Goal: Task Accomplishment & Management: Manage account settings

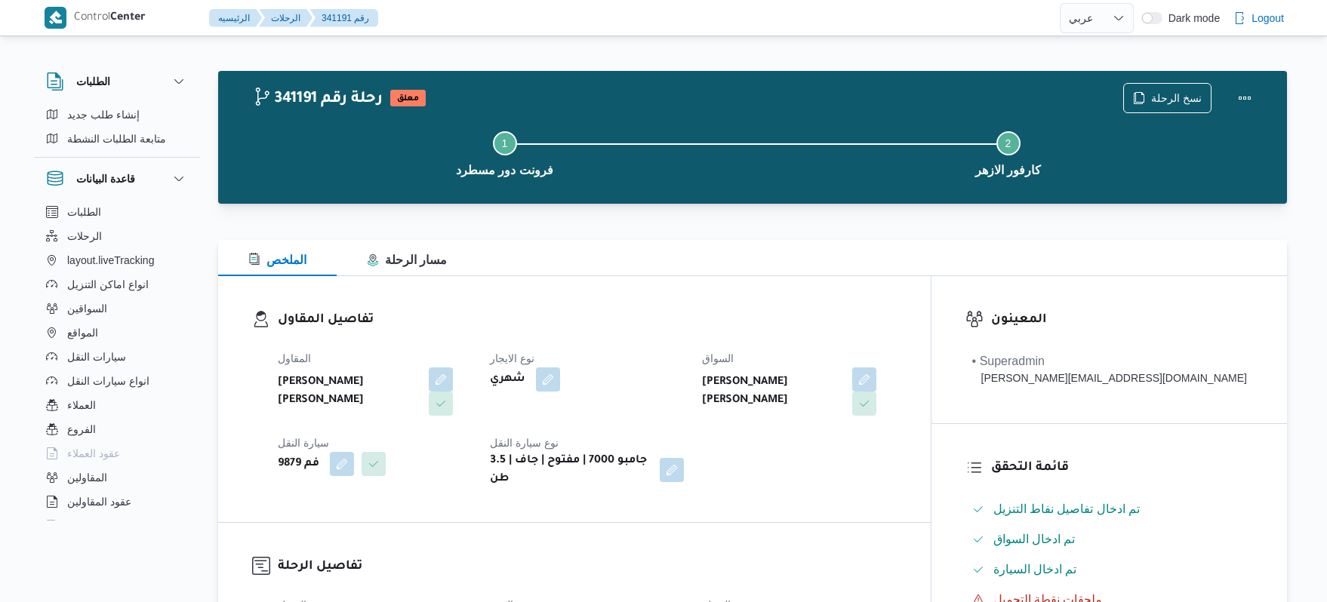
select select "ar"
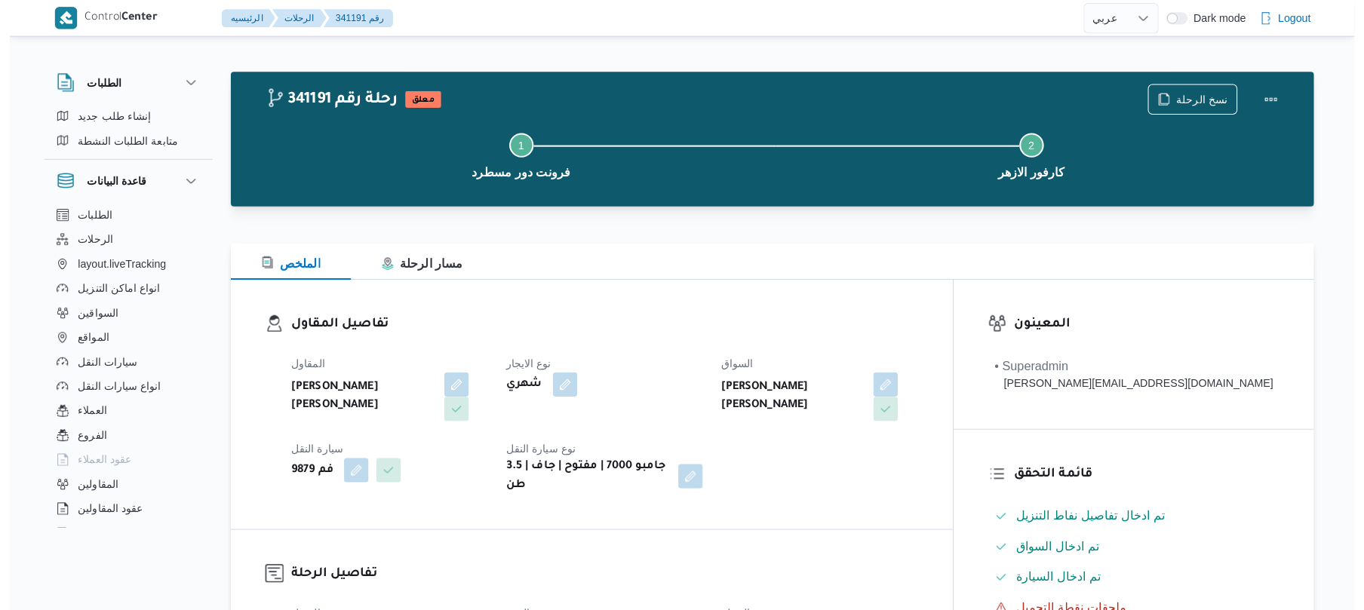
scroll to position [362, 0]
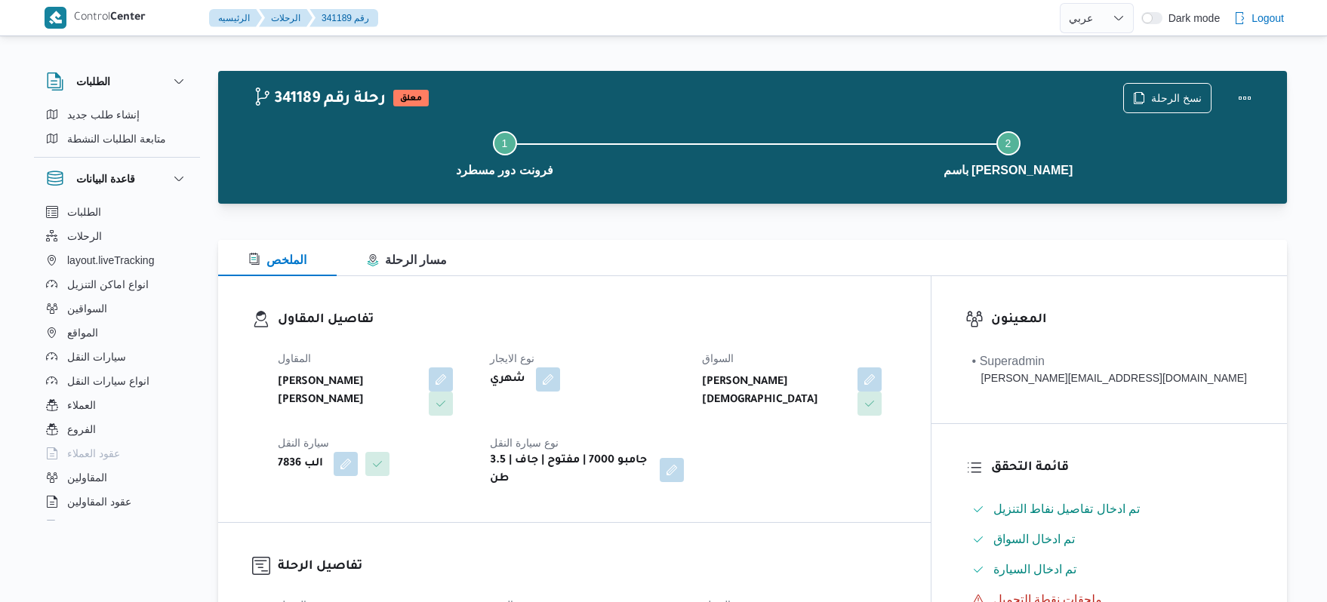
select select "ar"
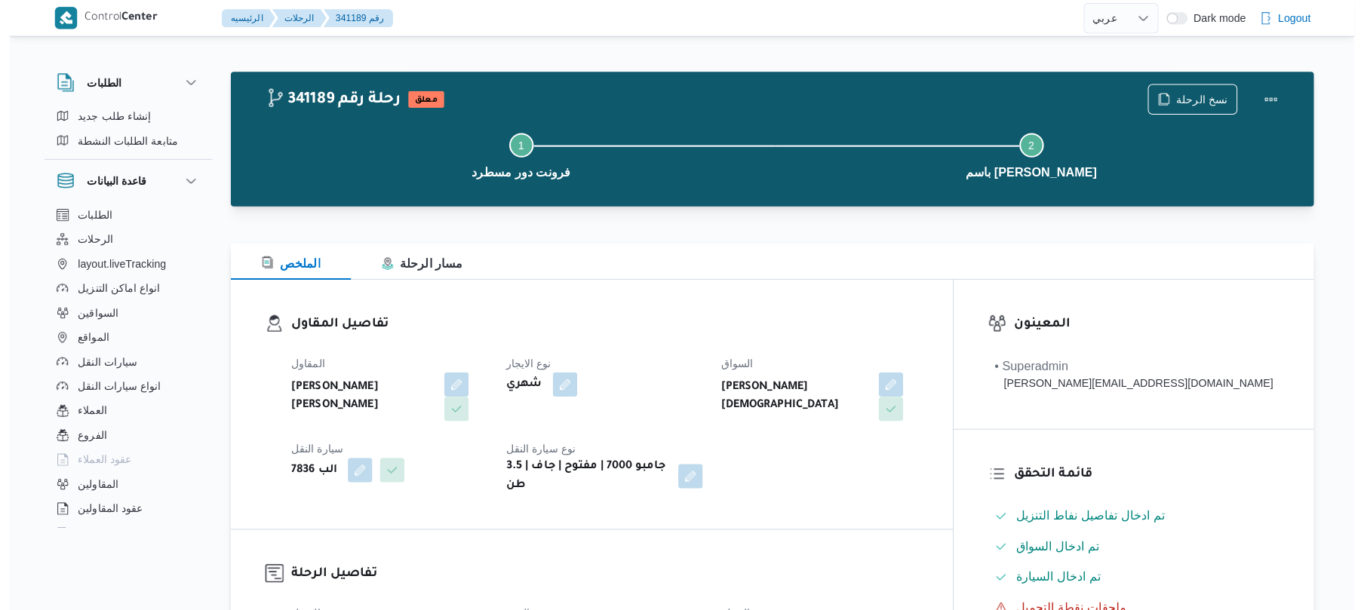
scroll to position [483, 0]
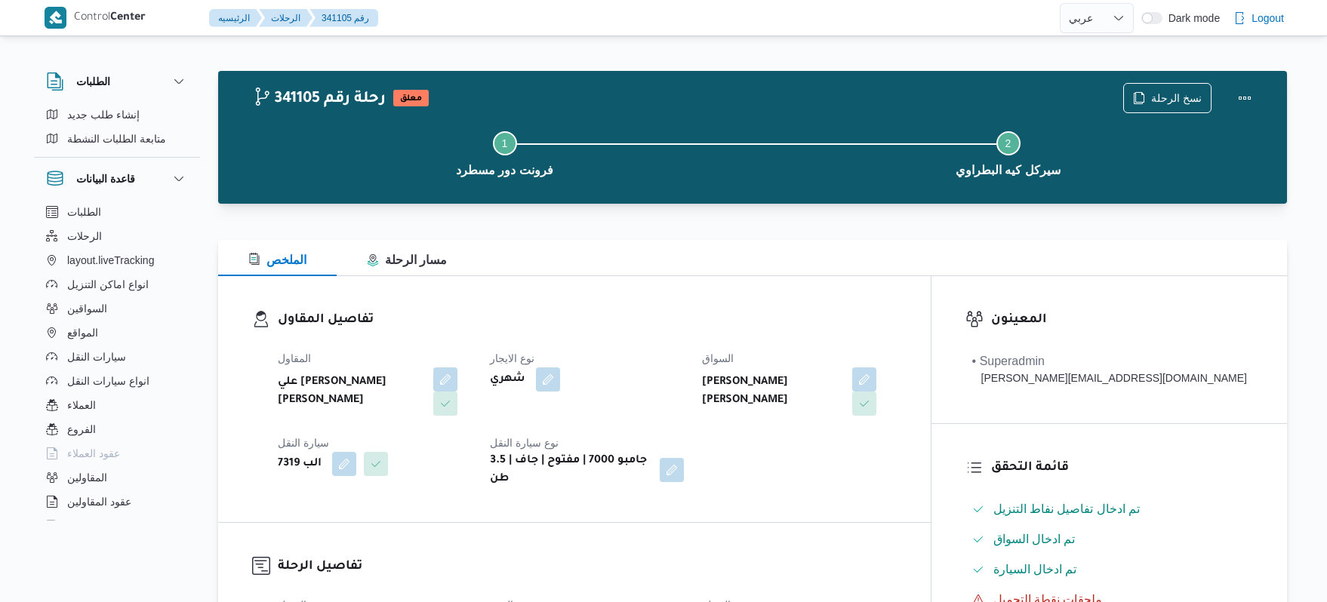
select select "ar"
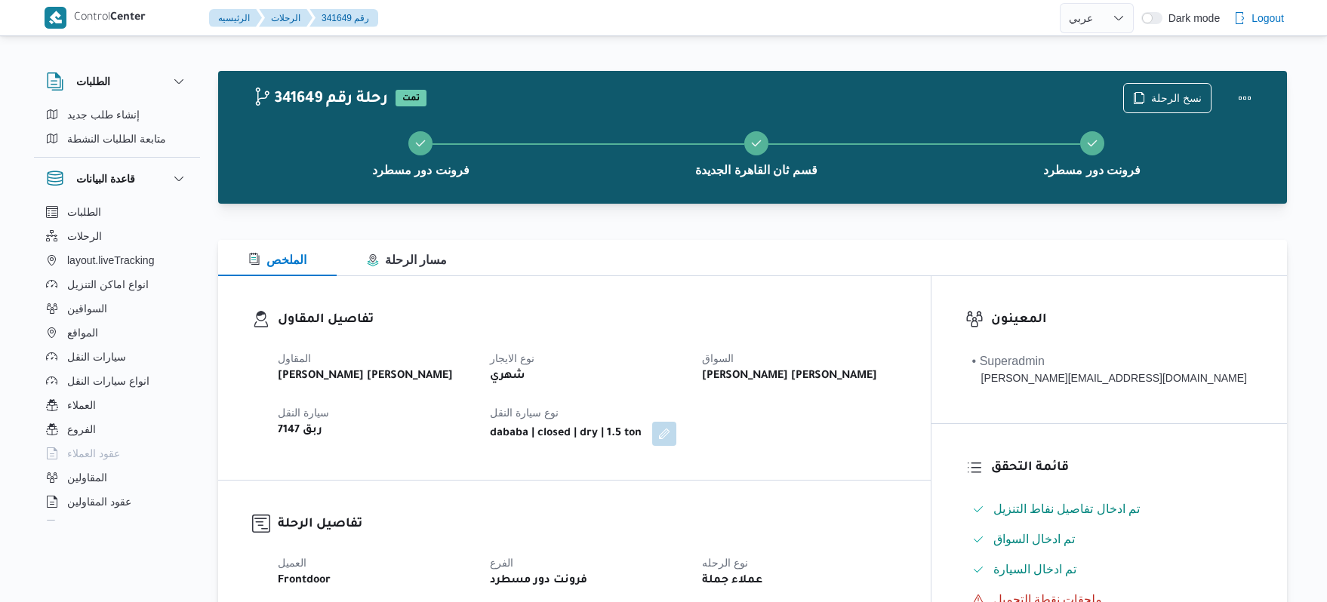
select select "ar"
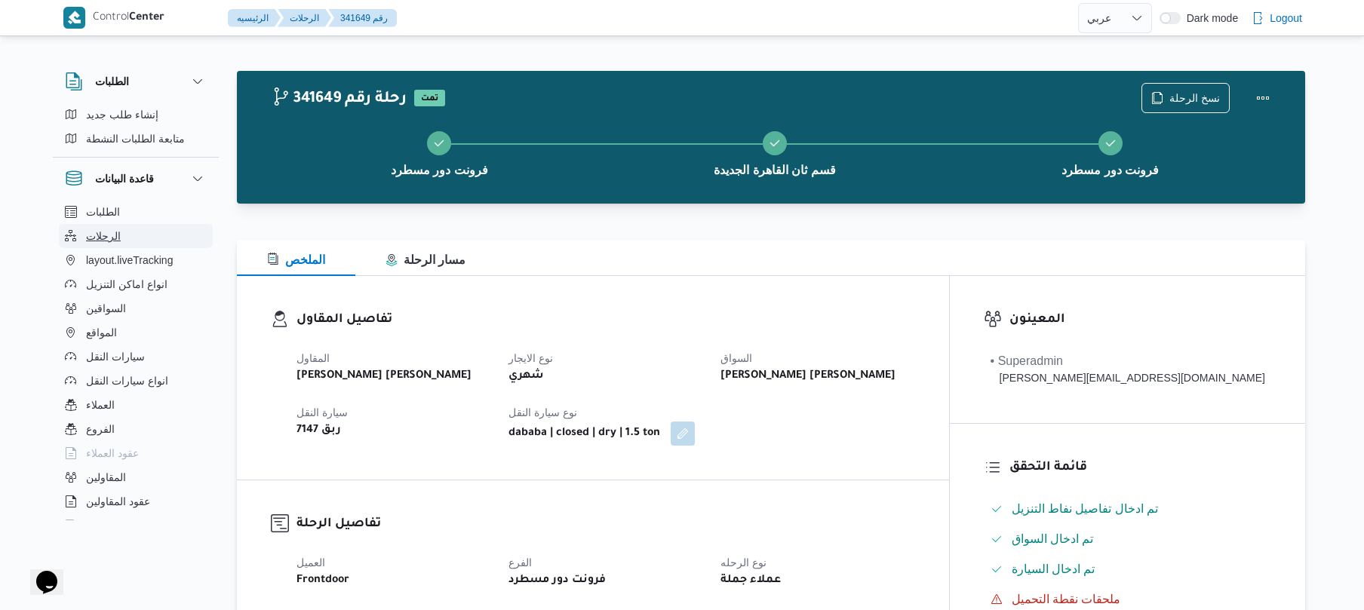
click at [137, 237] on button "الرحلات" at bounding box center [136, 236] width 154 height 24
select select "ar"
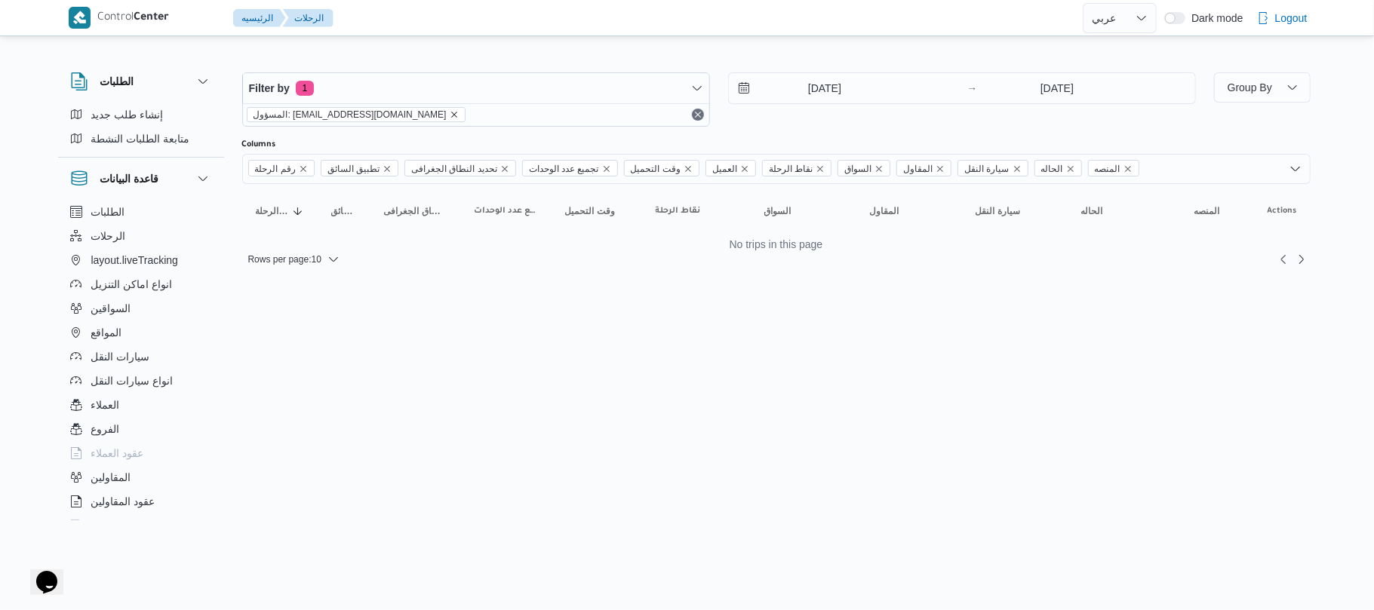
click at [450, 115] on icon "remove selected entity" at bounding box center [454, 114] width 9 height 9
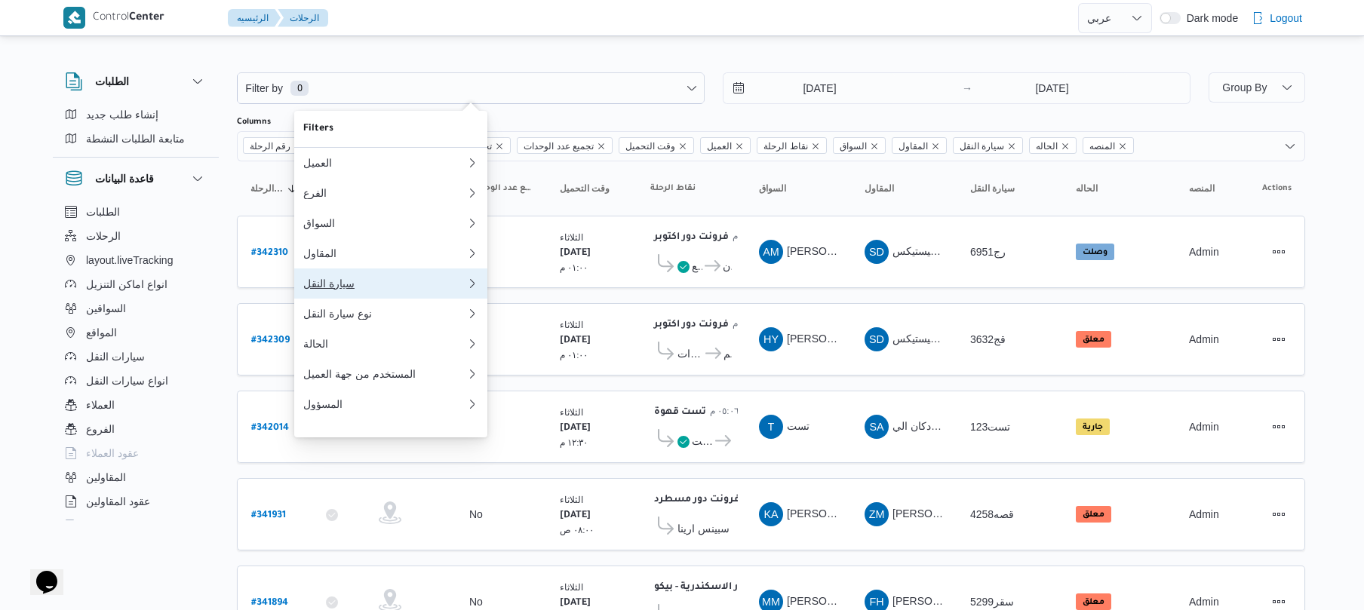
click at [351, 290] on div "سيارة النقل" at bounding box center [384, 284] width 163 height 12
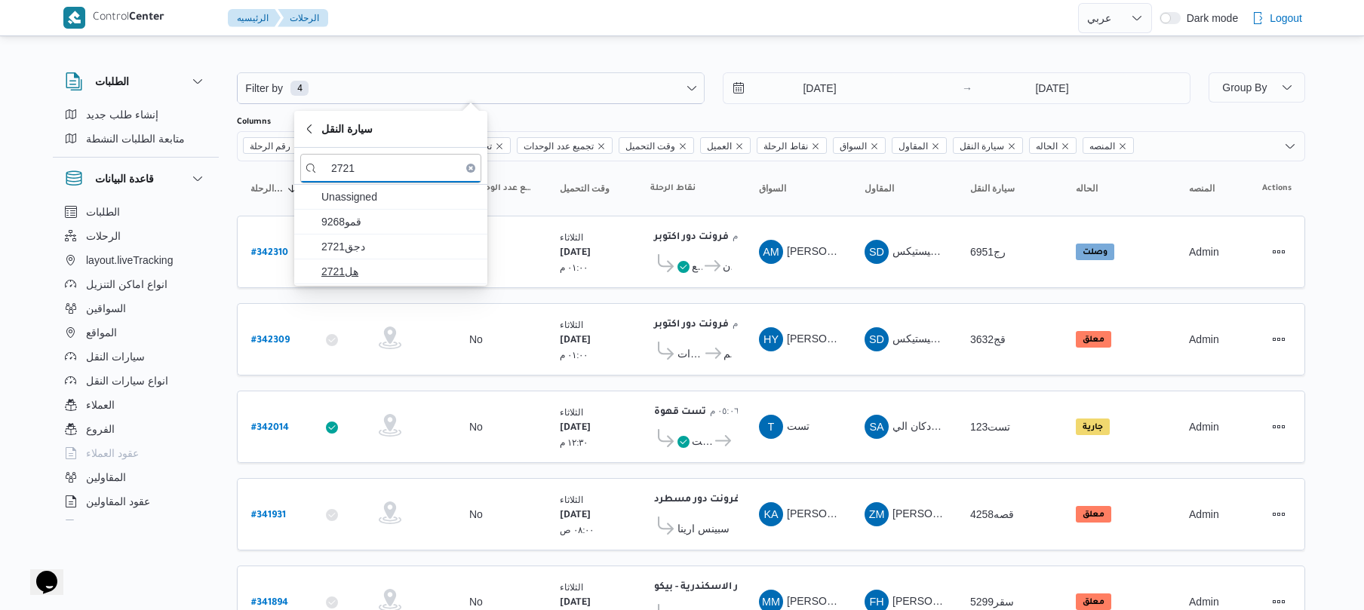
type input "2721"
click at [364, 276] on span "هل2721" at bounding box center [399, 272] width 157 height 18
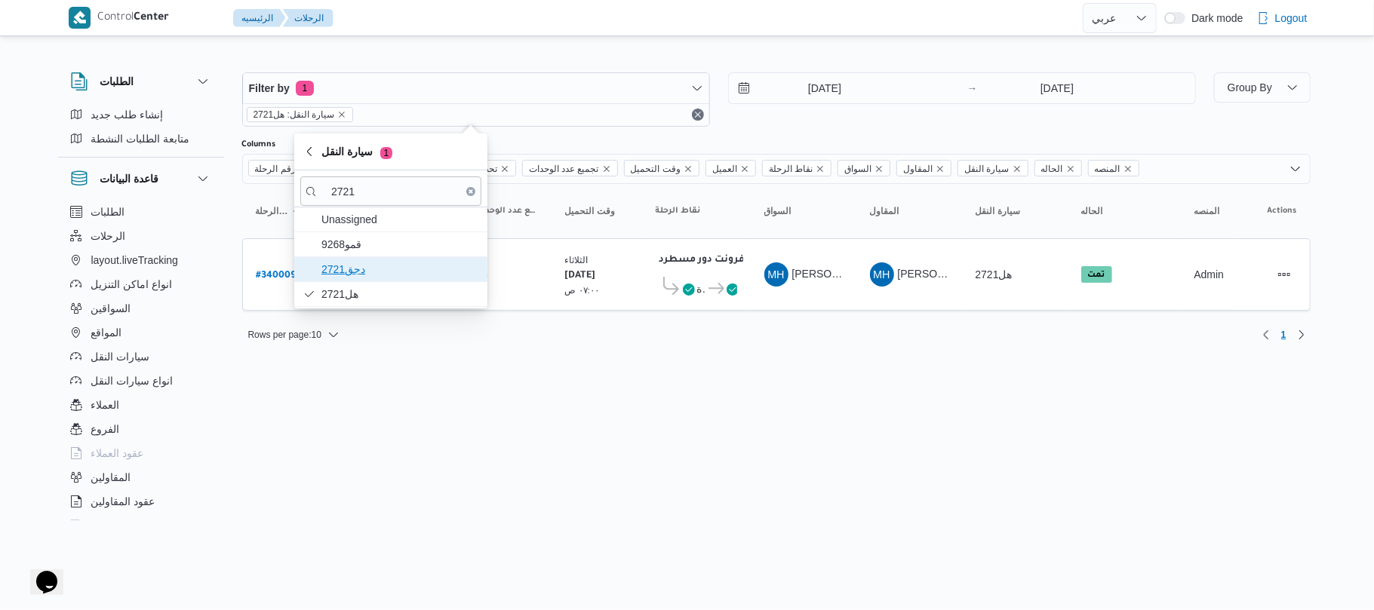
click at [366, 264] on span "دجق2721" at bounding box center [399, 269] width 157 height 18
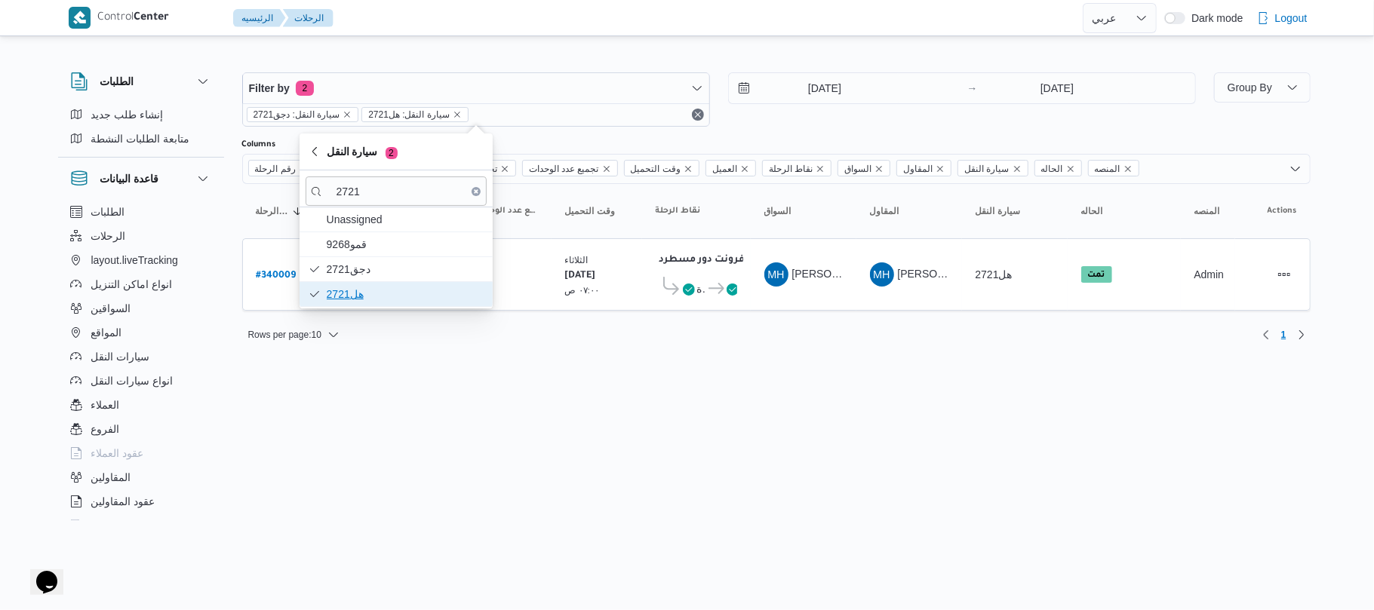
click at [420, 294] on span "هل2721" at bounding box center [405, 294] width 157 height 18
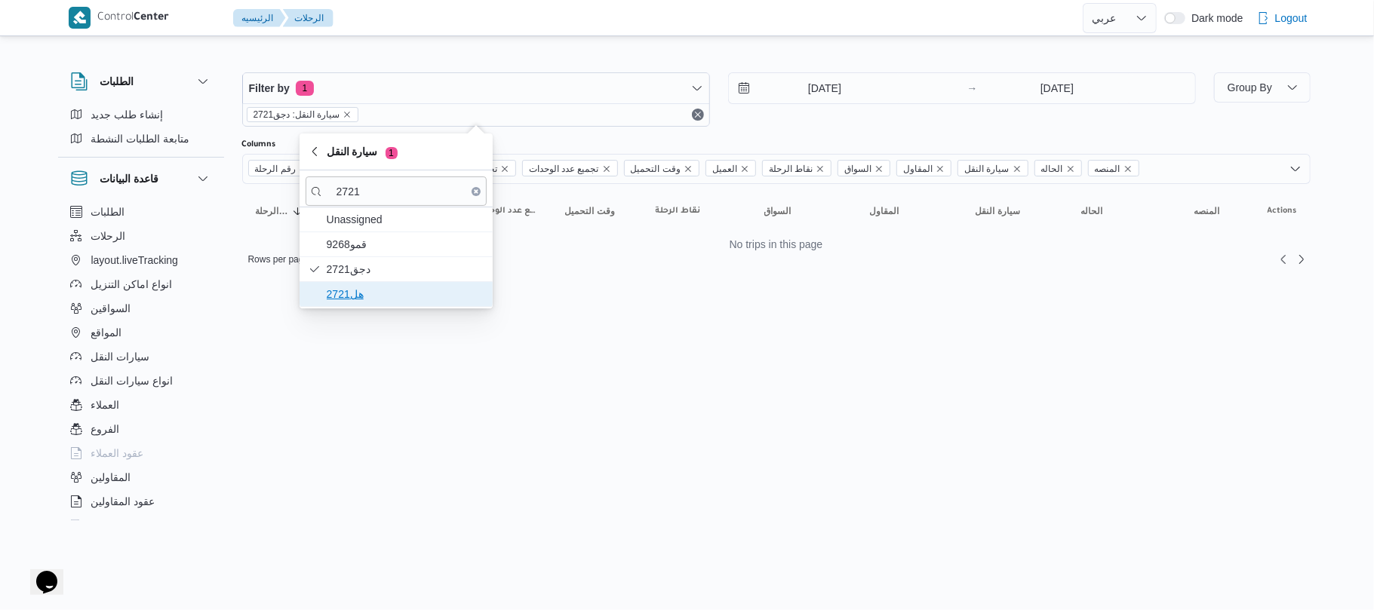
click at [429, 296] on span "هل2721" at bounding box center [405, 294] width 157 height 18
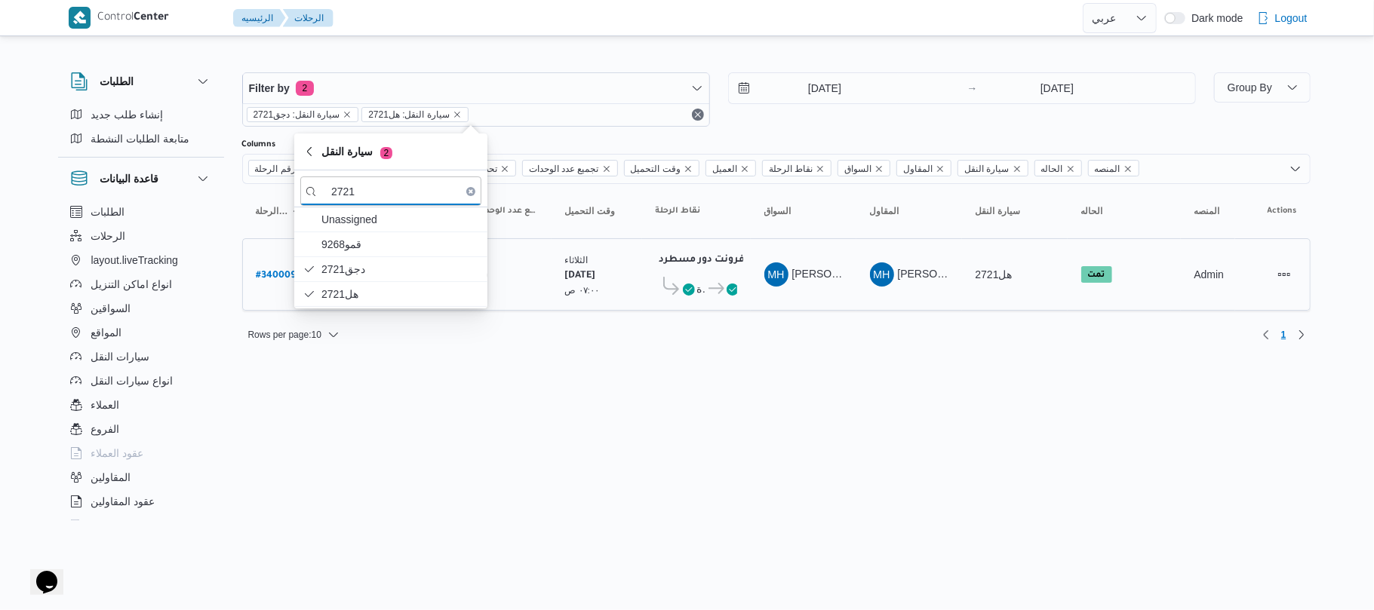
click at [281, 275] on b "# 340009" at bounding box center [277, 276] width 40 height 11
select select "ar"
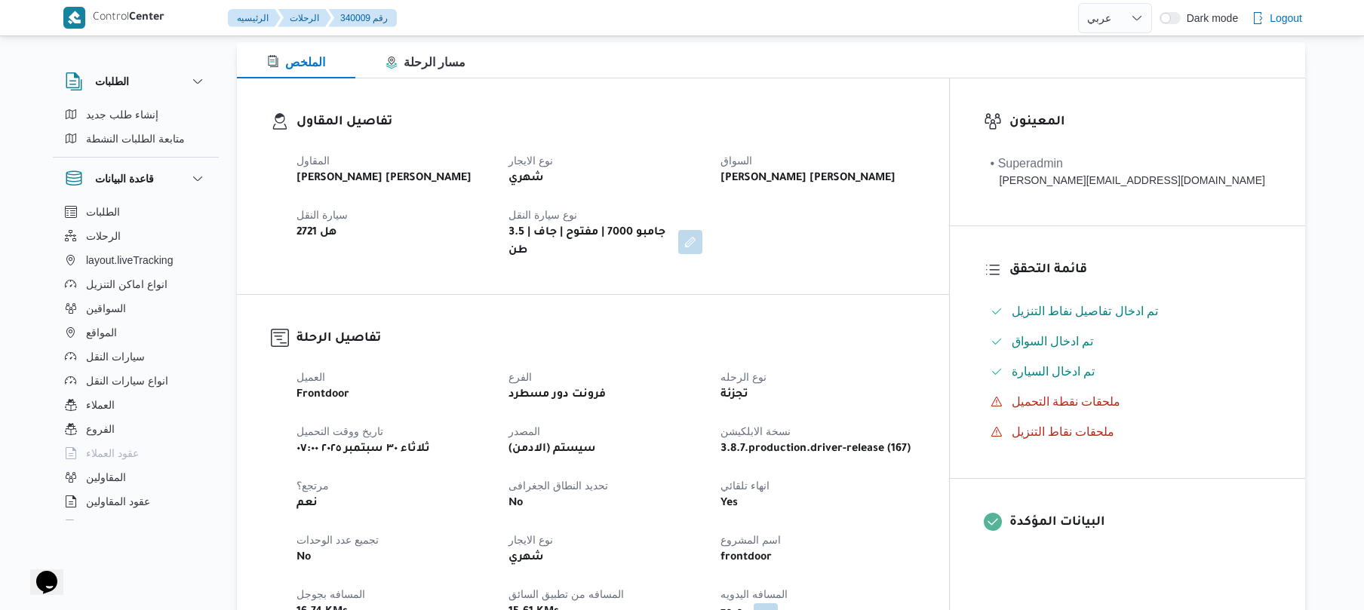
scroll to position [201, 0]
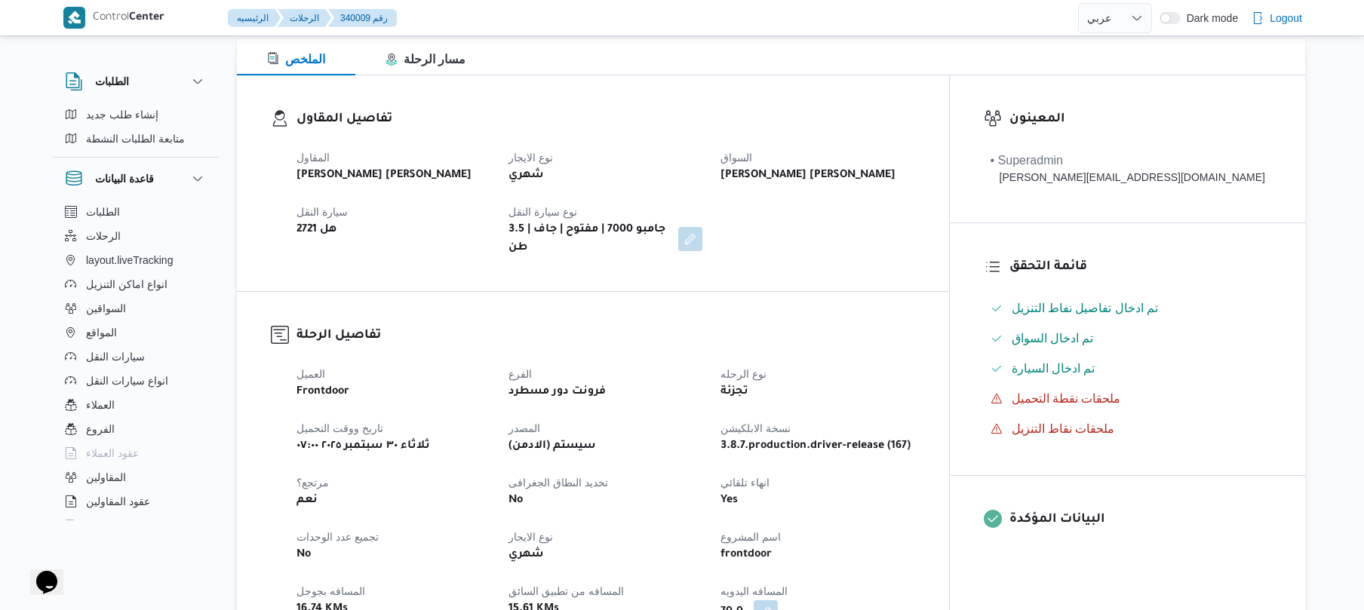
click at [703, 216] on dt "نوع سيارة النقل" at bounding box center [606, 212] width 194 height 18
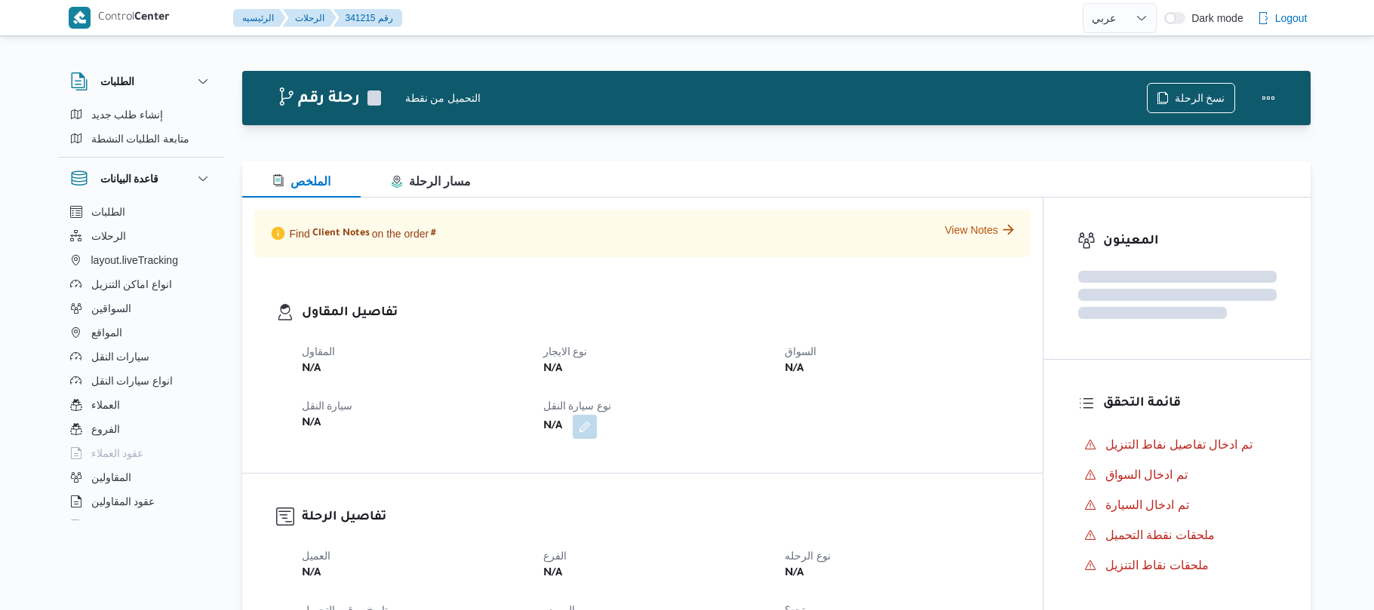
select select "ar"
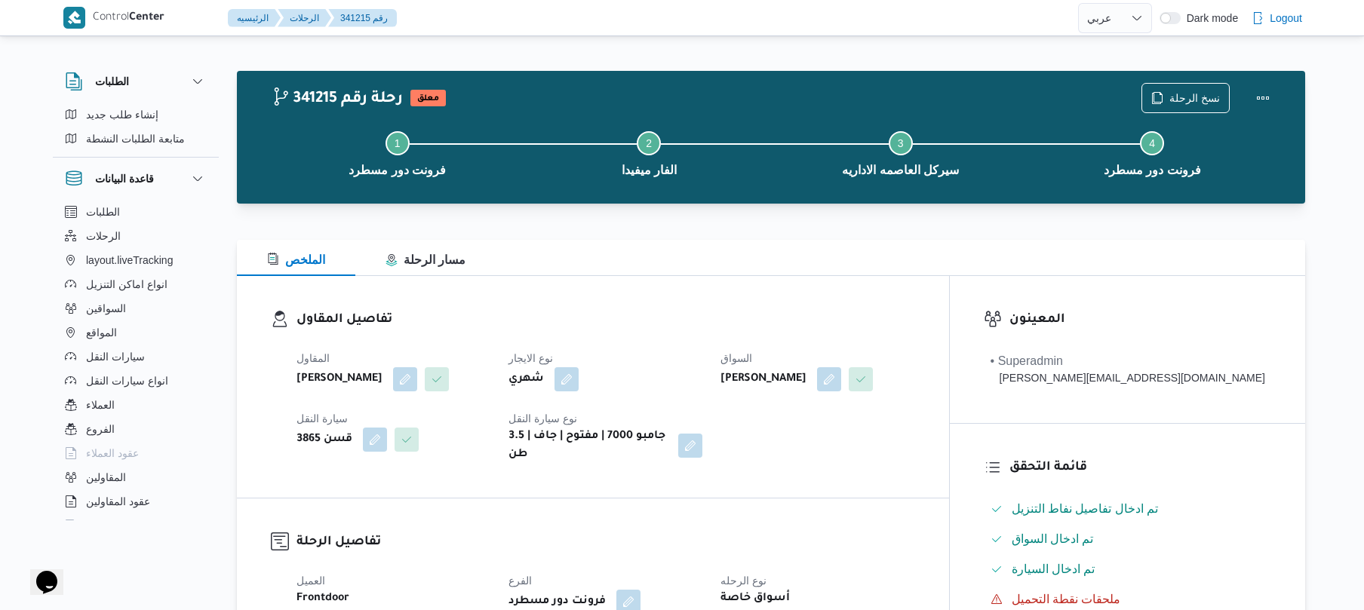
click at [758, 258] on div "الملخص مسار الرحلة" at bounding box center [771, 258] width 1069 height 36
click at [835, 255] on div "الملخص مسار الرحلة" at bounding box center [771, 258] width 1069 height 36
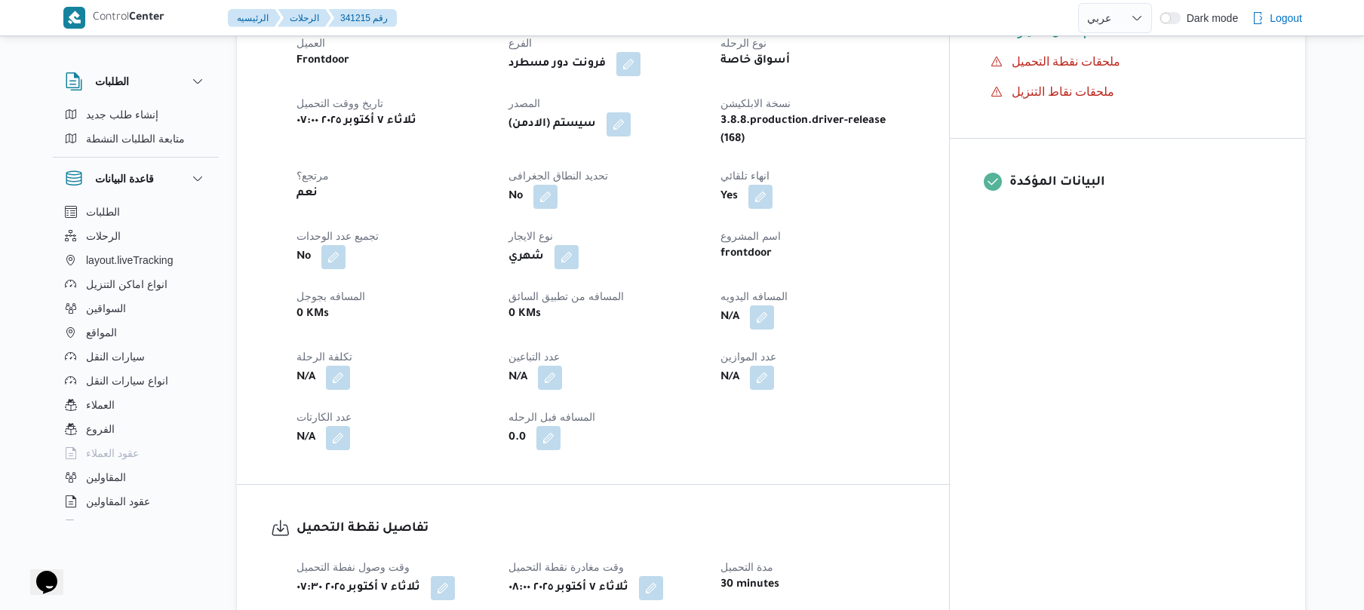
scroll to position [563, 0]
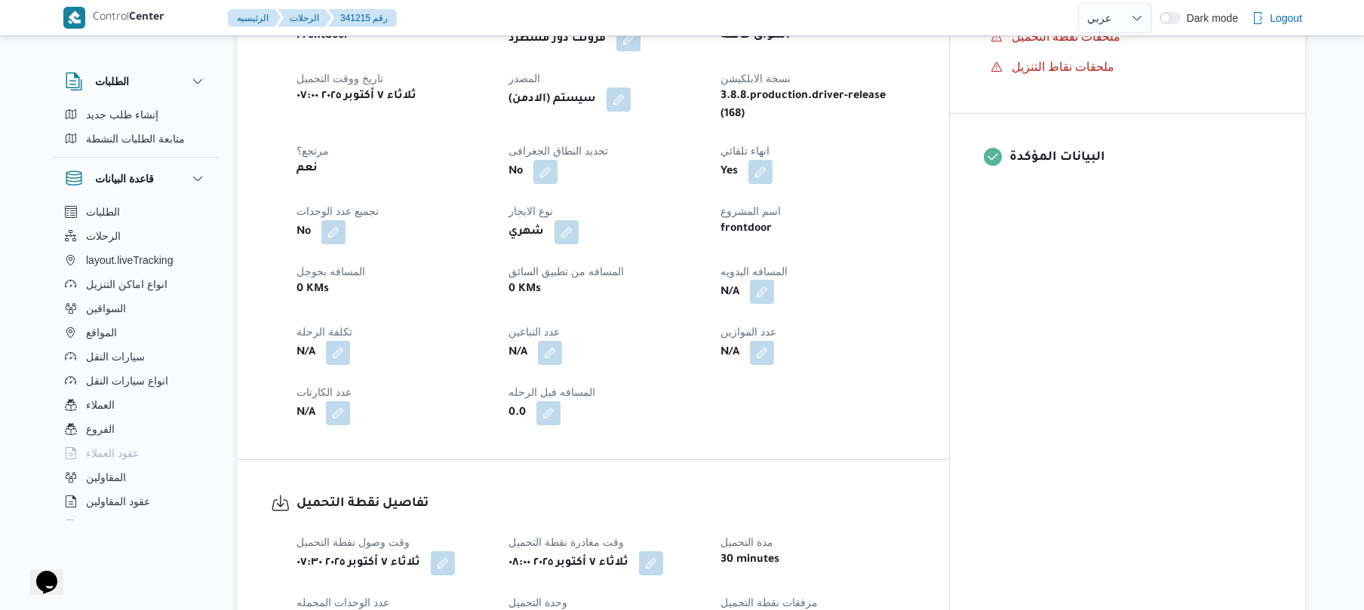
click at [774, 291] on button "button" at bounding box center [762, 292] width 24 height 24
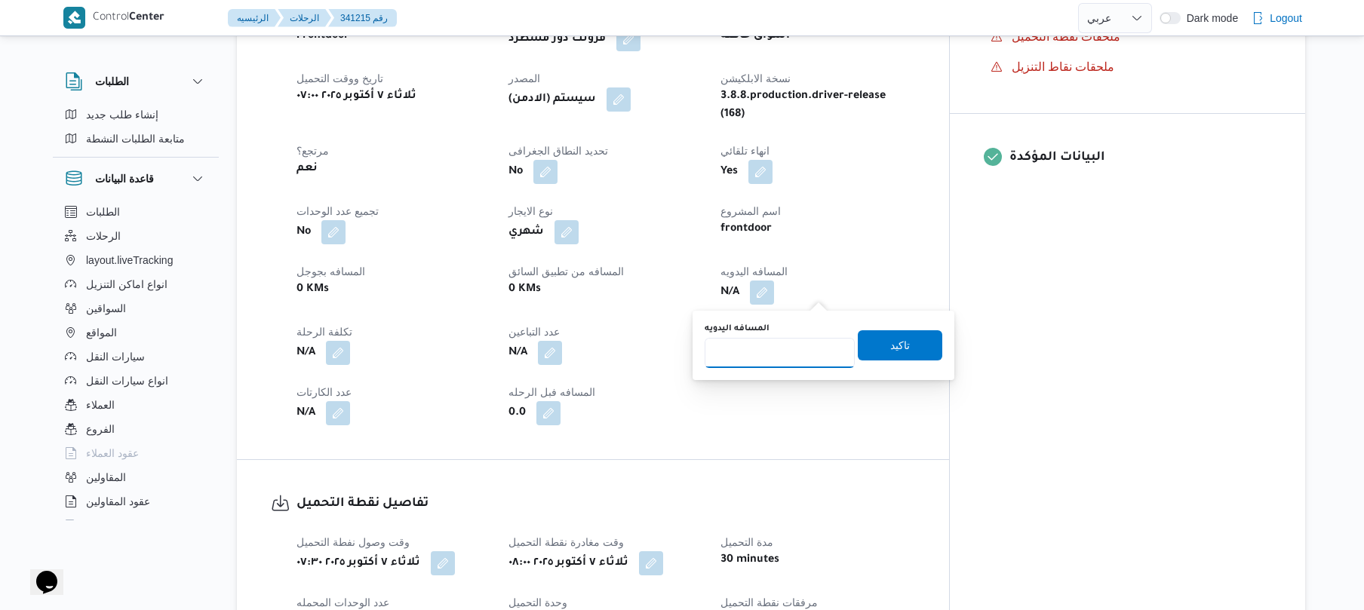
click at [759, 348] on input "المسافه اليدويه" at bounding box center [780, 353] width 150 height 30
type input "115"
click at [871, 343] on span "تاكيد" at bounding box center [900, 345] width 85 height 30
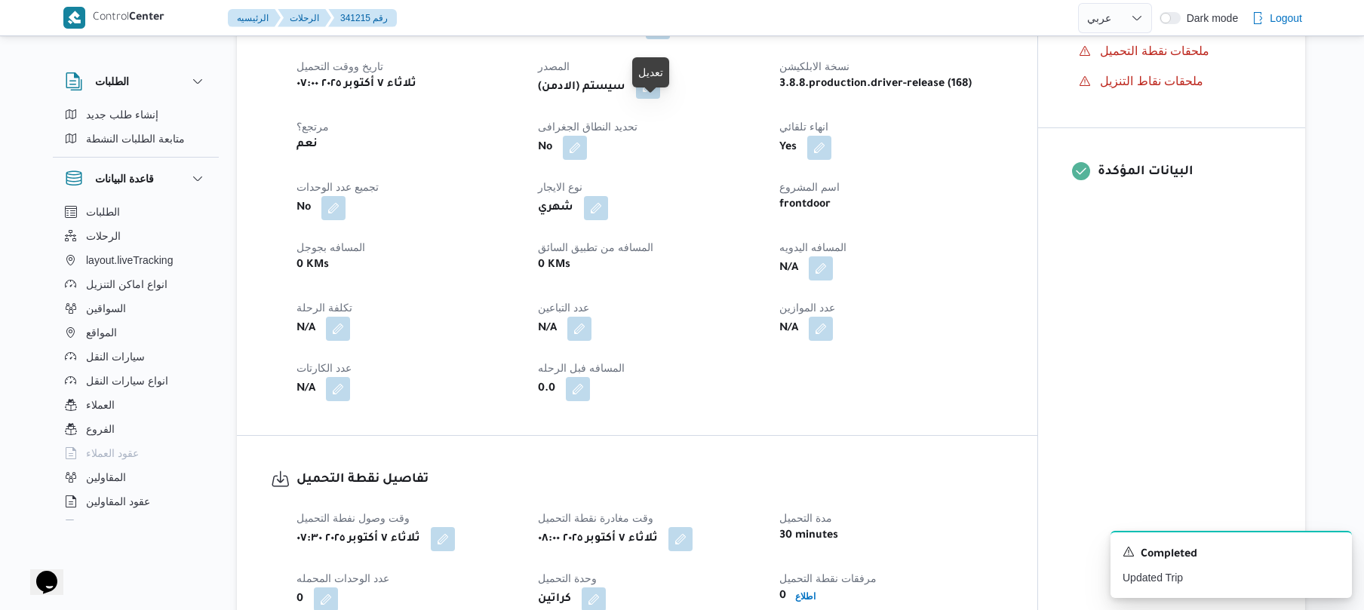
click at [647, 99] on button "button" at bounding box center [648, 87] width 24 height 24
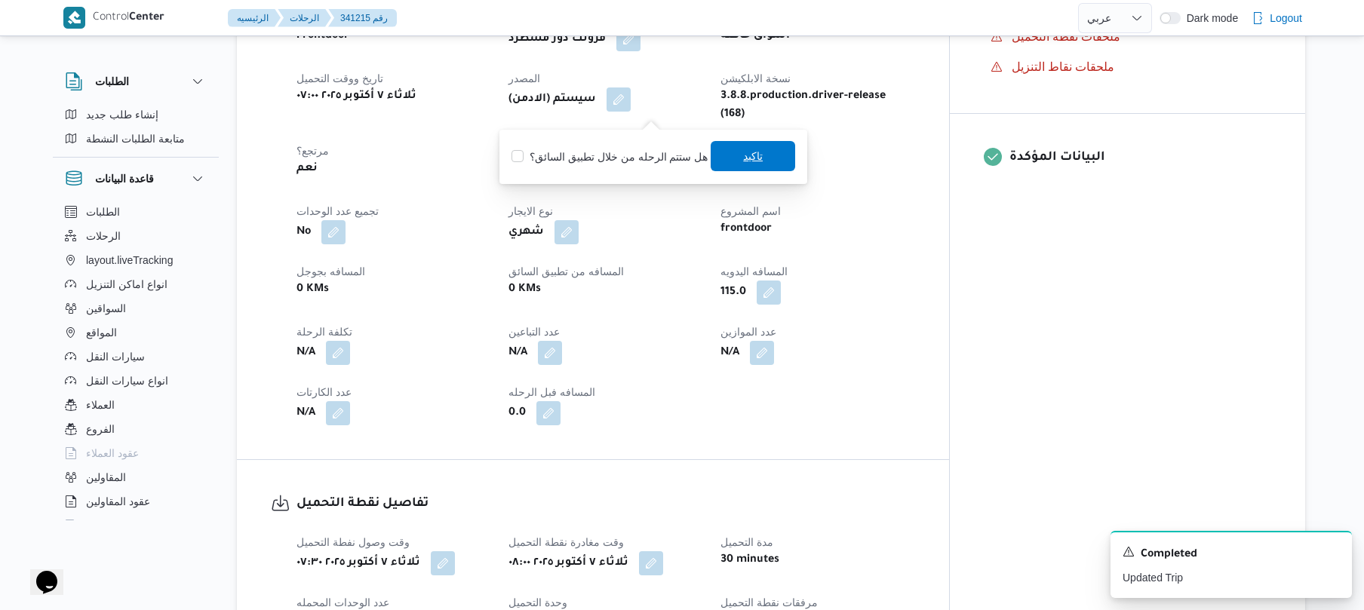
click at [733, 151] on span "تاكيد" at bounding box center [753, 156] width 85 height 30
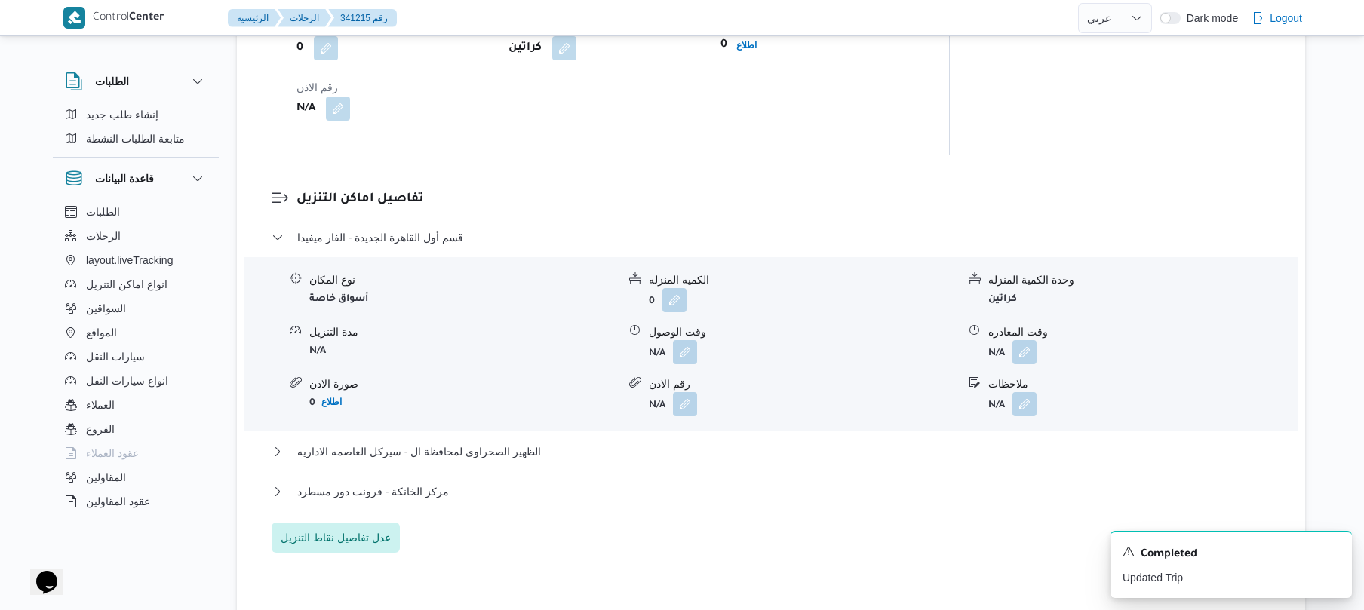
scroll to position [1167, 0]
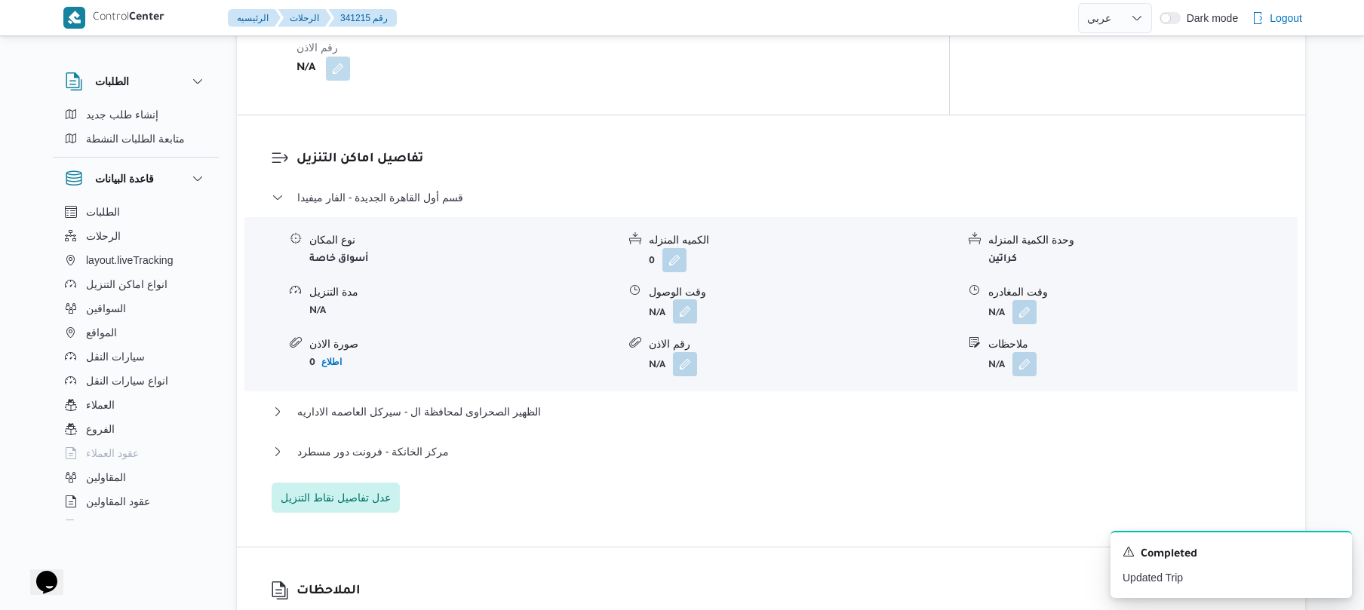
click at [689, 321] on button "button" at bounding box center [685, 312] width 24 height 24
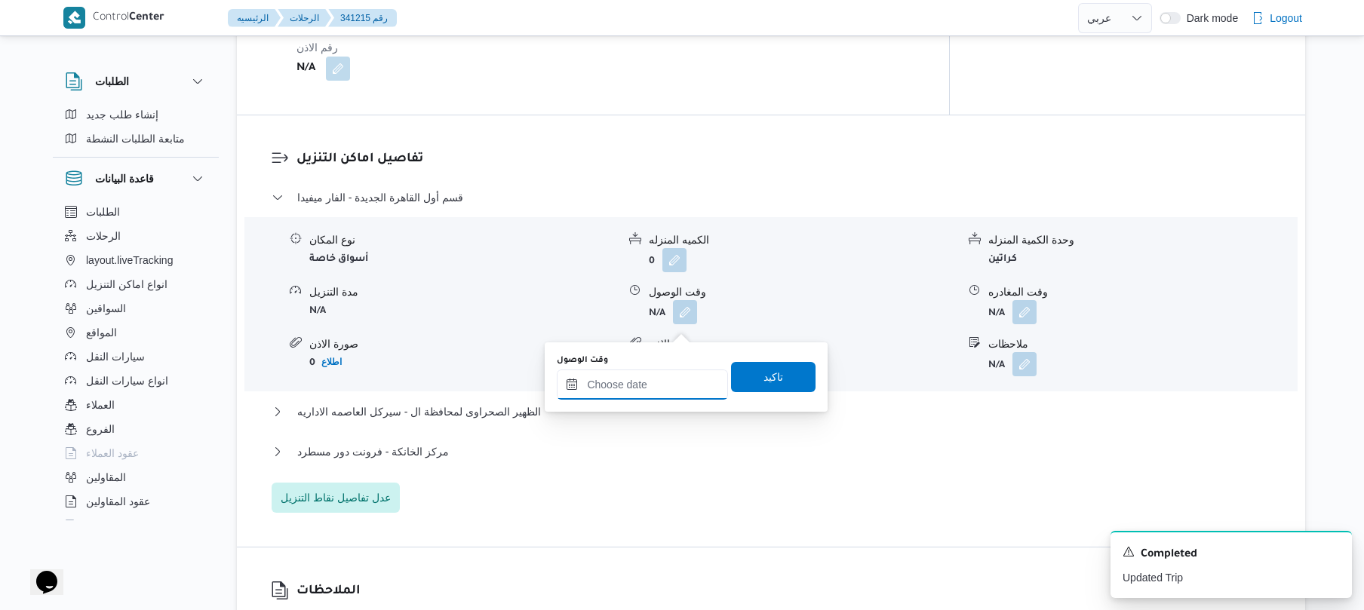
click at [632, 384] on input "وقت الوصول" at bounding box center [642, 385] width 171 height 30
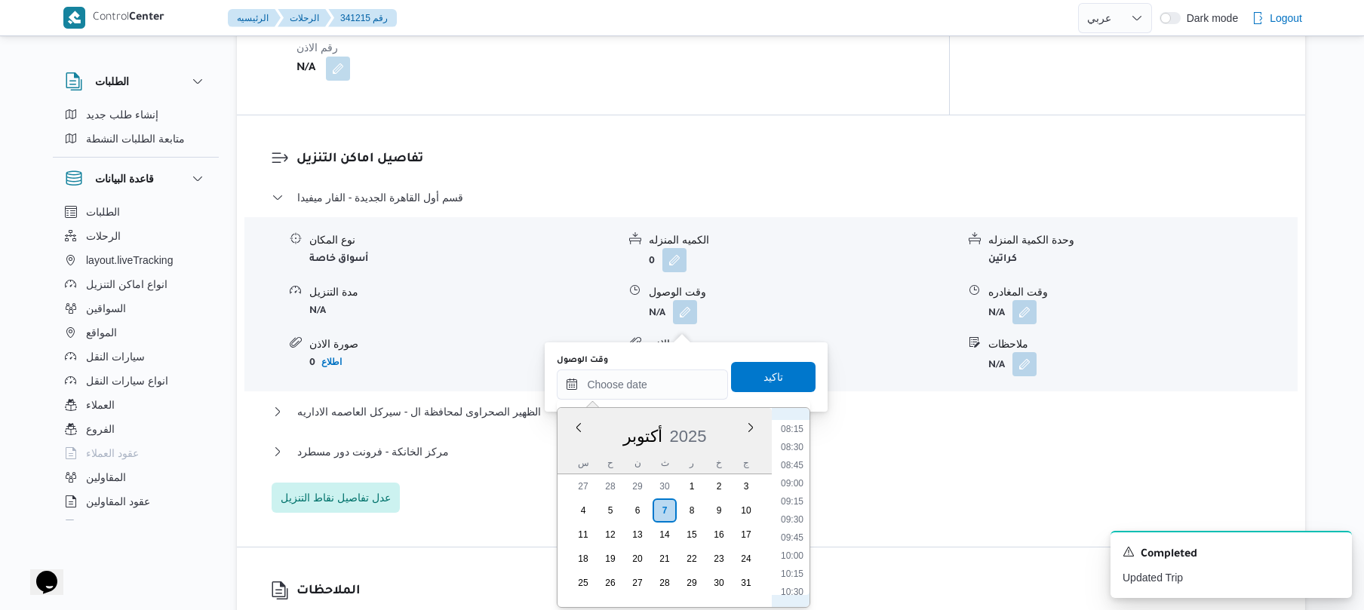
scroll to position [550, 0]
click at [791, 507] on li "08:45" at bounding box center [792, 511] width 35 height 15
type input "٠٧/١٠/٢٠٢٥ ٠٨:٤٥"
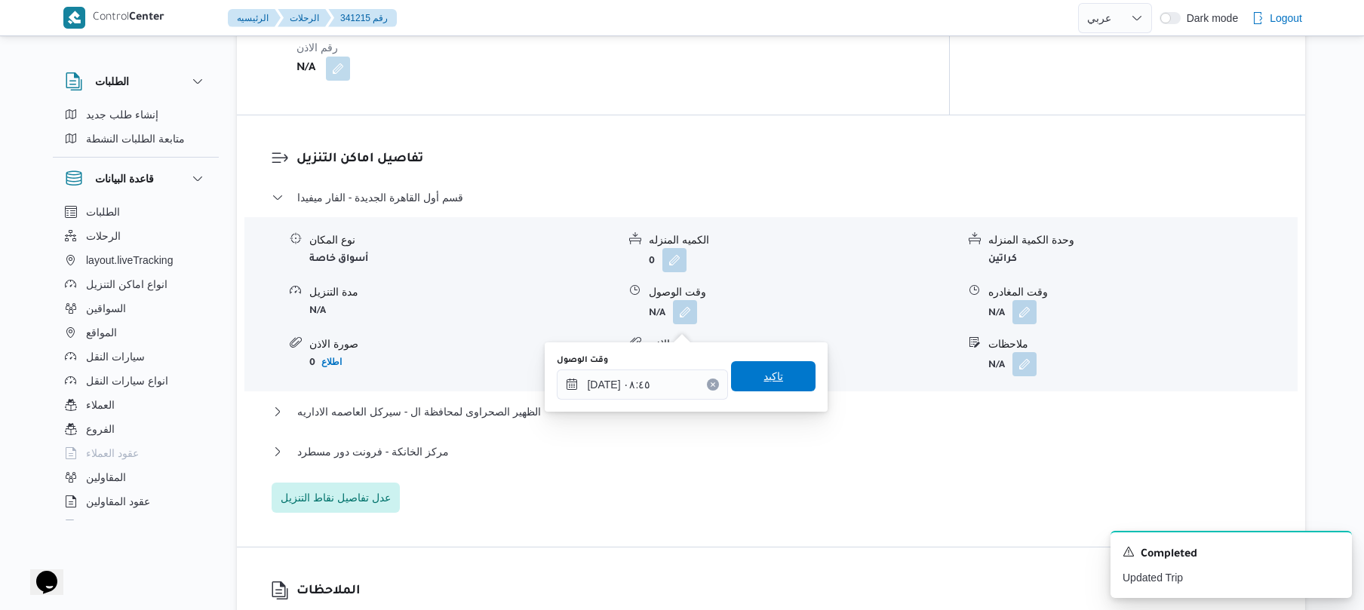
click at [779, 377] on span "تاكيد" at bounding box center [773, 376] width 85 height 30
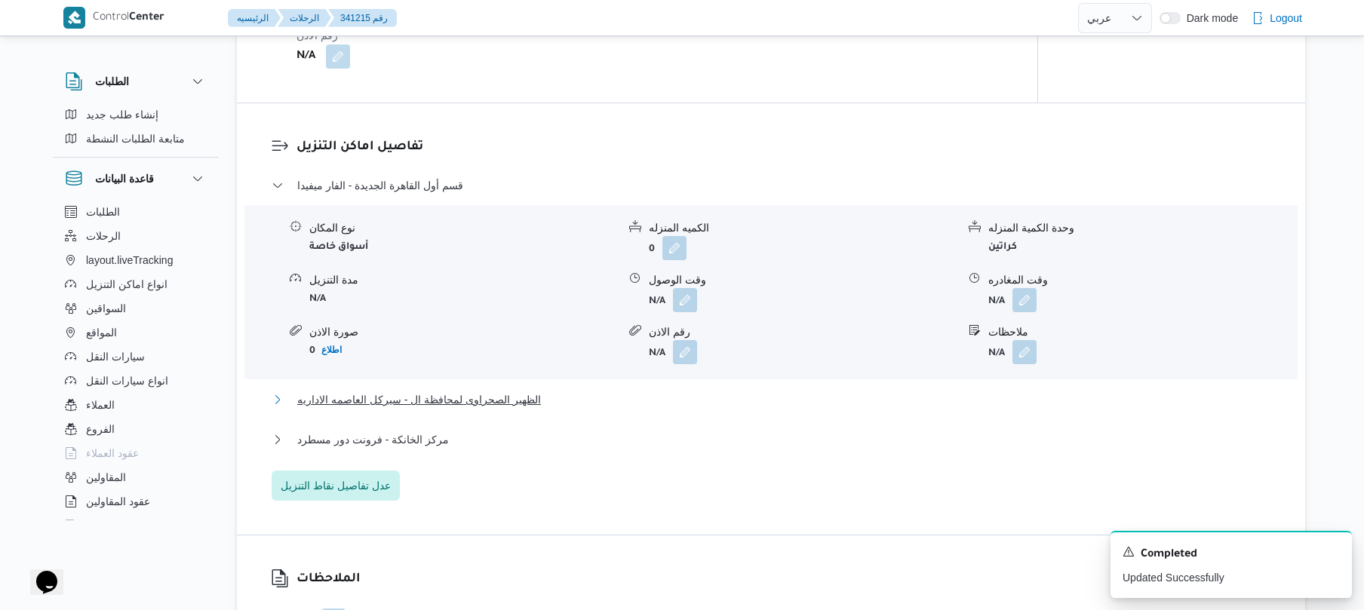
click at [696, 409] on button "الظهير الصحراوى لمحافظة ال - سيركل العاصمه الاداريه" at bounding box center [772, 400] width 1000 height 18
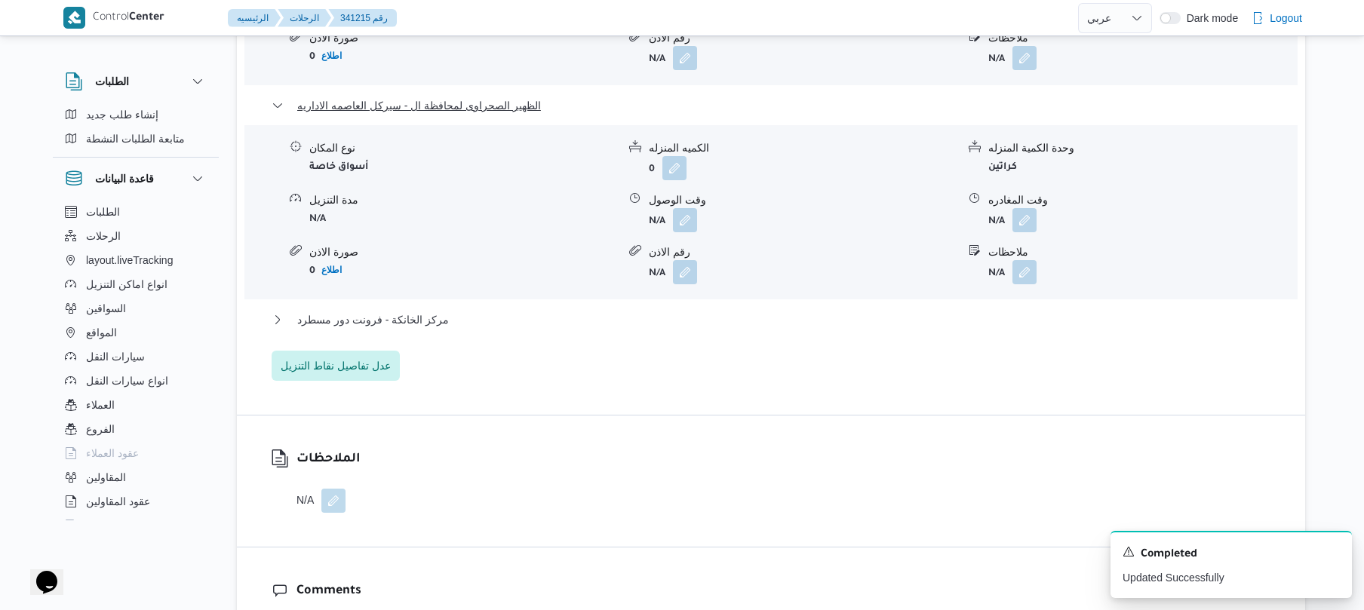
scroll to position [1529, 0]
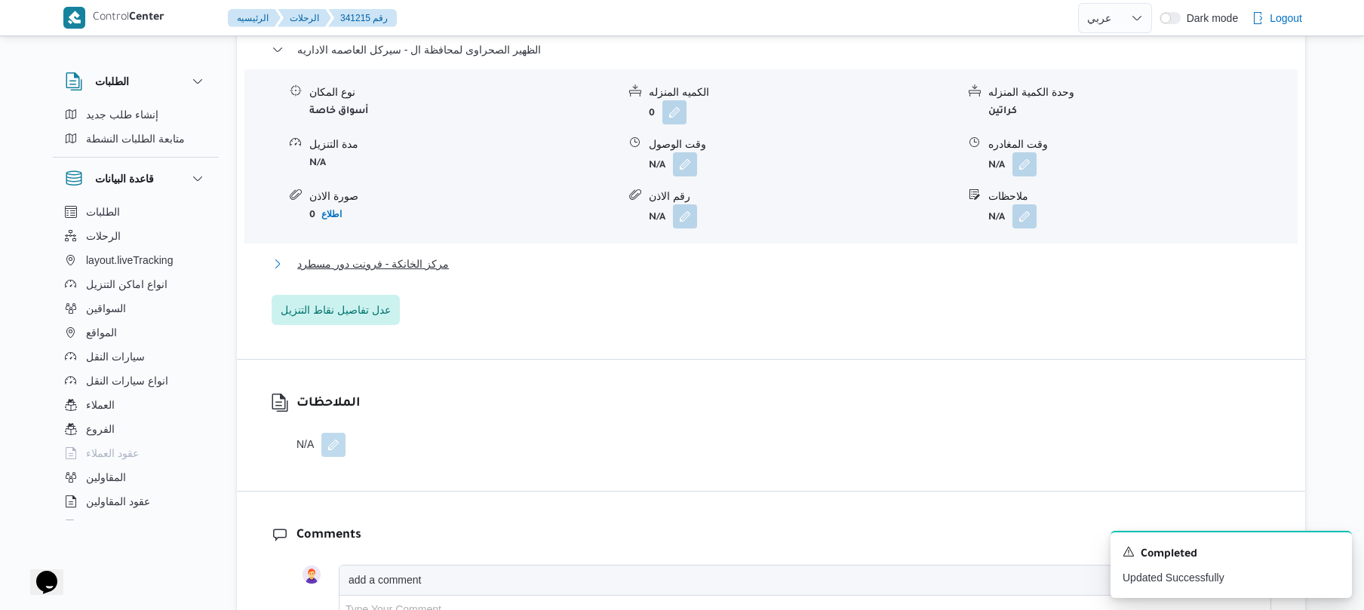
click at [767, 273] on button "مركز الخانكة - فرونت دور مسطرد" at bounding box center [772, 264] width 1000 height 18
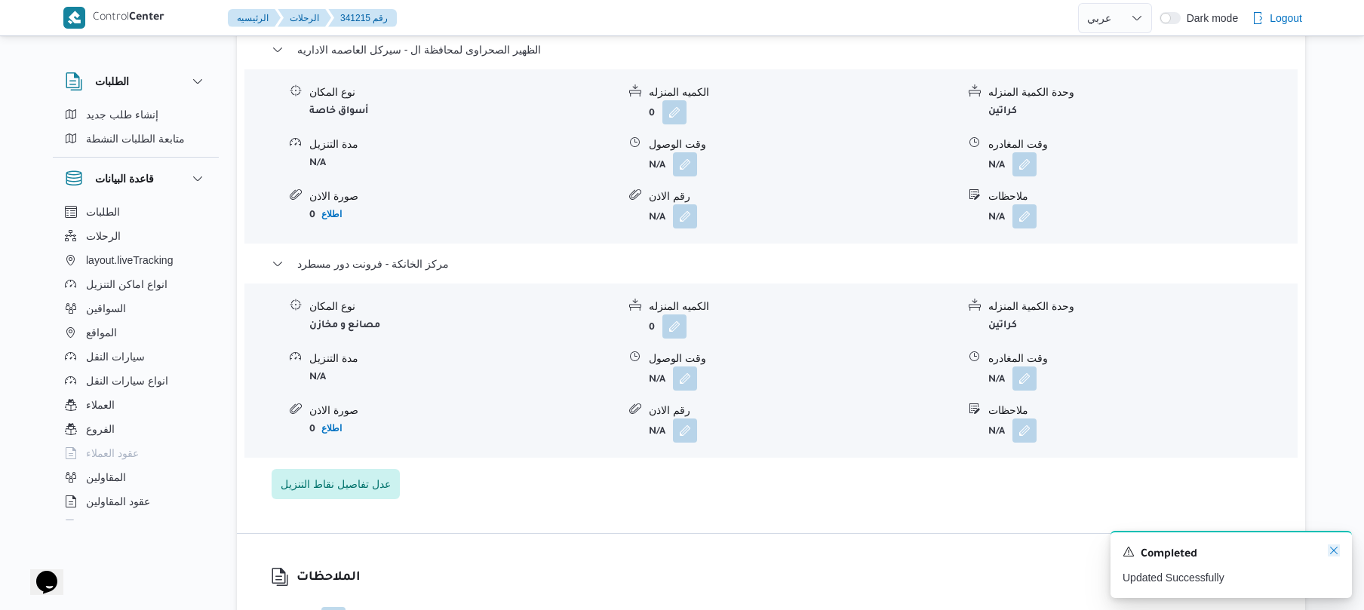
click at [1334, 553] on icon "Dismiss toast" at bounding box center [1334, 551] width 12 height 12
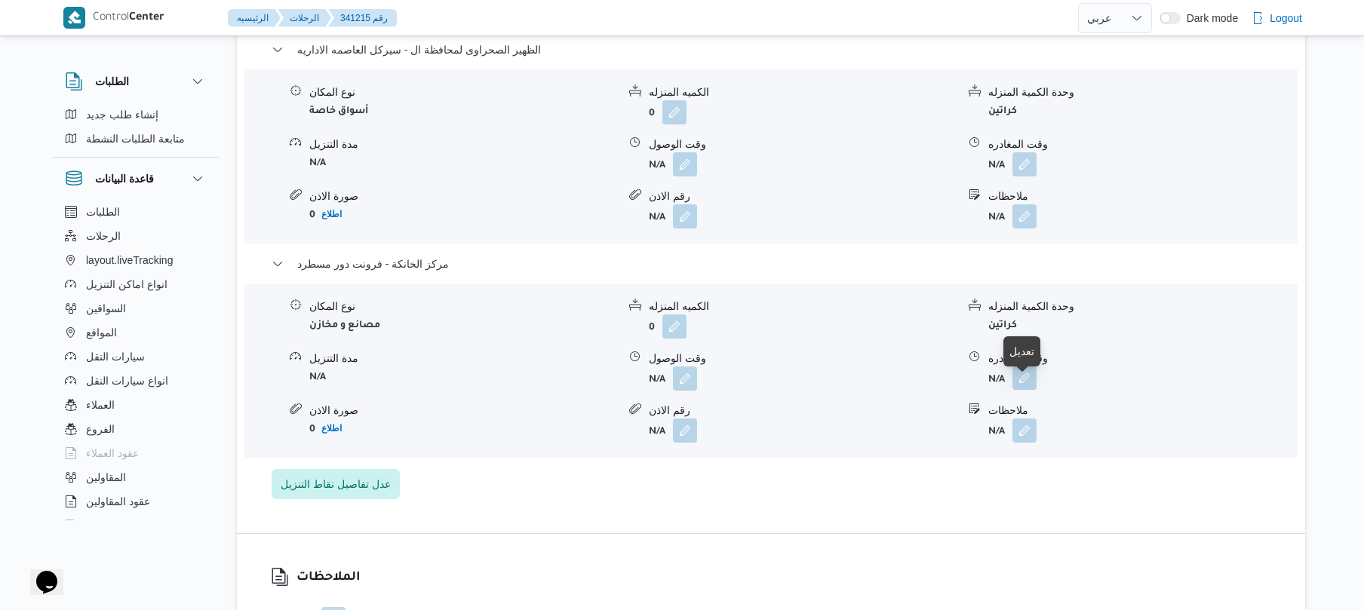
click at [1026, 390] on button "button" at bounding box center [1025, 378] width 24 height 24
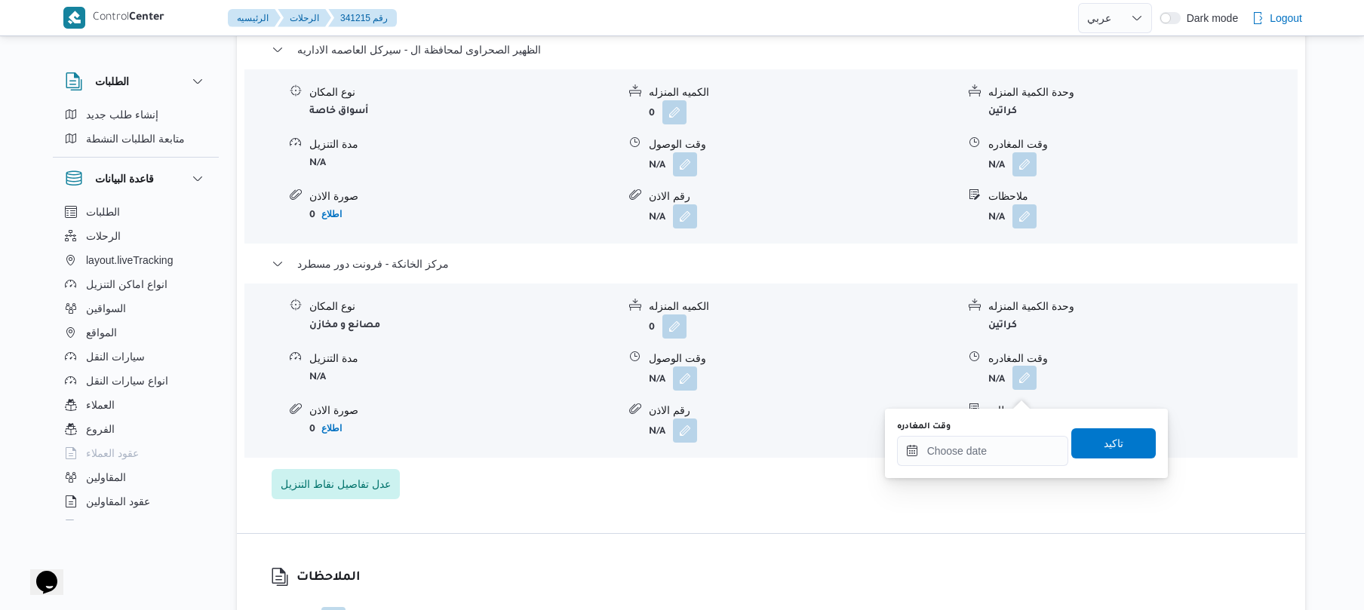
click at [1026, 390] on button "button" at bounding box center [1025, 378] width 24 height 24
click at [976, 453] on input "وقت المغادره" at bounding box center [982, 451] width 171 height 30
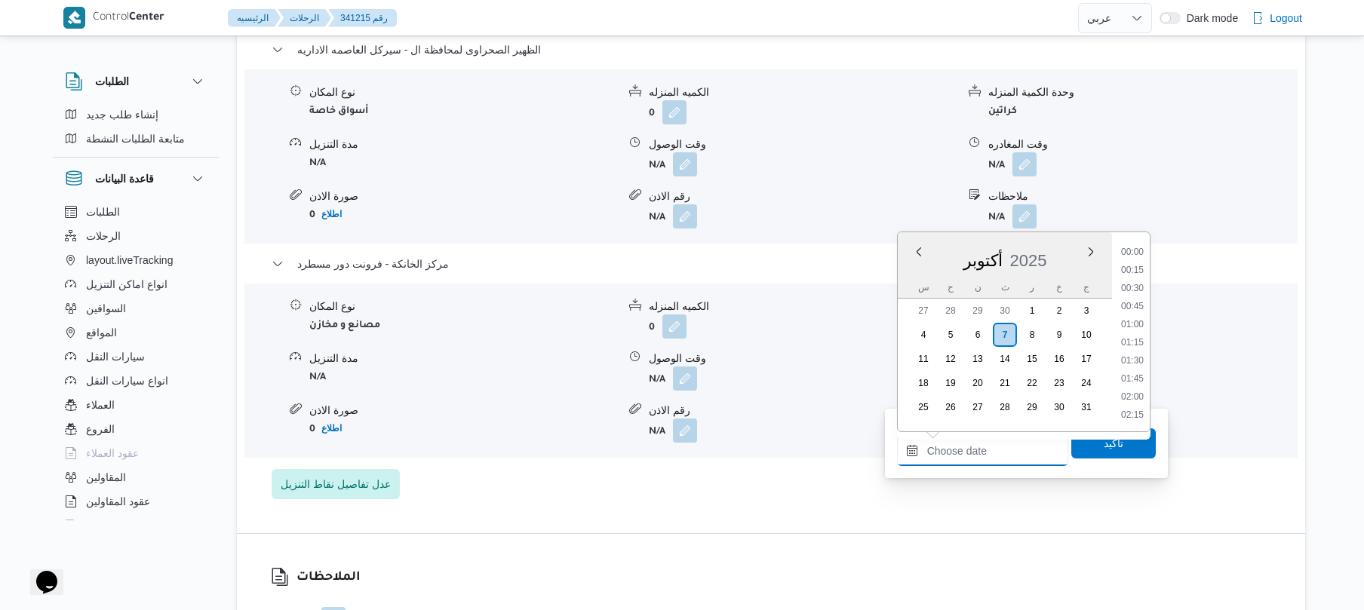
scroll to position [1142, 0]
click at [1133, 266] on li "16:00" at bounding box center [1132, 269] width 35 height 15
type input "[DATE] ١٦:٠٠"
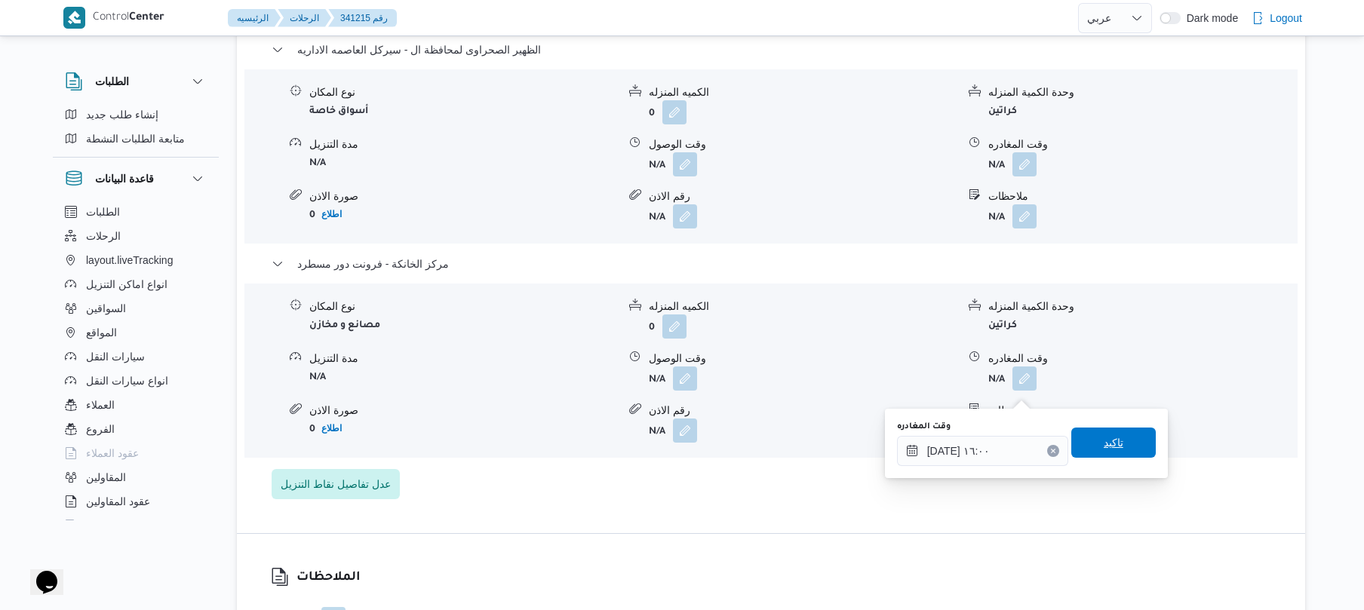
click at [1104, 441] on span "تاكيد" at bounding box center [1114, 443] width 20 height 18
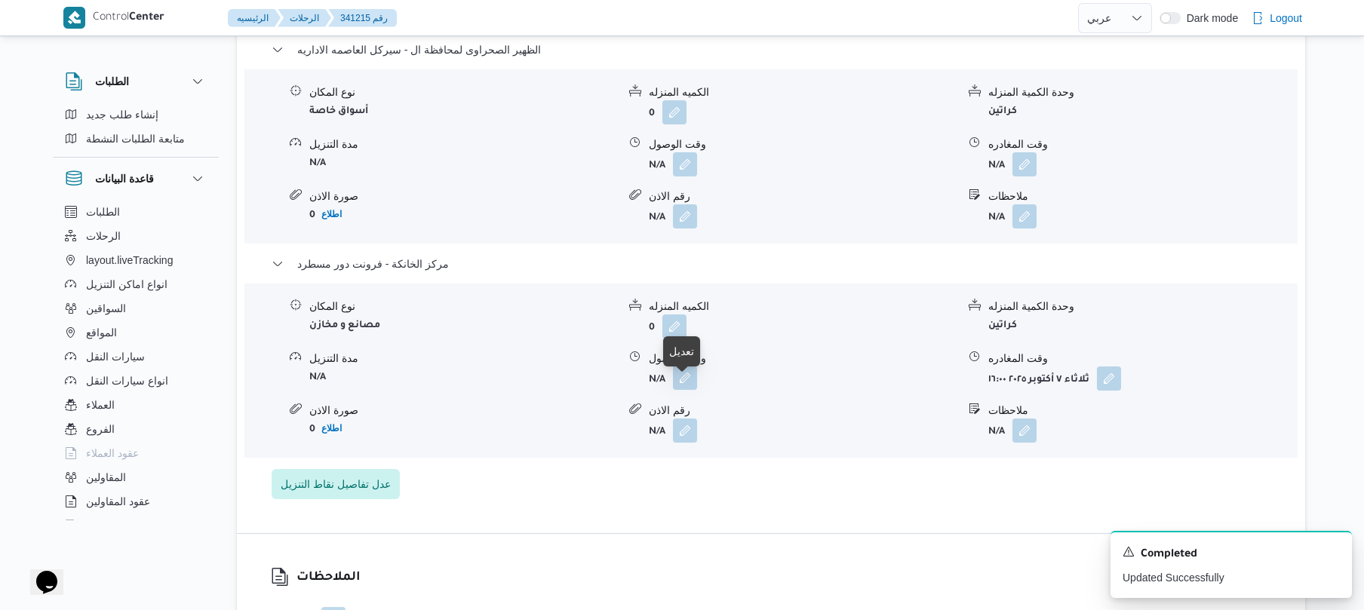
click at [684, 390] on button "button" at bounding box center [685, 378] width 24 height 24
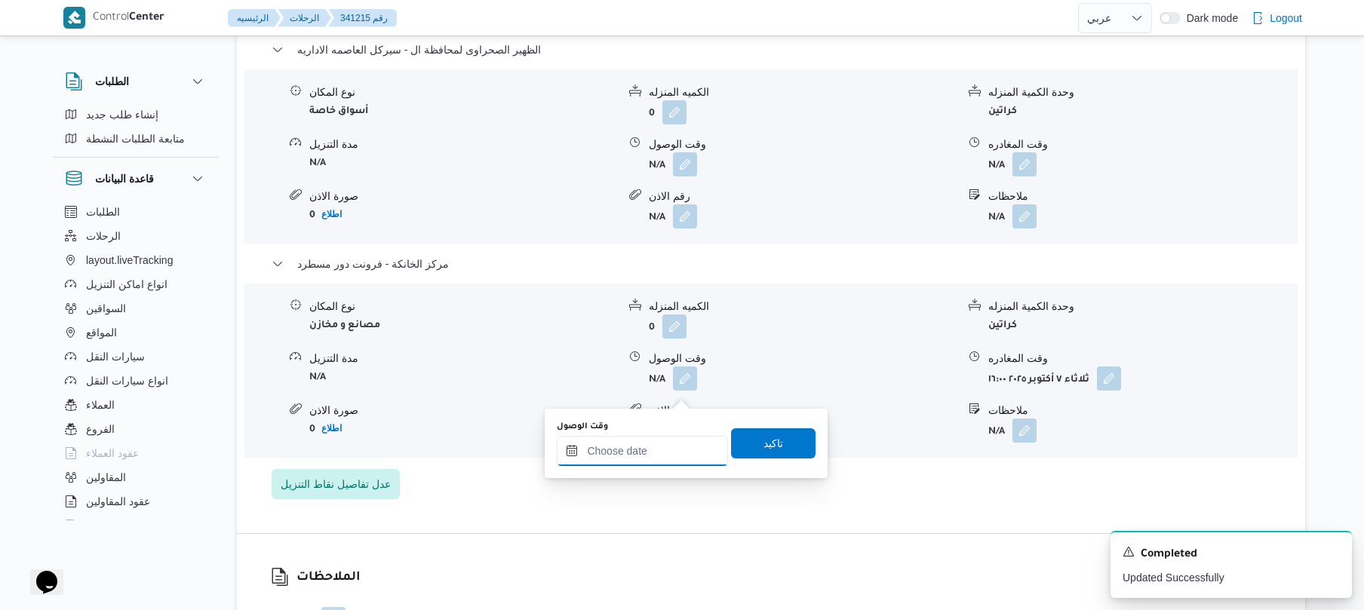
click at [641, 450] on input "وقت الوصول" at bounding box center [642, 451] width 171 height 30
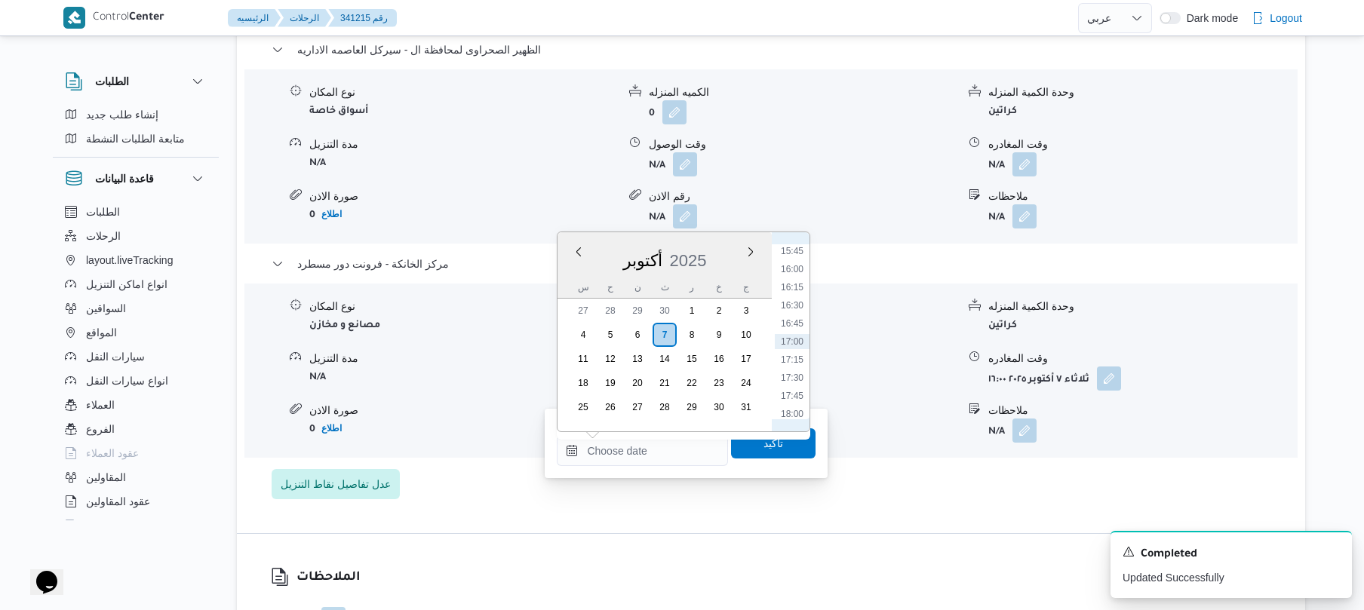
scroll to position [993, 0]
click at [791, 395] on li "15:45" at bounding box center [792, 399] width 35 height 15
type input "٠٧/١٠/٢٠٢٥ ١٥:٤٥"
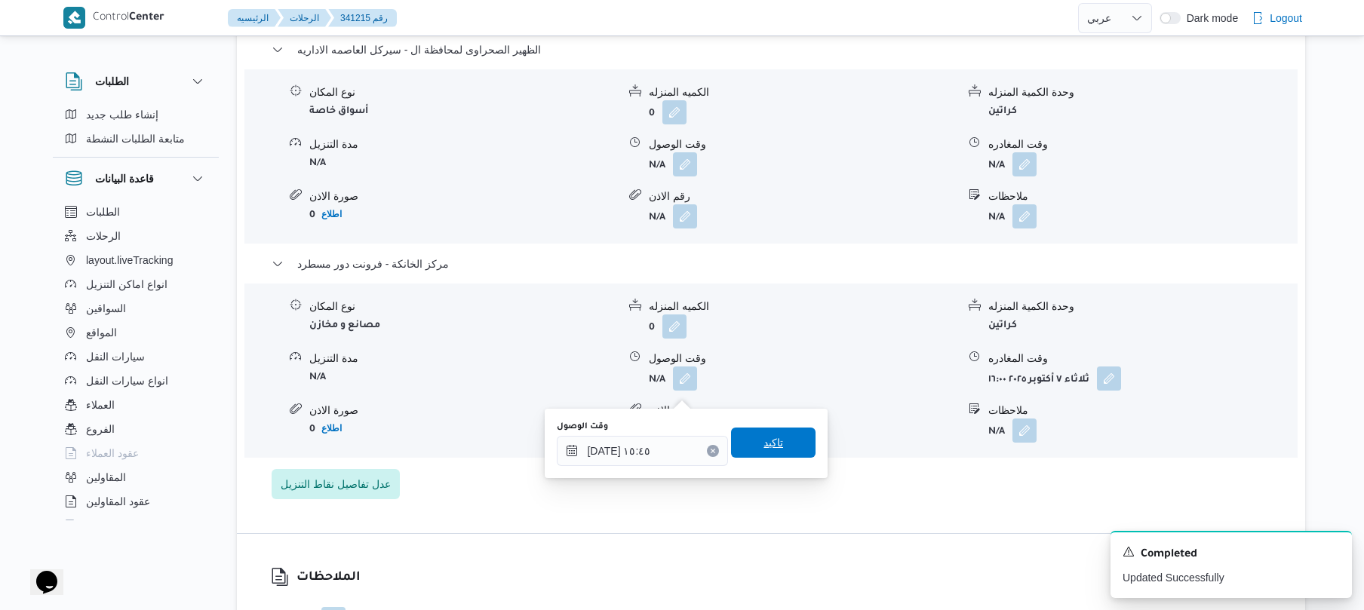
click at [764, 438] on span "تاكيد" at bounding box center [774, 443] width 20 height 18
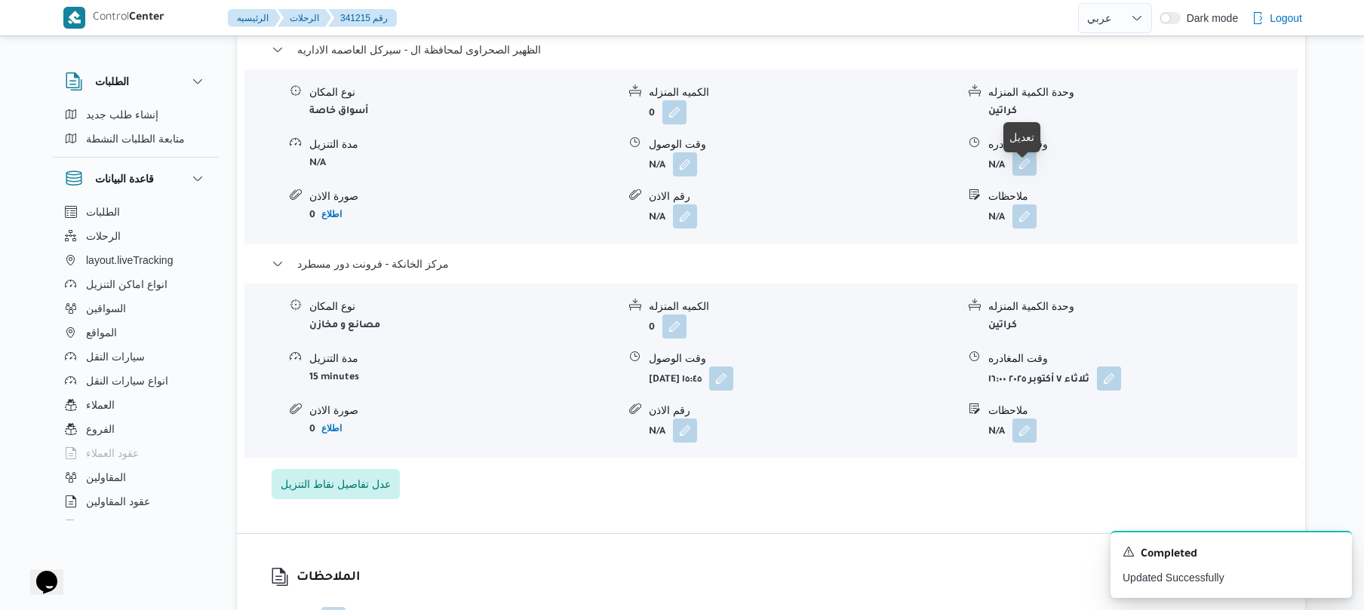
click at [1030, 176] on button "button" at bounding box center [1025, 164] width 24 height 24
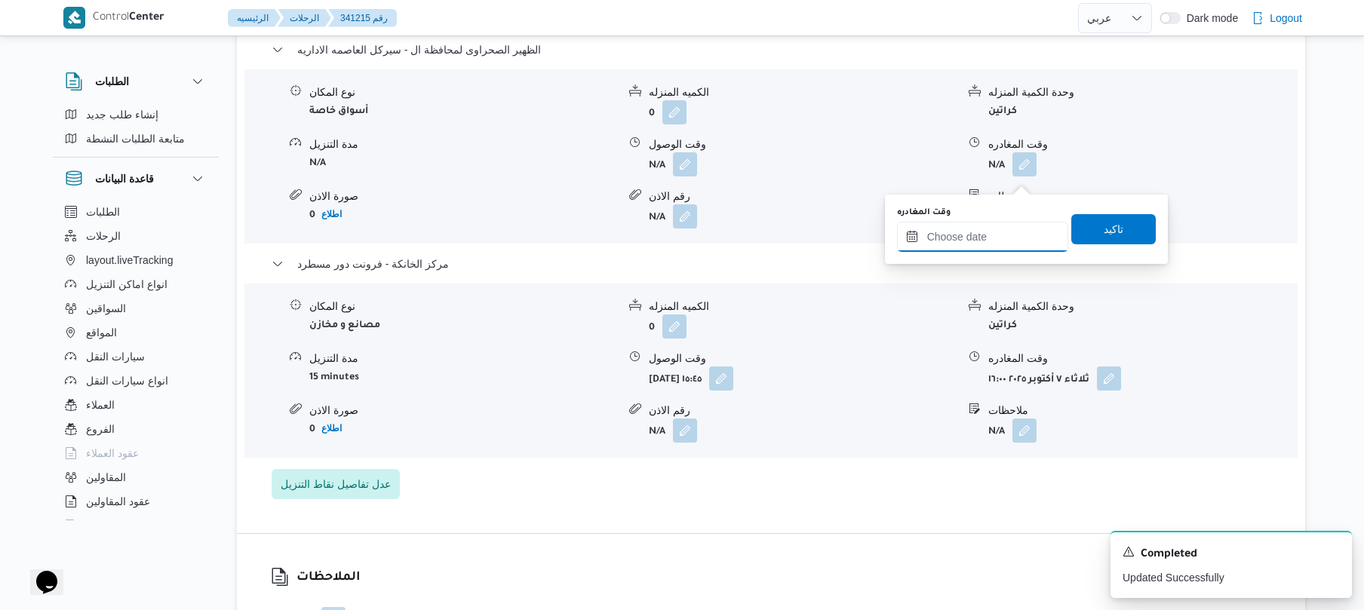
click at [973, 238] on input "وقت المغادره" at bounding box center [982, 237] width 171 height 30
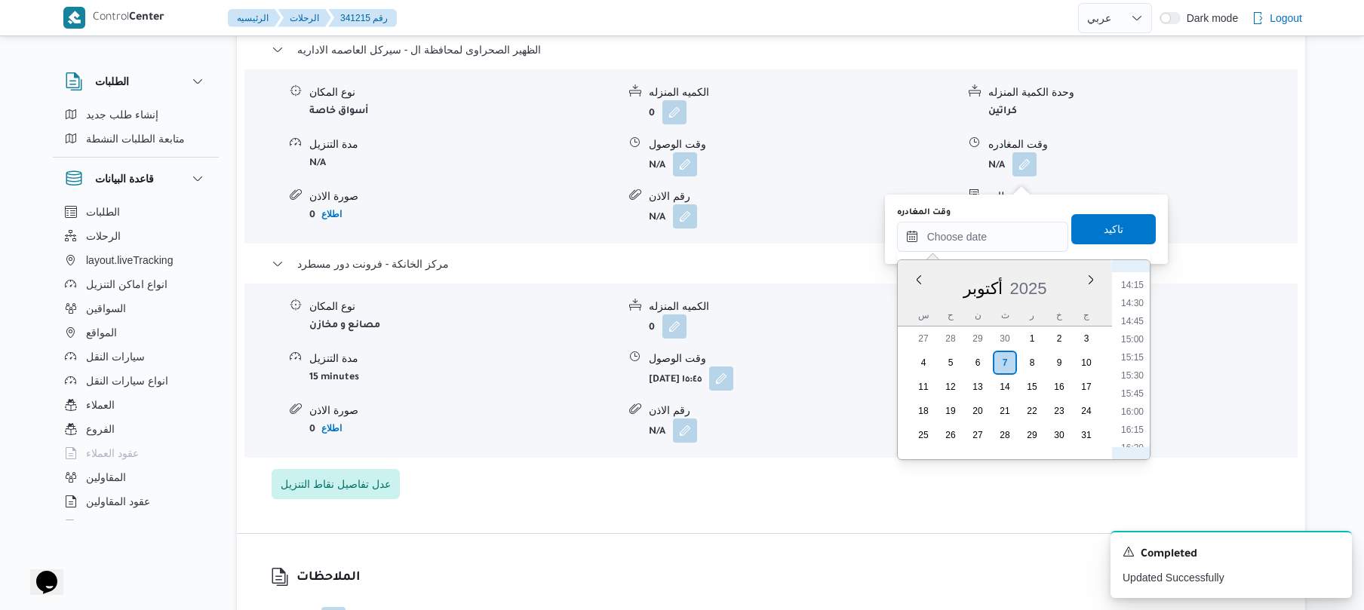
scroll to position [994, 0]
click at [1136, 350] on li "14:45" at bounding box center [1132, 354] width 35 height 15
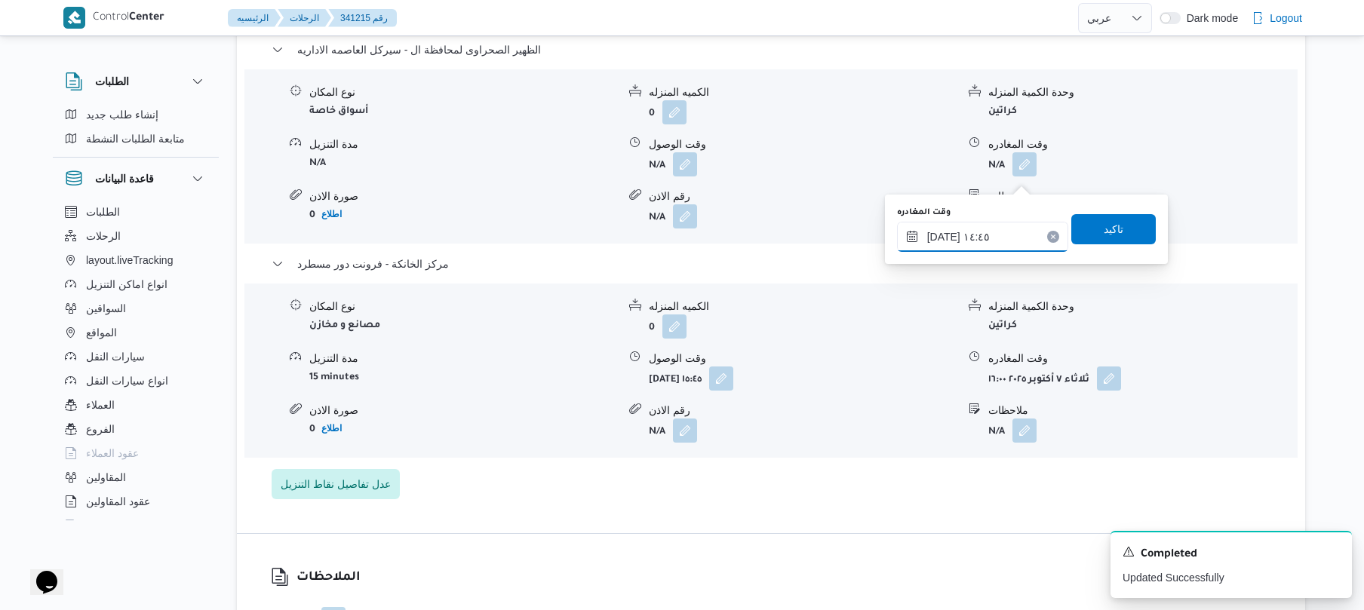
click at [942, 229] on input "[DATE] ١٤:٤٥" at bounding box center [982, 237] width 171 height 30
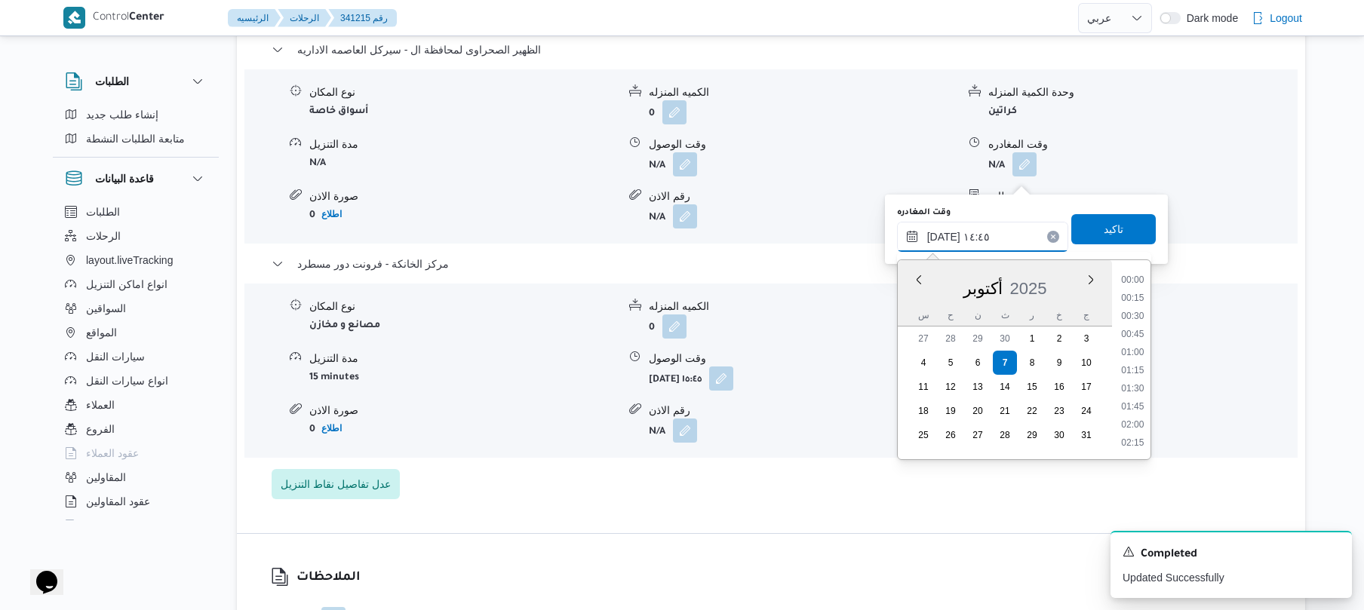
click at [942, 229] on input "[DATE] ١٤:٤٥" at bounding box center [982, 237] width 171 height 30
type input "٠٧/١٠/٢٠٢٥ ١٤:55"
click at [1072, 223] on span "تاكيد" at bounding box center [1114, 229] width 85 height 30
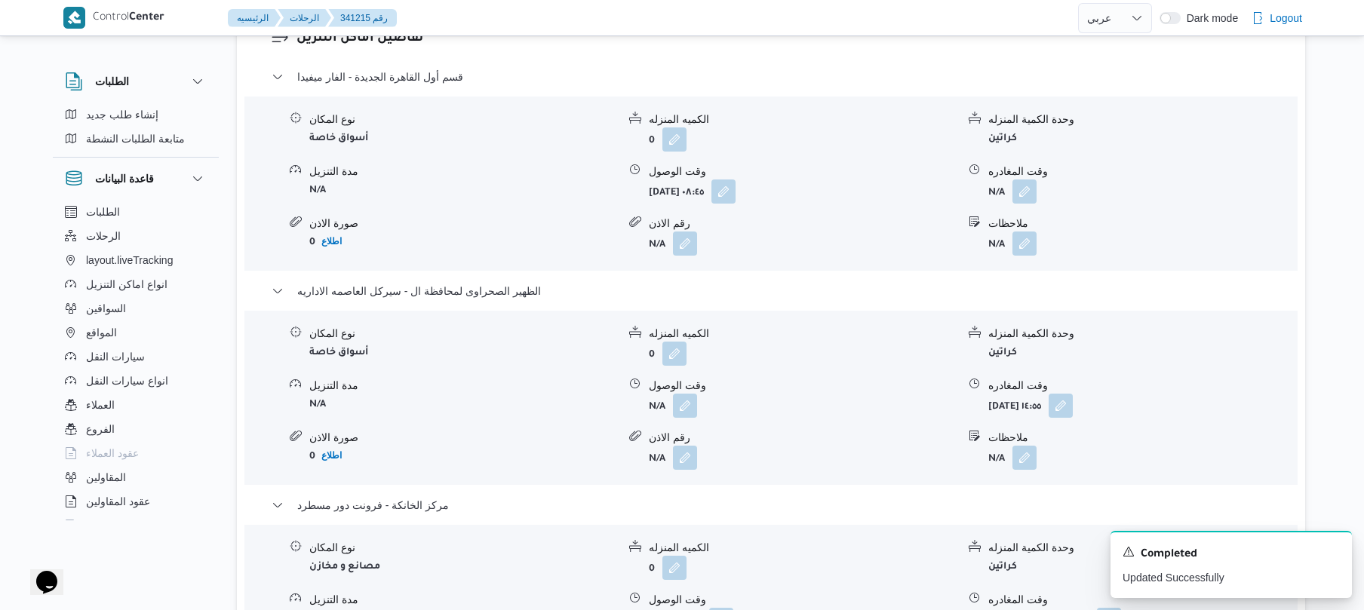
scroll to position [1247, 0]
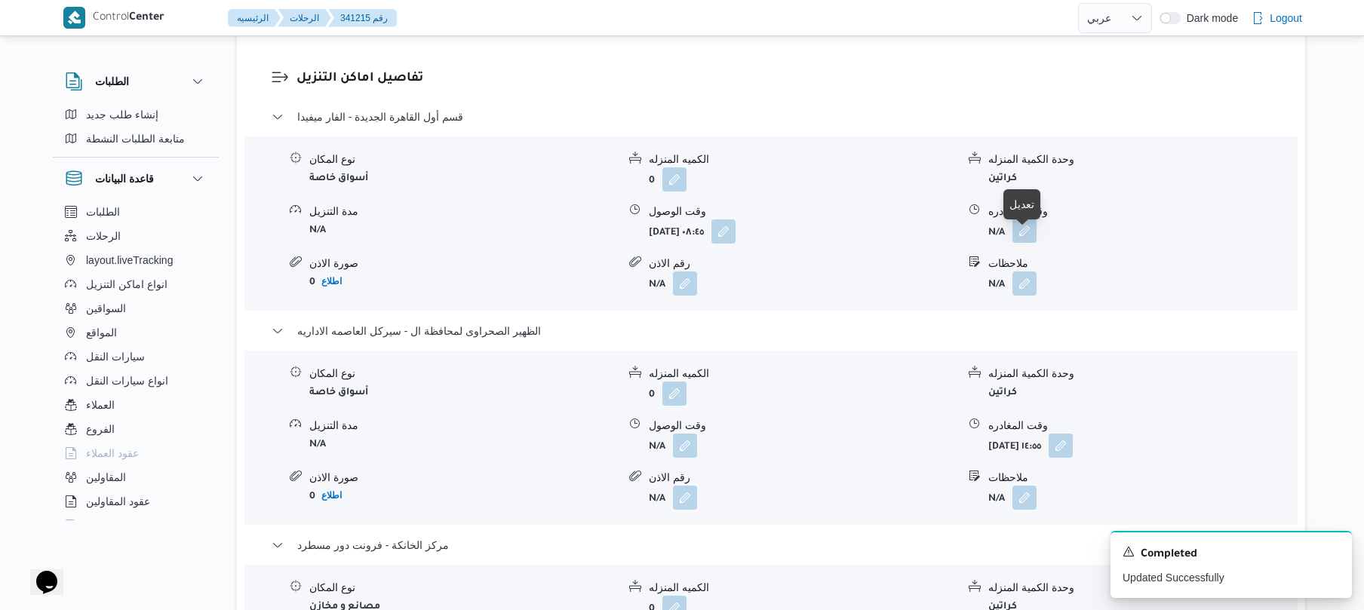
click at [1028, 243] on button "button" at bounding box center [1025, 231] width 24 height 24
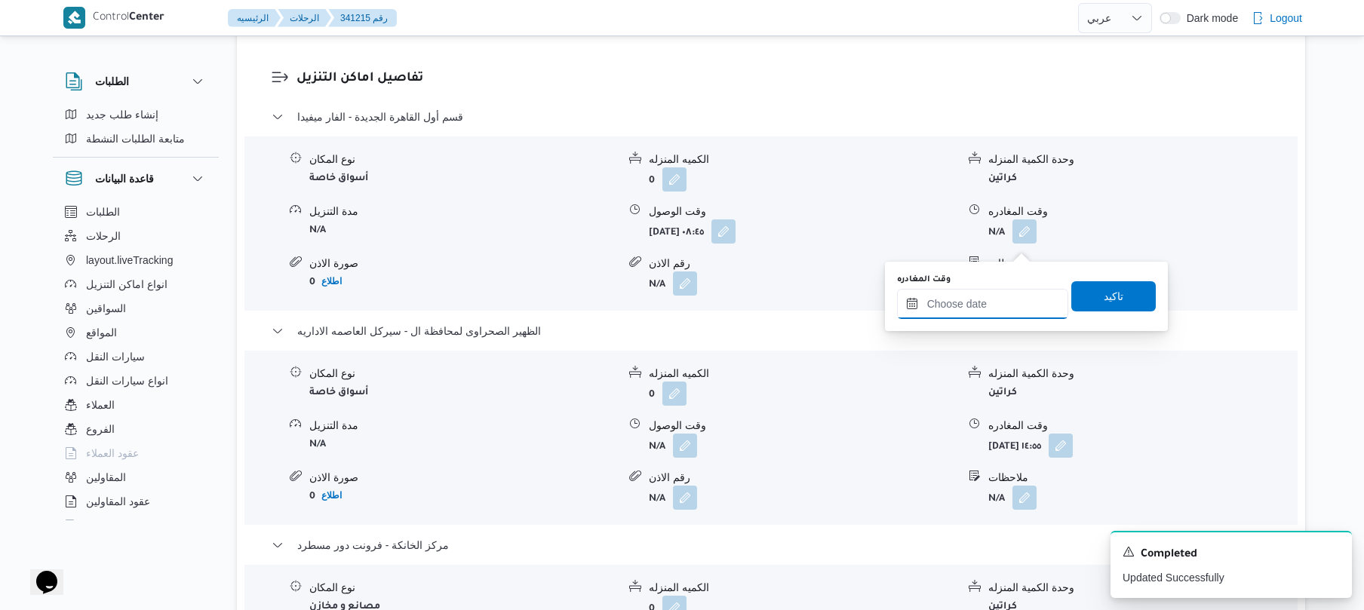
click at [987, 302] on input "وقت المغادره" at bounding box center [982, 304] width 171 height 30
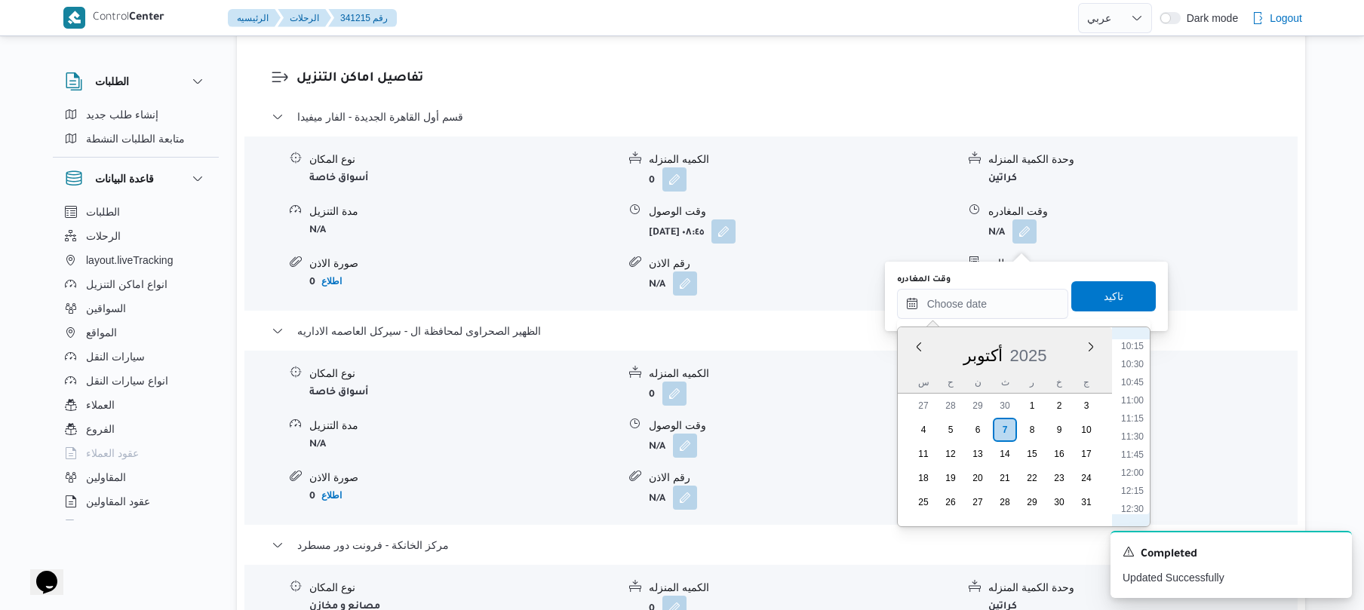
scroll to position [698, 0]
click at [1132, 500] on li "11:45" at bounding box center [1132, 500] width 35 height 15
type input "٠٧/١٠/٢٠٢٥ ١١:٤٥"
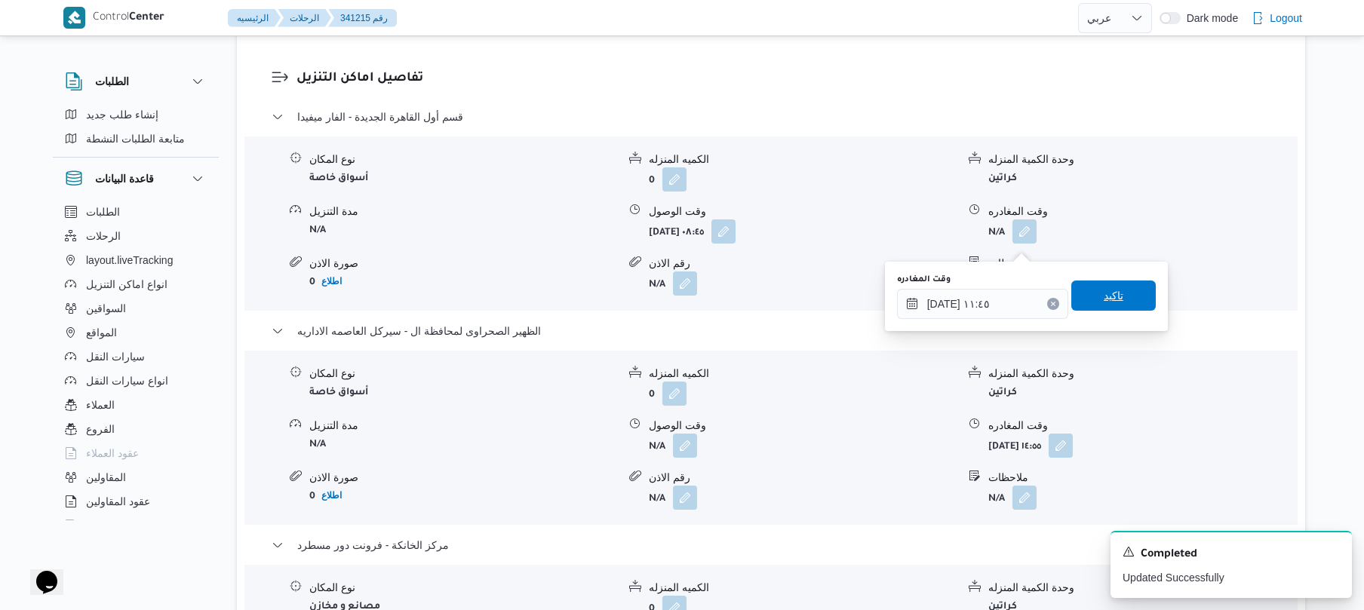
click at [1118, 291] on span "تاكيد" at bounding box center [1114, 296] width 85 height 30
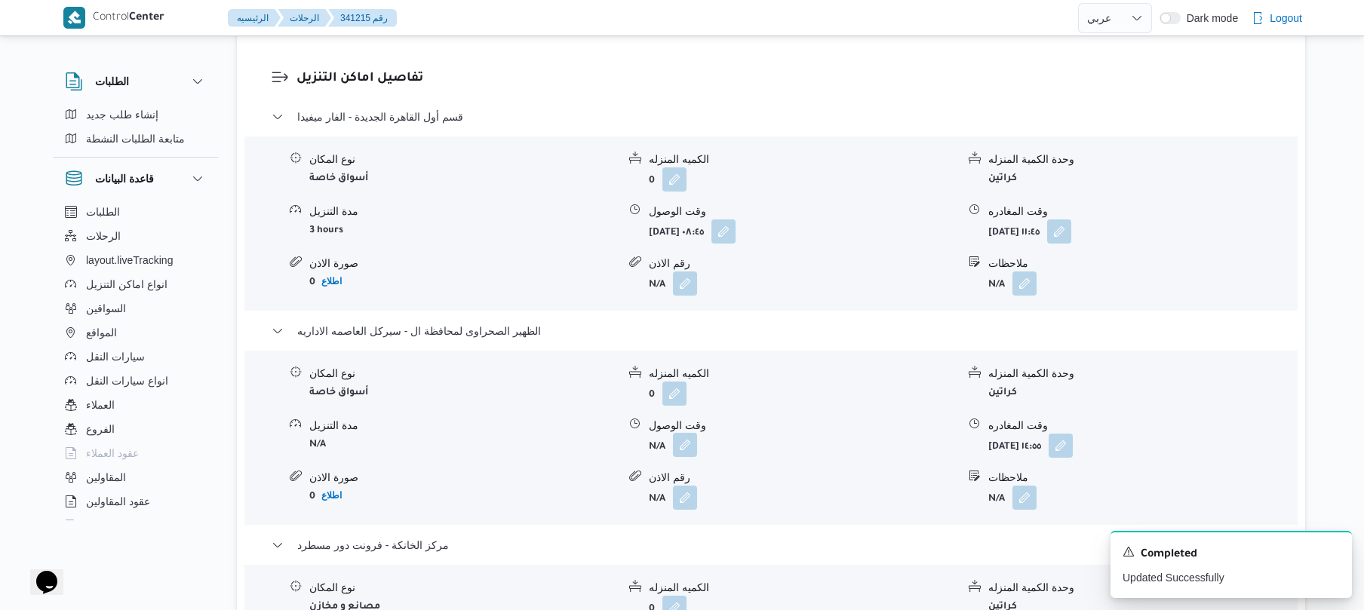
click at [689, 451] on button "button" at bounding box center [685, 445] width 24 height 24
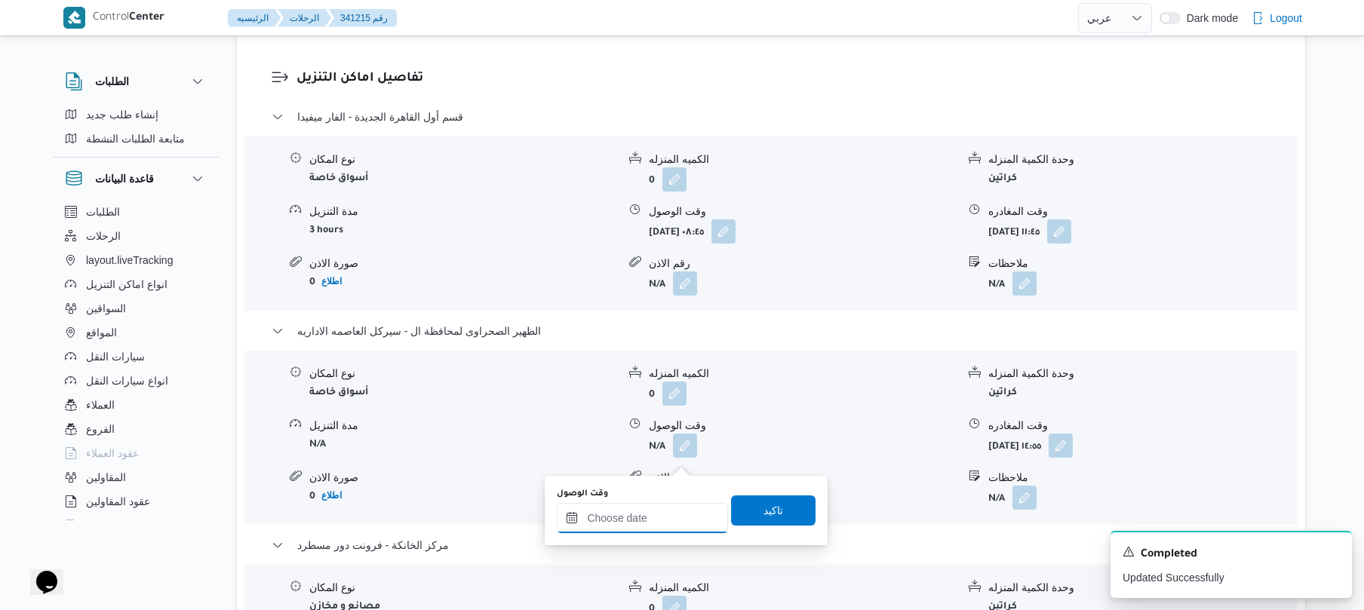
click at [671, 526] on input "وقت الوصول" at bounding box center [642, 518] width 171 height 30
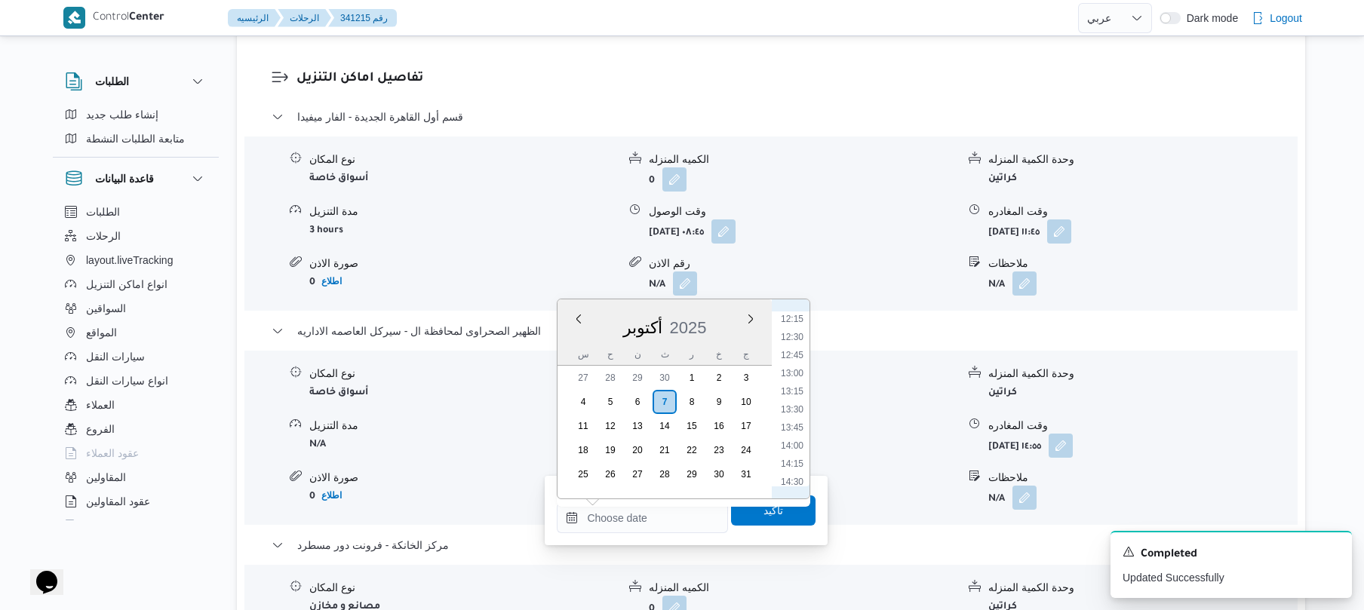
scroll to position [844, 0]
click at [794, 345] on li "12:00" at bounding box center [792, 344] width 35 height 15
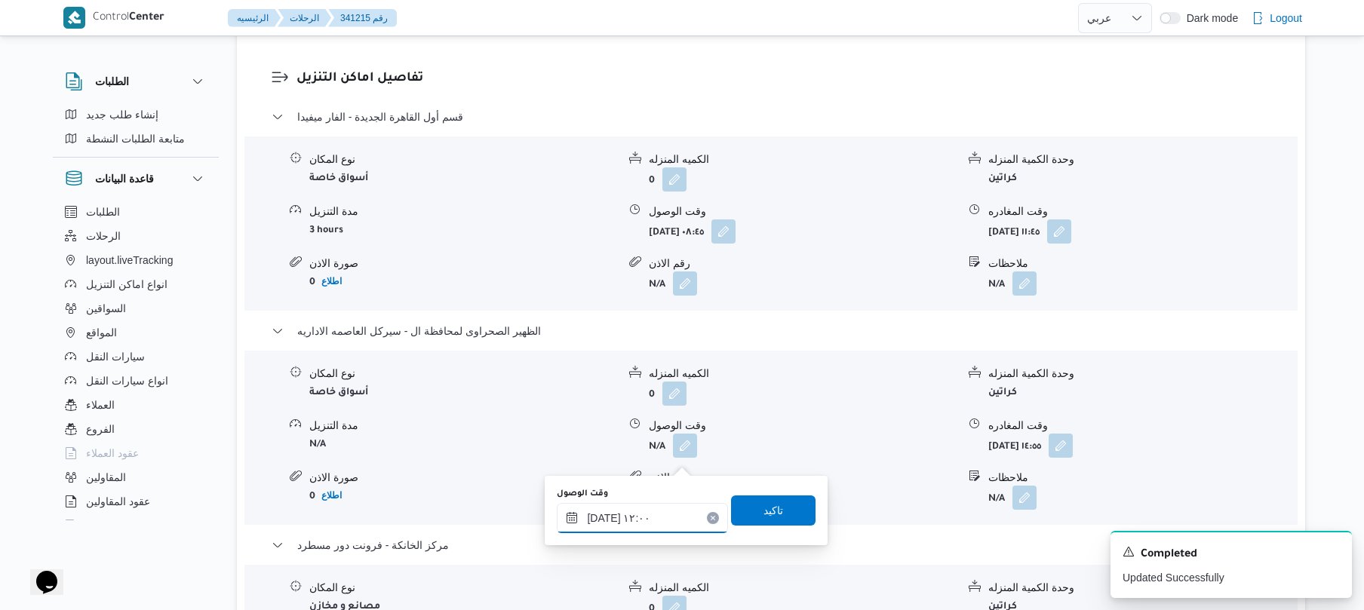
click at [599, 514] on input "٠٧/١٠/٢٠٢٥ ١٢:٠٠" at bounding box center [642, 518] width 171 height 30
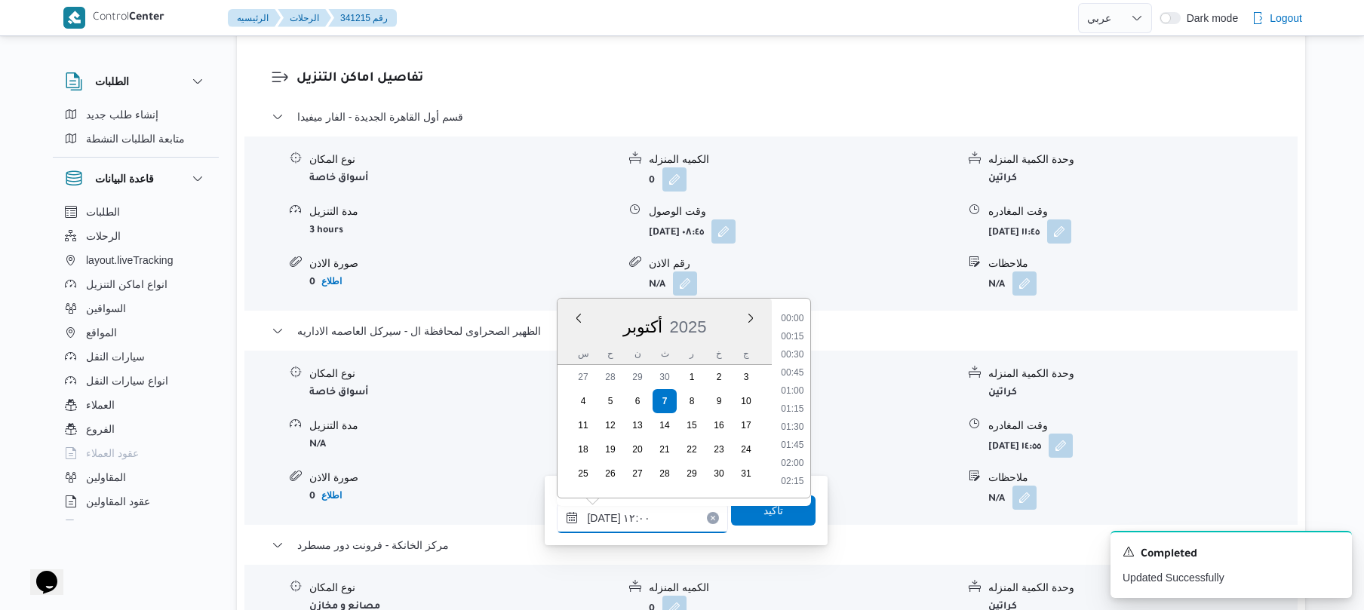
scroll to position [779, 0]
type input "٠٧/١٠/٢٠٢٥ ١٢:10"
click at [764, 512] on span "تاكيد" at bounding box center [774, 510] width 20 height 18
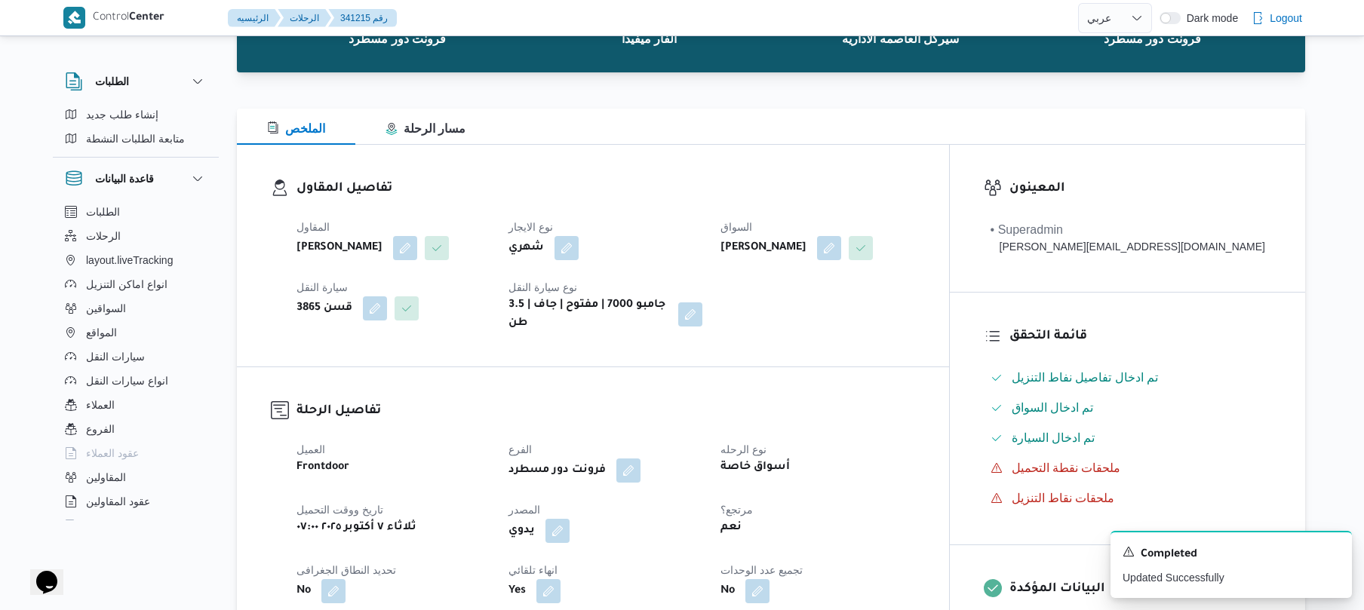
scroll to position [0, 0]
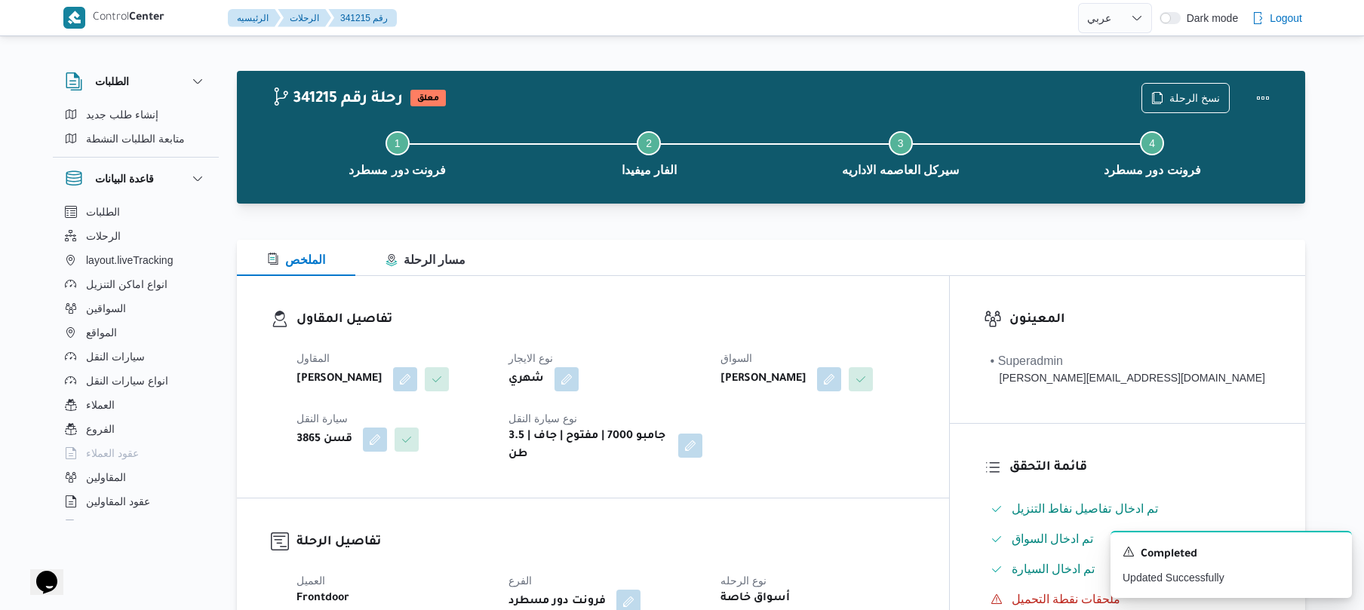
click at [873, 369] on div at bounding box center [841, 379] width 63 height 24
click at [1257, 97] on button "Actions" at bounding box center [1263, 97] width 30 height 30
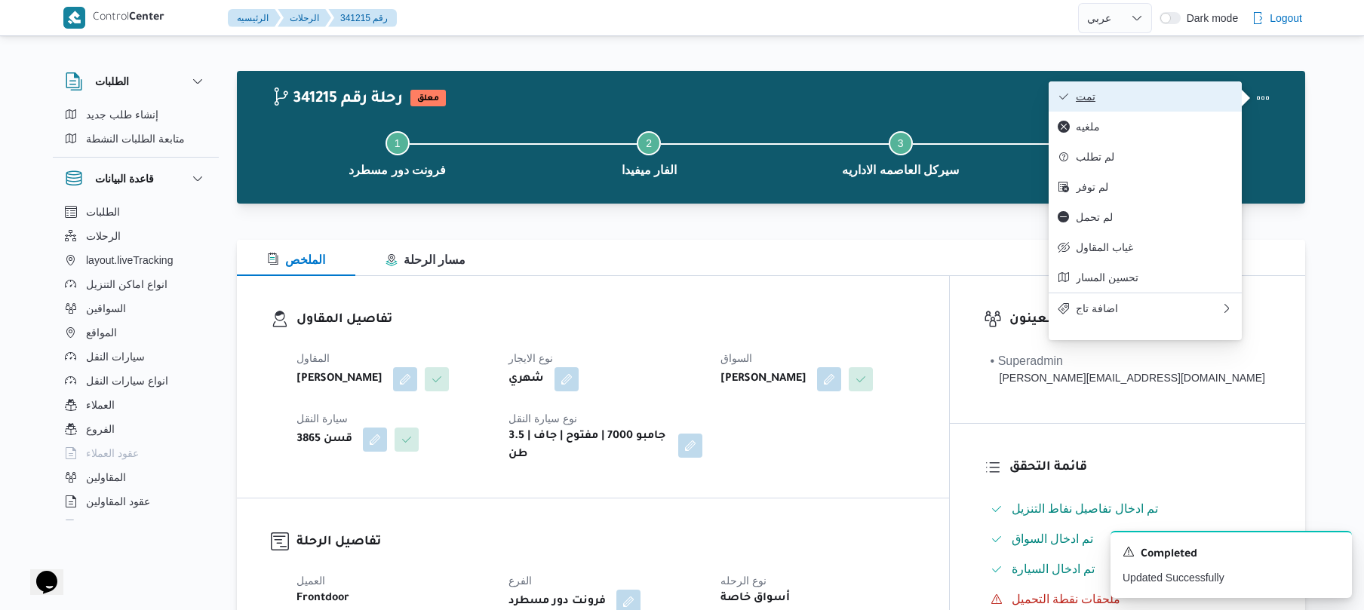
click at [1175, 98] on span "تمت" at bounding box center [1154, 97] width 157 height 12
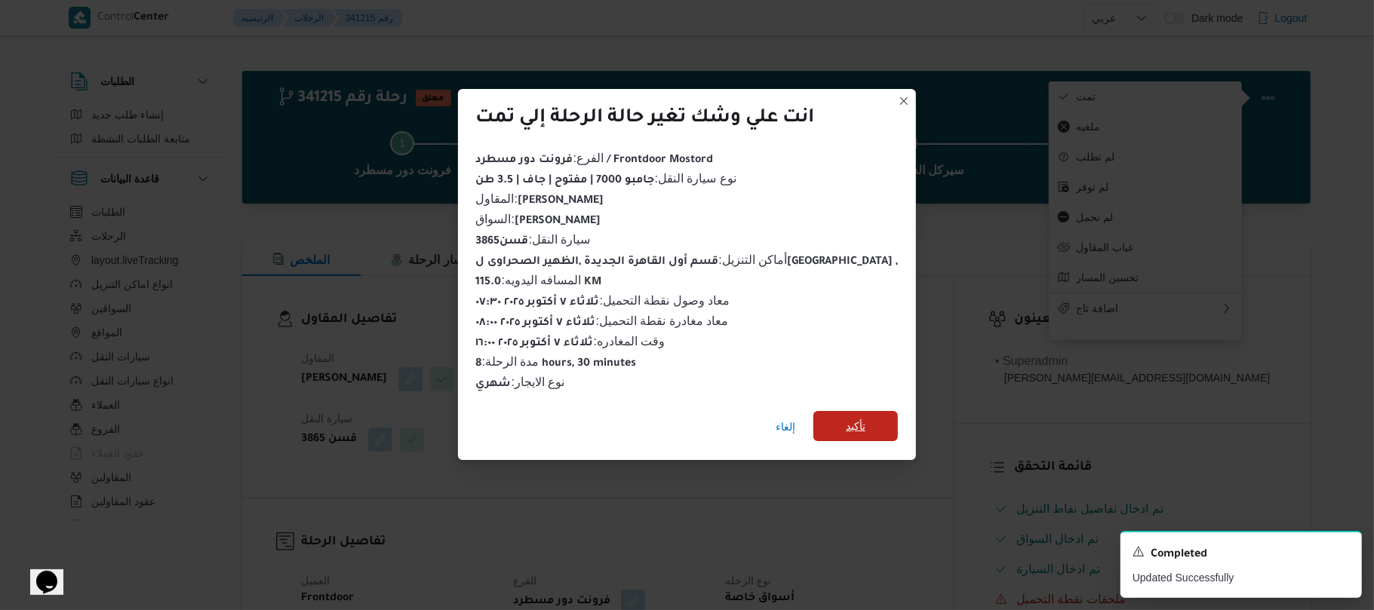
click at [846, 417] on span "تأكيد" at bounding box center [856, 426] width 20 height 18
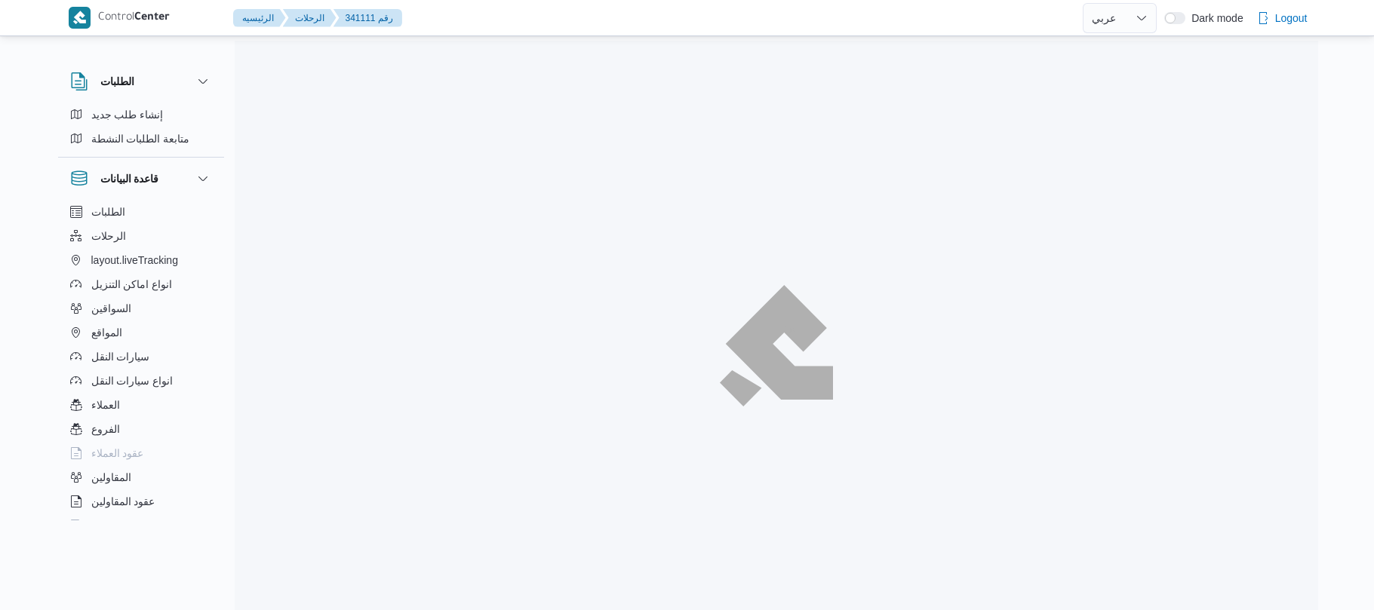
select select "ar"
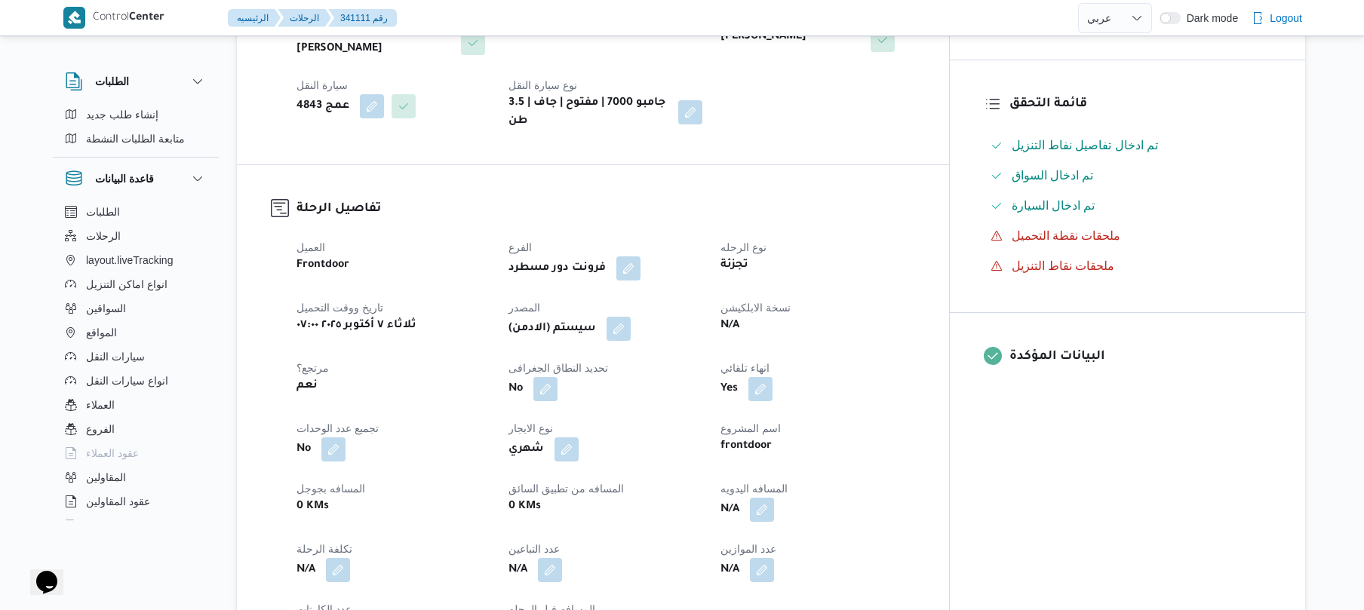
scroll to position [402, 0]
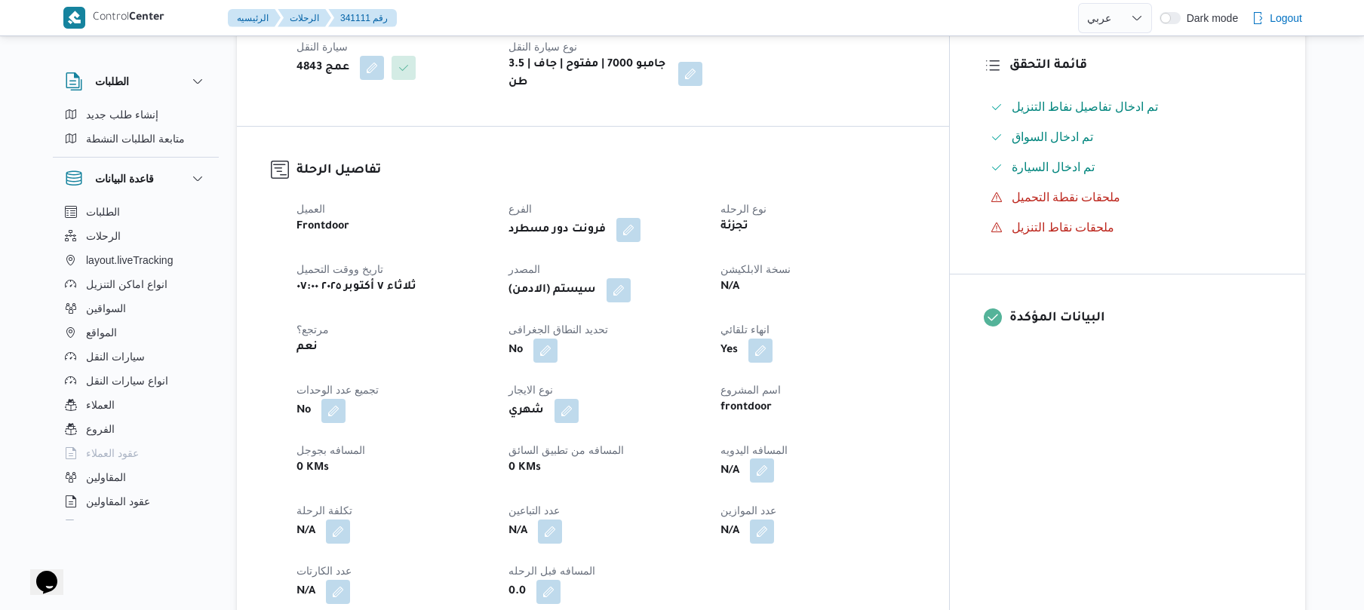
click at [774, 459] on button "button" at bounding box center [762, 471] width 24 height 24
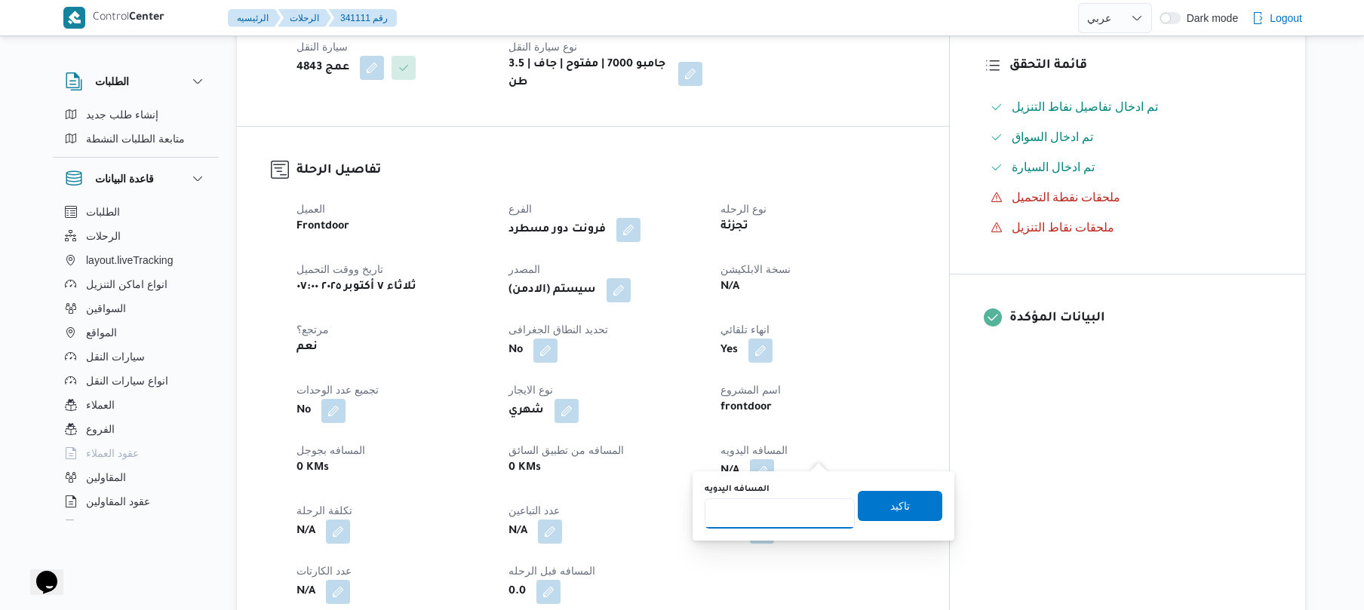
click at [777, 508] on input "المسافه اليدويه" at bounding box center [780, 514] width 150 height 30
type input "95"
click at [890, 508] on span "تاكيد" at bounding box center [900, 506] width 20 height 18
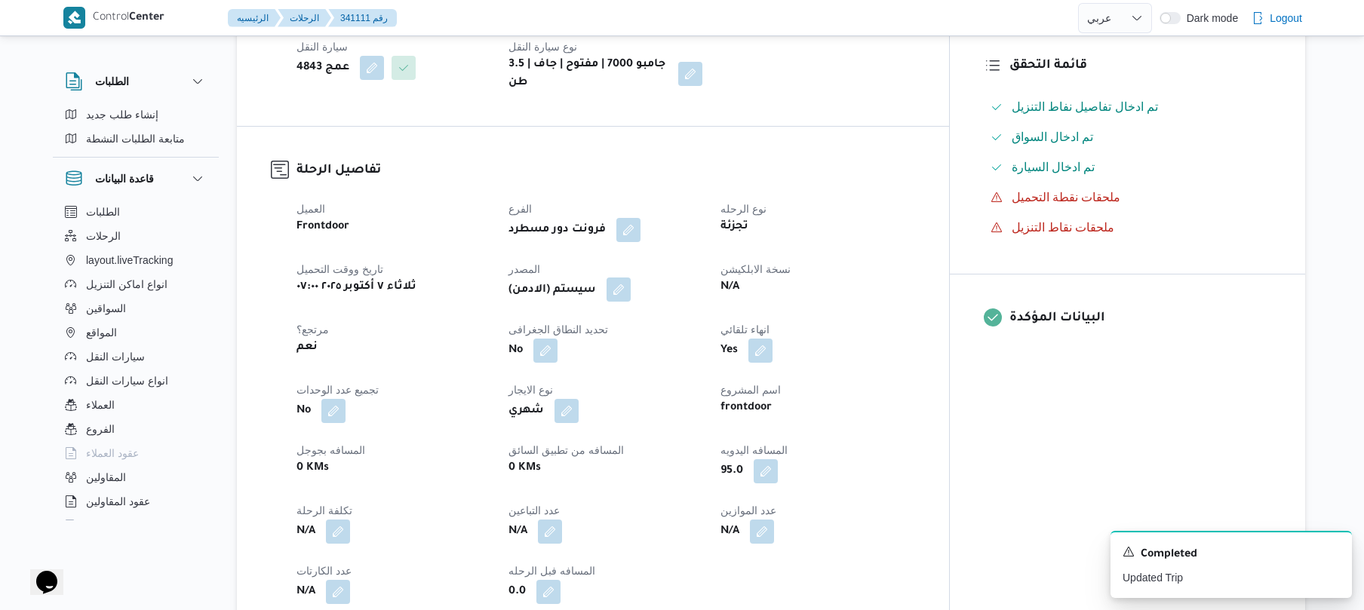
click at [631, 278] on button "button" at bounding box center [619, 290] width 24 height 24
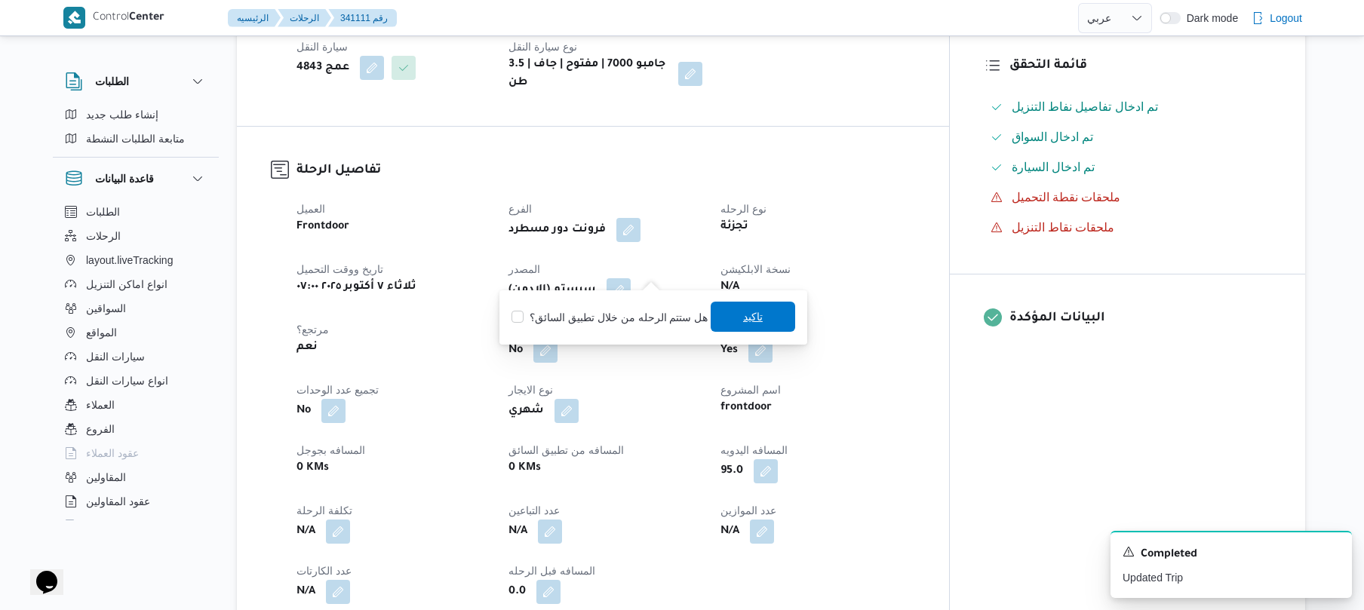
click at [729, 321] on span "تاكيد" at bounding box center [753, 317] width 85 height 30
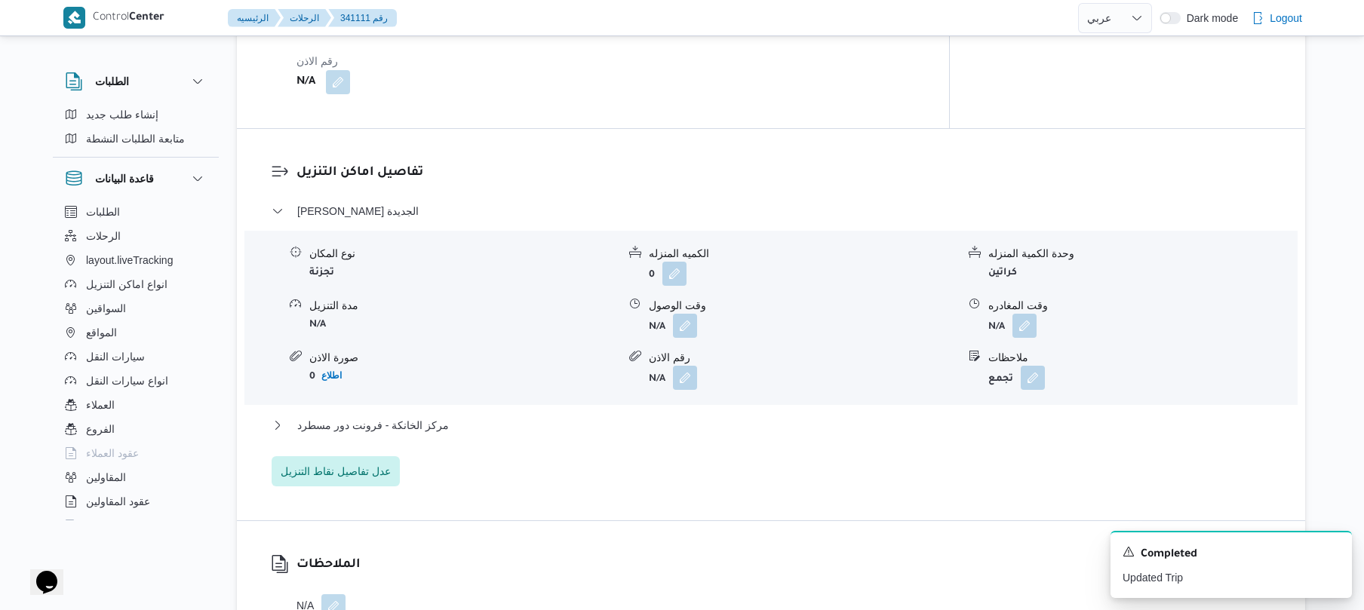
scroll to position [1247, 0]
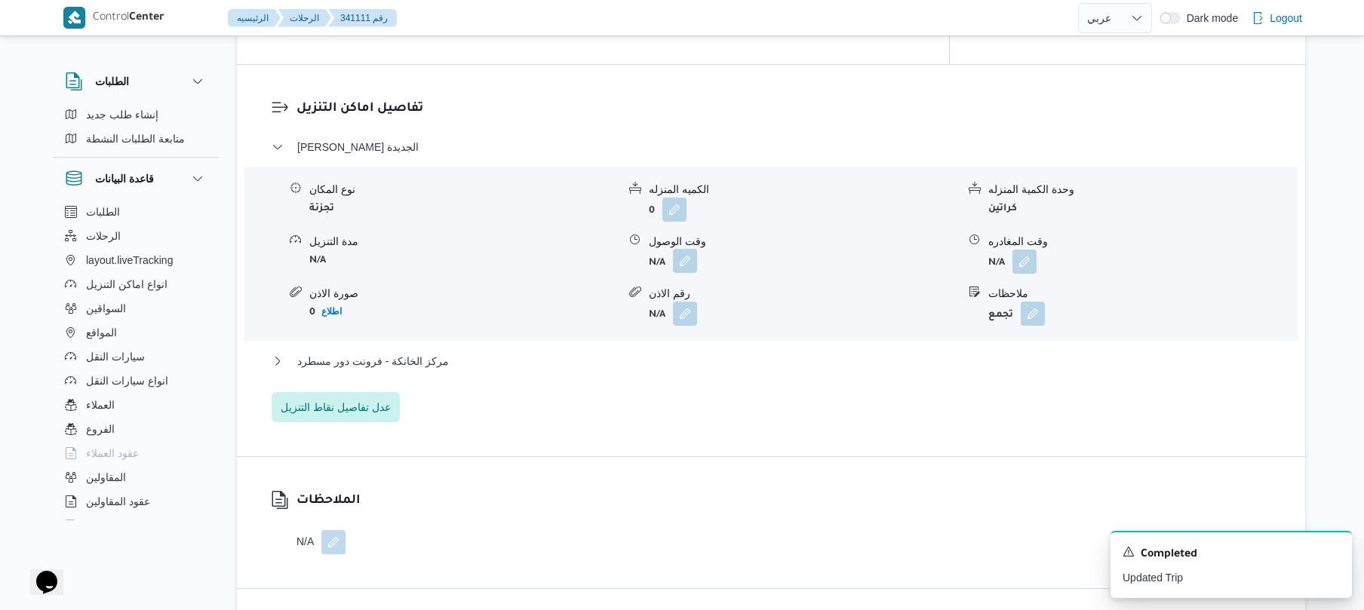
click at [688, 249] on button "button" at bounding box center [685, 261] width 24 height 24
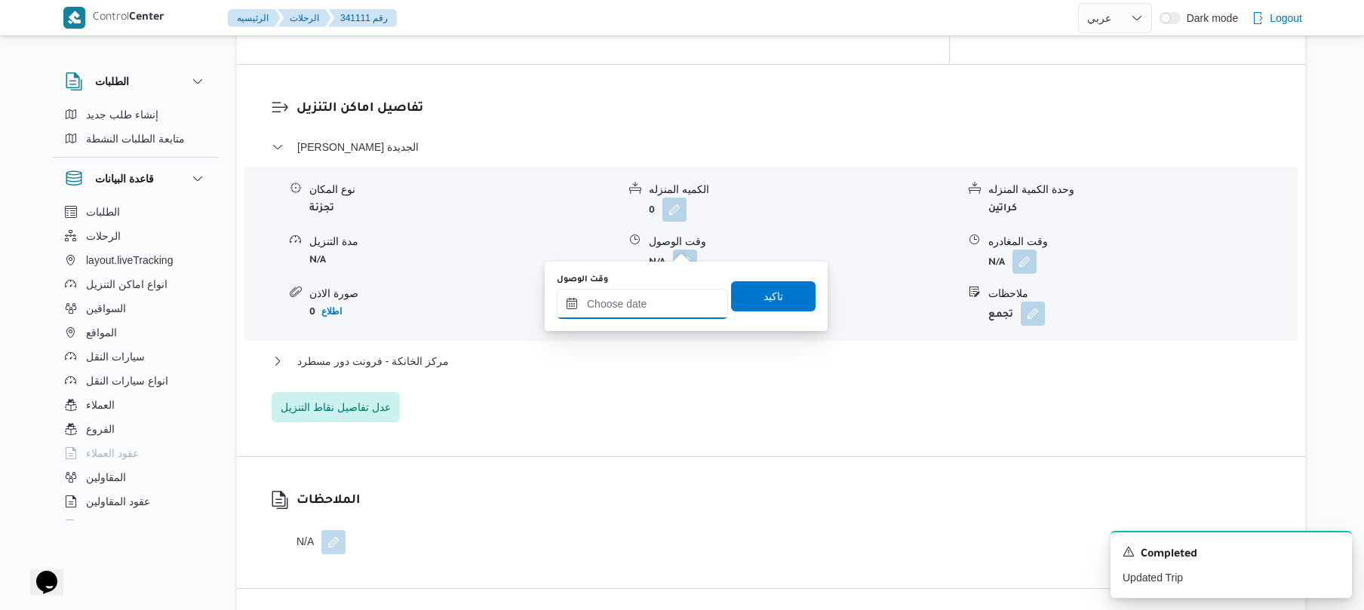
click at [637, 303] on input "وقت الوصول" at bounding box center [642, 304] width 171 height 30
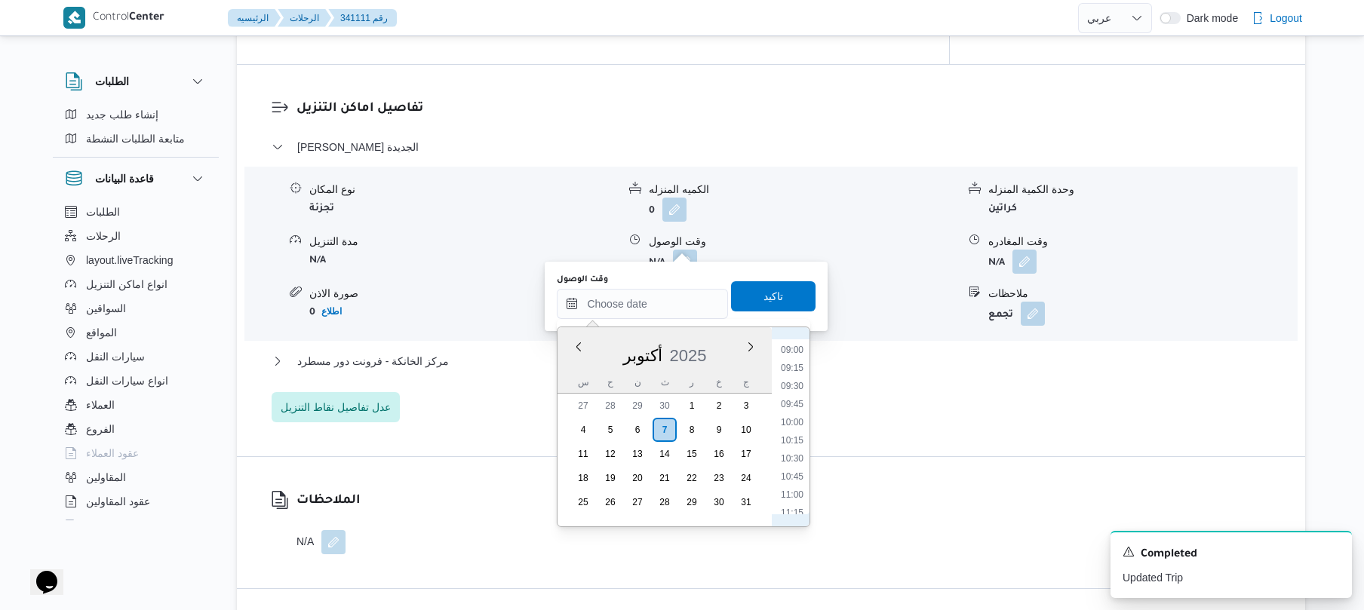
scroll to position [550, 0]
click at [792, 394] on li "08:15" at bounding box center [792, 394] width 35 height 15
type input "٠٧/١٠/٢٠٢٥ ٠٨:١٥"
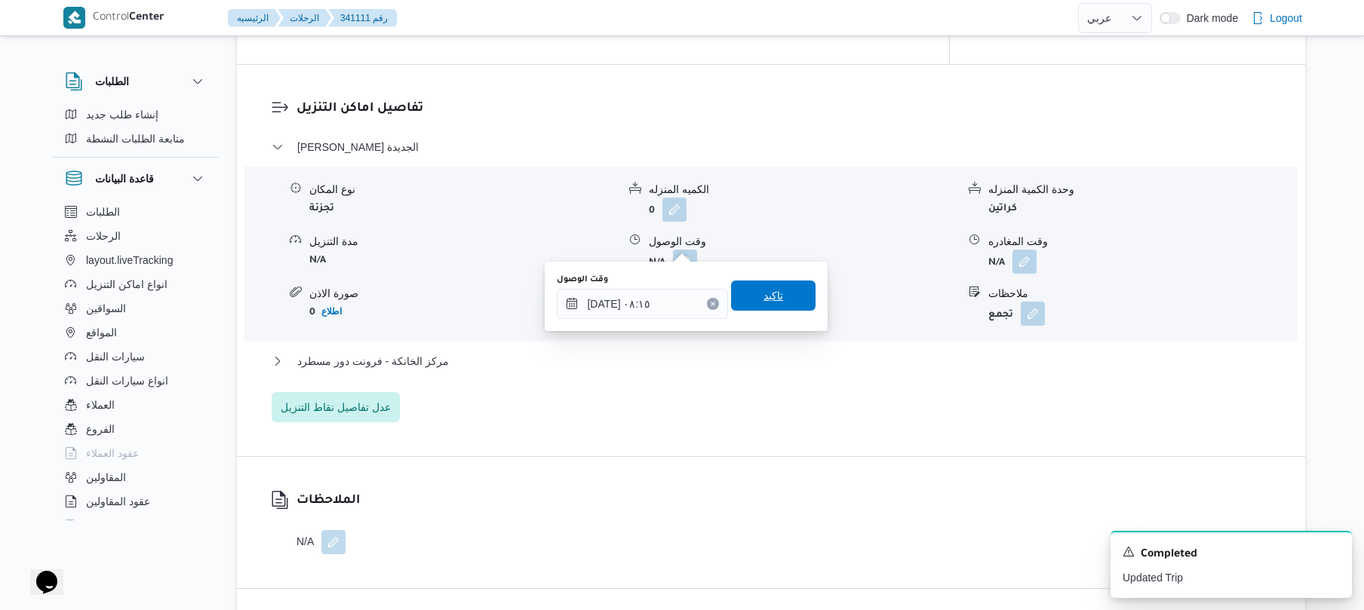
click at [776, 302] on span "تاكيد" at bounding box center [773, 296] width 85 height 30
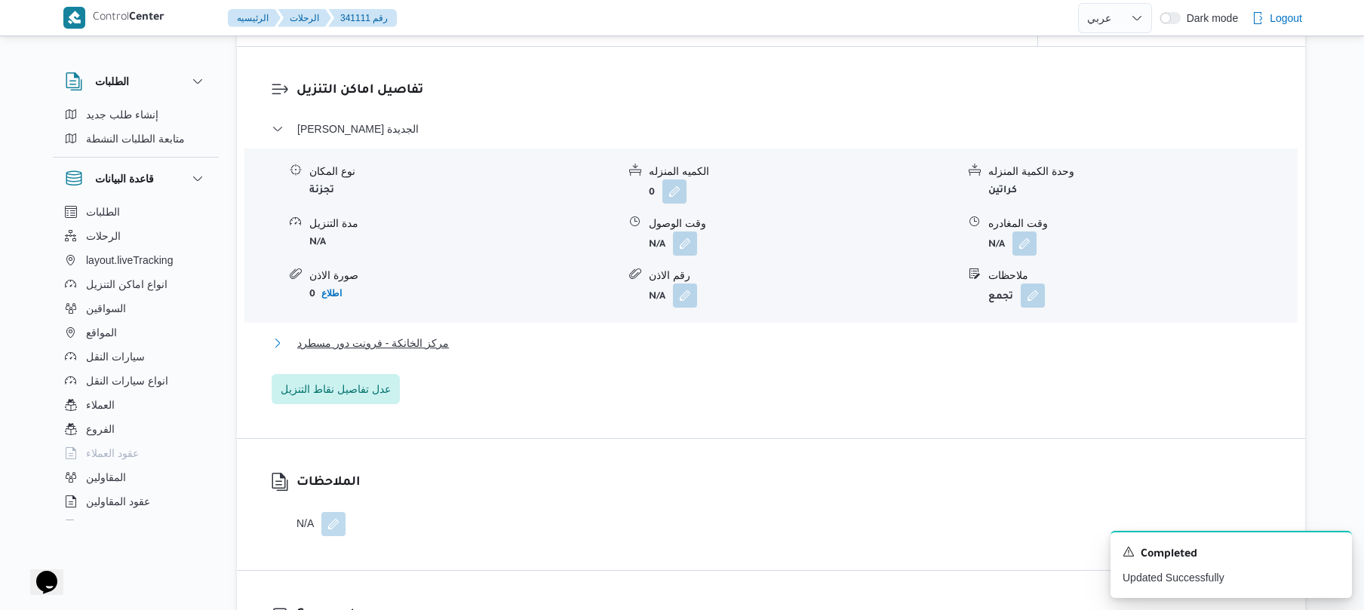
click at [694, 341] on button "مركز الخانكة - فرونت دور مسطرد" at bounding box center [772, 343] width 1000 height 18
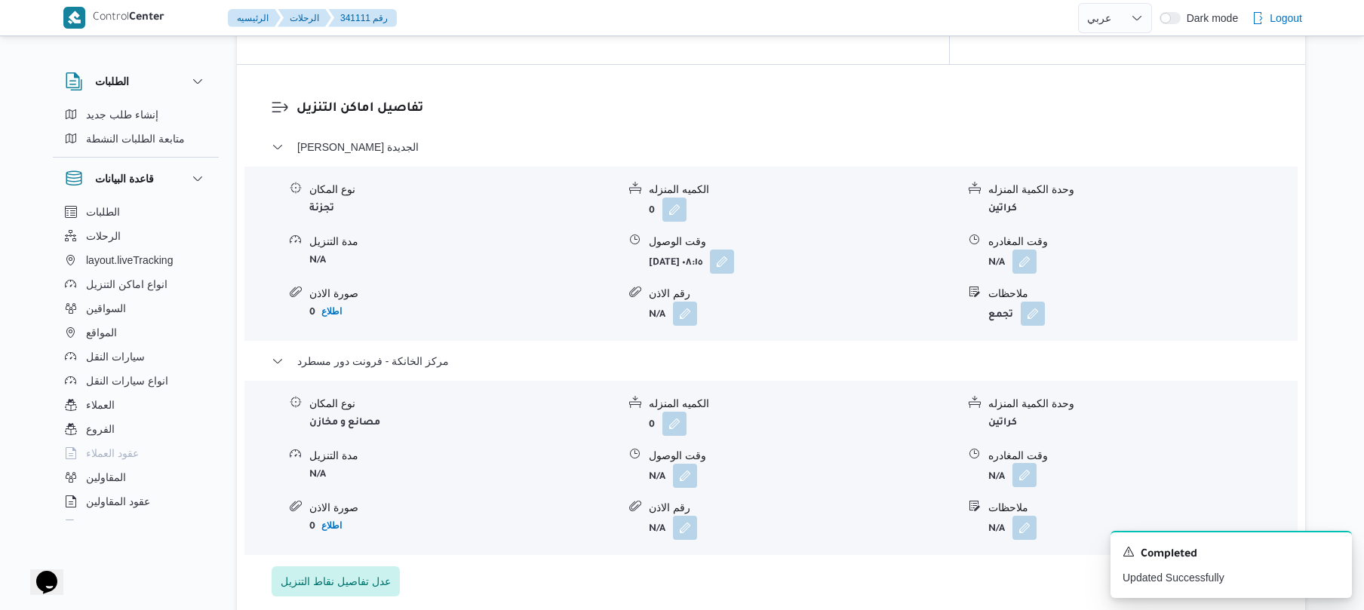
click at [1027, 463] on button "button" at bounding box center [1025, 475] width 24 height 24
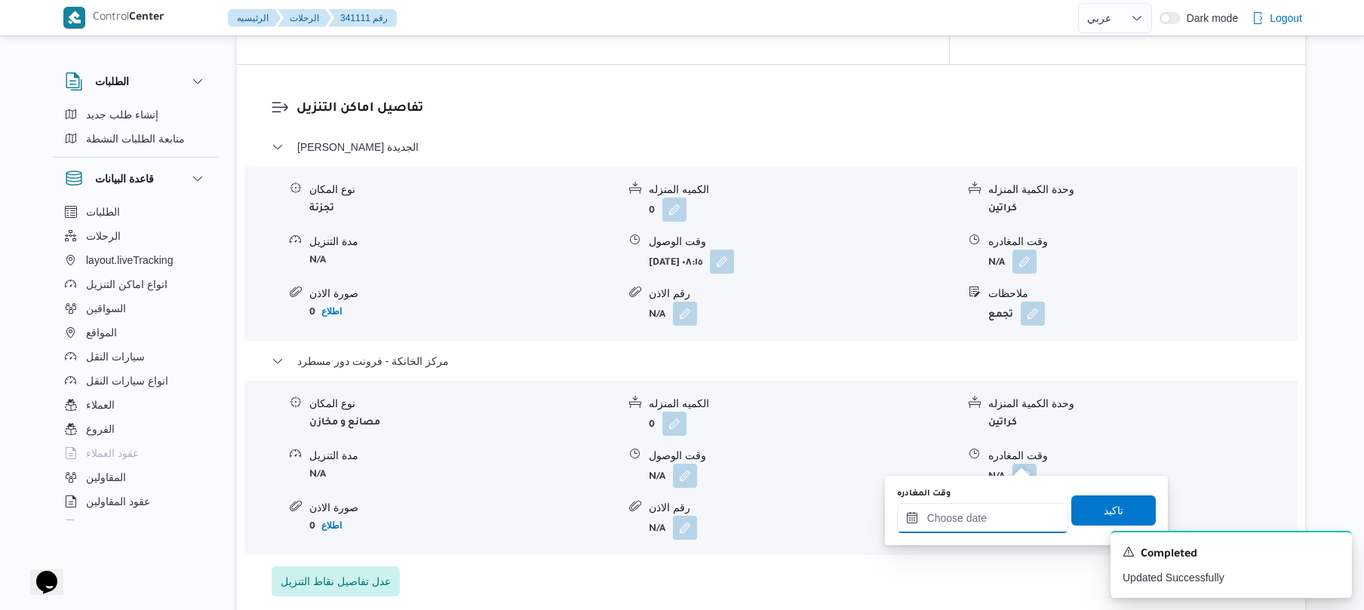
click at [970, 521] on input "وقت المغادره" at bounding box center [982, 518] width 171 height 30
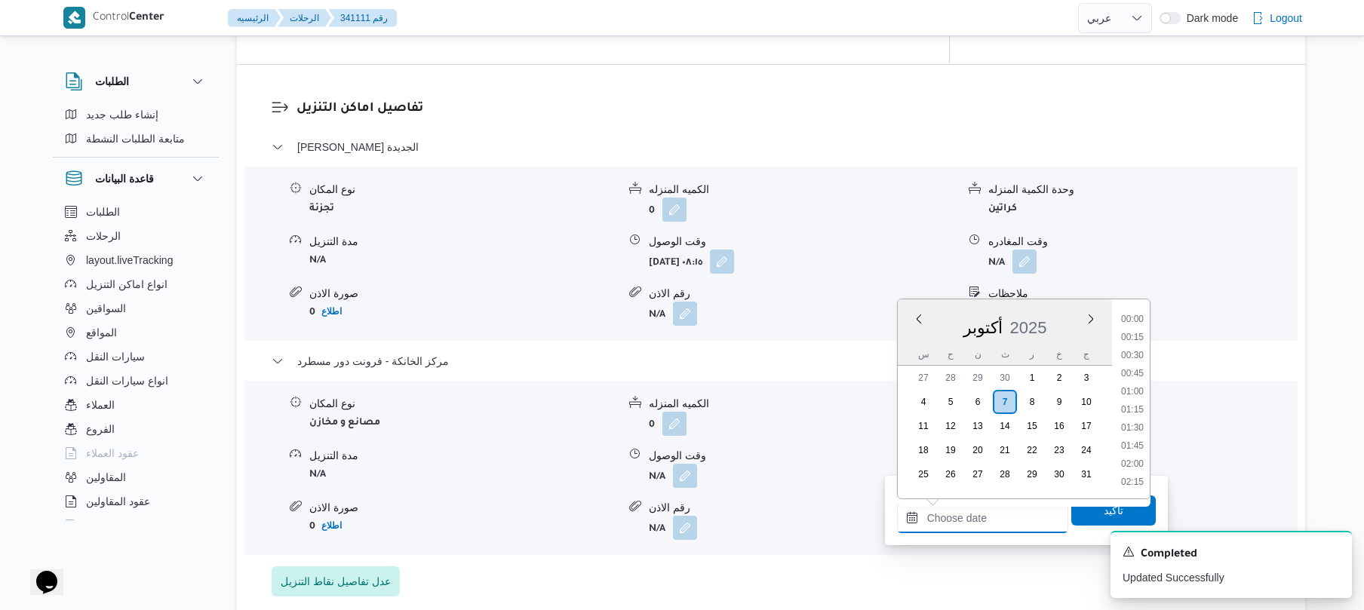
scroll to position [1142, 0]
click at [1136, 317] on li "15:45" at bounding box center [1132, 318] width 35 height 15
type input "٠٧/١٠/٢٠٢٥ ١٥:٤٥"
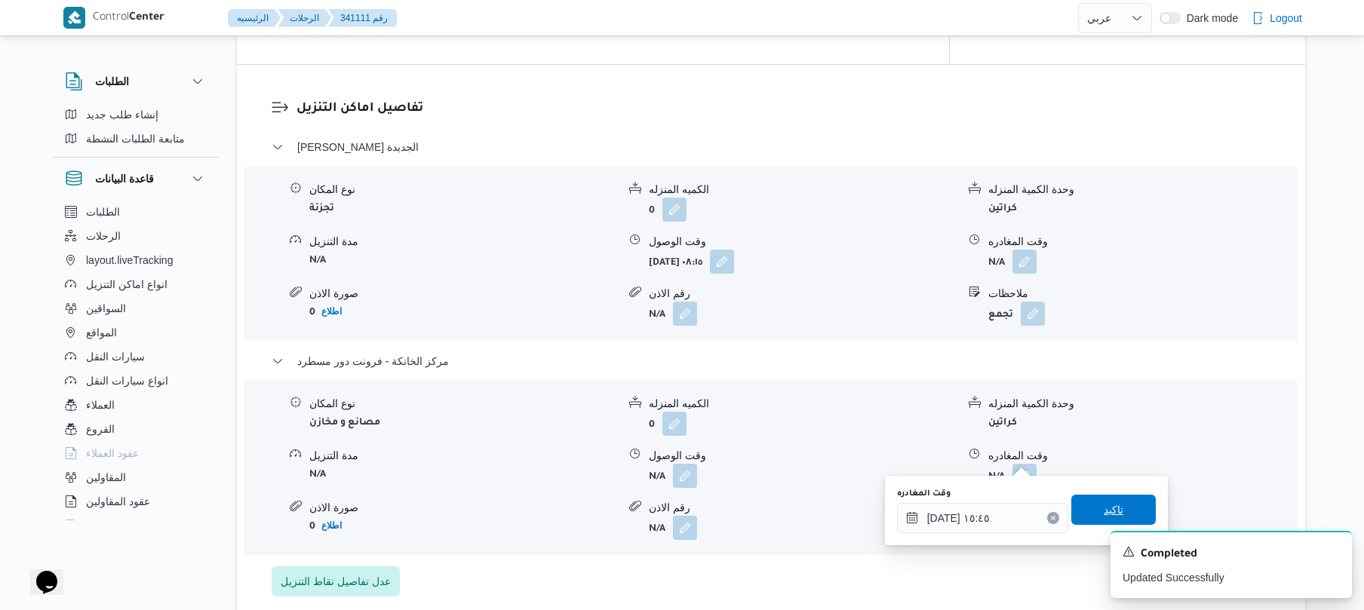
click at [1078, 503] on span "تاكيد" at bounding box center [1114, 510] width 85 height 30
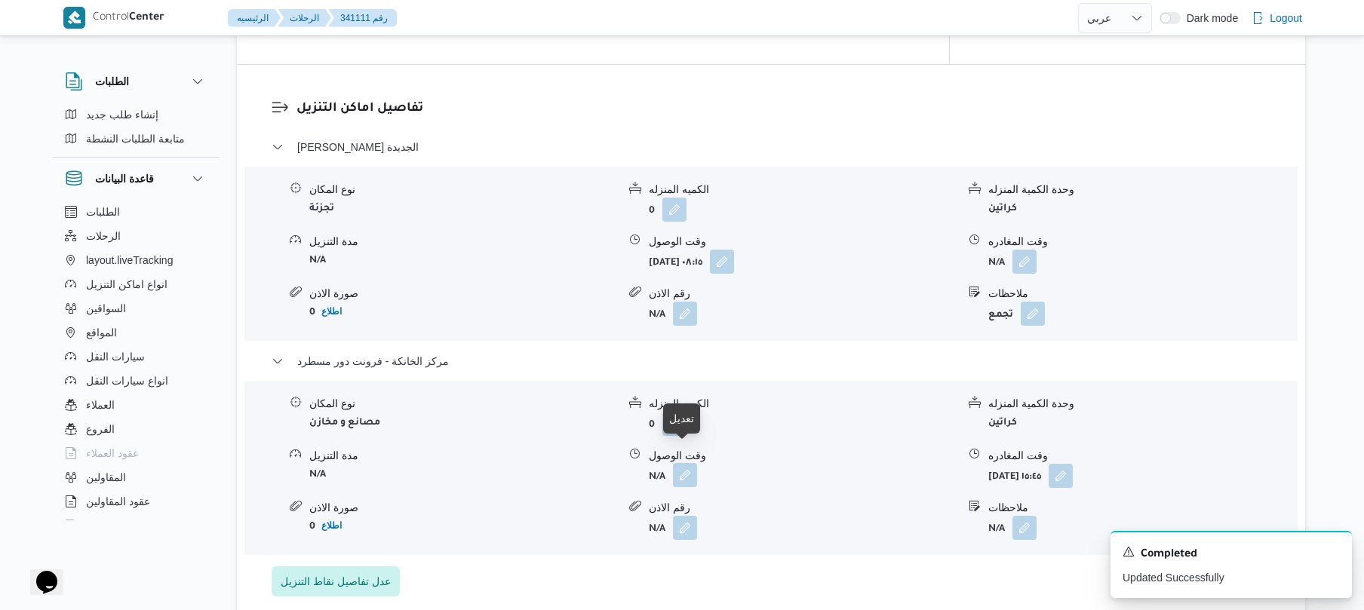
click at [687, 463] on button "button" at bounding box center [685, 475] width 24 height 24
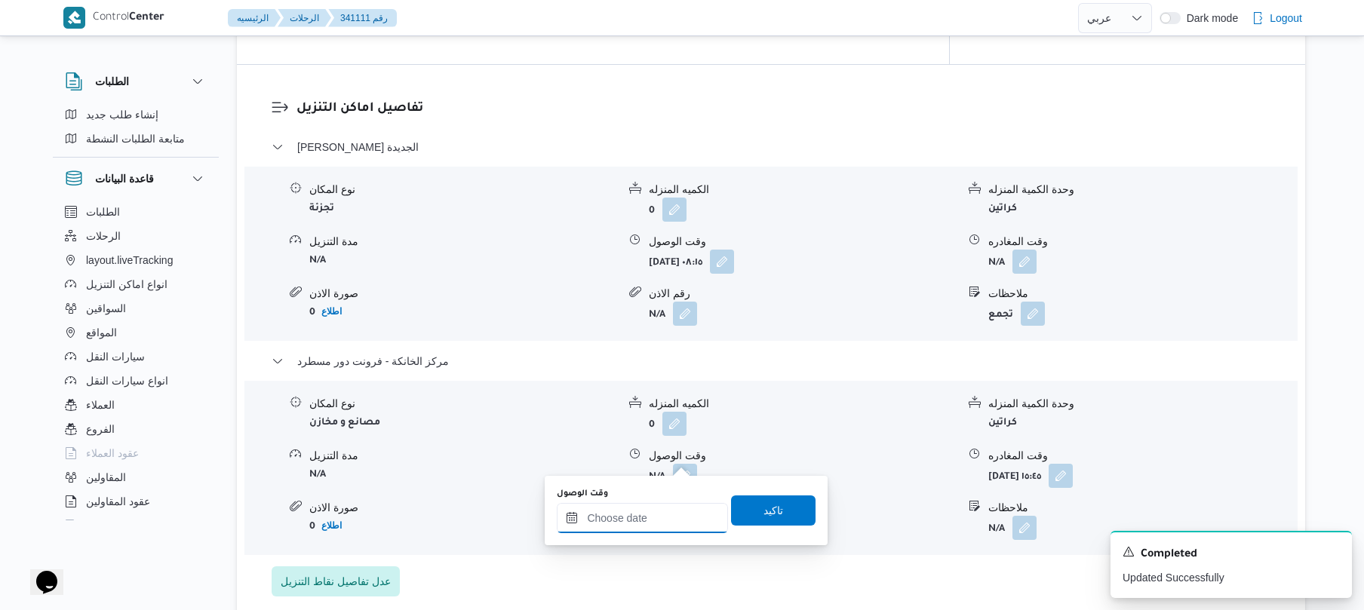
click at [653, 520] on input "وقت الوصول" at bounding box center [642, 518] width 171 height 30
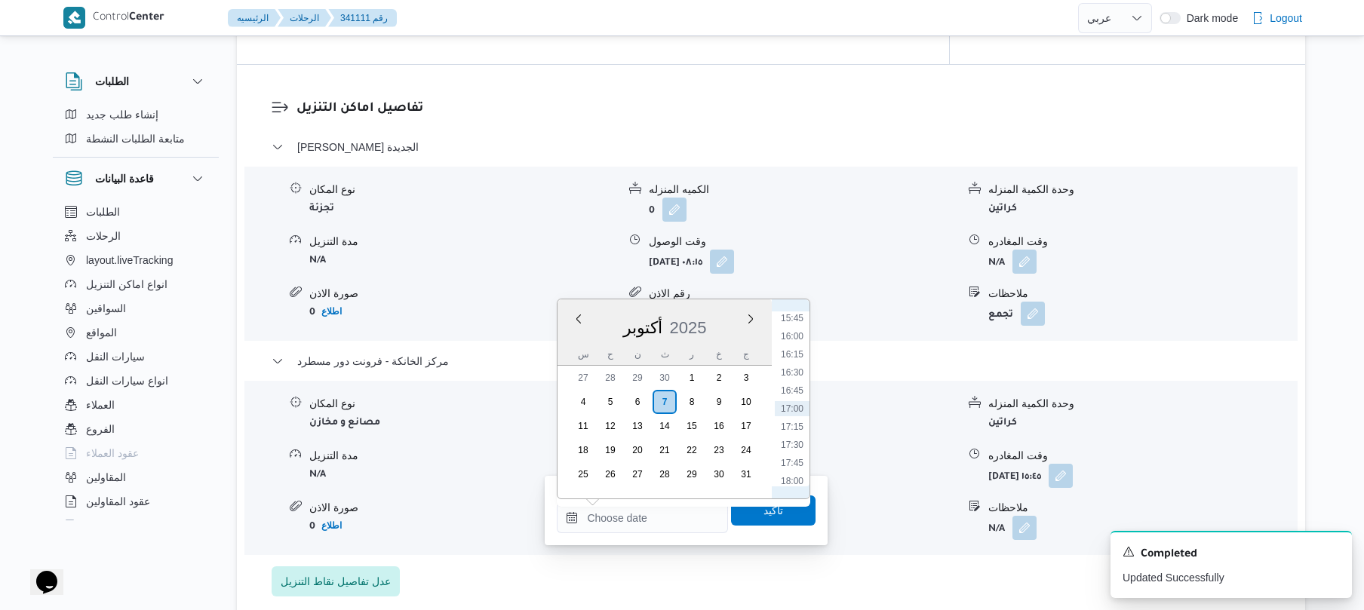
scroll to position [993, 0]
click at [792, 450] on li "15:30" at bounding box center [792, 448] width 35 height 15
type input "٠٧/١٠/٢٠٢٥ ١٥:٣٠"
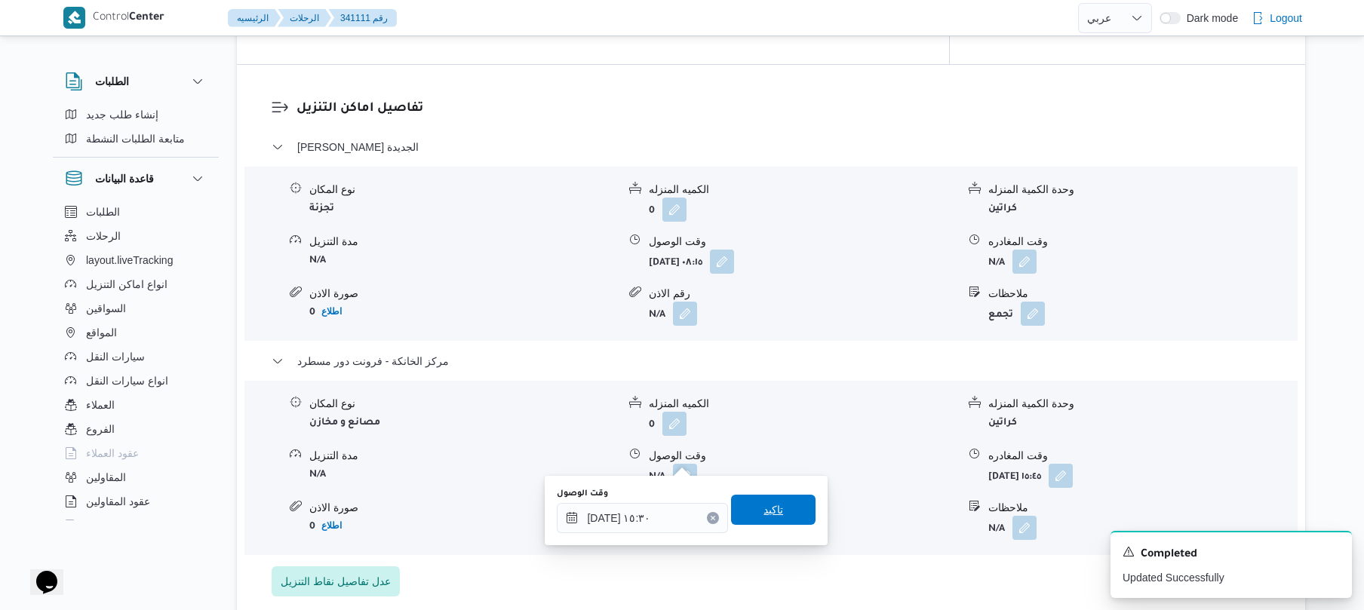
click at [767, 508] on span "تاكيد" at bounding box center [774, 510] width 20 height 18
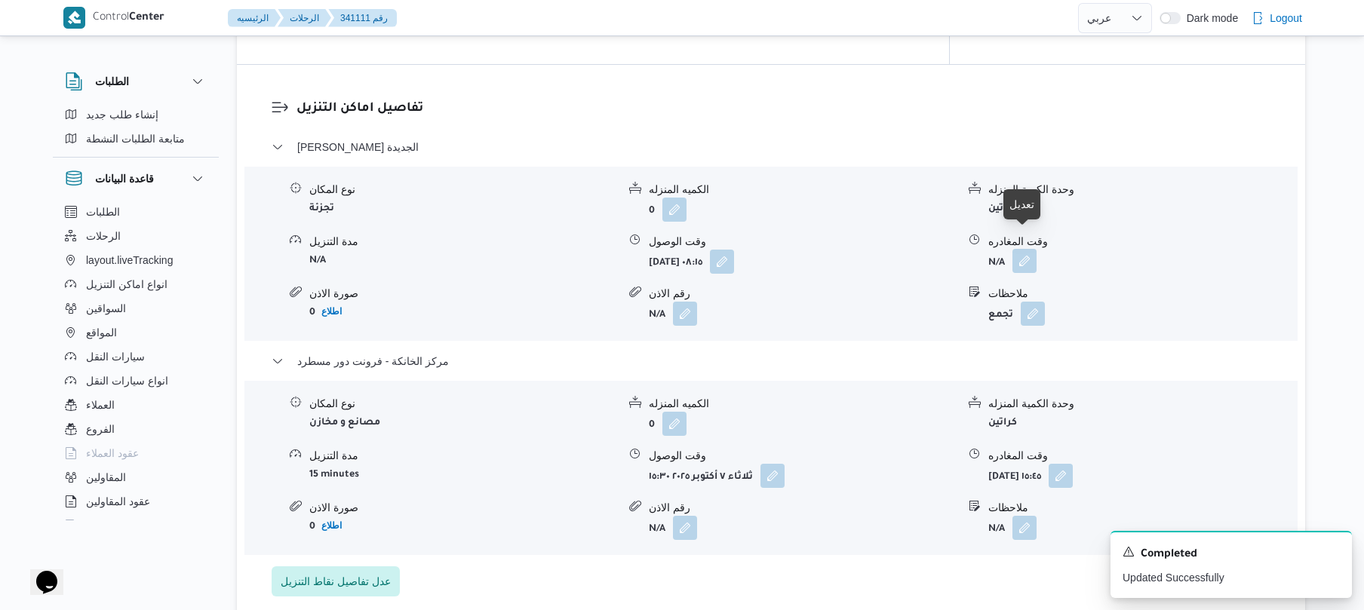
click at [1029, 249] on button "button" at bounding box center [1025, 261] width 24 height 24
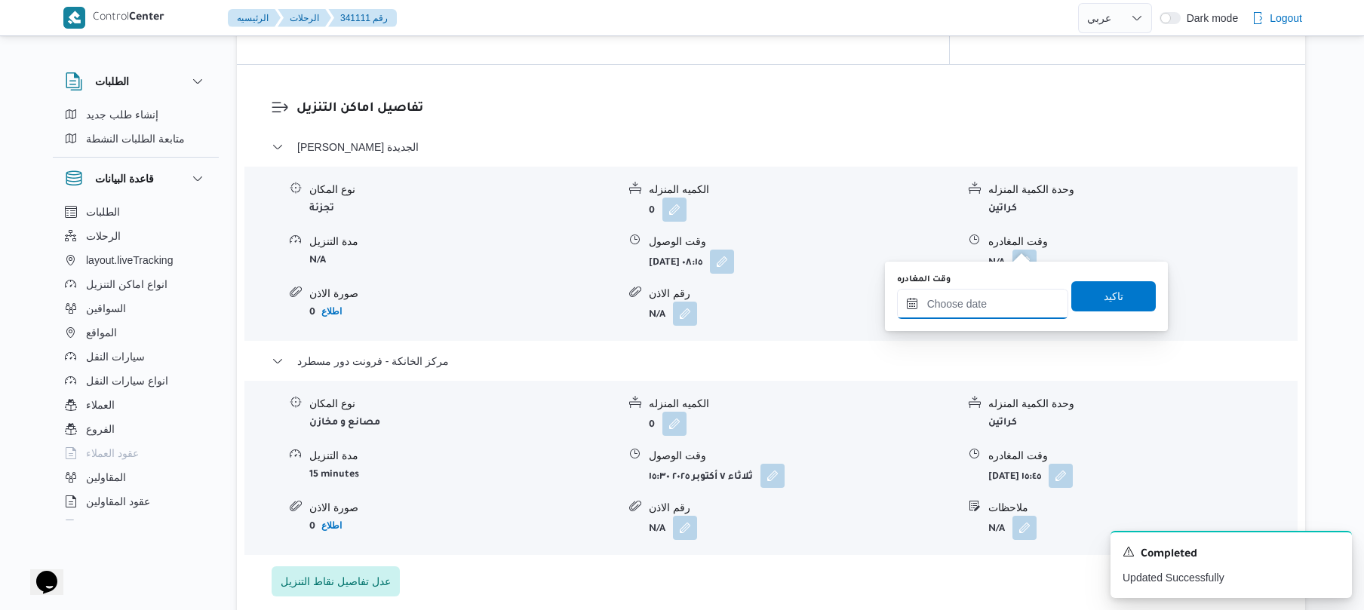
click at [973, 299] on input "وقت المغادره" at bounding box center [982, 304] width 171 height 30
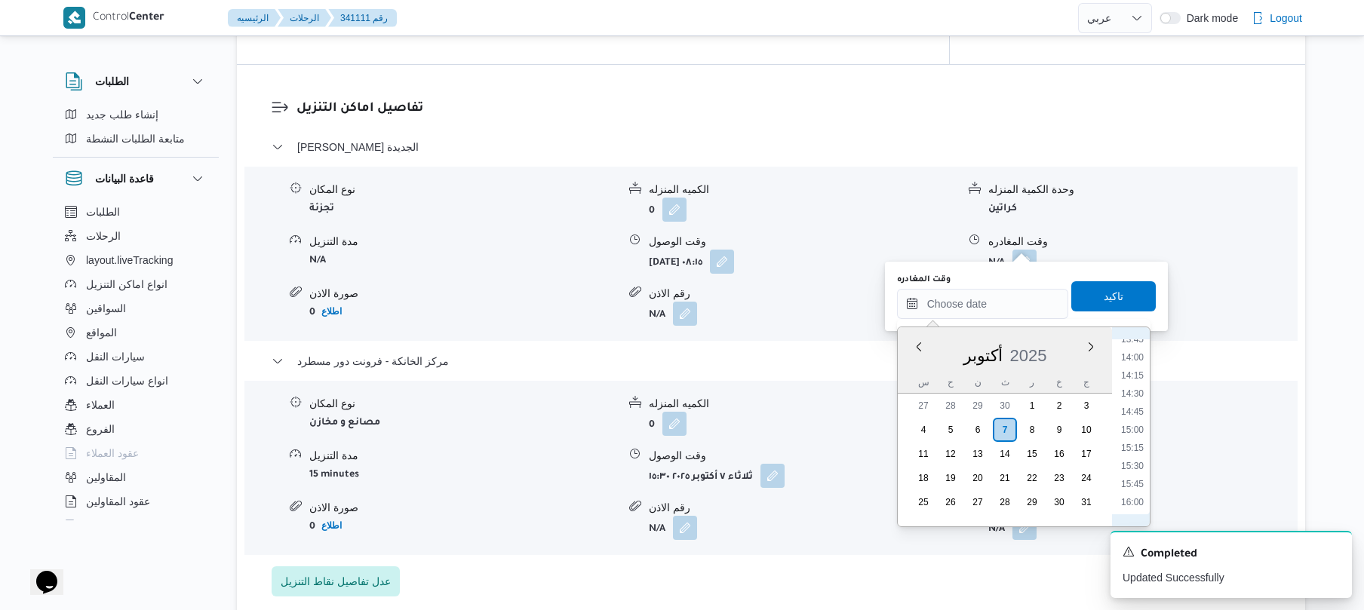
scroll to position [994, 0]
click at [1135, 424] on li "14:45" at bounding box center [1132, 421] width 35 height 15
type input "٠٧/١٠/٢٠٢٥ ١٤:٤٥"
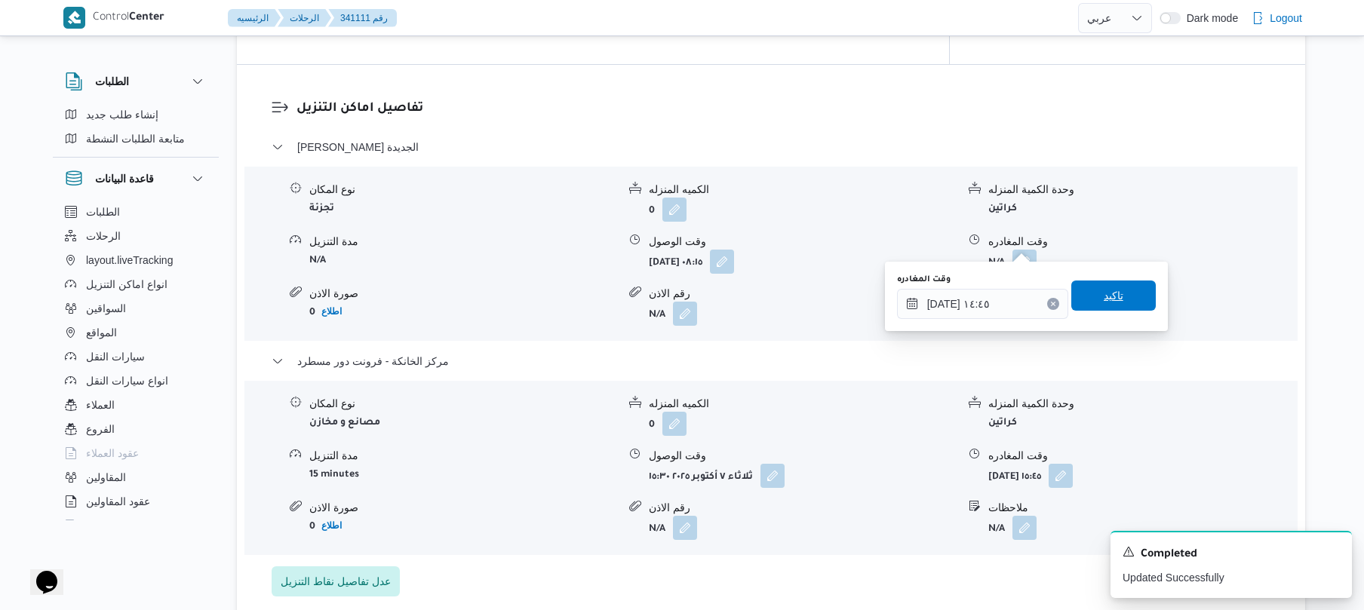
click at [1121, 303] on span "تاكيد" at bounding box center [1114, 296] width 85 height 30
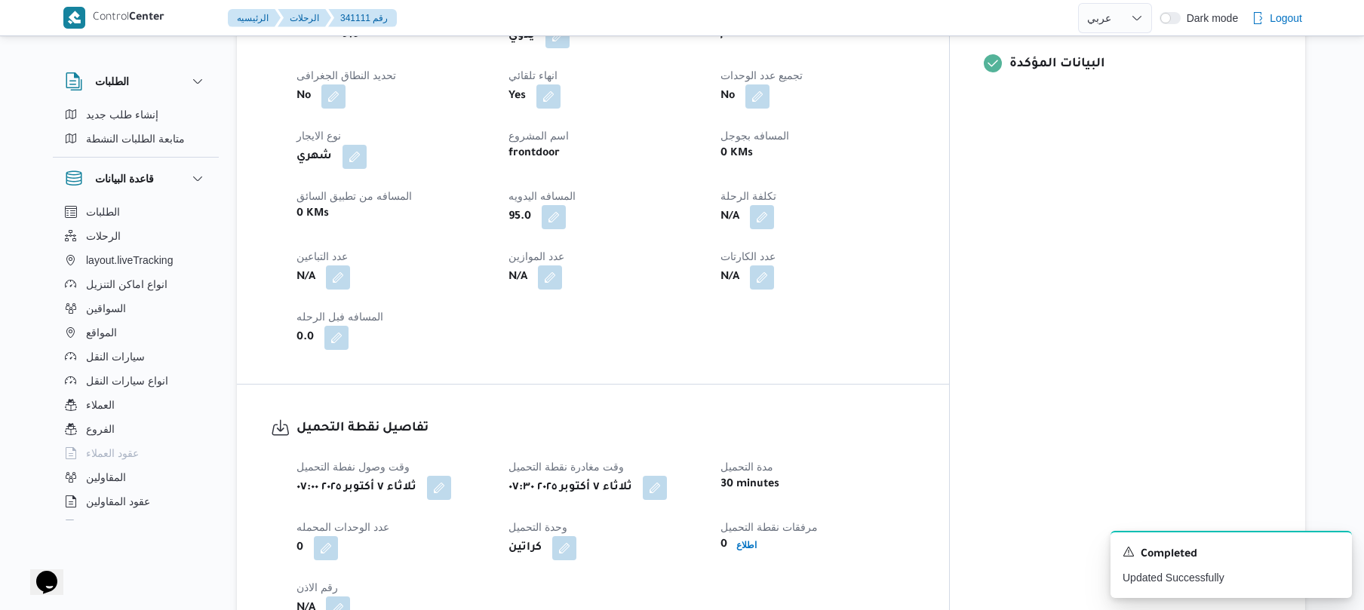
scroll to position [0, 0]
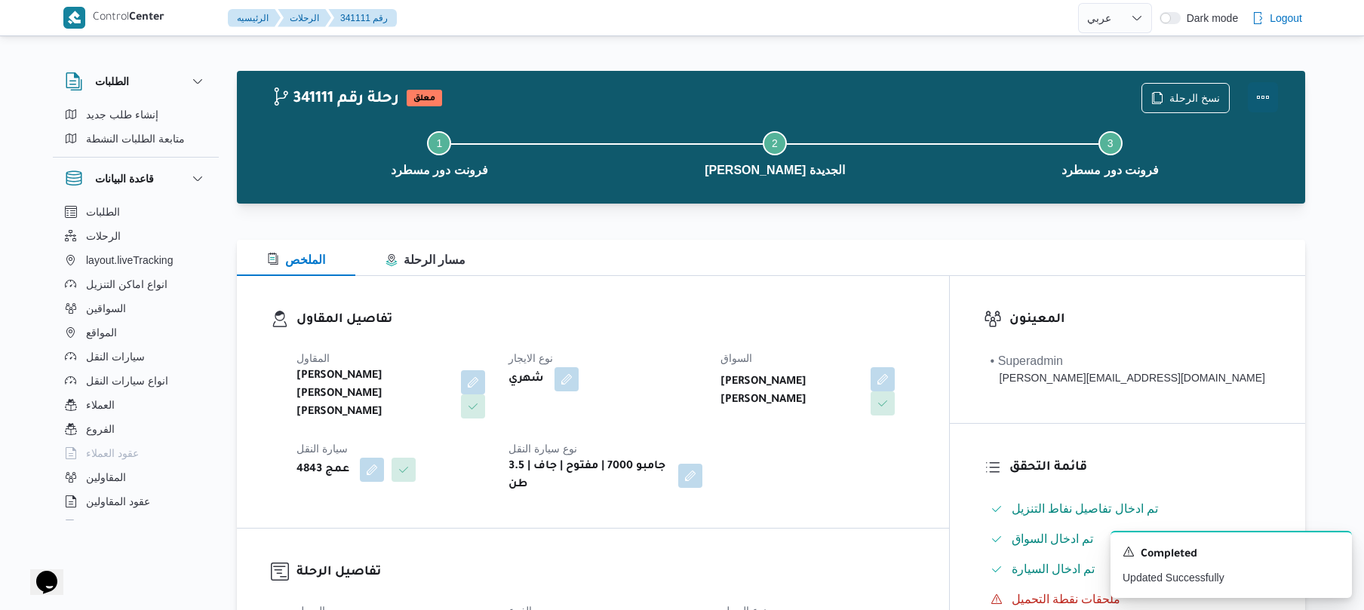
click at [1257, 94] on button "Actions" at bounding box center [1263, 97] width 30 height 30
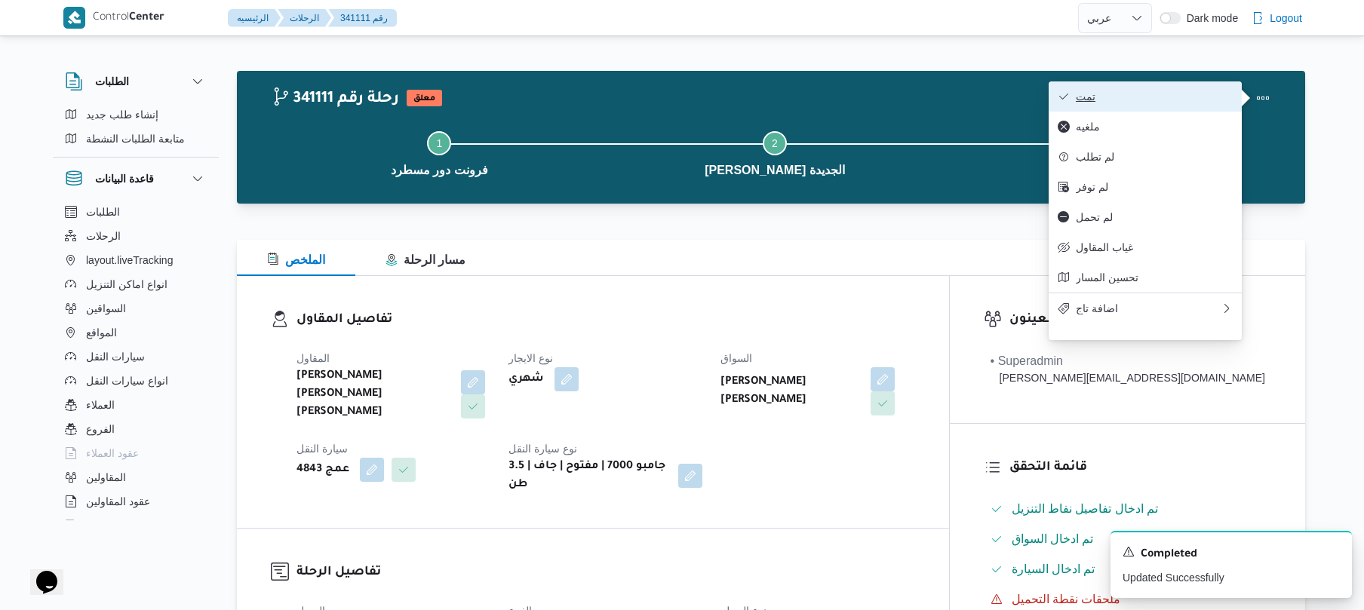
click at [1186, 104] on button "تمت" at bounding box center [1145, 96] width 193 height 30
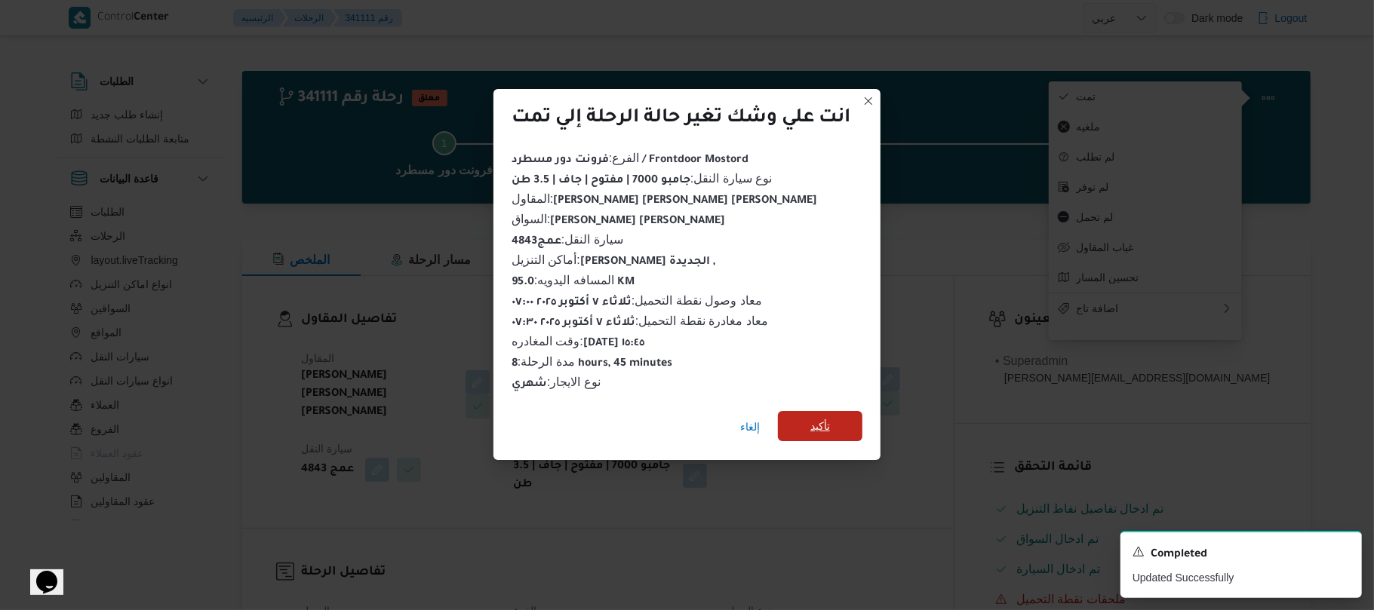
click at [822, 417] on span "تأكيد" at bounding box center [820, 426] width 20 height 18
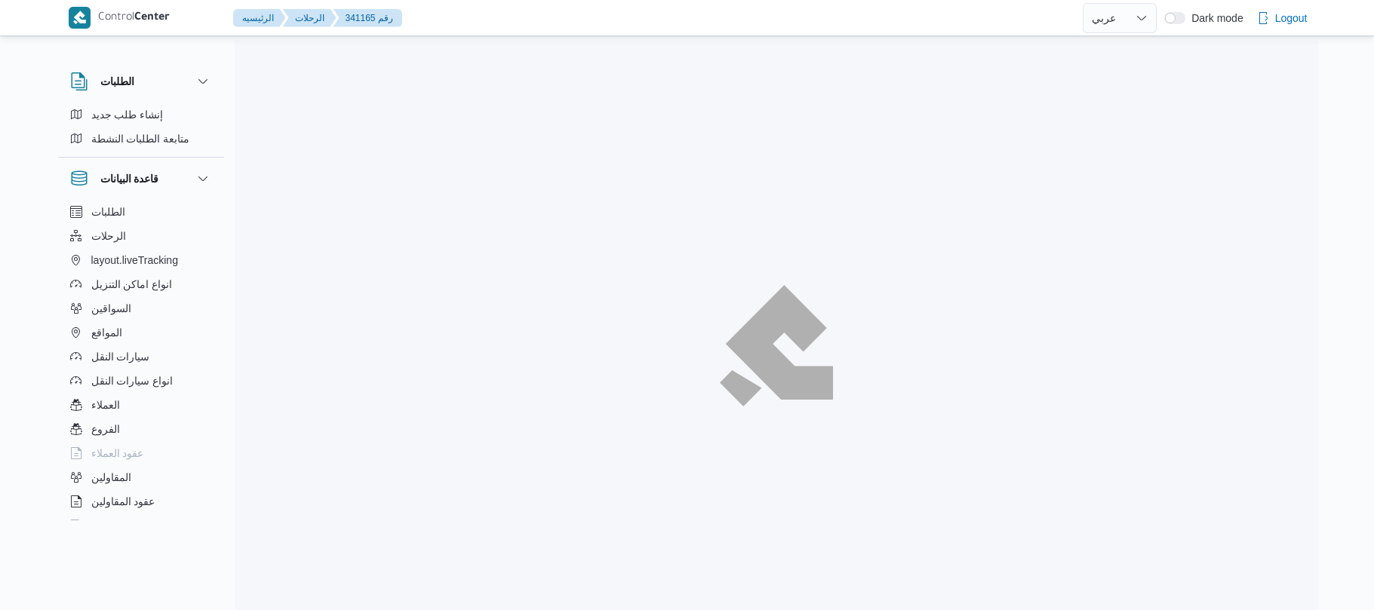
select select "ar"
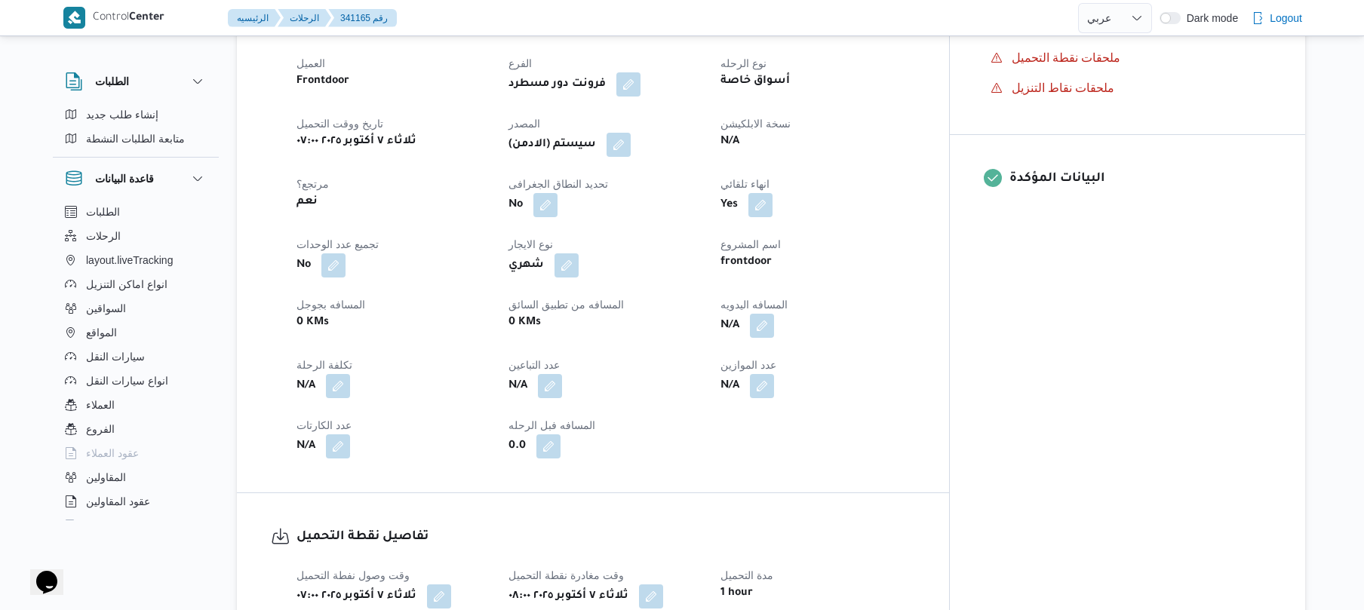
scroll to position [764, 0]
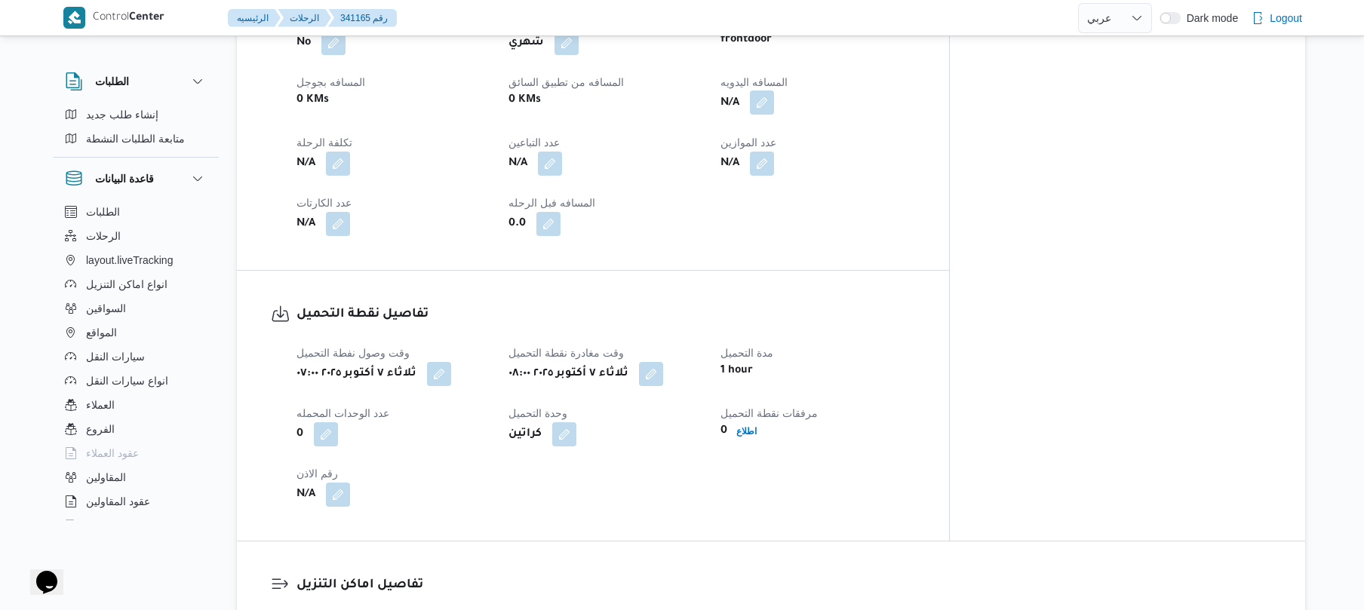
click at [774, 94] on button "button" at bounding box center [762, 103] width 24 height 24
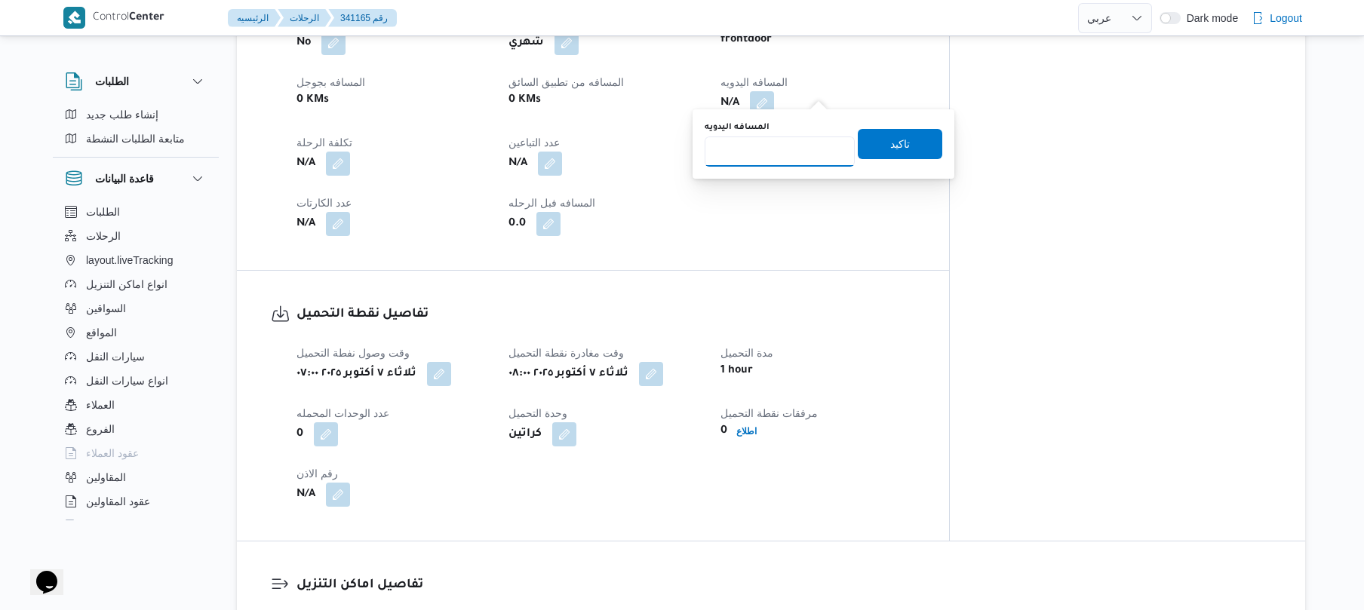
click at [789, 148] on input "المسافه اليدويه" at bounding box center [780, 152] width 150 height 30
type input "135"
click at [874, 145] on span "تاكيد" at bounding box center [900, 143] width 85 height 30
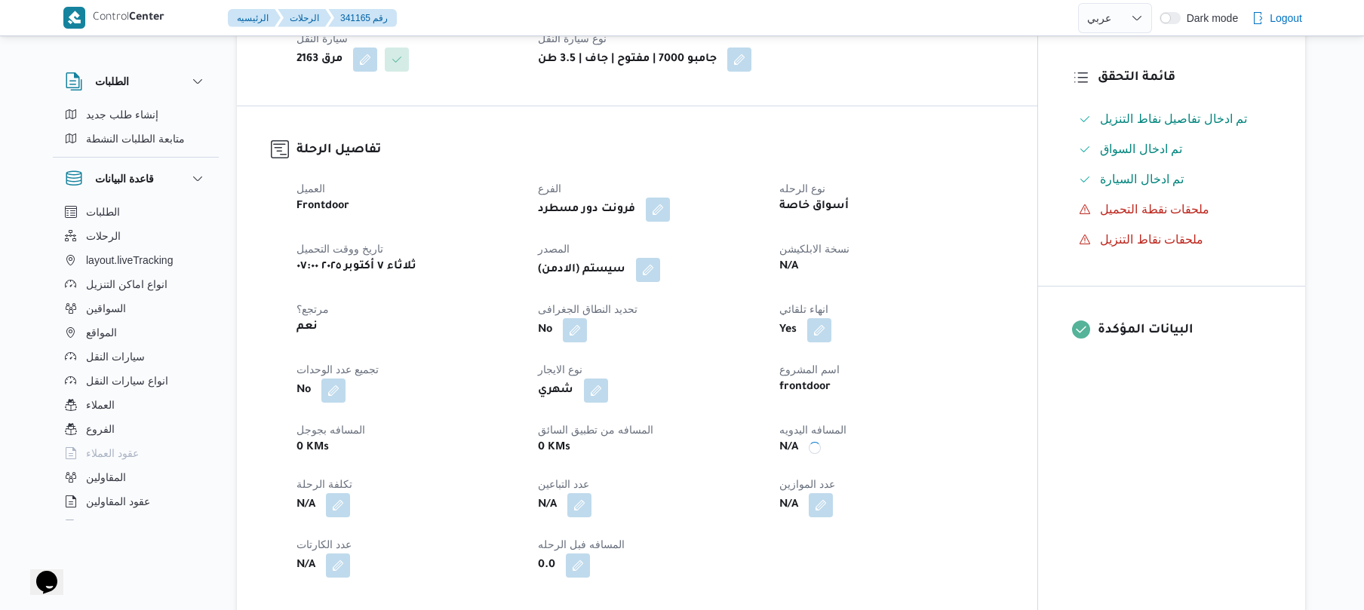
scroll to position [402, 0]
click at [650, 275] on button "button" at bounding box center [648, 272] width 24 height 24
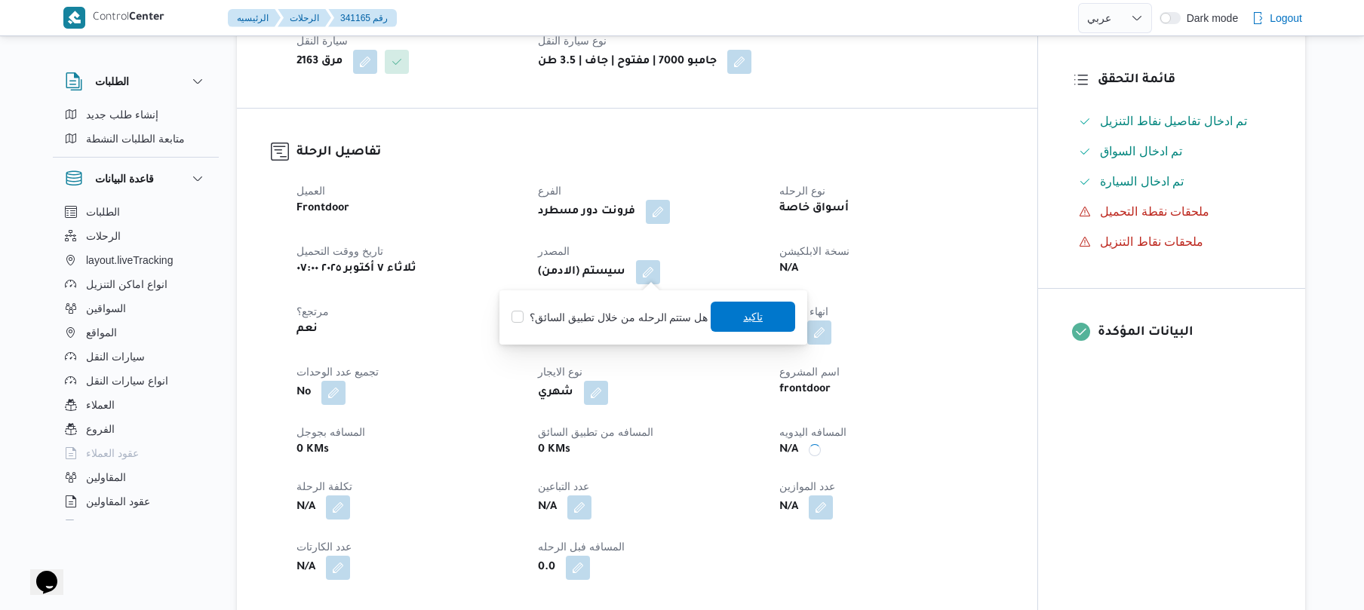
click at [743, 323] on span "تاكيد" at bounding box center [753, 317] width 20 height 18
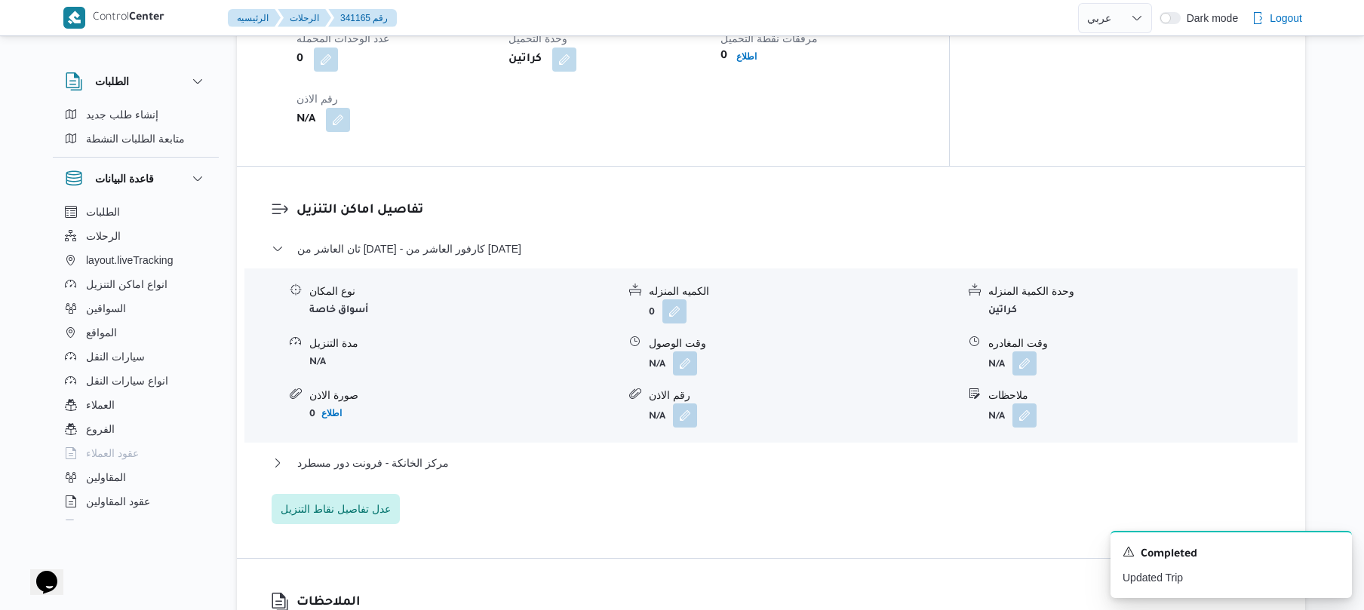
scroll to position [1207, 0]
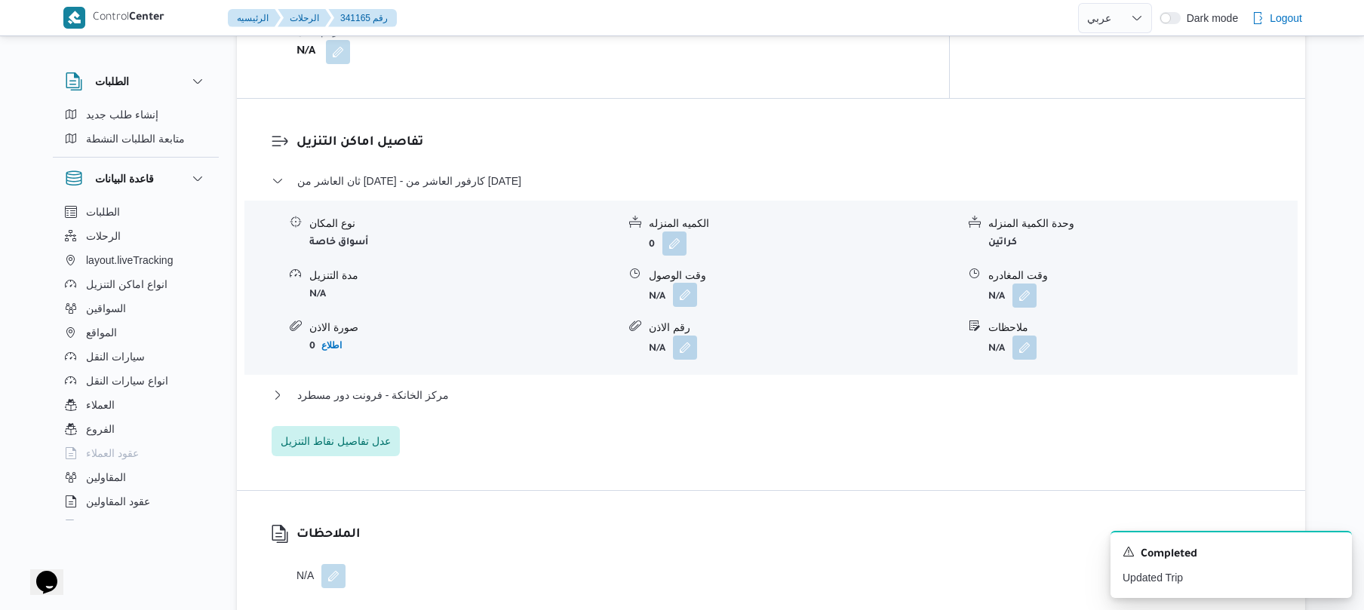
click at [684, 284] on button "button" at bounding box center [685, 295] width 24 height 24
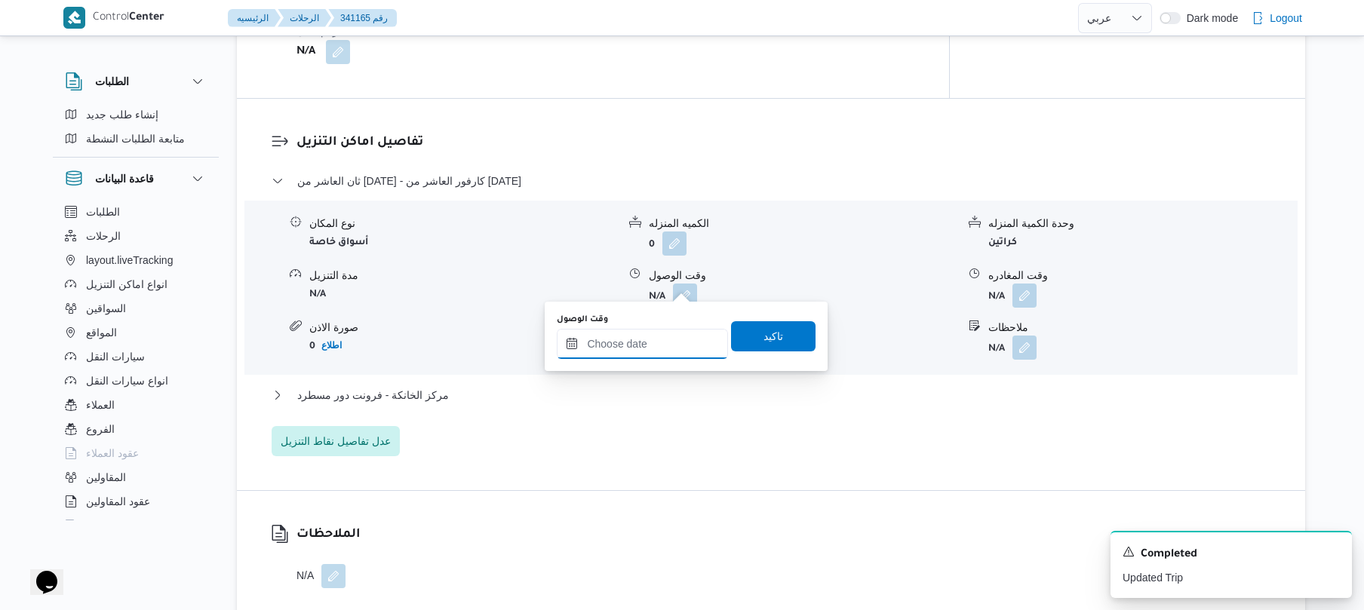
click at [638, 343] on input "وقت الوصول" at bounding box center [642, 344] width 171 height 30
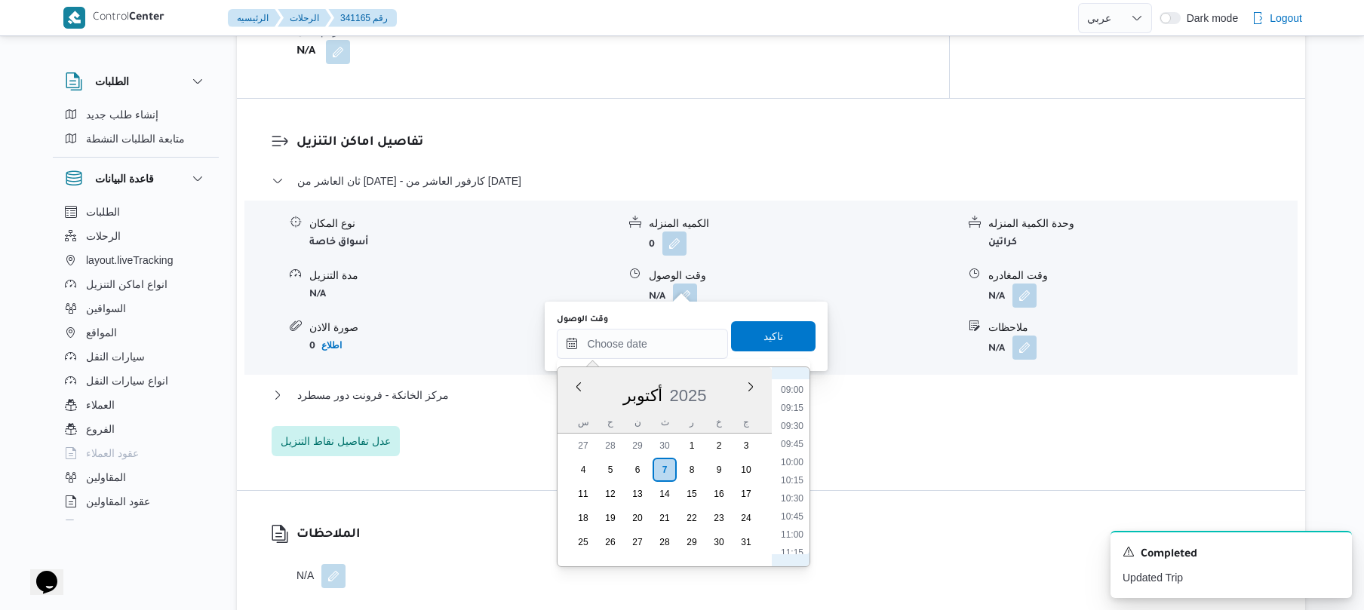
scroll to position [550, 0]
click at [792, 490] on li "09:00" at bounding box center [792, 488] width 35 height 15
type input "٠٧/١٠/٢٠٢٥ ٠٩:٠٠"
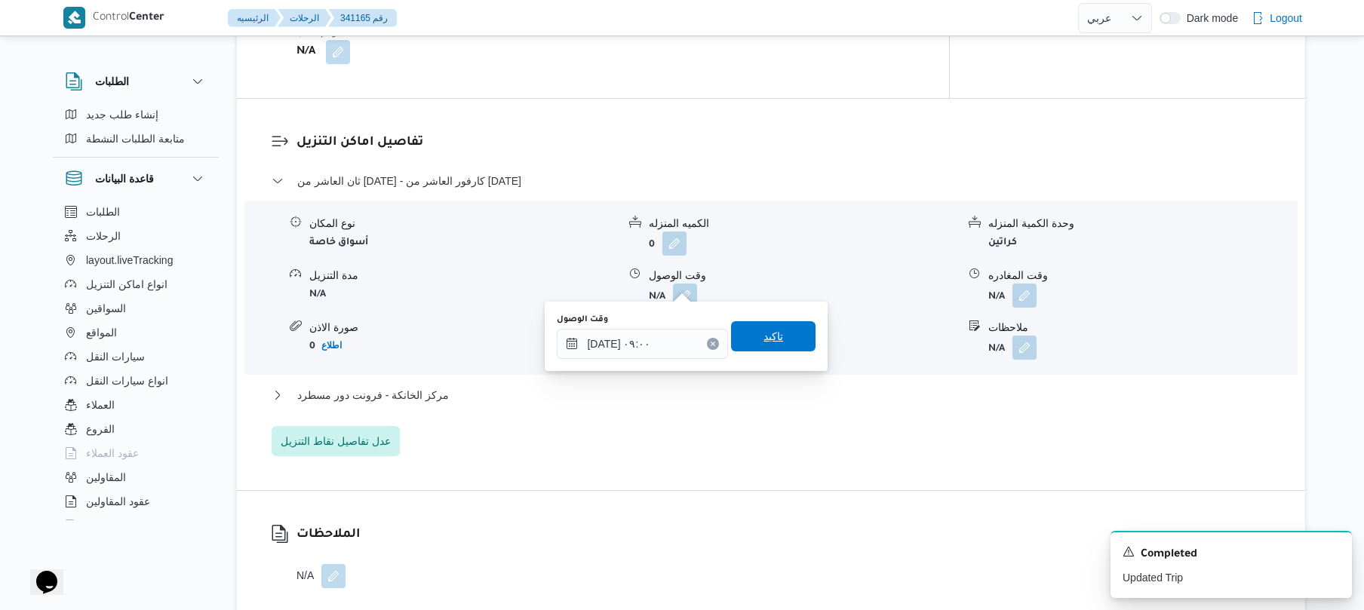
click at [786, 323] on span "تاكيد" at bounding box center [773, 336] width 85 height 30
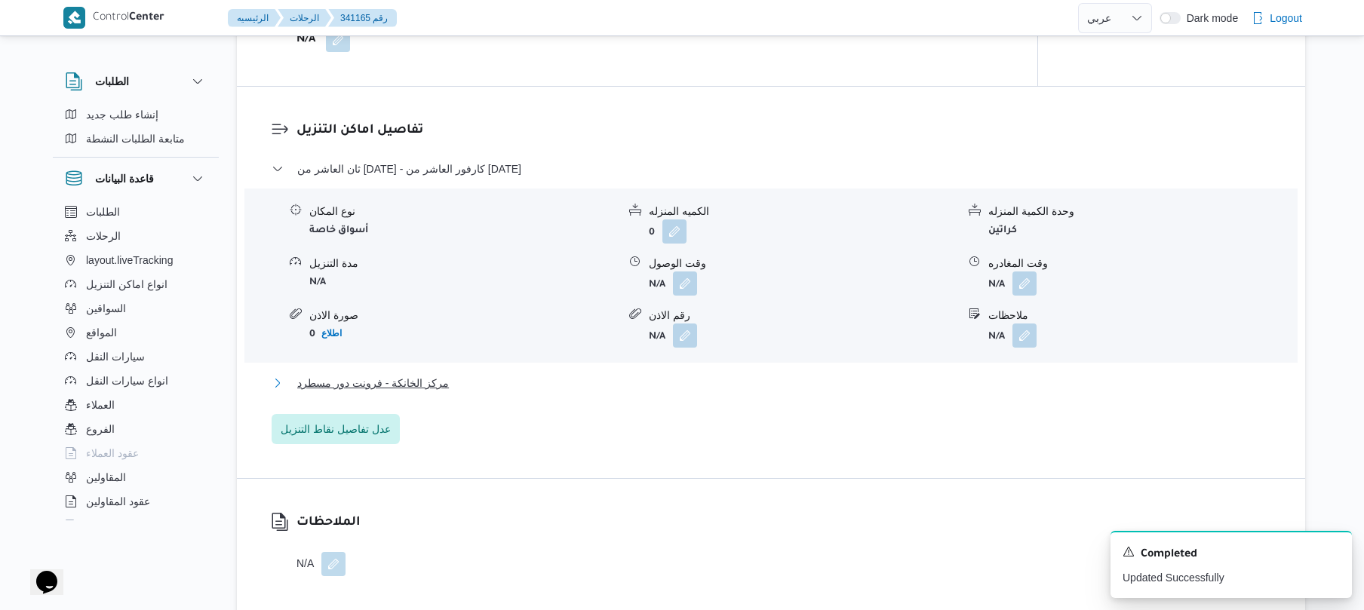
click at [681, 379] on button "مركز الخانكة - فرونت دور مسطرد" at bounding box center [772, 383] width 1000 height 18
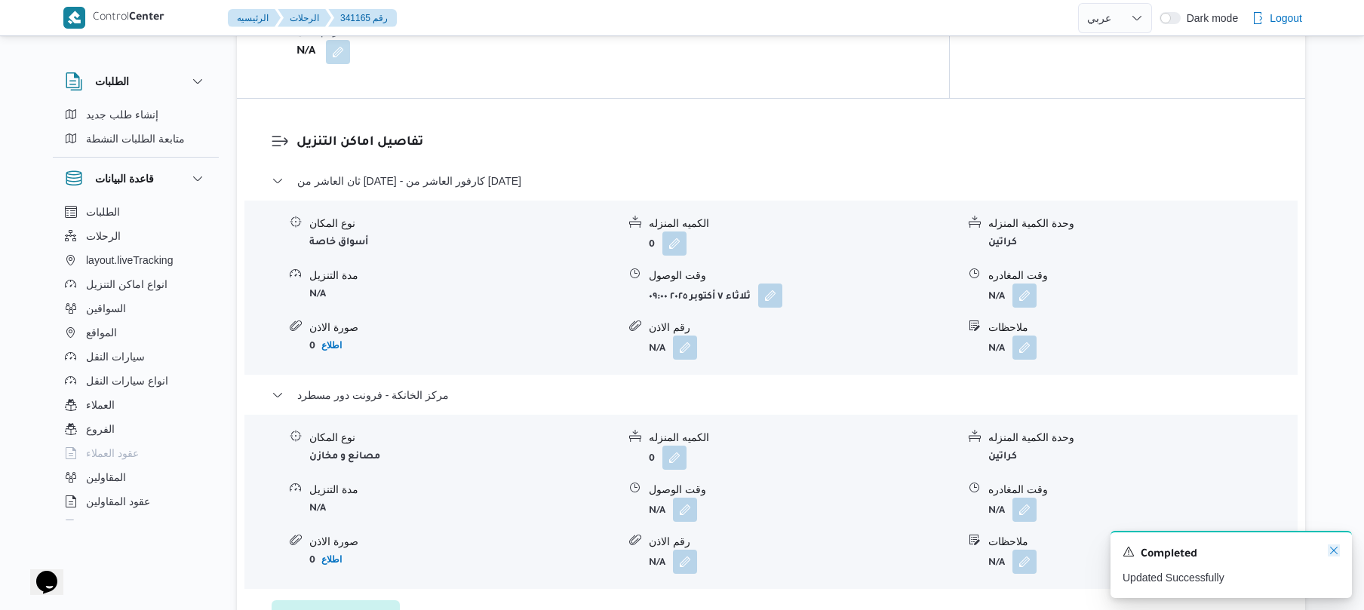
click at [1335, 552] on icon "Dismiss toast" at bounding box center [1334, 551] width 12 height 12
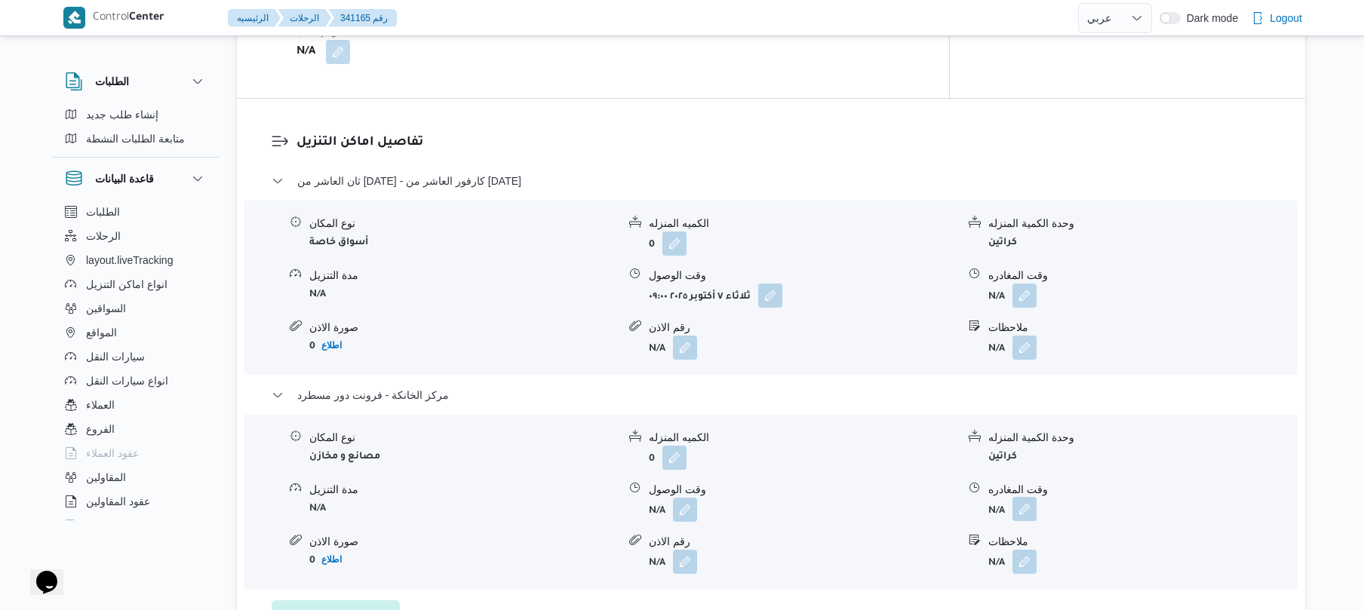
click at [1021, 503] on button "button" at bounding box center [1025, 509] width 24 height 24
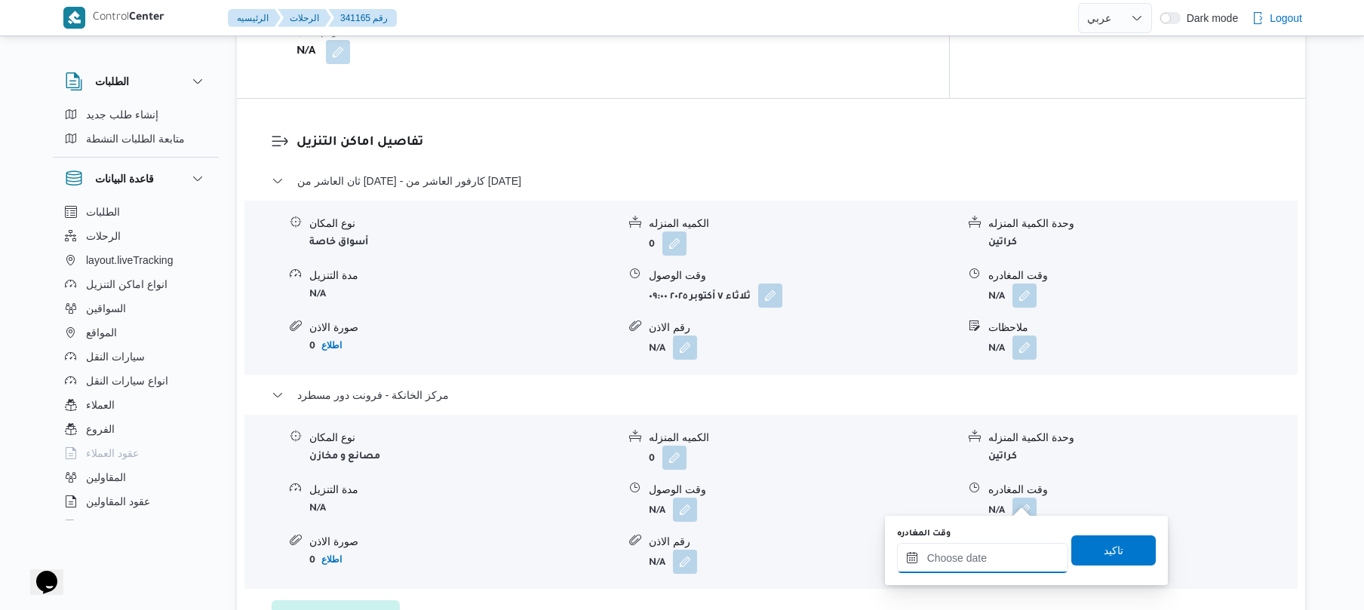
click at [961, 559] on input "وقت المغادره" at bounding box center [982, 558] width 171 height 30
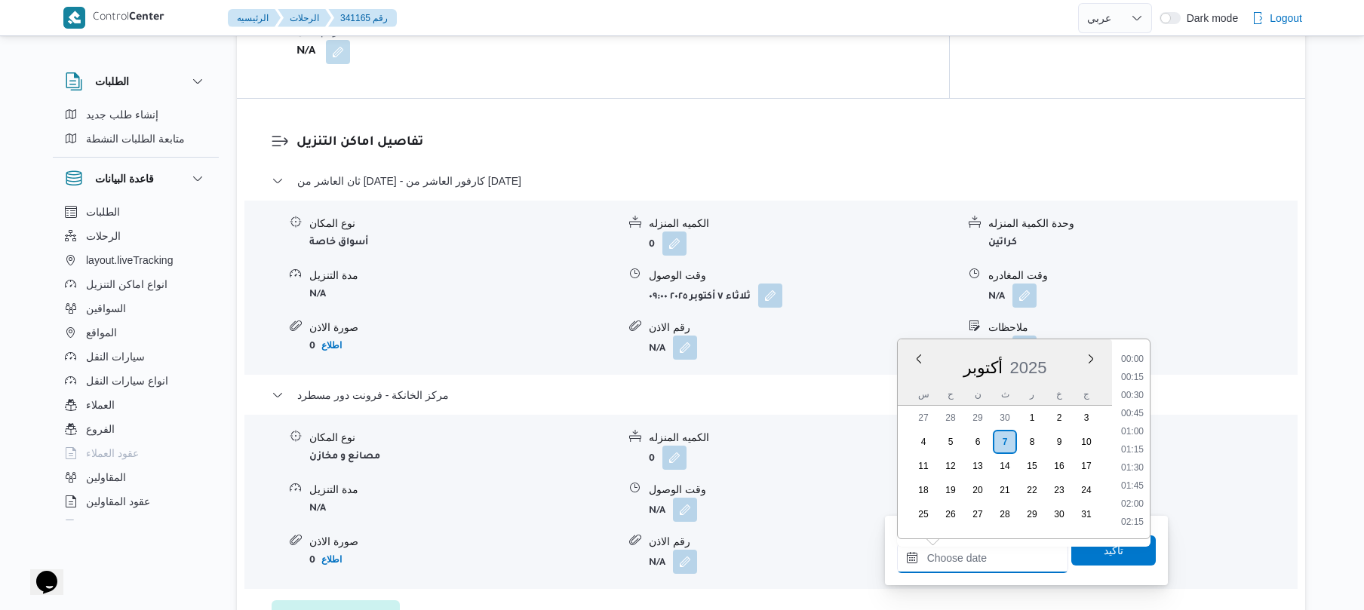
scroll to position [1142, 0]
click at [1142, 381] on li "16:00" at bounding box center [1132, 376] width 35 height 15
type input "٠٧/١٠/٢٠٢٥ ١٦:٠٠"
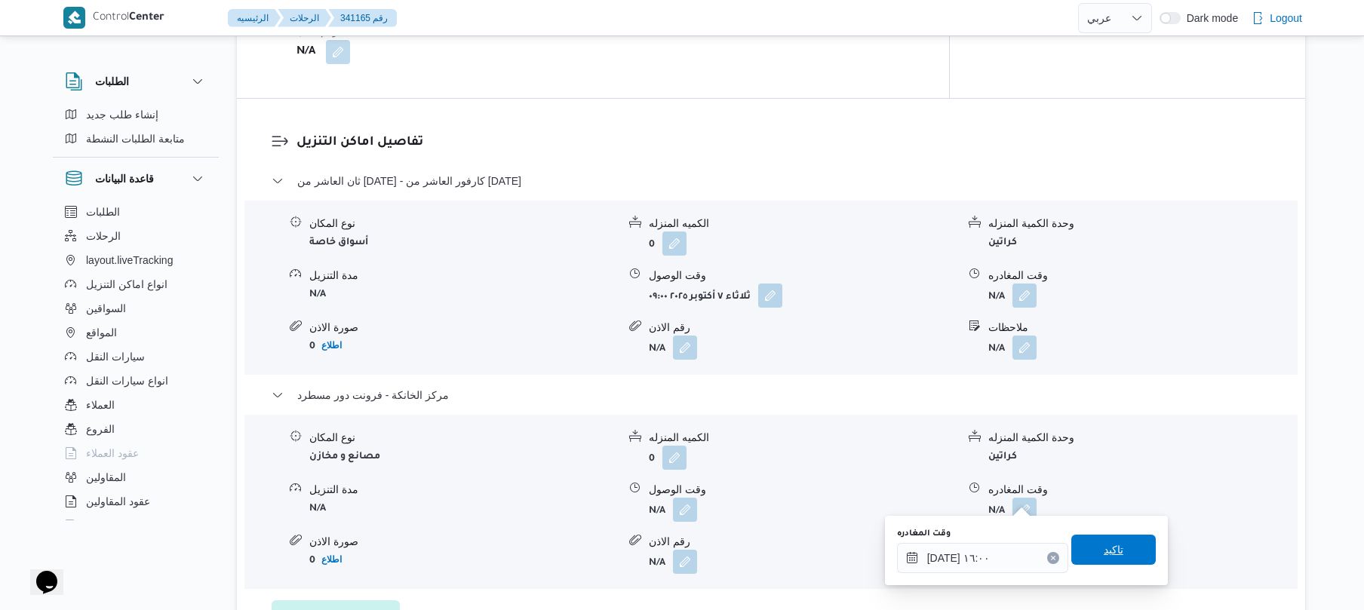
click at [1087, 542] on span "تاكيد" at bounding box center [1114, 550] width 85 height 30
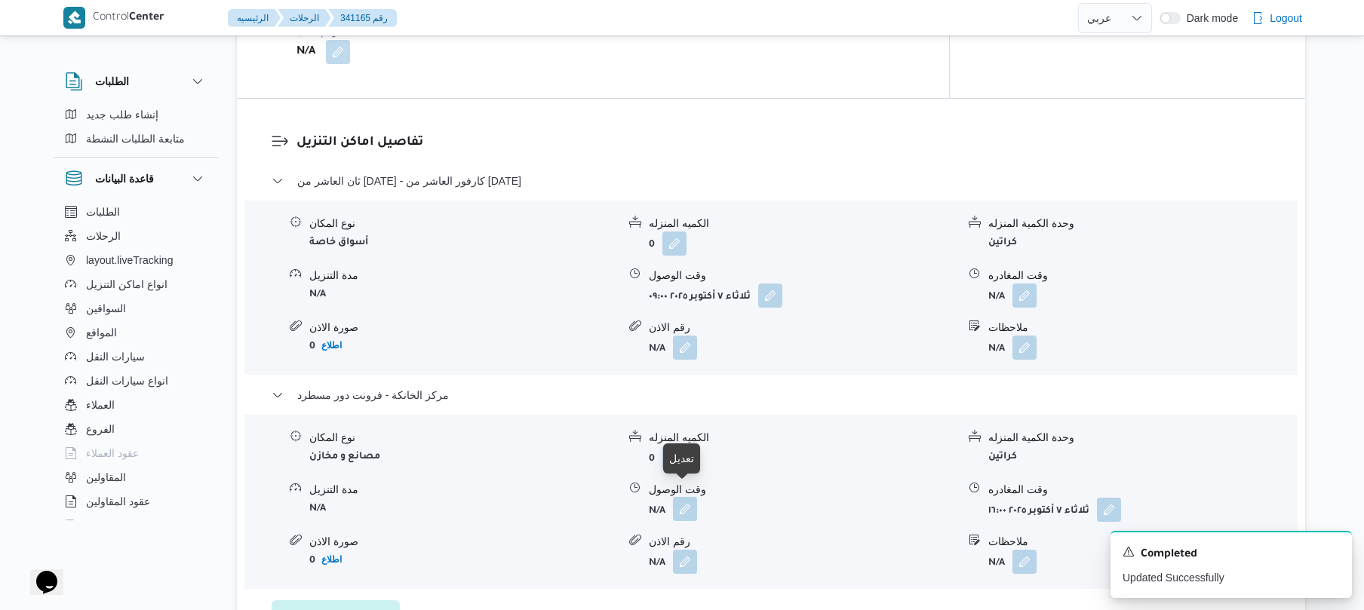
click at [691, 497] on button "button" at bounding box center [685, 509] width 24 height 24
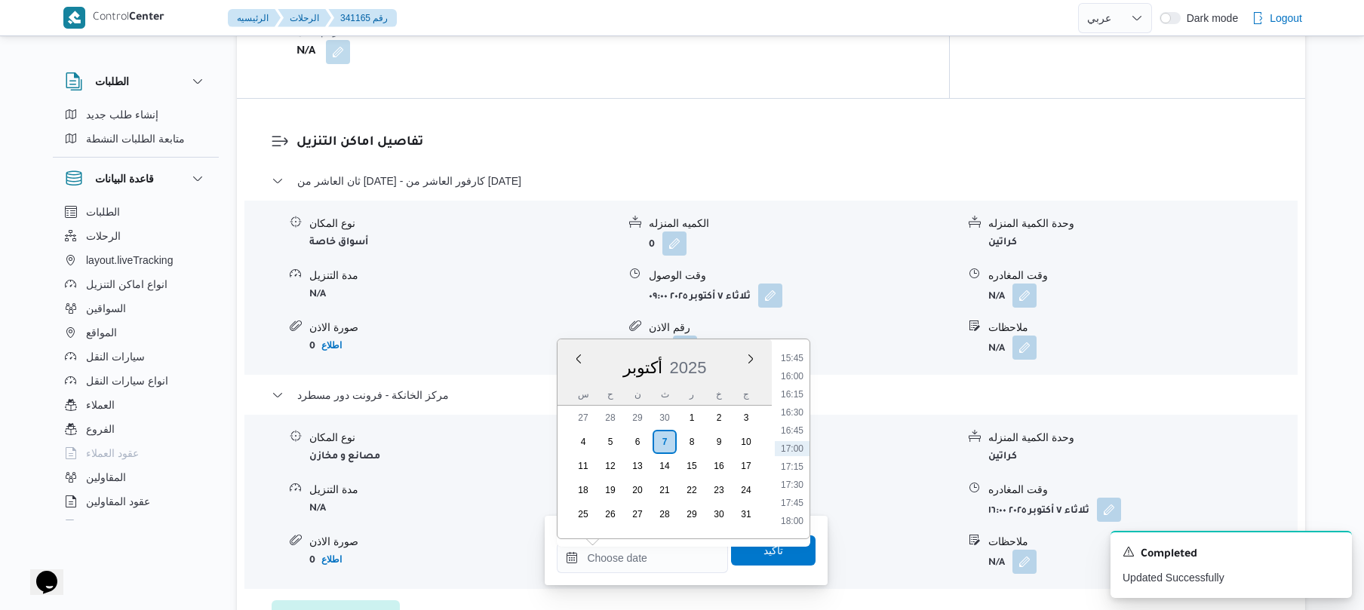
drag, startPoint x: 681, startPoint y: 564, endPoint x: 879, endPoint y: 426, distance: 242.2
click at [879, 430] on div "الكميه المنزله" at bounding box center [803, 438] width 308 height 16
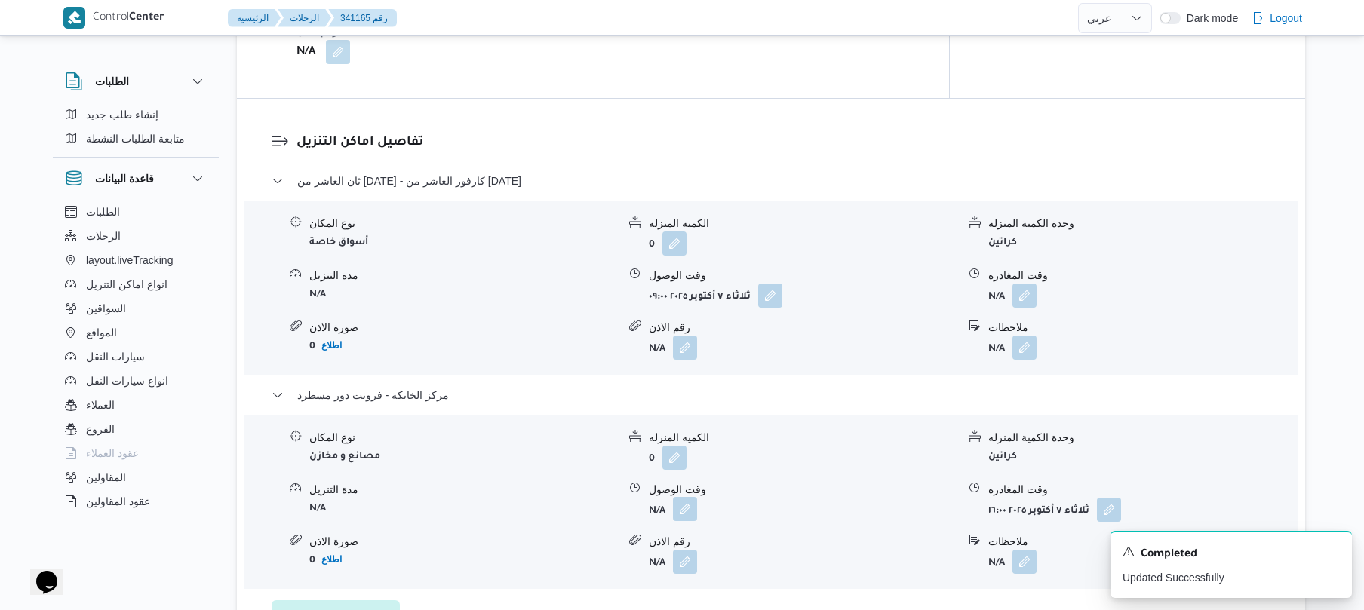
click at [681, 497] on button "button" at bounding box center [685, 509] width 24 height 24
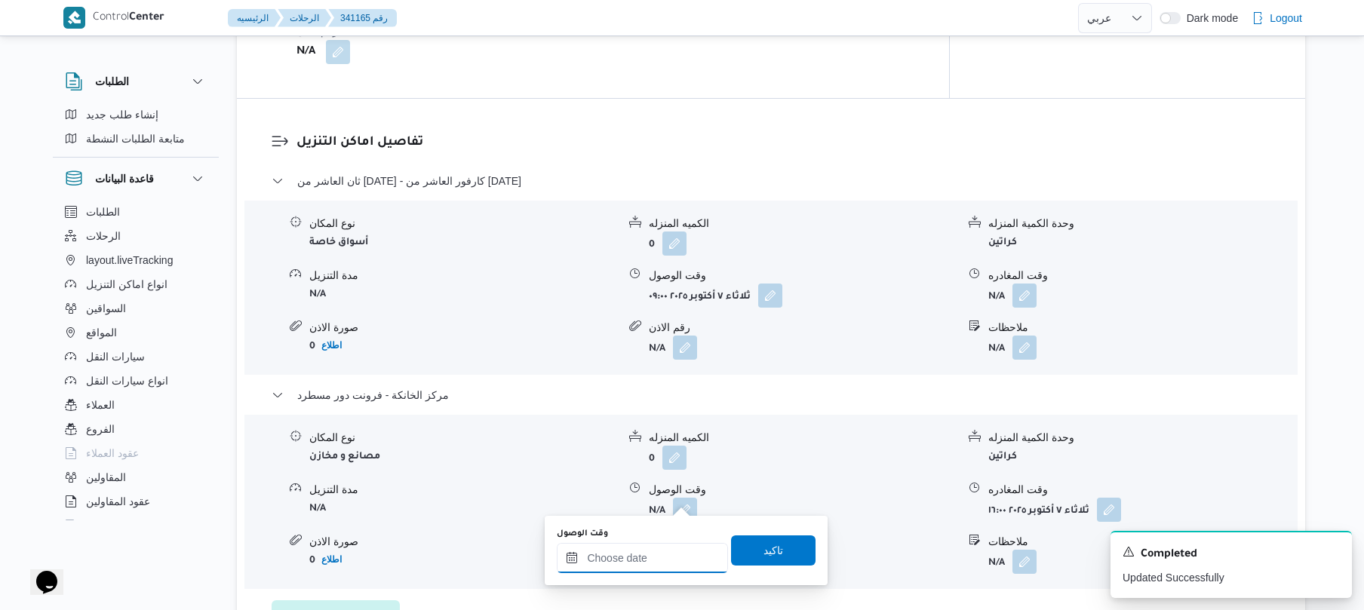
click at [638, 555] on input "وقت الوصول" at bounding box center [642, 558] width 171 height 30
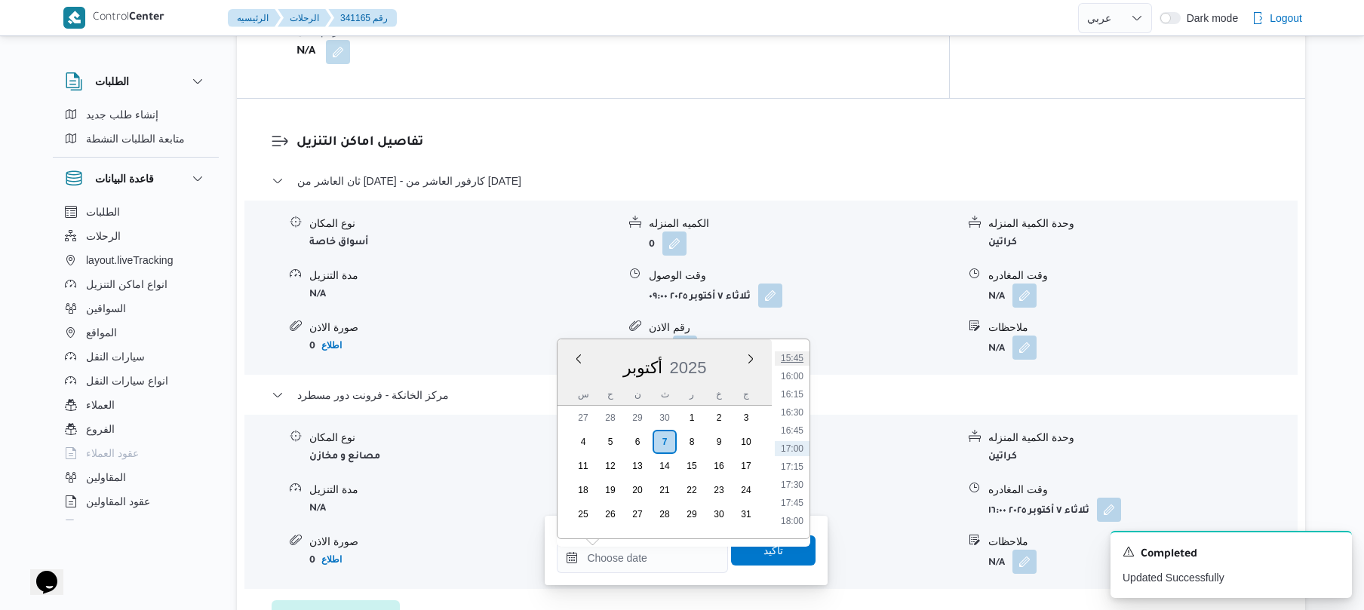
click at [801, 363] on li "15:45" at bounding box center [792, 358] width 35 height 15
type input "[DATE] ١٥:٤٥"
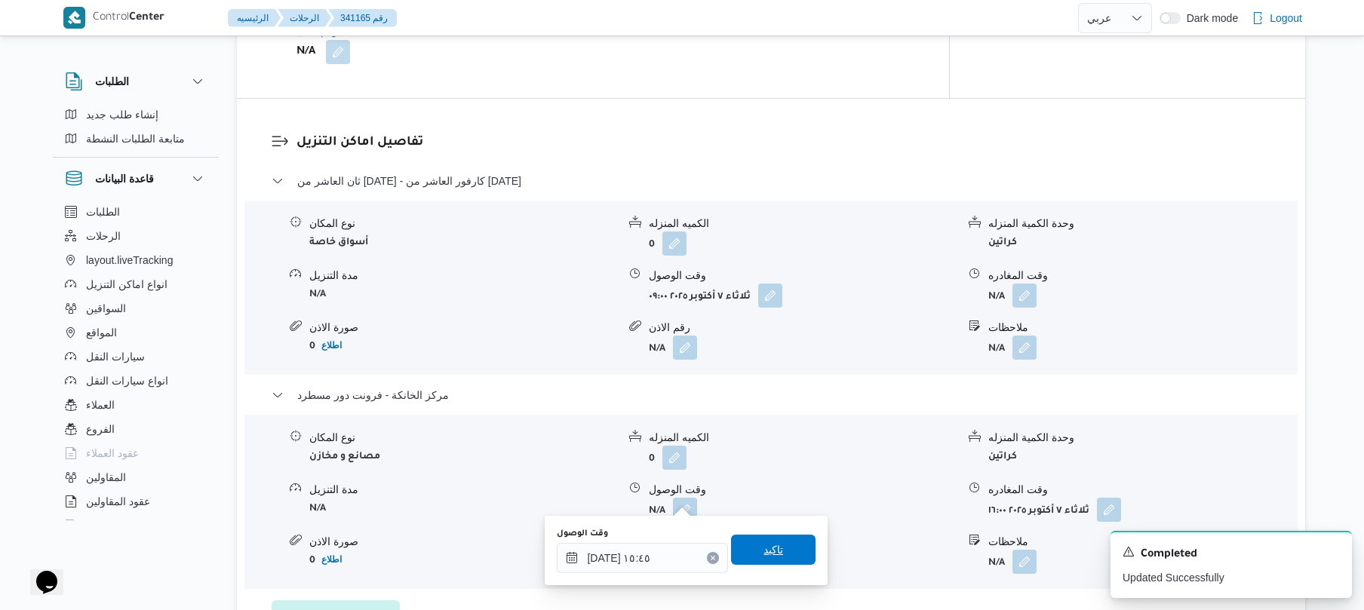
click at [764, 548] on span "تاكيد" at bounding box center [774, 550] width 20 height 18
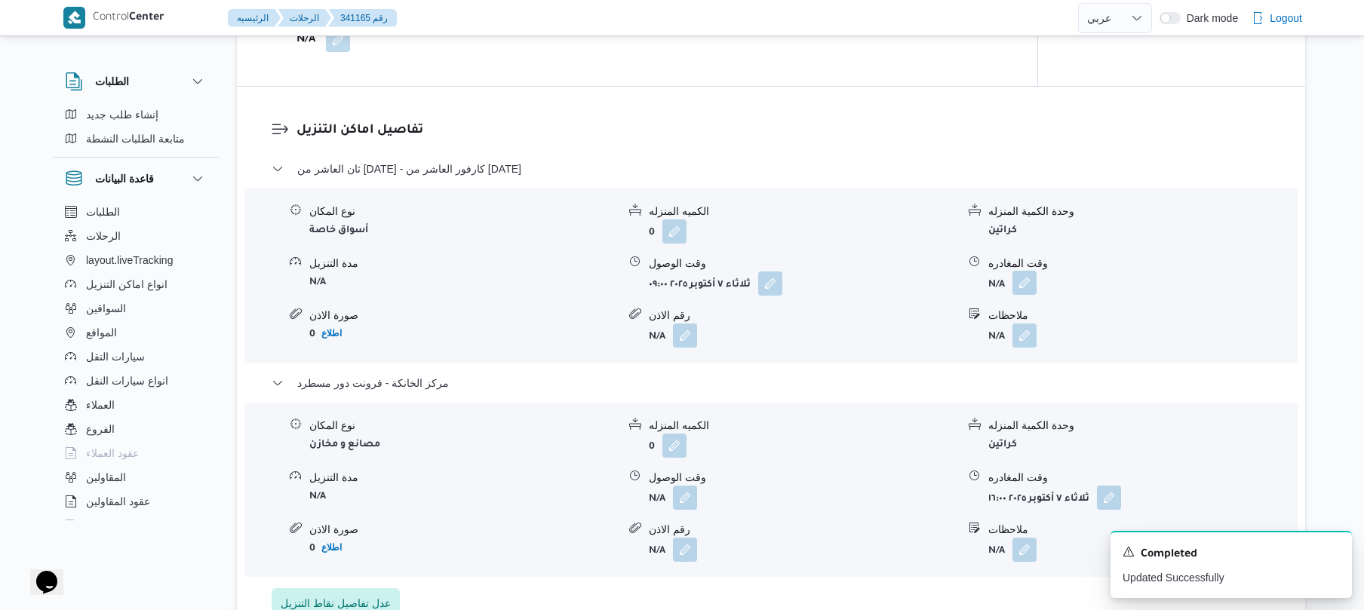
click at [1018, 284] on button "button" at bounding box center [1025, 283] width 24 height 24
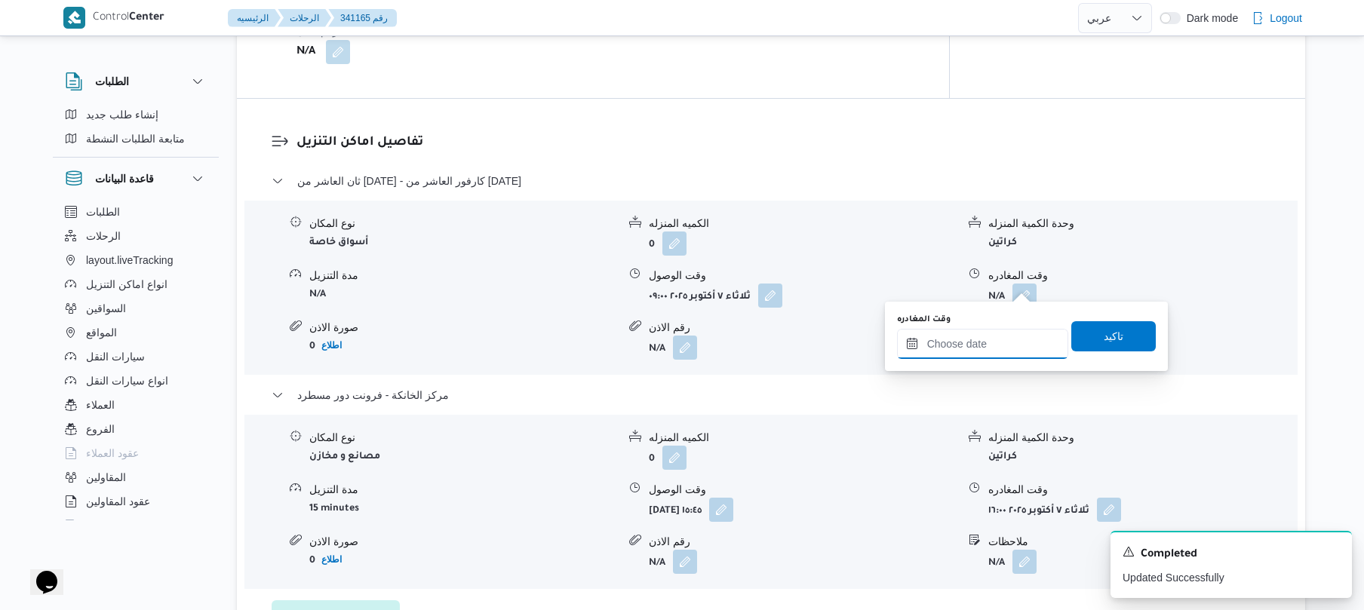
click at [939, 344] on input "وقت المغادره" at bounding box center [982, 344] width 171 height 30
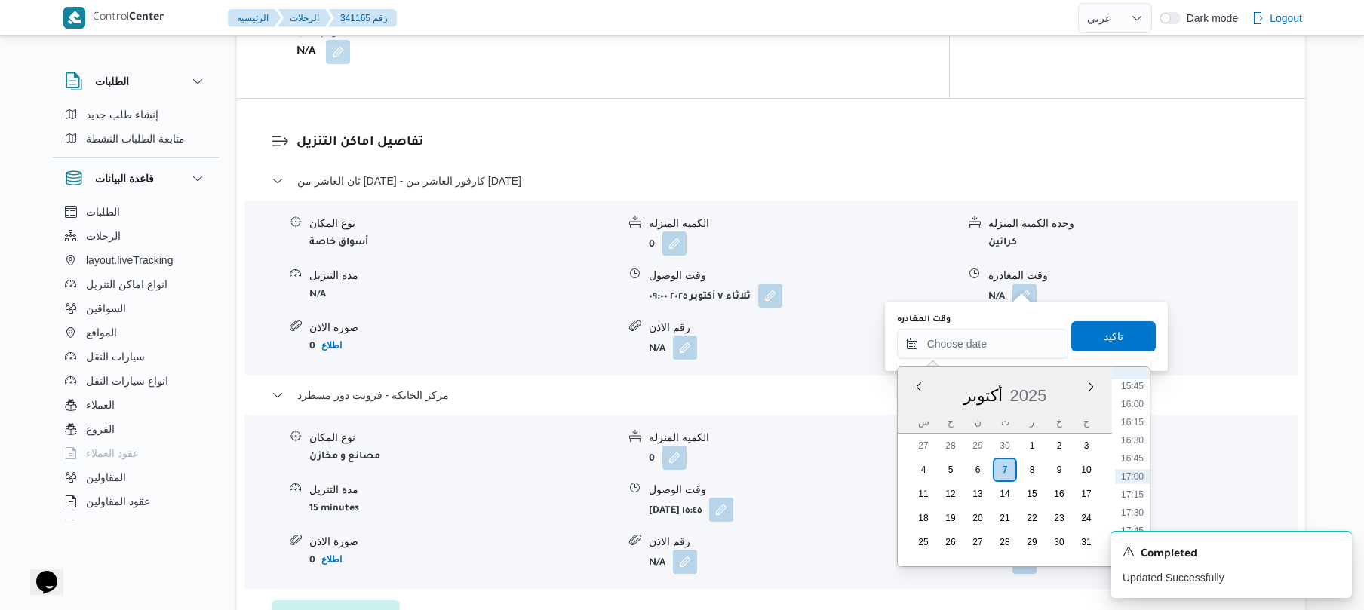
scroll to position [994, 0]
click at [1130, 463] on li "14:45" at bounding box center [1132, 461] width 35 height 15
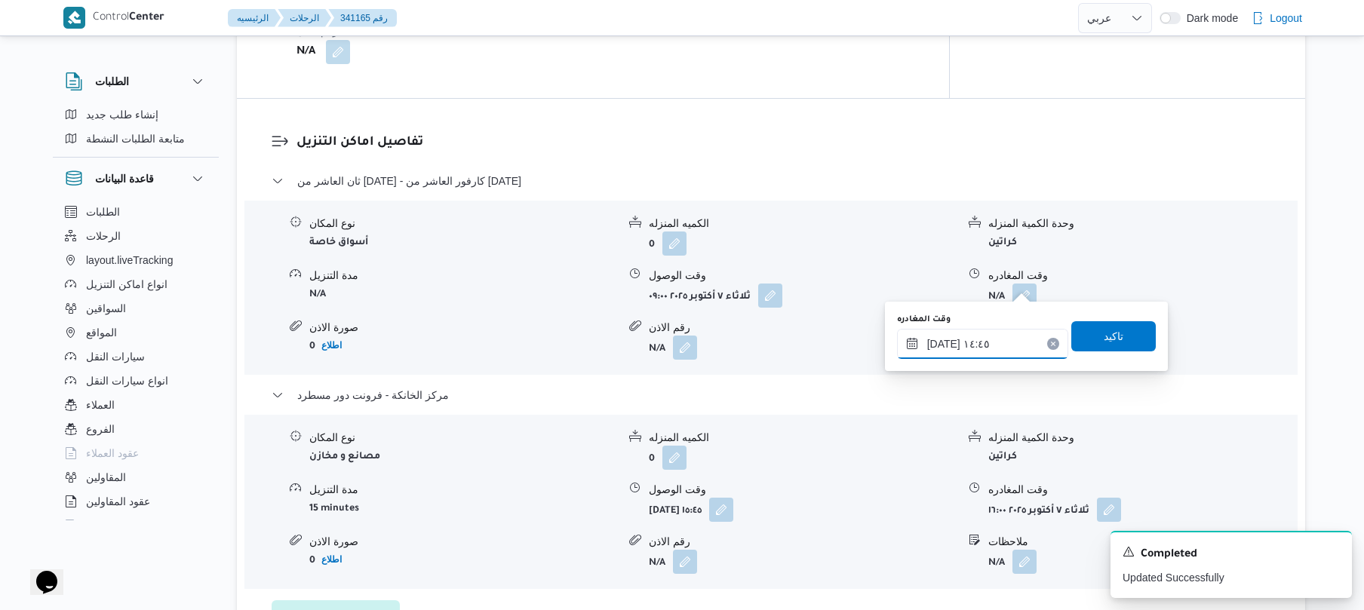
type input "[DATE] ١٤:٤٥"
click at [1121, 341] on span "تاكيد" at bounding box center [1114, 336] width 85 height 30
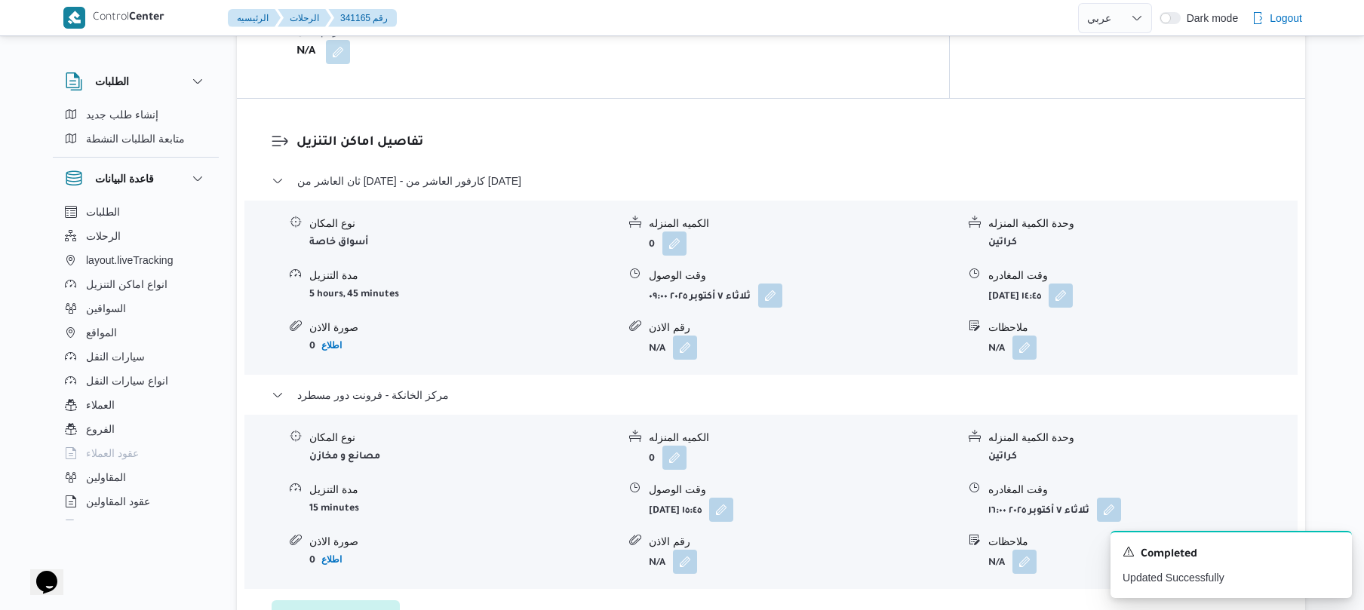
scroll to position [0, 0]
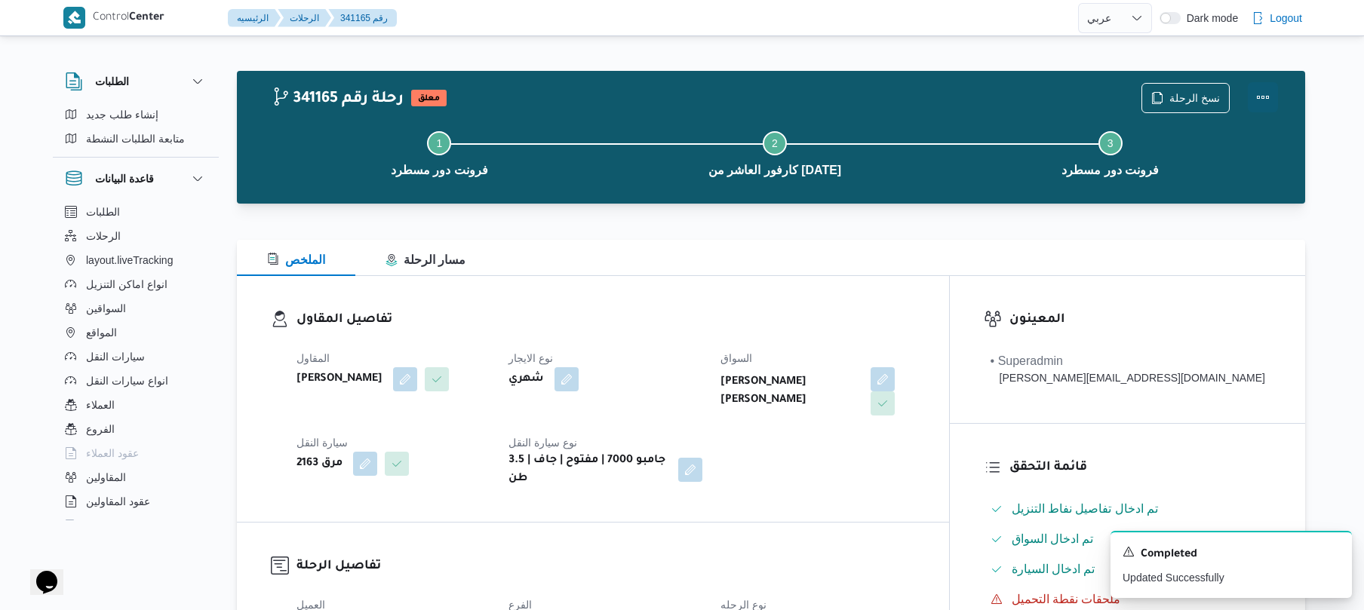
click at [1256, 97] on button "Actions" at bounding box center [1263, 97] width 30 height 30
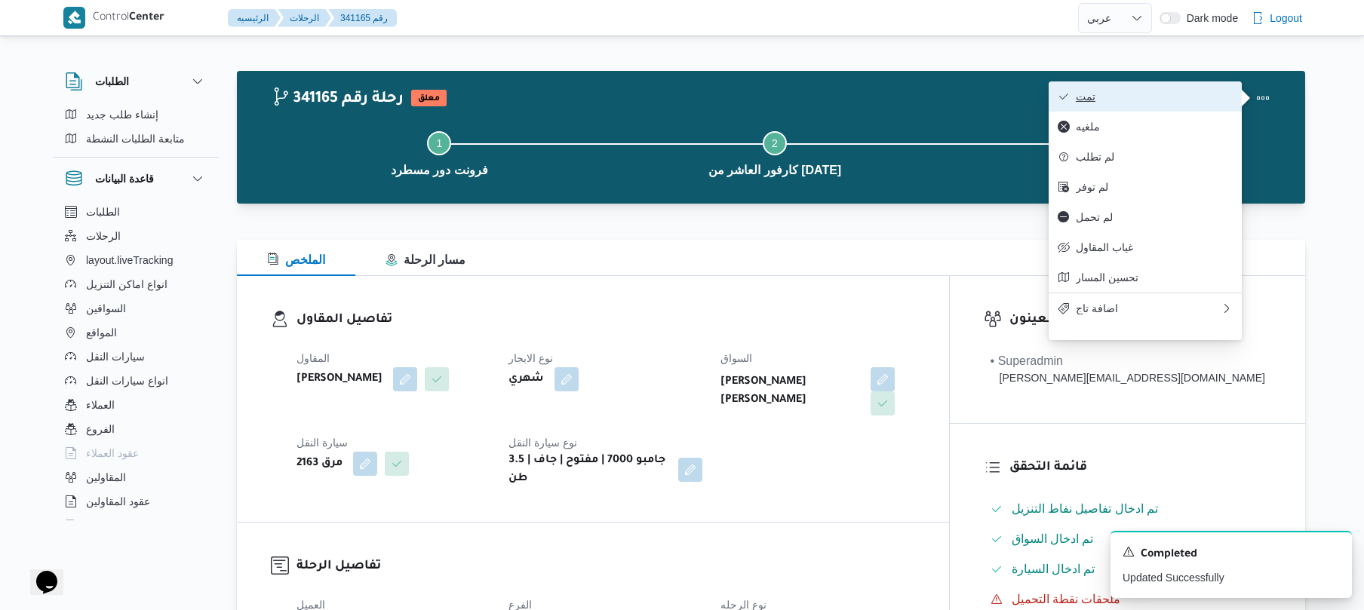
click at [1194, 109] on button "تمت" at bounding box center [1145, 96] width 193 height 30
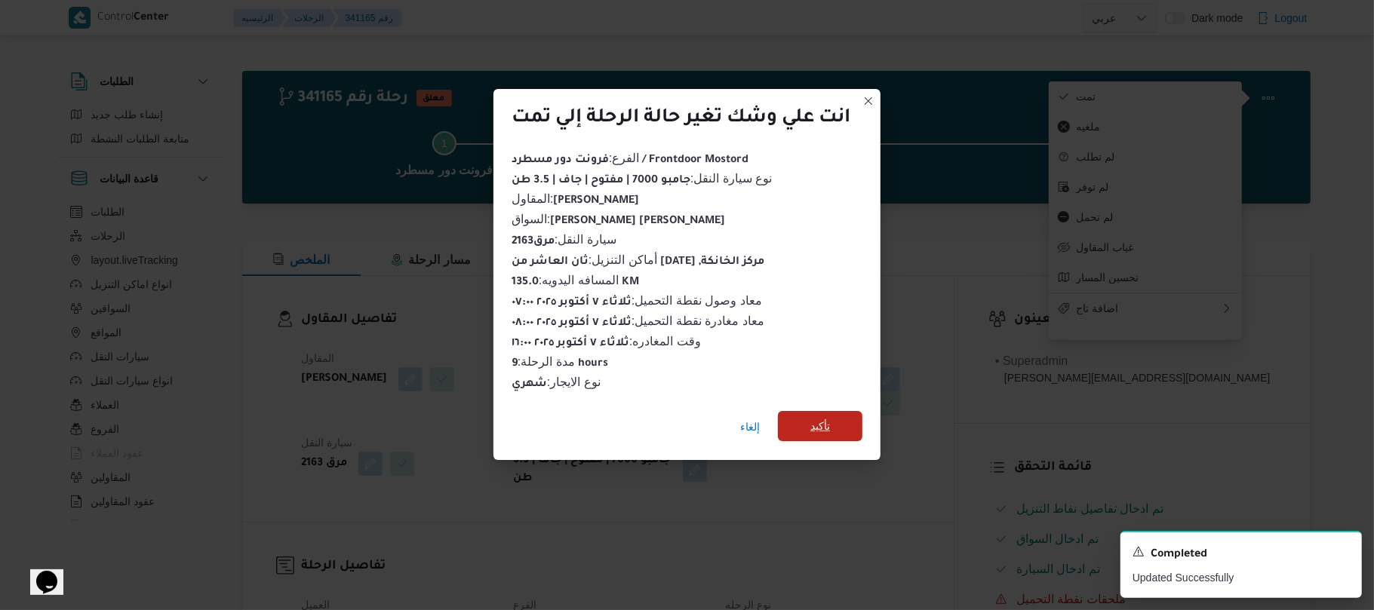
click at [848, 420] on span "تأكيد" at bounding box center [820, 426] width 85 height 30
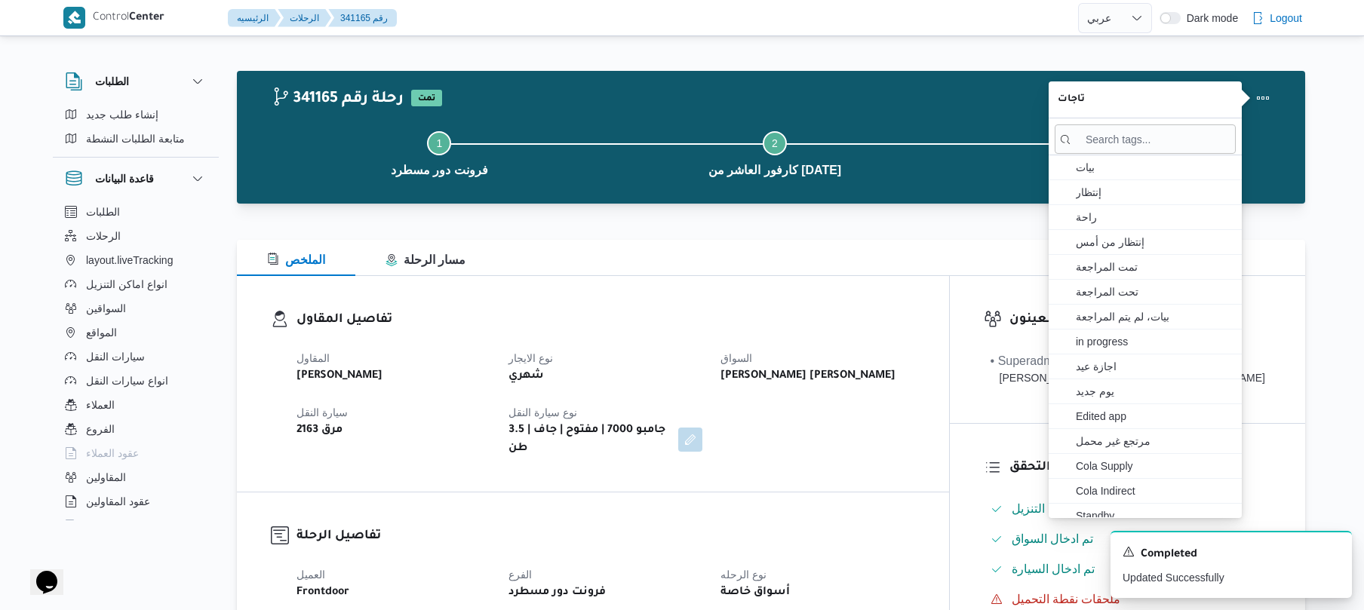
click at [848, 420] on div "المقاول محمد صلاح عبداللطيف الشريف نوع الايجار شهري السواق تامر جمال كريم محمد …" at bounding box center [606, 403] width 637 height 127
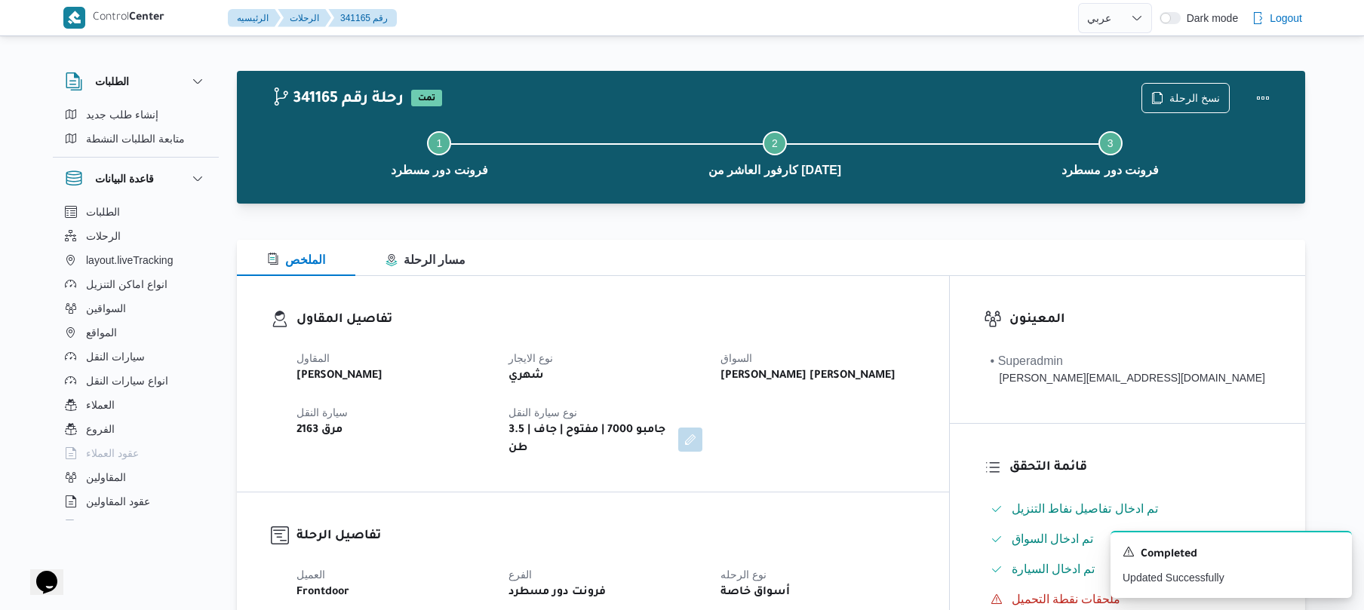
click at [741, 343] on div "المقاول محمد صلاح عبداللطيف الشريف نوع الايجار شهري السواق تامر جمال كريم محمد …" at bounding box center [606, 403] width 637 height 127
drag, startPoint x: 761, startPoint y: 321, endPoint x: 767, endPoint y: 306, distance: 15.6
click at [767, 306] on div "تفاصيل المقاول المقاول محمد صلاح عبداللطيف الشريف نوع الايجار شهري السواق تامر …" at bounding box center [593, 384] width 712 height 216
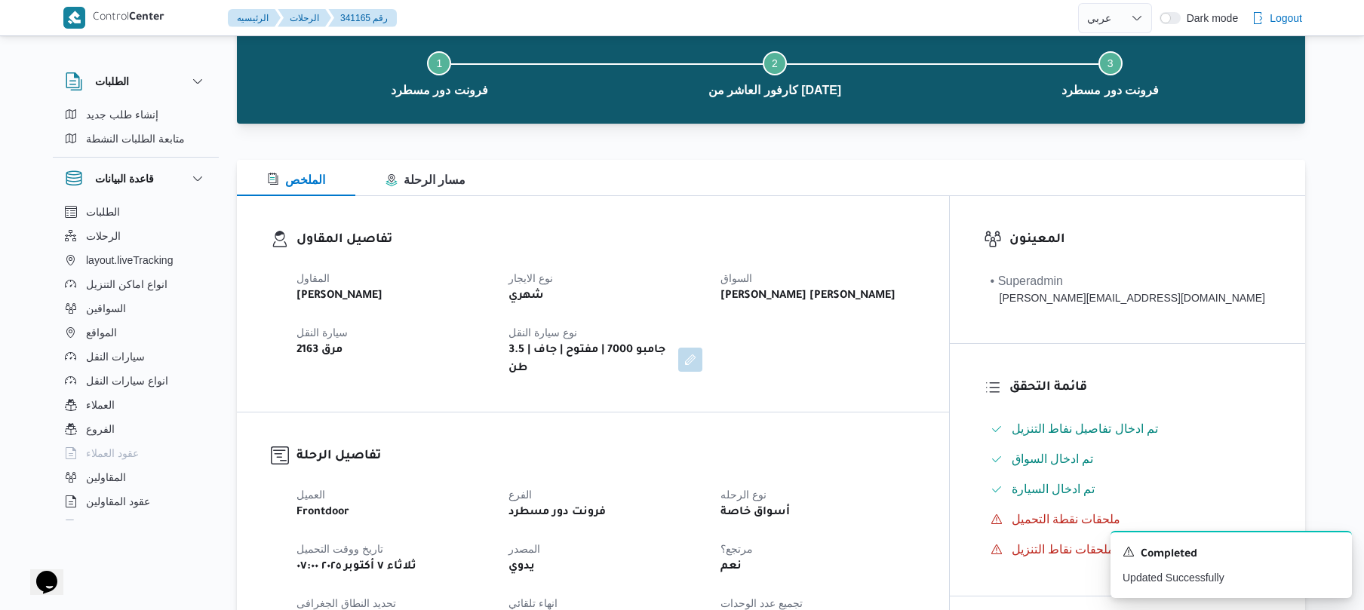
scroll to position [40, 0]
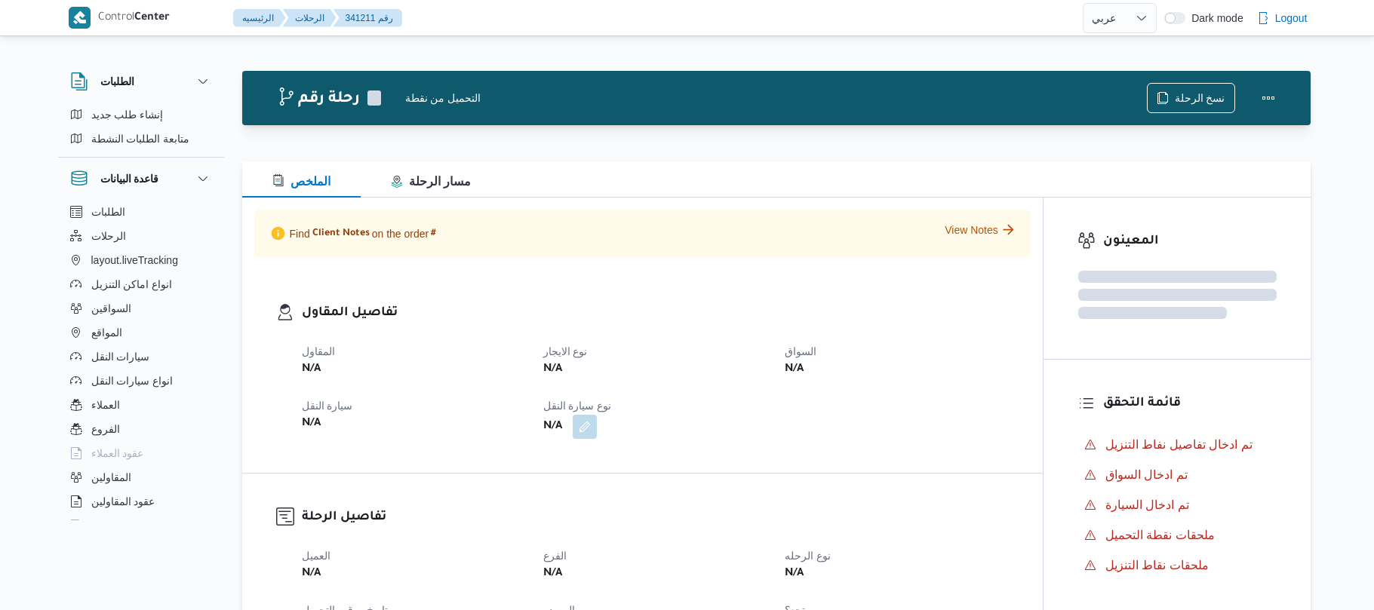
select select "ar"
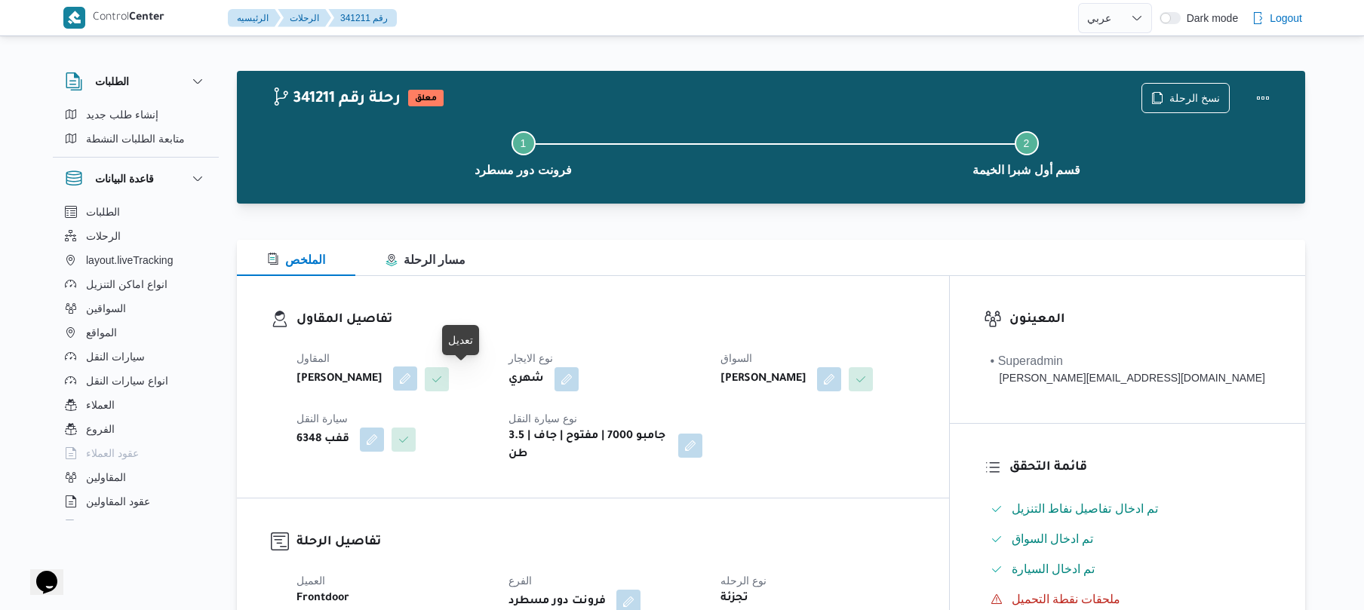
click at [417, 379] on button "button" at bounding box center [405, 379] width 24 height 24
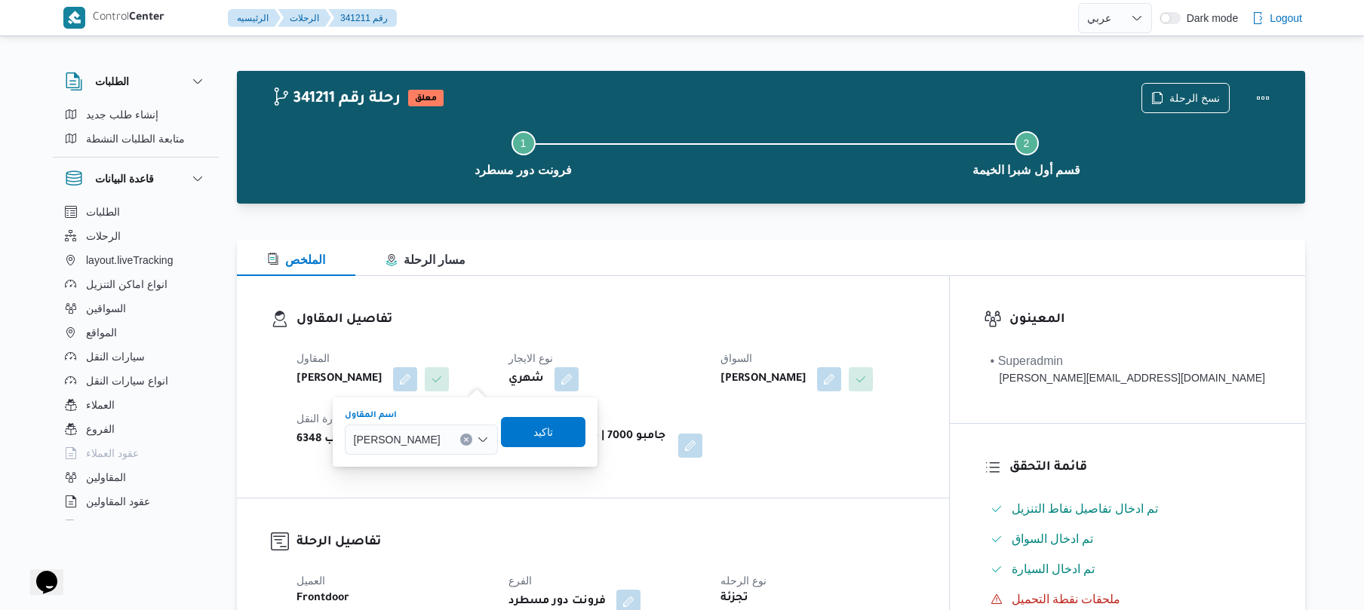
click at [432, 439] on span "[PERSON_NAME]" at bounding box center [397, 439] width 87 height 17
type input "[PERSON_NAME]"
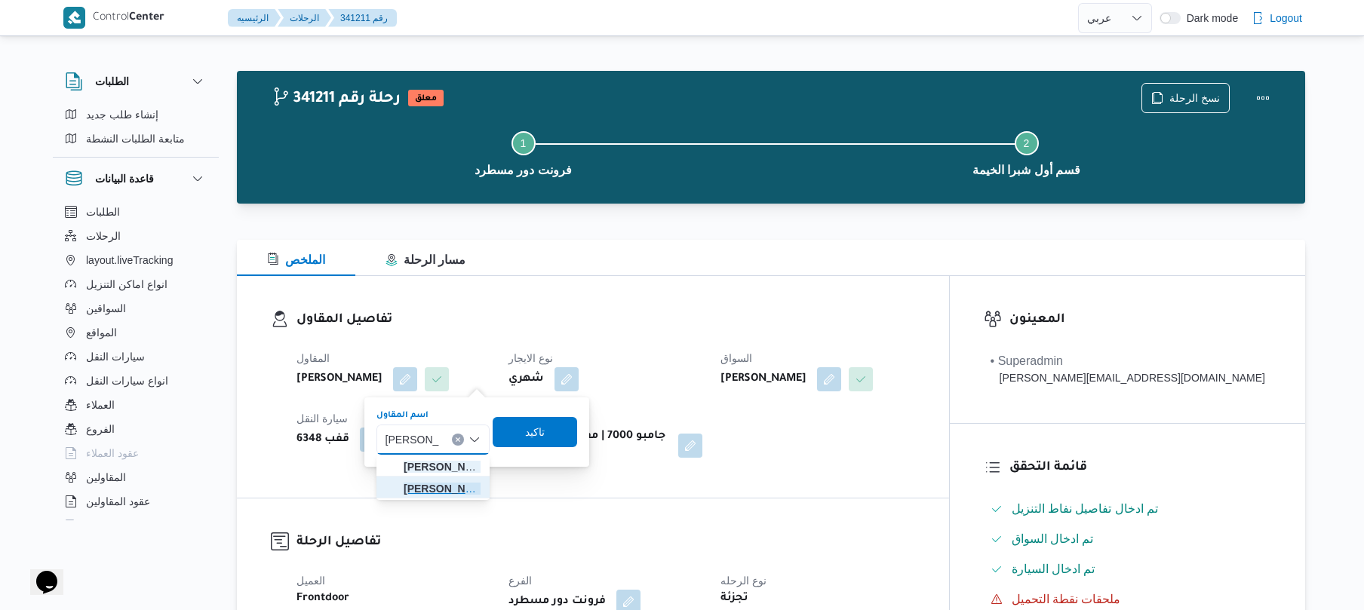
click at [441, 487] on span "[PERSON_NAME] [PERSON_NAME]" at bounding box center [442, 489] width 77 height 18
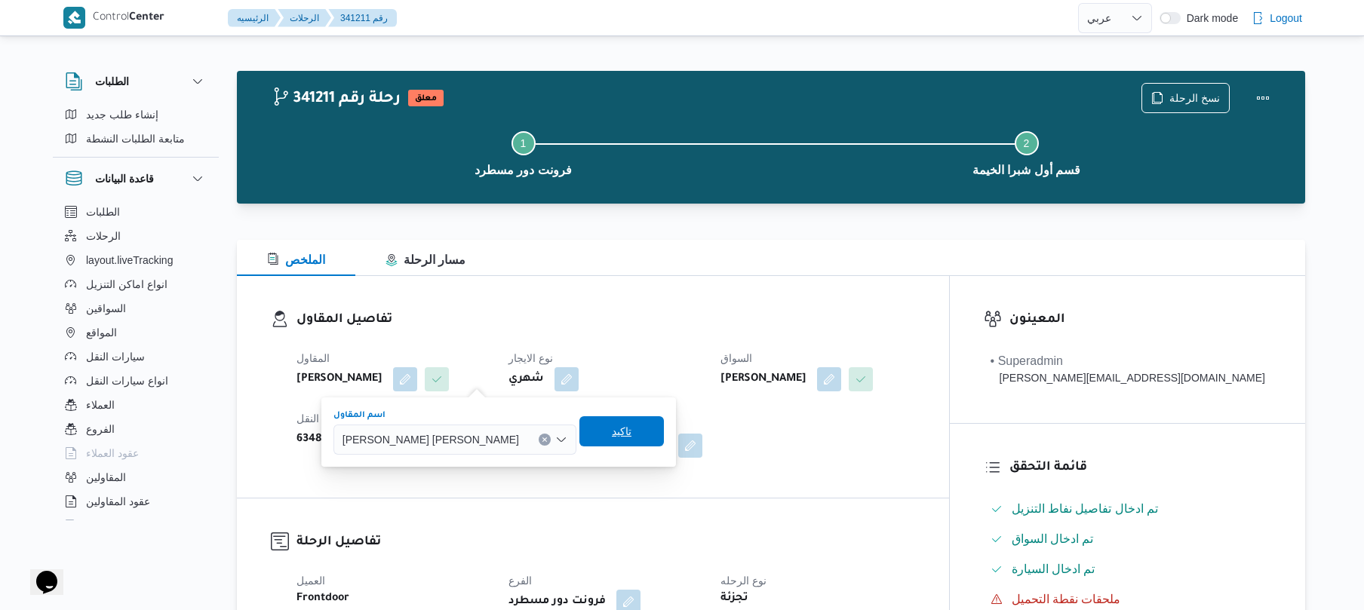
click at [612, 432] on span "تاكيد" at bounding box center [622, 432] width 20 height 18
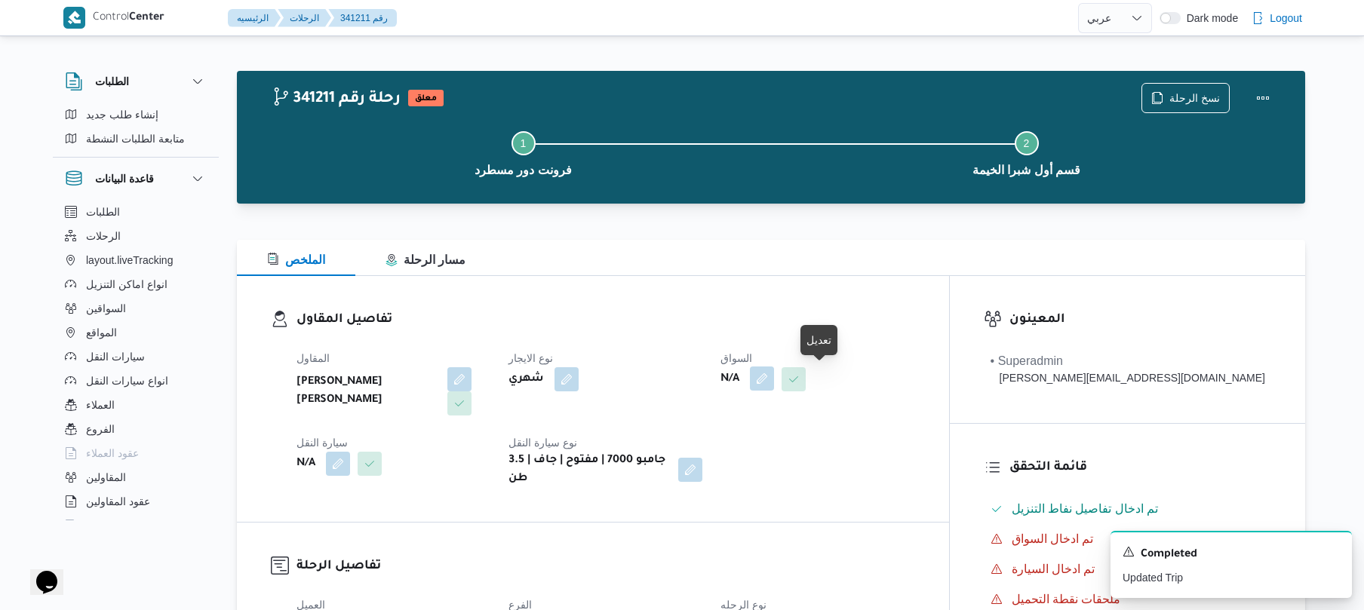
click at [774, 378] on button "button" at bounding box center [762, 379] width 24 height 24
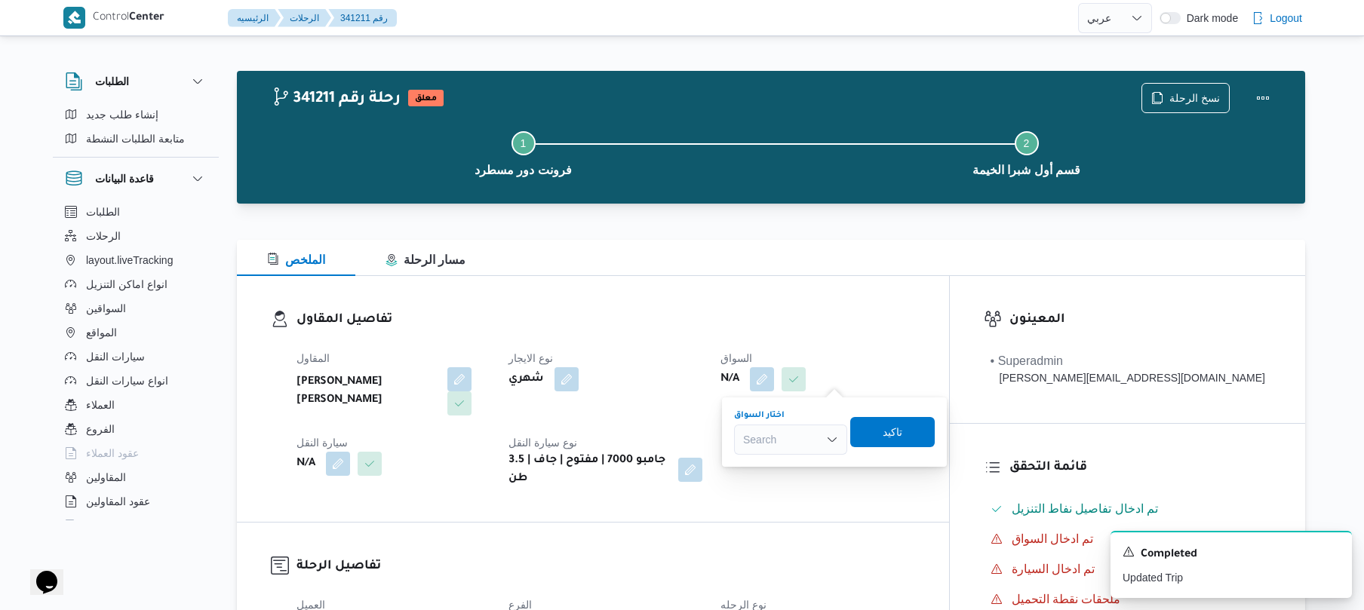
click at [771, 439] on div "Search" at bounding box center [790, 440] width 113 height 30
type input "[PERSON_NAME]"
click at [792, 462] on span "[PERSON_NAME] [PERSON_NAME]" at bounding box center [799, 467] width 77 height 18
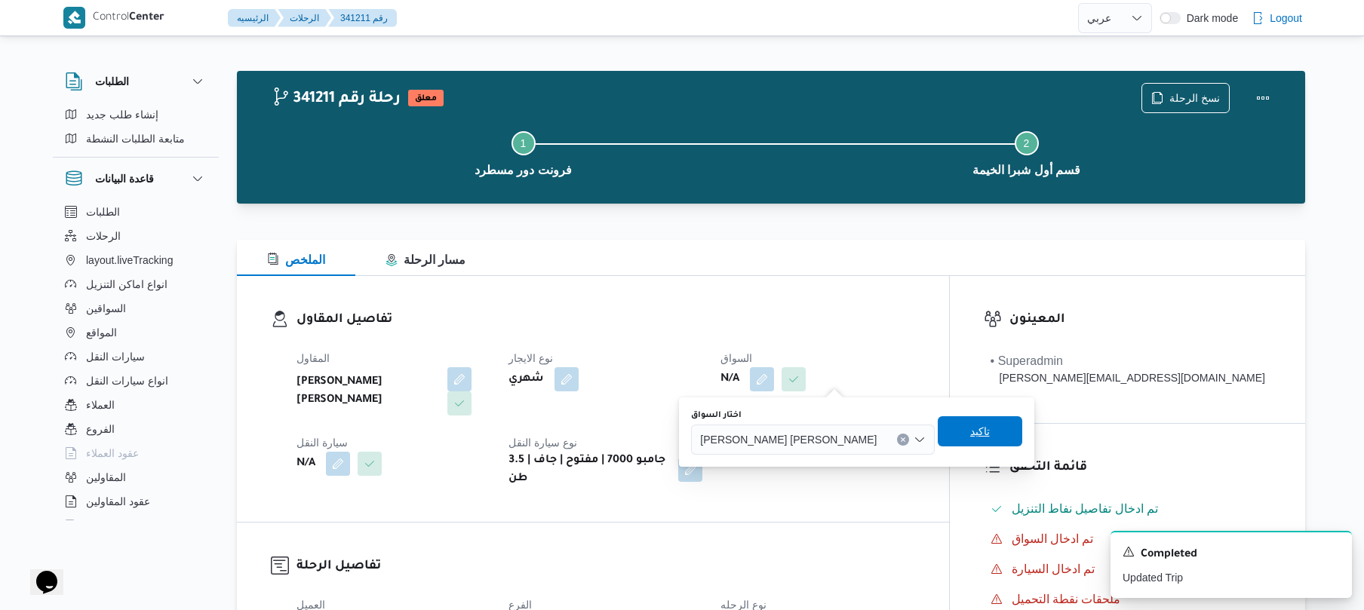
click at [970, 435] on span "تاكيد" at bounding box center [980, 432] width 20 height 18
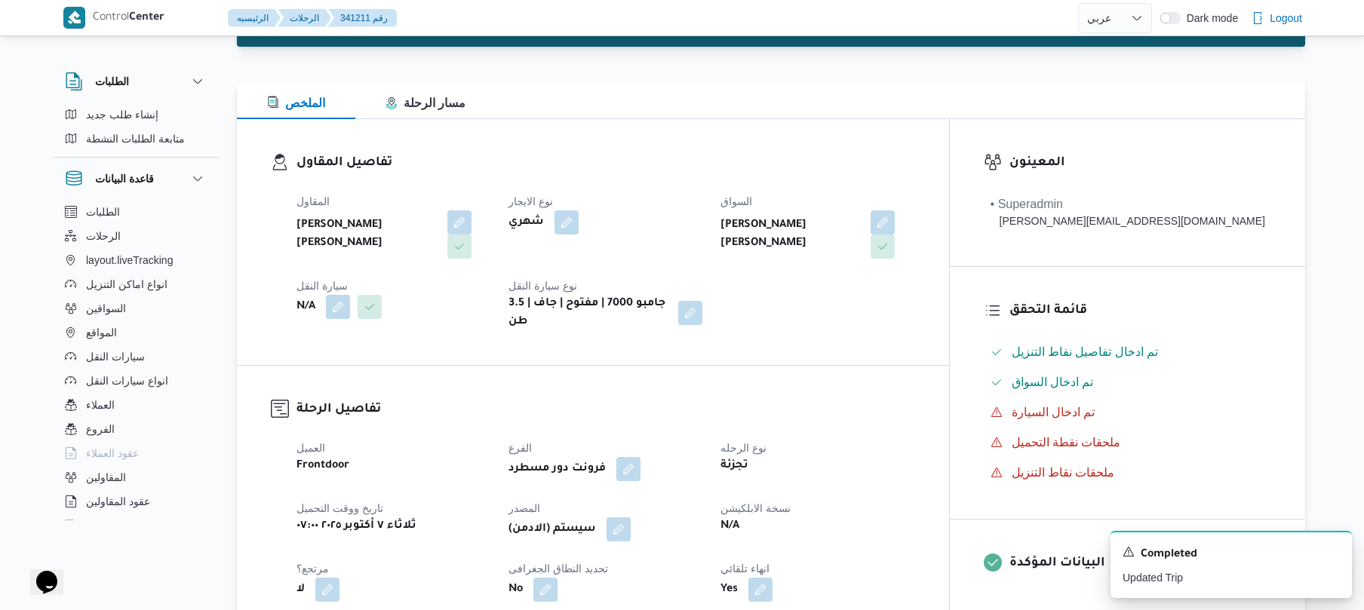
scroll to position [161, 0]
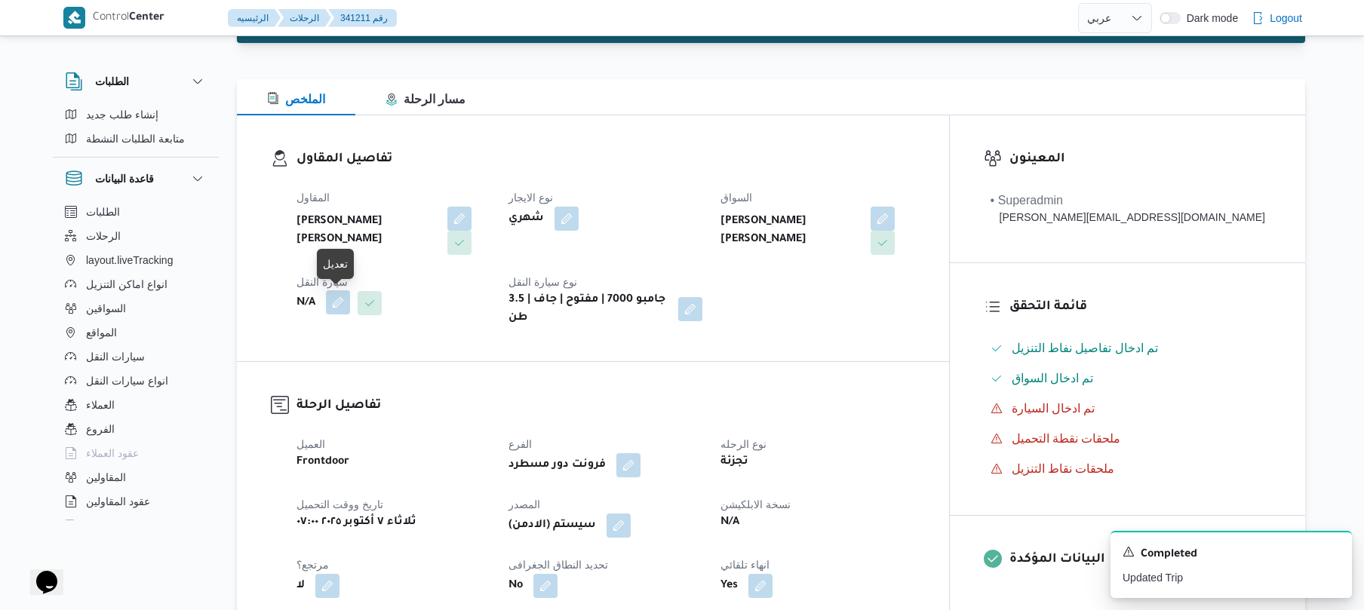
click at [341, 300] on button "button" at bounding box center [338, 303] width 24 height 24
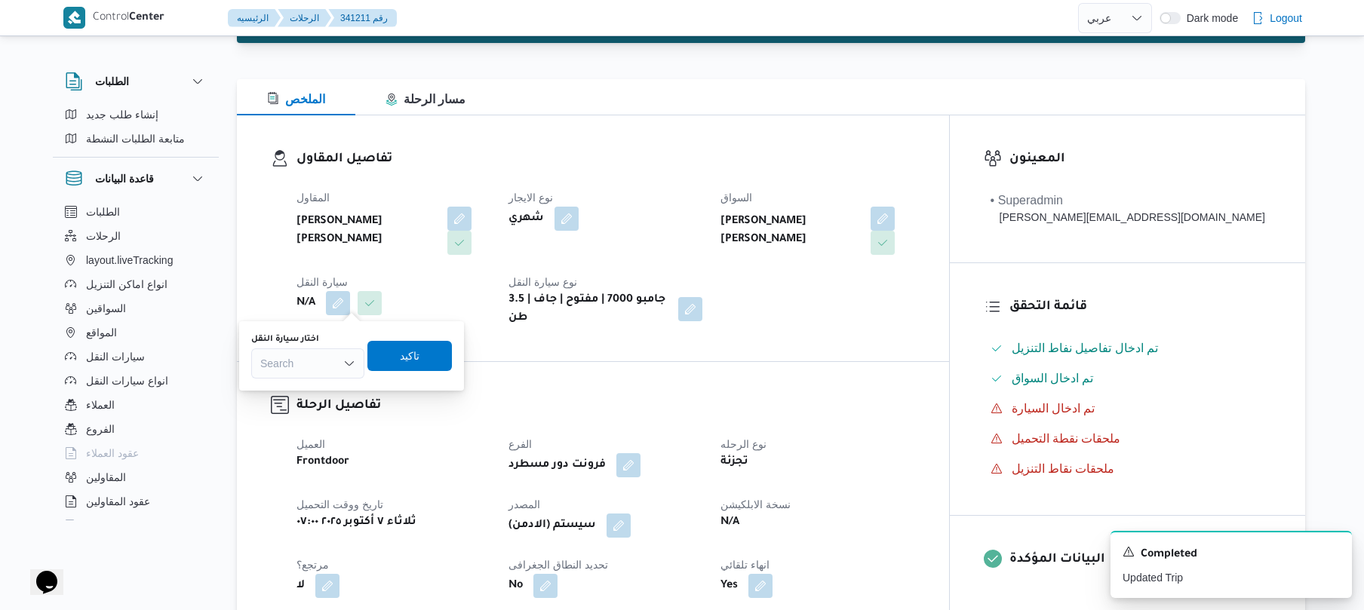
click at [314, 361] on div "Search" at bounding box center [307, 364] width 113 height 30
type input "2721"
click at [291, 391] on mark "2721" at bounding box center [289, 391] width 23 height 12
click at [420, 354] on span "تاكيد" at bounding box center [417, 355] width 20 height 18
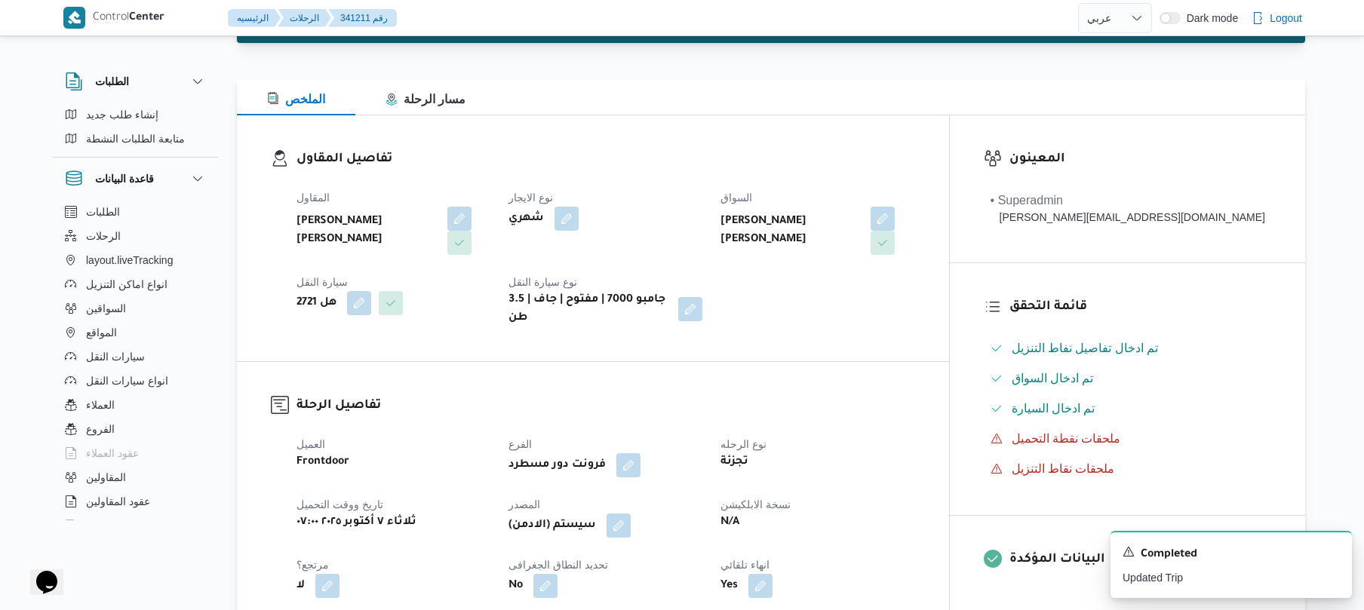
click at [722, 158] on h3 "تفاصيل المقاول" at bounding box center [606, 159] width 619 height 20
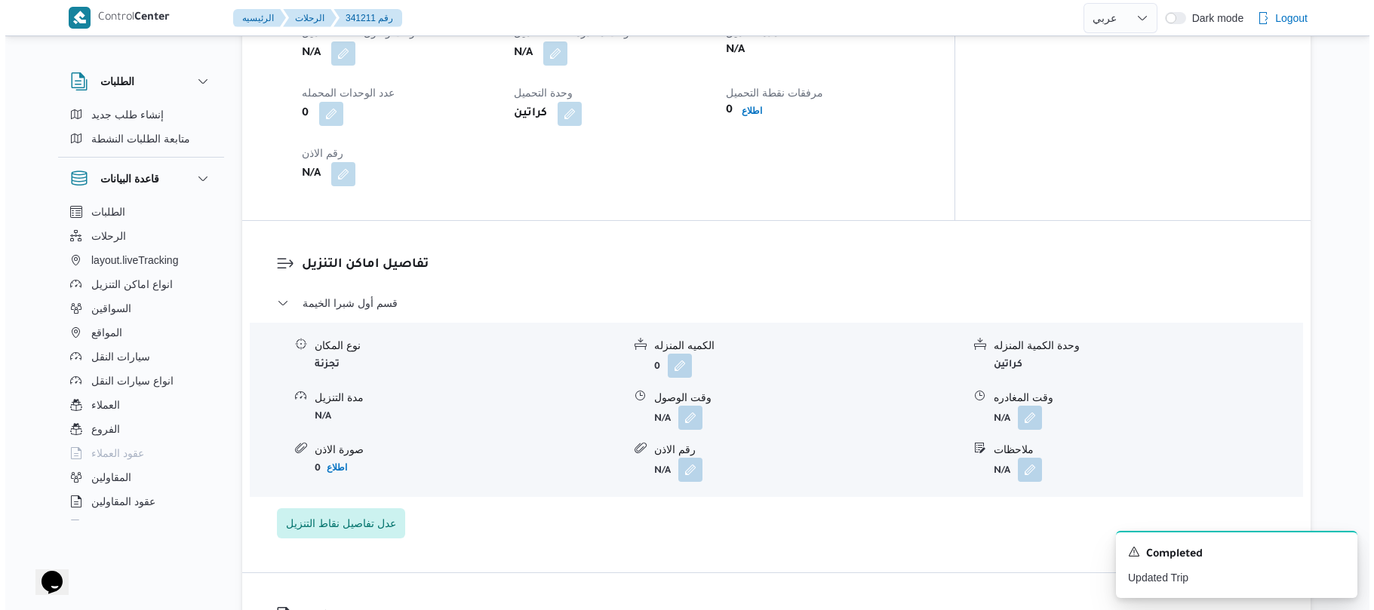
scroll to position [1127, 0]
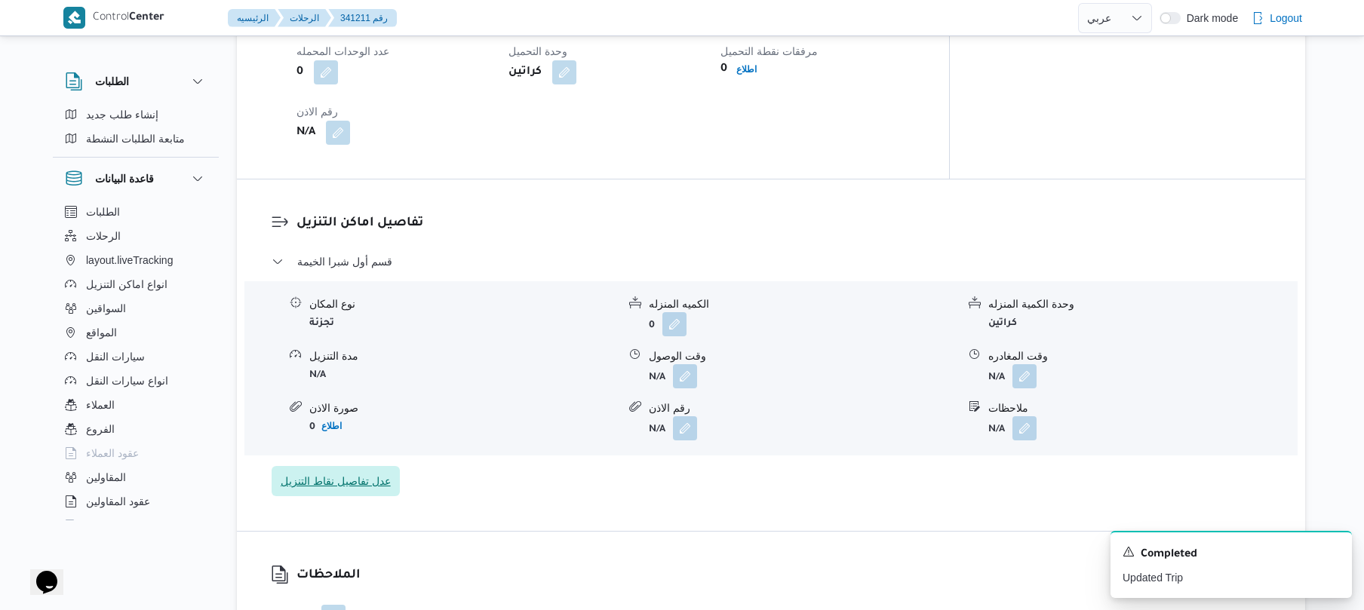
click at [362, 472] on span "عدل تفاصيل نقاط التنزيل" at bounding box center [336, 481] width 110 height 18
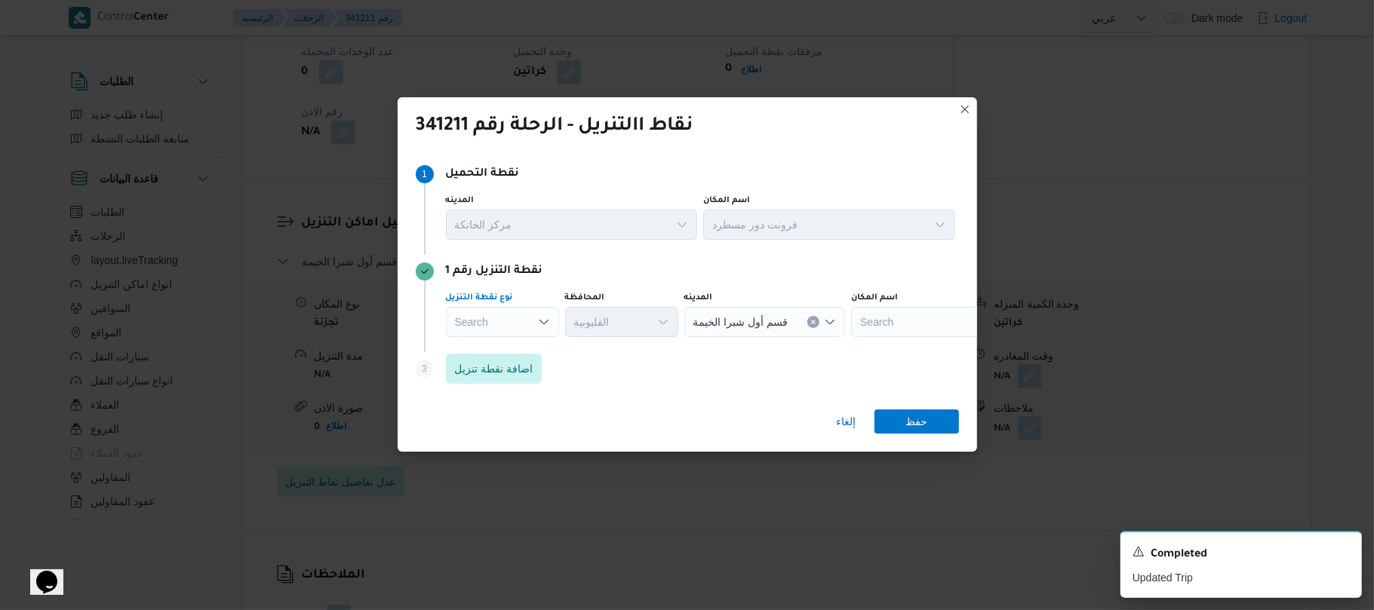
click at [526, 321] on div "Search" at bounding box center [502, 322] width 113 height 30
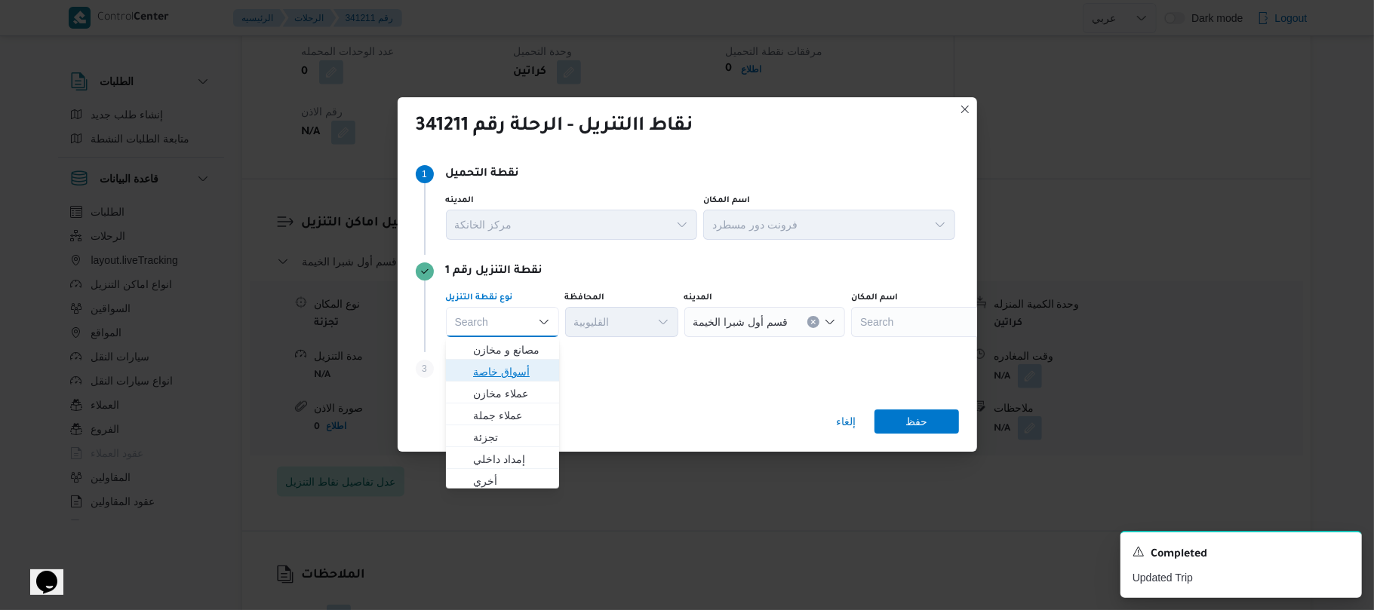
click at [511, 369] on span "أسواق خاصة" at bounding box center [511, 372] width 77 height 18
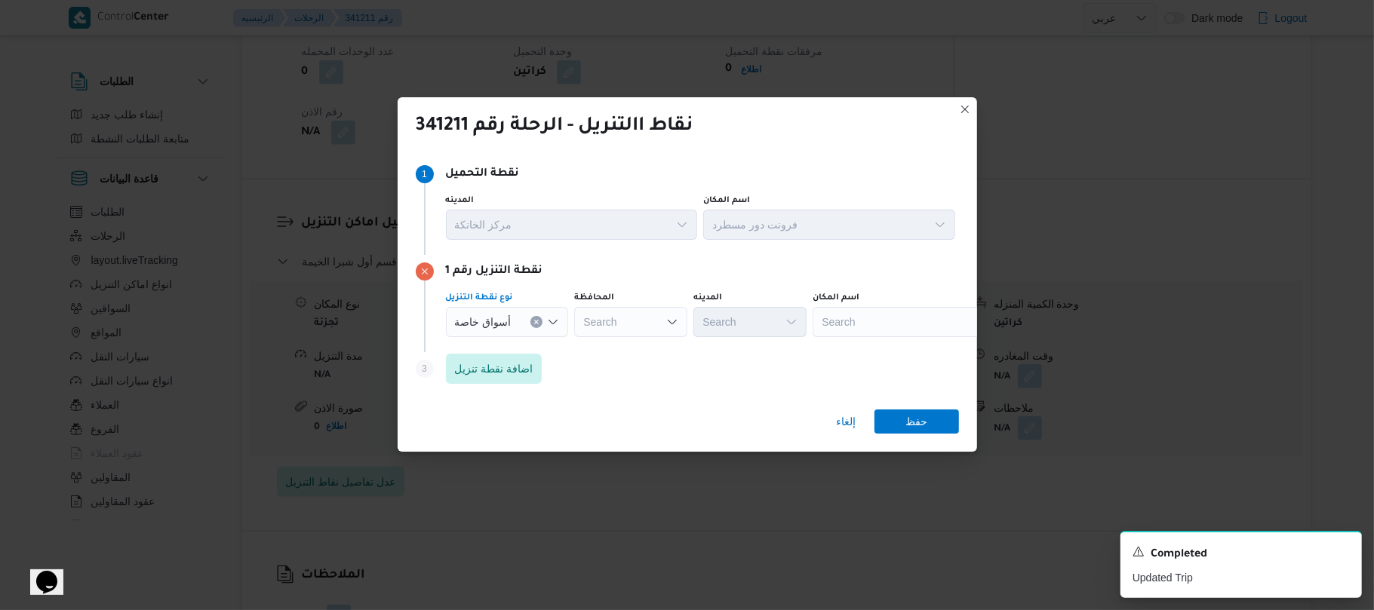
click at [898, 323] on div "Search" at bounding box center [907, 322] width 189 height 30
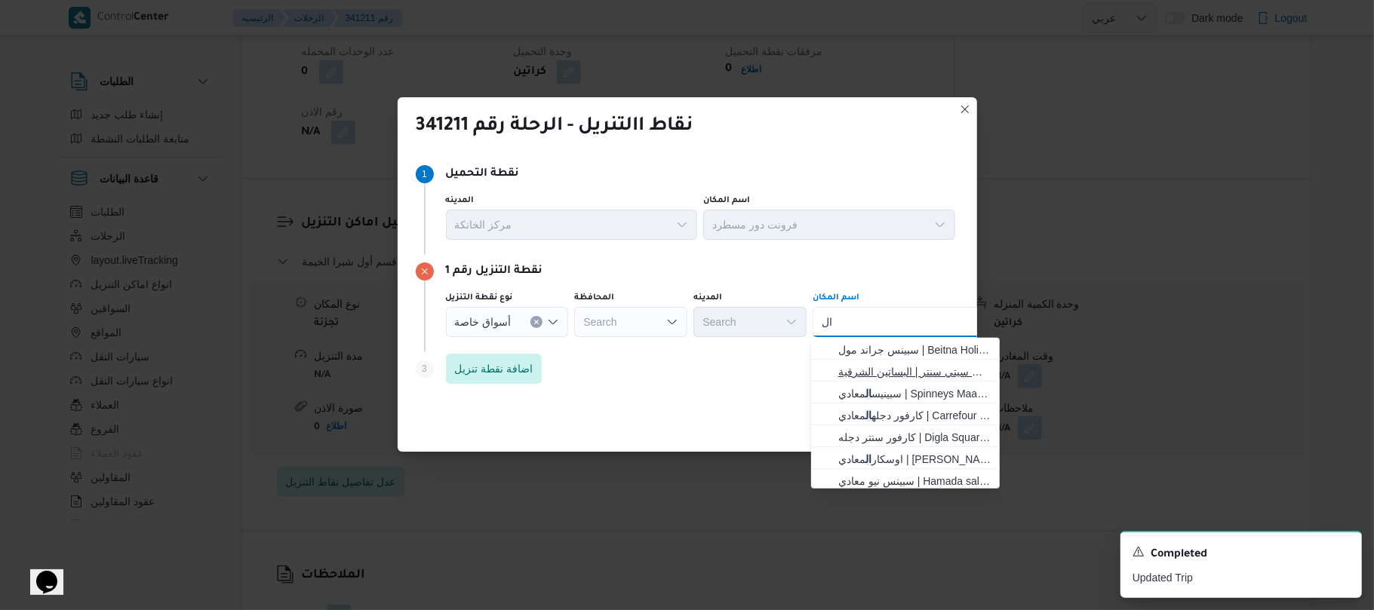
type input "ا"
type input "كارفور"
click at [931, 407] on span "كارفور دجله المعادي | Carrefour Degla Market | معادي السرايات الغربية" at bounding box center [914, 411] width 152 height 18
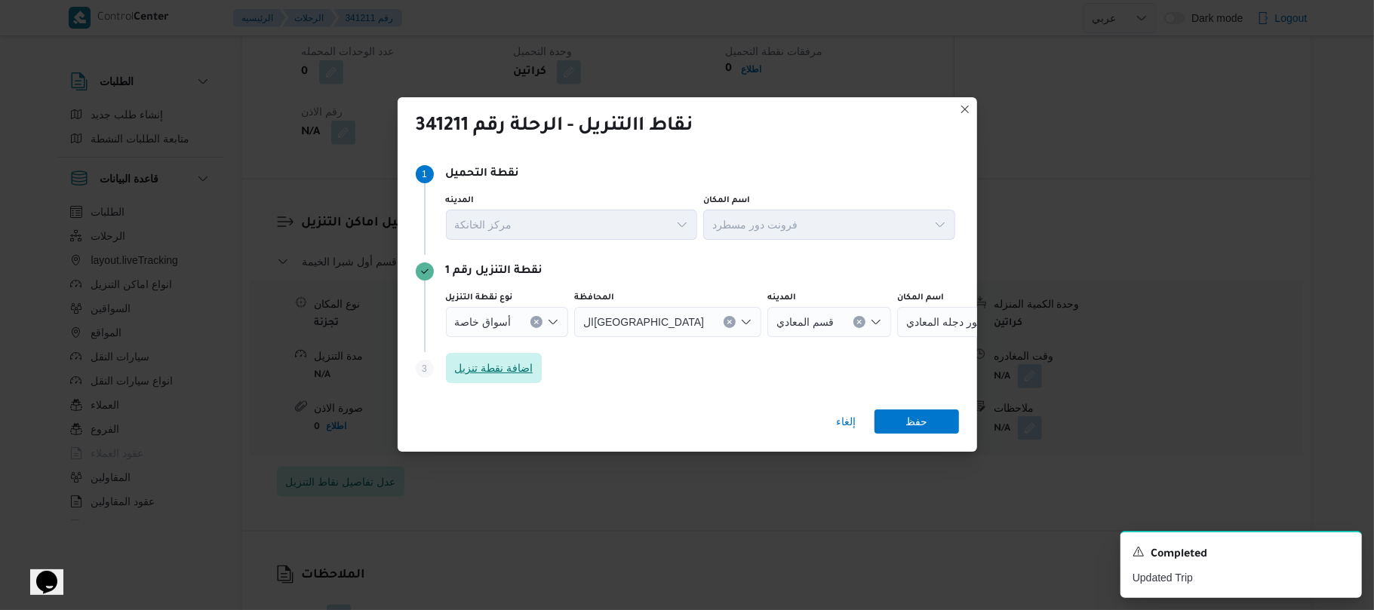
click at [518, 366] on span "اضافة نقطة تنزيل" at bounding box center [494, 368] width 78 height 18
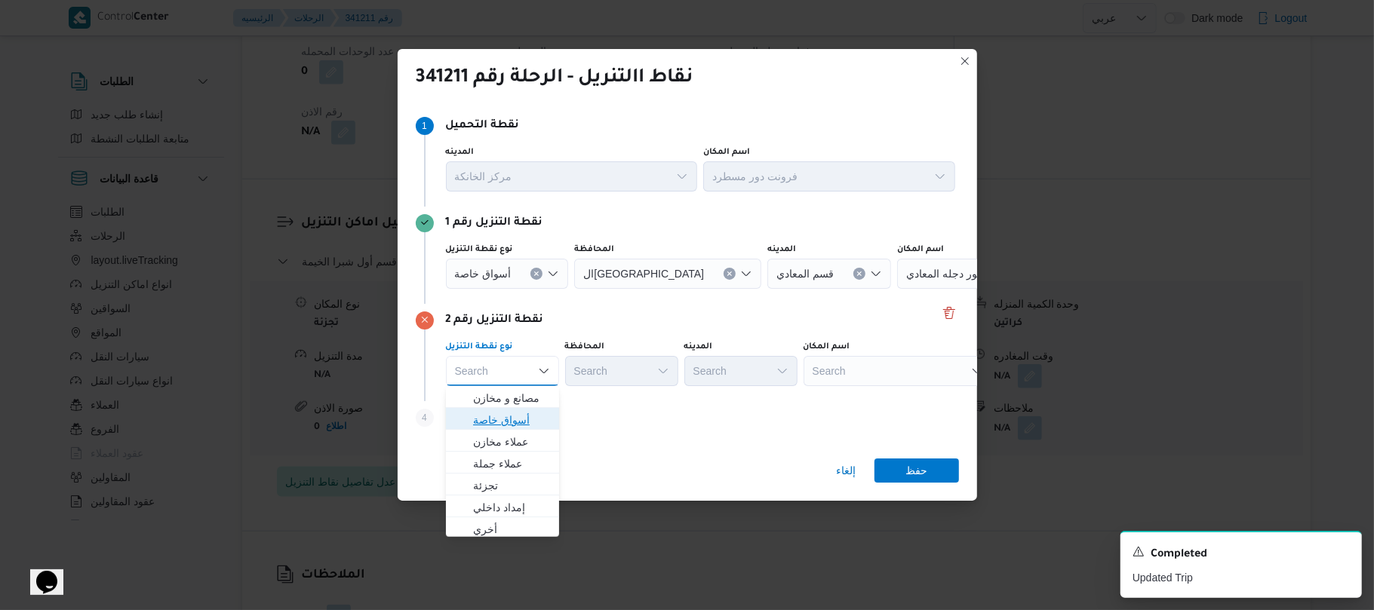
click at [508, 423] on span "أسواق خاصة" at bounding box center [511, 420] width 77 height 18
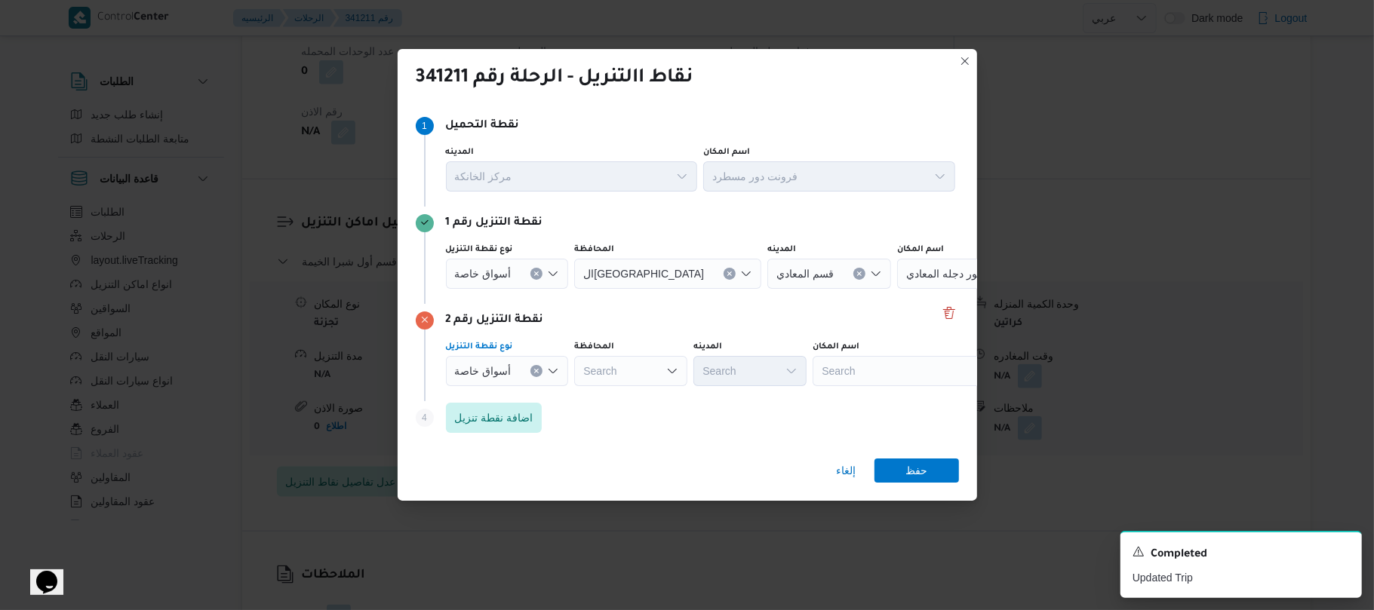
click at [858, 375] on div "Search" at bounding box center [907, 371] width 189 height 30
type input "ف"
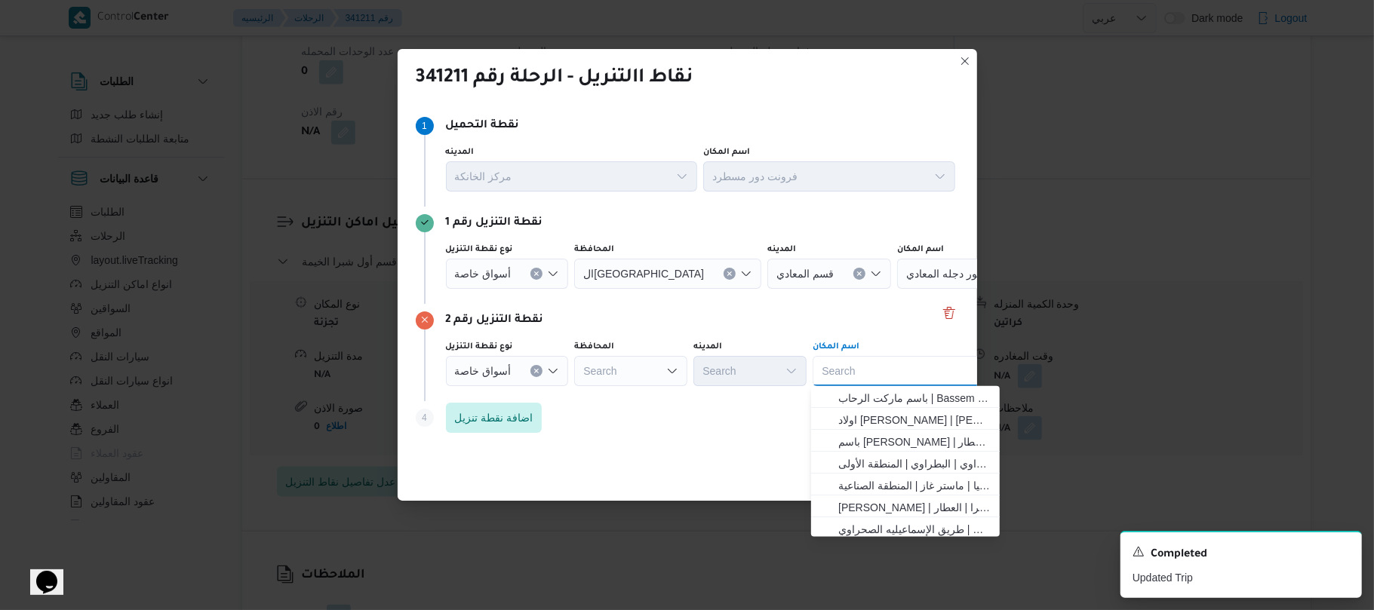
type input "س"
type input "دجل"
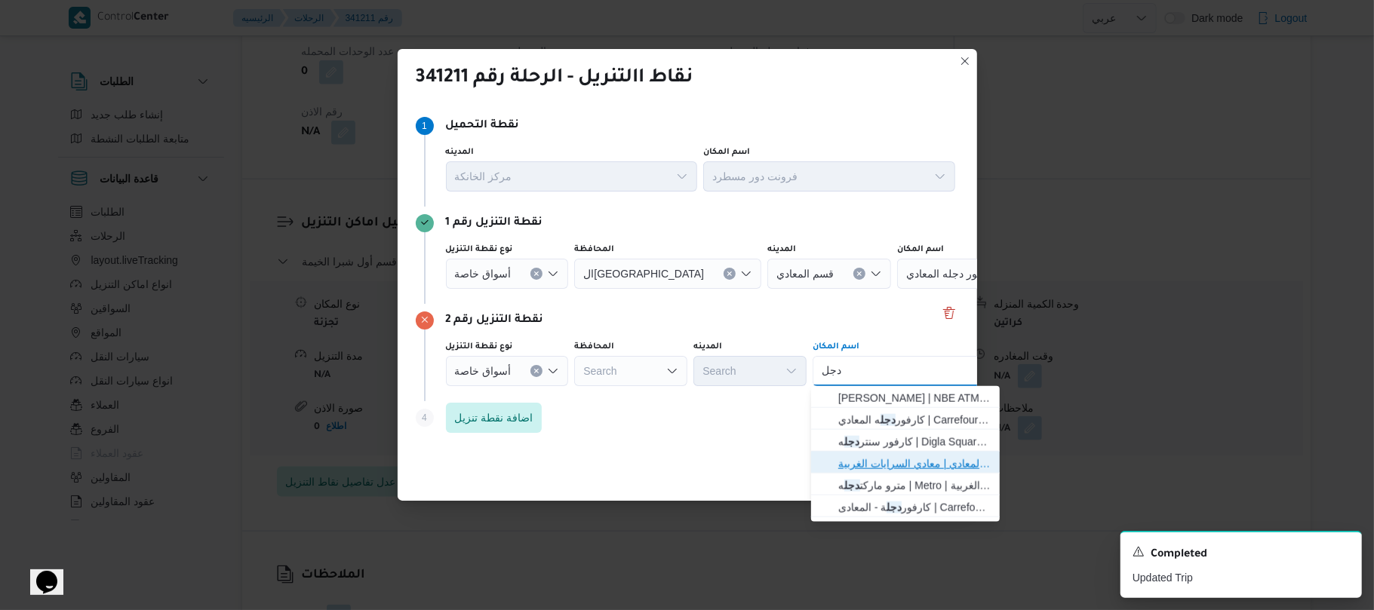
click at [921, 466] on span "سبينس دجل ه | دجلة المعادي | معادي السرايات الغربية" at bounding box center [914, 464] width 152 height 18
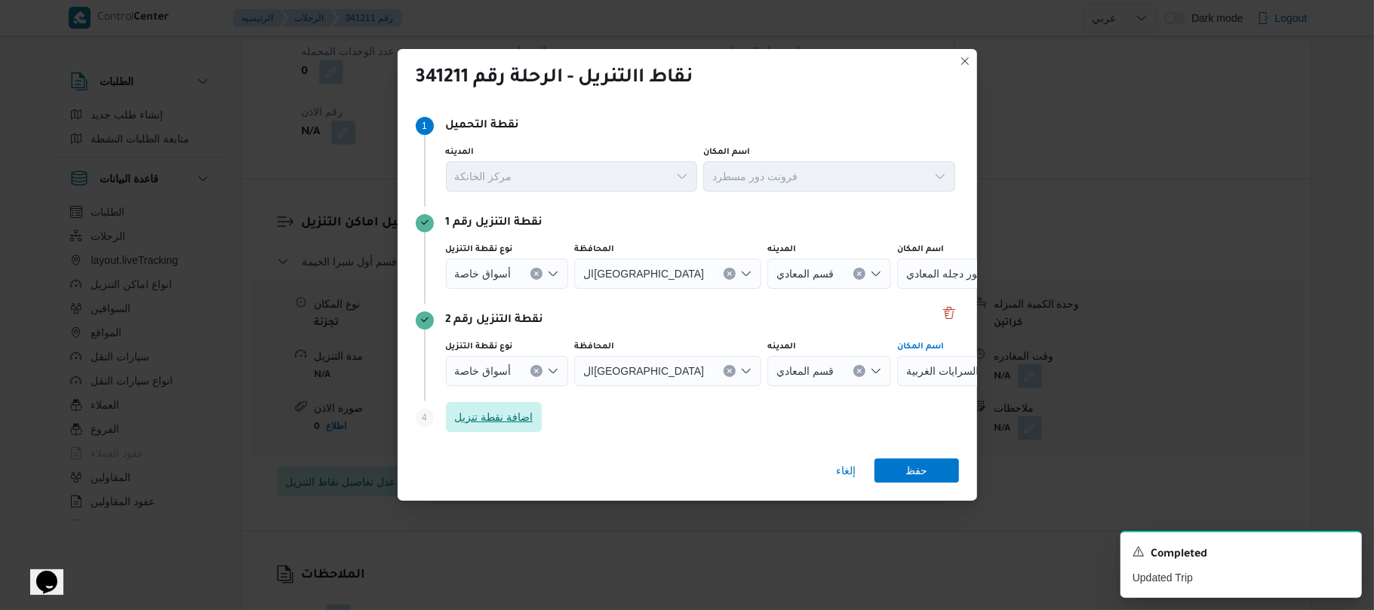
click at [523, 409] on span "اضافة نقطة تنزيل" at bounding box center [494, 417] width 78 height 18
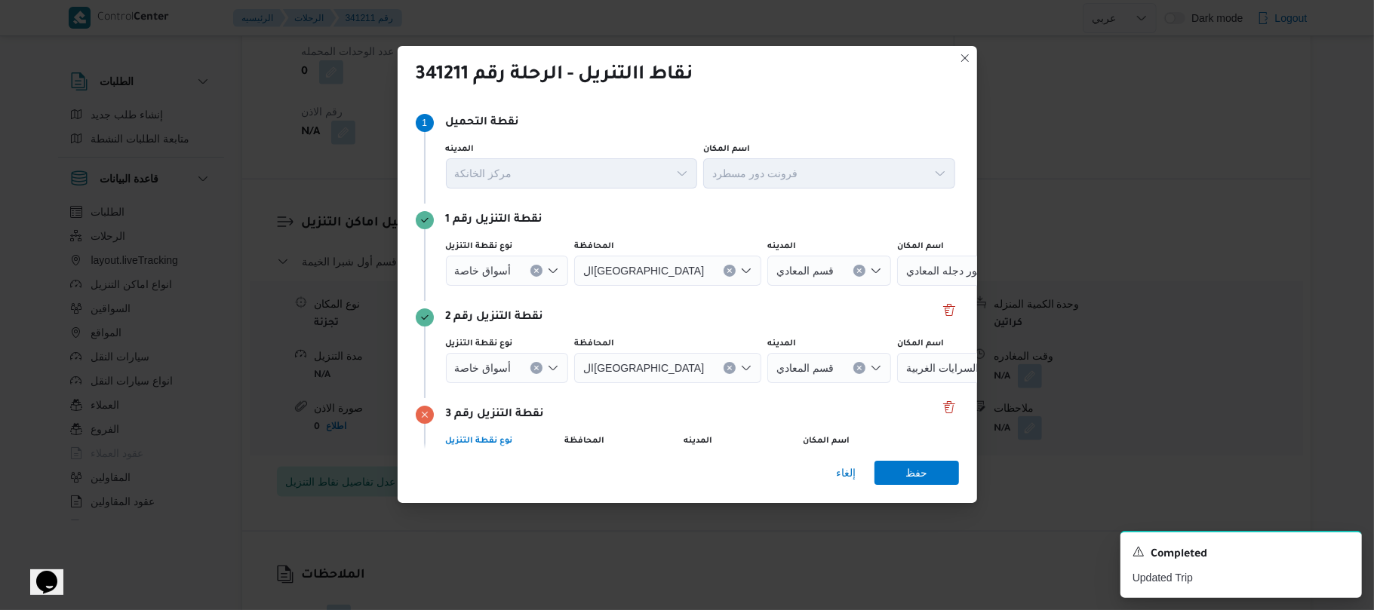
scroll to position [91, 0]
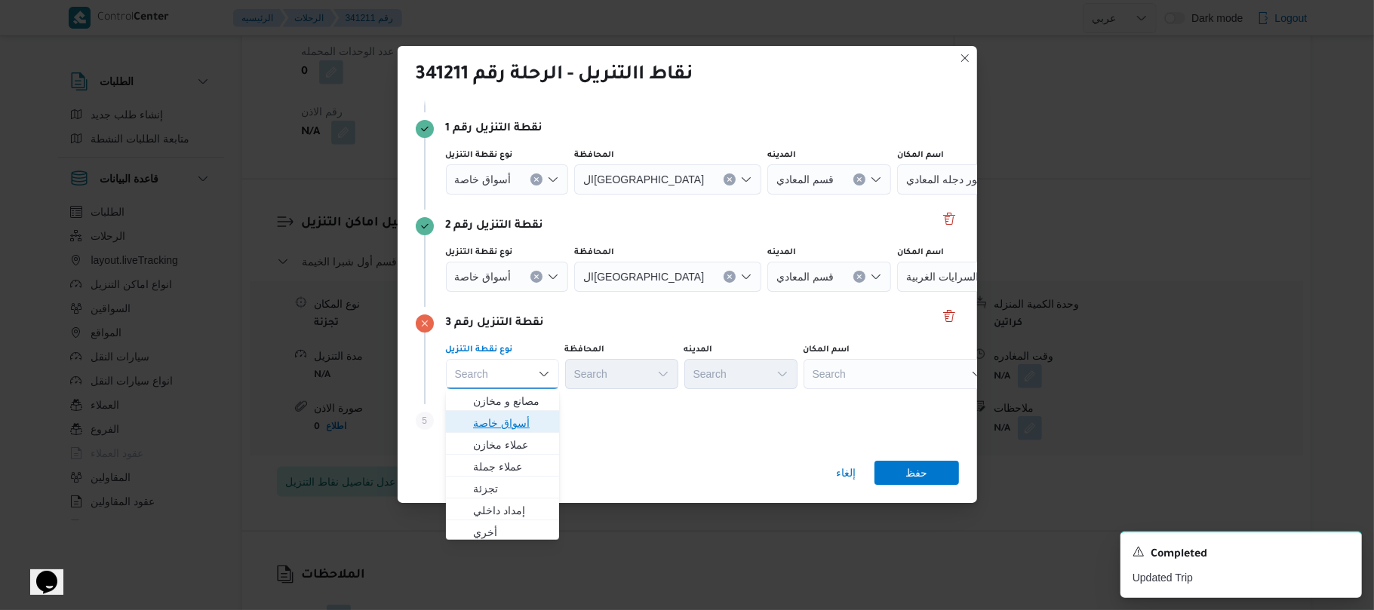
click at [505, 423] on span "أسواق خاصة" at bounding box center [511, 423] width 77 height 18
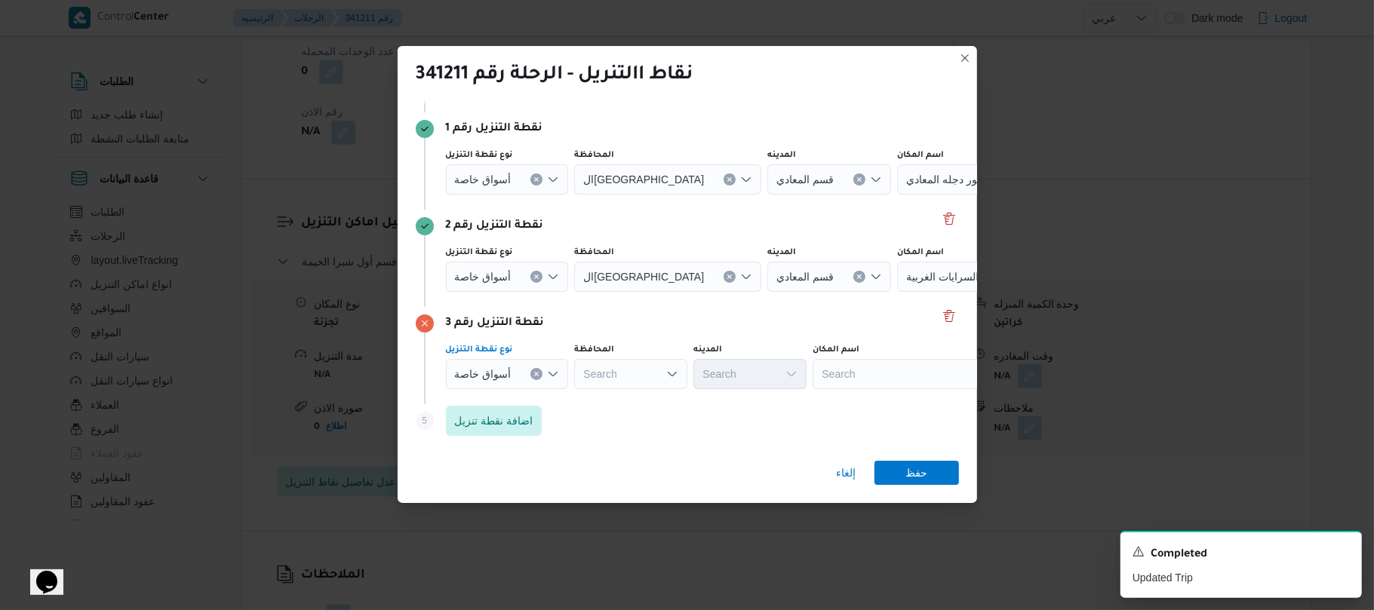
click at [857, 373] on div "Search" at bounding box center [907, 374] width 189 height 30
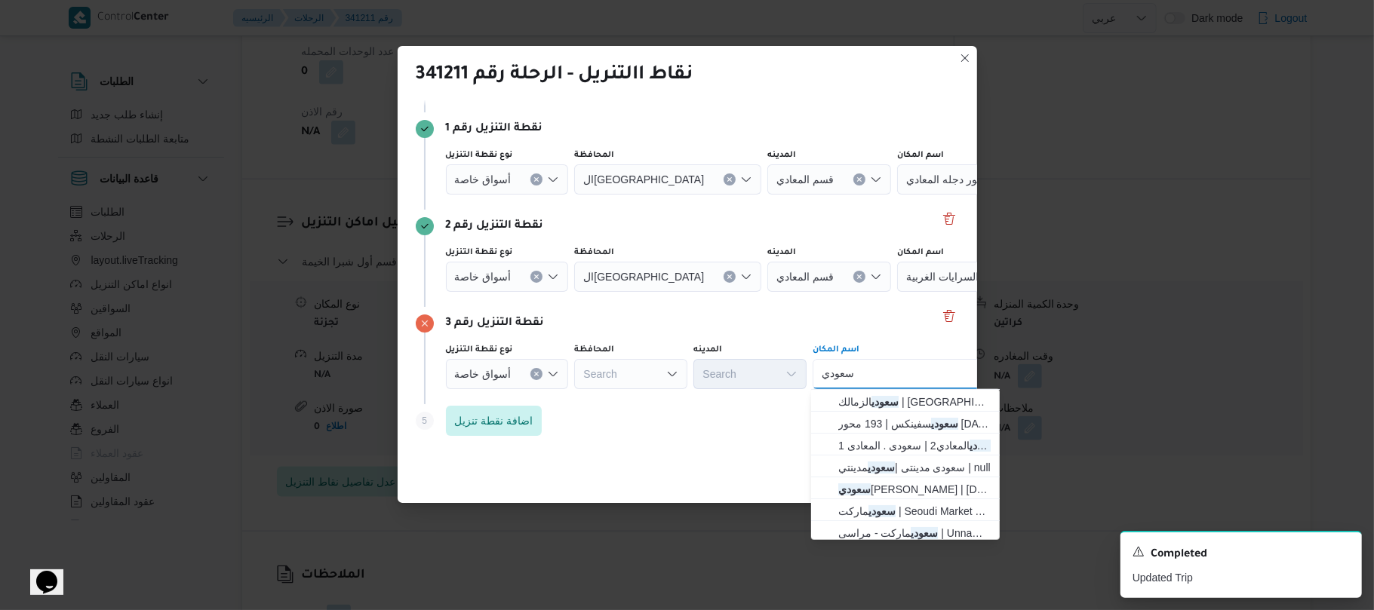
scroll to position [332, 0]
type input "سعودي"
click at [948, 444] on span "سعودي المعادي2 | سعودى . المعادى 1 | Degal" at bounding box center [914, 441] width 152 height 18
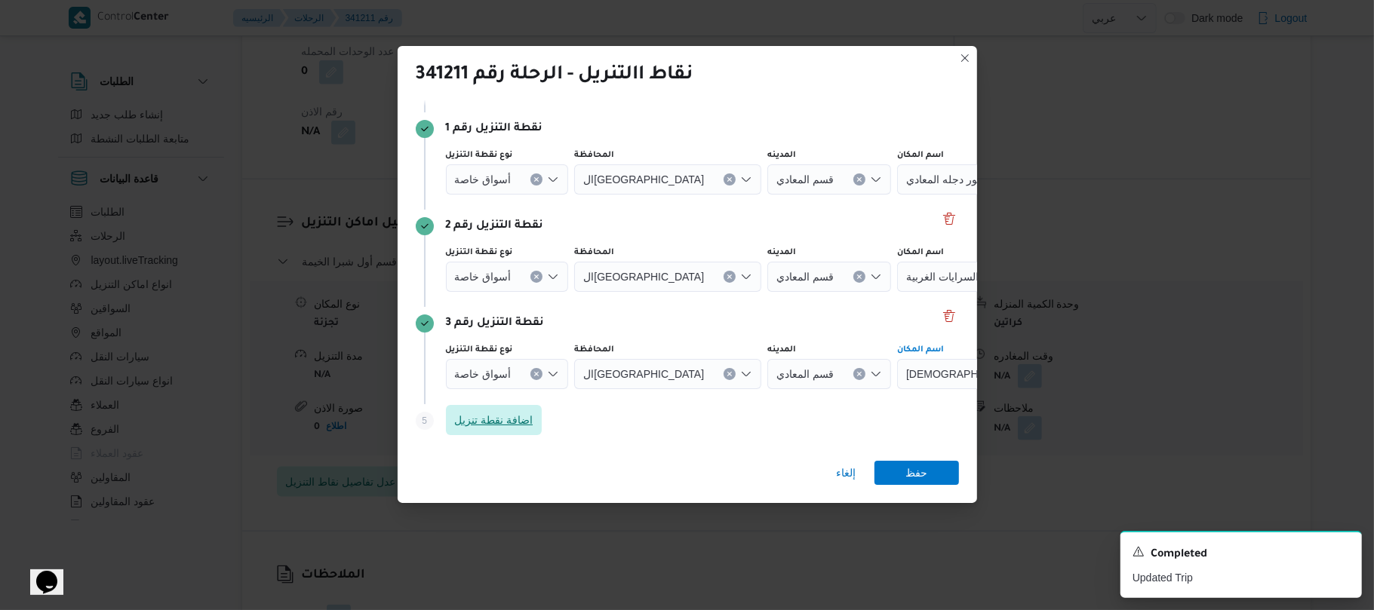
click at [495, 414] on span "اضافة نقطة تنزيل" at bounding box center [494, 420] width 78 height 18
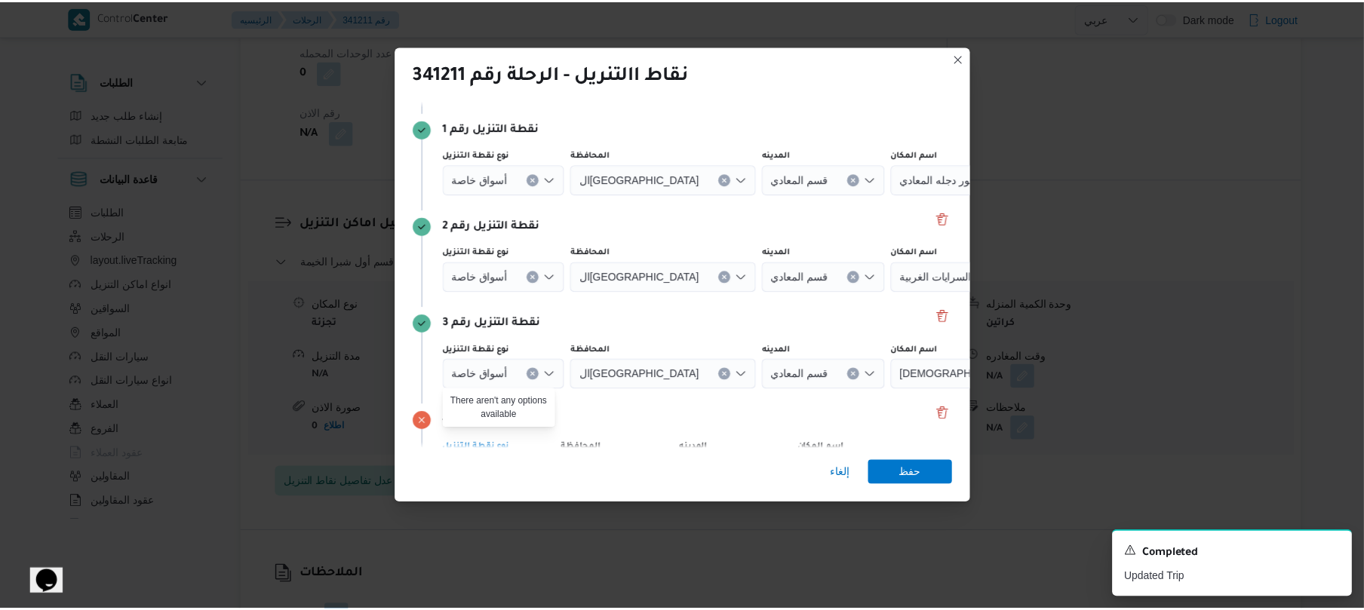
scroll to position [189, 0]
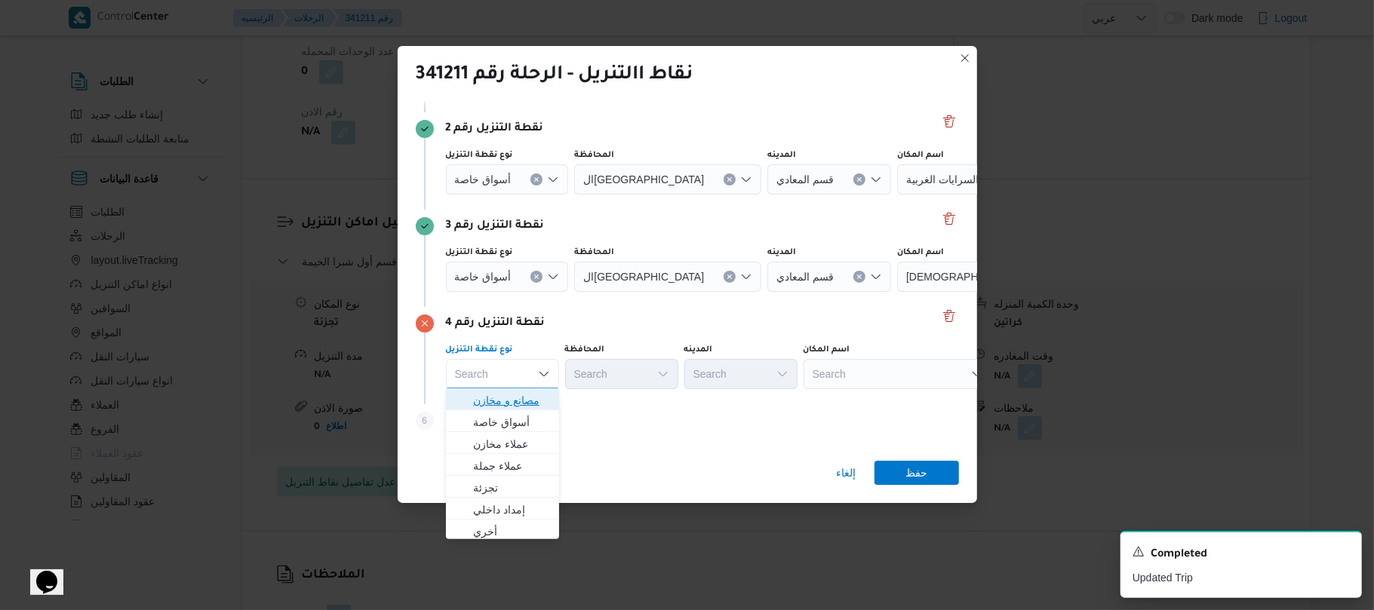
click at [525, 394] on span "مصانع و مخازن" at bounding box center [511, 401] width 77 height 18
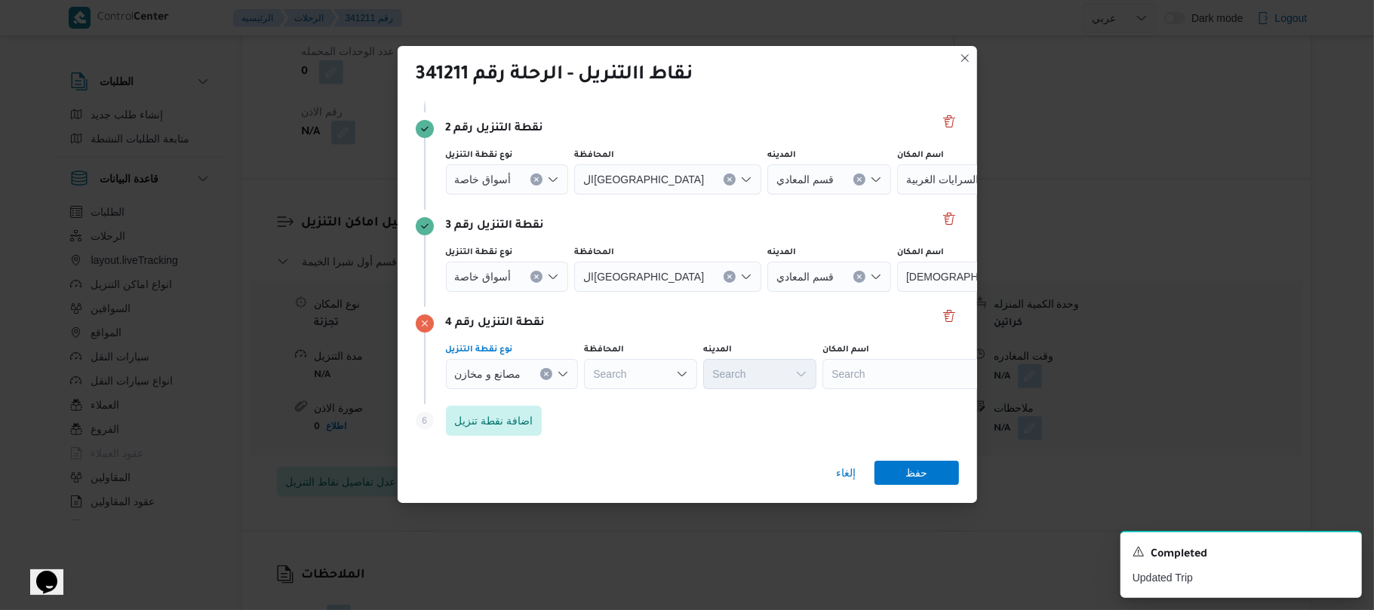
click at [909, 376] on div "Search" at bounding box center [917, 374] width 189 height 30
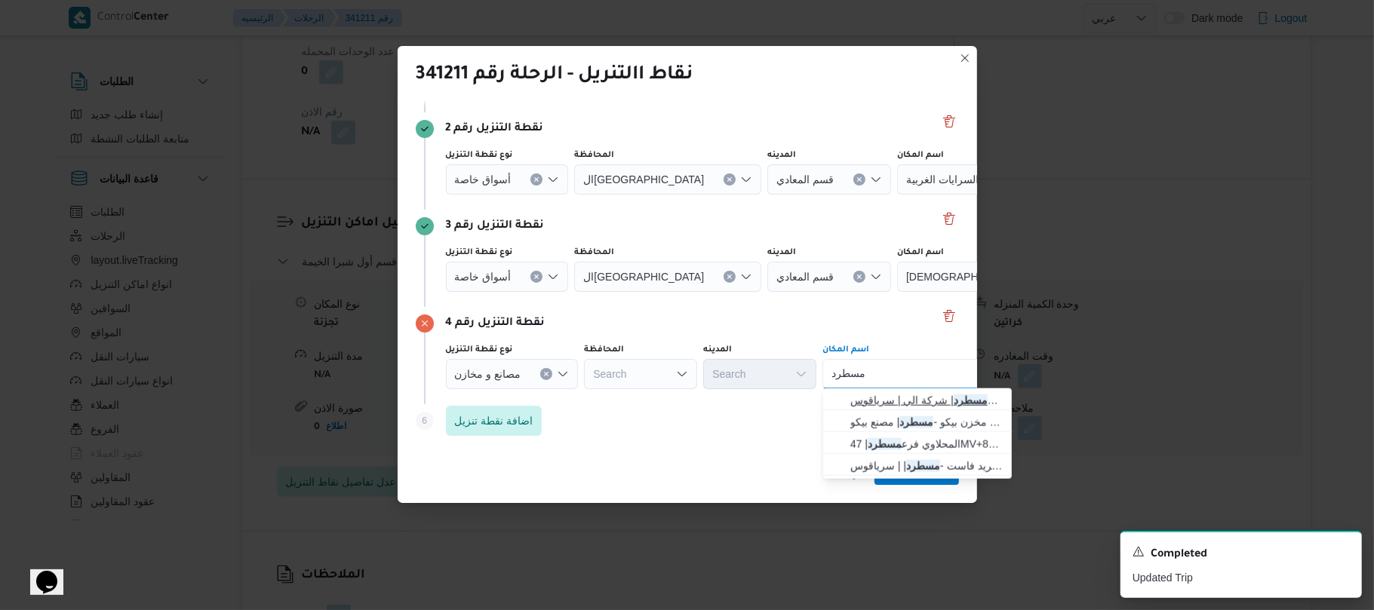
type input "مسطرد"
click at [910, 396] on span "فرونت دور مسطرد | شركة الي | سرياقوس" at bounding box center [926, 401] width 152 height 18
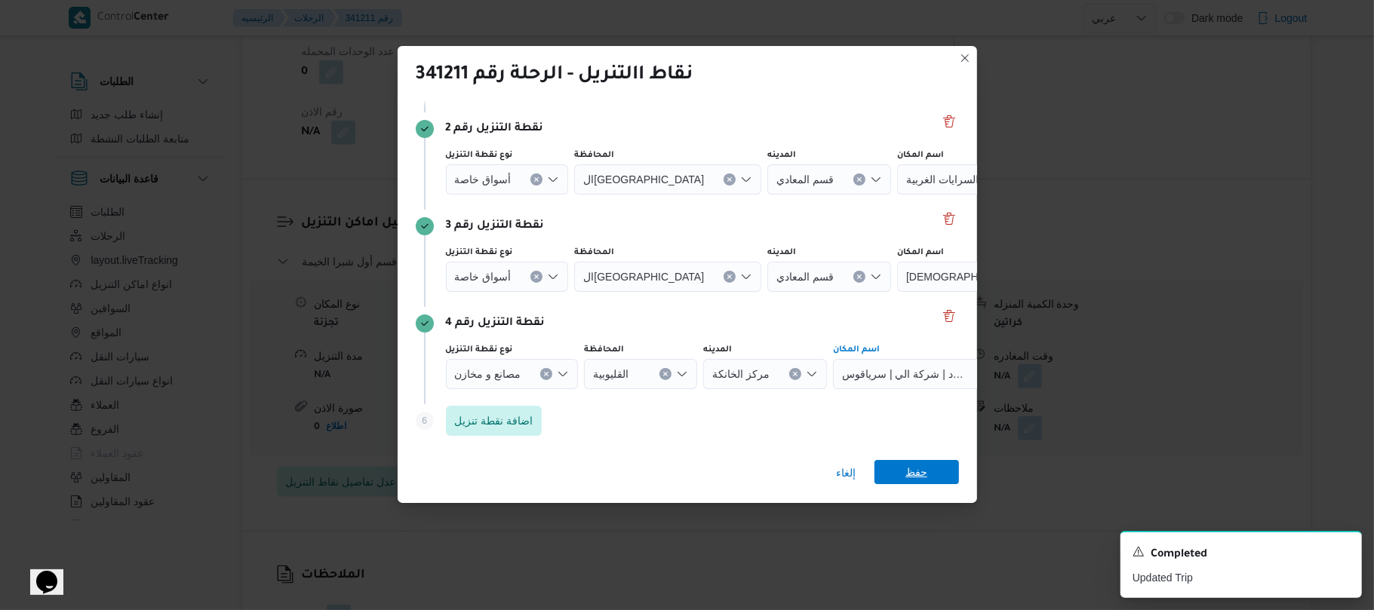
click at [910, 466] on span "حفظ" at bounding box center [917, 472] width 22 height 24
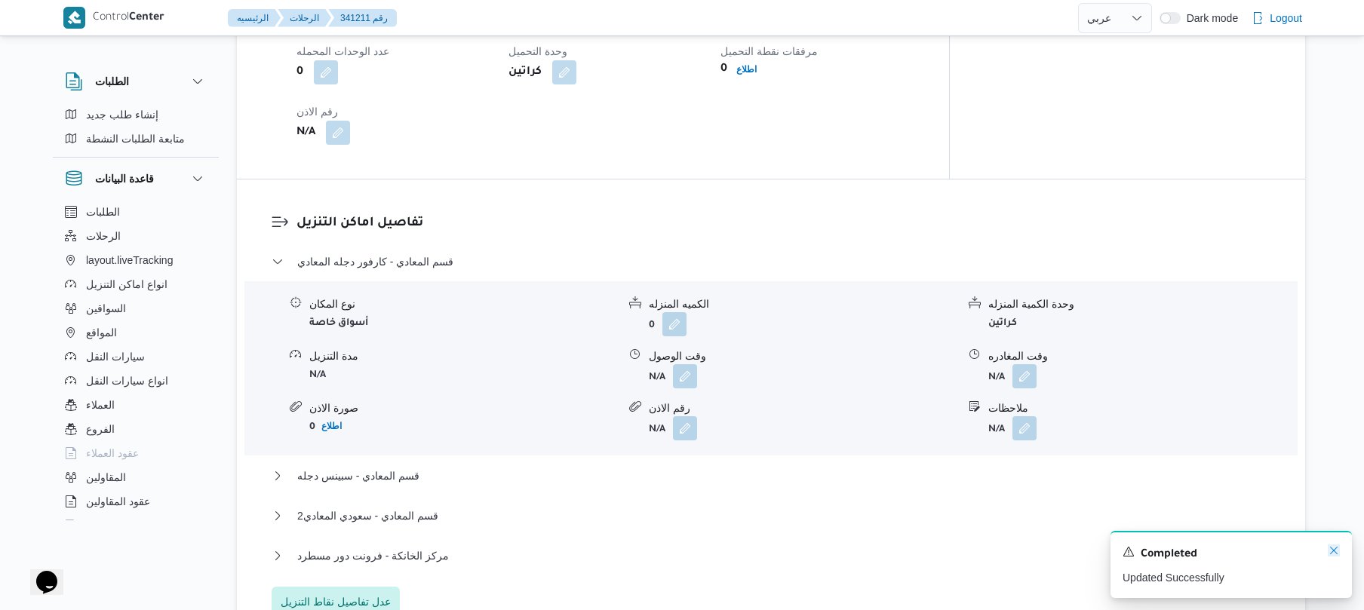
click at [1335, 552] on icon "Dismiss toast" at bounding box center [1334, 551] width 12 height 12
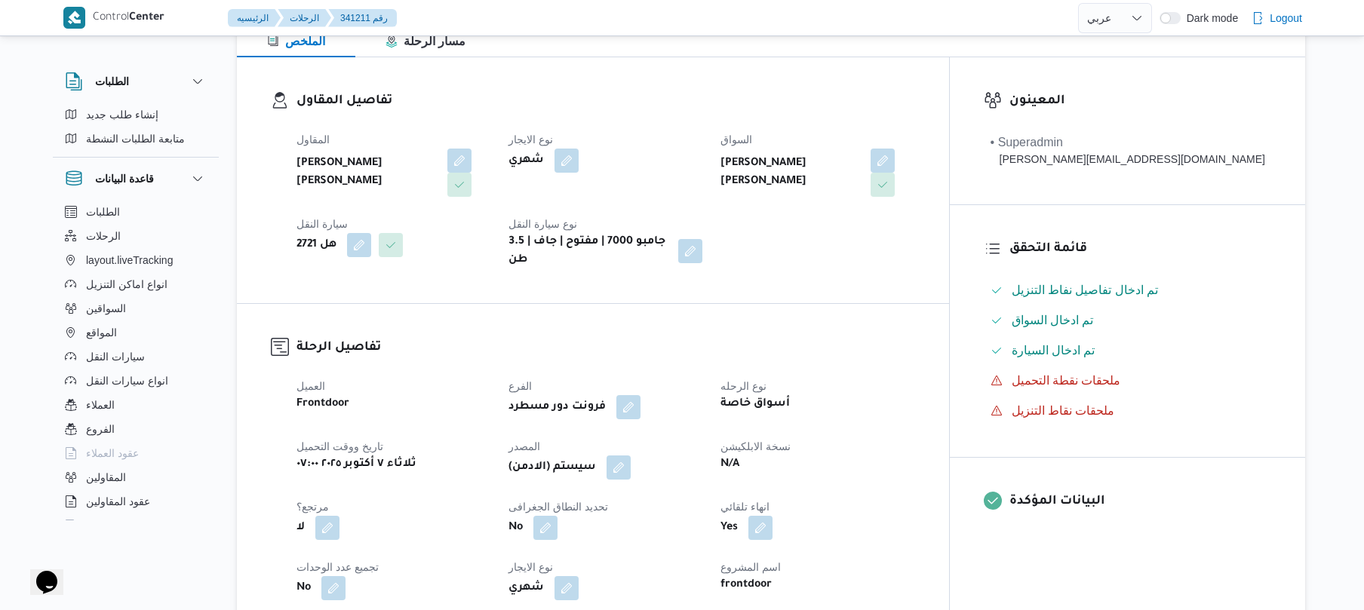
scroll to position [0, 0]
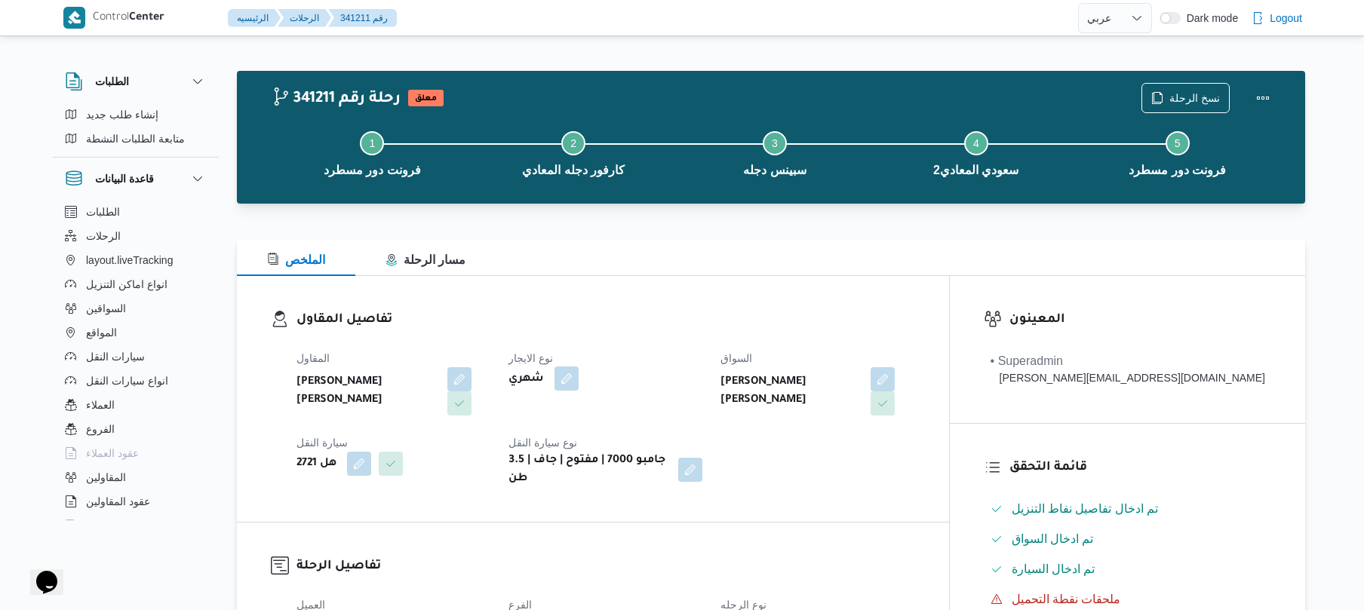
click at [579, 382] on button "button" at bounding box center [567, 379] width 24 height 24
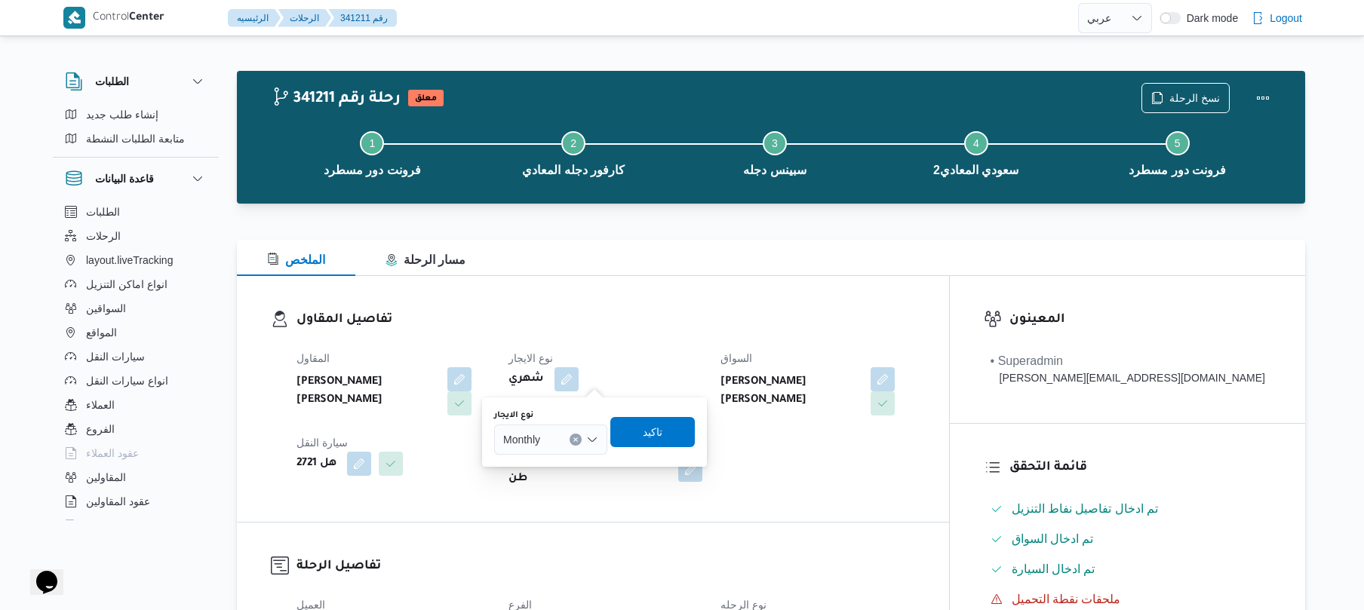
click at [592, 434] on icon "Open list of options" at bounding box center [592, 440] width 12 height 12
click at [550, 487] on span "On Demand" at bounding box center [559, 489] width 77 height 18
click at [667, 433] on span "تاكيد" at bounding box center [658, 432] width 20 height 18
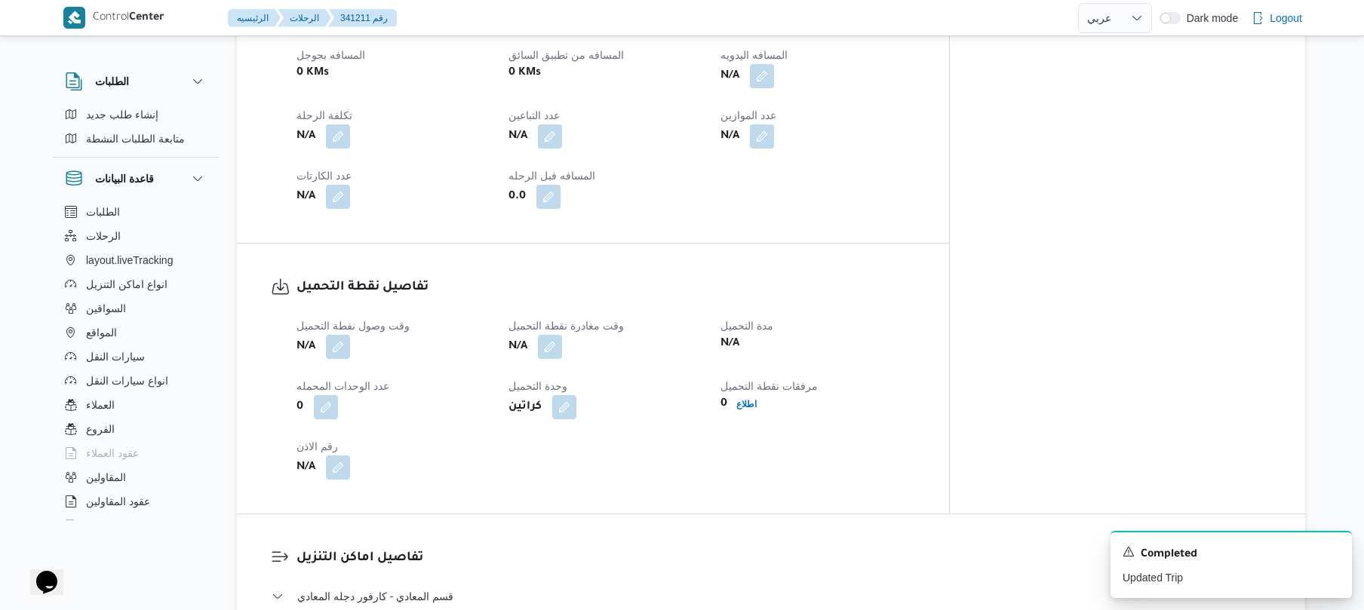
scroll to position [804, 0]
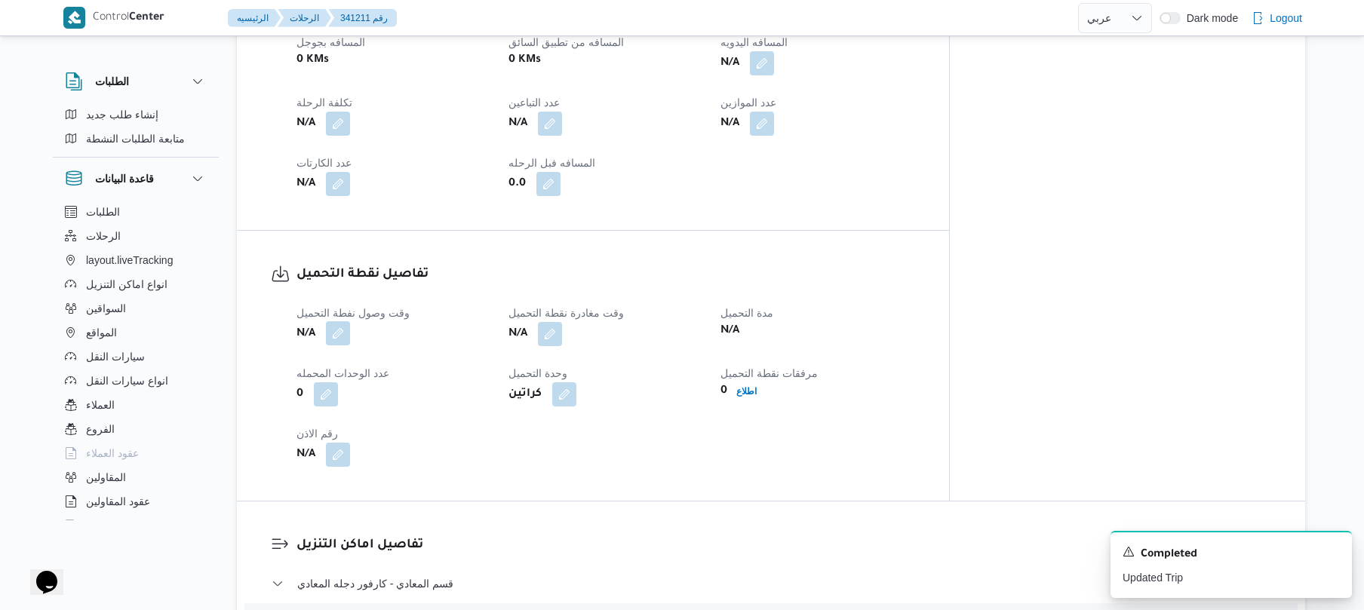
click at [341, 323] on button "button" at bounding box center [338, 333] width 24 height 24
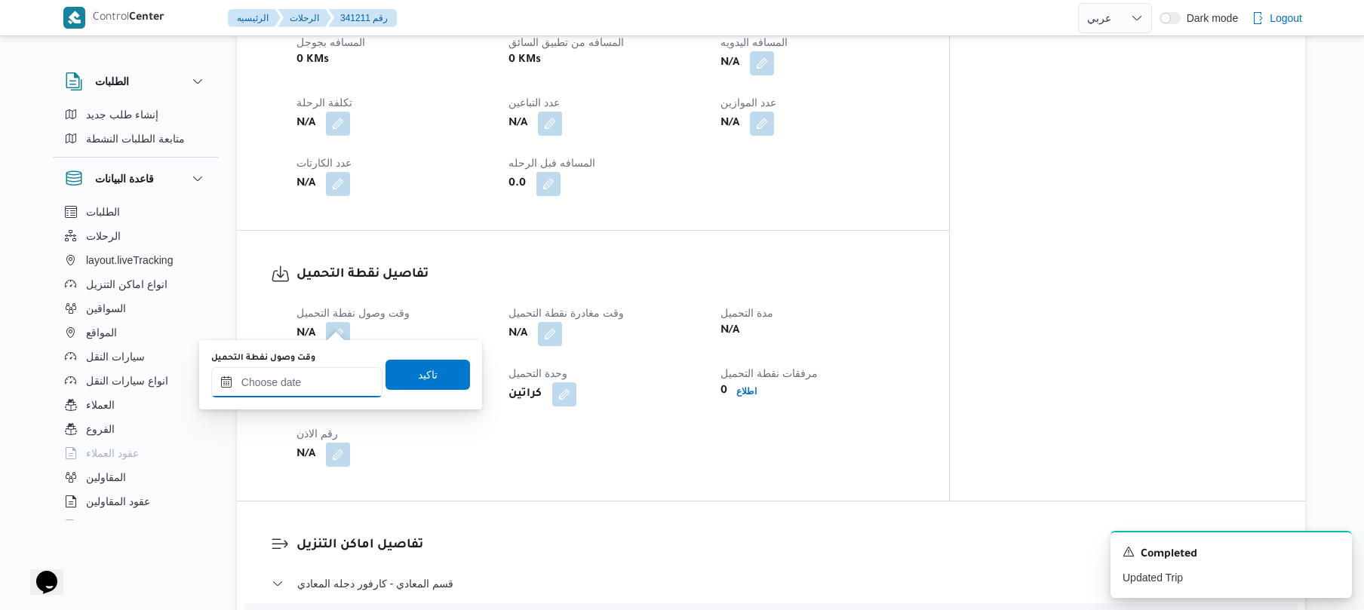
click at [303, 387] on input "وقت وصول نفطة التحميل" at bounding box center [296, 382] width 171 height 30
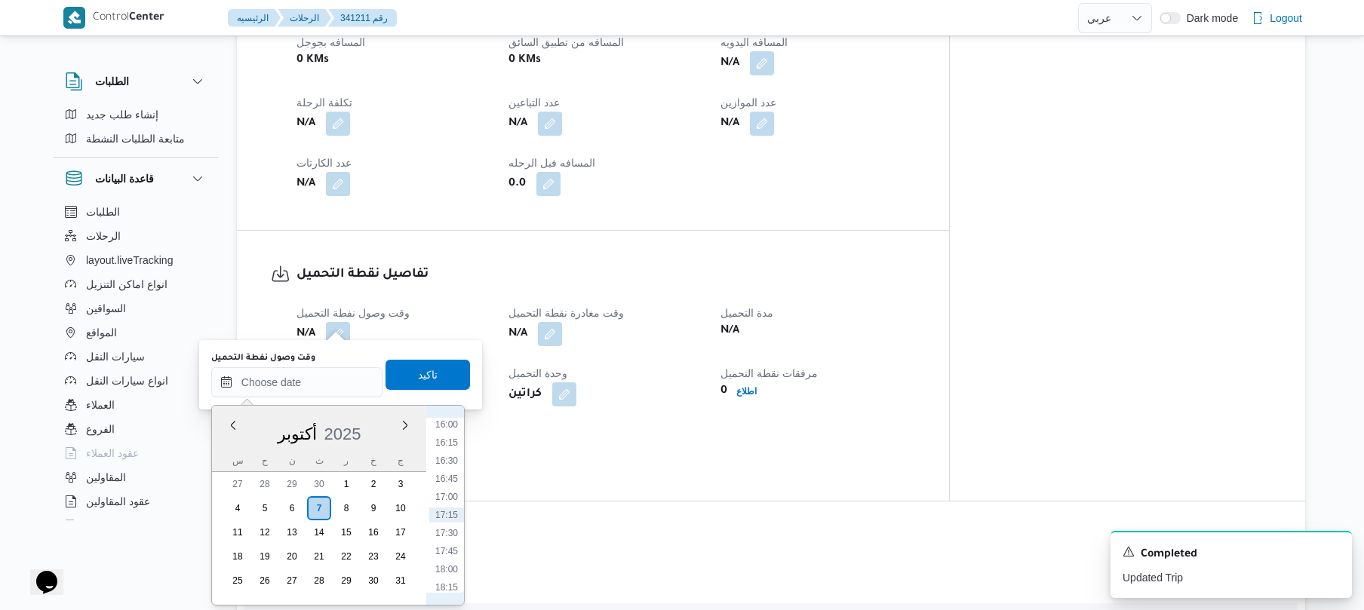
scroll to position [1012, 0]
click at [447, 497] on li "15:00" at bounding box center [446, 500] width 35 height 15
type input "[DATE] ١٥:٠٠"
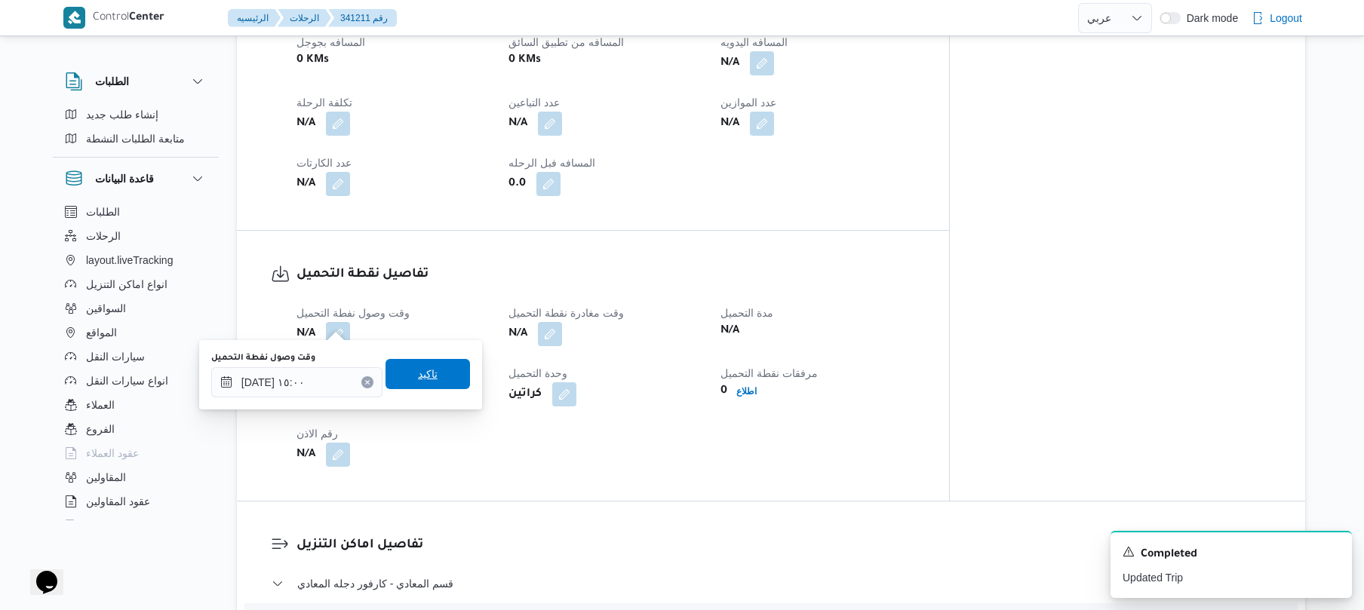
click at [441, 378] on span "تاكيد" at bounding box center [428, 374] width 85 height 30
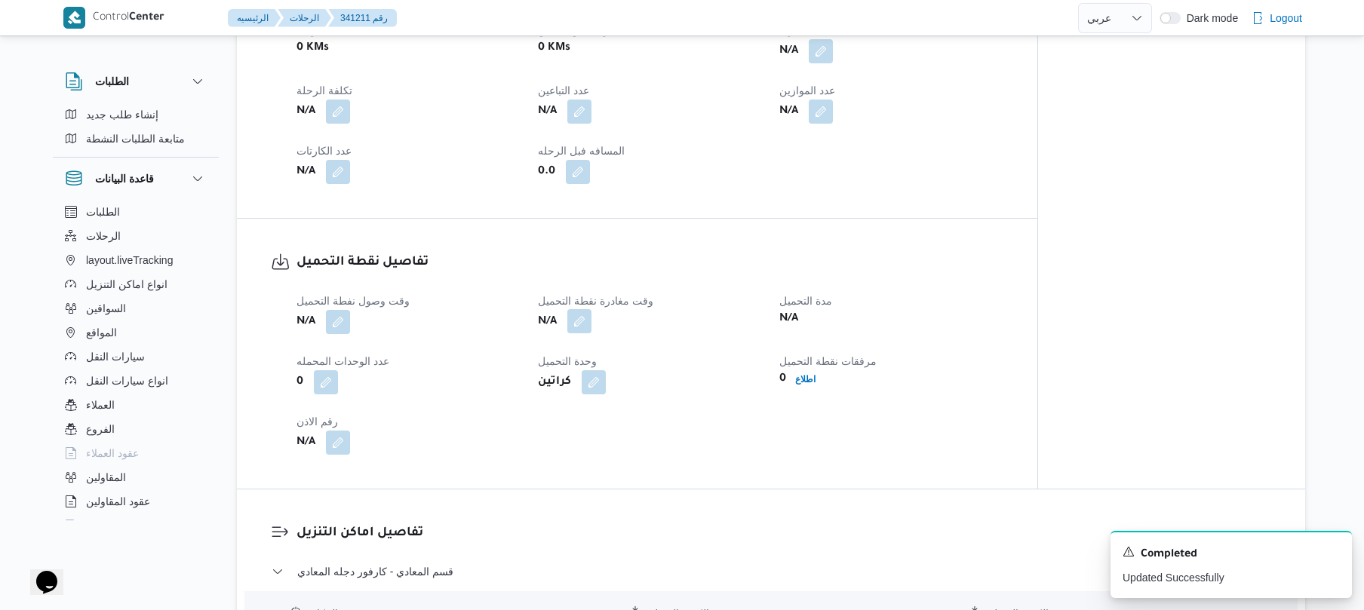
click at [577, 327] on button "button" at bounding box center [579, 321] width 24 height 24
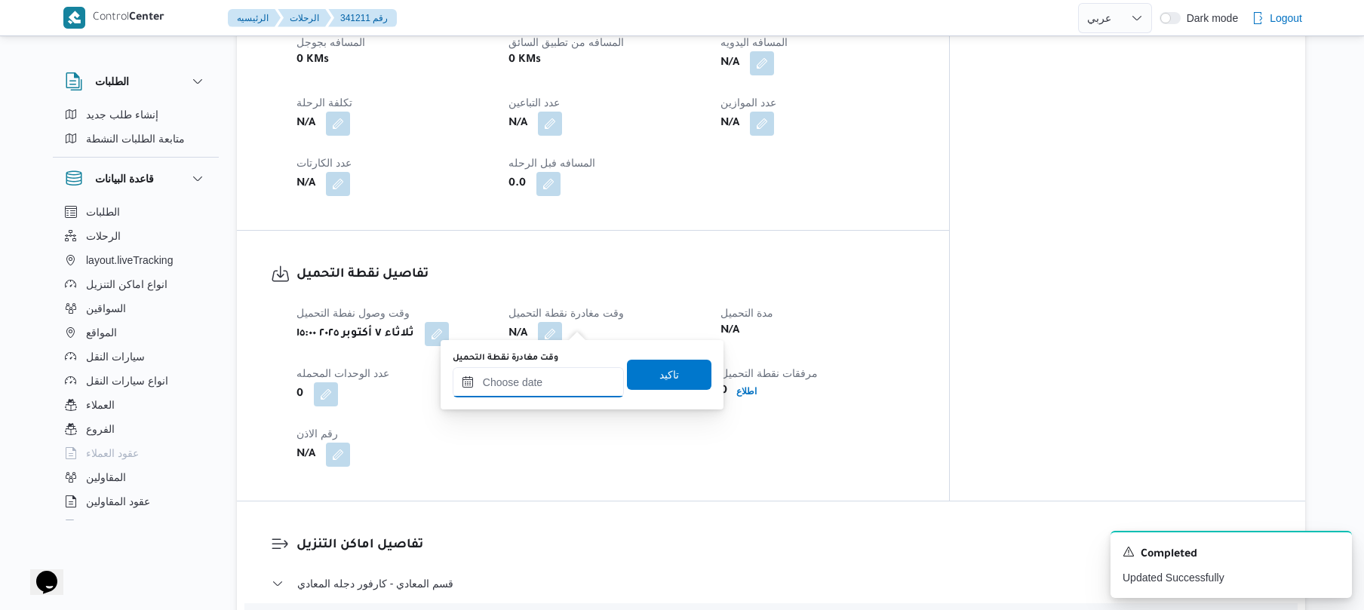
click at [540, 386] on input "وقت مغادرة نقطة التحميل" at bounding box center [538, 382] width 171 height 30
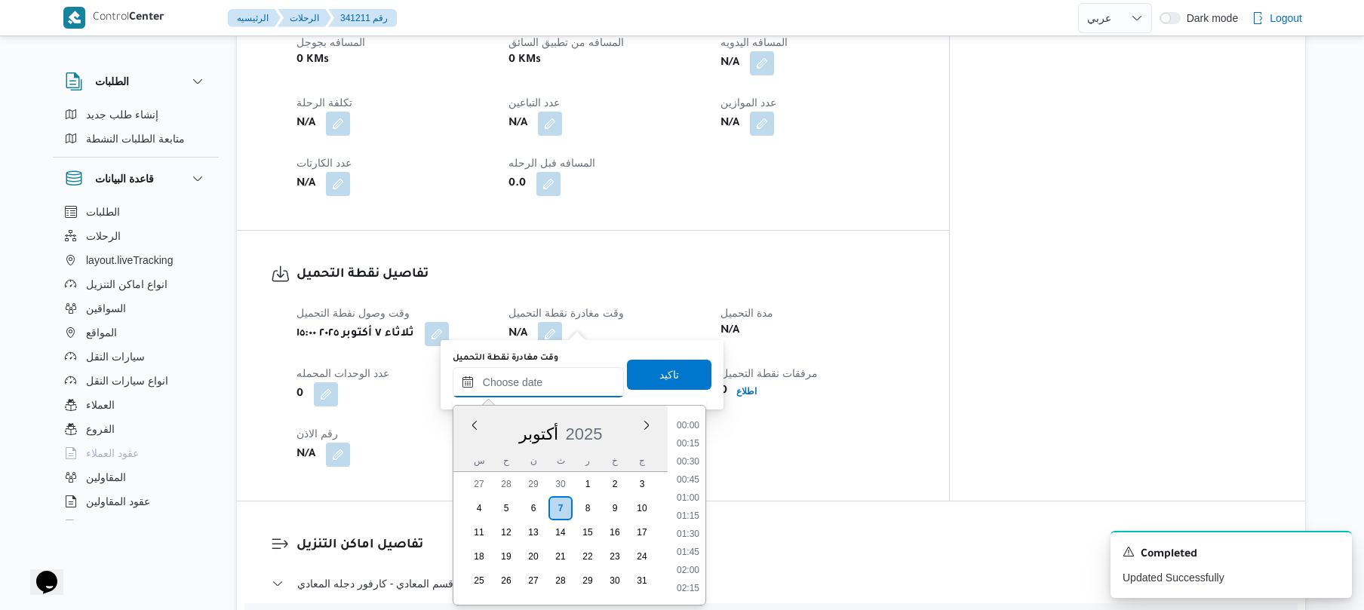
scroll to position [1160, 0]
click at [692, 424] on li "16:00" at bounding box center [688, 424] width 35 height 15
type input "٠٧/١٠/٢٠٢٥ ١٦:٠٠"
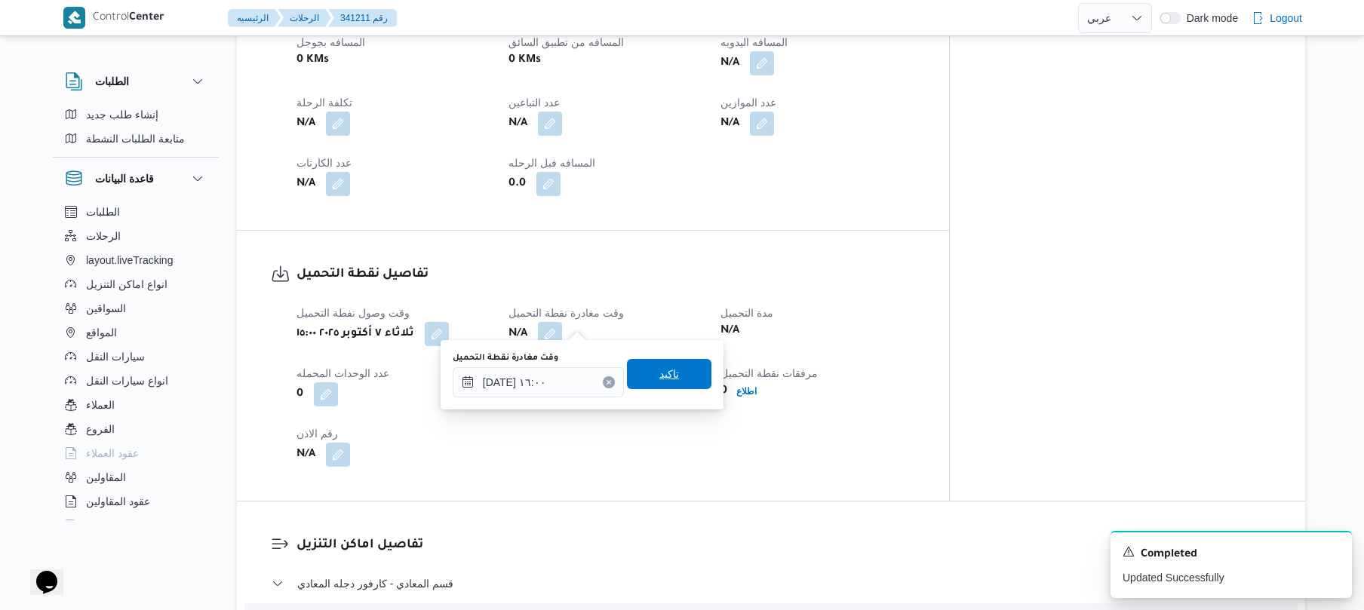
click at [672, 372] on span "تاكيد" at bounding box center [669, 374] width 85 height 30
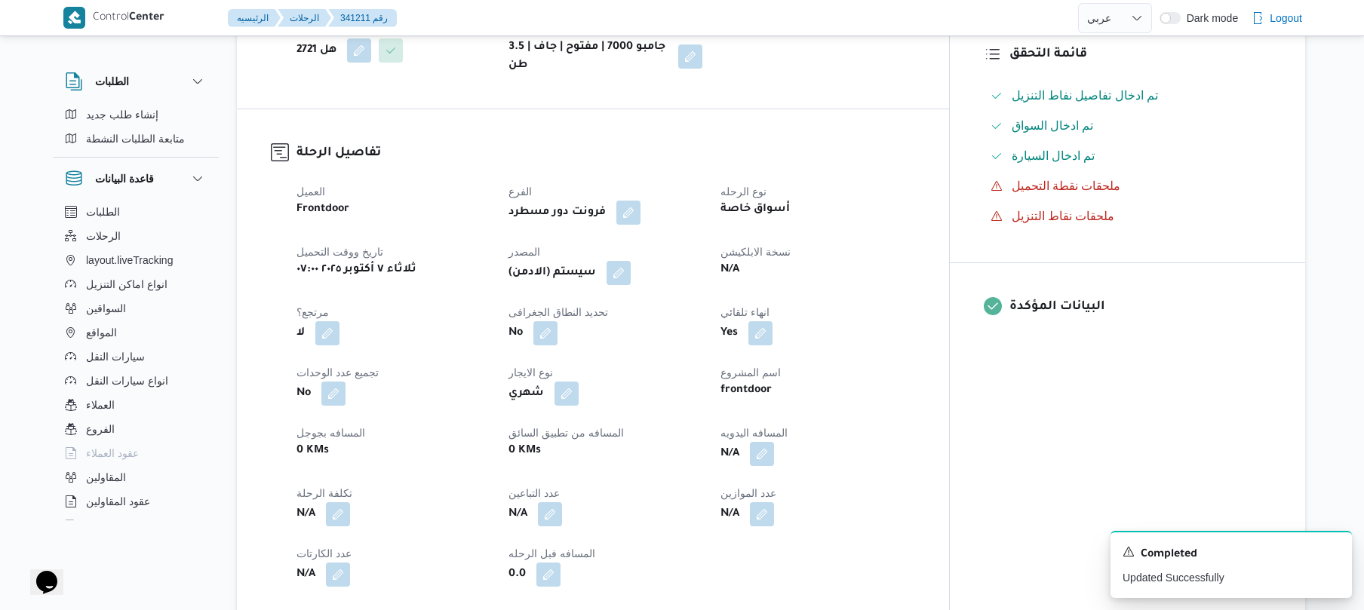
scroll to position [402, 0]
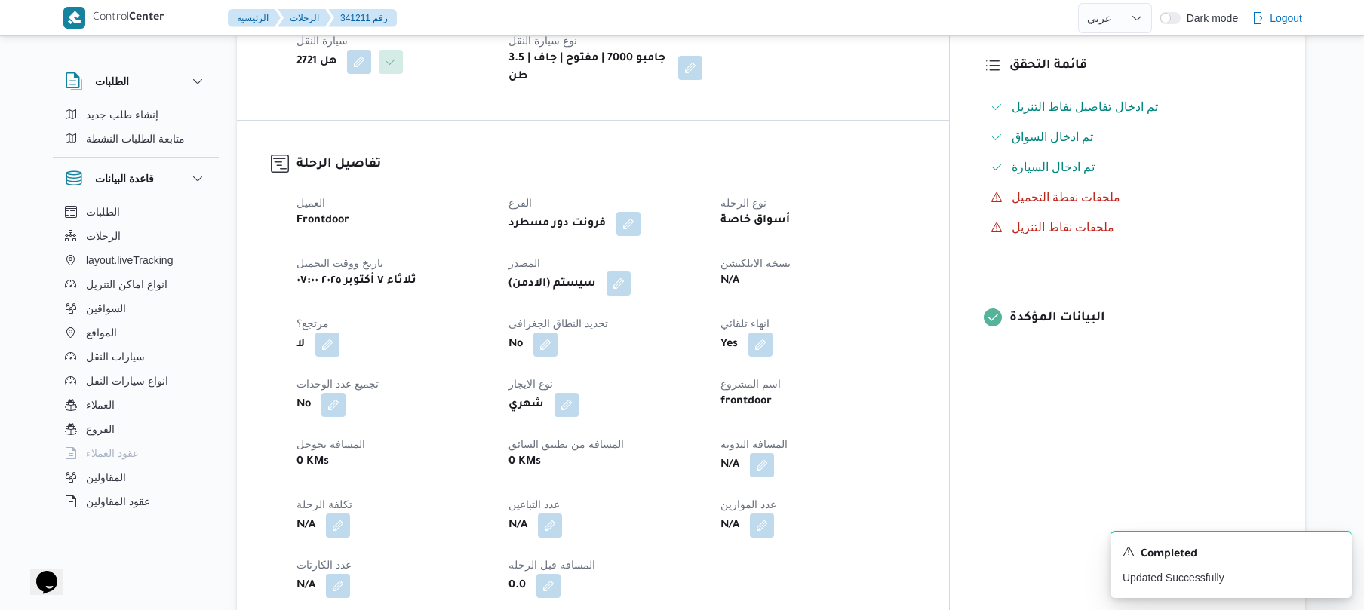
click at [631, 272] on button "button" at bounding box center [619, 284] width 24 height 24
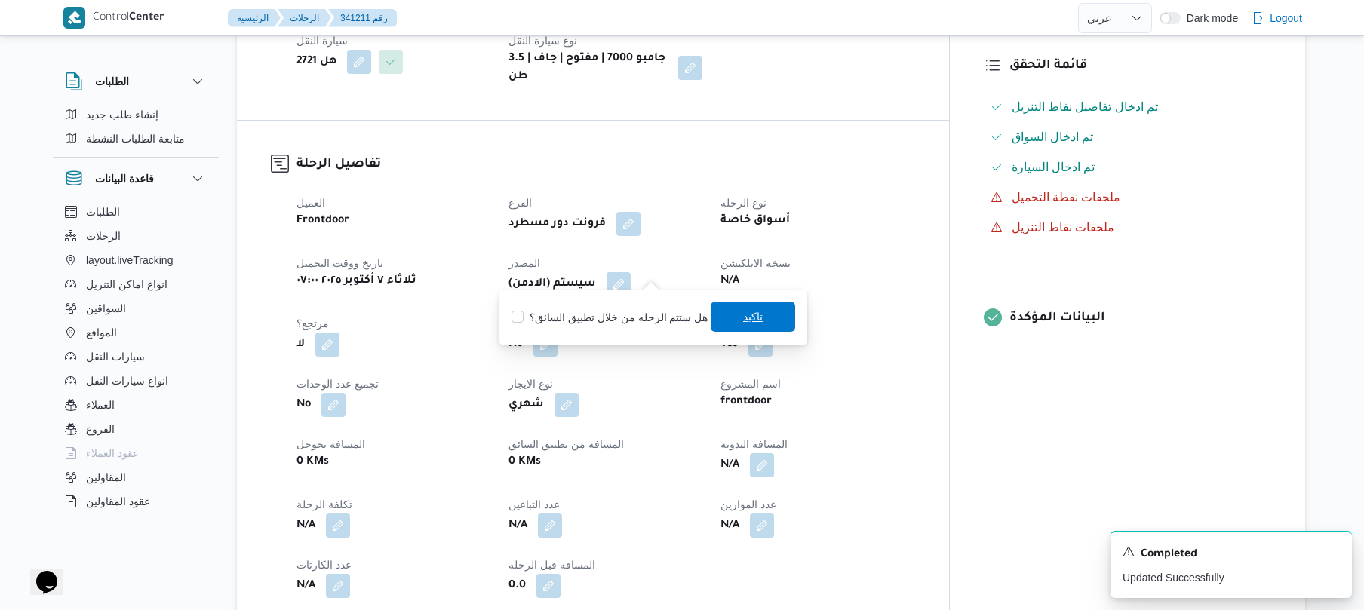
click at [746, 315] on span "تاكيد" at bounding box center [753, 317] width 20 height 18
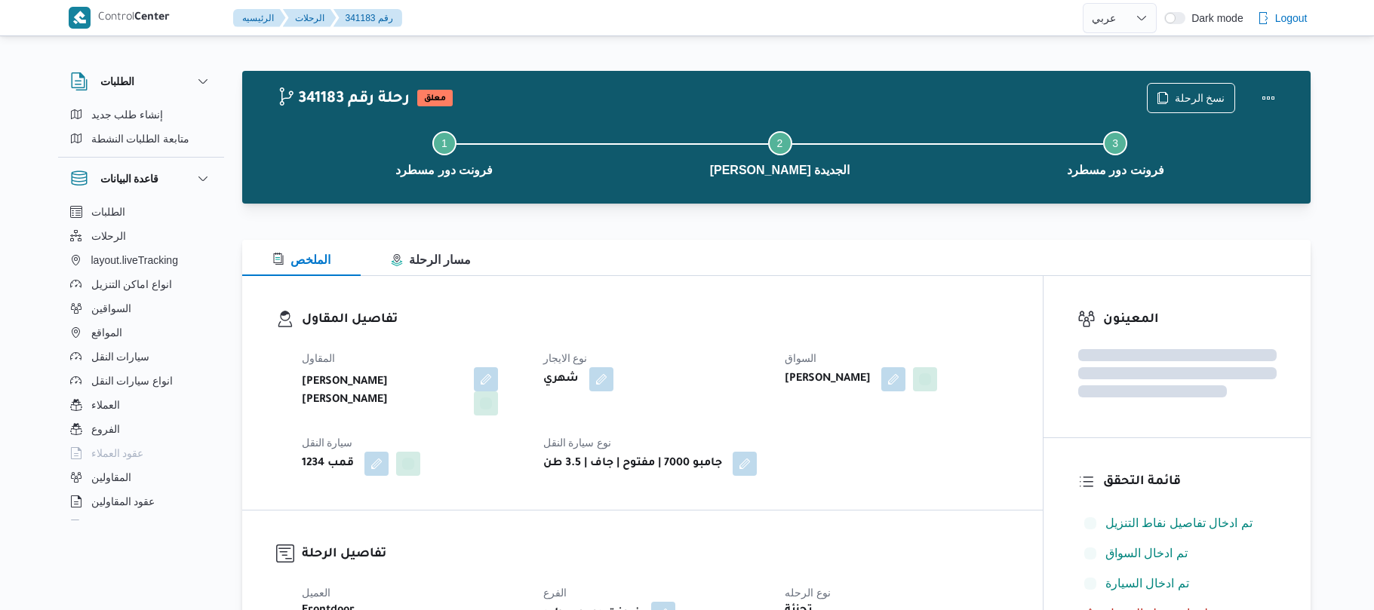
select select "ar"
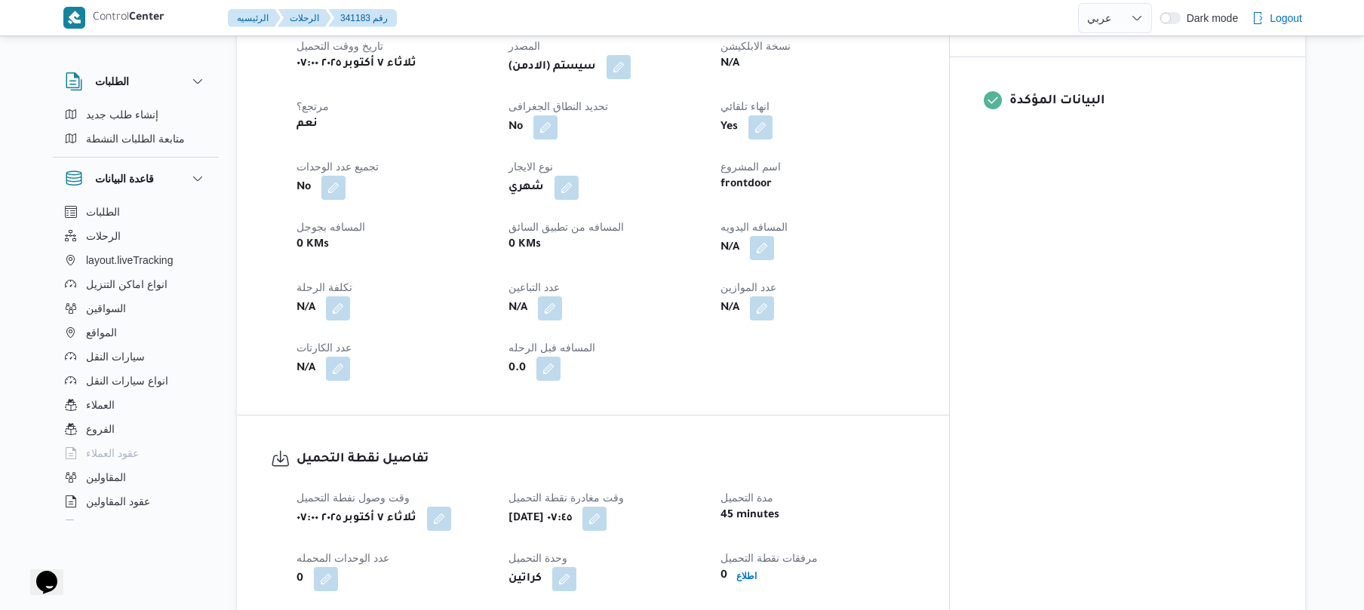
scroll to position [523, 0]
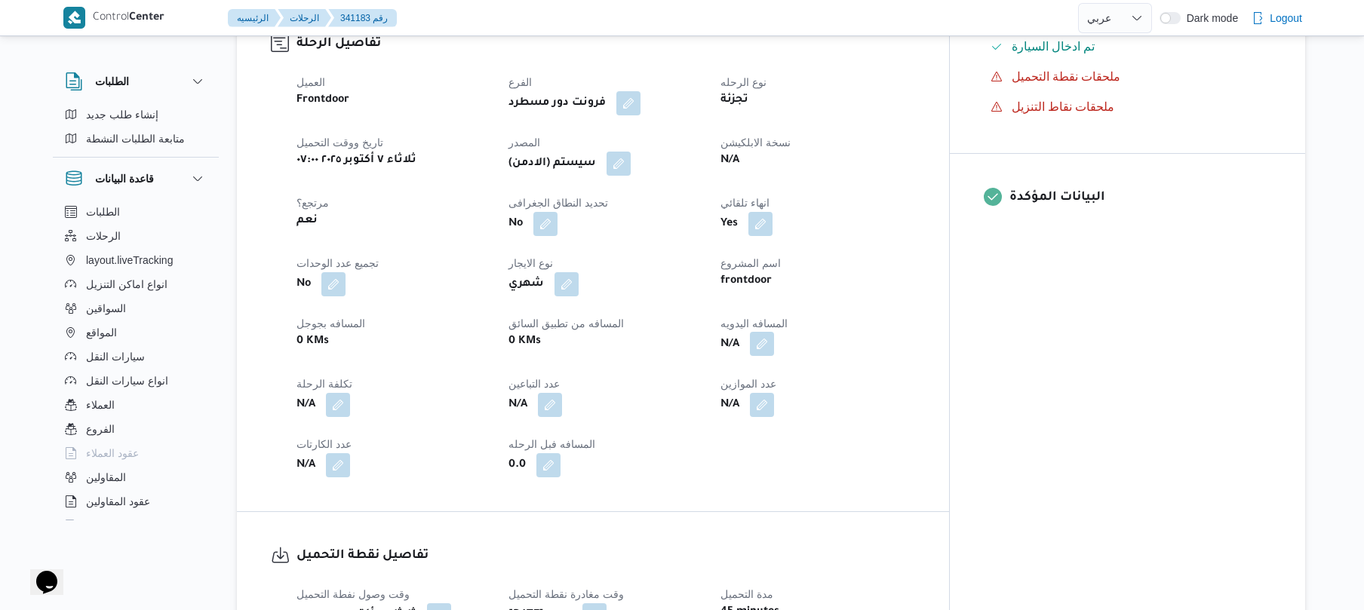
click at [774, 334] on button "button" at bounding box center [762, 344] width 24 height 24
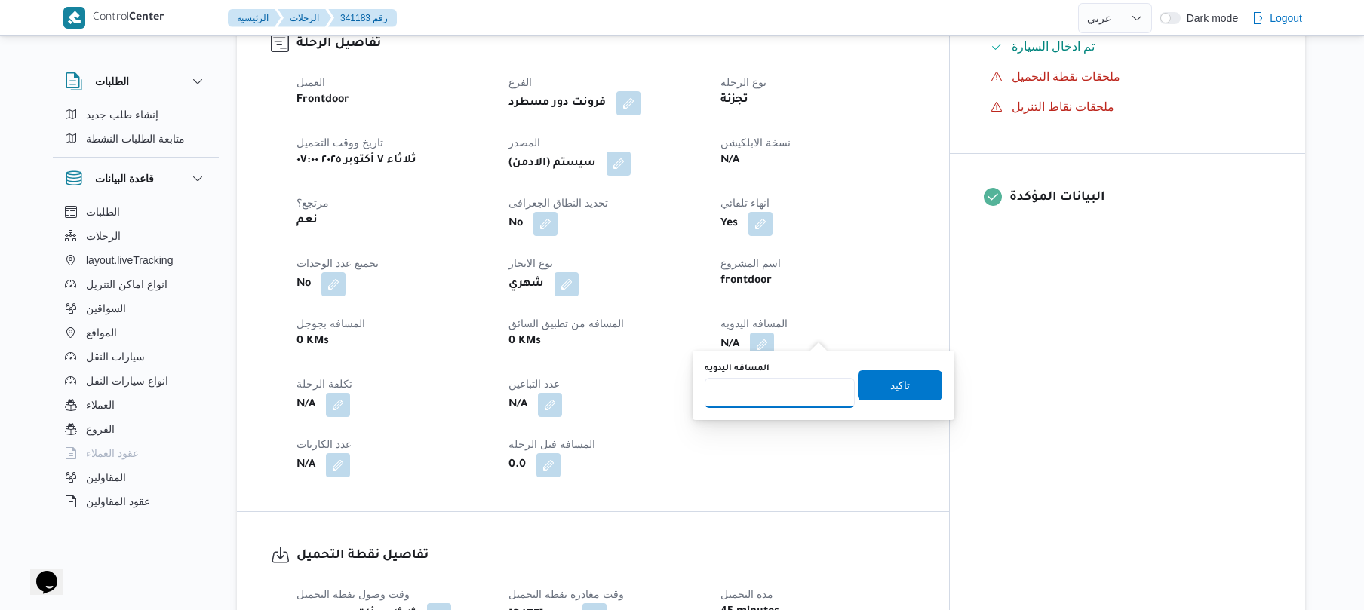
click at [780, 390] on input "المسافه اليدويه" at bounding box center [780, 393] width 150 height 30
type input "100"
click at [890, 391] on span "تاكيد" at bounding box center [900, 385] width 20 height 18
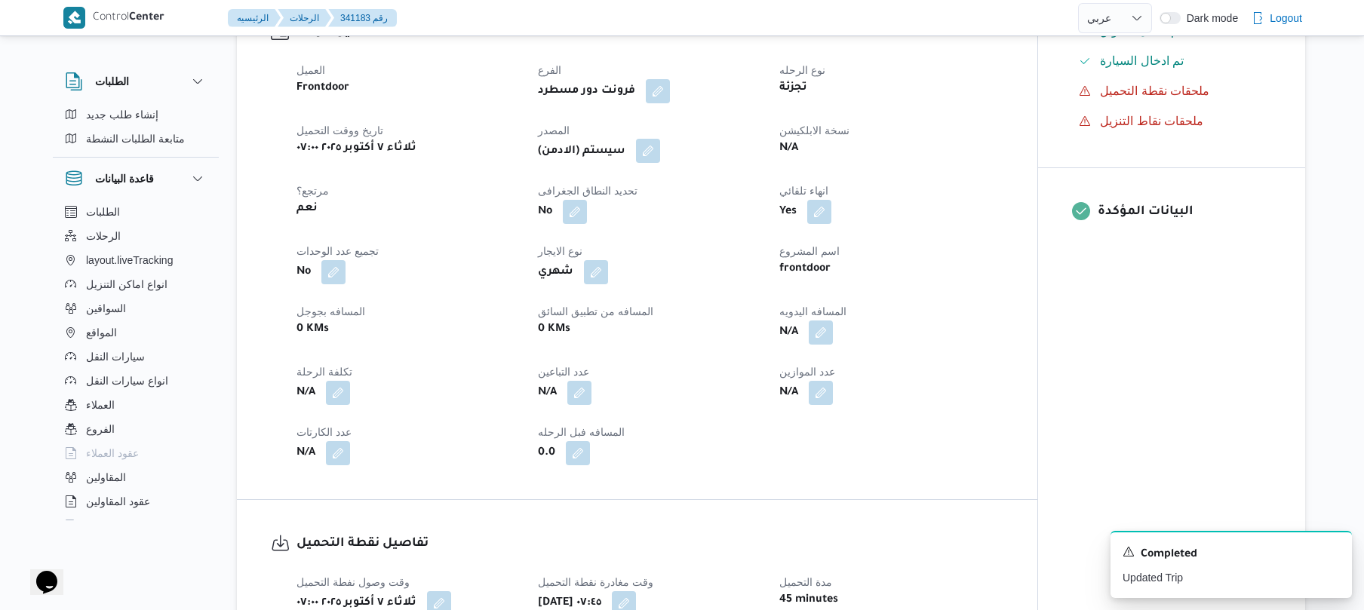
click at [653, 154] on button "button" at bounding box center [648, 151] width 24 height 24
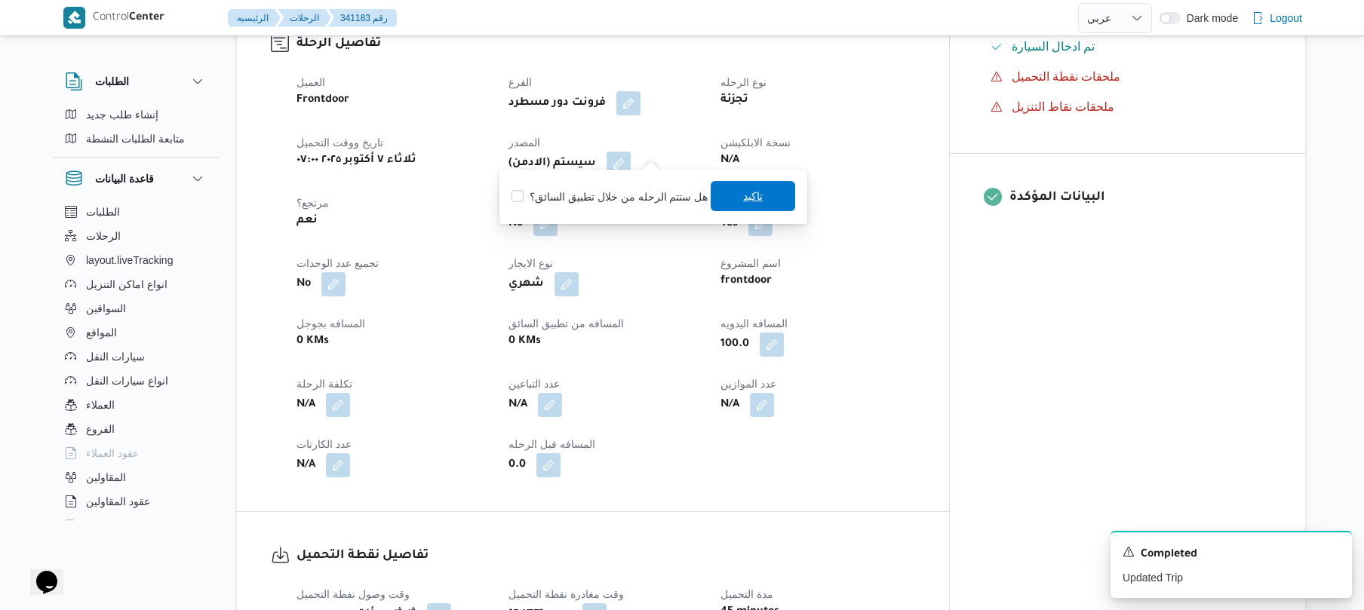
click at [771, 192] on span "تاكيد" at bounding box center [753, 196] width 85 height 30
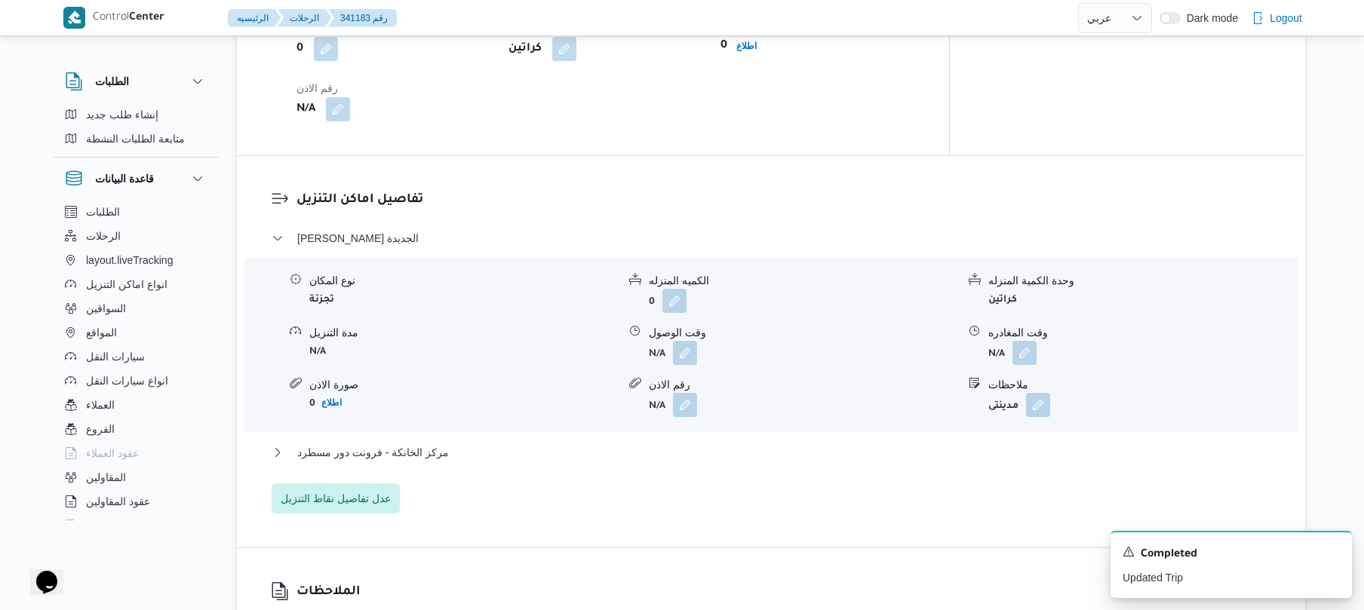
scroll to position [1167, 0]
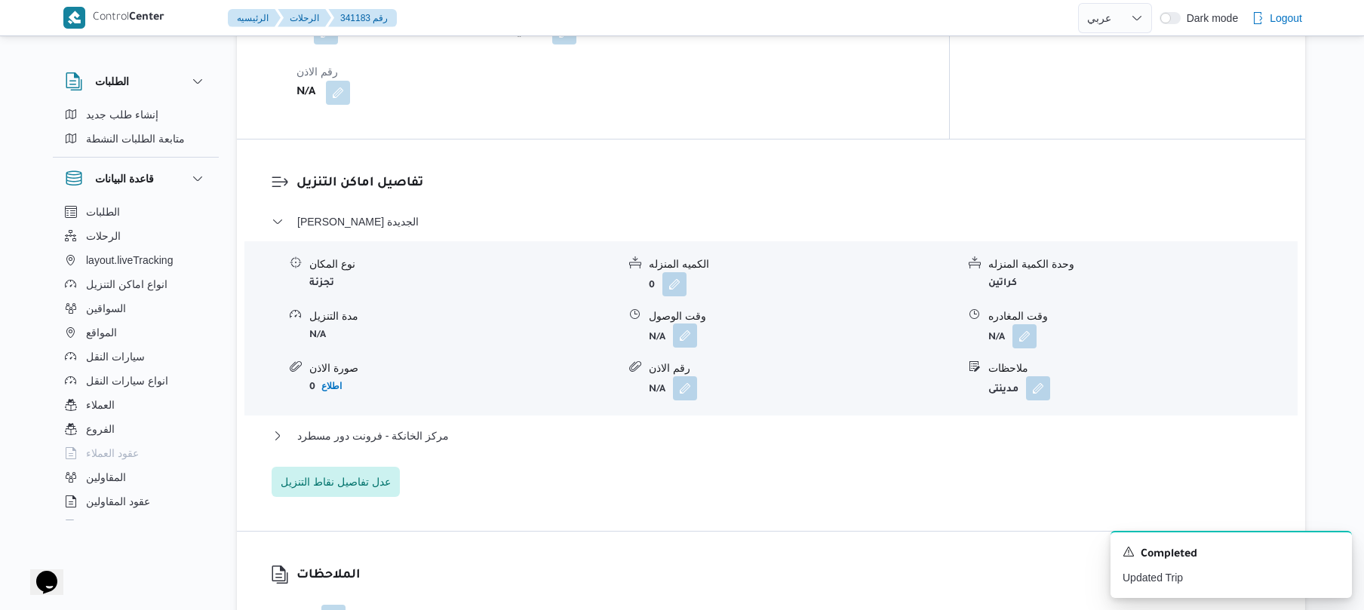
click at [686, 324] on button "button" at bounding box center [685, 336] width 24 height 24
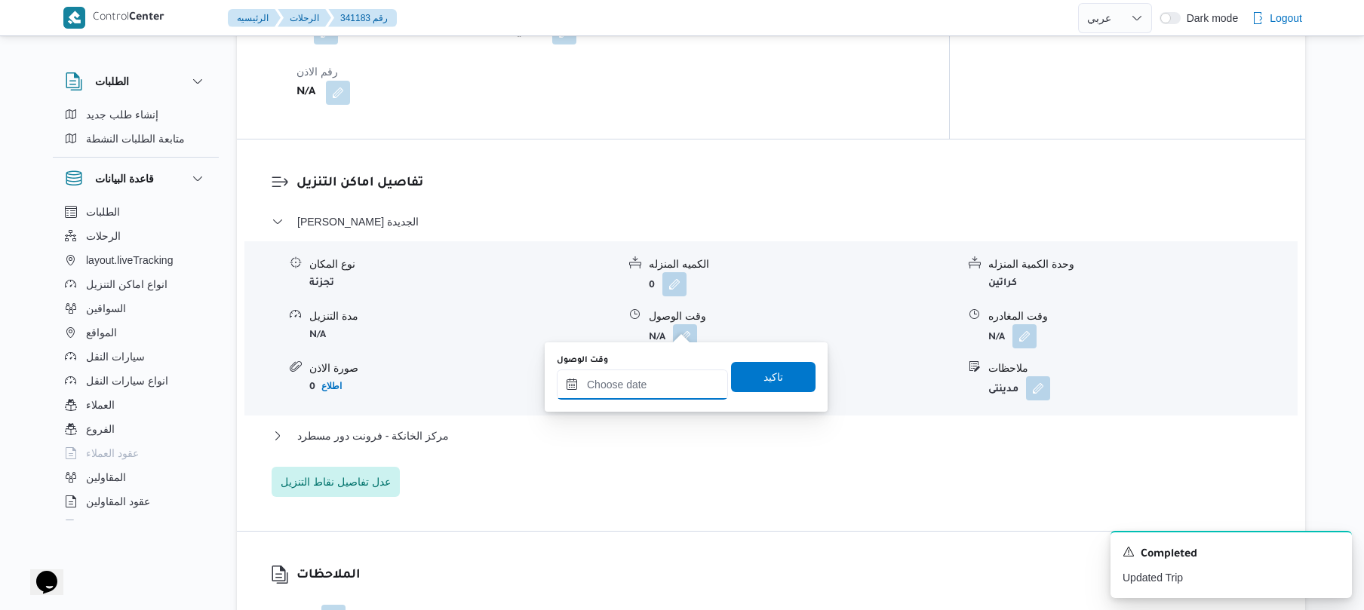
click at [644, 384] on input "وقت الوصول" at bounding box center [642, 385] width 171 height 30
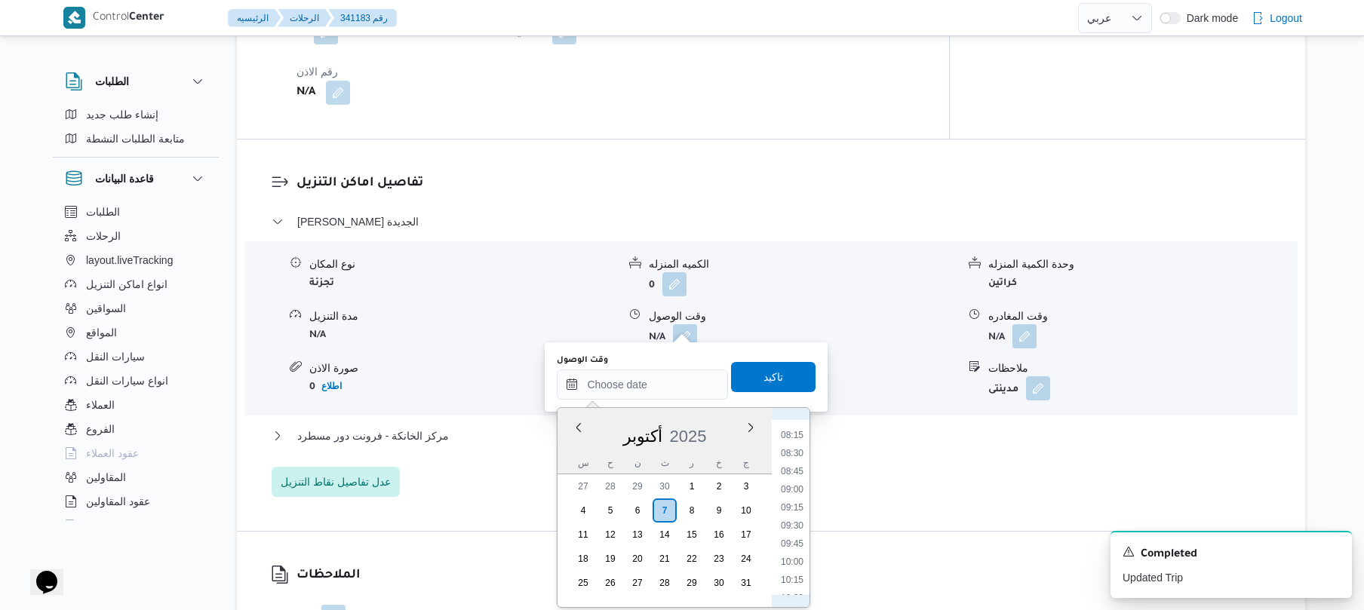
scroll to position [568, 0]
click at [795, 459] on li "08:15" at bounding box center [792, 457] width 35 height 15
type input "[DATE] ٠٨:١٥"
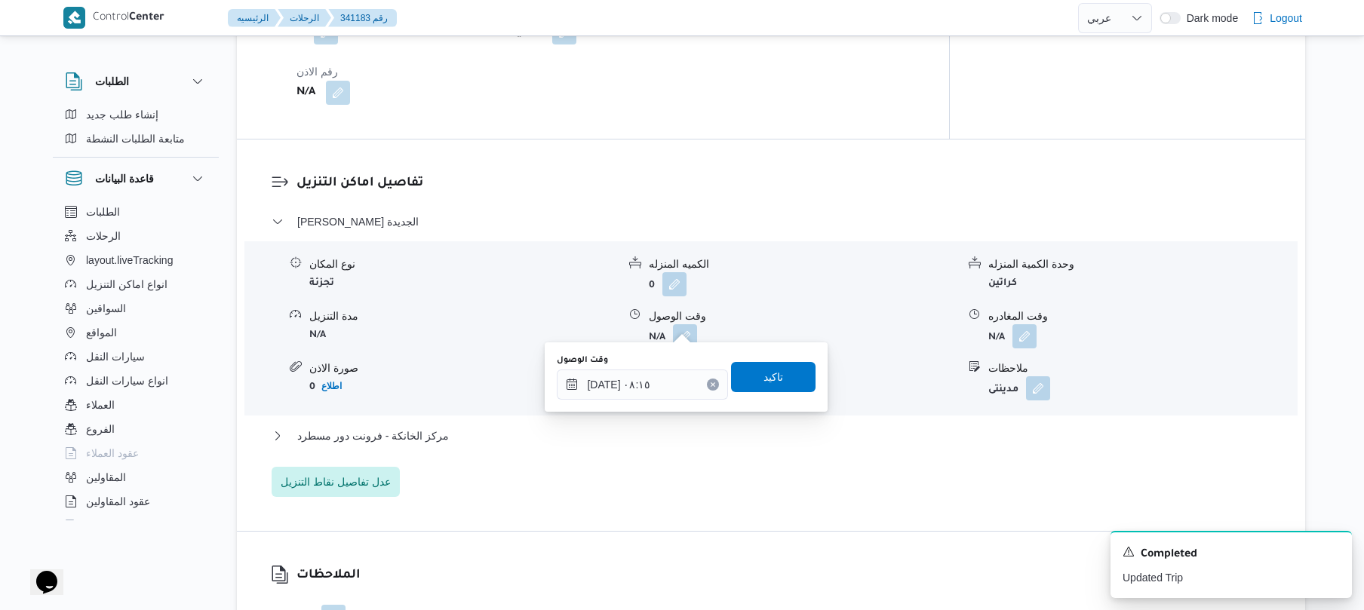
click at [827, 174] on h3 "تفاصيل اماكن التنزيل" at bounding box center [784, 184] width 975 height 20
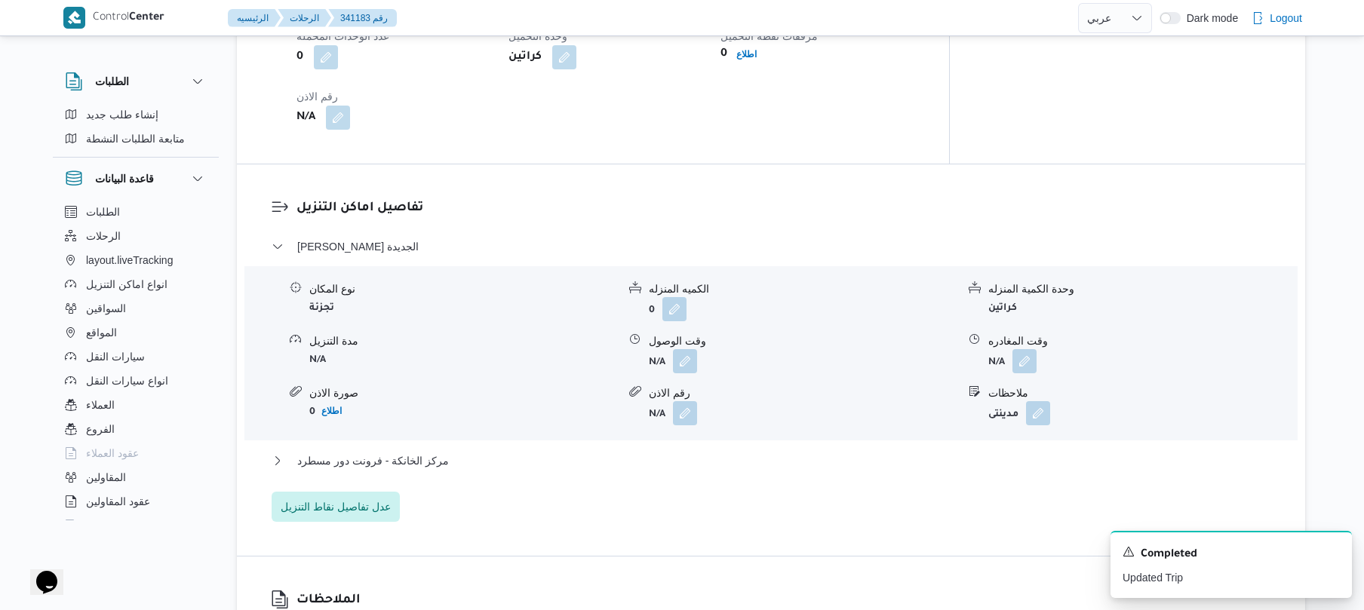
scroll to position [1207, 0]
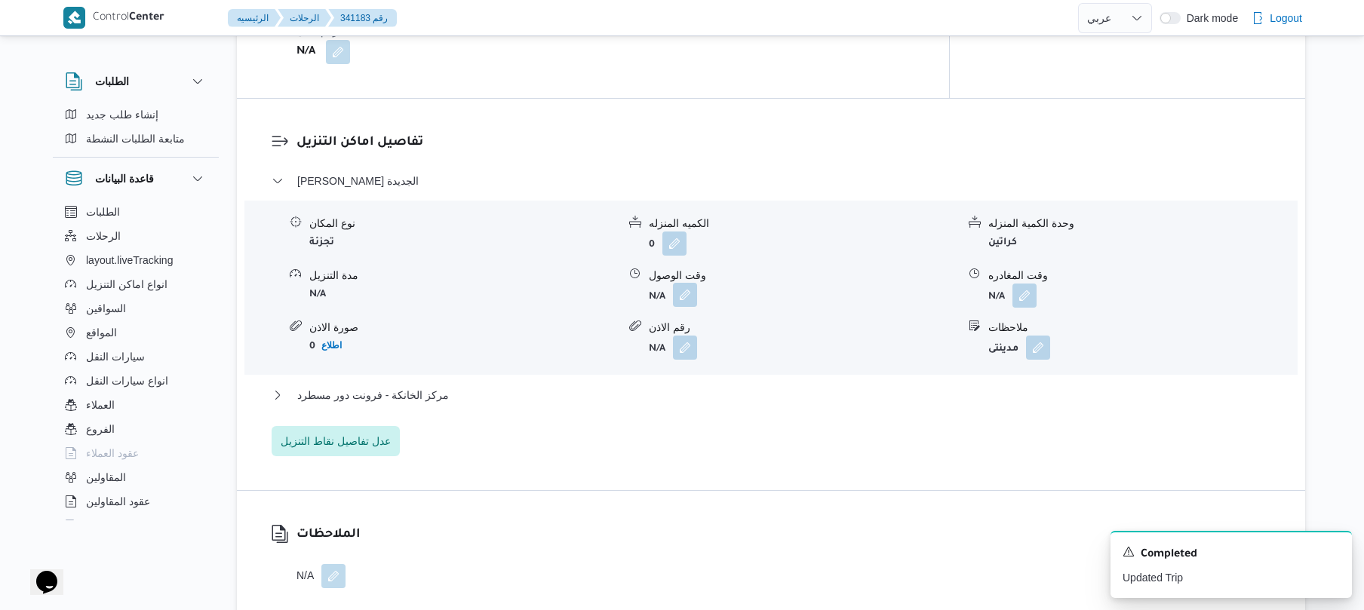
click at [694, 283] on button "button" at bounding box center [685, 295] width 24 height 24
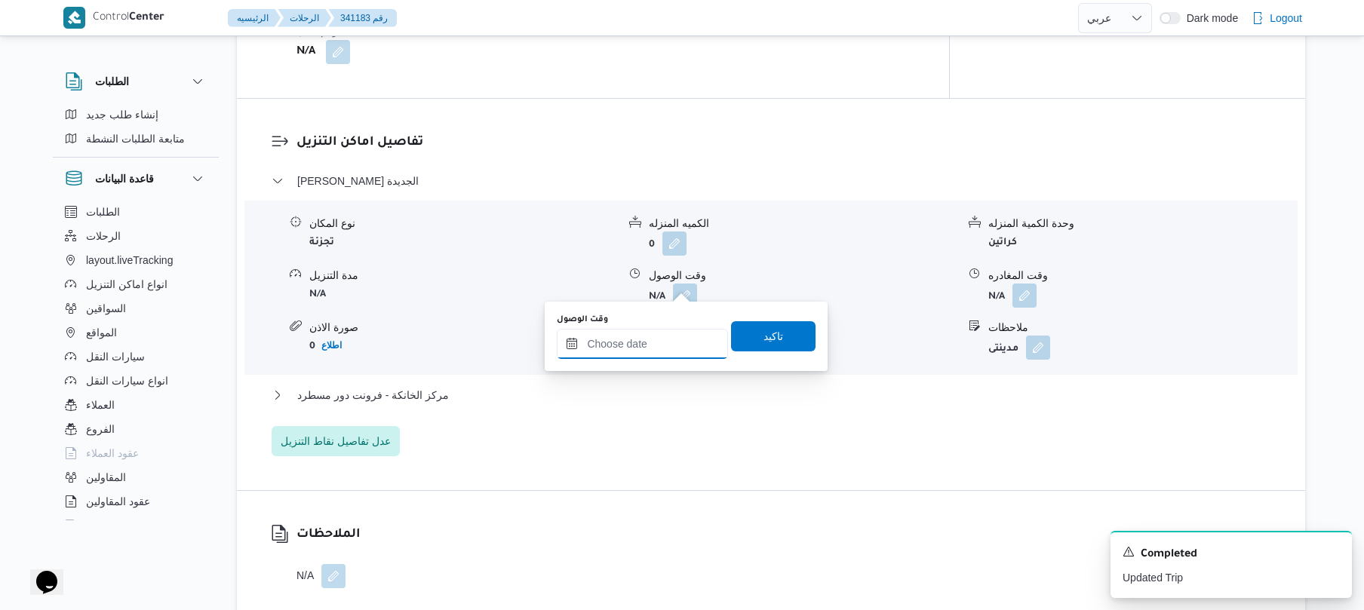
click at [647, 345] on input "وقت الوصول" at bounding box center [642, 344] width 171 height 30
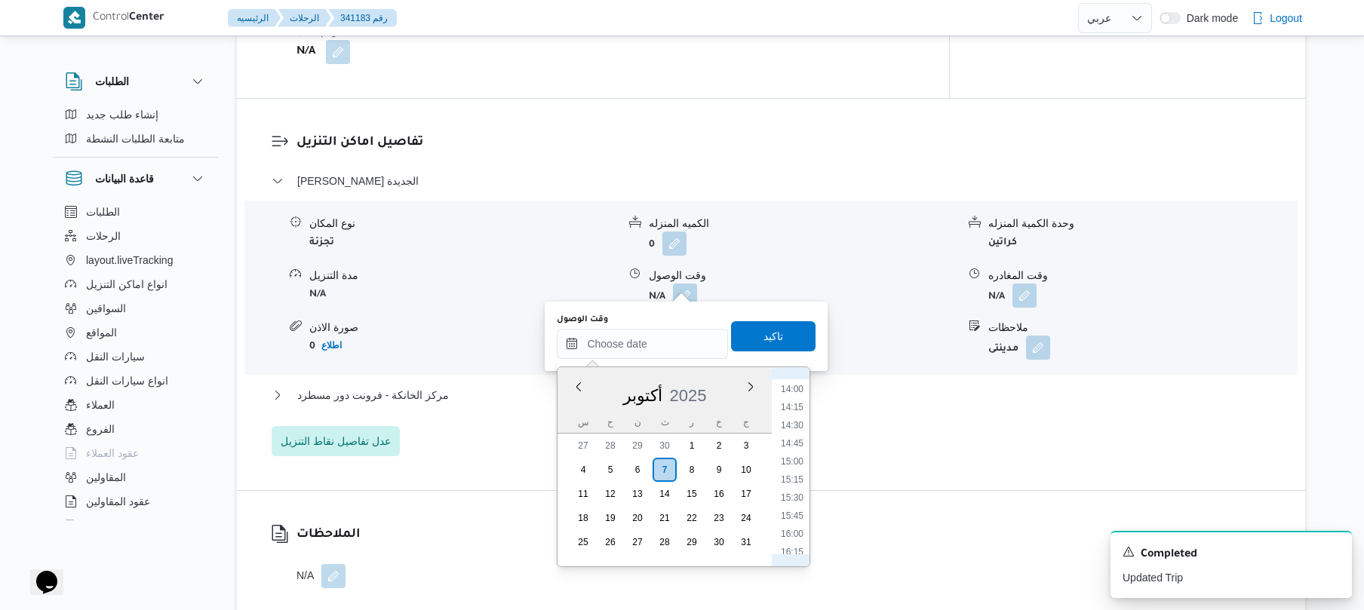
scroll to position [617, 0]
click at [795, 387] on li "08:30" at bounding box center [792, 385] width 35 height 15
type input "[DATE] ٠٨:٣٠"
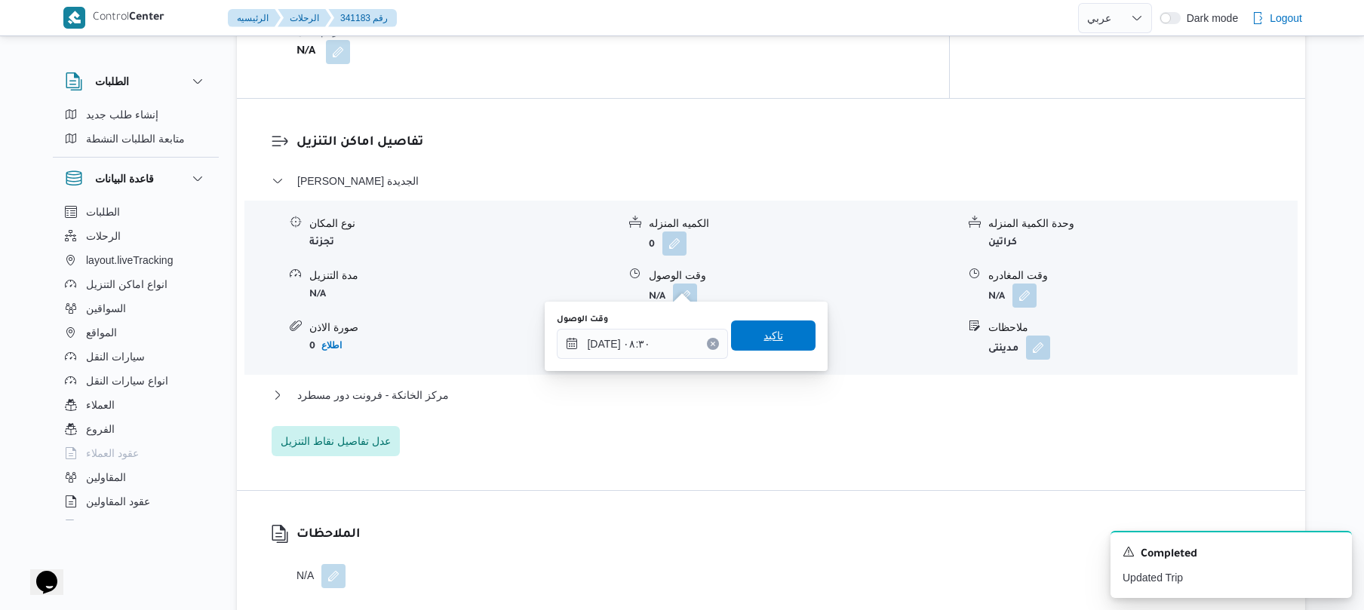
click at [777, 342] on span "تاكيد" at bounding box center [773, 336] width 85 height 30
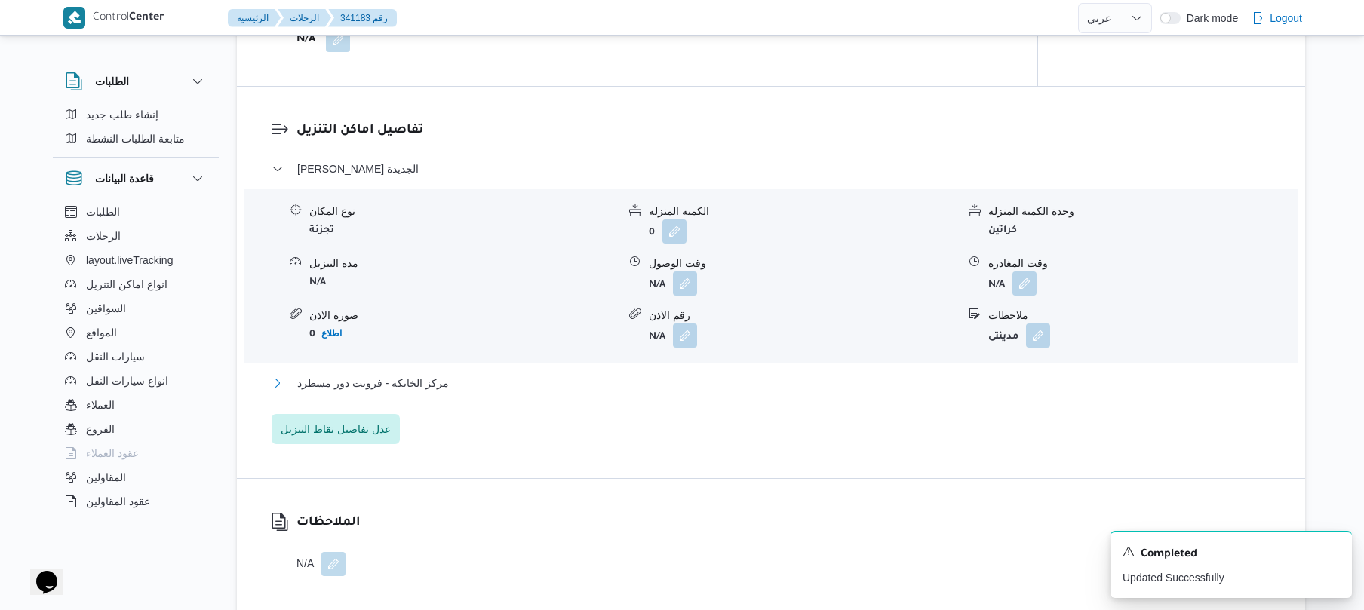
click at [696, 390] on button "مركز الخانكة - فرونت دور مسطرد" at bounding box center [772, 383] width 1000 height 18
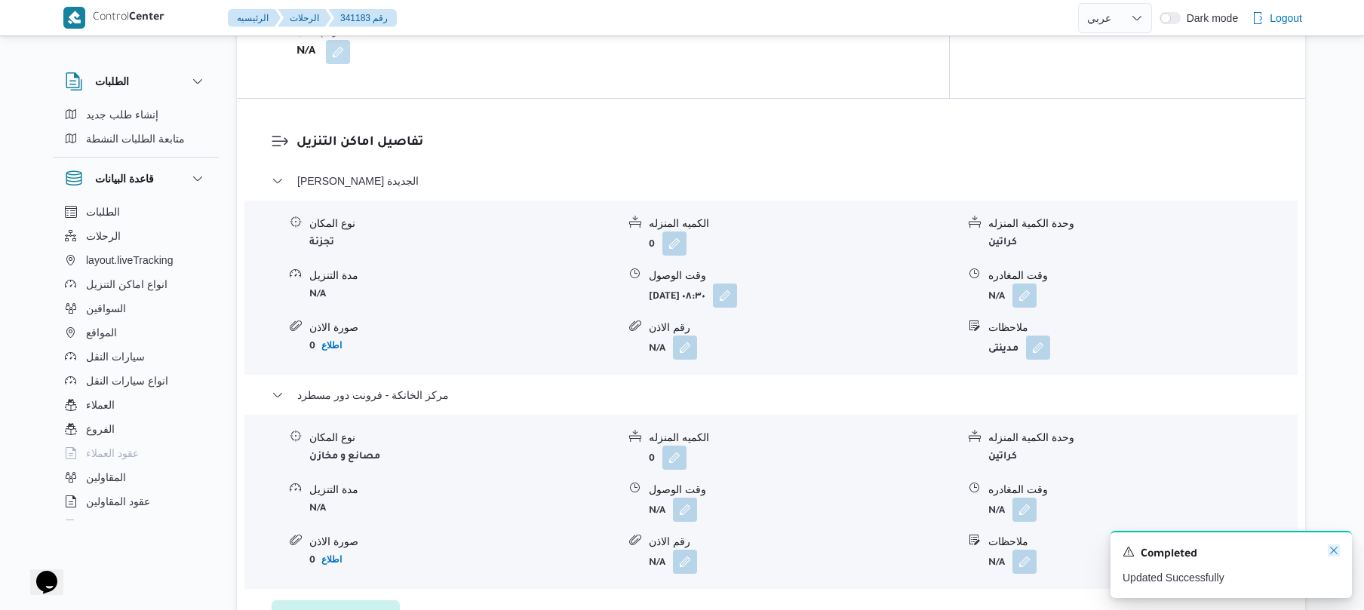
click at [1332, 552] on icon "Dismiss toast" at bounding box center [1334, 551] width 12 height 12
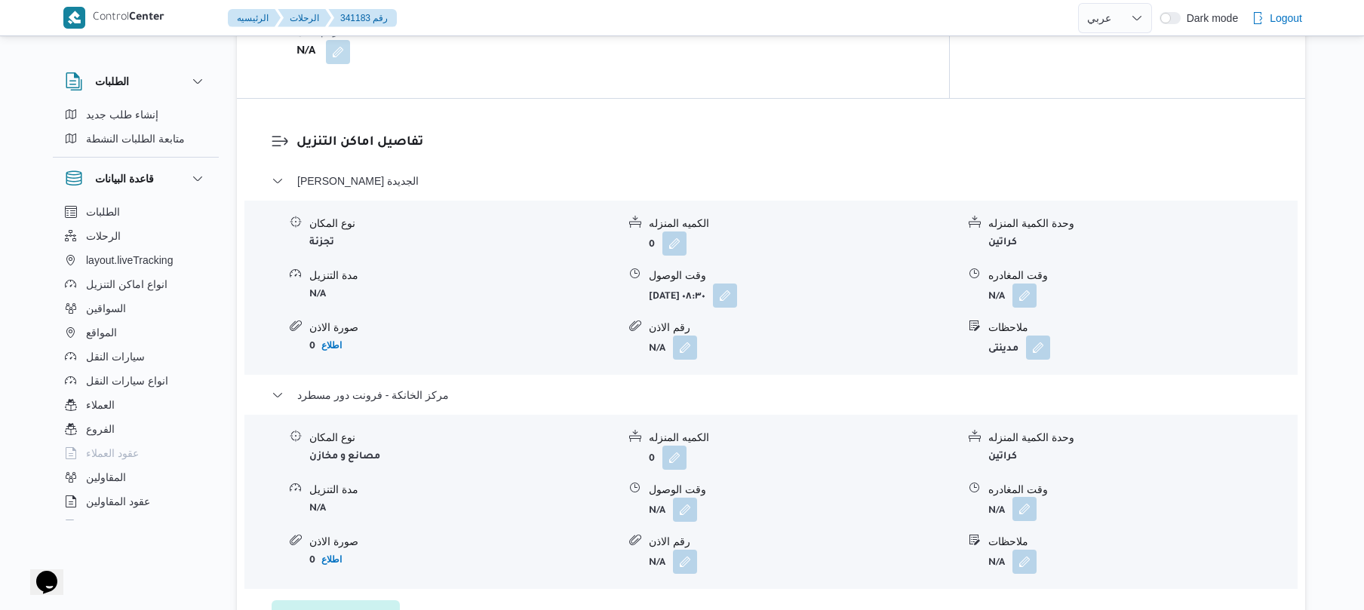
click at [1019, 503] on button "button" at bounding box center [1025, 509] width 24 height 24
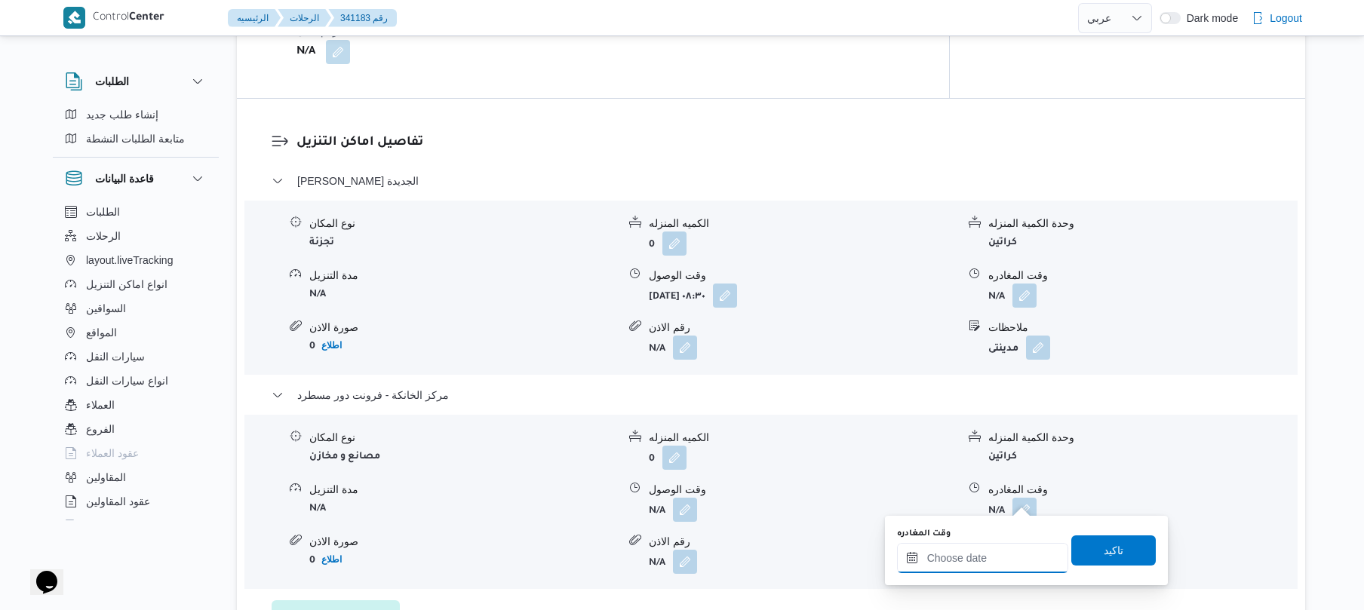
click at [973, 555] on input "وقت المغادره" at bounding box center [982, 558] width 171 height 30
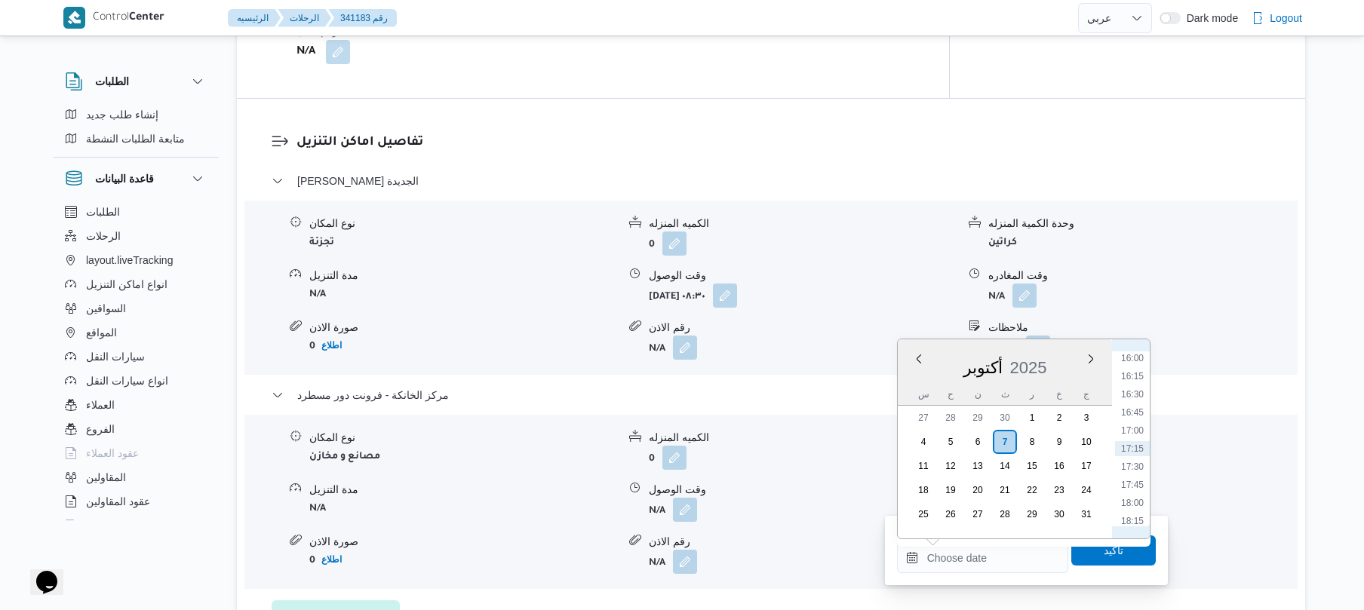
scroll to position [1011, 0]
click at [1133, 490] on li "15:45" at bounding box center [1132, 488] width 35 height 15
type input "[DATE] ١٥:٤٥"
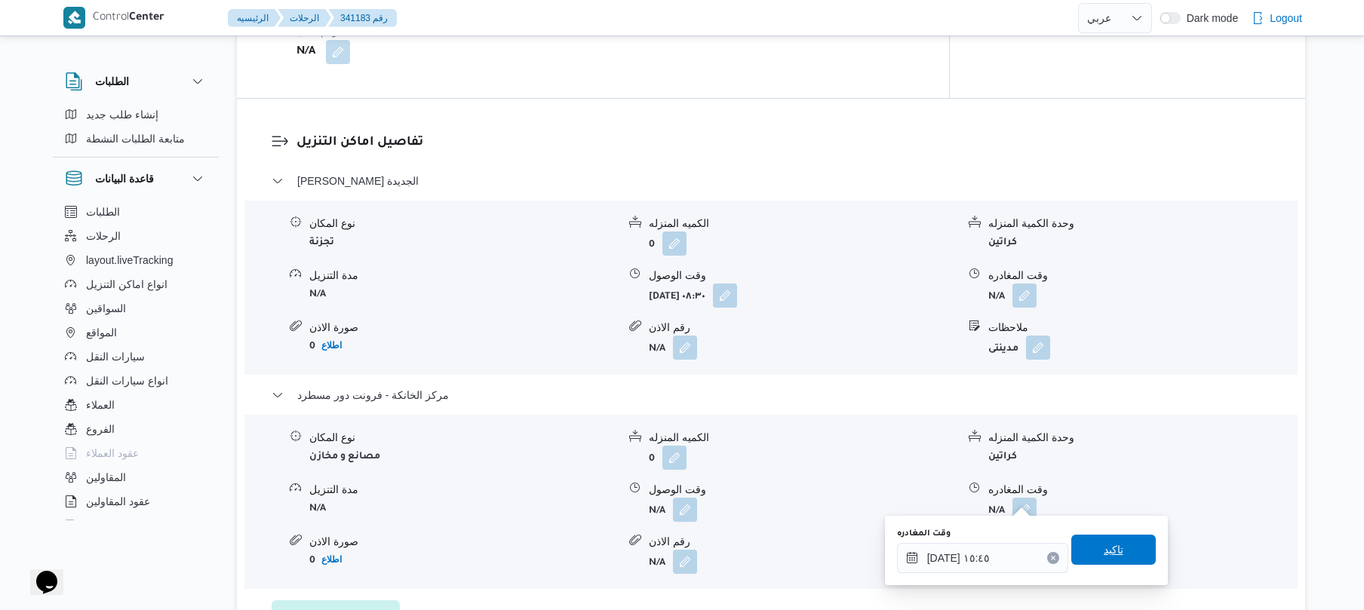
click at [1104, 551] on span "تاكيد" at bounding box center [1114, 550] width 20 height 18
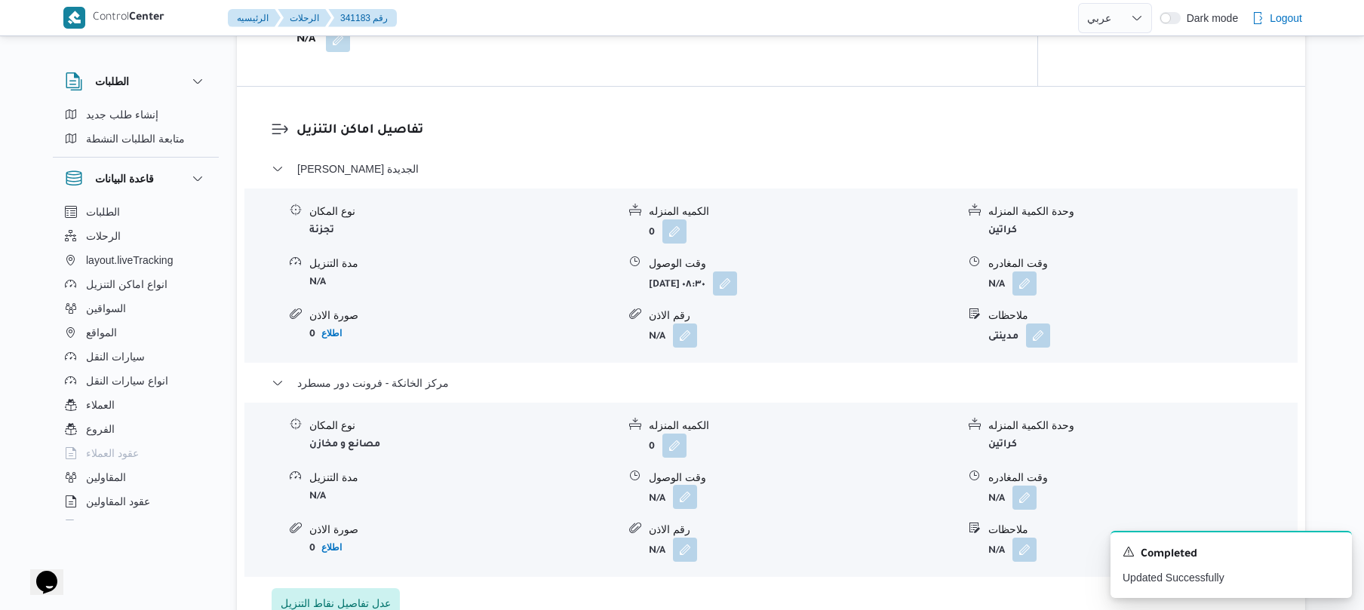
click at [693, 501] on button "button" at bounding box center [685, 497] width 24 height 24
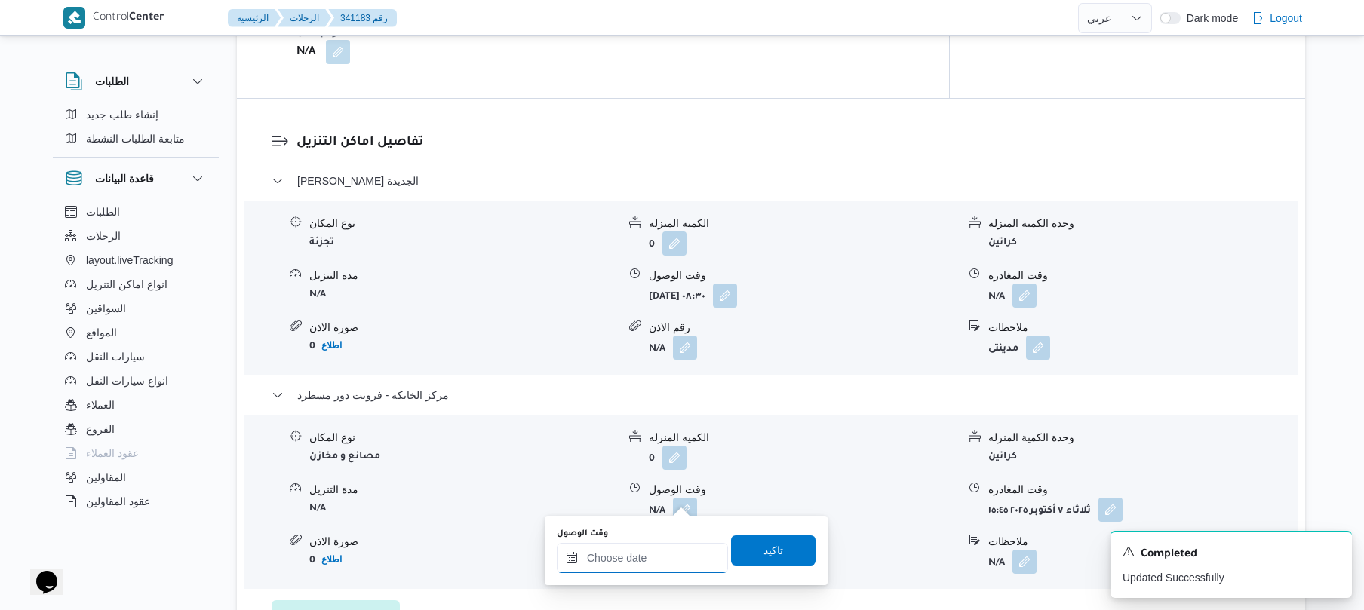
click at [666, 557] on input "وقت الوصول" at bounding box center [642, 558] width 171 height 30
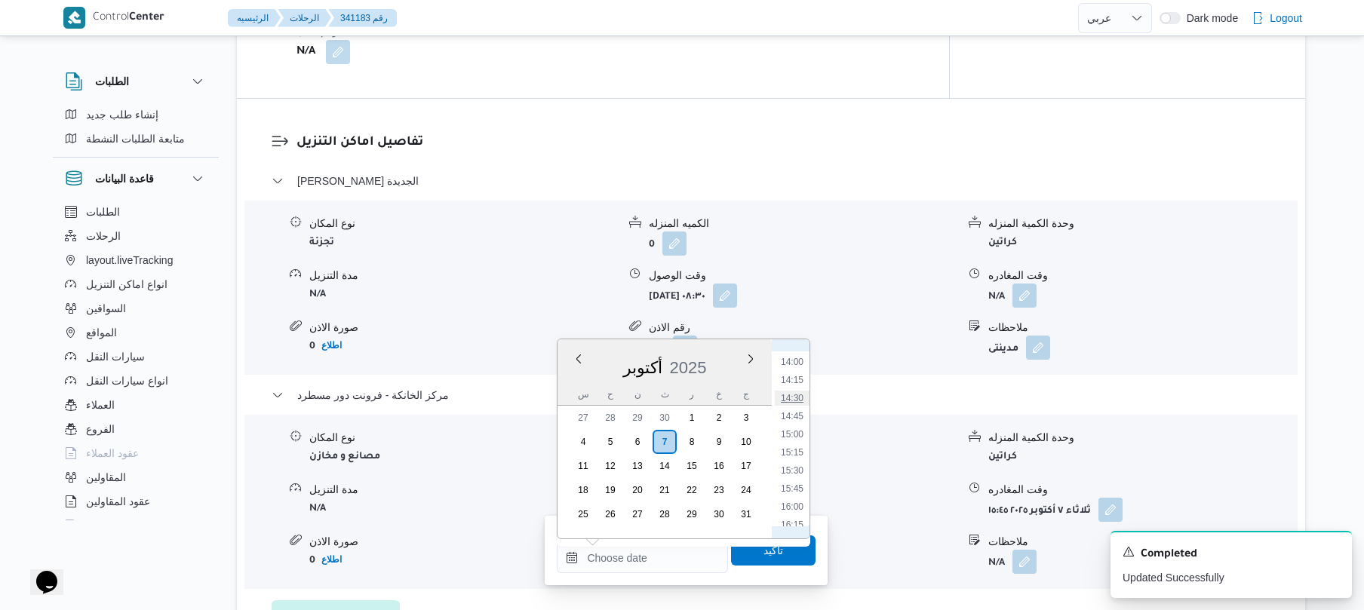
click at [792, 396] on li "14:30" at bounding box center [792, 398] width 35 height 15
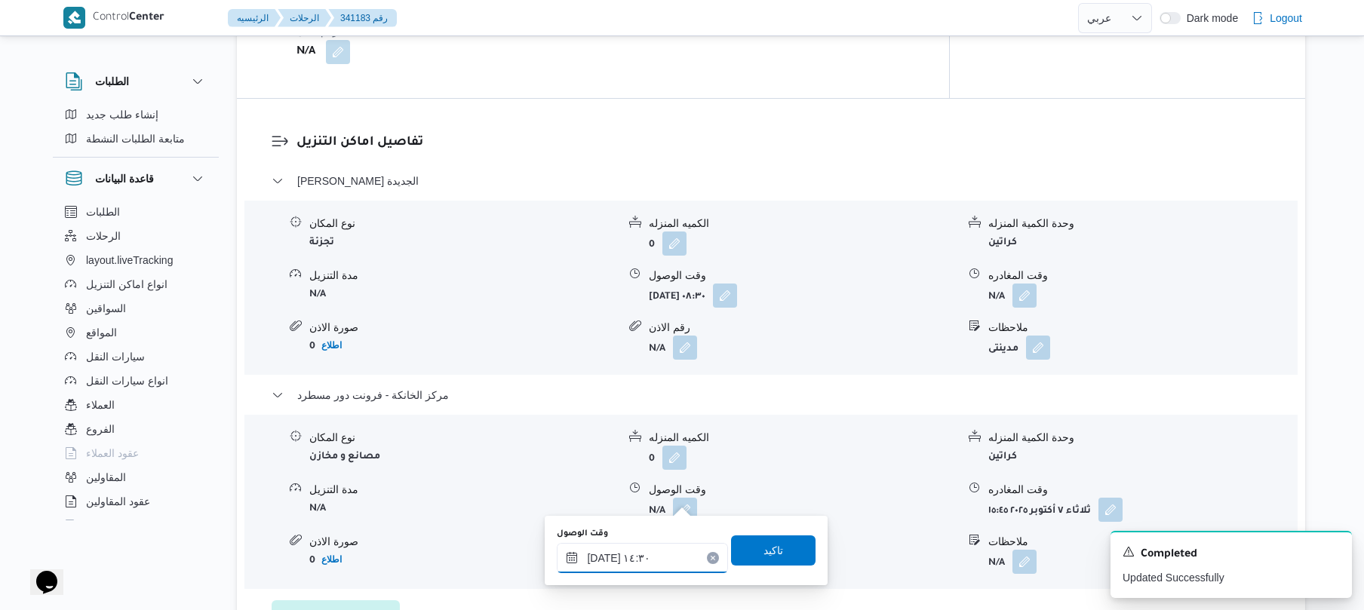
click at [650, 569] on input "[DATE] ١٤:٣٠" at bounding box center [642, 558] width 171 height 30
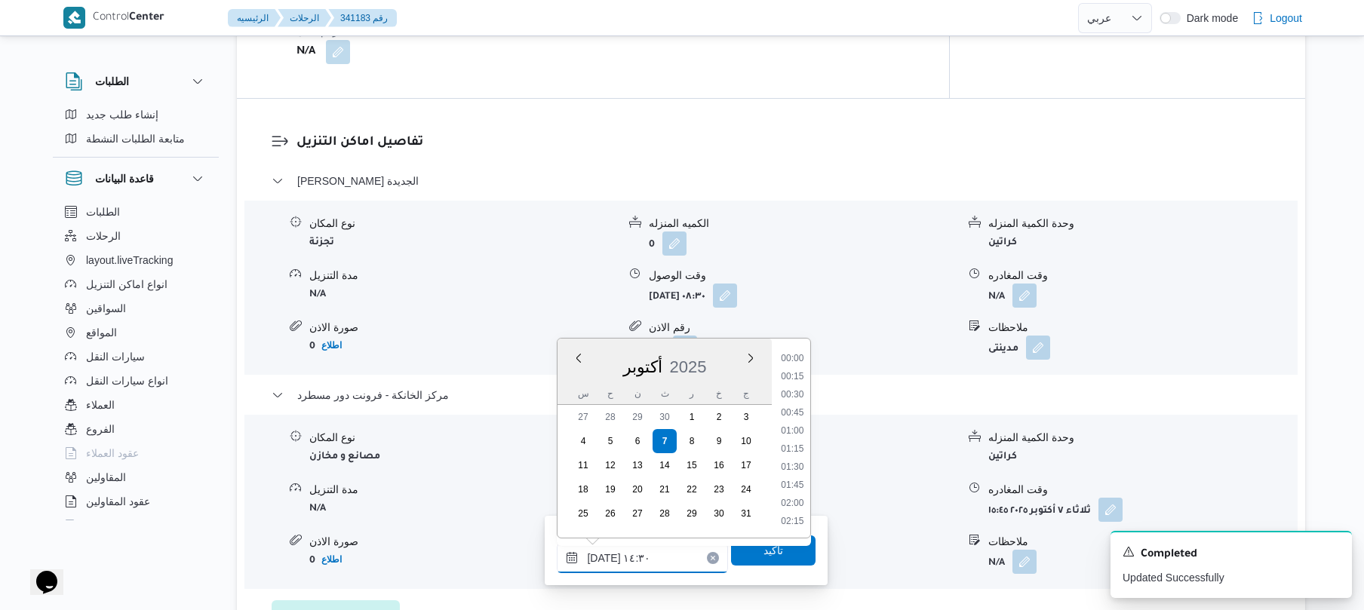
scroll to position [960, 0]
click at [798, 515] on li "15:30" at bounding box center [793, 521] width 35 height 15
type input "[DATE] ١٥:٣٠"
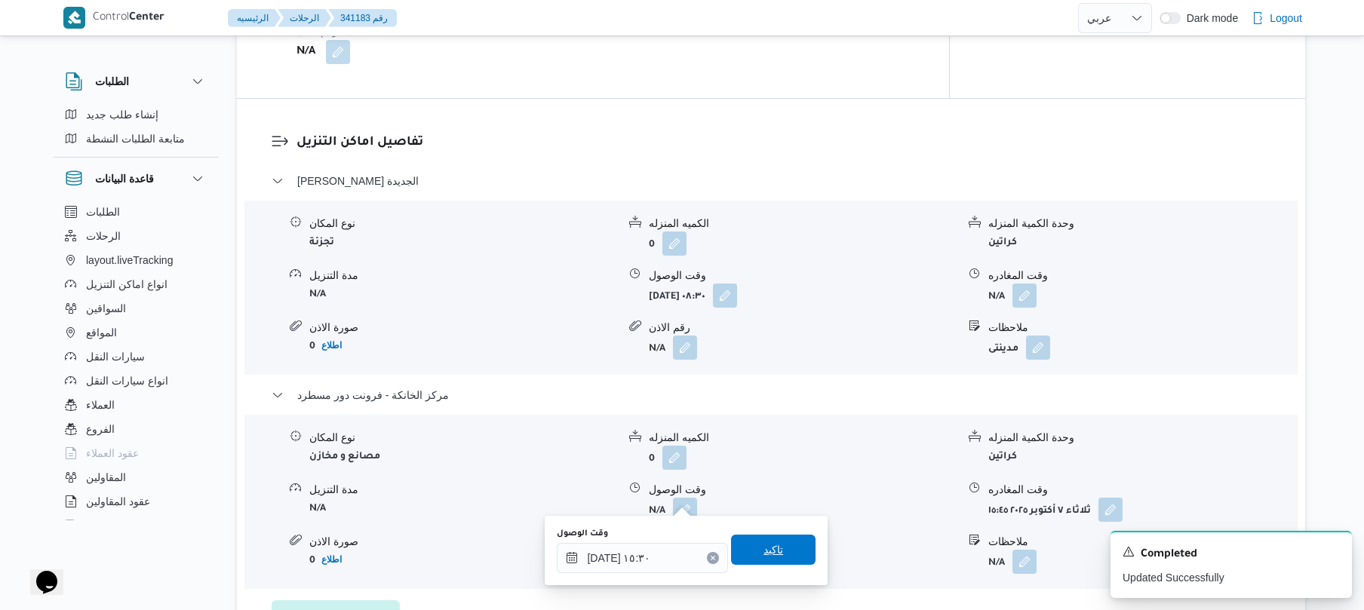
click at [779, 538] on span "تاكيد" at bounding box center [773, 550] width 85 height 30
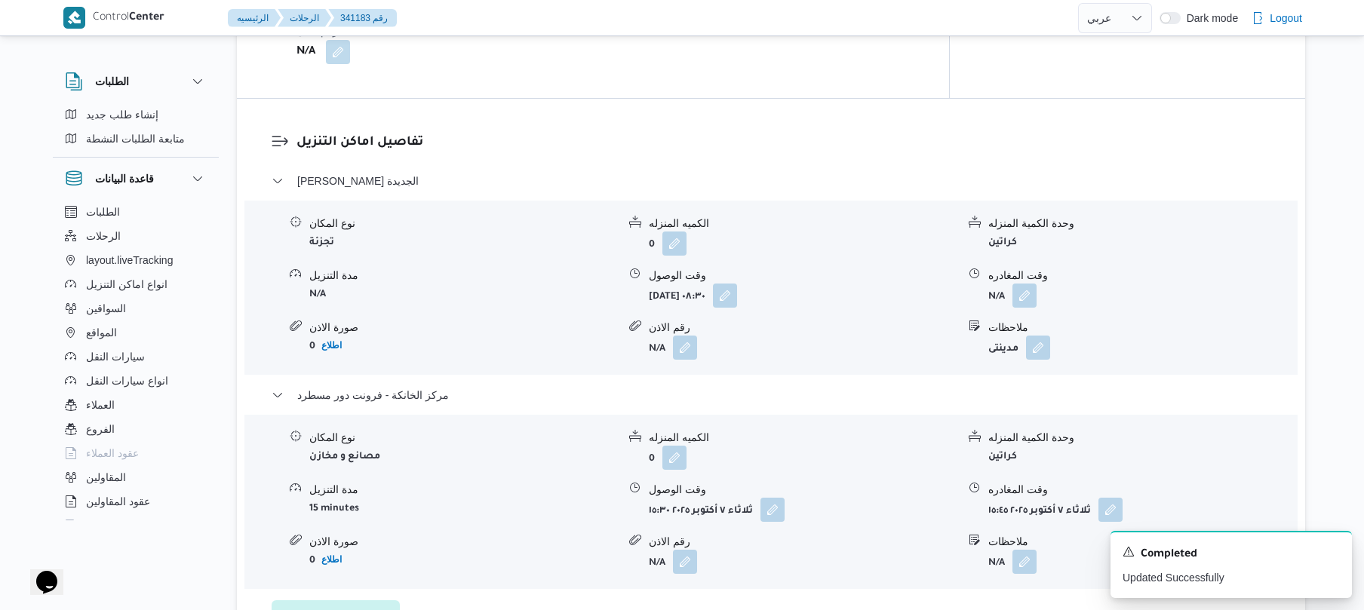
click at [1016, 297] on div "نوع المكان تجزئة الكميه المنزله 0 وحدة الكمية المنزله كراتين مدة التنزيل N/A وق…" at bounding box center [770, 287] width 1065 height 171
click at [1018, 283] on button "button" at bounding box center [1025, 295] width 24 height 24
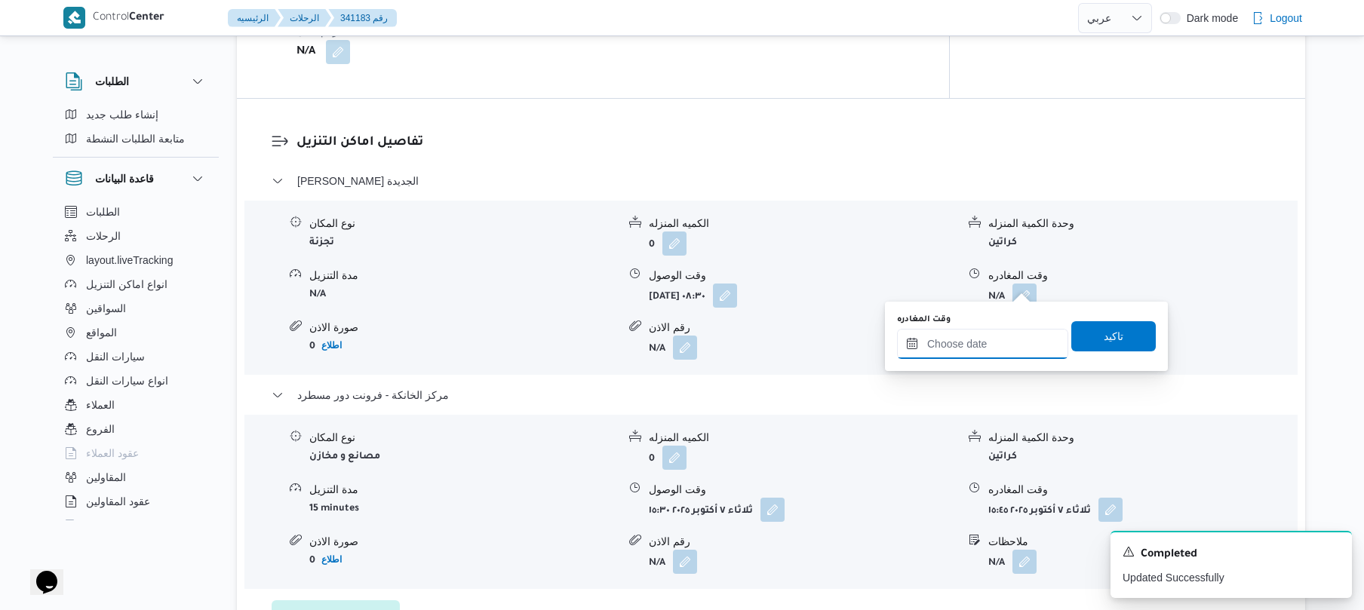
click at [973, 337] on input "وقت المغادره" at bounding box center [982, 344] width 171 height 30
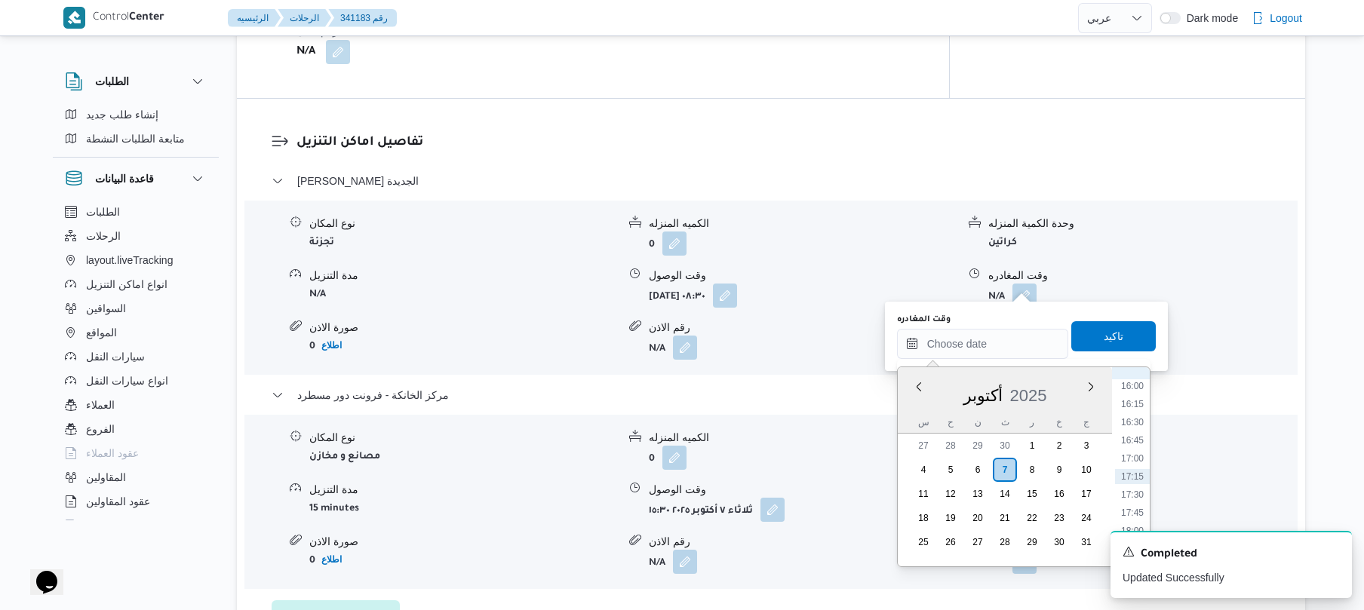
scroll to position [1012, 0]
click at [1133, 445] on li "14:45" at bounding box center [1132, 443] width 35 height 15
type input "[DATE] ١٤:٤٥"
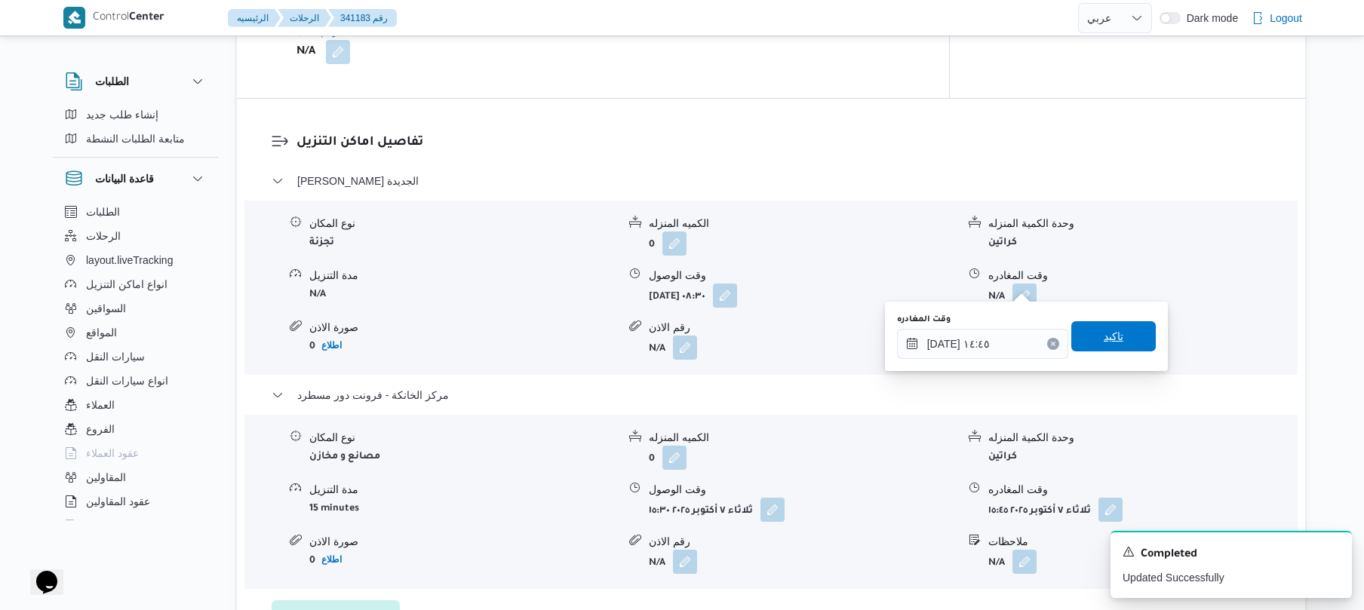
click at [1121, 339] on span "تاكيد" at bounding box center [1114, 336] width 85 height 30
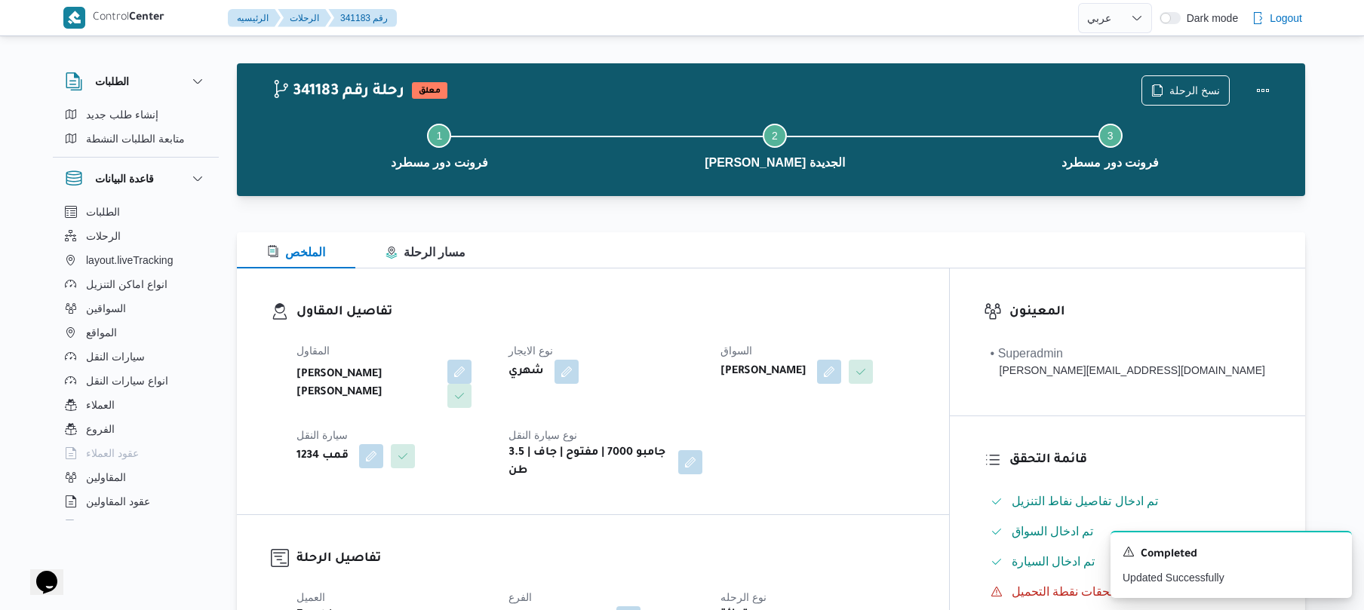
scroll to position [0, 0]
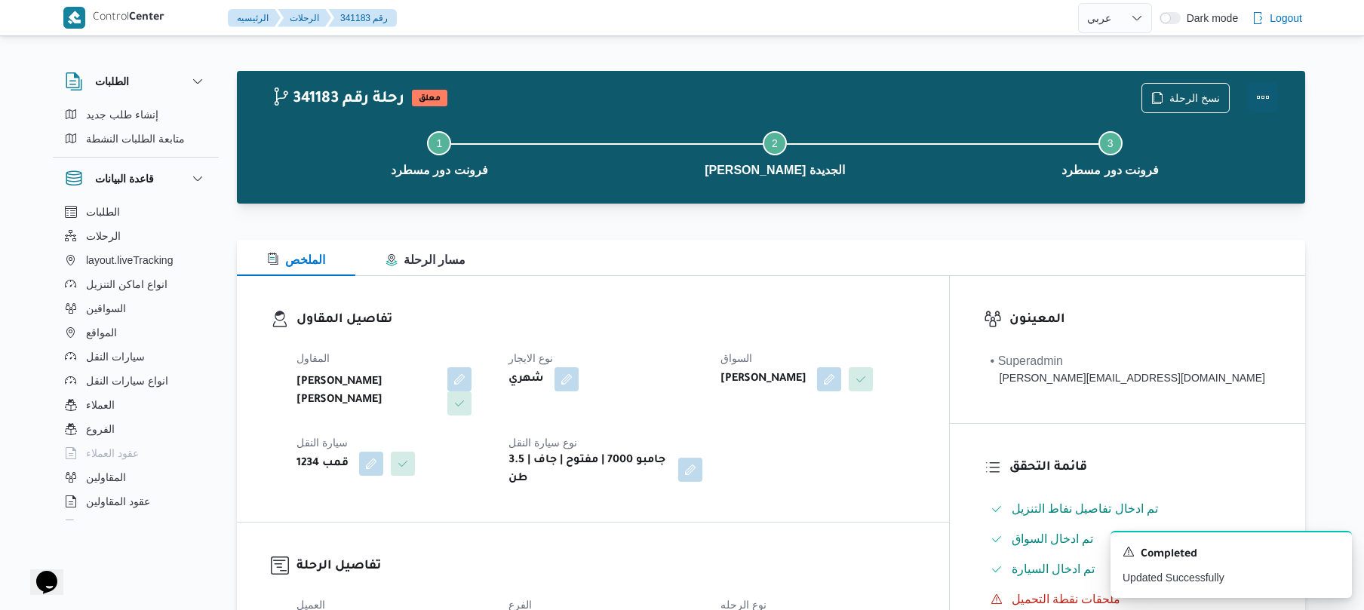
click at [1266, 98] on button "Actions" at bounding box center [1263, 97] width 30 height 30
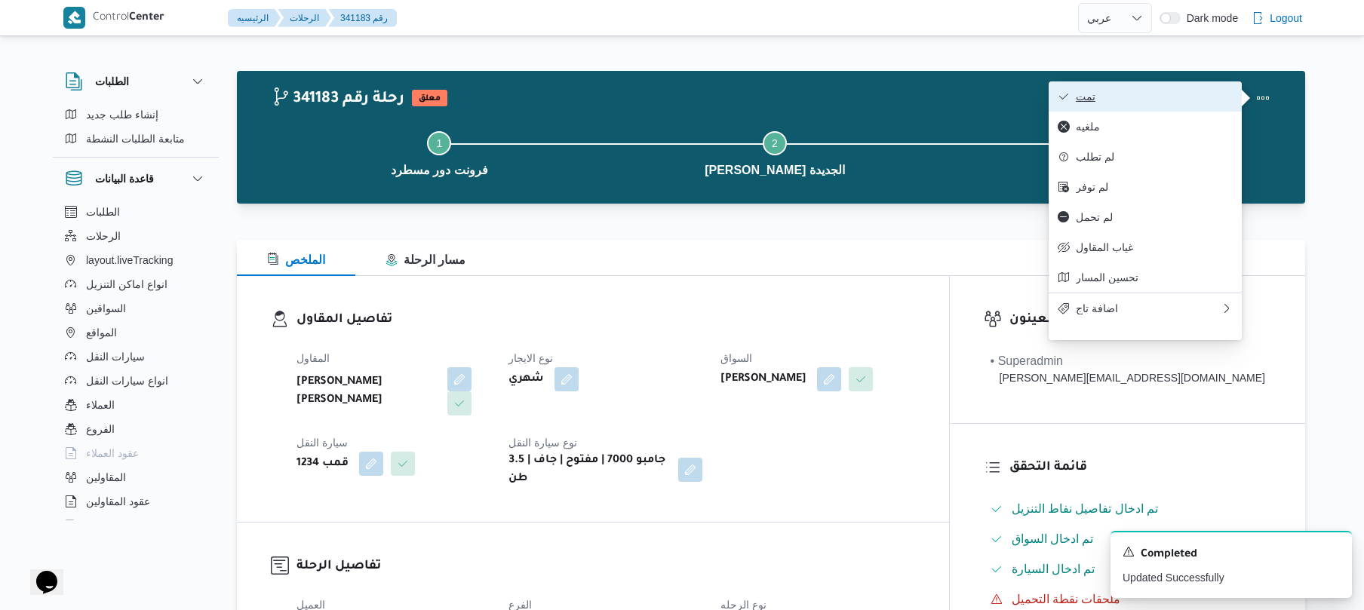
click at [1208, 98] on span "تمت" at bounding box center [1154, 97] width 157 height 12
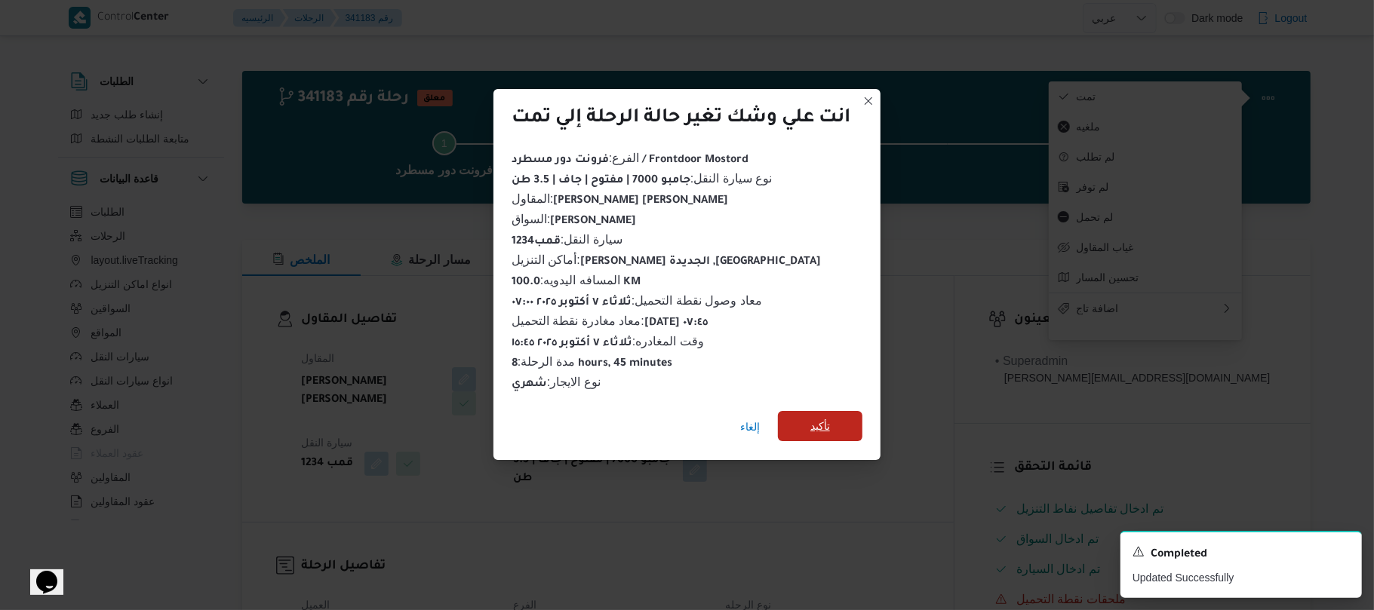
click at [849, 414] on span "تأكيد" at bounding box center [820, 426] width 85 height 30
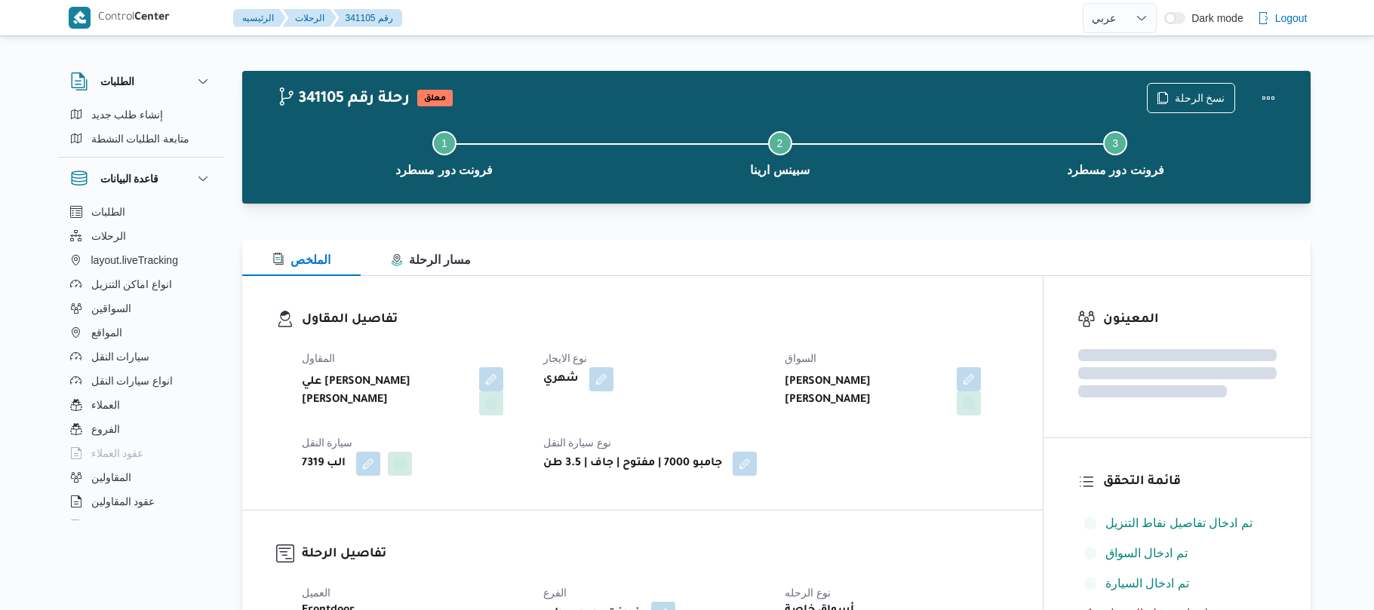
select select "ar"
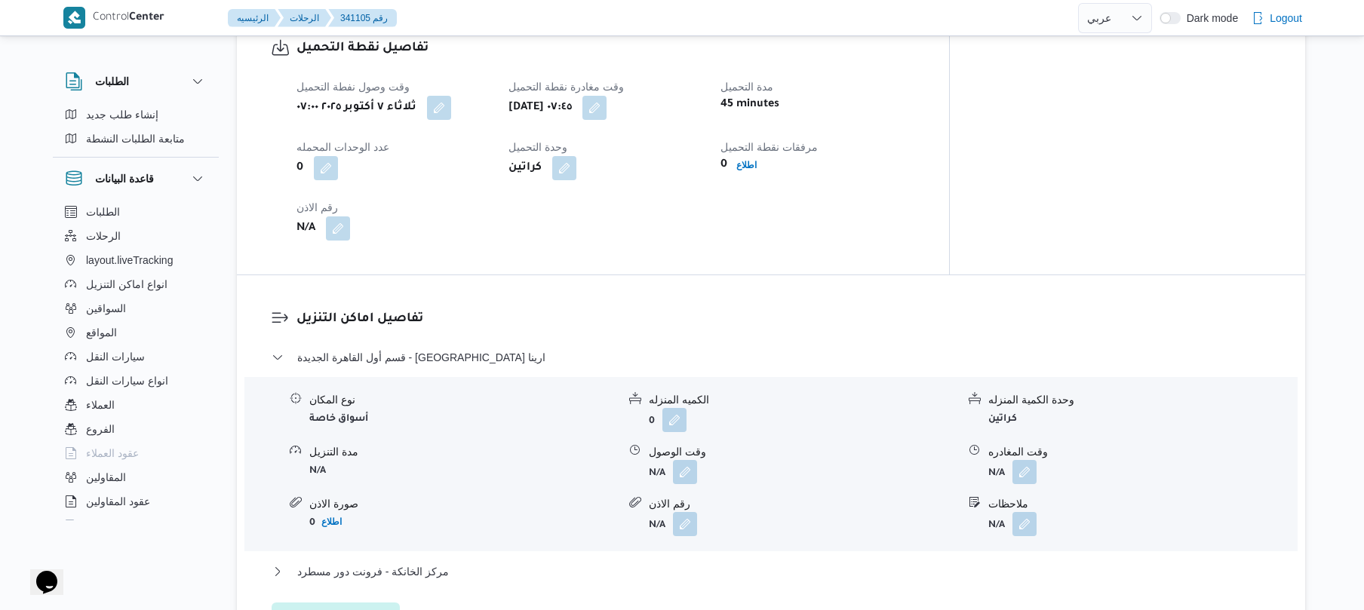
scroll to position [1006, 0]
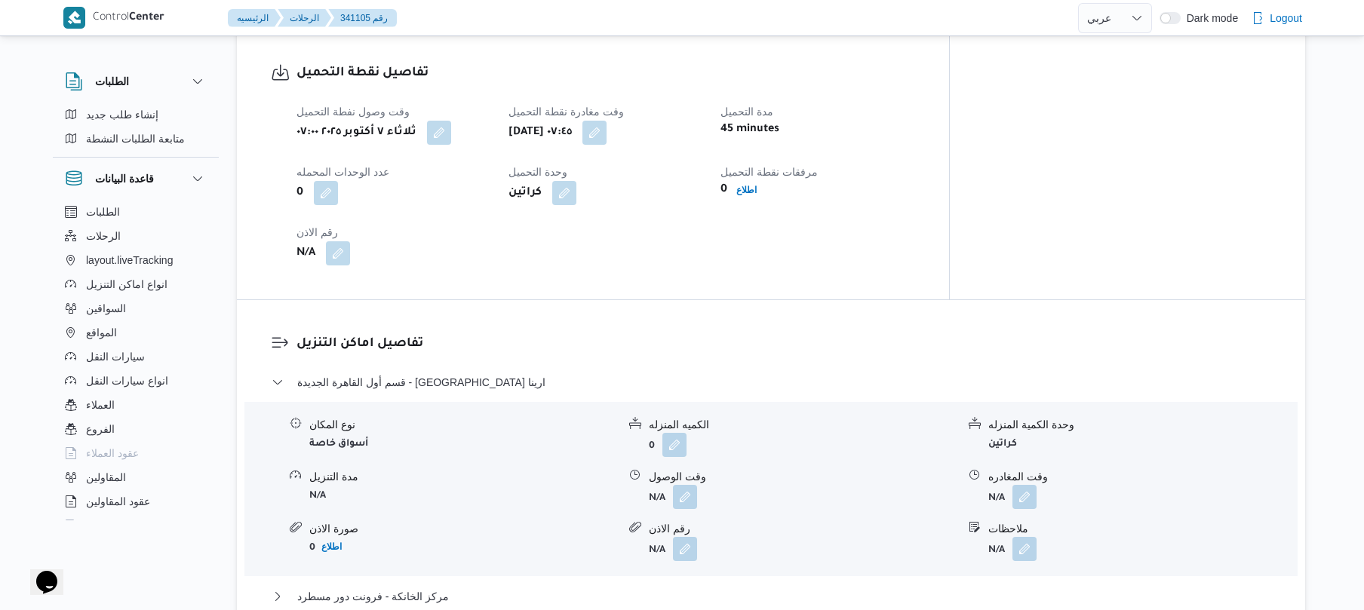
click at [824, 242] on div "تفاصيل نقطة التحميل وقت وصول نفطة التحميل ثلاثاء ٧ أكتوبر ٢٠٢٥ ٠٧:٠٠ وقت مغادرة…" at bounding box center [593, 164] width 712 height 270
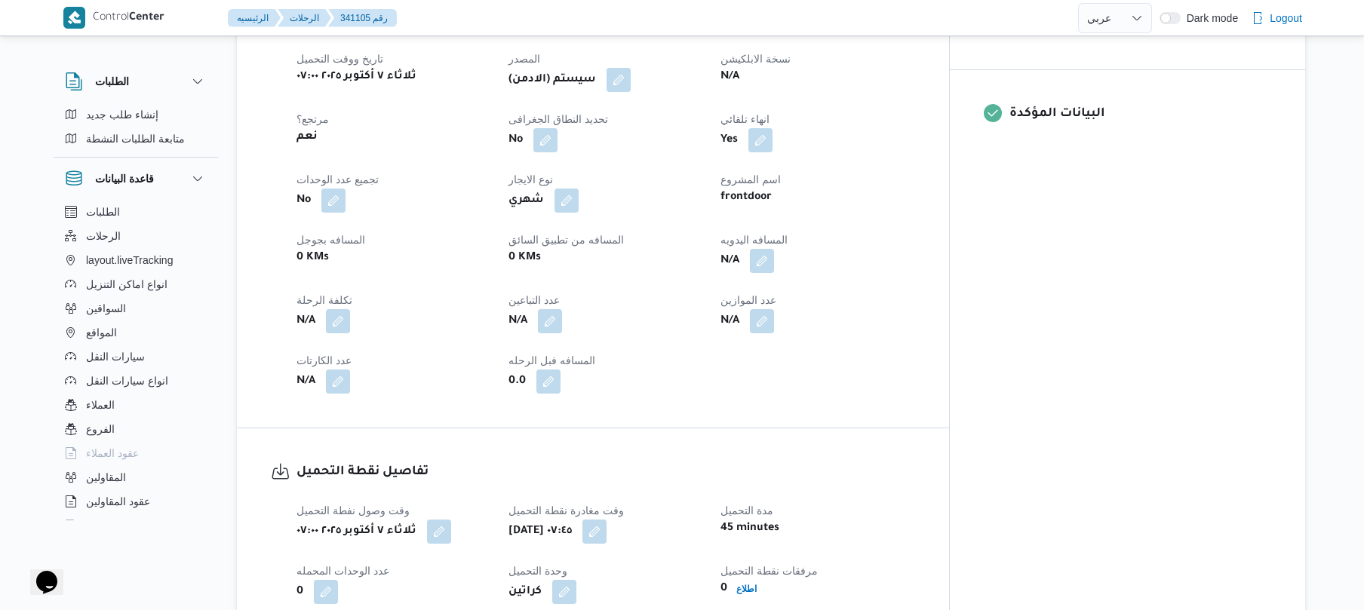
scroll to position [563, 0]
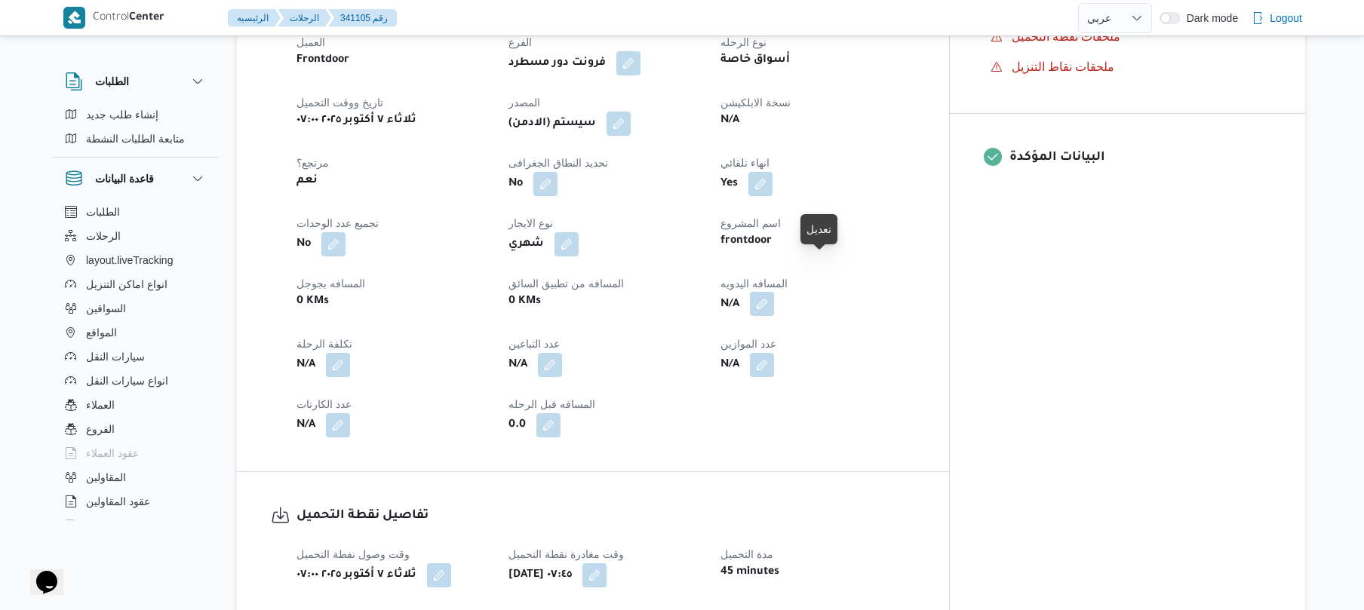
click at [774, 292] on button "button" at bounding box center [762, 304] width 24 height 24
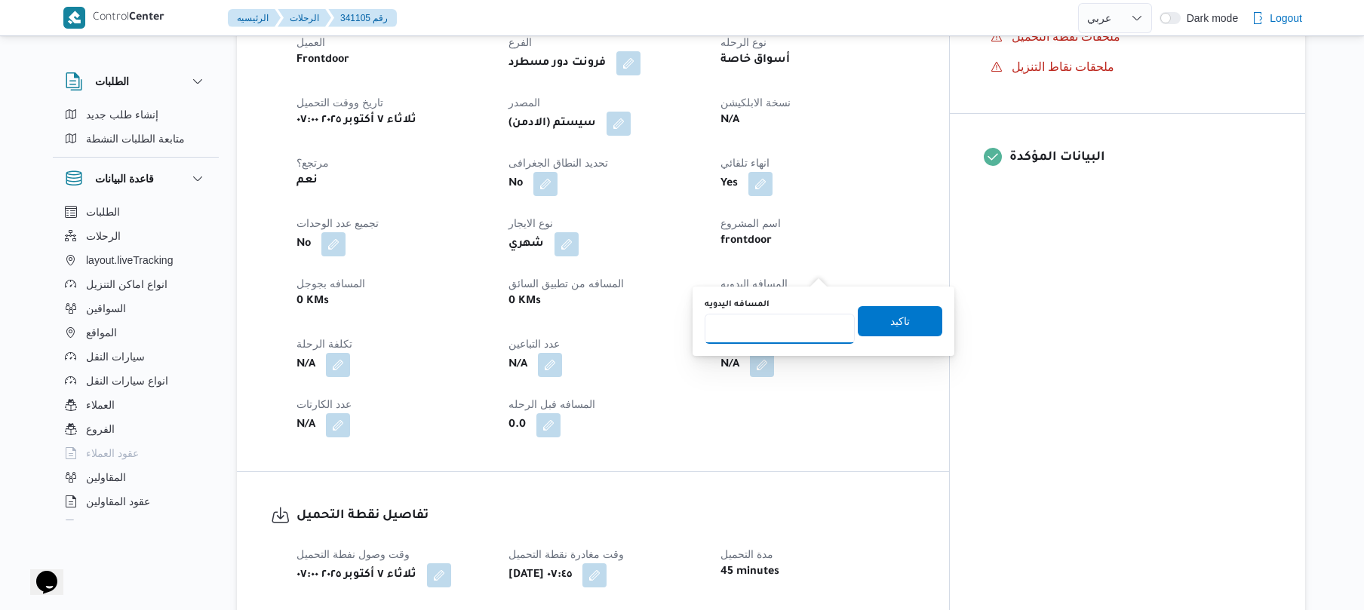
click at [773, 331] on input "المسافه اليدويه" at bounding box center [780, 329] width 150 height 30
type input "90"
click at [890, 314] on span "تاكيد" at bounding box center [900, 321] width 20 height 18
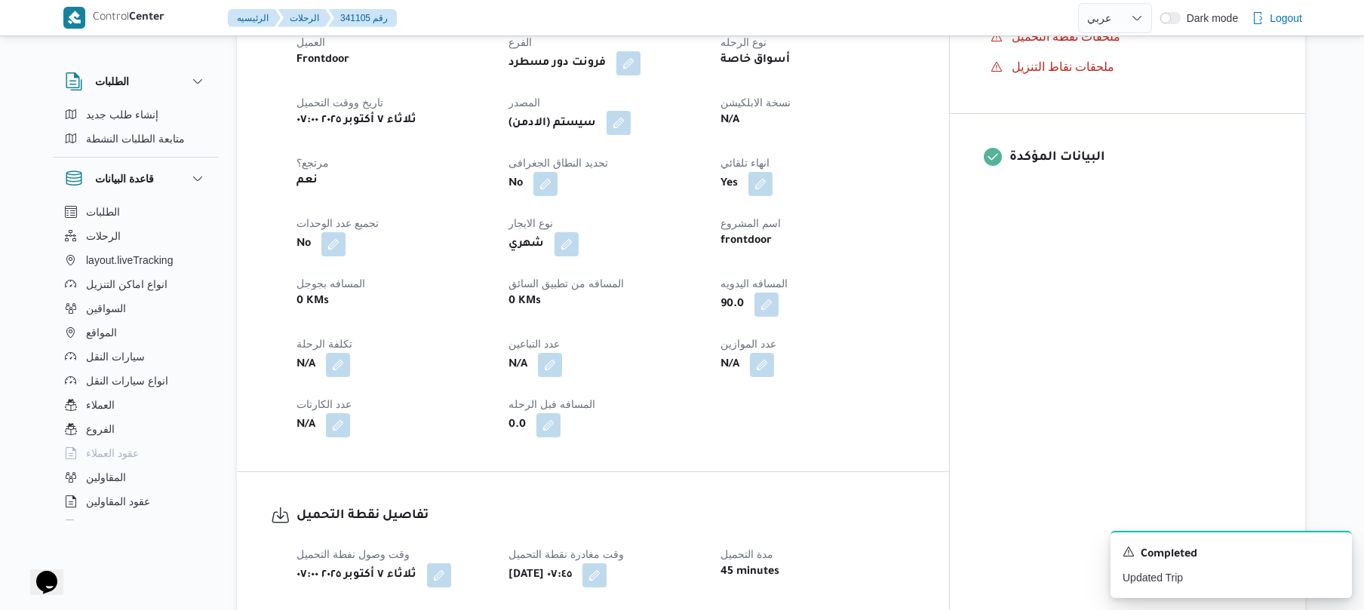
click at [631, 111] on button "button" at bounding box center [619, 123] width 24 height 24
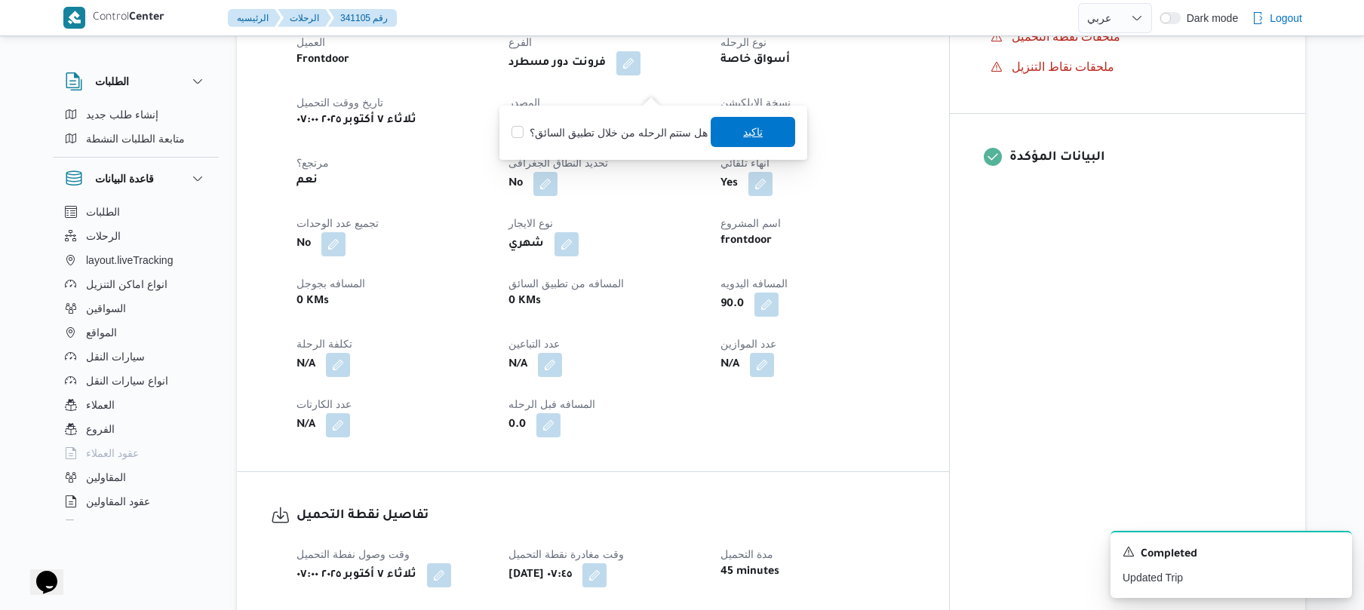
click at [743, 139] on span "تاكيد" at bounding box center [753, 132] width 20 height 18
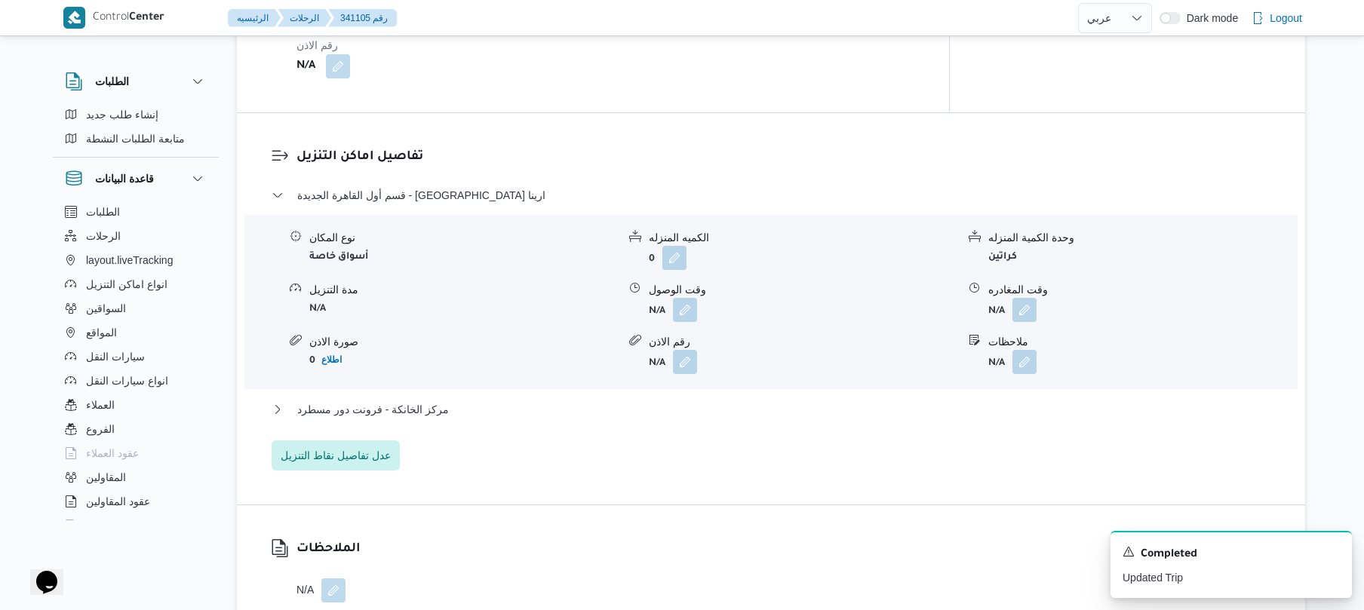
scroll to position [1207, 0]
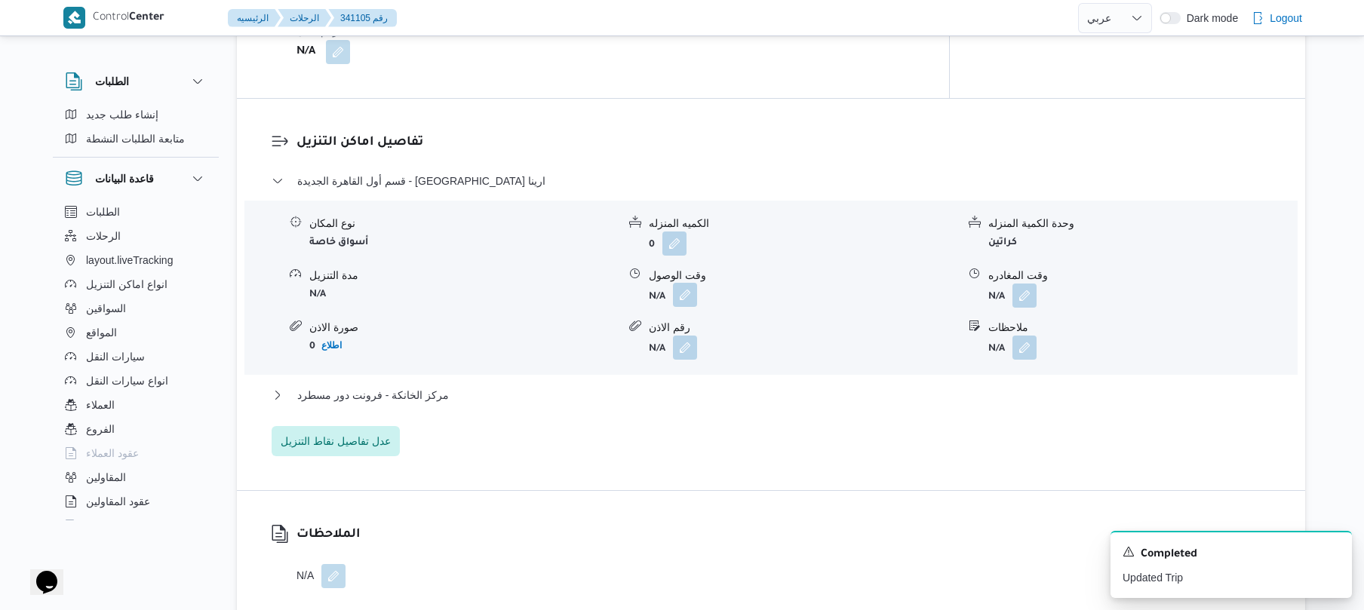
click at [690, 283] on button "button" at bounding box center [685, 295] width 24 height 24
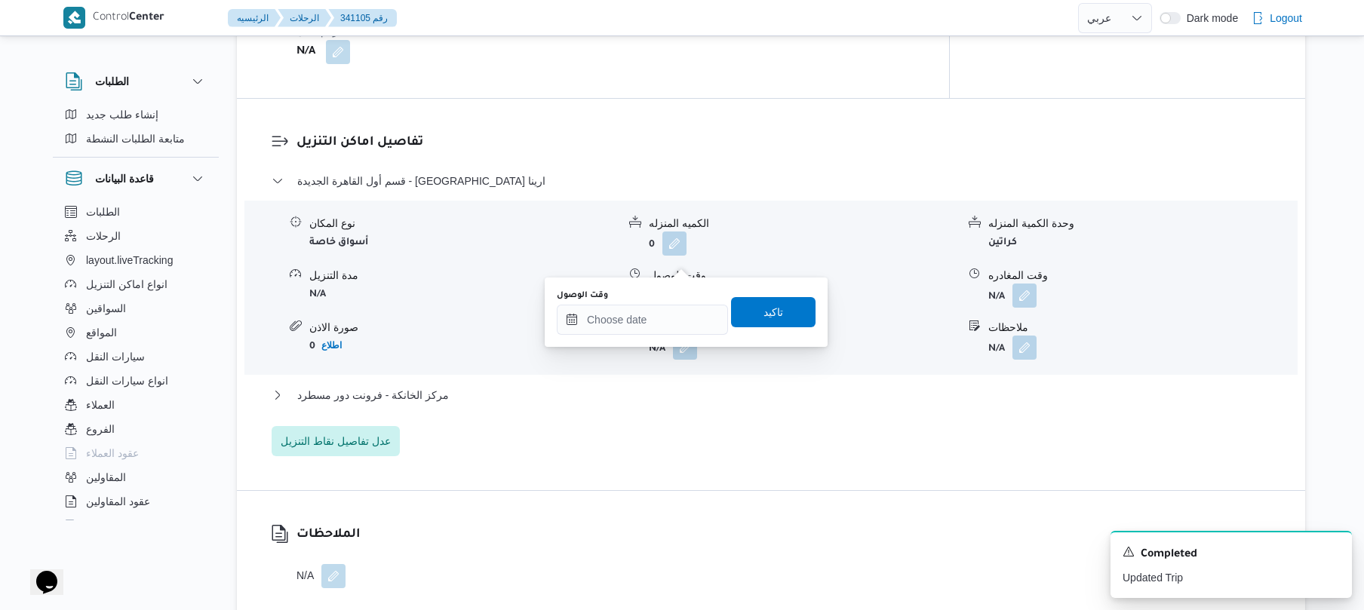
click at [643, 336] on div "وقت الوصول تاكيد" at bounding box center [686, 312] width 262 height 48
click at [643, 335] on div "وقت الوصول تاكيد" at bounding box center [686, 312] width 262 height 48
click at [674, 318] on input "وقت الوصول" at bounding box center [642, 320] width 171 height 30
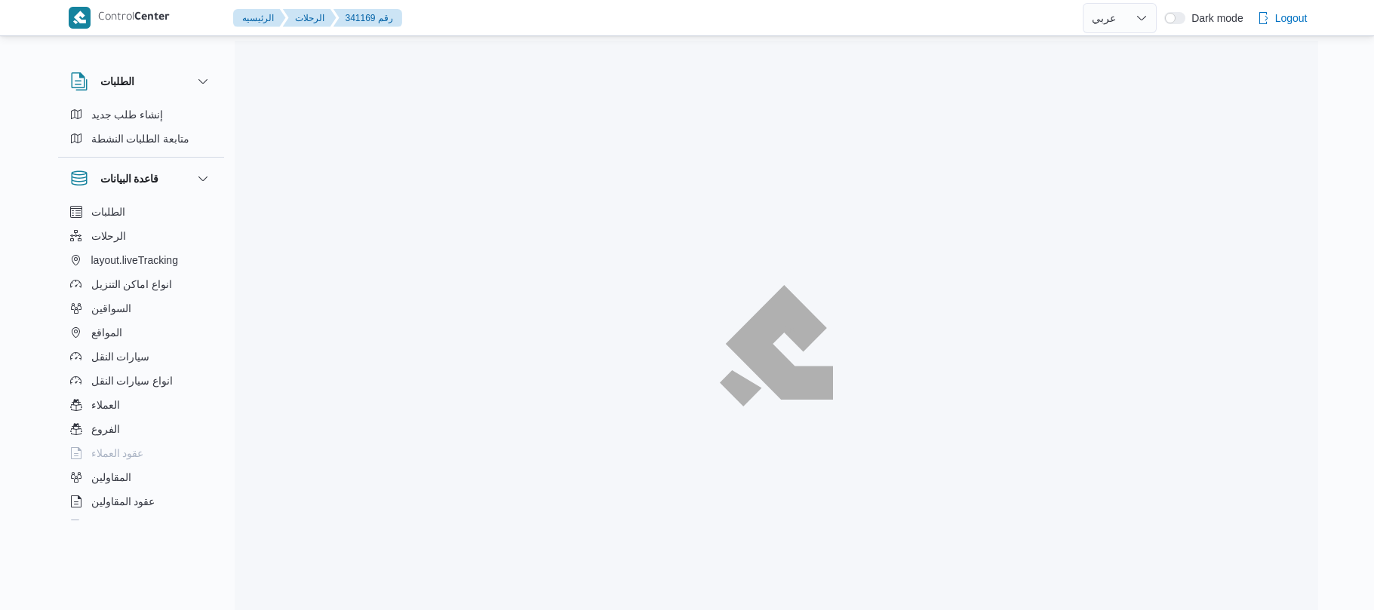
select select "ar"
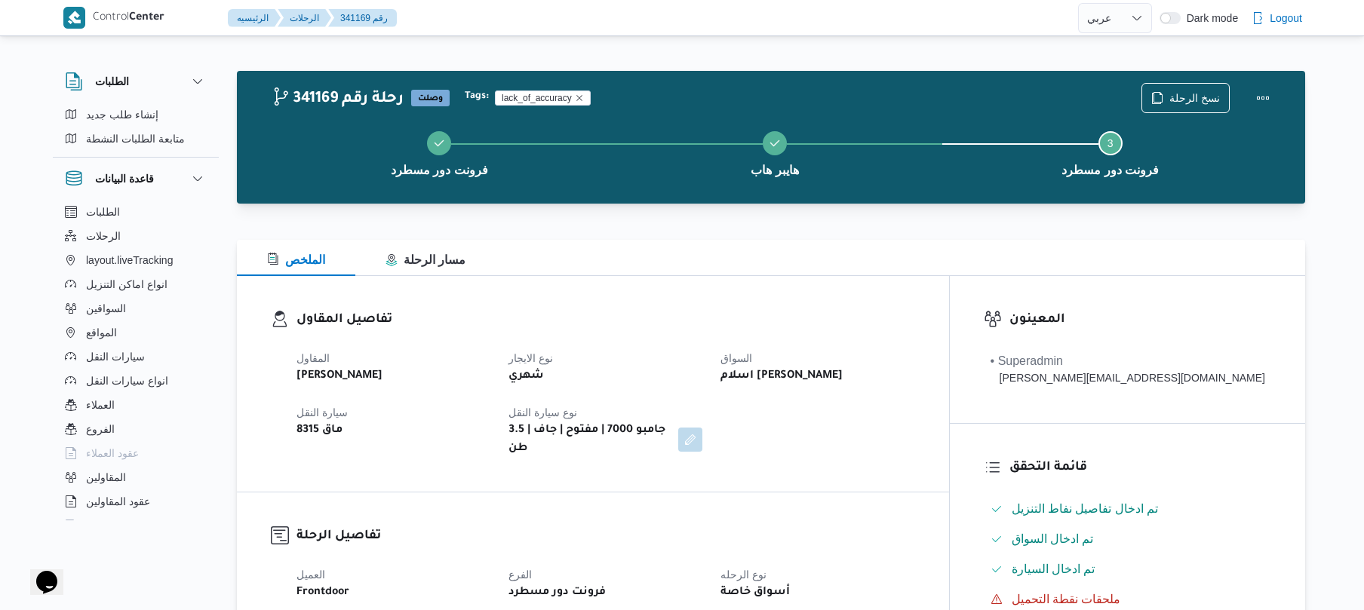
click at [792, 284] on div "تفاصيل المقاول المقاول [PERSON_NAME] نوع الايجار شهري السواق اسلام [PERSON_NAME…" at bounding box center [593, 384] width 712 height 216
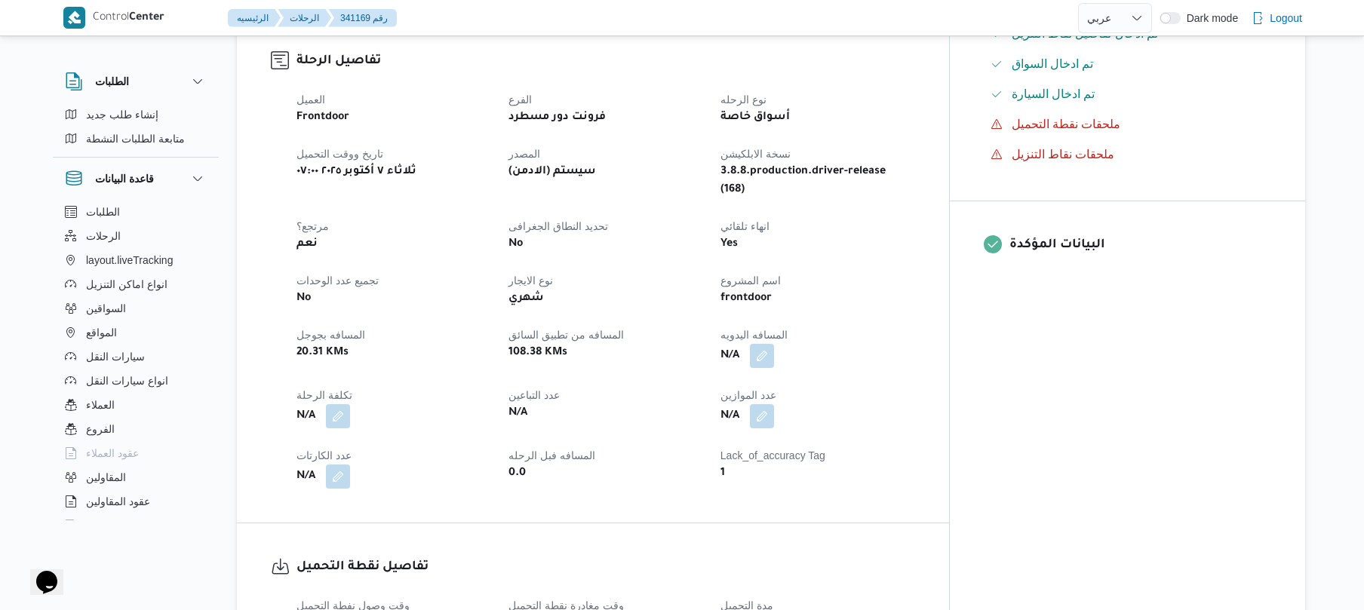
scroll to position [442, 0]
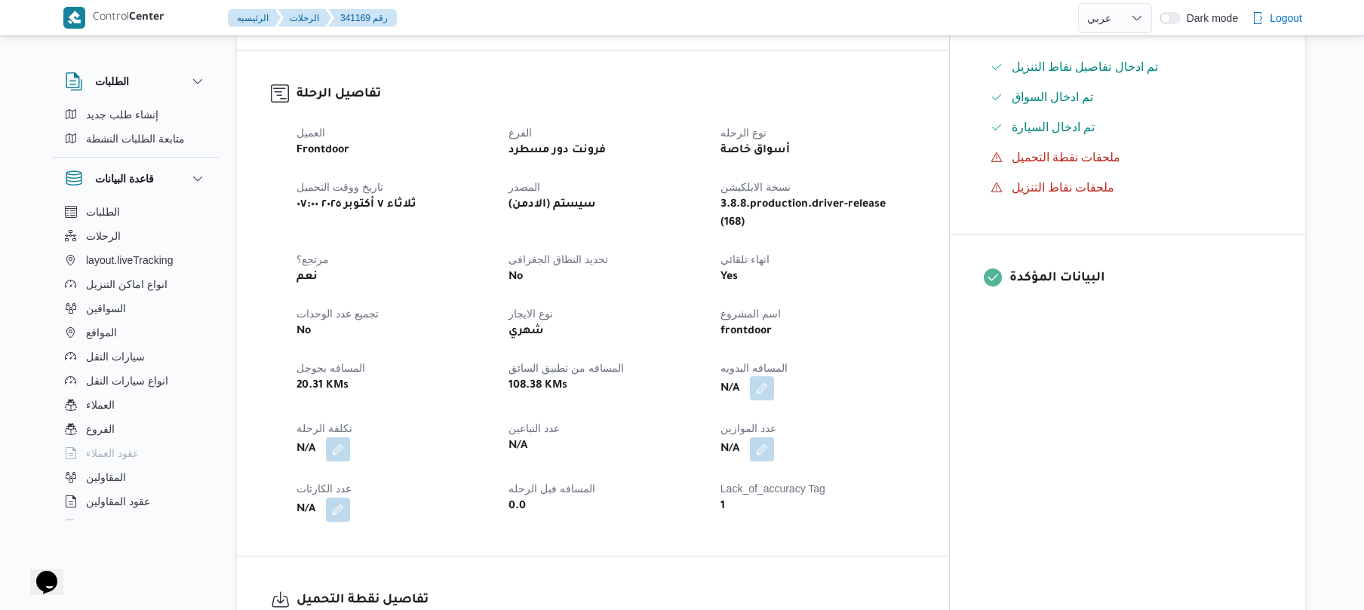
click at [774, 377] on button "button" at bounding box center [762, 389] width 24 height 24
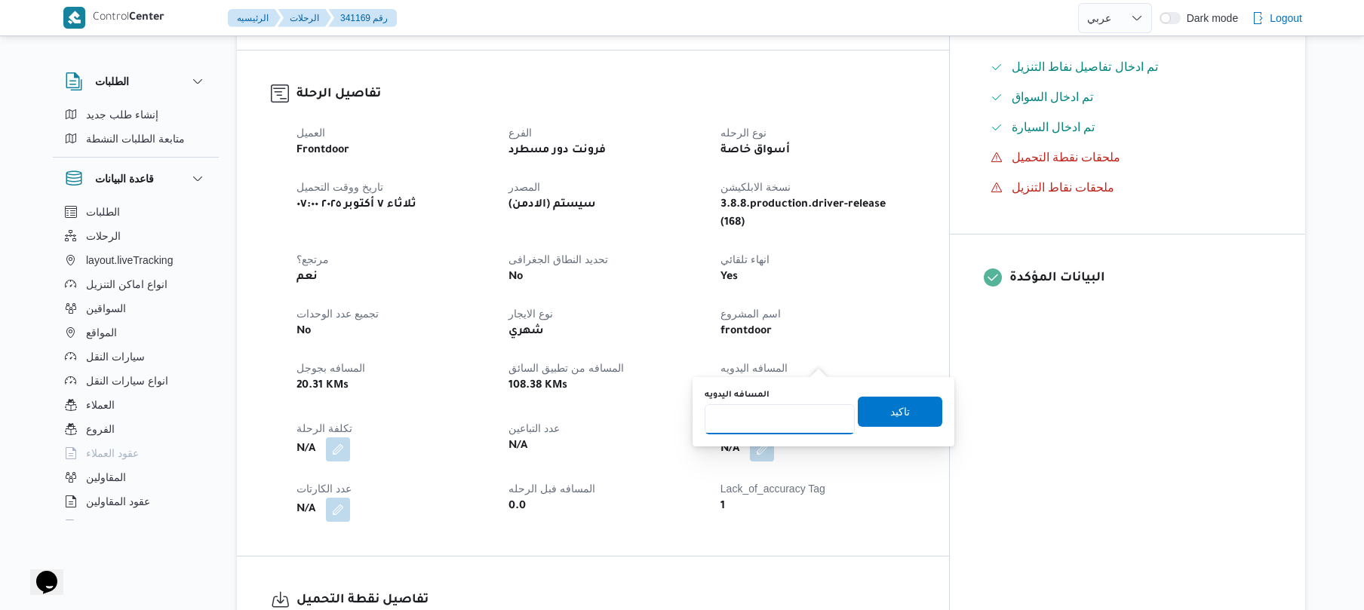
click at [771, 432] on input "المسافه اليدويه" at bounding box center [780, 419] width 150 height 30
type input "50"
click at [906, 411] on span "تاكيد" at bounding box center [900, 411] width 85 height 30
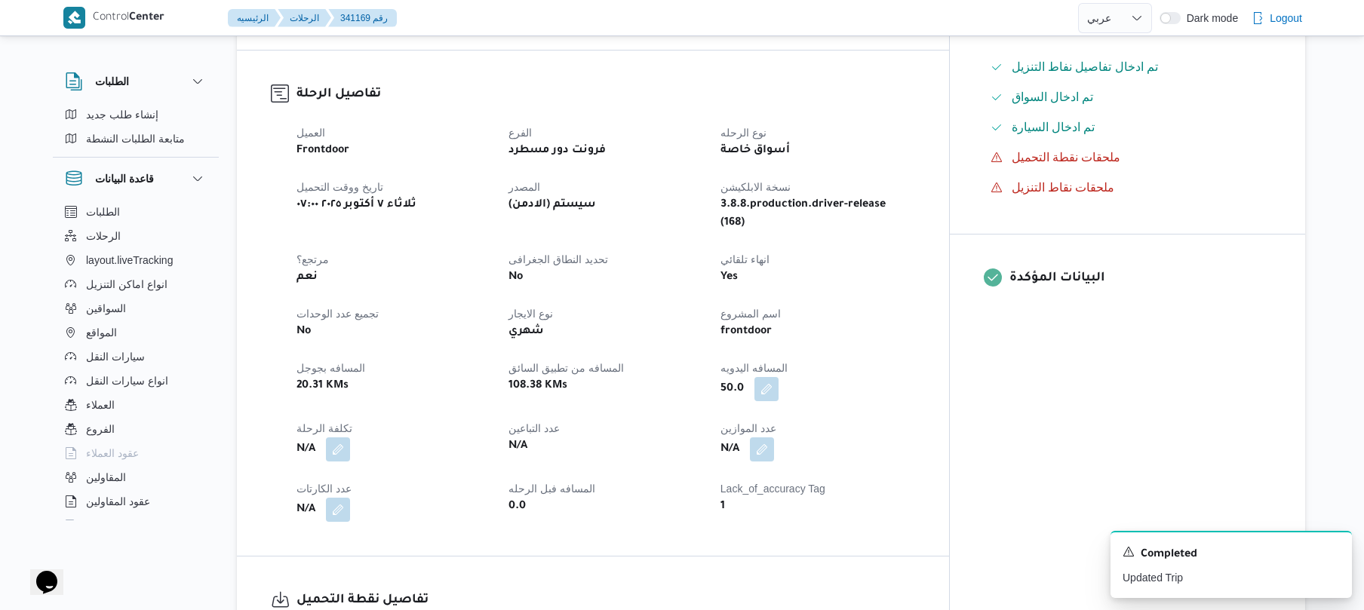
click at [710, 94] on dl "تفاصيل الرحلة العميل Frontdoor الفرع فرونت دور مسطرد نوع الرحله أسواق خاصة تاري…" at bounding box center [606, 304] width 619 height 438
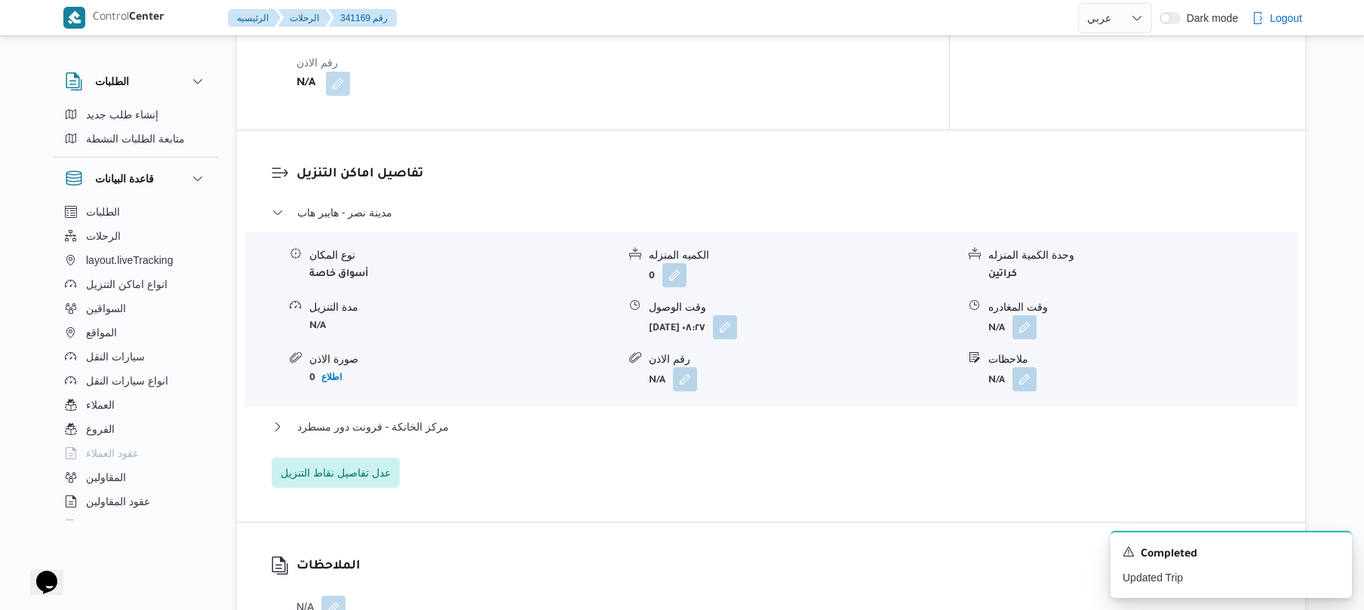
scroll to position [1124, 0]
click at [737, 318] on button "button" at bounding box center [725, 330] width 24 height 24
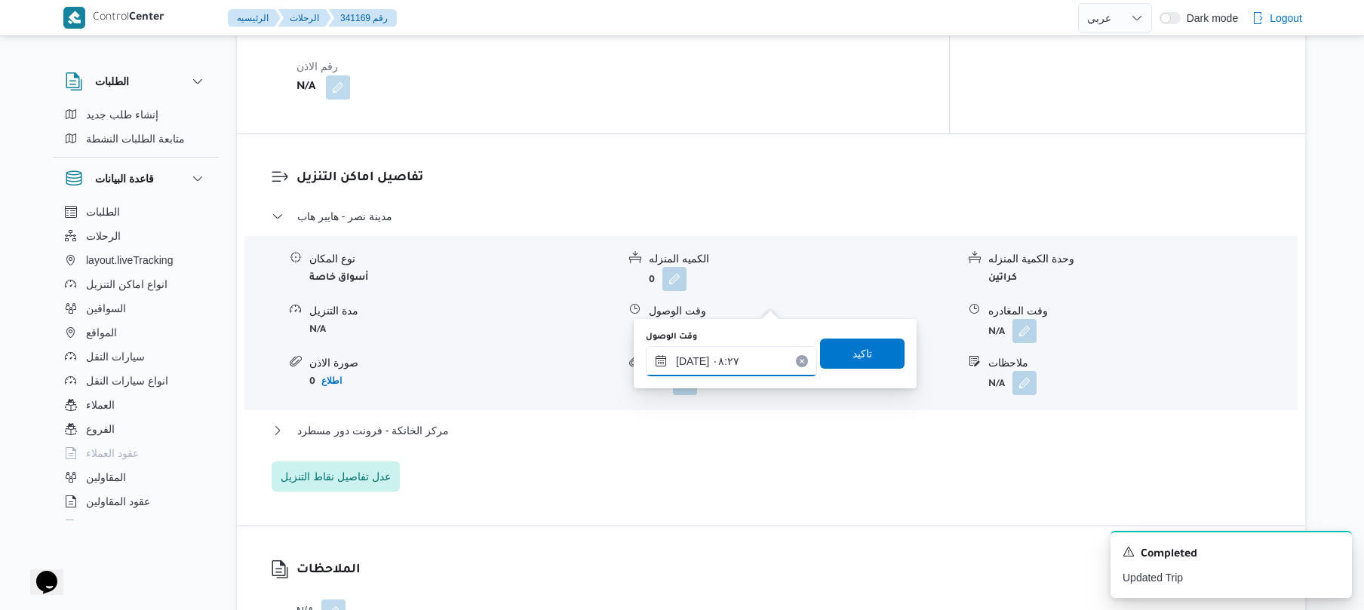
click at [721, 361] on input "٠٧/١٠/٢٠٢٥ ٠٨:٢٧" at bounding box center [731, 361] width 171 height 30
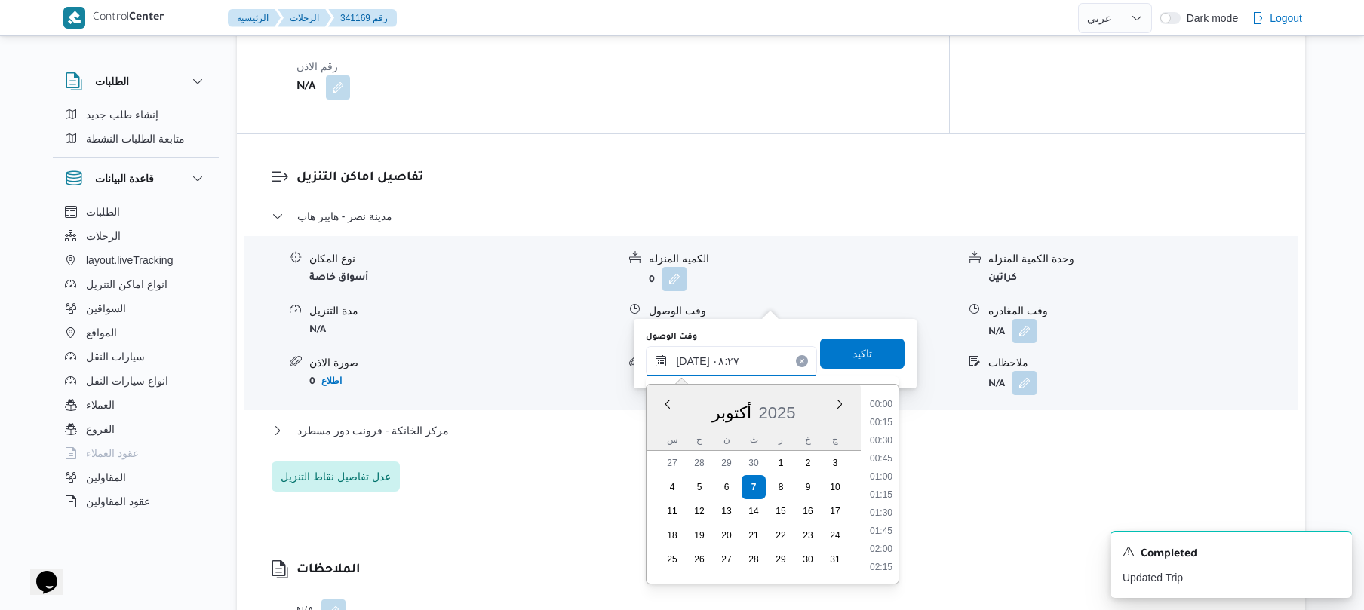
scroll to position [507, 0]
click at [882, 550] on li "09:00" at bounding box center [881, 549] width 35 height 15
type input "٠٧/١٠/٢٠٢٥ ٠٩:٠٠"
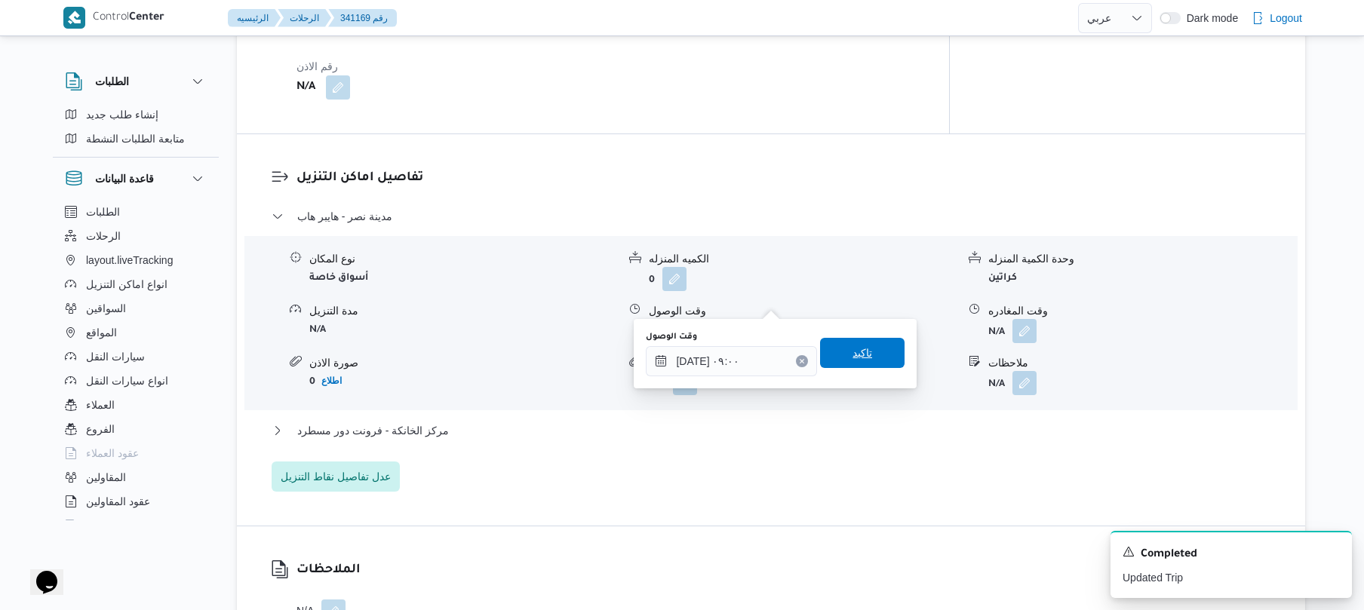
click at [865, 361] on span "تاكيد" at bounding box center [862, 353] width 85 height 30
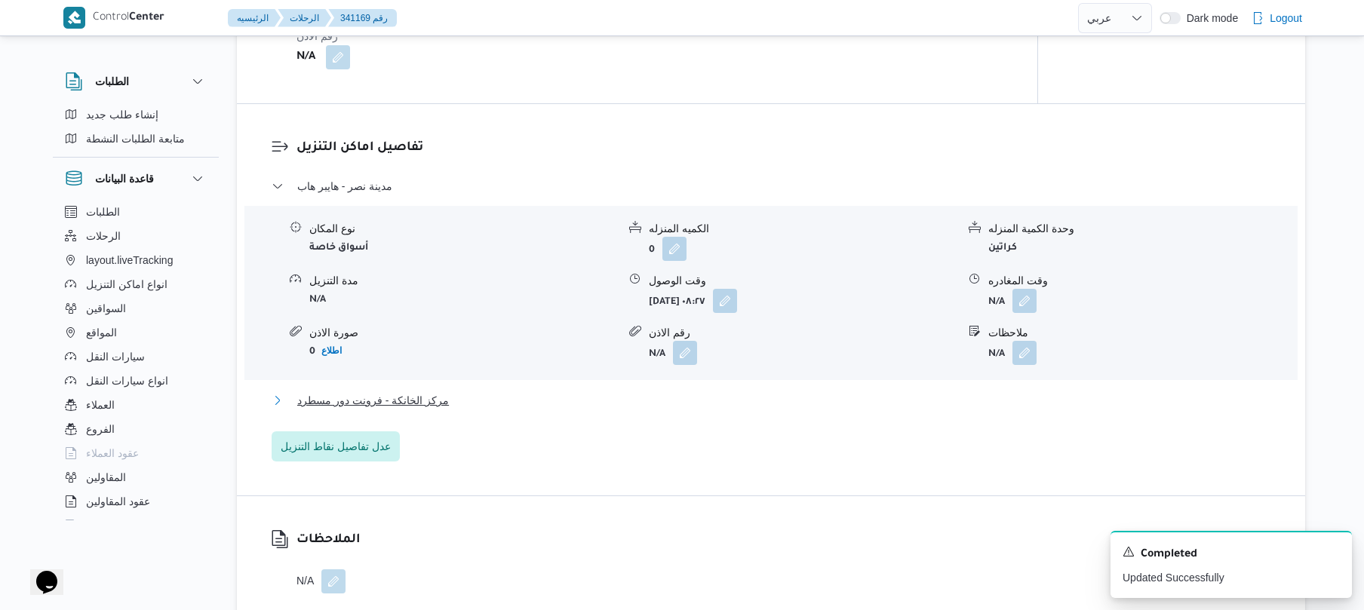
click at [718, 400] on button "مركز الخانكة - فرونت دور مسطرد" at bounding box center [772, 401] width 1000 height 18
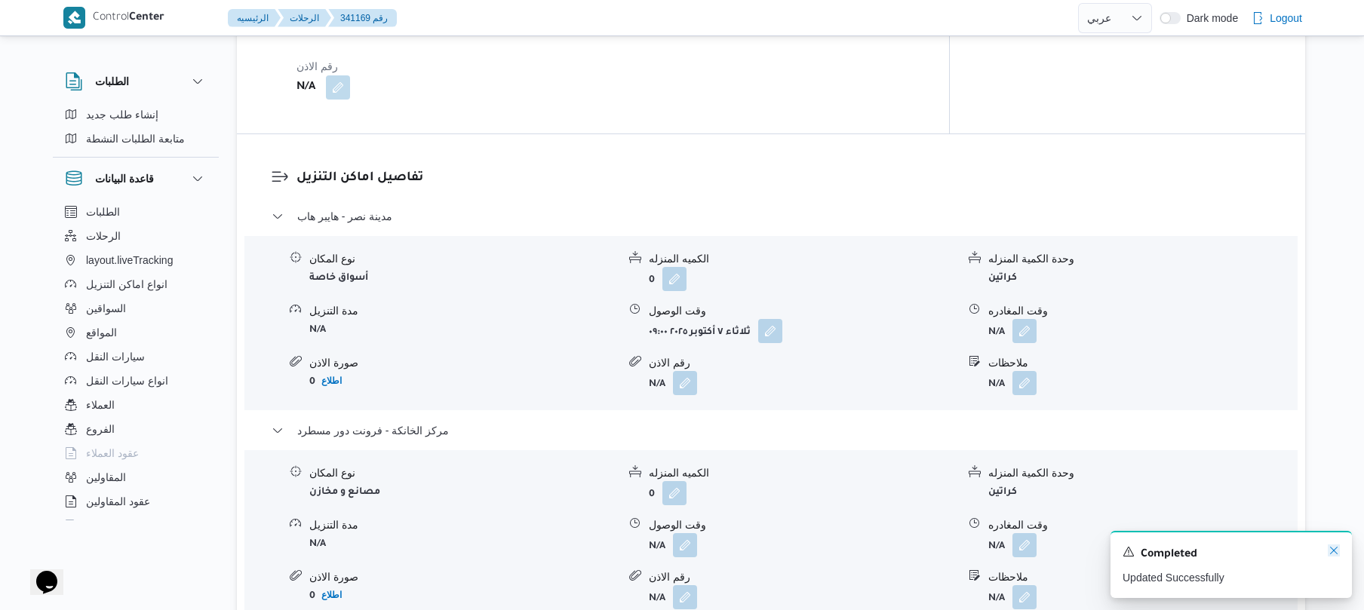
click at [1332, 547] on icon "Dismiss toast" at bounding box center [1334, 551] width 12 height 12
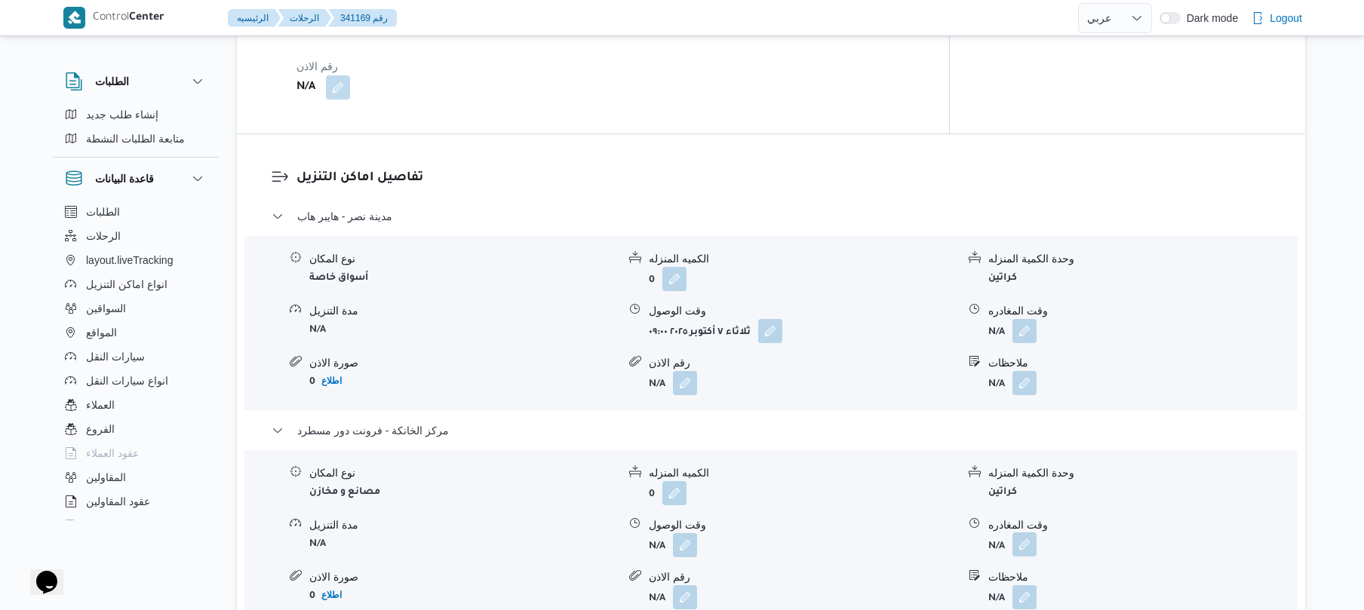
click at [1026, 533] on button "button" at bounding box center [1025, 545] width 24 height 24
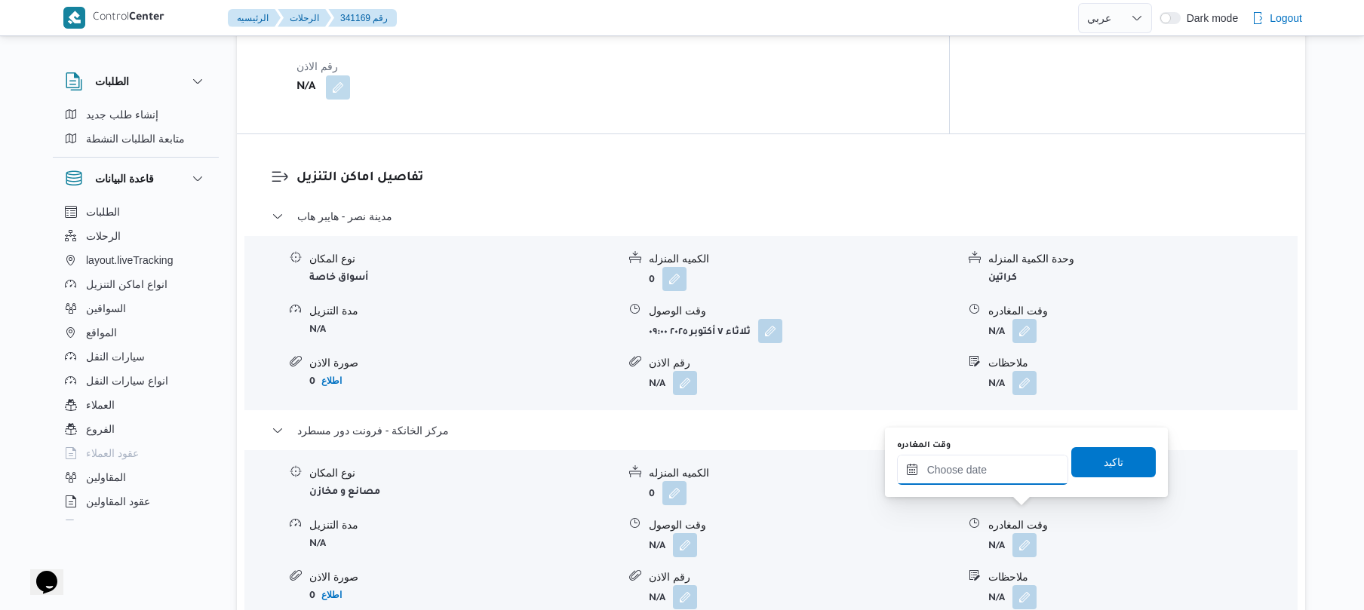
click at [999, 472] on input "وقت المغادره" at bounding box center [982, 470] width 171 height 30
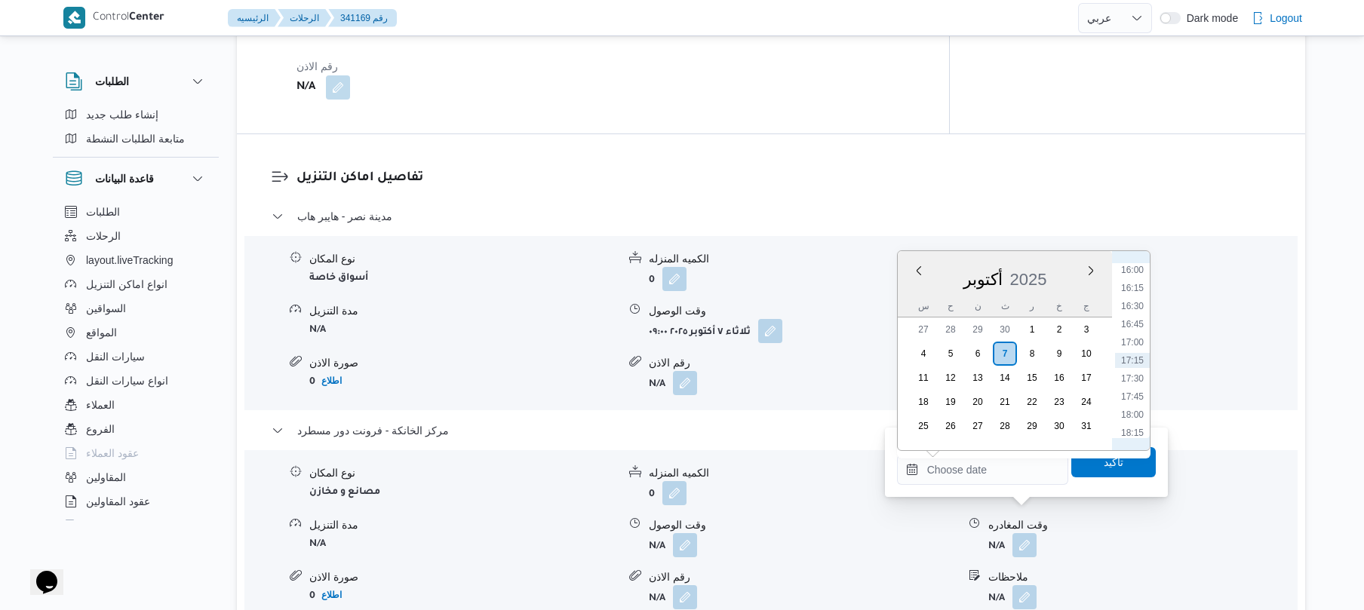
scroll to position [1011, 0]
click at [1136, 382] on li "15:30" at bounding box center [1132, 382] width 35 height 15
type input "[DATE] ١٥:٣٠"
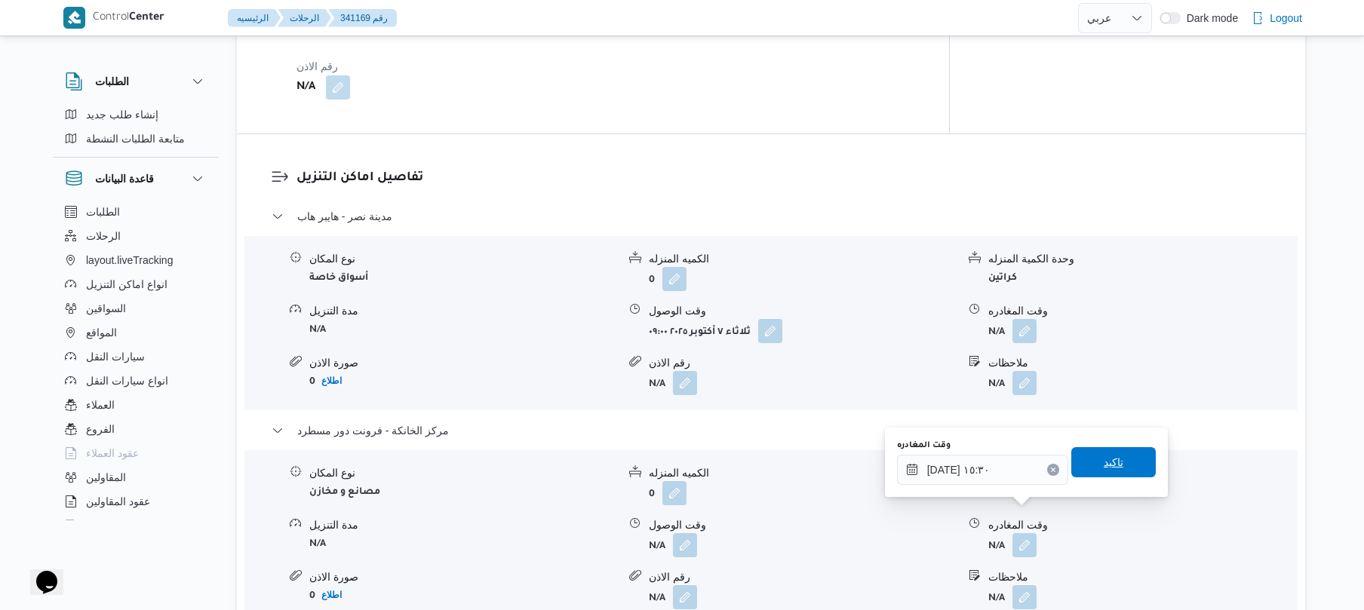
click at [1104, 466] on span "تاكيد" at bounding box center [1114, 463] width 20 height 18
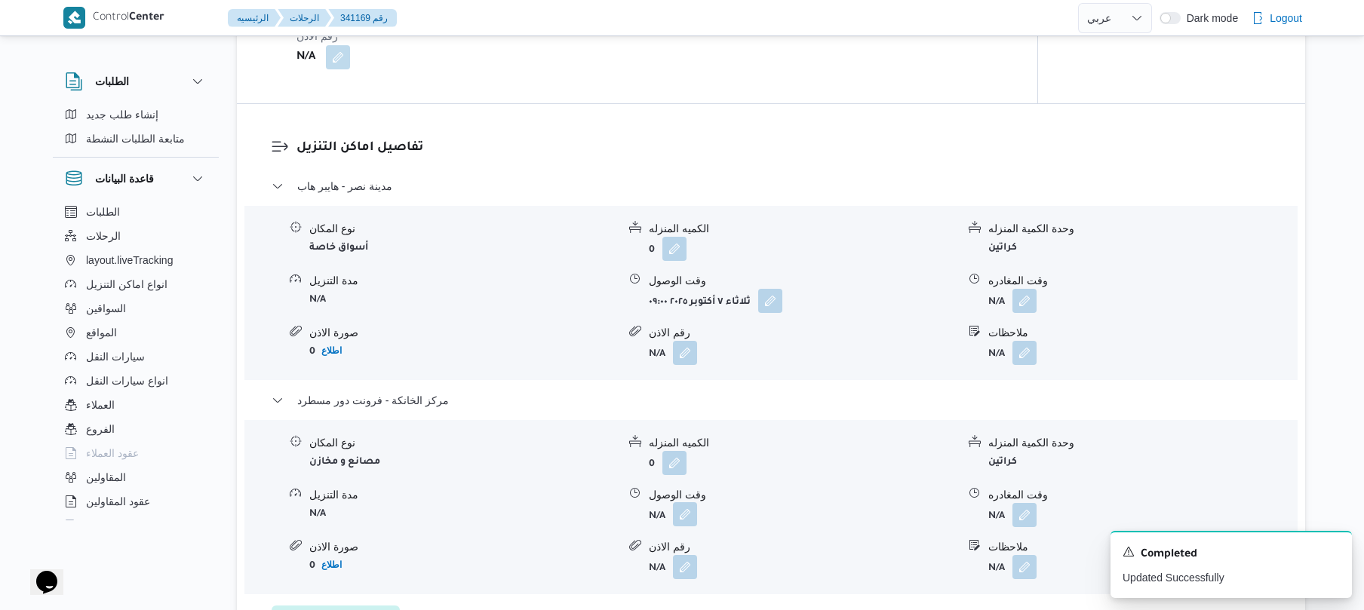
click at [690, 517] on button "button" at bounding box center [685, 515] width 24 height 24
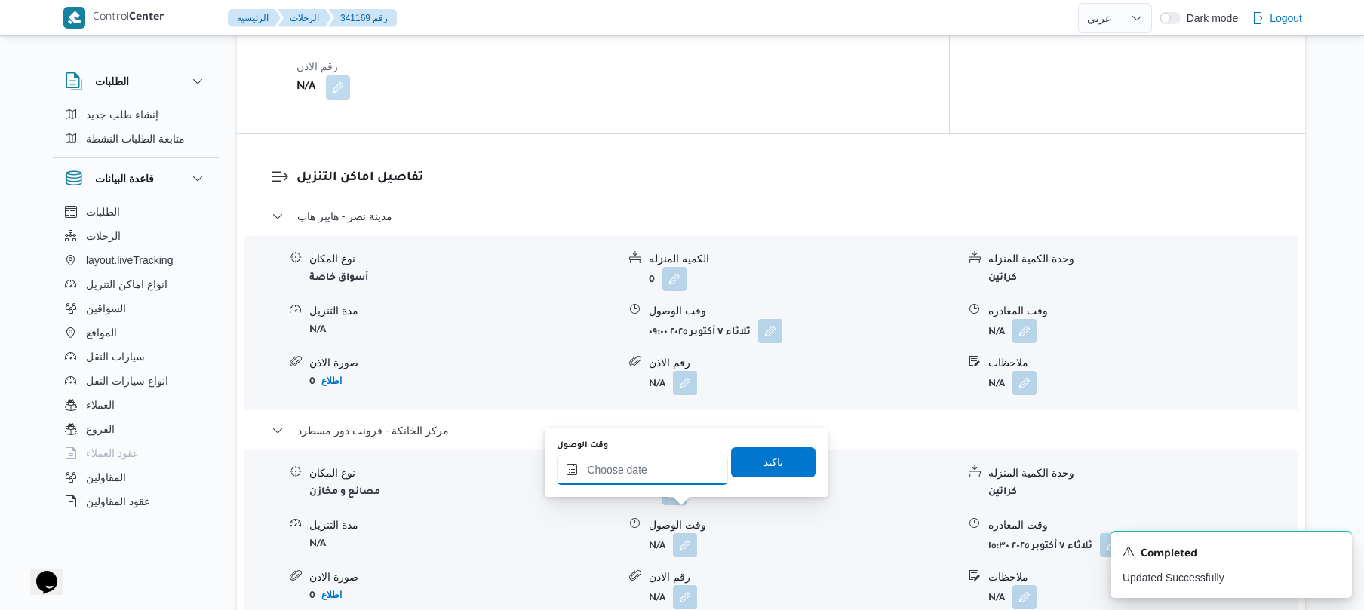
click at [656, 466] on input "وقت الوصول" at bounding box center [642, 470] width 171 height 30
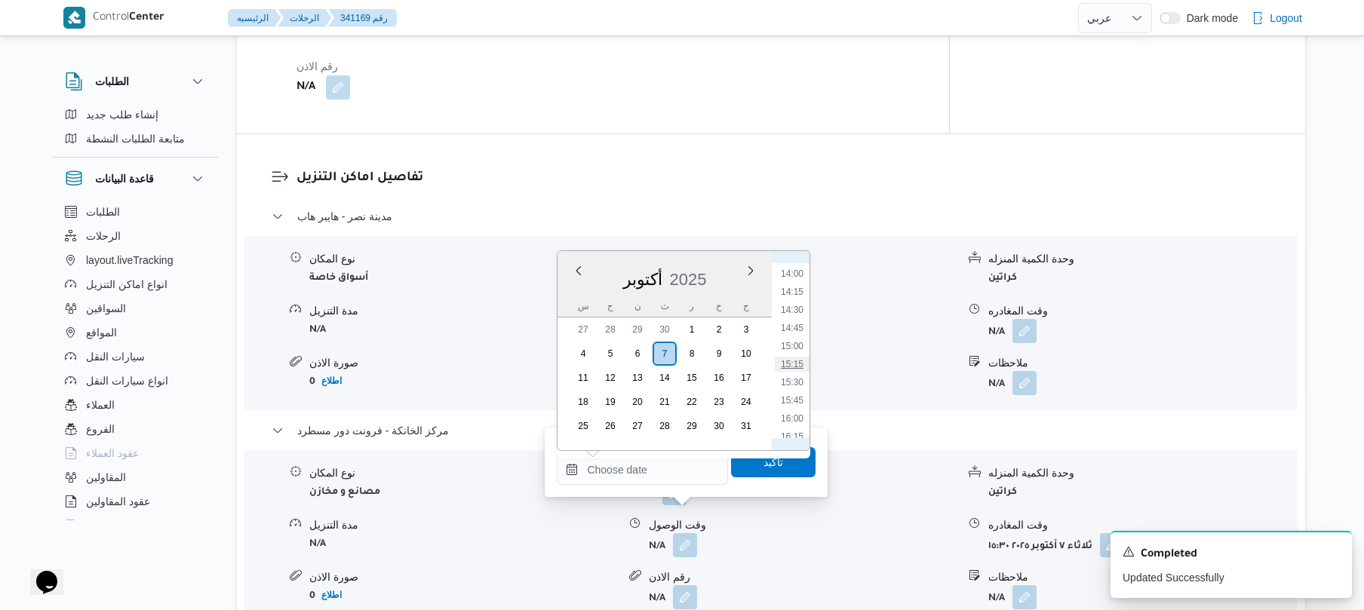
click at [794, 364] on li "15:15" at bounding box center [792, 364] width 35 height 15
type input "٠٧/١٠/٢٠٢٥ ١٥:١٥"
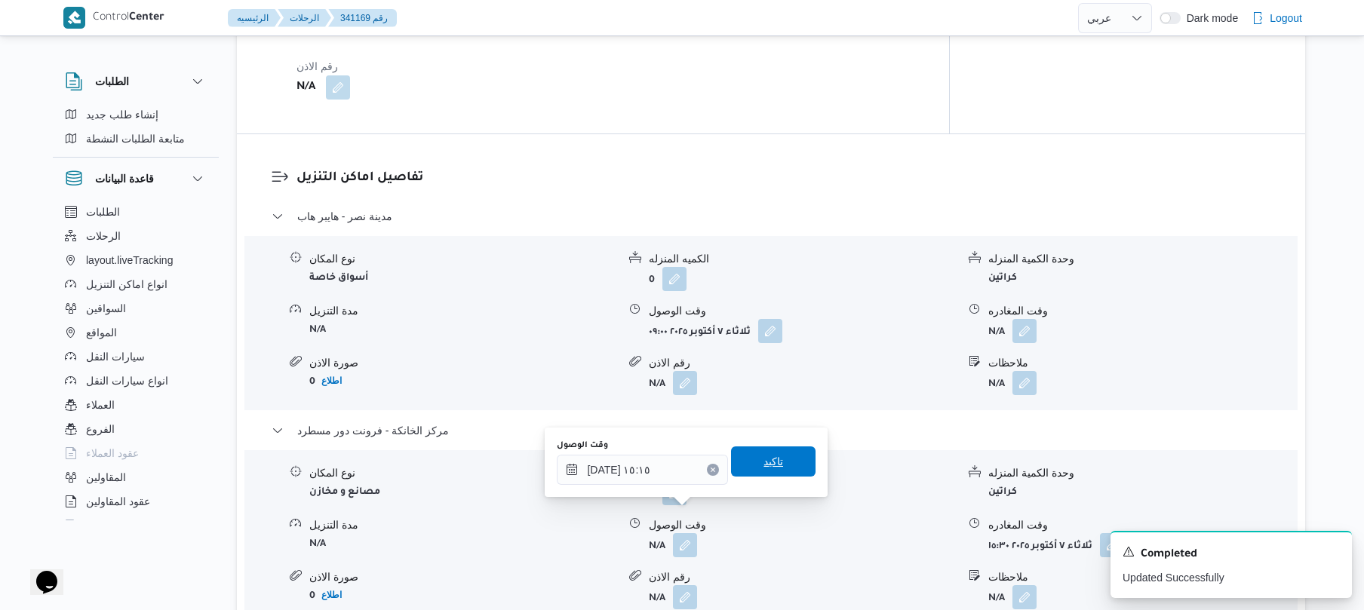
click at [768, 457] on span "تاكيد" at bounding box center [774, 462] width 20 height 18
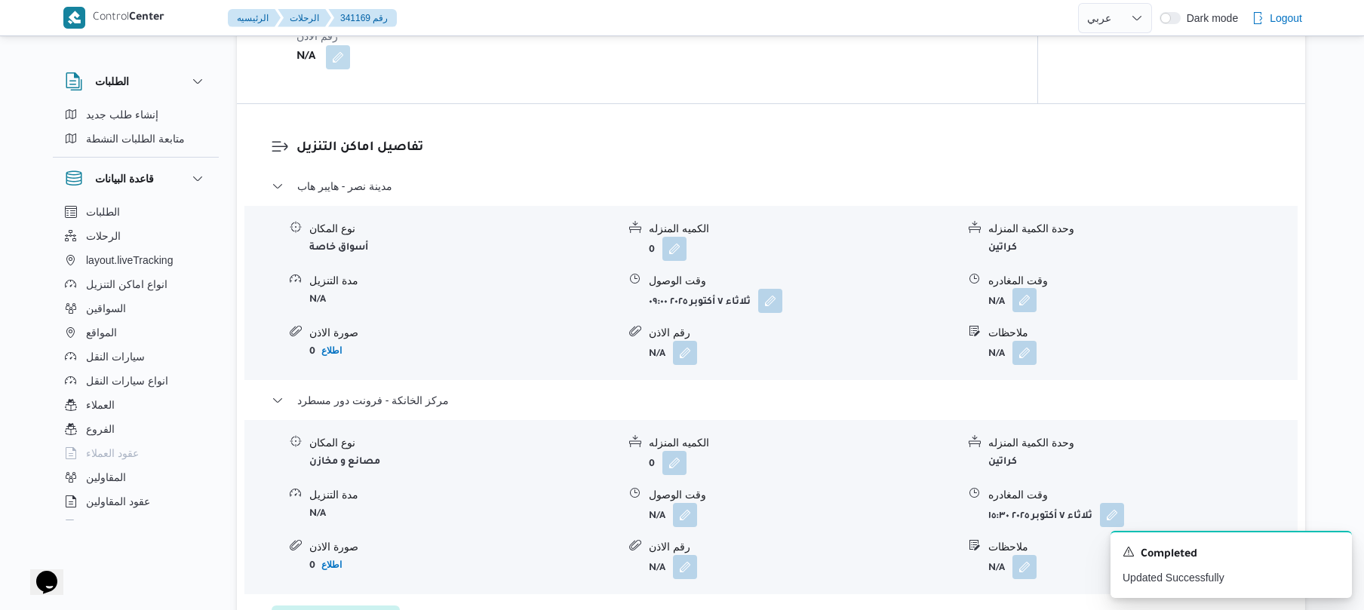
click at [1024, 306] on button "button" at bounding box center [1025, 300] width 24 height 24
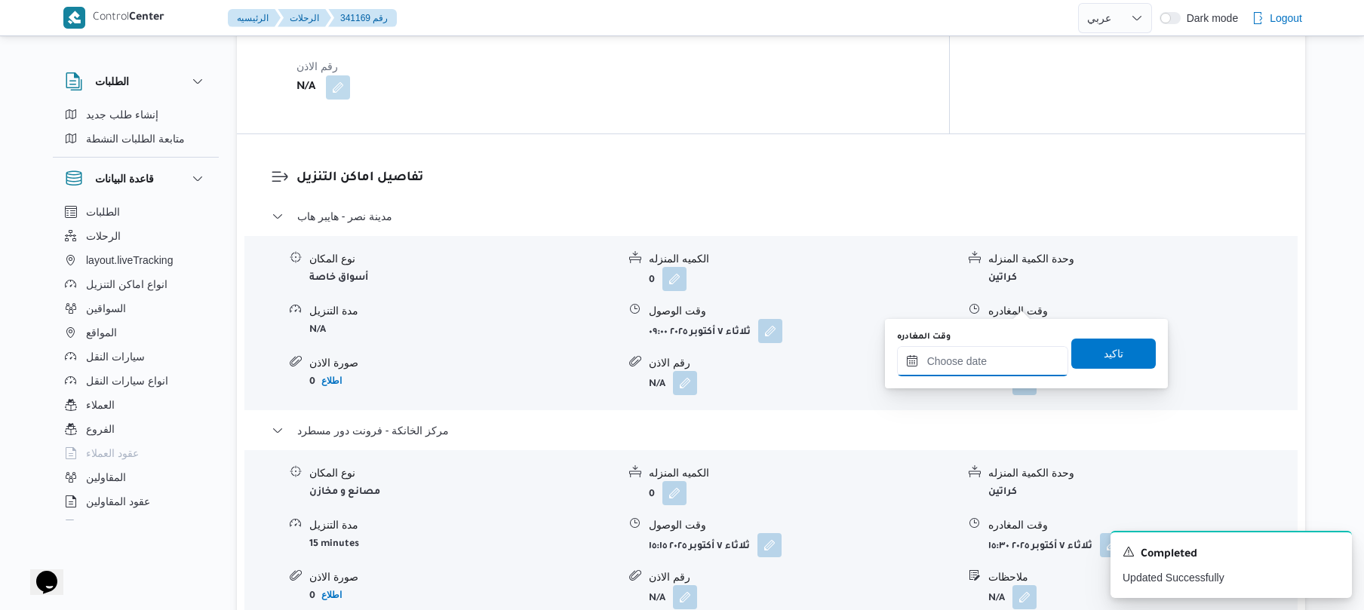
click at [978, 361] on input "وقت المغادره" at bounding box center [982, 361] width 171 height 30
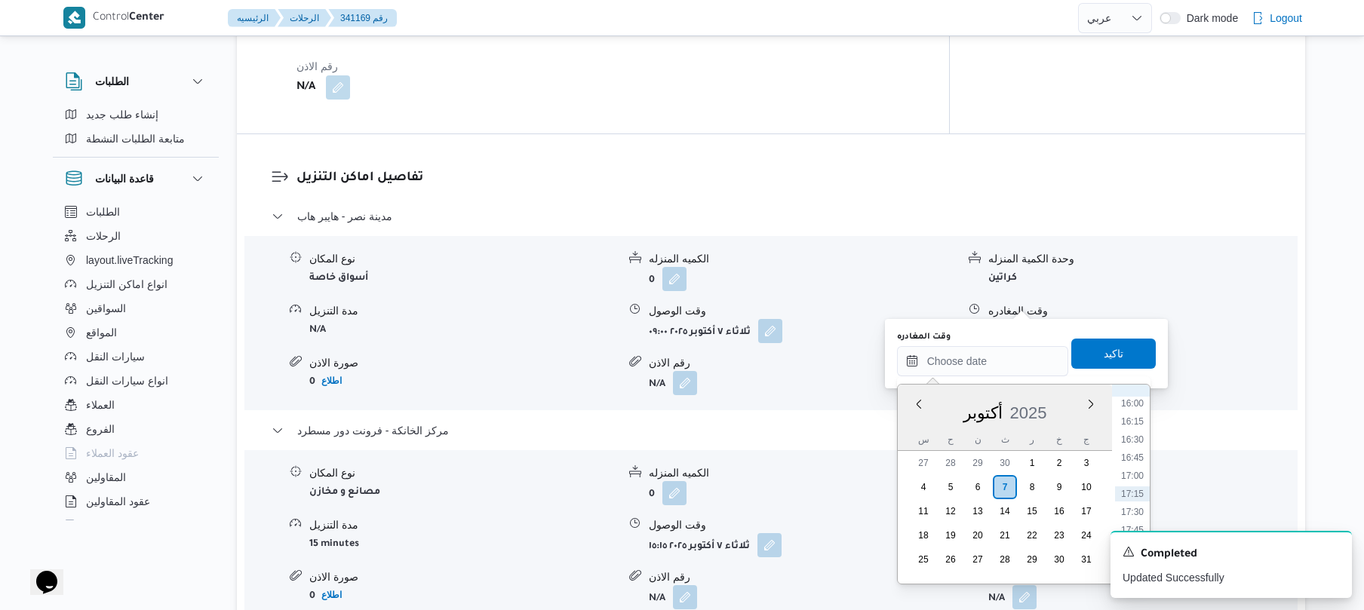
scroll to position [1012, 0]
click at [1136, 460] on li "14:45" at bounding box center [1132, 461] width 35 height 15
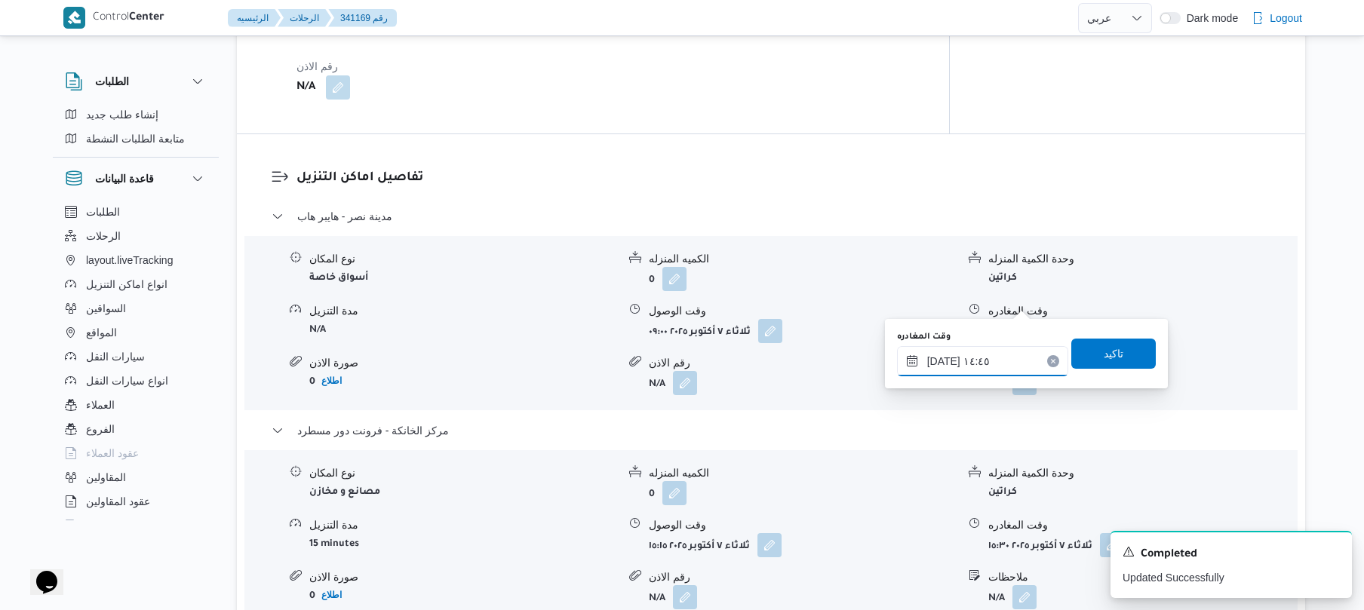
click at [940, 360] on input "٠٧/١٠/٢٠٢٥ ١٤:٤٥" at bounding box center [982, 361] width 171 height 30
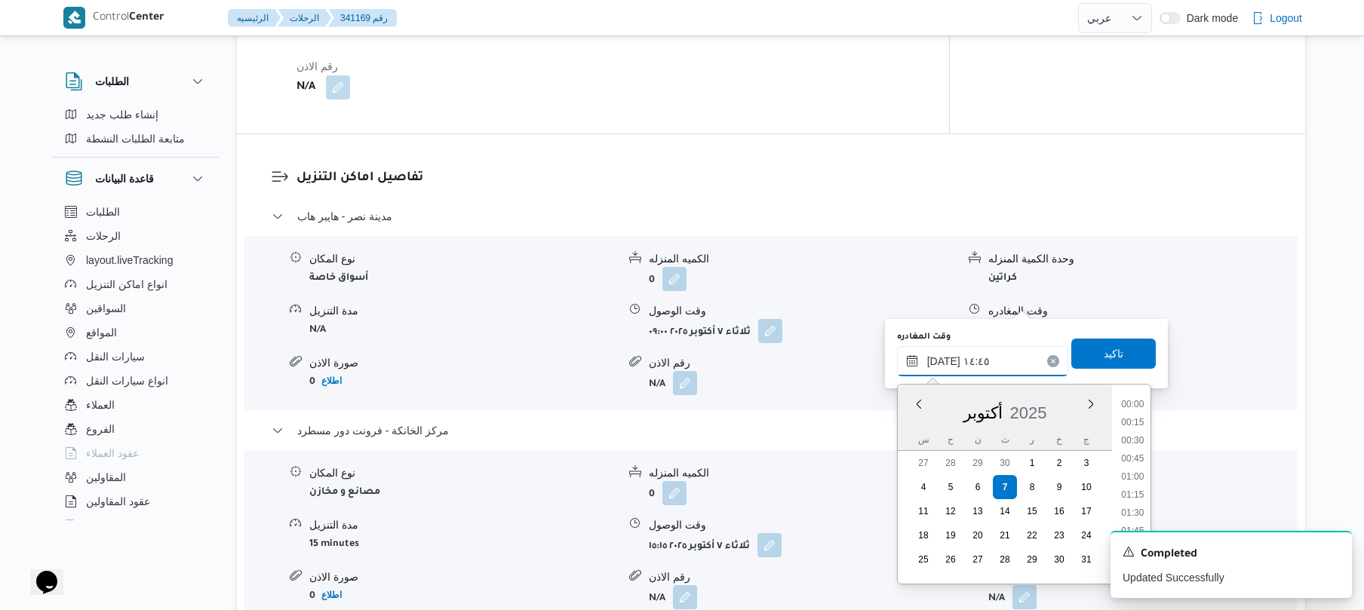
scroll to position [978, 0]
type input "٠٧/١٠/٢٠٢٥ ١٤:40"
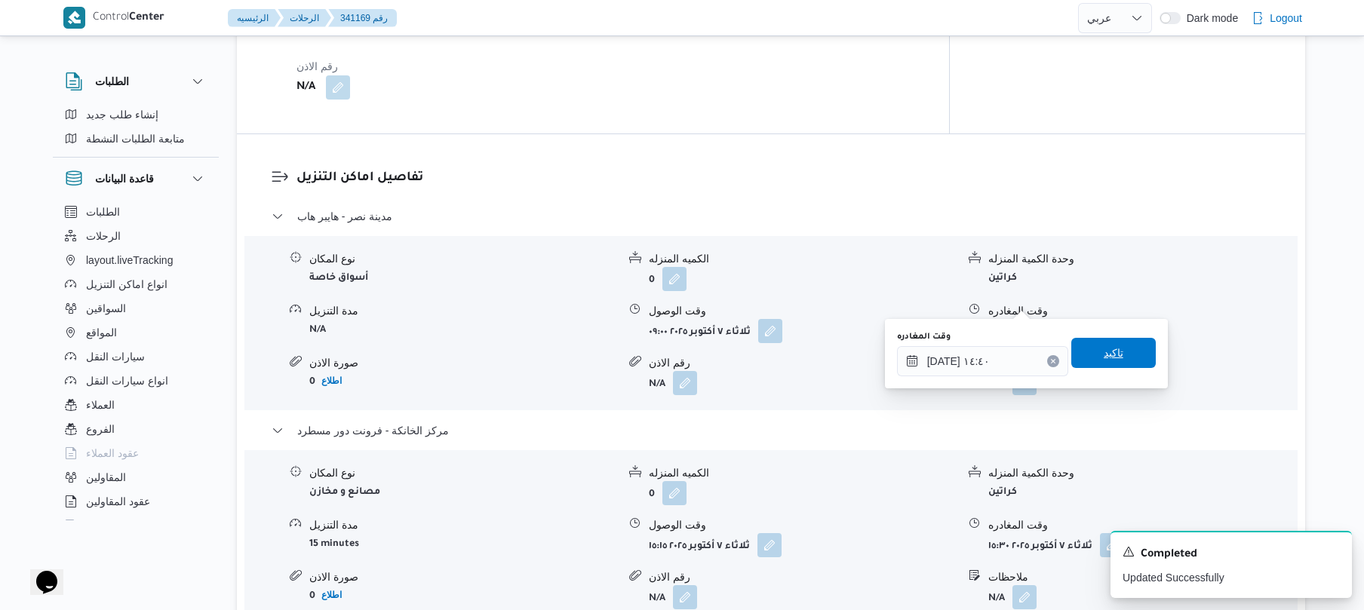
click at [1082, 352] on span "تاكيد" at bounding box center [1114, 353] width 85 height 30
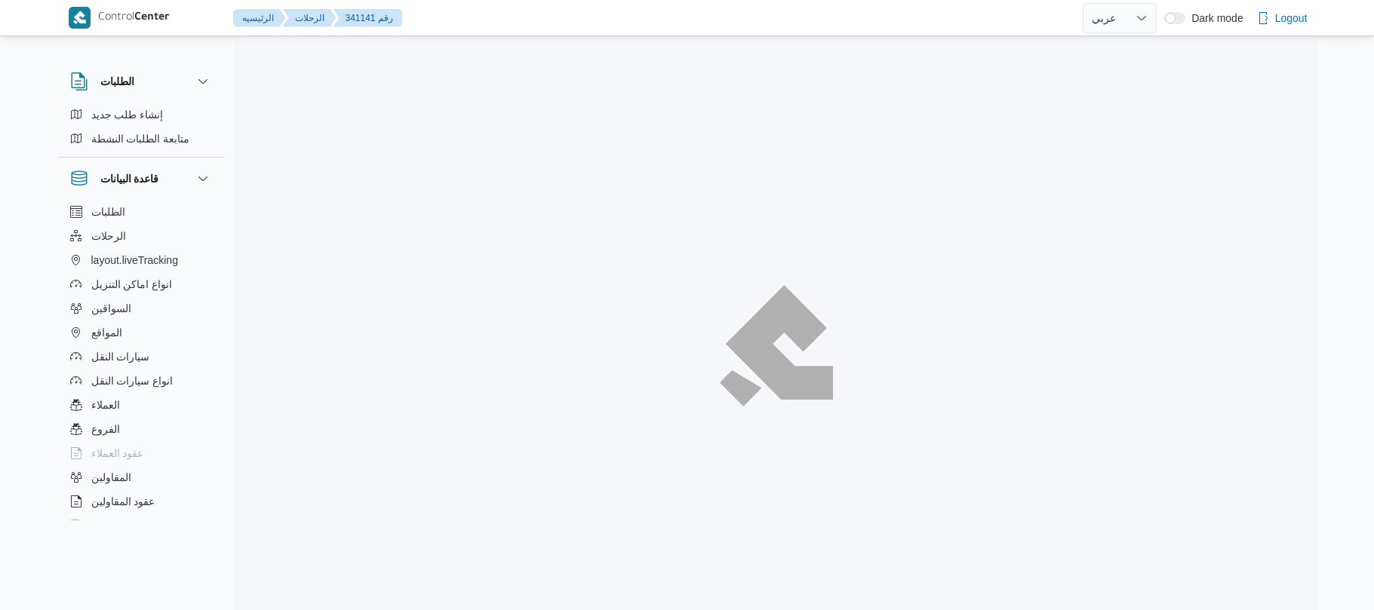
select select "ar"
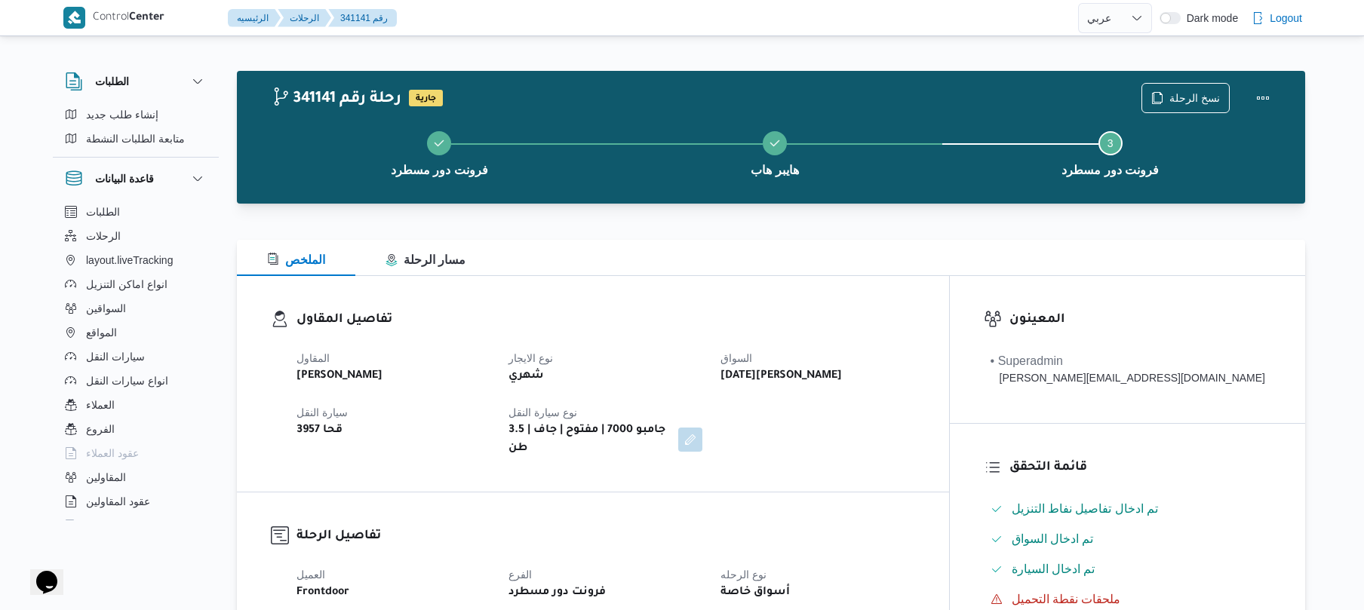
click at [783, 287] on div "تفاصيل المقاول المقاول [PERSON_NAME] [PERSON_NAME] نوع الايجار شهري السواق [DAT…" at bounding box center [593, 384] width 712 height 216
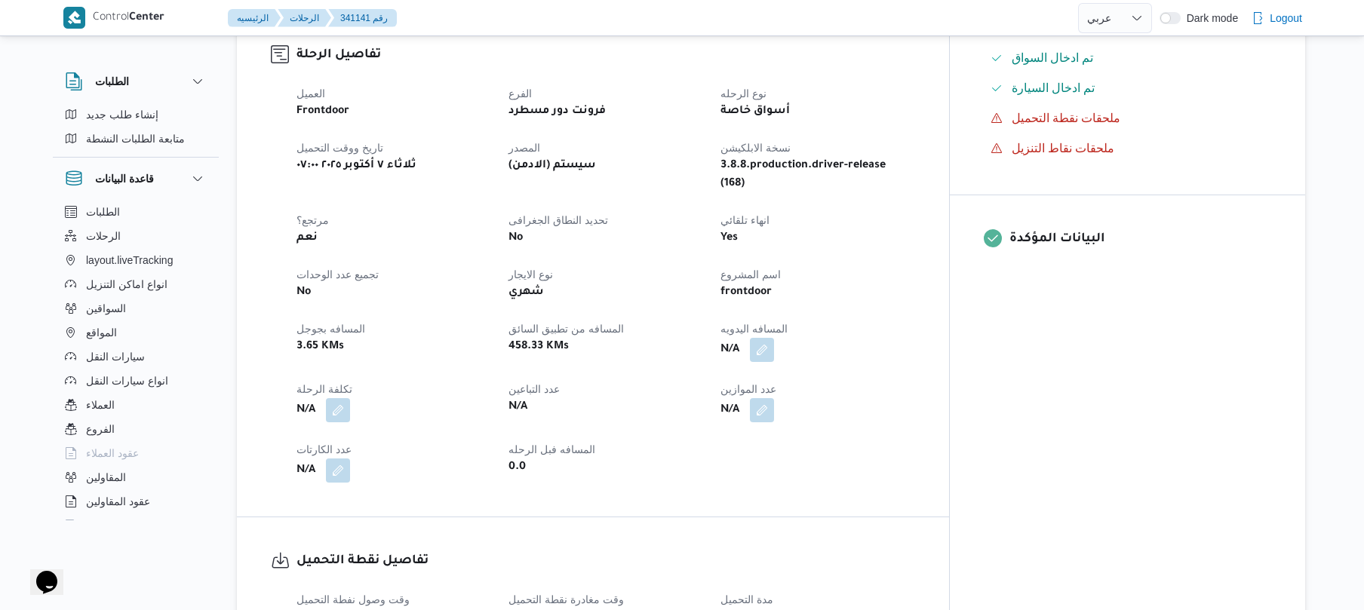
scroll to position [442, 0]
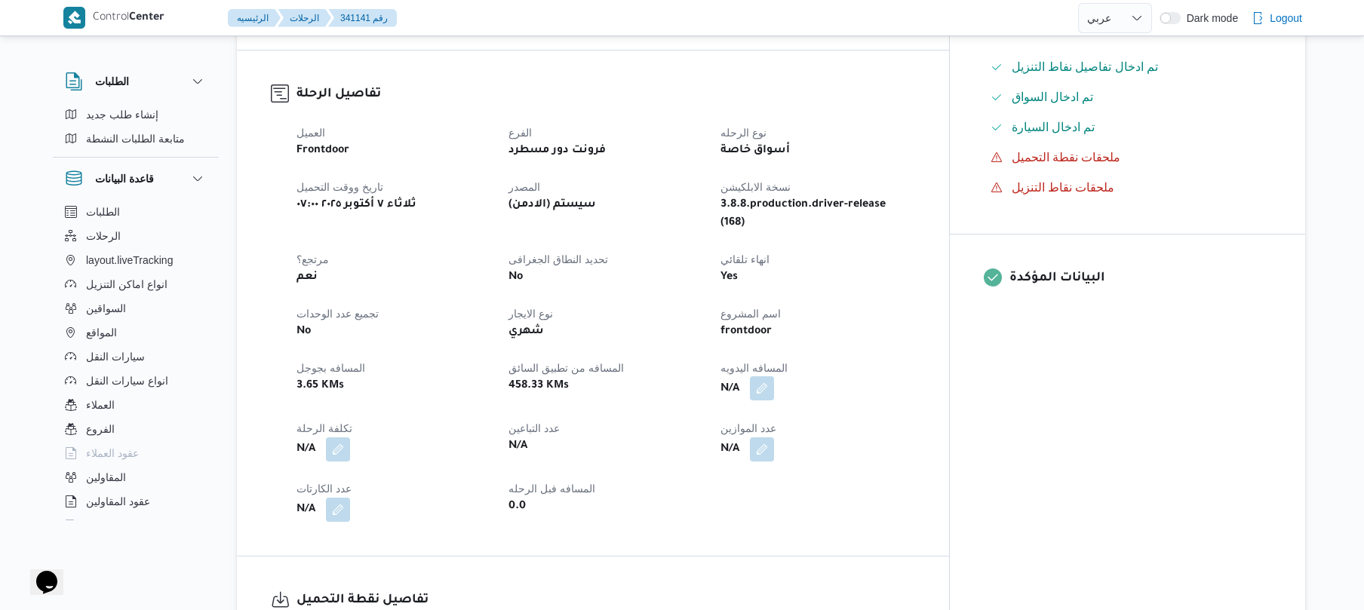
click at [774, 377] on button "button" at bounding box center [762, 389] width 24 height 24
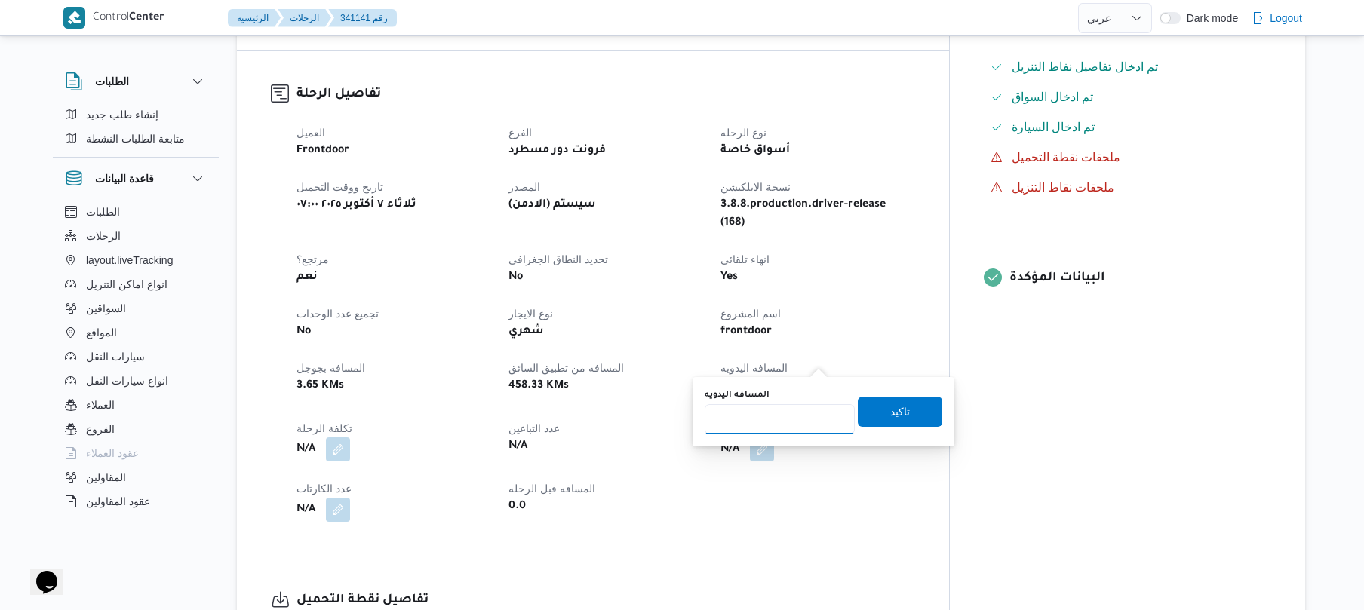
click at [779, 417] on input "المسافه اليدويه" at bounding box center [780, 419] width 150 height 30
type input "50"
click at [876, 424] on span "تاكيد" at bounding box center [900, 412] width 85 height 30
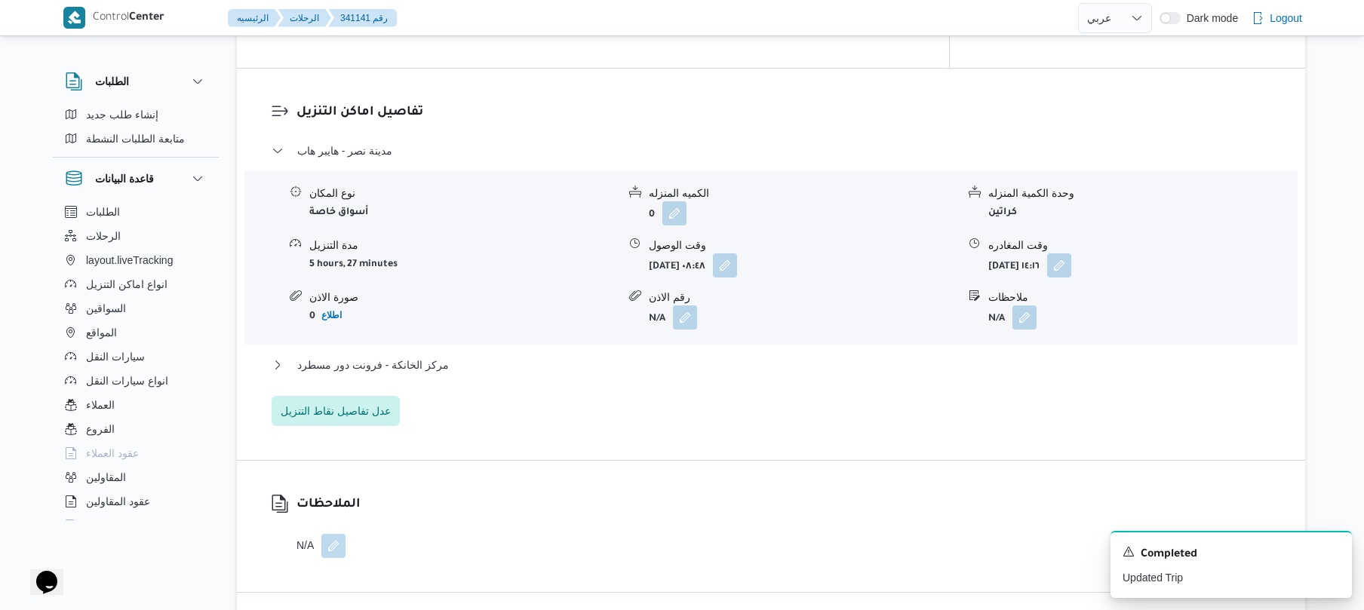
scroll to position [1207, 0]
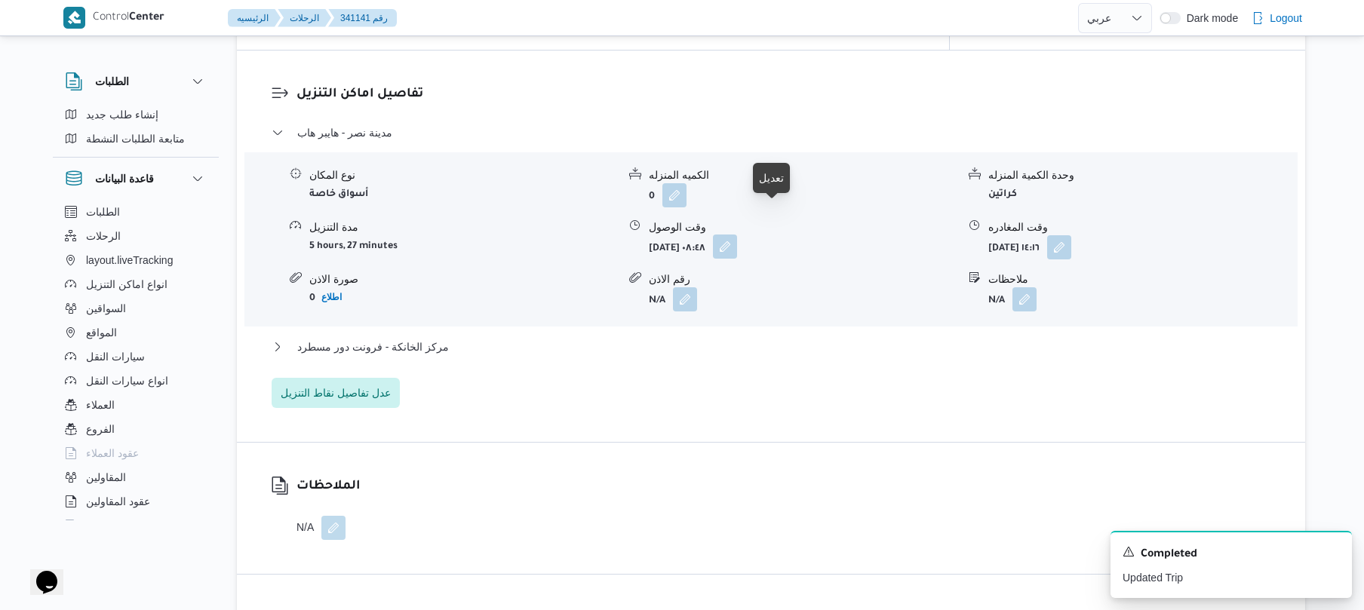
click at [737, 235] on button "button" at bounding box center [725, 247] width 24 height 24
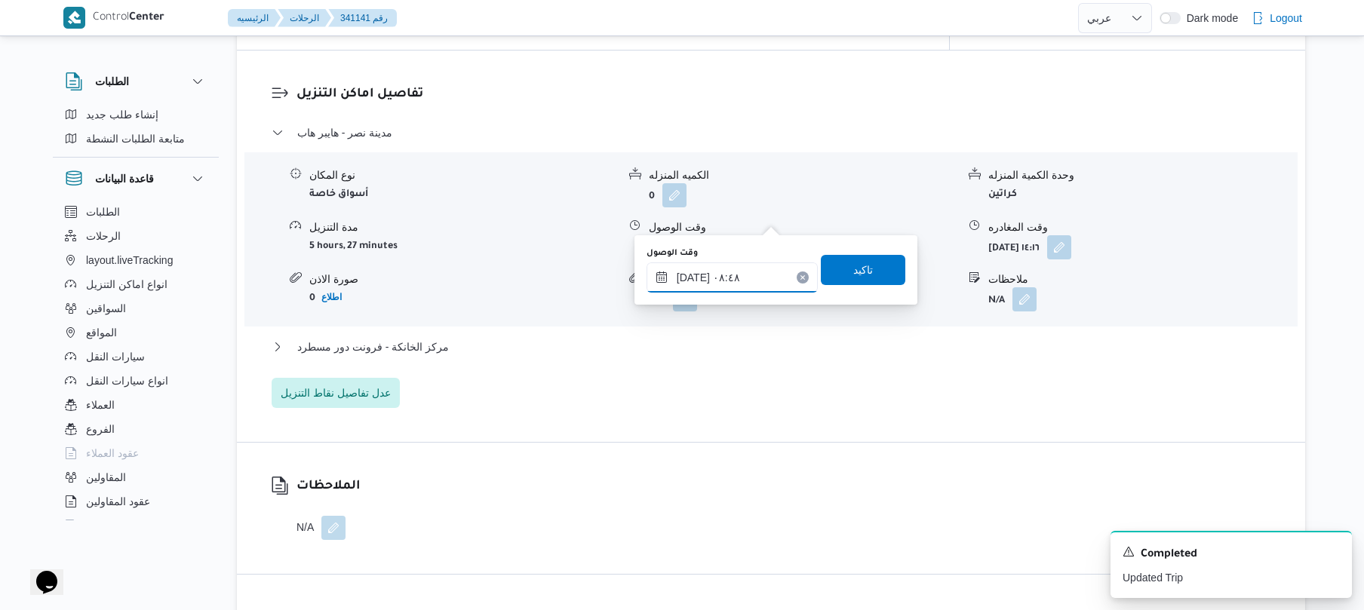
click at [732, 276] on input "[DATE] ٠٨:٤٨" at bounding box center [732, 278] width 171 height 30
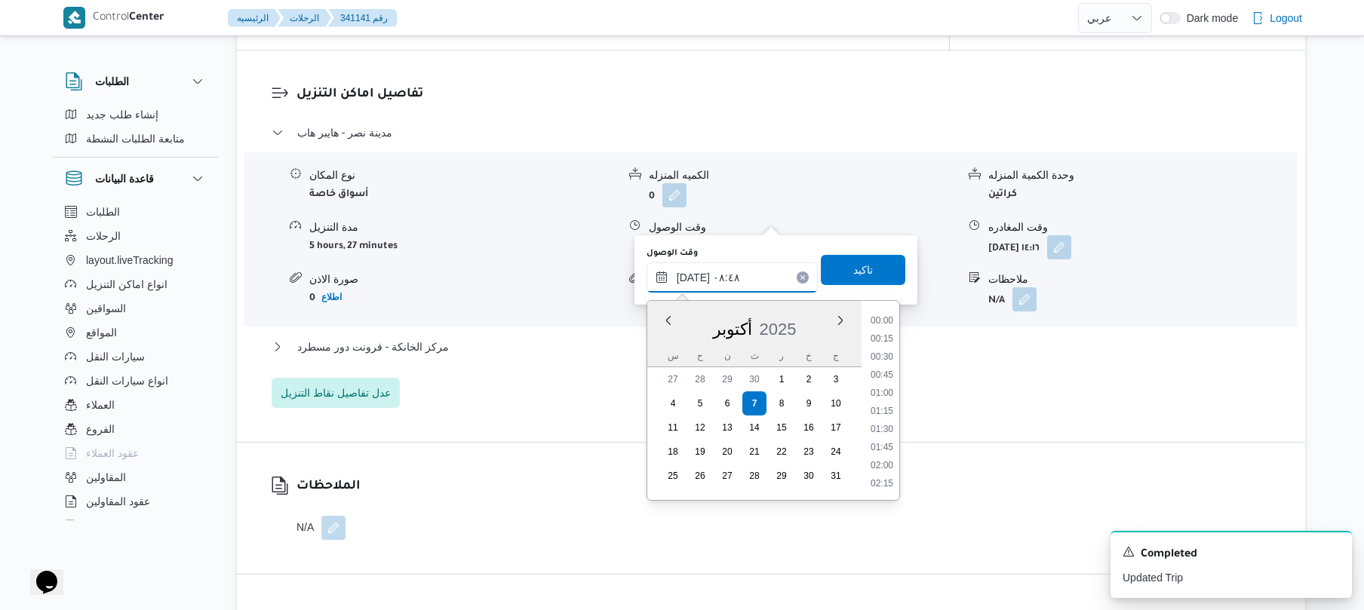
scroll to position [543, 0]
click at [884, 324] on li "07:30" at bounding box center [882, 320] width 35 height 15
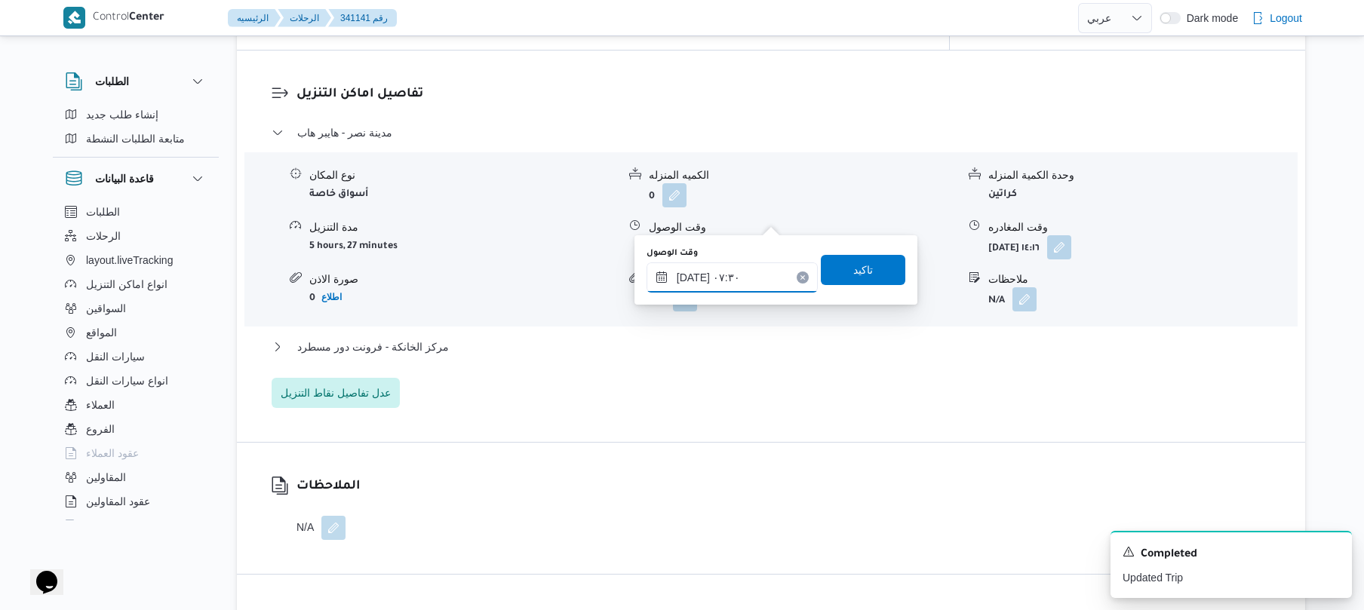
click at [698, 278] on input "[DATE] ٠٧:٣٠" at bounding box center [732, 278] width 171 height 30
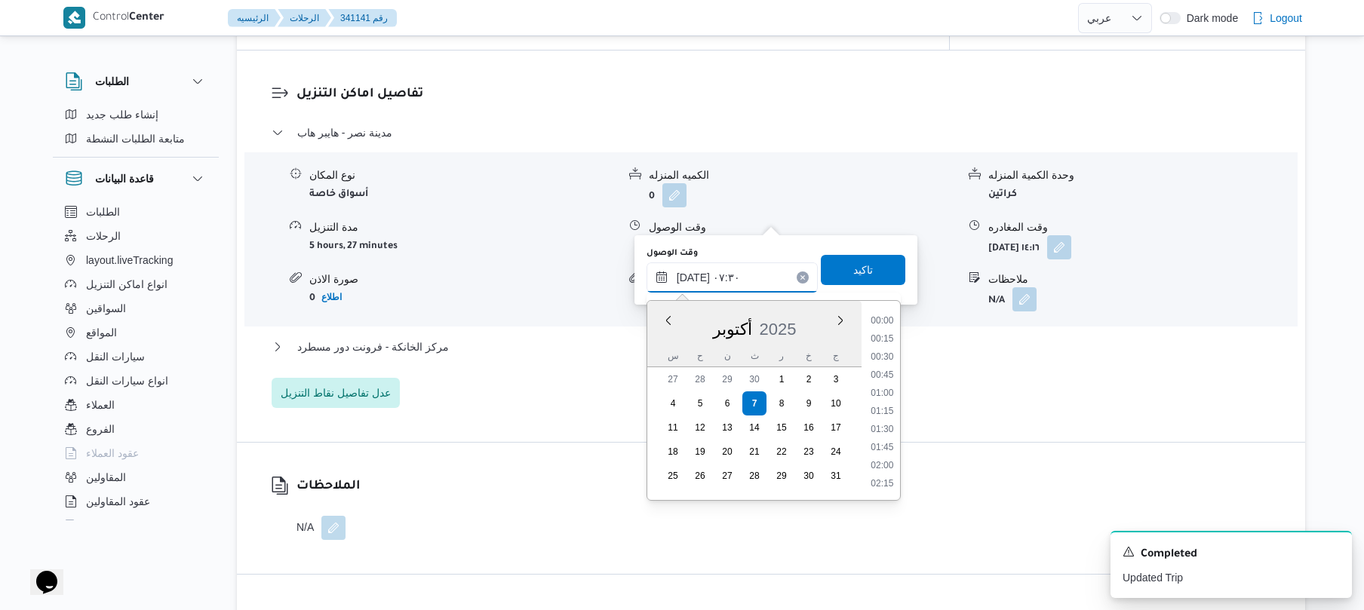
click at [698, 278] on input "[DATE] ٠٧:٣٠" at bounding box center [732, 278] width 171 height 30
type input "[DATE] ٠٧:35"
click at [834, 275] on span "تاكيد" at bounding box center [863, 269] width 85 height 30
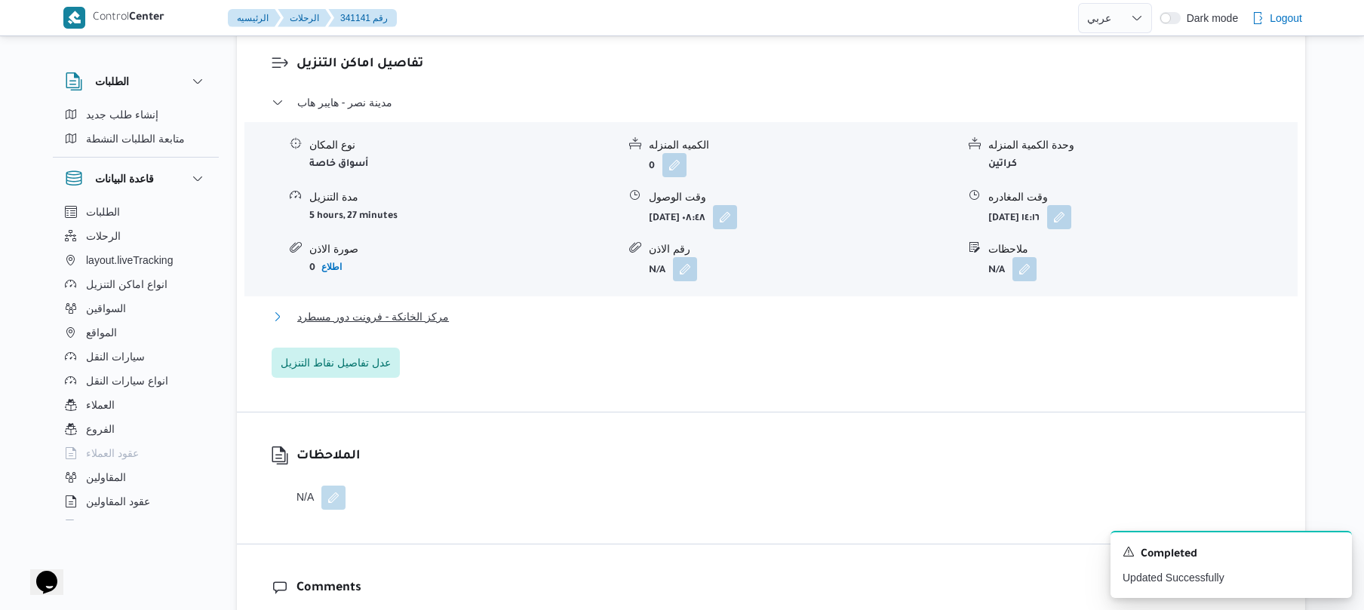
click at [675, 324] on button "مركز الخانكة - فرونت دور مسطرد" at bounding box center [772, 317] width 1000 height 18
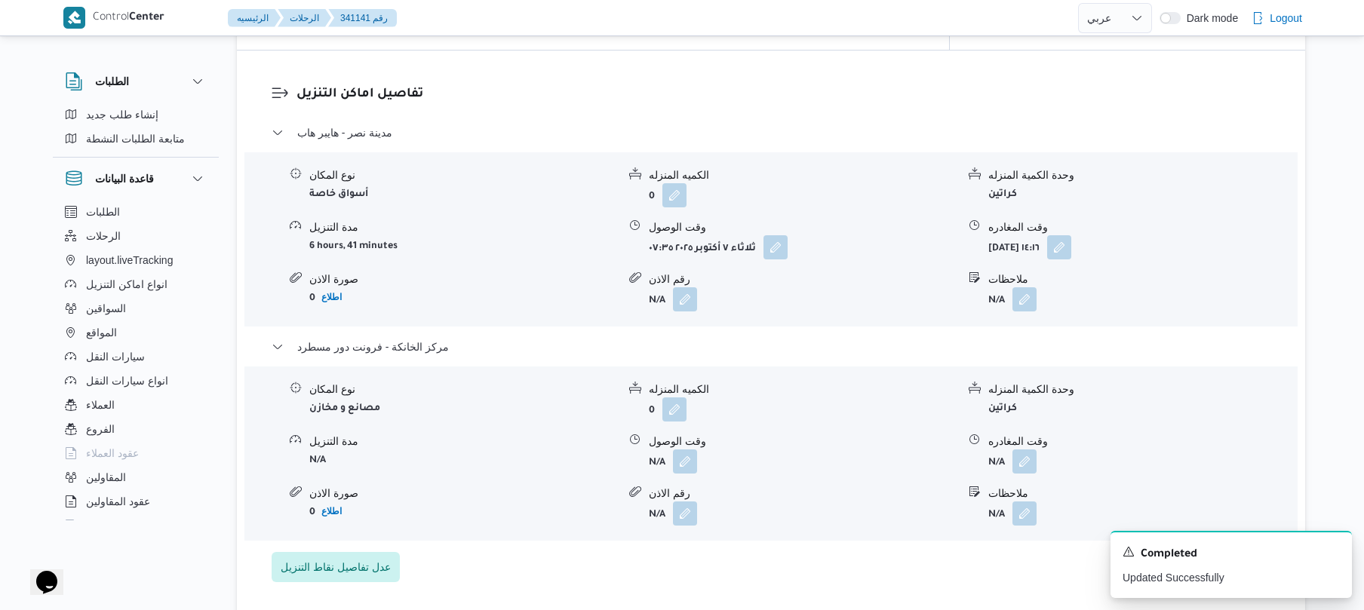
click at [1169, 398] on div "نوع المكان مصانع و مخازن الكميه المنزله 0 وحدة الكمية المنزله كراتين مدة التنزي…" at bounding box center [770, 453] width 1065 height 171
click at [1334, 551] on icon "Dismiss toast" at bounding box center [1334, 551] width 12 height 12
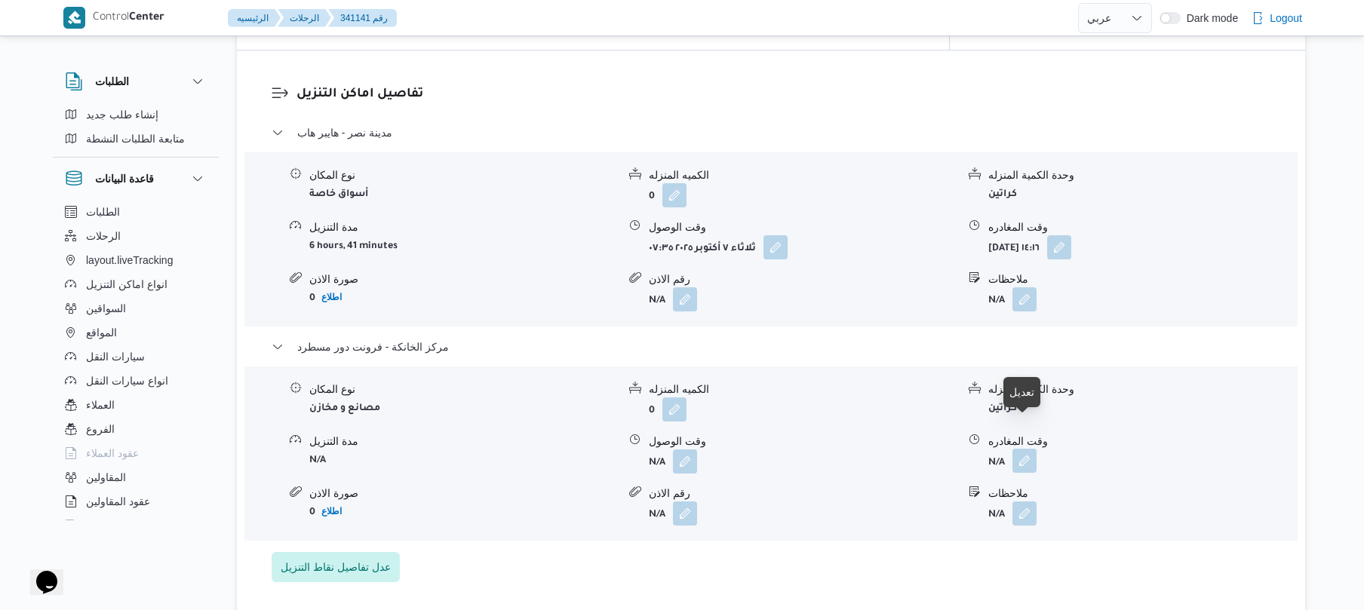
click at [1021, 449] on button "button" at bounding box center [1025, 461] width 24 height 24
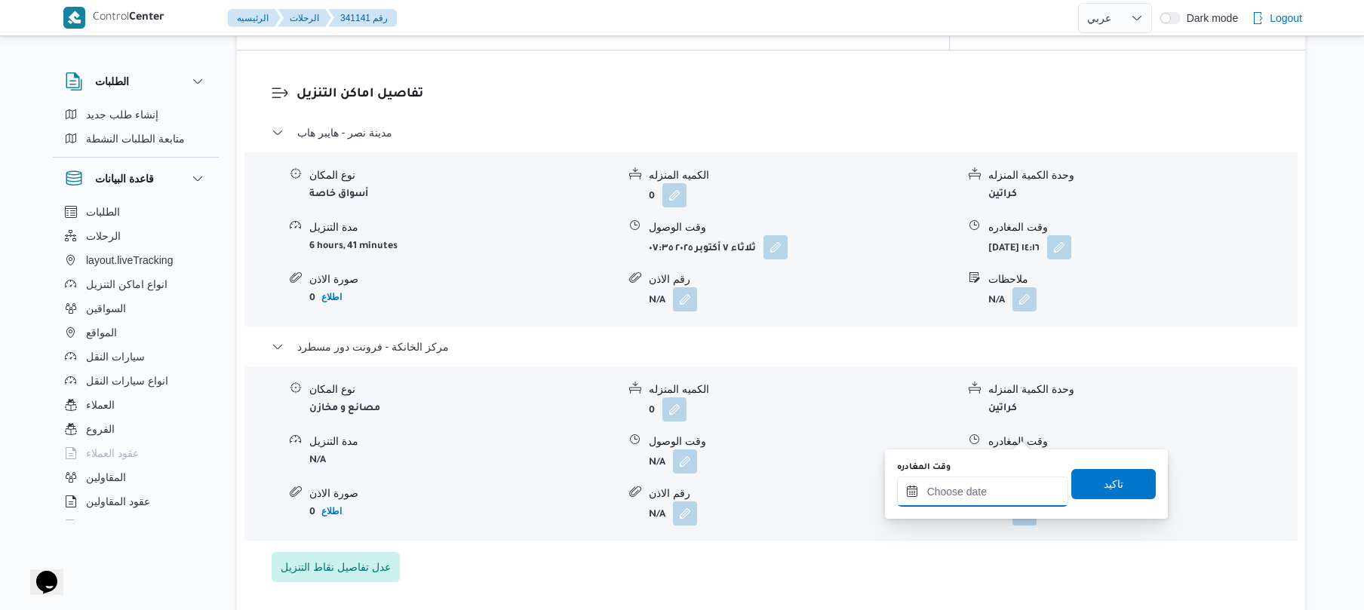
click at [949, 484] on input "وقت المغادره" at bounding box center [982, 492] width 171 height 30
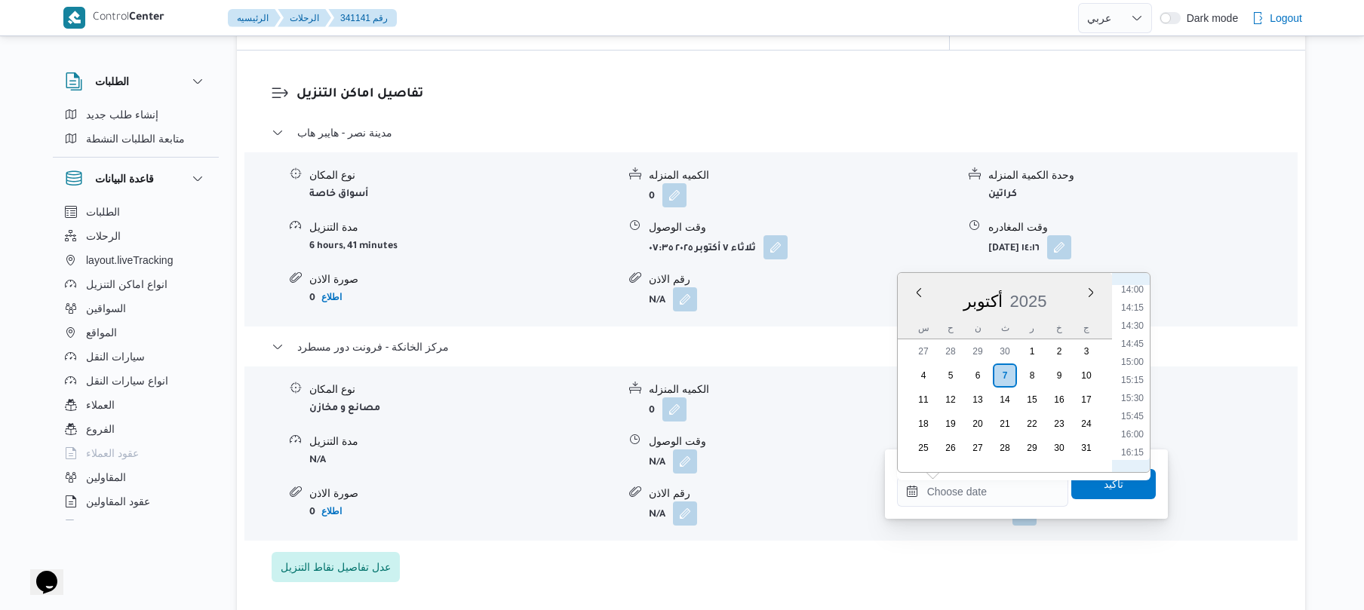
scroll to position [1011, 0]
click at [1124, 424] on li "15:45" at bounding box center [1132, 422] width 35 height 15
type input "[DATE] ١٥:٤٥"
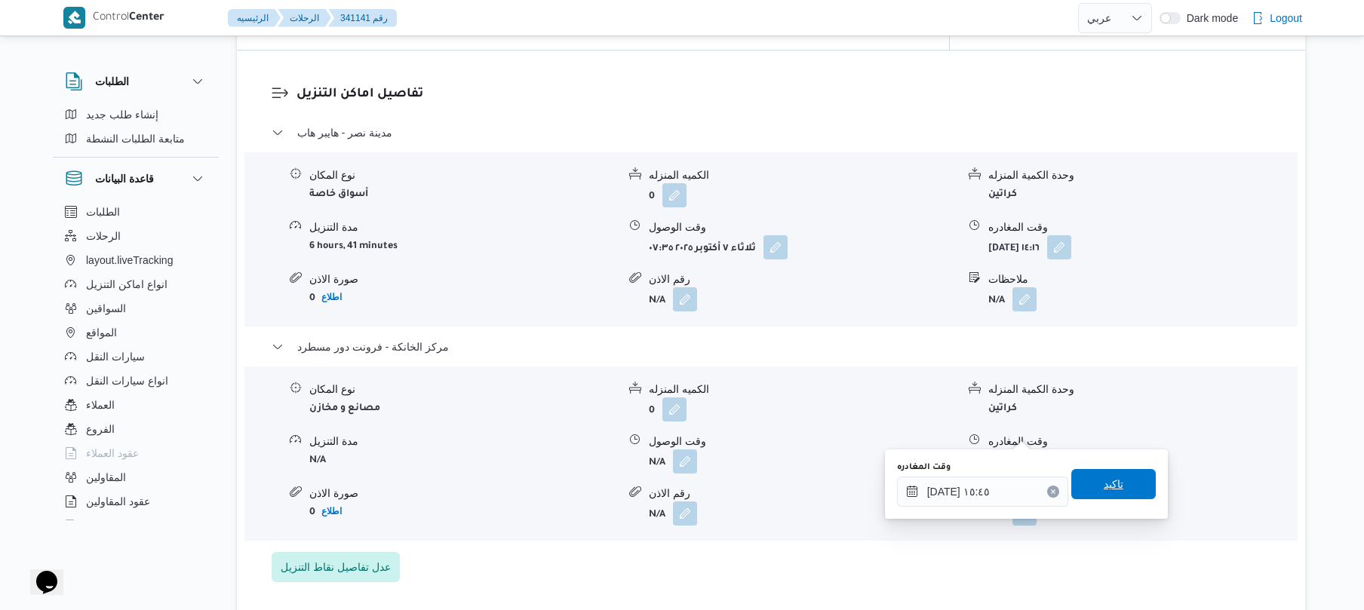
click at [1104, 478] on span "تاكيد" at bounding box center [1114, 484] width 20 height 18
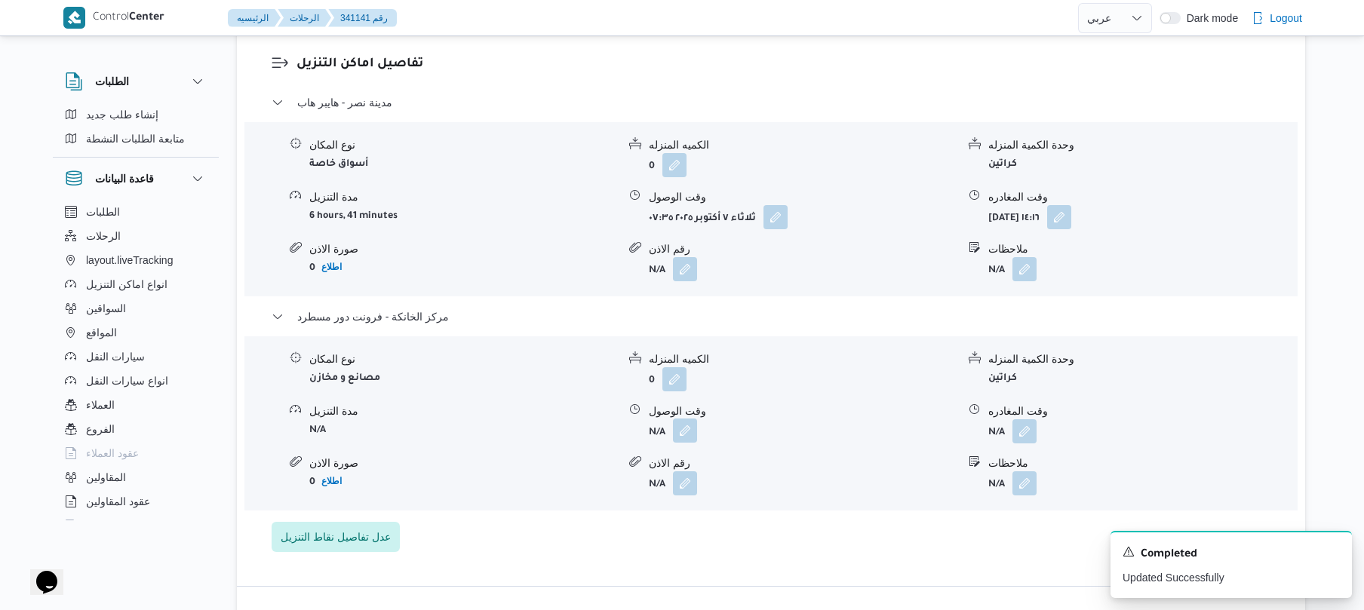
click at [691, 432] on button "button" at bounding box center [685, 431] width 24 height 24
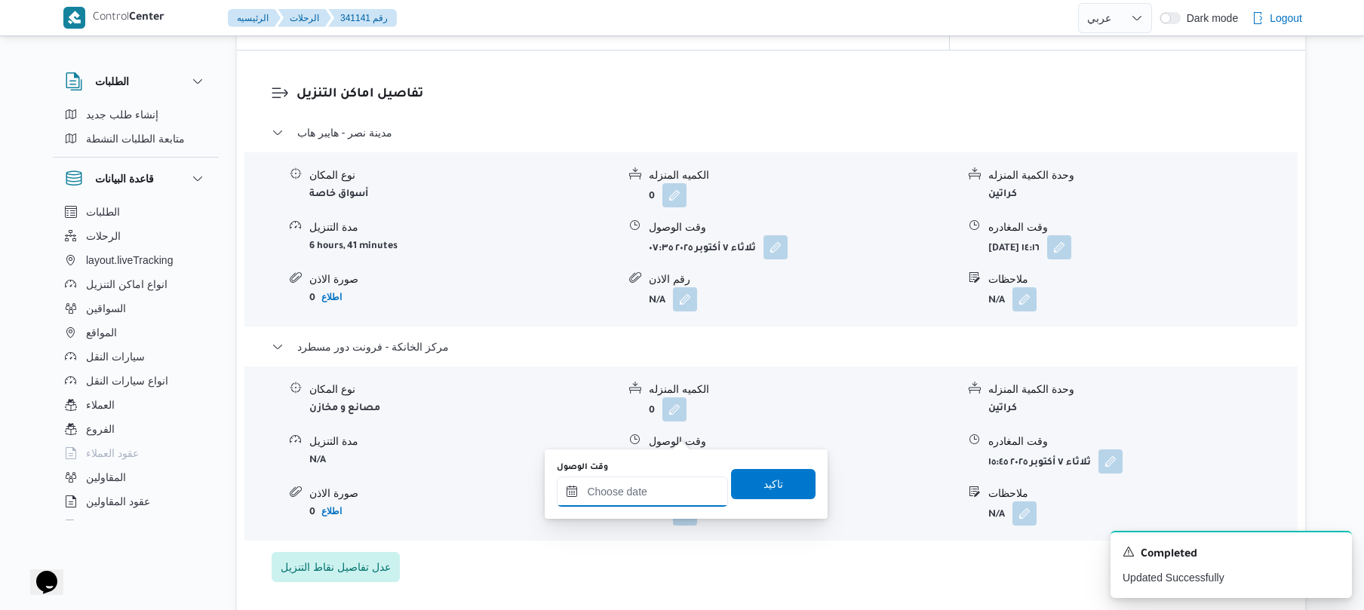
click at [643, 490] on input "وقت الوصول" at bounding box center [642, 492] width 171 height 30
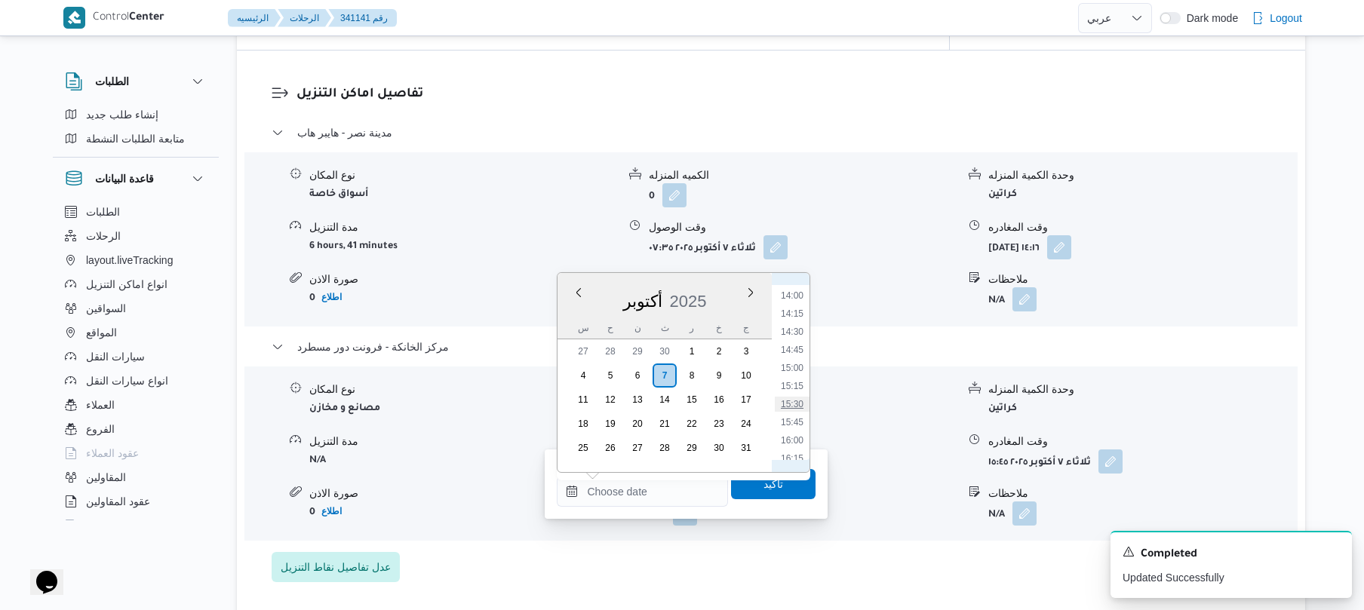
click at [795, 403] on li "15:30" at bounding box center [792, 404] width 35 height 15
type input "[DATE] ١٥:٣٠"
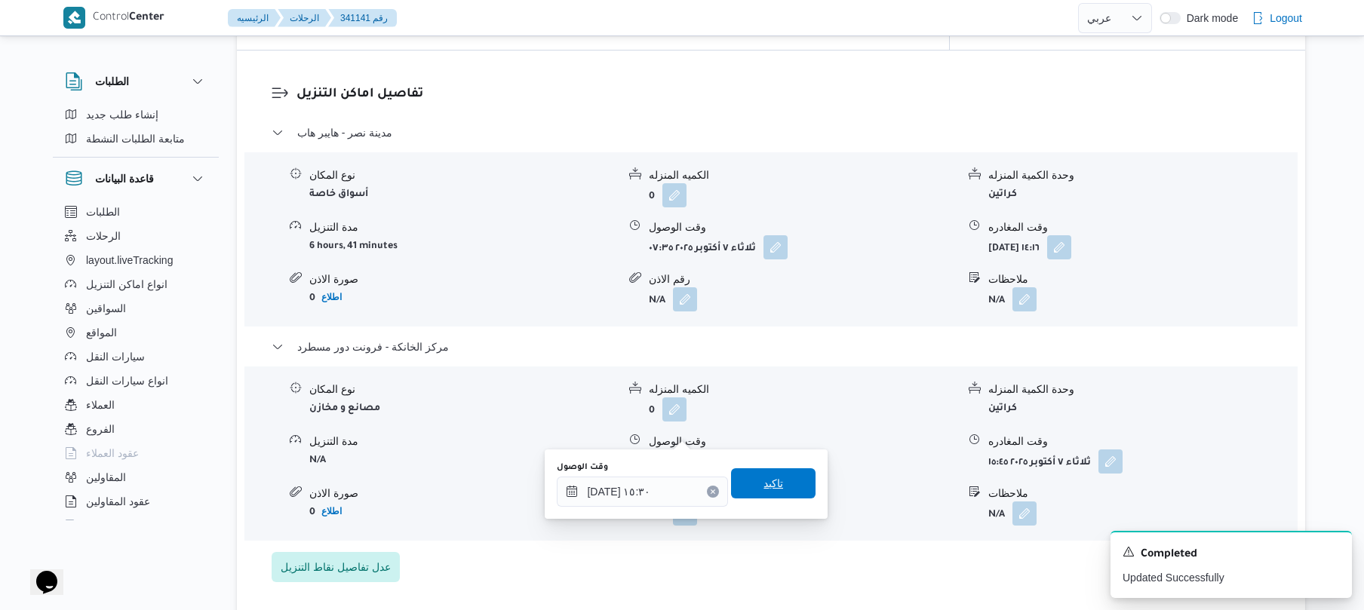
click at [764, 486] on span "تاكيد" at bounding box center [774, 484] width 20 height 18
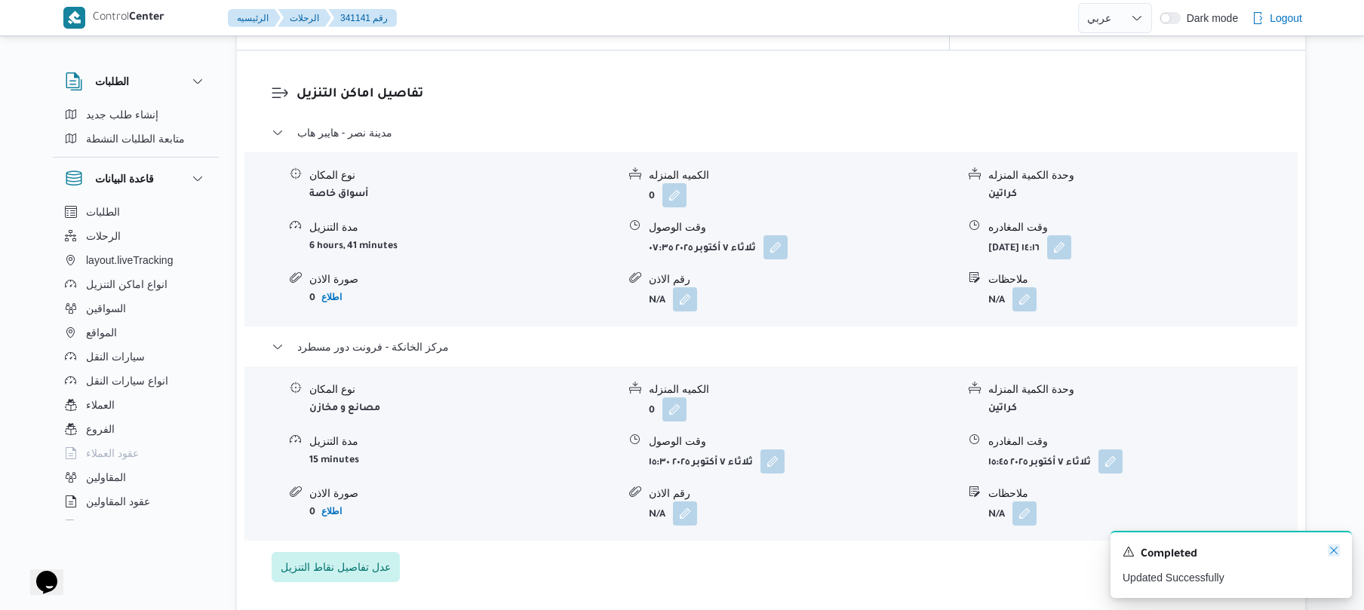
click at [1331, 550] on icon "Dismiss toast" at bounding box center [1334, 551] width 12 height 12
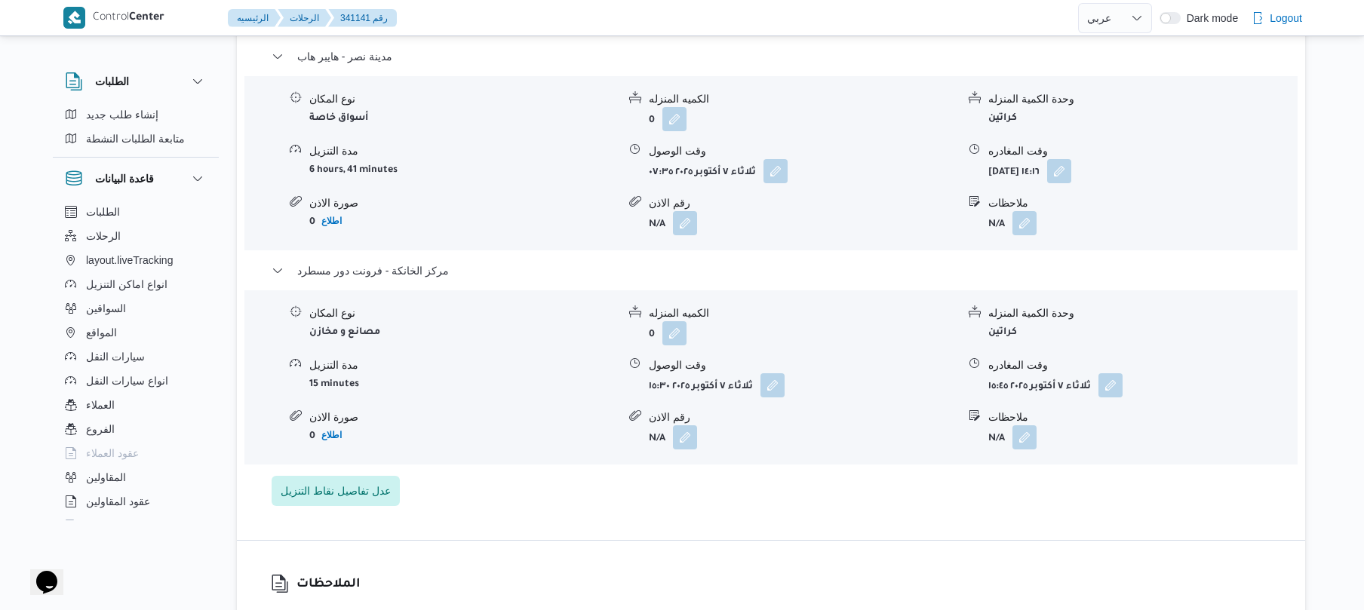
scroll to position [1287, 0]
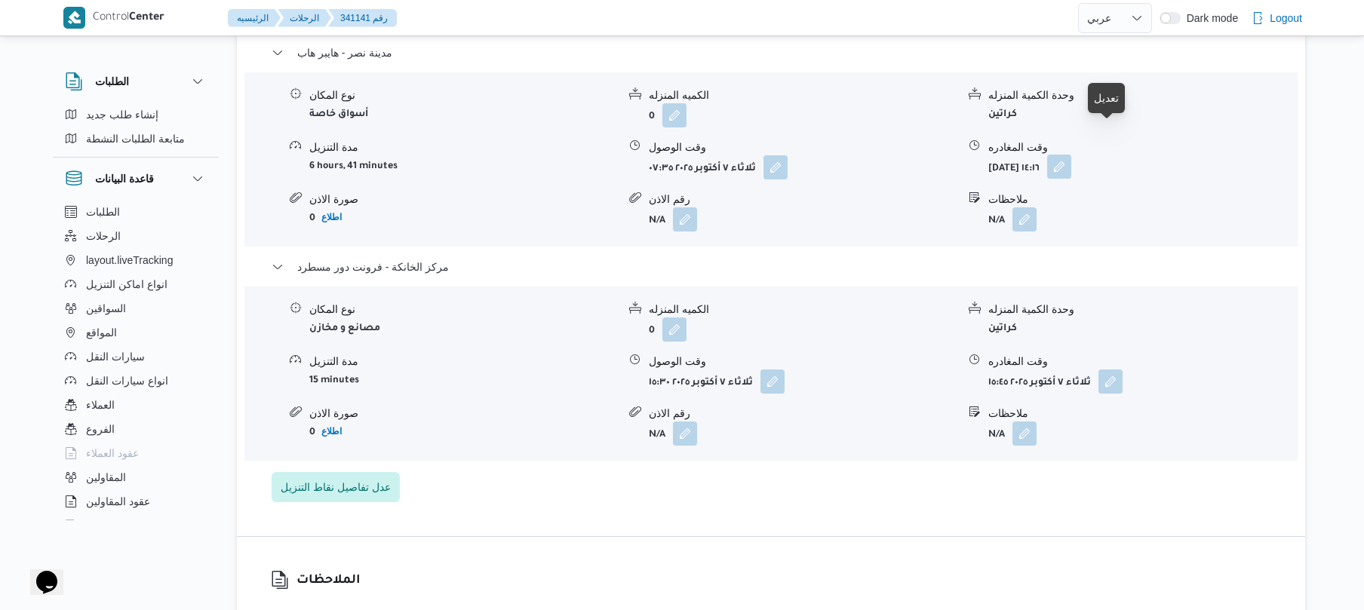
click at [1072, 155] on button "button" at bounding box center [1059, 167] width 24 height 24
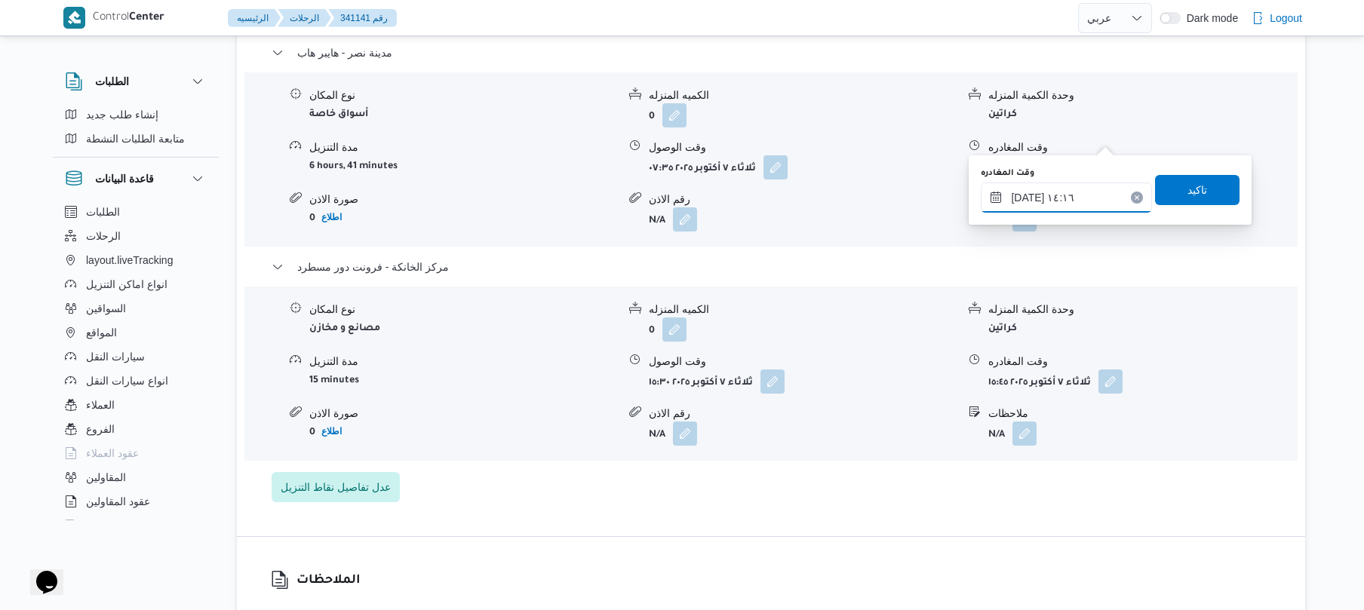
click at [1043, 200] on input "[DATE] ١٤:١٦" at bounding box center [1066, 198] width 171 height 30
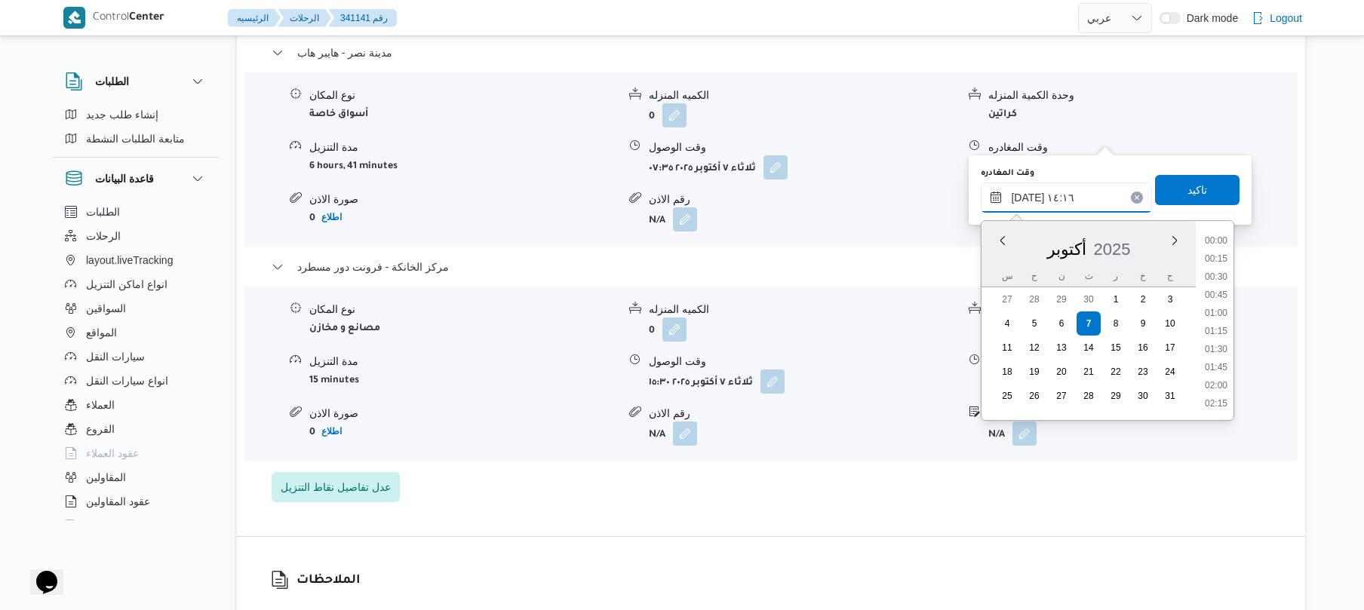
scroll to position [942, 0]
click at [1210, 366] on li "14:45" at bounding box center [1216, 367] width 35 height 15
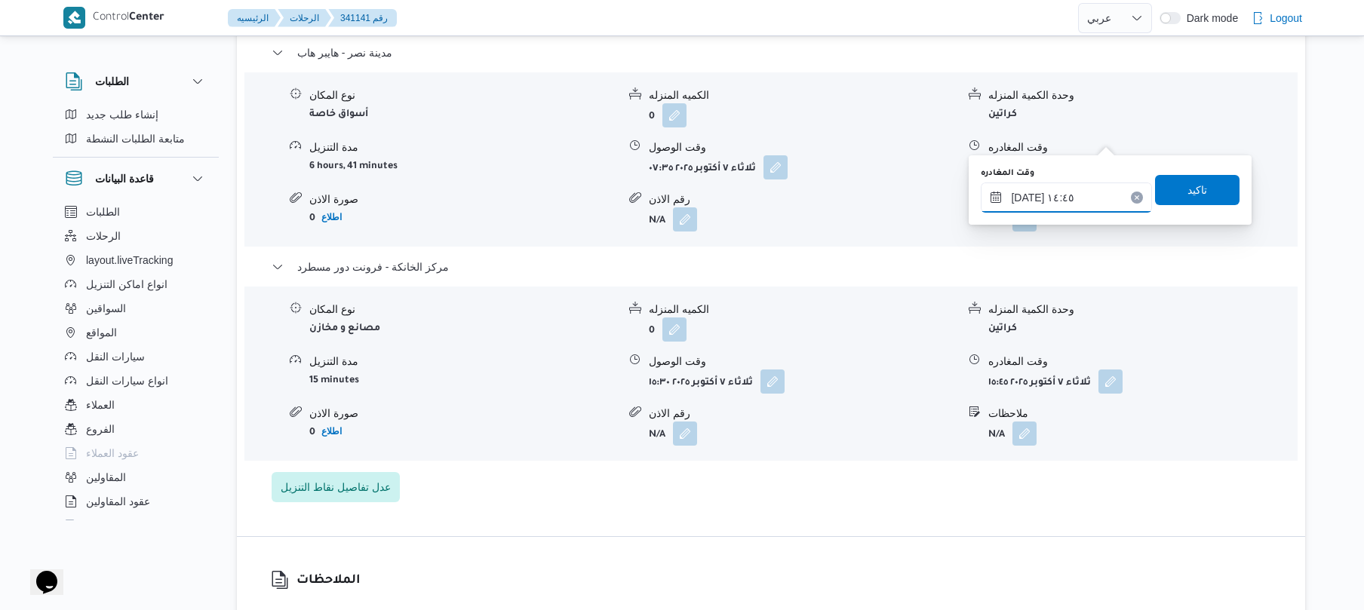
click at [1029, 195] on input "[DATE] ١٤:٤٥" at bounding box center [1066, 198] width 171 height 30
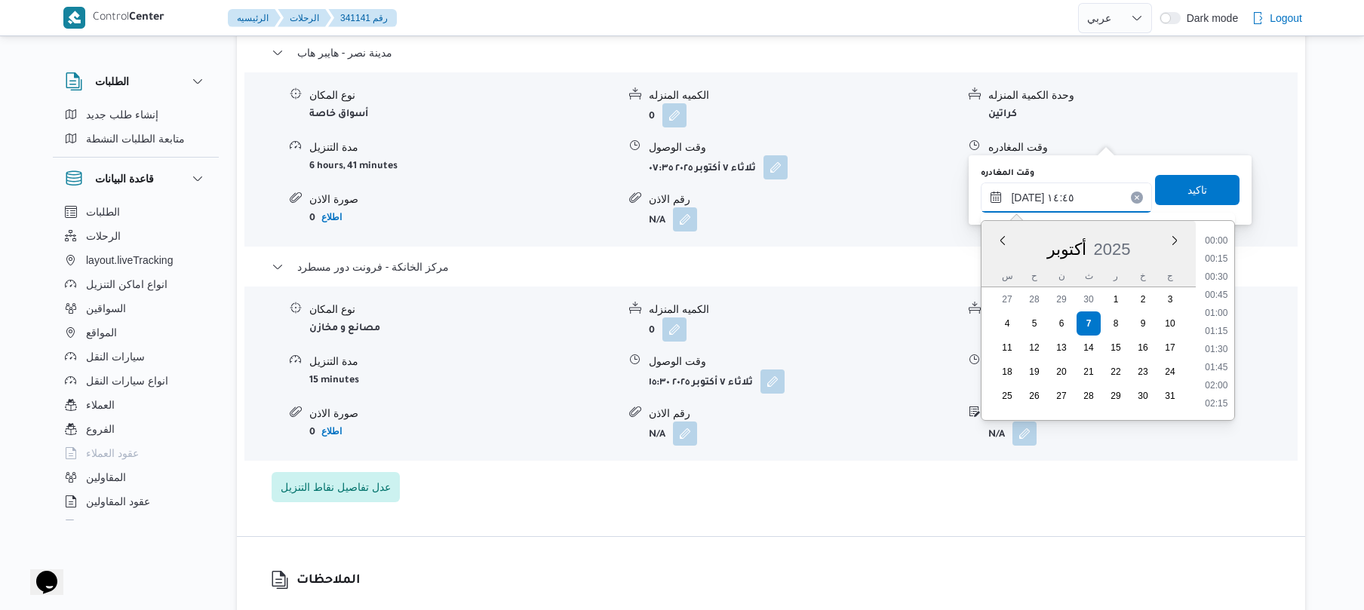
click at [1029, 195] on input "[DATE] ١٤:٤٥" at bounding box center [1066, 198] width 171 height 30
type input "[DATE] ١٤:٥٥"
click at [1176, 184] on span "تاكيد" at bounding box center [1197, 189] width 85 height 30
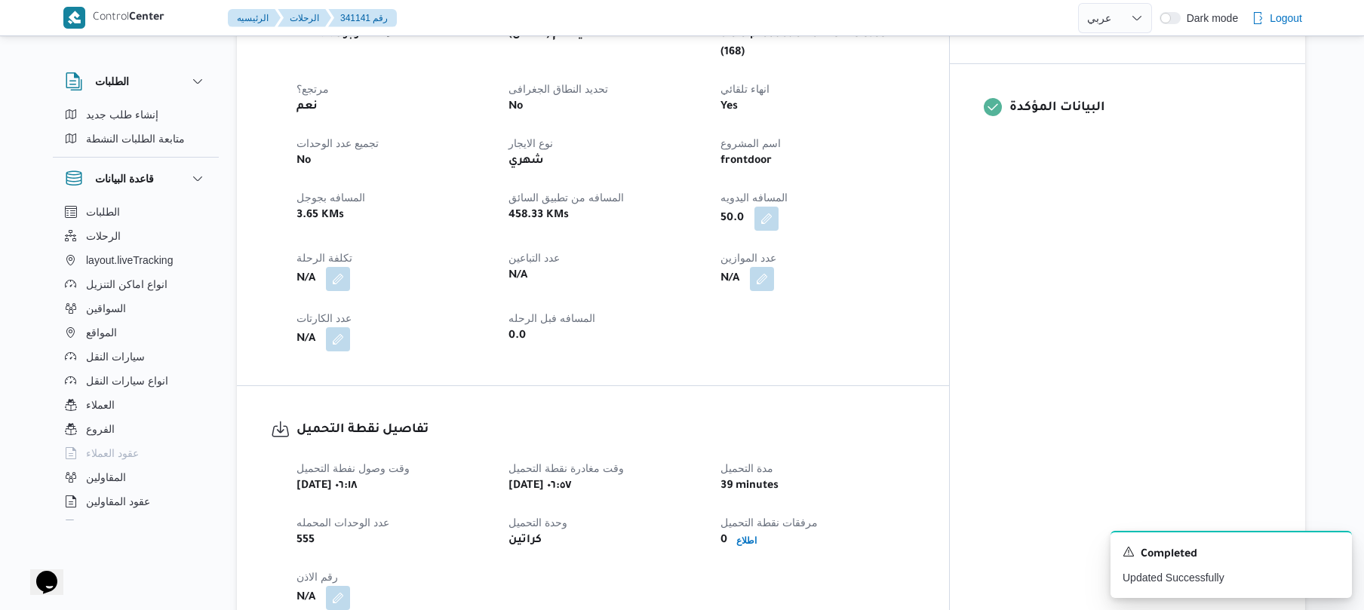
scroll to position [0, 0]
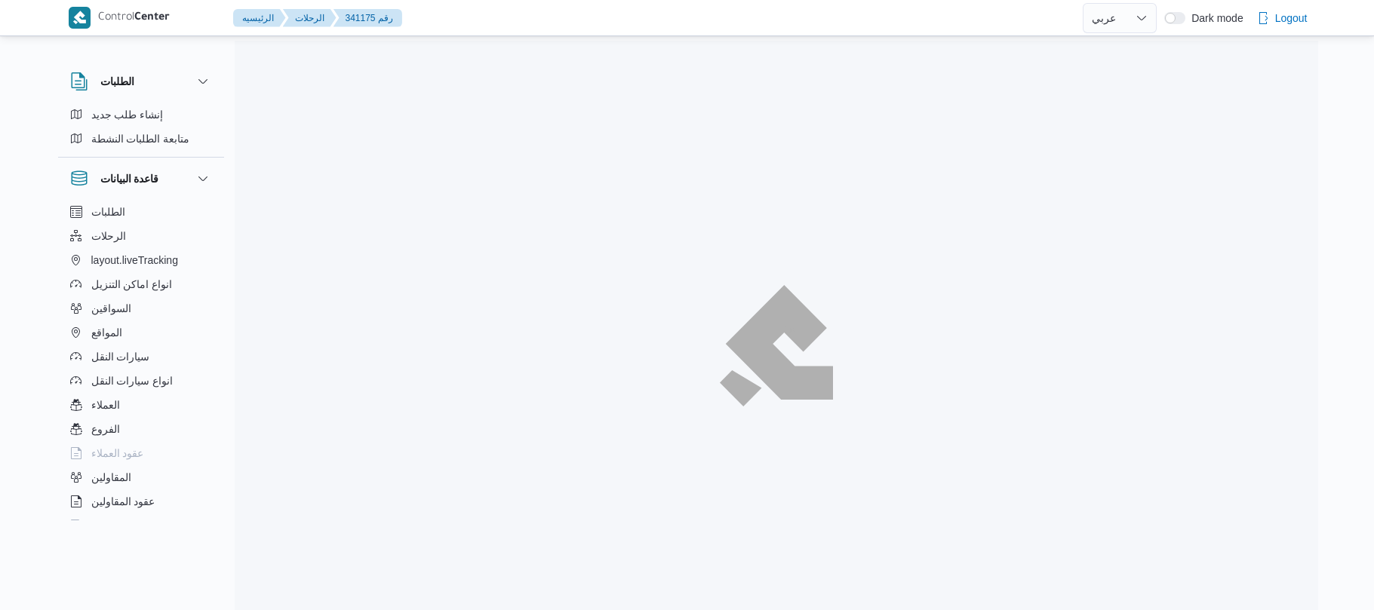
select select "ar"
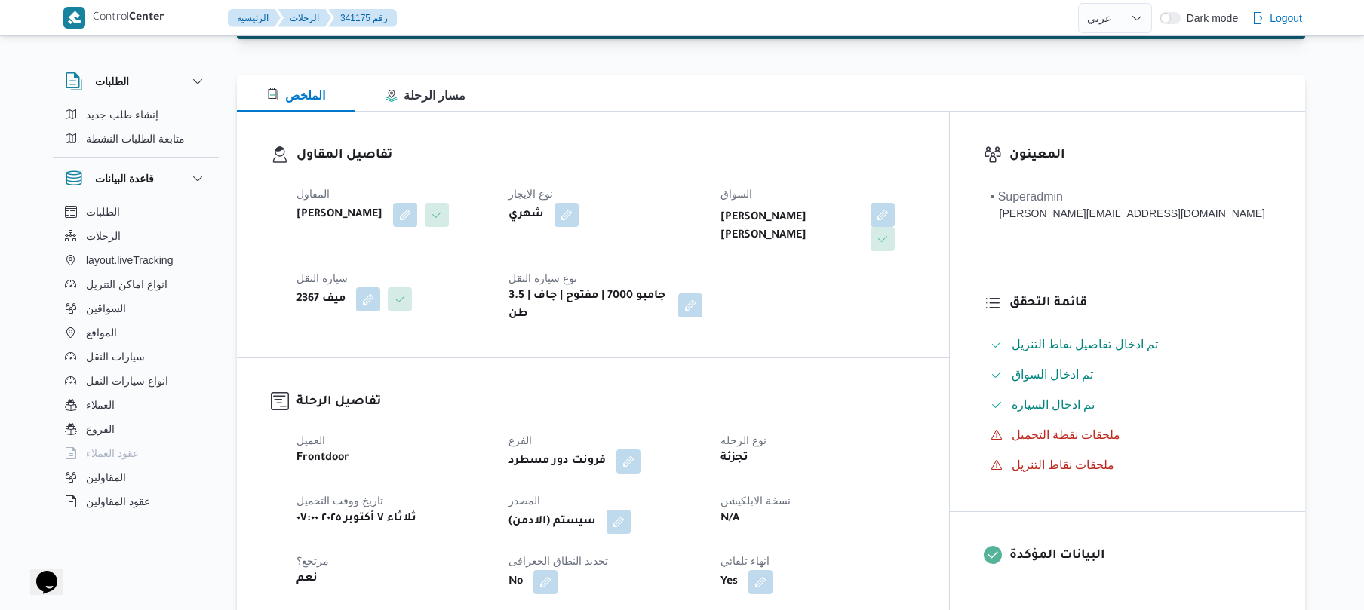
scroll to position [161, 0]
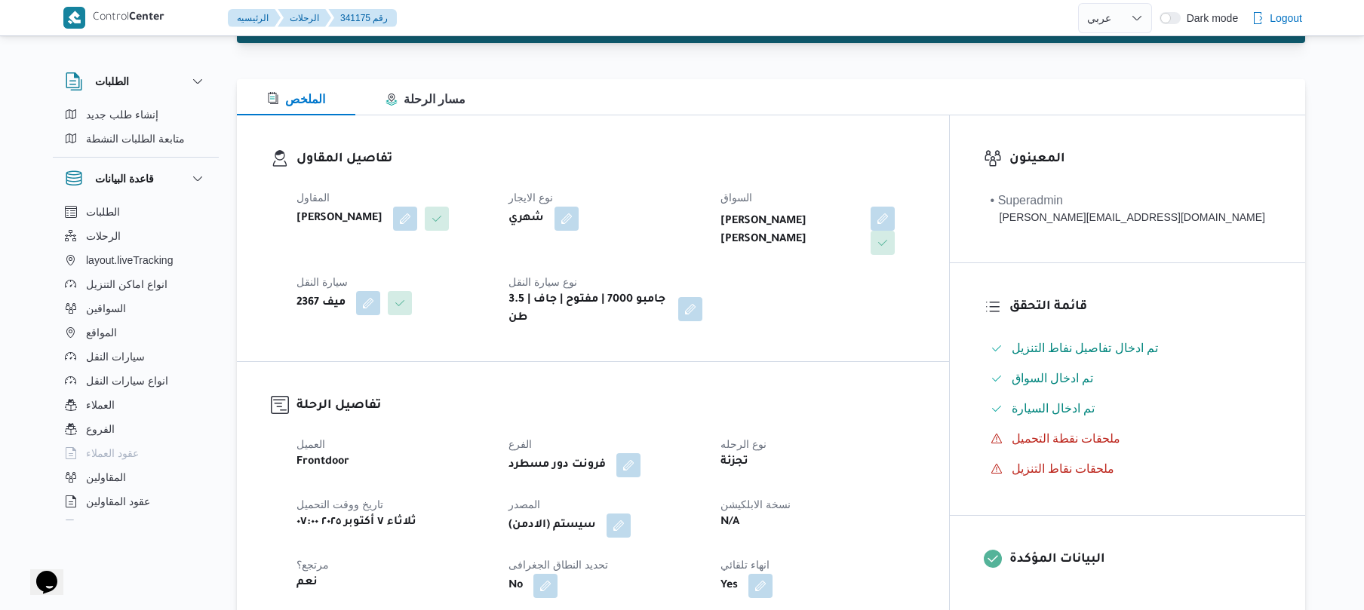
click at [899, 340] on div "تفاصيل المقاول المقاول [PERSON_NAME] نوع الايجار شهري السواق [PERSON_NAME] [PER…" at bounding box center [593, 238] width 712 height 246
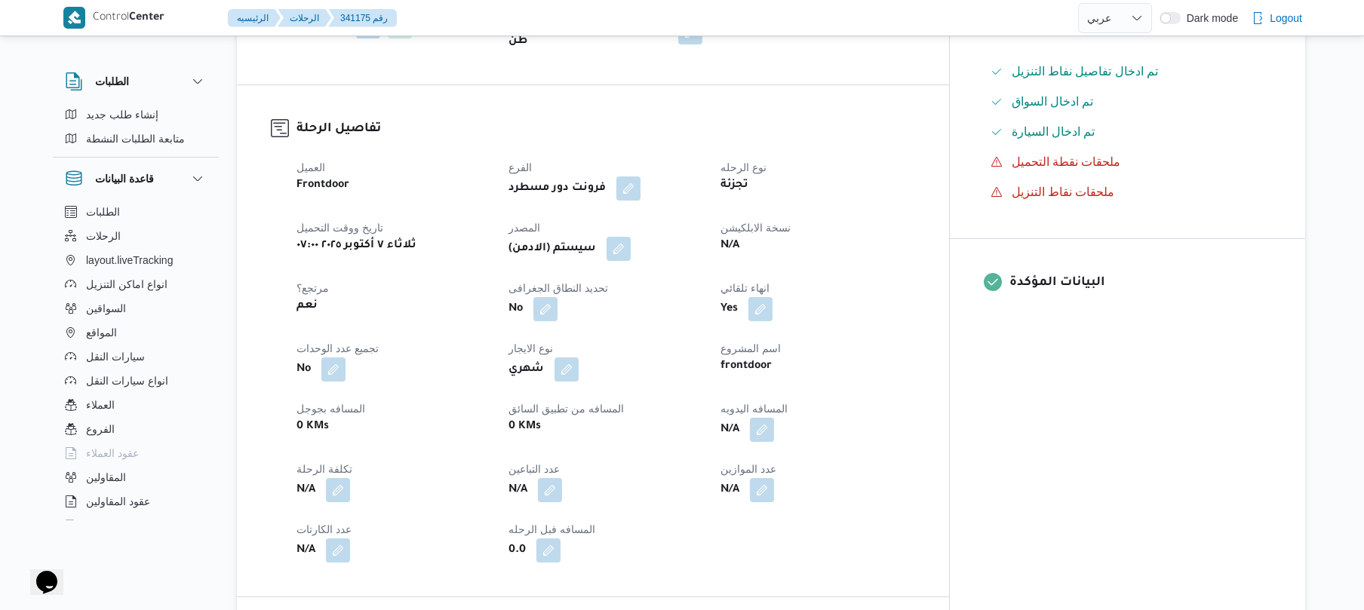
scroll to position [483, 0]
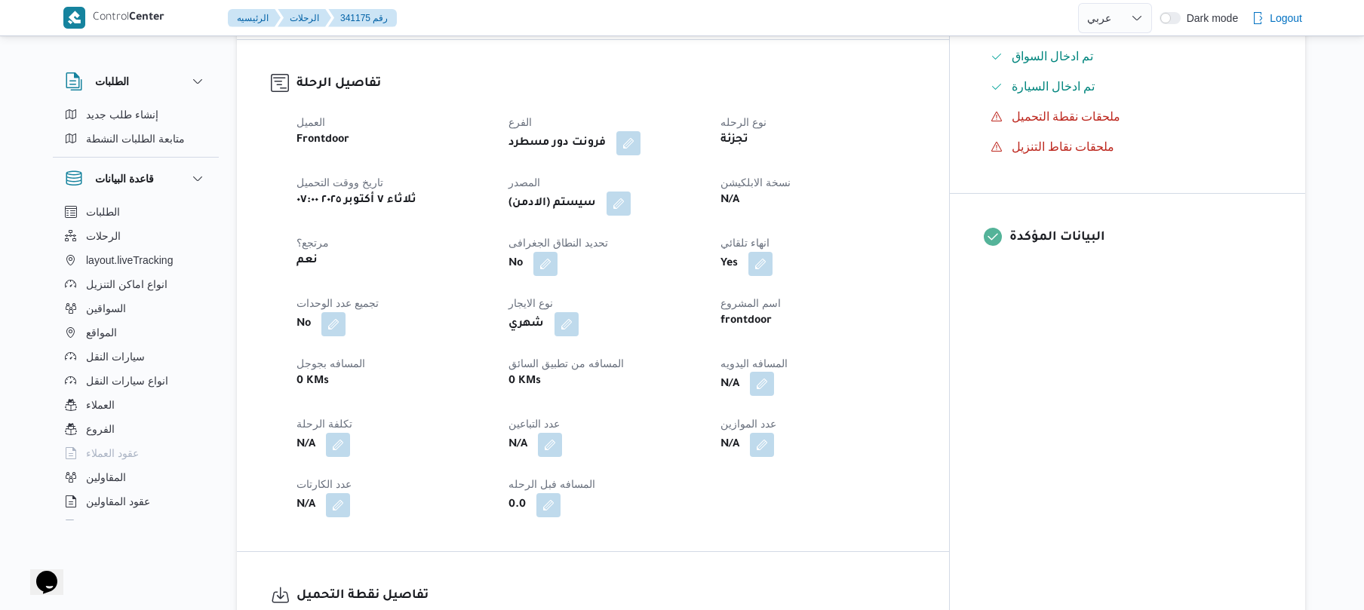
click at [774, 375] on button "button" at bounding box center [762, 384] width 24 height 24
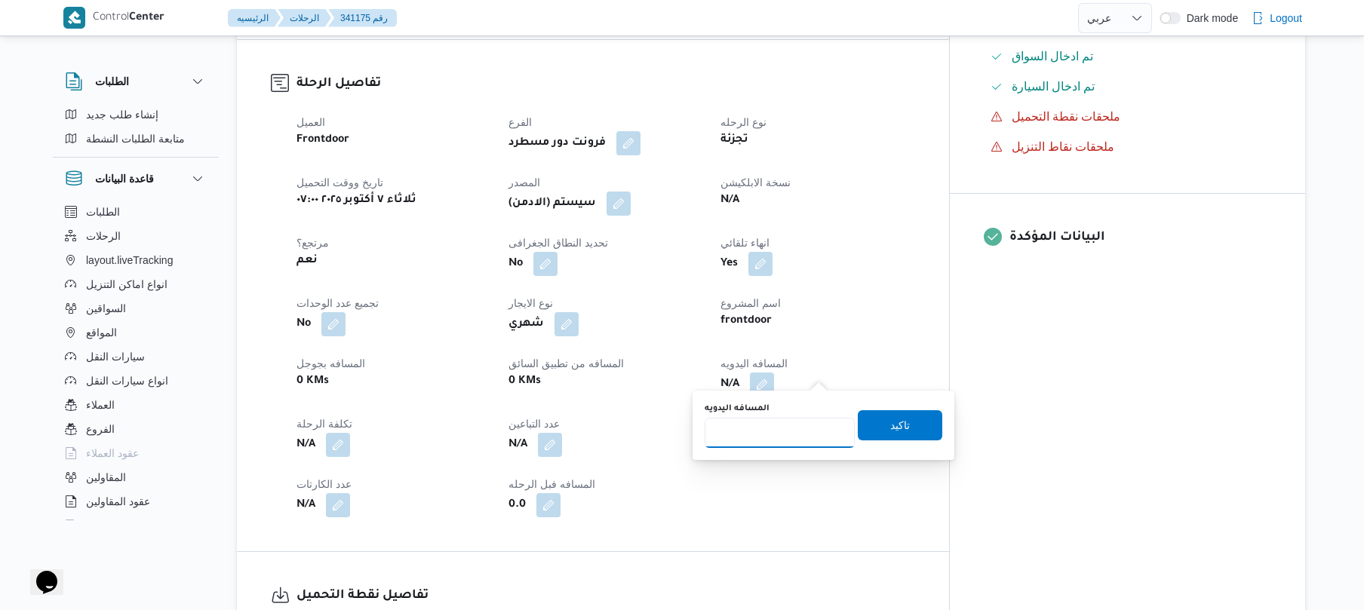
click at [770, 429] on input "المسافه اليدويه" at bounding box center [780, 433] width 150 height 30
type input "55"
click at [875, 421] on span "تاكيد" at bounding box center [900, 425] width 85 height 30
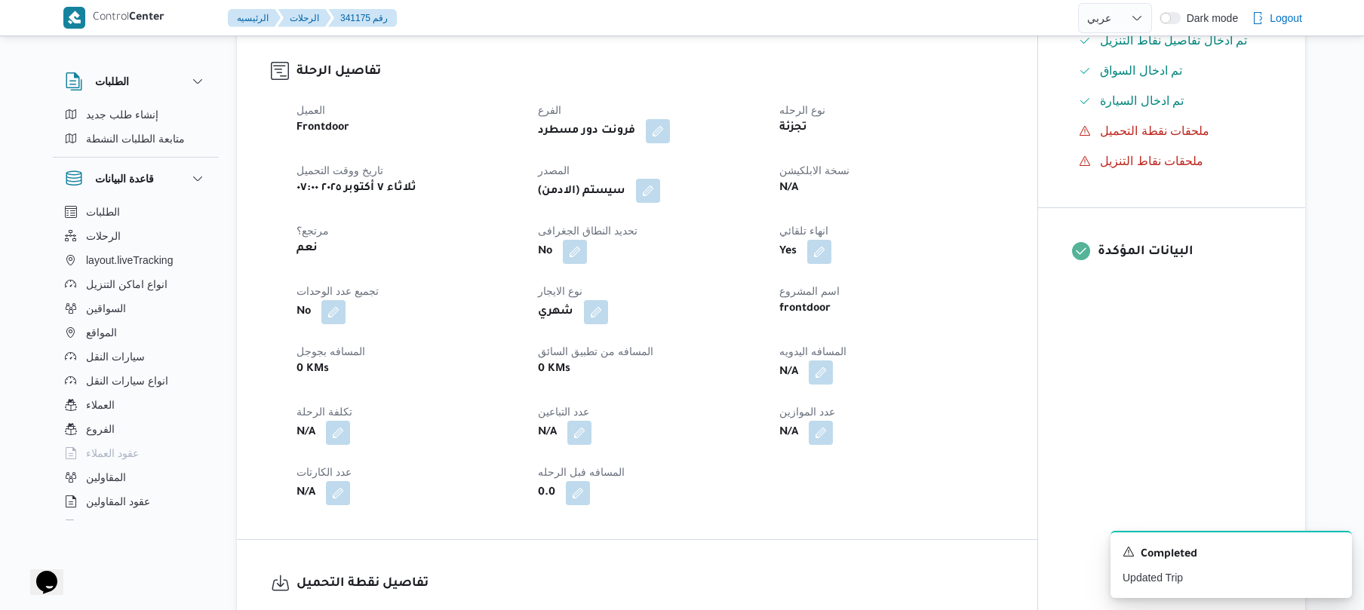
click at [653, 191] on button "button" at bounding box center [648, 191] width 24 height 24
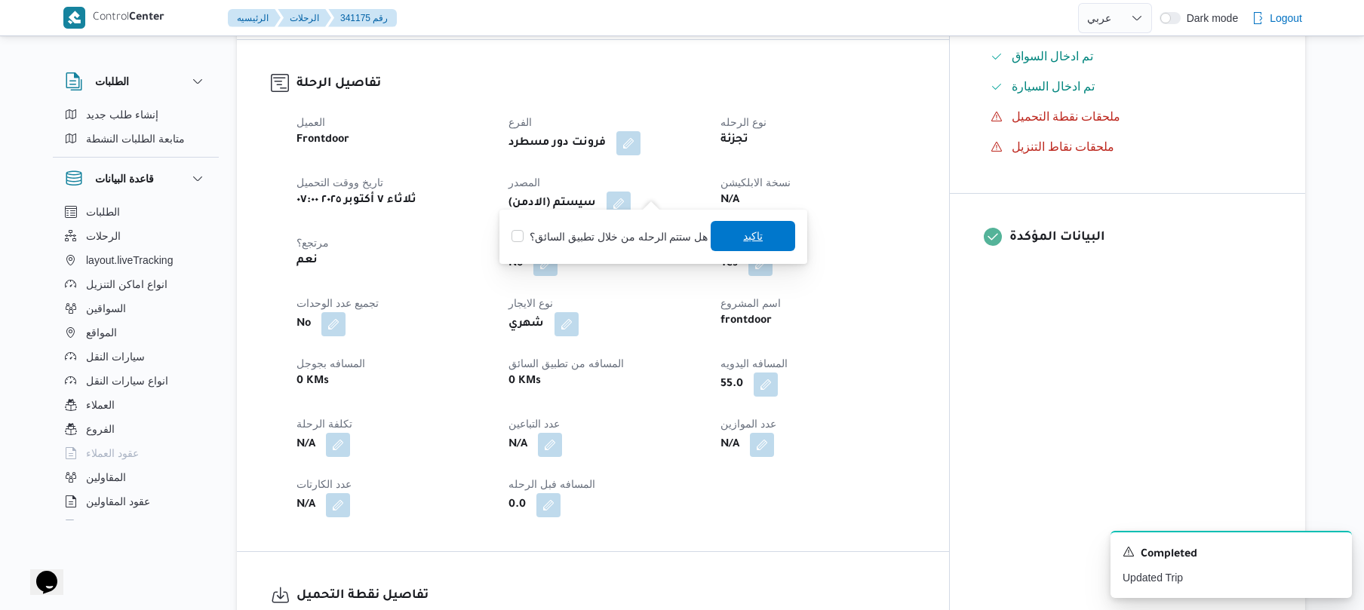
click at [774, 235] on span "تاكيد" at bounding box center [753, 236] width 85 height 30
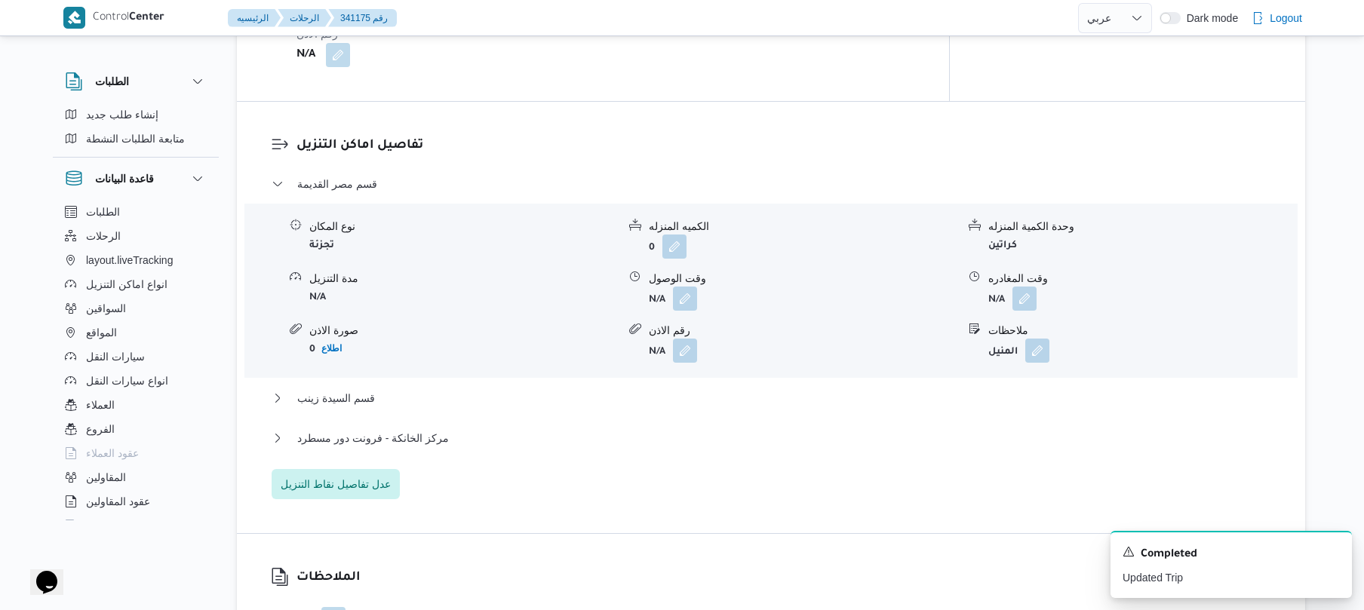
scroll to position [1207, 0]
click at [679, 288] on button "button" at bounding box center [685, 295] width 24 height 24
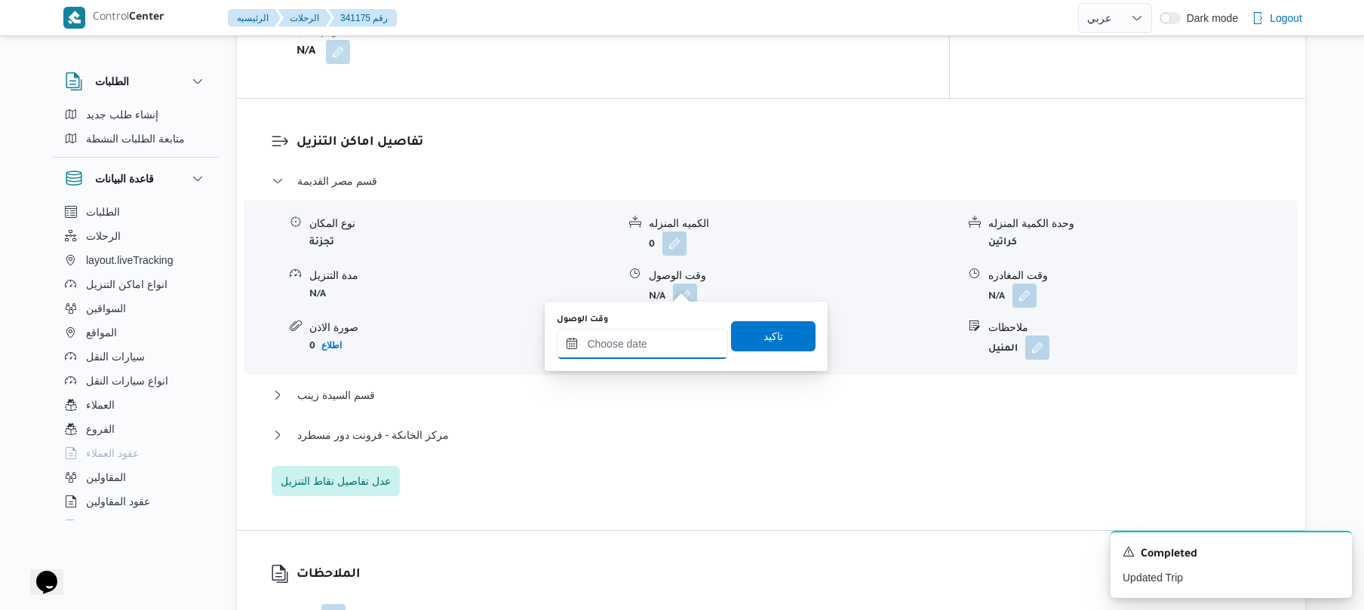
click at [632, 351] on input "وقت الوصول" at bounding box center [642, 344] width 171 height 30
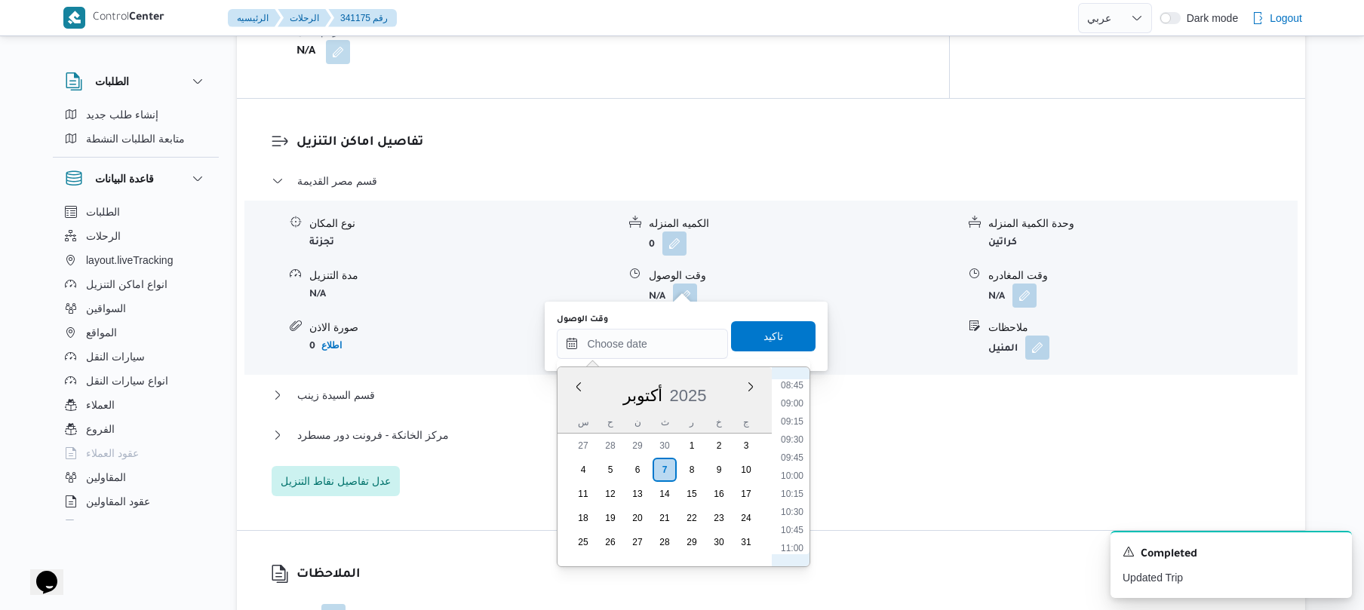
scroll to position [586, 0]
click at [803, 415] on li "08:30" at bounding box center [792, 416] width 35 height 15
type input "[DATE] ٠٨:٣٠"
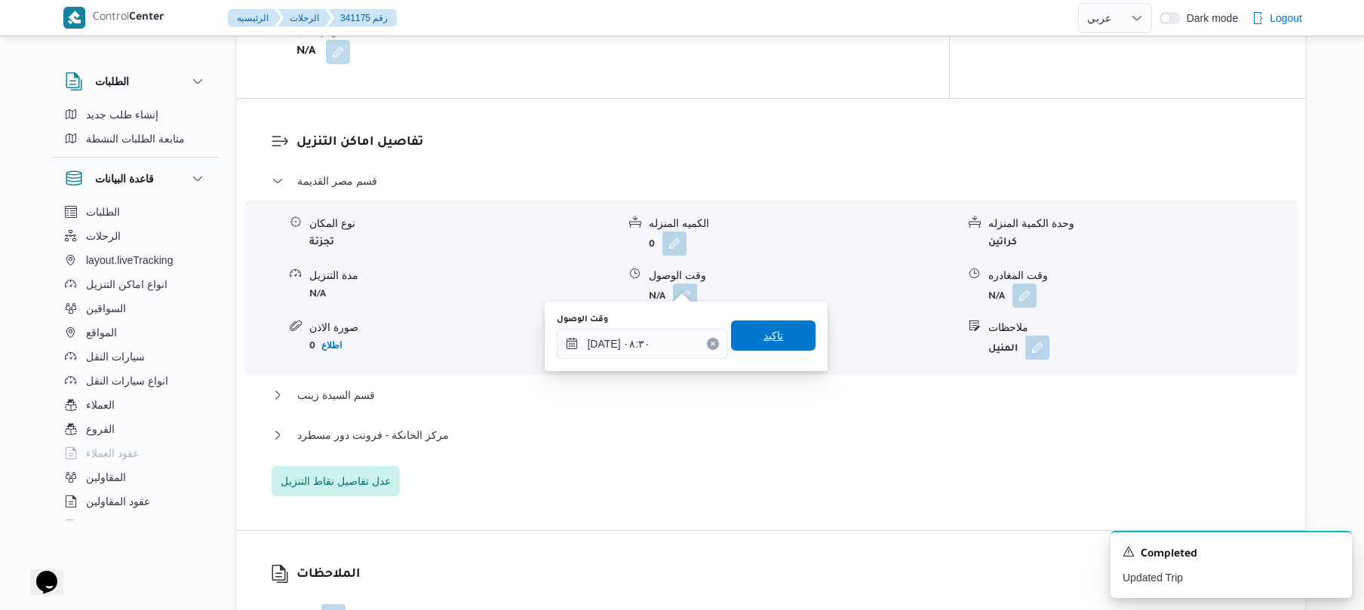
click at [776, 339] on span "تاكيد" at bounding box center [773, 336] width 85 height 30
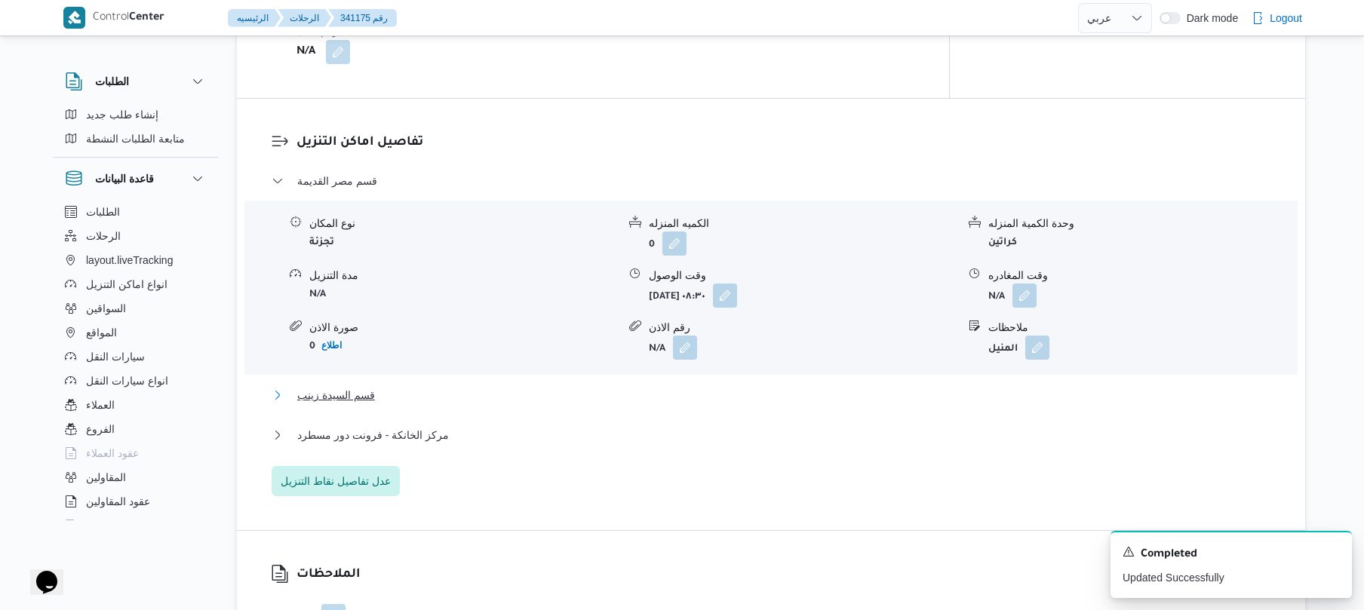
click at [643, 386] on button "قسم السيدة زينب" at bounding box center [772, 395] width 1000 height 18
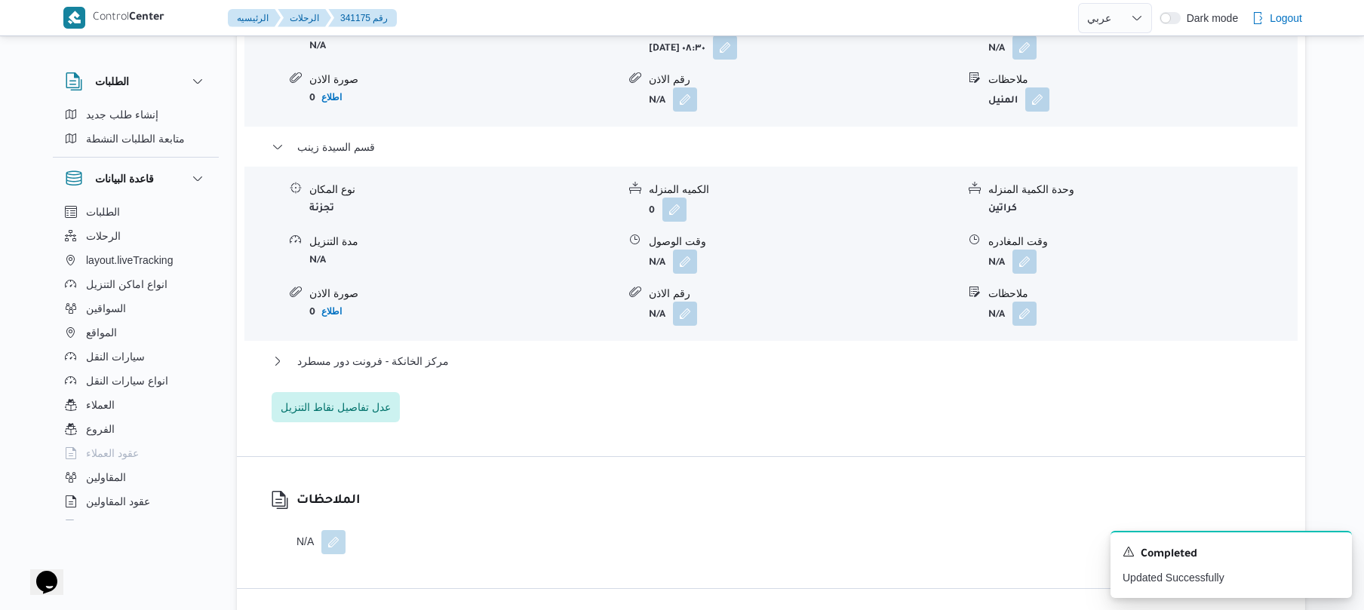
scroll to position [1489, 0]
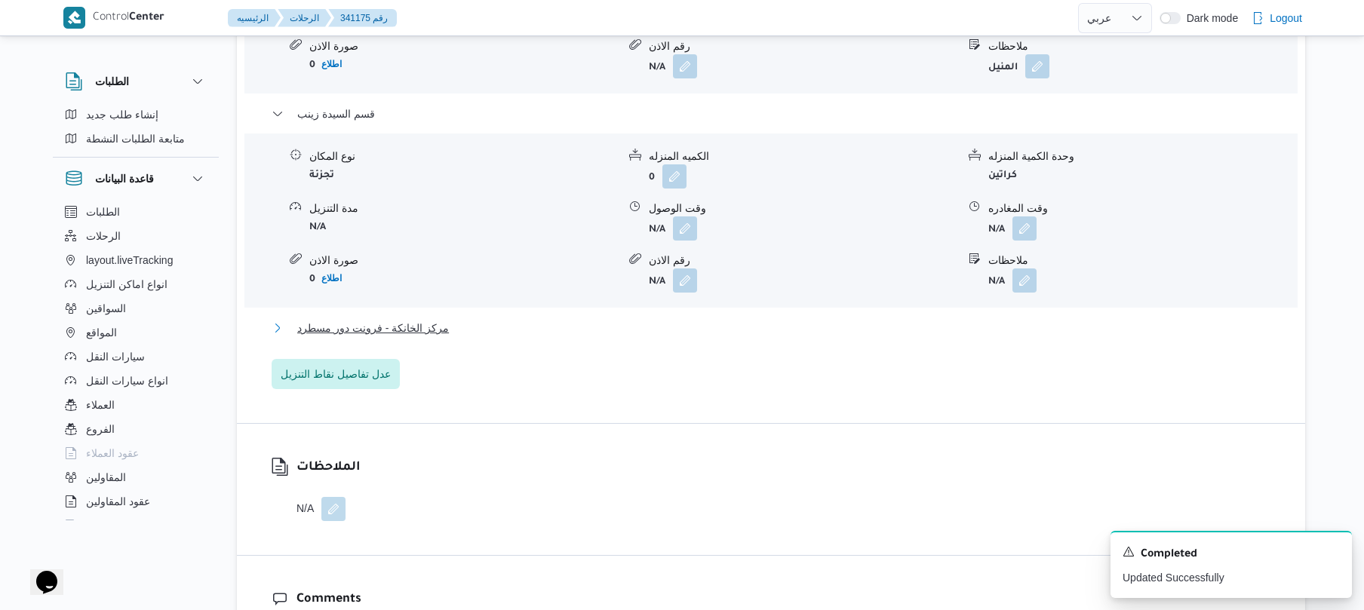
click at [650, 321] on button "مركز الخانكة - فرونت دور مسطرد" at bounding box center [772, 328] width 1000 height 18
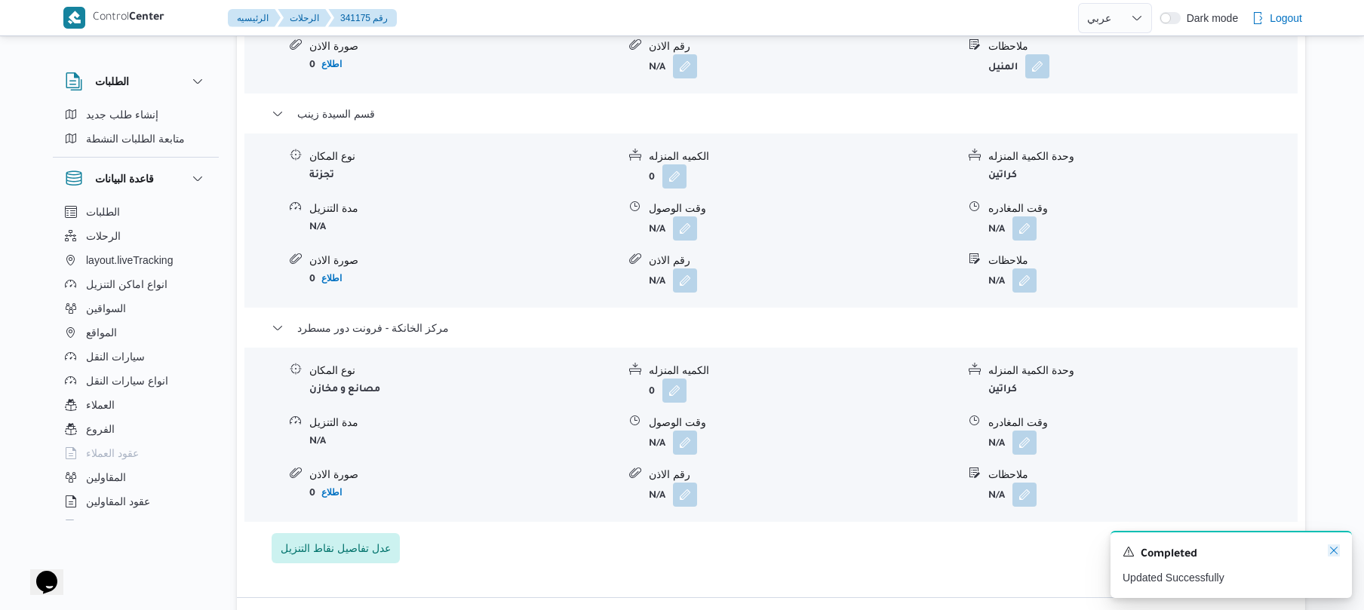
click at [1334, 552] on icon "Dismiss toast" at bounding box center [1334, 551] width 8 height 8
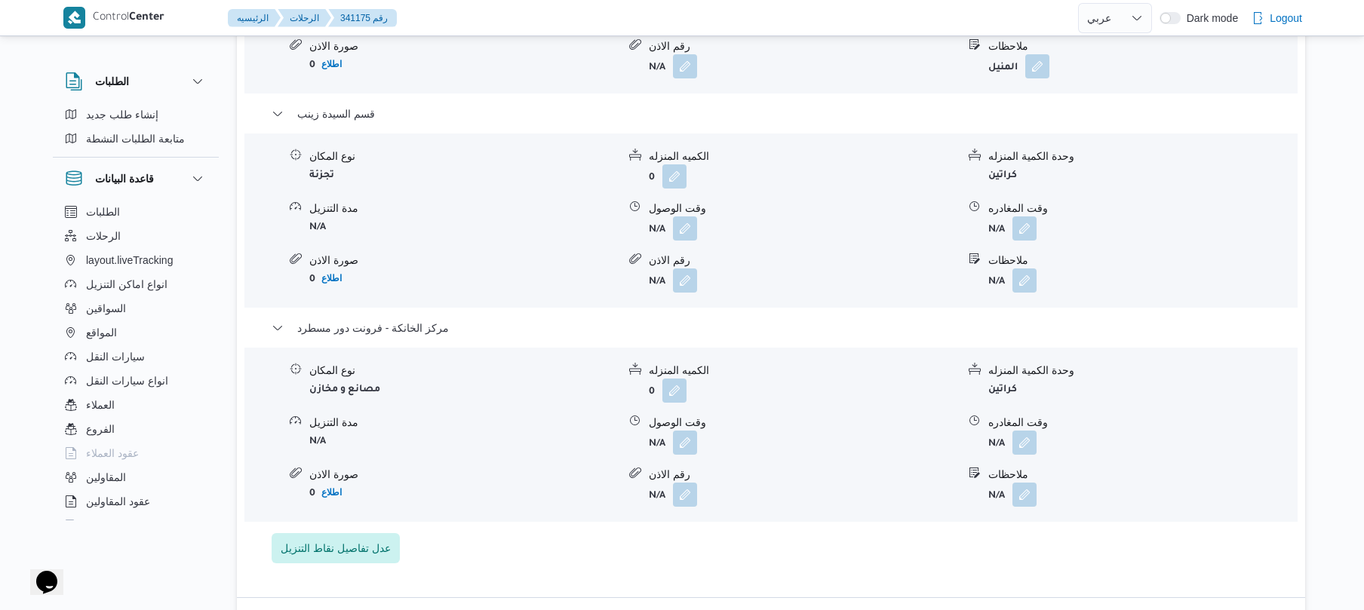
click at [1035, 442] on button "button" at bounding box center [1025, 443] width 24 height 24
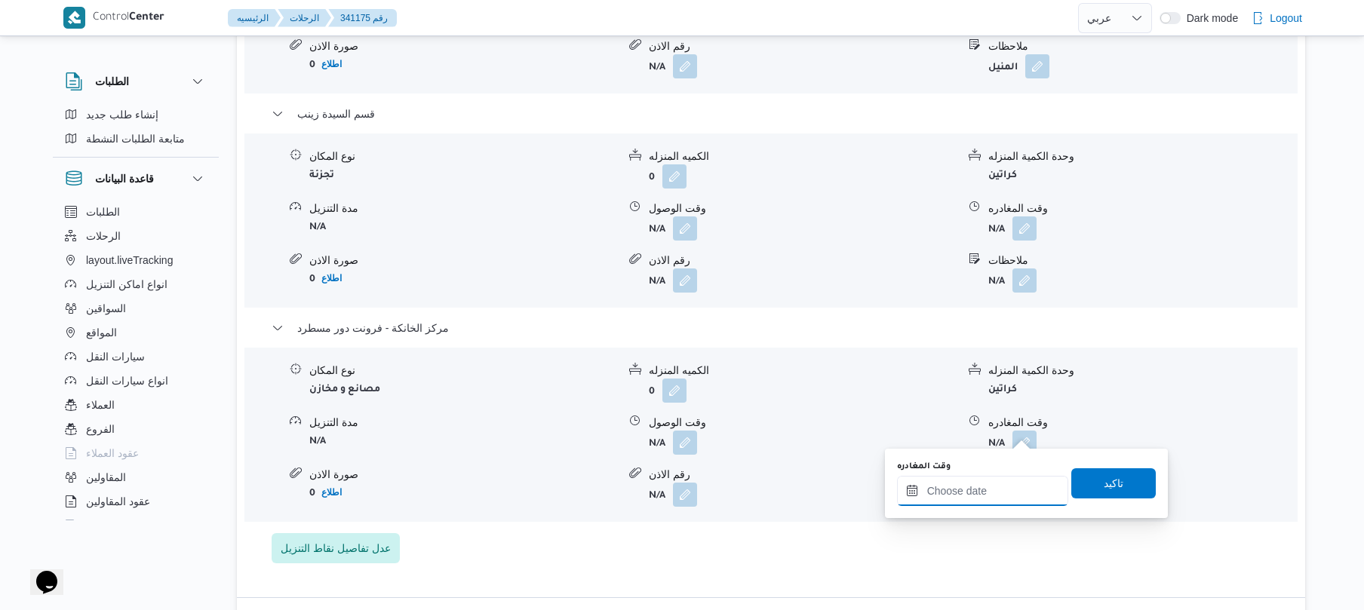
click at [964, 502] on input "وقت المغادره" at bounding box center [982, 491] width 171 height 30
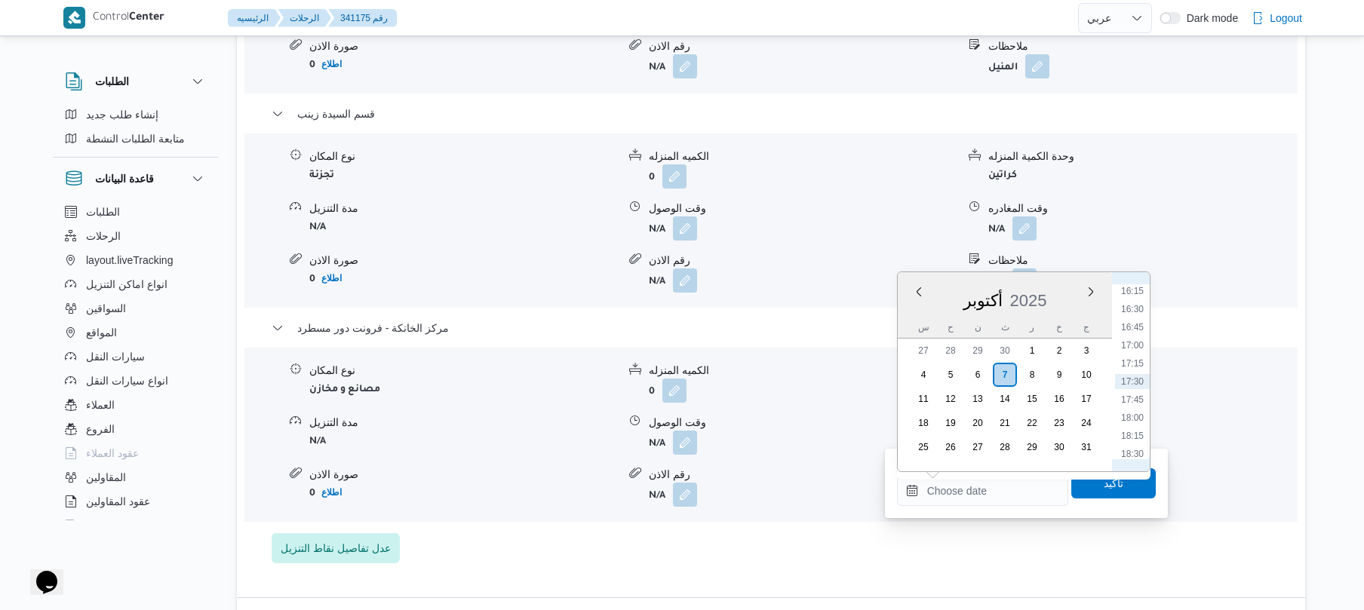
scroll to position [1029, 0]
click at [1142, 421] on li "16:00" at bounding box center [1132, 421] width 35 height 15
type input "٠٧/١٠/٢٠٢٥ ١٦:٠٠"
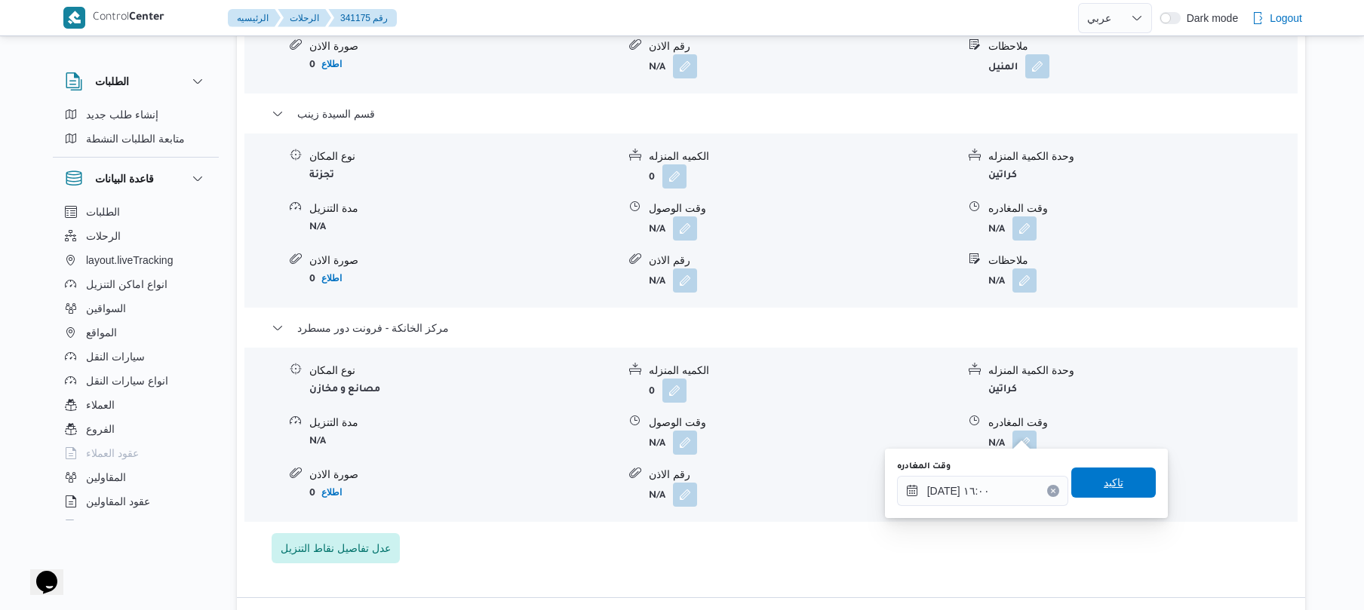
click at [1104, 483] on span "تاكيد" at bounding box center [1114, 483] width 20 height 18
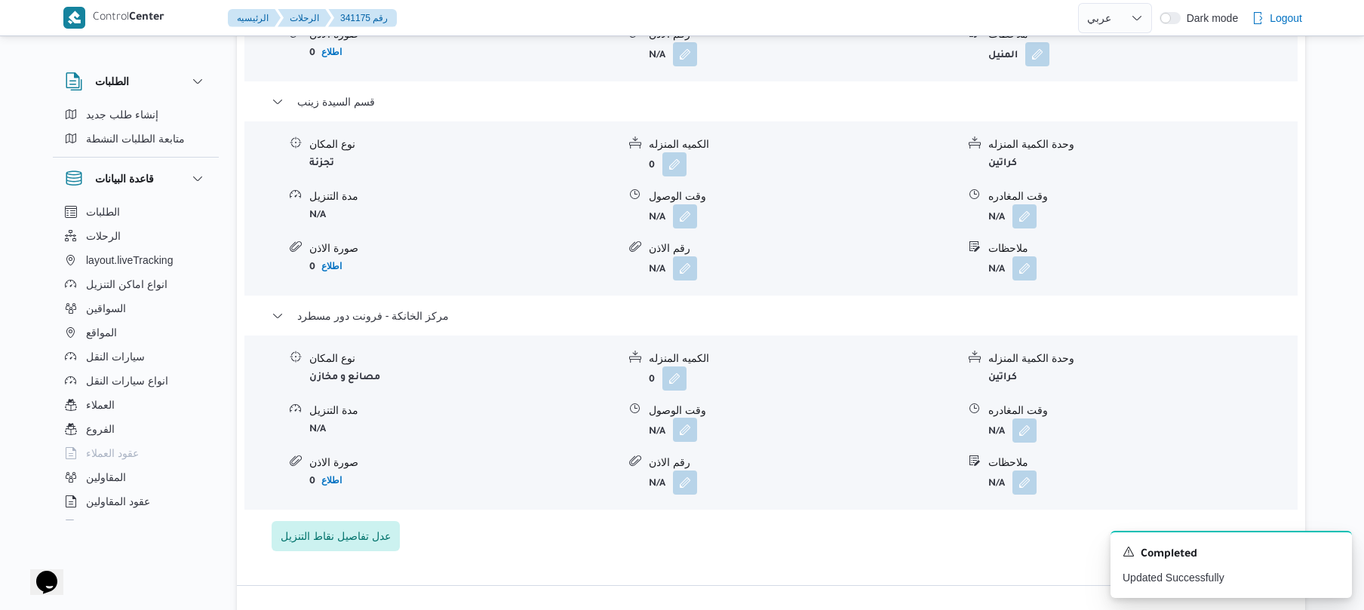
click at [685, 438] on button "button" at bounding box center [685, 430] width 24 height 24
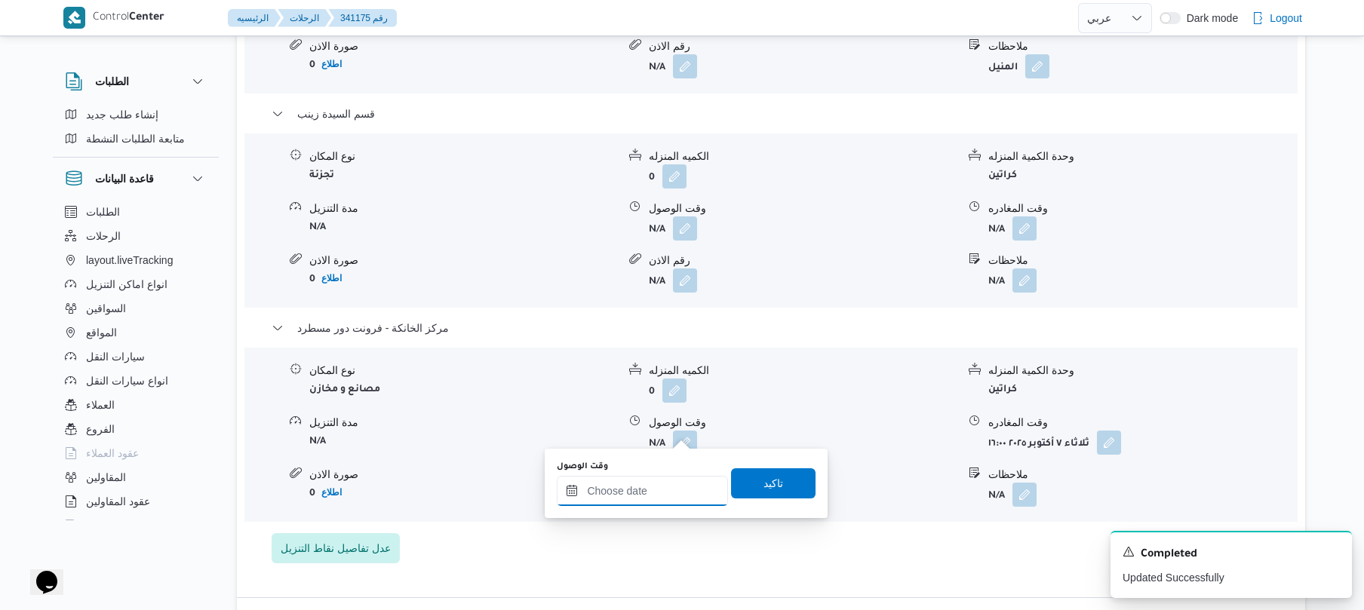
click at [629, 490] on input "وقت الوصول" at bounding box center [642, 491] width 171 height 30
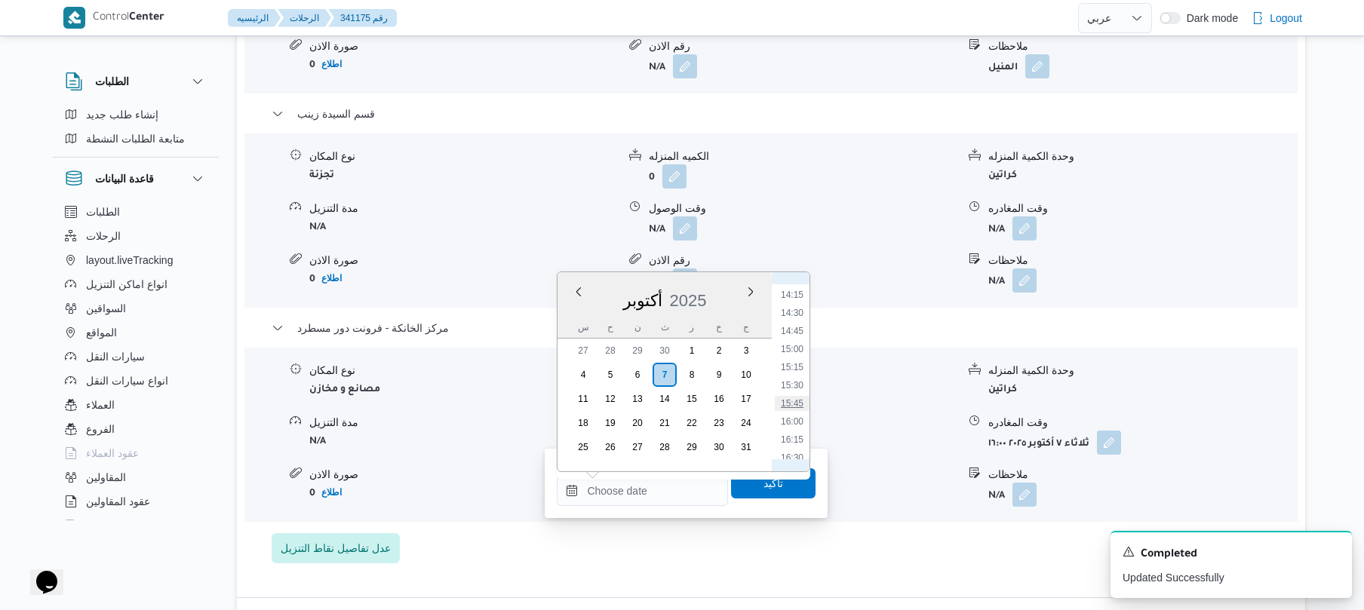
click at [798, 410] on li "15:45" at bounding box center [792, 403] width 35 height 15
type input "[DATE] ١٥:٤٥"
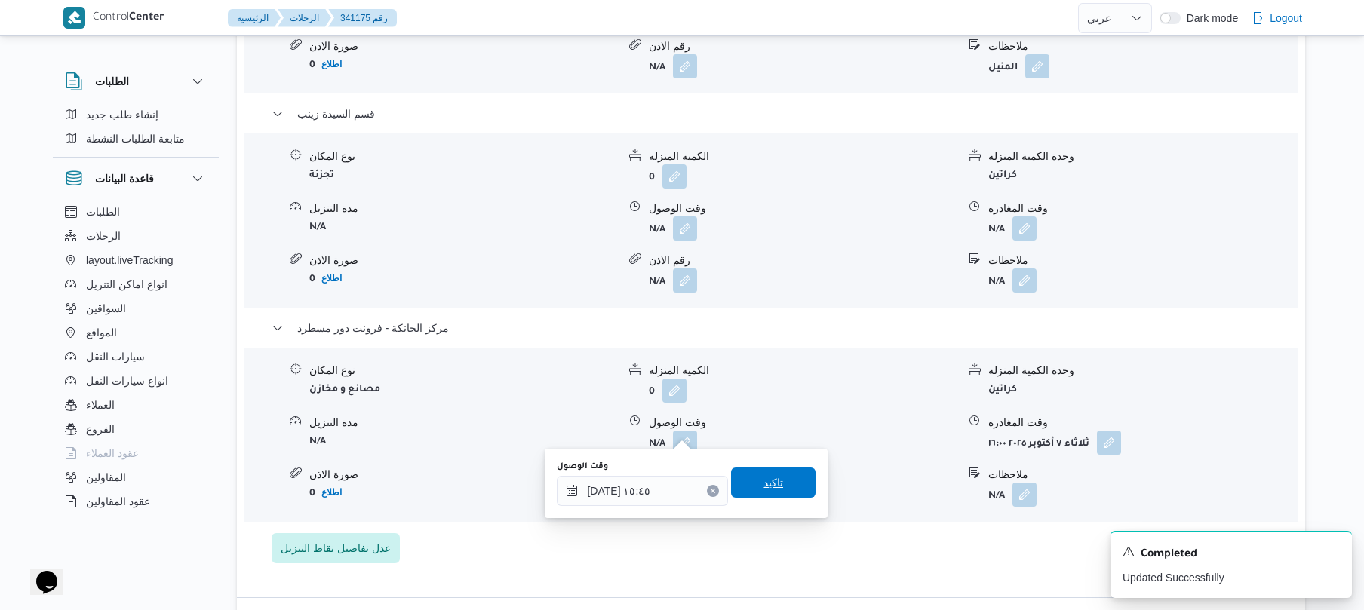
click at [771, 487] on span "تاكيد" at bounding box center [774, 483] width 20 height 18
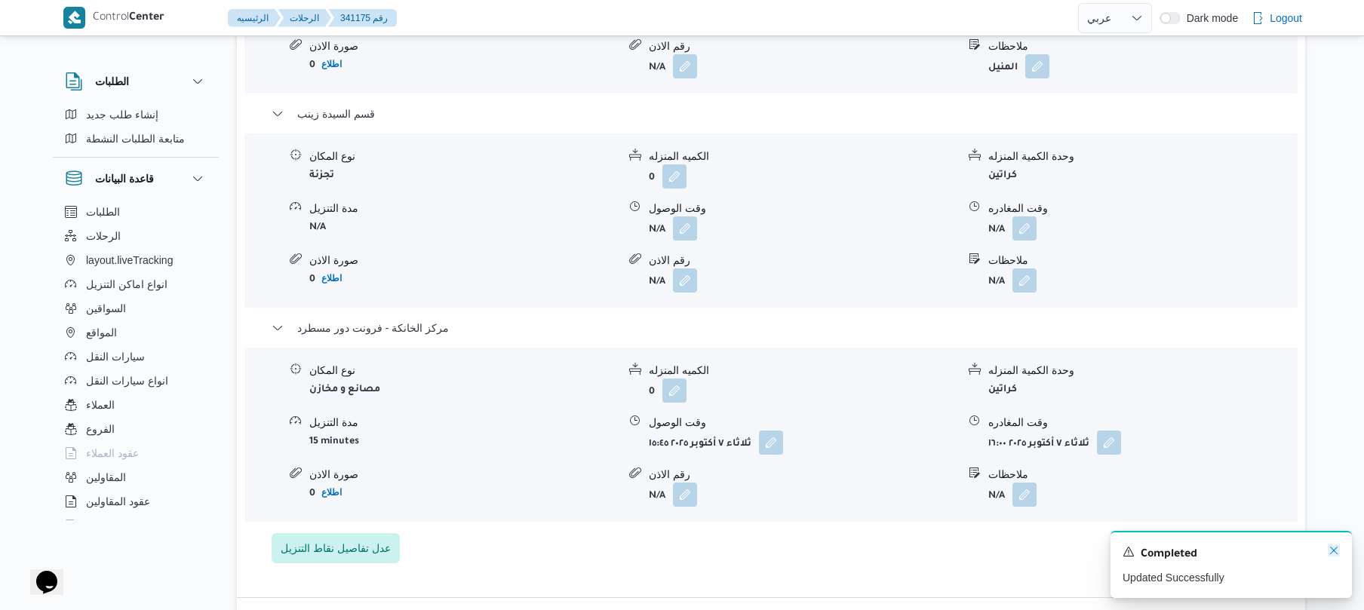
click at [1335, 549] on icon "Dismiss toast" at bounding box center [1334, 551] width 12 height 12
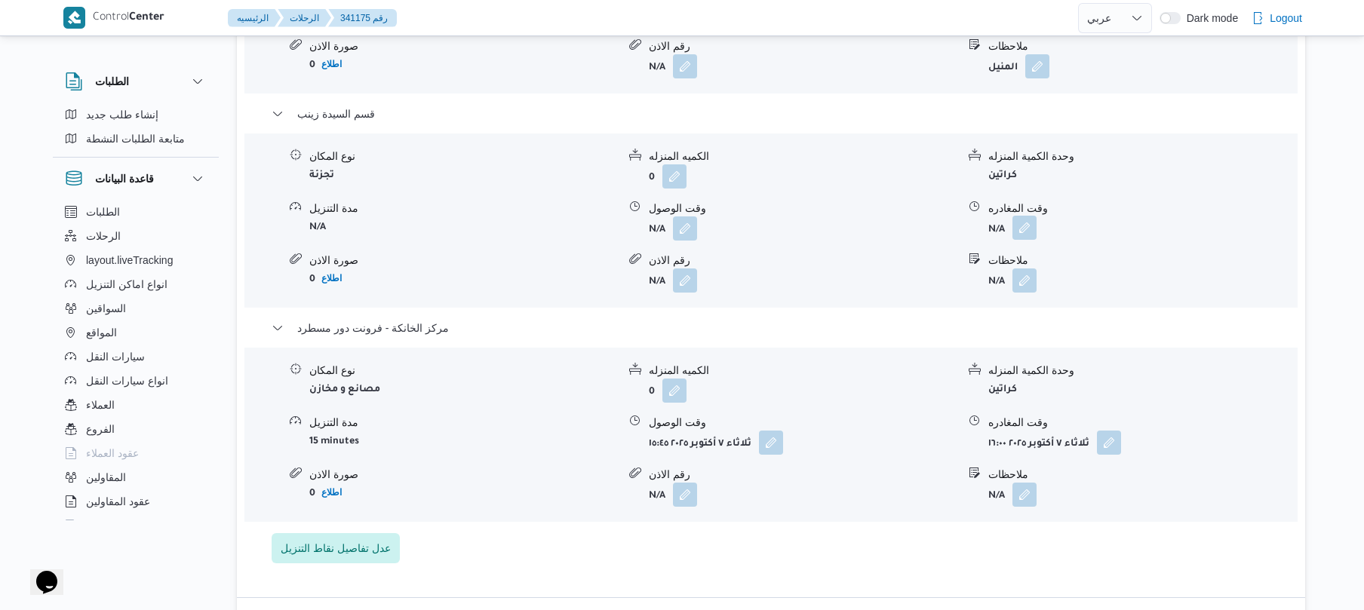
click at [1027, 221] on button "button" at bounding box center [1025, 228] width 24 height 24
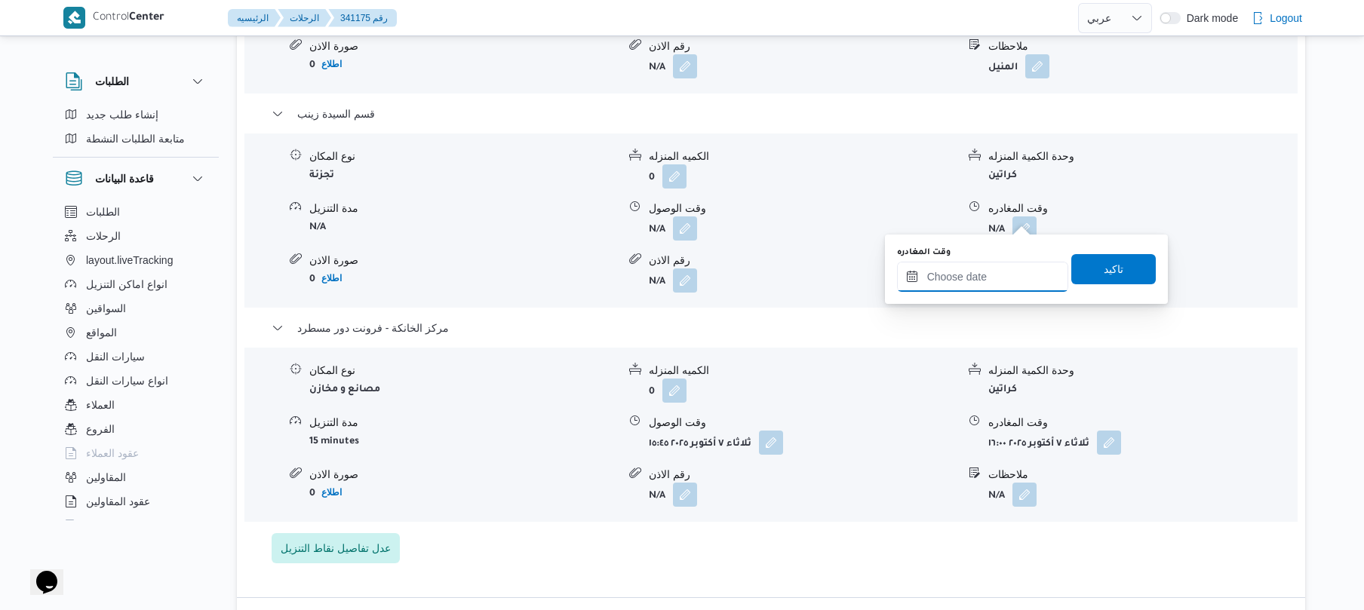
click at [964, 278] on input "وقت المغادره" at bounding box center [982, 277] width 171 height 30
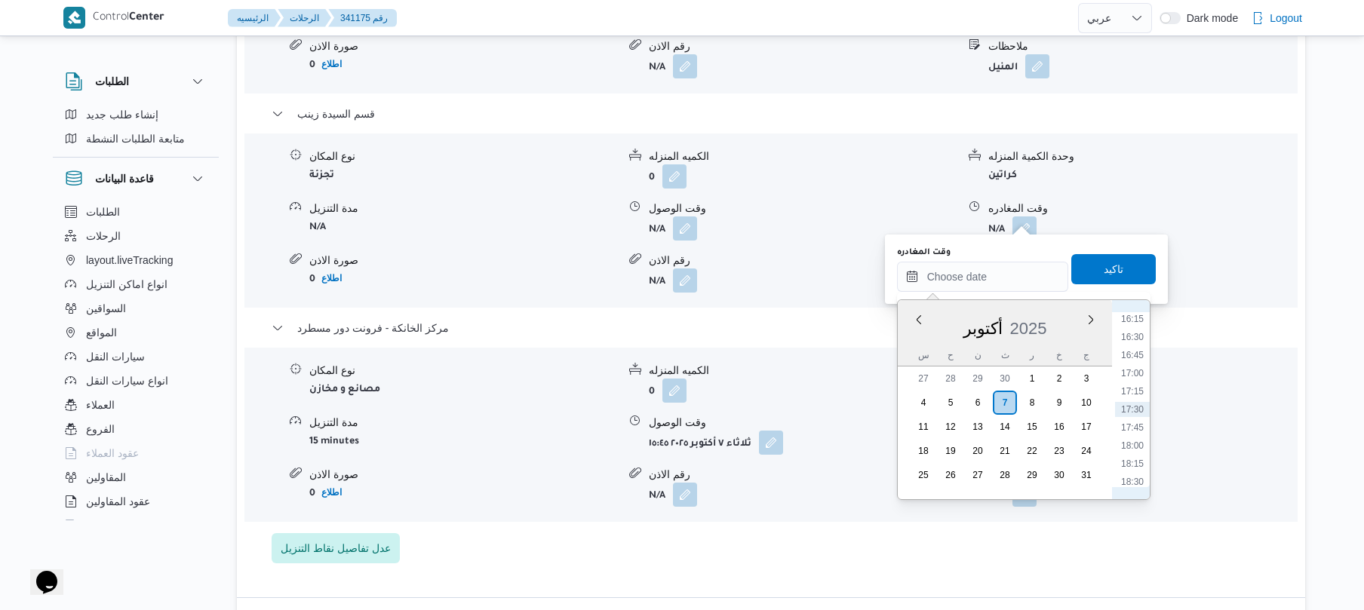
scroll to position [1030, 0]
click at [1130, 388] on li "15:15" at bounding box center [1132, 394] width 35 height 15
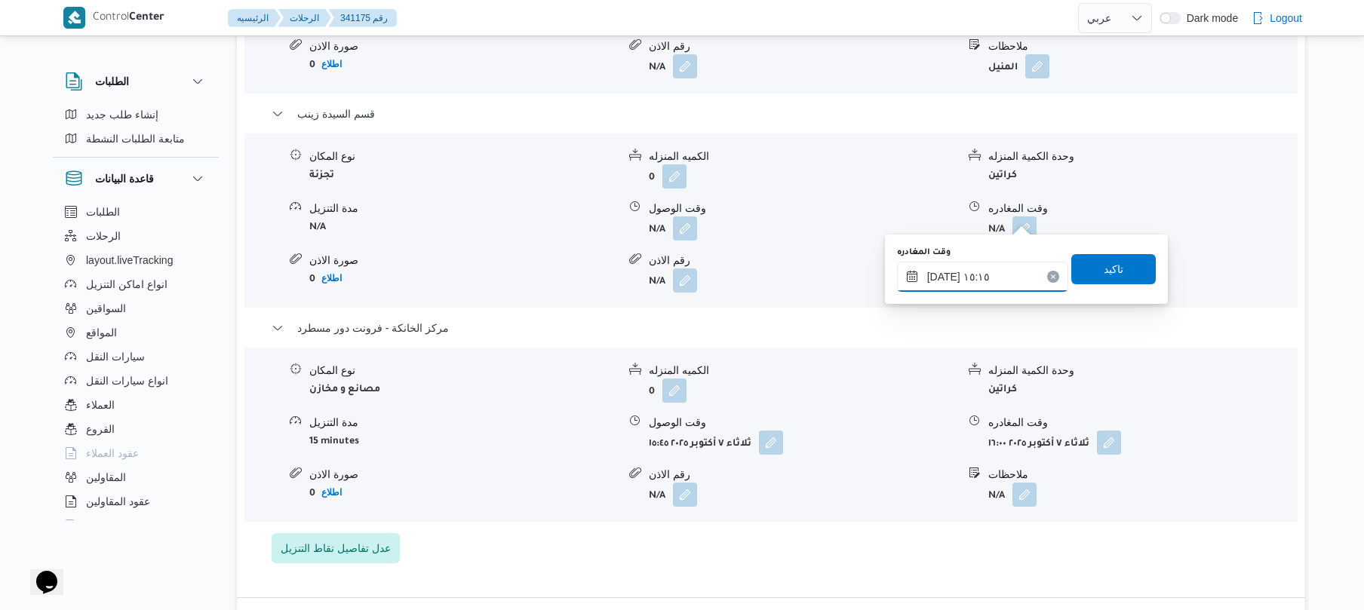
click at [943, 278] on input "٠٧/١٠/٢٠٢٥ ١٥:١٥" at bounding box center [982, 277] width 171 height 30
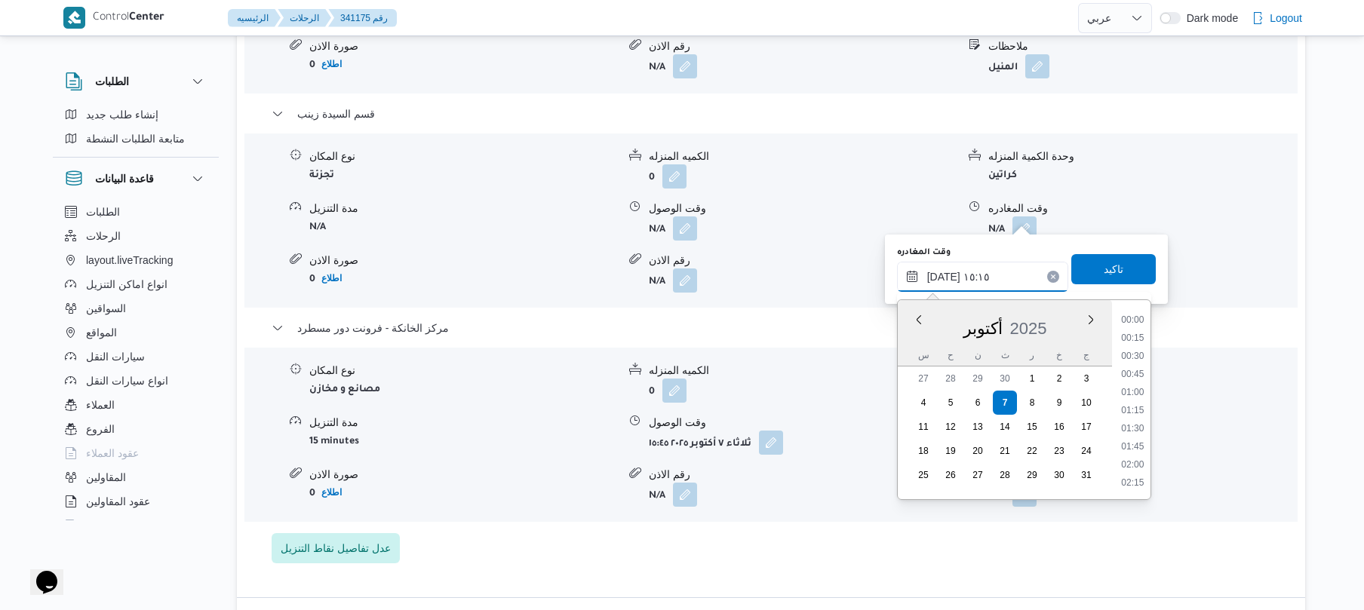
click at [943, 278] on input "٠٧/١٠/٢٠٢٥ ١٥:١٥" at bounding box center [982, 277] width 171 height 30
type input "٠٧/١٠/٢٠٢٥ ١٥:10"
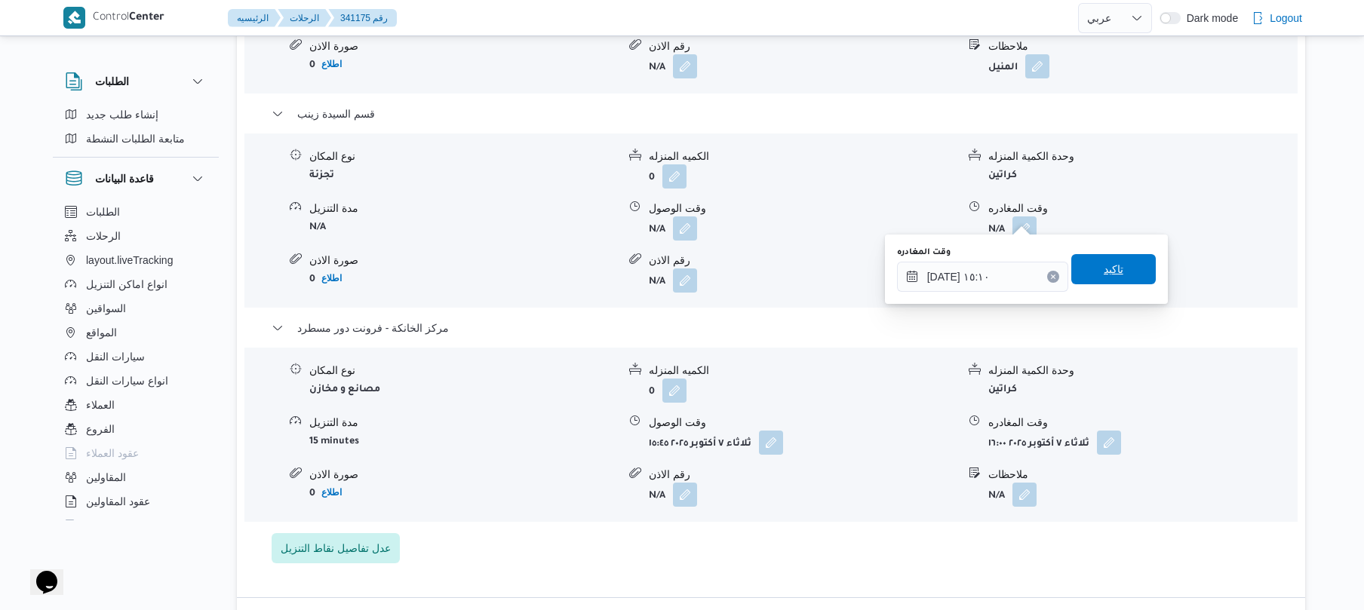
click at [1081, 266] on span "تاكيد" at bounding box center [1114, 269] width 85 height 30
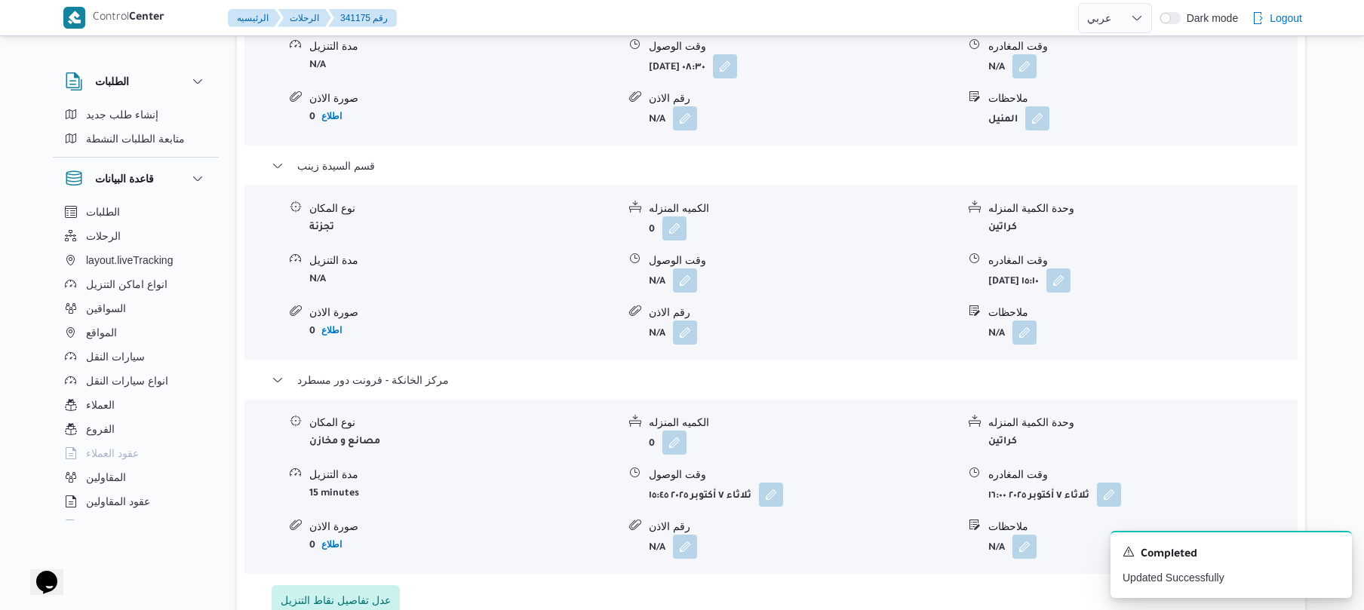
scroll to position [1287, 0]
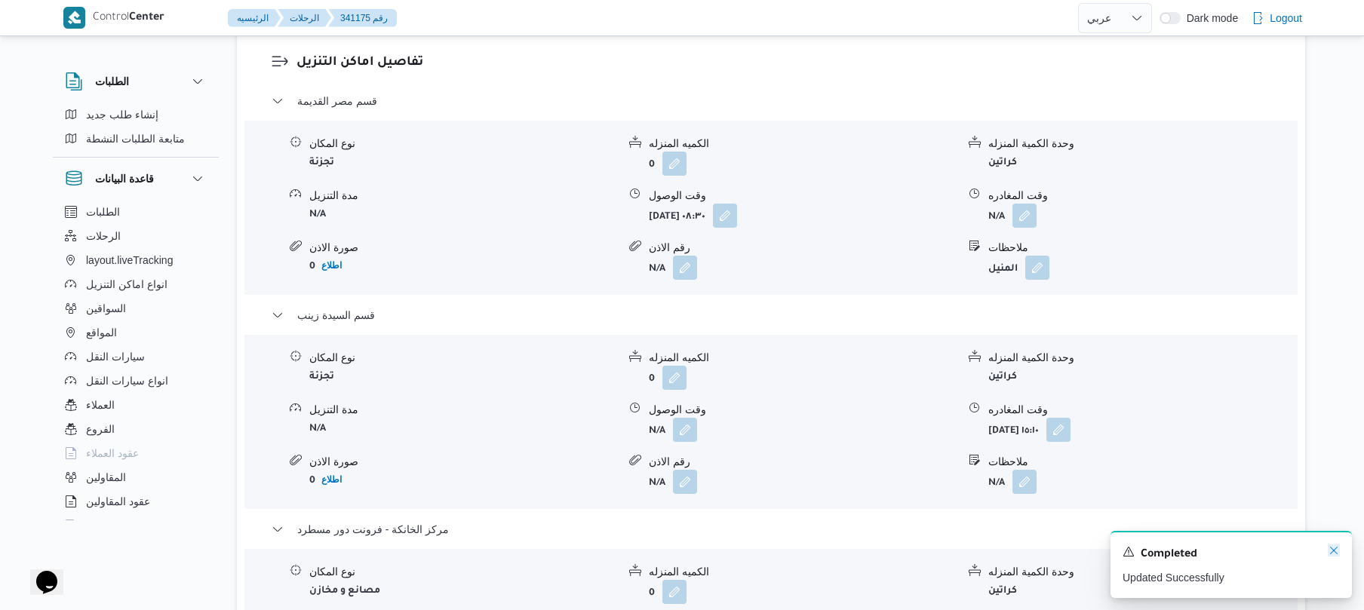
click at [1334, 551] on icon "Dismiss toast" at bounding box center [1334, 551] width 12 height 12
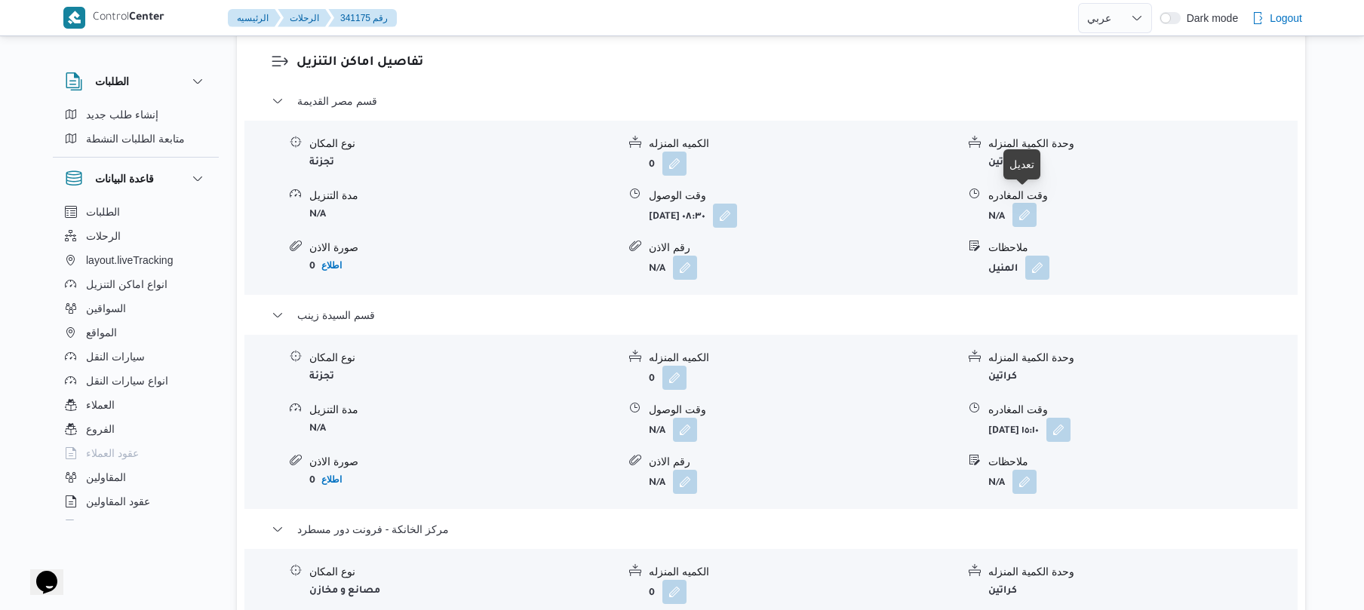
click at [1022, 207] on button "button" at bounding box center [1025, 215] width 24 height 24
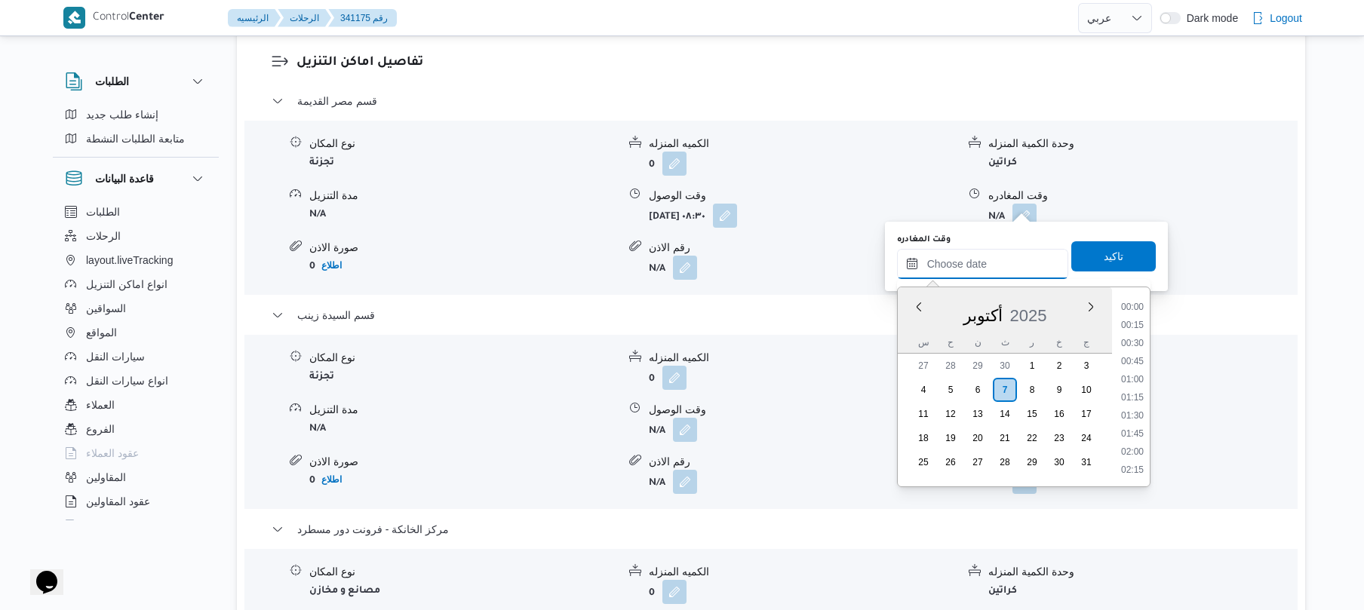
click at [978, 261] on input "وقت المغادره" at bounding box center [982, 264] width 171 height 30
click at [1139, 426] on li "11:45" at bounding box center [1132, 424] width 35 height 15
type input "٠٧/١٠/٢٠٢٥ ١١:٤٥"
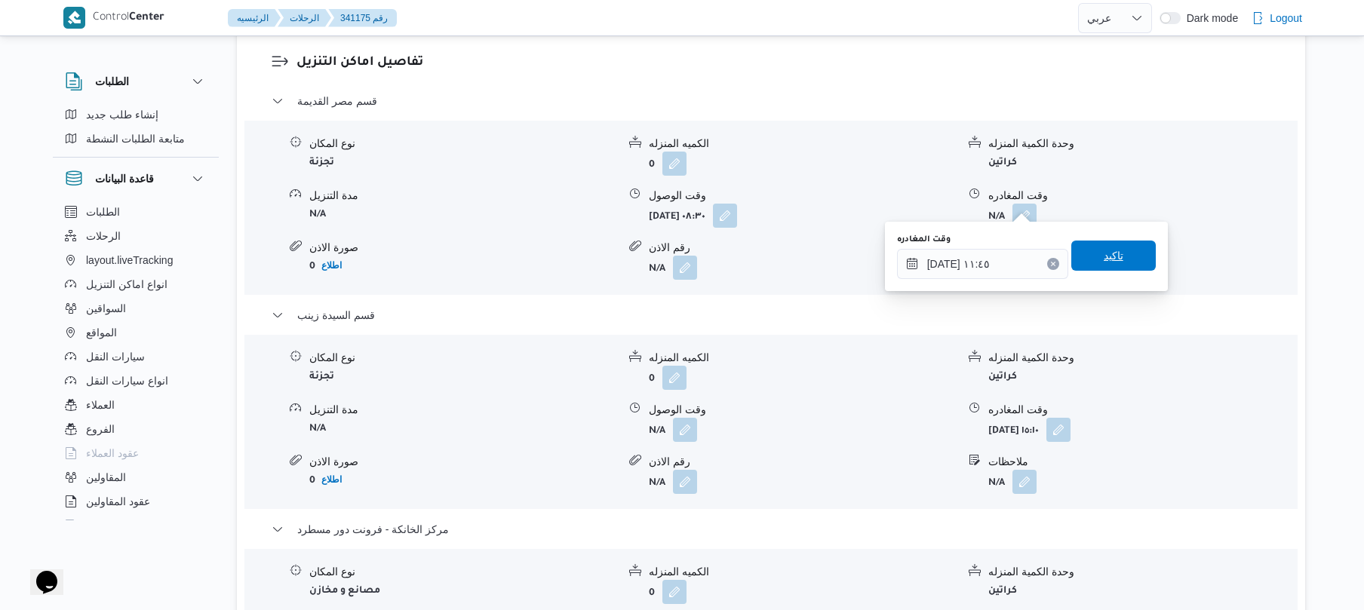
click at [1099, 266] on span "تاكيد" at bounding box center [1114, 256] width 85 height 30
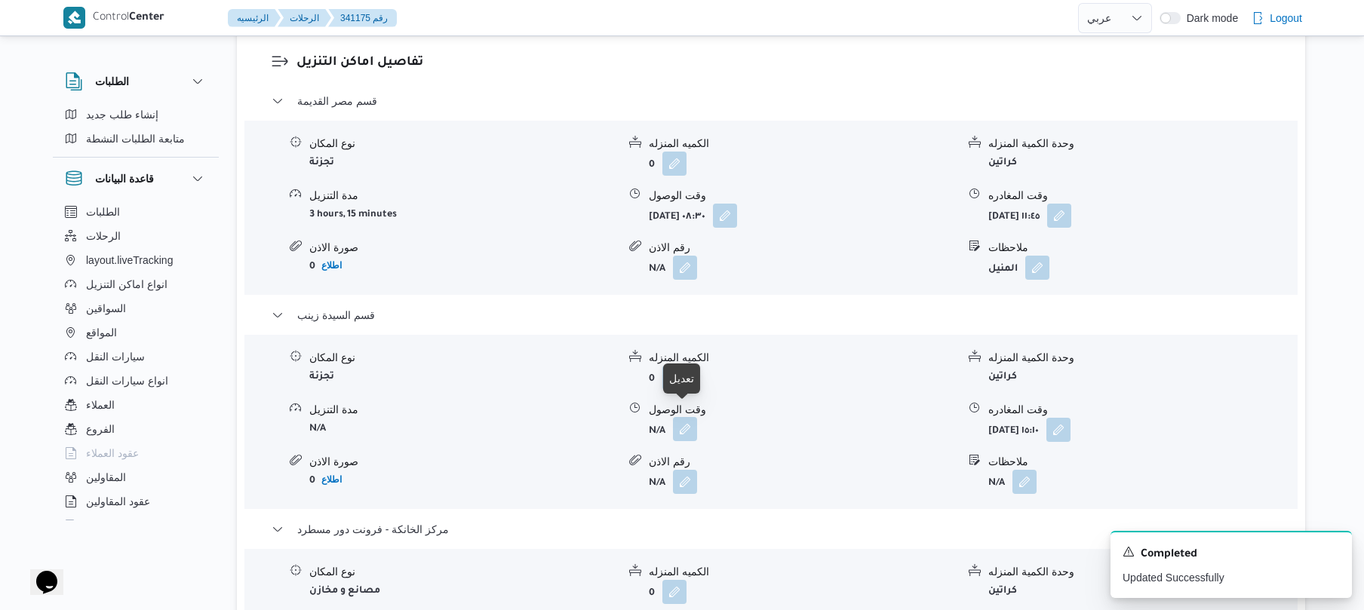
click at [687, 417] on button "button" at bounding box center [685, 429] width 24 height 24
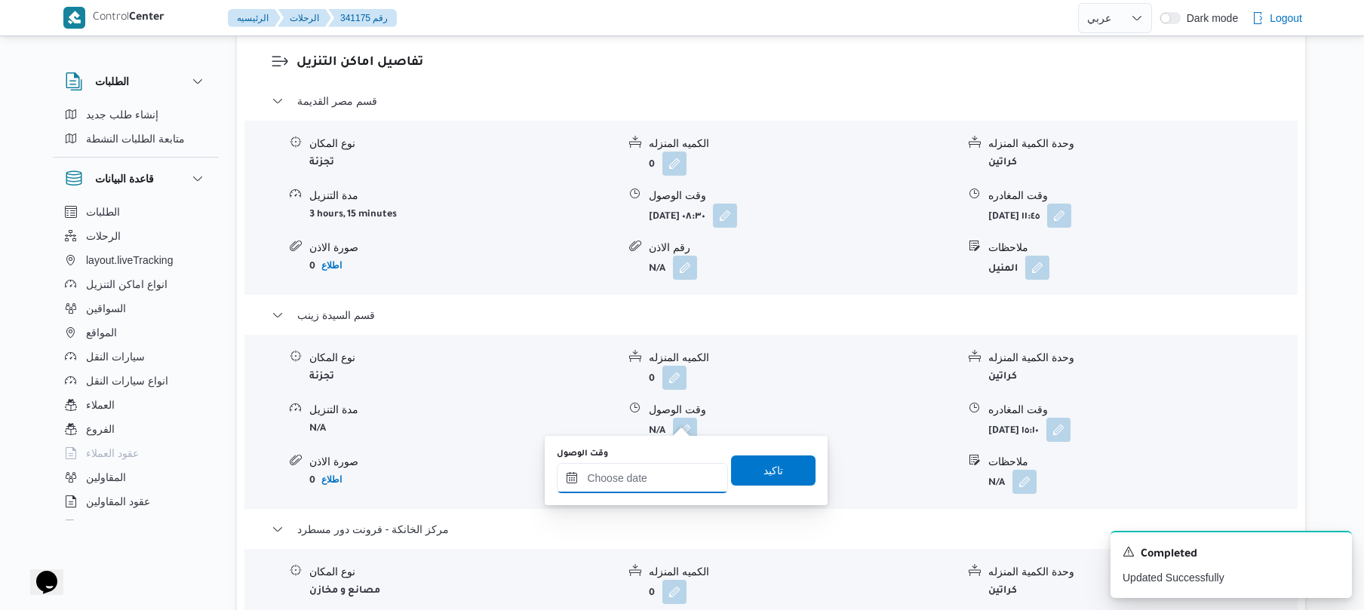
click at [647, 478] on input "وقت الوصول" at bounding box center [642, 478] width 171 height 30
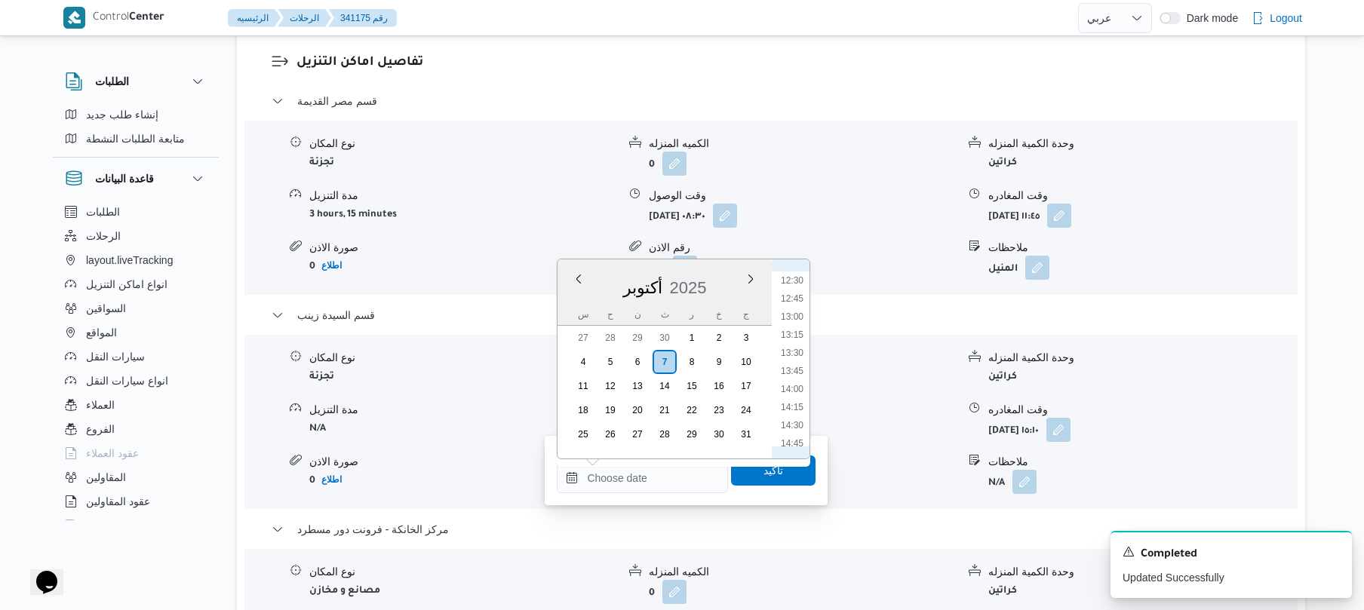
scroll to position [880, 0]
click at [795, 306] on li "12:30" at bounding box center [792, 304] width 35 height 15
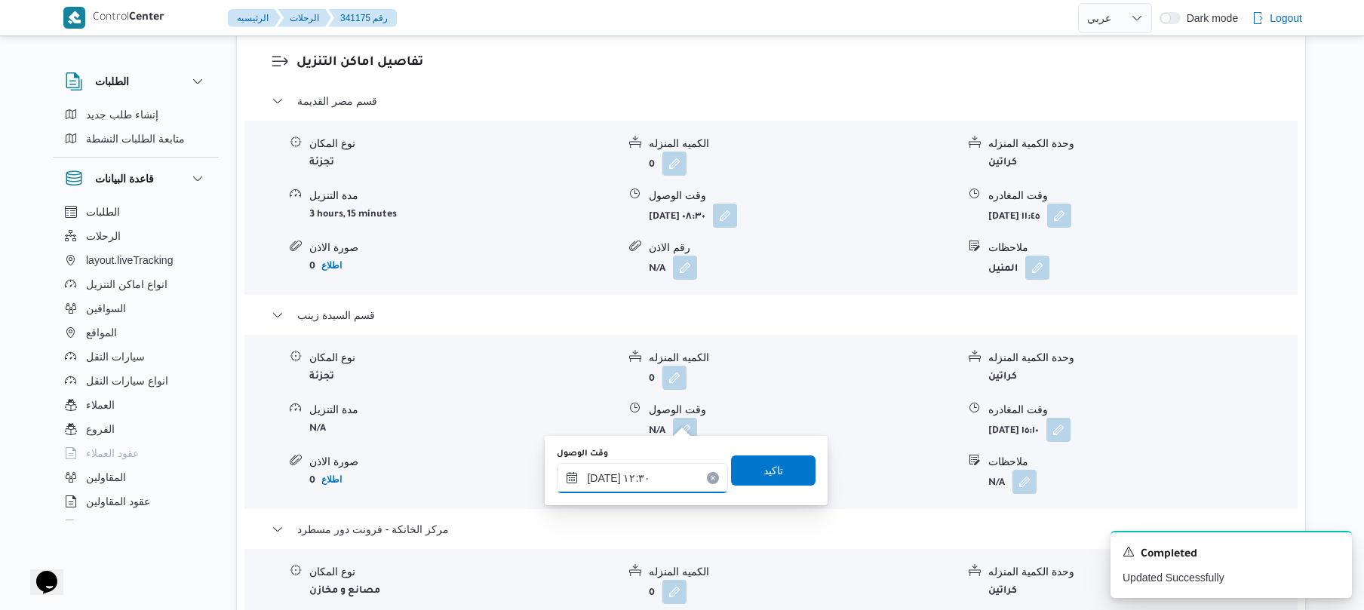
click at [604, 472] on input "٠٧/١٠/٢٠٢٥ ١٢:٣٠" at bounding box center [642, 478] width 171 height 30
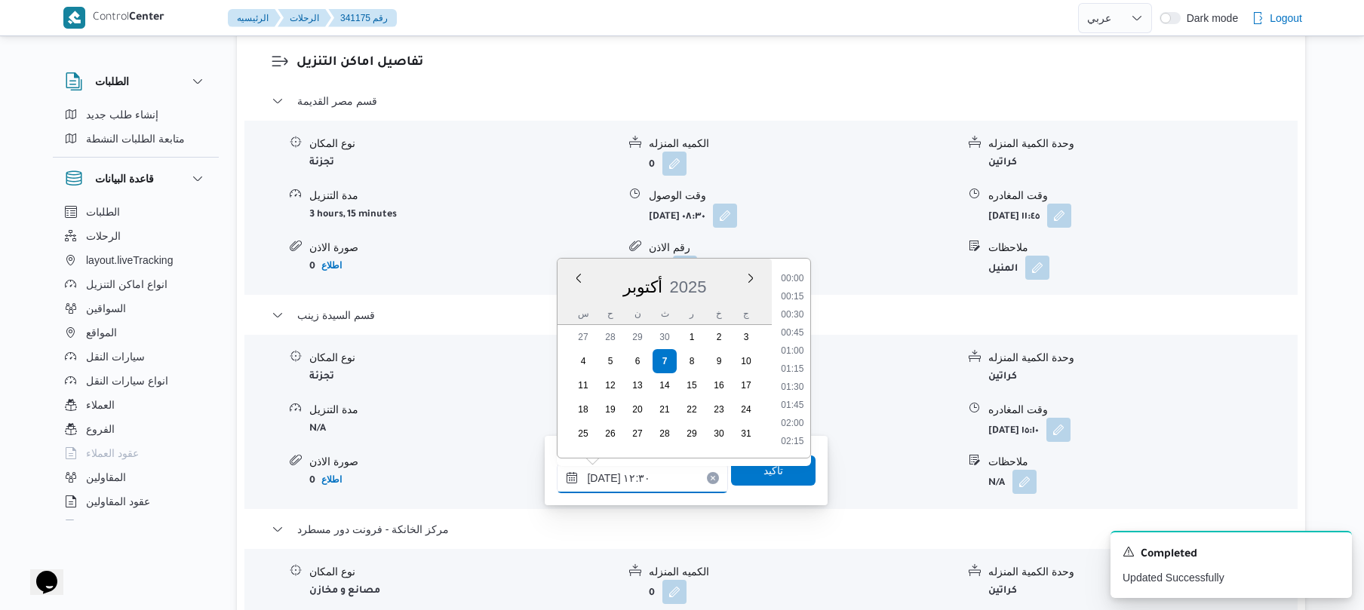
scroll to position [815, 0]
type input "٠٧/١٠/٢٠٢٥ ١٢:05"
click at [767, 469] on span "تاكيد" at bounding box center [774, 470] width 20 height 18
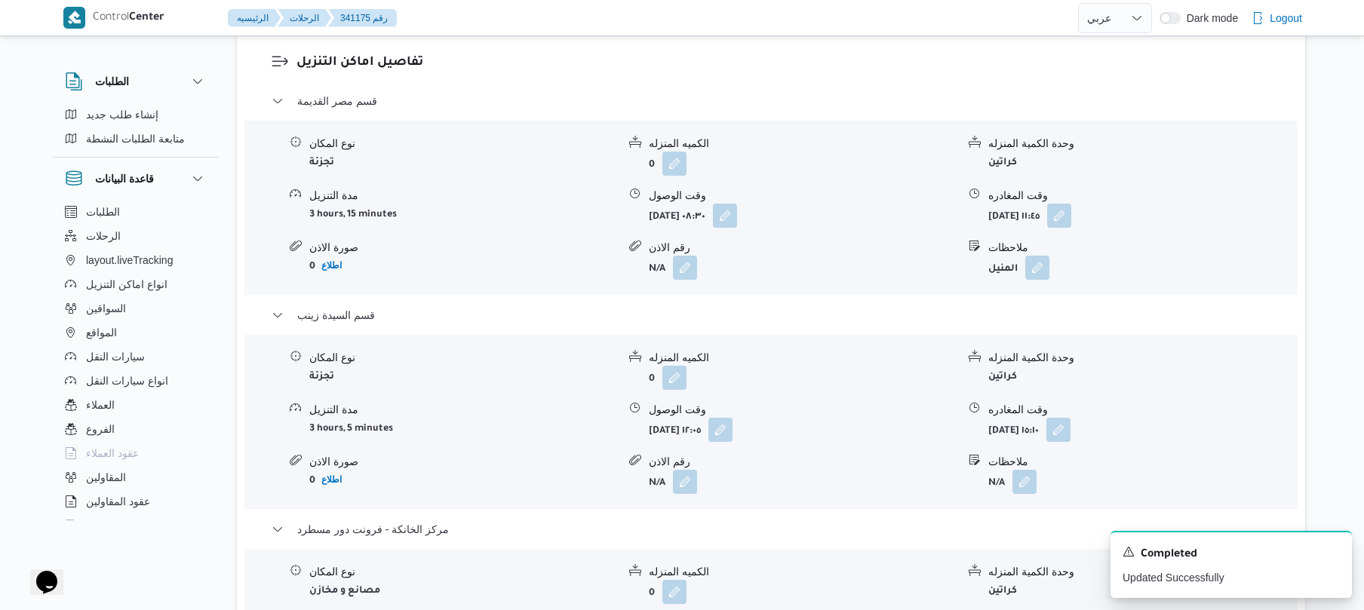
scroll to position [0, 0]
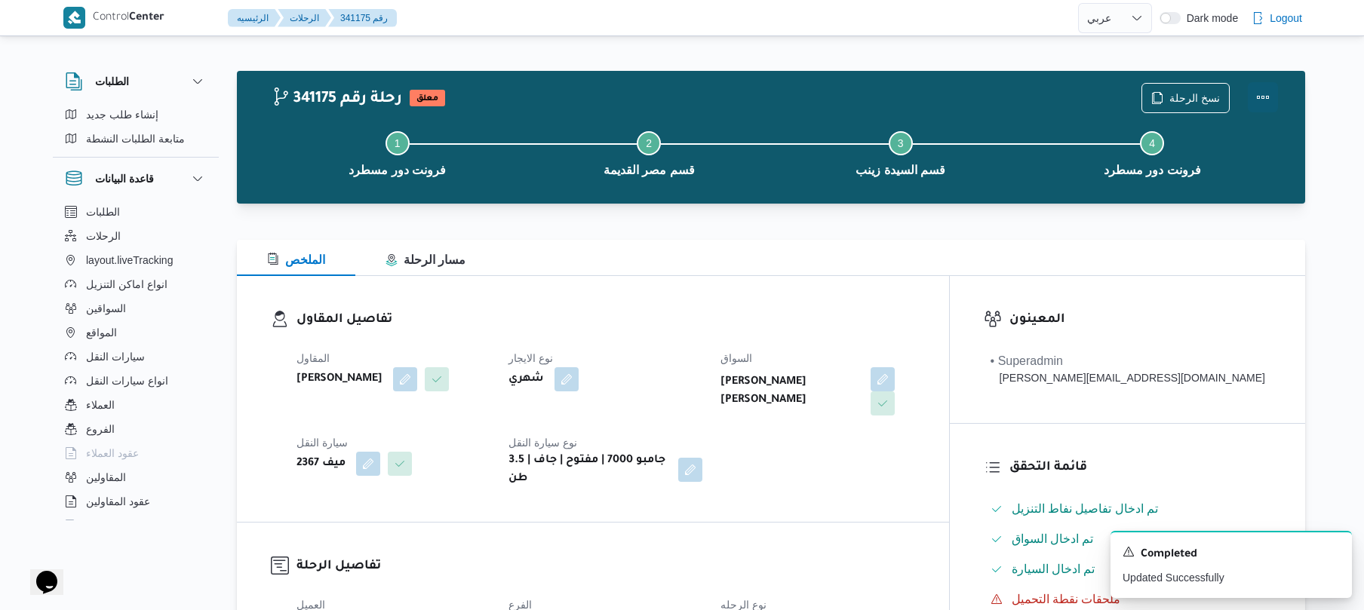
click at [1259, 94] on button "Actions" at bounding box center [1263, 97] width 30 height 30
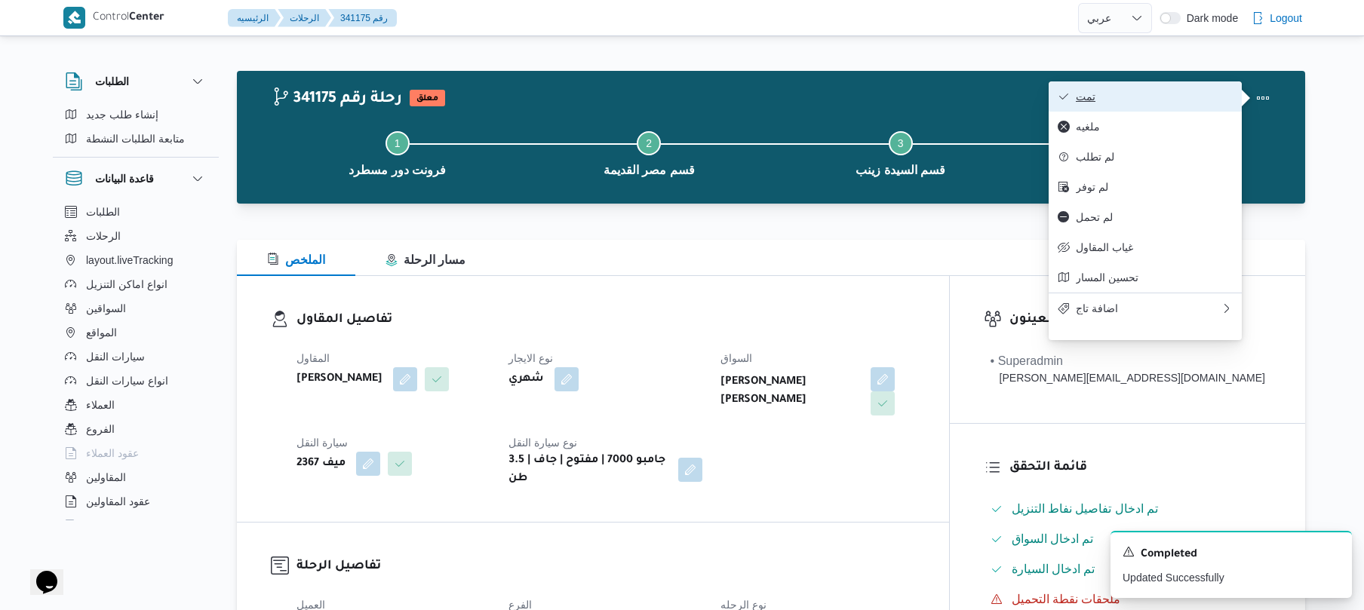
click at [1157, 100] on span "تمت" at bounding box center [1154, 97] width 157 height 12
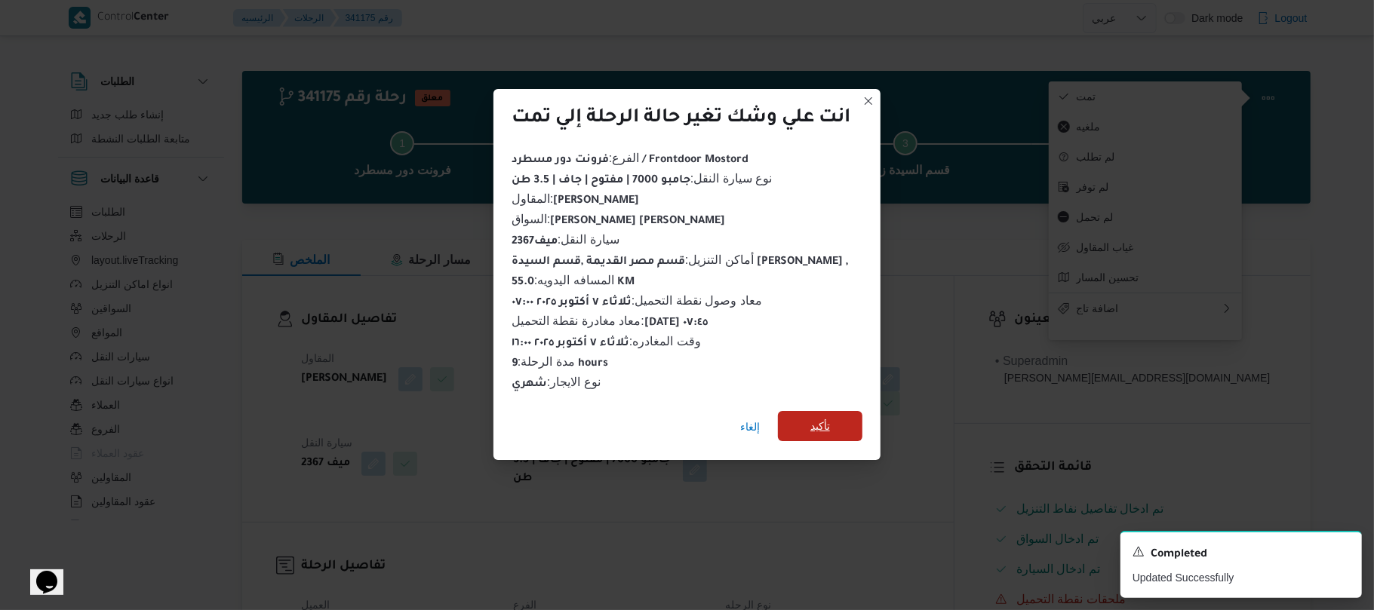
click at [830, 423] on span "تأكيد" at bounding box center [820, 426] width 20 height 18
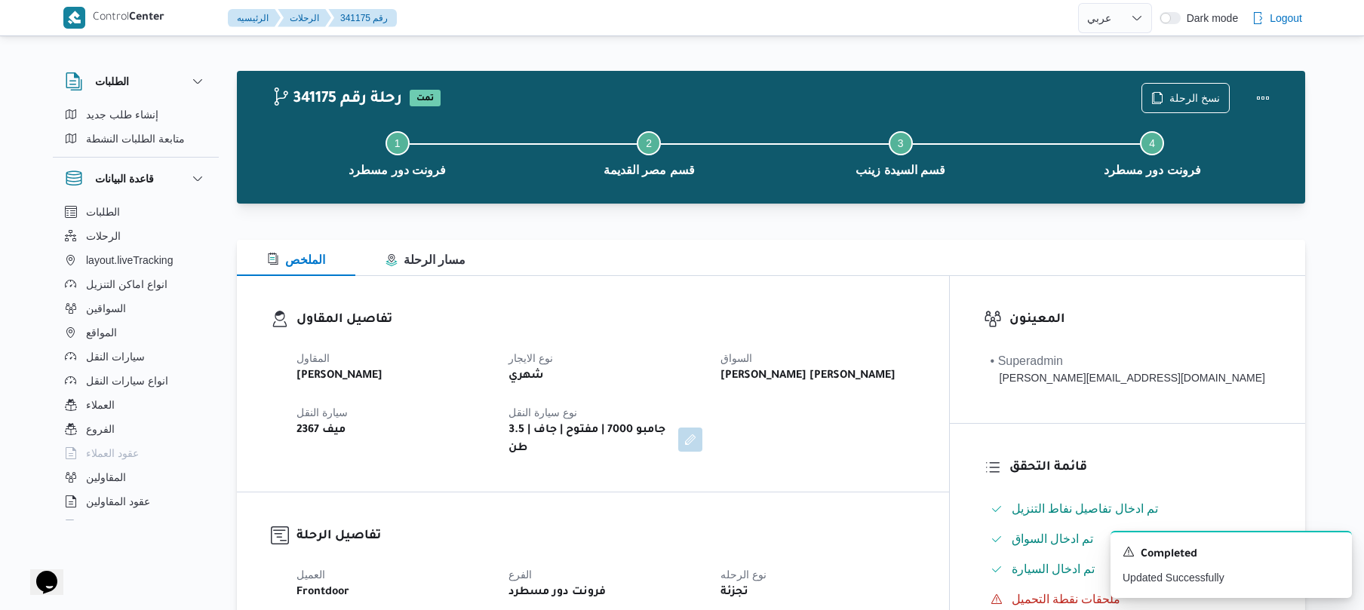
click at [830, 423] on div "المقاول محمد صلاح عبداللطيف الشريف نوع الايجار شهري السواق هشام وليد عبدالفضيل …" at bounding box center [606, 403] width 637 height 127
click at [1265, 83] on button "Actions" at bounding box center [1263, 97] width 30 height 30
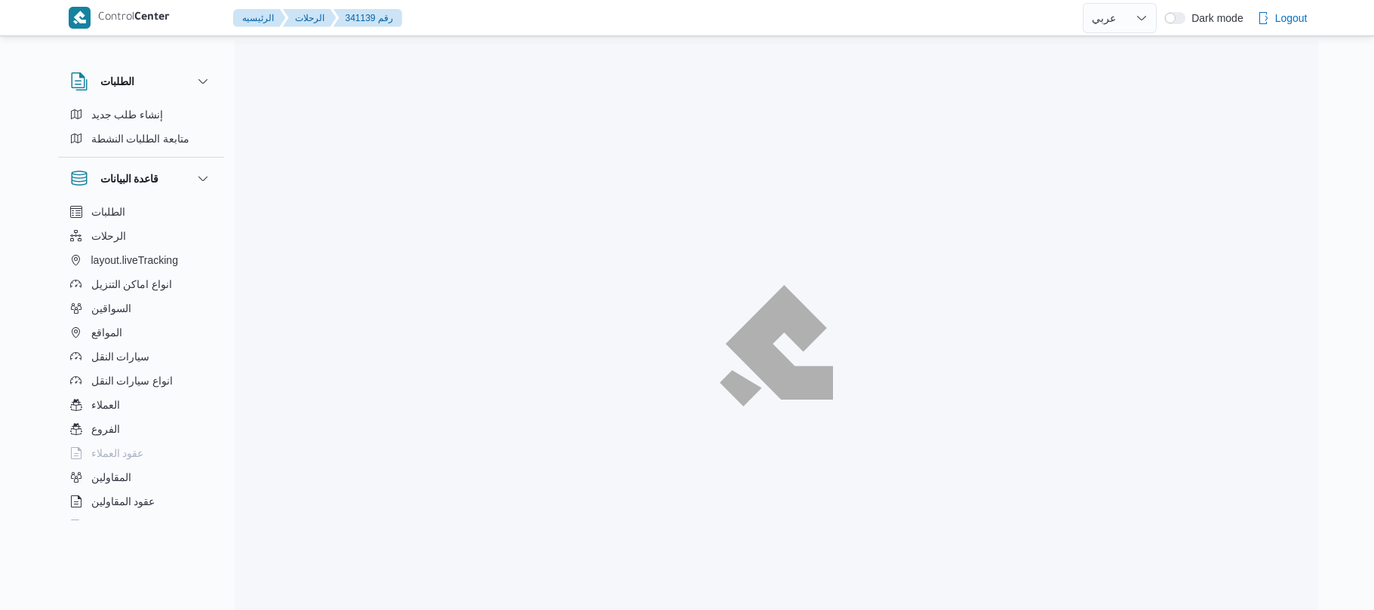
select select "ar"
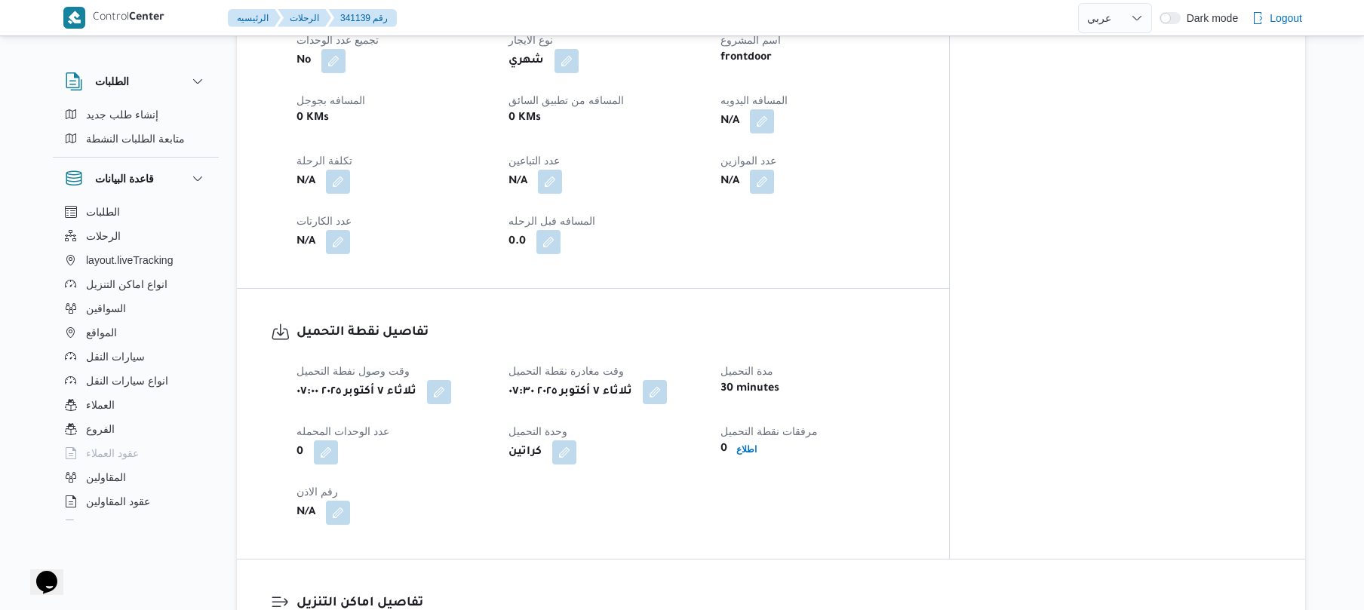
scroll to position [604, 0]
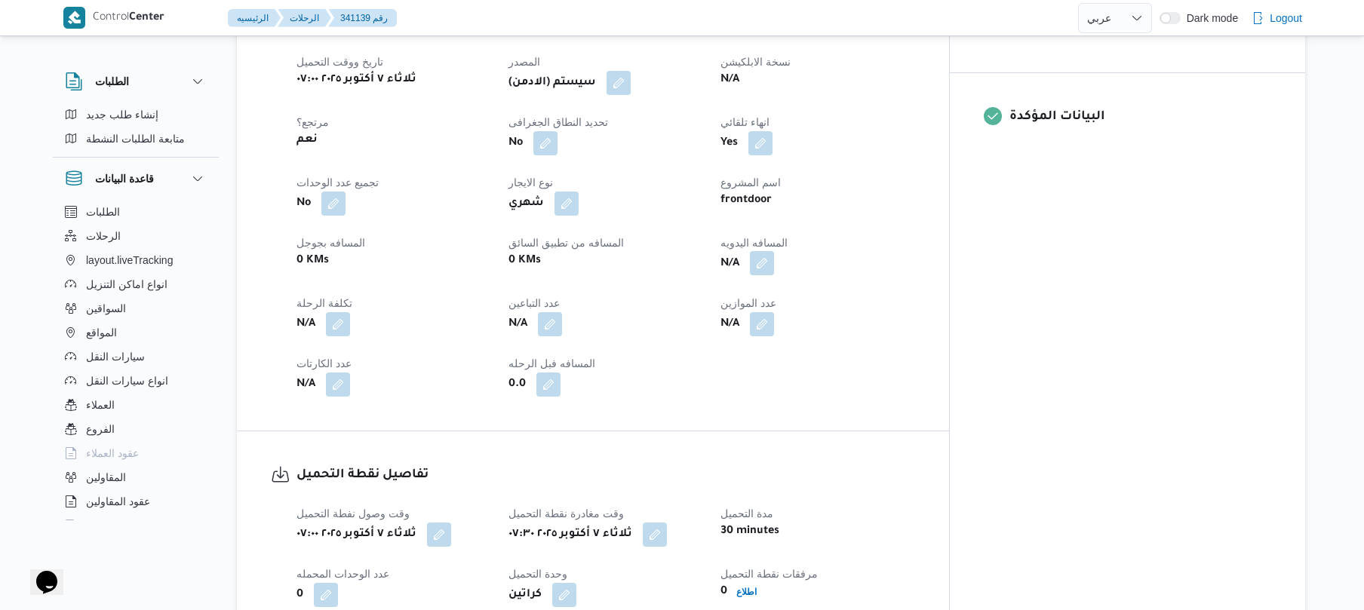
click at [774, 254] on button "button" at bounding box center [762, 263] width 24 height 24
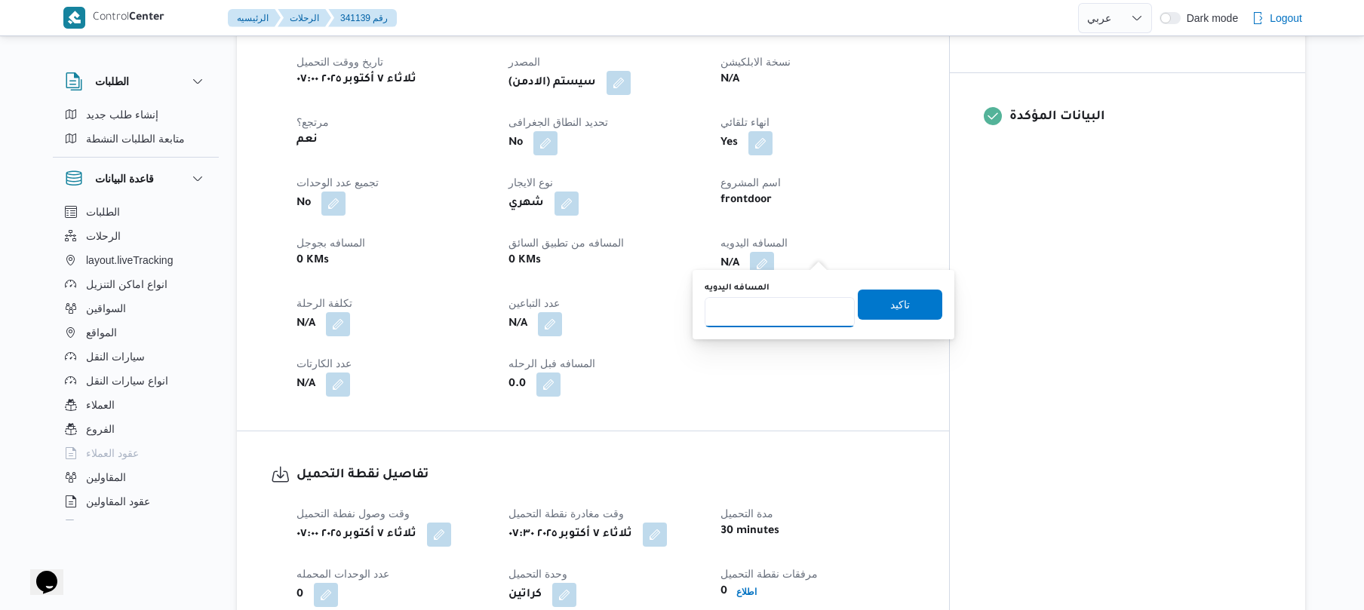
click at [765, 315] on input "المسافه اليدويه" at bounding box center [780, 312] width 150 height 30
type input "85"
click at [910, 306] on span "تاكيد" at bounding box center [900, 304] width 85 height 30
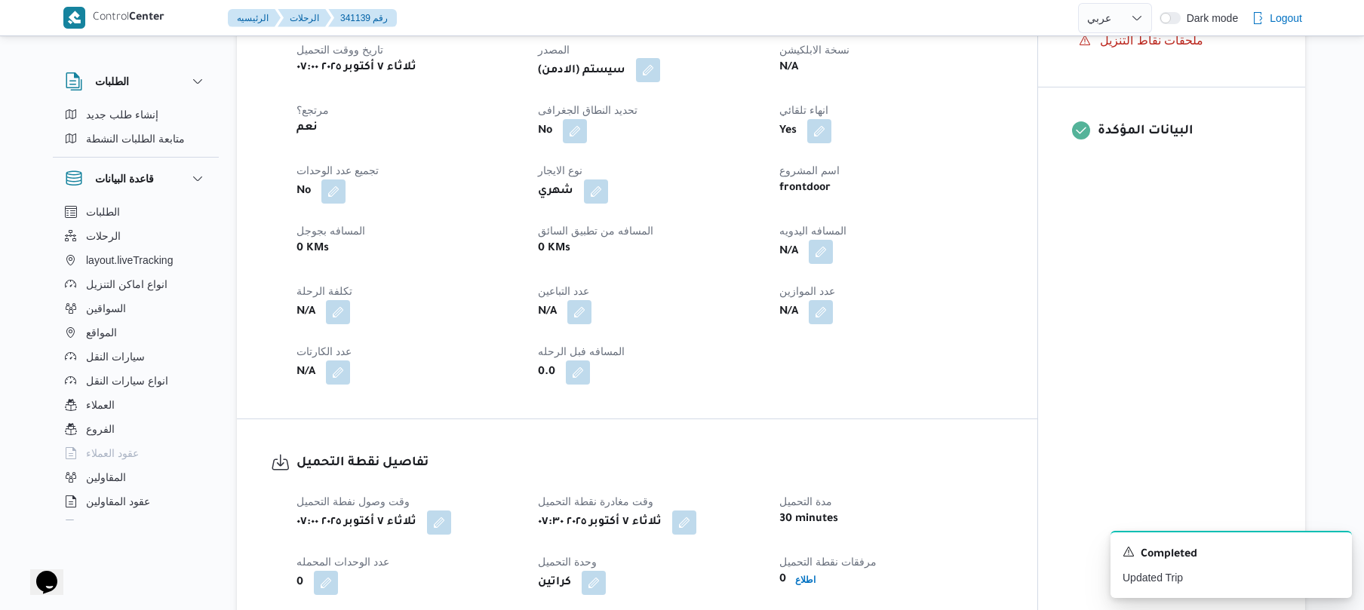
click at [656, 74] on button "button" at bounding box center [648, 70] width 24 height 24
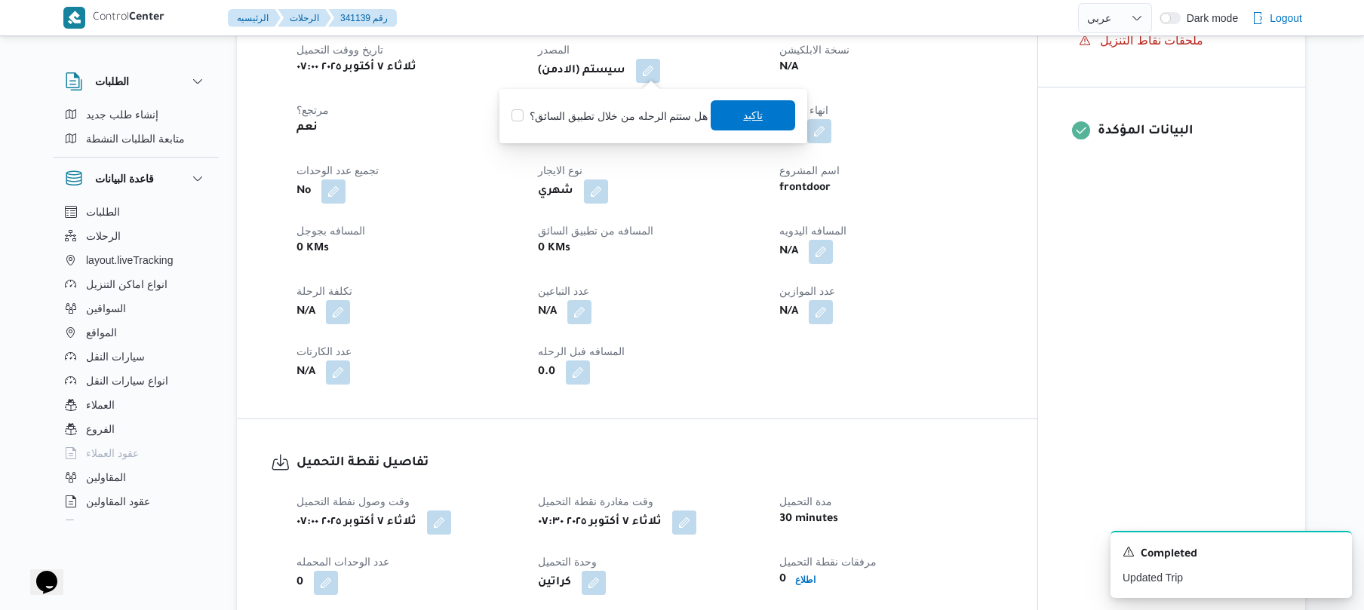
click at [743, 122] on span "تاكيد" at bounding box center [753, 115] width 20 height 18
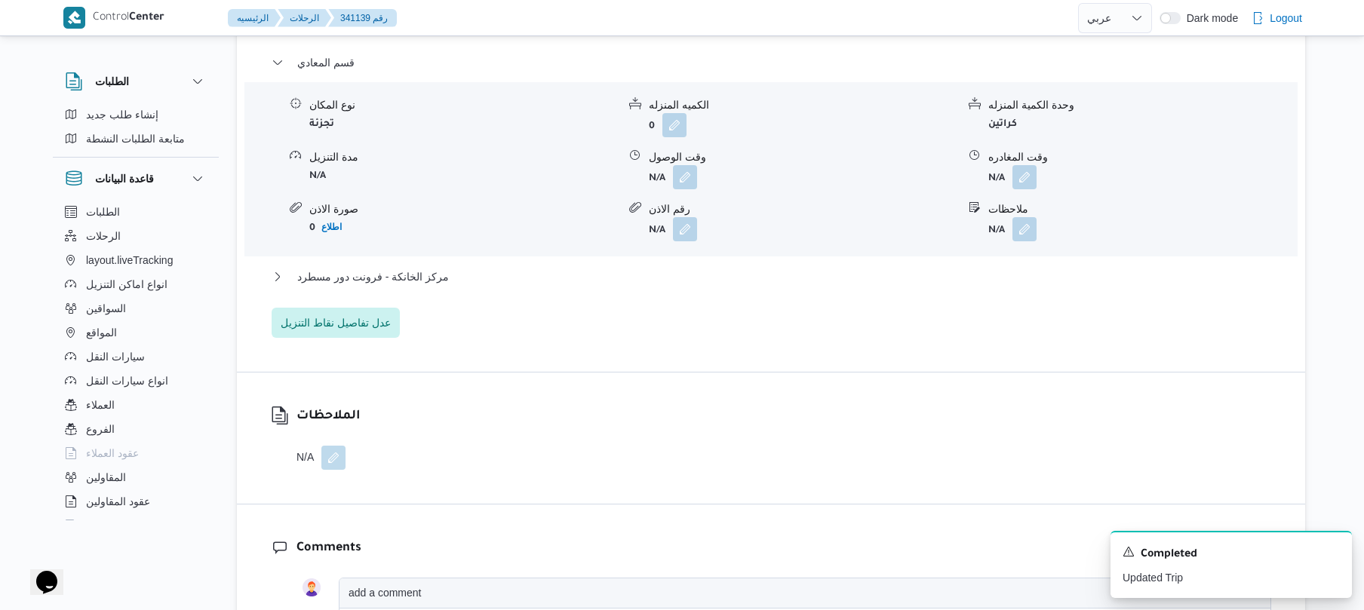
scroll to position [1328, 0]
click at [678, 169] on button "button" at bounding box center [685, 174] width 24 height 24
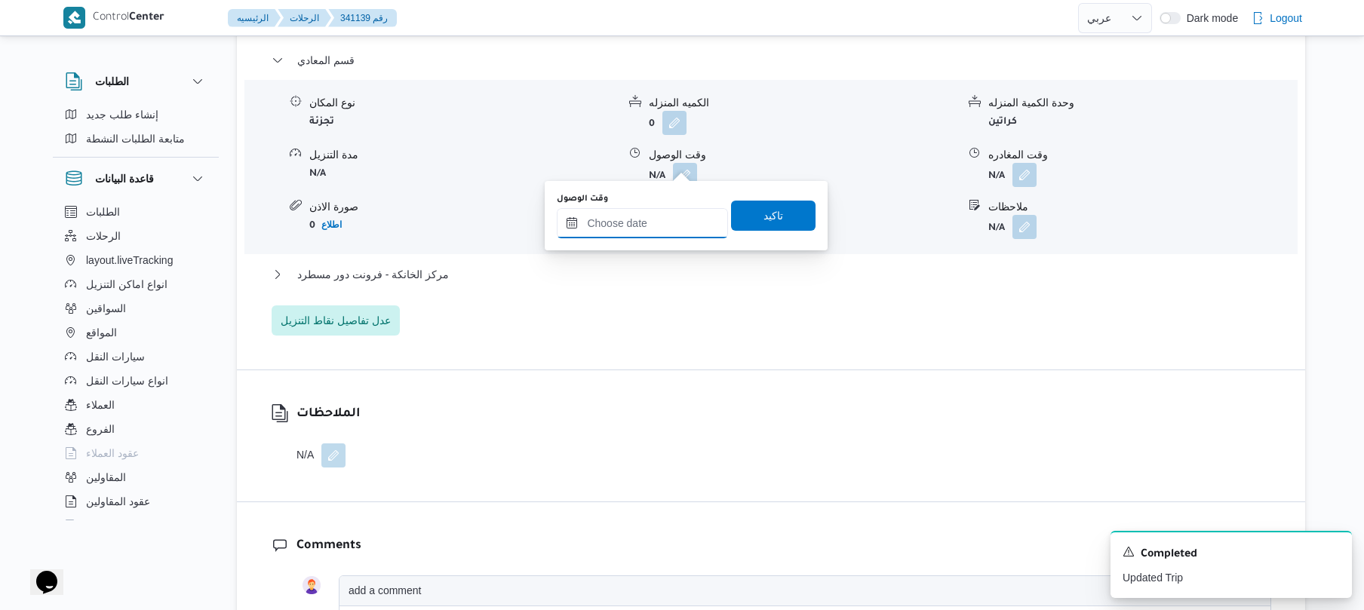
click at [641, 234] on input "وقت الوصول" at bounding box center [642, 223] width 171 height 30
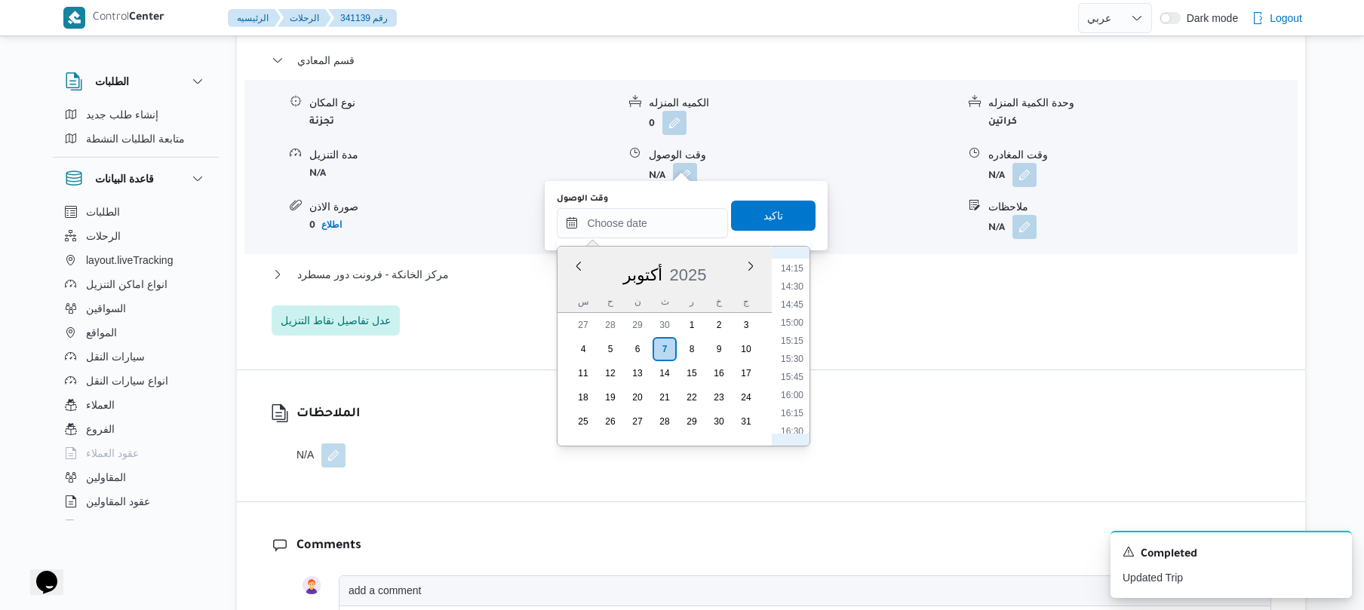
scroll to position [586, 0]
click at [795, 293] on li "08:30" at bounding box center [792, 295] width 35 height 15
type input "[DATE] ٠٨:٣٠"
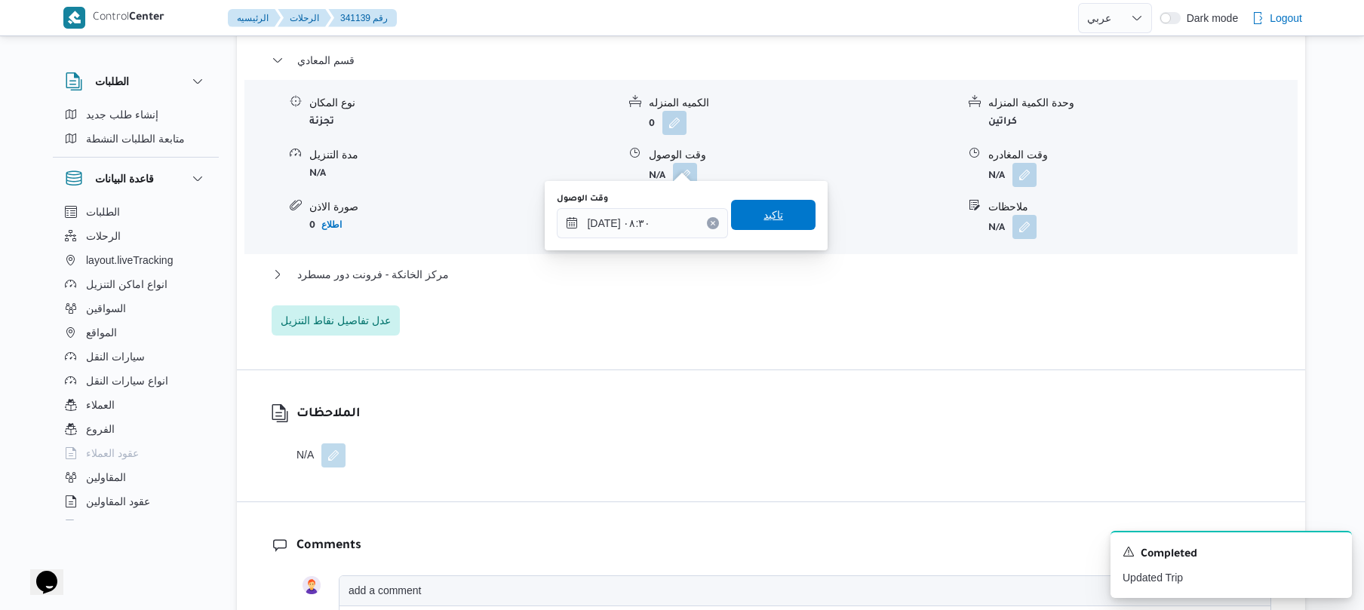
click at [764, 212] on span "تاكيد" at bounding box center [774, 215] width 20 height 18
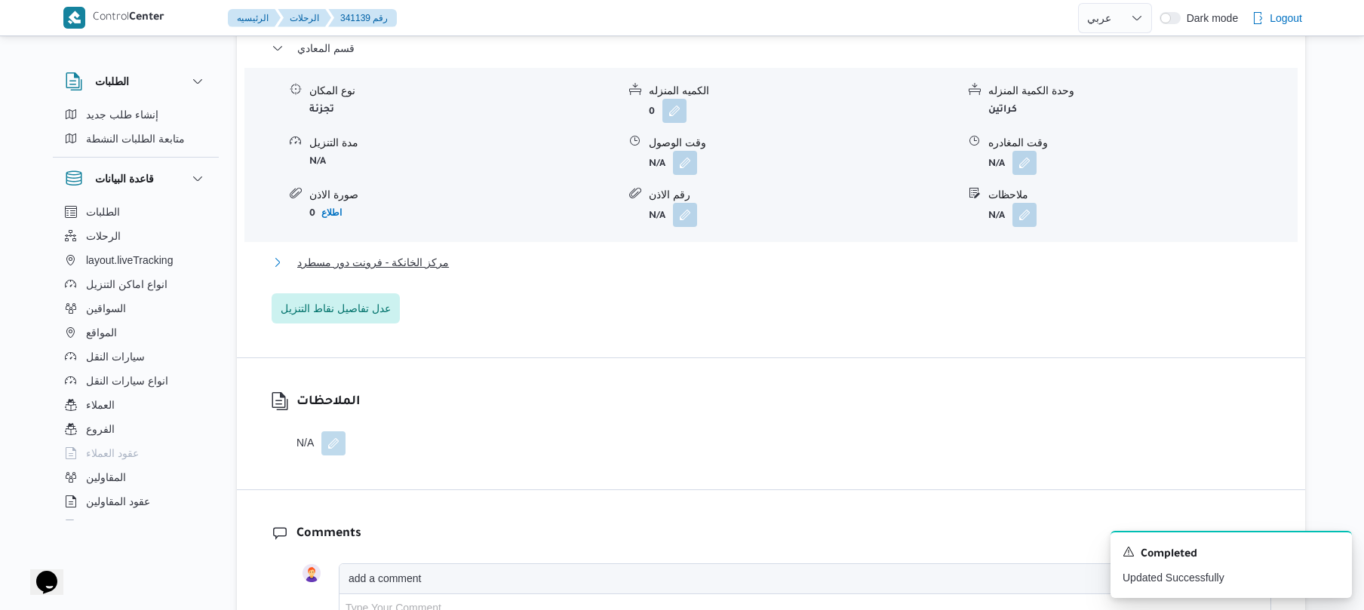
click at [666, 263] on button "مركز الخانكة - فرونت دور مسطرد" at bounding box center [772, 263] width 1000 height 18
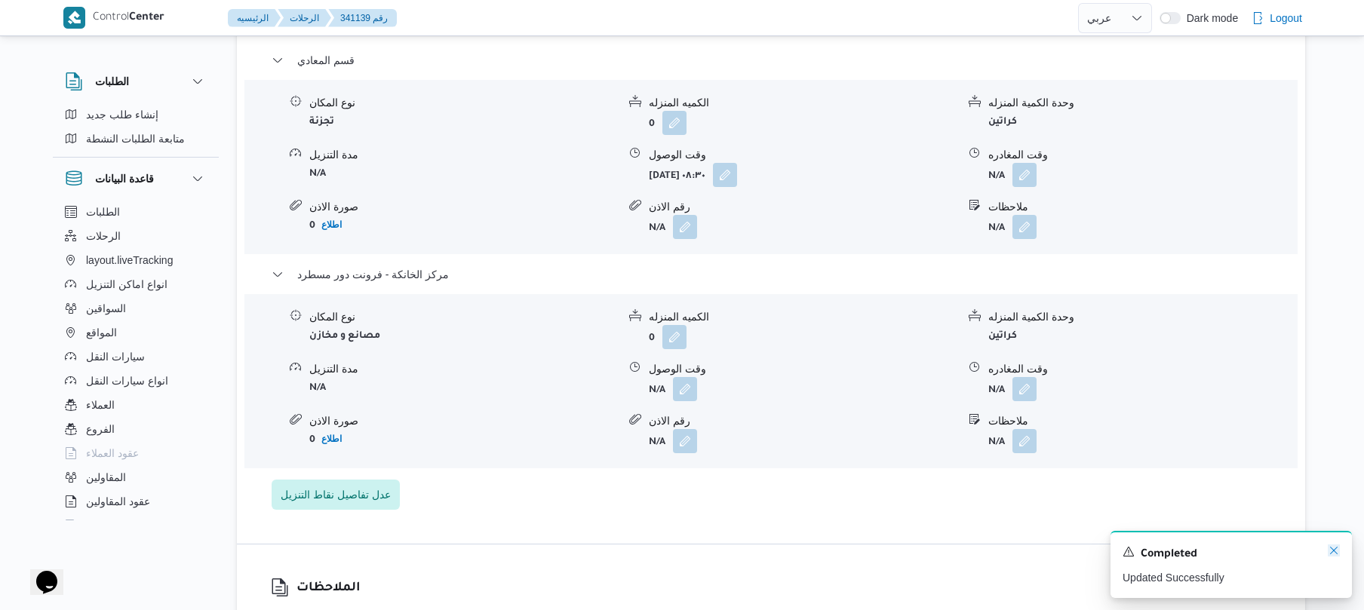
click at [1335, 552] on icon "Dismiss toast" at bounding box center [1334, 551] width 12 height 12
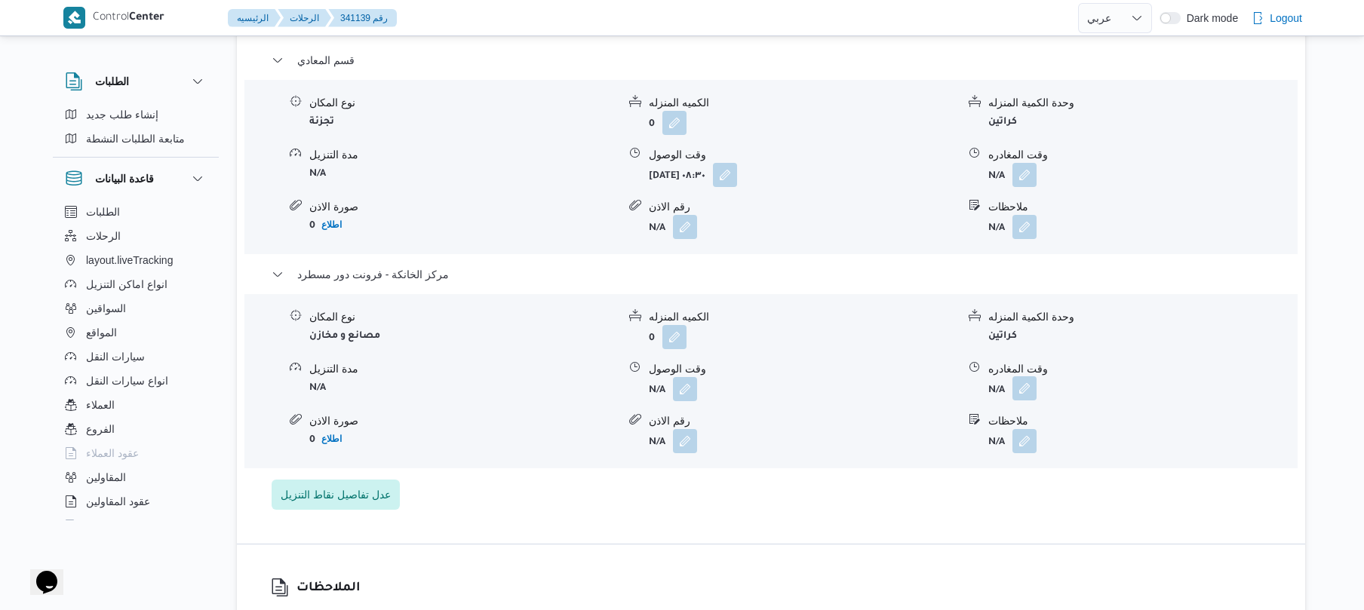
click at [1023, 385] on button "button" at bounding box center [1025, 389] width 24 height 24
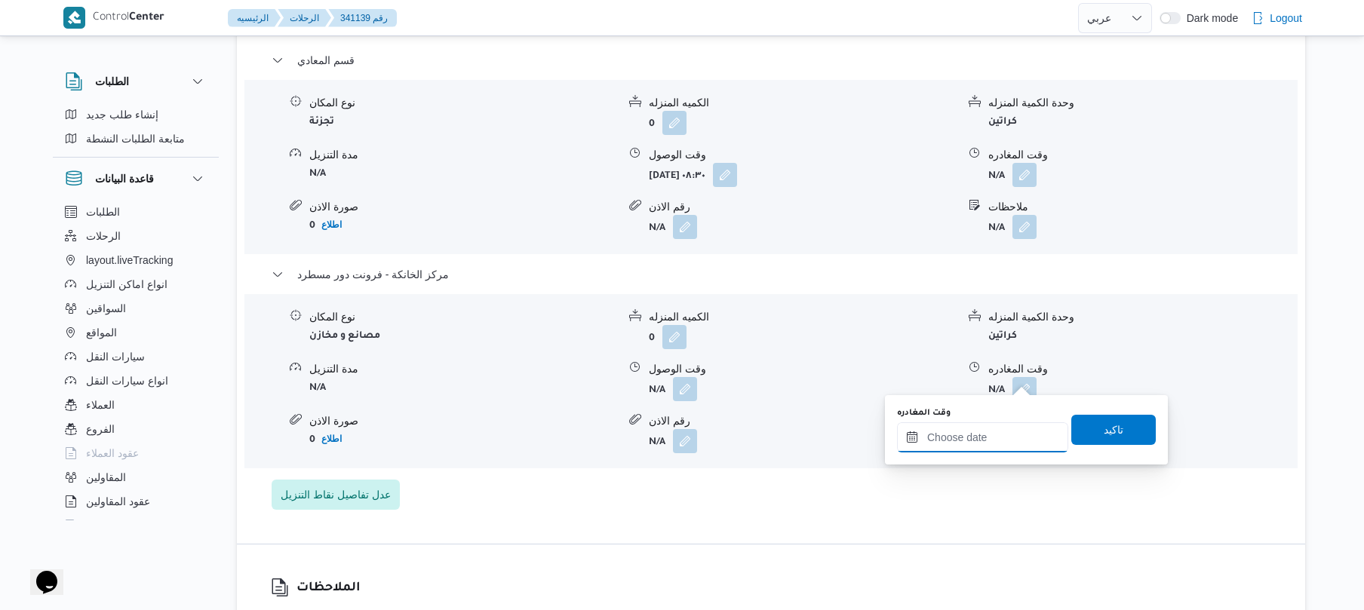
click at [998, 450] on input "وقت المغادره" at bounding box center [982, 438] width 171 height 30
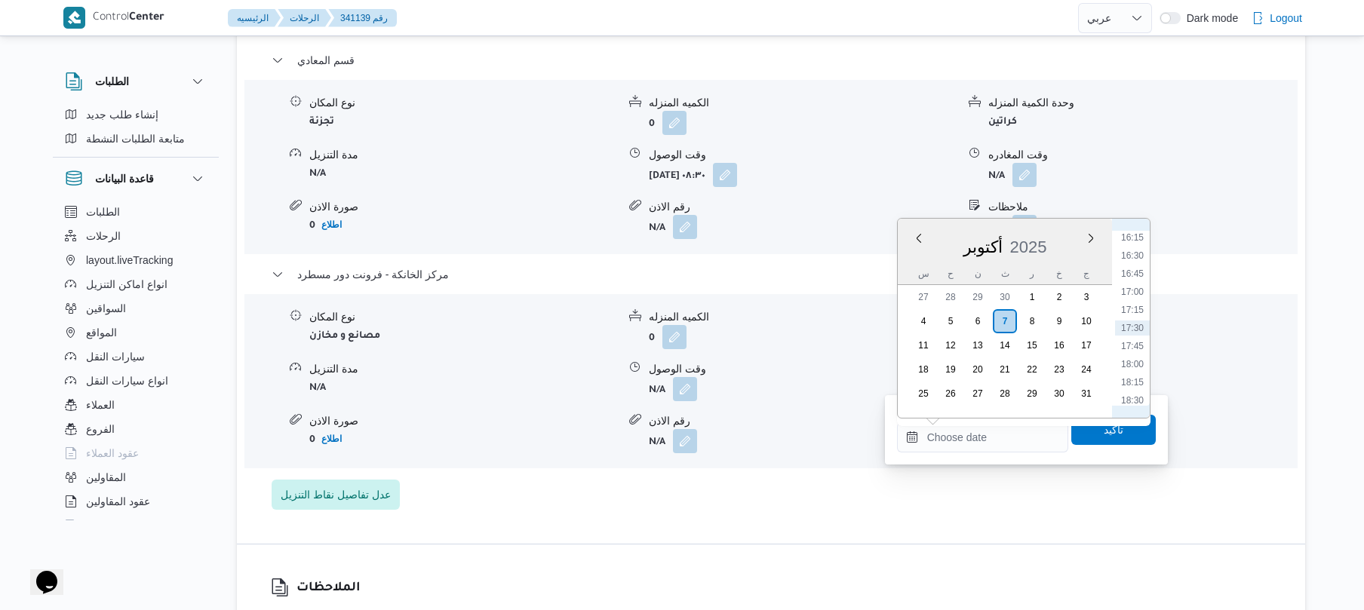
scroll to position [1029, 0]
click at [1136, 352] on li "15:45" at bounding box center [1132, 350] width 35 height 15
type input "[DATE] ١٥:٤٥"
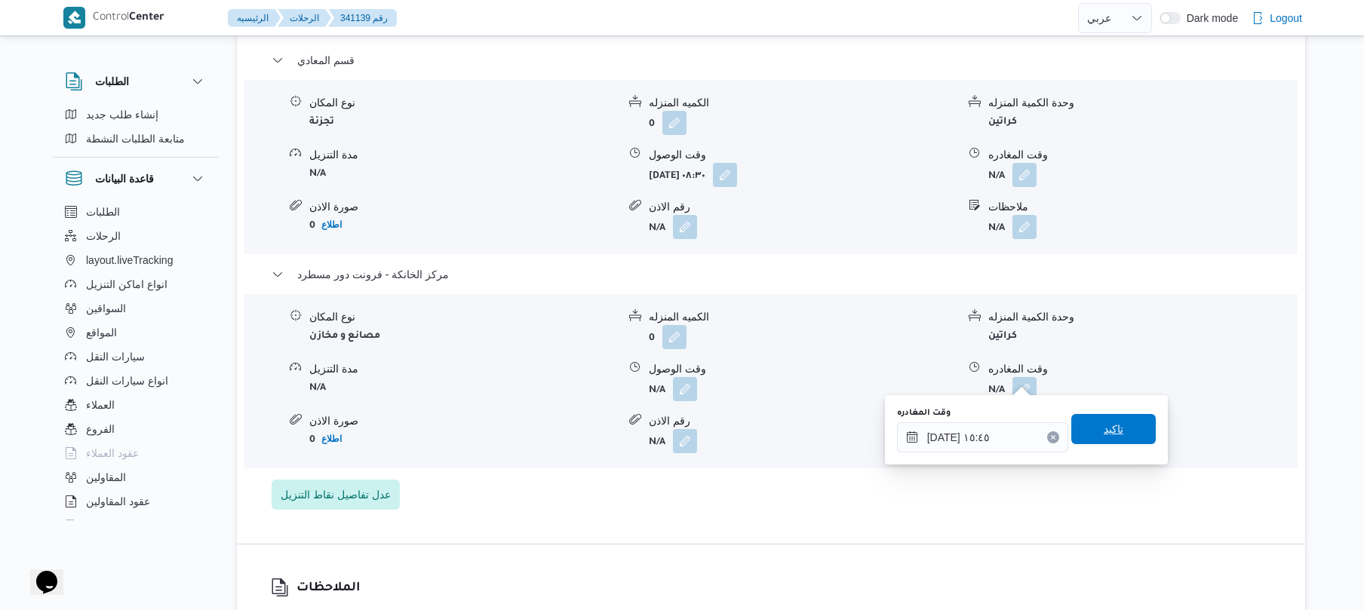
click at [1104, 432] on span "تاكيد" at bounding box center [1114, 429] width 20 height 18
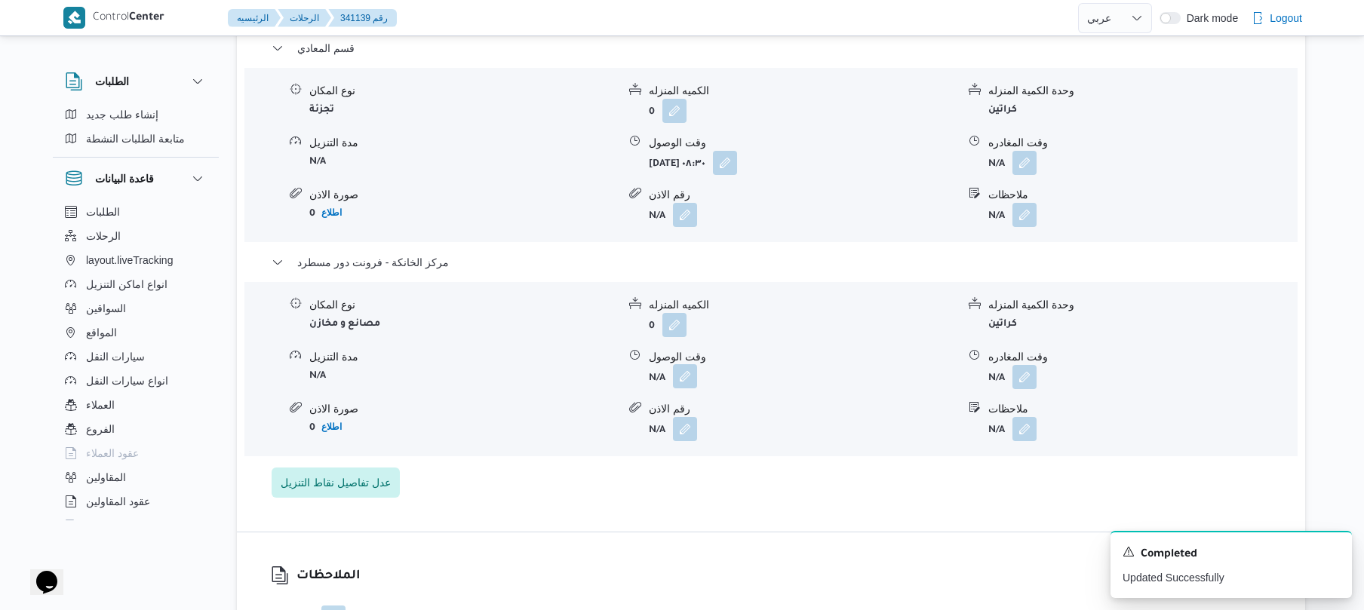
click at [682, 379] on button "button" at bounding box center [685, 376] width 24 height 24
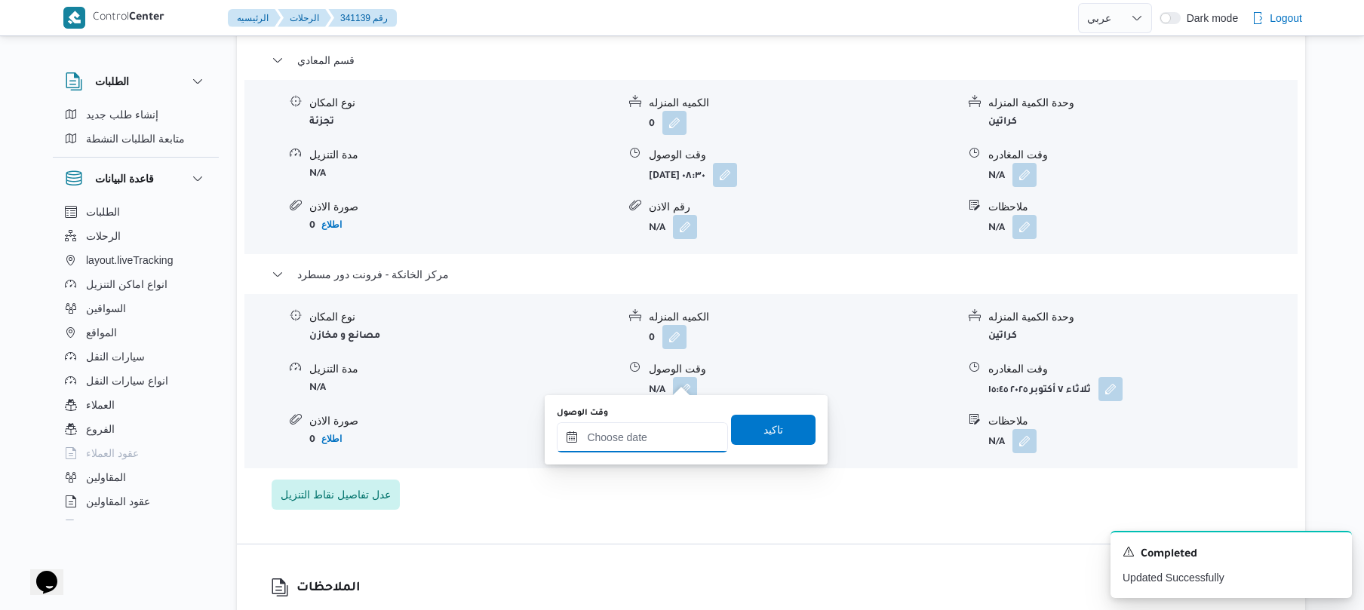
click at [666, 436] on input "وقت الوصول" at bounding box center [642, 438] width 171 height 30
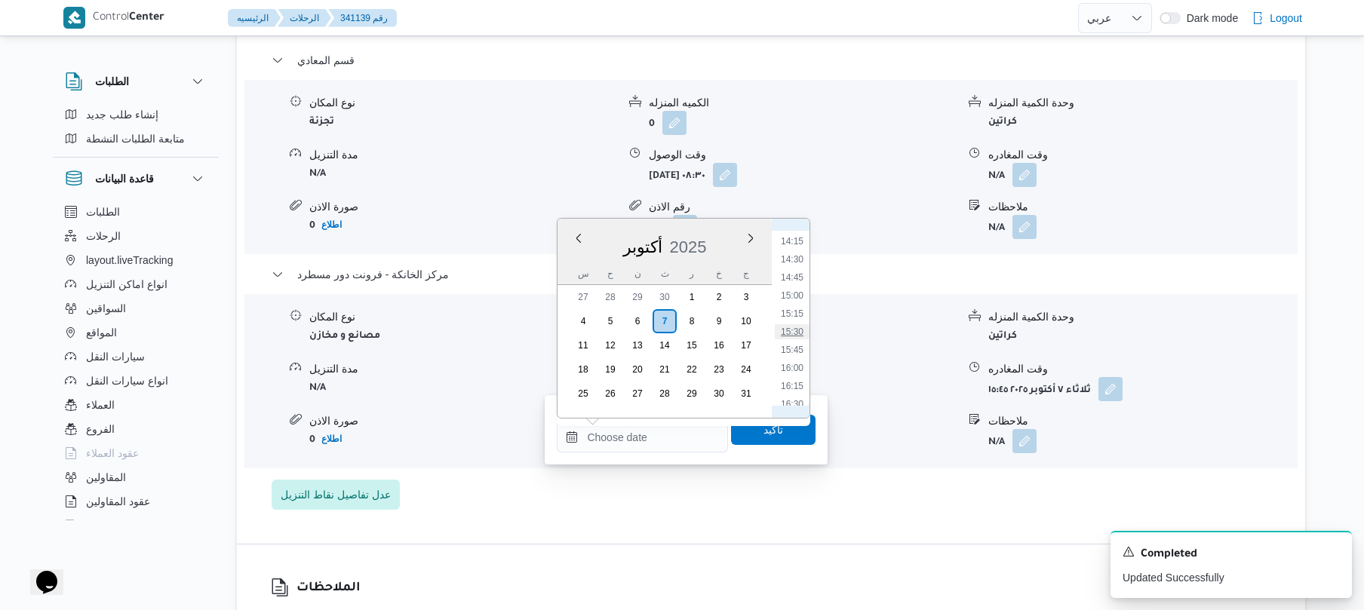
click at [795, 333] on li "15:30" at bounding box center [792, 331] width 35 height 15
type input "[DATE] ١٥:٣٠"
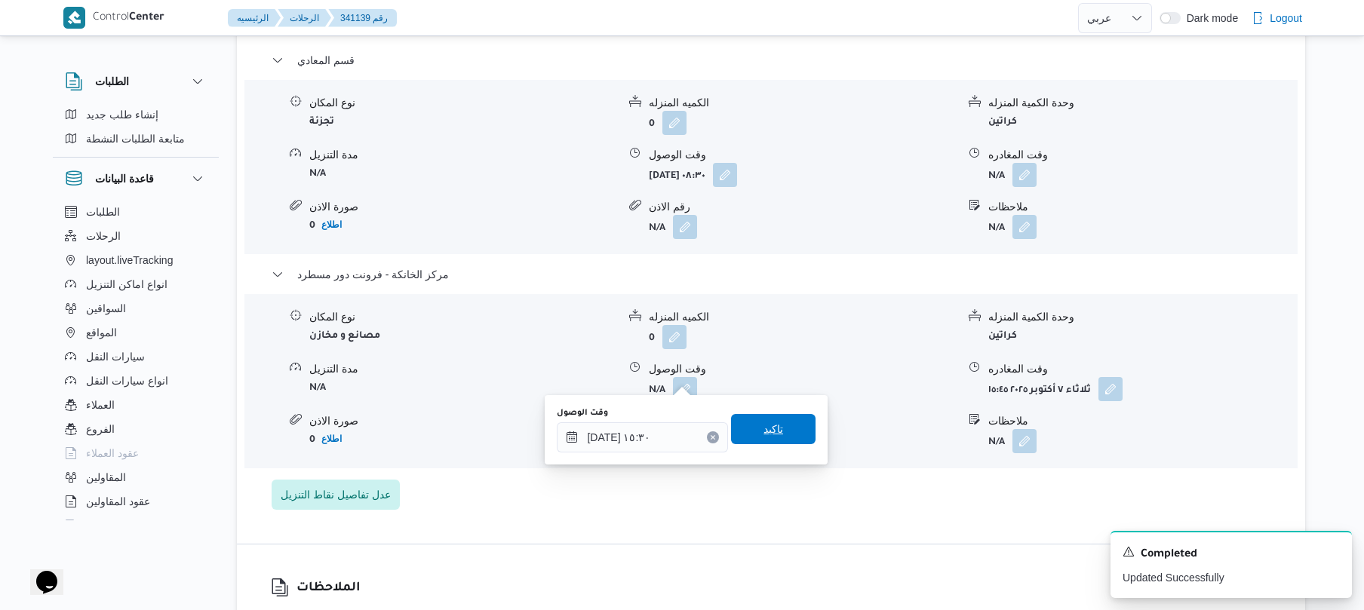
click at [764, 424] on span "تاكيد" at bounding box center [774, 429] width 20 height 18
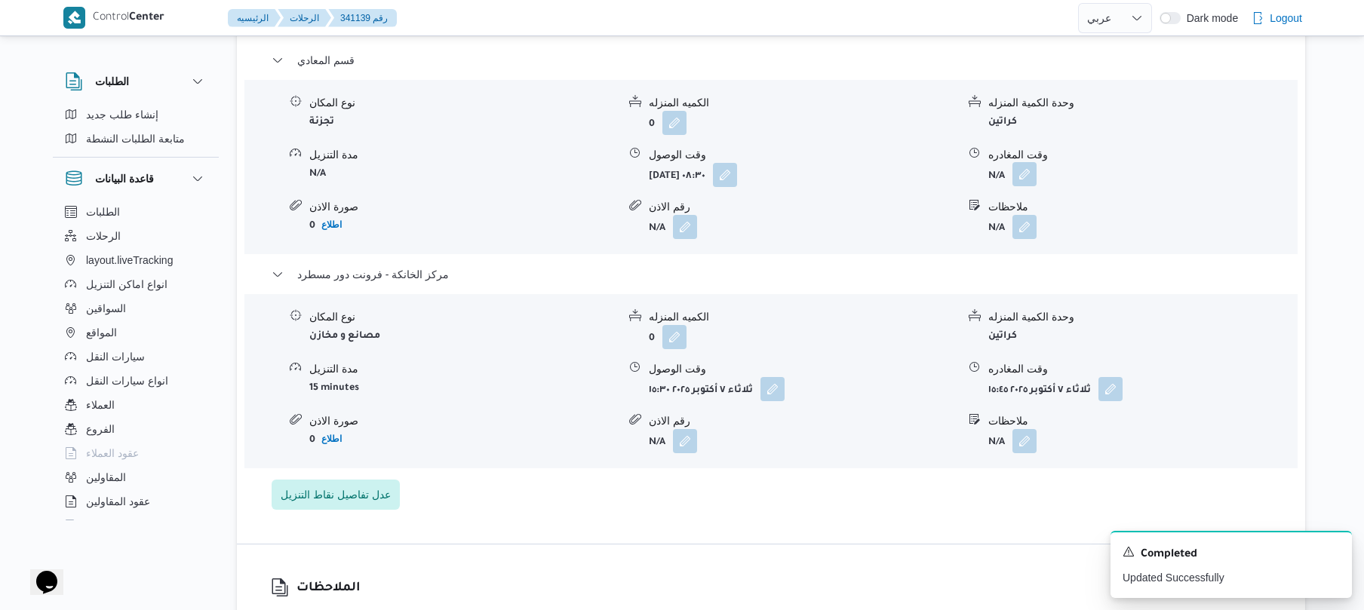
click at [1024, 162] on button "button" at bounding box center [1025, 174] width 24 height 24
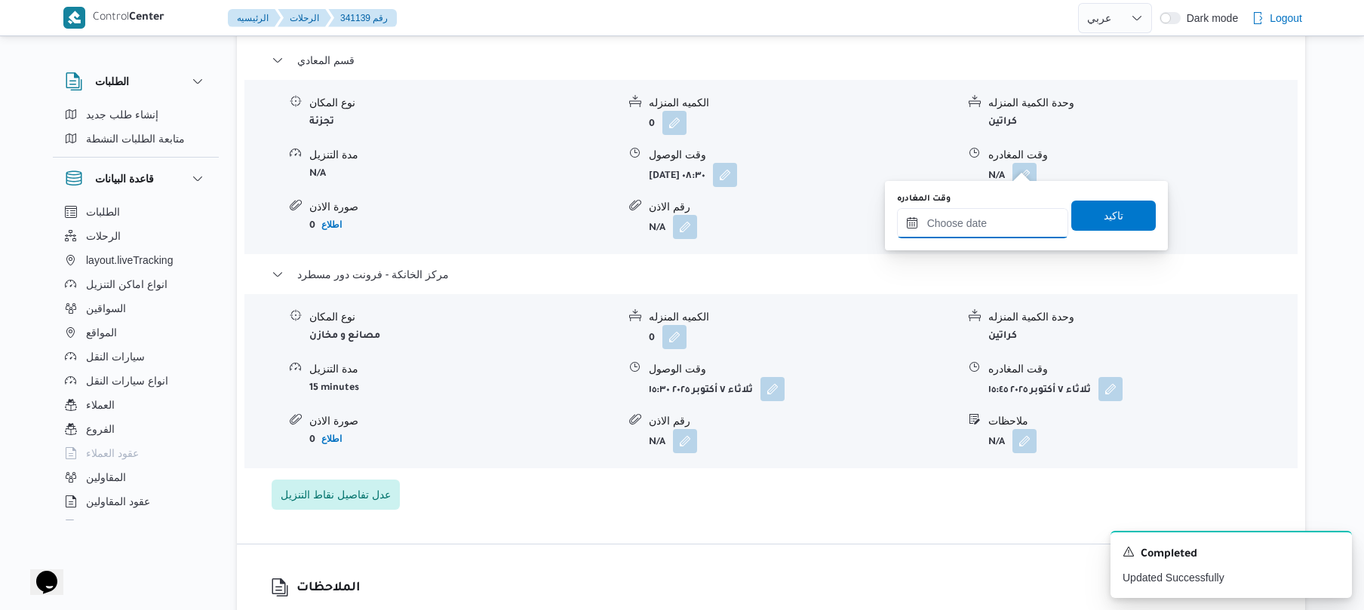
click at [952, 228] on input "وقت المغادره" at bounding box center [982, 223] width 171 height 30
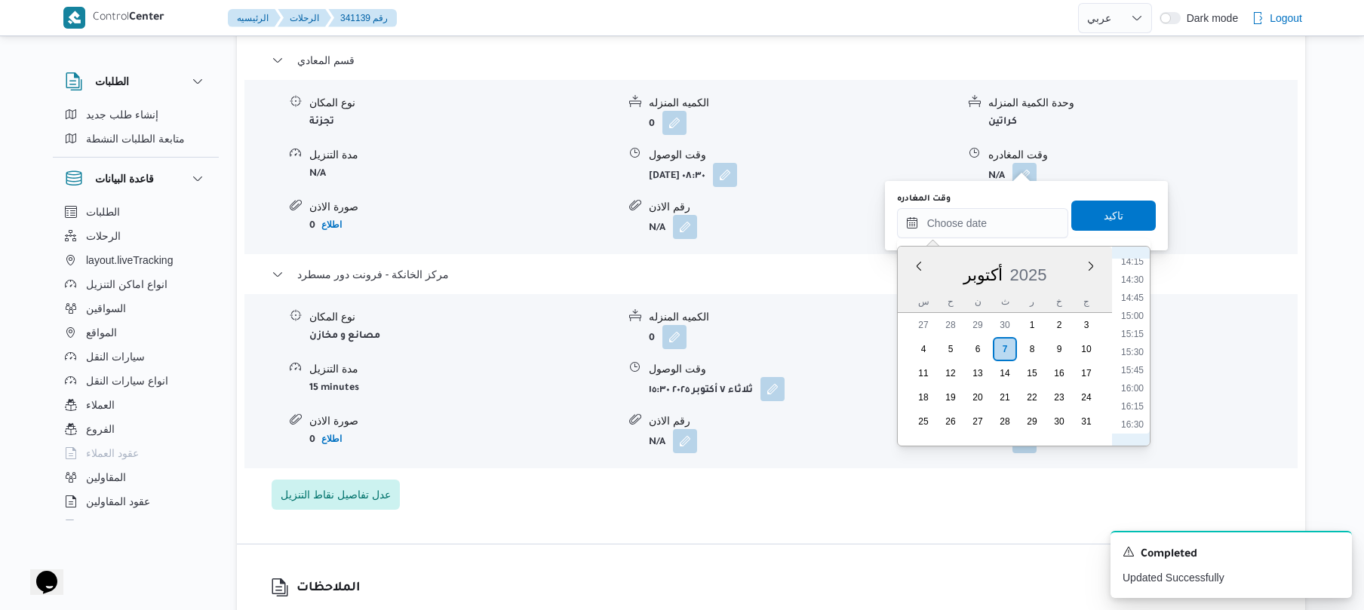
scroll to position [1030, 0]
click at [1135, 284] on li "14:30" at bounding box center [1132, 286] width 35 height 15
type input "[DATE] ١٤:٣٠"
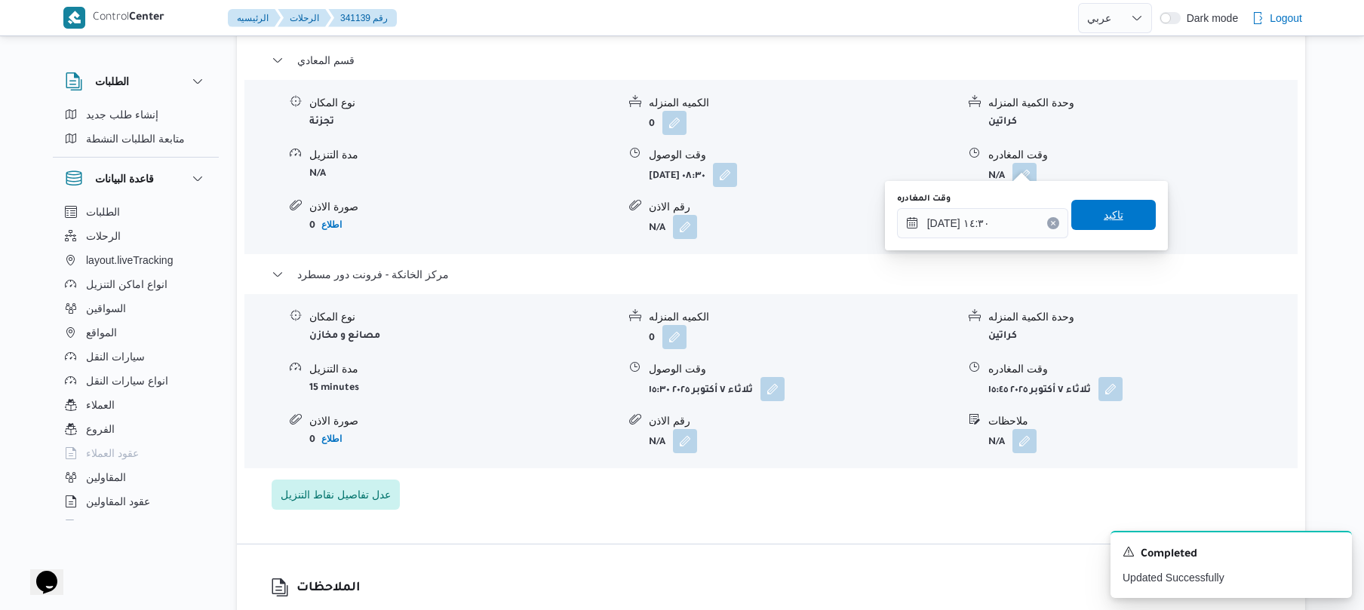
click at [1121, 222] on span "تاكيد" at bounding box center [1114, 215] width 85 height 30
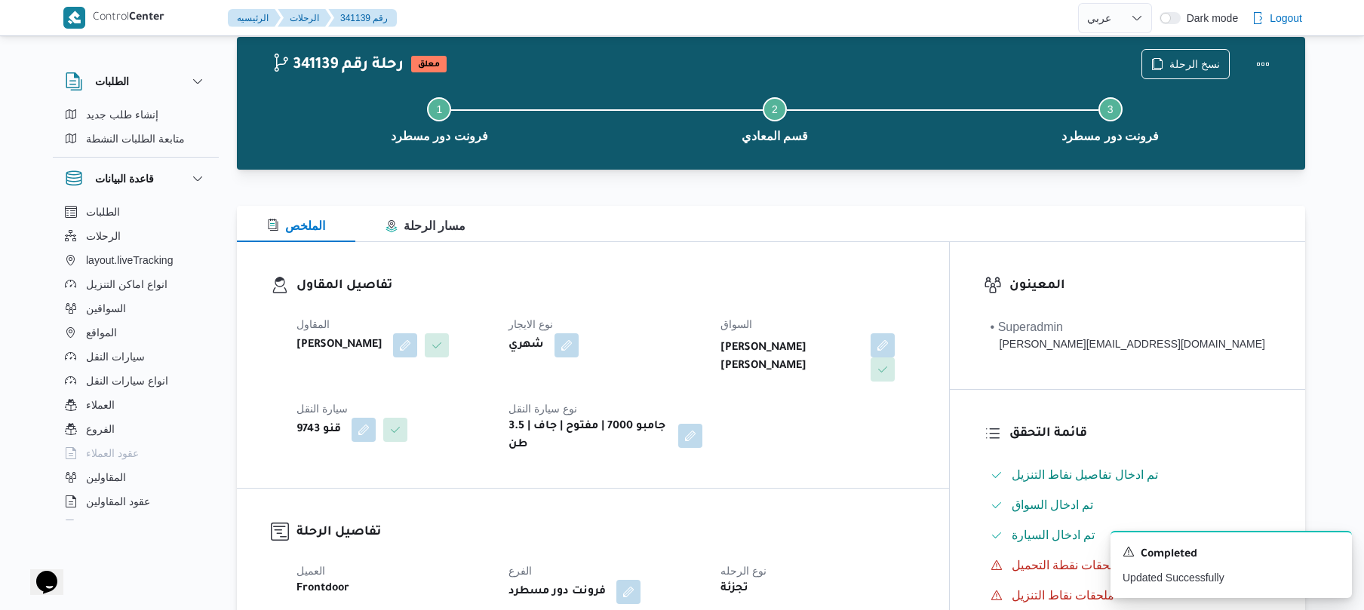
scroll to position [0, 0]
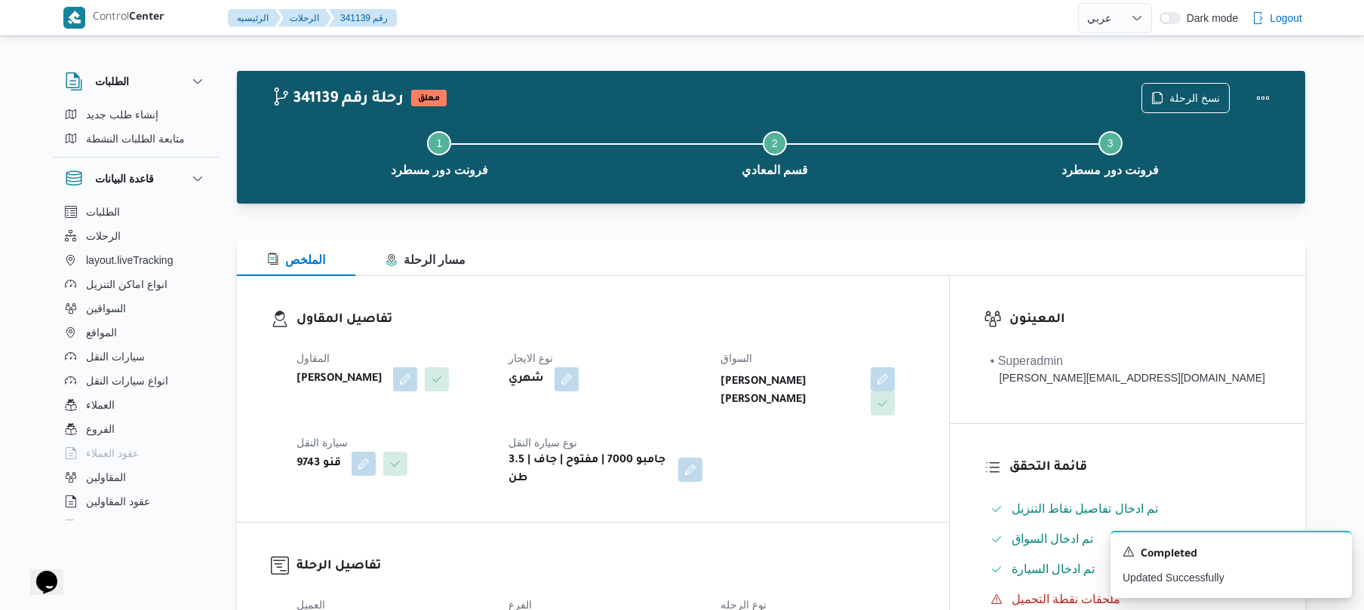
click at [1014, 251] on div "الملخص مسار الرحلة" at bounding box center [771, 258] width 1069 height 36
click at [1251, 95] on button "Actions" at bounding box center [1263, 97] width 30 height 30
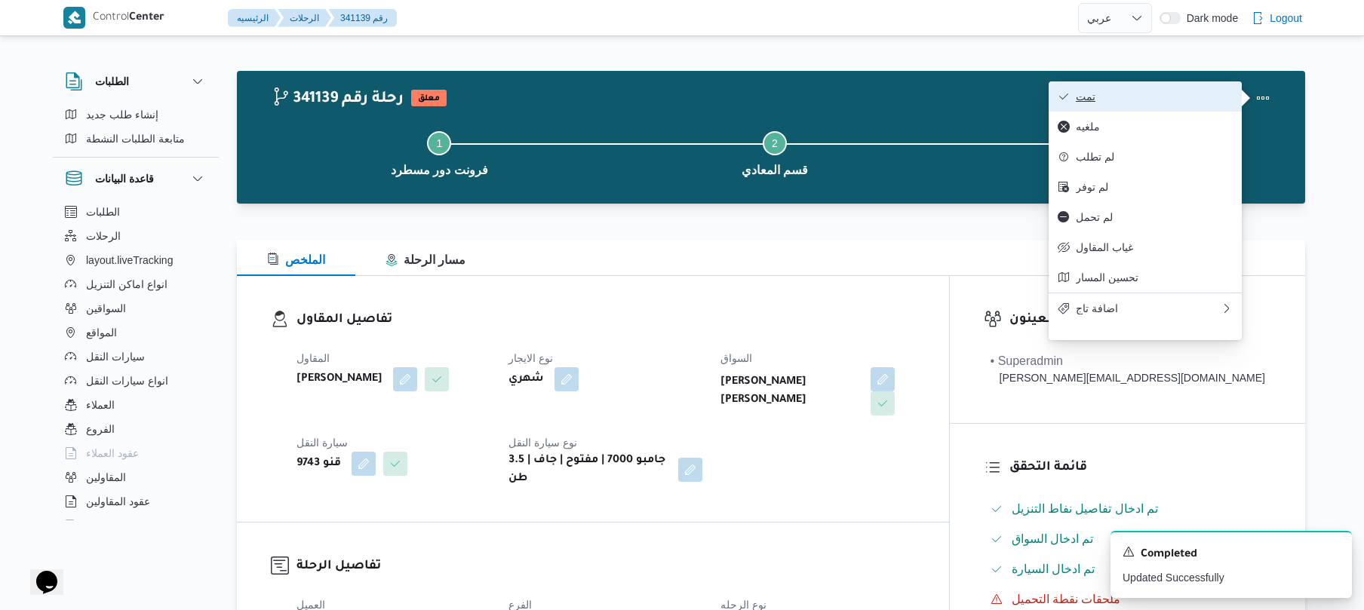
click at [1167, 103] on span "تمت" at bounding box center [1154, 97] width 157 height 12
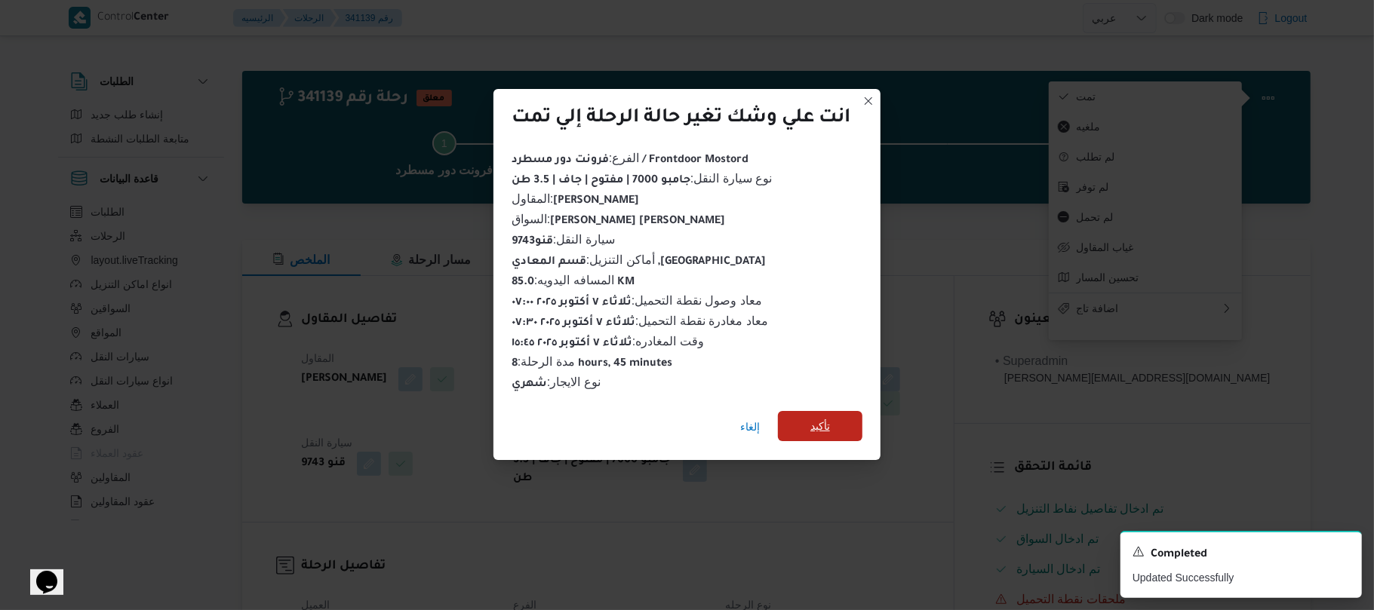
click at [830, 423] on span "تأكيد" at bounding box center [820, 426] width 20 height 18
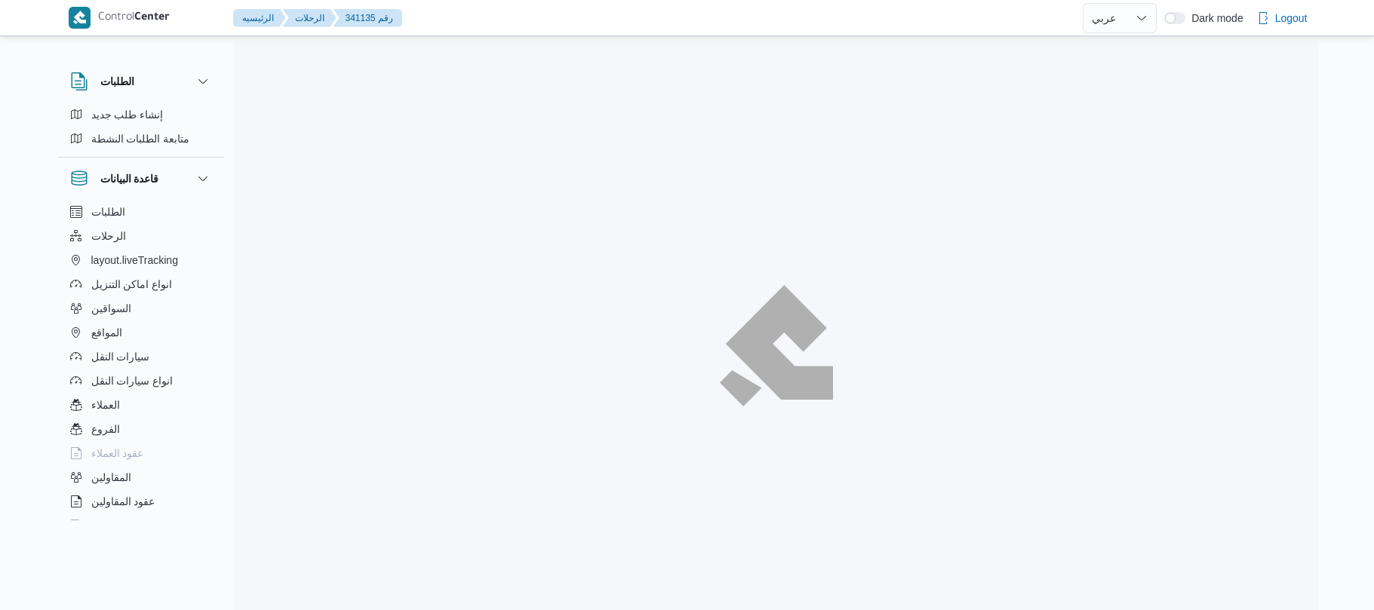
select select "ar"
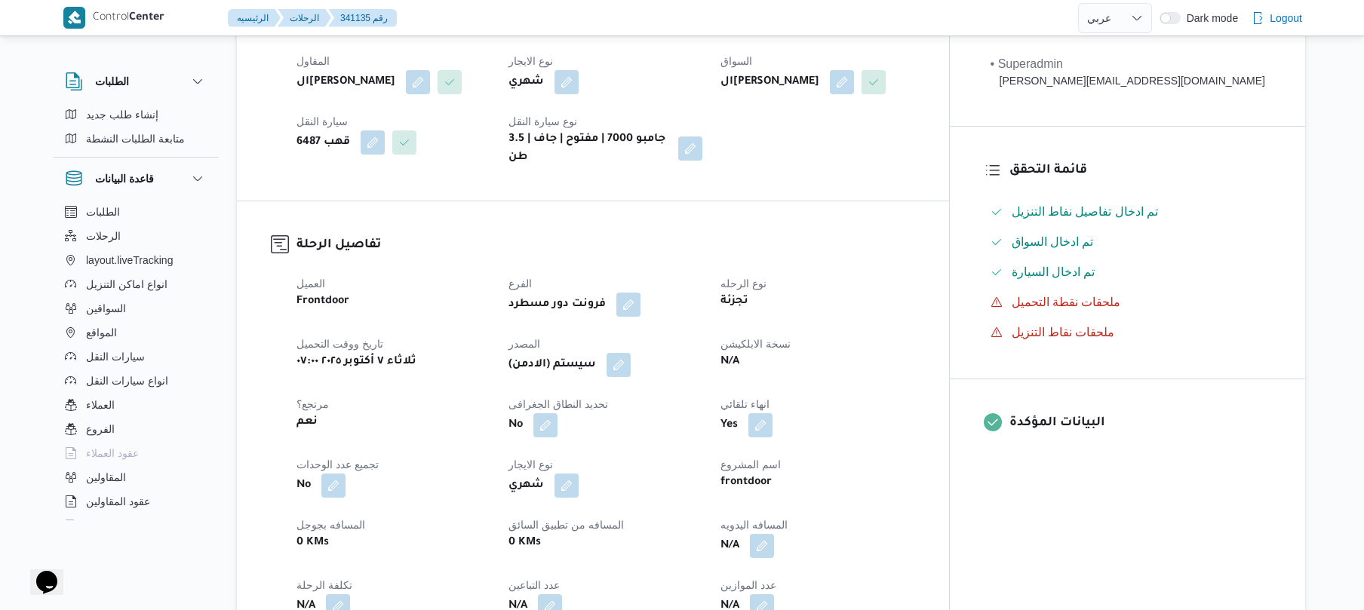
scroll to position [523, 0]
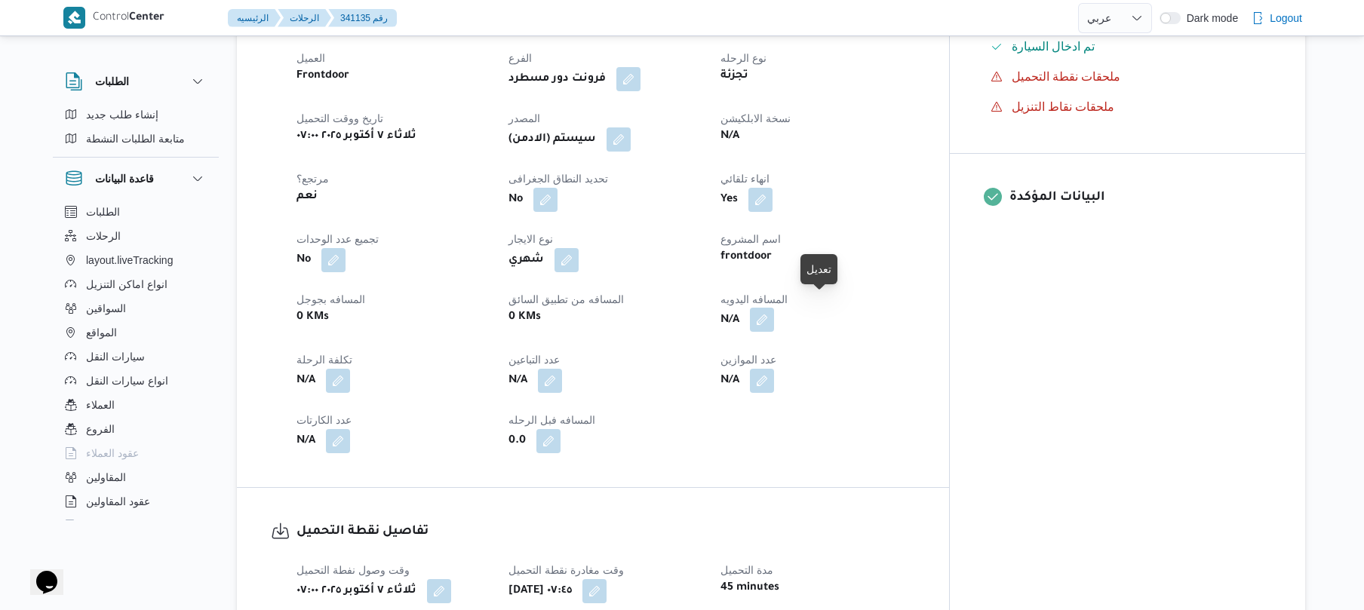
click at [774, 309] on button "button" at bounding box center [762, 320] width 24 height 24
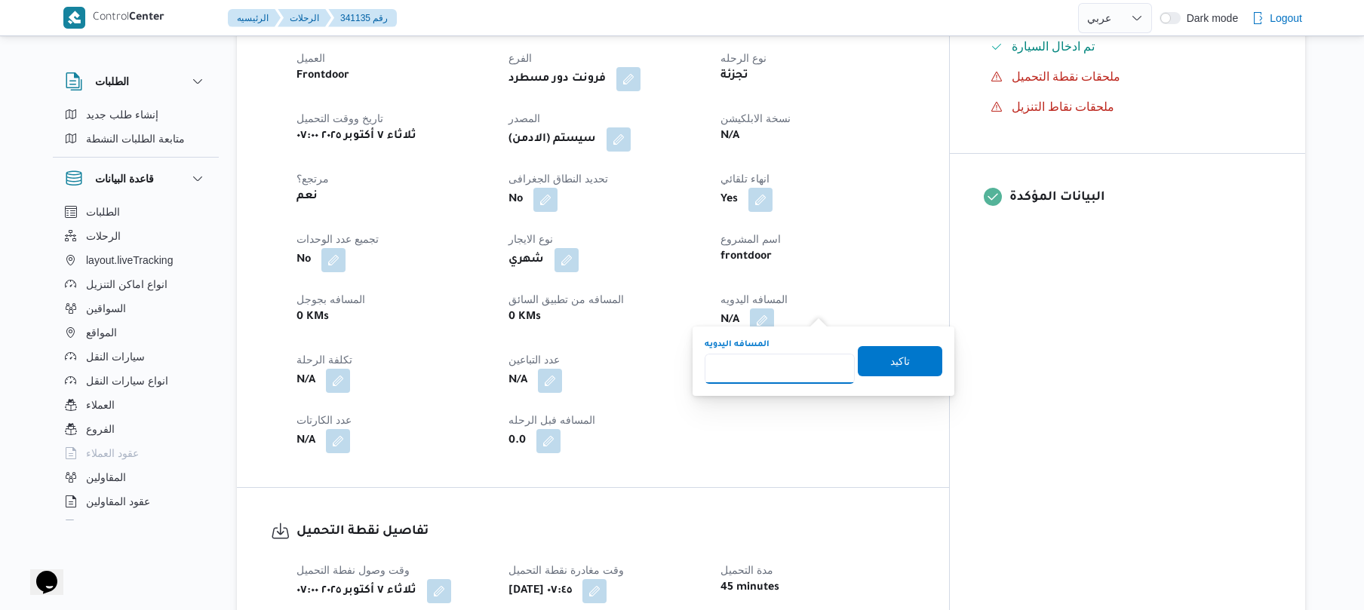
click at [755, 370] on input "المسافه اليدويه" at bounding box center [780, 369] width 150 height 30
type input "80"
click at [893, 362] on span "تاكيد" at bounding box center [900, 361] width 20 height 18
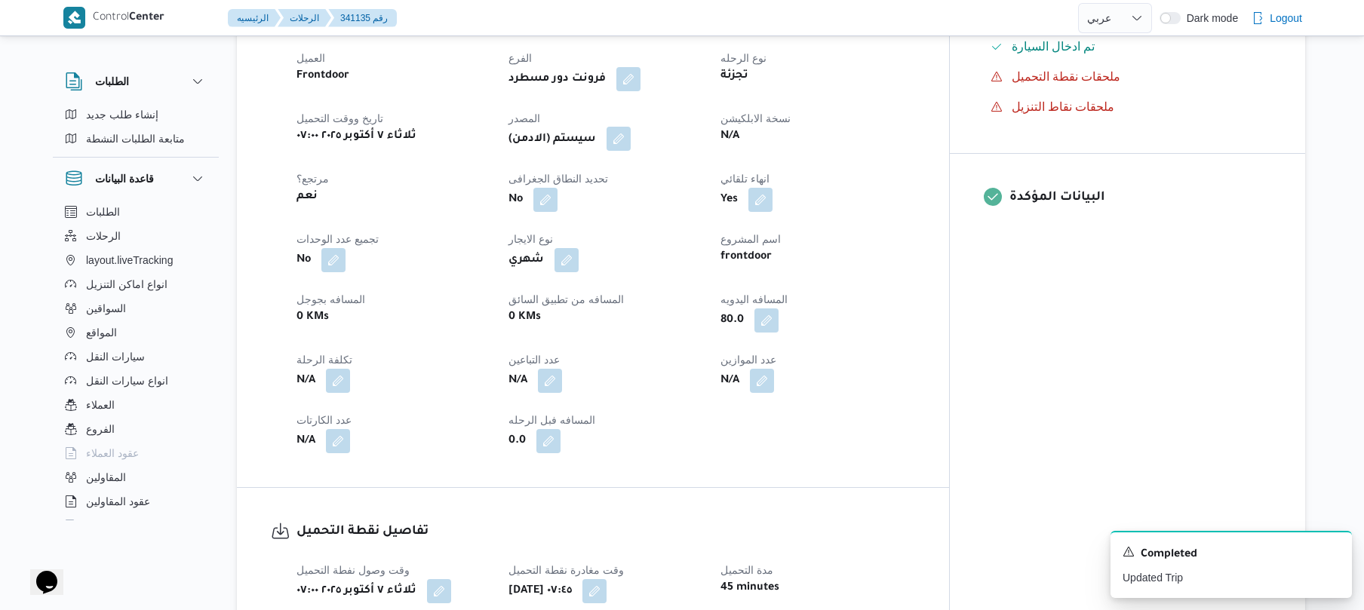
click at [631, 127] on button "button" at bounding box center [619, 139] width 24 height 24
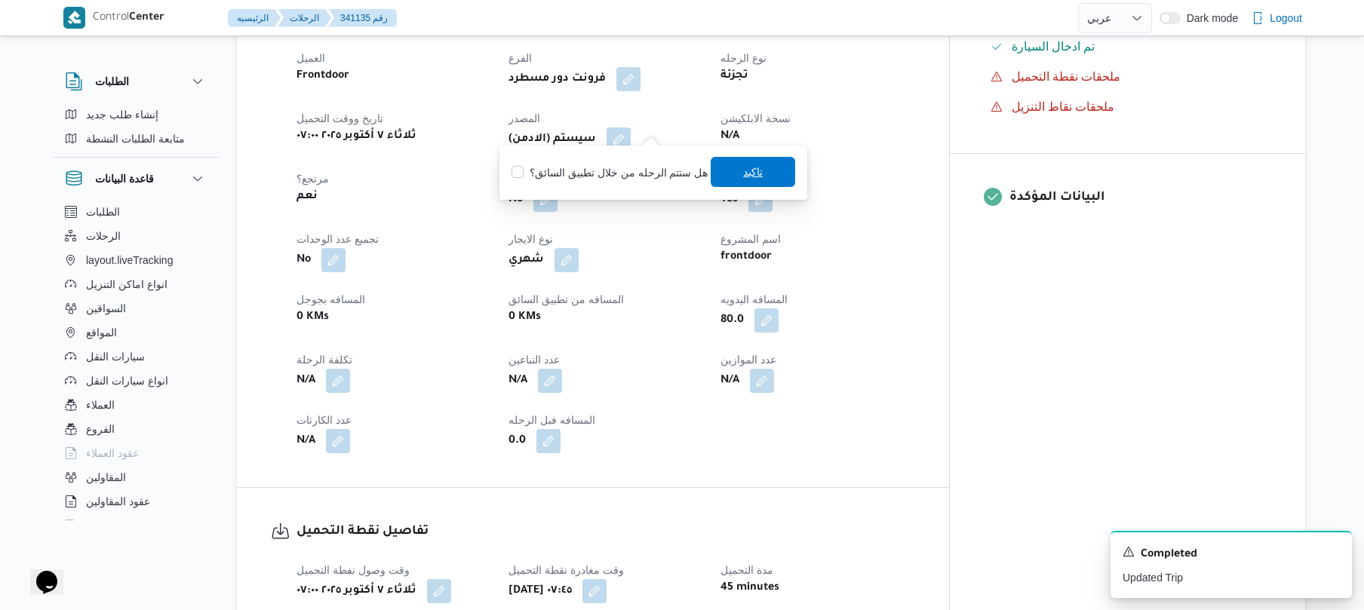
click at [727, 181] on span "تاكيد" at bounding box center [753, 172] width 85 height 30
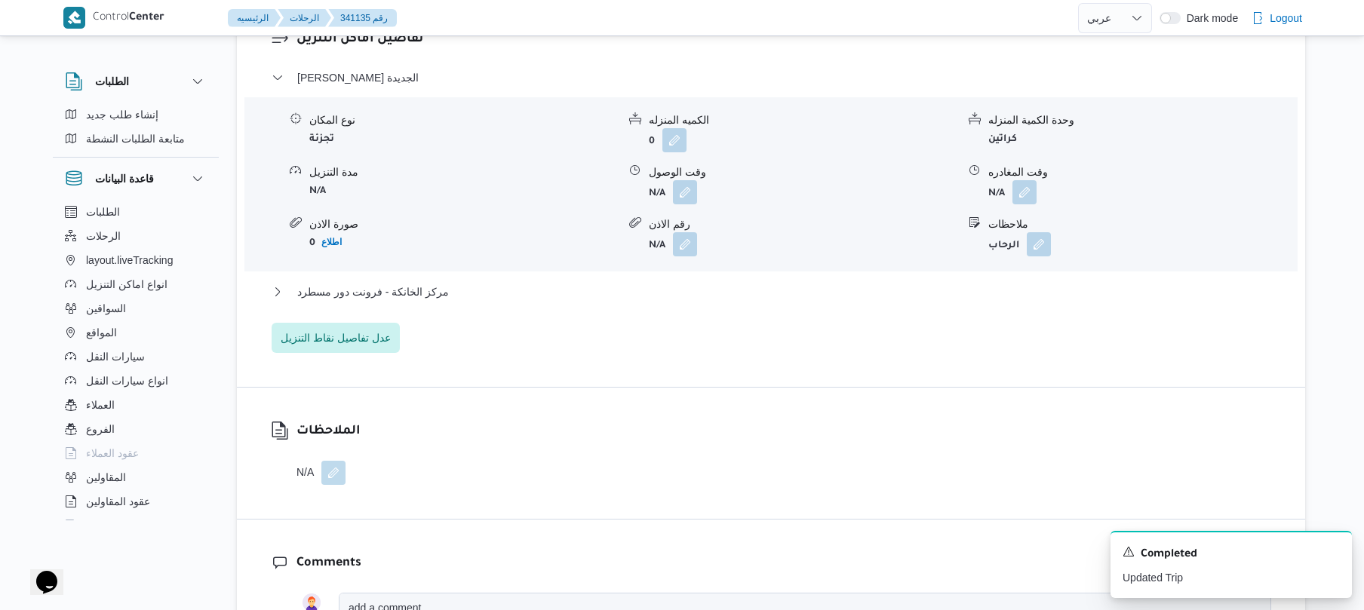
scroll to position [1287, 0]
click at [694, 179] on button "button" at bounding box center [685, 191] width 24 height 24
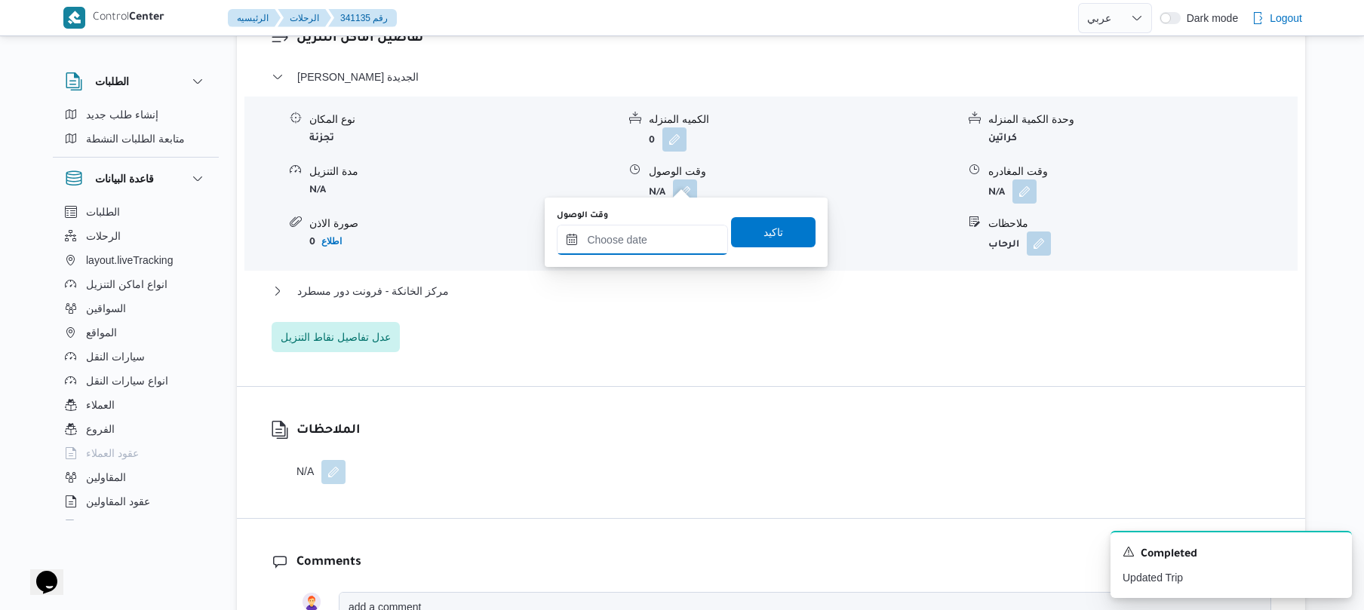
click at [640, 245] on input "وقت الوصول" at bounding box center [642, 240] width 171 height 30
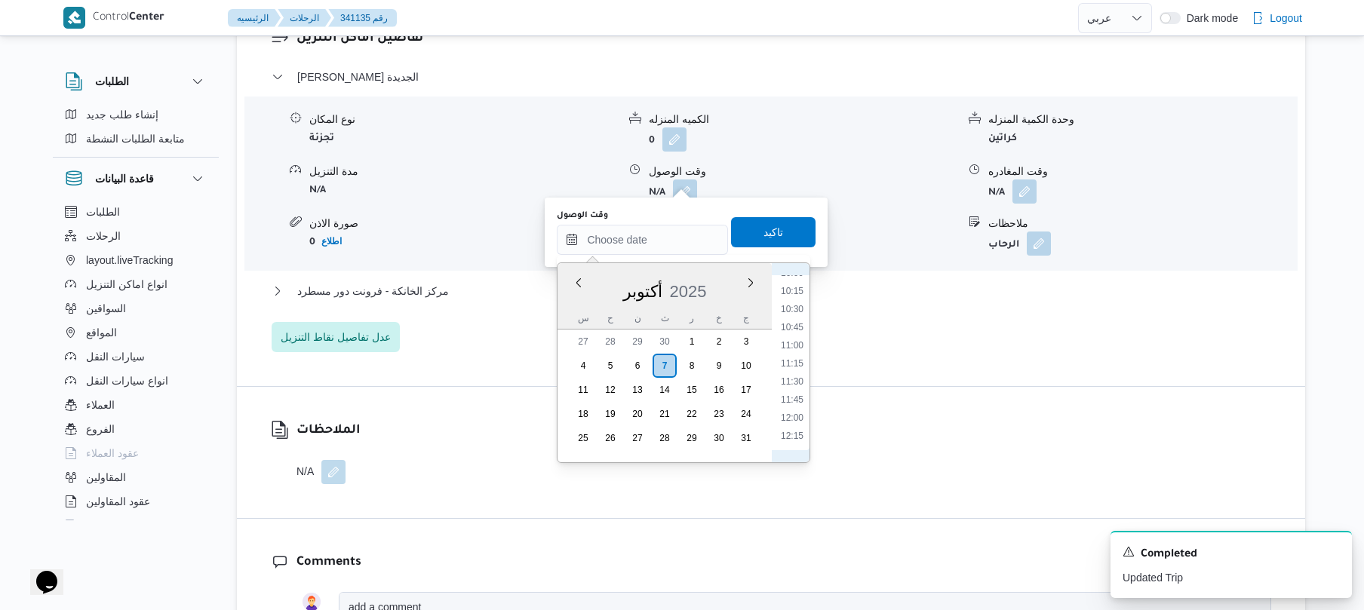
scroll to position [586, 0]
click at [801, 309] on li "08:30" at bounding box center [792, 312] width 35 height 15
type input "[DATE] ٠٨:٣٠"
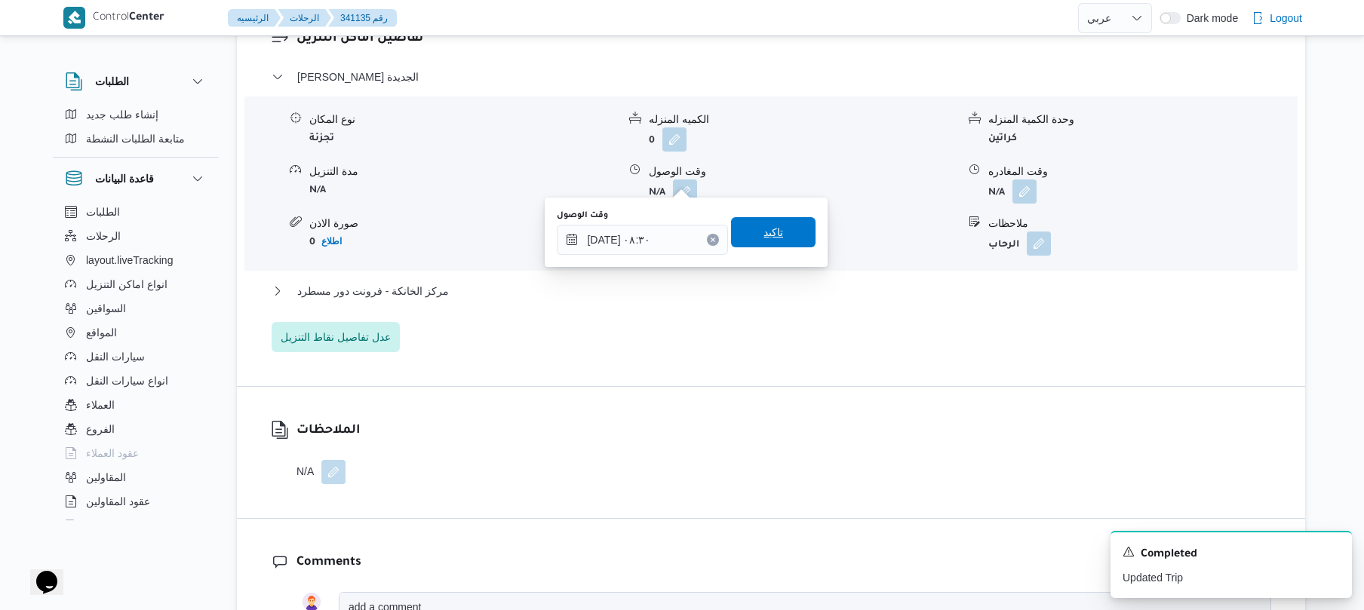
click at [786, 235] on span "تاكيد" at bounding box center [773, 232] width 85 height 30
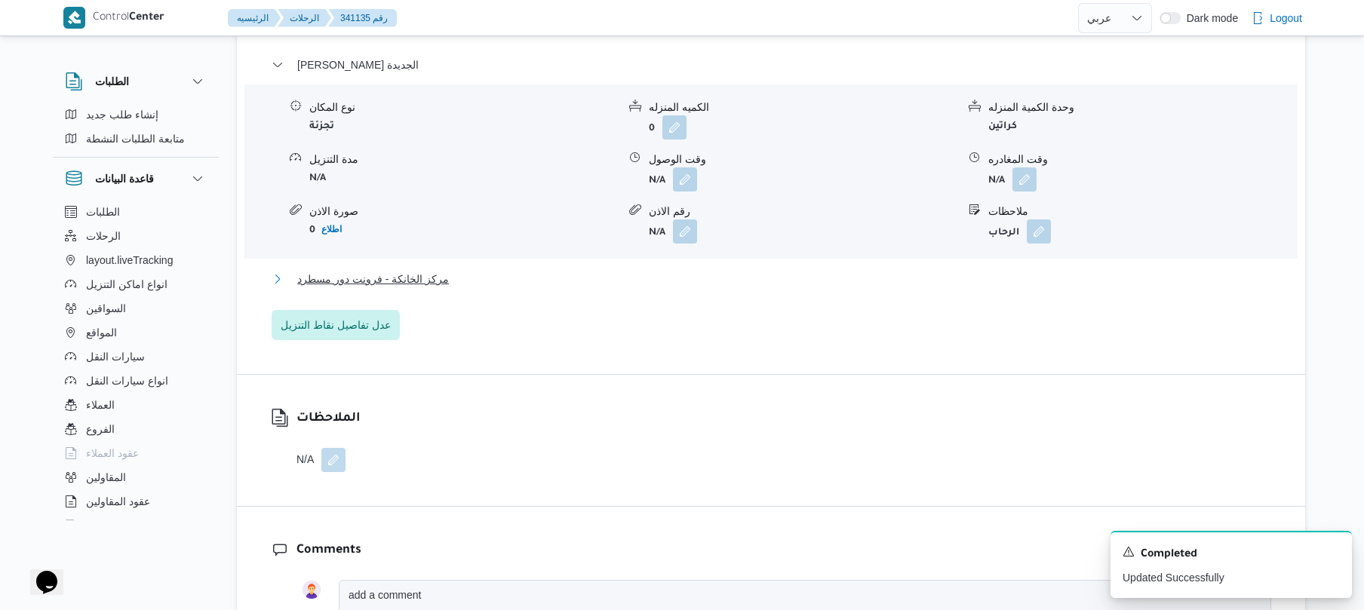
click at [671, 272] on button "مركز الخانكة - فرونت دور مسطرد" at bounding box center [772, 279] width 1000 height 18
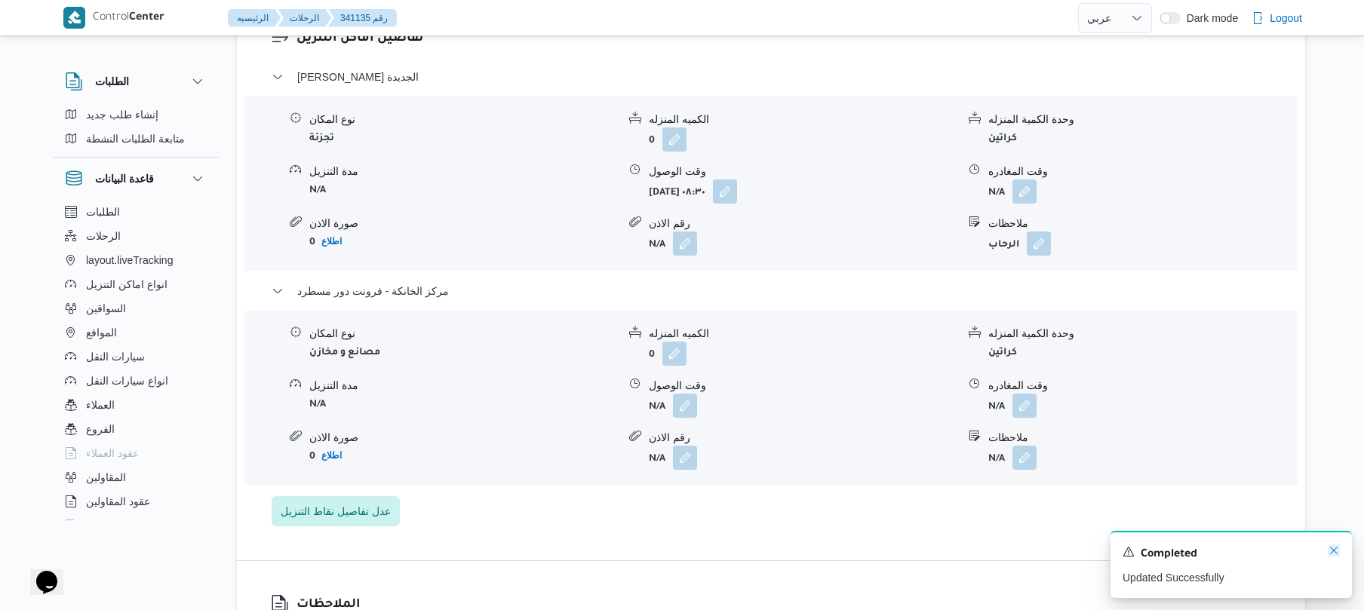
click at [1331, 553] on icon "Dismiss toast" at bounding box center [1334, 551] width 12 height 12
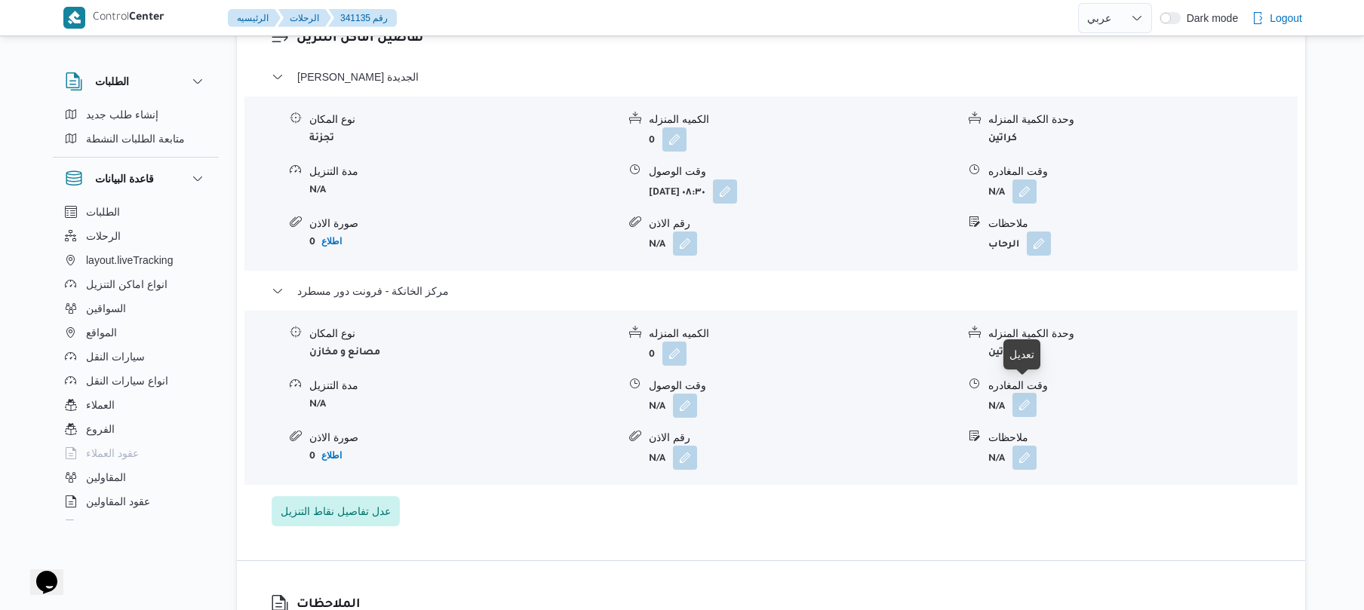
click at [1023, 393] on button "button" at bounding box center [1025, 405] width 24 height 24
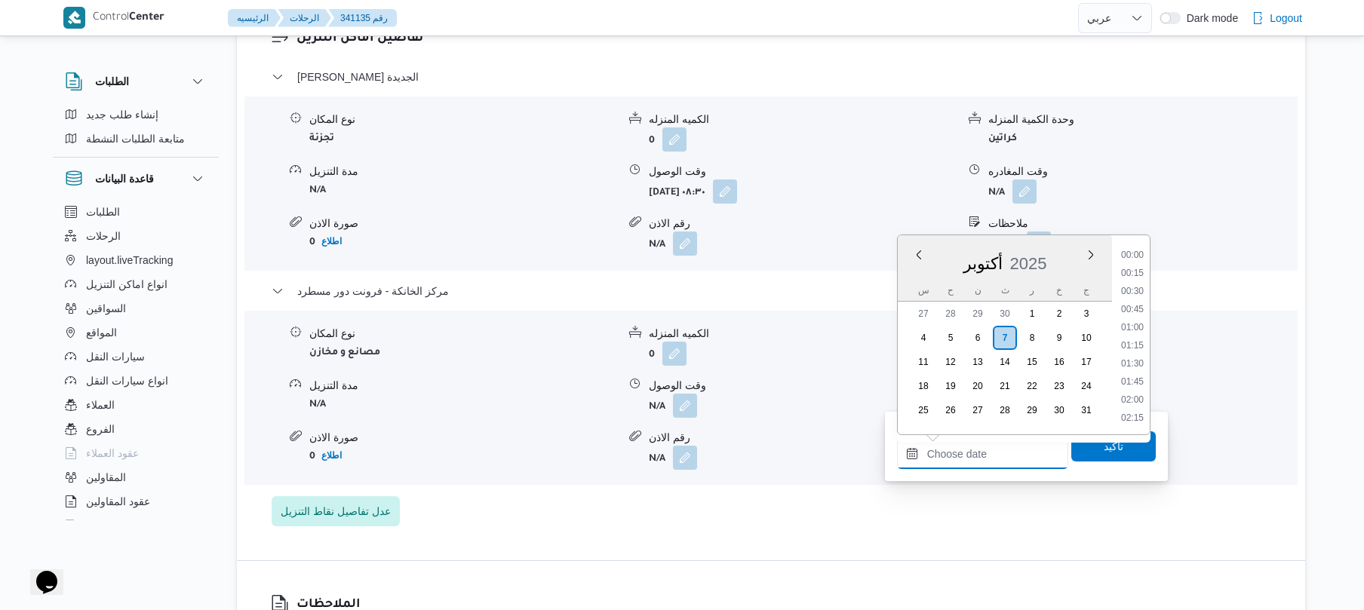
click at [967, 451] on input "وقت المغادره" at bounding box center [982, 454] width 171 height 30
click at [1130, 352] on li "15:30" at bounding box center [1132, 348] width 35 height 15
type input "[DATE] ١٥:٣٠"
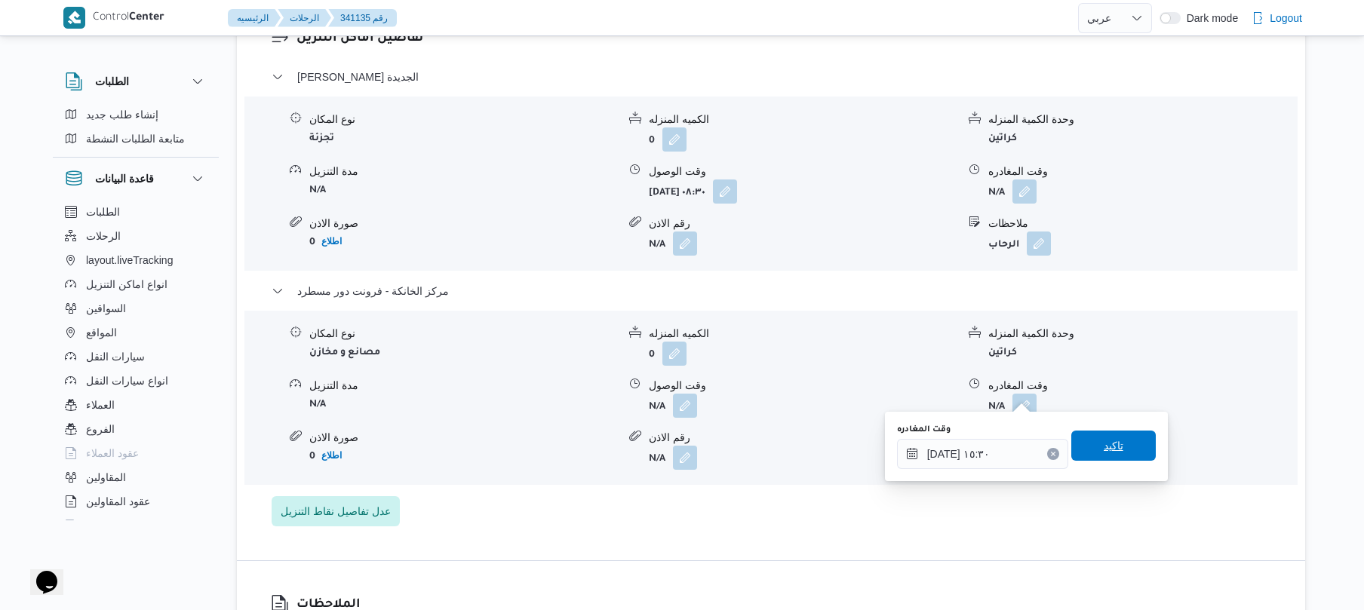
click at [1104, 442] on span "تاكيد" at bounding box center [1114, 446] width 20 height 18
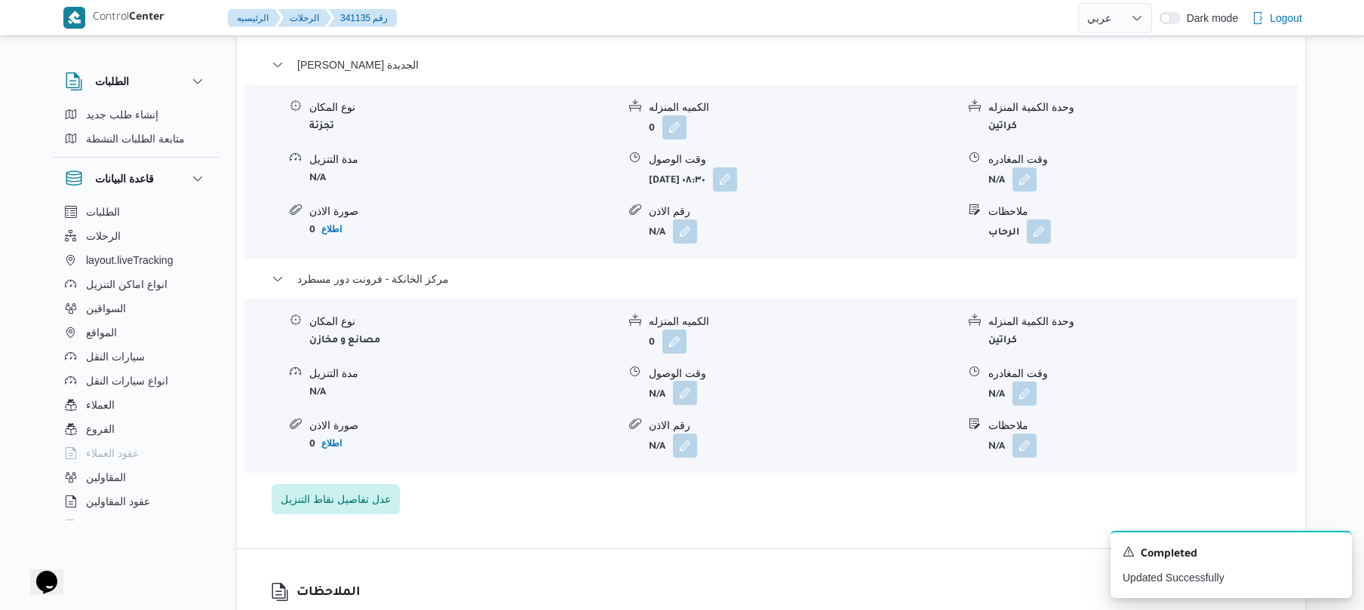
click at [687, 392] on button "button" at bounding box center [685, 393] width 24 height 24
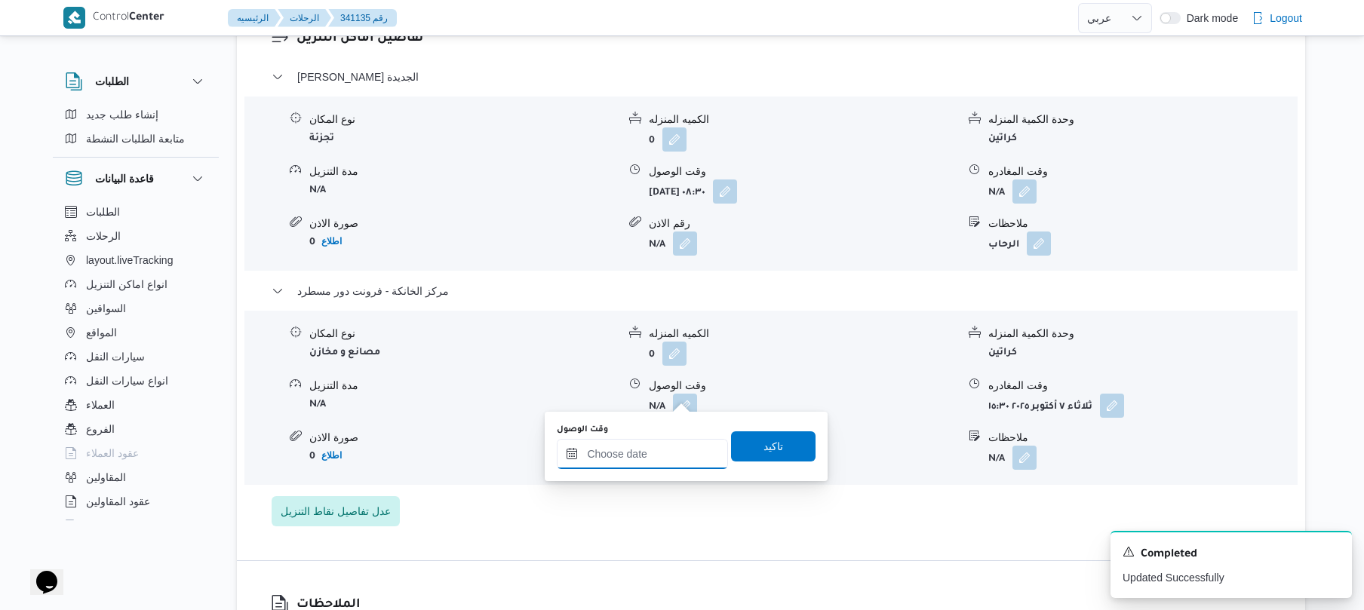
click at [670, 450] on input "وقت الوصول" at bounding box center [642, 454] width 171 height 30
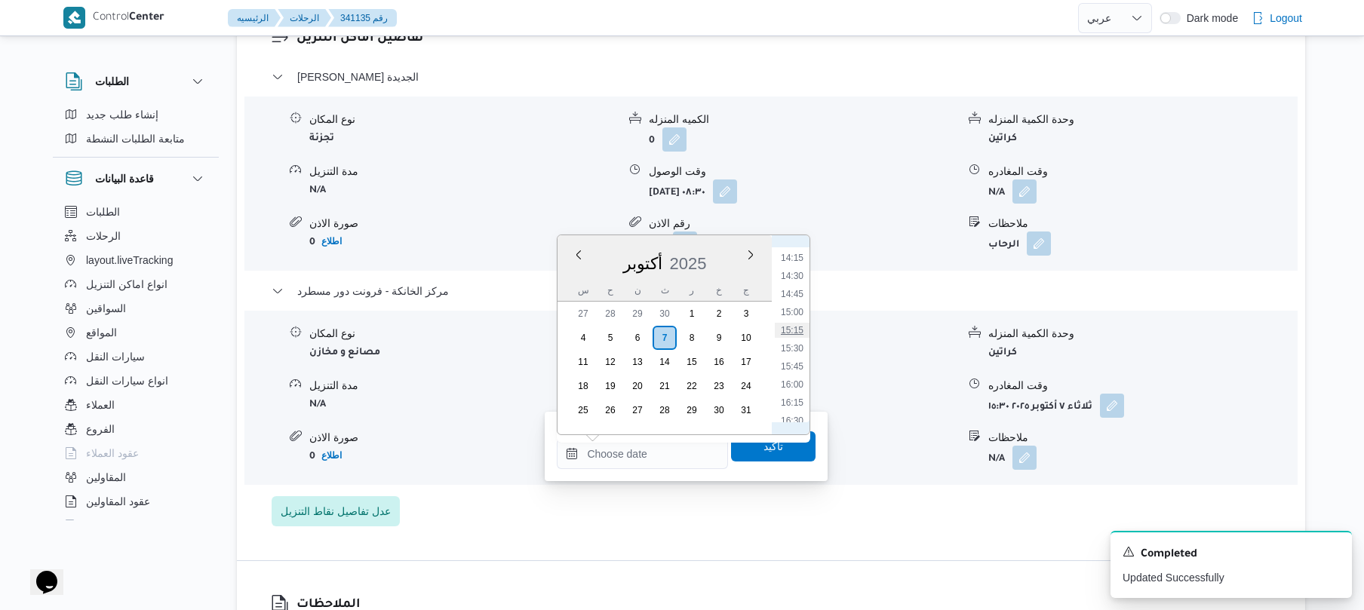
click at [795, 331] on li "15:15" at bounding box center [792, 330] width 35 height 15
type input "٠٧/١٠/٢٠٢٥ ١٥:١٥"
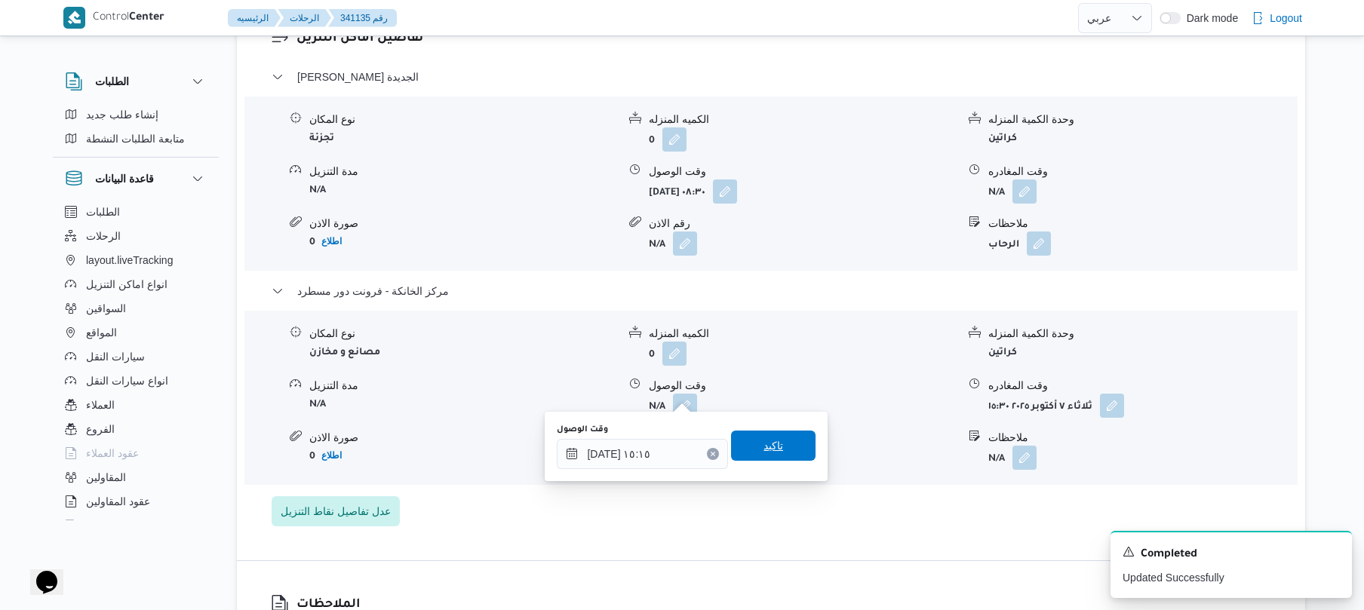
click at [773, 438] on span "تاكيد" at bounding box center [774, 446] width 20 height 18
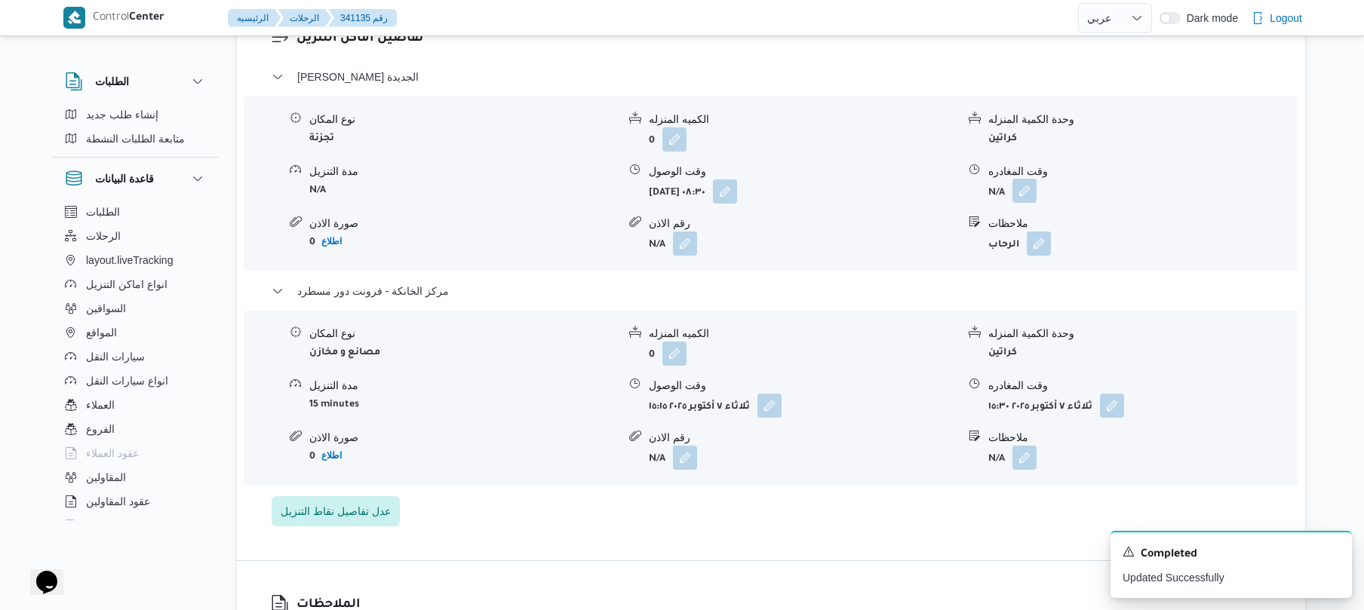
click at [1019, 179] on button "button" at bounding box center [1025, 191] width 24 height 24
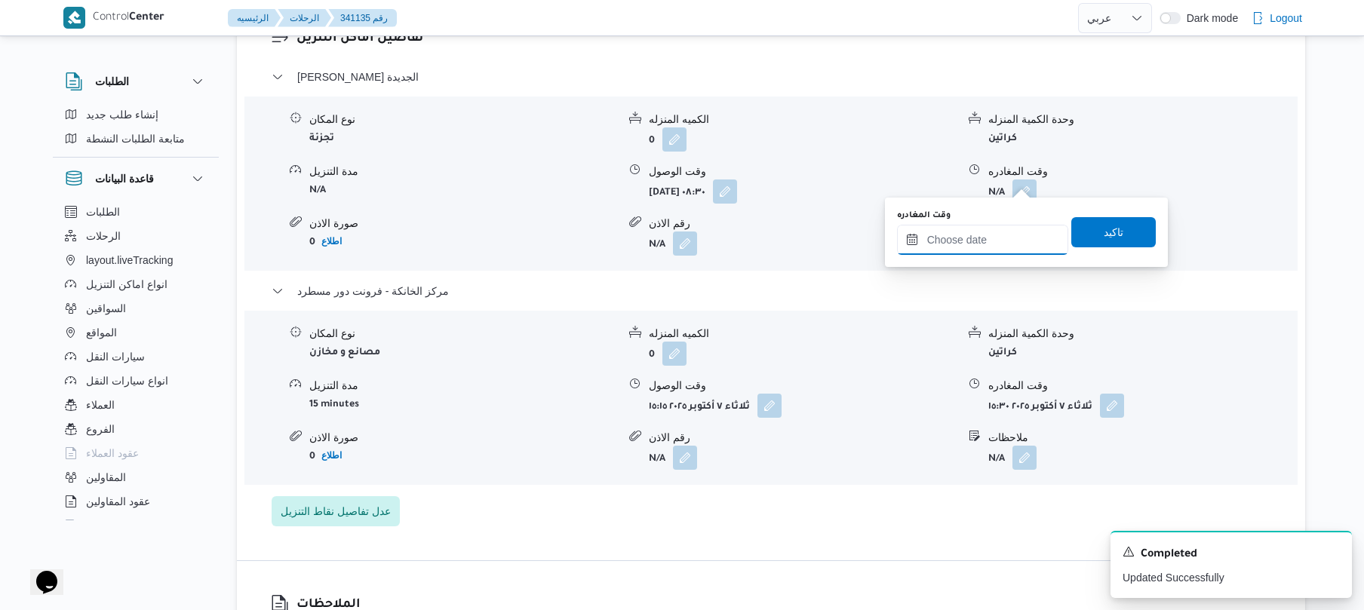
click at [975, 245] on input "وقت المغادره" at bounding box center [982, 240] width 171 height 30
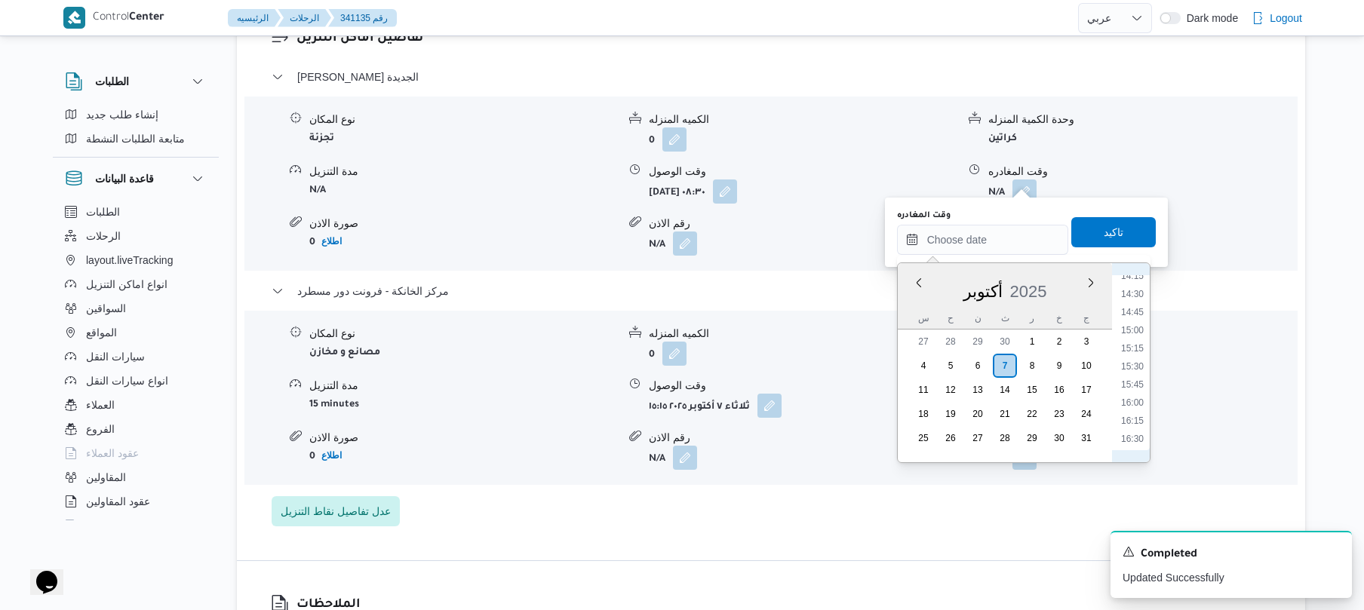
scroll to position [1030, 0]
click at [1139, 306] on li "14:30" at bounding box center [1132, 303] width 35 height 15
type input "٠٧/١٠/٢٠٢٥ ١٤:٣٠"
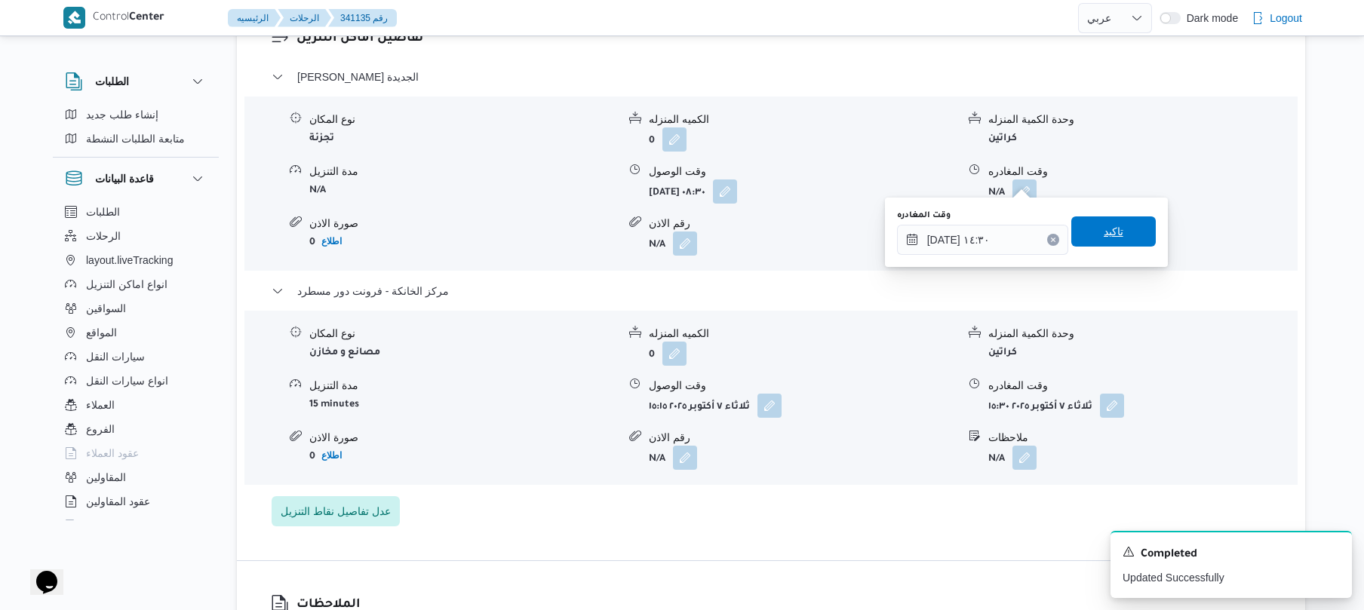
click at [1115, 233] on span "تاكيد" at bounding box center [1114, 232] width 85 height 30
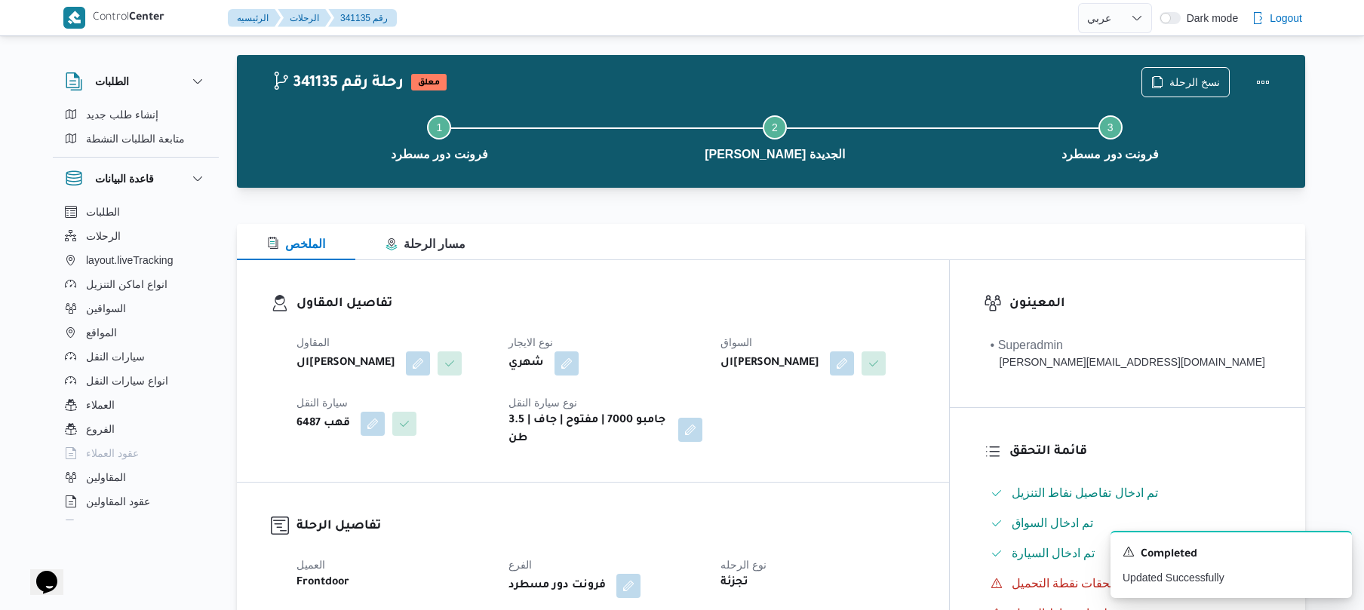
scroll to position [0, 0]
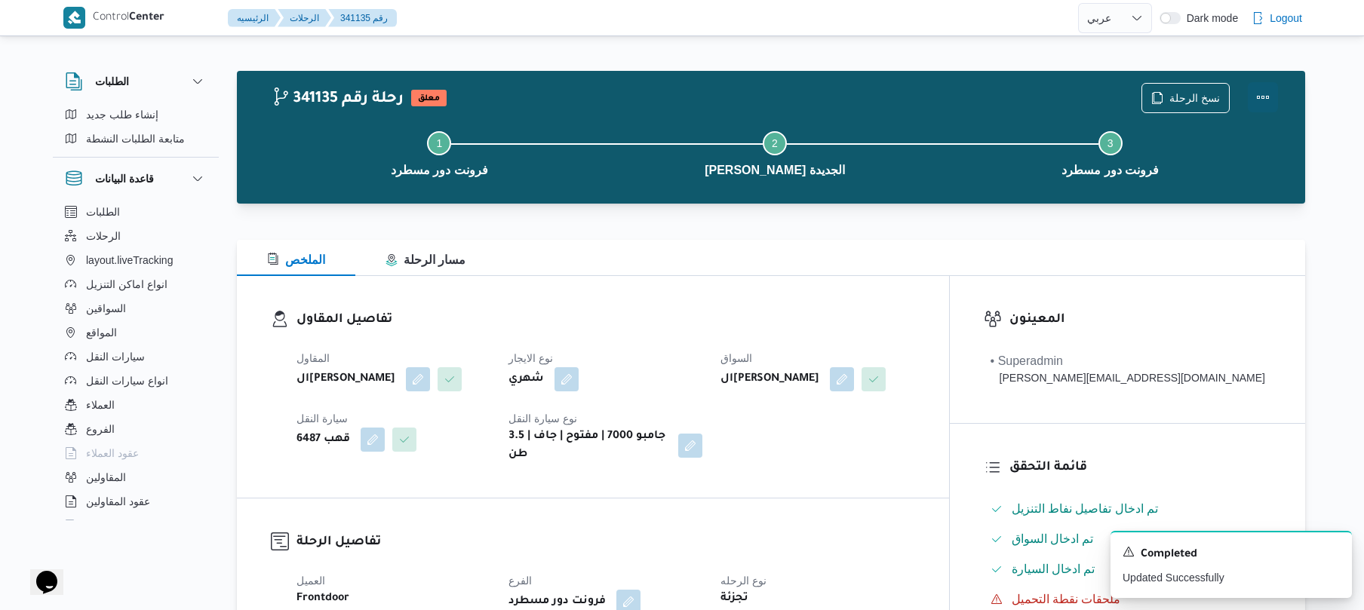
click at [1259, 97] on button "Actions" at bounding box center [1263, 97] width 30 height 30
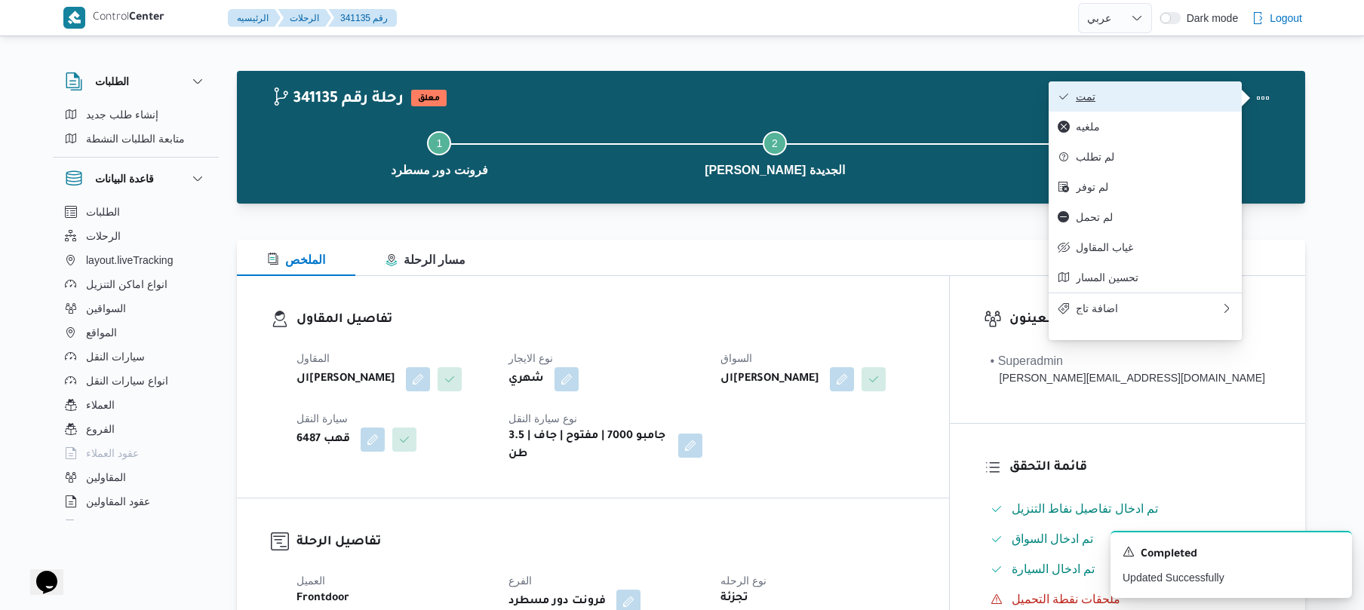
click at [1191, 100] on span "تمت" at bounding box center [1154, 97] width 157 height 12
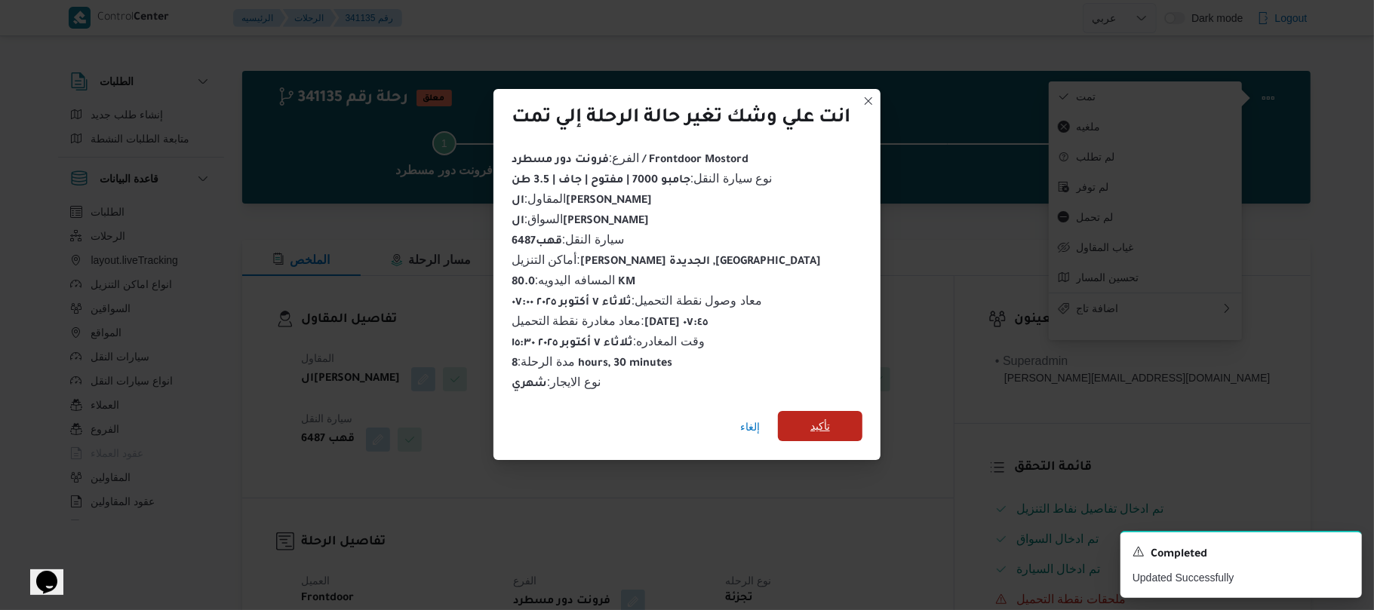
click at [821, 420] on span "تأكيد" at bounding box center [820, 426] width 20 height 18
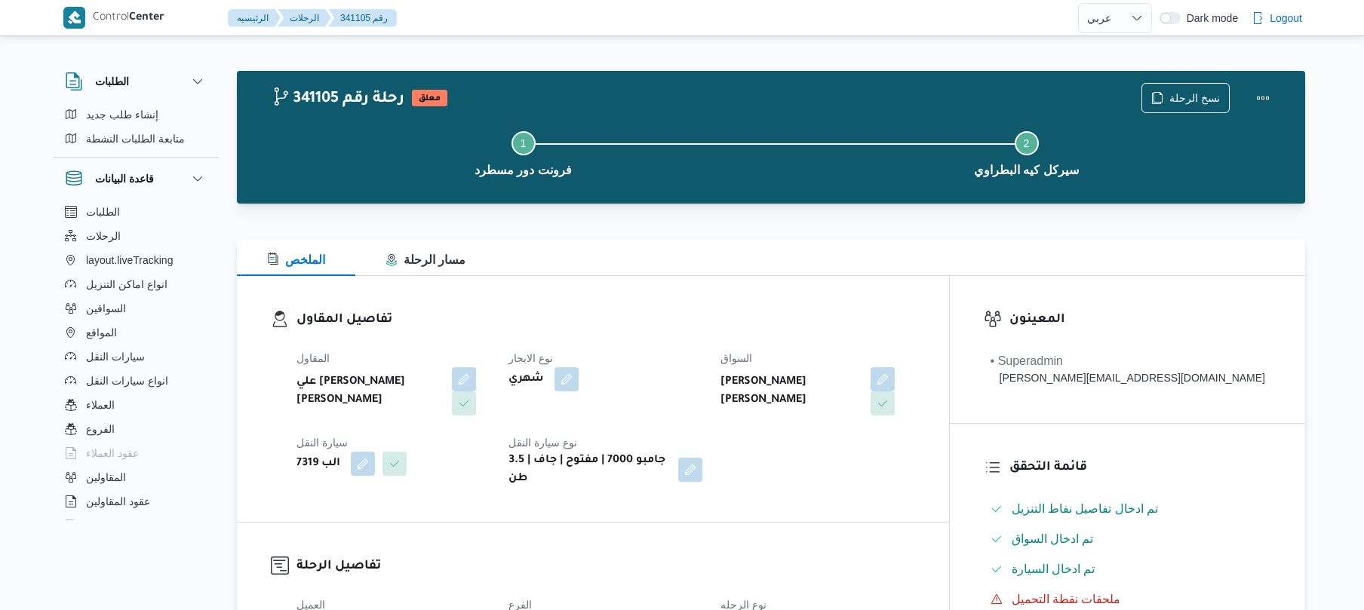
select select "ar"
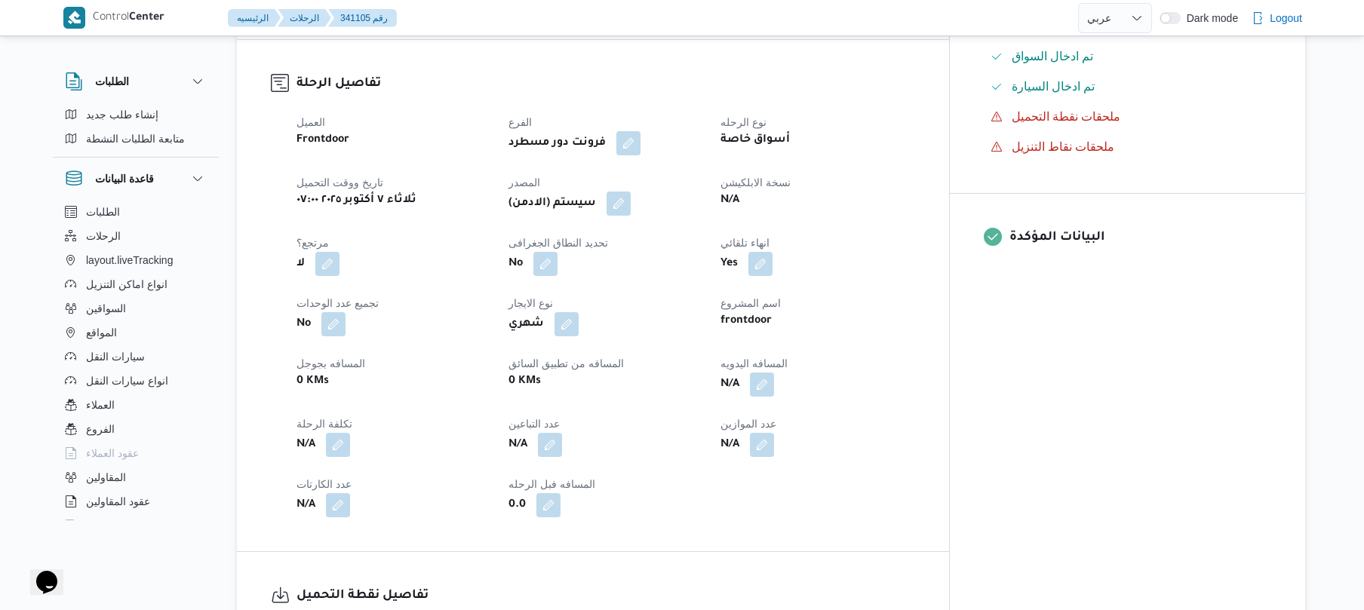
click at [912, 174] on dt "نسخة الابلكيشن" at bounding box center [818, 183] width 194 height 18
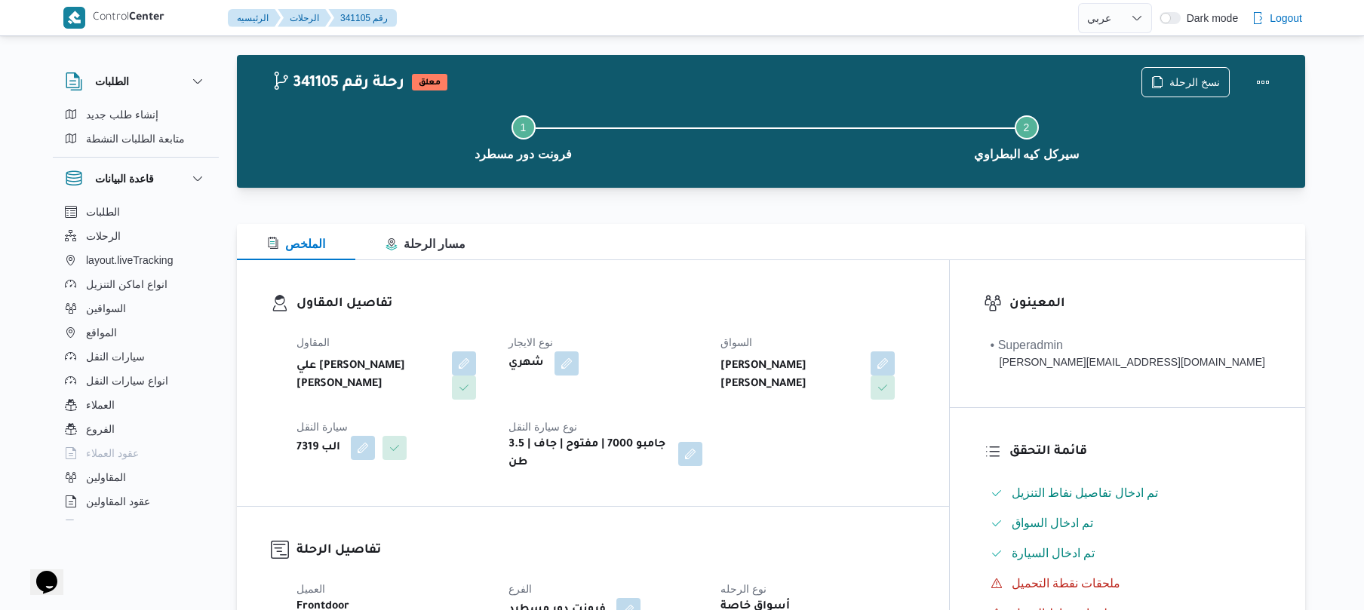
scroll to position [0, 0]
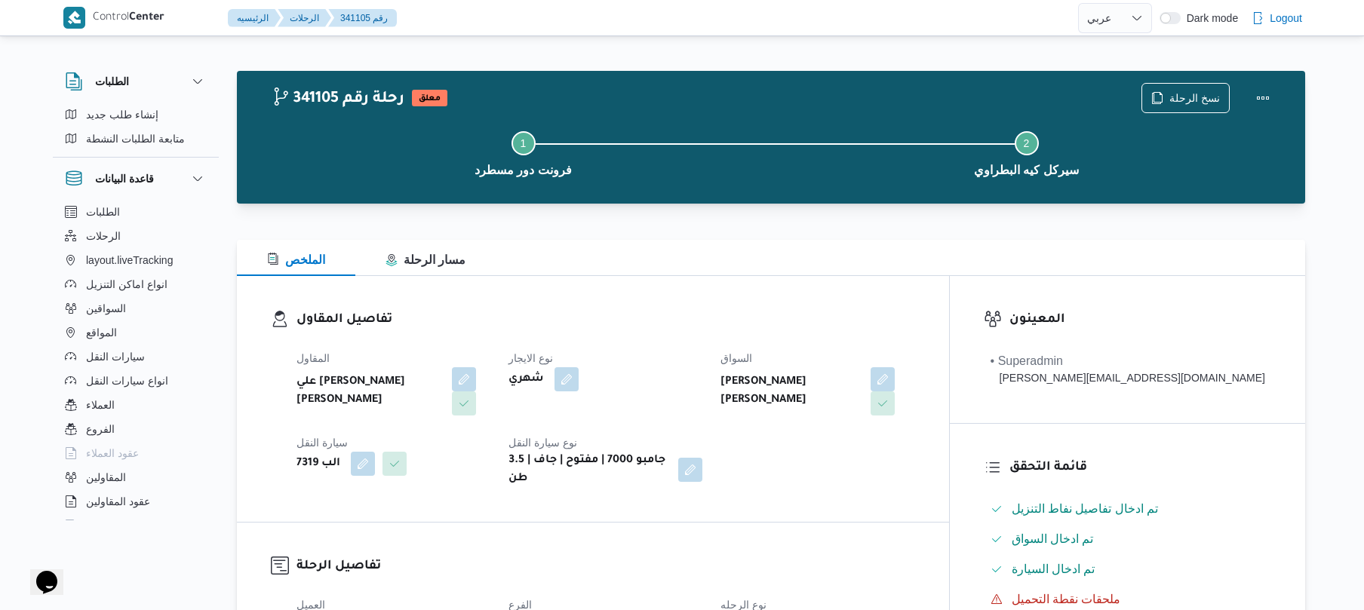
click at [912, 222] on div at bounding box center [771, 231] width 1069 height 18
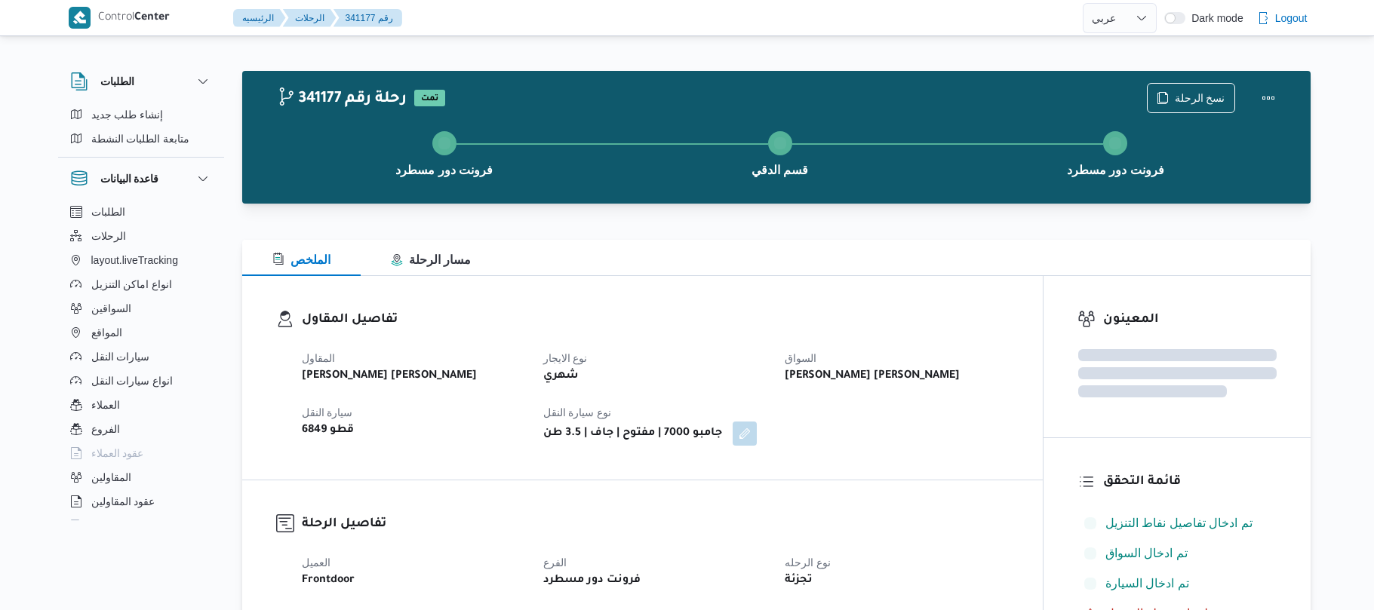
select select "ar"
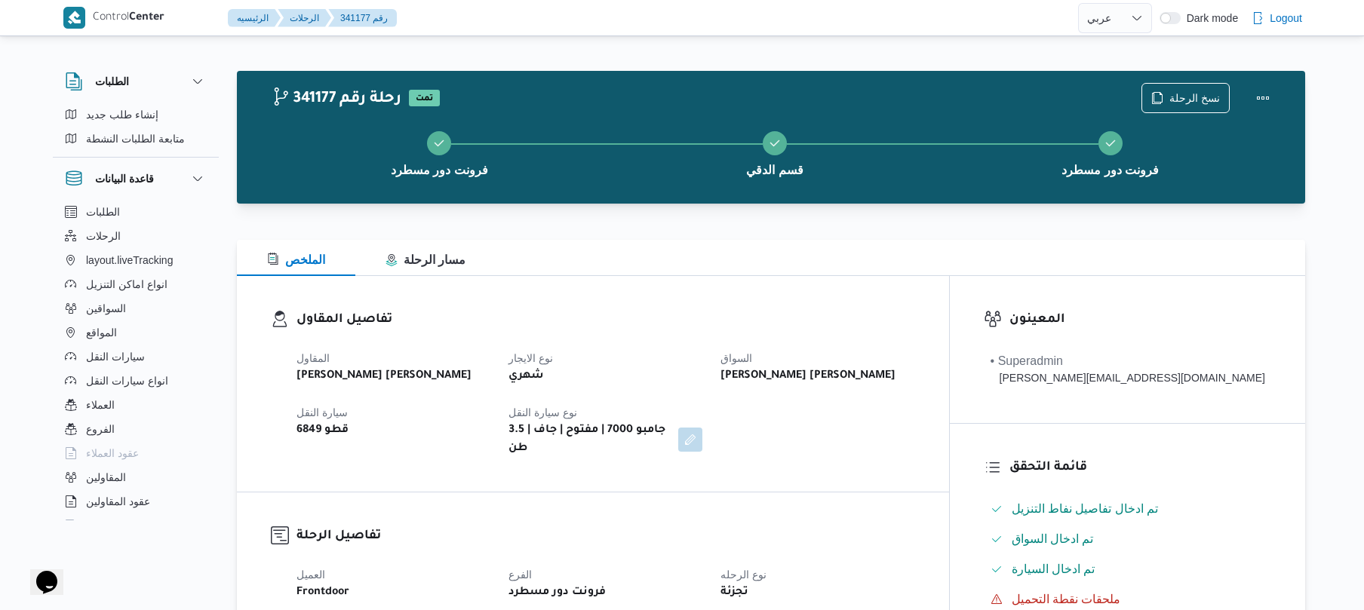
click at [948, 245] on div "الملخص مسار الرحلة" at bounding box center [771, 258] width 1069 height 36
click at [879, 296] on div "تفاصيل المقاول المقاول [PERSON_NAME] [PERSON_NAME] نوع الايجار شهري السواق [PER…" at bounding box center [593, 384] width 712 height 216
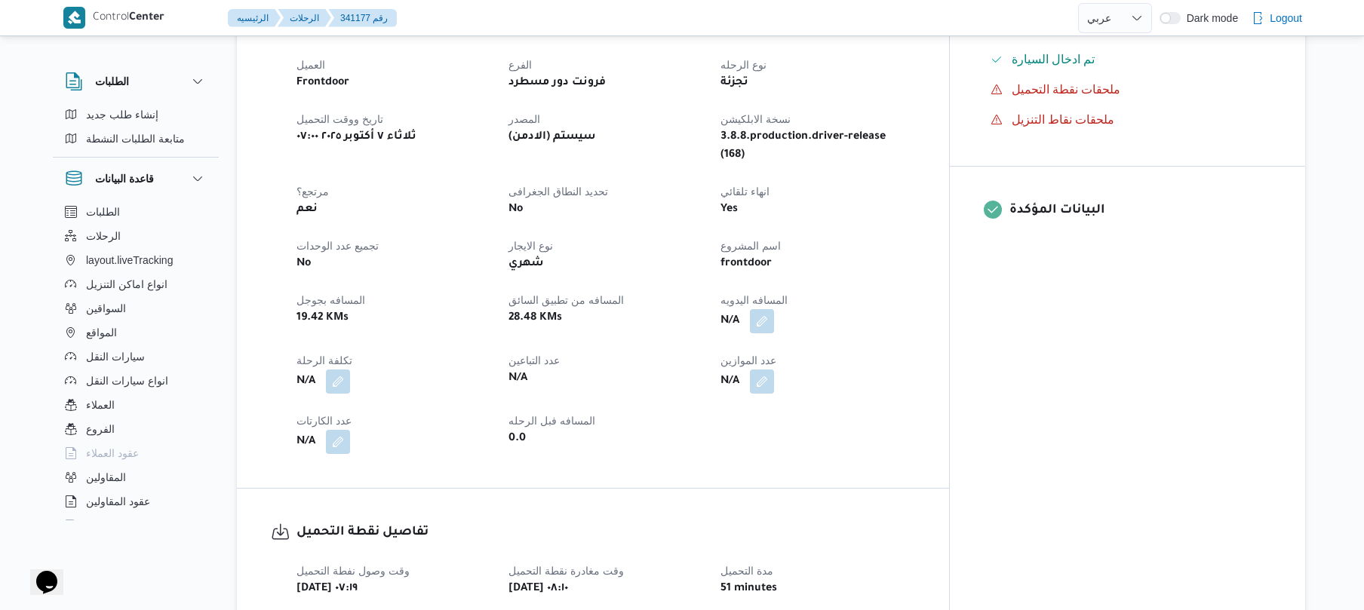
scroll to position [523, 0]
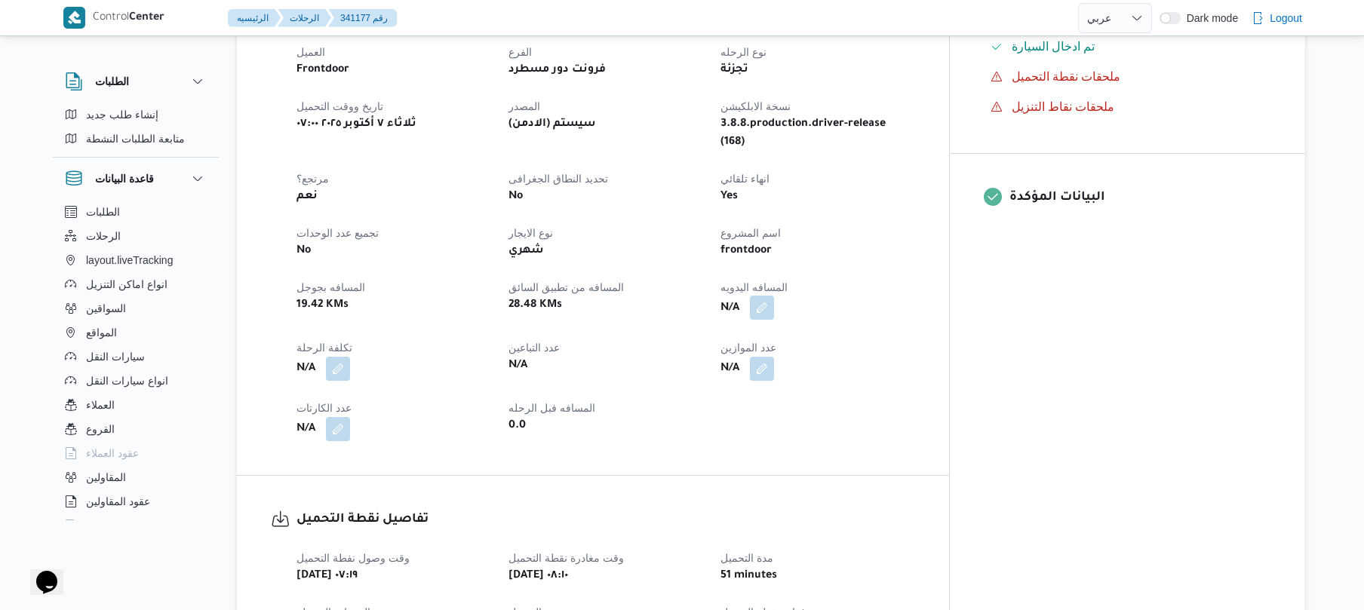
click at [774, 296] on button "button" at bounding box center [762, 308] width 24 height 24
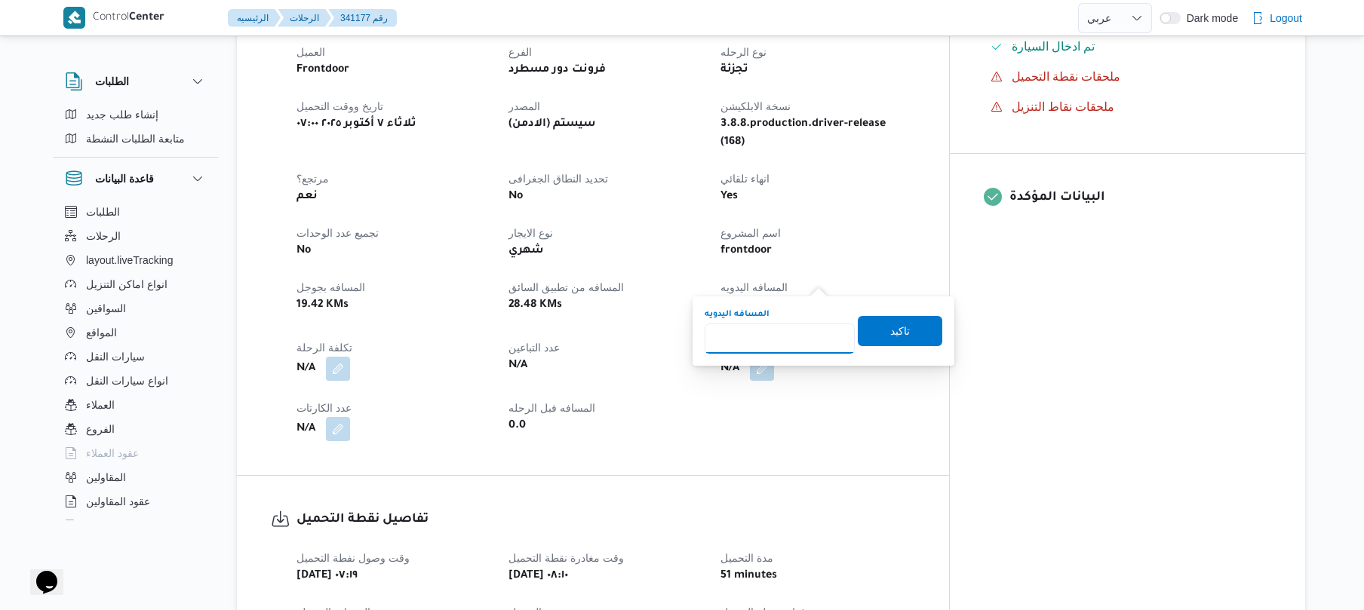
click at [789, 344] on input "المسافه اليدويه" at bounding box center [780, 339] width 150 height 30
type input "50"
click at [890, 334] on span "تاكيد" at bounding box center [900, 330] width 20 height 18
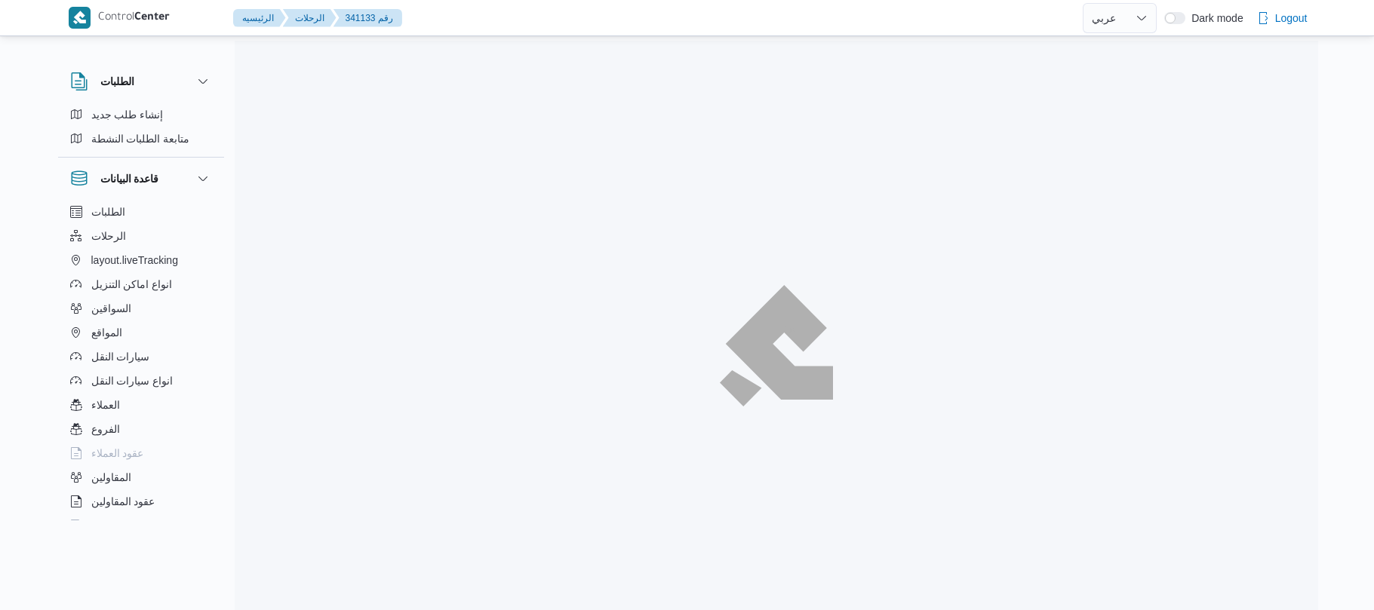
select select "ar"
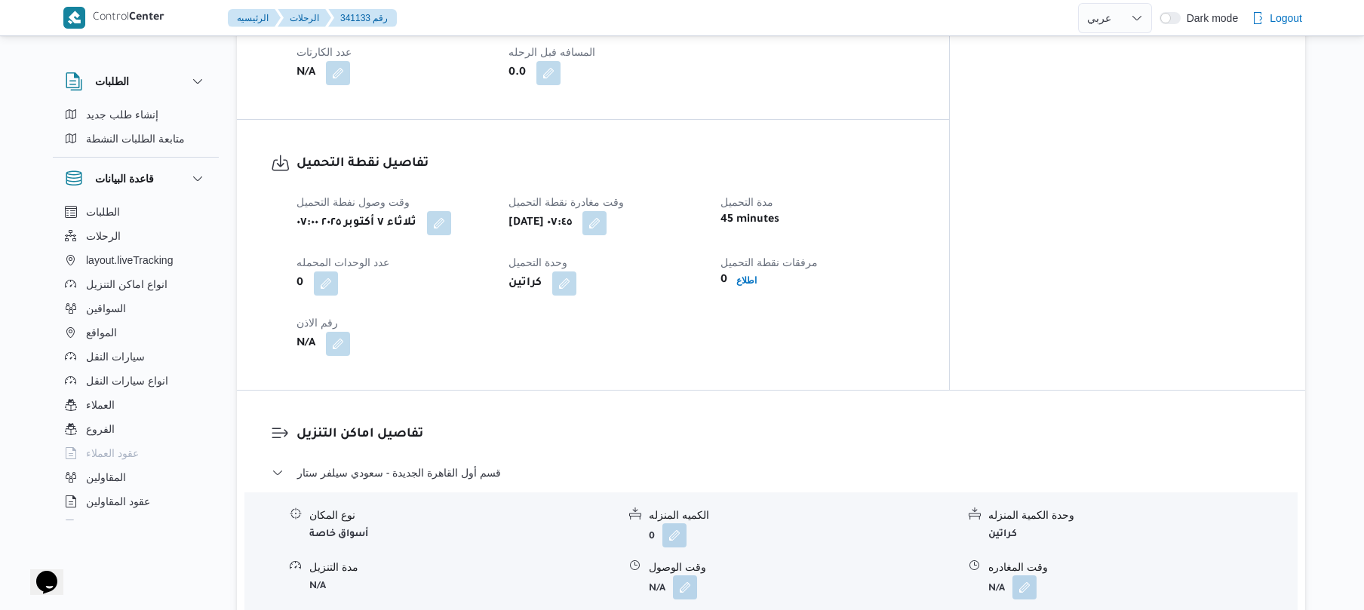
scroll to position [925, 0]
click at [915, 256] on dt "مرفقات نقطة التحميل" at bounding box center [818, 265] width 194 height 18
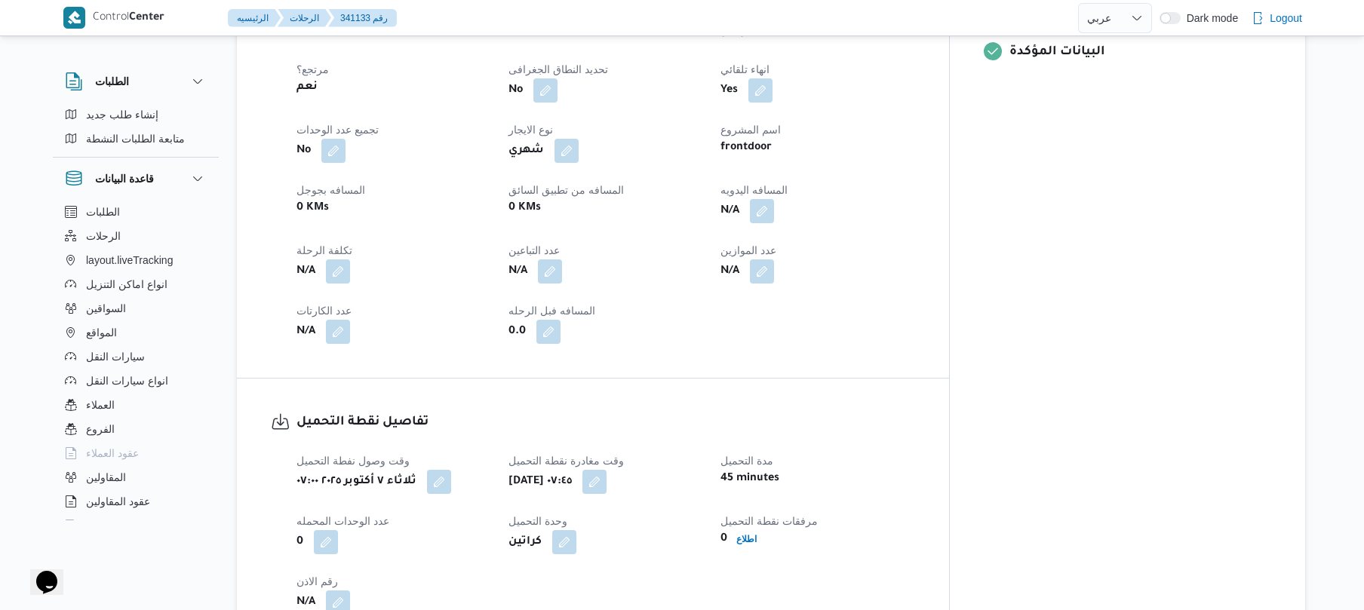
scroll to position [402, 0]
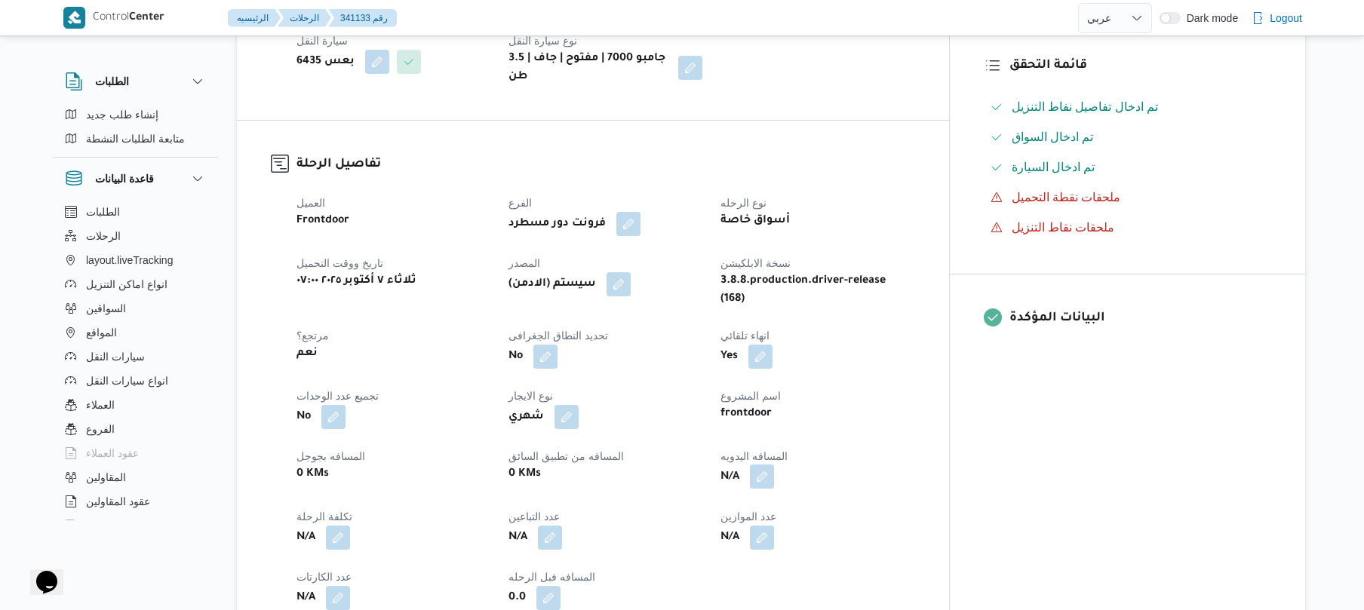
click at [774, 465] on button "button" at bounding box center [762, 477] width 24 height 24
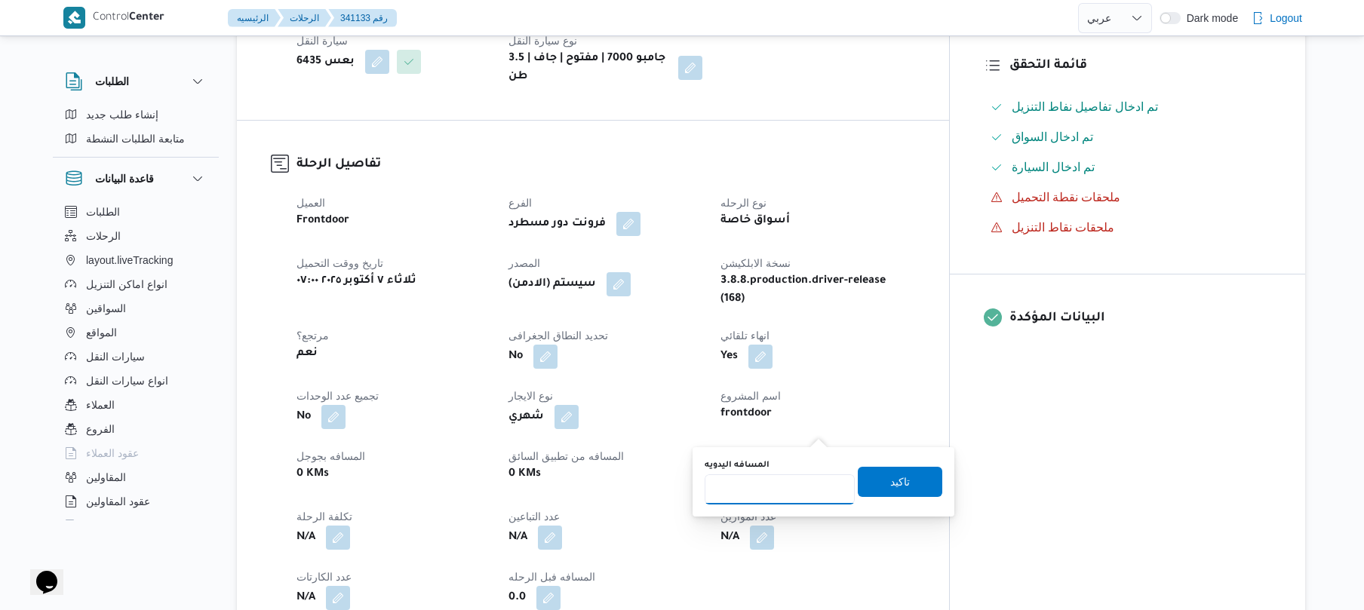
click at [779, 480] on input "المسافه اليدويه" at bounding box center [780, 490] width 150 height 30
type input "90"
click at [890, 487] on span "تاكيد" at bounding box center [900, 481] width 20 height 18
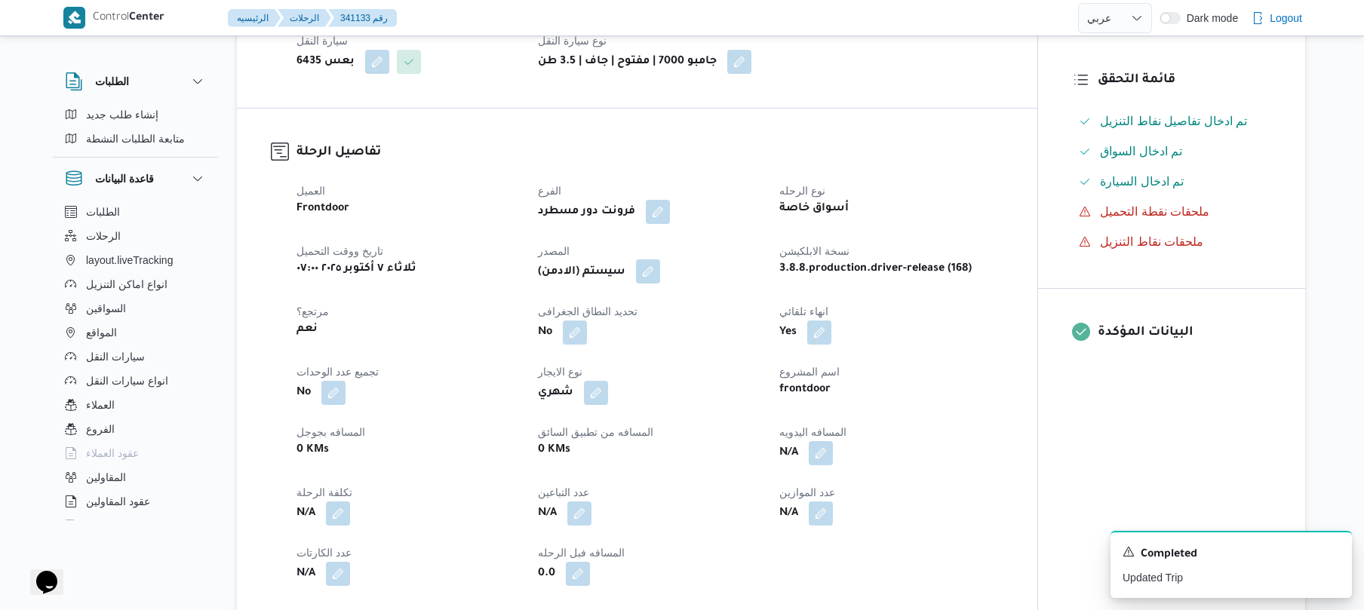
click at [649, 260] on button "button" at bounding box center [648, 272] width 24 height 24
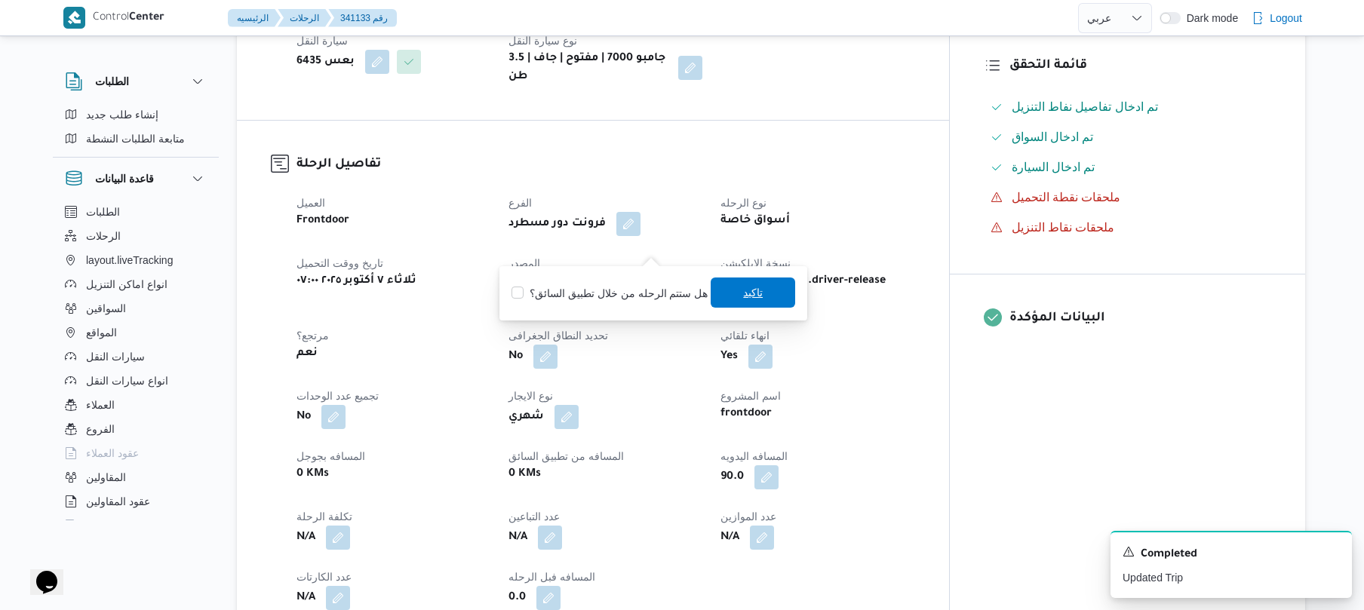
click at [752, 300] on span "تاكيد" at bounding box center [753, 293] width 20 height 18
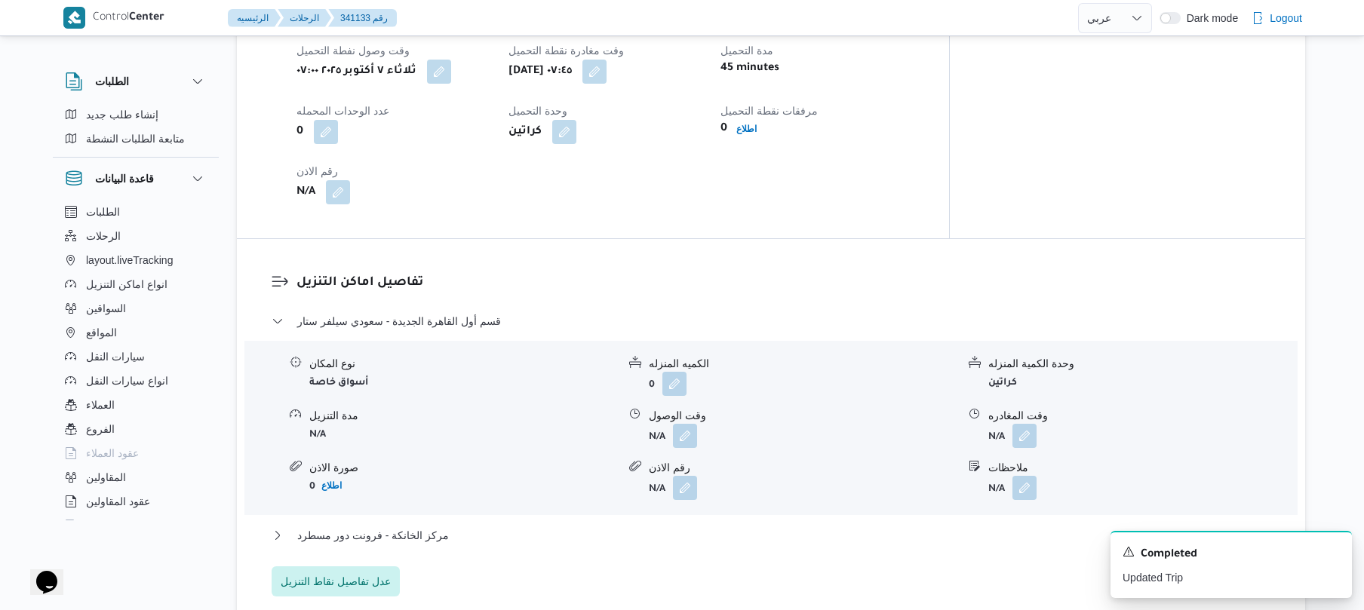
scroll to position [1087, 0]
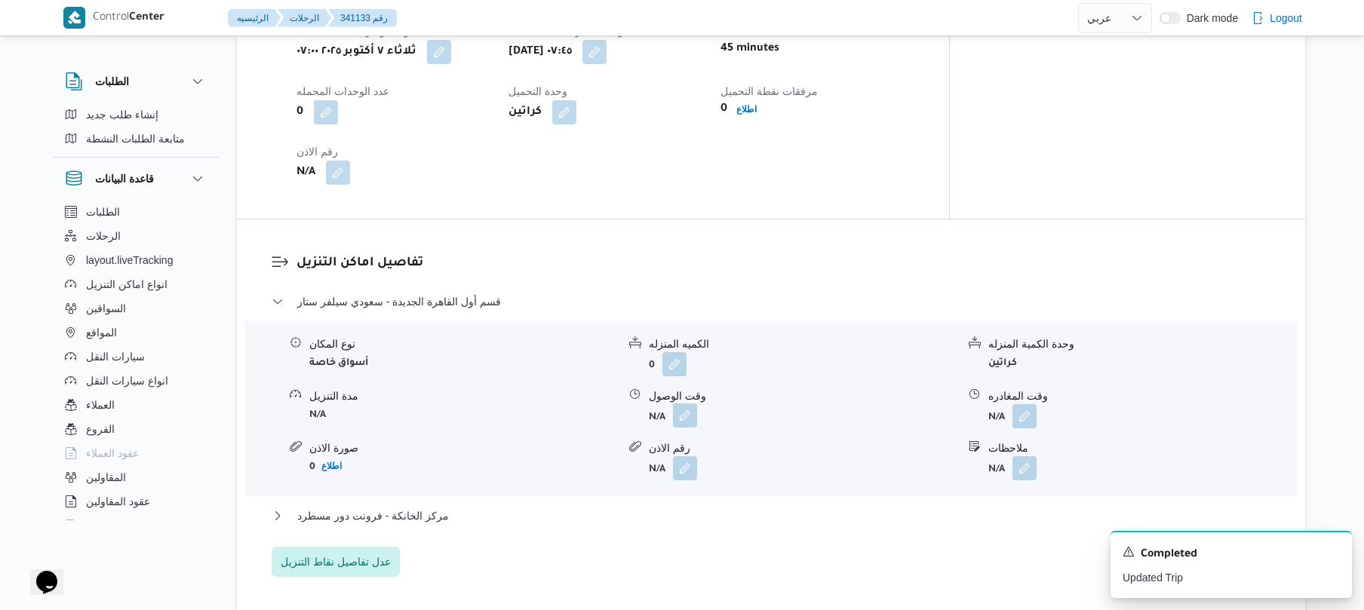
click at [686, 404] on button "button" at bounding box center [685, 416] width 24 height 24
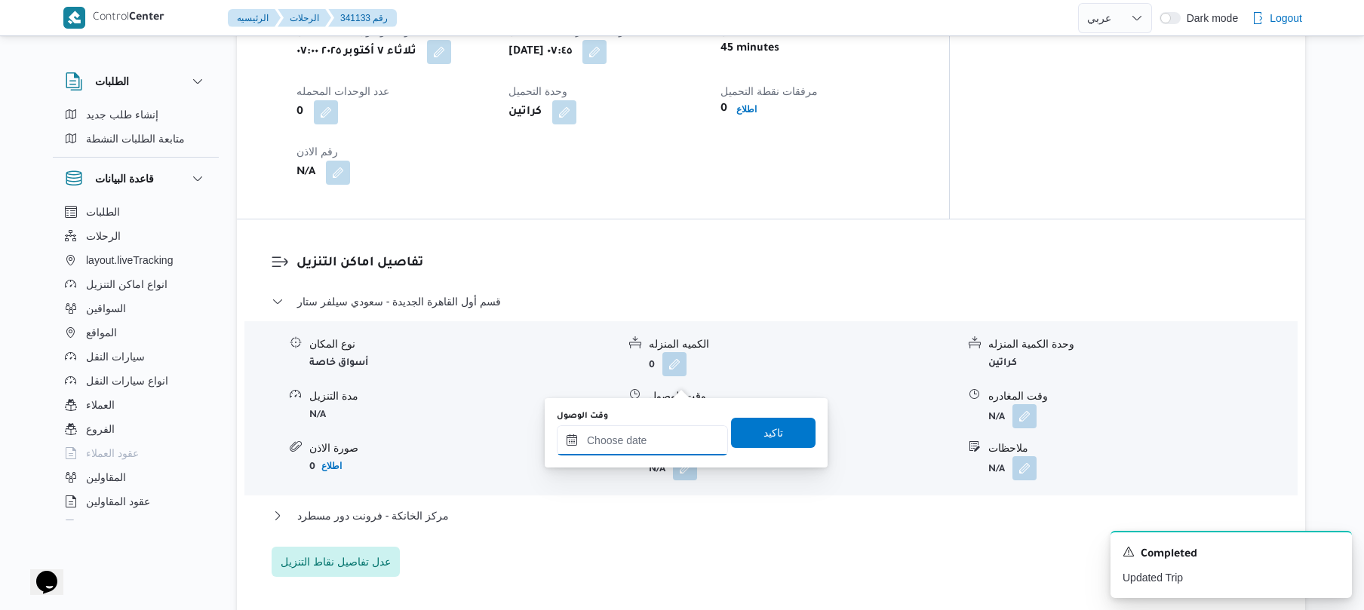
click at [632, 433] on input "وقت الوصول" at bounding box center [642, 441] width 171 height 30
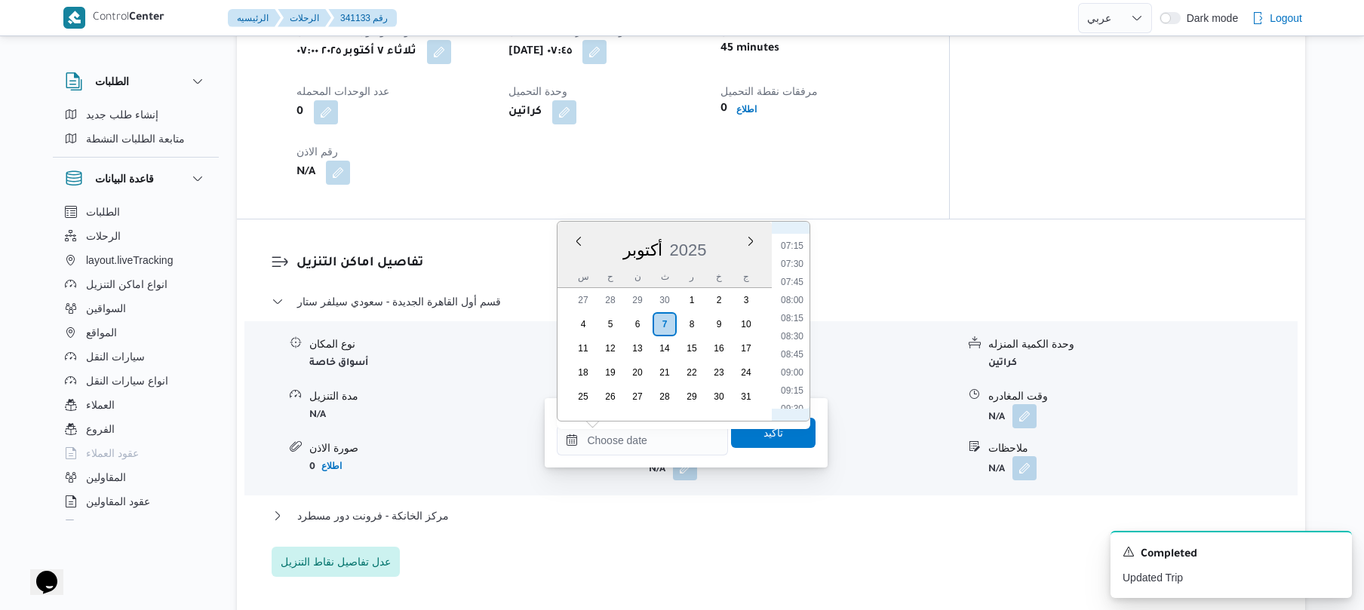
scroll to position [583, 0]
click at [792, 272] on li "08:30" at bounding box center [792, 274] width 35 height 15
type input "٠٧/١٠/٢٠٢٥ ٠٨:٣٠"
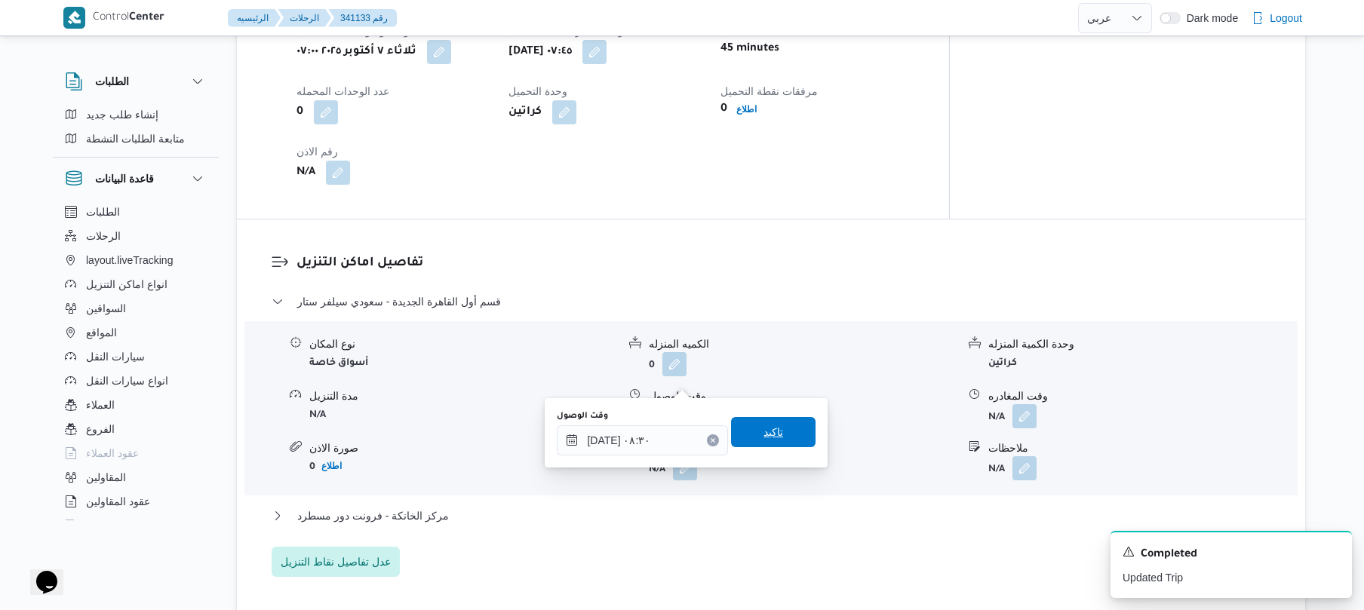
click at [743, 435] on span "تاكيد" at bounding box center [773, 432] width 85 height 30
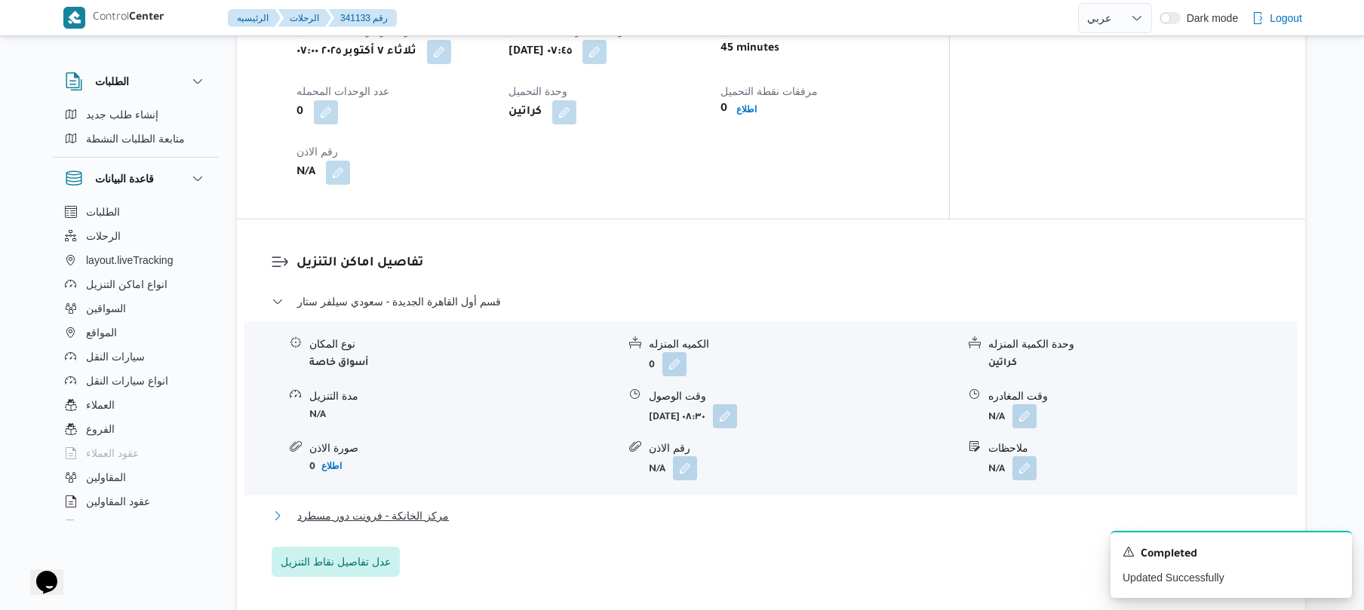
click at [477, 507] on button "مركز الخانكة - فرونت دور مسطرد" at bounding box center [772, 516] width 1000 height 18
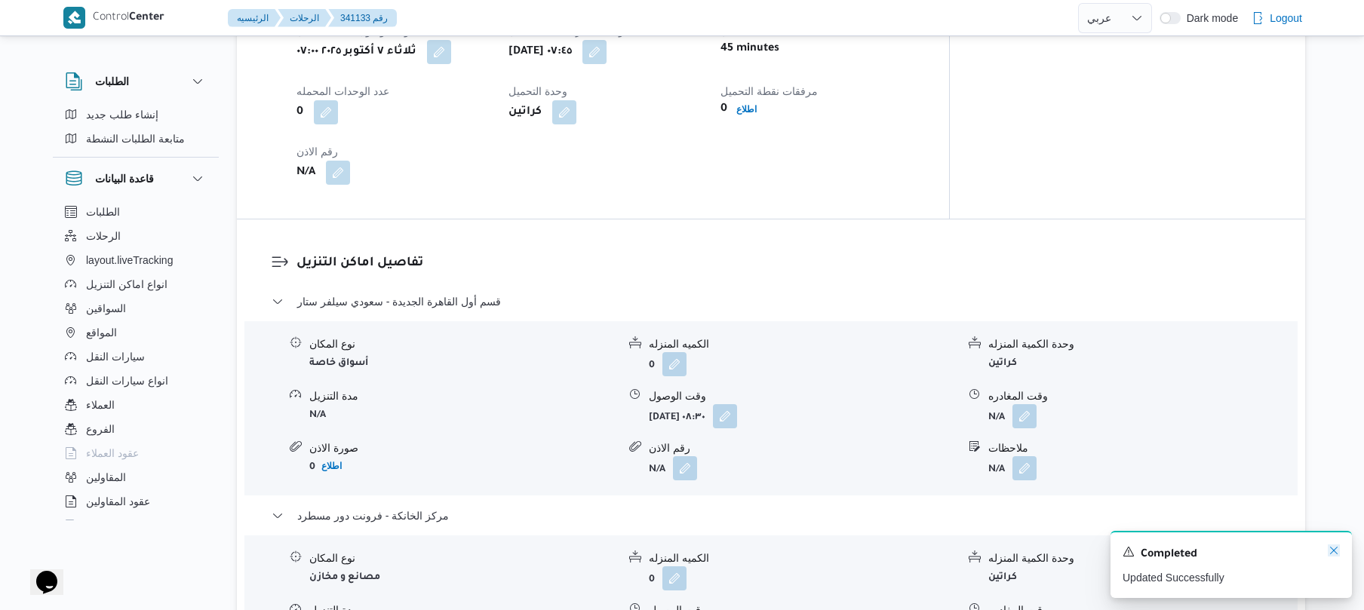
click at [1336, 547] on icon "Dismiss toast" at bounding box center [1334, 551] width 12 height 12
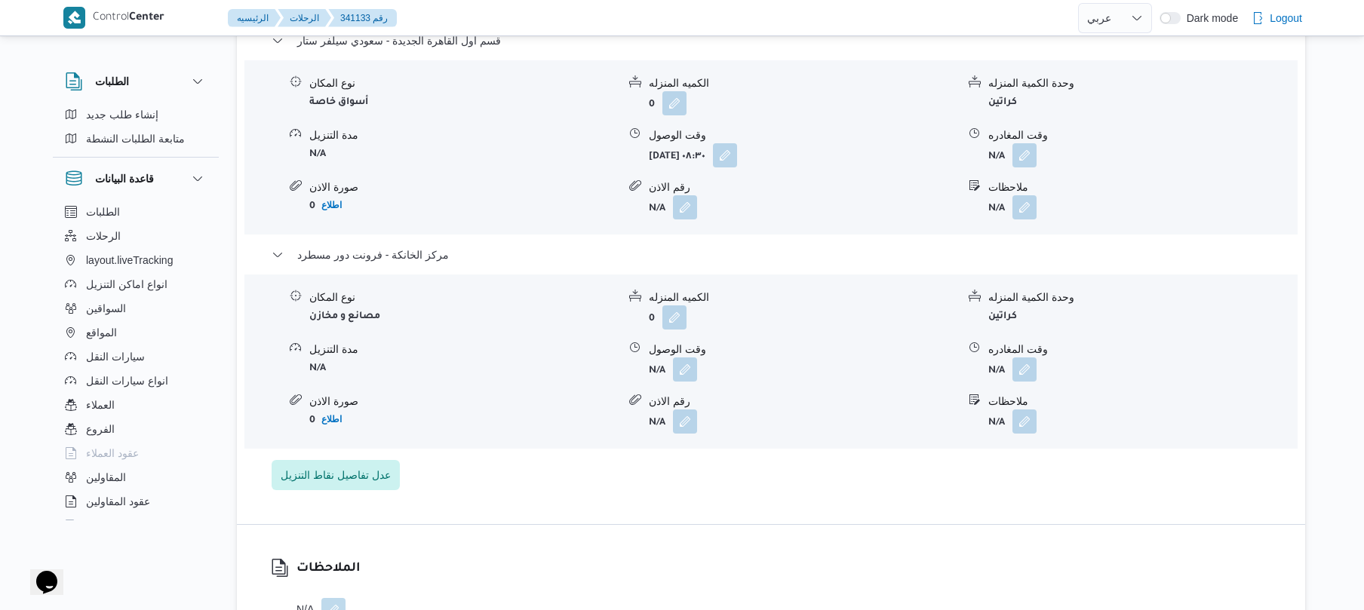
scroll to position [1368, 0]
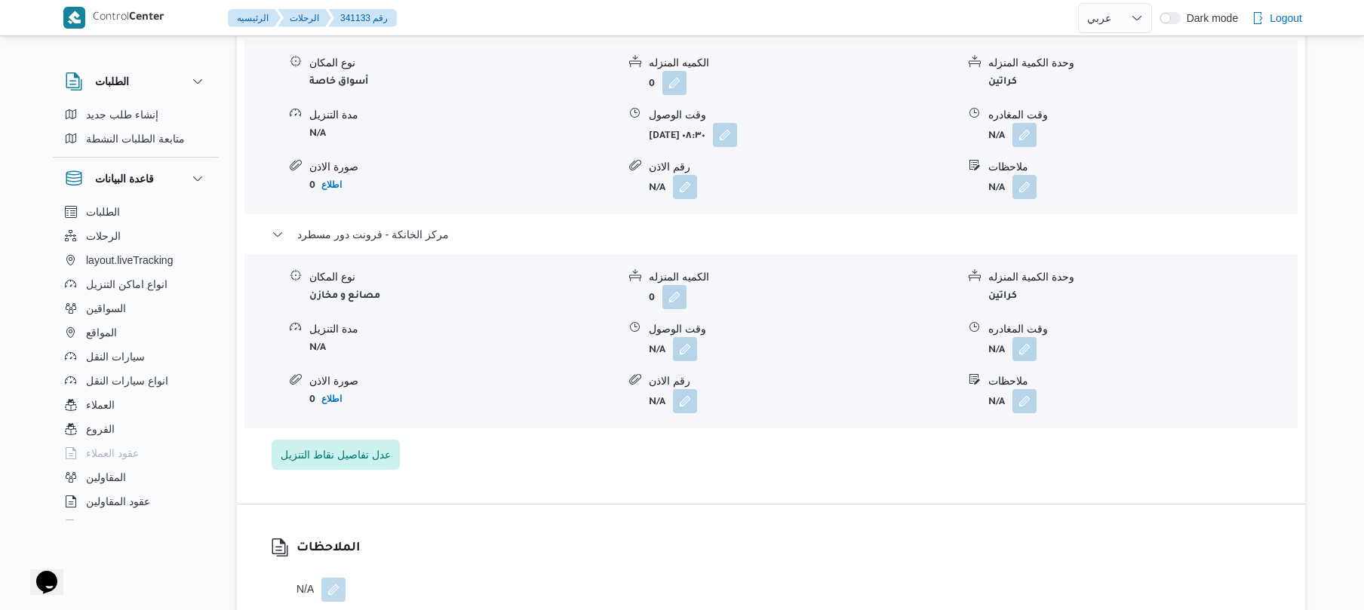
click at [1027, 324] on div "نوع المكان مصانع و مخازن الكميه المنزله 0 وحدة الكمية المنزله كراتين مدة التنزي…" at bounding box center [770, 341] width 1065 height 171
click at [1025, 337] on button "button" at bounding box center [1025, 349] width 24 height 24
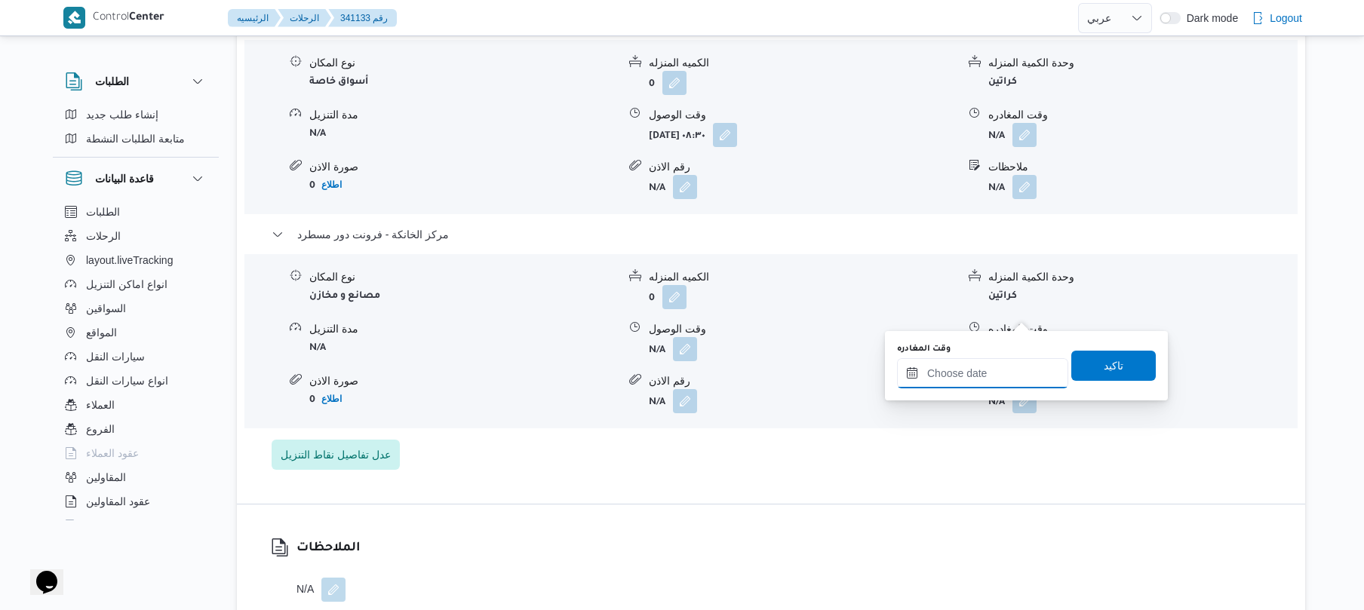
click at [955, 367] on input "وقت المغادره" at bounding box center [982, 373] width 171 height 30
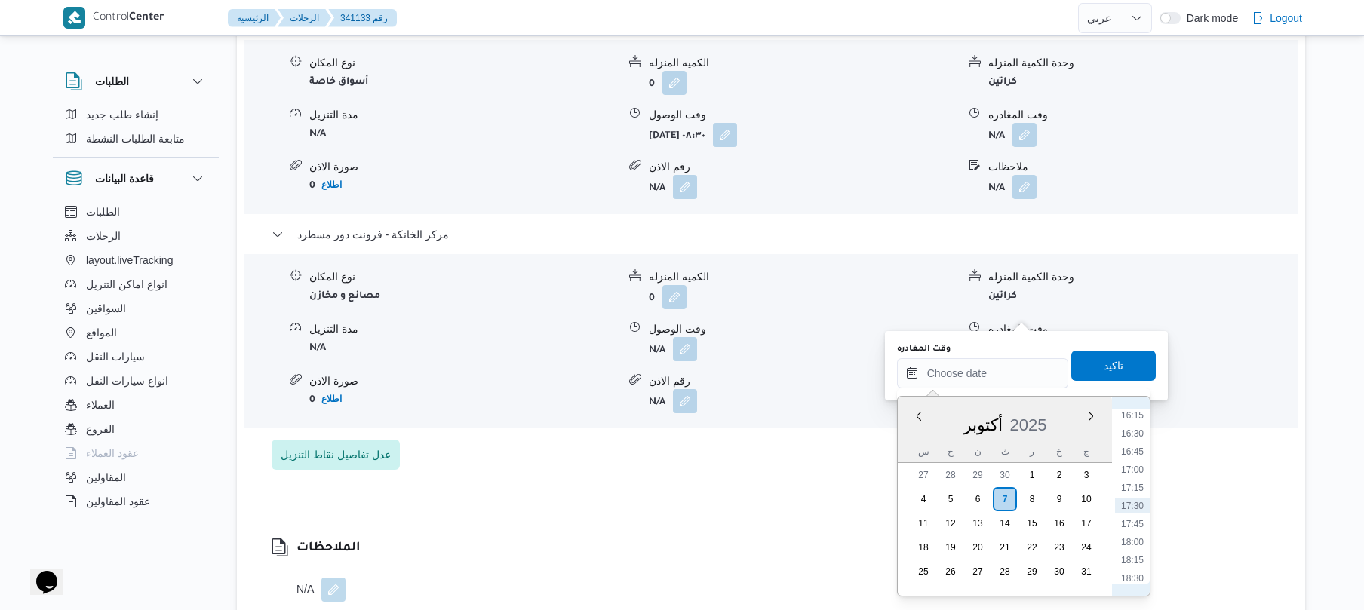
scroll to position [1030, 0]
click at [1136, 511] on li "15:30" at bounding box center [1132, 509] width 35 height 15
type input "٠٧/١٠/٢٠٢٥ ١٥:٣٠"
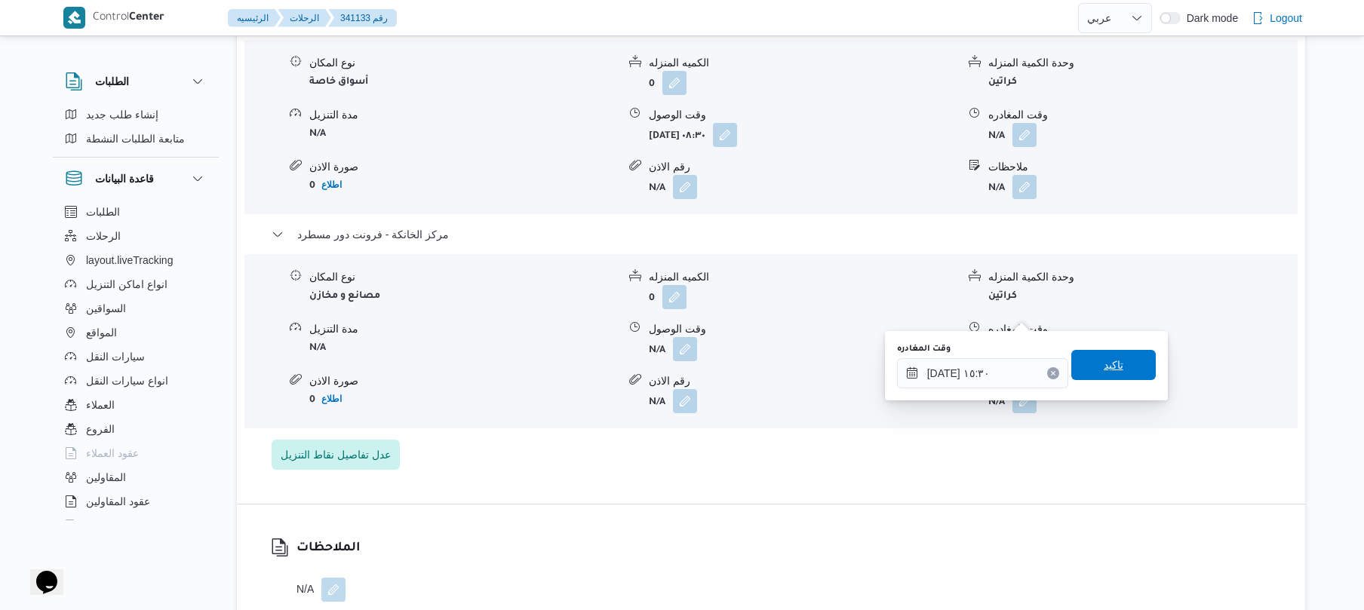
click at [1076, 367] on span "تاكيد" at bounding box center [1114, 365] width 85 height 30
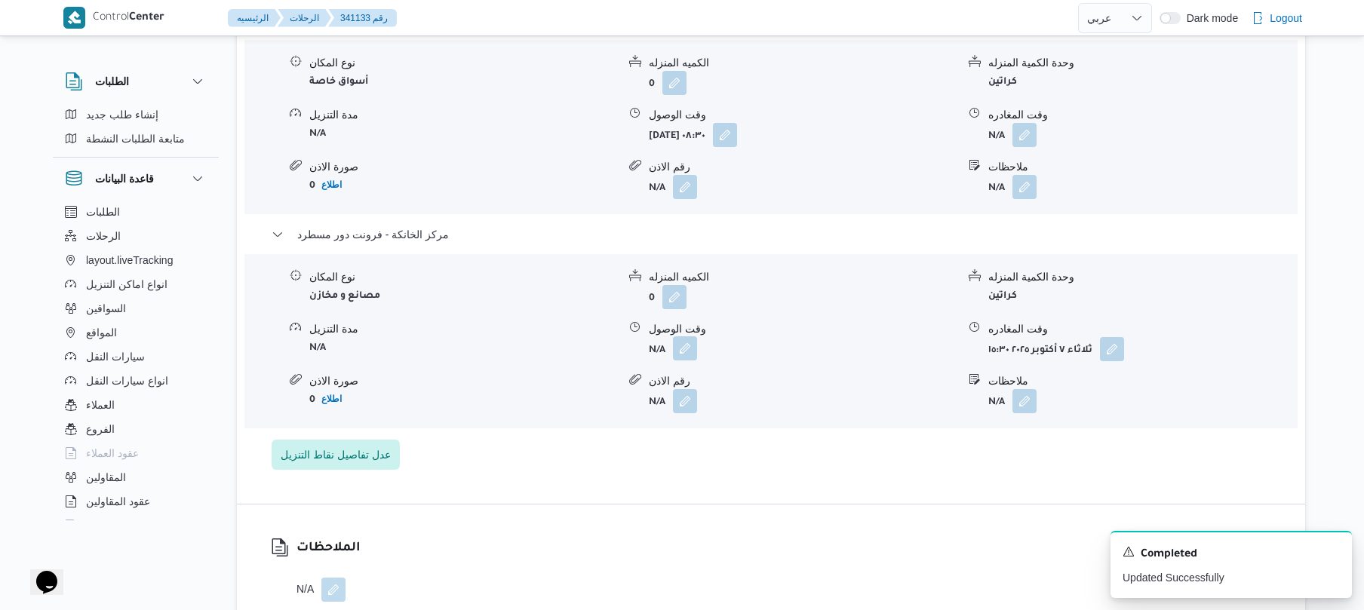
click at [683, 337] on button "button" at bounding box center [685, 349] width 24 height 24
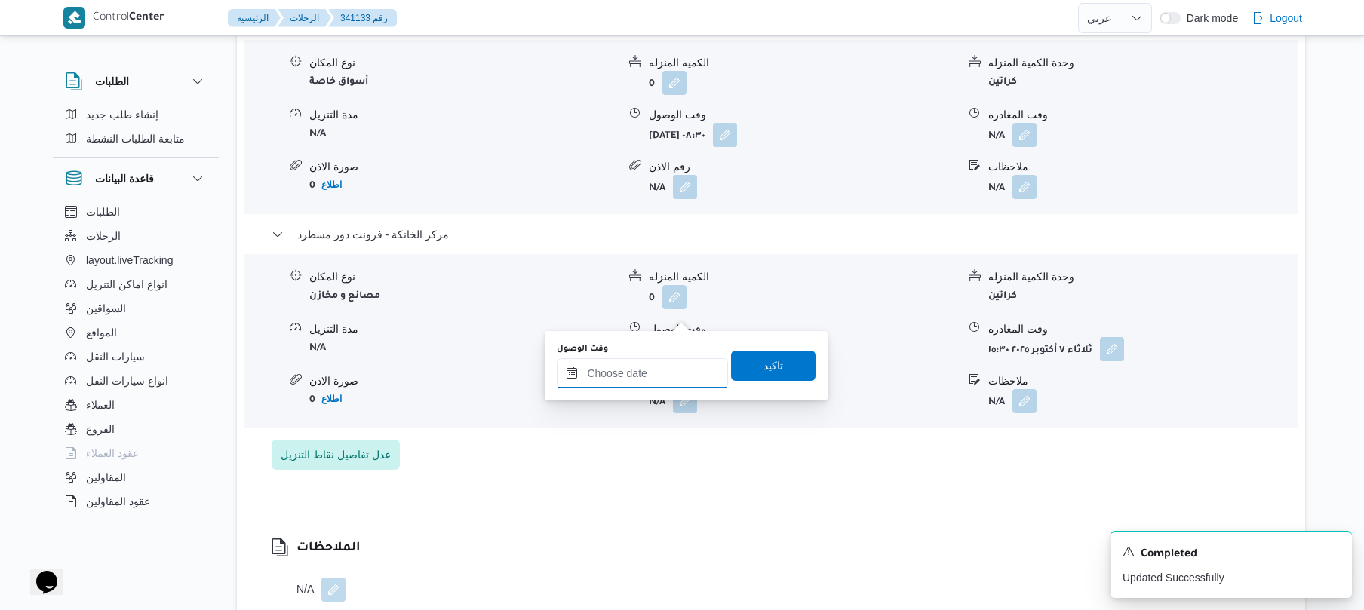
click at [643, 371] on input "وقت الوصول" at bounding box center [642, 373] width 171 height 30
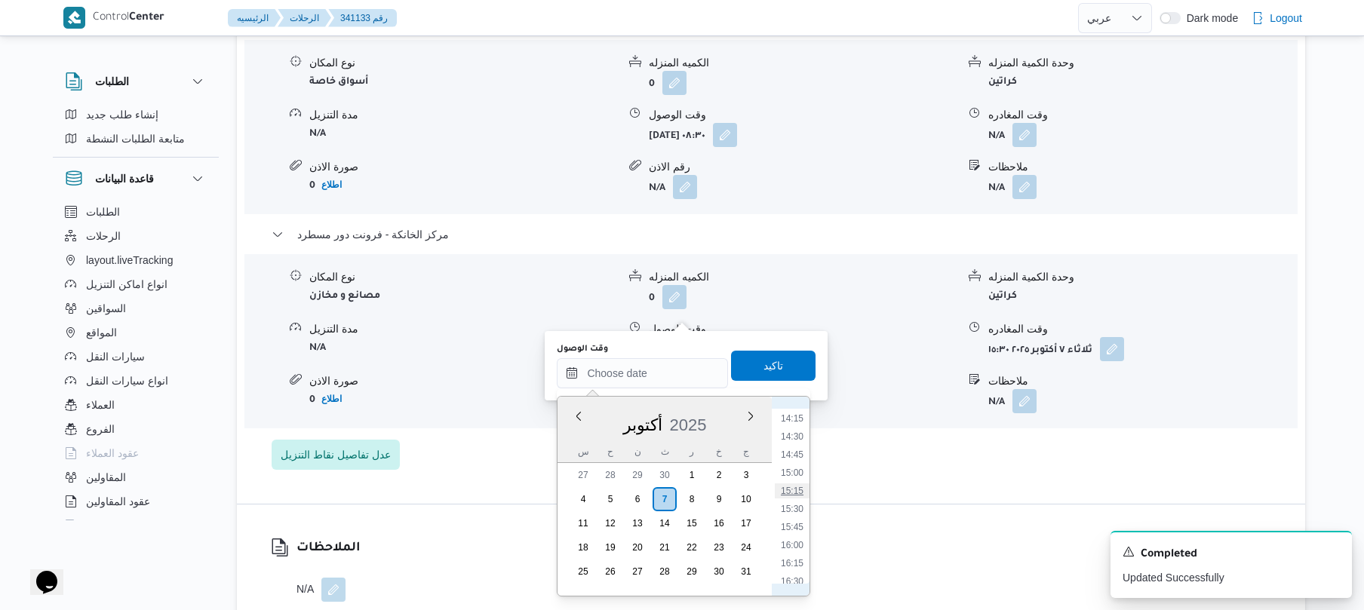
click at [797, 487] on li "15:15" at bounding box center [792, 491] width 35 height 15
type input "٠٧/١٠/٢٠٢٥ ١٥:١٥"
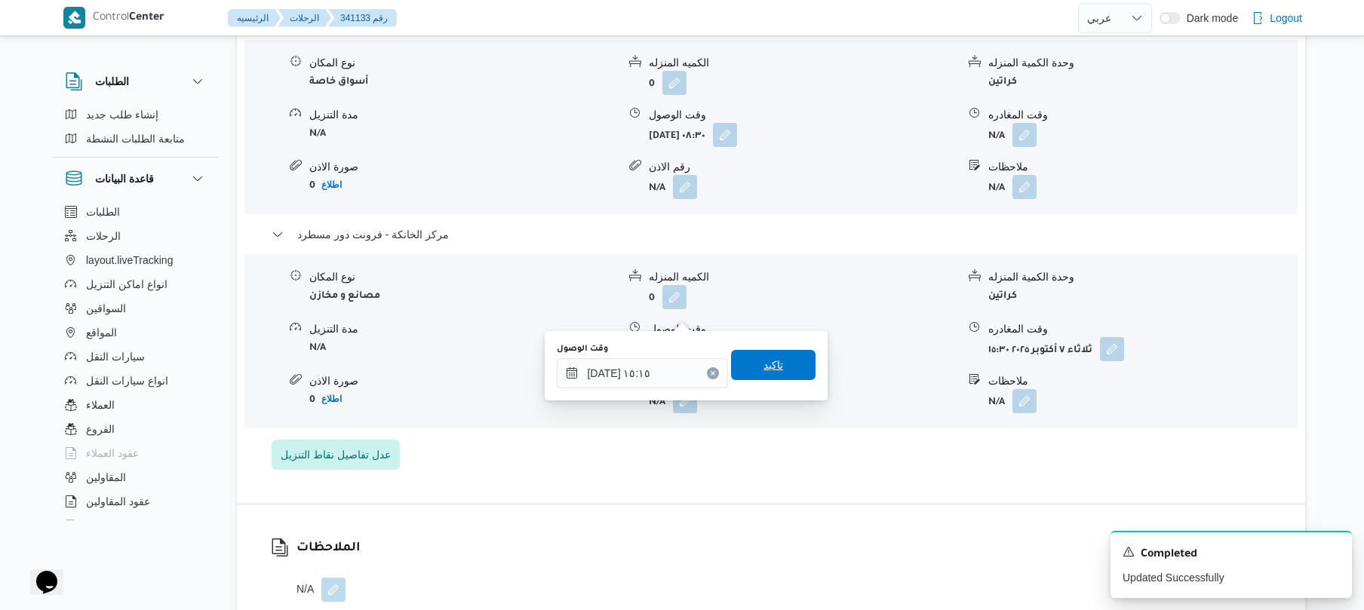
click at [776, 368] on span "تاكيد" at bounding box center [773, 365] width 85 height 30
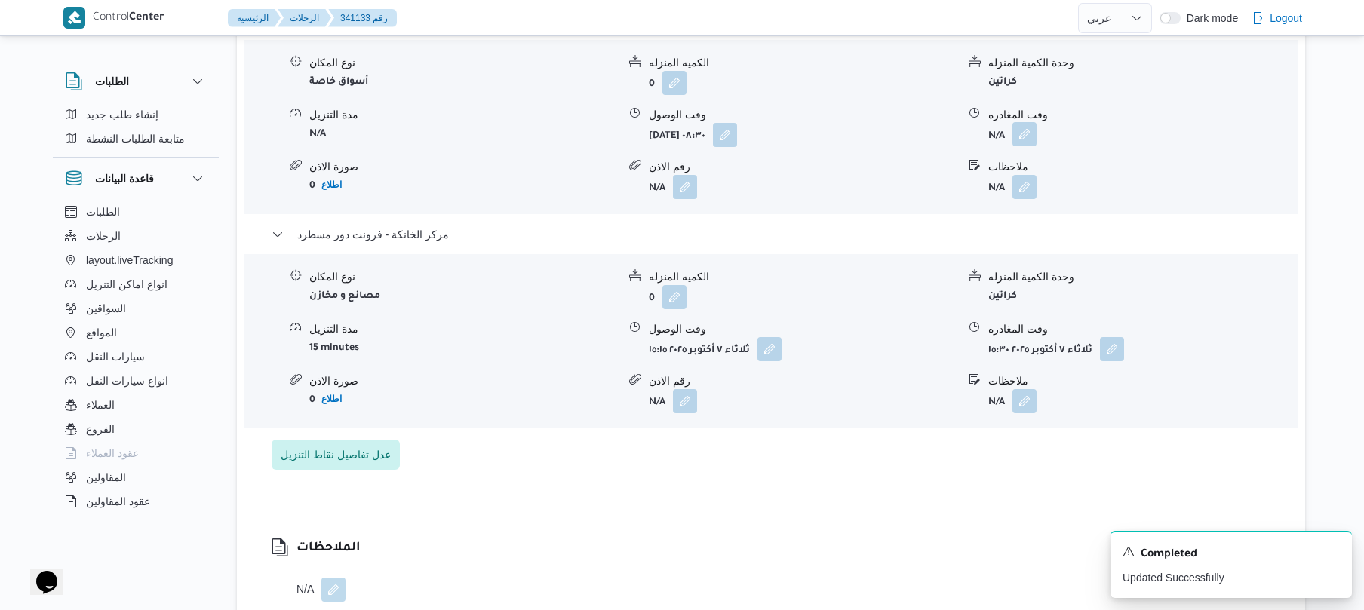
click at [1025, 122] on button "button" at bounding box center [1025, 134] width 24 height 24
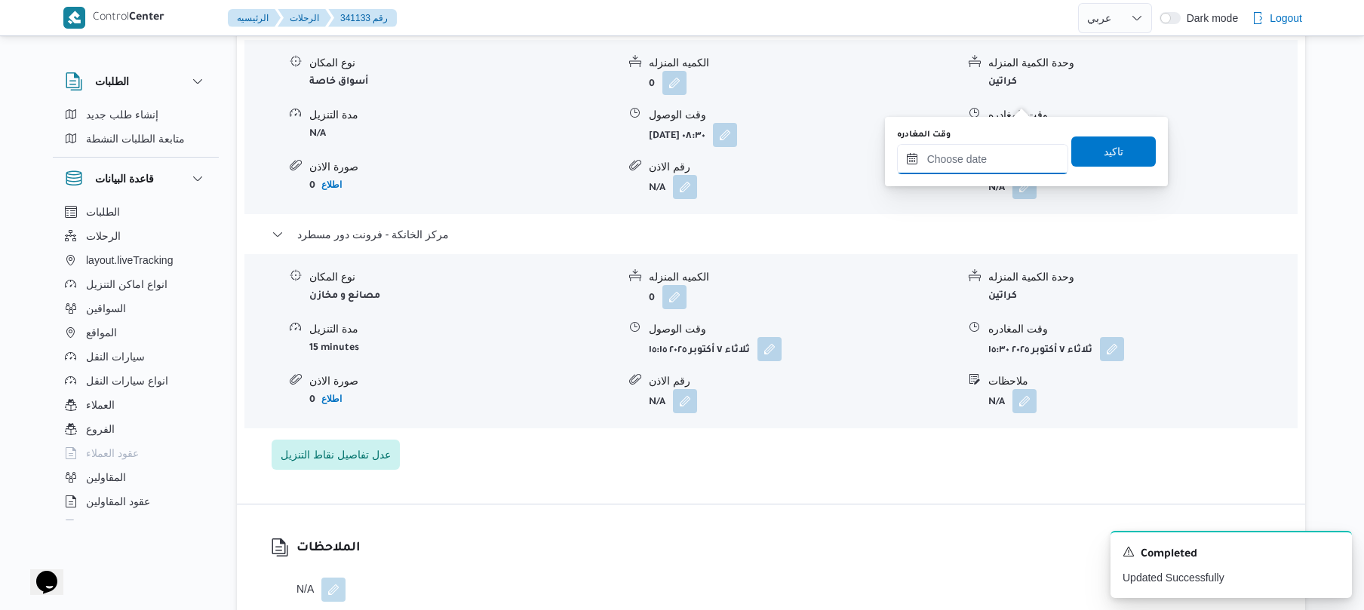
click at [978, 155] on input "وقت المغادره" at bounding box center [982, 159] width 171 height 30
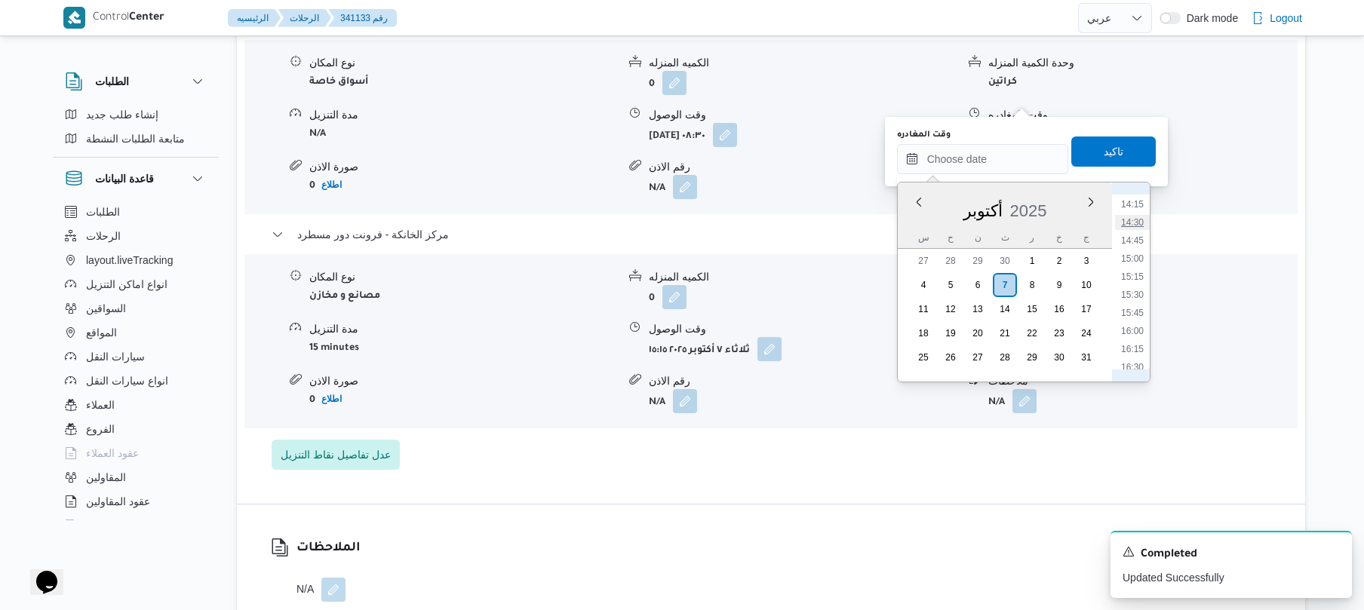
click at [1136, 220] on li "14:30" at bounding box center [1132, 222] width 35 height 15
type input "٠٧/١٠/٢٠٢٥ ١٤:٣٠"
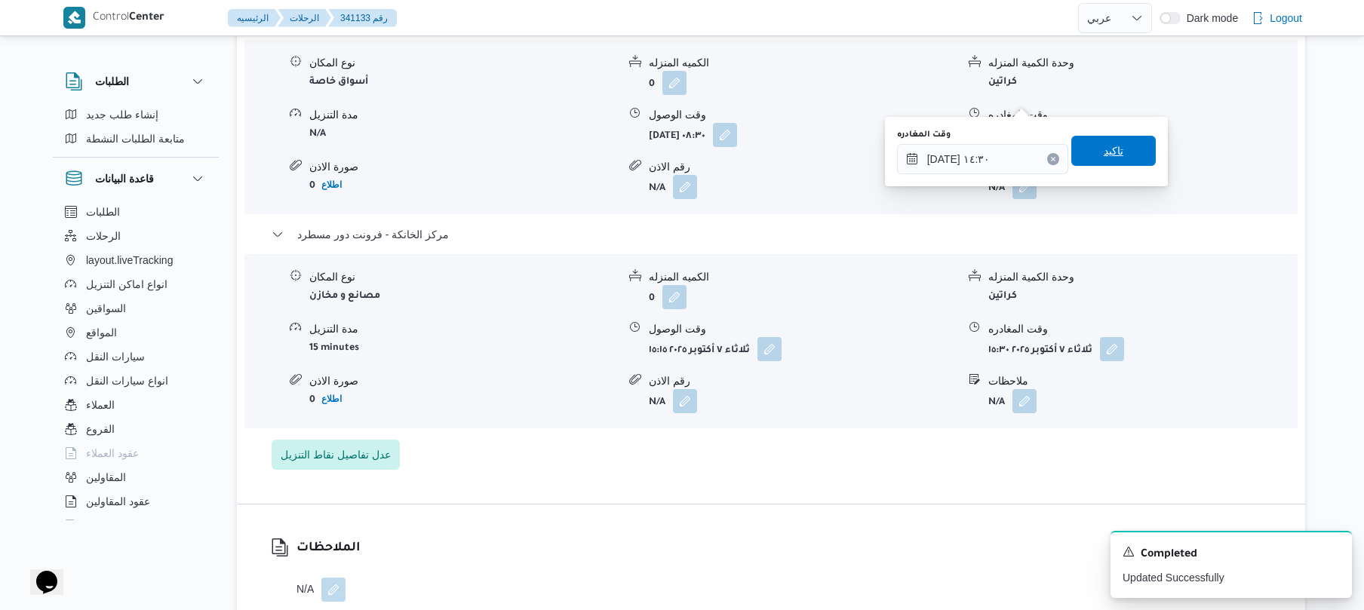
click at [1124, 152] on span "تاكيد" at bounding box center [1114, 151] width 85 height 30
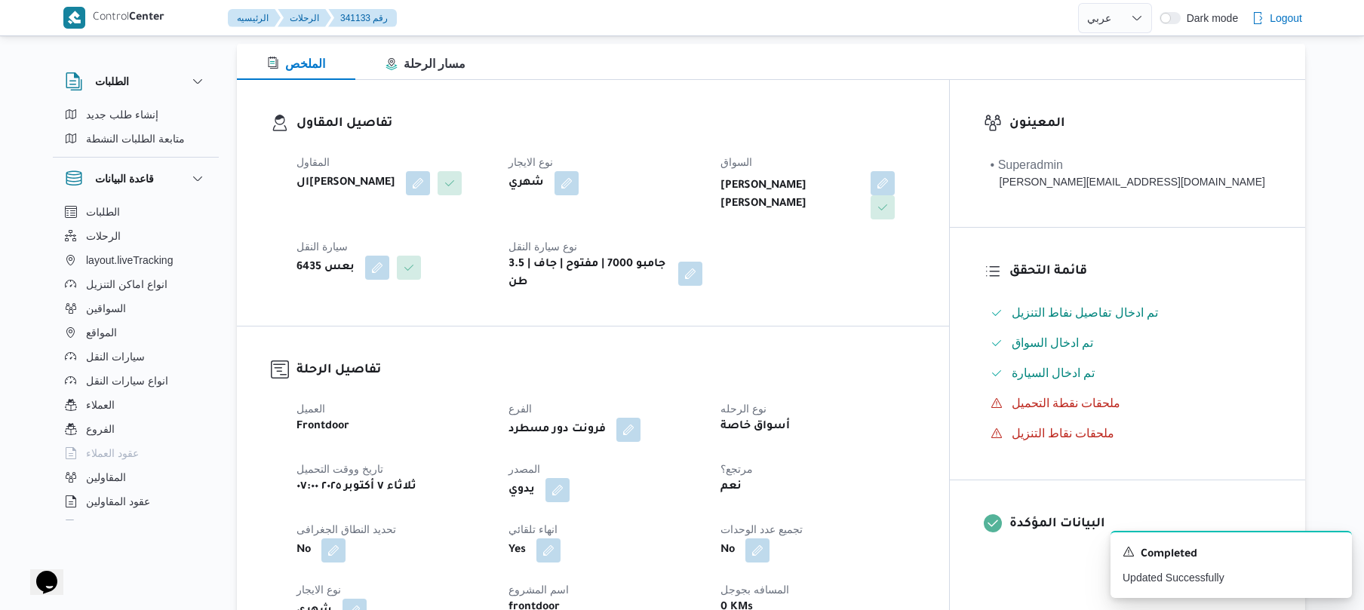
scroll to position [0, 0]
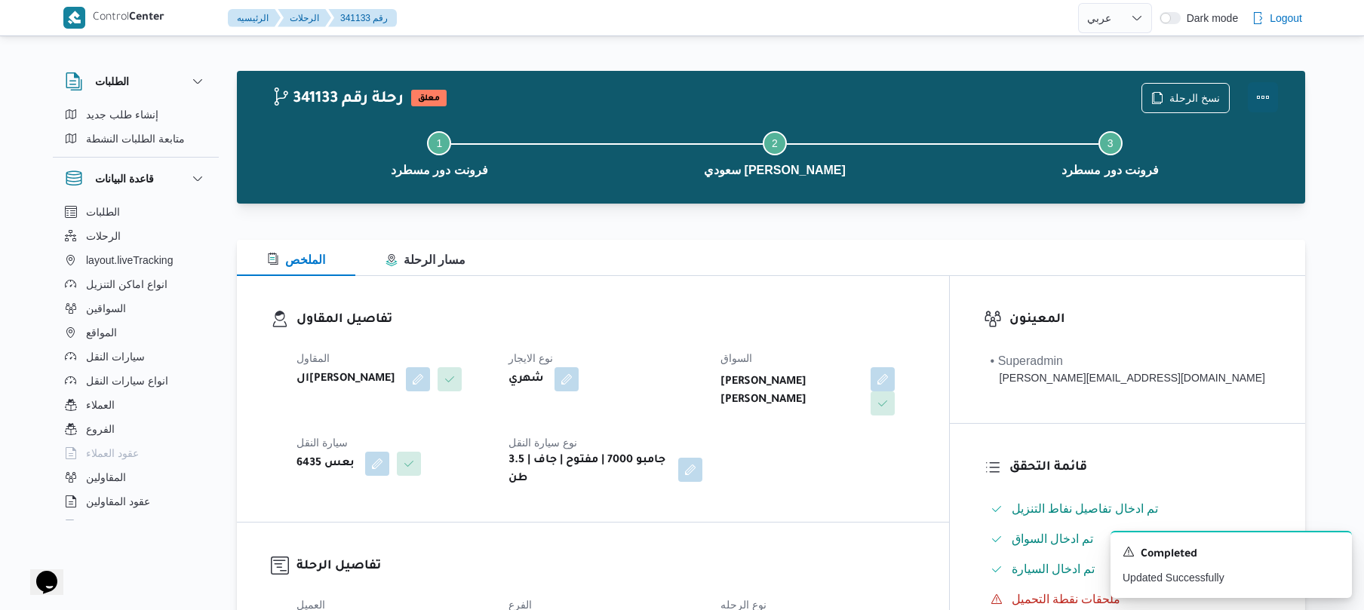
click at [1260, 94] on button "Actions" at bounding box center [1263, 97] width 30 height 30
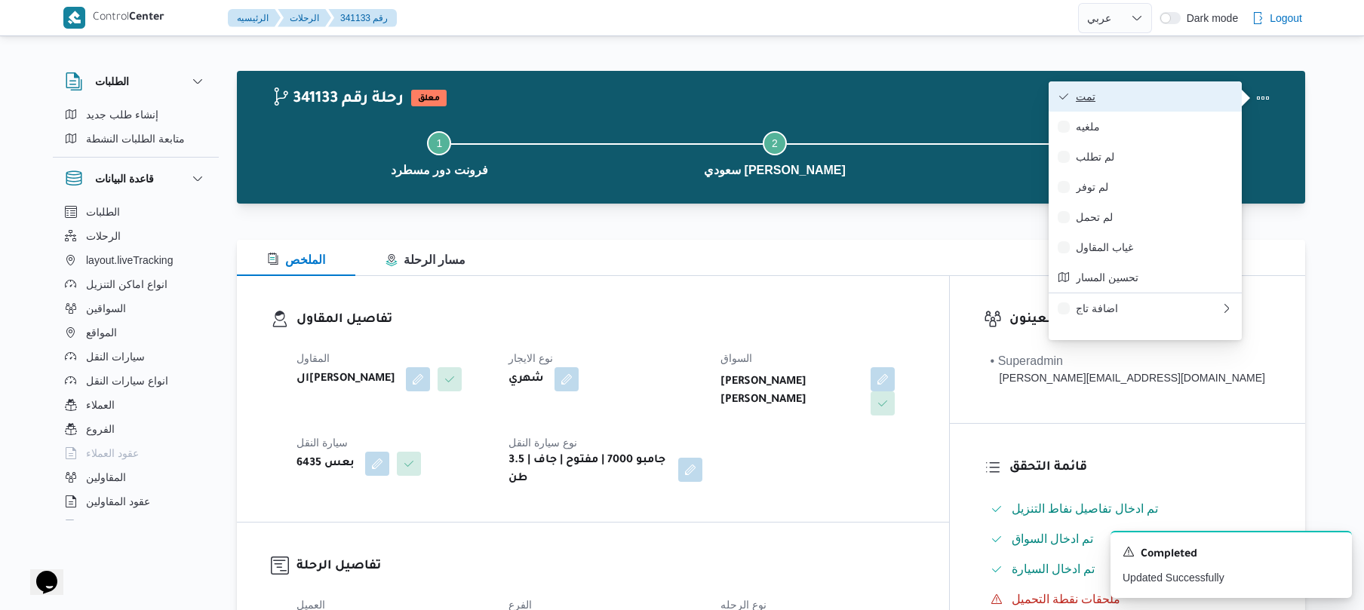
click at [1127, 110] on button "تمت" at bounding box center [1145, 96] width 193 height 30
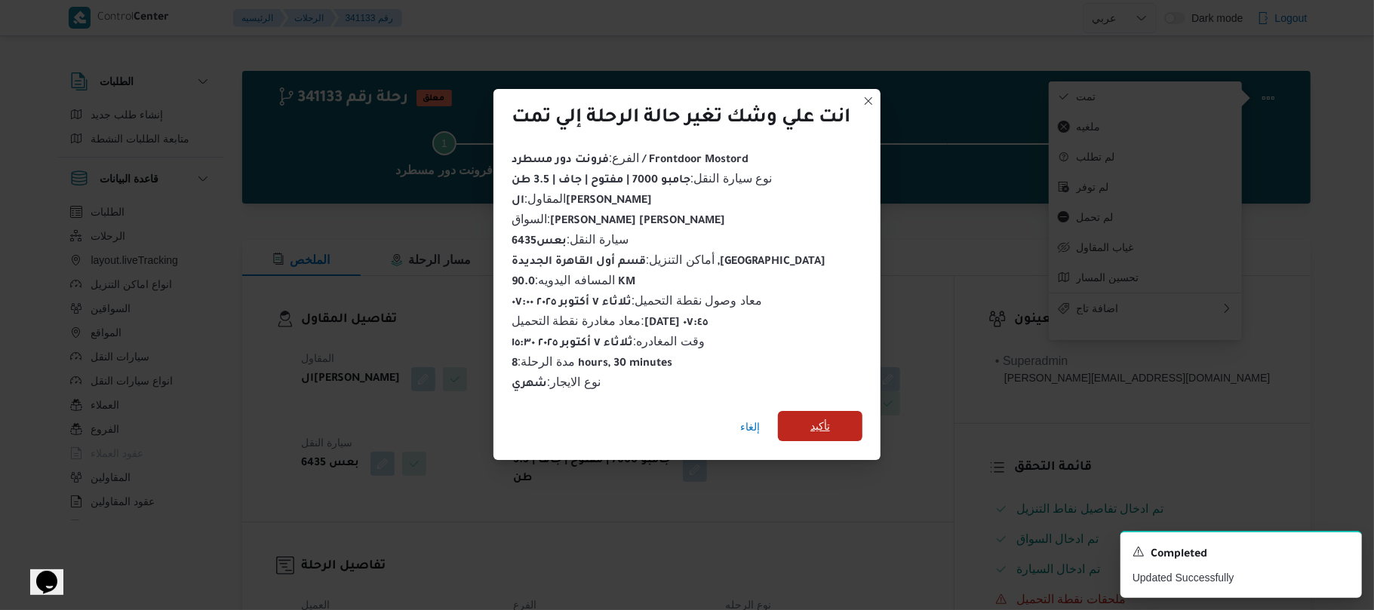
click at [826, 418] on span "تأكيد" at bounding box center [820, 426] width 20 height 18
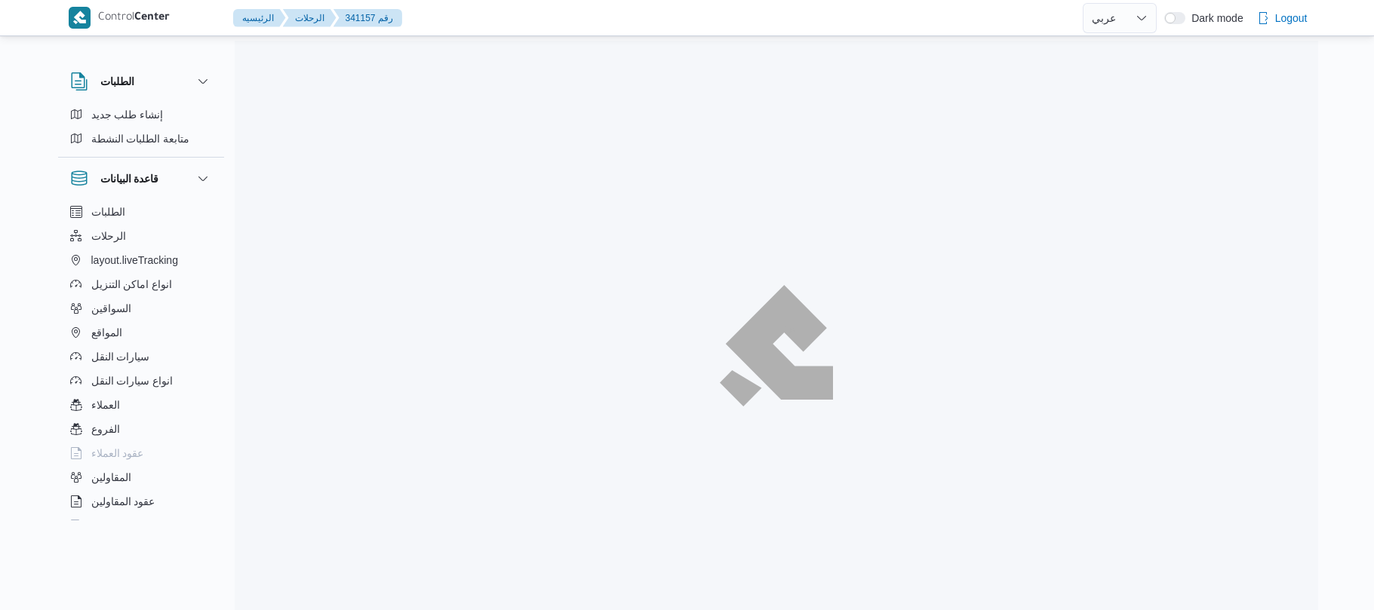
select select "ar"
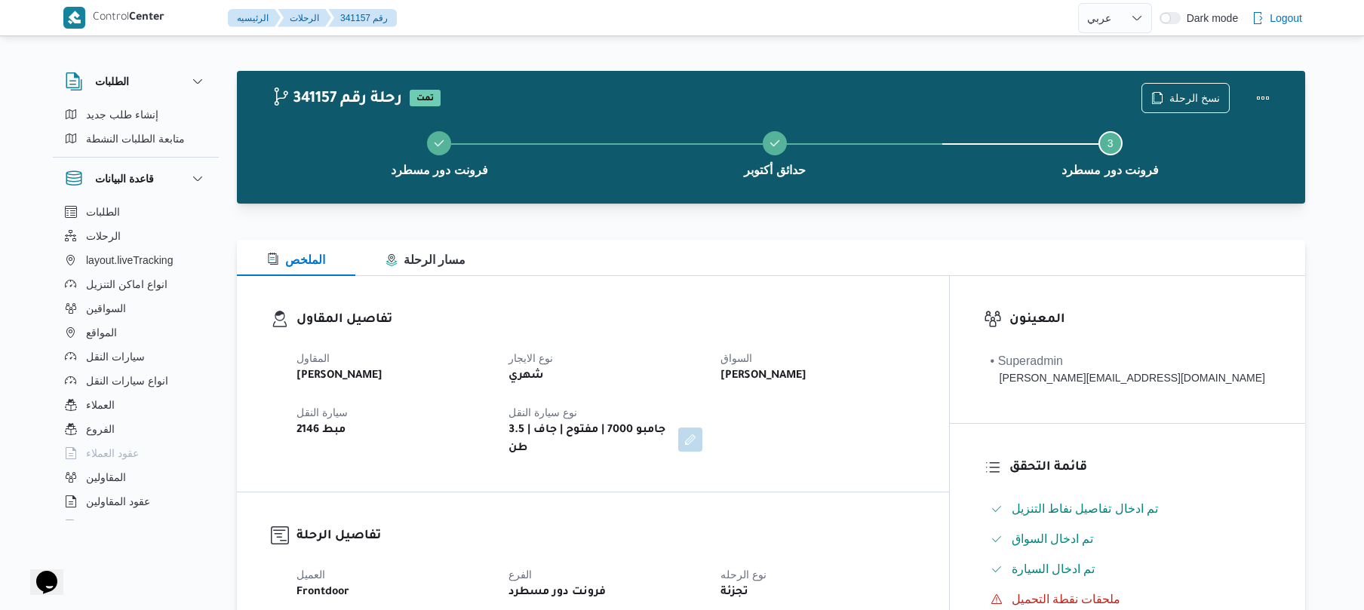
click at [834, 206] on div at bounding box center [771, 213] width 1069 height 18
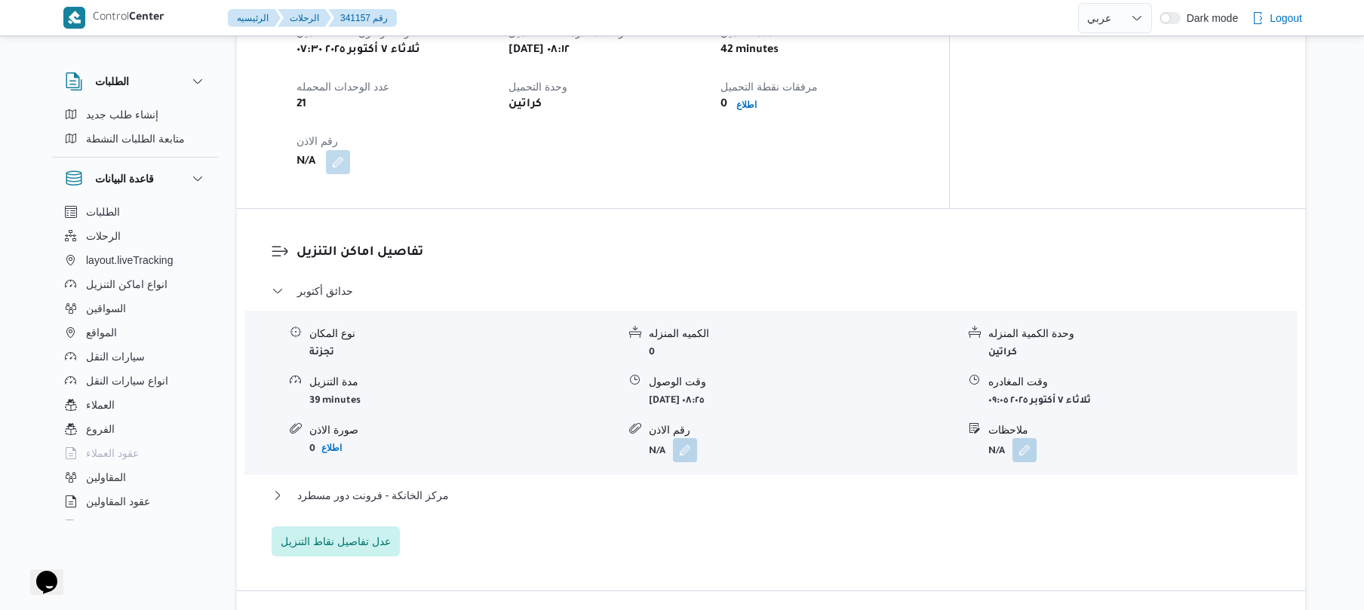
scroll to position [1046, 0]
click at [791, 212] on div "تفاصيل اماكن التنزيل حدائق أكتوبر نوع المكان تجزئة الكميه المنزله 0 وحدة الكمية…" at bounding box center [771, 403] width 1069 height 382
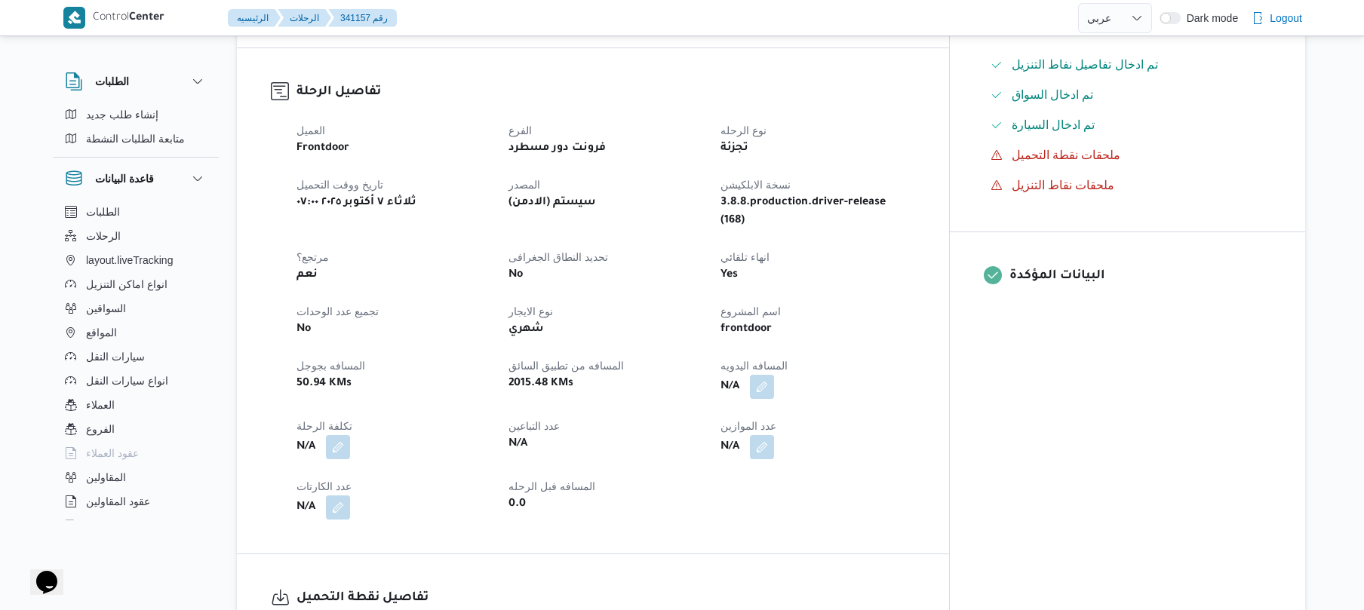
scroll to position [483, 0]
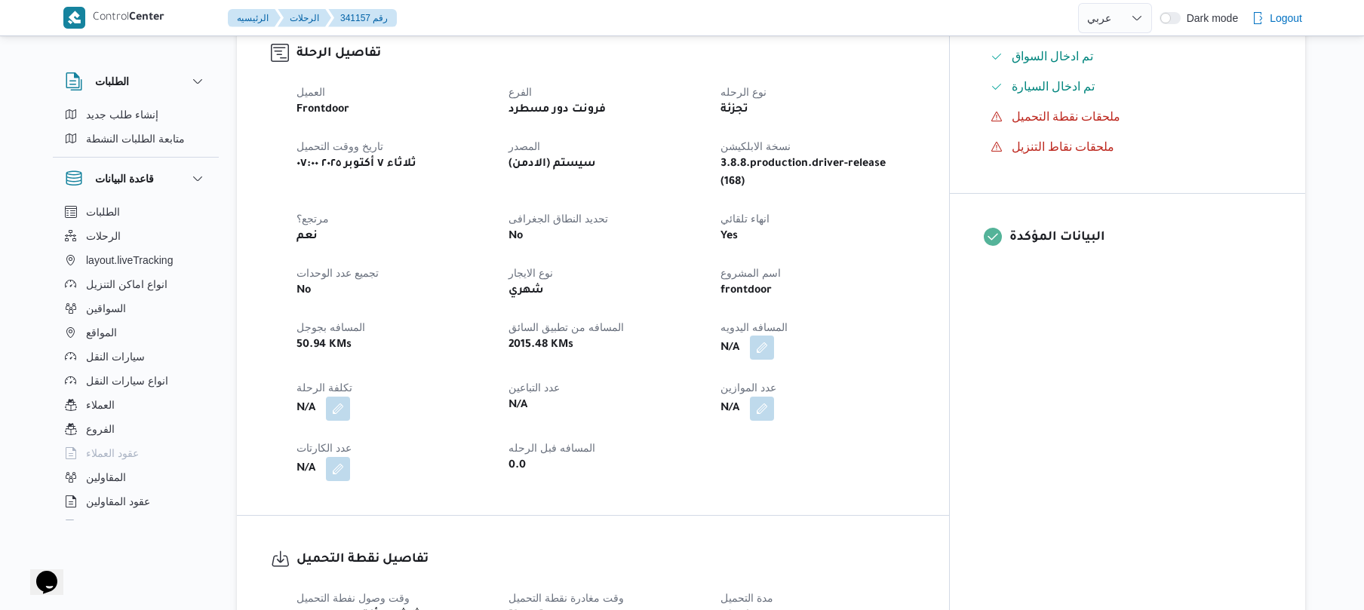
click at [774, 336] on button "button" at bounding box center [762, 348] width 24 height 24
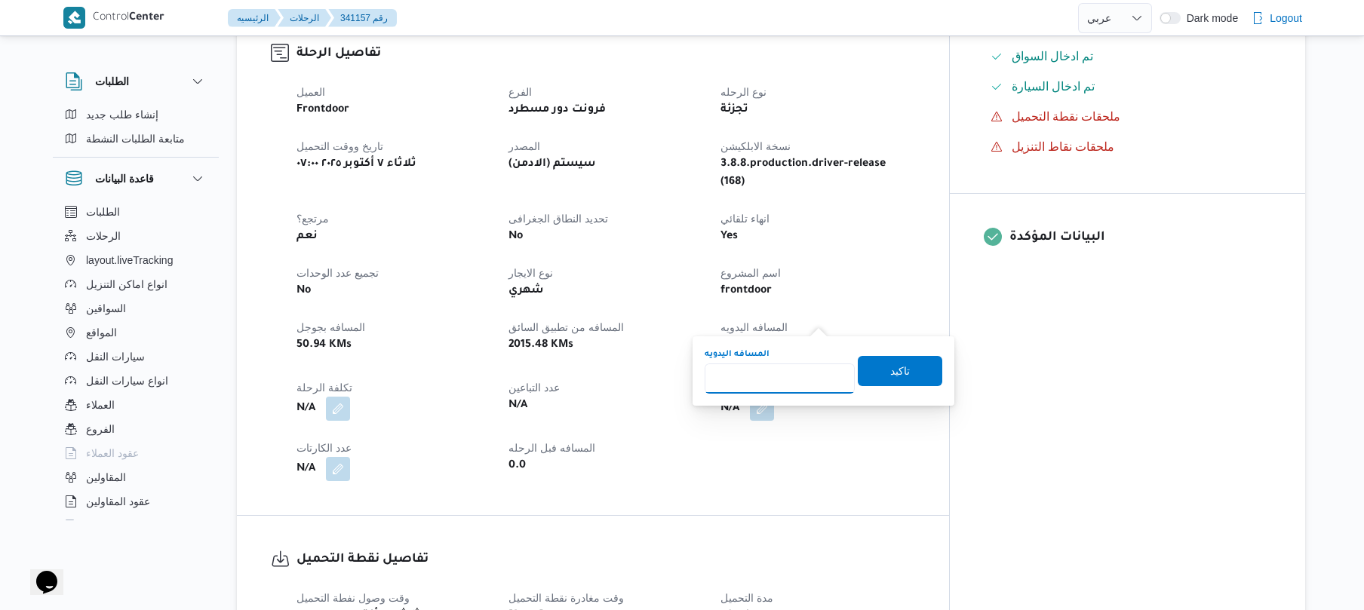
click at [780, 371] on input "المسافه اليدويه" at bounding box center [780, 379] width 150 height 30
type input "110"
click at [890, 370] on span "تاكيد" at bounding box center [900, 370] width 20 height 18
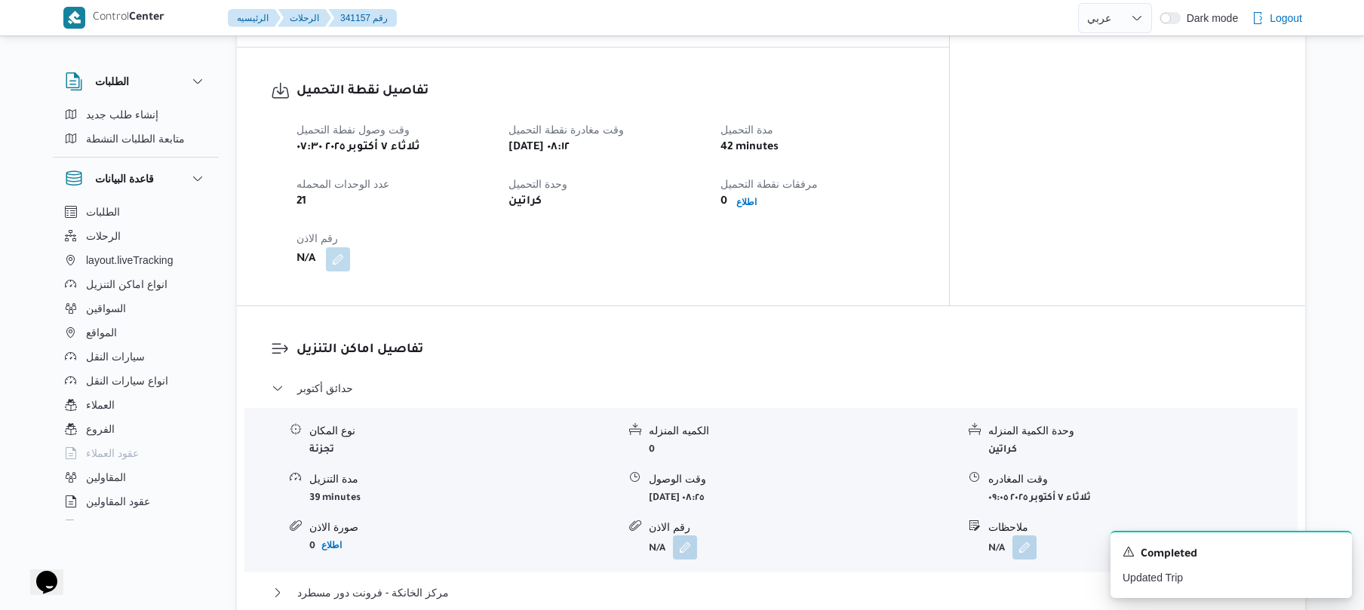
scroll to position [1167, 0]
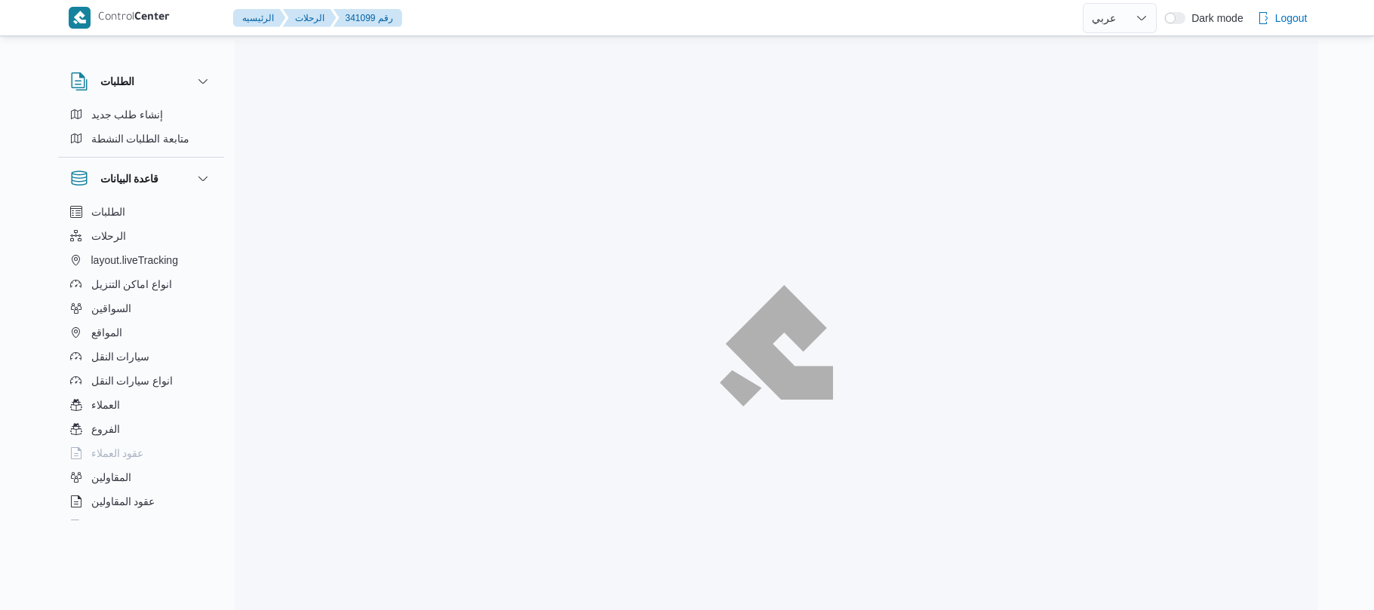
select select "ar"
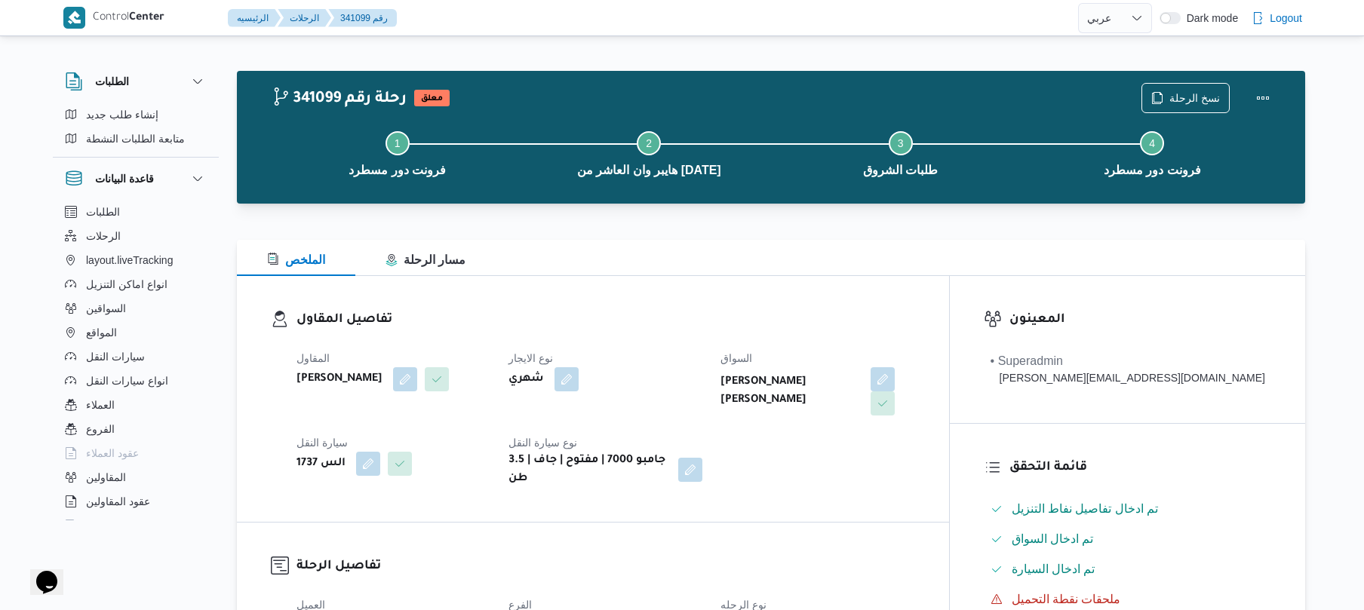
click at [761, 223] on div at bounding box center [771, 231] width 1069 height 18
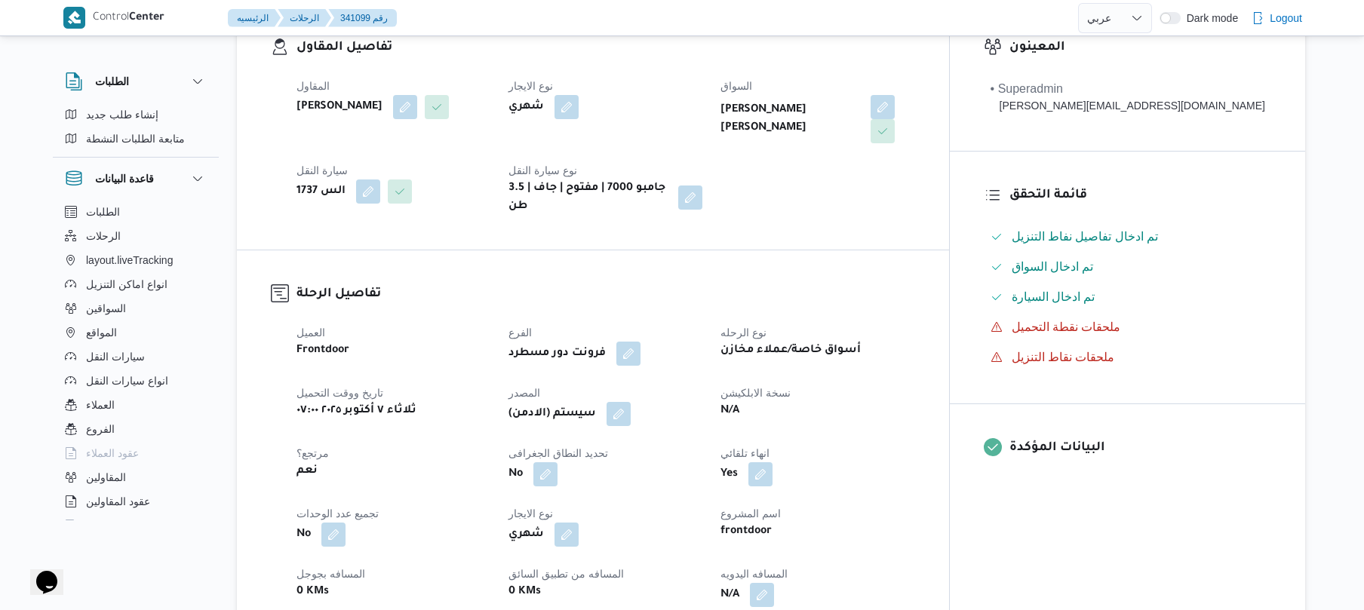
scroll to position [483, 0]
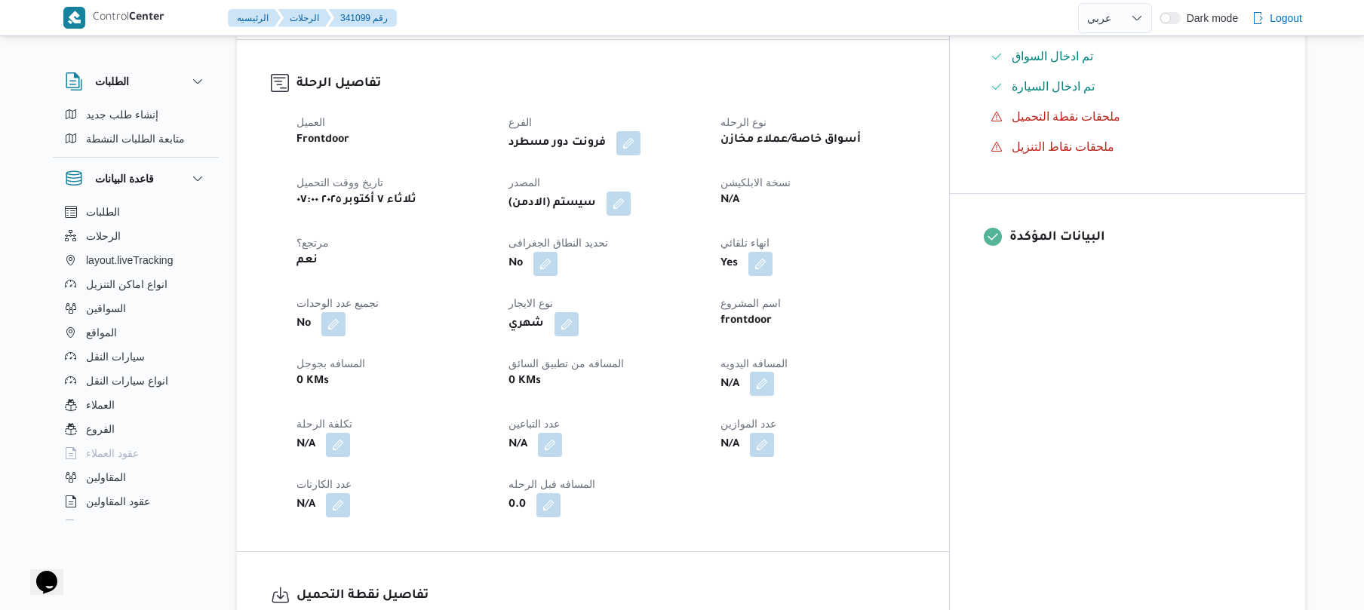
click at [774, 372] on button "button" at bounding box center [762, 384] width 24 height 24
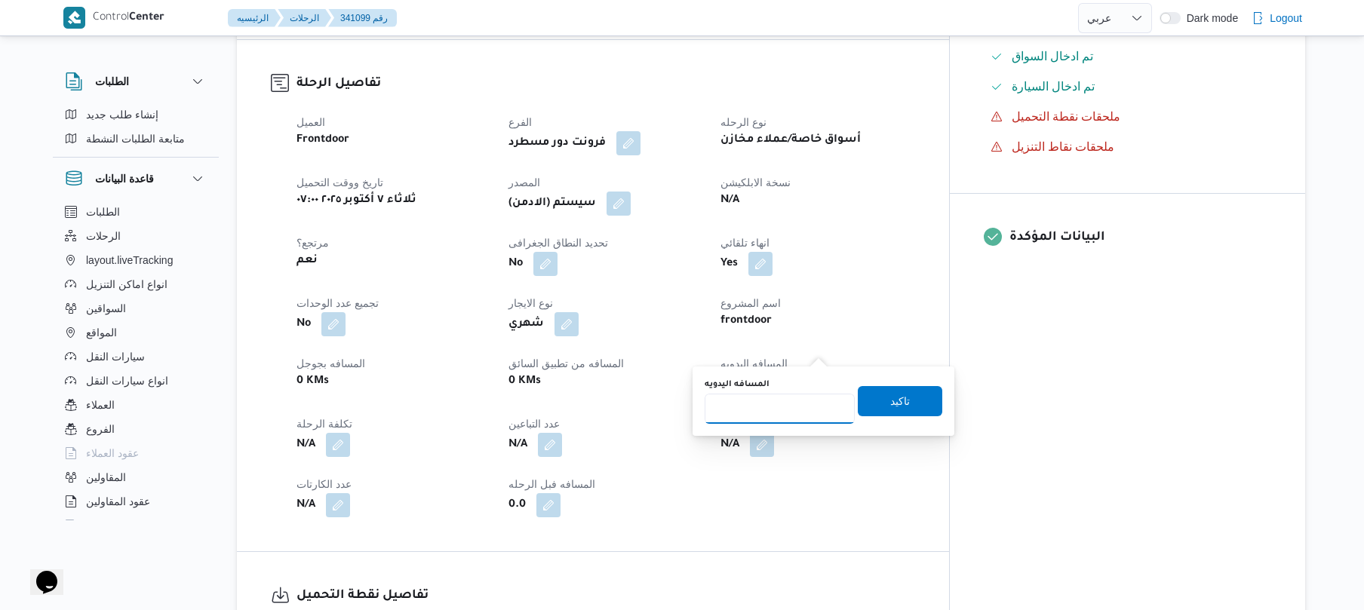
click at [767, 407] on input "المسافه اليدويه" at bounding box center [780, 409] width 150 height 30
type input "145"
click at [878, 406] on span "تاكيد" at bounding box center [900, 401] width 85 height 30
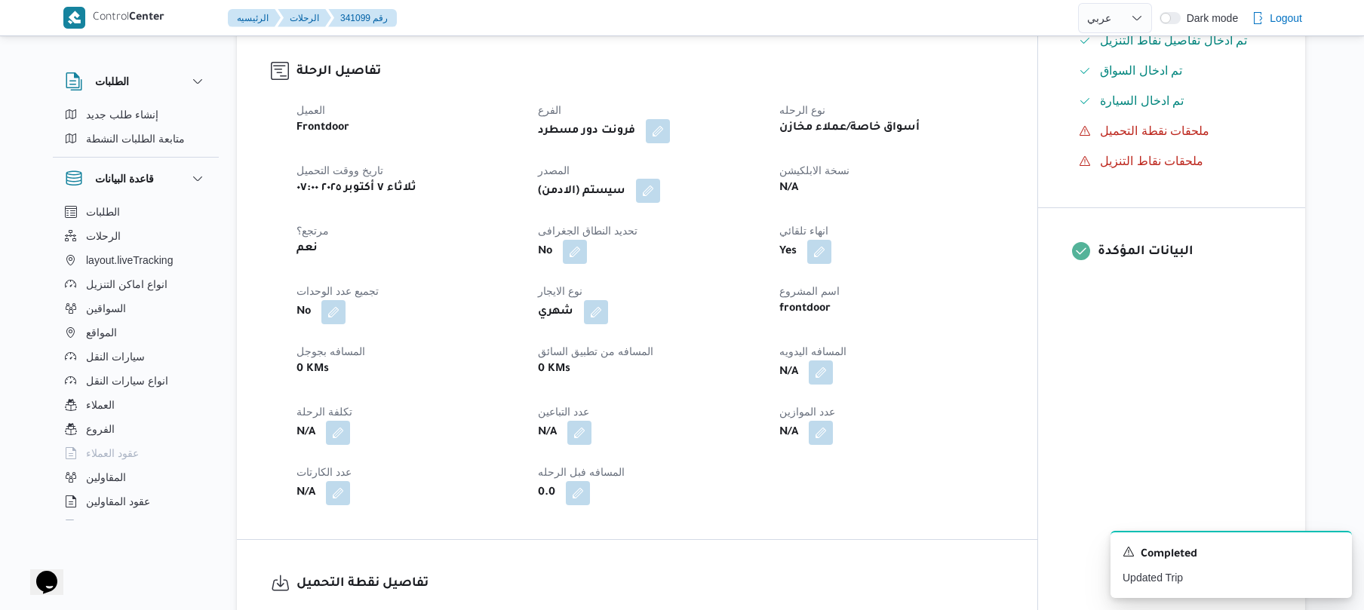
click at [652, 179] on button "button" at bounding box center [648, 191] width 24 height 24
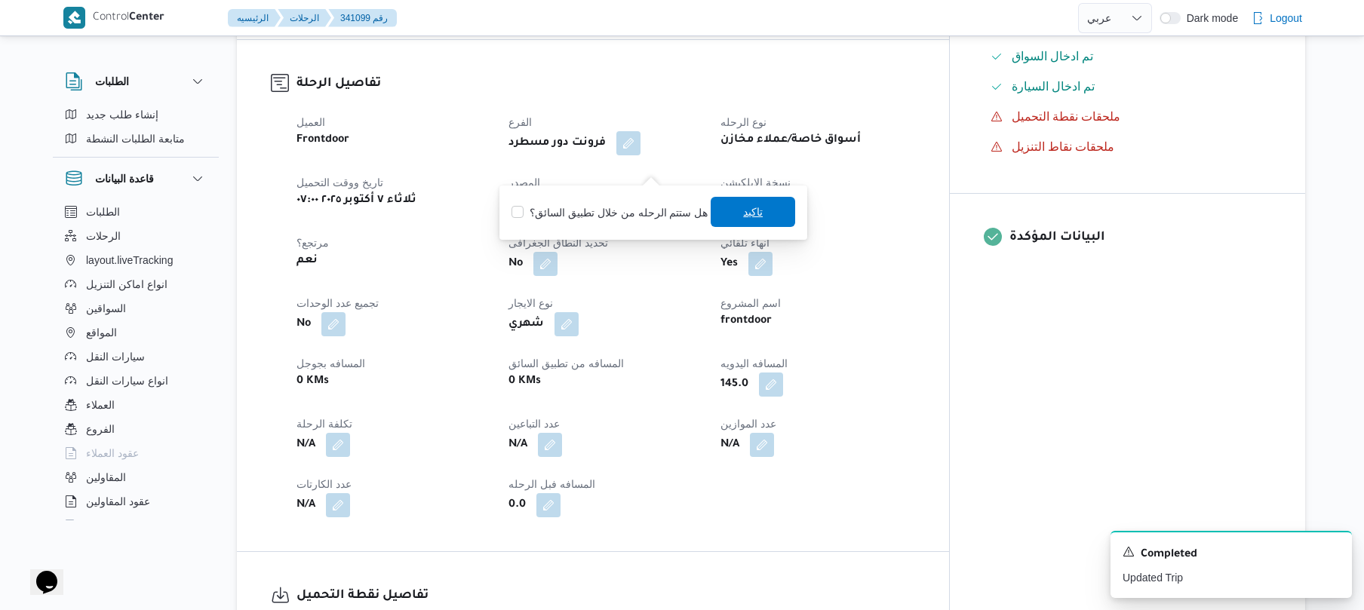
click at [725, 210] on span "تاكيد" at bounding box center [753, 212] width 85 height 30
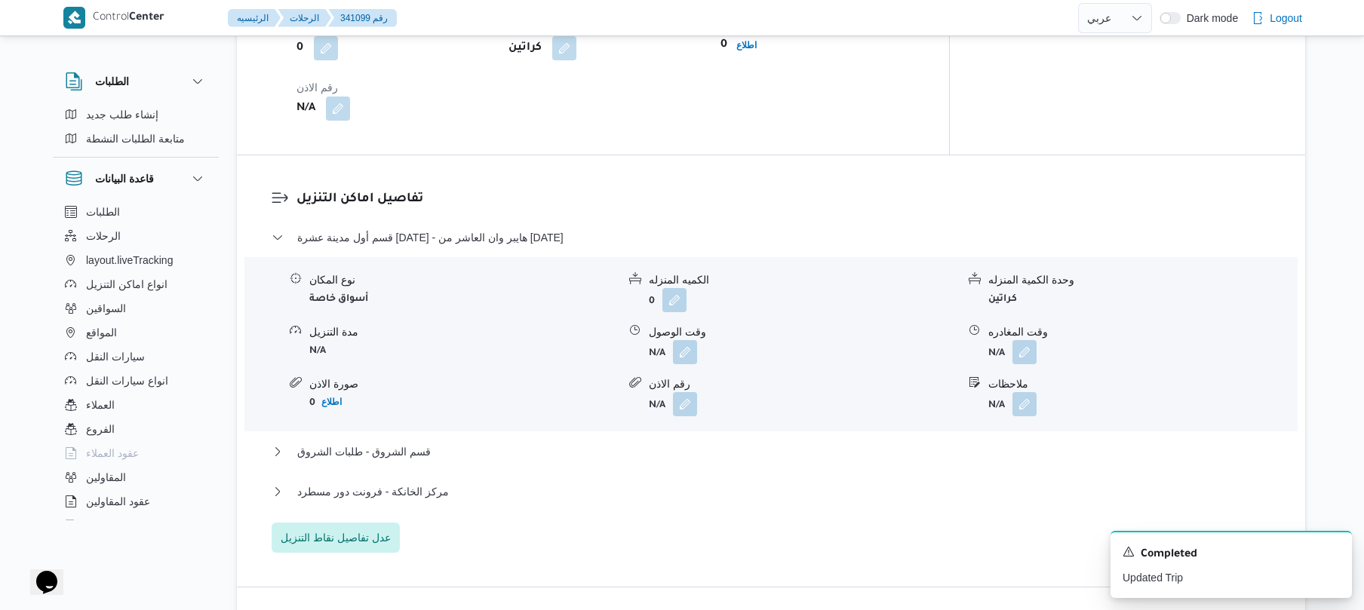
scroll to position [1167, 0]
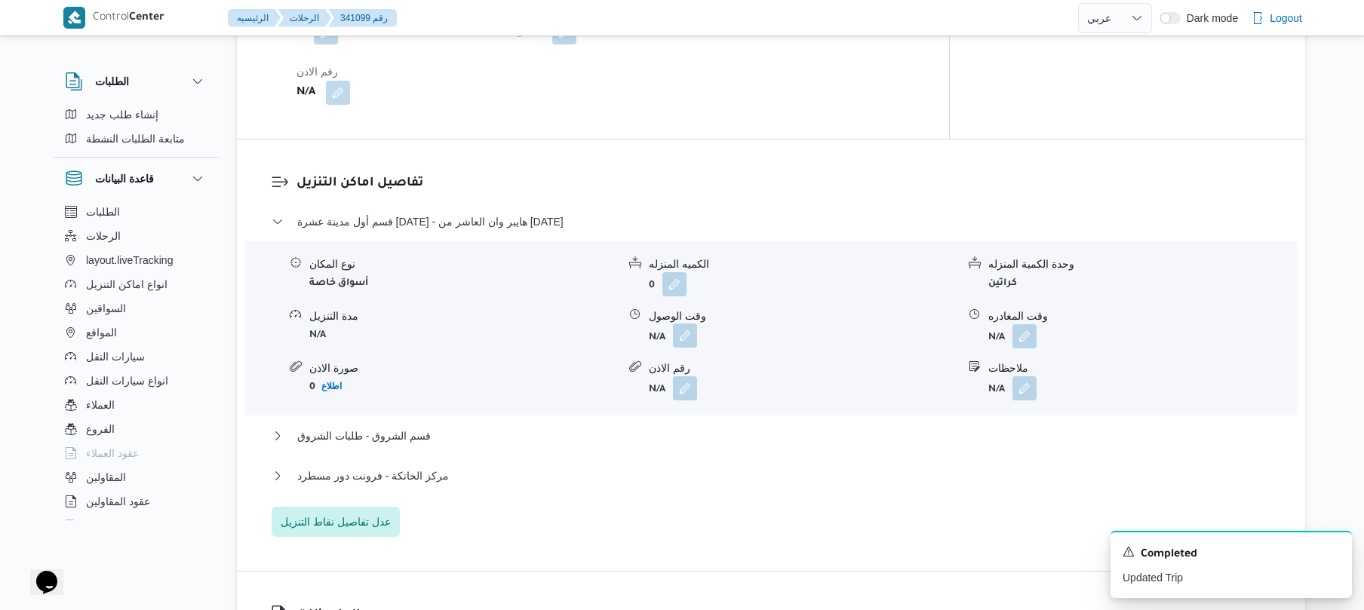
click at [681, 324] on button "button" at bounding box center [685, 336] width 24 height 24
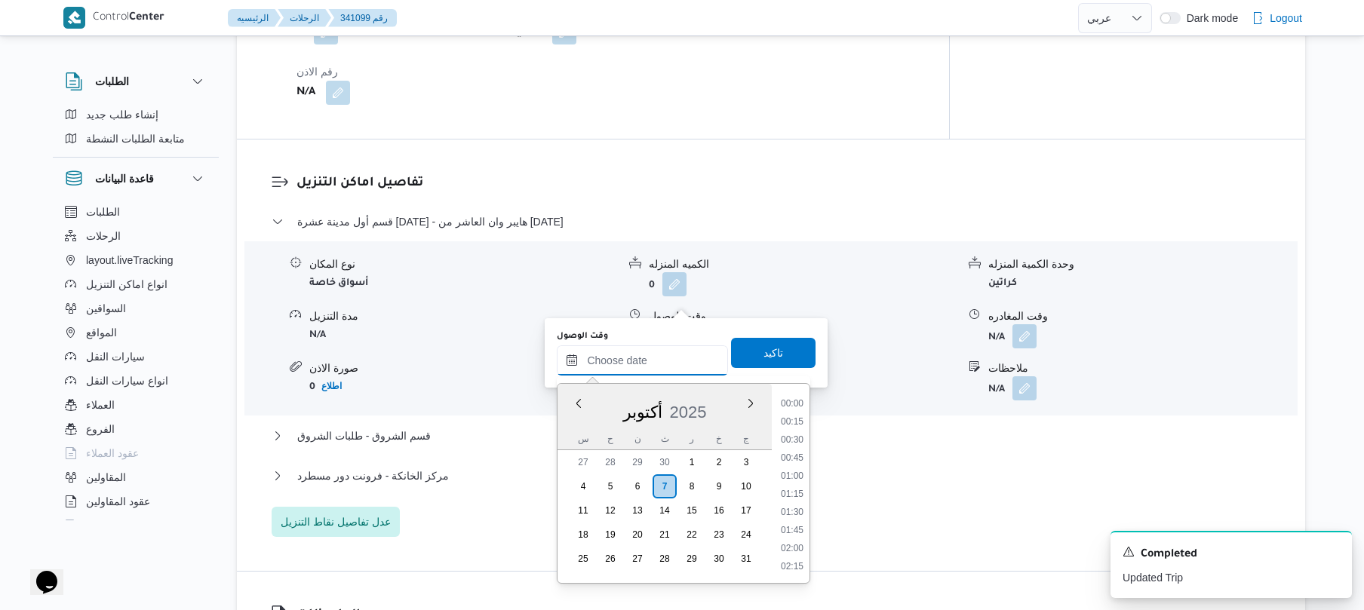
click at [632, 353] on input "وقت الوصول" at bounding box center [642, 361] width 171 height 30
click at [795, 414] on li "08:30" at bounding box center [792, 414] width 35 height 15
type input "[DATE] ٠٨:٣٠"
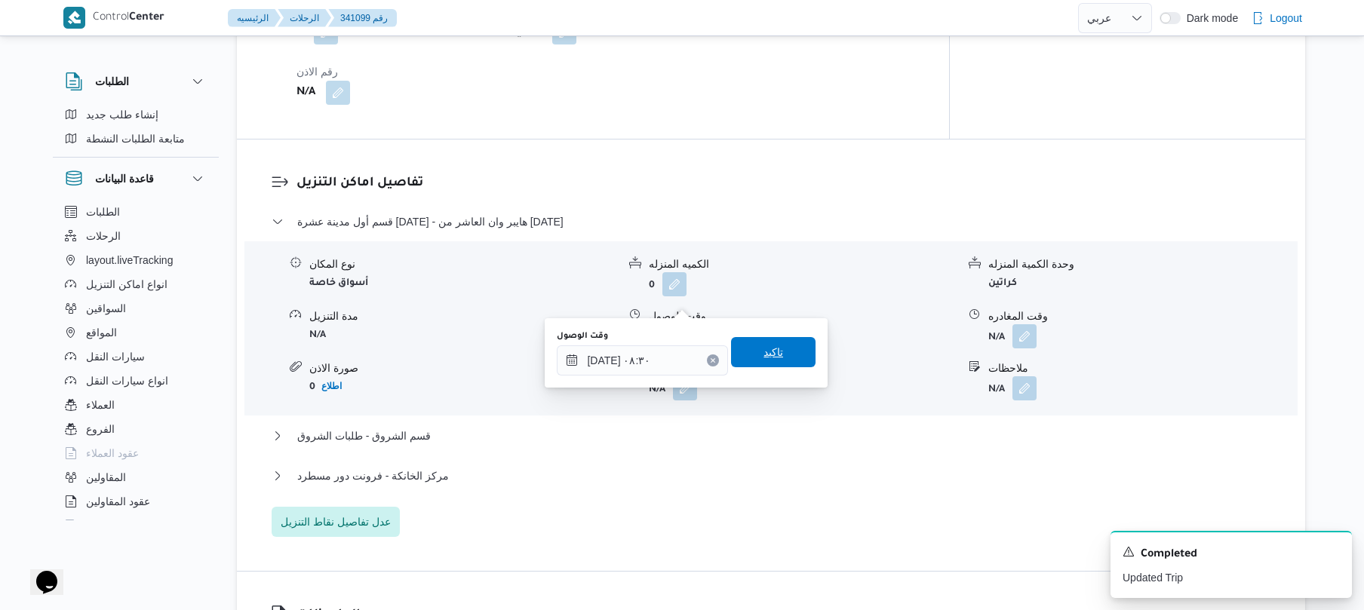
click at [788, 347] on span "تاكيد" at bounding box center [773, 352] width 85 height 30
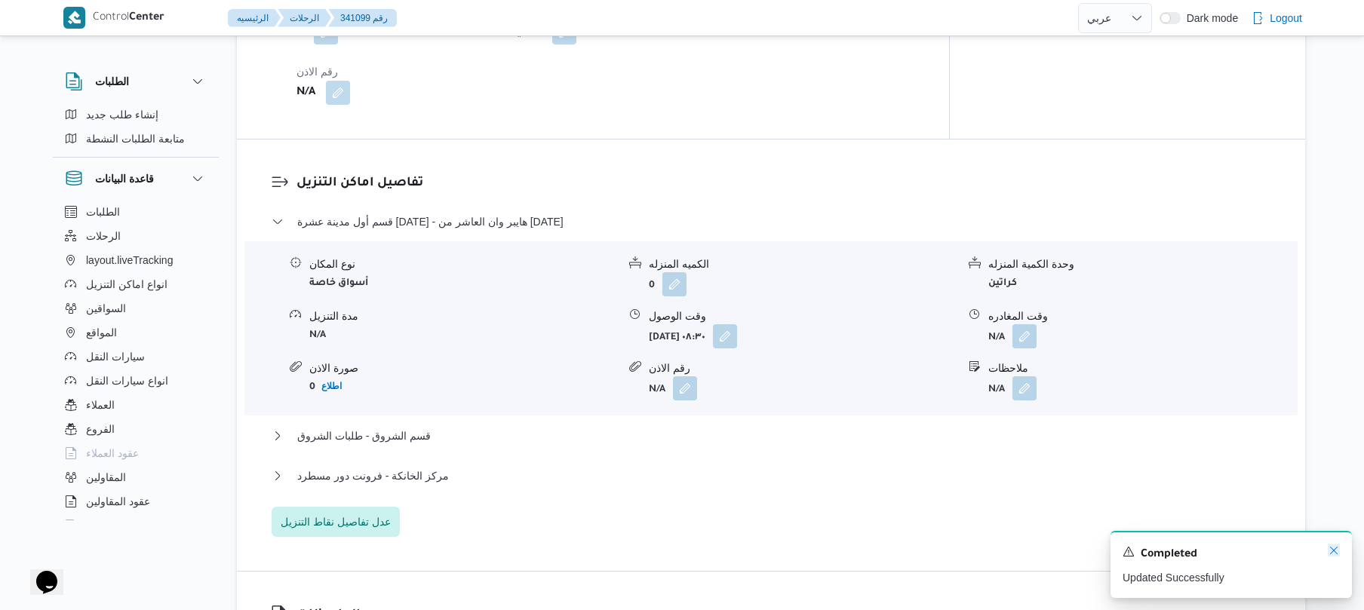
click at [1333, 554] on icon "Dismiss toast" at bounding box center [1334, 551] width 12 height 12
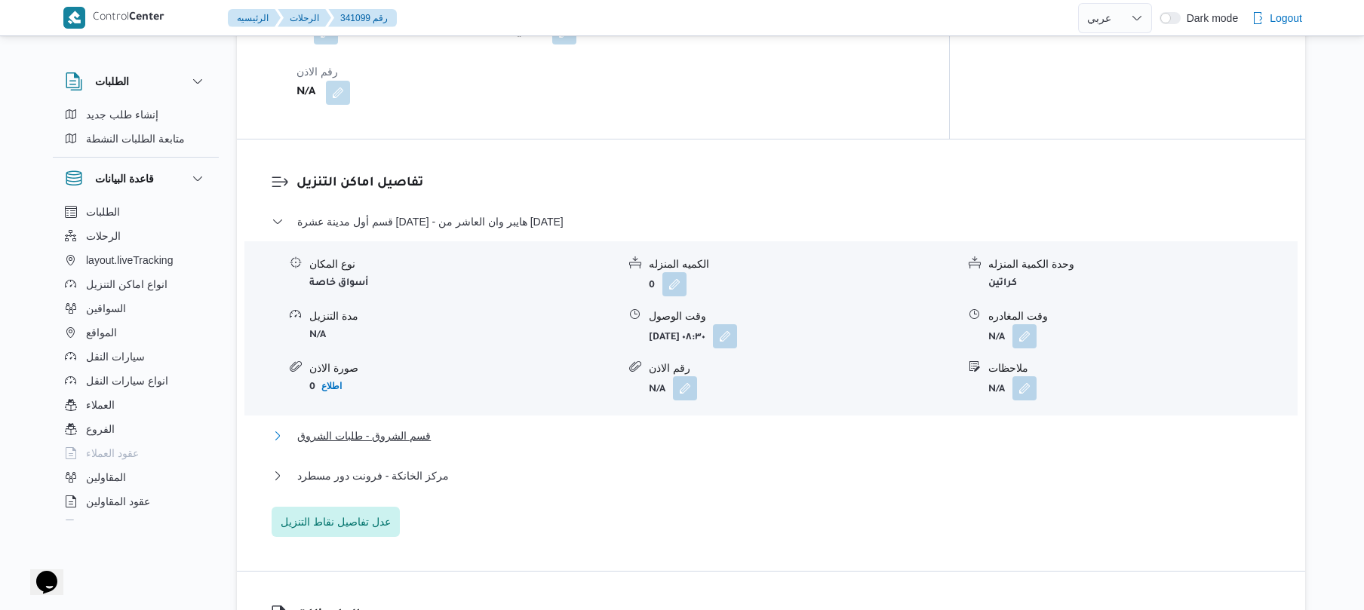
click at [967, 427] on button "قسم الشروق - طلبات الشروق" at bounding box center [772, 436] width 1000 height 18
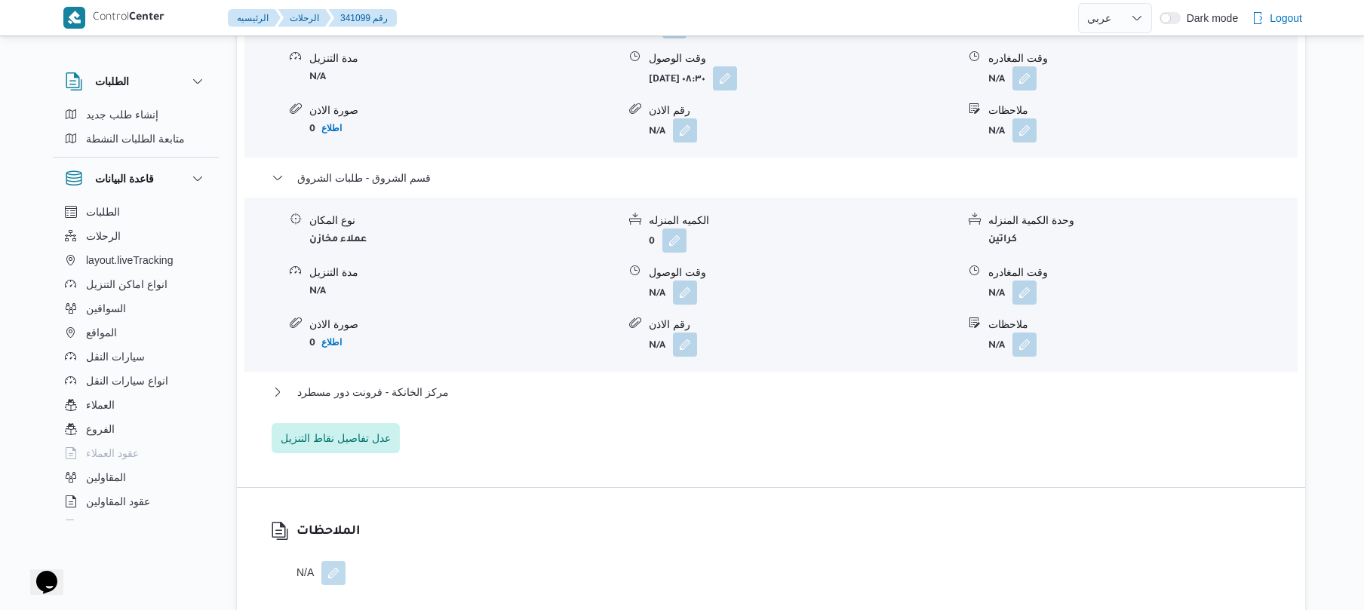
scroll to position [1489, 0]
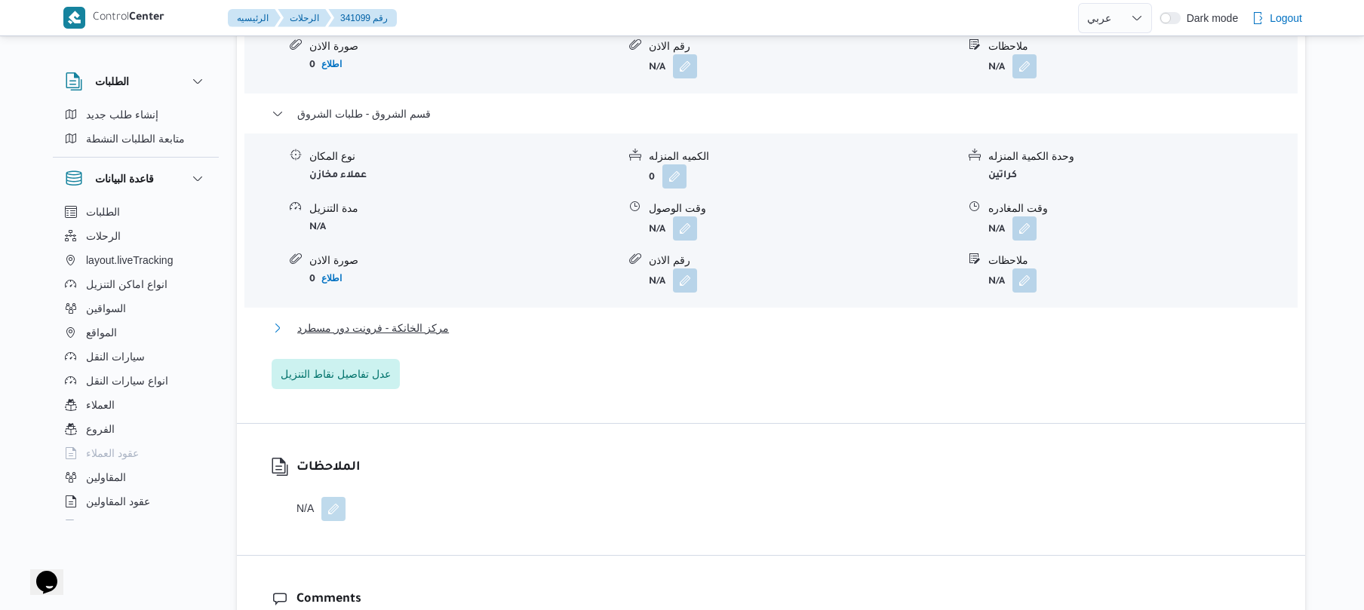
click at [641, 319] on button "مركز الخانكة - فرونت دور مسطرد" at bounding box center [772, 328] width 1000 height 18
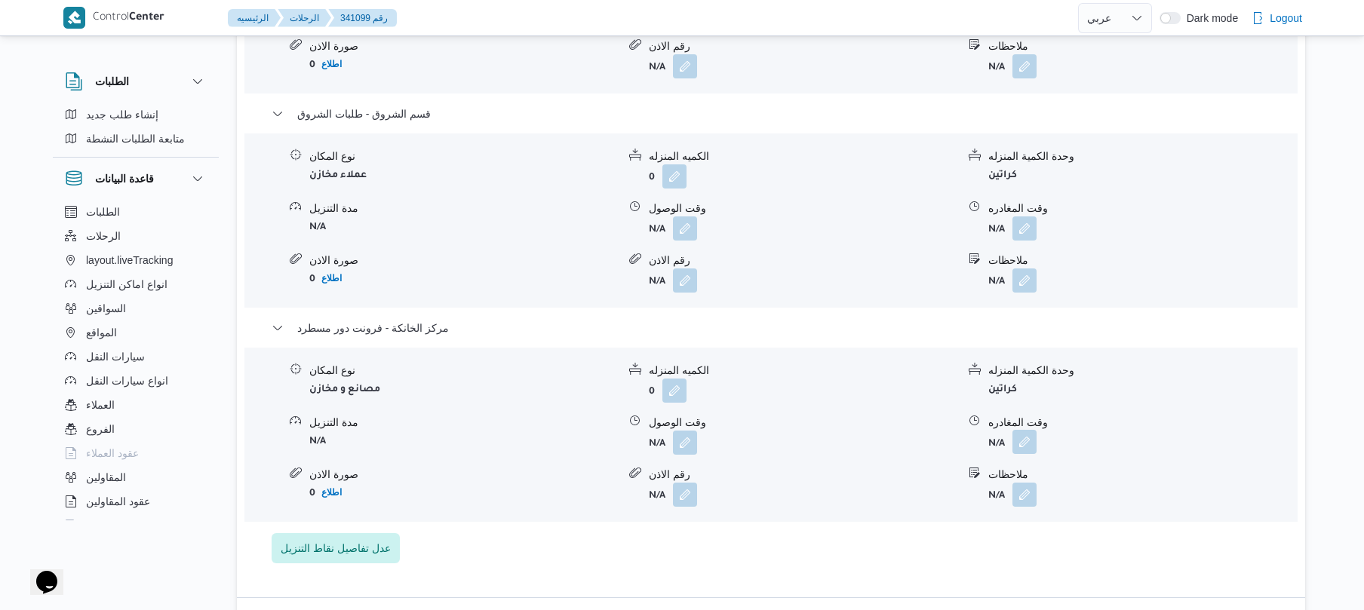
click at [1022, 430] on button "button" at bounding box center [1025, 442] width 24 height 24
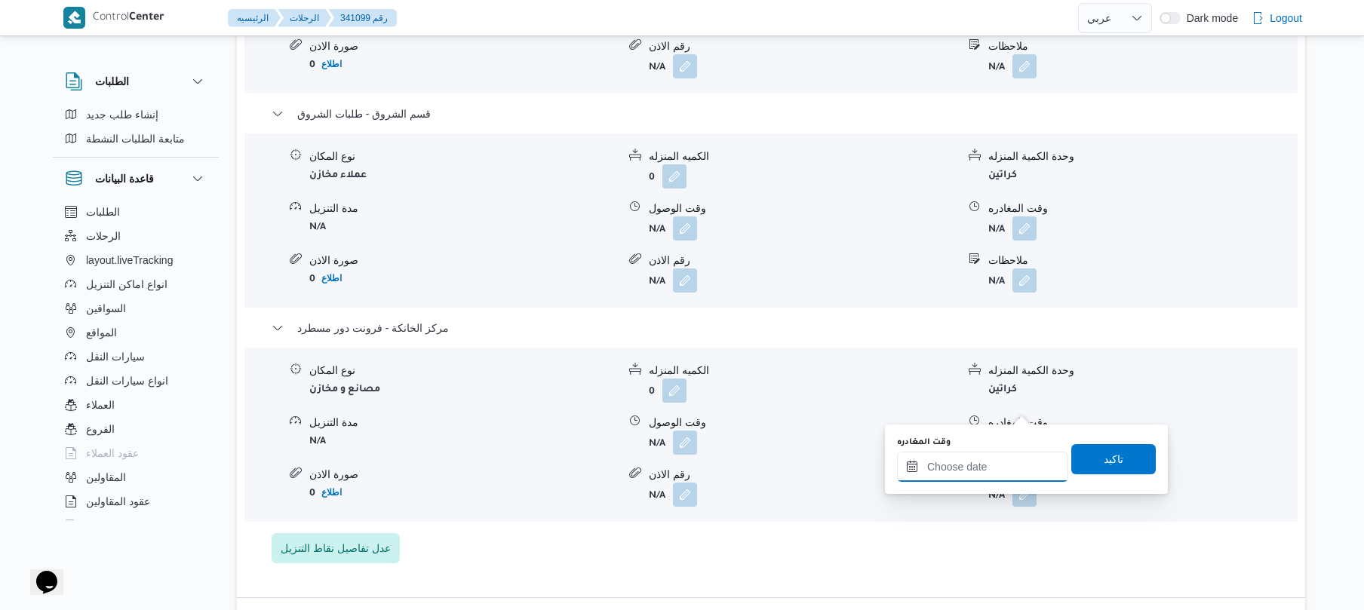
click at [939, 478] on input "وقت المغادره" at bounding box center [982, 467] width 171 height 30
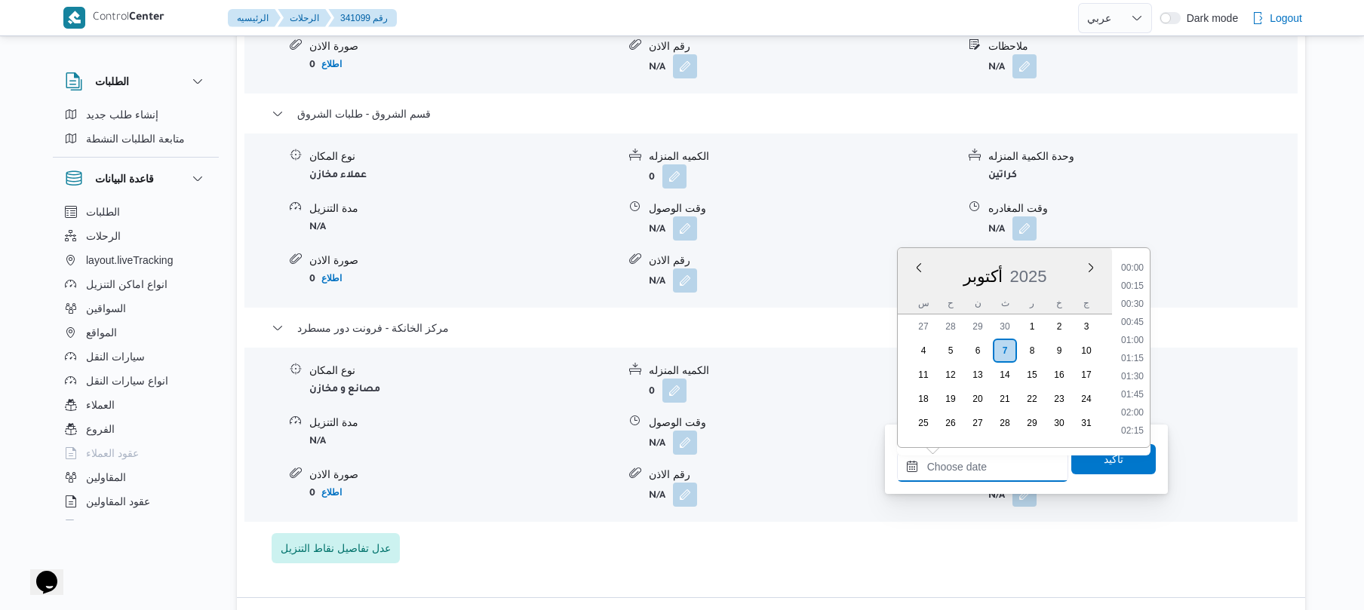
scroll to position [1196, 0]
click at [1150, 329] on ul "00:00 00:15 00:30 00:45 01:00 01:15 01:30 01:45 02:00 02:15 02:30 02:45 03:00 0…" at bounding box center [1132, 347] width 35 height 175
click at [1127, 376] on li "16:00" at bounding box center [1132, 379] width 35 height 15
type input "[DATE] ١٦:٠٠"
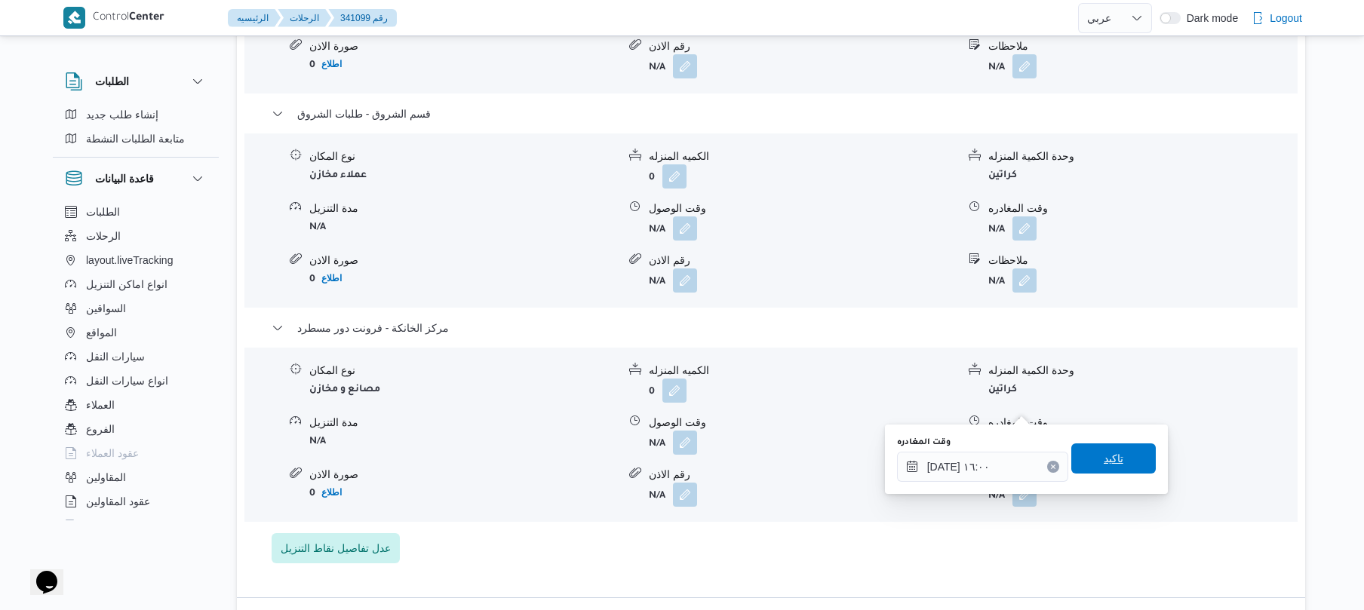
click at [1112, 453] on span "تاكيد" at bounding box center [1114, 459] width 20 height 18
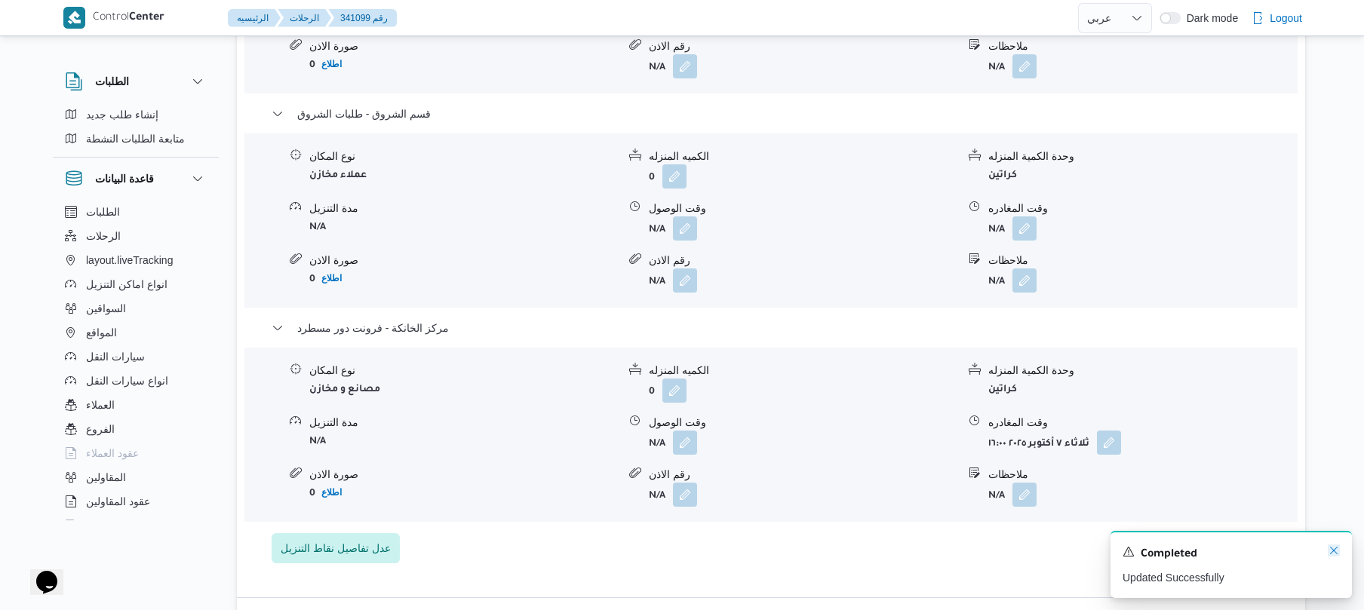
click at [1330, 553] on icon "Dismiss toast" at bounding box center [1334, 551] width 12 height 12
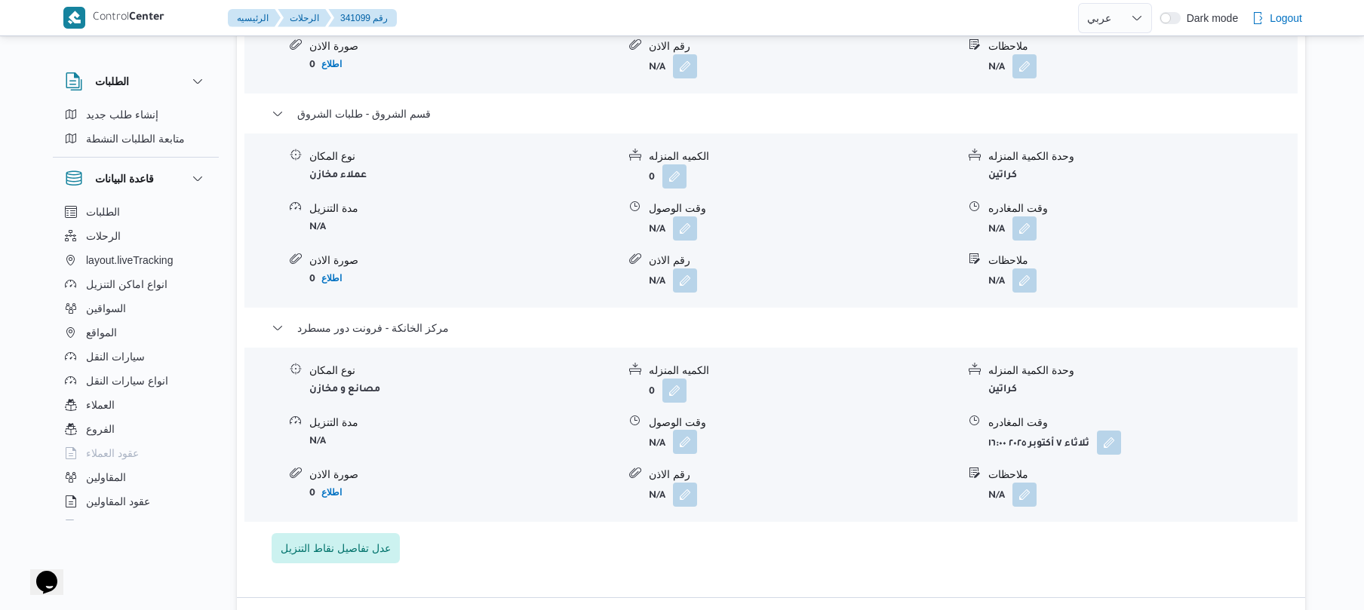
click at [689, 430] on button "button" at bounding box center [685, 442] width 24 height 24
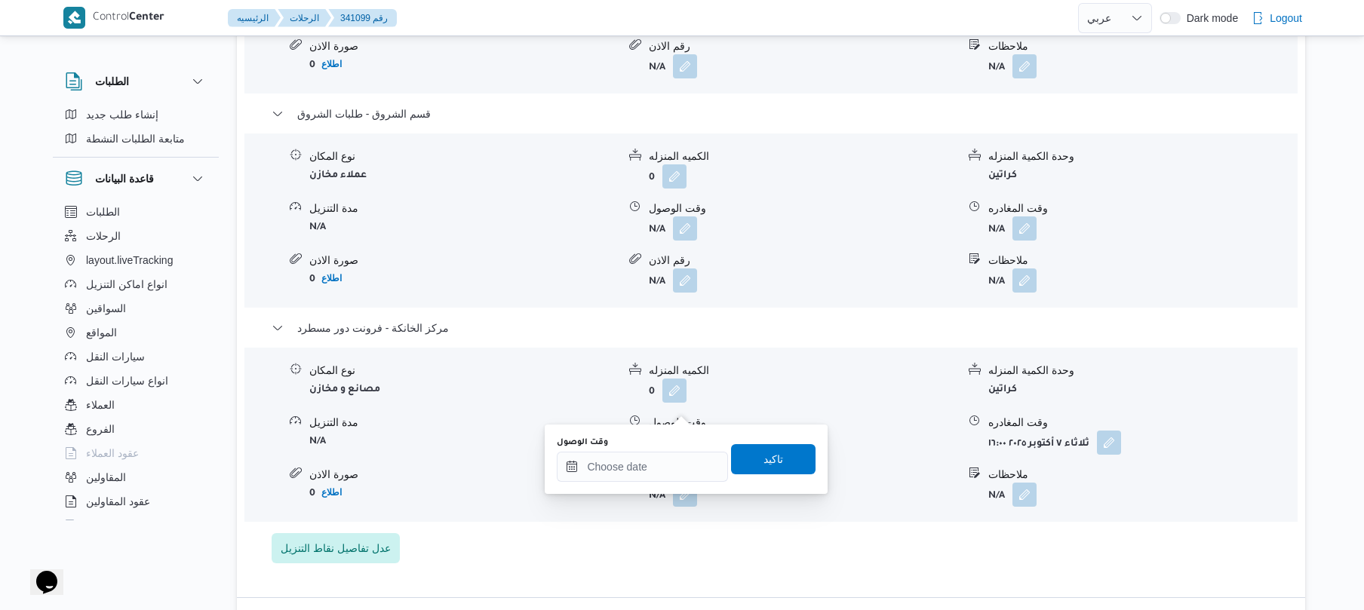
click at [656, 450] on div "وقت الوصول" at bounding box center [642, 459] width 171 height 45
click at [688, 459] on div at bounding box center [642, 467] width 171 height 30
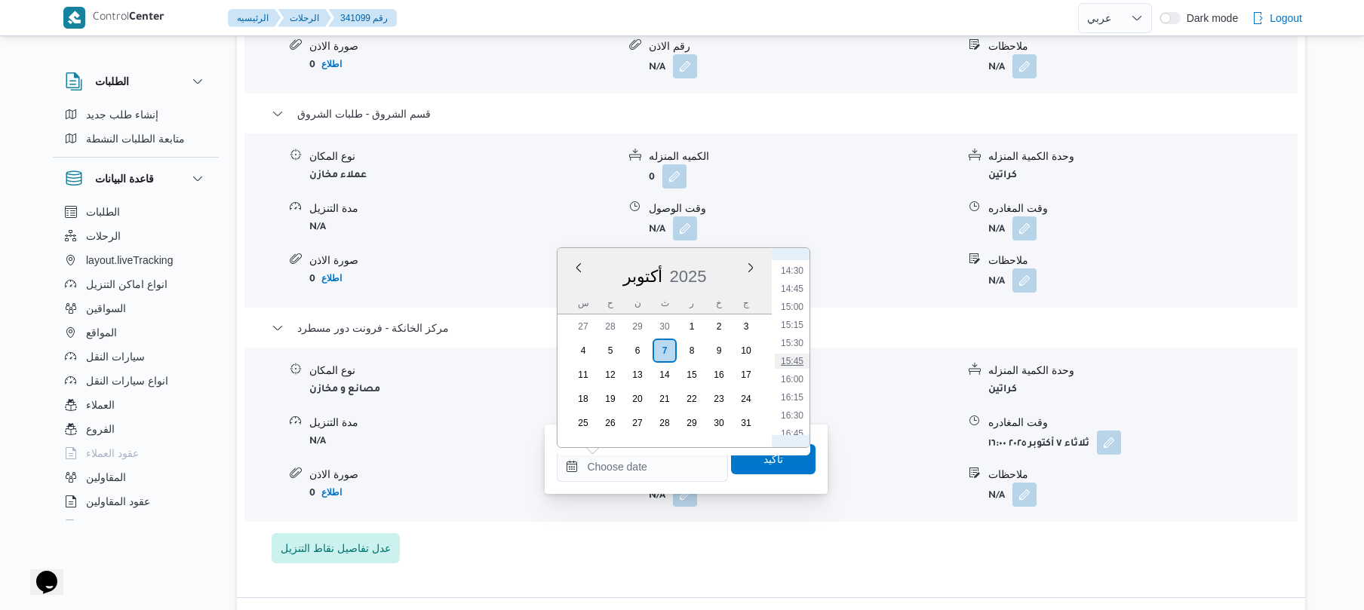
click at [791, 363] on li "15:45" at bounding box center [792, 361] width 35 height 15
type input "٠٧/١٠/٢٠٢٥ ١٥:٤٥"
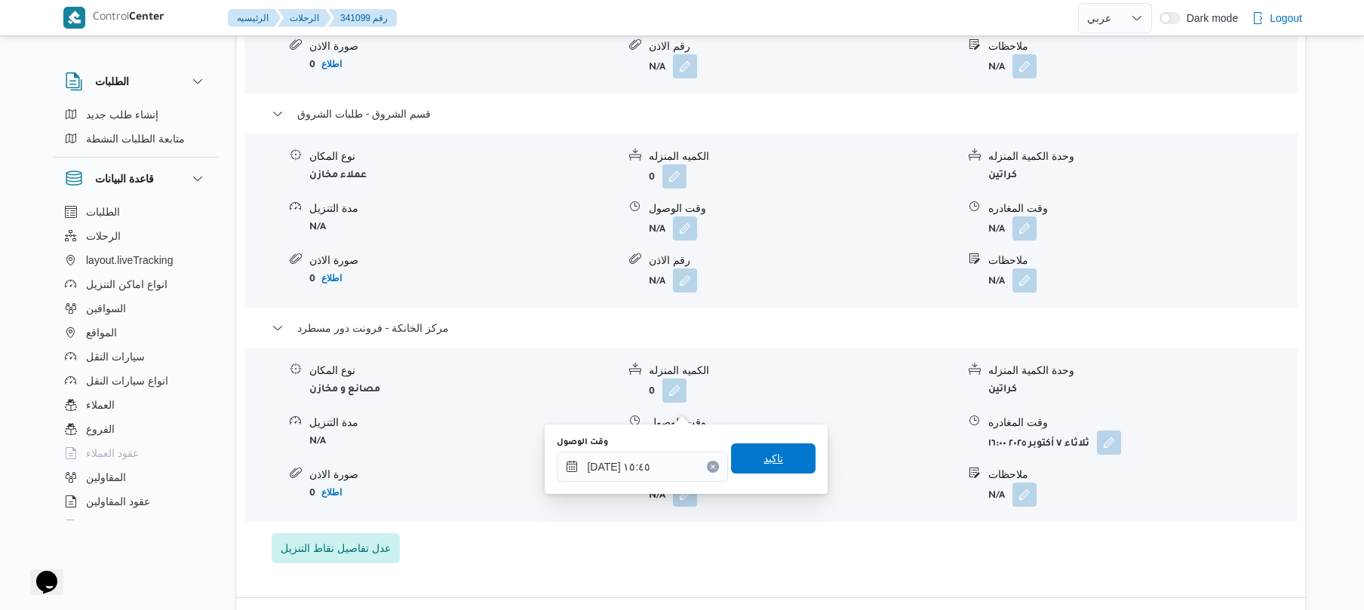
click at [764, 462] on span "تاكيد" at bounding box center [774, 459] width 20 height 18
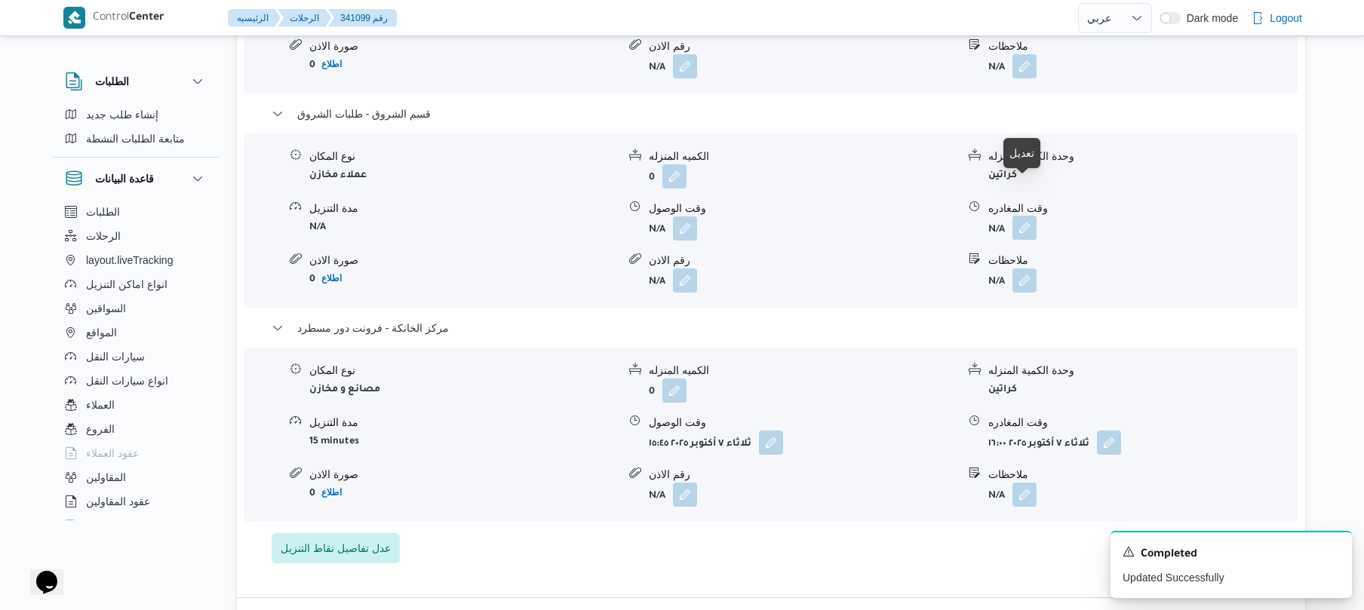
click at [1021, 216] on button "button" at bounding box center [1025, 228] width 24 height 24
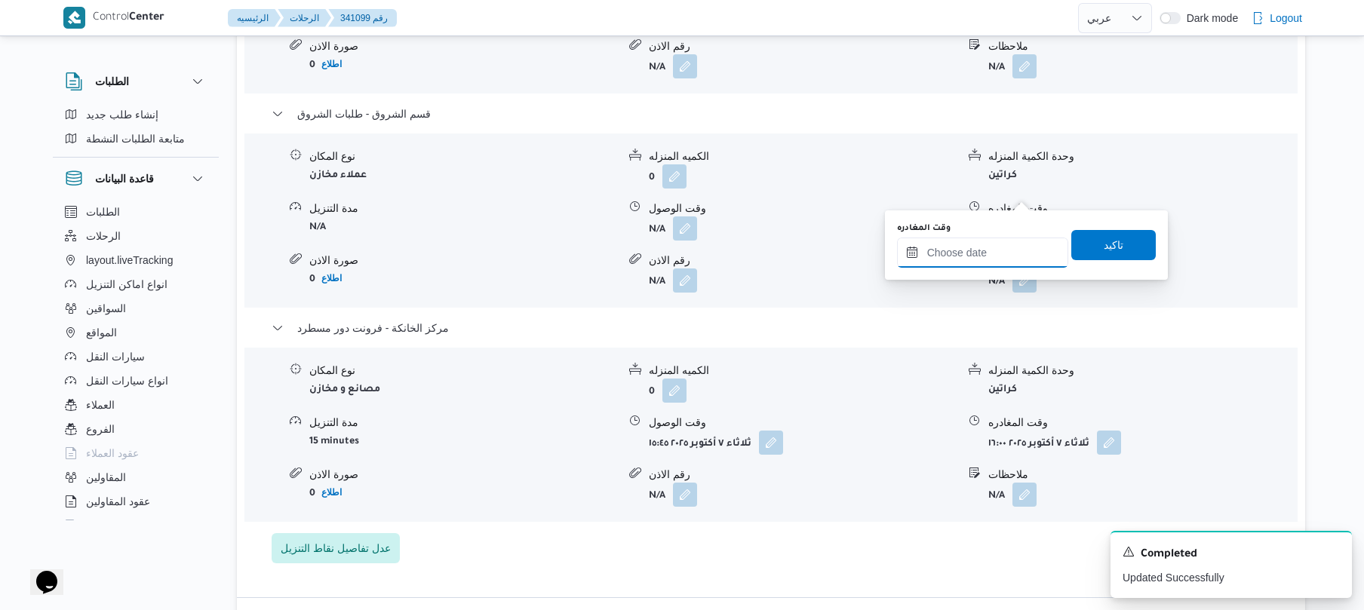
click at [987, 245] on input "وقت المغادره" at bounding box center [982, 253] width 171 height 30
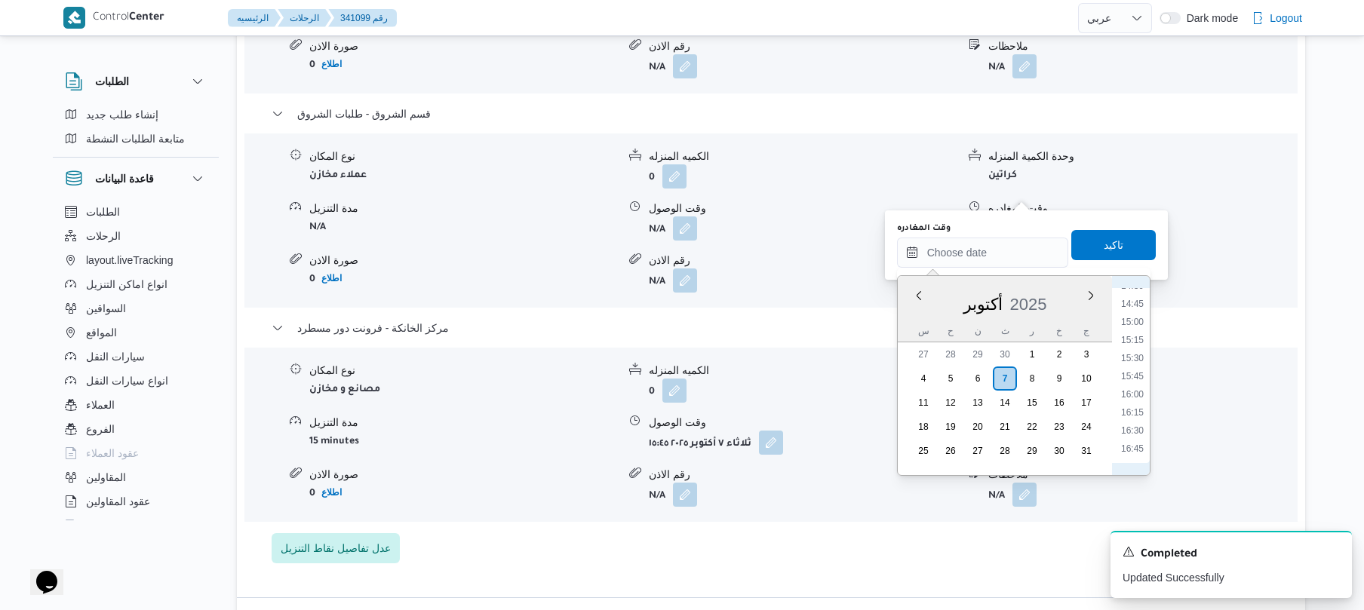
scroll to position [1048, 0]
click at [1136, 333] on li "15:00" at bounding box center [1132, 334] width 35 height 15
type input "٠٧/١٠/٢٠٢٥ ١٥:٠٠"
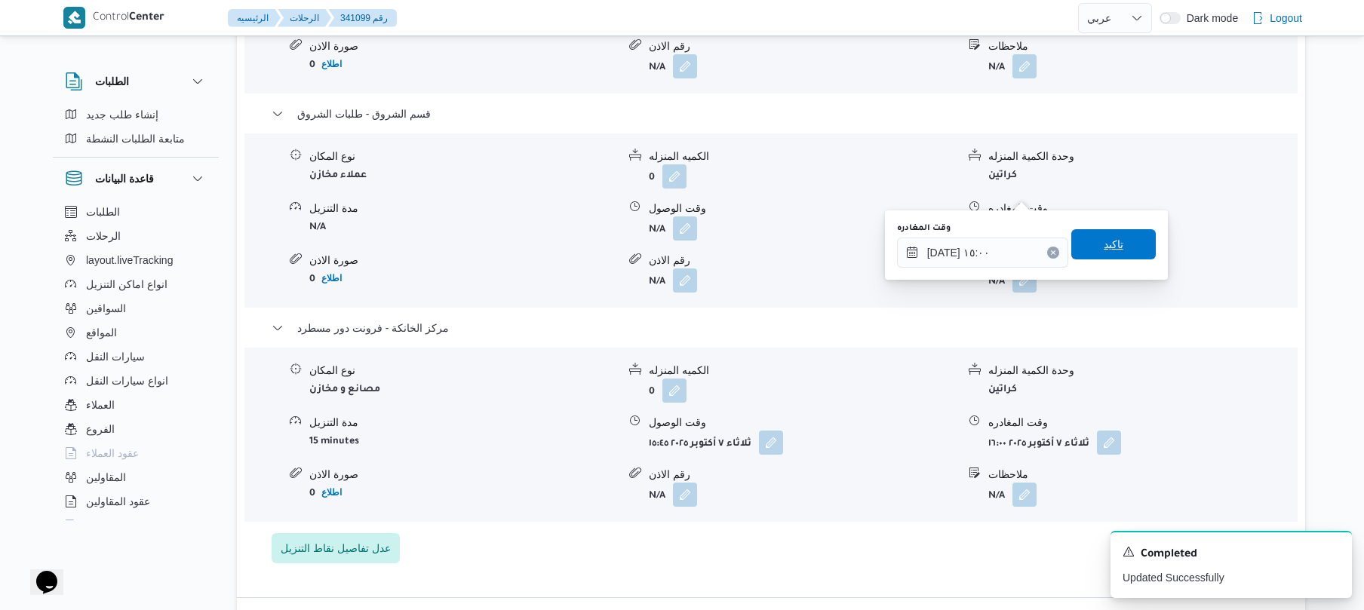
click at [1121, 241] on span "تاكيد" at bounding box center [1114, 244] width 85 height 30
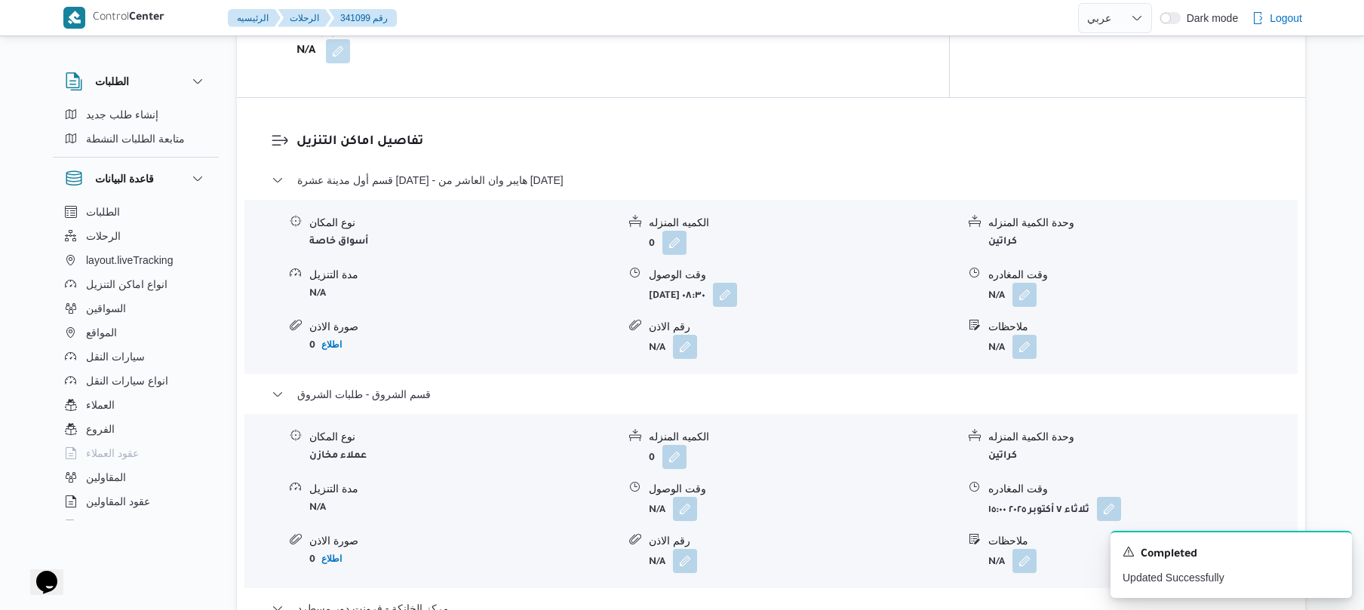
scroll to position [1207, 0]
click at [1026, 283] on button "button" at bounding box center [1025, 295] width 24 height 24
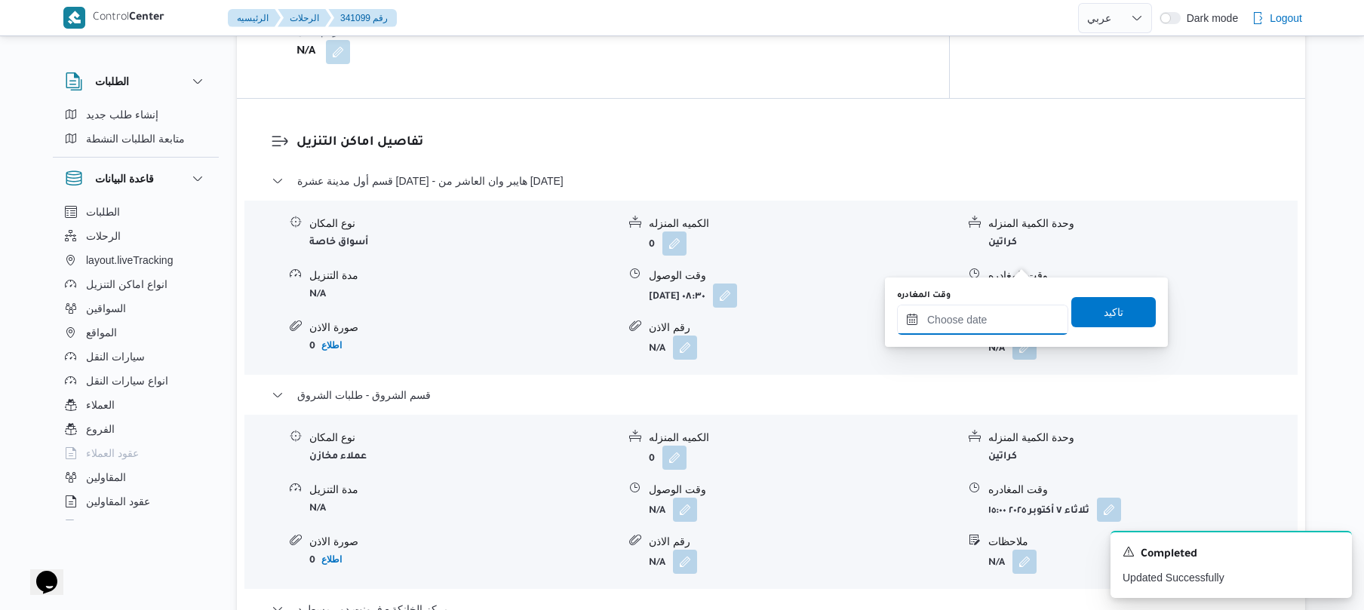
click at [993, 311] on input "وقت المغادره" at bounding box center [982, 320] width 171 height 30
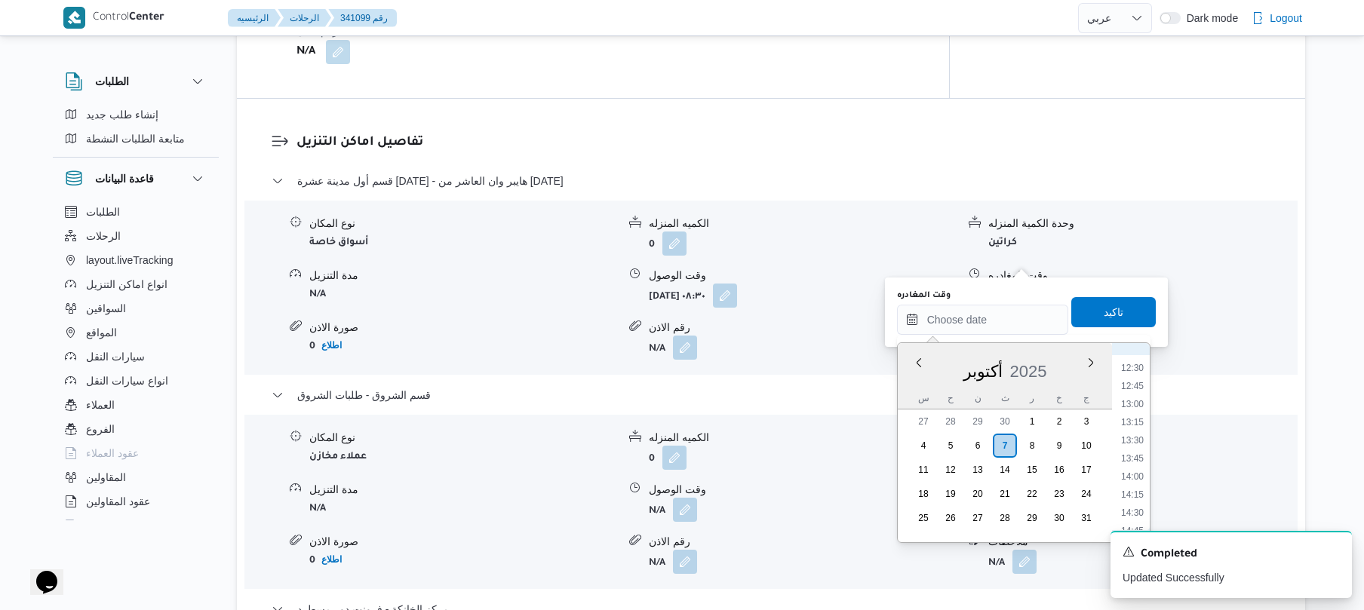
scroll to position [752, 0]
click at [1138, 423] on li "11:15" at bounding box center [1132, 425] width 35 height 15
type input "٠٧/١٠/٢٠٢٥ ١١:١٥"
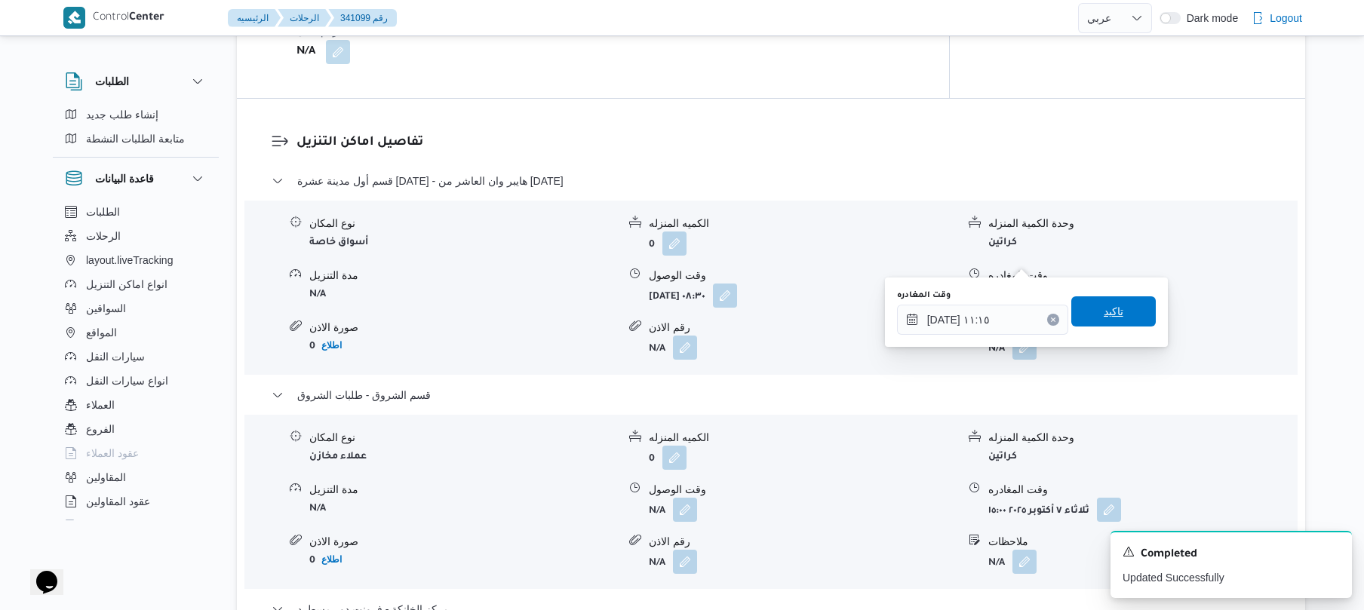
click at [1123, 311] on span "تاكيد" at bounding box center [1114, 312] width 85 height 30
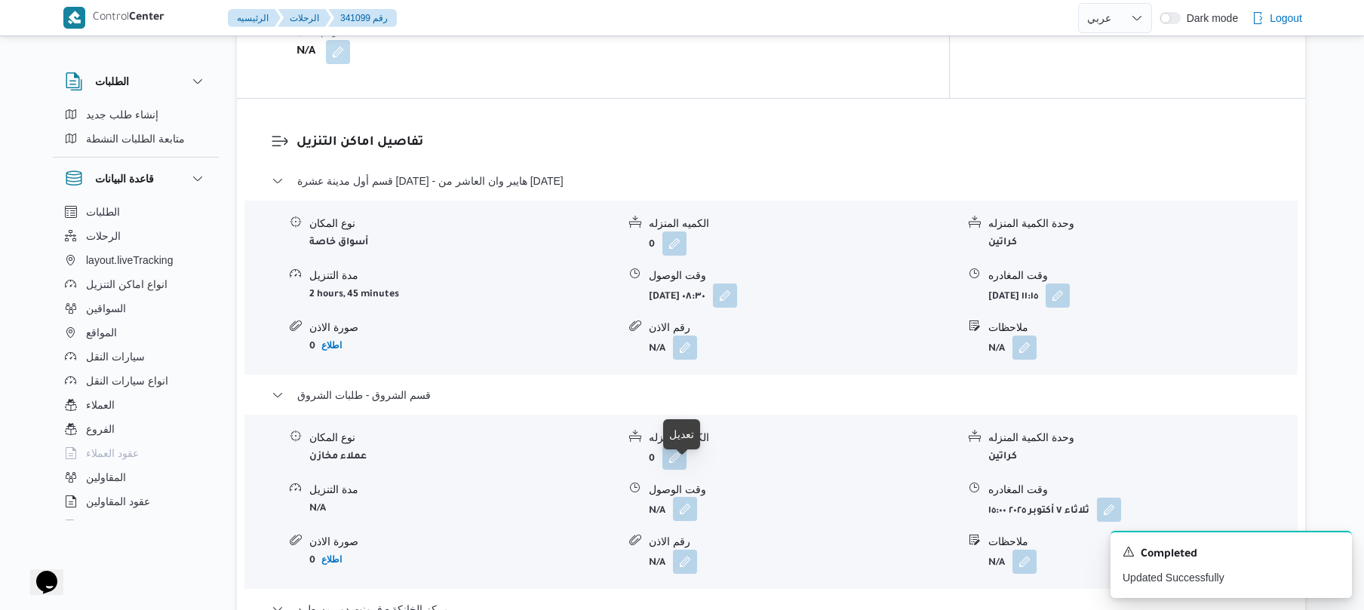
click at [683, 497] on button "button" at bounding box center [685, 509] width 24 height 24
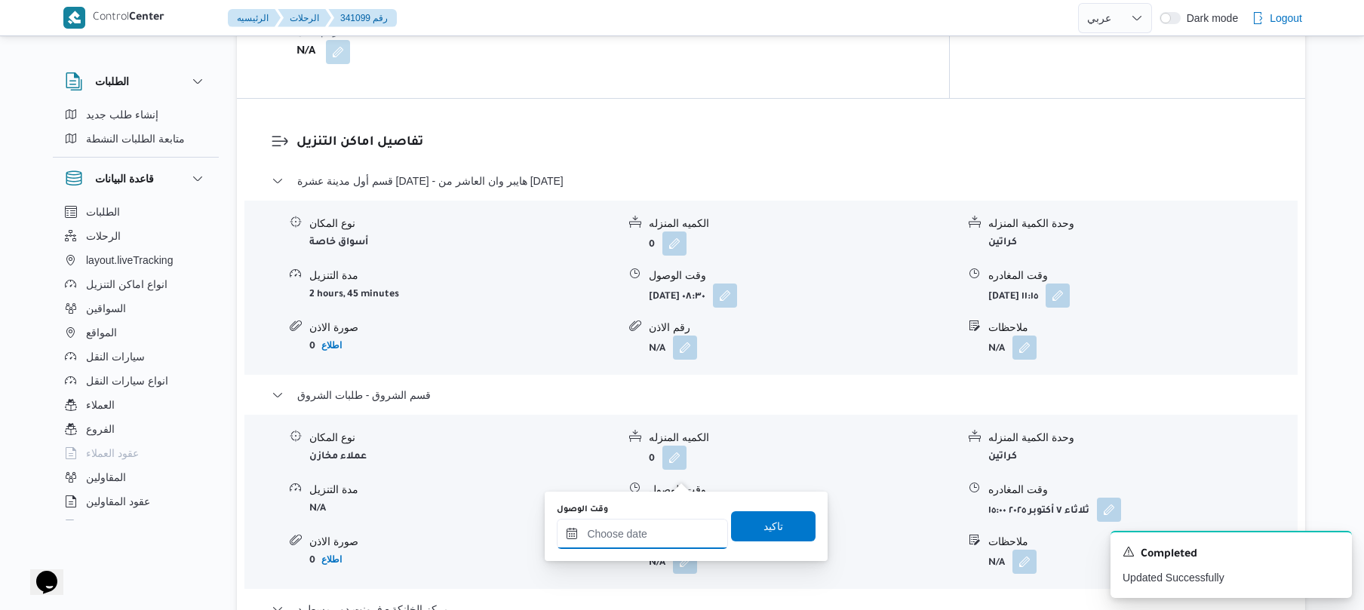
click at [634, 529] on input "وقت الوصول" at bounding box center [642, 534] width 171 height 30
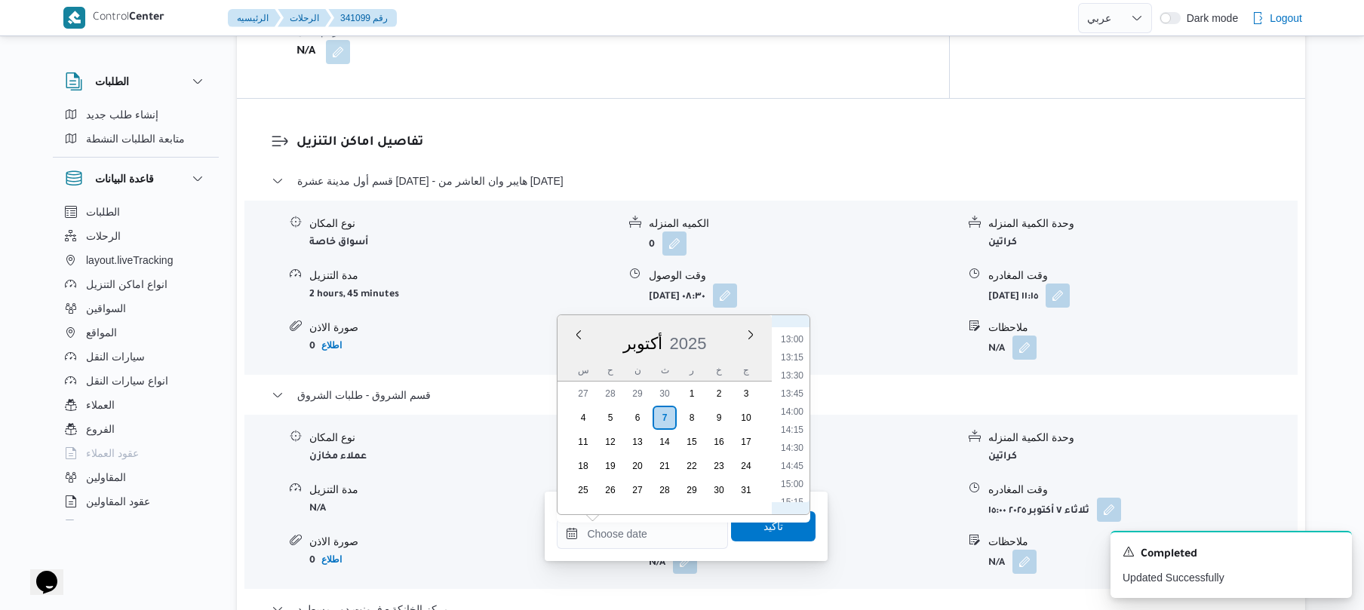
scroll to position [898, 0]
click at [798, 365] on li "12:45" at bounding box center [792, 360] width 35 height 15
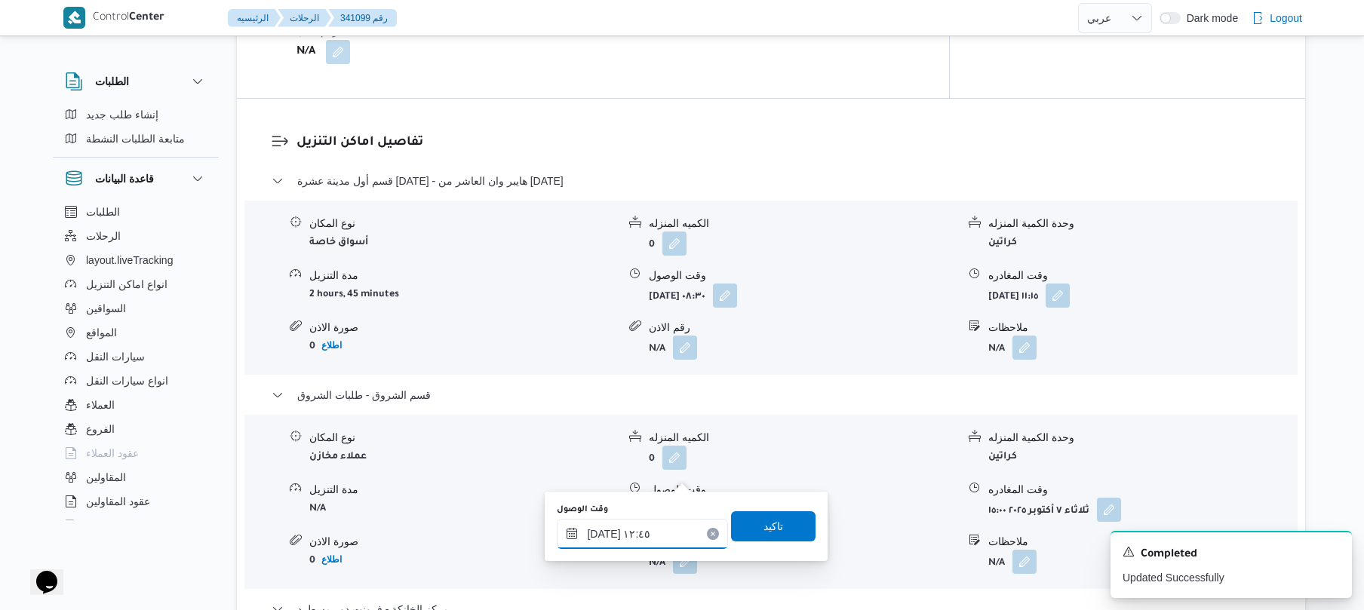
click at [604, 527] on input "٠٧/١٠/٢٠٢٥ ١٢:٤٥" at bounding box center [642, 534] width 171 height 30
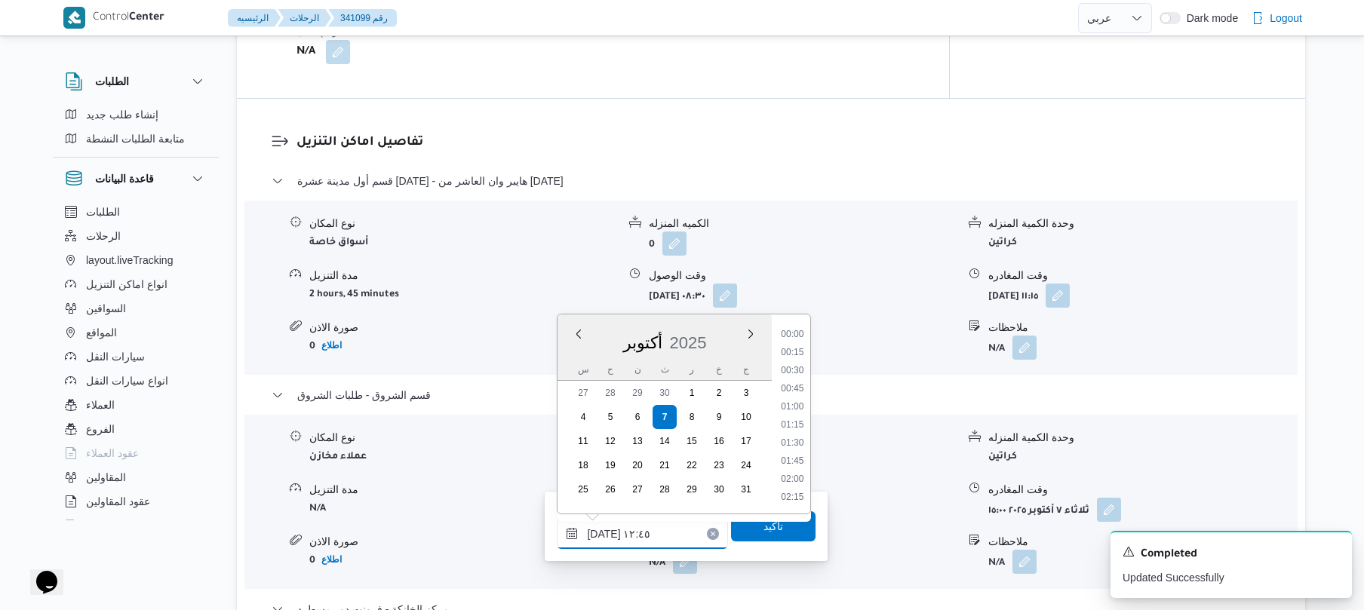
click at [604, 527] on input "٠٧/١٠/٢٠٢٥ ١٢:٤٥" at bounding box center [642, 534] width 171 height 30
type input "٠٧/١٠/٢٠٢٥ ١٢:٢٥"
click at [746, 526] on span "تاكيد" at bounding box center [773, 526] width 85 height 30
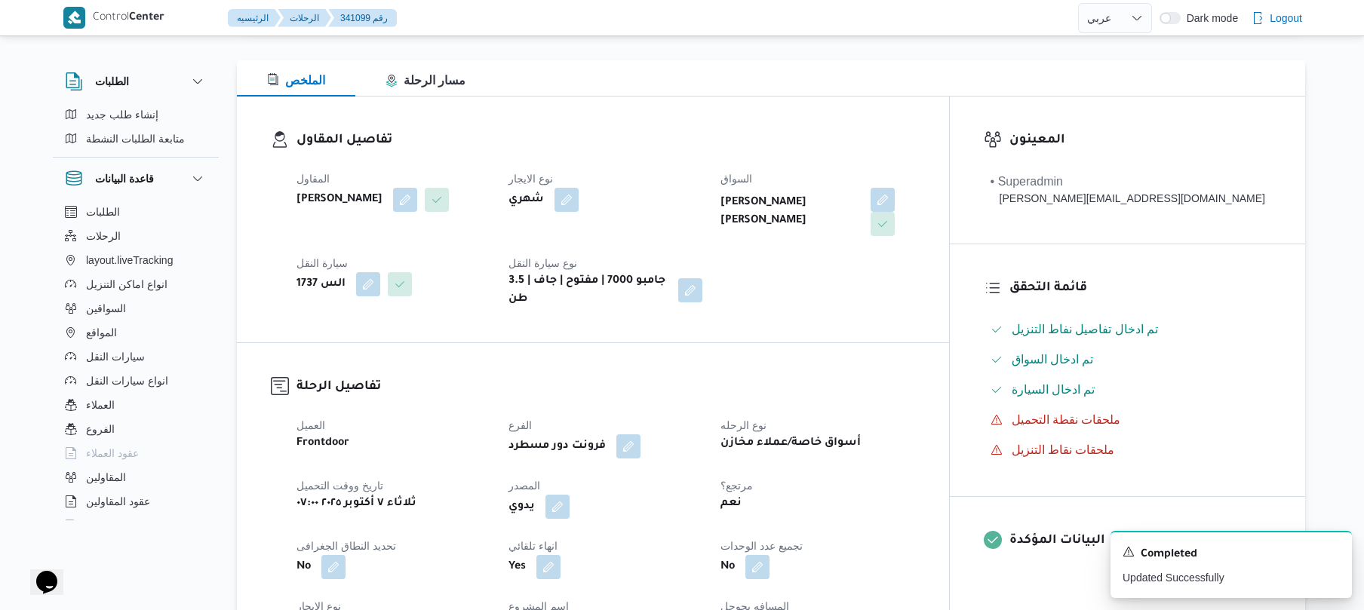
scroll to position [0, 0]
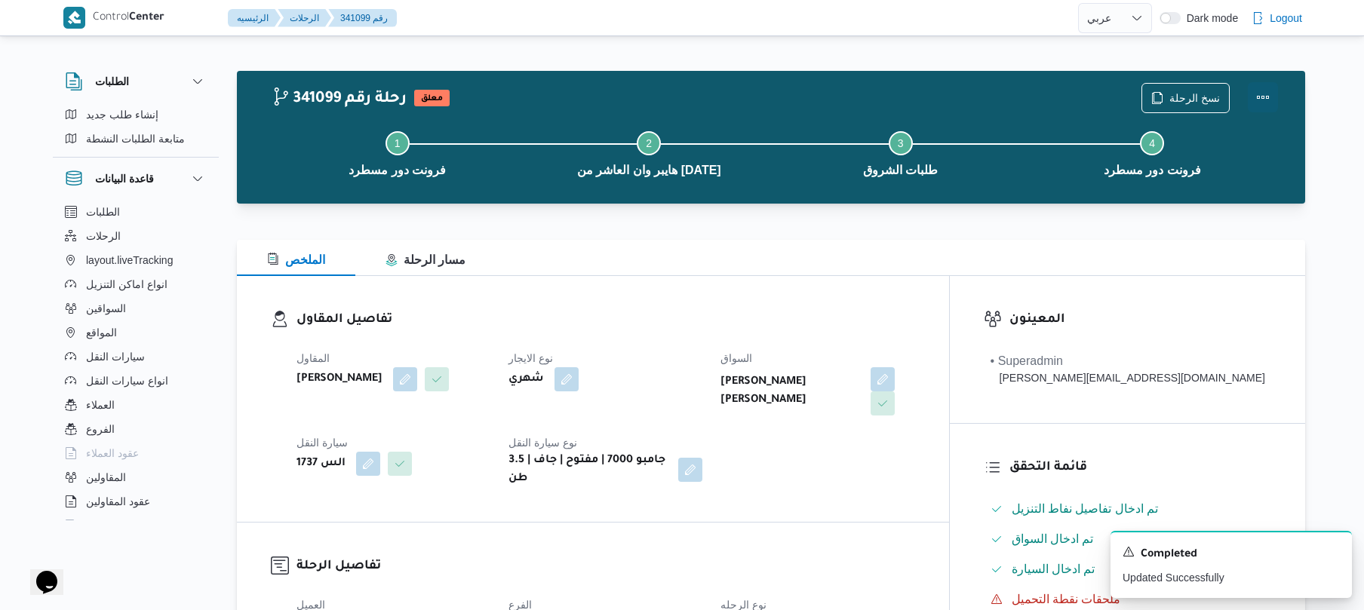
click at [1256, 100] on button "Actions" at bounding box center [1263, 97] width 30 height 30
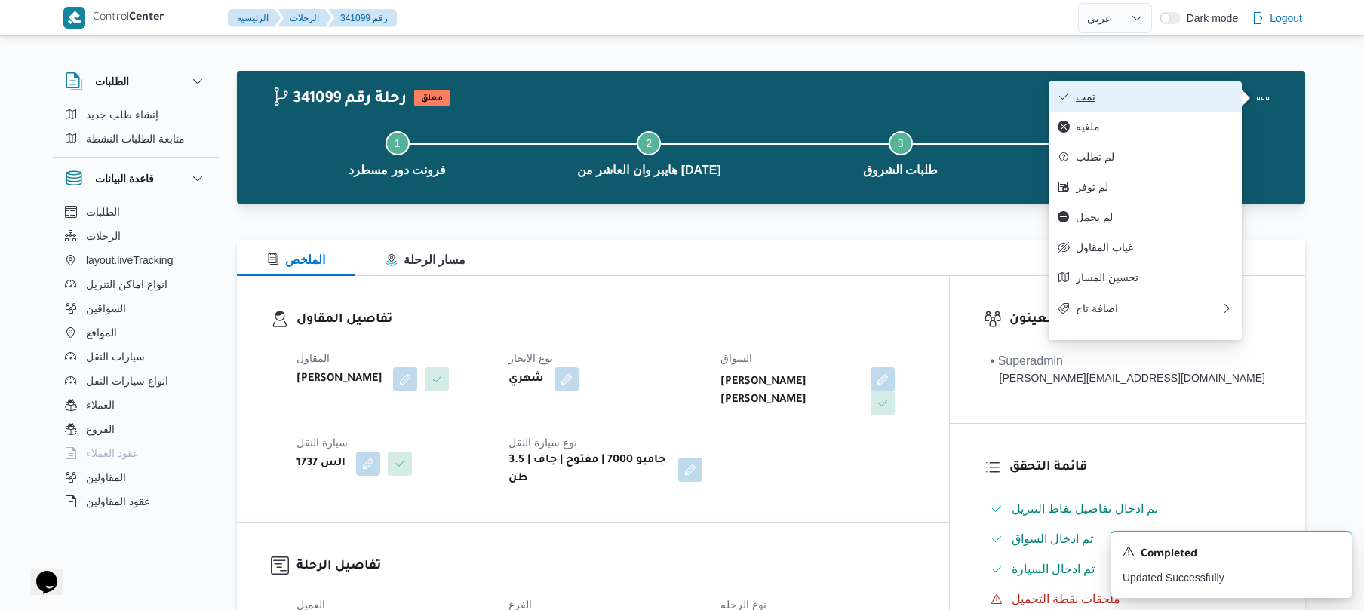
click at [1172, 101] on span "تمت" at bounding box center [1154, 97] width 157 height 12
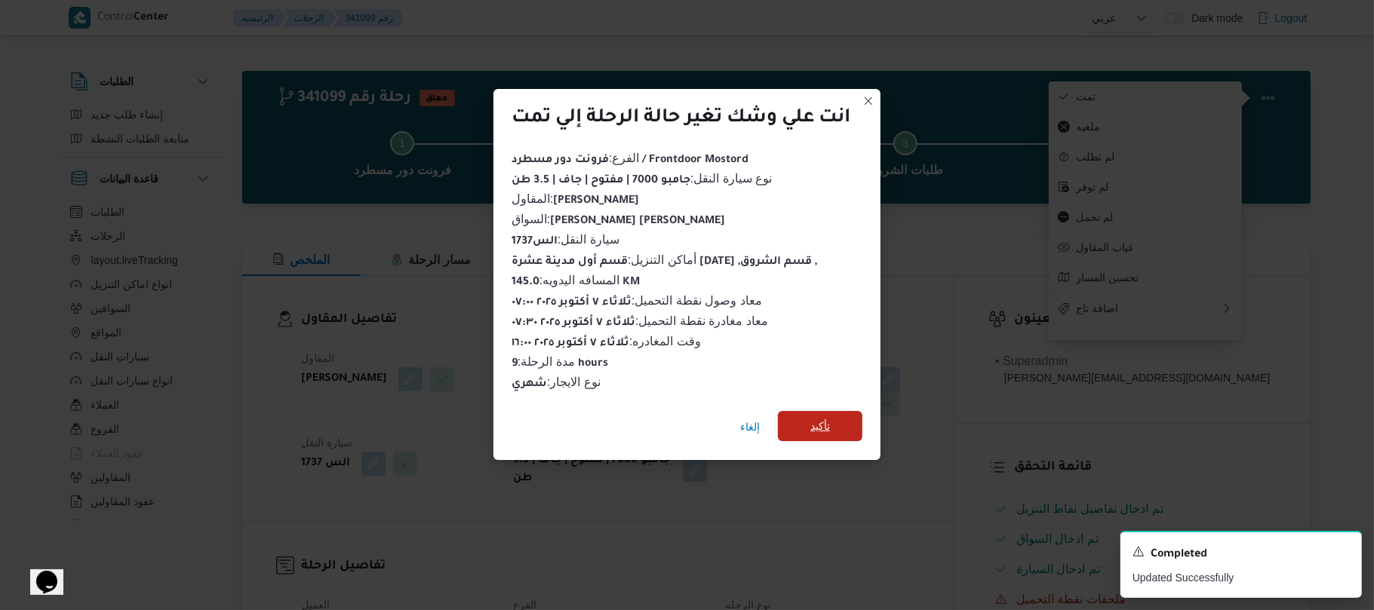
click at [830, 411] on span "تأكيد" at bounding box center [820, 426] width 85 height 30
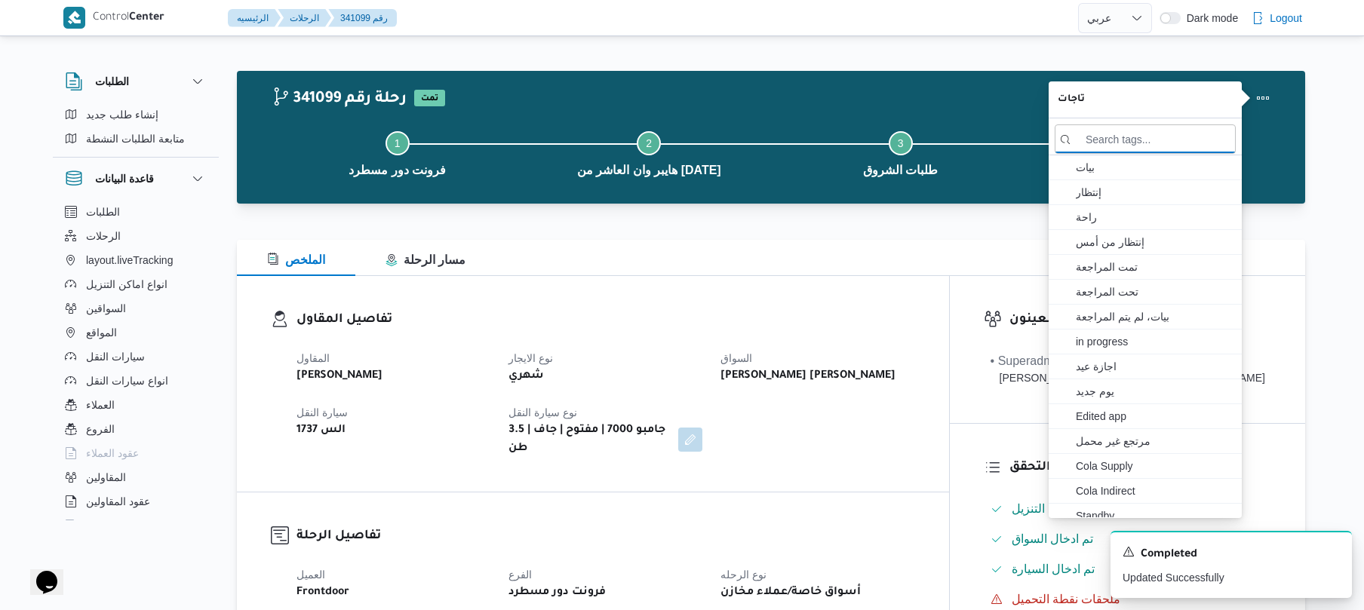
click at [819, 278] on div "تفاصيل المقاول المقاول محمد ناصر كامل عباس نوع الايجار شهري السواق راشد احمد شي…" at bounding box center [593, 384] width 712 height 216
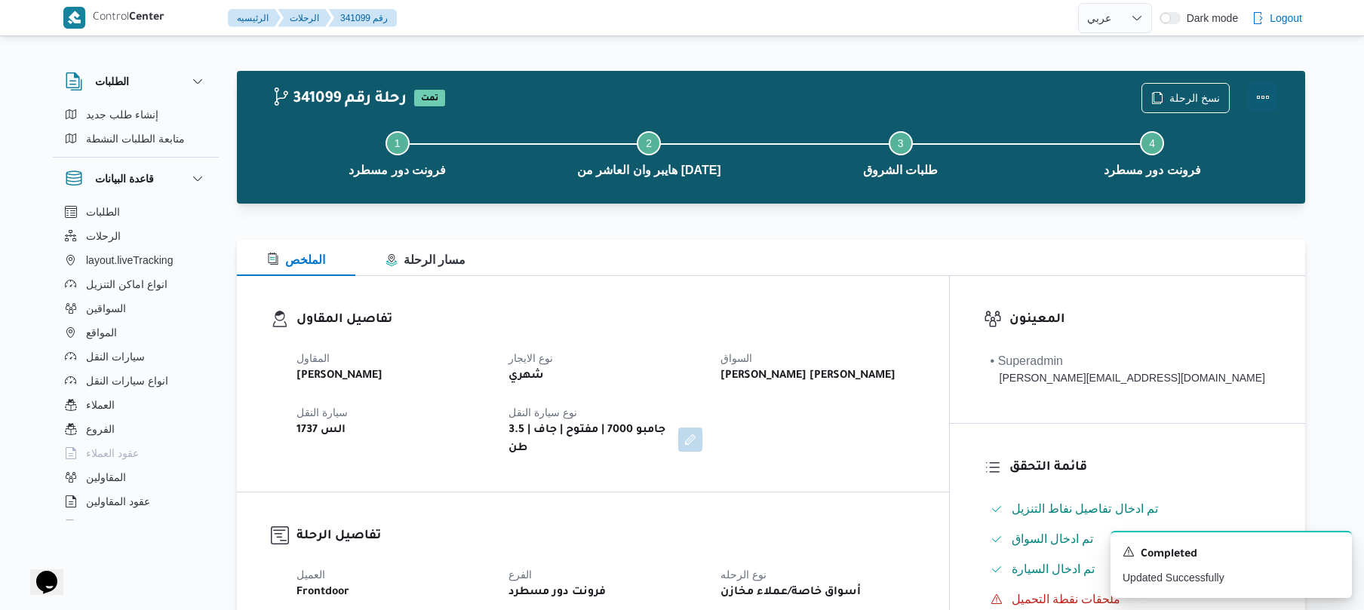
click at [1266, 95] on button "Actions" at bounding box center [1263, 97] width 30 height 30
click at [864, 232] on div at bounding box center [771, 231] width 1069 height 18
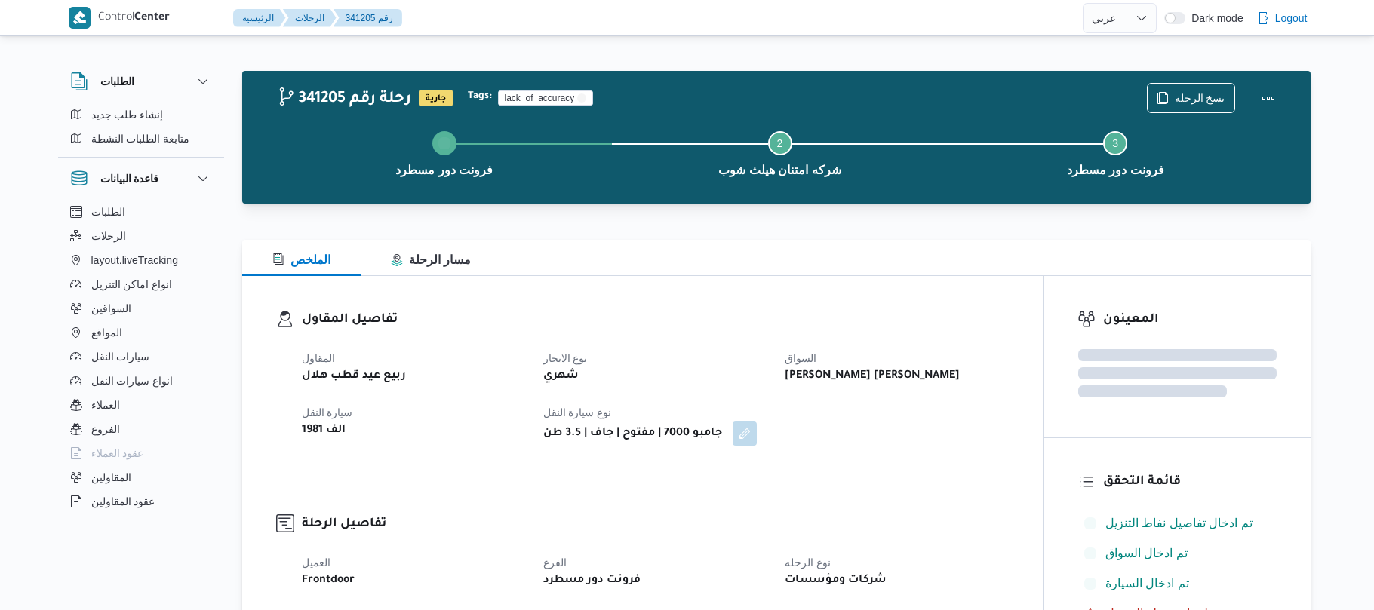
select select "ar"
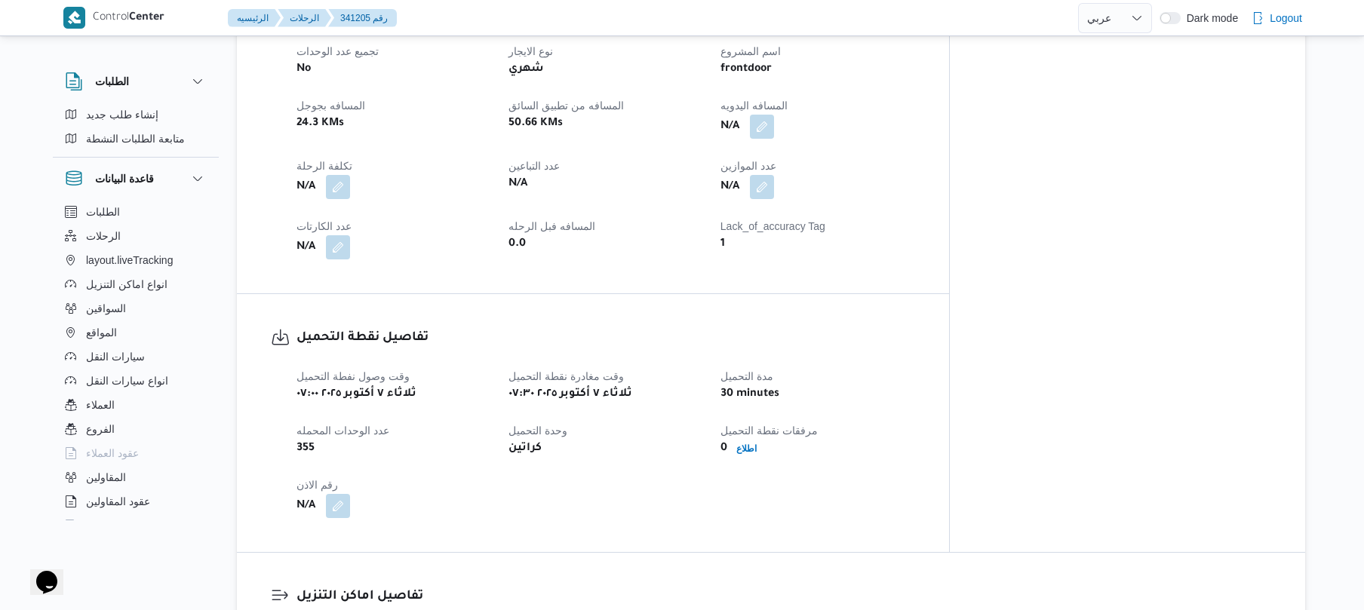
scroll to position [523, 0]
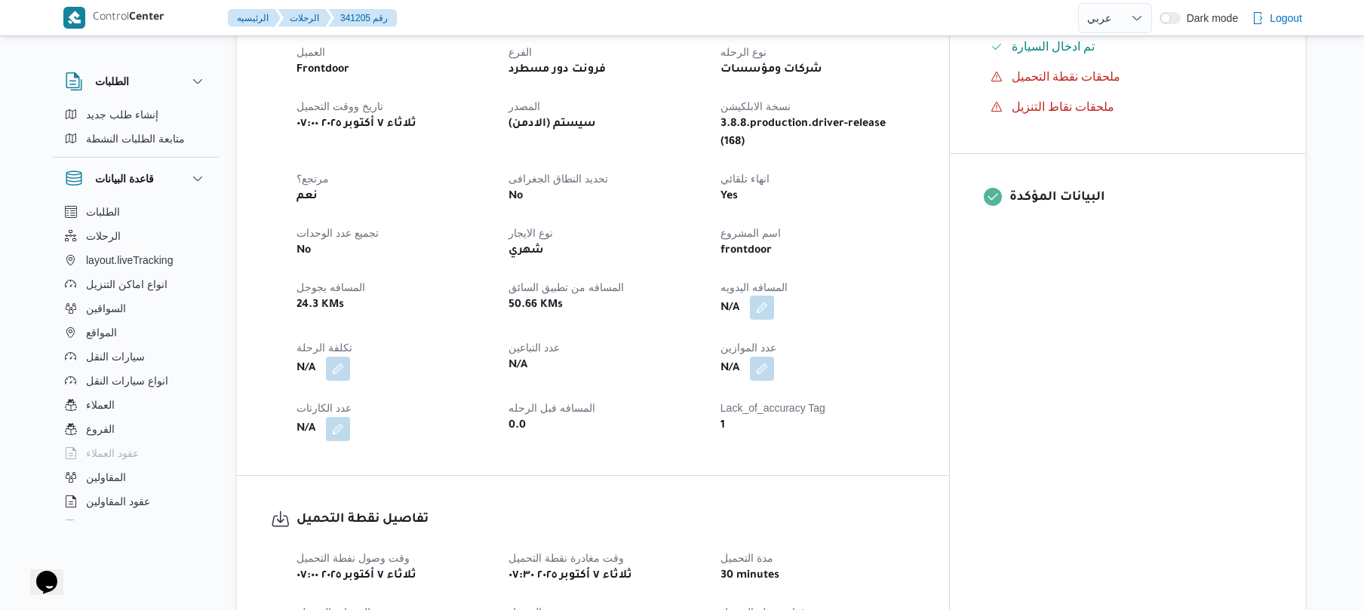
click at [774, 296] on button "button" at bounding box center [762, 308] width 24 height 24
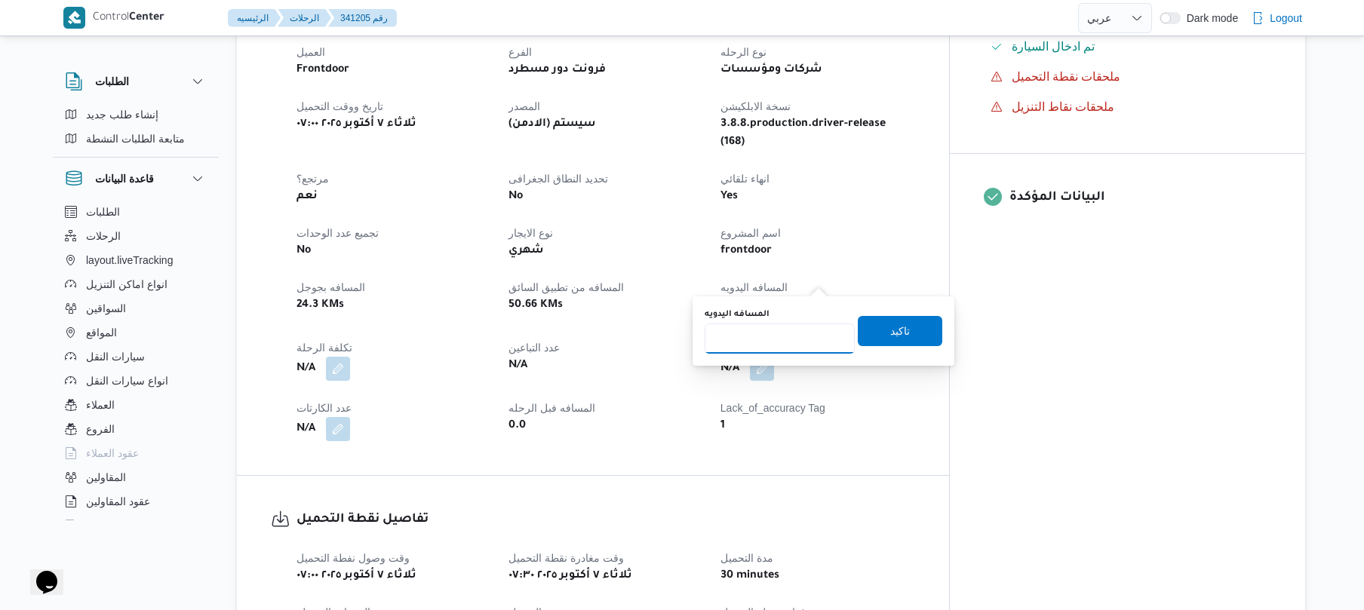
click at [764, 344] on input "المسافه اليدويه" at bounding box center [780, 339] width 150 height 30
type input "70"
click at [871, 339] on span "تاكيد" at bounding box center [900, 330] width 85 height 30
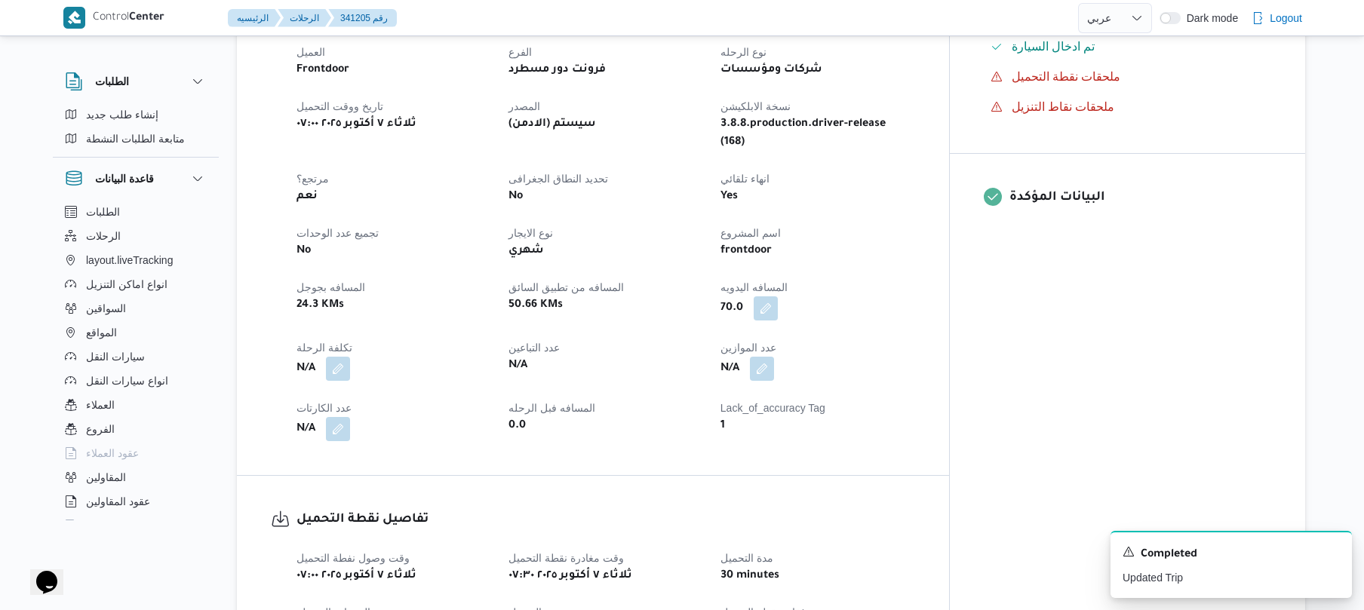
click at [949, 242] on div "تفاصيل الرحلة العميل Frontdoor الفرع فرونت دور مسطرد نوع الرحله شركات ومؤسسات ت…" at bounding box center [593, 223] width 712 height 506
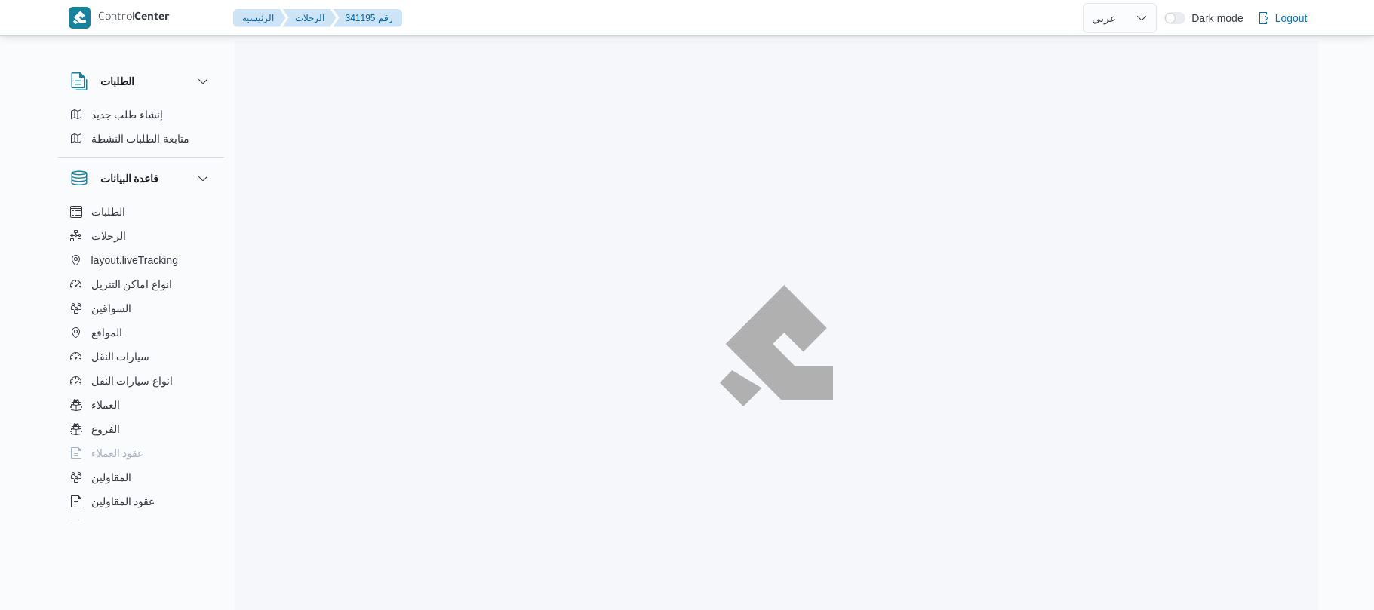
select select "ar"
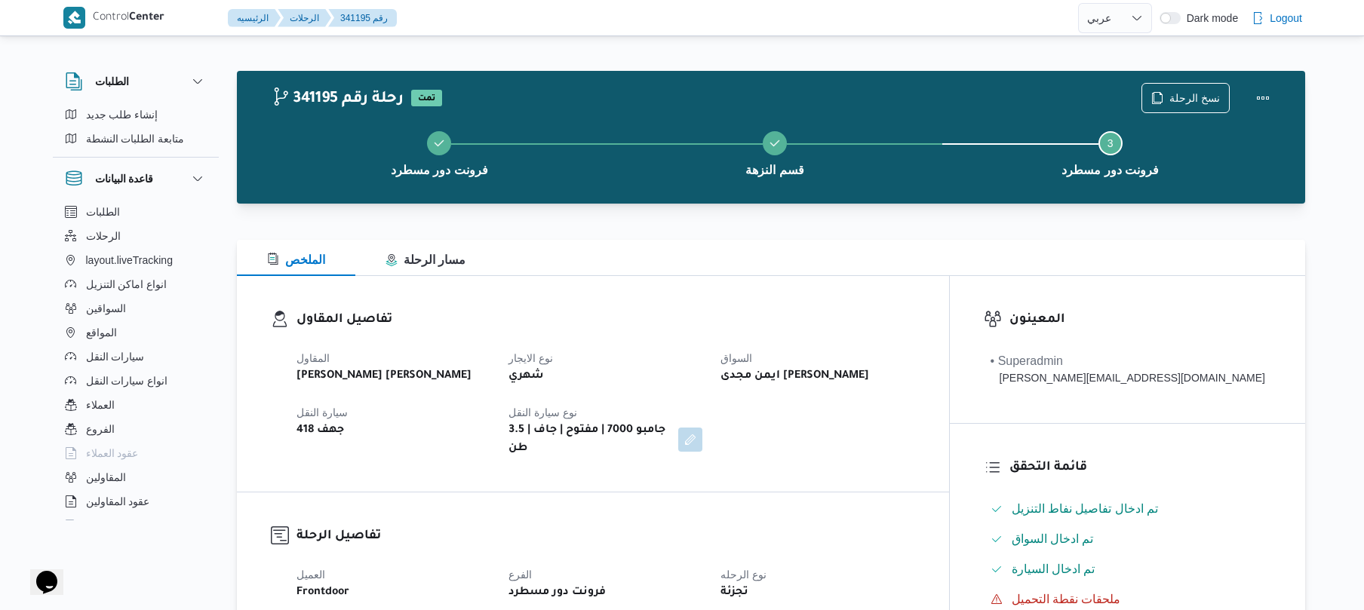
click at [846, 196] on div "فرونت دور مسطرد قسم النزهة Step 3 is incomplete 3 فرونت دور مسطرد" at bounding box center [775, 152] width 1025 height 97
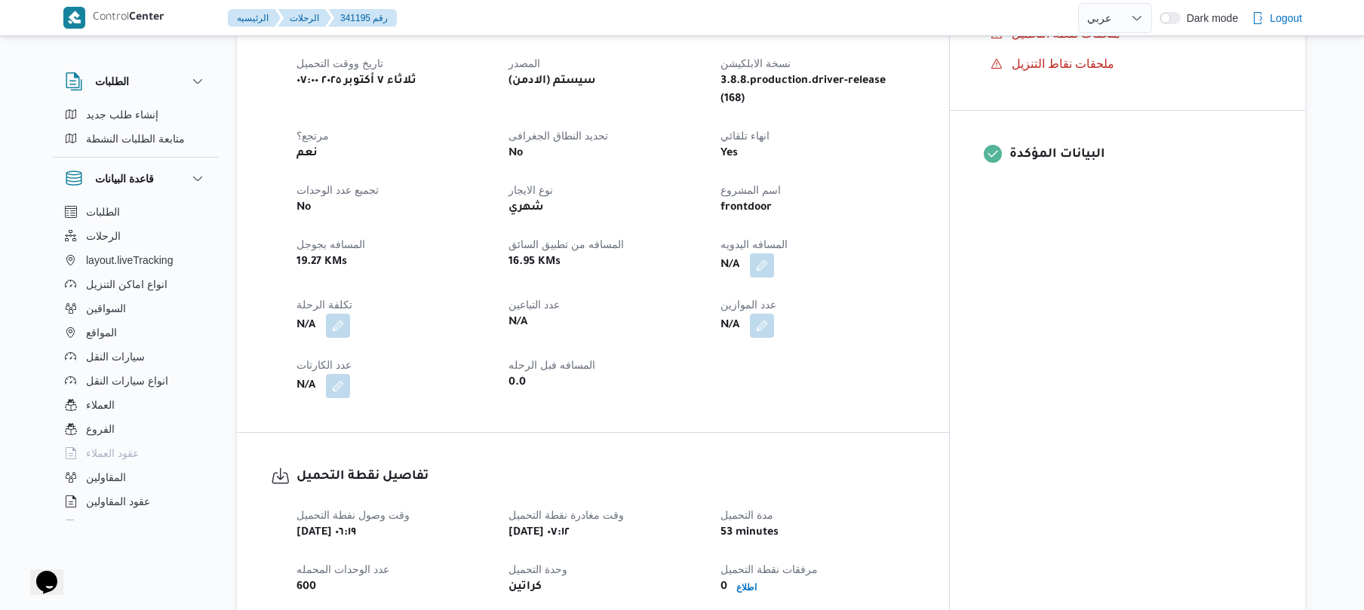
scroll to position [604, 0]
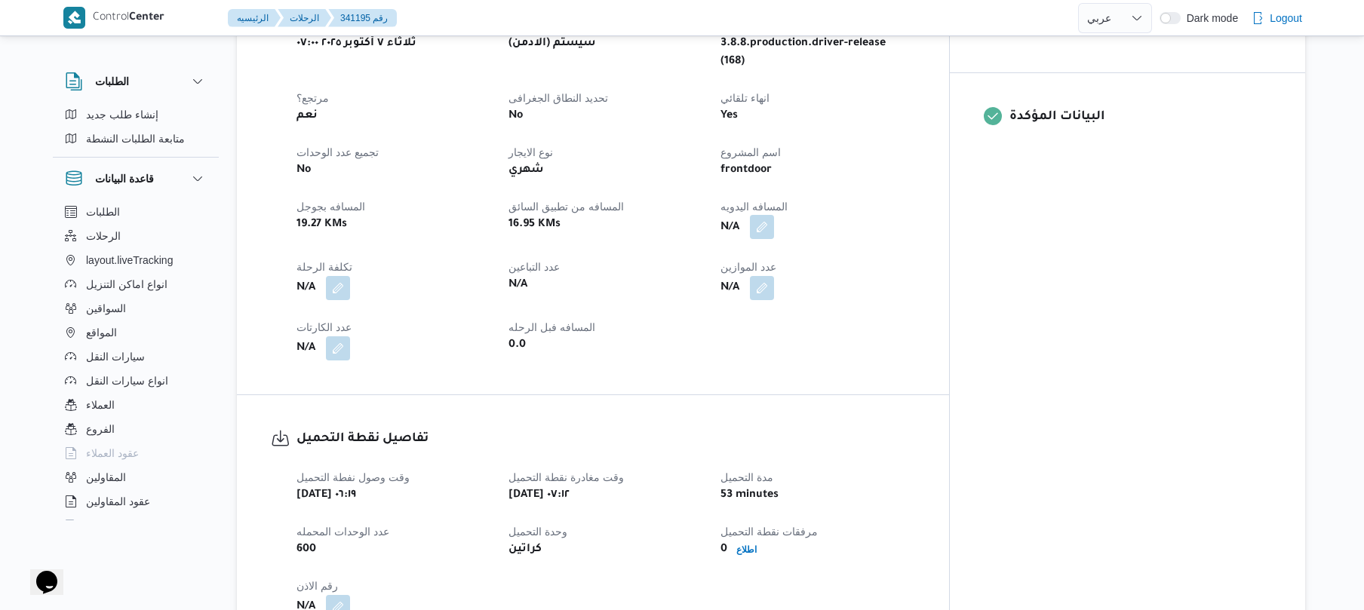
click at [774, 215] on button "button" at bounding box center [762, 227] width 24 height 24
click at [789, 258] on input "المسافه اليدويه" at bounding box center [780, 258] width 150 height 30
type input "40"
click at [909, 258] on span "تاكيد" at bounding box center [900, 250] width 85 height 30
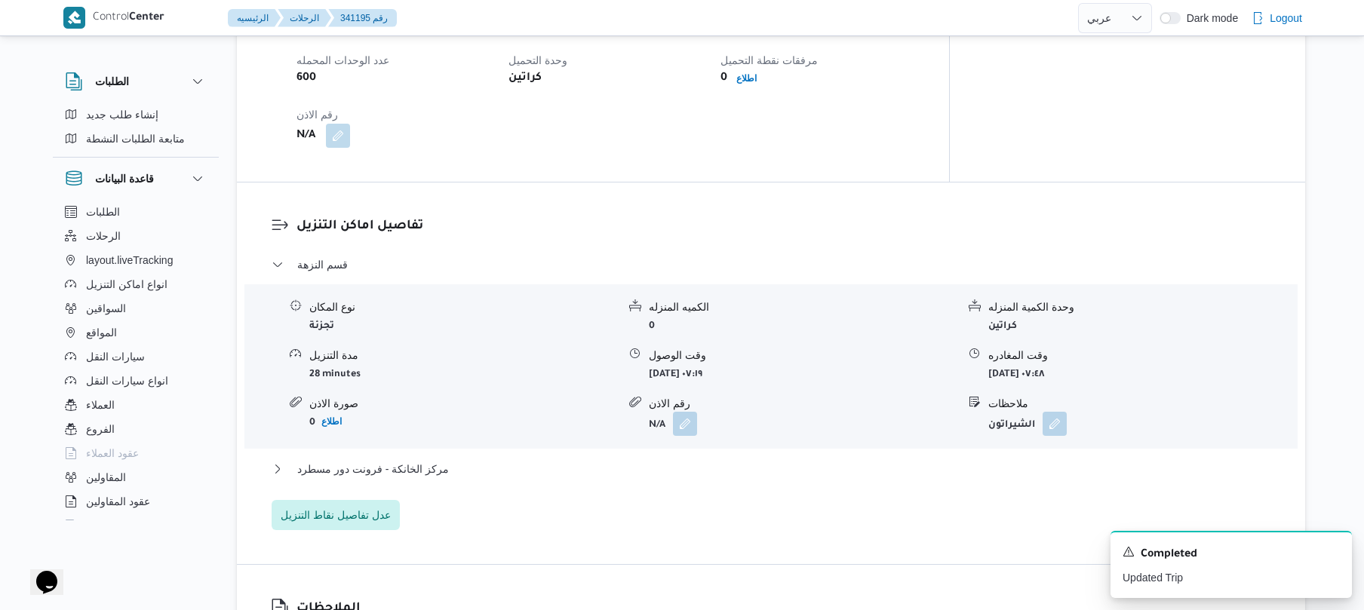
scroll to position [1127, 0]
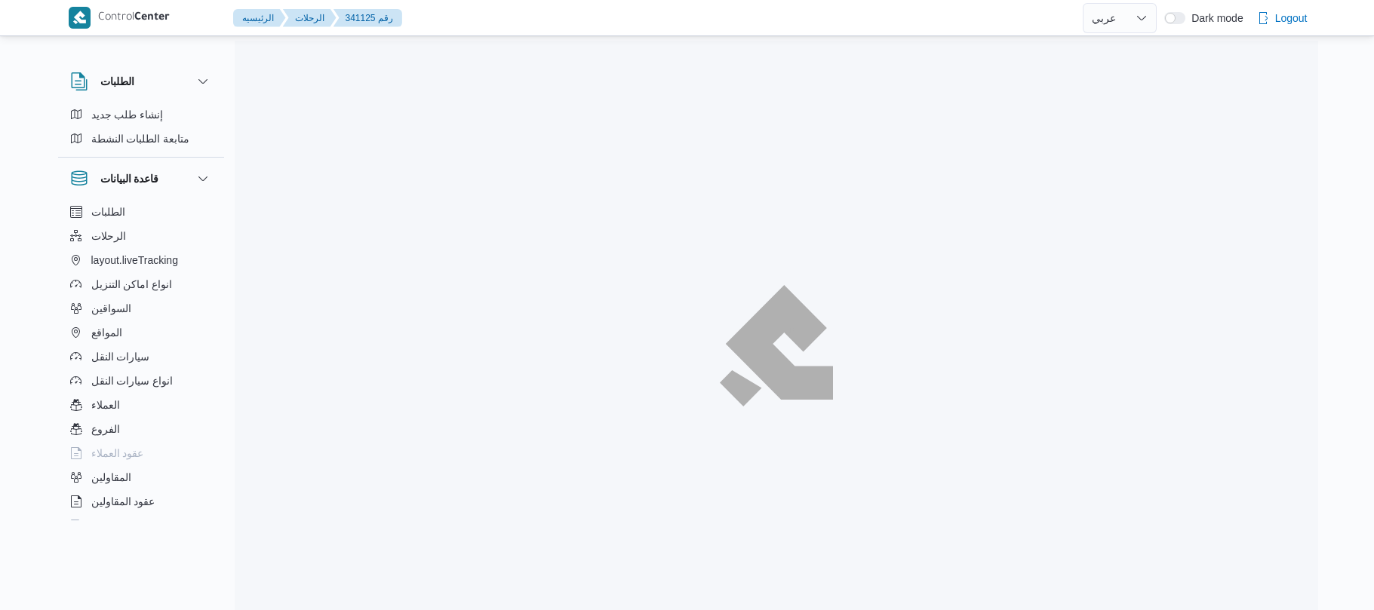
select select "ar"
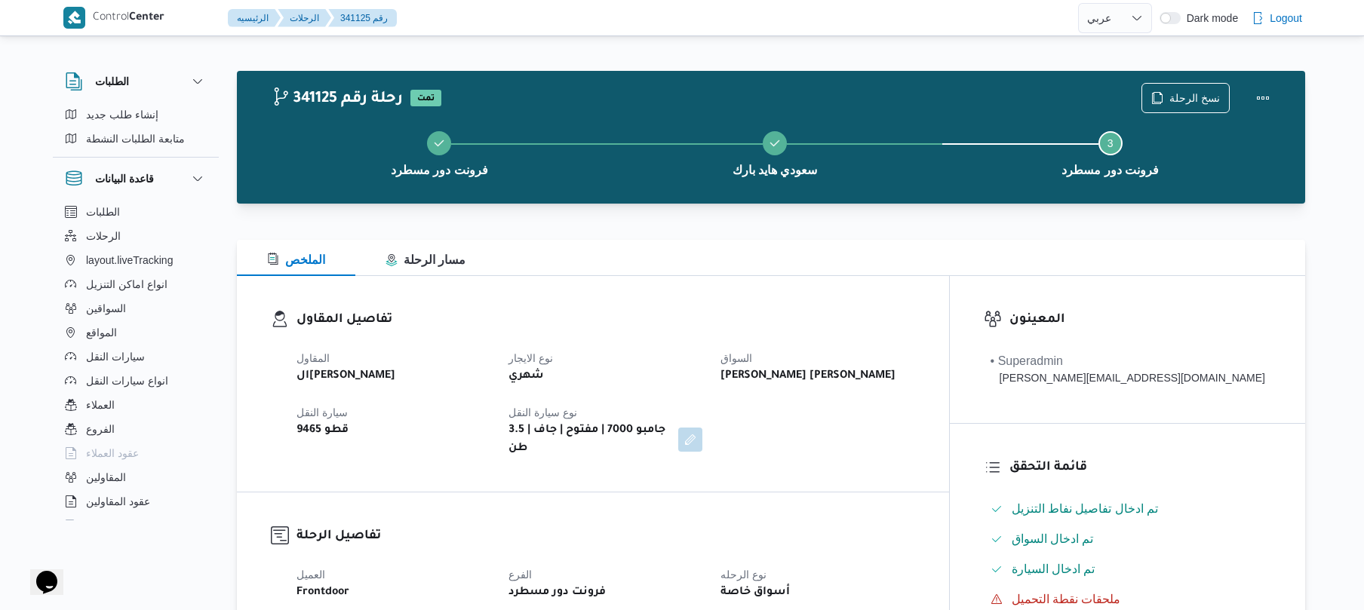
click at [773, 264] on div "الملخص مسار الرحلة" at bounding box center [771, 258] width 1069 height 36
click at [823, 191] on button "سعودي هايد بارك" at bounding box center [775, 152] width 336 height 78
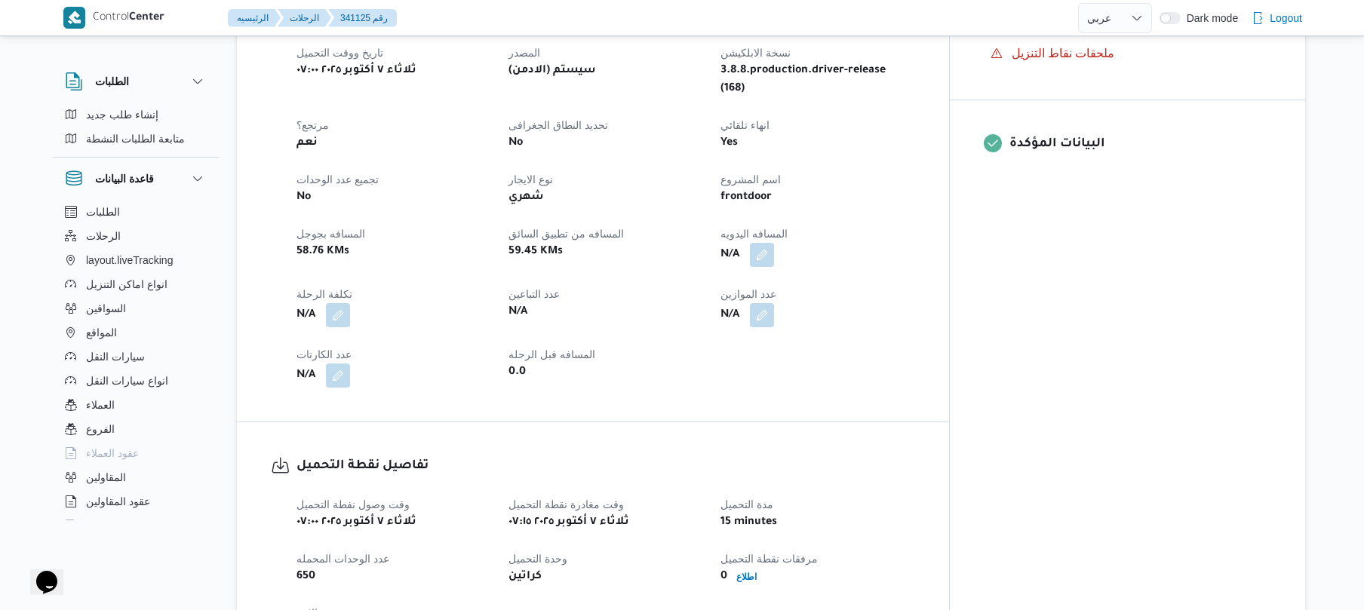
scroll to position [604, 0]
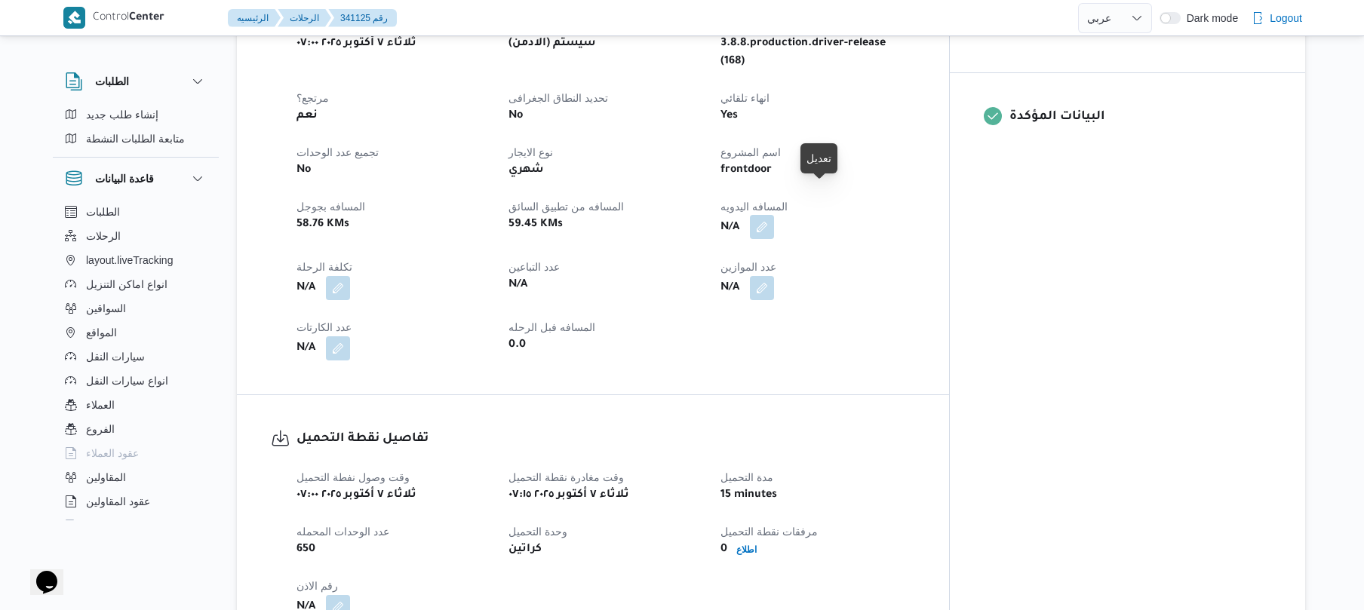
click at [774, 215] on button "button" at bounding box center [762, 227] width 24 height 24
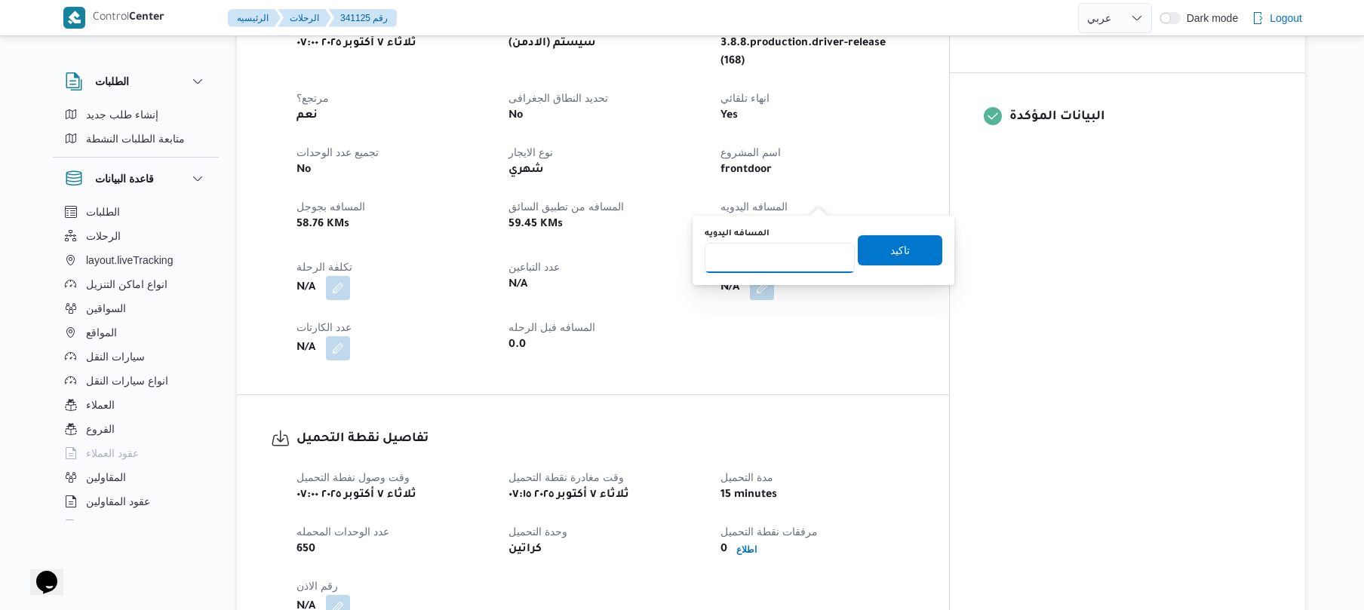
click at [779, 266] on input "المسافه اليدويه" at bounding box center [780, 258] width 150 height 30
type input "105"
click at [894, 248] on span "تاكيد" at bounding box center [900, 250] width 20 height 18
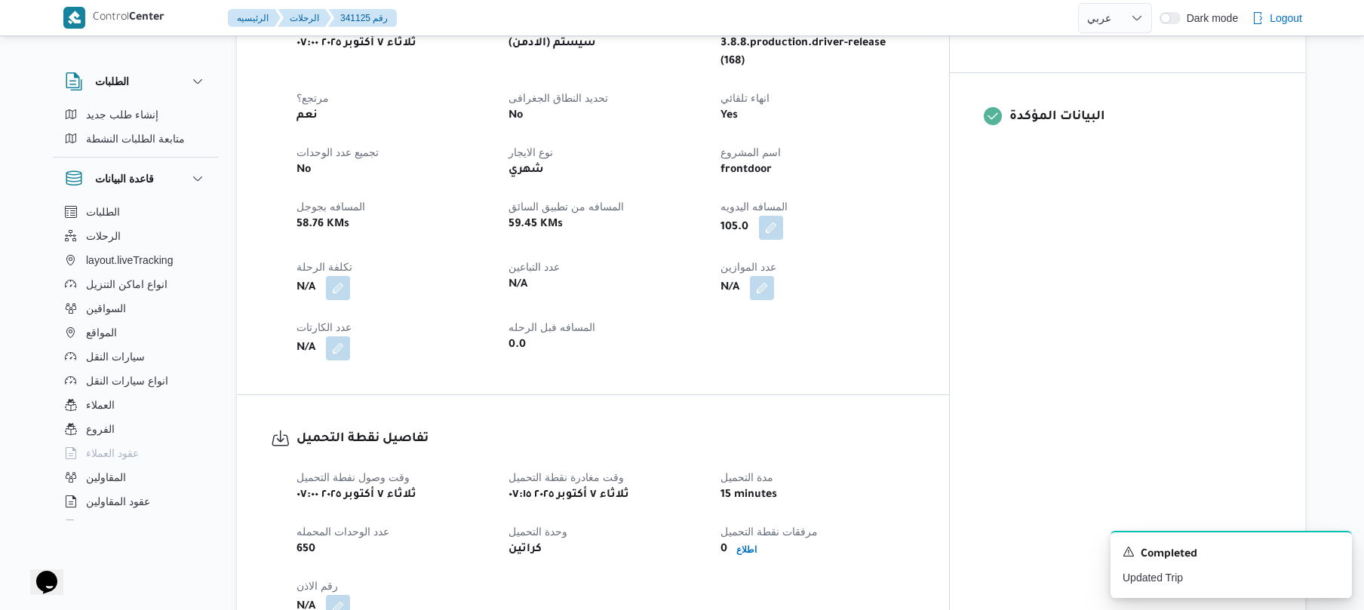
click at [682, 214] on div "59.45 KMs" at bounding box center [605, 224] width 197 height 21
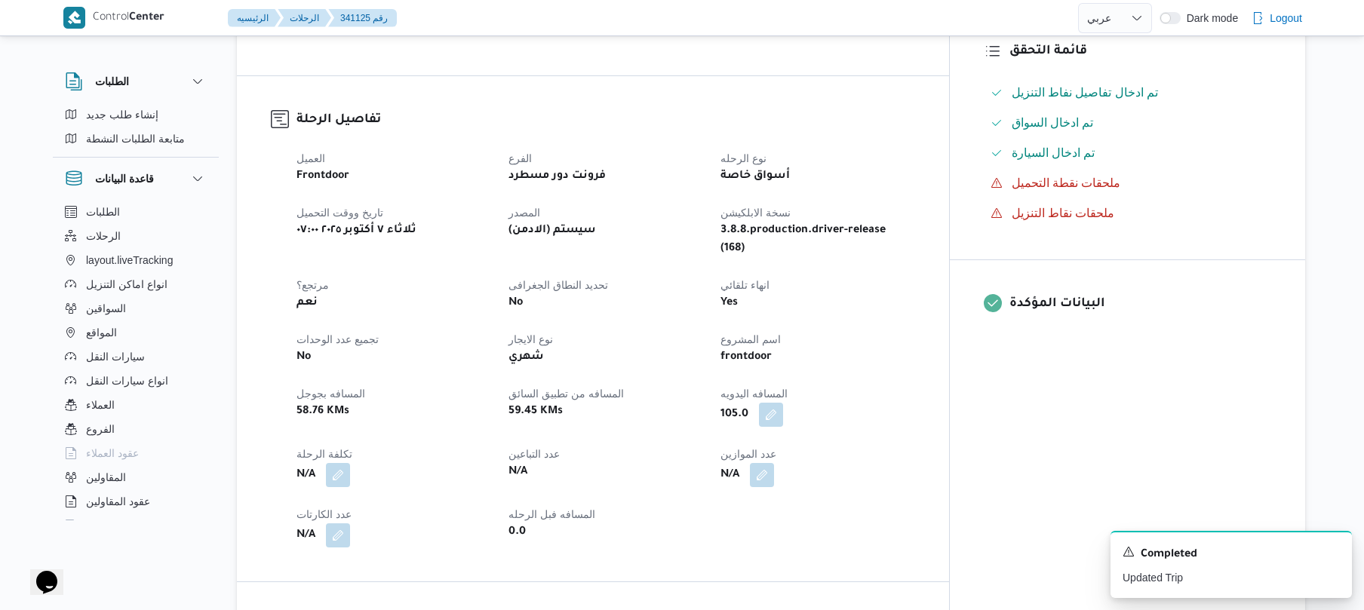
scroll to position [402, 0]
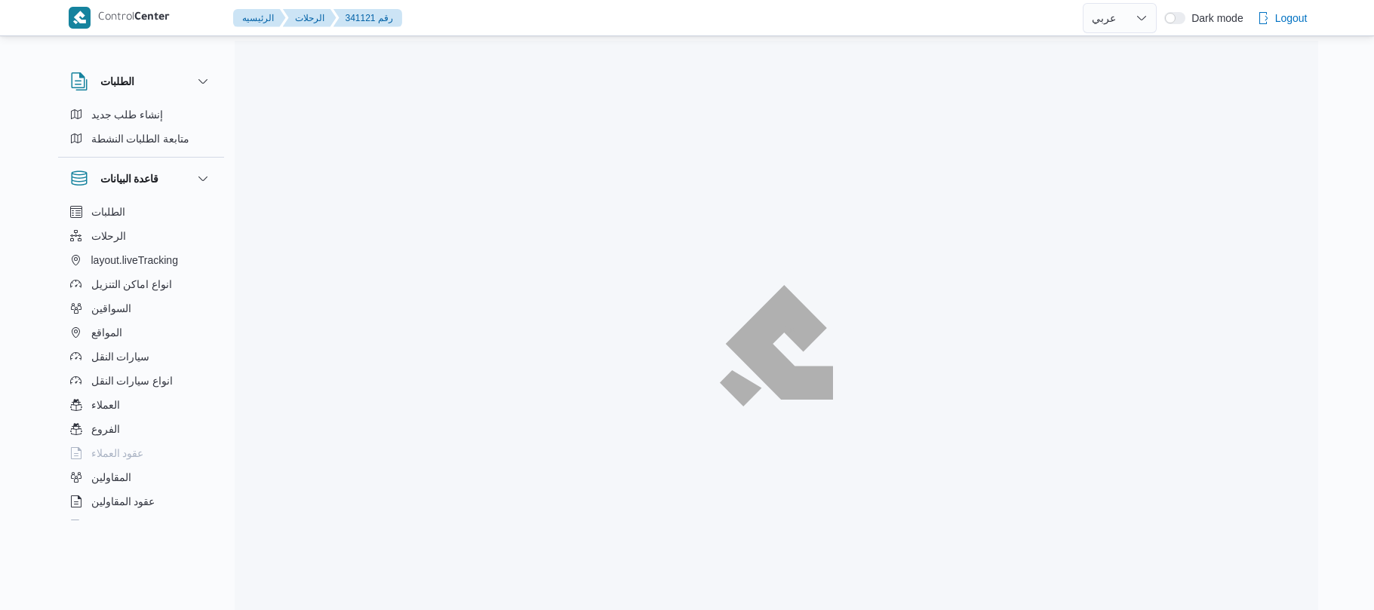
select select "ar"
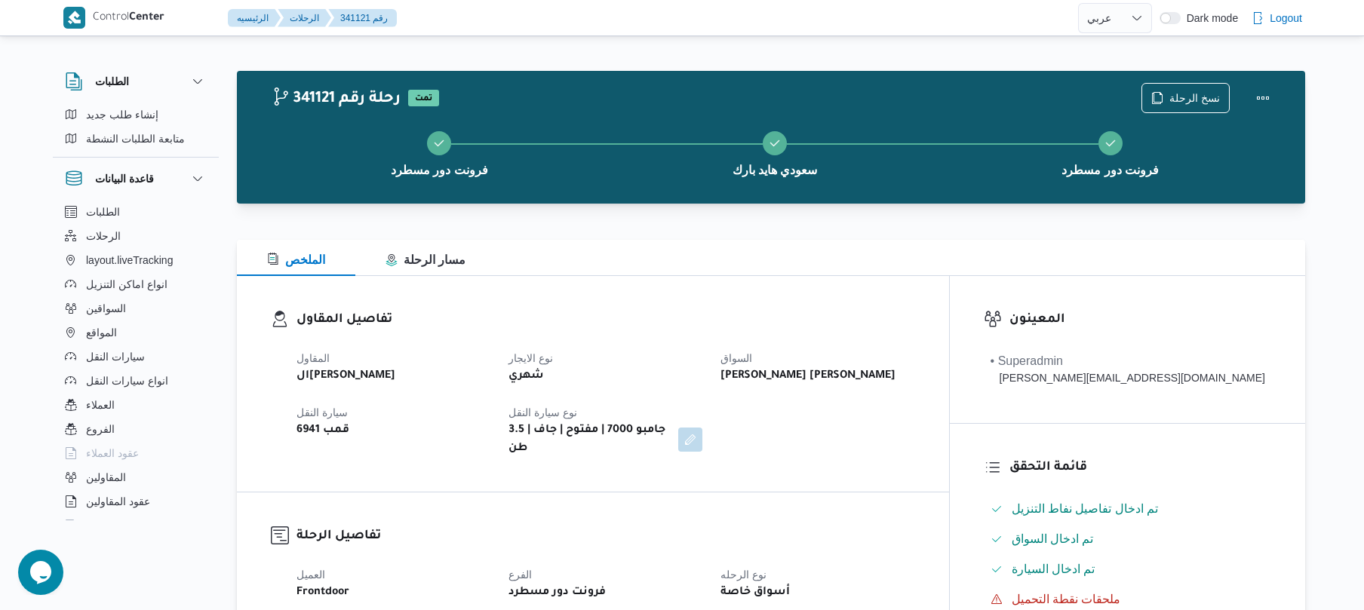
click at [789, 273] on div "الملخص مسار الرحلة" at bounding box center [771, 258] width 1069 height 36
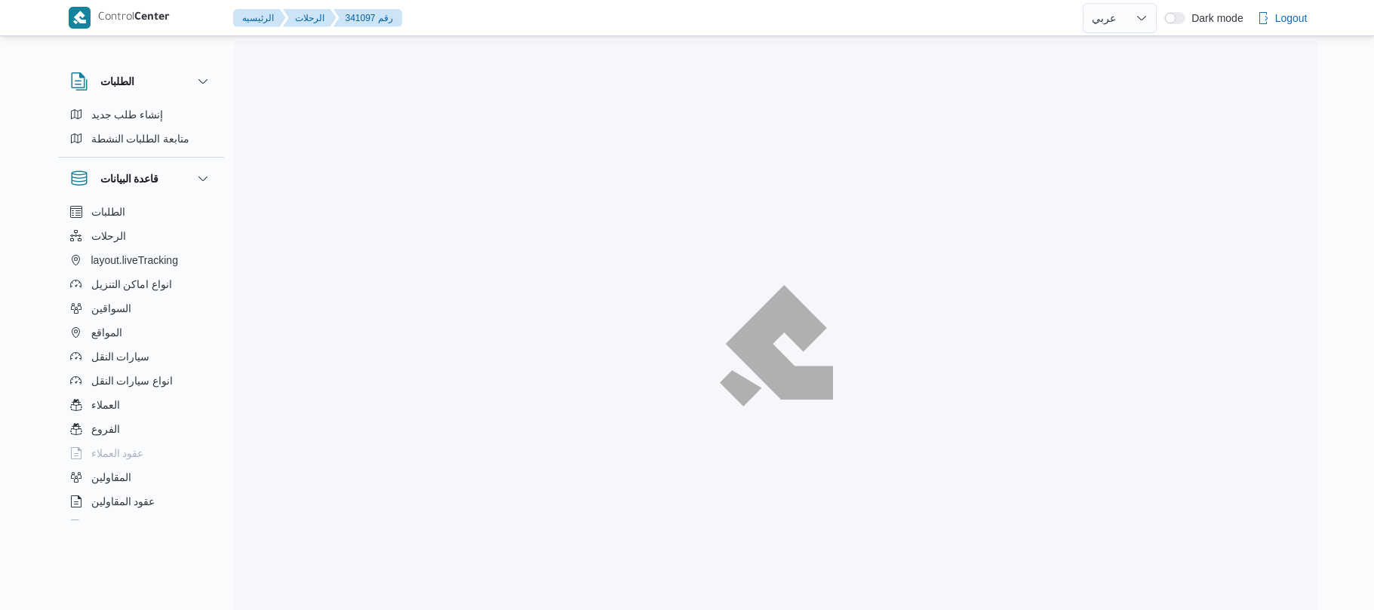
select select "ar"
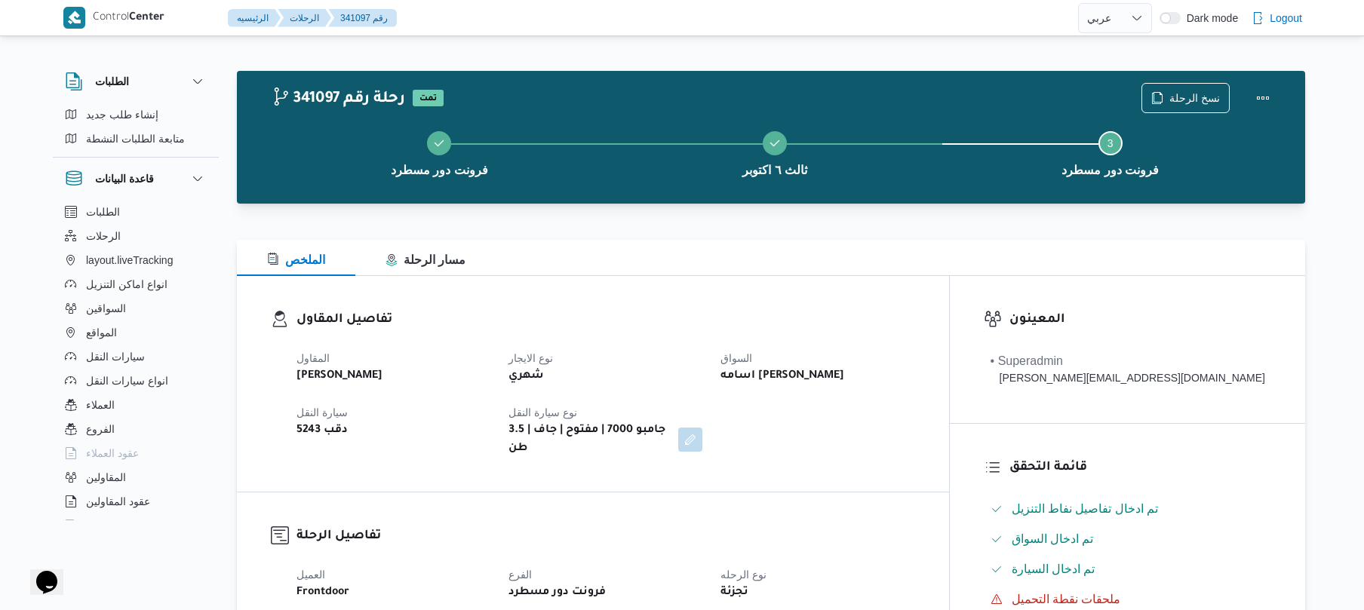
click at [735, 254] on div "الملخص مسار الرحلة" at bounding box center [771, 258] width 1069 height 36
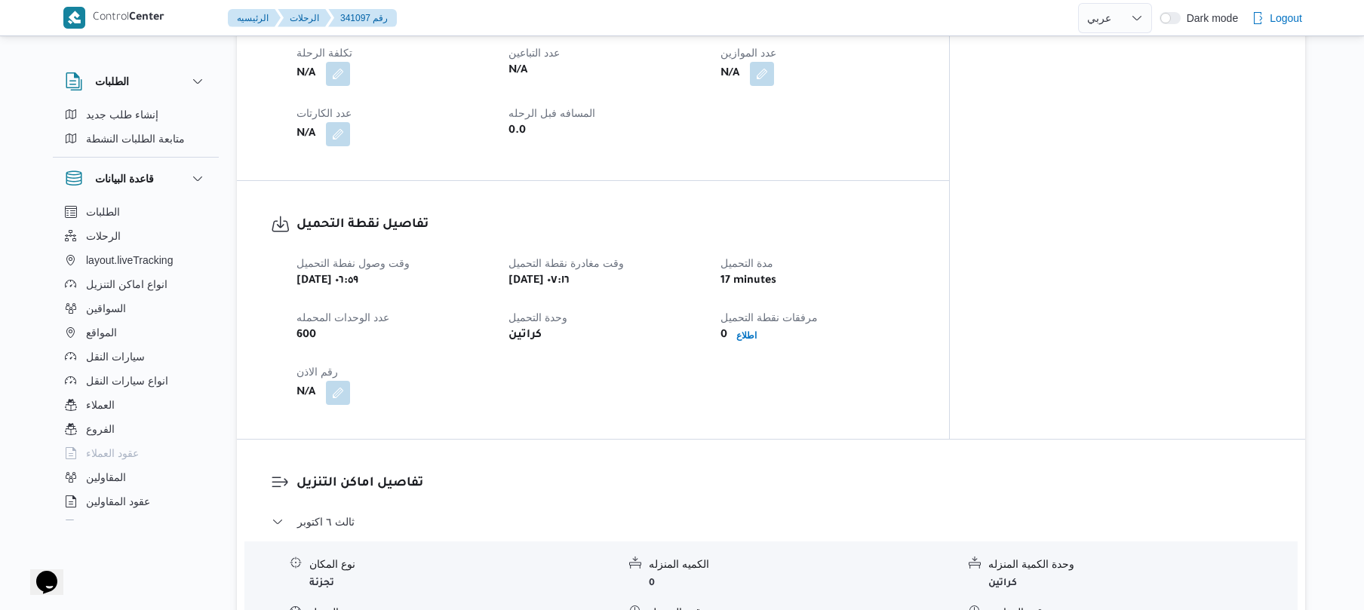
scroll to position [845, 0]
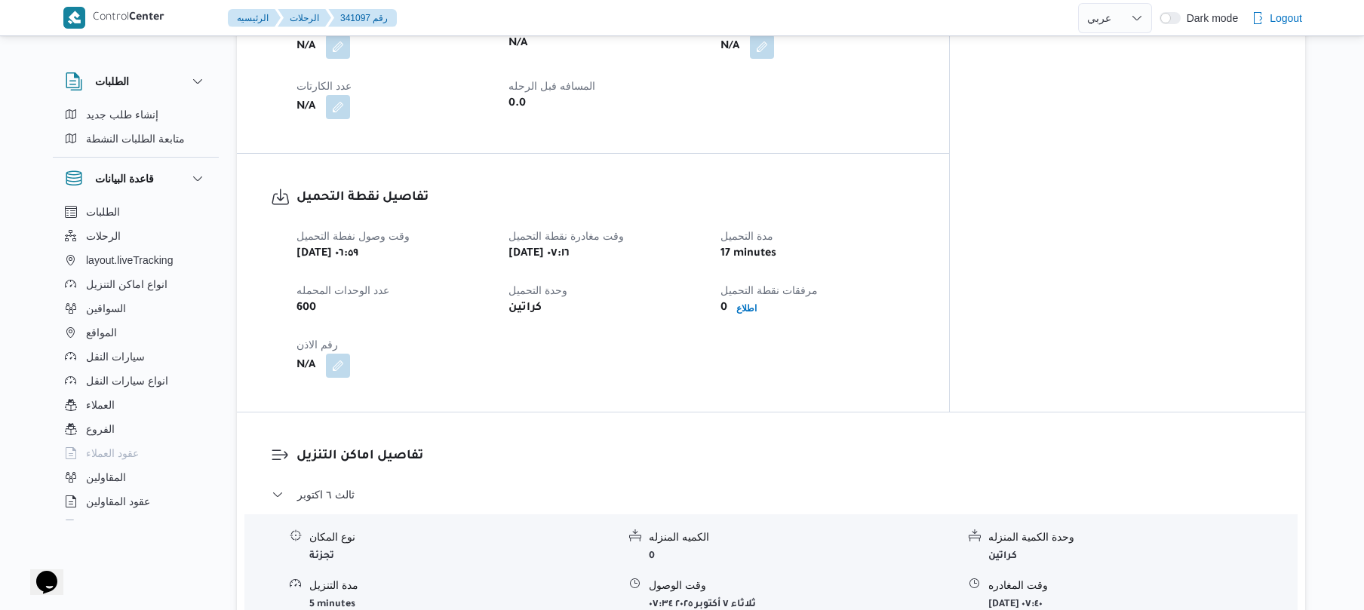
click at [924, 308] on div "وقت وصول نفطة التحميل ثلاثاء ٧ أكتوبر ٢٠٢٥ ٠٦:٥٩ وقت مغادرة نقطة التحميل ثلاثاء…" at bounding box center [606, 302] width 637 height 169
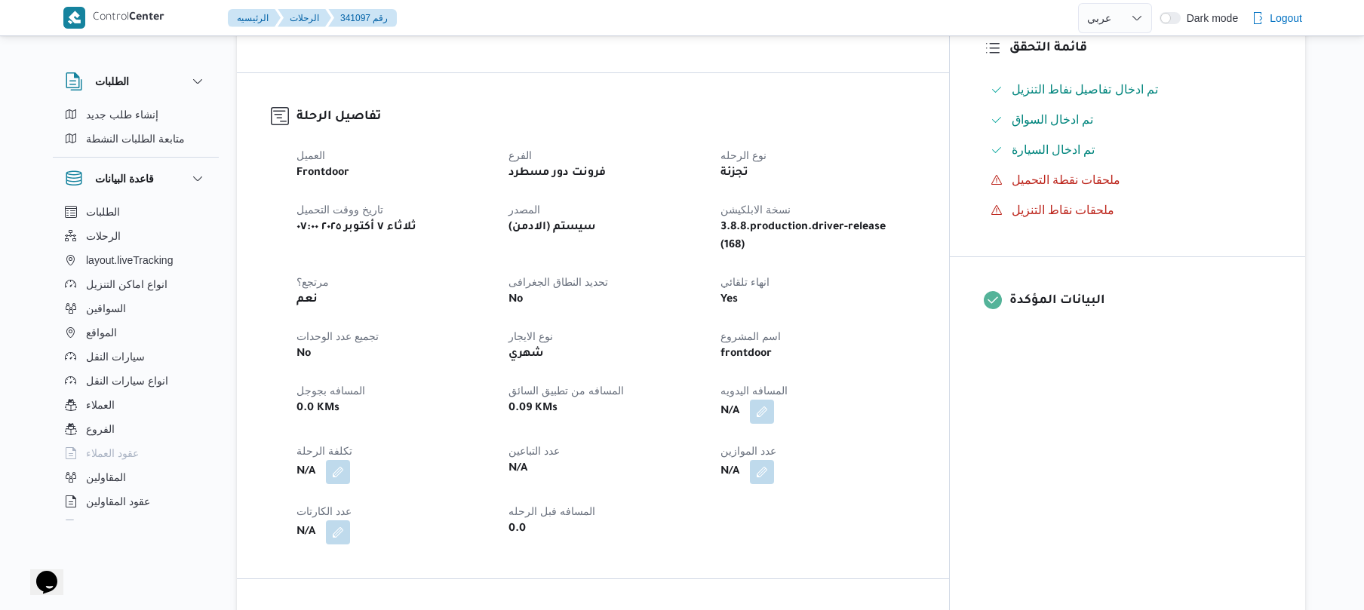
scroll to position [321, 0]
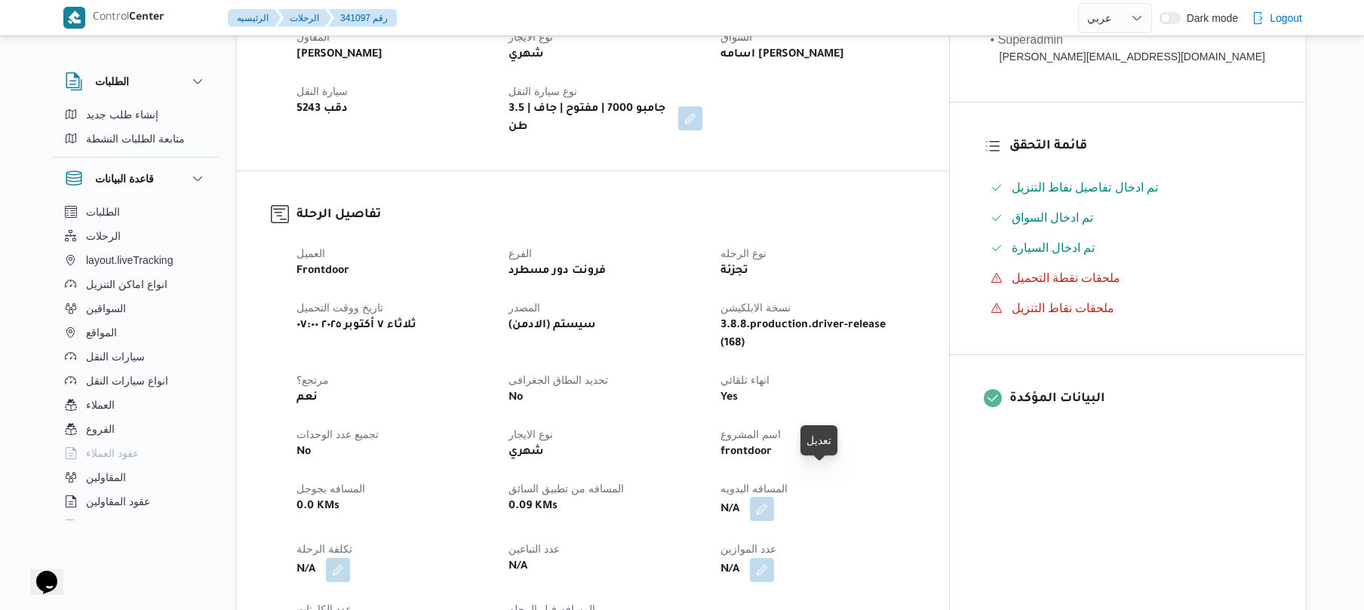
click at [774, 497] on button "button" at bounding box center [762, 509] width 24 height 24
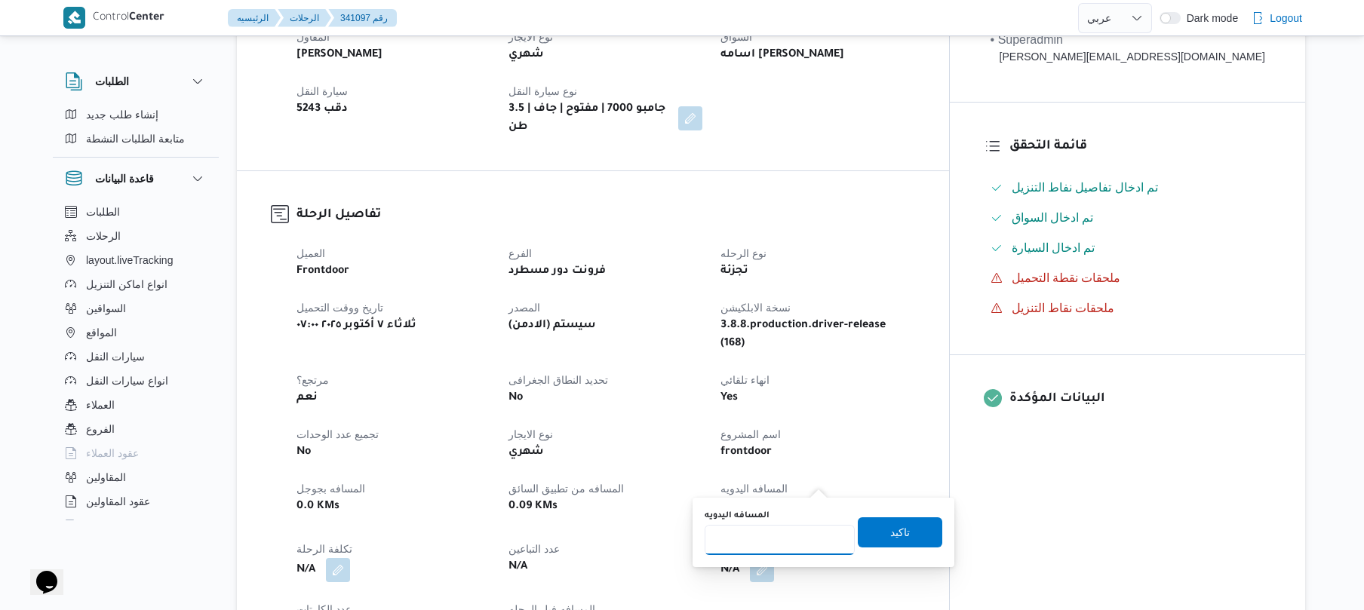
click at [779, 536] on input "المسافه اليدويه" at bounding box center [780, 540] width 150 height 30
type input "120"
click at [898, 528] on span "تاكيد" at bounding box center [900, 532] width 20 height 18
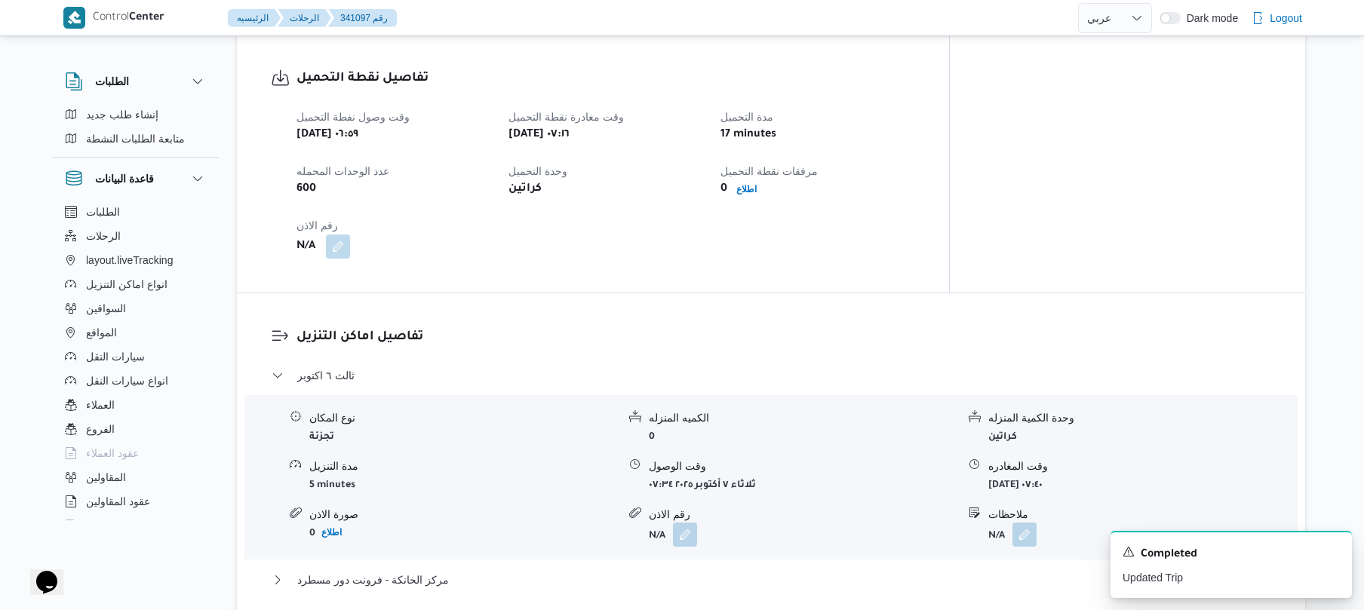
scroll to position [966, 0]
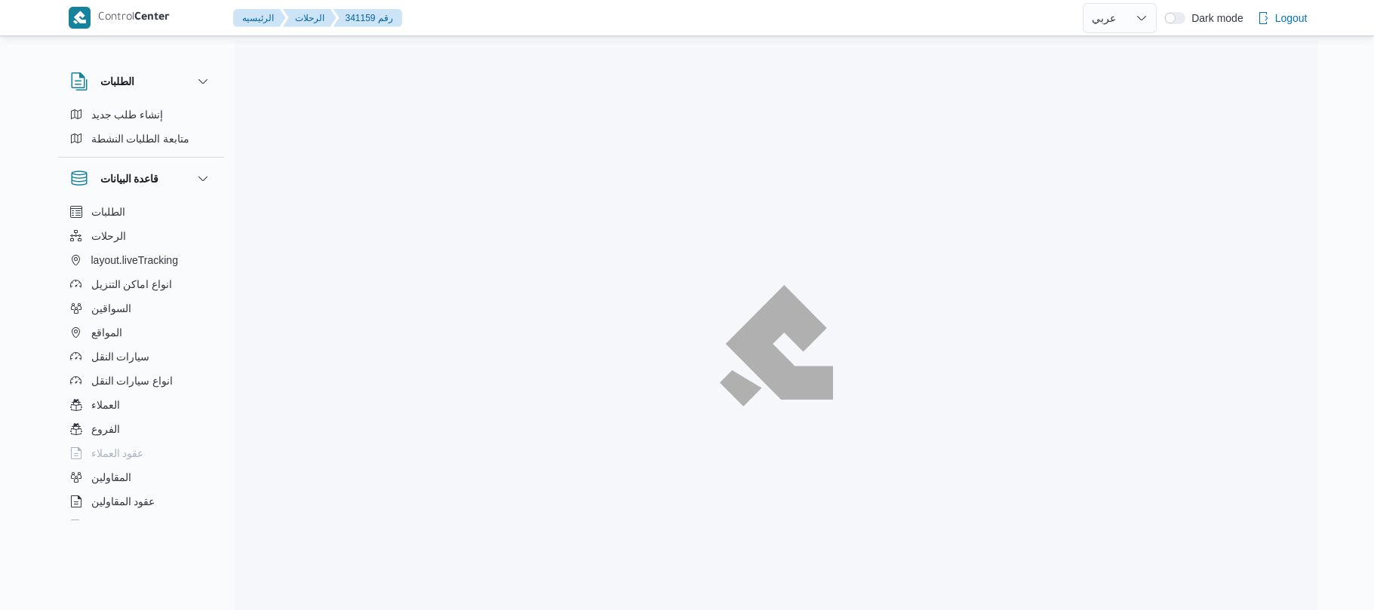
select select "ar"
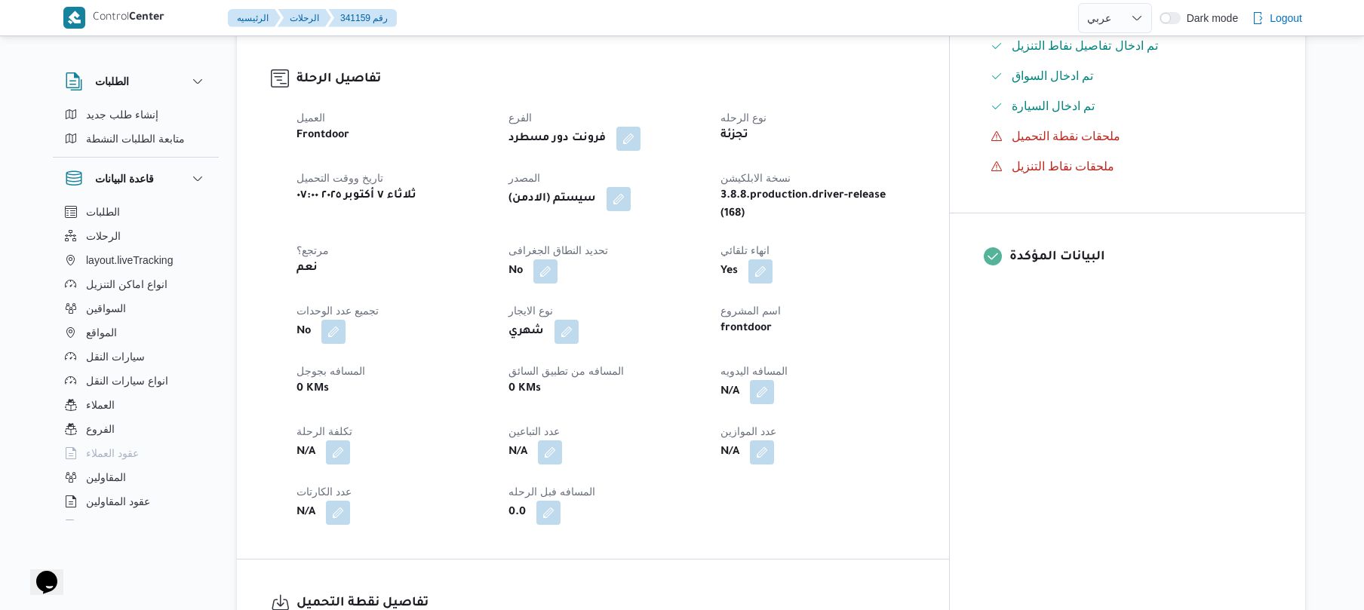
scroll to position [644, 0]
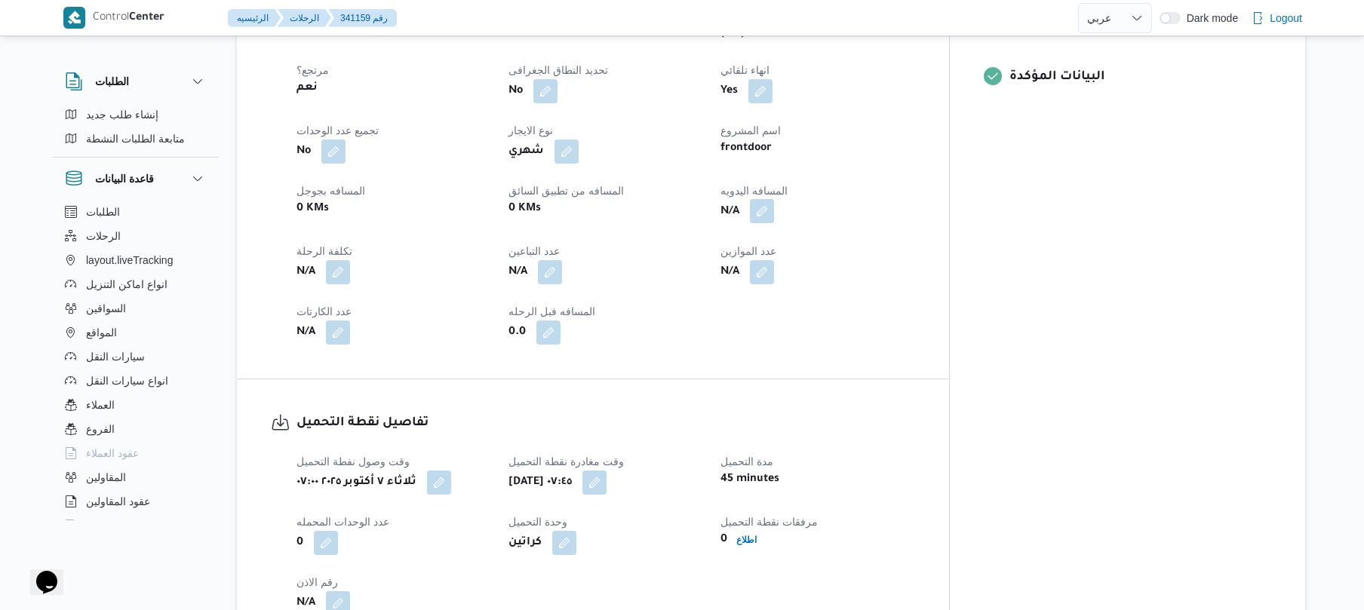
click at [774, 204] on button "button" at bounding box center [762, 211] width 24 height 24
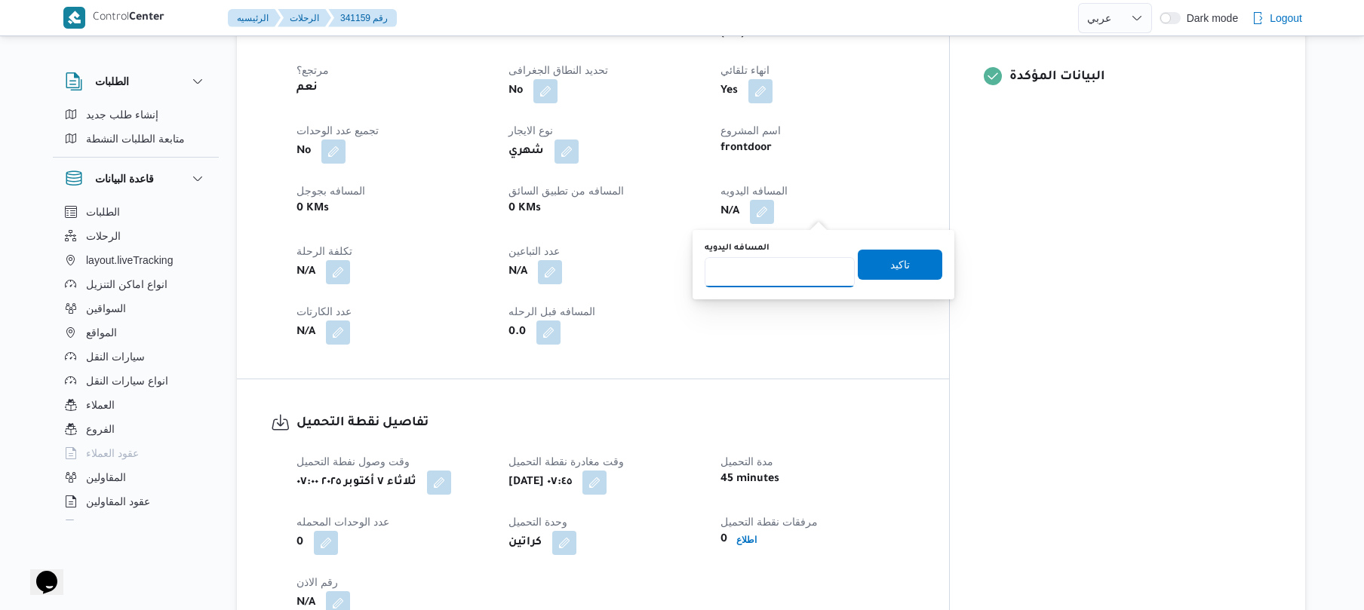
click at [774, 263] on input "المسافه اليدويه" at bounding box center [780, 272] width 150 height 30
type input "50"
click at [894, 260] on span "تاكيد" at bounding box center [900, 264] width 20 height 18
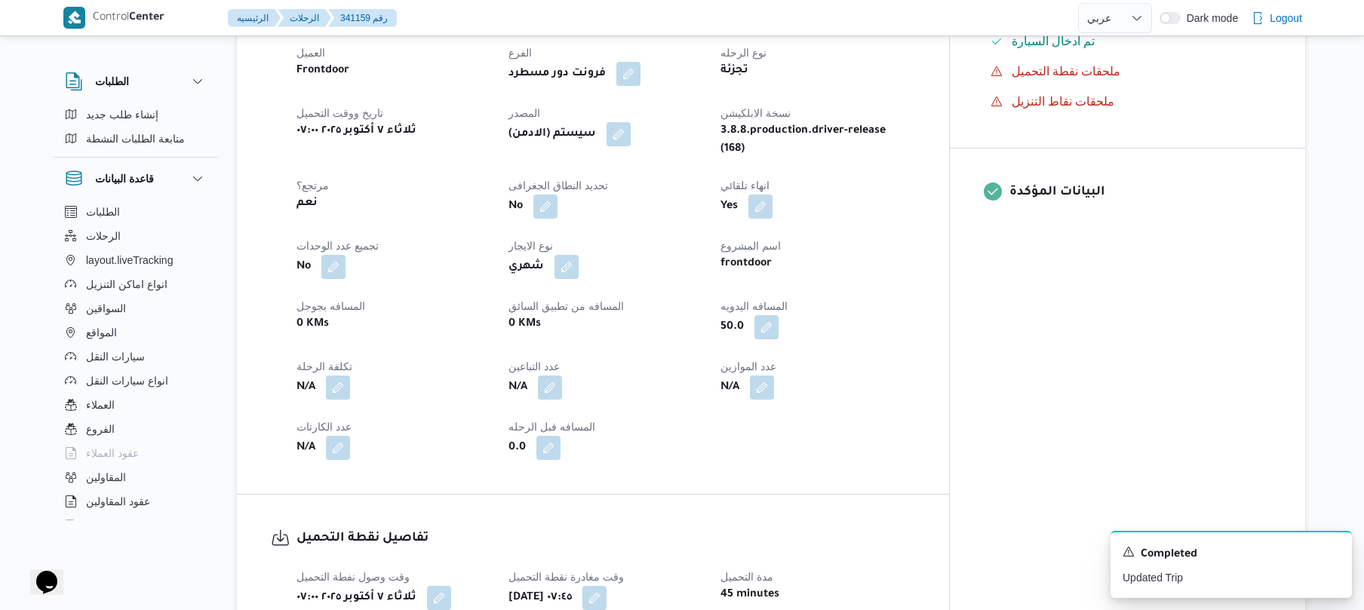
scroll to position [523, 0]
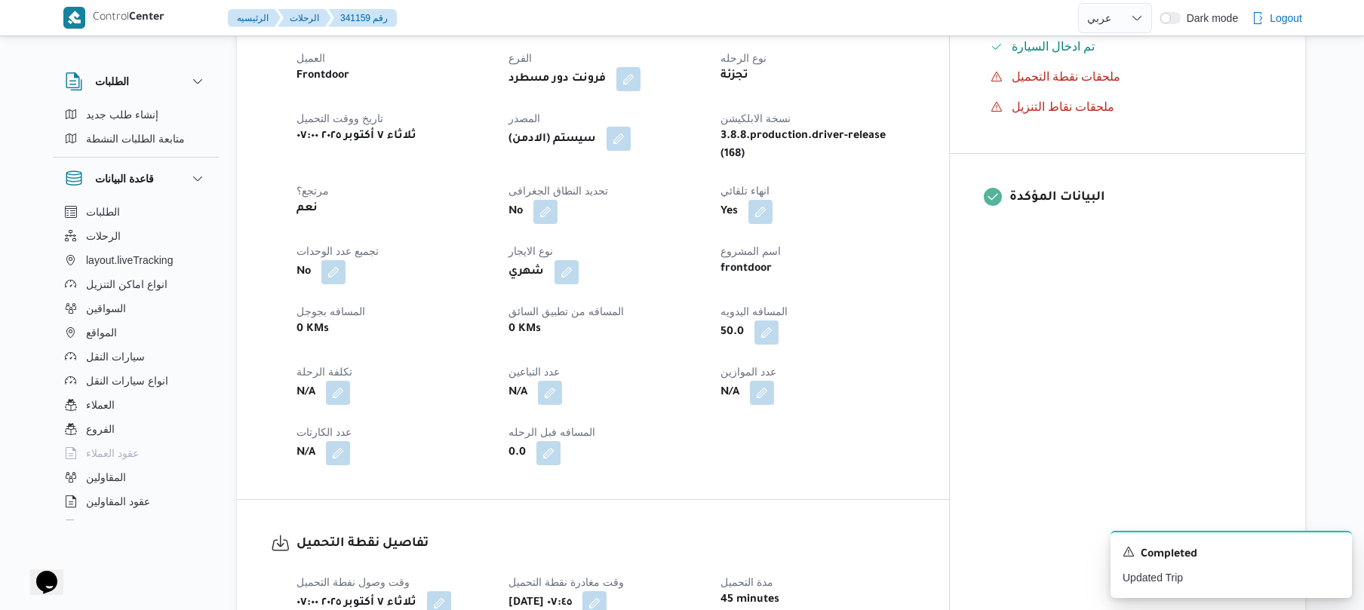
click at [631, 151] on button "button" at bounding box center [619, 139] width 24 height 24
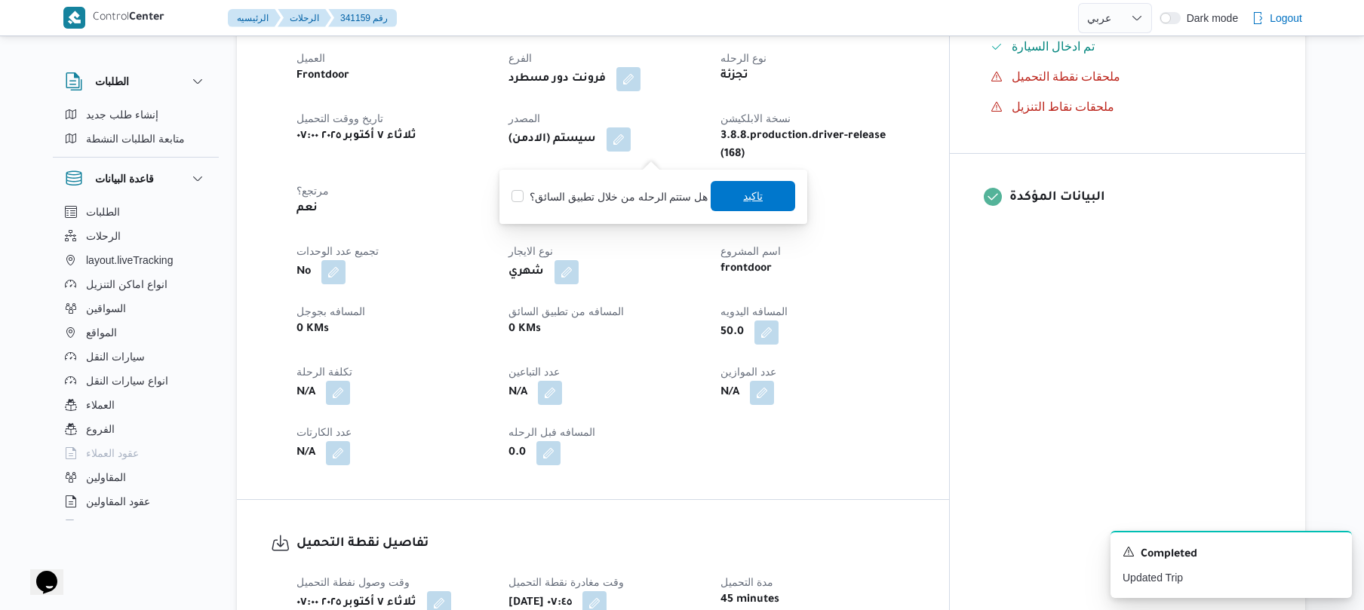
click at [734, 198] on span "تاكيد" at bounding box center [753, 196] width 85 height 30
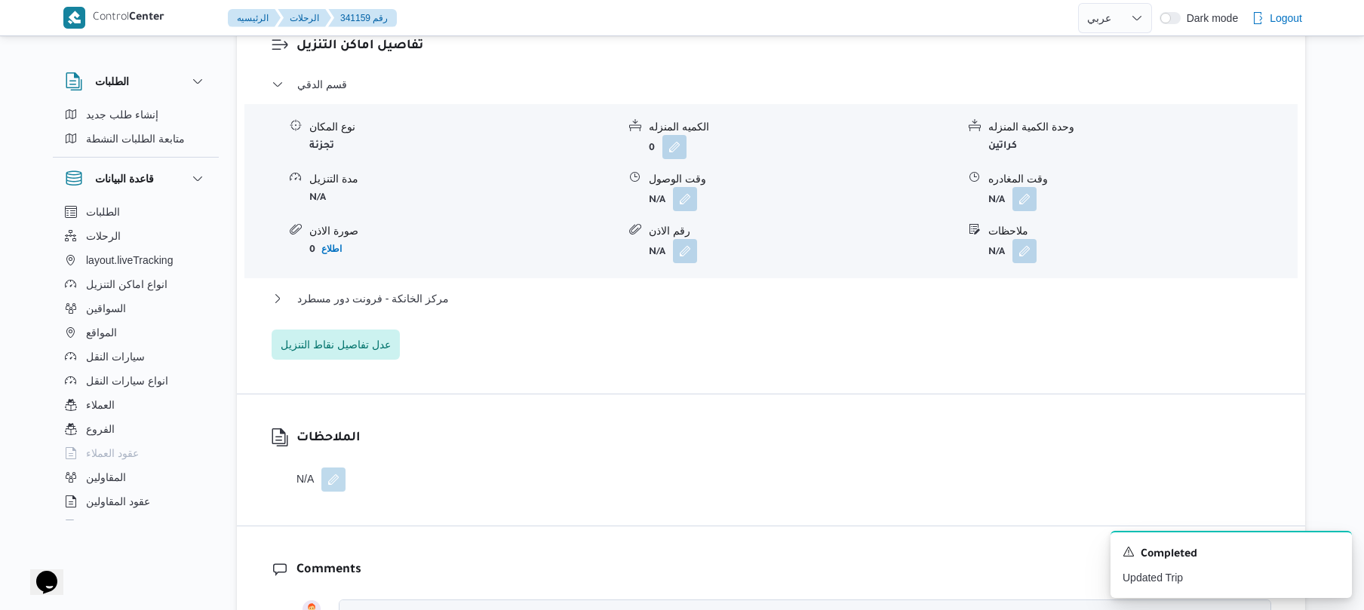
scroll to position [1287, 0]
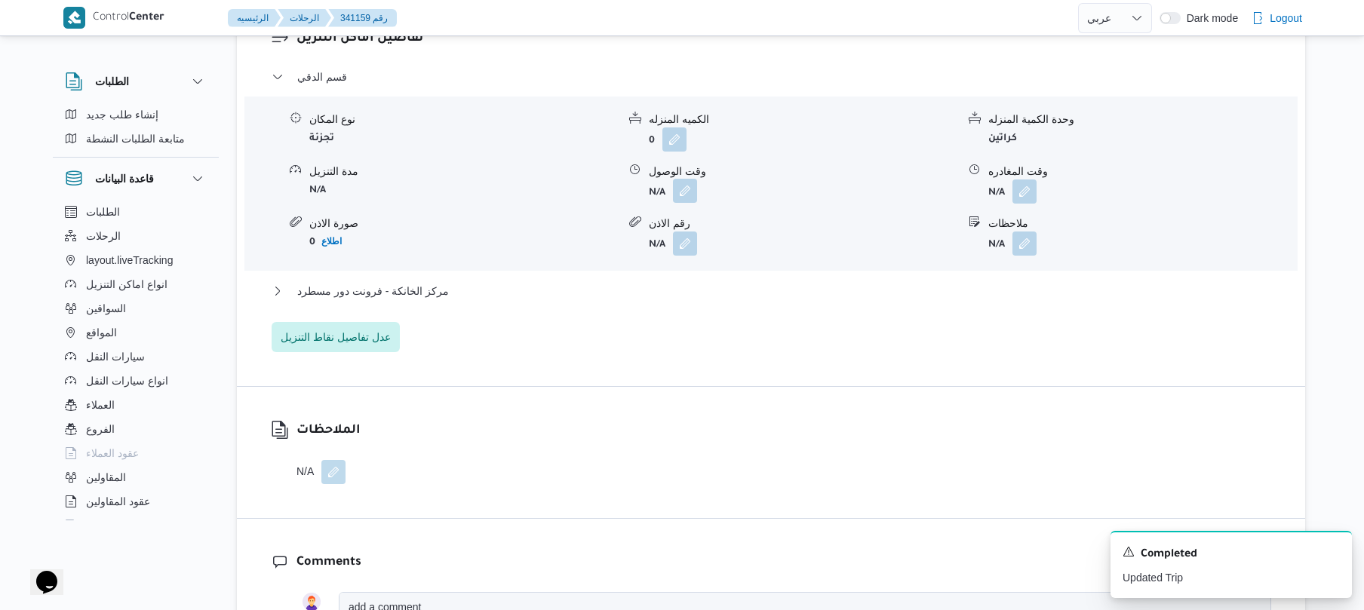
click at [692, 203] on button "button" at bounding box center [685, 191] width 24 height 24
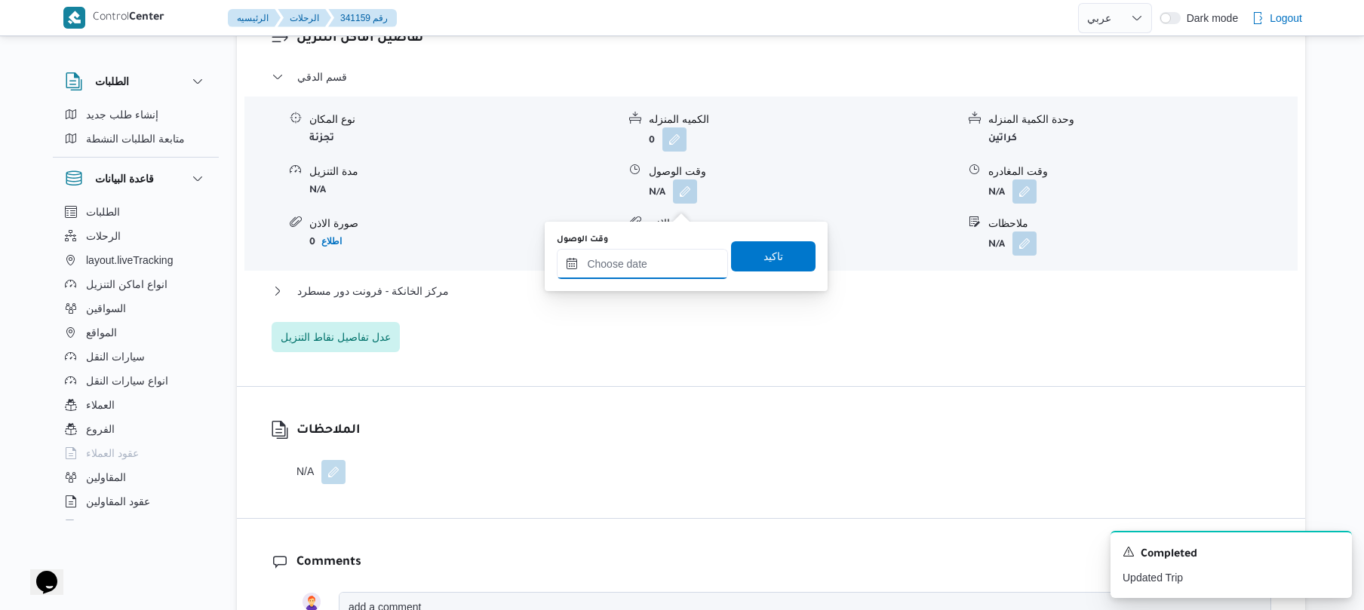
click at [660, 272] on input "وقت الوصول" at bounding box center [642, 264] width 171 height 30
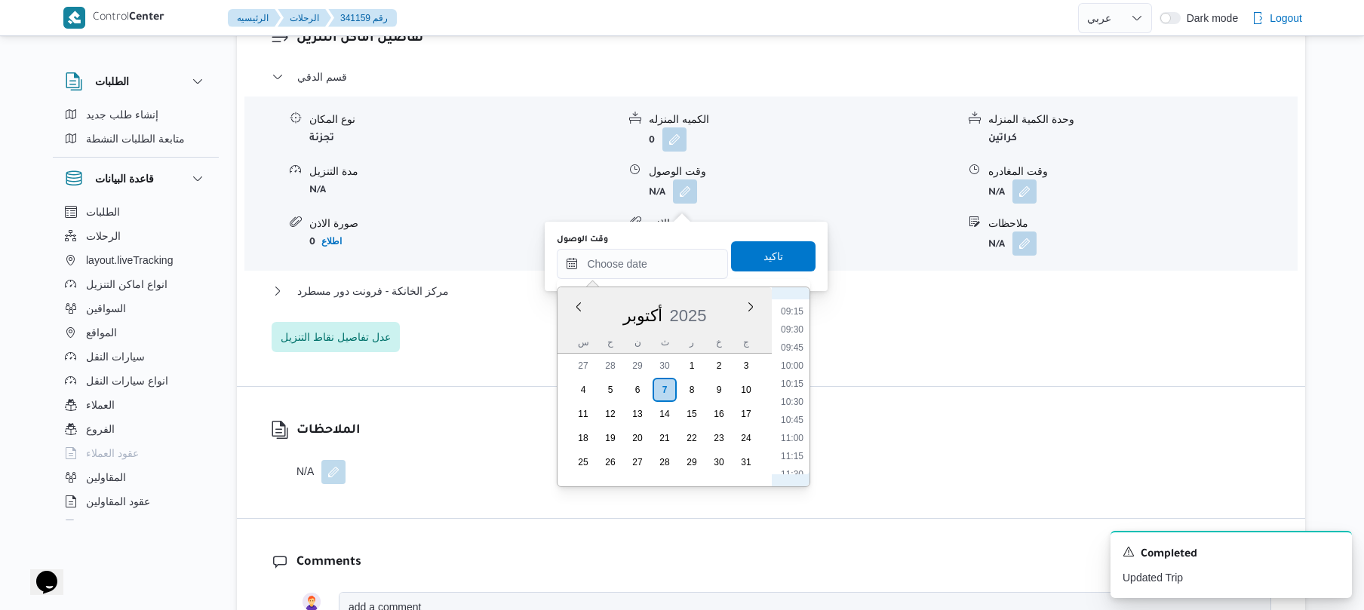
scroll to position [623, 0]
click at [791, 317] on li "08:45" at bounding box center [792, 318] width 35 height 15
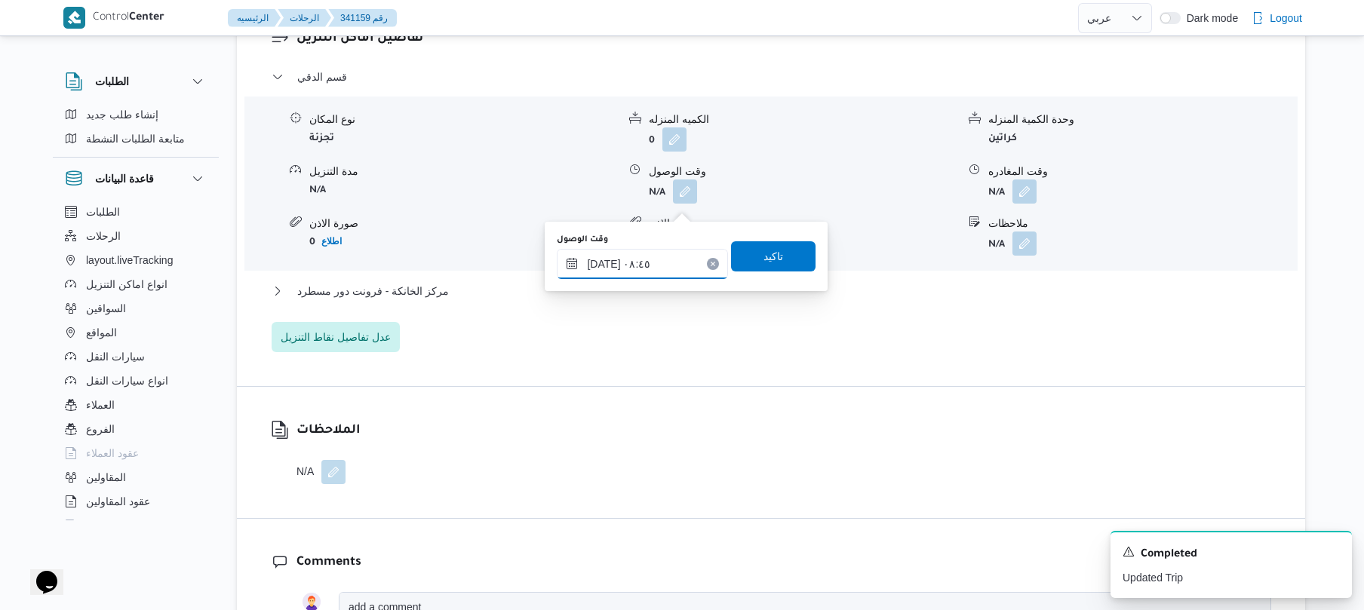
click at [607, 264] on input "٠٧/١٠/٢٠٢٥ ٠٨:٤٥" at bounding box center [642, 264] width 171 height 30
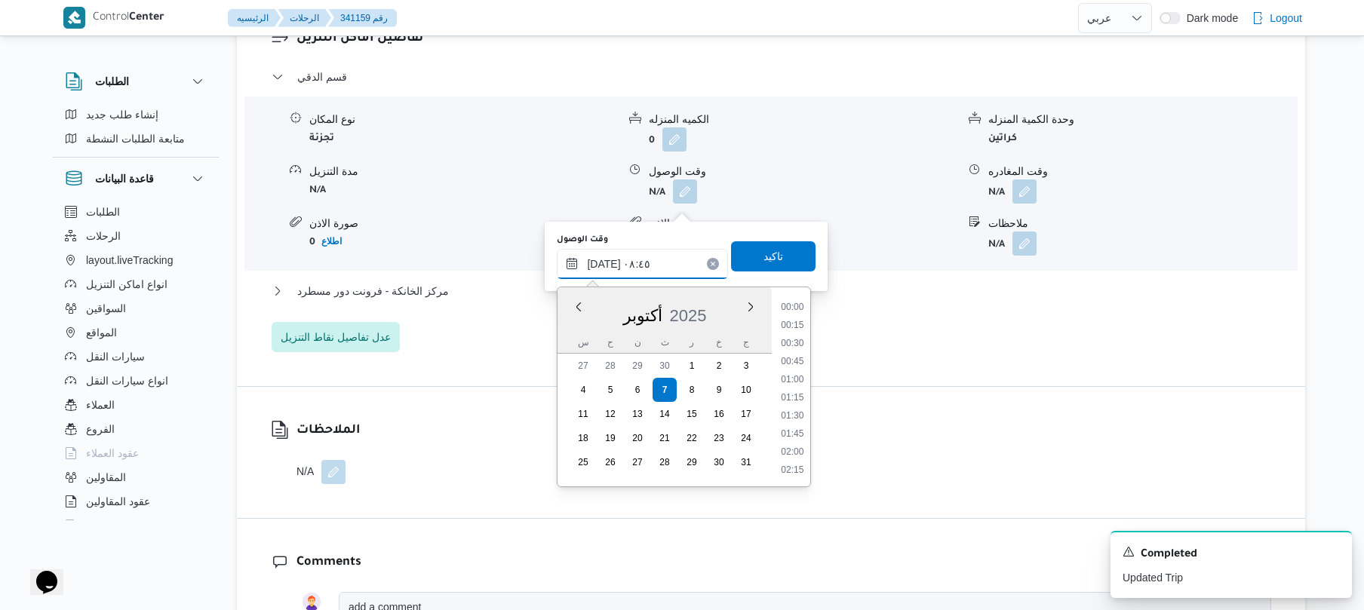
click at [607, 264] on input "٠٧/١٠/٢٠٢٥ ٠٨:٤٥" at bounding box center [642, 264] width 171 height 30
type input "٠٧/١٠/٢٠٢٥ ٠٨:20"
click at [764, 260] on span "تاكيد" at bounding box center [774, 256] width 20 height 18
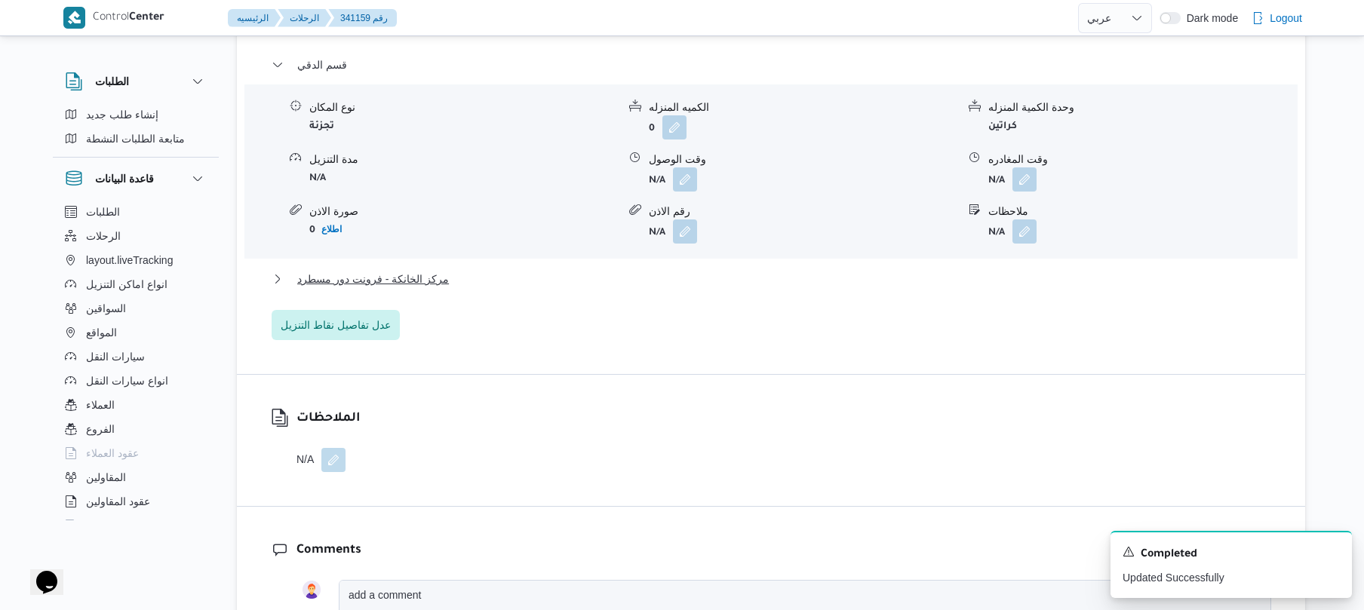
click at [611, 288] on button "مركز الخانكة - فرونت دور مسطرد" at bounding box center [772, 279] width 1000 height 18
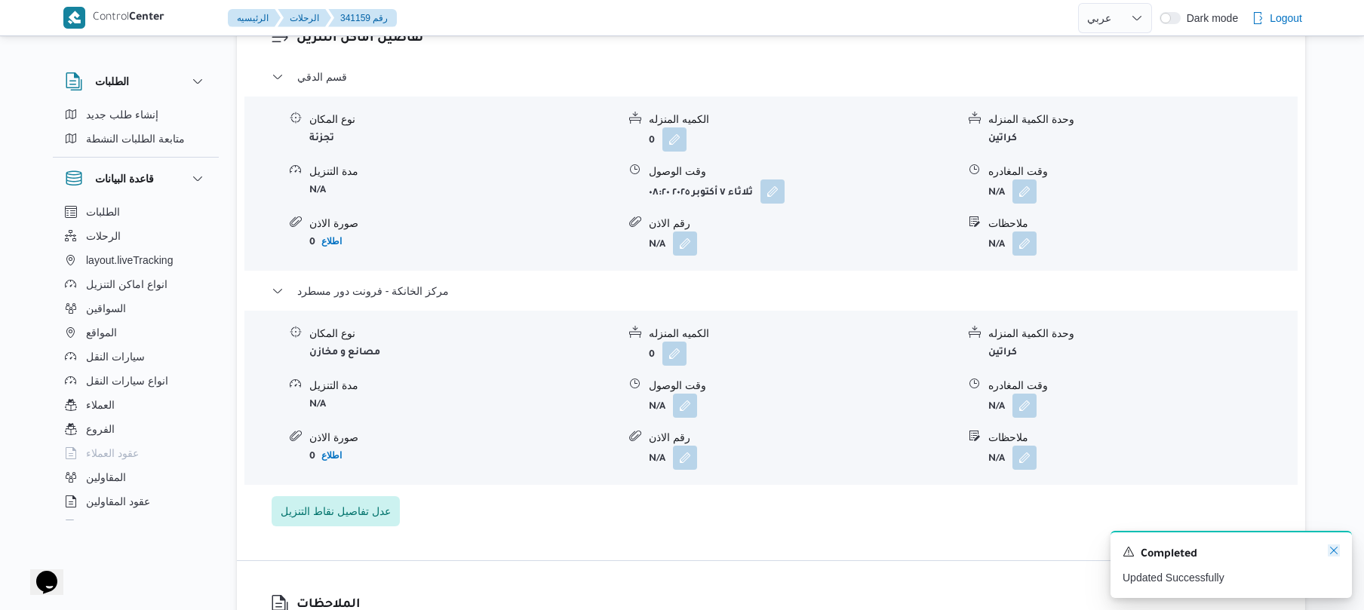
click at [1334, 554] on icon "Dismiss toast" at bounding box center [1334, 551] width 12 height 12
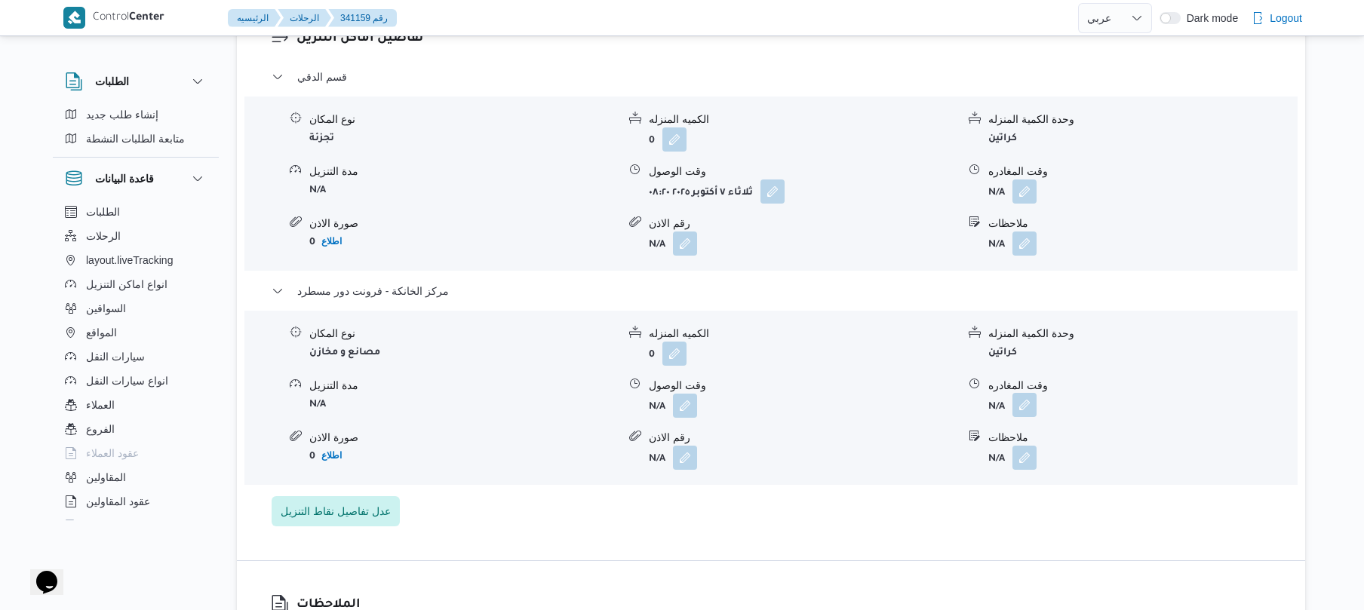
click at [1021, 417] on button "button" at bounding box center [1025, 405] width 24 height 24
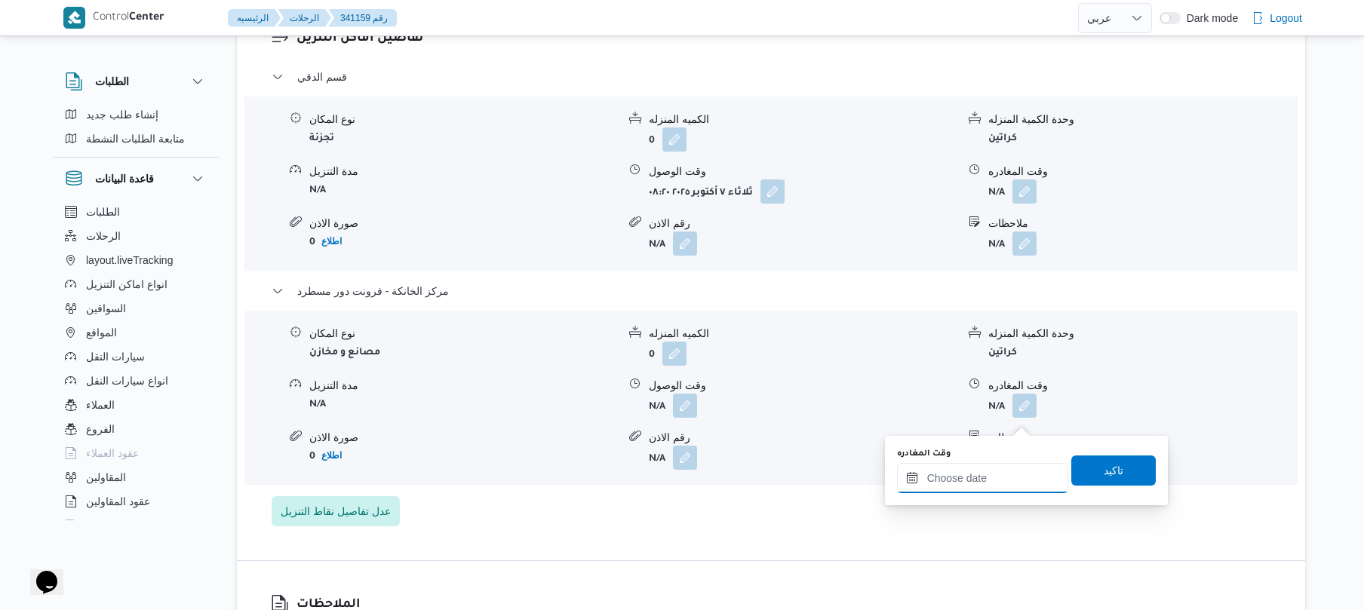
click at [949, 487] on input "وقت المغادره" at bounding box center [982, 478] width 171 height 30
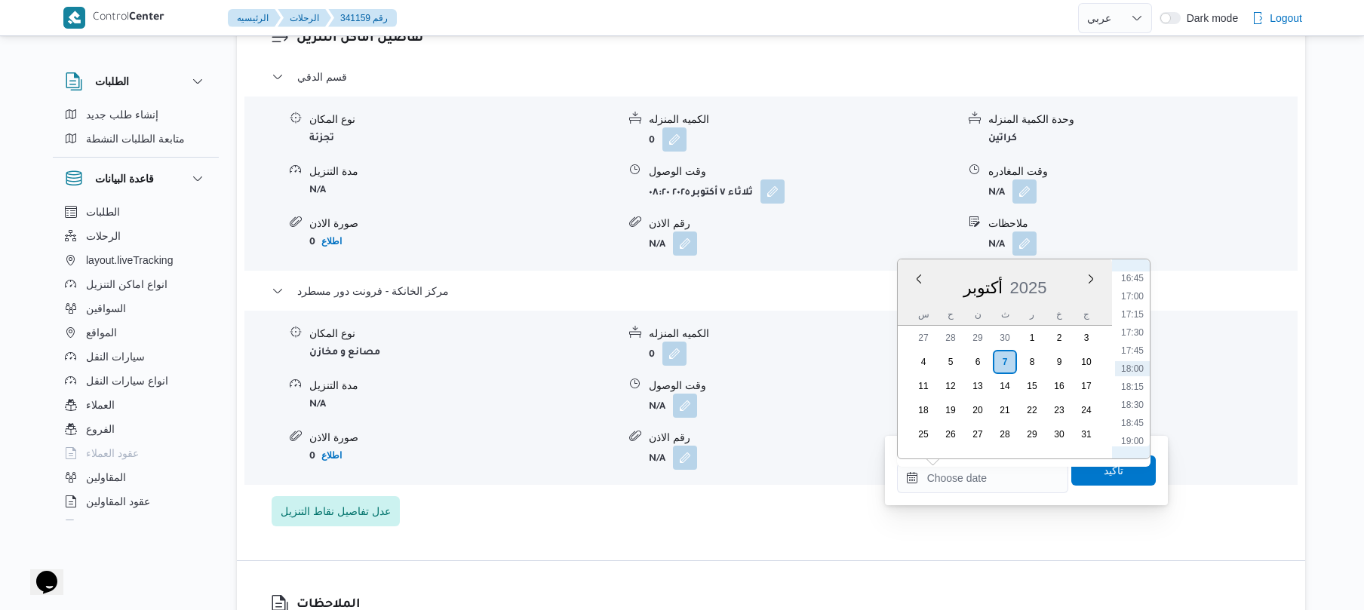
scroll to position [1065, 0]
click at [1138, 340] on li "15:30" at bounding box center [1132, 336] width 35 height 15
type input "[DATE] ١٥:٣٠"
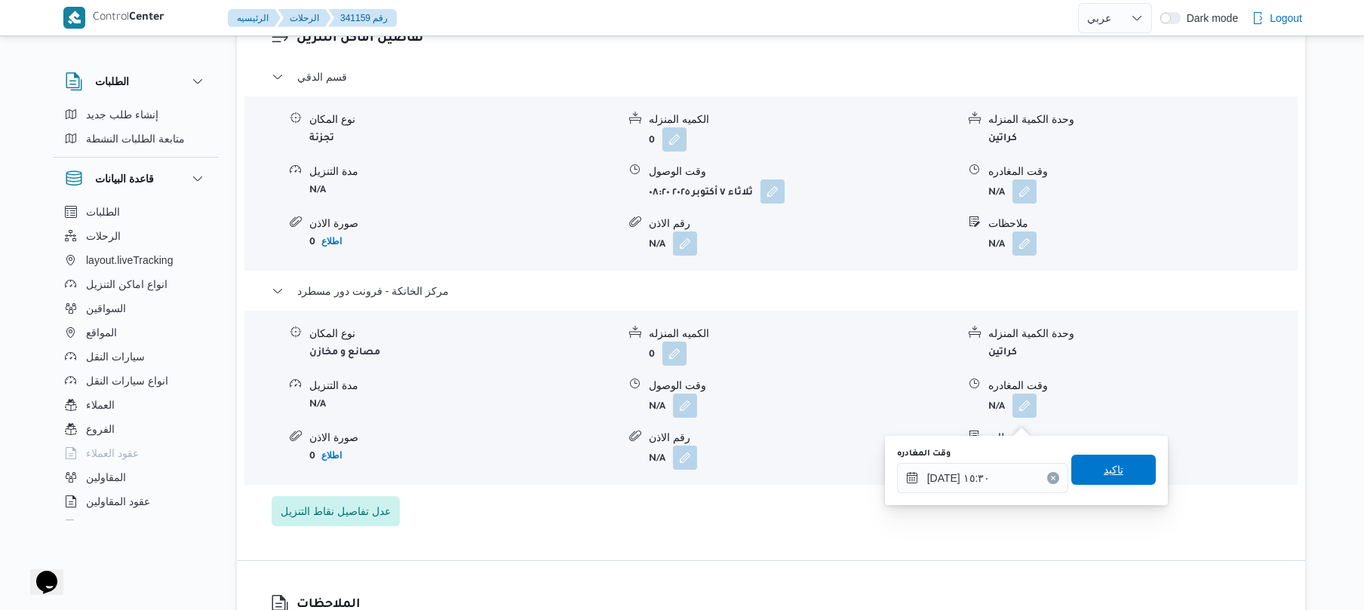
click at [1104, 475] on span "تاكيد" at bounding box center [1114, 470] width 20 height 18
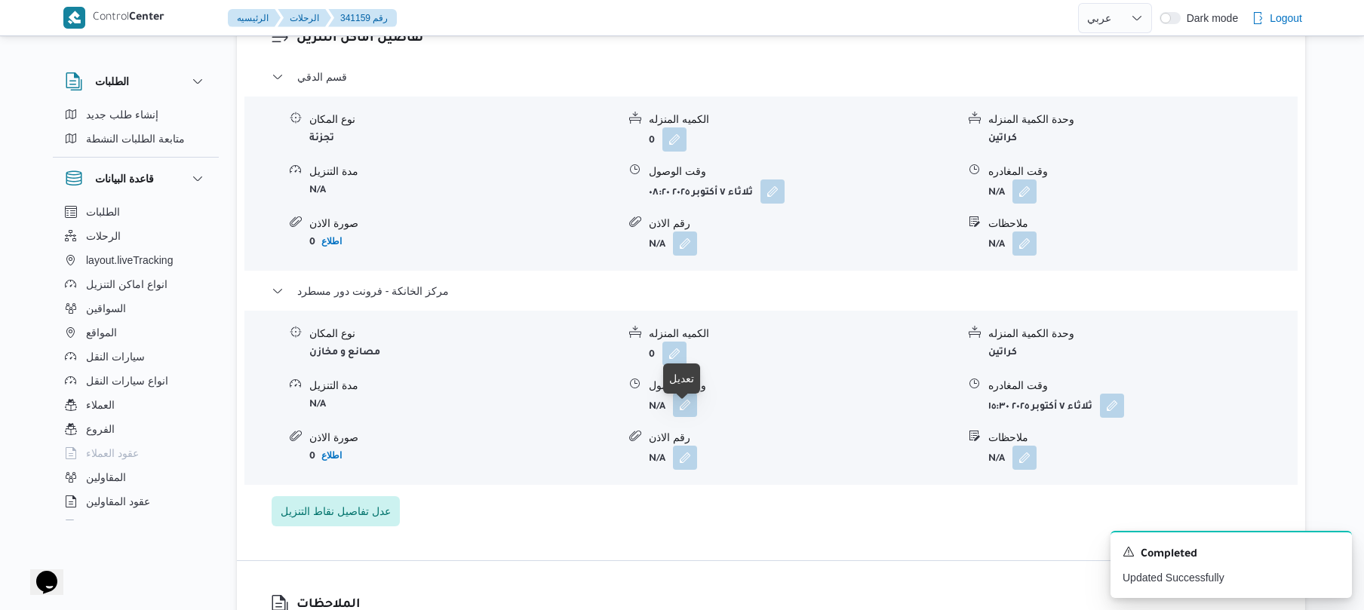
click at [683, 417] on button "button" at bounding box center [685, 405] width 24 height 24
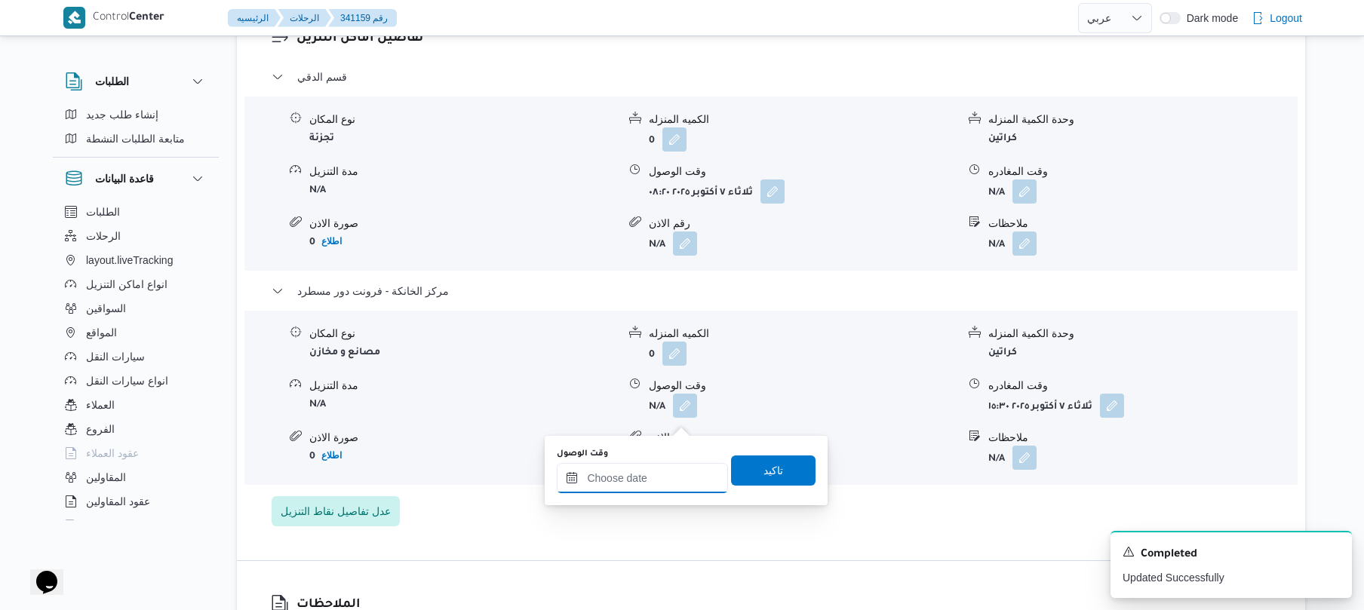
click at [683, 471] on input "وقت الوصول" at bounding box center [642, 478] width 171 height 30
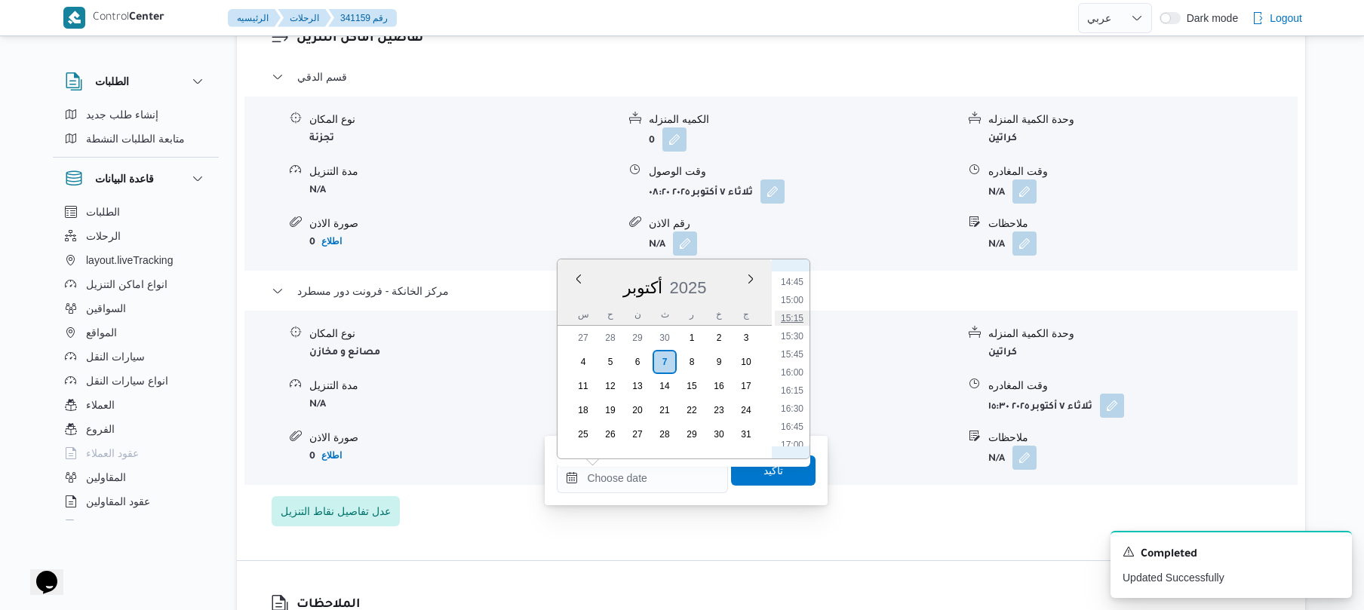
click at [798, 315] on li "15:15" at bounding box center [792, 318] width 35 height 15
type input "[DATE] ١٥:١٥"
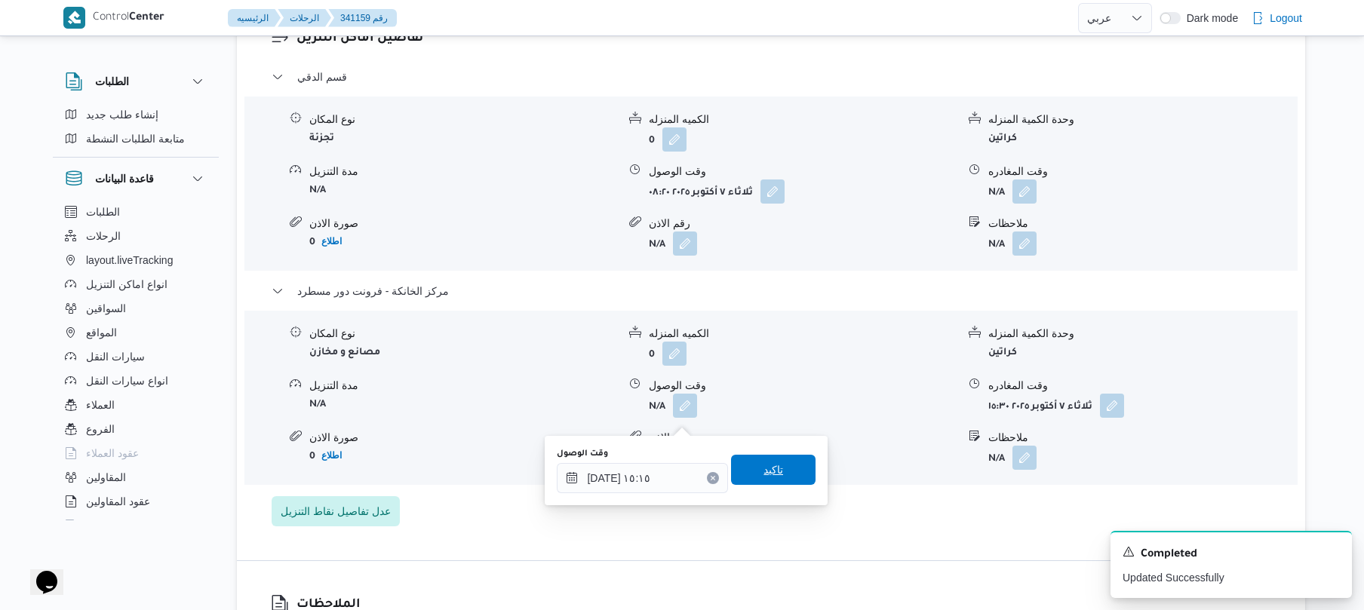
click at [770, 477] on span "تاكيد" at bounding box center [774, 470] width 20 height 18
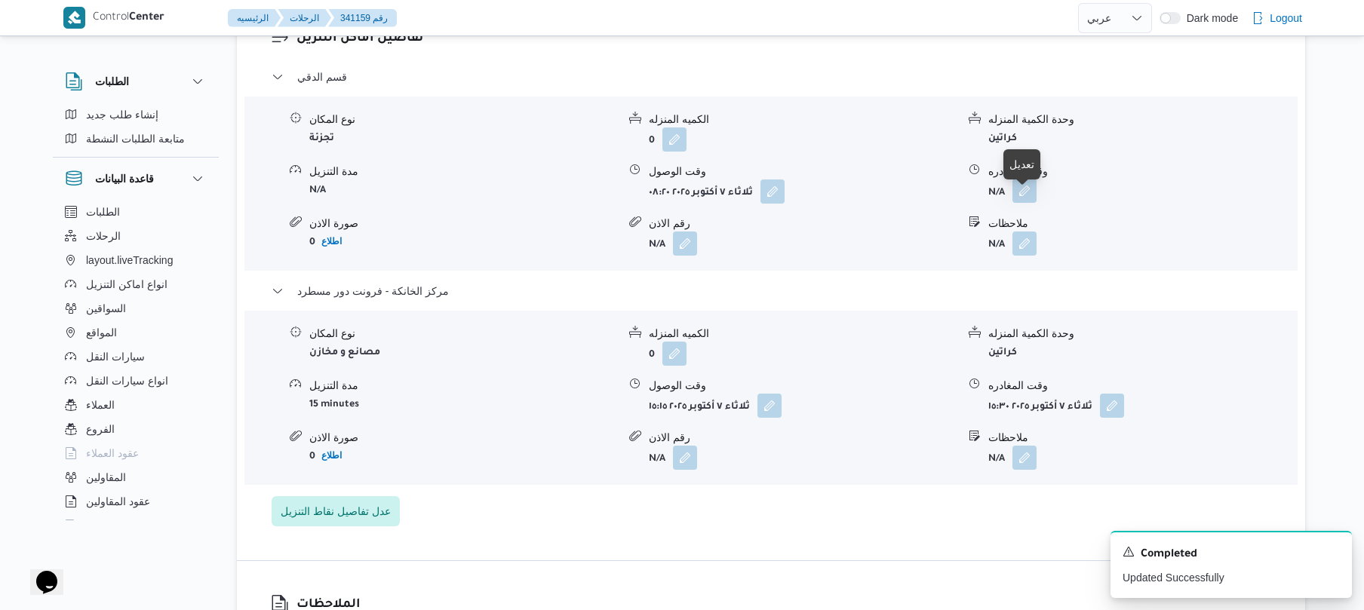
click at [1027, 196] on button "button" at bounding box center [1025, 191] width 24 height 24
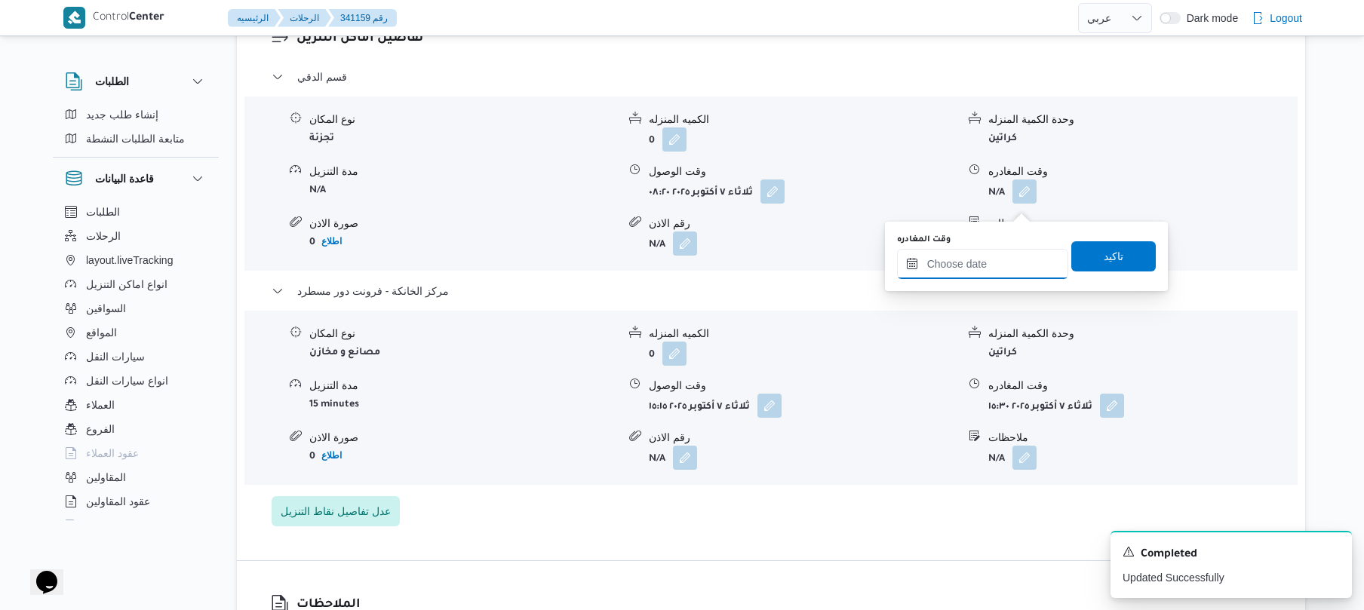
click at [979, 269] on input "وقت المغادره" at bounding box center [982, 264] width 171 height 30
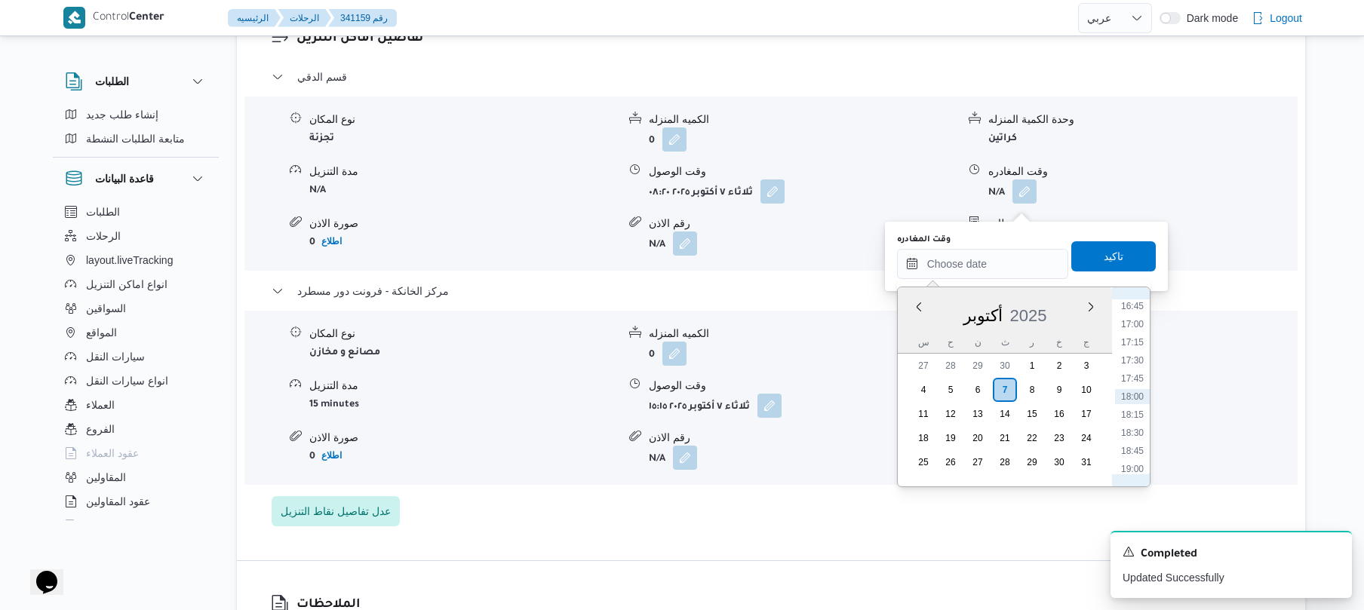
scroll to position [1066, 0]
click at [1139, 305] on li "14:45" at bounding box center [1132, 309] width 35 height 15
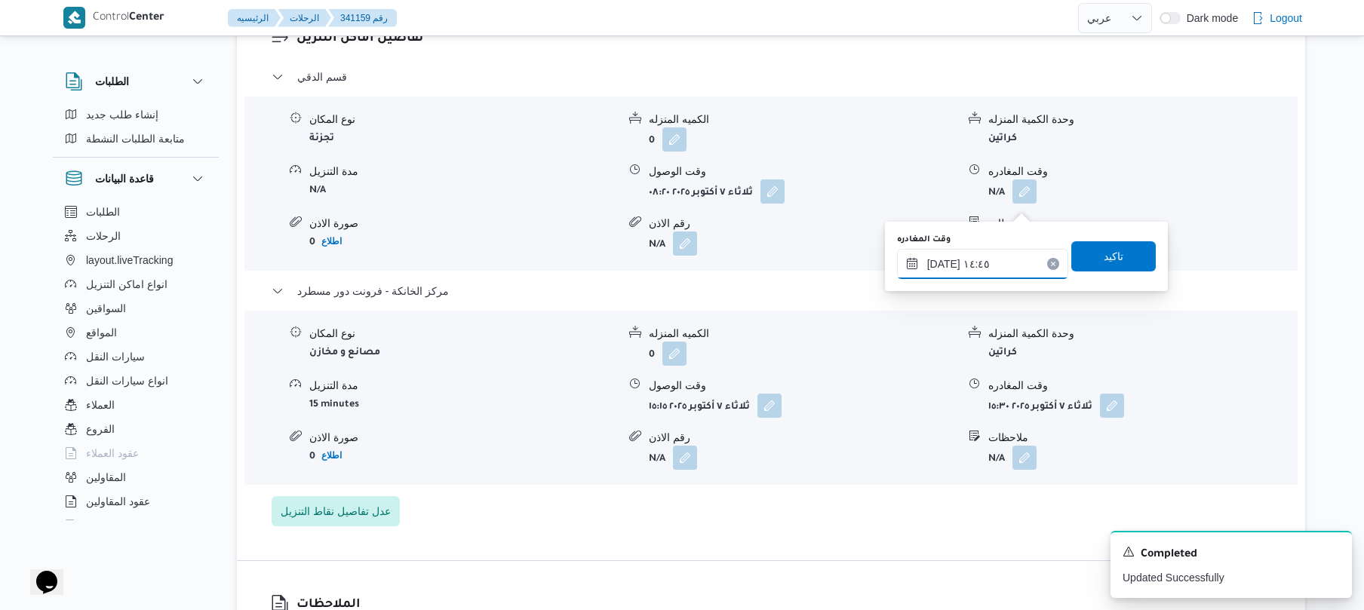
click at [943, 261] on input "٠٧/١٠/٢٠٢٥ ١٤:٤٥" at bounding box center [982, 264] width 171 height 30
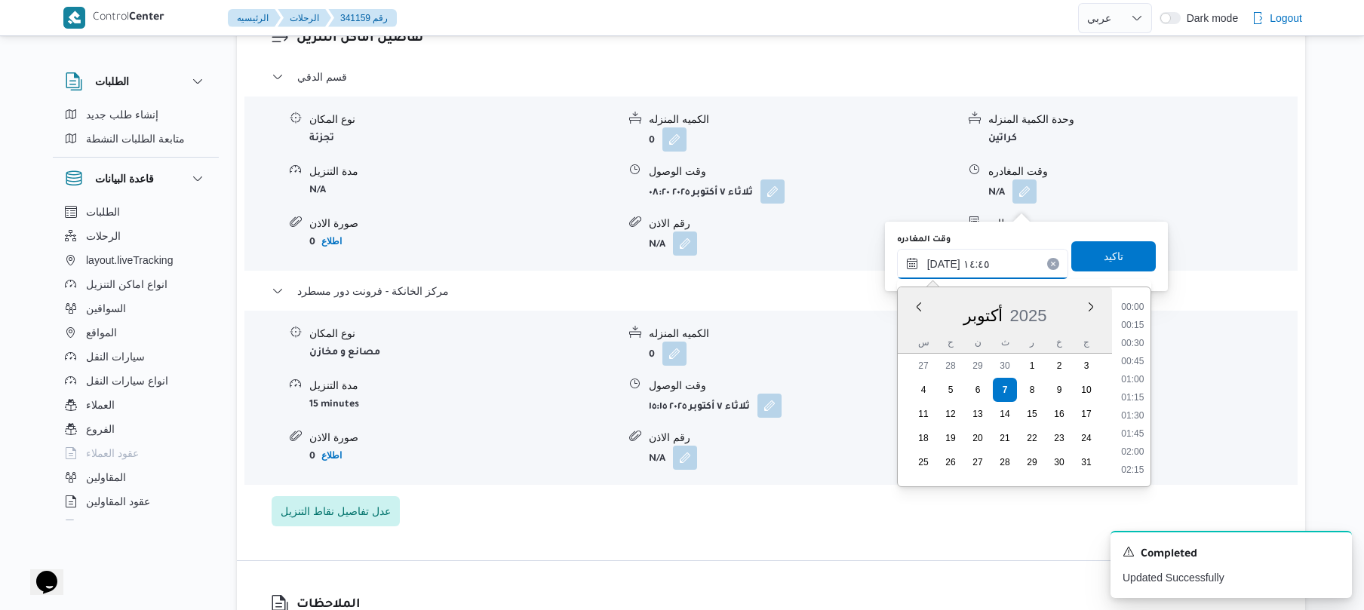
scroll to position [978, 0]
click at [943, 261] on input "٠٧/١٠/٢٠٢٥ ١٤:٤٥" at bounding box center [982, 264] width 171 height 30
type input "٠٧/١٠/٢٠٢٥ ١٤:35"
click at [1105, 257] on span "تاكيد" at bounding box center [1114, 256] width 20 height 18
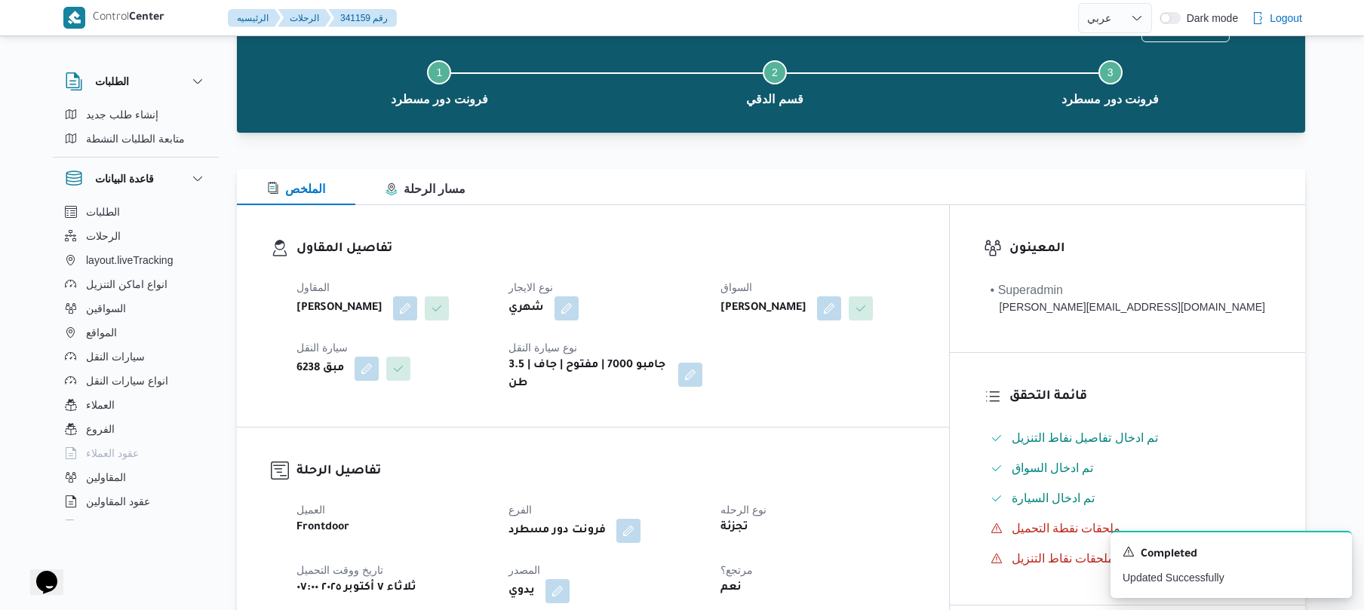
scroll to position [0, 0]
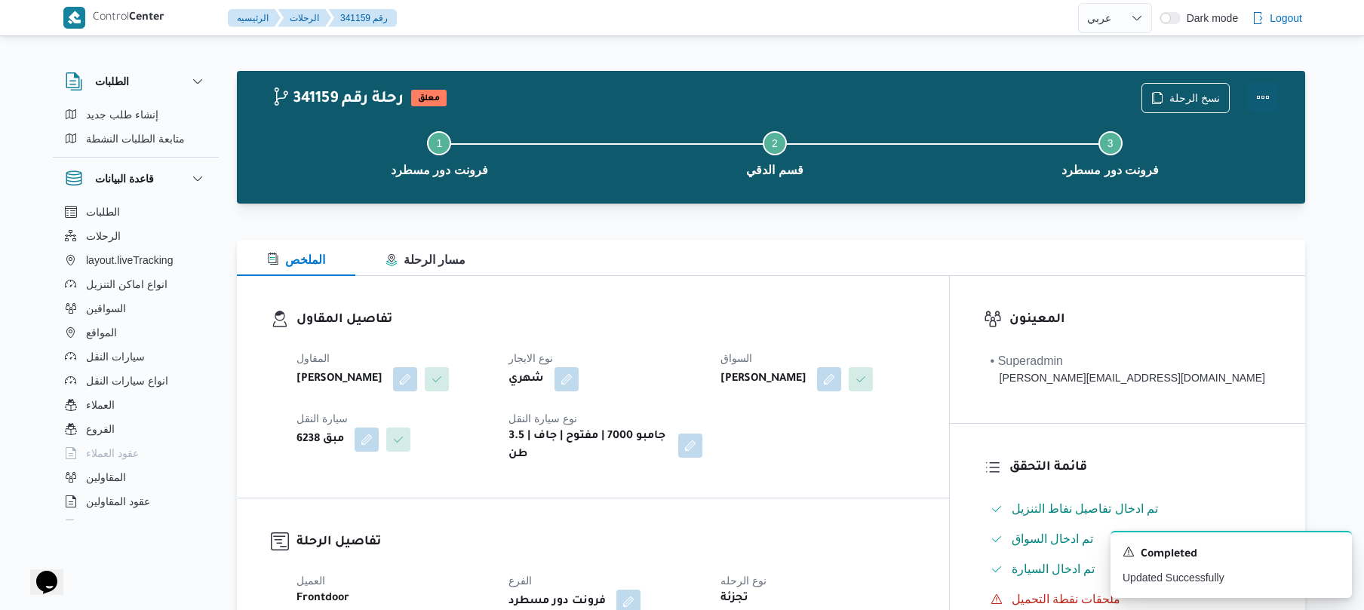
click at [1262, 91] on button "Actions" at bounding box center [1263, 97] width 30 height 30
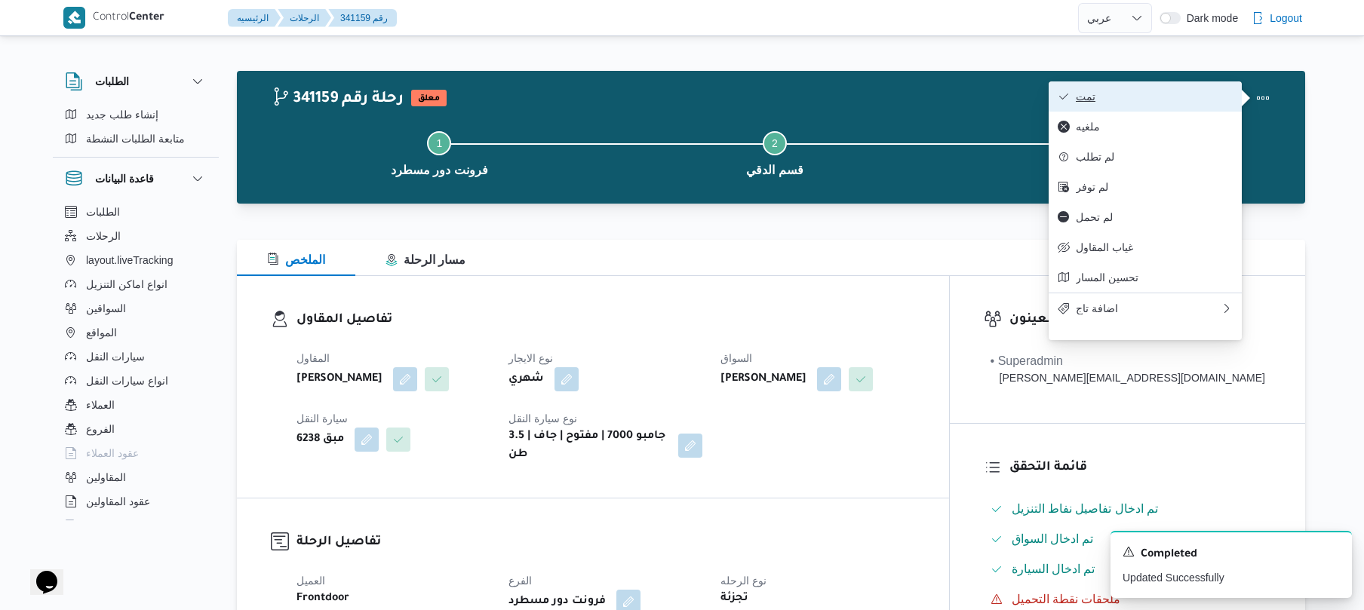
click at [1204, 104] on button "تمت" at bounding box center [1145, 96] width 193 height 30
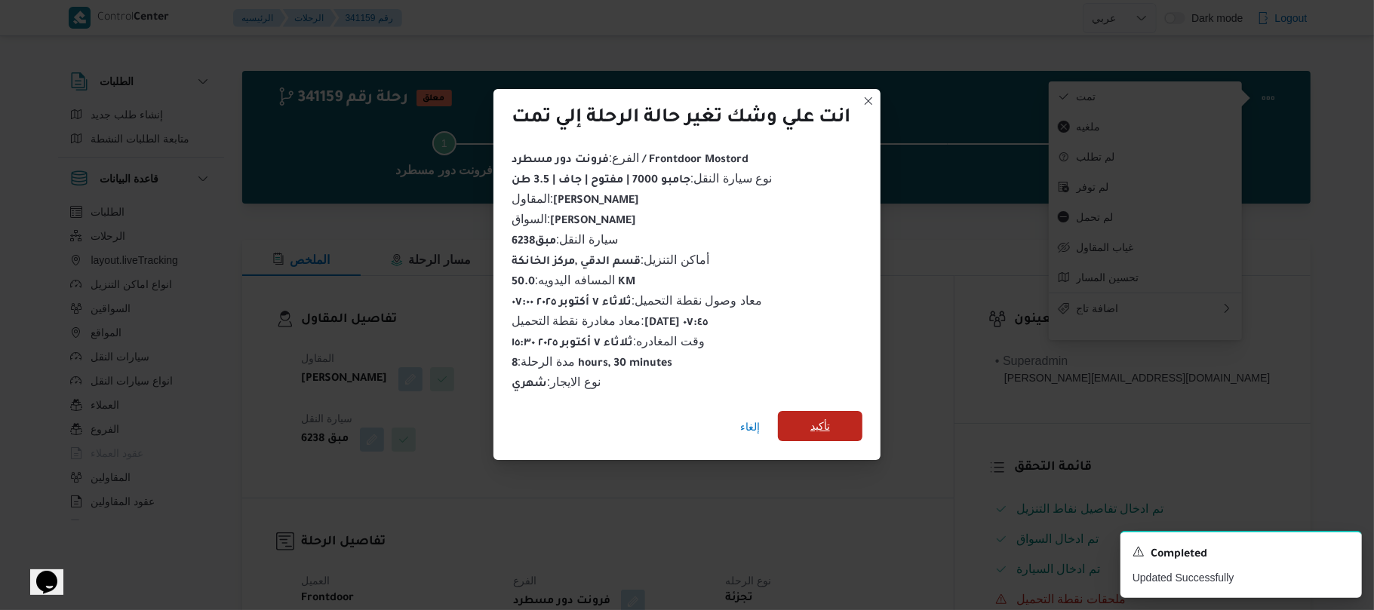
click at [821, 424] on span "تأكيد" at bounding box center [820, 426] width 20 height 18
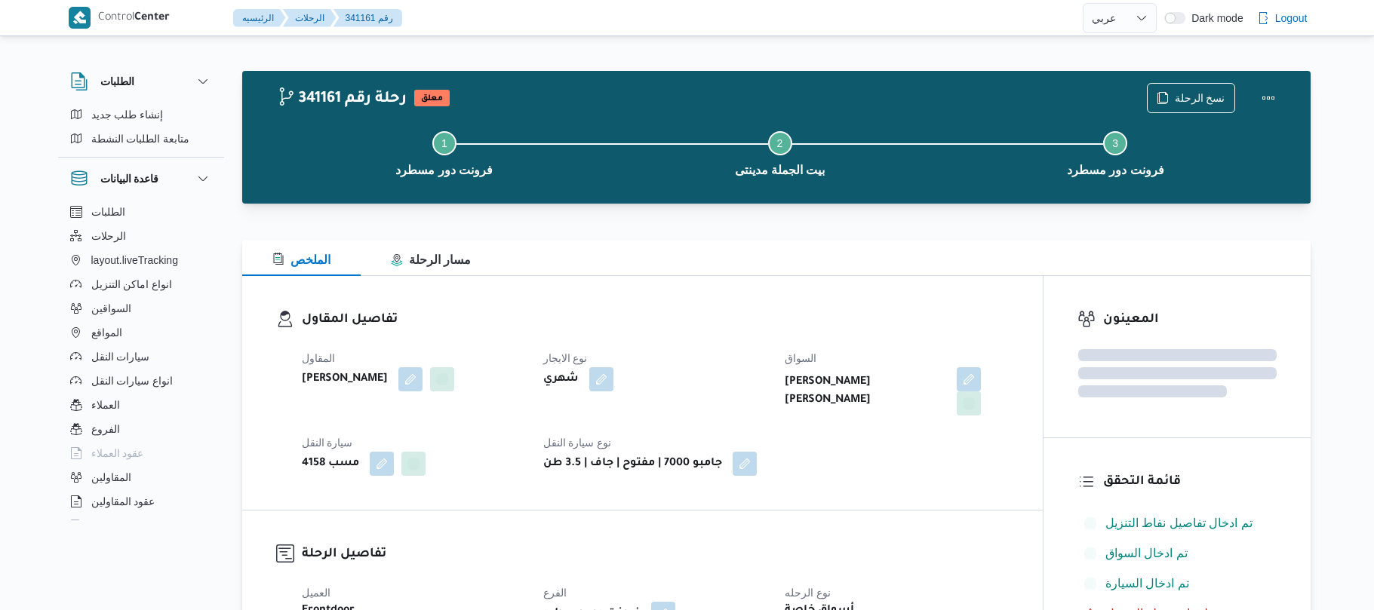
select select "ar"
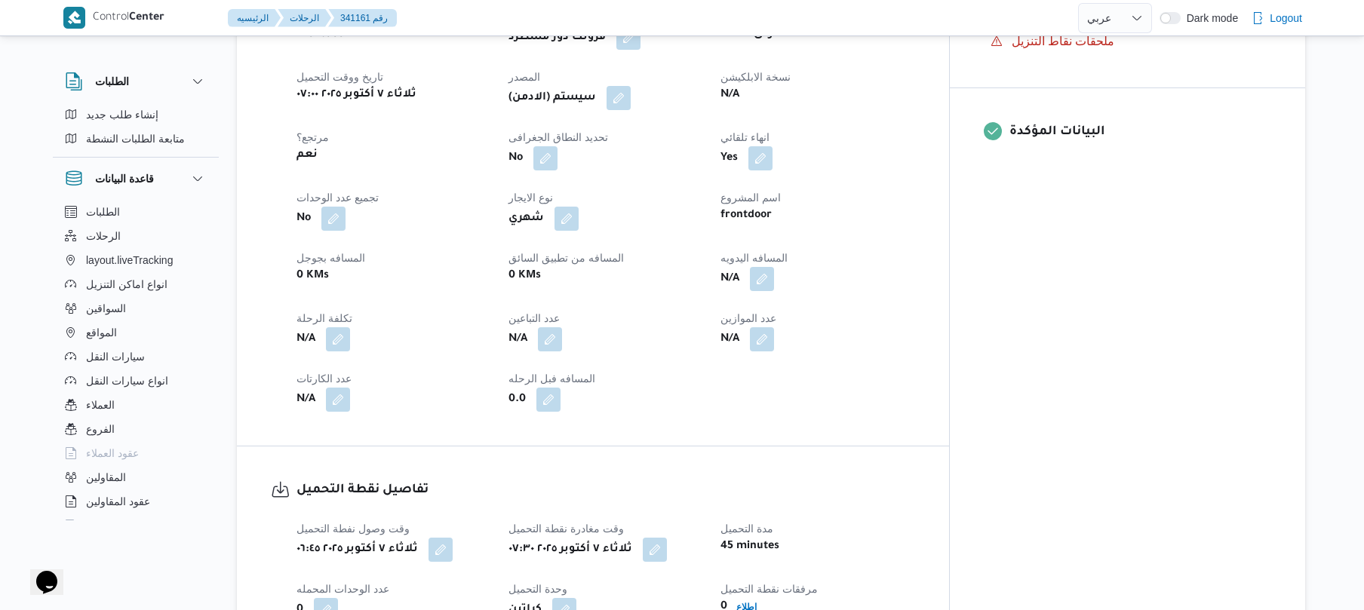
scroll to position [483, 0]
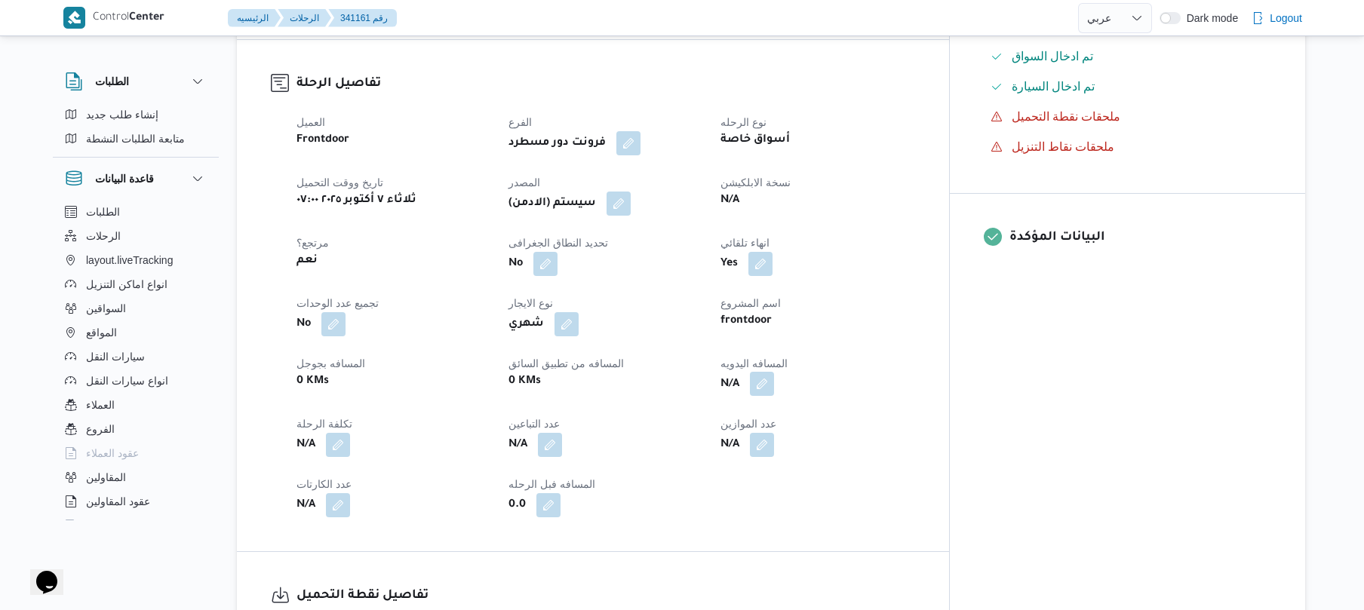
click at [774, 372] on button "button" at bounding box center [762, 384] width 24 height 24
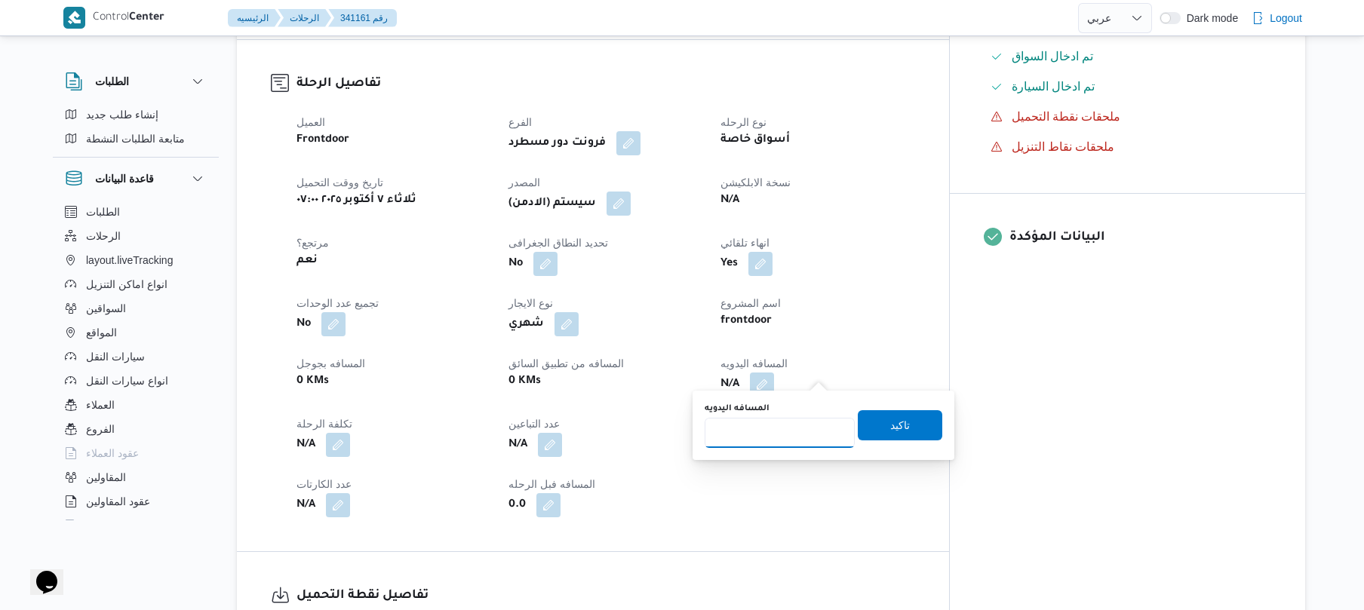
click at [776, 427] on input "المسافه اليدويه" at bounding box center [780, 433] width 150 height 30
type input "100"
click at [867, 423] on span "تاكيد" at bounding box center [900, 425] width 85 height 30
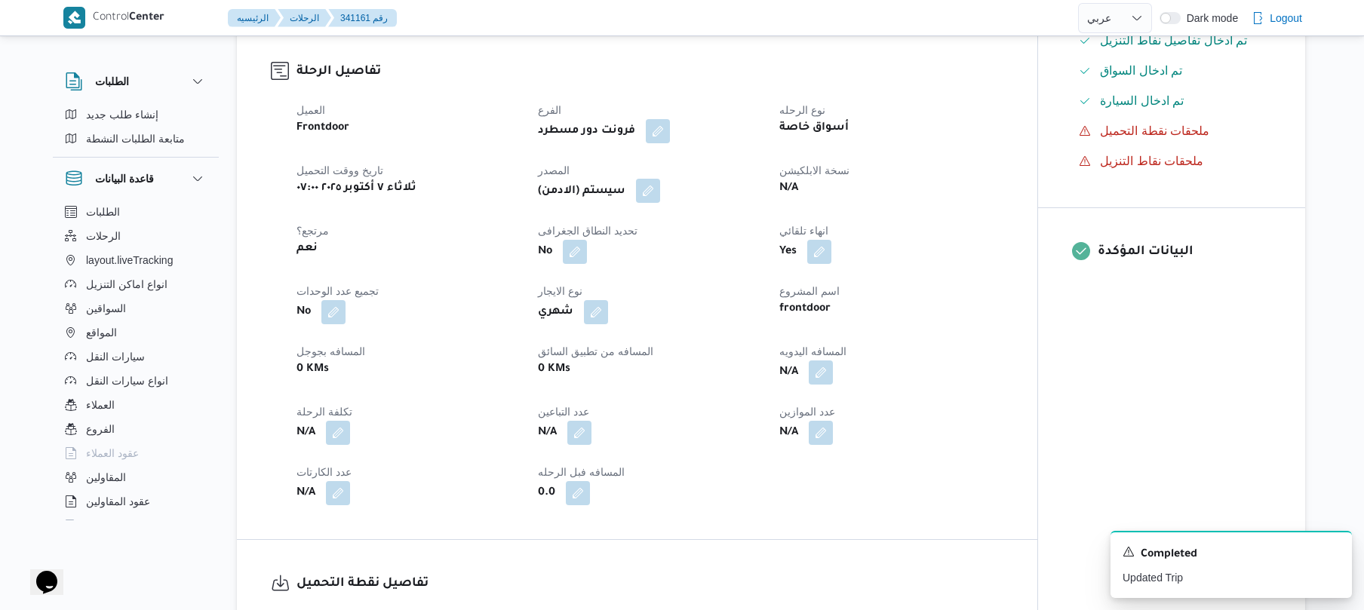
click at [653, 187] on button "button" at bounding box center [648, 191] width 24 height 24
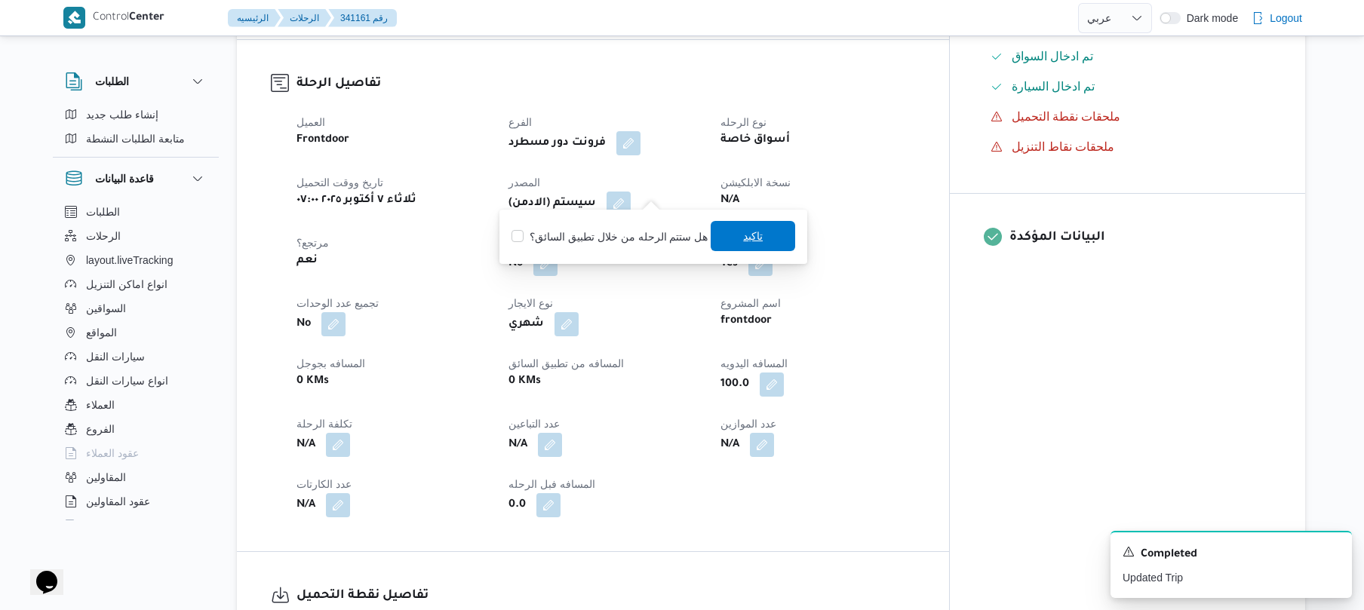
click at [743, 235] on span "تاكيد" at bounding box center [753, 236] width 20 height 18
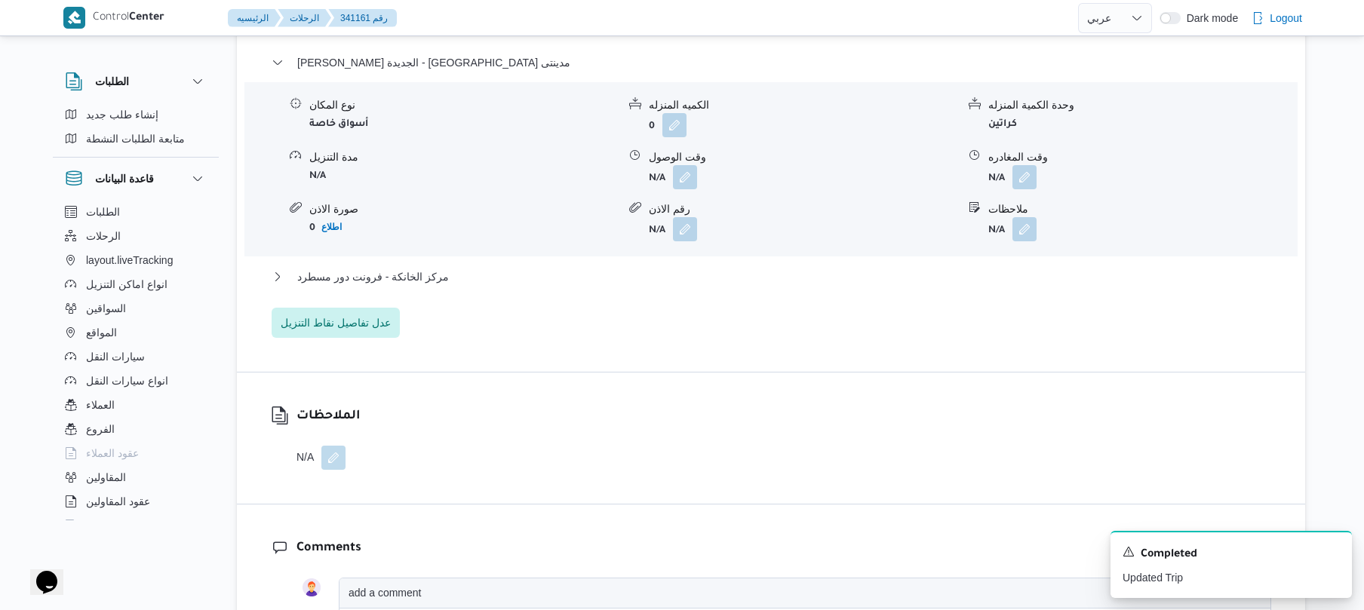
scroll to position [1328, 0]
click at [690, 171] on button "button" at bounding box center [685, 174] width 24 height 24
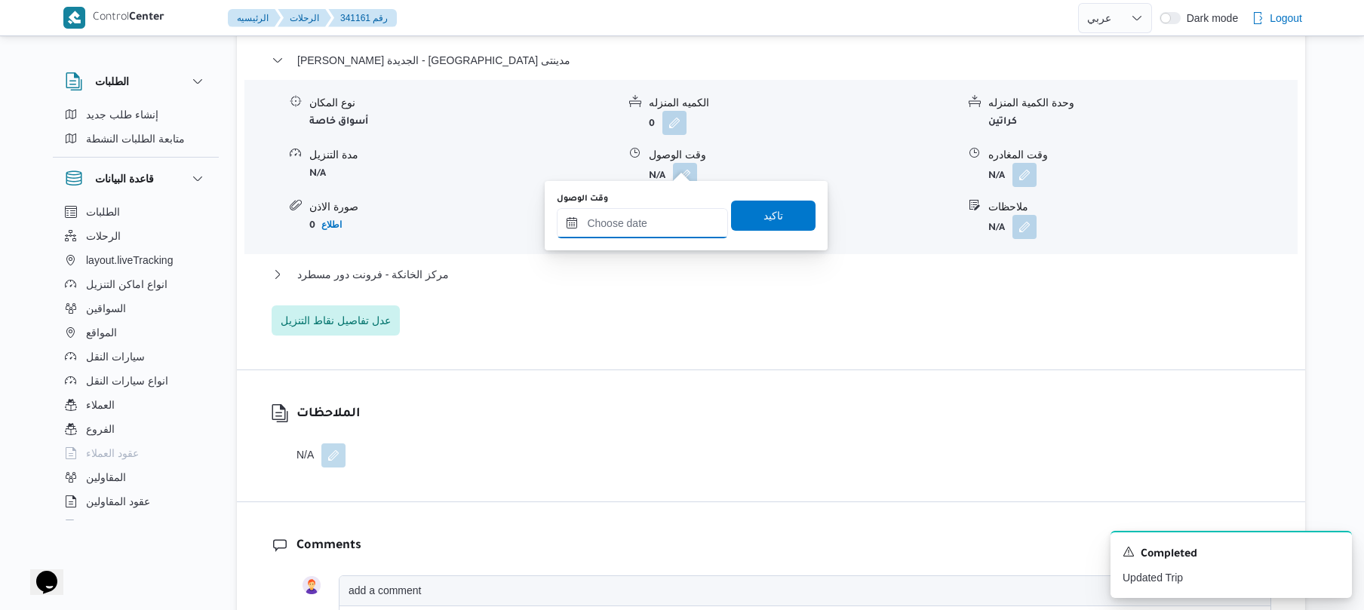
click at [660, 234] on input "وقت الوصول" at bounding box center [642, 223] width 171 height 30
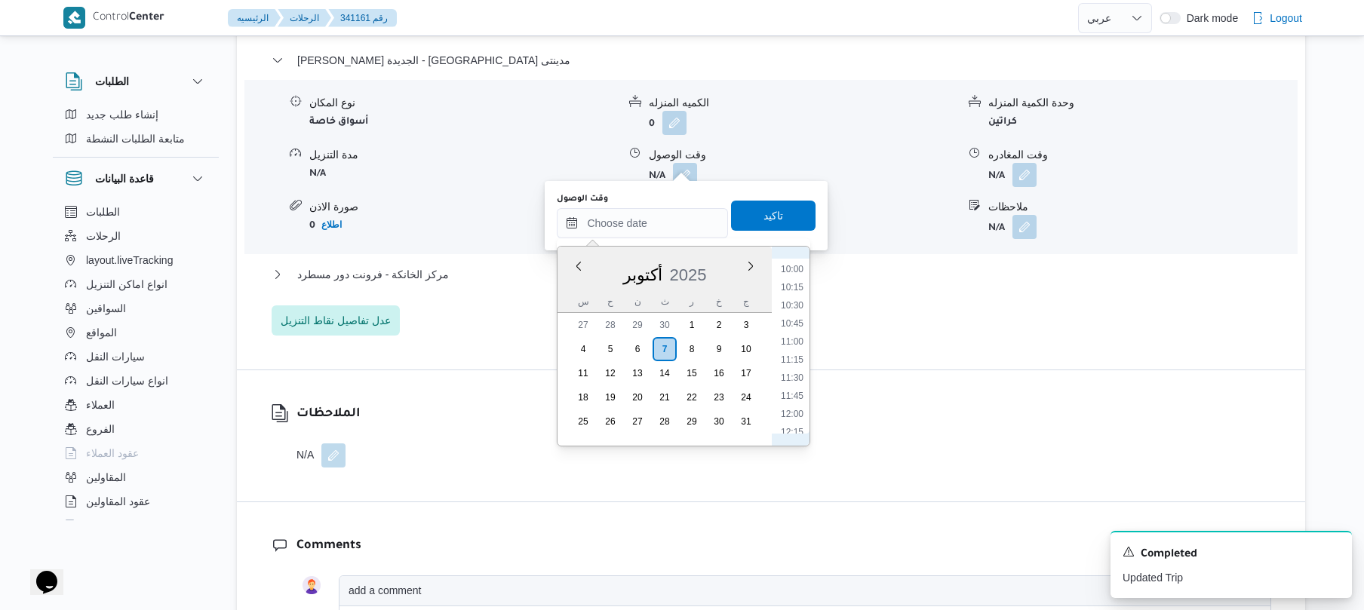
scroll to position [475, 0]
click at [792, 387] on li "08:15" at bounding box center [792, 389] width 35 height 15
type input "٠٧/١٠/٢٠٢٥ ٠٨:١٥"
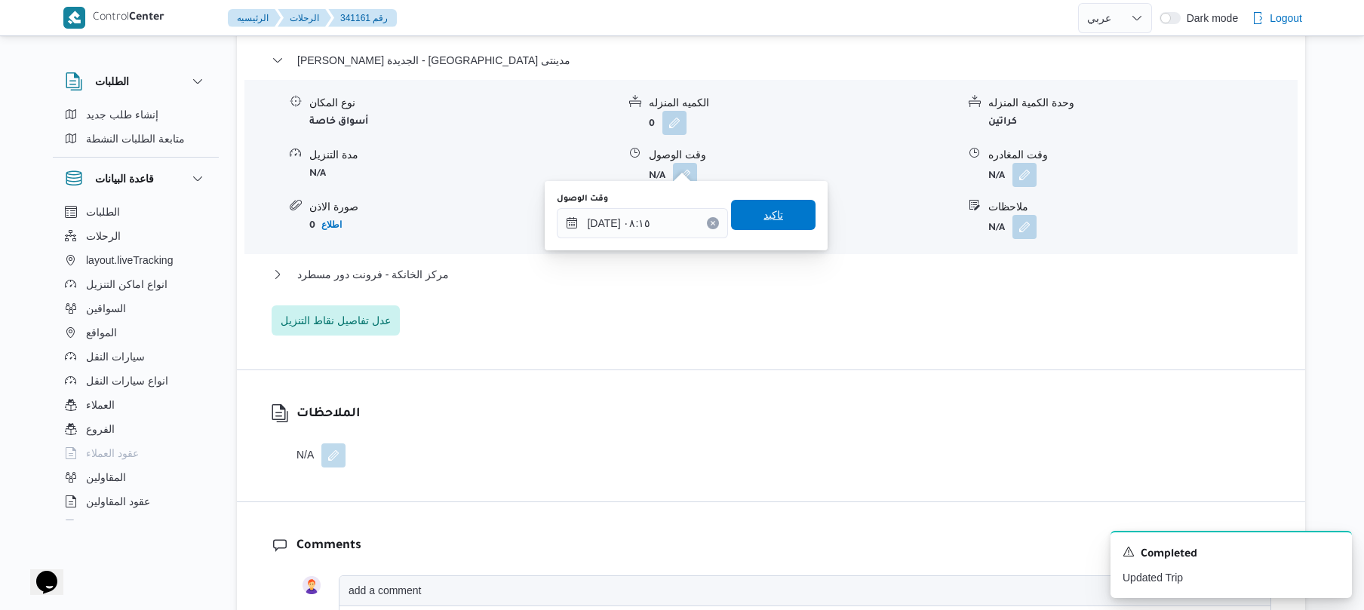
click at [779, 225] on span "تاكيد" at bounding box center [773, 215] width 85 height 30
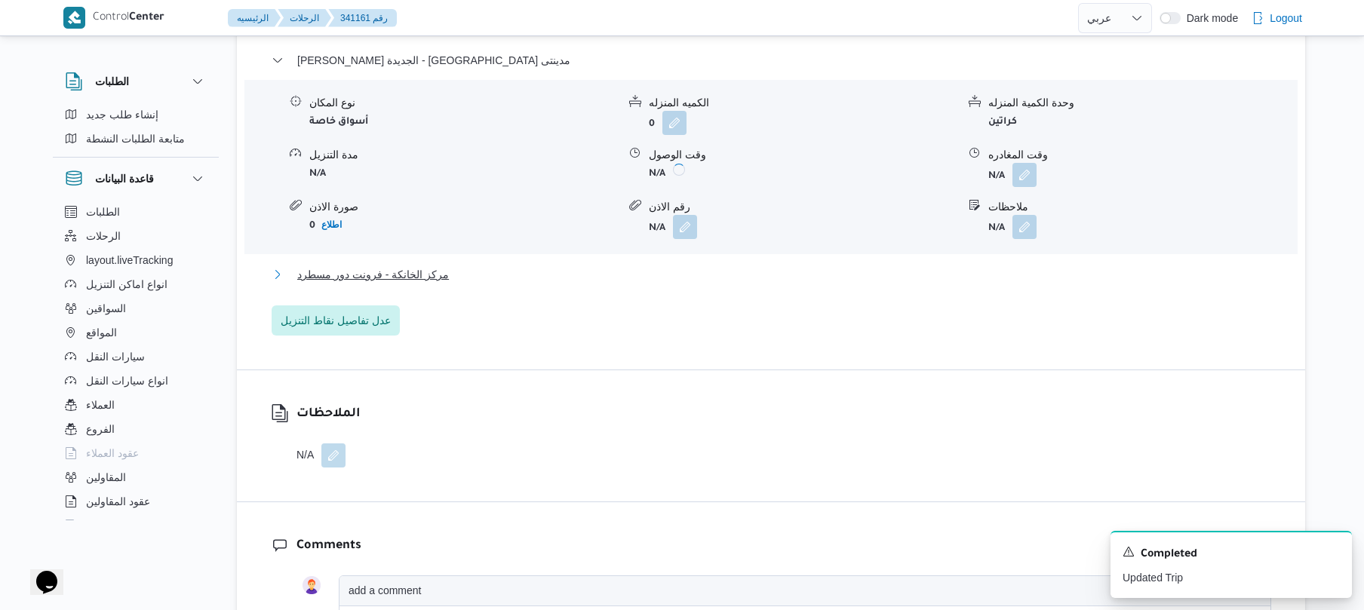
click at [735, 266] on button "مركز الخانكة - فرونت دور مسطرد" at bounding box center [772, 275] width 1000 height 18
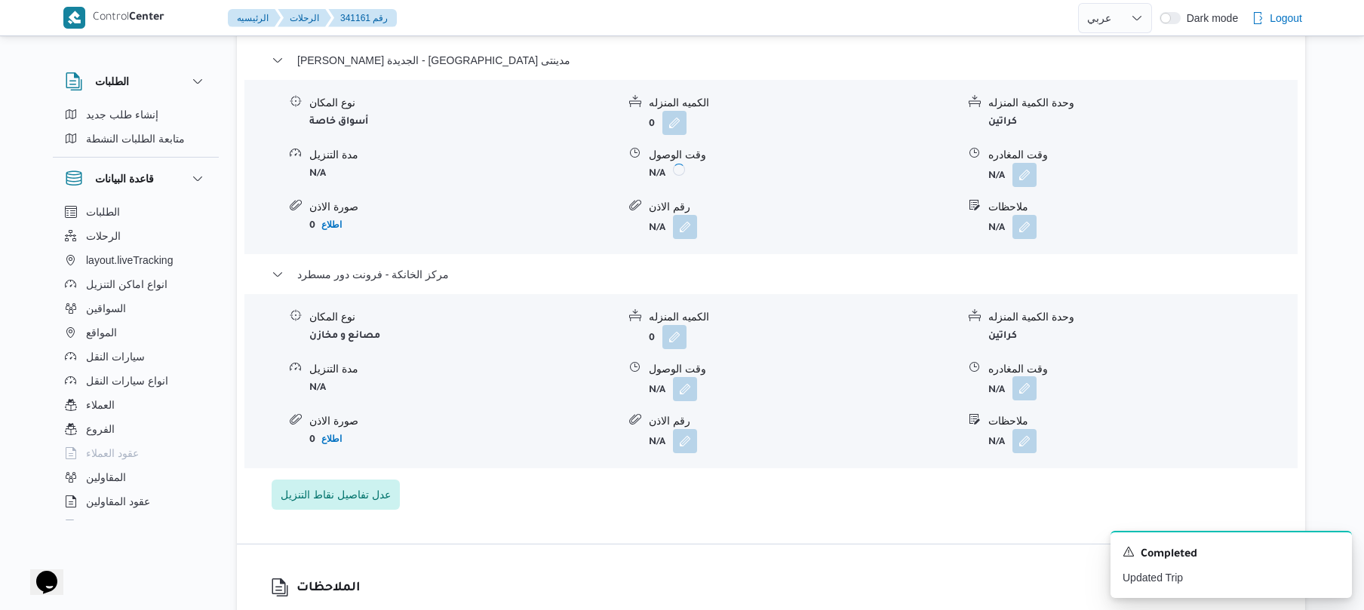
click at [1023, 380] on button "button" at bounding box center [1025, 389] width 24 height 24
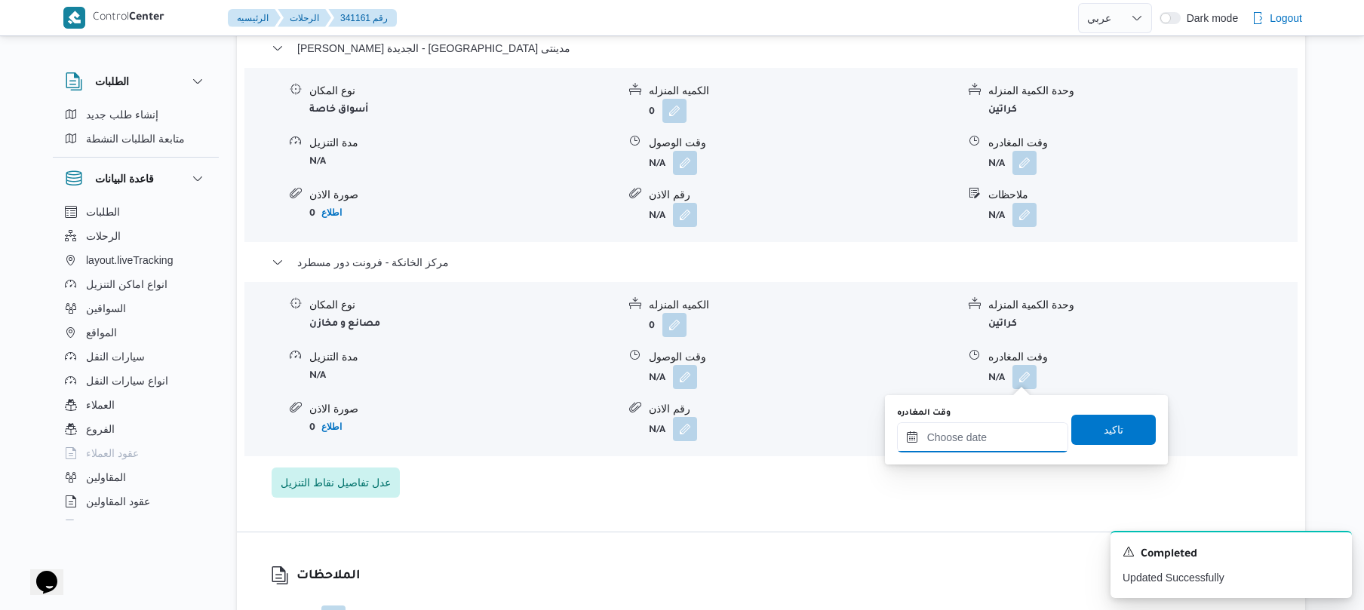
click at [976, 447] on input "وقت المغادره" at bounding box center [982, 438] width 171 height 30
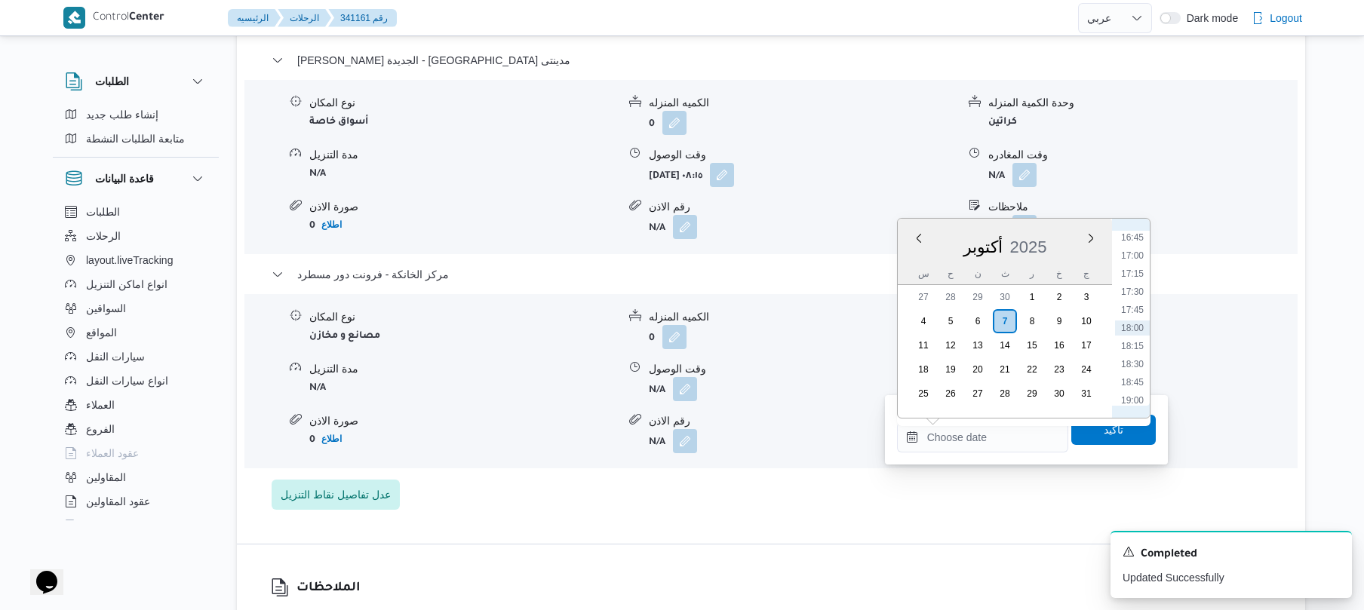
scroll to position [1065, 0]
click at [1132, 314] on li "15:45" at bounding box center [1132, 313] width 35 height 15
type input "٠٧/١٠/٢٠٢٥ ١٥:٤٥"
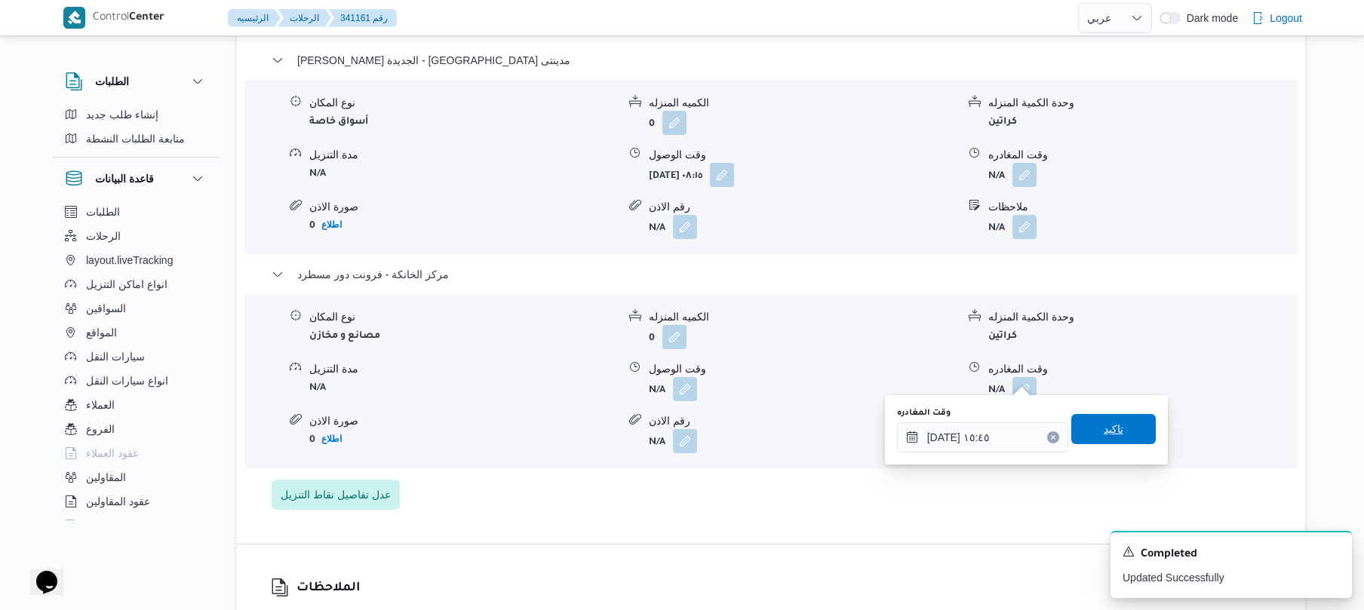
click at [1104, 438] on span "تاكيد" at bounding box center [1114, 429] width 20 height 18
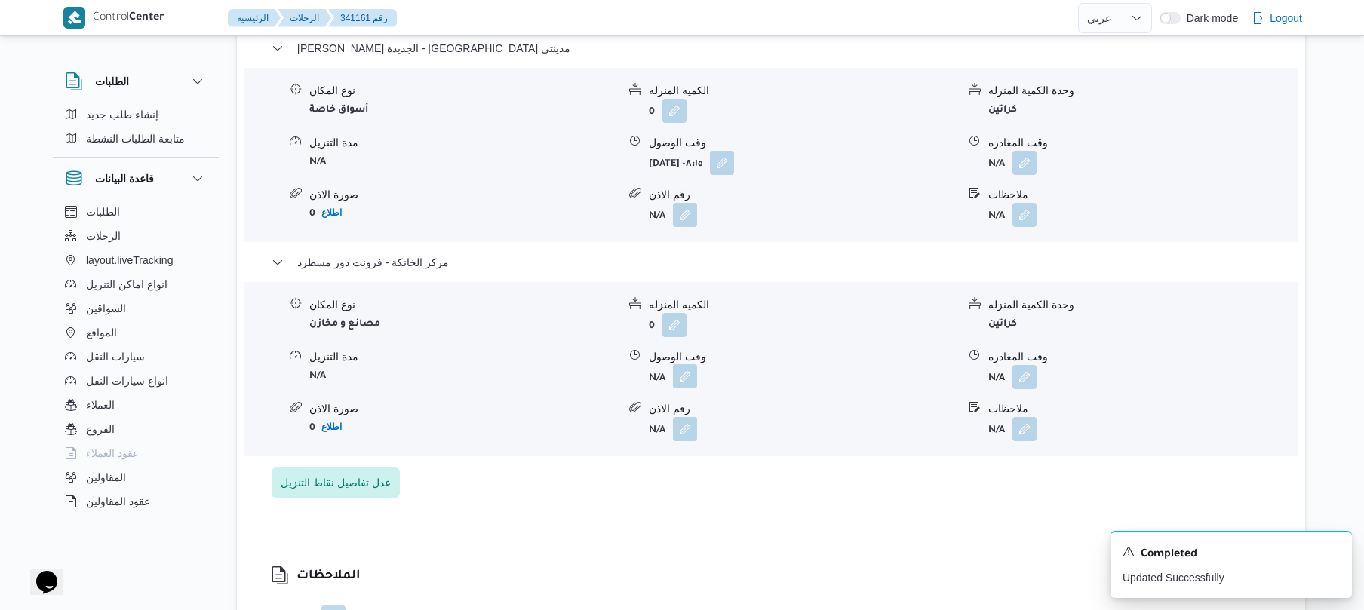
click at [695, 380] on button "button" at bounding box center [685, 376] width 24 height 24
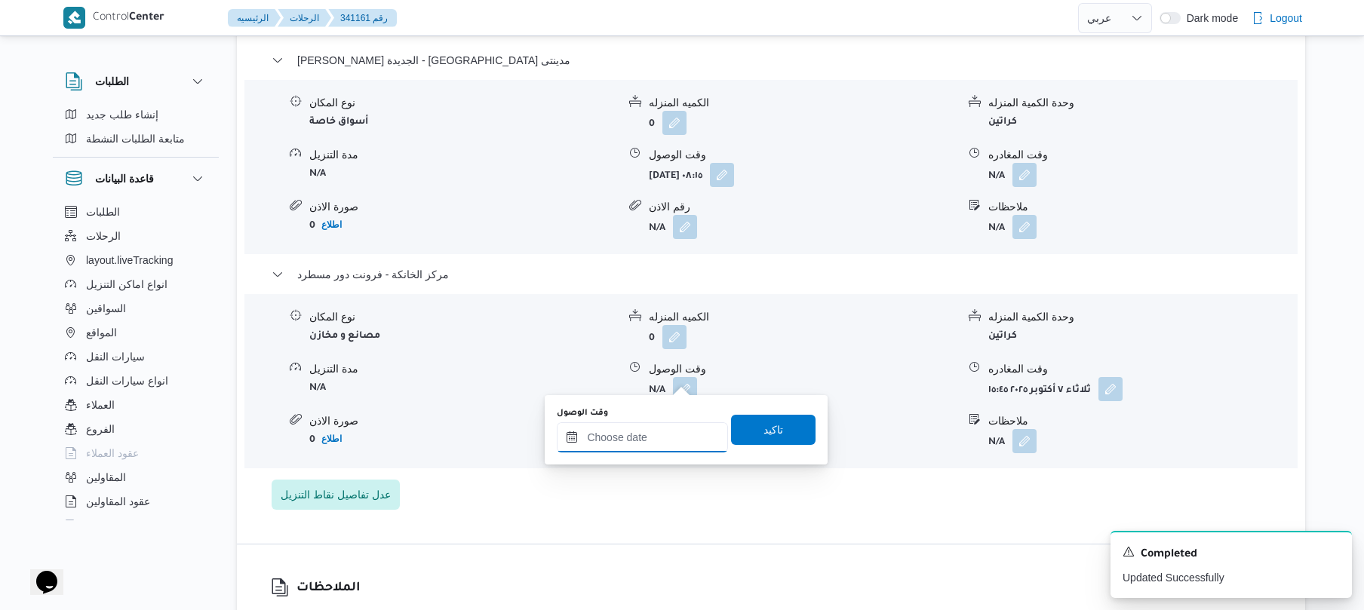
click at [641, 433] on input "وقت الوصول" at bounding box center [642, 438] width 171 height 30
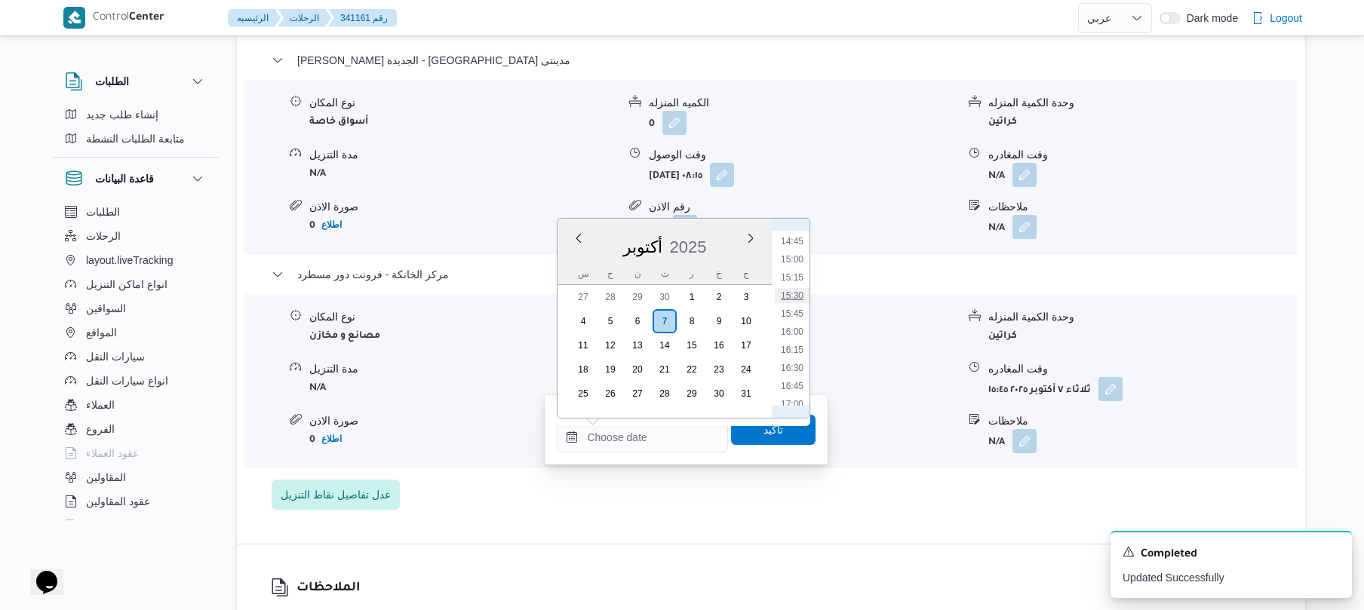
click at [801, 293] on li "15:30" at bounding box center [792, 295] width 35 height 15
type input "٠٧/١٠/٢٠٢٥ ١٥:٣٠"
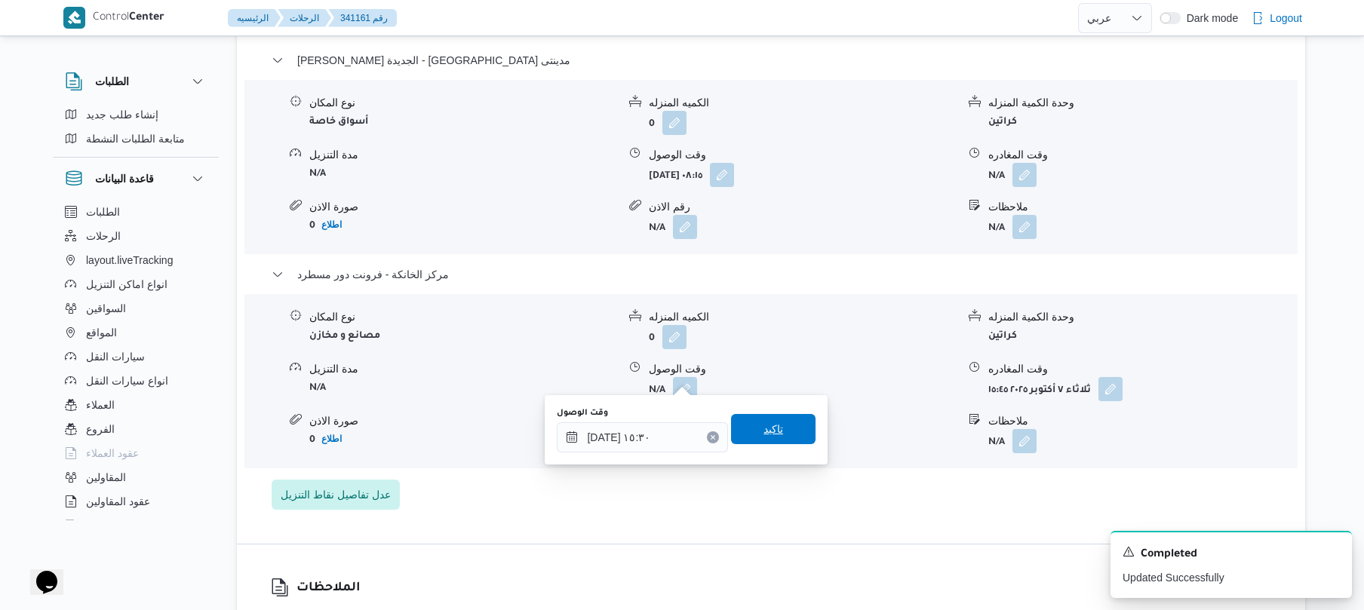
click at [770, 432] on span "تاكيد" at bounding box center [774, 429] width 20 height 18
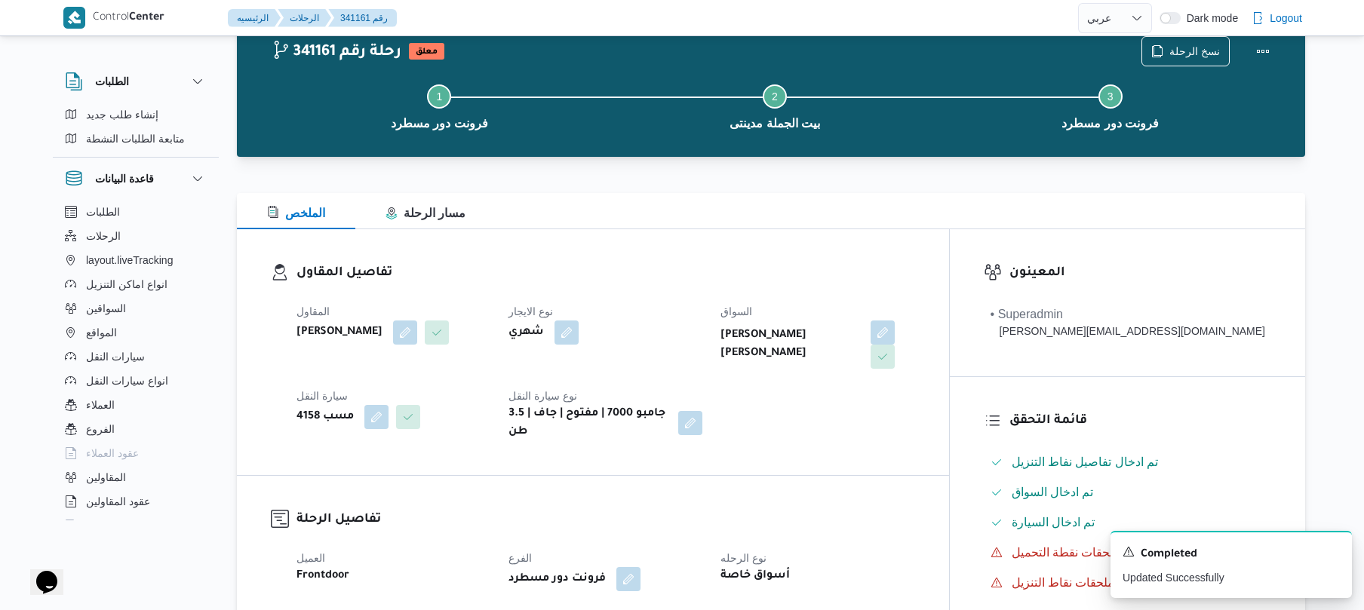
scroll to position [0, 0]
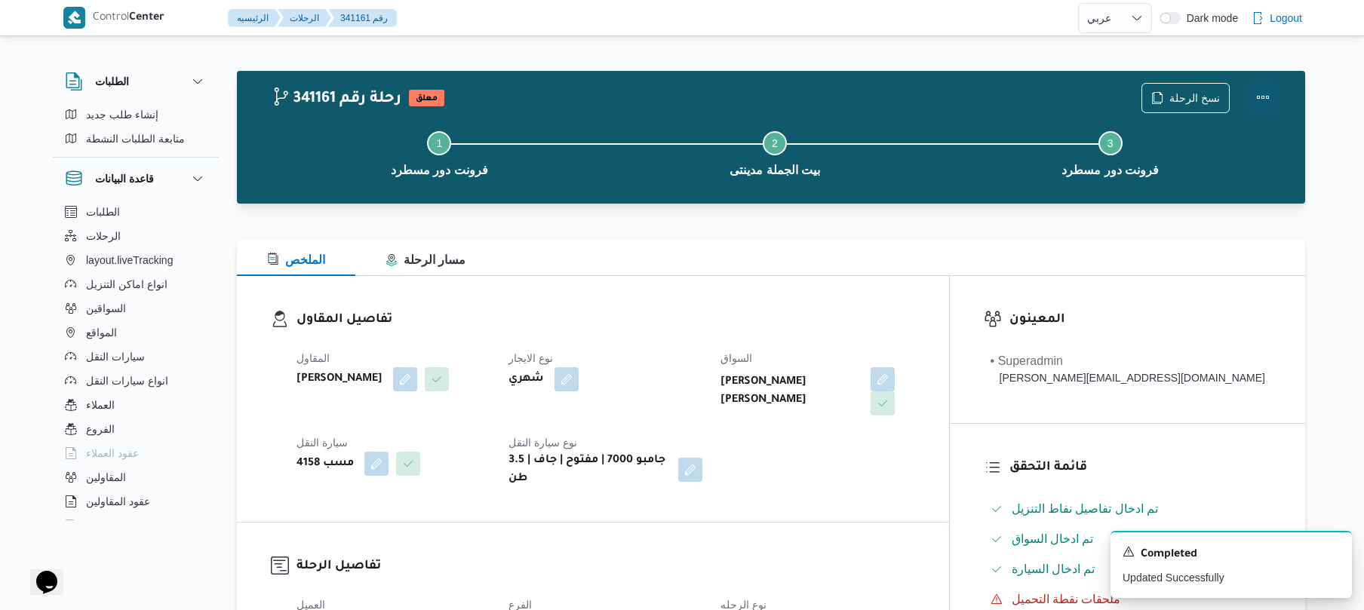
click at [1259, 103] on button "Actions" at bounding box center [1263, 97] width 30 height 30
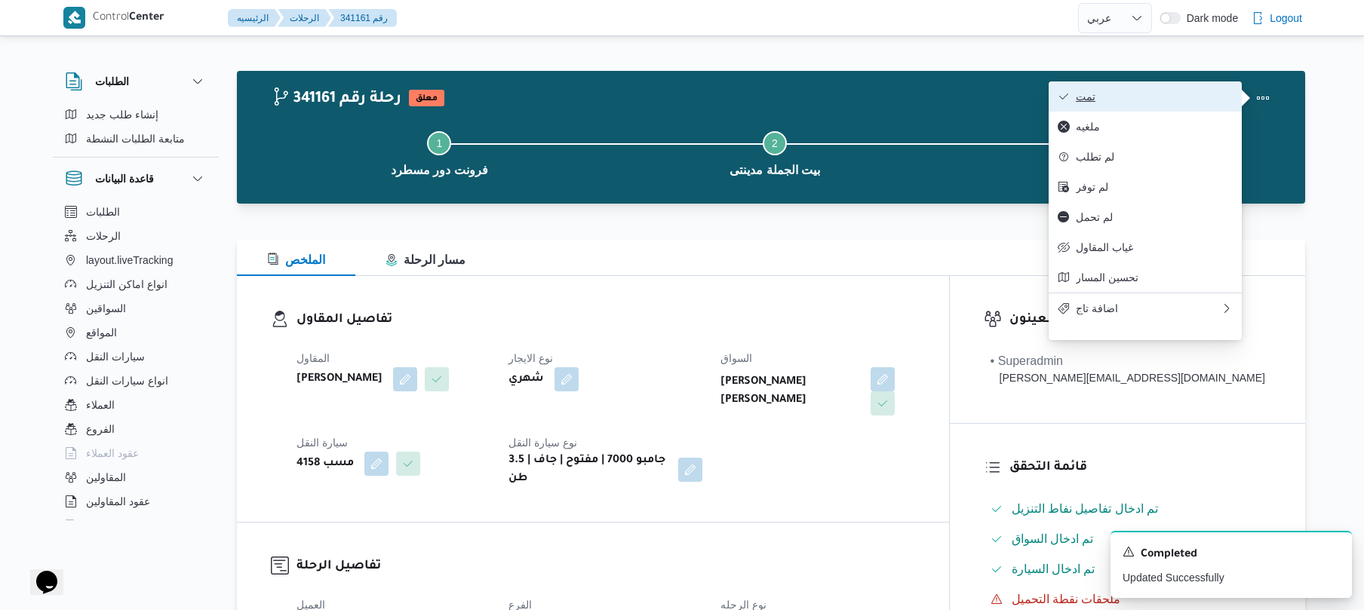
click at [1142, 106] on button "تمت" at bounding box center [1145, 96] width 193 height 30
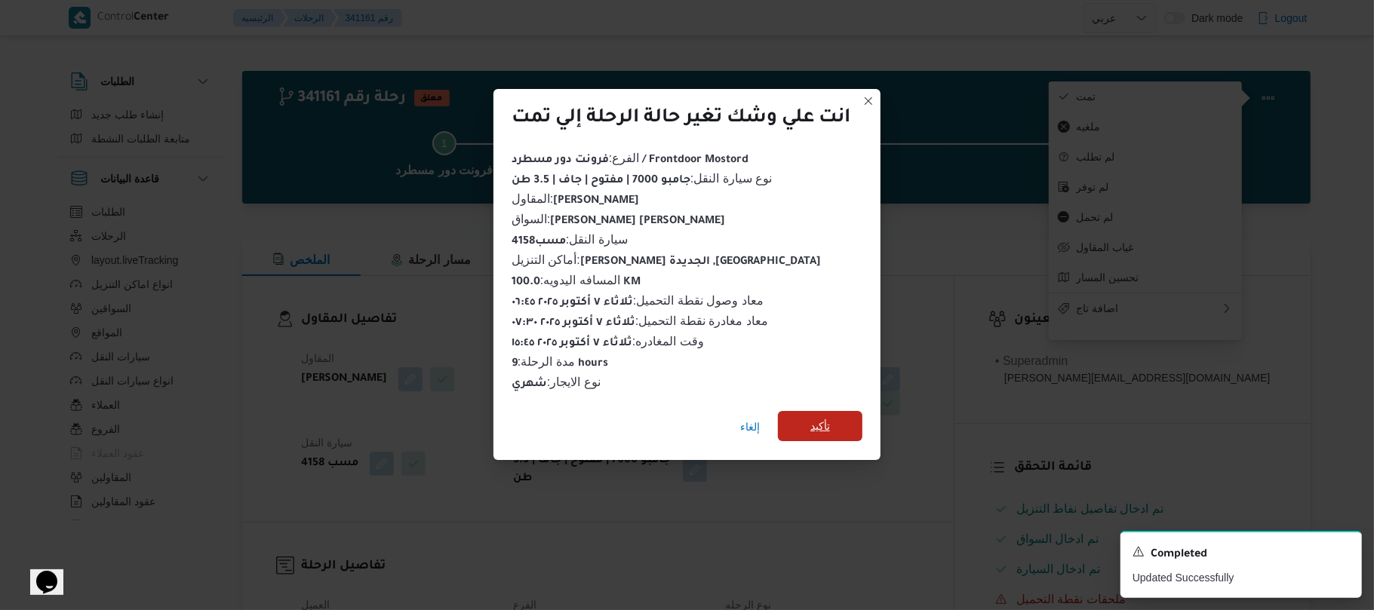
click at [830, 423] on span "تأكيد" at bounding box center [820, 426] width 20 height 18
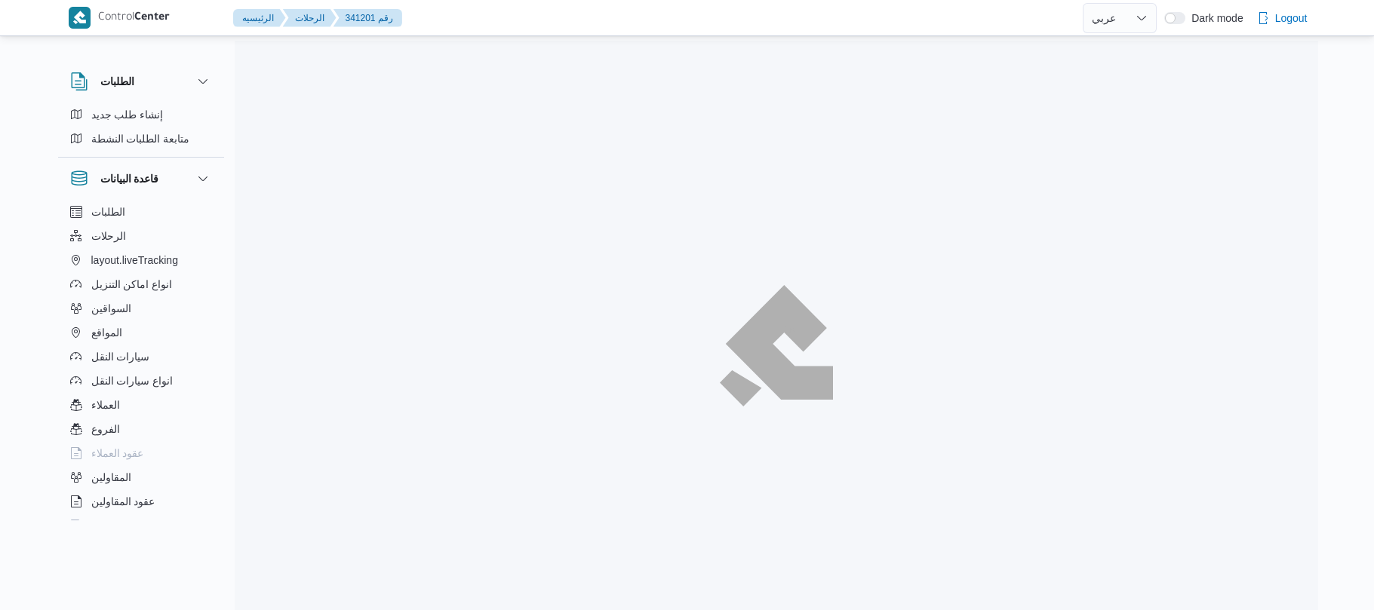
select select "ar"
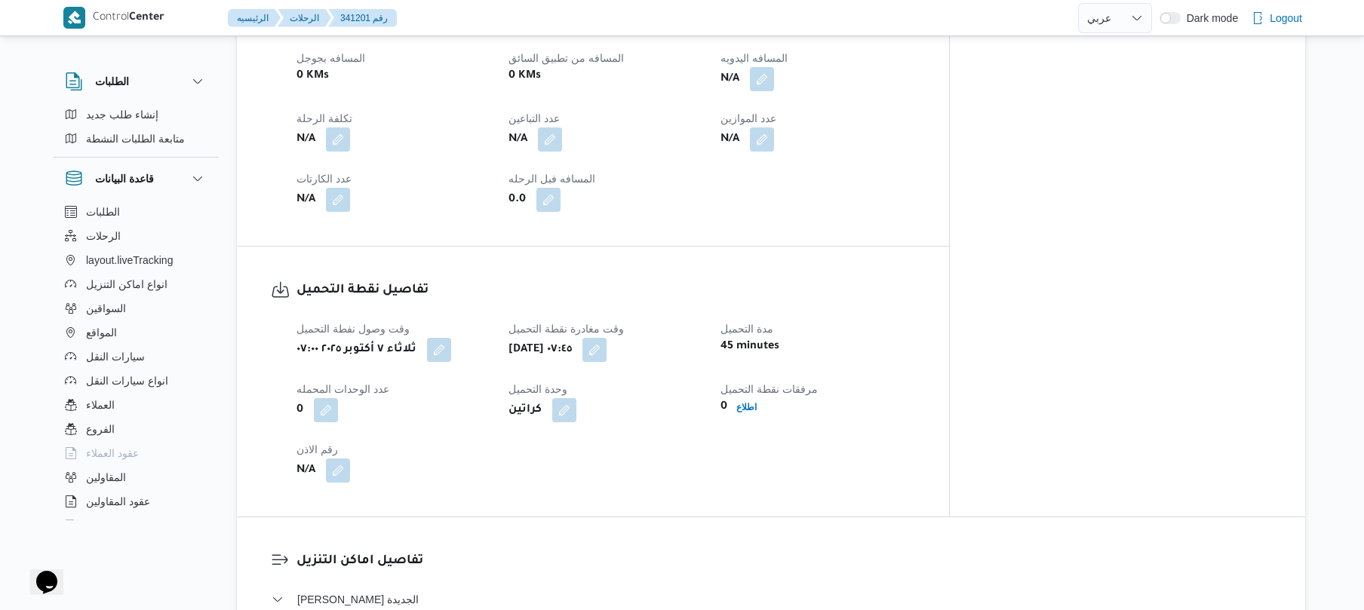
scroll to position [604, 0]
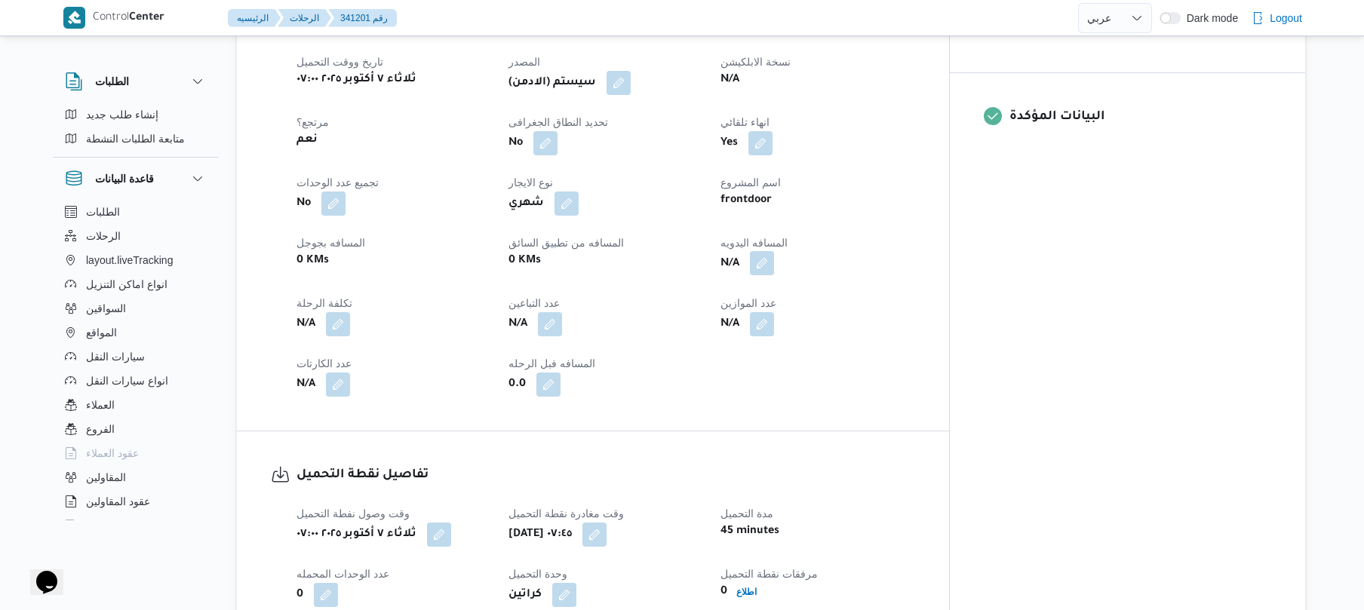
click at [774, 251] on button "button" at bounding box center [762, 263] width 24 height 24
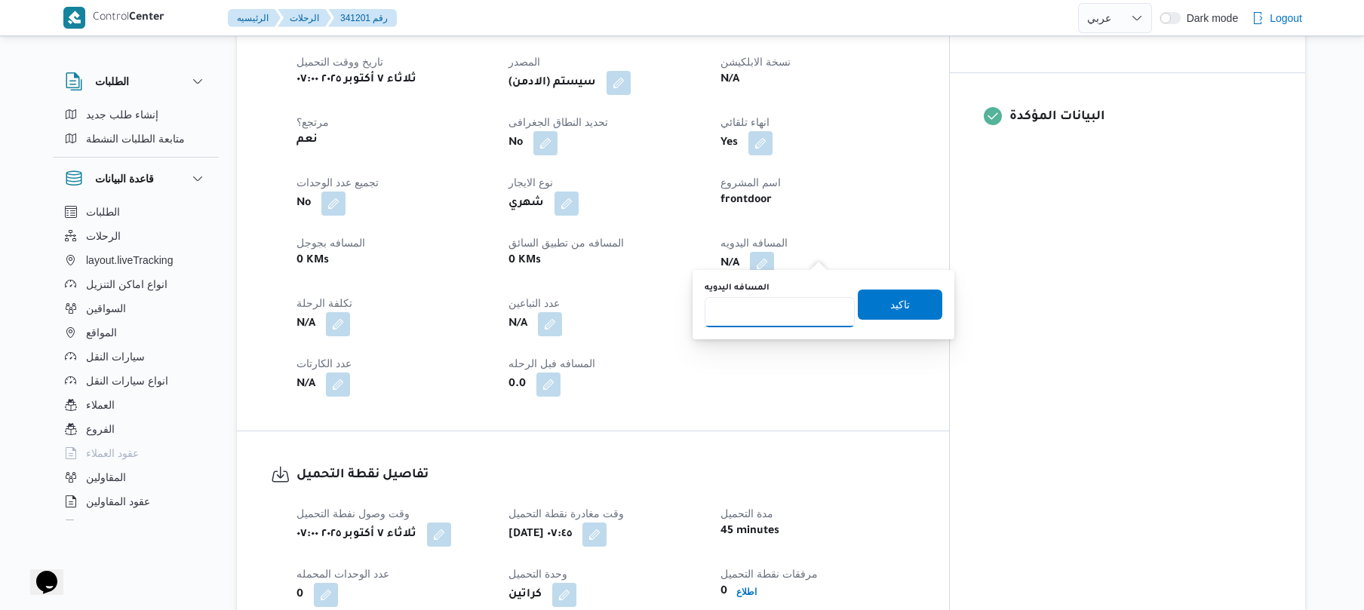
click at [800, 305] on input "المسافه اليدويه" at bounding box center [780, 312] width 150 height 30
type input "95"
click at [892, 302] on span "تاكيد" at bounding box center [900, 304] width 20 height 18
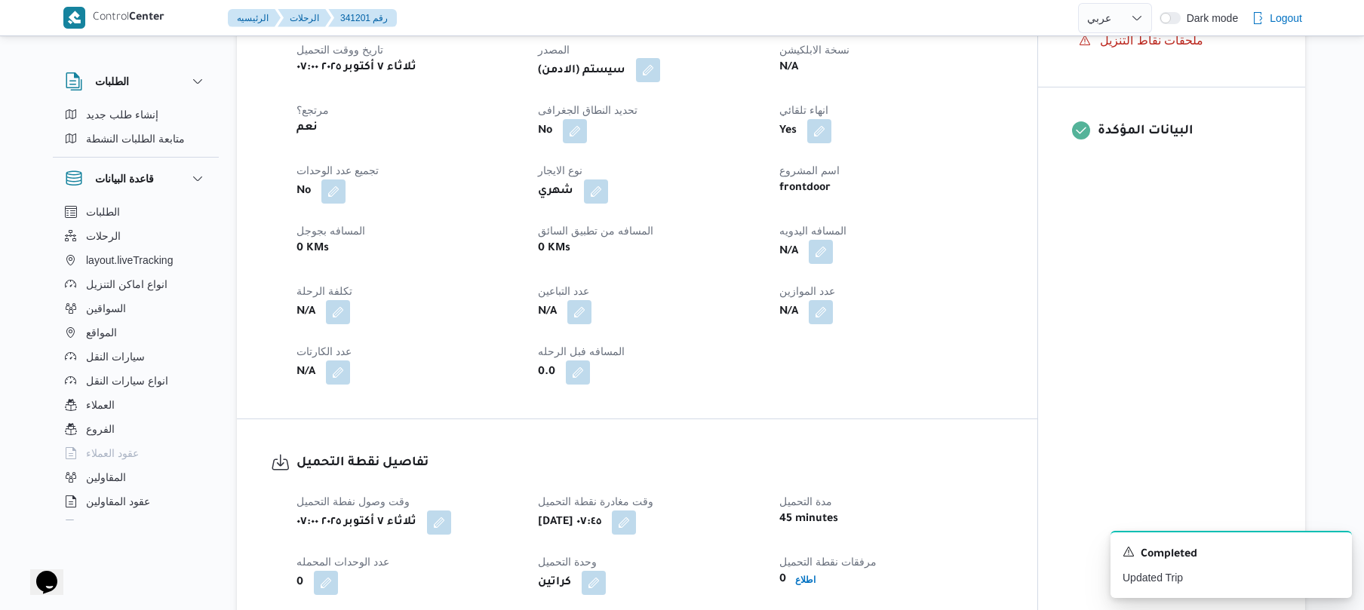
click at [650, 68] on button "button" at bounding box center [648, 70] width 24 height 24
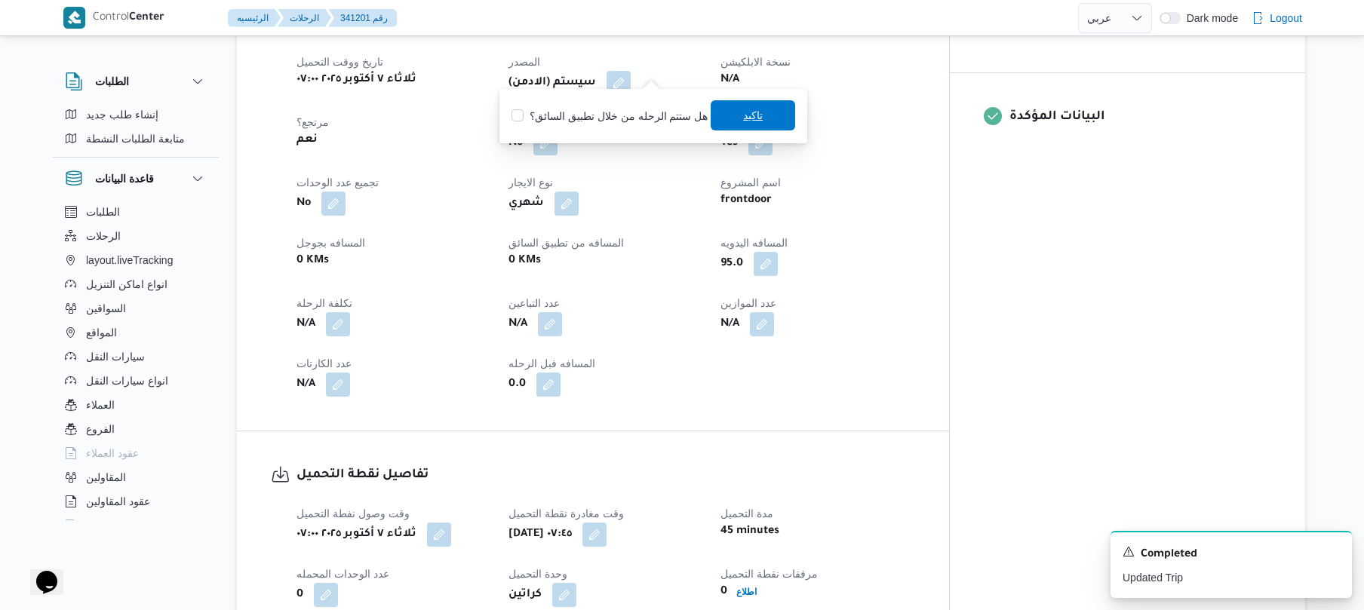
click at [733, 125] on span "تاكيد" at bounding box center [753, 115] width 85 height 30
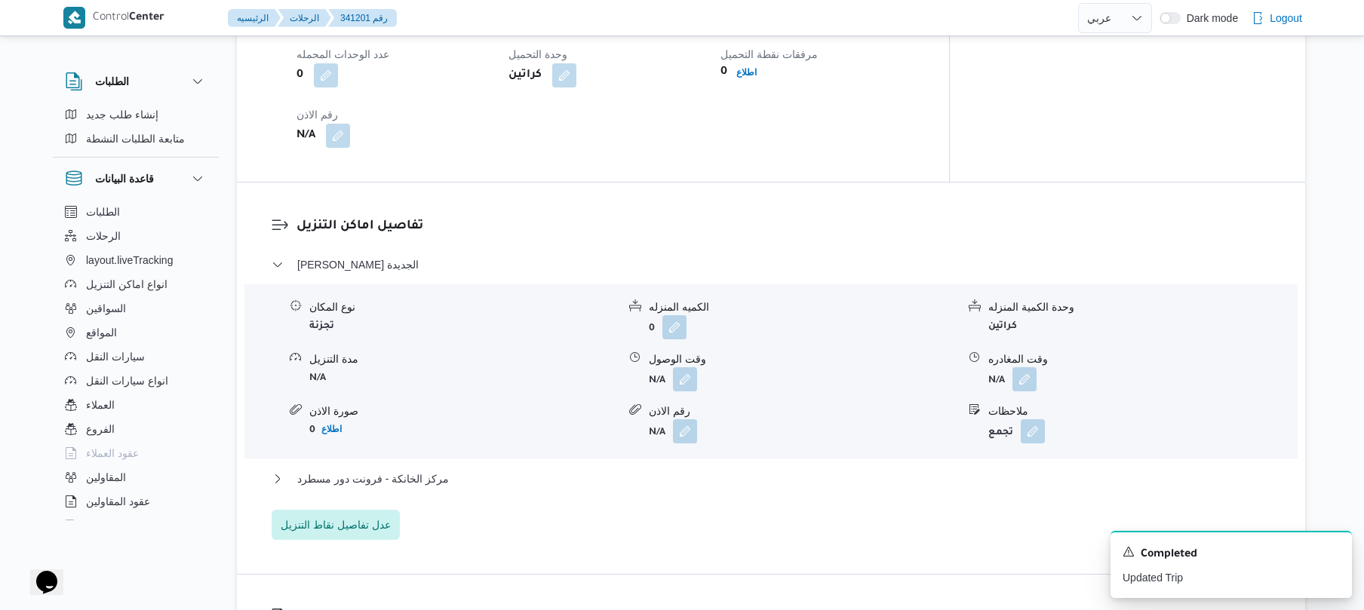
scroll to position [1127, 0]
click at [690, 364] on button "button" at bounding box center [685, 376] width 24 height 24
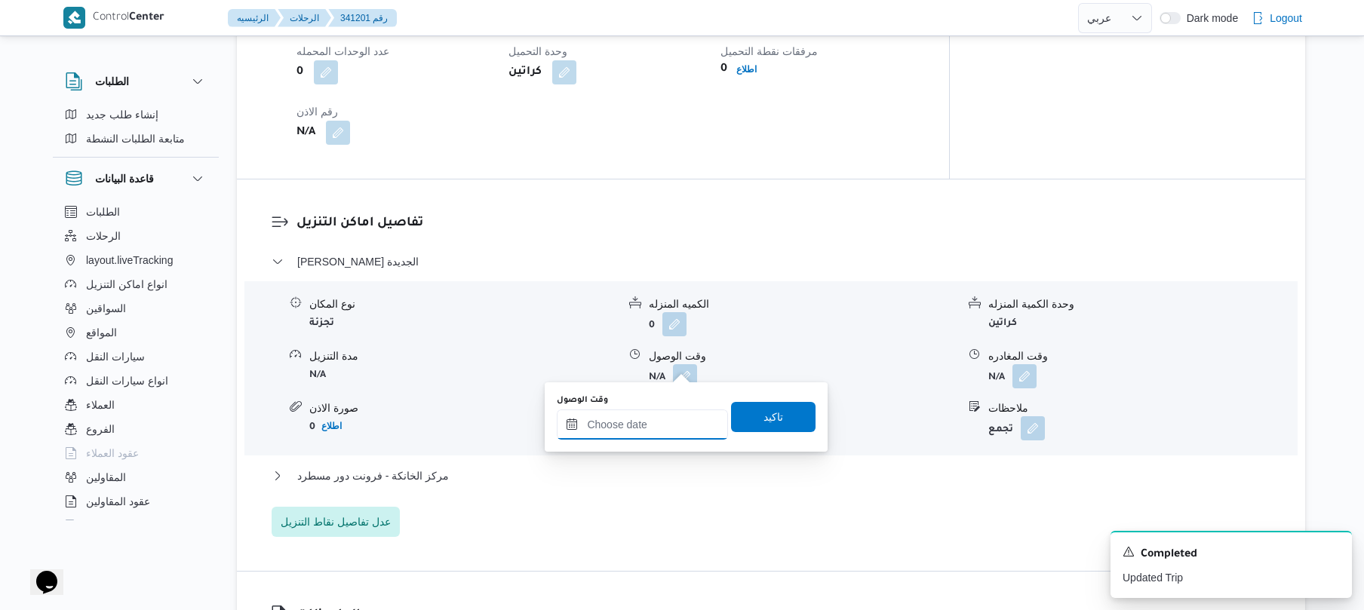
click at [647, 426] on input "وقت الوصول" at bounding box center [642, 425] width 171 height 30
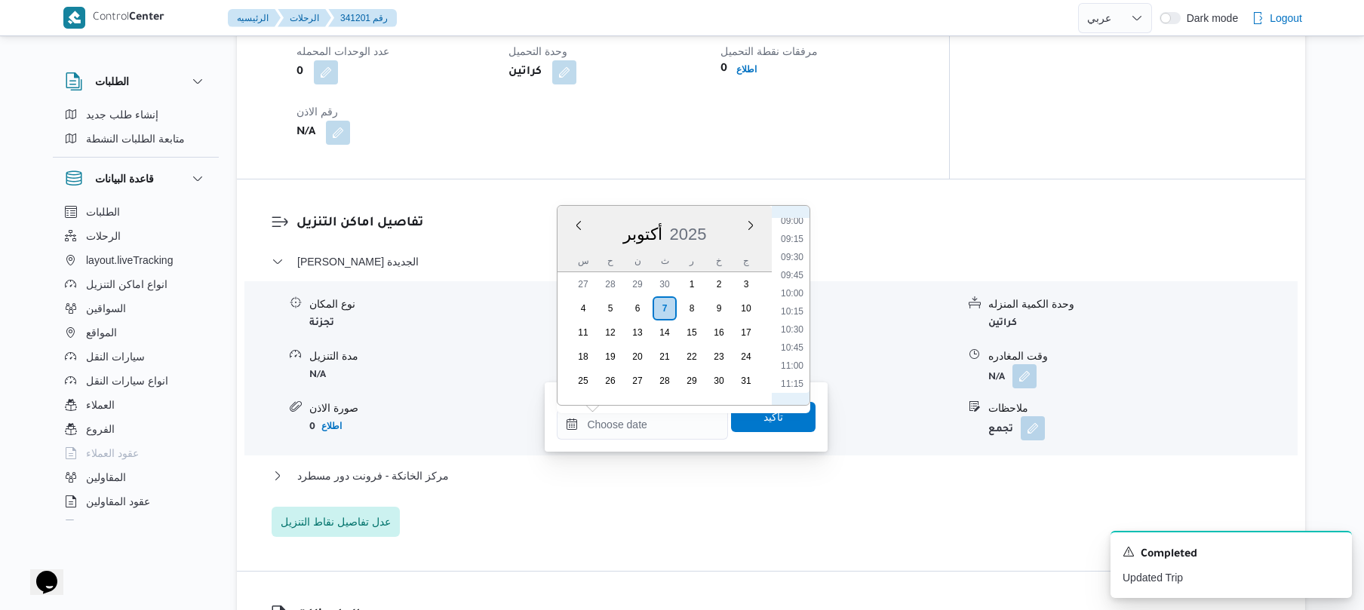
scroll to position [619, 0]
click at [792, 226] on li "08:30" at bounding box center [792, 222] width 35 height 15
type input "[DATE] ٠٨:٣٠"
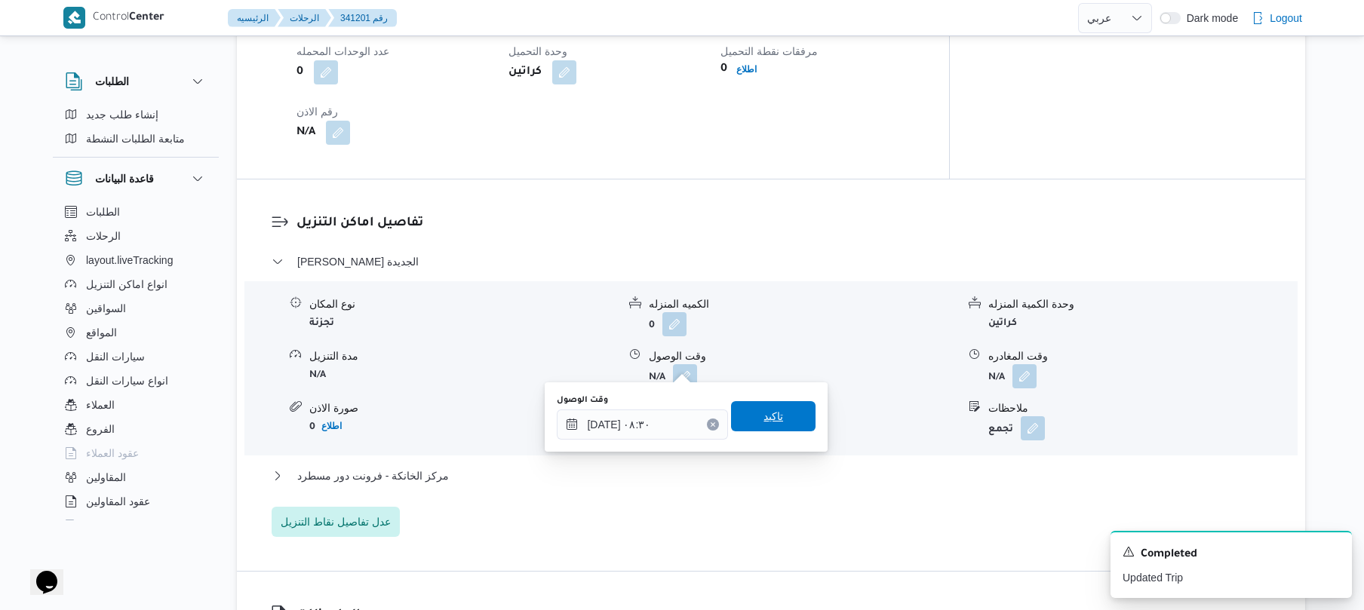
click at [752, 415] on span "تاكيد" at bounding box center [773, 416] width 85 height 30
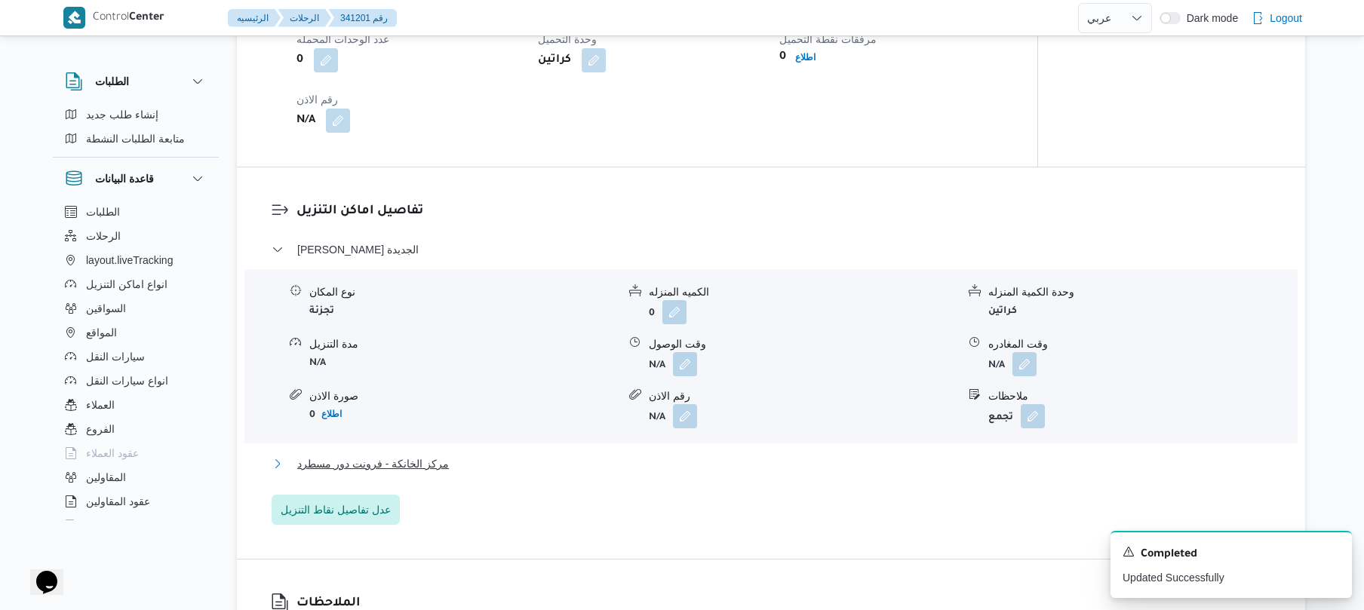
click at [649, 465] on button "مركز الخانكة - فرونت دور مسطرد" at bounding box center [772, 464] width 1000 height 18
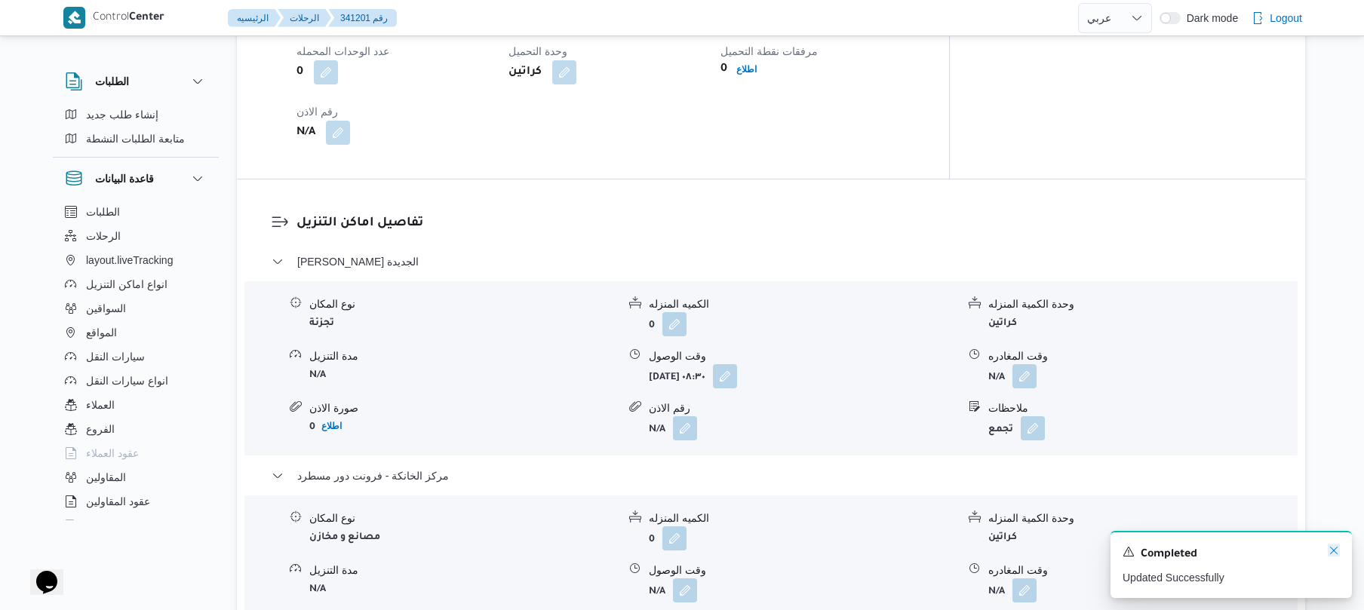
click at [1332, 547] on icon "Dismiss toast" at bounding box center [1334, 551] width 12 height 12
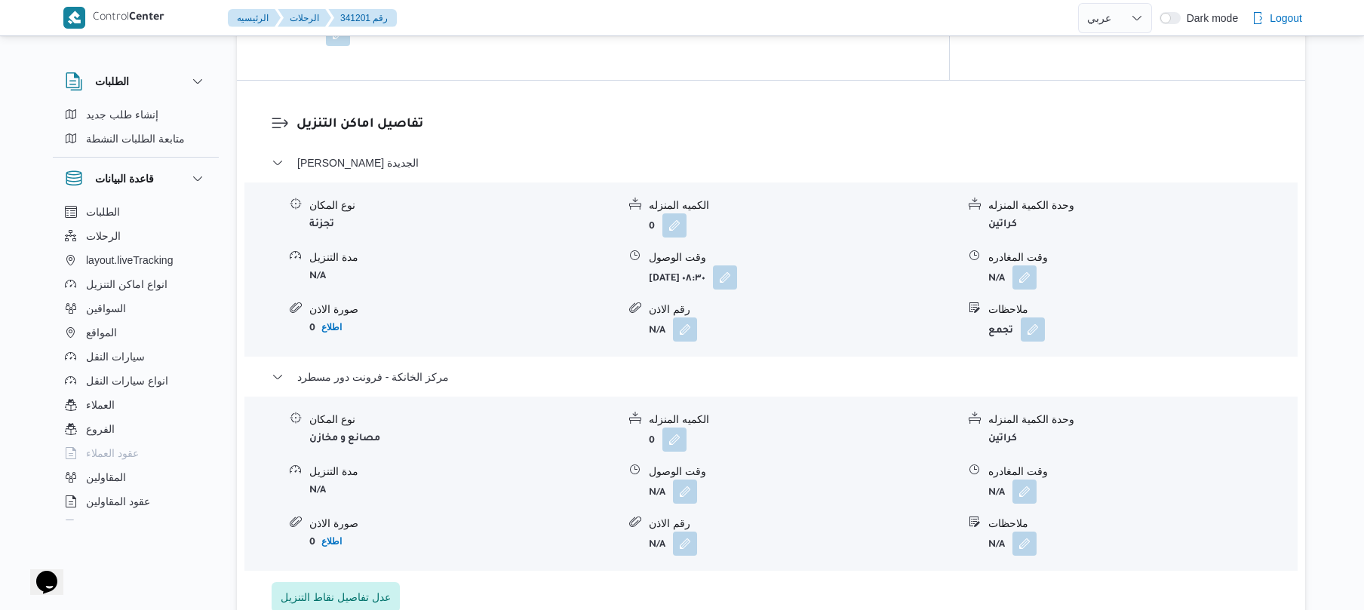
scroll to position [1408, 0]
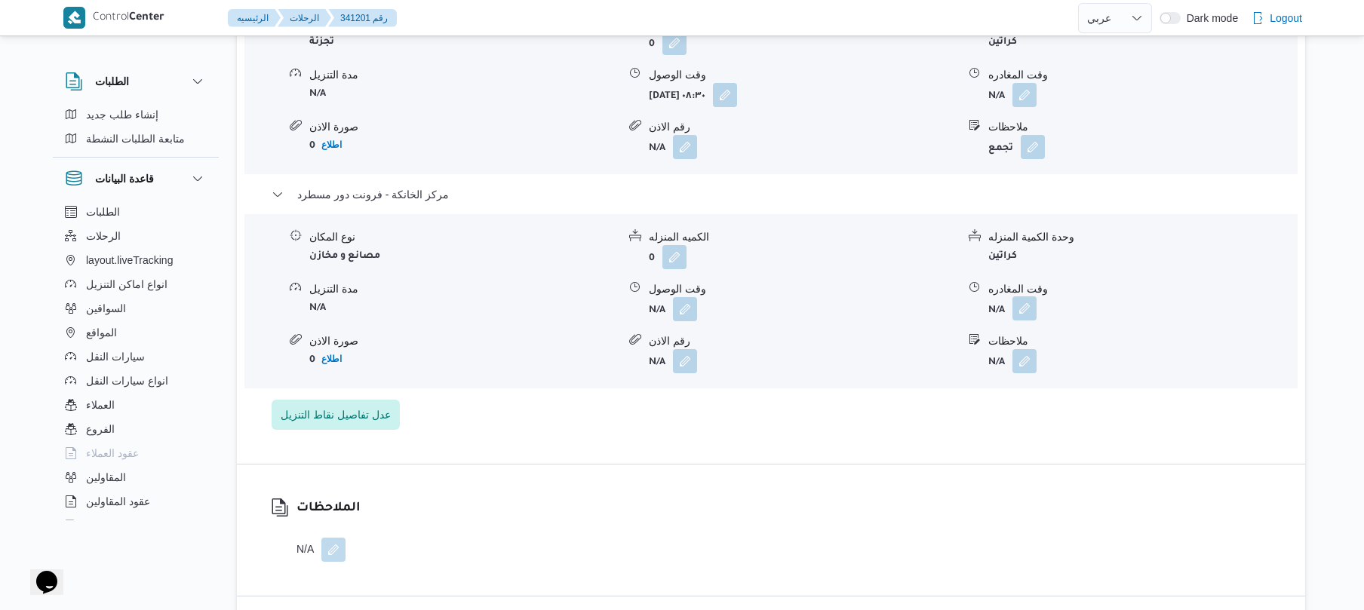
click at [1031, 306] on button "button" at bounding box center [1025, 309] width 24 height 24
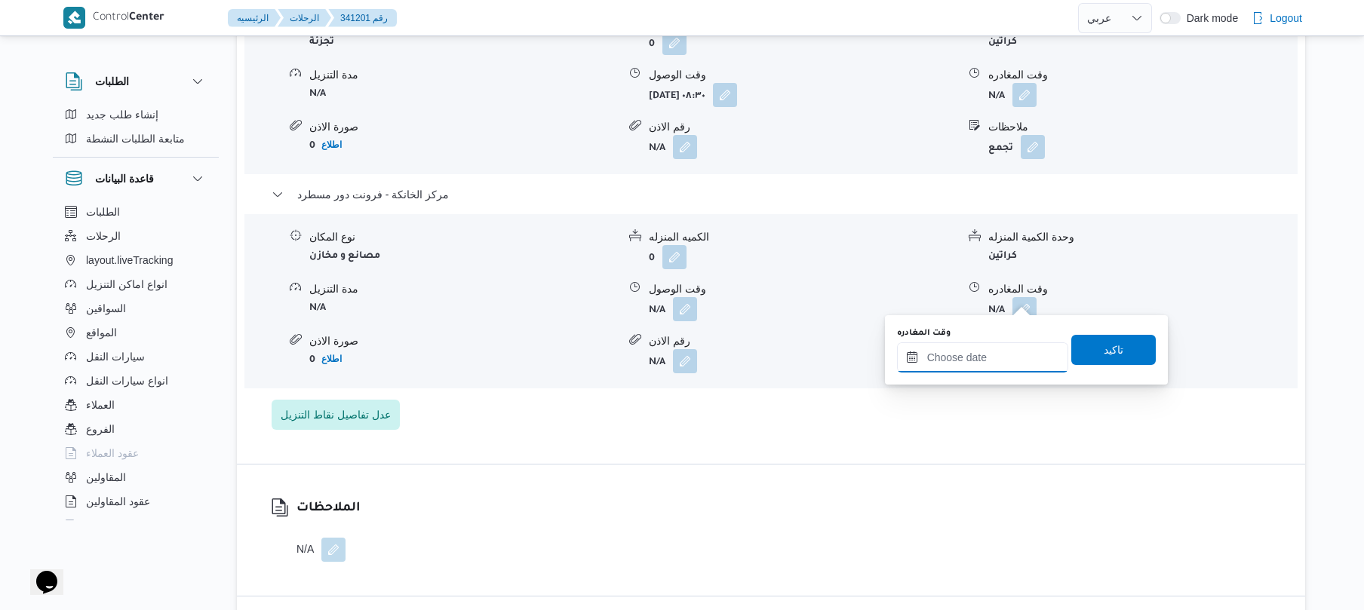
click at [970, 348] on input "وقت المغادره" at bounding box center [982, 358] width 171 height 30
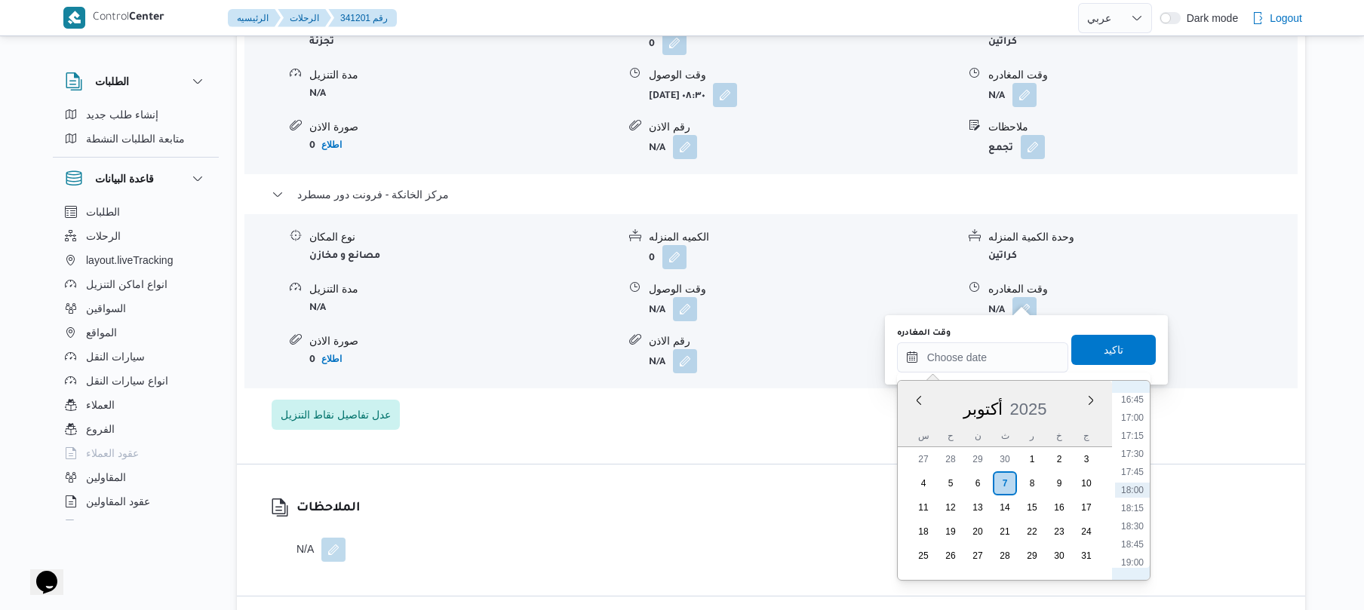
scroll to position [1066, 0]
click at [1133, 457] on li "15:30" at bounding box center [1132, 457] width 35 height 15
type input "[DATE] ١٥:٣٠"
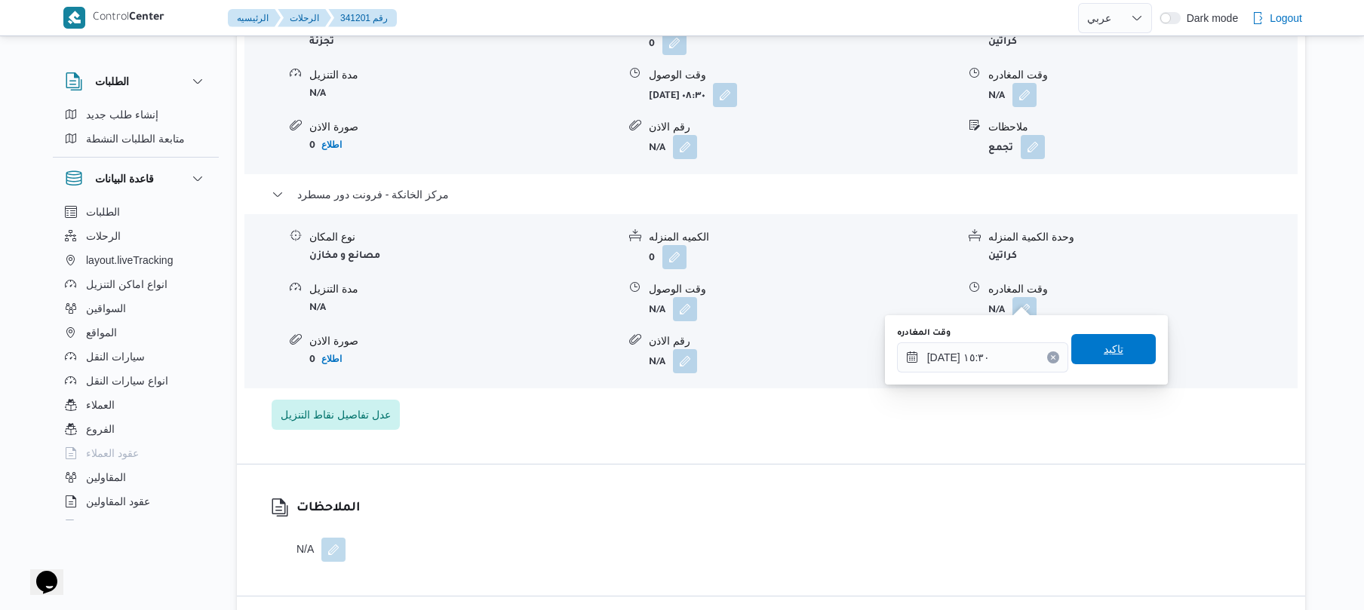
click at [1115, 361] on span "تاكيد" at bounding box center [1114, 349] width 85 height 30
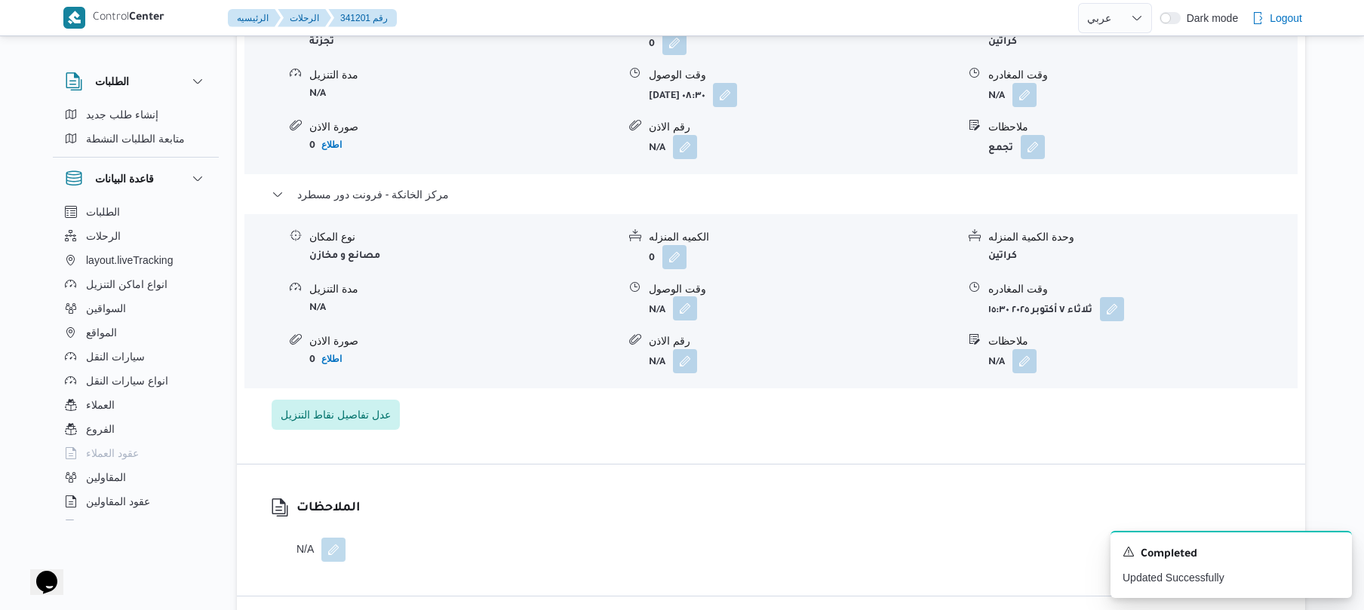
click at [686, 297] on button "button" at bounding box center [685, 309] width 24 height 24
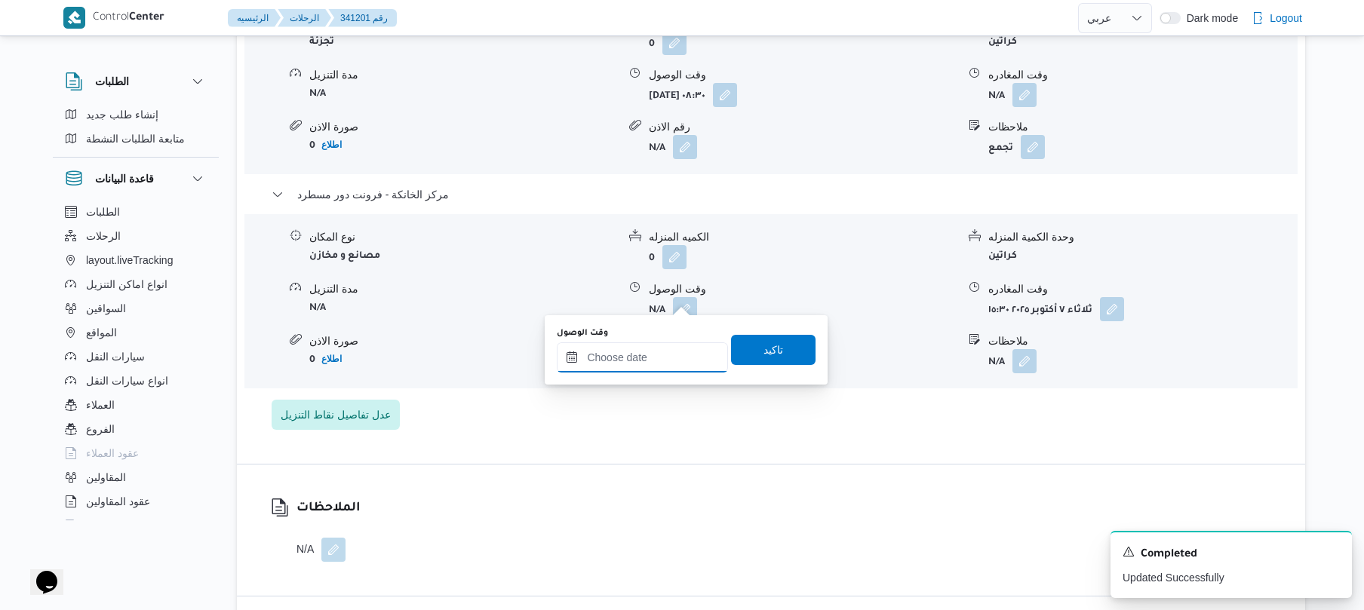
click at [680, 355] on input "وقت الوصول" at bounding box center [642, 358] width 171 height 30
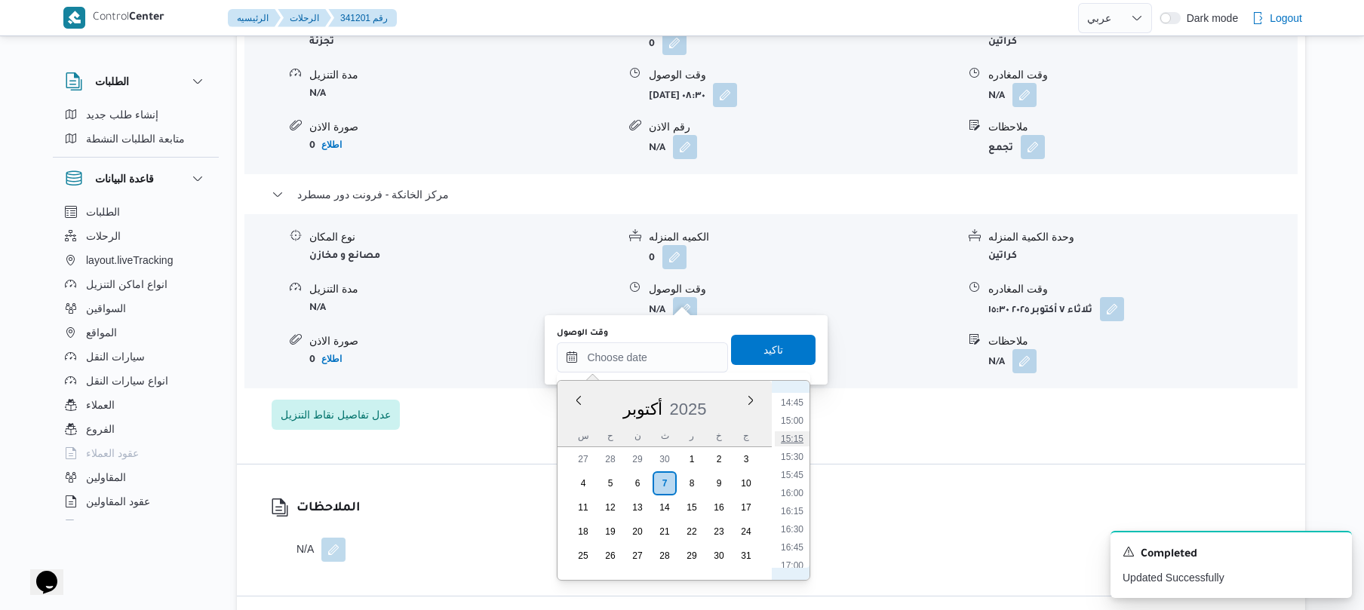
click at [798, 435] on li "15:15" at bounding box center [792, 439] width 35 height 15
type input "[DATE] ١٥:١٥"
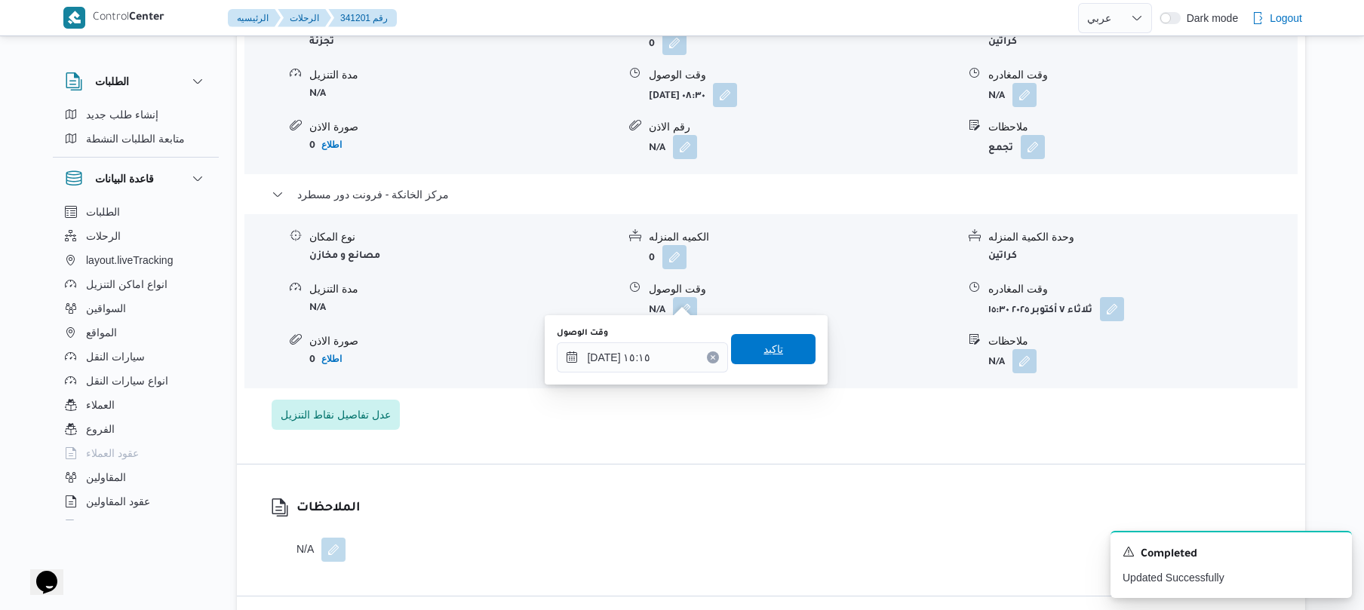
click at [764, 354] on span "تاكيد" at bounding box center [774, 349] width 20 height 18
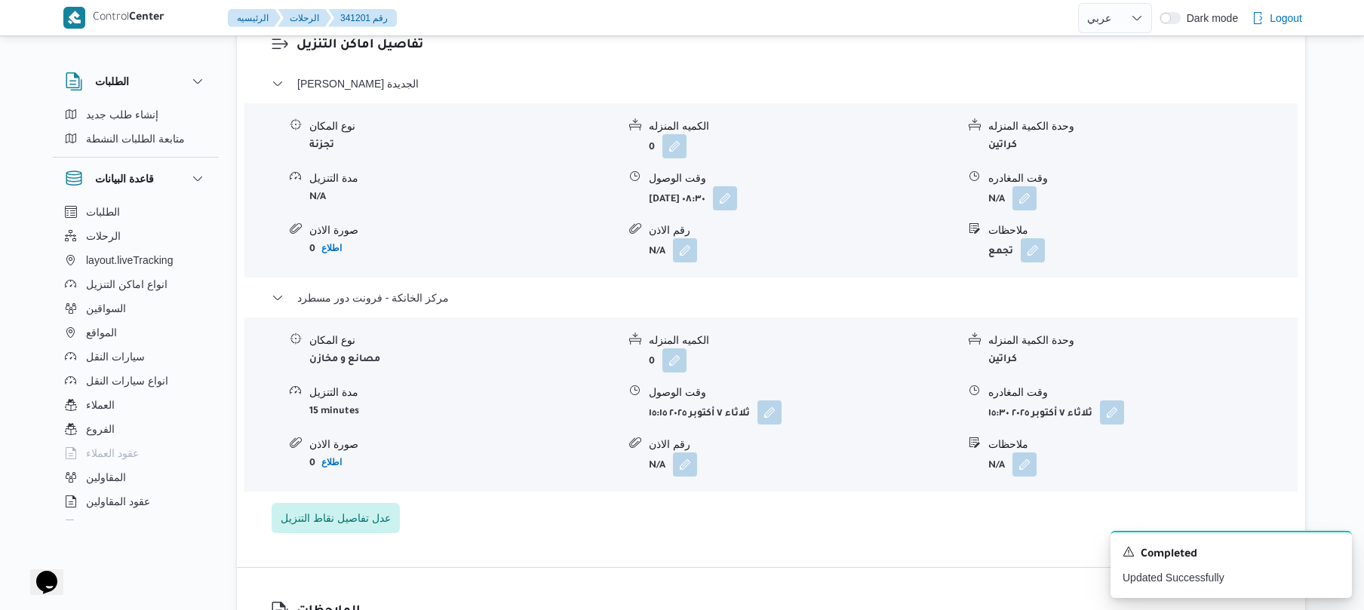
scroll to position [1247, 0]
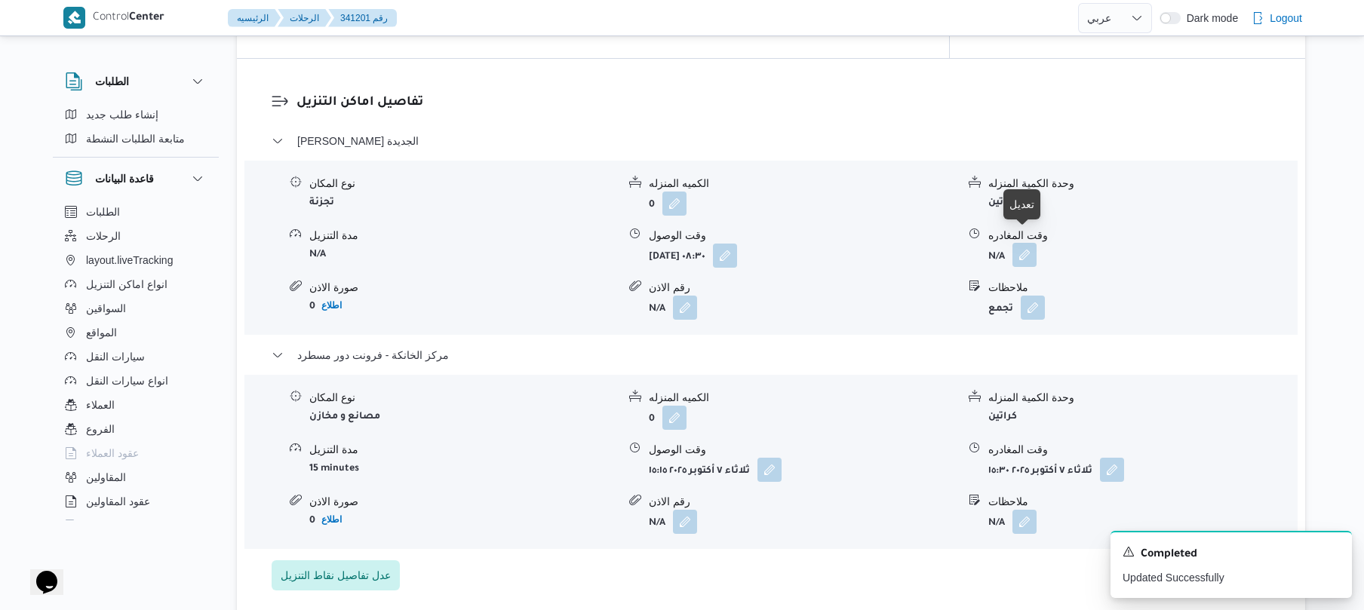
click at [1023, 244] on button "button" at bounding box center [1025, 255] width 24 height 24
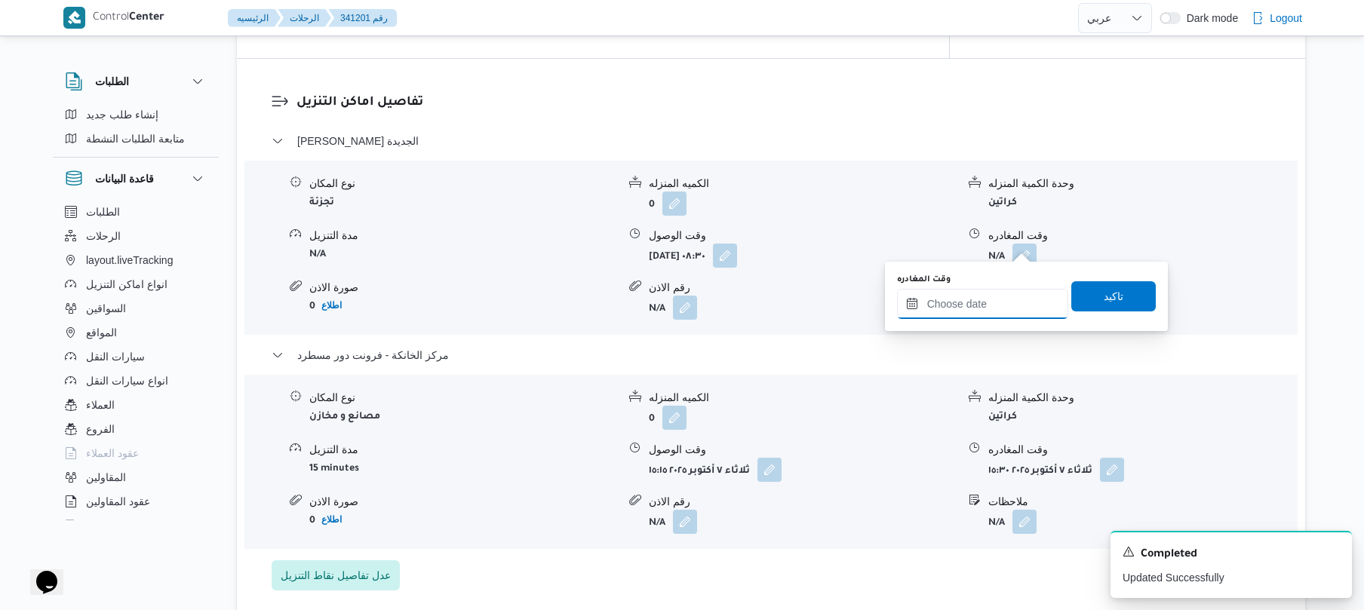
click at [963, 305] on input "وقت المغادره" at bounding box center [982, 304] width 171 height 30
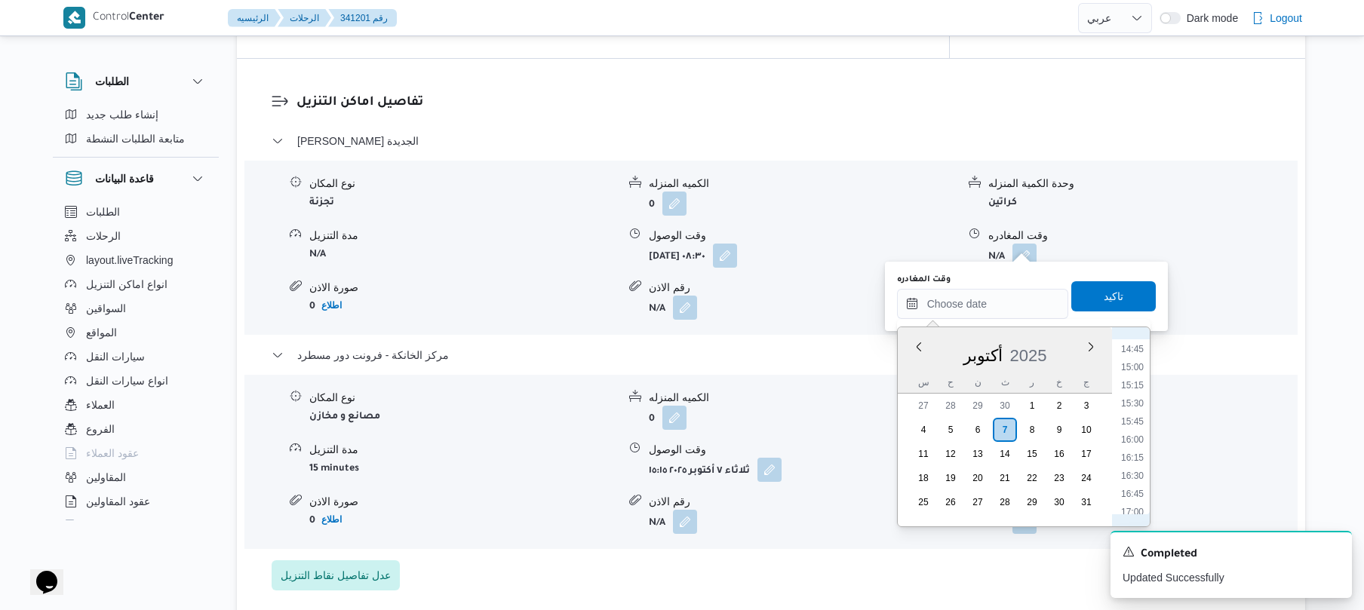
scroll to position [918, 0]
click at [1138, 477] on li "14:30" at bounding box center [1132, 479] width 35 height 15
type input "[DATE] ١٤:٣٠"
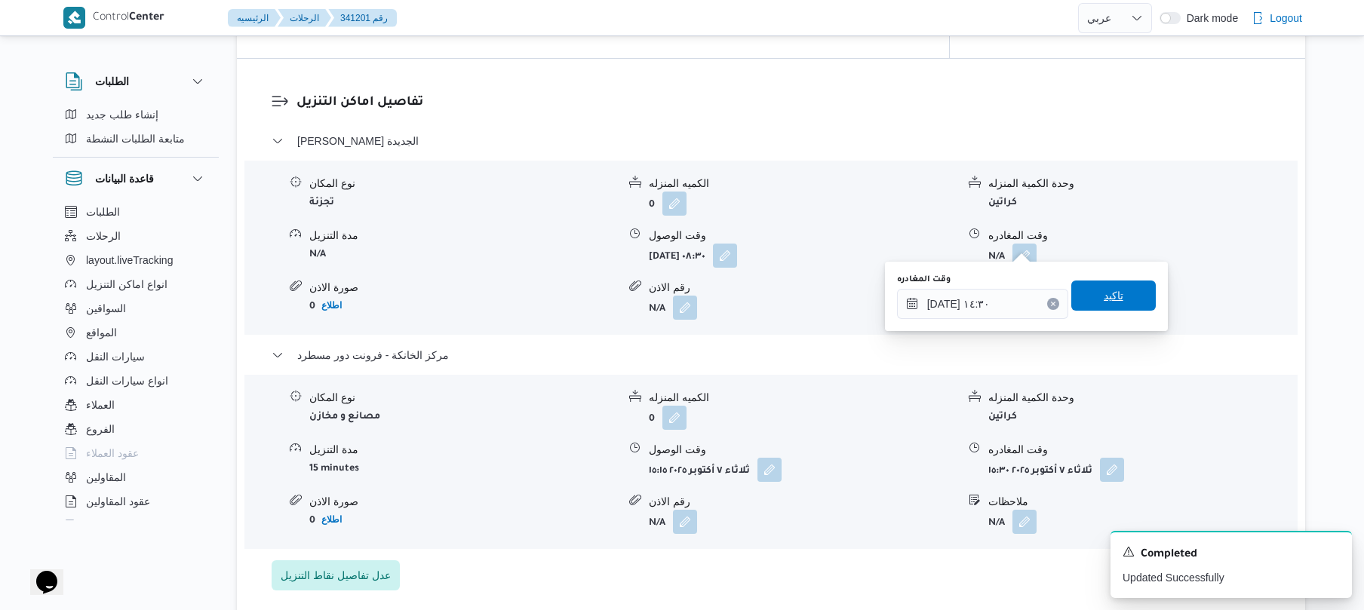
click at [1104, 294] on span "تاكيد" at bounding box center [1114, 296] width 20 height 18
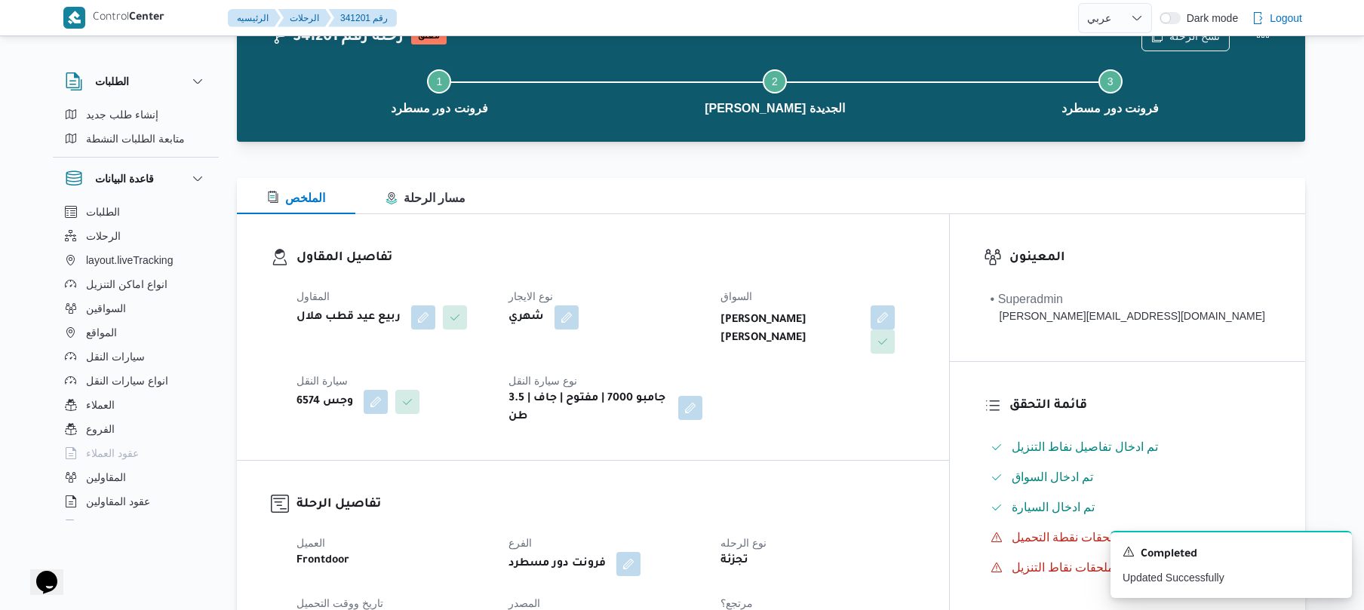
scroll to position [0, 0]
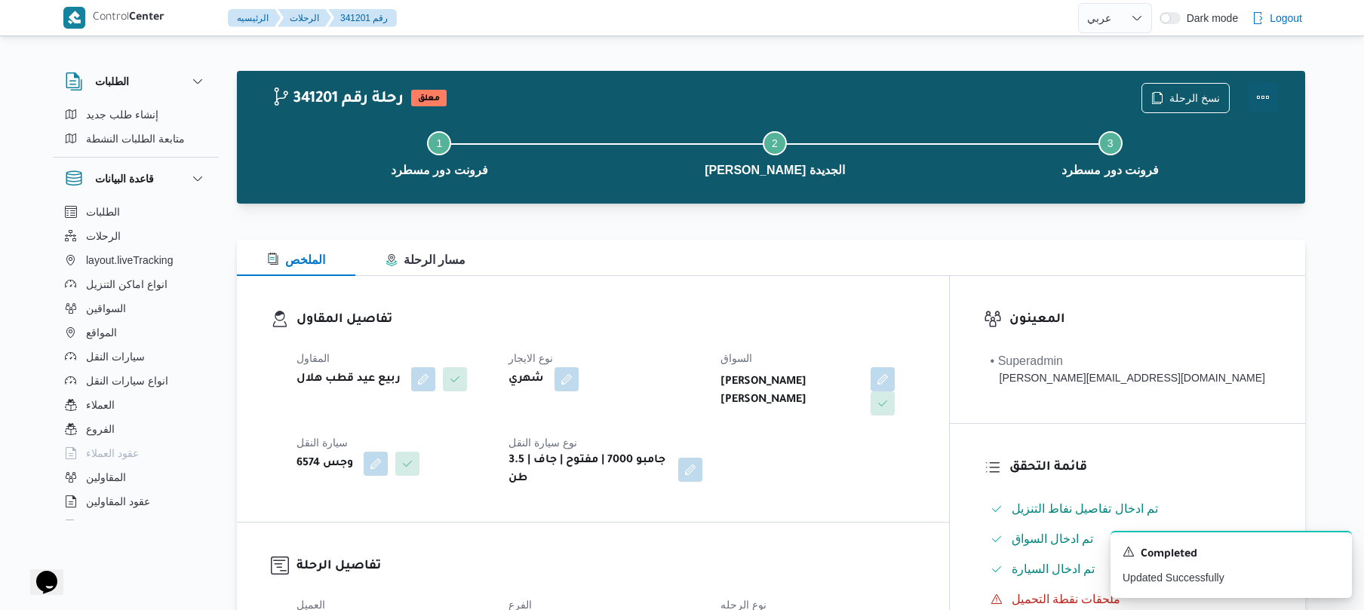
click at [1260, 95] on button "Actions" at bounding box center [1263, 97] width 30 height 30
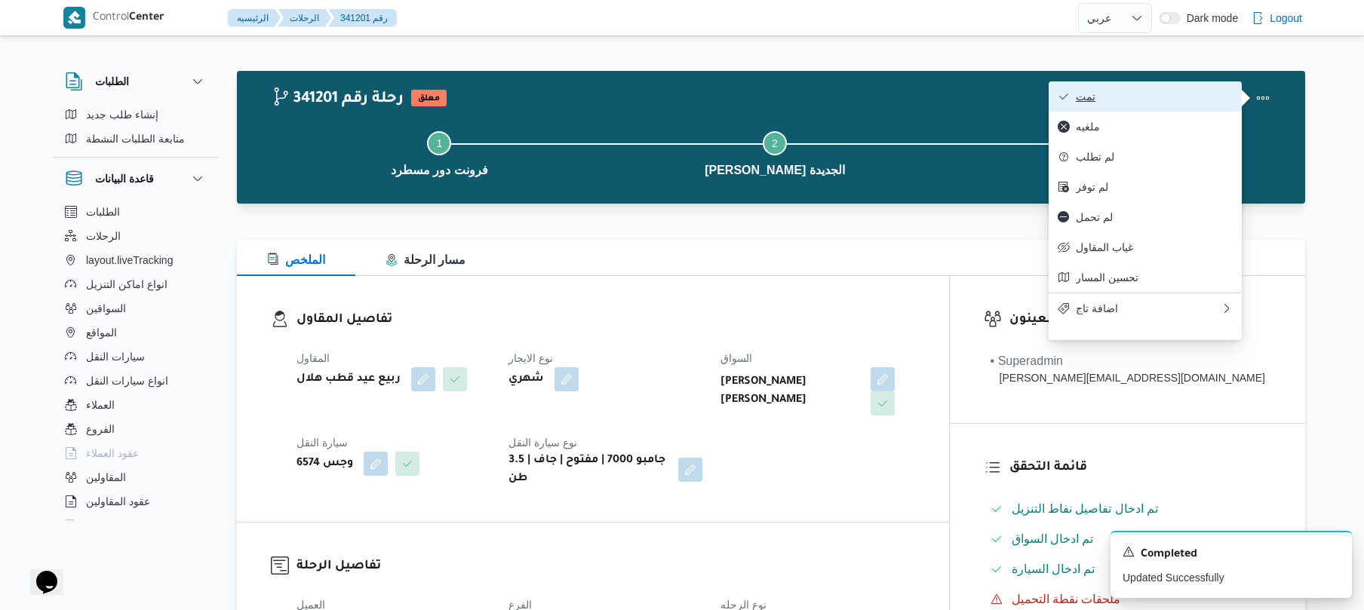
click at [1202, 94] on span "تمت" at bounding box center [1154, 97] width 157 height 12
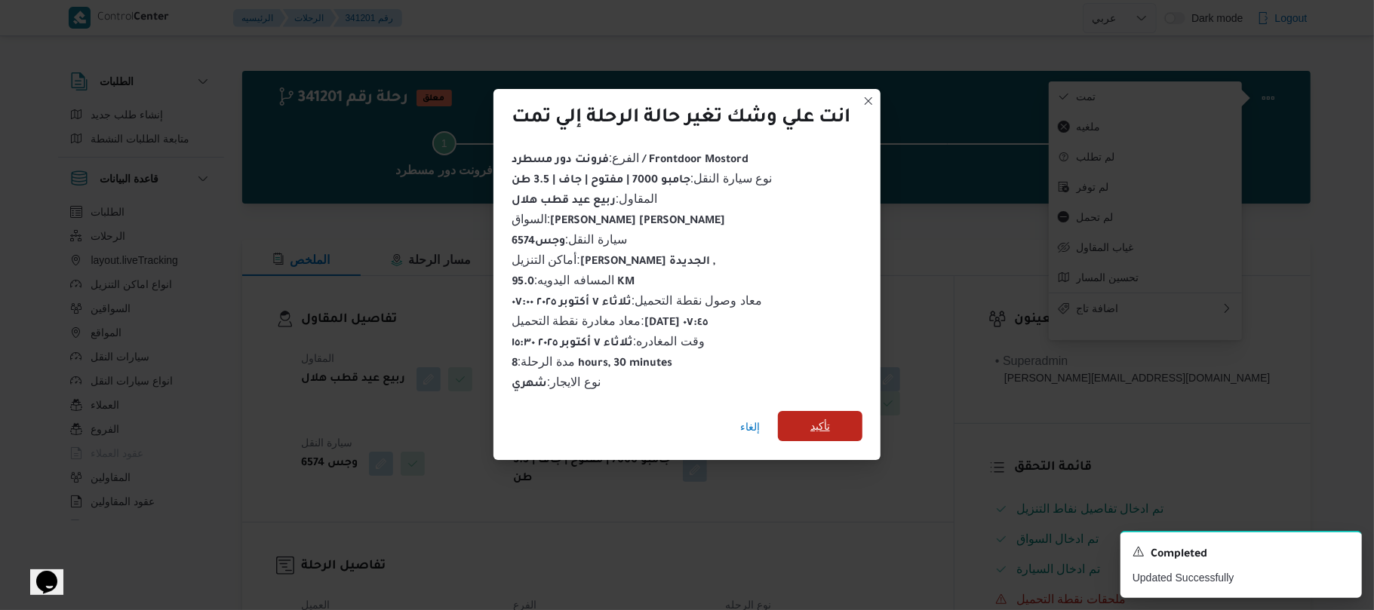
click at [833, 423] on span "تأكيد" at bounding box center [820, 426] width 85 height 30
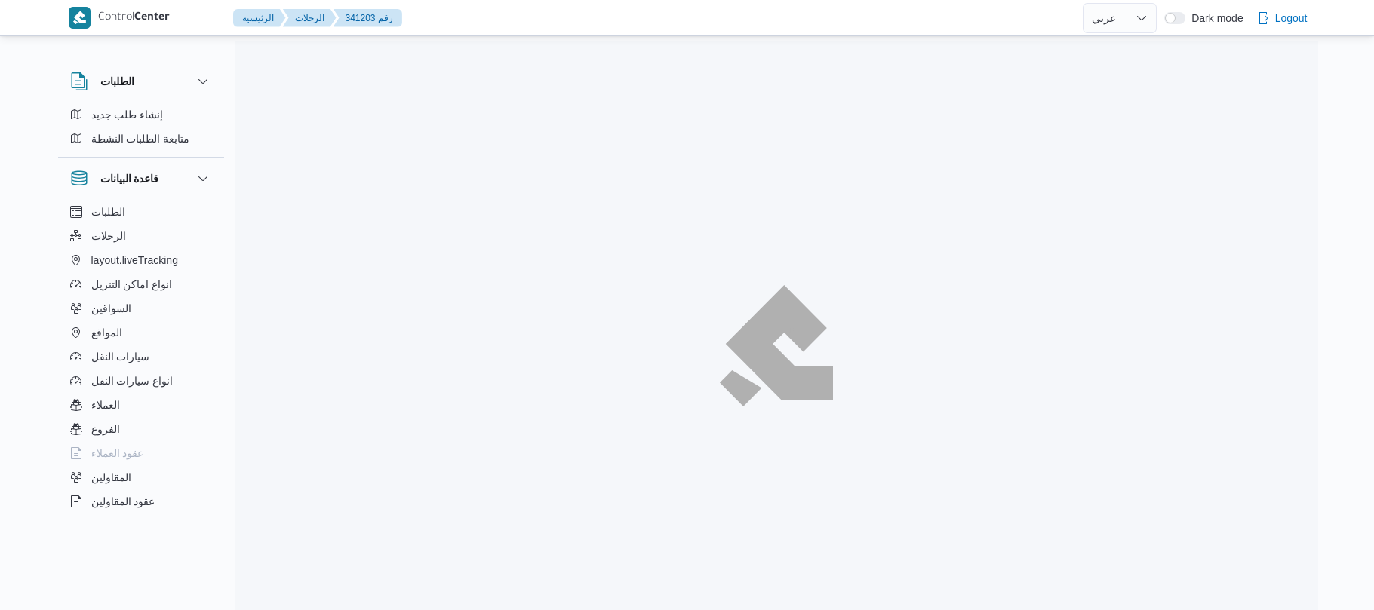
select select "ar"
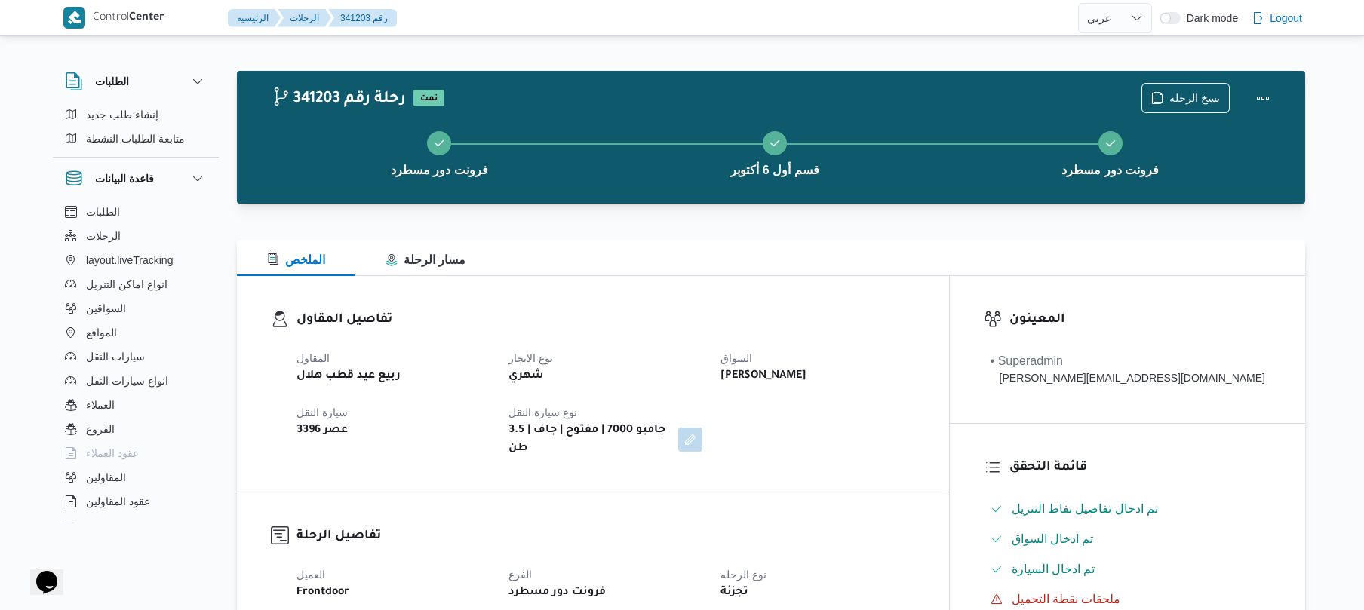
click at [755, 281] on div "تفاصيل المقاول المقاول ربيع عيد قطب هلال نوع الايجار شهري السواق [PERSON_NAME] …" at bounding box center [593, 384] width 712 height 216
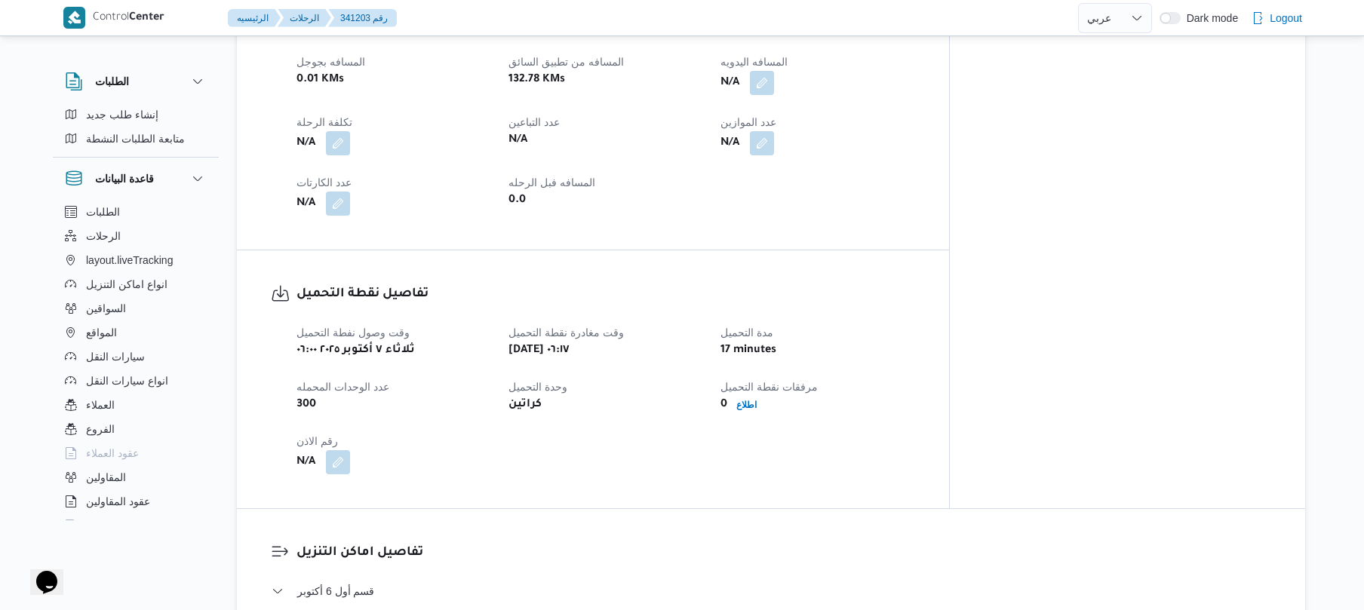
scroll to position [644, 0]
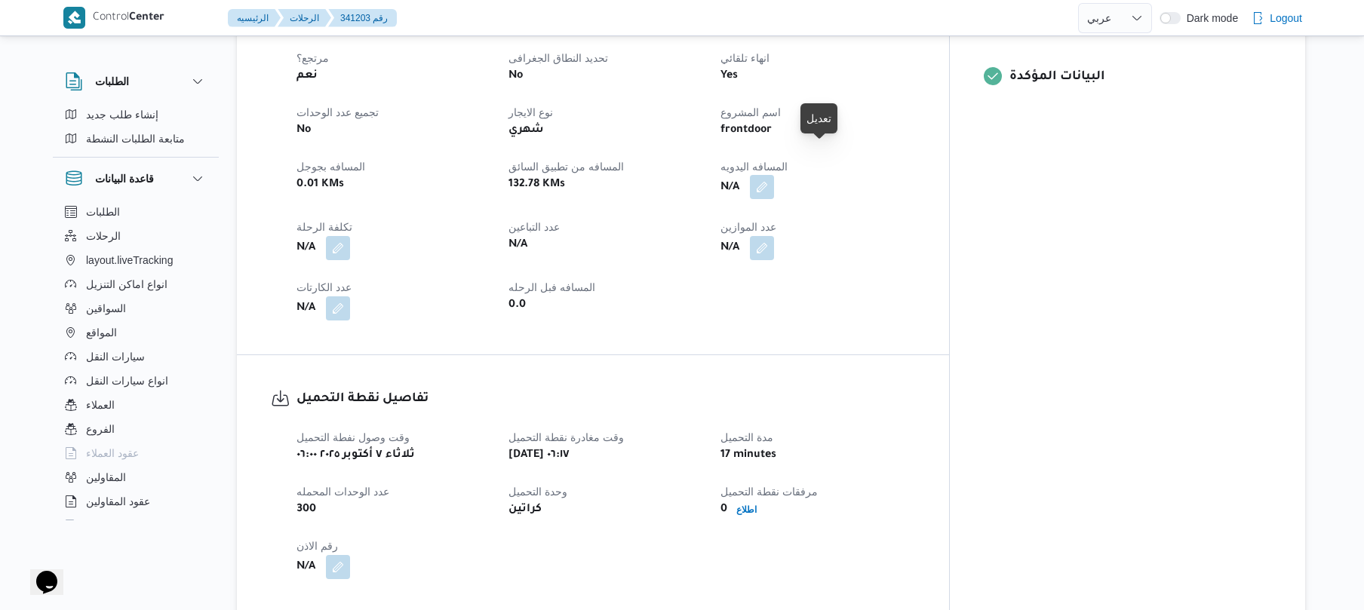
click at [774, 175] on button "button" at bounding box center [762, 187] width 24 height 24
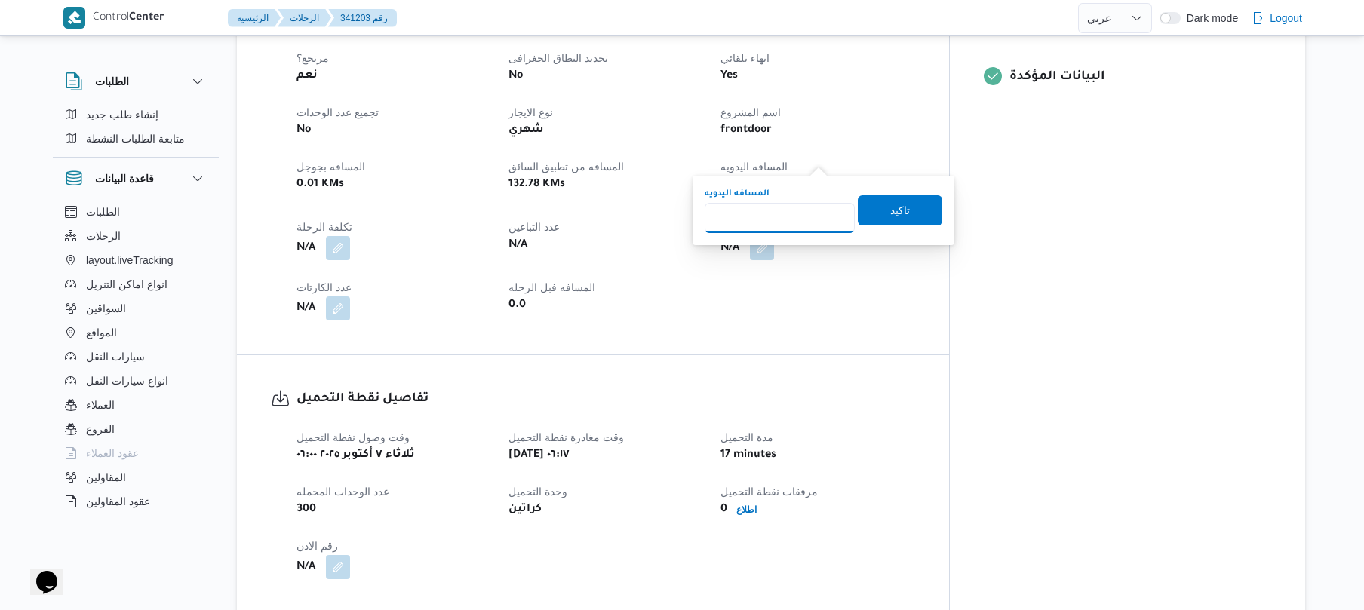
click at [792, 210] on input "المسافه اليدويه" at bounding box center [780, 218] width 150 height 30
type input "110"
click at [907, 208] on span "تاكيد" at bounding box center [900, 210] width 85 height 30
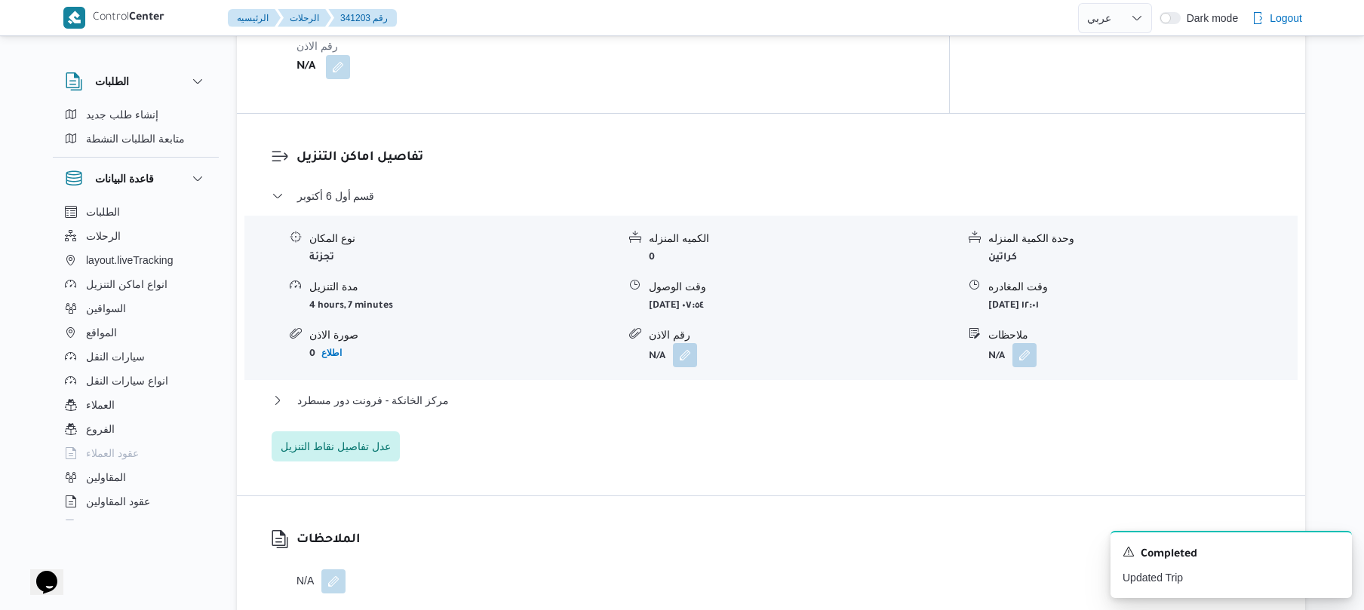
scroll to position [1167, 0]
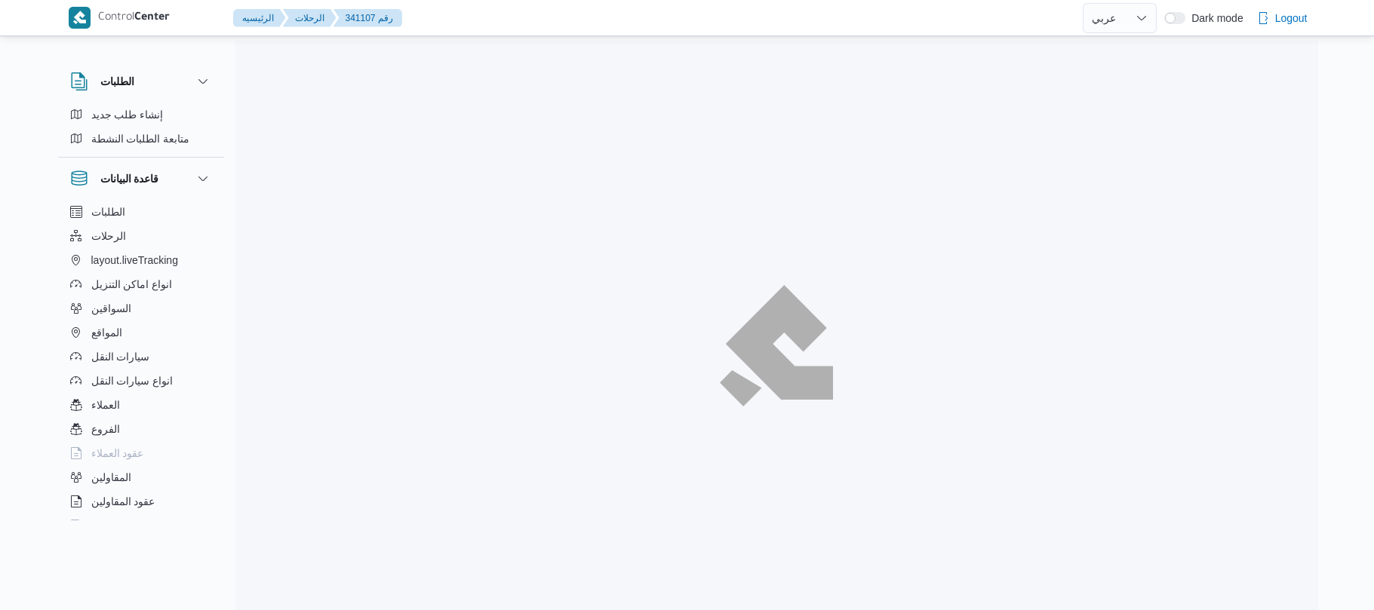
select select "ar"
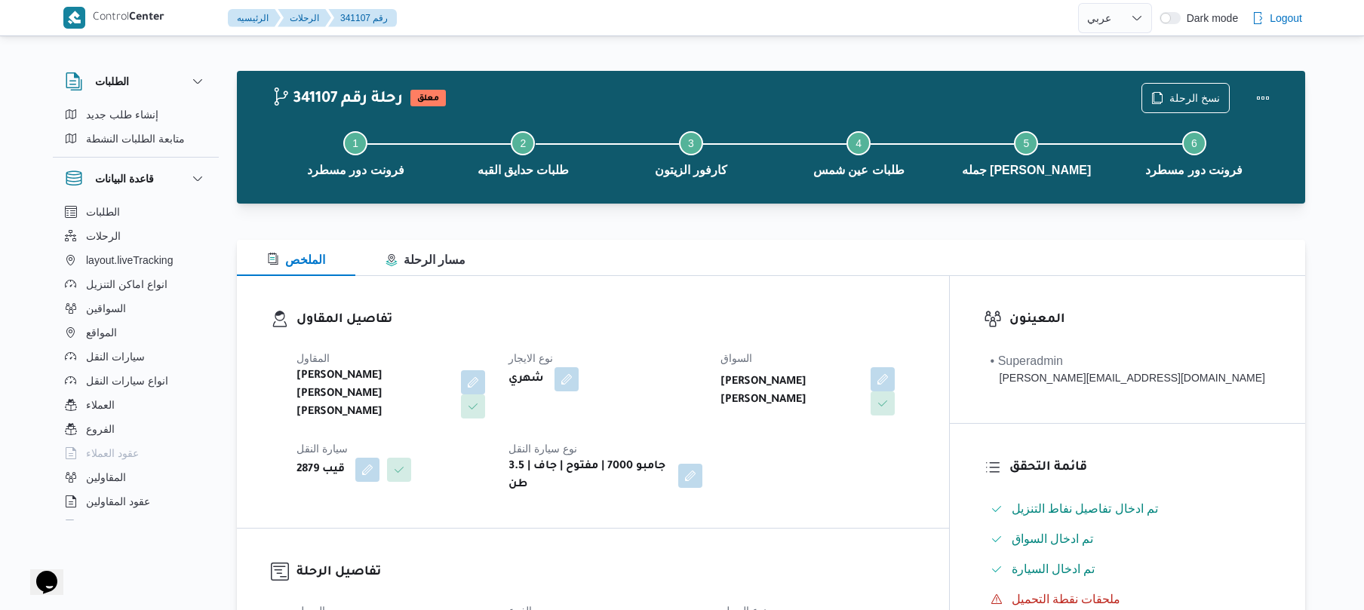
click at [724, 252] on div "الملخص مسار الرحلة" at bounding box center [771, 258] width 1069 height 36
click at [719, 343] on div "المقاول شريف بدر عبد الحميد عبد المجيد بدر نوع الايجار شهري السواق سامح سمحان ا…" at bounding box center [606, 421] width 637 height 163
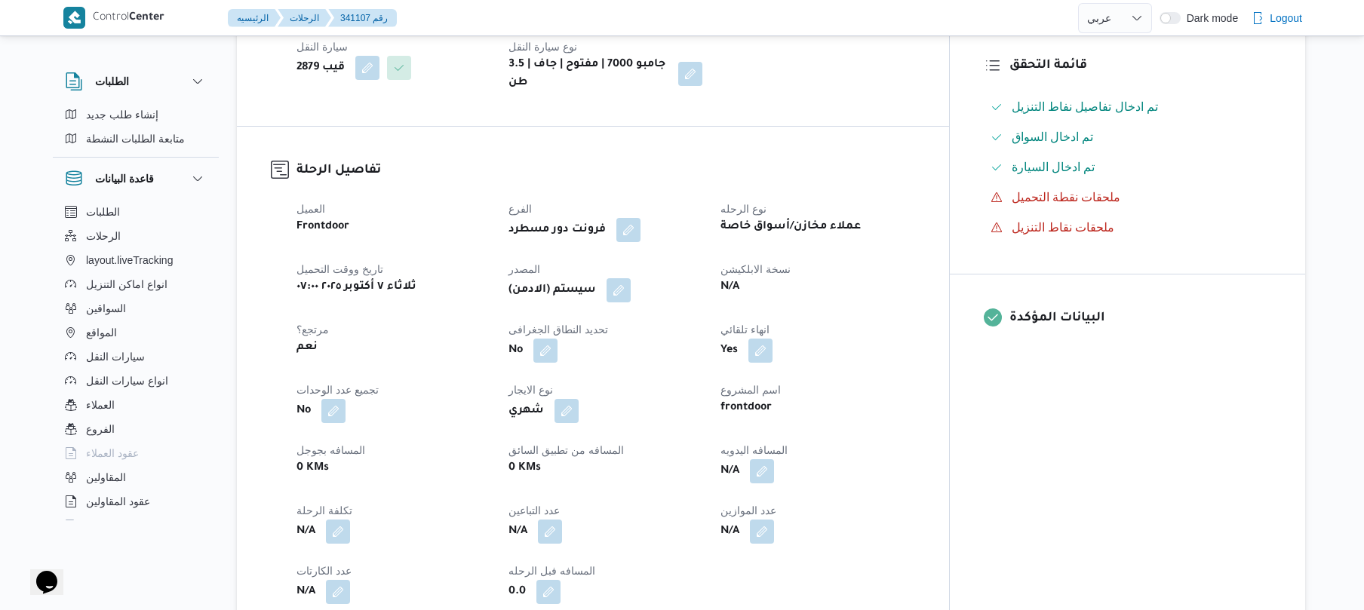
scroll to position [442, 0]
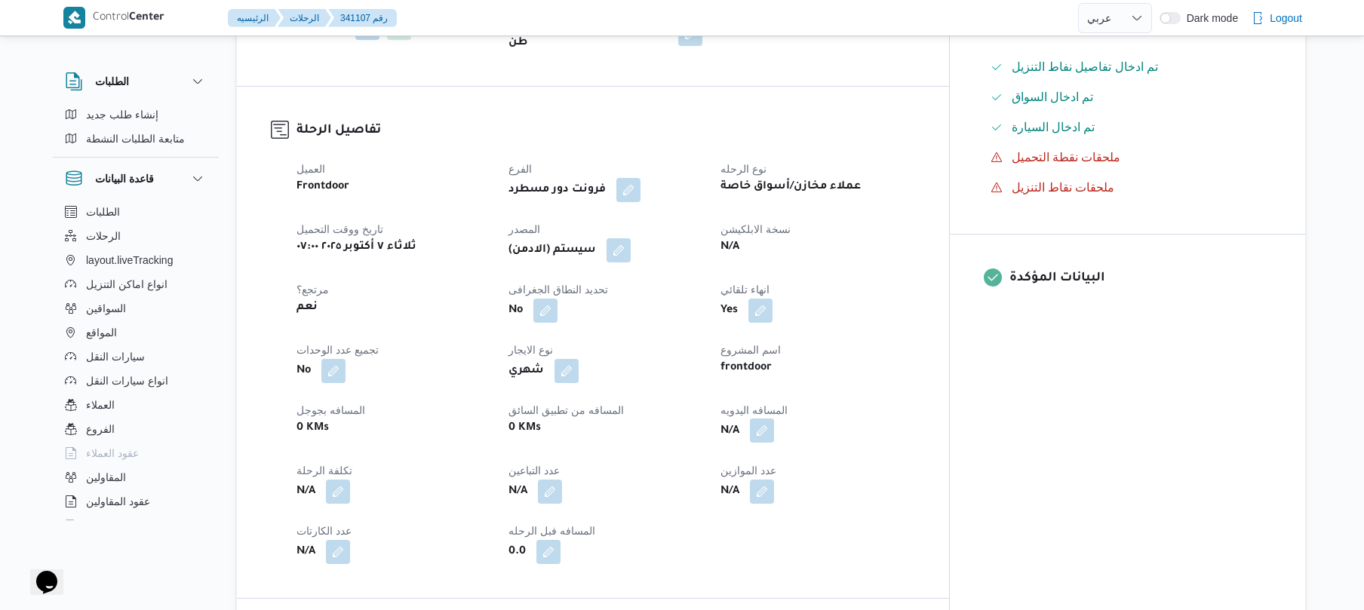
click at [774, 419] on button "button" at bounding box center [762, 431] width 24 height 24
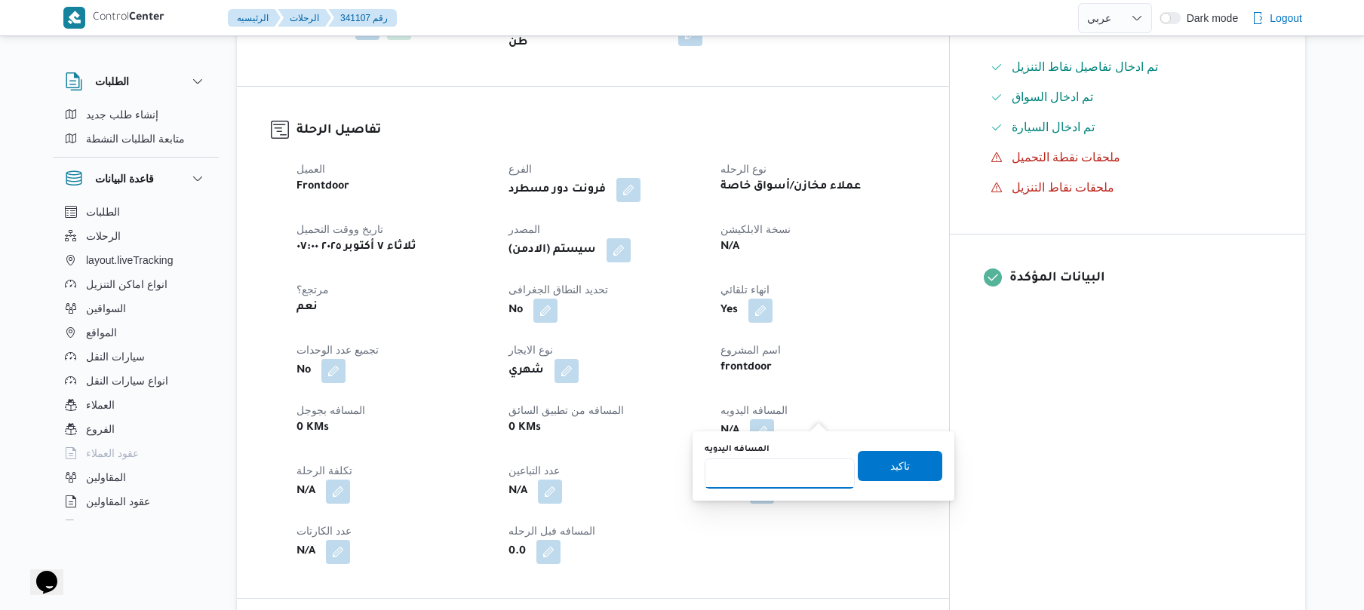
click at [768, 480] on input "المسافه اليدويه" at bounding box center [780, 474] width 150 height 30
type input "70"
click at [890, 447] on div "المسافه اليدويه 70 تاكيد" at bounding box center [823, 466] width 241 height 48
click at [874, 463] on span "تاكيد" at bounding box center [900, 466] width 85 height 30
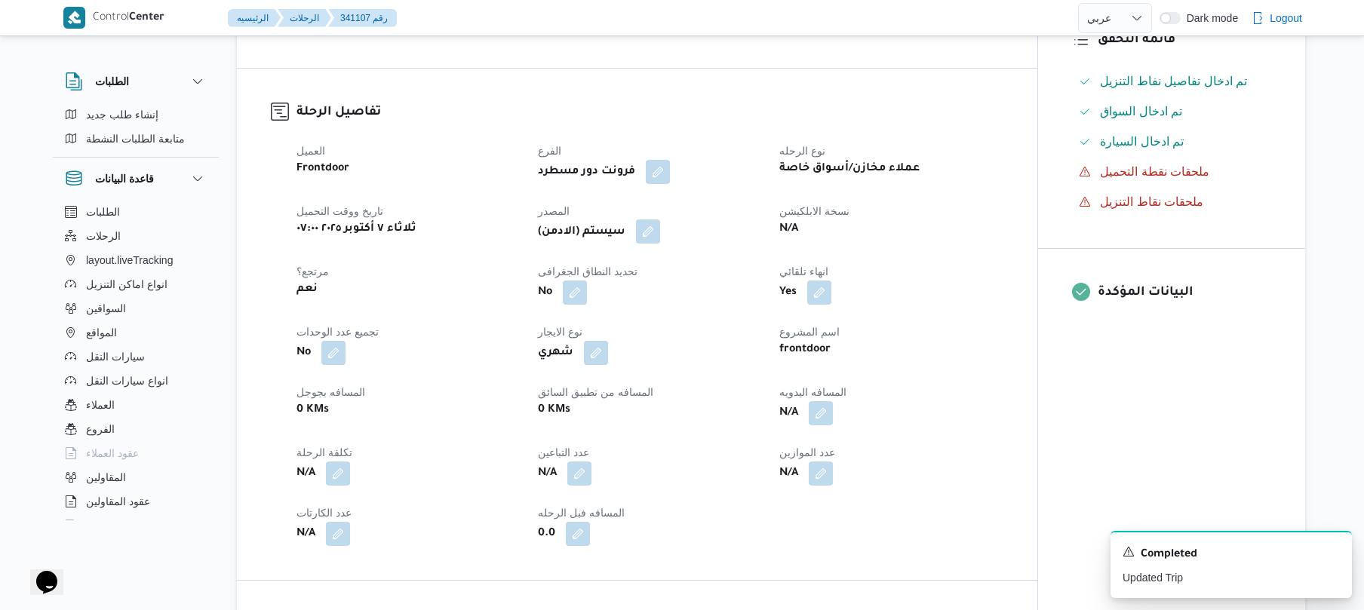
click at [660, 229] on button "button" at bounding box center [648, 232] width 24 height 24
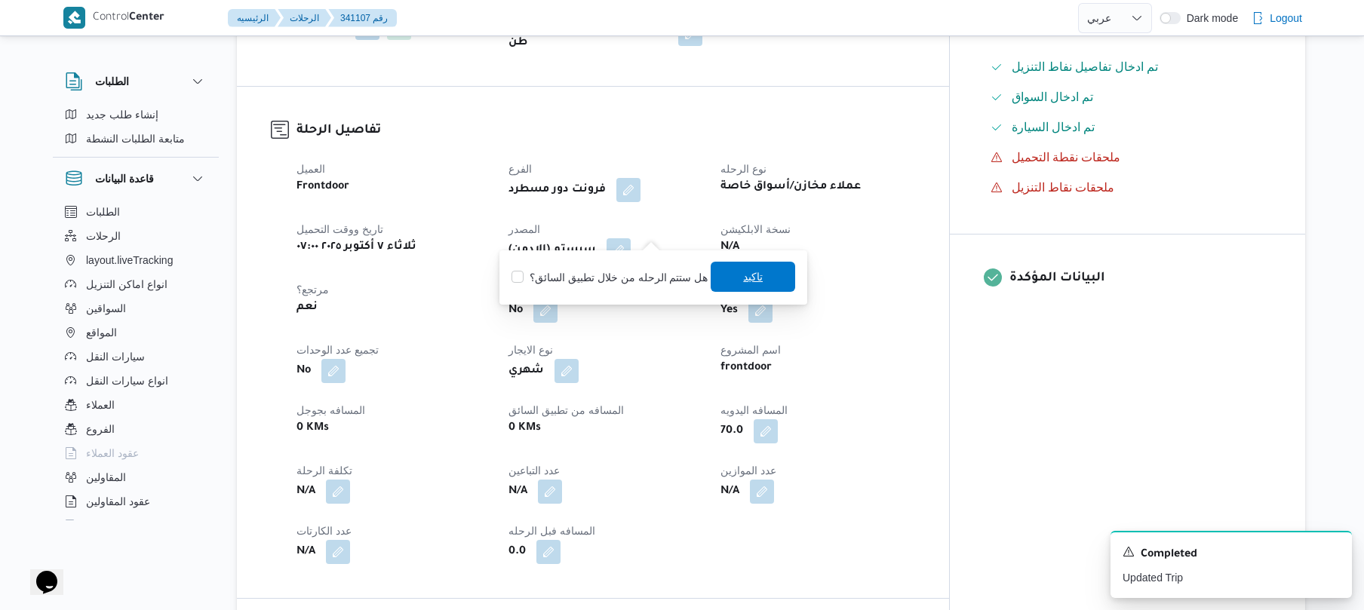
click at [722, 281] on span "تاكيد" at bounding box center [753, 277] width 85 height 30
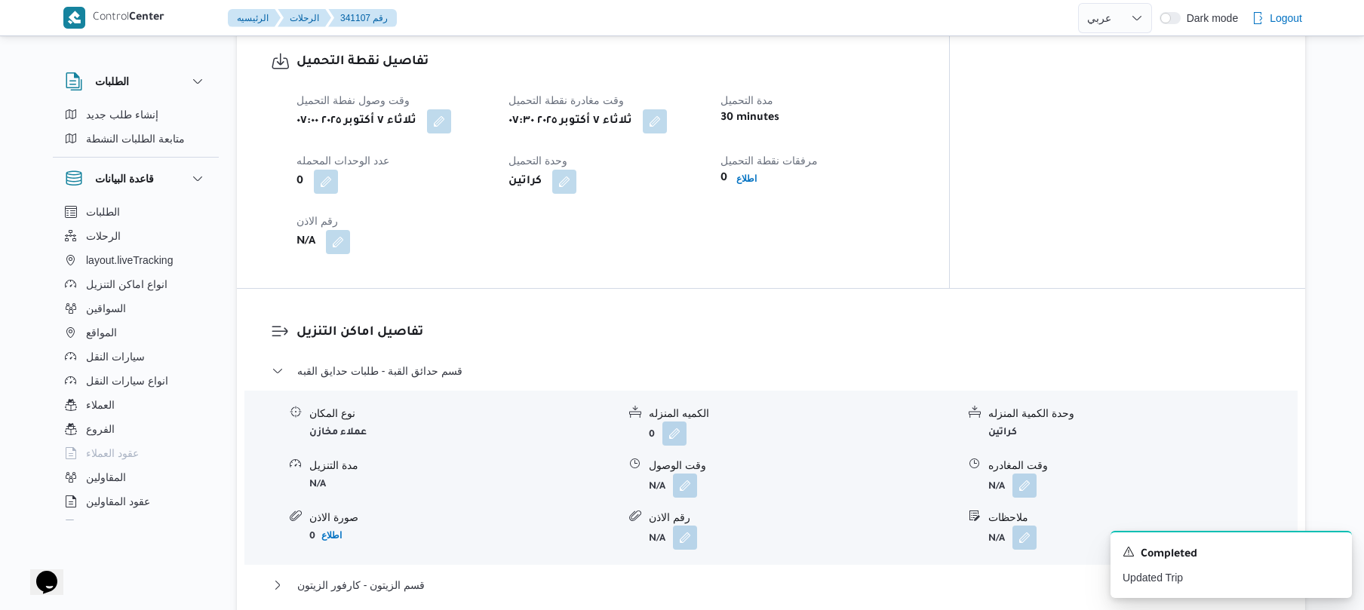
scroll to position [1046, 0]
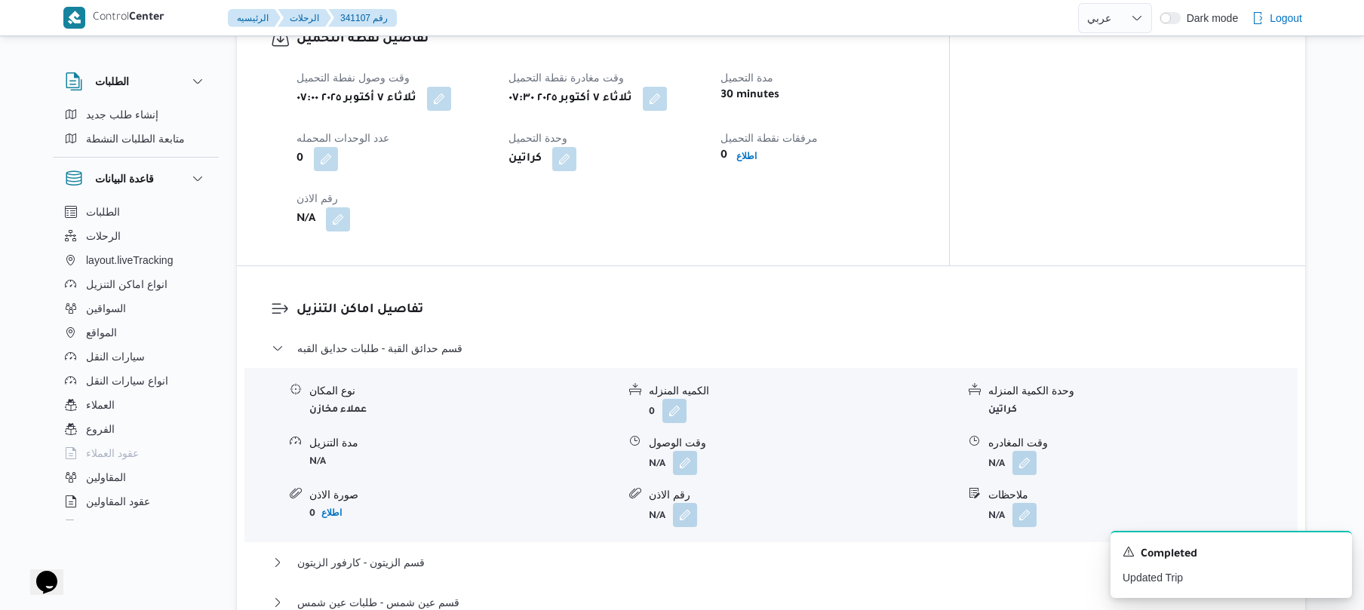
click at [795, 278] on div "تفاصيل اماكن التنزيل قسم حدائق القبة - طلبات حدايق القبه نوع المكان عملاء مخازن…" at bounding box center [771, 522] width 1069 height 512
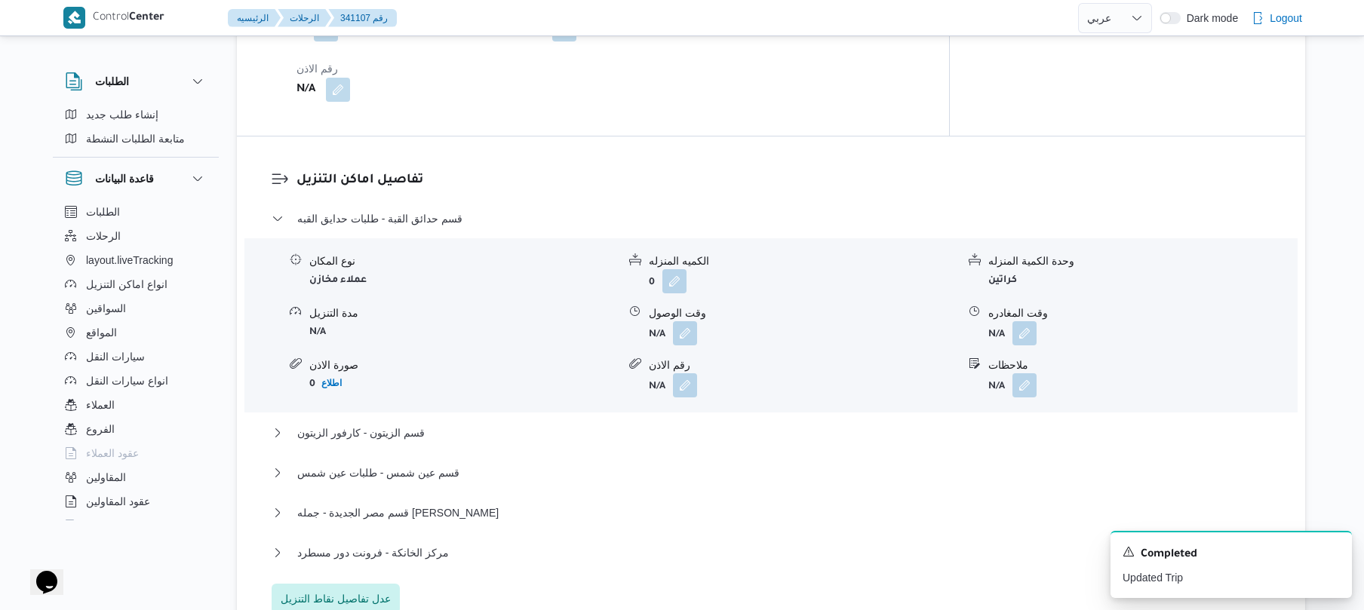
scroll to position [1207, 0]
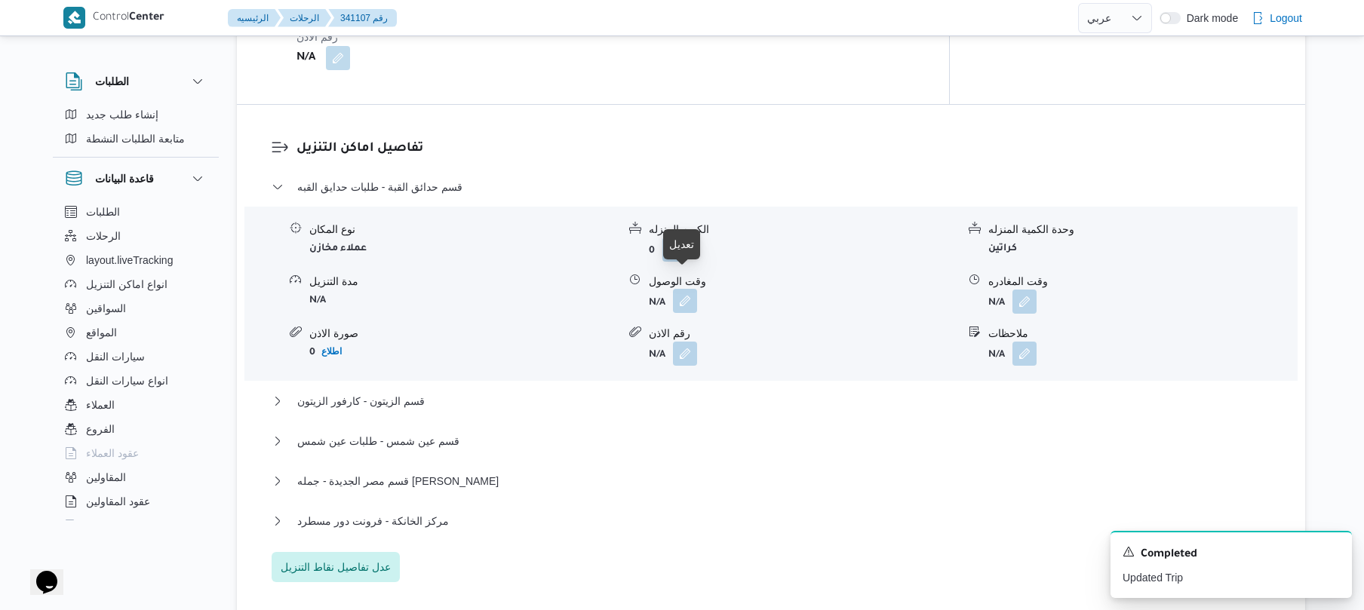
click at [690, 289] on button "button" at bounding box center [685, 301] width 24 height 24
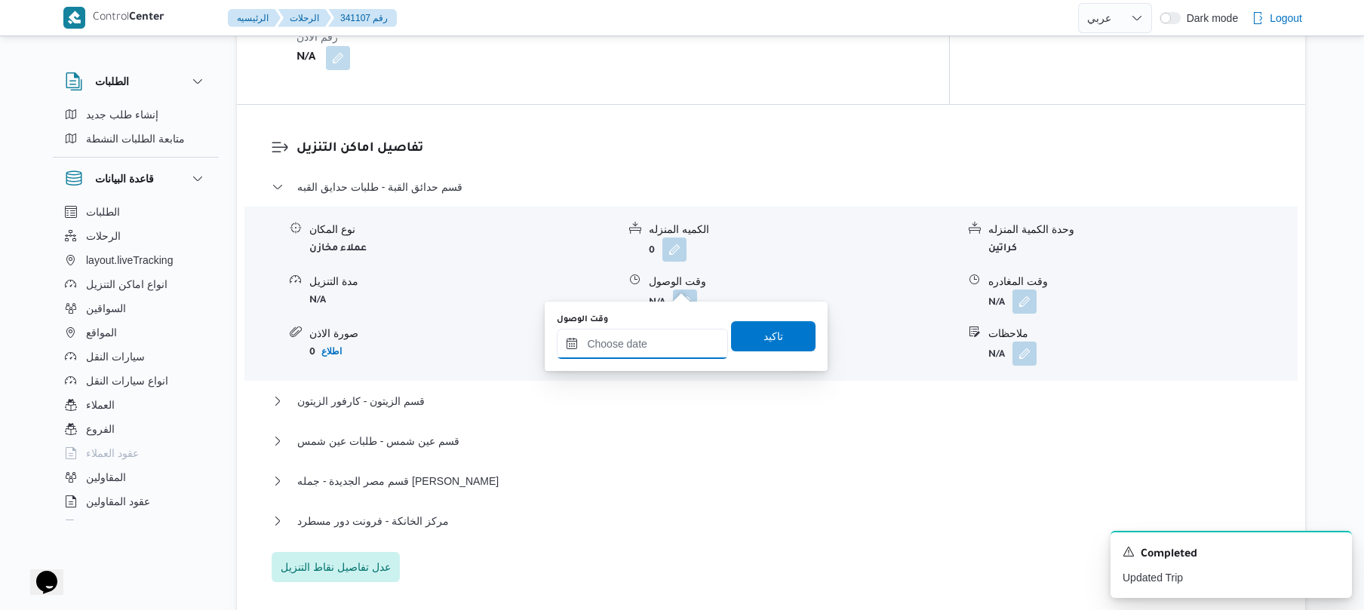
click at [626, 351] on input "وقت الوصول" at bounding box center [642, 344] width 171 height 30
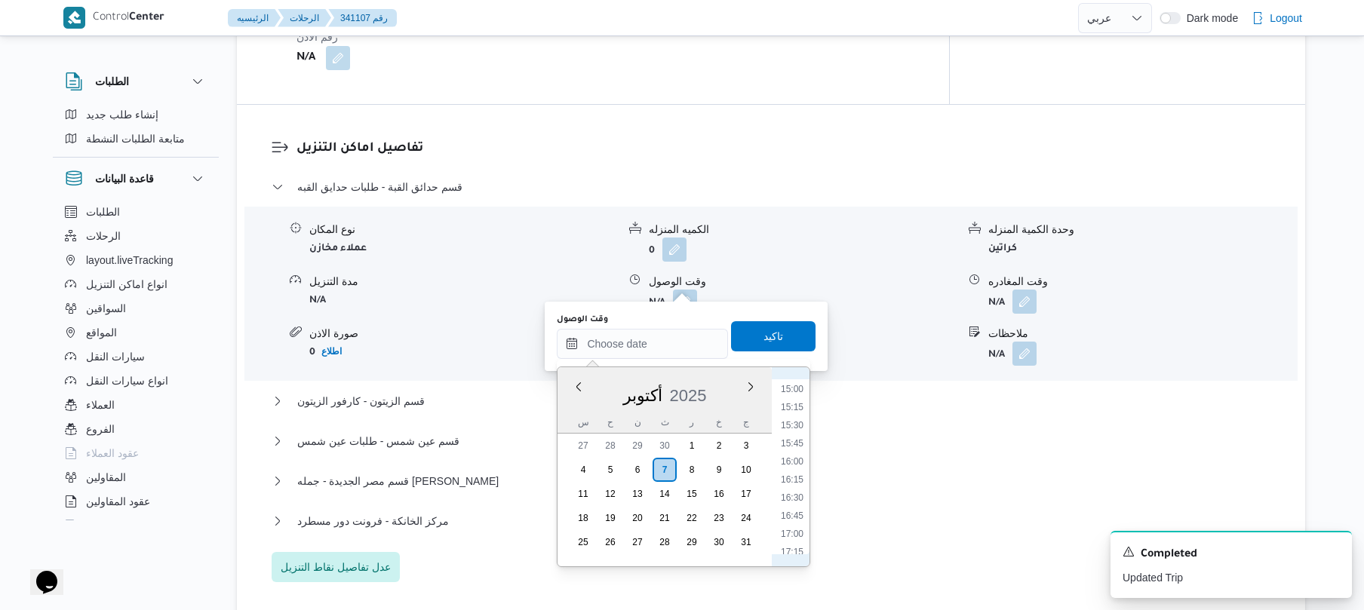
scroll to position [542, 0]
click at [800, 421] on li "08:00" at bounding box center [792, 424] width 35 height 15
type input "٠٧/١٠/٢٠٢٥ ٠٨:٠٠"
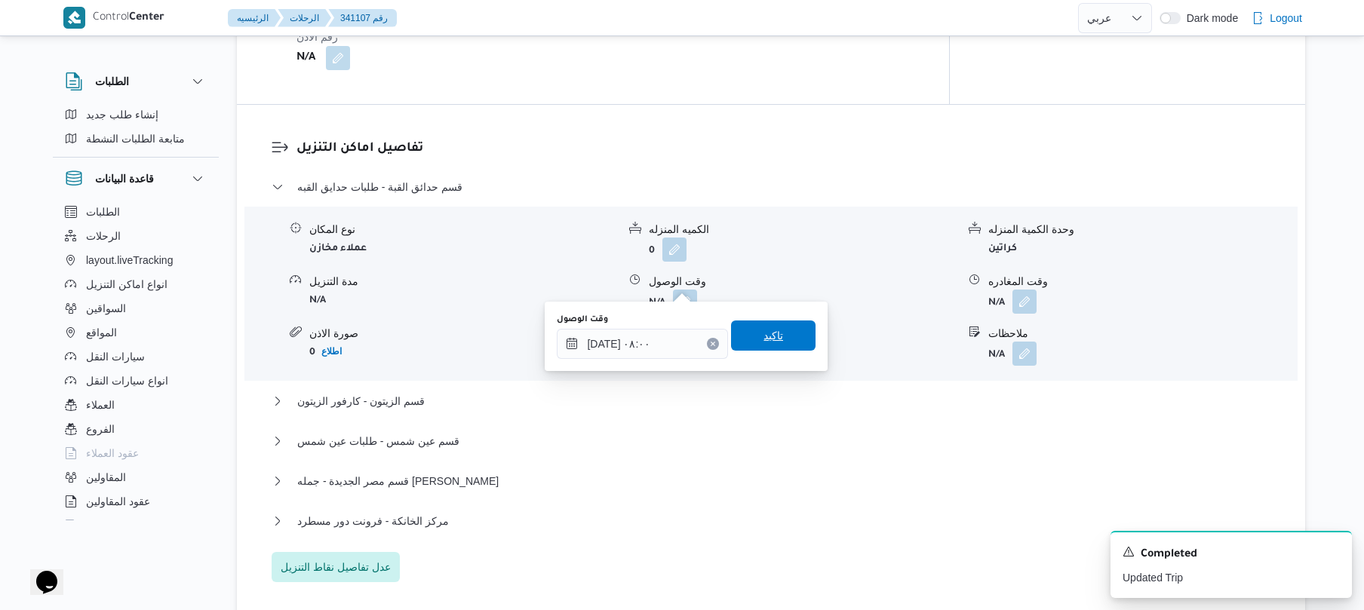
click at [783, 346] on span "تاكيد" at bounding box center [773, 336] width 85 height 30
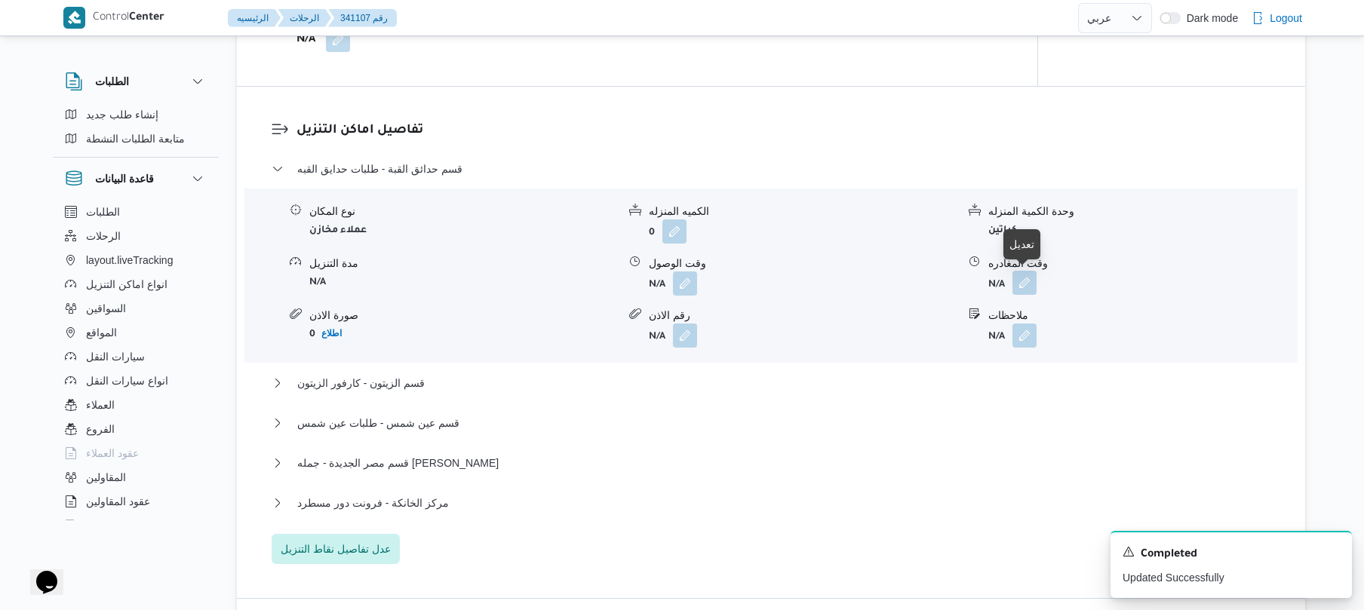
click at [1018, 281] on button "button" at bounding box center [1025, 283] width 24 height 24
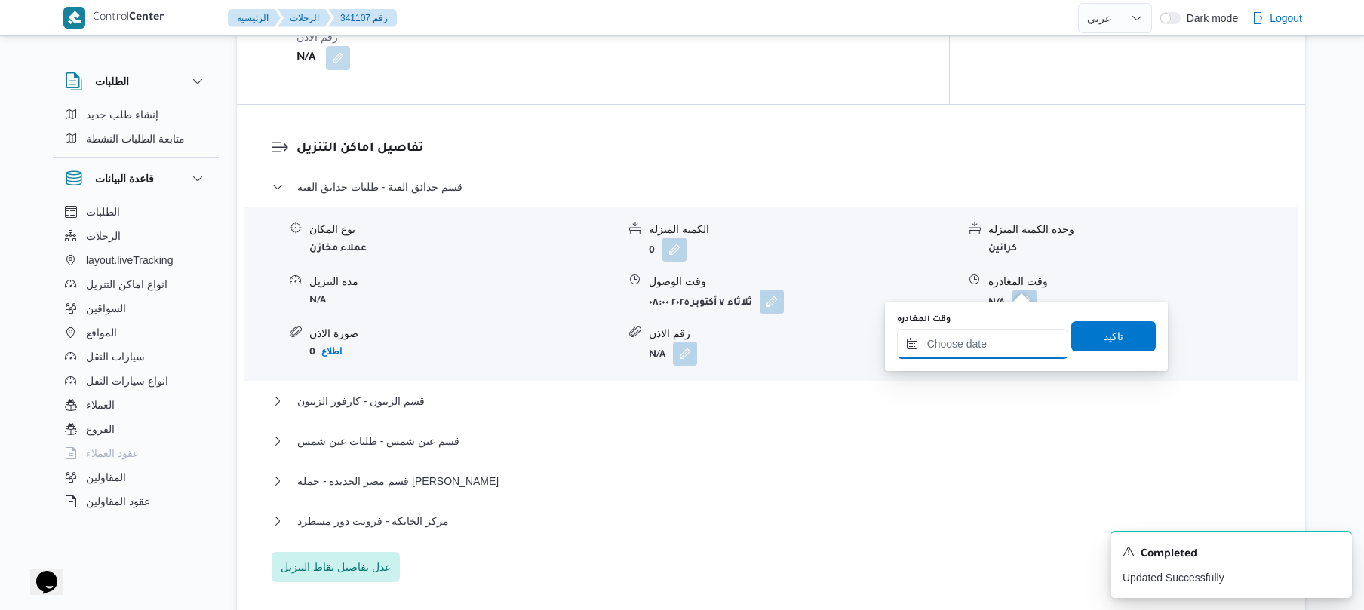
click at [945, 333] on input "وقت المغادره" at bounding box center [982, 344] width 171 height 30
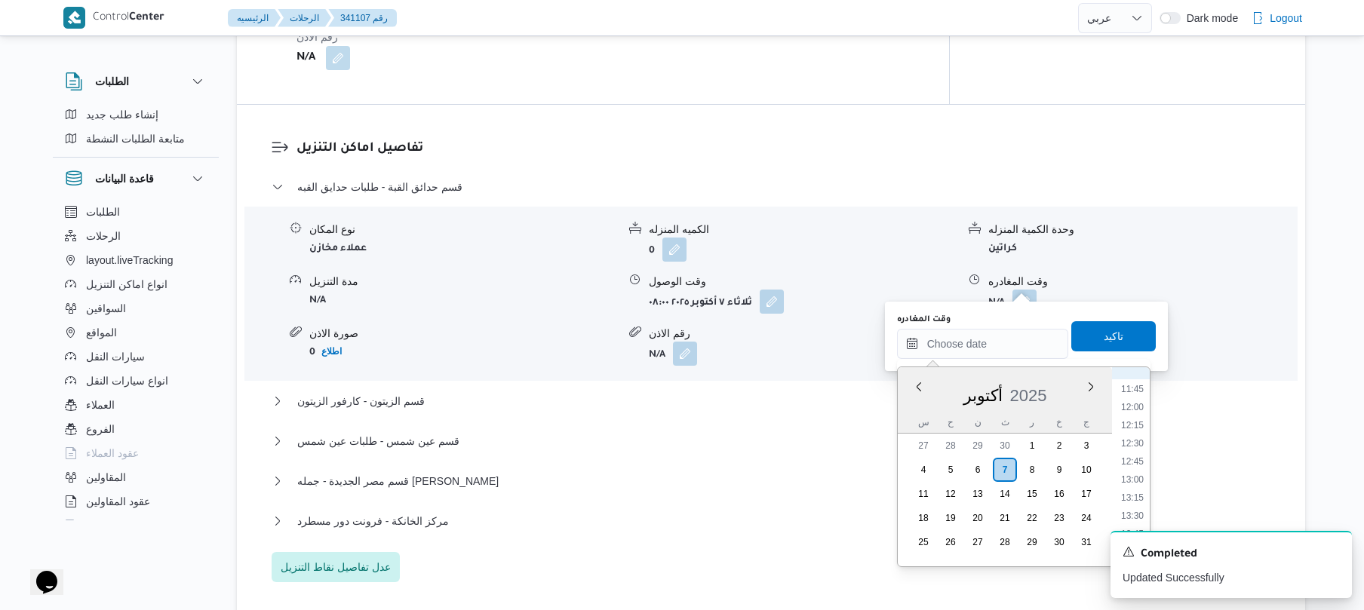
scroll to position [789, 0]
click at [1136, 397] on li "11:00" at bounding box center [1132, 395] width 35 height 15
type input "٠٧/١٠/٢٠٢٥ ١١:٠٠"
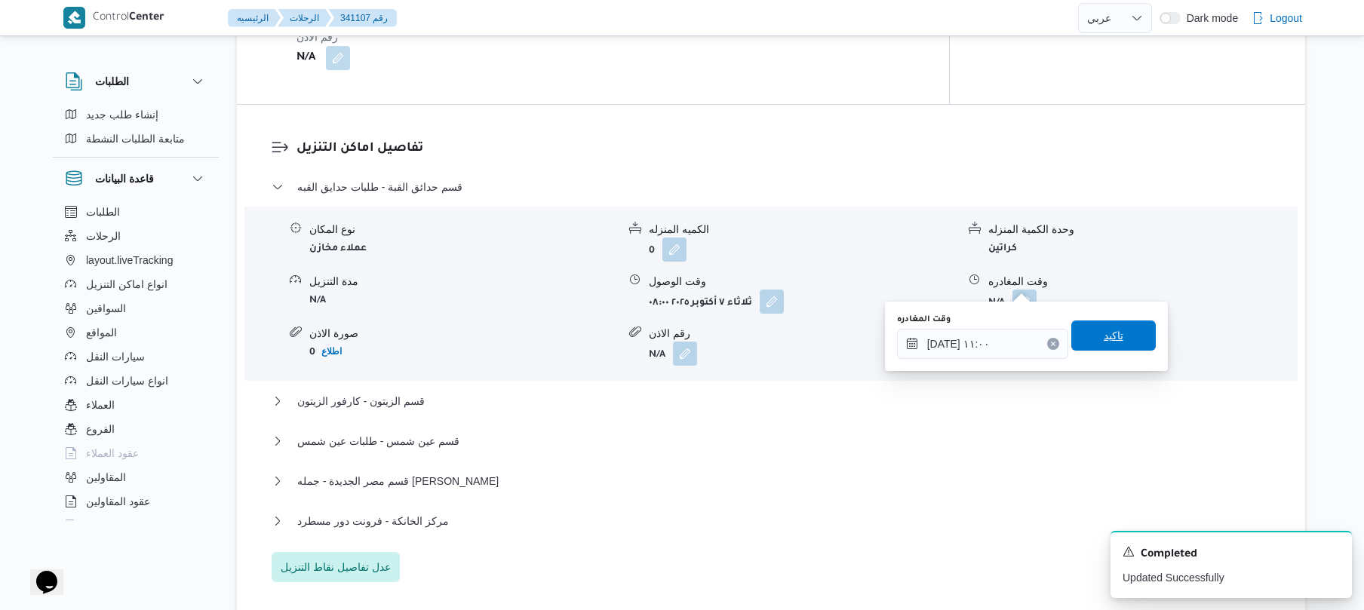
click at [1118, 327] on span "تاكيد" at bounding box center [1114, 336] width 85 height 30
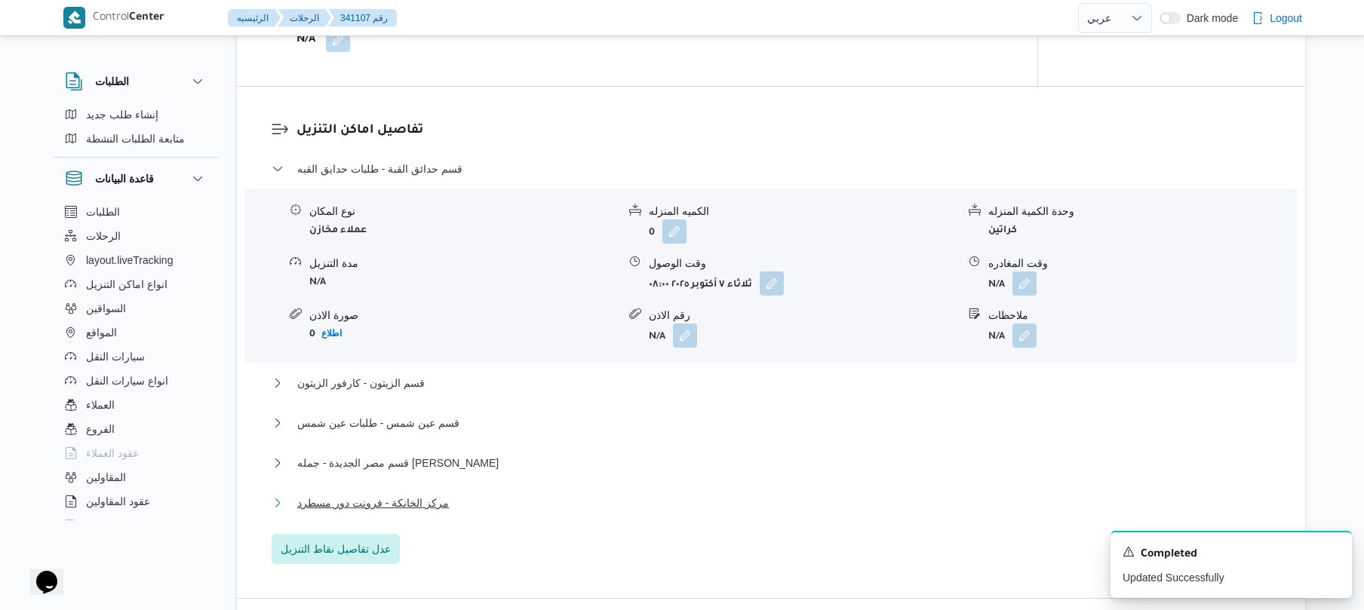
click at [665, 501] on button "مركز الخانكة - فرونت دور مسطرد" at bounding box center [772, 503] width 1000 height 18
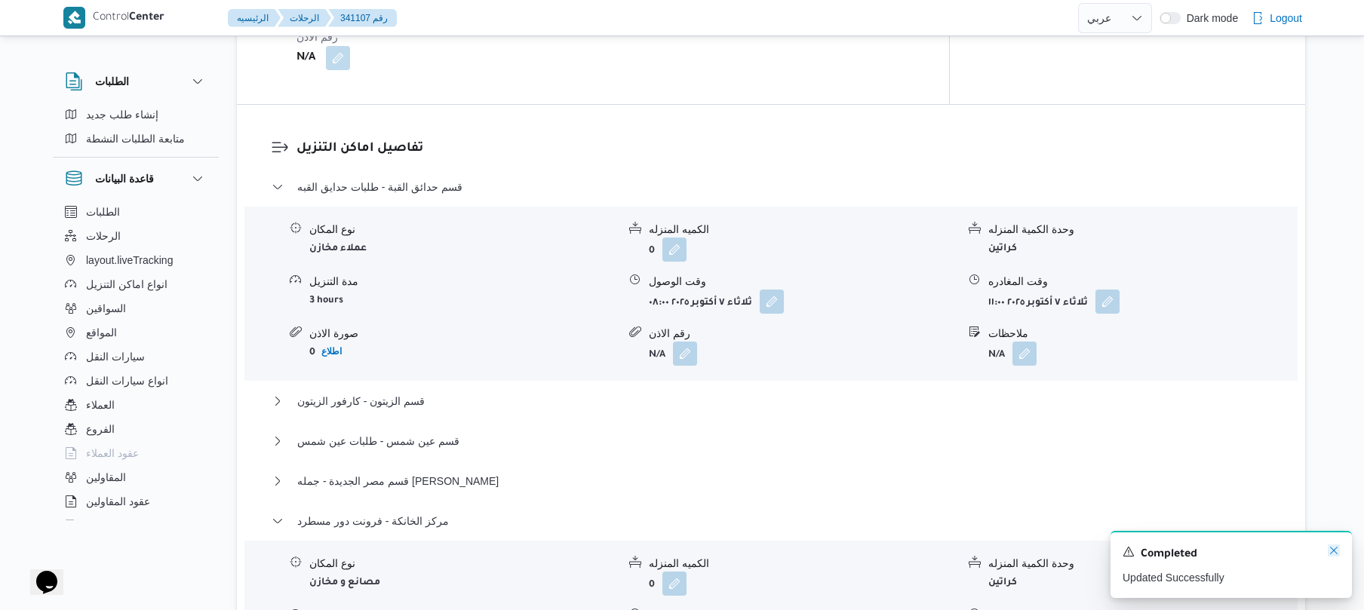
click at [1331, 552] on icon "Dismiss toast" at bounding box center [1334, 551] width 12 height 12
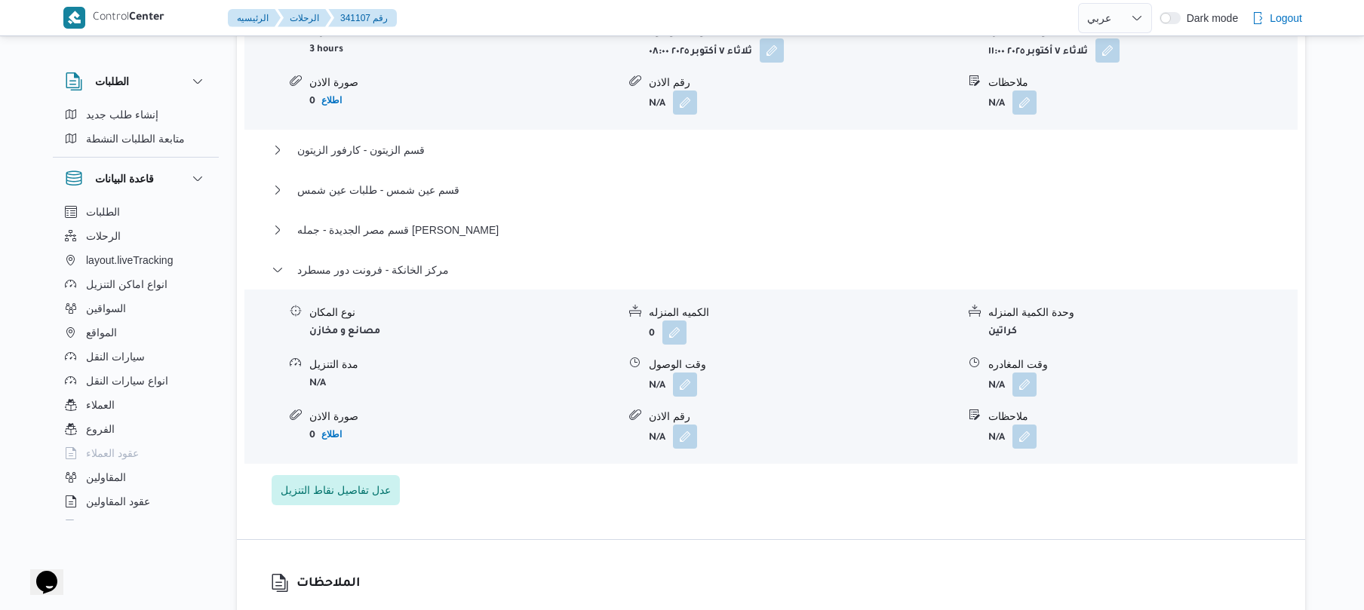
scroll to position [1489, 0]
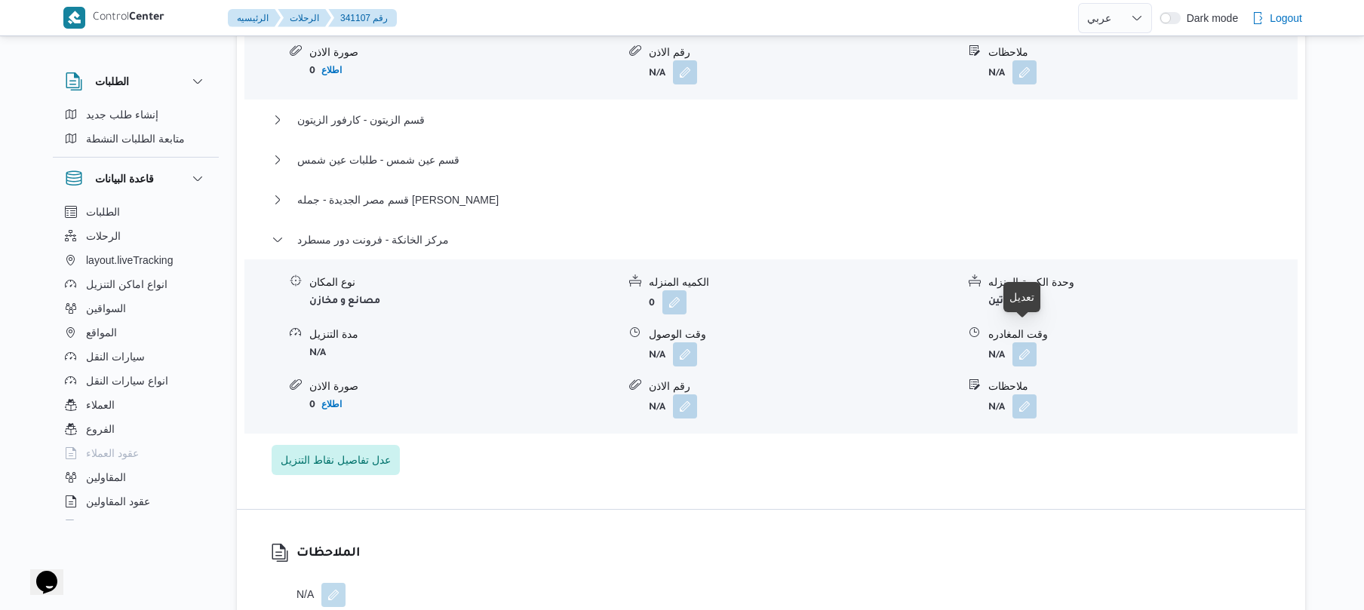
drag, startPoint x: 1031, startPoint y: 338, endPoint x: 1081, endPoint y: 324, distance: 51.8
click at [1081, 343] on form "N/A" at bounding box center [1143, 355] width 308 height 24
click at [1013, 342] on button "button" at bounding box center [1025, 354] width 24 height 24
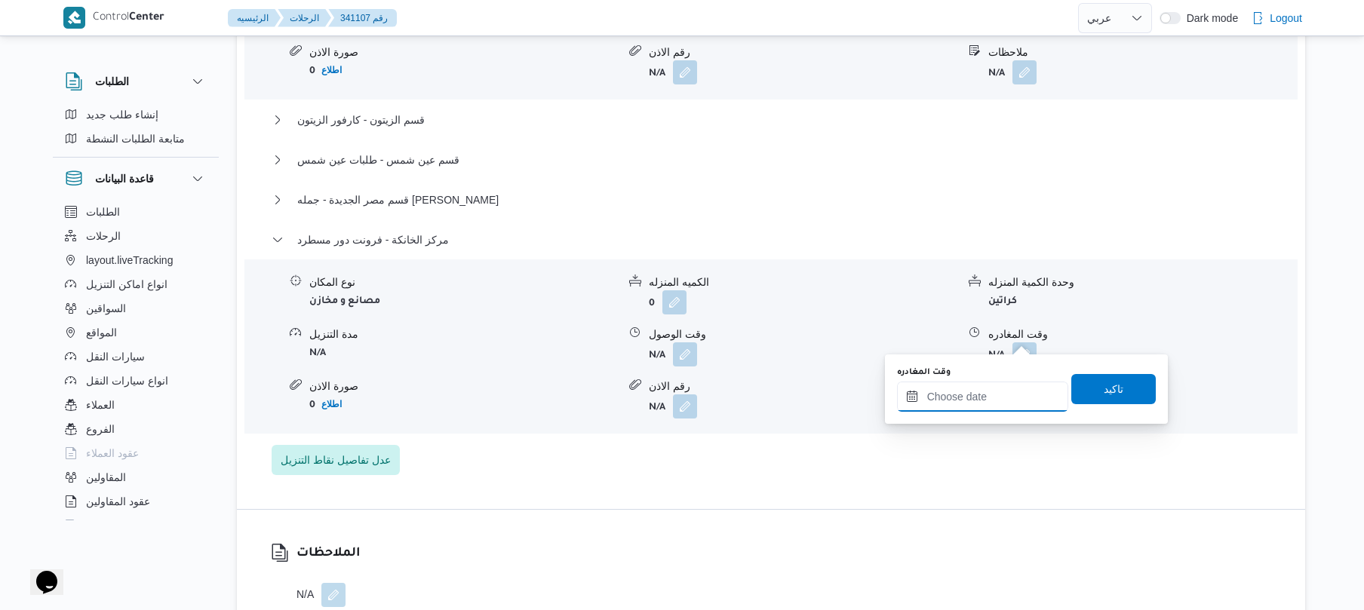
click at [979, 395] on input "وقت المغادره" at bounding box center [982, 397] width 171 height 30
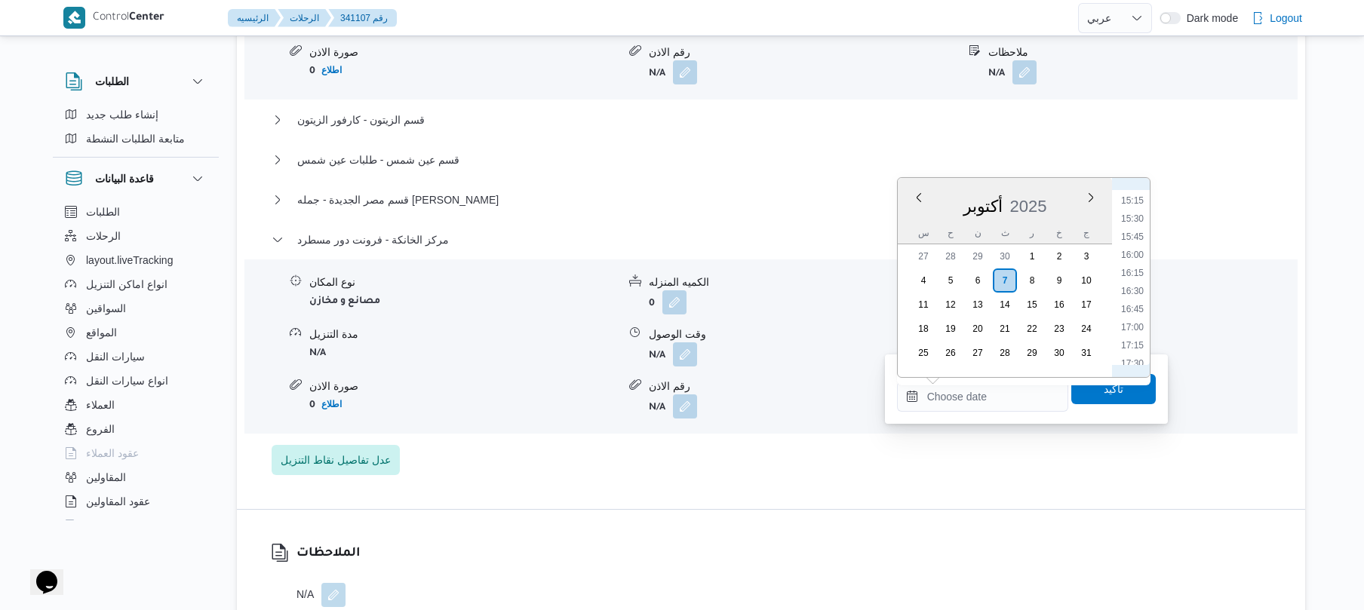
scroll to position [1084, 0]
click at [1133, 275] on li "16:00" at bounding box center [1132, 273] width 35 height 15
type input "٠٧/١٠/٢٠٢٥ ١٦:٠٠"
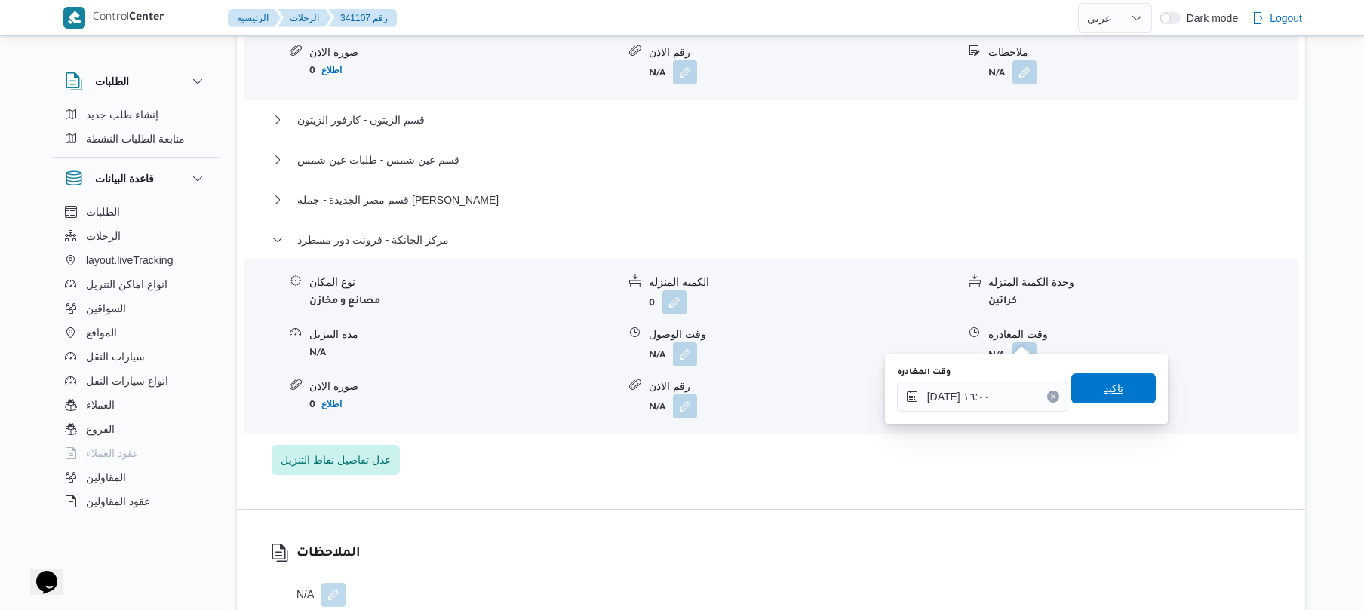
click at [1104, 389] on span "تاكيد" at bounding box center [1114, 389] width 20 height 18
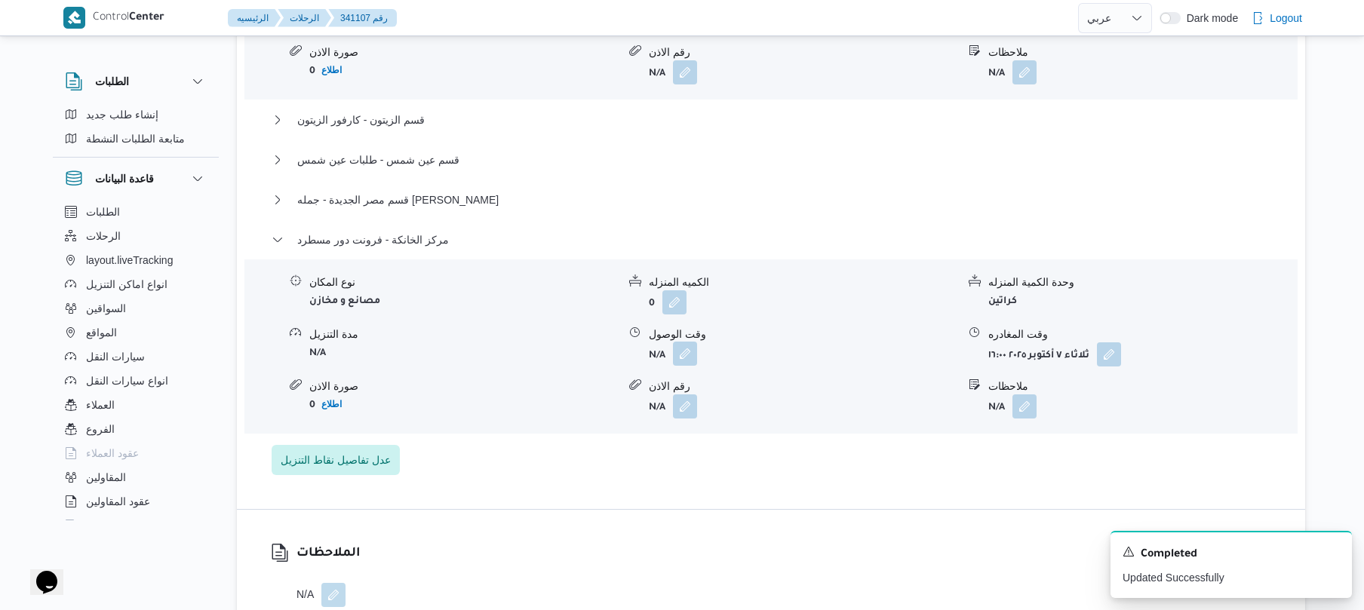
click at [679, 342] on button "button" at bounding box center [685, 354] width 24 height 24
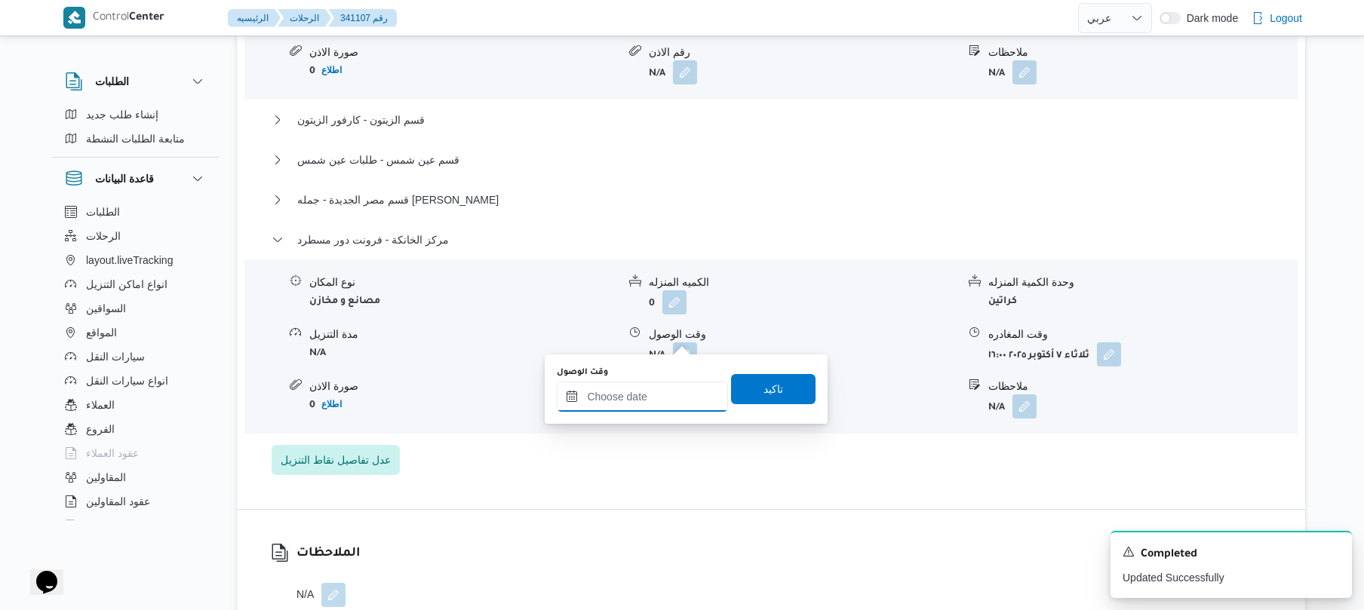
click at [661, 398] on input "وقت الوصول" at bounding box center [642, 397] width 171 height 30
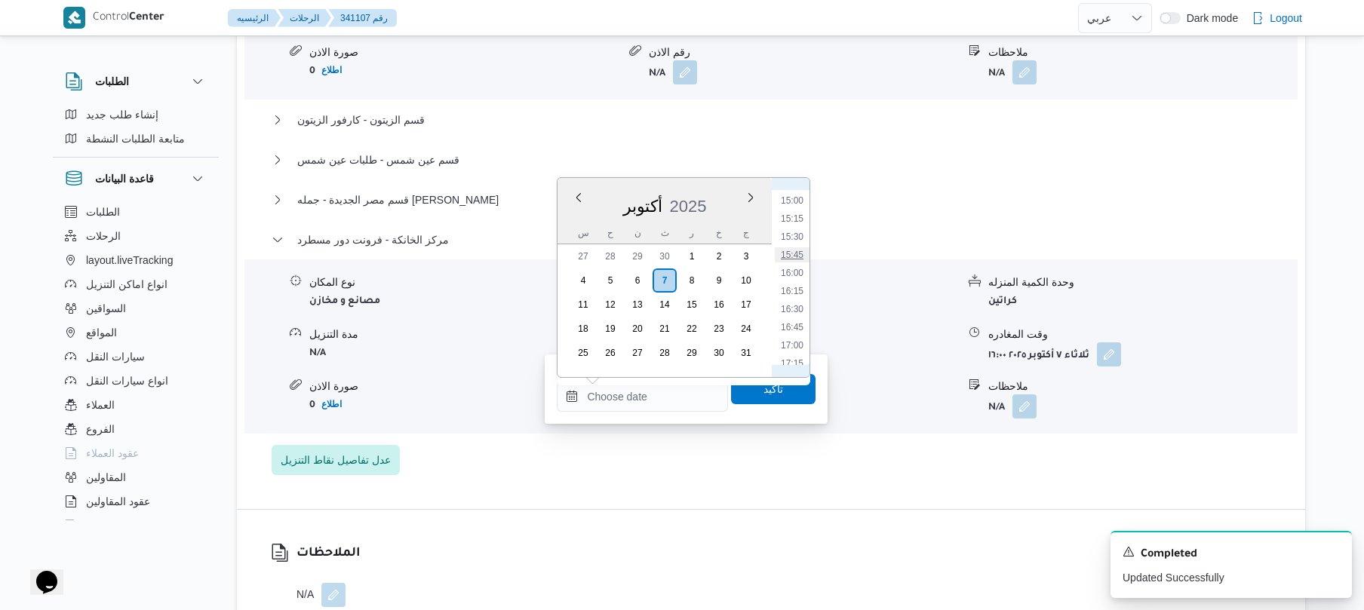
click at [792, 254] on li "15:45" at bounding box center [792, 255] width 35 height 15
type input "٠٧/١٠/٢٠٢٥ ١٥:٤٥"
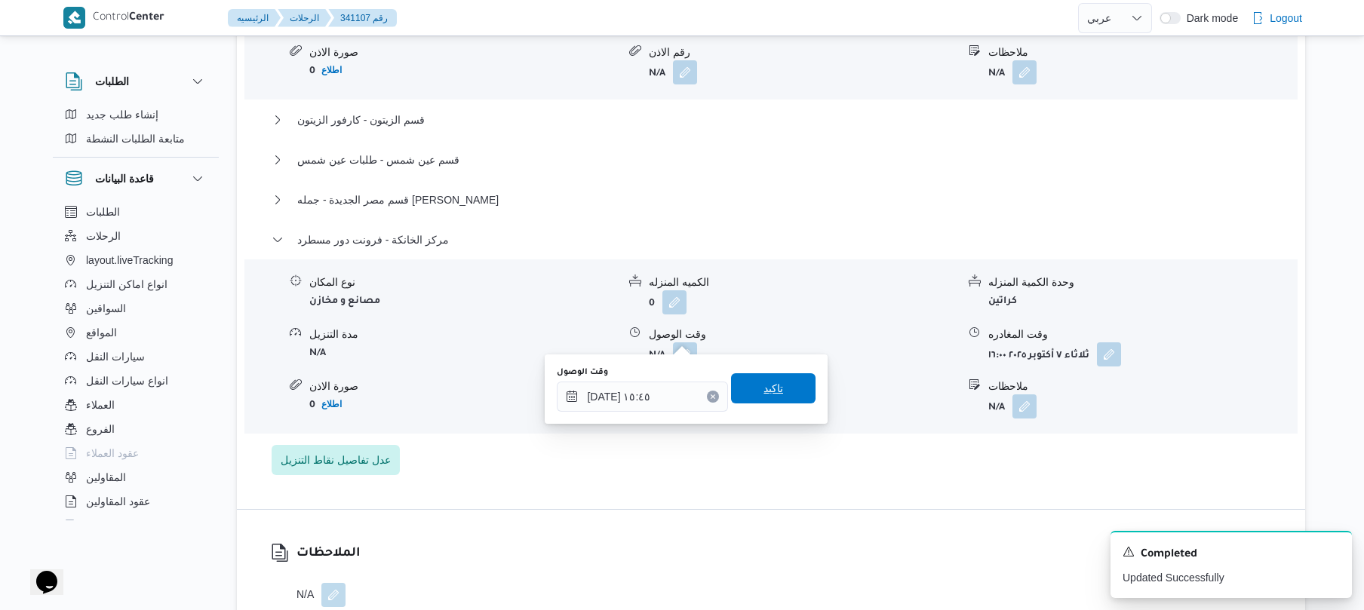
click at [770, 391] on span "تاكيد" at bounding box center [774, 389] width 20 height 18
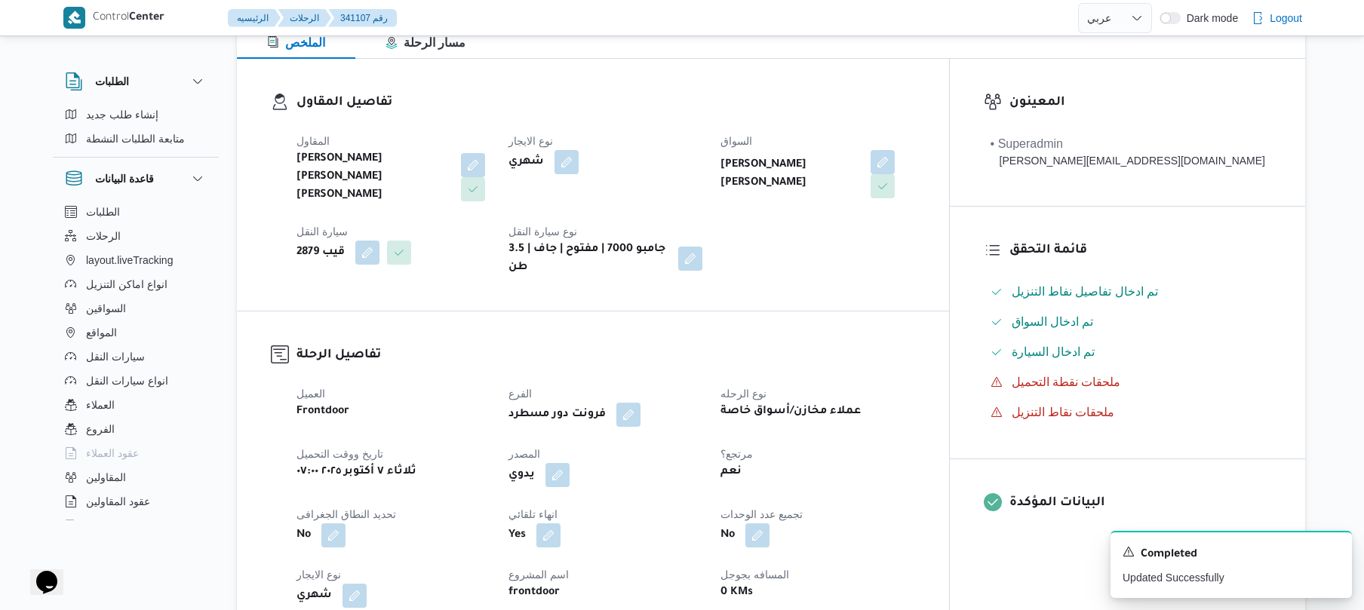
scroll to position [0, 0]
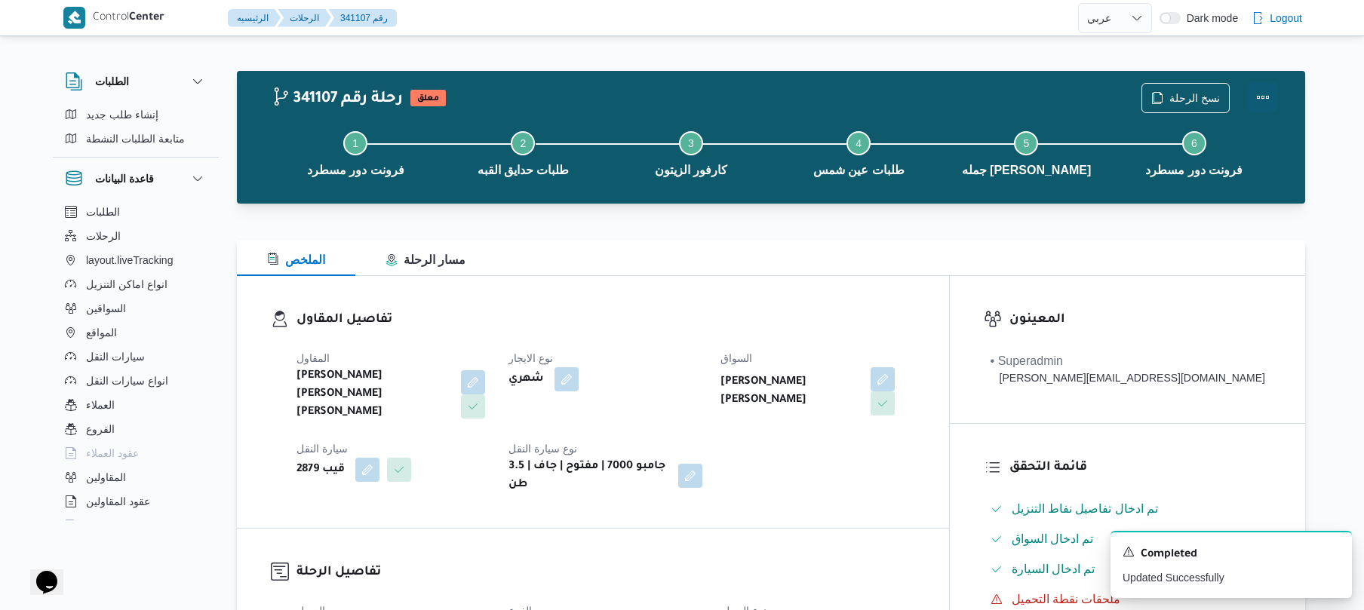
click at [1262, 94] on button "Actions" at bounding box center [1263, 97] width 30 height 30
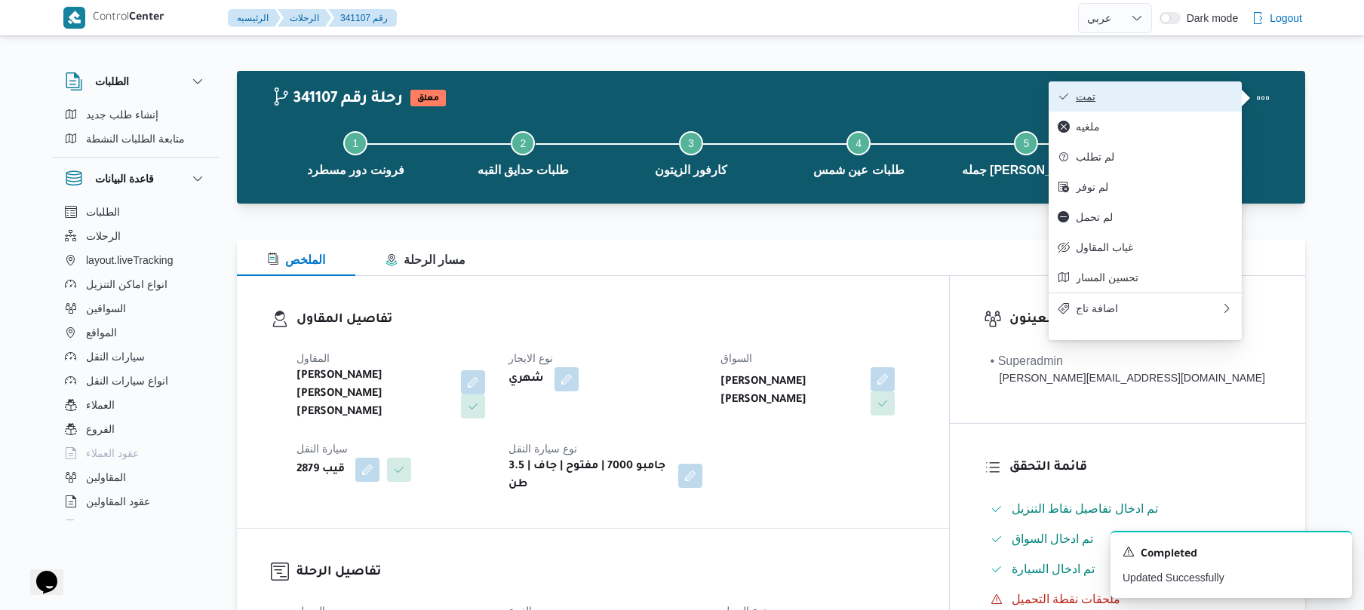
click at [1181, 97] on span "تمت" at bounding box center [1154, 97] width 157 height 12
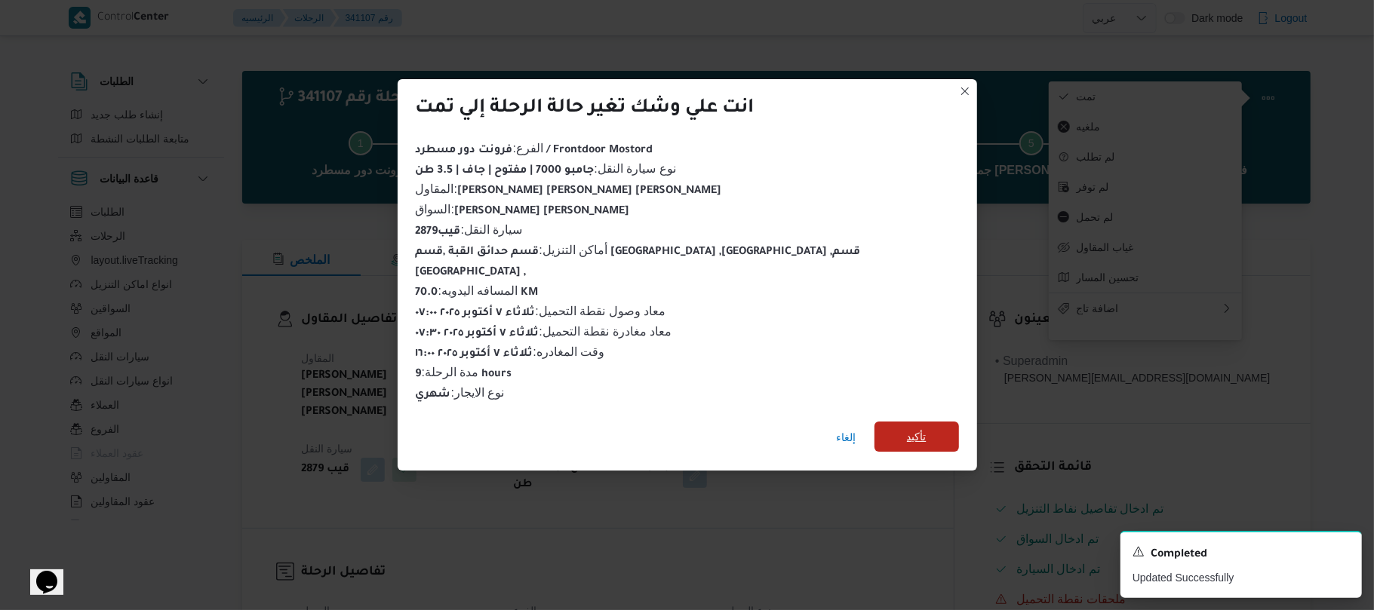
click at [907, 428] on span "تأكيد" at bounding box center [917, 437] width 20 height 18
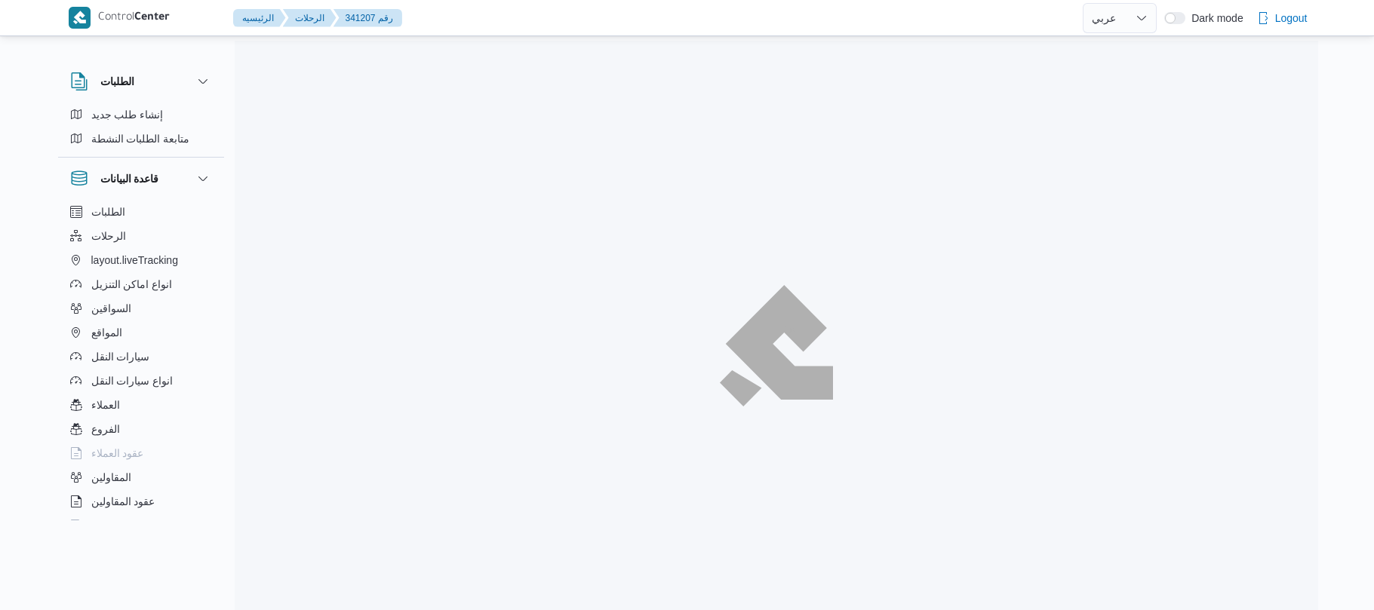
select select "ar"
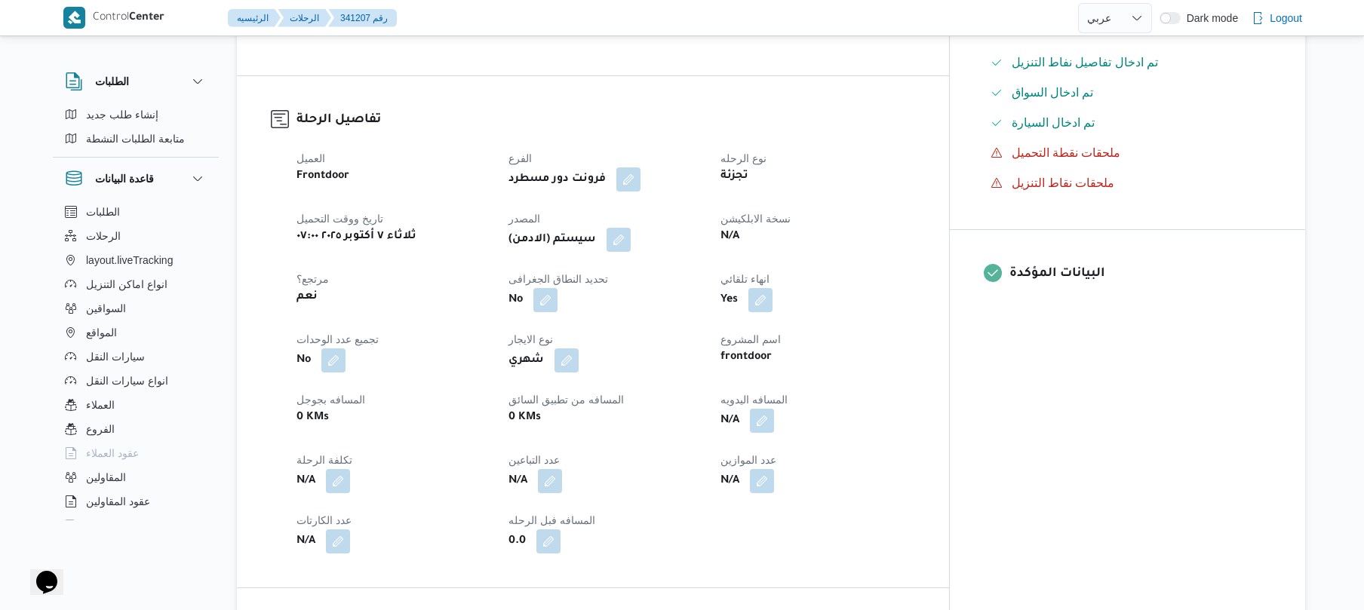
scroll to position [442, 0]
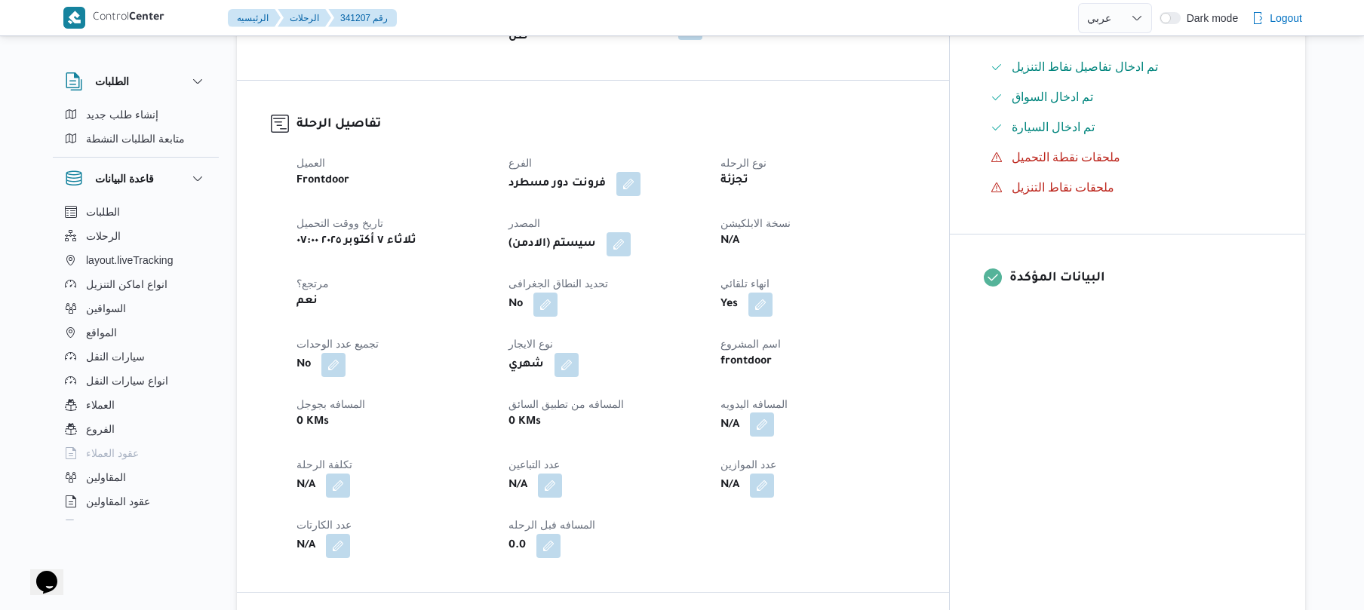
click at [774, 413] on button "button" at bounding box center [762, 425] width 24 height 24
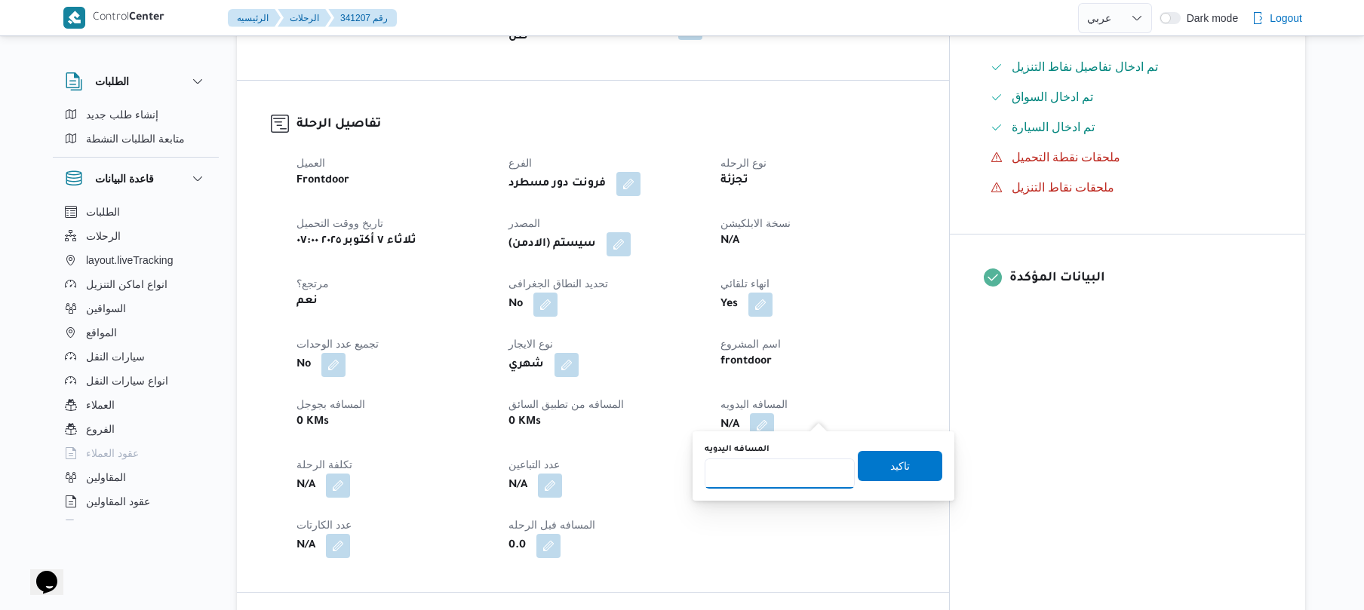
click at [768, 475] on input "المسافه اليدويه" at bounding box center [780, 474] width 150 height 30
type input "95"
click at [890, 466] on span "تاكيد" at bounding box center [900, 466] width 20 height 18
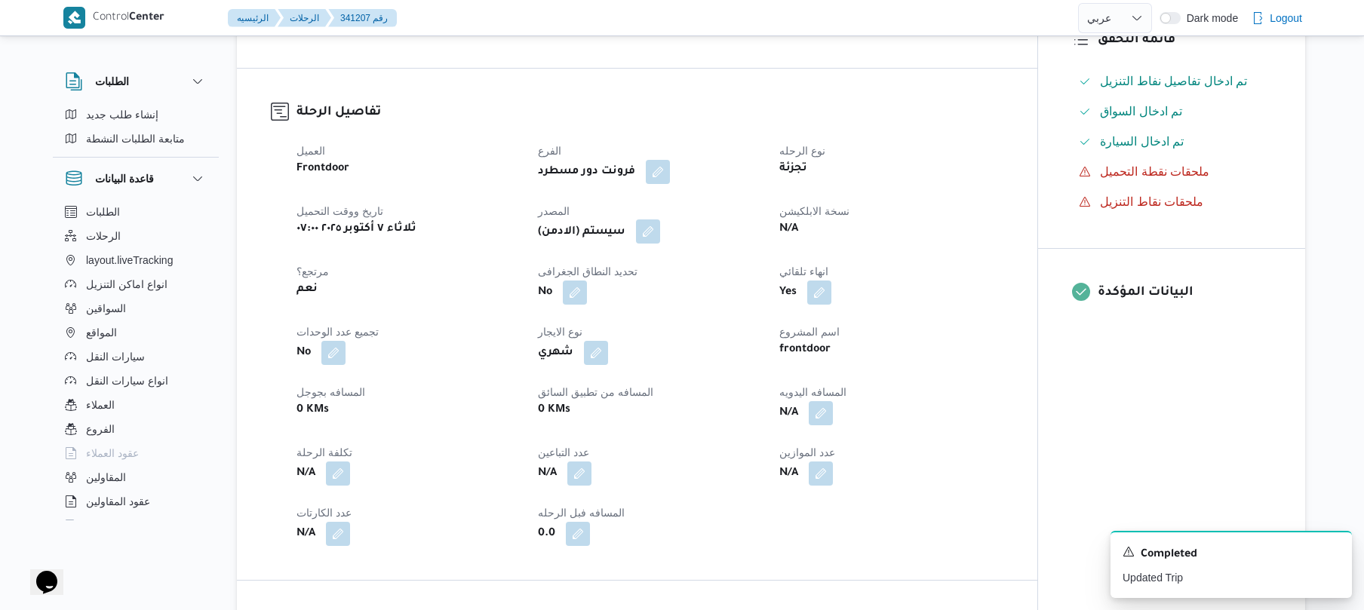
click at [653, 223] on button "button" at bounding box center [648, 232] width 24 height 24
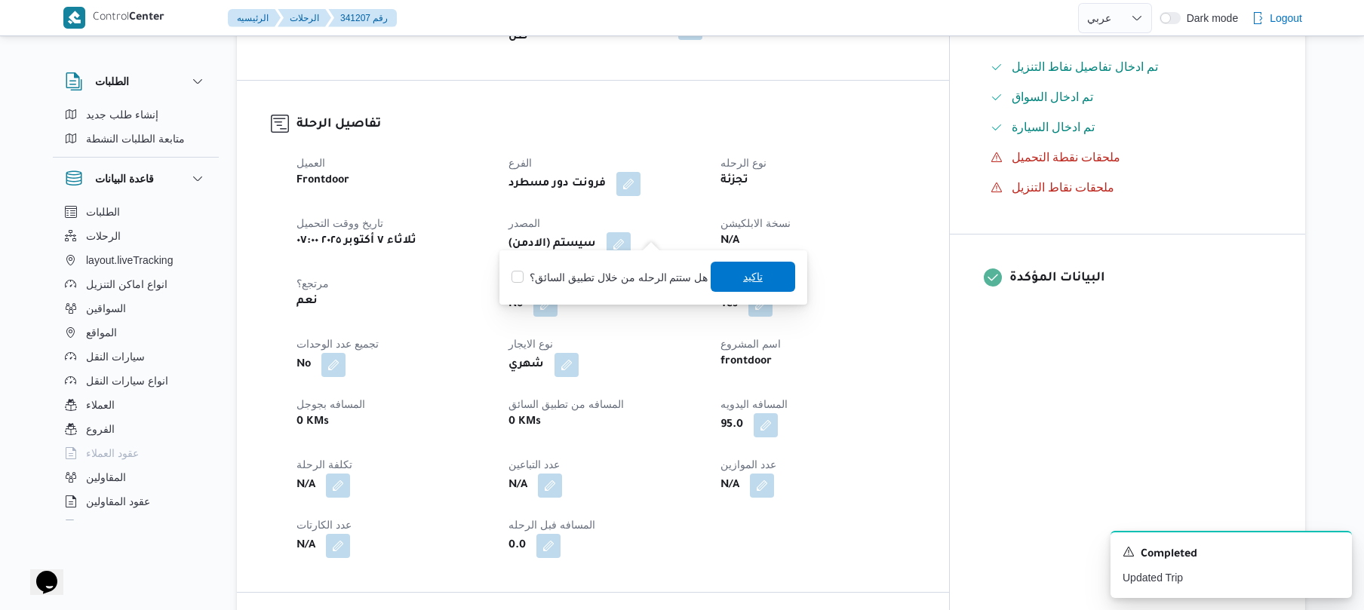
click at [730, 278] on span "تاكيد" at bounding box center [753, 277] width 85 height 30
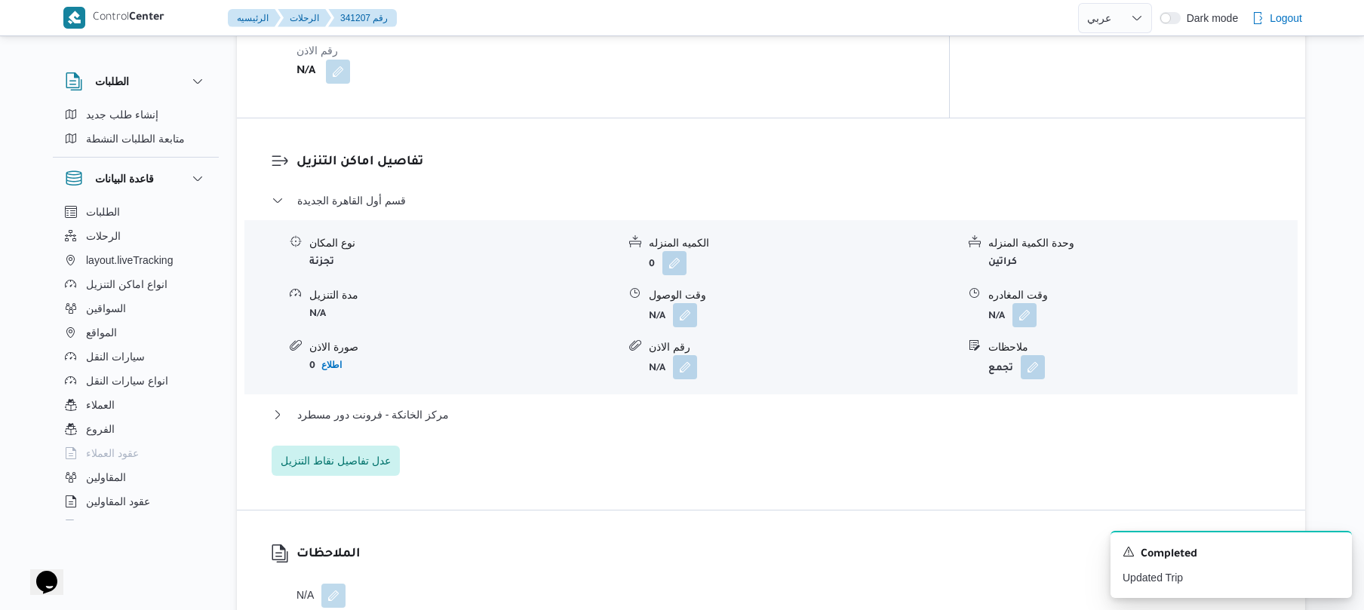
scroll to position [1206, 0]
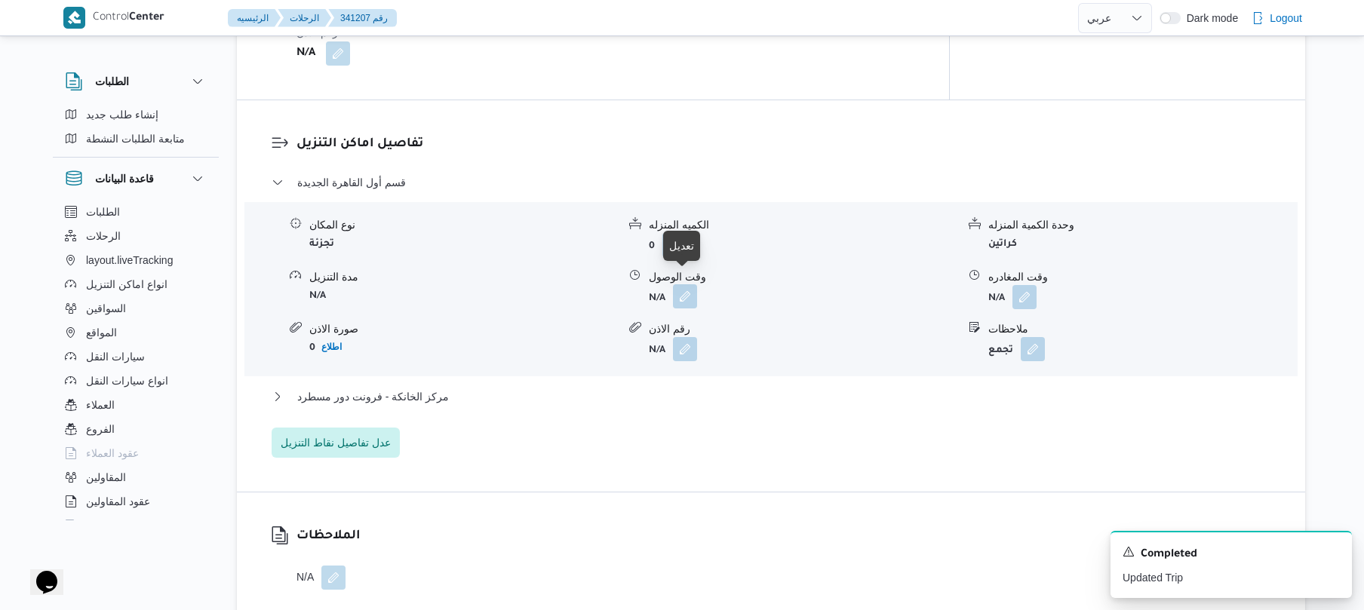
click at [684, 284] on button "button" at bounding box center [685, 296] width 24 height 24
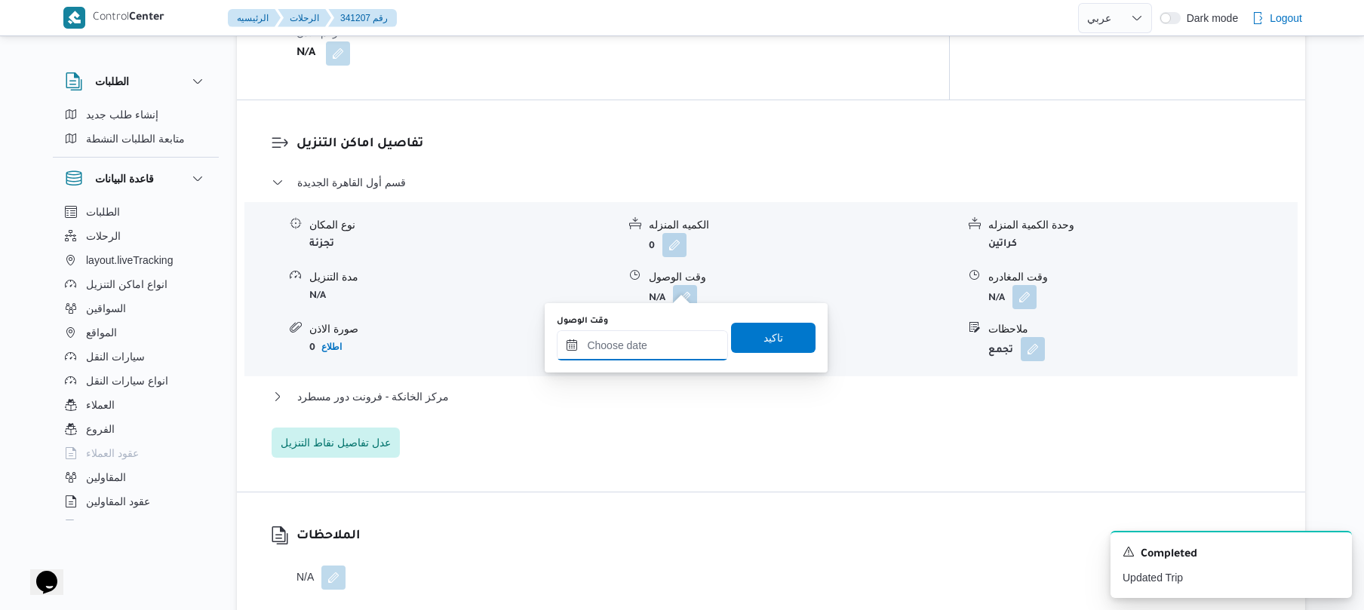
click at [632, 347] on input "وقت الوصول" at bounding box center [642, 346] width 171 height 30
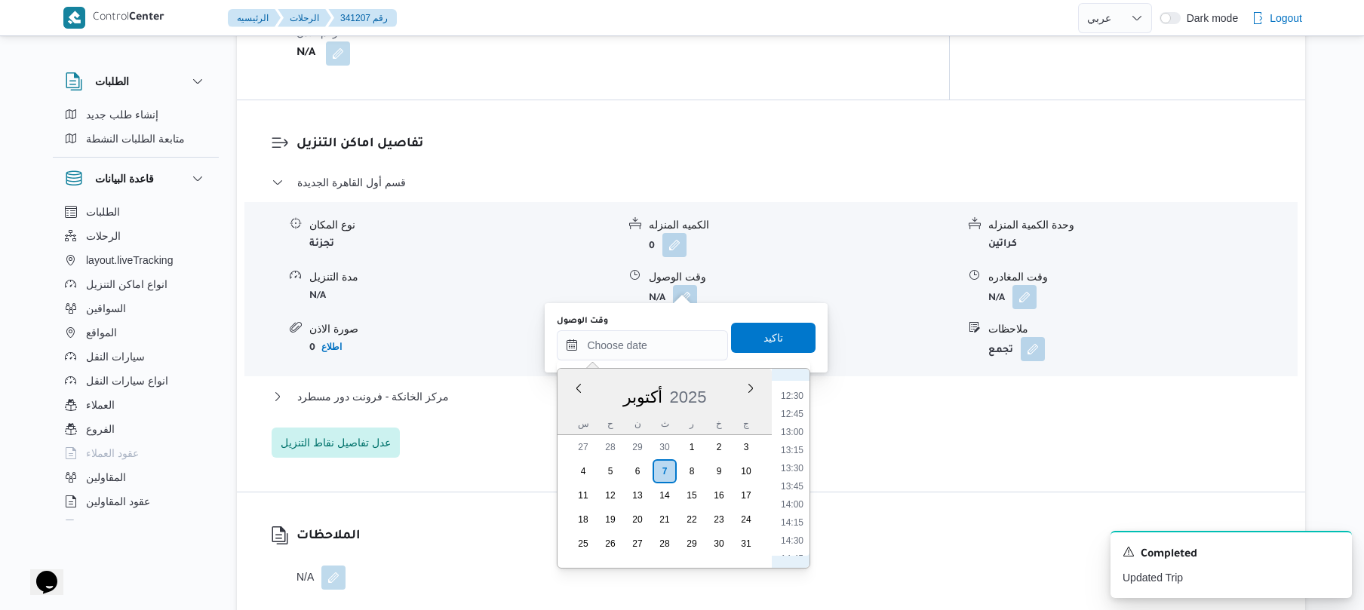
scroll to position [936, 0]
click at [794, 411] on li "13:15" at bounding box center [792, 411] width 35 height 15
type input "[DATE] ١٣:١٥"
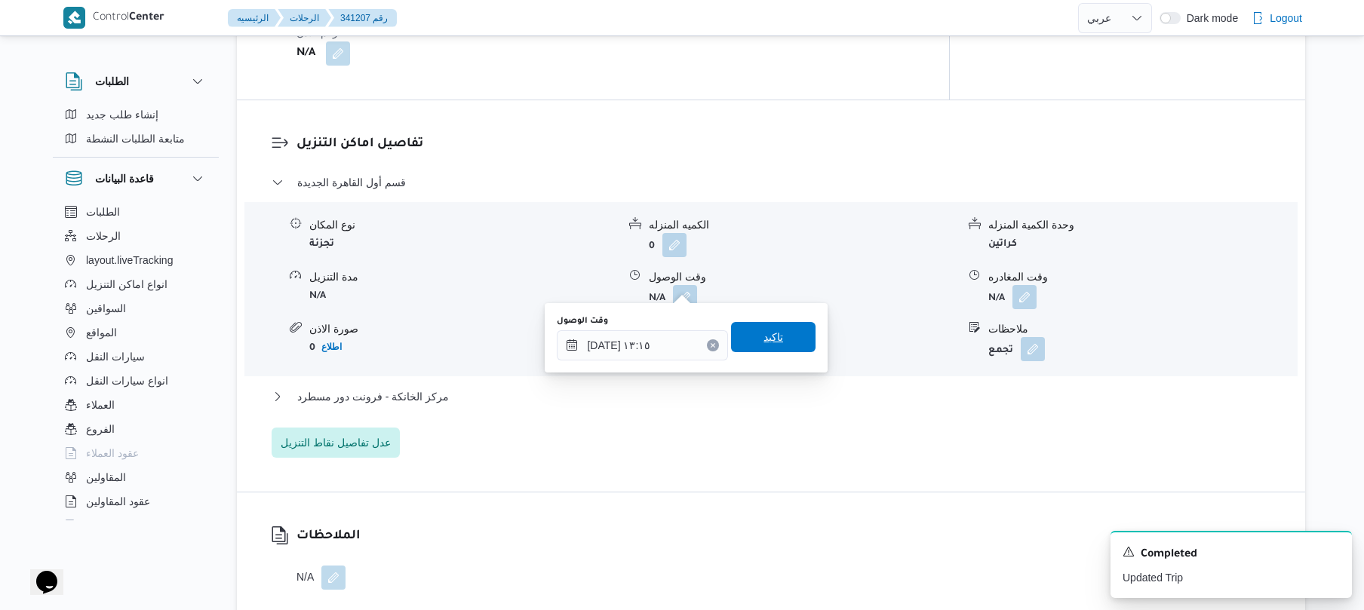
click at [774, 333] on span "تاكيد" at bounding box center [773, 337] width 85 height 30
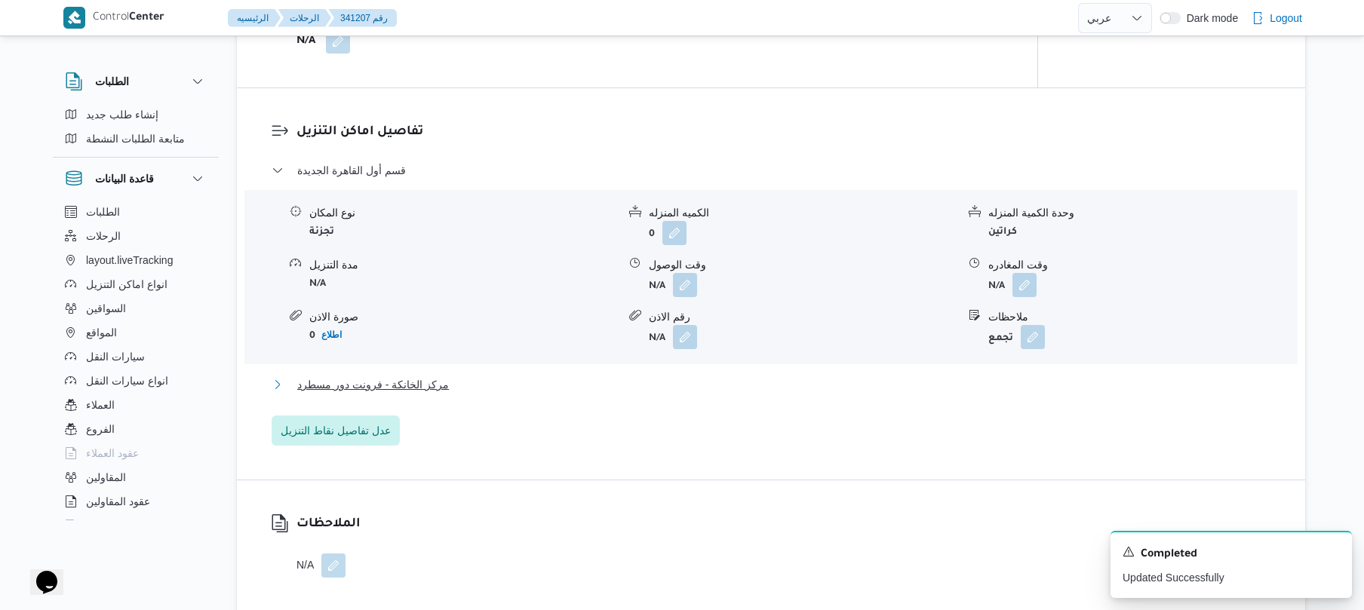
click at [706, 384] on button "مركز الخانكة - فرونت دور مسطرد" at bounding box center [772, 385] width 1000 height 18
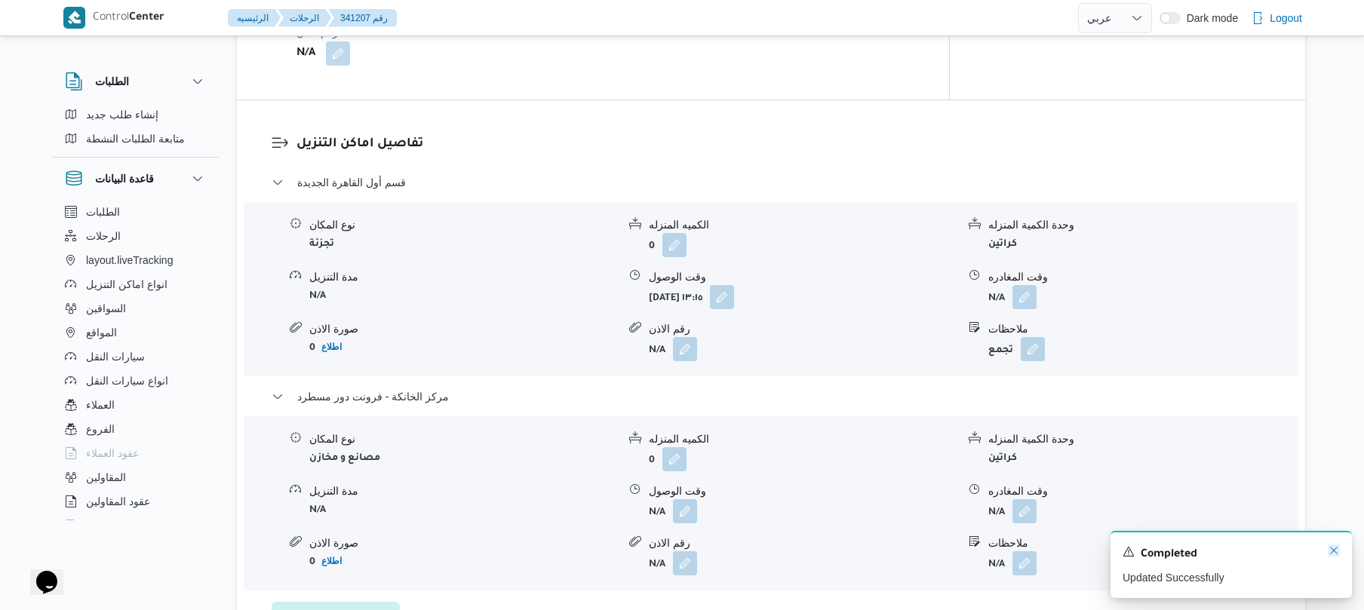
click at [1328, 546] on icon "Dismiss toast" at bounding box center [1334, 551] width 12 height 12
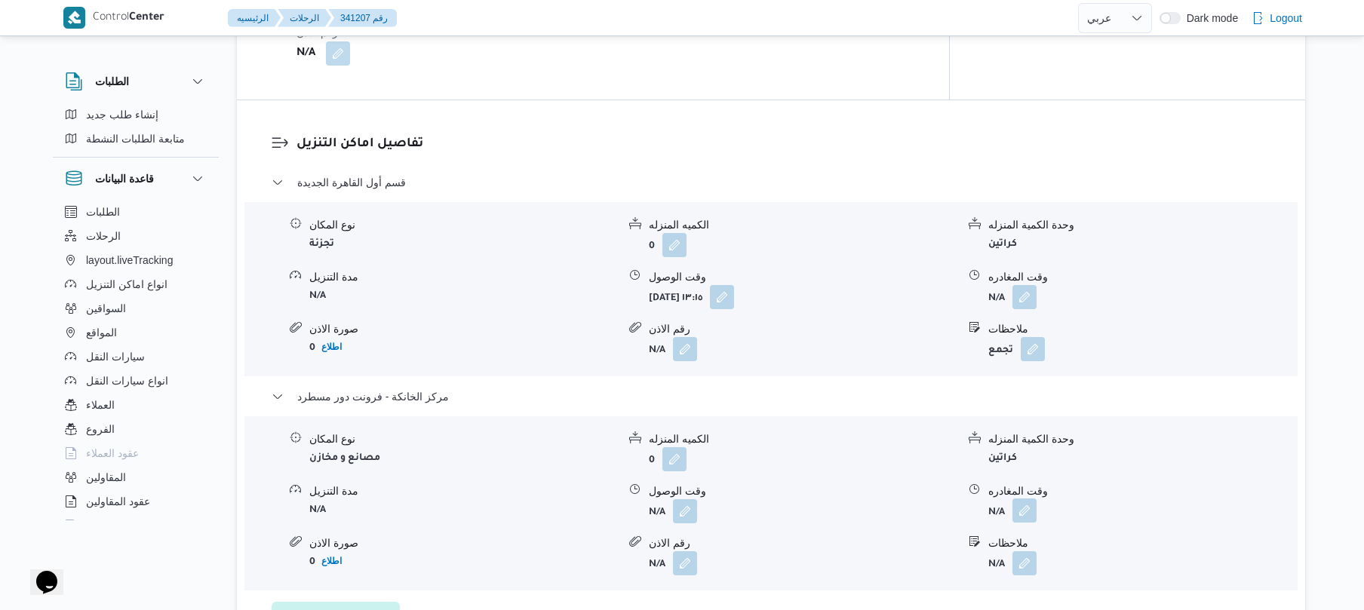
click at [1021, 499] on button "button" at bounding box center [1025, 511] width 24 height 24
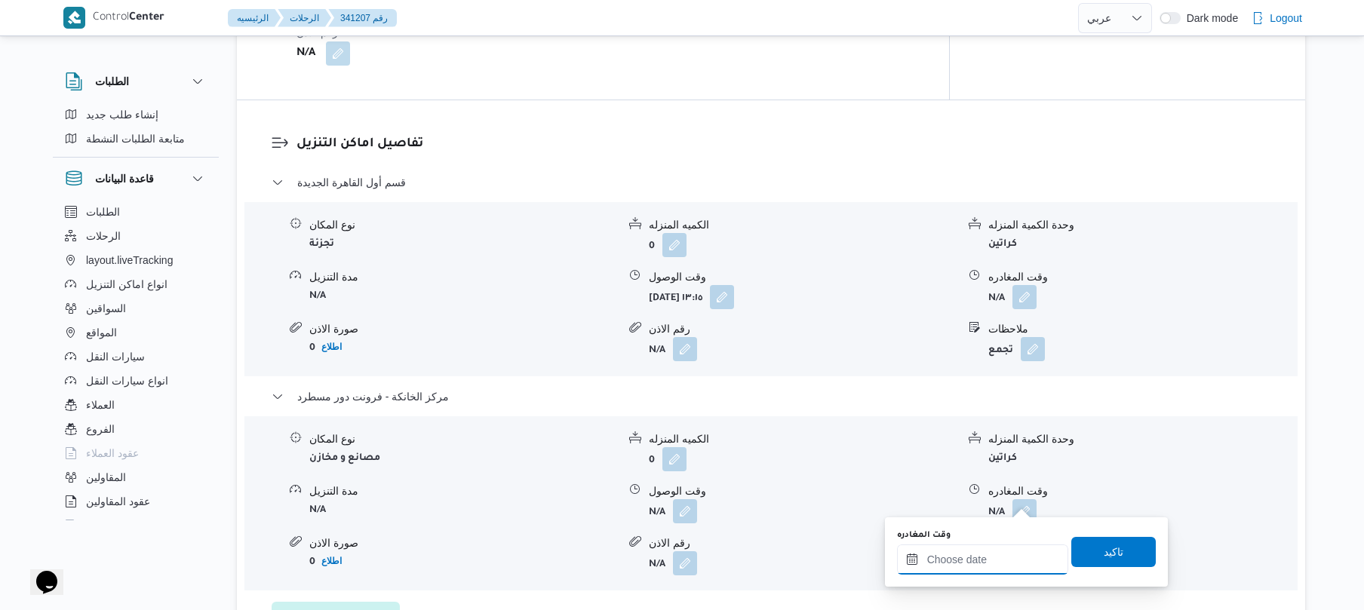
click at [967, 550] on div at bounding box center [982, 560] width 171 height 30
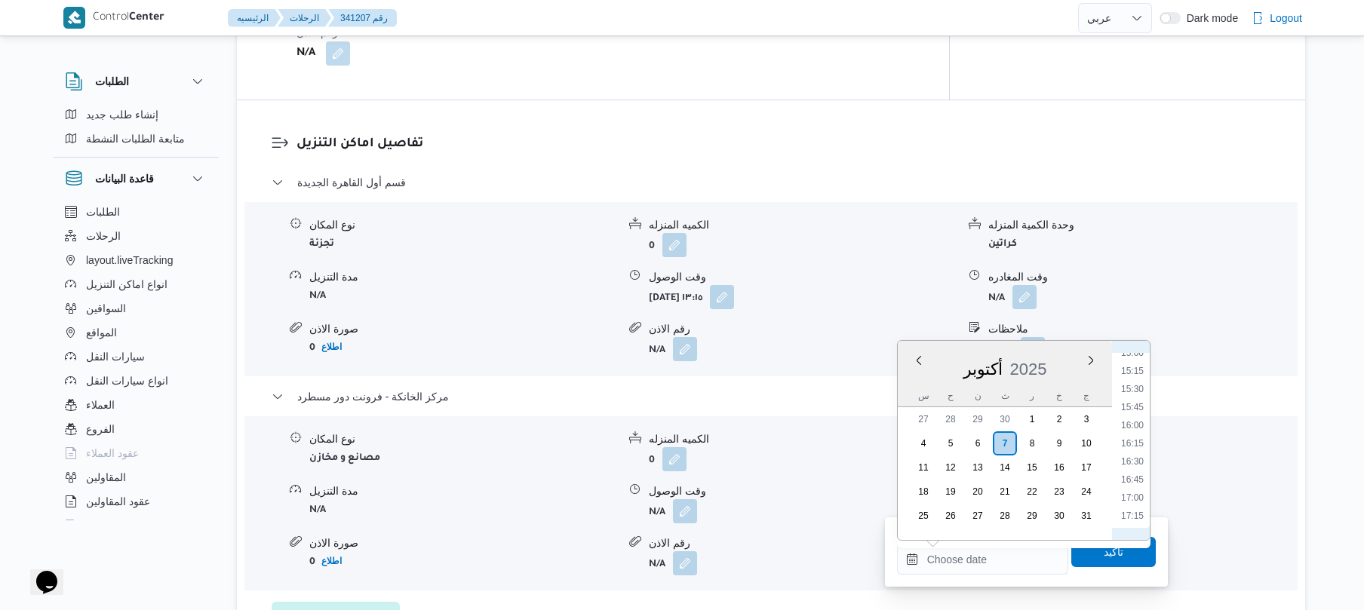
scroll to position [1084, 0]
click at [1057, 143] on dl "تفاصيل اماكن التنزيل قسم أول القاهرة الجديدة نوع المكان تجزئة الكميه المنزله 0 …" at bounding box center [784, 383] width 975 height 498
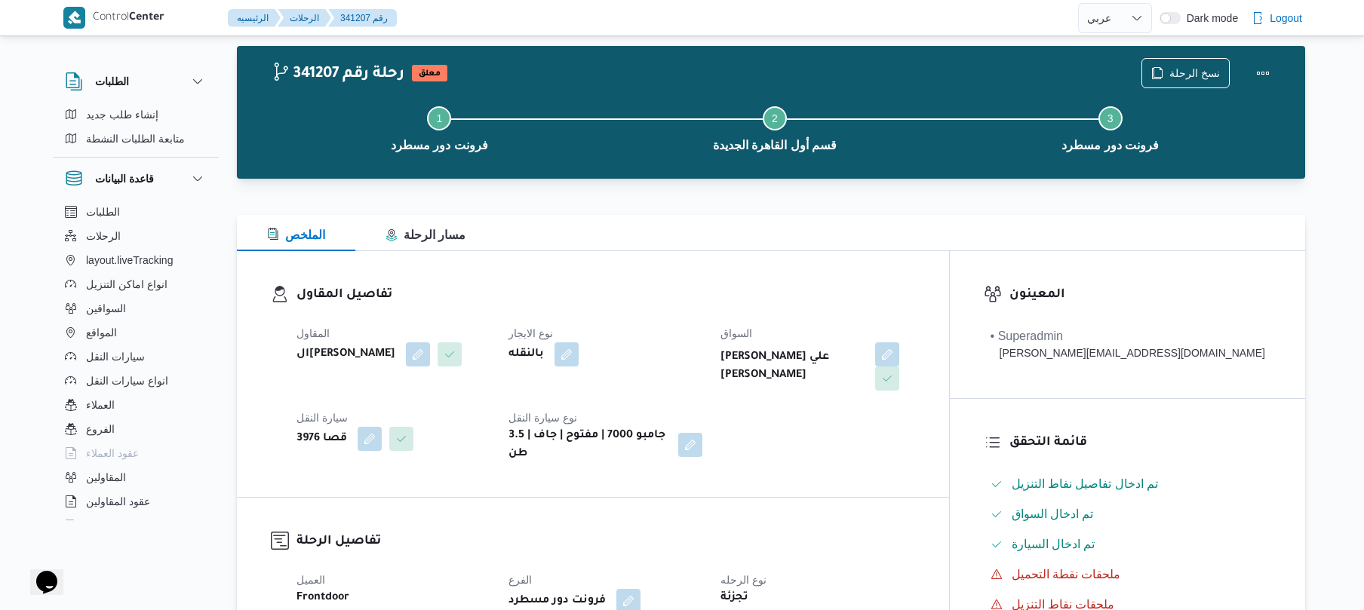
scroll to position [0, 0]
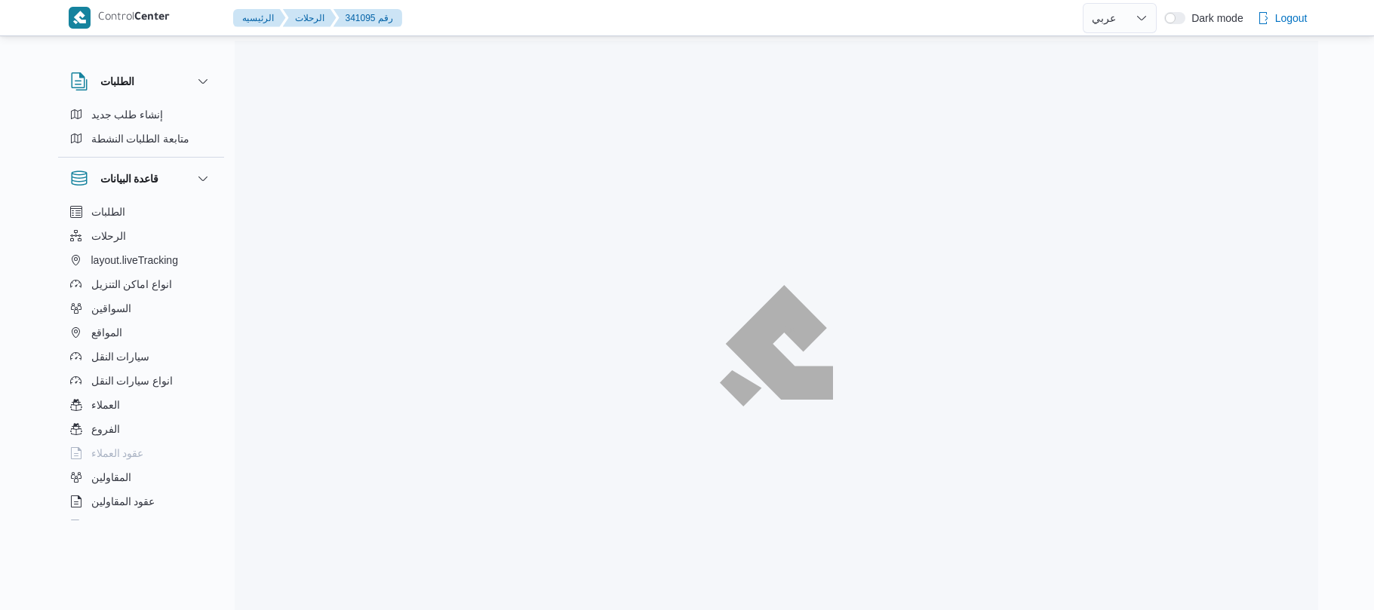
select select "ar"
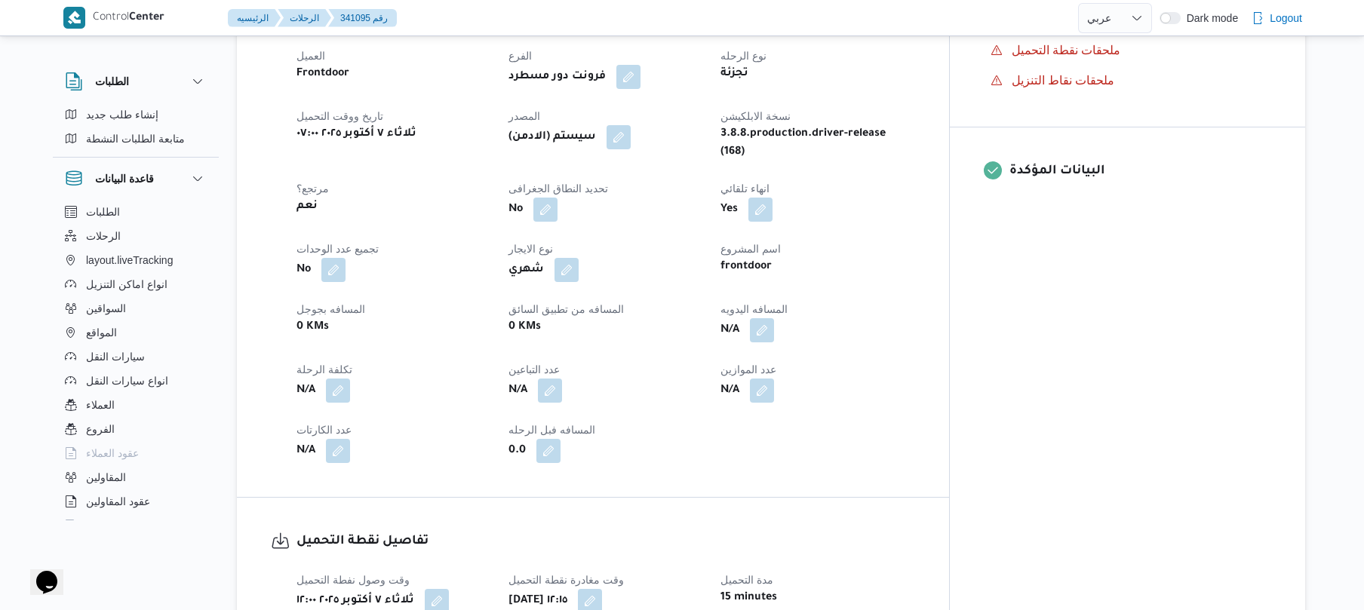
scroll to position [483, 0]
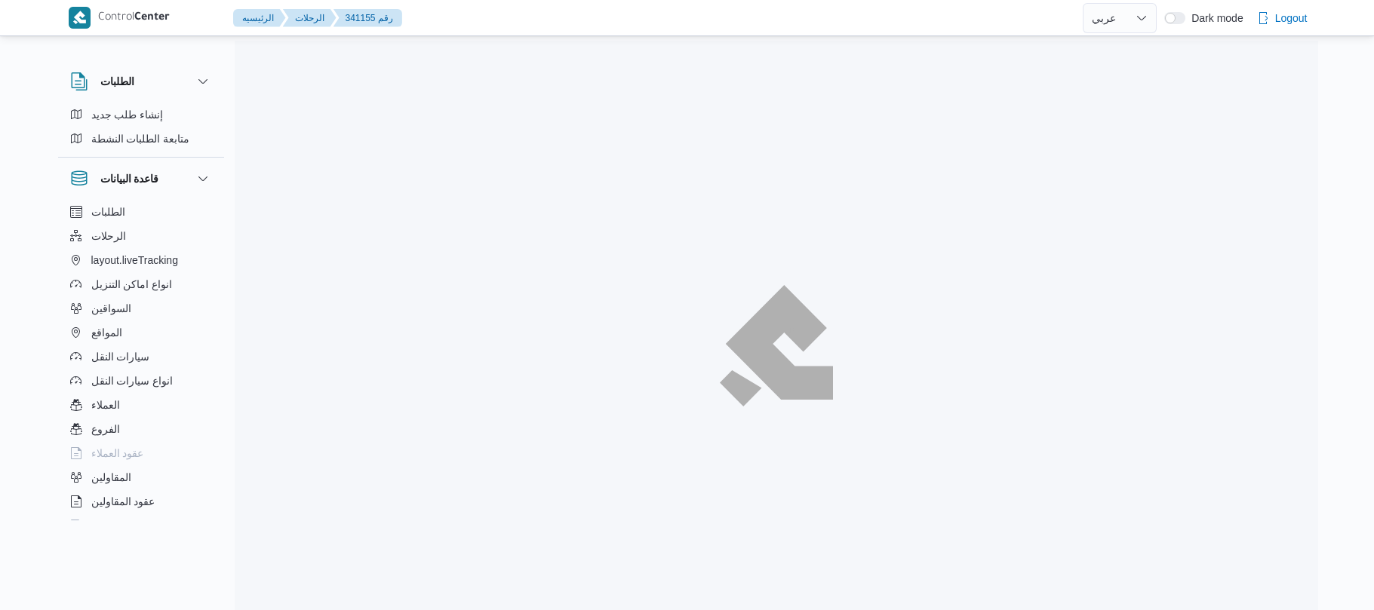
select select "ar"
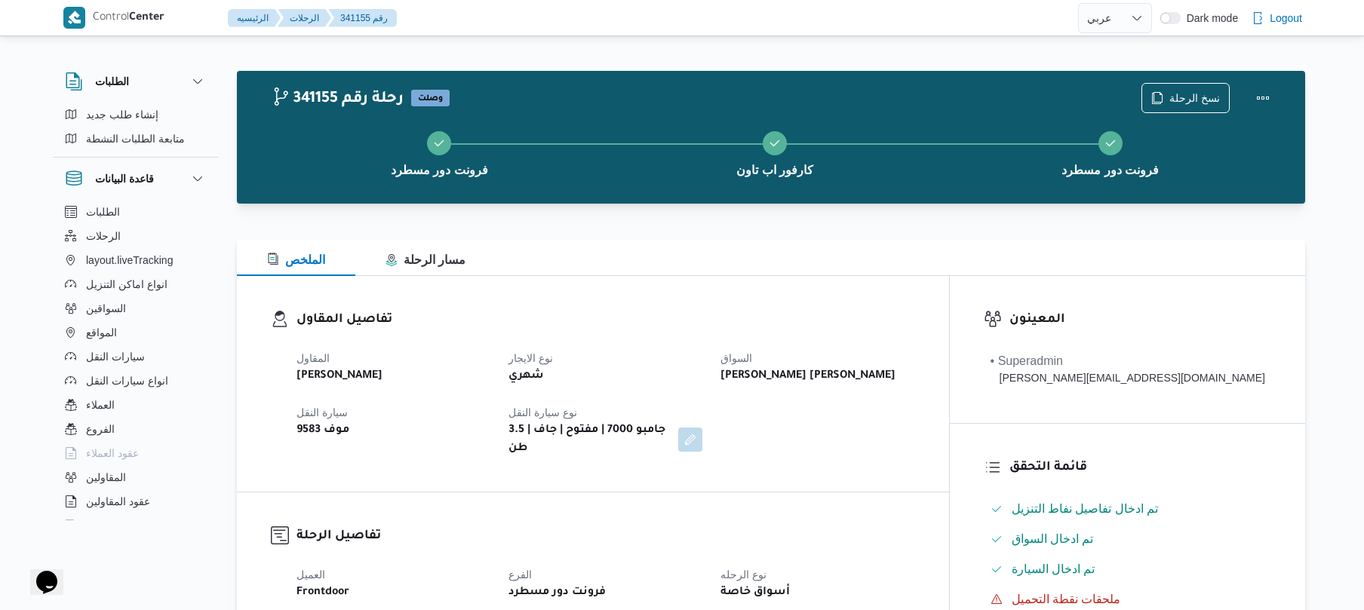
click at [759, 296] on div "تفاصيل المقاول المقاول [PERSON_NAME] نوع الايجار شهري السواق [PERSON_NAME] ابو …" at bounding box center [593, 384] width 712 height 216
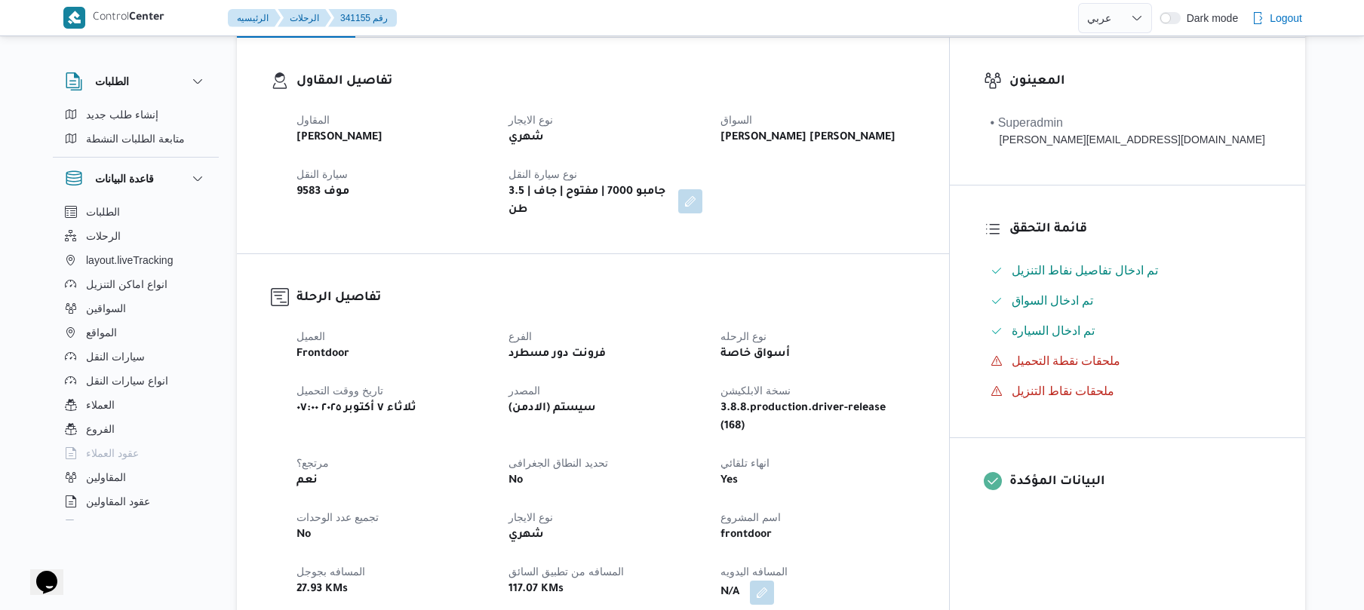
scroll to position [442, 0]
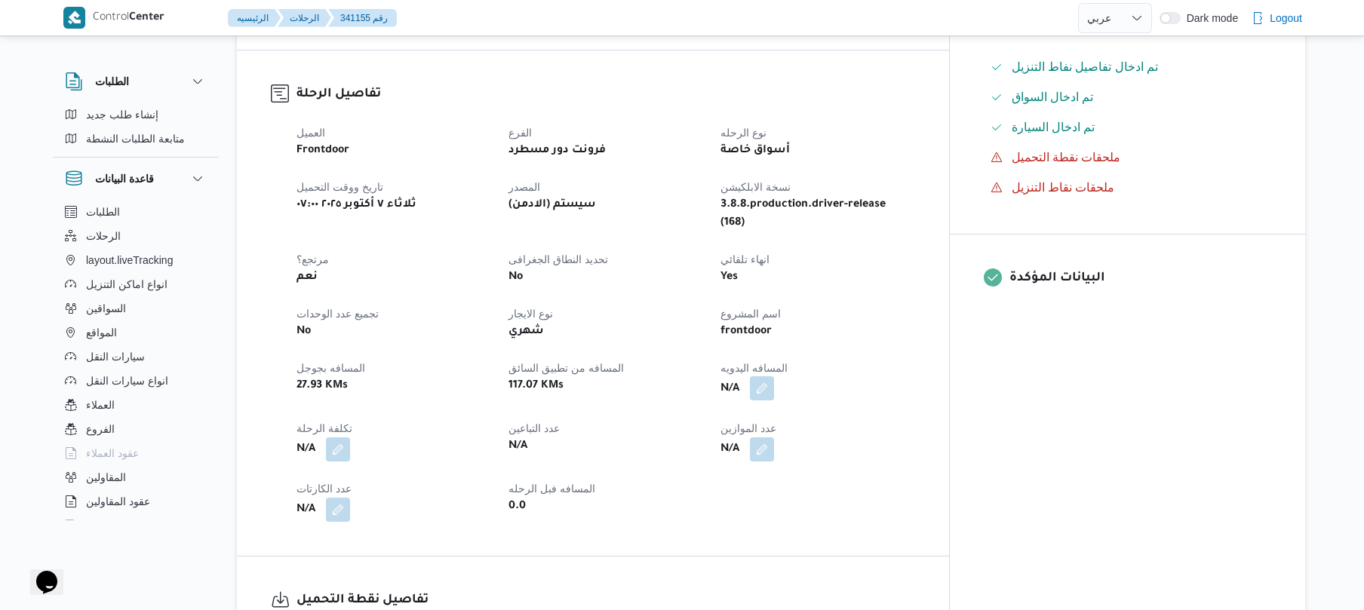
click at [774, 377] on button "button" at bounding box center [762, 389] width 24 height 24
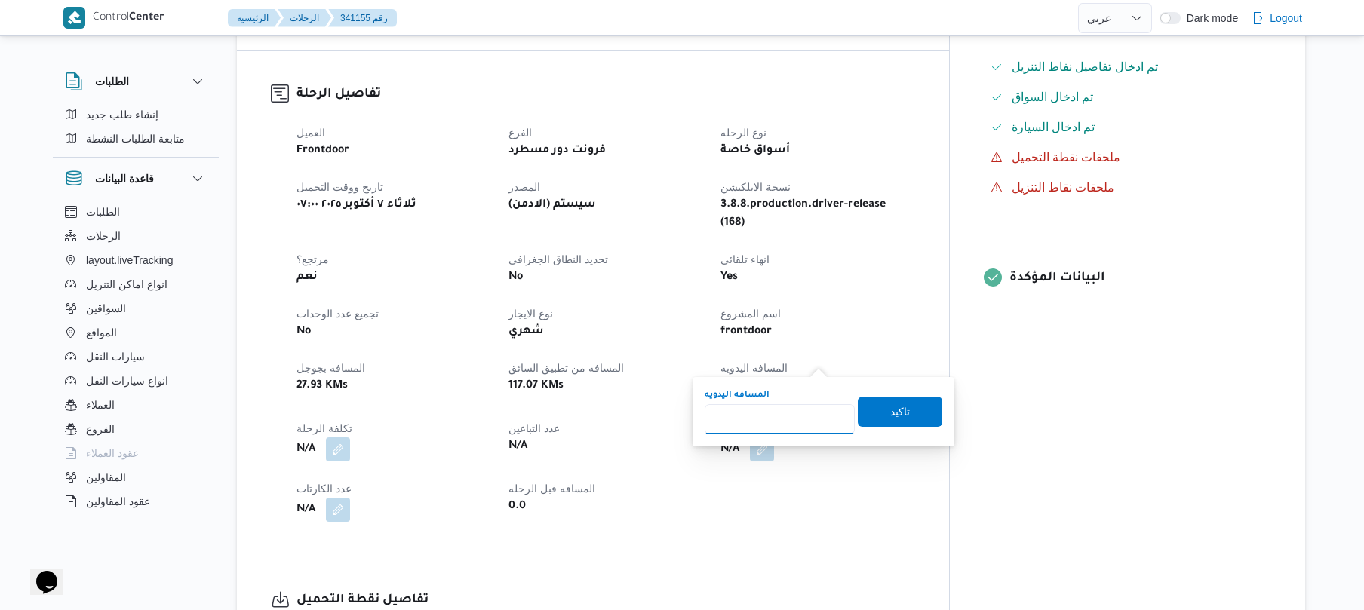
click at [770, 414] on input "المسافه اليدويه" at bounding box center [780, 419] width 150 height 30
type input "55"
click at [916, 407] on span "تاكيد" at bounding box center [900, 411] width 85 height 30
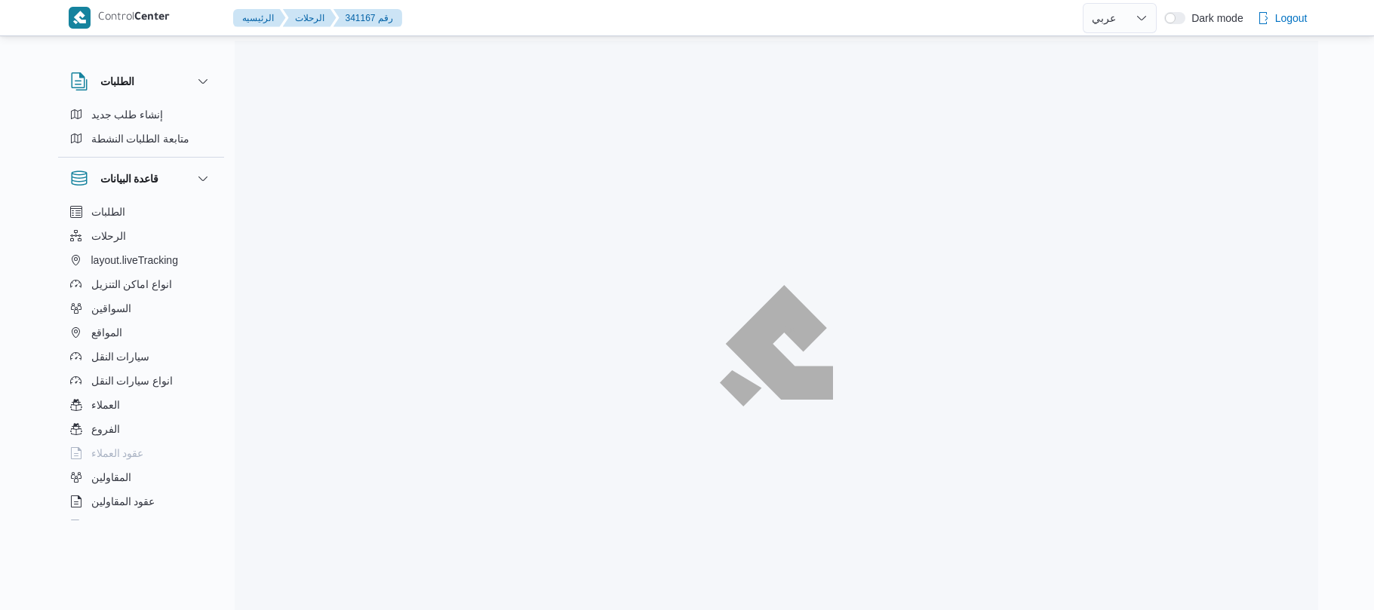
select select "ar"
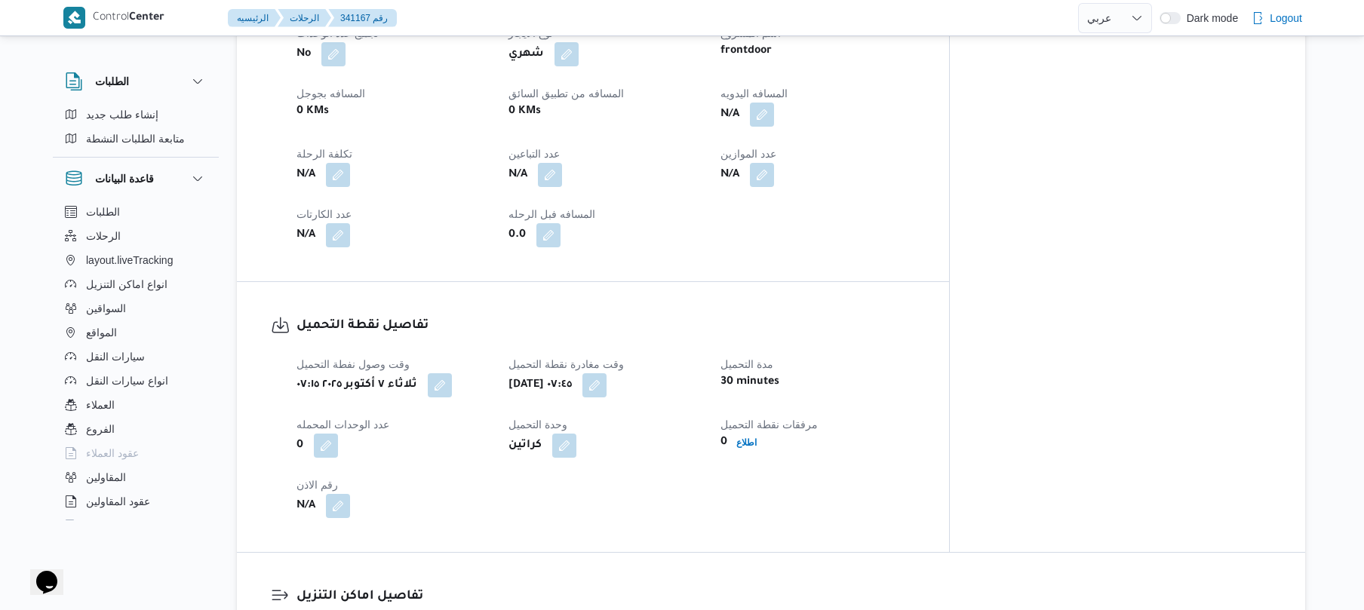
scroll to position [724, 0]
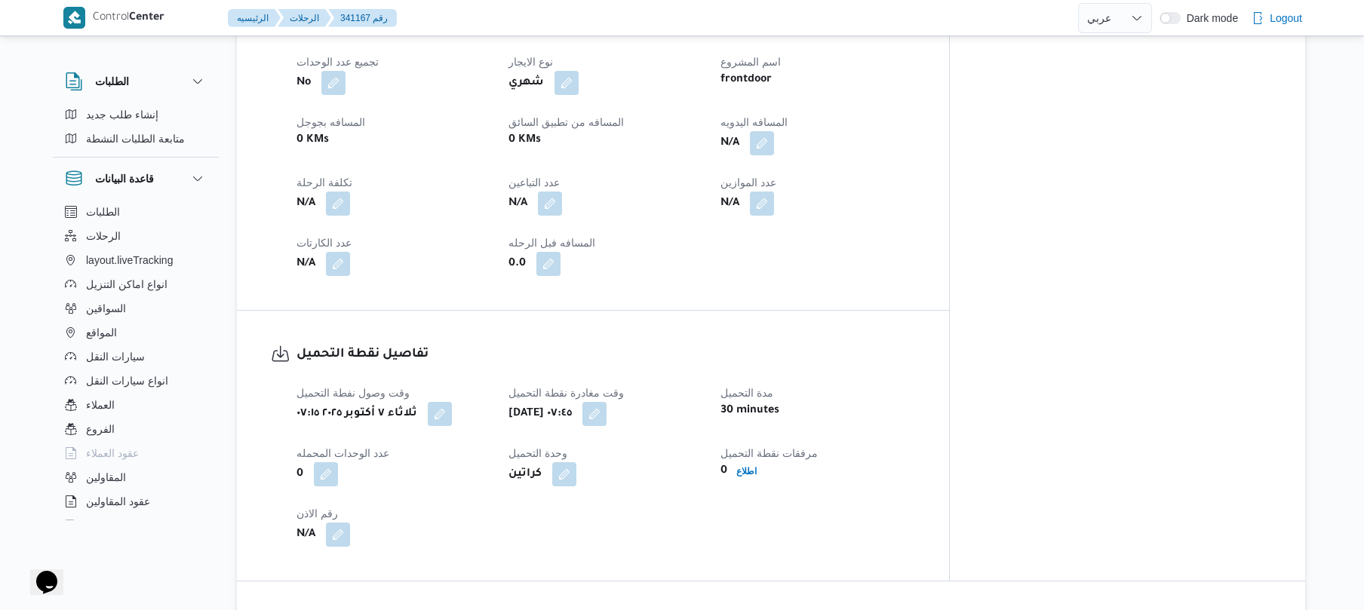
click at [708, 345] on h3 "تفاصيل نقطة التحميل" at bounding box center [606, 355] width 619 height 20
click at [774, 131] on span at bounding box center [759, 143] width 32 height 24
click at [774, 131] on button "button" at bounding box center [762, 143] width 24 height 24
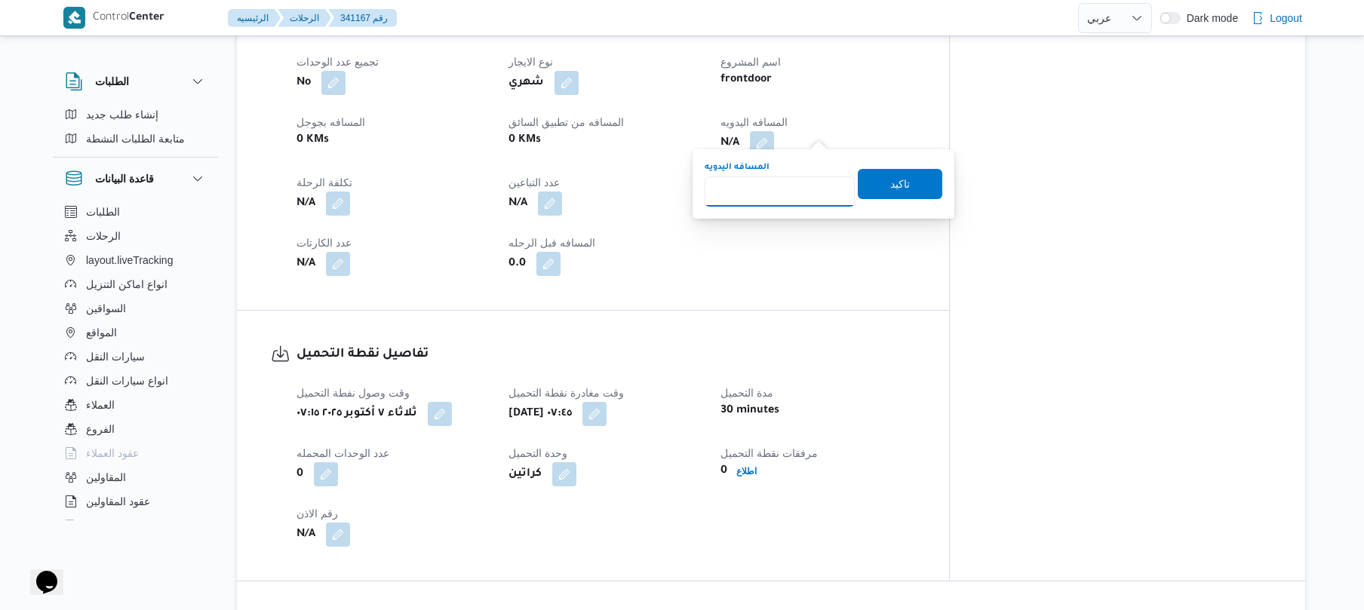
click at [774, 200] on input "المسافه اليدويه" at bounding box center [780, 192] width 150 height 30
type input "110"
click at [872, 179] on span "تاكيد" at bounding box center [900, 183] width 85 height 30
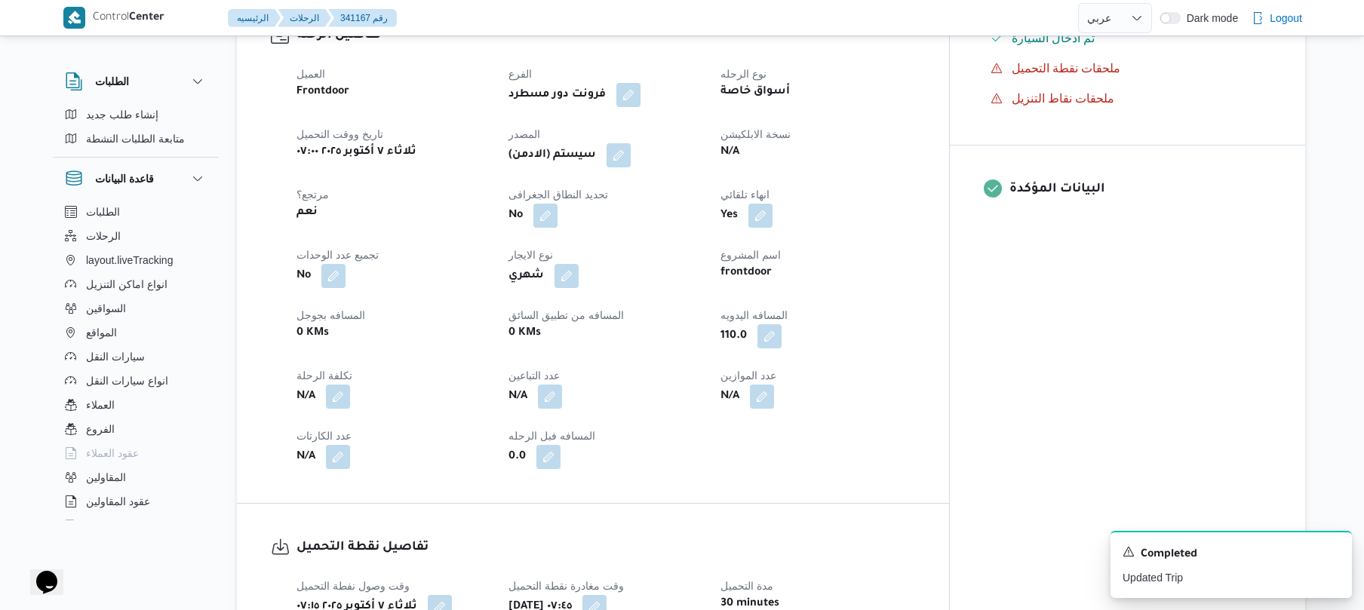
scroll to position [402, 0]
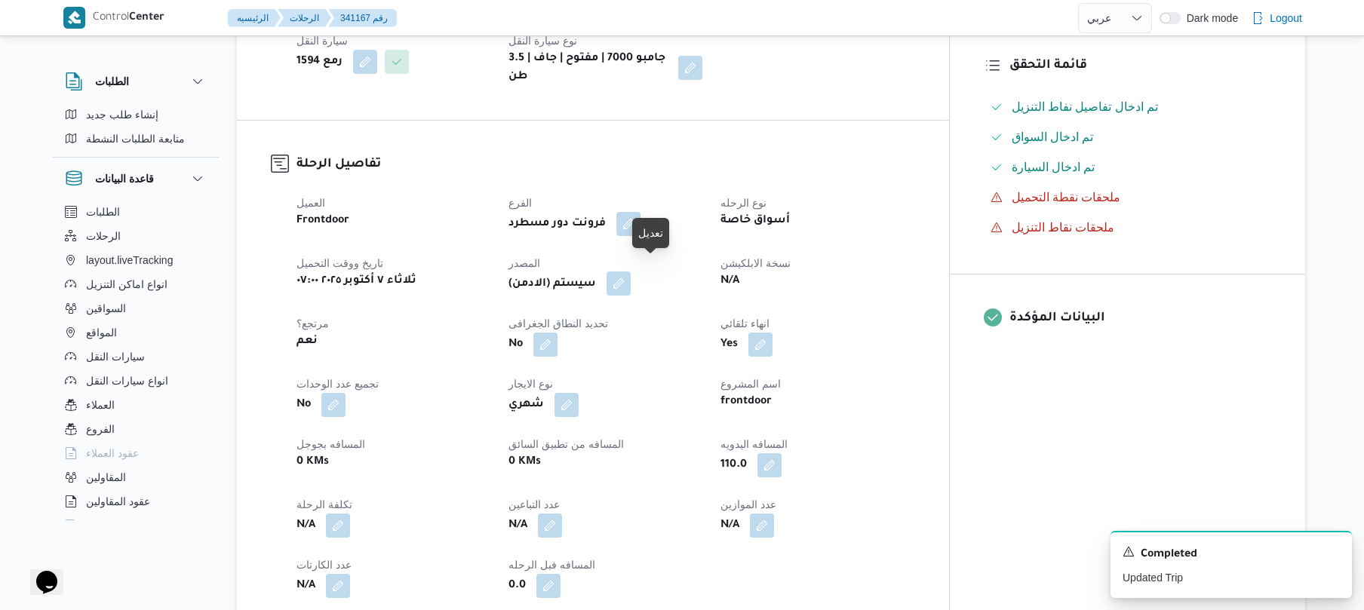
click at [631, 275] on button "button" at bounding box center [619, 284] width 24 height 24
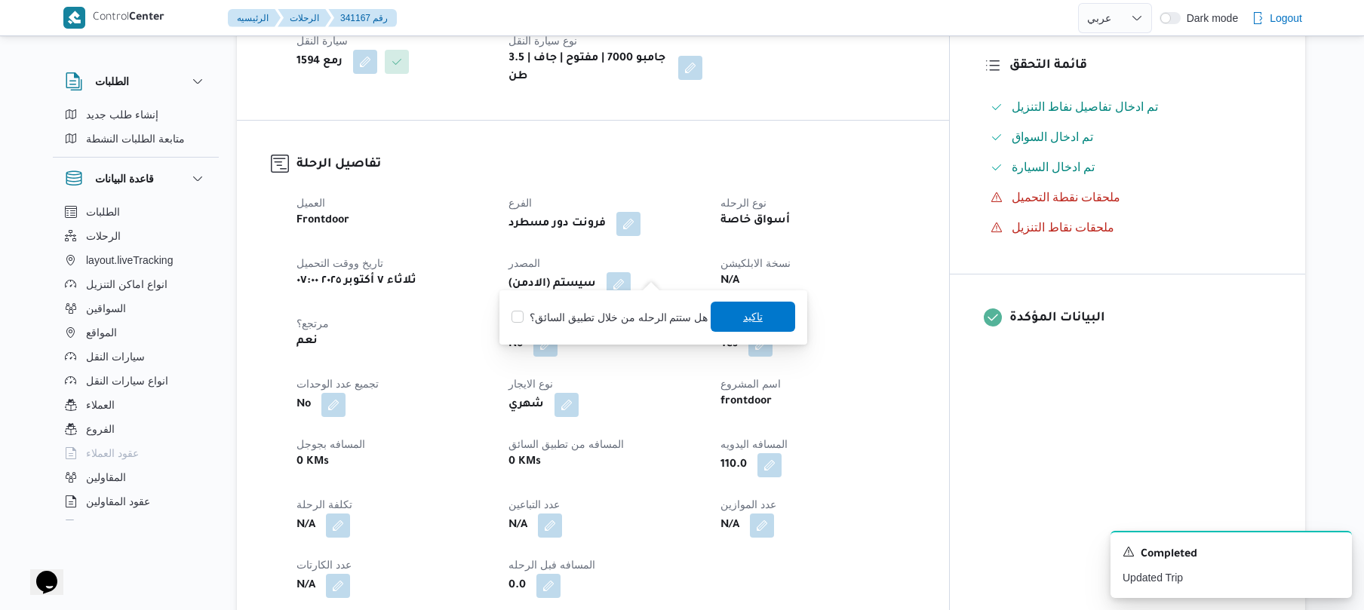
click at [750, 318] on span "تاكيد" at bounding box center [753, 317] width 20 height 18
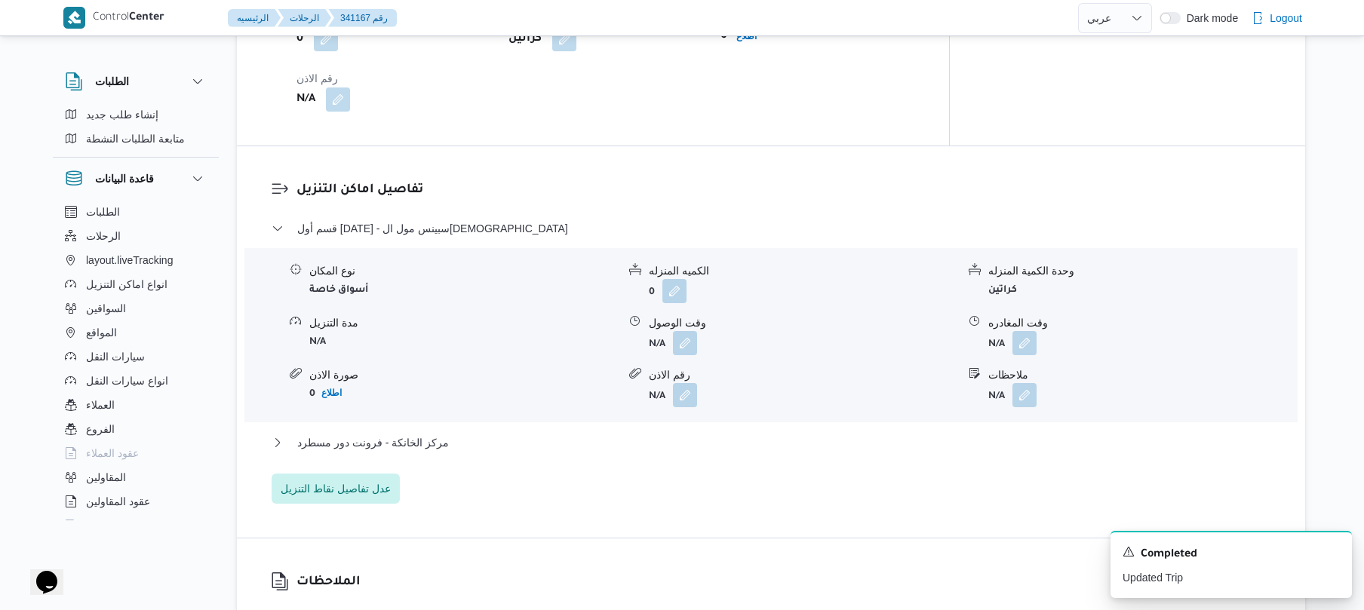
scroll to position [1207, 0]
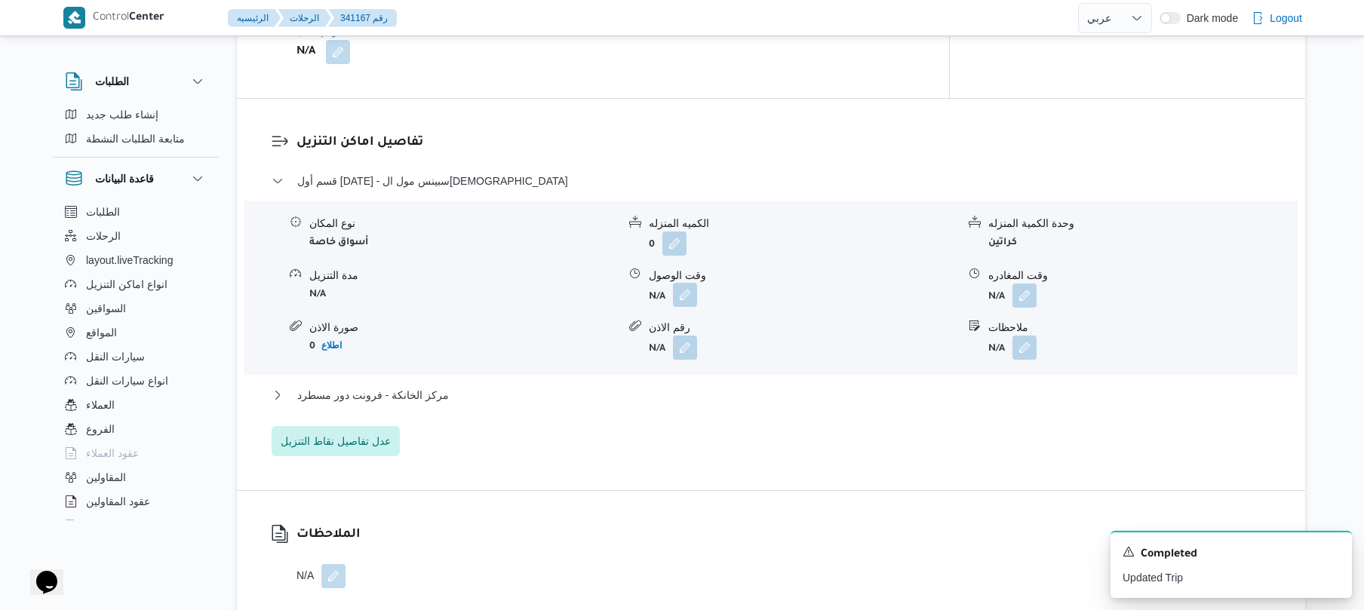
click at [682, 287] on button "button" at bounding box center [685, 295] width 24 height 24
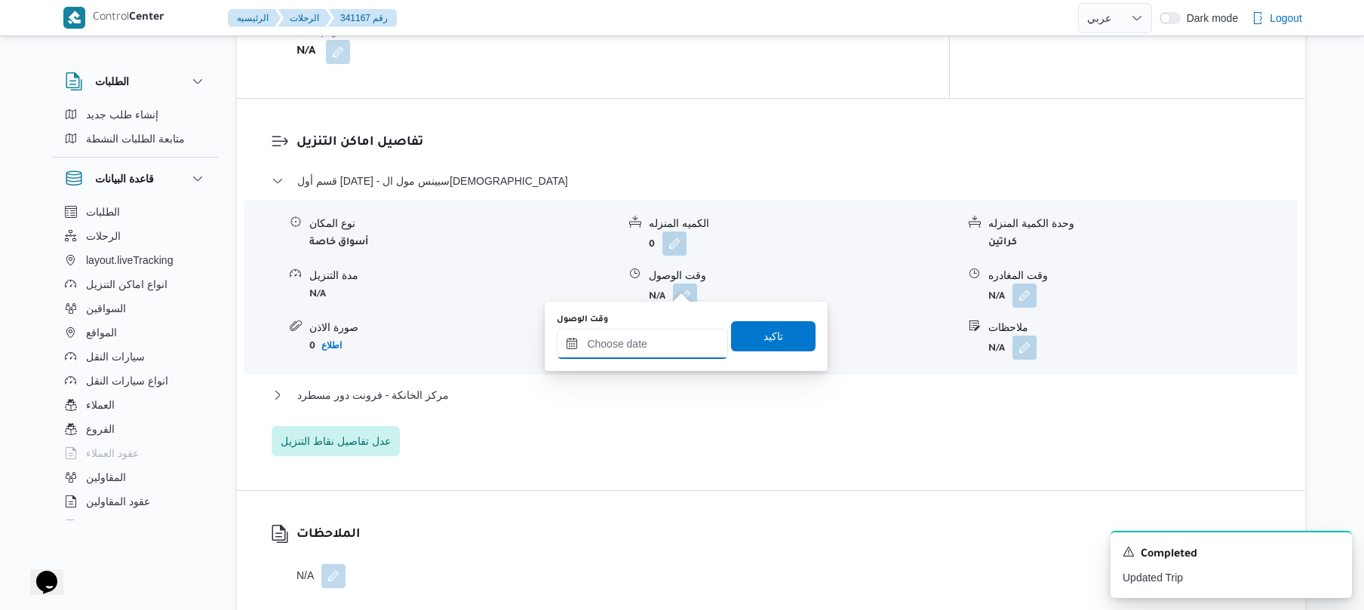
click at [626, 342] on input "وقت الوصول" at bounding box center [642, 344] width 171 height 30
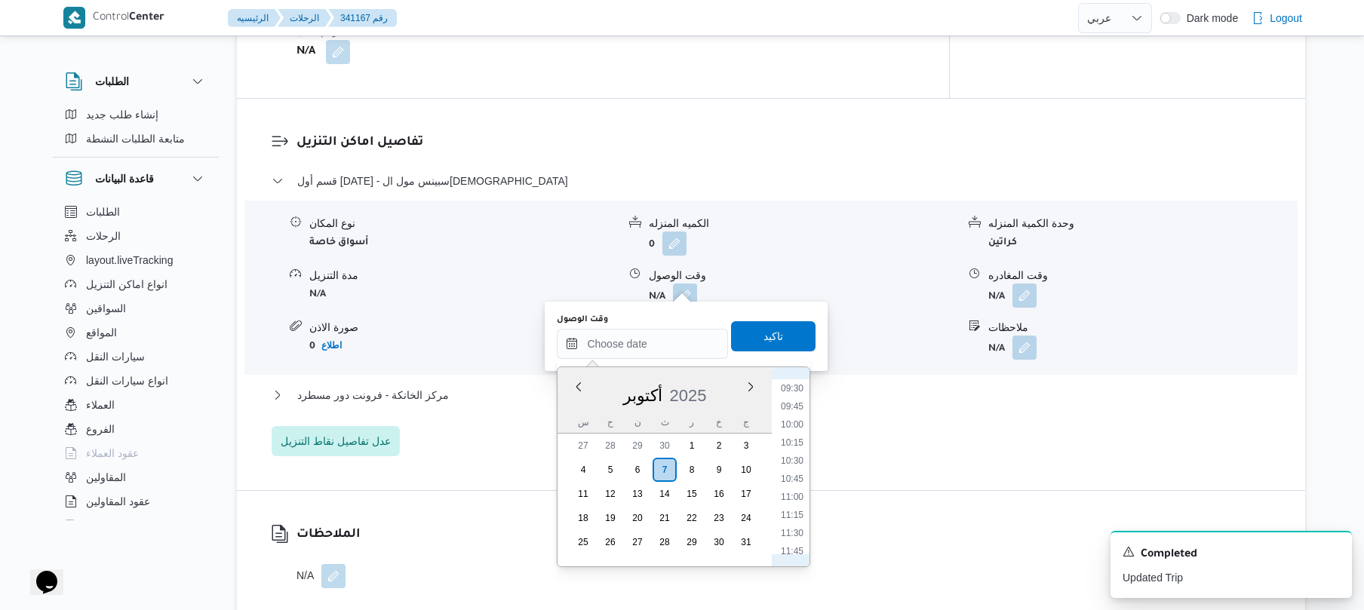
scroll to position [641, 0]
click at [792, 383] on li "08:45" at bounding box center [792, 380] width 35 height 15
type input "٠٧/١٠/٢٠٢٥ ٠٨:٤٥"
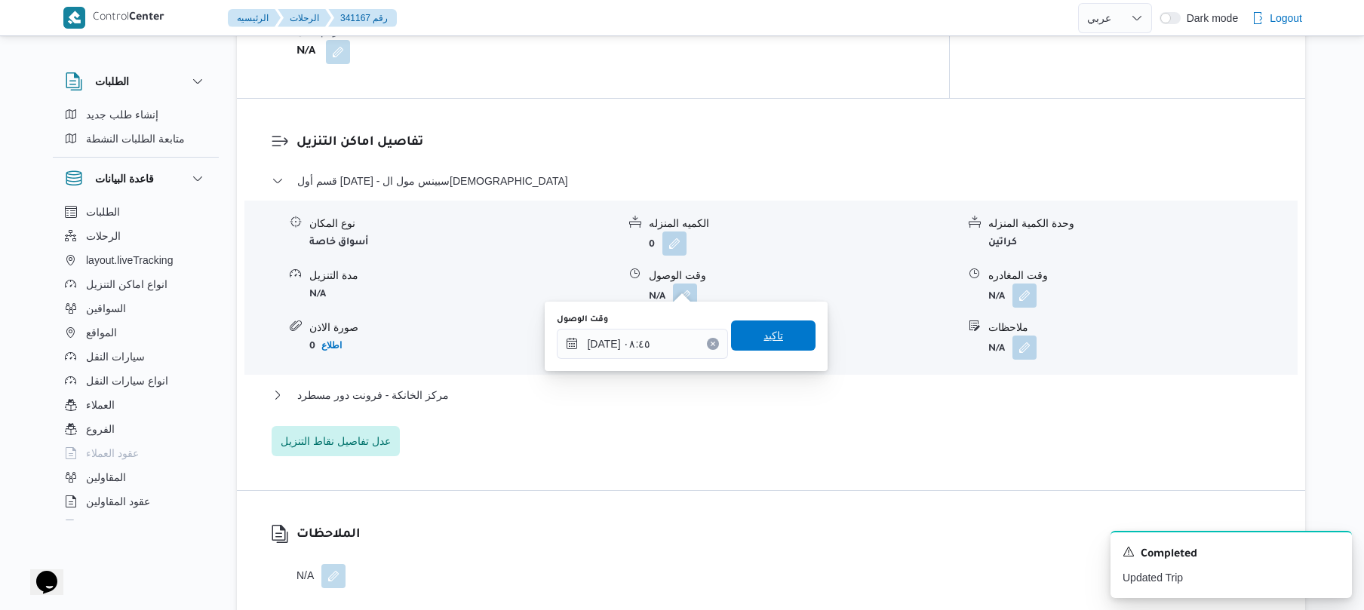
click at [783, 347] on span "تاكيد" at bounding box center [773, 336] width 85 height 30
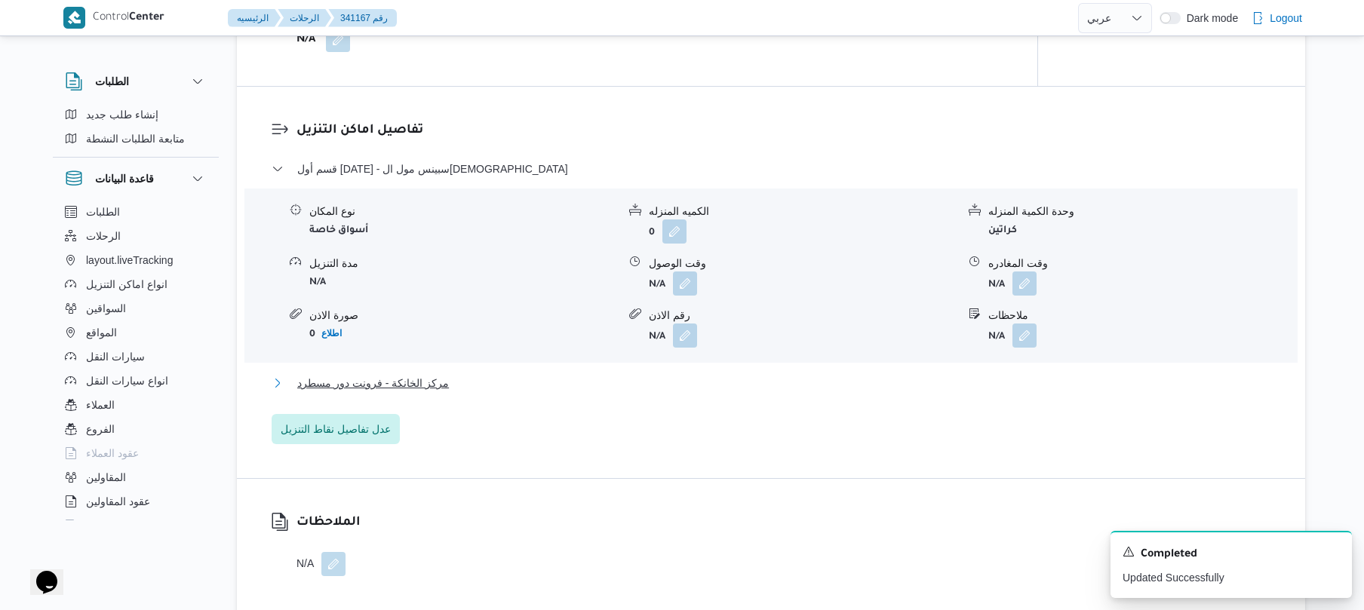
click at [715, 386] on button "مركز الخانكة - فرونت دور مسطرد" at bounding box center [772, 383] width 1000 height 18
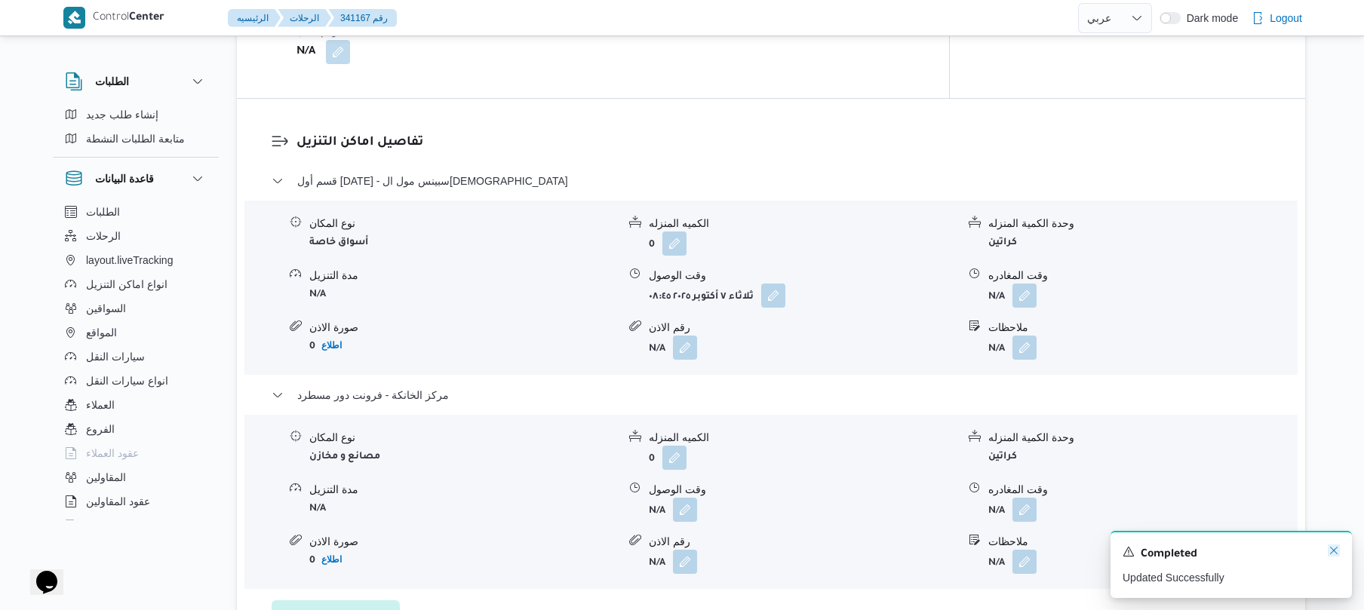
click at [1339, 555] on icon "Dismiss toast" at bounding box center [1334, 551] width 12 height 12
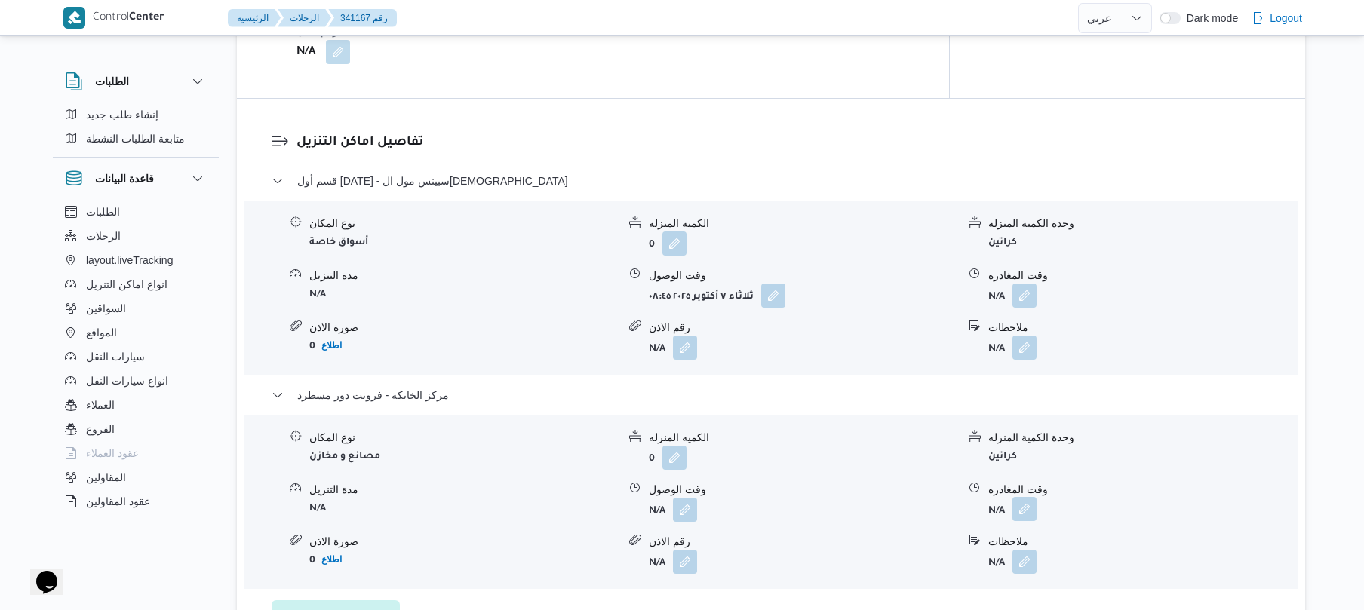
click at [1028, 499] on button "button" at bounding box center [1025, 509] width 24 height 24
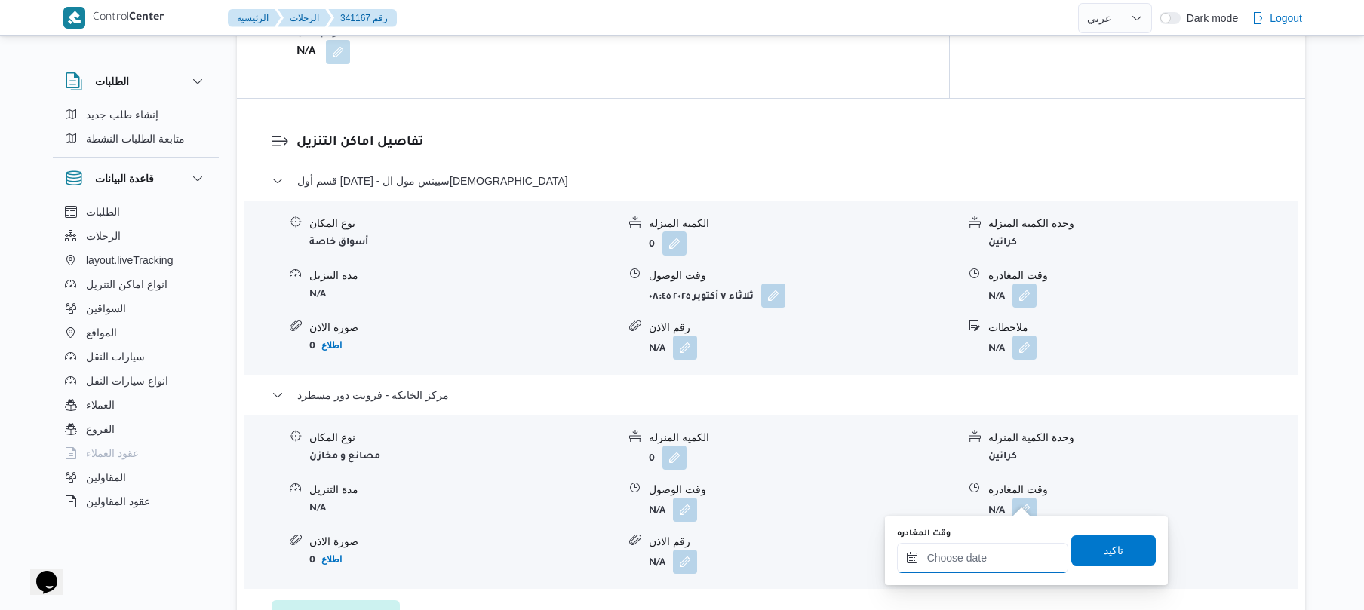
click at [985, 563] on input "وقت المغادره" at bounding box center [982, 558] width 171 height 30
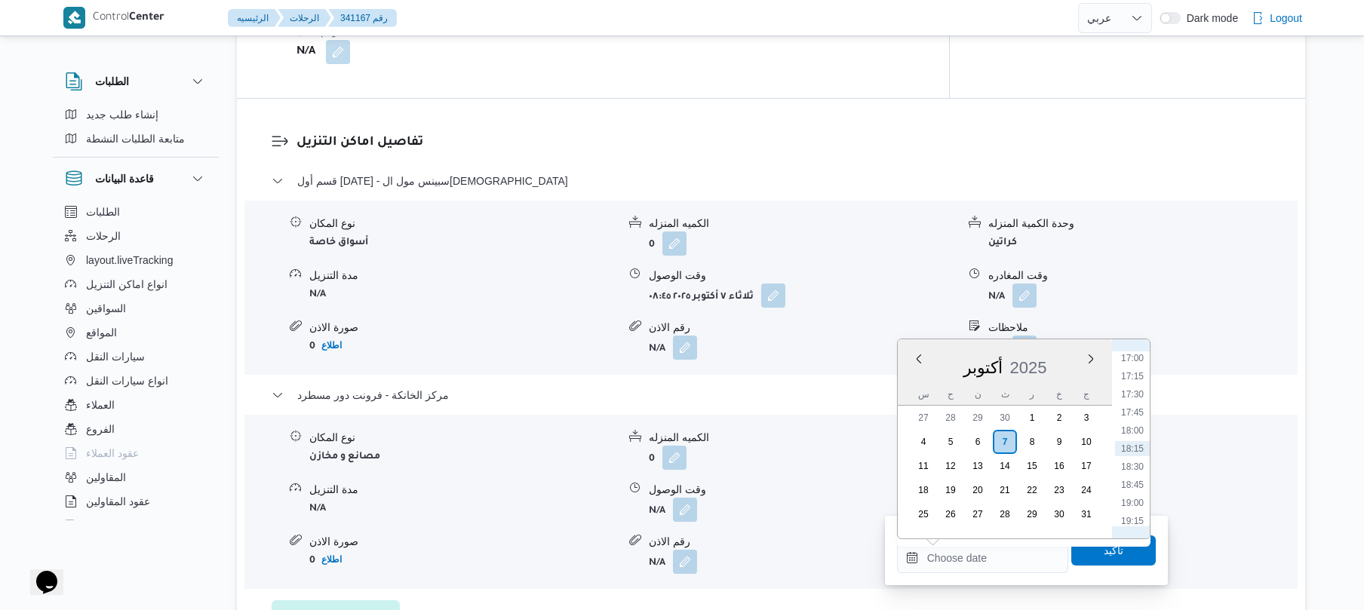
scroll to position [1084, 0]
click at [1130, 430] on li "16:00" at bounding box center [1132, 434] width 35 height 15
type input "[DATE] ١٦:٠٠"
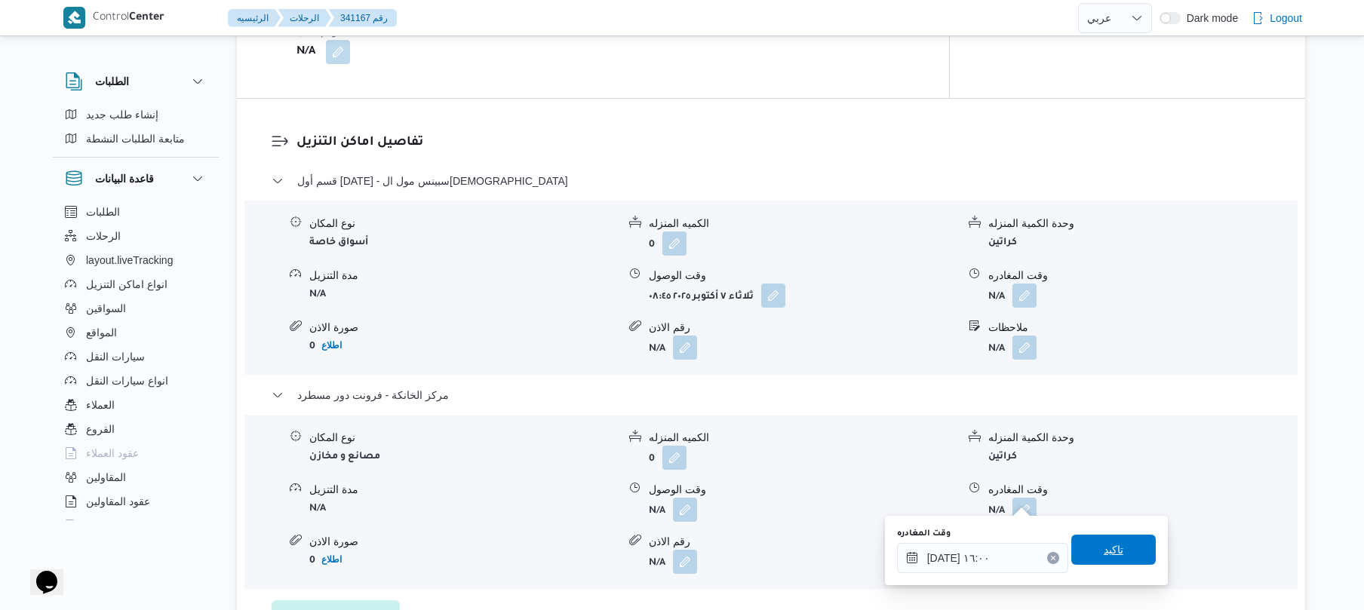
click at [1104, 544] on span "تاكيد" at bounding box center [1114, 550] width 20 height 18
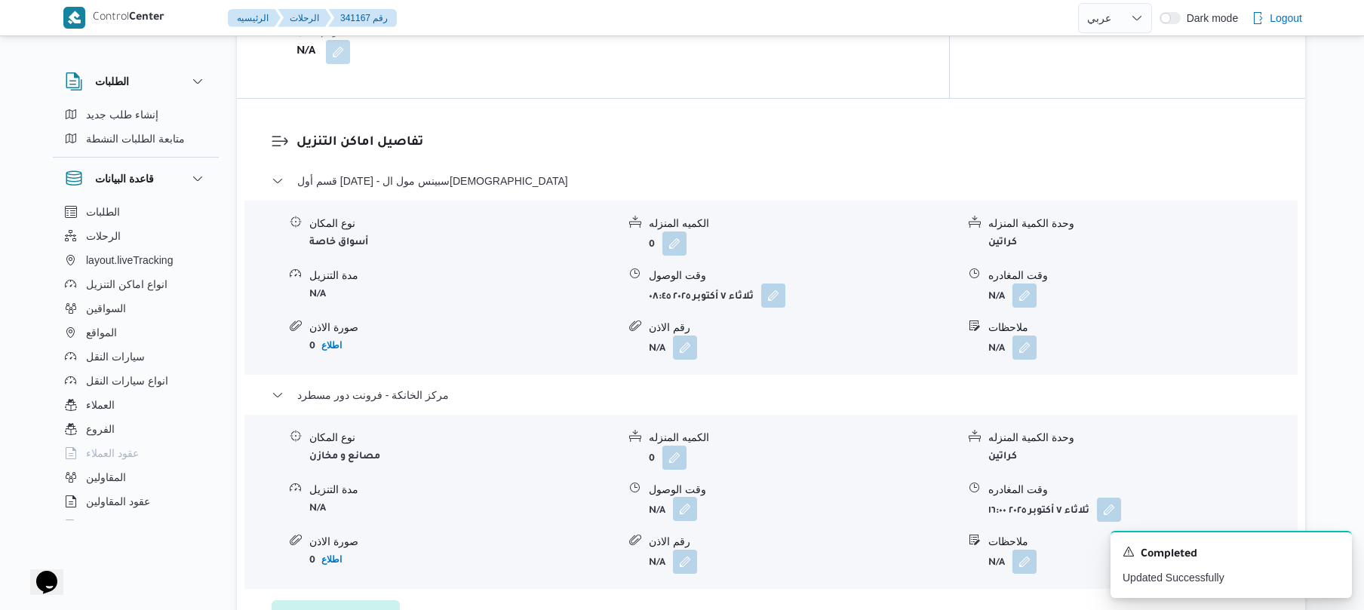
click at [683, 500] on button "button" at bounding box center [685, 509] width 24 height 24
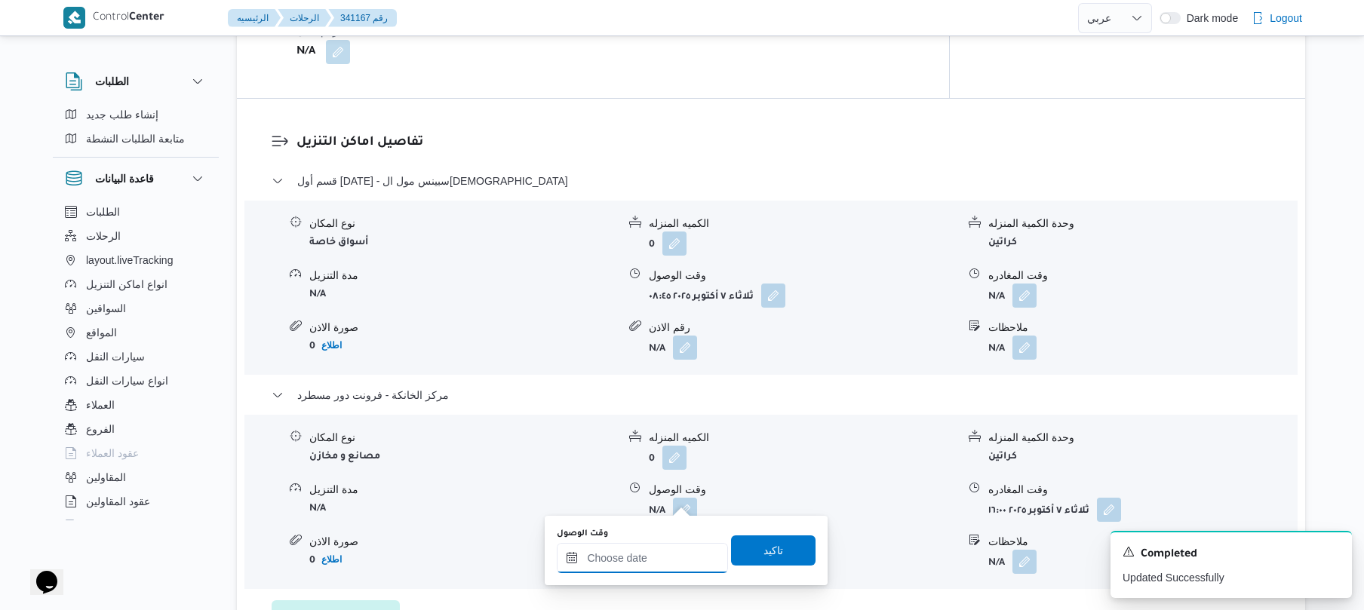
click at [647, 565] on input "وقت الوصول" at bounding box center [642, 558] width 171 height 30
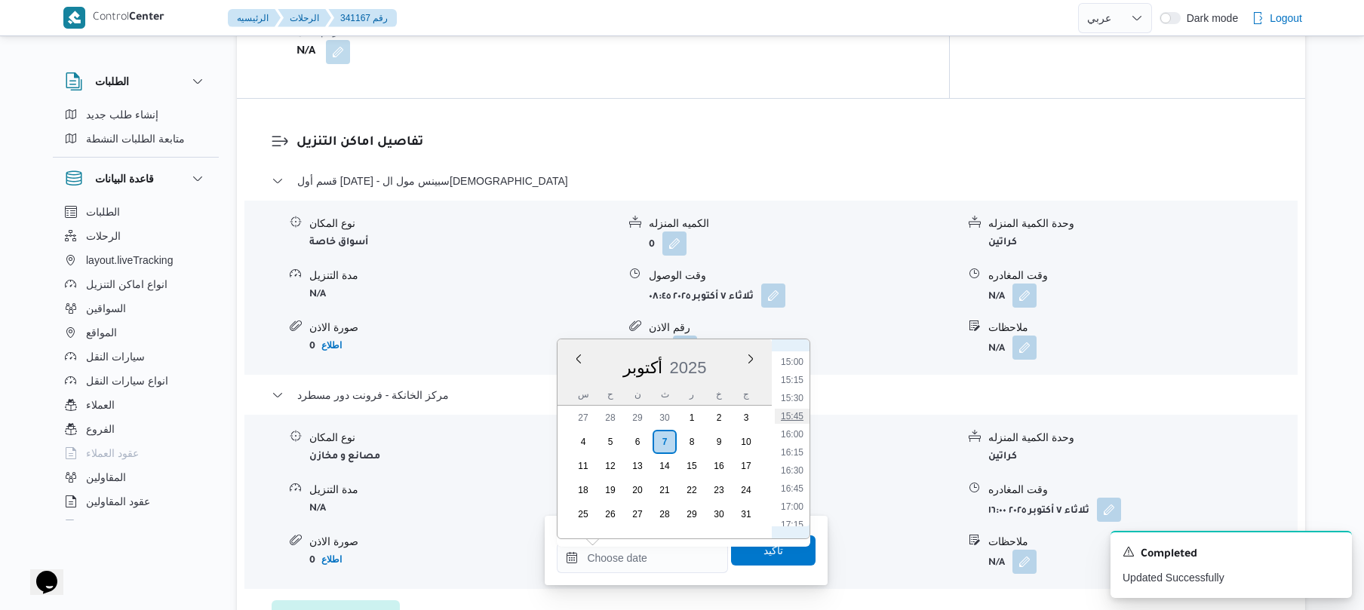
click at [798, 417] on li "15:45" at bounding box center [792, 416] width 35 height 15
type input "٠٧/١٠/٢٠٢٥ ١٥:٤٥"
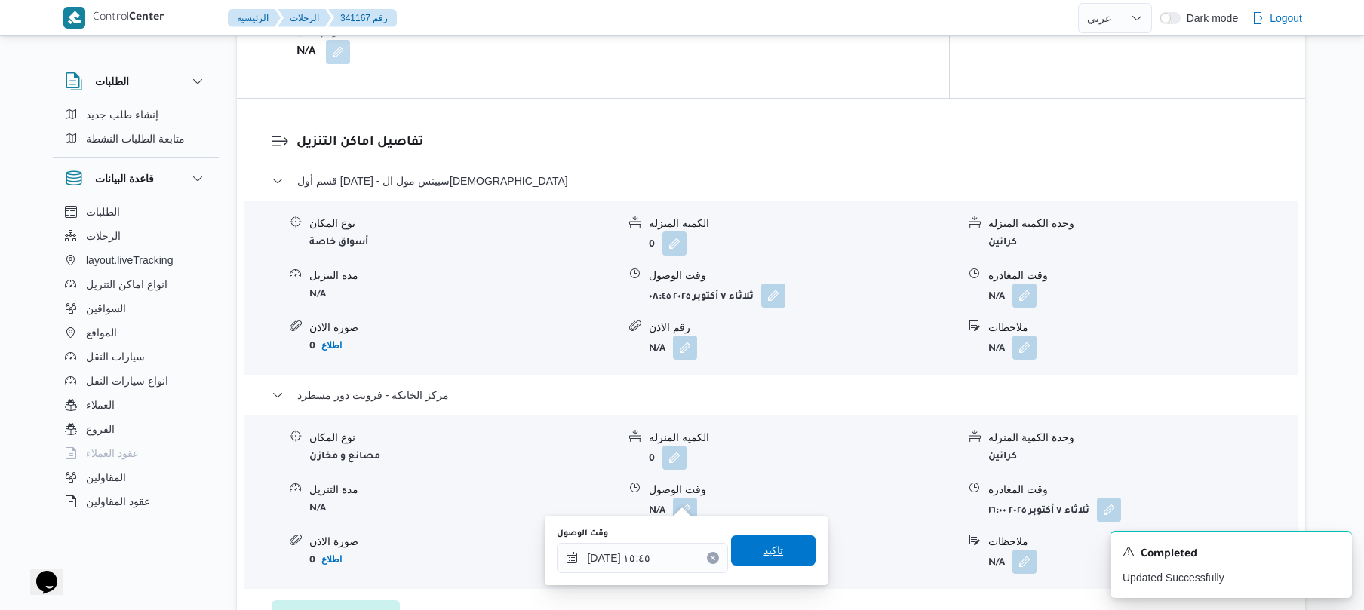
click at [768, 537] on span "تاكيد" at bounding box center [773, 551] width 85 height 30
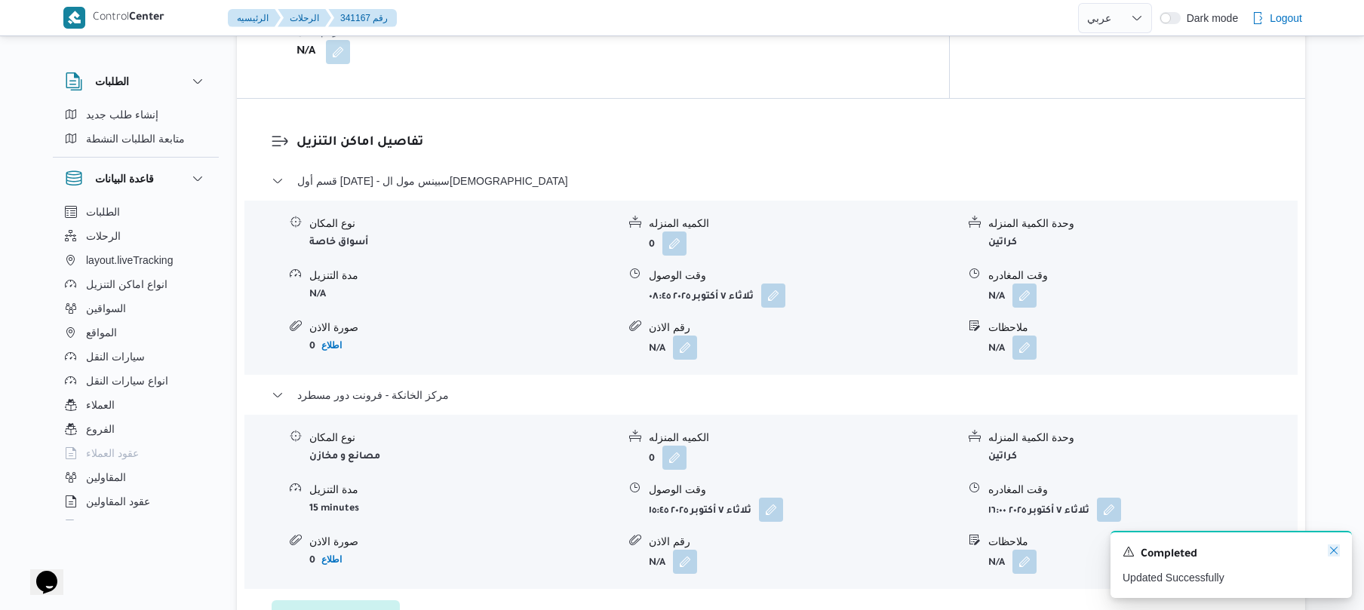
click at [1331, 551] on icon "Dismiss toast" at bounding box center [1334, 551] width 12 height 12
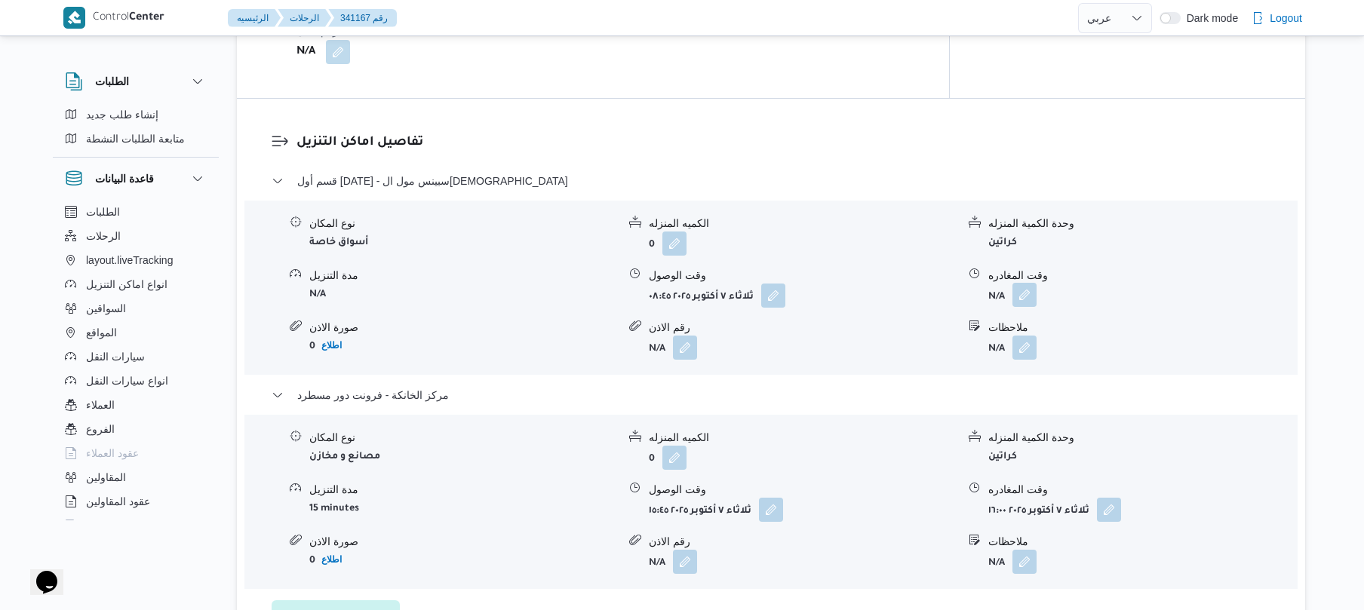
click at [1027, 283] on button "button" at bounding box center [1025, 295] width 24 height 24
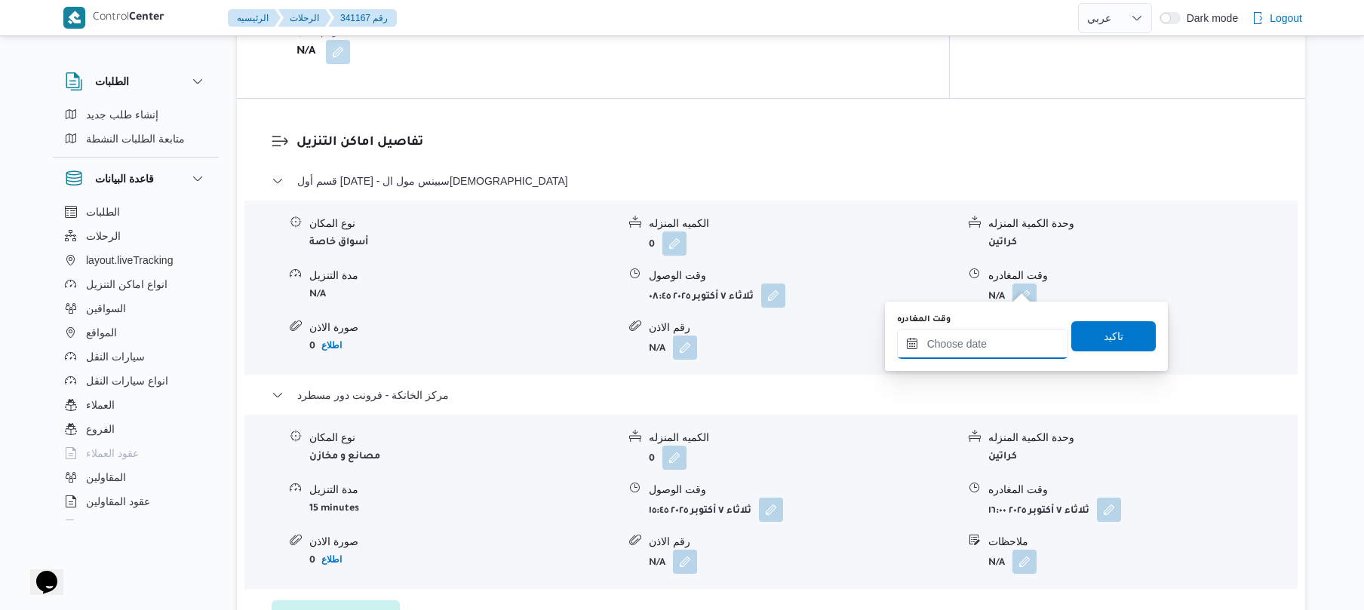
click at [979, 346] on input "وقت المغادره" at bounding box center [982, 344] width 171 height 30
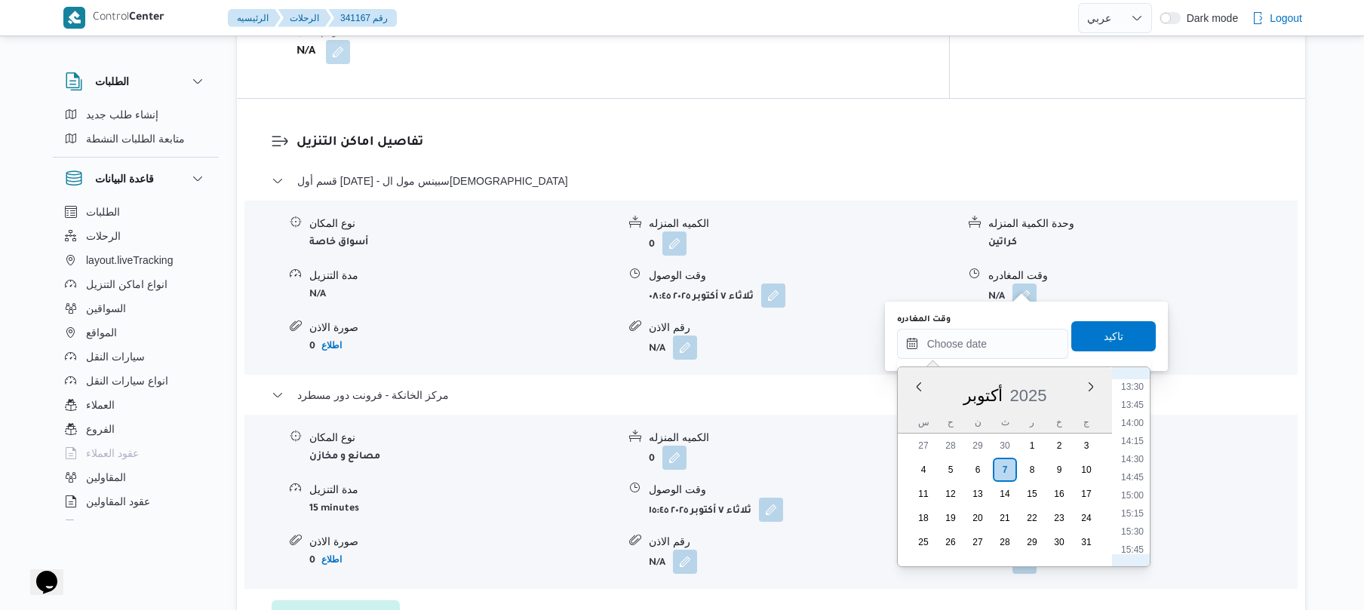
scroll to position [936, 0]
click at [1130, 520] on li "14:45" at bounding box center [1132, 519] width 35 height 15
type input "٠٧/١٠/٢٠٢٥ ١٤:٤٥"
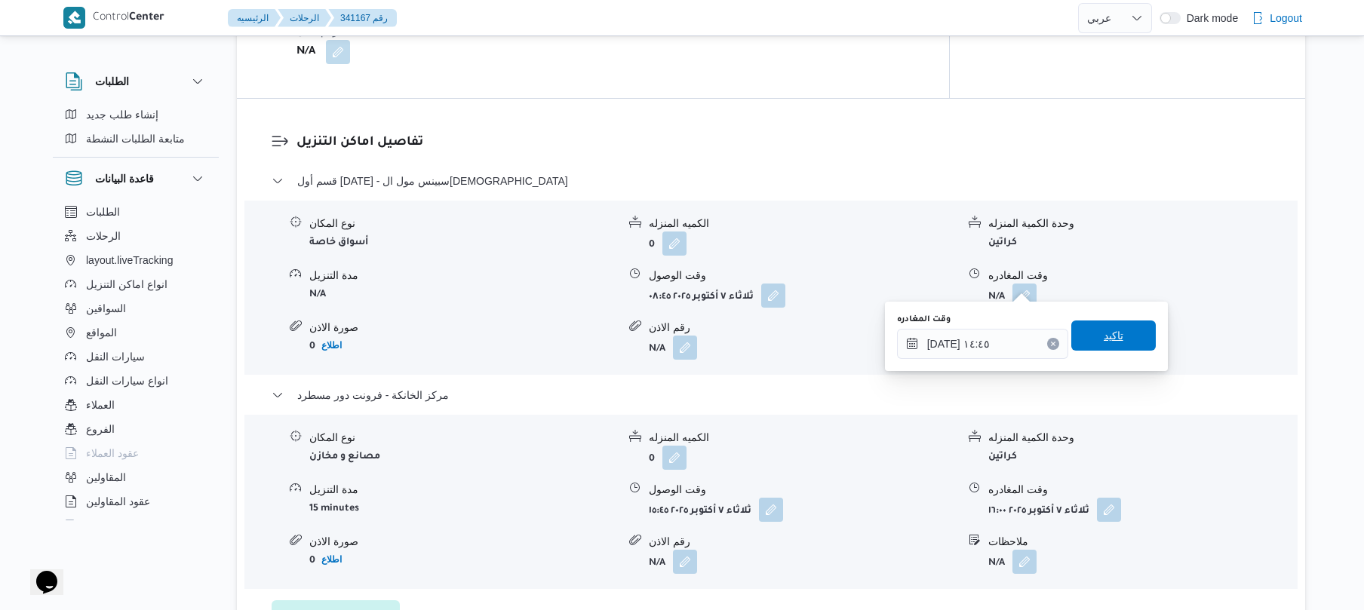
click at [1105, 342] on span "تاكيد" at bounding box center [1114, 336] width 20 height 18
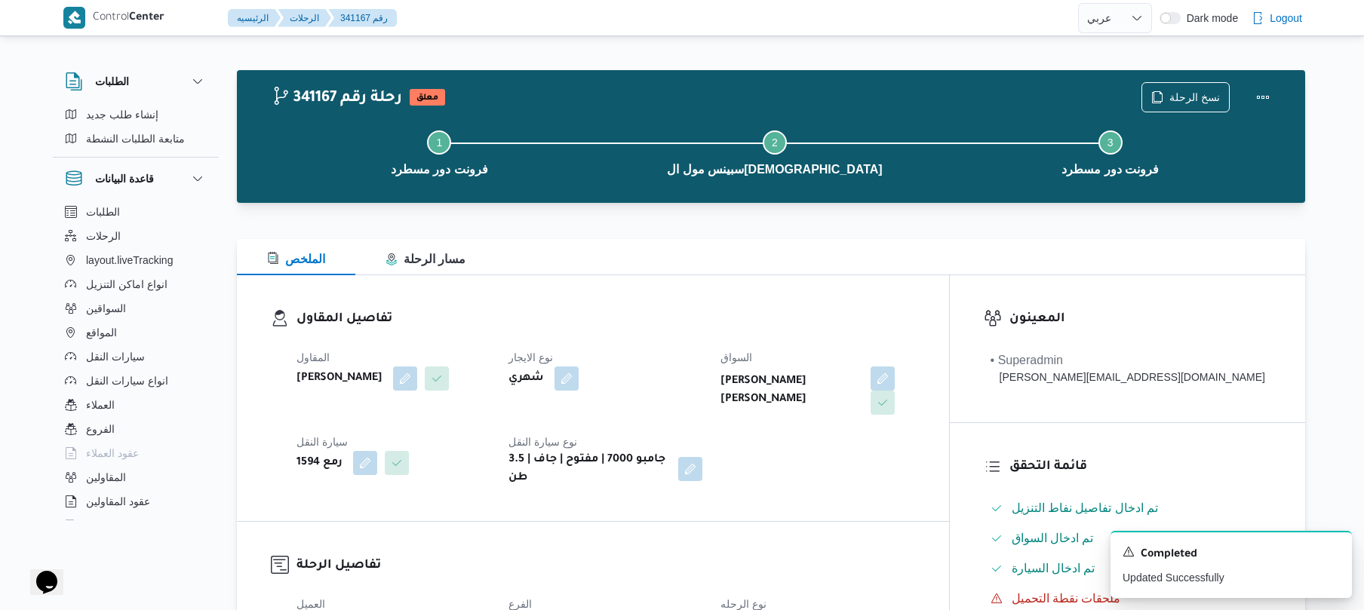
scroll to position [0, 0]
click at [1262, 106] on button "Actions" at bounding box center [1263, 97] width 30 height 30
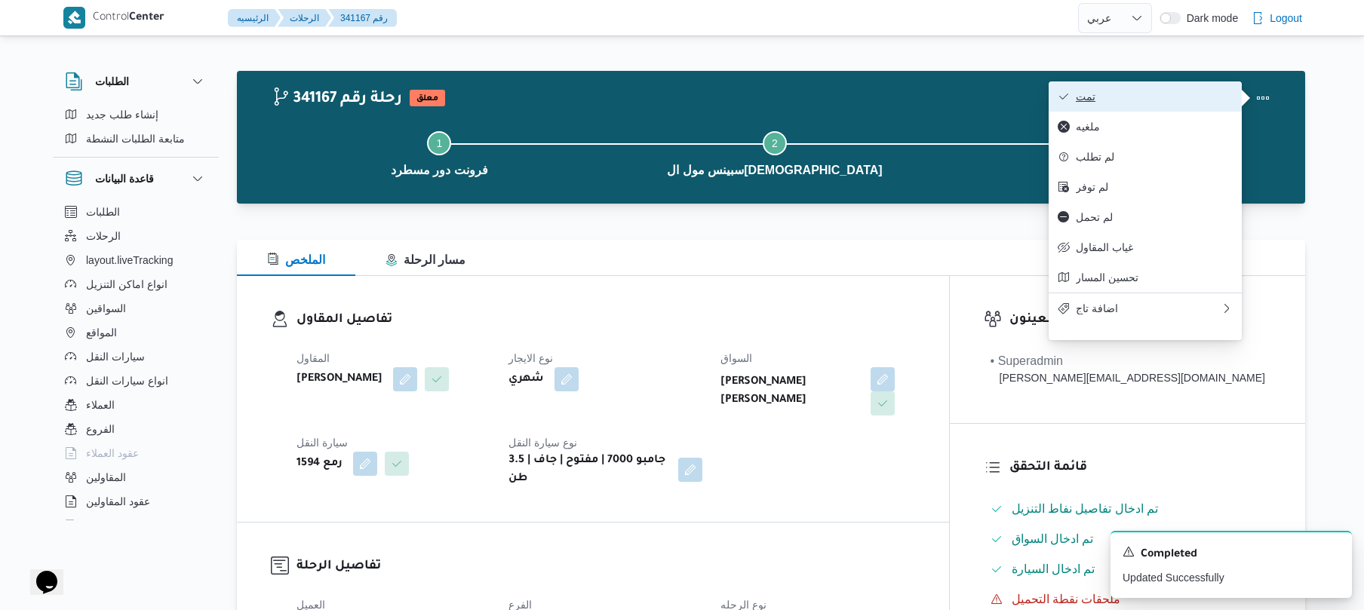
click at [1169, 97] on span "تمت" at bounding box center [1154, 97] width 157 height 12
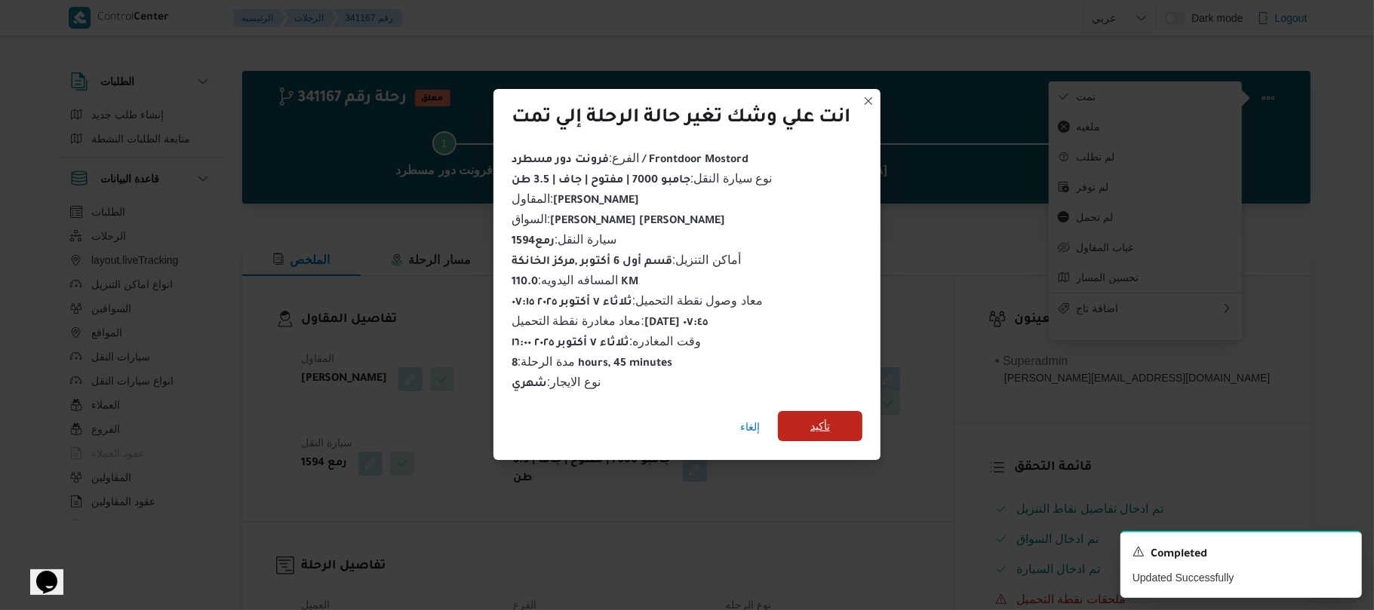
click at [849, 421] on span "تأكيد" at bounding box center [820, 426] width 85 height 30
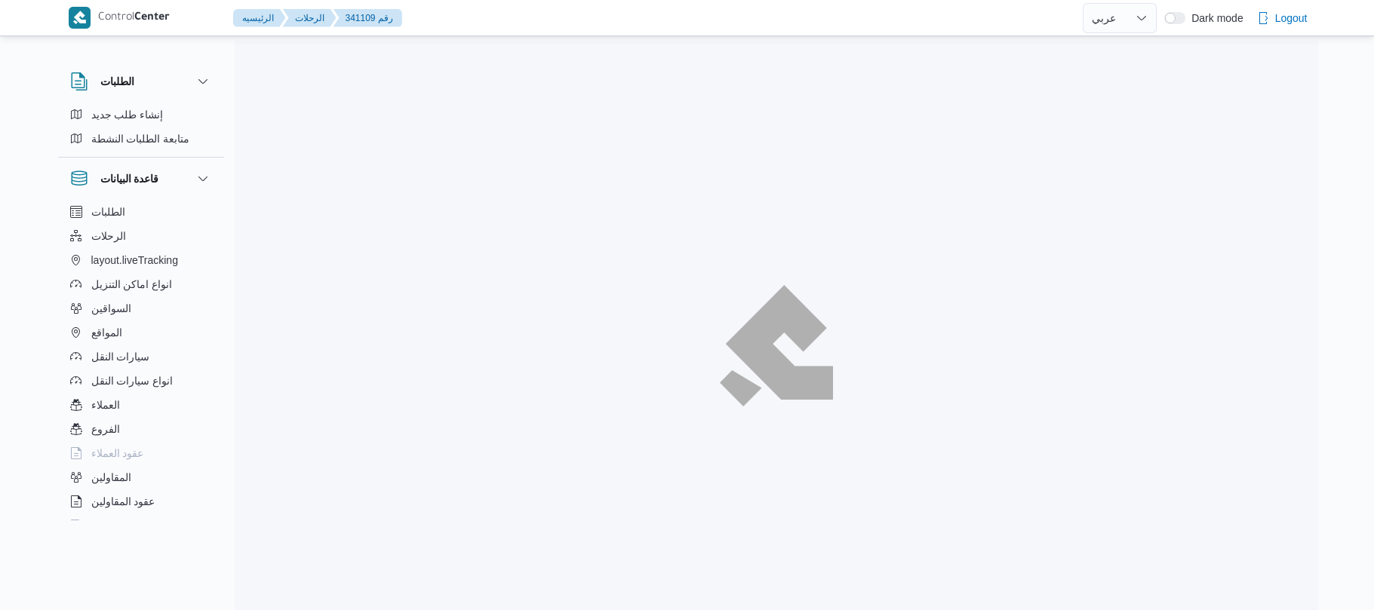
select select "ar"
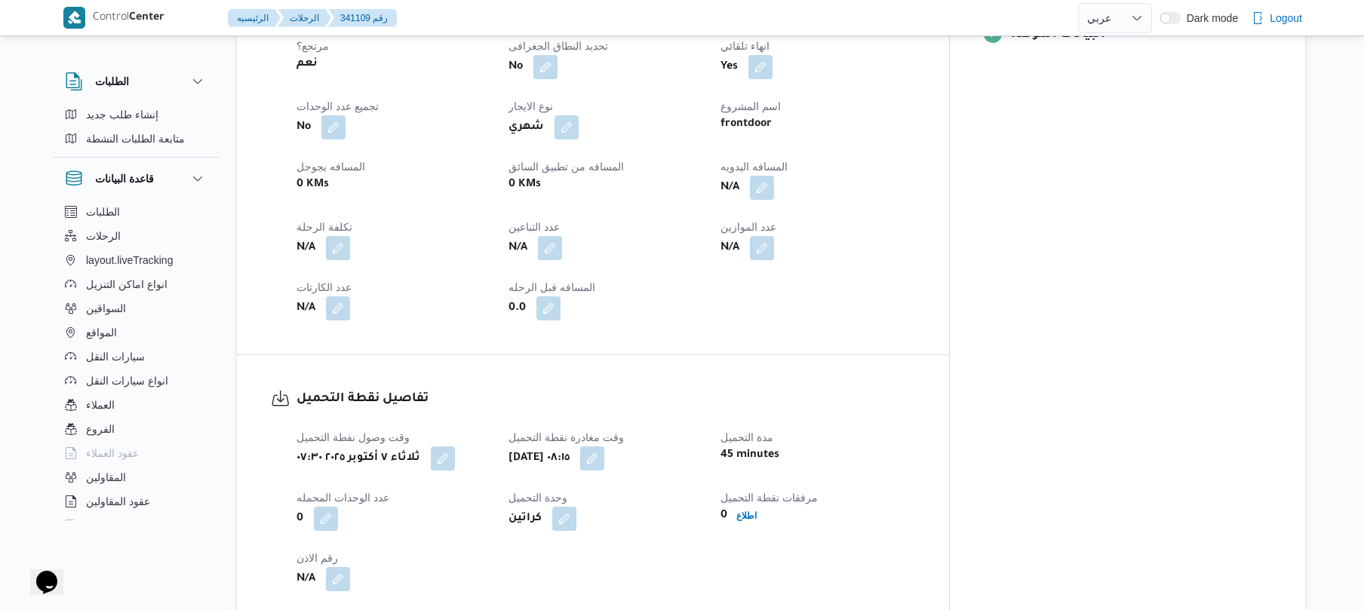
scroll to position [684, 0]
click at [774, 177] on button "button" at bounding box center [762, 189] width 24 height 24
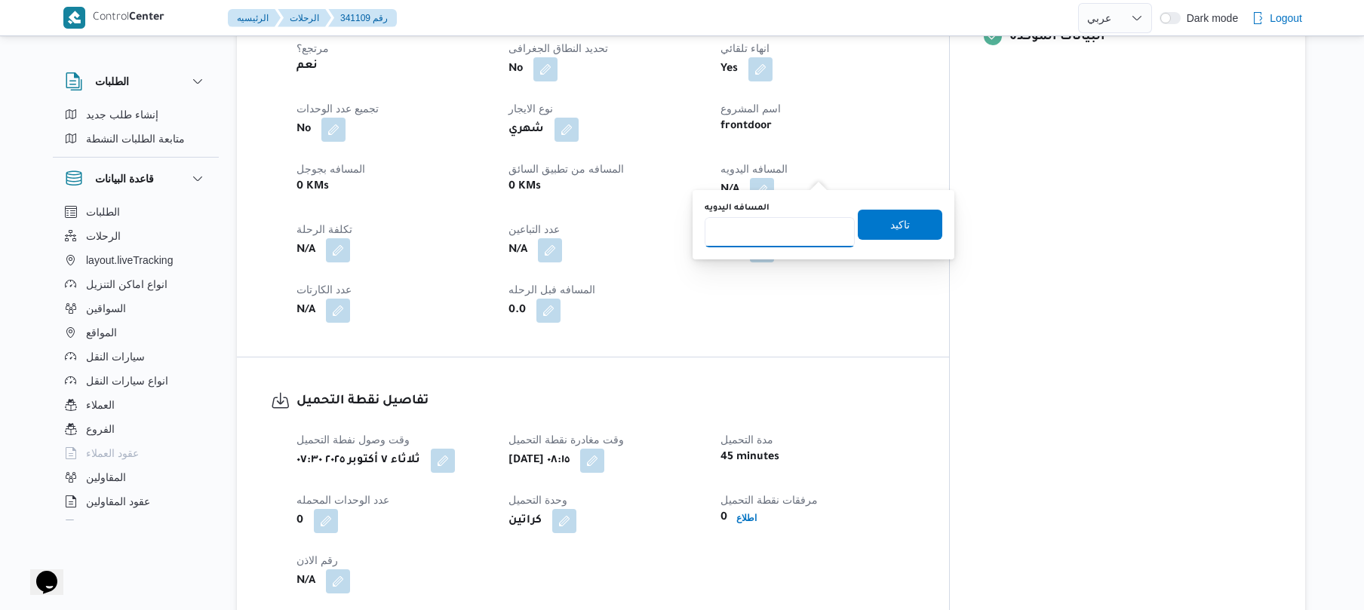
click at [783, 232] on input "المسافه اليدويه" at bounding box center [780, 232] width 150 height 30
type input "110"
click at [903, 220] on span "تاكيد" at bounding box center [900, 224] width 85 height 30
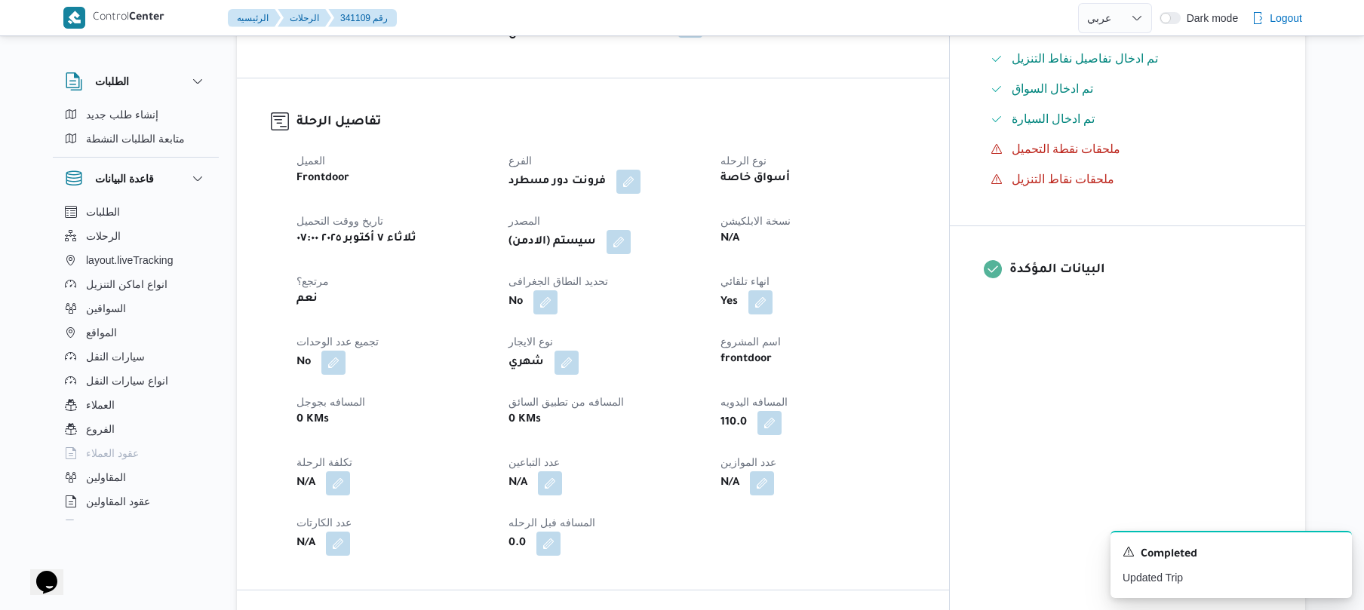
scroll to position [442, 0]
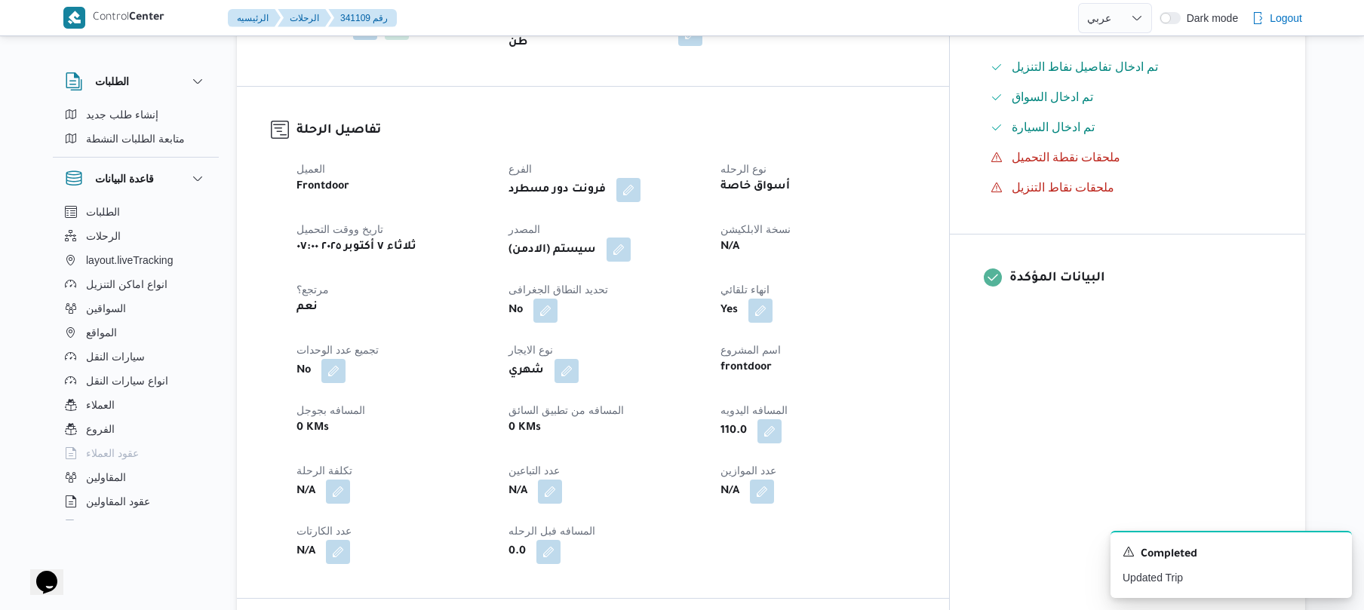
click at [631, 238] on button "button" at bounding box center [619, 250] width 24 height 24
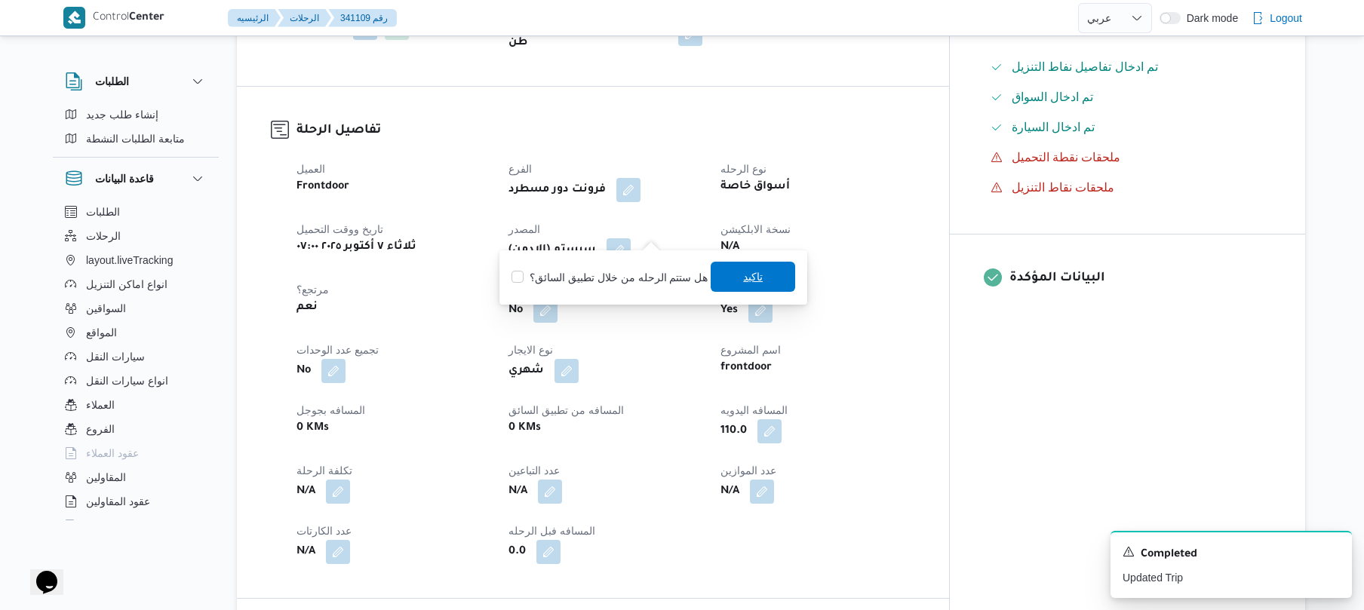
click at [753, 288] on span "تاكيد" at bounding box center [753, 277] width 85 height 30
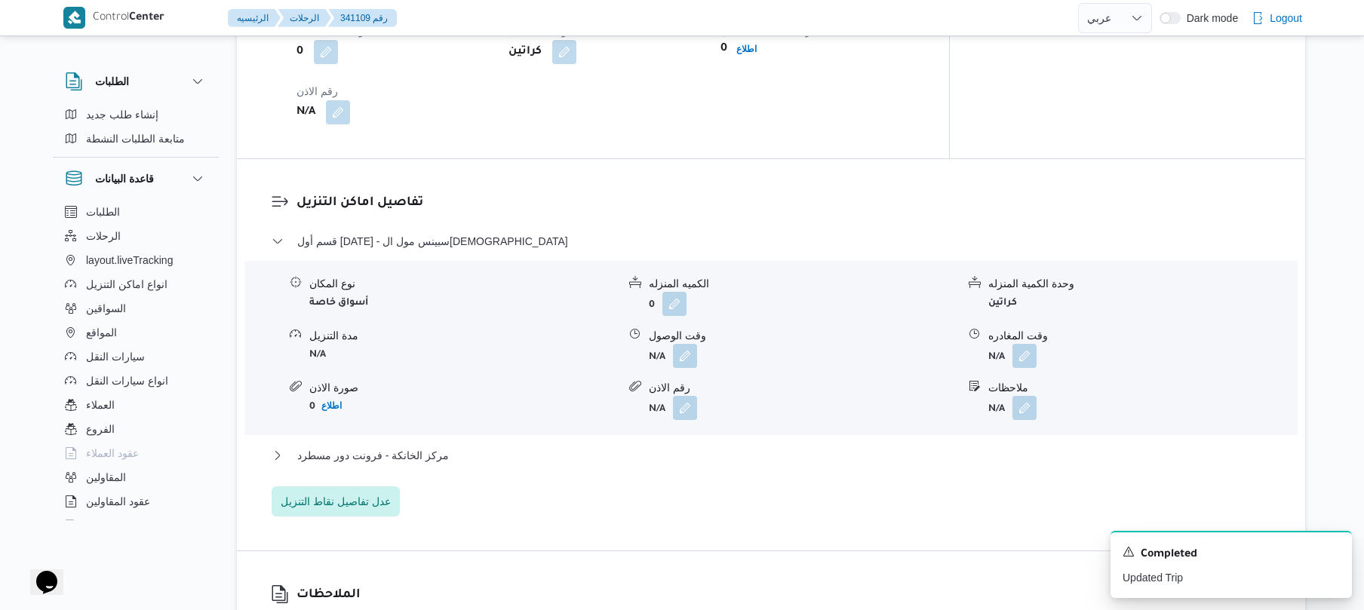
scroll to position [1167, 0]
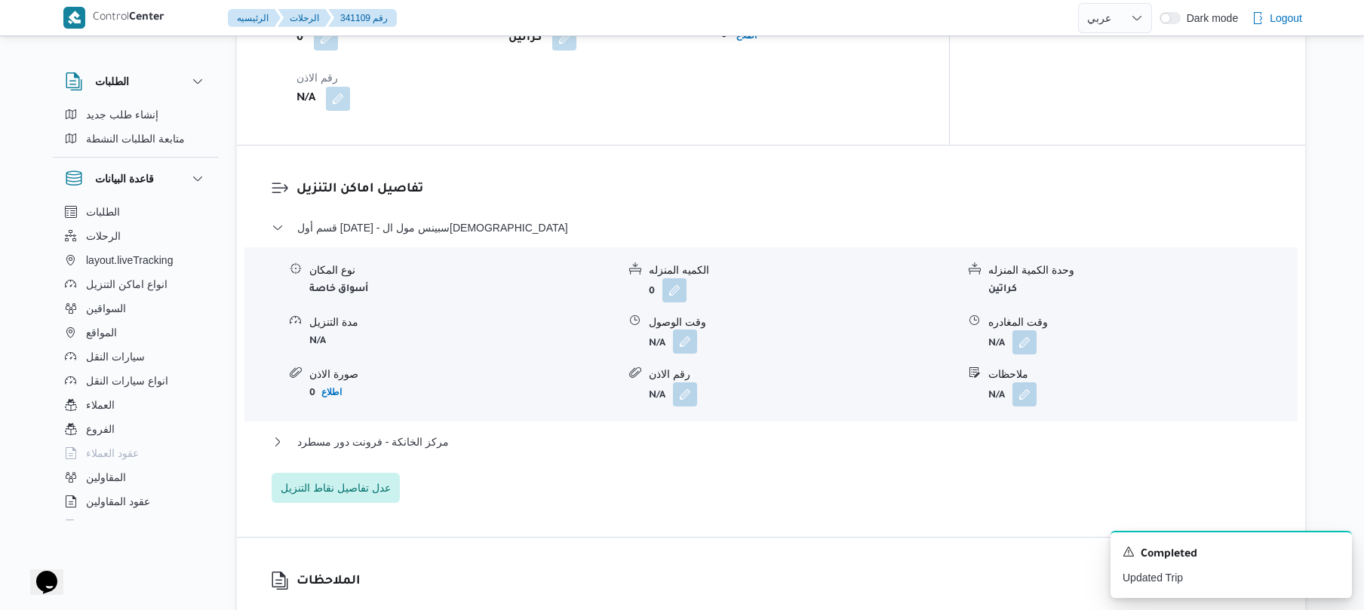
click at [686, 330] on button "button" at bounding box center [685, 342] width 24 height 24
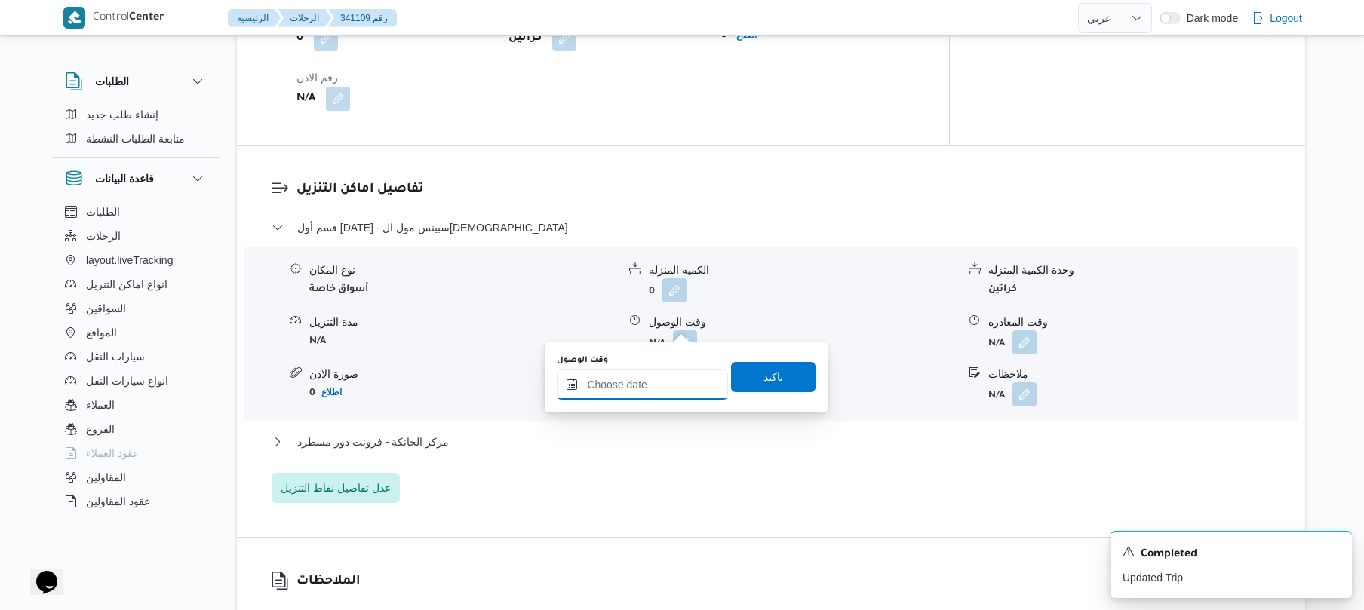
click at [631, 388] on input "وقت الوصول" at bounding box center [642, 385] width 171 height 30
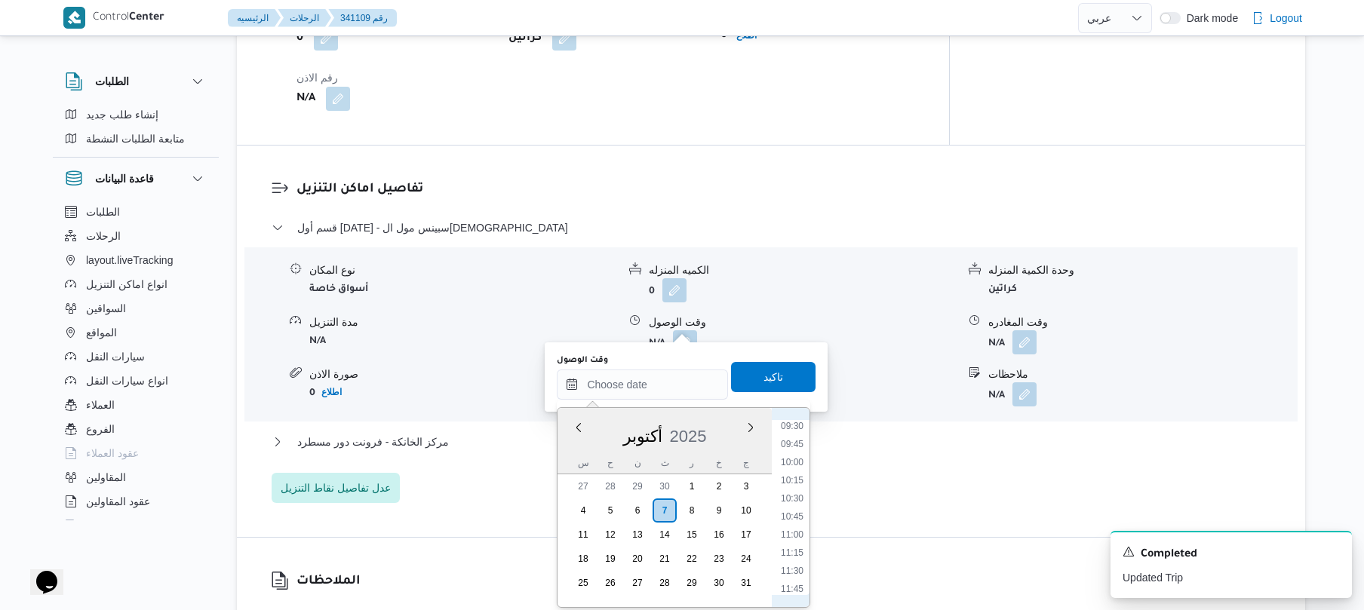
scroll to position [542, 0]
click at [792, 553] on li "09:15" at bounding box center [792, 556] width 35 height 15
type input "٠٧/١٠/٢٠٢٥ ٠٩:١٥"
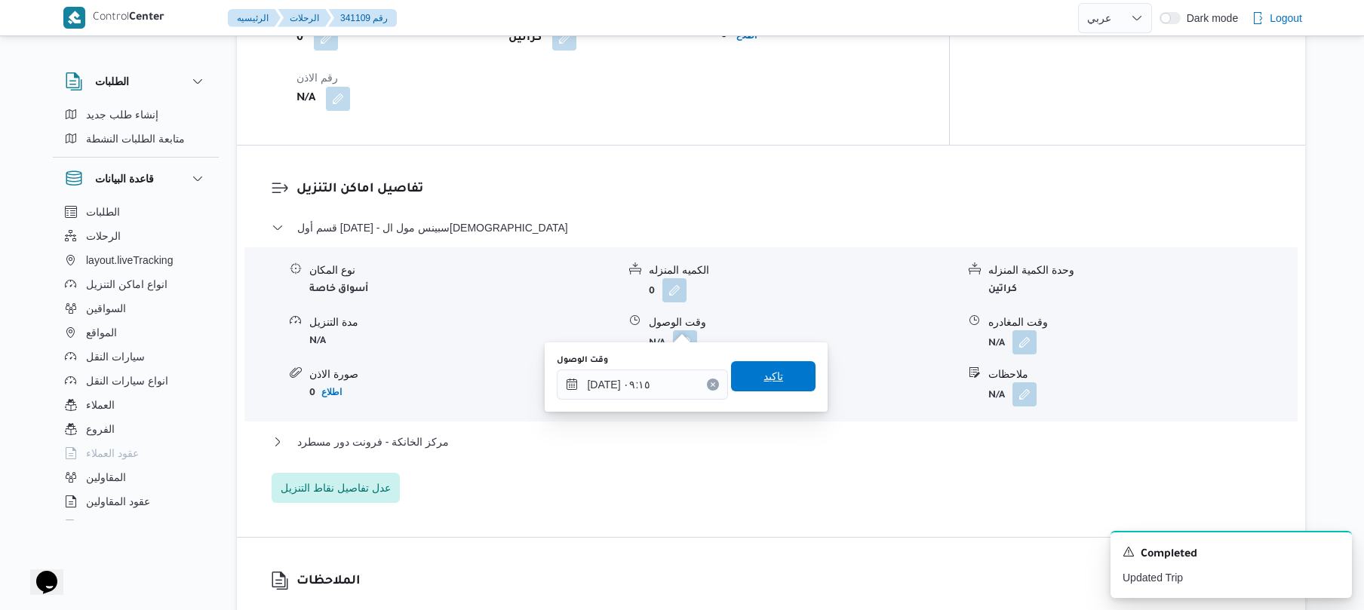
click at [783, 384] on span "تاكيد" at bounding box center [773, 376] width 85 height 30
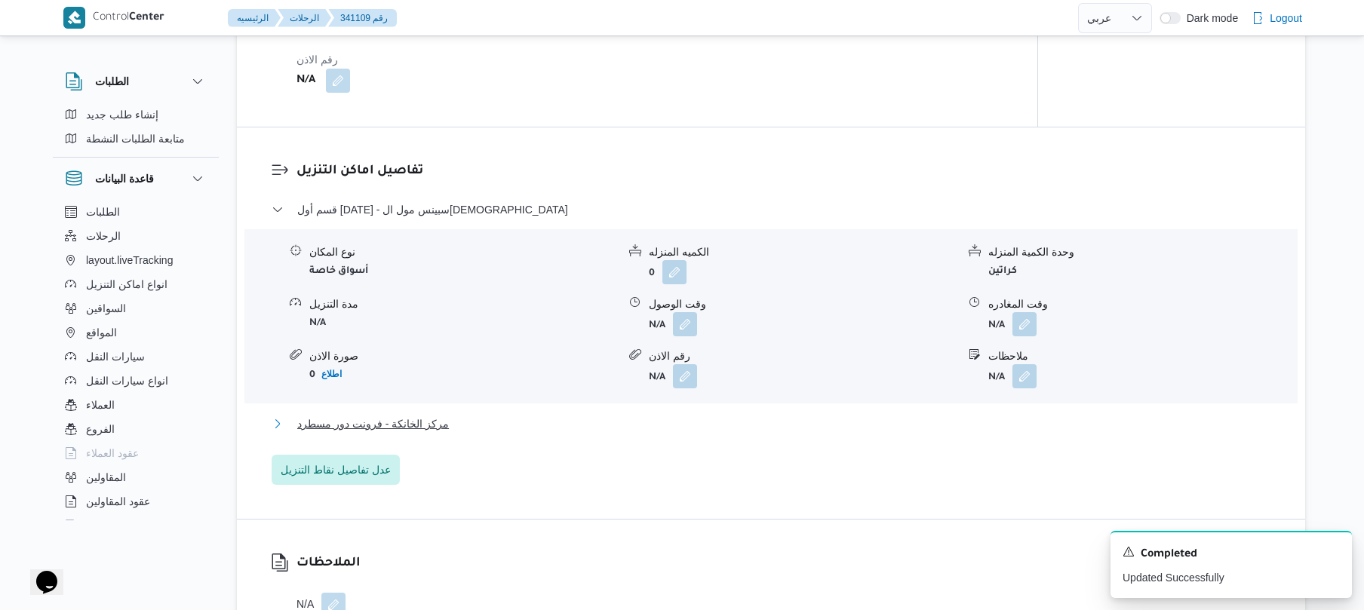
click at [736, 420] on button "مركز الخانكة - فرونت دور مسطرد" at bounding box center [772, 424] width 1000 height 18
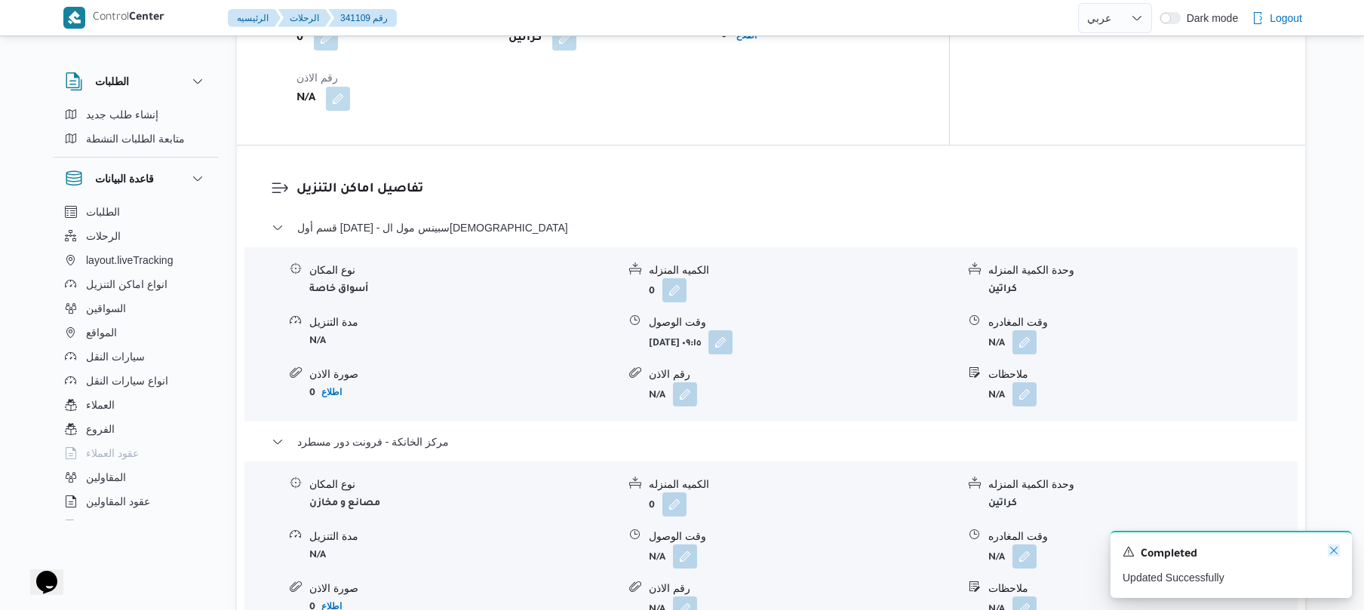
click at [1331, 551] on icon "Dismiss toast" at bounding box center [1334, 551] width 12 height 12
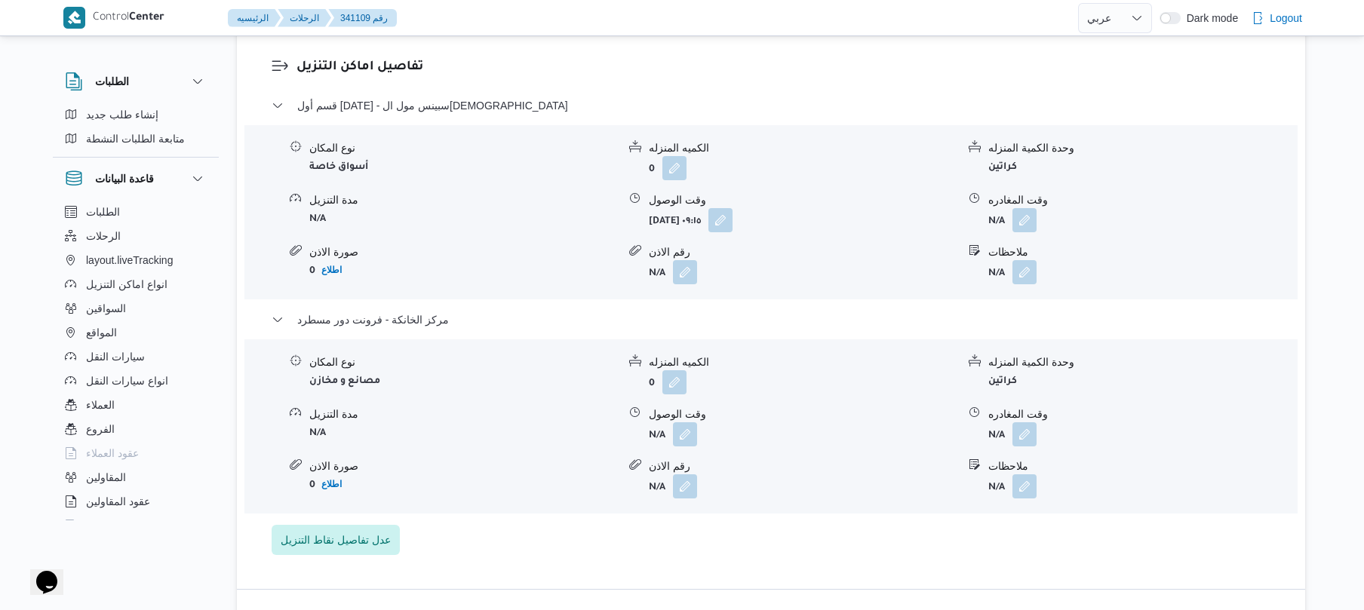
scroll to position [1328, 0]
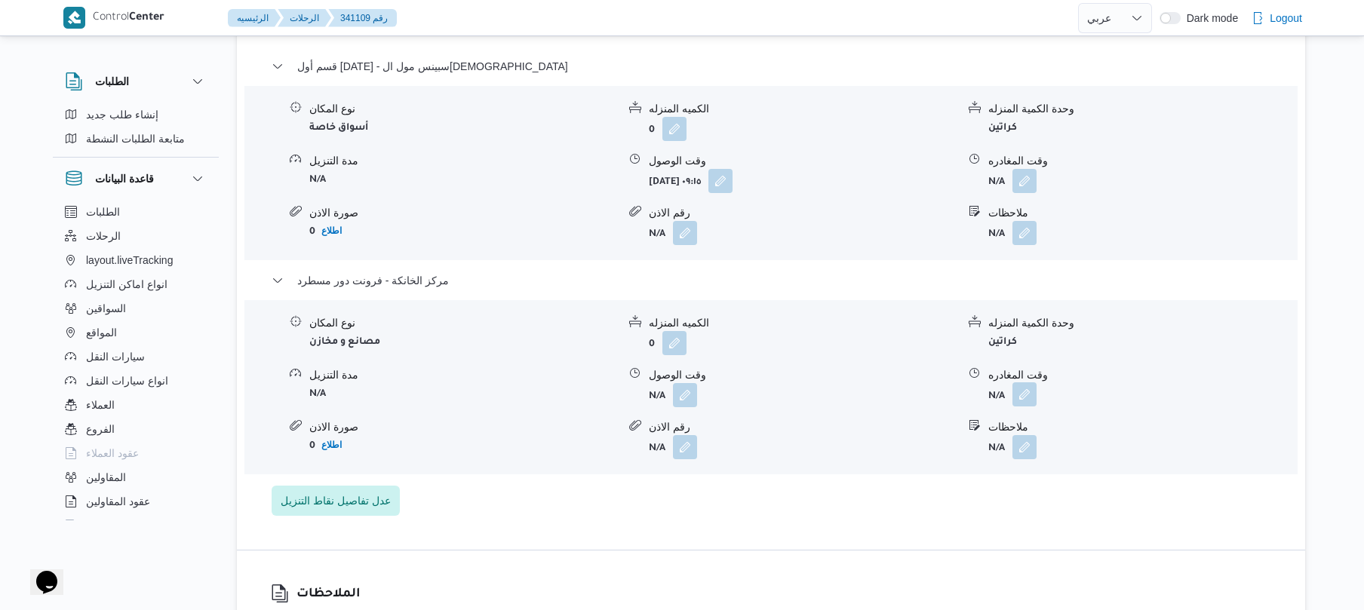
click at [1023, 383] on button "button" at bounding box center [1025, 395] width 24 height 24
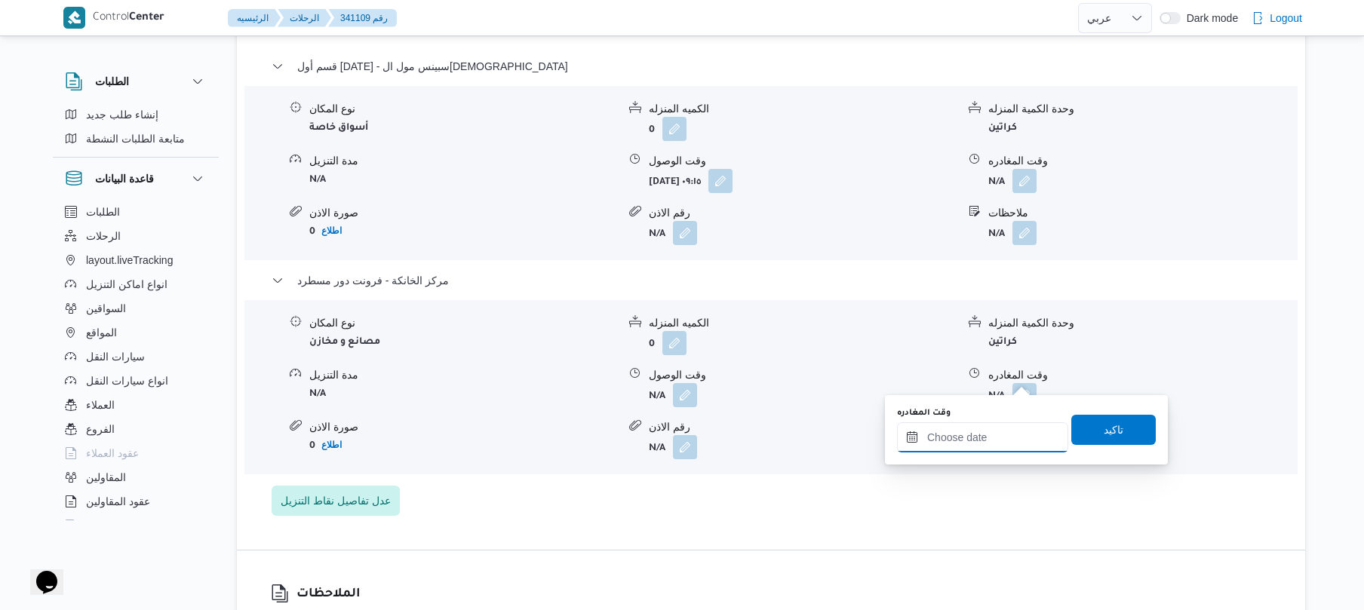
click at [964, 436] on input "وقت المغادره" at bounding box center [982, 438] width 171 height 30
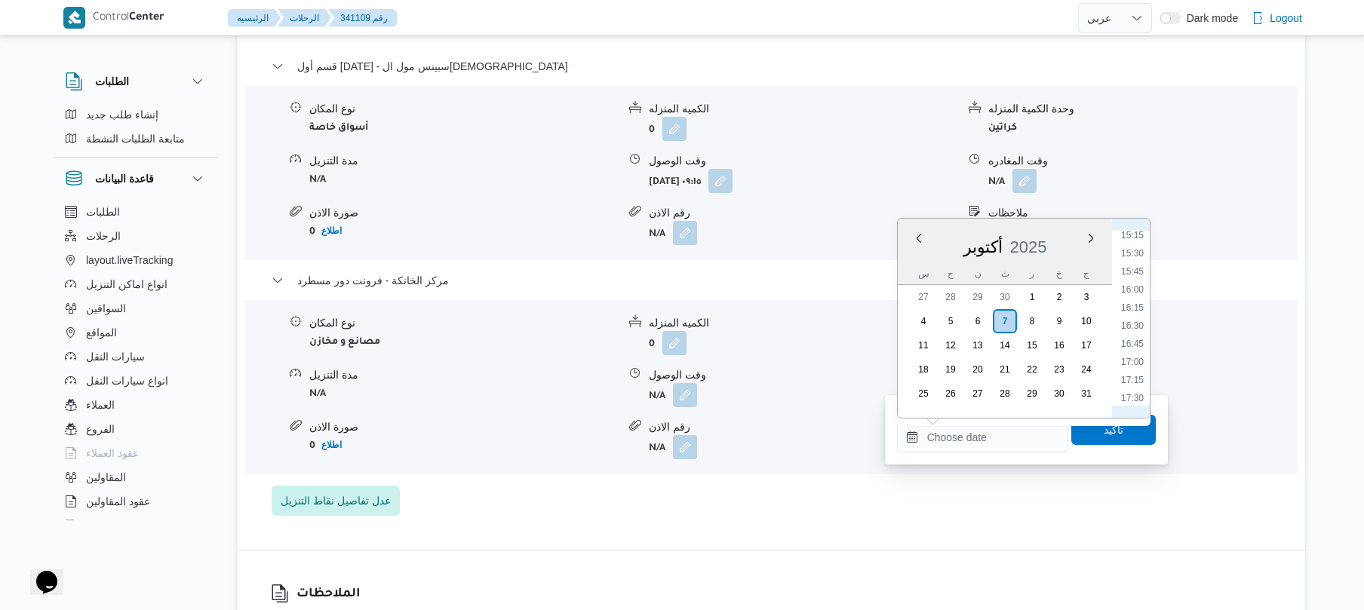
scroll to position [1084, 0]
click at [1139, 314] on li "16:00" at bounding box center [1132, 313] width 35 height 15
type input "٠٧/١٠/٢٠٢٥ ١٦:٠٠"
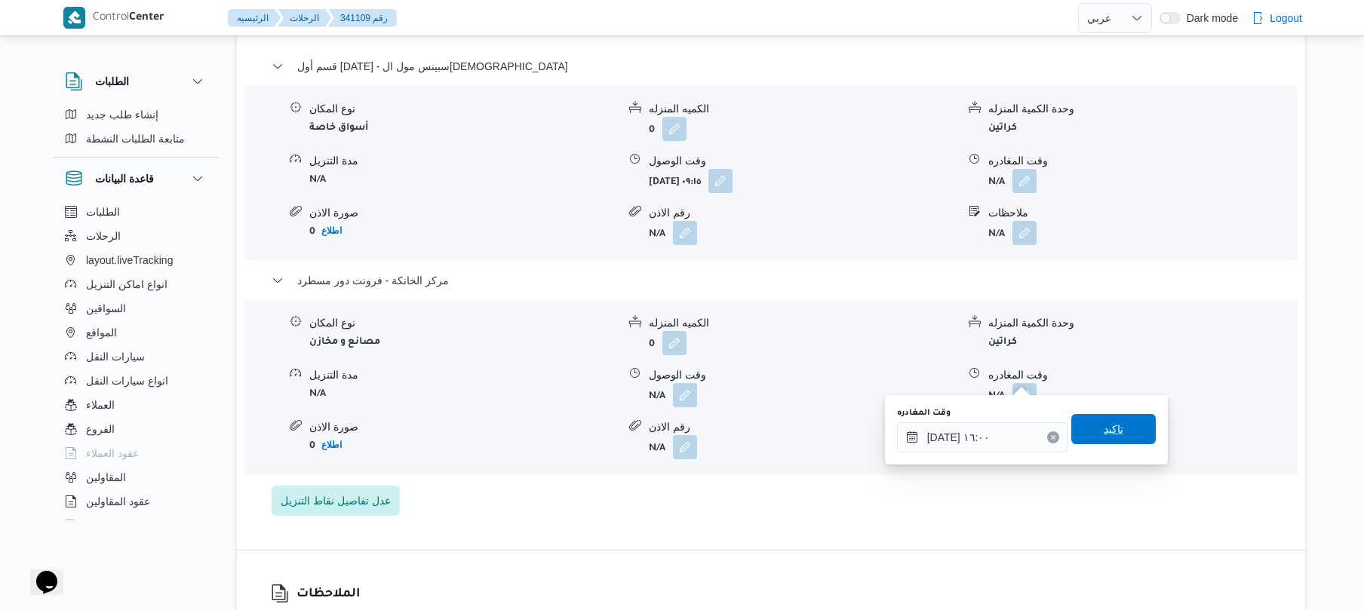
click at [1087, 438] on span "تاكيد" at bounding box center [1114, 429] width 85 height 30
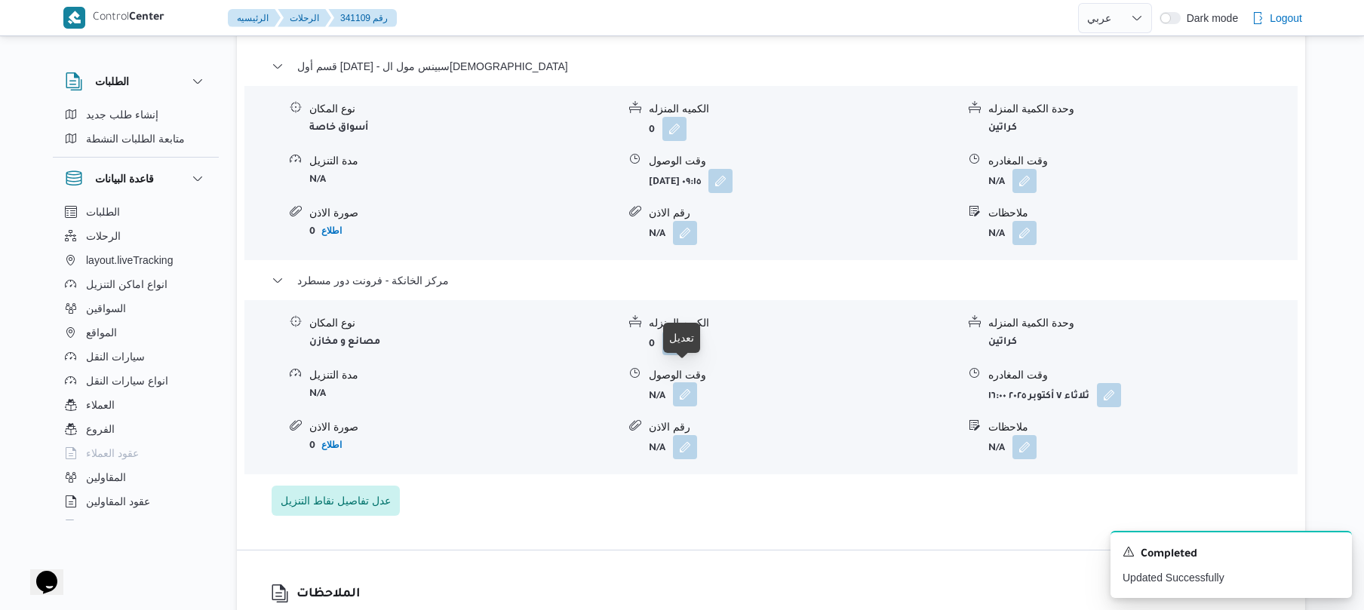
click at [676, 383] on button "button" at bounding box center [685, 395] width 24 height 24
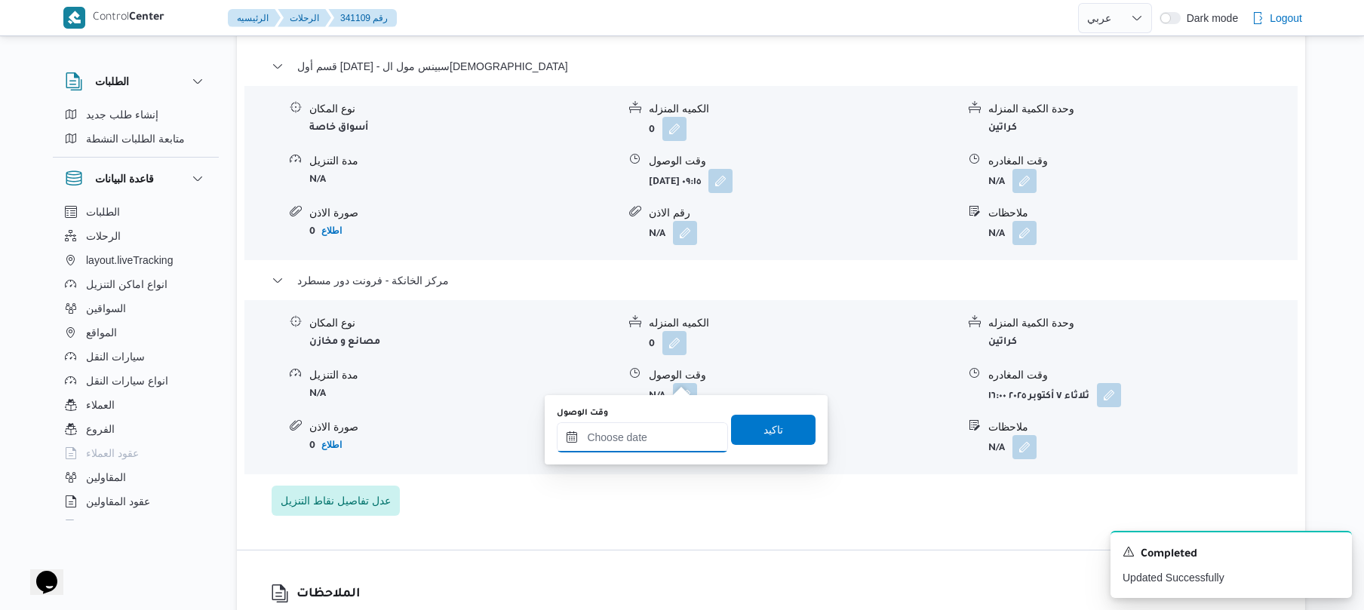
click at [650, 442] on input "وقت الوصول" at bounding box center [642, 438] width 171 height 30
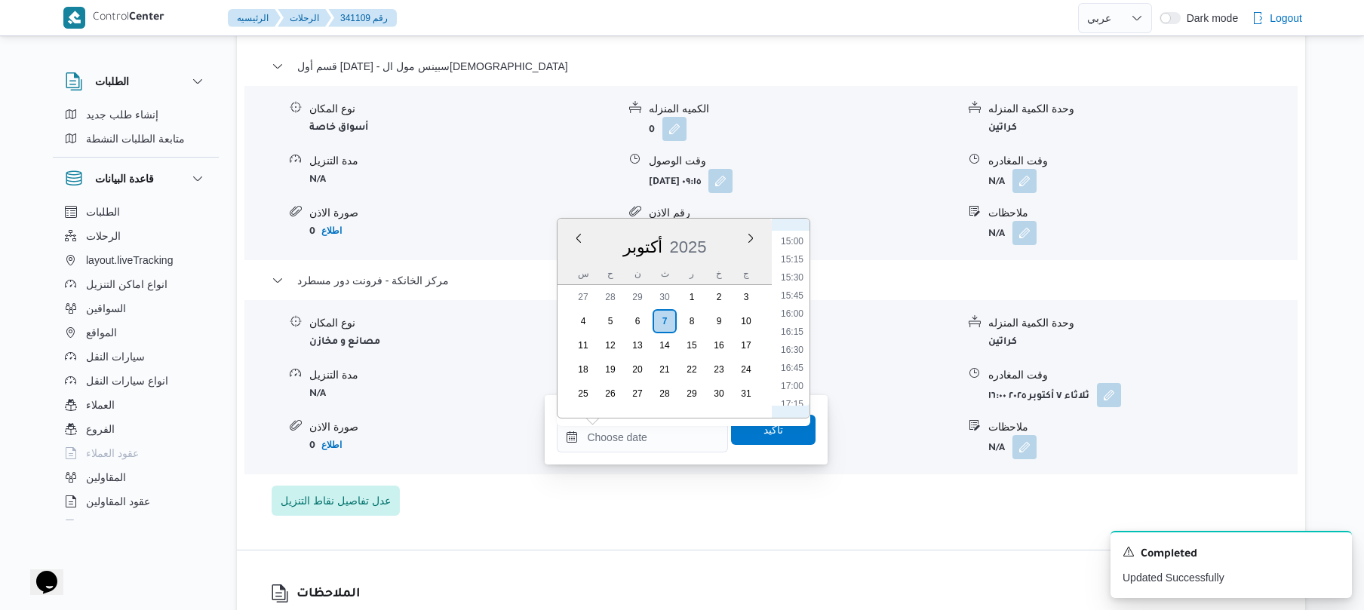
click at [798, 291] on li "15:45" at bounding box center [792, 295] width 35 height 15
type input "٠٧/١٠/٢٠٢٥ ١٥:٤٥"
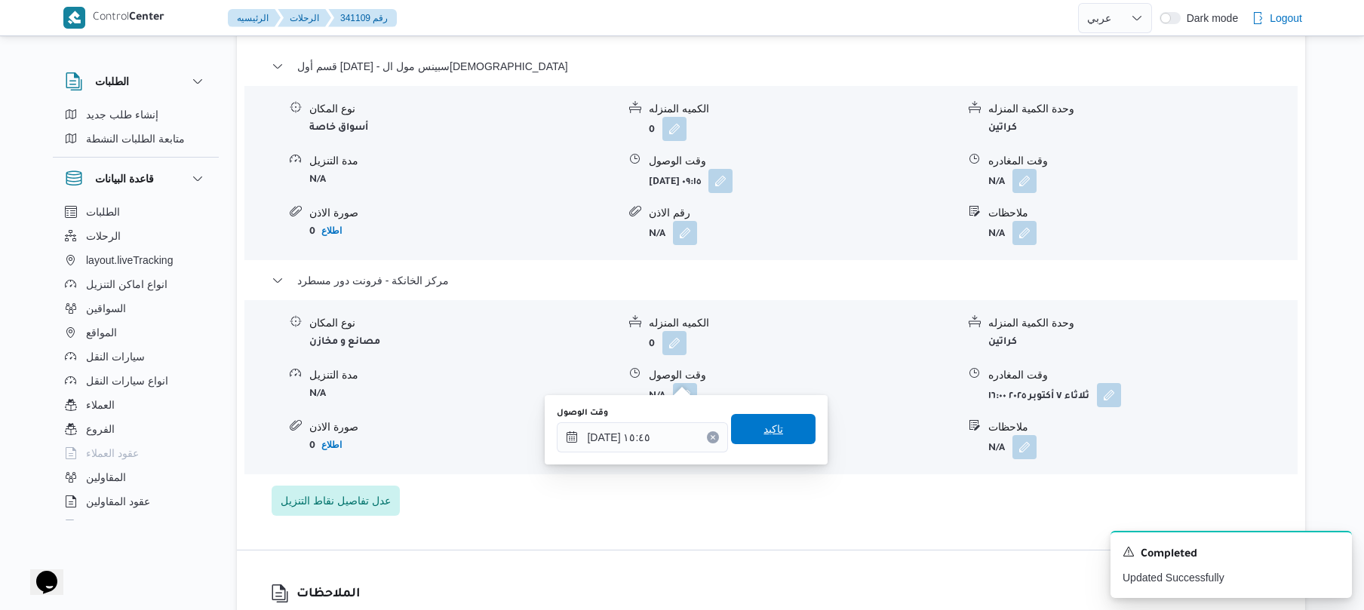
click at [764, 429] on span "تاكيد" at bounding box center [774, 429] width 20 height 18
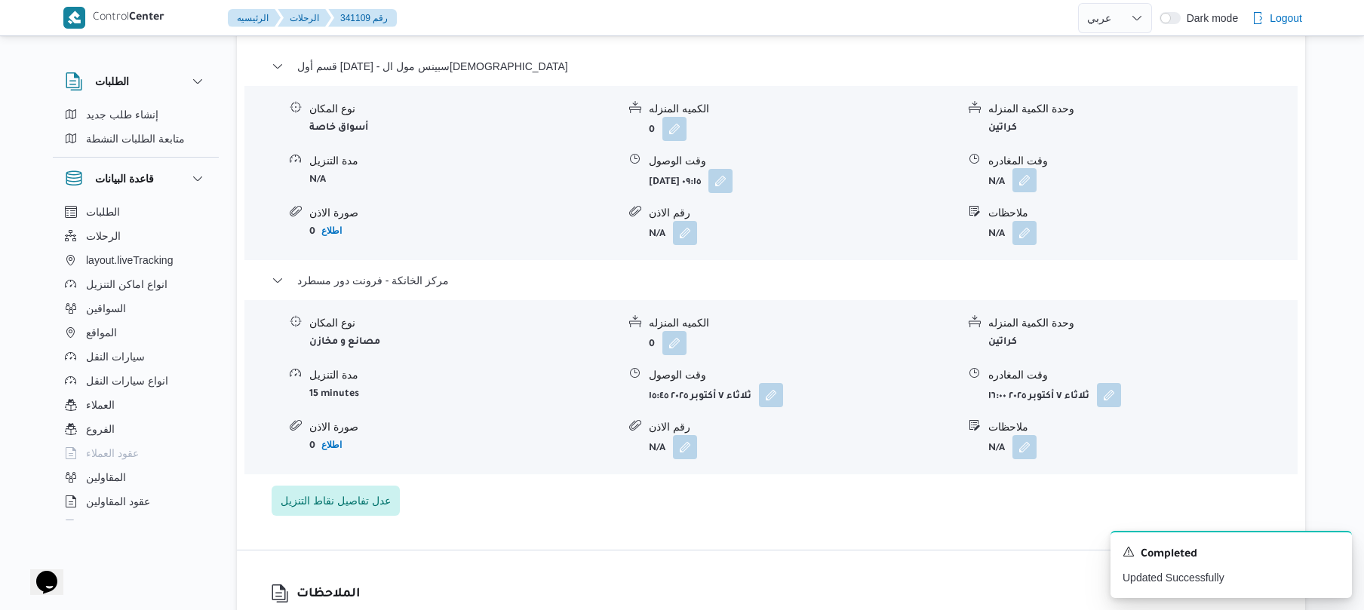
click at [1031, 168] on button "button" at bounding box center [1025, 180] width 24 height 24
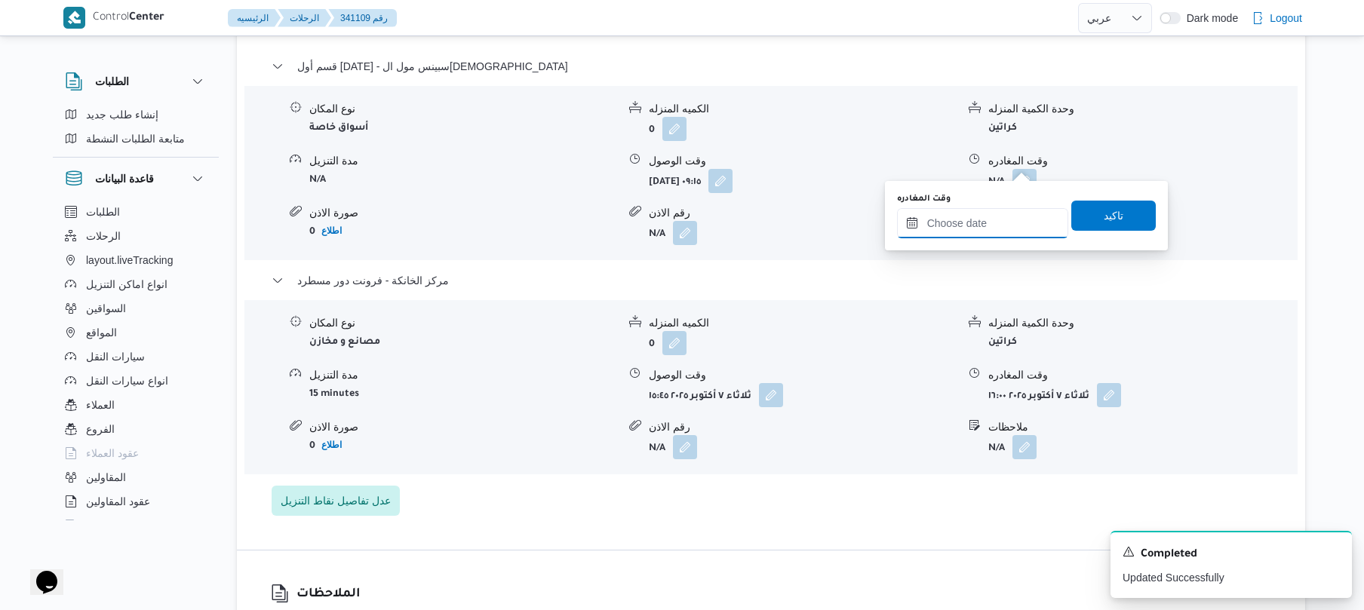
click at [979, 216] on input "وقت المغادره" at bounding box center [982, 223] width 171 height 30
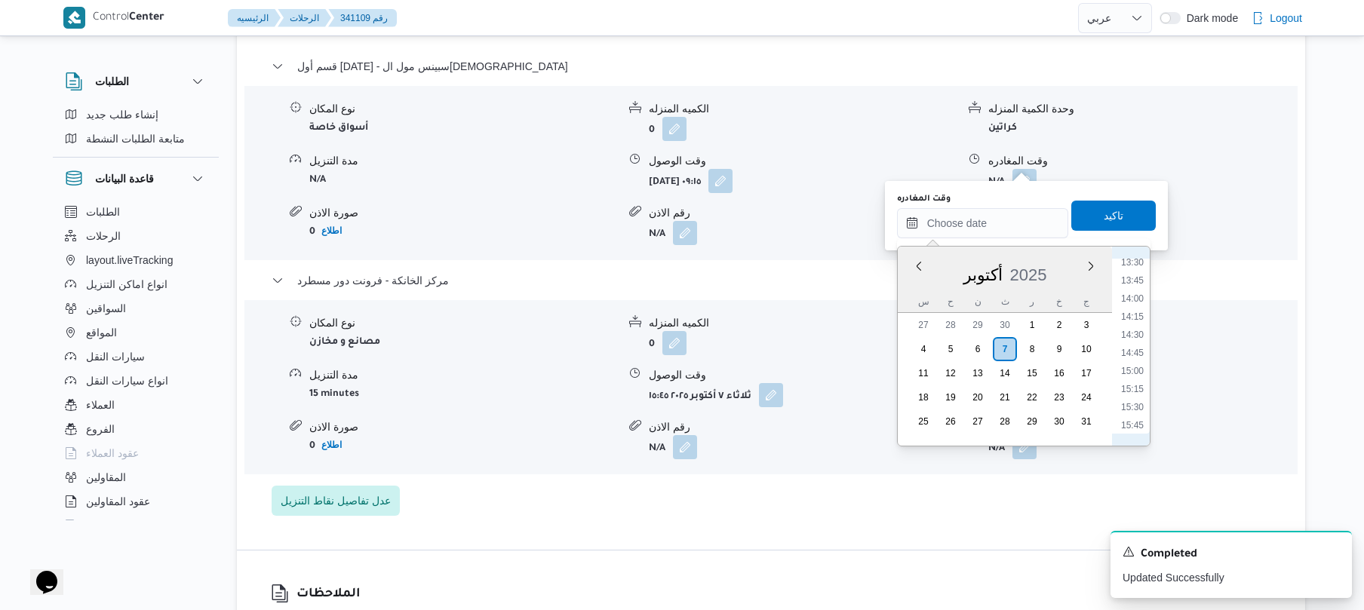
scroll to position [936, 0]
click at [1133, 394] on li "14:45" at bounding box center [1132, 398] width 35 height 15
type input "٠٧/١٠/٢٠٢٥ ١٤:٤٥"
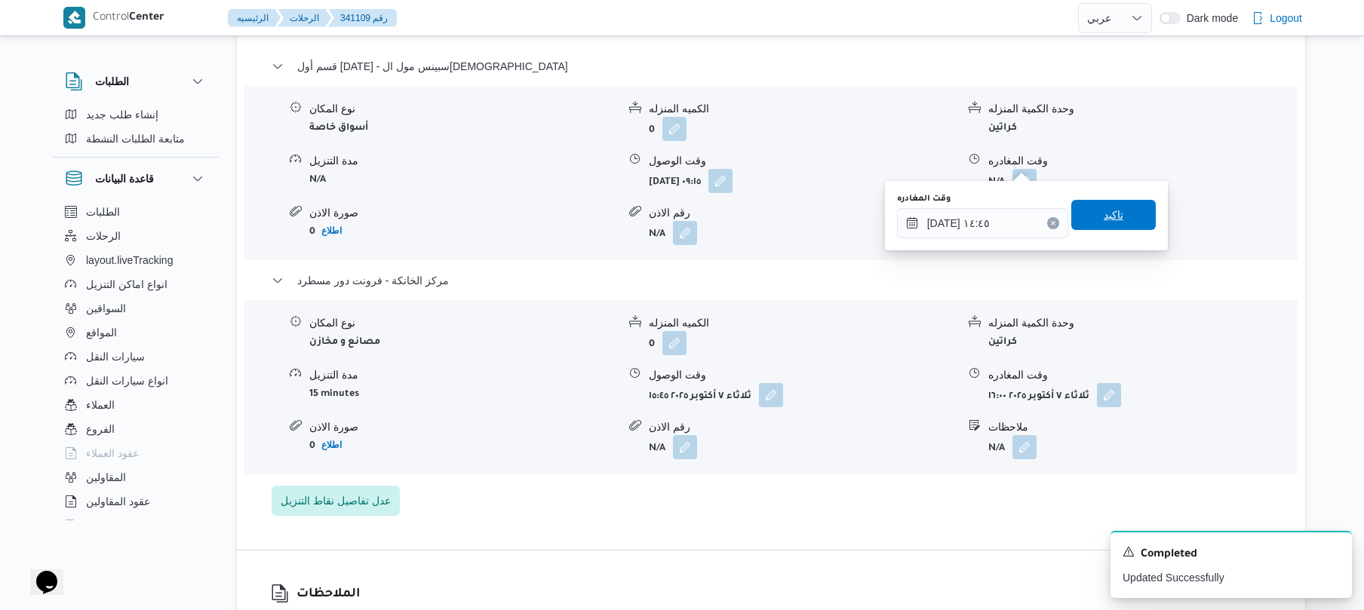
click at [1133, 207] on span "تاكيد" at bounding box center [1114, 215] width 85 height 30
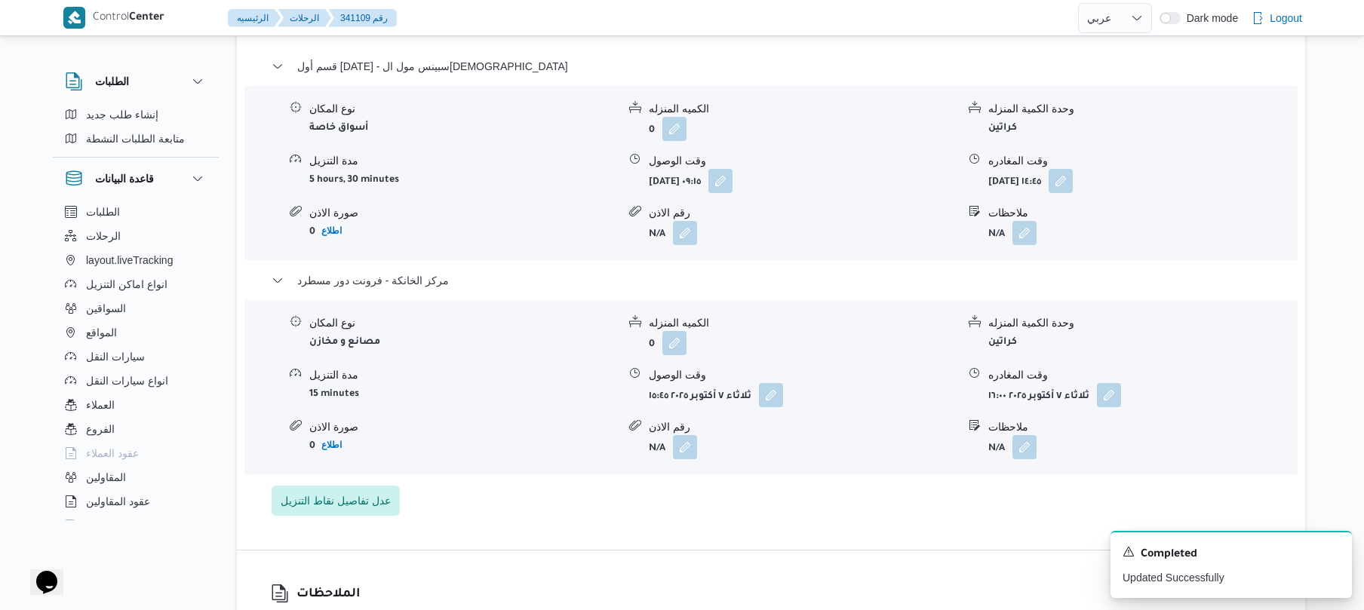
scroll to position [0, 0]
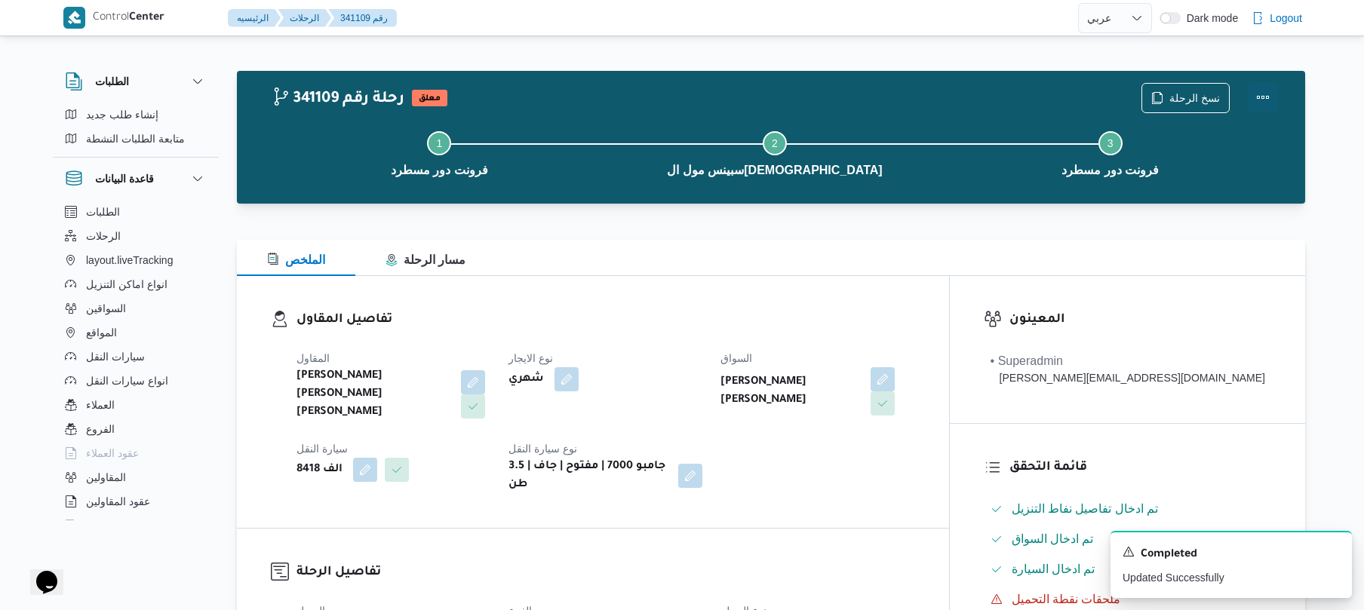
click at [1263, 101] on button "Actions" at bounding box center [1263, 97] width 30 height 30
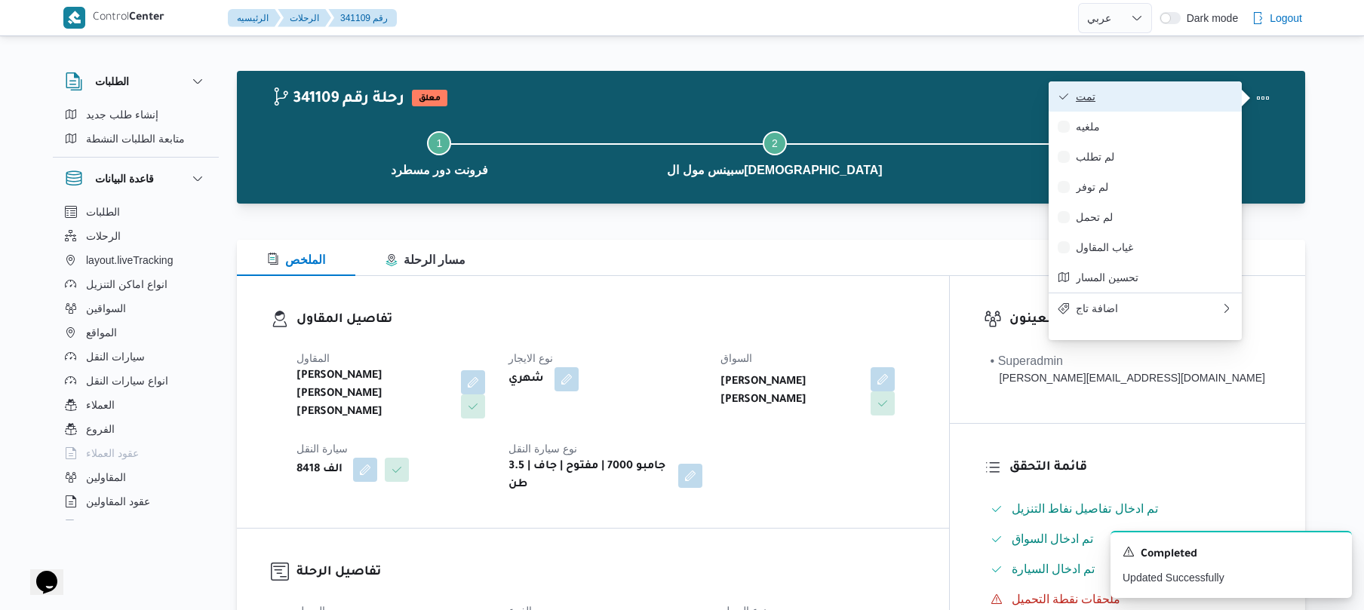
click at [1159, 103] on span "تمت" at bounding box center [1154, 97] width 157 height 12
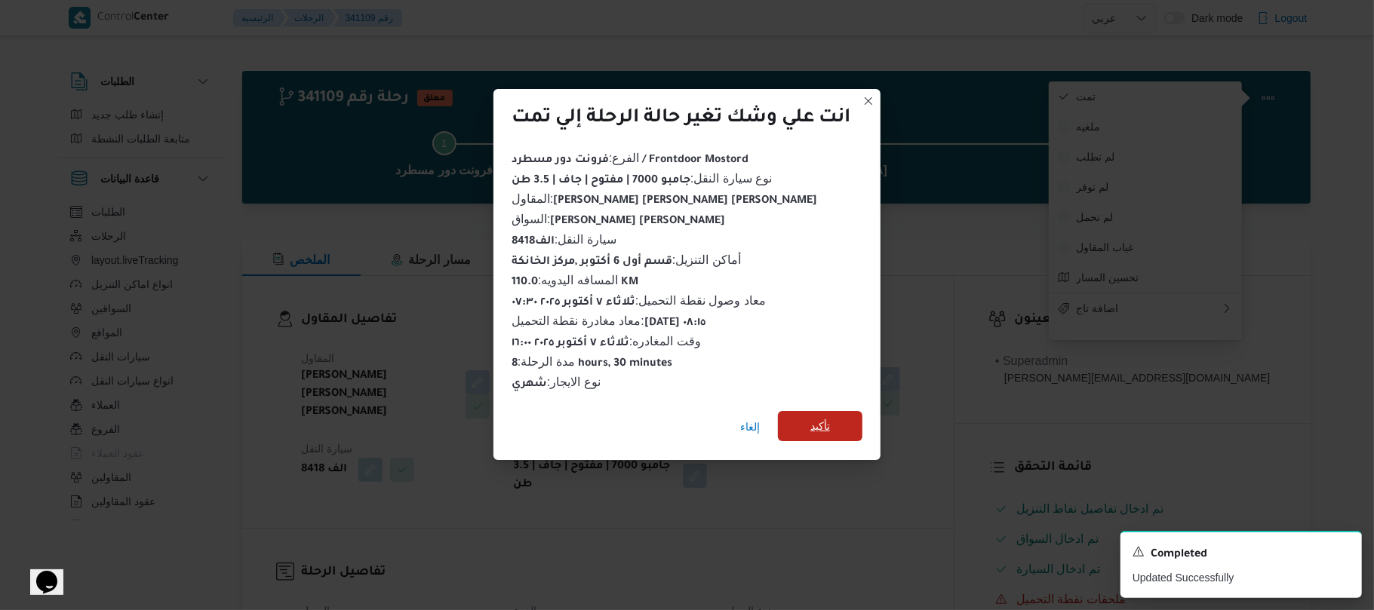
click at [841, 417] on span "تأكيد" at bounding box center [820, 426] width 85 height 30
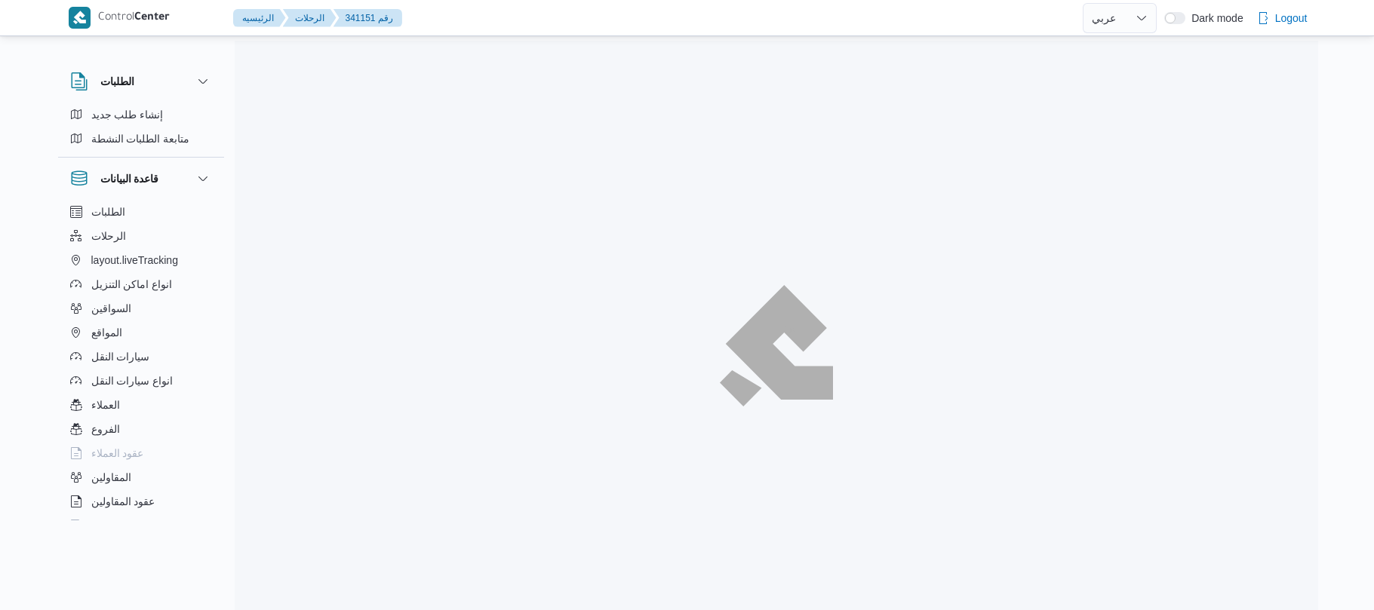
select select "ar"
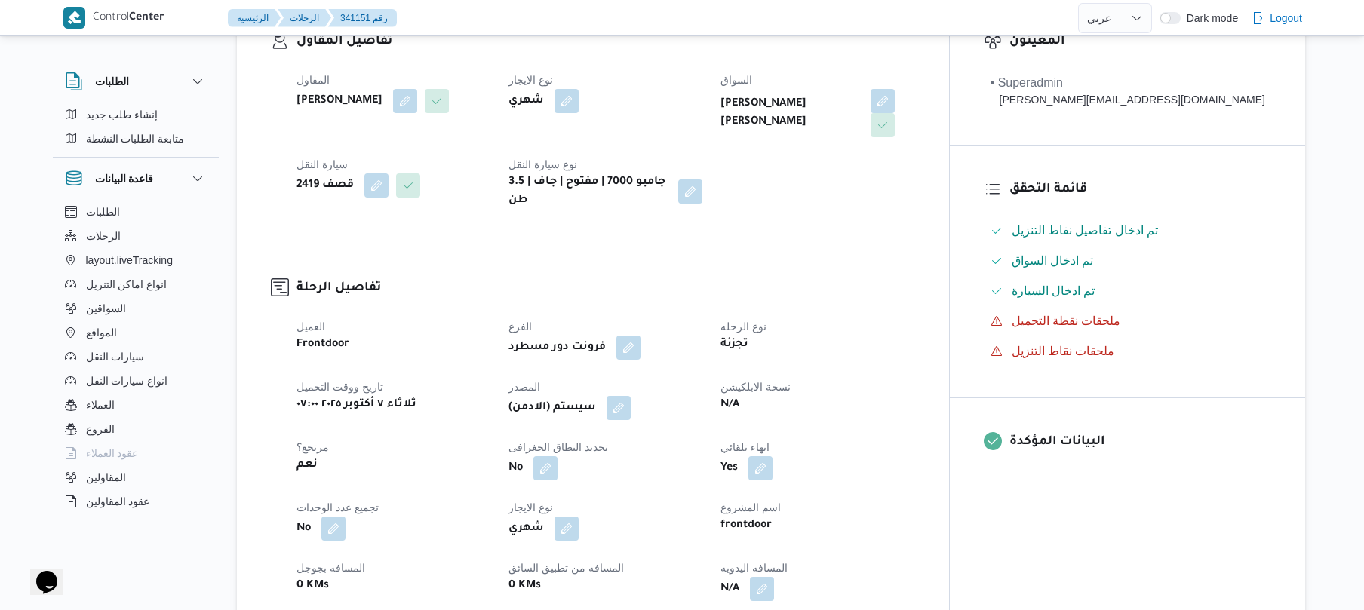
scroll to position [483, 0]
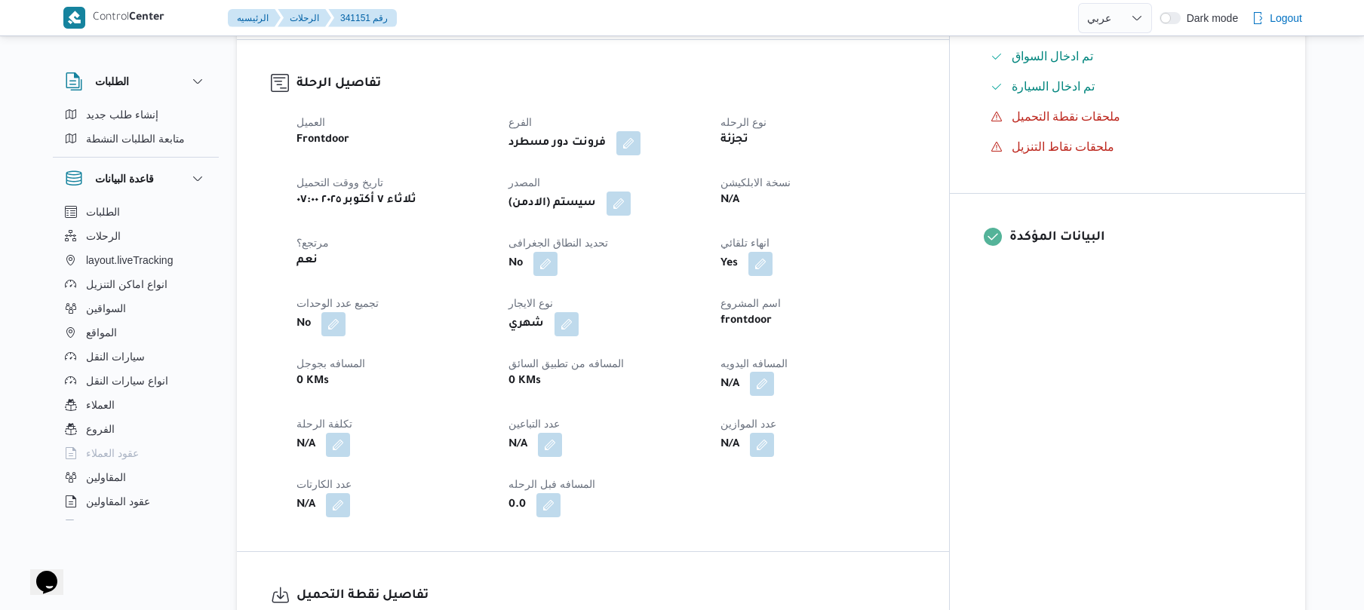
click at [774, 374] on button "button" at bounding box center [762, 384] width 24 height 24
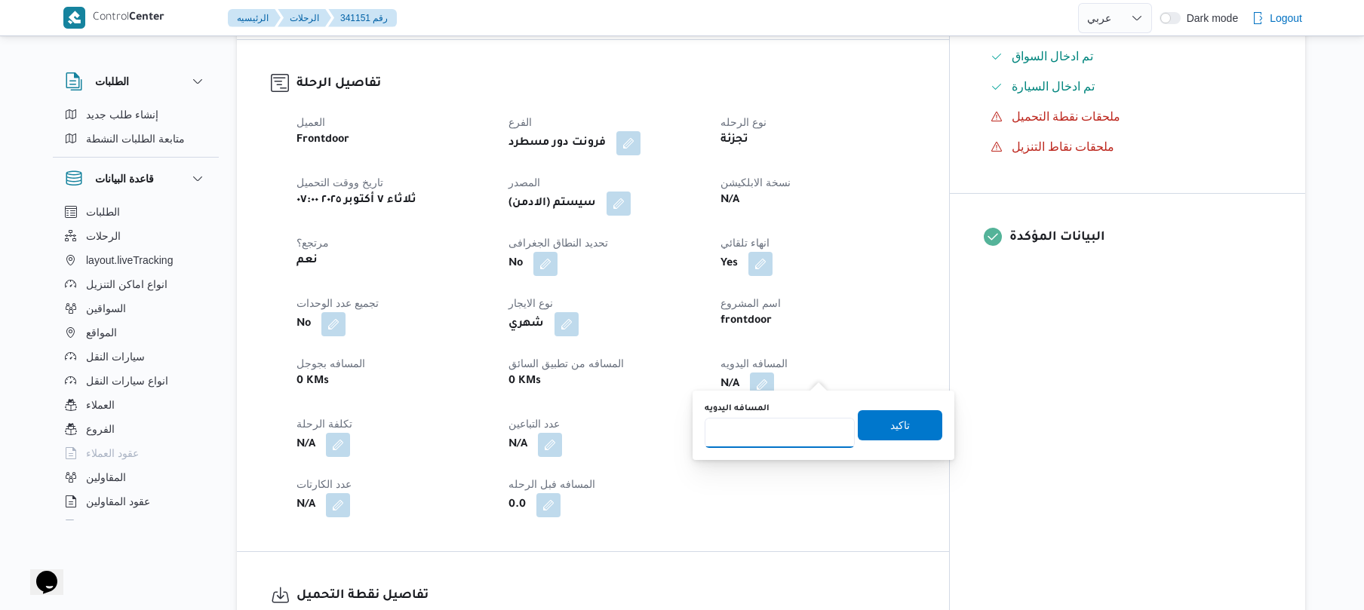
click at [777, 424] on input "المسافه اليدويه" at bounding box center [780, 433] width 150 height 30
type input "70"
click at [891, 427] on span "تاكيد" at bounding box center [900, 425] width 20 height 18
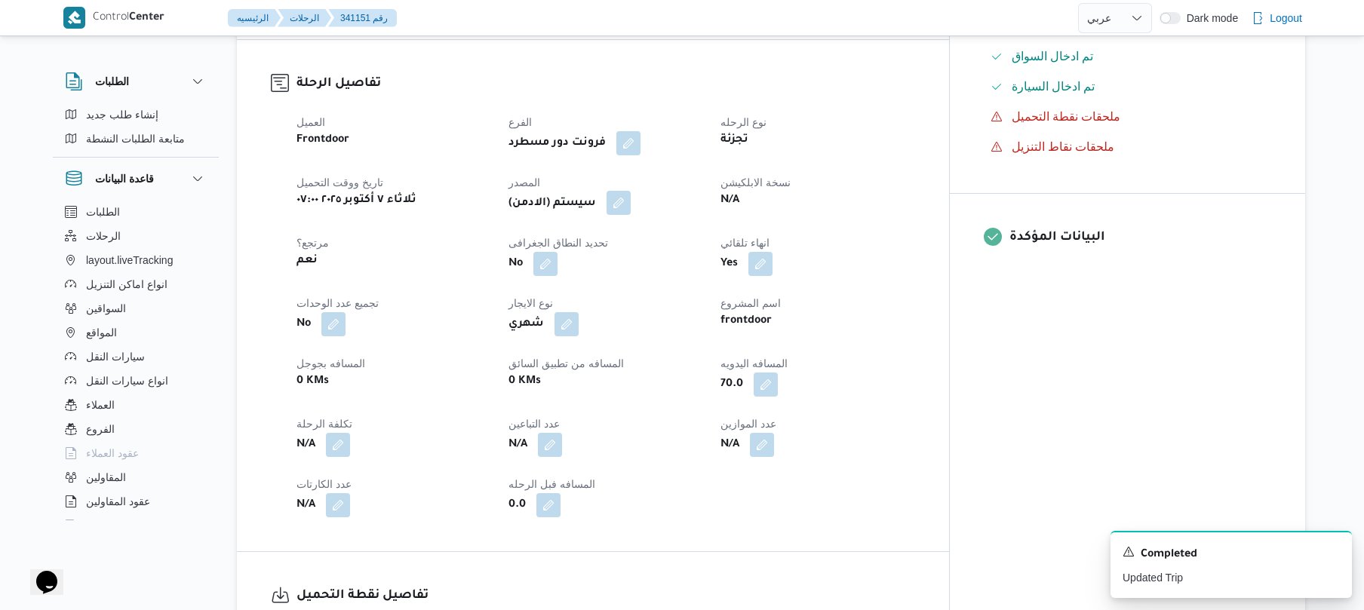
click at [631, 198] on button "button" at bounding box center [619, 203] width 24 height 24
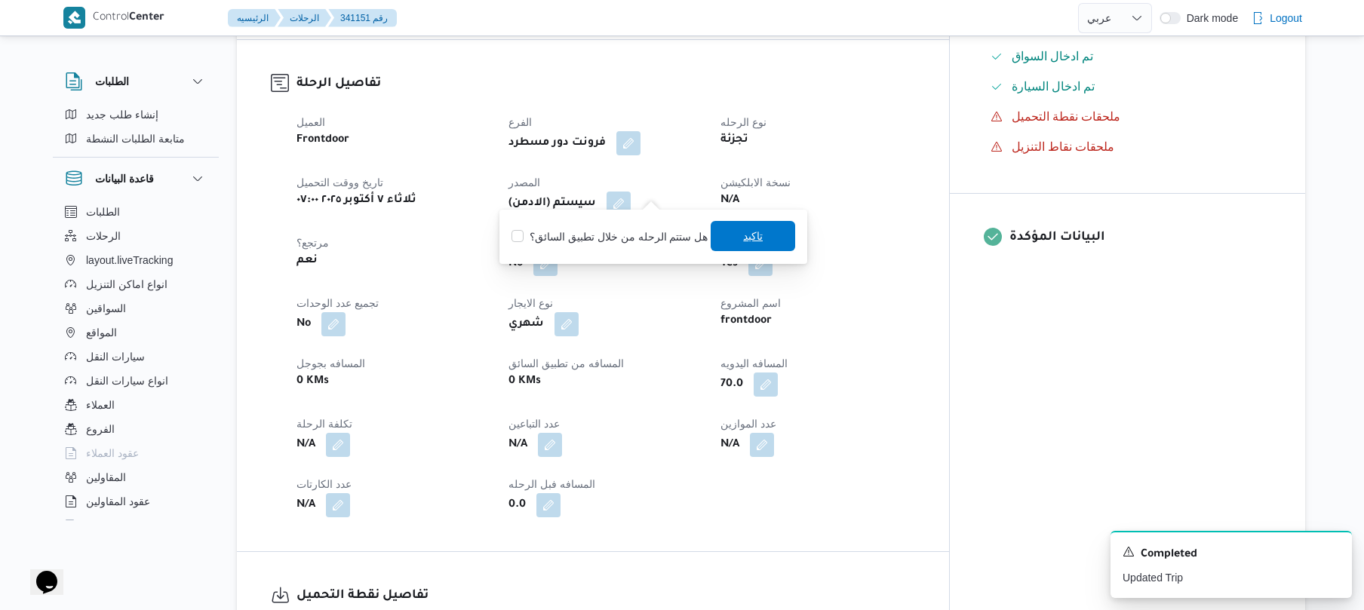
click at [726, 235] on span "تاكيد" at bounding box center [753, 236] width 85 height 30
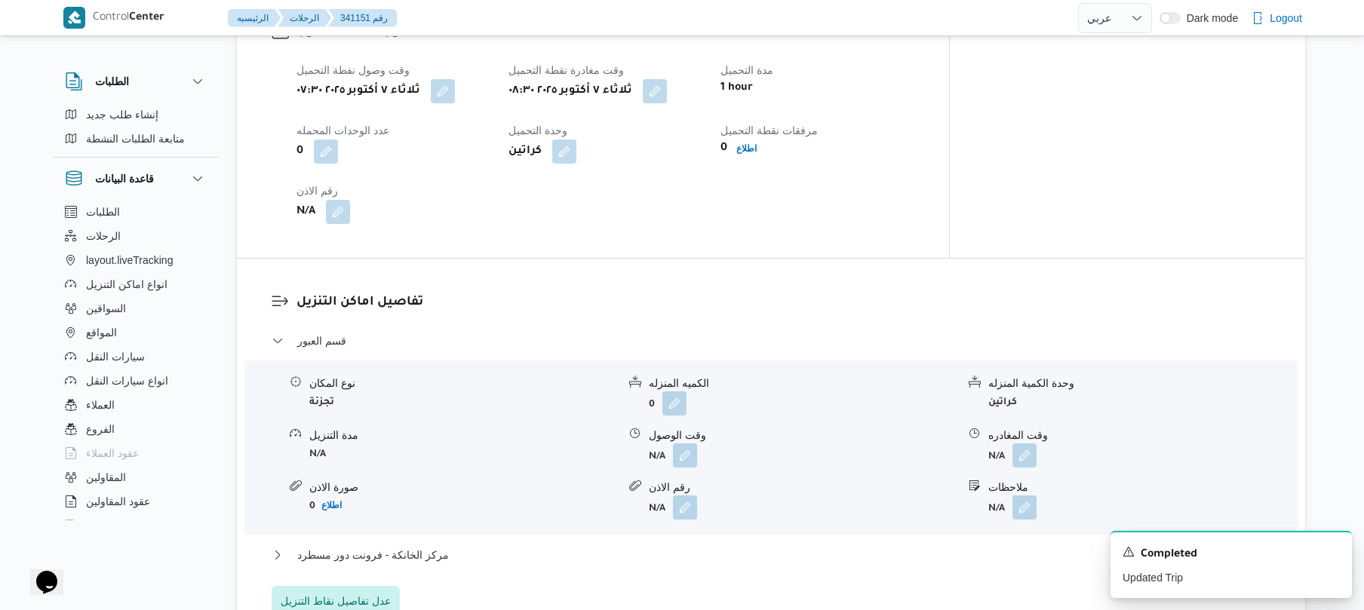
scroll to position [1046, 0]
click at [681, 444] on button "button" at bounding box center [685, 456] width 24 height 24
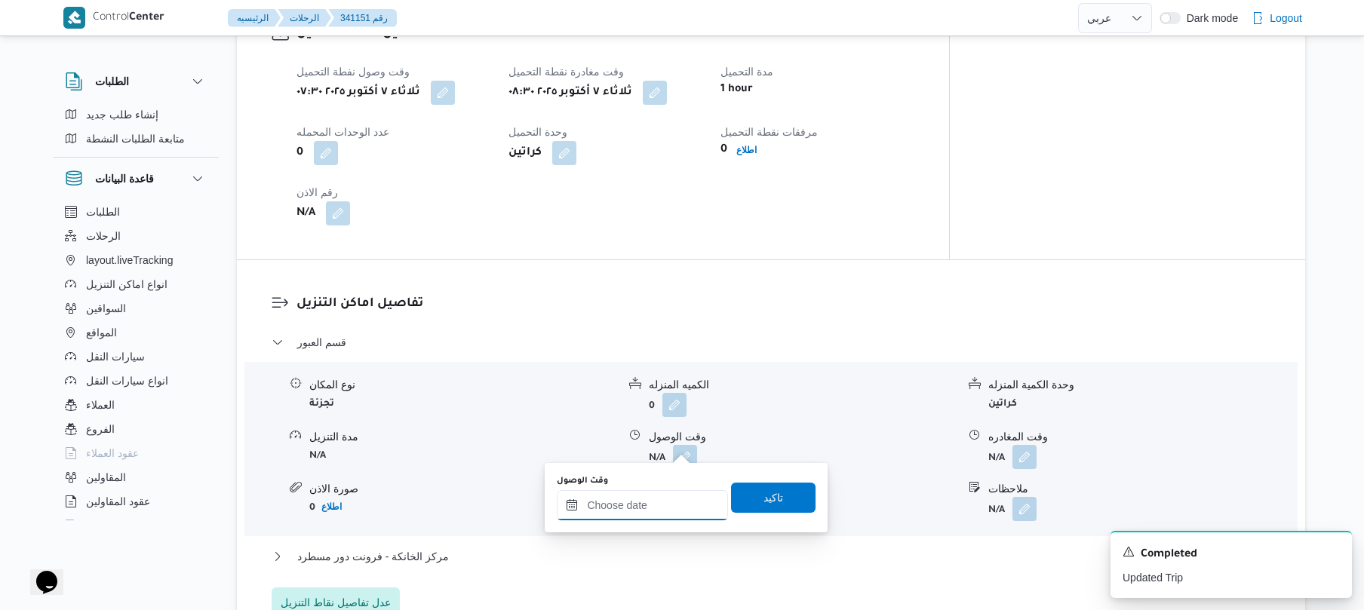
click at [623, 501] on input "وقت الوصول" at bounding box center [642, 505] width 171 height 30
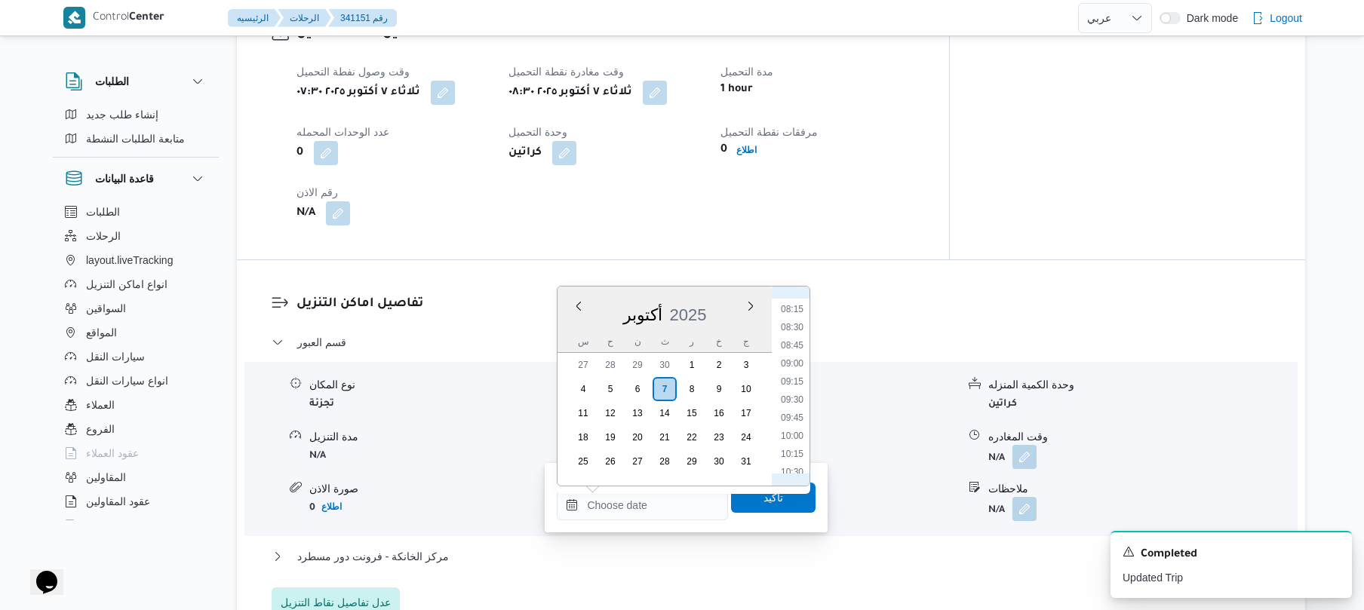
scroll to position [537, 0]
click at [794, 424] on li "09:00" at bounding box center [792, 421] width 35 height 15
type input "[DATE] ٠٩:٠٠"
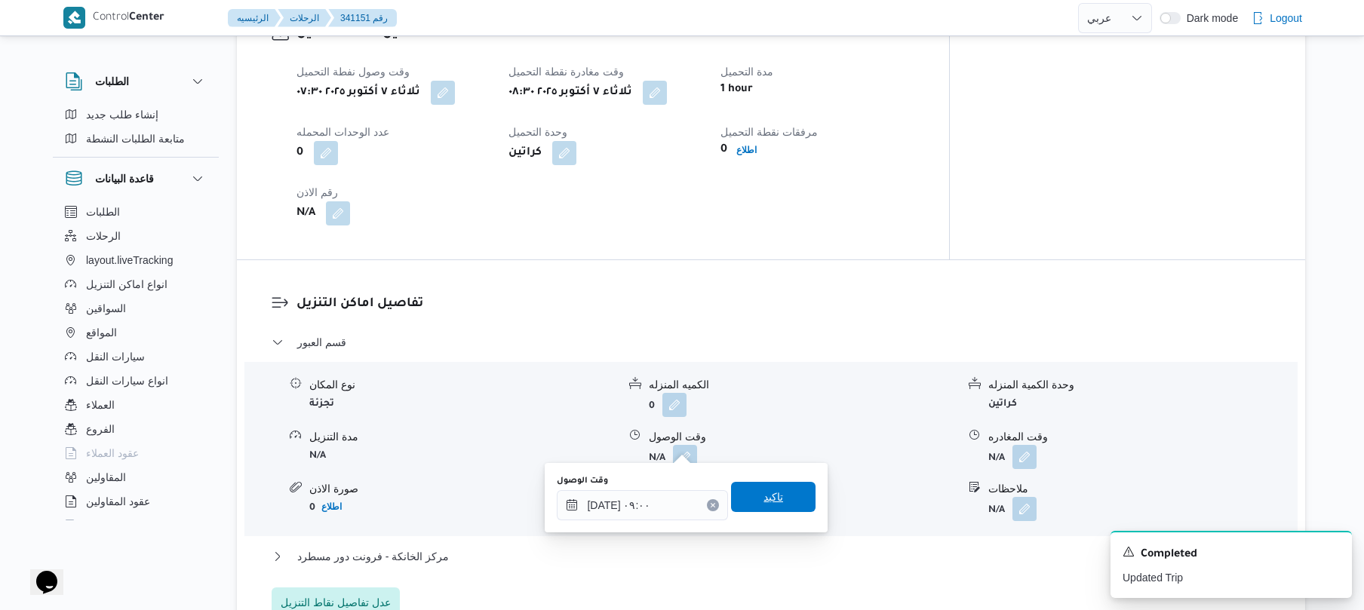
click at [770, 501] on span "تاكيد" at bounding box center [774, 497] width 20 height 18
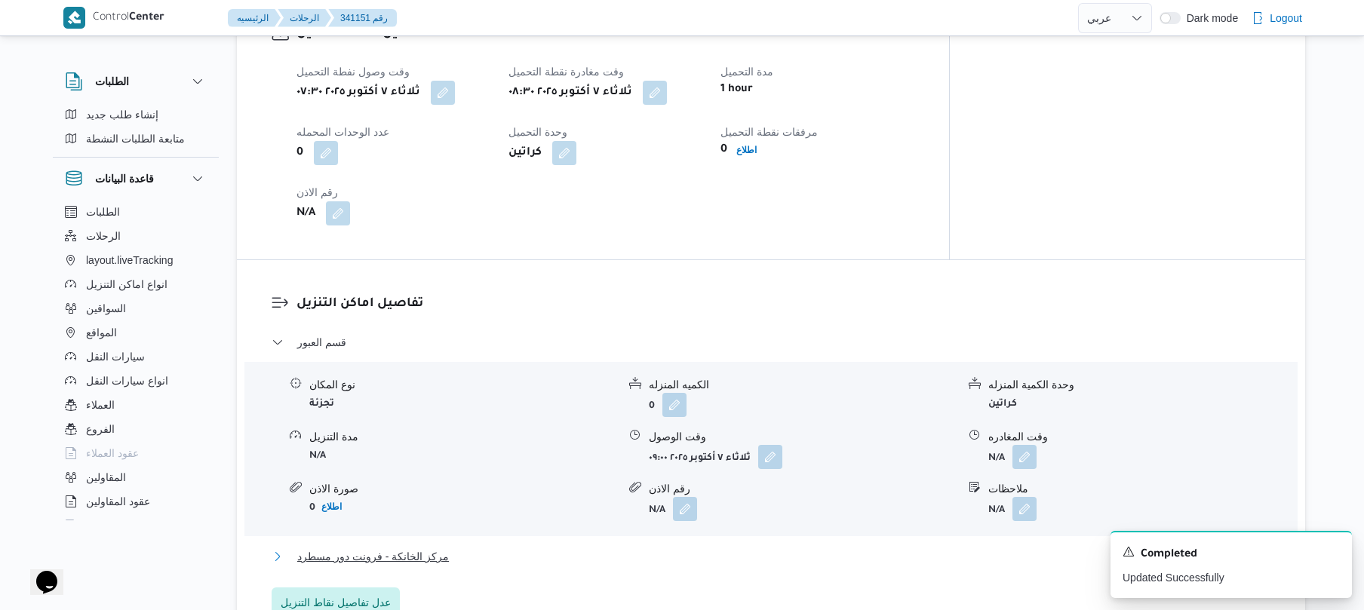
click at [683, 548] on button "مركز الخانكة - فرونت دور مسطرد" at bounding box center [772, 557] width 1000 height 18
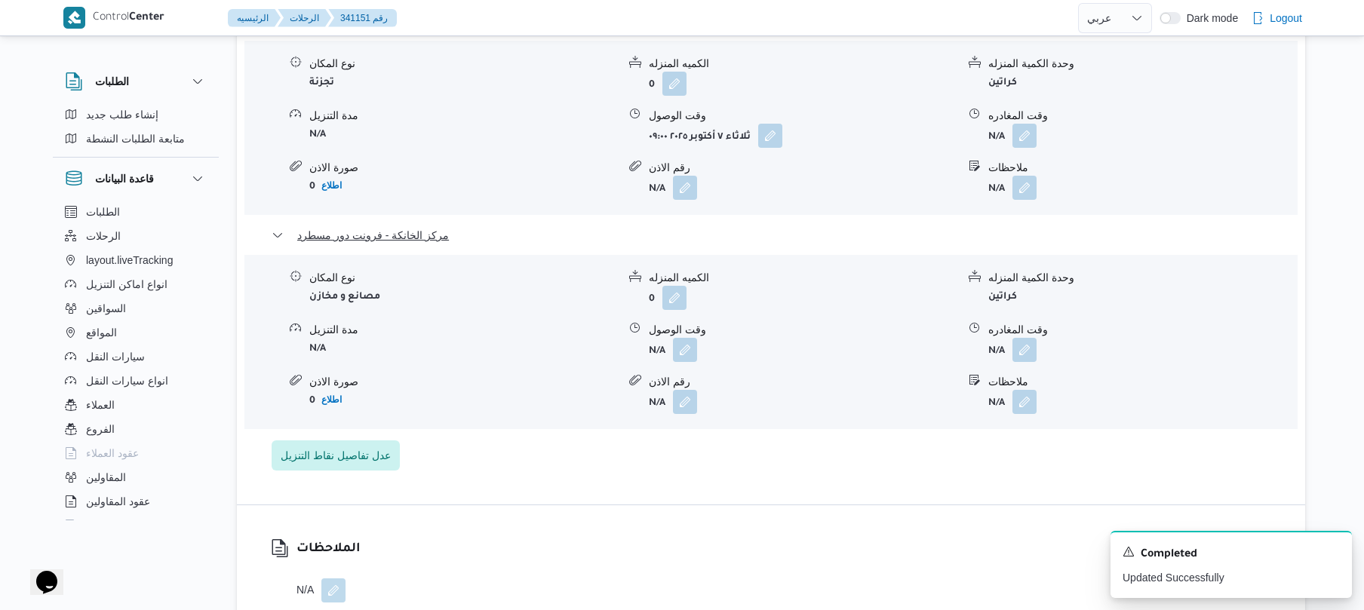
scroll to position [1408, 0]
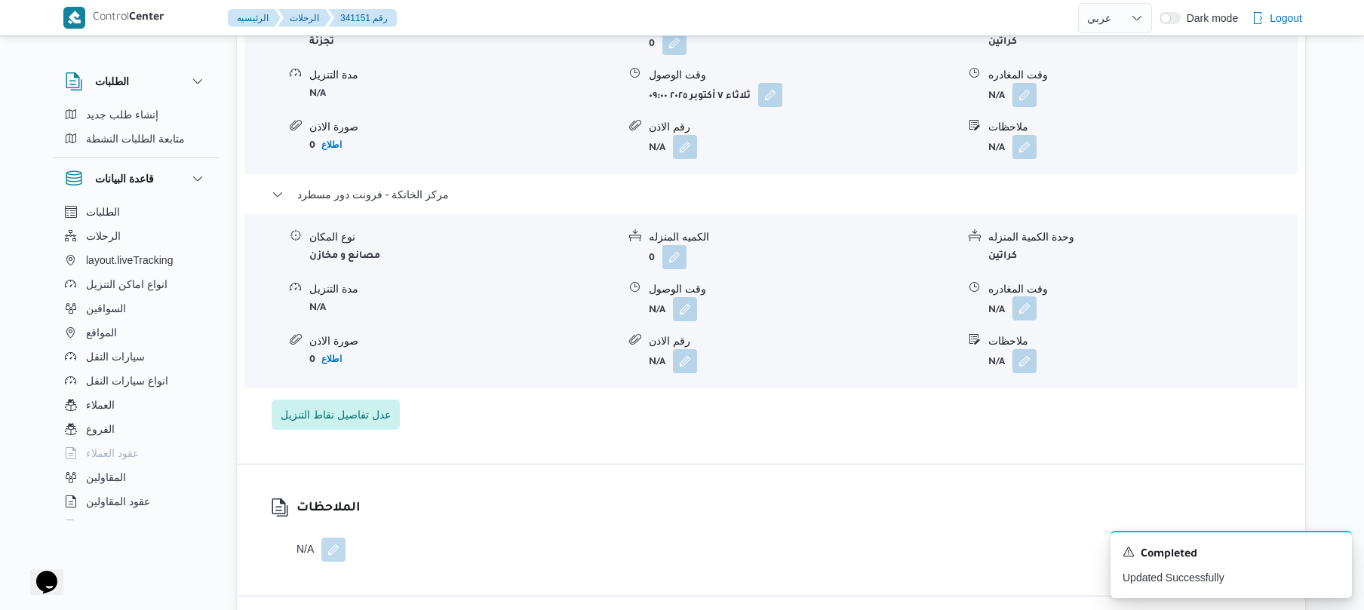
click at [1032, 297] on button "button" at bounding box center [1025, 309] width 24 height 24
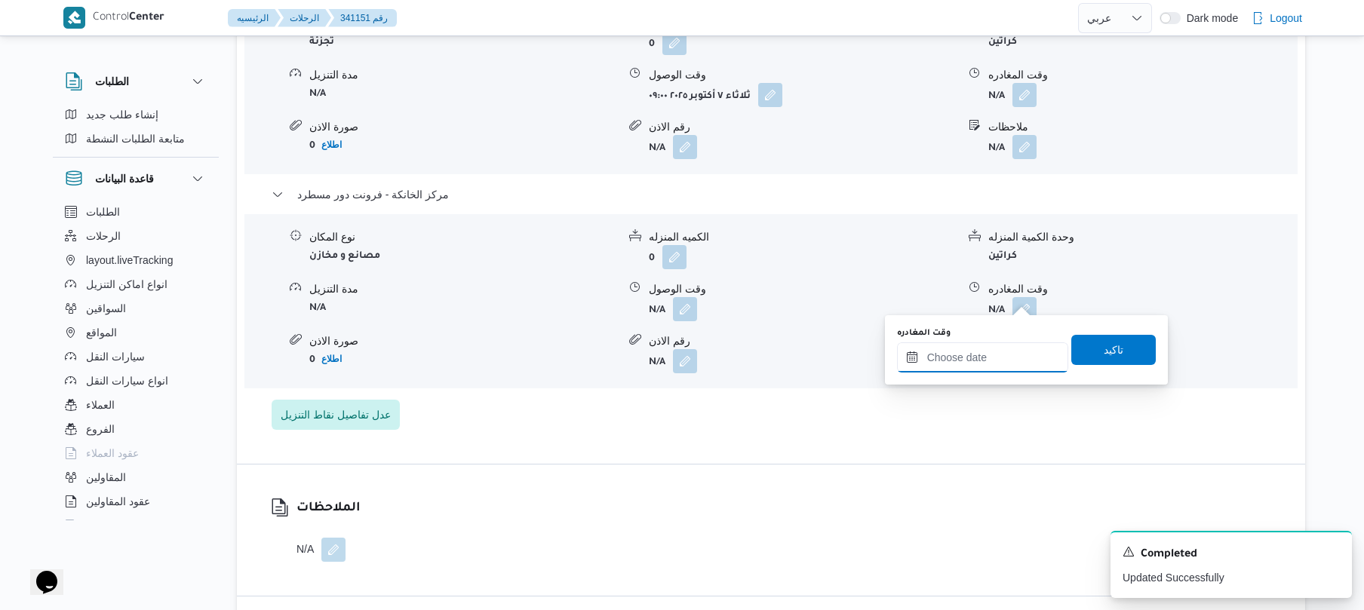
click at [989, 357] on input "وقت المغادره" at bounding box center [982, 358] width 171 height 30
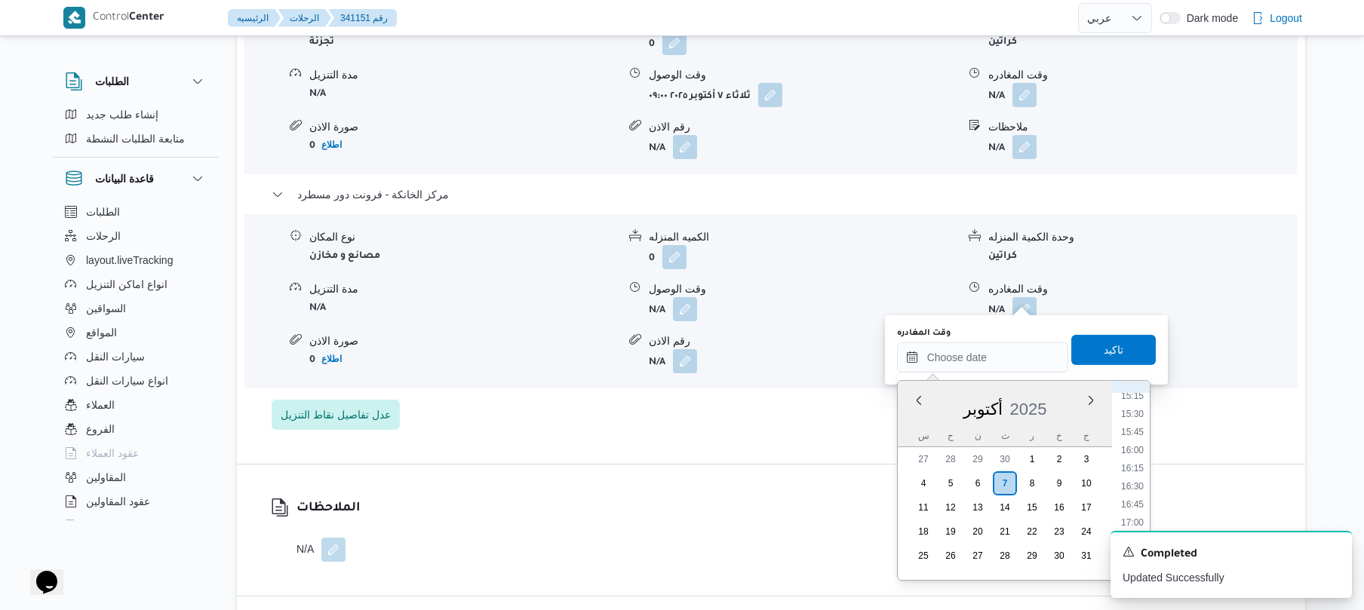
scroll to position [1084, 0]
click at [1138, 438] on li "15:30" at bounding box center [1132, 439] width 35 height 15
type input "[DATE] ١٥:٣٠"
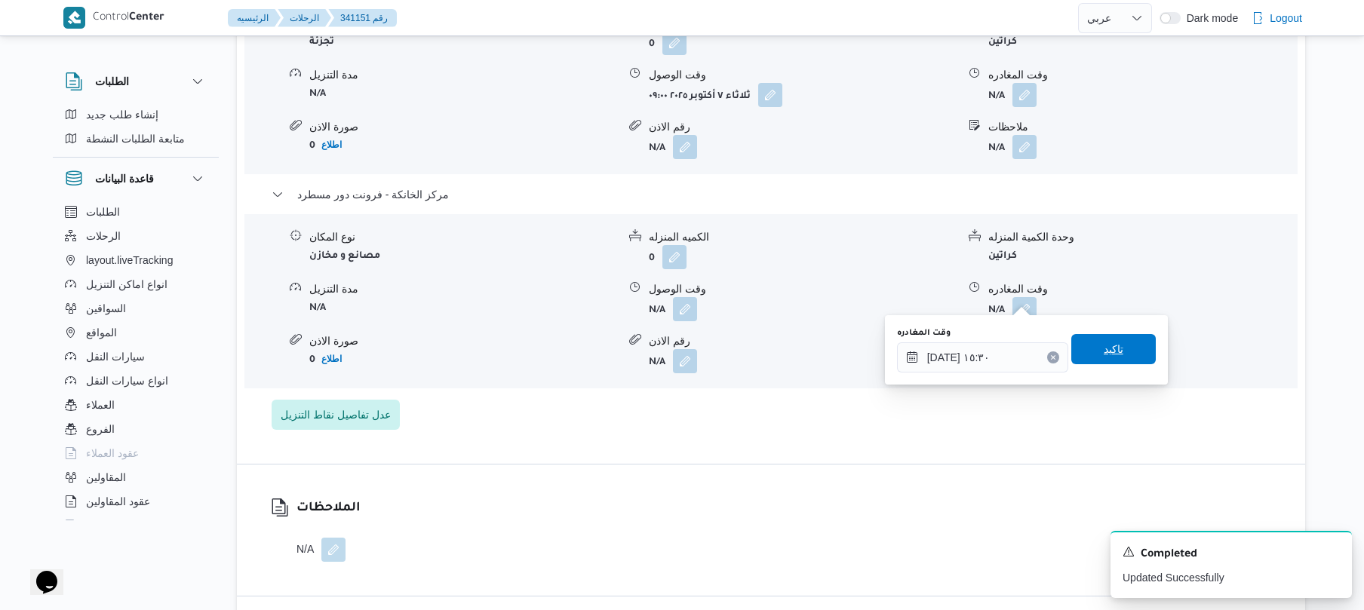
click at [1127, 347] on span "تاكيد" at bounding box center [1114, 349] width 85 height 30
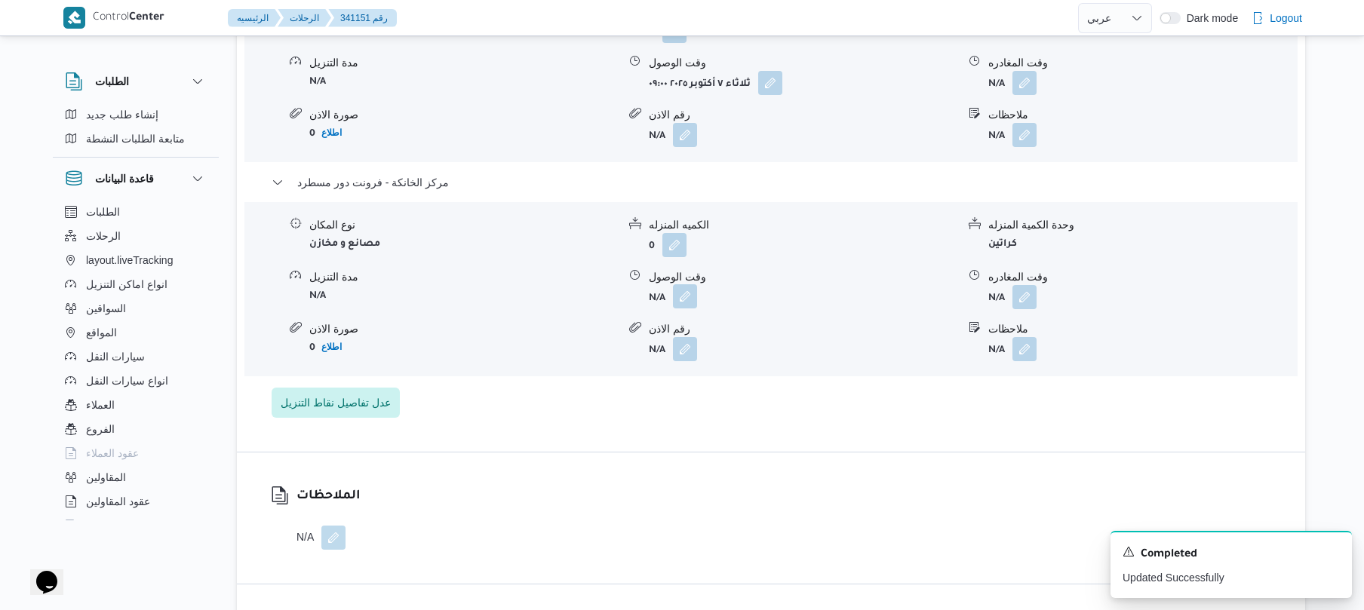
click at [682, 294] on button "button" at bounding box center [685, 296] width 24 height 24
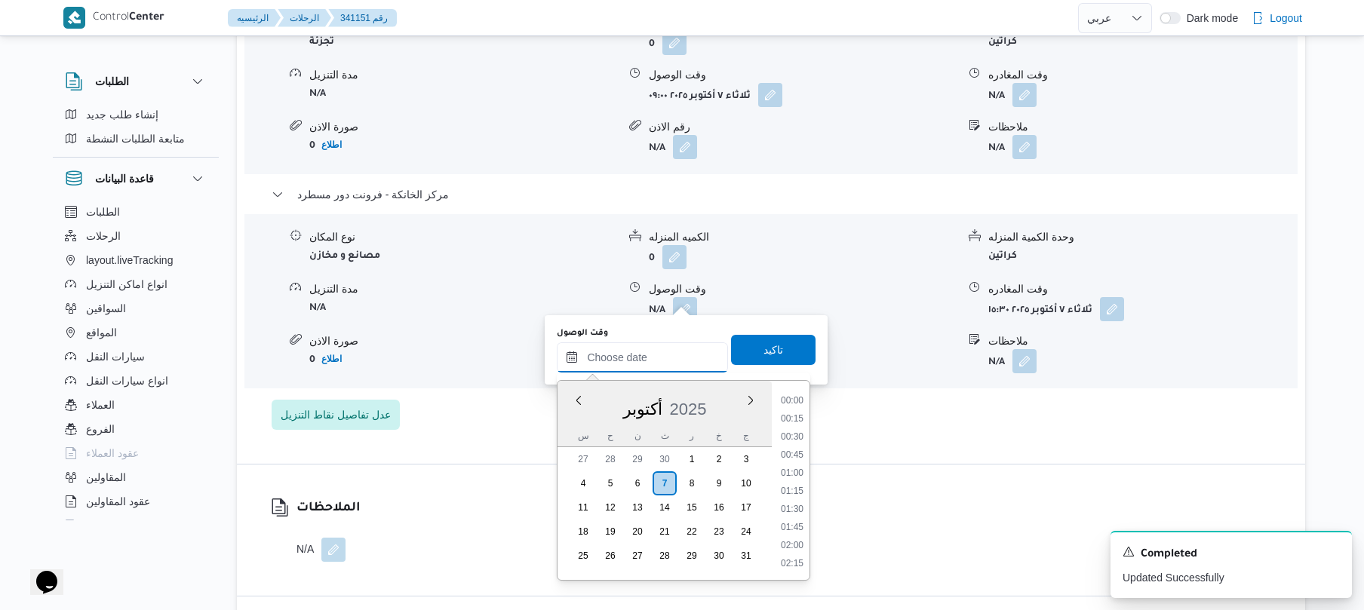
click at [672, 360] on input "وقت الوصول" at bounding box center [642, 358] width 171 height 30
click at [792, 423] on li "15:15" at bounding box center [792, 421] width 35 height 15
type input "٠٧/١٠/٢٠٢٥ ١٥:١٥"
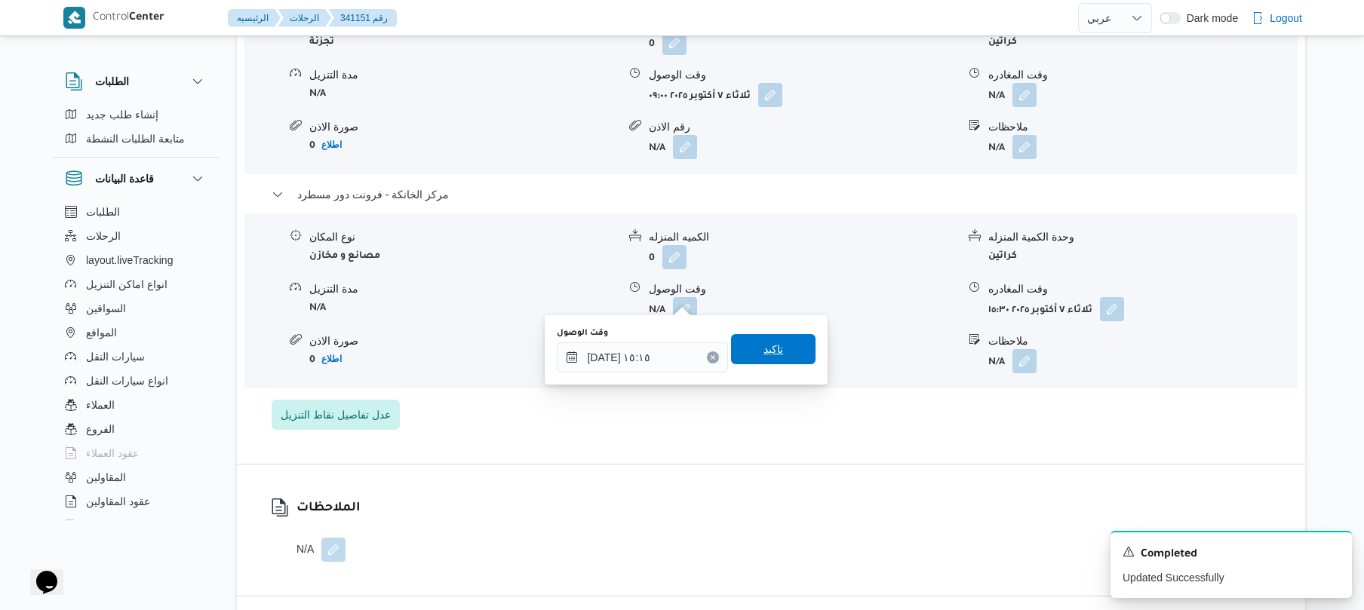
click at [779, 338] on span "تاكيد" at bounding box center [773, 349] width 85 height 30
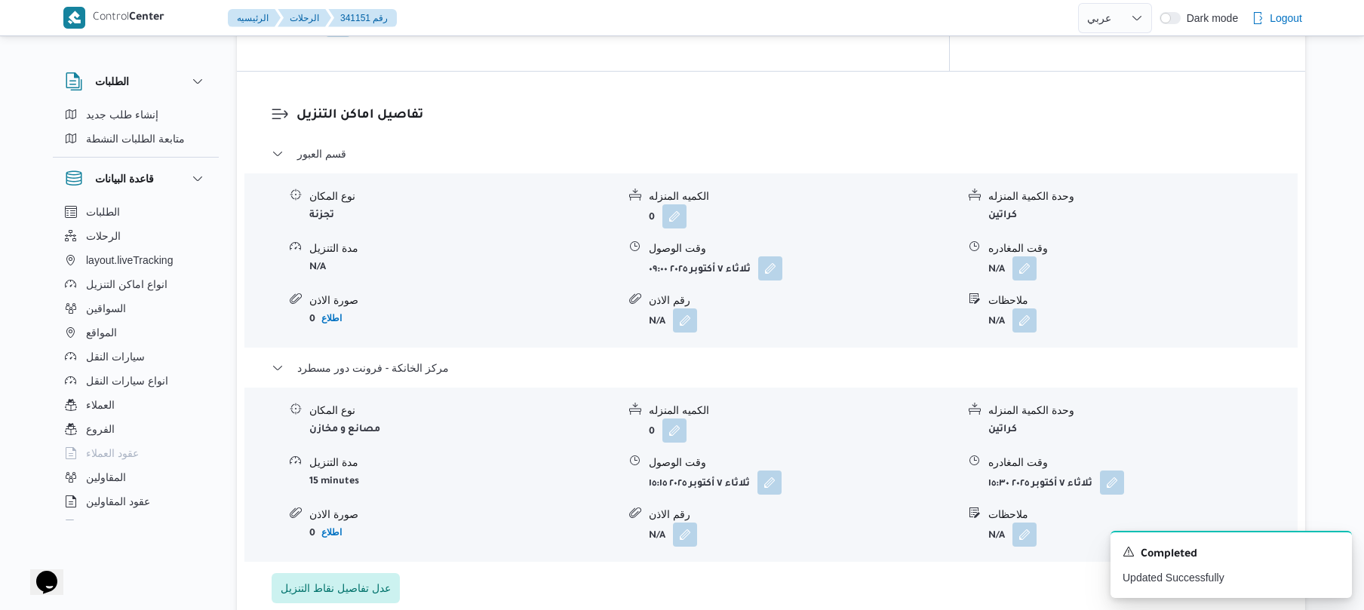
scroll to position [1207, 0]
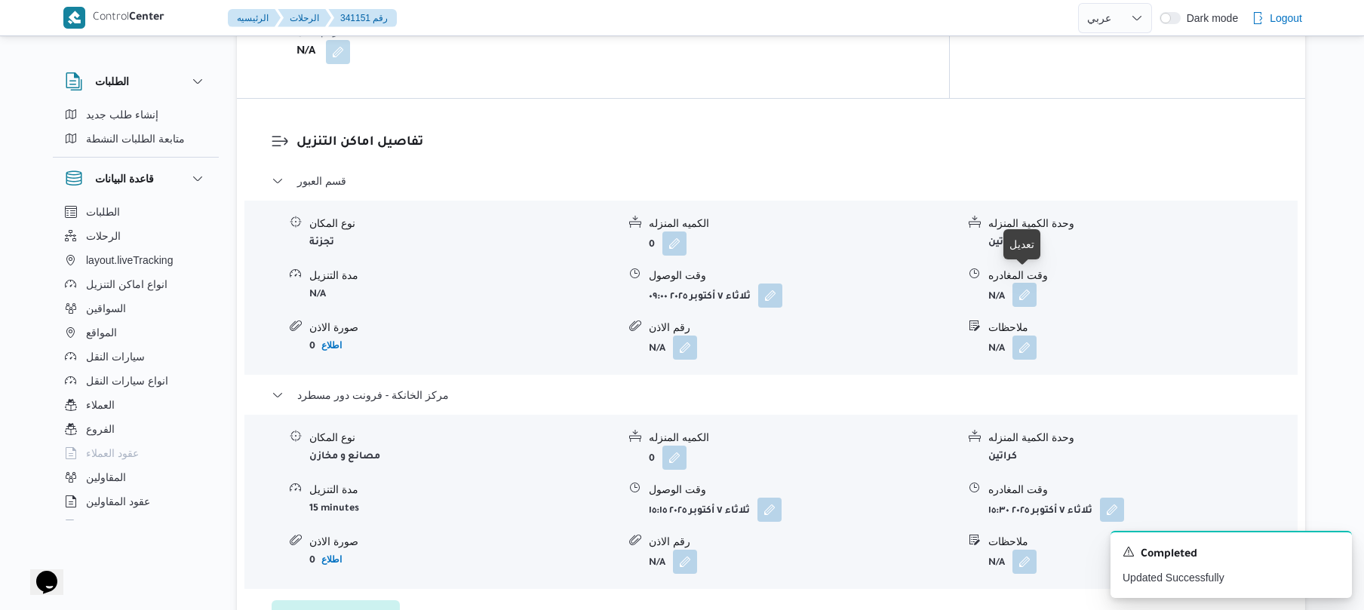
click at [1026, 283] on button "button" at bounding box center [1025, 295] width 24 height 24
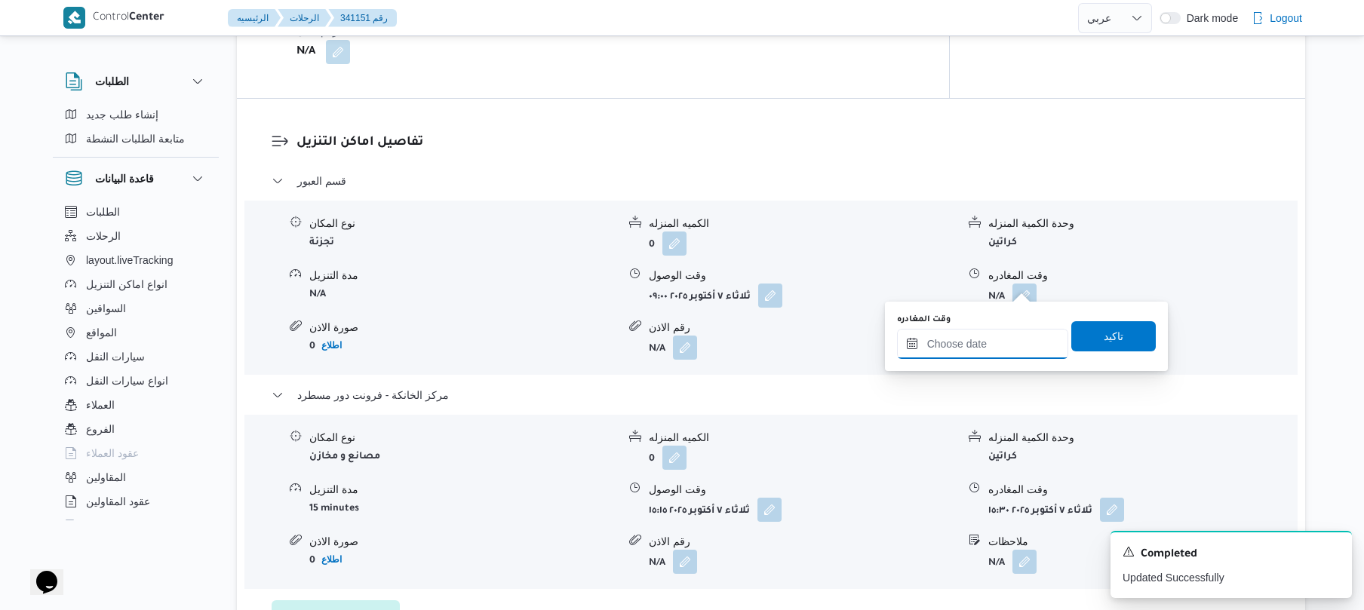
click at [986, 341] on input "وقت المغادره" at bounding box center [982, 344] width 171 height 30
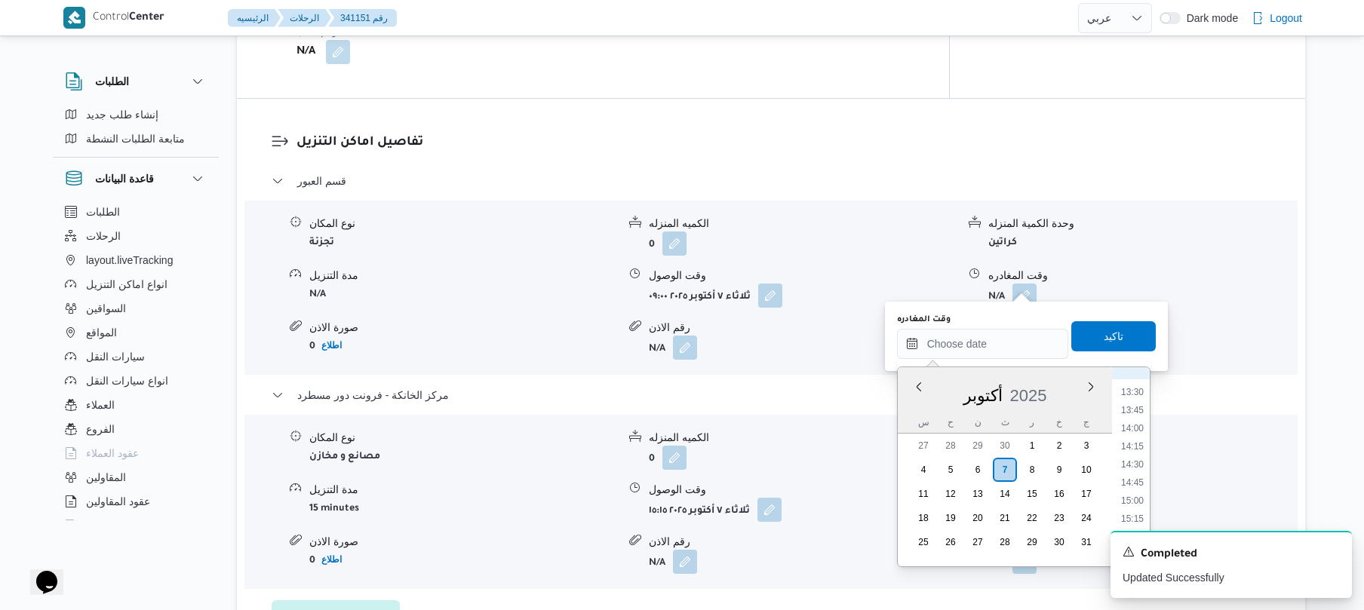
scroll to position [936, 0]
click at [1130, 516] on li "14:45" at bounding box center [1132, 519] width 35 height 15
type input "[DATE] ١٤:٤٥"
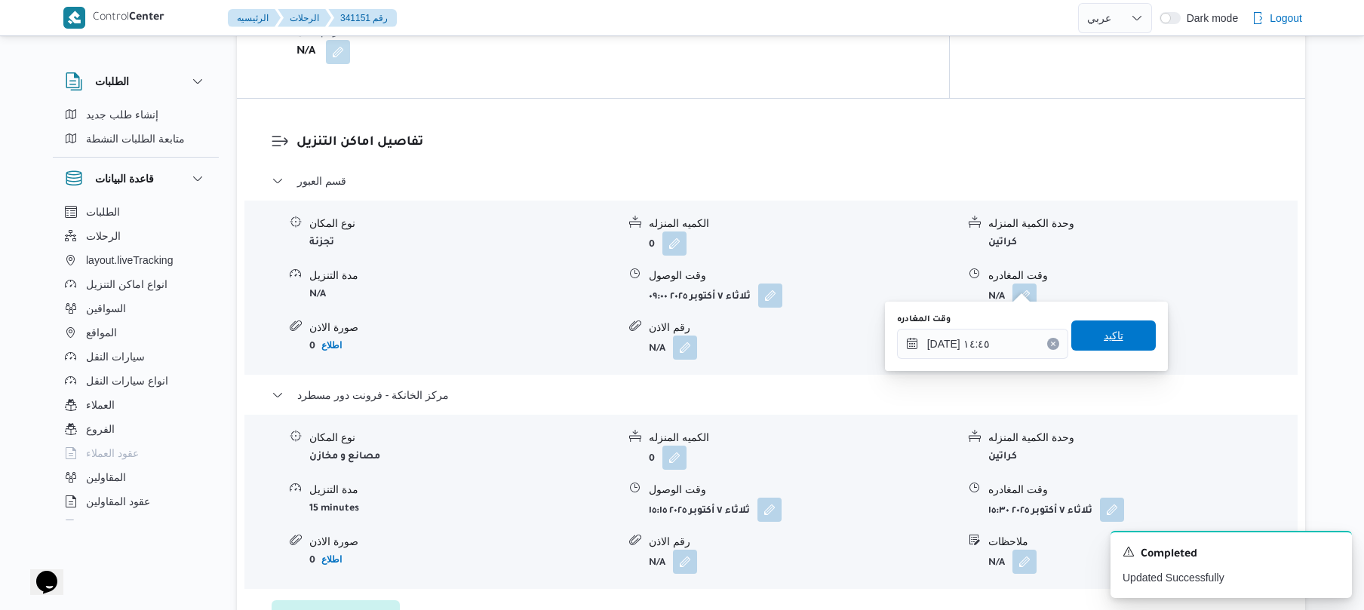
click at [1123, 341] on span "تاكيد" at bounding box center [1114, 336] width 85 height 30
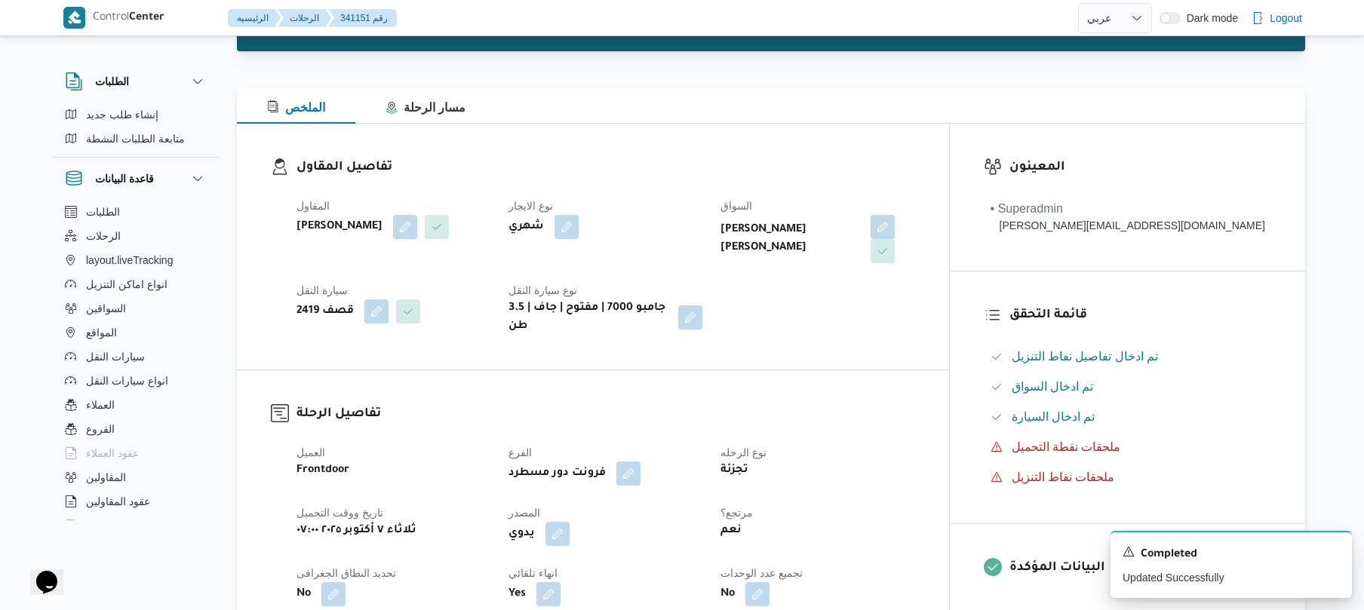
scroll to position [0, 0]
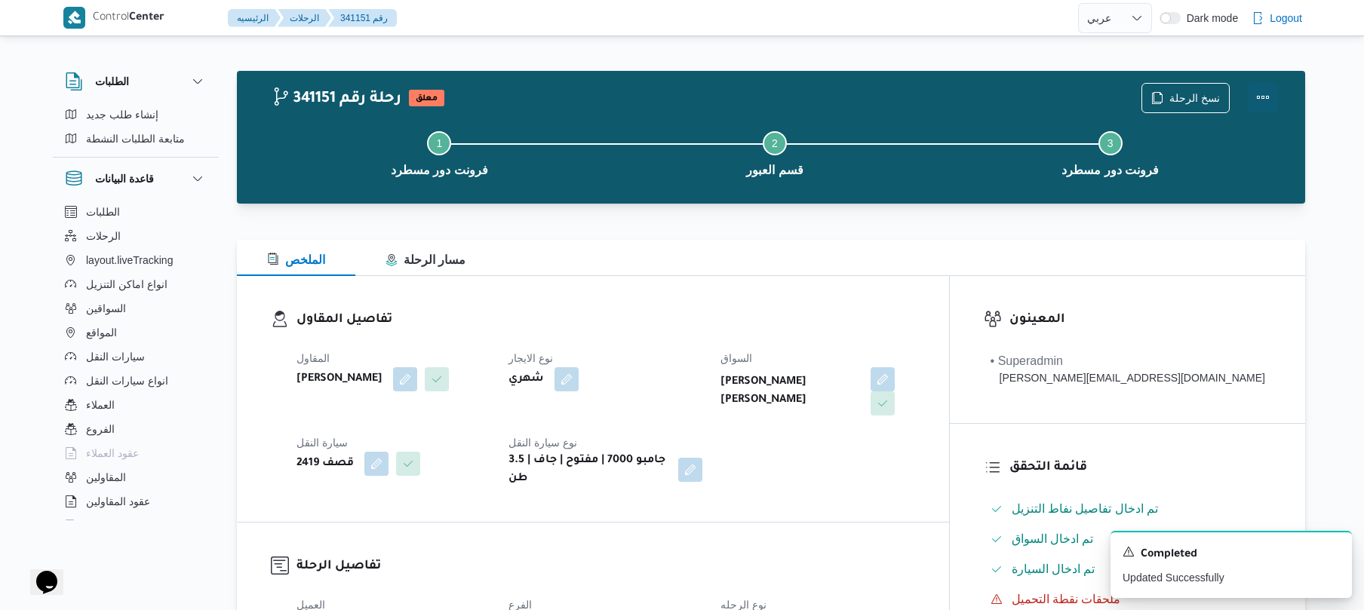
click at [1262, 94] on button "Actions" at bounding box center [1263, 97] width 30 height 30
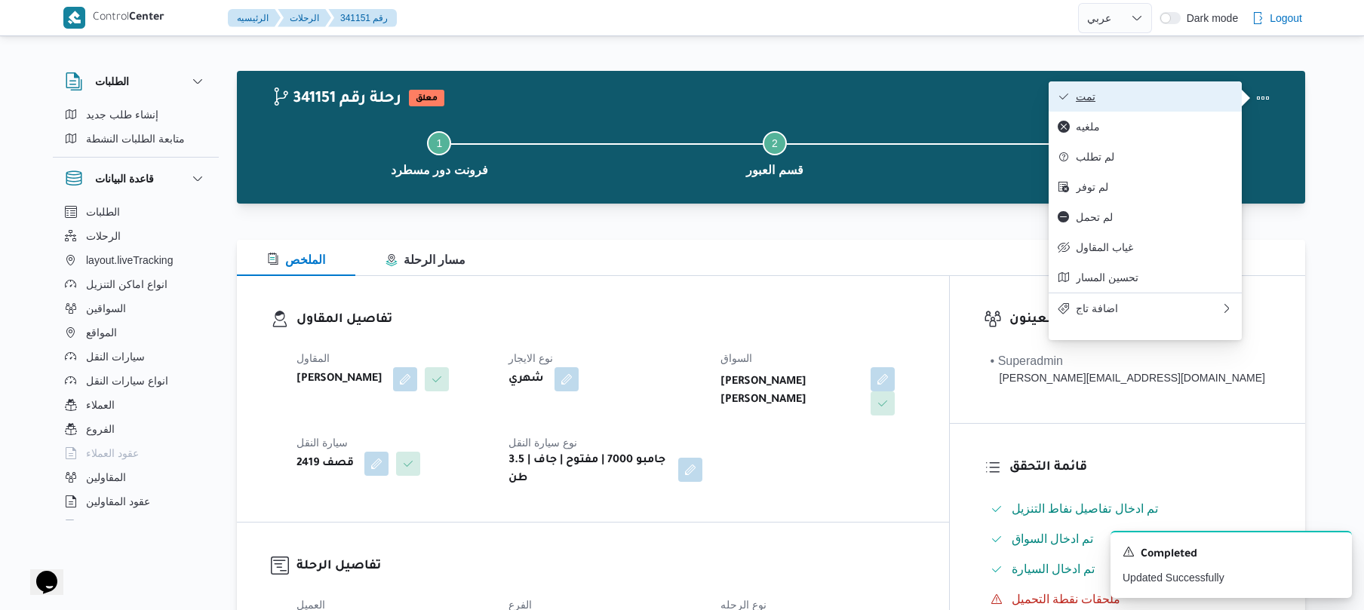
click at [1167, 97] on span "تمت" at bounding box center [1154, 97] width 157 height 12
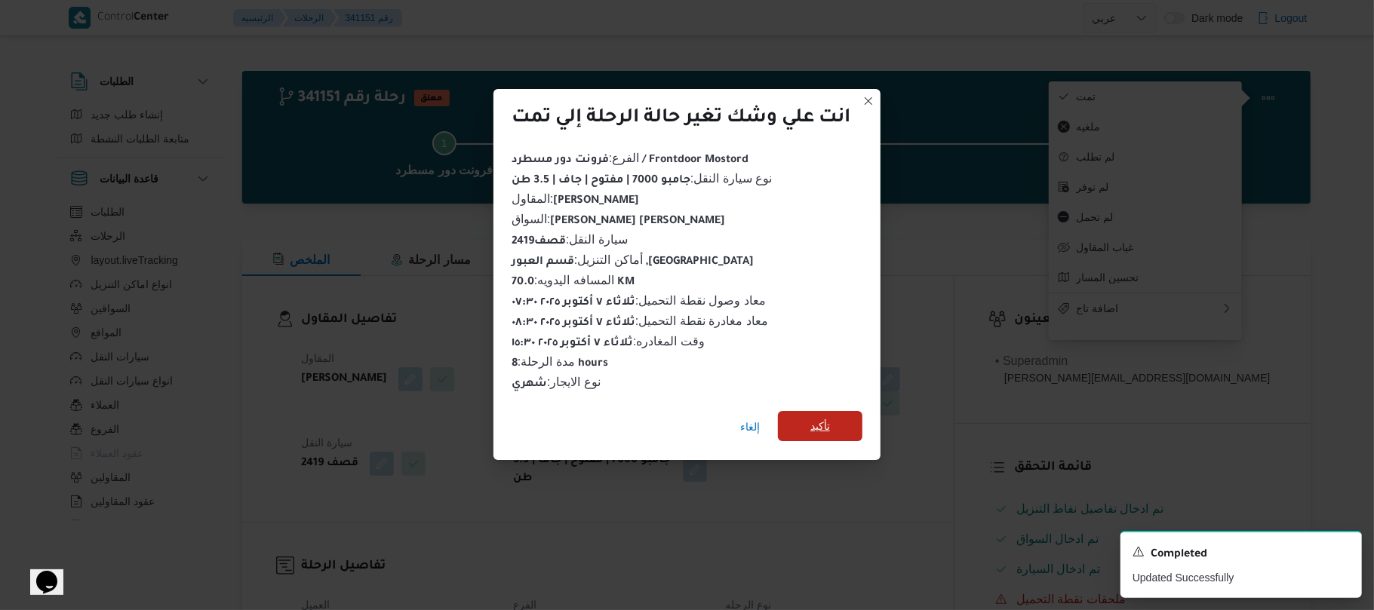
click at [852, 415] on span "تأكيد" at bounding box center [820, 426] width 85 height 30
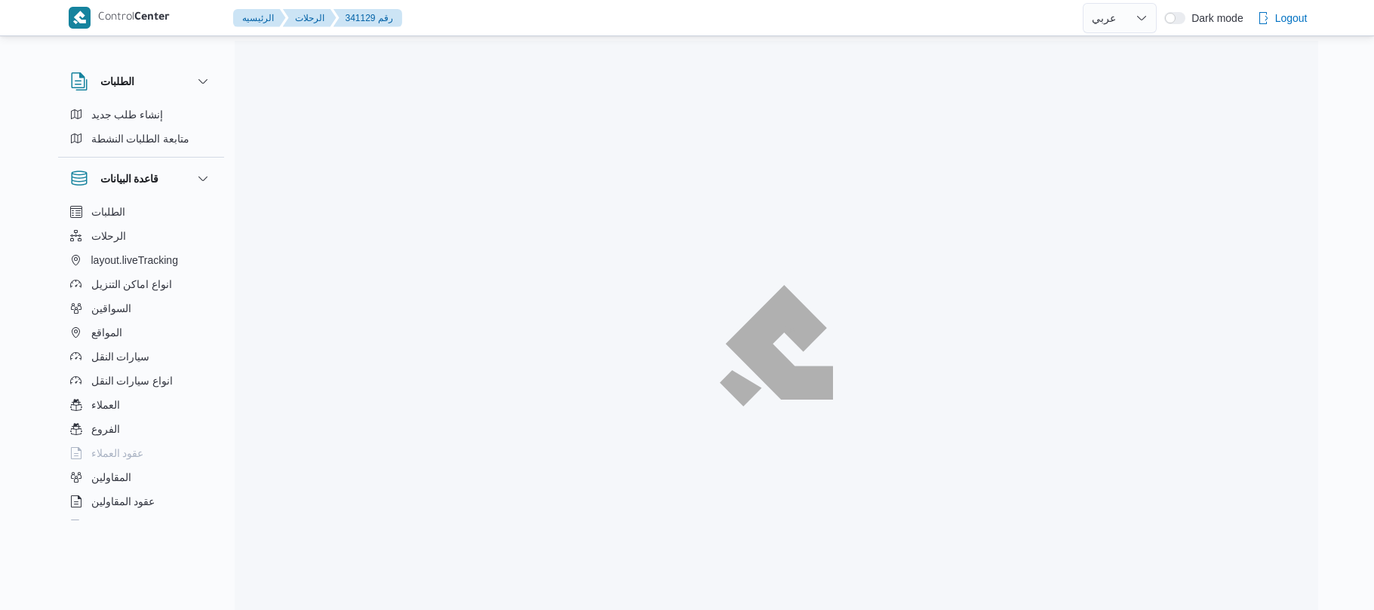
select select "ar"
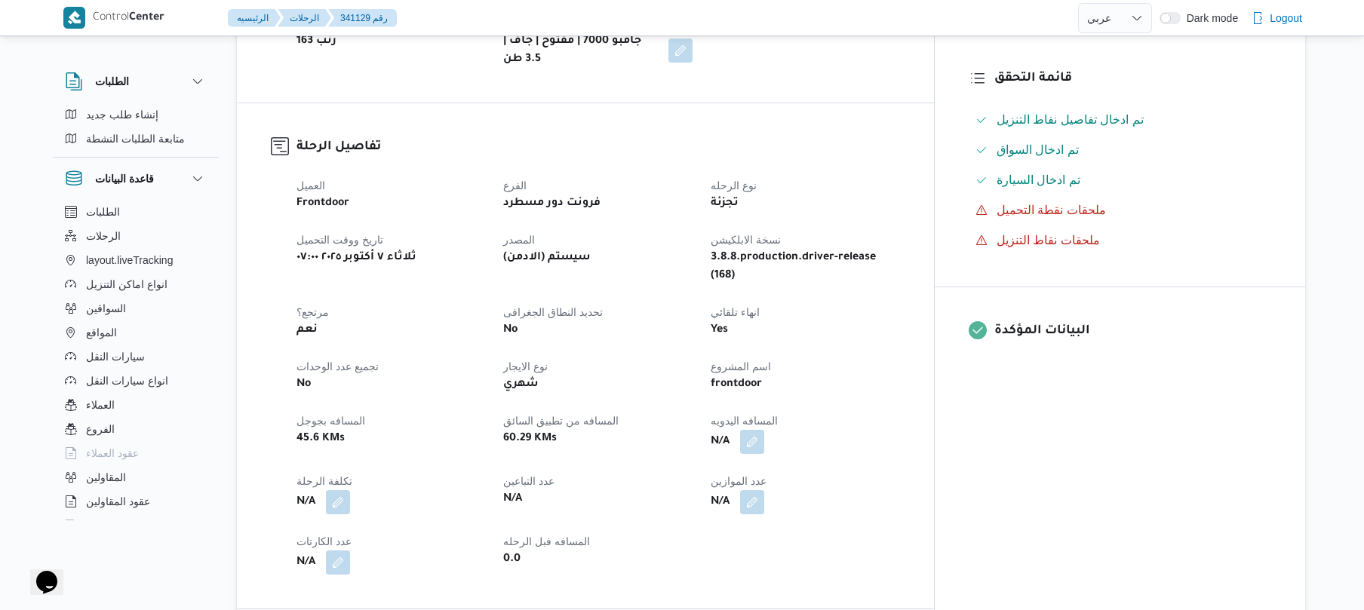
scroll to position [402, 0]
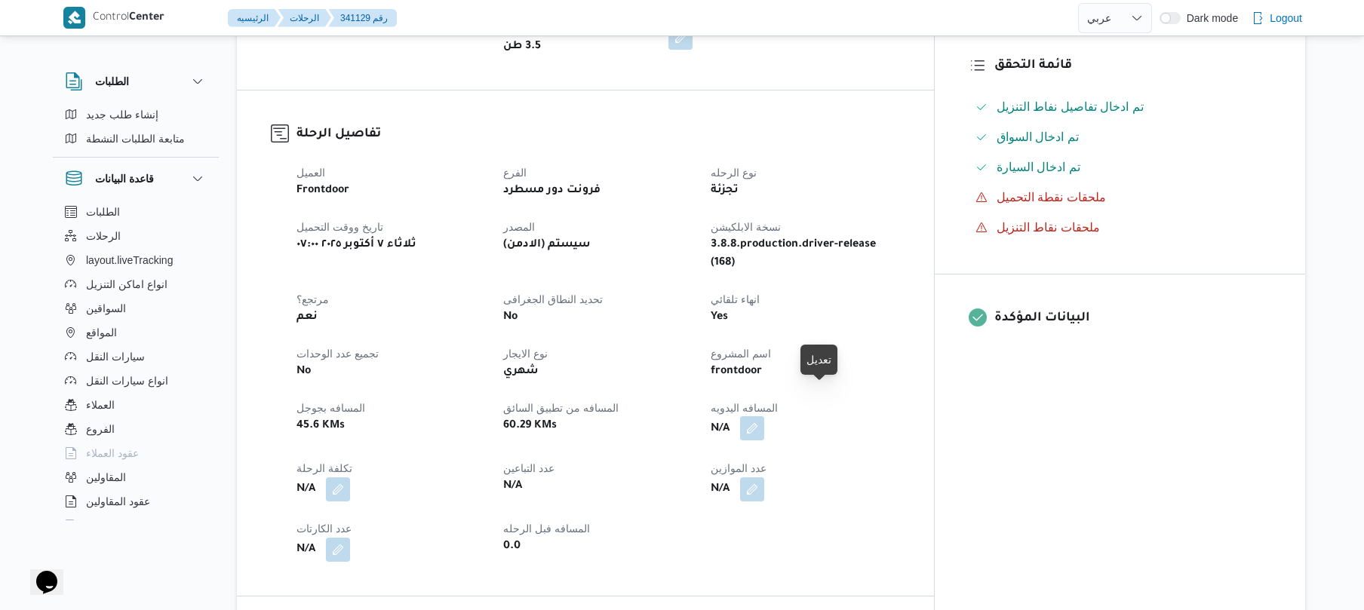
click at [764, 417] on button "button" at bounding box center [752, 429] width 24 height 24
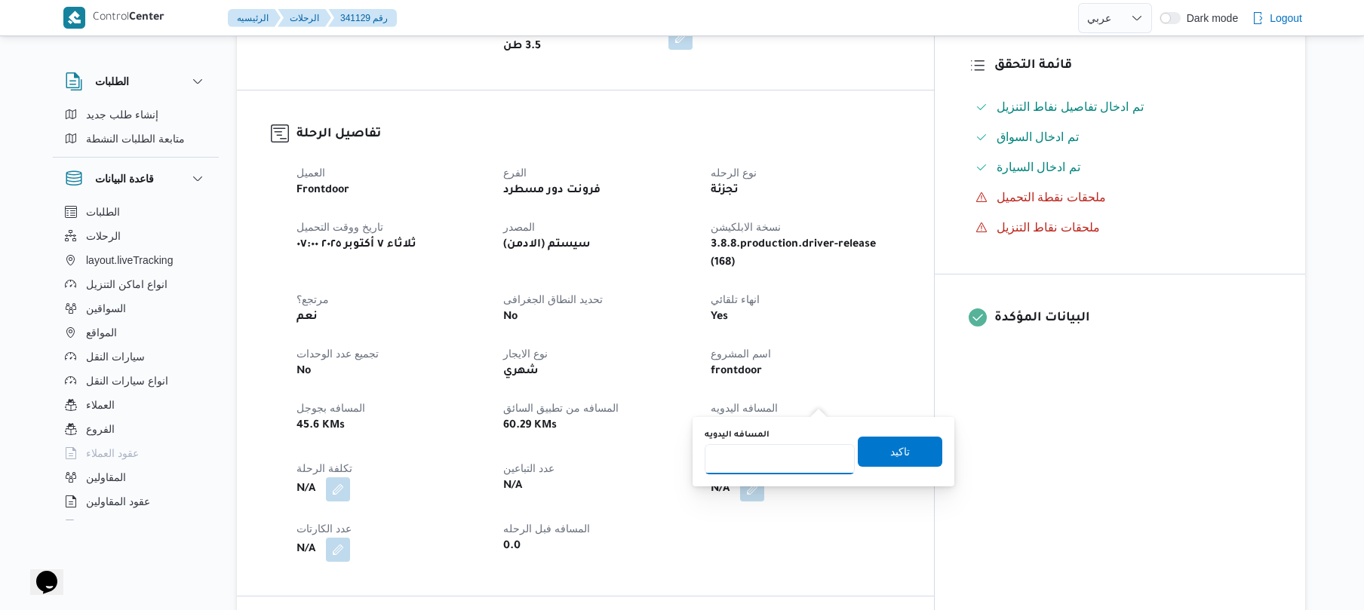
click at [770, 469] on input "المسافه اليدويه" at bounding box center [780, 459] width 150 height 30
type input "95"
click at [878, 450] on span "تاكيد" at bounding box center [900, 451] width 85 height 30
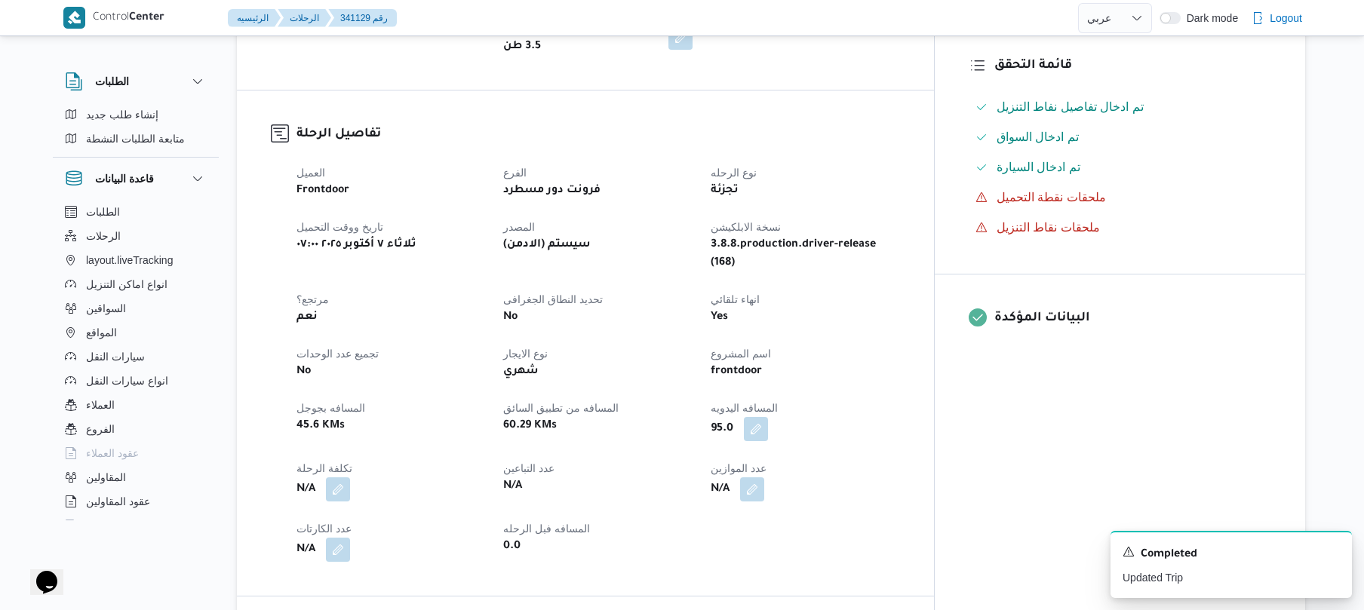
click at [901, 307] on div "Yes" at bounding box center [805, 317] width 192 height 21
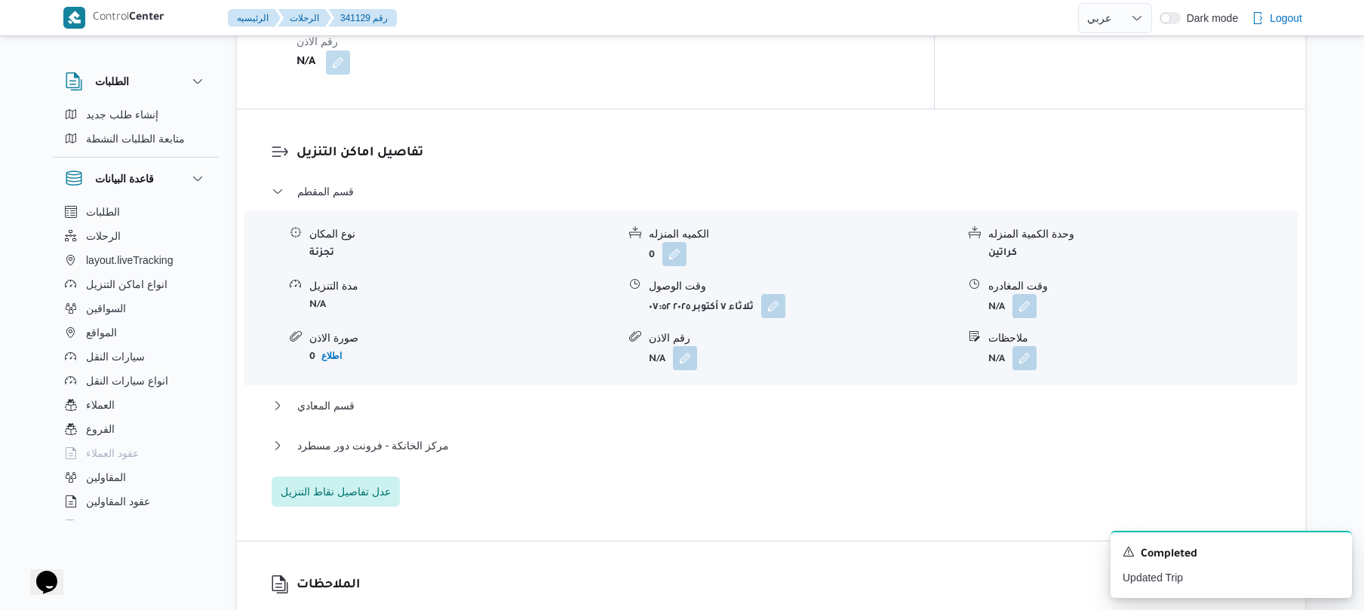
scroll to position [1167, 0]
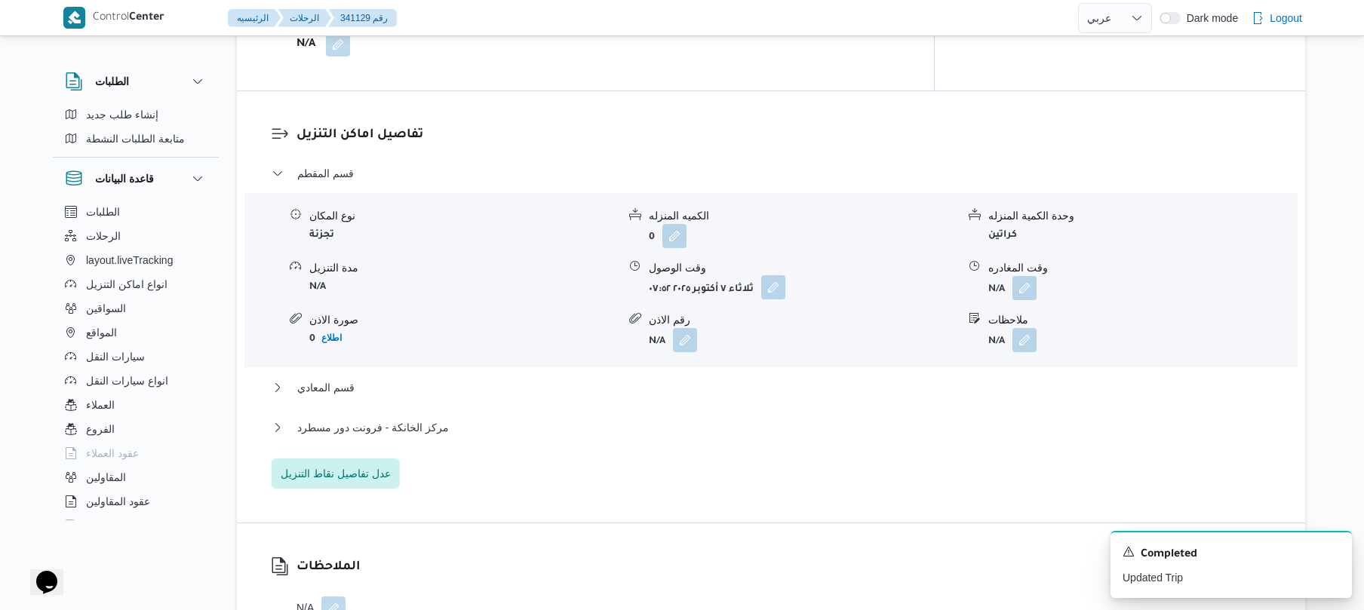
click at [776, 275] on button "button" at bounding box center [773, 287] width 24 height 24
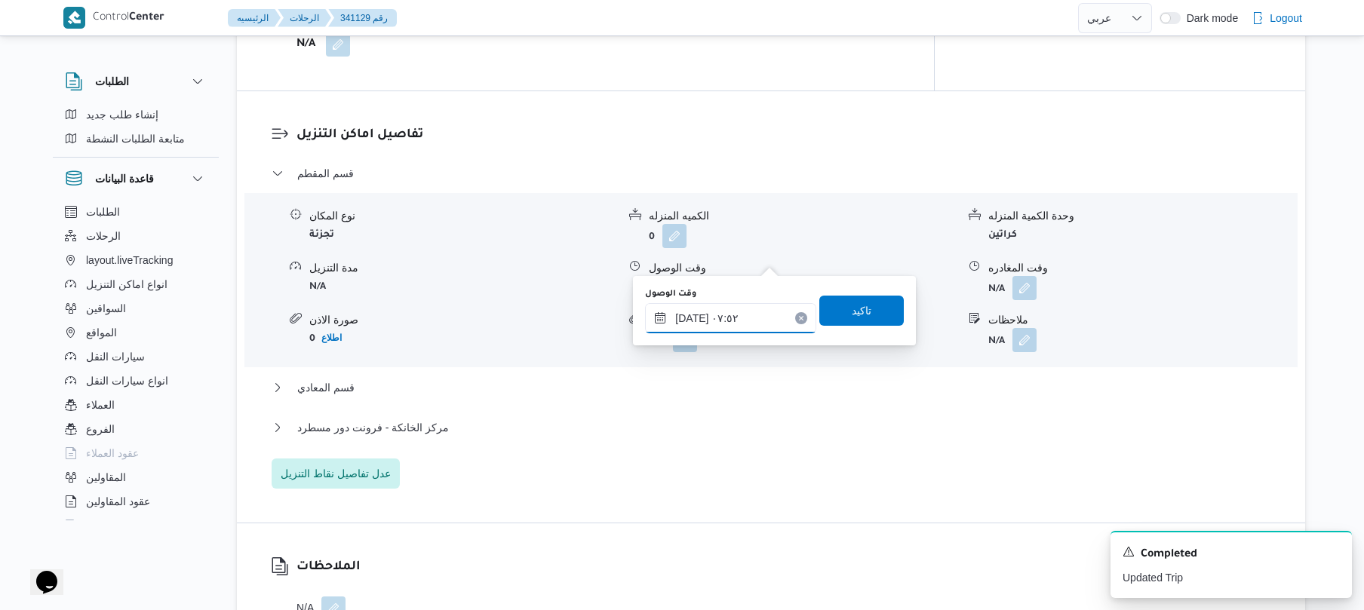
click at [752, 314] on input "[DATE] ٠٧:٥٢" at bounding box center [730, 318] width 171 height 30
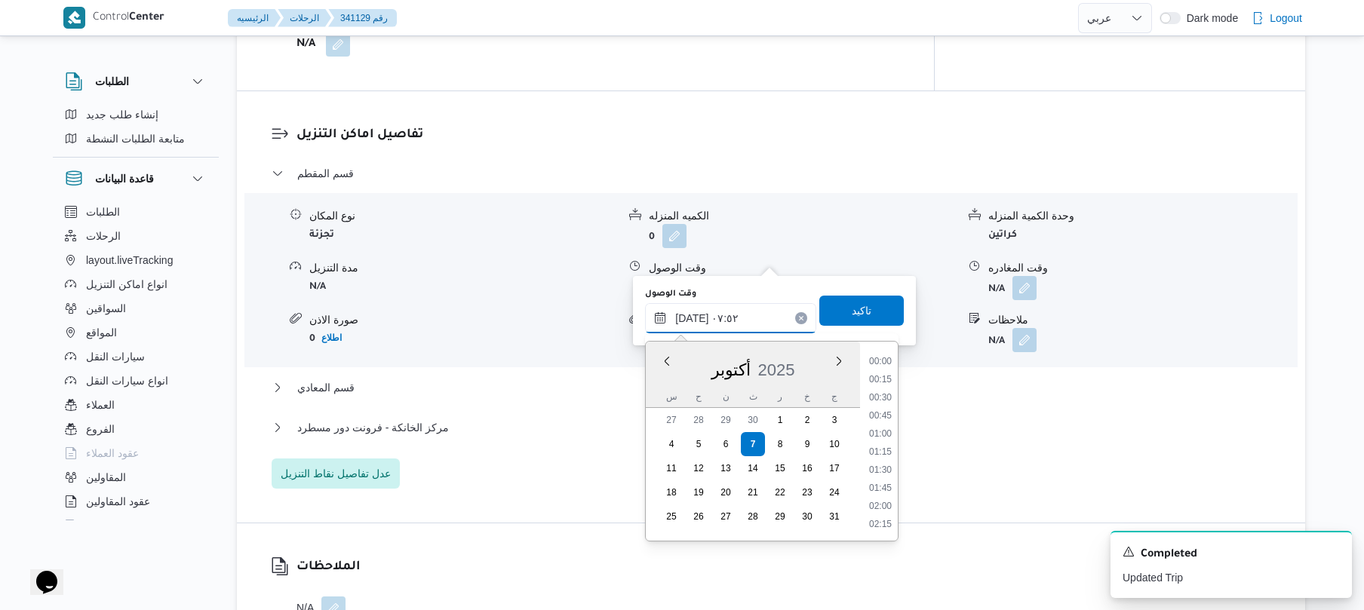
scroll to position [471, 0]
click at [883, 487] on li "08:15" at bounding box center [880, 488] width 35 height 15
type input "[DATE] ٠٨:١٥"
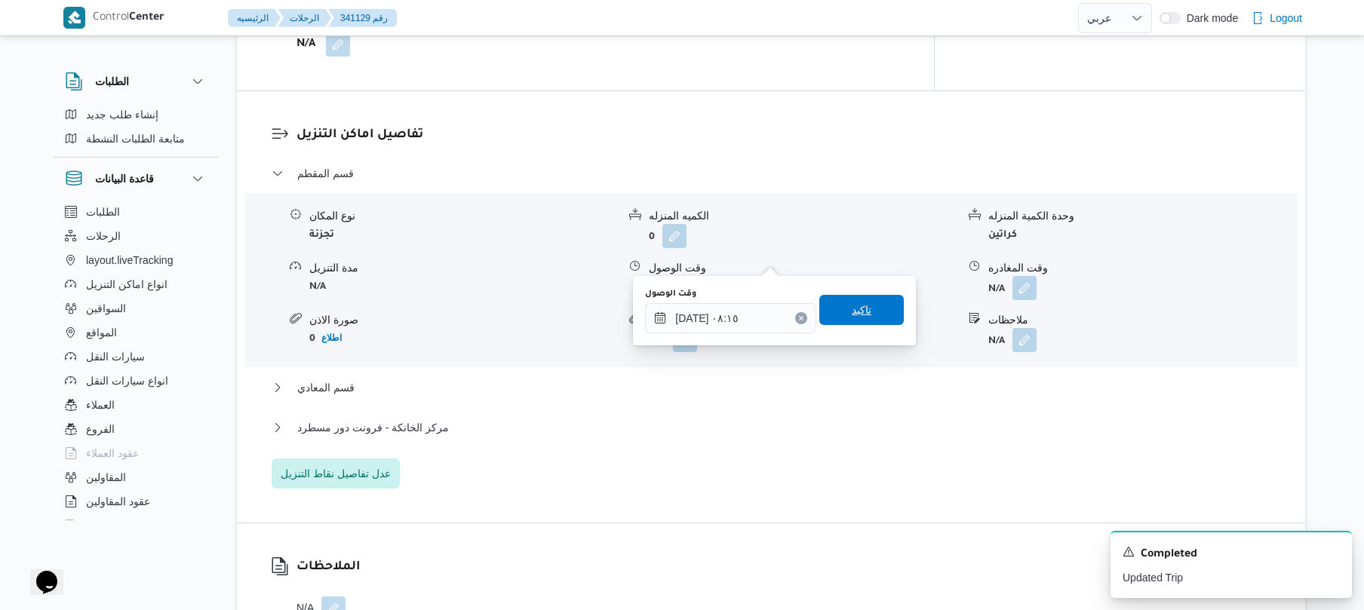
click at [858, 311] on span "تاكيد" at bounding box center [862, 310] width 20 height 18
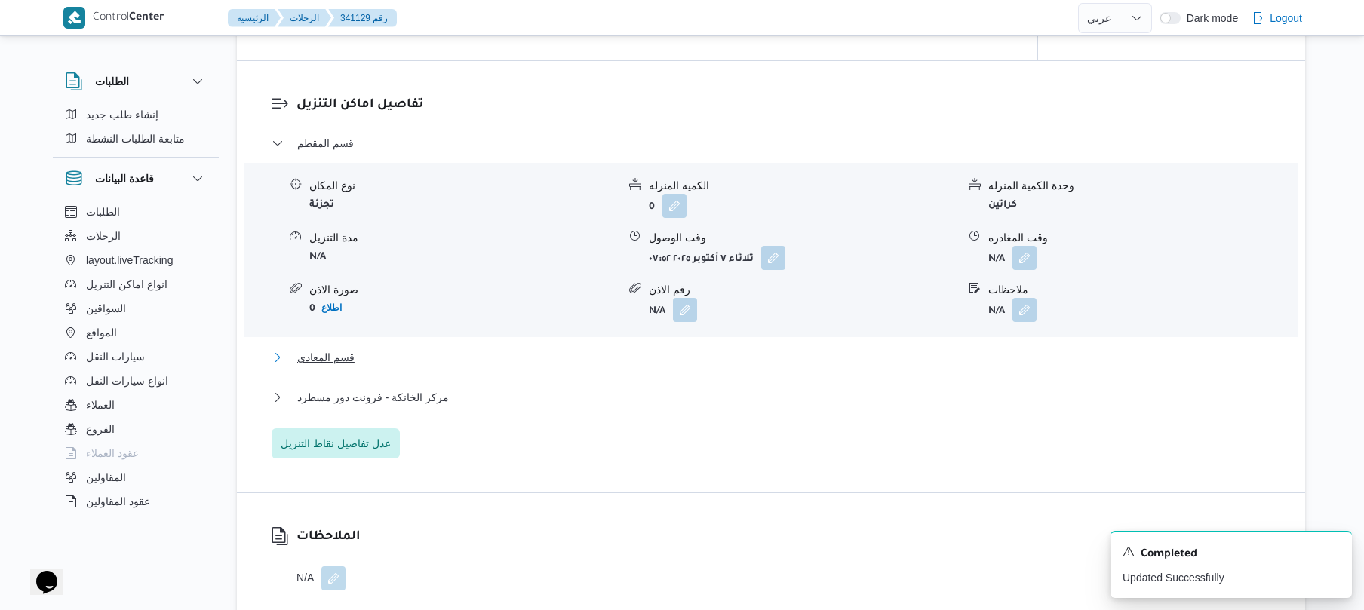
click at [726, 365] on button "قسم المعادي" at bounding box center [772, 358] width 1000 height 18
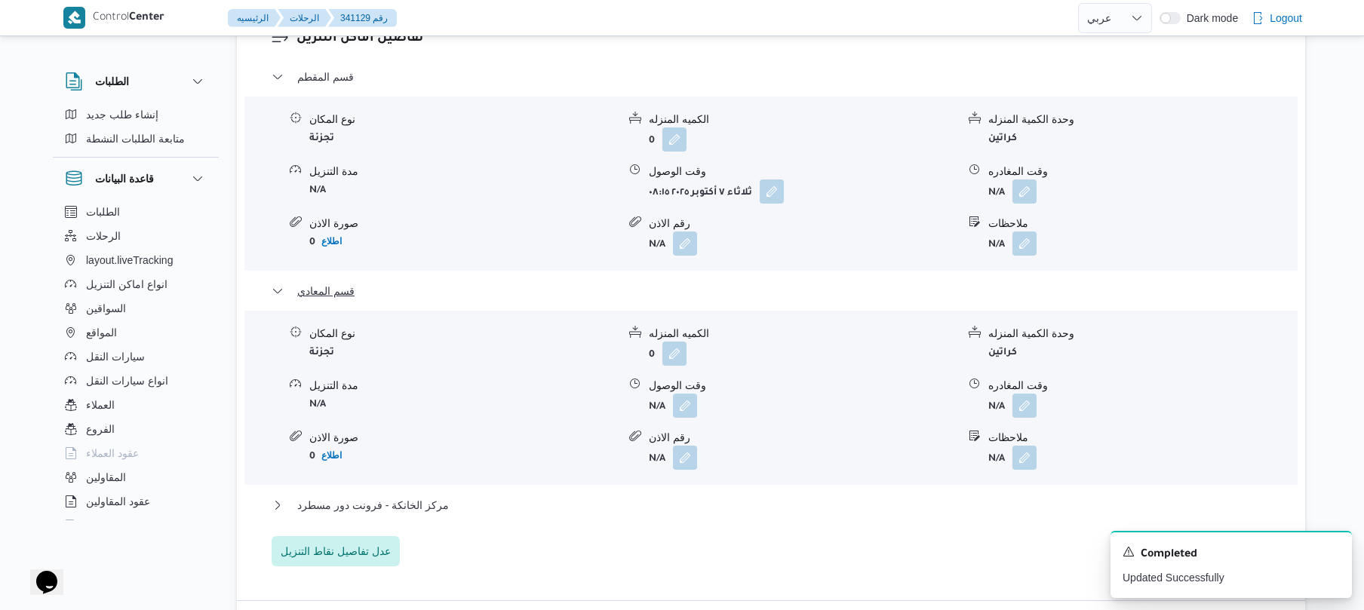
scroll to position [1489, 0]
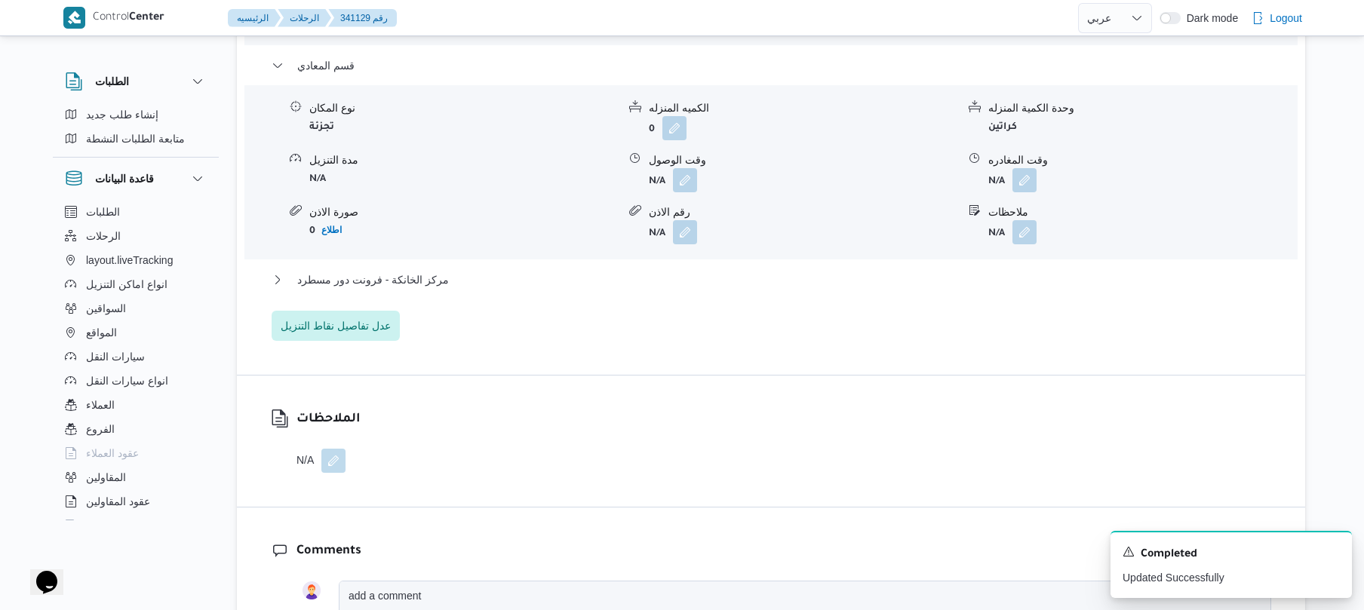
click at [756, 239] on div "قسم المقطم نوع المكان تجزئة الكميه المنزله 0 وحدة الكمية المنزله كراتين مدة الت…" at bounding box center [772, 91] width 1000 height 499
click at [821, 239] on div "قسم المقطم نوع المكان تجزئة الكميه المنزله 0 وحدة الكمية المنزله كراتين مدة الت…" at bounding box center [772, 91] width 1000 height 499
click at [813, 271] on button "مركز الخانكة - فرونت دور مسطرد" at bounding box center [772, 280] width 1000 height 18
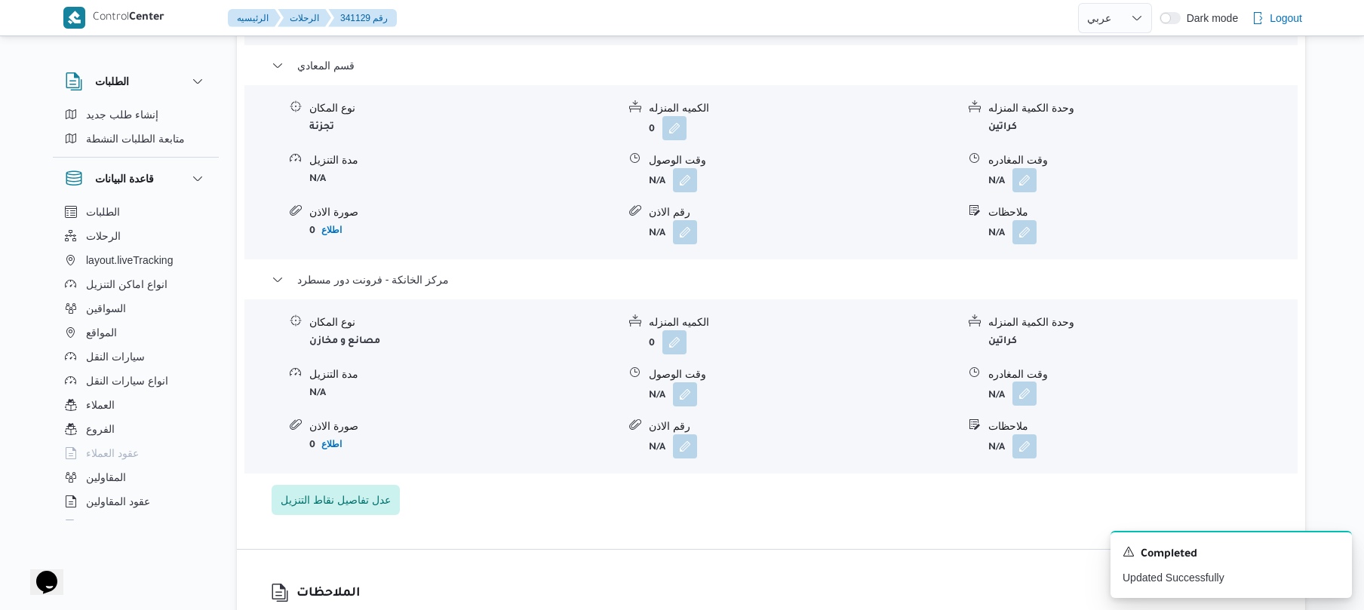
click at [1027, 382] on button "button" at bounding box center [1025, 394] width 24 height 24
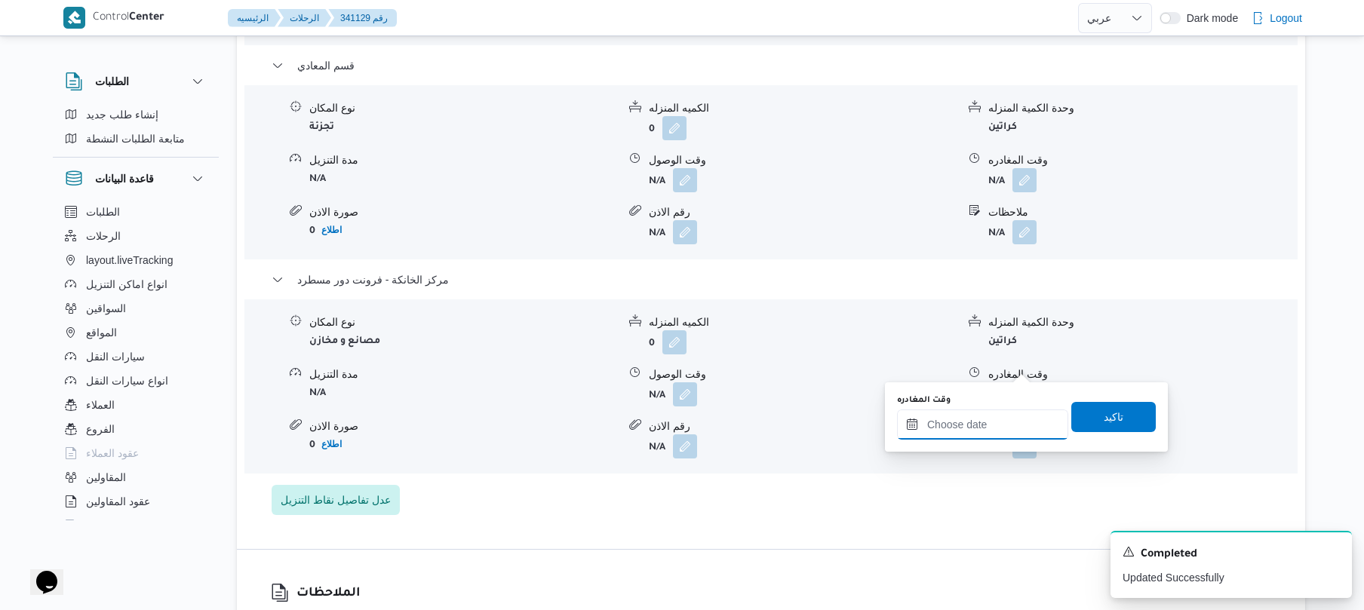
click at [964, 417] on input "وقت المغادره" at bounding box center [982, 425] width 171 height 30
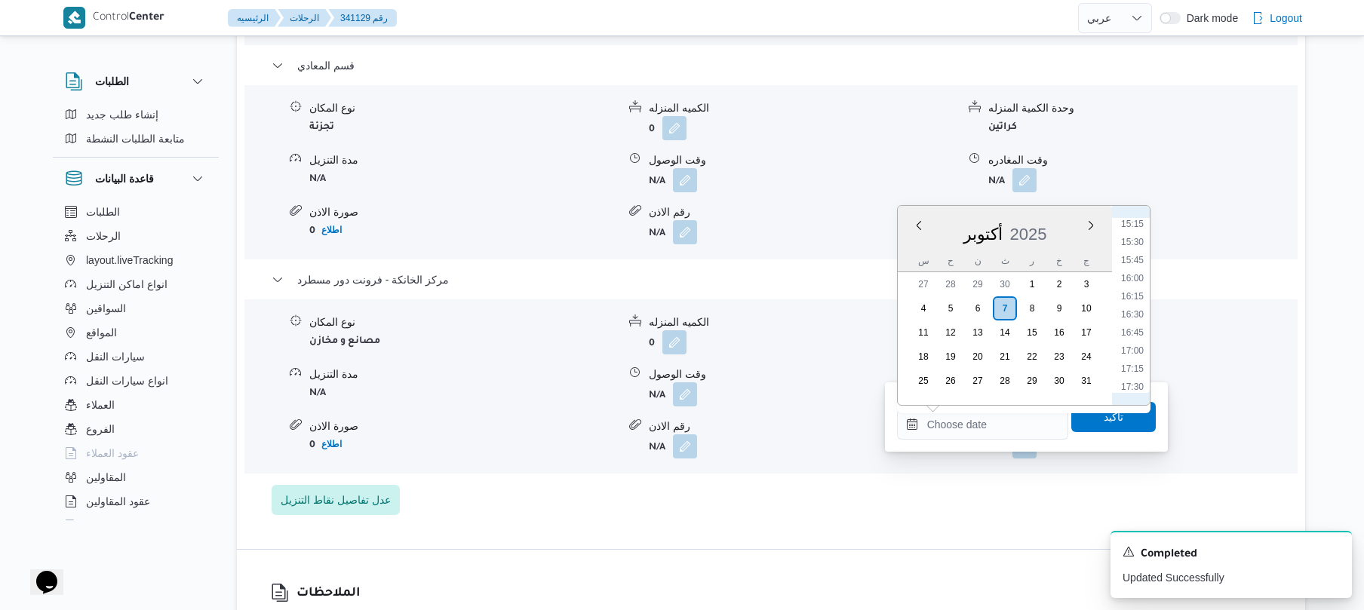
scroll to position [1102, 0]
click at [1133, 284] on li "16:00" at bounding box center [1132, 282] width 35 height 15
type input "[DATE] ١٦:٠٠"
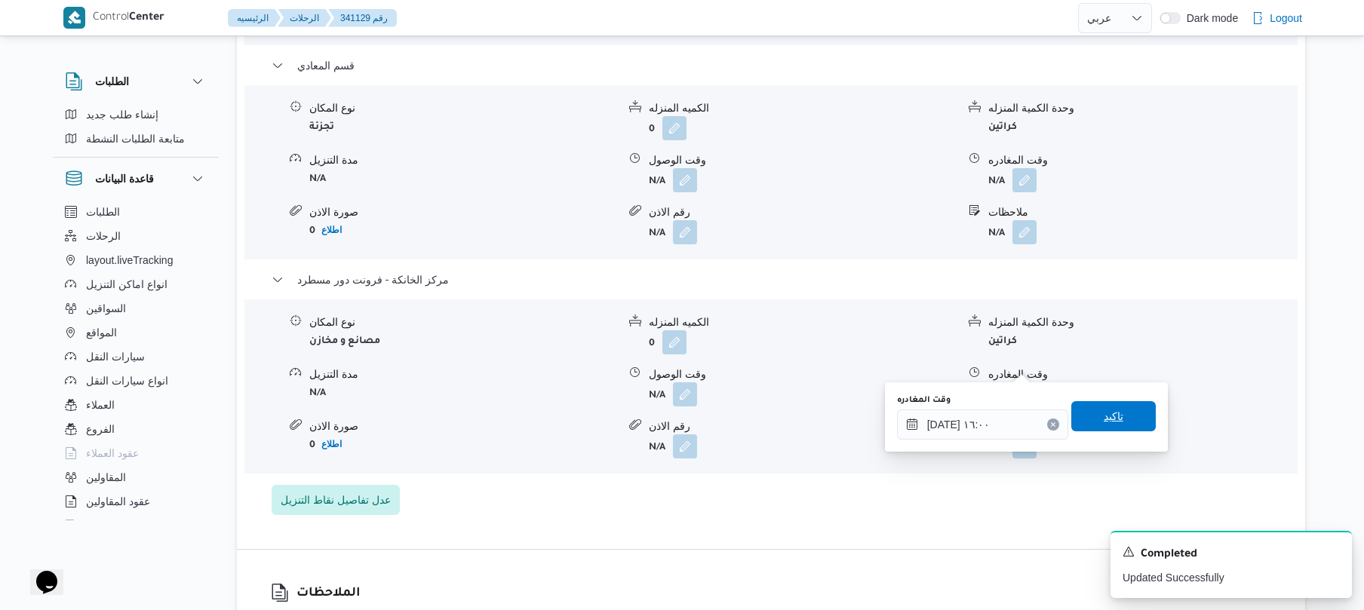
click at [1087, 411] on span "تاكيد" at bounding box center [1114, 416] width 85 height 30
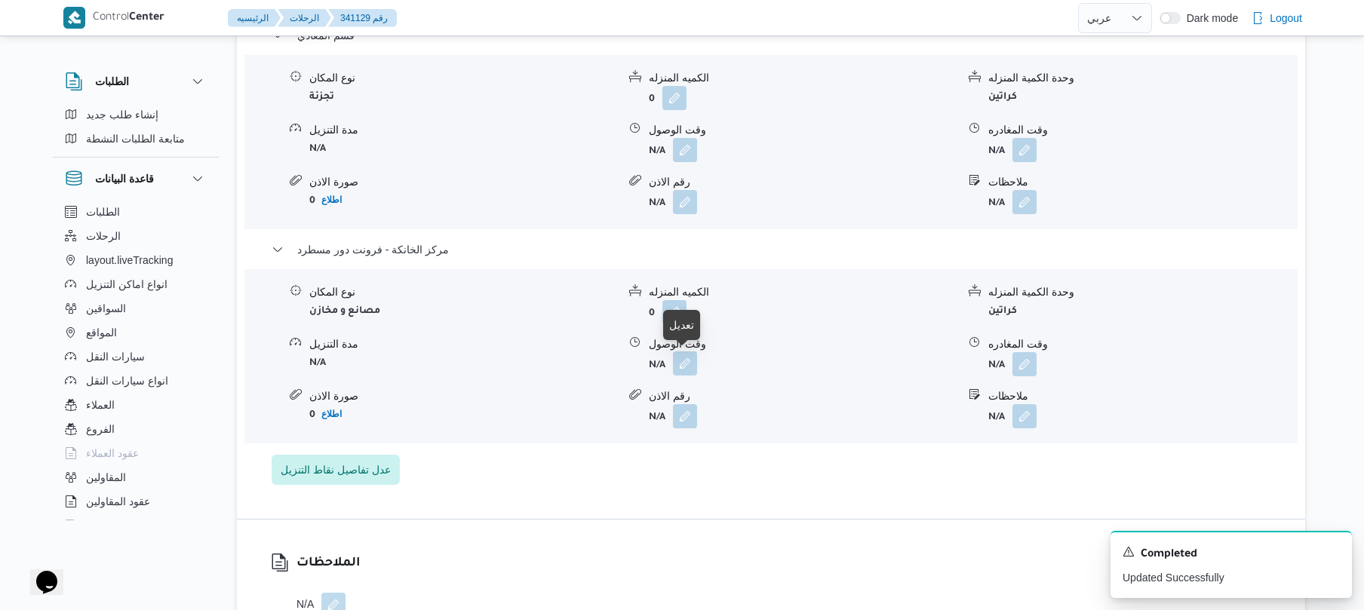
click at [685, 362] on button "button" at bounding box center [685, 364] width 24 height 24
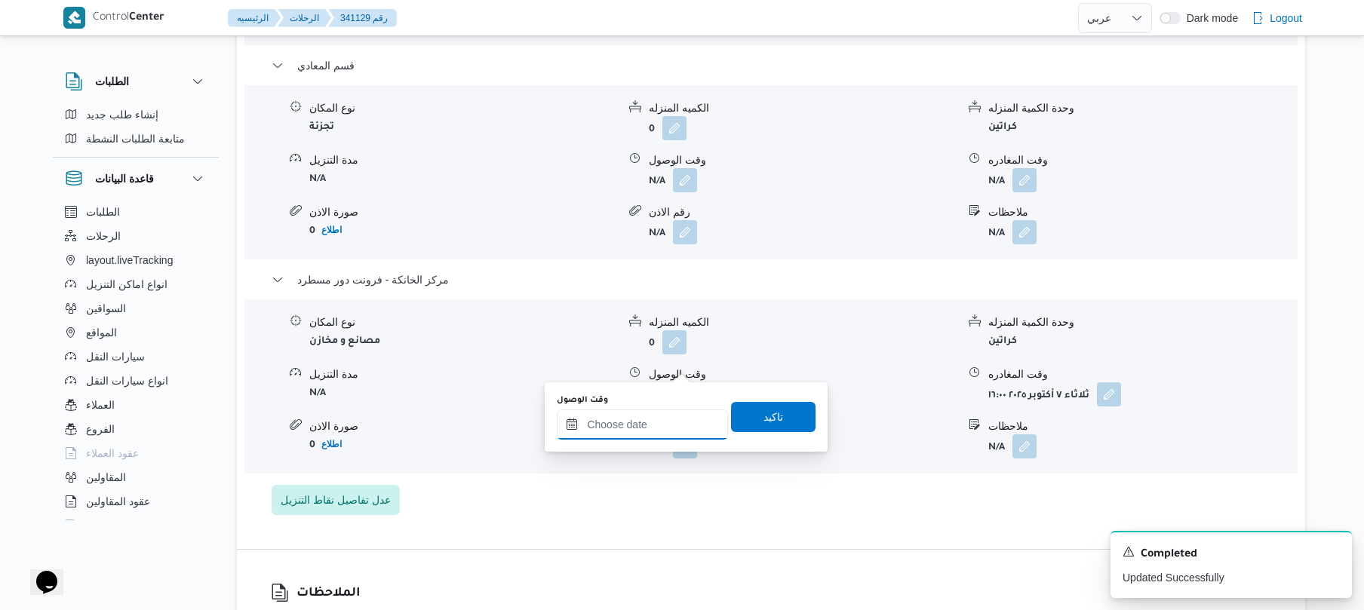
click at [672, 432] on input "وقت الوصول" at bounding box center [642, 425] width 171 height 30
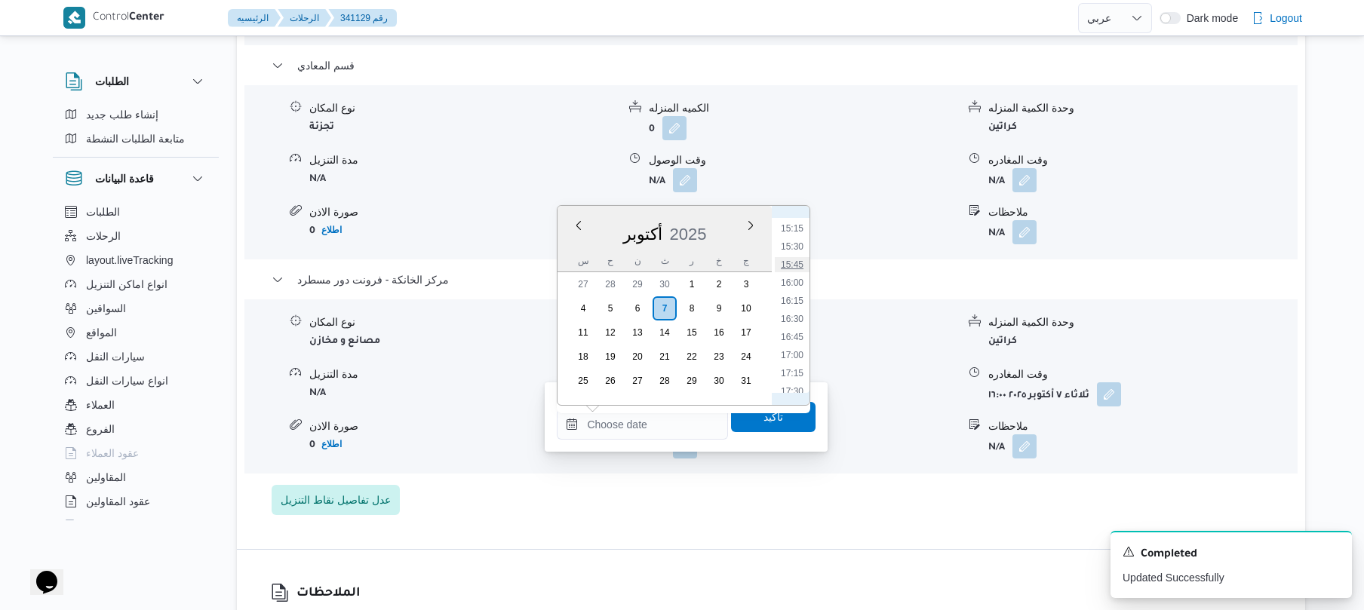
click at [794, 264] on li "15:45" at bounding box center [792, 264] width 35 height 15
type input "[DATE] ١٥:٤٥"
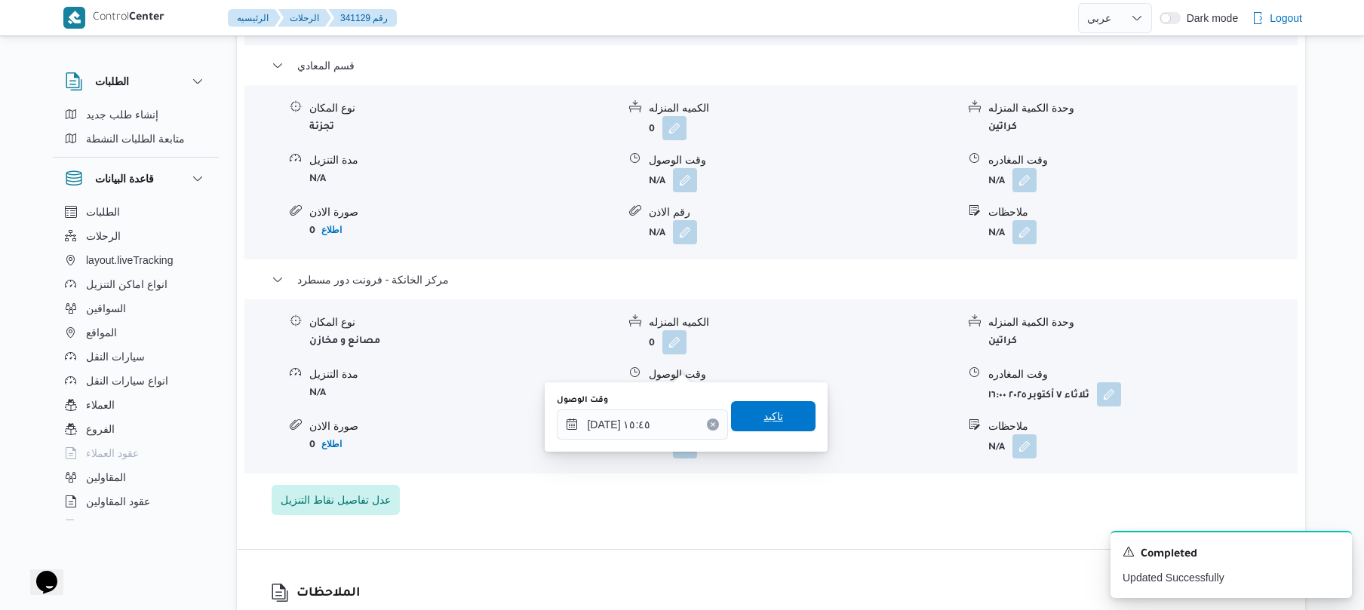
click at [764, 414] on span "تاكيد" at bounding box center [774, 416] width 20 height 18
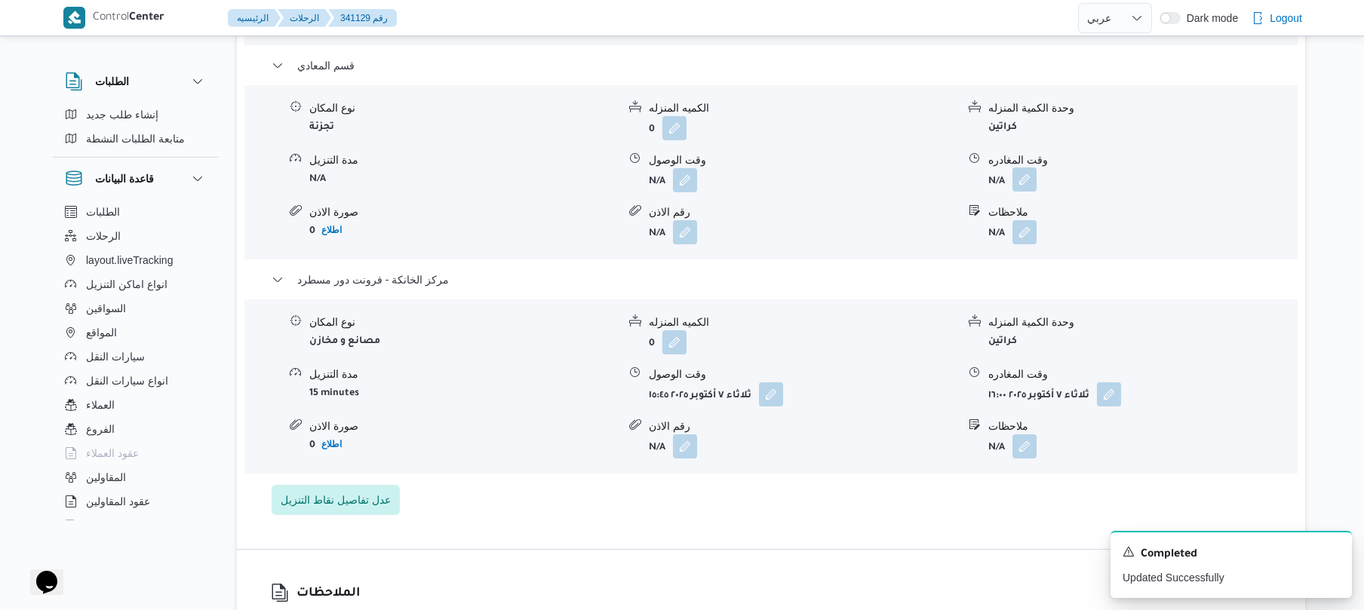
click at [1023, 168] on button "button" at bounding box center [1025, 180] width 24 height 24
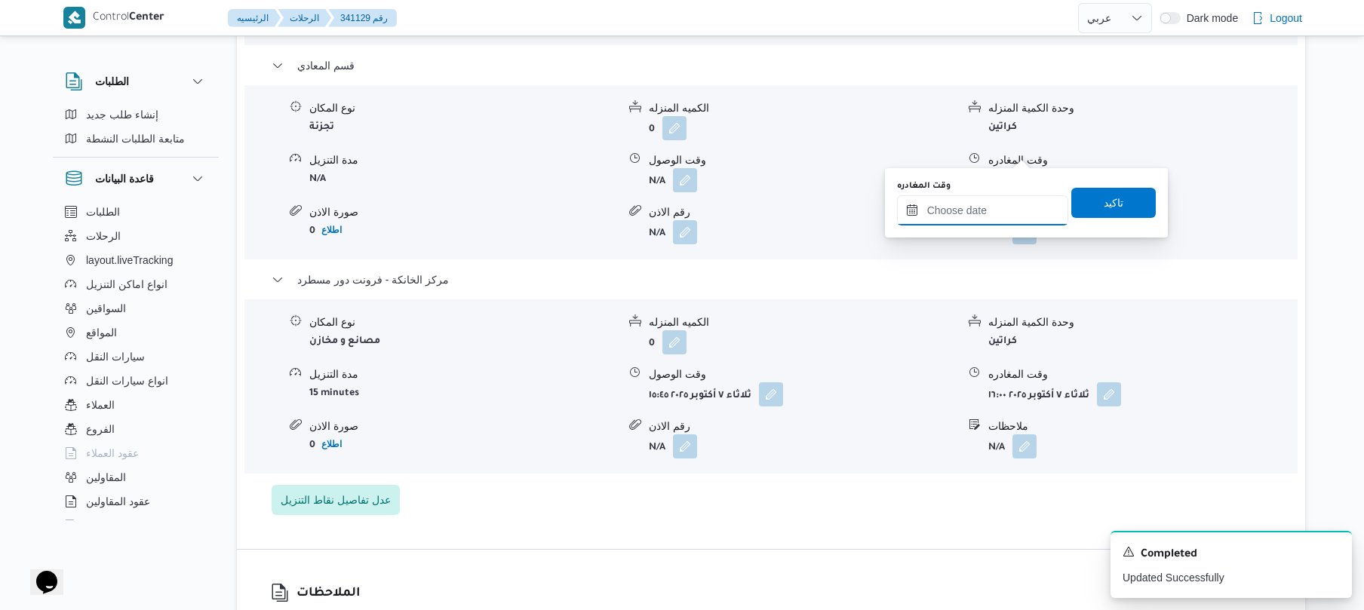
click at [992, 199] on input "وقت المغادره" at bounding box center [982, 210] width 171 height 30
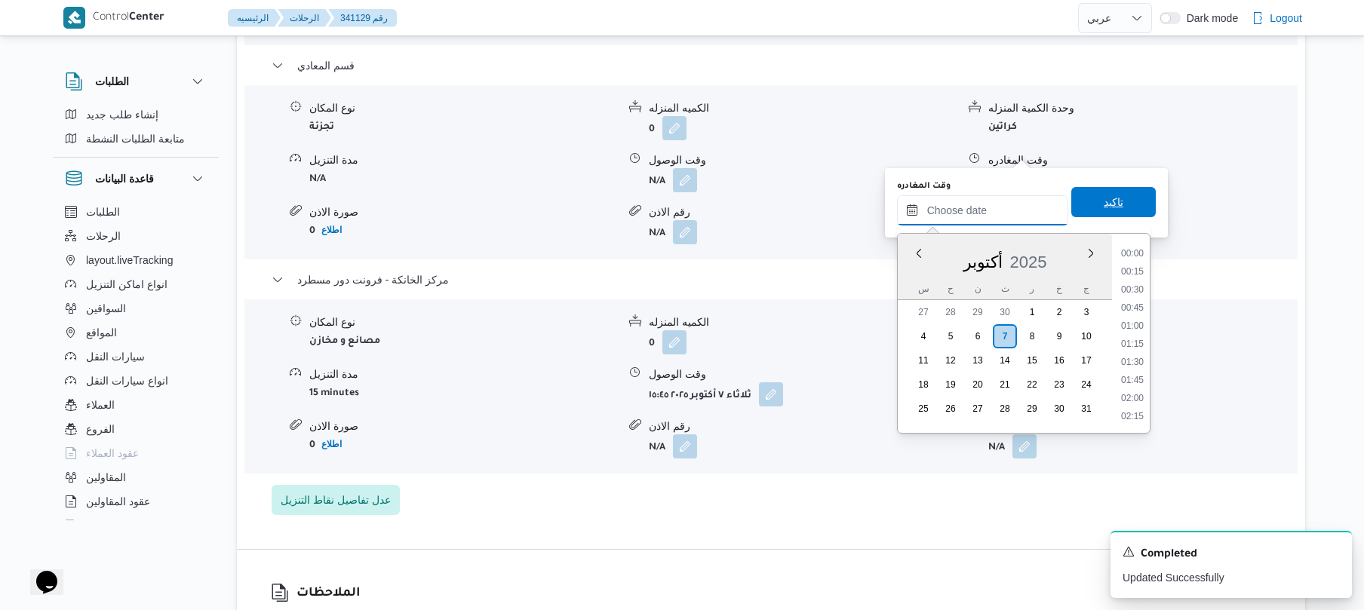
scroll to position [1250, 0]
click at [1147, 263] on li "17:30" at bounding box center [1132, 270] width 35 height 15
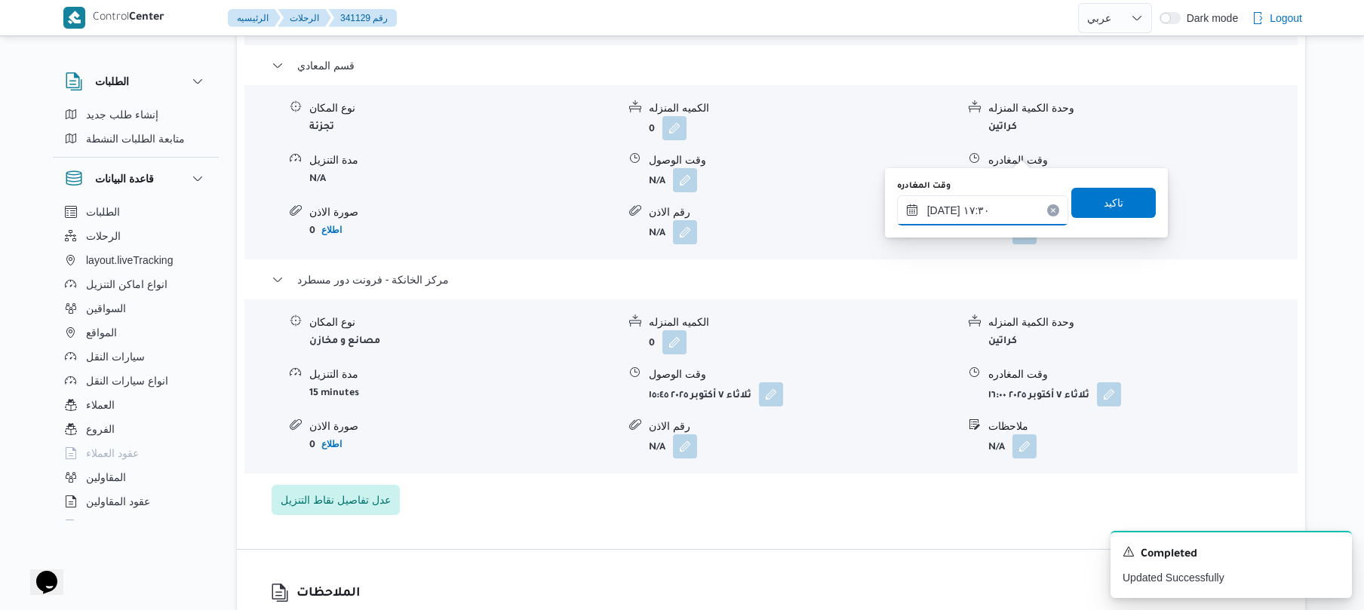
click at [1000, 203] on input "٠٧/١٠/٢٠٢٥ ١٧:٣٠" at bounding box center [982, 210] width 171 height 30
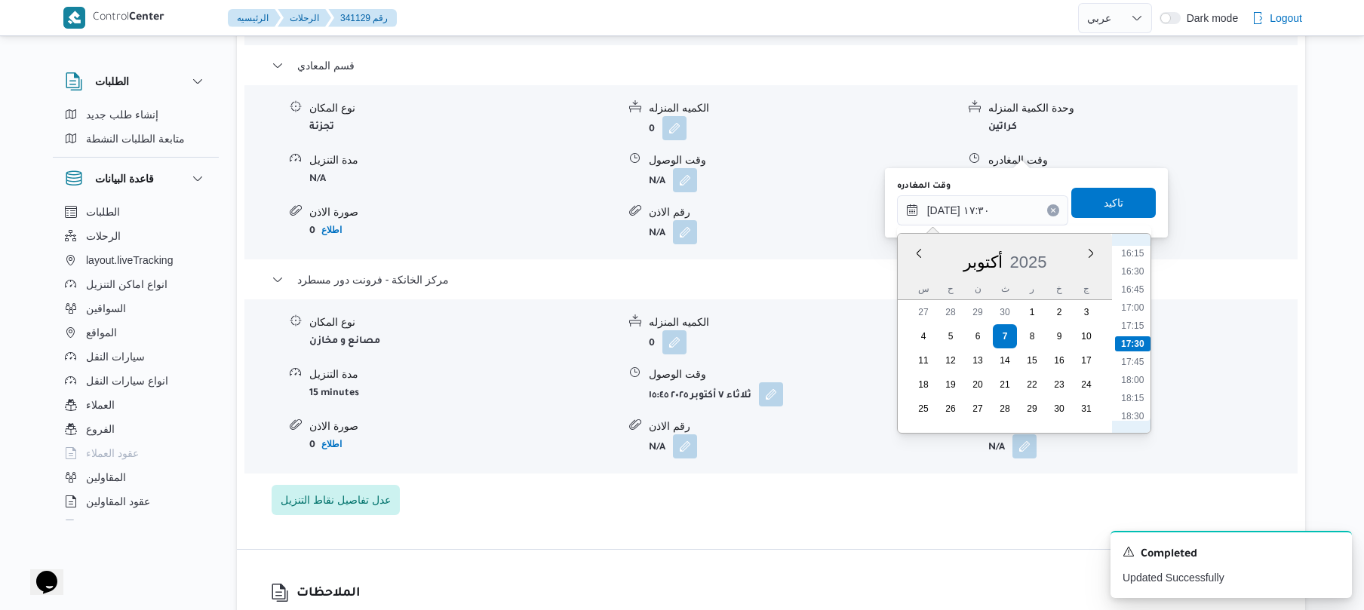
scroll to position [1028, 0]
click at [1138, 294] on li "14:45" at bounding box center [1132, 294] width 35 height 15
type input "٠٧/١٠/٢٠٢٥ ١٤:٤٥"
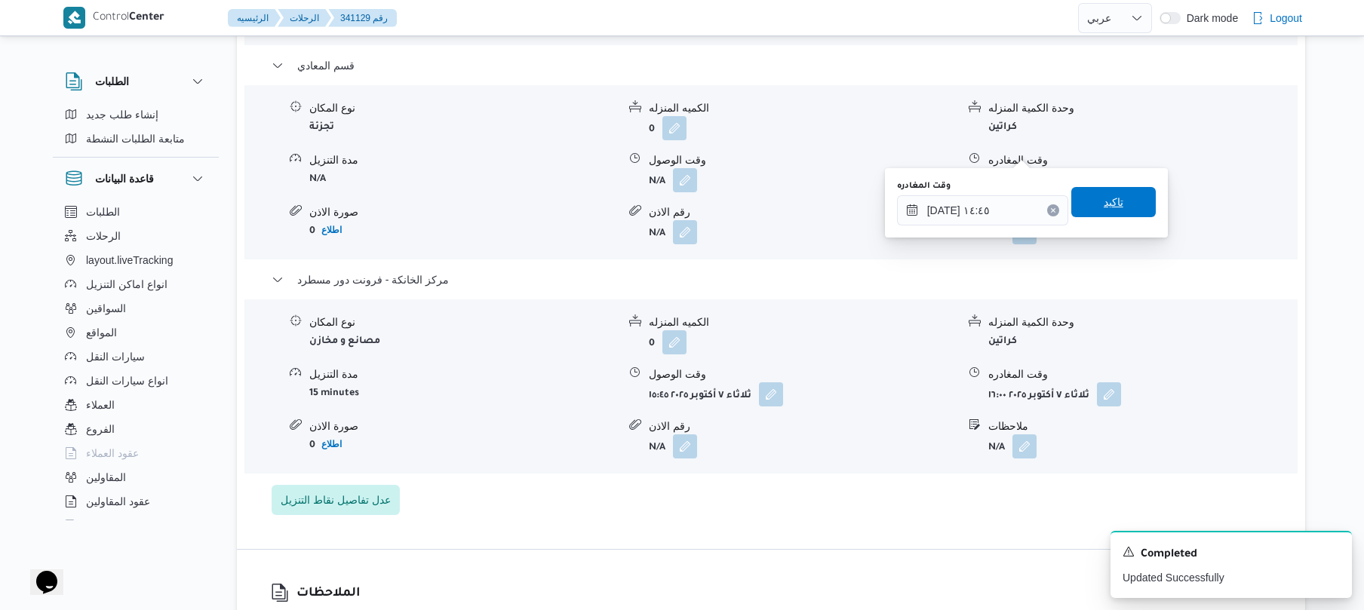
click at [1121, 207] on span "تاكيد" at bounding box center [1114, 202] width 85 height 30
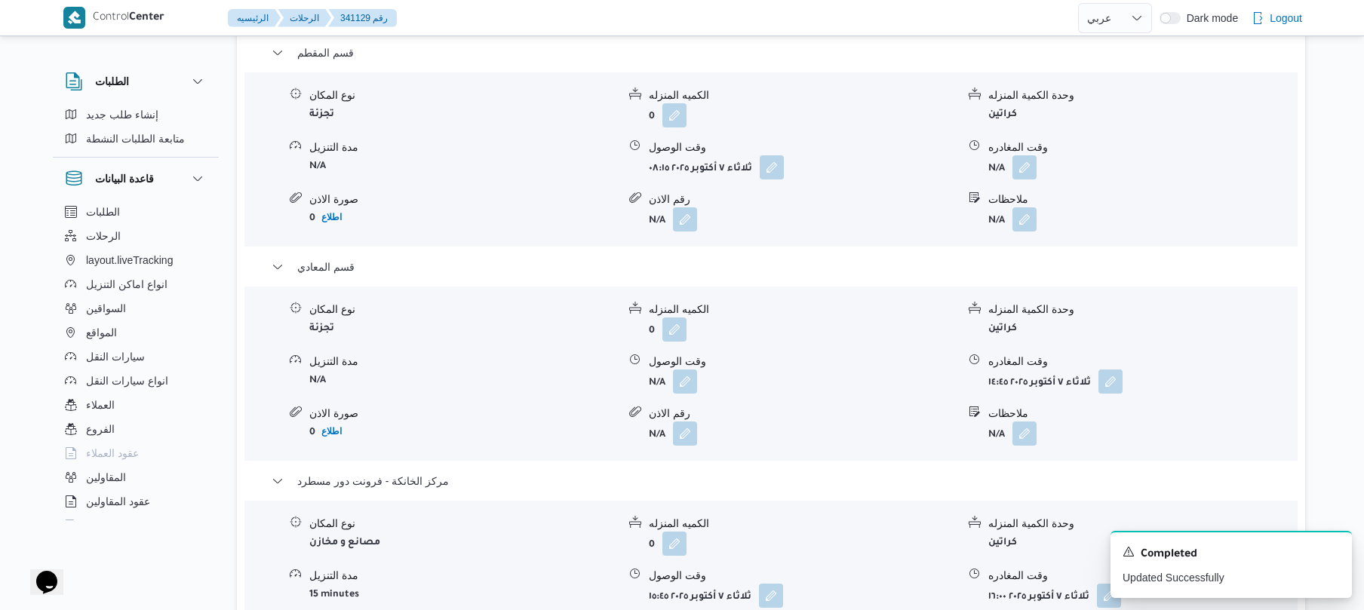
scroll to position [1247, 0]
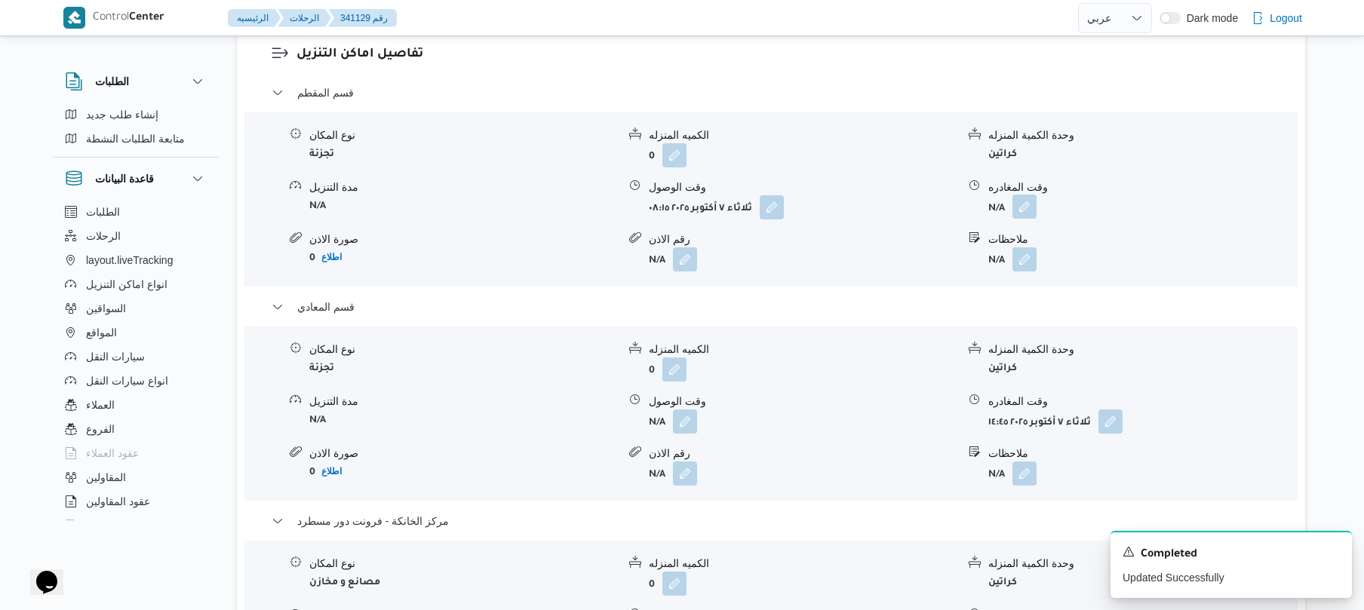
click at [1030, 195] on button "button" at bounding box center [1025, 207] width 24 height 24
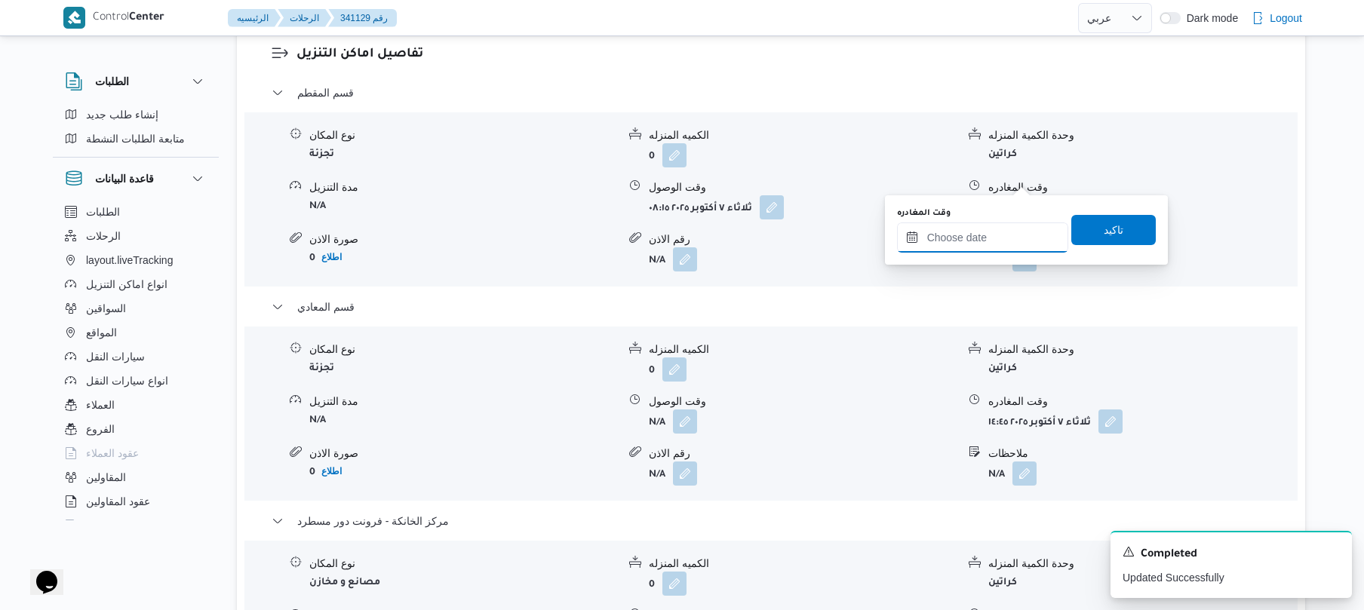
click at [990, 232] on input "وقت المغادره" at bounding box center [982, 238] width 171 height 30
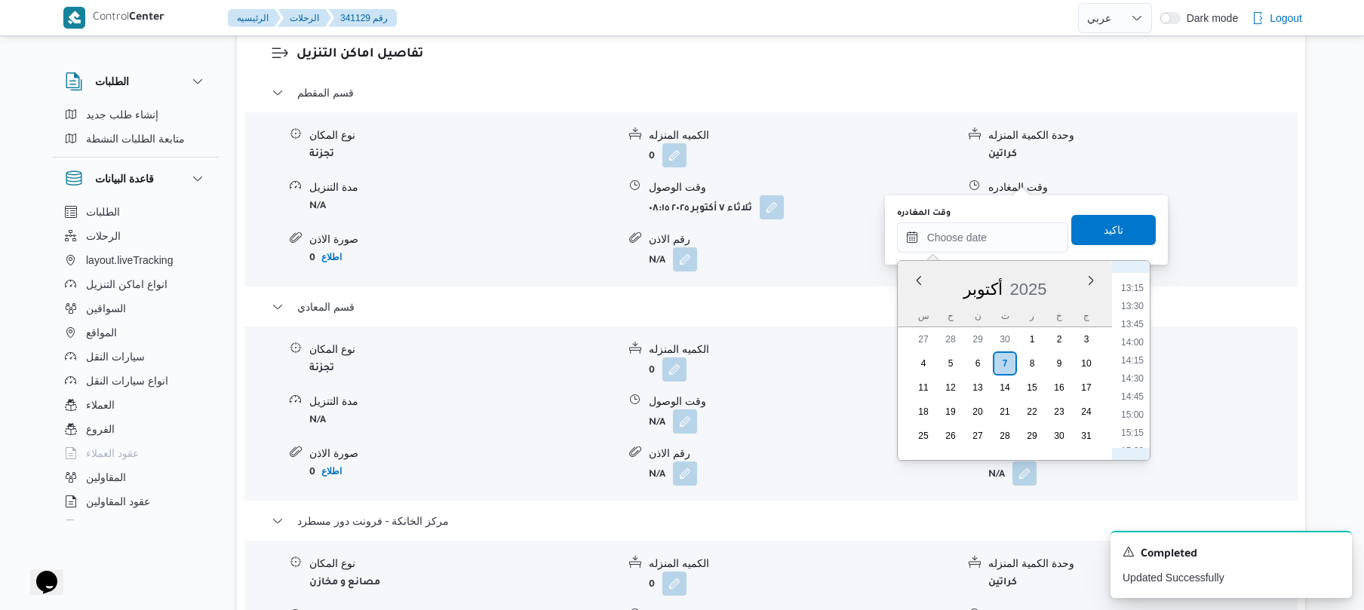
scroll to position [807, 0]
click at [1130, 324] on li "11:45" at bounding box center [1132, 325] width 35 height 15
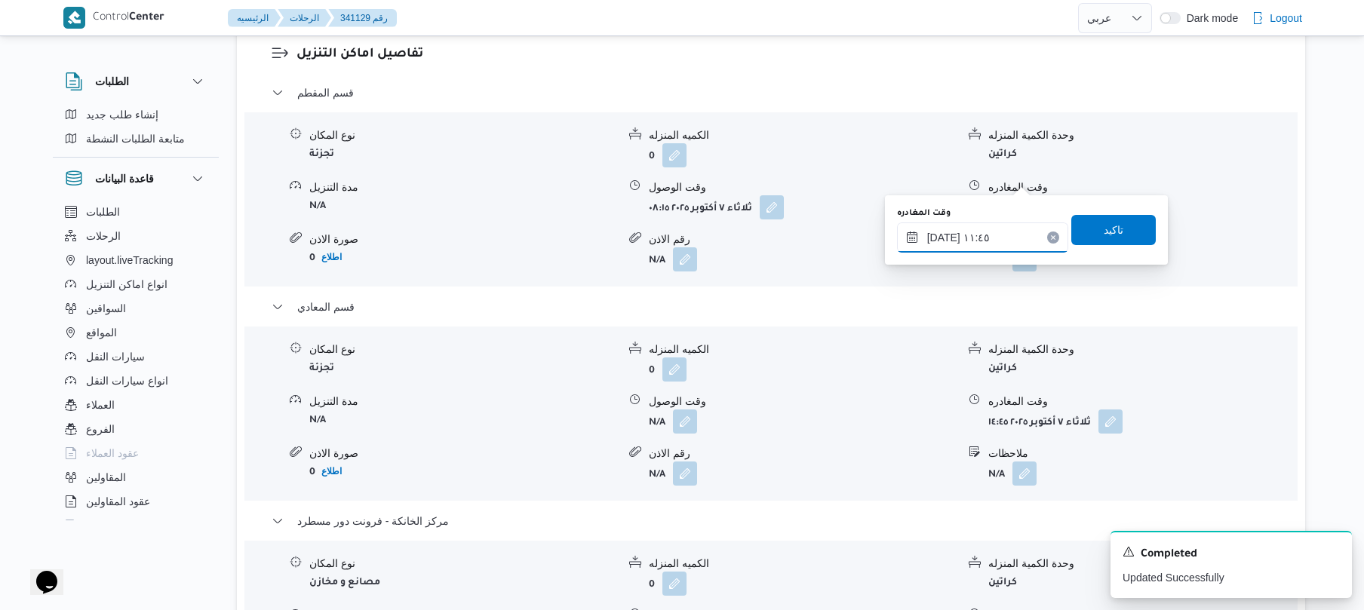
type input "٠٧/١٠/٢٠٢٥ ١١:٤٥"
click at [1118, 237] on span "تاكيد" at bounding box center [1114, 229] width 85 height 30
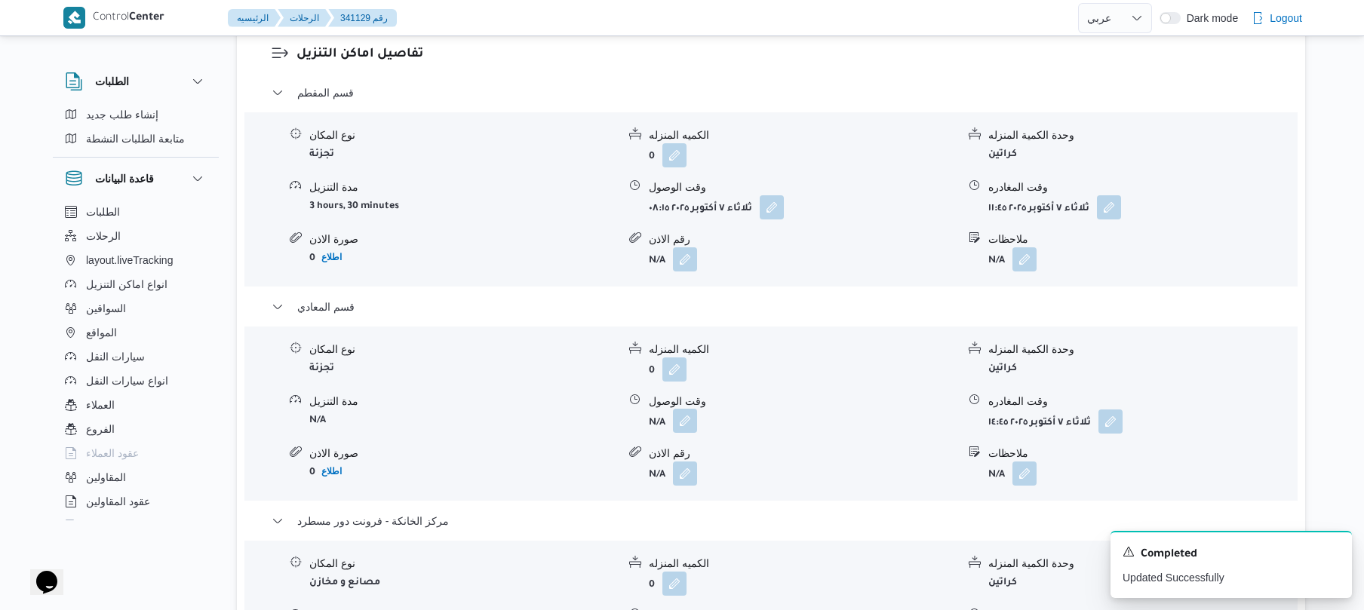
click at [686, 409] on button "button" at bounding box center [685, 421] width 24 height 24
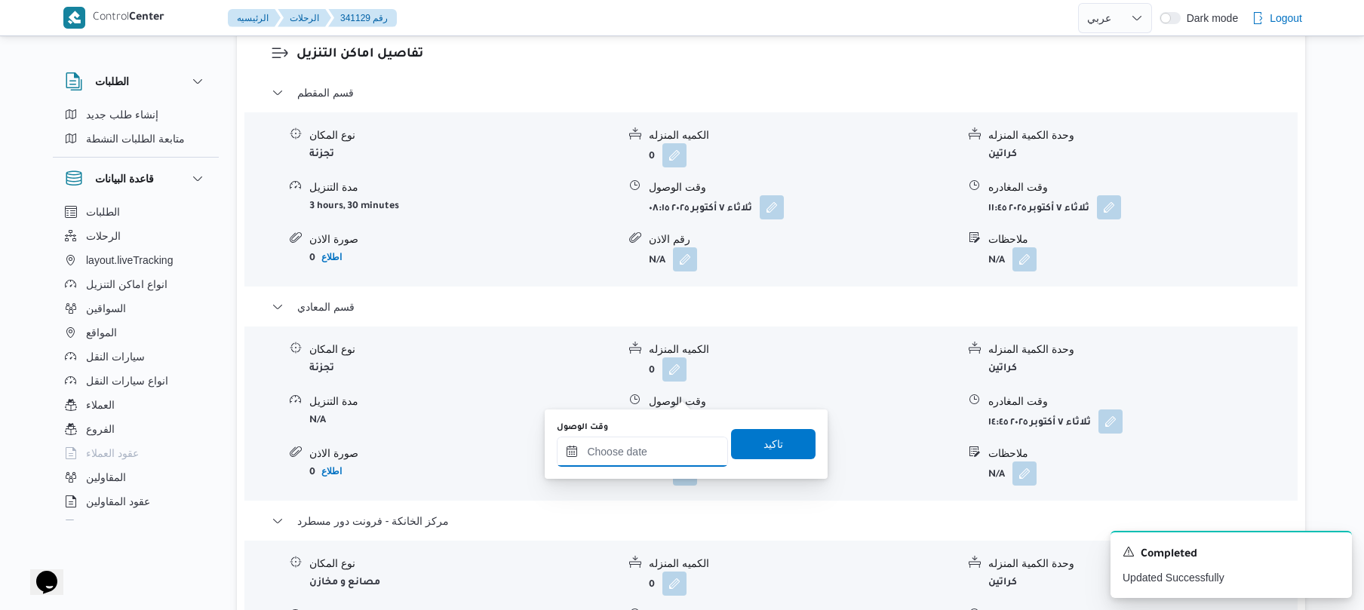
click at [649, 453] on input "وقت الوصول" at bounding box center [642, 452] width 171 height 30
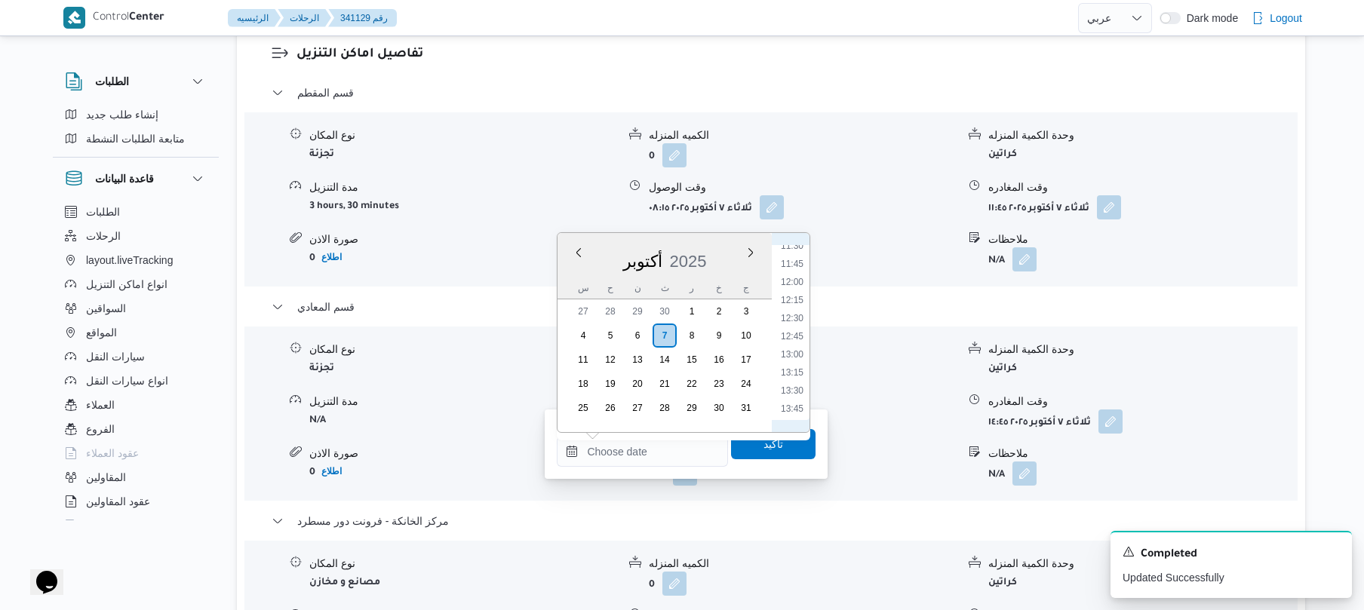
scroll to position [804, 0]
click at [792, 337] on li "12:15" at bounding box center [792, 336] width 35 height 15
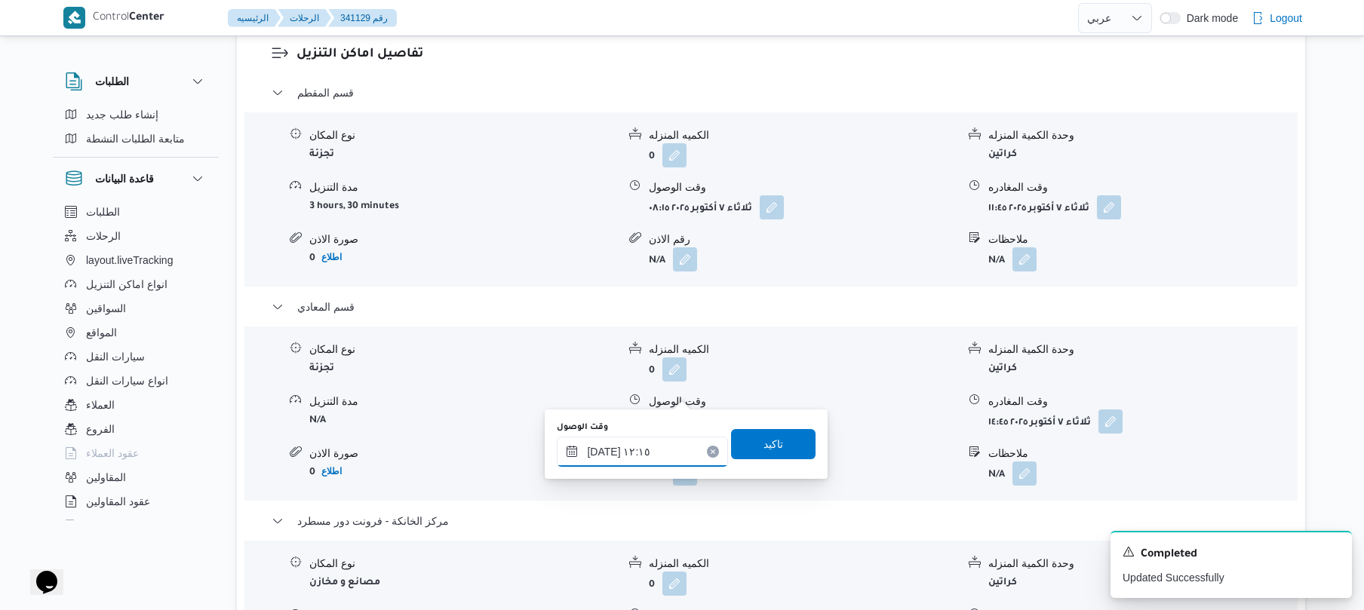
click at [604, 453] on input "٠٧/١٠/٢٠٢٥ ١٢:١٥" at bounding box center [642, 452] width 171 height 30
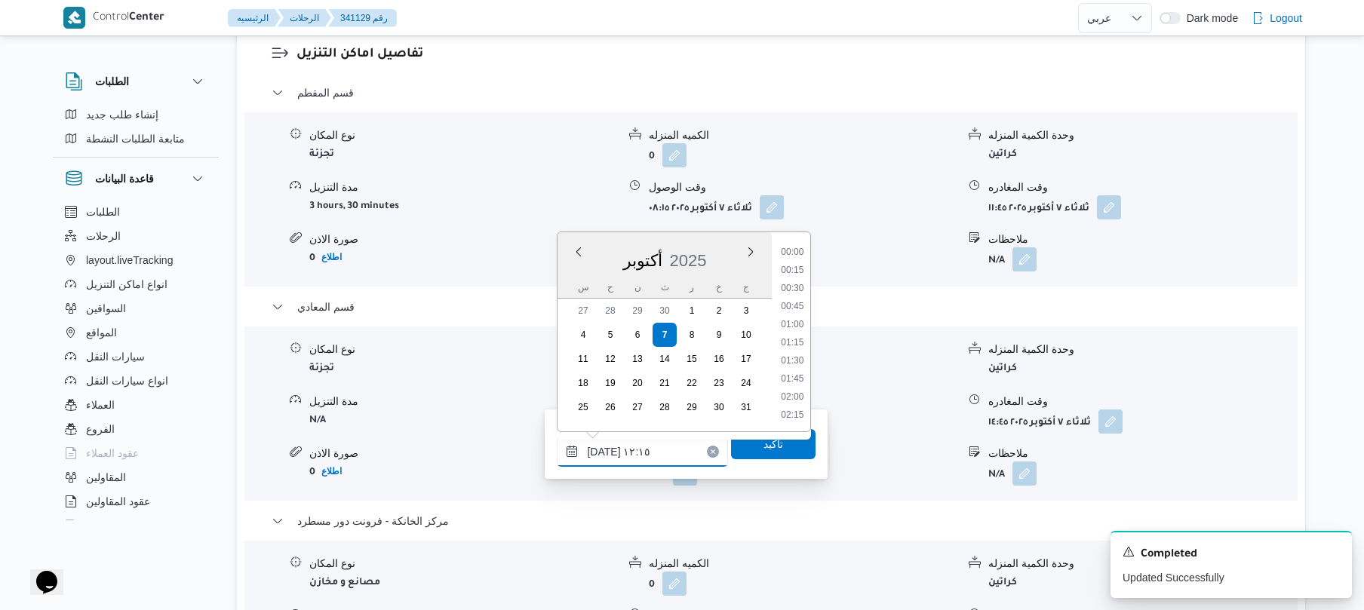
click at [604, 453] on input "٠٧/١٠/٢٠٢٥ ١٢:١٥" at bounding box center [642, 452] width 171 height 30
type input "٠٧/١٠/٢٠٢٥ ١٢:05"
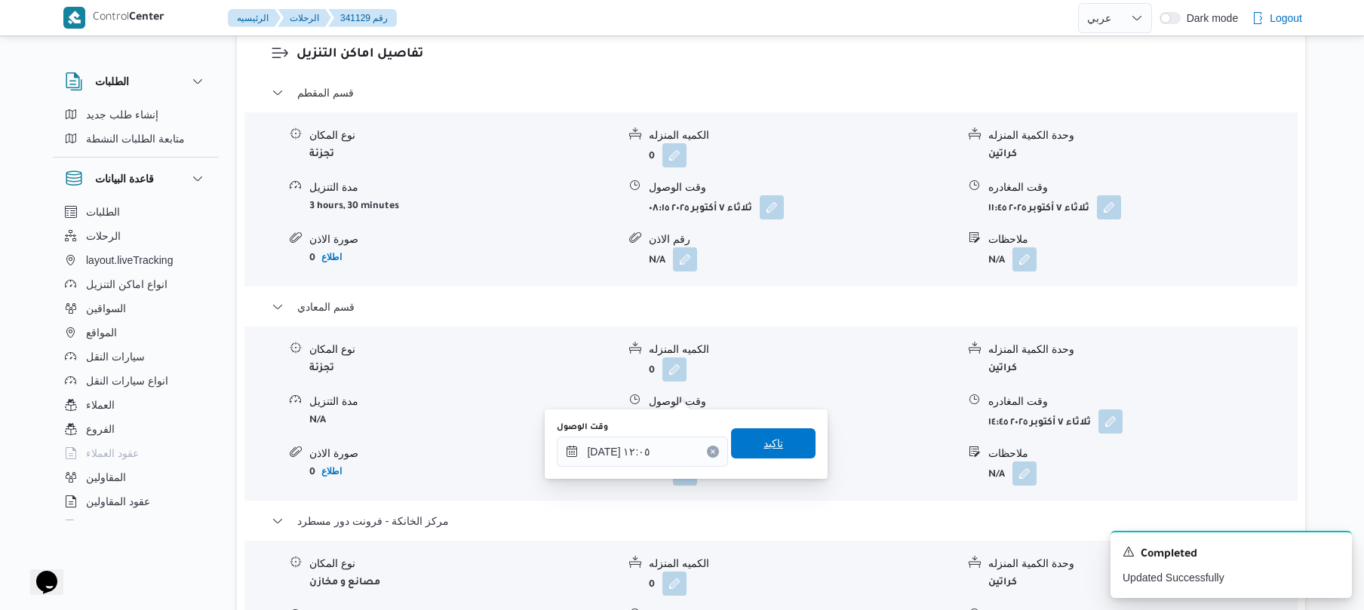
click at [752, 447] on span "تاكيد" at bounding box center [773, 444] width 85 height 30
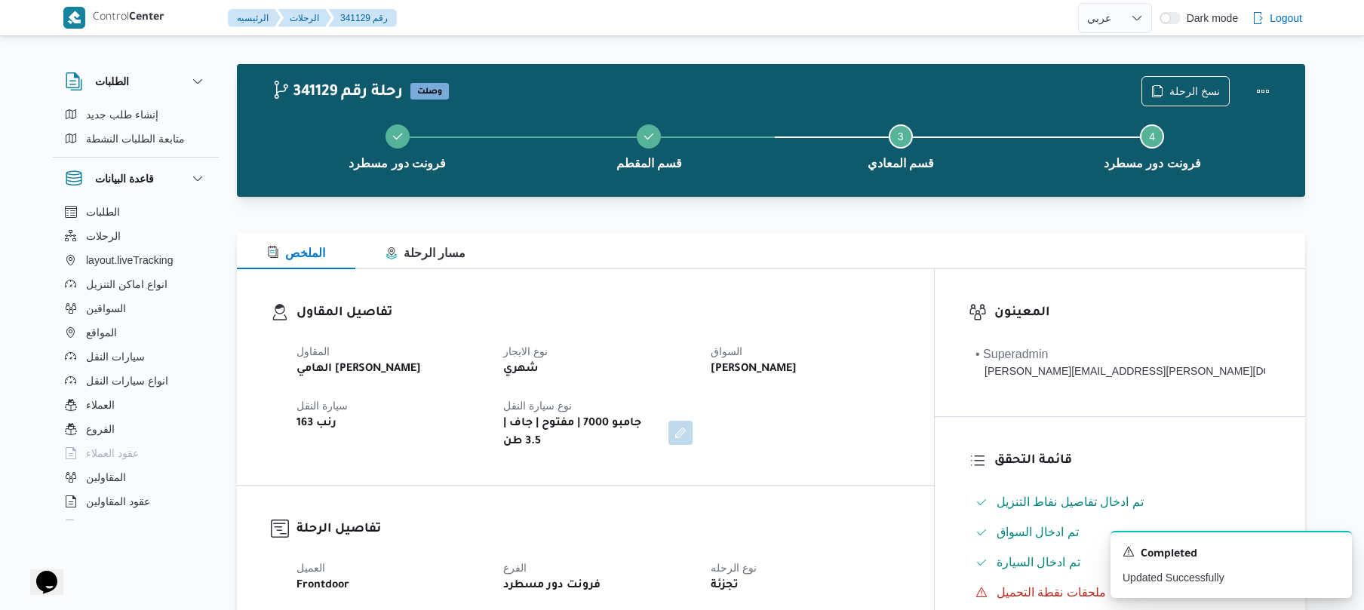
scroll to position [0, 0]
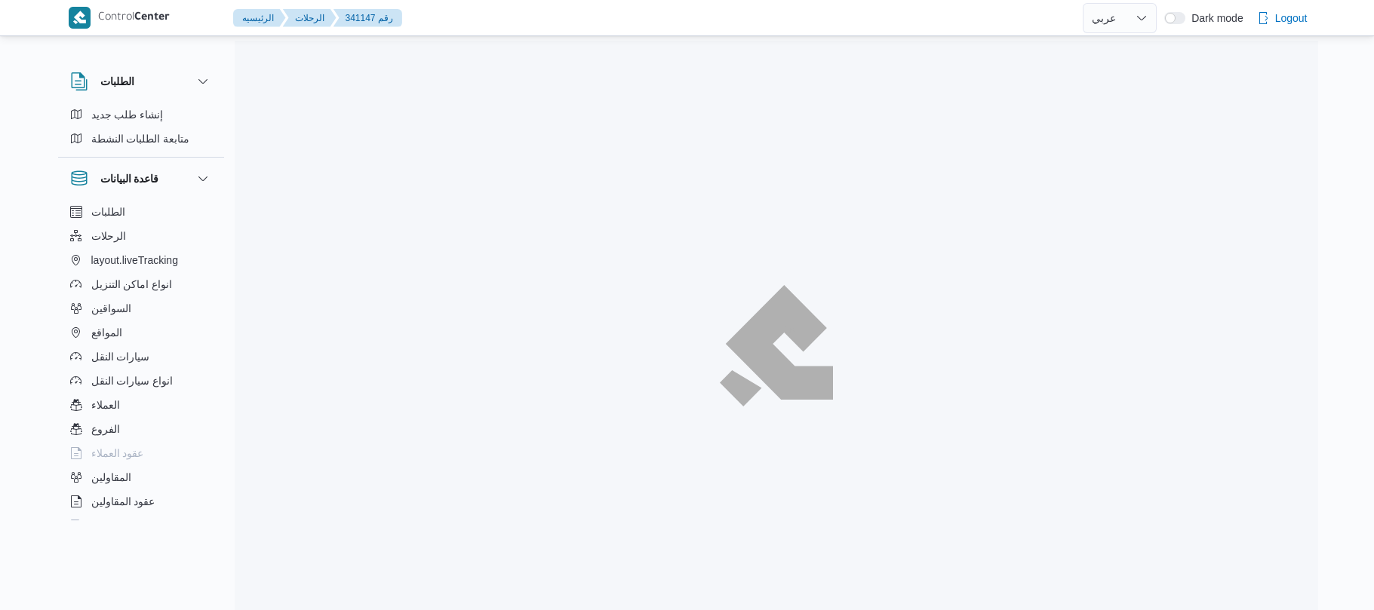
select select "ar"
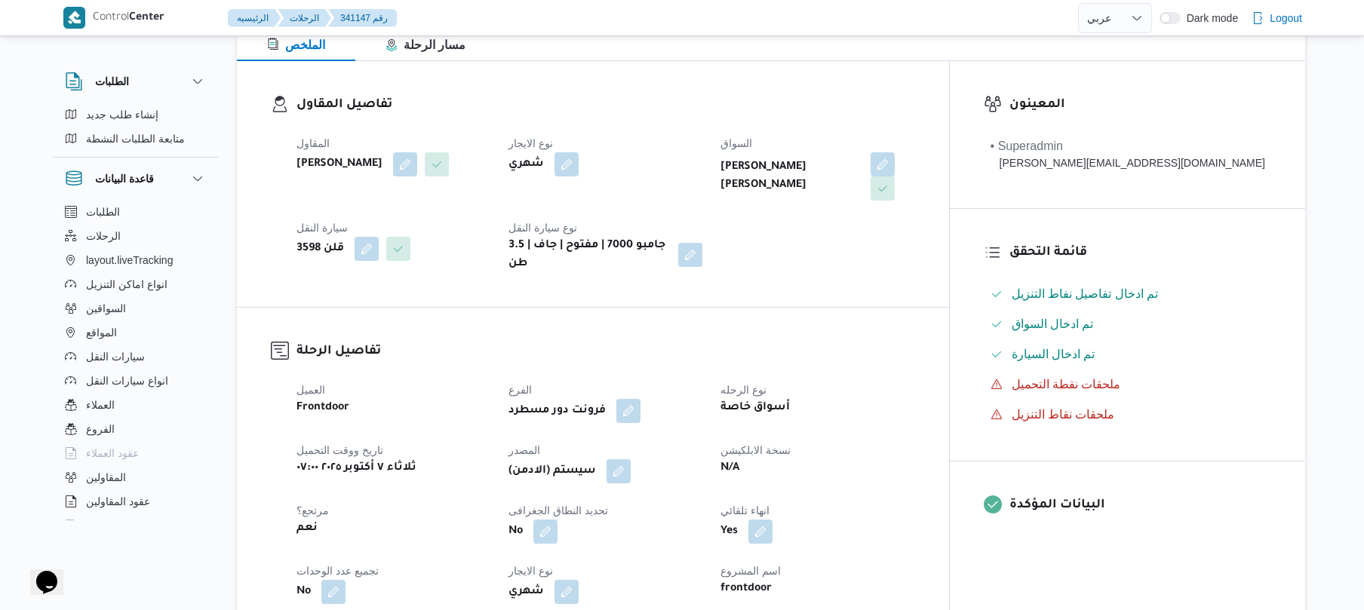
scroll to position [442, 0]
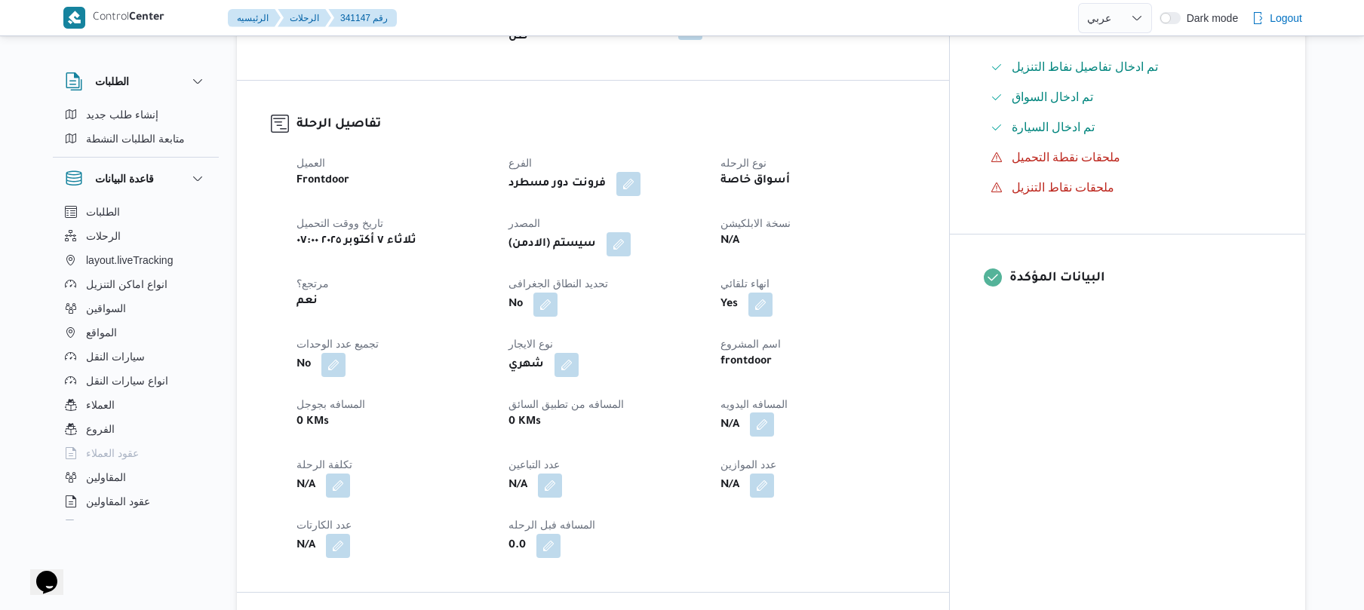
click at [774, 414] on button "button" at bounding box center [762, 425] width 24 height 24
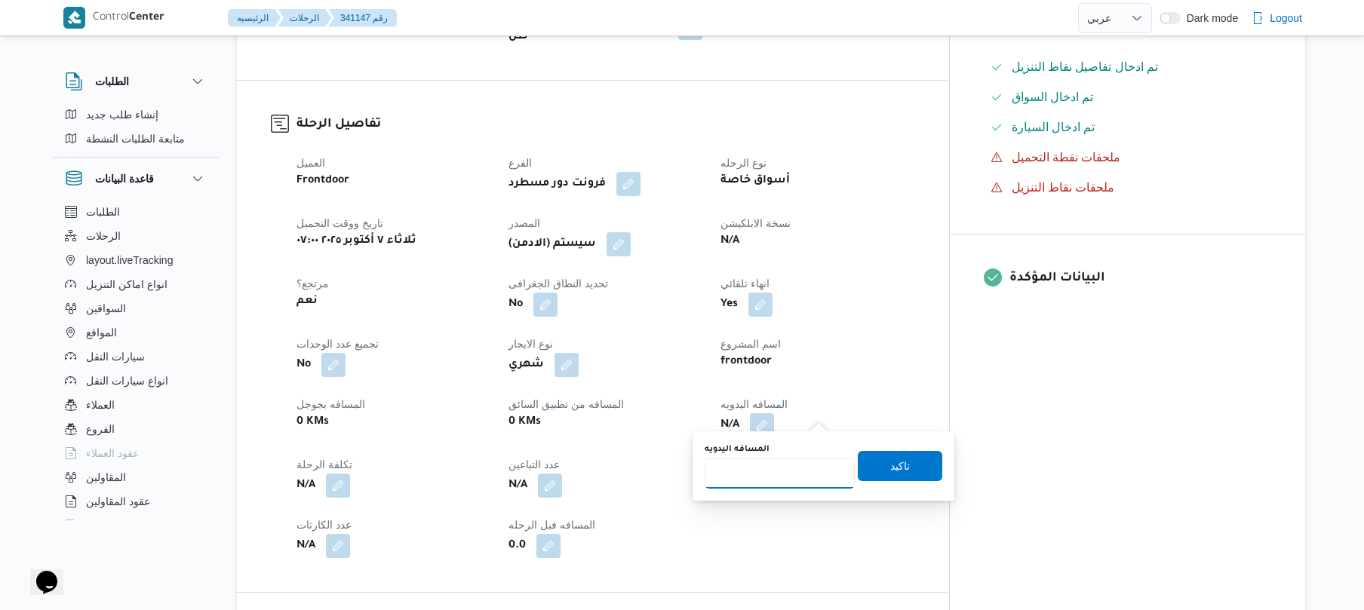
click at [789, 471] on input "المسافه اليدويه" at bounding box center [780, 474] width 150 height 30
type input "70"
click at [869, 471] on span "تاكيد" at bounding box center [900, 465] width 85 height 30
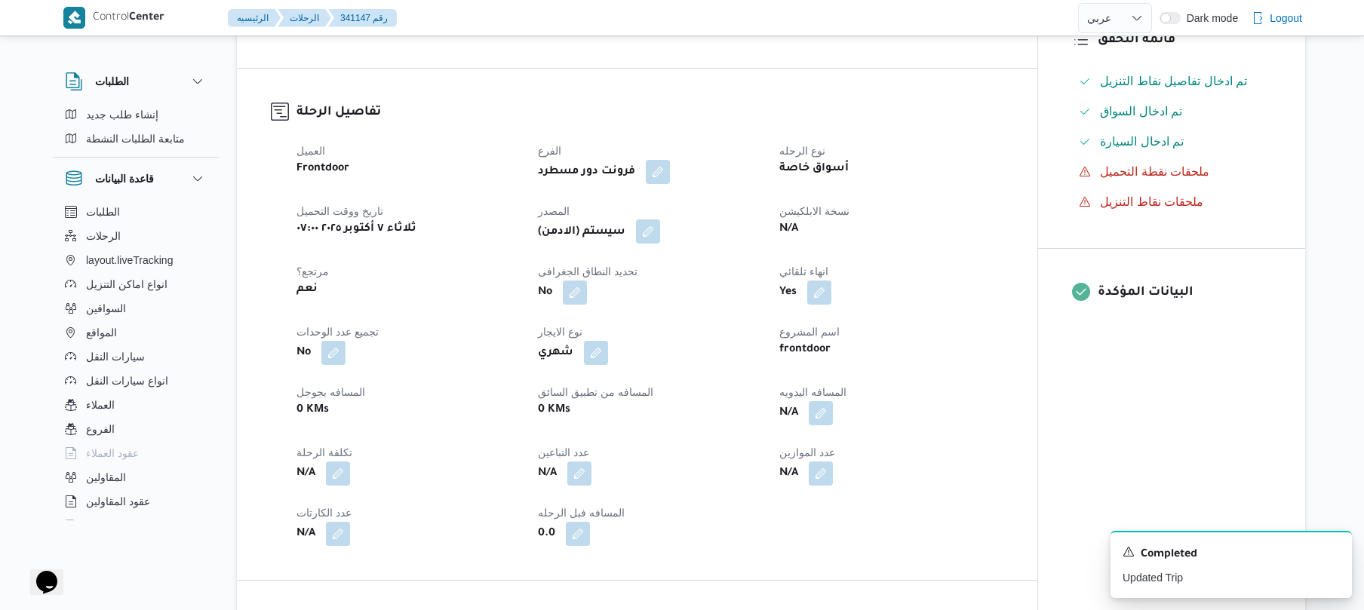
click at [660, 231] on button "button" at bounding box center [648, 232] width 24 height 24
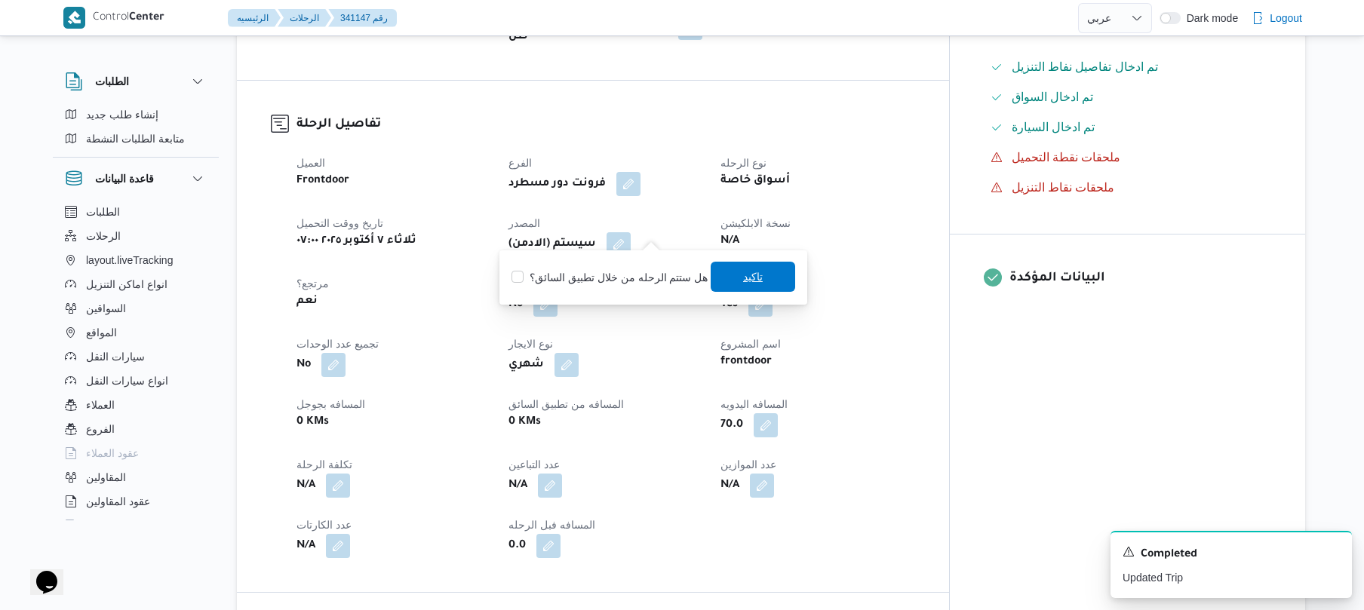
click at [720, 275] on span "تاكيد" at bounding box center [753, 277] width 85 height 30
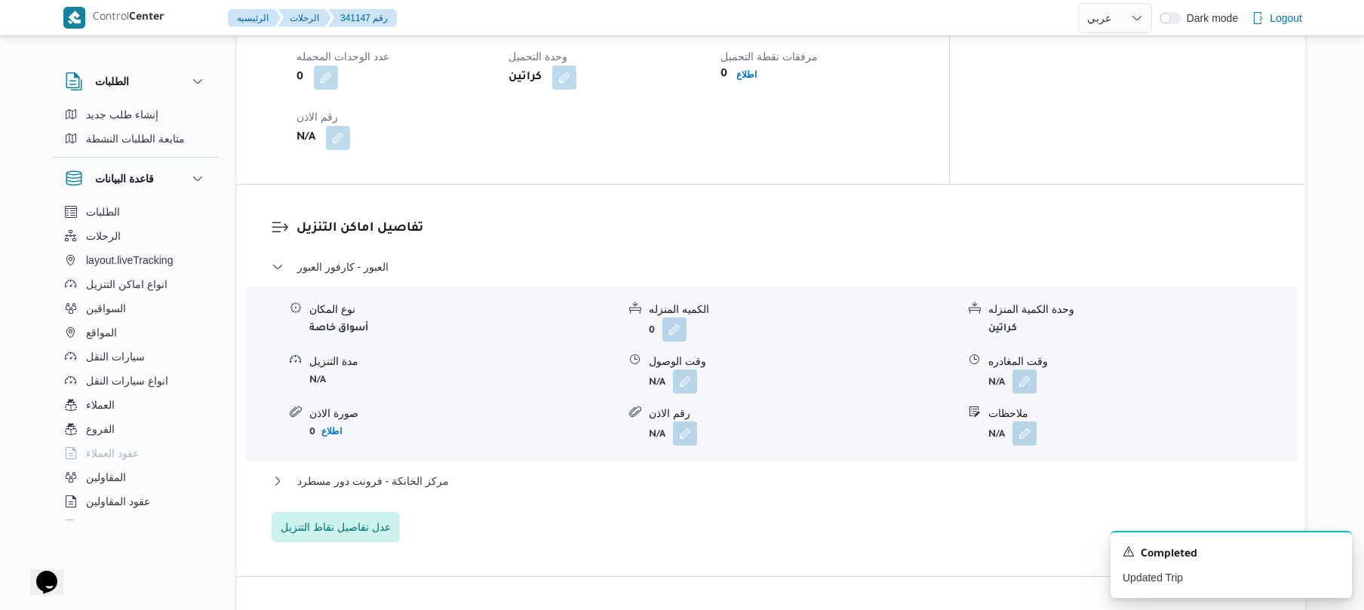
scroll to position [1127, 0]
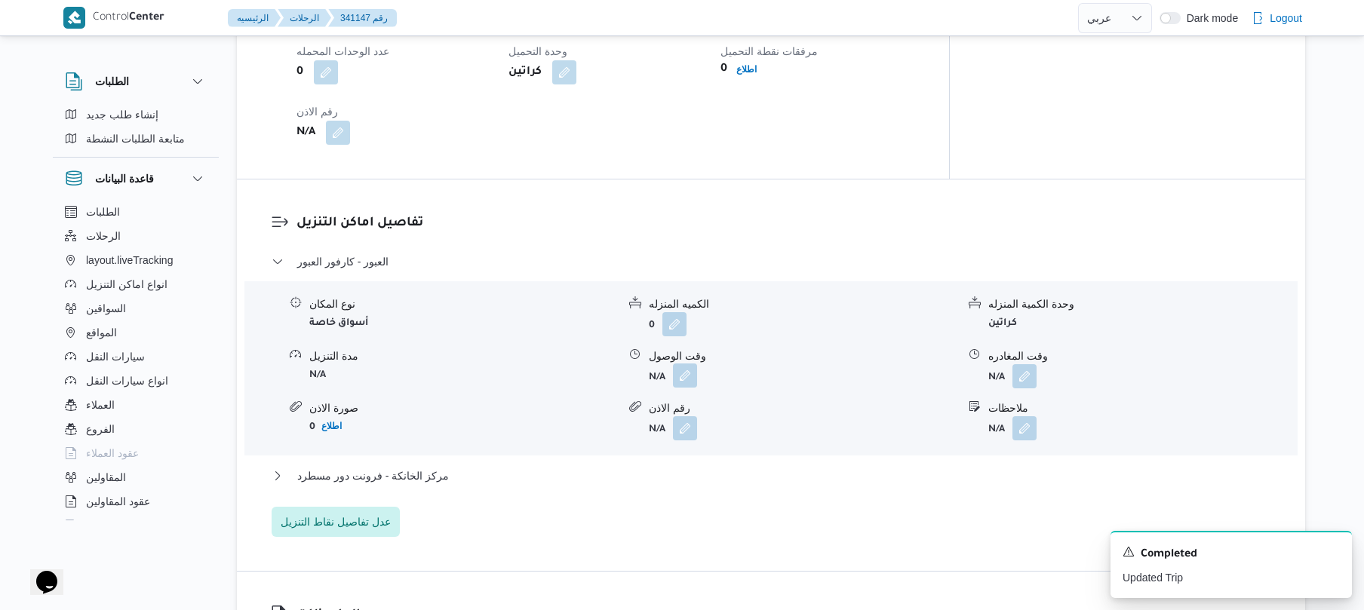
click at [687, 370] on button "button" at bounding box center [685, 376] width 24 height 24
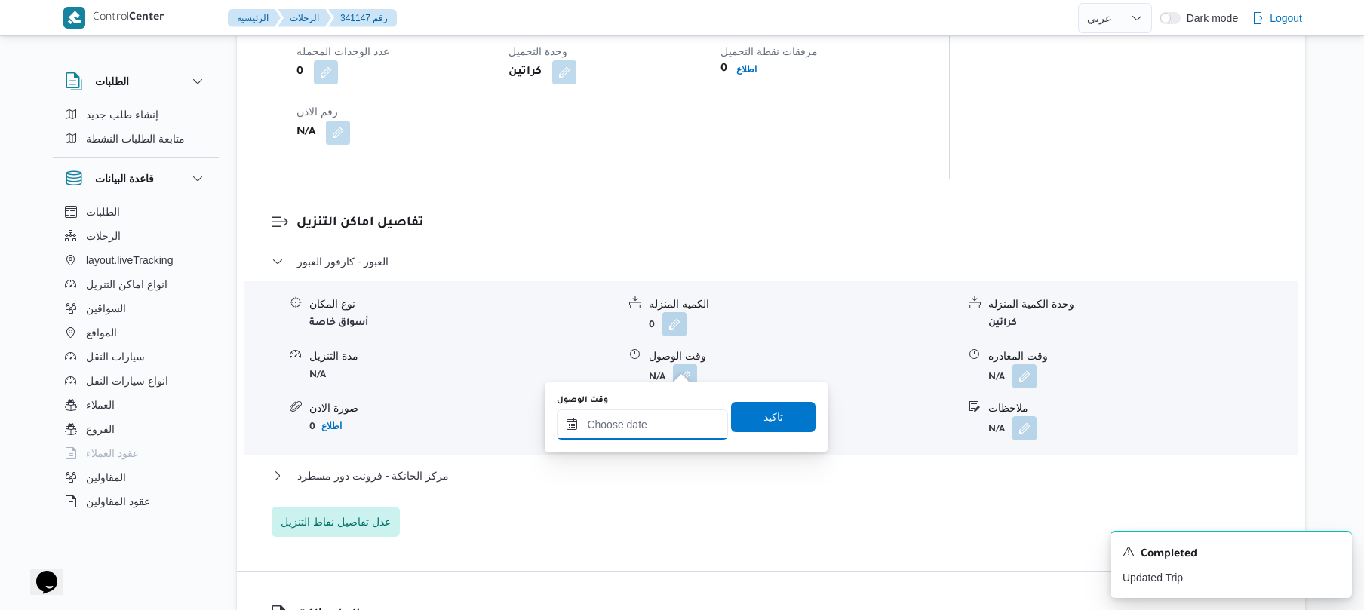
click at [655, 420] on input "وقت الوصول" at bounding box center [642, 425] width 171 height 30
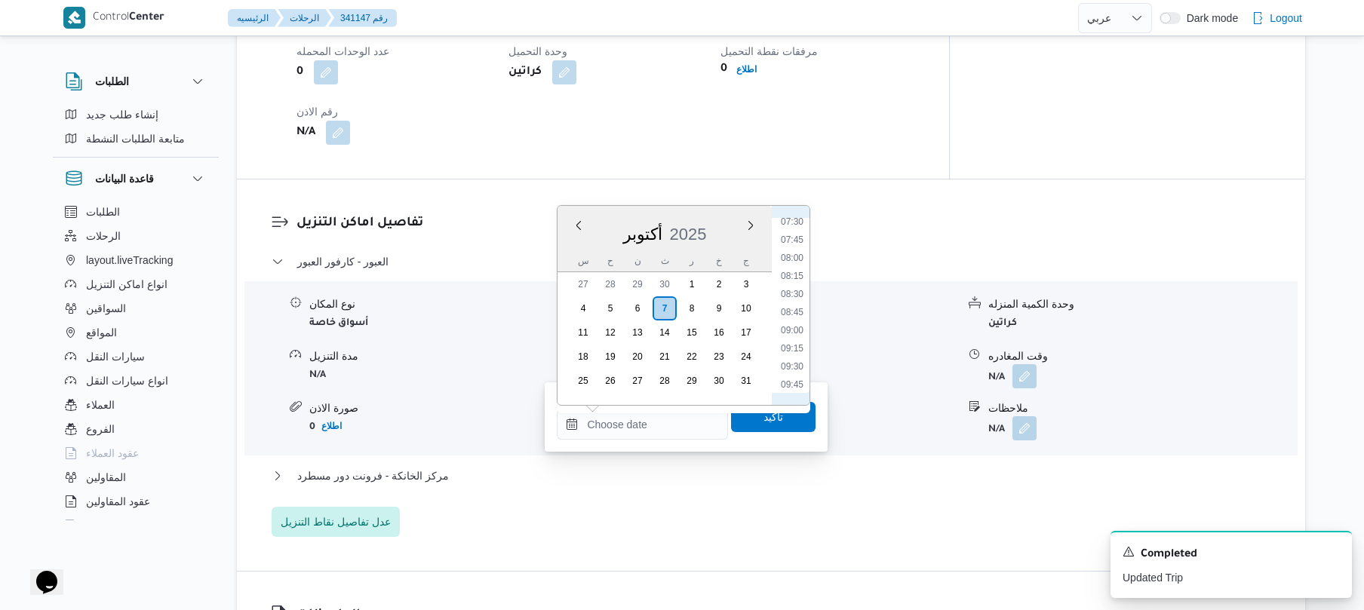
scroll to position [506, 0]
click at [791, 353] on li "08:45" at bounding box center [792, 353] width 35 height 15
type input "٠٧/١٠/٢٠٢٥ ٠٨:٤٥"
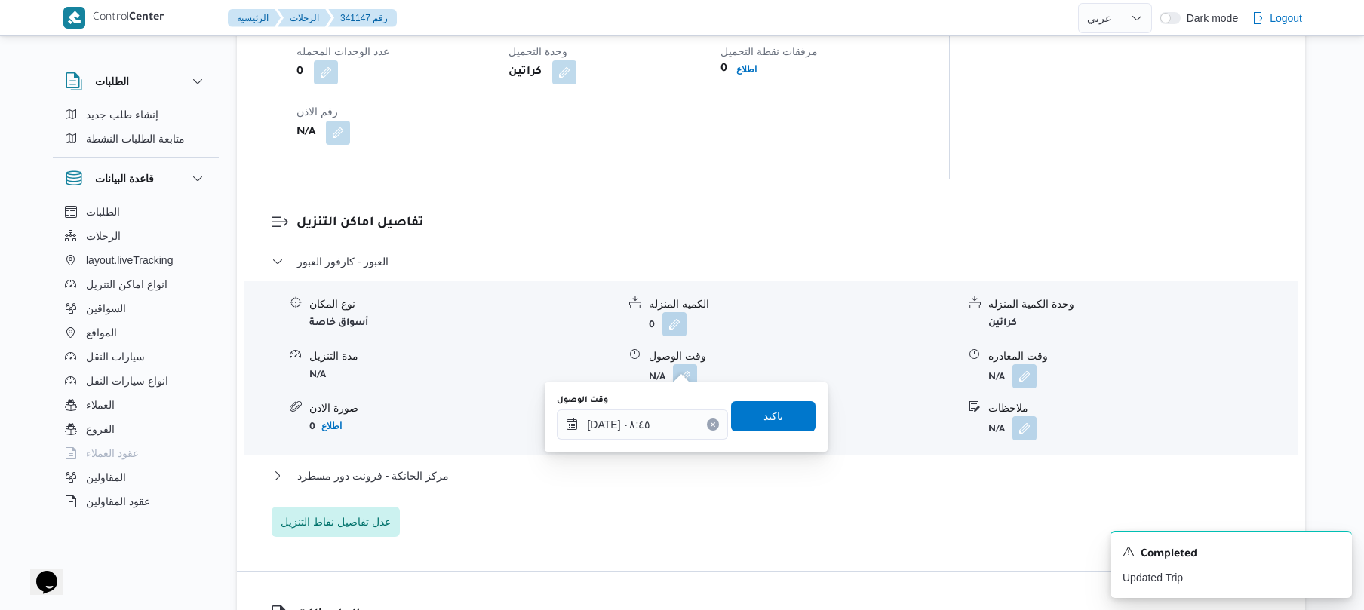
click at [764, 418] on span "تاكيد" at bounding box center [774, 416] width 20 height 18
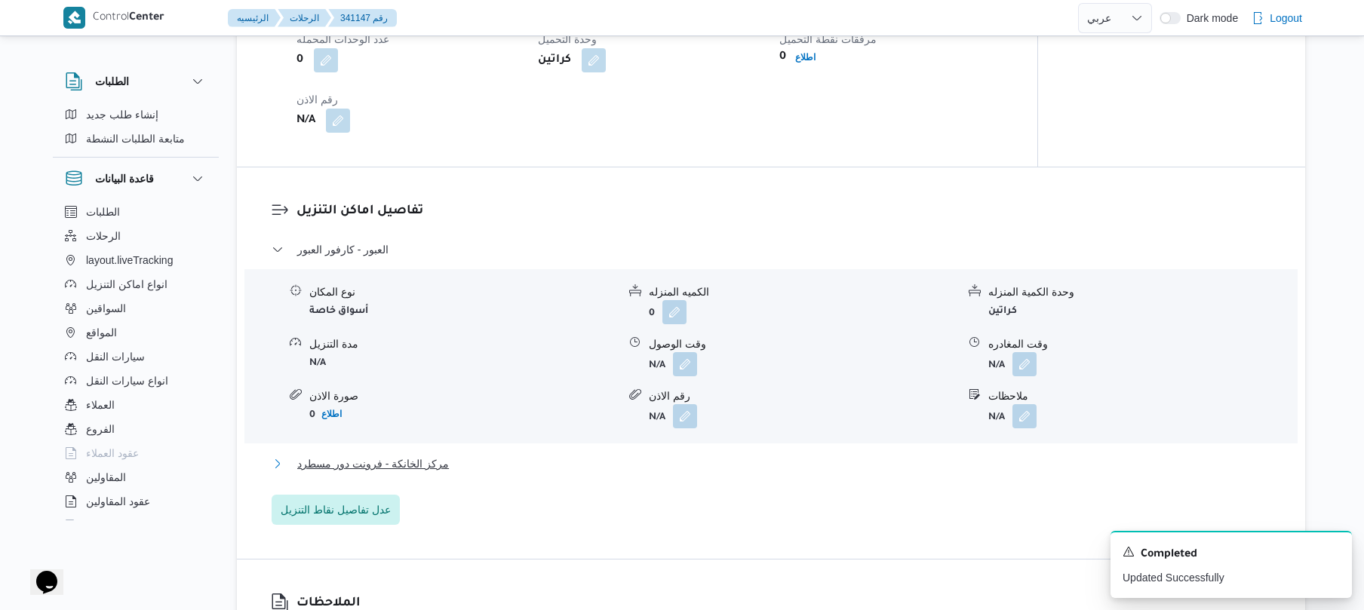
click at [653, 465] on button "مركز الخانكة - فرونت دور مسطرد" at bounding box center [772, 464] width 1000 height 18
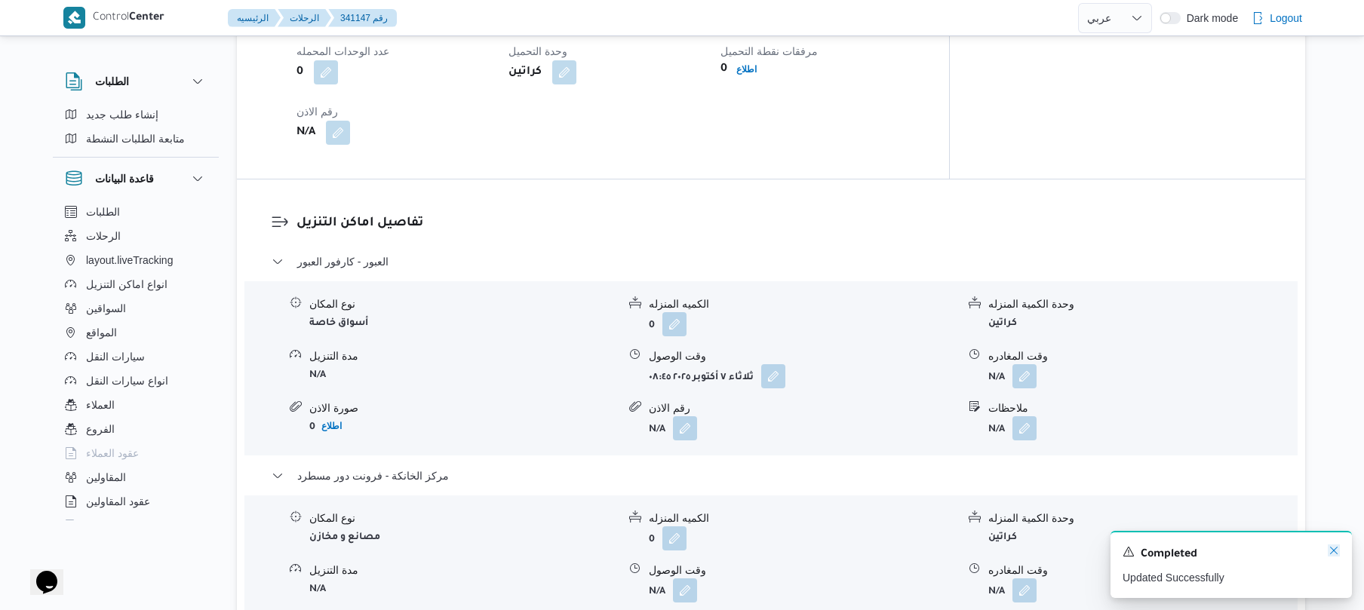
click at [1335, 550] on icon "Dismiss toast" at bounding box center [1334, 551] width 12 height 12
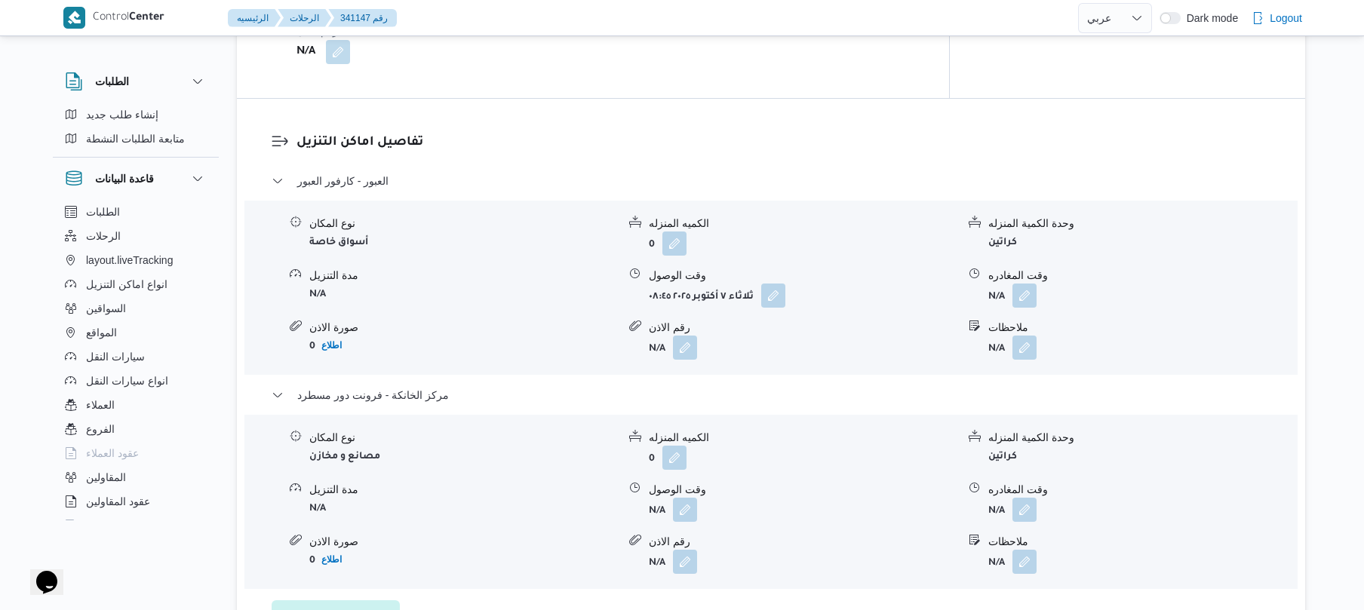
scroll to position [1247, 0]
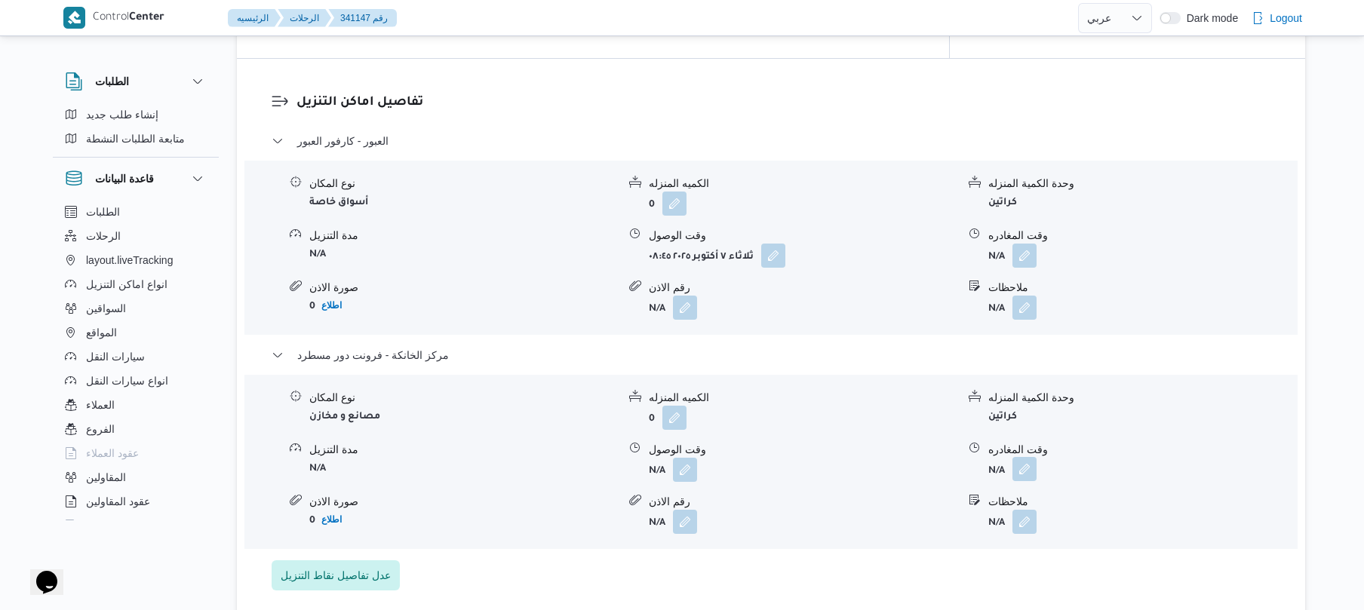
click at [1020, 460] on button "button" at bounding box center [1025, 469] width 24 height 24
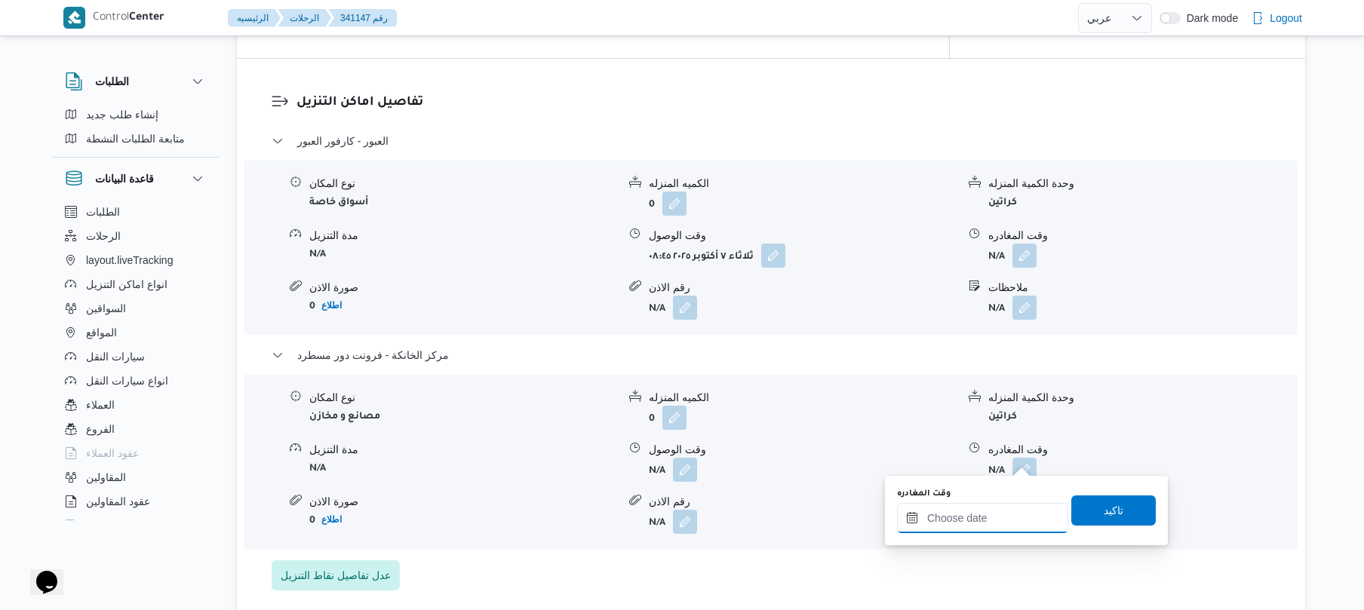
click at [975, 519] on input "وقت المغادره" at bounding box center [982, 518] width 171 height 30
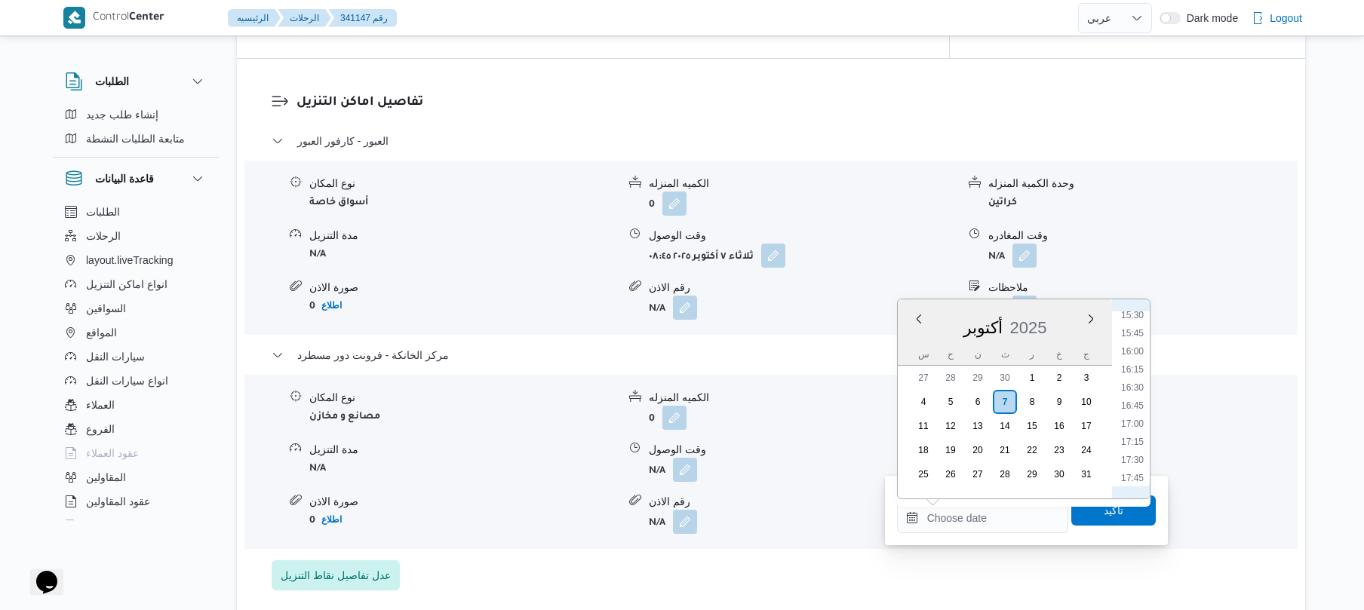
scroll to position [1102, 0]
click at [1138, 361] on li "15:45" at bounding box center [1132, 358] width 35 height 15
type input "[DATE] ١٥:٤٥"
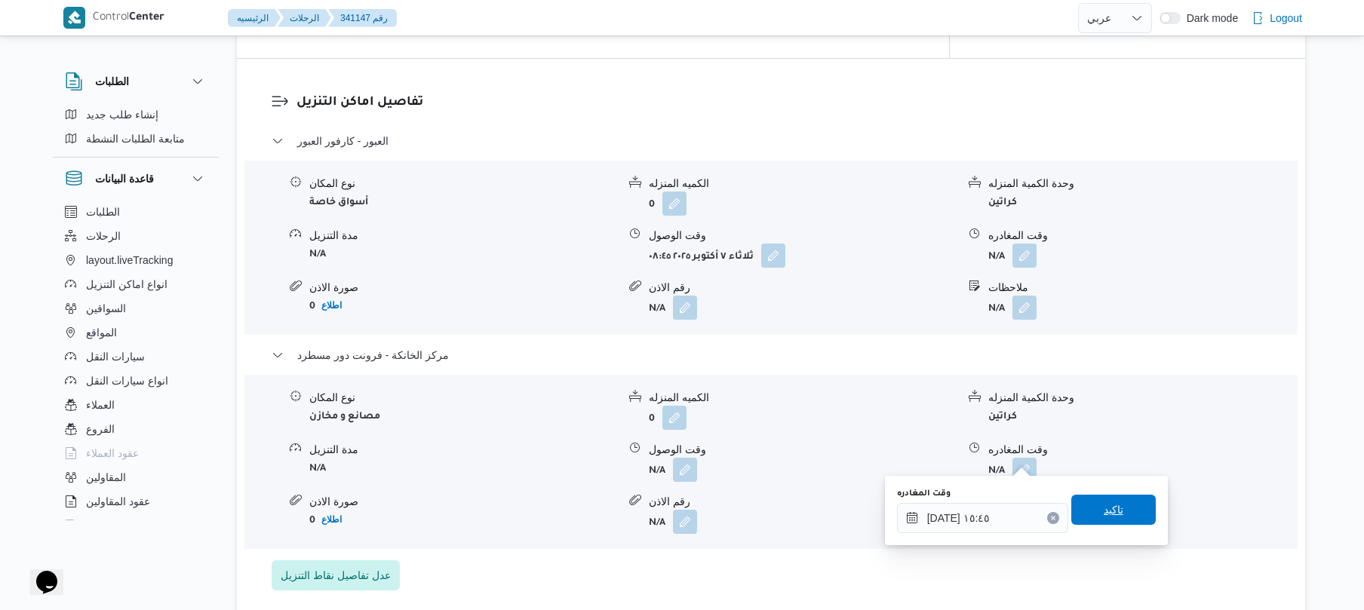
click at [1104, 511] on span "تاكيد" at bounding box center [1114, 510] width 20 height 18
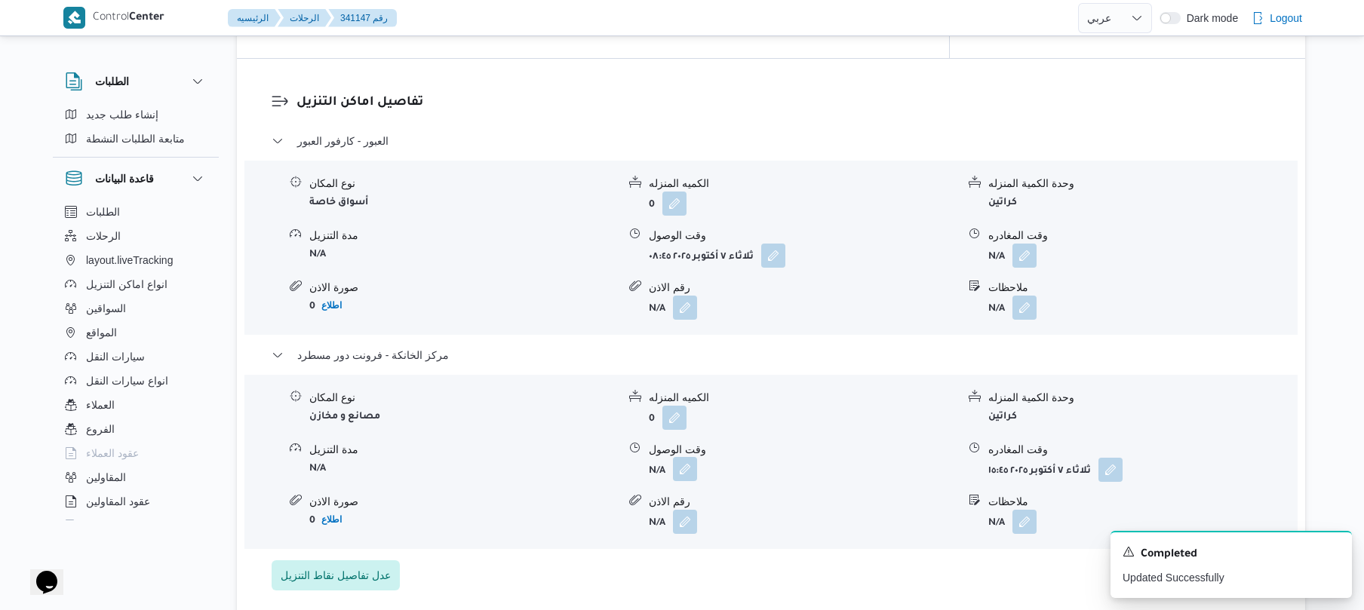
click at [682, 457] on button "button" at bounding box center [685, 469] width 24 height 24
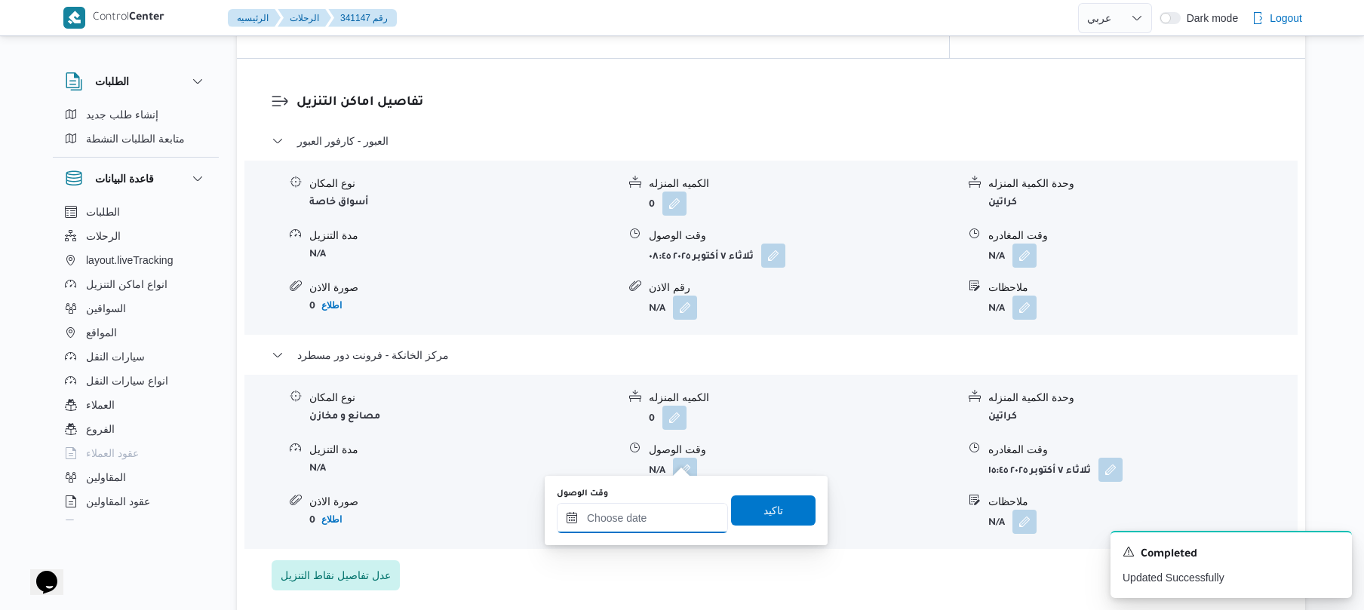
click at [656, 520] on input "وقت الوصول" at bounding box center [642, 518] width 171 height 30
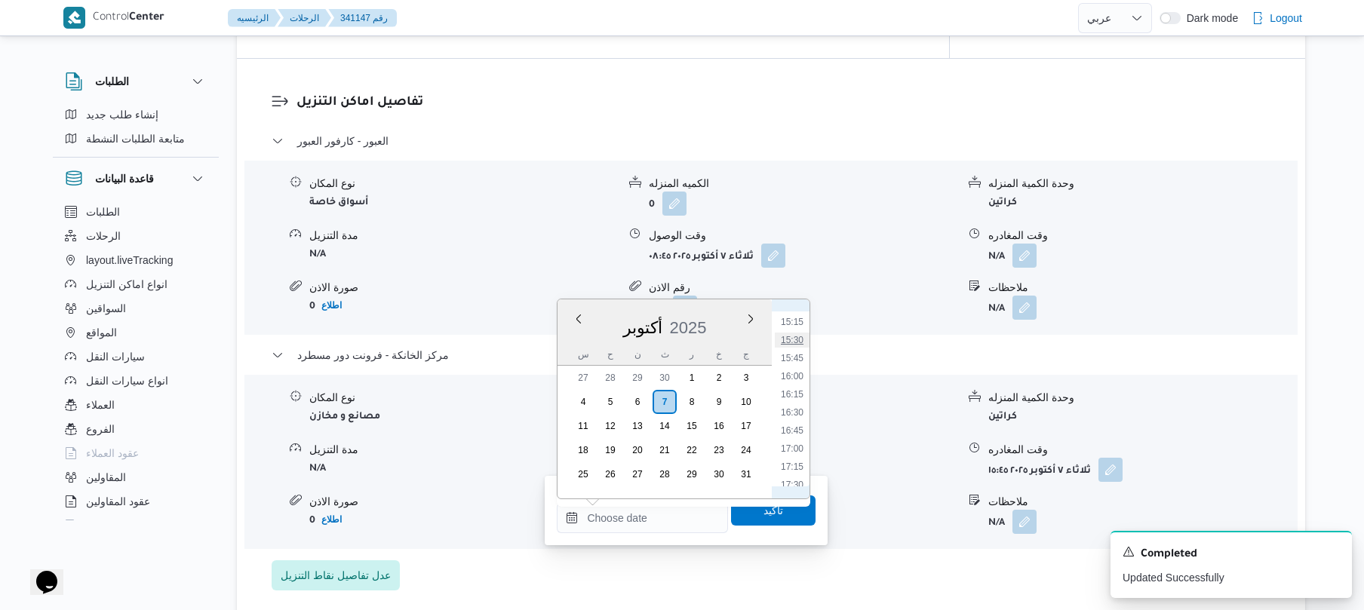
click at [798, 345] on li "15:30" at bounding box center [792, 340] width 35 height 15
type input "٠٧/١٠/٢٠٢٥ ١٥:٣٠"
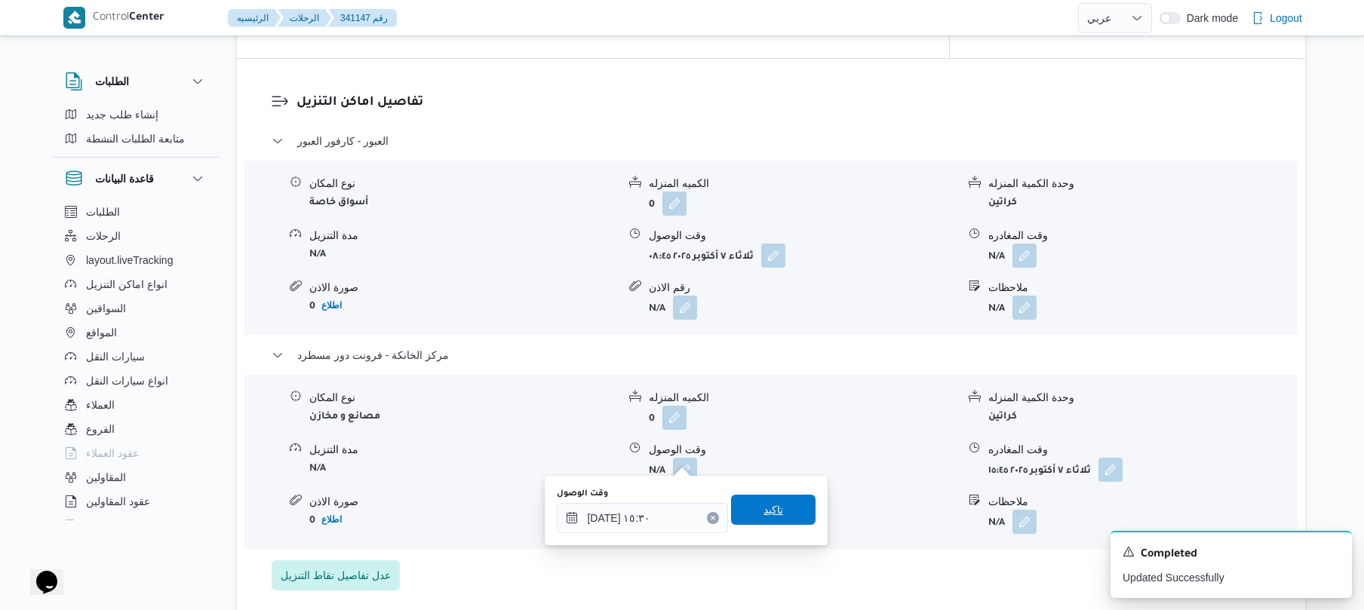
click at [764, 508] on span "تاكيد" at bounding box center [774, 510] width 20 height 18
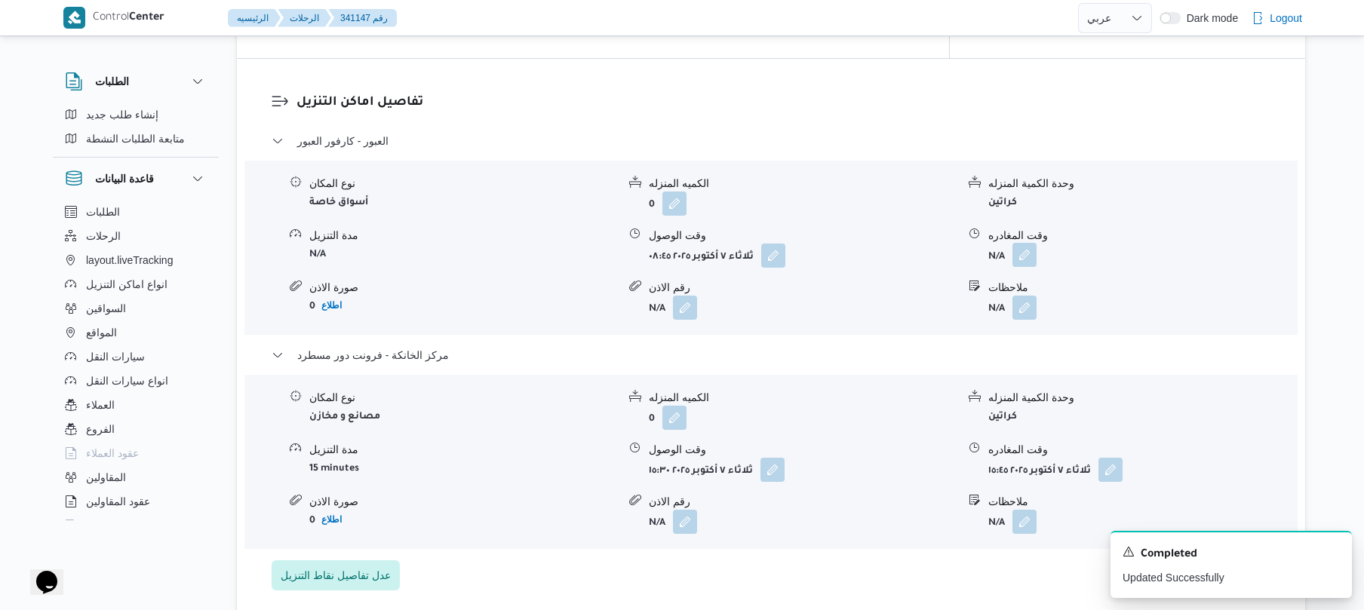
click at [1028, 244] on button "button" at bounding box center [1025, 255] width 24 height 24
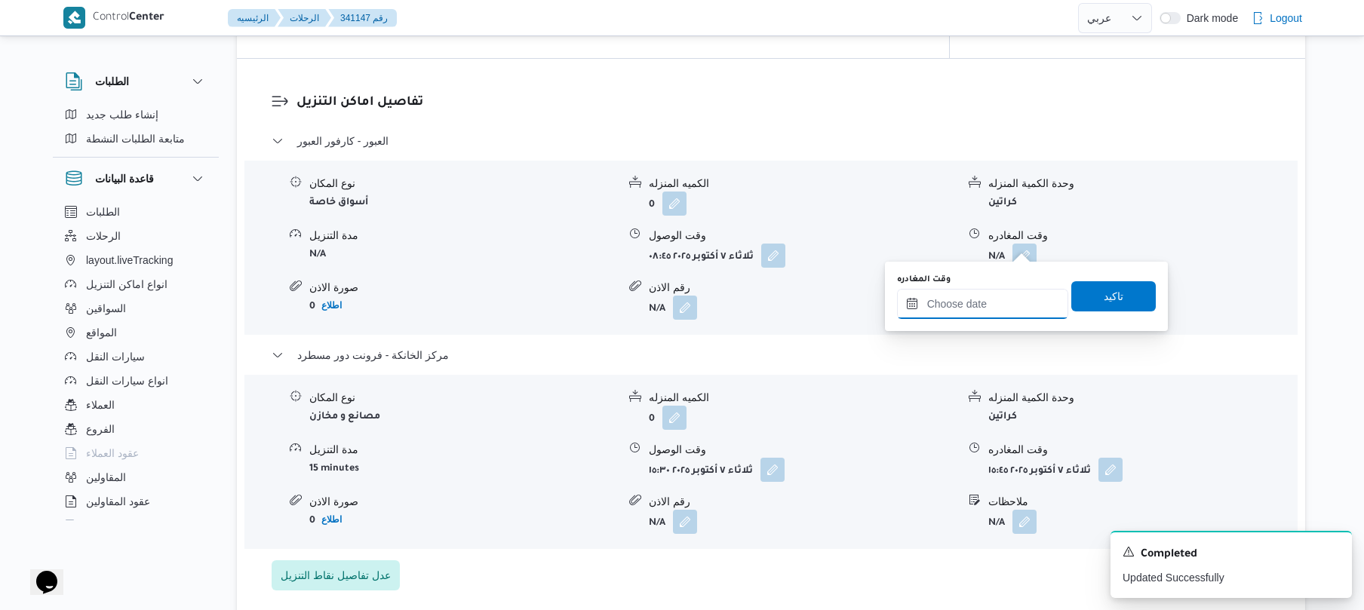
click at [991, 306] on input "وقت المغادره" at bounding box center [982, 304] width 171 height 30
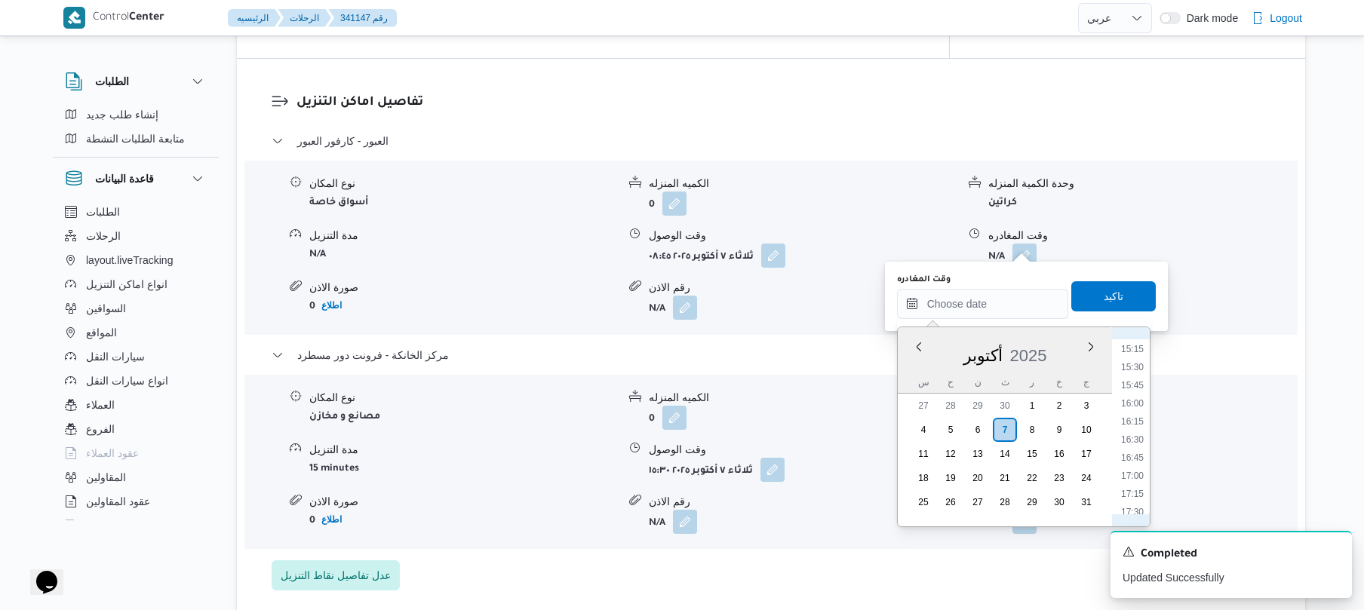
scroll to position [955, 0]
click at [1130, 478] on li "15:00" at bounding box center [1132, 479] width 35 height 15
type input "٠٧/١٠/٢٠٢٥ ١٥:٠٠"
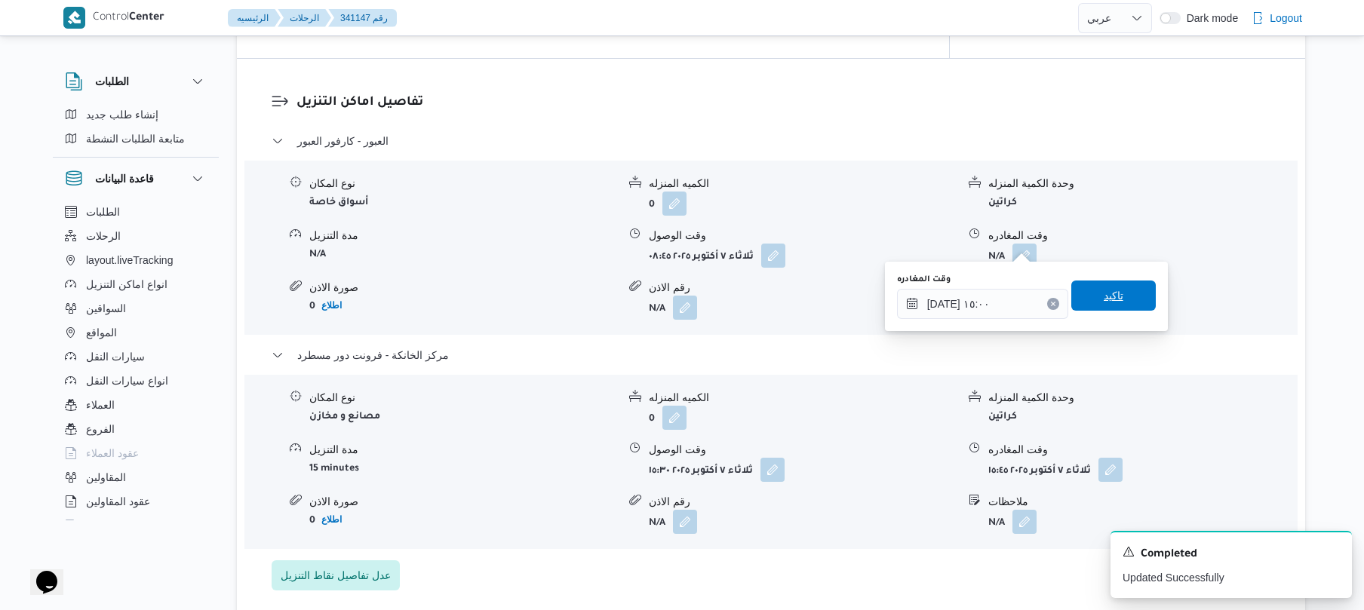
click at [1117, 306] on span "تاكيد" at bounding box center [1114, 296] width 85 height 30
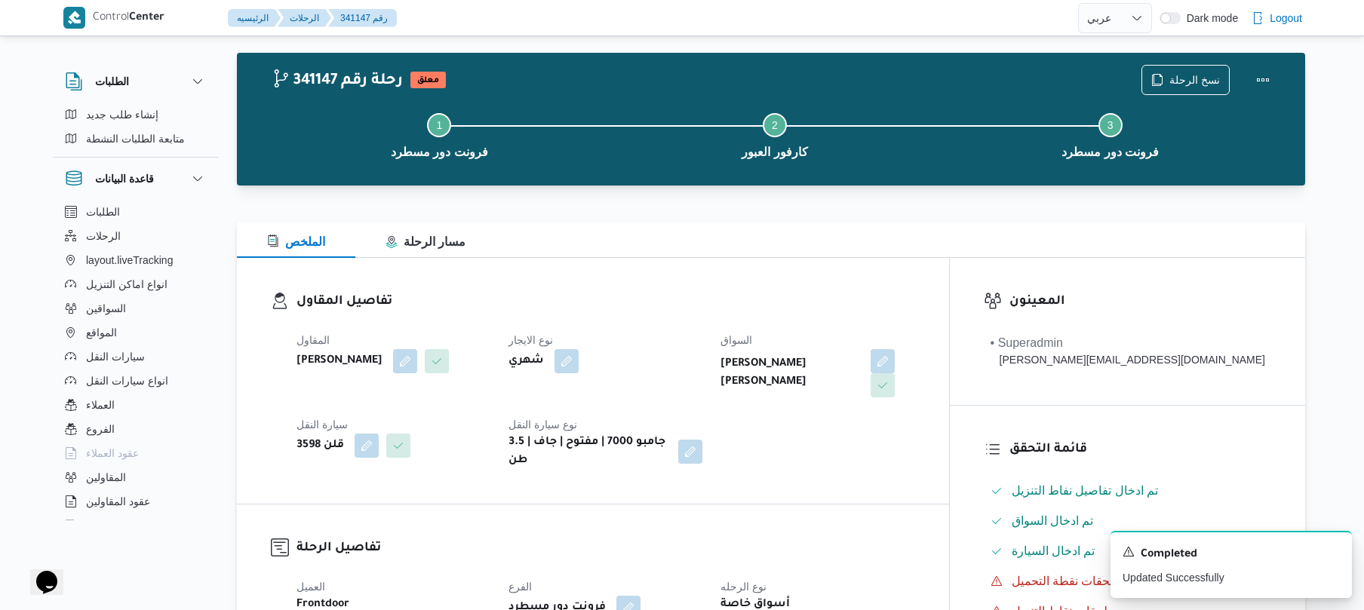
scroll to position [0, 0]
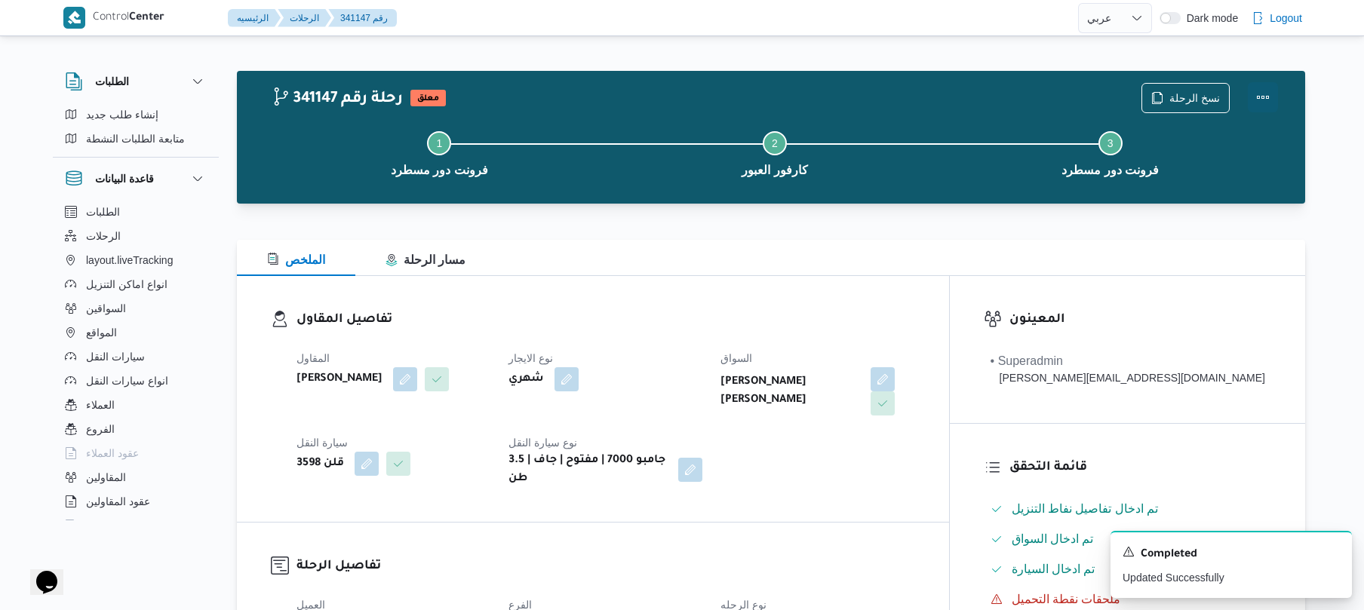
click at [1263, 94] on button "Actions" at bounding box center [1263, 97] width 30 height 30
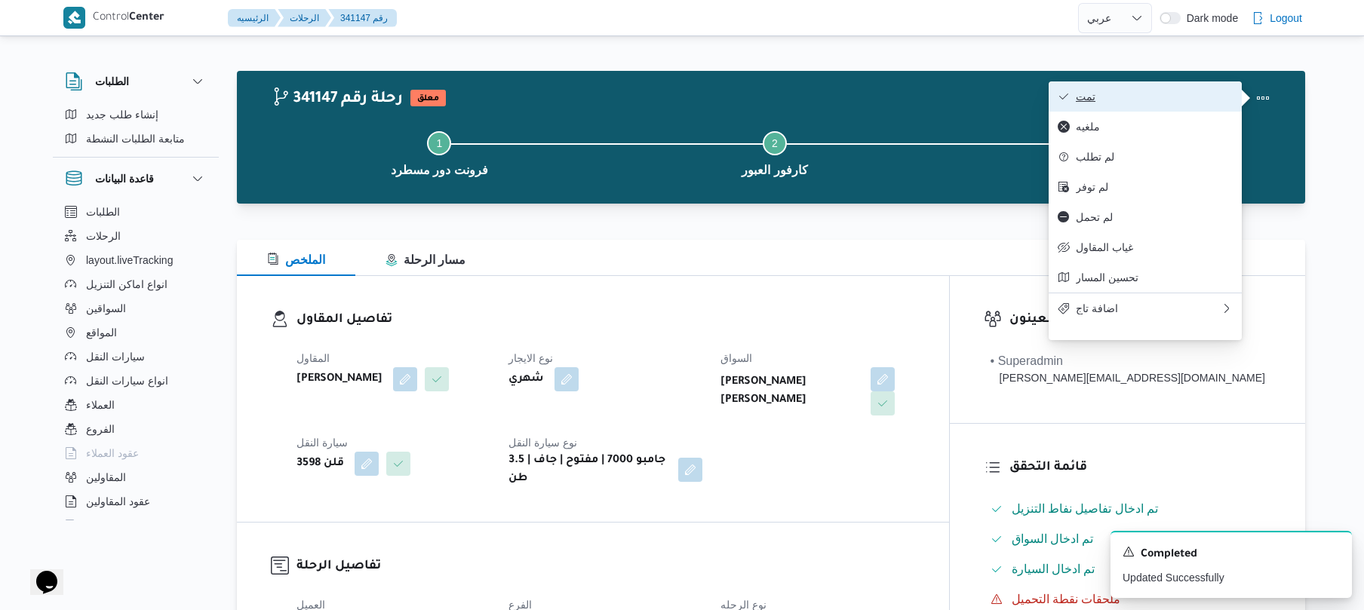
click at [1169, 98] on span "تمت" at bounding box center [1154, 97] width 157 height 12
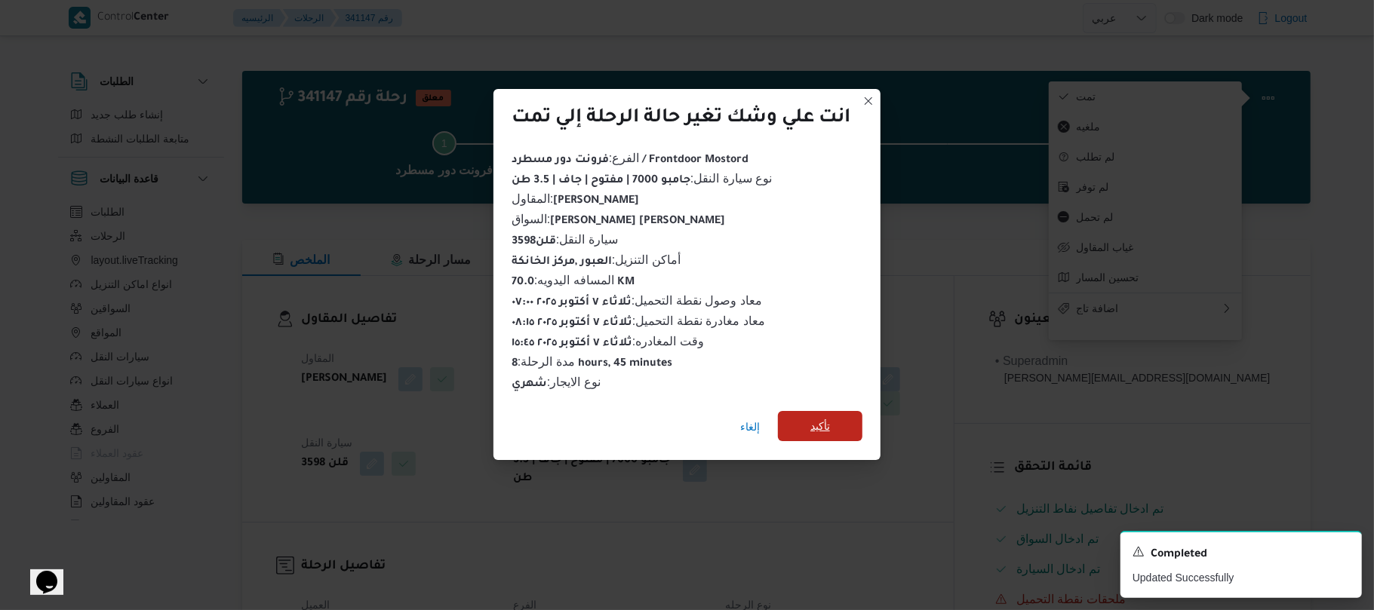
click at [823, 420] on span "تأكيد" at bounding box center [820, 426] width 20 height 18
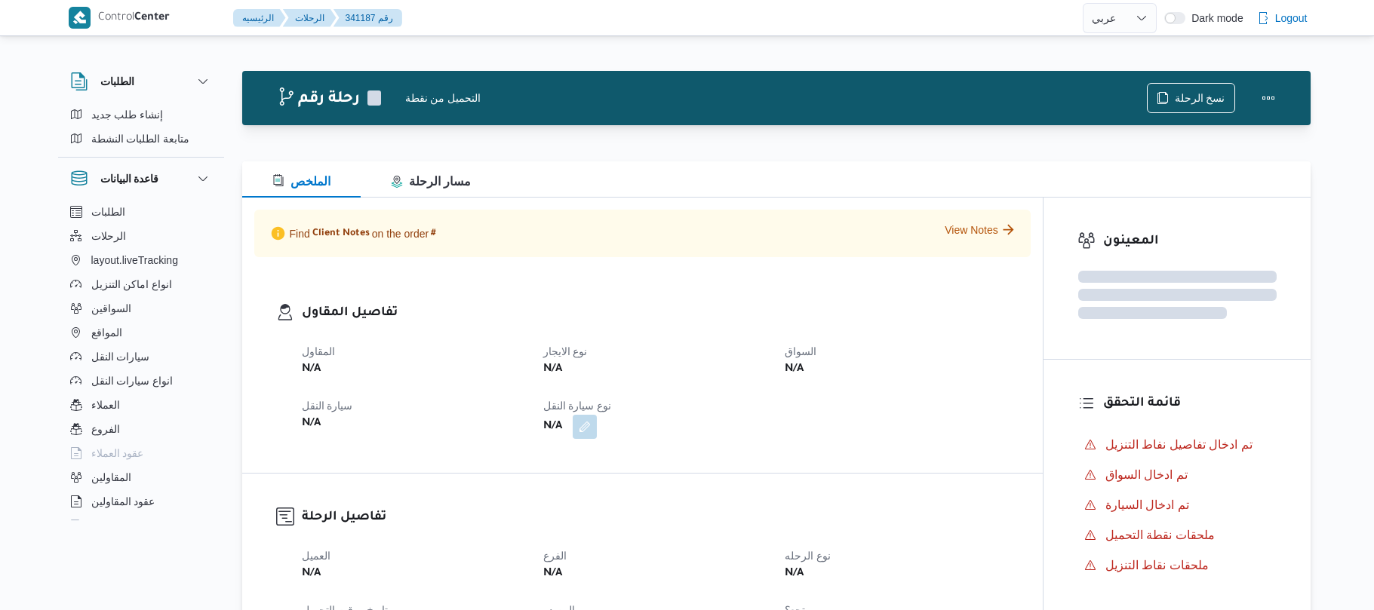
select select "ar"
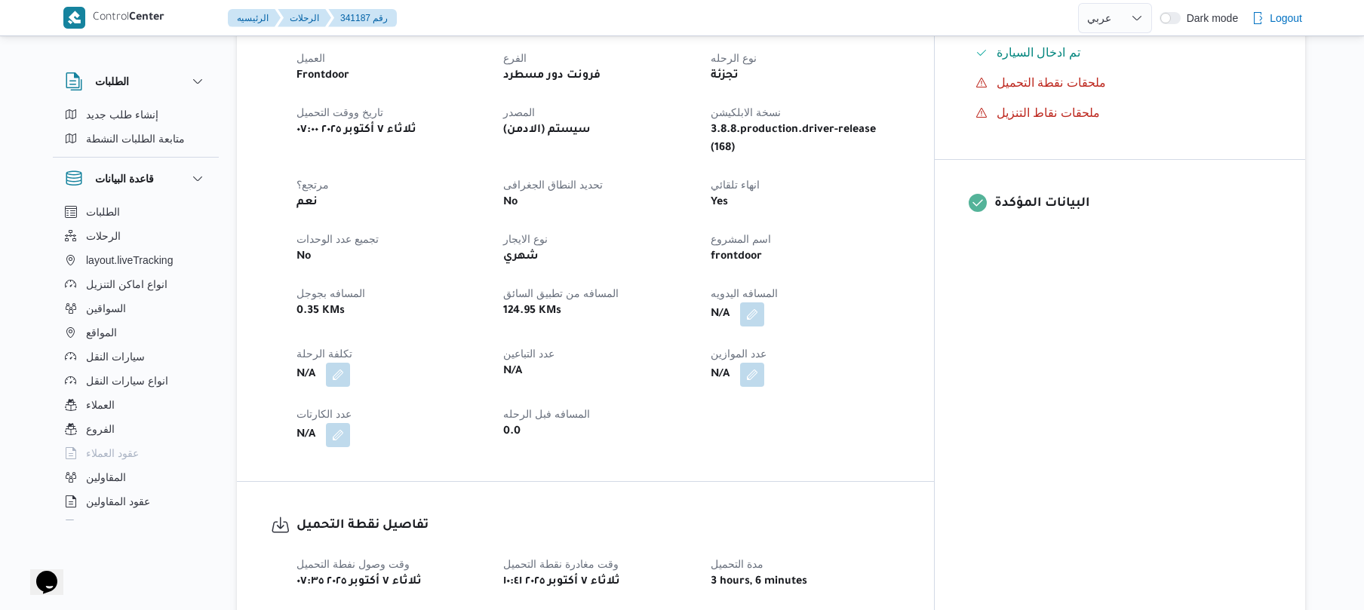
scroll to position [563, 0]
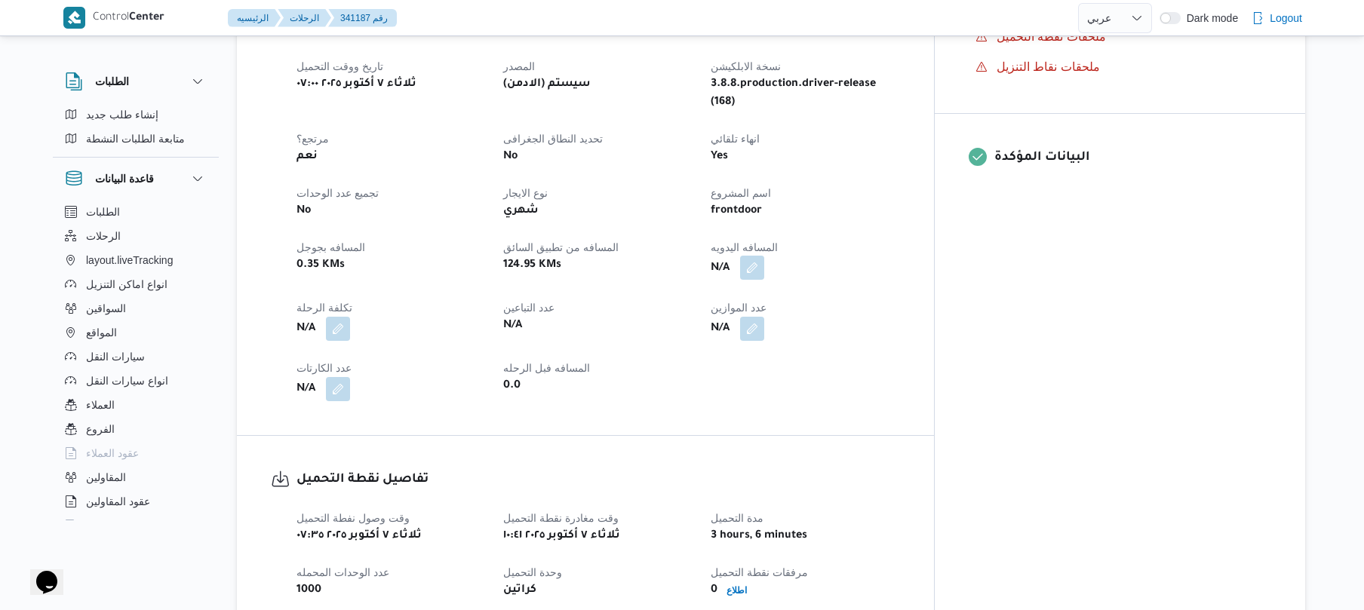
click at [764, 256] on button "button" at bounding box center [752, 268] width 24 height 24
click at [791, 303] on input "المسافه اليدويه" at bounding box center [780, 299] width 150 height 30
type input "120"
click at [890, 297] on span "تاكيد" at bounding box center [900, 290] width 20 height 18
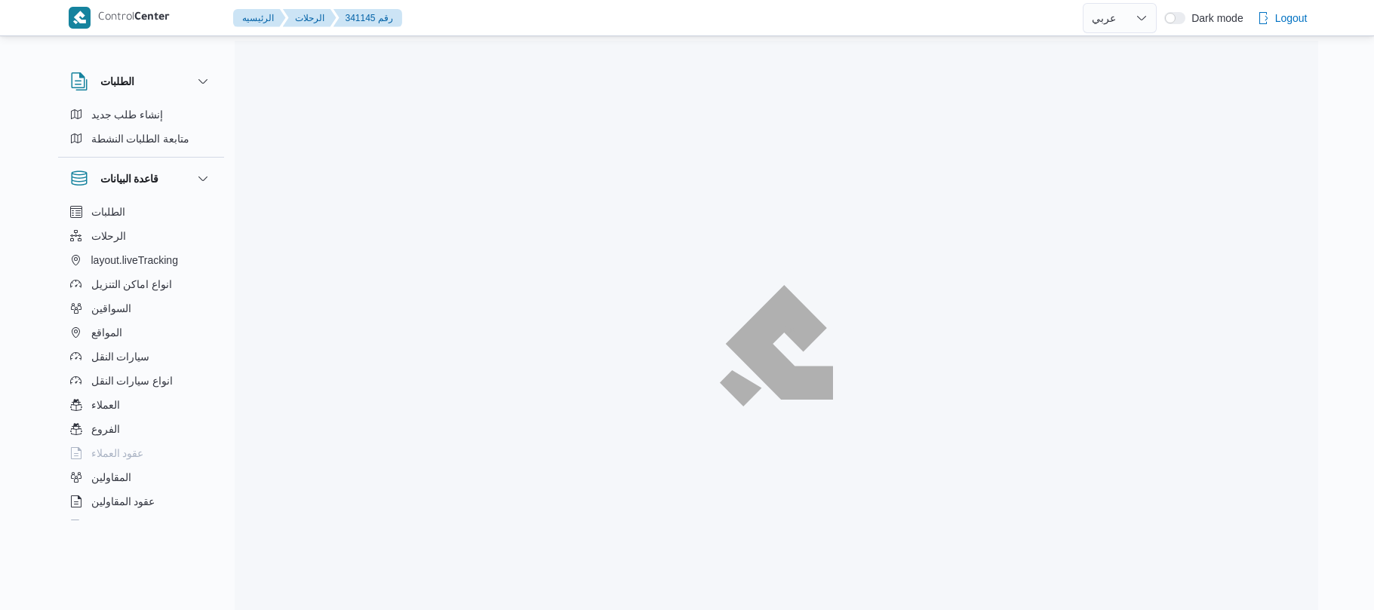
select select "ar"
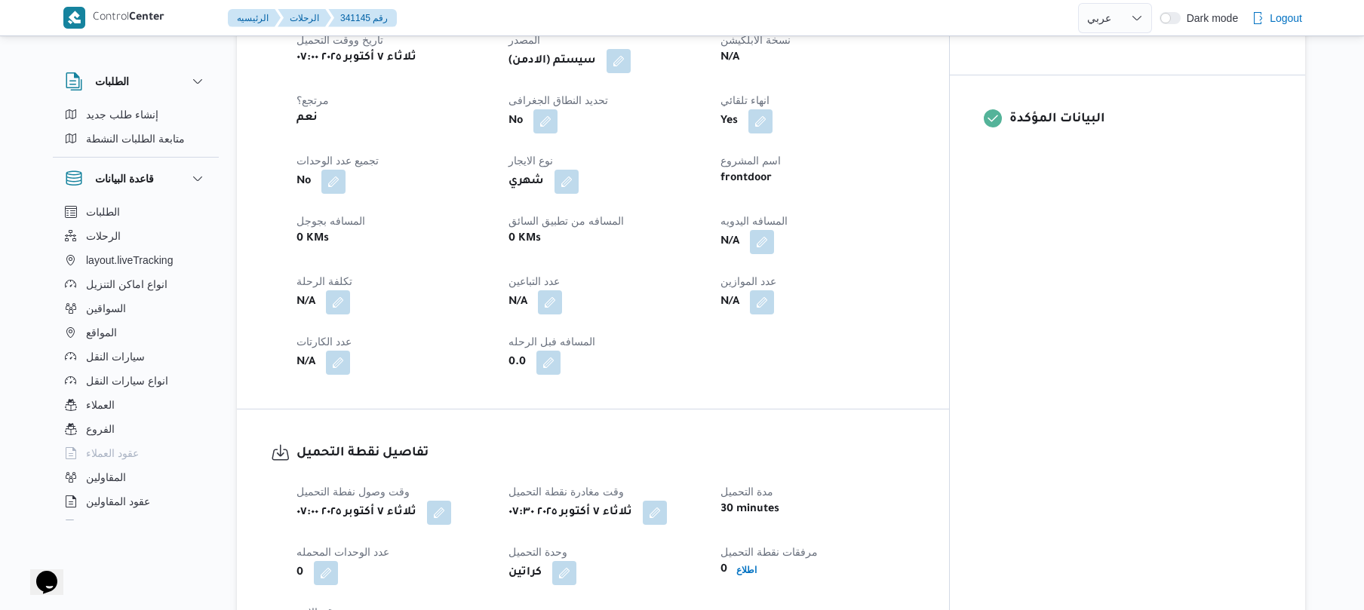
scroll to position [604, 0]
click at [774, 251] on button "button" at bounding box center [762, 239] width 24 height 24
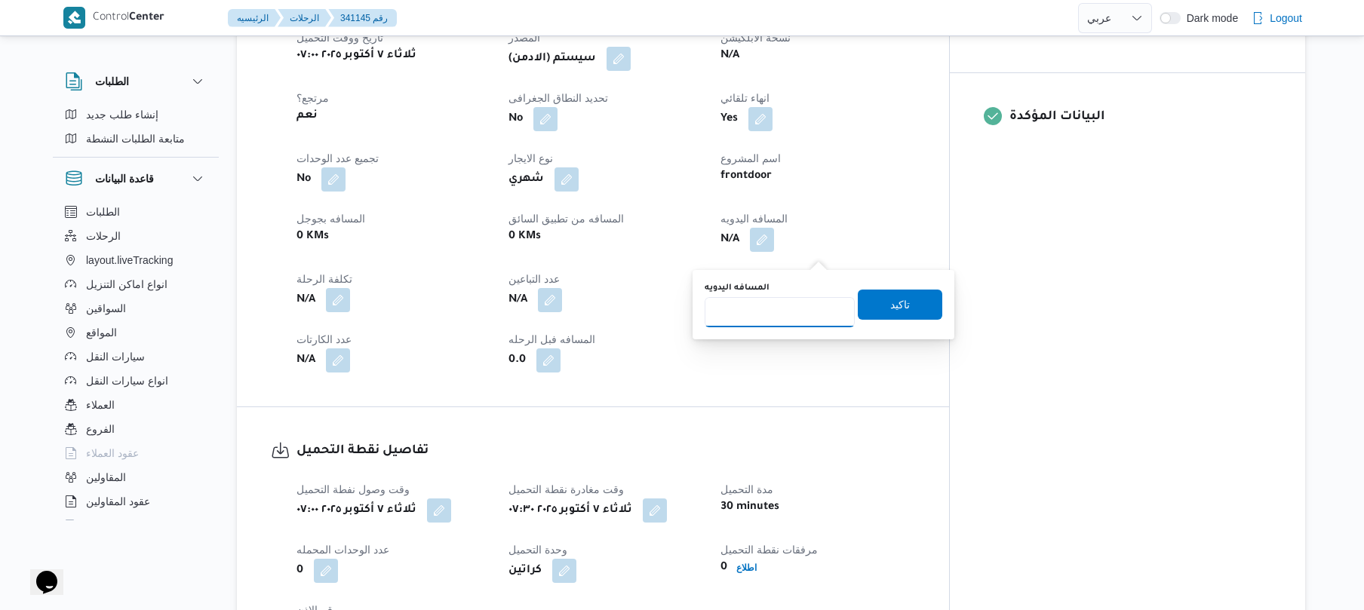
click at [776, 312] on input "المسافه اليدويه" at bounding box center [780, 312] width 150 height 30
type input "120"
click at [891, 306] on span "تاكيد" at bounding box center [900, 304] width 20 height 18
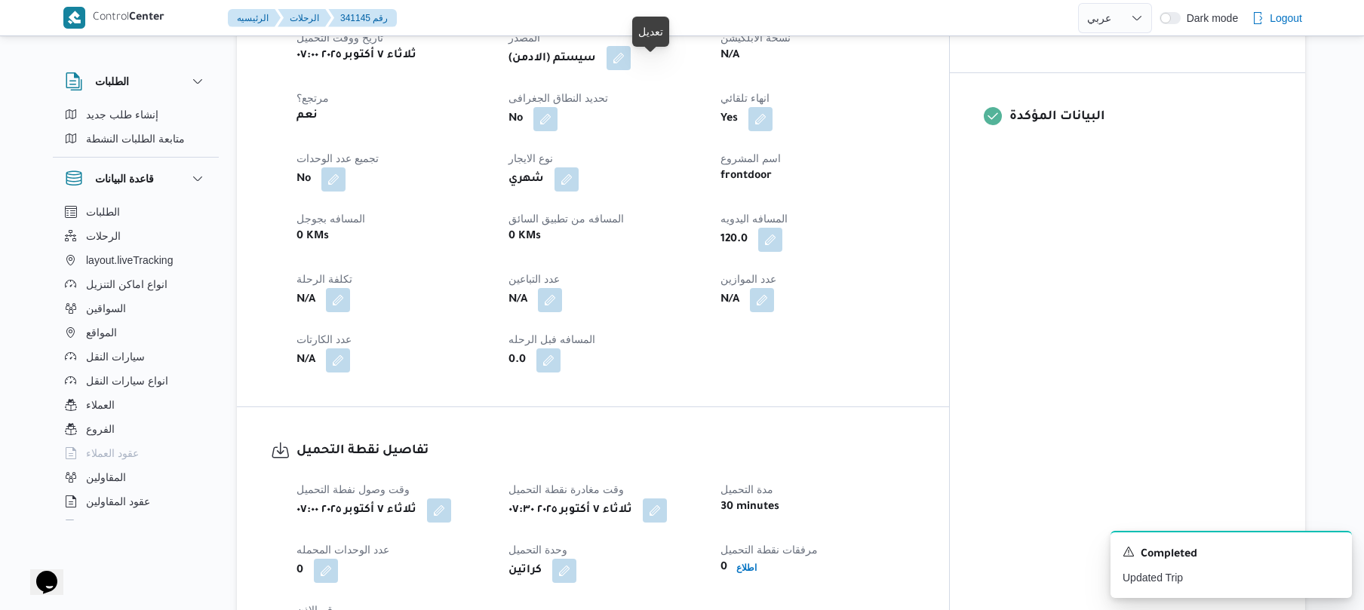
click at [631, 70] on button "button" at bounding box center [619, 58] width 24 height 24
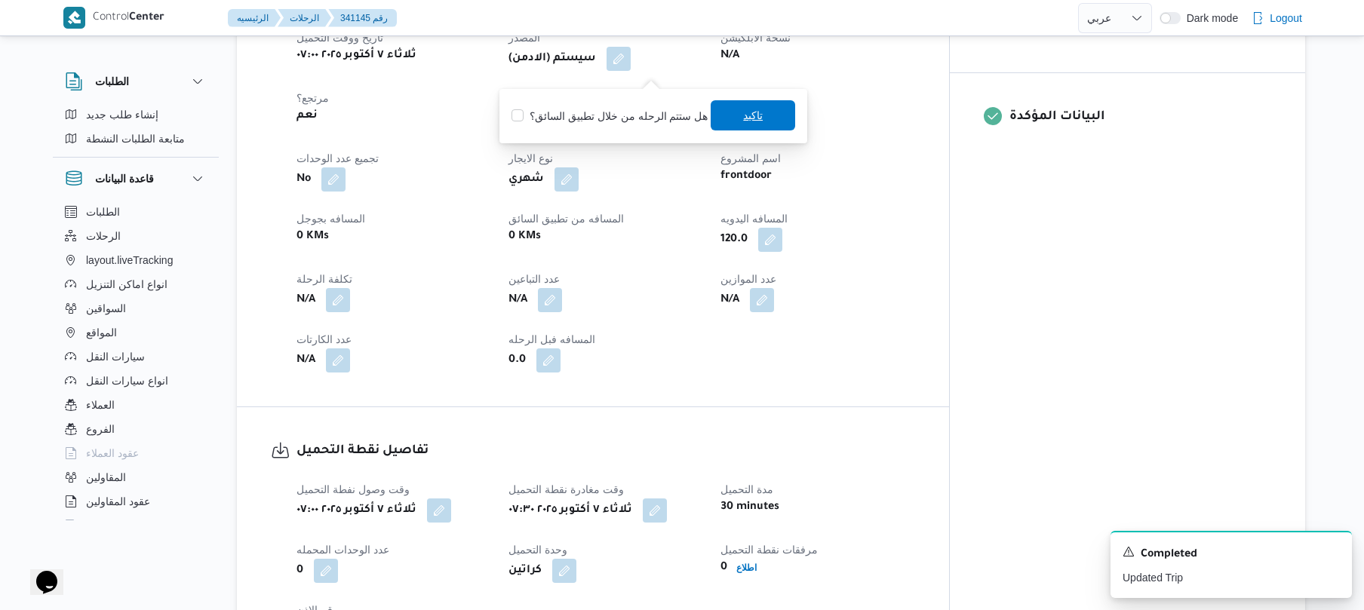
click at [736, 128] on span "تاكيد" at bounding box center [753, 115] width 85 height 30
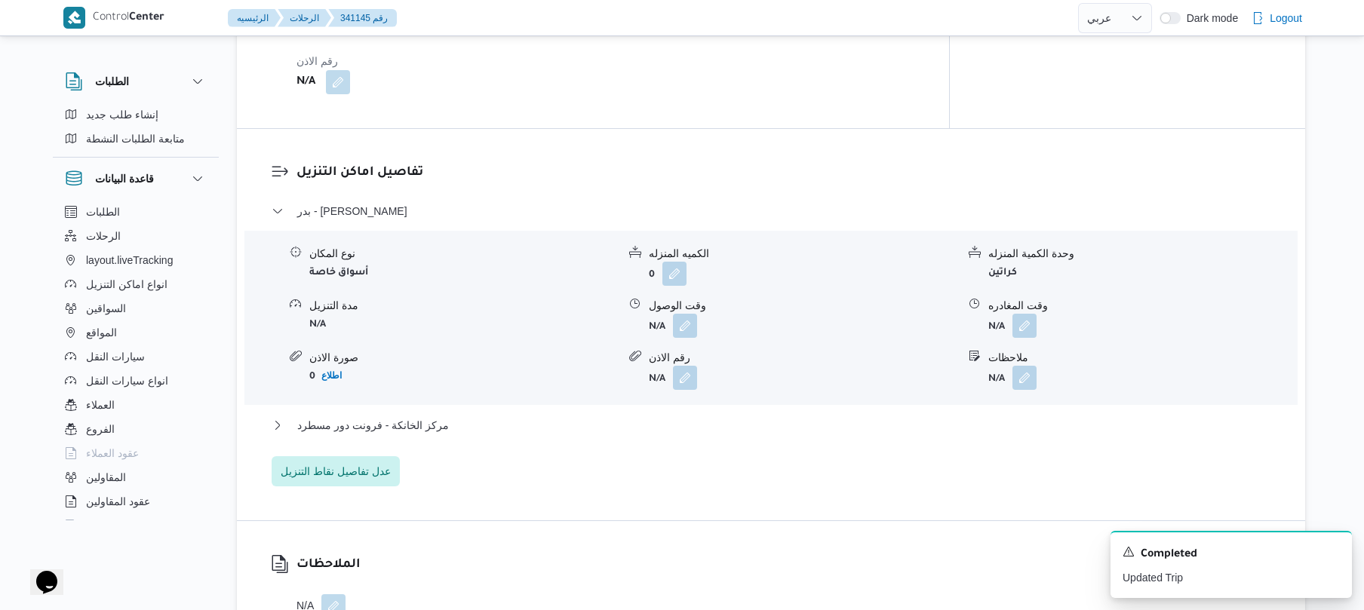
scroll to position [1167, 0]
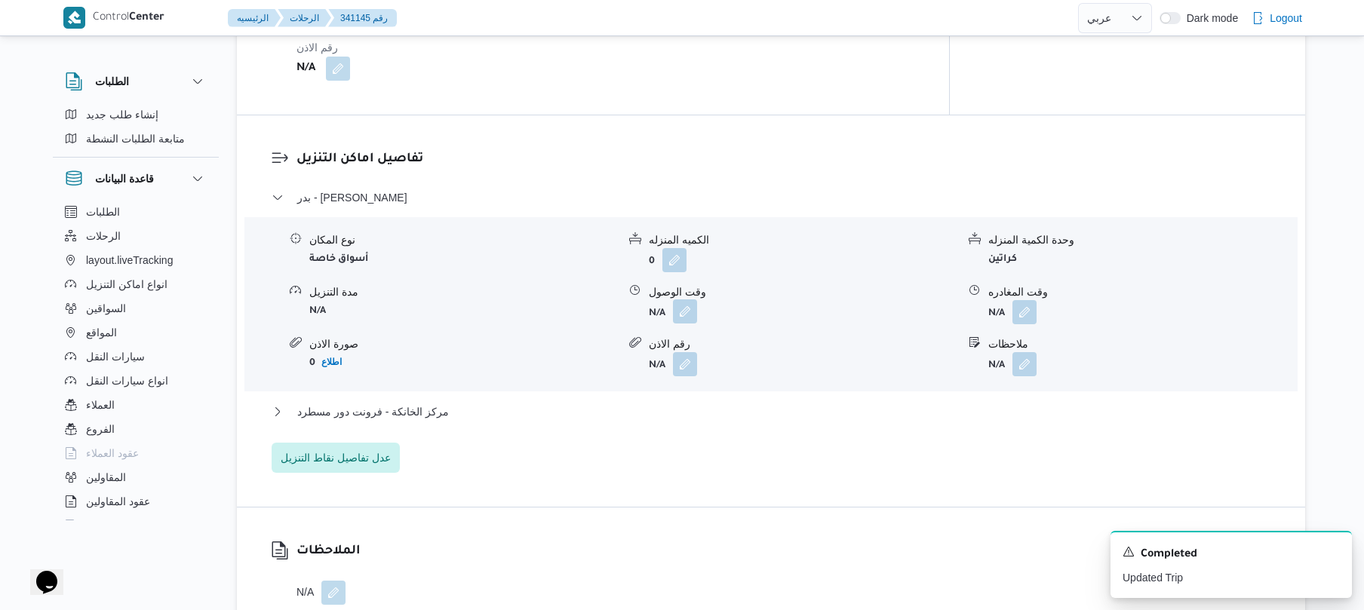
click at [685, 324] on button "button" at bounding box center [685, 312] width 24 height 24
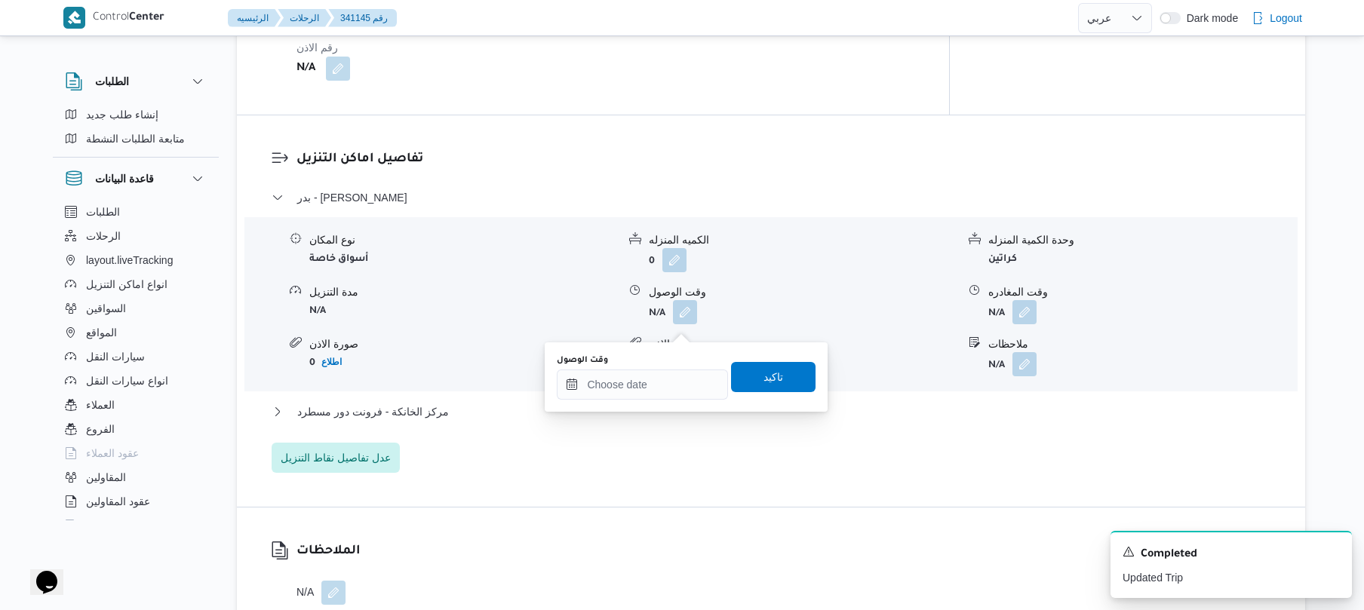
click at [635, 403] on div "You are in a dialog. To close this dialog, hit escape. وقت الوصول تاكيد" at bounding box center [686, 377] width 283 height 69
click at [641, 384] on input "وقت الوصول" at bounding box center [642, 385] width 171 height 30
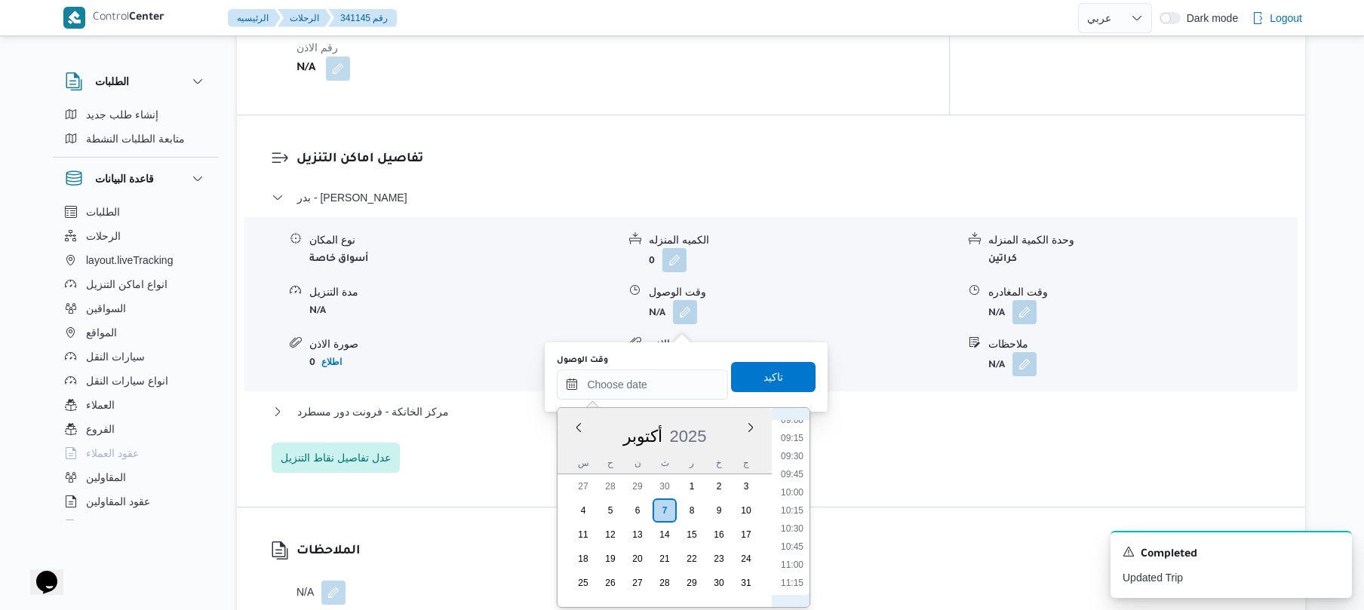
scroll to position [598, 0]
click at [797, 450] on li "08:30" at bounding box center [792, 445] width 35 height 15
type input "[DATE] ٠٨:٣٠"
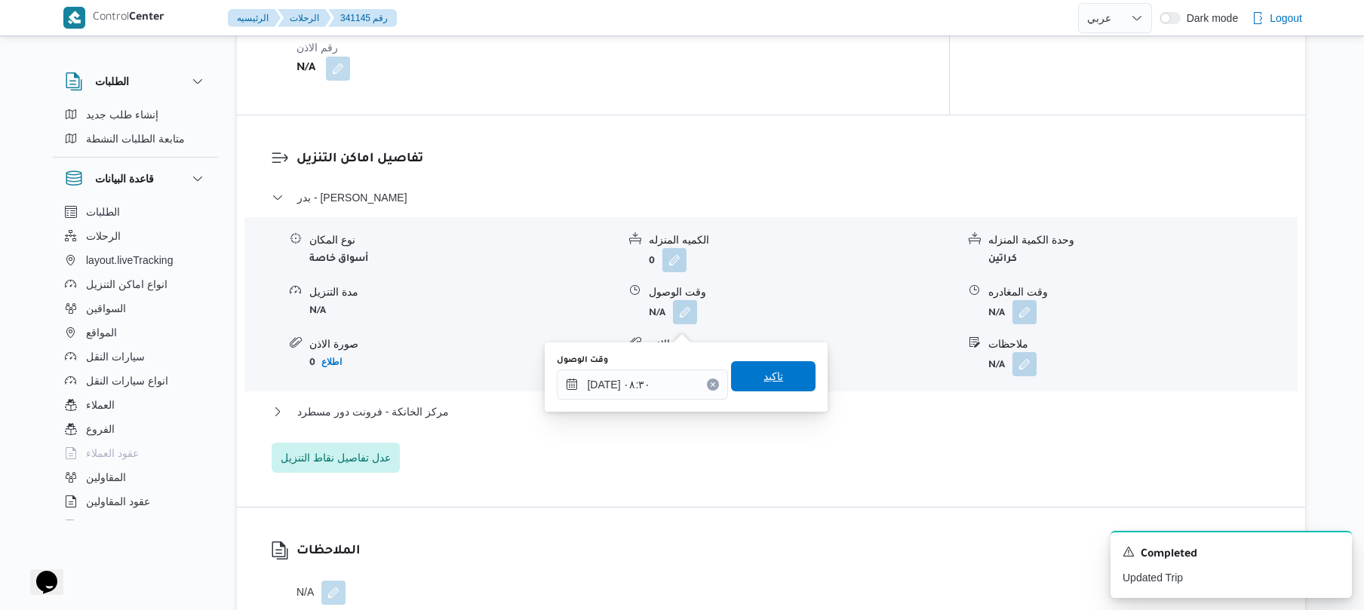
click at [779, 390] on span "تاكيد" at bounding box center [773, 376] width 85 height 30
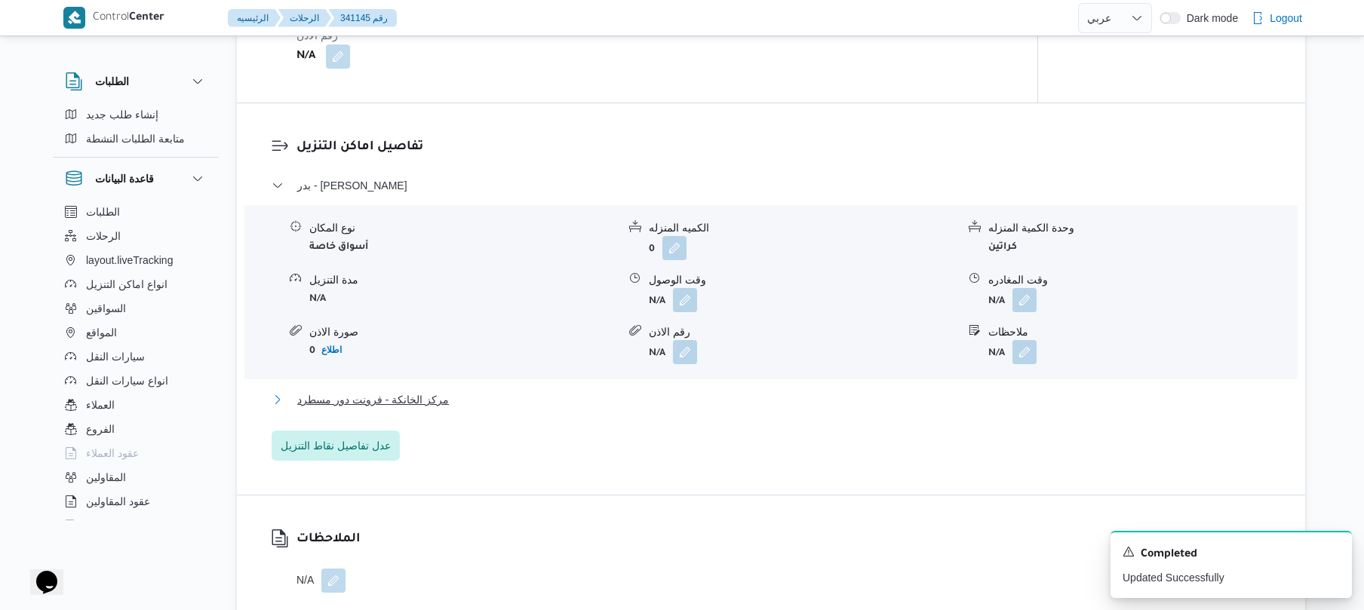
click at [722, 409] on button "مركز الخانكة - فرونت دور مسطرد" at bounding box center [772, 400] width 1000 height 18
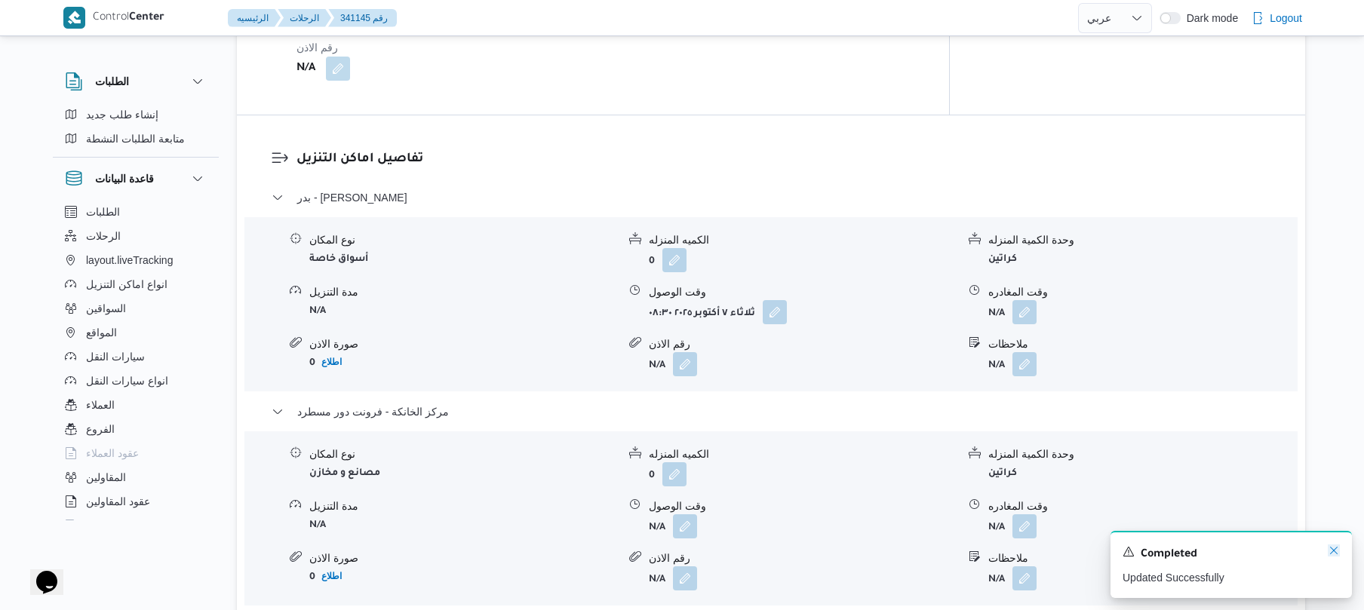
click at [1333, 555] on icon "Dismiss toast" at bounding box center [1334, 551] width 12 height 12
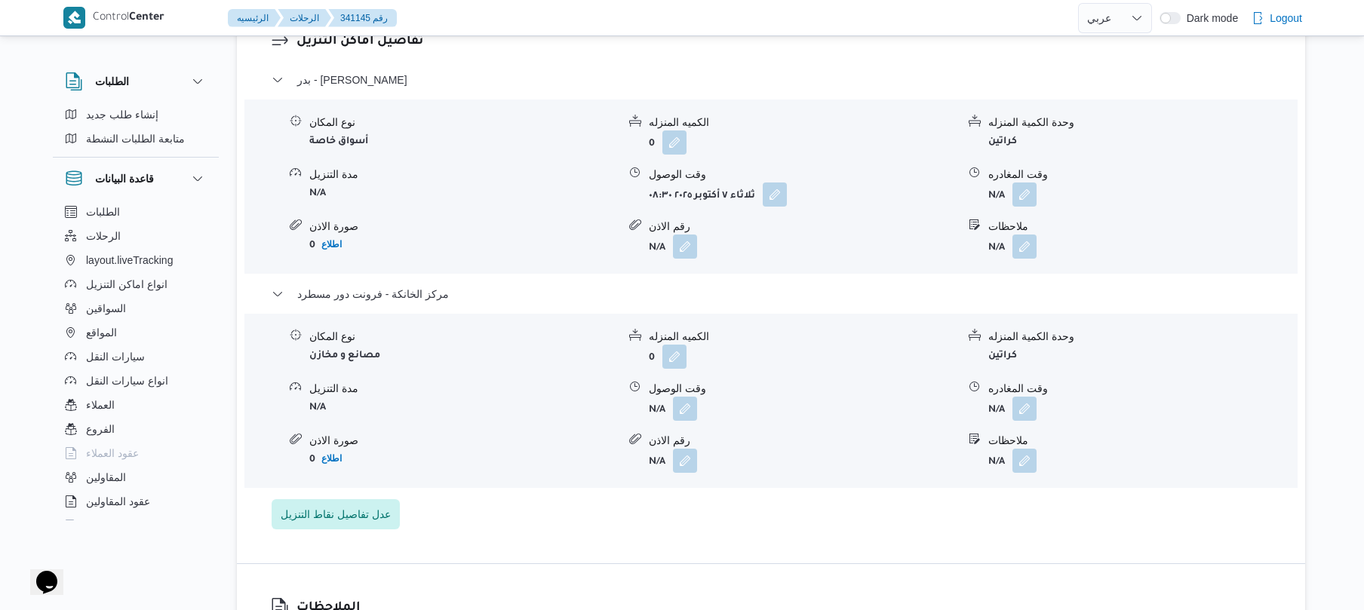
scroll to position [1287, 0]
click at [1026, 417] on button "button" at bounding box center [1025, 405] width 24 height 24
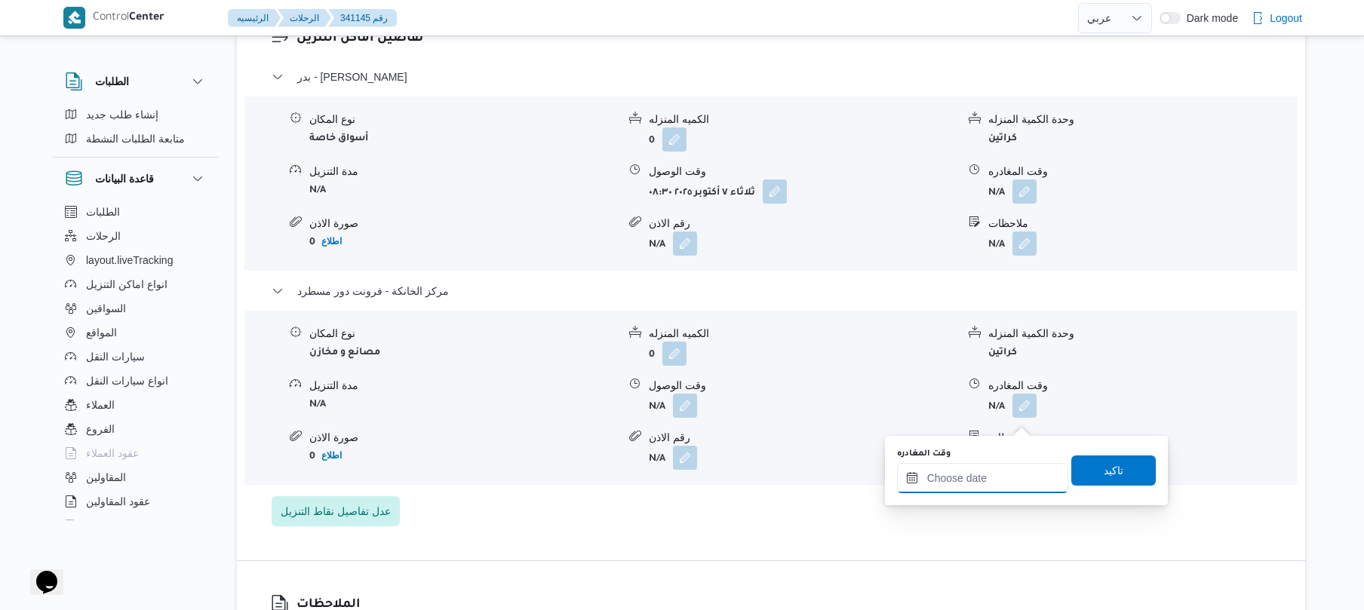
click at [975, 484] on input "وقت المغادره" at bounding box center [982, 478] width 171 height 30
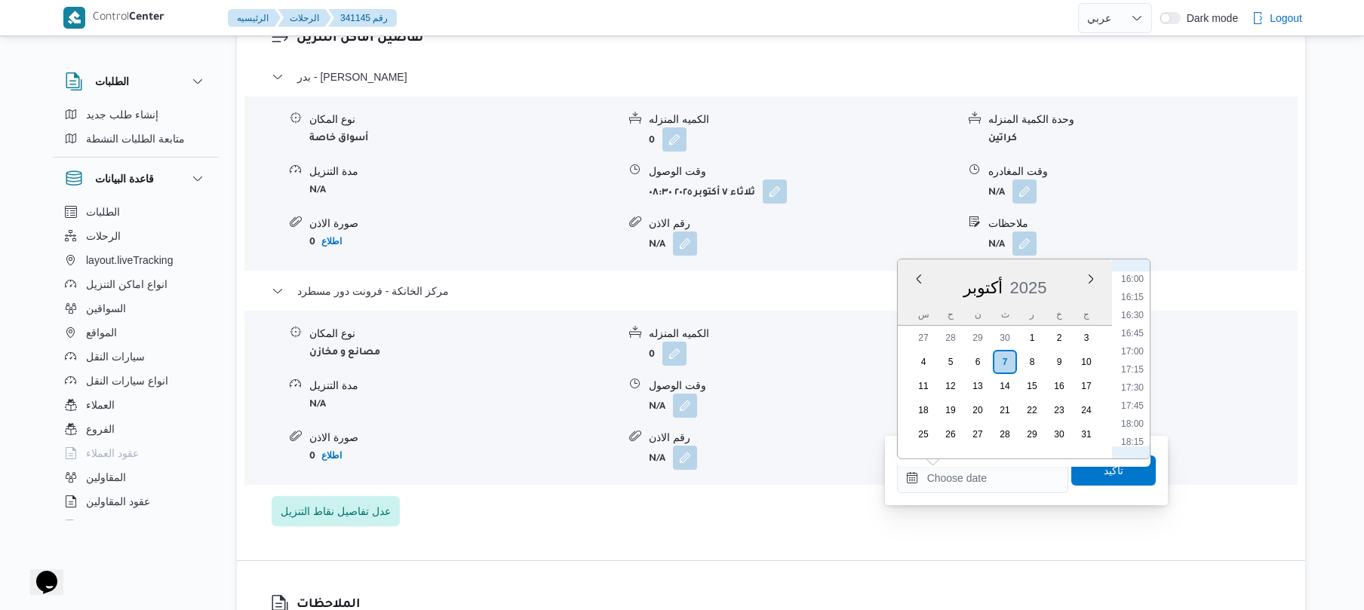
scroll to position [1138, 0]
click at [1133, 372] on li "17:00" at bounding box center [1132, 372] width 35 height 15
type input "[DATE] ١٧:٠٠"
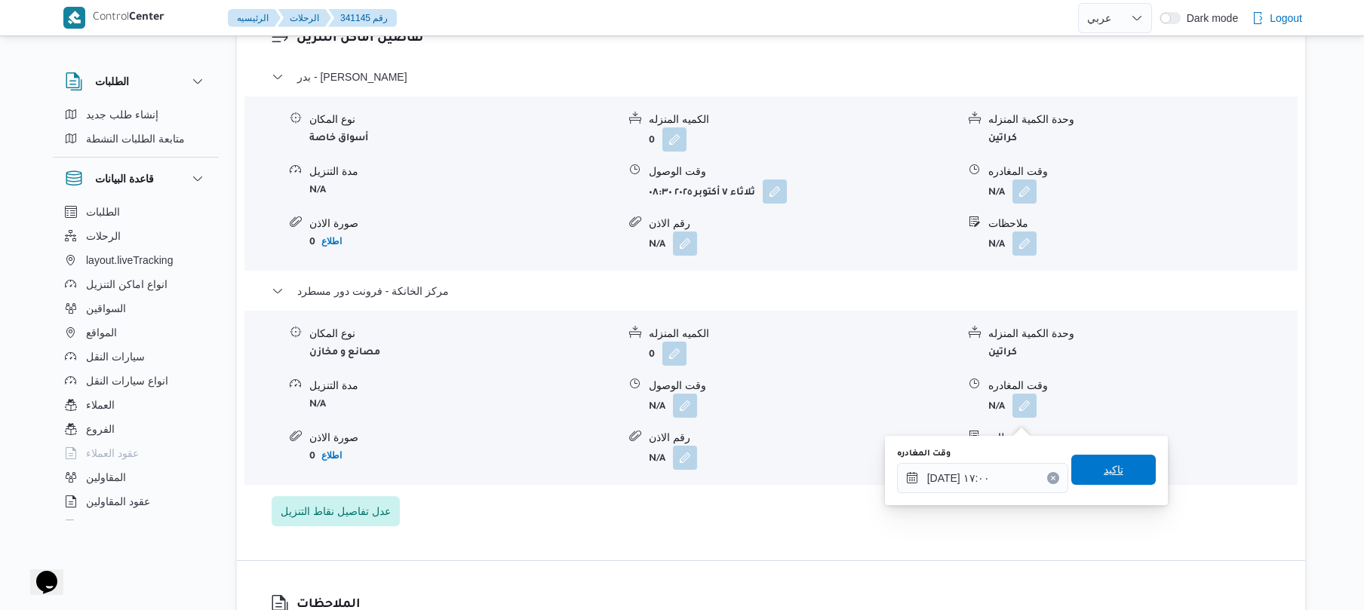
click at [1104, 462] on span "تاكيد" at bounding box center [1114, 470] width 20 height 18
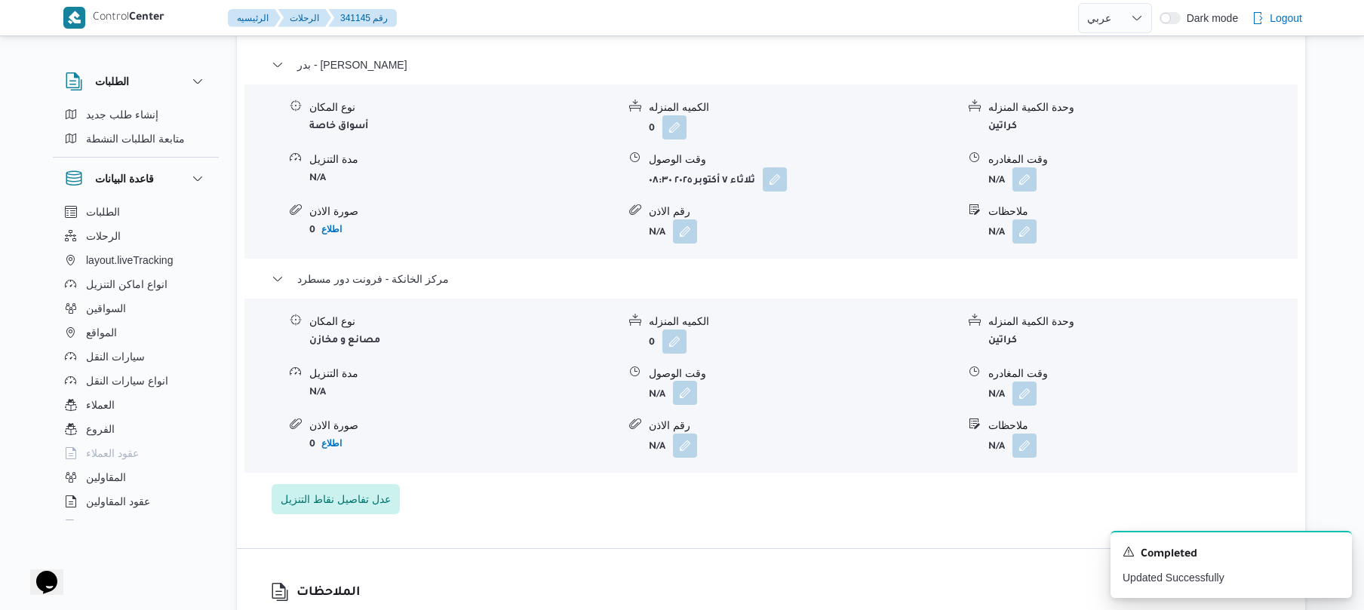
click at [681, 405] on button "button" at bounding box center [685, 393] width 24 height 24
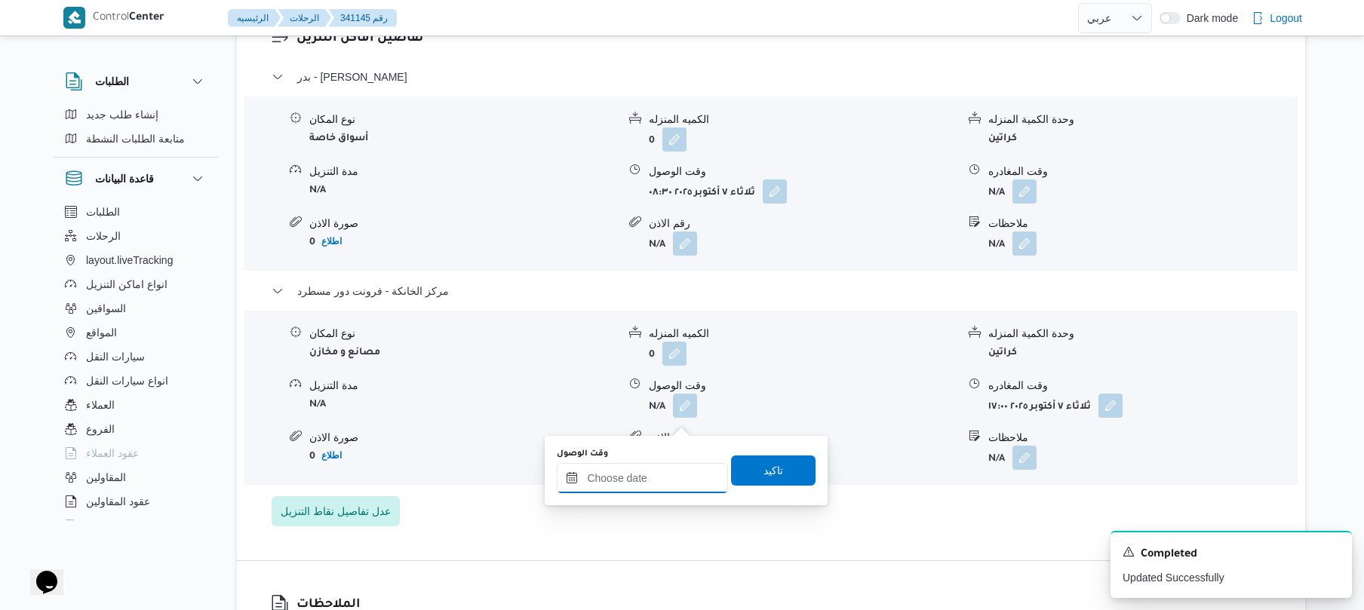
click at [663, 487] on input "وقت الوصول" at bounding box center [642, 478] width 171 height 30
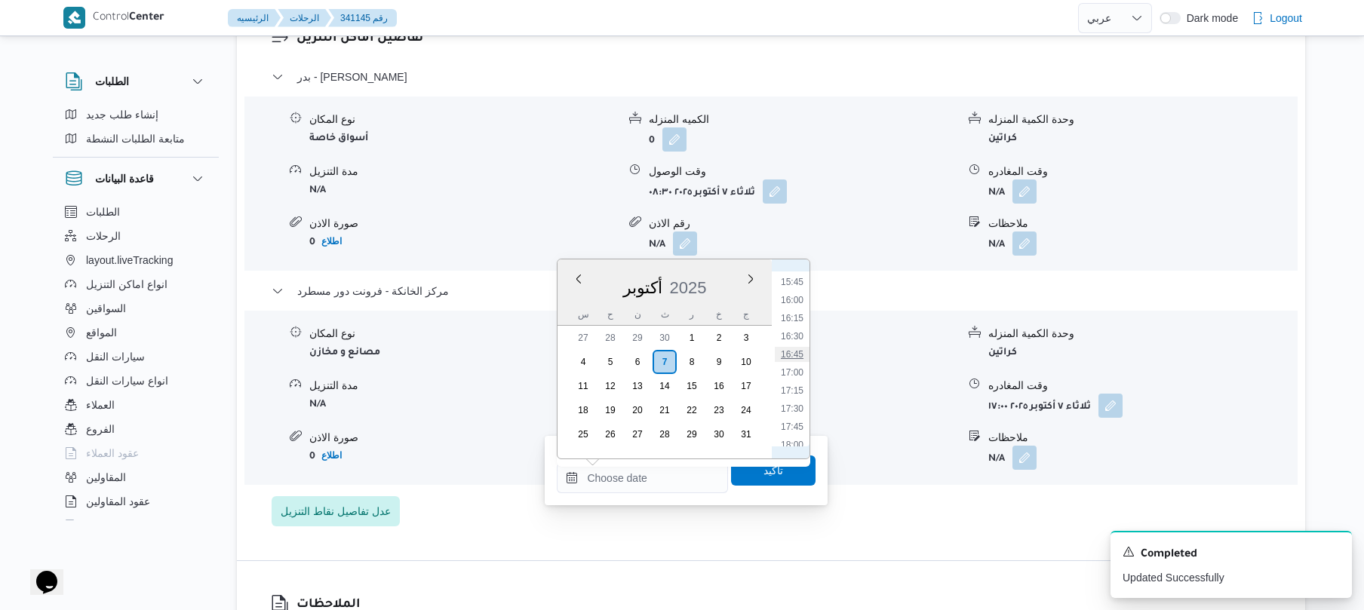
click at [797, 357] on li "16:45" at bounding box center [792, 354] width 35 height 15
type input "[DATE] ١٦:٤٥"
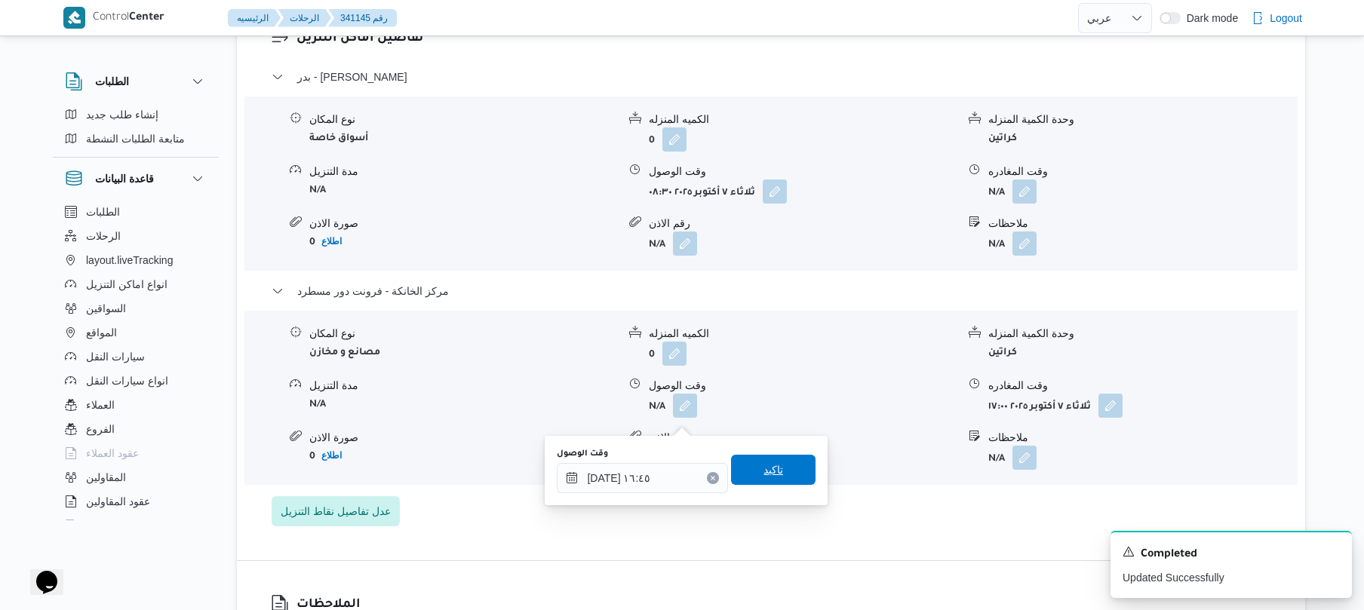
click at [752, 471] on span "تاكيد" at bounding box center [773, 470] width 85 height 30
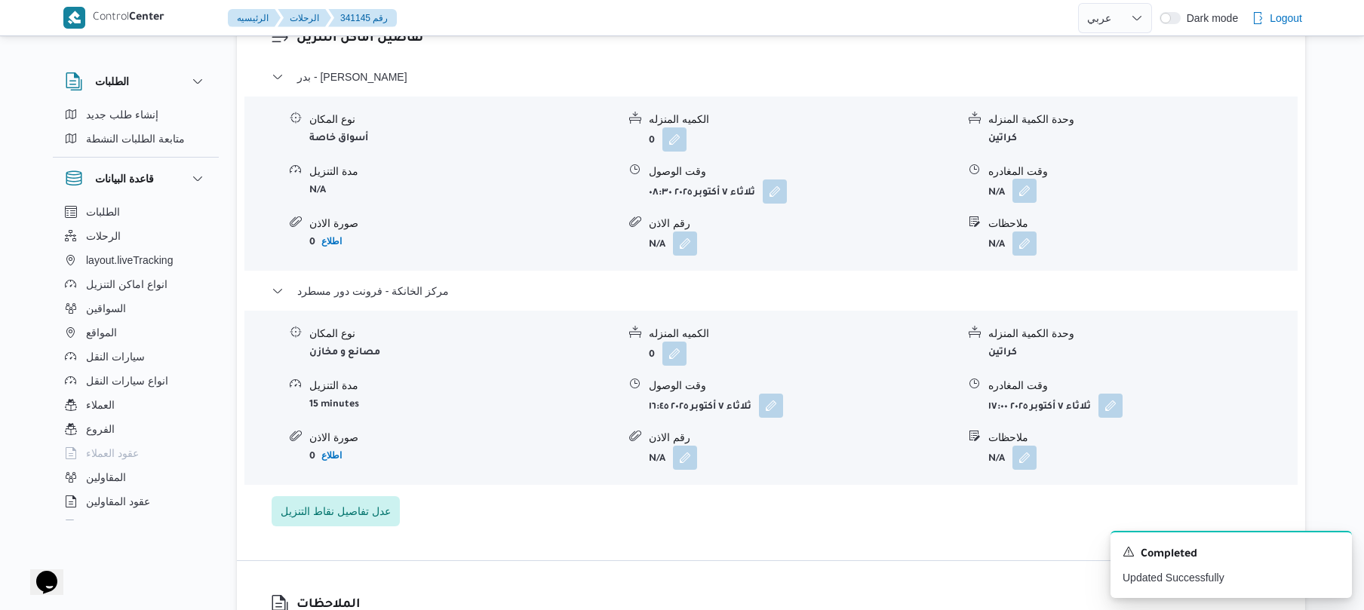
click at [1033, 202] on button "button" at bounding box center [1025, 191] width 24 height 24
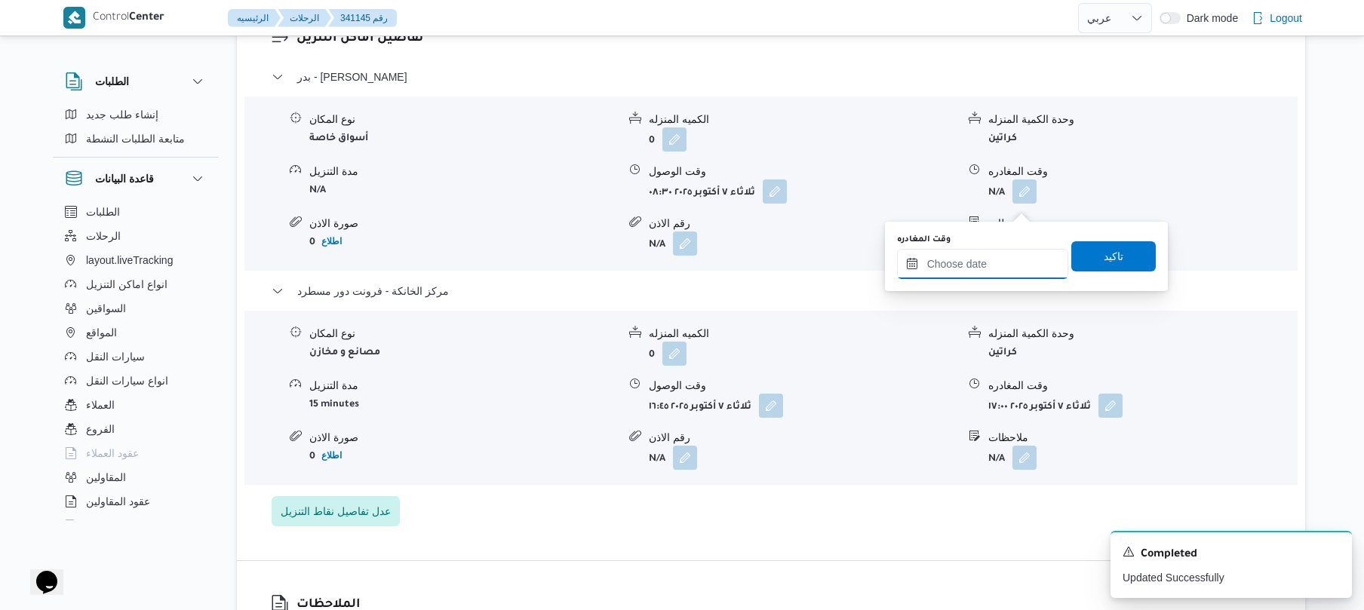
click at [1000, 269] on input "وقت المغادره" at bounding box center [982, 264] width 171 height 30
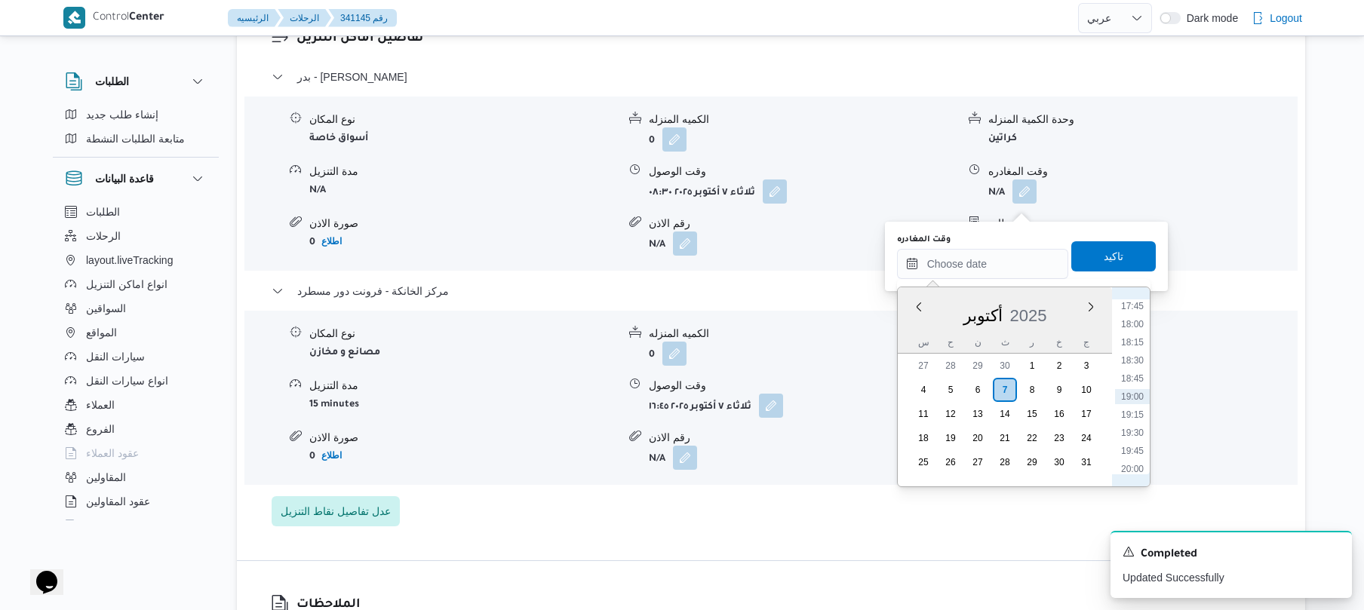
scroll to position [1139, 0]
click at [1130, 311] on li "15:45" at bounding box center [1132, 309] width 35 height 15
type input "[DATE] ١٥:٤٥"
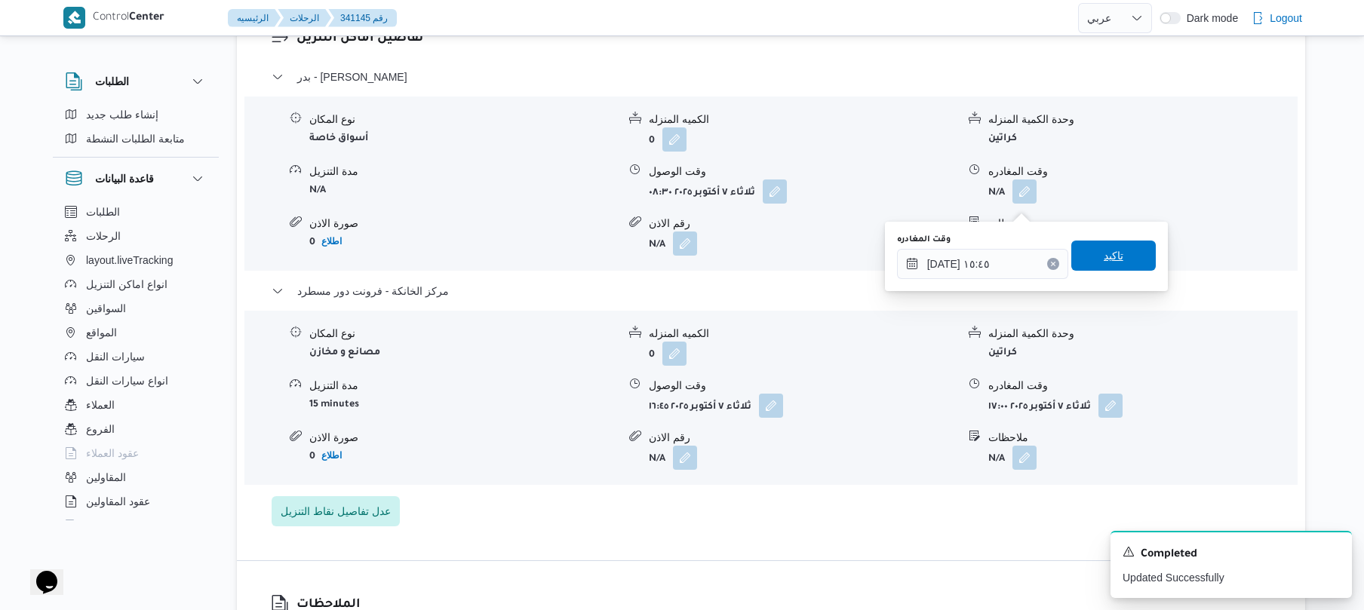
click at [1115, 257] on span "تاكيد" at bounding box center [1114, 256] width 85 height 30
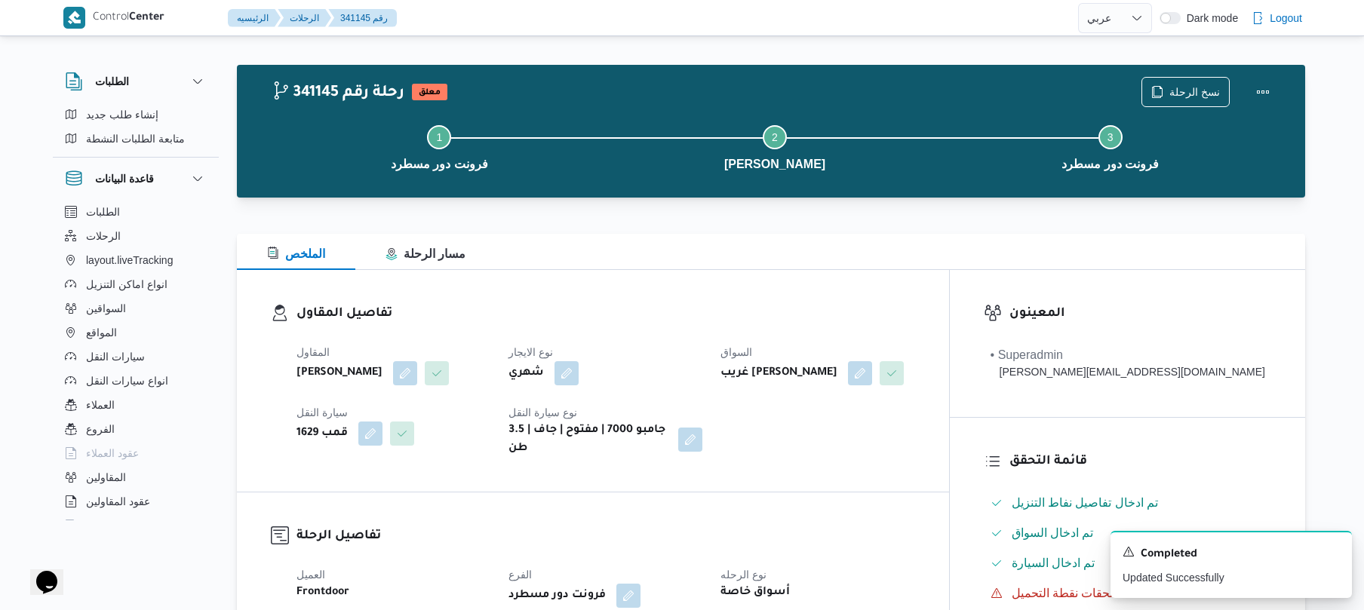
scroll to position [0, 0]
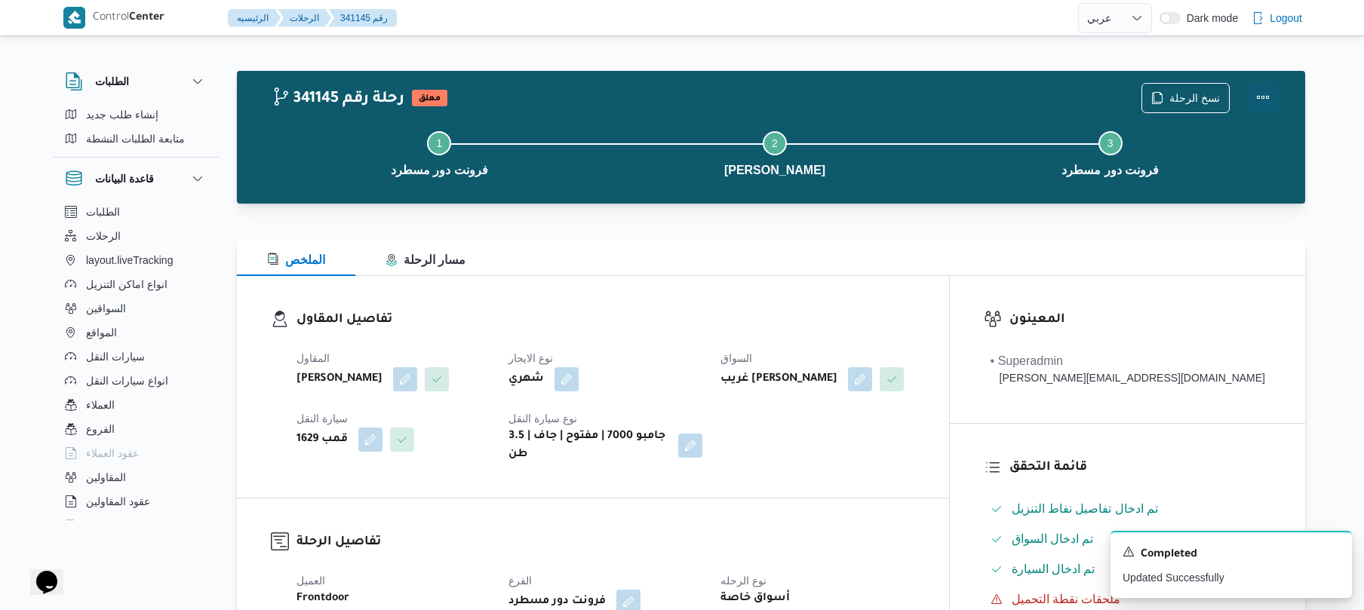
click at [1263, 94] on button "Actions" at bounding box center [1263, 97] width 30 height 30
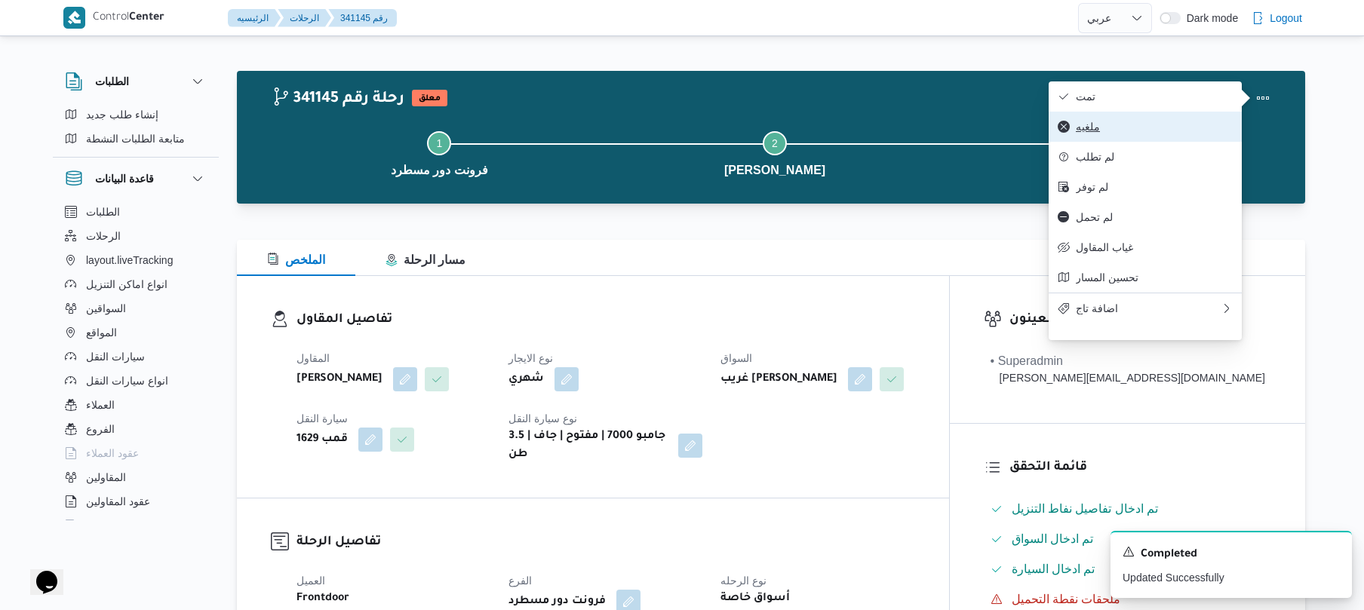
click at [1150, 115] on button "ملغيه" at bounding box center [1145, 127] width 193 height 30
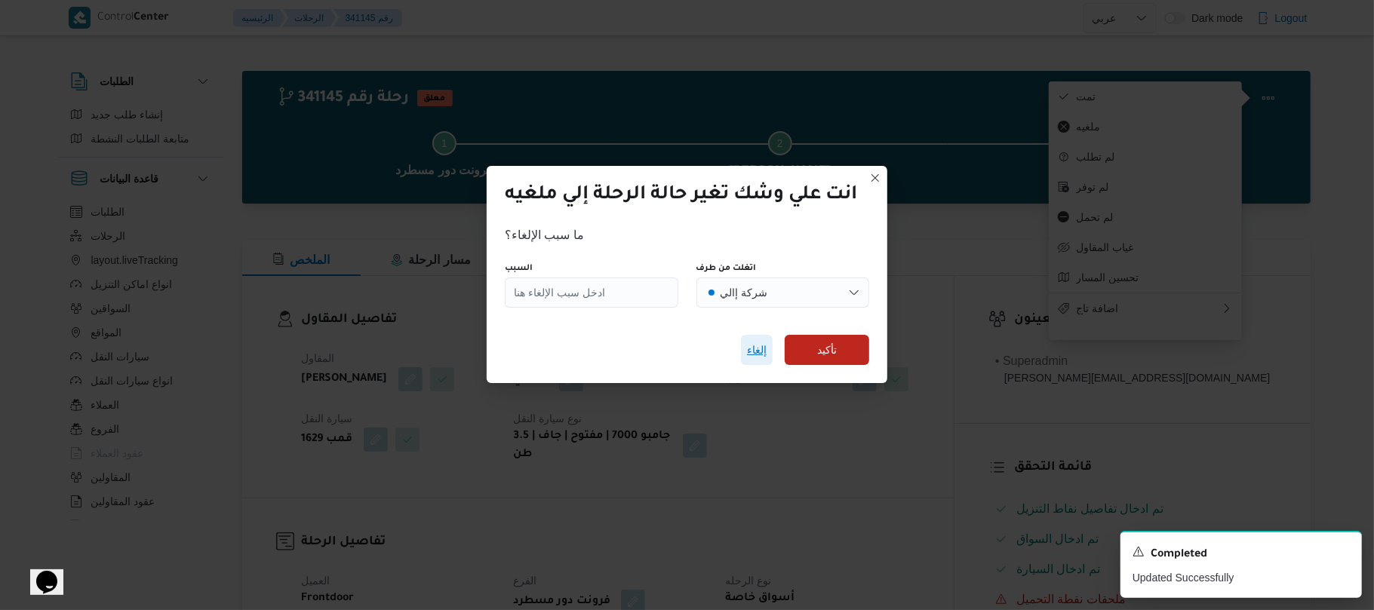
click at [759, 345] on span "إلغاء" at bounding box center [757, 350] width 20 height 18
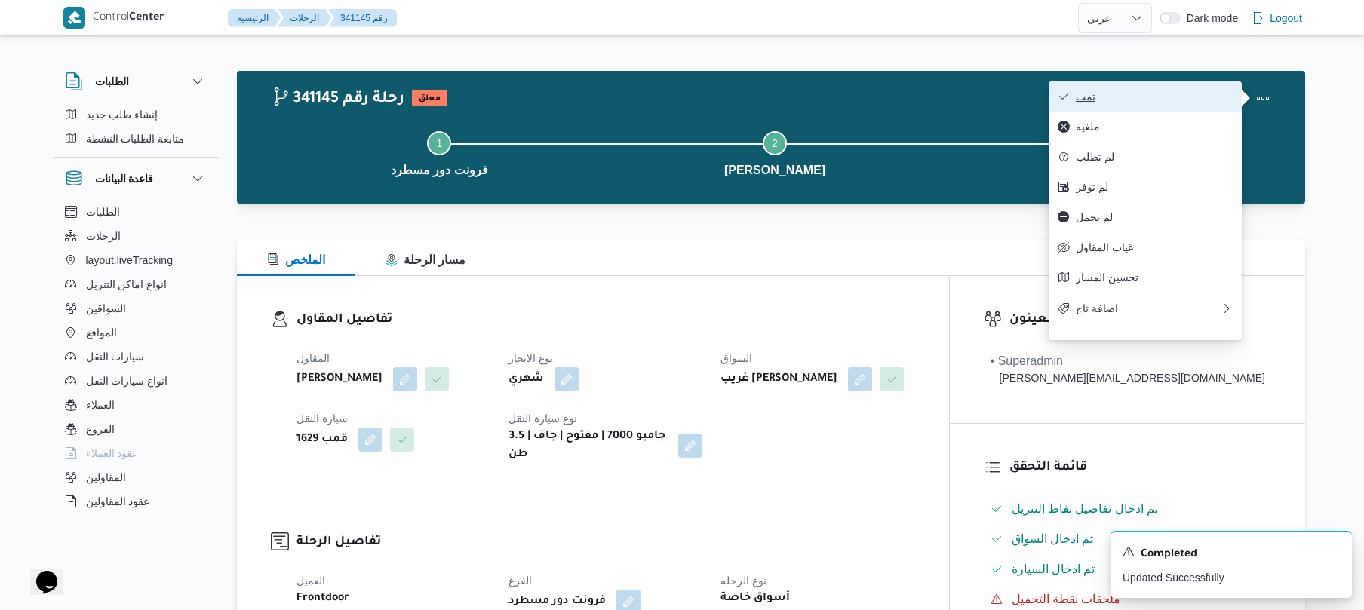
click at [1187, 97] on span "تمت" at bounding box center [1154, 97] width 157 height 12
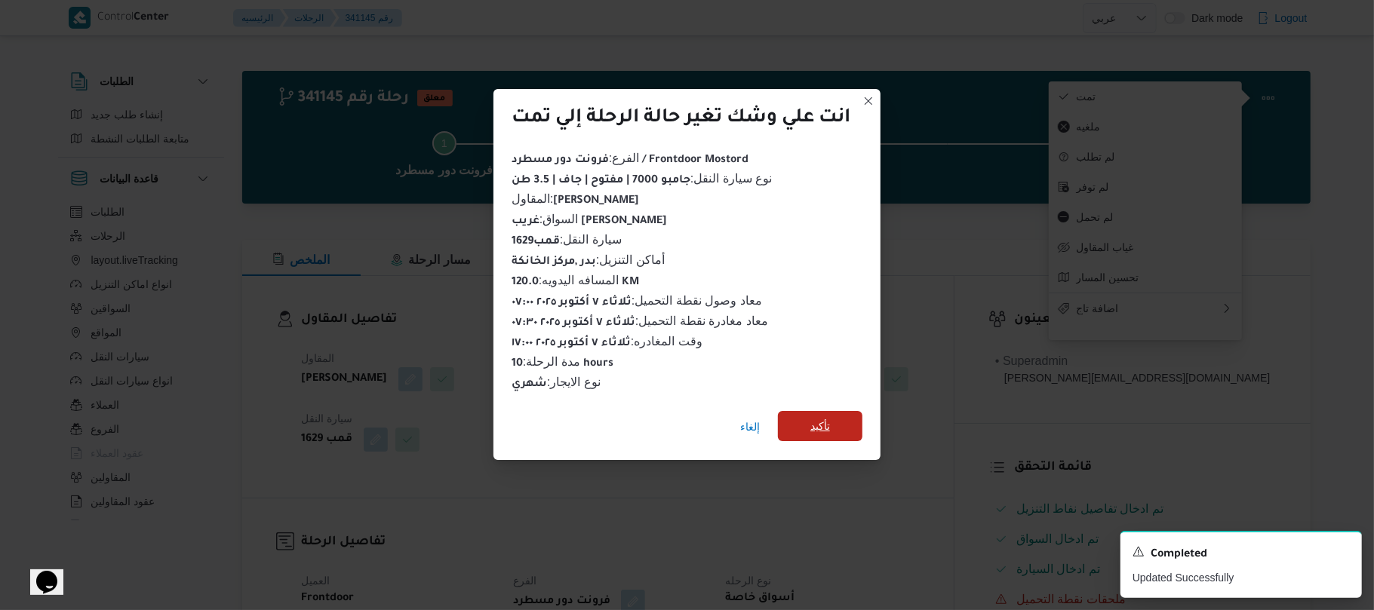
click at [807, 417] on span "تأكيد" at bounding box center [820, 426] width 85 height 30
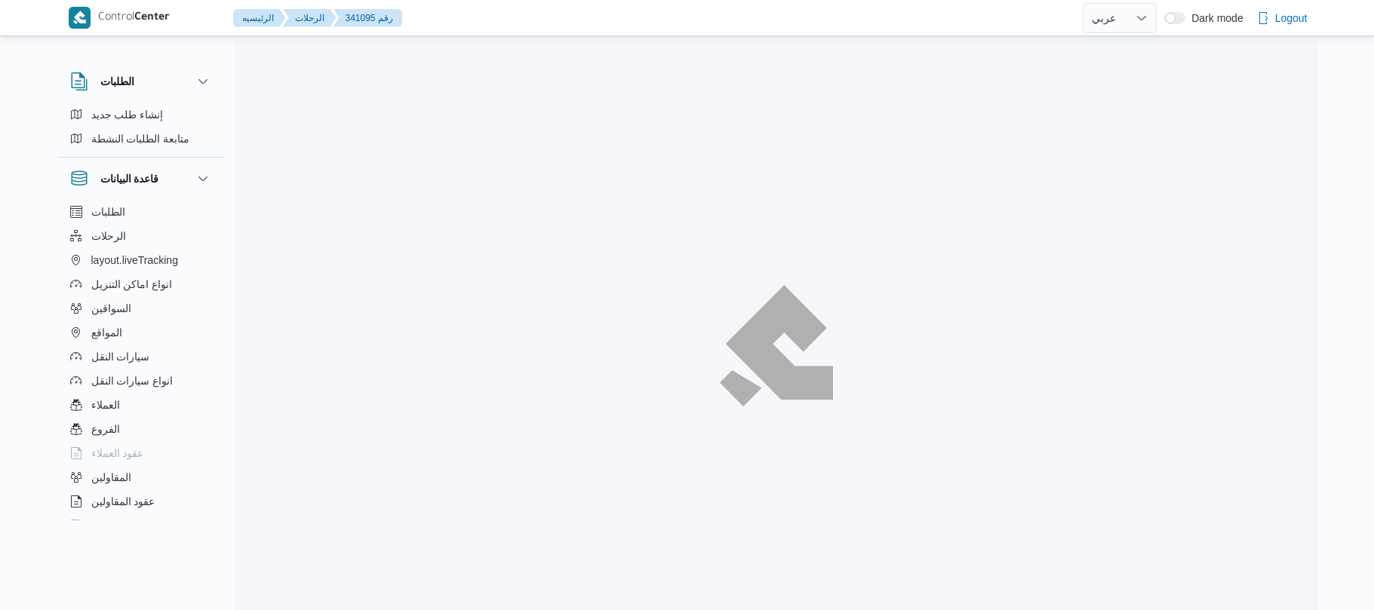
select select "ar"
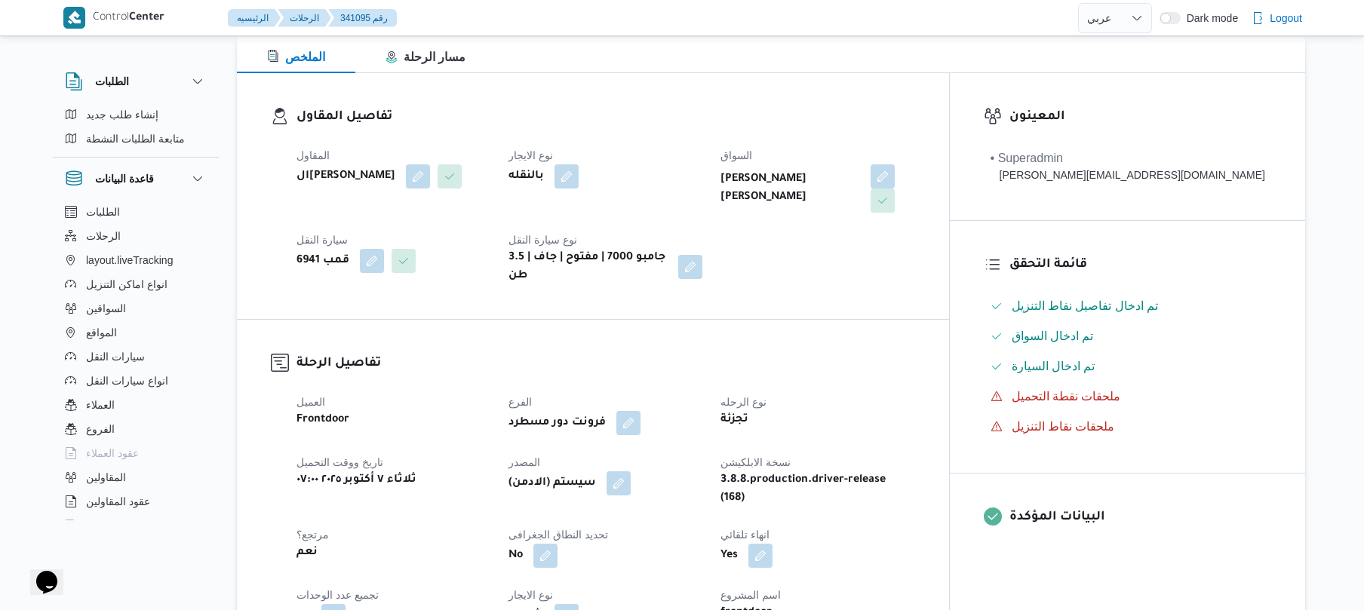
scroll to position [201, 0]
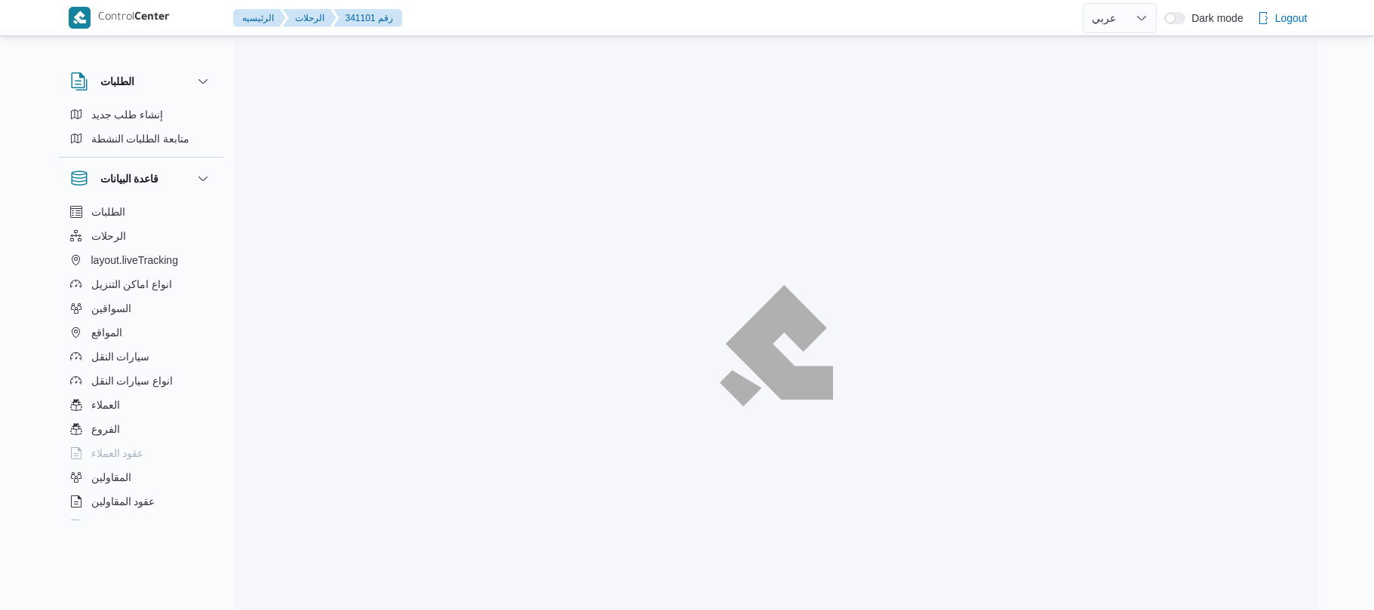
select select "ar"
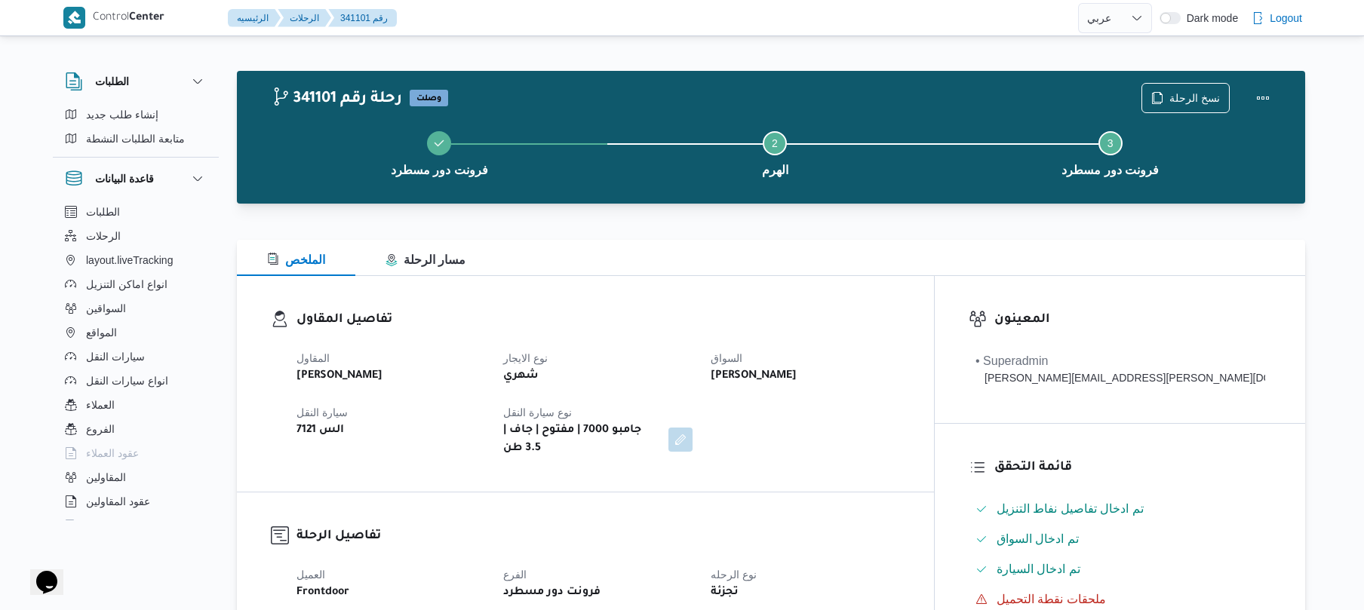
click at [692, 245] on div "الملخص مسار الرحلة" at bounding box center [771, 258] width 1069 height 36
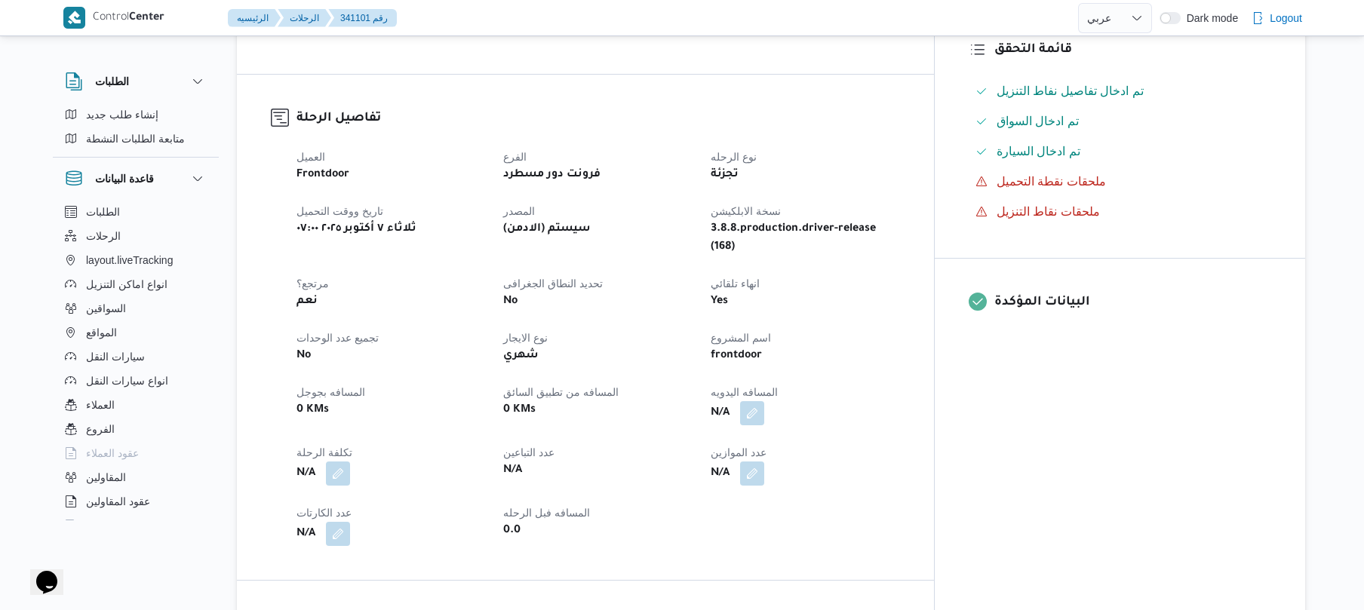
scroll to position [442, 0]
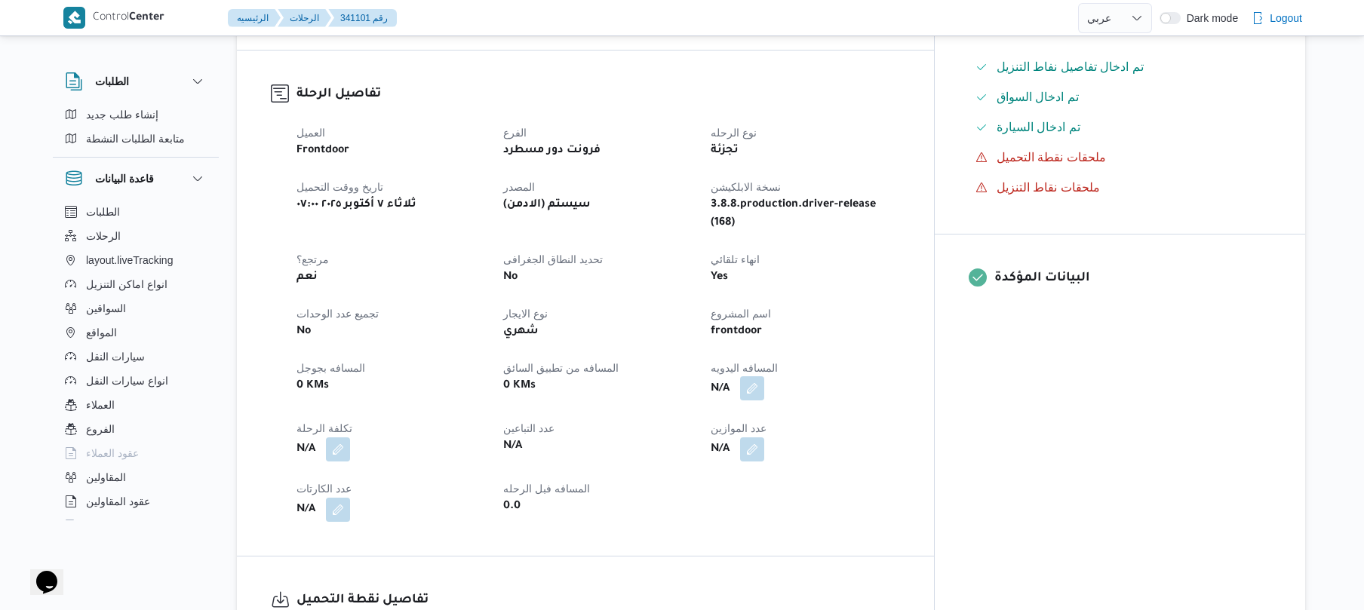
click at [764, 377] on button "button" at bounding box center [752, 389] width 24 height 24
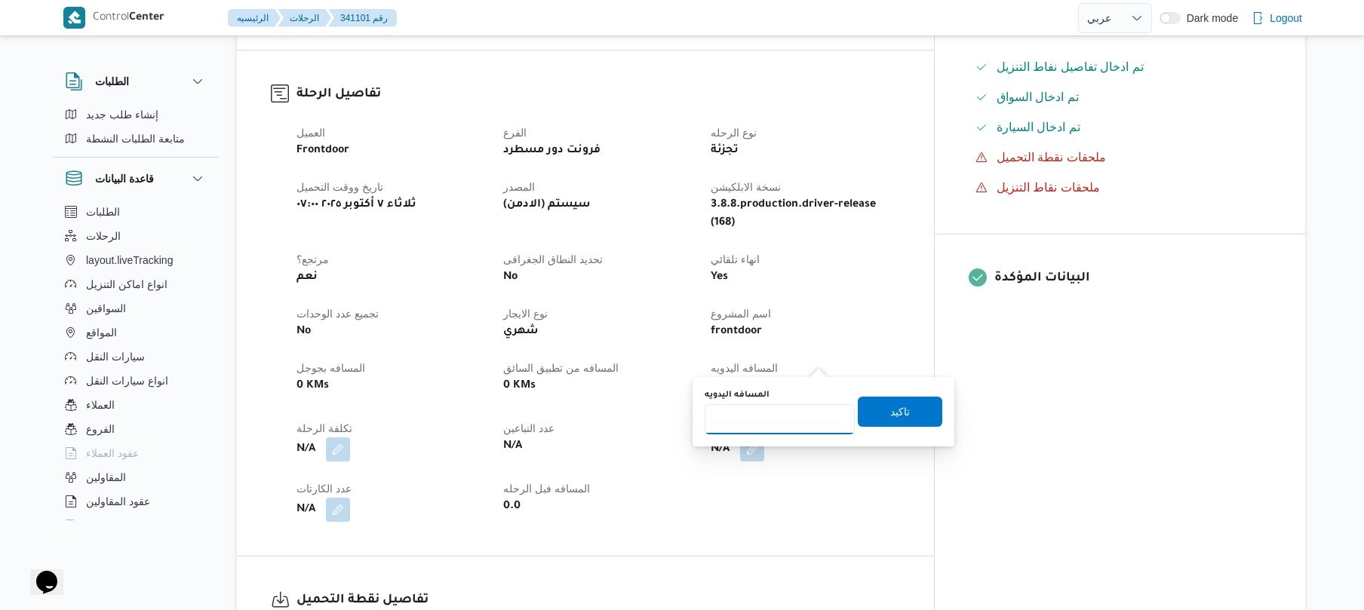
click at [777, 423] on input "المسافه اليدويه" at bounding box center [780, 419] width 150 height 30
type input "65"
click at [890, 417] on span "تاكيد" at bounding box center [900, 411] width 20 height 18
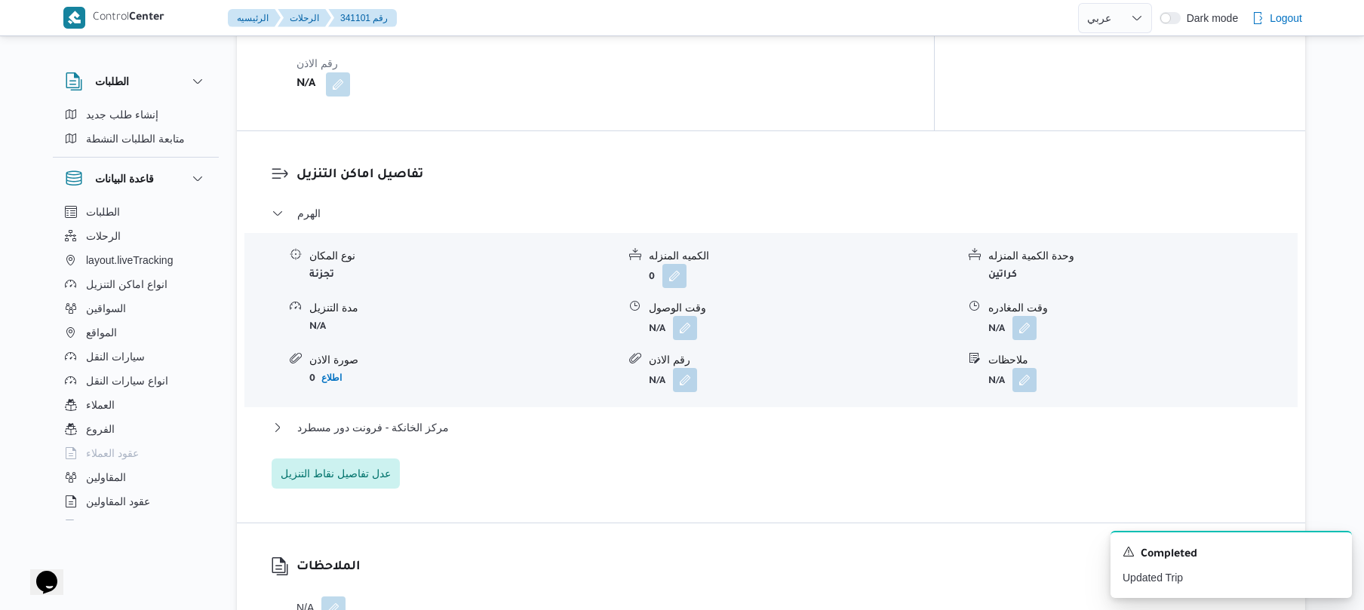
scroll to position [1167, 0]
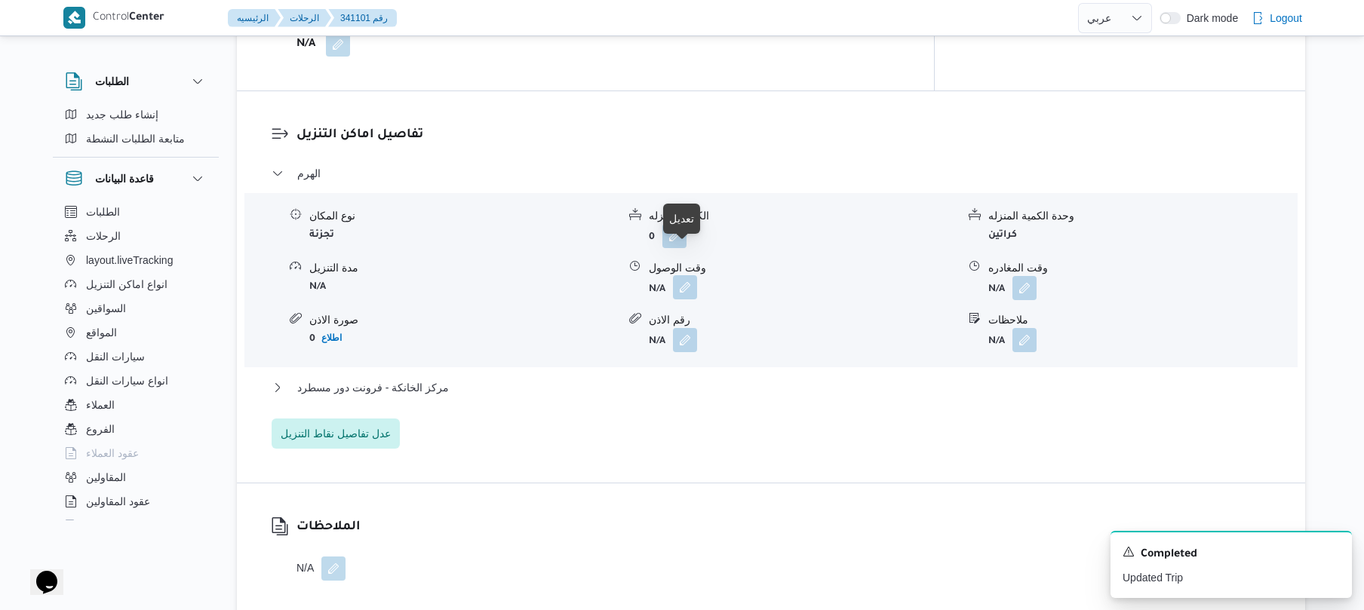
click at [682, 275] on button "button" at bounding box center [685, 287] width 24 height 24
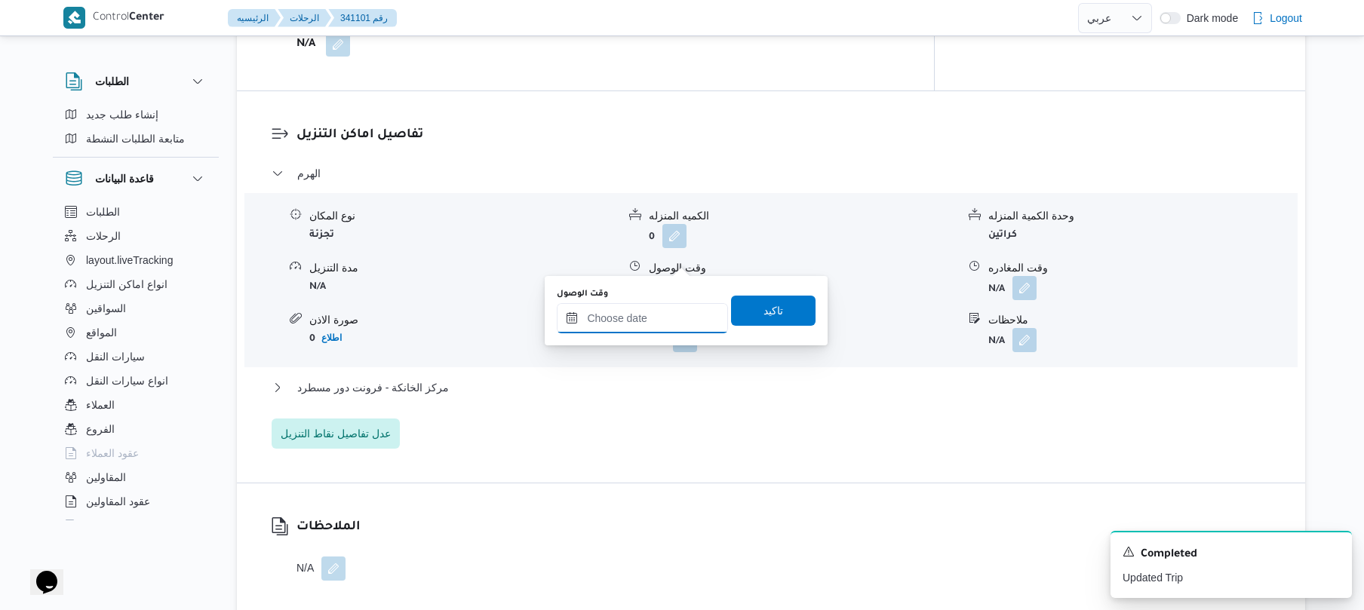
click at [641, 309] on input "وقت الوصول" at bounding box center [642, 318] width 171 height 30
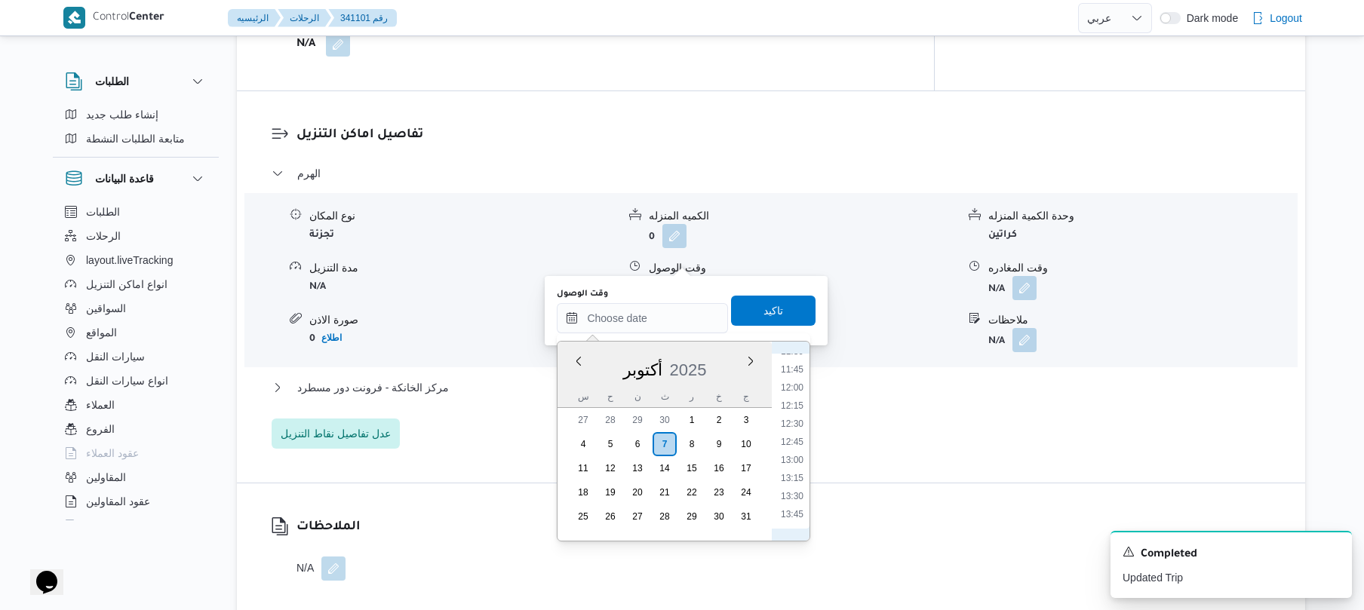
scroll to position [695, 0]
click at [801, 375] on li "09:45" at bounding box center [792, 372] width 35 height 15
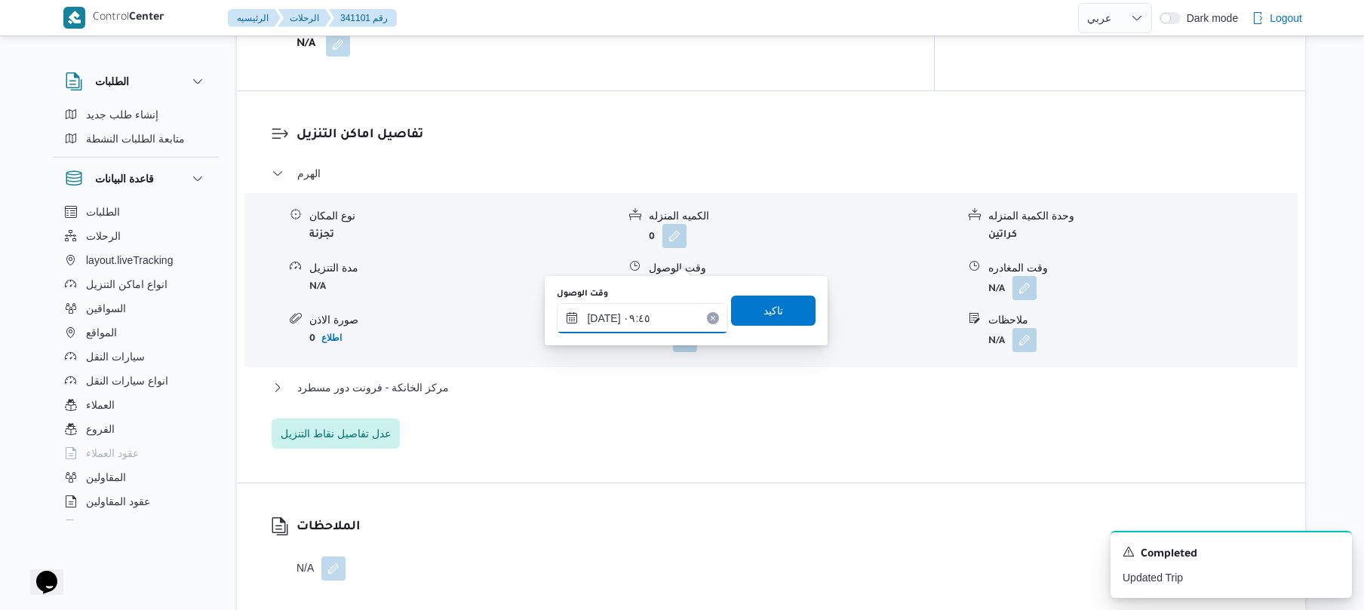
click at [604, 317] on input "٠٧/١٠/٢٠٢٥ ٠٩:٤٥" at bounding box center [642, 318] width 171 height 30
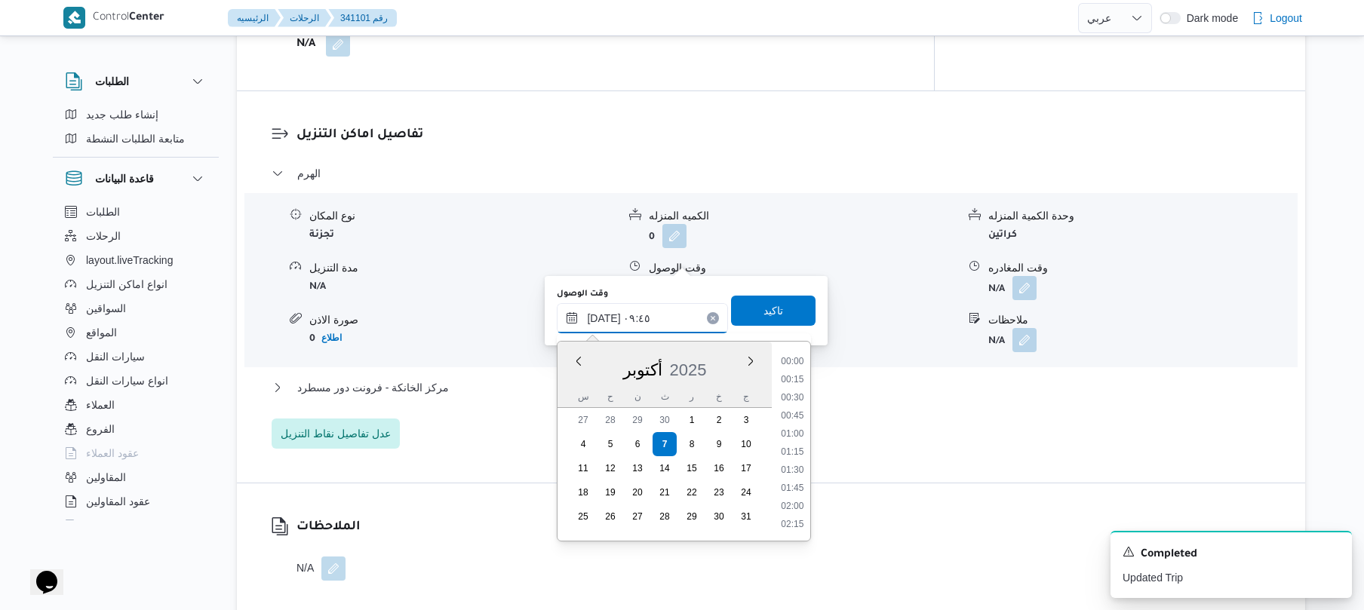
scroll to position [616, 0]
click at [604, 317] on input "٠٧/١٠/٢٠٢٥ ٠٩:٤٥" at bounding box center [642, 318] width 171 height 30
type input "٠٧/١٠/٢٠٢٥ ٠٩:25"
click at [773, 315] on span "تاكيد" at bounding box center [774, 310] width 20 height 18
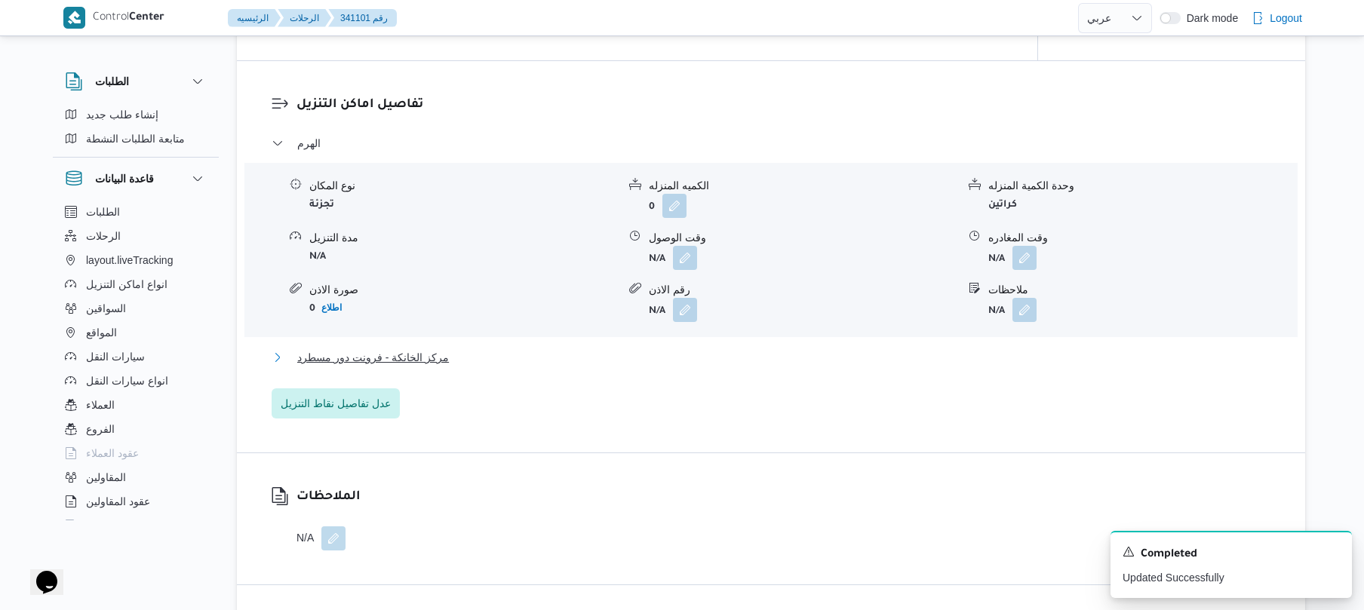
click at [638, 361] on button "مركز الخانكة - فرونت دور مسطرد" at bounding box center [772, 358] width 1000 height 18
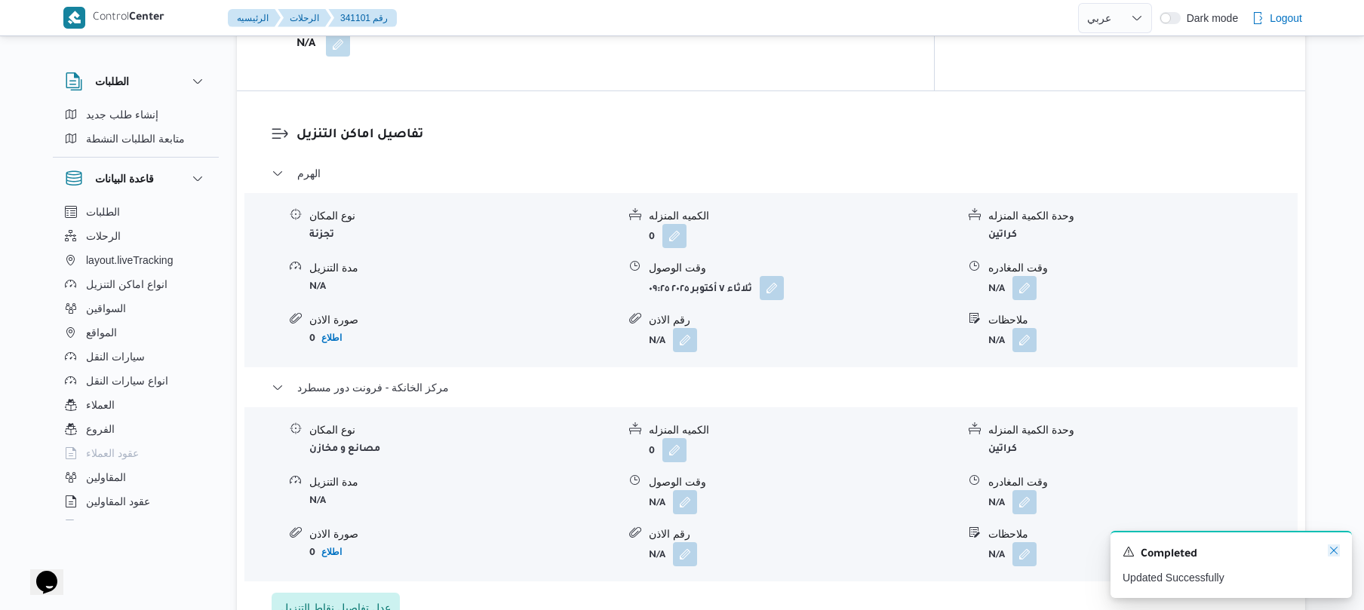
click at [1336, 550] on icon "Dismiss toast" at bounding box center [1334, 551] width 8 height 8
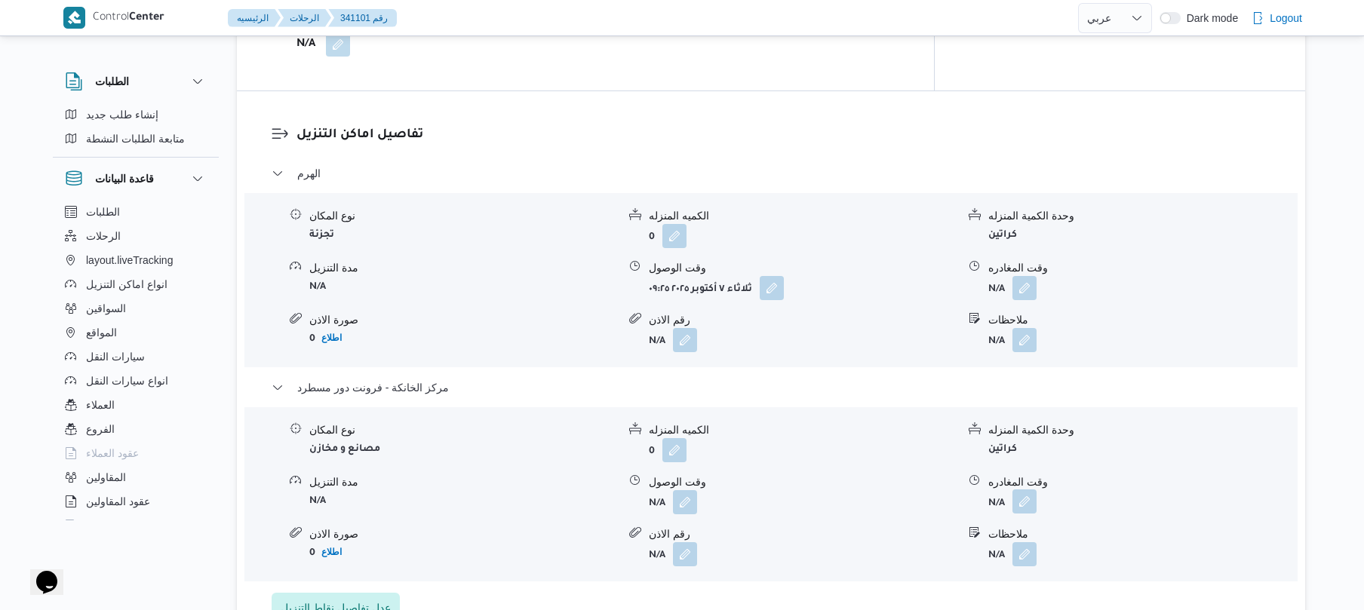
click at [1031, 490] on button "button" at bounding box center [1025, 502] width 24 height 24
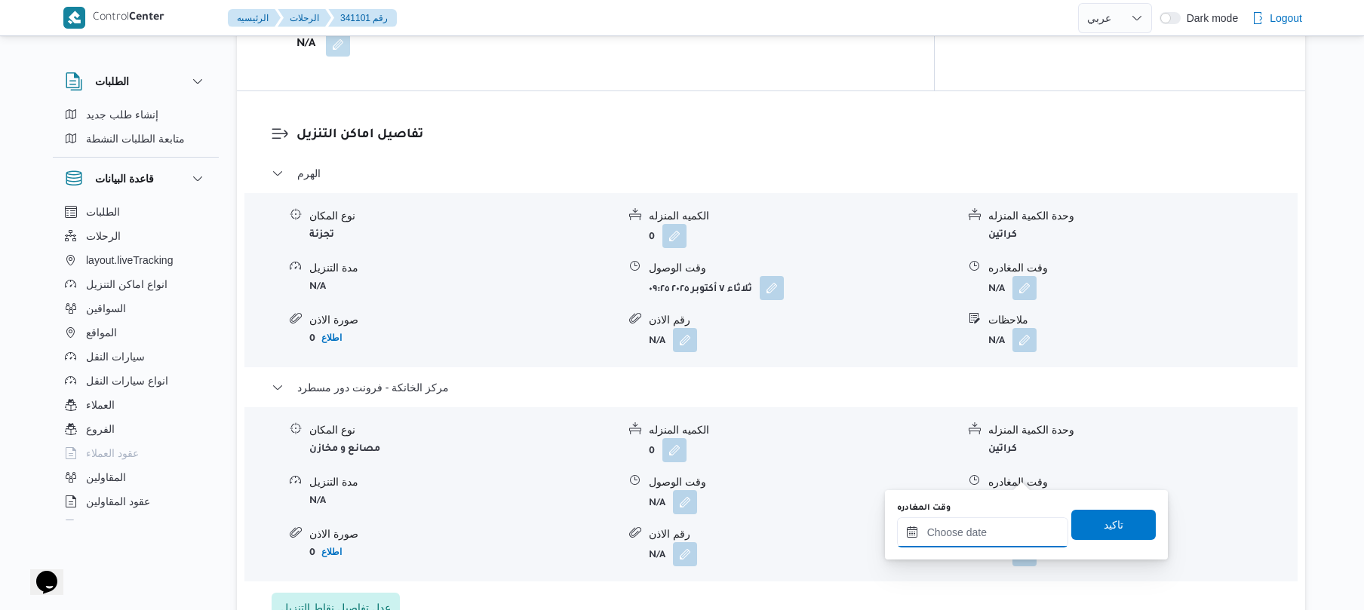
click at [955, 537] on input "وقت المغادره" at bounding box center [982, 533] width 171 height 30
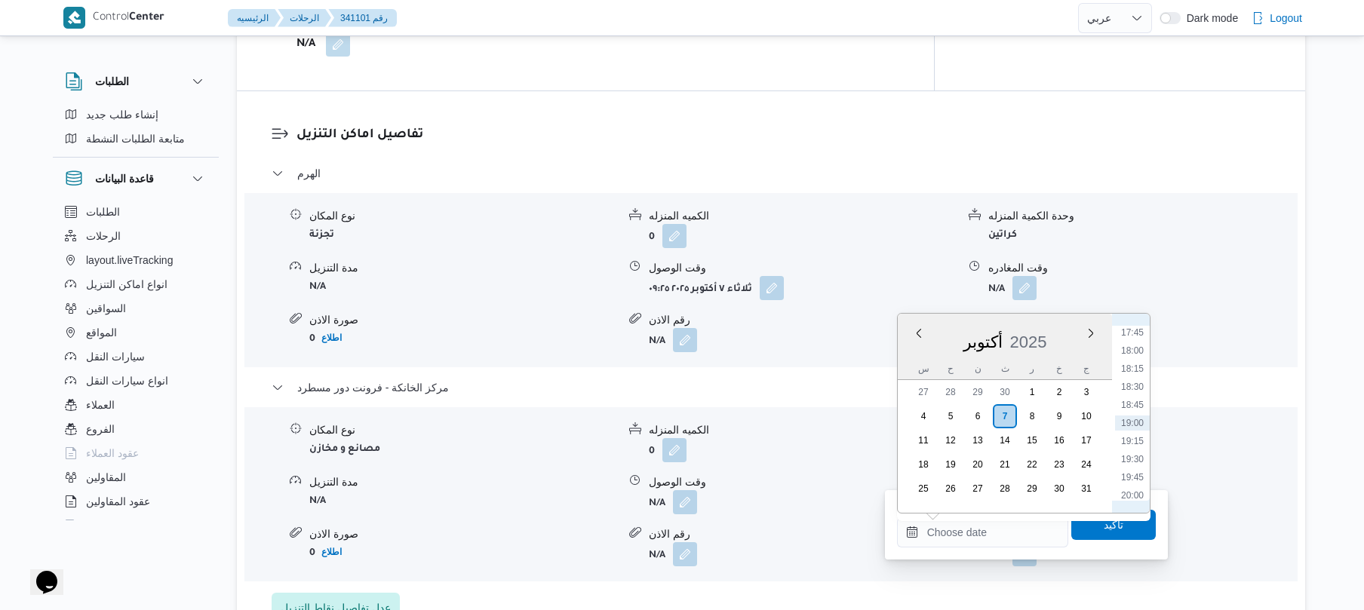
scroll to position [1138, 0]
click at [1132, 405] on li "16:45" at bounding box center [1132, 408] width 35 height 15
type input "[DATE] ١٦:٤٥"
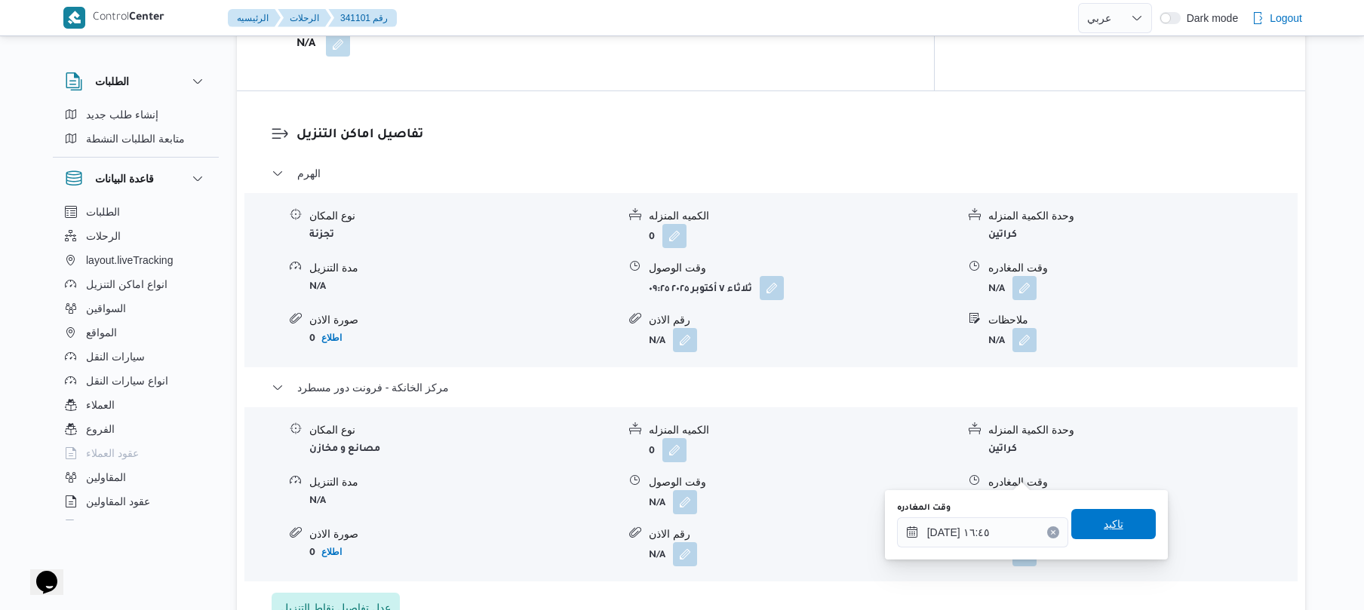
click at [1085, 533] on span "تاكيد" at bounding box center [1114, 524] width 85 height 30
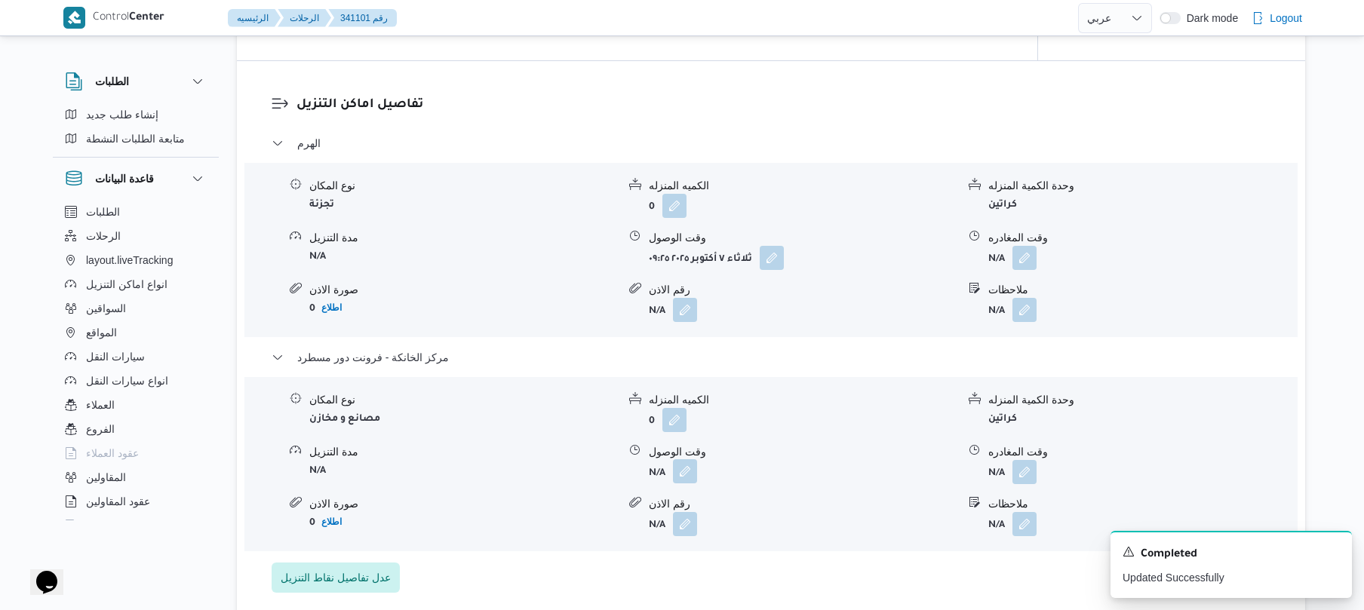
click at [674, 472] on button "button" at bounding box center [685, 472] width 24 height 24
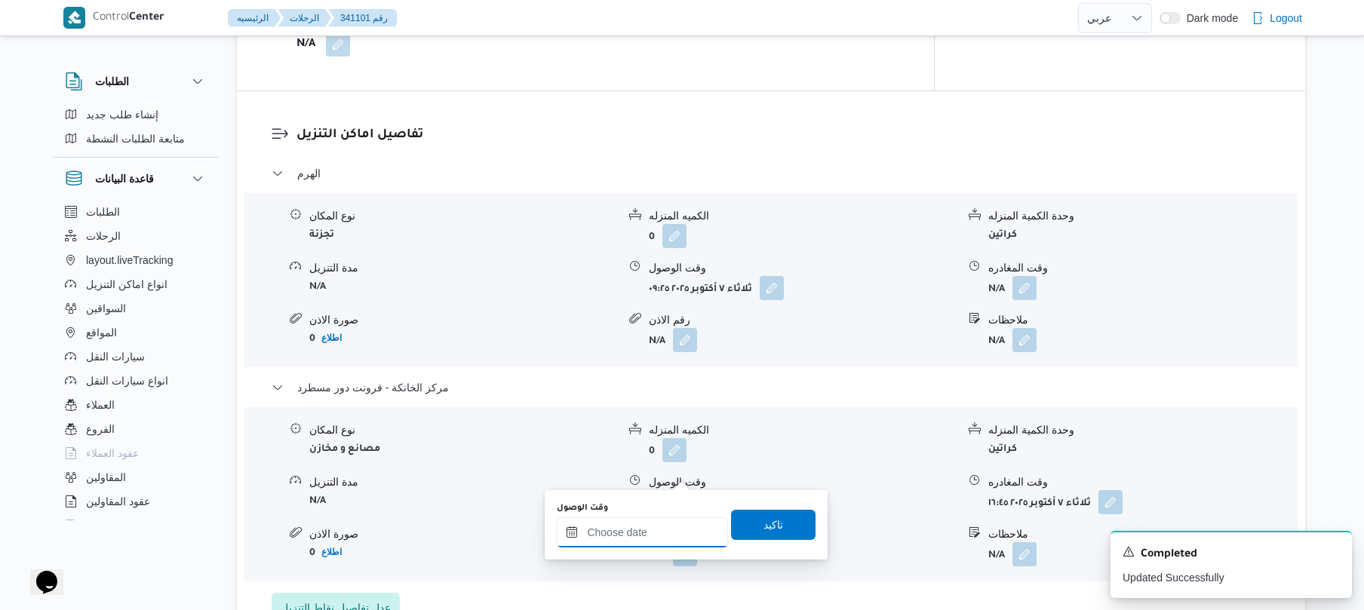
click at [644, 538] on input "وقت الوصول" at bounding box center [642, 533] width 171 height 30
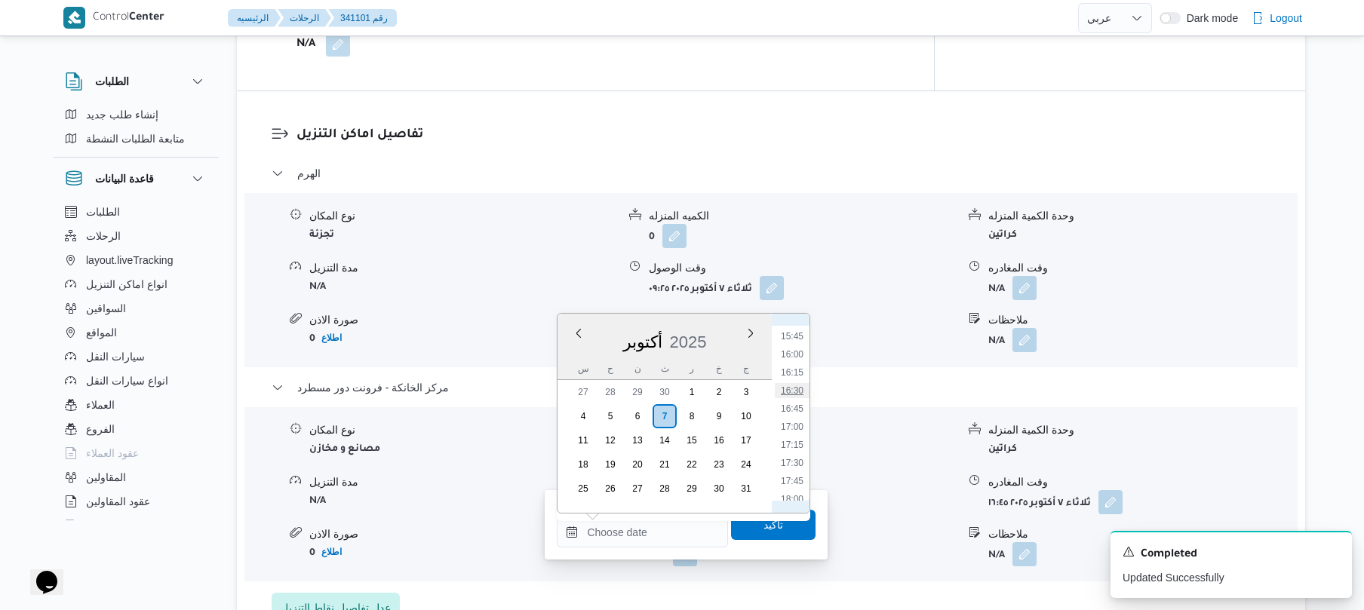
click at [795, 388] on li "16:30" at bounding box center [792, 390] width 35 height 15
type input "[DATE] ١٦:٣٠"
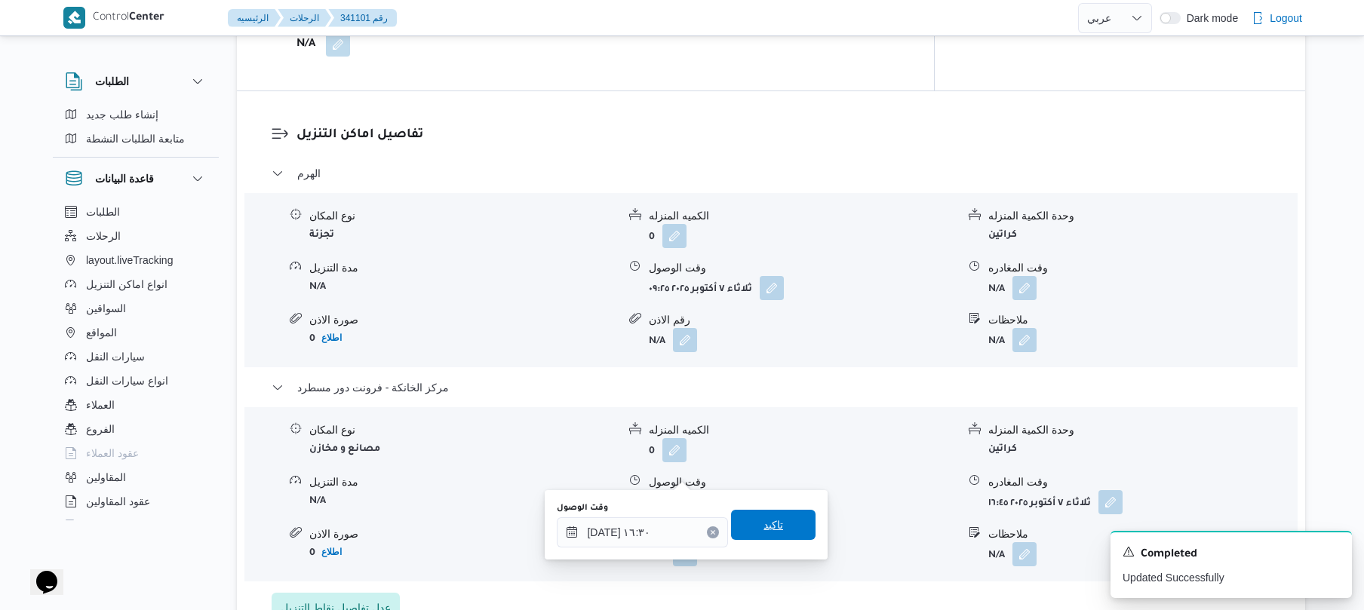
click at [752, 534] on span "تاكيد" at bounding box center [773, 525] width 85 height 30
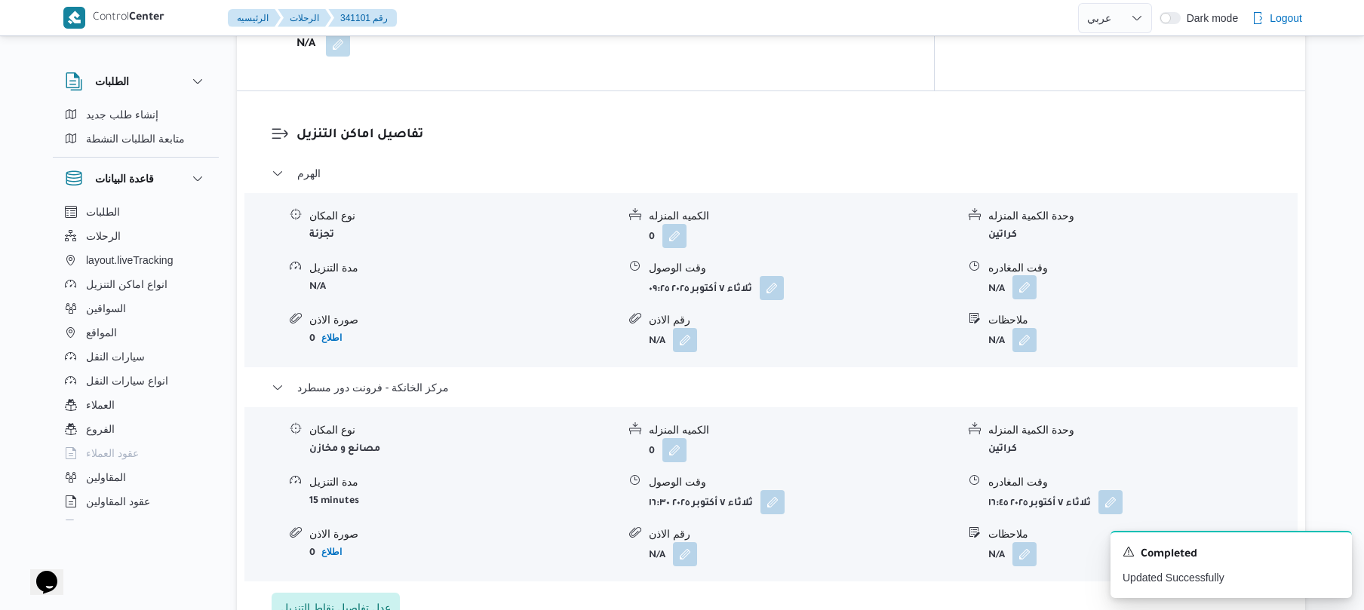
click at [1030, 275] on button "button" at bounding box center [1025, 287] width 24 height 24
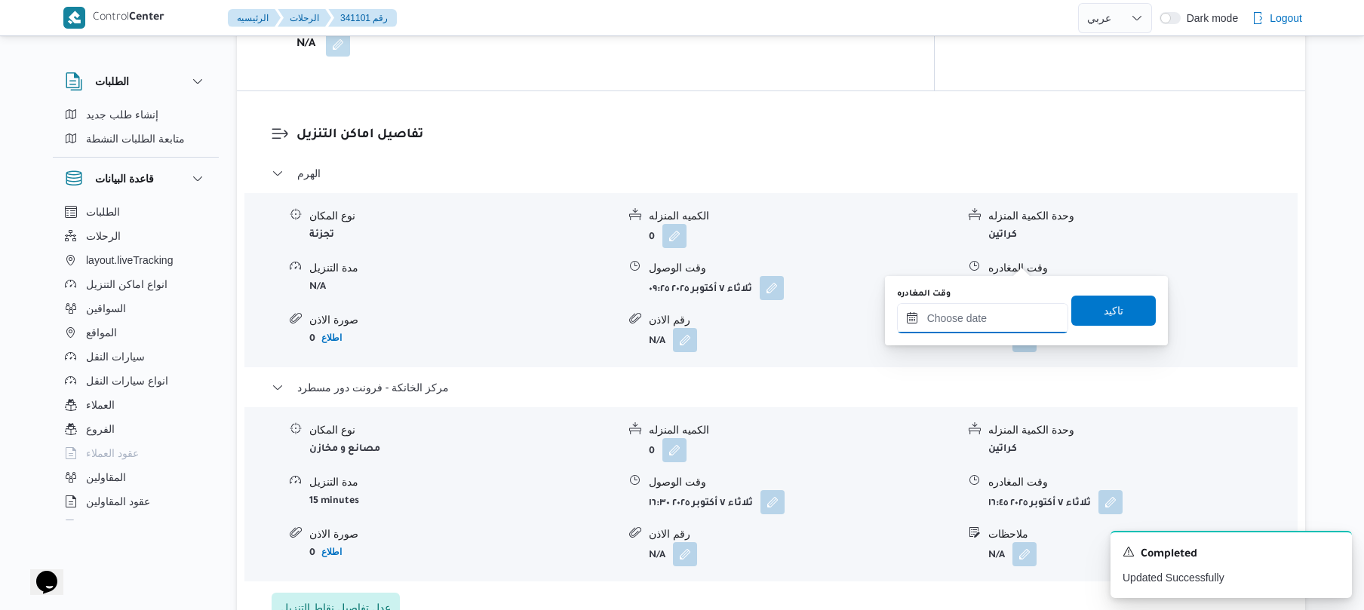
click at [989, 308] on input "وقت المغادره" at bounding box center [982, 318] width 171 height 30
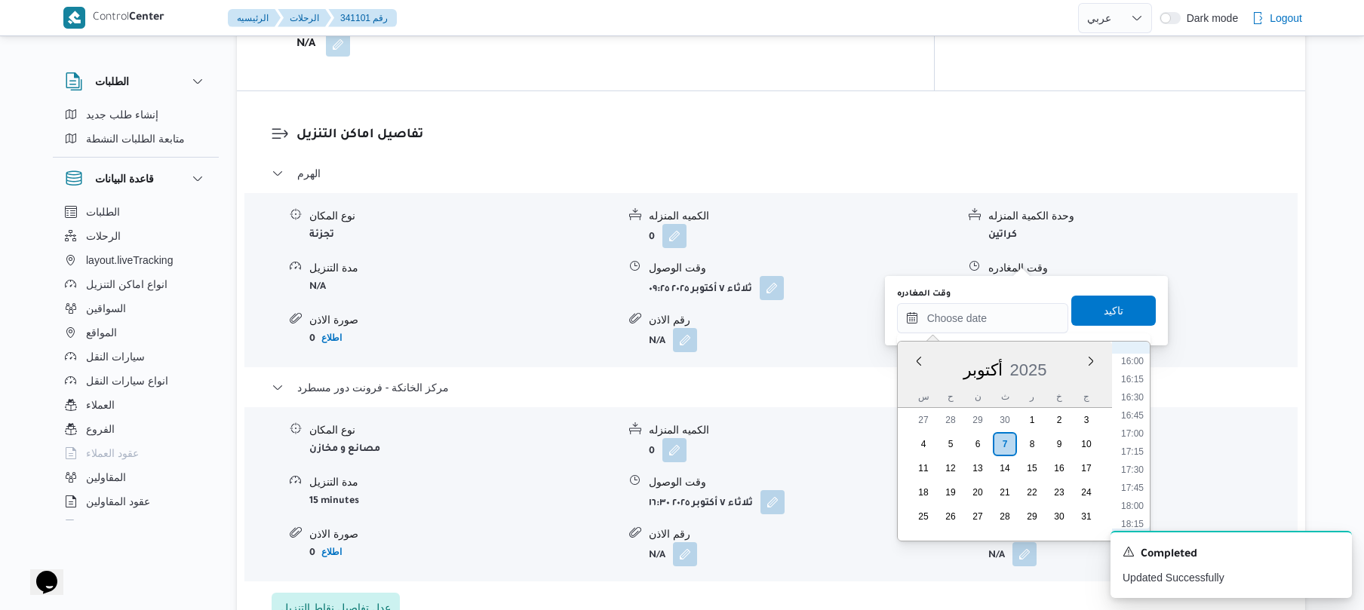
scroll to position [1139, 0]
click at [1132, 363] on ul "00:00 00:15 00:30 00:45 01:00 01:15 01:30 01:45 02:00 02:15 02:30 02:45 03:00 0…" at bounding box center [1132, 441] width 35 height 175
click at [1127, 372] on li "15:45" at bounding box center [1132, 373] width 35 height 15
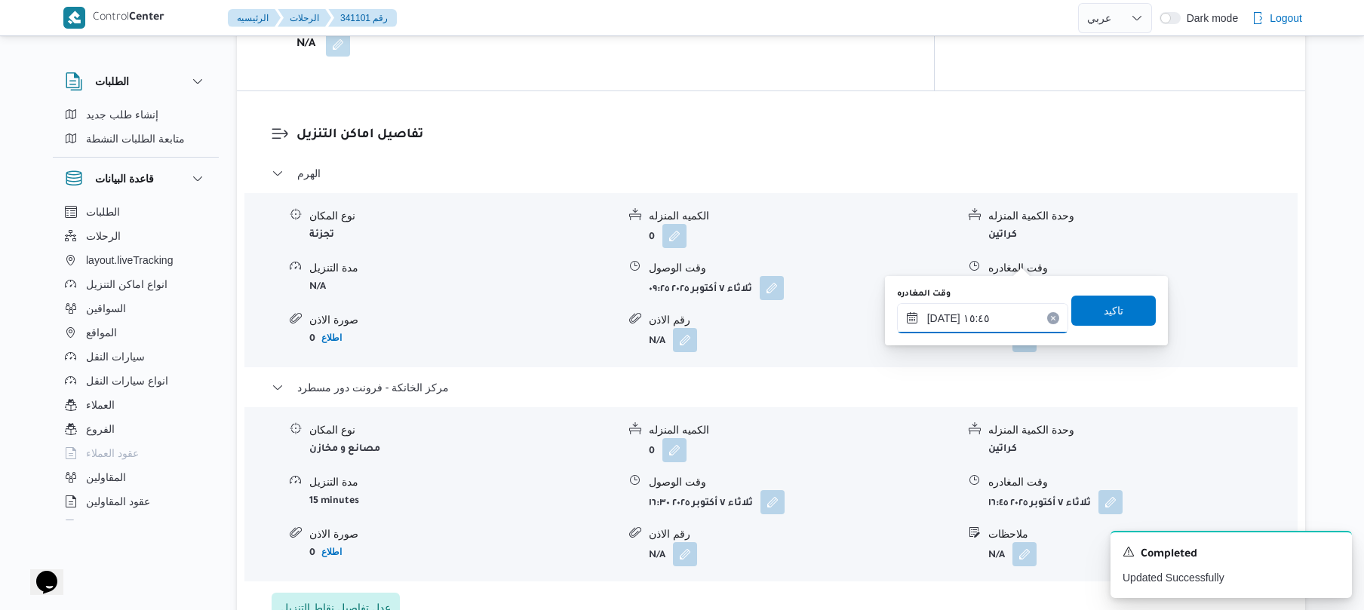
click at [942, 317] on input "٠٧/١٠/٢٠٢٥ ١٥:٤٥" at bounding box center [982, 318] width 171 height 30
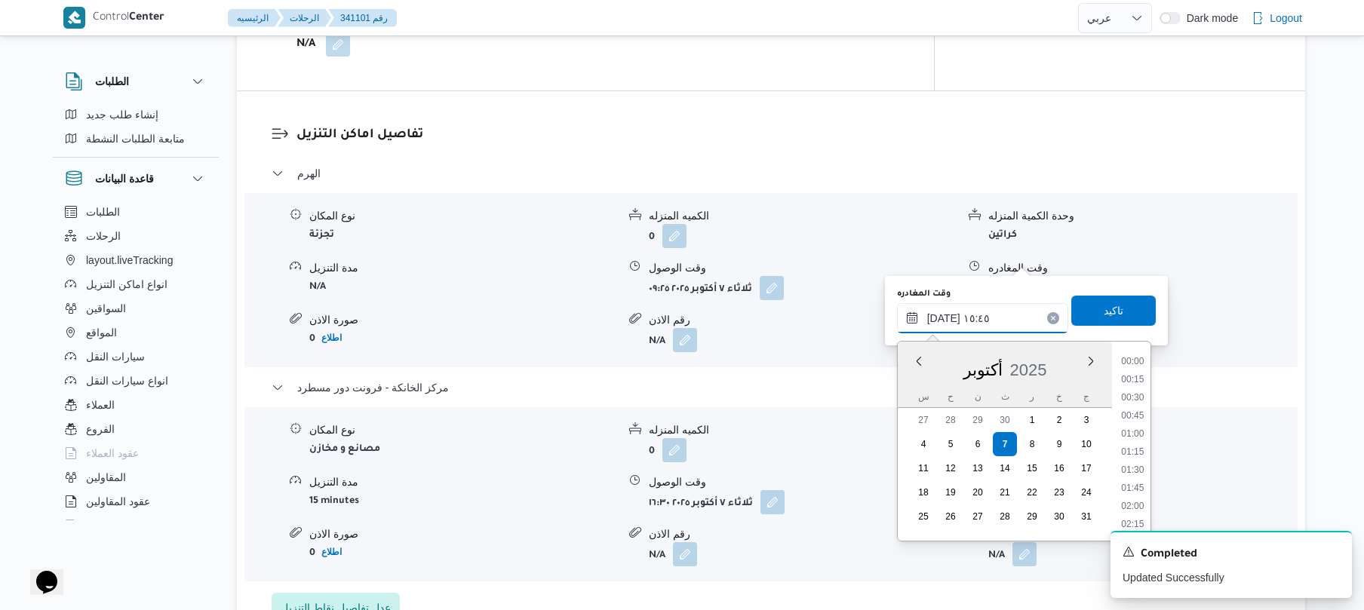
scroll to position [1050, 0]
click at [942, 317] on input "٠٧/١٠/٢٠٢٥ ١٥:٤٥" at bounding box center [982, 318] width 171 height 30
type input "٠٧/١٠/٢٠٢٥ ١٥:40"
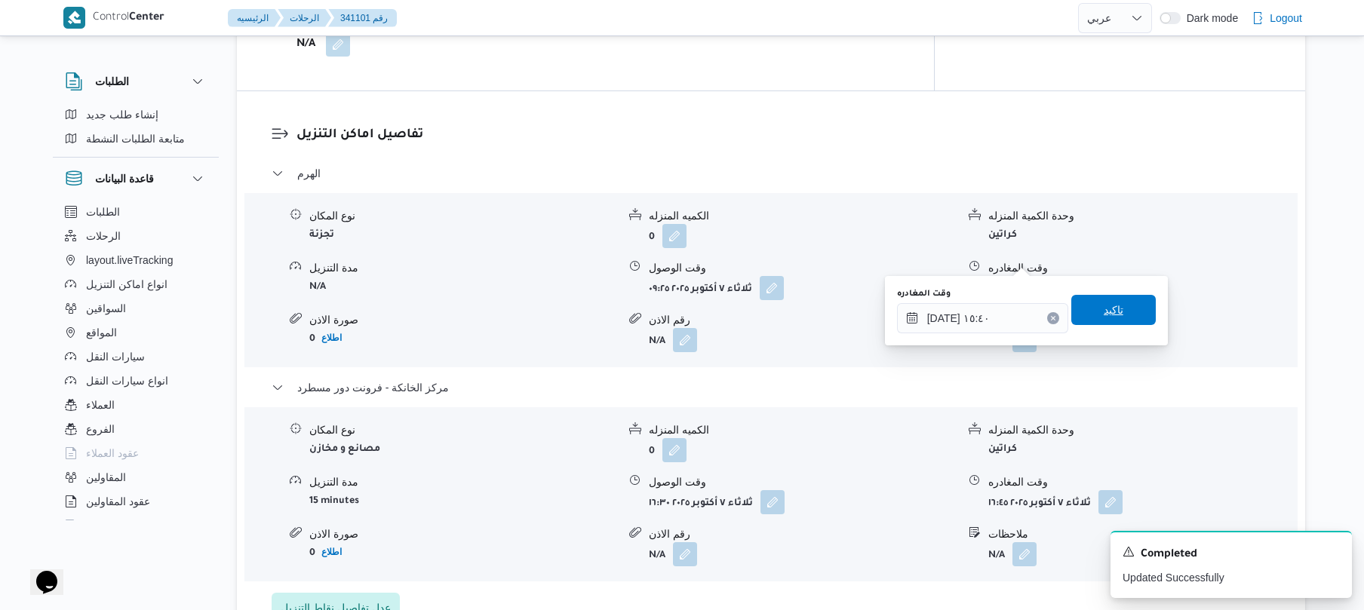
click at [1088, 309] on span "تاكيد" at bounding box center [1114, 310] width 85 height 30
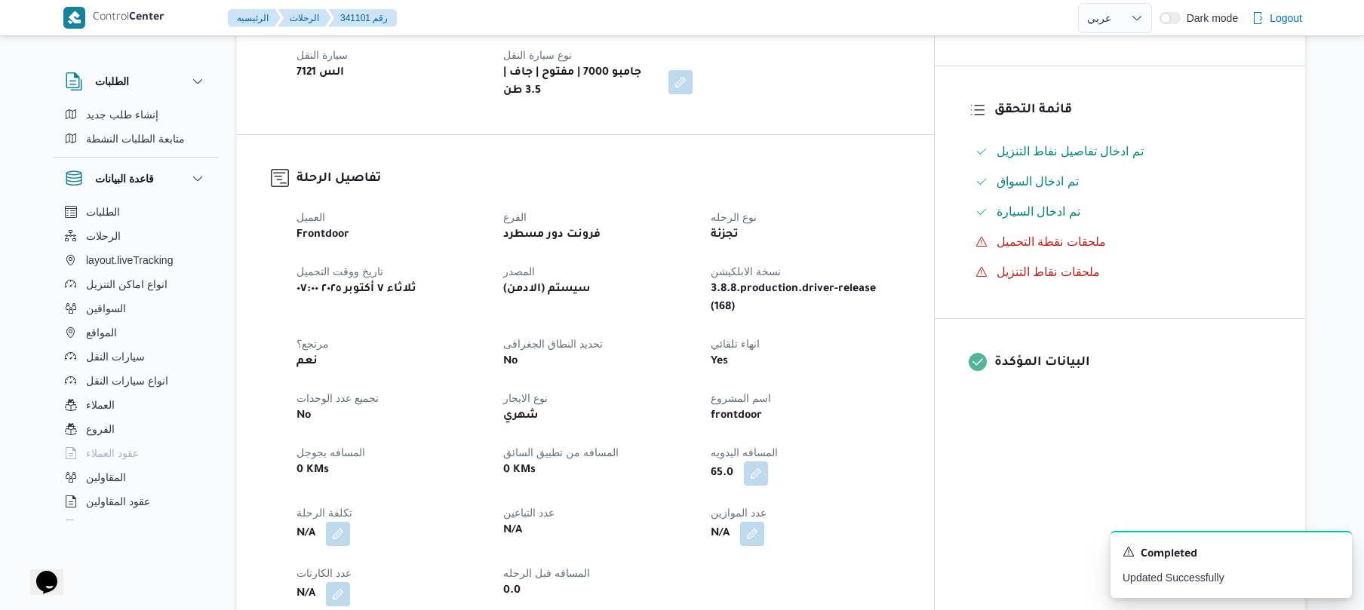
scroll to position [0, 0]
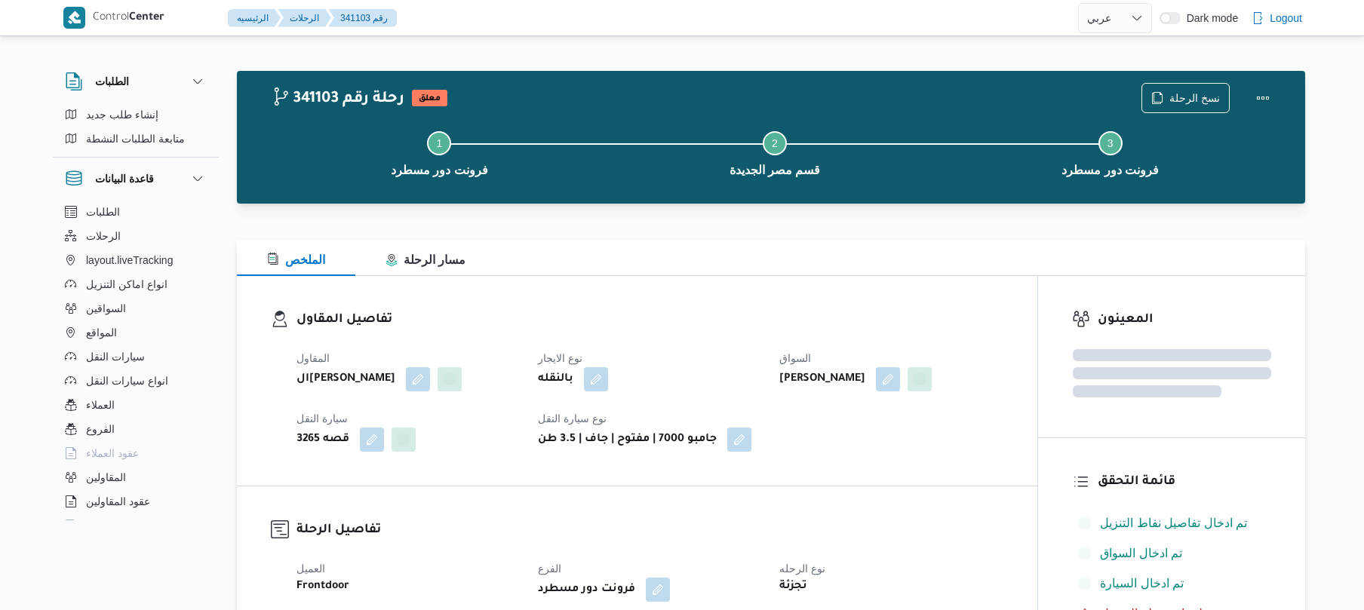
select select "ar"
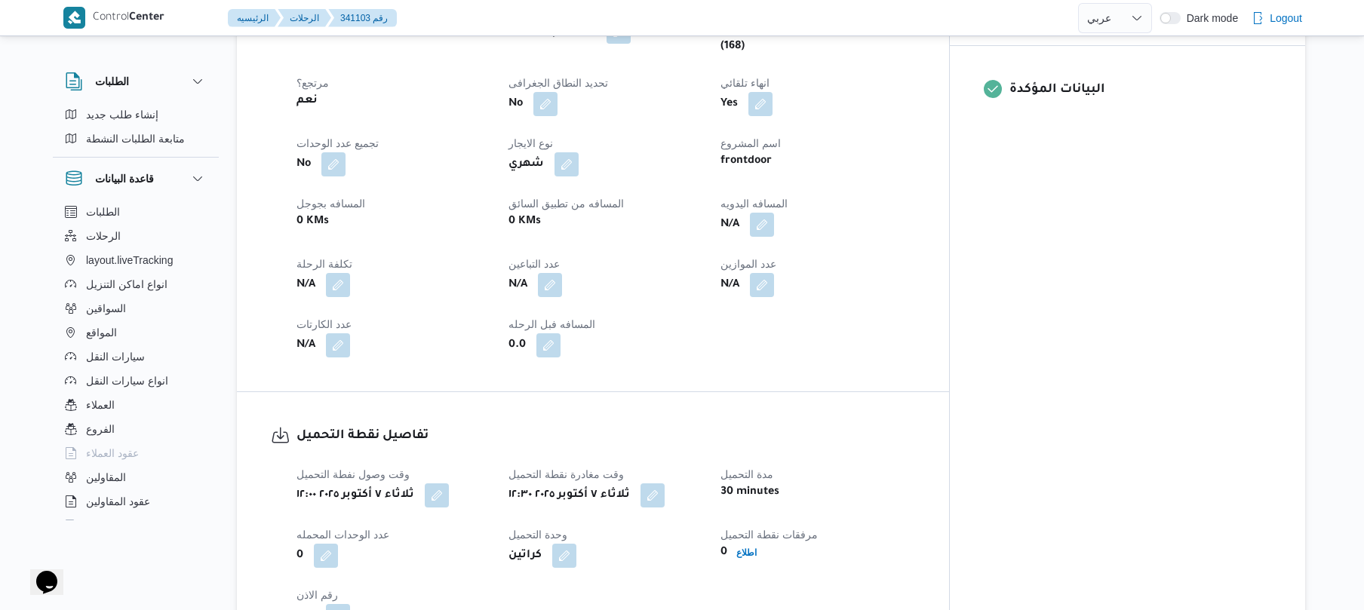
scroll to position [644, 0]
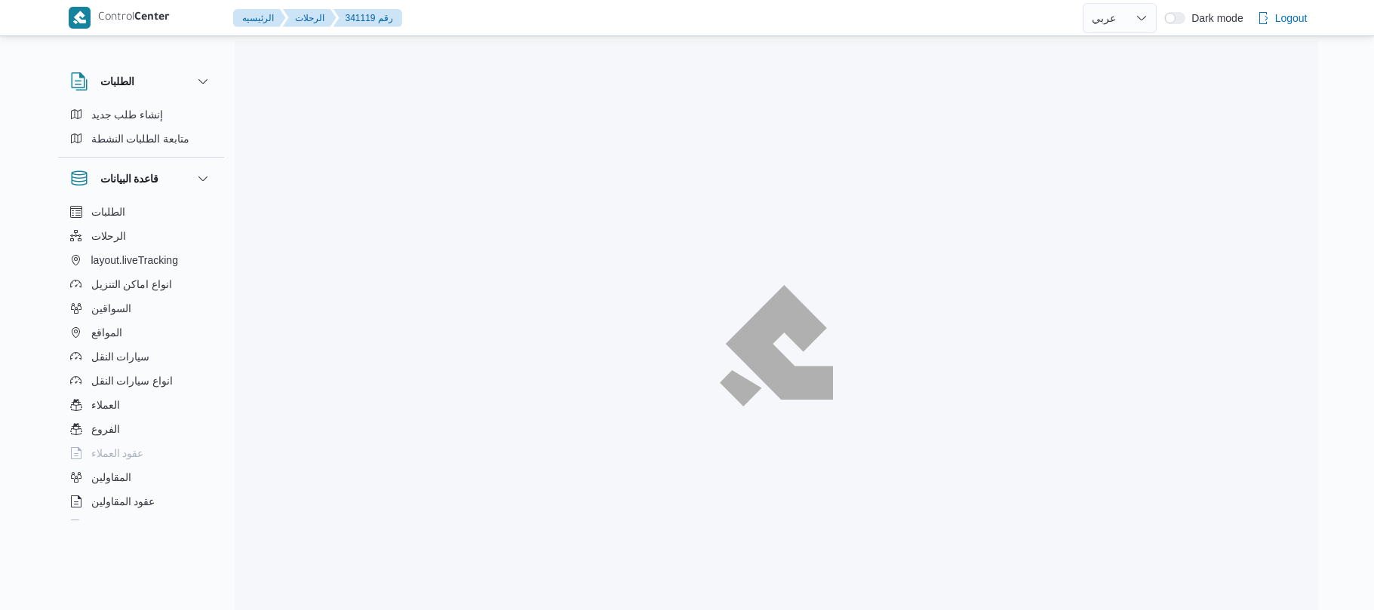
select select "ar"
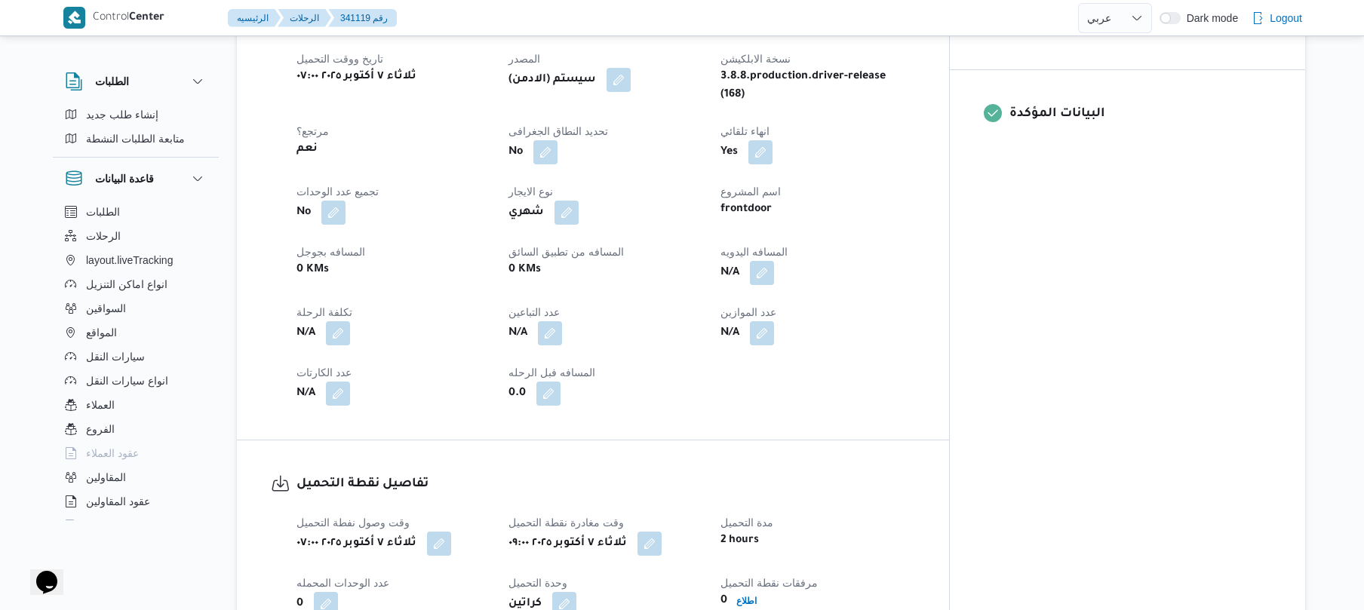
scroll to position [604, 0]
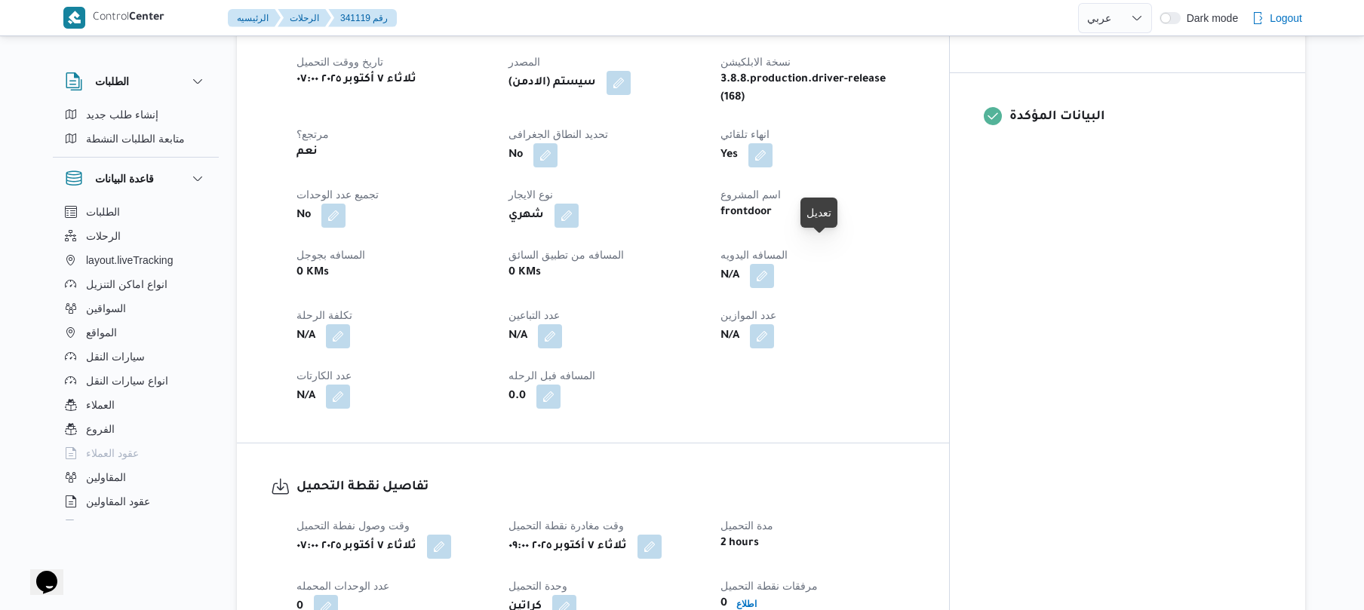
drag, startPoint x: 826, startPoint y: 255, endPoint x: 946, endPoint y: 236, distance: 122.2
click at [915, 246] on dt "المسافه اليدويه" at bounding box center [818, 255] width 194 height 18
click at [774, 263] on button "button" at bounding box center [762, 275] width 24 height 24
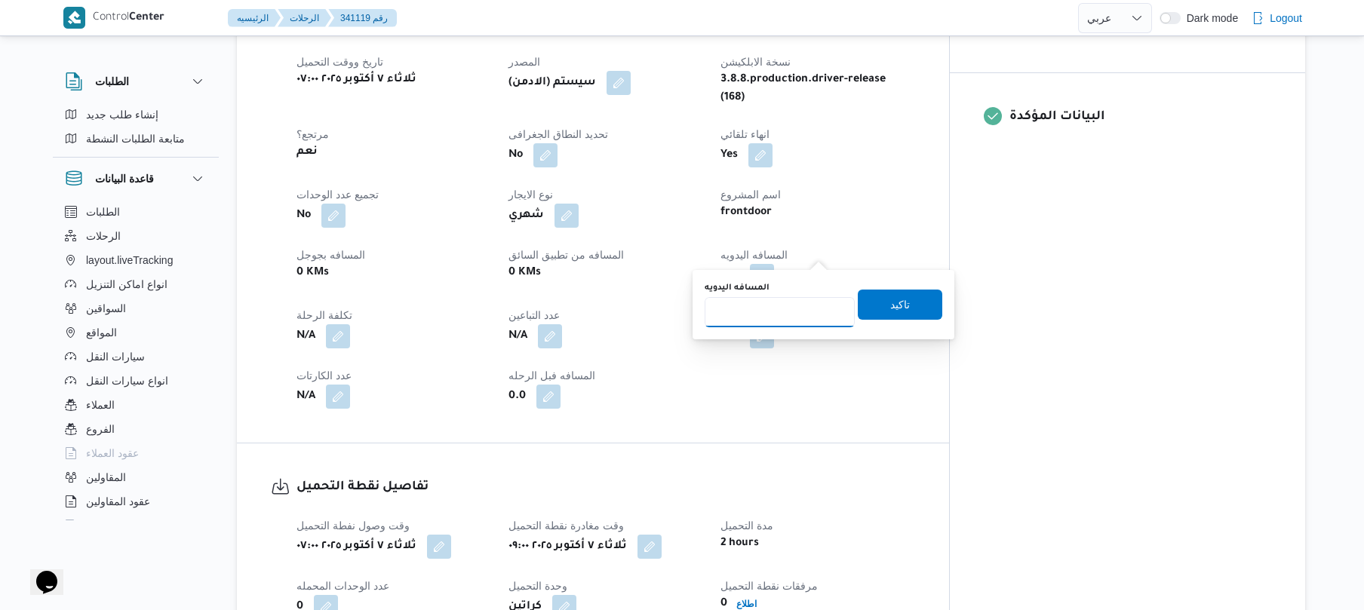
click at [779, 311] on input "المسافه اليدويه" at bounding box center [780, 312] width 150 height 30
type input "85"
click at [890, 299] on span "تاكيد" at bounding box center [900, 304] width 20 height 18
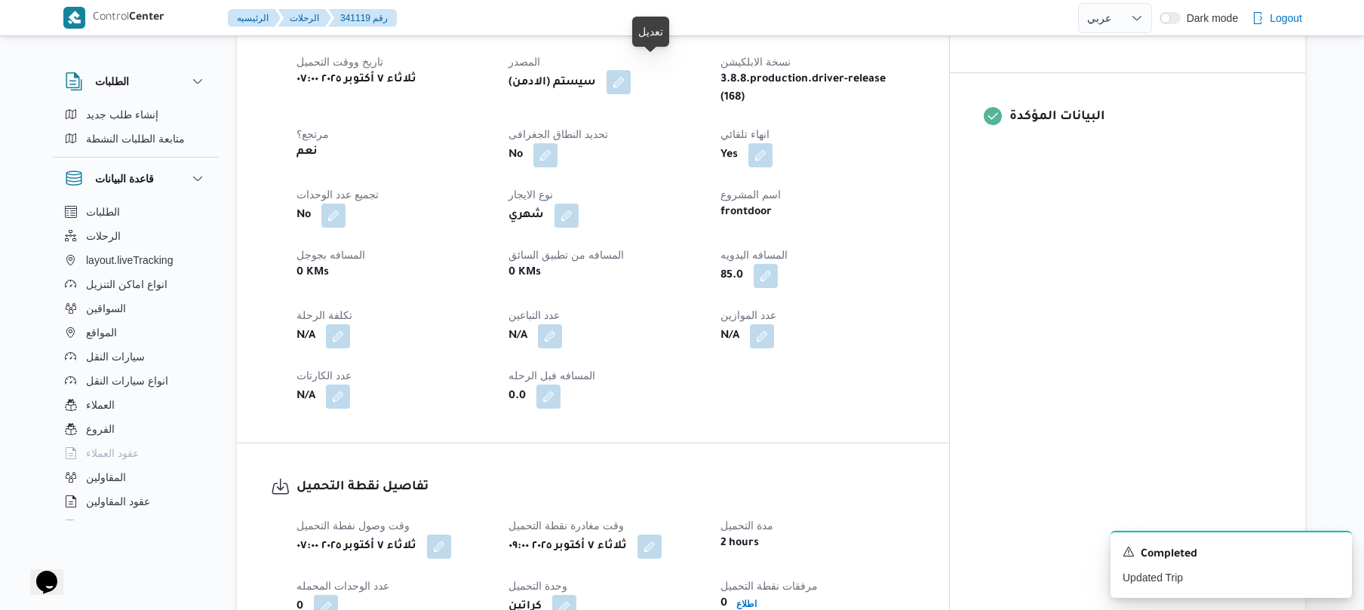
click at [631, 74] on button "button" at bounding box center [619, 82] width 24 height 24
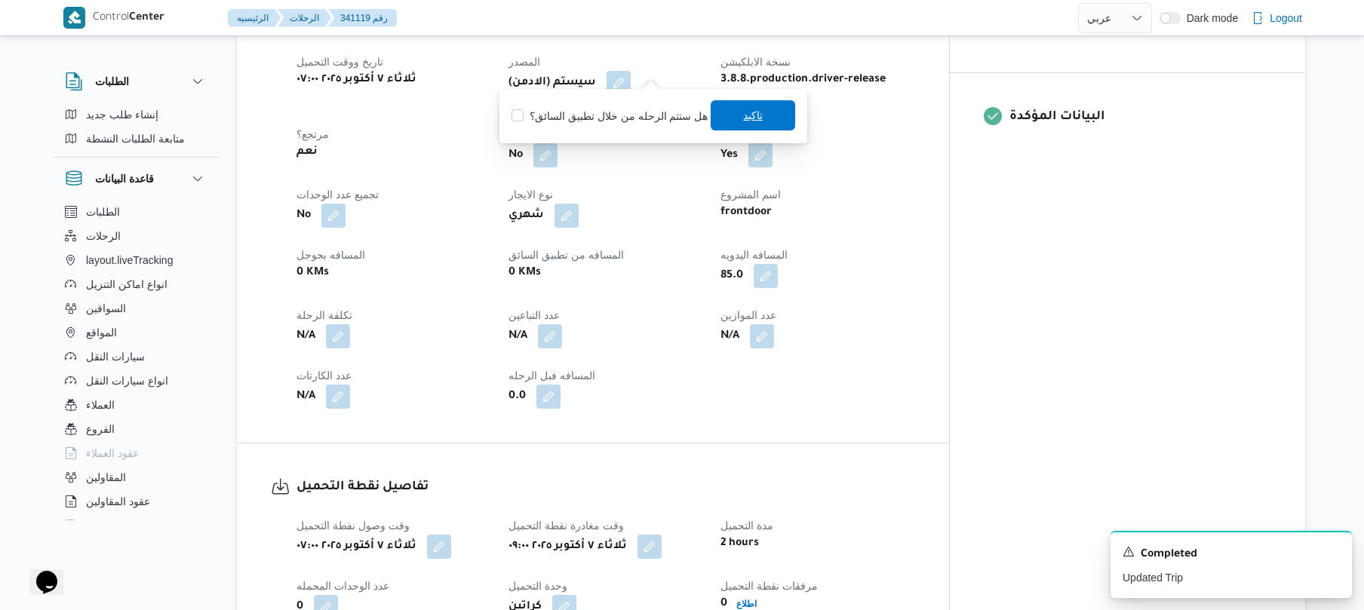
click at [762, 119] on span "تاكيد" at bounding box center [753, 115] width 85 height 30
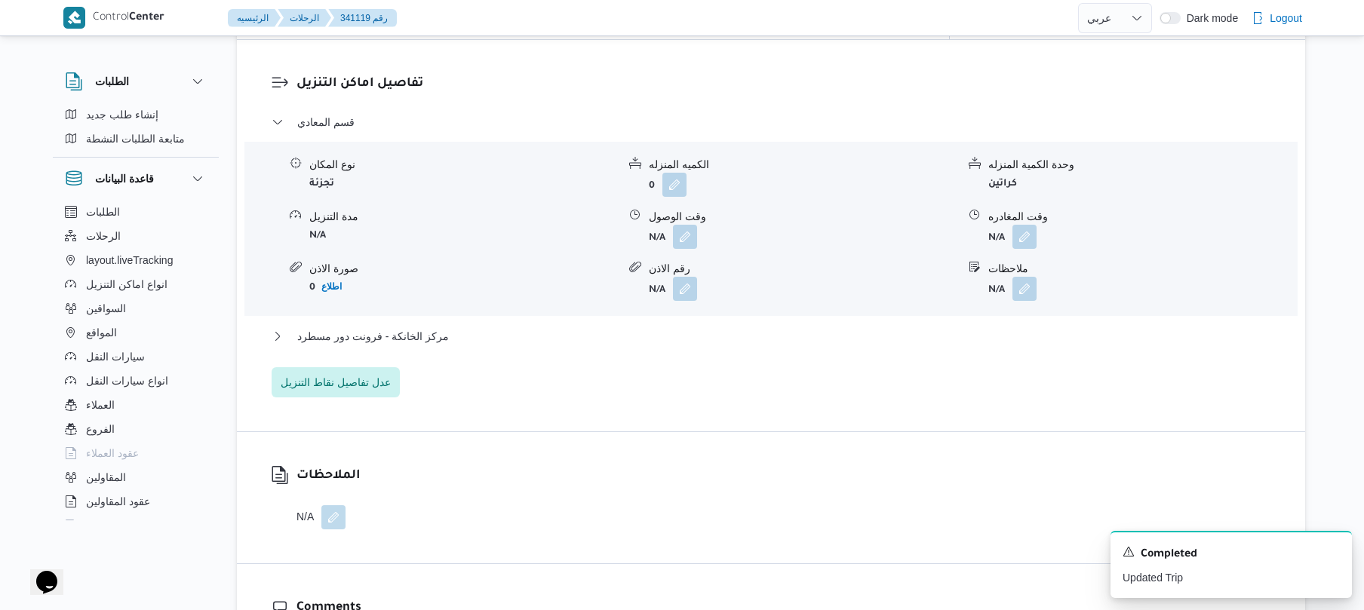
scroll to position [1287, 0]
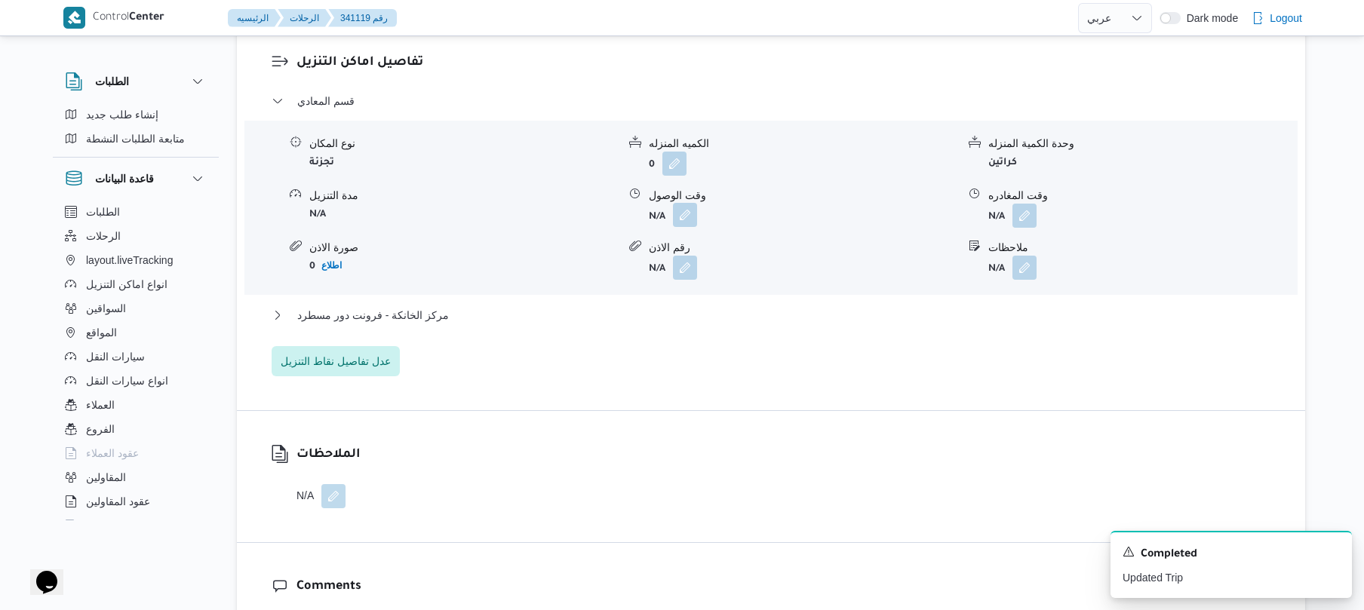
click at [694, 203] on button "button" at bounding box center [685, 215] width 24 height 24
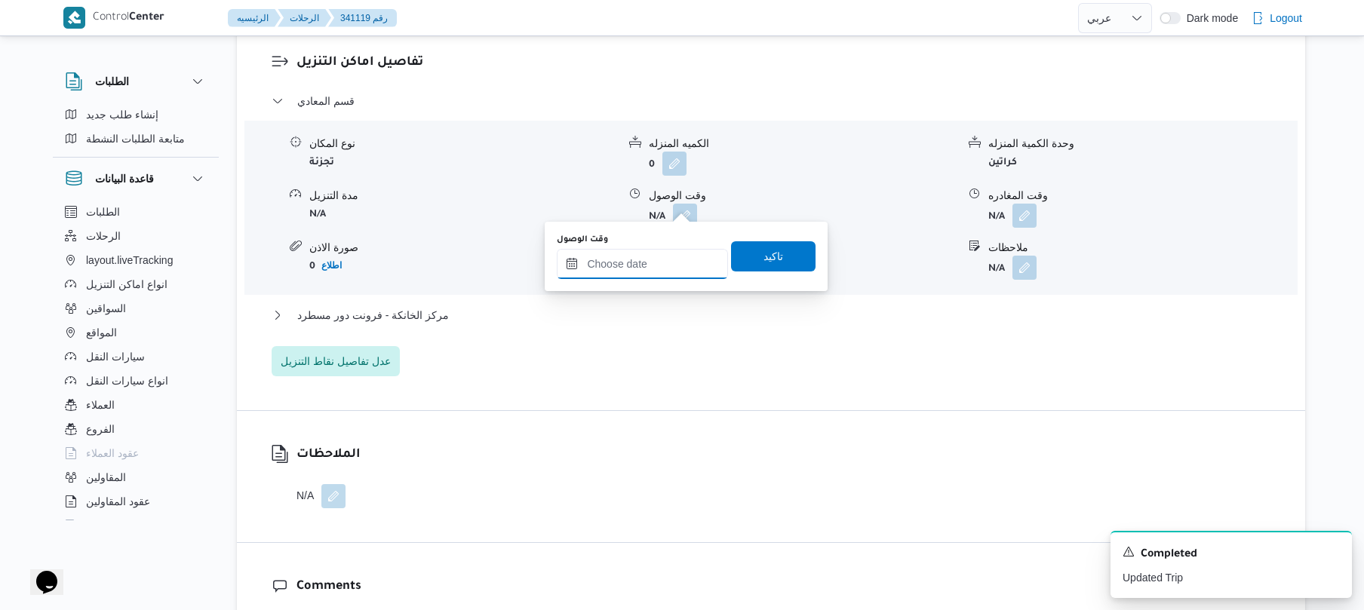
click at [656, 260] on input "وقت الوصول" at bounding box center [642, 264] width 171 height 30
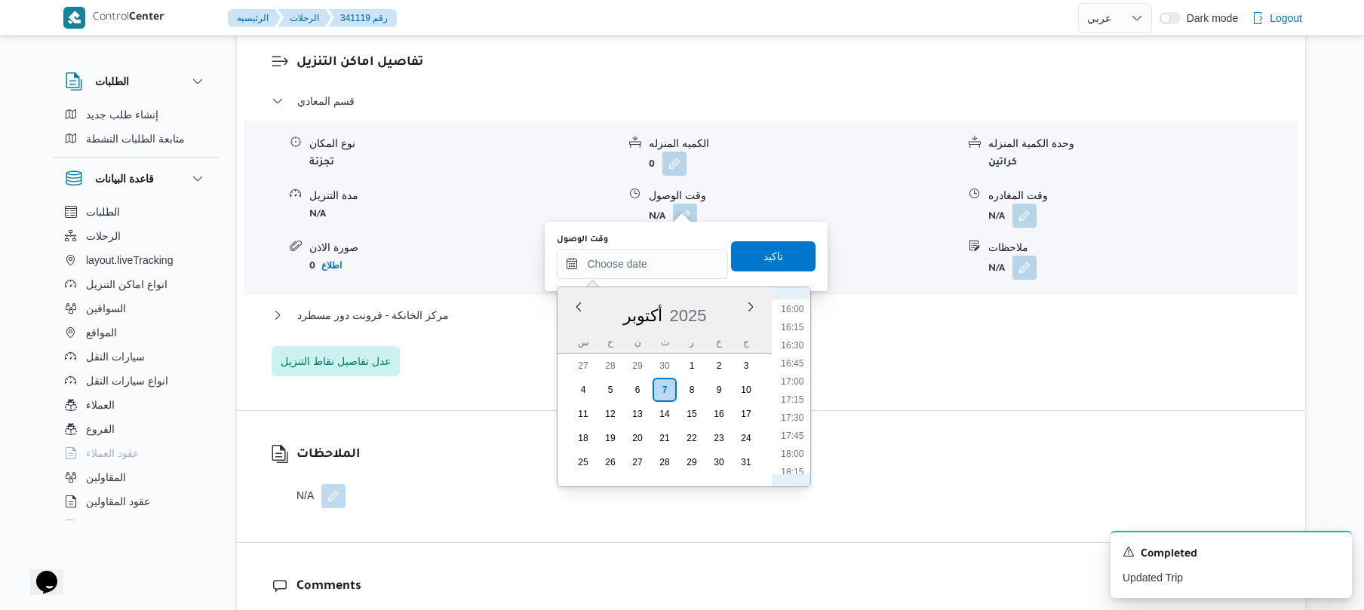
scroll to position [664, 0]
click at [792, 363] on li "10:00" at bounding box center [793, 367] width 35 height 15
type input "[DATE] ١٠:٠٠"
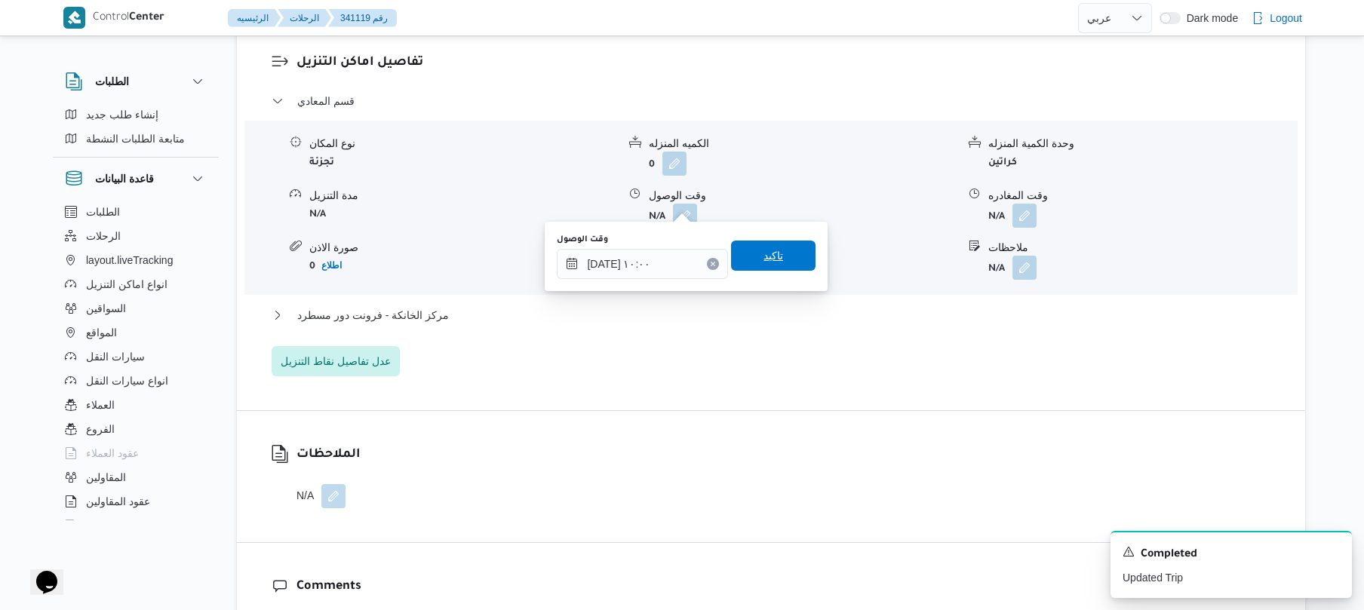
click at [768, 266] on span "تاكيد" at bounding box center [773, 256] width 85 height 30
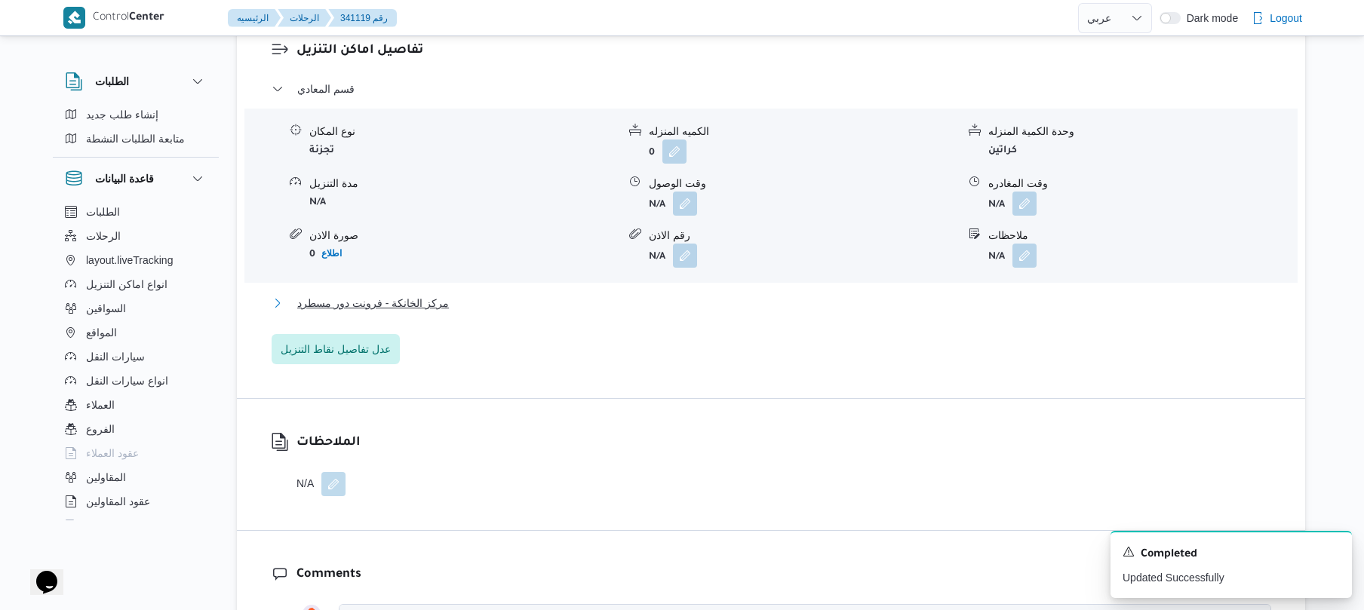
click at [680, 302] on button "مركز الخانكة - فرونت دور مسطرد" at bounding box center [772, 303] width 1000 height 18
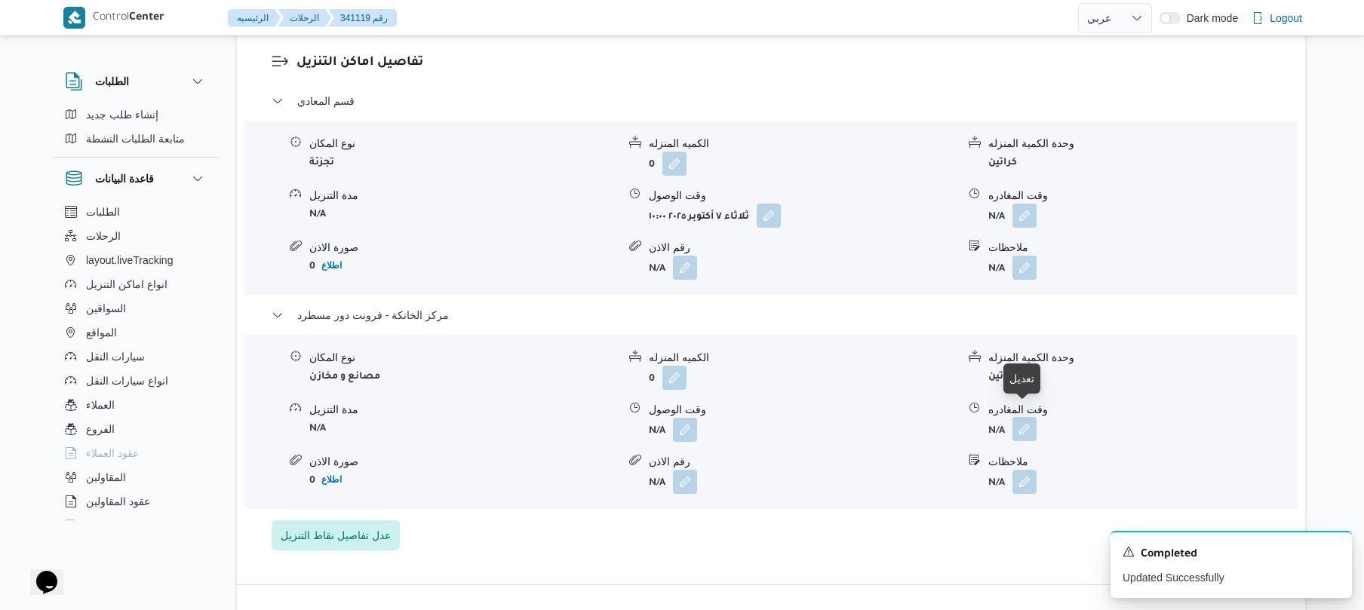
click at [1022, 418] on button "button" at bounding box center [1025, 429] width 24 height 24
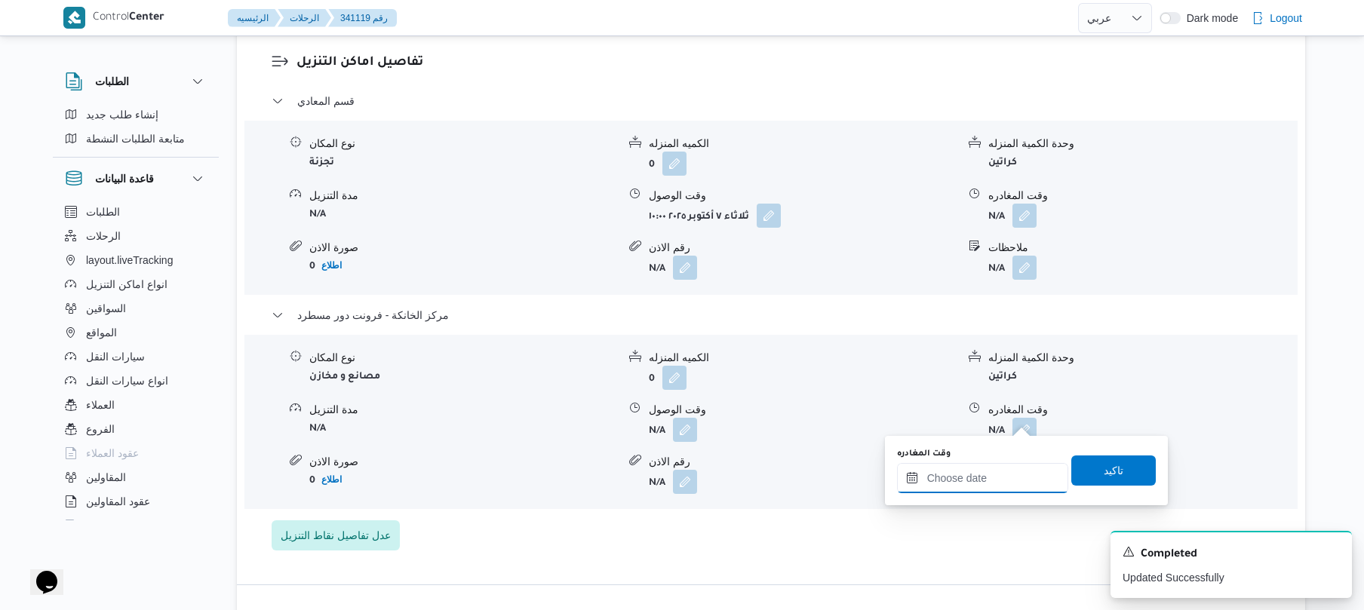
click at [976, 472] on input "وقت المغادره" at bounding box center [982, 478] width 171 height 30
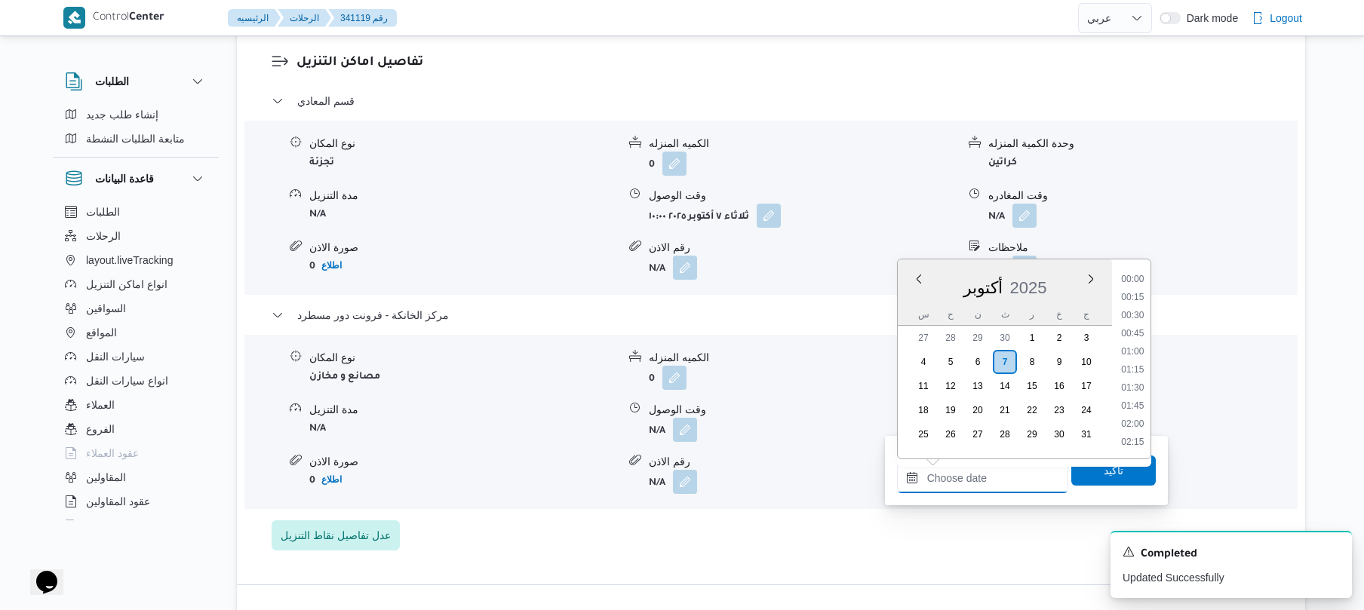
scroll to position [1305, 0]
click at [1139, 325] on li "18:45" at bounding box center [1132, 332] width 35 height 15
type input "٠٧/١٠/٢٠٢٥ ١٨:٤٥"
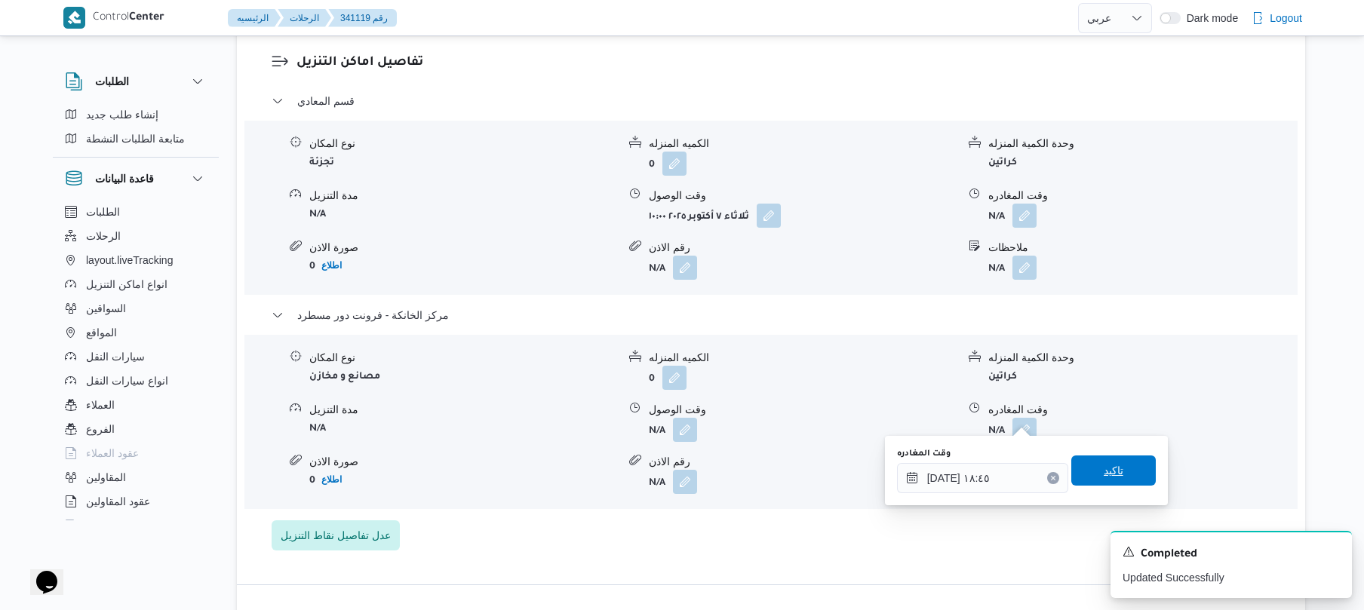
click at [1088, 478] on span "تاكيد" at bounding box center [1114, 471] width 85 height 30
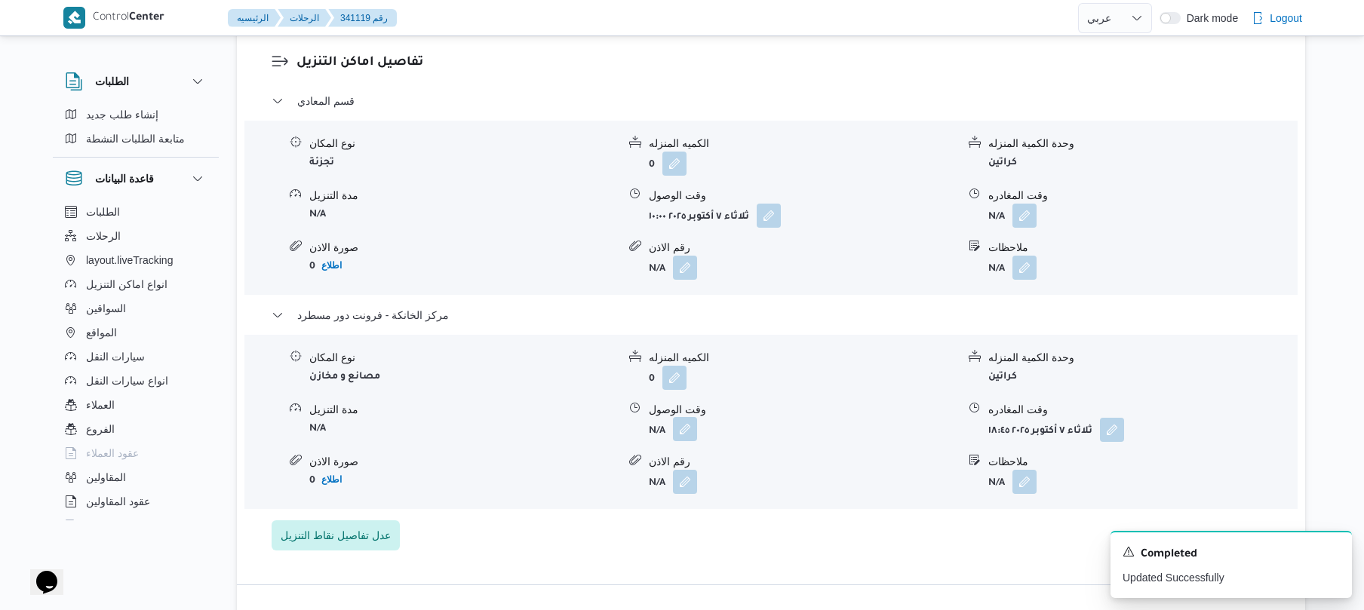
click at [688, 417] on button "button" at bounding box center [685, 429] width 24 height 24
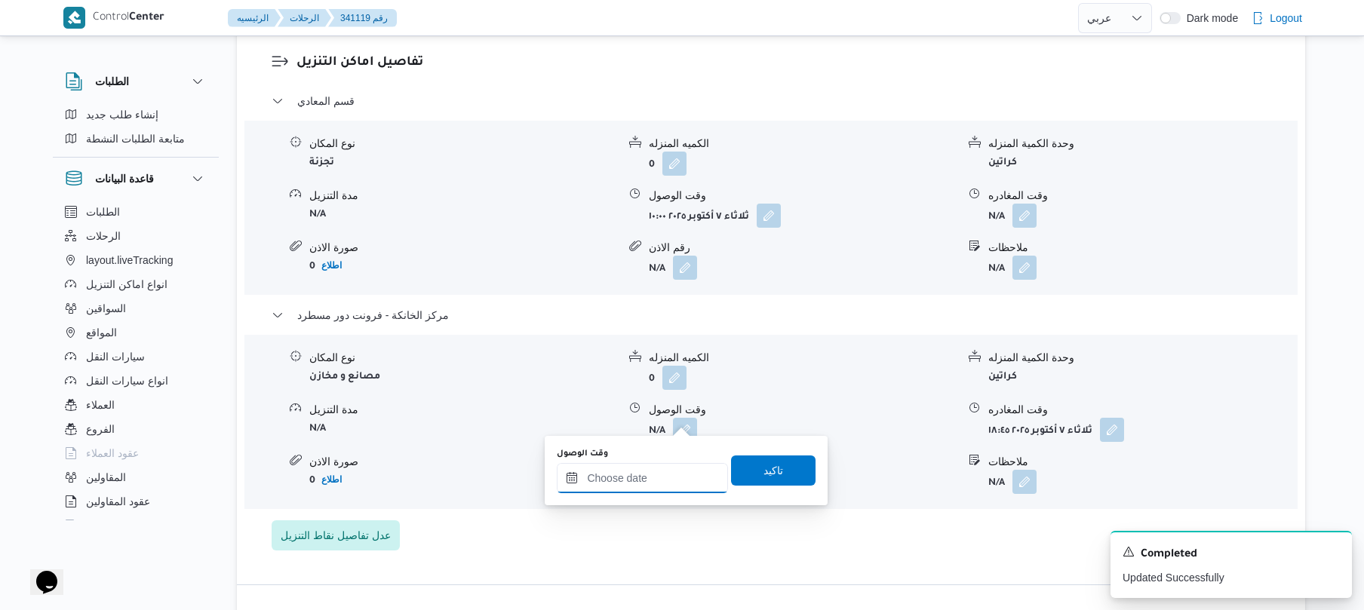
click at [686, 483] on input "وقت الوصول" at bounding box center [642, 478] width 171 height 30
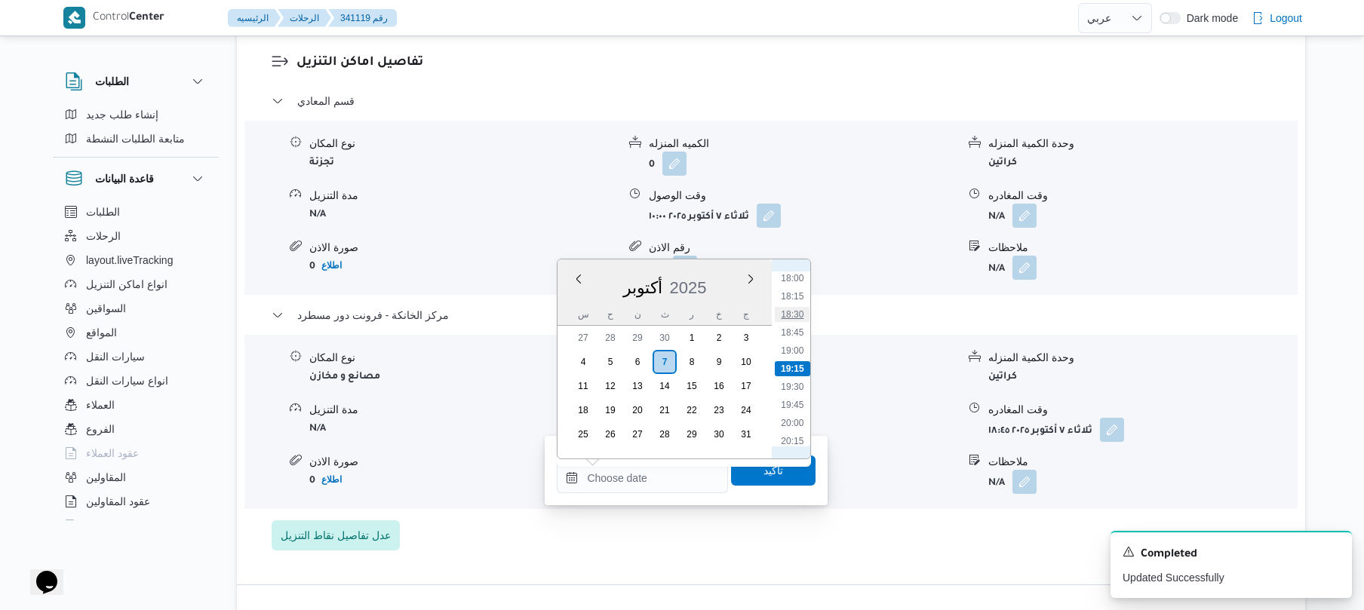
click at [794, 315] on li "18:30" at bounding box center [793, 314] width 35 height 15
type input "٠٧/١٠/٢٠٢٥ ١٨:٣٠"
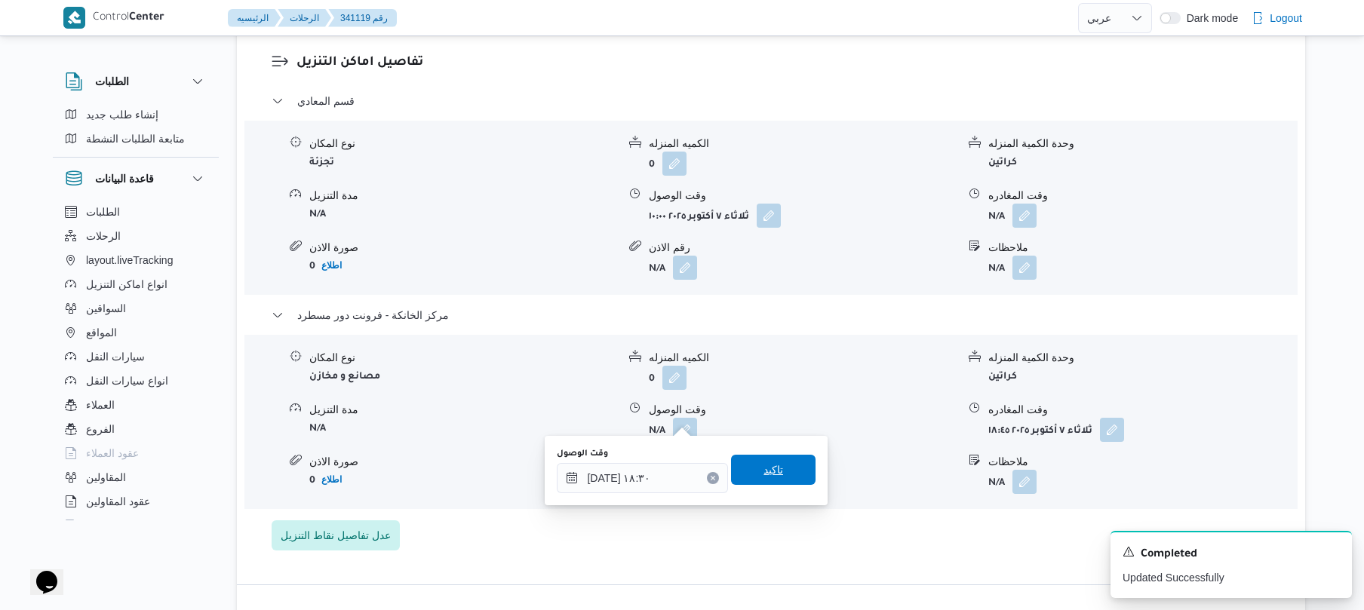
click at [764, 463] on span "تاكيد" at bounding box center [774, 470] width 20 height 18
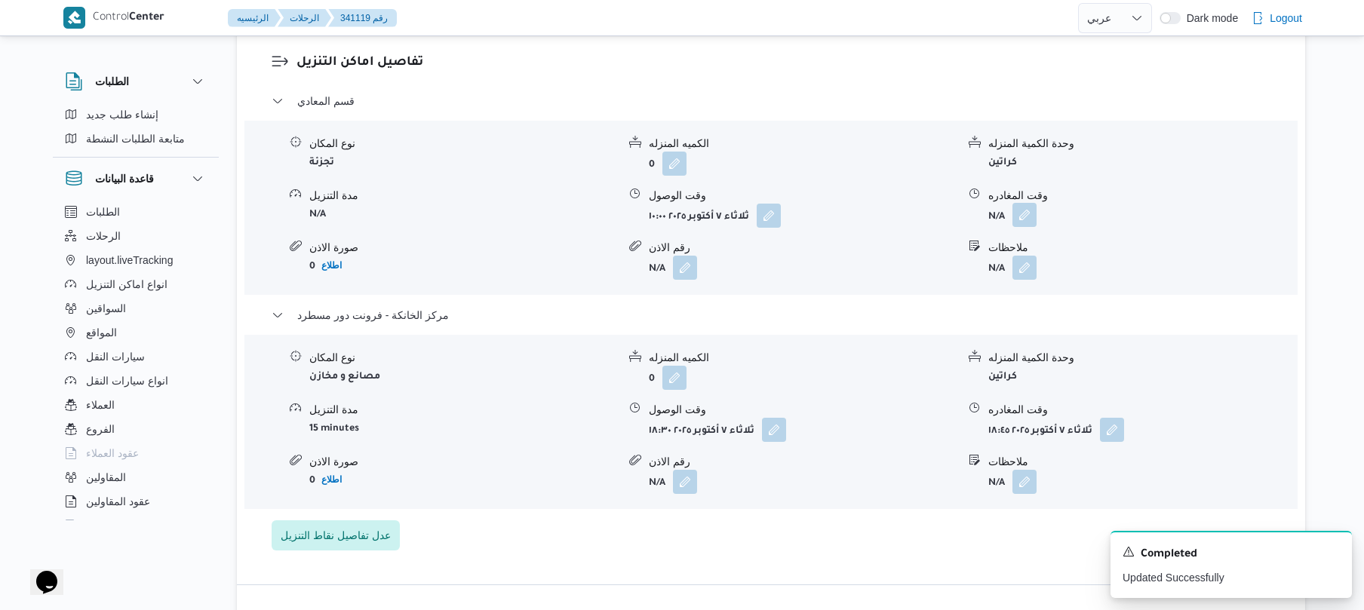
click at [1026, 203] on button "button" at bounding box center [1025, 215] width 24 height 24
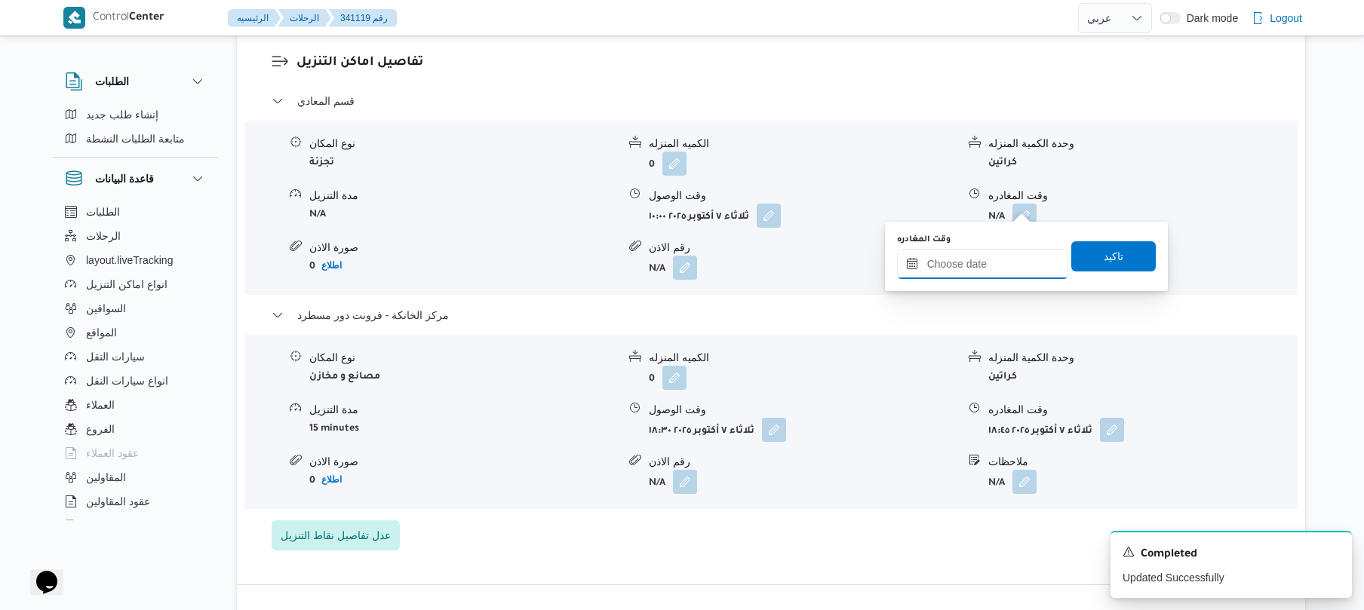
click at [970, 272] on input "وقت المغادره" at bounding box center [982, 264] width 171 height 30
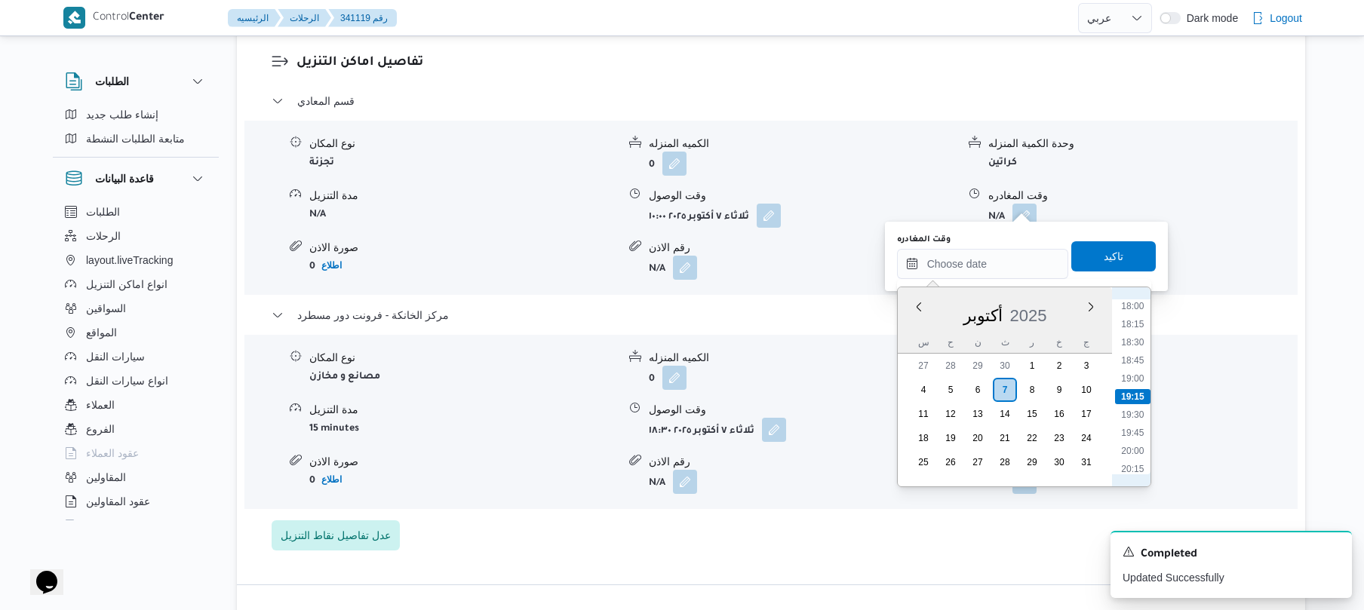
scroll to position [1157, 0]
click at [1136, 415] on li "17:30" at bounding box center [1132, 417] width 35 height 15
type input "٠٧/١٠/٢٠٢٥ ١٧:٣٠"
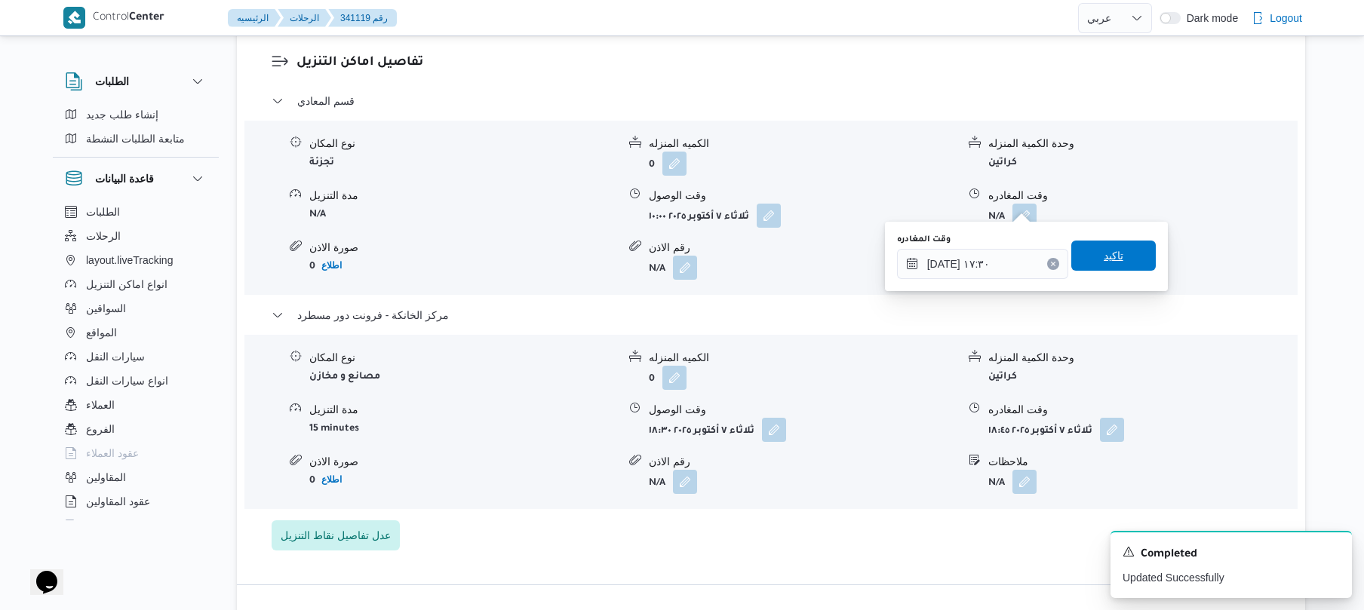
click at [1129, 257] on span "تاكيد" at bounding box center [1114, 256] width 85 height 30
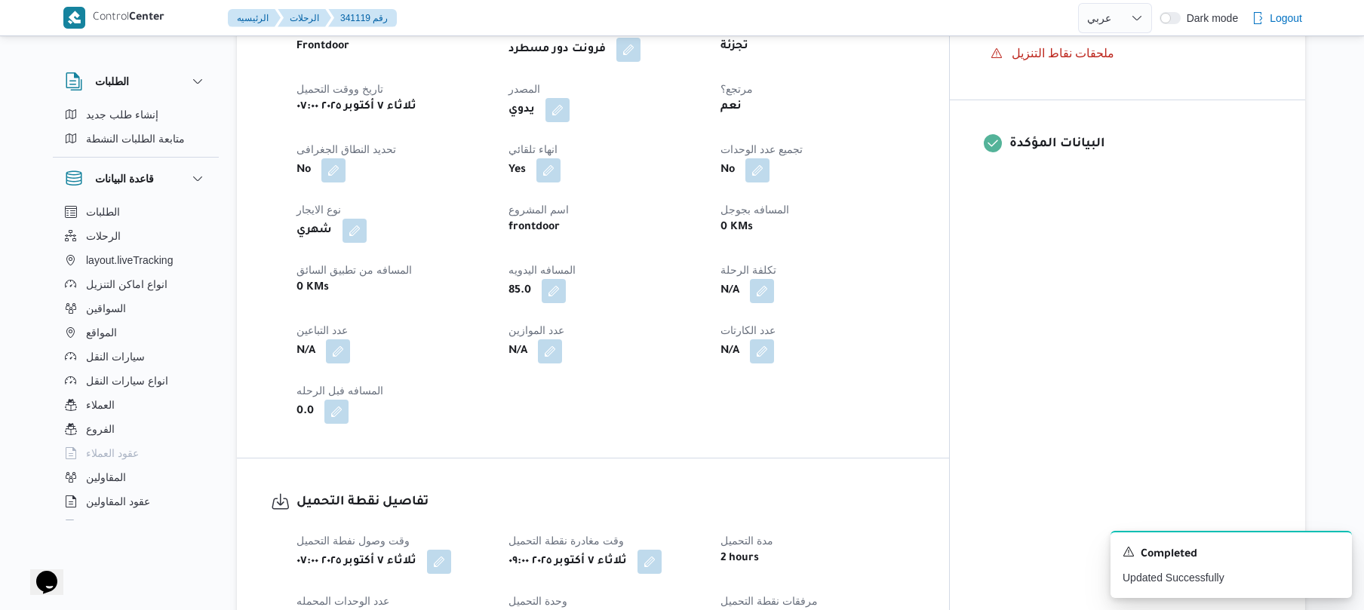
scroll to position [0, 0]
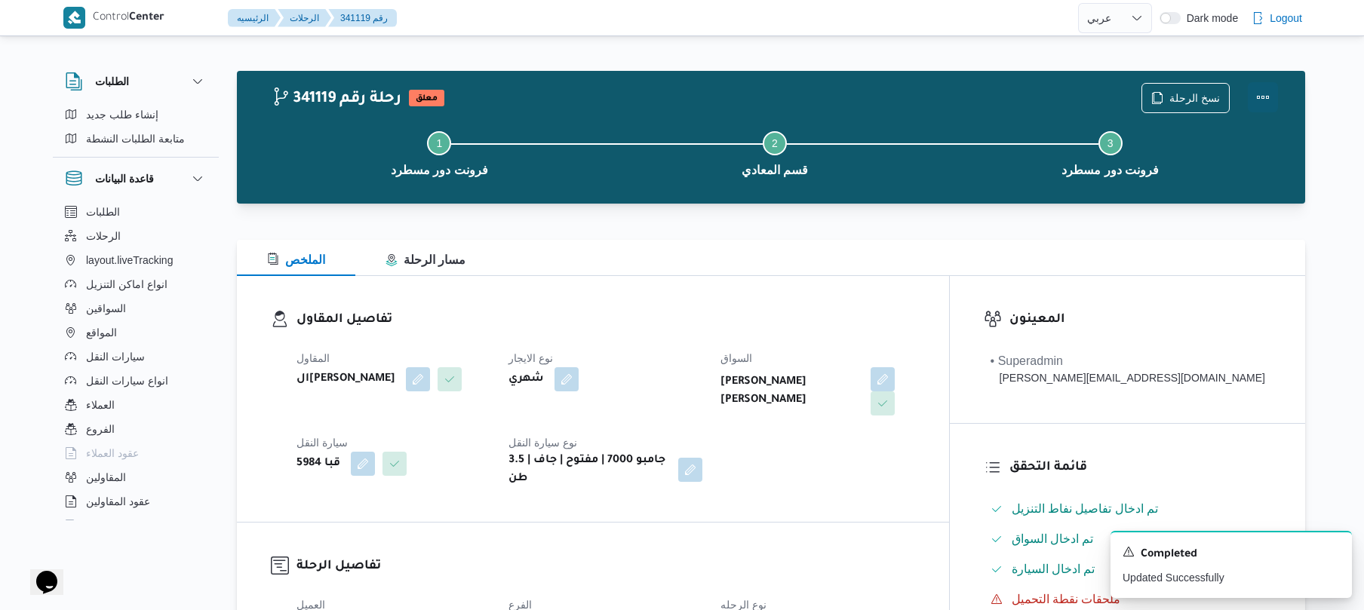
click at [1259, 104] on button "Actions" at bounding box center [1263, 97] width 30 height 30
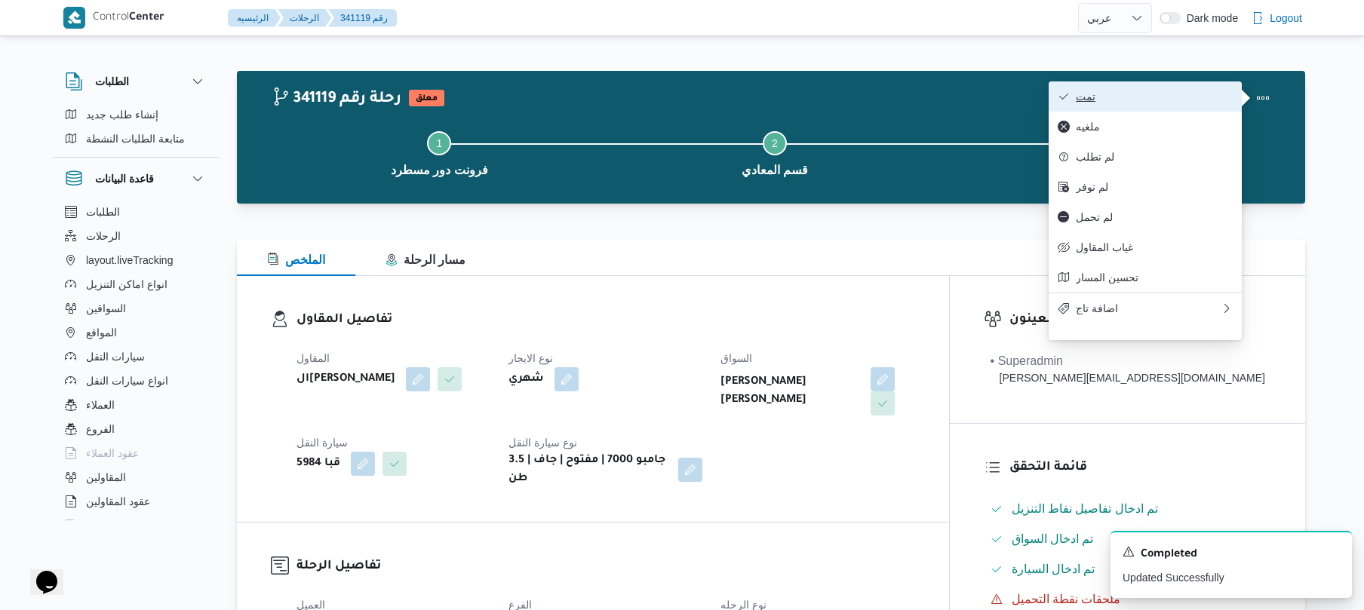
click at [1183, 104] on button "تمت" at bounding box center [1145, 96] width 193 height 30
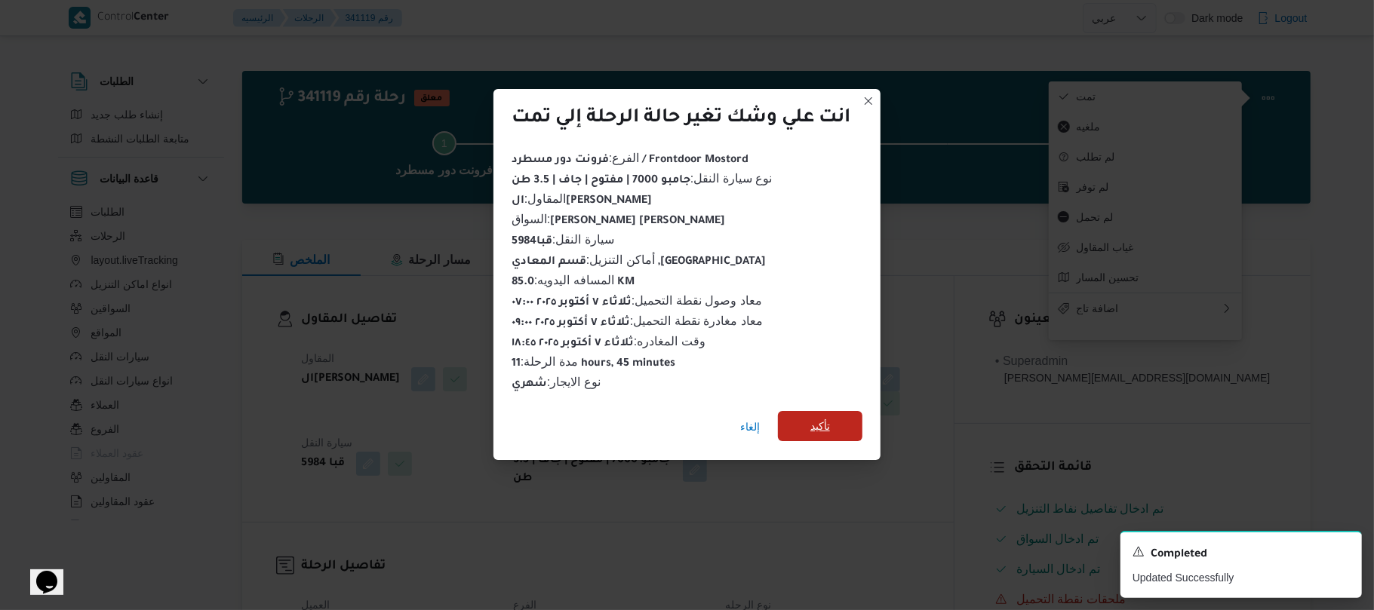
click at [830, 423] on span "تأكيد" at bounding box center [820, 426] width 20 height 18
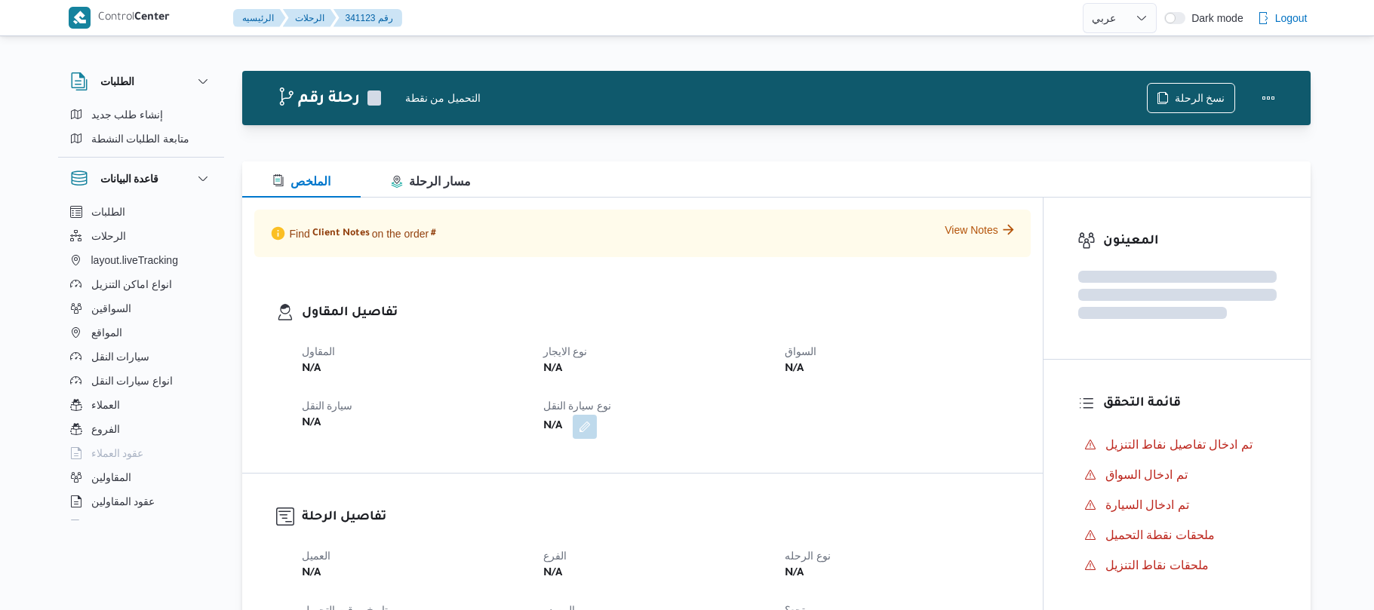
select select "ar"
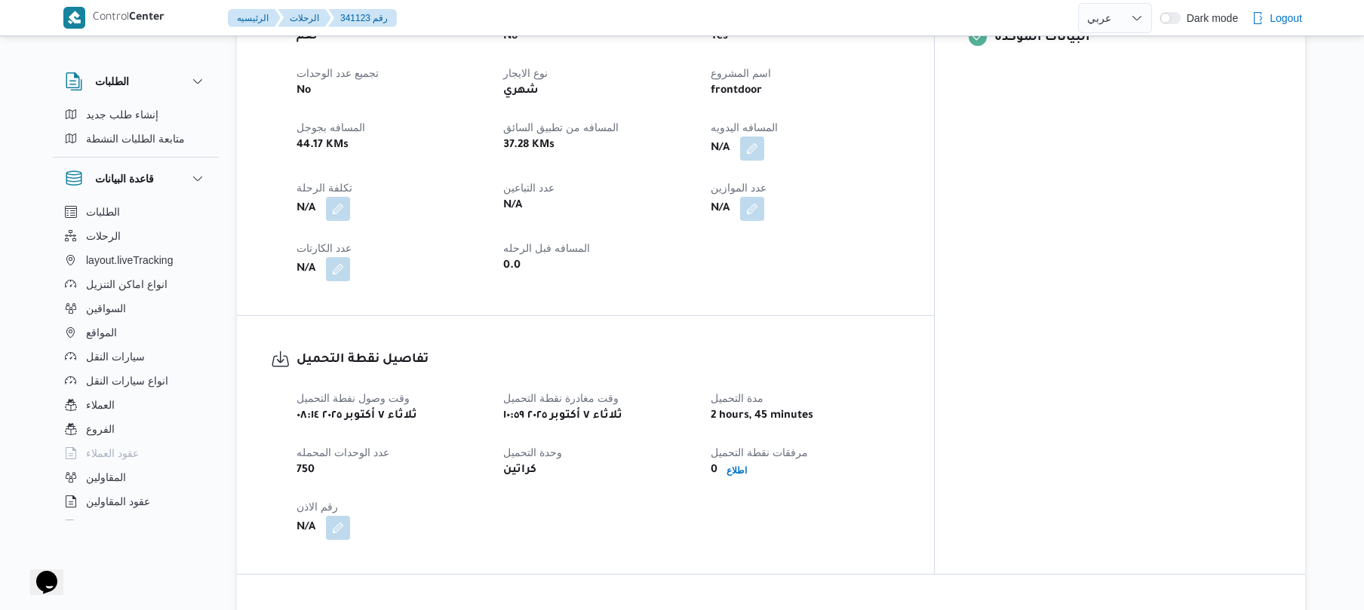
scroll to position [644, 0]
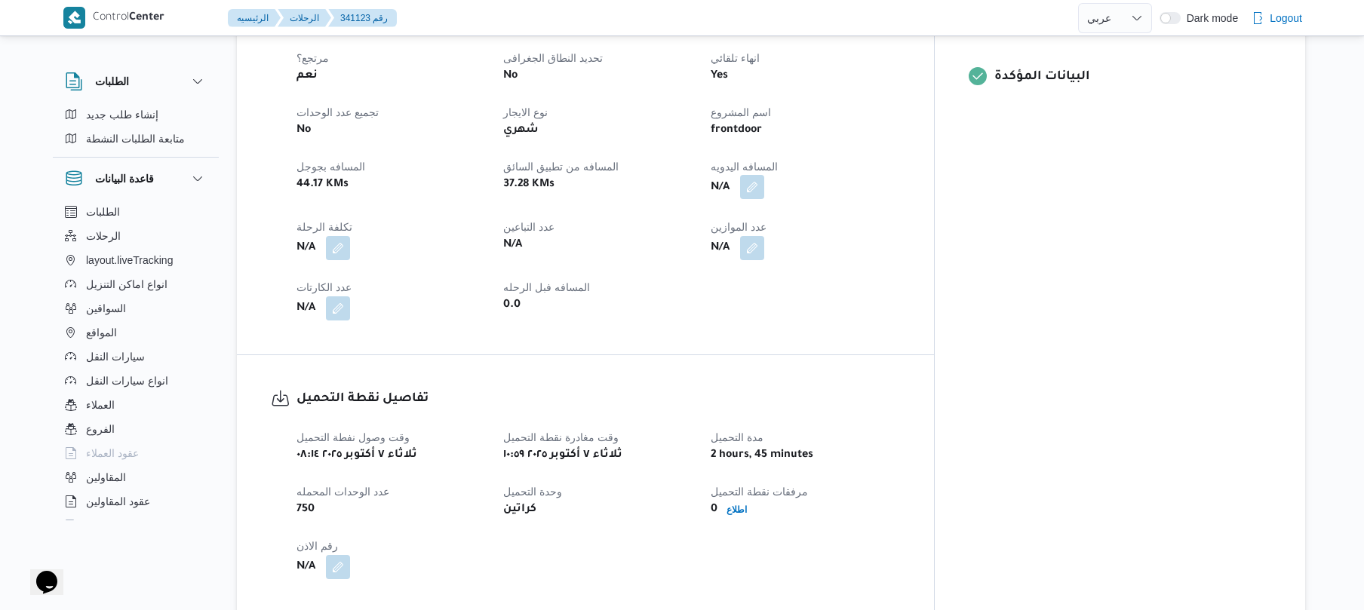
click at [764, 175] on button "button" at bounding box center [752, 187] width 24 height 24
click at [782, 219] on input "المسافه اليدويه" at bounding box center [780, 218] width 150 height 30
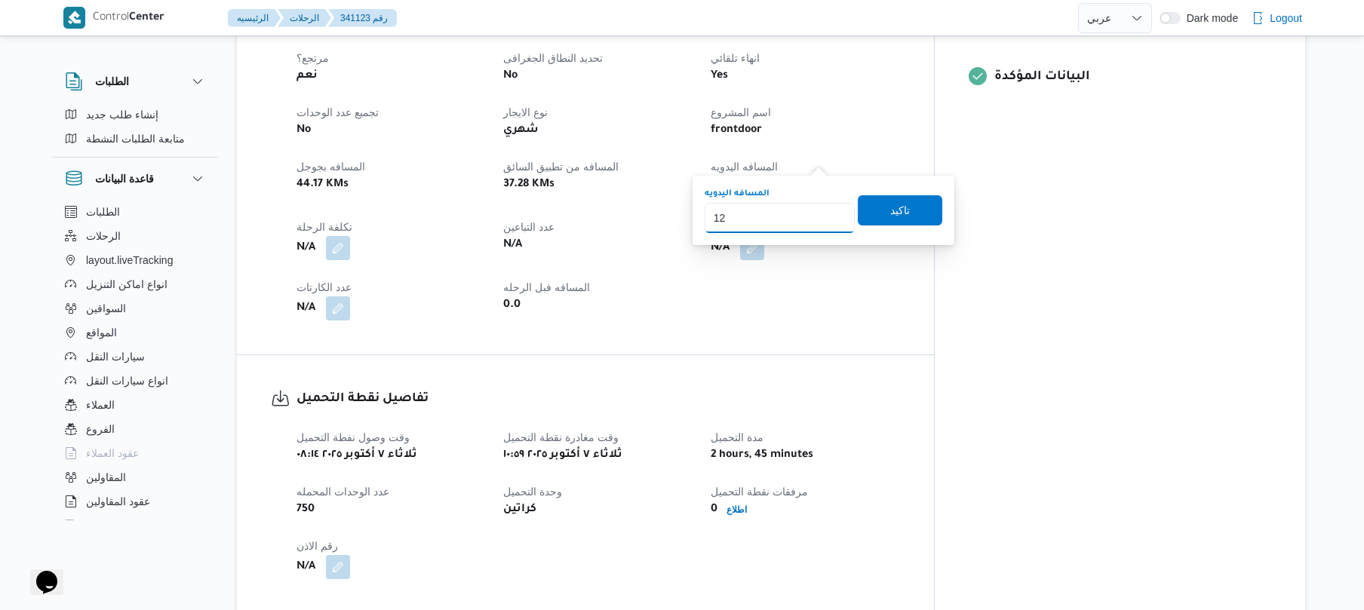
type input "125"
click at [918, 202] on span "تاكيد" at bounding box center [900, 210] width 85 height 30
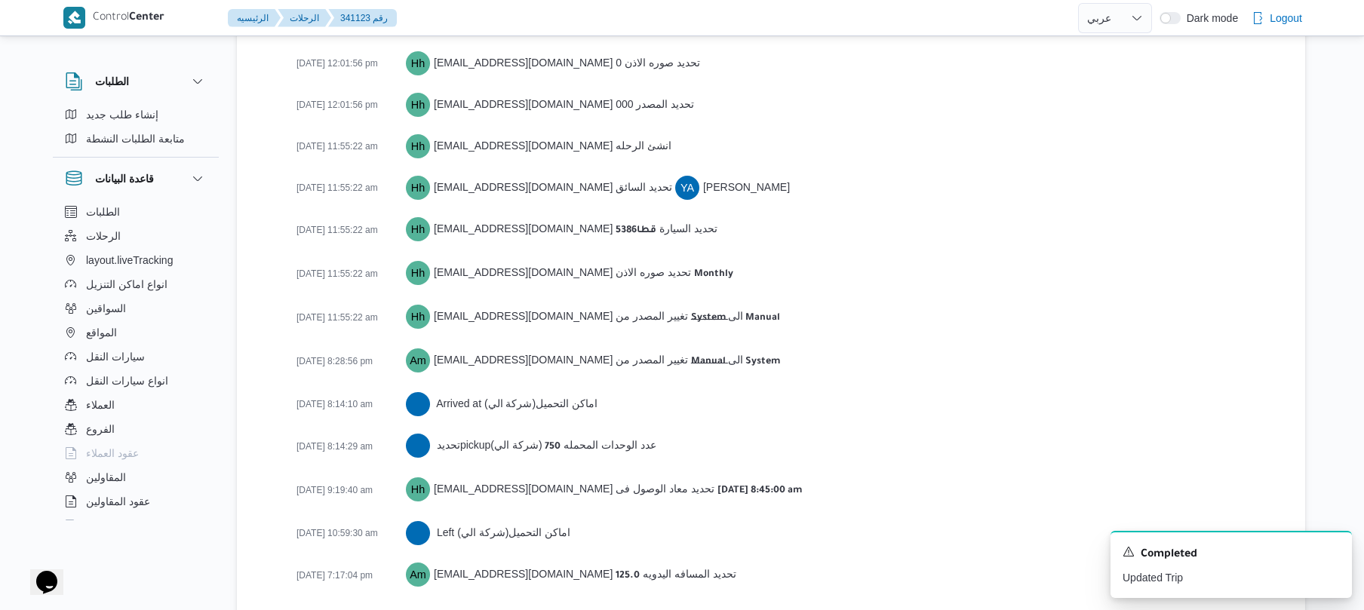
scroll to position [2204, 0]
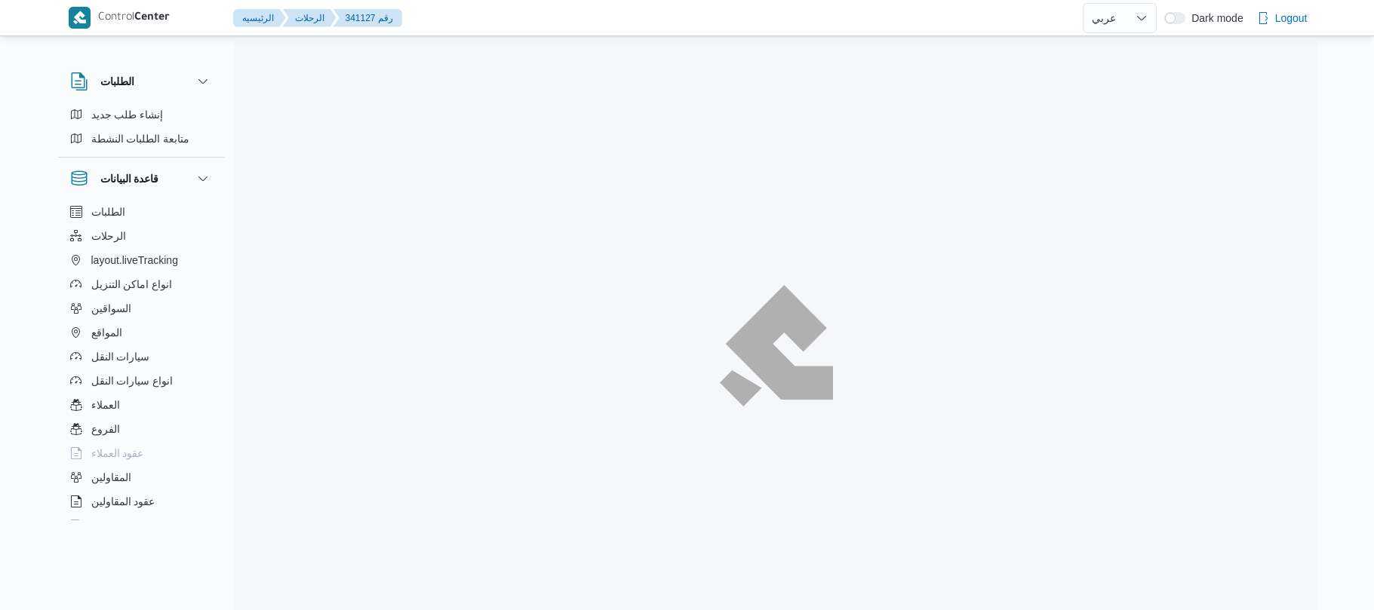
select select "ar"
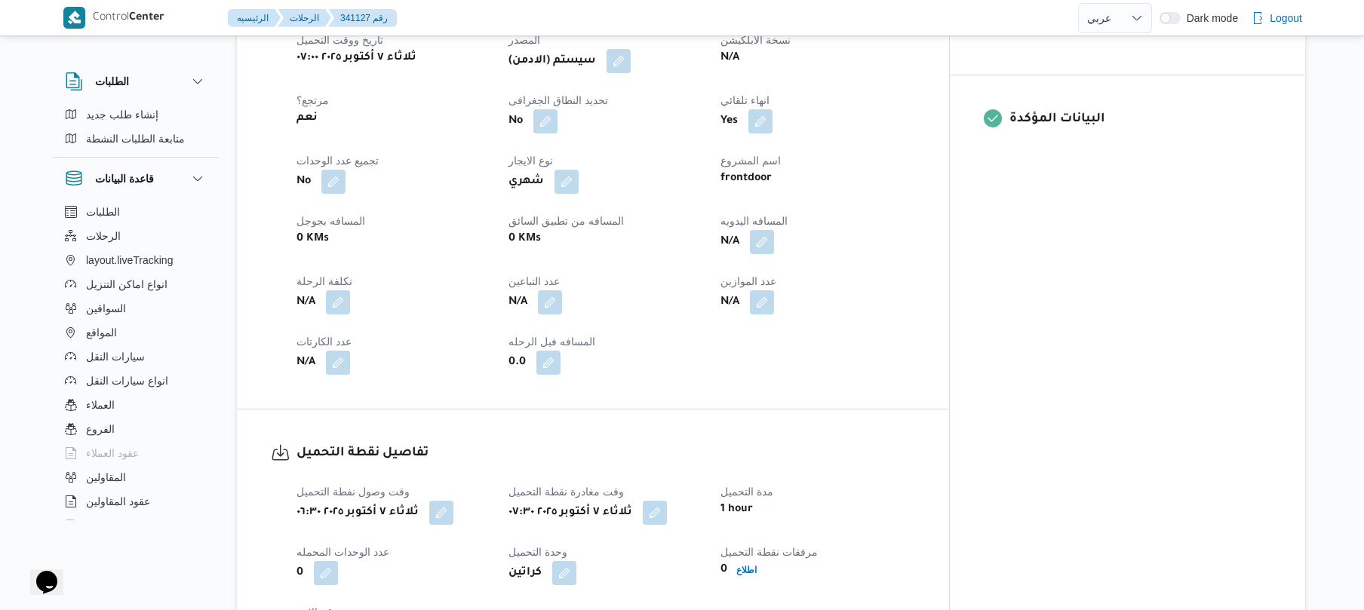
scroll to position [604, 0]
click at [774, 227] on button "button" at bounding box center [762, 239] width 24 height 24
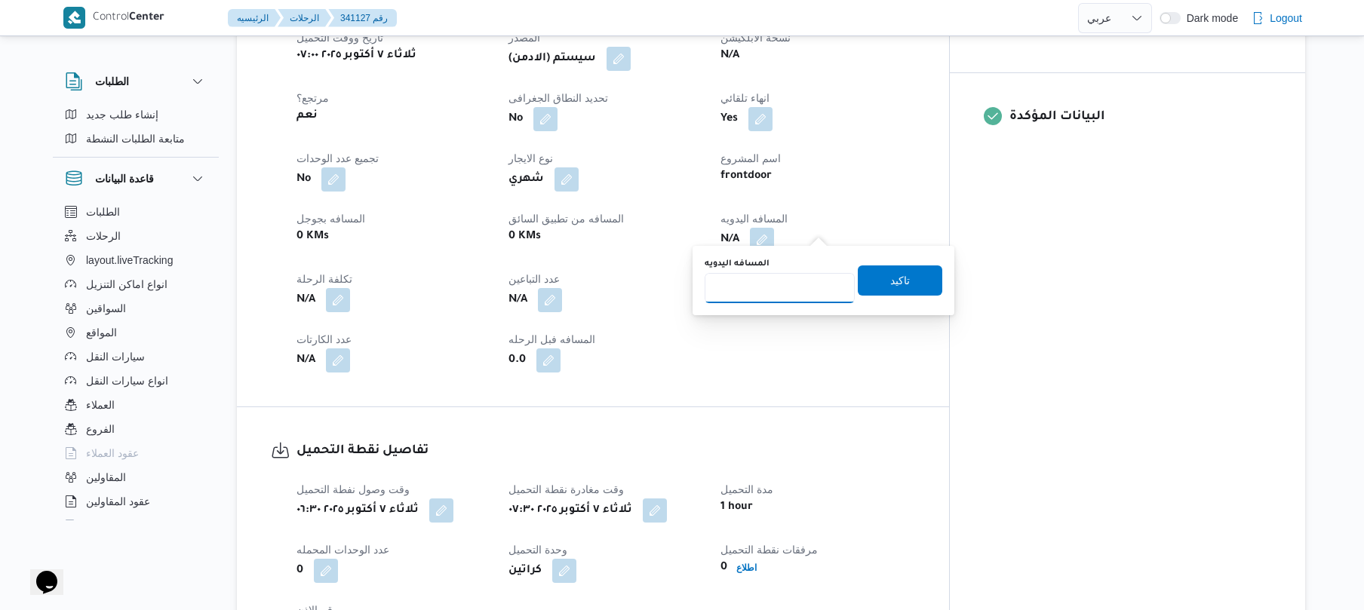
click at [780, 288] on input "المسافه اليدويه" at bounding box center [780, 288] width 150 height 30
type input "120"
click at [877, 281] on span "تاكيد" at bounding box center [900, 280] width 85 height 30
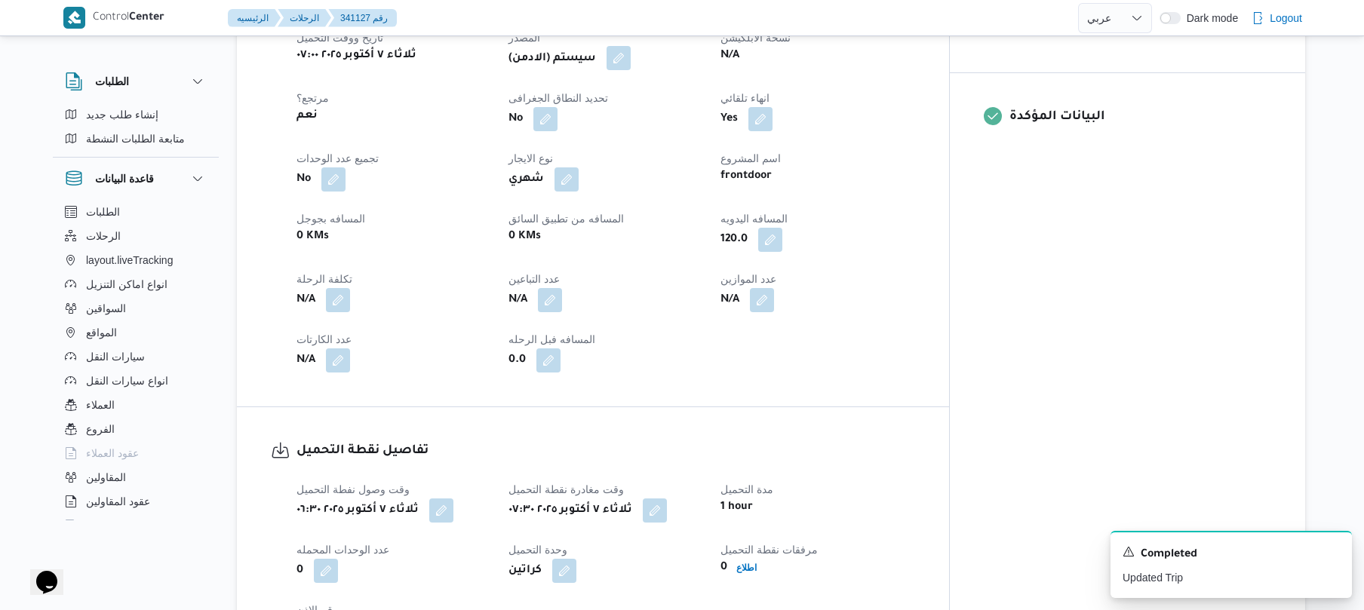
click at [631, 47] on button "button" at bounding box center [619, 58] width 24 height 24
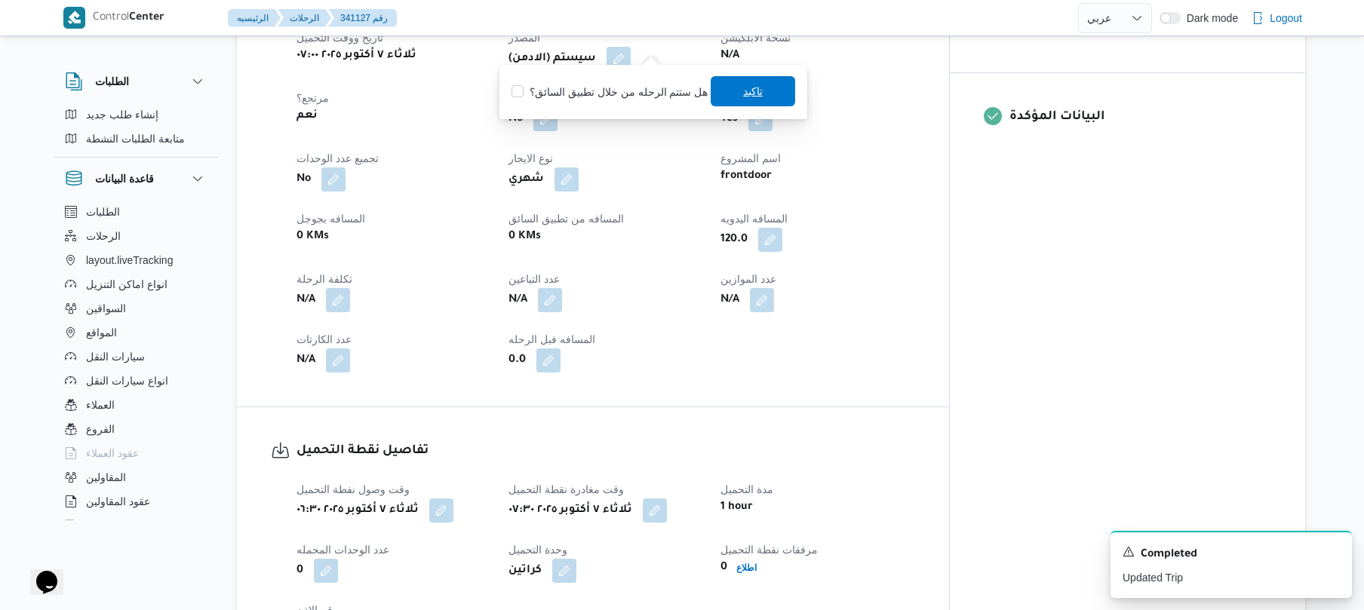
click at [743, 89] on span "تاكيد" at bounding box center [753, 91] width 20 height 18
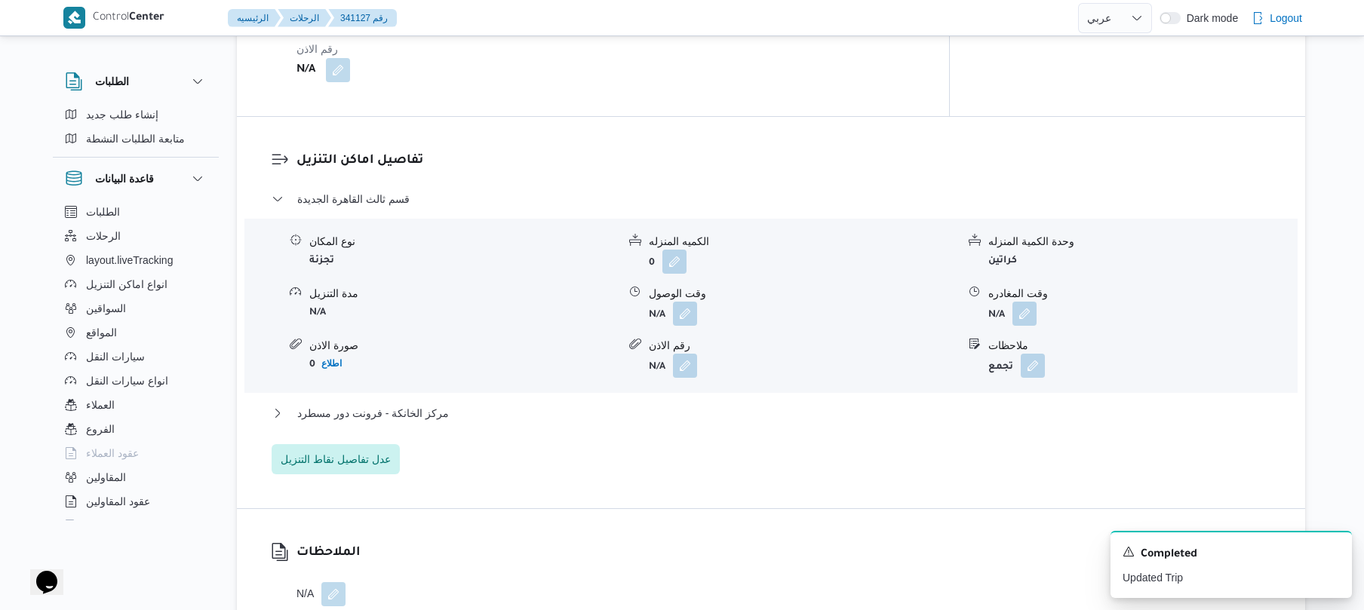
scroll to position [1167, 0]
click at [685, 303] on button "button" at bounding box center [685, 312] width 24 height 24
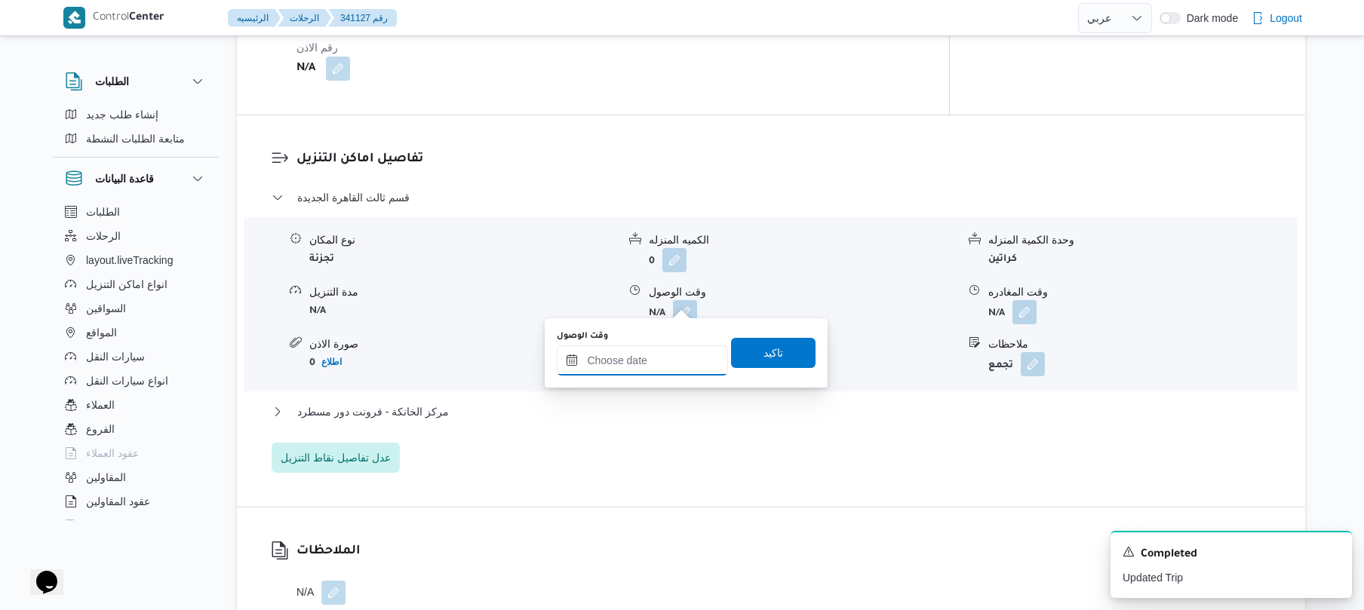
click at [625, 362] on input "وقت الوصول" at bounding box center [642, 361] width 171 height 30
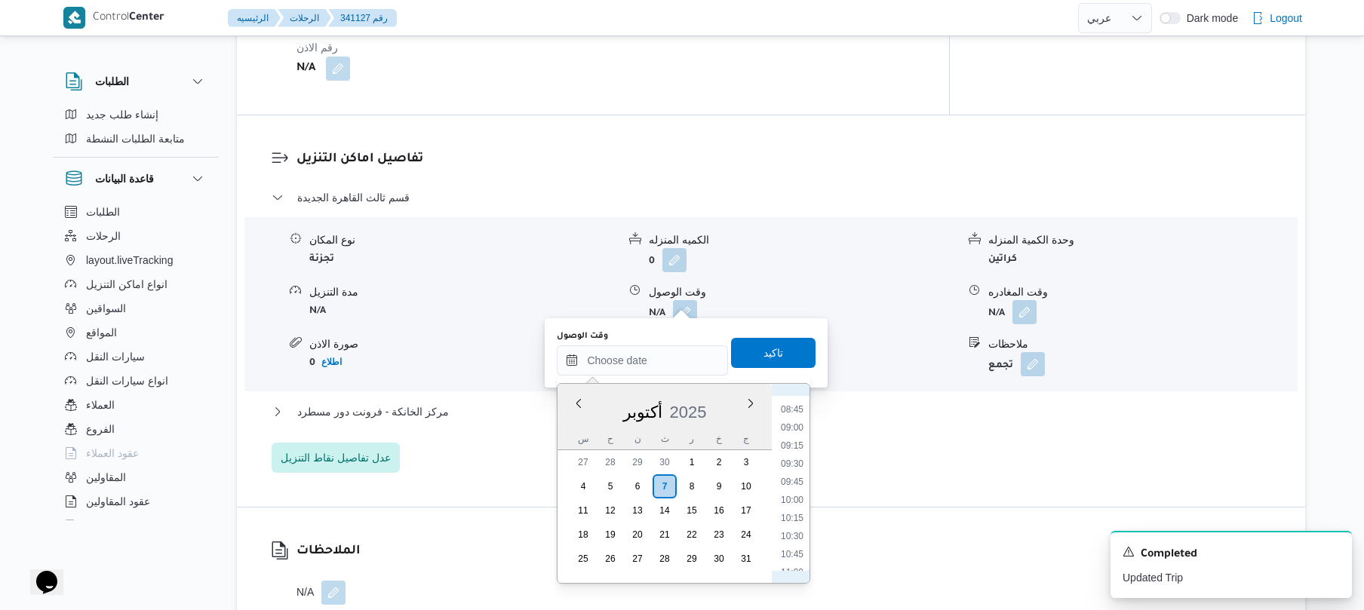
scroll to position [565, 0]
click at [795, 432] on li "08:15" at bounding box center [792, 436] width 35 height 15
type input "٠٧/١٠/٢٠٢٥ ٠٨:١٥"
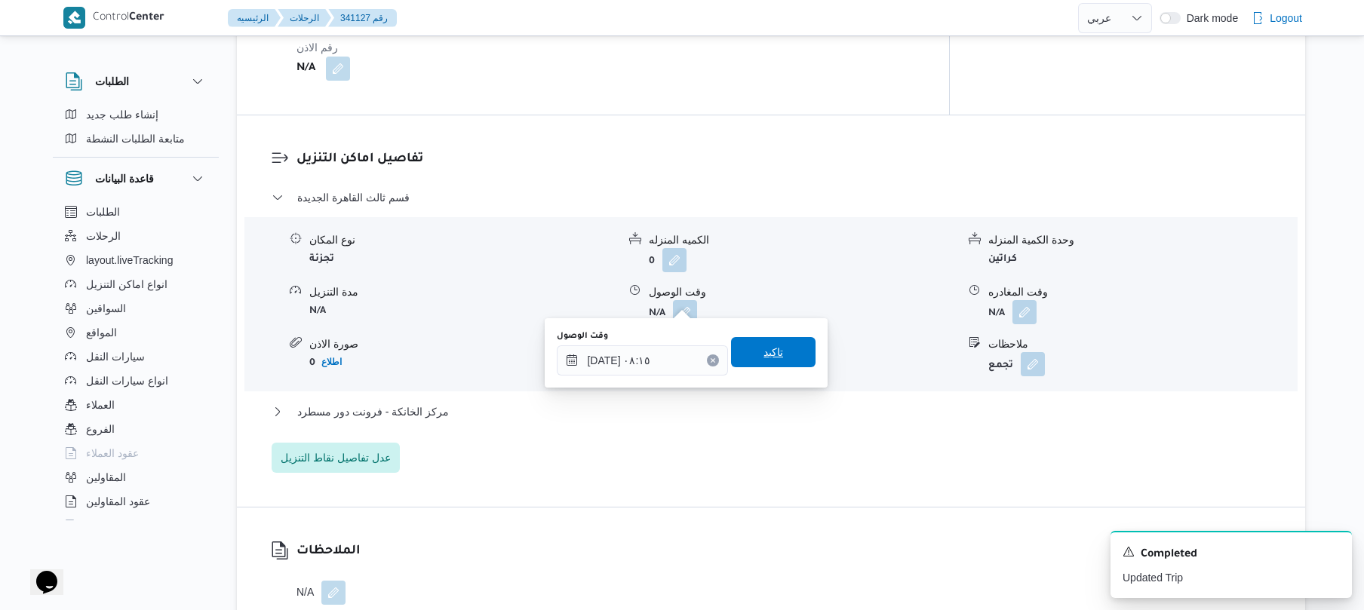
click at [779, 359] on span "تاكيد" at bounding box center [773, 352] width 85 height 30
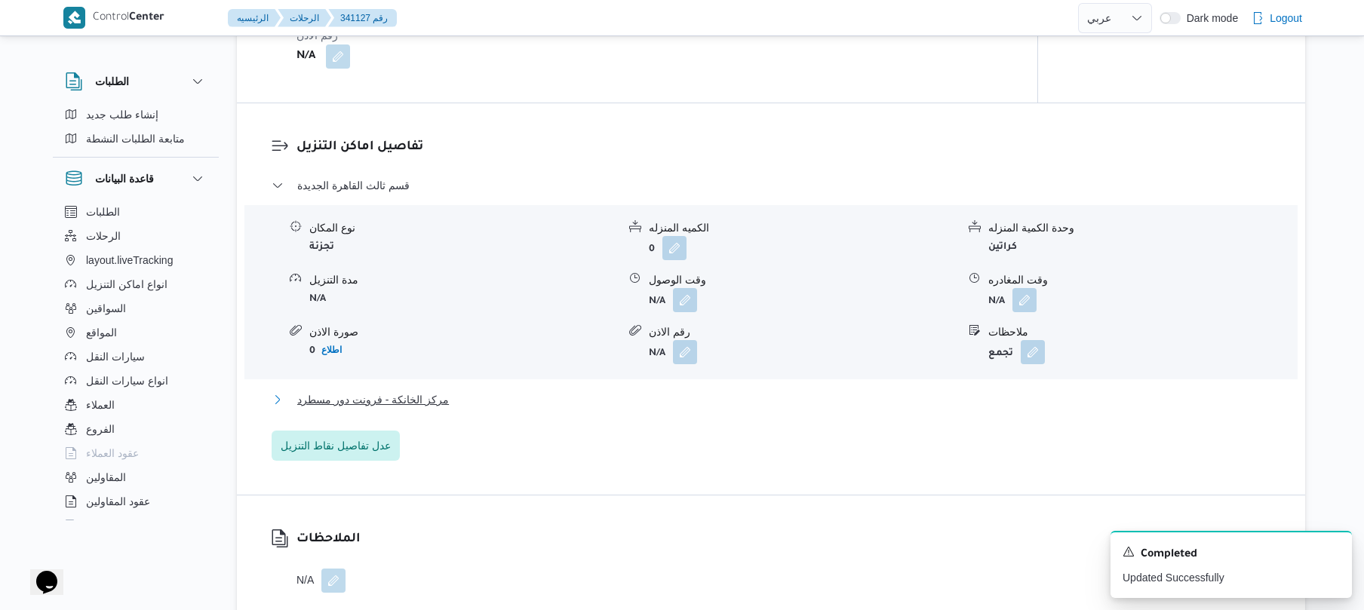
click at [723, 397] on button "مركز الخانكة - فرونت دور مسطرد" at bounding box center [772, 400] width 1000 height 18
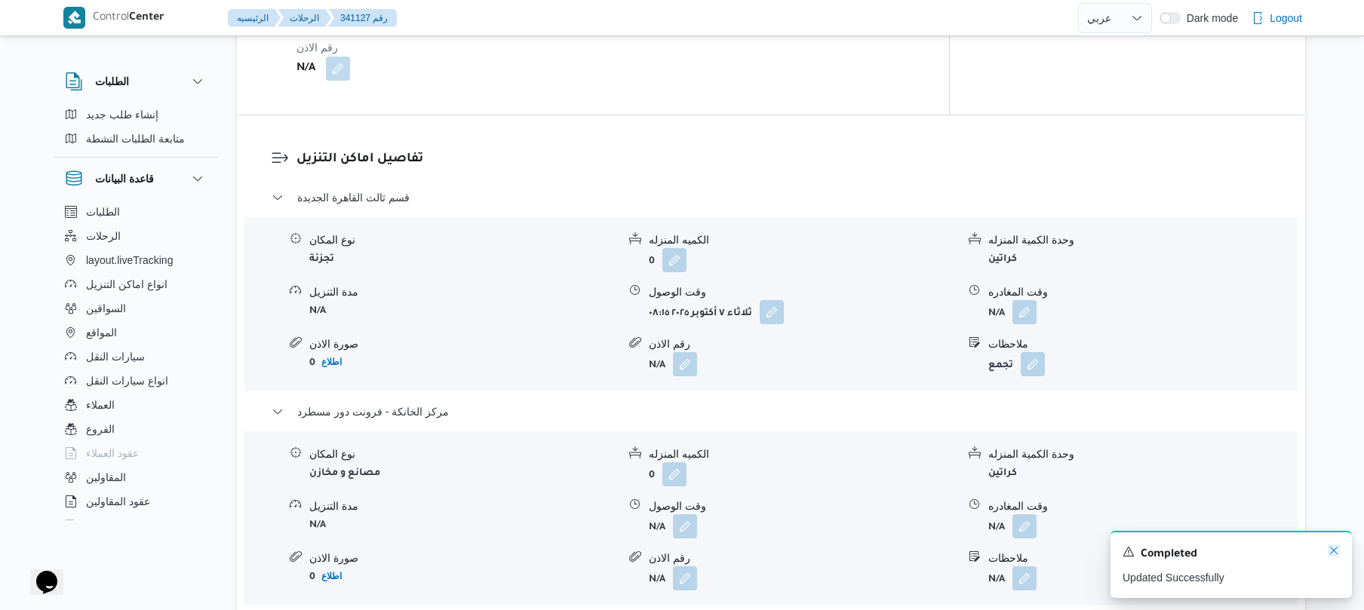
click at [1334, 552] on icon "Dismiss toast" at bounding box center [1334, 551] width 8 height 8
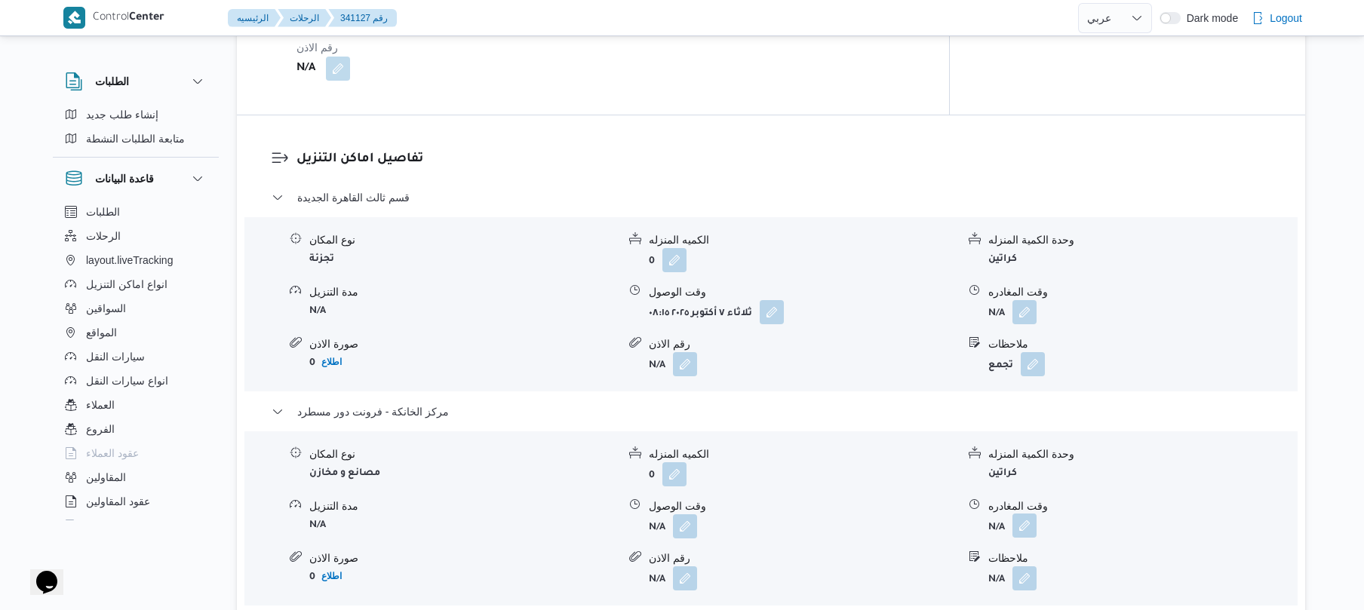
click at [1029, 516] on button "button" at bounding box center [1025, 526] width 24 height 24
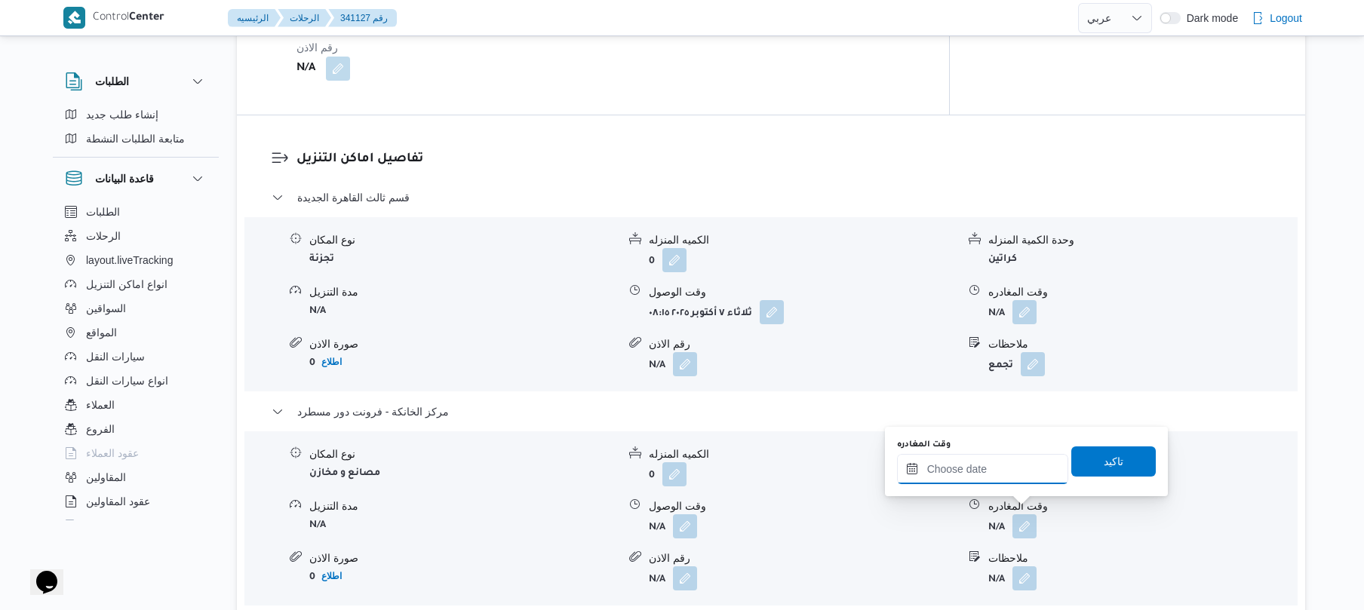
click at [1002, 475] on input "وقت المغادره" at bounding box center [982, 469] width 171 height 30
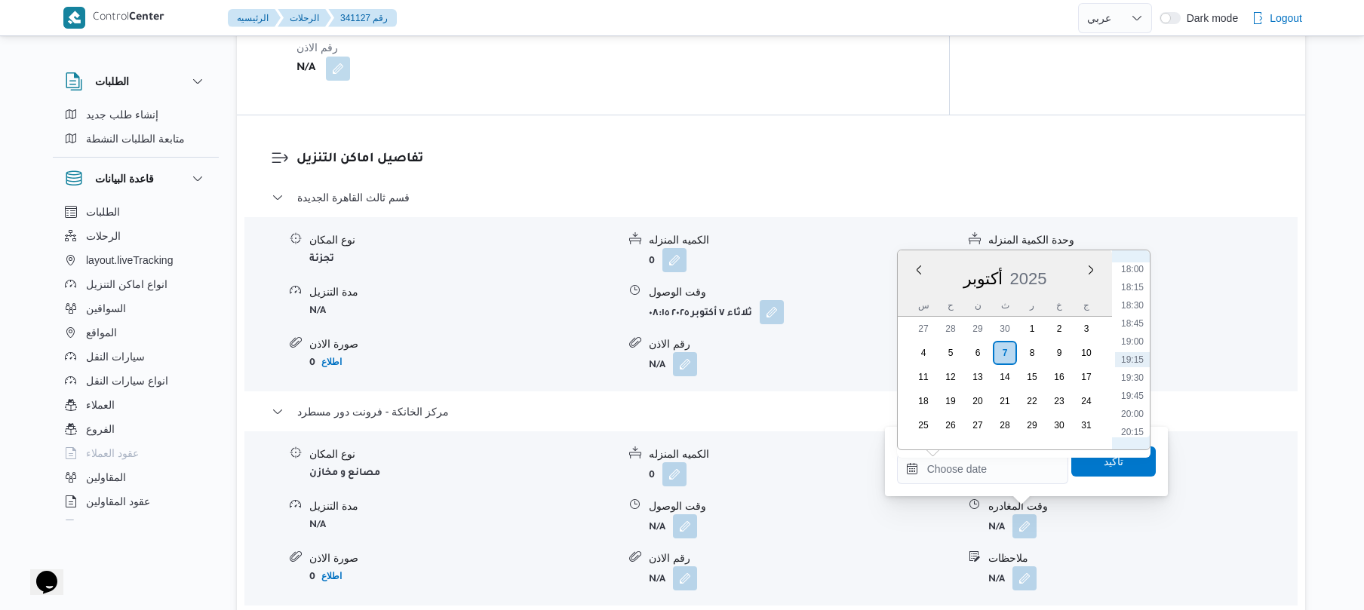
scroll to position [1156, 0]
click at [1136, 342] on li "17:00" at bounding box center [1132, 345] width 35 height 15
type input "٠٧/١٠/٢٠٢٥ ١٧:٠٠"
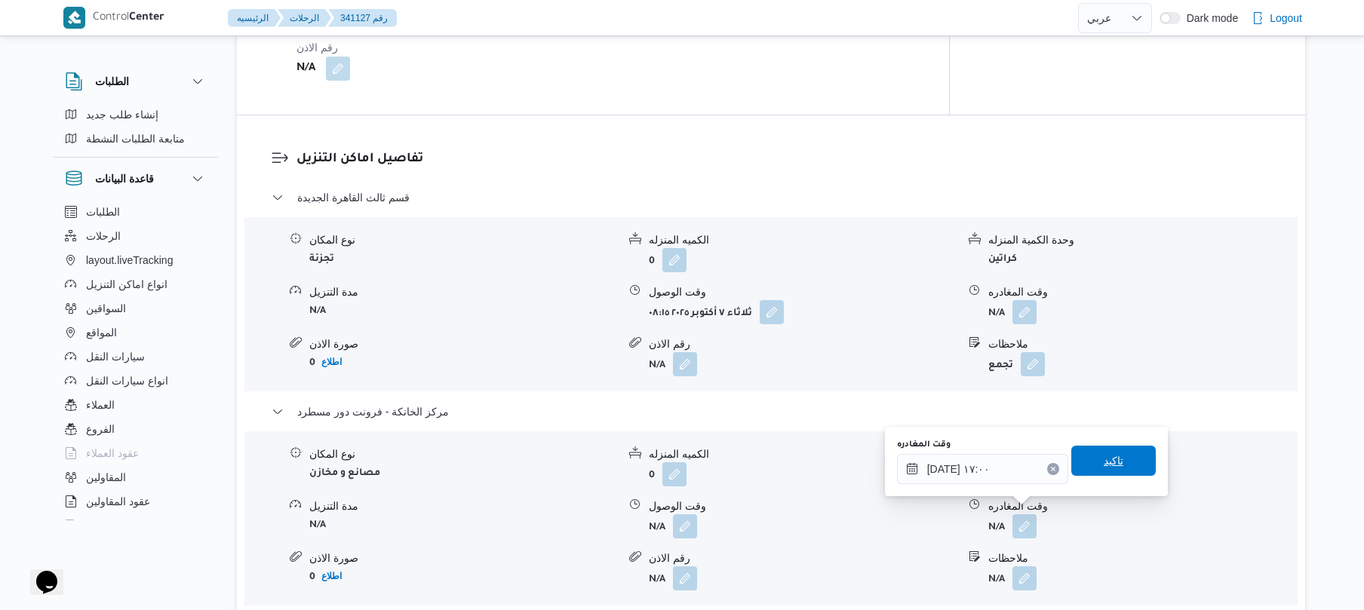
click at [1104, 468] on span "تاكيد" at bounding box center [1114, 461] width 20 height 18
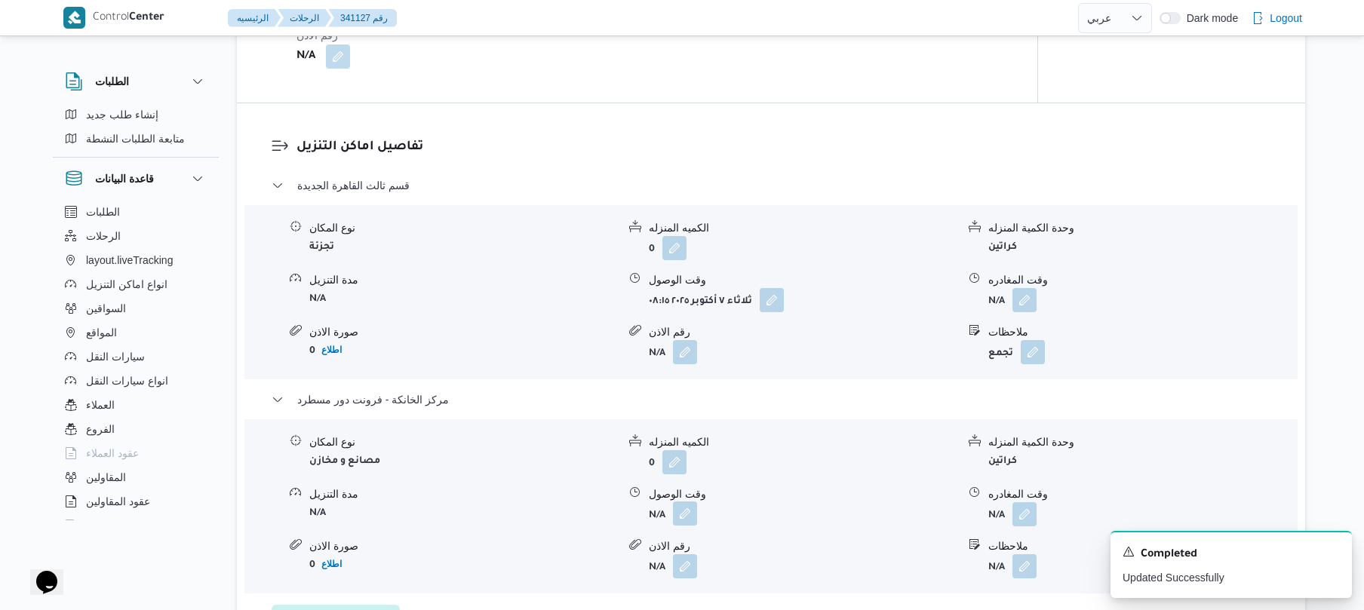
click at [686, 517] on button "button" at bounding box center [685, 514] width 24 height 24
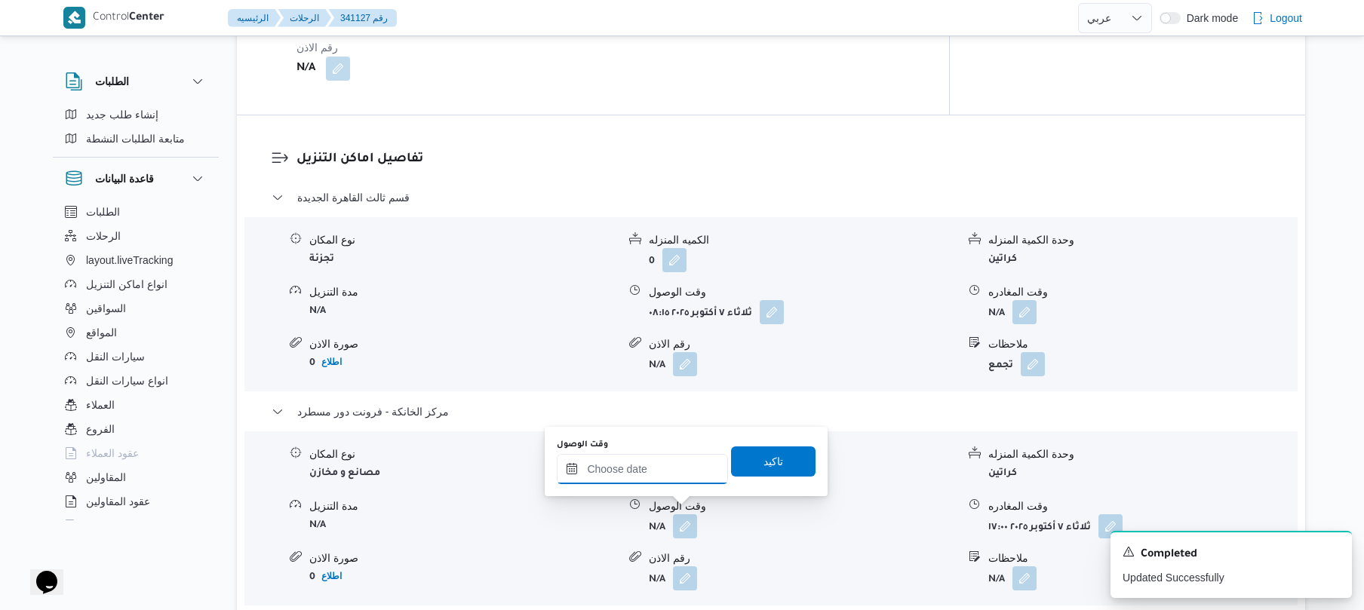
click at [683, 460] on div at bounding box center [642, 469] width 171 height 30
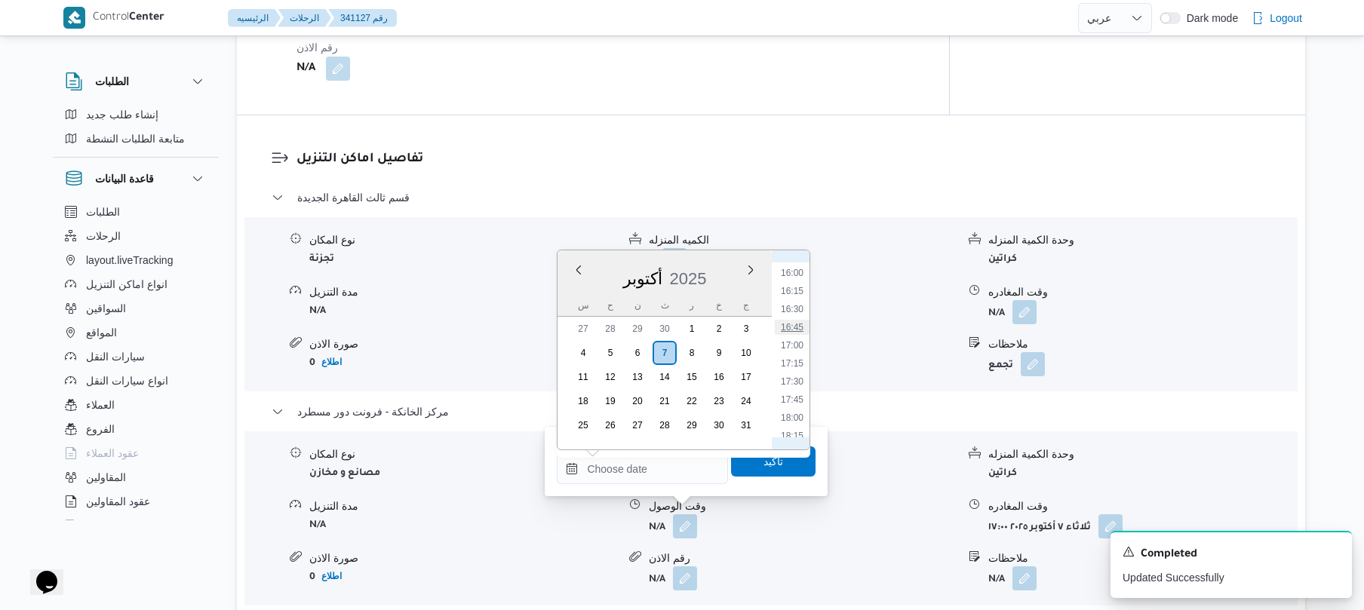
click at [795, 324] on li "16:45" at bounding box center [792, 327] width 35 height 15
type input "٠٧/١٠/٢٠٢٥ ١٦:٤٥"
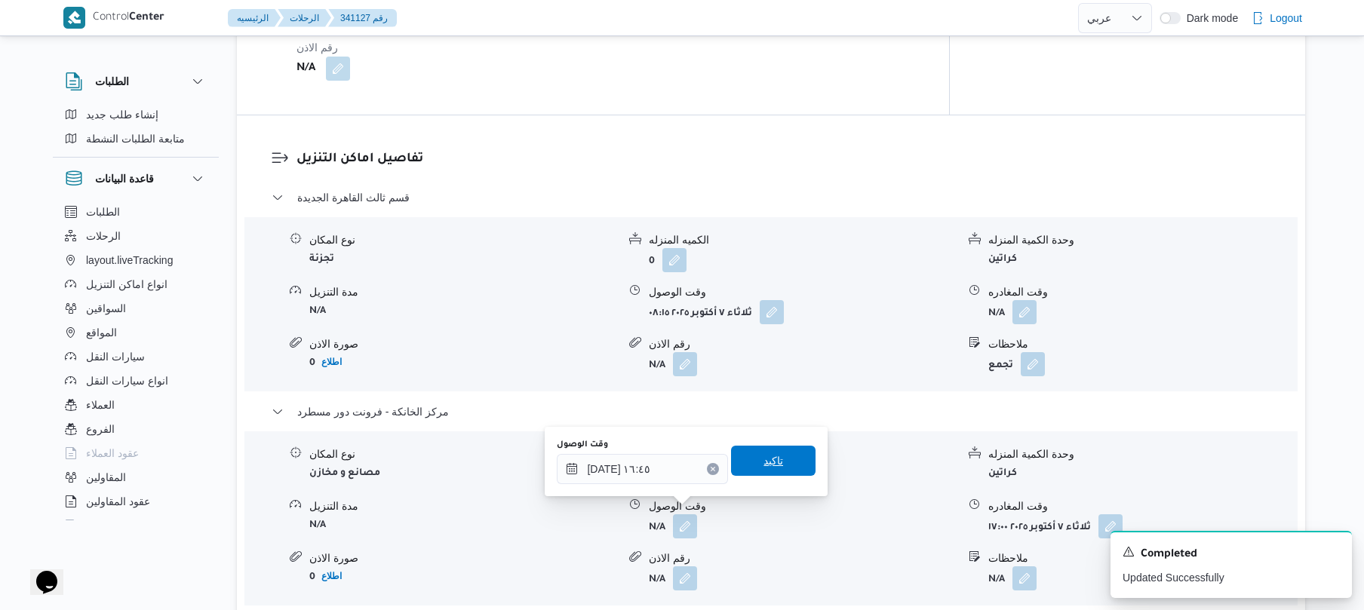
click at [764, 463] on span "تاكيد" at bounding box center [774, 461] width 20 height 18
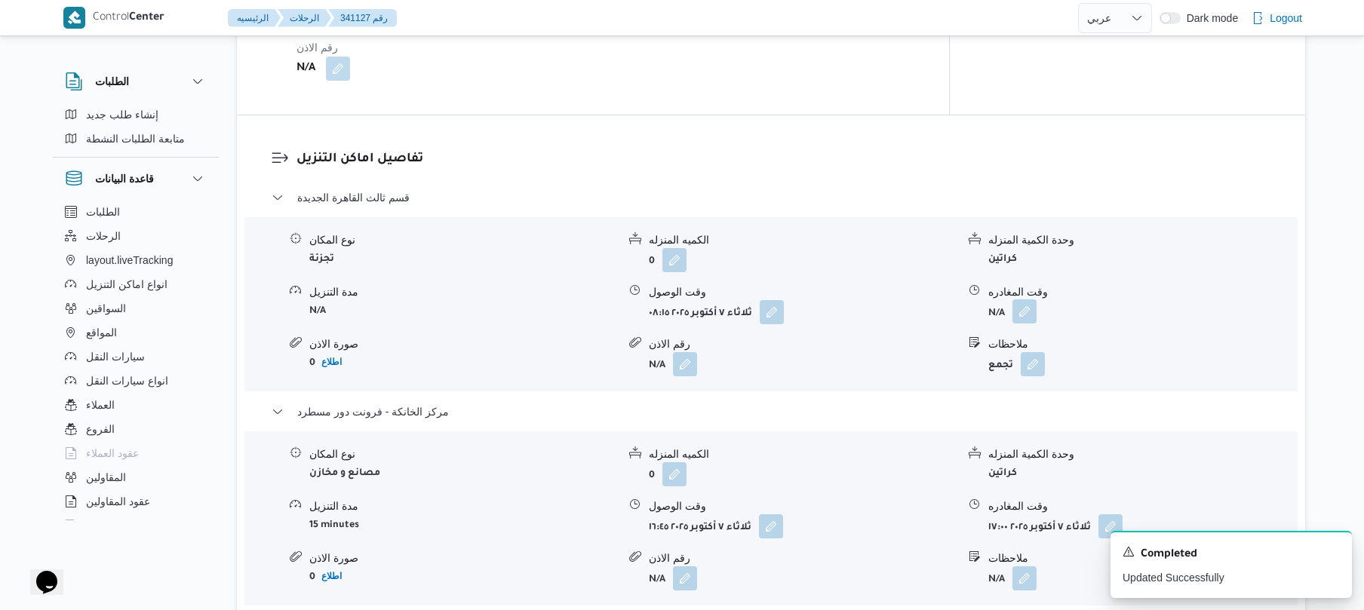
click at [1021, 306] on button "button" at bounding box center [1025, 312] width 24 height 24
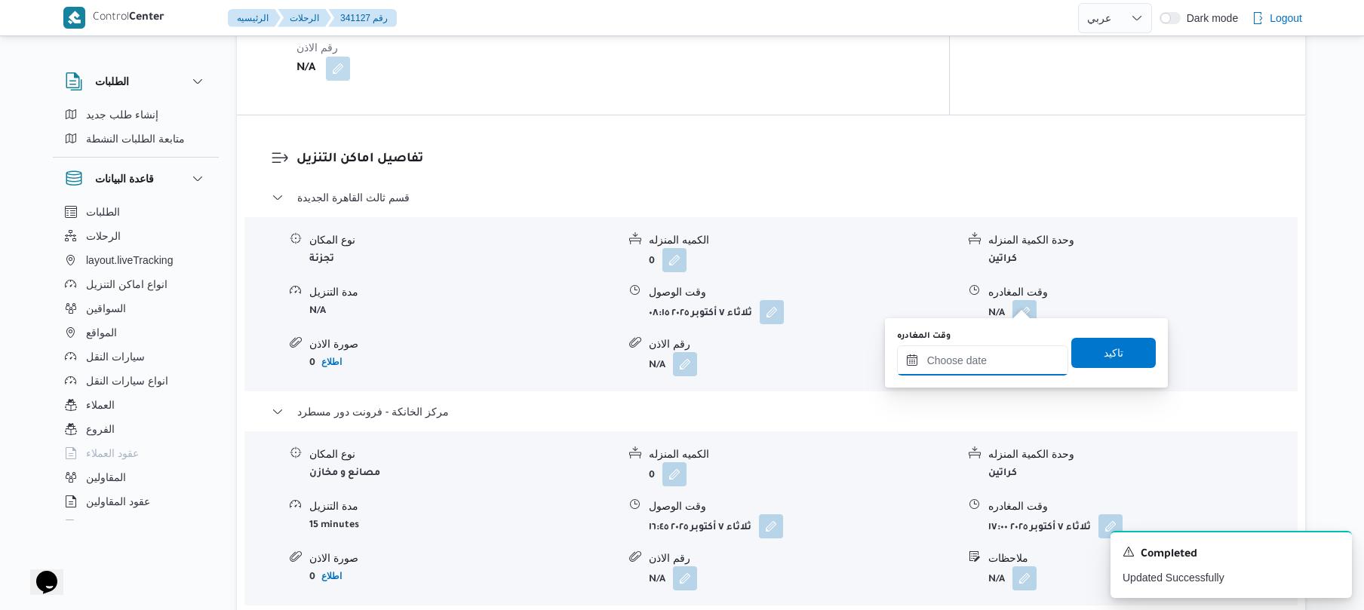
click at [949, 363] on input "وقت المغادره" at bounding box center [982, 361] width 171 height 30
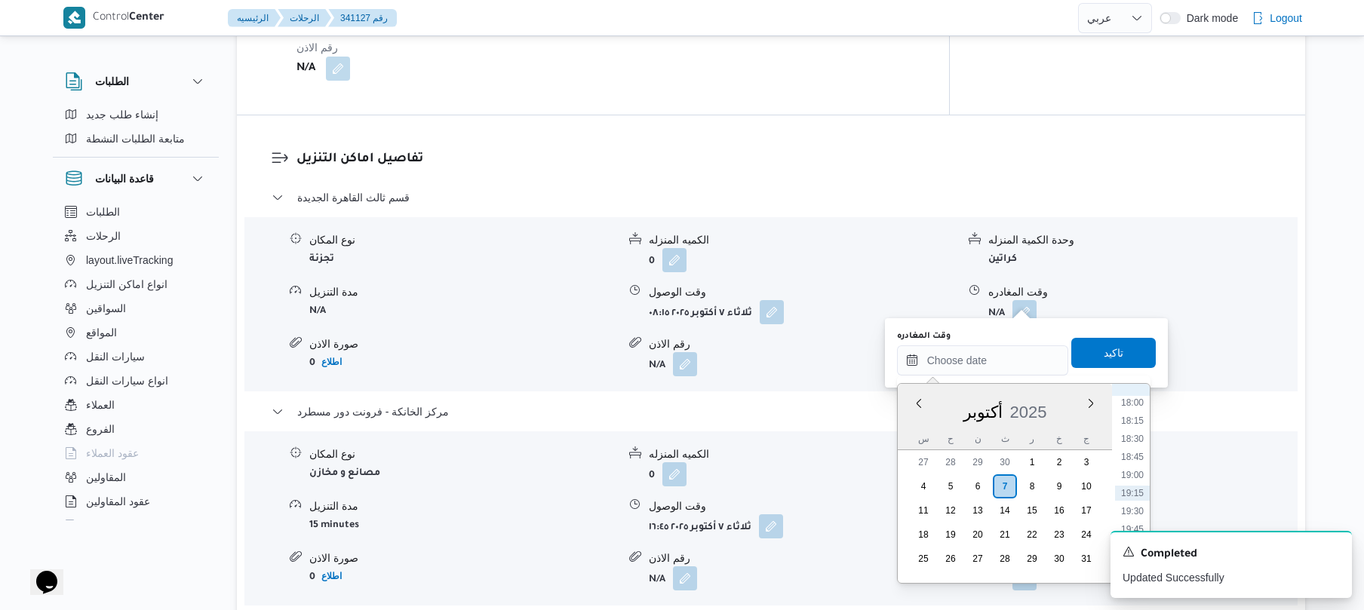
scroll to position [1157, 0]
click at [1135, 409] on li "16:00" at bounding box center [1132, 405] width 35 height 15
type input "٠٧/١٠/٢٠٢٥ ١٦:٠٠"
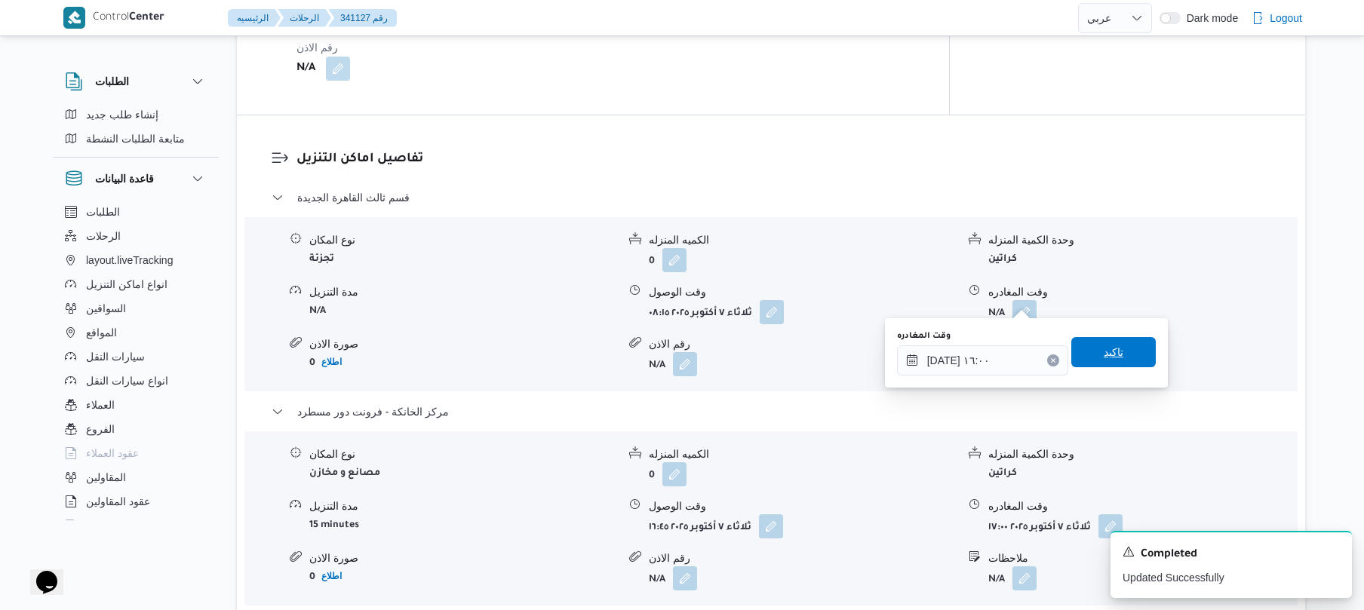
click at [1111, 363] on span "تاكيد" at bounding box center [1114, 352] width 85 height 30
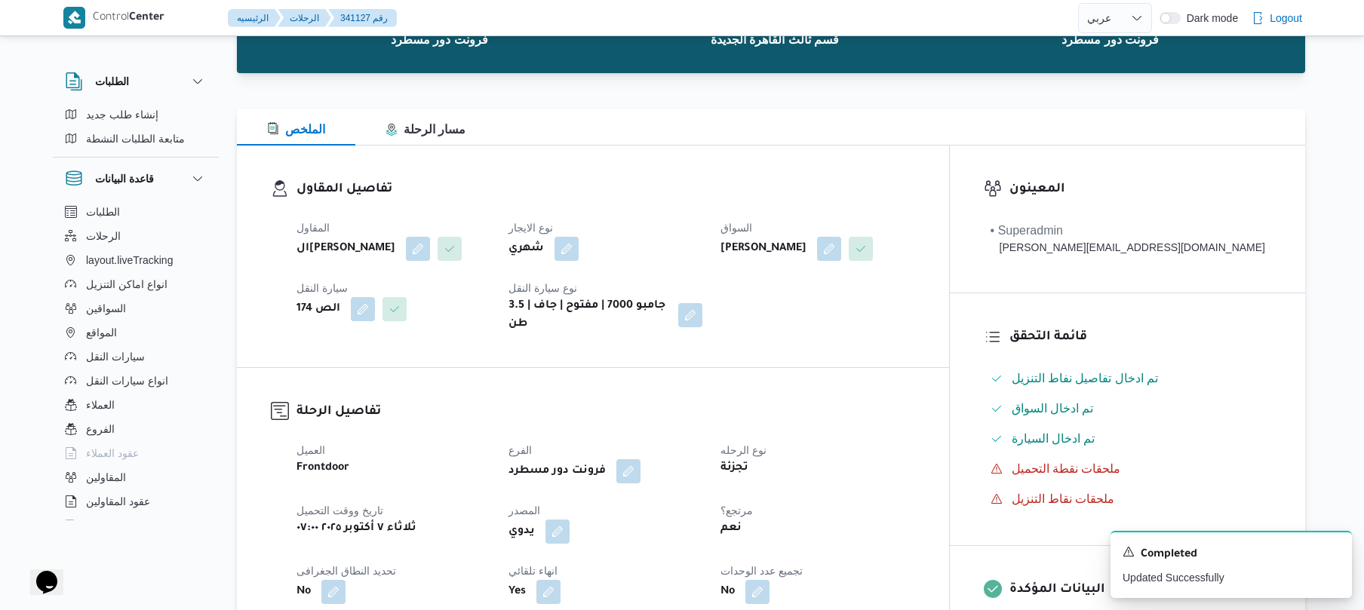
scroll to position [0, 0]
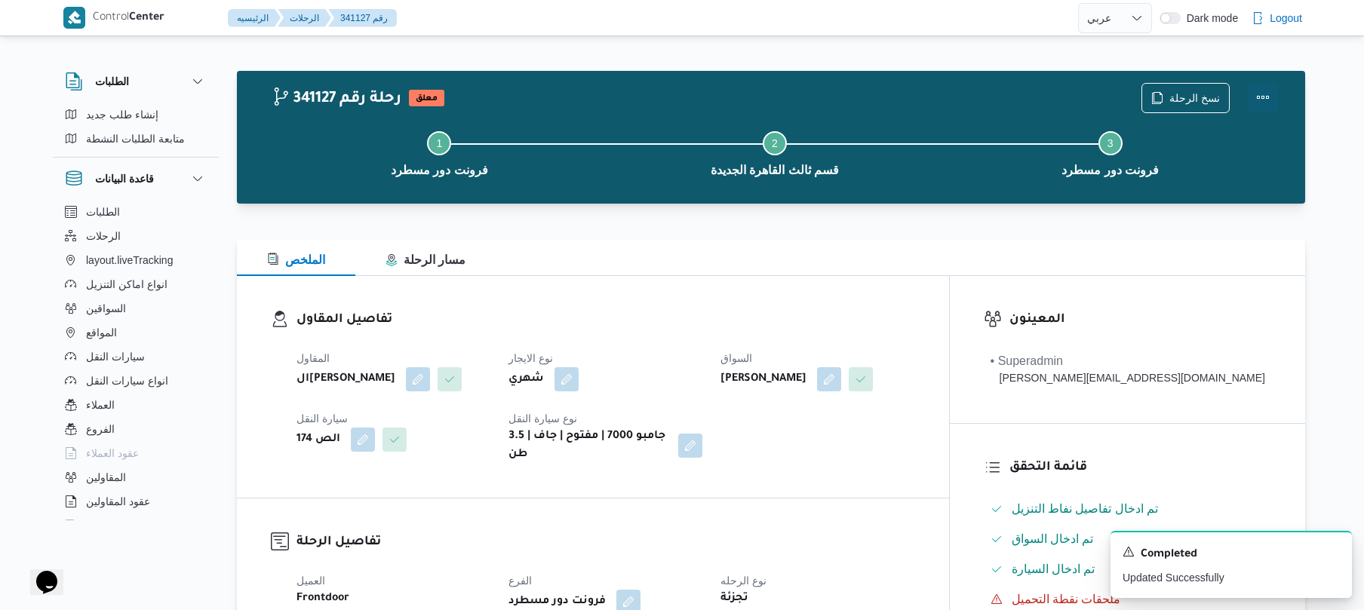
click at [1260, 94] on button "Actions" at bounding box center [1263, 97] width 30 height 30
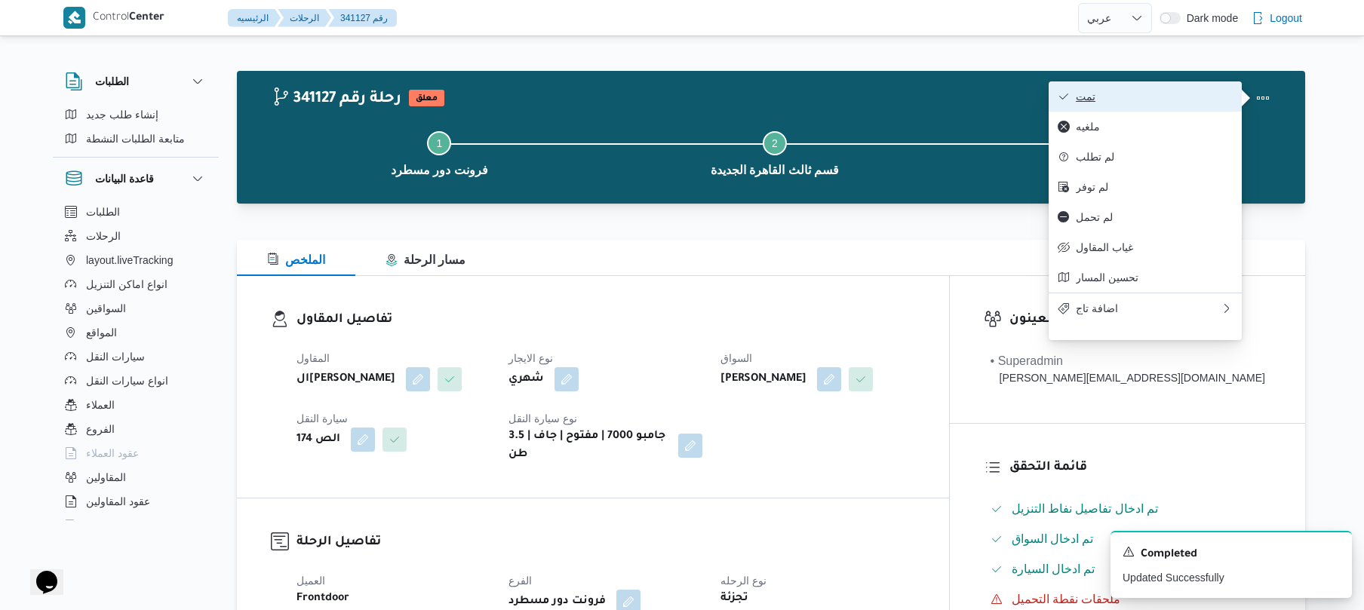
click at [1198, 94] on span "تمت" at bounding box center [1154, 97] width 157 height 12
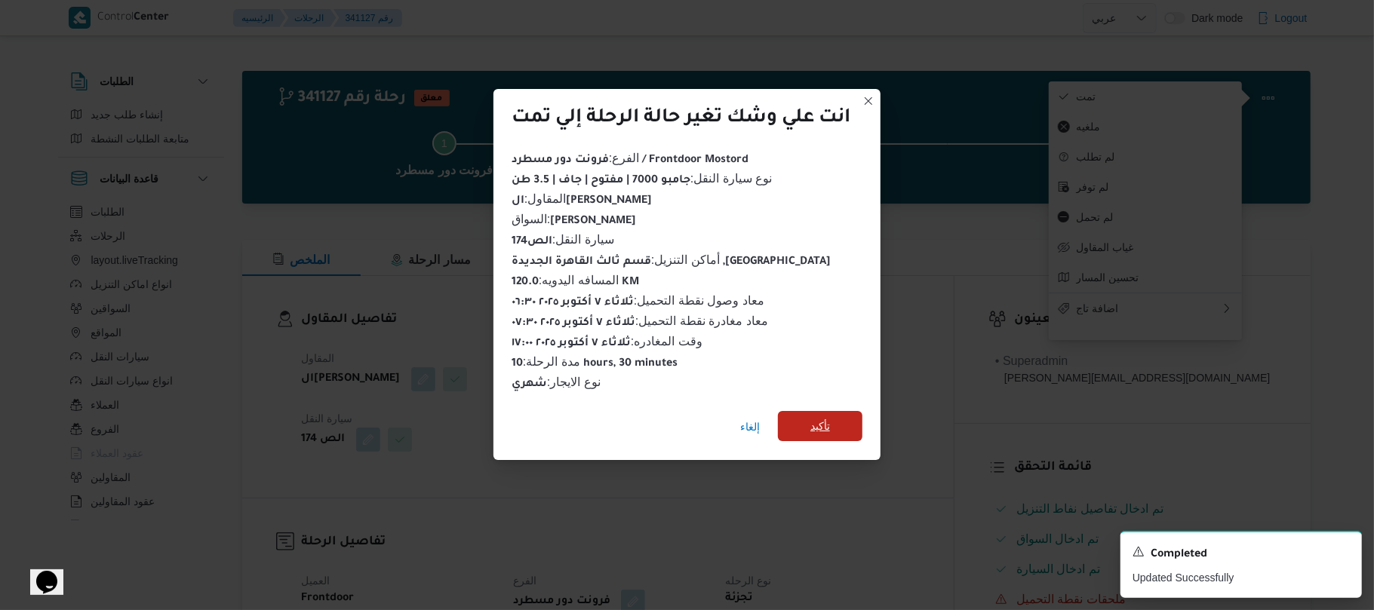
click at [844, 417] on span "تأكيد" at bounding box center [820, 426] width 85 height 30
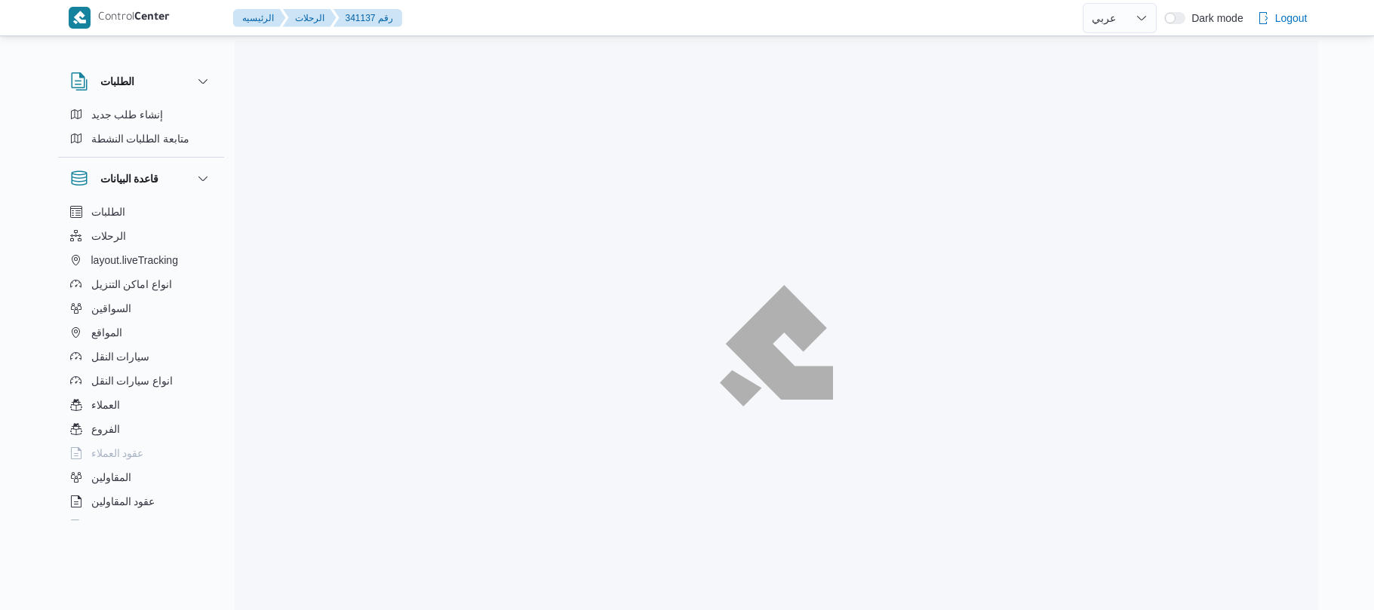
select select "ar"
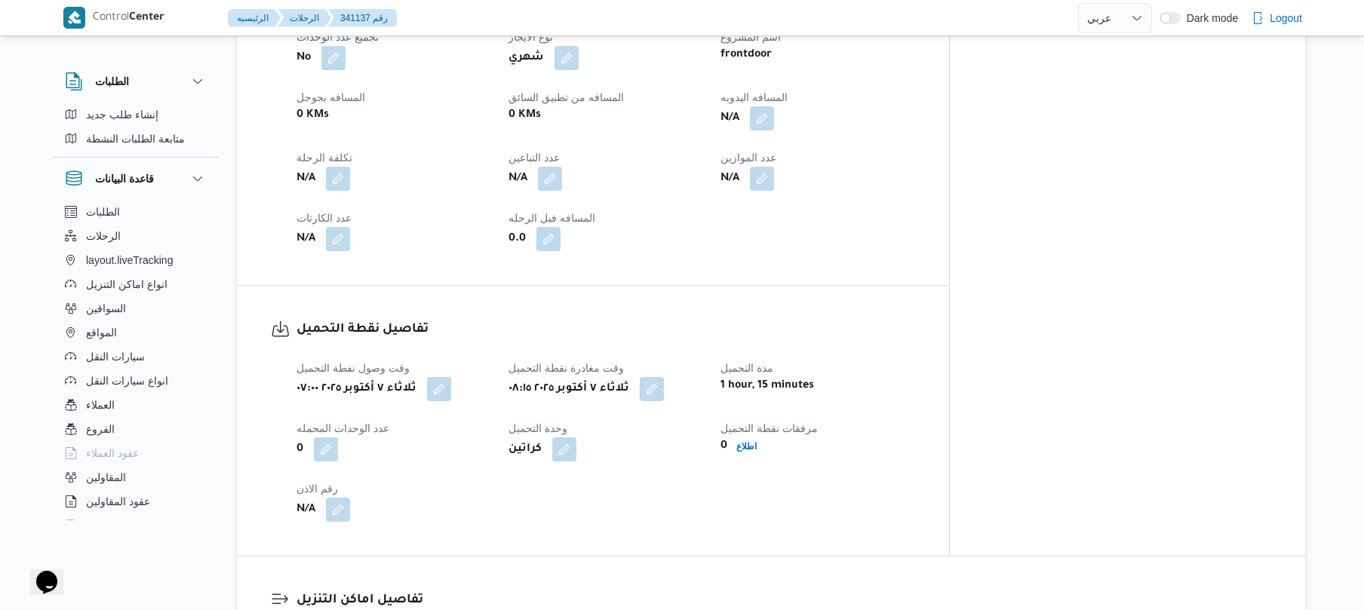
scroll to position [644, 0]
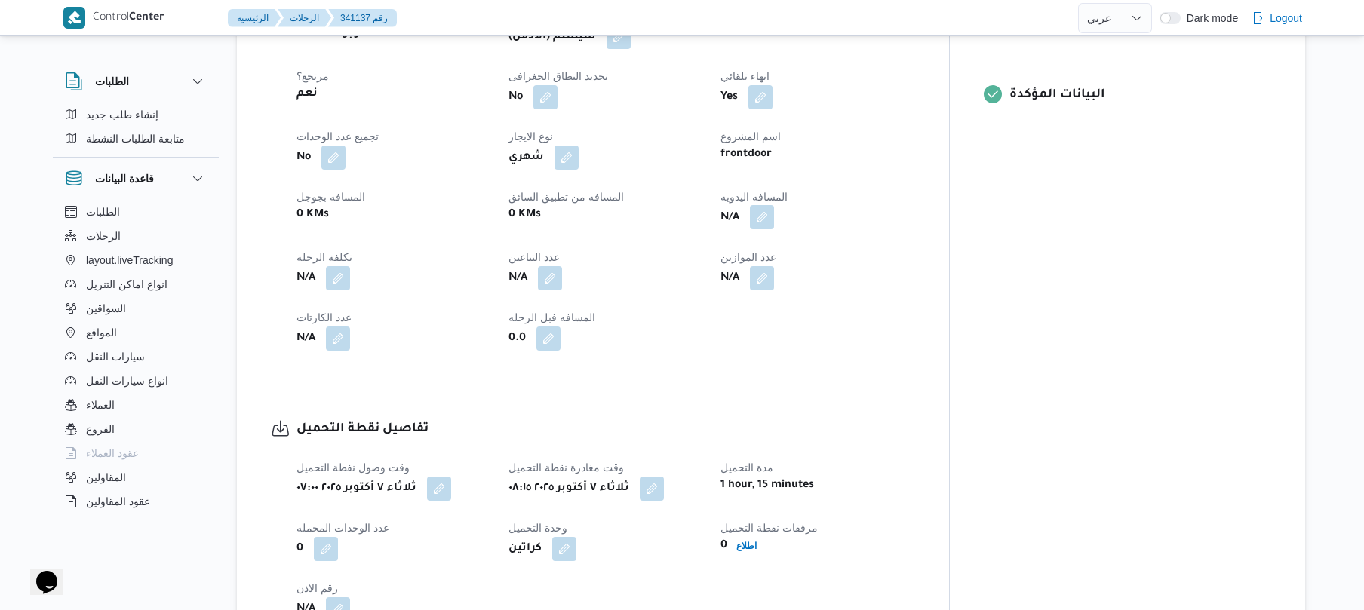
click at [774, 205] on button "button" at bounding box center [762, 217] width 24 height 24
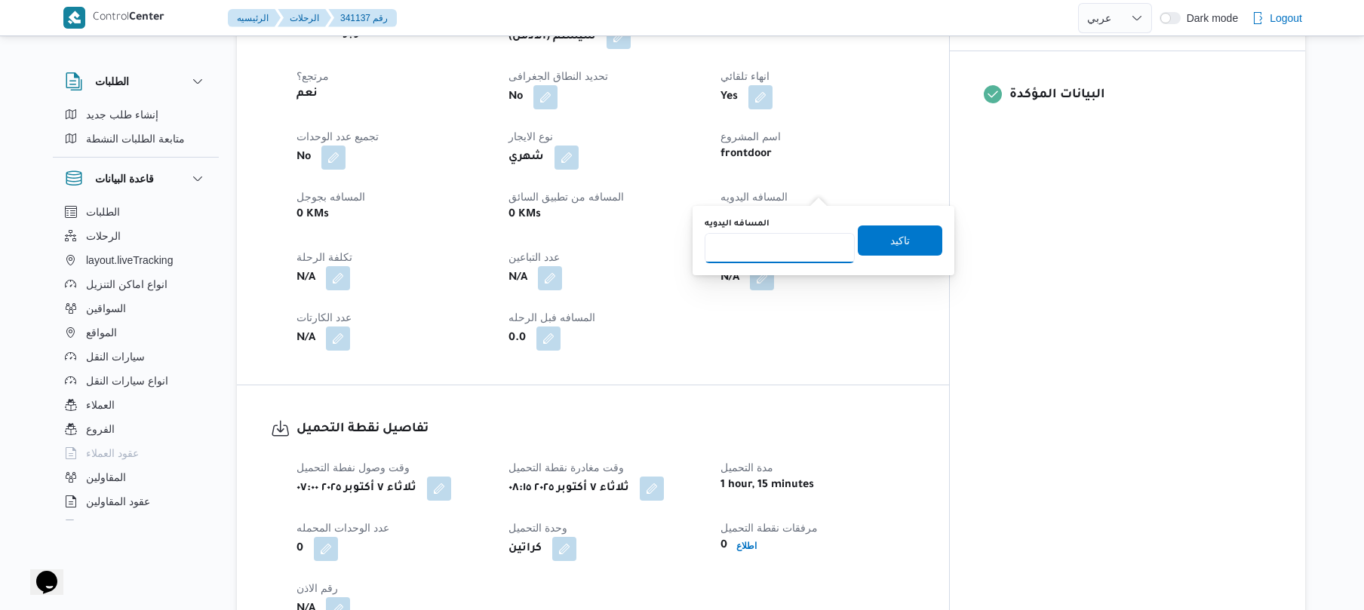
click at [764, 251] on input "المسافه اليدويه" at bounding box center [780, 248] width 150 height 30
type input "135"
click at [890, 245] on span "تاكيد" at bounding box center [900, 240] width 20 height 18
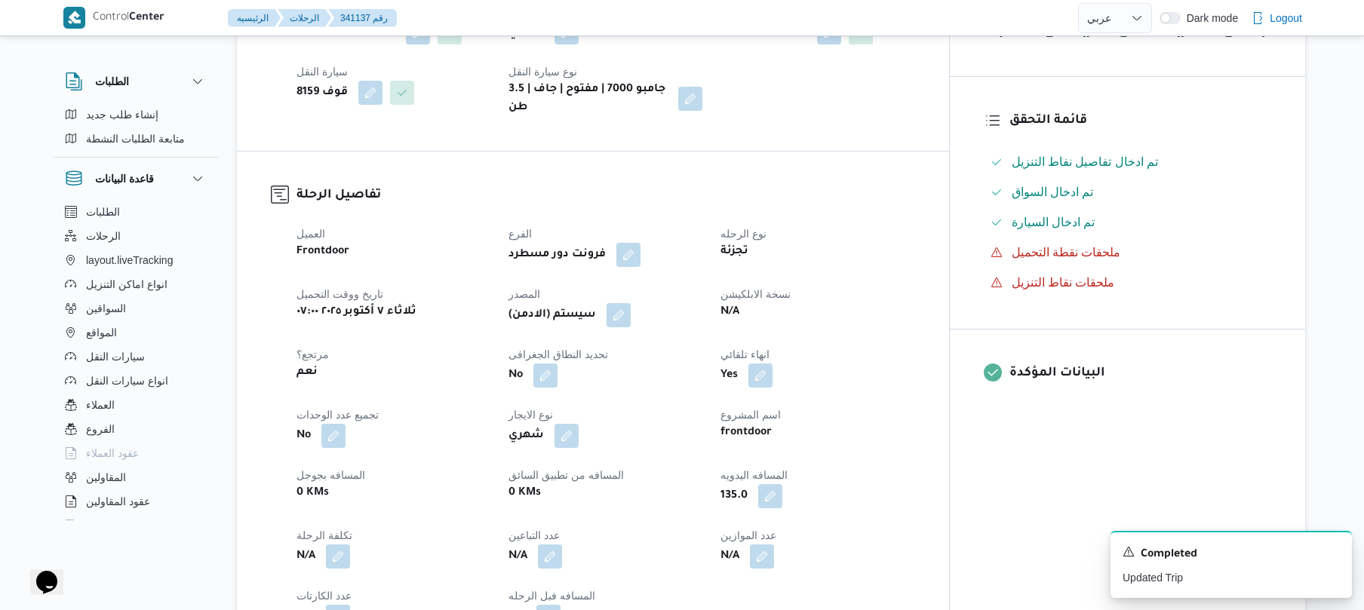
scroll to position [362, 0]
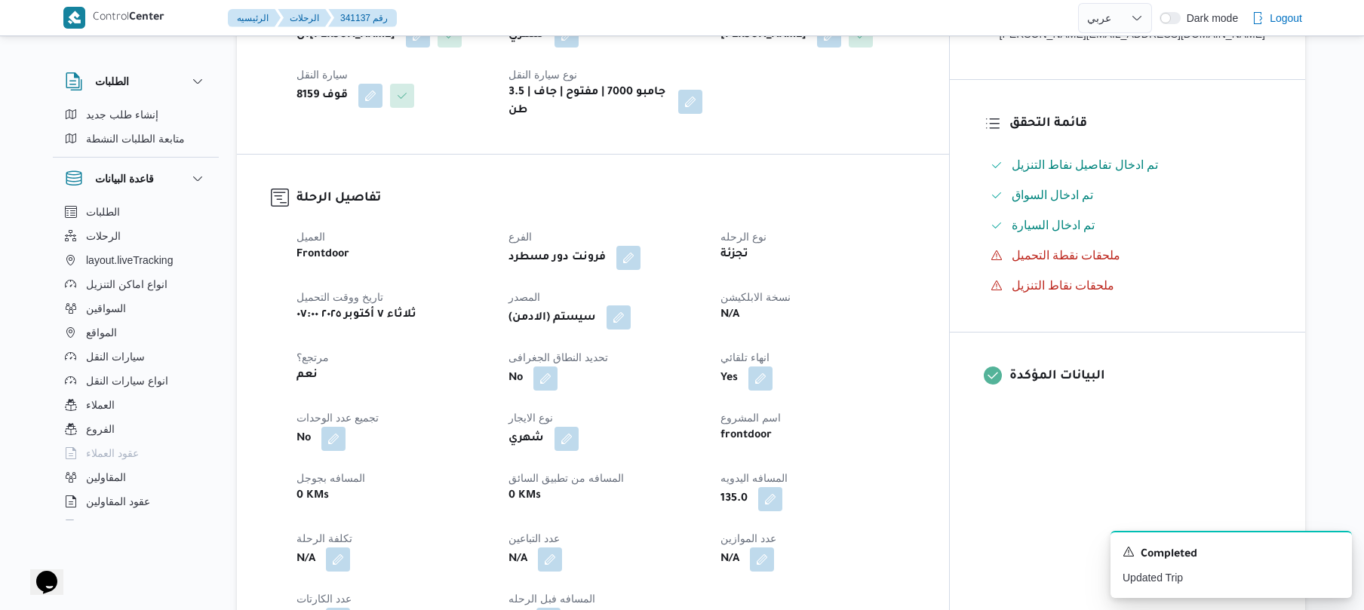
click at [631, 306] on button "button" at bounding box center [619, 318] width 24 height 24
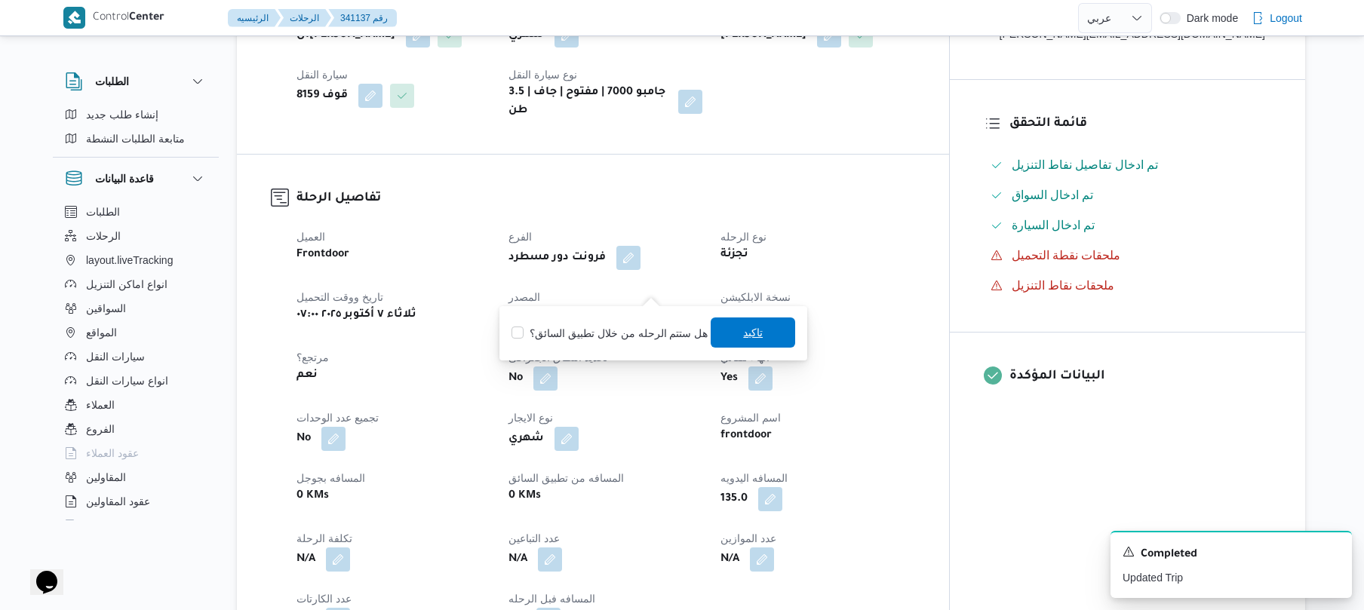
click at [726, 334] on span "تاكيد" at bounding box center [753, 333] width 85 height 30
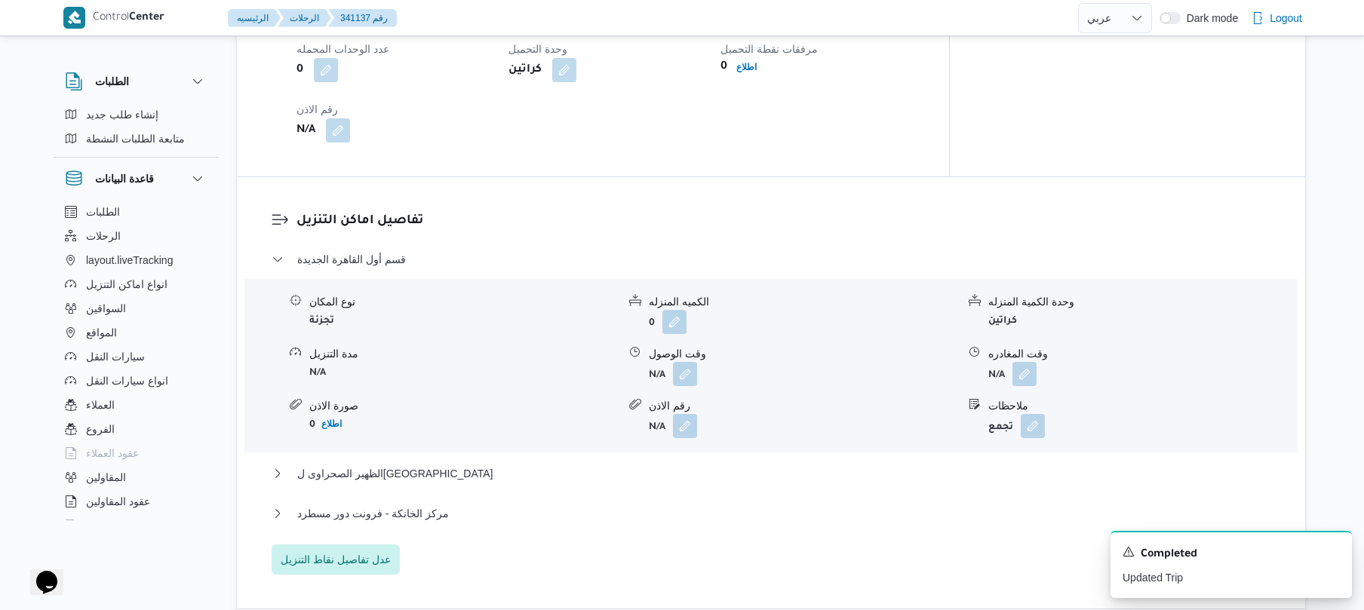
scroll to position [1127, 0]
click at [687, 358] on button "button" at bounding box center [685, 370] width 24 height 24
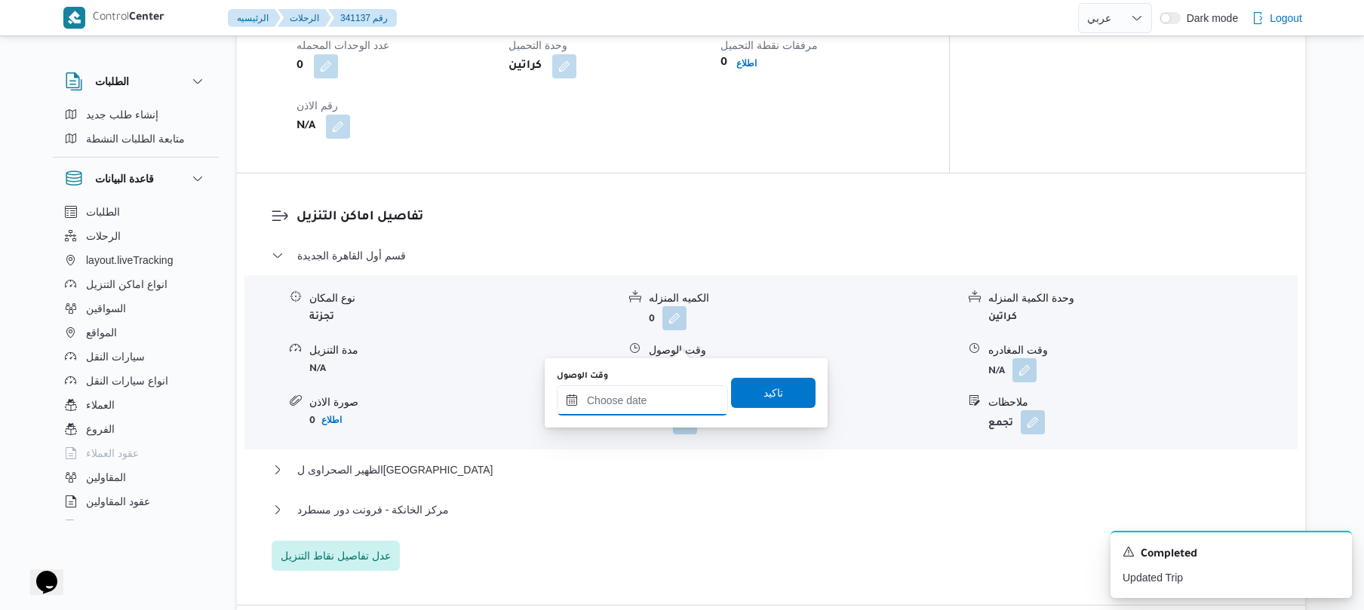
click at [647, 398] on input "وقت الوصول" at bounding box center [642, 401] width 171 height 30
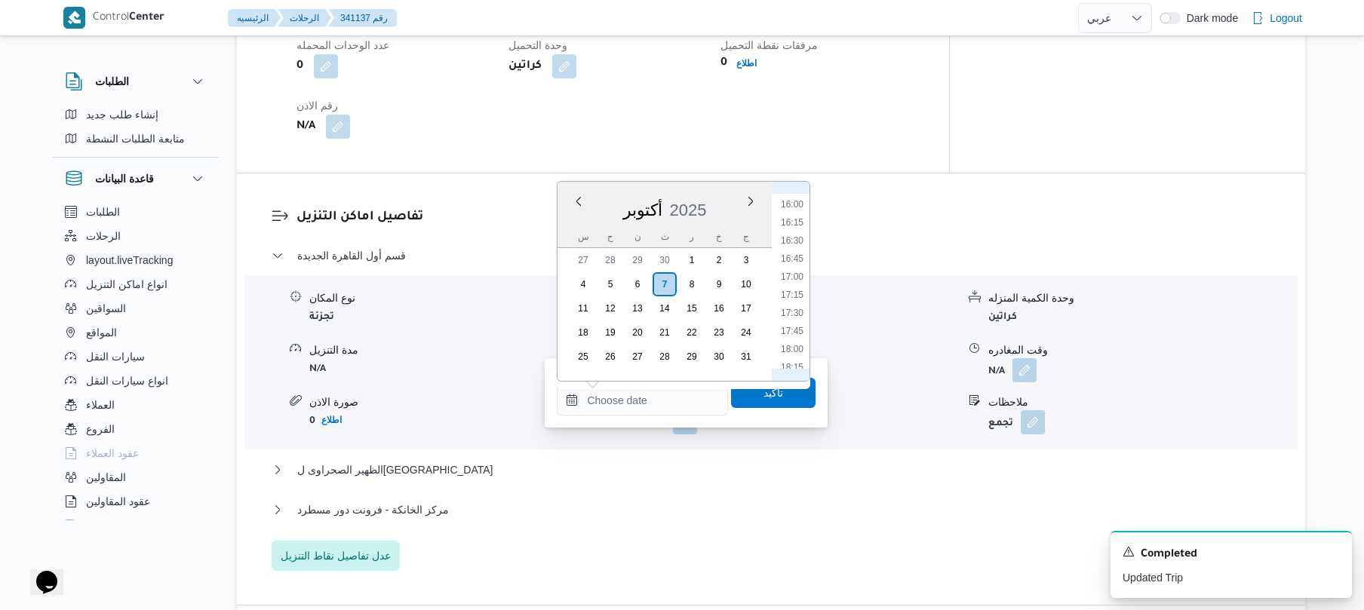
scroll to position [560, 0]
click at [786, 294] on li "09:00" at bounding box center [792, 293] width 35 height 15
type input "[DATE] ٠٩:٠٠"
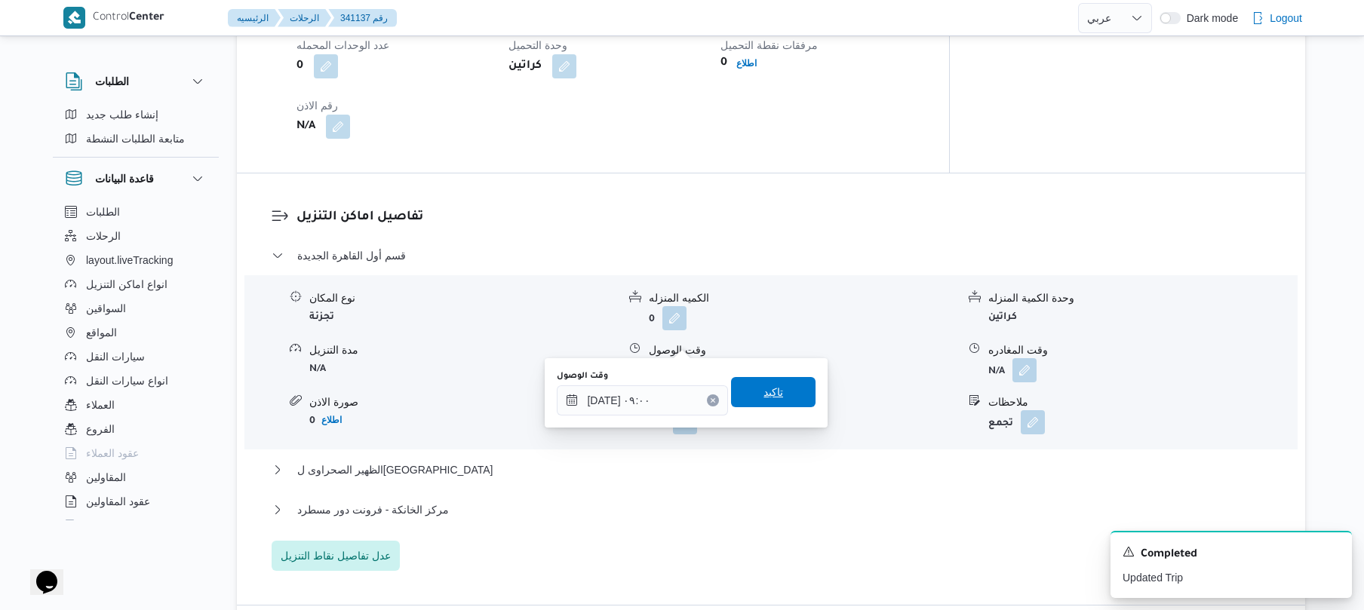
click at [764, 385] on span "تاكيد" at bounding box center [774, 392] width 20 height 18
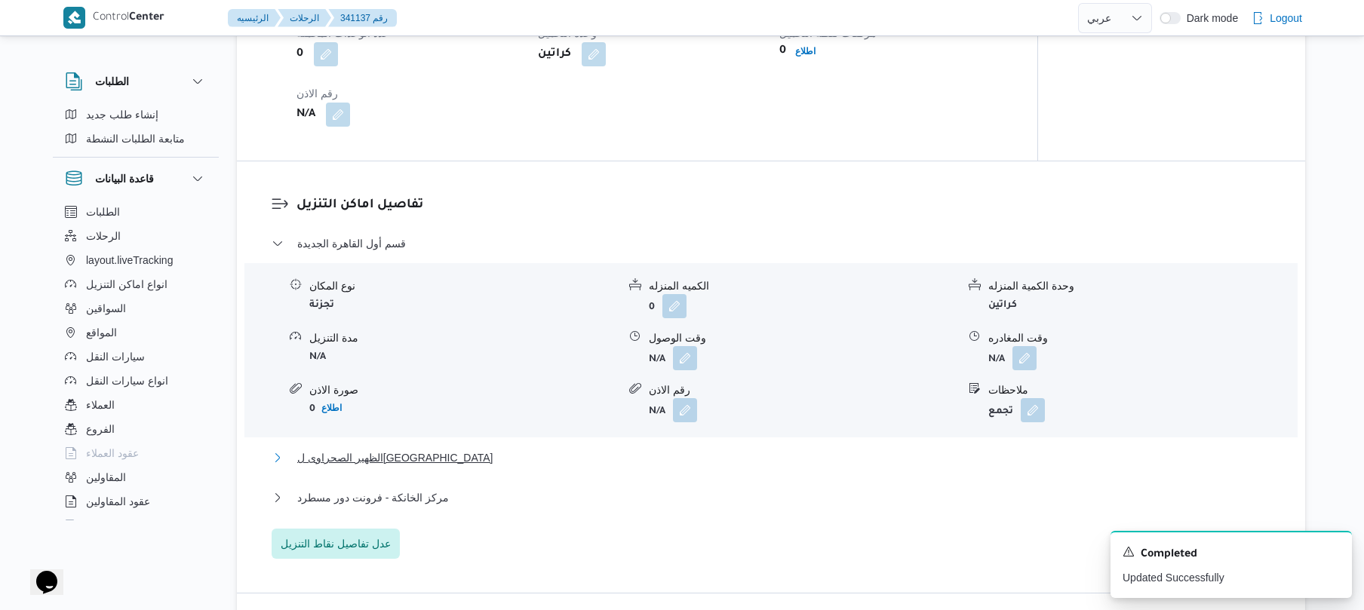
click at [617, 449] on button "الظهير الصحراوى ل[GEOGRAPHIC_DATA]" at bounding box center [772, 458] width 1000 height 18
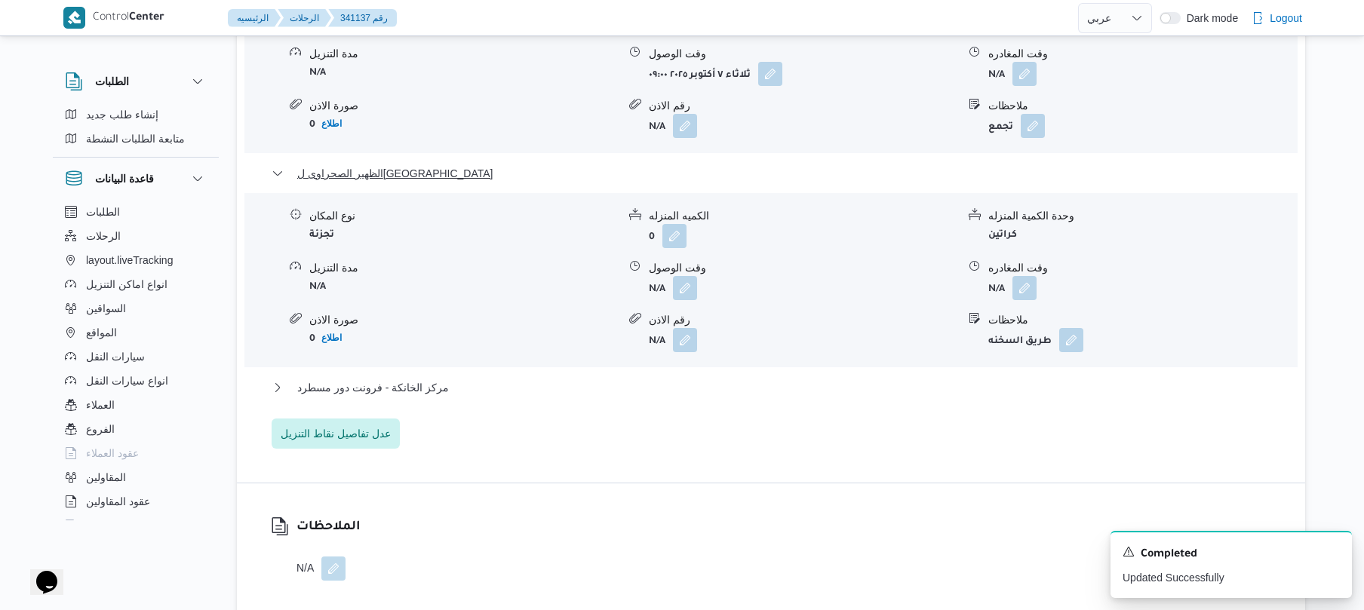
scroll to position [1489, 0]
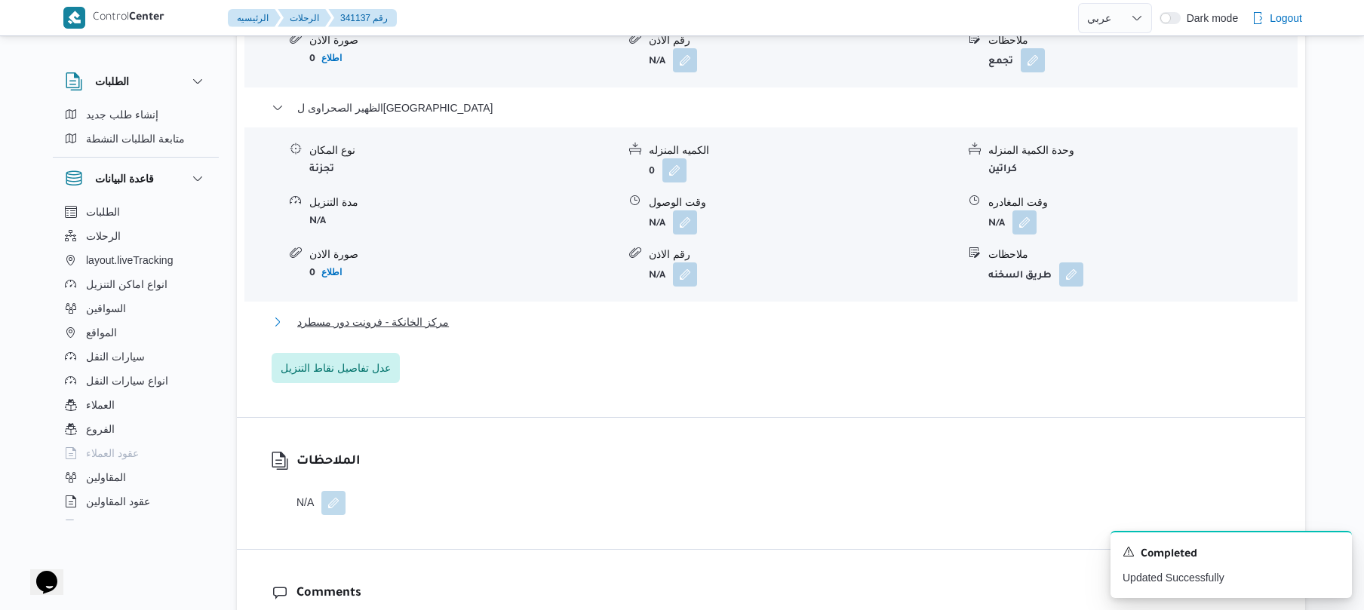
click at [738, 313] on button "مركز الخانكة - فرونت دور مسطرد" at bounding box center [772, 322] width 1000 height 18
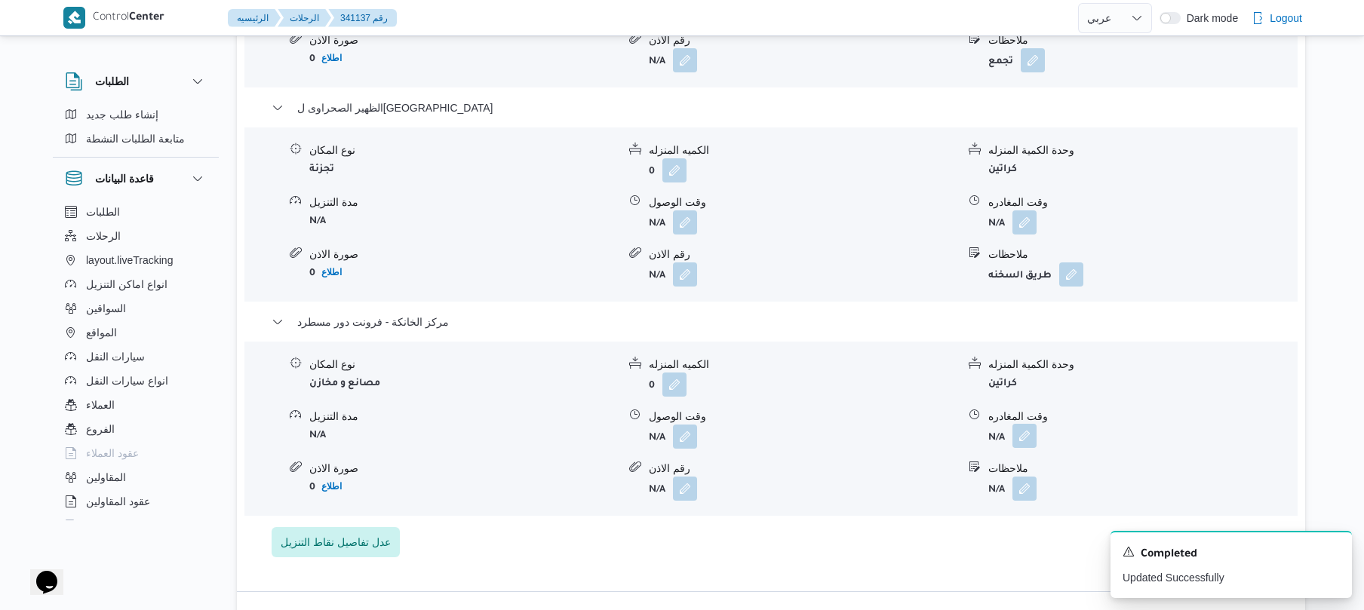
click at [1025, 424] on button "button" at bounding box center [1025, 436] width 24 height 24
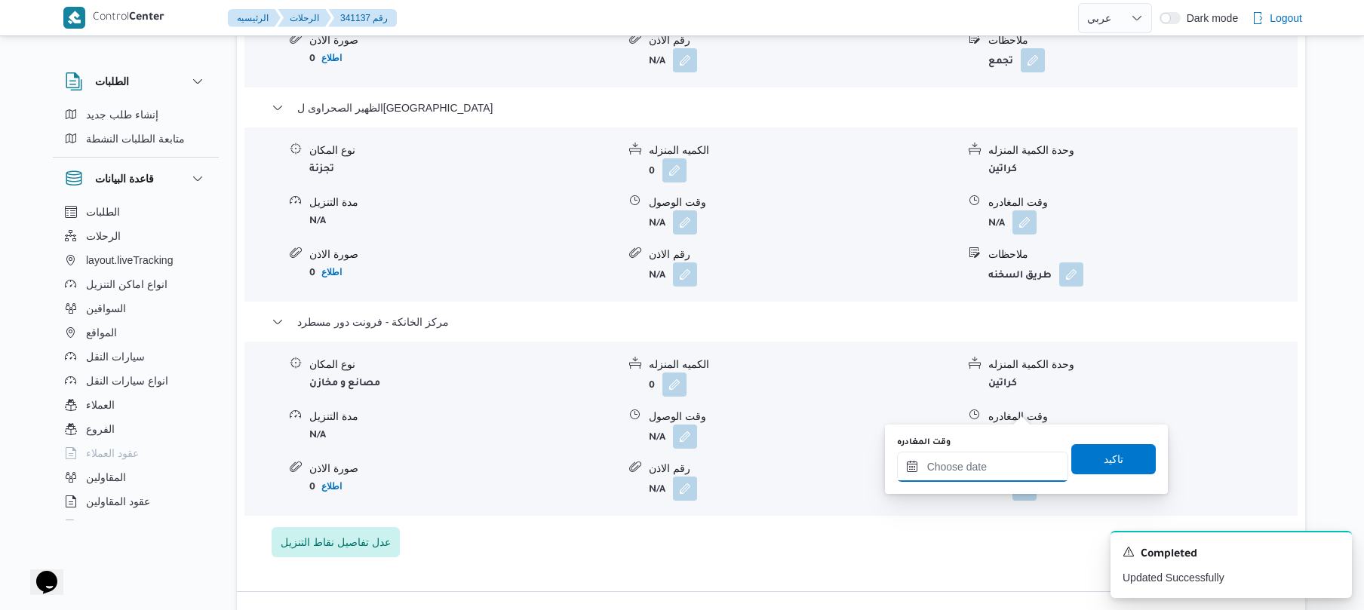
click at [967, 462] on input "وقت المغادره" at bounding box center [982, 467] width 171 height 30
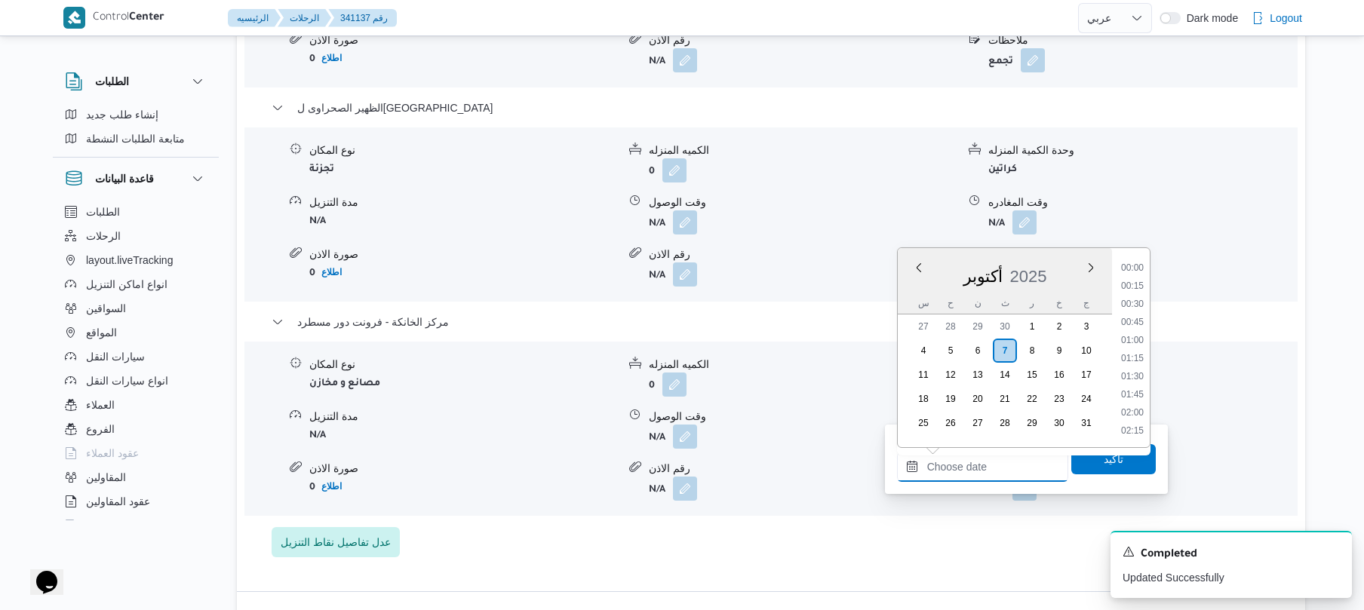
scroll to position [1305, 0]
click at [1133, 339] on li "19:00" at bounding box center [1132, 339] width 35 height 15
type input "[DATE] ١٩:٠٠"
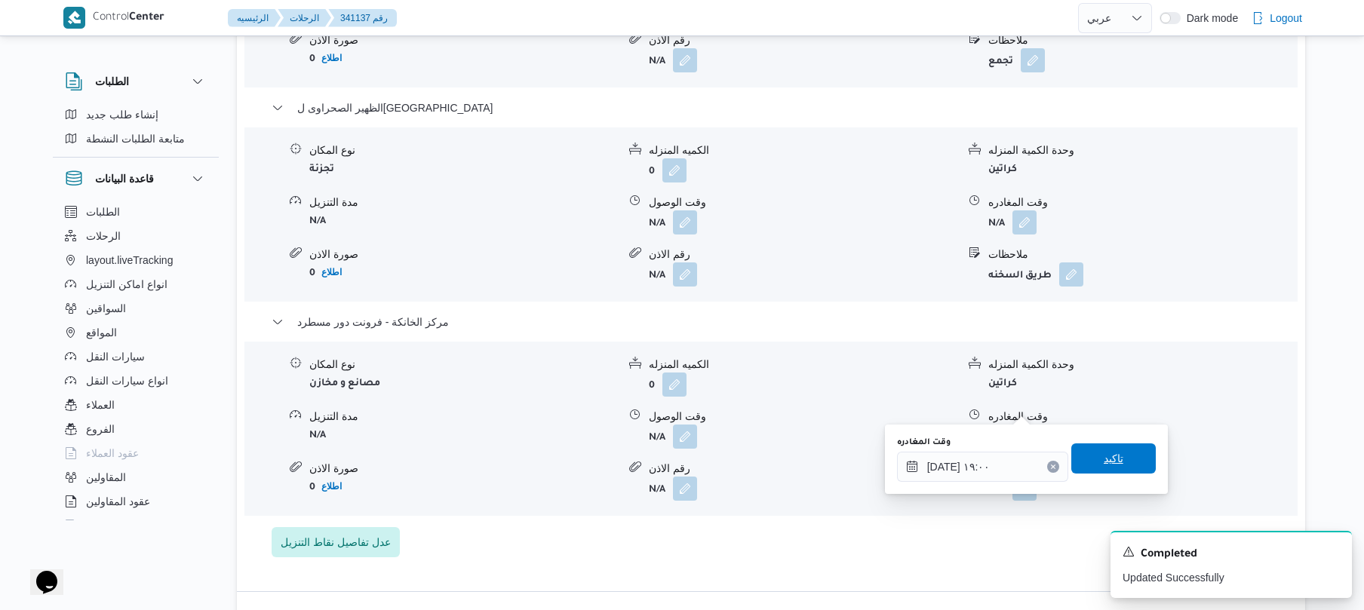
click at [1088, 460] on span "تاكيد" at bounding box center [1114, 459] width 85 height 30
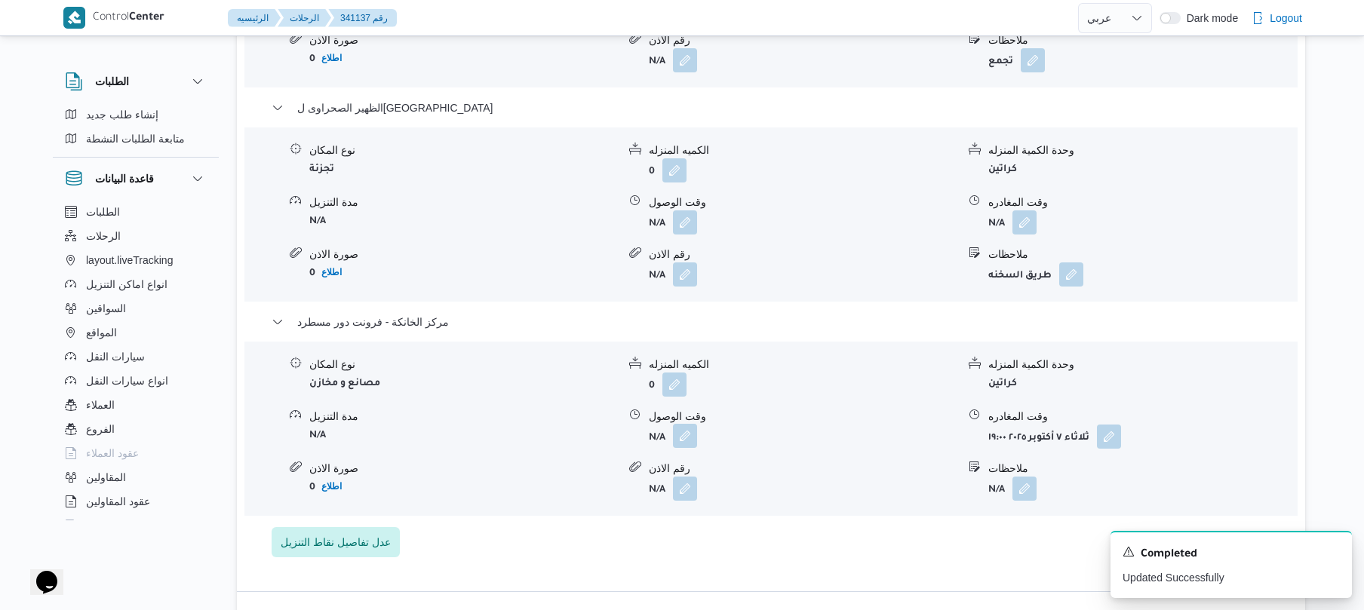
click at [683, 424] on button "button" at bounding box center [685, 436] width 24 height 24
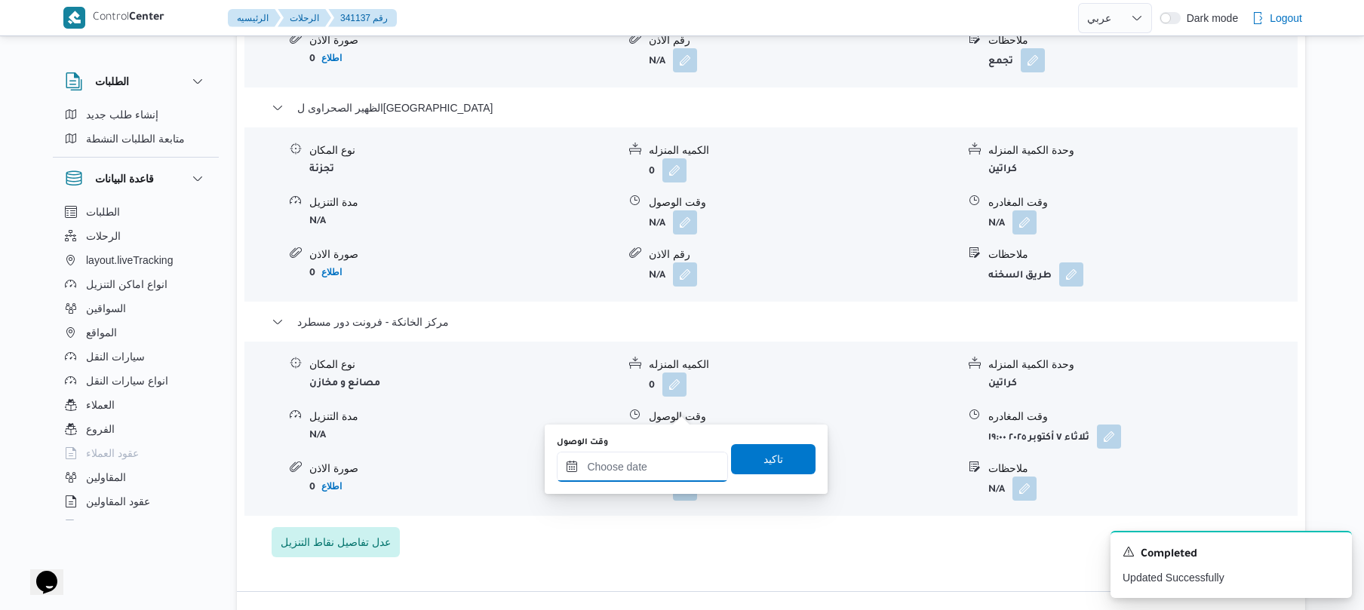
click at [677, 469] on input "وقت الوصول" at bounding box center [642, 467] width 171 height 30
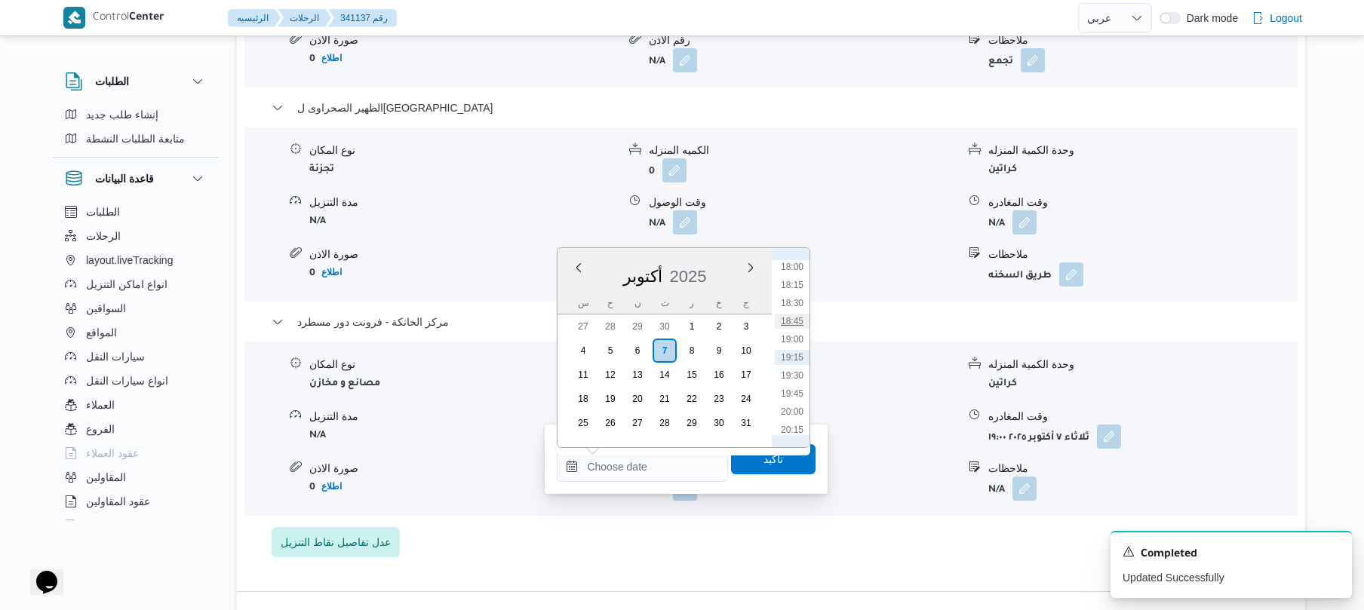
click at [797, 323] on li "18:45" at bounding box center [792, 321] width 35 height 15
type input "[DATE] ١٨:٤٥"
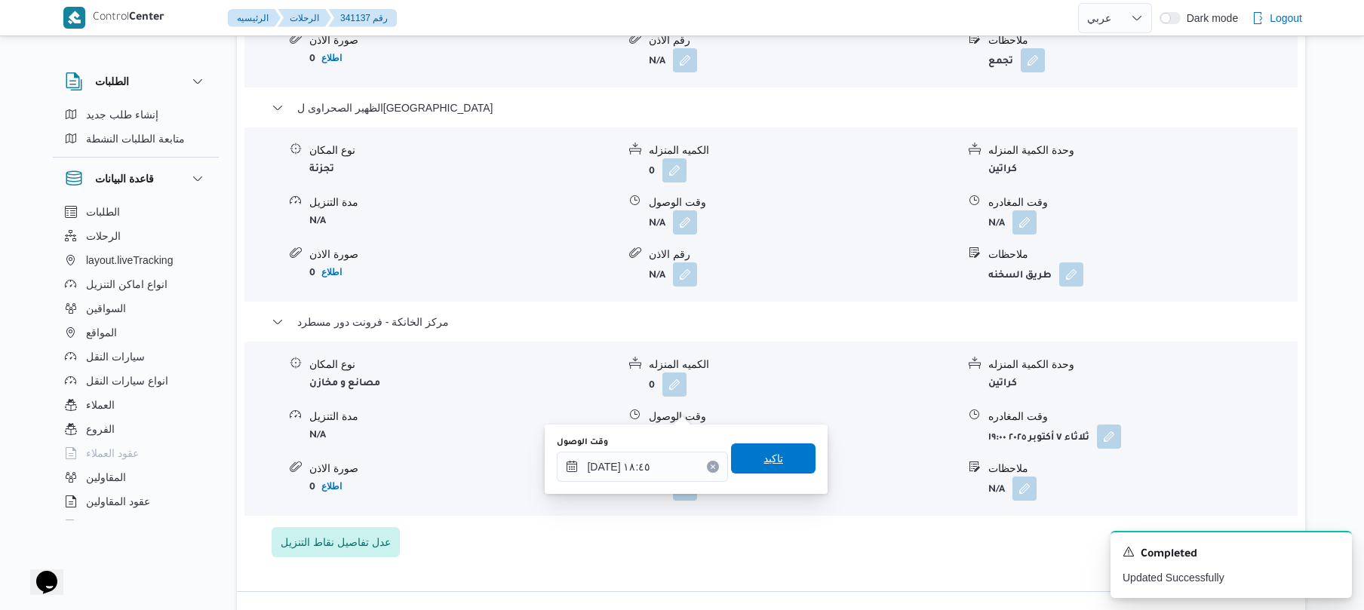
click at [776, 454] on span "تاكيد" at bounding box center [773, 459] width 85 height 30
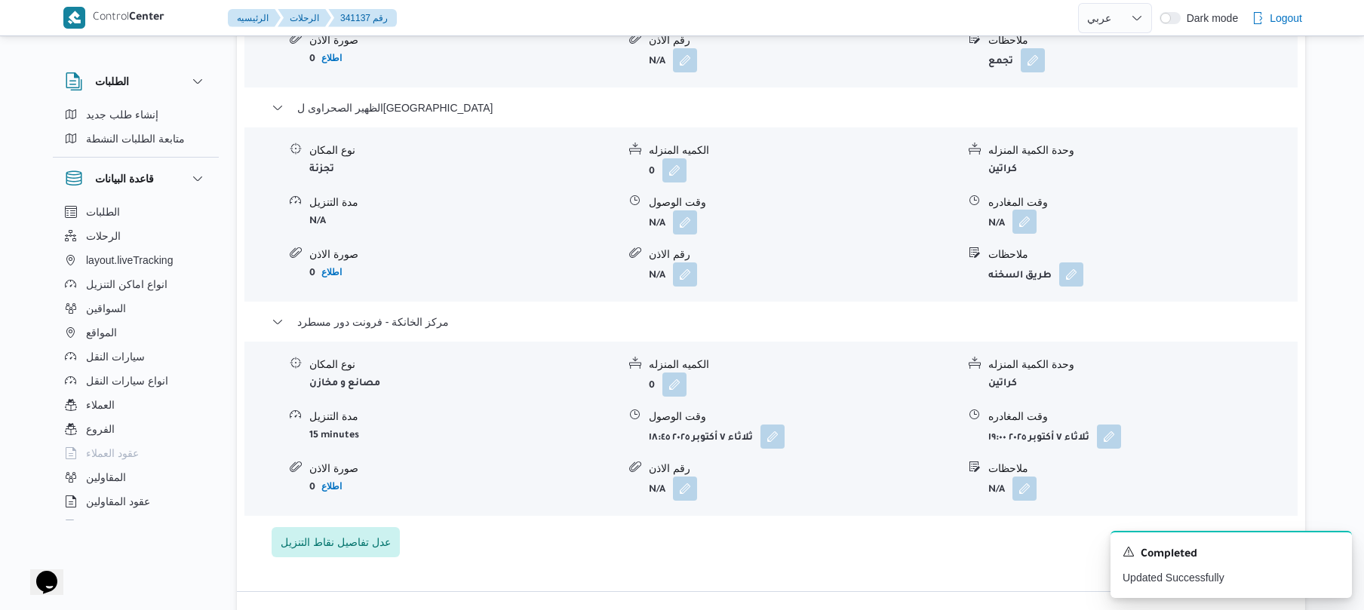
click at [1025, 210] on button "button" at bounding box center [1025, 222] width 24 height 24
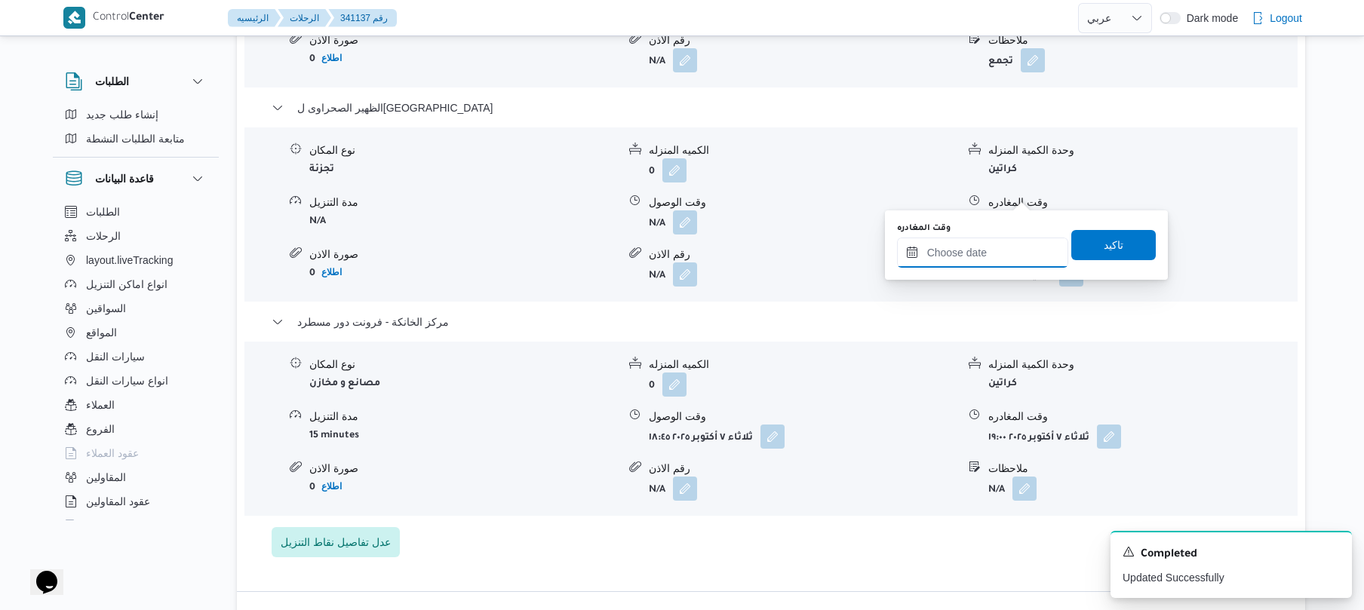
click at [987, 255] on input "وقت المغادره" at bounding box center [982, 253] width 171 height 30
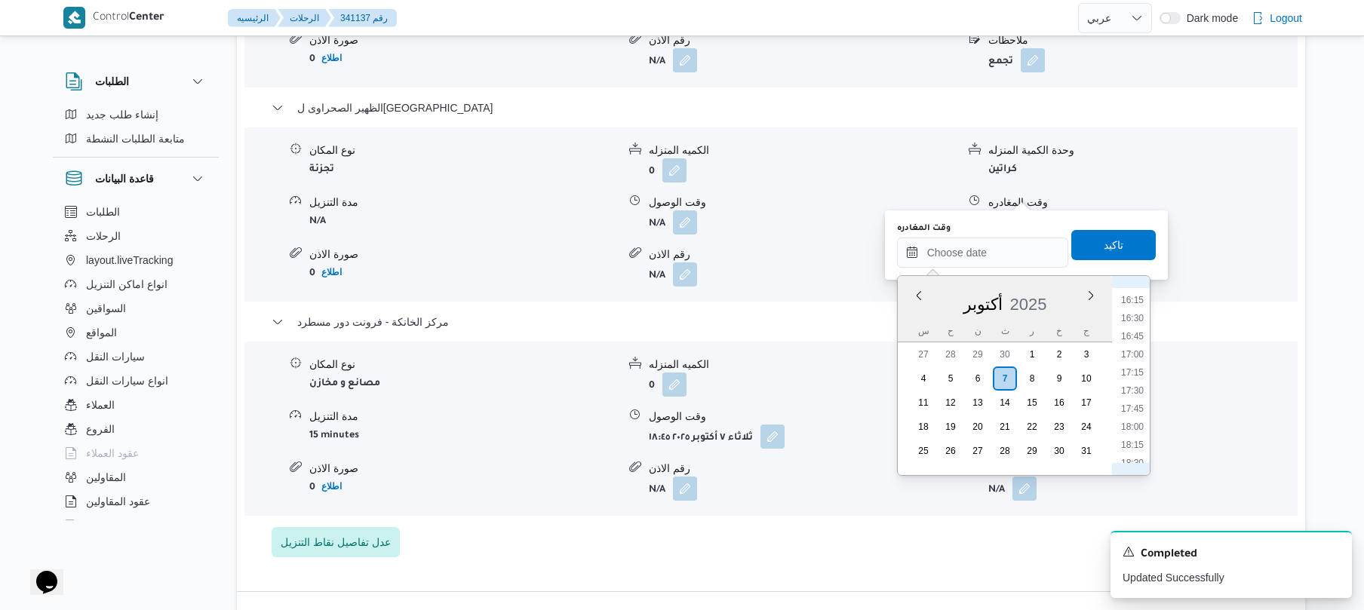
scroll to position [1157, 0]
click at [1133, 426] on li "17:45" at bounding box center [1132, 424] width 35 height 15
type input "[DATE] ١٧:٤٥"
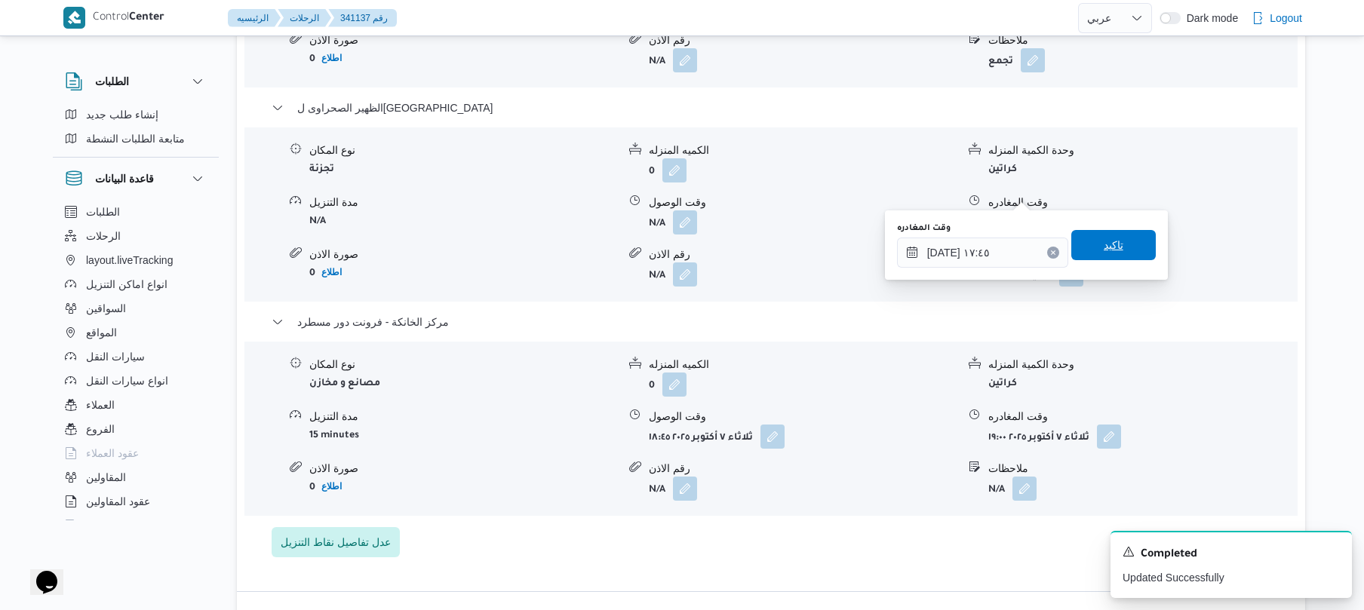
click at [1114, 241] on span "تاكيد" at bounding box center [1114, 245] width 20 height 18
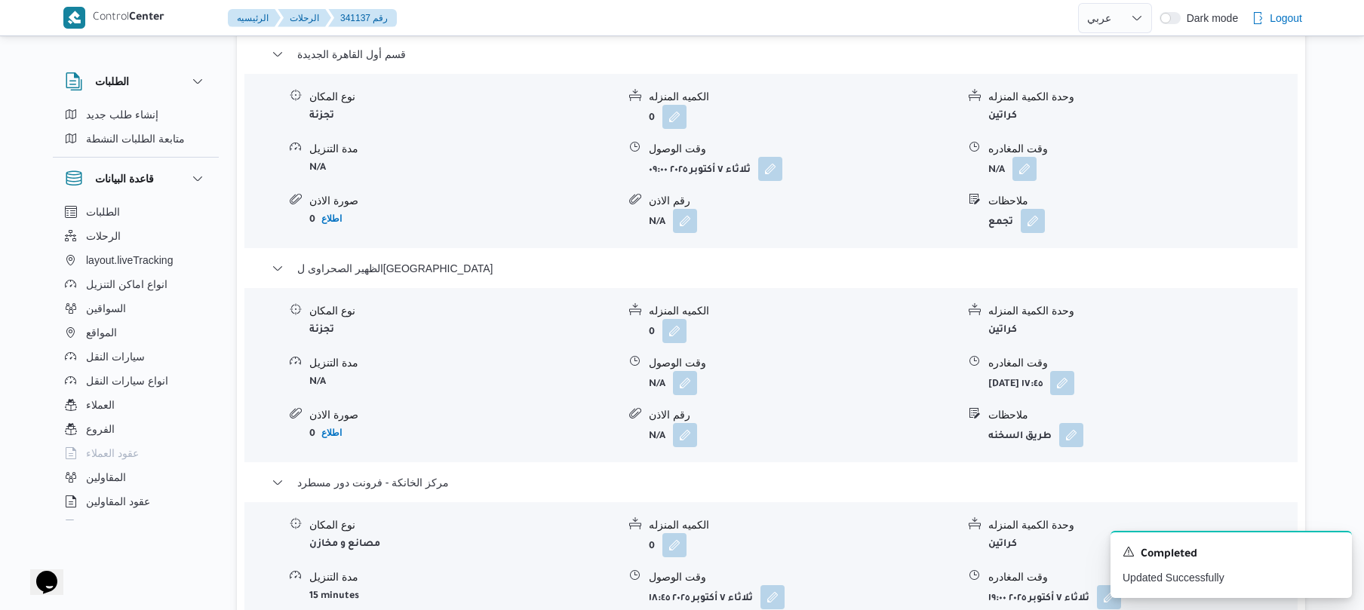
scroll to position [1287, 0]
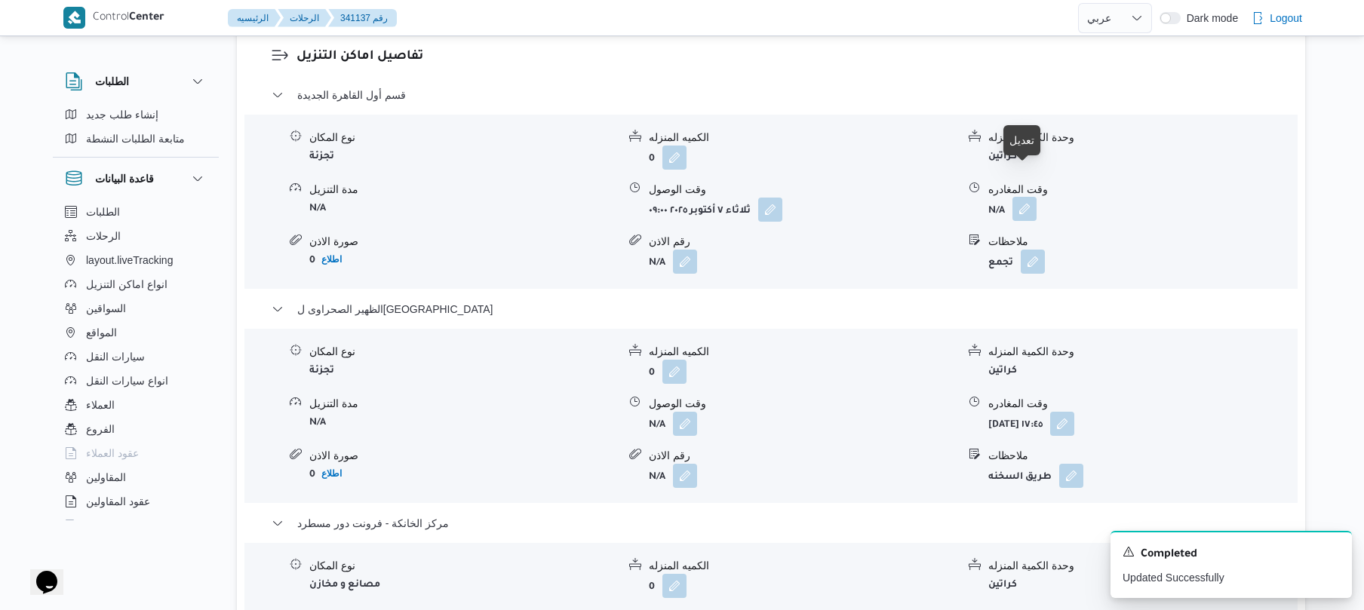
click at [1025, 197] on button "button" at bounding box center [1025, 209] width 24 height 24
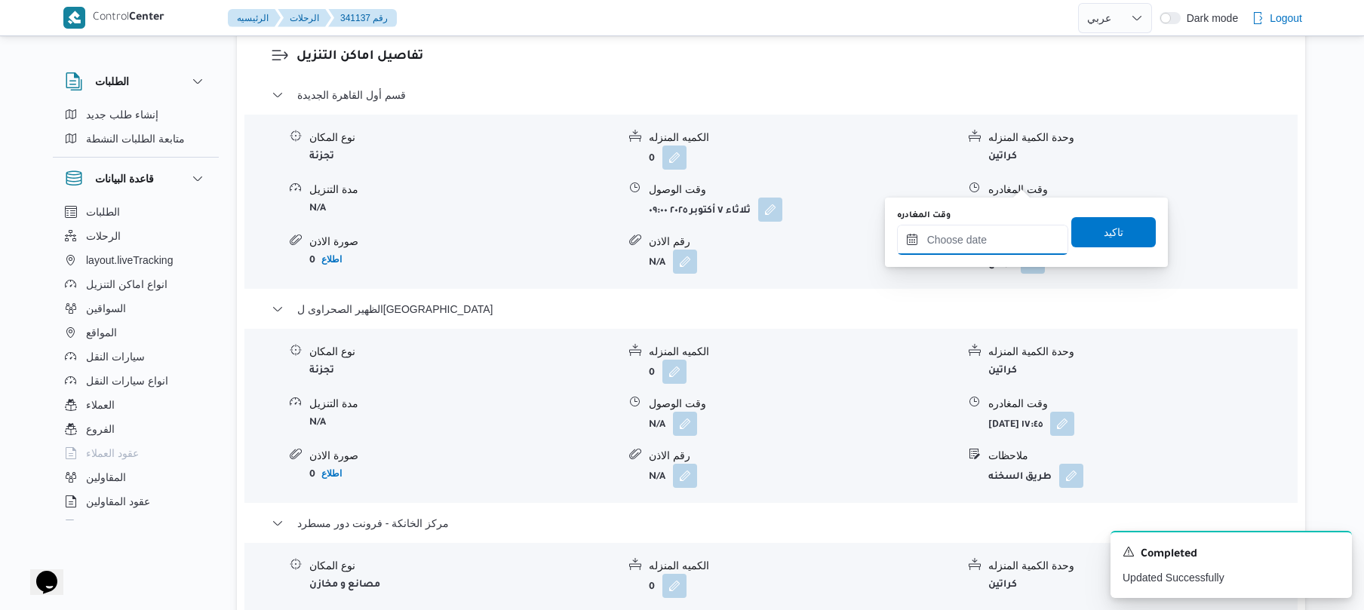
click at [985, 239] on input "وقت المغادره" at bounding box center [982, 240] width 171 height 30
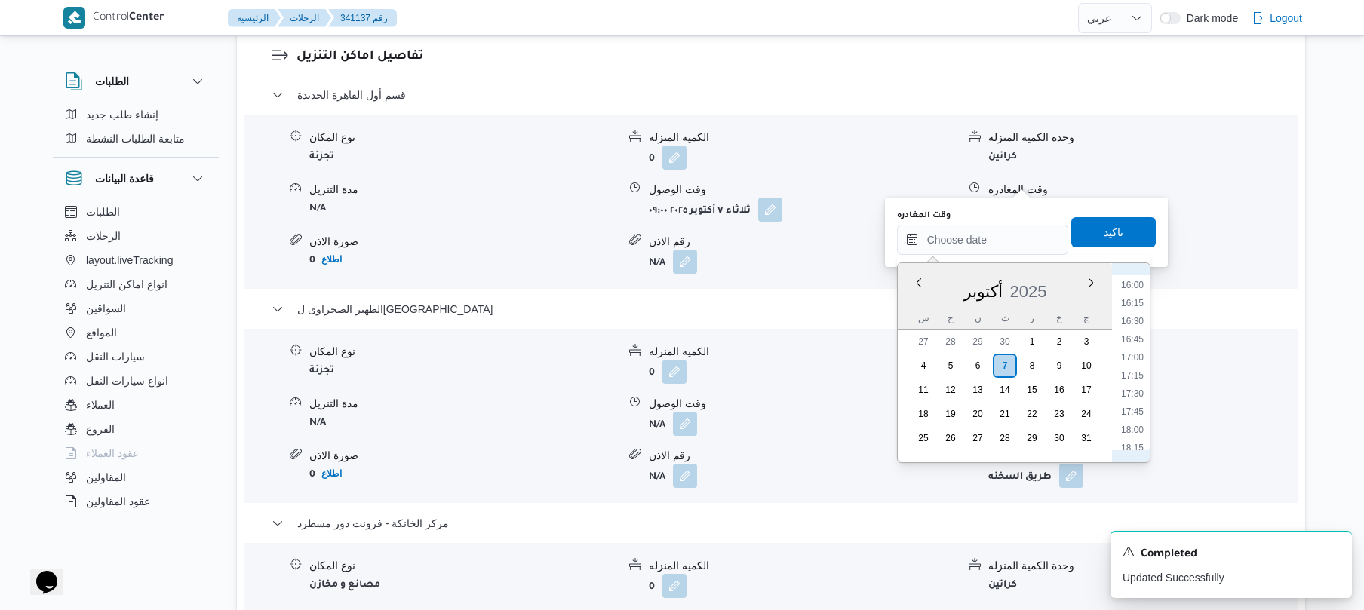
scroll to position [812, 0]
click at [1139, 411] on li "13:00" at bounding box center [1132, 412] width 35 height 15
type input "[DATE] ١٣:٠٠"
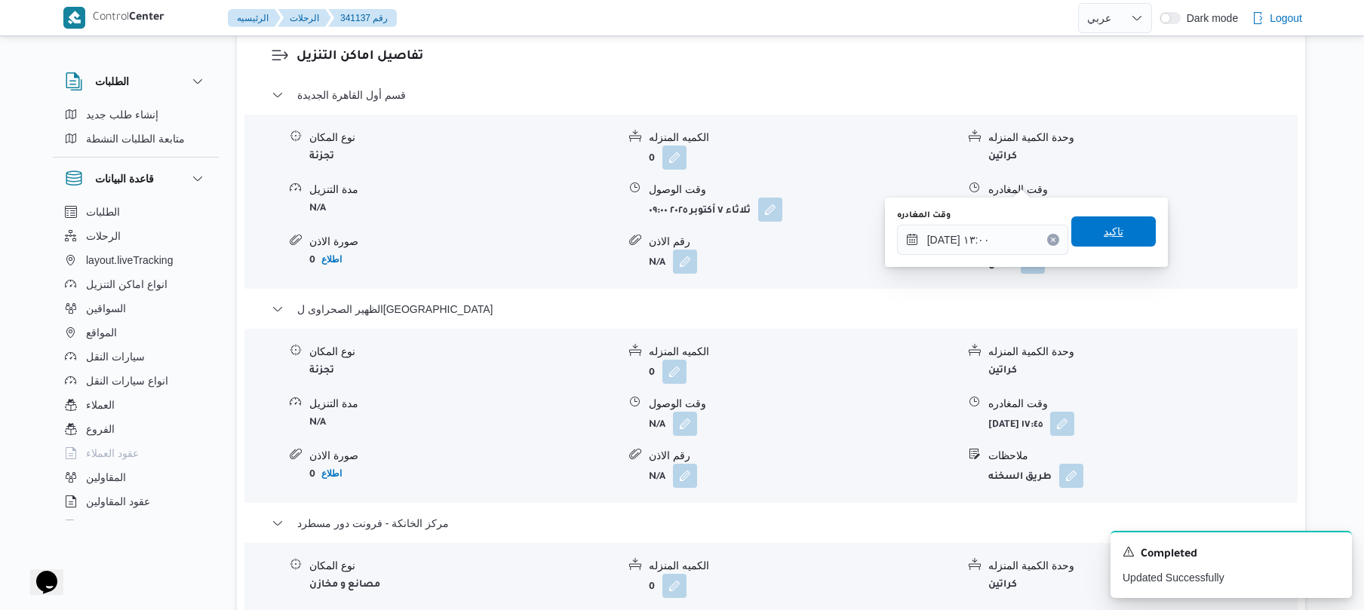
click at [1121, 226] on span "تاكيد" at bounding box center [1114, 232] width 85 height 30
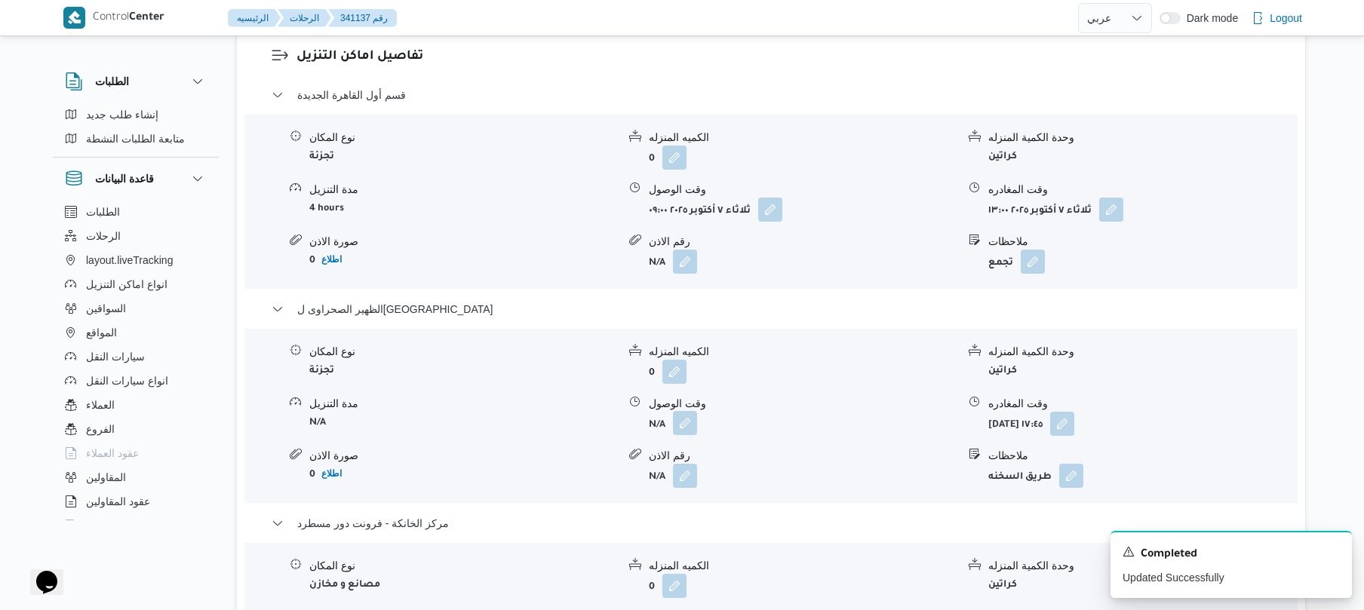
click at [685, 411] on button "button" at bounding box center [685, 423] width 24 height 24
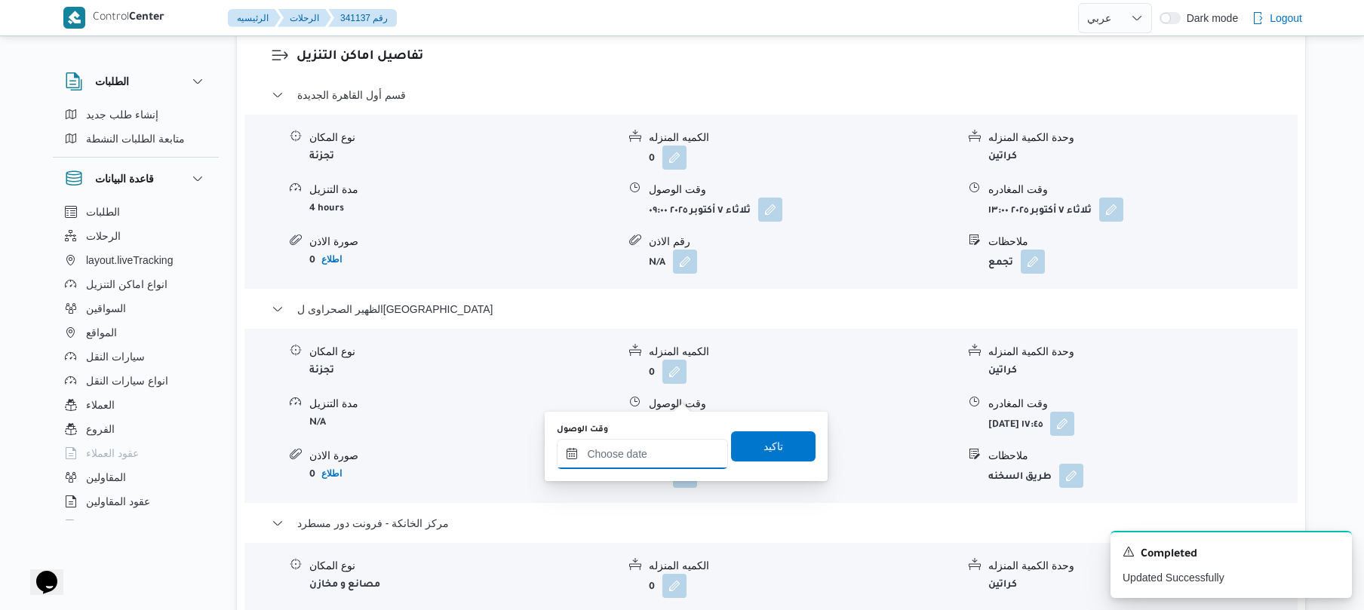
click at [672, 457] on input "وقت الوصول" at bounding box center [642, 454] width 171 height 30
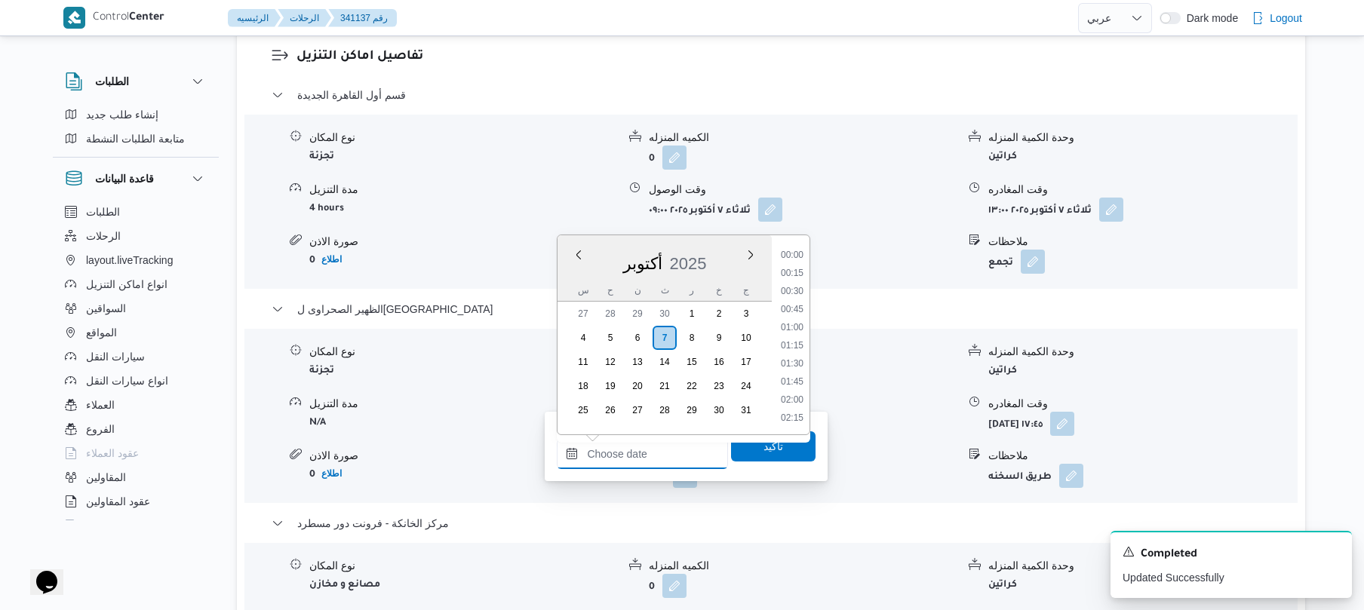
scroll to position [1305, 0]
click at [810, 275] on div "Previous Month Next month أكتوبر ٢٠٢٥ أكتوبر 2025 س ح ن ث ر خ ج 27 28 29 30 1 2…" at bounding box center [684, 335] width 254 height 201
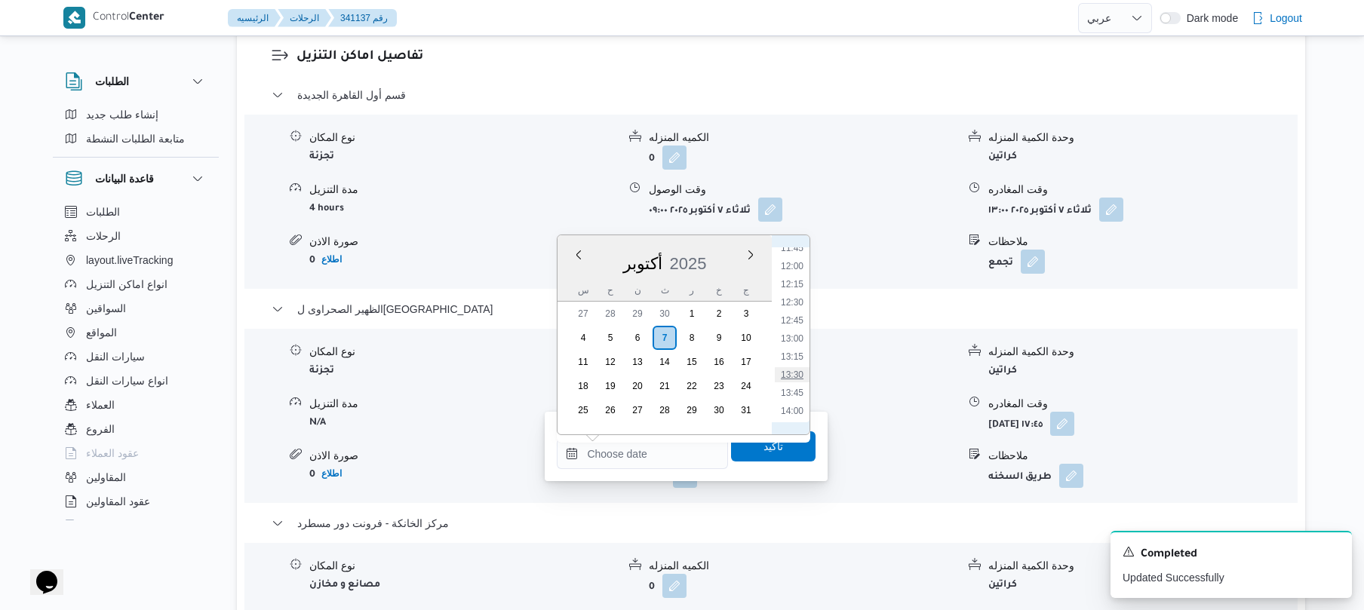
click at [795, 371] on li "13:30" at bounding box center [792, 374] width 35 height 15
type input "٠٧/١٠/٢٠٢٥ ١٣:٣٠"
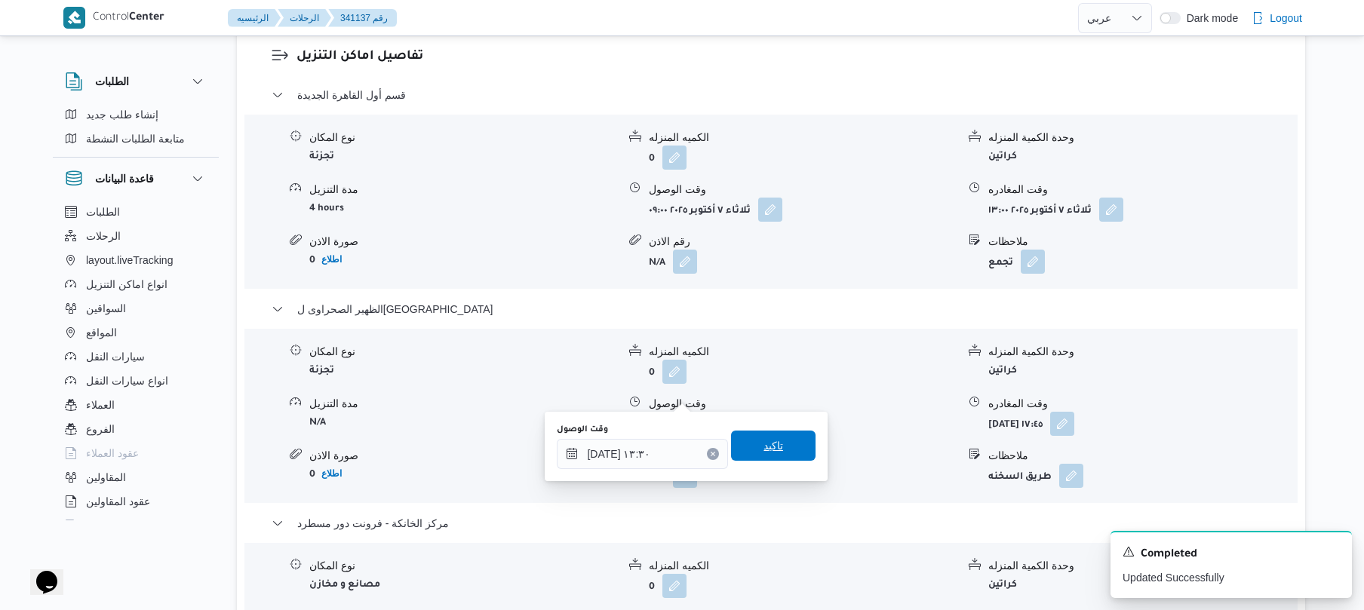
click at [768, 441] on span "تاكيد" at bounding box center [774, 446] width 20 height 18
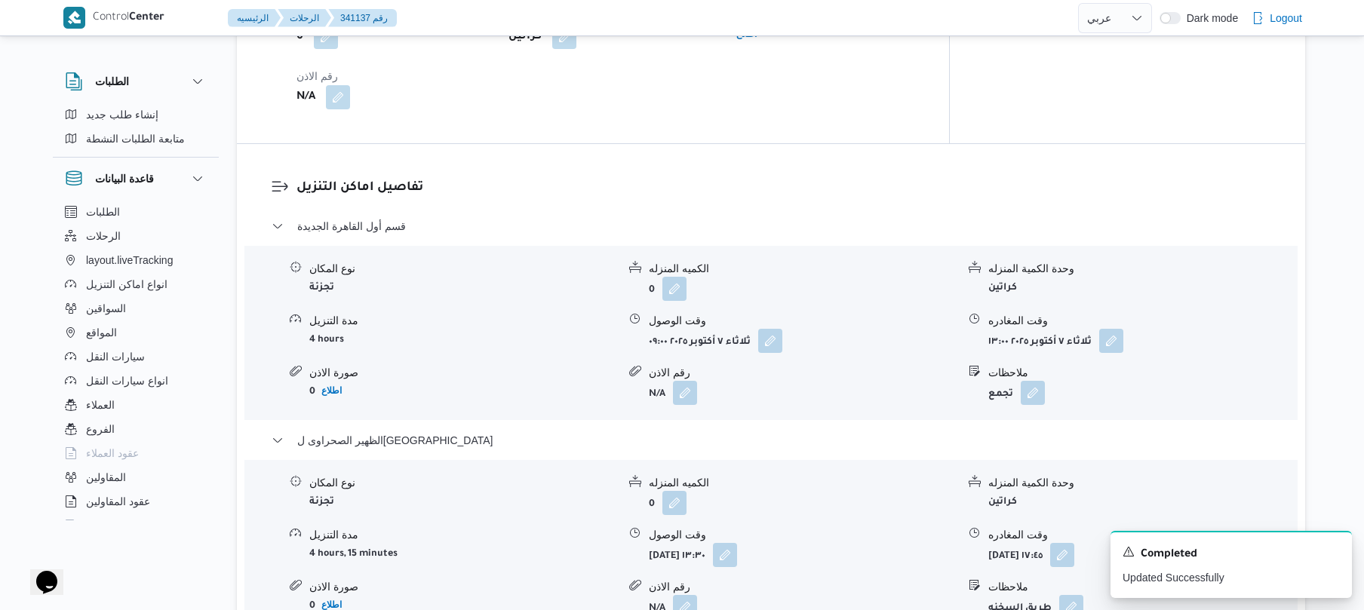
scroll to position [0, 0]
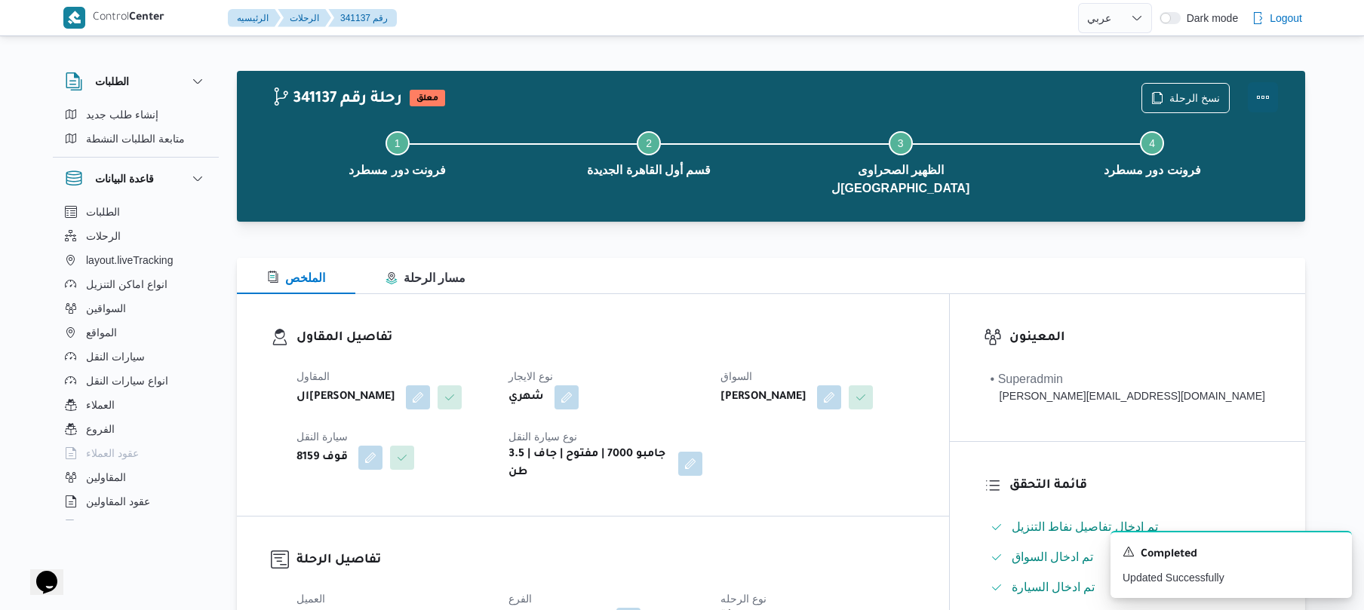
click at [1265, 97] on button "Actions" at bounding box center [1263, 97] width 30 height 30
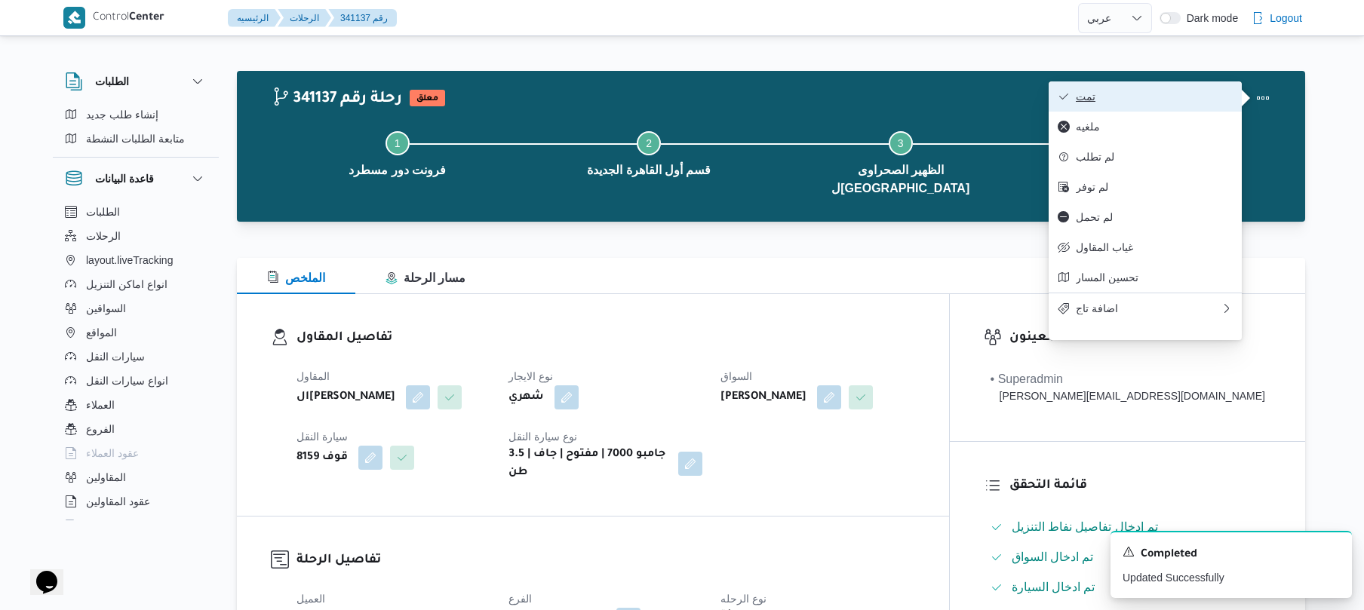
click at [1219, 97] on span "تمت" at bounding box center [1154, 97] width 157 height 12
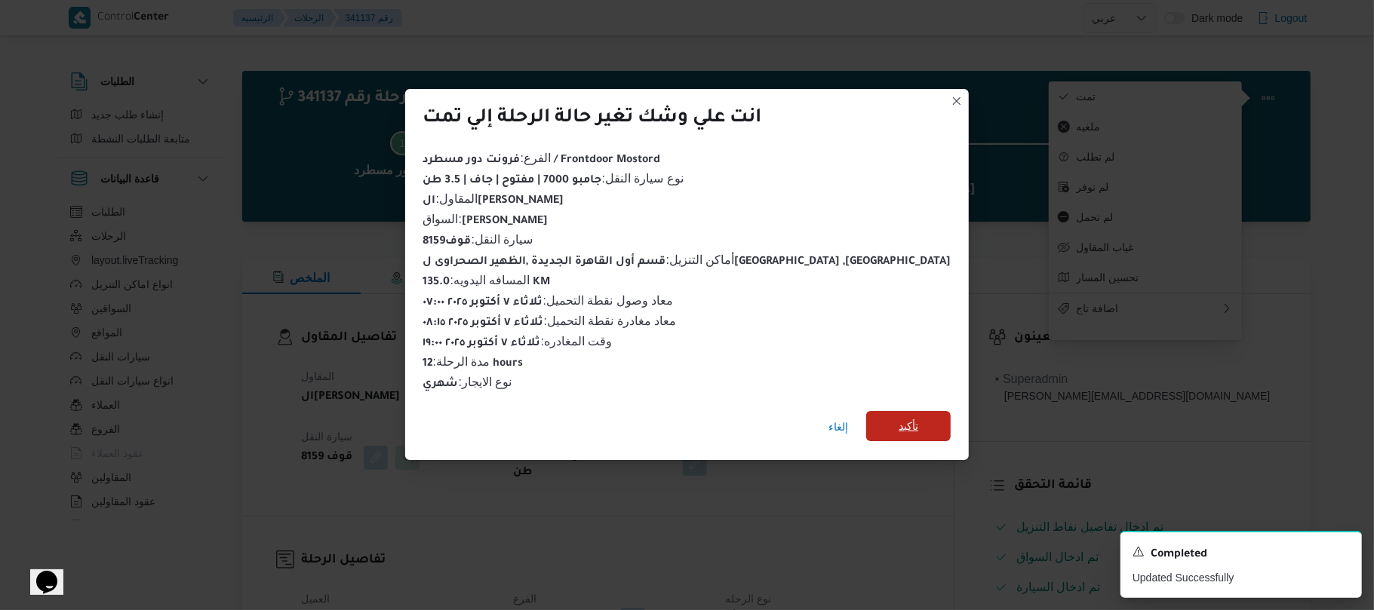
click at [890, 420] on span "تأكيد" at bounding box center [908, 426] width 85 height 30
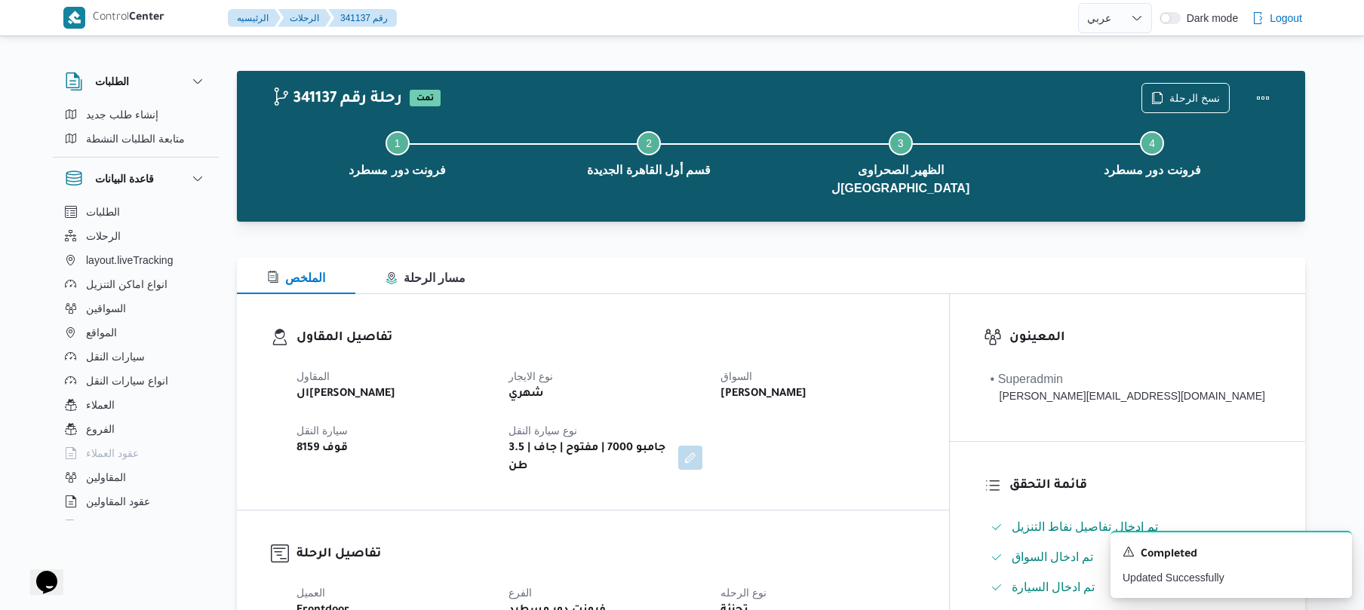
click at [893, 423] on div "المقاول الهامي محمد خالد علي نوع الايجار شهري السواق ادهم محمد حسن محمد سيارة ا…" at bounding box center [606, 421] width 637 height 127
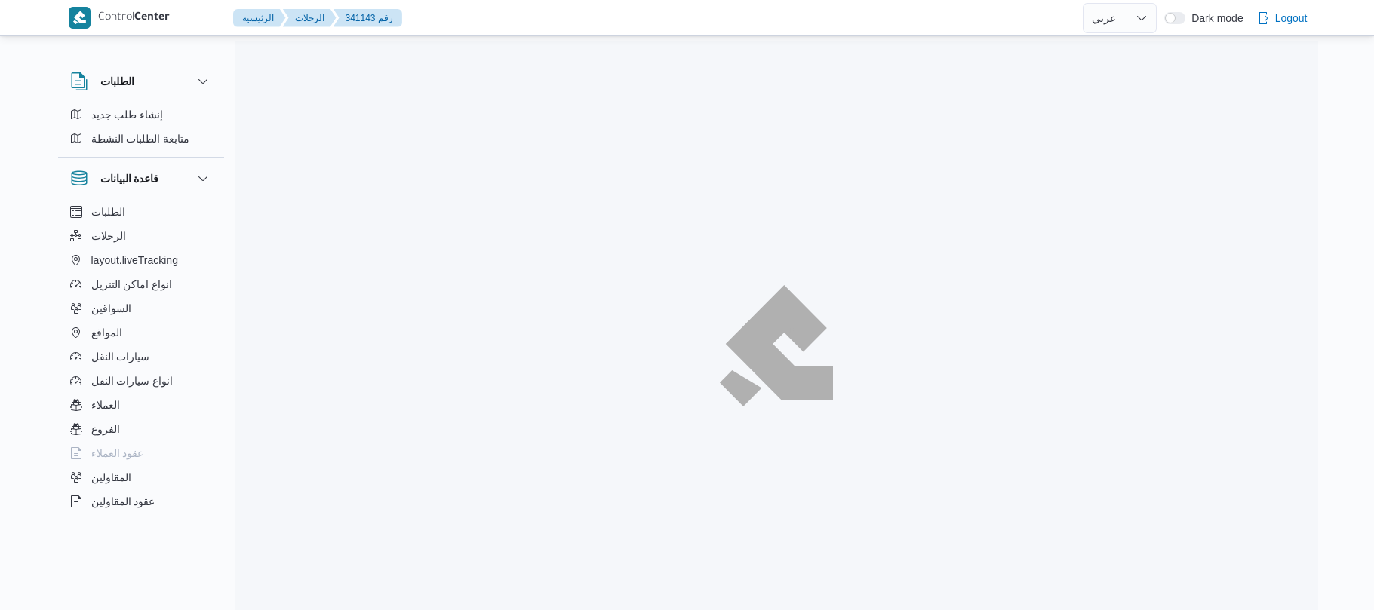
select select "ar"
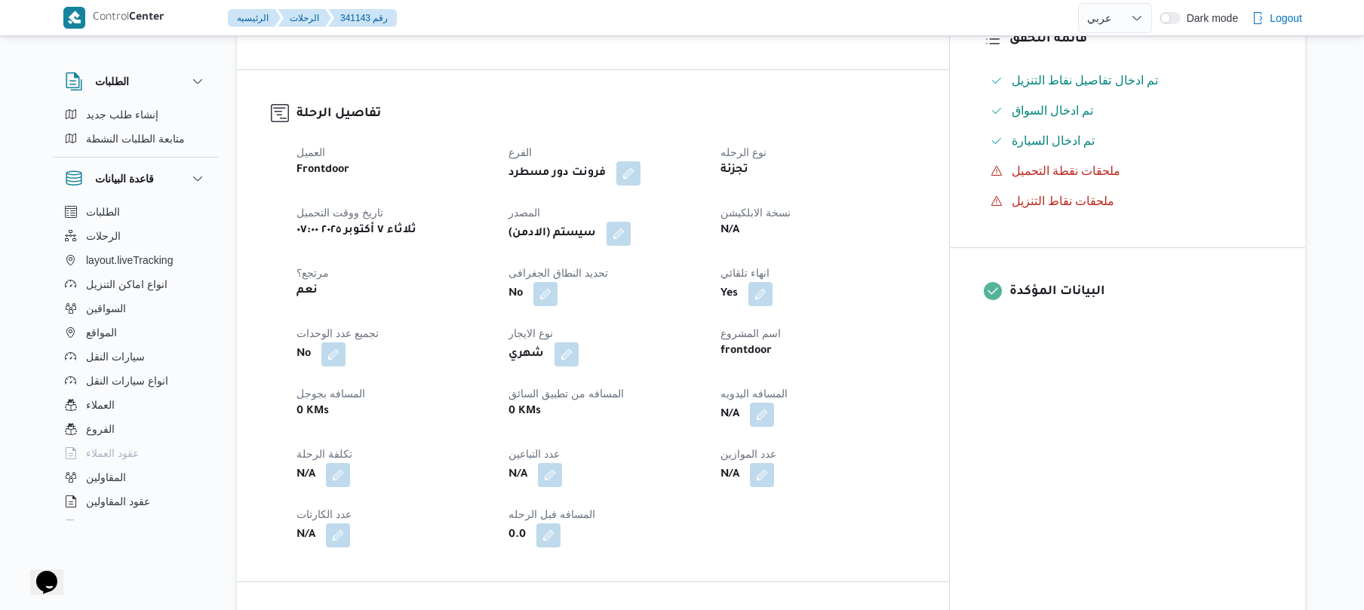
scroll to position [442, 0]
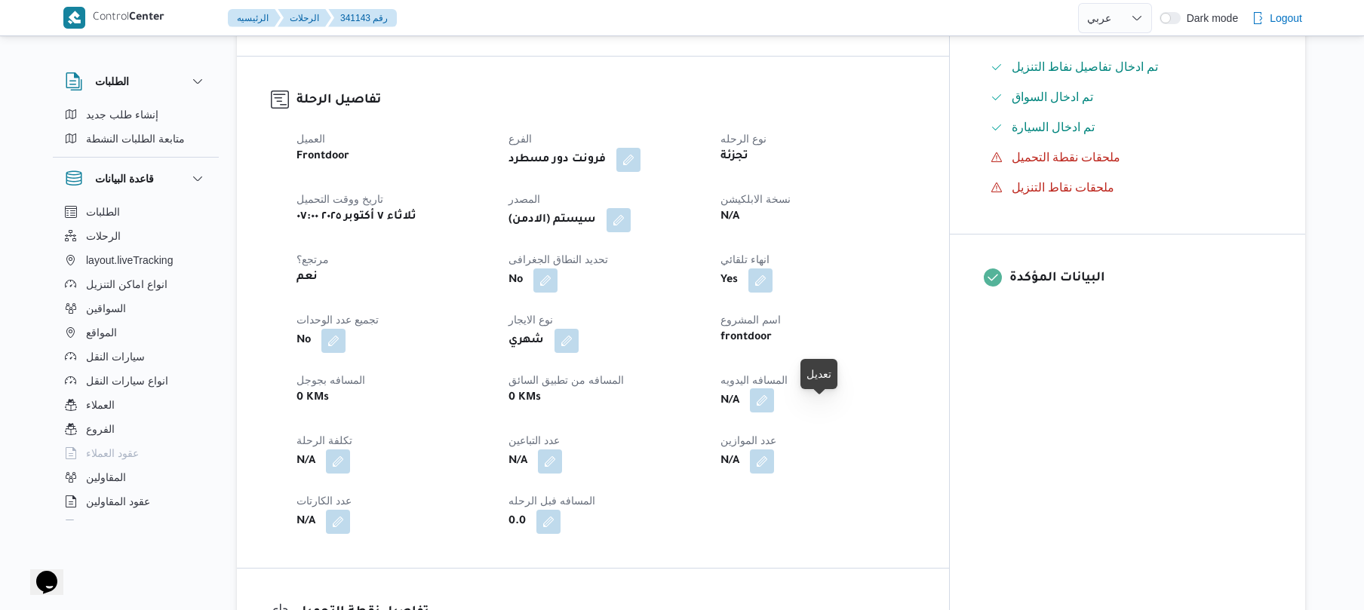
click at [774, 410] on button "button" at bounding box center [762, 401] width 24 height 24
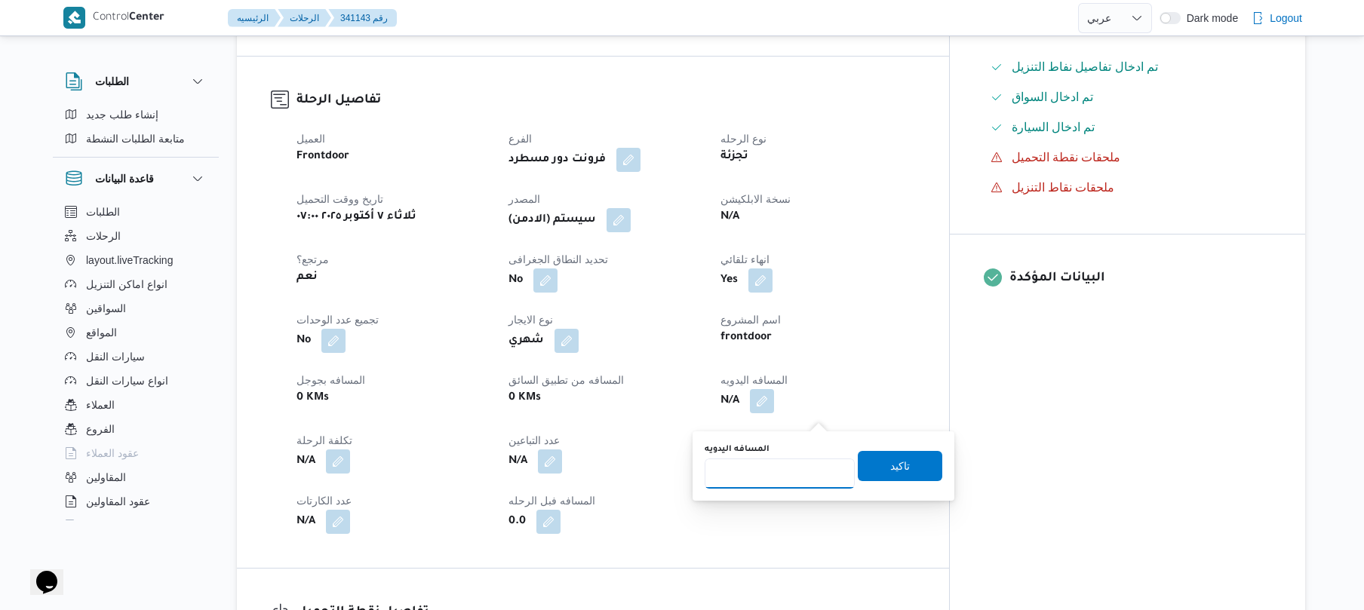
click at [768, 475] on input "المسافه اليدويه" at bounding box center [780, 474] width 150 height 30
type input "100"
click at [890, 466] on span "تاكيد" at bounding box center [900, 466] width 20 height 18
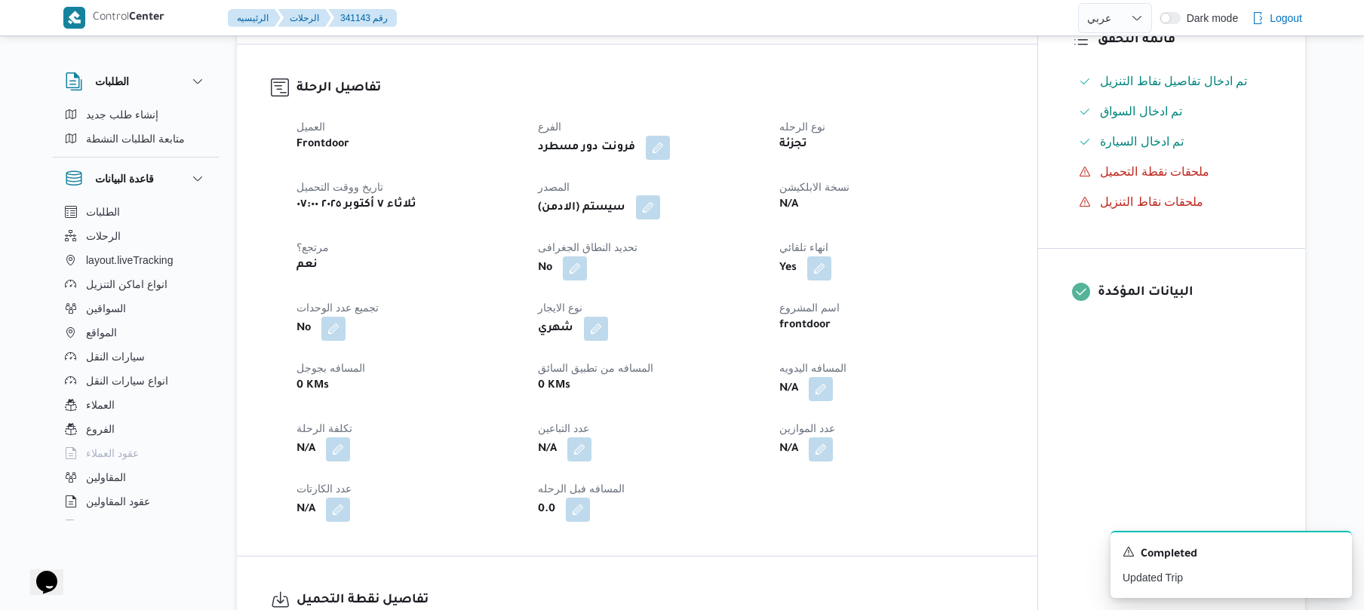
click at [653, 220] on button "button" at bounding box center [648, 207] width 24 height 24
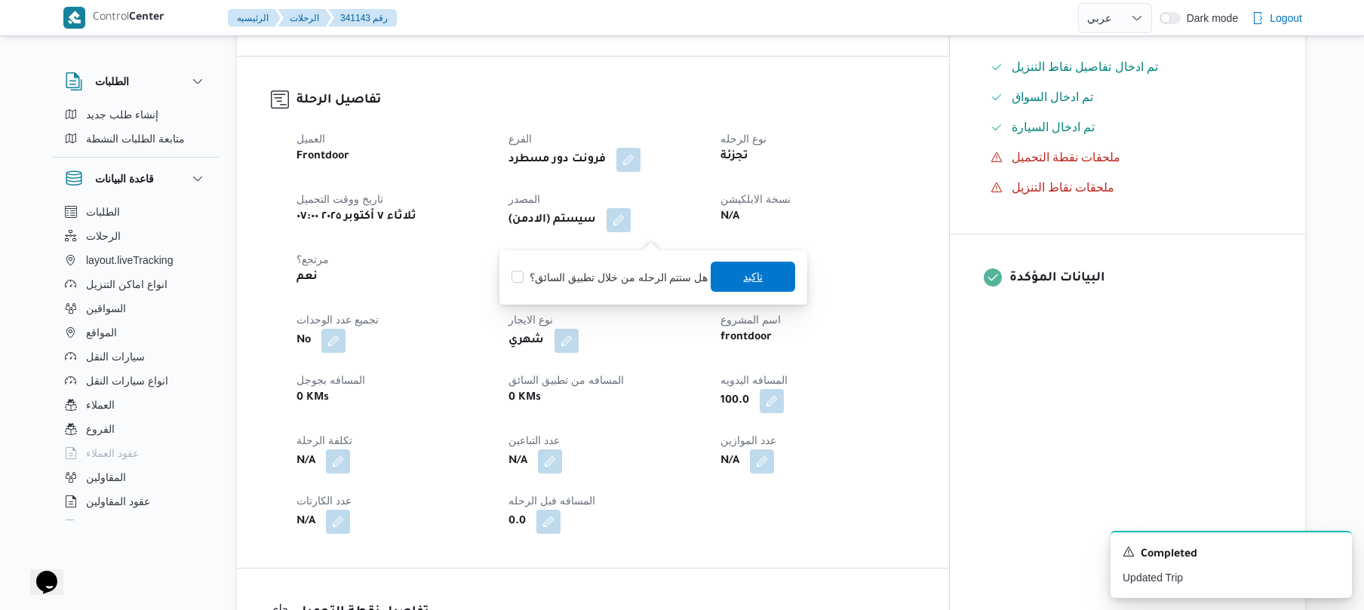
click at [753, 273] on span "تاكيد" at bounding box center [753, 277] width 20 height 18
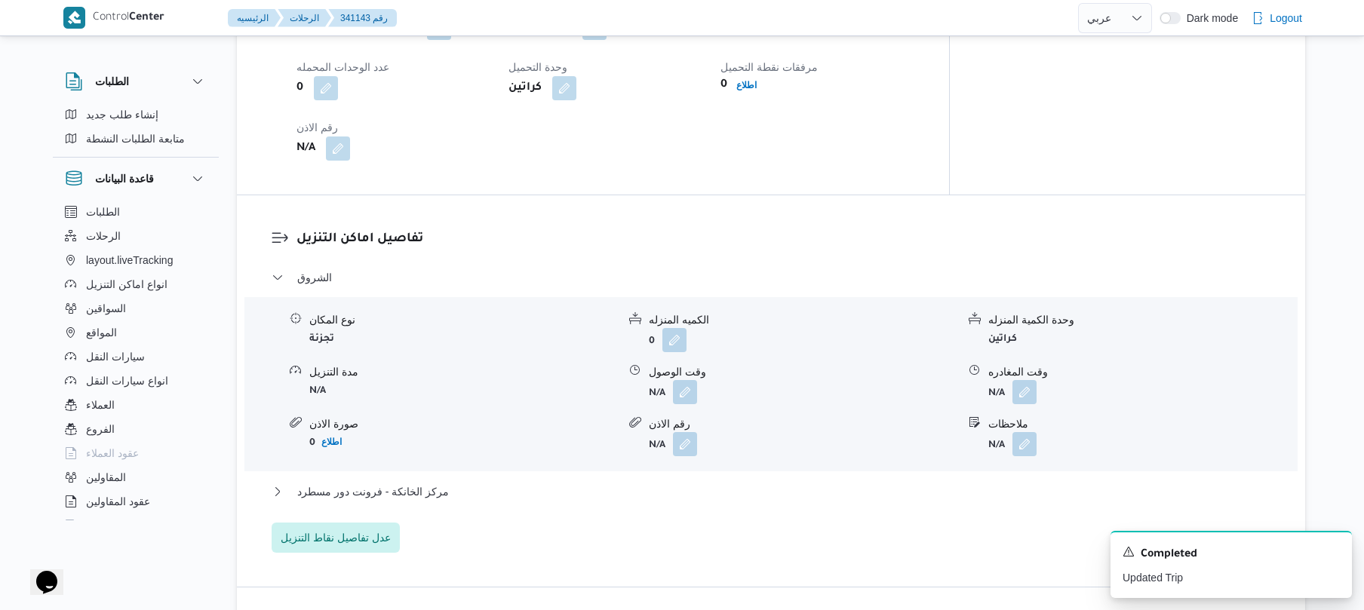
scroll to position [1127, 0]
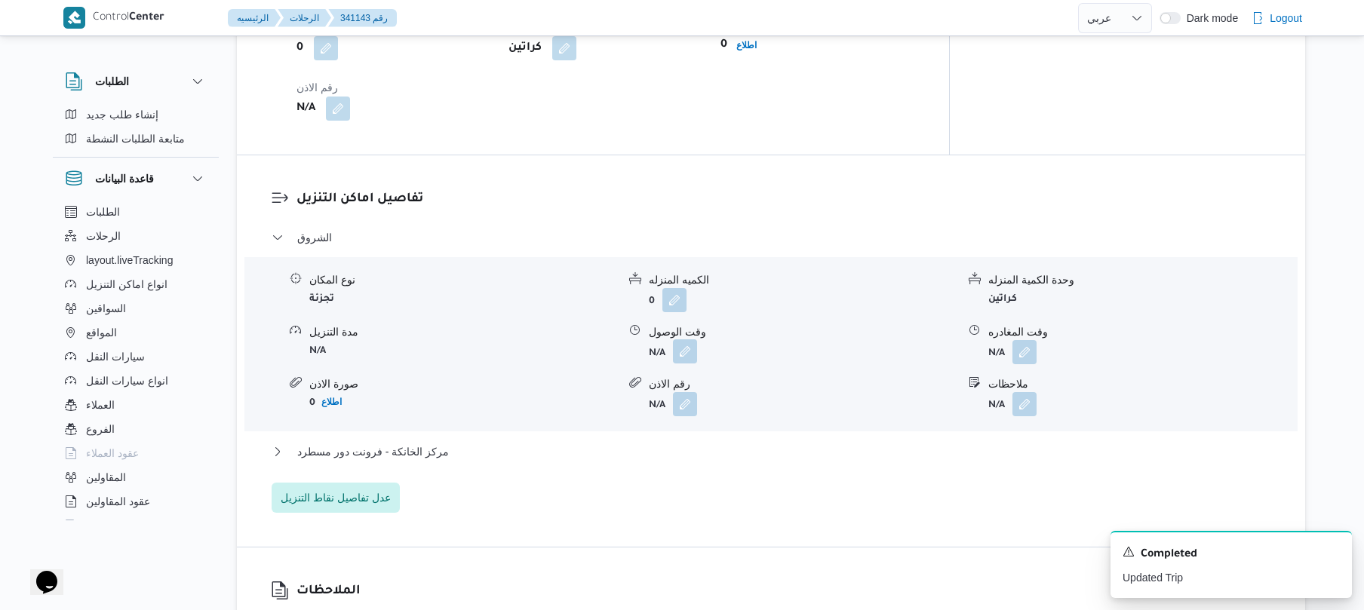
click at [684, 364] on button "button" at bounding box center [685, 352] width 24 height 24
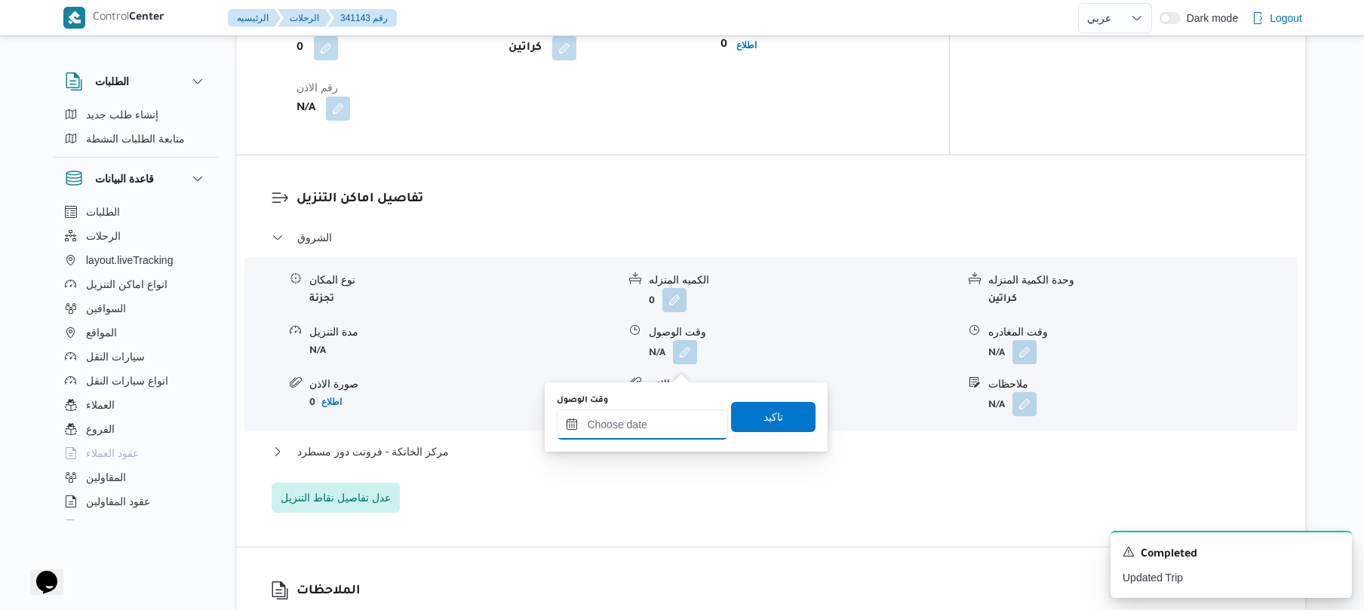
click at [647, 426] on input "وقت الوصول" at bounding box center [642, 425] width 171 height 30
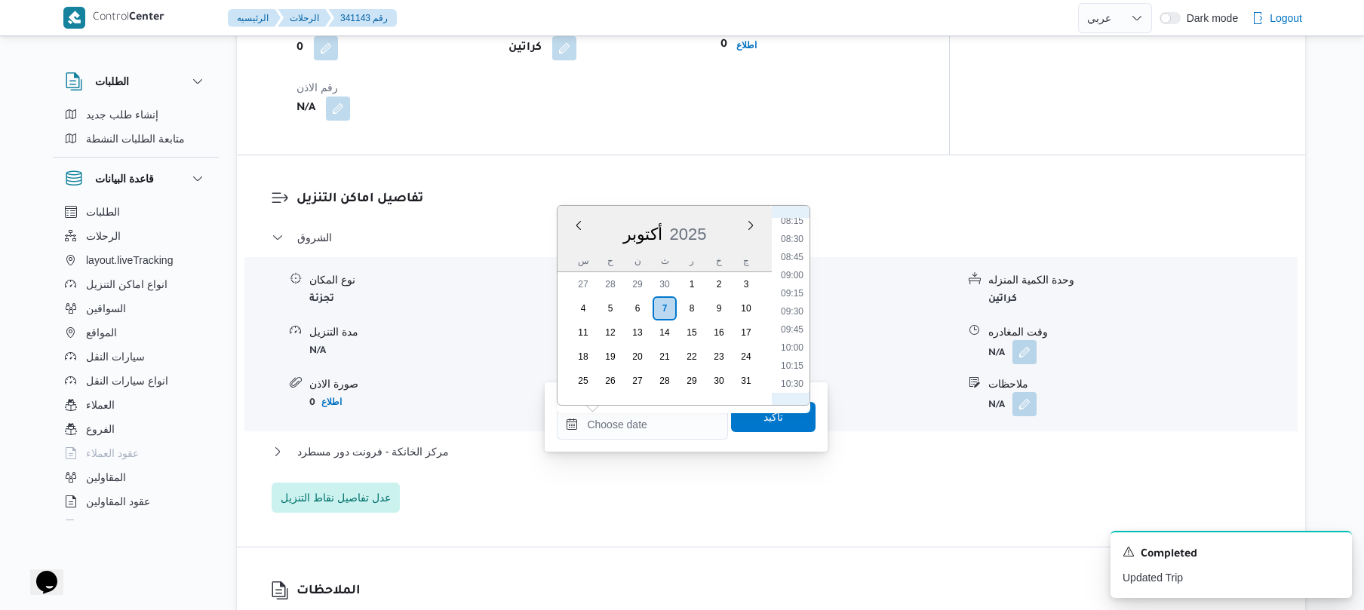
scroll to position [560, 0]
click at [797, 281] on li "08:30" at bounding box center [792, 281] width 35 height 15
type input "٠٧/١٠/٢٠٢٥ ٠٨:٣٠"
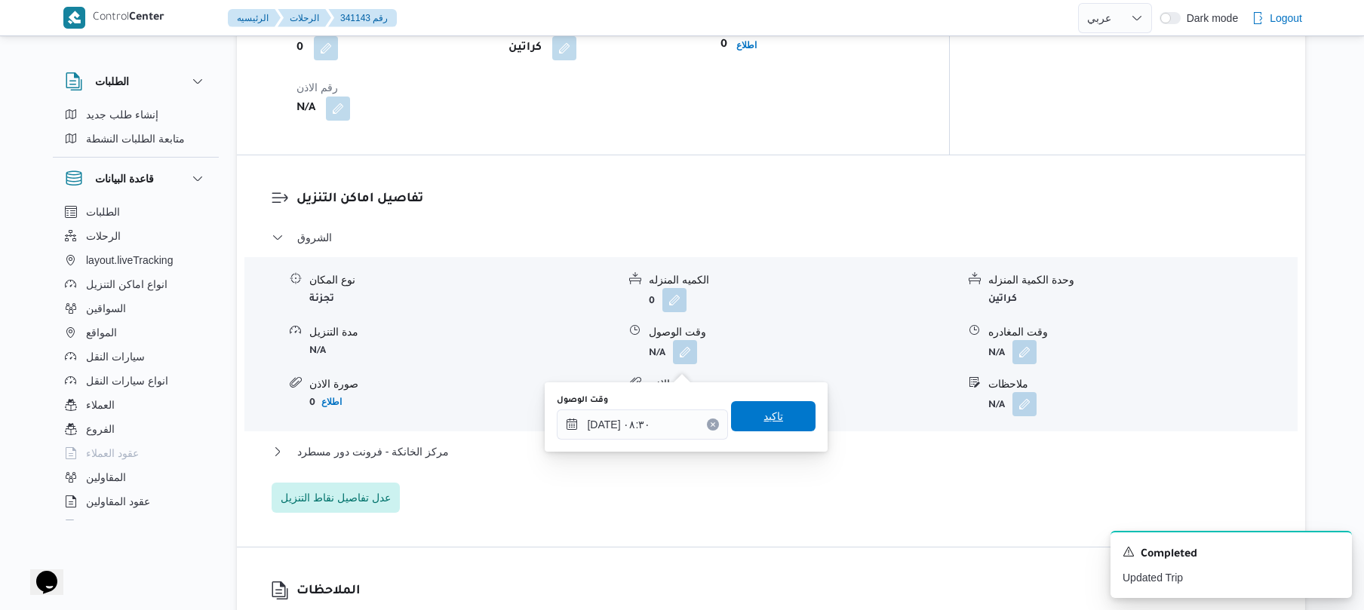
click at [764, 414] on span "تاكيد" at bounding box center [774, 416] width 20 height 18
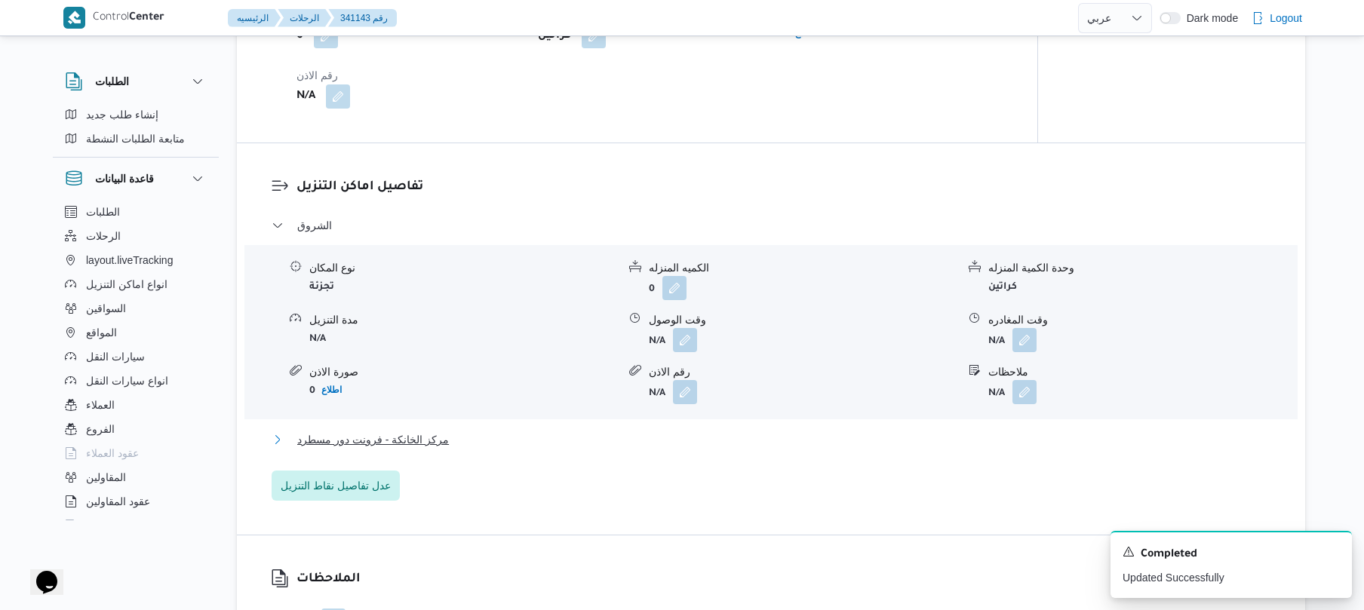
click at [667, 449] on button "مركز الخانكة - فرونت دور مسطرد" at bounding box center [772, 440] width 1000 height 18
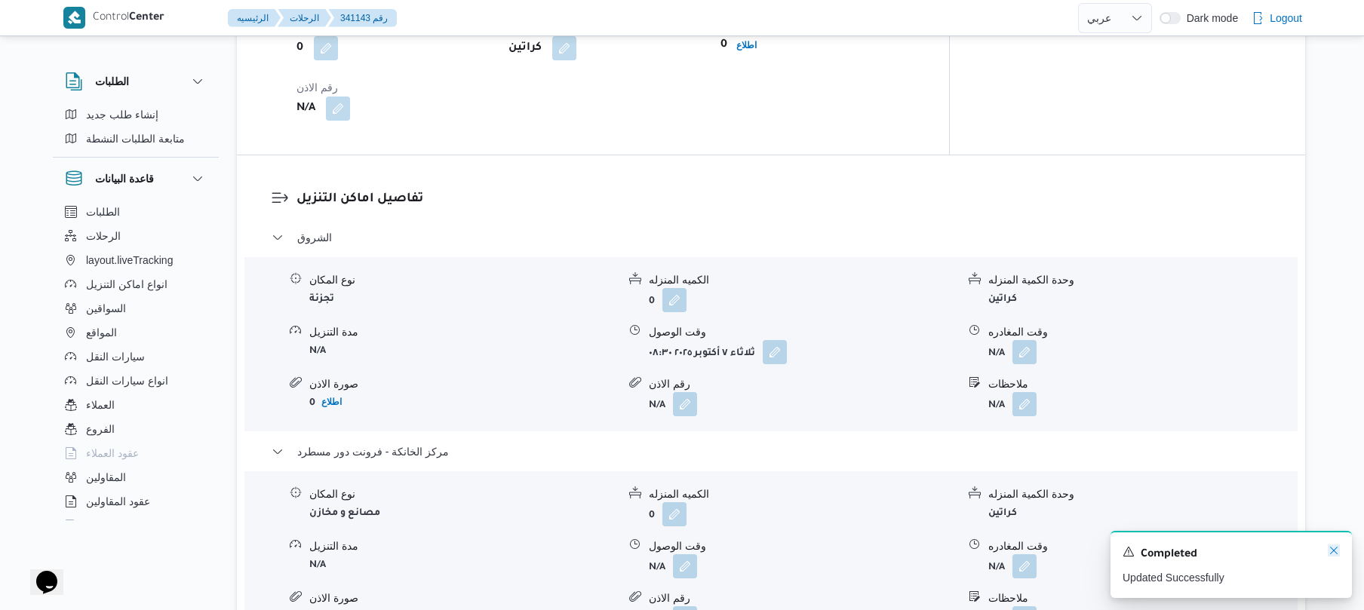
click at [1331, 550] on icon "Dismiss toast" at bounding box center [1334, 551] width 12 height 12
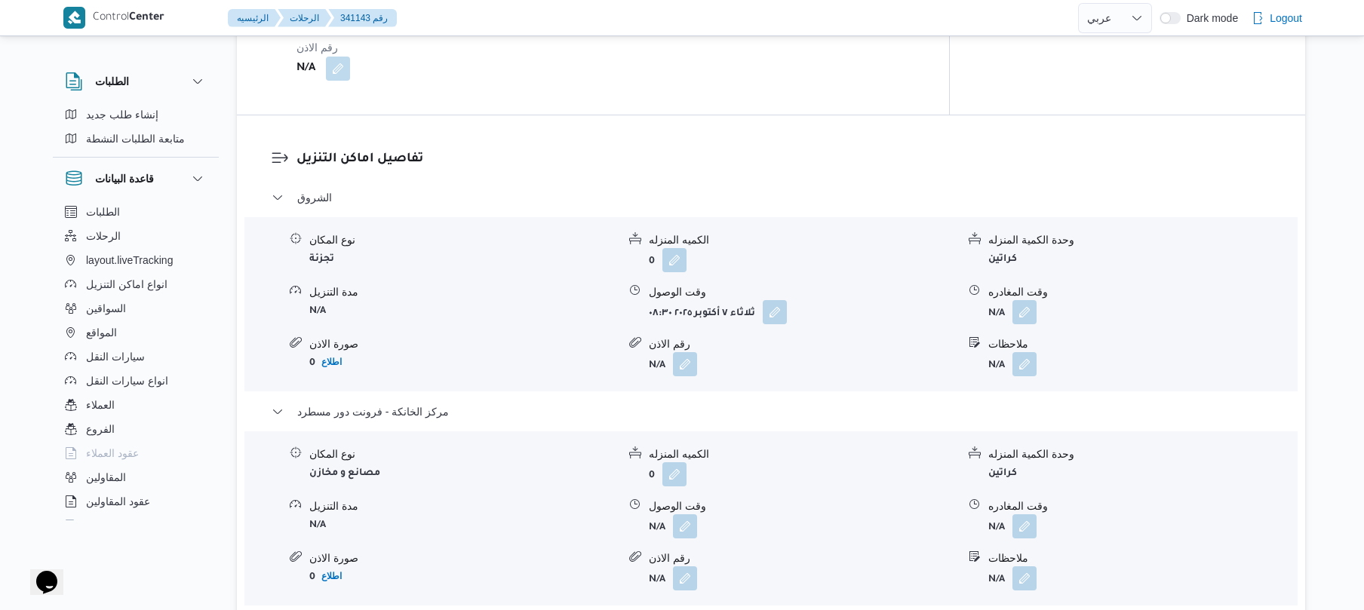
scroll to position [1207, 0]
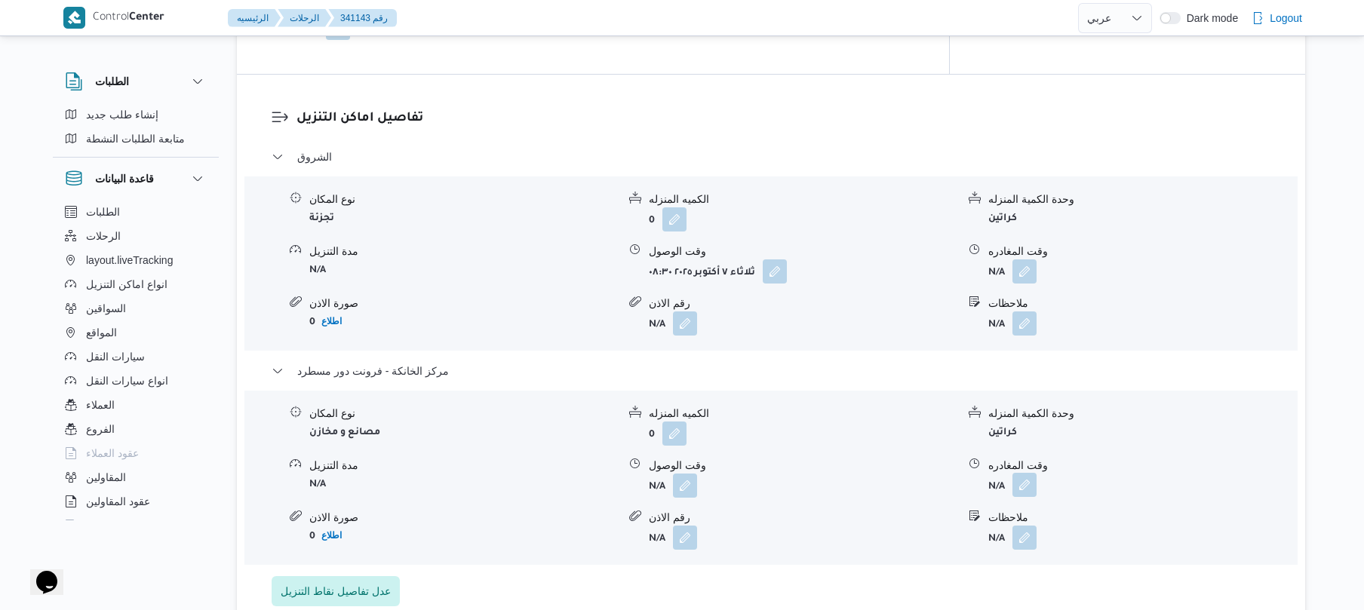
click at [1021, 486] on button "button" at bounding box center [1025, 485] width 24 height 24
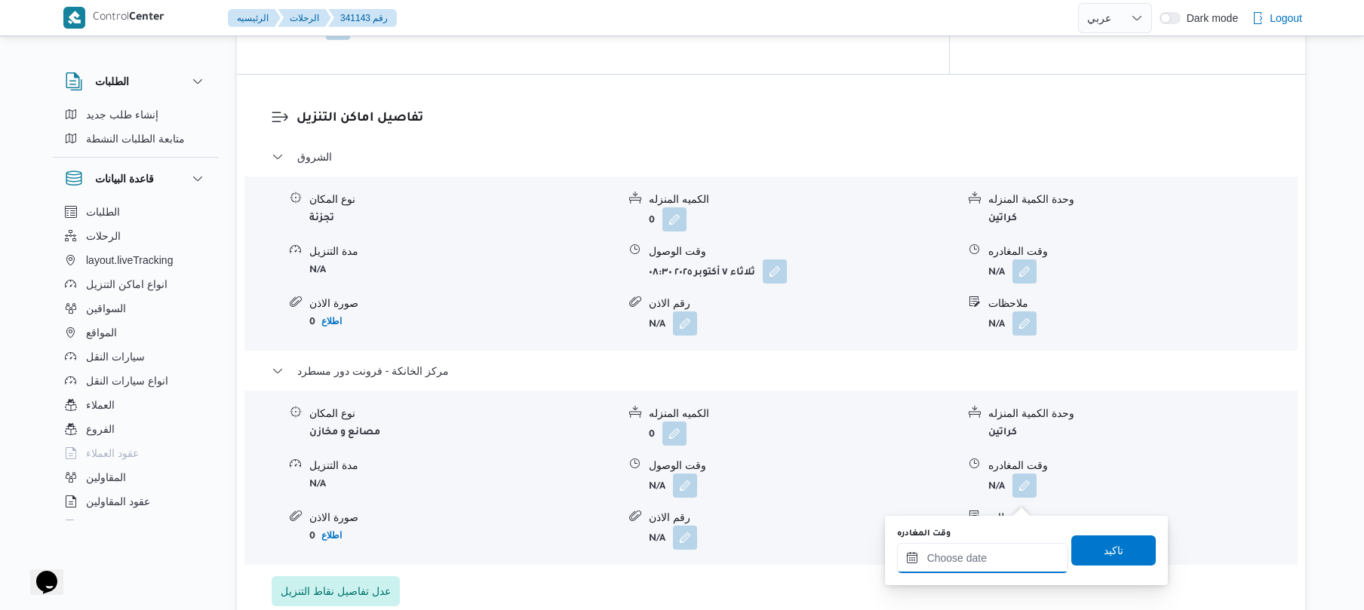
click at [993, 559] on input "وقت المغادره" at bounding box center [982, 558] width 171 height 30
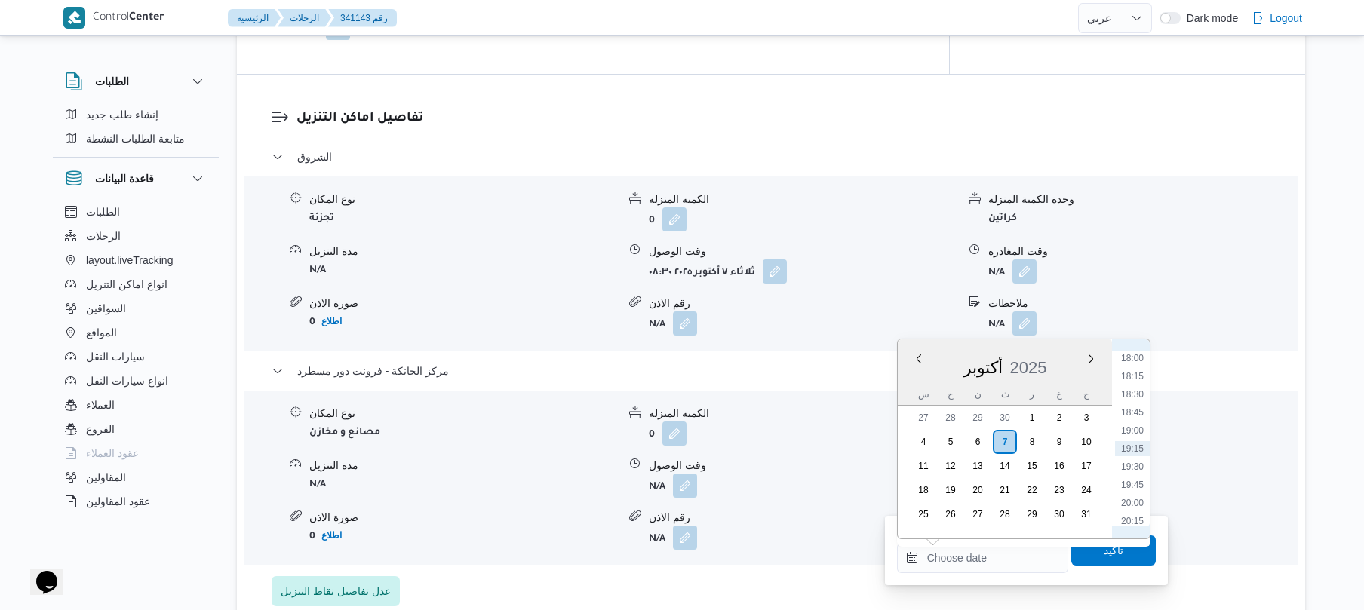
scroll to position [1156, 0]
click at [1138, 429] on li "17:00" at bounding box center [1132, 434] width 35 height 15
type input "٠٧/١٠/٢٠٢٥ ١٧:٠٠"
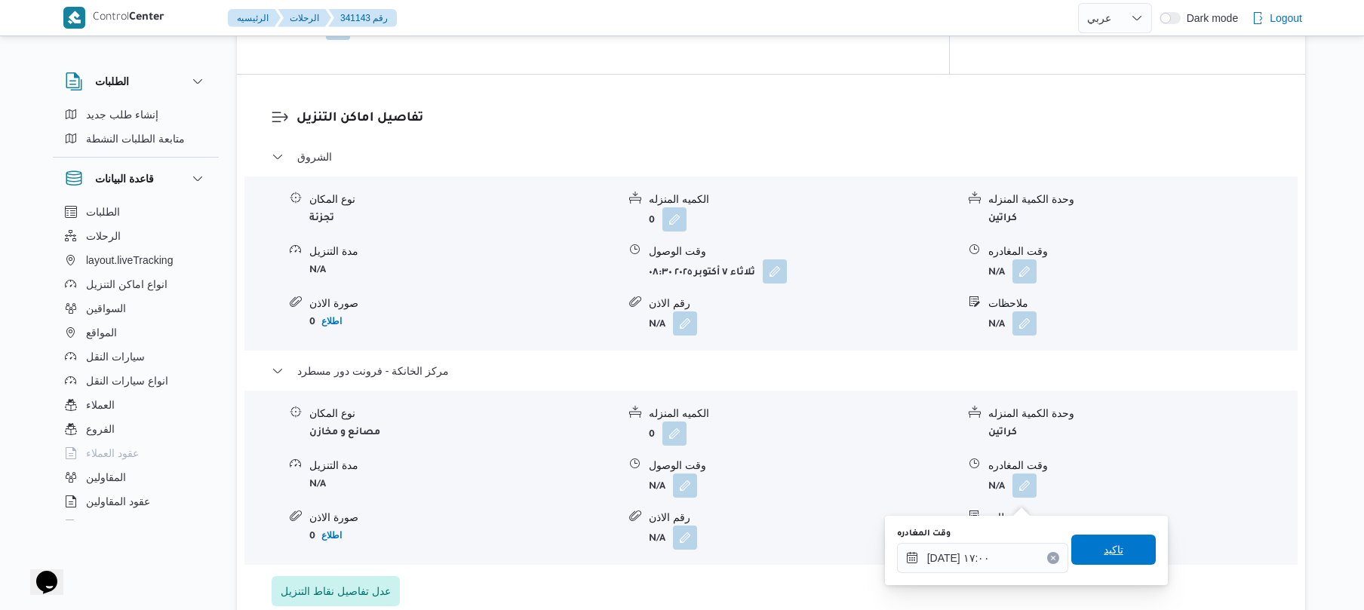
click at [1093, 550] on span "تاكيد" at bounding box center [1114, 550] width 85 height 30
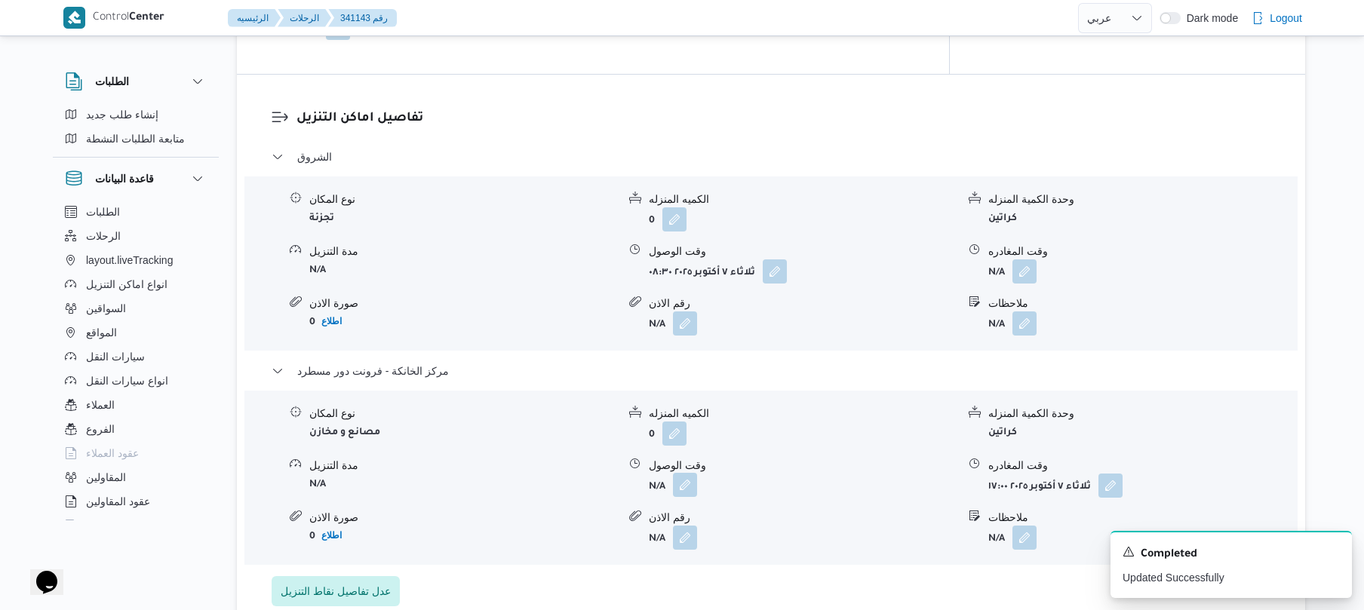
click at [693, 497] on button "button" at bounding box center [685, 485] width 24 height 24
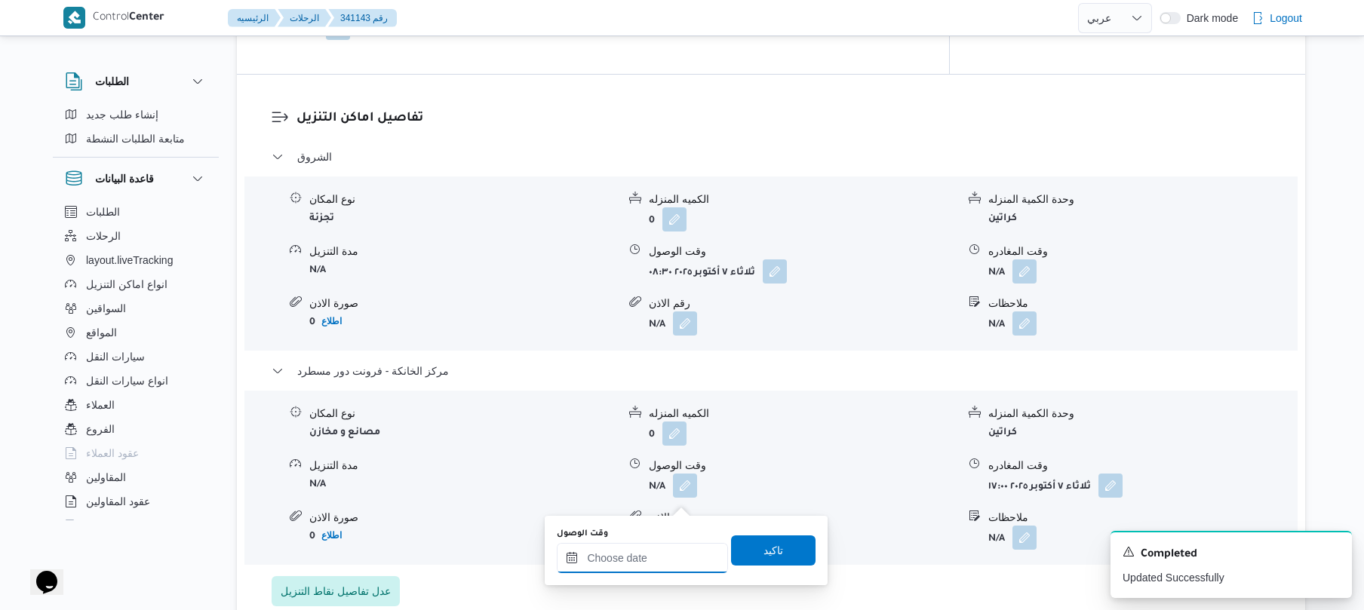
click at [671, 567] on input "وقت الوصول" at bounding box center [642, 558] width 171 height 30
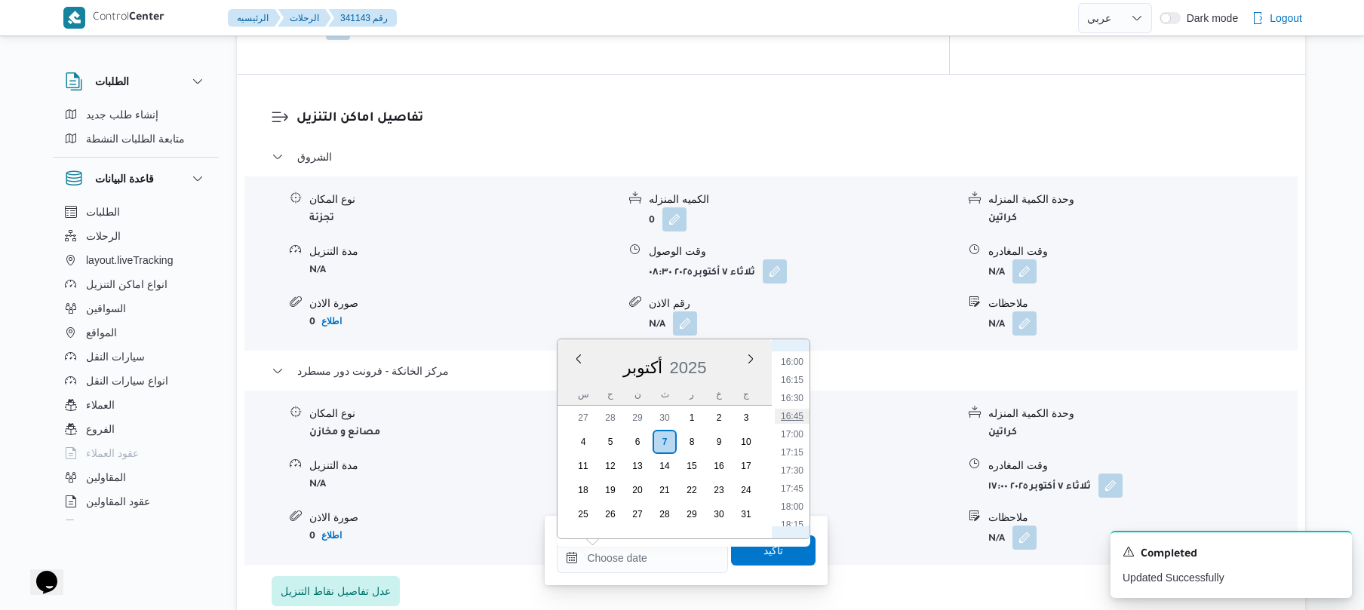
click at [803, 414] on li "16:45" at bounding box center [792, 416] width 35 height 15
type input "٠٧/١٠/٢٠٢٥ ١٦:٤٥"
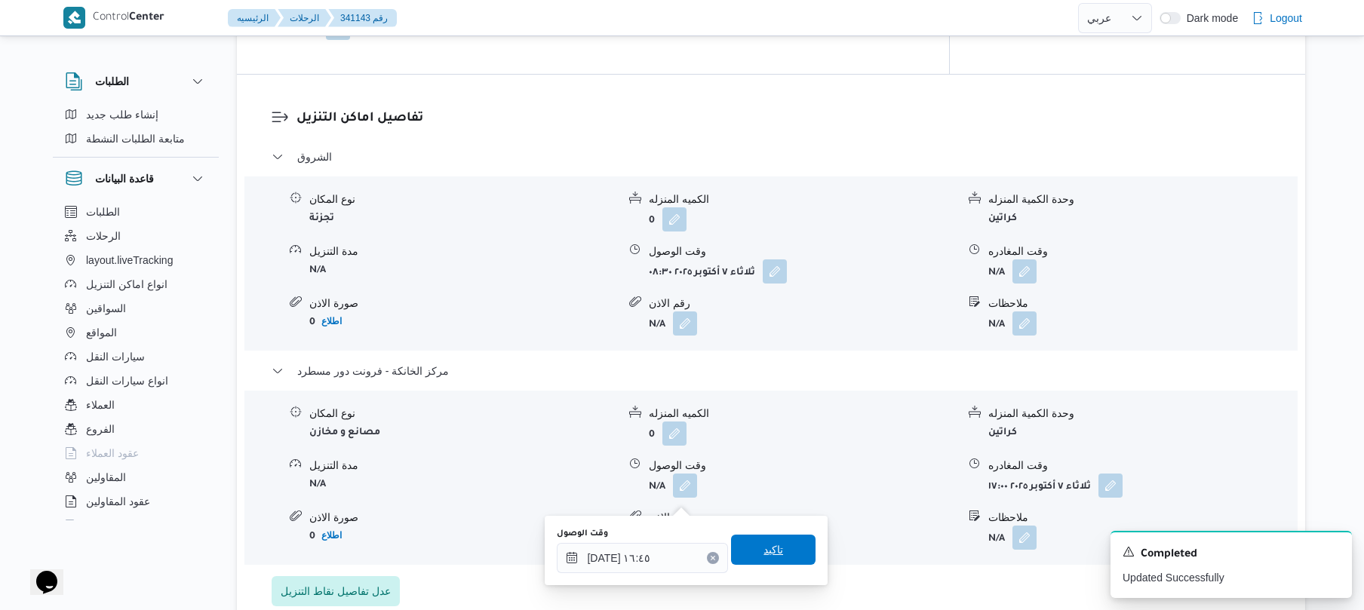
click at [764, 557] on span "تاكيد" at bounding box center [774, 550] width 20 height 18
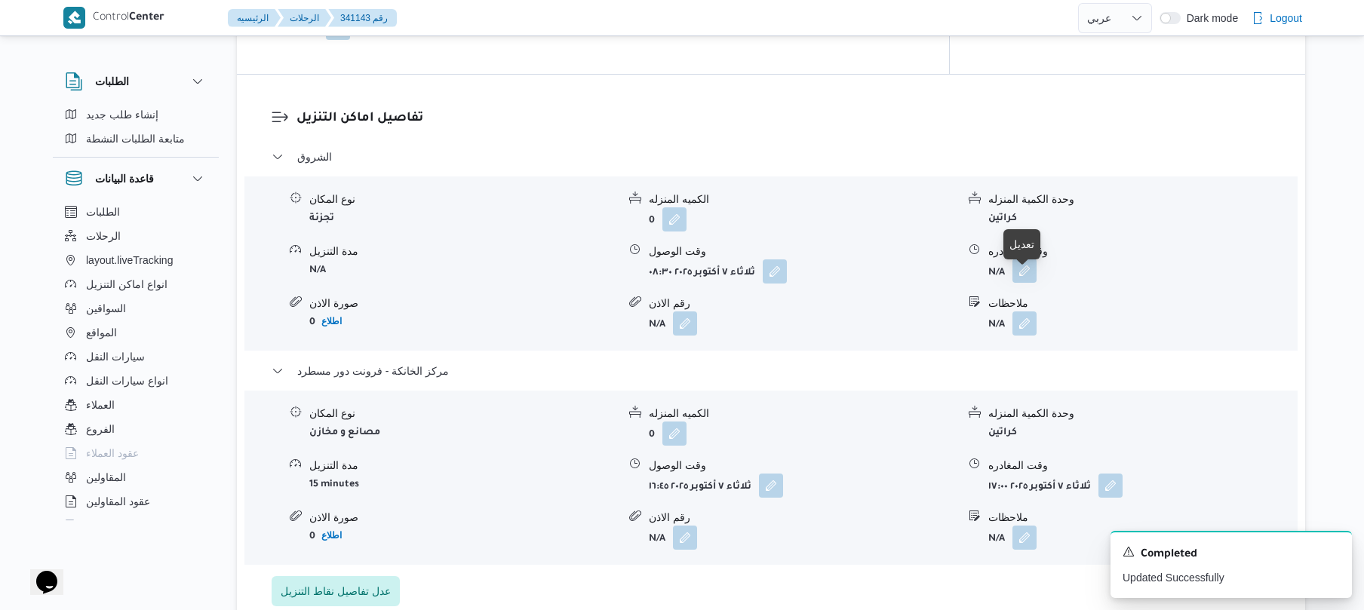
click at [1022, 281] on button "button" at bounding box center [1025, 271] width 24 height 24
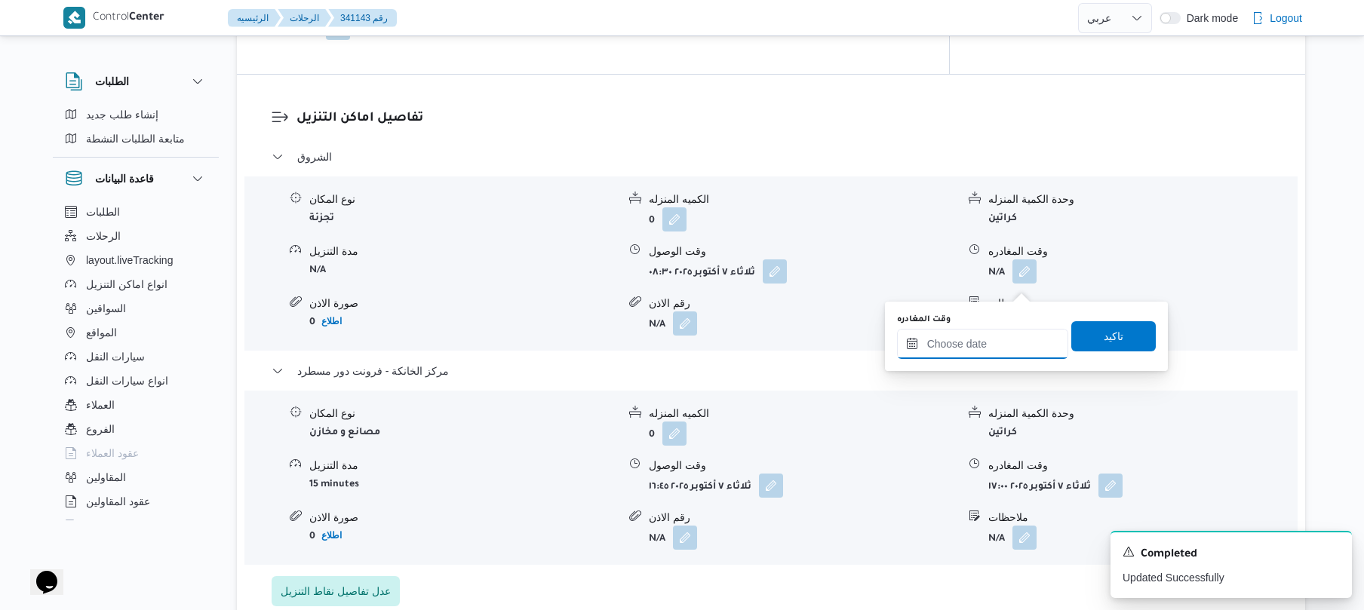
click at [963, 339] on input "وقت المغادره" at bounding box center [982, 344] width 171 height 30
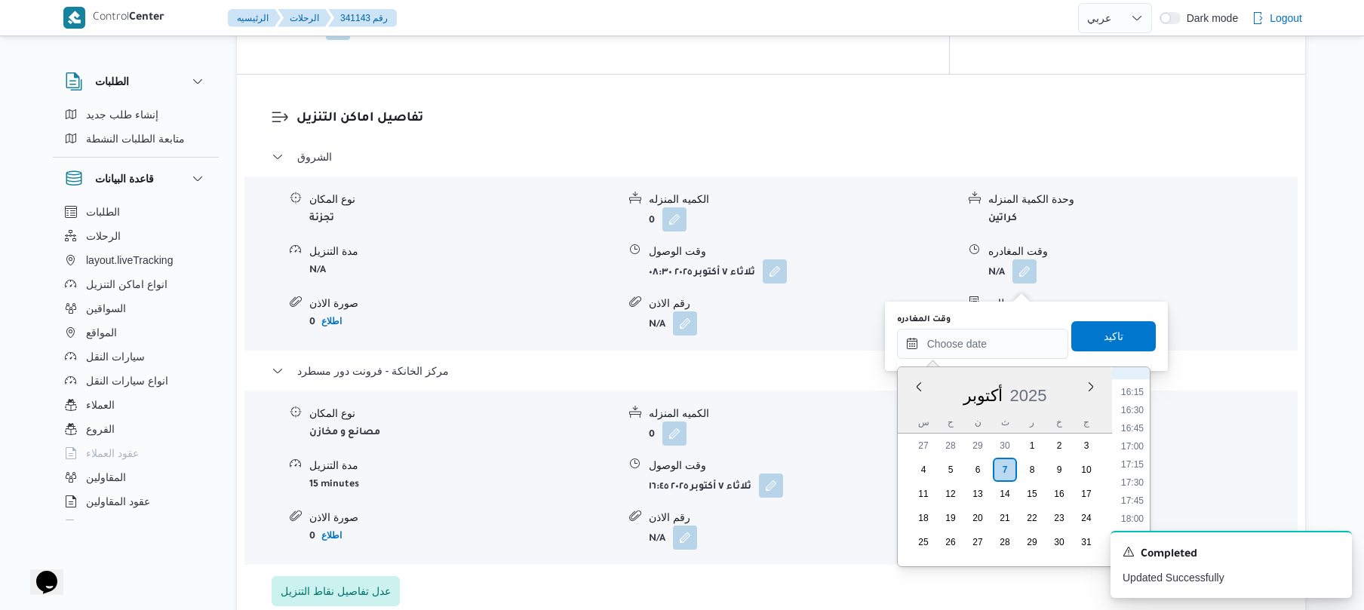
scroll to position [1157, 0]
click at [1141, 391] on li "16:00" at bounding box center [1132, 389] width 35 height 15
type input "٠٧/١٠/٢٠٢٥ ١٦:٠٠"
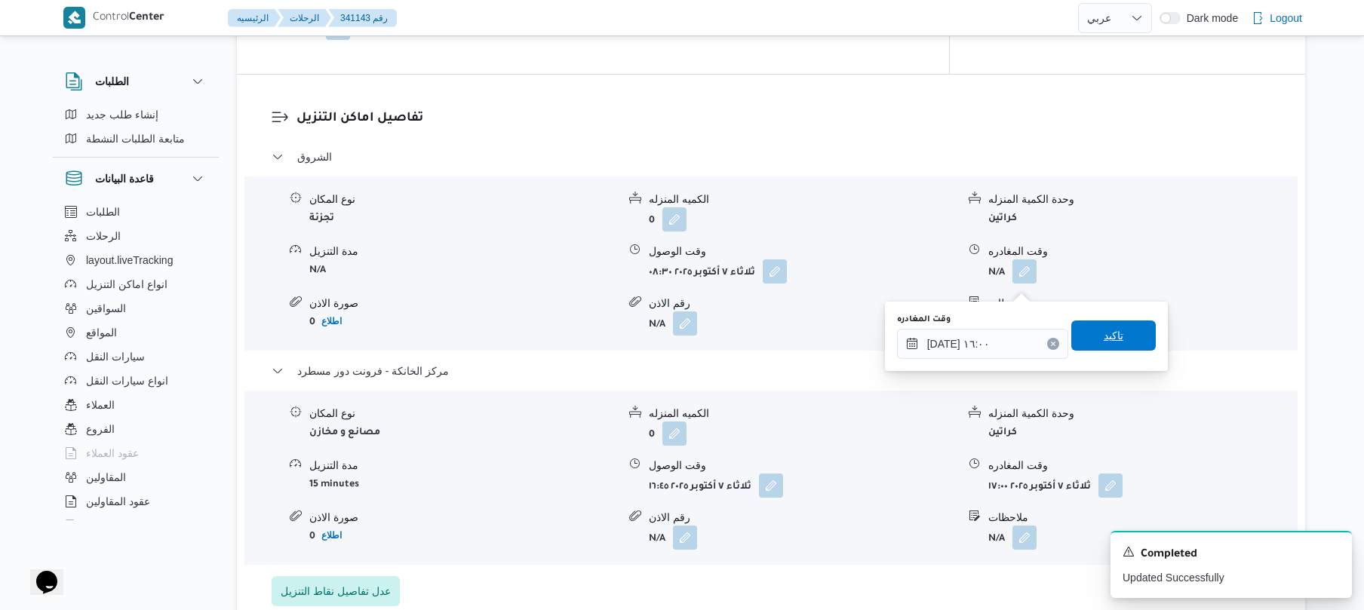
click at [1108, 339] on span "تاكيد" at bounding box center [1114, 336] width 20 height 18
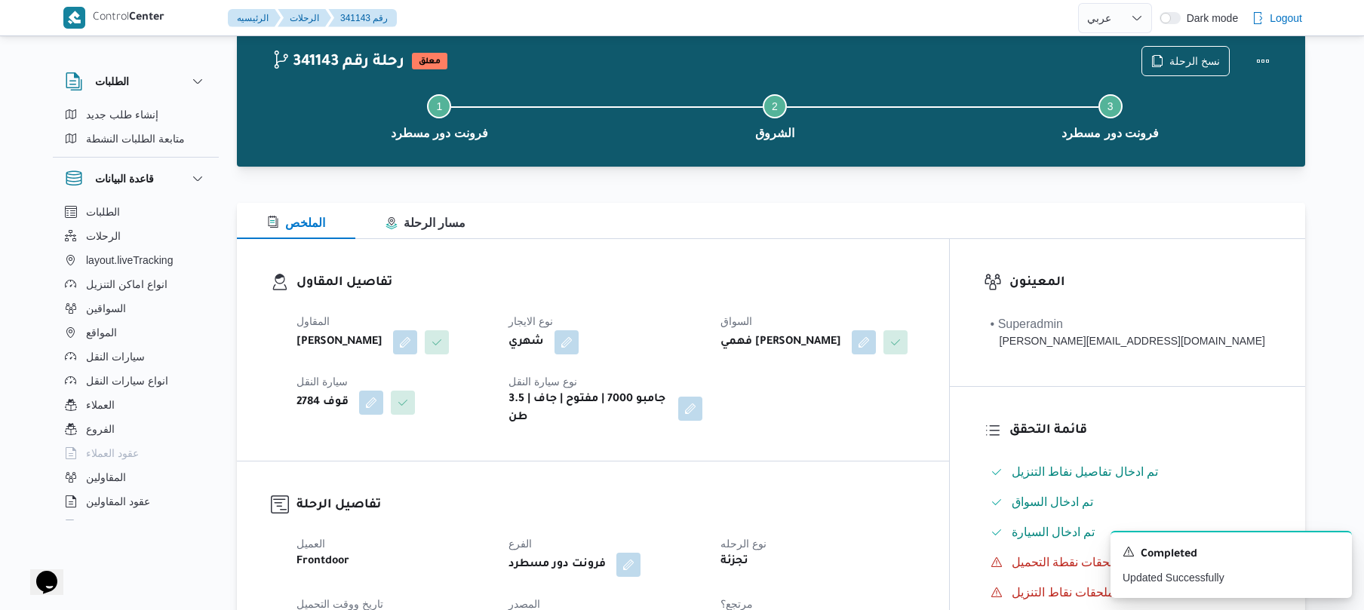
scroll to position [0, 0]
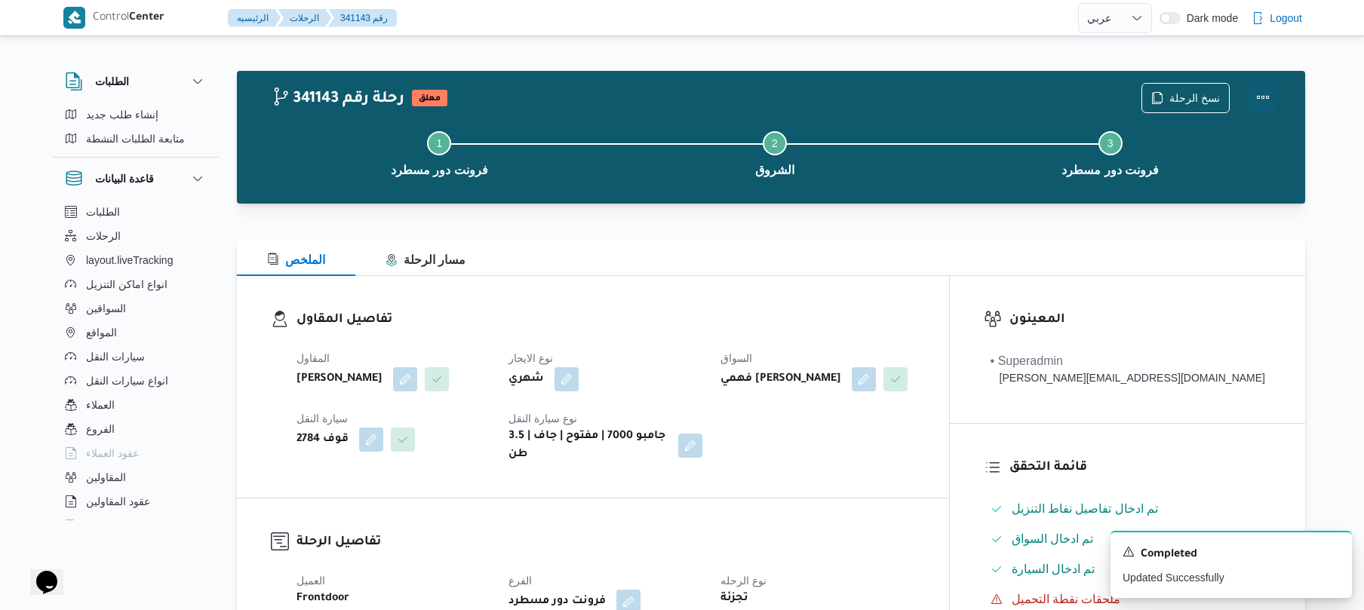
click at [1259, 95] on button "Actions" at bounding box center [1263, 97] width 30 height 30
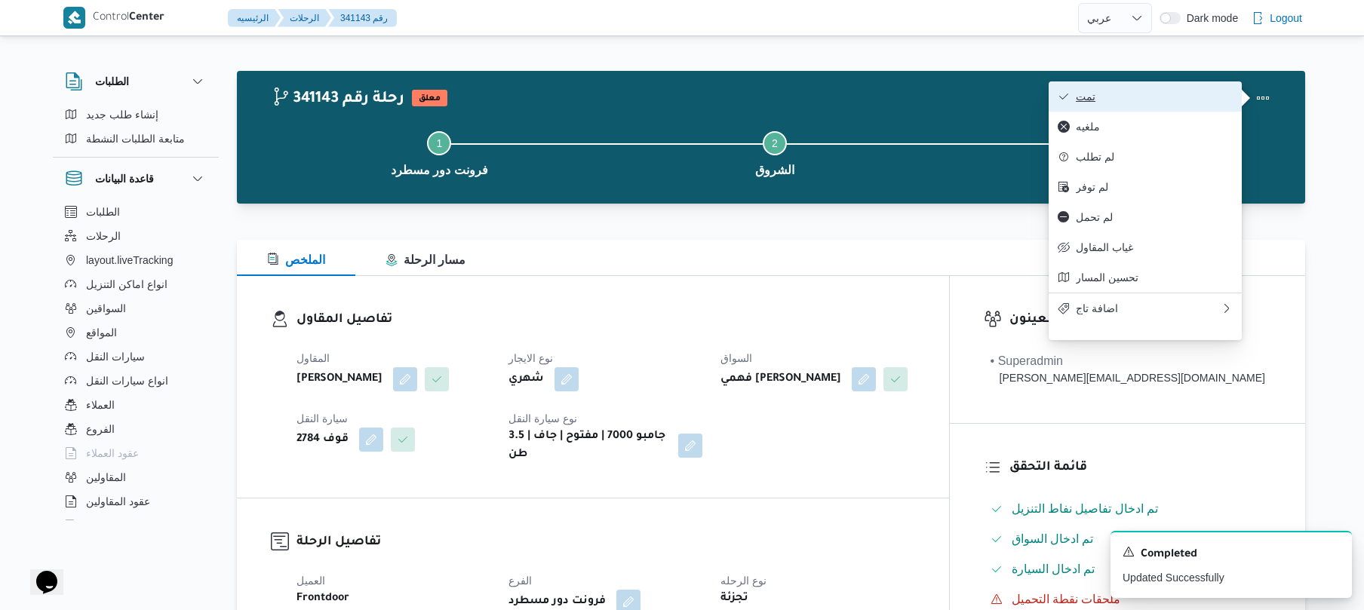
click at [1188, 97] on span "تمت" at bounding box center [1154, 97] width 157 height 12
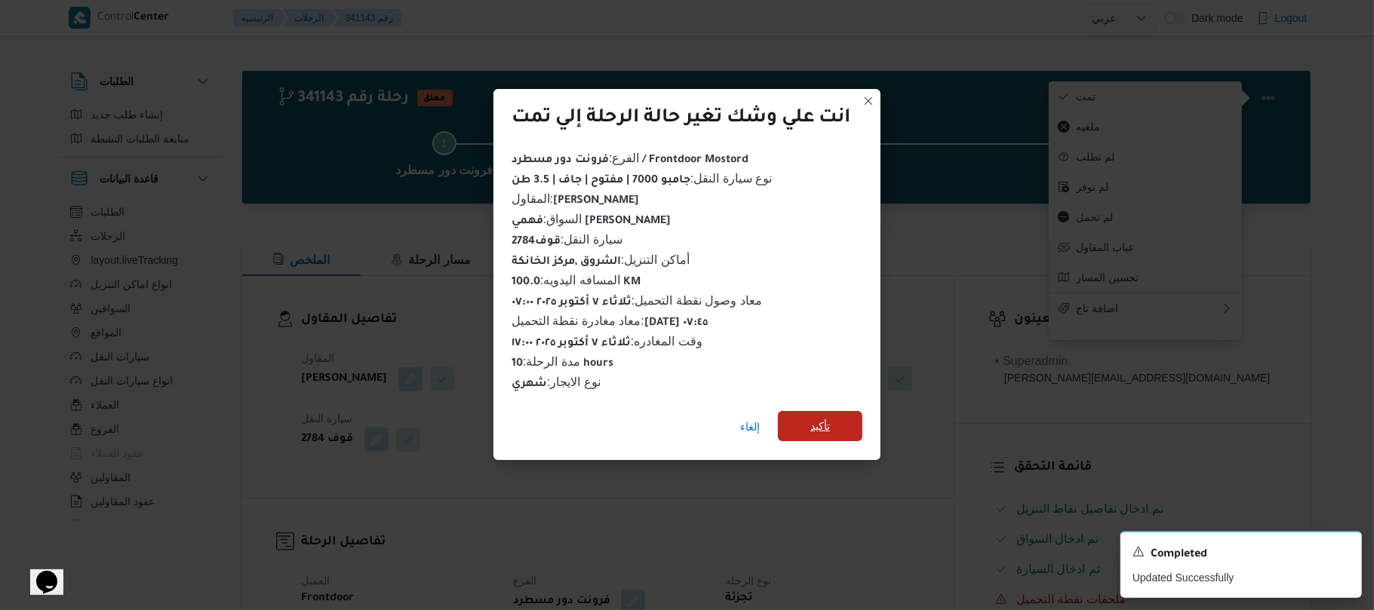
click at [841, 411] on span "تأكيد" at bounding box center [820, 426] width 85 height 30
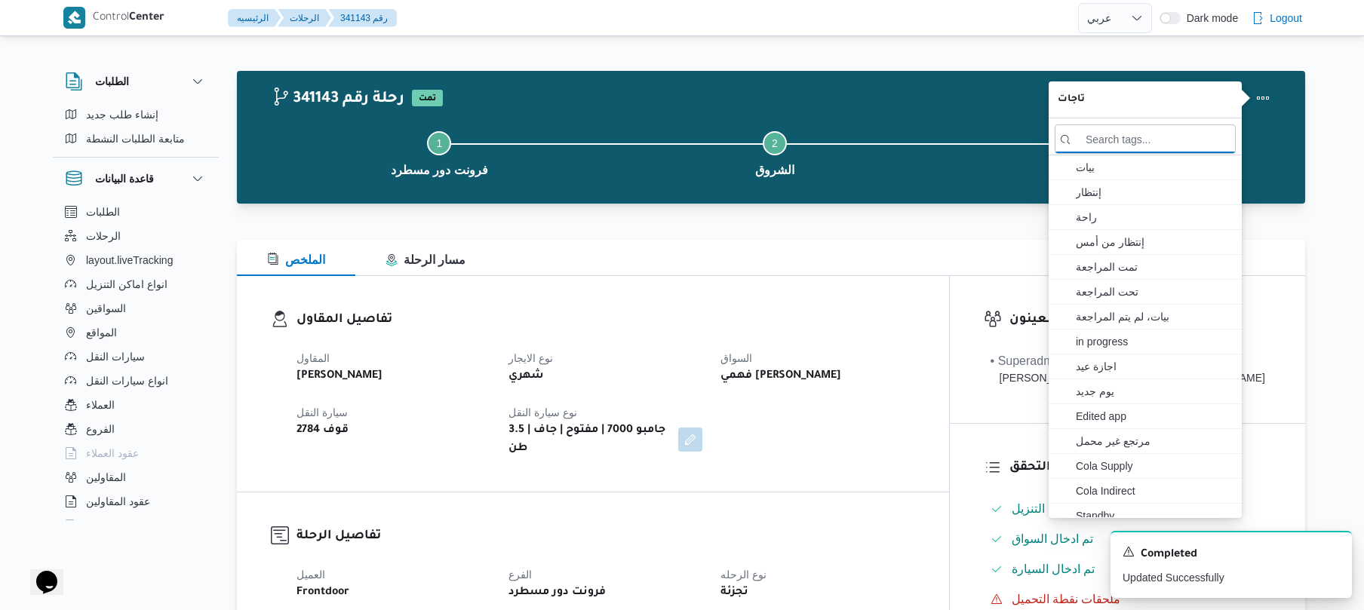
click at [858, 453] on div "المقاول علي عبدالناصر علي بخيت علي نوع الايجار شهري السواق فهمي رفعت فهمي حكيم …" at bounding box center [606, 403] width 637 height 127
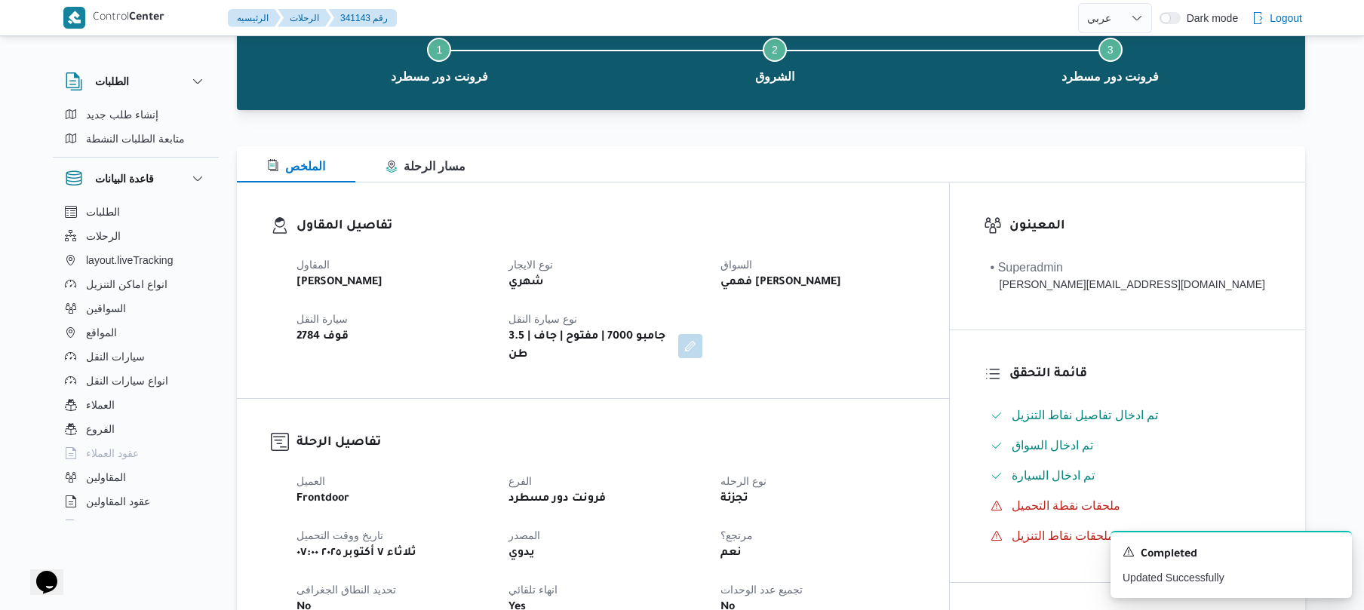
scroll to position [121, 0]
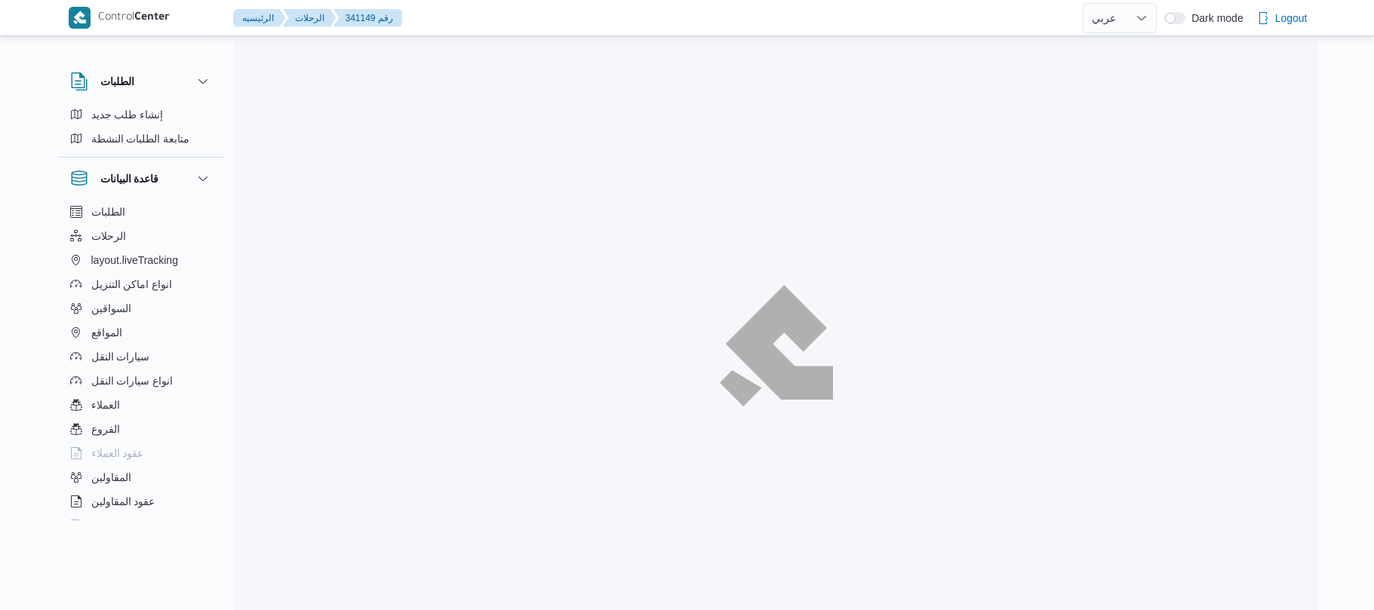
select select "ar"
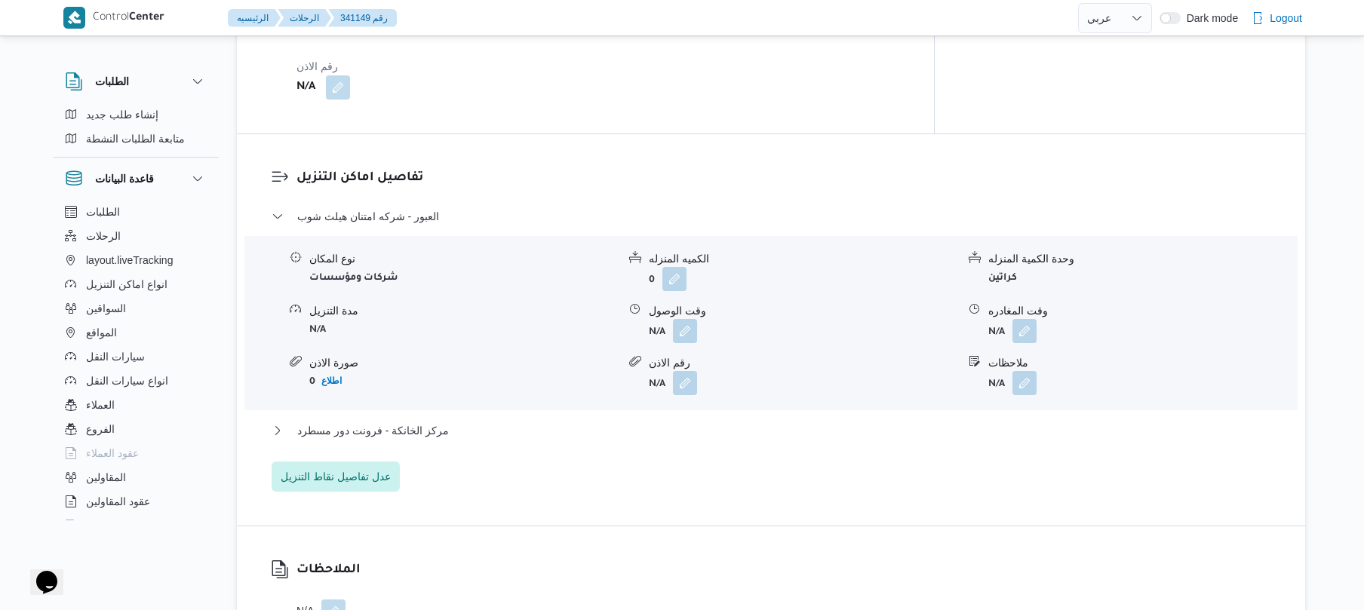
scroll to position [1127, 0]
click at [682, 419] on div "مركز الخانكة - فرونت دور مسطرد" at bounding box center [772, 433] width 1000 height 29
click at [692, 419] on button "مركز الخانكة - فرونت دور مسطرد" at bounding box center [772, 428] width 1000 height 18
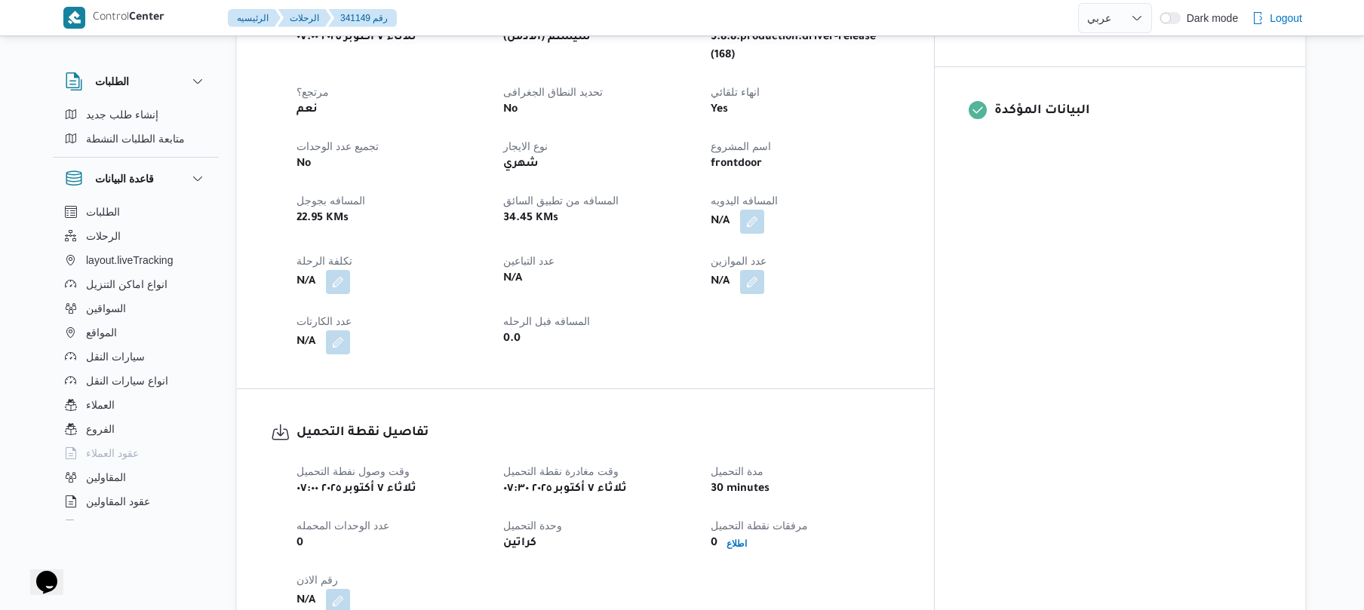
scroll to position [604, 0]
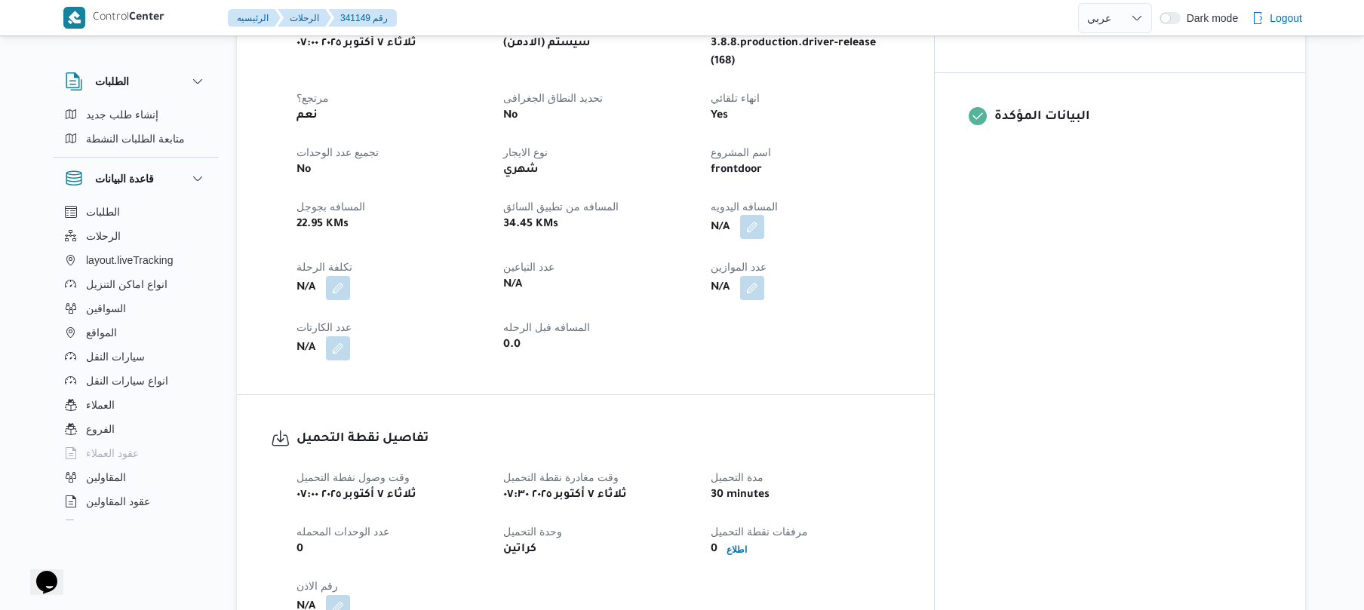
click at [764, 215] on button "button" at bounding box center [752, 227] width 24 height 24
click at [789, 257] on input "المسافه اليدويه" at bounding box center [780, 258] width 150 height 30
type input "70"
click at [874, 254] on span "تاكيد" at bounding box center [900, 250] width 85 height 30
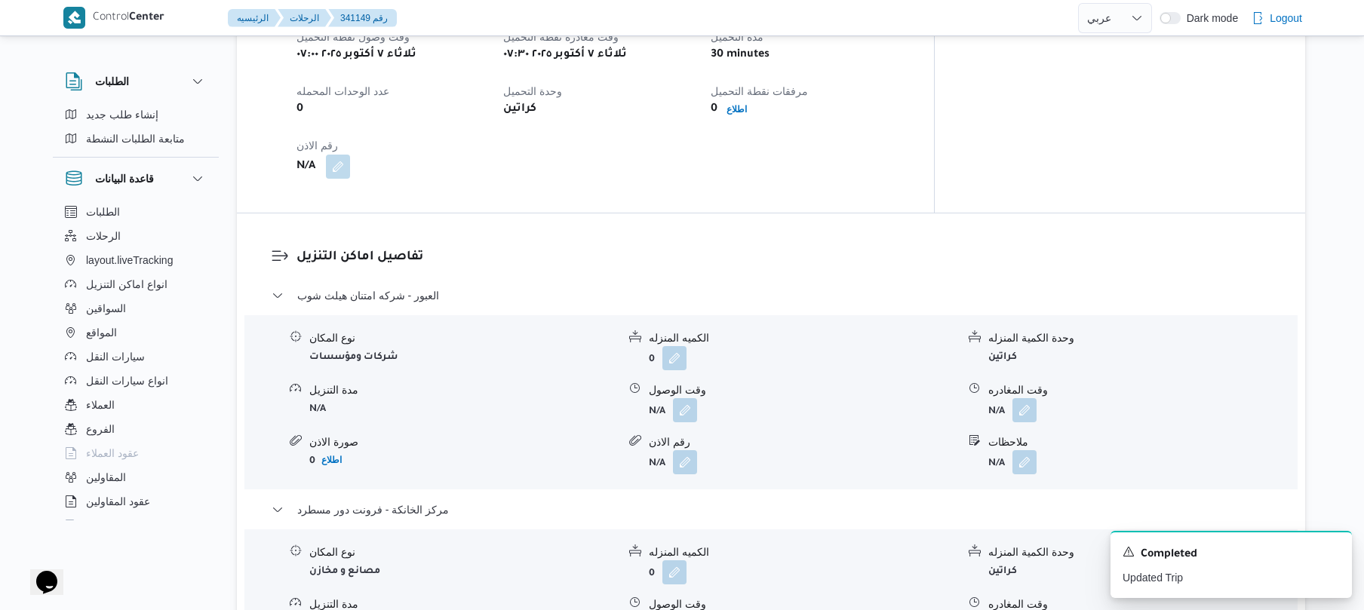
scroll to position [1046, 0]
click at [685, 396] on button "button" at bounding box center [685, 408] width 24 height 24
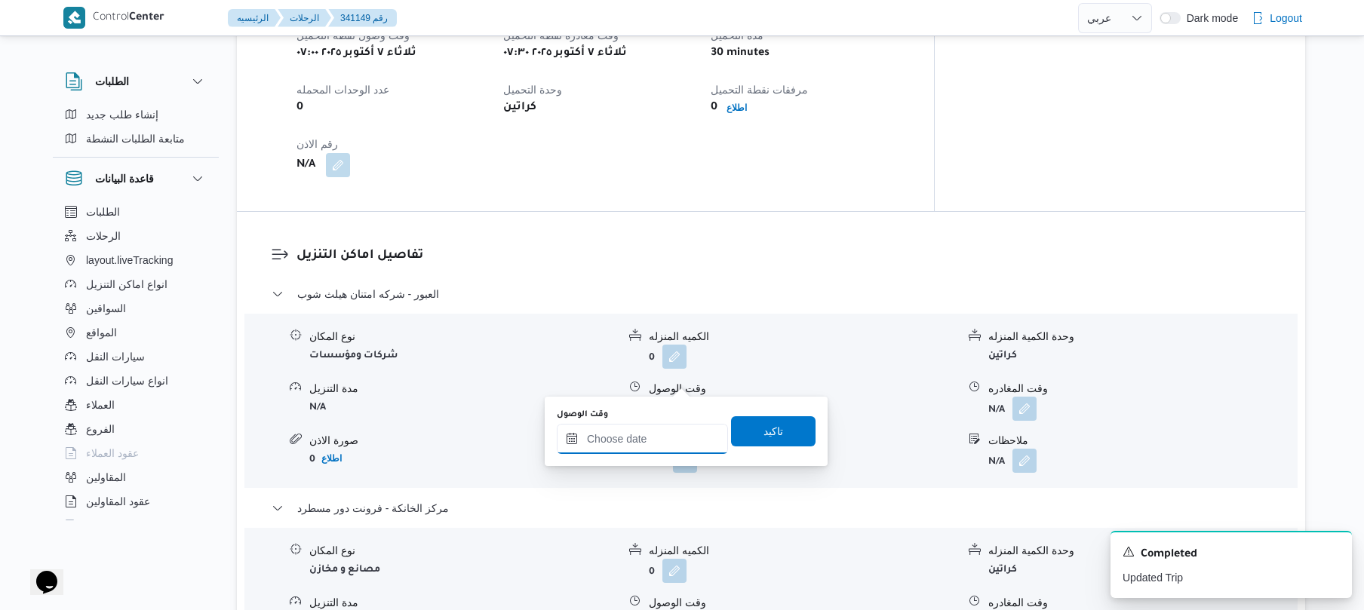
click at [660, 441] on input "وقت الوصول" at bounding box center [642, 439] width 171 height 30
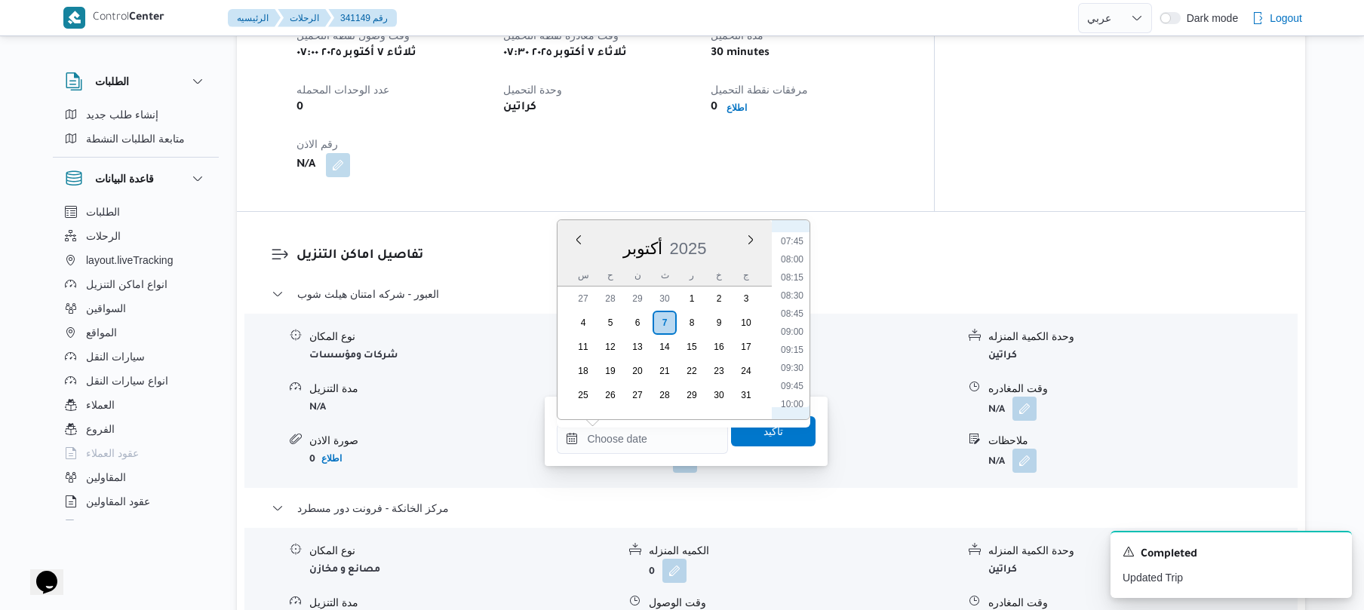
scroll to position [460, 0]
click at [795, 356] on li "08:00" at bounding box center [792, 359] width 35 height 15
type input "[DATE] ٠٨:٠٠"
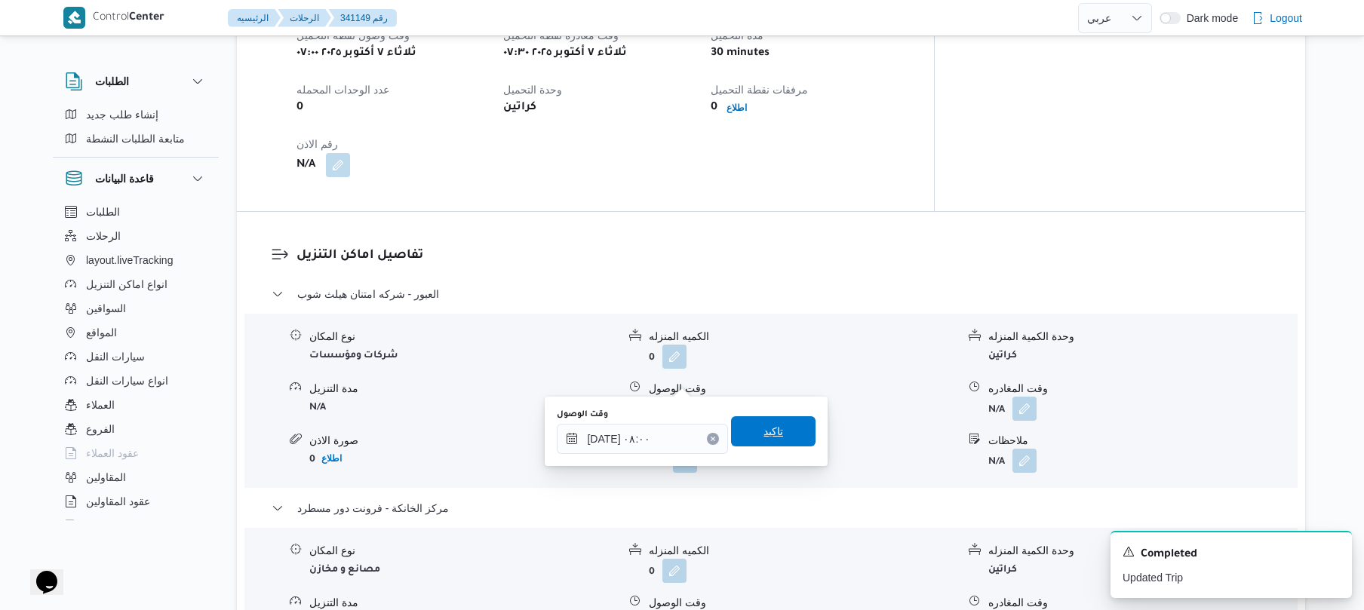
click at [770, 433] on span "تاكيد" at bounding box center [774, 432] width 20 height 18
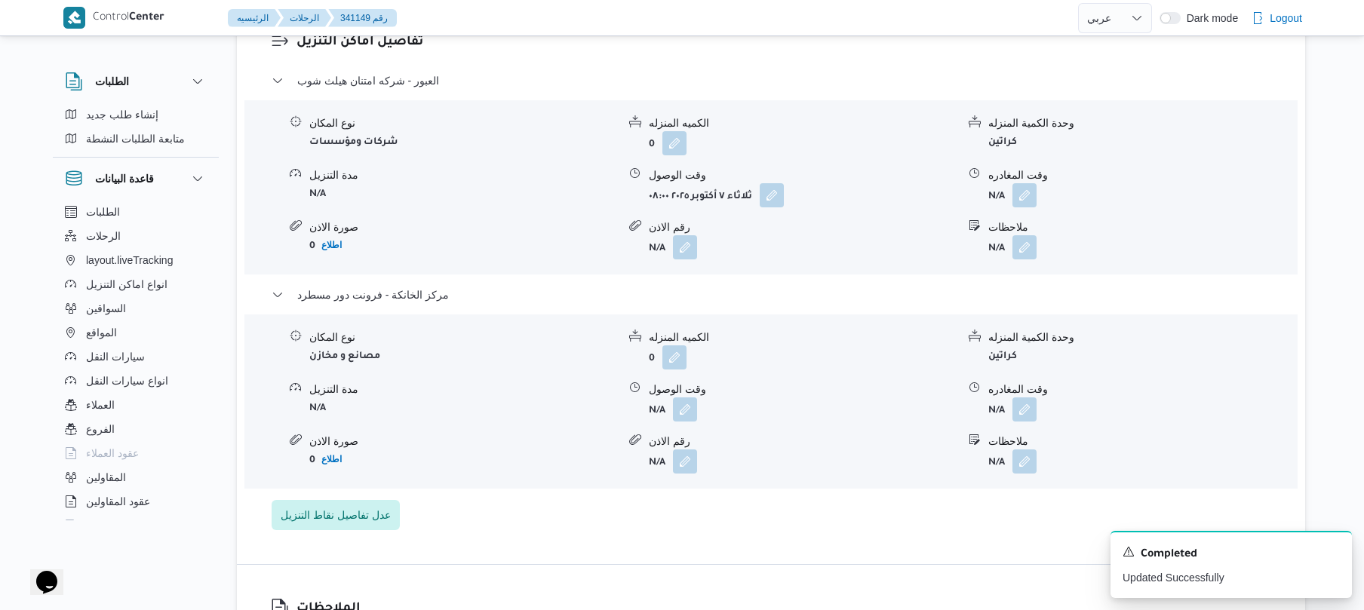
scroll to position [1328, 0]
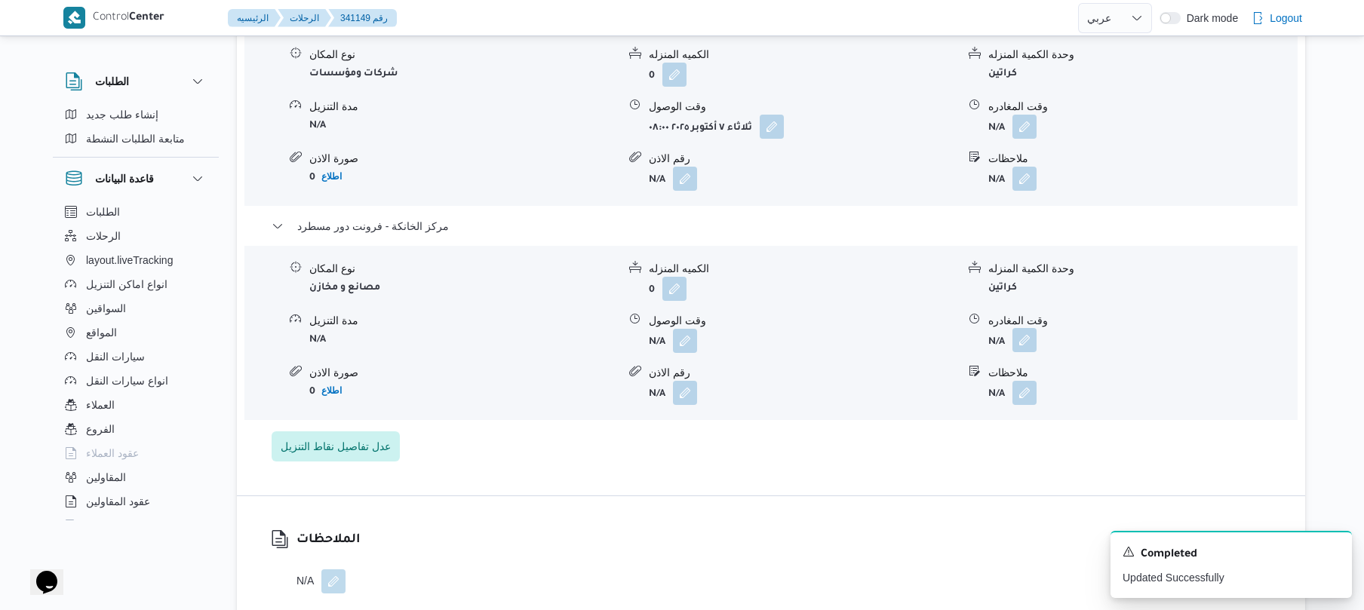
click at [1027, 328] on button "button" at bounding box center [1025, 340] width 24 height 24
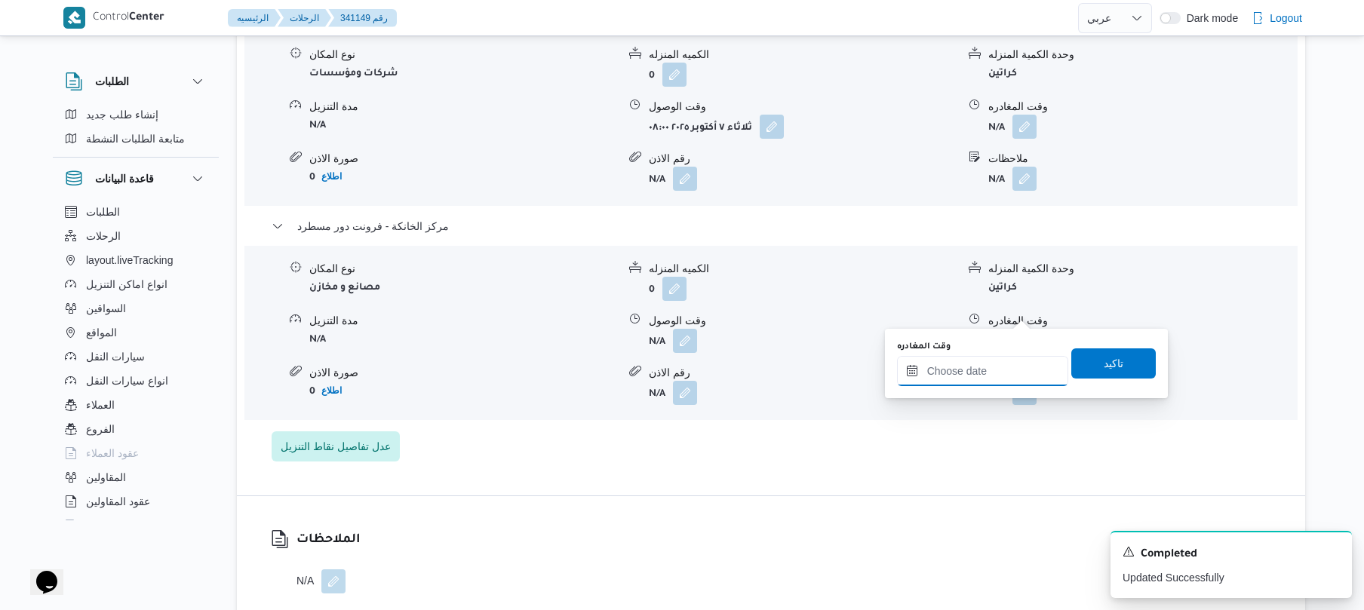
click at [955, 379] on input "وقت المغادره" at bounding box center [982, 371] width 171 height 30
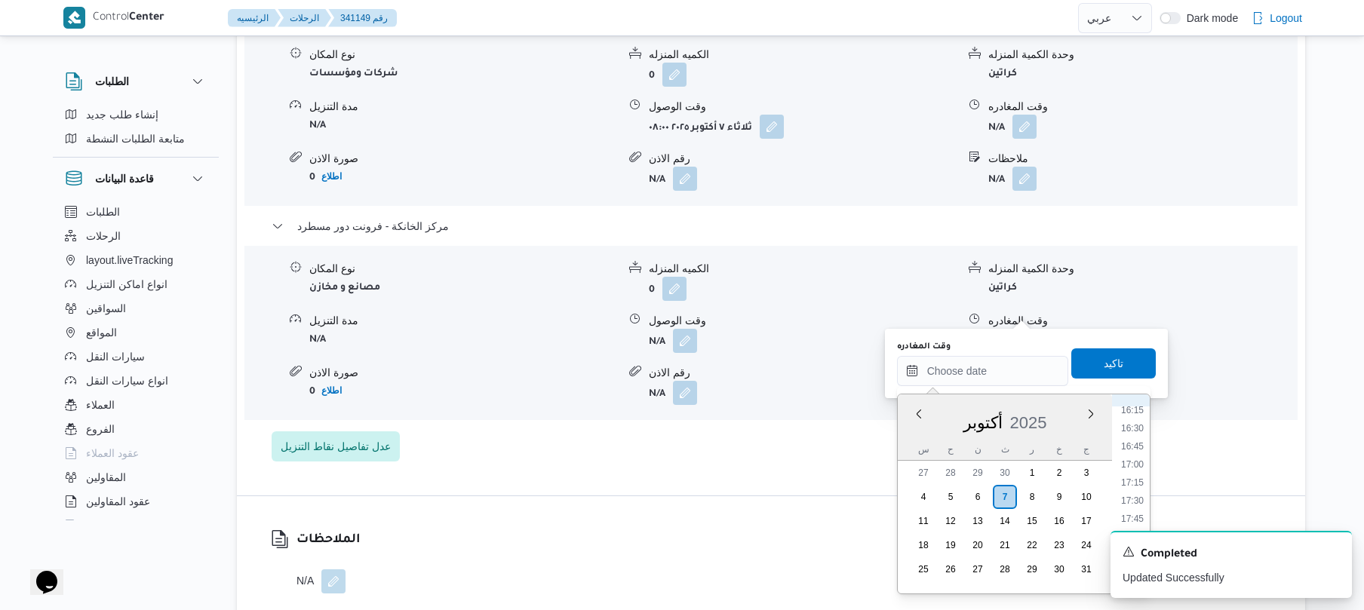
scroll to position [1157, 0]
click at [1136, 462] on ul "00:00 00:15 00:30 00:45 01:00 01:15 01:30 01:45 02:00 02:15 02:30 02:45 03:00 0…" at bounding box center [1132, 494] width 35 height 175
click at [1129, 471] on li "16:45" at bounding box center [1132, 470] width 35 height 15
type input "[DATE] ١٦:٤٥"
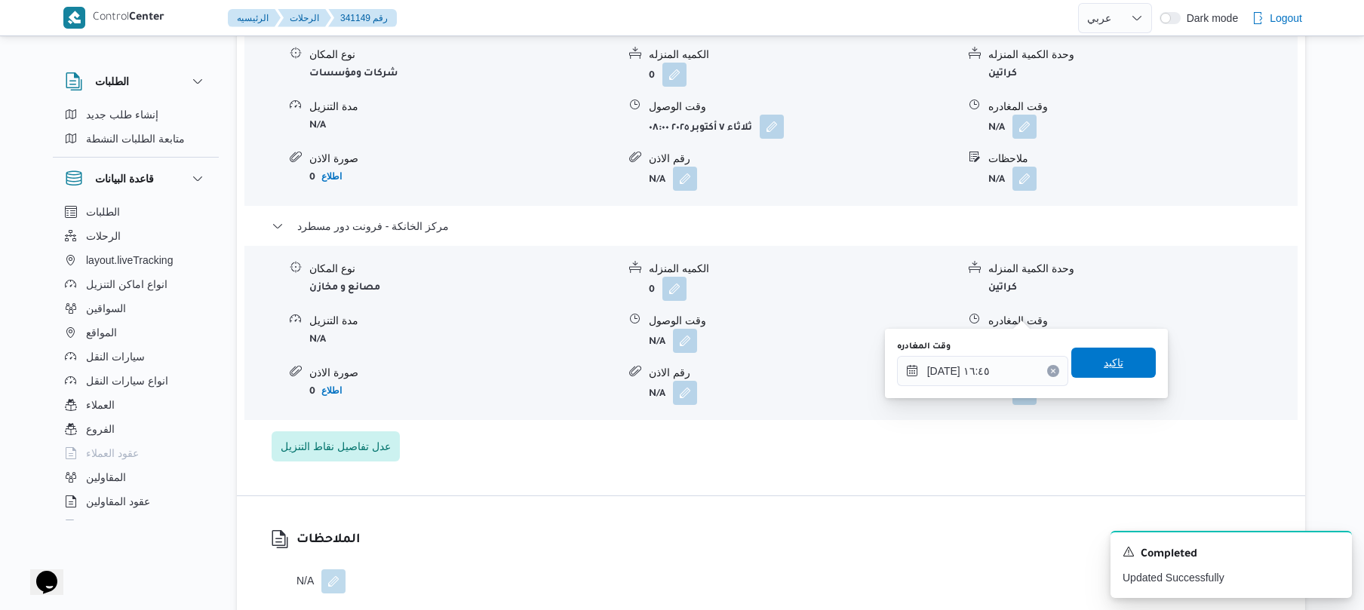
click at [1118, 365] on span "تاكيد" at bounding box center [1114, 363] width 85 height 30
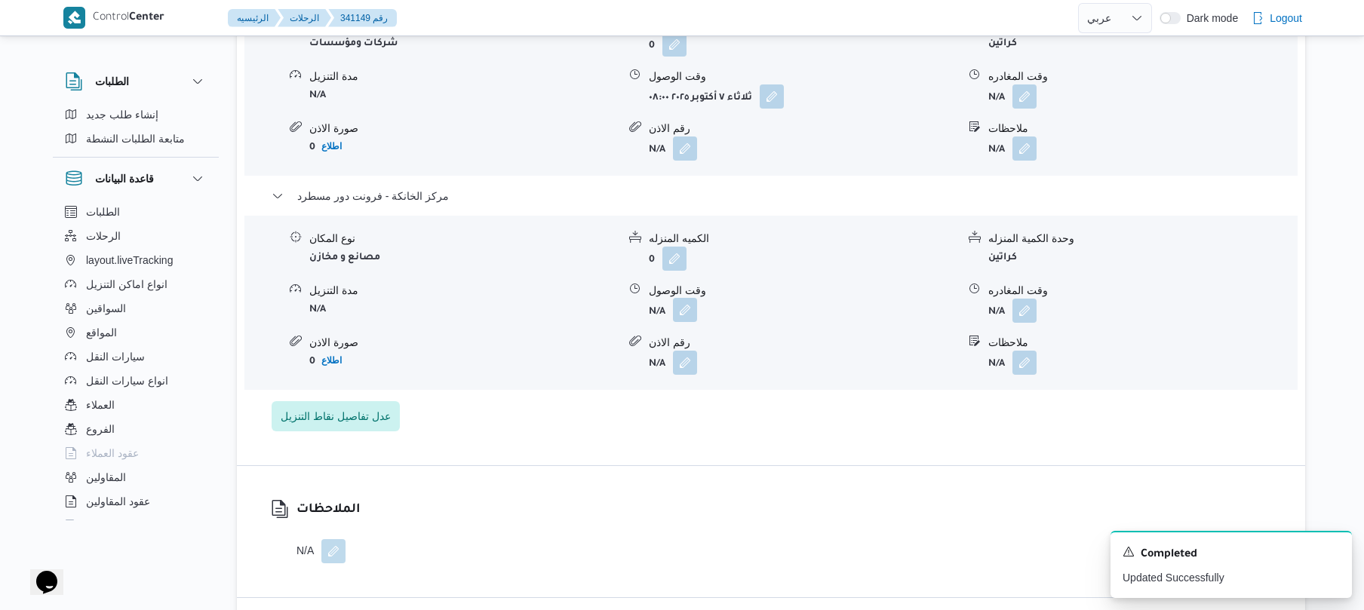
click at [682, 315] on button "button" at bounding box center [685, 310] width 24 height 24
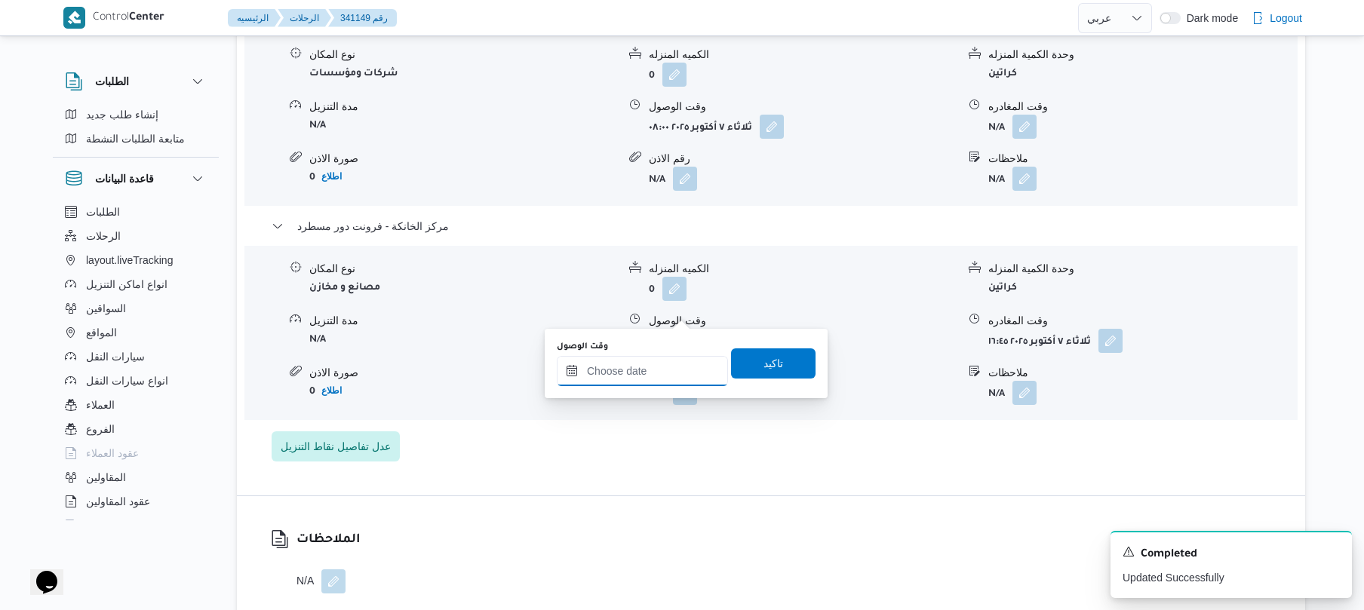
click at [665, 372] on input "وقت الوصول" at bounding box center [642, 371] width 171 height 30
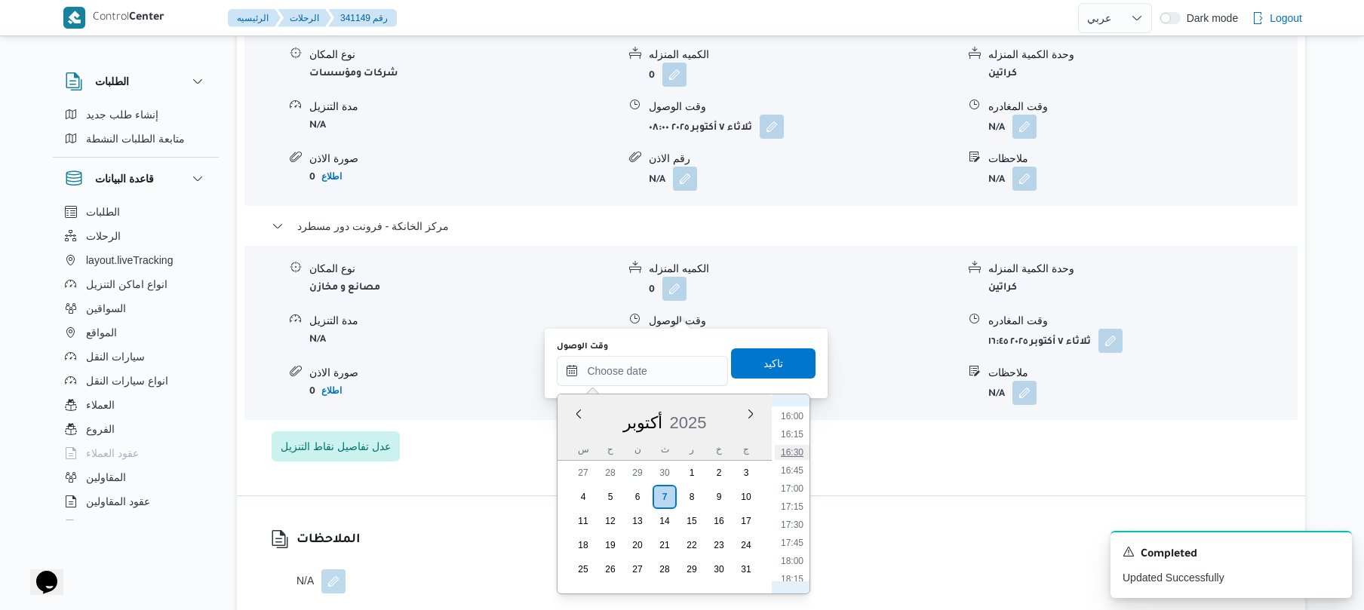
click at [798, 453] on li "16:30" at bounding box center [792, 452] width 35 height 15
type input "[DATE] ١٦:٣٠"
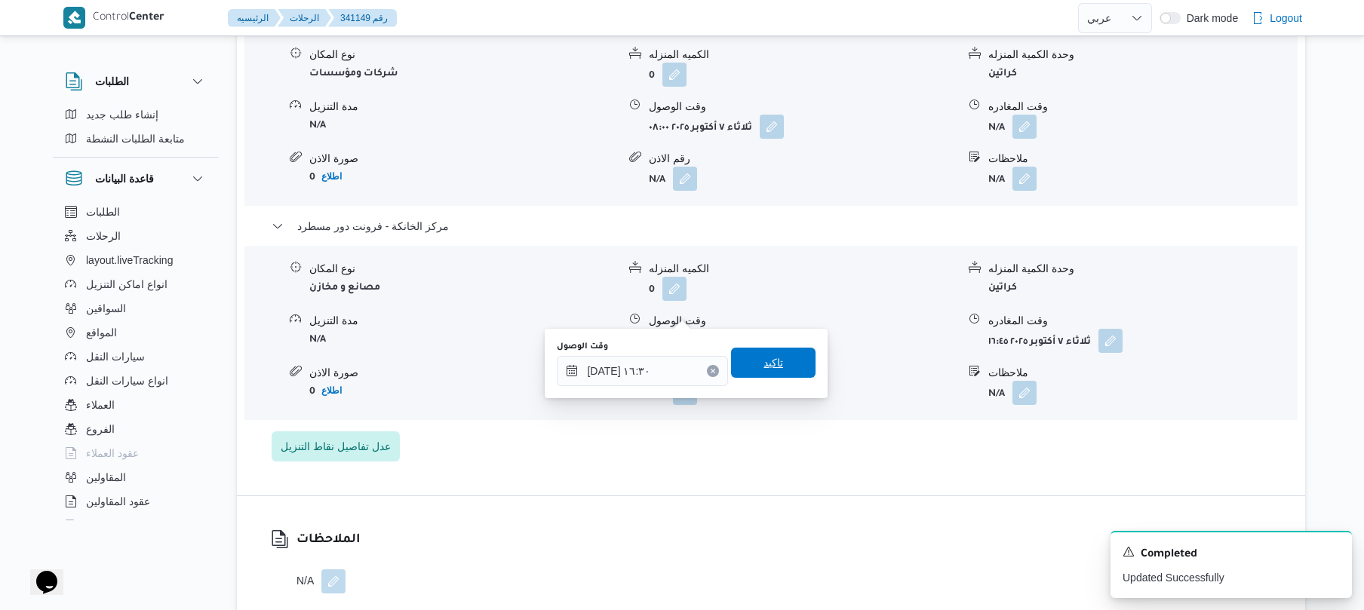
click at [786, 362] on span "تاكيد" at bounding box center [773, 363] width 85 height 30
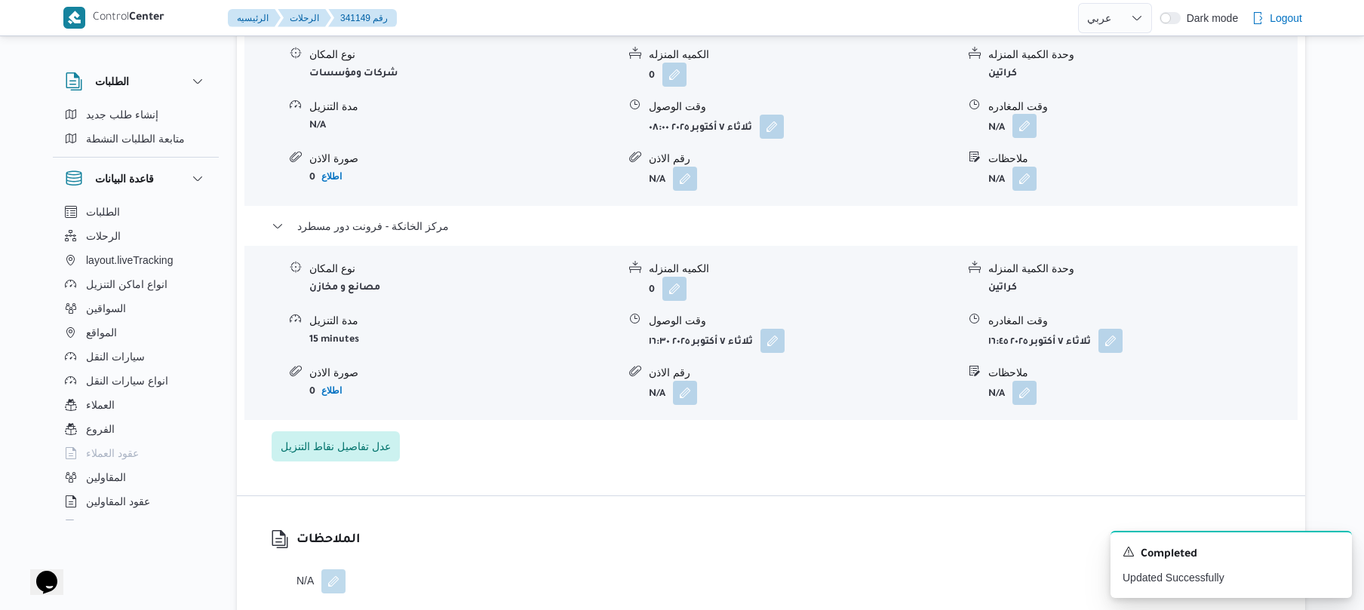
click at [1027, 114] on button "button" at bounding box center [1025, 126] width 24 height 24
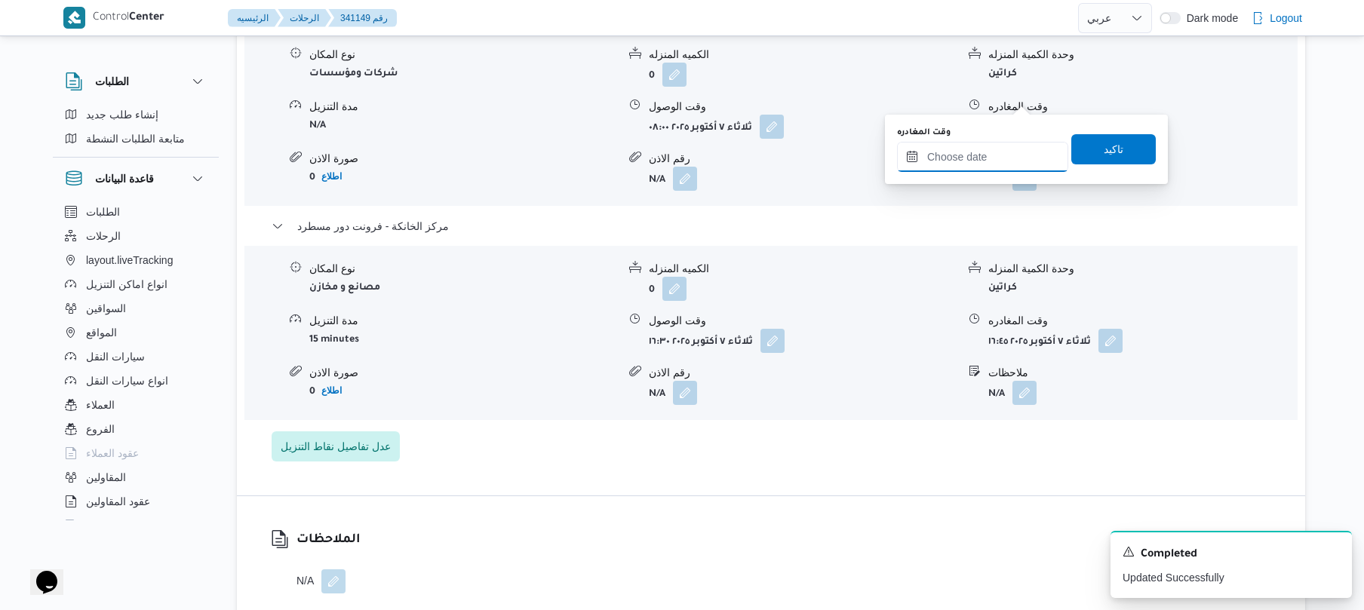
click at [988, 160] on input "وقت المغادره" at bounding box center [982, 157] width 171 height 30
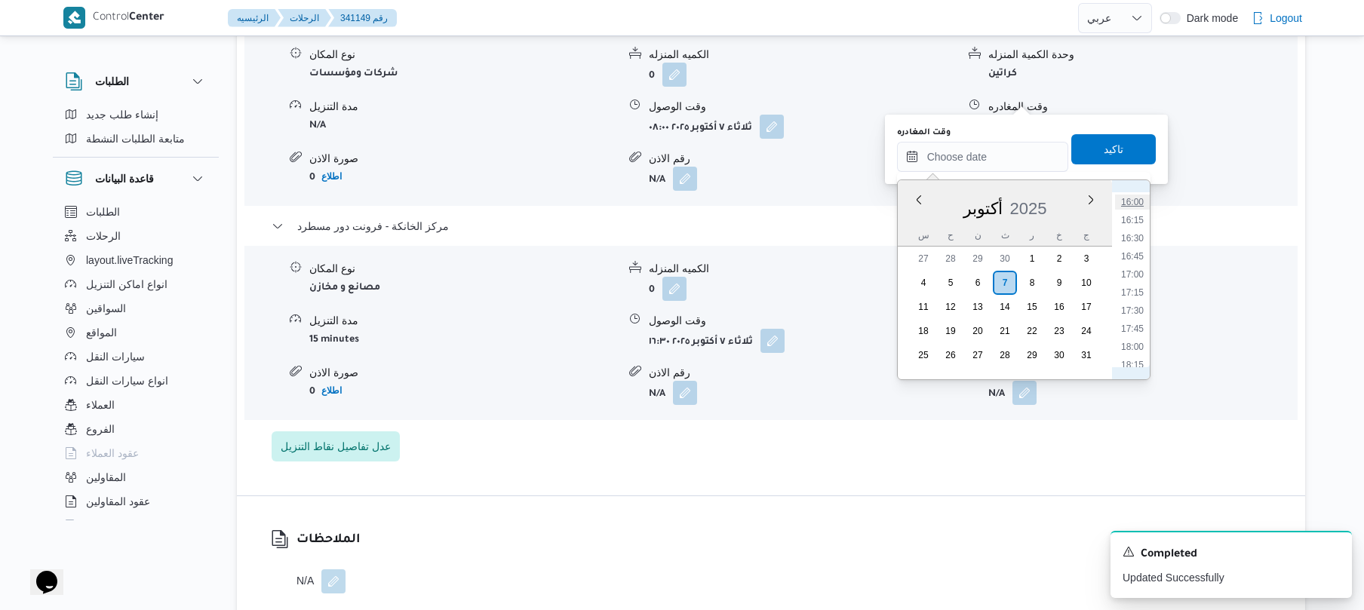
click at [1130, 196] on li "16:00" at bounding box center [1132, 202] width 35 height 15
type input "[DATE] ١٦:٠٠"
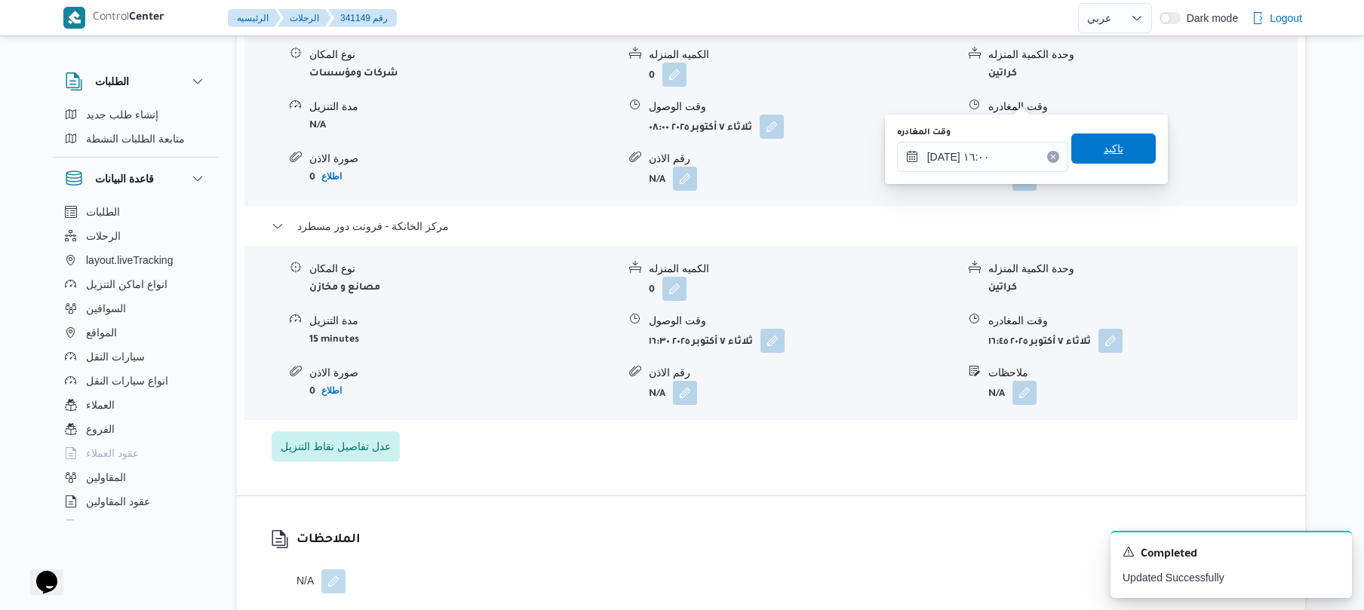
click at [1123, 158] on span "تاكيد" at bounding box center [1114, 149] width 85 height 30
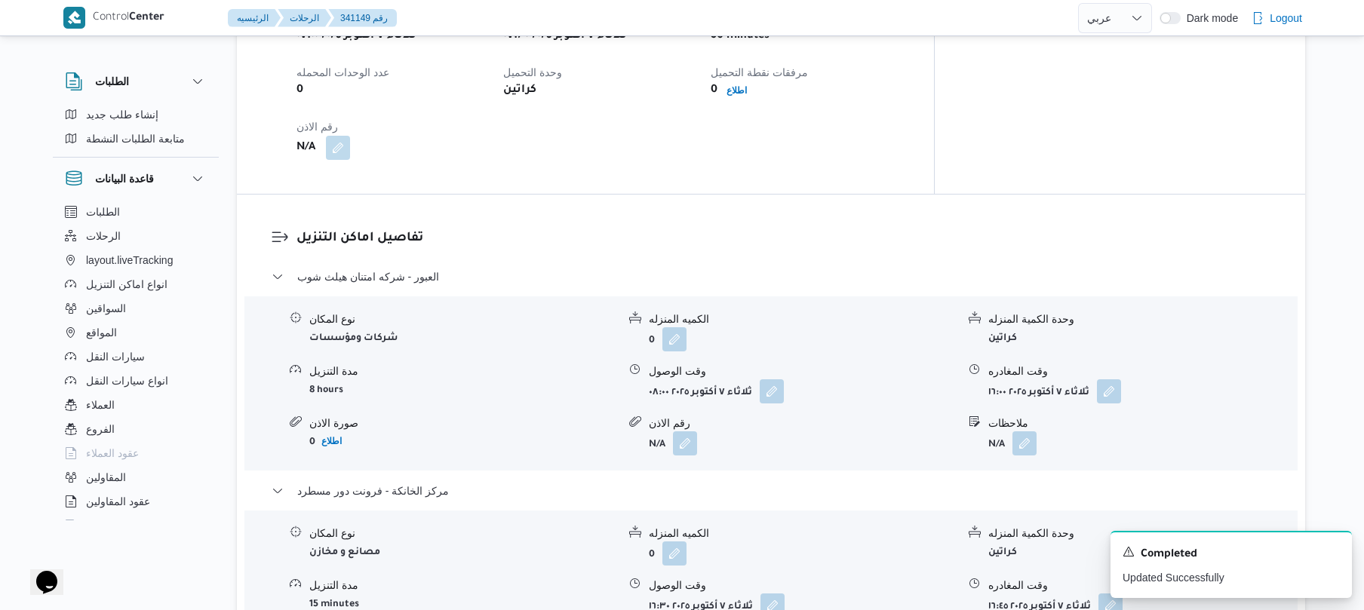
scroll to position [0, 0]
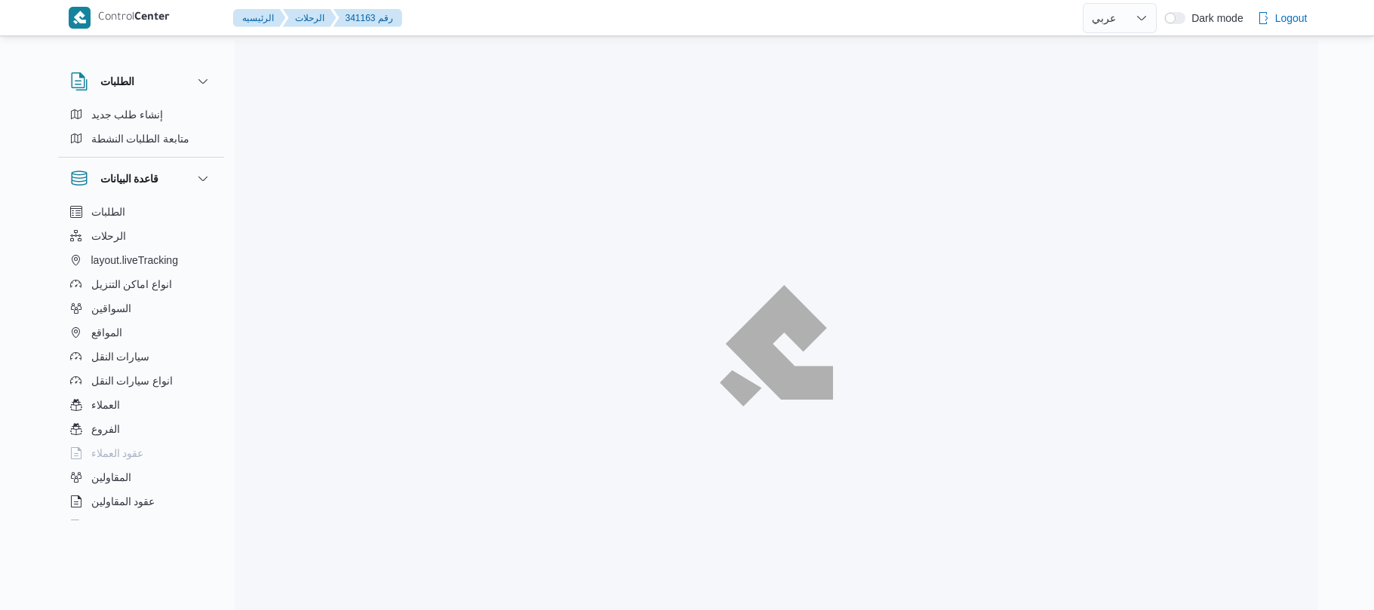
select select "ar"
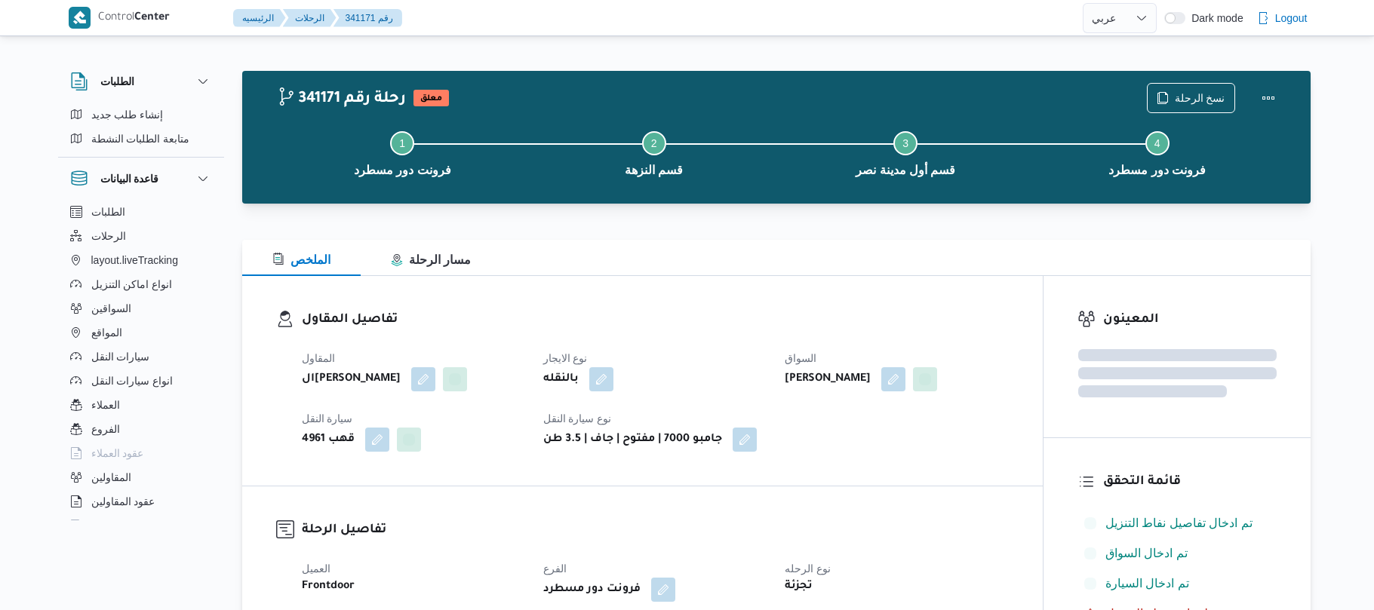
select select "ar"
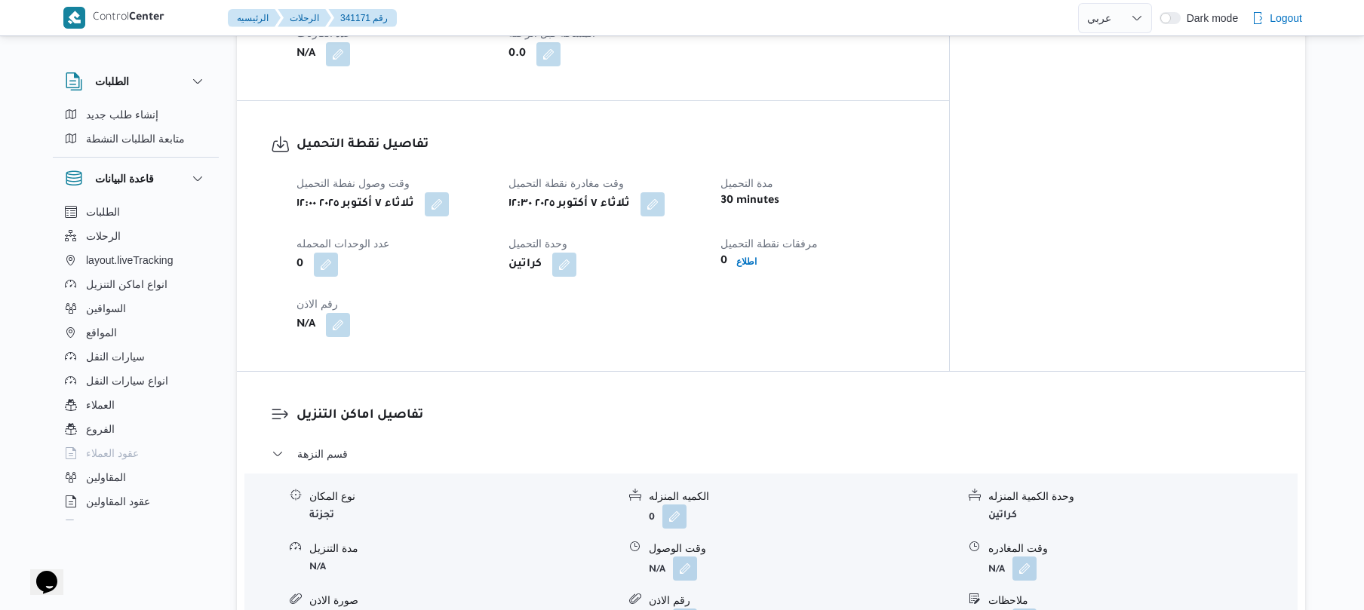
scroll to position [925, 0]
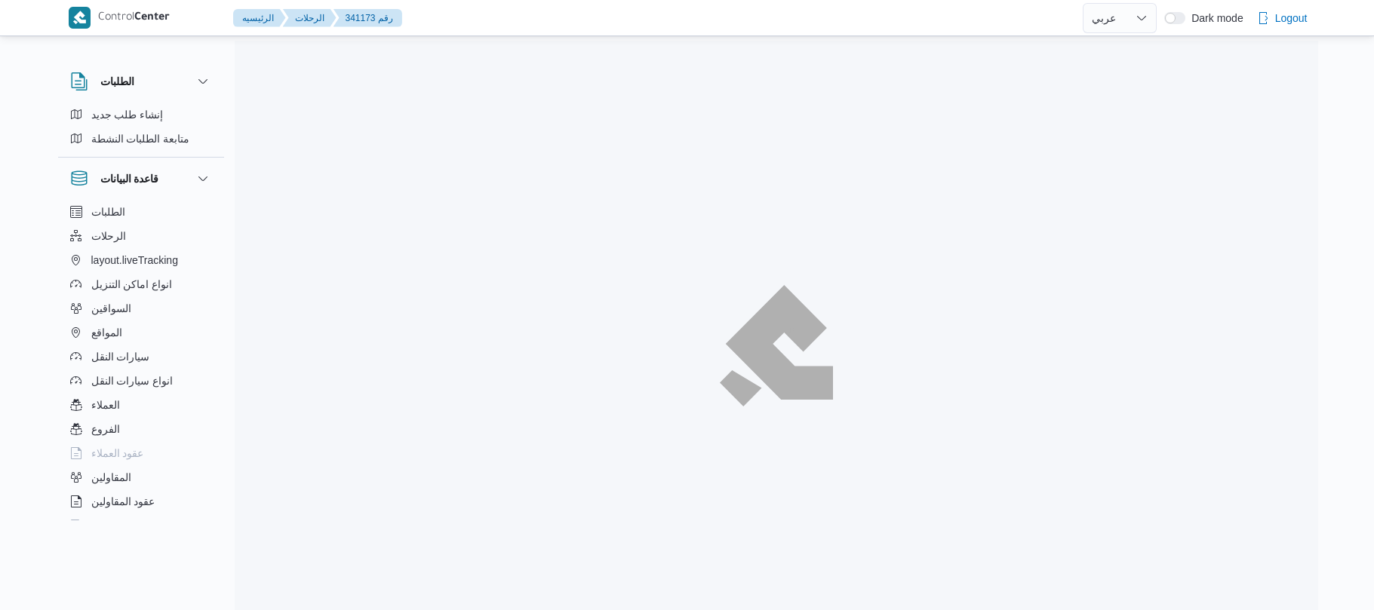
select select "ar"
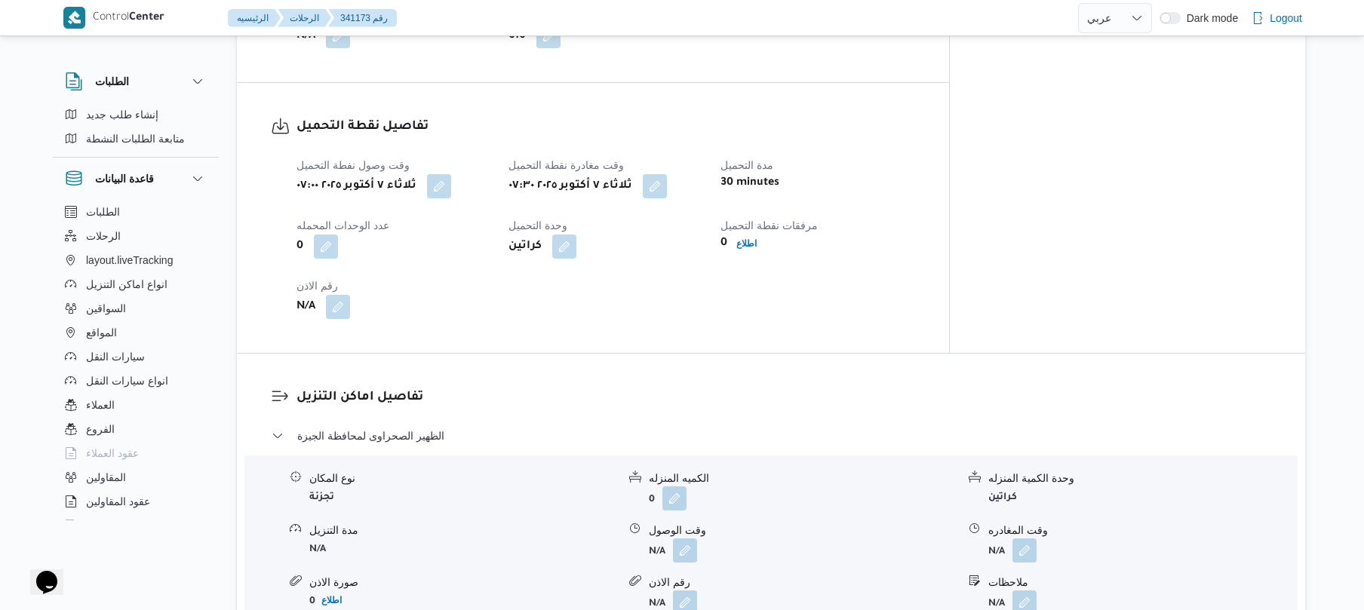
scroll to position [925, 0]
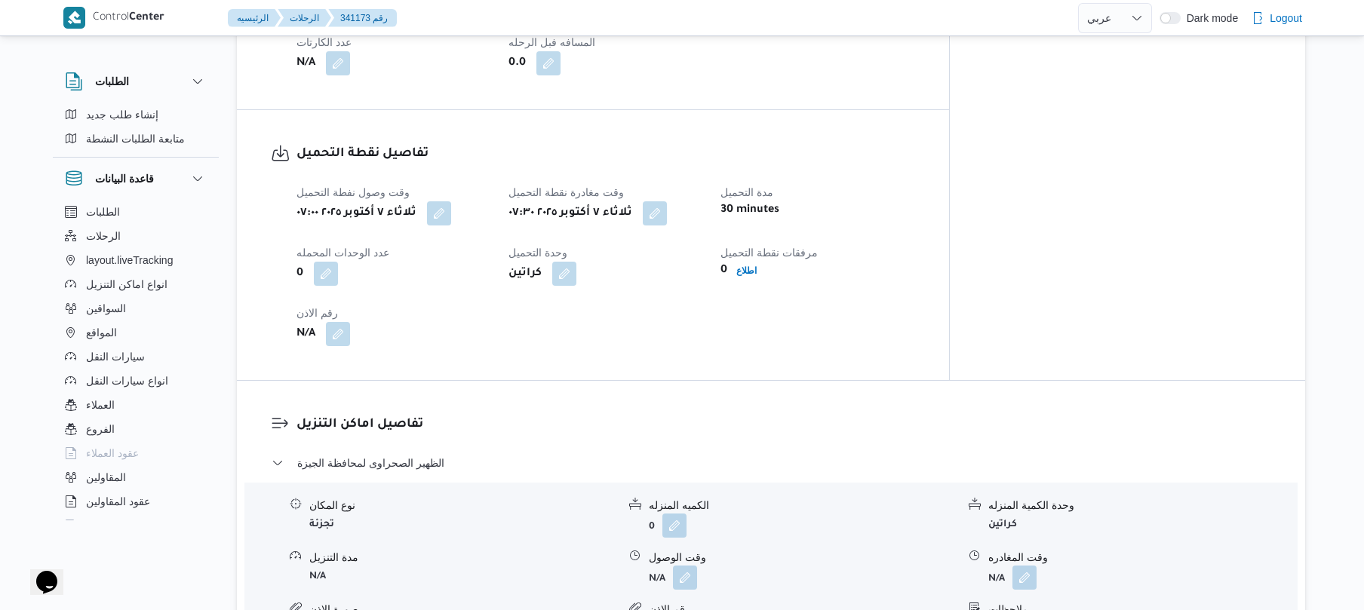
click at [801, 321] on div "وقت وصول نفطة التحميل ثلاثاء ٧ أكتوبر ٢٠٢٥ ٠٧:٠٠ وقت مغادرة نقطة التحميل ثلاثاء…" at bounding box center [606, 264] width 637 height 181
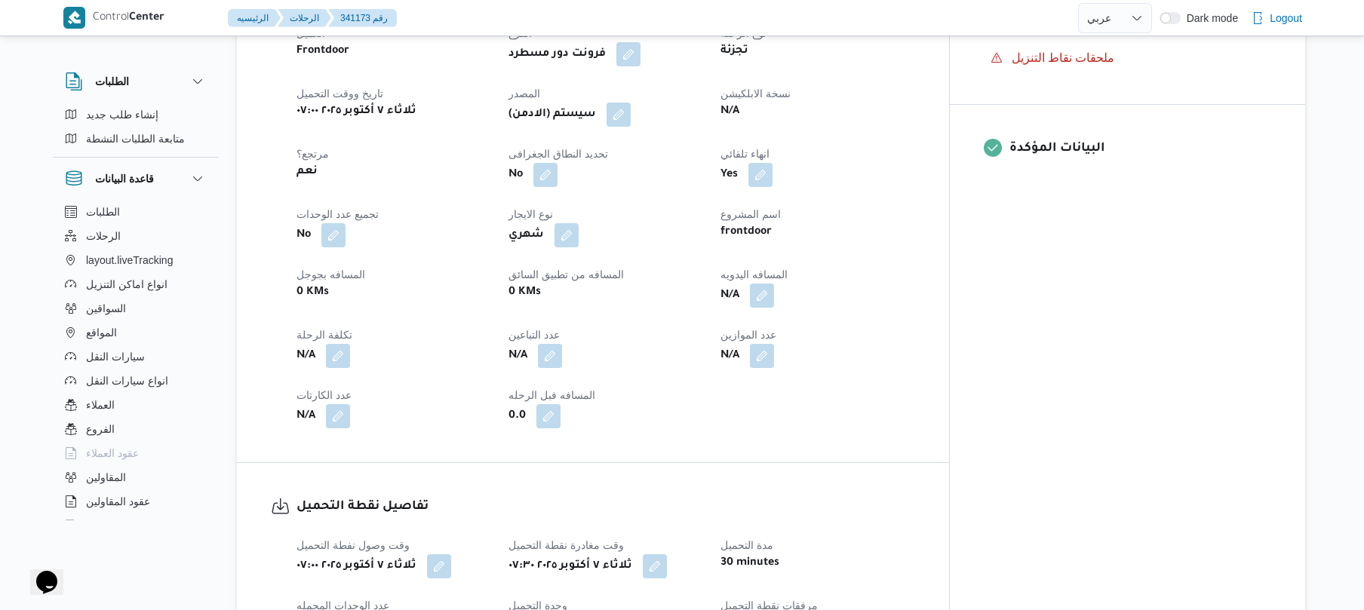
scroll to position [523, 0]
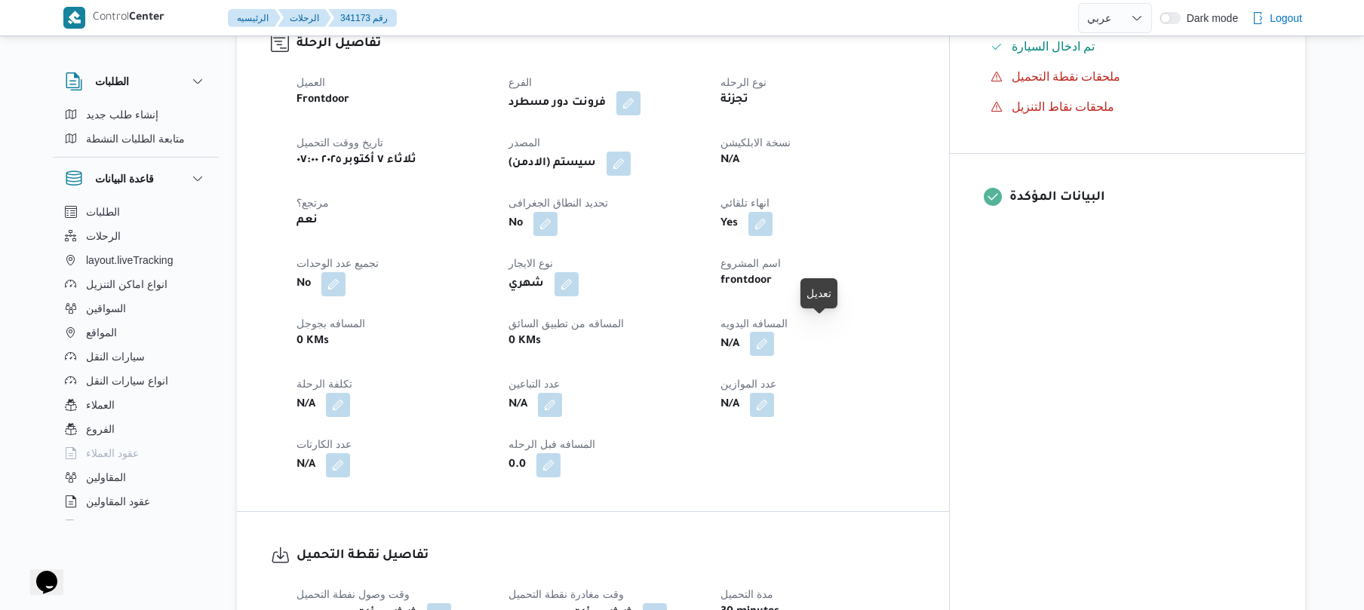
click at [774, 332] on button "button" at bounding box center [762, 344] width 24 height 24
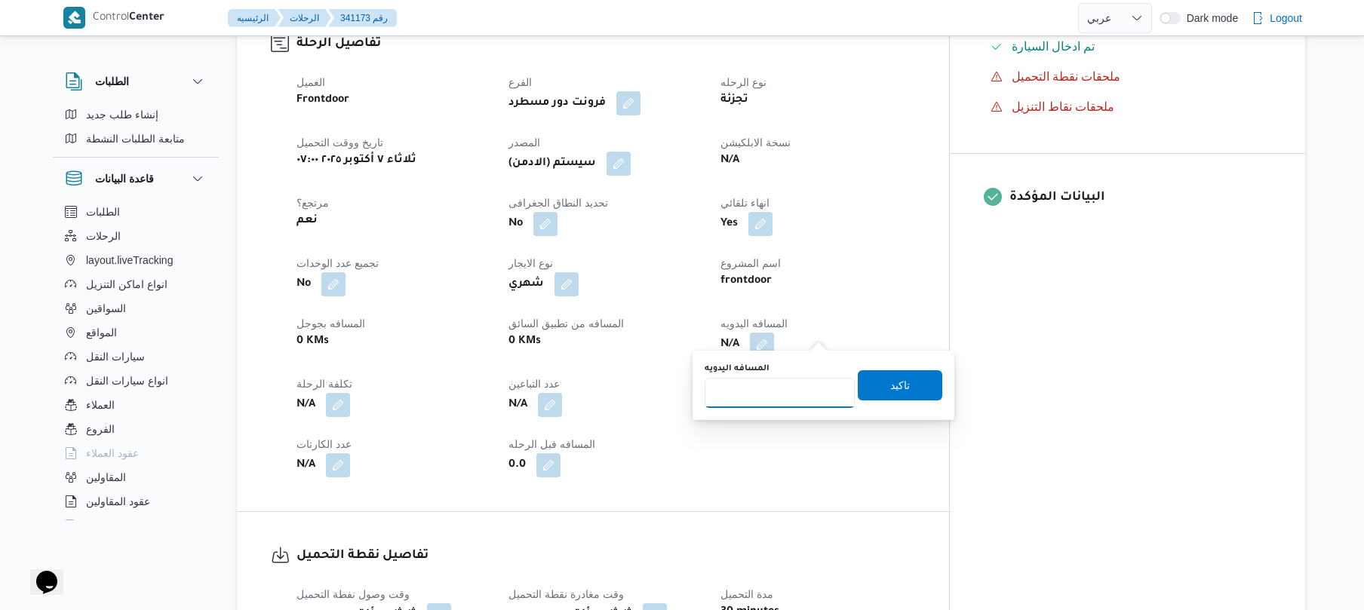
click at [768, 401] on input "المسافه اليدويه" at bounding box center [780, 393] width 150 height 30
type input "110"
click at [909, 375] on span "تاكيد" at bounding box center [900, 385] width 85 height 30
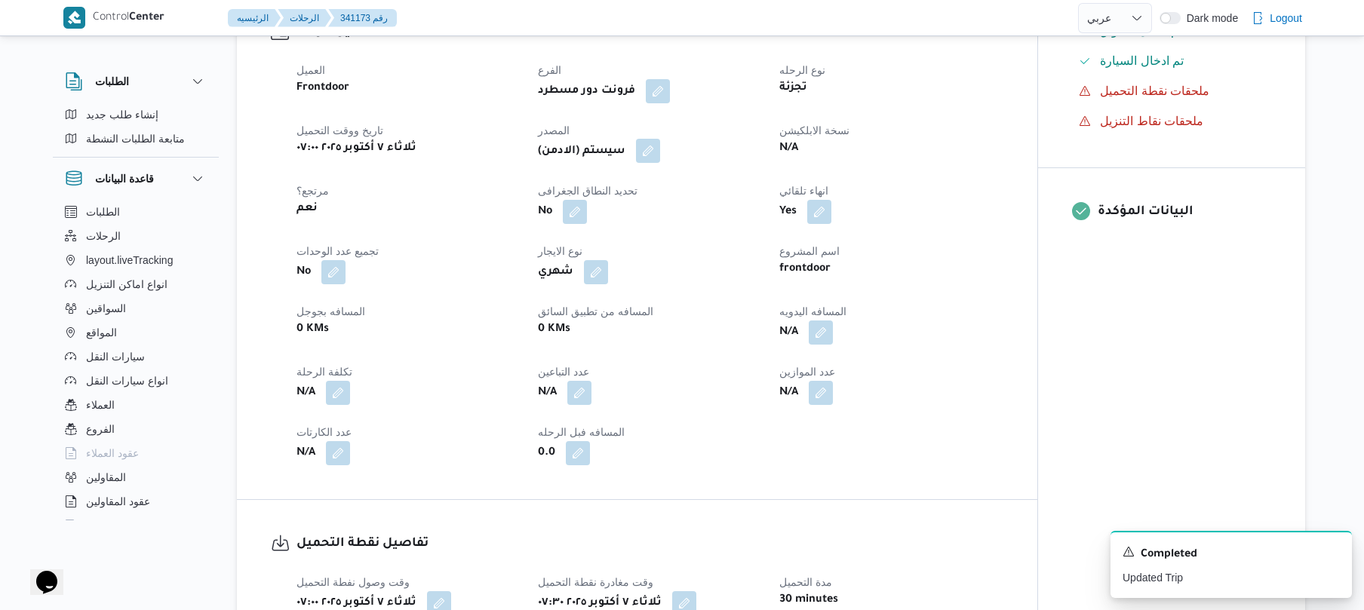
click at [656, 155] on button "button" at bounding box center [648, 151] width 24 height 24
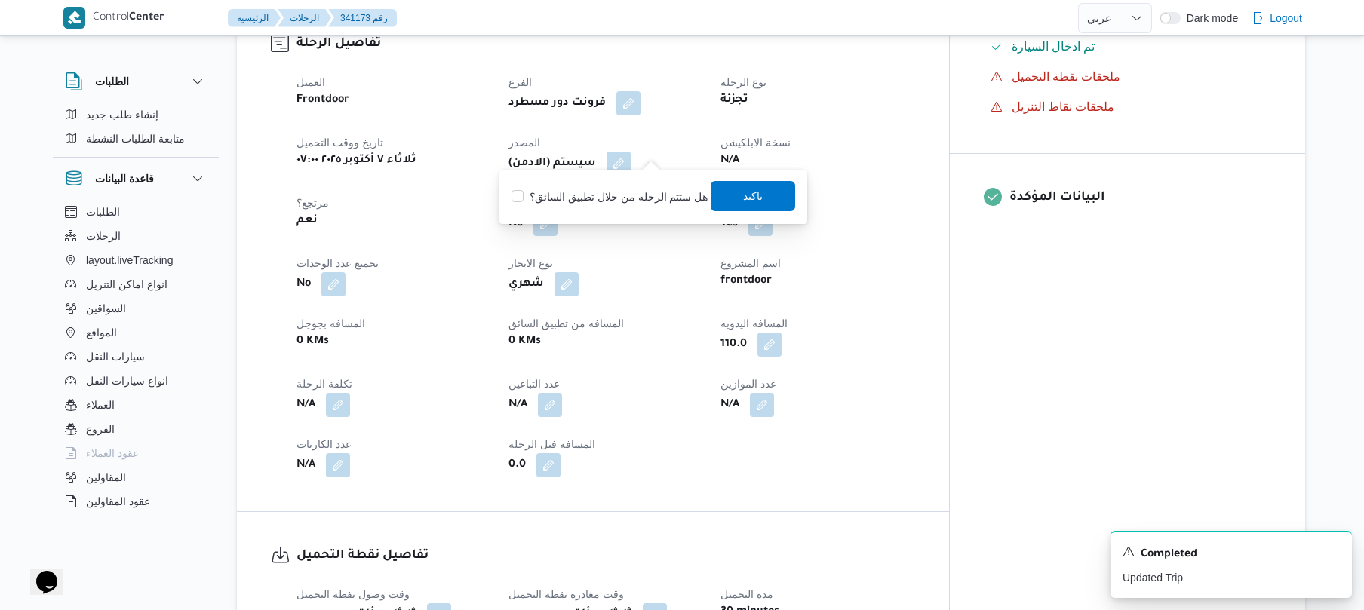
click at [719, 194] on span "تاكيد" at bounding box center [753, 196] width 85 height 30
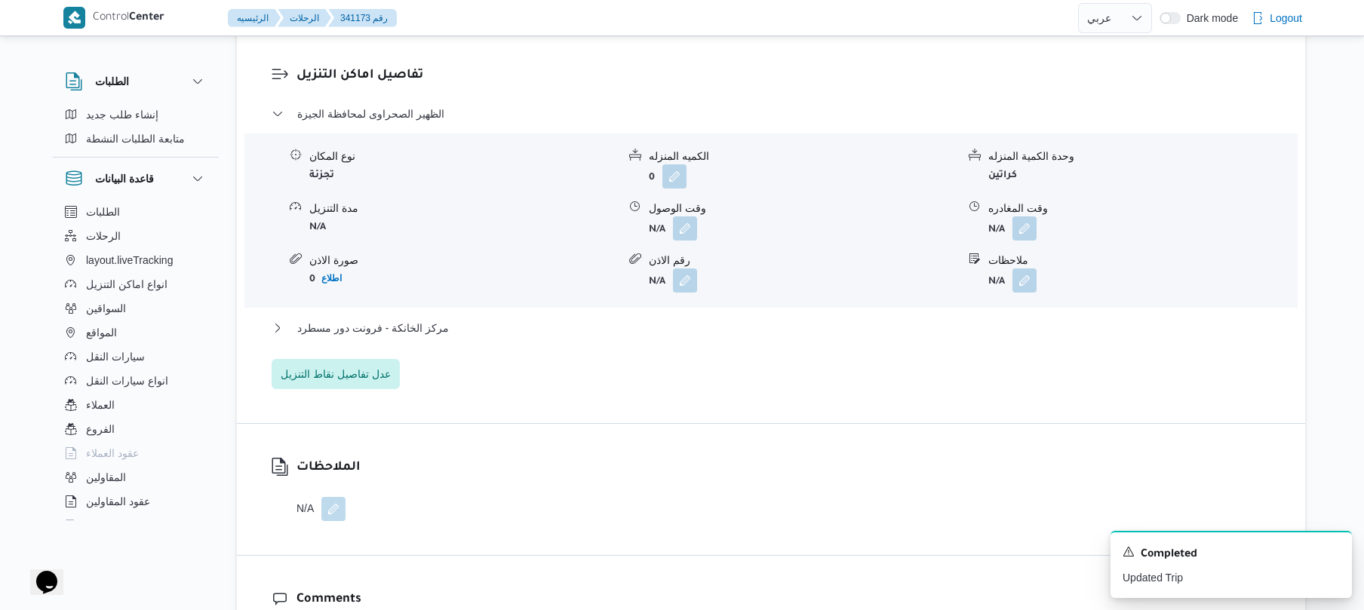
scroll to position [1287, 0]
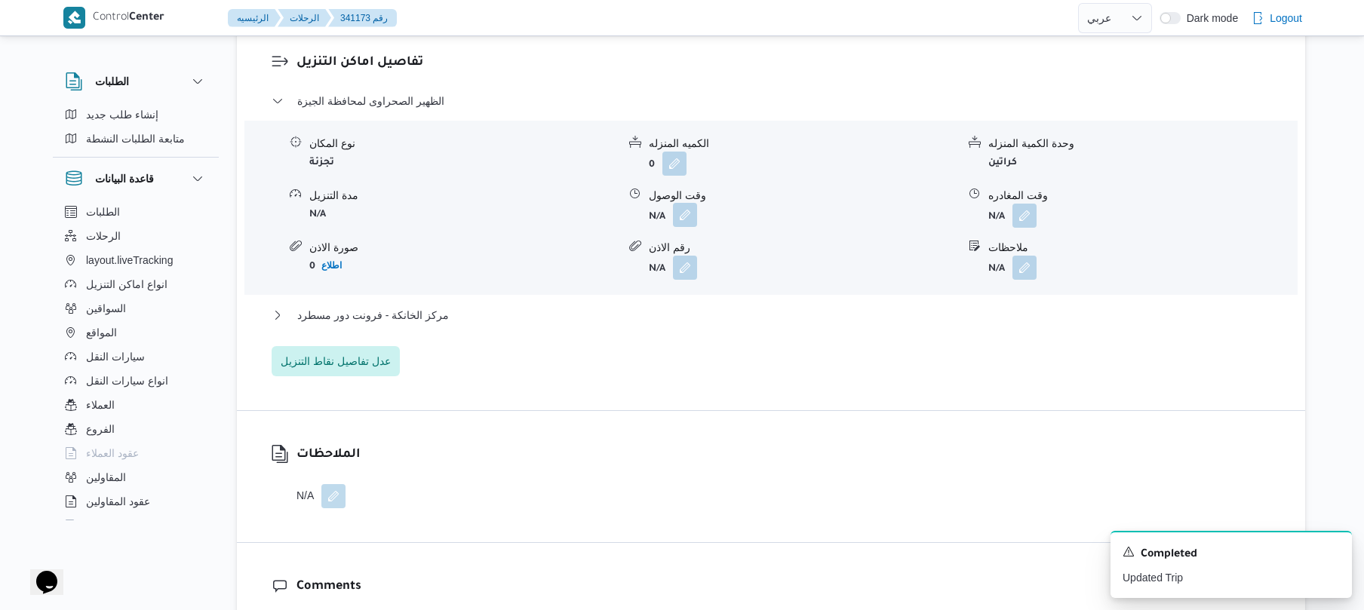
click at [687, 203] on button "button" at bounding box center [685, 215] width 24 height 24
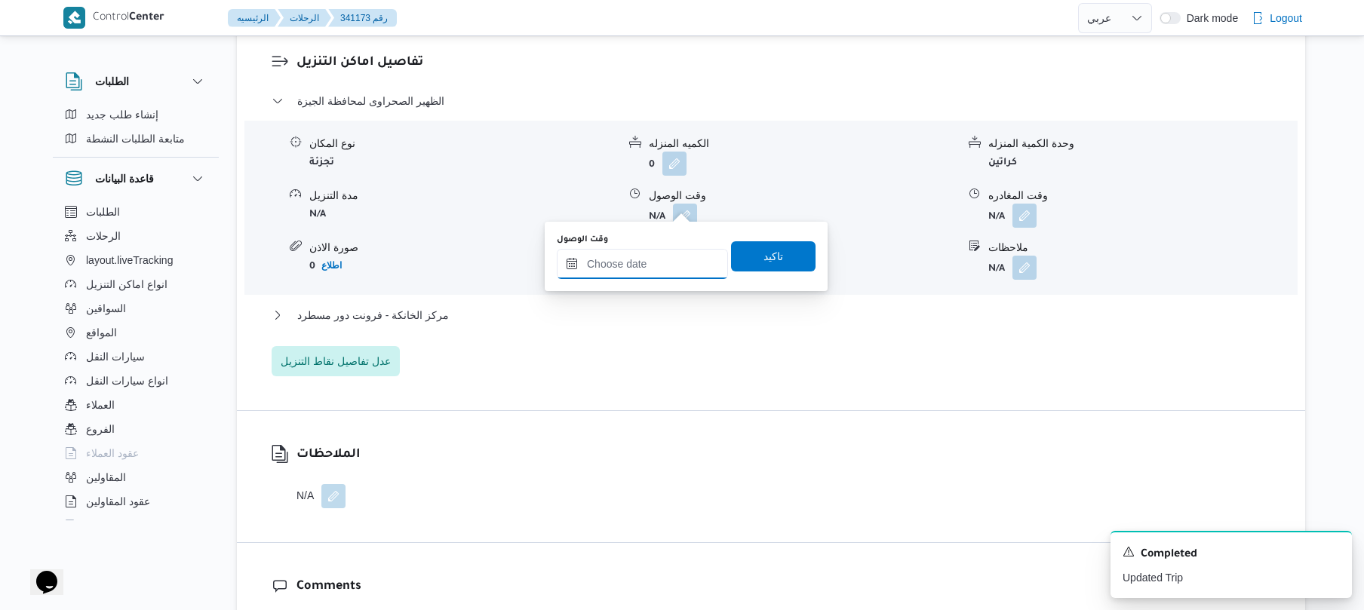
click at [665, 251] on input "وقت الوصول" at bounding box center [642, 264] width 171 height 30
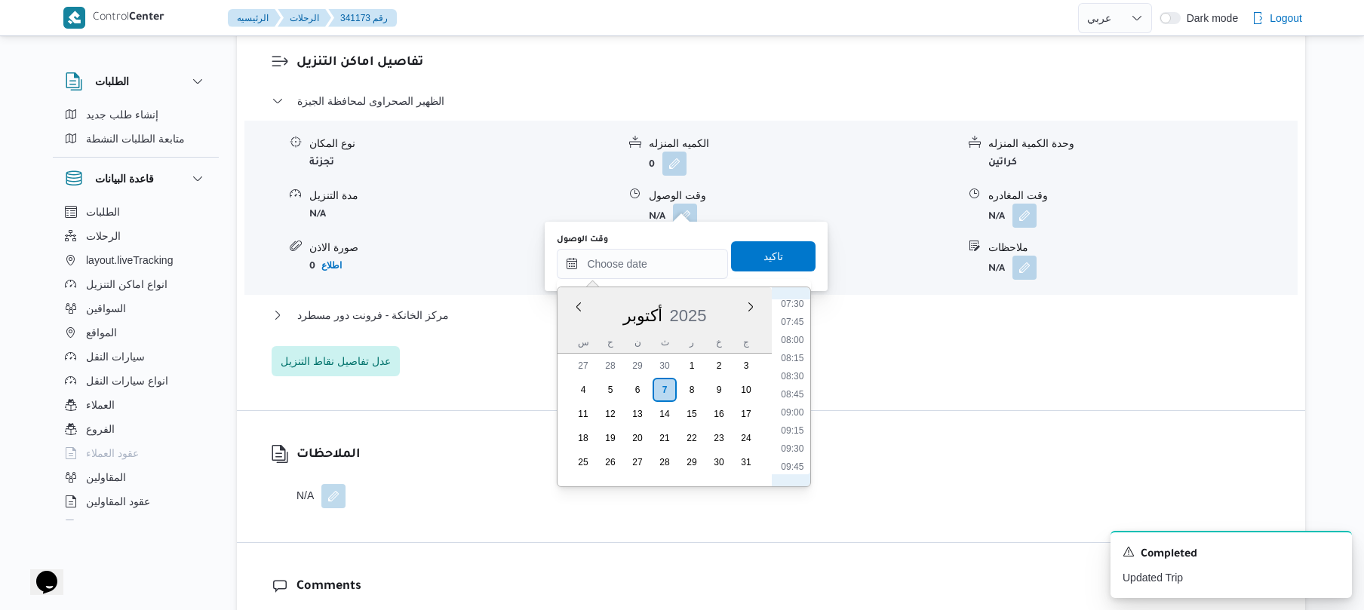
scroll to position [510, 0]
click at [791, 417] on li "08:30" at bounding box center [793, 412] width 35 height 15
type input "٠٧/١٠/٢٠٢٥ ٠٨:٣٠"
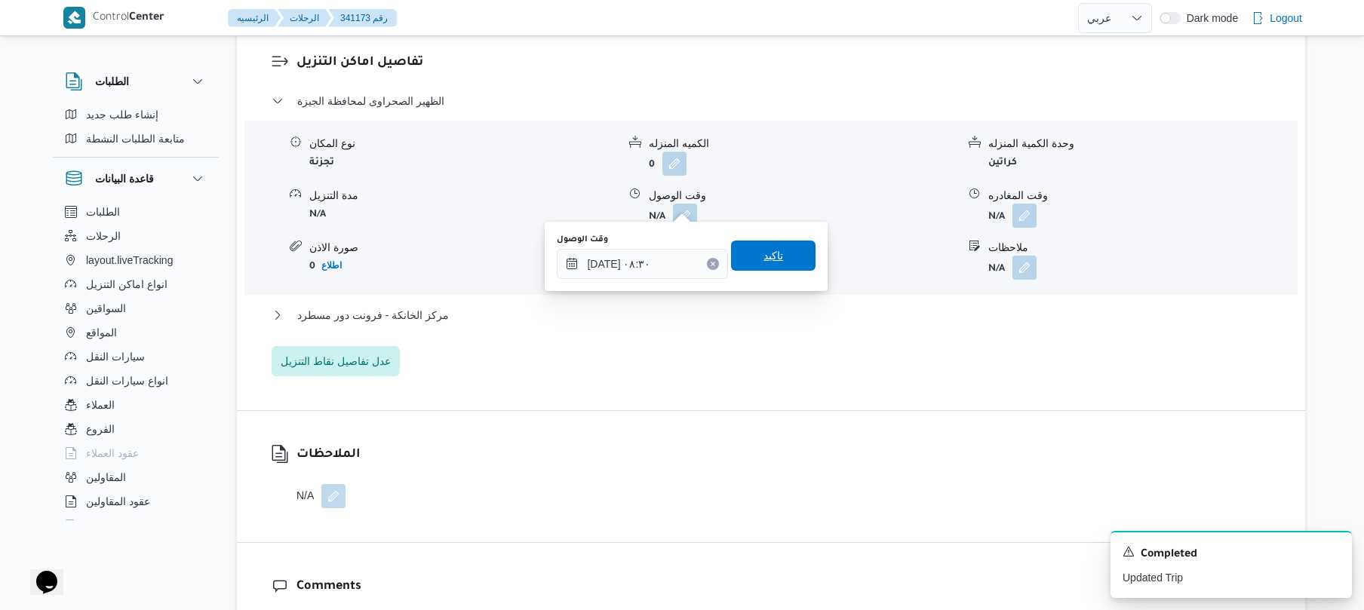
click at [776, 257] on span "تاكيد" at bounding box center [773, 256] width 85 height 30
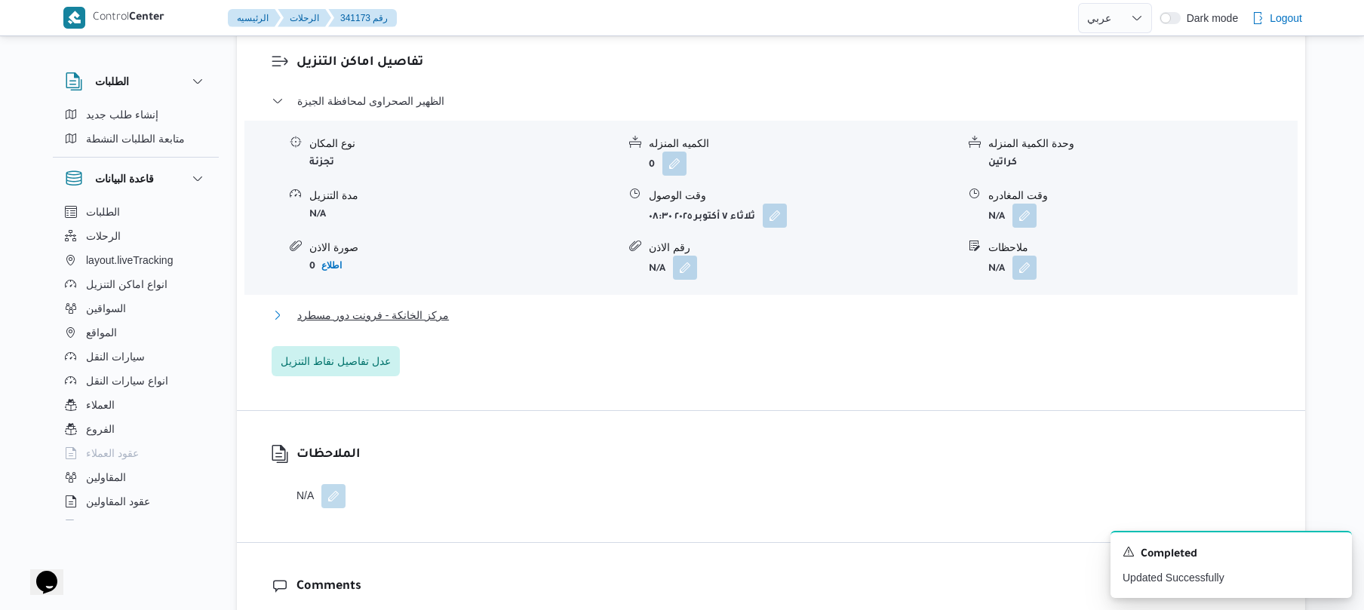
click at [723, 306] on button "مركز الخانكة - فرونت دور مسطرد" at bounding box center [772, 315] width 1000 height 18
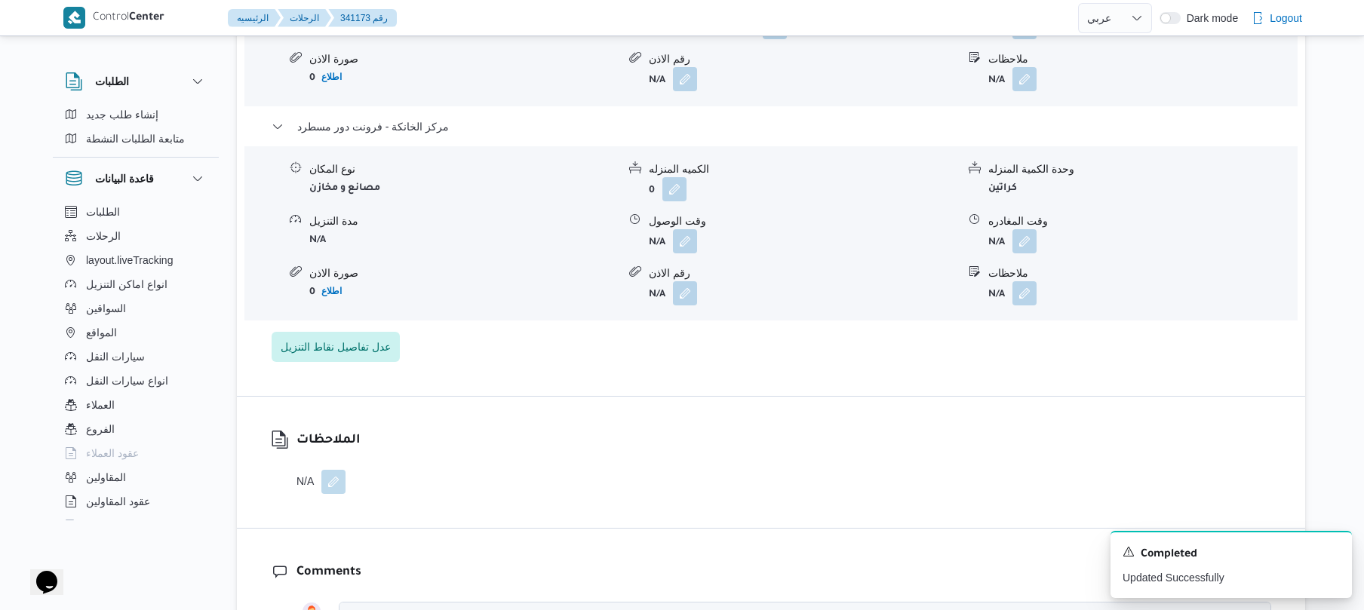
scroll to position [1529, 0]
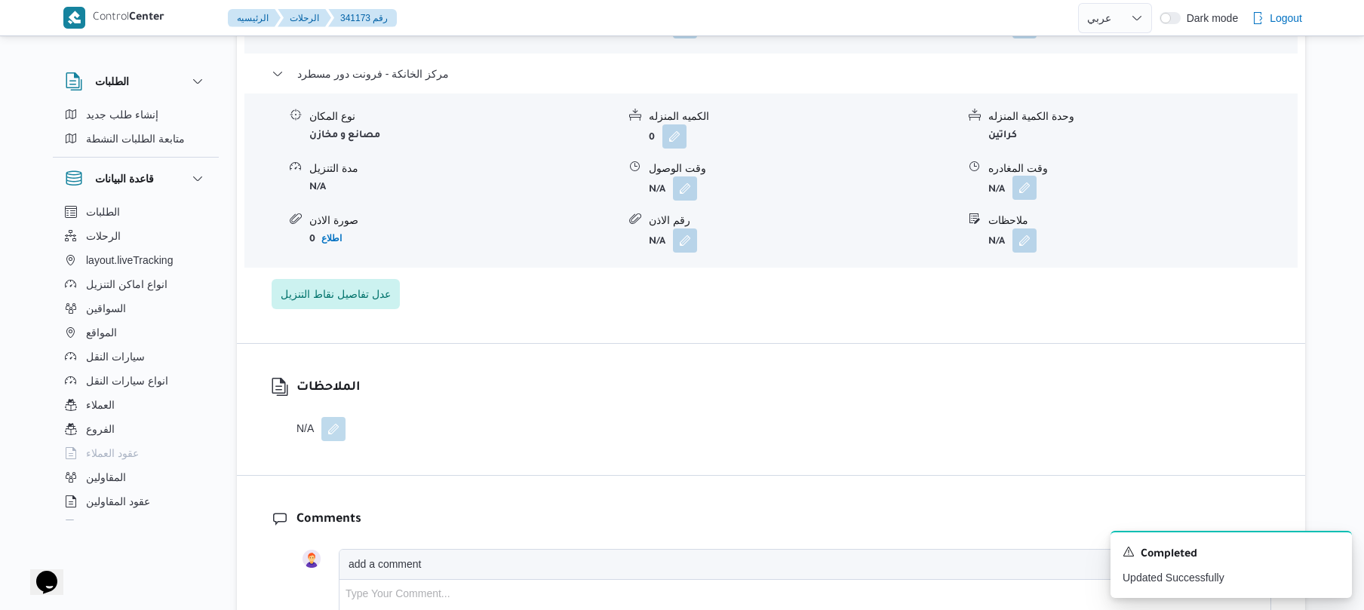
click at [1025, 179] on button "button" at bounding box center [1025, 188] width 24 height 24
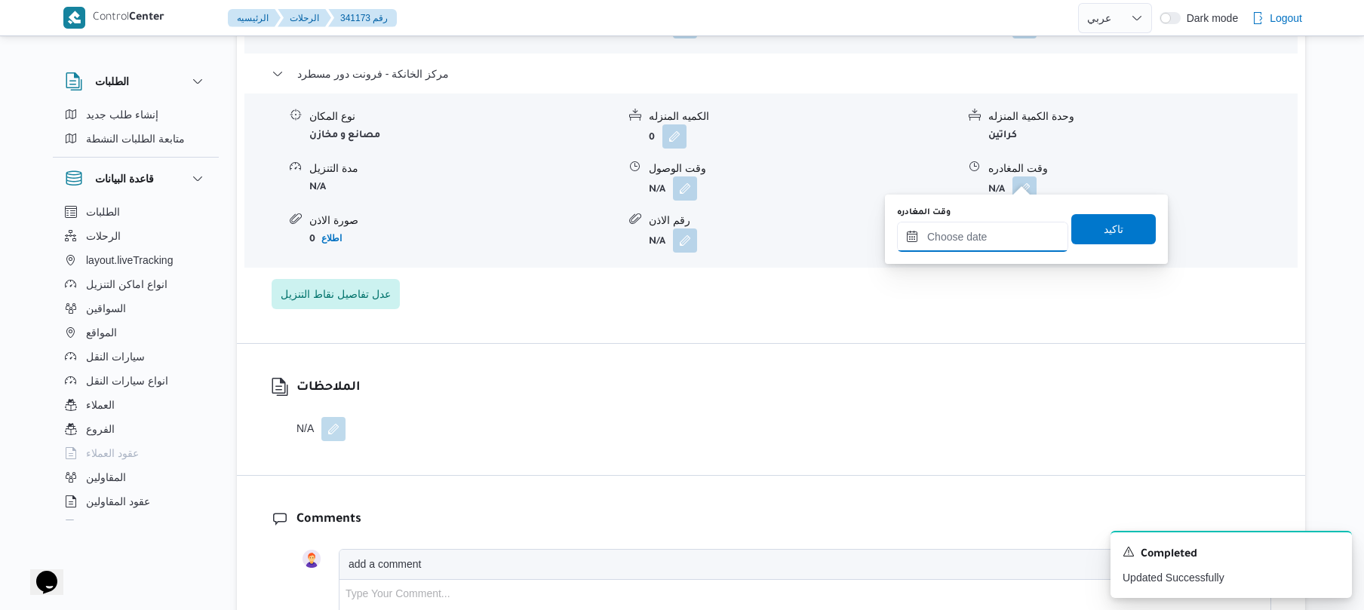
click at [955, 242] on input "وقت المغادره" at bounding box center [982, 237] width 171 height 30
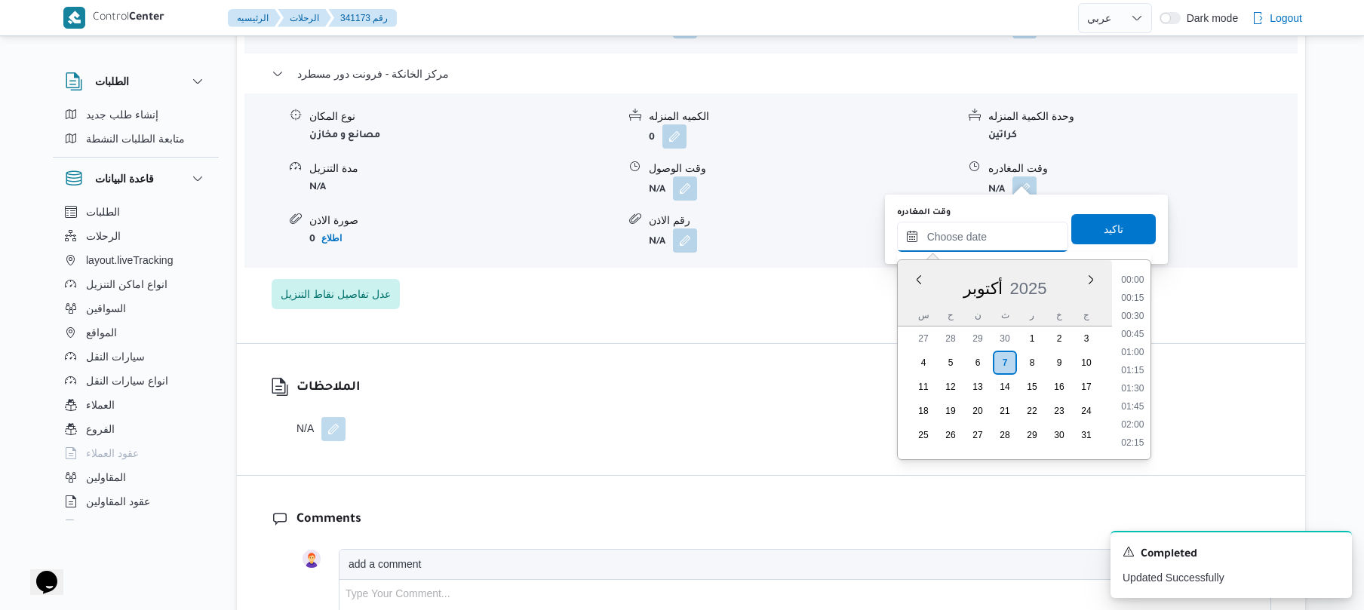
scroll to position [1323, 0]
click at [1135, 299] on li "18:30" at bounding box center [1132, 297] width 35 height 15
type input "٠٧/١٠/٢٠٢٥ ١٨:٣٠"
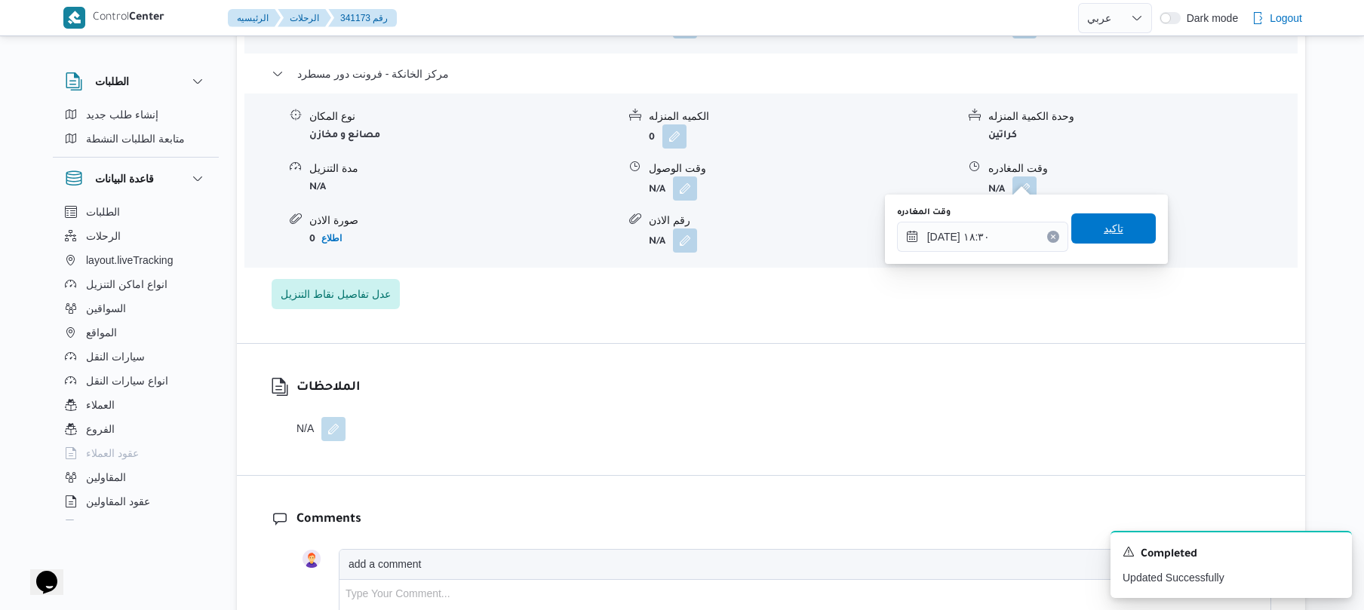
click at [1106, 233] on span "تاكيد" at bounding box center [1114, 229] width 20 height 18
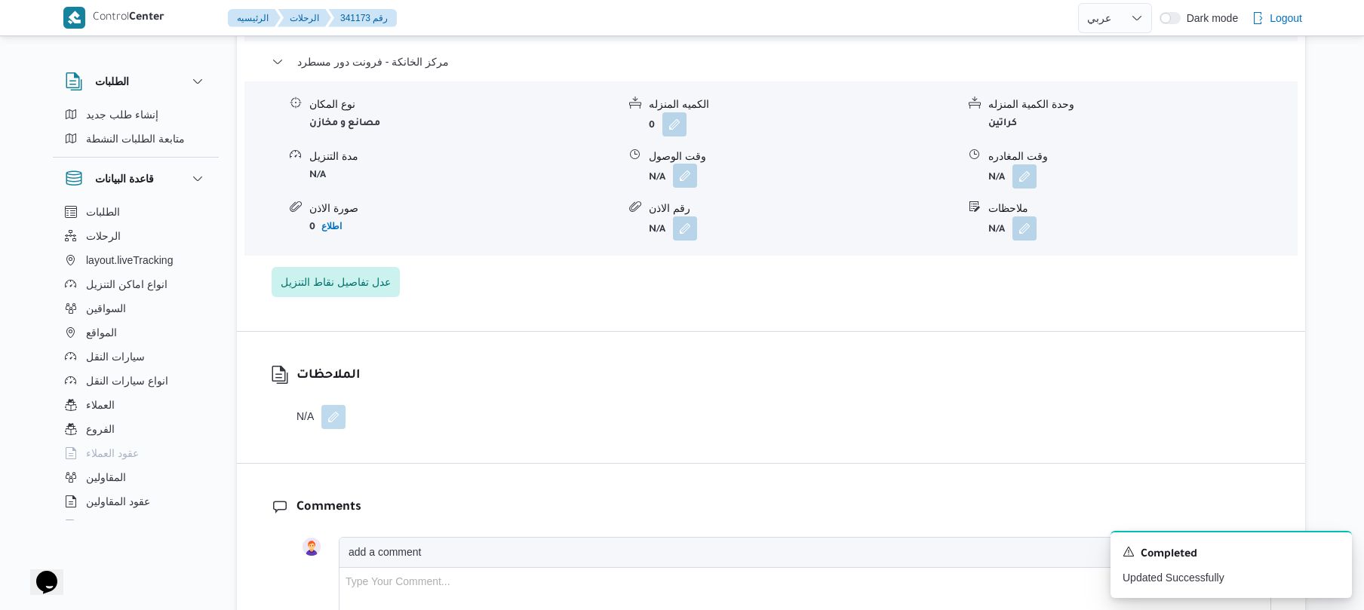
click at [682, 168] on button "button" at bounding box center [685, 176] width 24 height 24
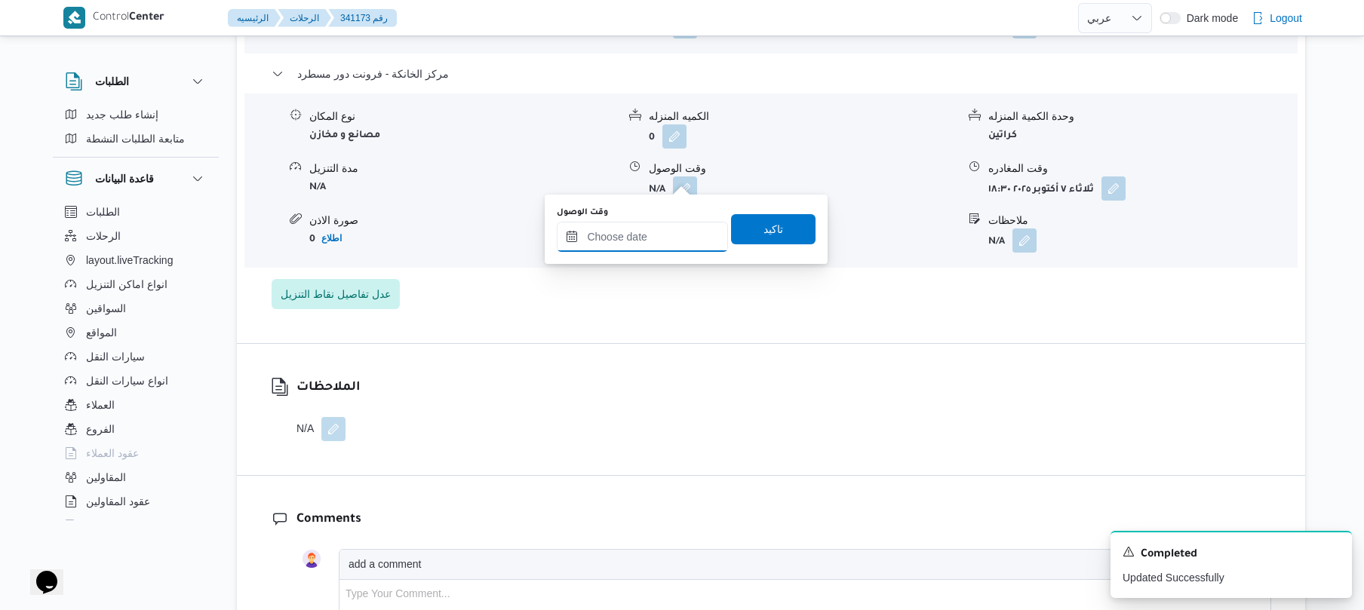
click at [675, 241] on input "وقت الوصول" at bounding box center [642, 237] width 171 height 30
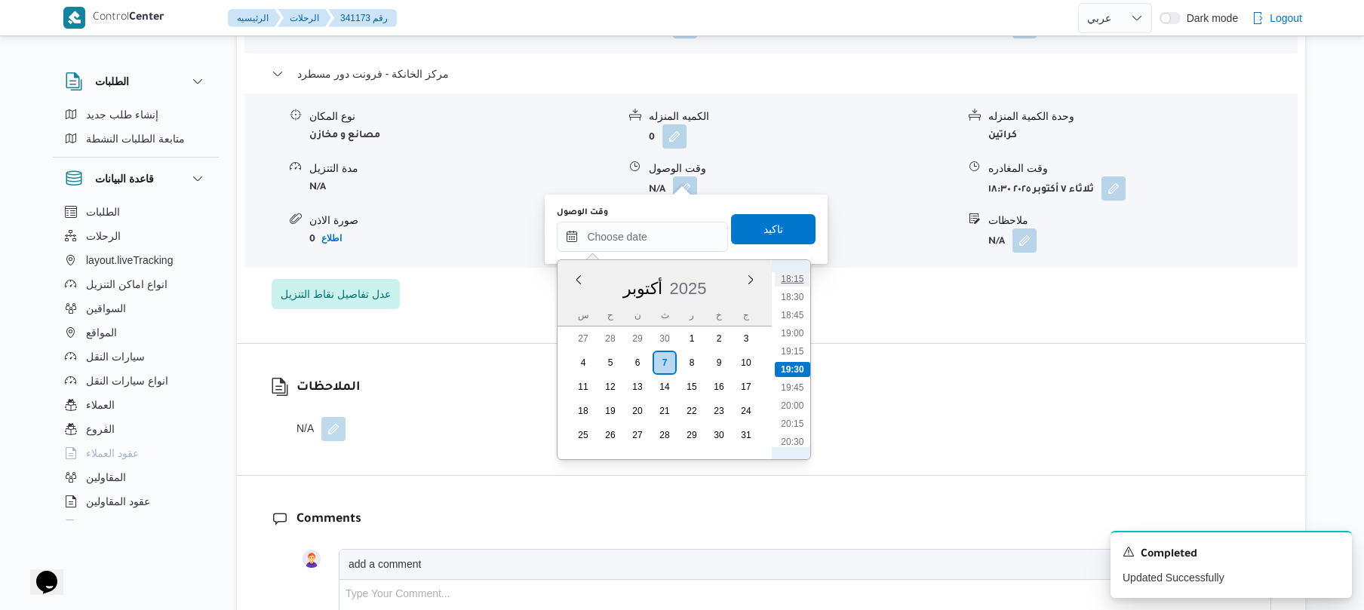
click at [801, 278] on li "18:15" at bounding box center [793, 279] width 35 height 15
type input "٠٧/١٠/٢٠٢٥ ١٨:١٥"
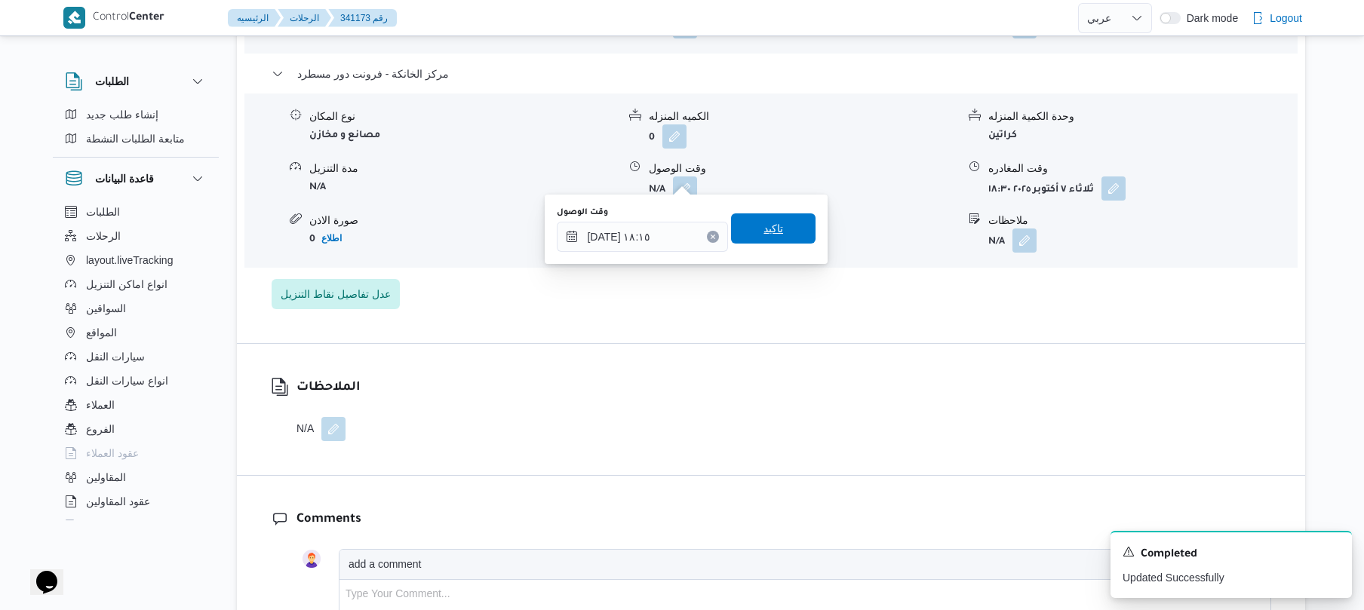
click at [774, 227] on span "تاكيد" at bounding box center [773, 229] width 85 height 30
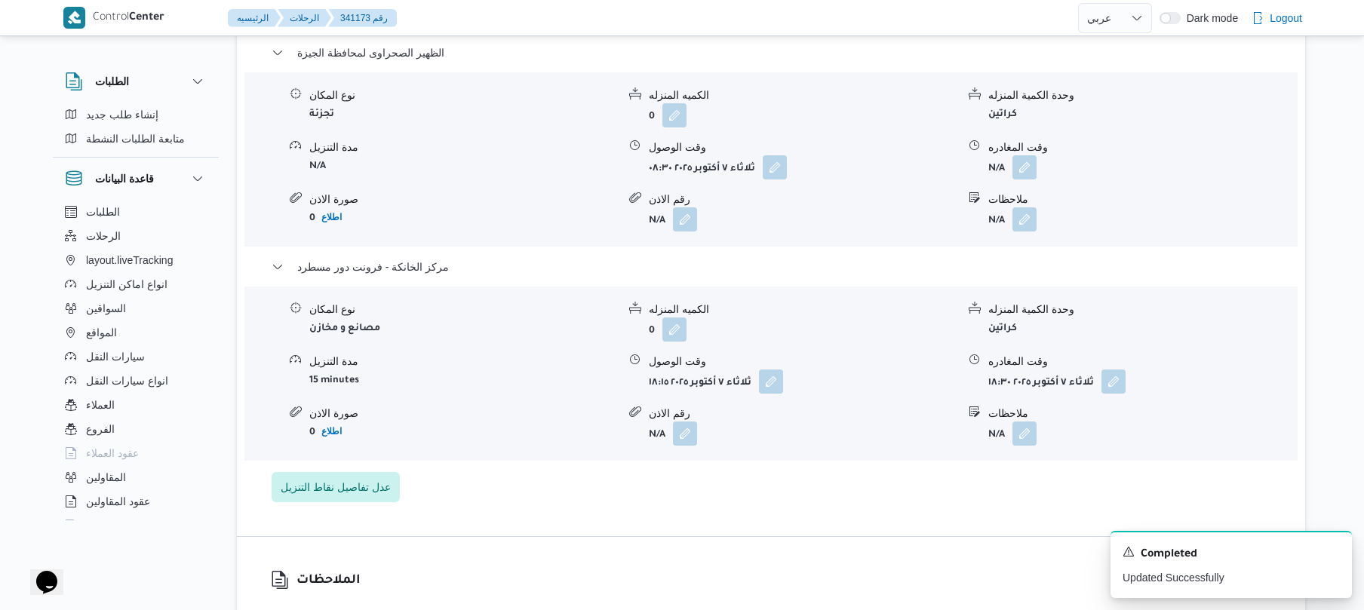
scroll to position [1328, 0]
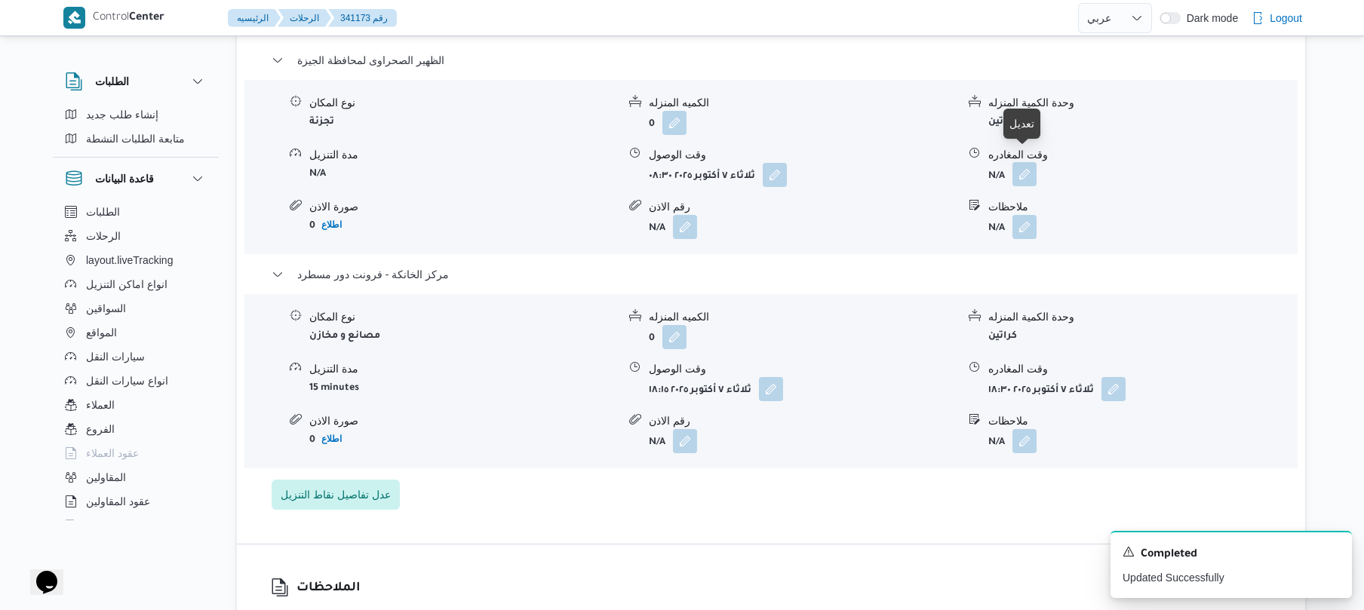
click at [1027, 166] on button "button" at bounding box center [1025, 174] width 24 height 24
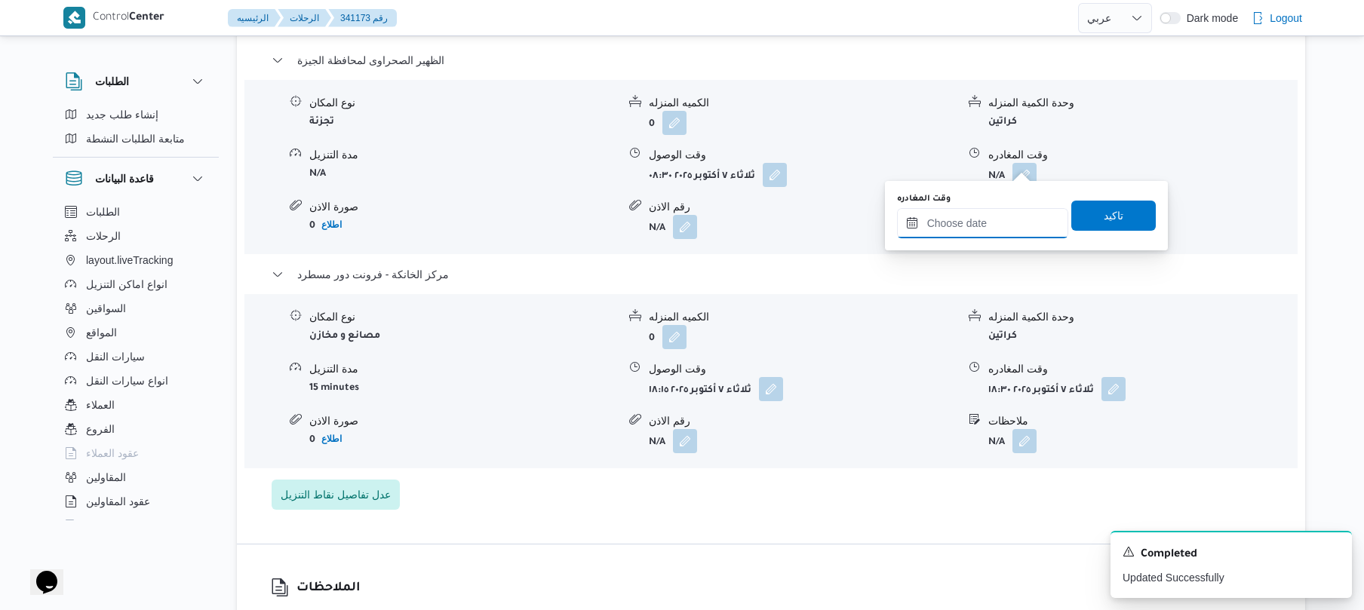
click at [978, 221] on input "وقت المغادره" at bounding box center [982, 223] width 171 height 30
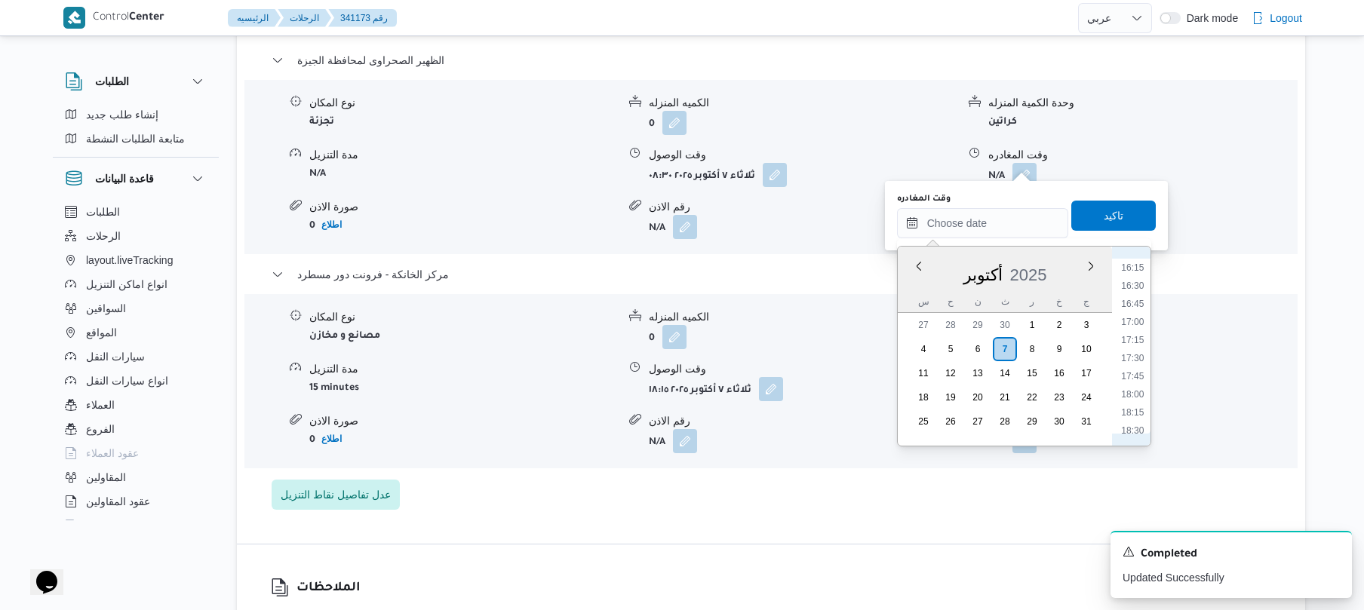
scroll to position [1175, 0]
click at [1136, 341] on li "17:15" at bounding box center [1132, 341] width 35 height 15
type input "٠٧/١٠/٢٠٢٥ ١٧:١٥"
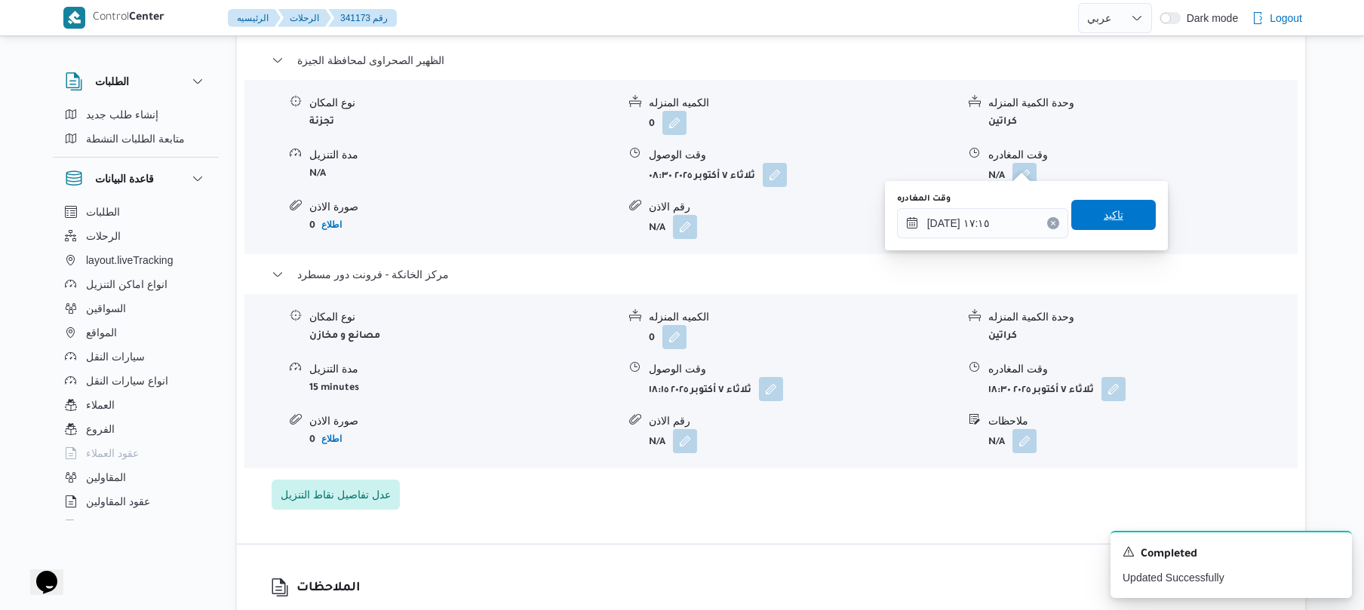
click at [1112, 219] on span "تاكيد" at bounding box center [1114, 215] width 20 height 18
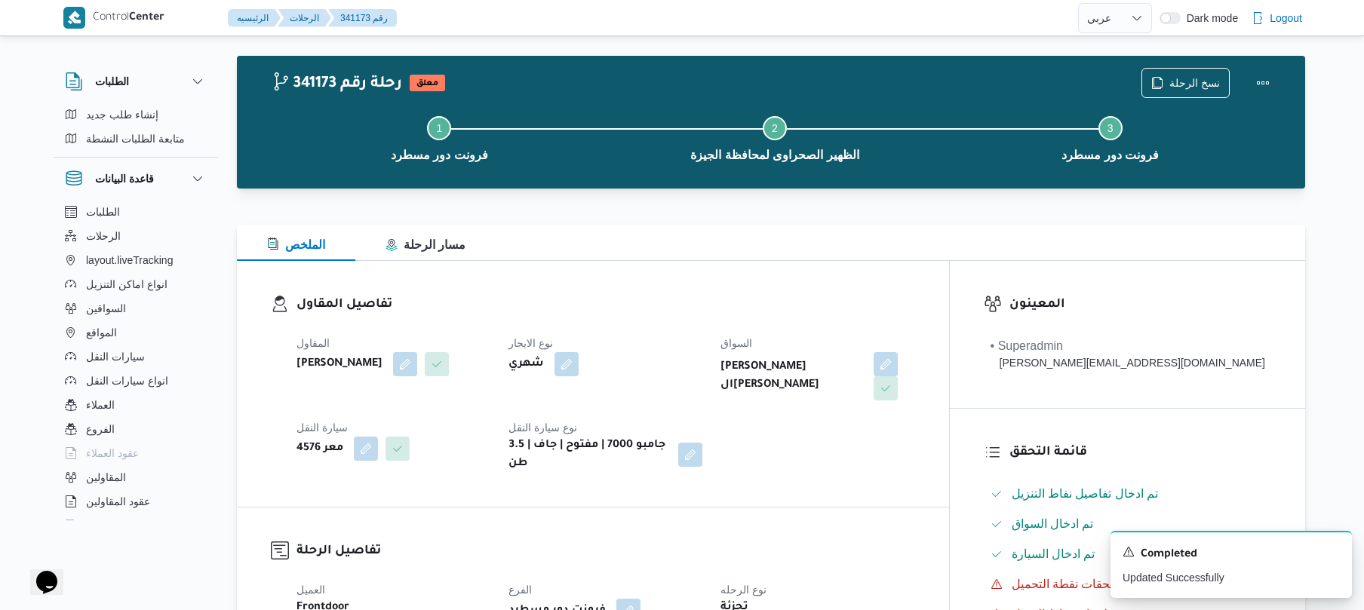
scroll to position [0, 0]
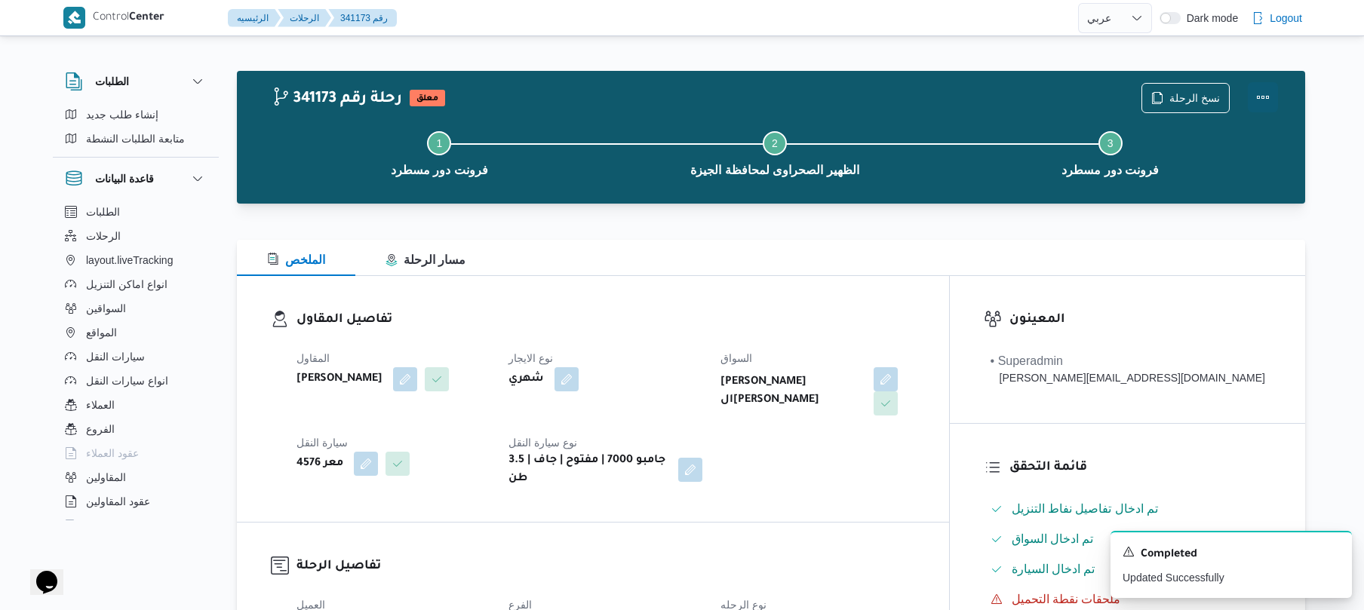
click at [1251, 104] on button "Actions" at bounding box center [1263, 97] width 30 height 30
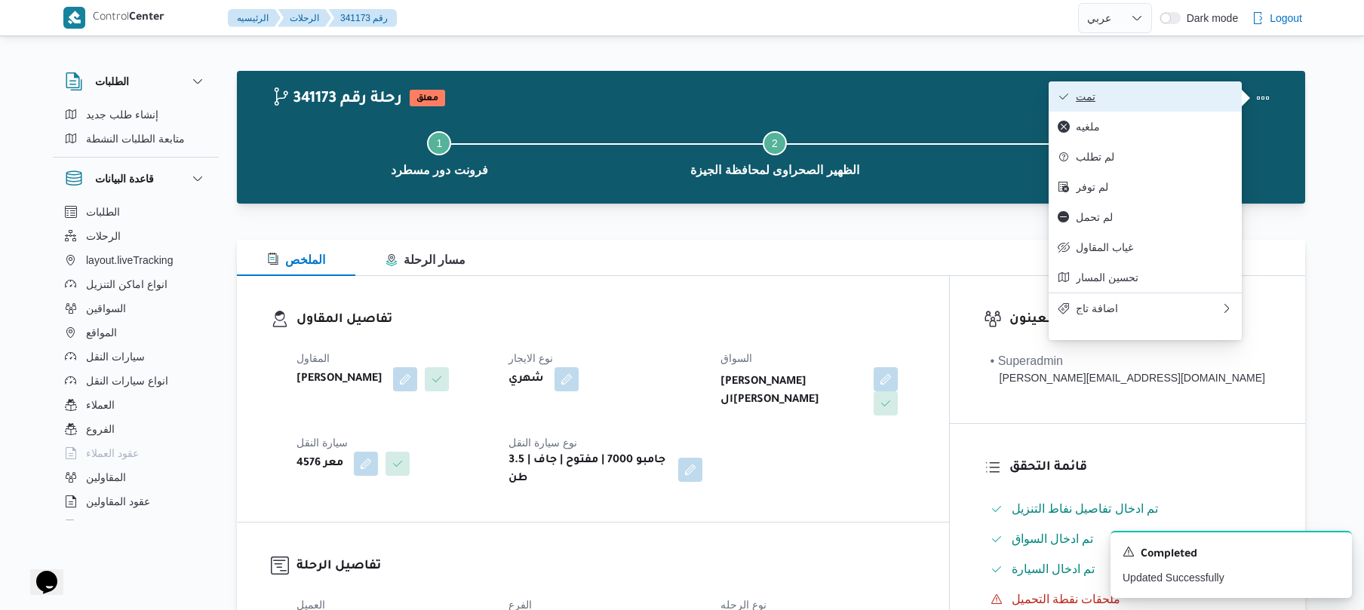
click at [1168, 103] on span "تمت" at bounding box center [1154, 97] width 157 height 12
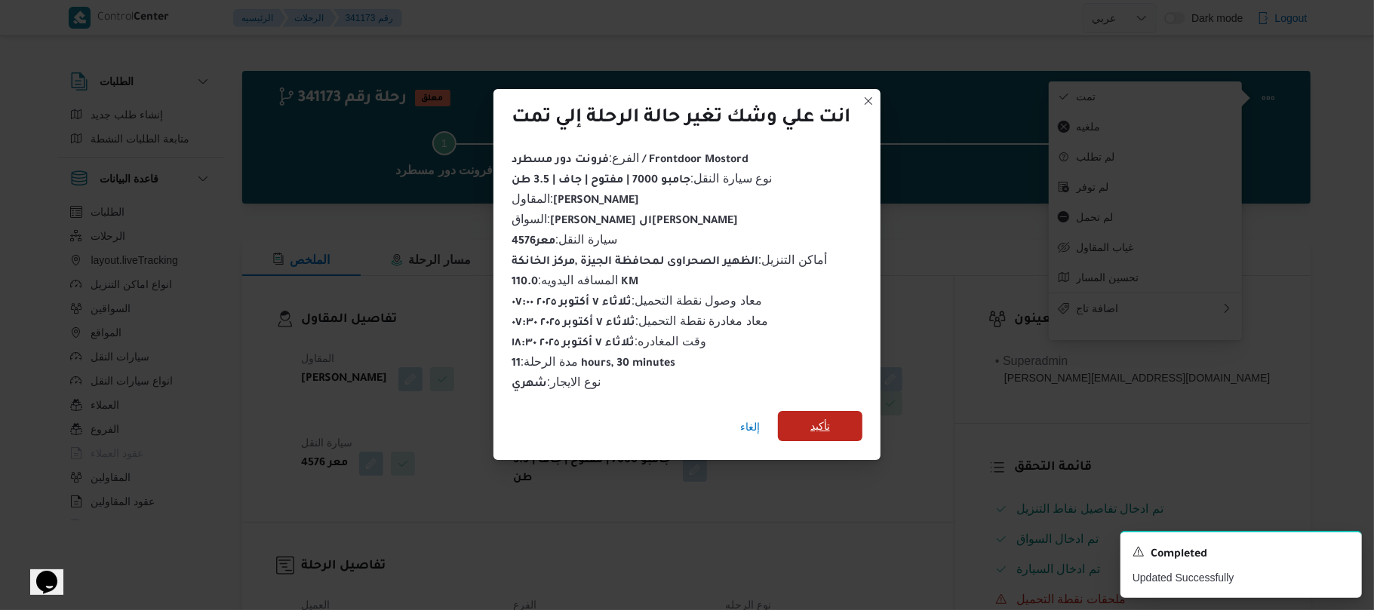
click at [829, 423] on span "تأكيد" at bounding box center [820, 426] width 20 height 18
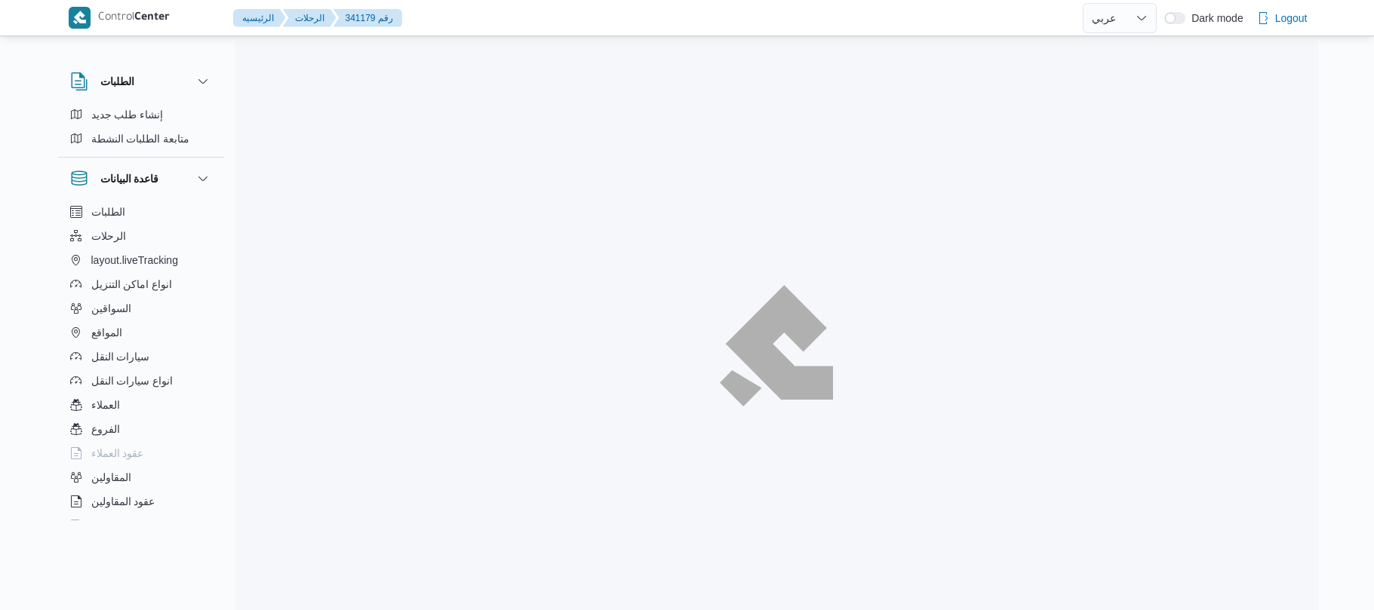
select select "ar"
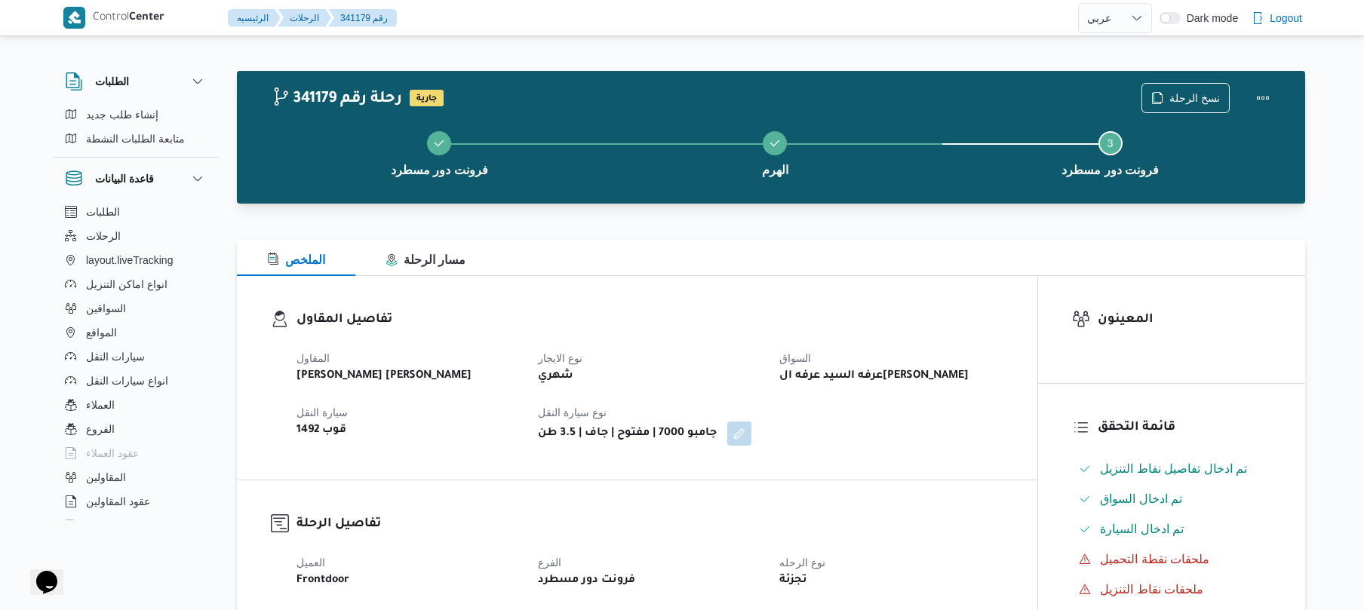
click at [837, 220] on div at bounding box center [771, 213] width 1069 height 18
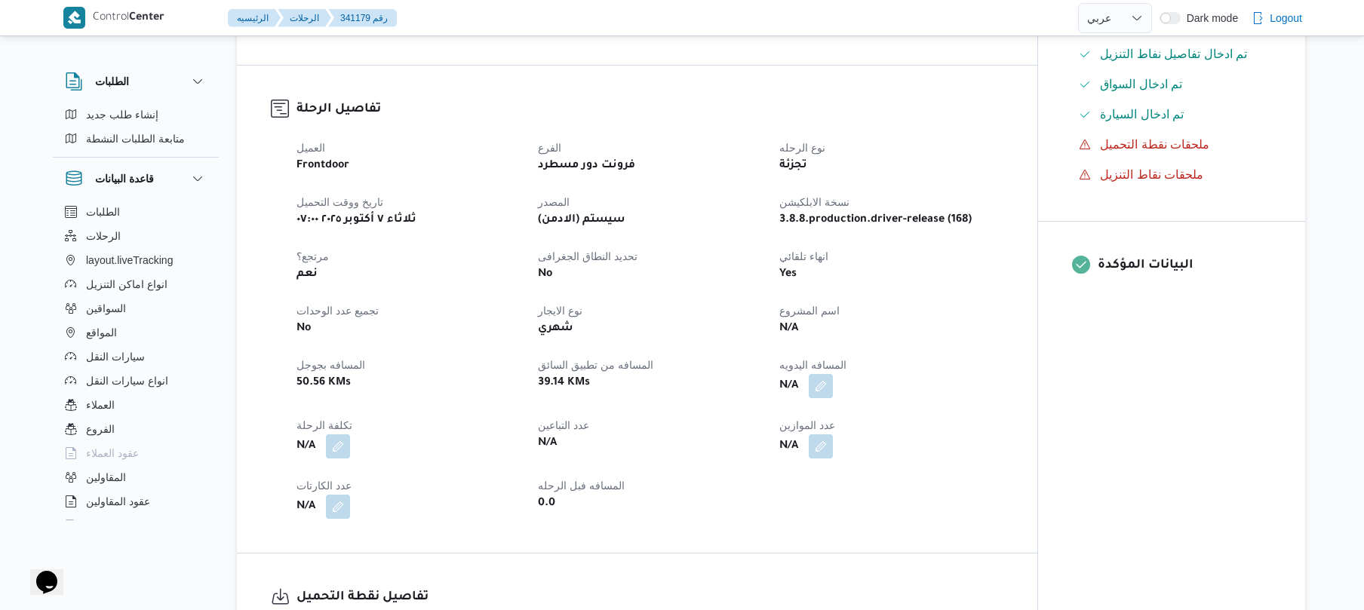
scroll to position [442, 0]
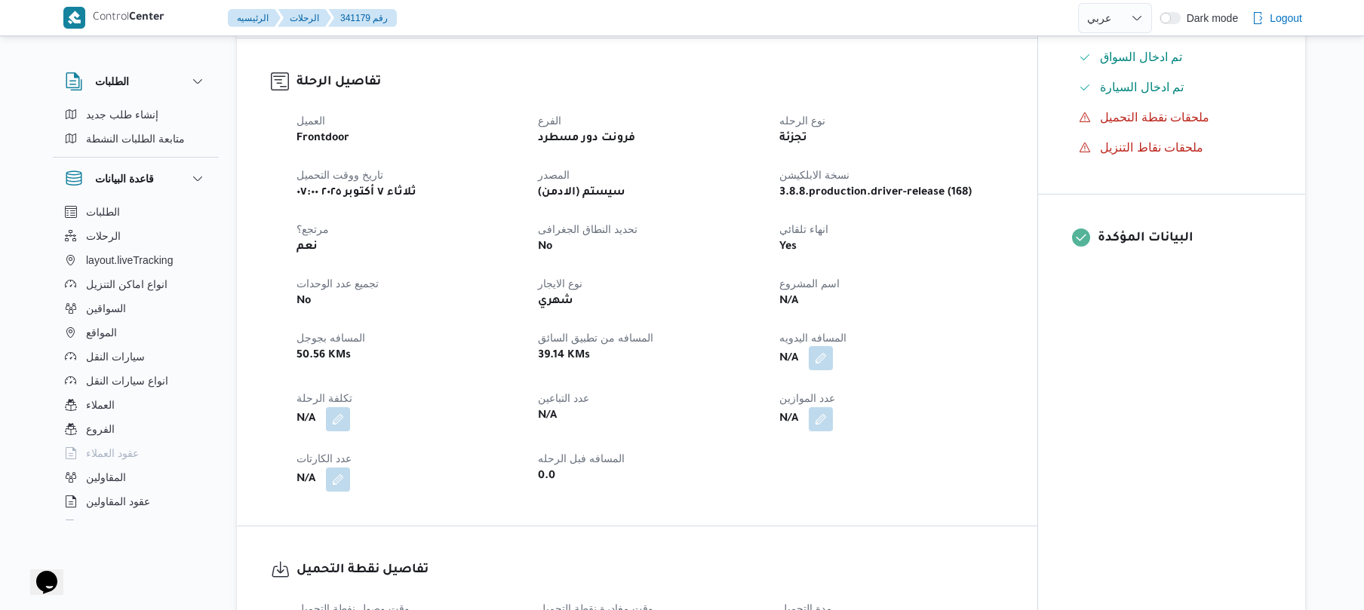
click at [821, 365] on button "button" at bounding box center [821, 358] width 24 height 24
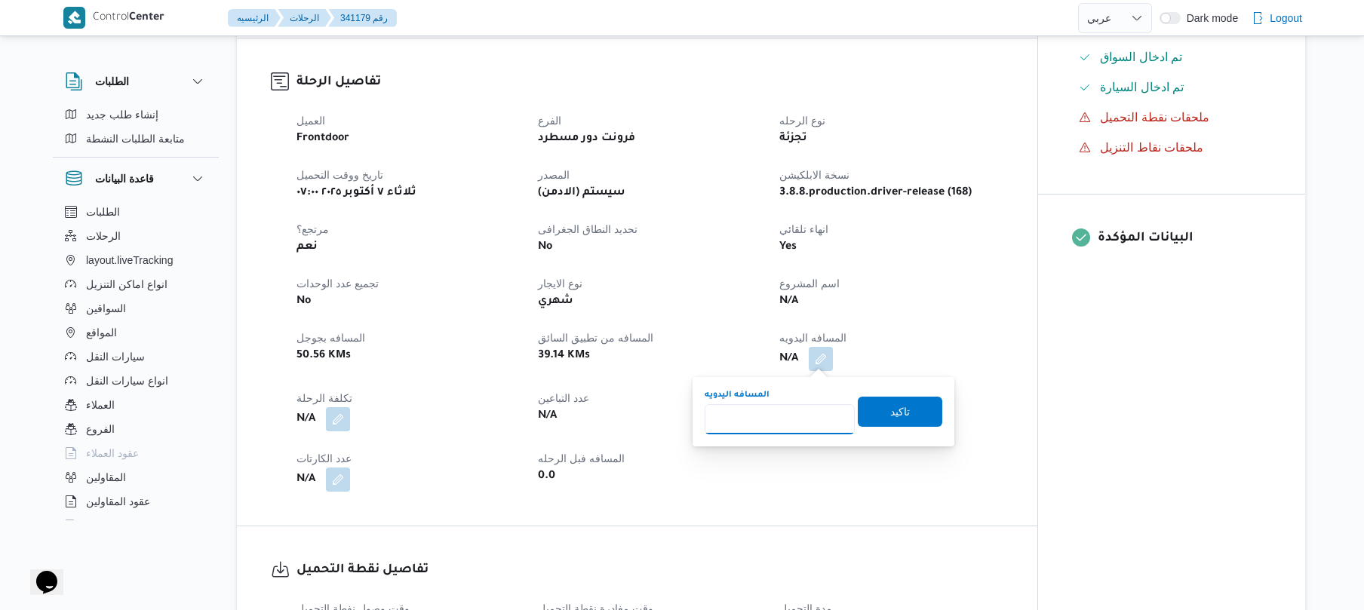
click at [782, 420] on input "المسافه اليدويه" at bounding box center [780, 419] width 150 height 30
type input "65"
click at [907, 410] on span "تاكيد" at bounding box center [900, 411] width 85 height 30
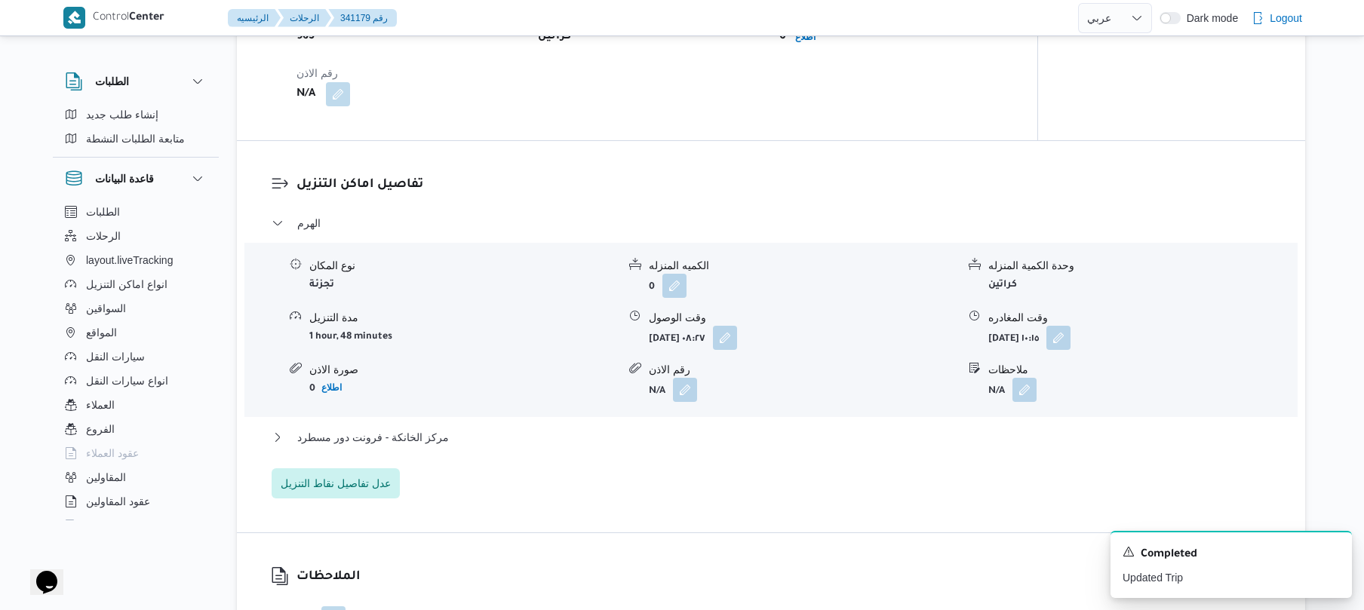
scroll to position [1127, 0]
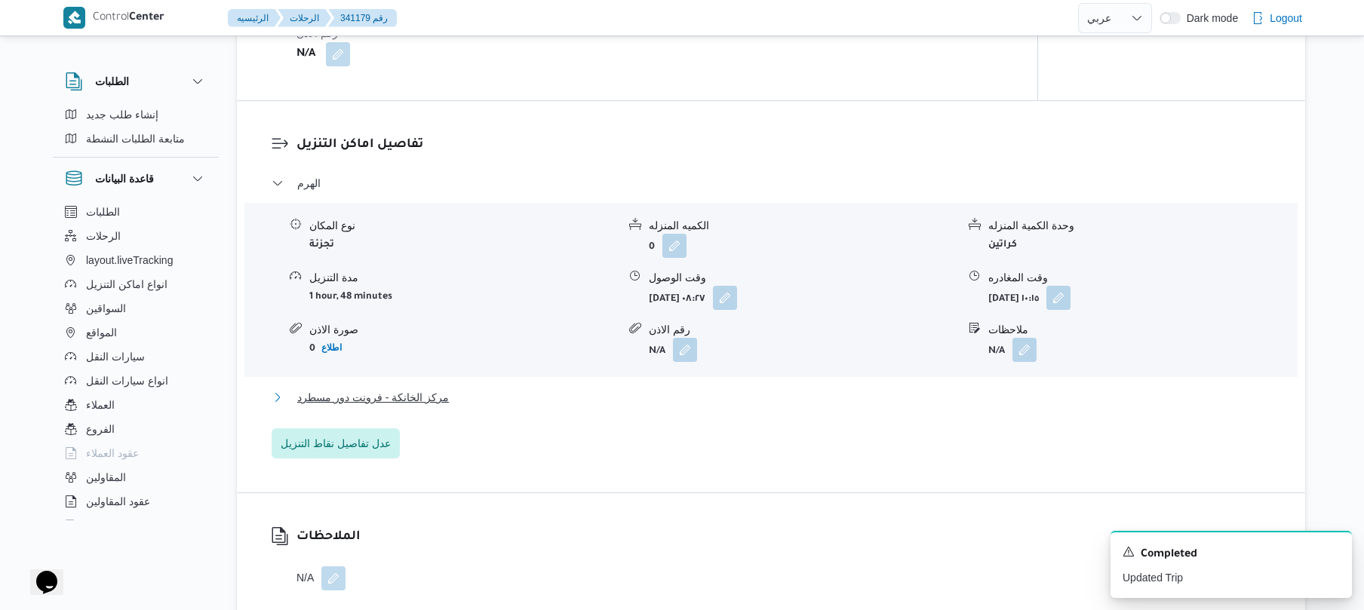
click at [717, 396] on button "مركز الخانكة - فرونت دور مسطرد" at bounding box center [772, 398] width 1000 height 18
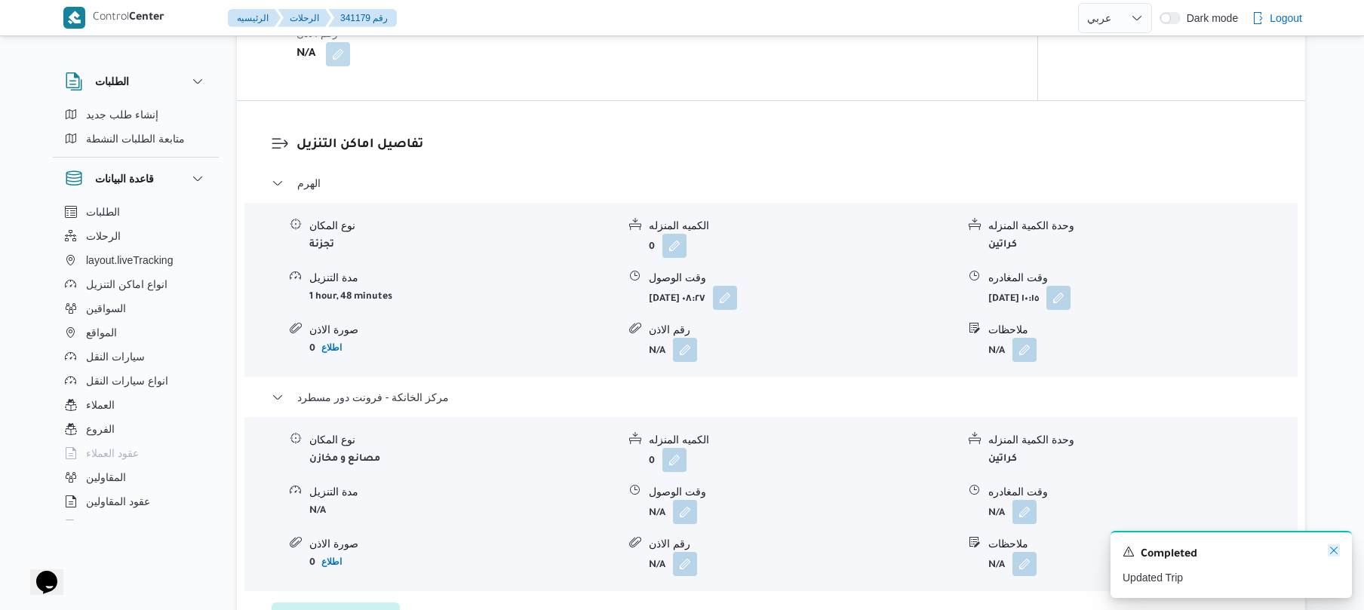
click at [1333, 552] on icon "Dismiss toast" at bounding box center [1334, 551] width 12 height 12
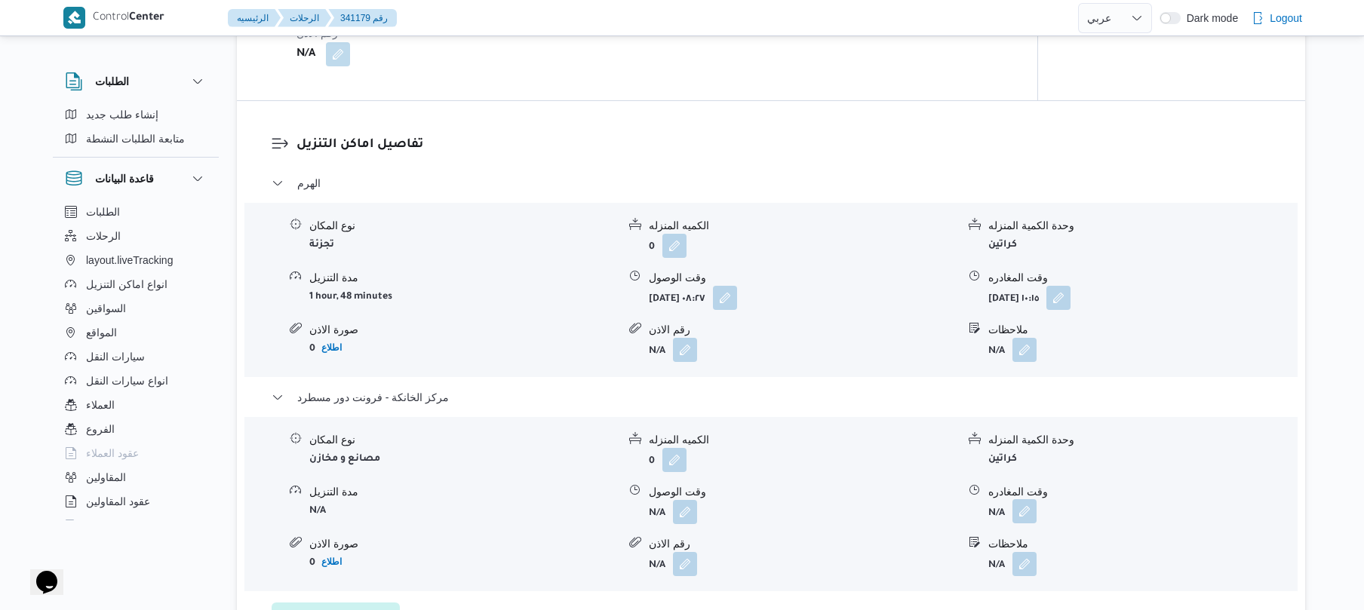
click at [1020, 514] on button "button" at bounding box center [1025, 512] width 24 height 24
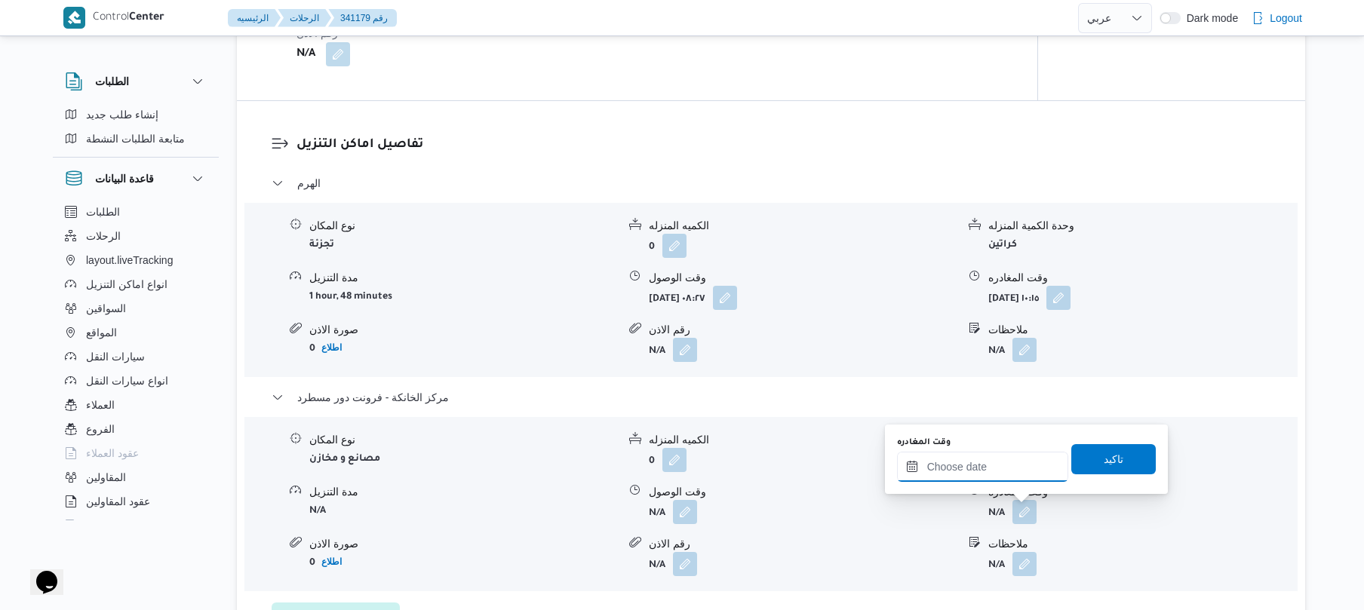
click at [990, 465] on input "وقت المغادره" at bounding box center [982, 467] width 171 height 30
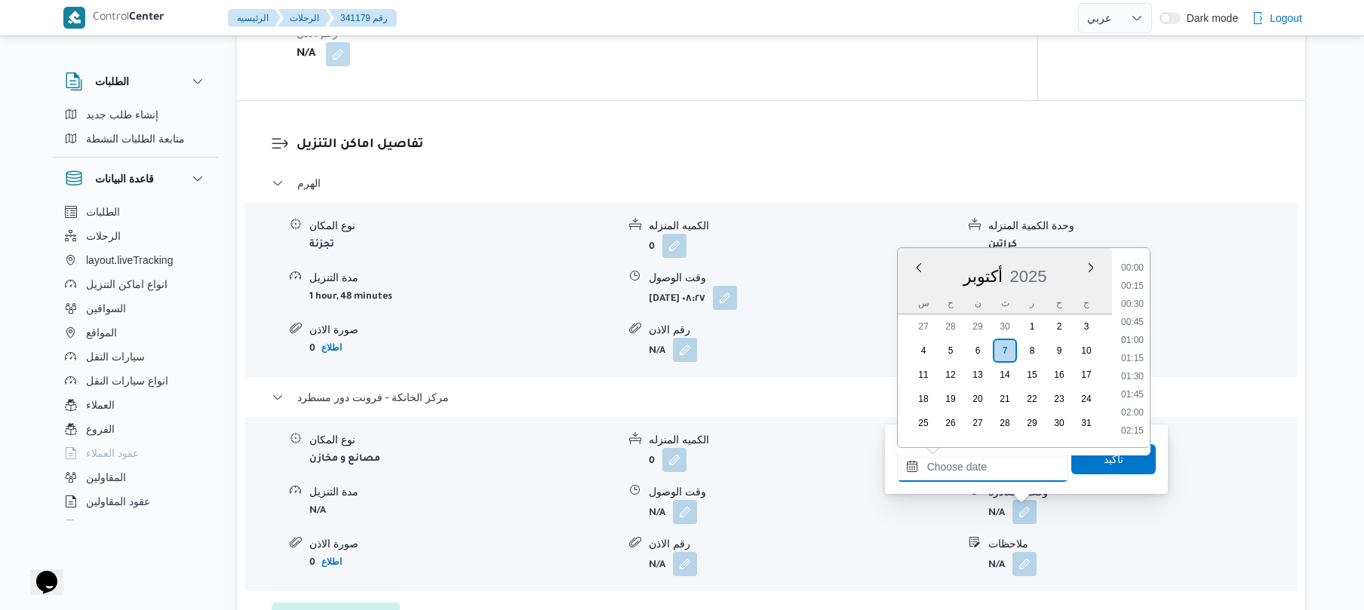
scroll to position [1323, 0]
drag, startPoint x: 1135, startPoint y: 300, endPoint x: 1133, endPoint y: 312, distance: 12.9
click at [1135, 300] on li "18:45" at bounding box center [1132, 303] width 35 height 15
type input "[DATE] ١٨:٤٥"
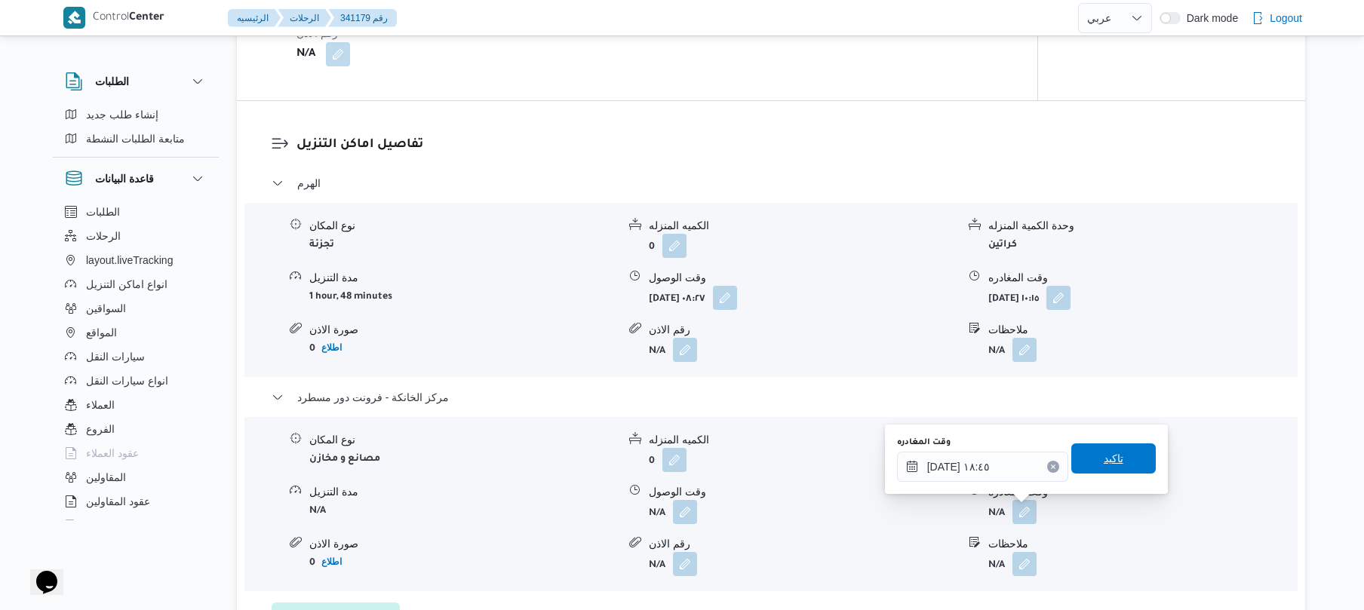
click at [1085, 457] on span "تاكيد" at bounding box center [1114, 459] width 85 height 30
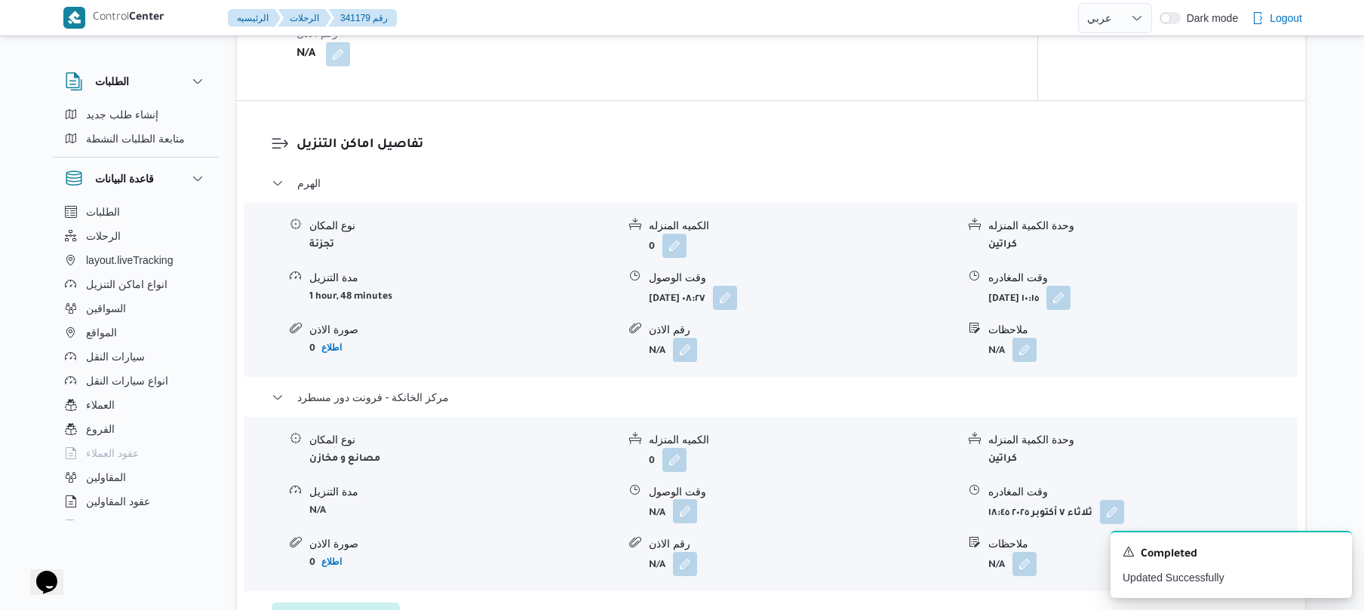
click at [686, 513] on button "button" at bounding box center [685, 512] width 24 height 24
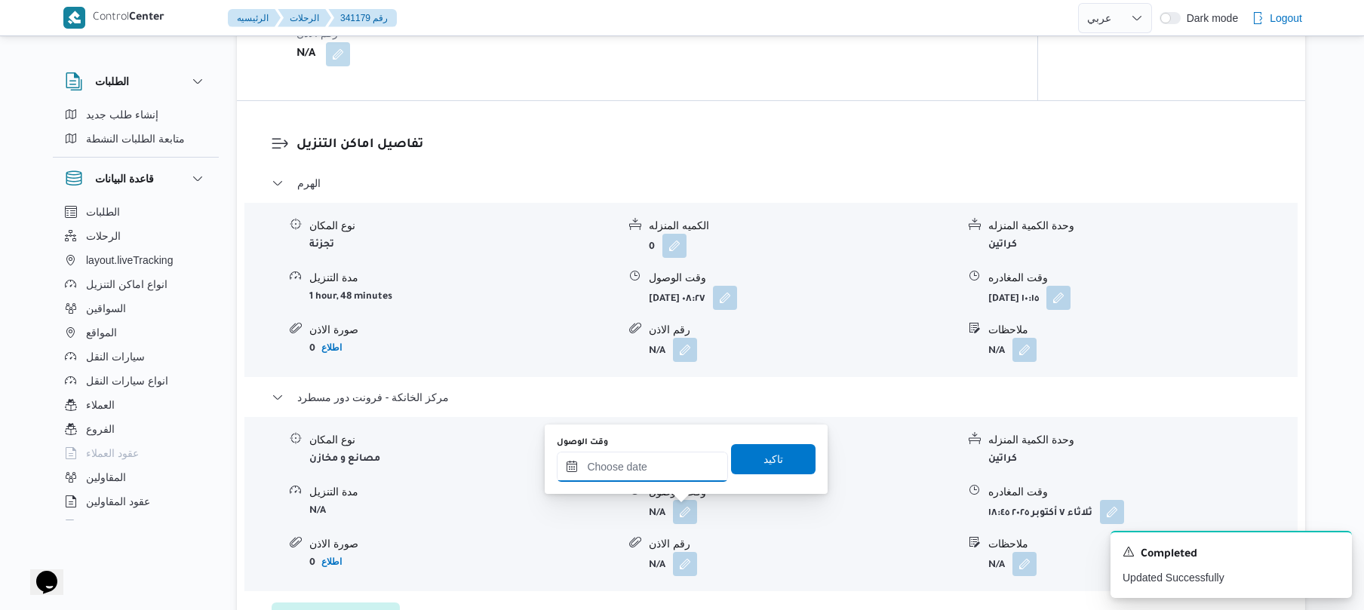
click at [652, 468] on input "وقت الوصول" at bounding box center [642, 467] width 171 height 30
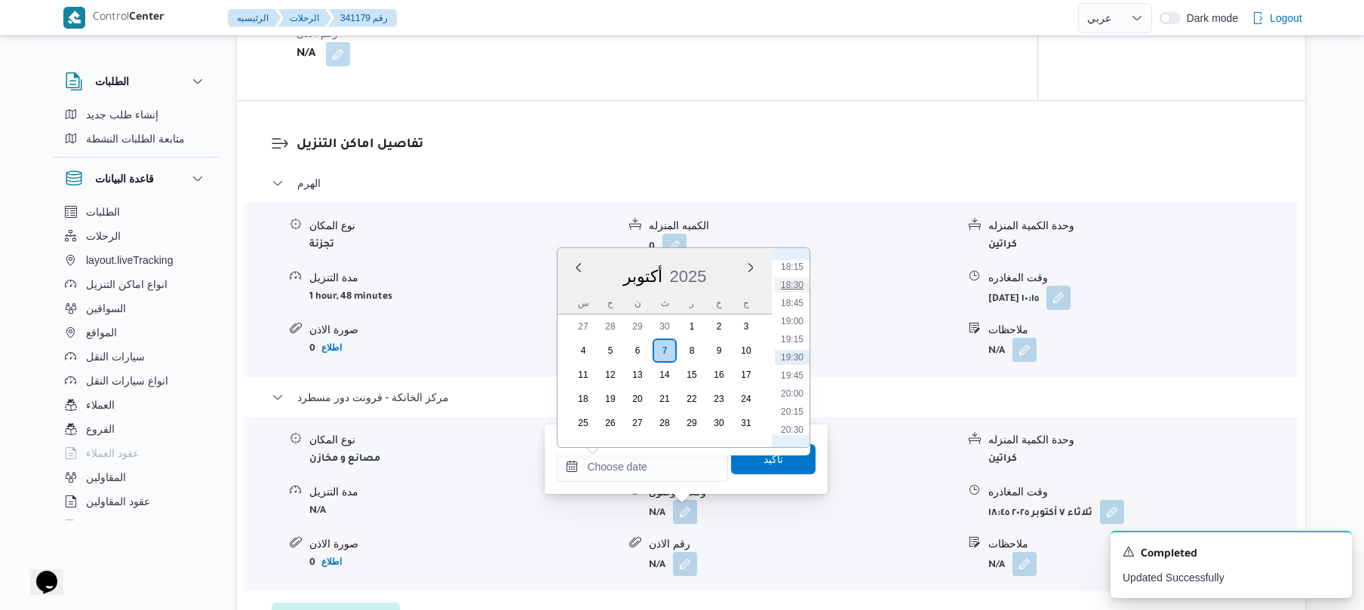
click at [792, 282] on li "18:30" at bounding box center [792, 285] width 35 height 15
type input "٠٧/١٠/٢٠٢٥ ١٨:٣٠"
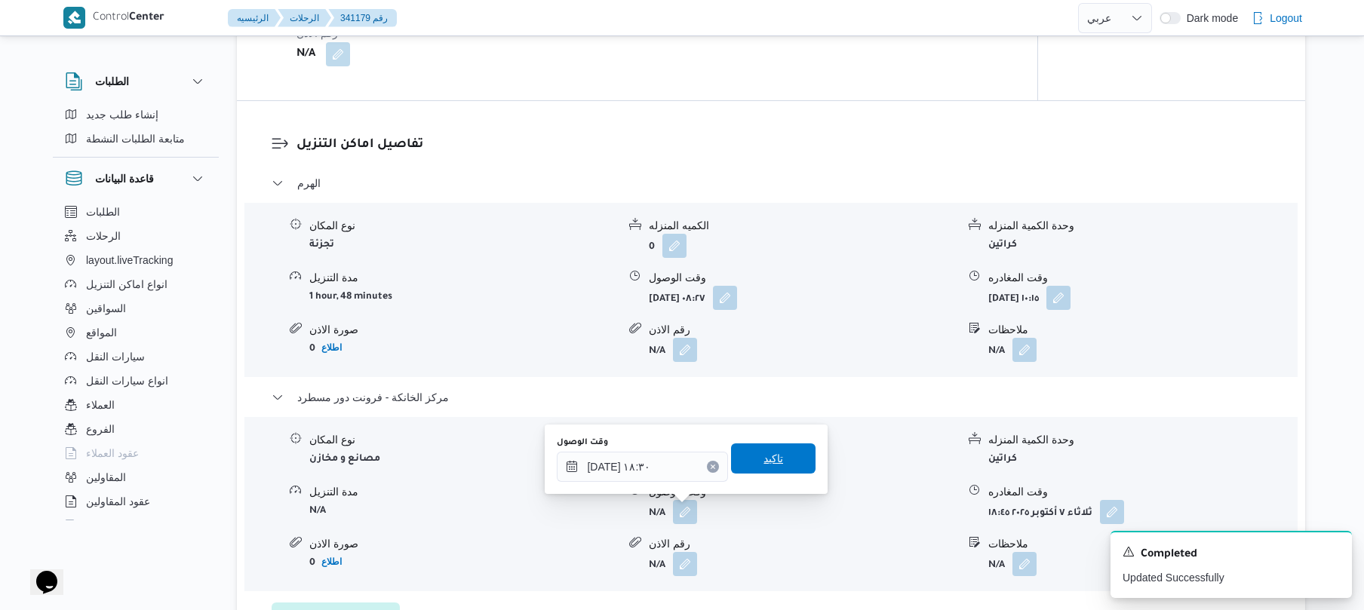
click at [767, 463] on span "تاكيد" at bounding box center [774, 459] width 20 height 18
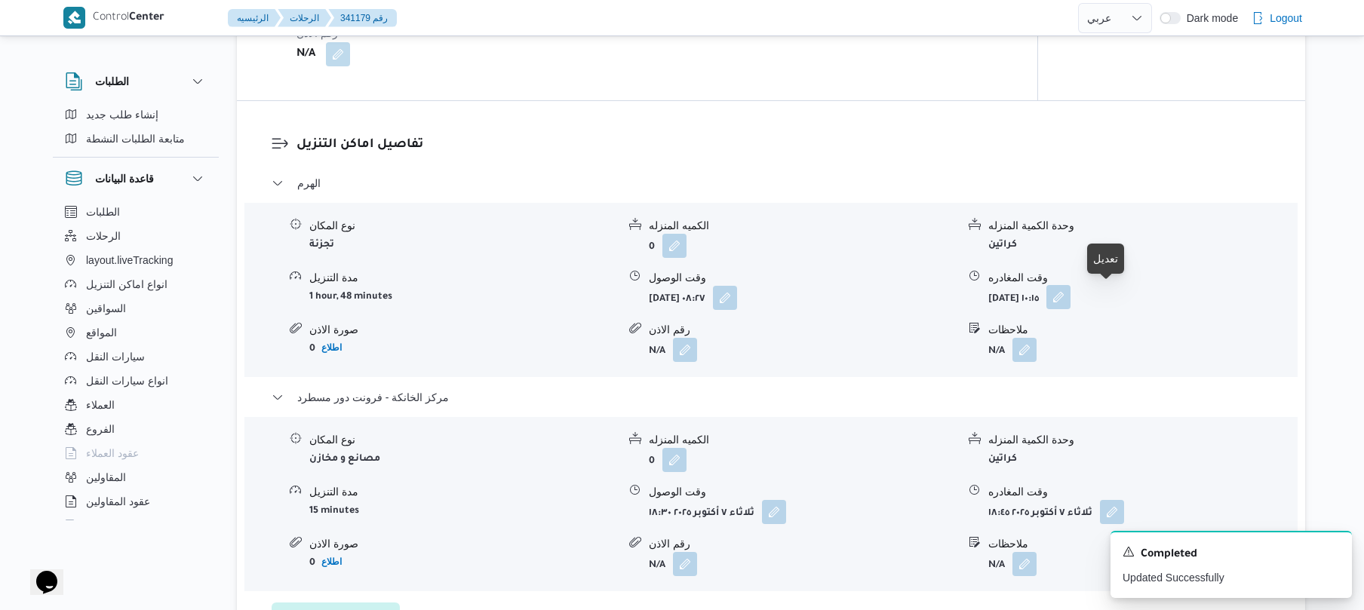
click at [1071, 297] on button "button" at bounding box center [1059, 297] width 24 height 24
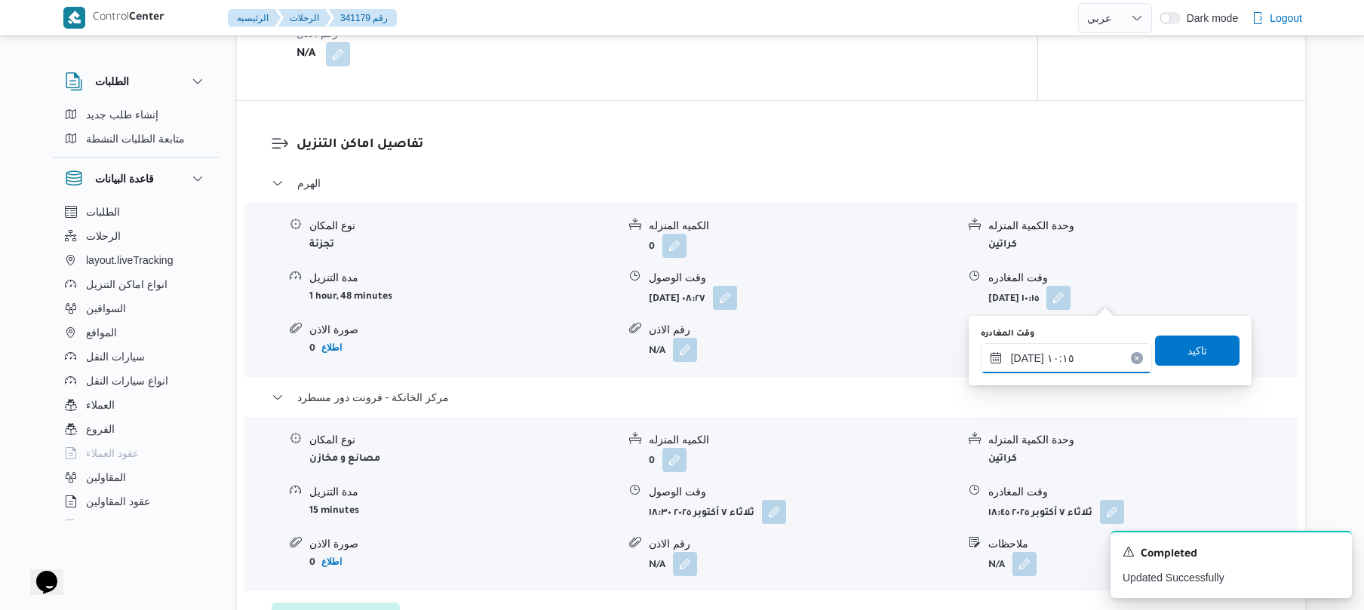
click at [1063, 358] on input "٠٧/١٠/٢٠٢٥ ١٠:١٥" at bounding box center [1066, 358] width 171 height 30
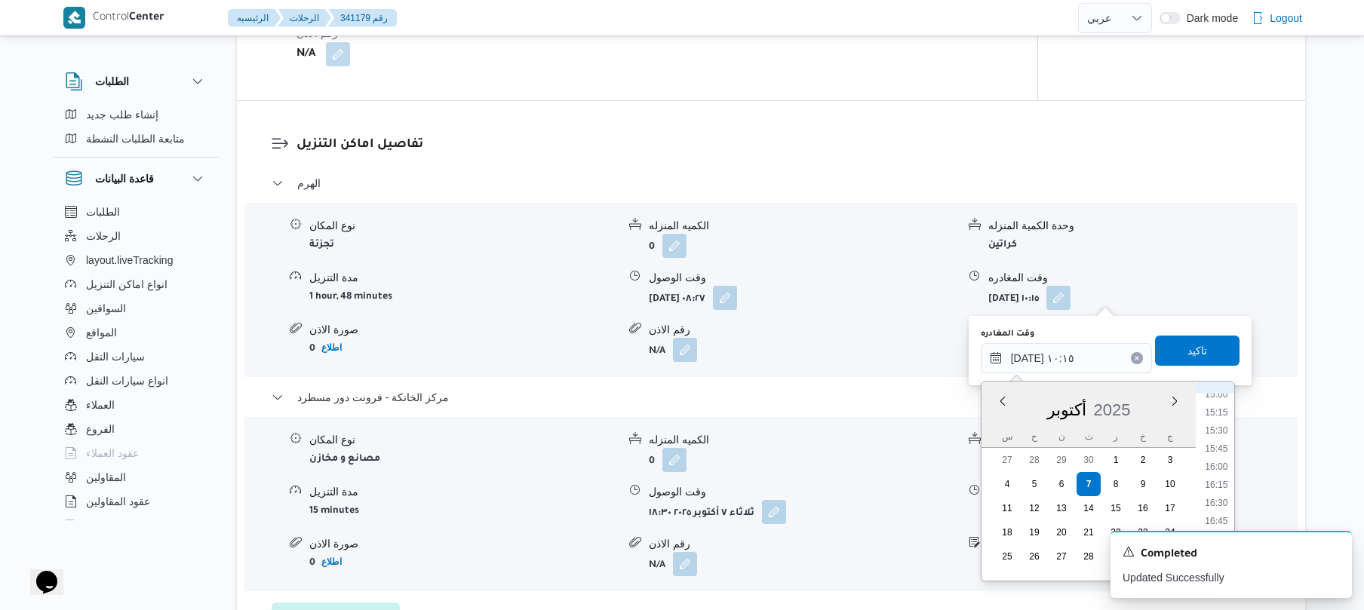
scroll to position [1118, 0]
click at [1210, 511] on li "17:00" at bounding box center [1216, 515] width 35 height 15
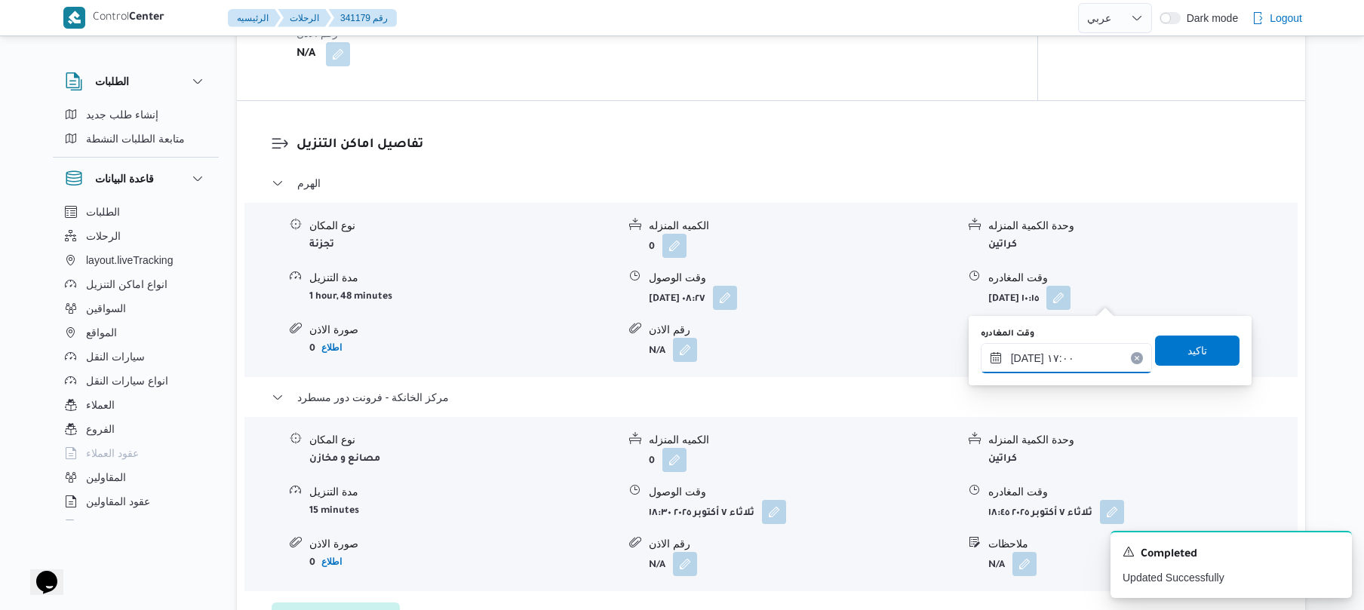
click at [1030, 354] on input "٠٧/١٠/٢٠٢٥ ١٧:٠٠" at bounding box center [1066, 358] width 171 height 30
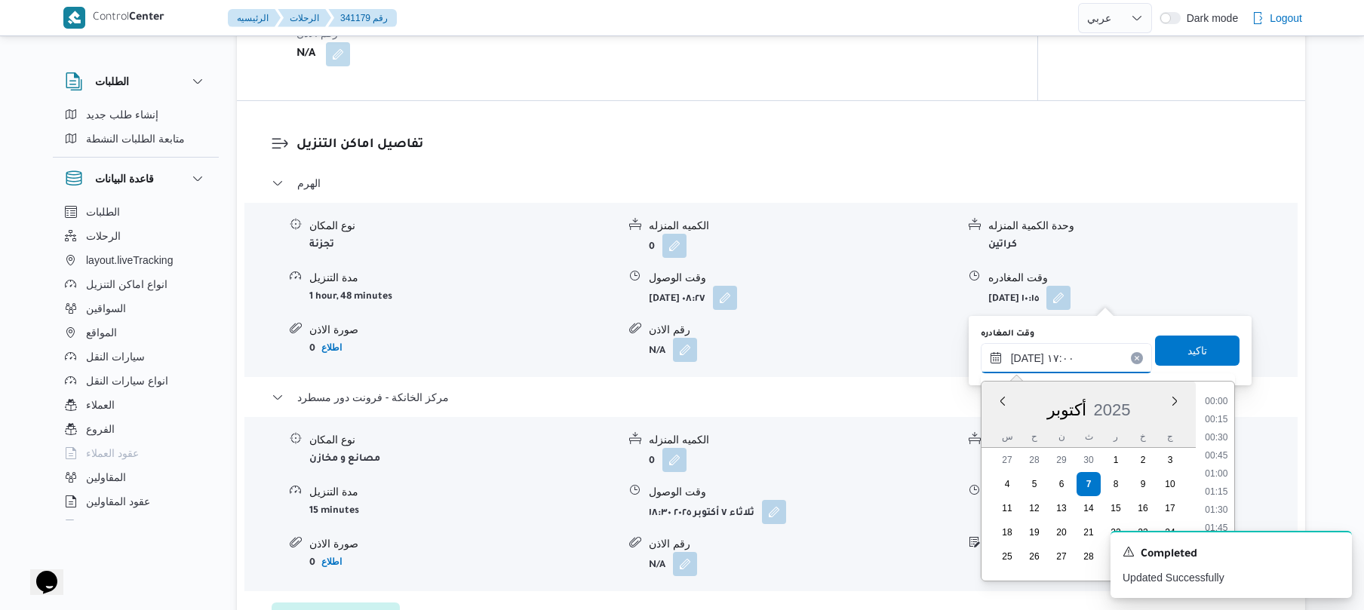
scroll to position [1141, 0]
click at [1030, 354] on input "٠٧/١٠/٢٠٢٥ ١٧:٠٠" at bounding box center [1066, 358] width 171 height 30
type input "٠٧/١٠/٢٠٢٥ ١٧:40"
click at [1188, 346] on span "تاكيد" at bounding box center [1198, 350] width 20 height 18
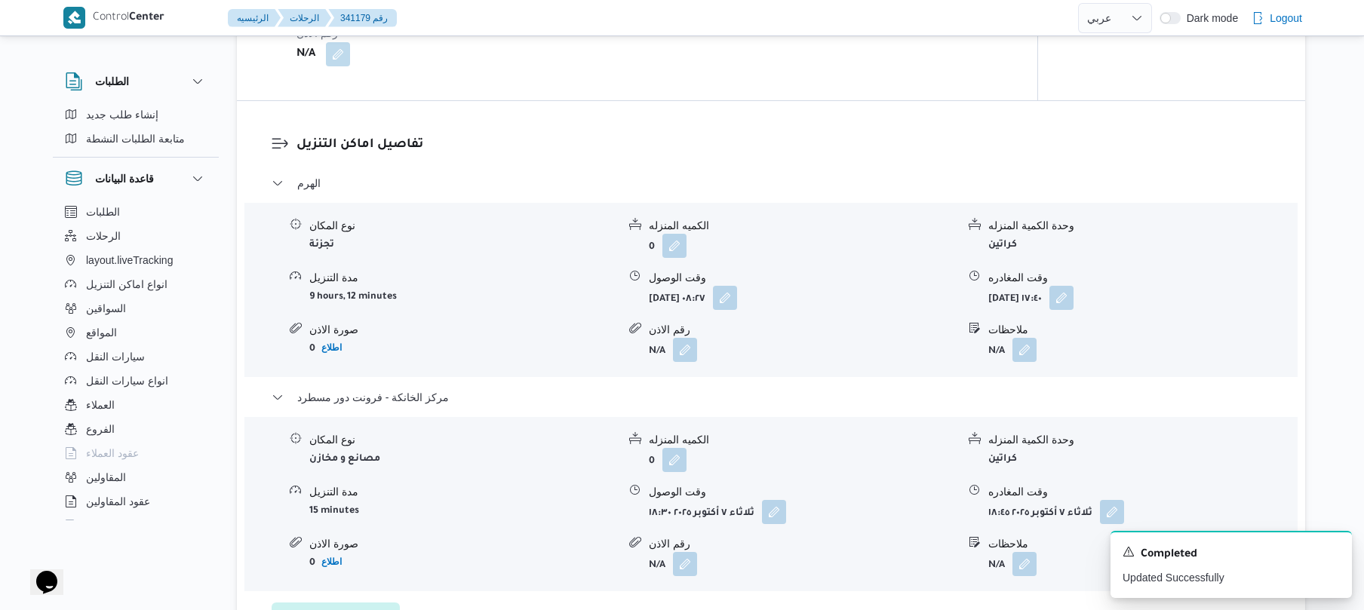
scroll to position [0, 0]
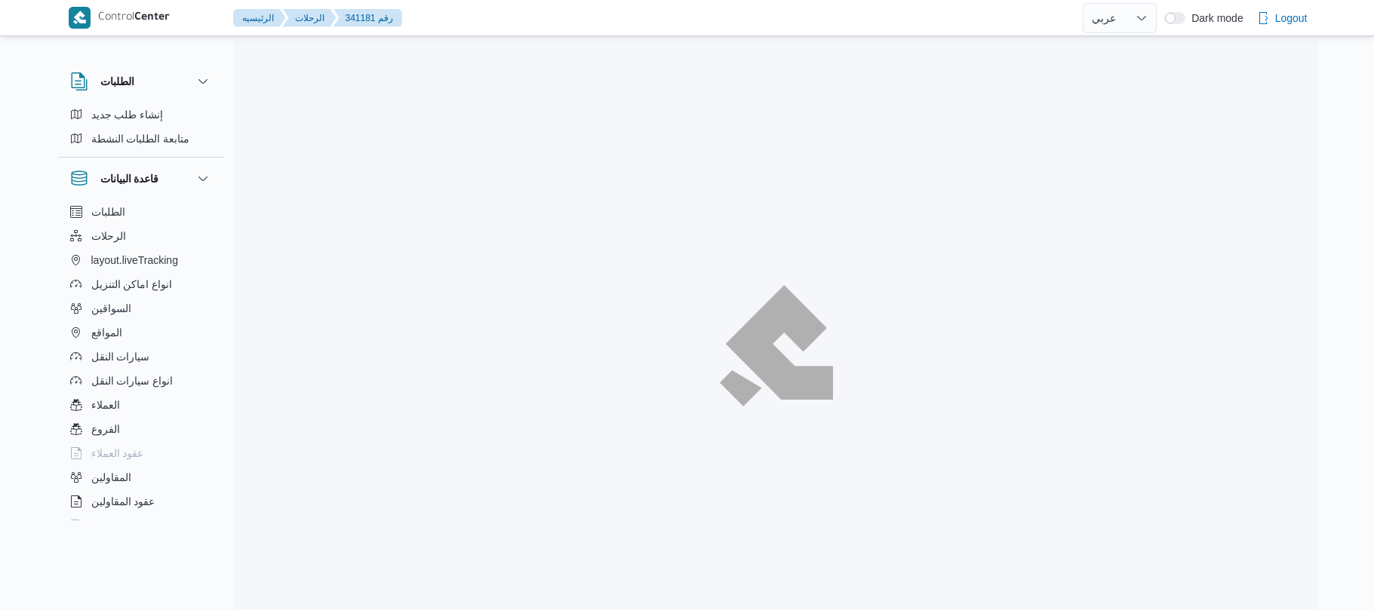
select select "ar"
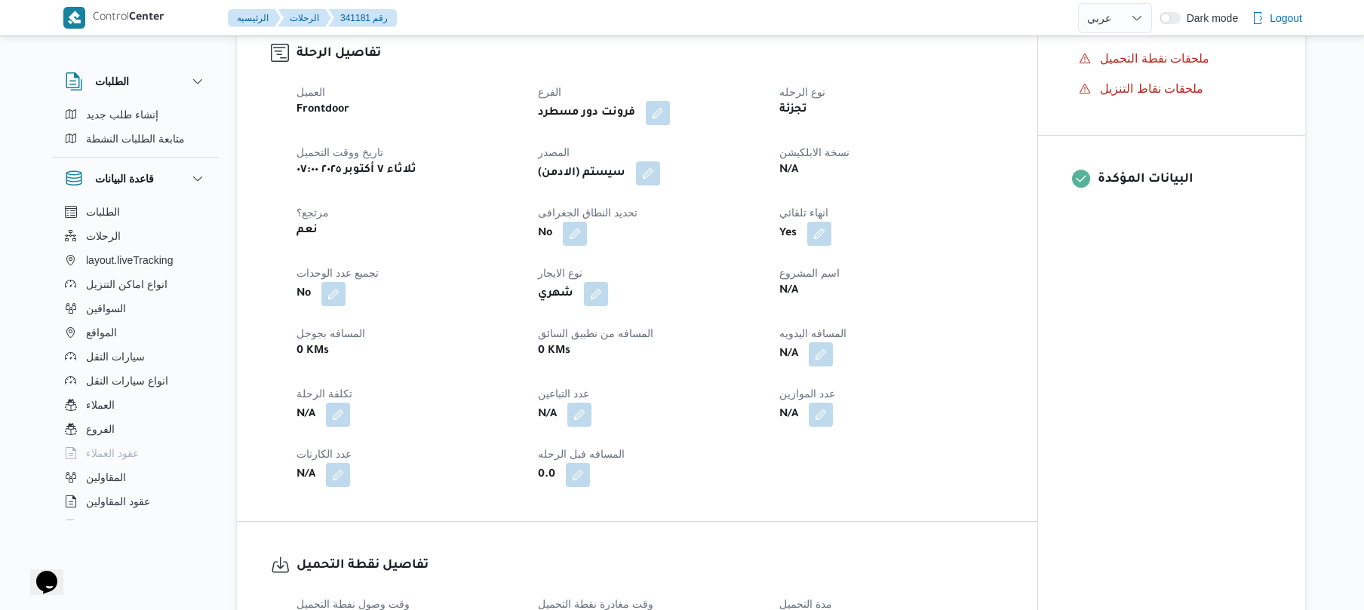
scroll to position [523, 0]
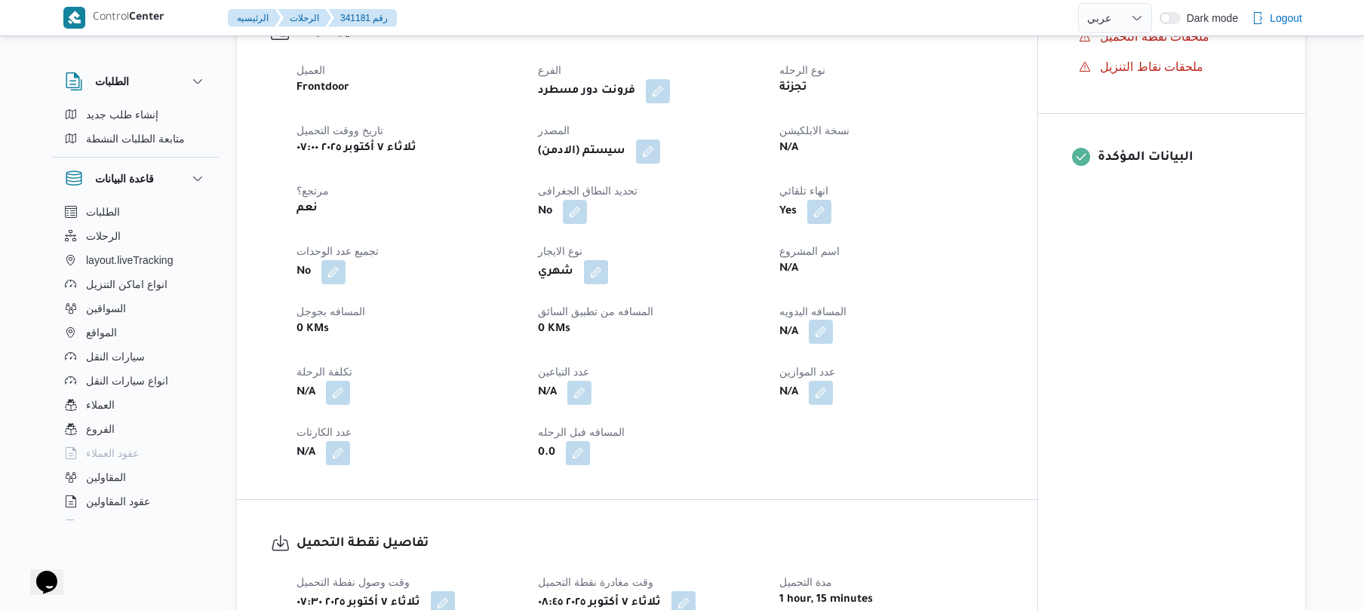
click at [826, 320] on button "button" at bounding box center [821, 332] width 24 height 24
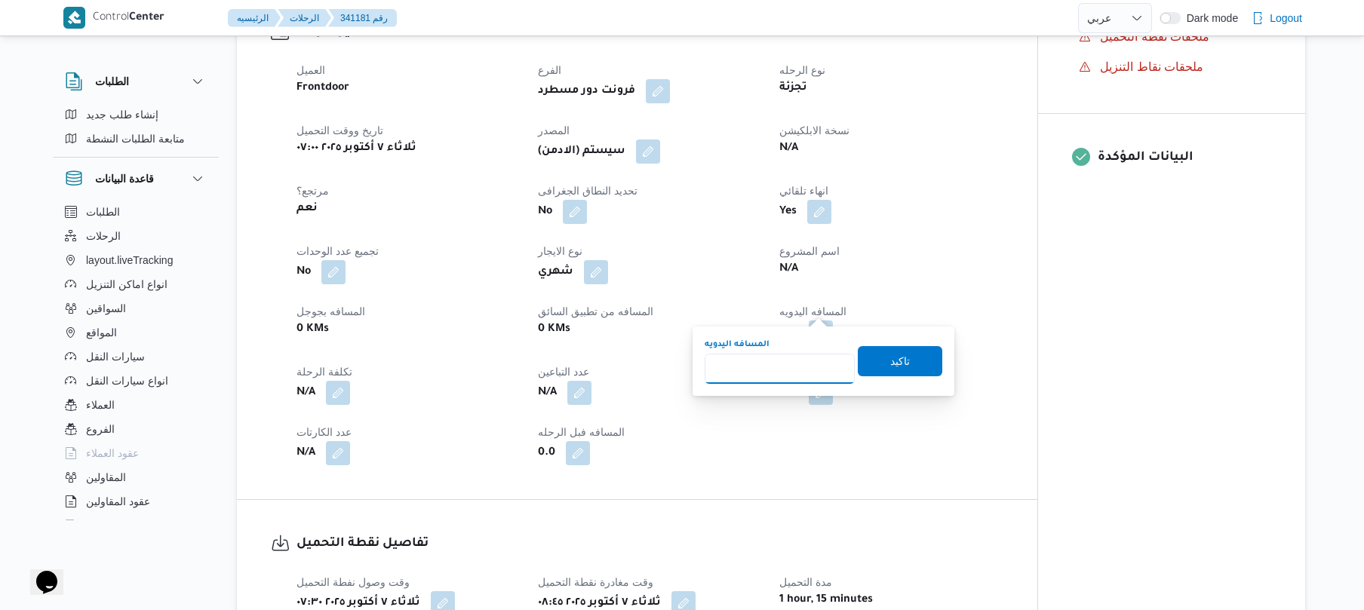
click at [792, 356] on input "المسافه اليدويه" at bounding box center [780, 369] width 150 height 30
type input "110"
click at [890, 362] on span "تاكيد" at bounding box center [900, 361] width 20 height 18
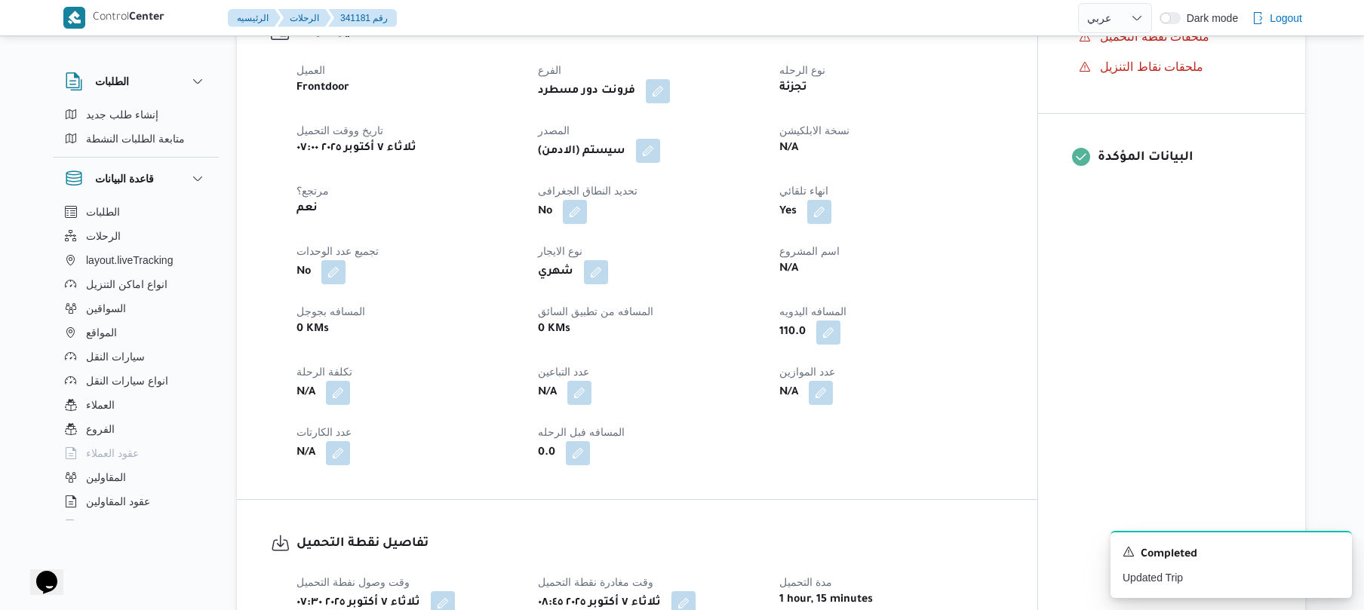
click at [658, 139] on button "button" at bounding box center [648, 151] width 24 height 24
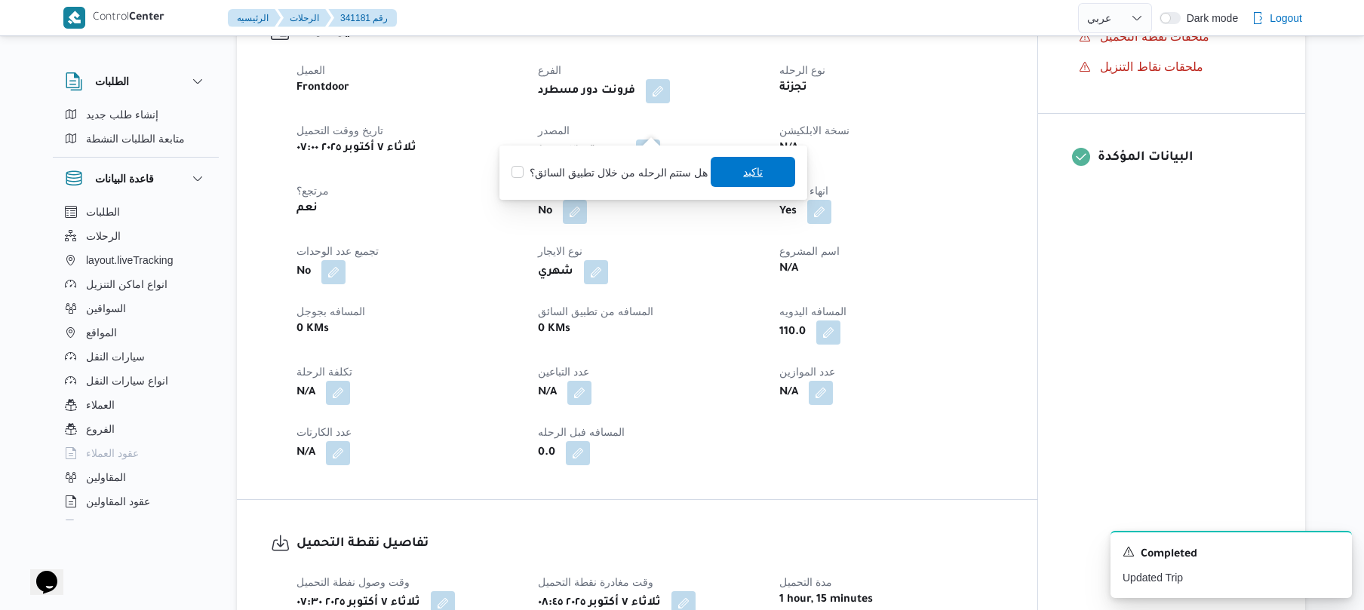
click at [732, 173] on span "تاكيد" at bounding box center [753, 172] width 85 height 30
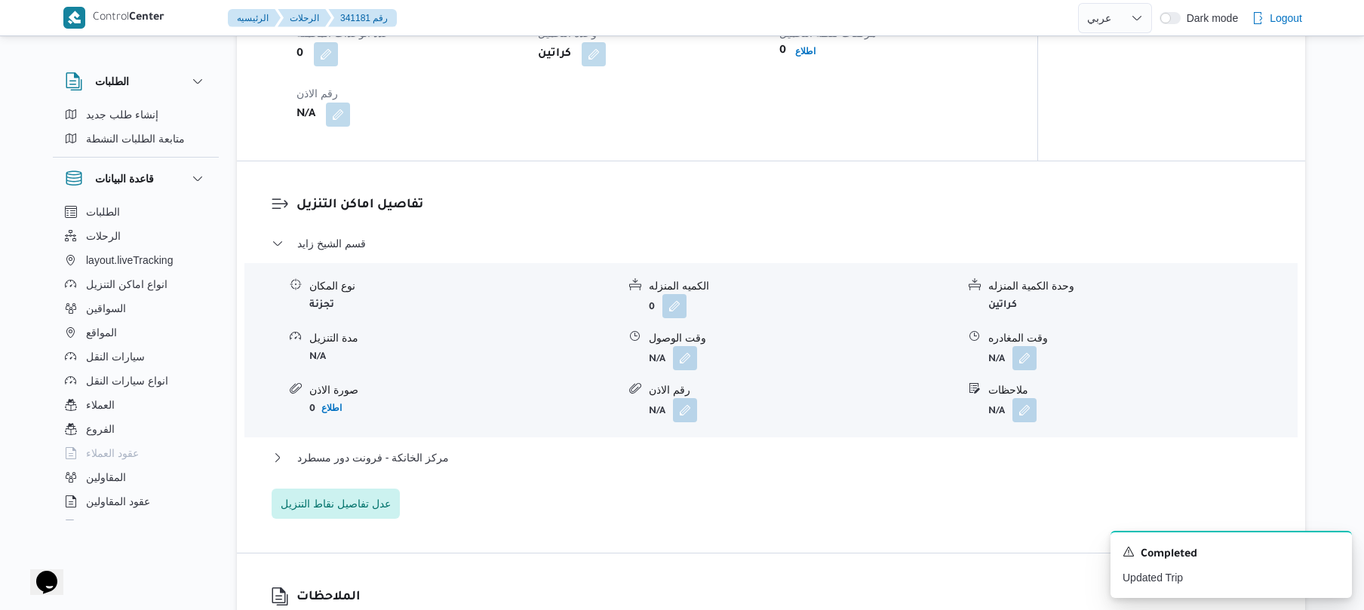
scroll to position [1207, 0]
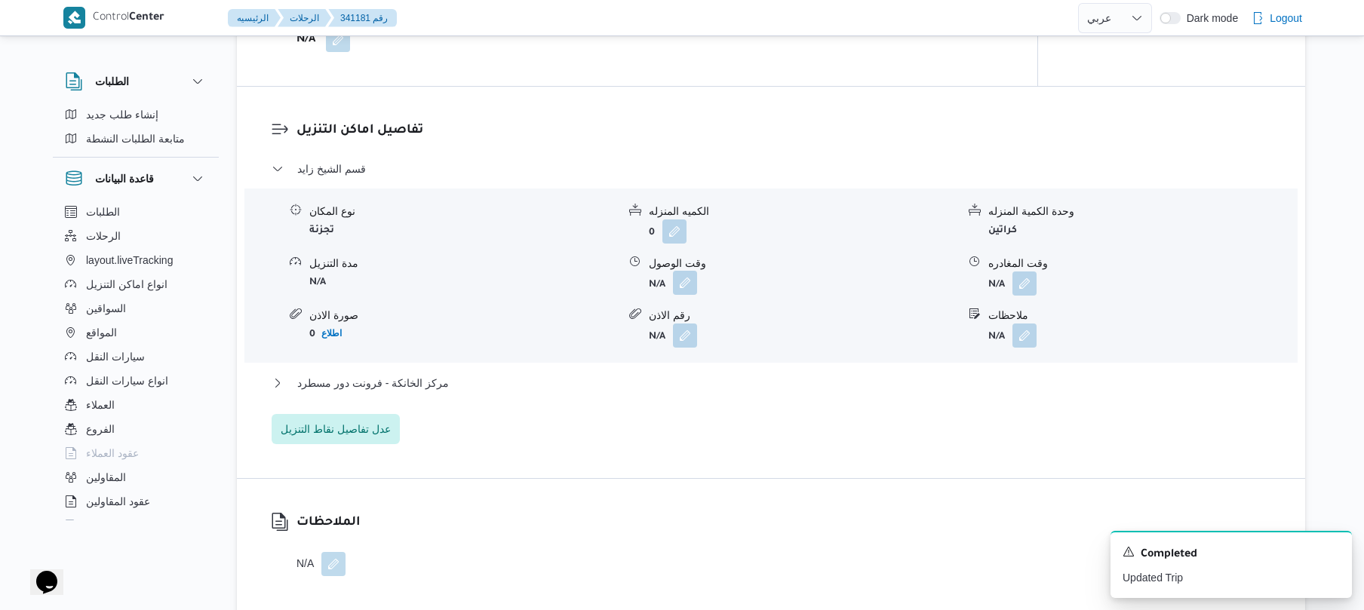
click at [688, 271] on button "button" at bounding box center [685, 283] width 24 height 24
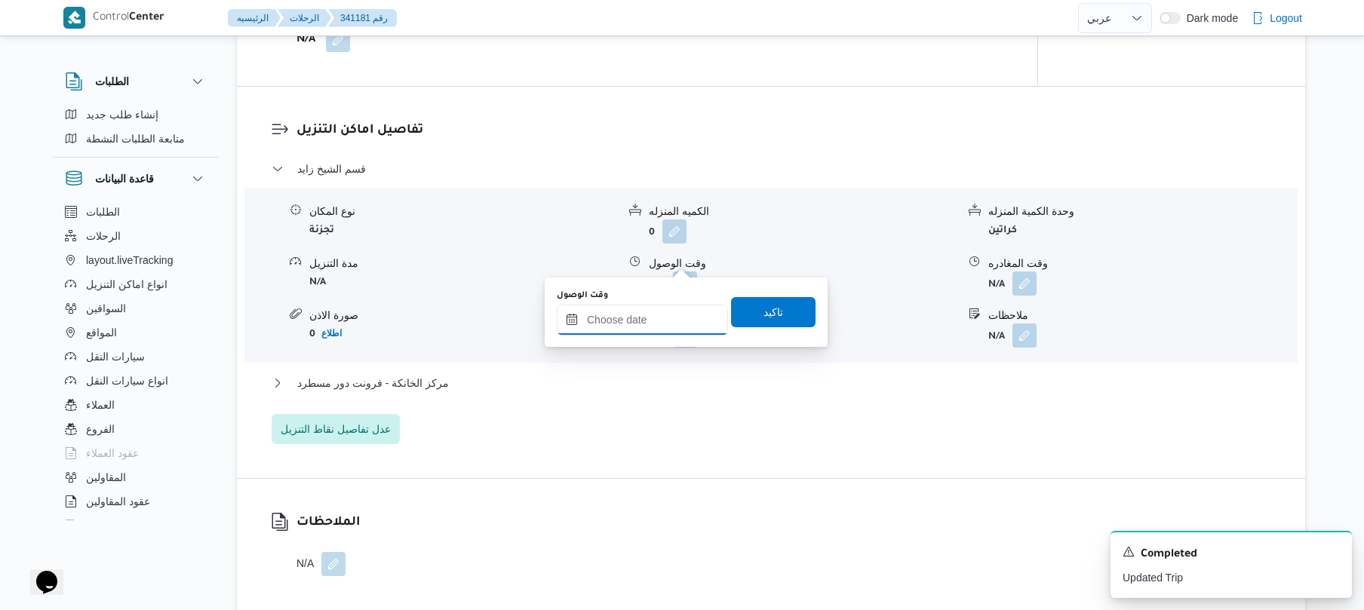
click at [650, 315] on input "وقت الوصول" at bounding box center [642, 320] width 171 height 30
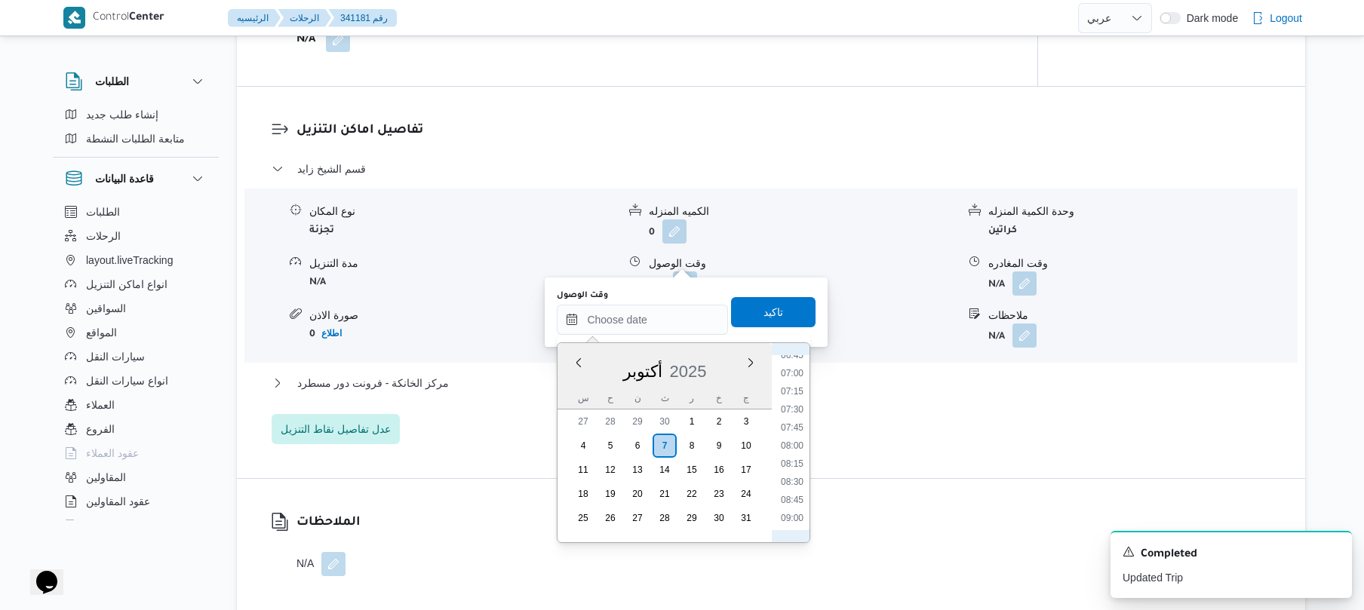
scroll to position [644, 0]
click at [801, 414] on ul "00:00 00:15 00:30 00:45 01:00 01:15 01:30 01:45 02:00 02:15 02:30 02:45 03:00 0…" at bounding box center [792, 442] width 35 height 175
click at [783, 370] on li "09:00" at bounding box center [792, 370] width 35 height 15
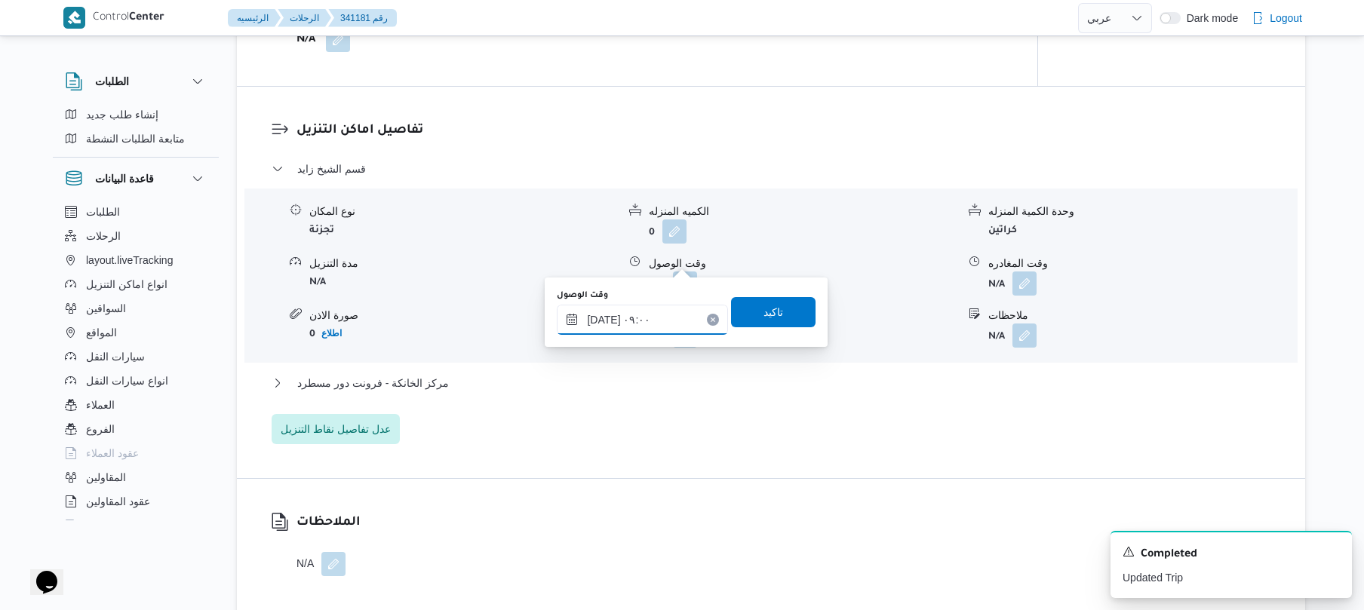
click at [644, 318] on input "[DATE] ٠٩:٠٠" at bounding box center [642, 320] width 171 height 30
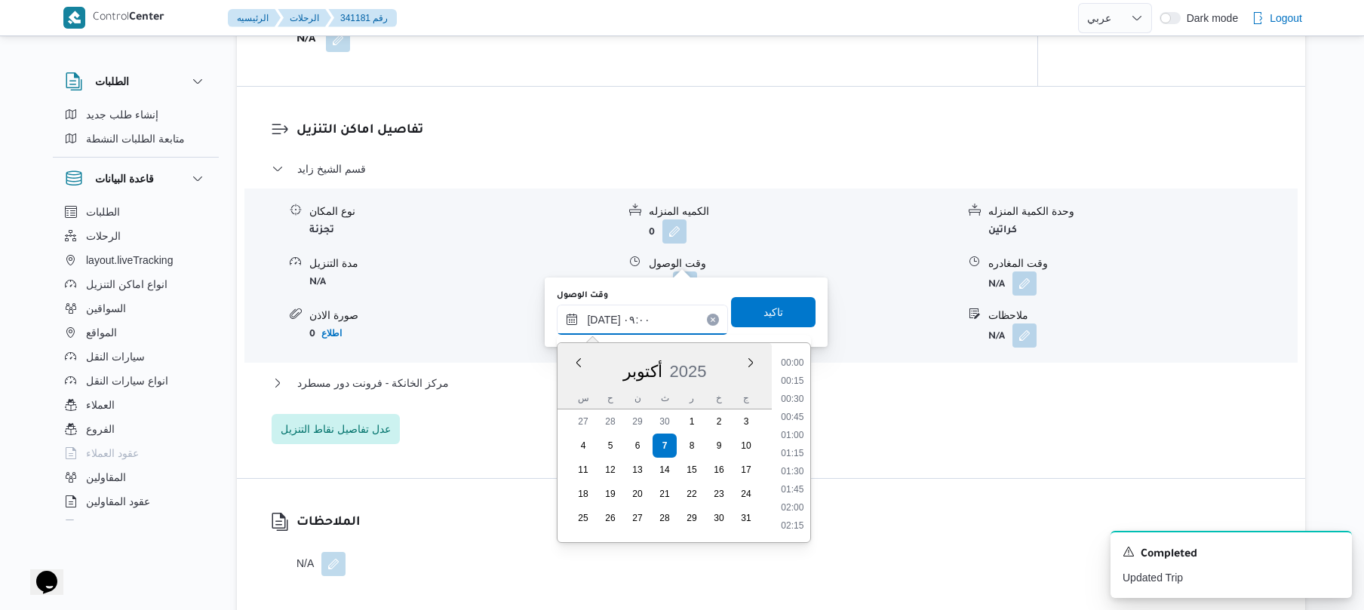
scroll to position [561, 0]
click at [798, 507] on li "09:45" at bounding box center [793, 507] width 35 height 15
type input "[DATE] ٠٩:٤٥"
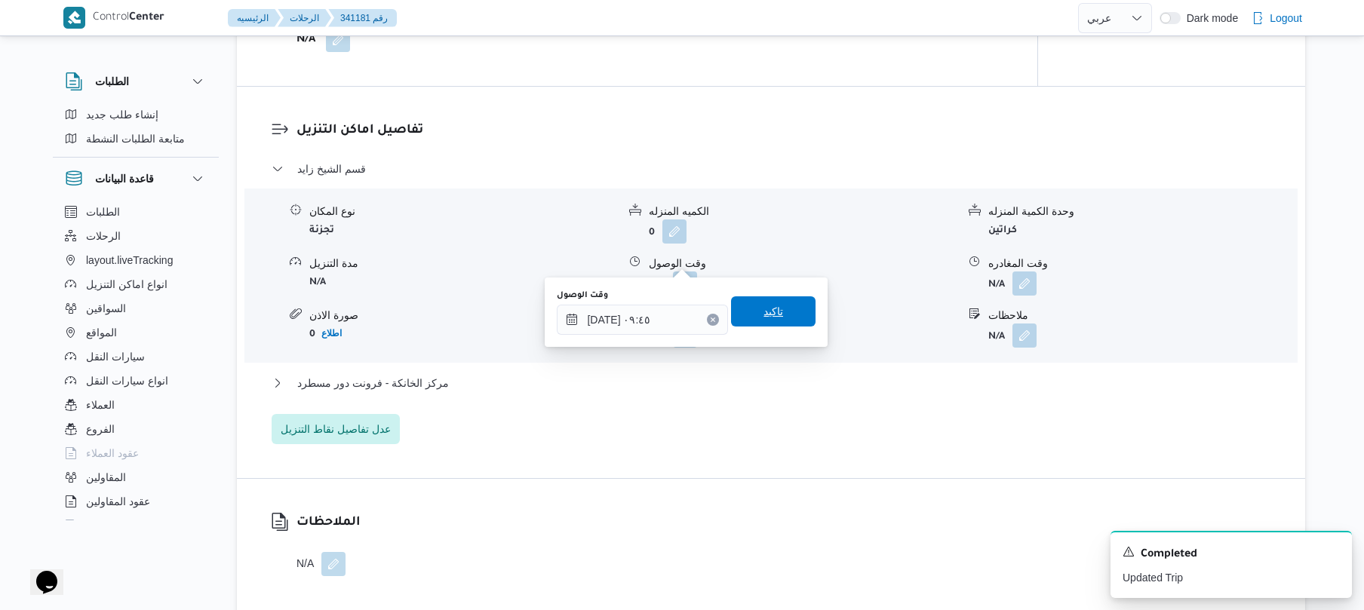
click at [783, 324] on span "تاكيد" at bounding box center [773, 312] width 85 height 30
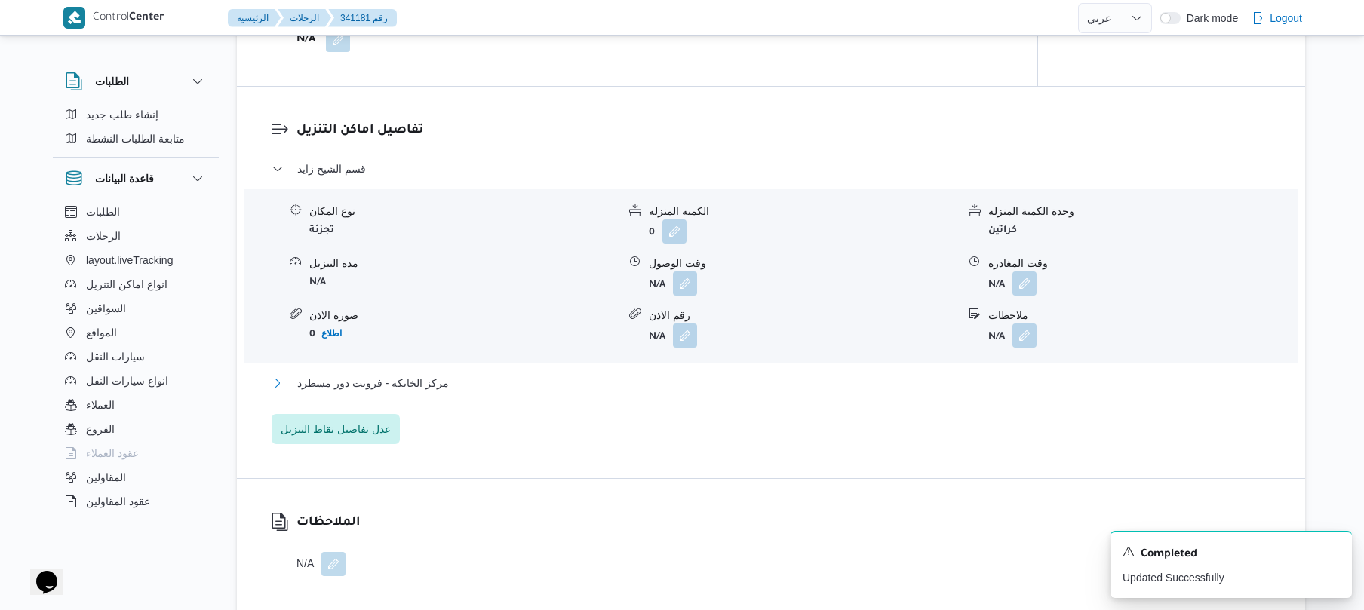
click at [718, 374] on button "مركز الخانكة - فرونت دور مسطرد" at bounding box center [772, 383] width 1000 height 18
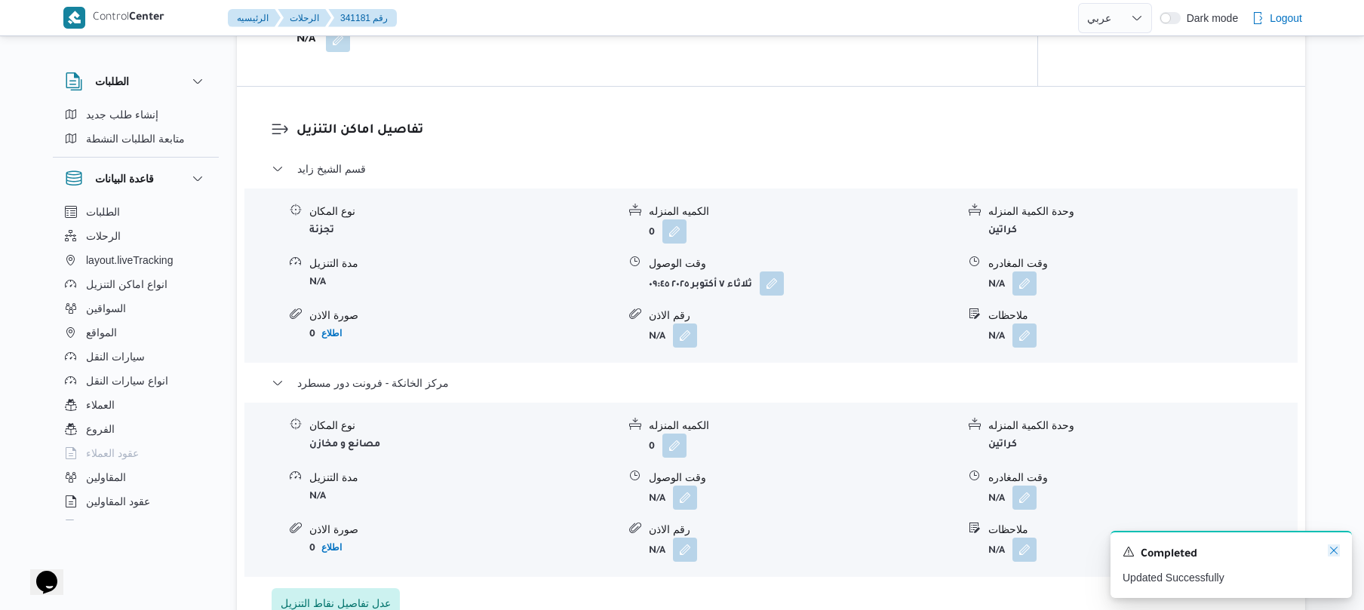
click at [1334, 552] on icon "Dismiss toast" at bounding box center [1334, 551] width 8 height 8
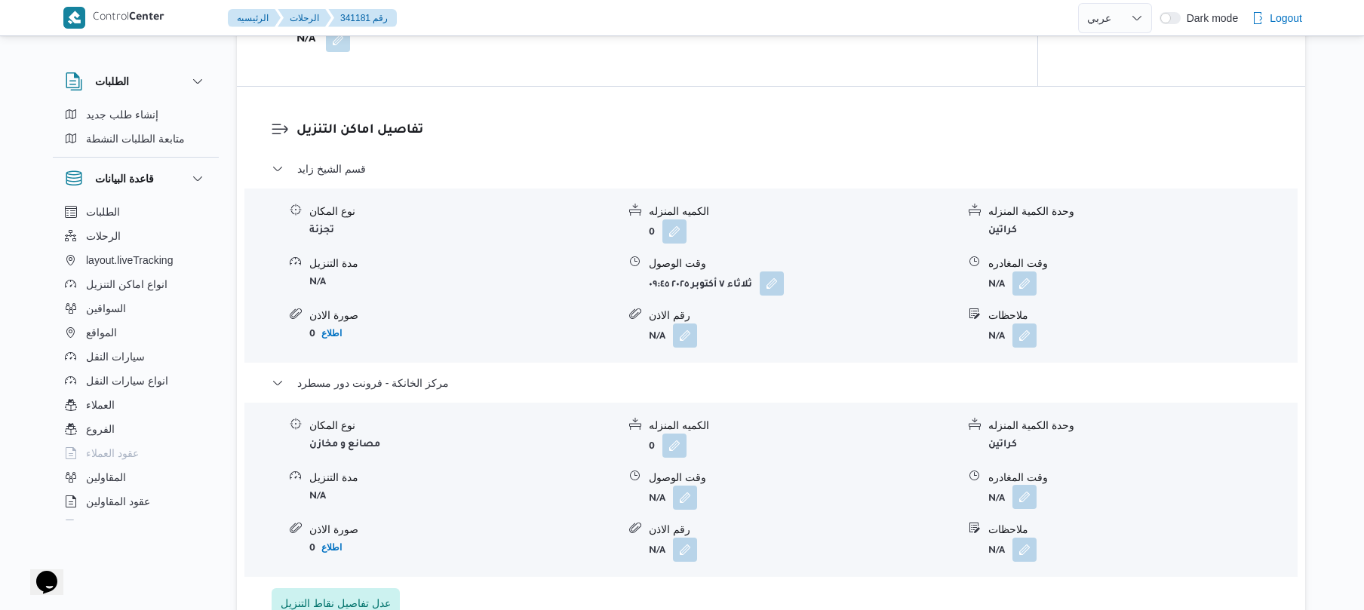
click at [1029, 485] on button "button" at bounding box center [1025, 497] width 24 height 24
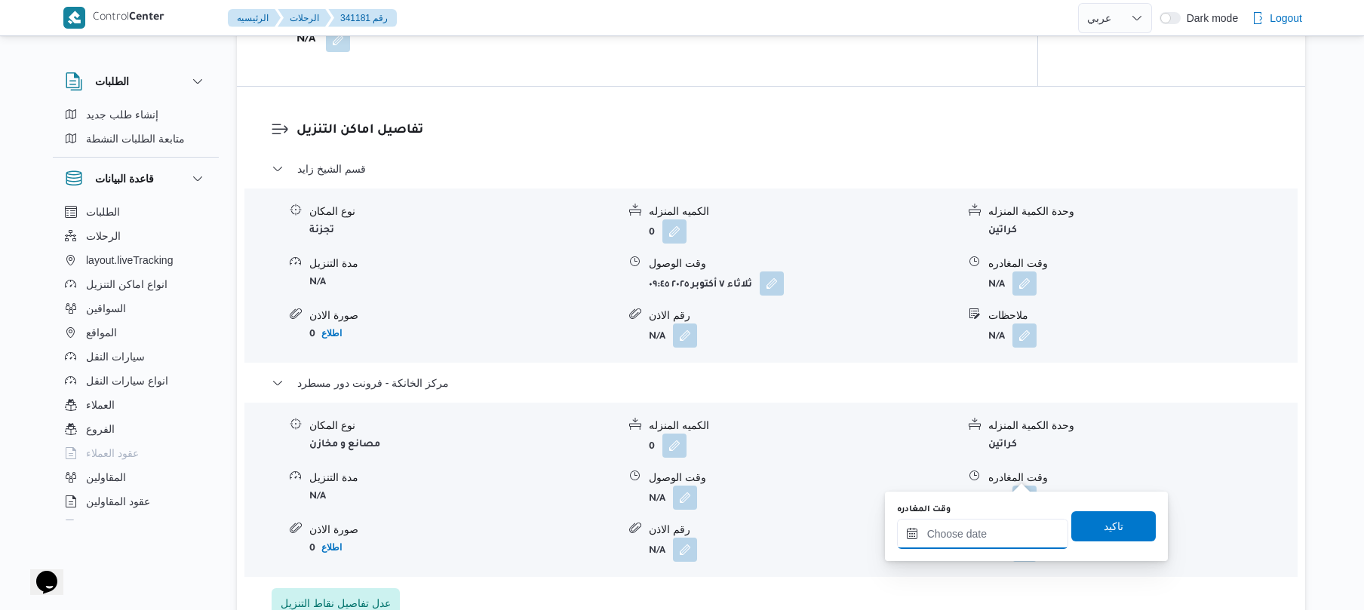
click at [958, 533] on input "وقت المغادره" at bounding box center [982, 534] width 171 height 30
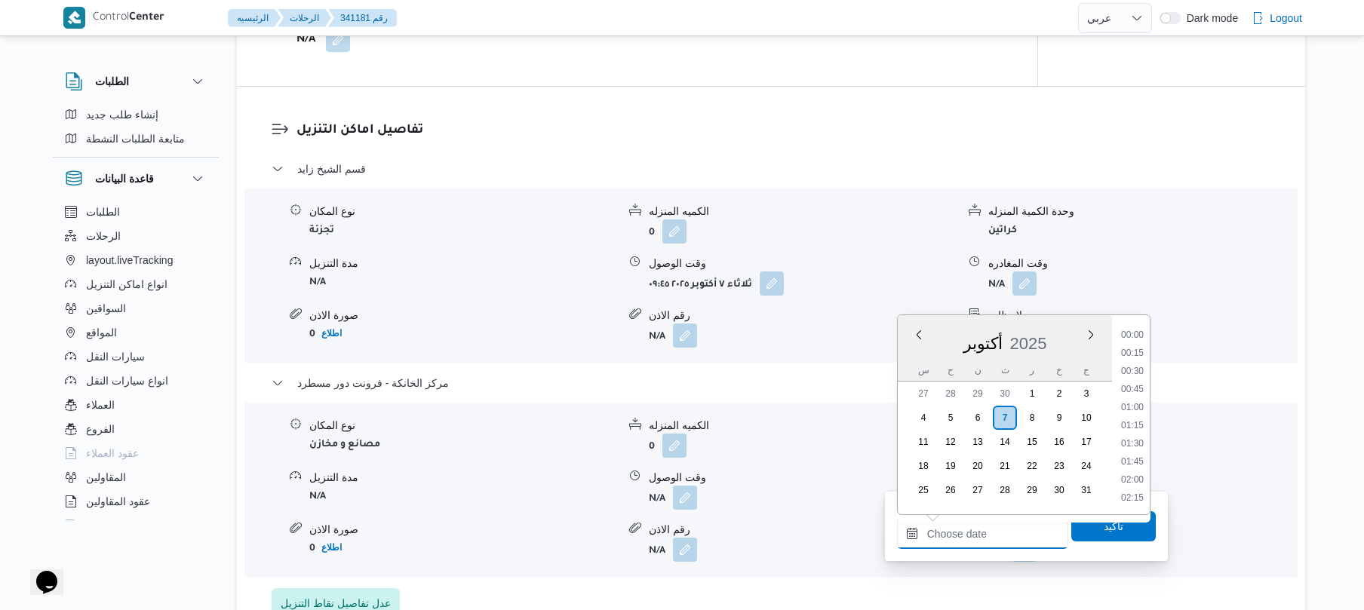
scroll to position [1323, 0]
click at [1126, 382] on li "19:00" at bounding box center [1132, 388] width 35 height 15
type input "[DATE] ١٩:٠٠"
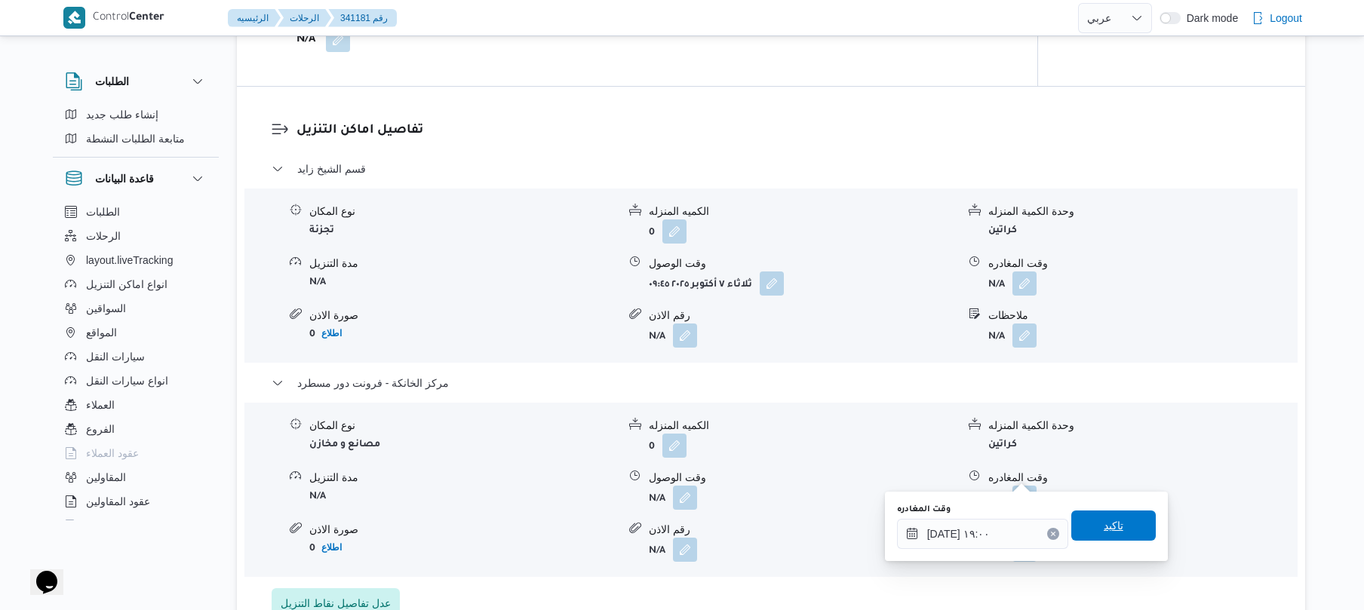
click at [1104, 532] on span "تاكيد" at bounding box center [1114, 526] width 20 height 18
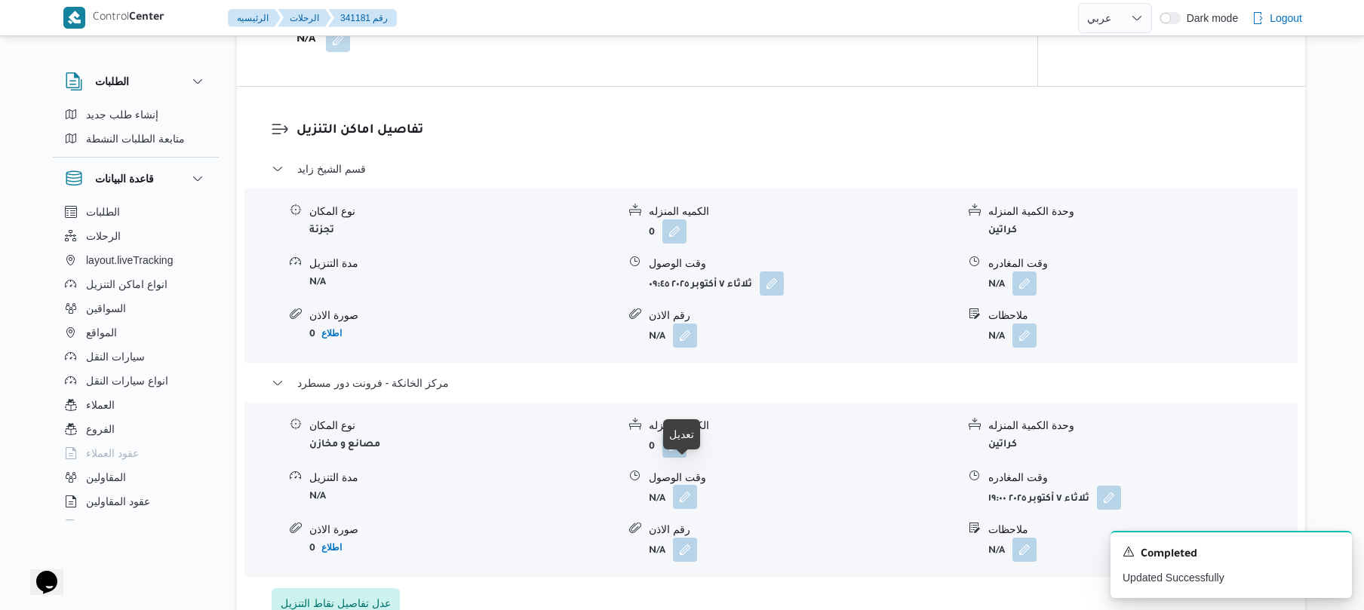
click at [686, 485] on button "button" at bounding box center [685, 497] width 24 height 24
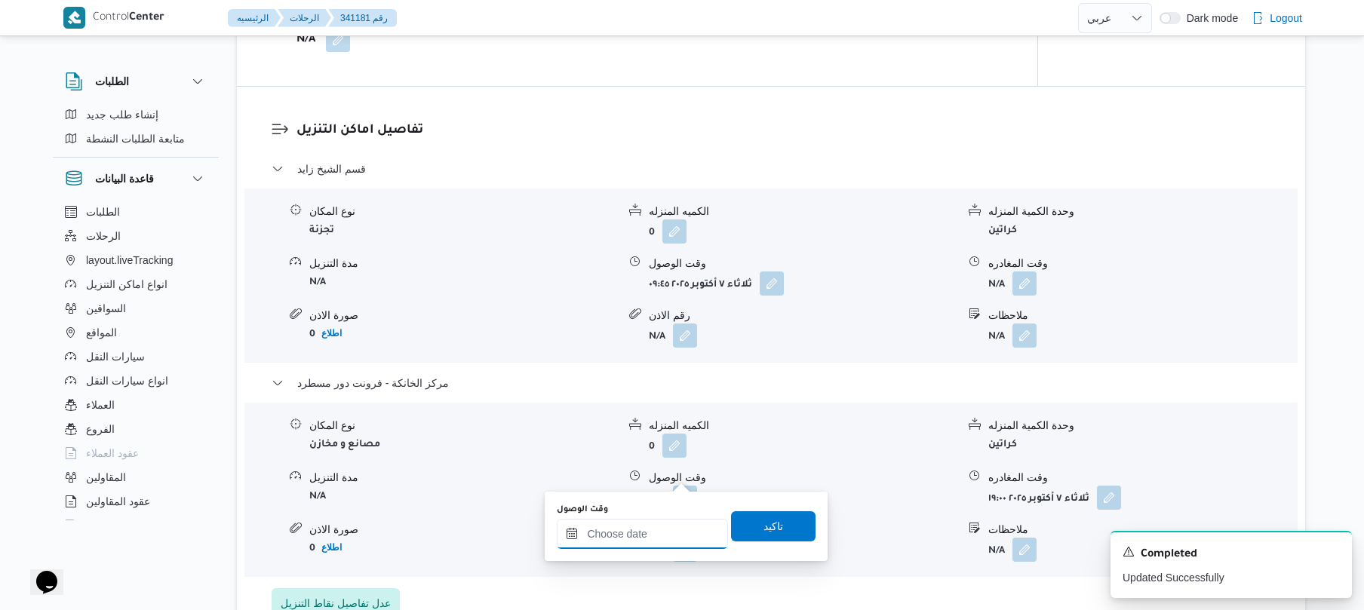
click at [666, 538] on input "وقت الوصول" at bounding box center [642, 534] width 171 height 30
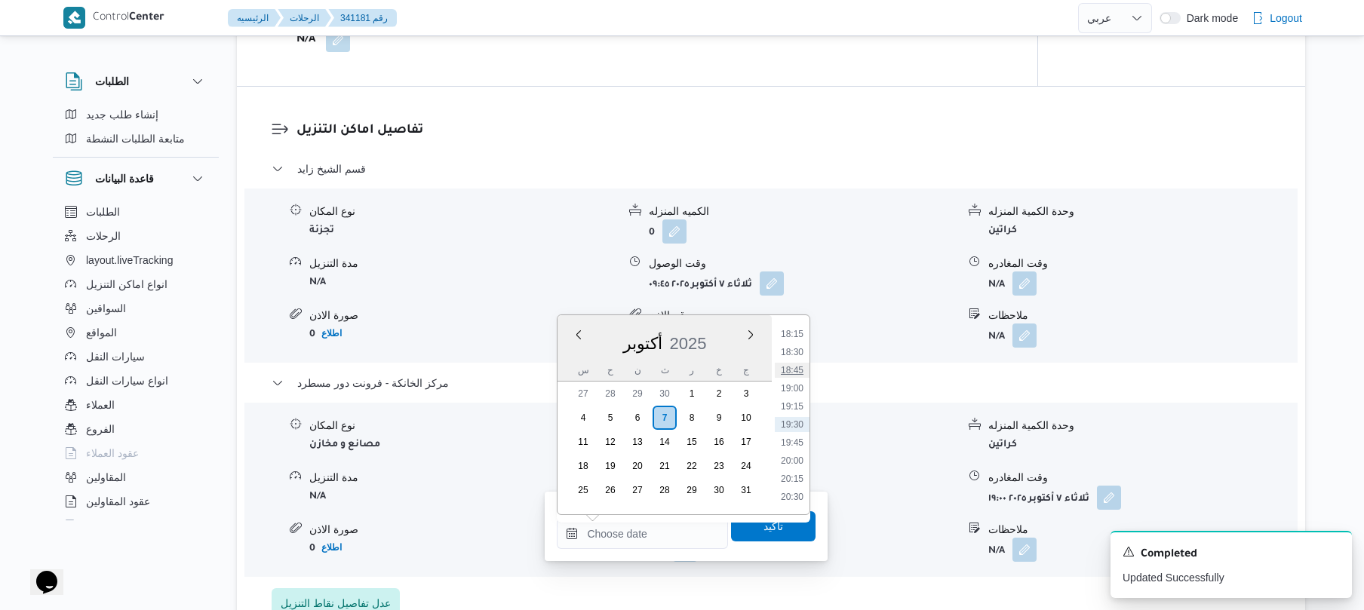
click at [801, 365] on li "18:45" at bounding box center [792, 370] width 35 height 15
type input "[DATE] ١٨:٤٥"
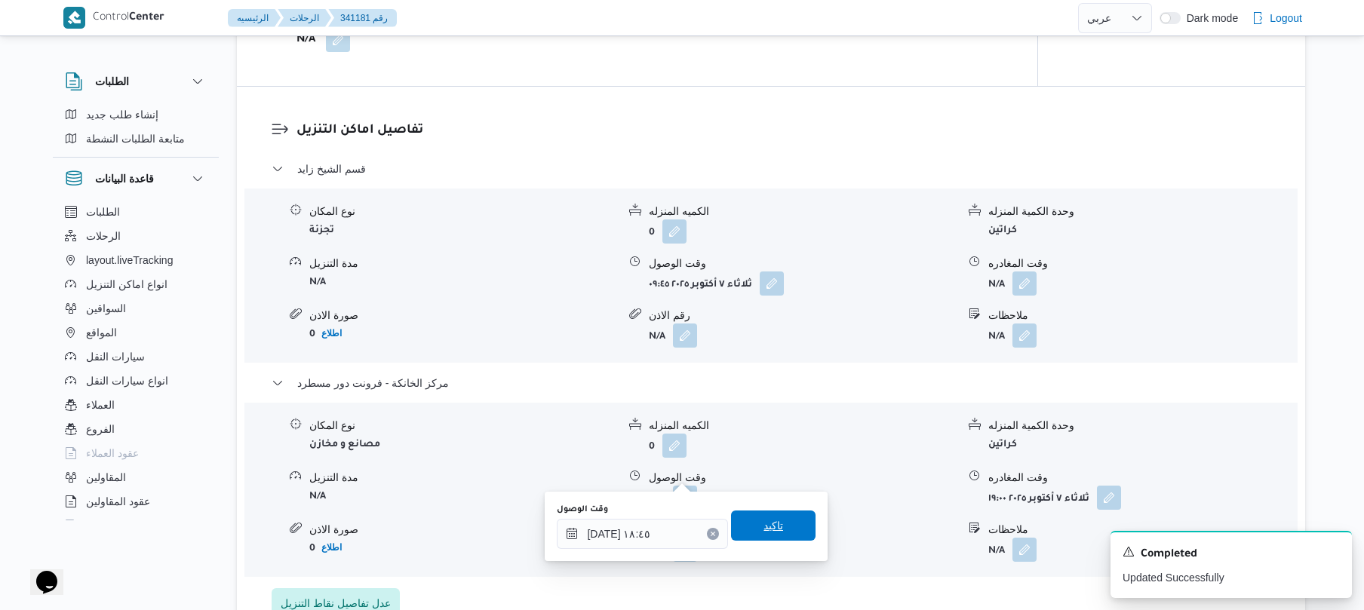
click at [764, 529] on span "تاكيد" at bounding box center [774, 526] width 20 height 18
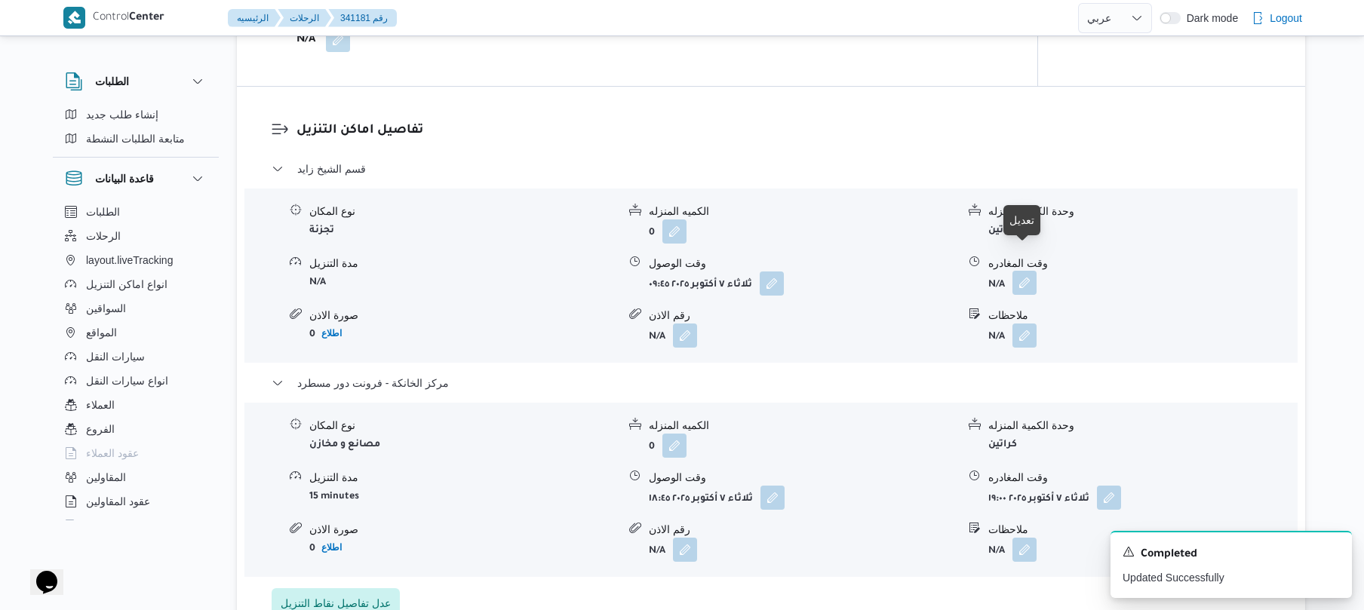
click at [1022, 271] on button "button" at bounding box center [1025, 283] width 24 height 24
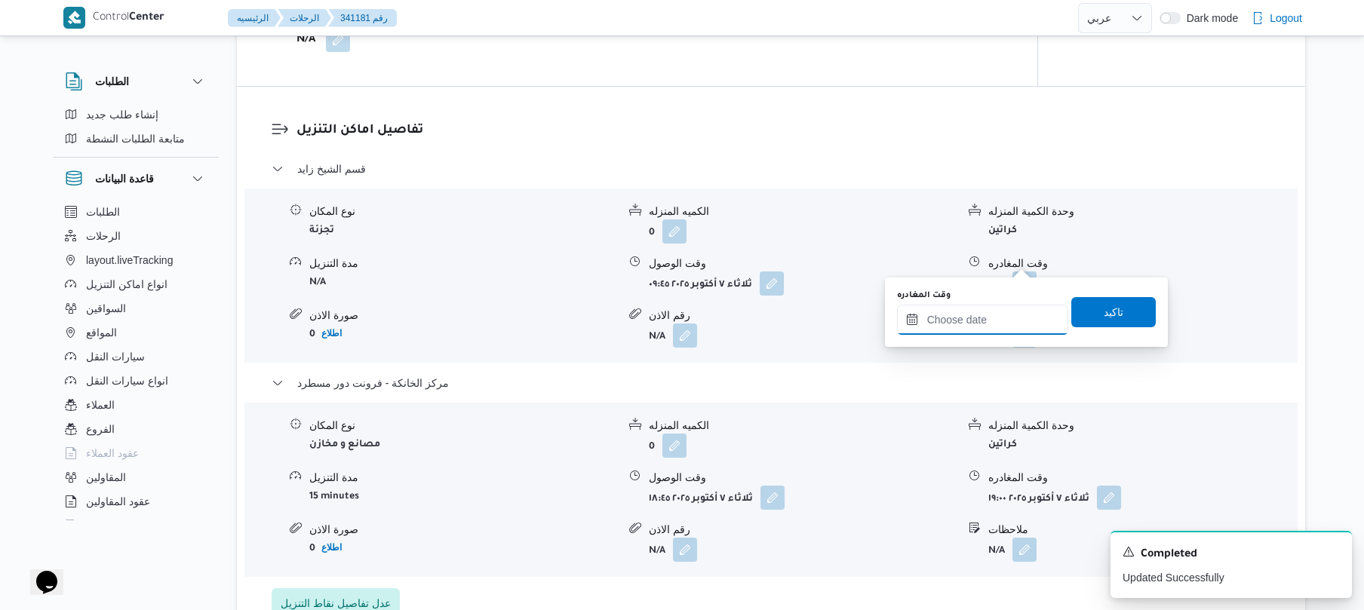
click at [973, 327] on input "وقت المغادره" at bounding box center [982, 320] width 171 height 30
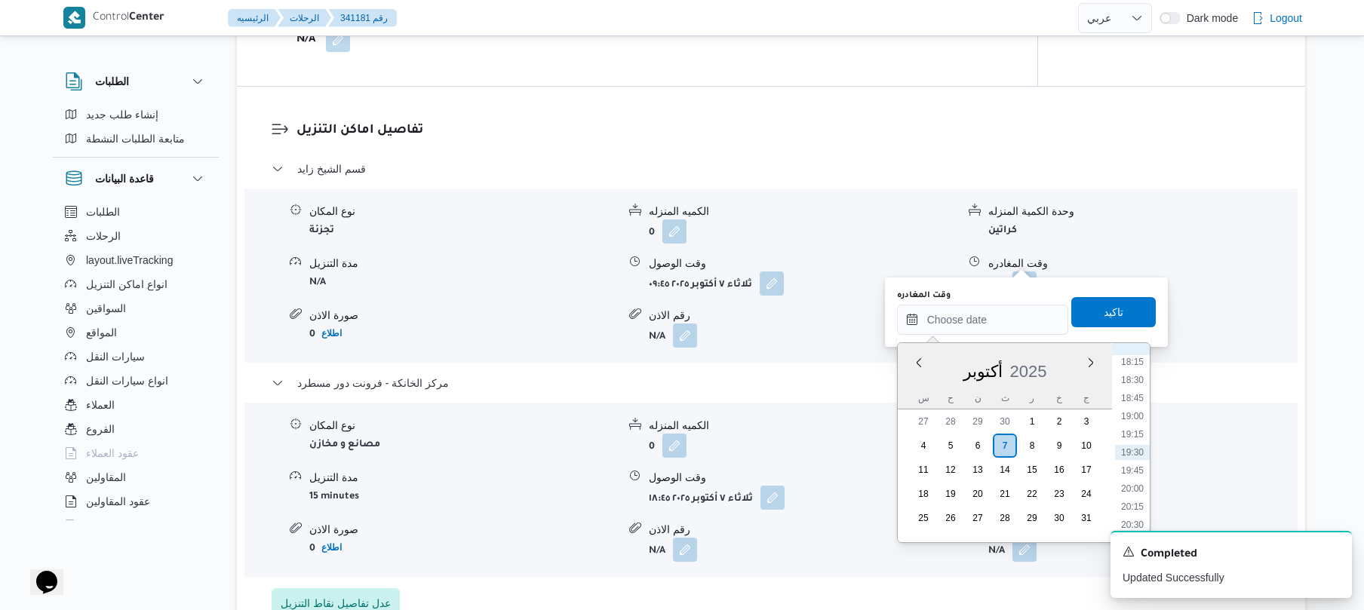
scroll to position [1175, 0]
click at [1136, 475] on li "17:45" at bounding box center [1132, 473] width 35 height 15
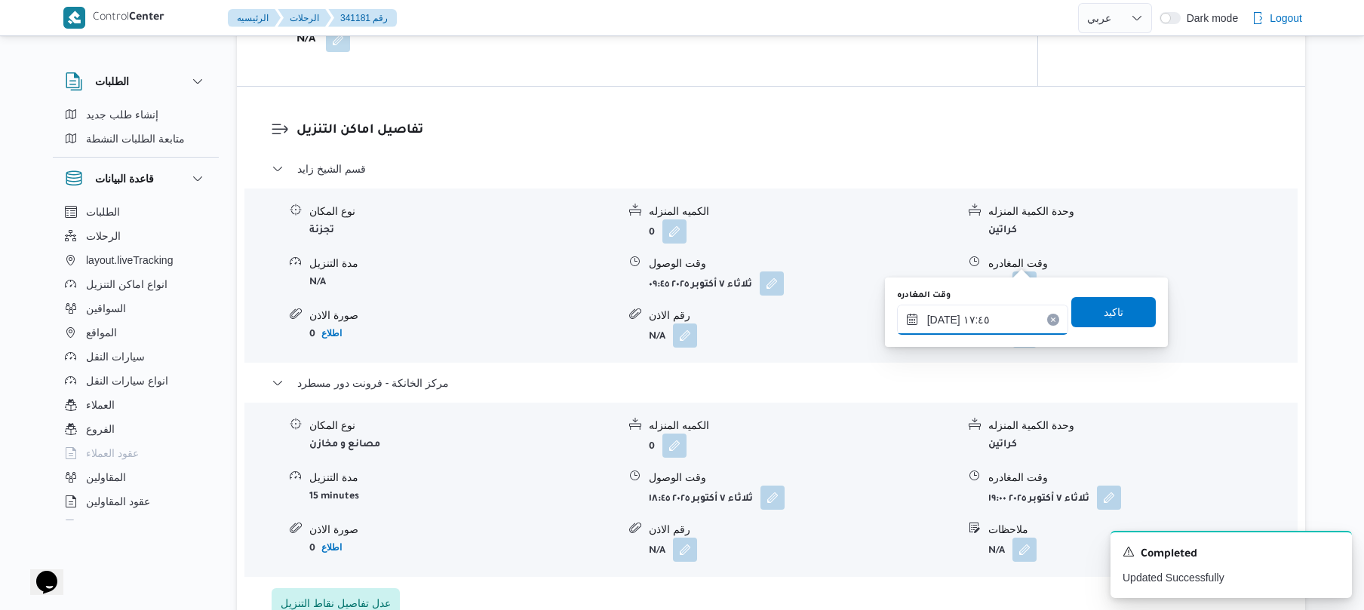
type input "[DATE] ١٧:٤٥"
click at [1127, 318] on span "تاكيد" at bounding box center [1114, 312] width 85 height 30
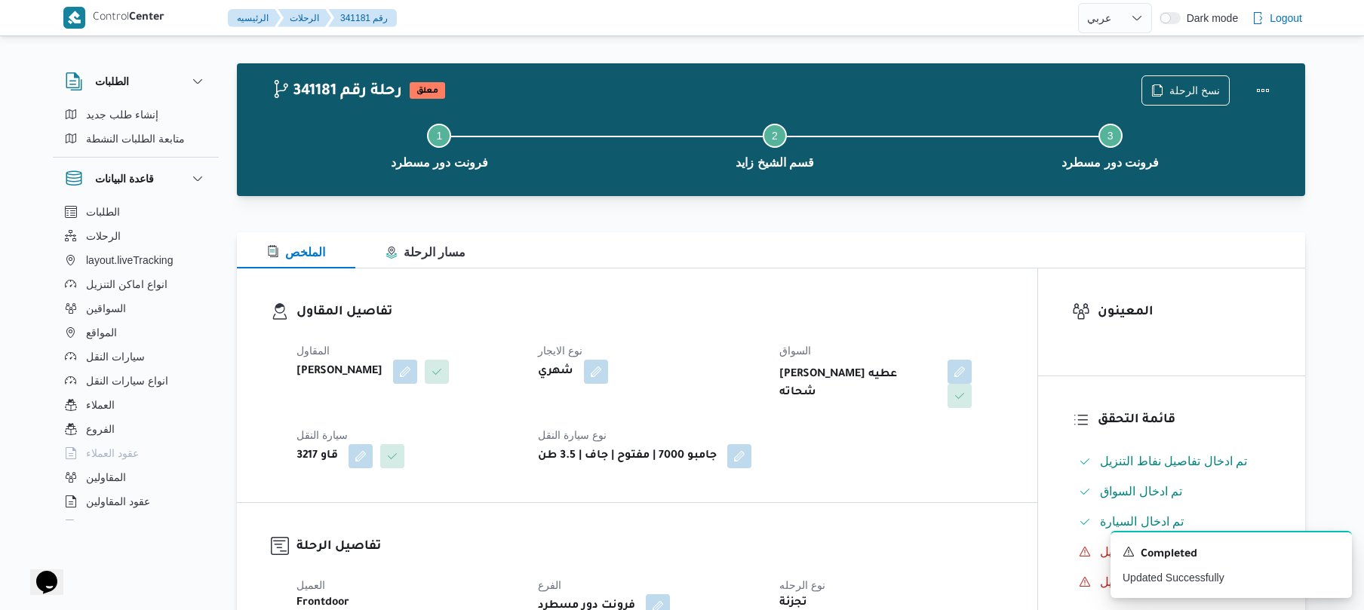
scroll to position [0, 0]
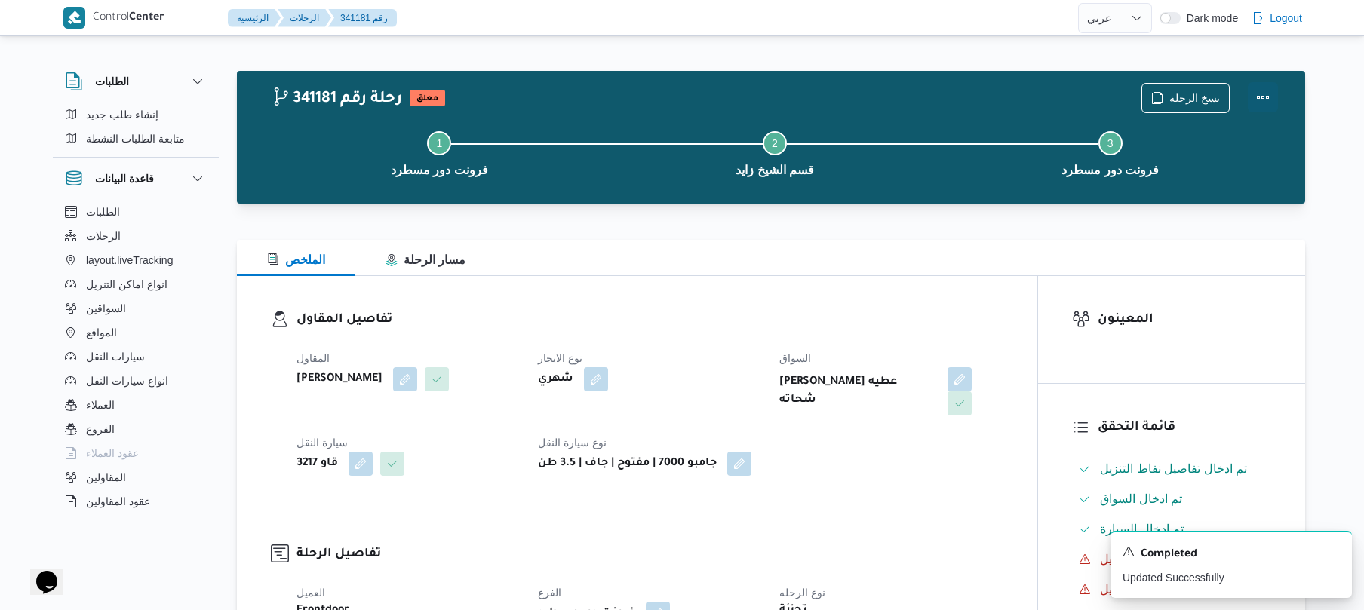
click at [1268, 100] on button "Actions" at bounding box center [1263, 97] width 30 height 30
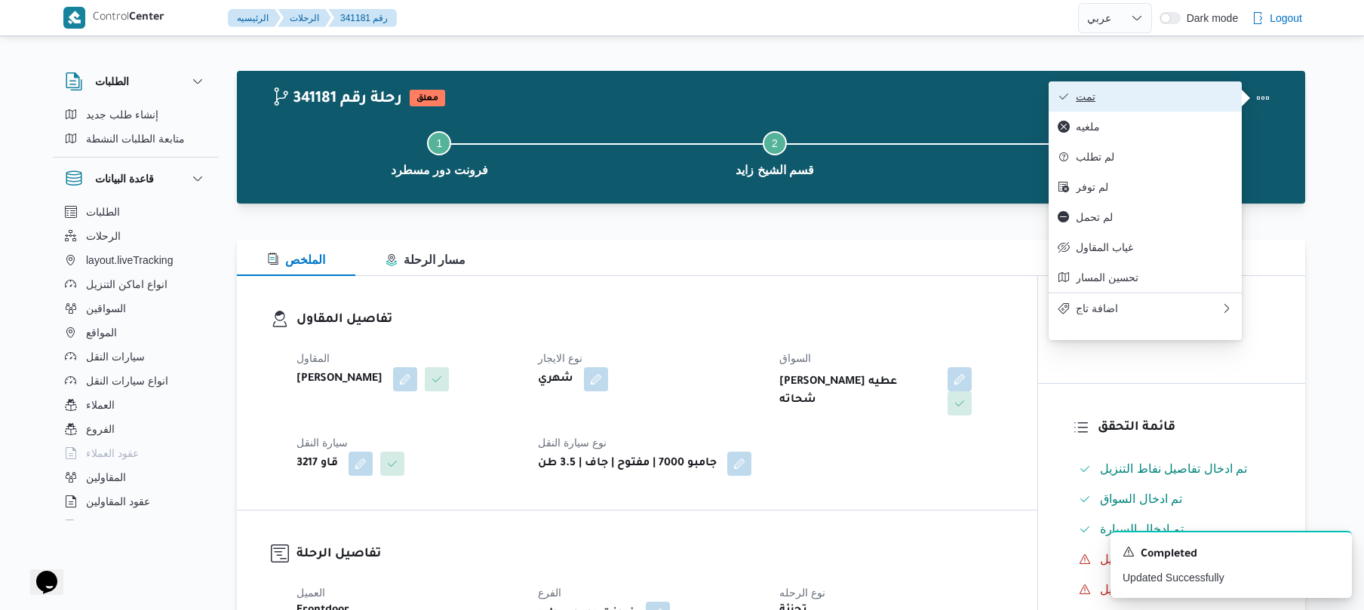
click at [1182, 100] on span "تمت" at bounding box center [1154, 97] width 157 height 12
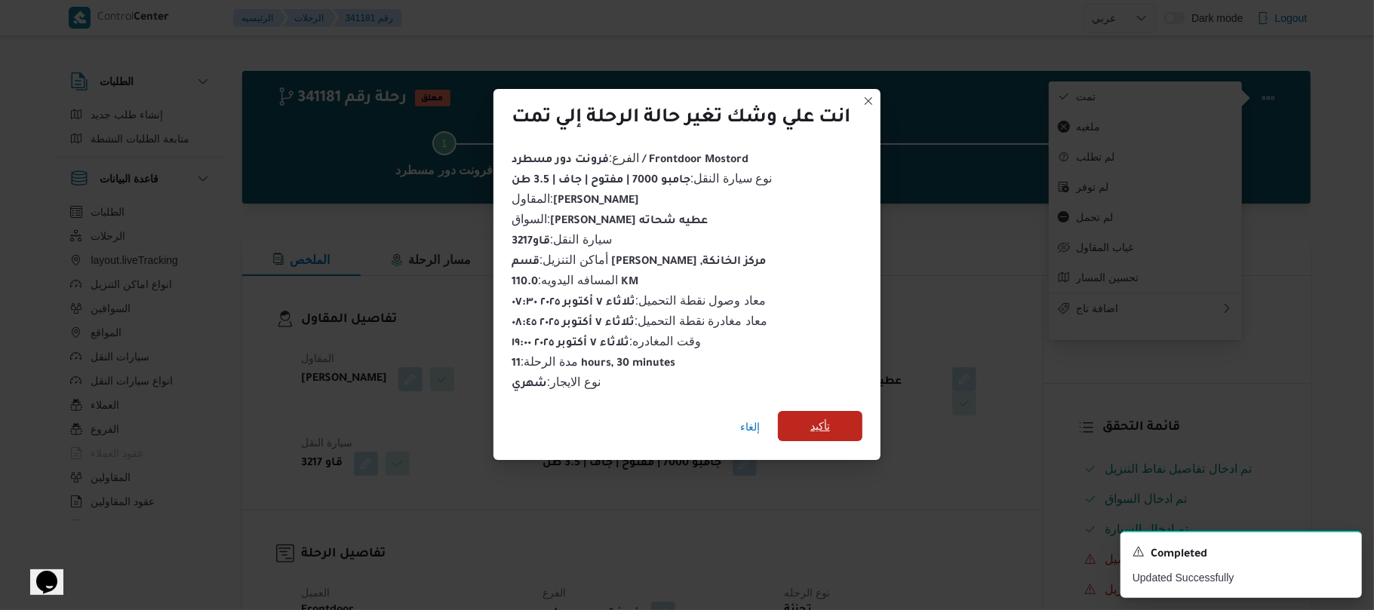
click at [824, 417] on span "تأكيد" at bounding box center [820, 426] width 20 height 18
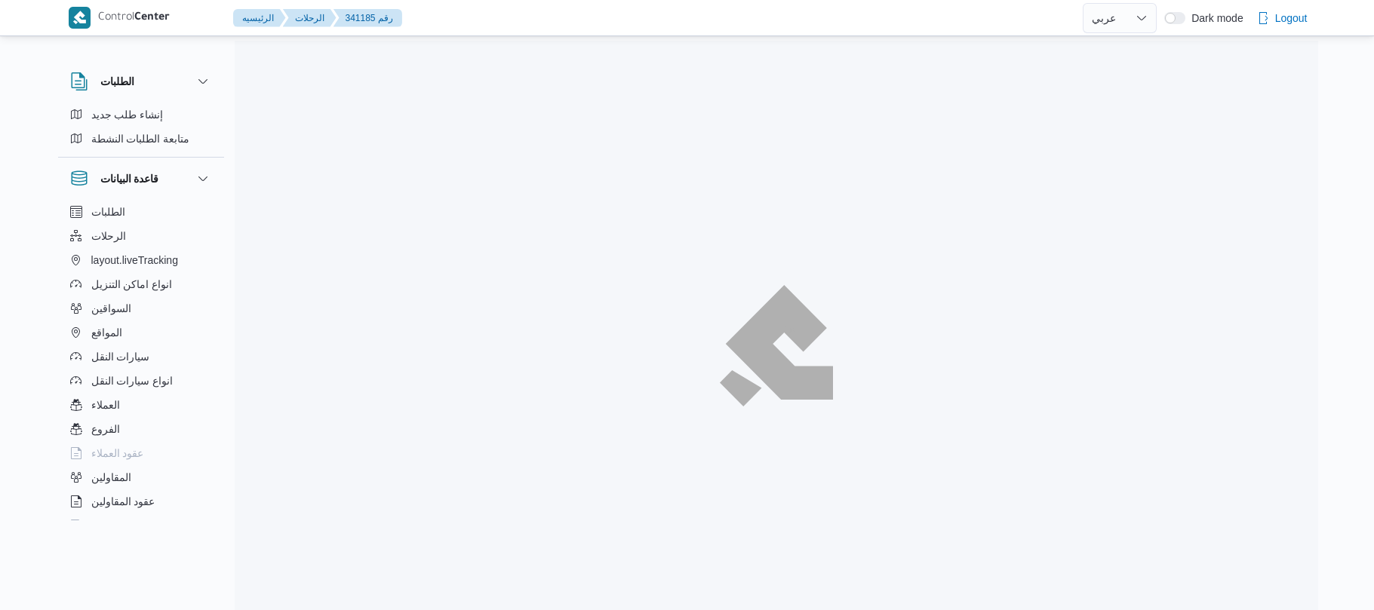
select select "ar"
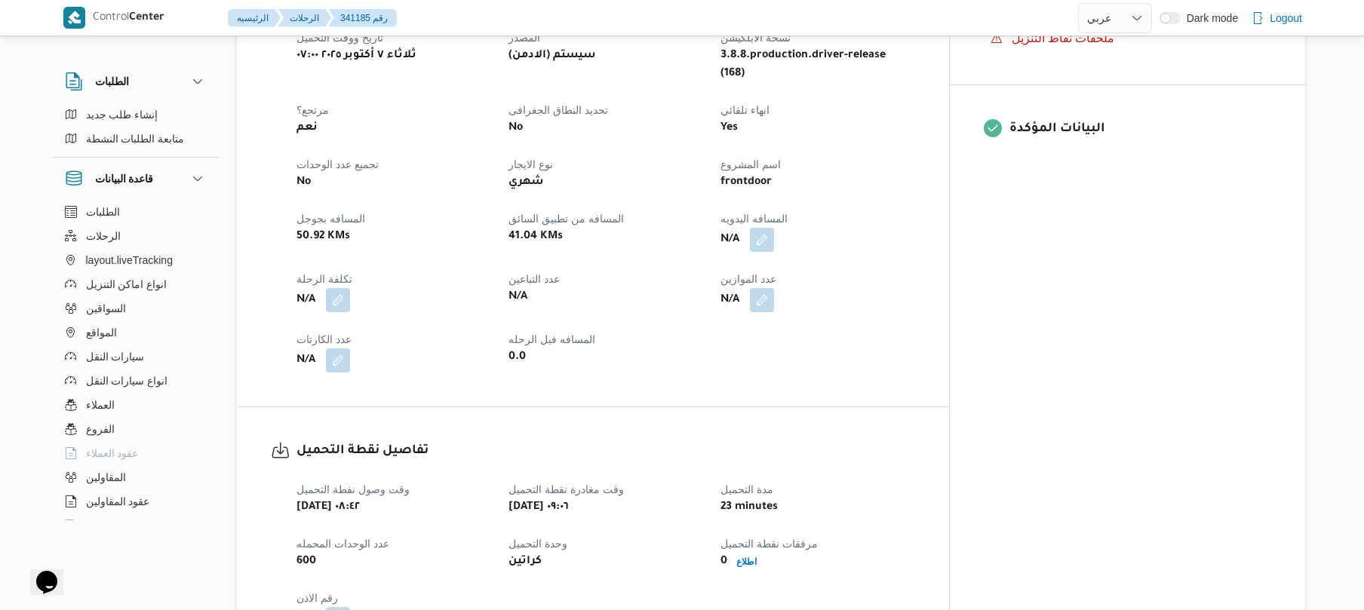
scroll to position [644, 0]
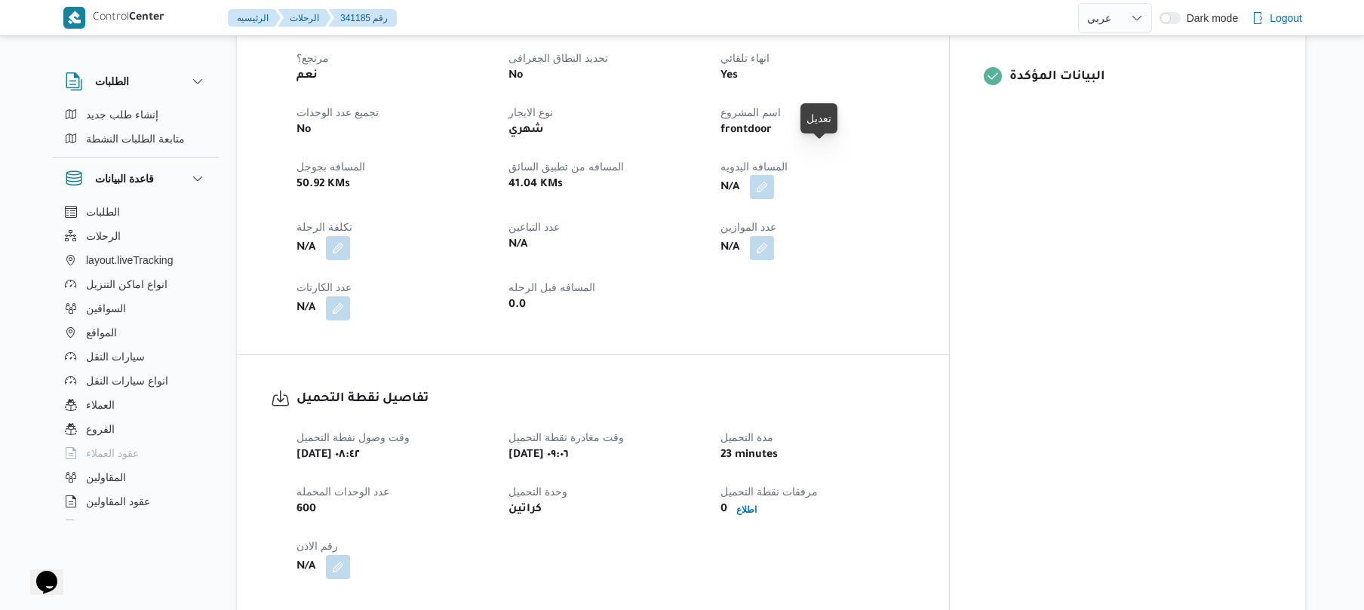
click at [774, 175] on button "button" at bounding box center [762, 187] width 24 height 24
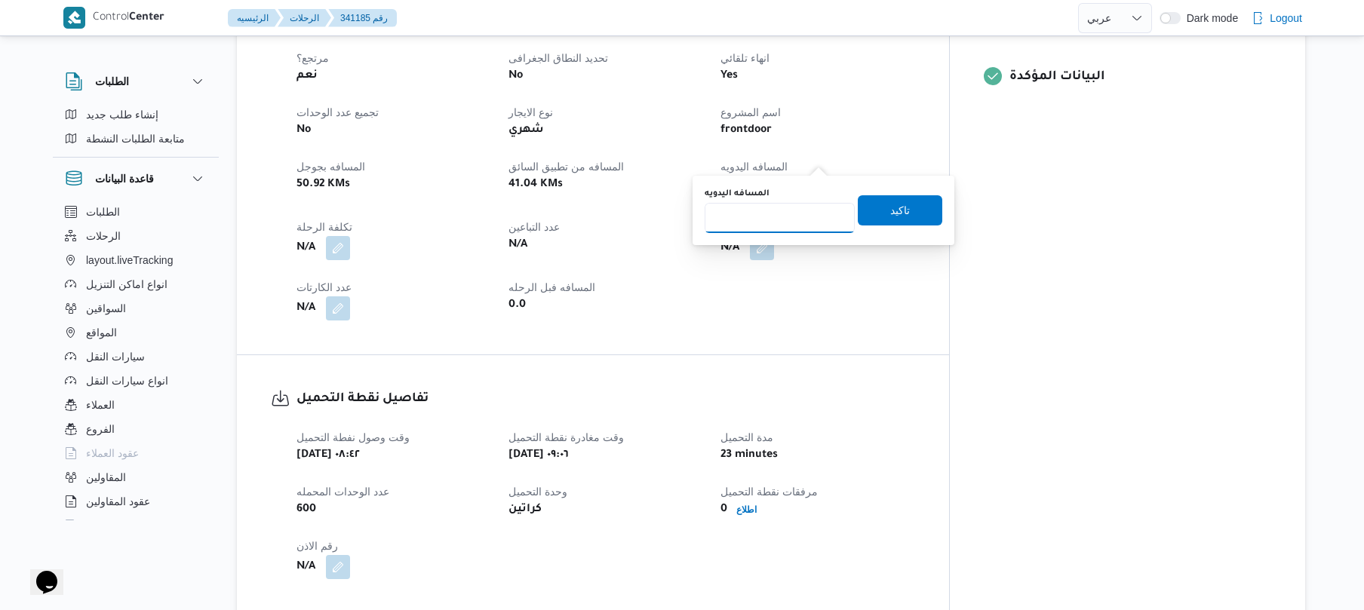
click at [786, 221] on input "المسافه اليدويه" at bounding box center [780, 218] width 150 height 30
type input "85"
click at [900, 214] on span "تاكيد" at bounding box center [900, 210] width 20 height 18
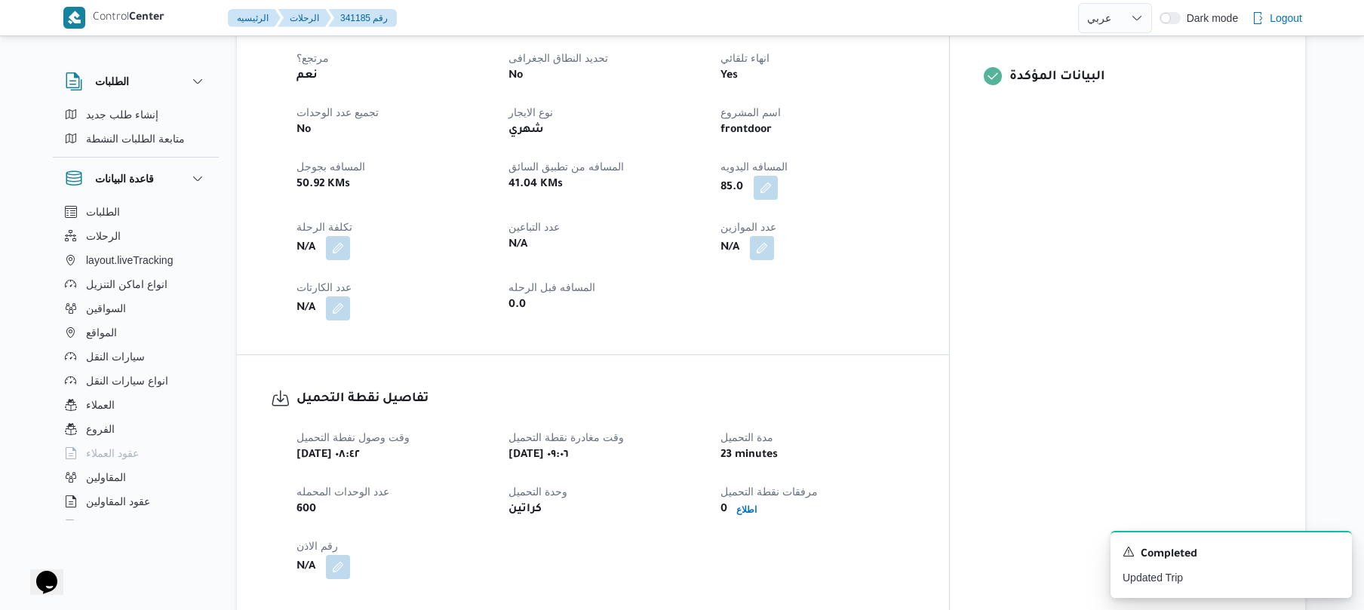
click at [916, 235] on div "N/A" at bounding box center [817, 248] width 197 height 27
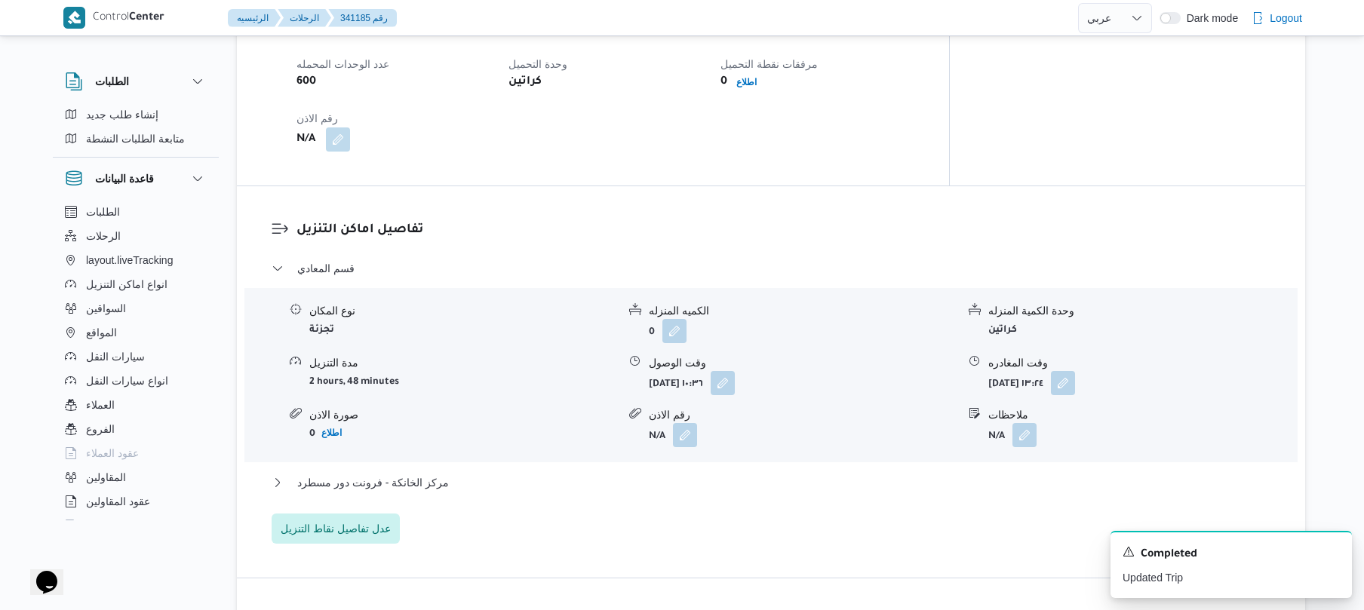
scroll to position [1165, 0]
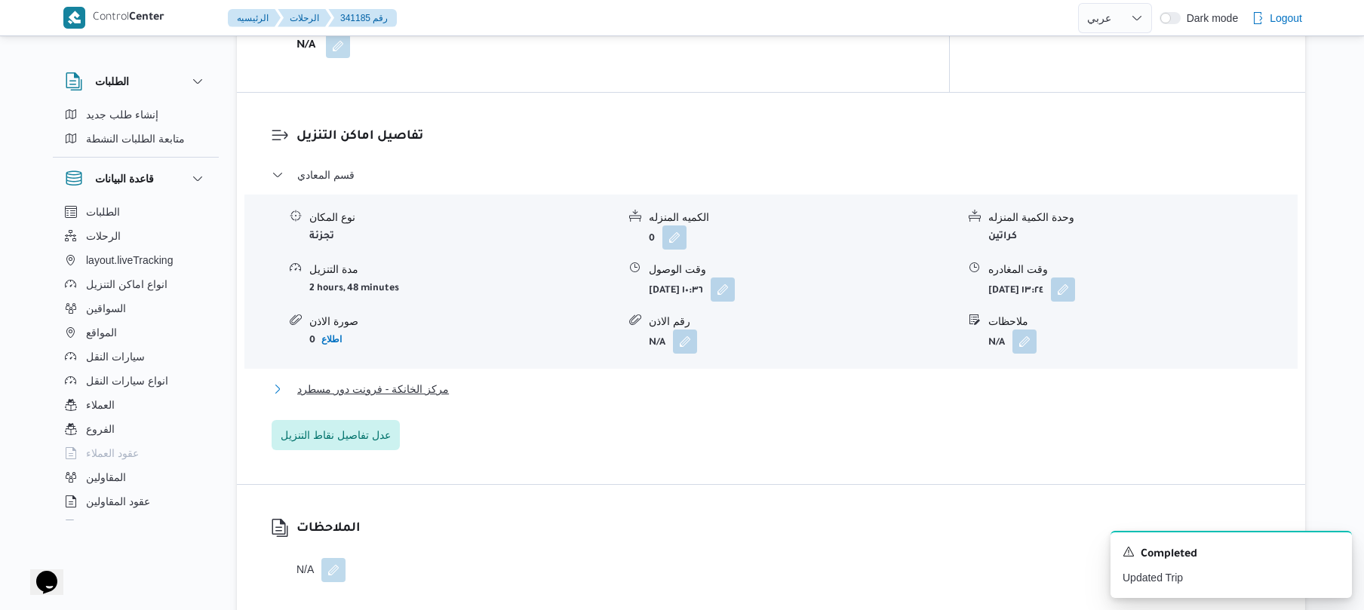
click at [646, 380] on button "مركز الخانكة - فرونت دور مسطرد" at bounding box center [772, 389] width 1000 height 18
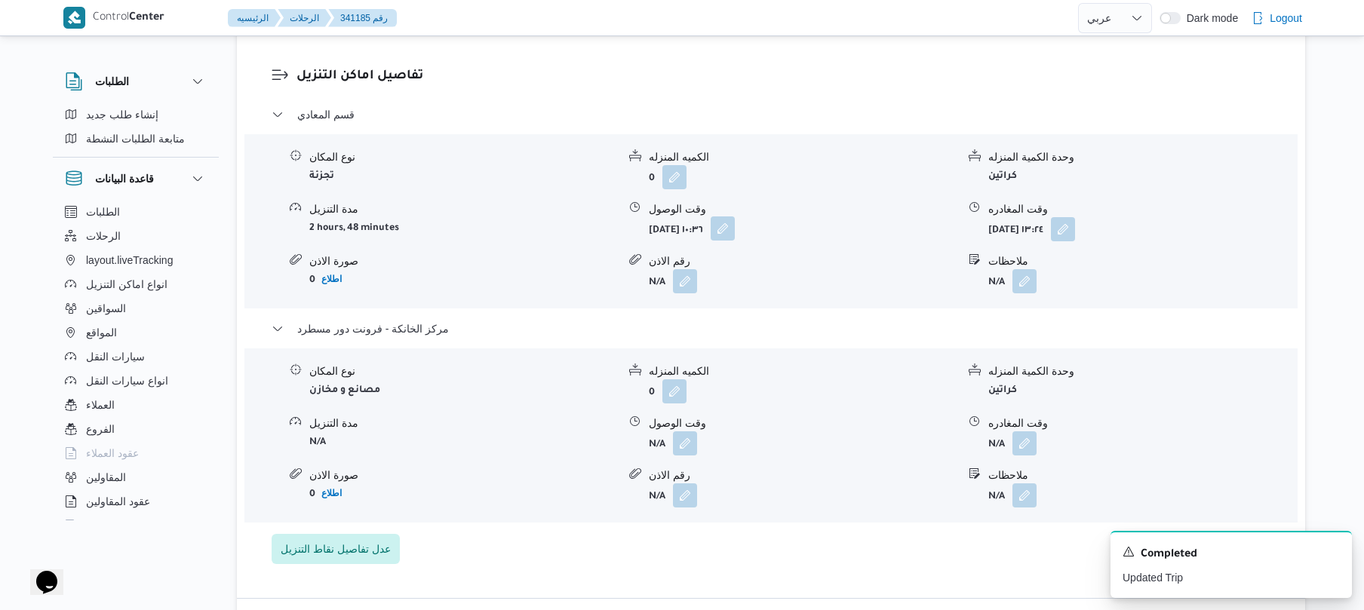
scroll to position [1245, 0]
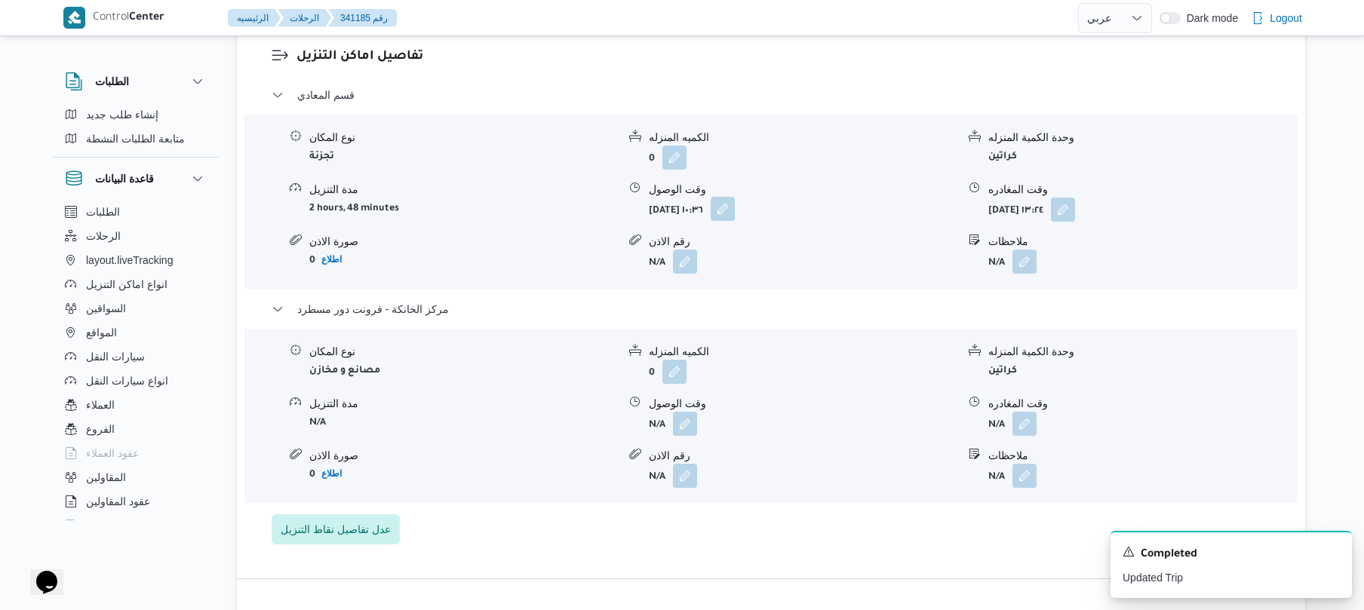
click at [735, 197] on button "button" at bounding box center [723, 209] width 24 height 24
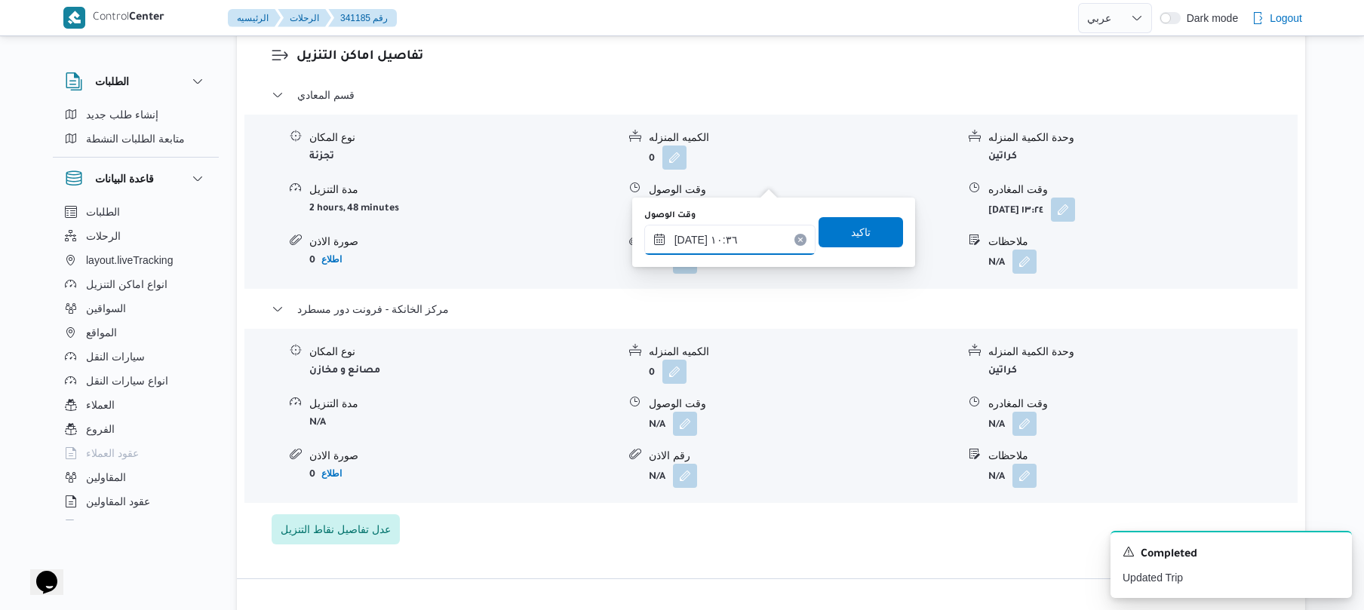
click at [719, 236] on input "٠٧/١٠/٢٠٢٥ ١٠:٣٦" at bounding box center [729, 240] width 171 height 30
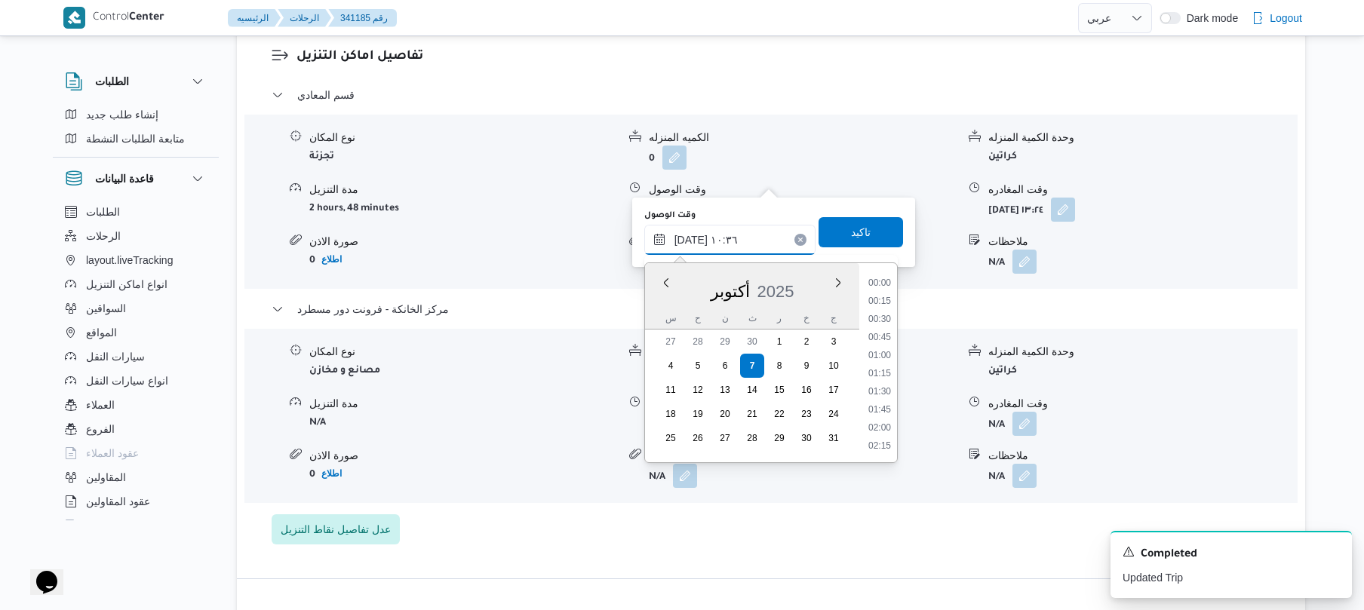
scroll to position [670, 0]
click at [884, 338] on li "10:00" at bounding box center [880, 337] width 35 height 15
type input "٠٧/١٠/٢٠٢٥ ١٠:٠٠"
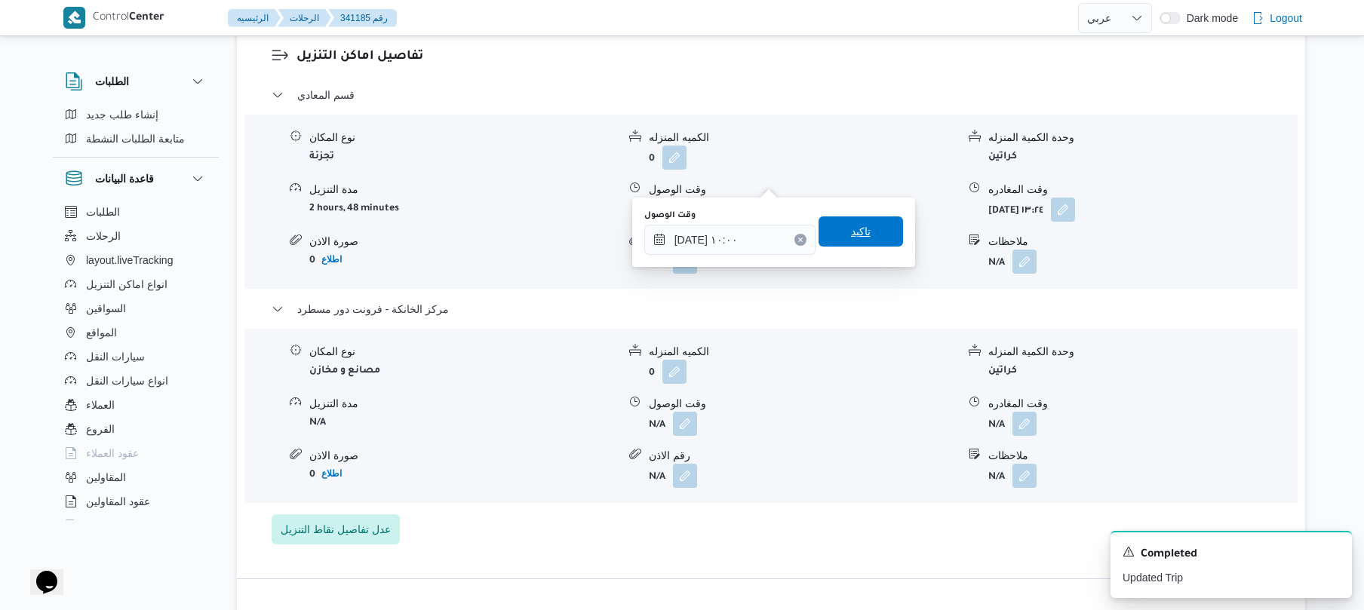
click at [864, 223] on span "تاكيد" at bounding box center [861, 232] width 85 height 30
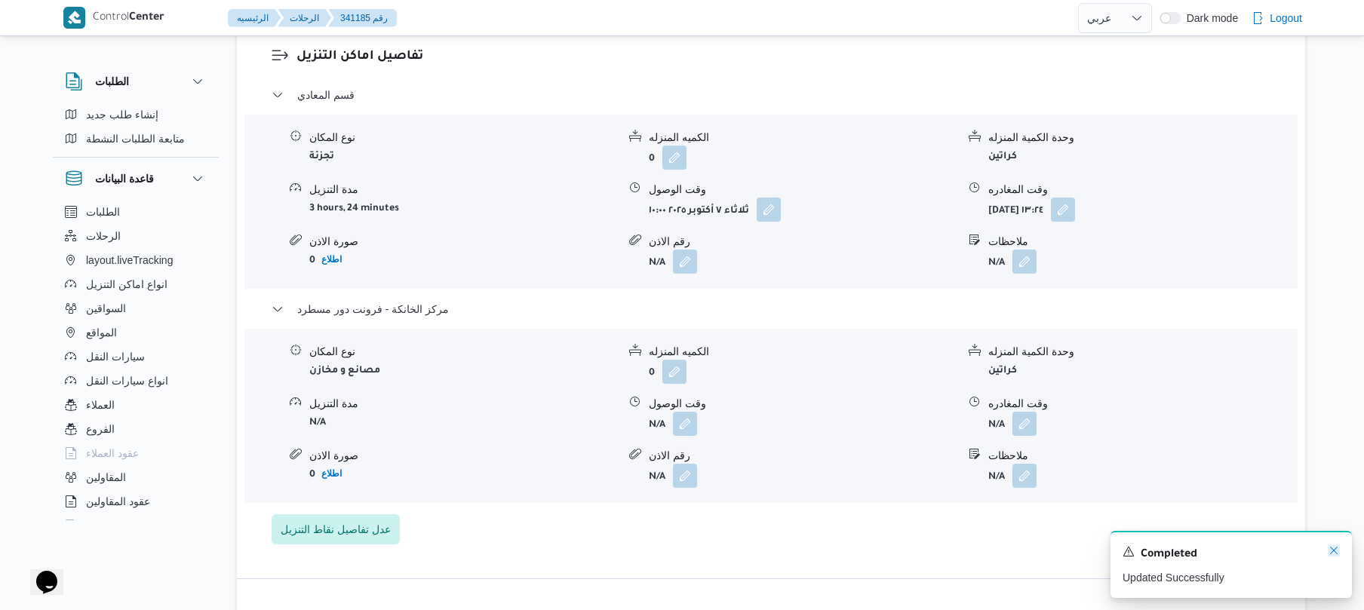
click at [1333, 556] on icon "Dismiss toast" at bounding box center [1334, 551] width 12 height 12
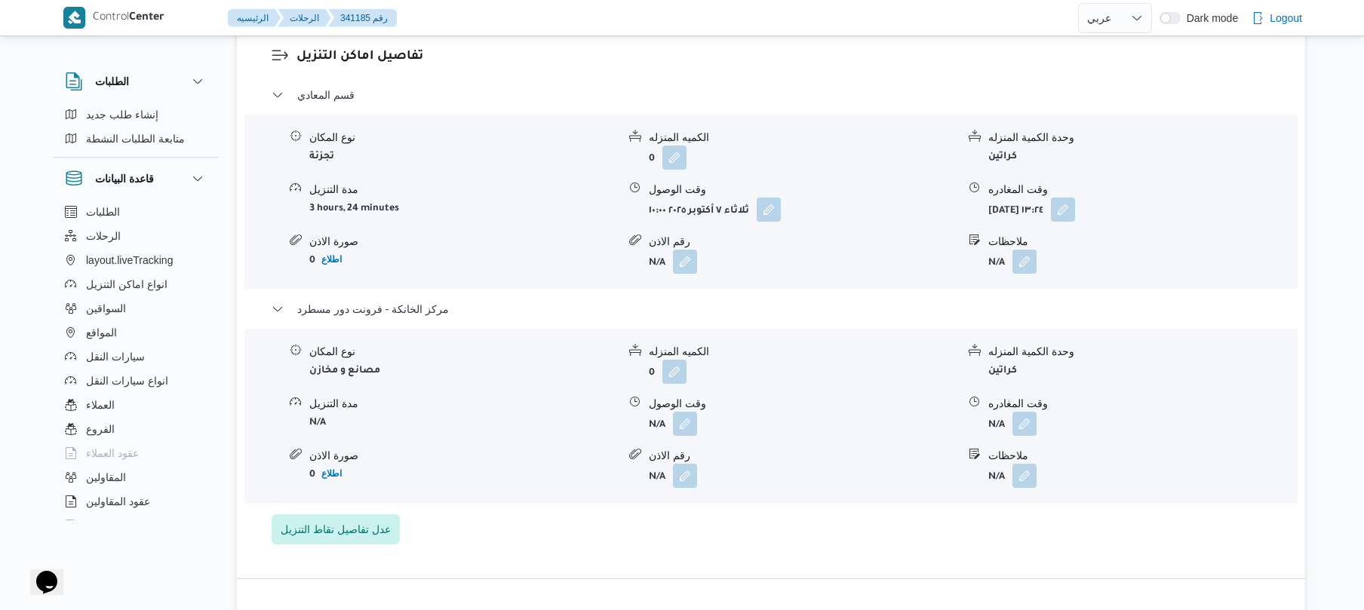
click at [1186, 408] on div "نوع المكان مصانع و مخازن الكميه المنزله 0 وحدة الكمية المنزله كراتين مدة التنزي…" at bounding box center [770, 416] width 1065 height 171
click at [1024, 411] on button "button" at bounding box center [1025, 423] width 24 height 24
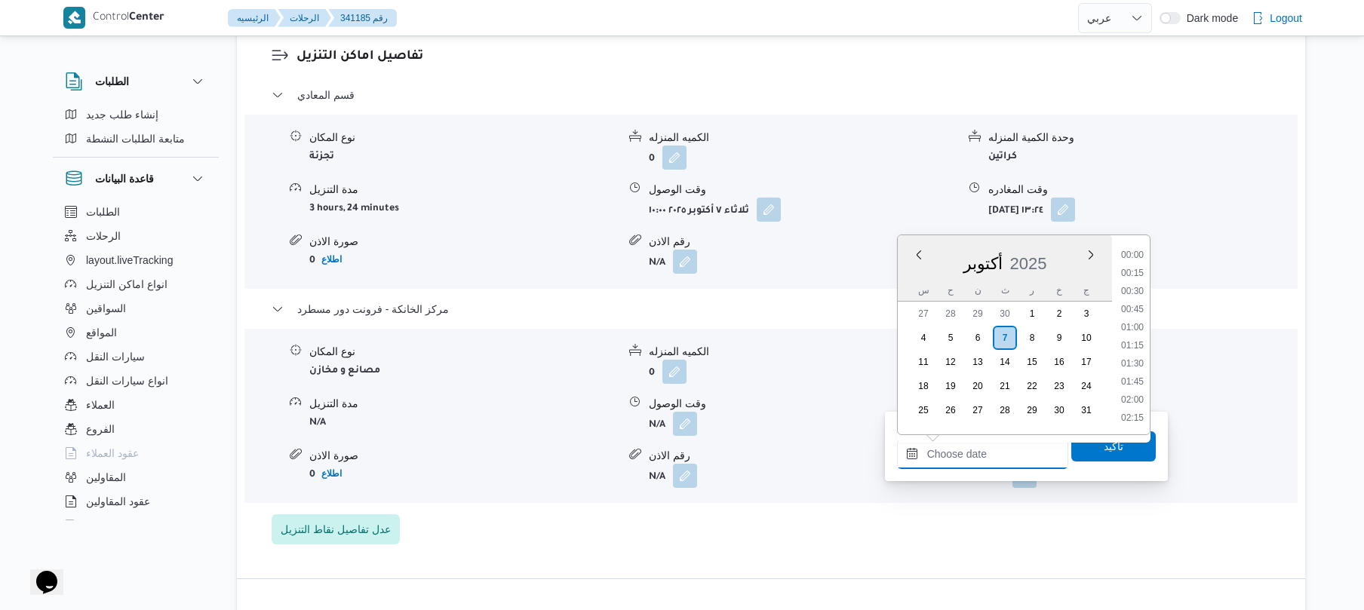
click at [981, 453] on input "وقت المغادره" at bounding box center [982, 454] width 171 height 30
click at [1141, 303] on li "19:00" at bounding box center [1132, 308] width 35 height 15
type input "[DATE] ١٩:٠٠"
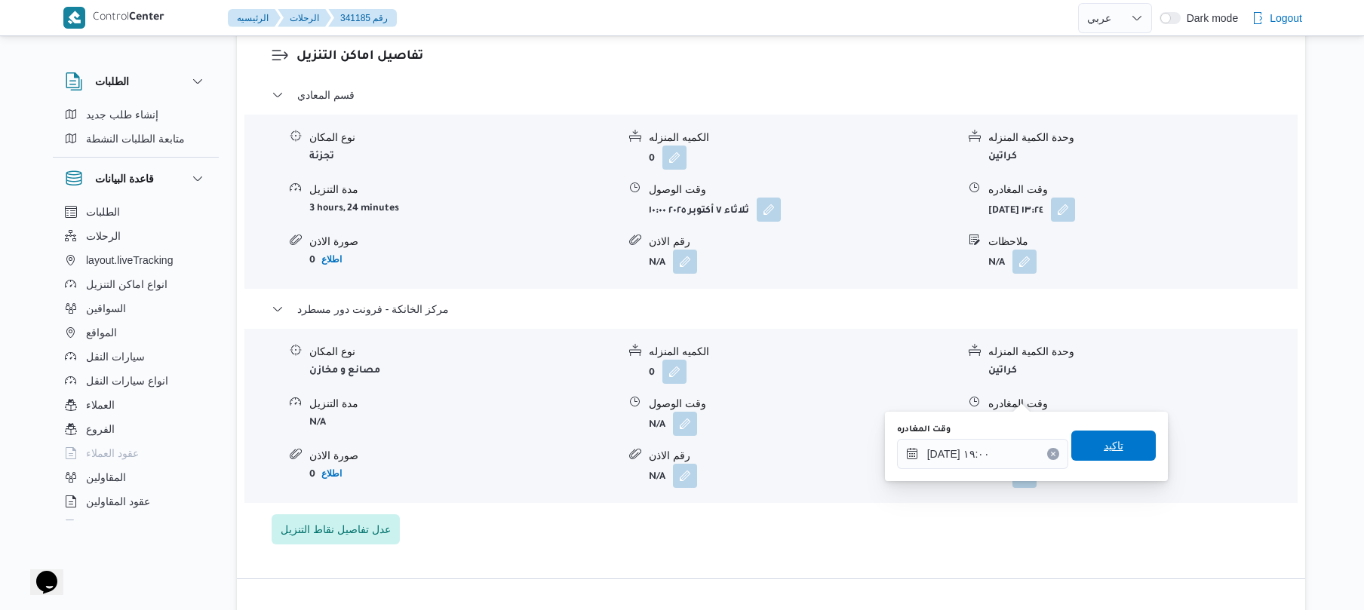
click at [1093, 445] on span "تاكيد" at bounding box center [1114, 446] width 85 height 30
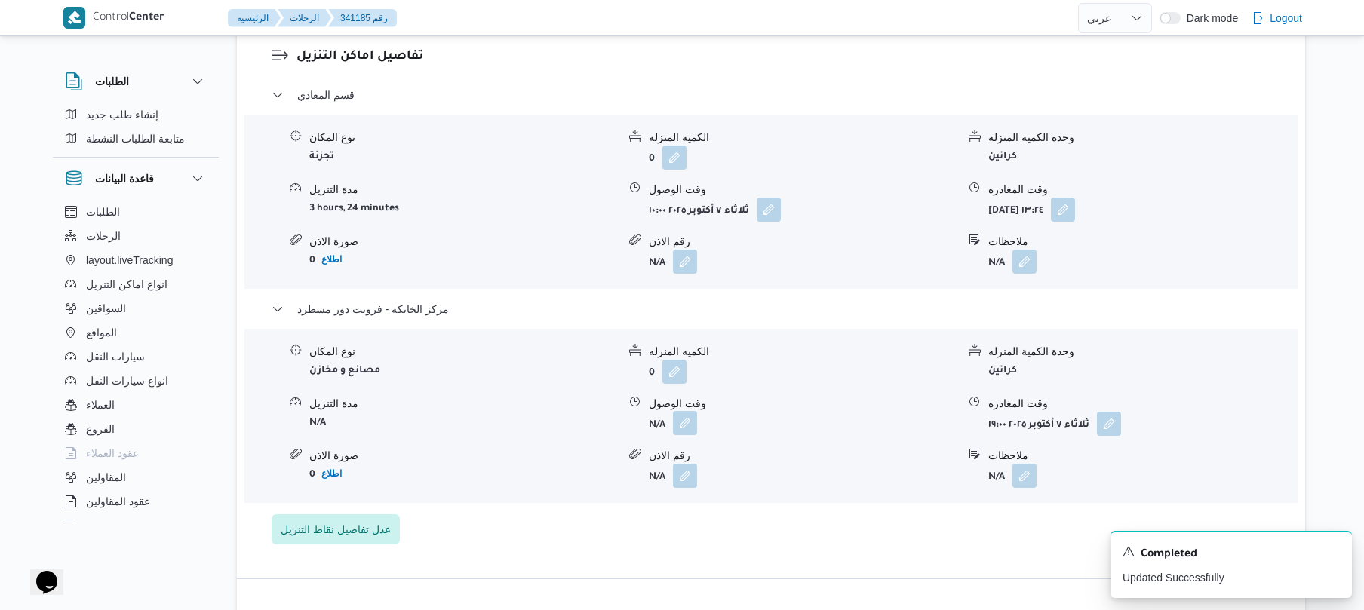
click at [683, 411] on button "button" at bounding box center [685, 423] width 24 height 24
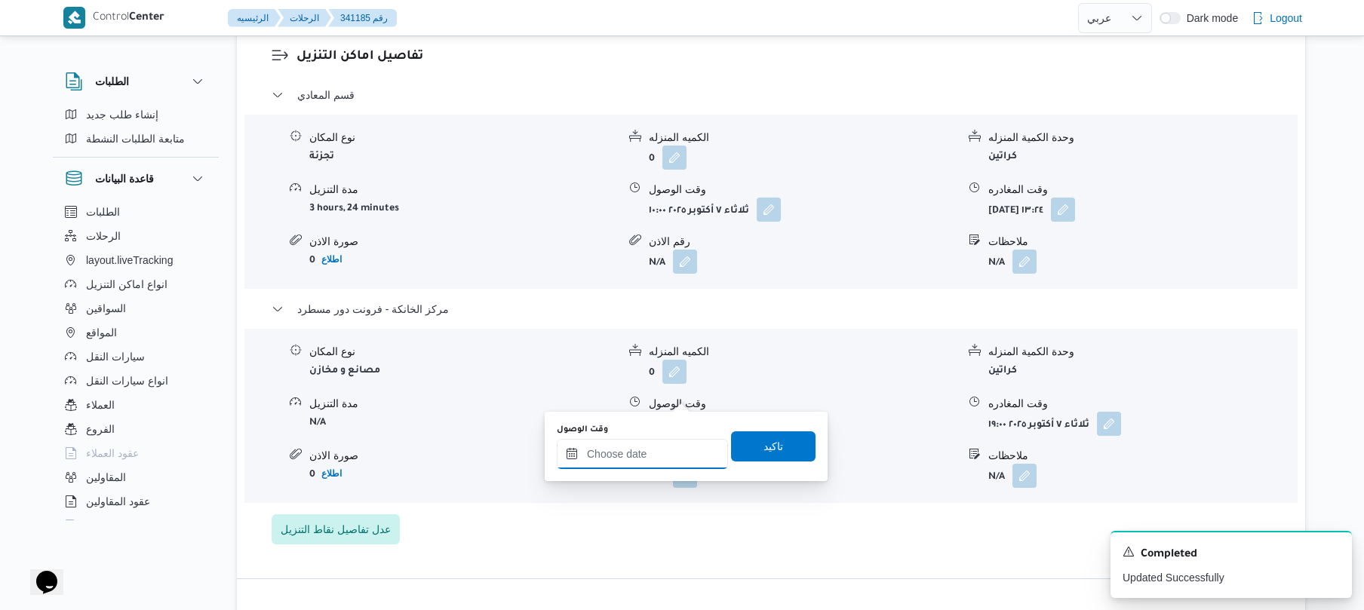
click at [638, 460] on input "وقت الوصول" at bounding box center [642, 454] width 171 height 30
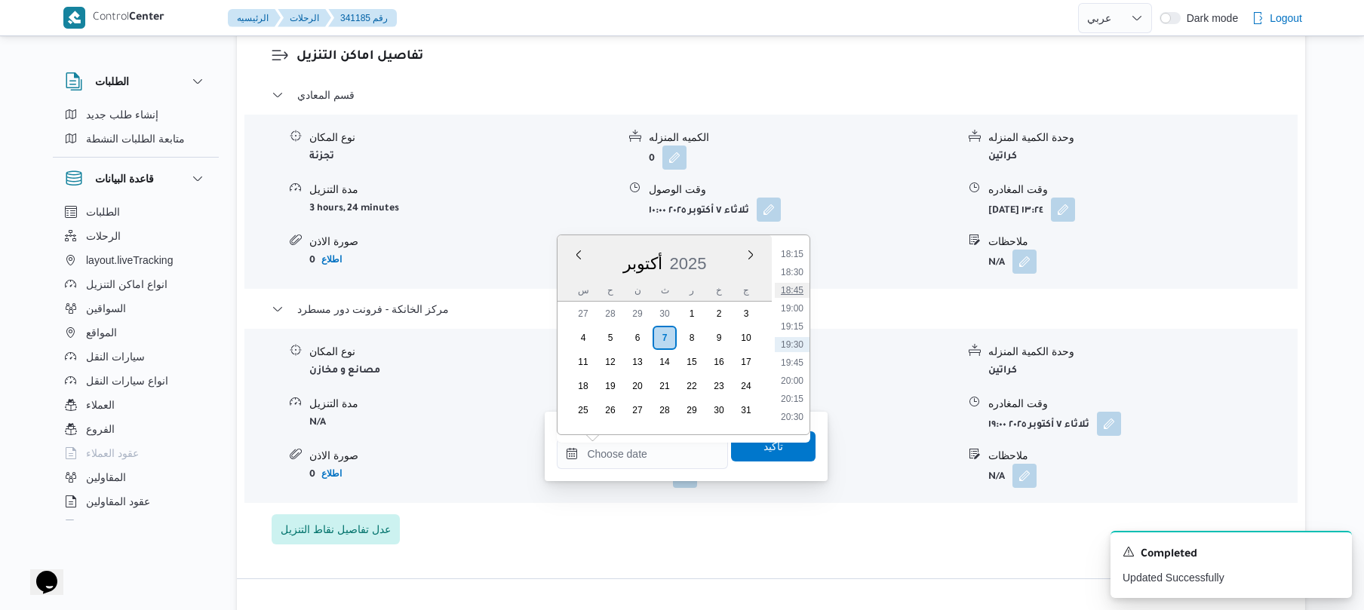
click at [797, 290] on li "18:45" at bounding box center [792, 290] width 35 height 15
type input "٠٧/١٠/٢٠٢٥ ١٨:٤٥"
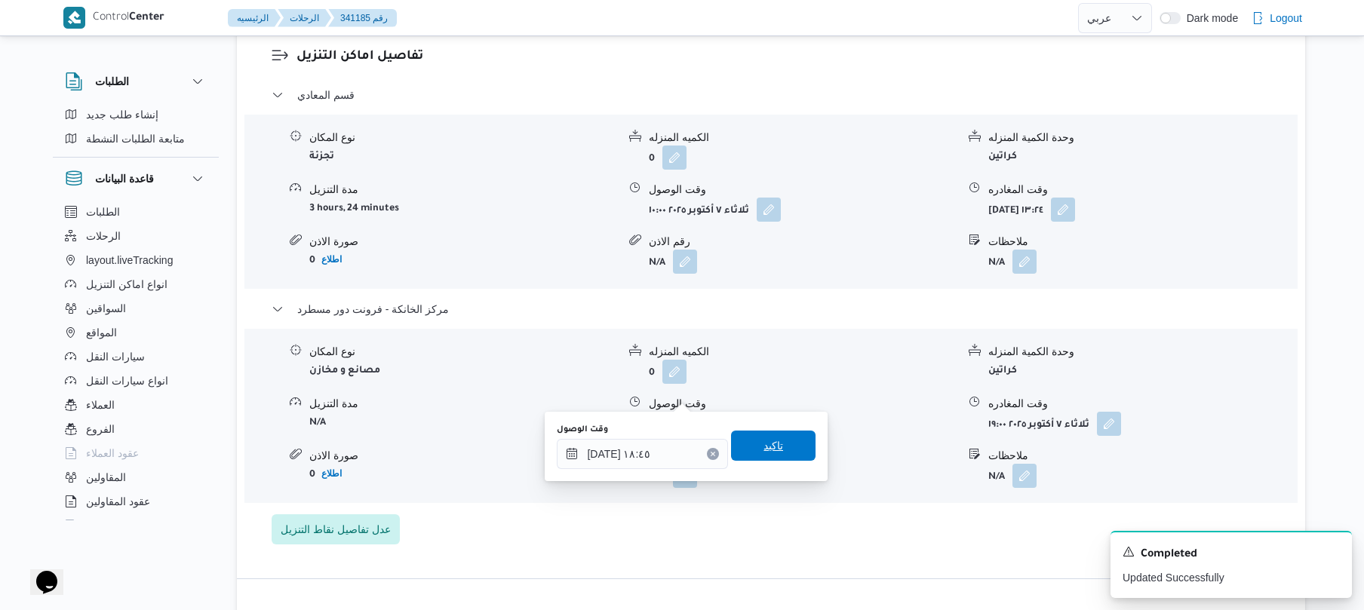
click at [767, 444] on span "تاكيد" at bounding box center [774, 446] width 20 height 18
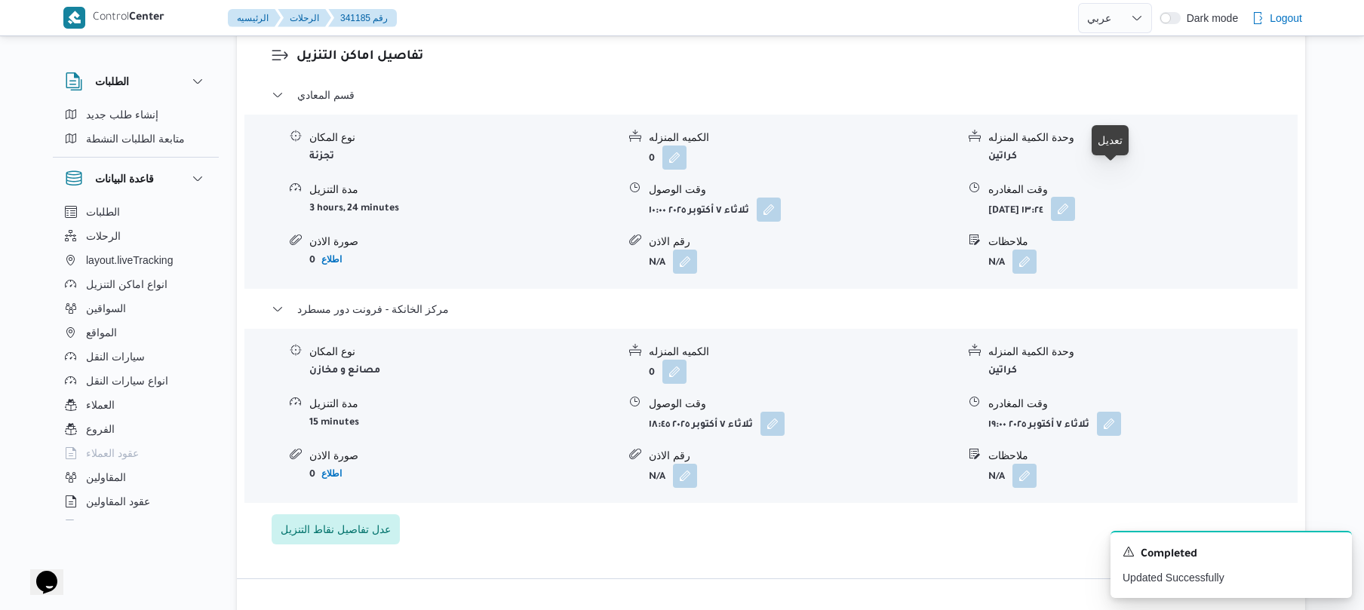
click at [1075, 197] on button "button" at bounding box center [1063, 209] width 24 height 24
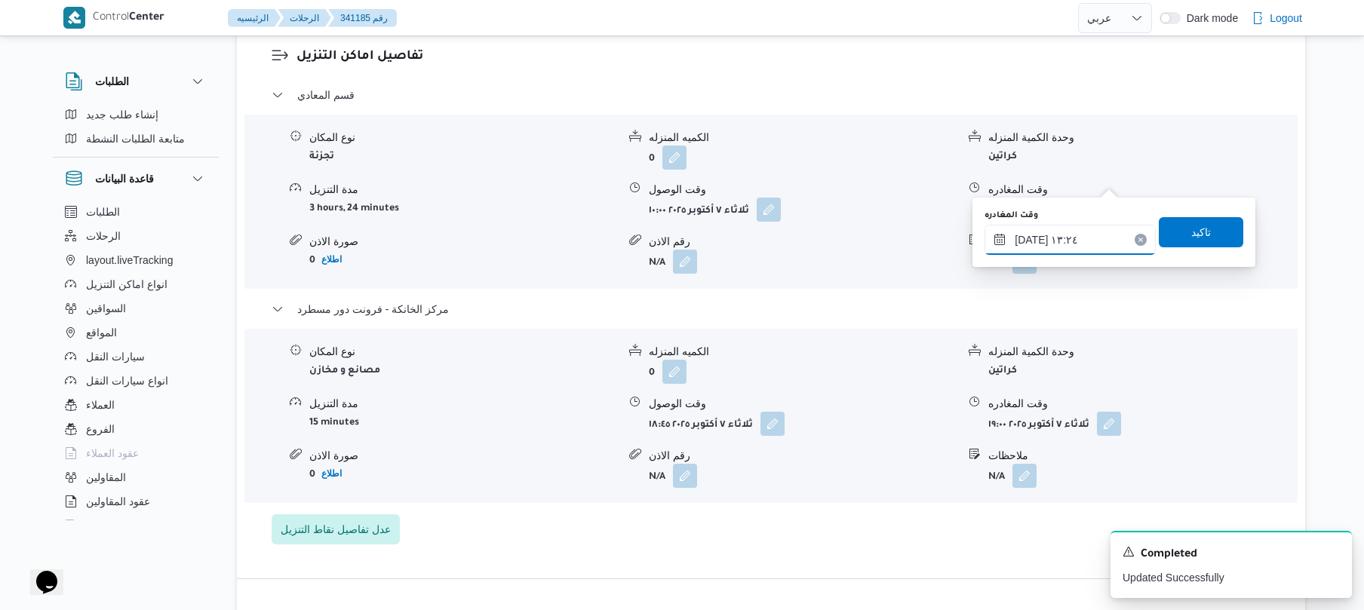
click at [1060, 234] on input "٠٧/١٠/٢٠٢٥ ١٣:٢٤" at bounding box center [1070, 240] width 171 height 30
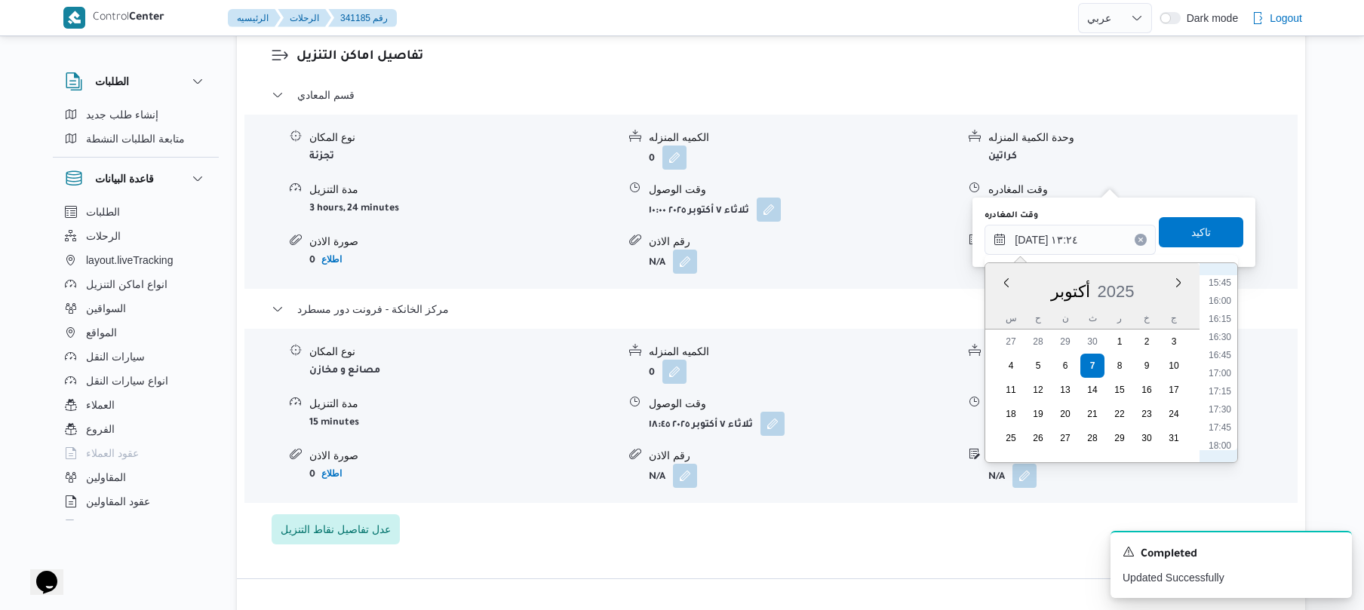
scroll to position [1167, 0]
click at [1224, 400] on li "17:45" at bounding box center [1220, 402] width 35 height 15
type input "٠٧/١٠/٢٠٢٥ ١٧:٤٥"
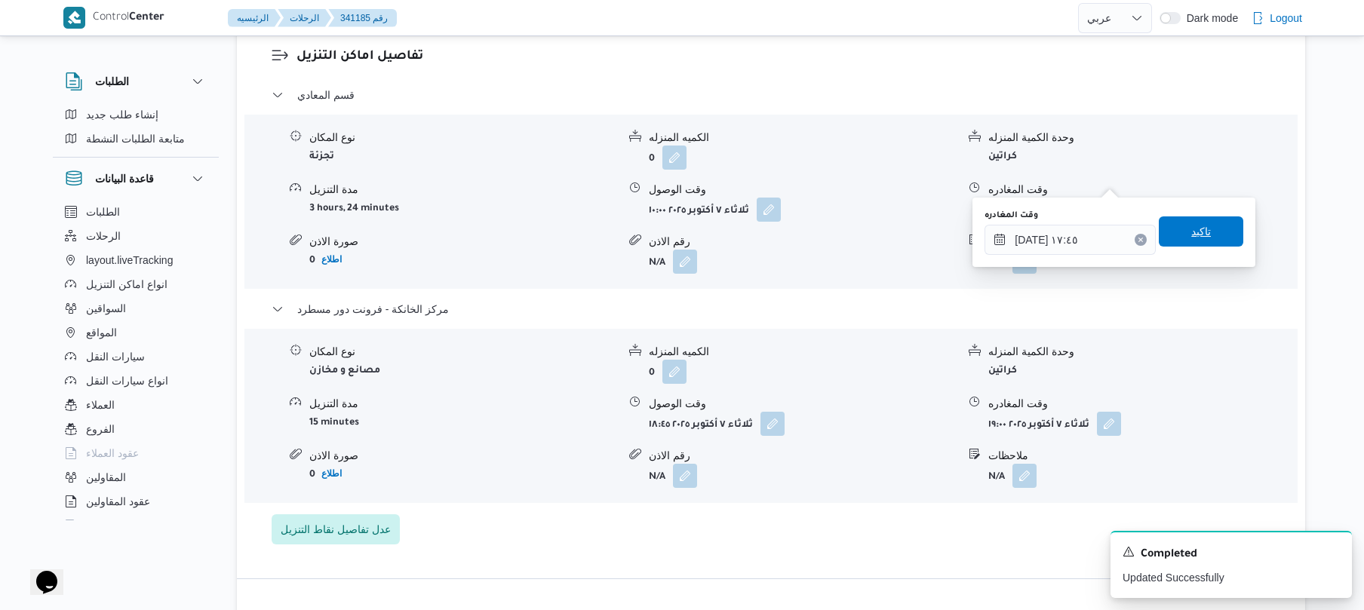
click at [1216, 221] on span "تاكيد" at bounding box center [1201, 232] width 85 height 30
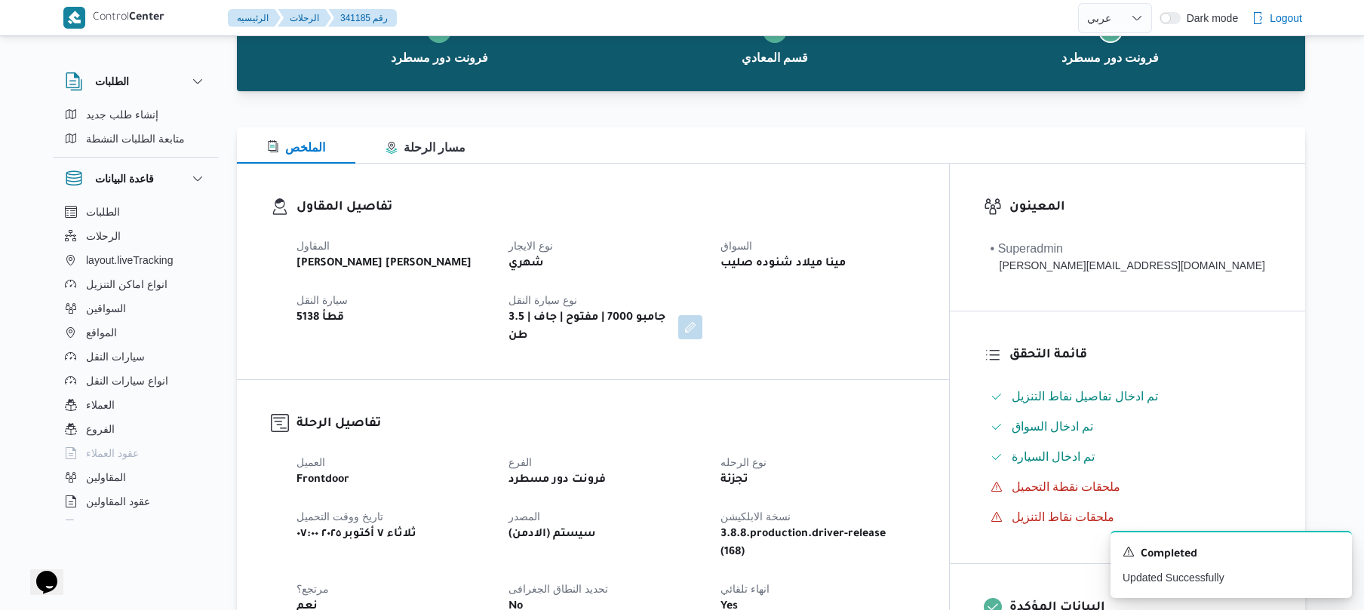
scroll to position [0, 0]
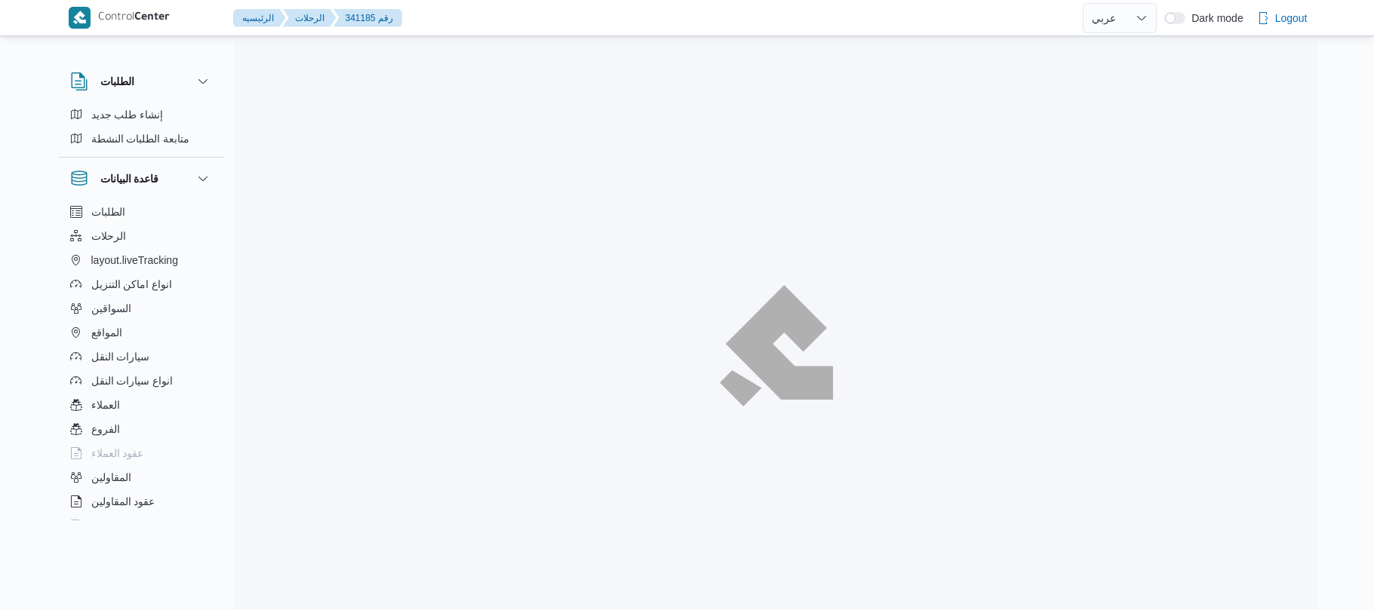
select select "ar"
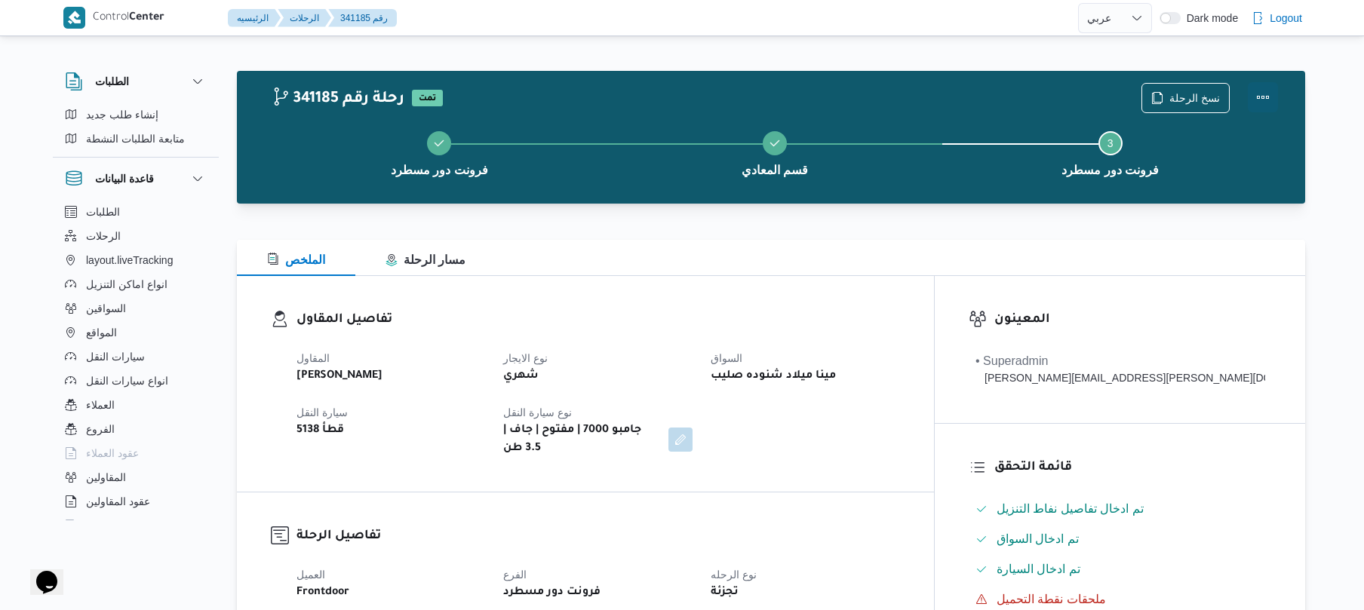
click at [1256, 98] on button "Actions" at bounding box center [1263, 97] width 30 height 30
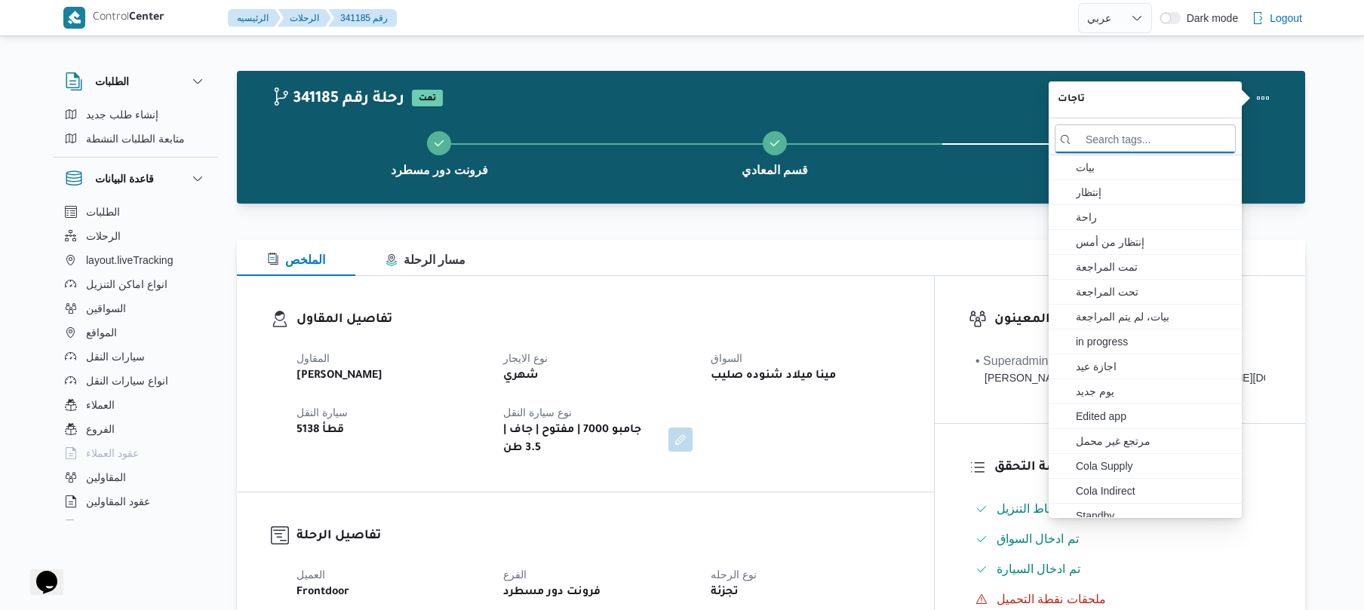
click at [948, 178] on button "Step 3 is incomplete 3 فرونت دور مسطرد" at bounding box center [1110, 152] width 336 height 78
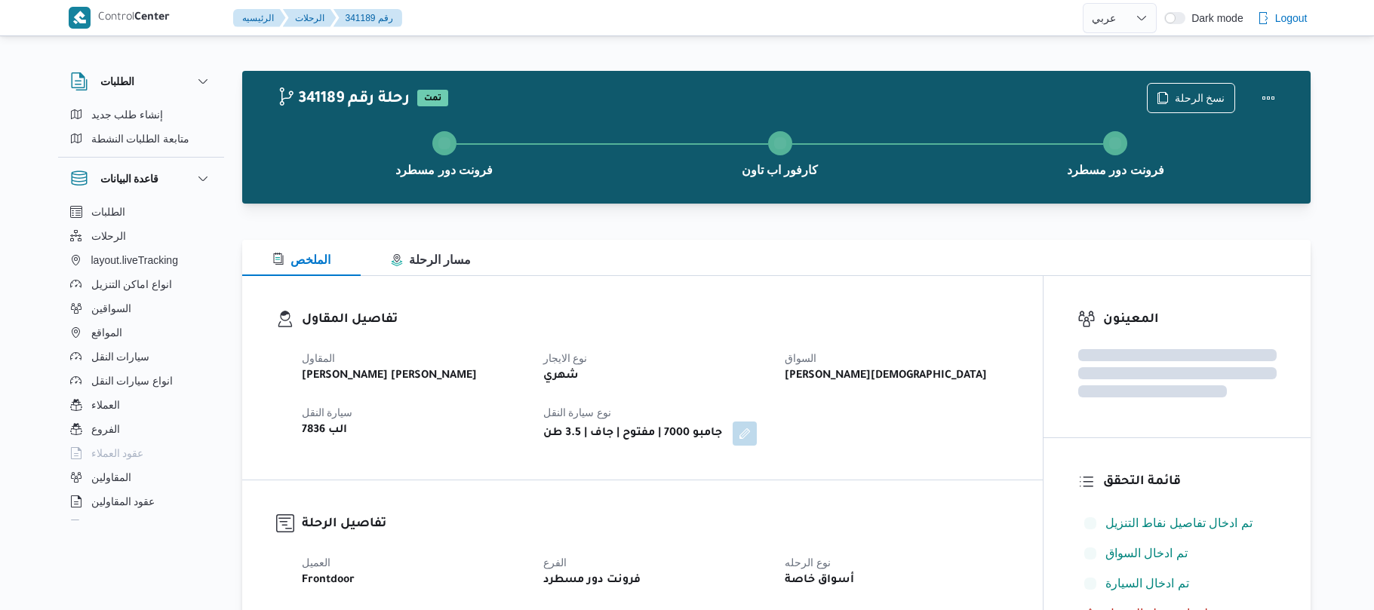
select select "ar"
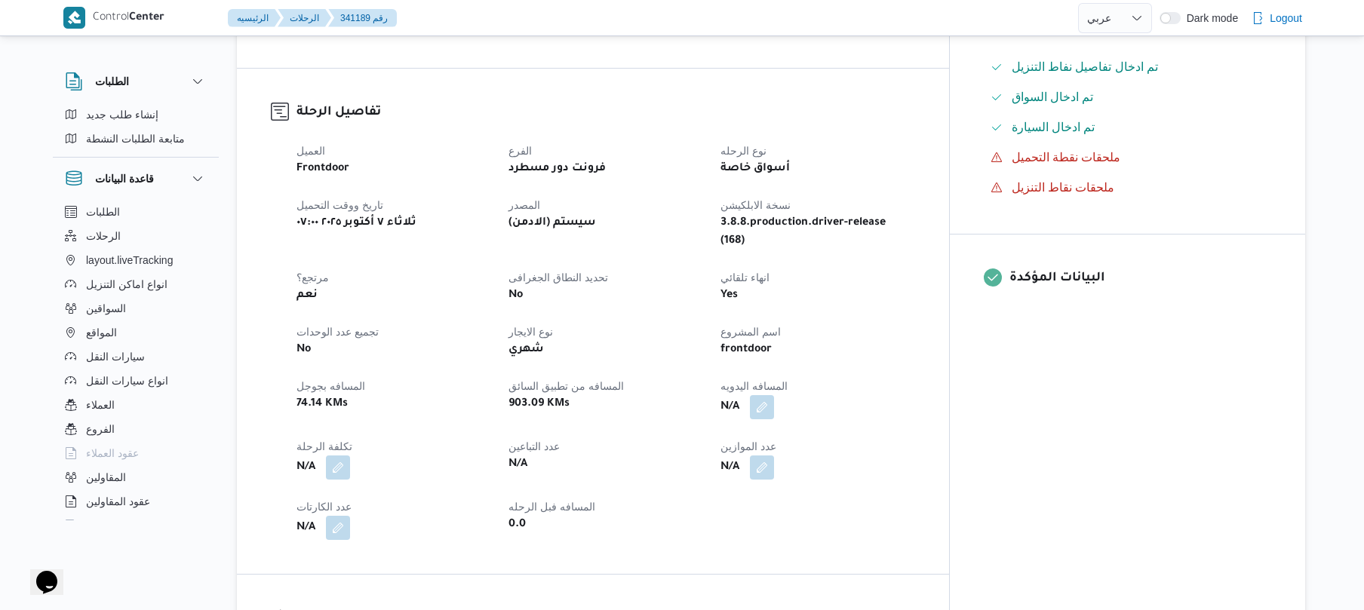
scroll to position [402, 0]
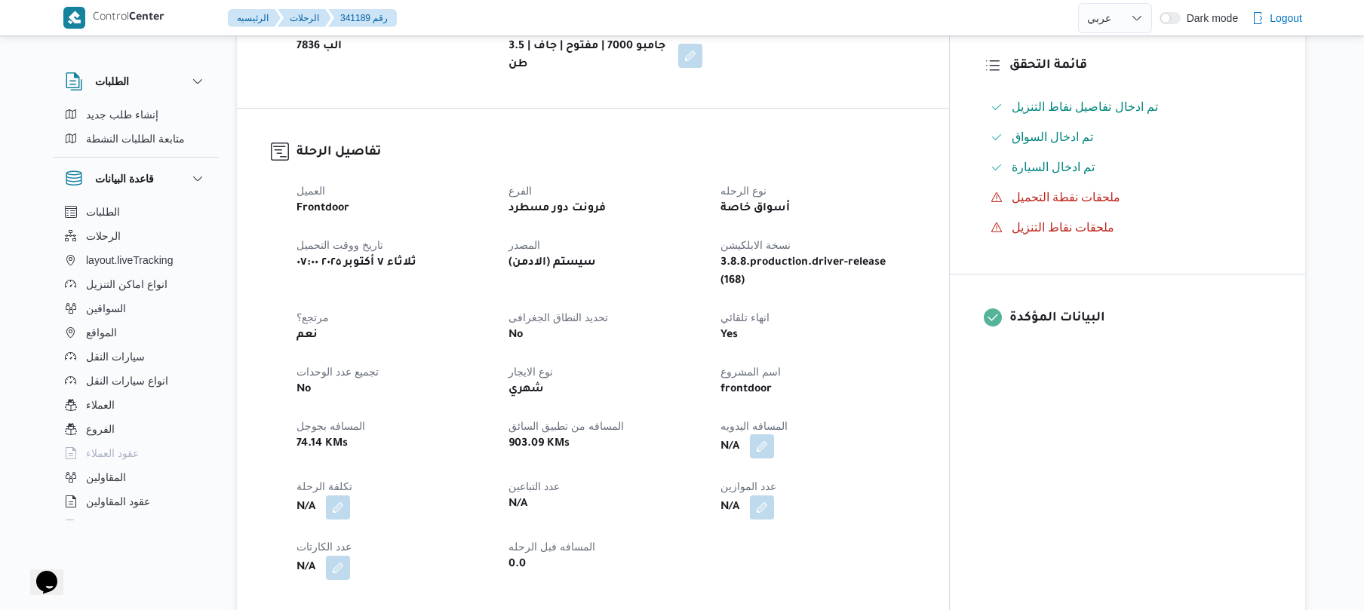
click at [774, 435] on button "button" at bounding box center [762, 447] width 24 height 24
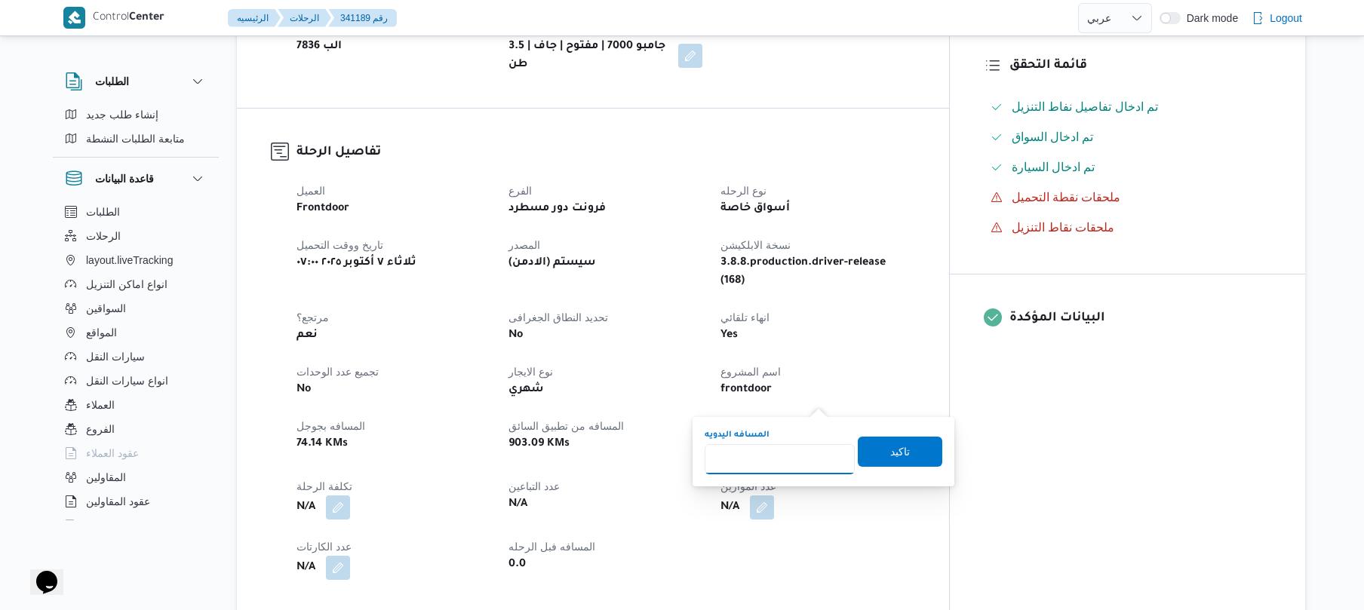
click at [792, 454] on input "المسافه اليدويه" at bounding box center [780, 459] width 150 height 30
type input "55"
click at [896, 462] on span "تاكيد" at bounding box center [900, 451] width 85 height 30
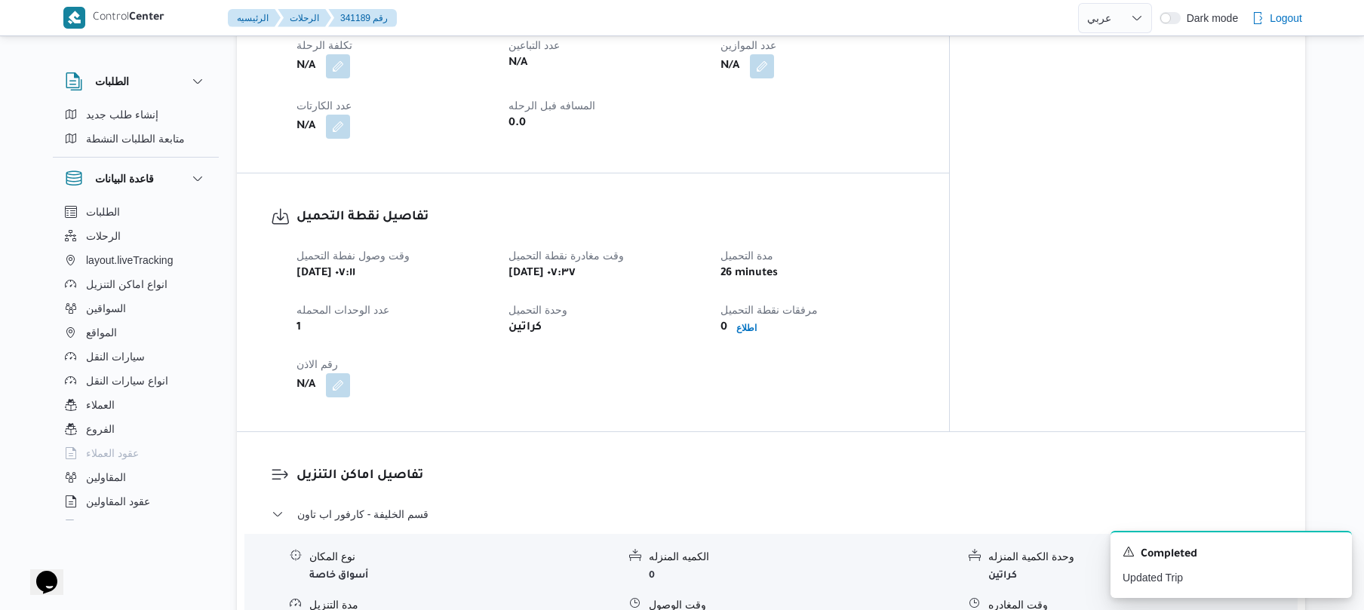
scroll to position [845, 0]
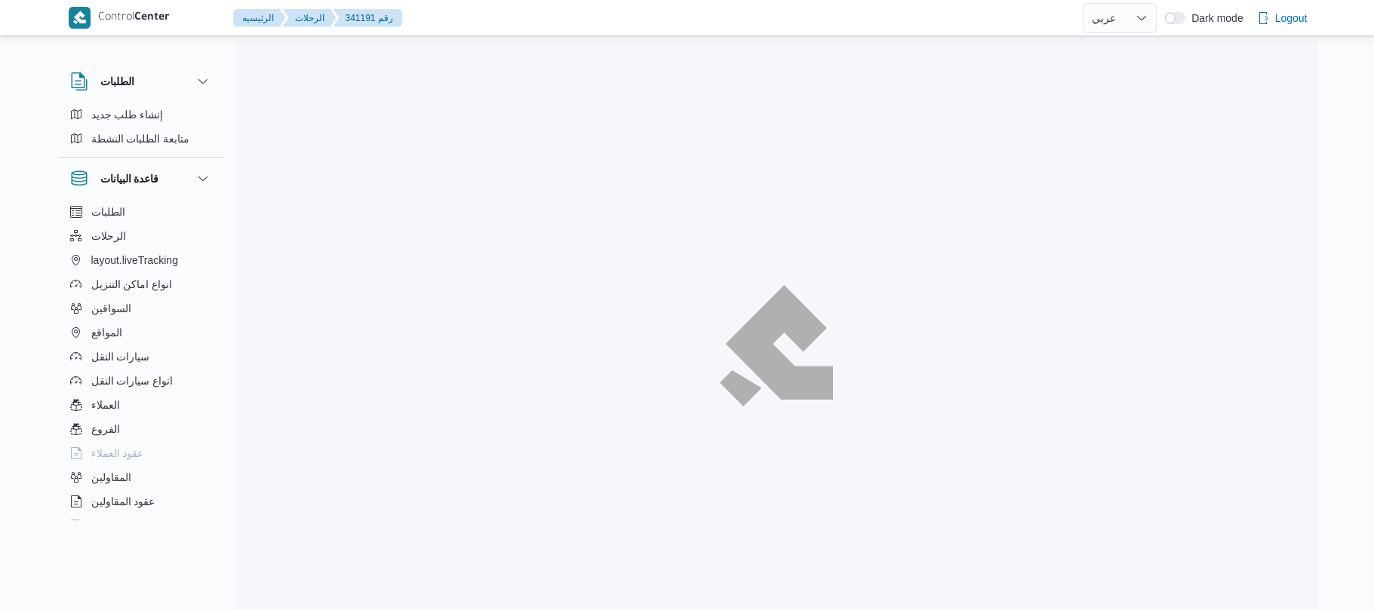
select select "ar"
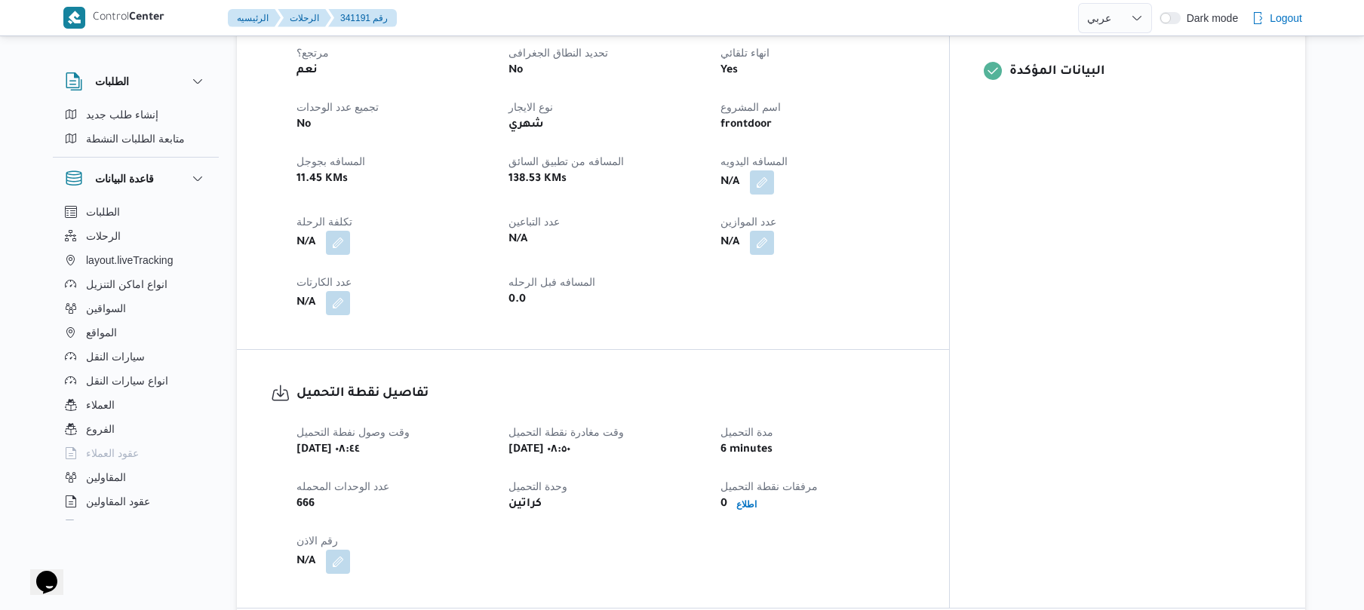
scroll to position [644, 0]
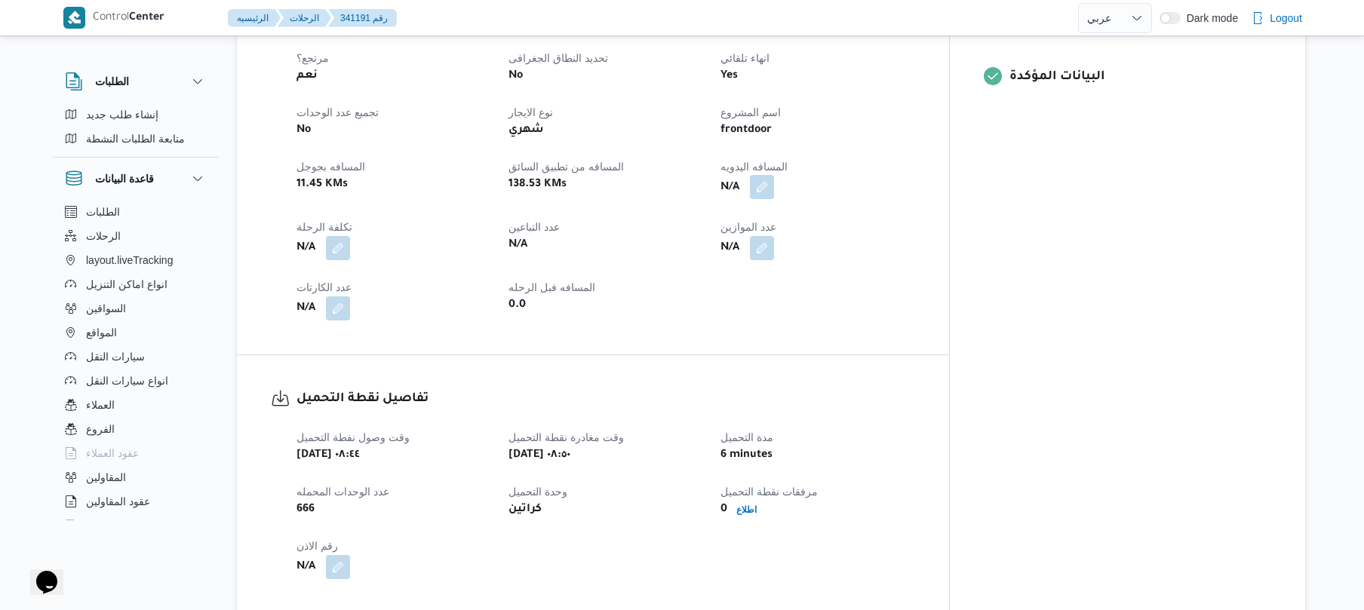
click at [774, 175] on button "button" at bounding box center [762, 187] width 24 height 24
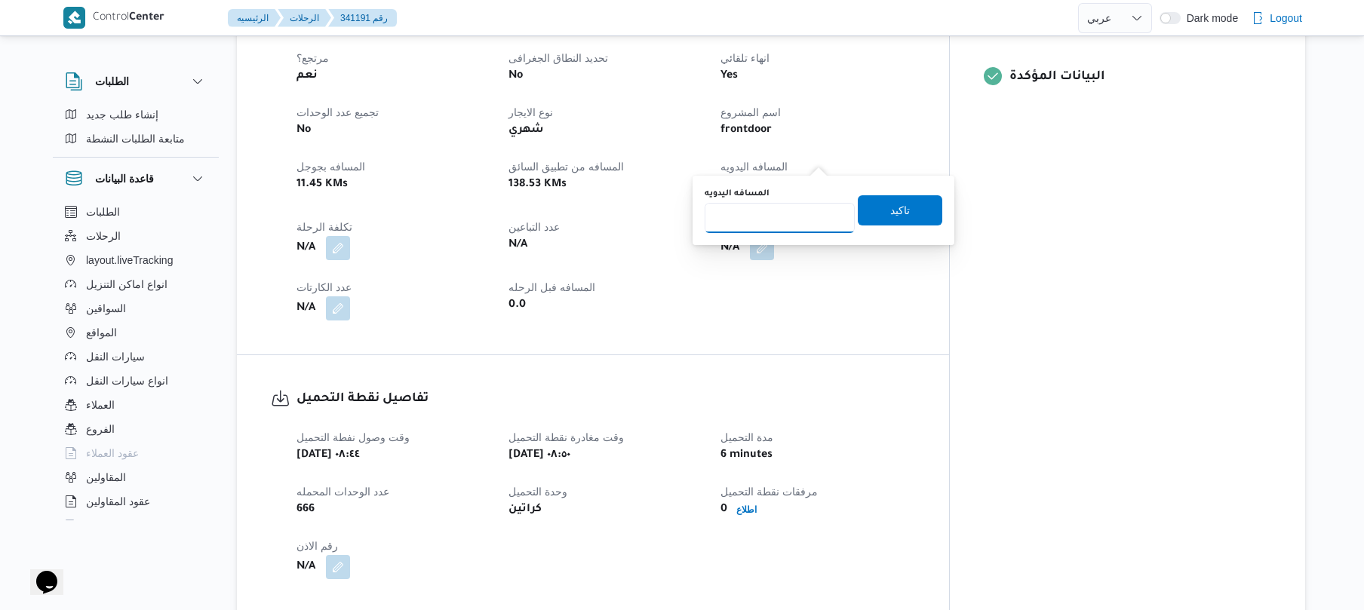
click at [783, 225] on input "المسافه اليدويه" at bounding box center [780, 218] width 150 height 30
type input "100"
click at [890, 208] on span "تاكيد" at bounding box center [900, 210] width 20 height 18
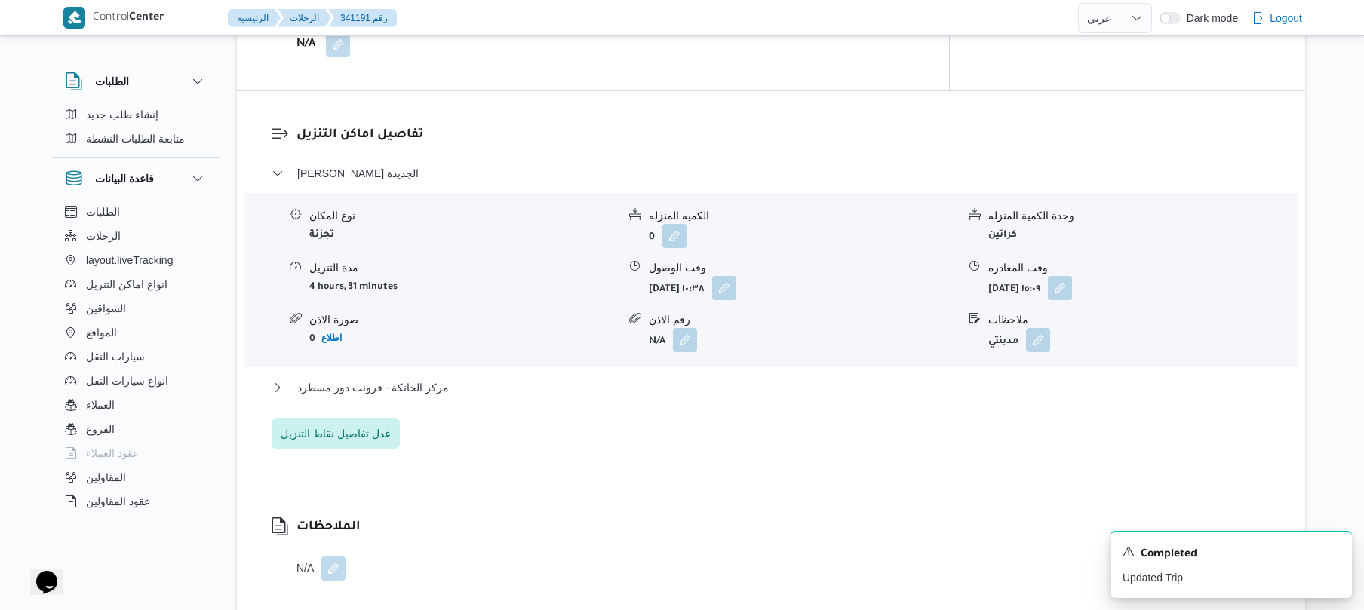
scroll to position [1207, 0]
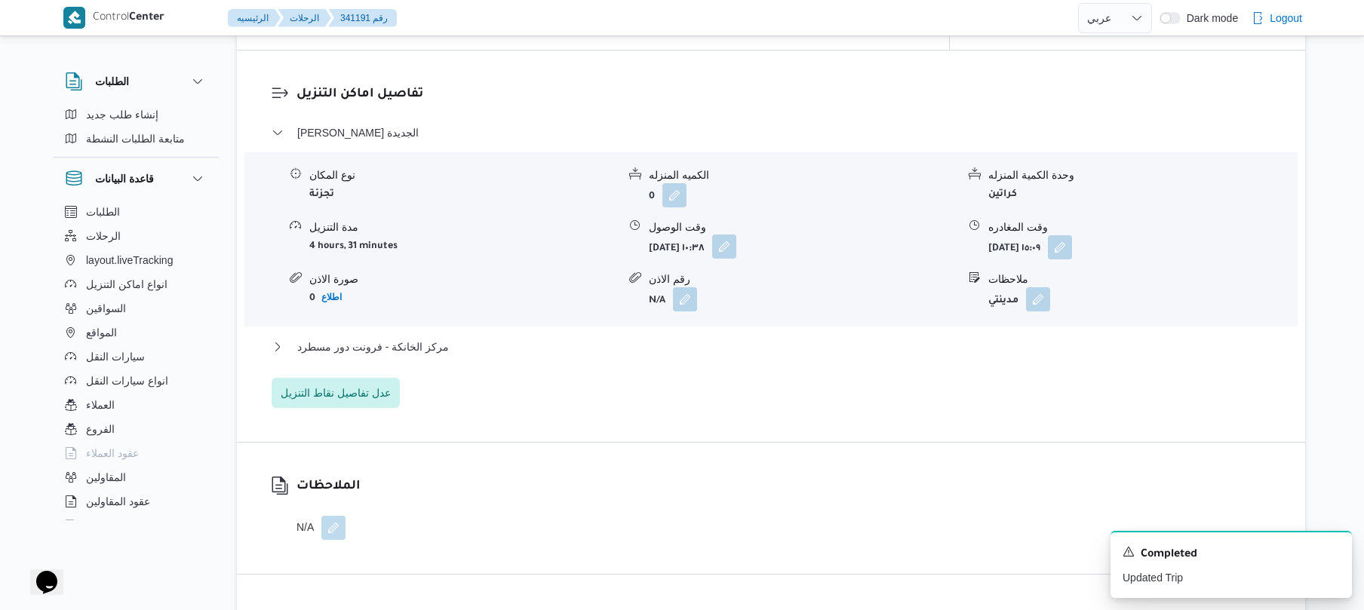
click at [736, 235] on button "button" at bounding box center [724, 247] width 24 height 24
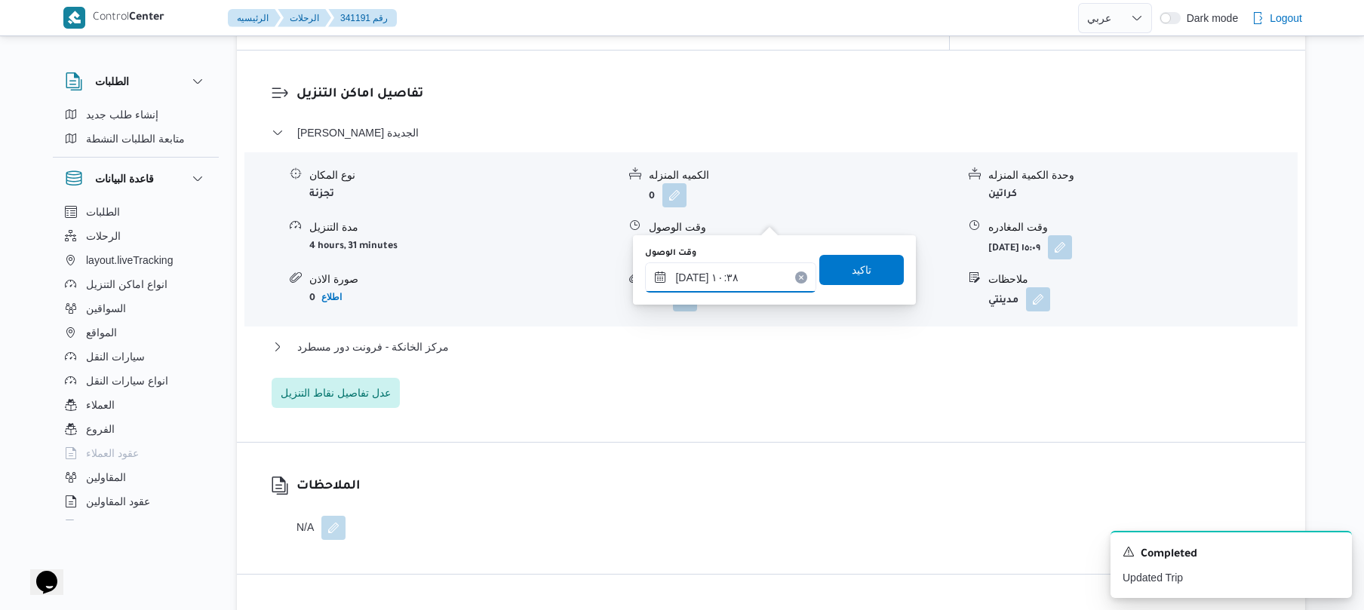
click at [734, 270] on input "[DATE] ١٠:٣٨" at bounding box center [730, 278] width 171 height 30
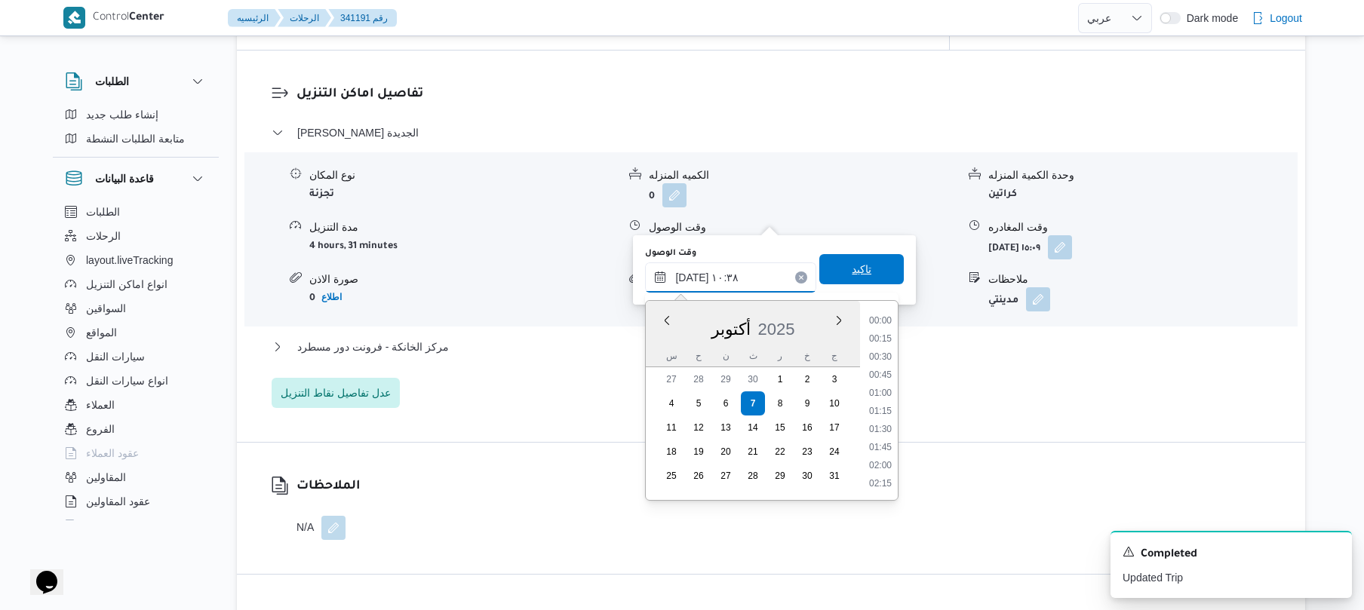
scroll to position [670, 0]
click at [884, 355] on li "09:45" at bounding box center [880, 356] width 35 height 15
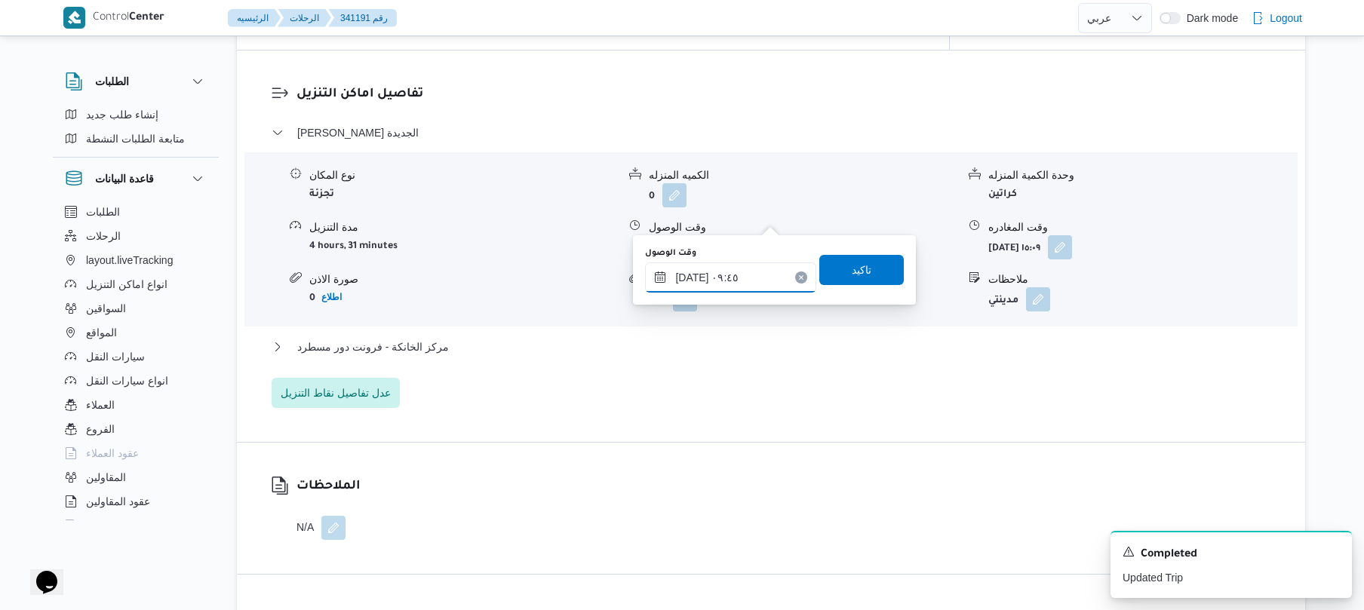
click at [694, 279] on input "[DATE] ٠٩:٤٥" at bounding box center [730, 278] width 171 height 30
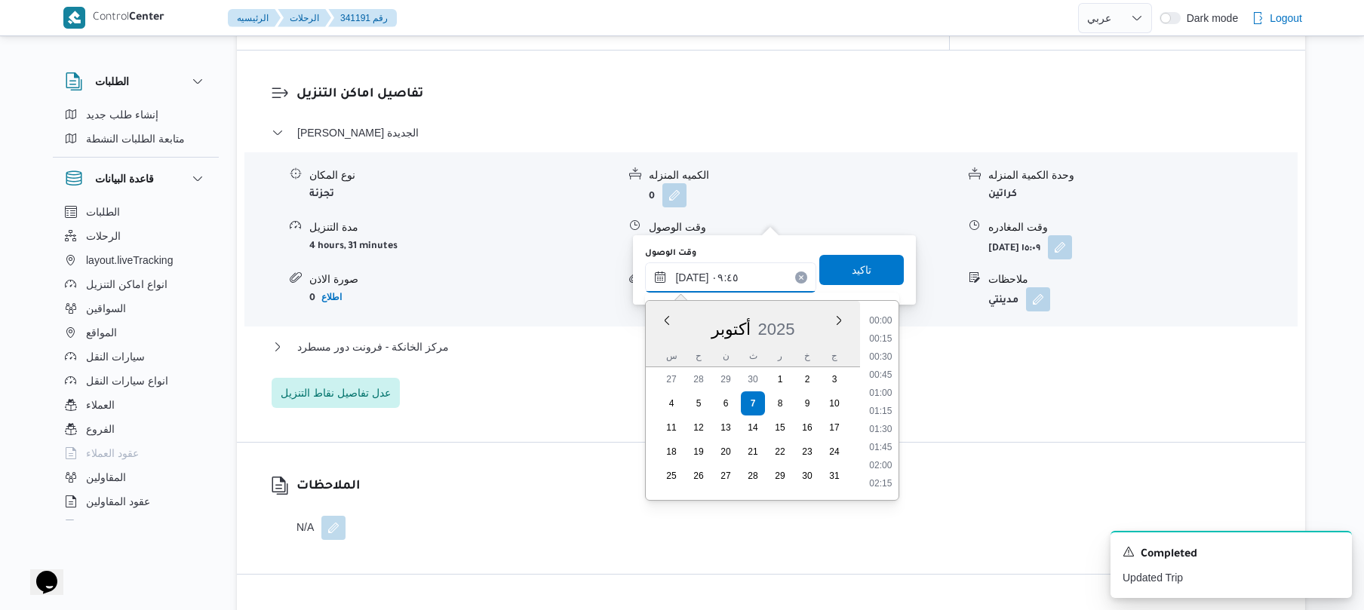
scroll to position [616, 0]
click at [694, 279] on input "[DATE] ٠٩:٤٥" at bounding box center [730, 278] width 171 height 30
type input "[DATE] ٠٩:35"
click at [830, 270] on span "تاكيد" at bounding box center [861, 269] width 85 height 30
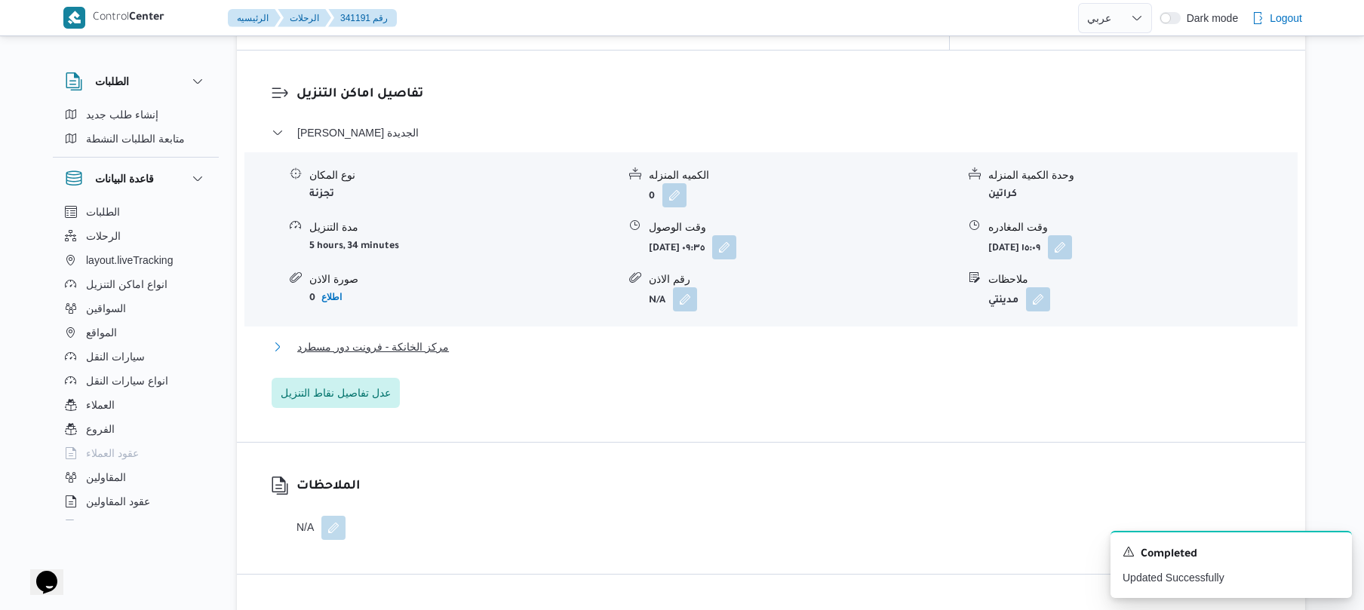
click at [672, 338] on button "مركز الخانكة - فرونت دور مسطرد" at bounding box center [772, 347] width 1000 height 18
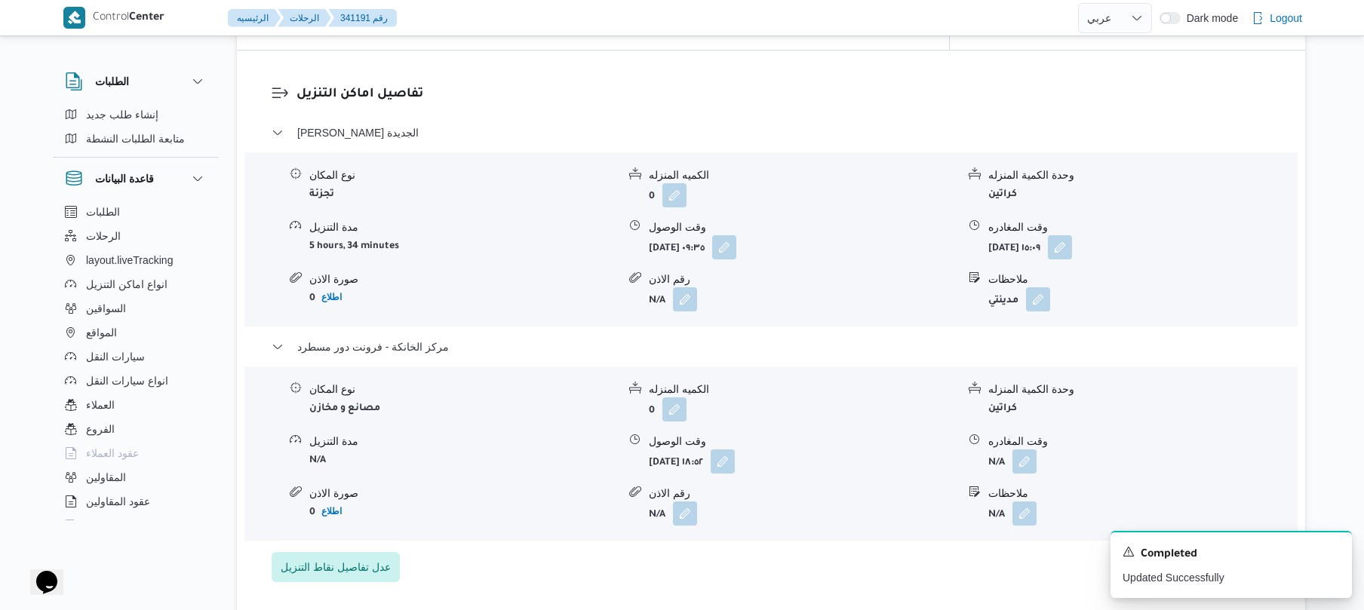
click at [900, 272] on div "رقم الاذن" at bounding box center [803, 280] width 308 height 16
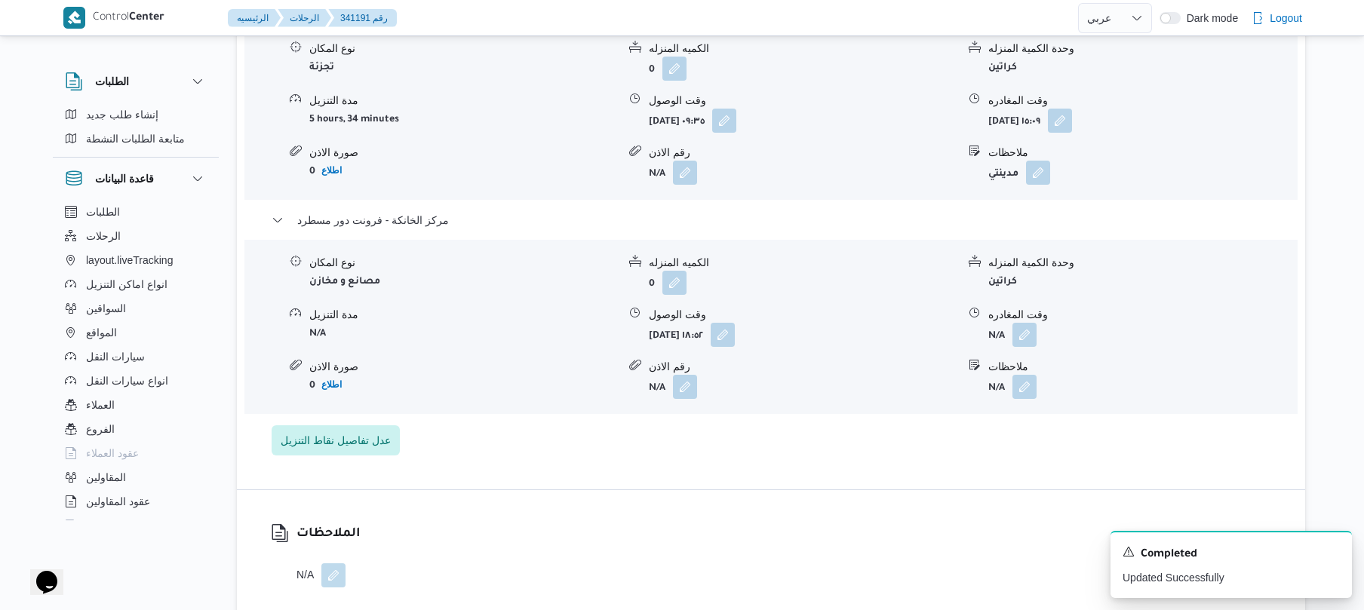
scroll to position [1368, 0]
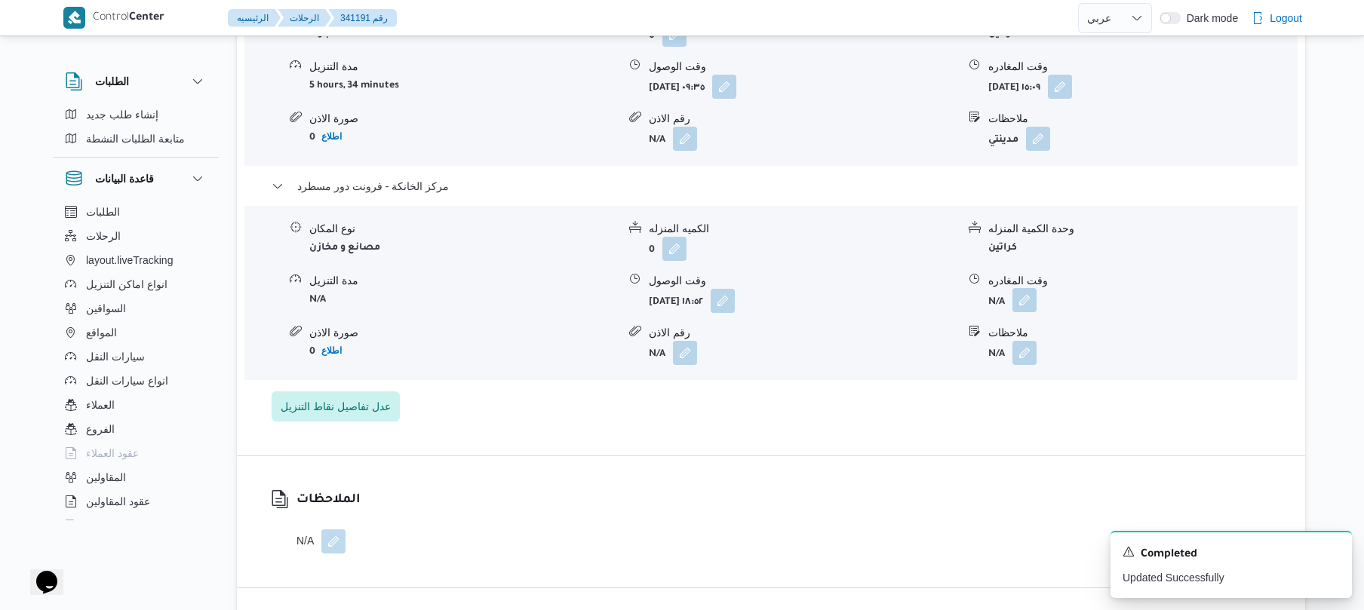
click at [1025, 288] on button "button" at bounding box center [1025, 300] width 24 height 24
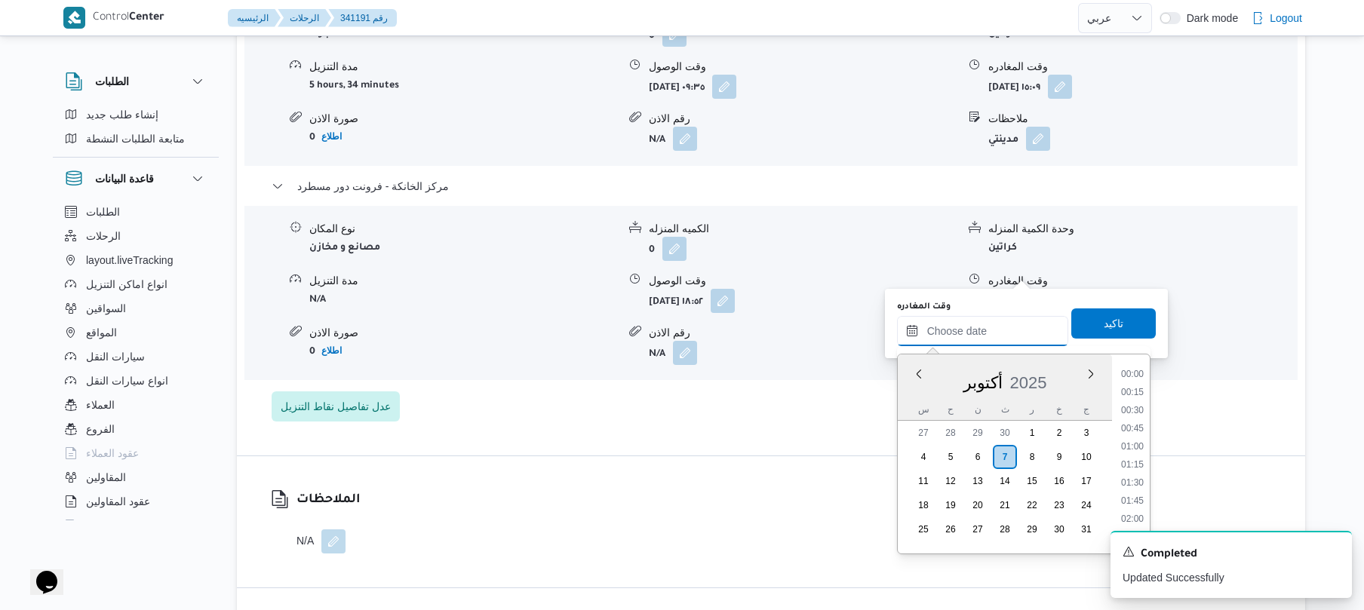
click at [976, 332] on input "وقت المغادره" at bounding box center [982, 331] width 171 height 30
click at [1133, 421] on li "19:00" at bounding box center [1132, 427] width 35 height 15
type input "٠٧/١٠/٢٠٢٥ ١٩:٠٠"
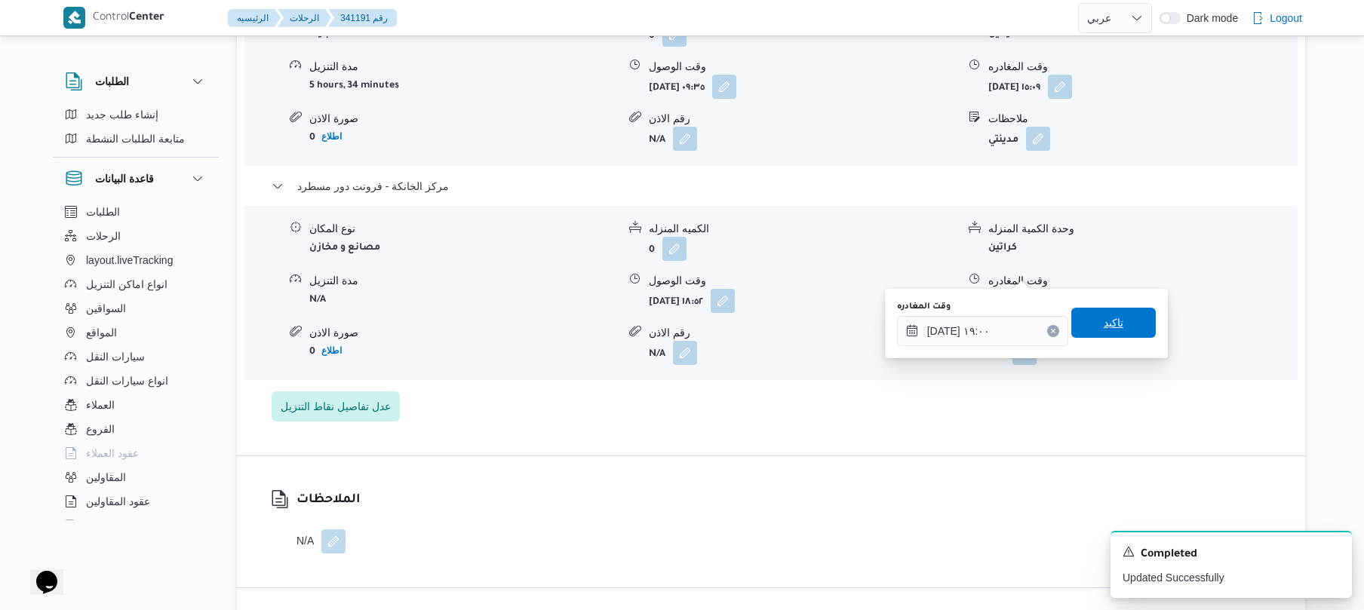
click at [1104, 320] on span "تاكيد" at bounding box center [1114, 323] width 20 height 18
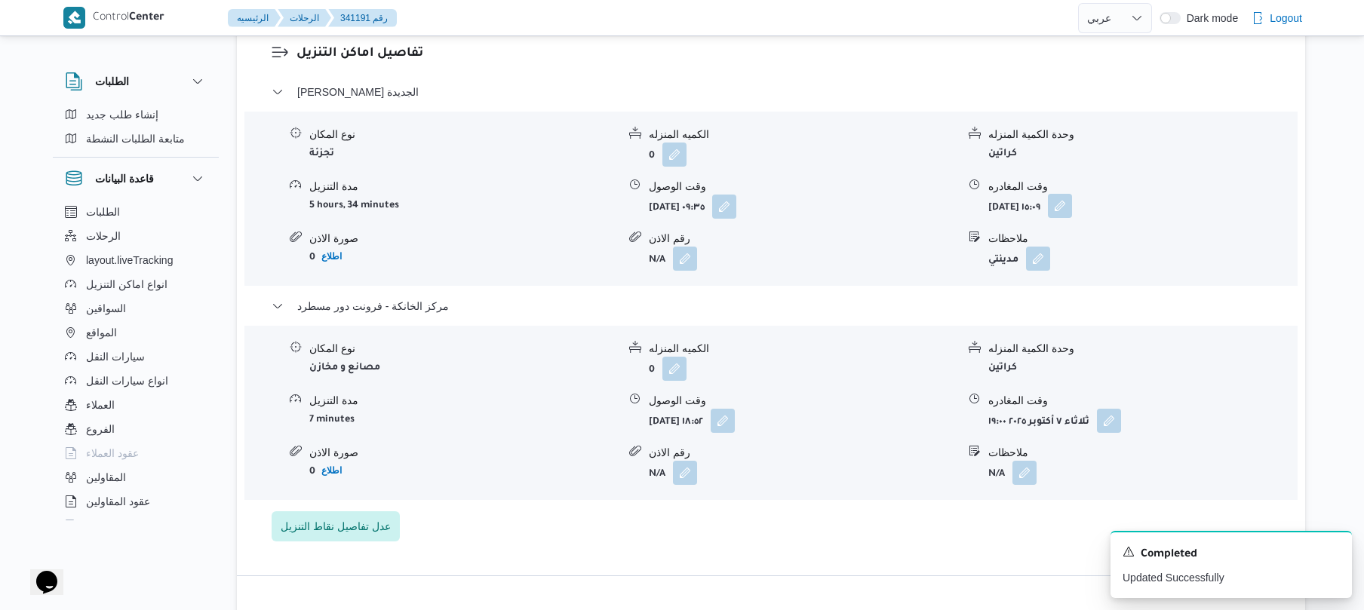
scroll to position [1247, 0]
click at [1072, 195] on button "button" at bounding box center [1060, 207] width 24 height 24
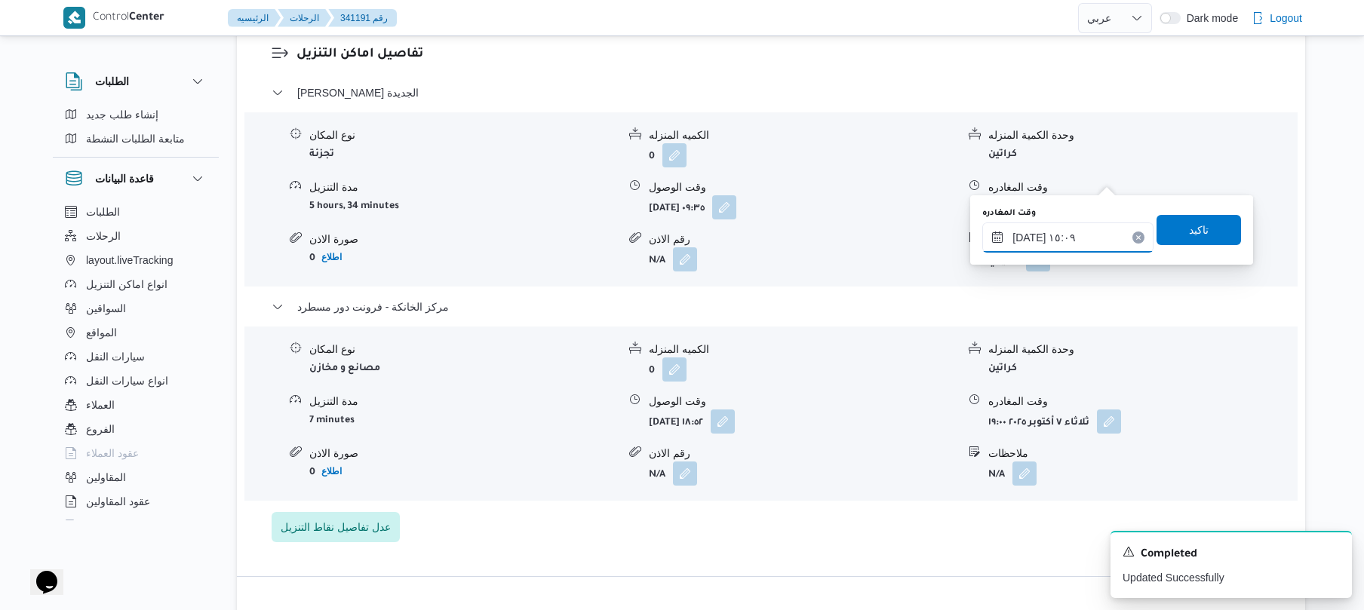
click at [1054, 240] on input "٠٧/١٠/٢٠٢٥ ١٥:٠٩" at bounding box center [1067, 238] width 171 height 30
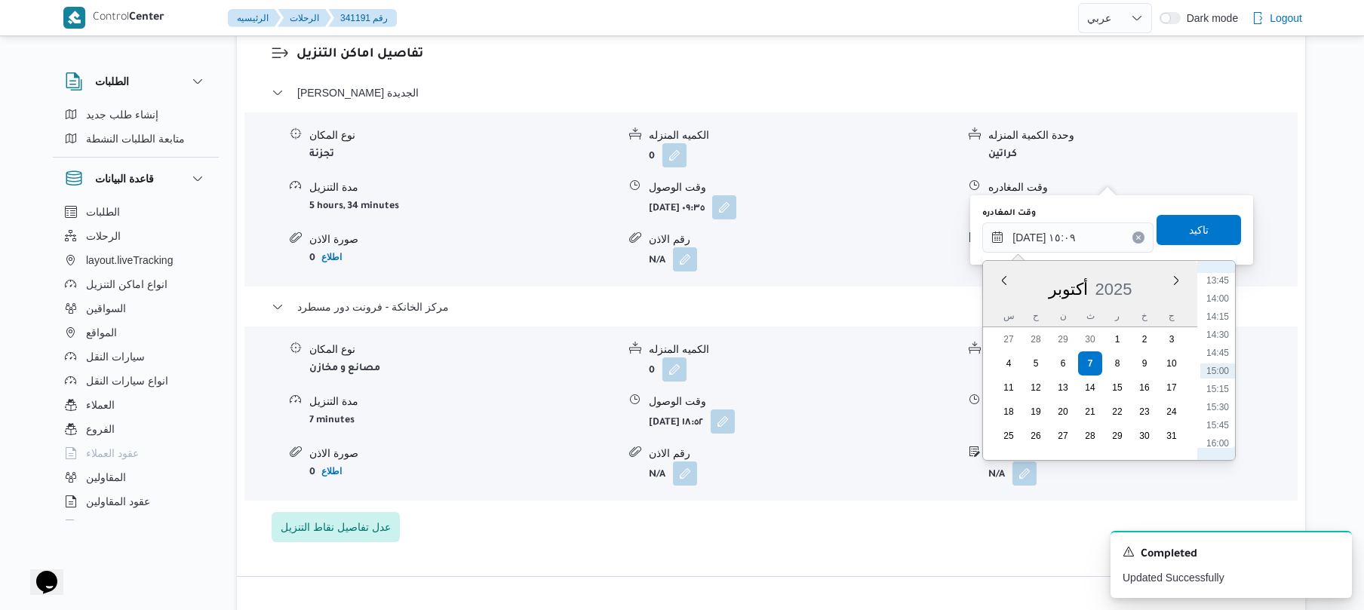
scroll to position [1145, 0]
click at [1220, 432] on li "18:00" at bounding box center [1218, 439] width 35 height 15
type input "٠٧/١٠/٢٠٢٥ ١٨:٠٠"
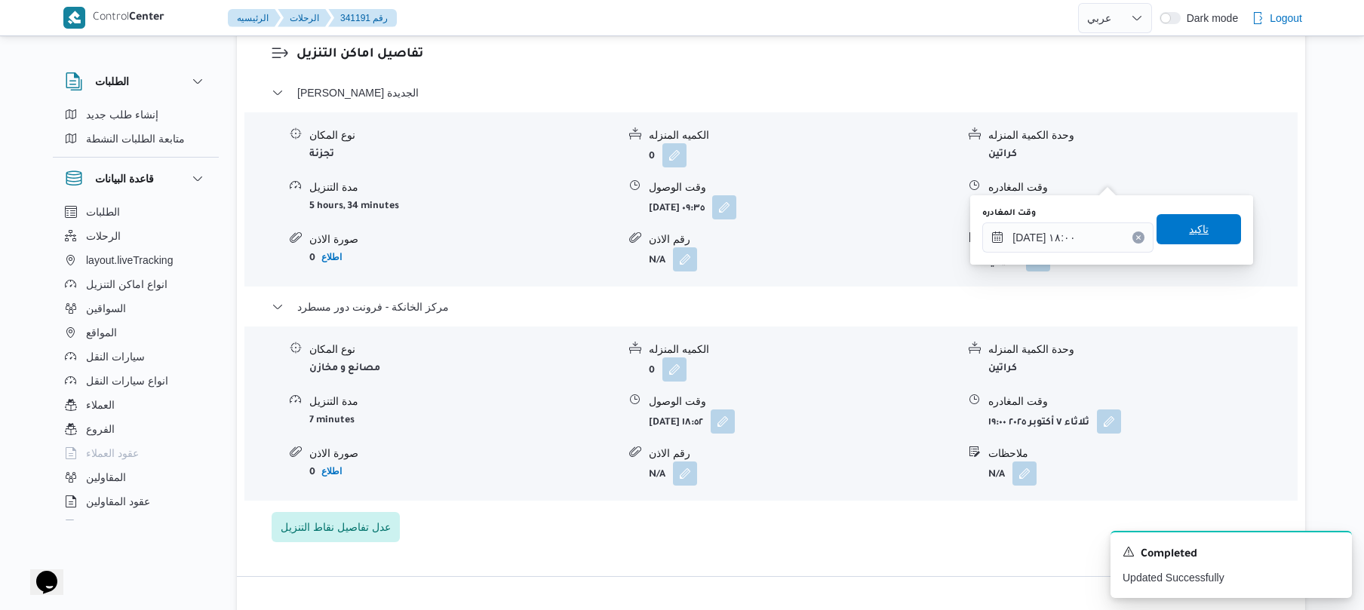
click at [1203, 232] on span "تاكيد" at bounding box center [1199, 229] width 85 height 30
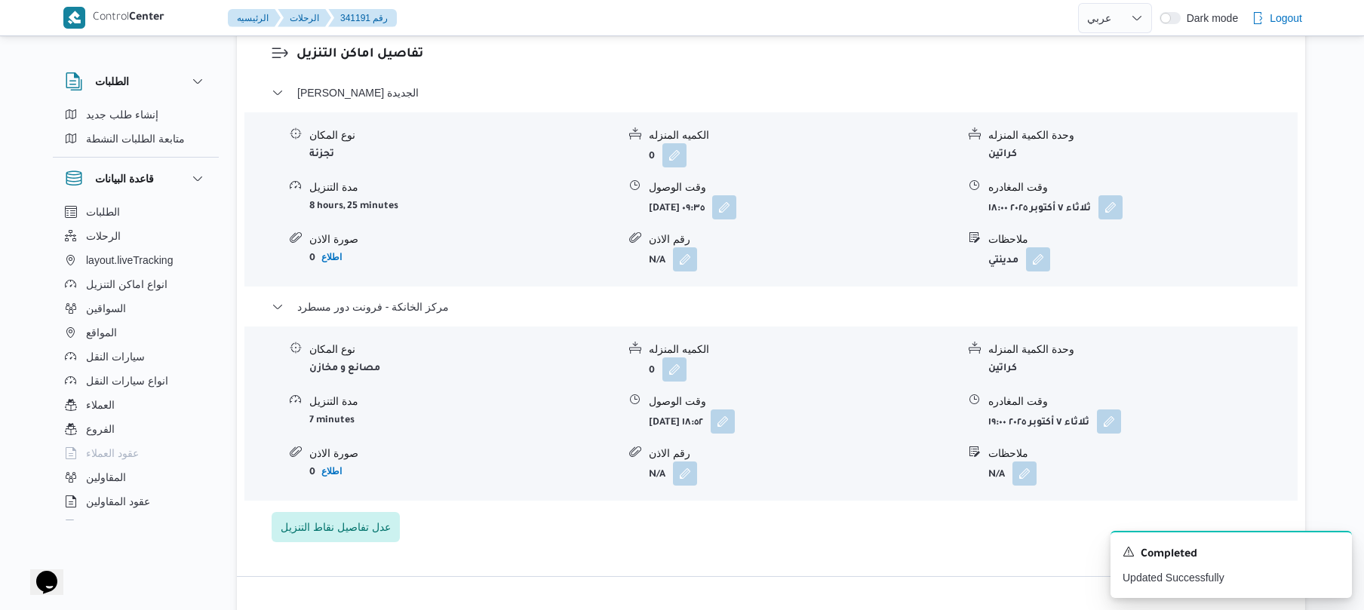
scroll to position [0, 0]
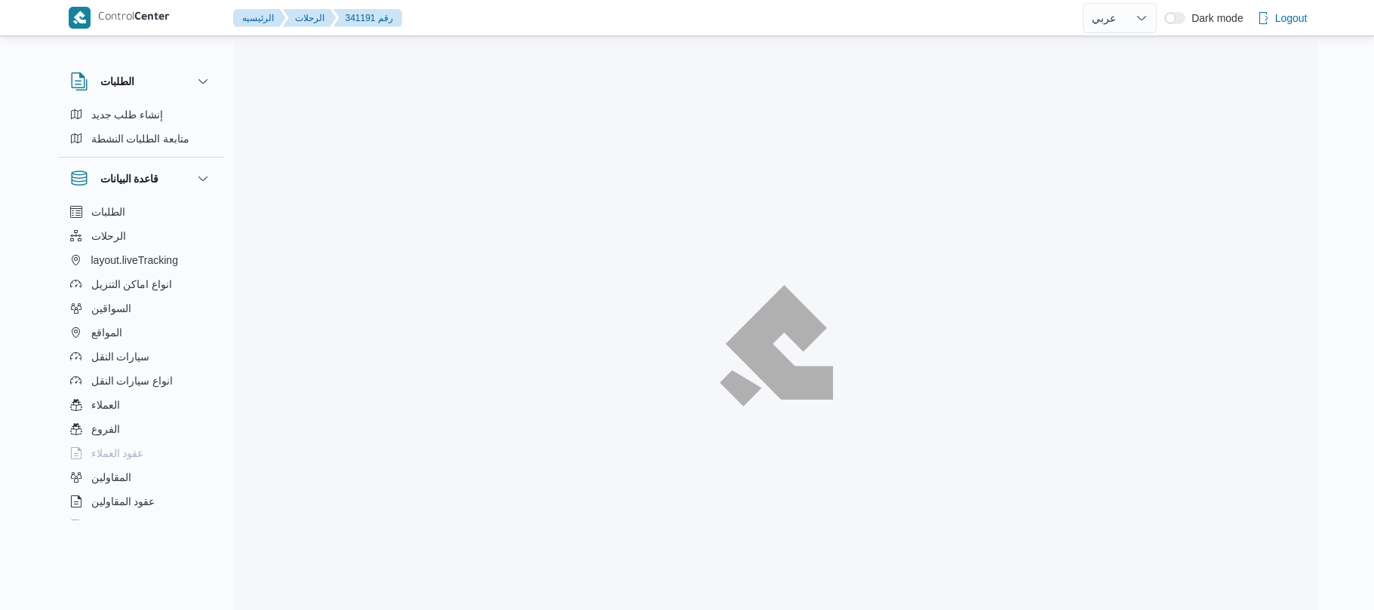
select select "ar"
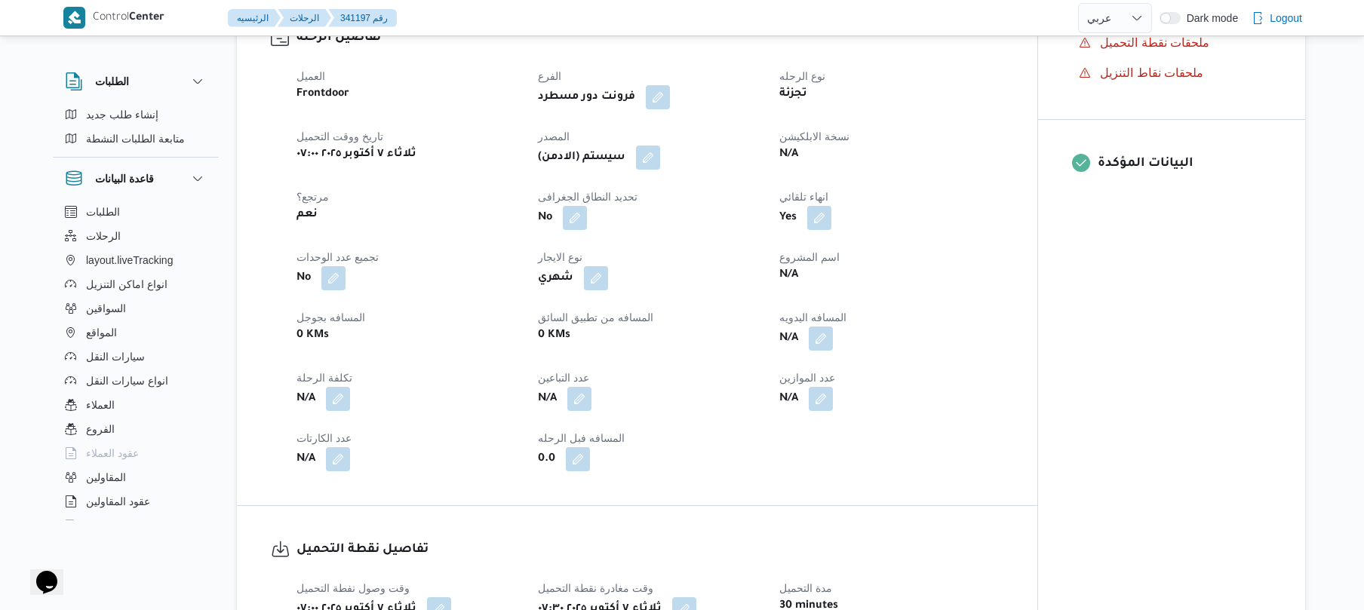
scroll to position [523, 0]
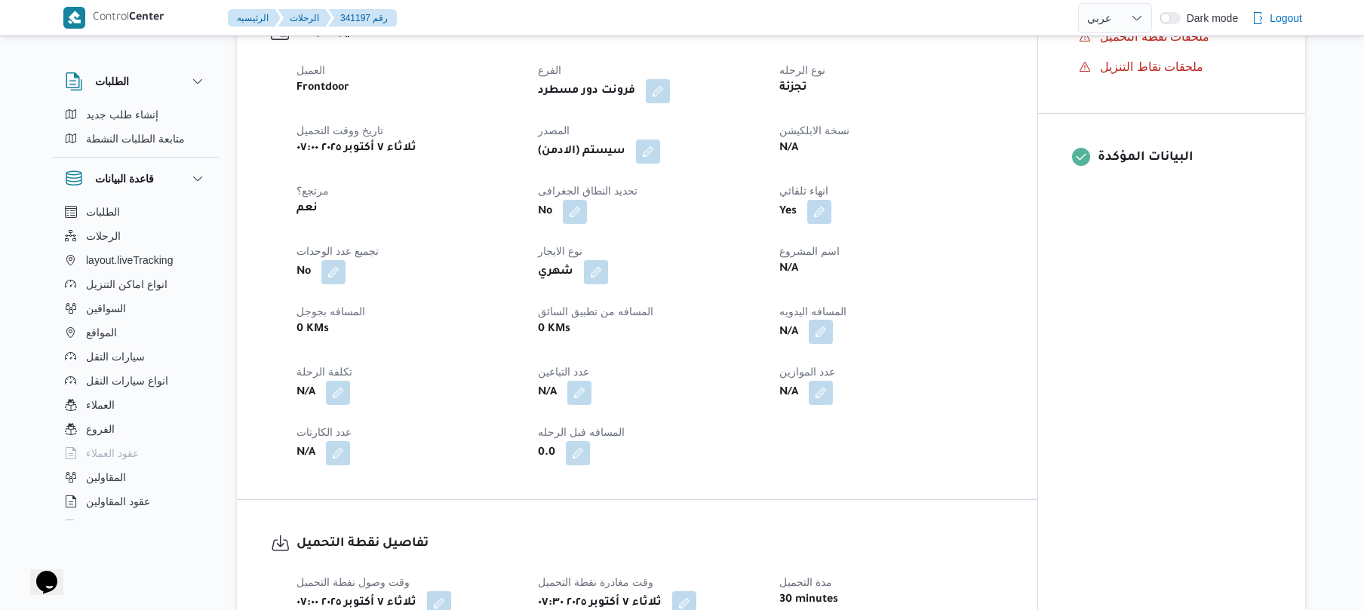
click at [816, 327] on button "button" at bounding box center [821, 332] width 24 height 24
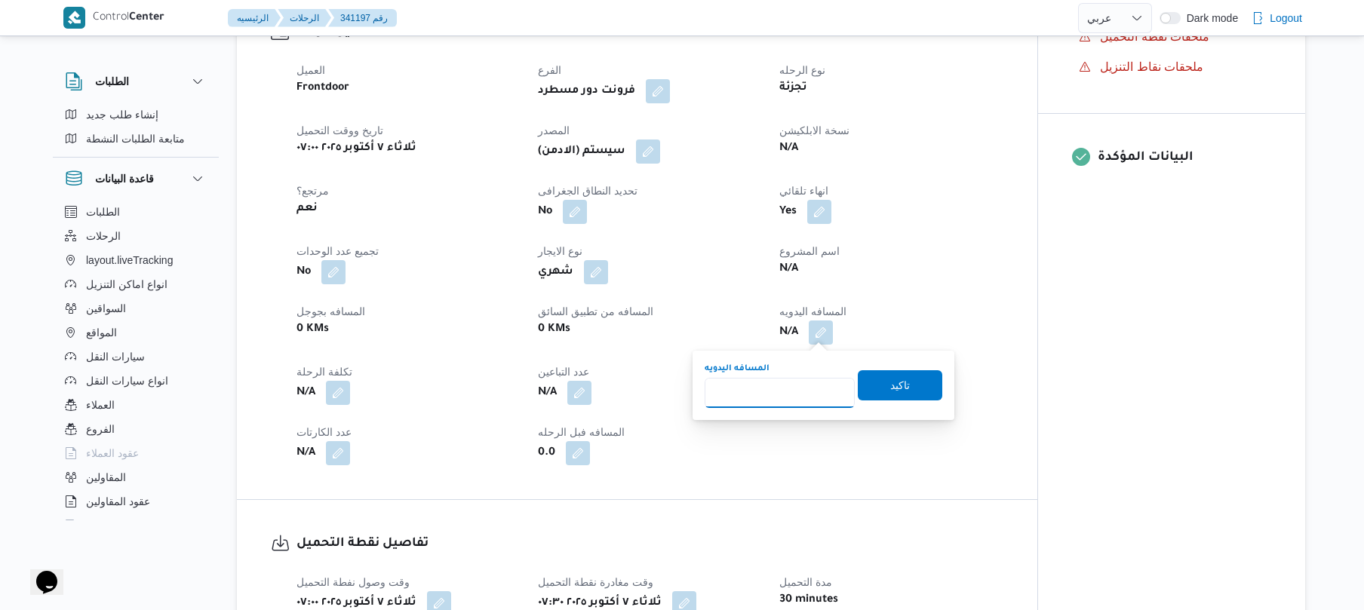
click at [792, 384] on input "المسافه اليدويه" at bounding box center [780, 393] width 150 height 30
type input "105"
click at [890, 389] on span "تاكيد" at bounding box center [900, 385] width 20 height 18
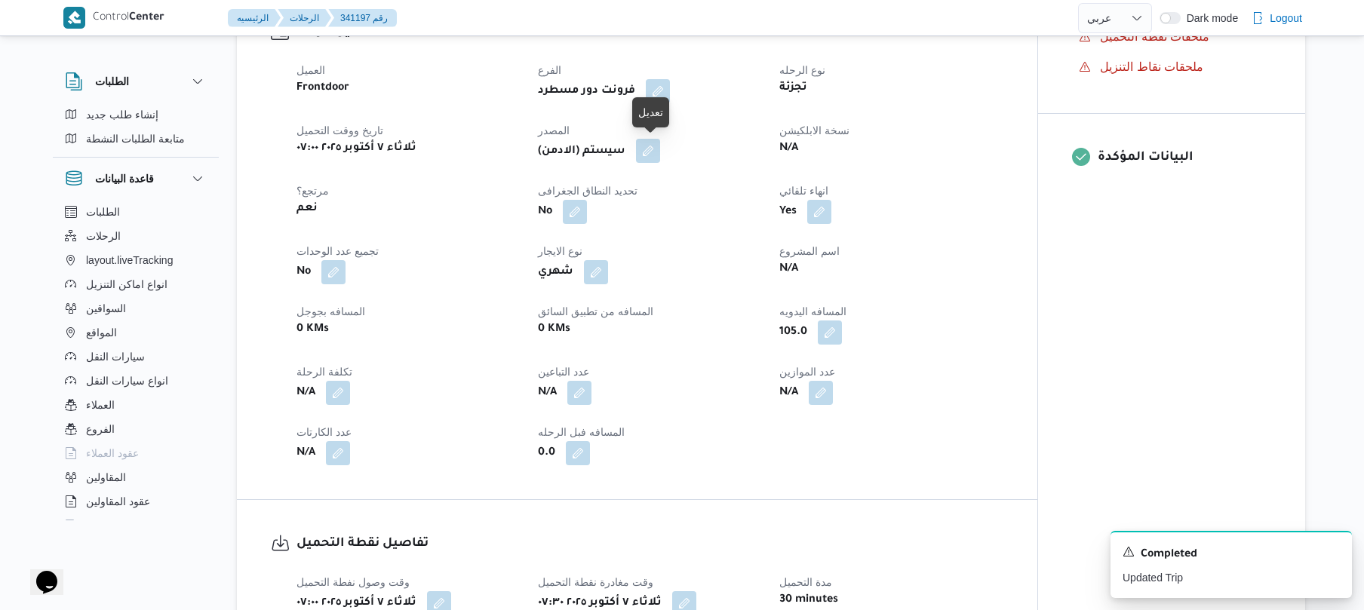
click at [650, 154] on button "button" at bounding box center [648, 151] width 24 height 24
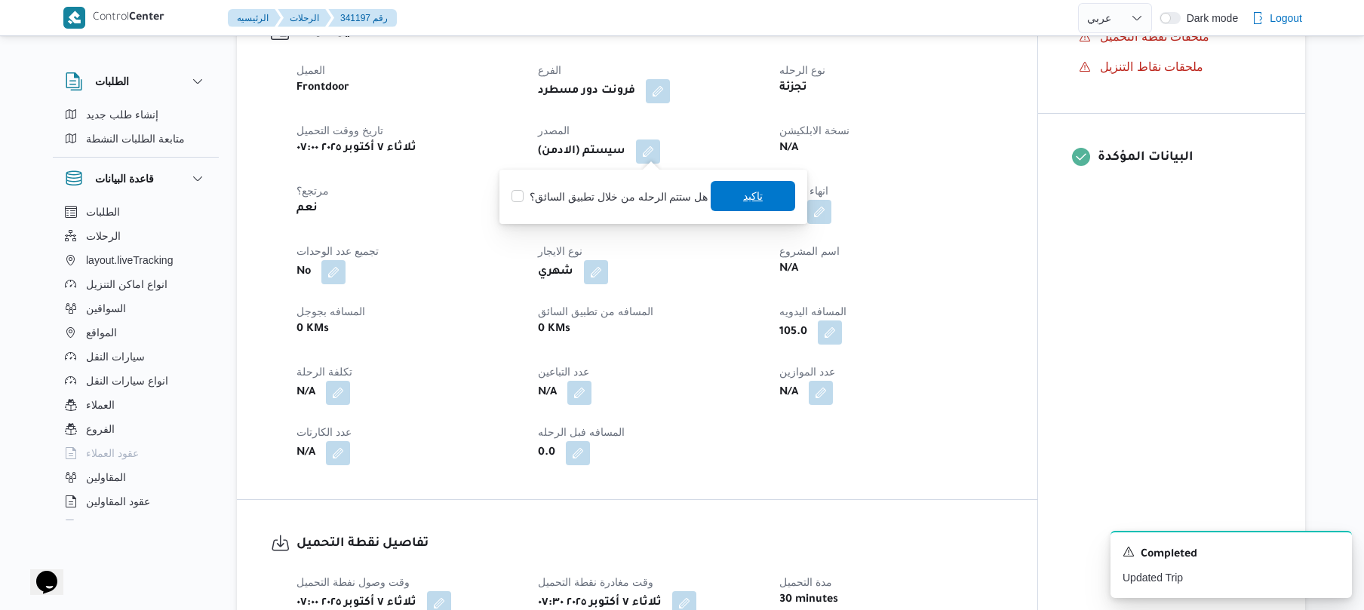
click at [721, 198] on span "تاكيد" at bounding box center [753, 196] width 85 height 30
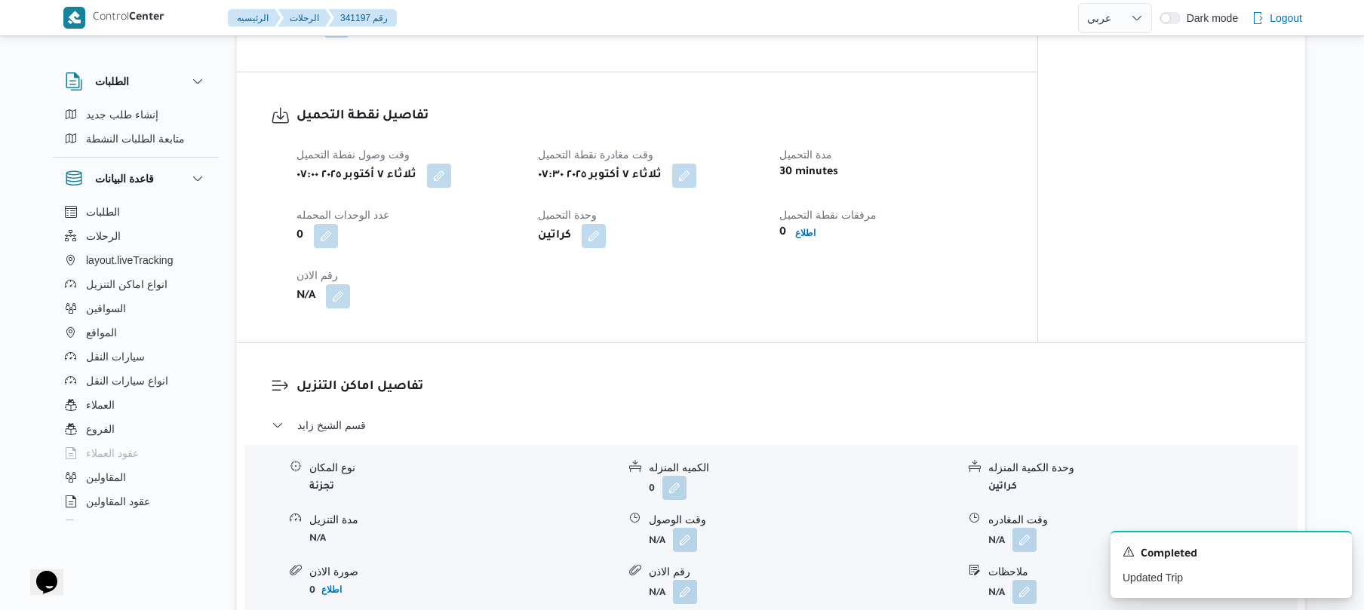
scroll to position [1167, 0]
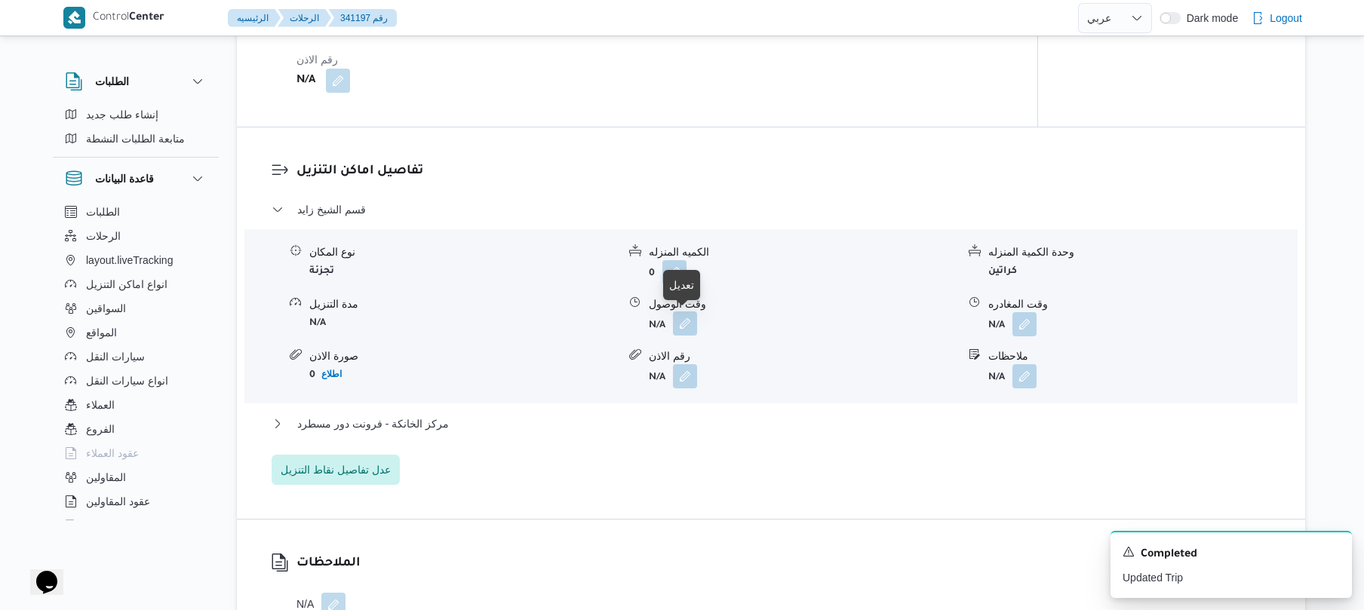
click at [686, 320] on button "button" at bounding box center [685, 324] width 24 height 24
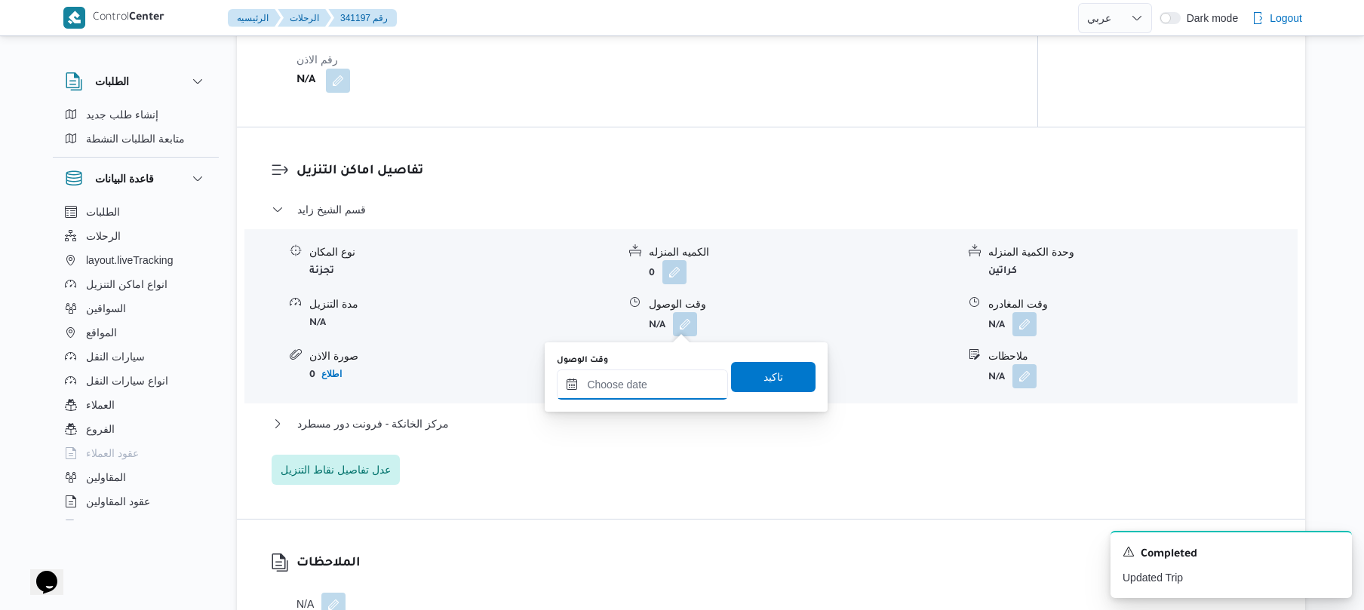
click at [664, 380] on input "وقت الوصول" at bounding box center [642, 385] width 171 height 30
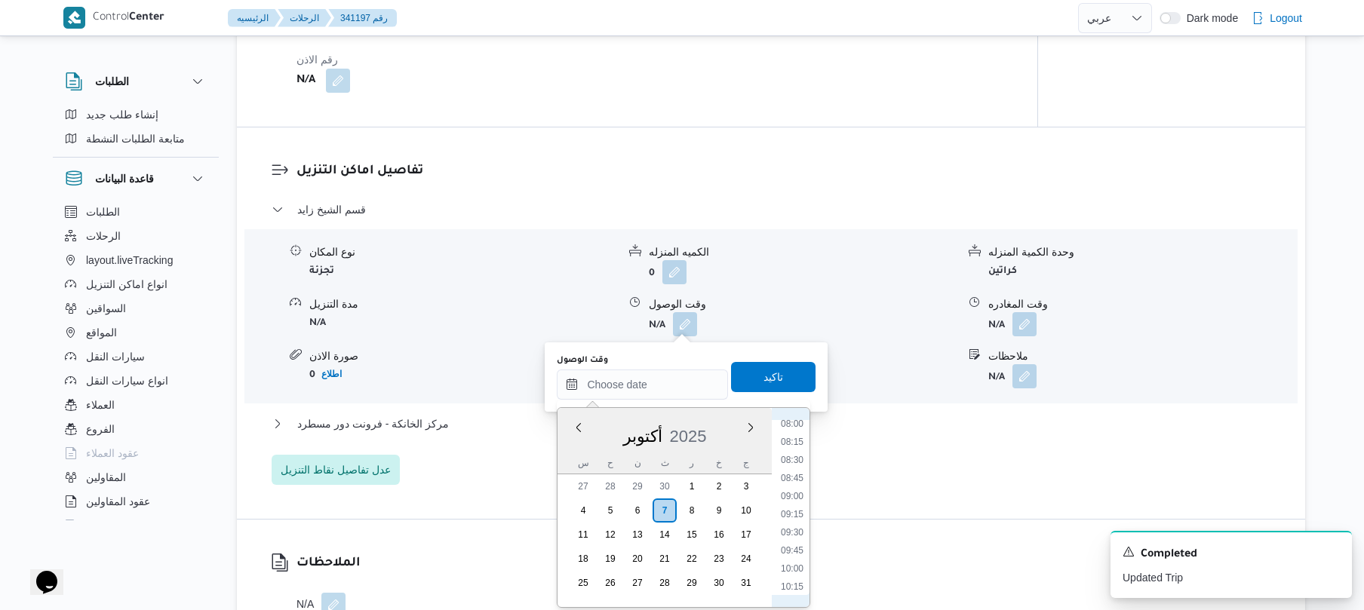
scroll to position [534, 0]
click at [792, 508] on li "08:30" at bounding box center [792, 509] width 35 height 15
type input "٠٧/١٠/٢٠٢٥ ٠٨:٣٠"
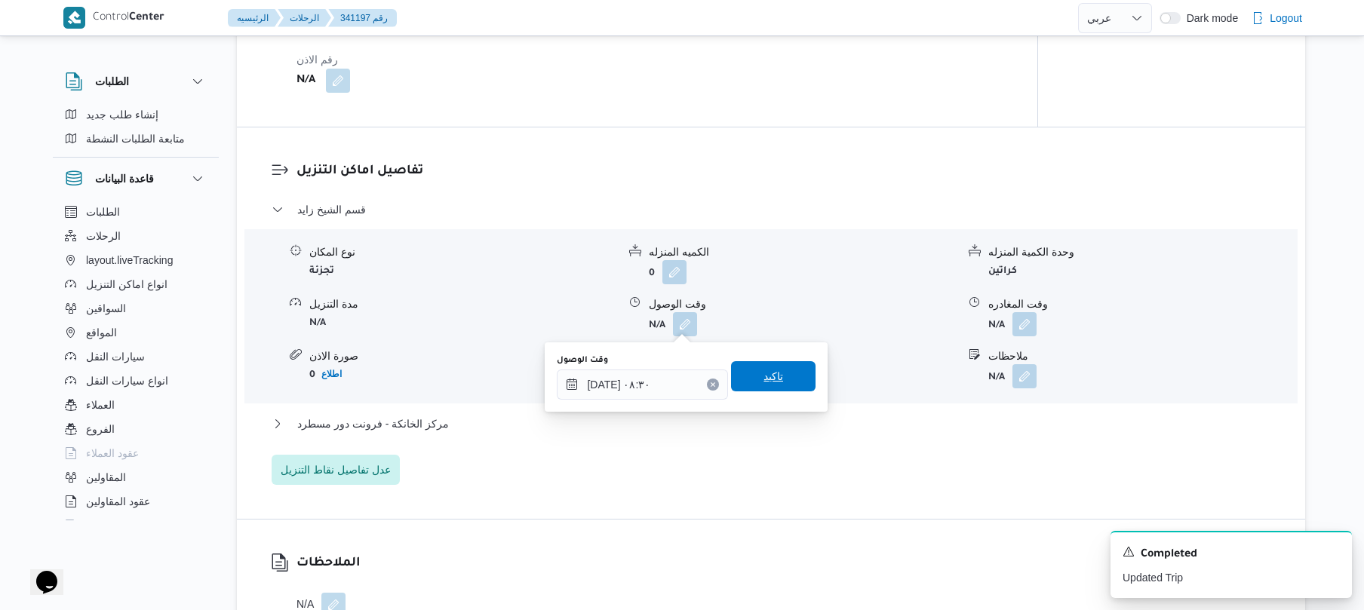
click at [774, 382] on span "تاكيد" at bounding box center [773, 376] width 85 height 30
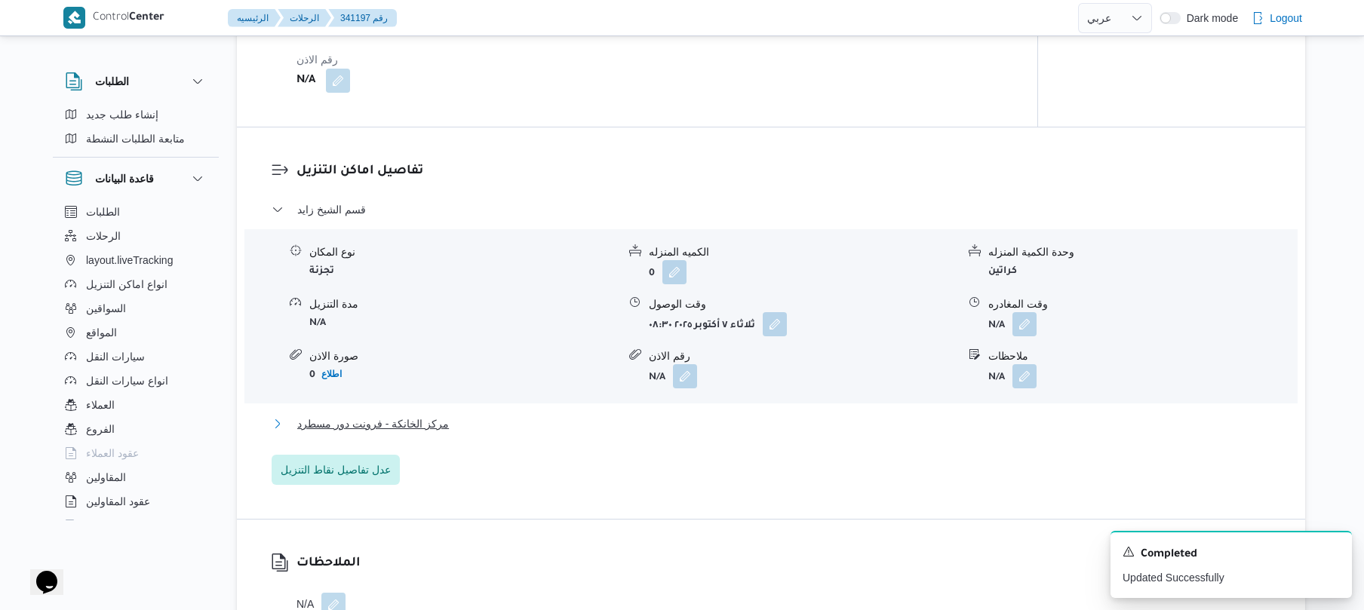
click at [710, 417] on button "مركز الخانكة - فرونت دور مسطرد" at bounding box center [772, 424] width 1000 height 18
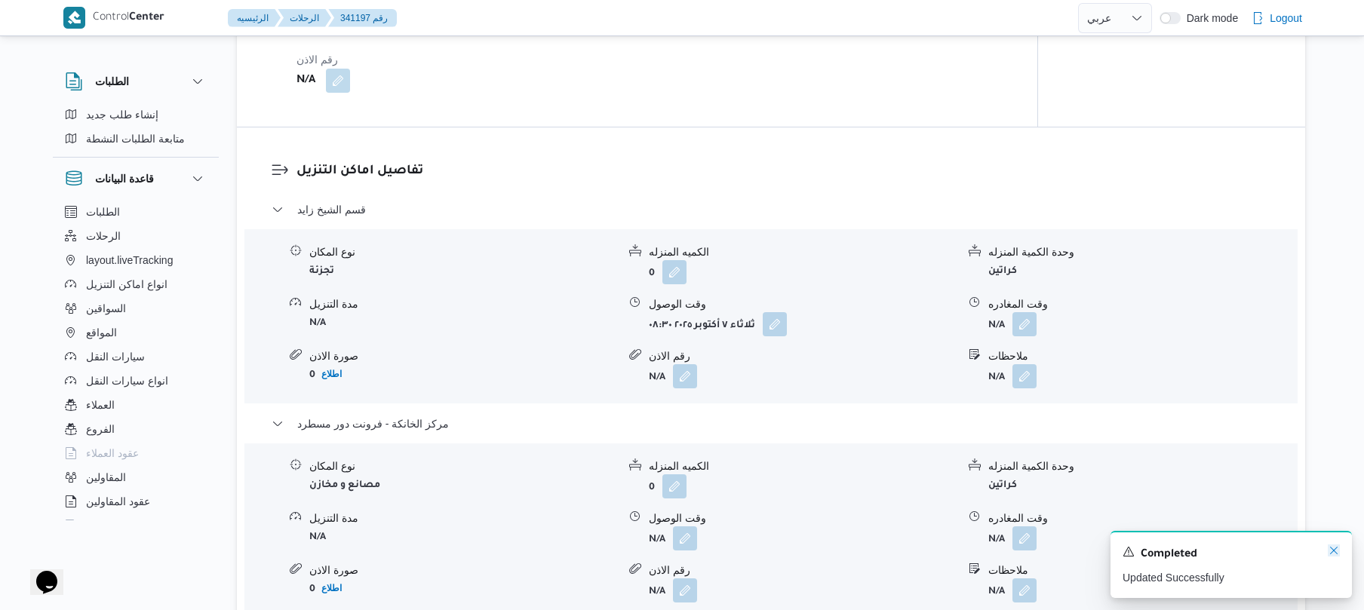
click at [1329, 551] on icon "Dismiss toast" at bounding box center [1334, 551] width 12 height 12
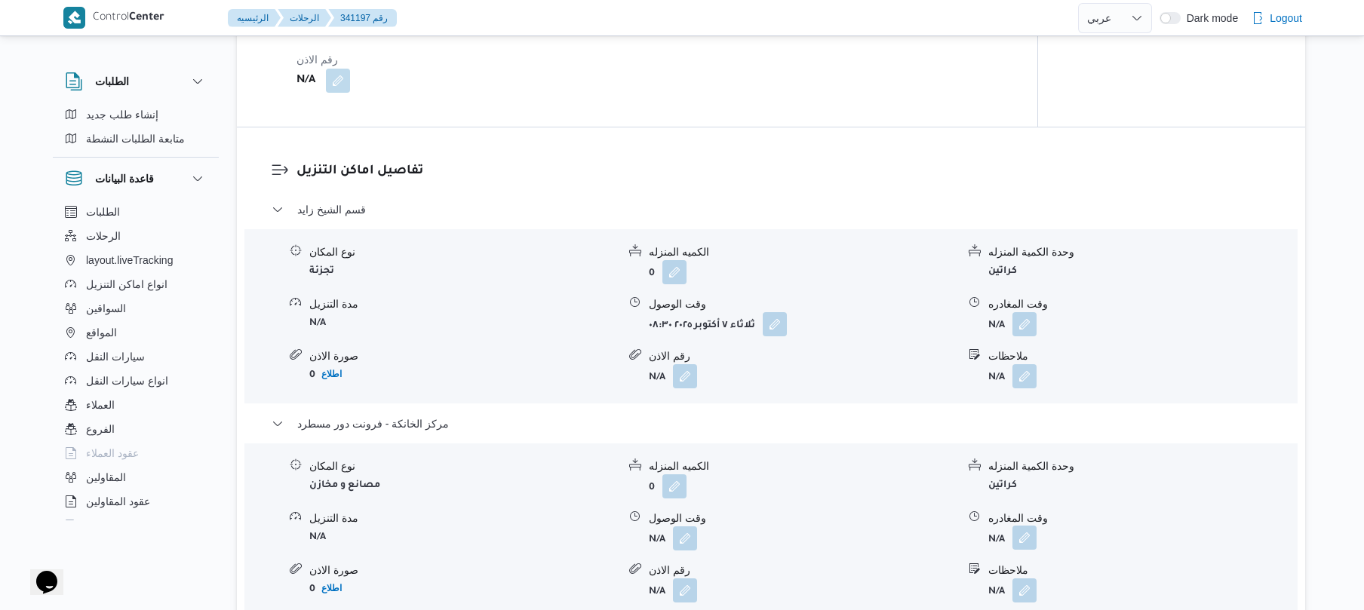
click at [1030, 538] on button "button" at bounding box center [1025, 538] width 24 height 24
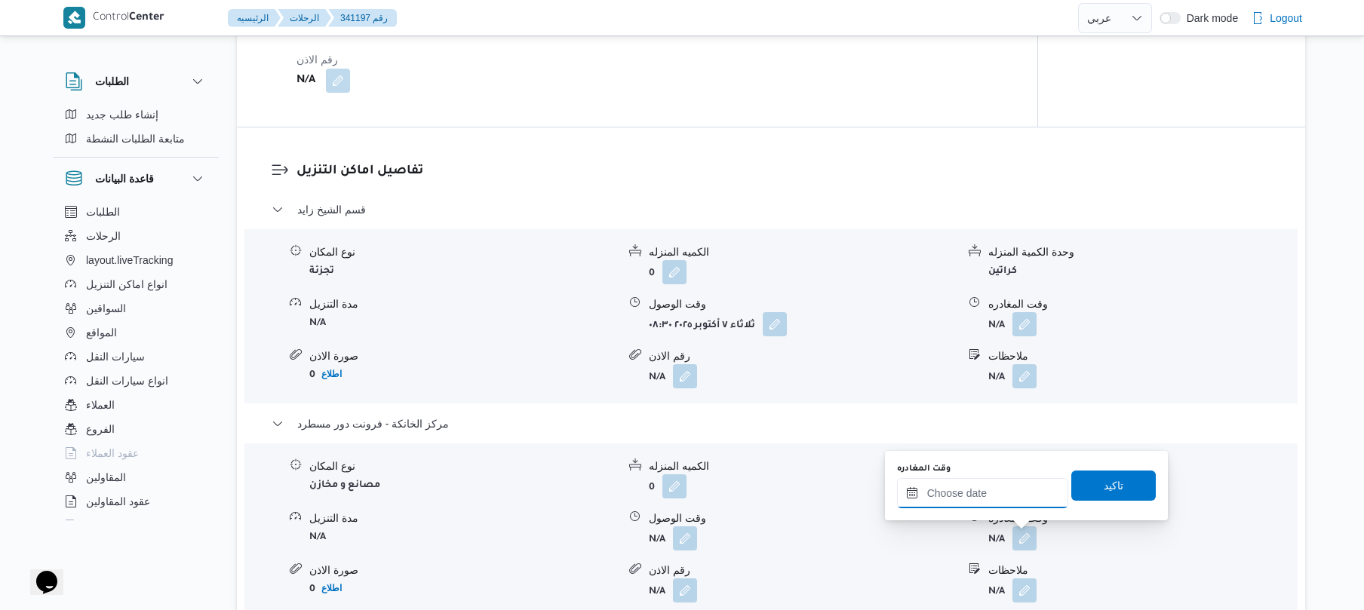
click at [982, 501] on input "وقت المغادره" at bounding box center [982, 493] width 171 height 30
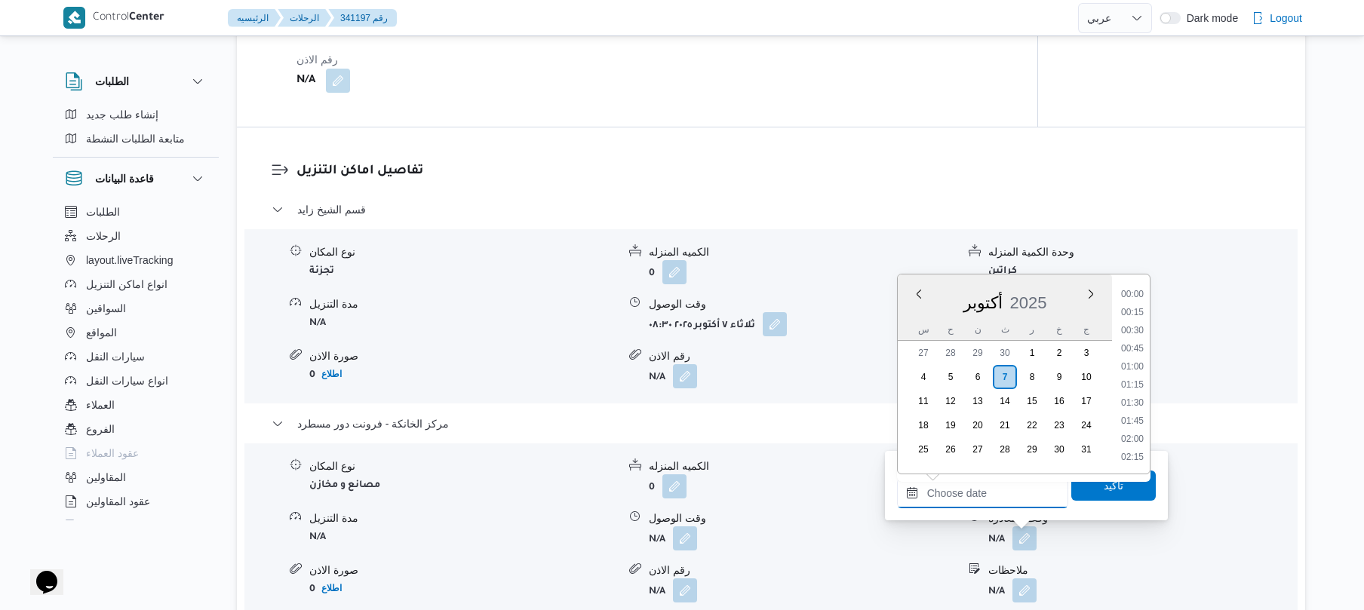
scroll to position [1323, 0]
click at [1133, 315] on li "18:30" at bounding box center [1132, 311] width 35 height 15
type input "[DATE] ١٨:٣٠"
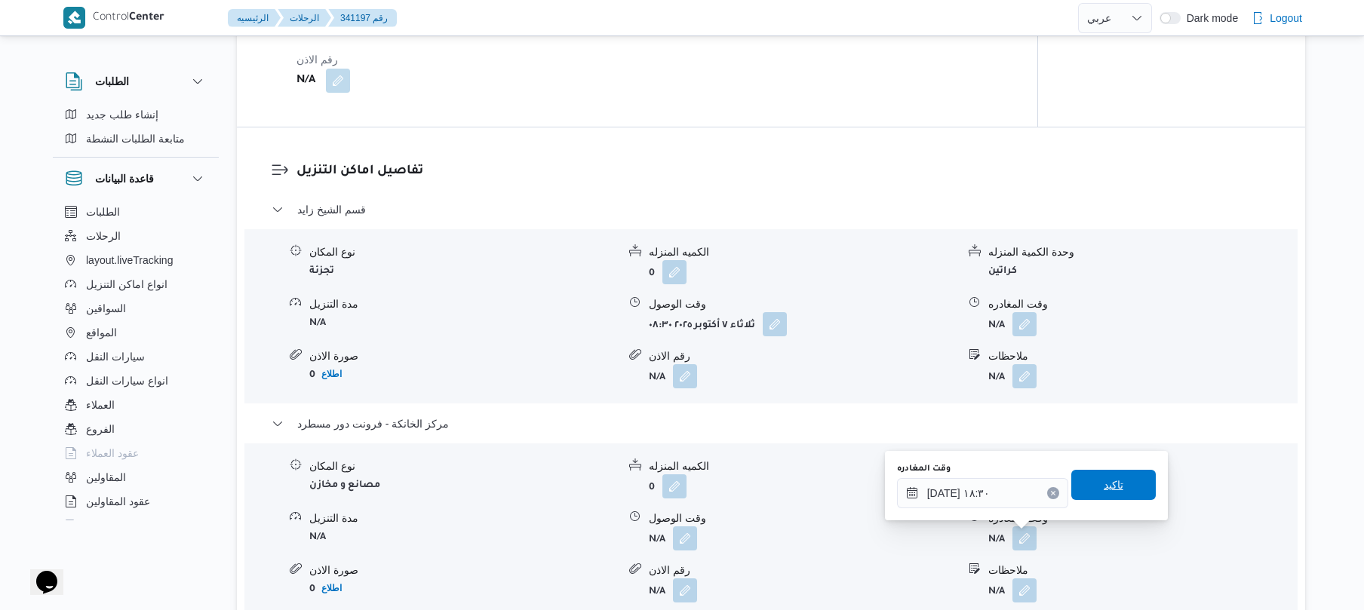
click at [1104, 486] on span "تاكيد" at bounding box center [1114, 485] width 20 height 18
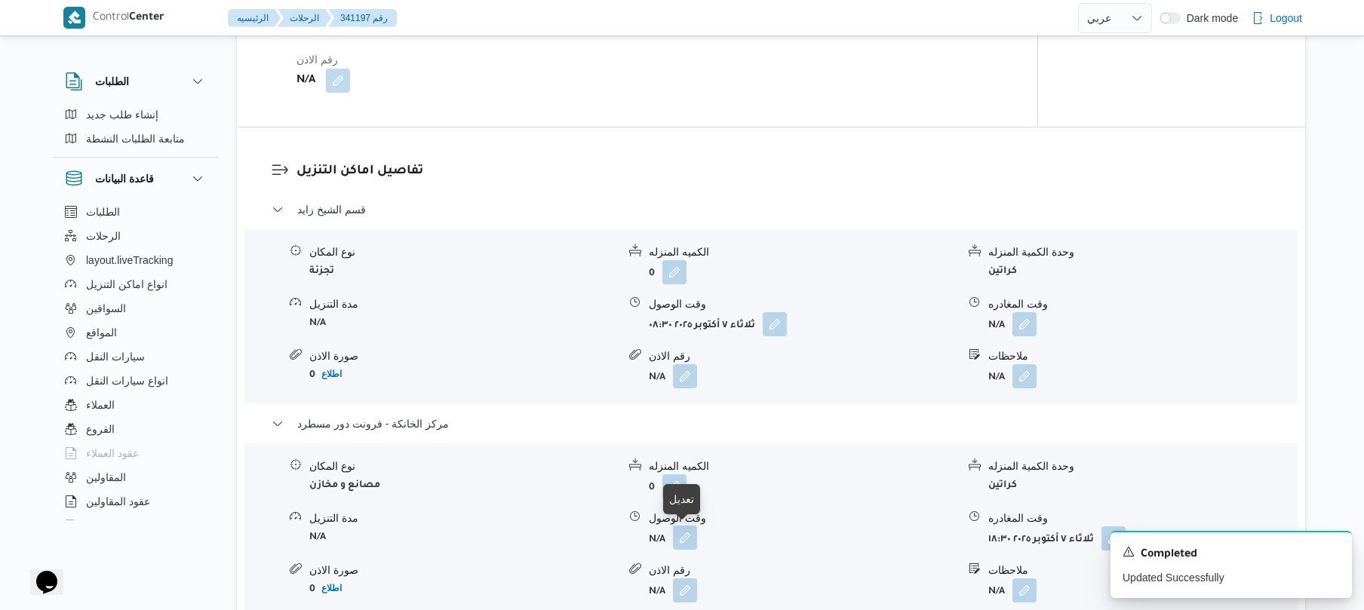
click at [688, 536] on button "button" at bounding box center [685, 538] width 24 height 24
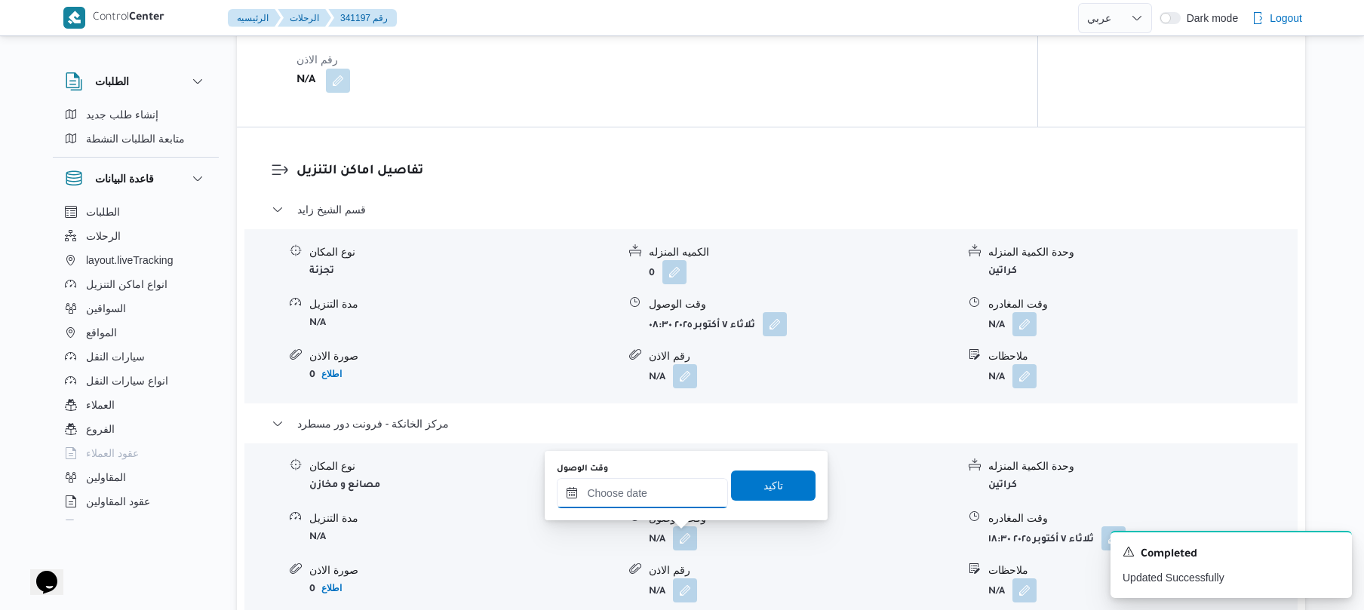
click at [666, 500] on input "وقت الوصول" at bounding box center [642, 493] width 171 height 30
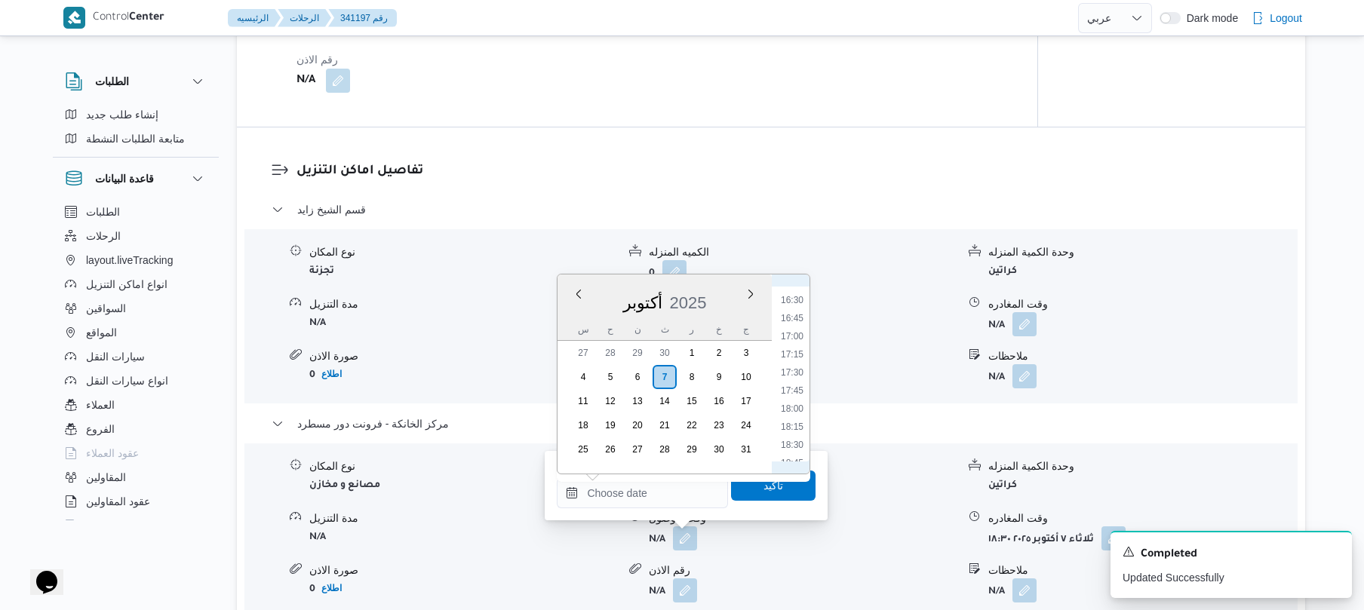
scroll to position [1174, 0]
click at [795, 441] on li "18:15" at bounding box center [792, 442] width 35 height 15
type input "[DATE] ١٨:١٥"
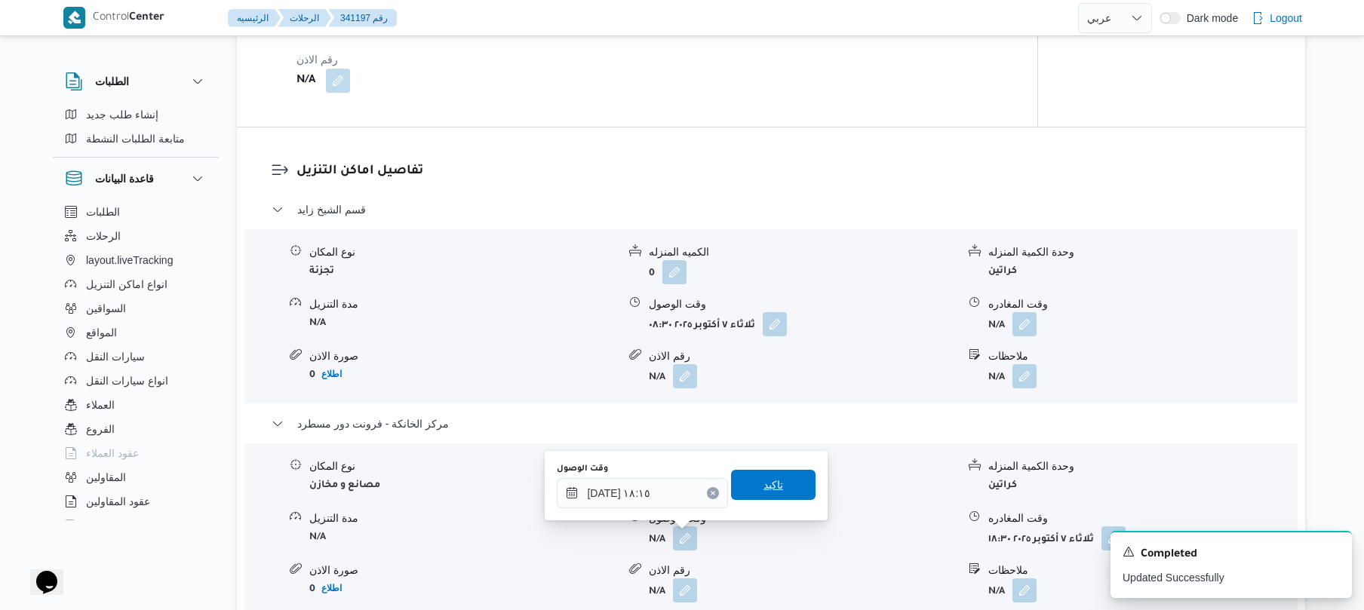
click at [776, 492] on span "تاكيد" at bounding box center [773, 485] width 85 height 30
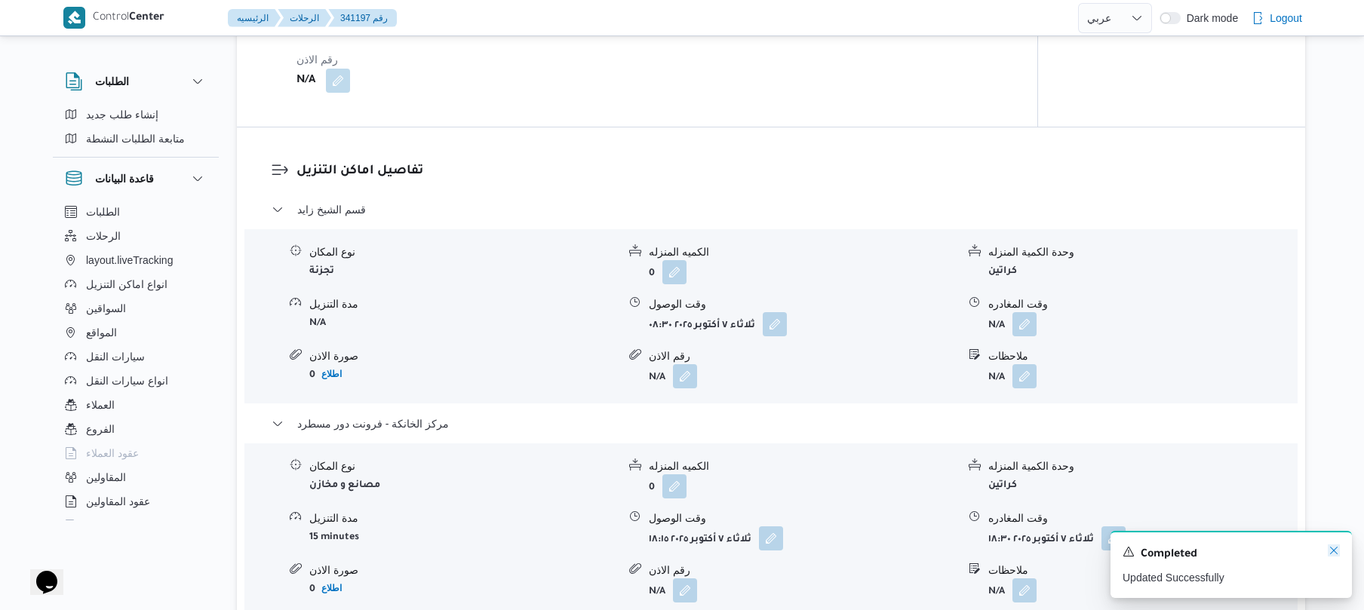
click at [1337, 555] on icon "Dismiss toast" at bounding box center [1334, 551] width 8 height 8
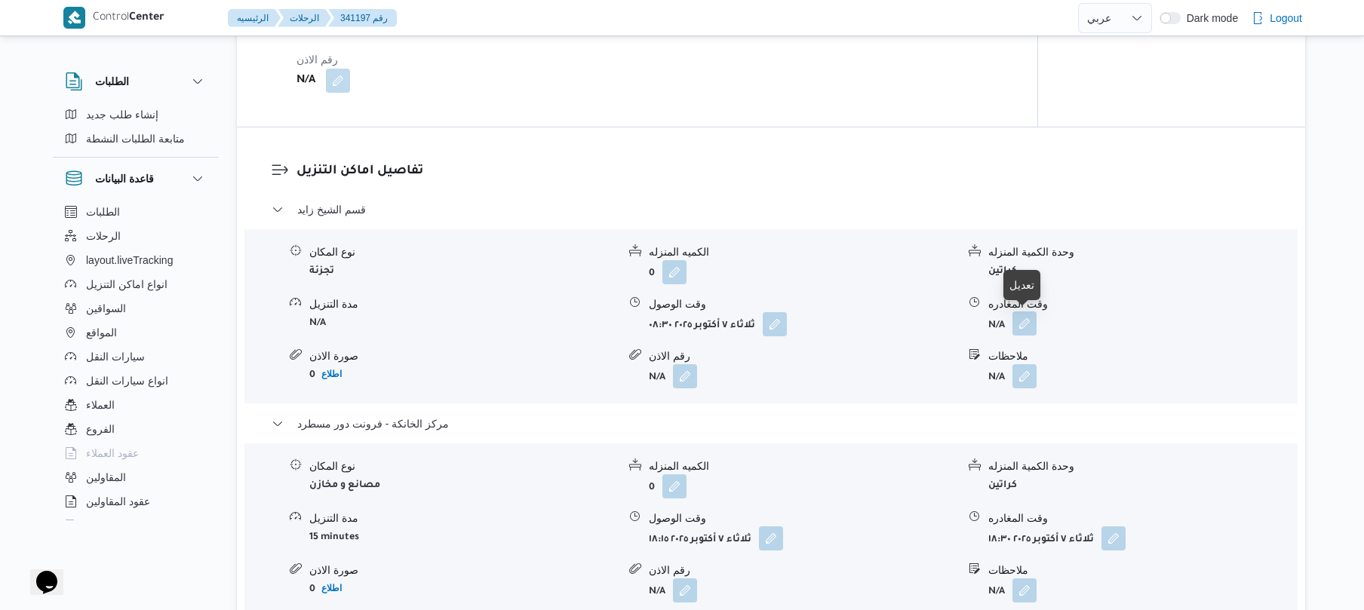
click at [1025, 321] on button "button" at bounding box center [1025, 324] width 24 height 24
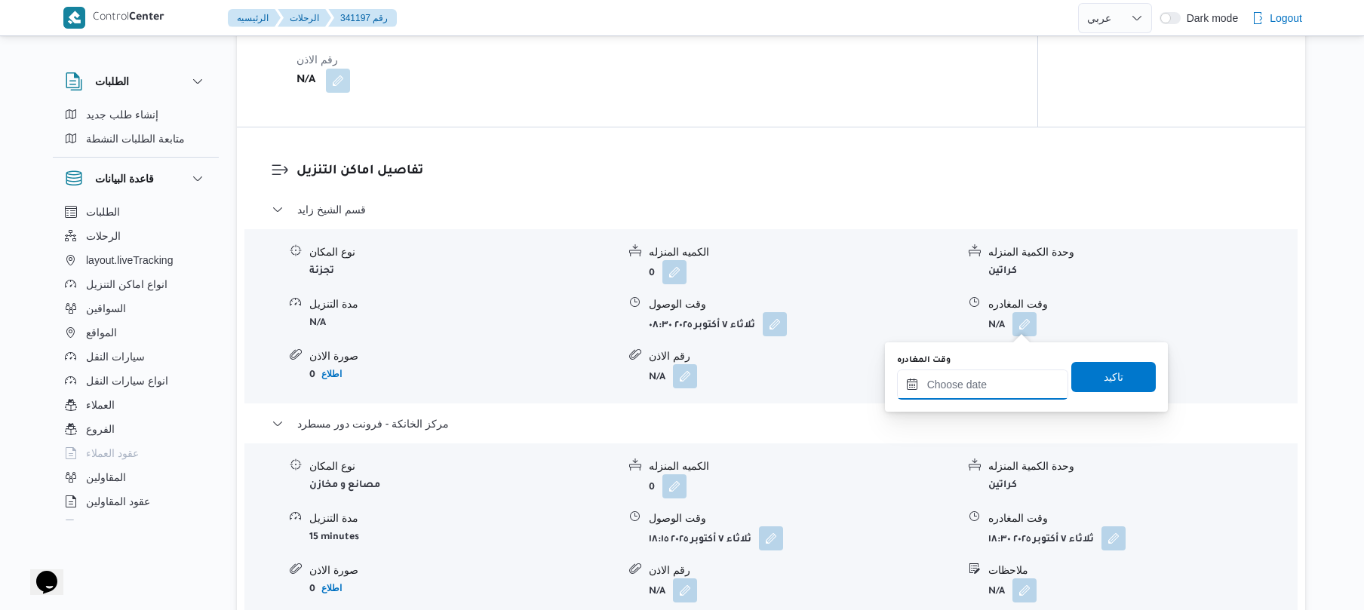
click at [979, 381] on input "وقت المغادره" at bounding box center [982, 385] width 171 height 30
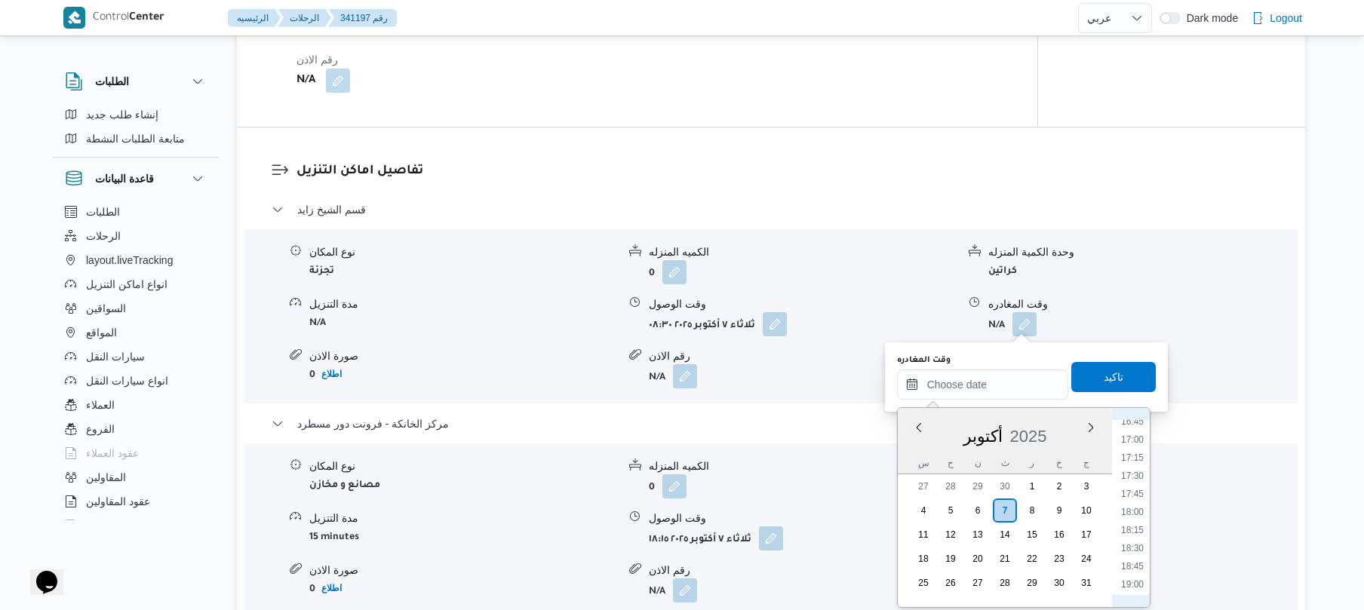
scroll to position [1175, 0]
click at [1138, 507] on li "17:15" at bounding box center [1132, 502] width 35 height 15
type input "[DATE] ١٧:١٥"
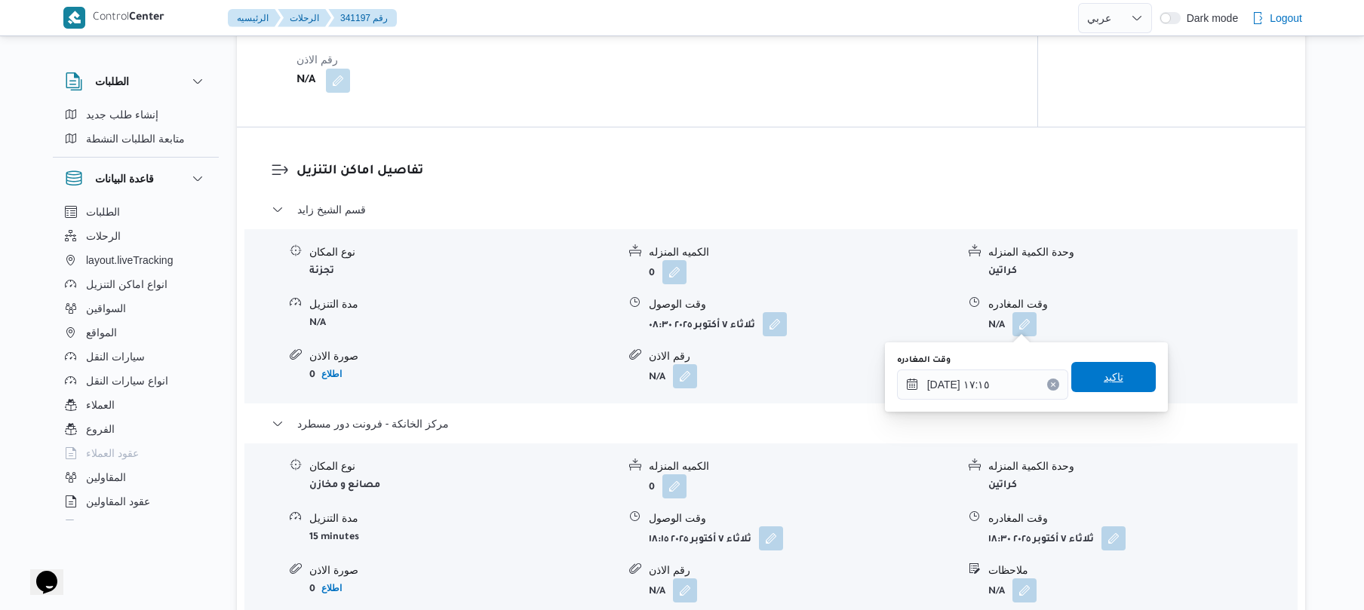
click at [1121, 386] on span "تاكيد" at bounding box center [1114, 377] width 85 height 30
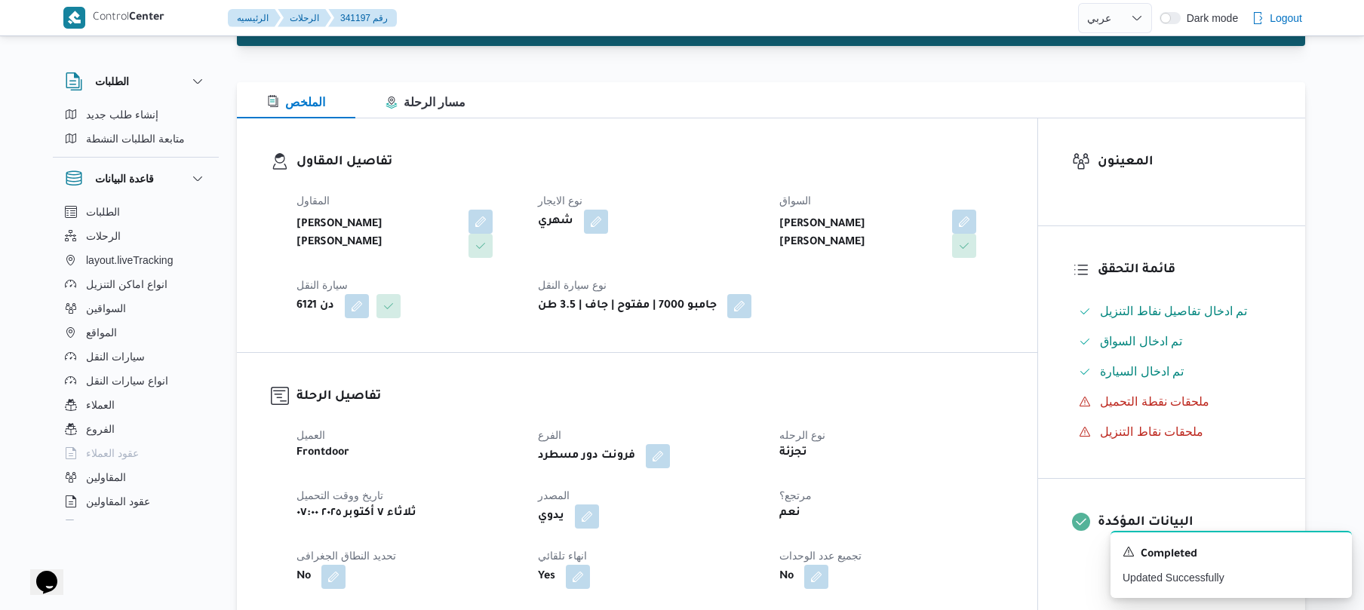
scroll to position [0, 0]
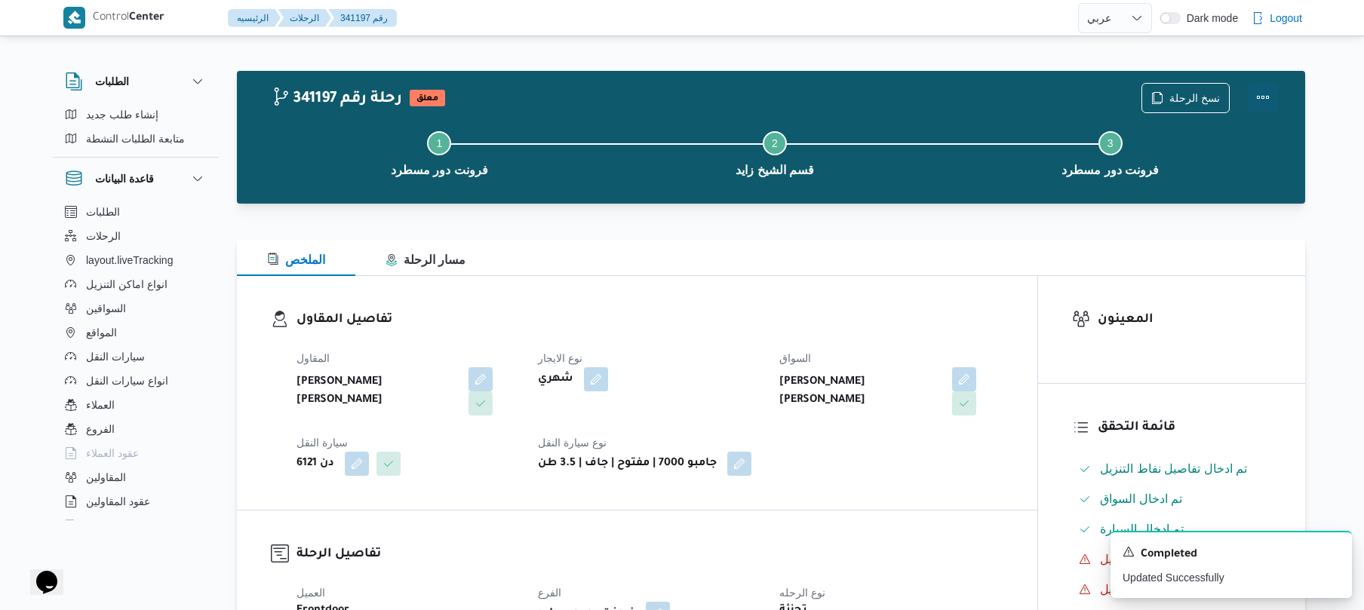
click at [1265, 106] on button "Actions" at bounding box center [1263, 97] width 30 height 30
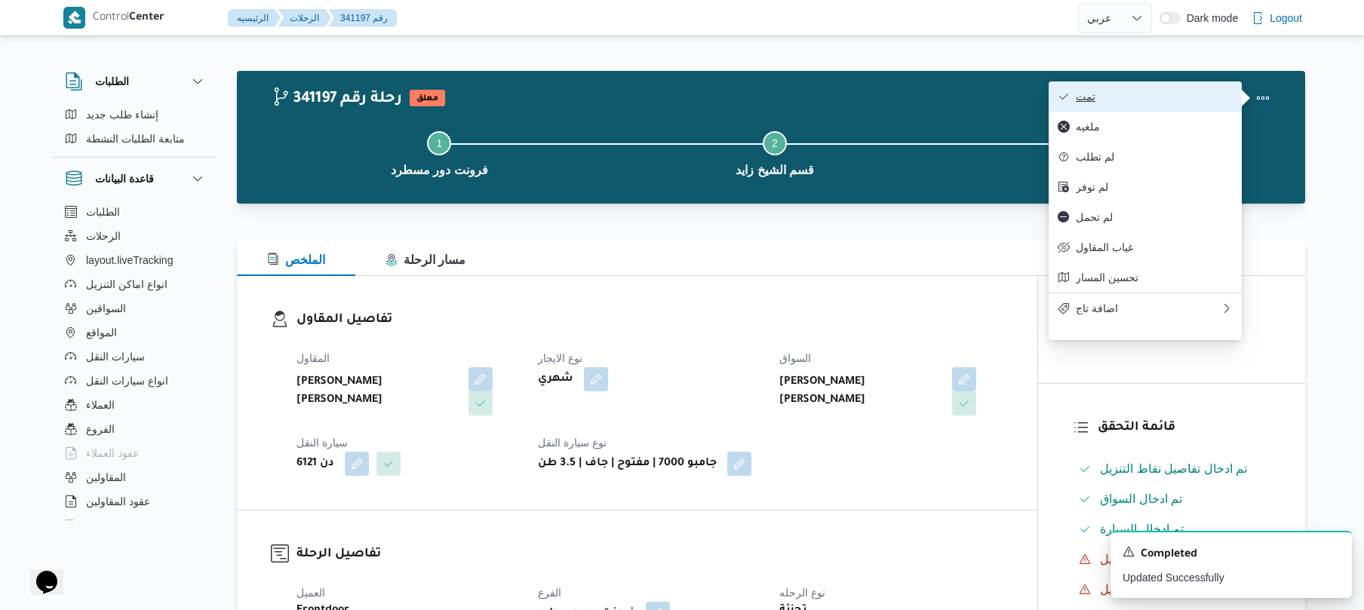
click at [1176, 97] on span "تمت" at bounding box center [1154, 97] width 157 height 12
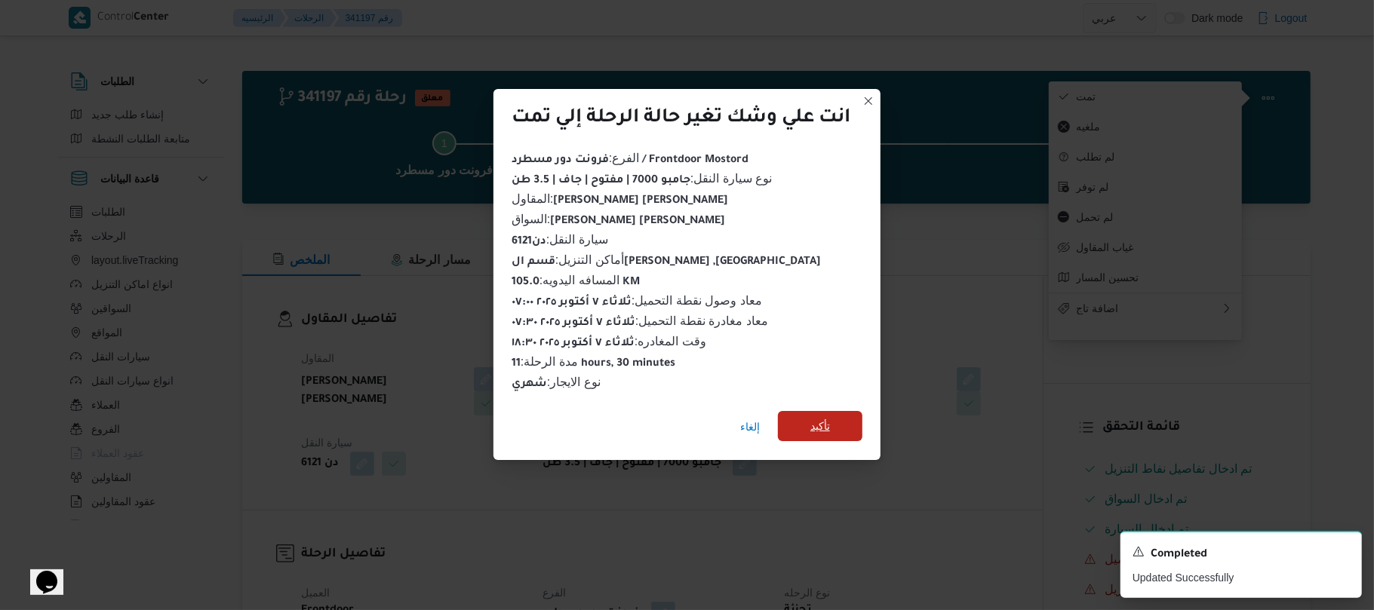
click at [824, 427] on span "تأكيد" at bounding box center [820, 426] width 20 height 18
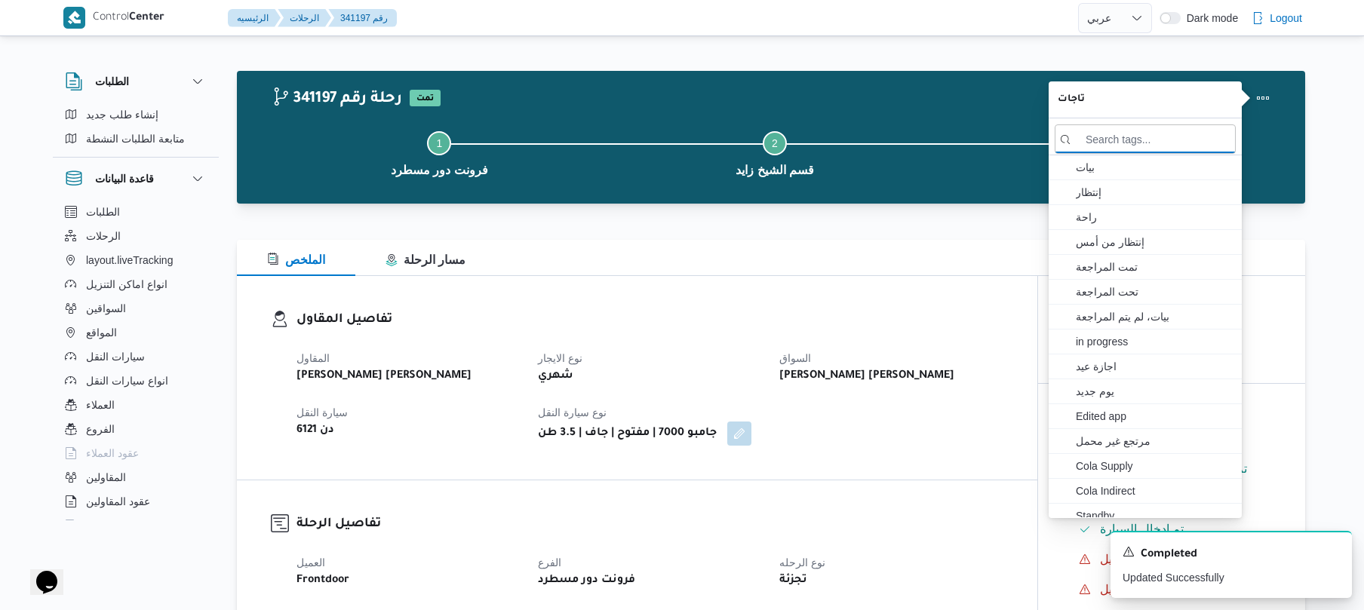
click at [969, 435] on div "المقاول عليوه سراج الدين عليوه محمد نوع الايجار شهري السواق احمد محمد عبدالله ع…" at bounding box center [650, 397] width 725 height 115
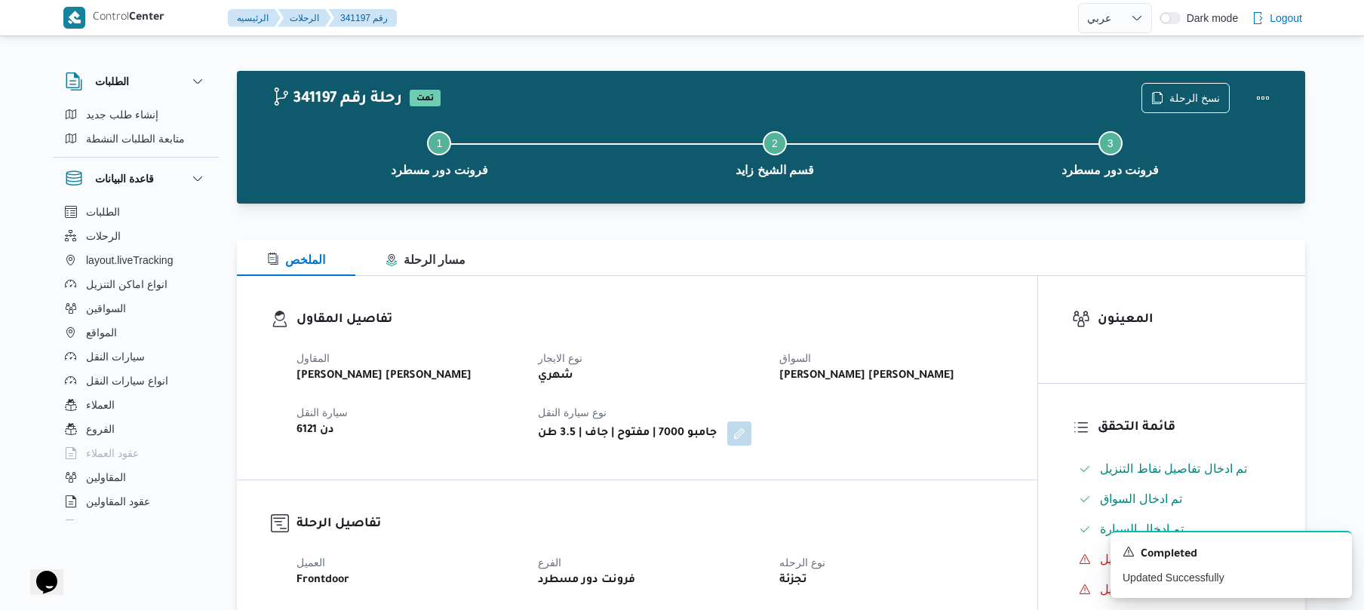
click at [972, 468] on div "تفاصيل المقاول المقاول عليوه سراج الدين عليوه محمد نوع الايجار شهري السواق احمد…" at bounding box center [637, 378] width 801 height 204
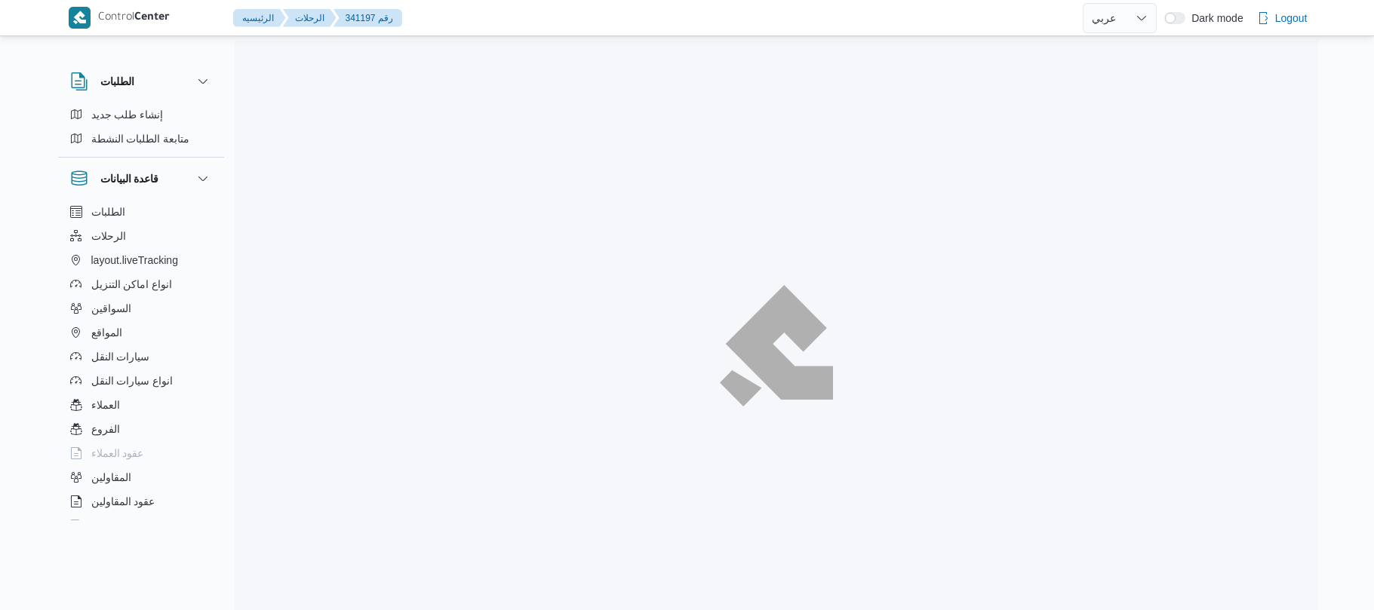
select select "ar"
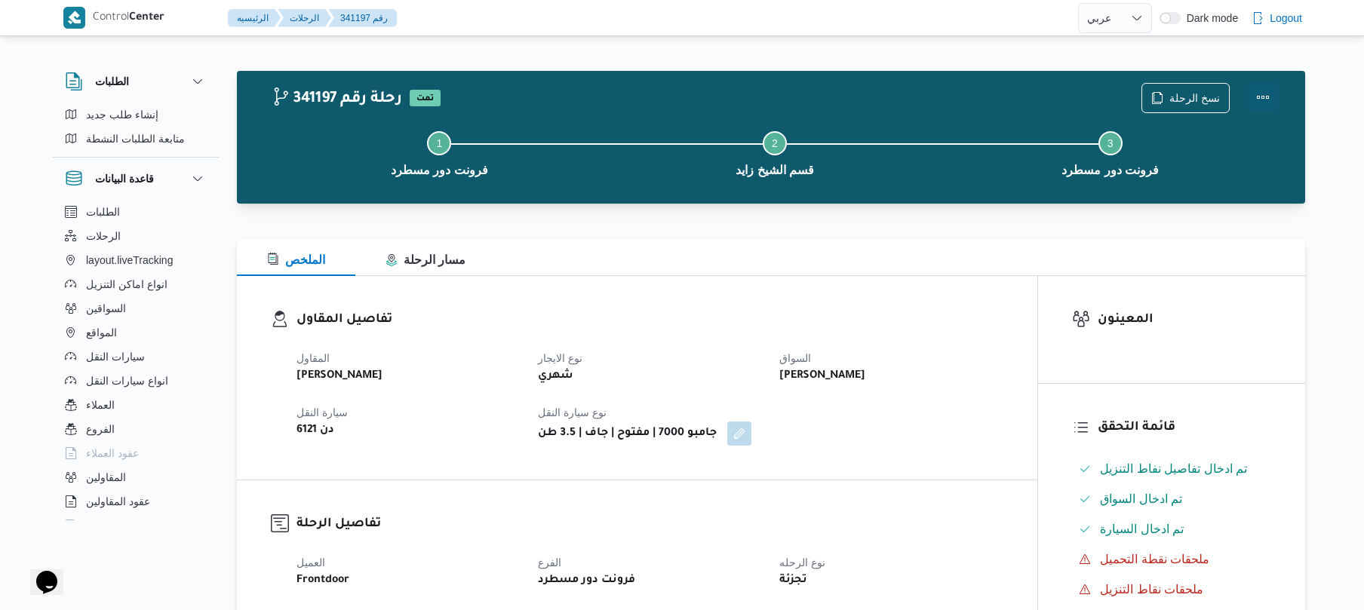
click at [1268, 92] on button "Actions" at bounding box center [1263, 97] width 30 height 30
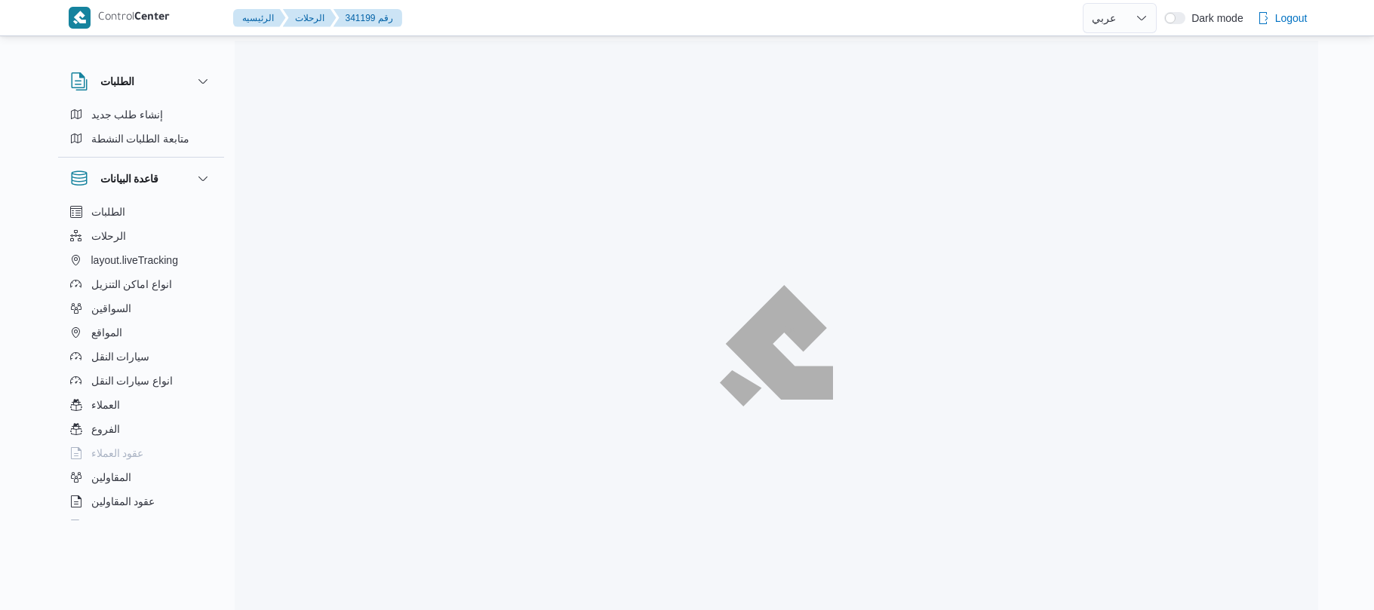
select select "ar"
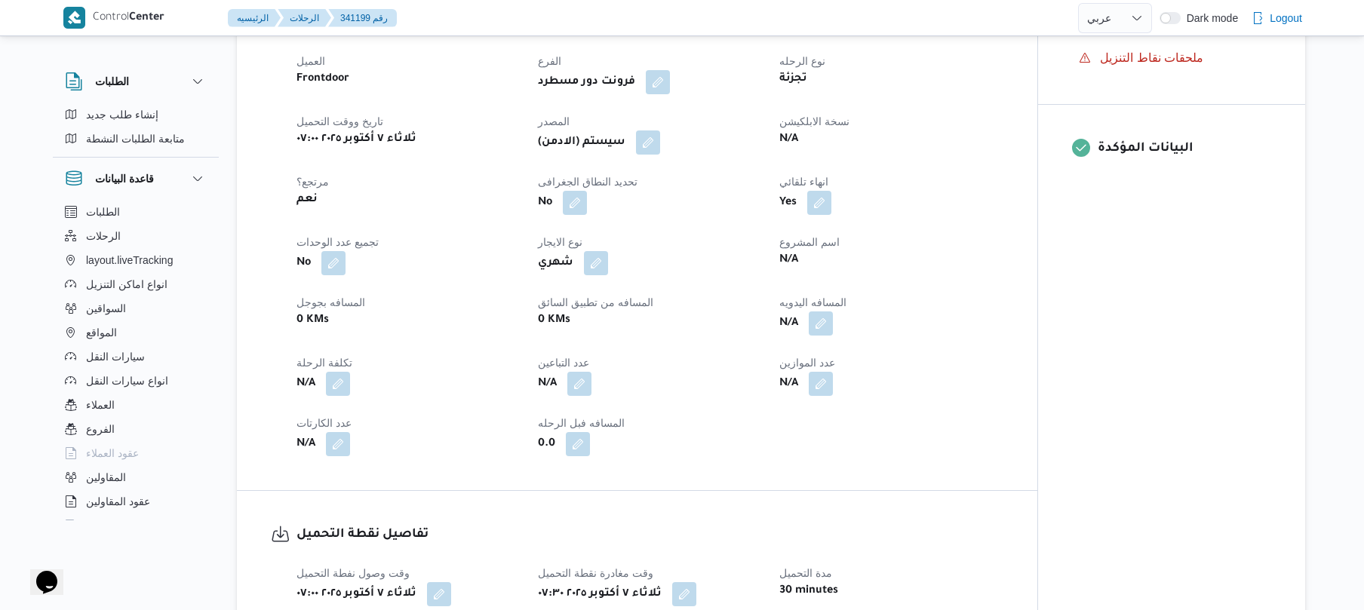
scroll to position [563, 0]
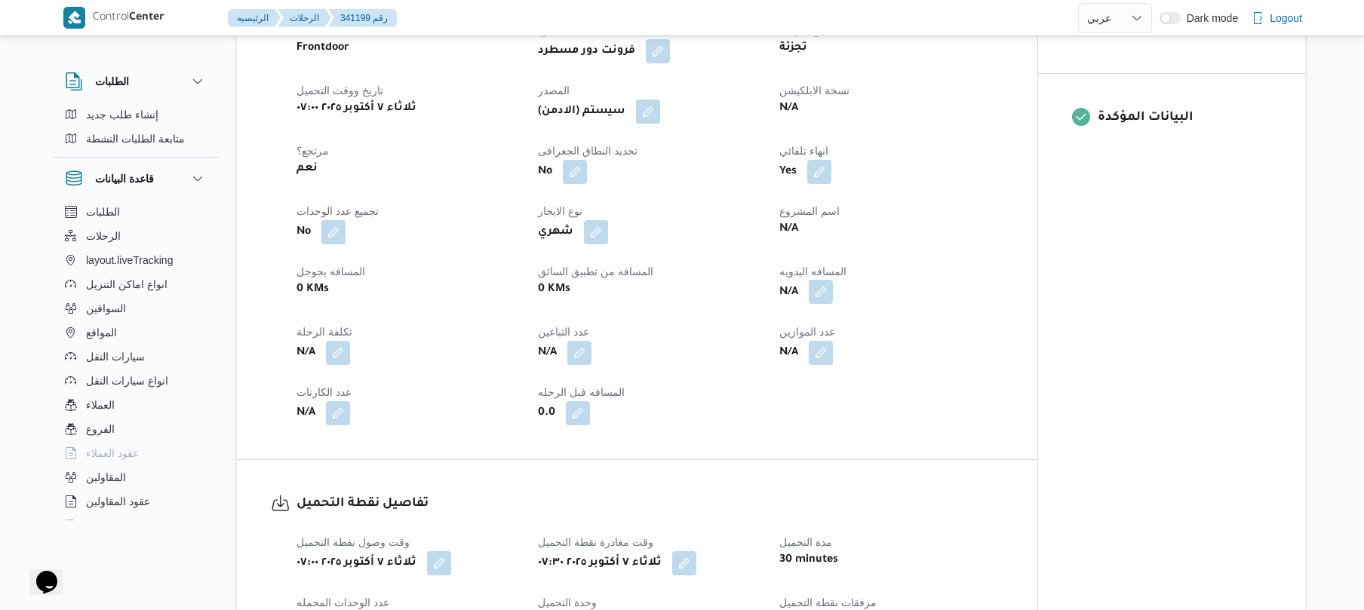
click at [822, 291] on button "button" at bounding box center [821, 292] width 24 height 24
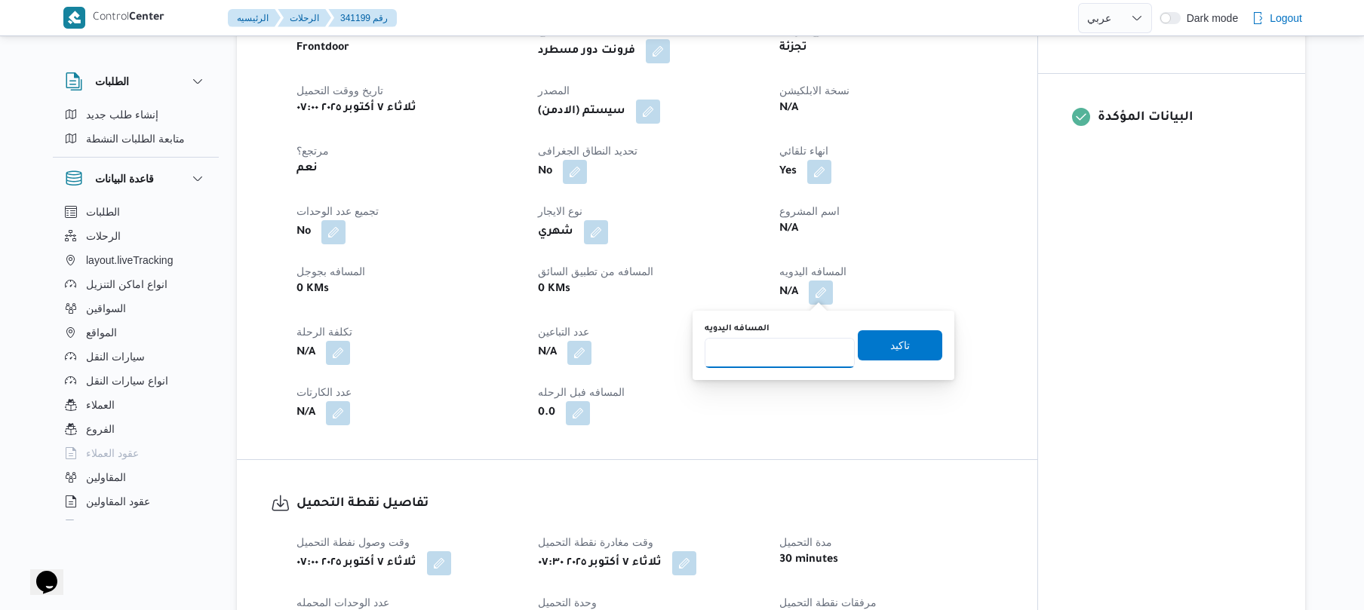
click at [786, 342] on input "المسافه اليدويه" at bounding box center [780, 353] width 150 height 30
type input "65"
click at [890, 341] on span "تاكيد" at bounding box center [900, 345] width 20 height 18
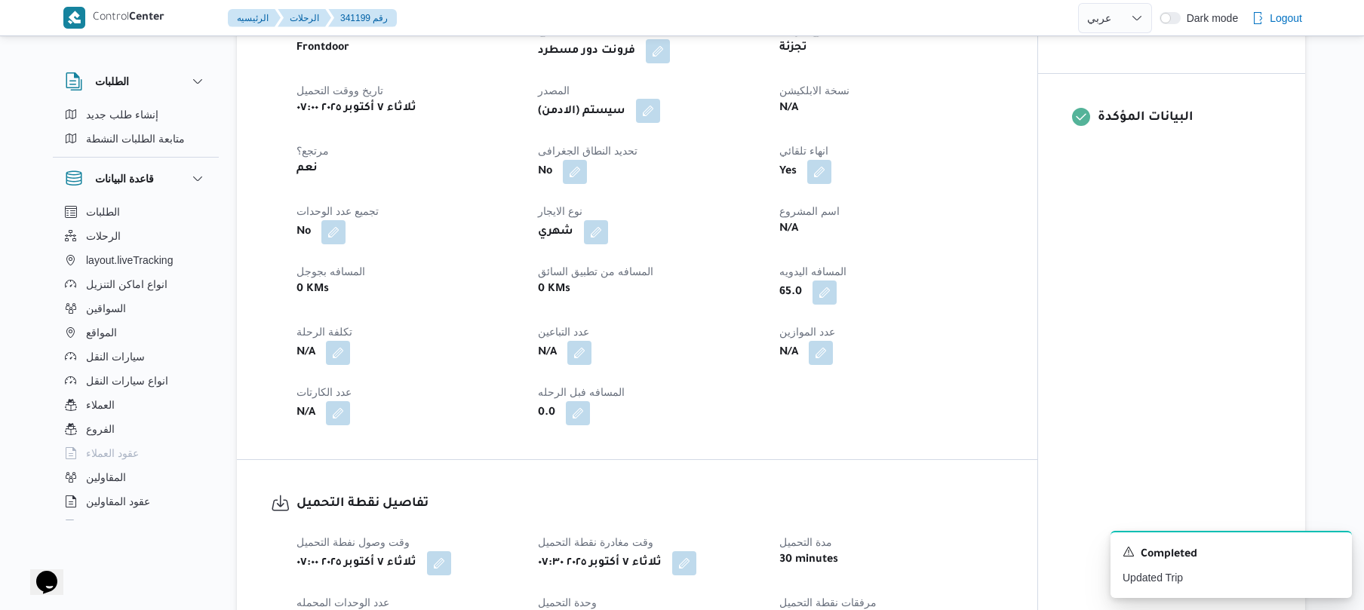
click at [660, 115] on button "button" at bounding box center [648, 111] width 24 height 24
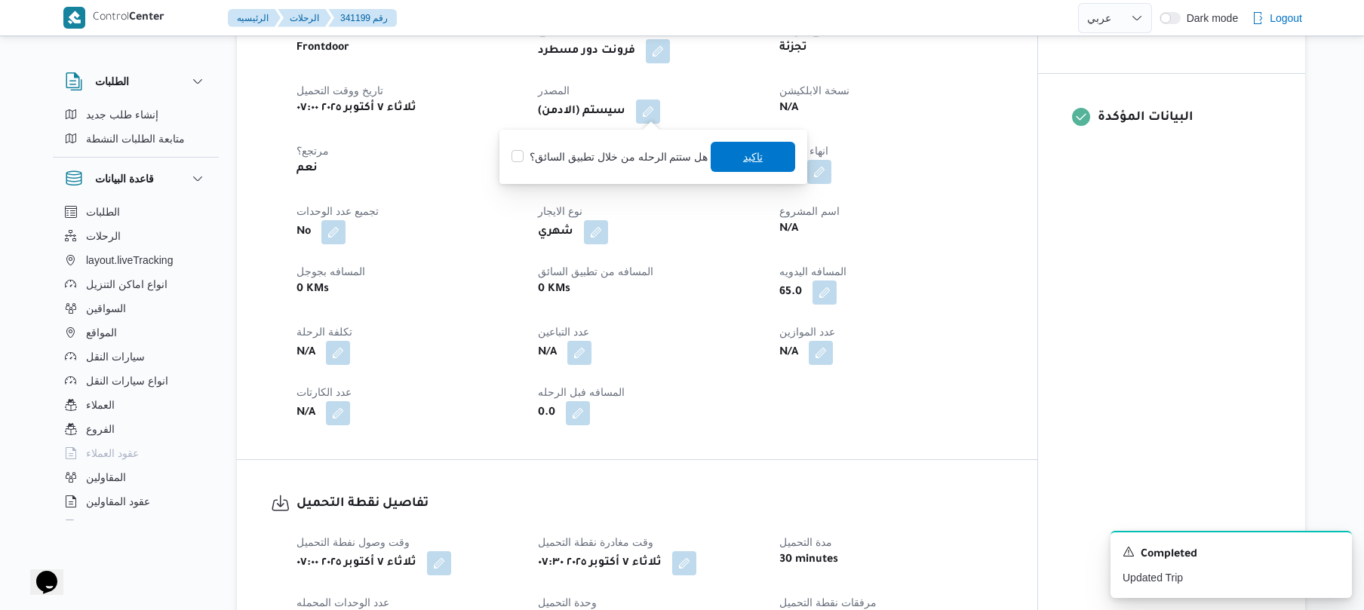
click at [744, 152] on span "تاكيد" at bounding box center [753, 157] width 20 height 18
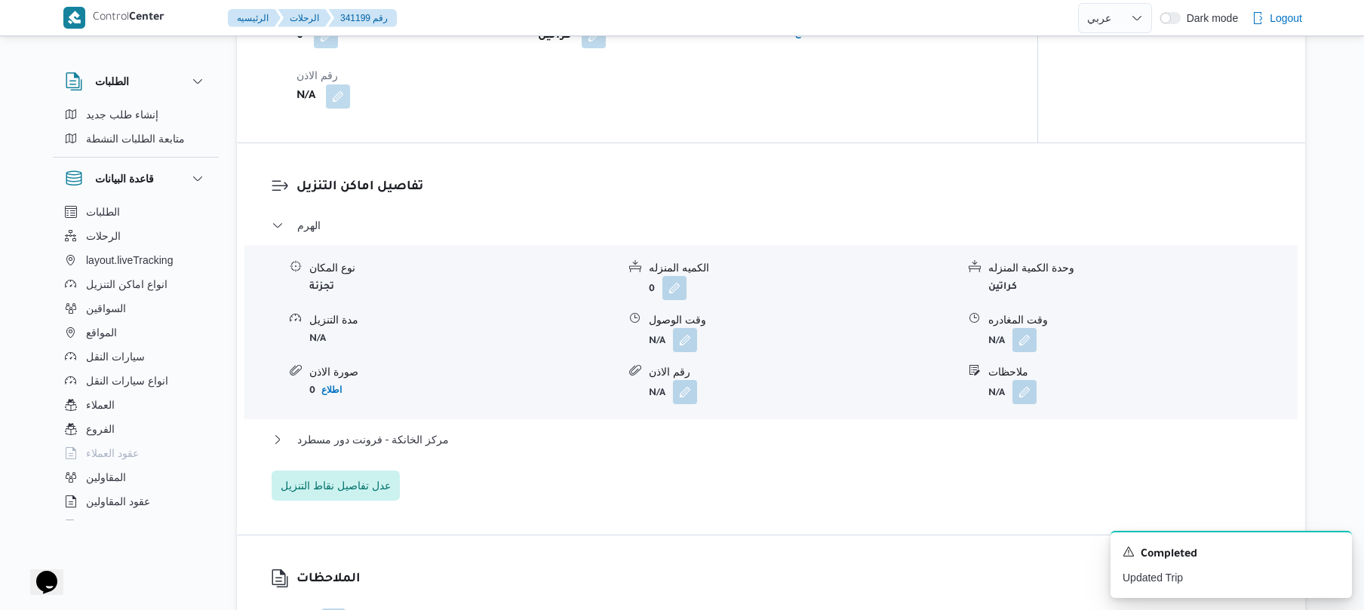
scroll to position [1207, 0]
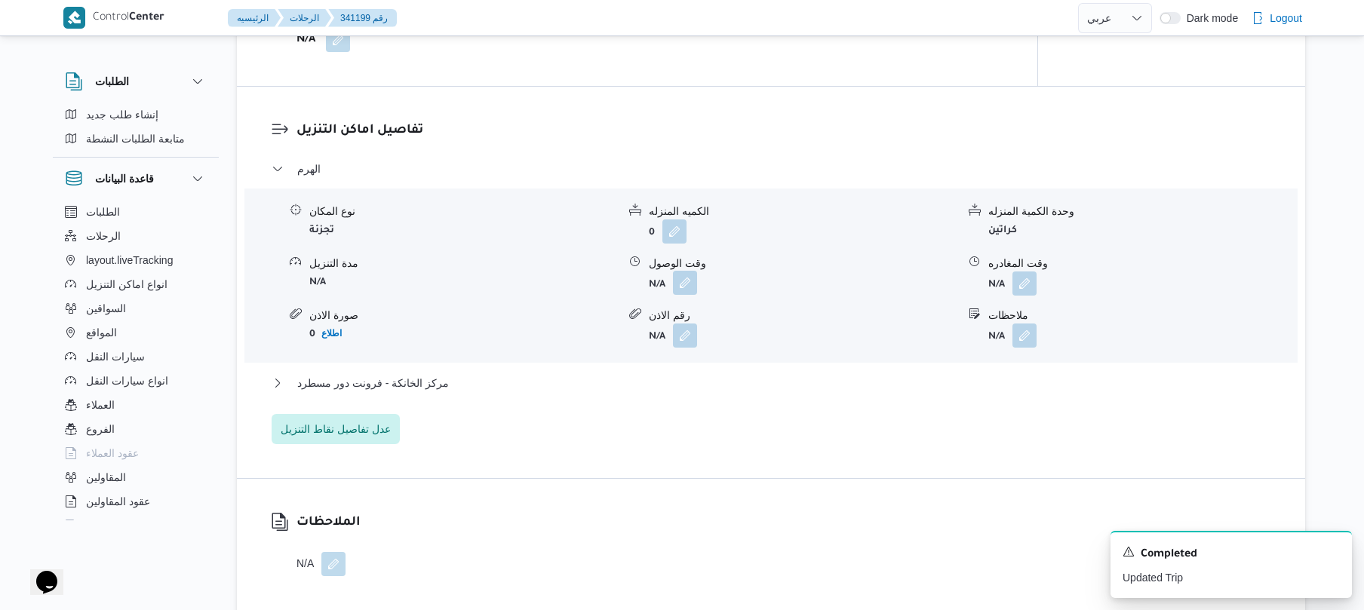
click at [685, 275] on button "button" at bounding box center [685, 283] width 24 height 24
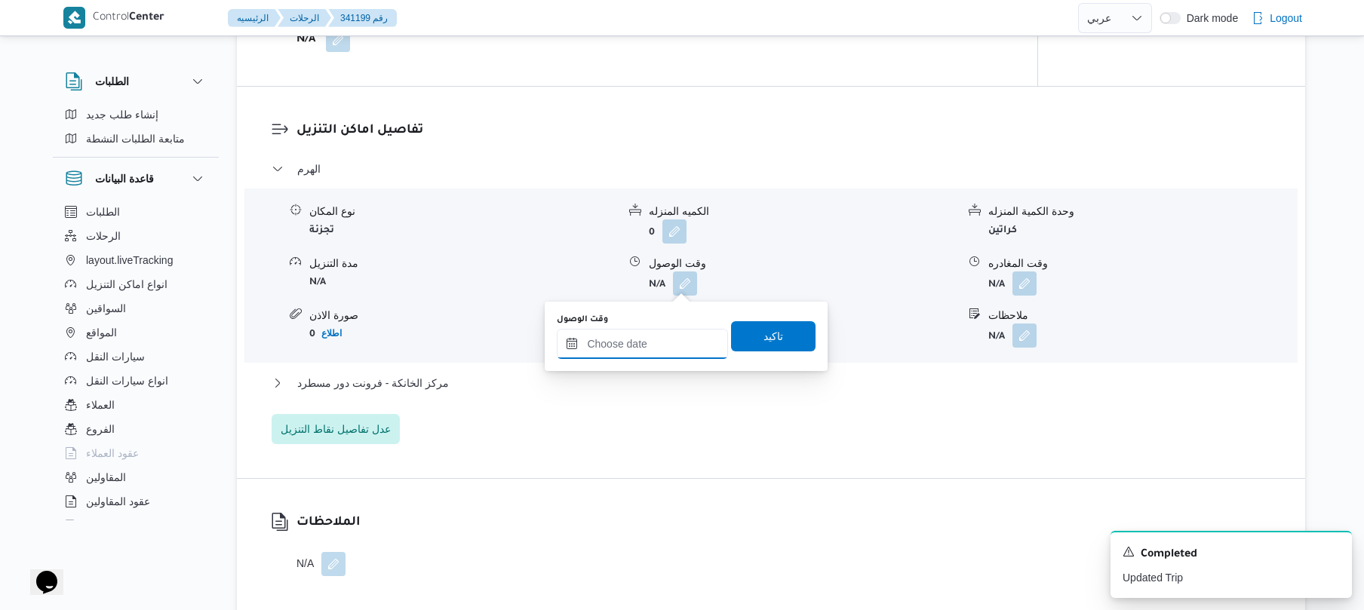
click at [649, 332] on input "وقت الوصول" at bounding box center [642, 344] width 171 height 30
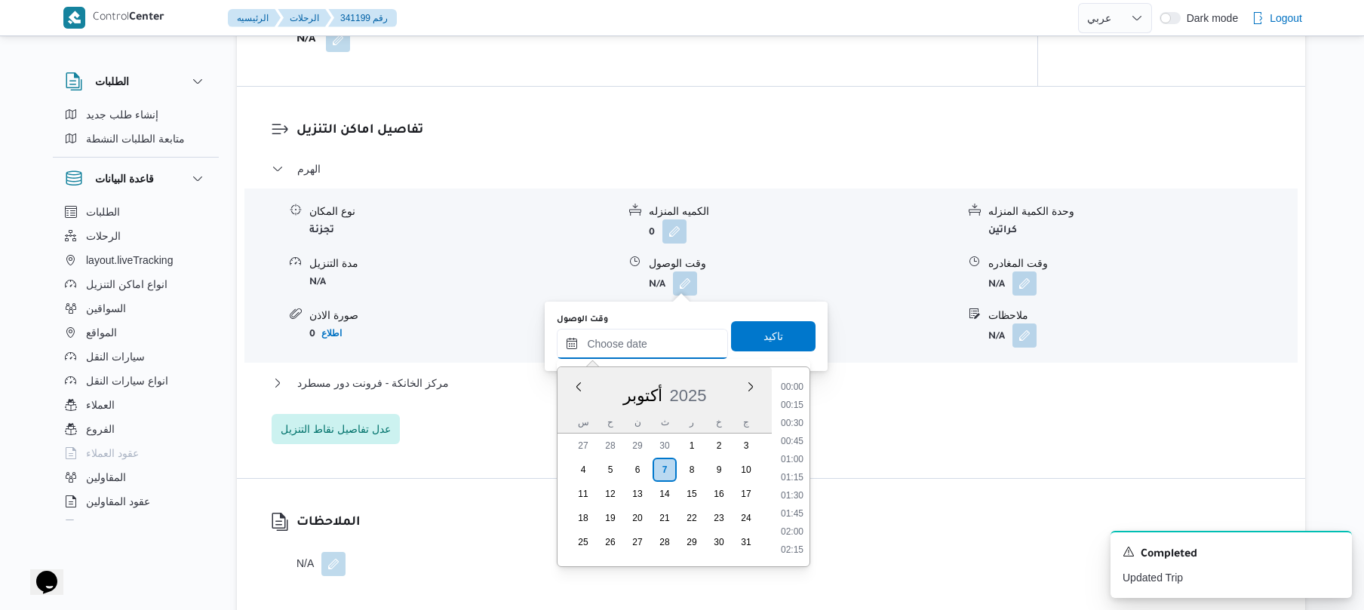
scroll to position [1323, 0]
click at [870, 248] on div "نوع المكان تجزئة الكميه المنزله 0 وحدة الكمية المنزله كراتين مدة التنزيل N/A وق…" at bounding box center [770, 275] width 1065 height 171
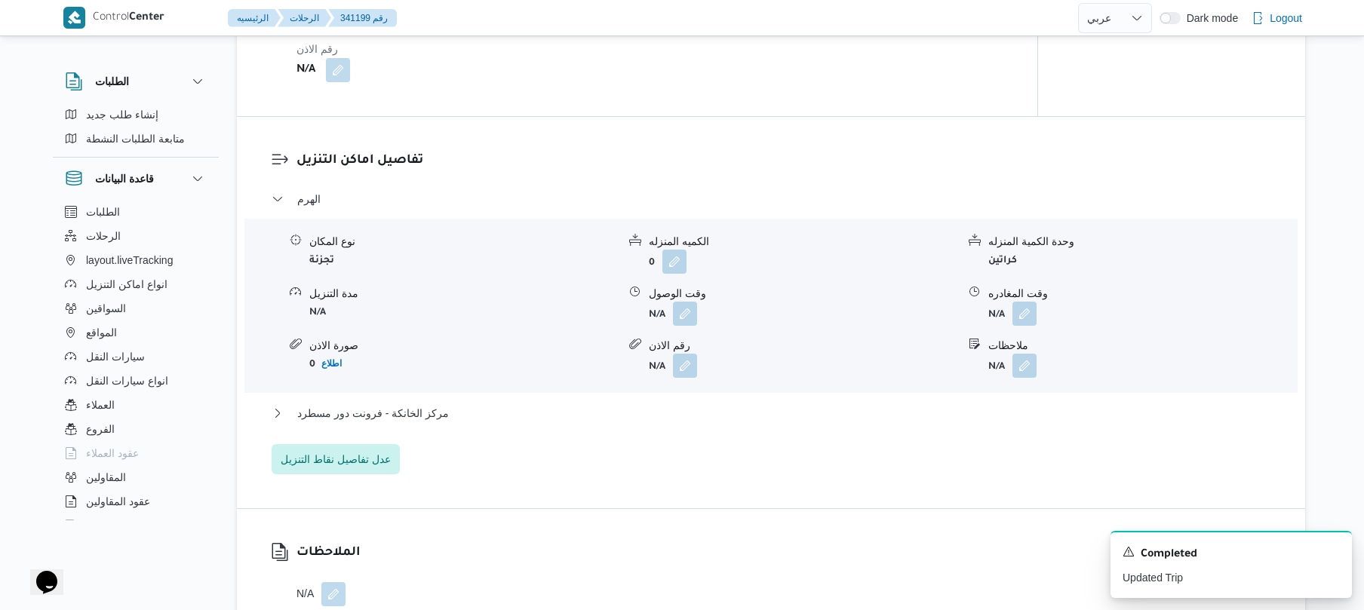
scroll to position [1207, 0]
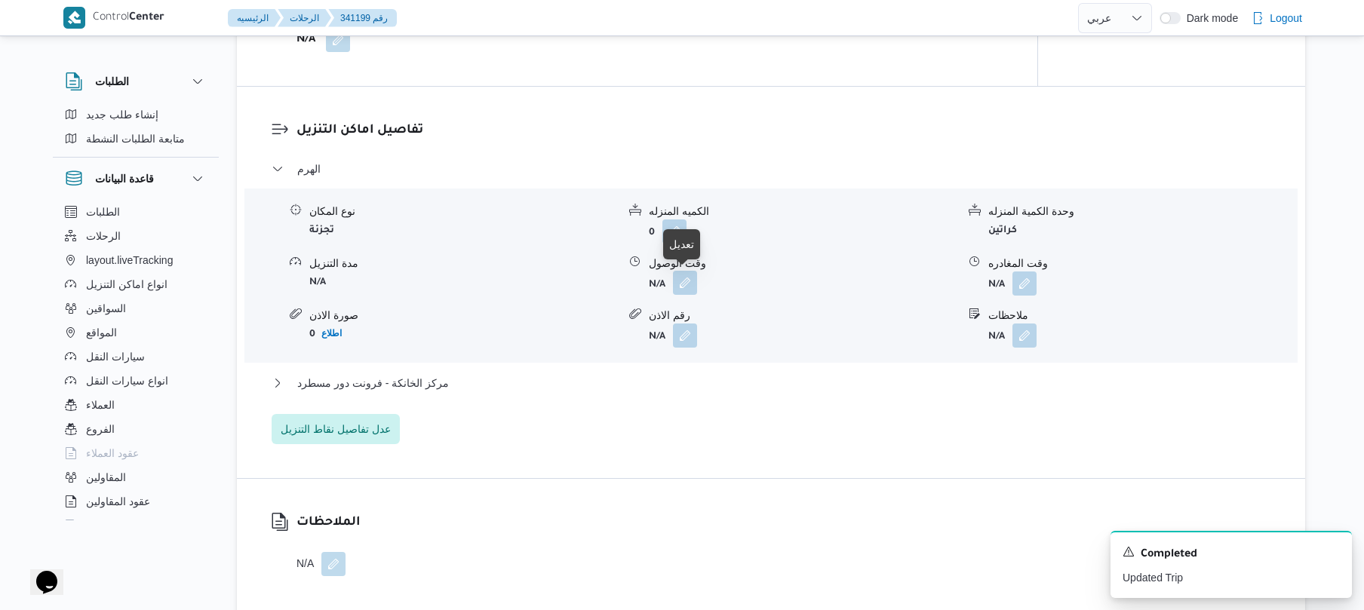
click at [690, 287] on button "button" at bounding box center [685, 283] width 24 height 24
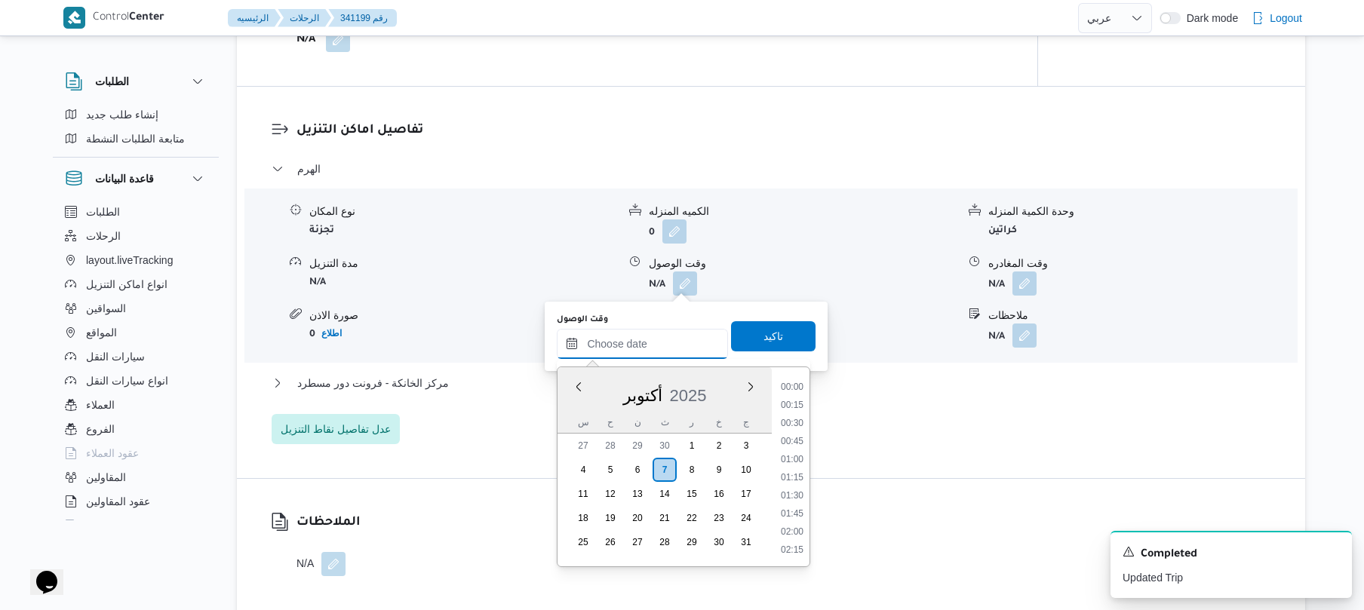
click at [638, 351] on input "وقت الوصول" at bounding box center [642, 344] width 171 height 30
click at [800, 405] on li "08:15" at bounding box center [792, 401] width 35 height 15
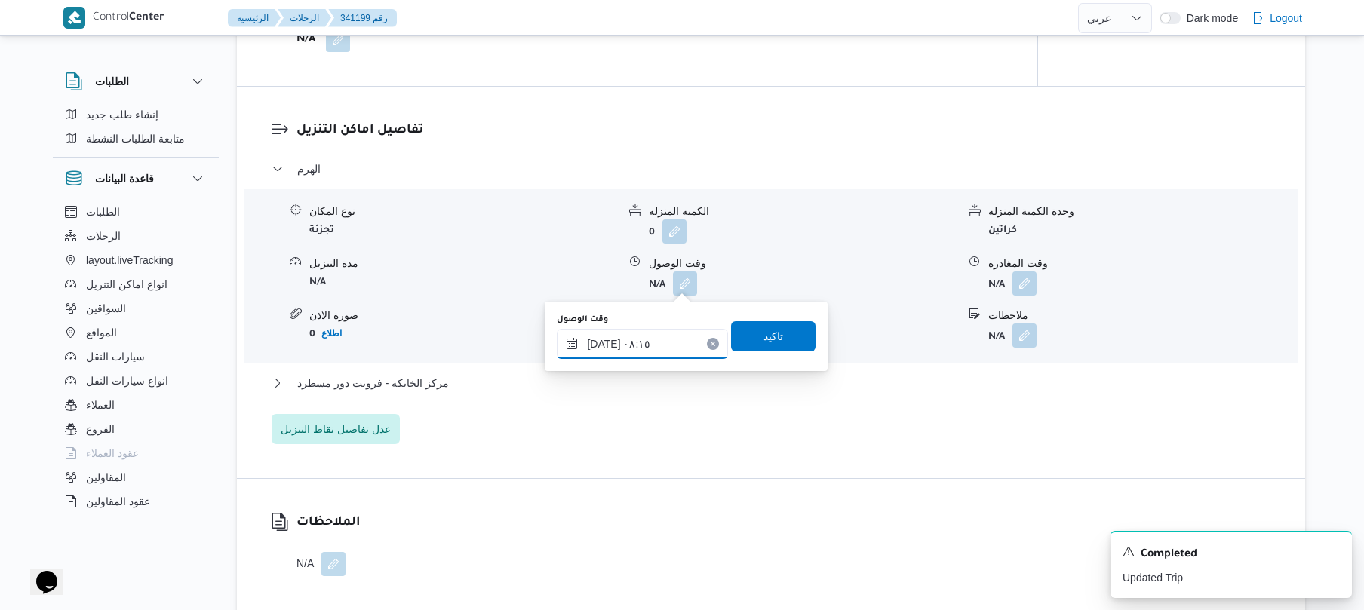
click at [607, 340] on input "٠٧/١٠/٢٠٢٥ ٠٨:١٥" at bounding box center [642, 344] width 171 height 30
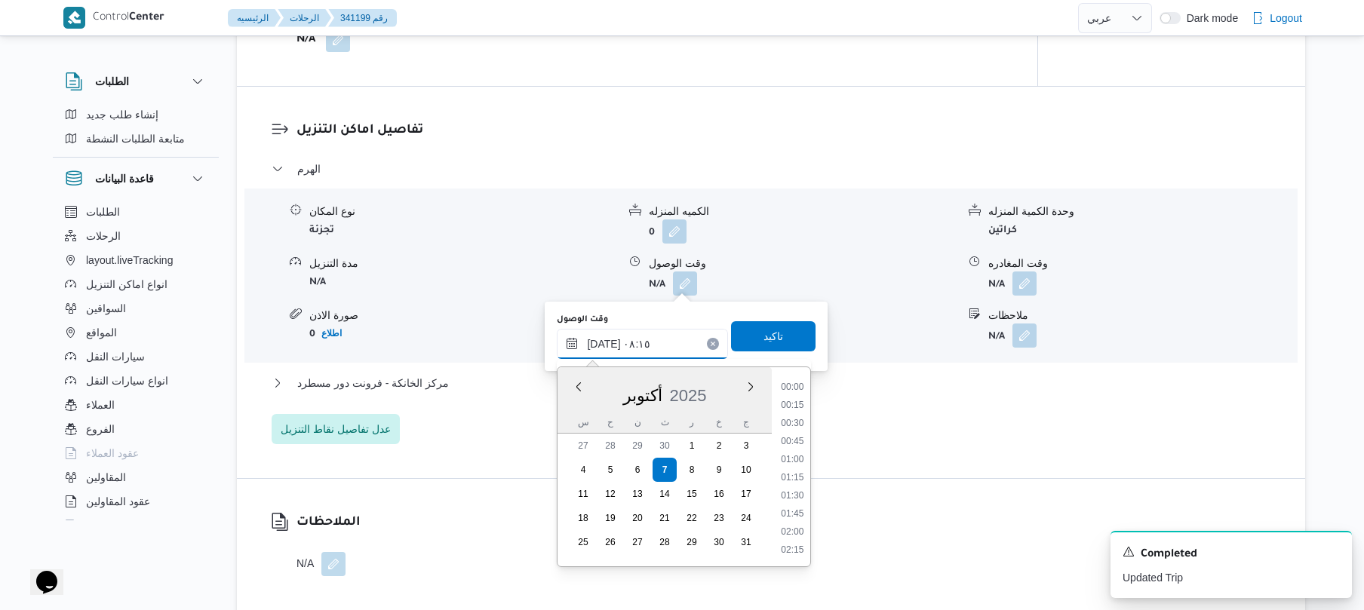
click at [607, 340] on input "٠٧/١٠/٢٠٢٥ ٠٨:١٥" at bounding box center [642, 344] width 171 height 30
type input "٠٧/١٠/٢٠٢٥ ٠٨:20"
click at [761, 323] on span "تاكيد" at bounding box center [773, 336] width 85 height 30
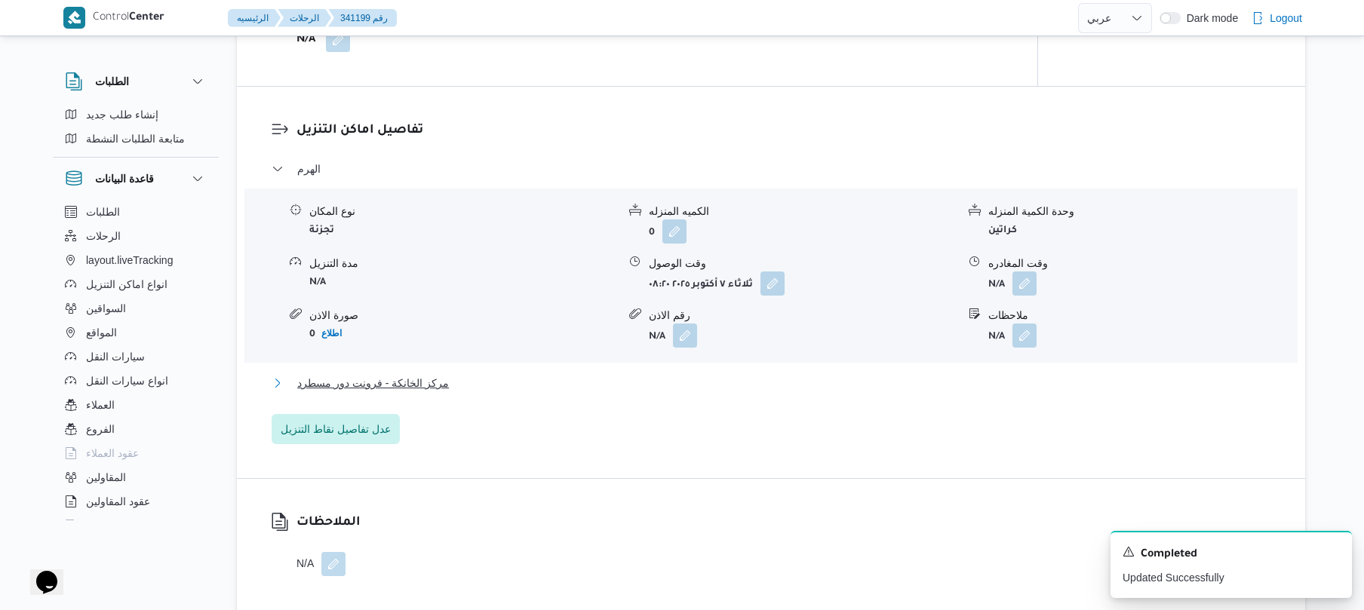
click at [561, 375] on button "مركز الخانكة - فرونت دور مسطرد" at bounding box center [772, 383] width 1000 height 18
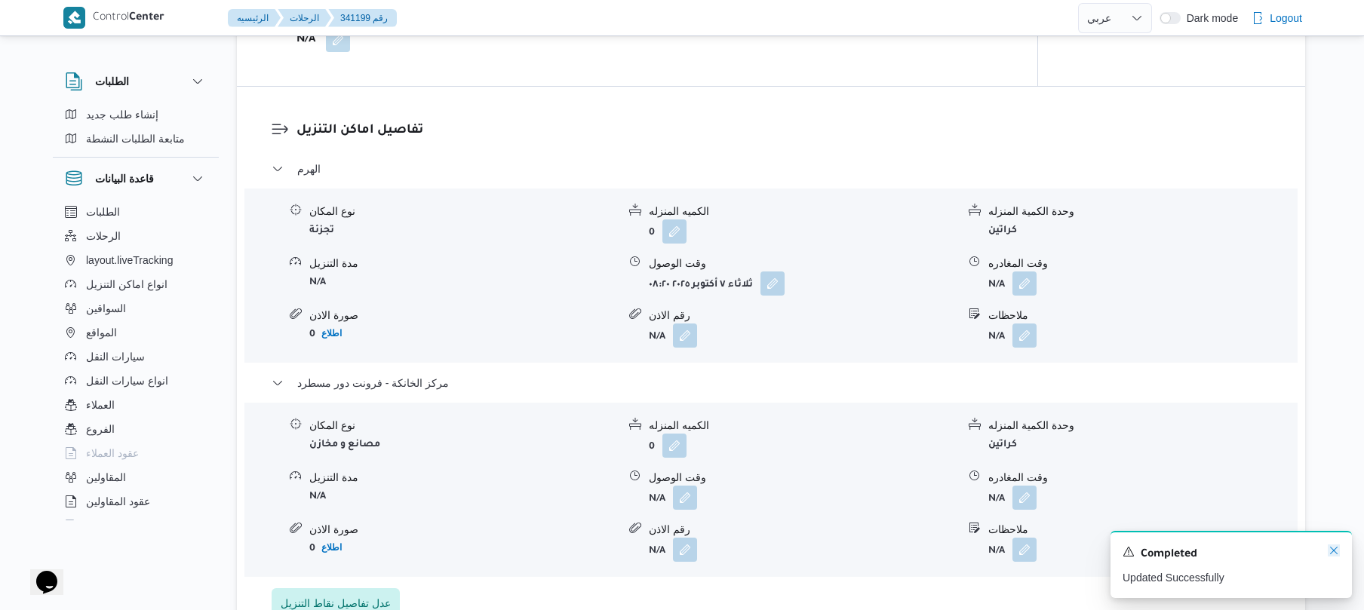
click at [1334, 549] on icon "Dismiss toast" at bounding box center [1334, 551] width 12 height 12
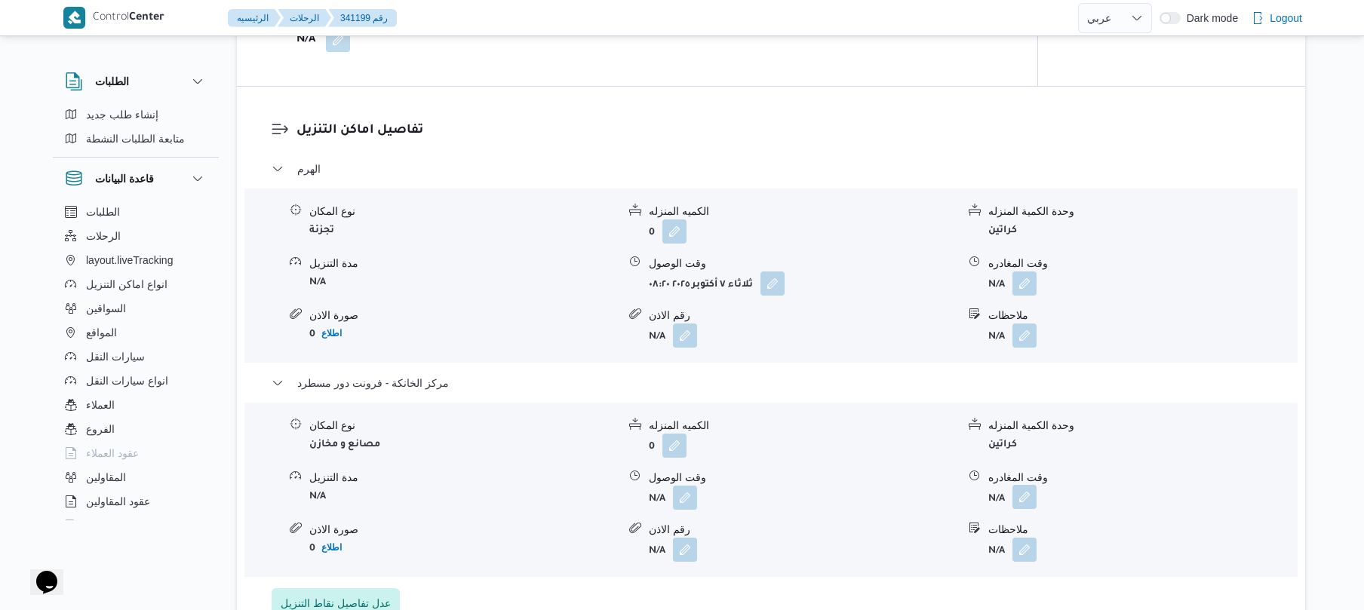
click at [1026, 504] on button "button" at bounding box center [1025, 497] width 24 height 24
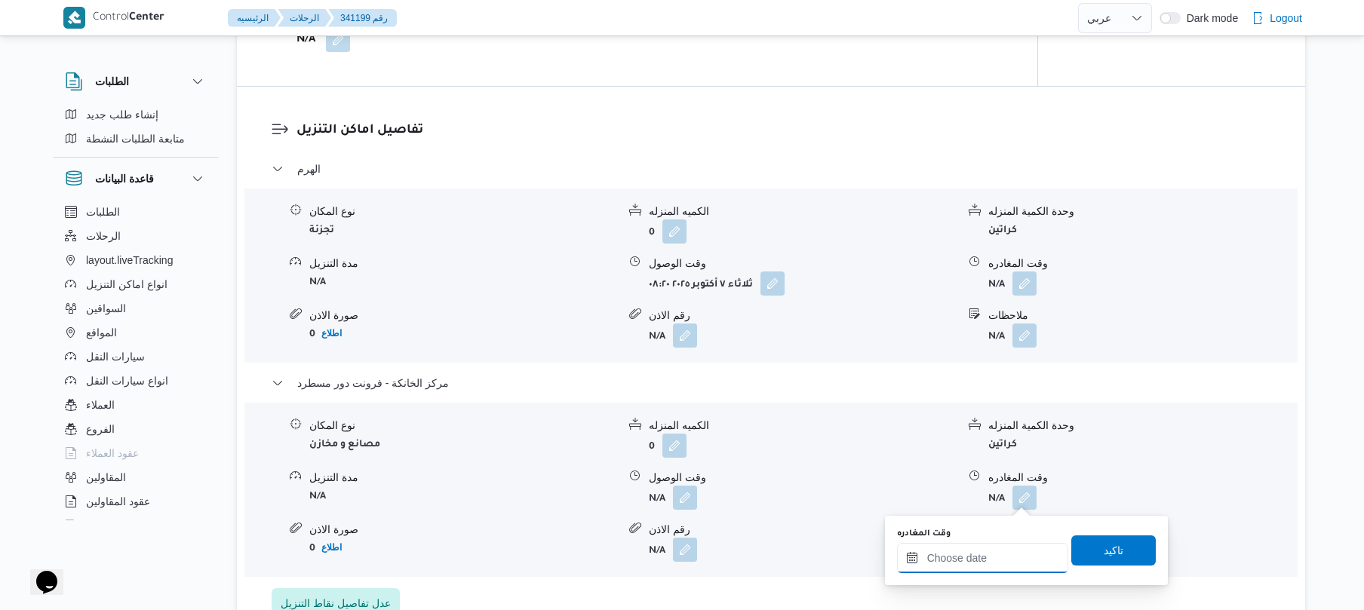
click at [991, 561] on input "وقت المغادره" at bounding box center [982, 558] width 171 height 30
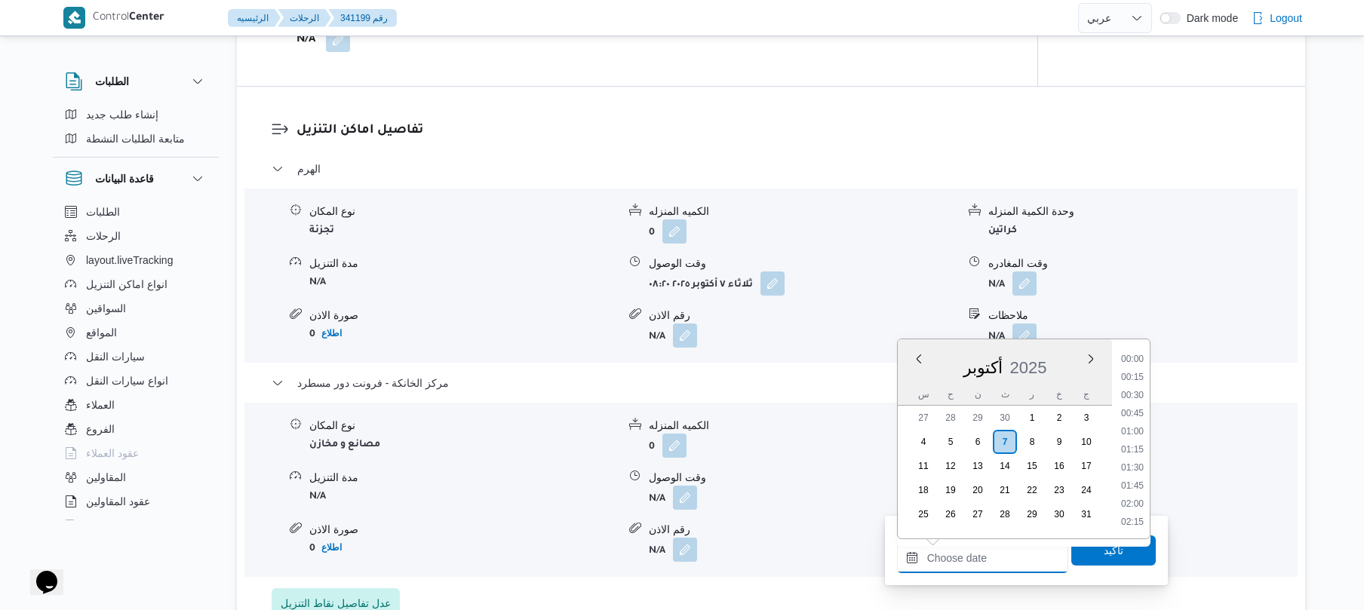
scroll to position [1323, 0]
click at [1139, 389] on li "18:45" at bounding box center [1132, 394] width 35 height 15
type input "٠٧/١٠/٢٠٢٥ ١٨:٤٥"
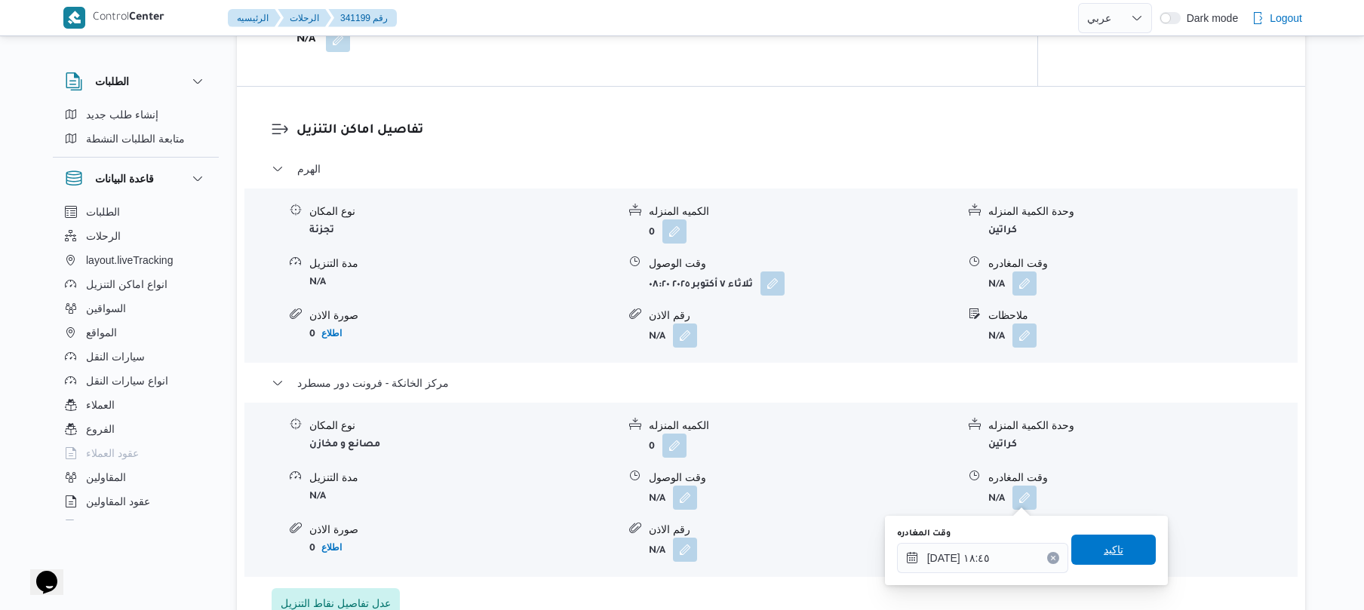
click at [1087, 552] on span "تاكيد" at bounding box center [1114, 550] width 85 height 30
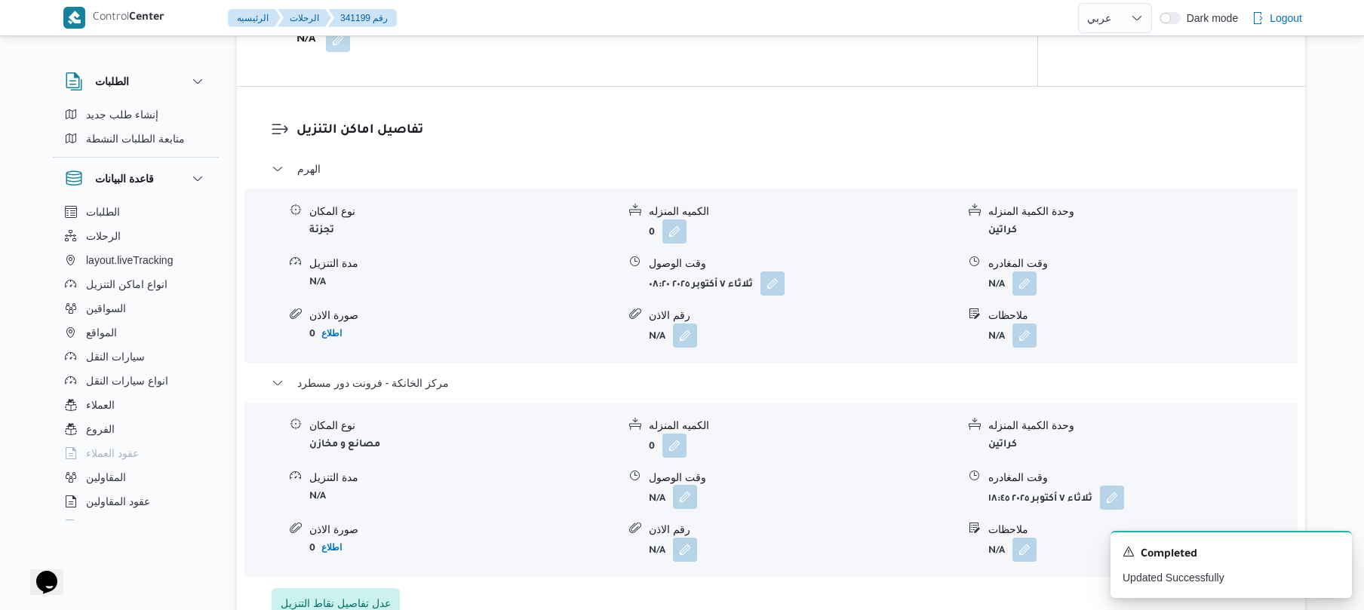
click at [680, 503] on button "button" at bounding box center [685, 497] width 24 height 24
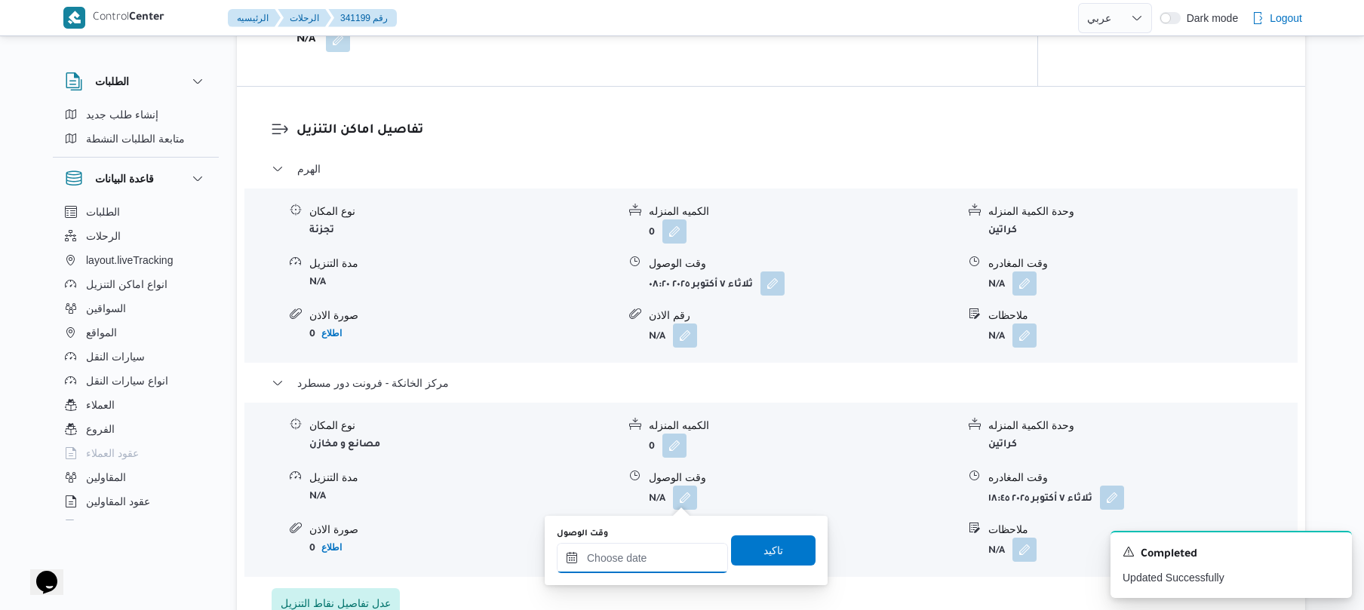
click at [666, 561] on input "وقت الوصول" at bounding box center [642, 558] width 171 height 30
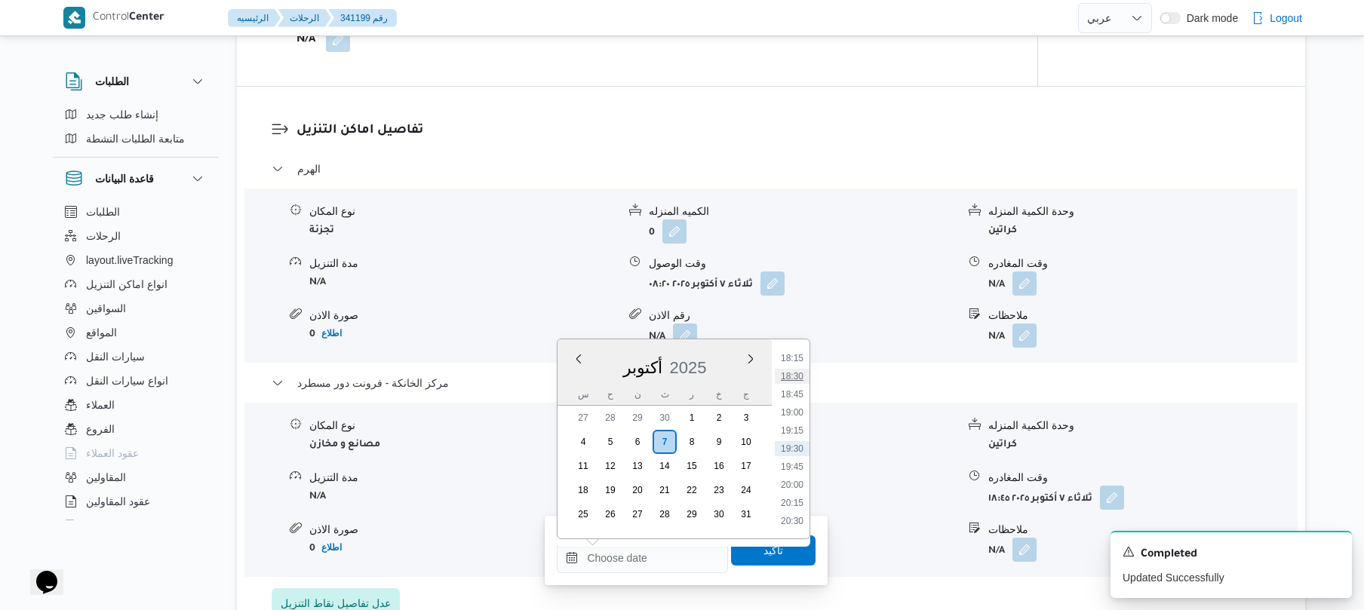
click at [798, 376] on li "18:30" at bounding box center [792, 376] width 35 height 15
type input "٠٧/١٠/٢٠٢٥ ١٨:٣٠"
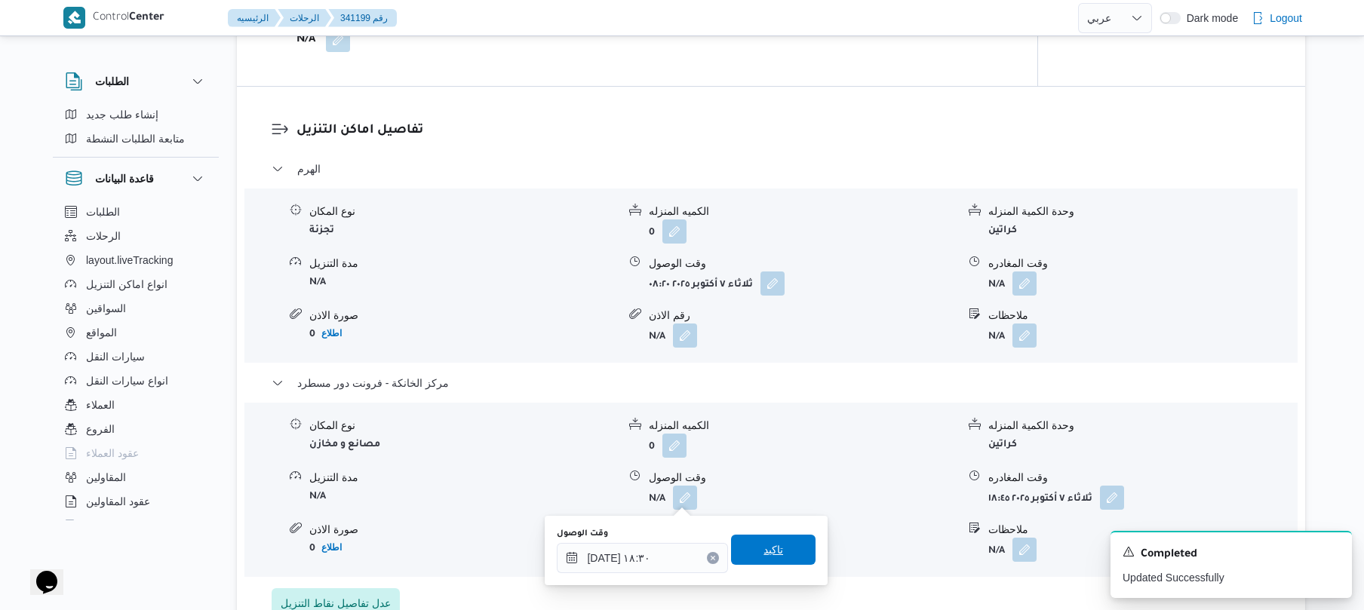
click at [771, 555] on span "تاكيد" at bounding box center [774, 550] width 20 height 18
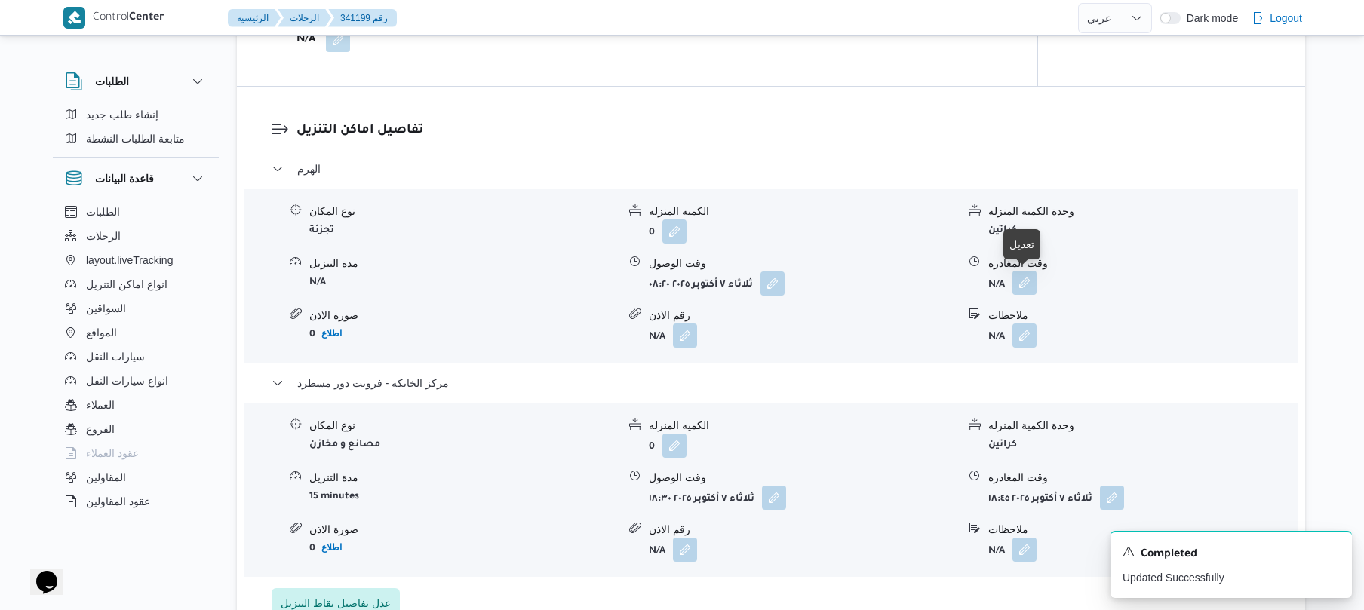
click at [1024, 284] on button "button" at bounding box center [1025, 283] width 24 height 24
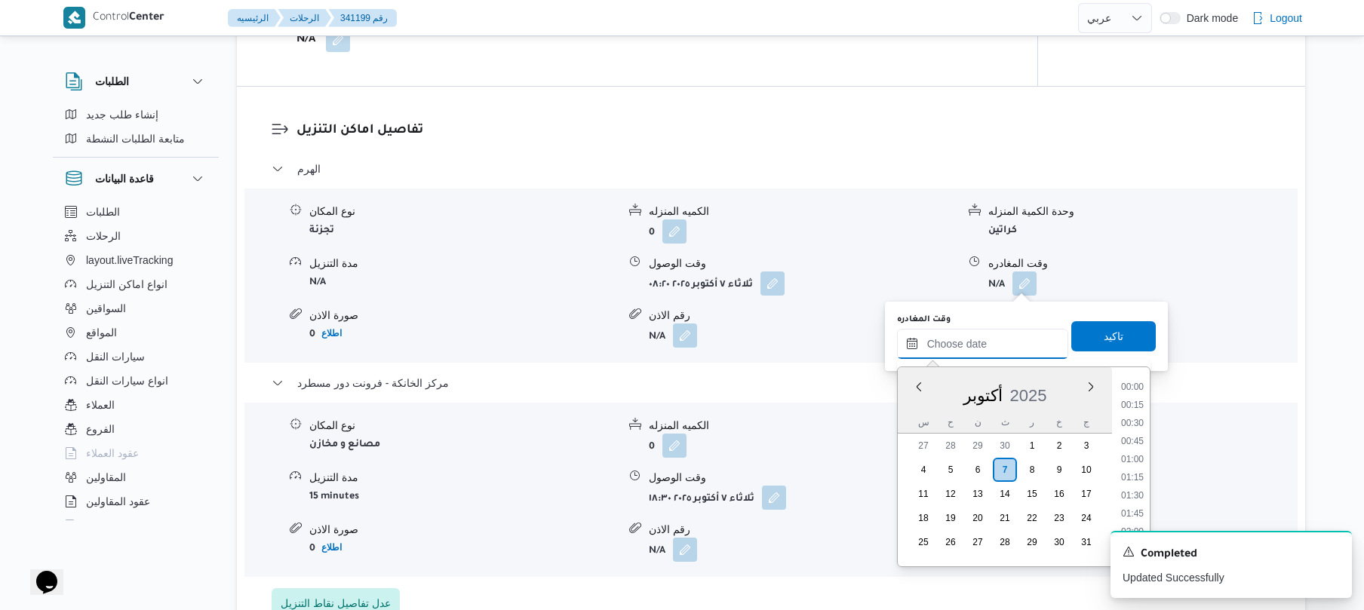
click at [976, 334] on input "وقت المغادره" at bounding box center [982, 344] width 171 height 30
click at [1139, 474] on li "17:30" at bounding box center [1132, 479] width 35 height 15
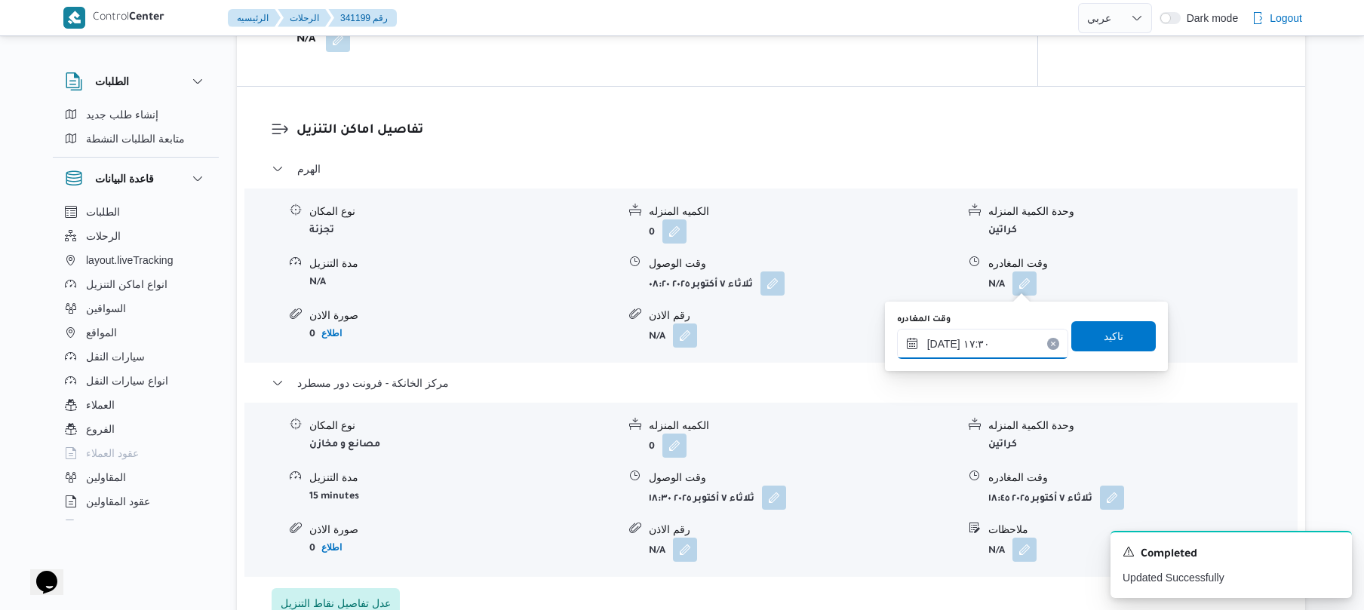
click at [942, 346] on input "٠٧/١٠/٢٠٢٥ ١٧:٣٠" at bounding box center [982, 344] width 171 height 30
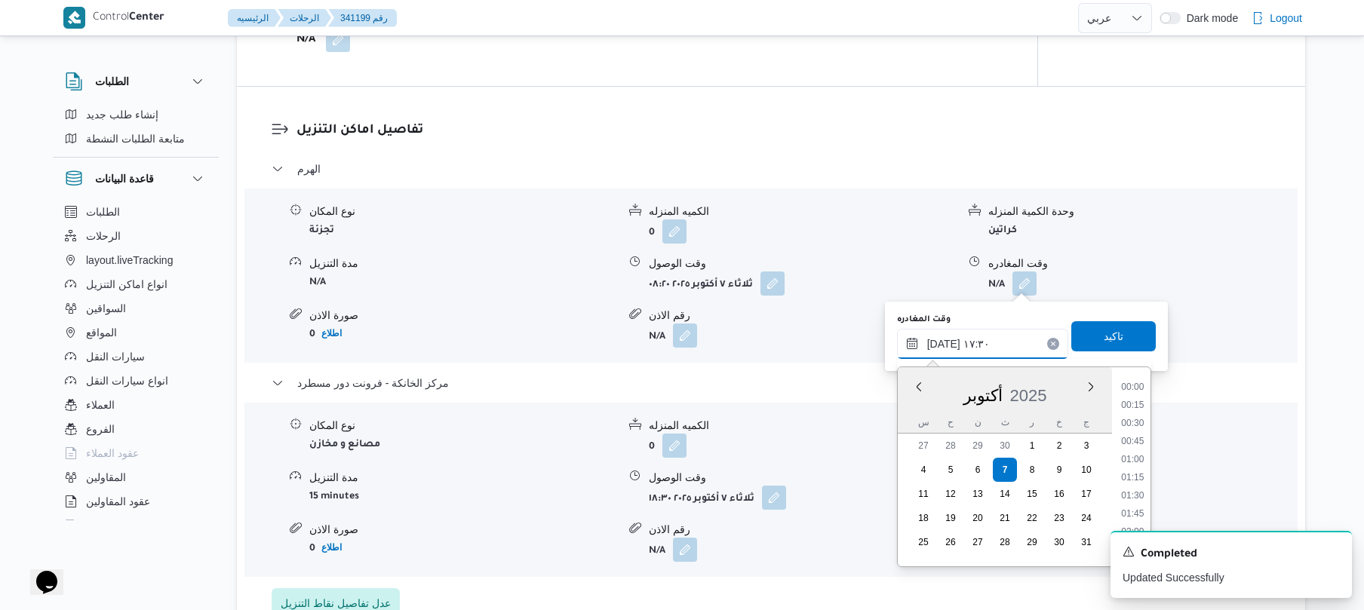
click at [942, 346] on input "٠٧/١٠/٢٠٢٥ ١٧:٣٠" at bounding box center [982, 344] width 171 height 30
type input "٠٧/١٠/٢٠٢٥ ١٧:٤٠"
click at [1123, 343] on span "تاكيد" at bounding box center [1114, 336] width 85 height 30
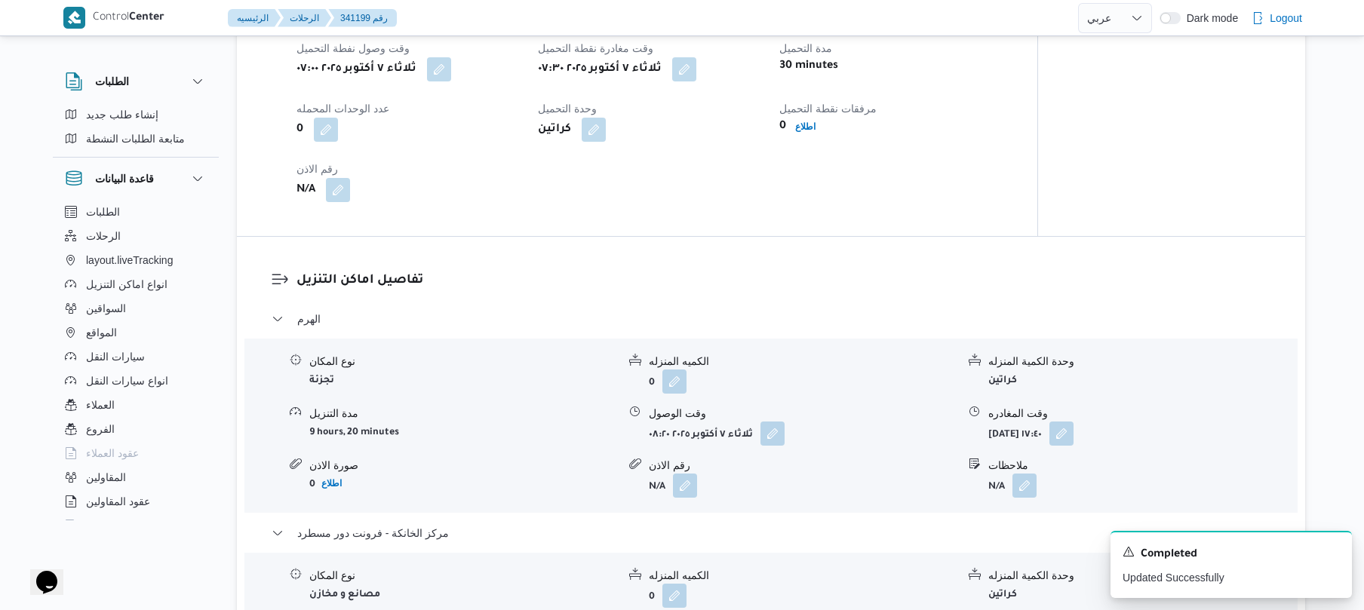
scroll to position [0, 0]
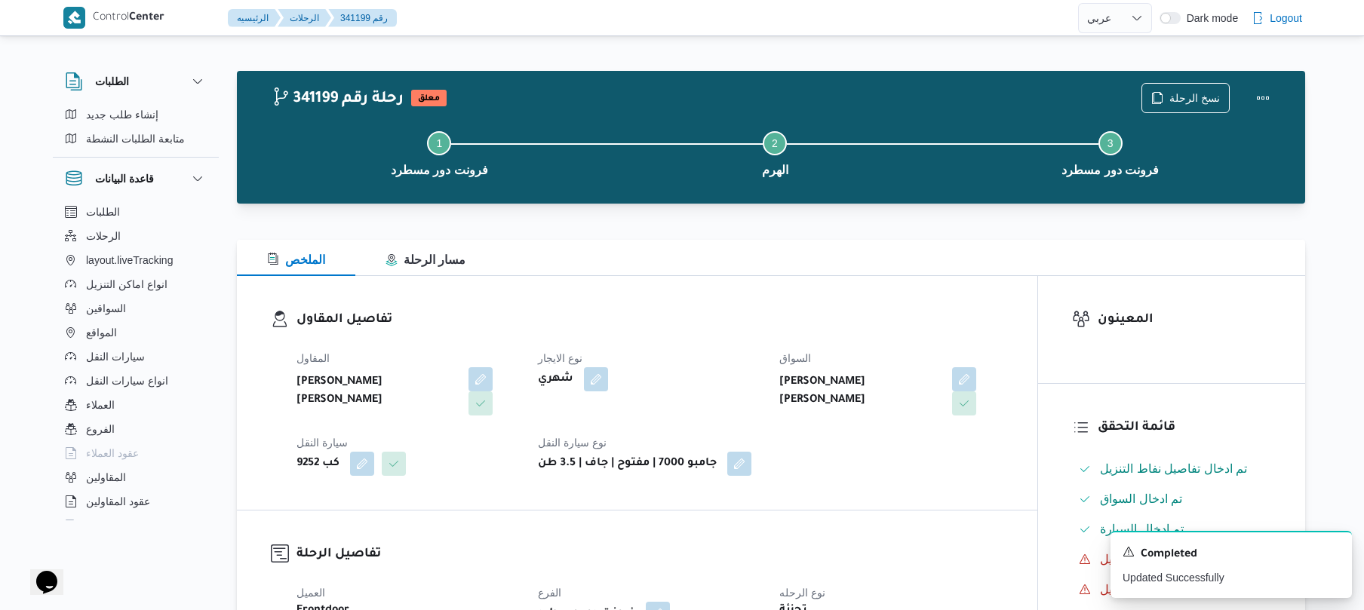
click at [895, 332] on dl "تفاصيل المقاول المقاول عليوه سراج الدين عليوه محمد نوع الايجار شهري السواق نور …" at bounding box center [650, 393] width 707 height 166
click at [1262, 97] on button "Actions" at bounding box center [1263, 97] width 30 height 30
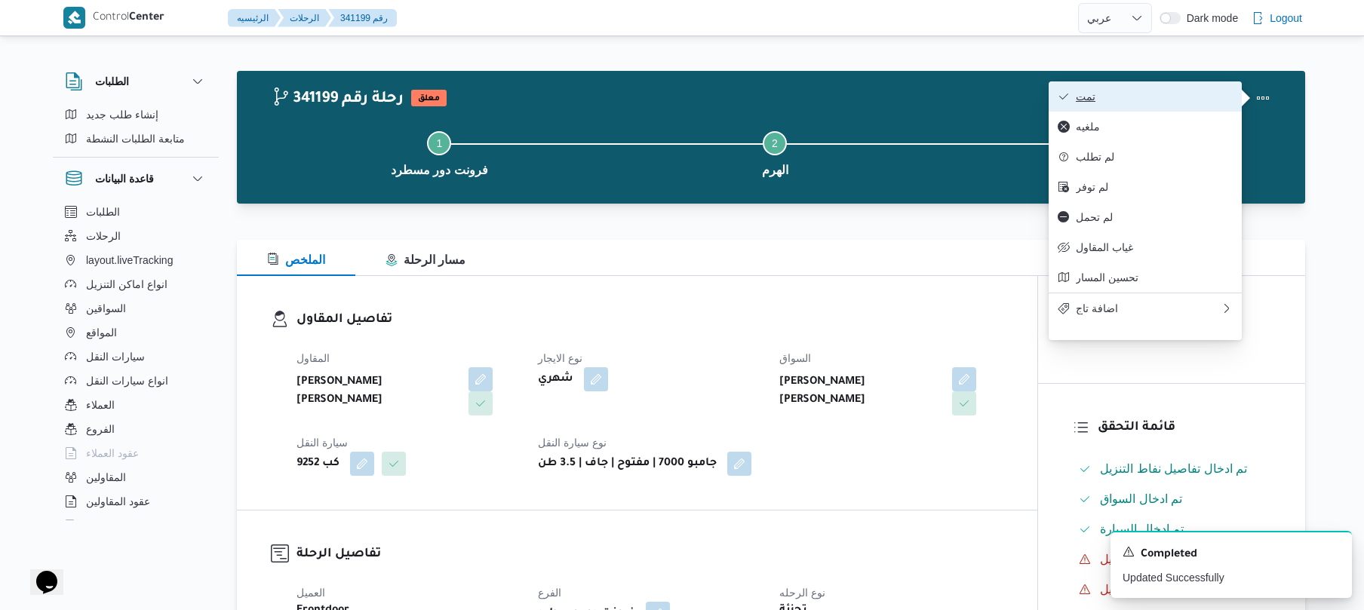
click at [1198, 94] on span "تمت" at bounding box center [1154, 97] width 157 height 12
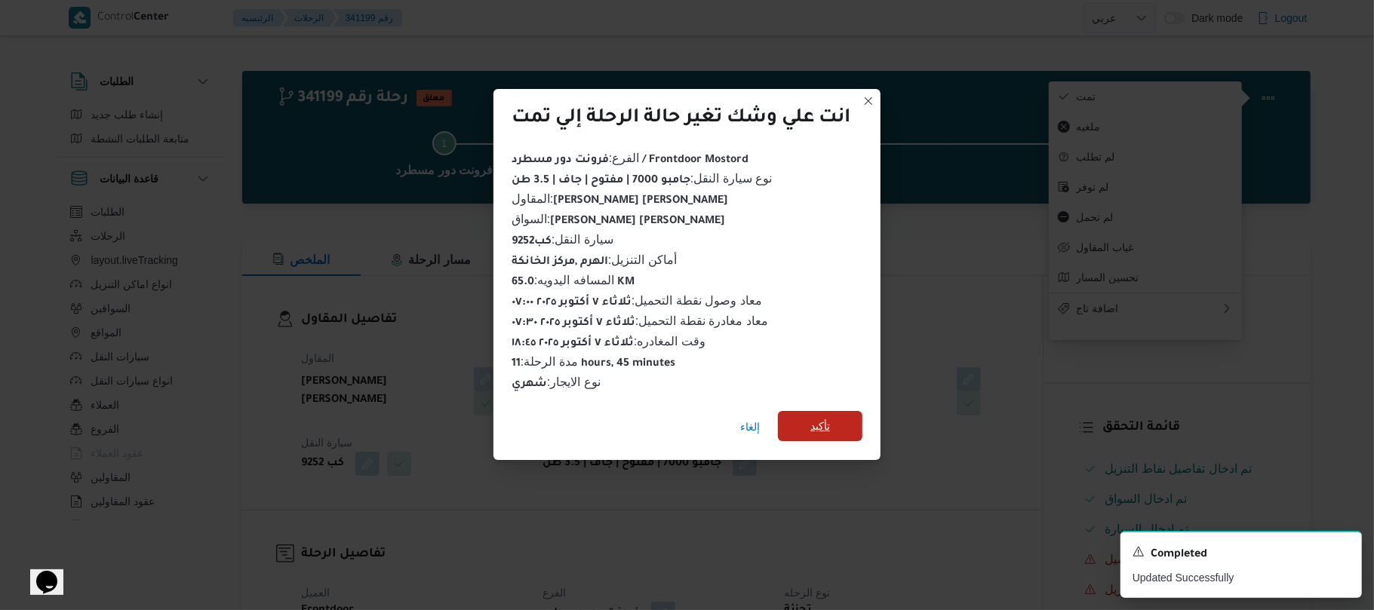
click at [821, 424] on span "تأكيد" at bounding box center [820, 426] width 20 height 18
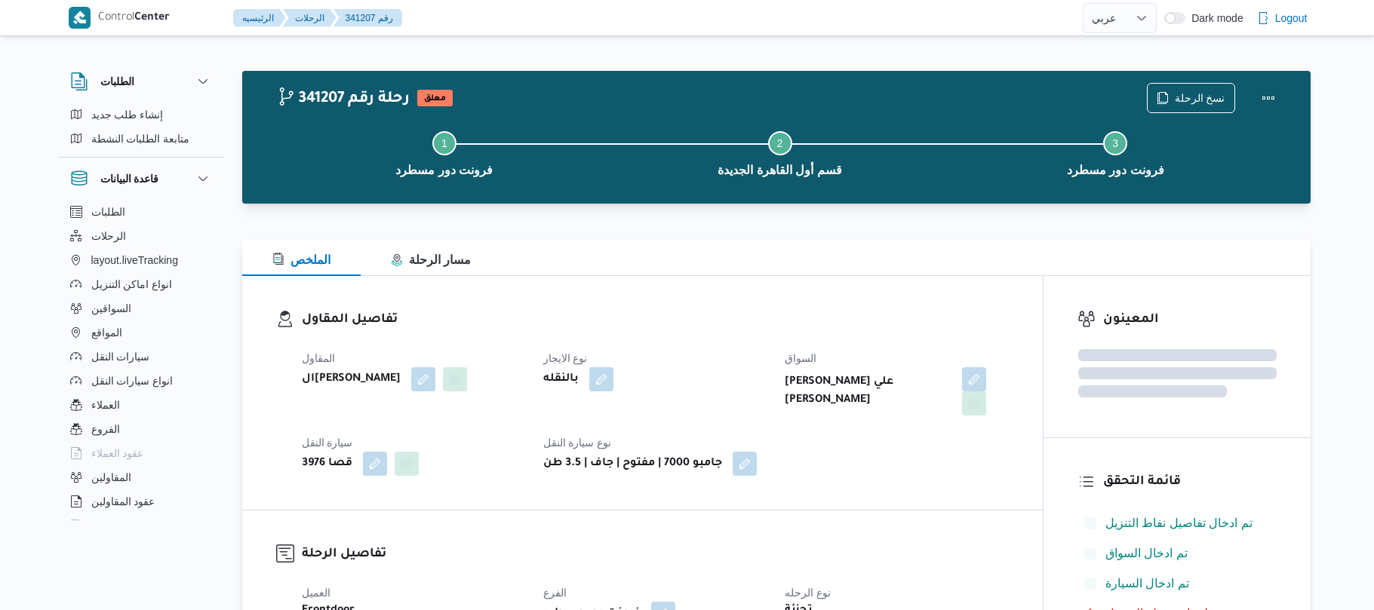
select select "ar"
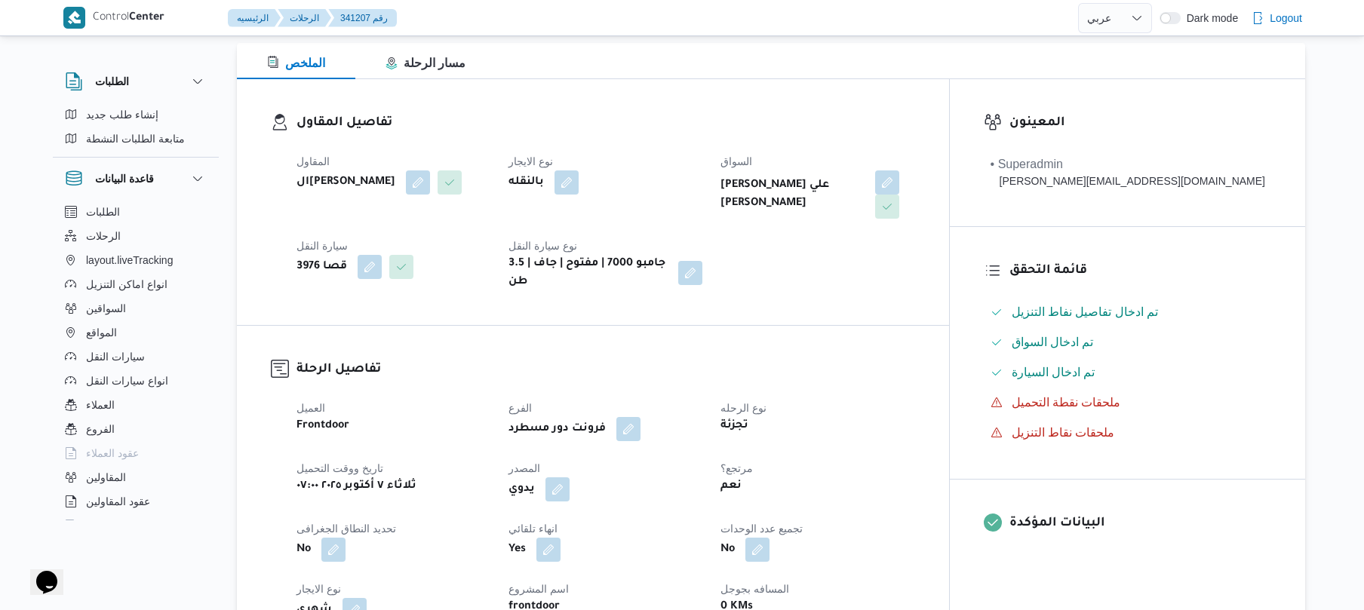
scroll to position [201, 0]
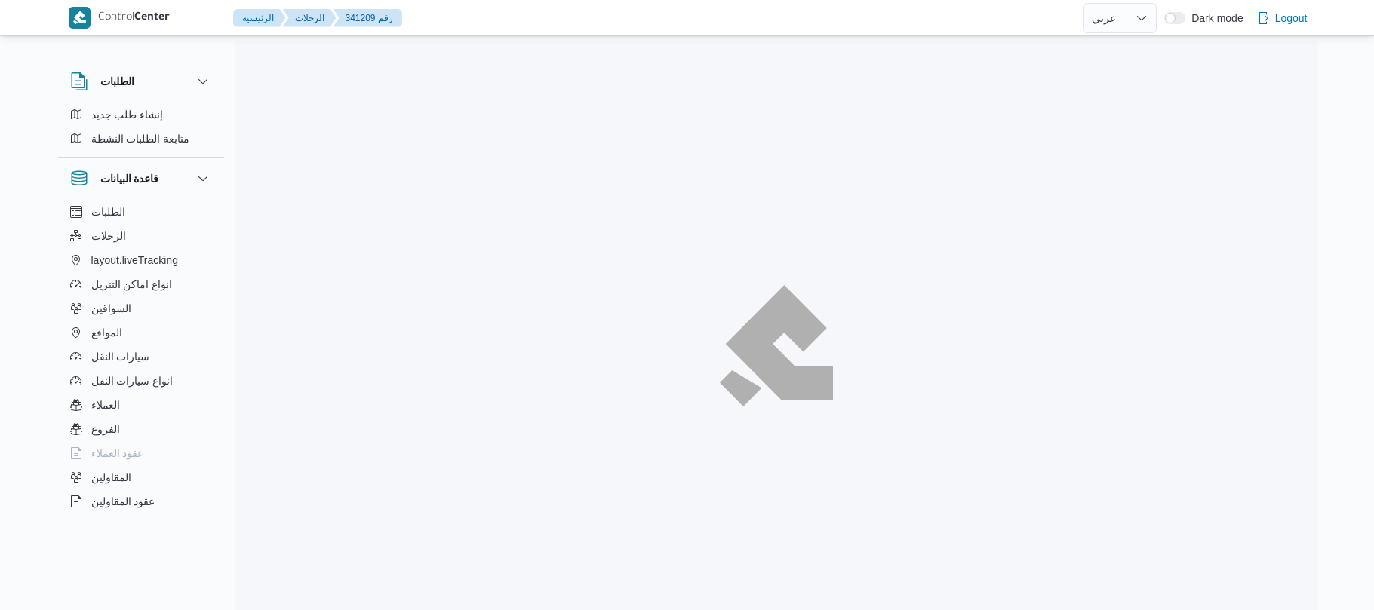
select select "ar"
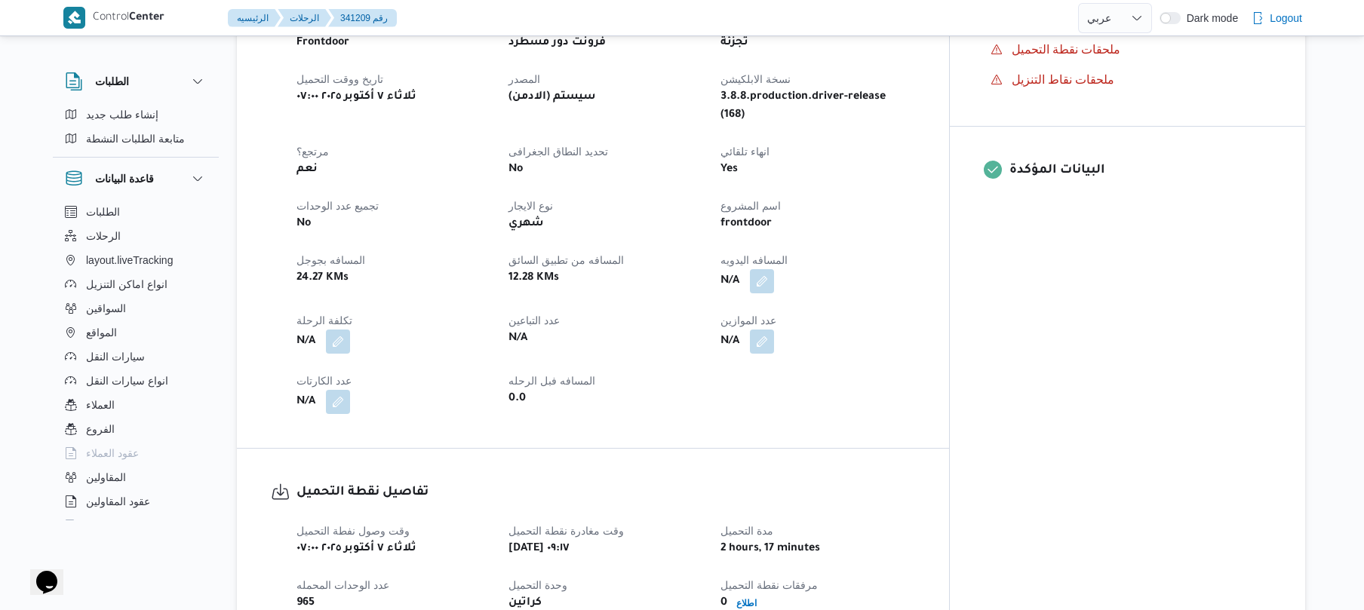
scroll to position [563, 0]
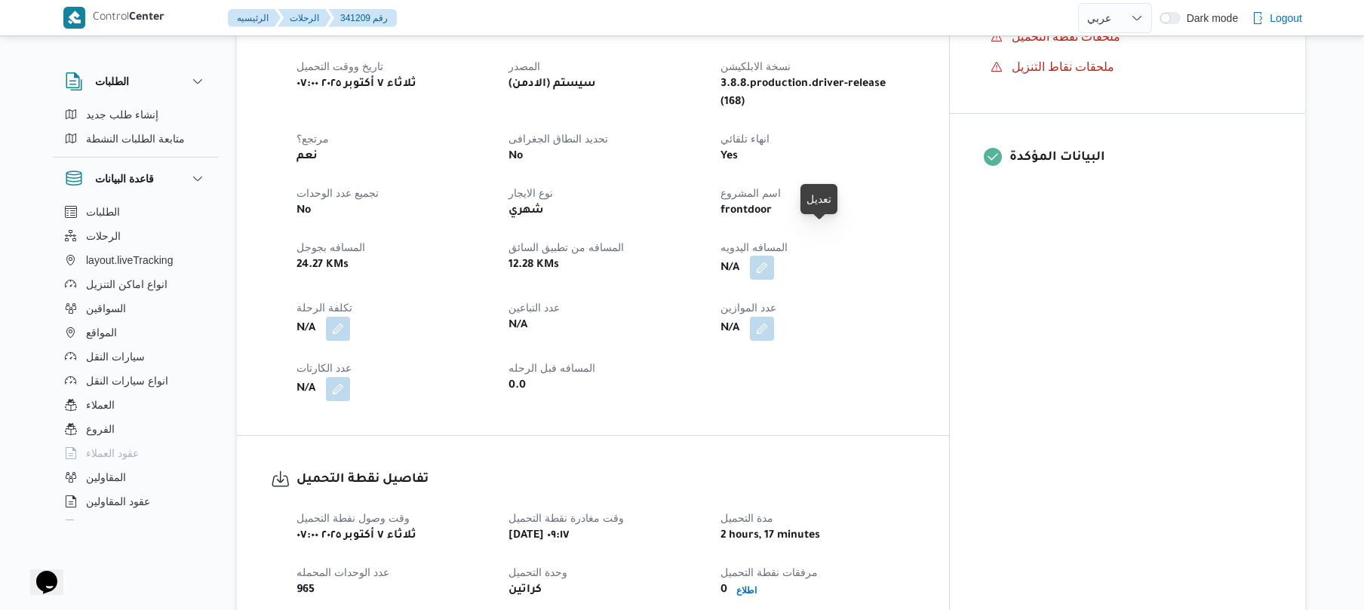
click at [774, 256] on button "button" at bounding box center [762, 268] width 24 height 24
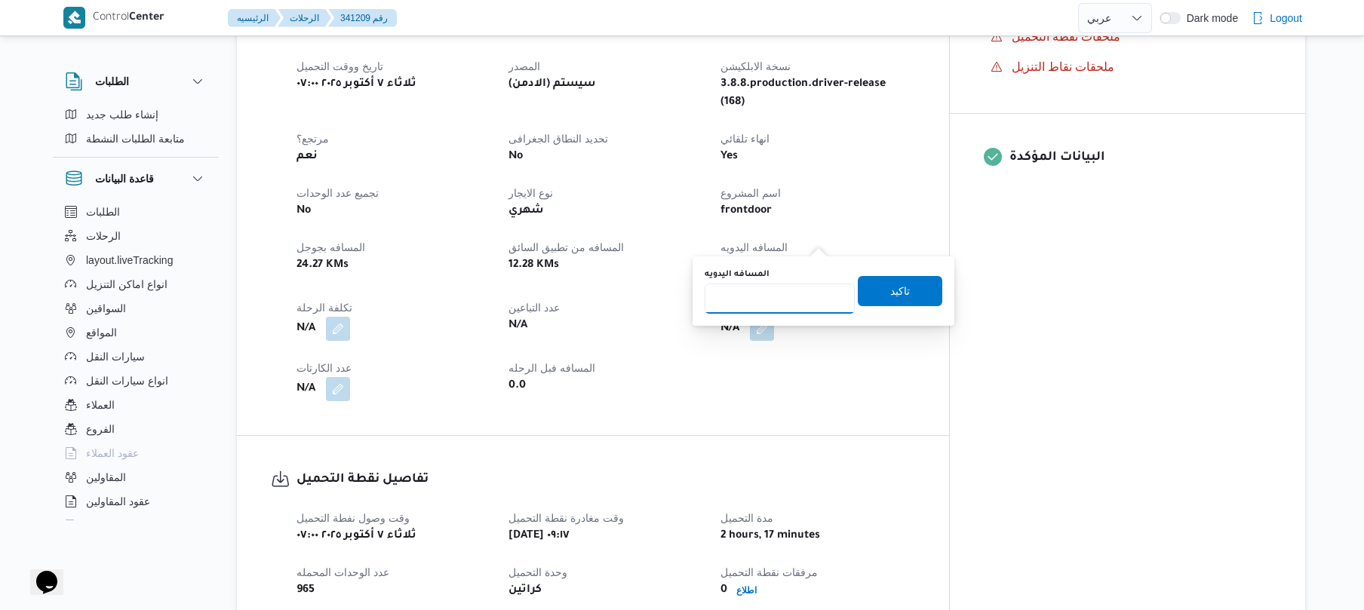
click at [771, 300] on input "المسافه اليدويه" at bounding box center [780, 299] width 150 height 30
type input "70"
click at [885, 303] on span "تاكيد" at bounding box center [900, 291] width 85 height 30
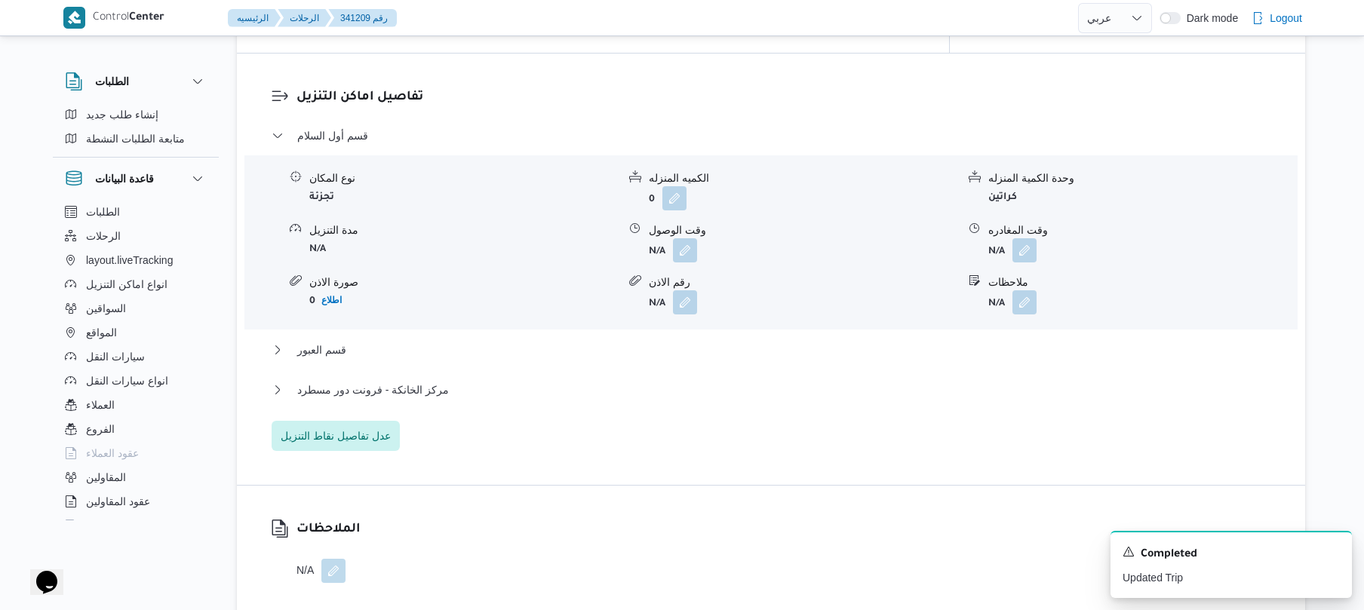
scroll to position [1205, 0]
click at [690, 237] on button "button" at bounding box center [685, 249] width 24 height 24
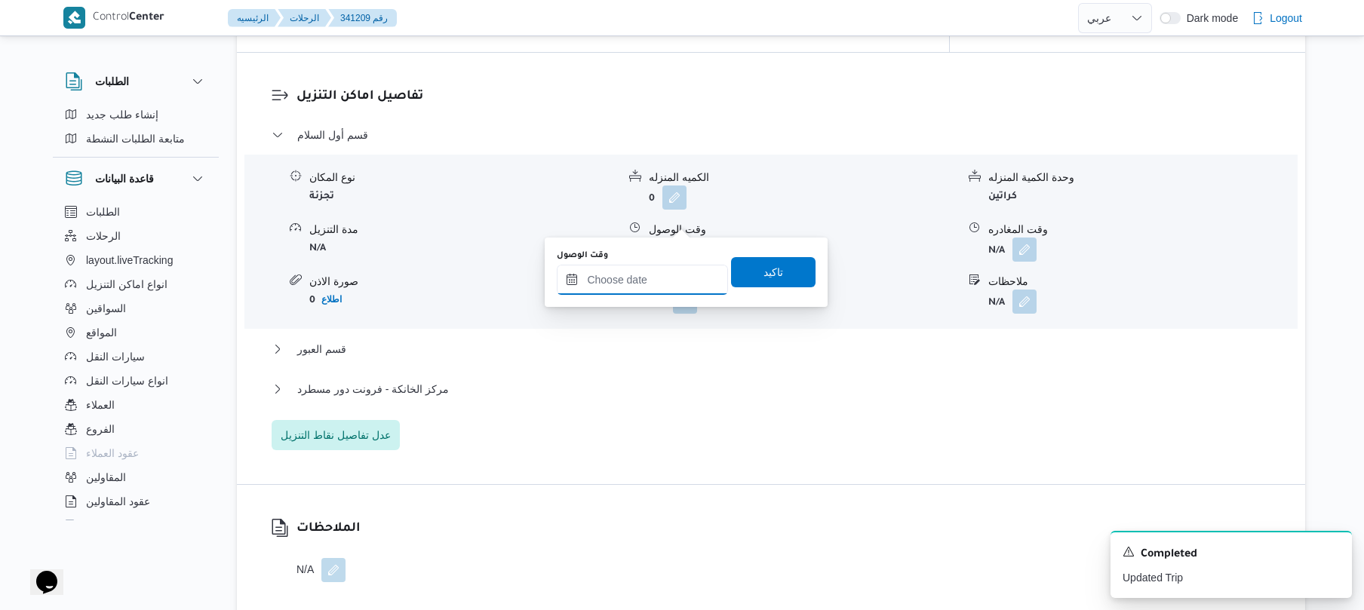
click at [663, 279] on input "وقت الوصول" at bounding box center [642, 280] width 171 height 30
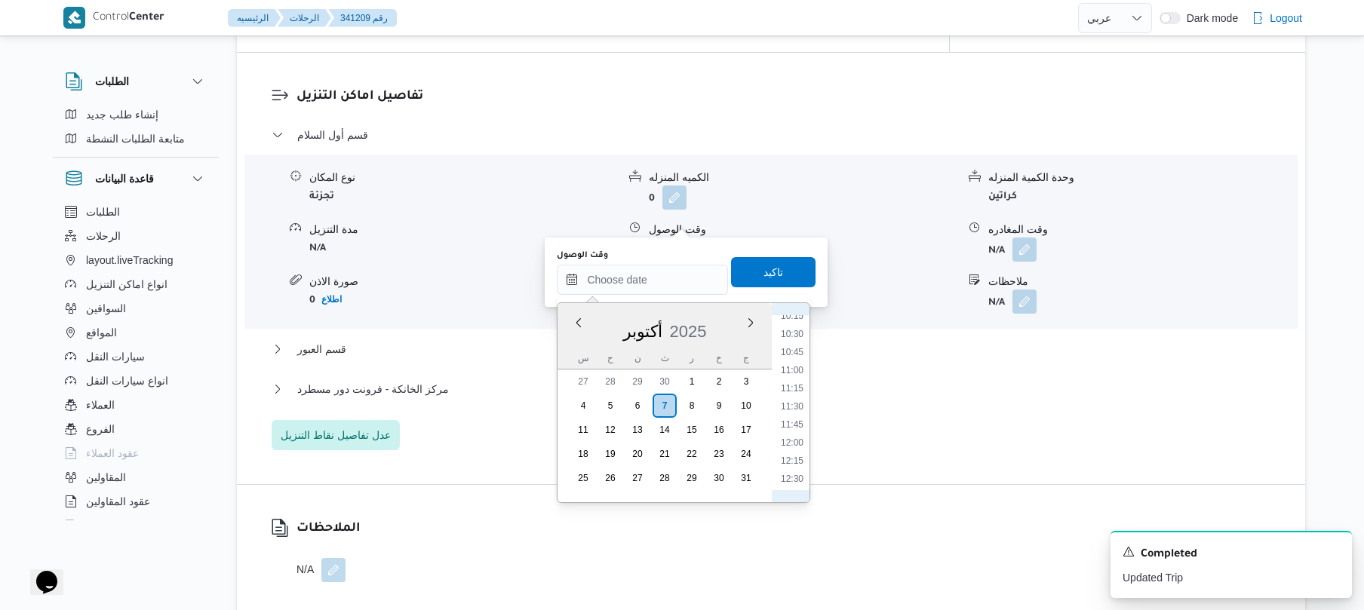
scroll to position [601, 0]
click at [792, 447] on li "10:00" at bounding box center [792, 445] width 35 height 15
type input "[DATE] ١٠:٠٠"
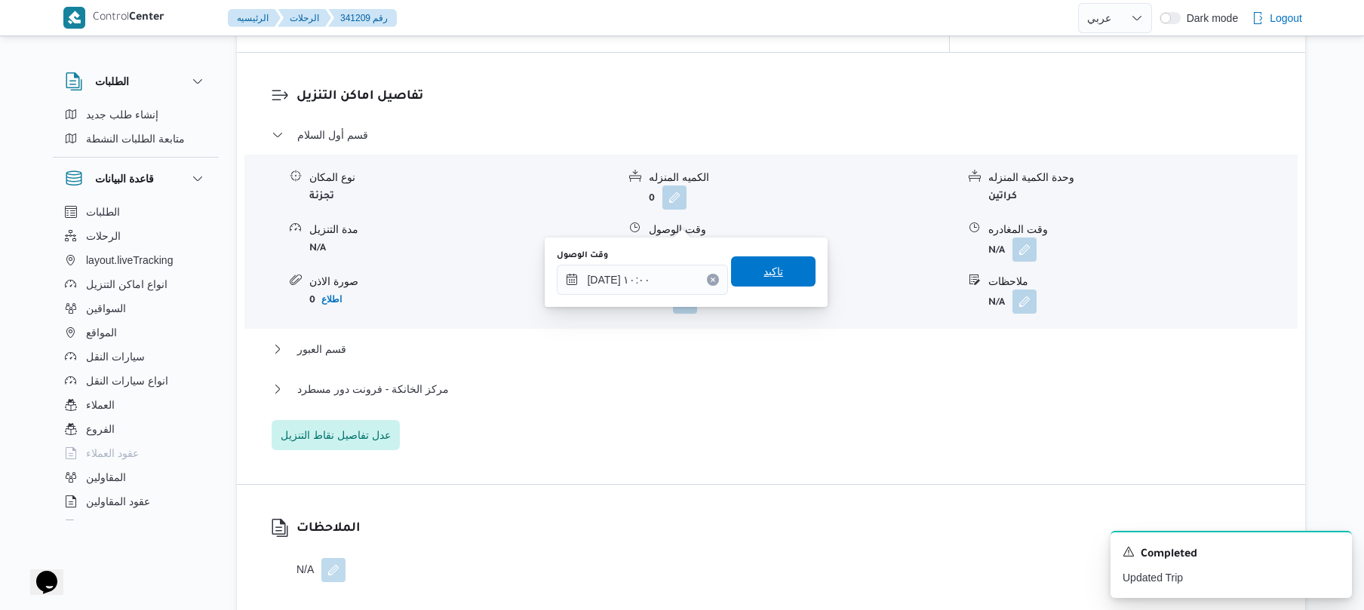
click at [770, 282] on span "تاكيد" at bounding box center [773, 272] width 85 height 30
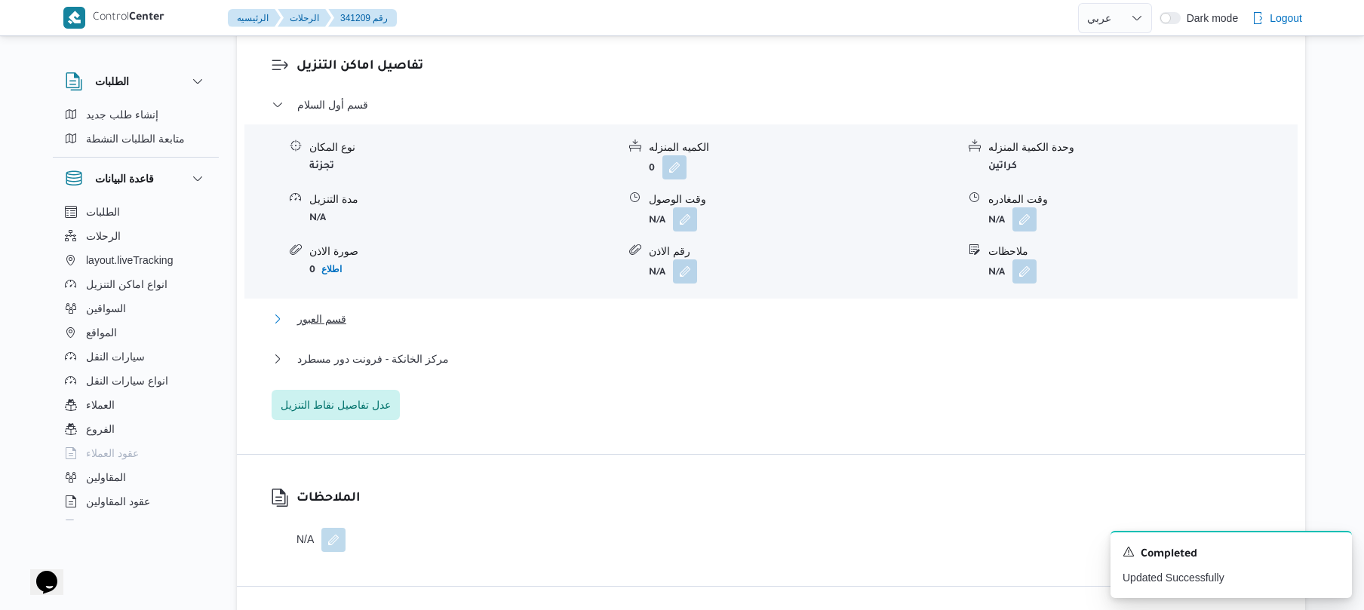
click at [697, 315] on button "قسم العبور" at bounding box center [772, 319] width 1000 height 18
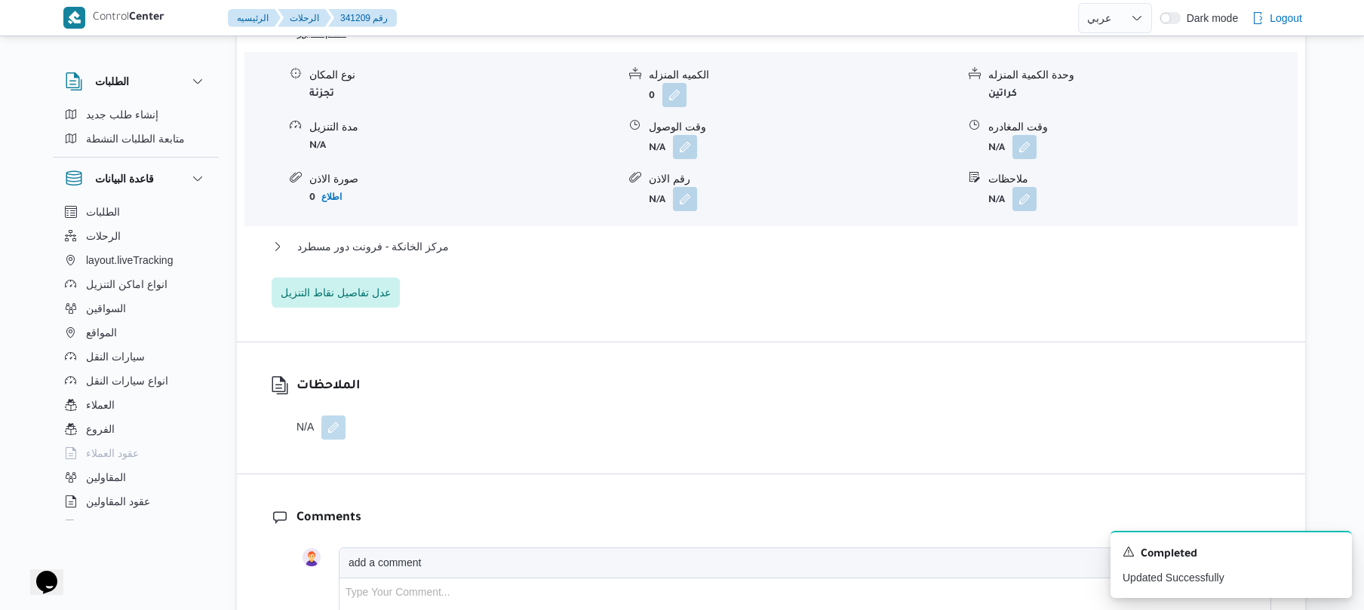
scroll to position [1527, 0]
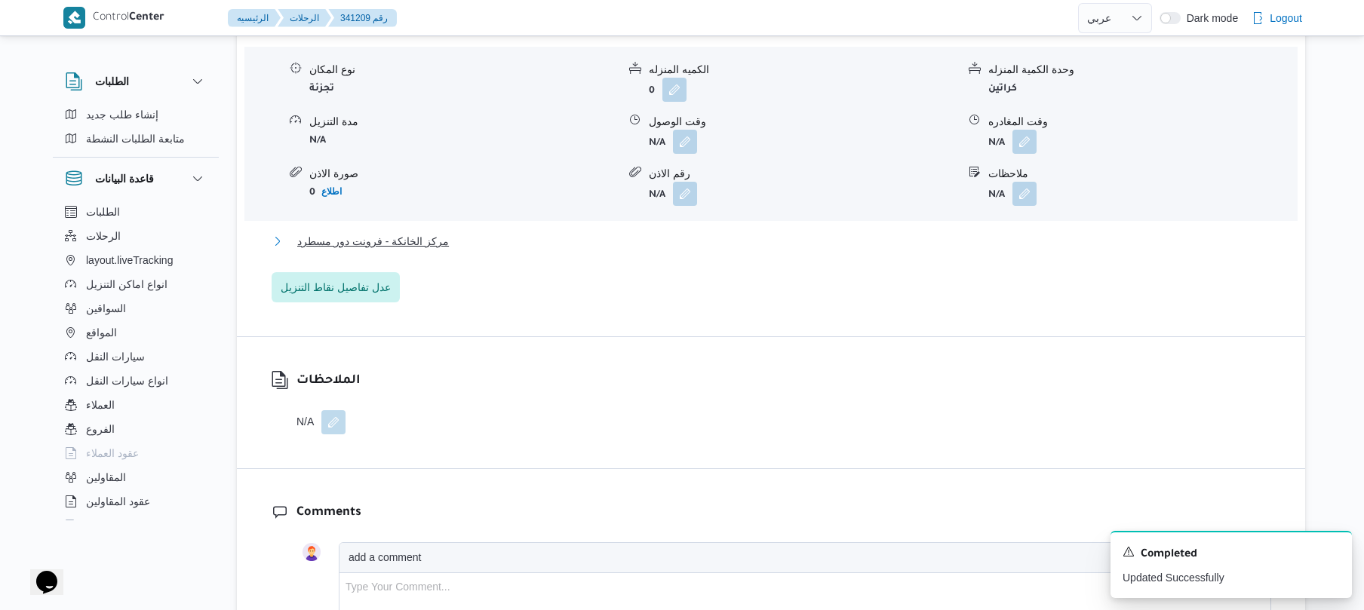
click at [729, 232] on button "مركز الخانكة - فرونت دور مسطرد" at bounding box center [772, 241] width 1000 height 18
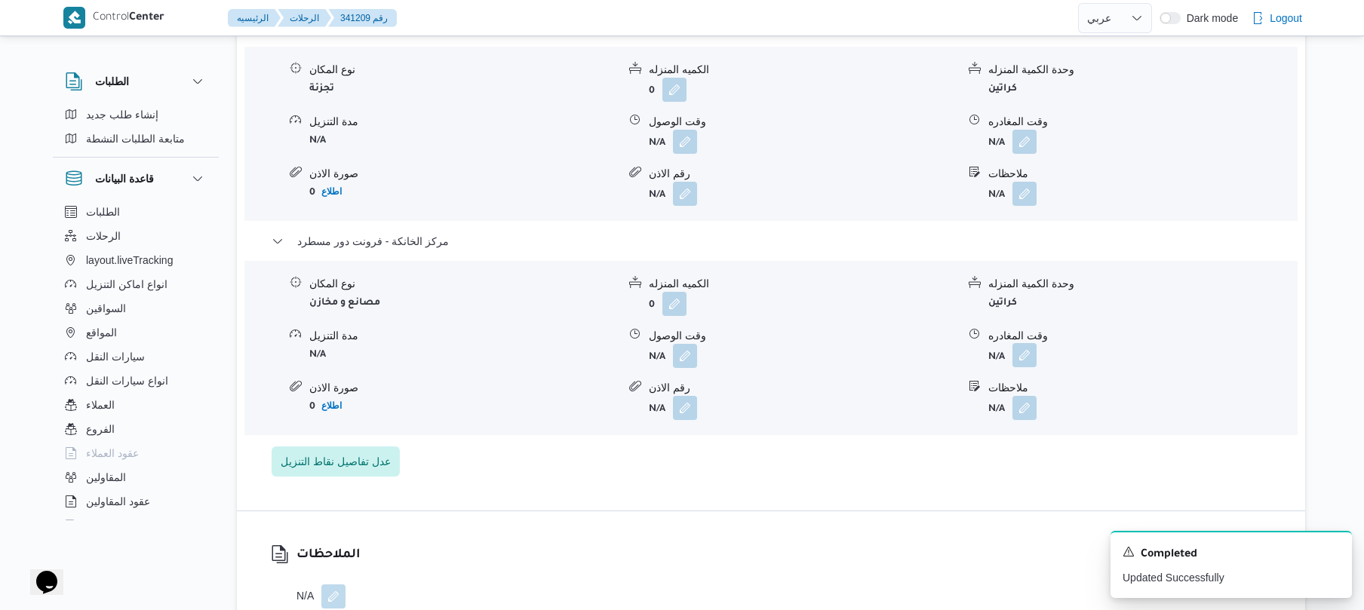
click at [1020, 343] on button "button" at bounding box center [1025, 355] width 24 height 24
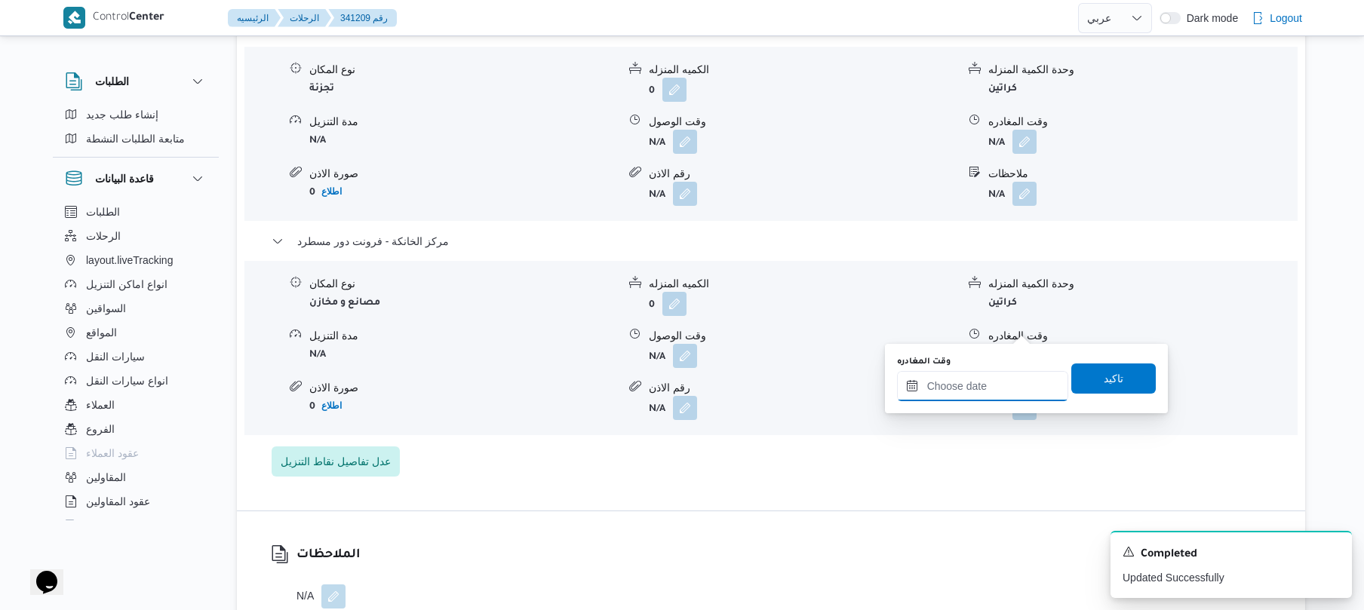
click at [966, 386] on input "وقت المغادره" at bounding box center [982, 386] width 171 height 30
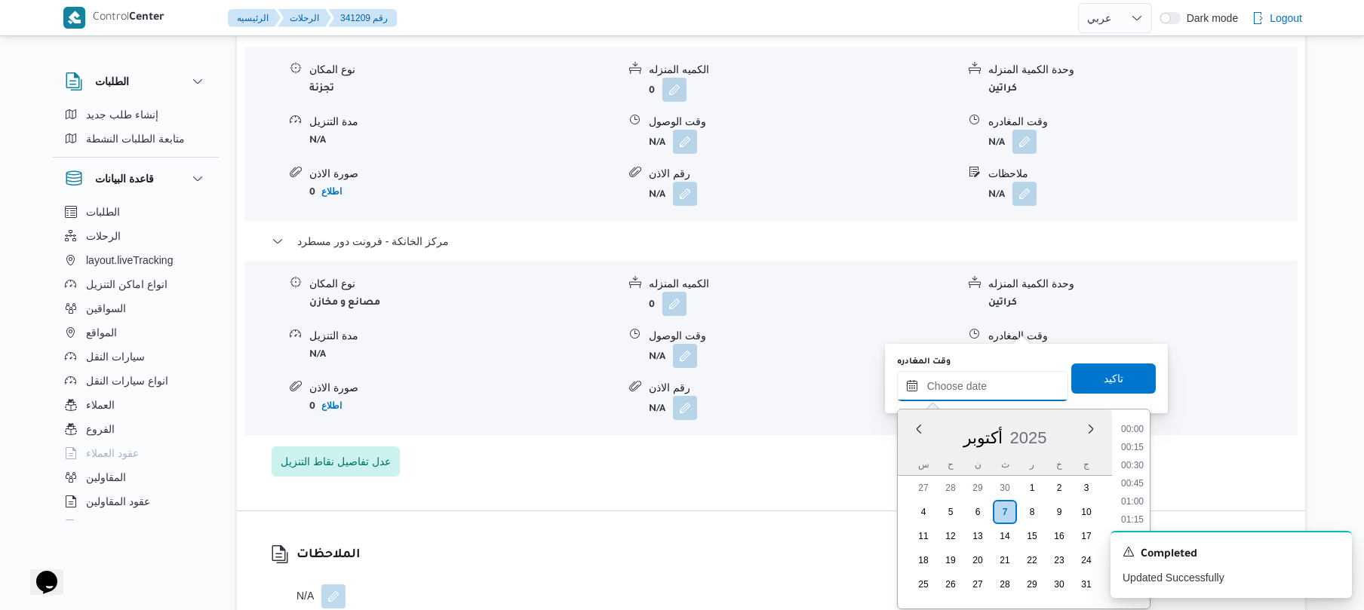
scroll to position [1341, 0]
click at [810, 420] on div "قسم أول السلام نوع المكان تجزئة الكميه المنزله 0 وحدة الكمية المنزله كراتين مدة…" at bounding box center [772, 140] width 1000 height 673
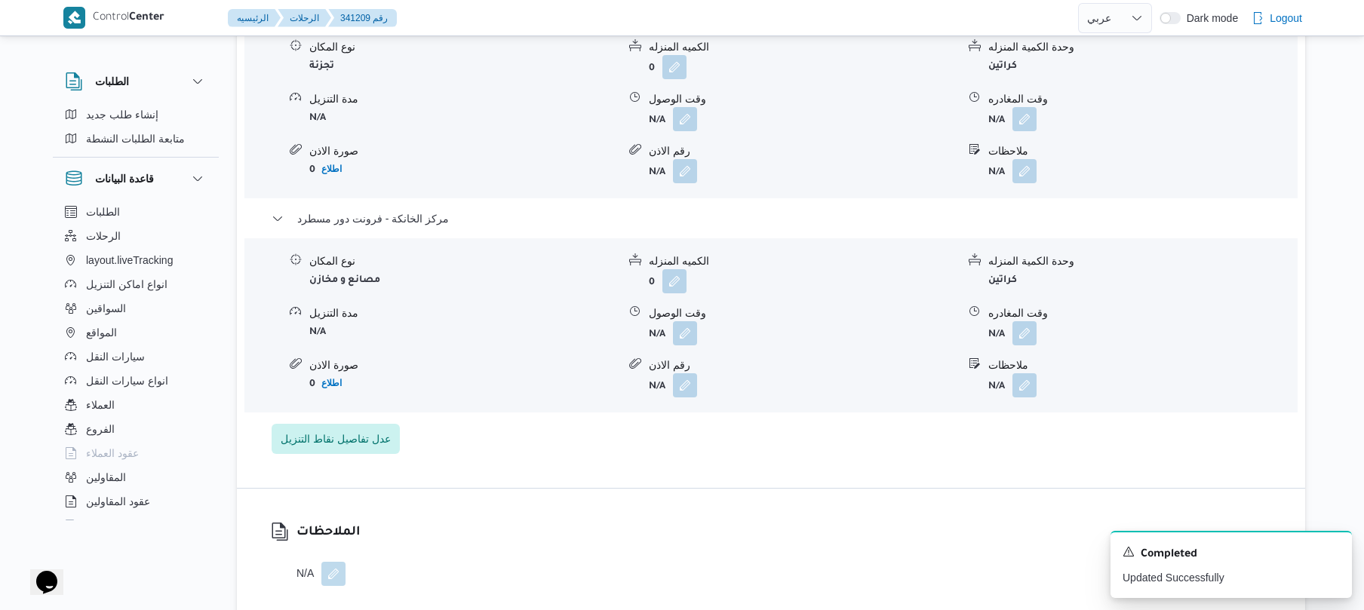
scroll to position [1567, 0]
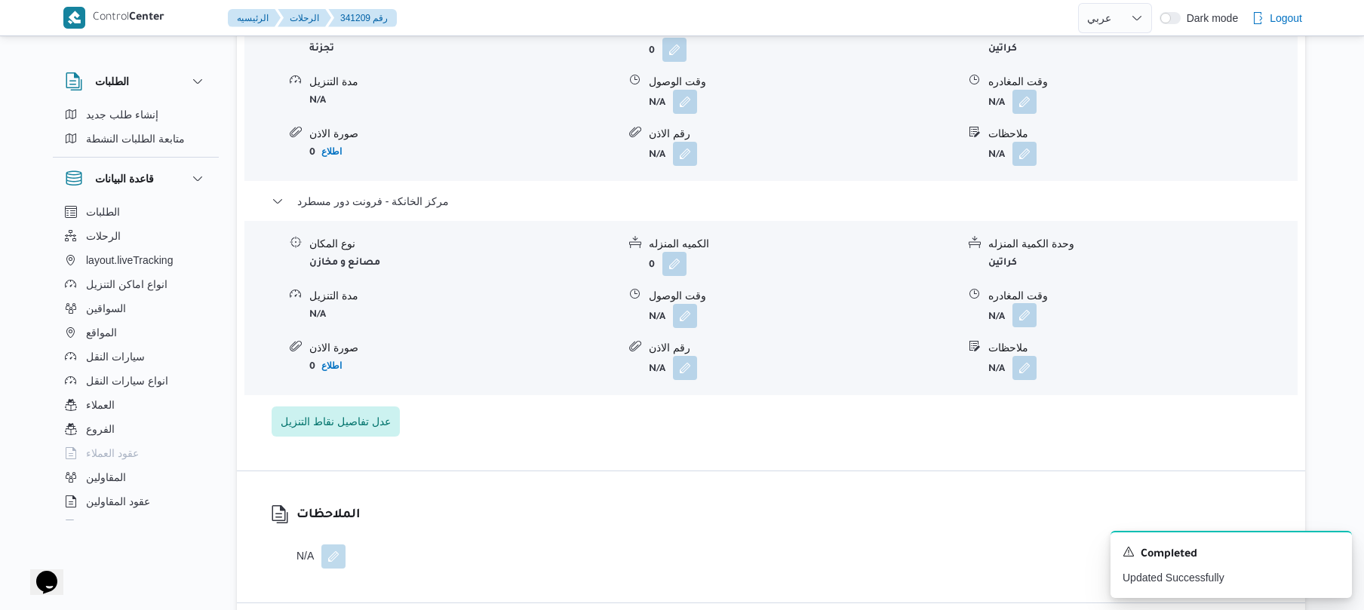
click at [1023, 303] on button "button" at bounding box center [1025, 315] width 24 height 24
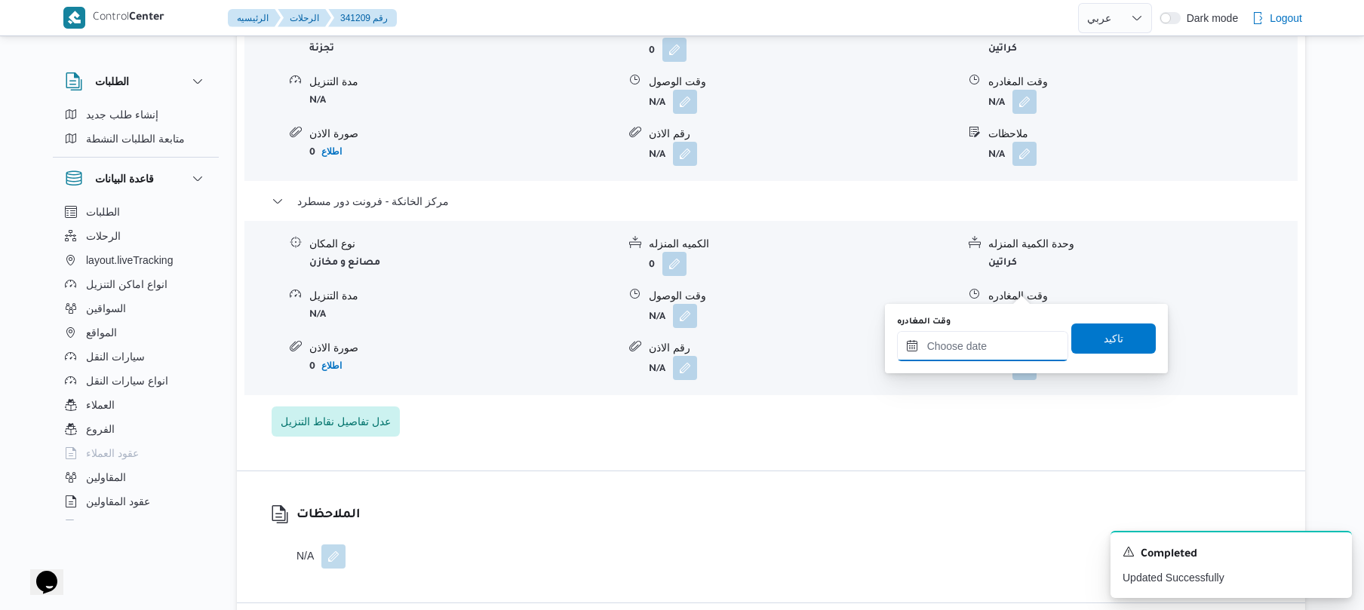
click at [967, 339] on input "وقت المغادره" at bounding box center [982, 346] width 171 height 30
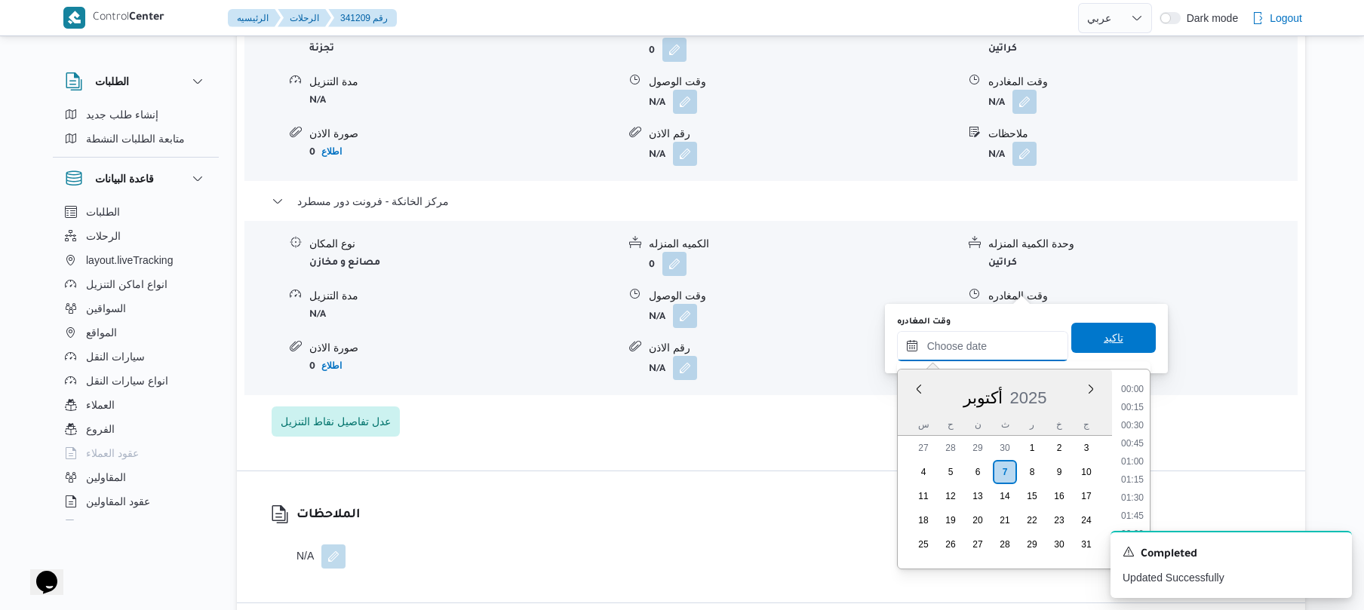
scroll to position [1341, 0]
click at [1142, 424] on li "19:00" at bounding box center [1132, 424] width 35 height 15
type input "٠٧/١٠/٢٠٢٥ ١٩:٠٠"
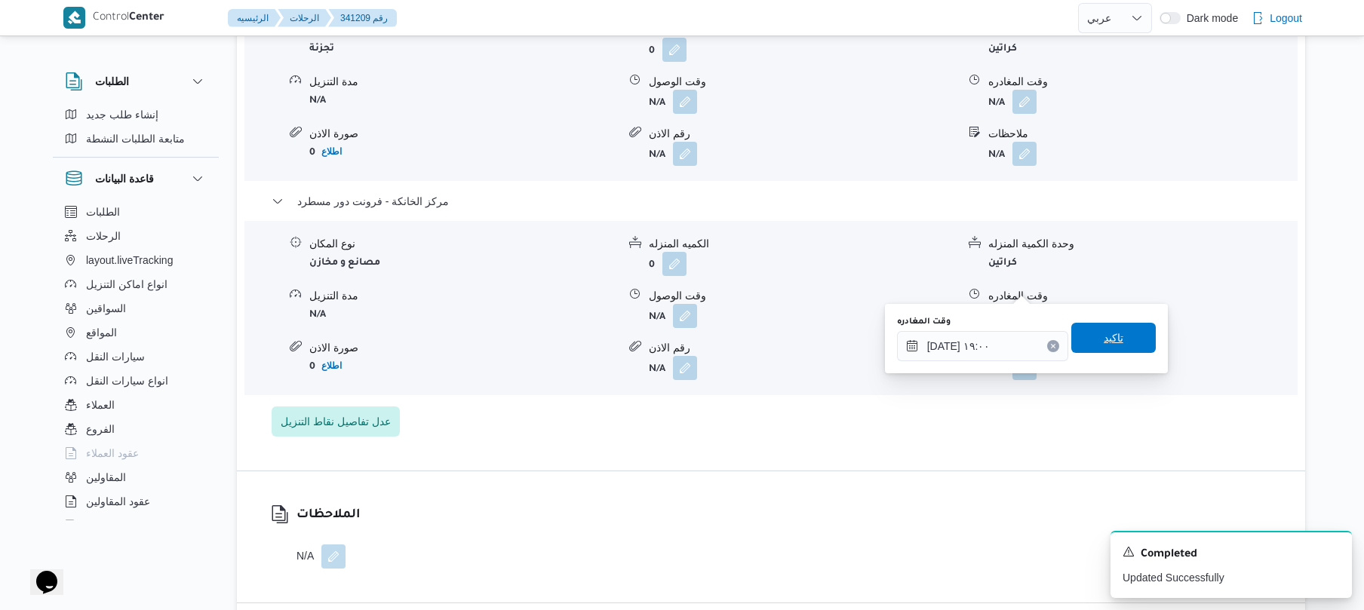
click at [1115, 342] on span "تاكيد" at bounding box center [1114, 338] width 85 height 30
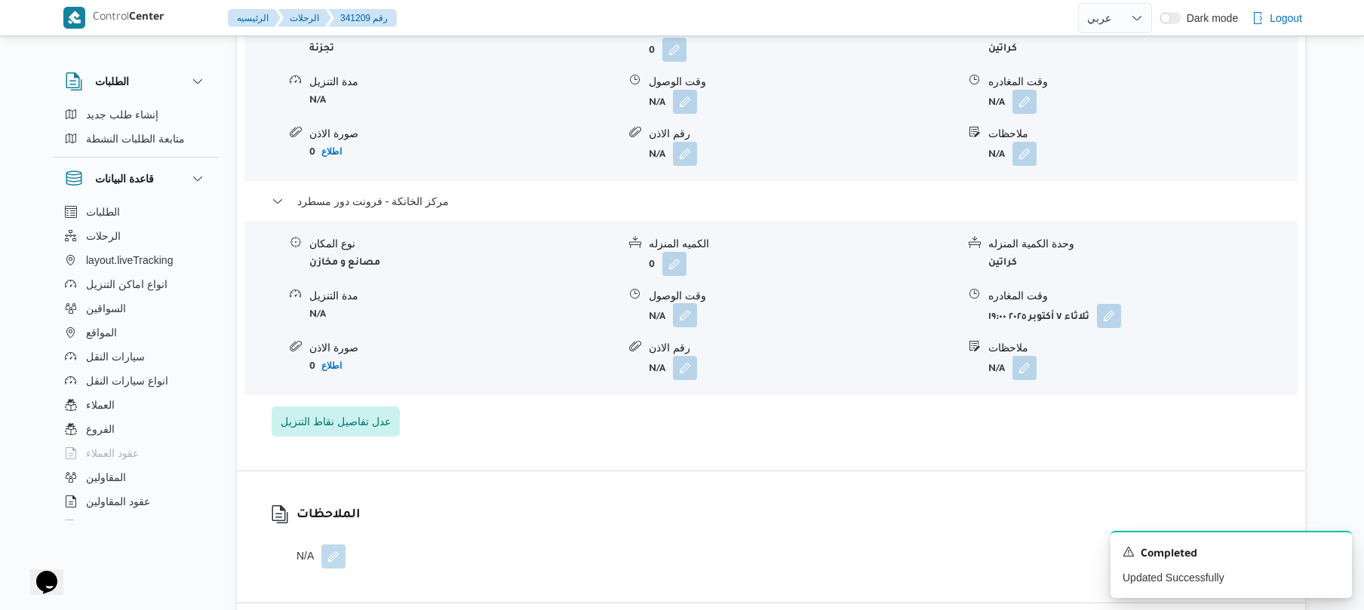
click at [678, 303] on button "button" at bounding box center [685, 315] width 24 height 24
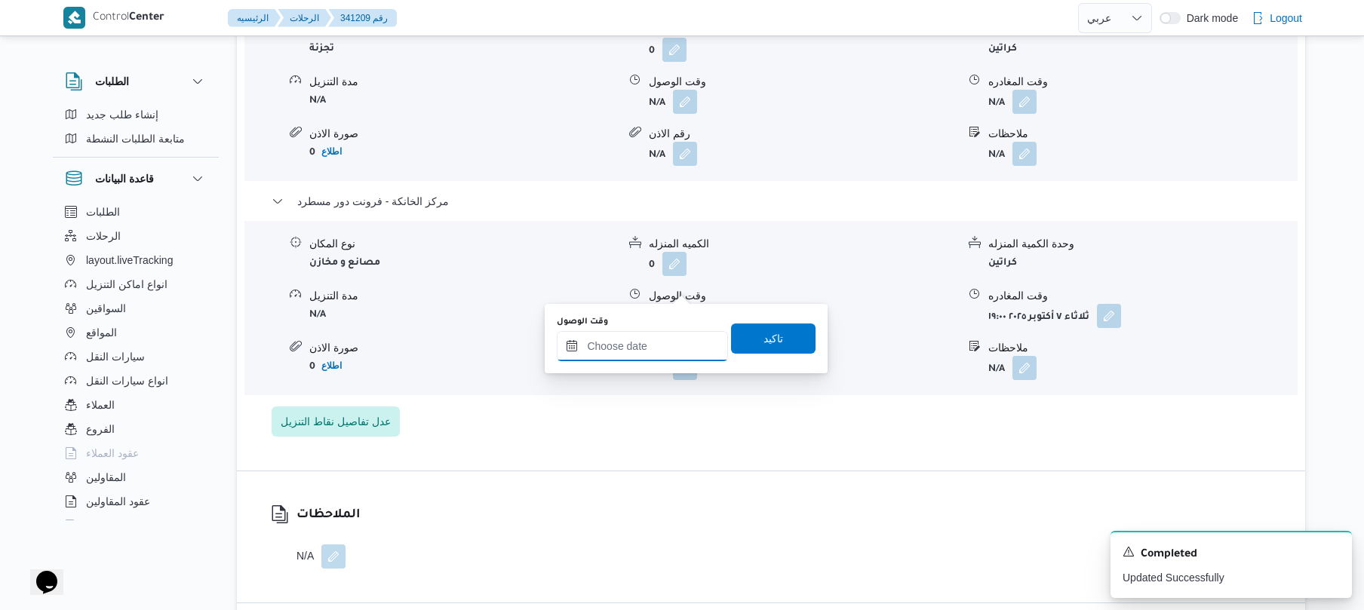
click at [660, 342] on input "وقت الوصول" at bounding box center [642, 346] width 171 height 30
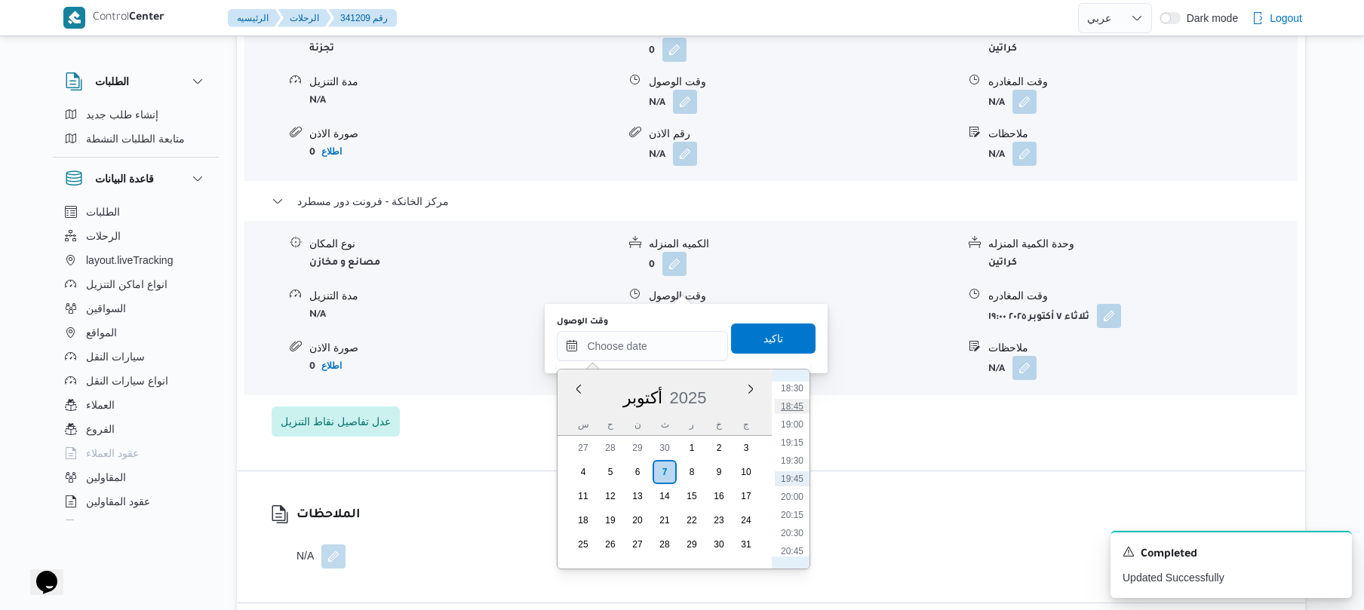
click at [797, 408] on li "18:45" at bounding box center [792, 406] width 35 height 15
type input "٠٧/١٠/٢٠٢٥ ١٨:٤٥"
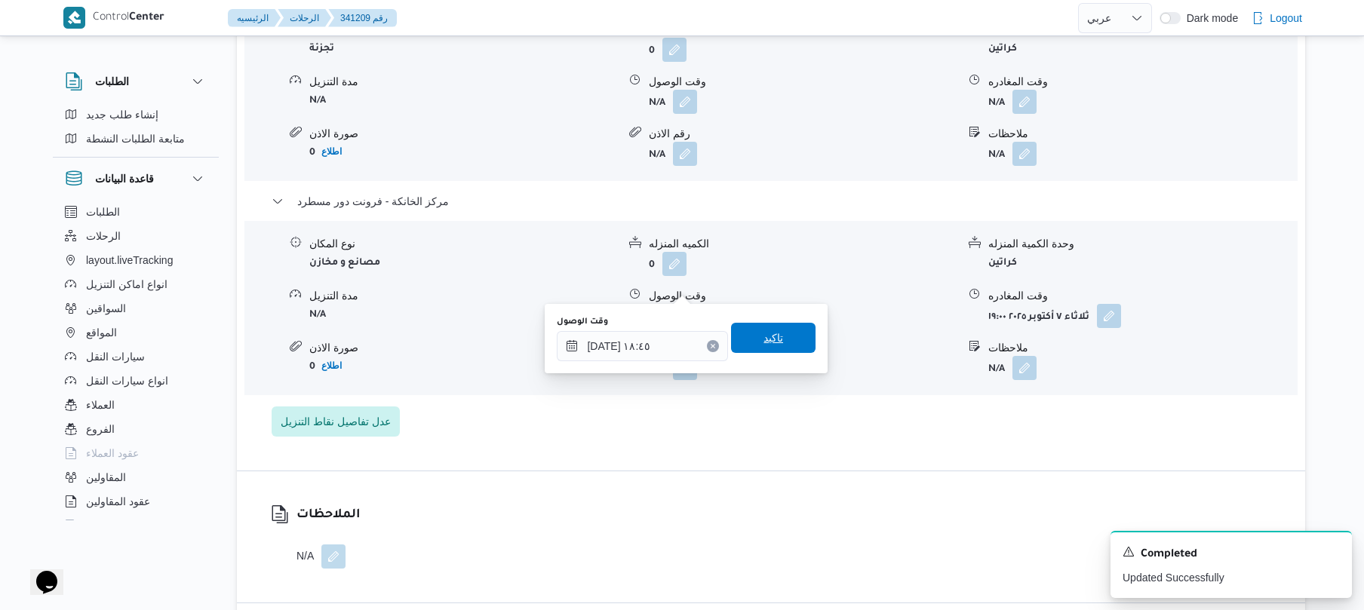
click at [785, 347] on span "تاكيد" at bounding box center [773, 338] width 85 height 30
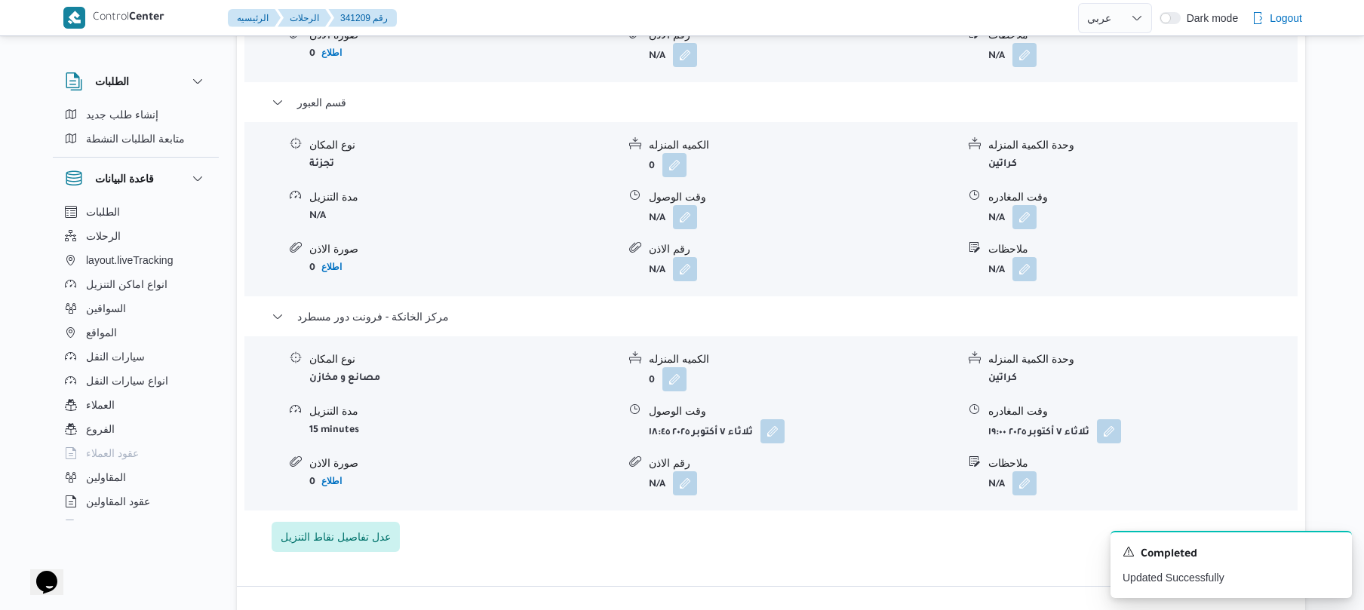
scroll to position [1407, 0]
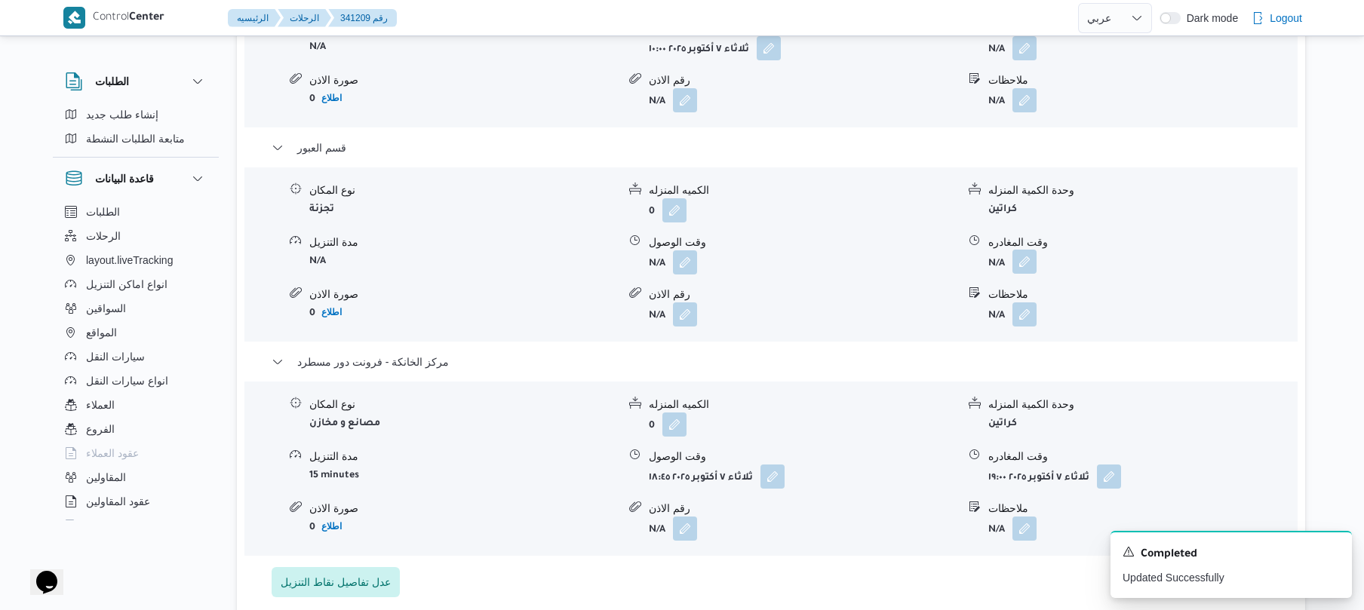
click at [1023, 250] on button "button" at bounding box center [1025, 262] width 24 height 24
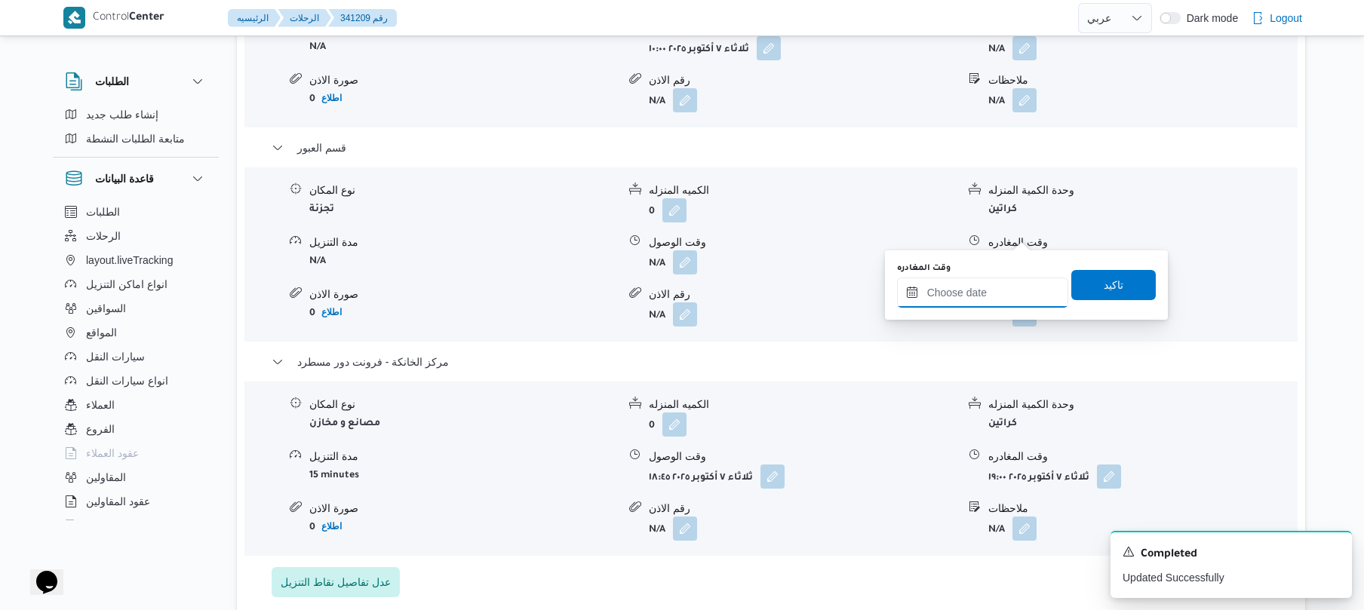
click at [967, 285] on input "وقت المغادره" at bounding box center [982, 293] width 171 height 30
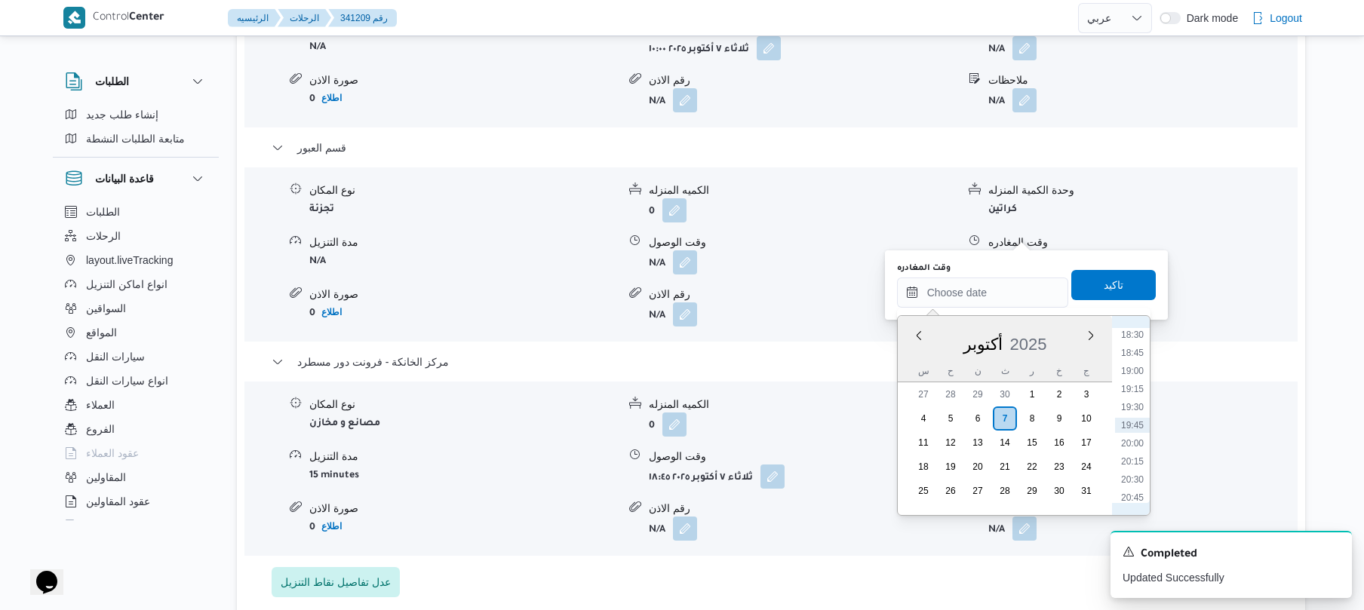
scroll to position [1193, 0]
click at [1130, 462] on li "18:15" at bounding box center [1132, 464] width 35 height 15
type input "[DATE] ١٨:١٥"
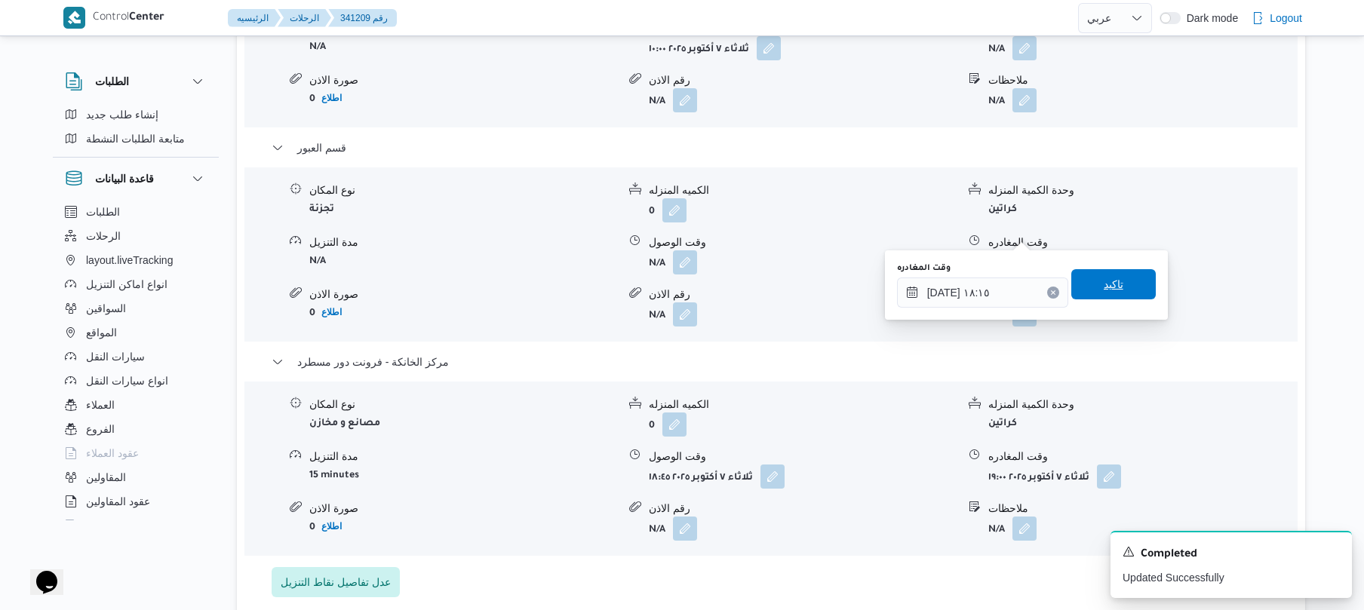
click at [1104, 291] on span "تاكيد" at bounding box center [1114, 284] width 20 height 18
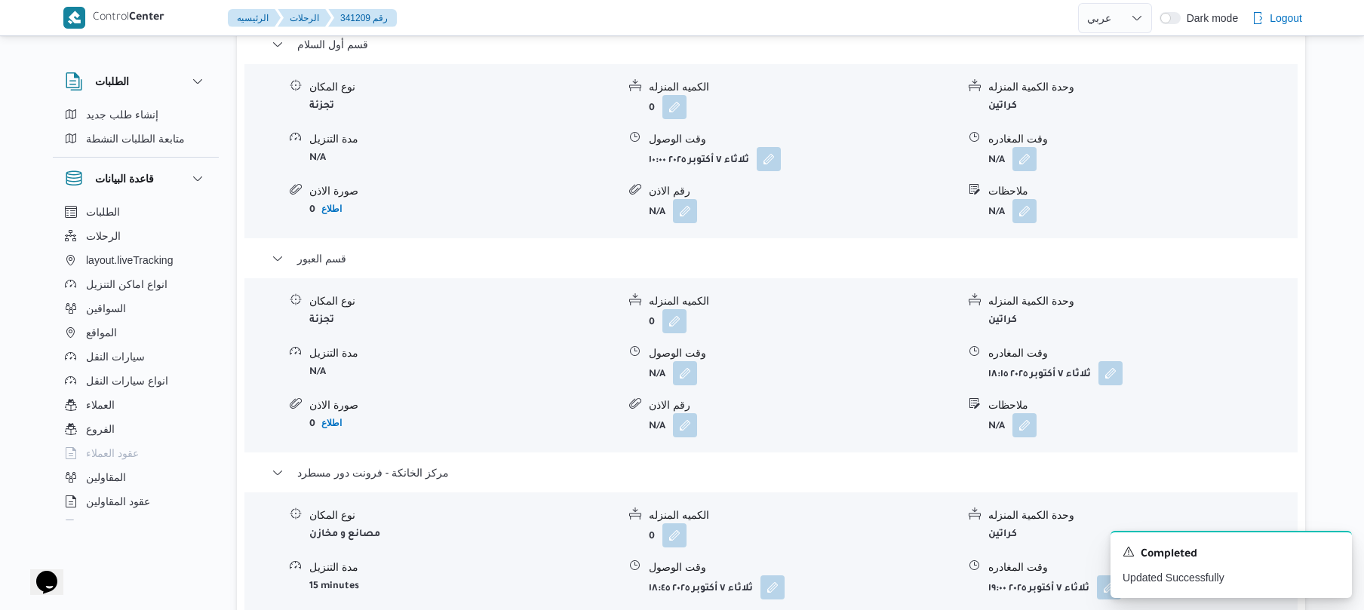
scroll to position [1286, 0]
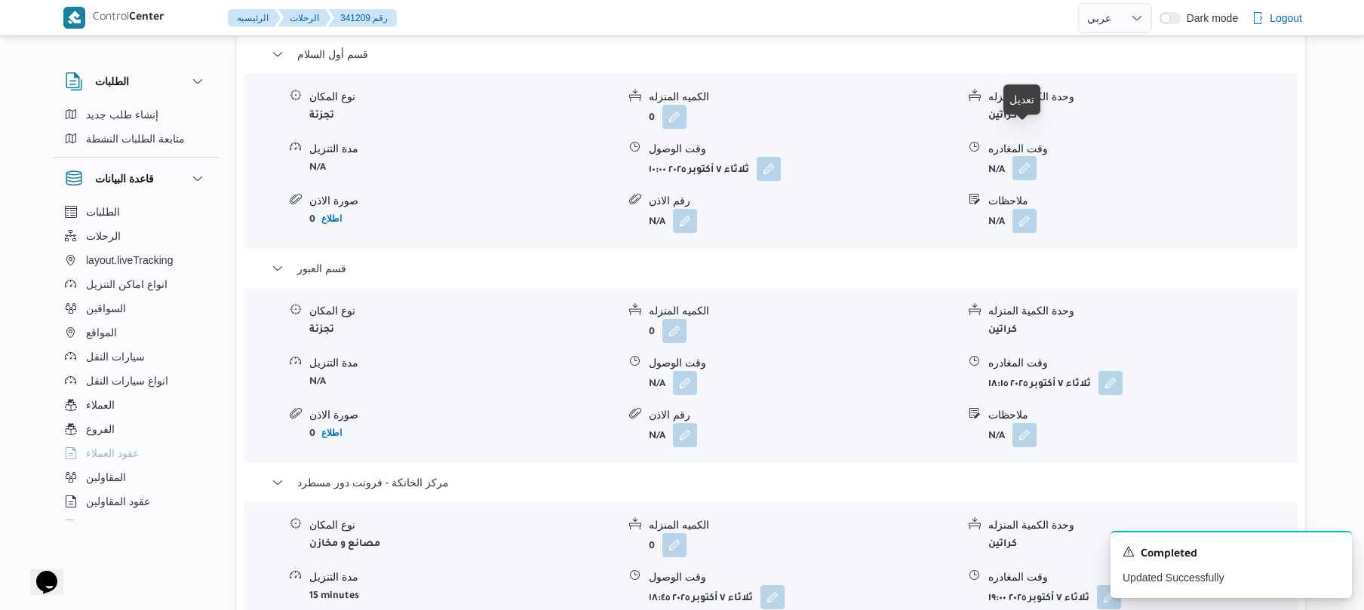
click at [1023, 156] on button "button" at bounding box center [1025, 168] width 24 height 24
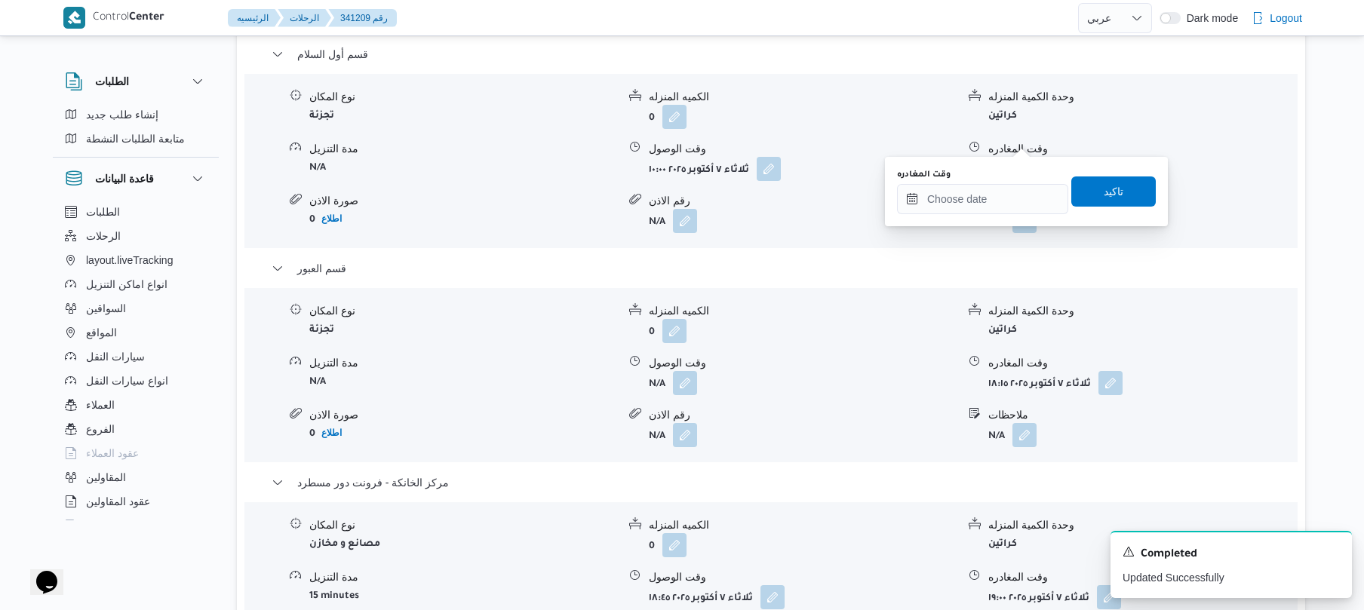
click at [987, 183] on div "وقت المغادره" at bounding box center [982, 191] width 171 height 45
click at [989, 197] on input "وقت المغادره" at bounding box center [982, 199] width 171 height 30
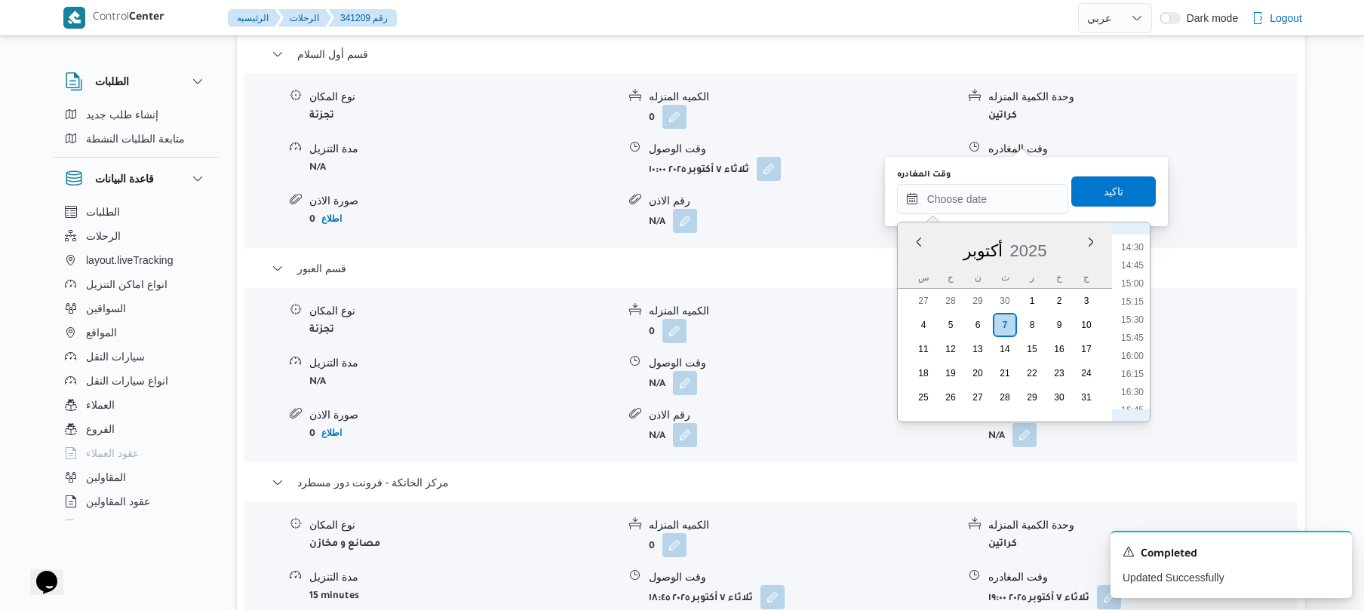
scroll to position [897, 0]
click at [1130, 358] on li "14:00" at bounding box center [1132, 359] width 35 height 15
type input "٠٧/١٠/٢٠٢٥ ١٤:٠٠"
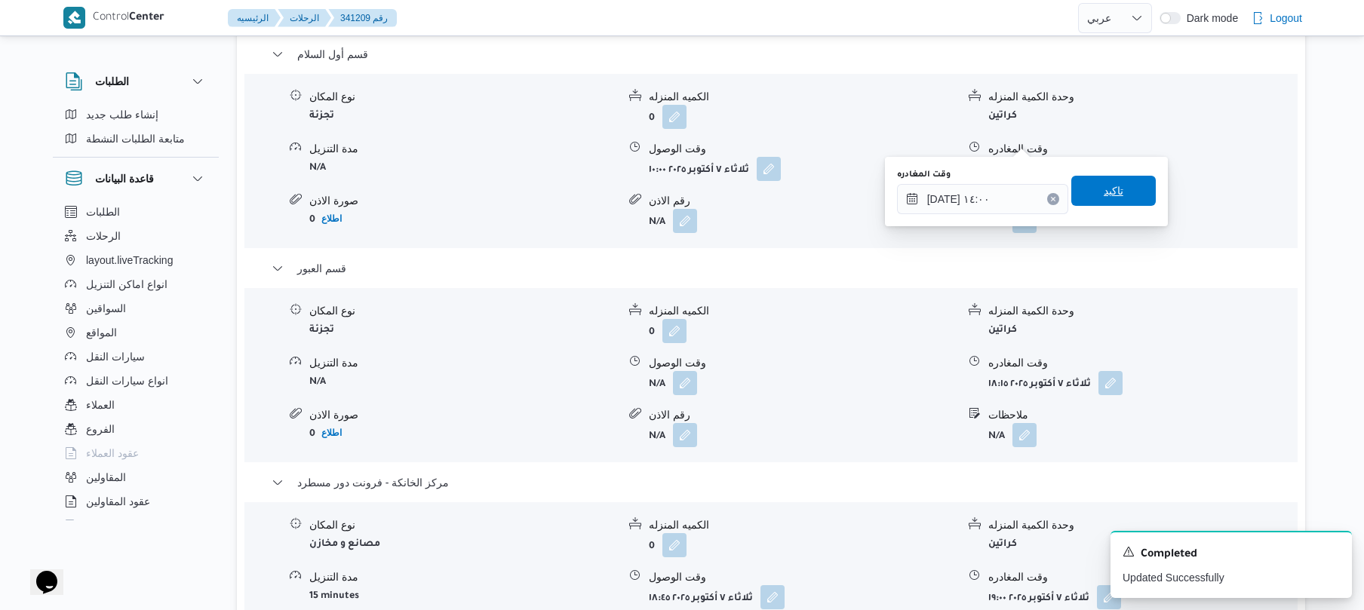
click at [1112, 190] on span "تاكيد" at bounding box center [1114, 191] width 20 height 18
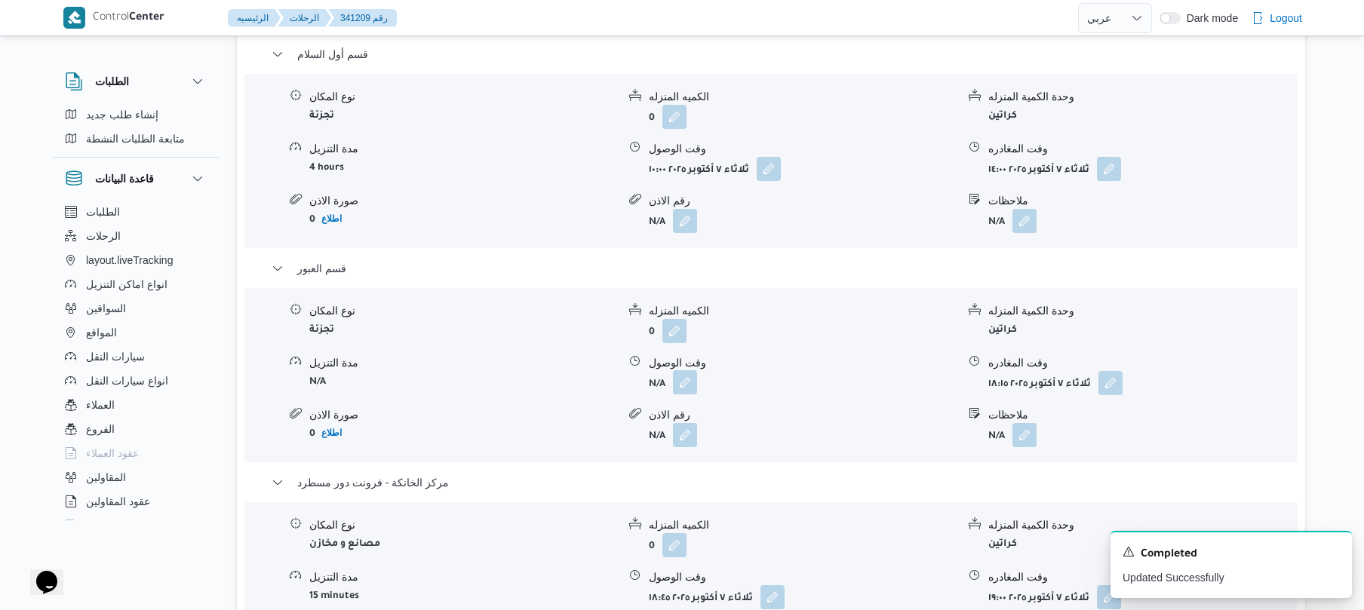
click at [691, 371] on button "button" at bounding box center [685, 383] width 24 height 24
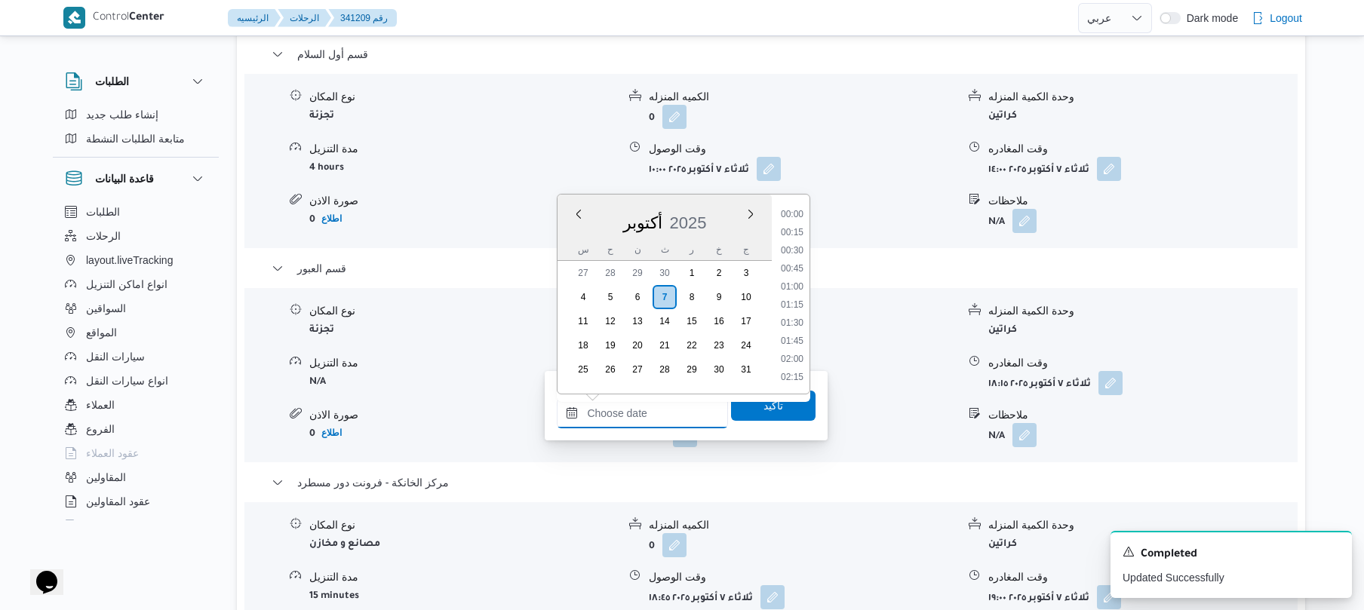
click at [666, 420] on input "وقت الوصول" at bounding box center [642, 413] width 171 height 30
click at [794, 349] on li "14:15" at bounding box center [792, 352] width 35 height 15
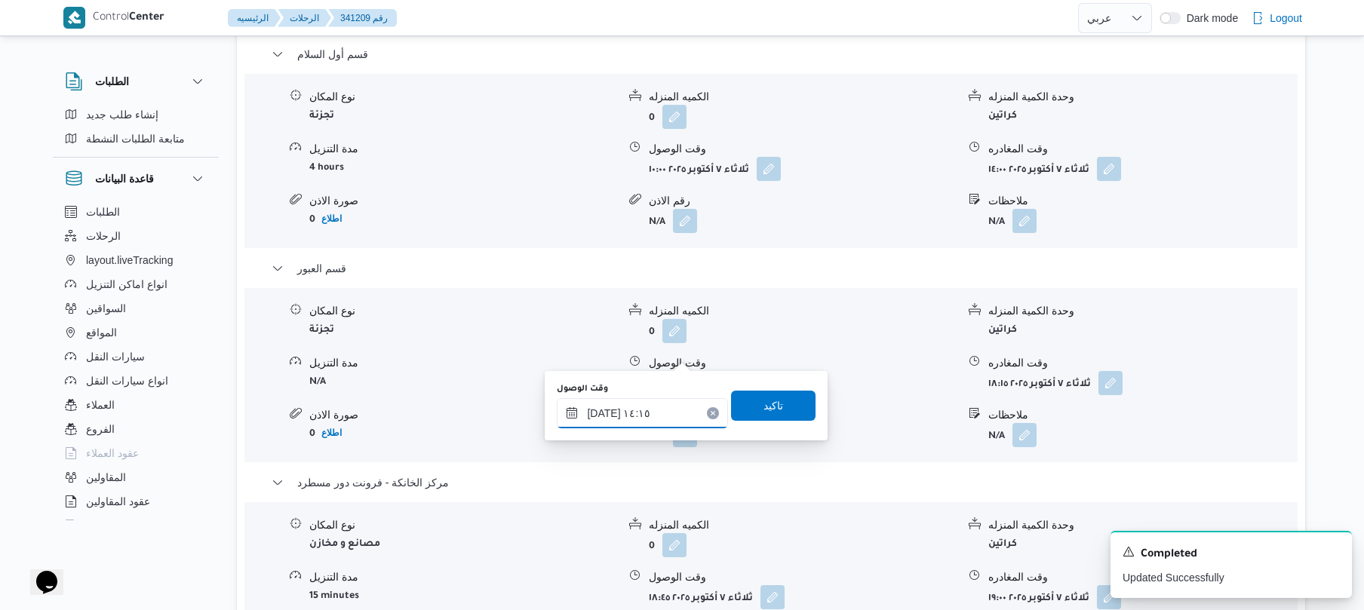
click at [598, 409] on input "٠٧/١٠/٢٠٢٥ ١٤:١٥" at bounding box center [642, 413] width 171 height 30
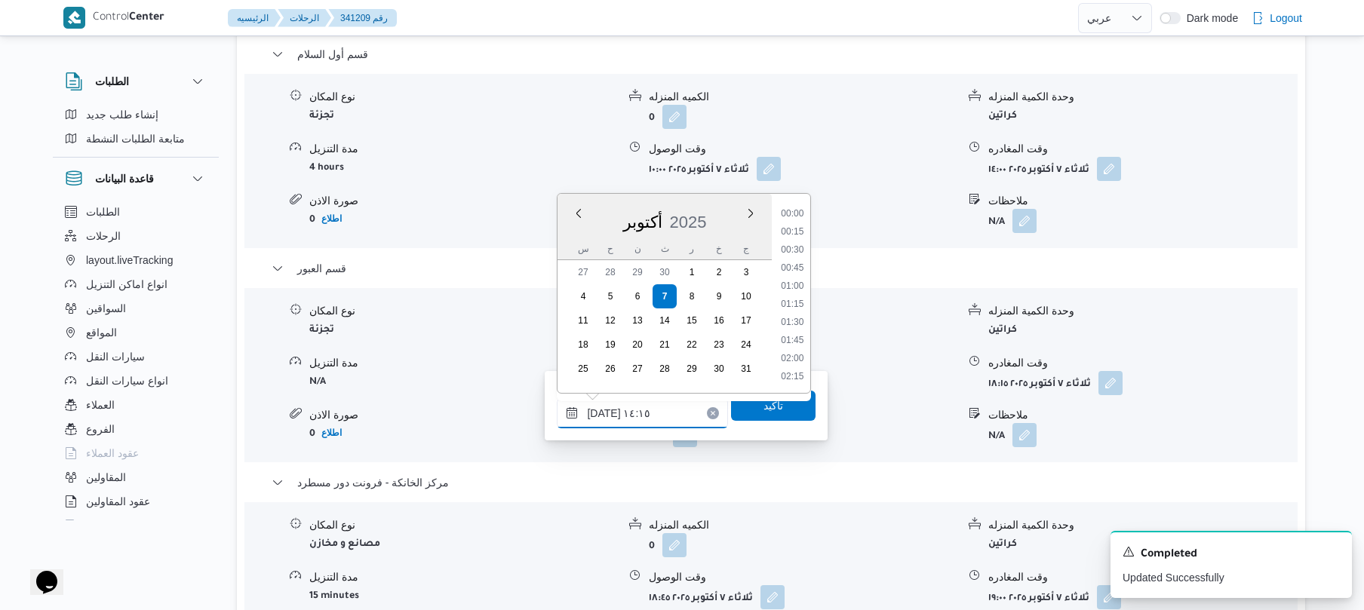
click at [598, 409] on input "٠٧/١٠/٢٠٢٥ ١٤:١٥" at bounding box center [642, 413] width 171 height 30
type input "٠٧/١٠/٢٠٢٥ ١٤:20"
click at [741, 408] on span "تاكيد" at bounding box center [773, 405] width 85 height 30
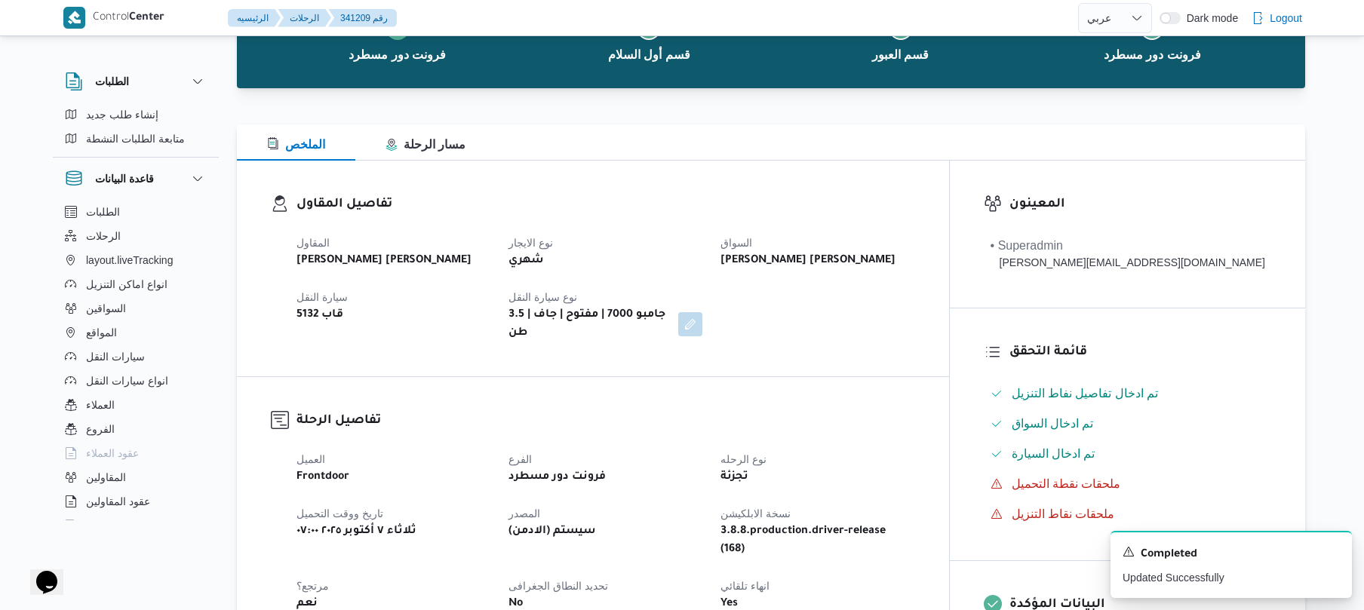
scroll to position [0, 0]
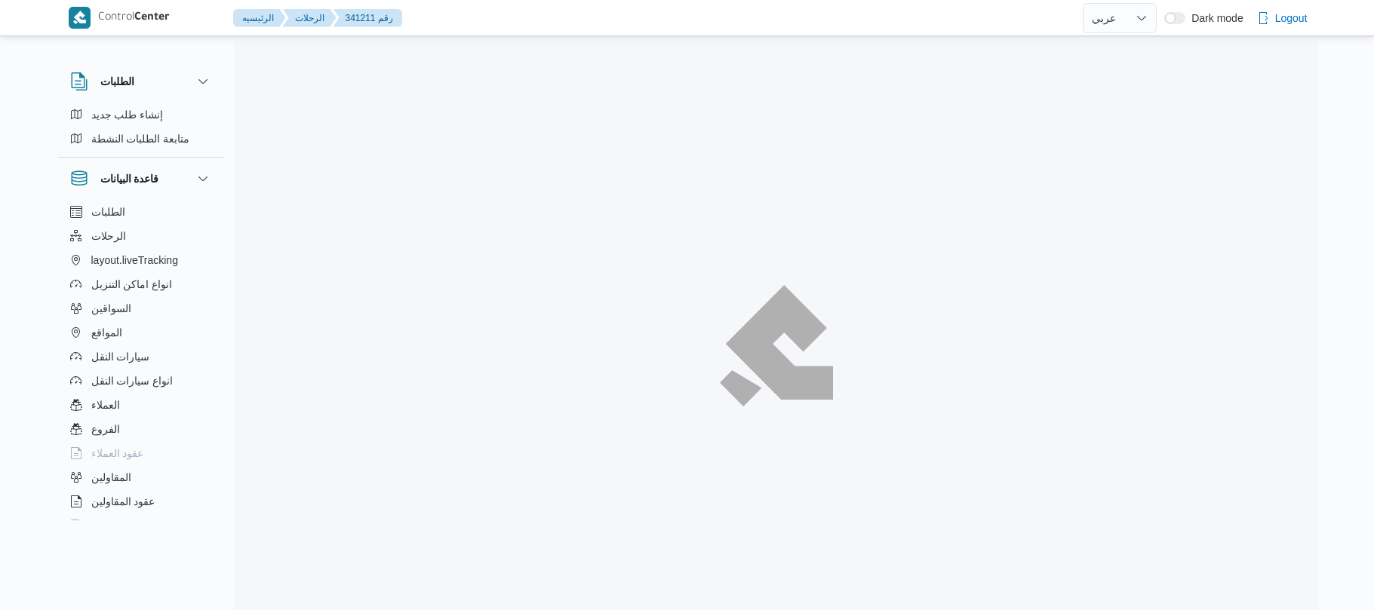
select select "ar"
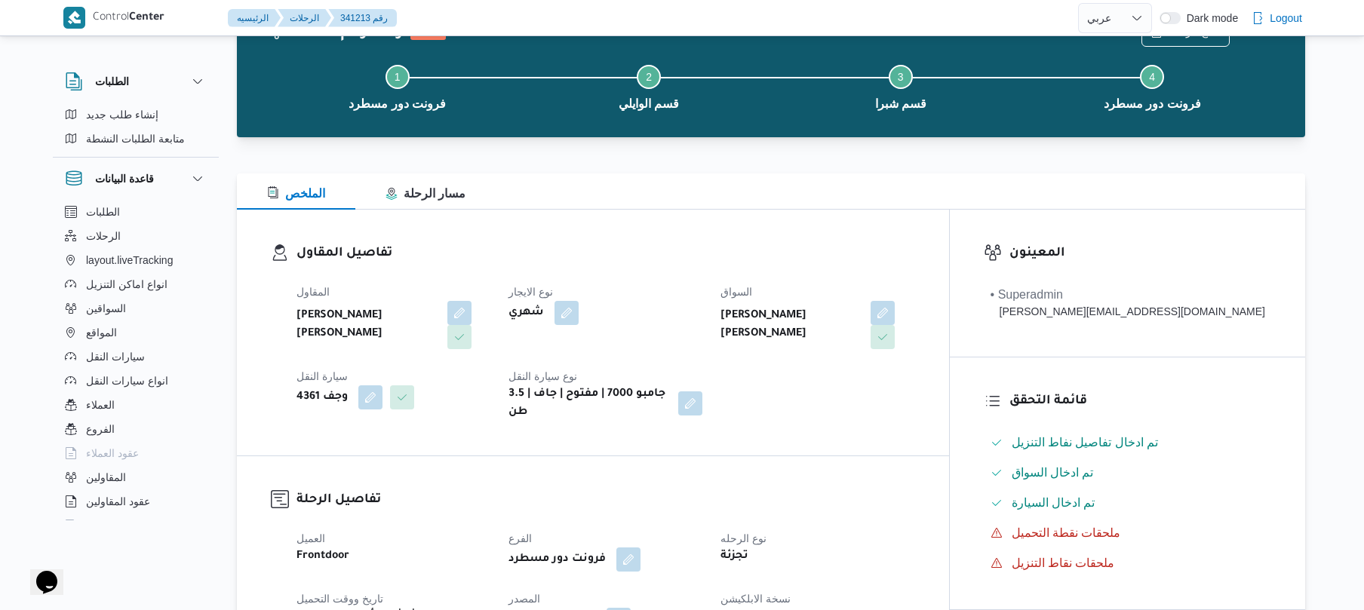
scroll to position [8, 0]
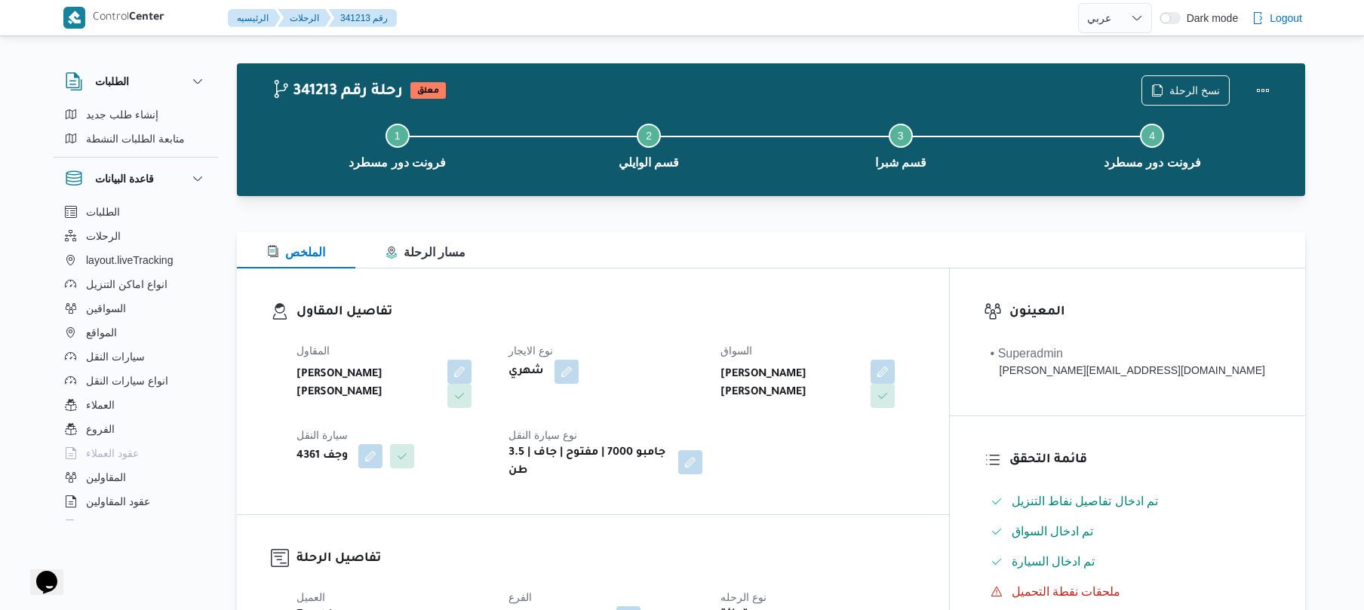
click at [767, 243] on div "الملخص مسار الرحلة" at bounding box center [771, 250] width 1069 height 36
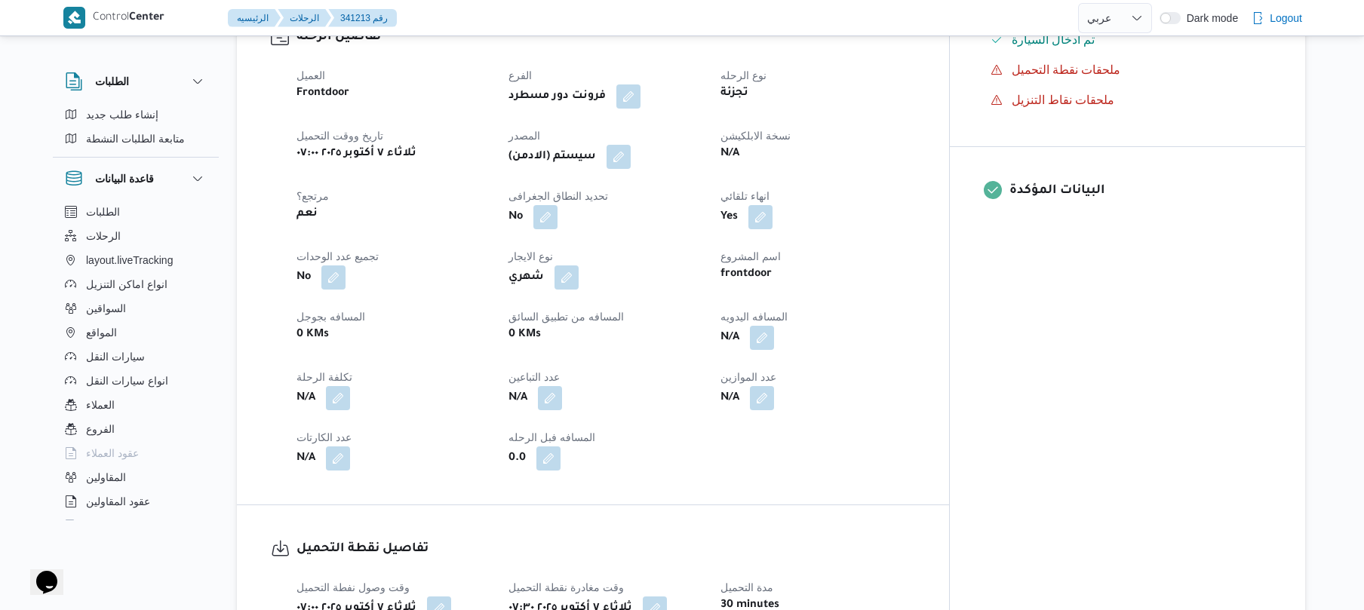
scroll to position [531, 0]
click at [774, 324] on button "button" at bounding box center [762, 336] width 24 height 24
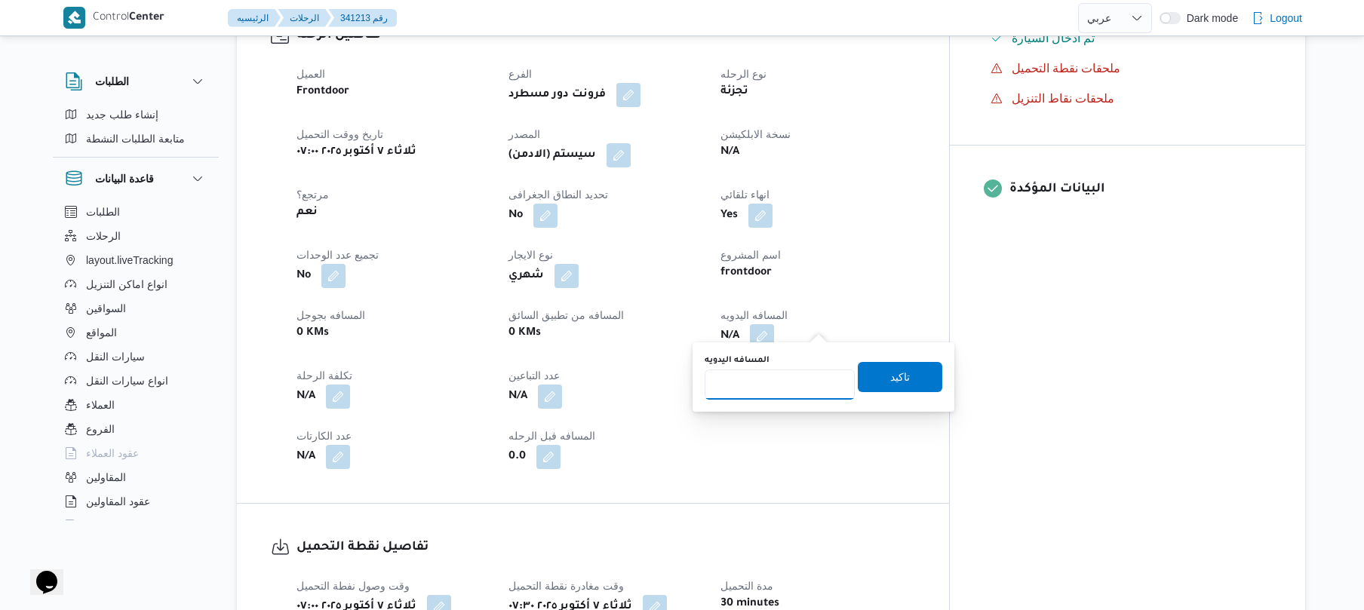
click at [776, 396] on input "المسافه اليدويه" at bounding box center [780, 385] width 150 height 30
type input "40"
click at [893, 379] on span "تاكيد" at bounding box center [900, 376] width 20 height 18
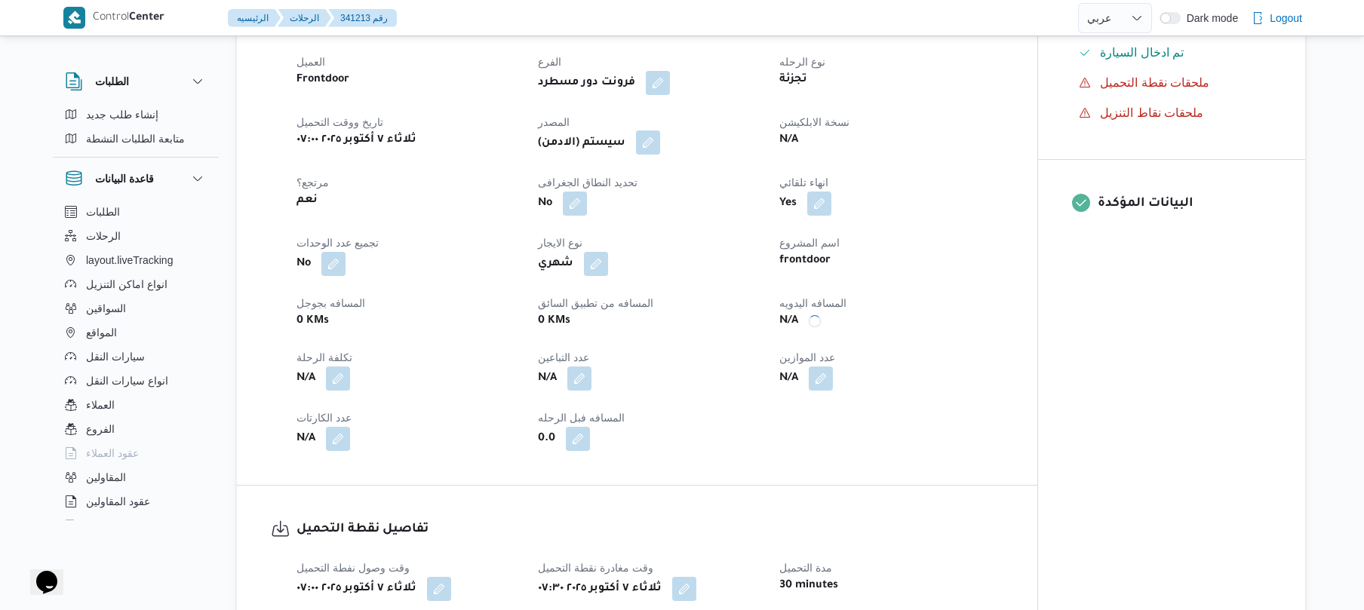
click at [658, 148] on button "button" at bounding box center [648, 143] width 24 height 24
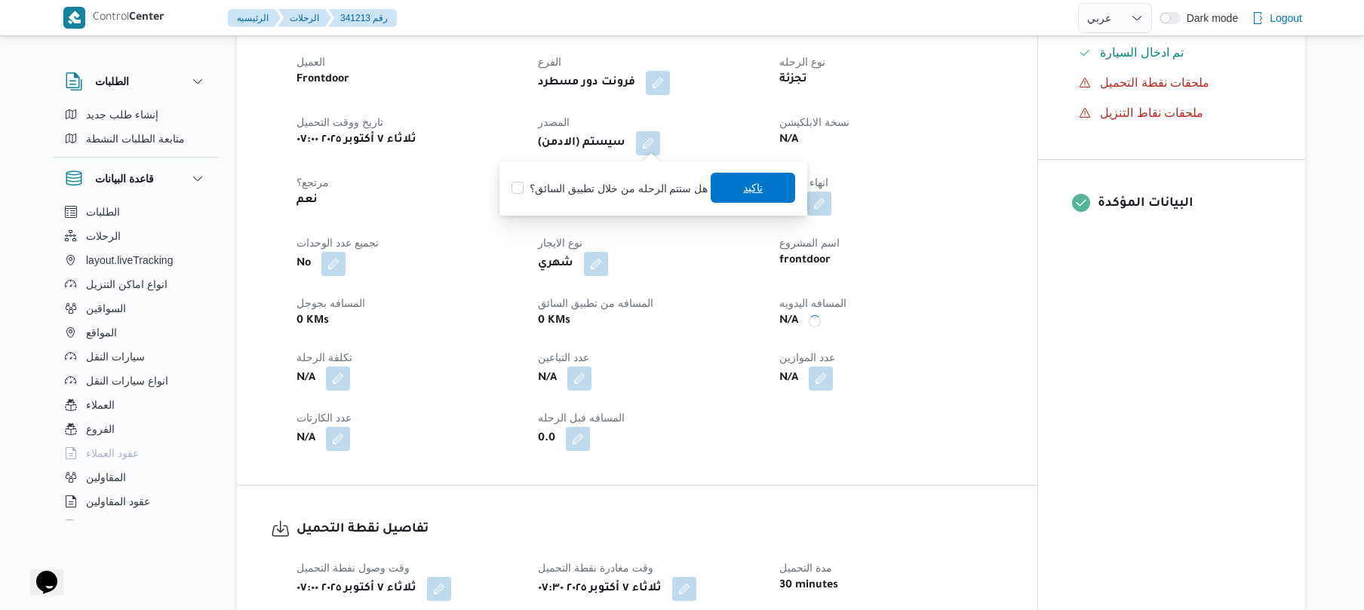
click at [722, 184] on span "تاكيد" at bounding box center [753, 188] width 85 height 30
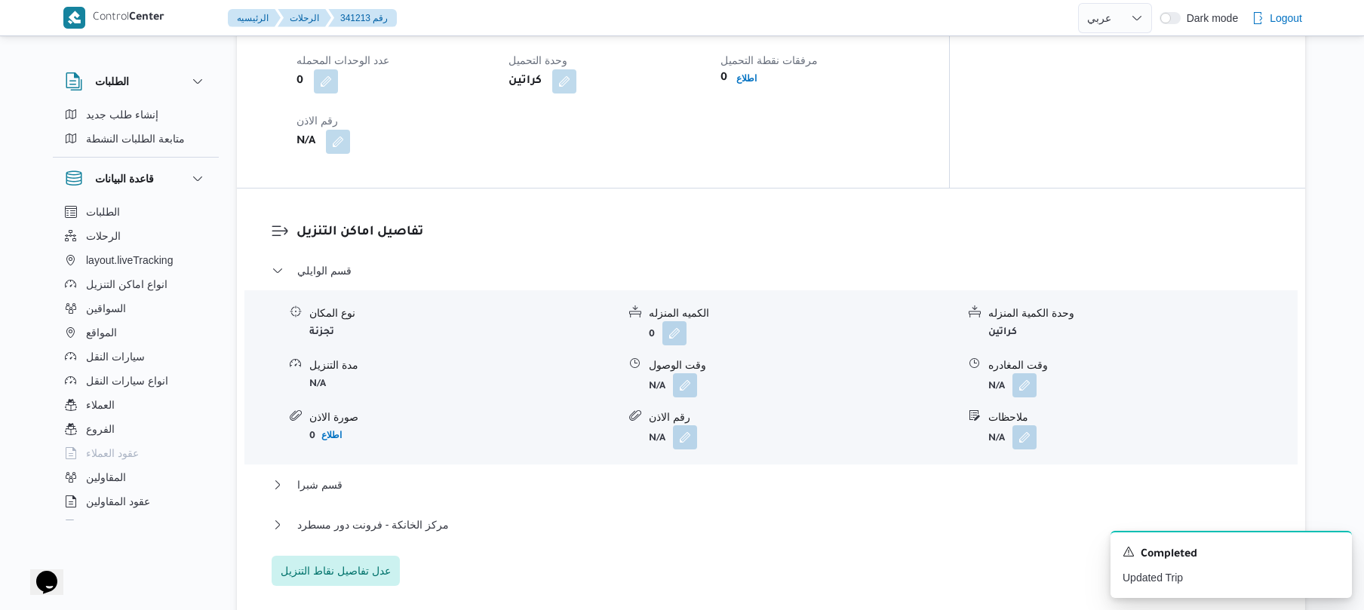
scroll to position [1175, 0]
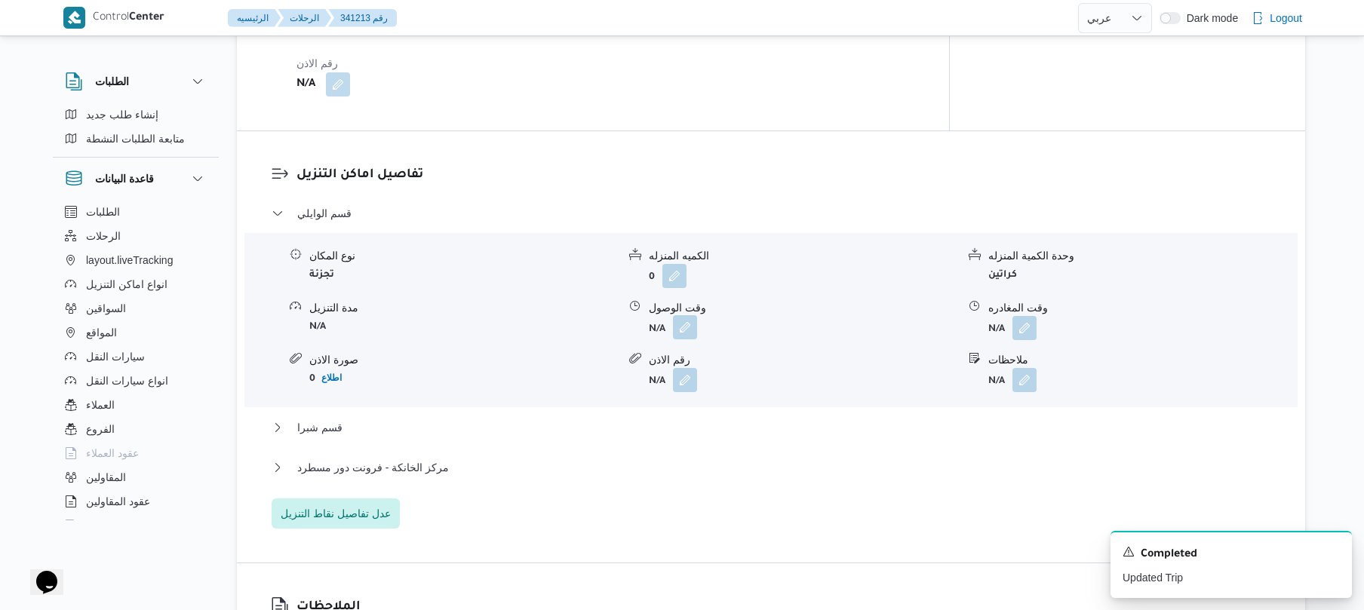
click at [688, 321] on button "button" at bounding box center [685, 327] width 24 height 24
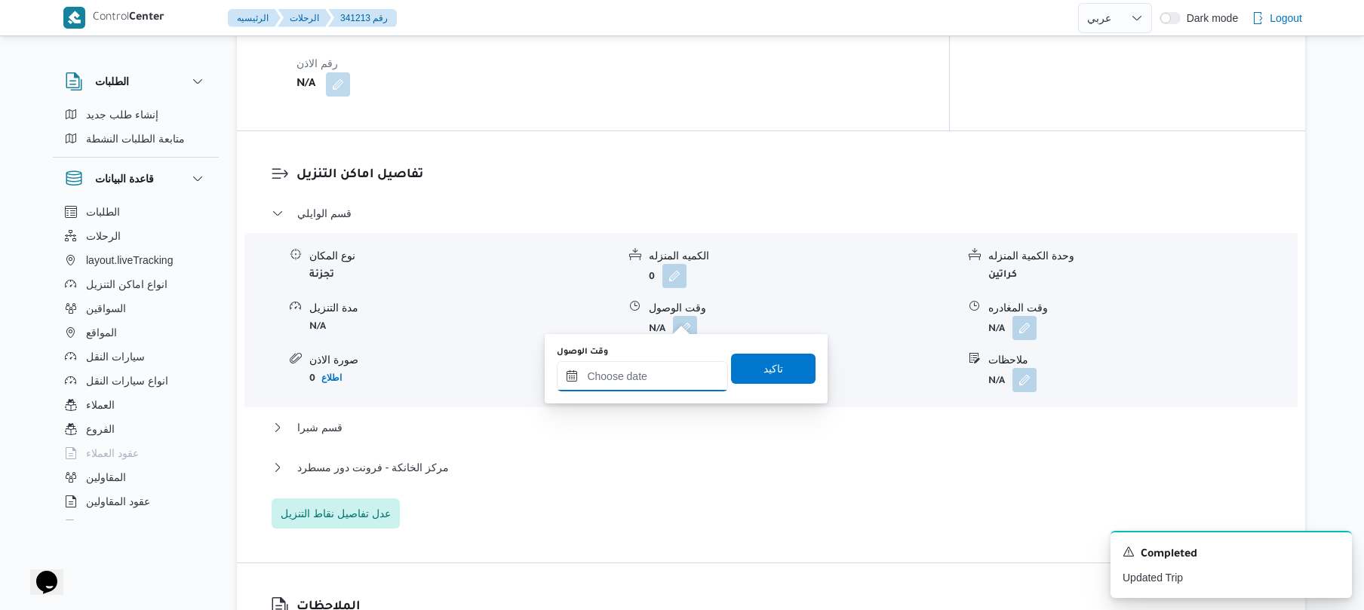
click at [641, 374] on input "وقت الوصول" at bounding box center [642, 376] width 171 height 30
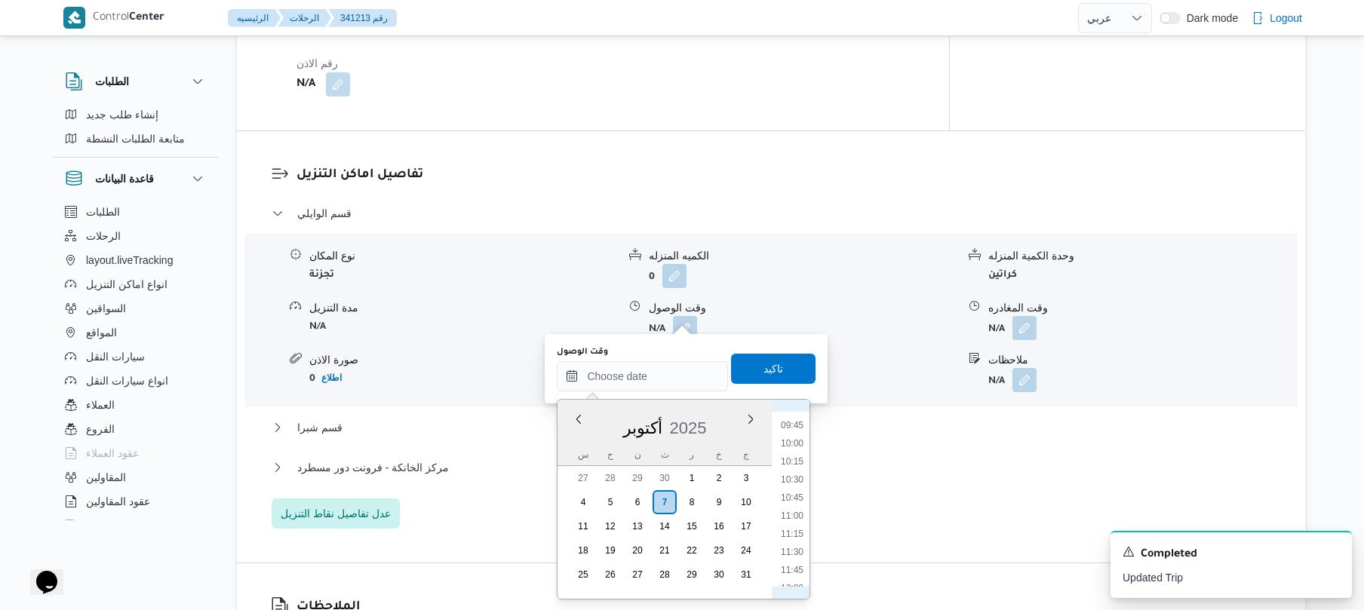
scroll to position [552, 0]
click at [792, 450] on li "08:00" at bounding box center [792, 446] width 35 height 15
type input "[DATE] ٠٨:٠٠"
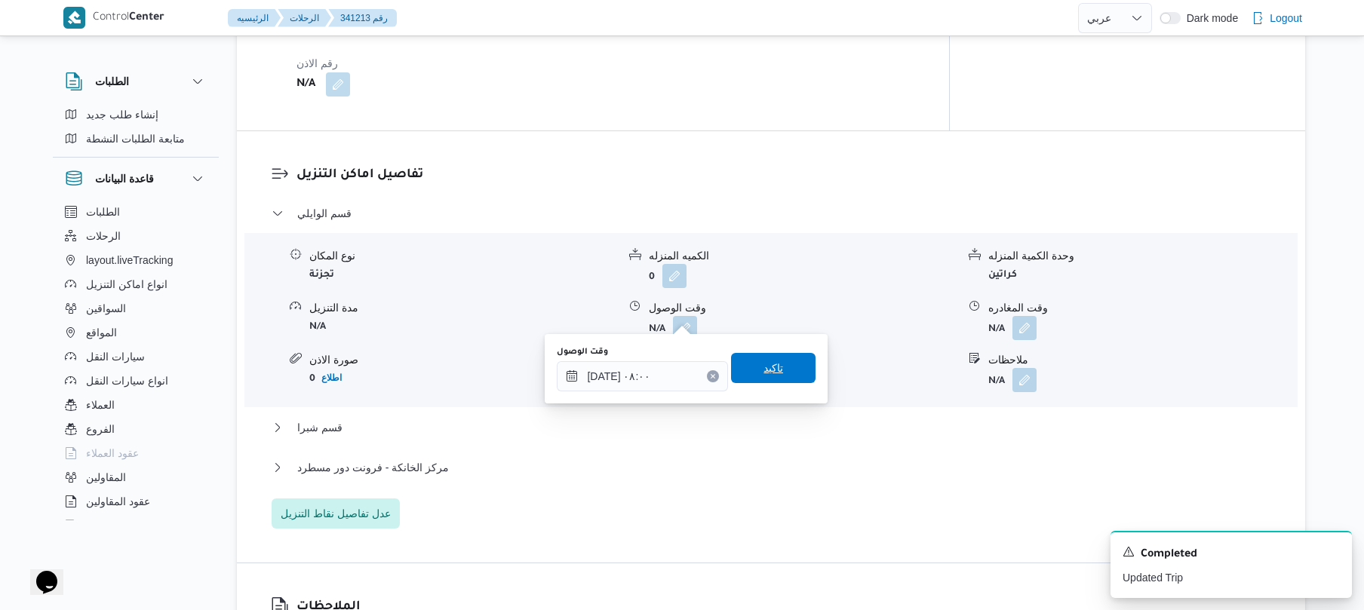
click at [767, 382] on span "تاكيد" at bounding box center [773, 368] width 85 height 30
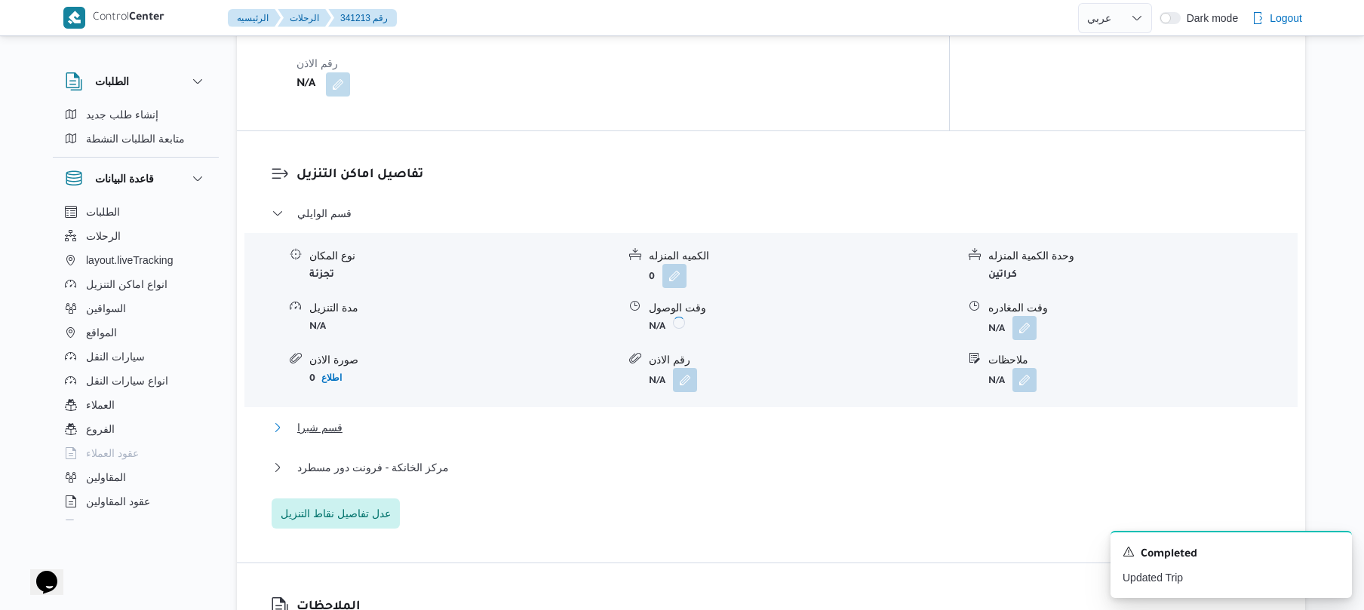
click at [697, 419] on button "قسم شبرا" at bounding box center [772, 428] width 1000 height 18
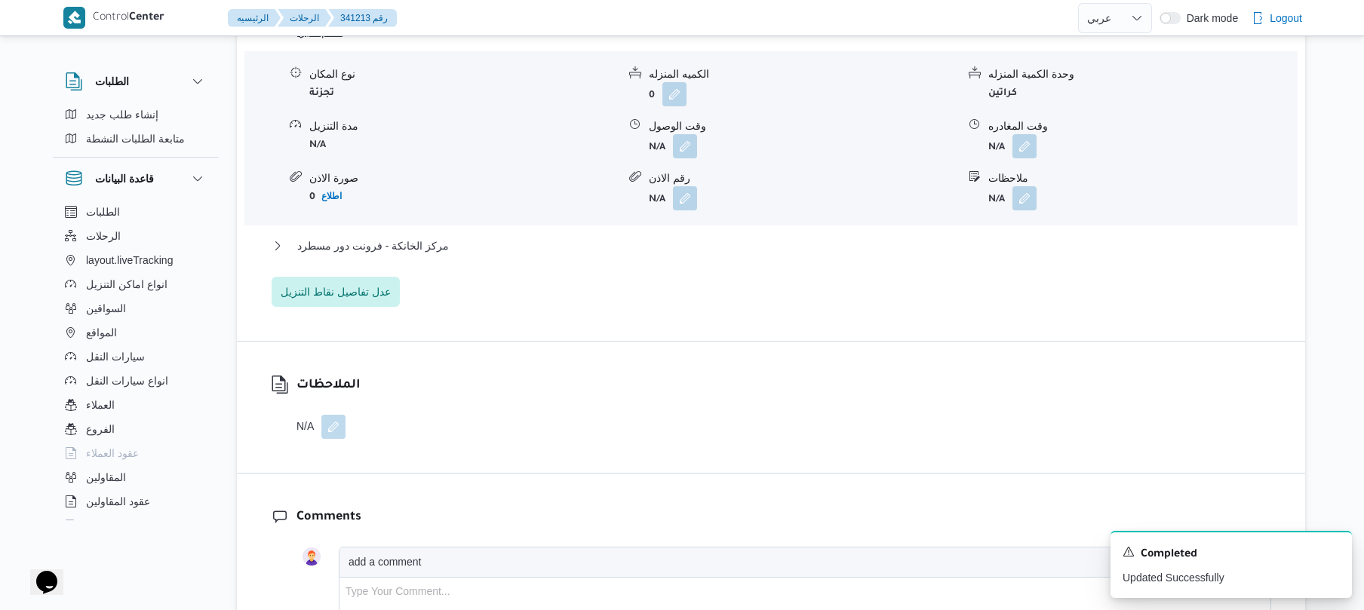
scroll to position [1577, 0]
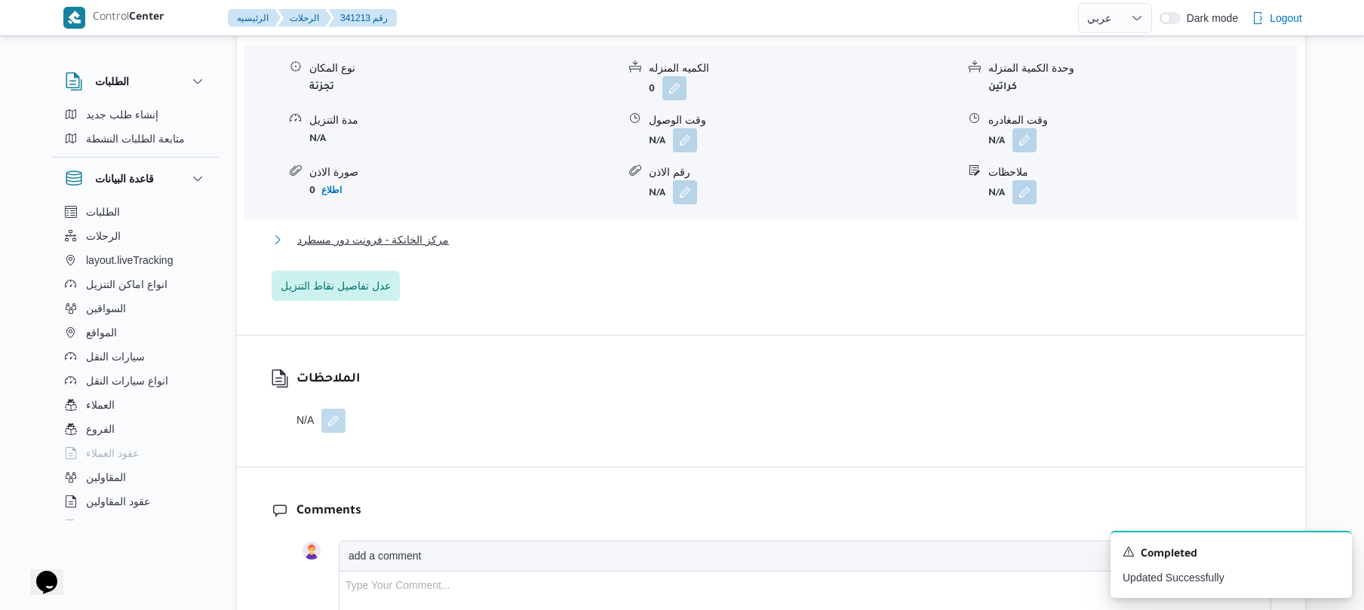
click at [767, 231] on button "مركز الخانكة - فرونت دور مسطرد" at bounding box center [772, 240] width 1000 height 18
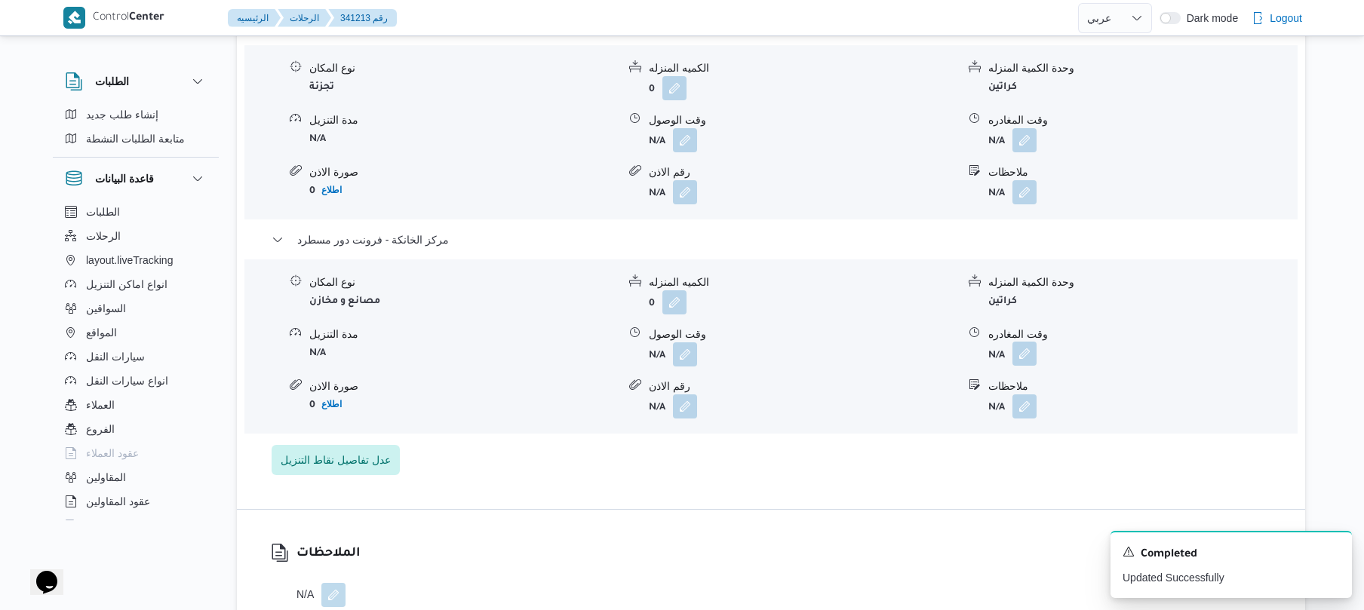
click at [1017, 346] on button "button" at bounding box center [1025, 354] width 24 height 24
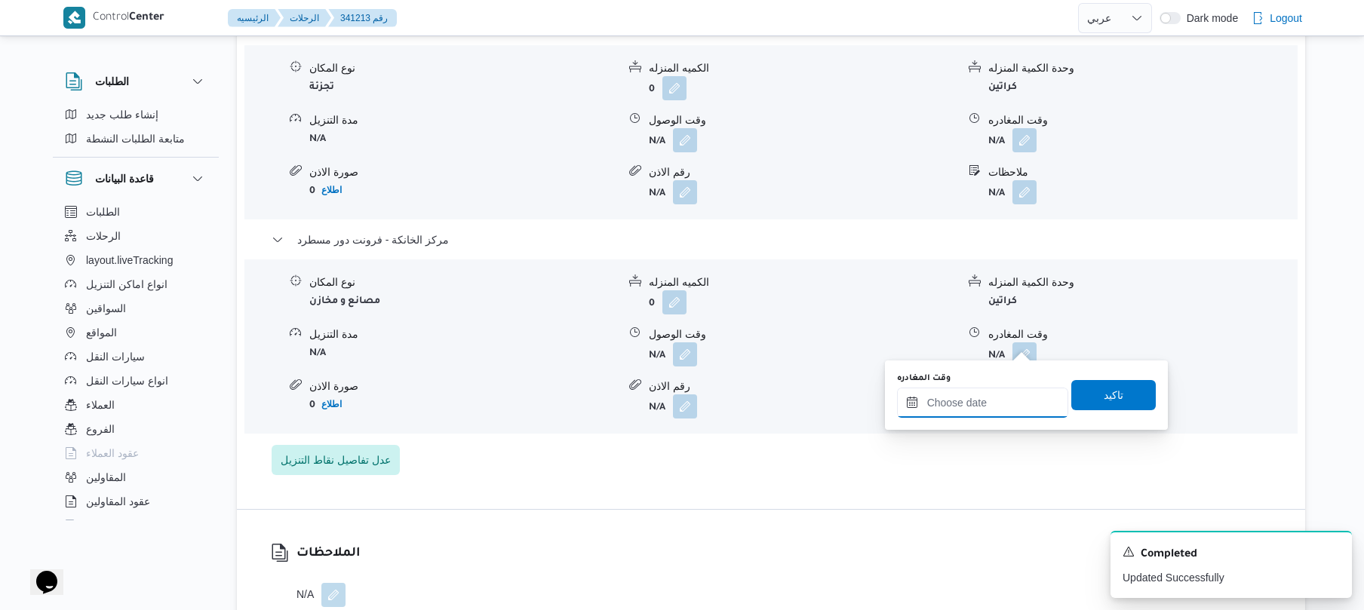
click at [973, 401] on input "وقت المغادره" at bounding box center [982, 403] width 171 height 30
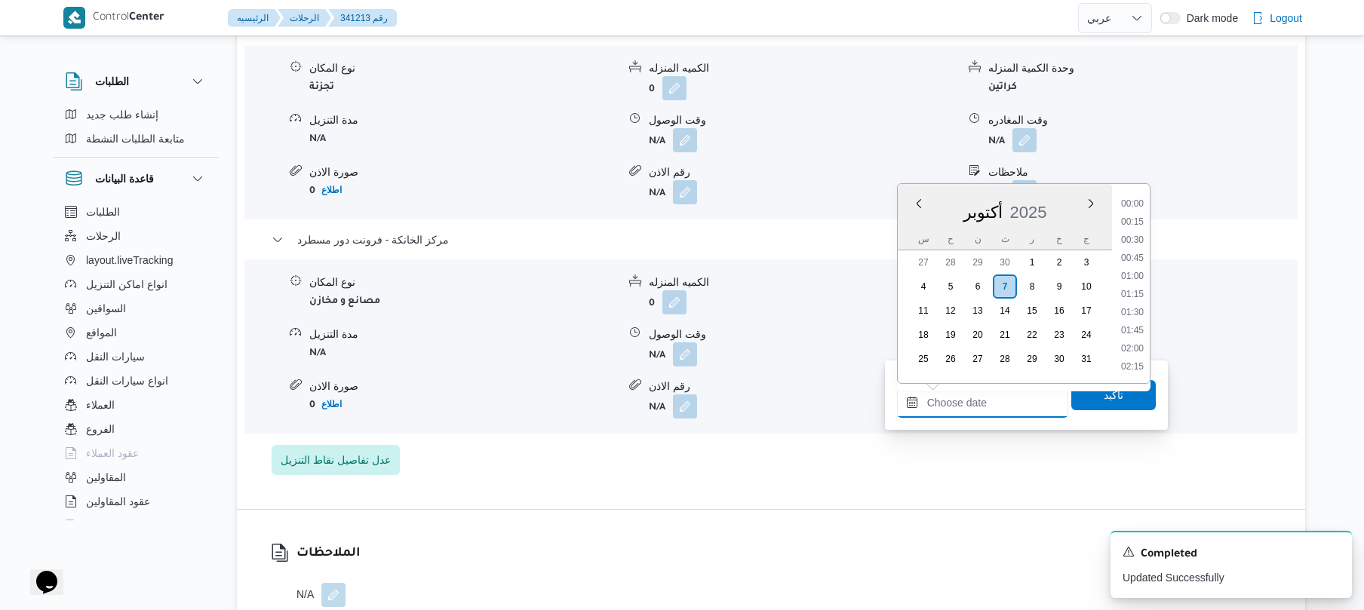
scroll to position [1341, 0]
click at [1136, 201] on li "18:30" at bounding box center [1132, 202] width 35 height 15
type input "٠٧/١٠/٢٠٢٥ ١٨:٣٠"
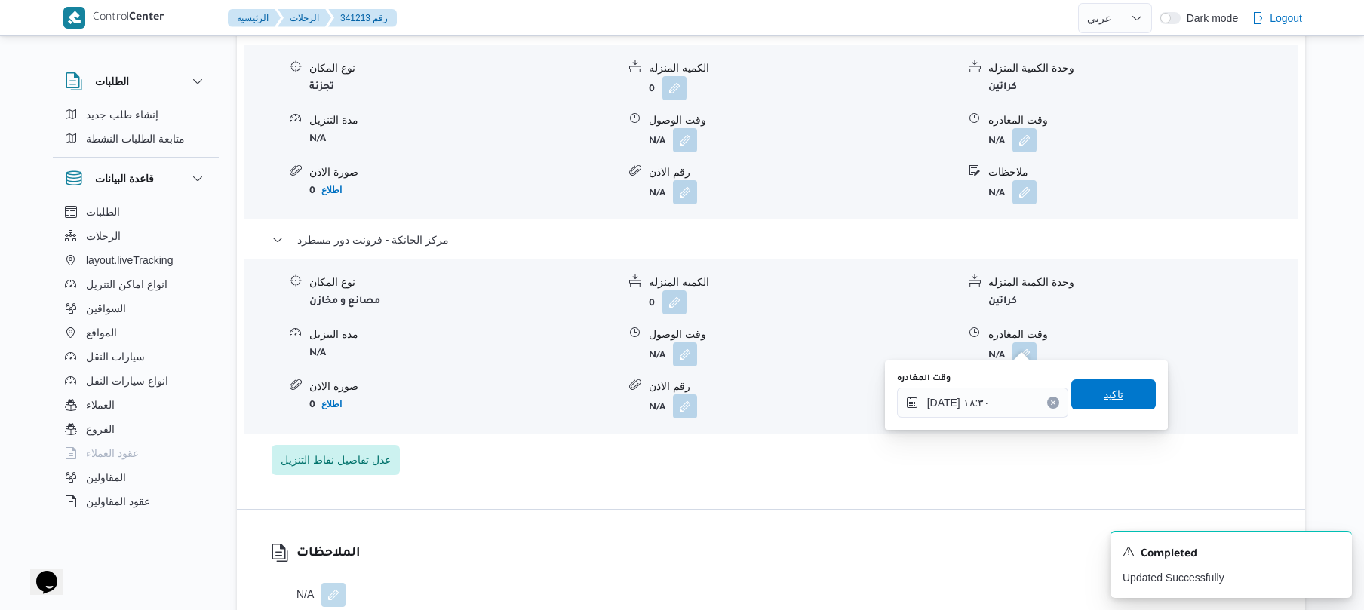
click at [1104, 393] on span "تاكيد" at bounding box center [1114, 395] width 20 height 18
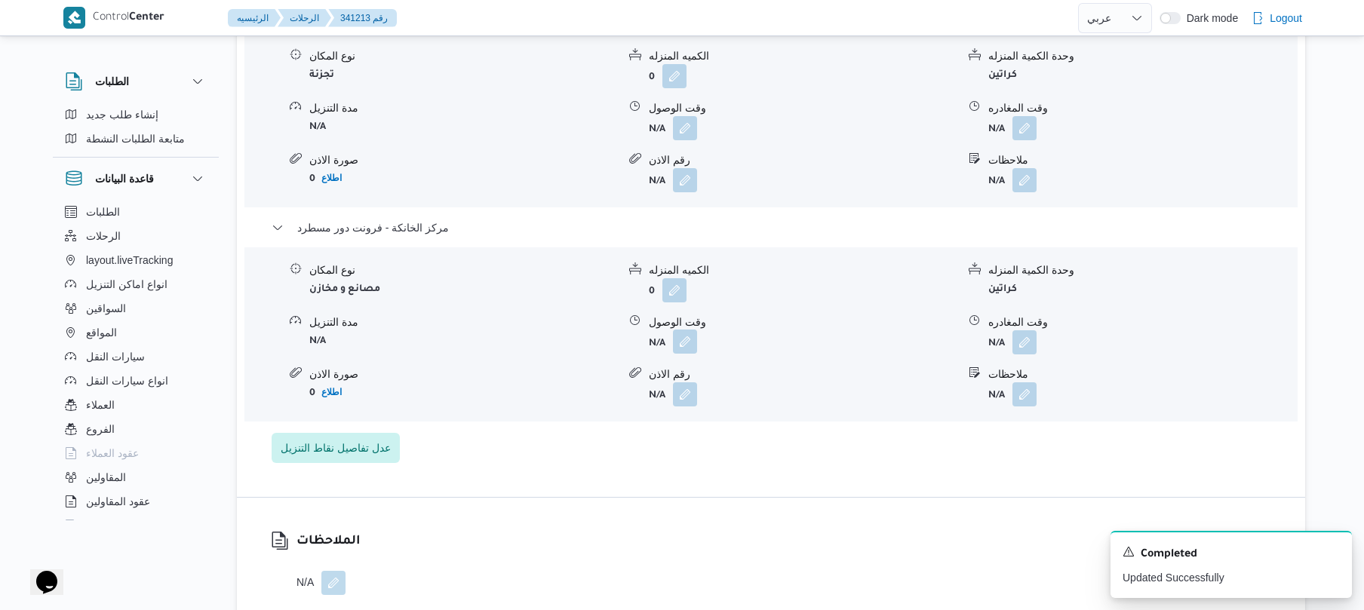
click at [691, 347] on button "button" at bounding box center [685, 342] width 24 height 24
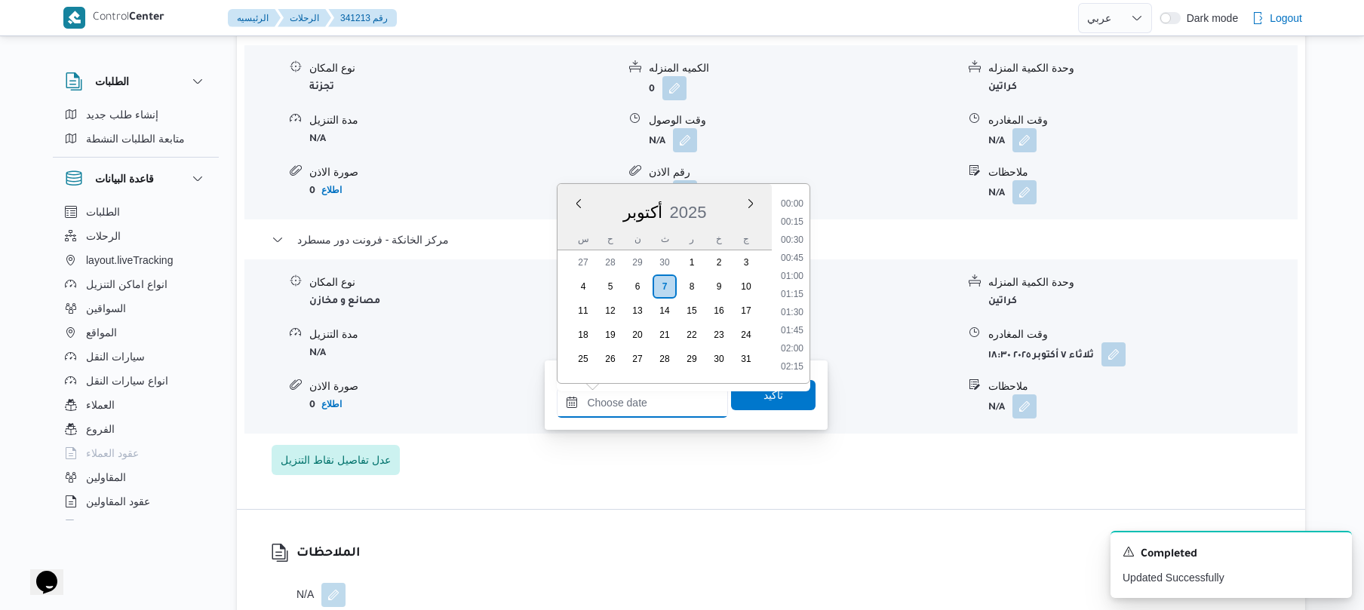
click at [663, 393] on input "وقت الوصول" at bounding box center [642, 403] width 171 height 30
click at [801, 334] on li "18:15" at bounding box center [792, 333] width 35 height 15
type input "[DATE] ١٨:١٥"
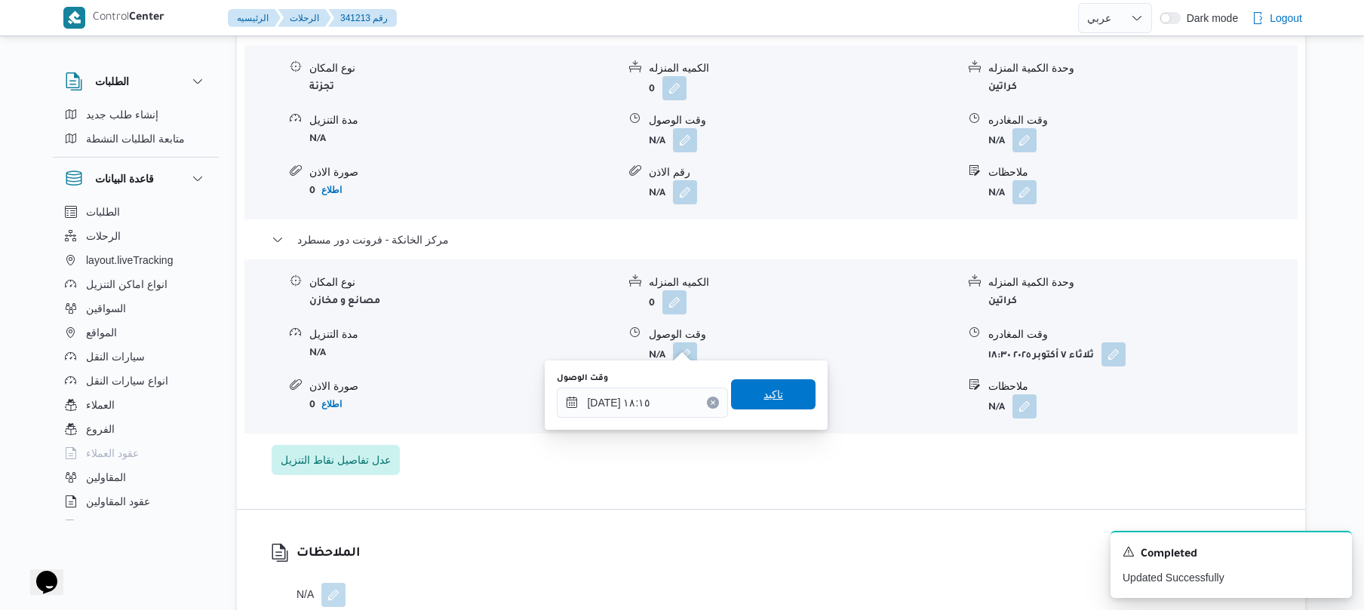
click at [764, 393] on span "تاكيد" at bounding box center [774, 395] width 20 height 18
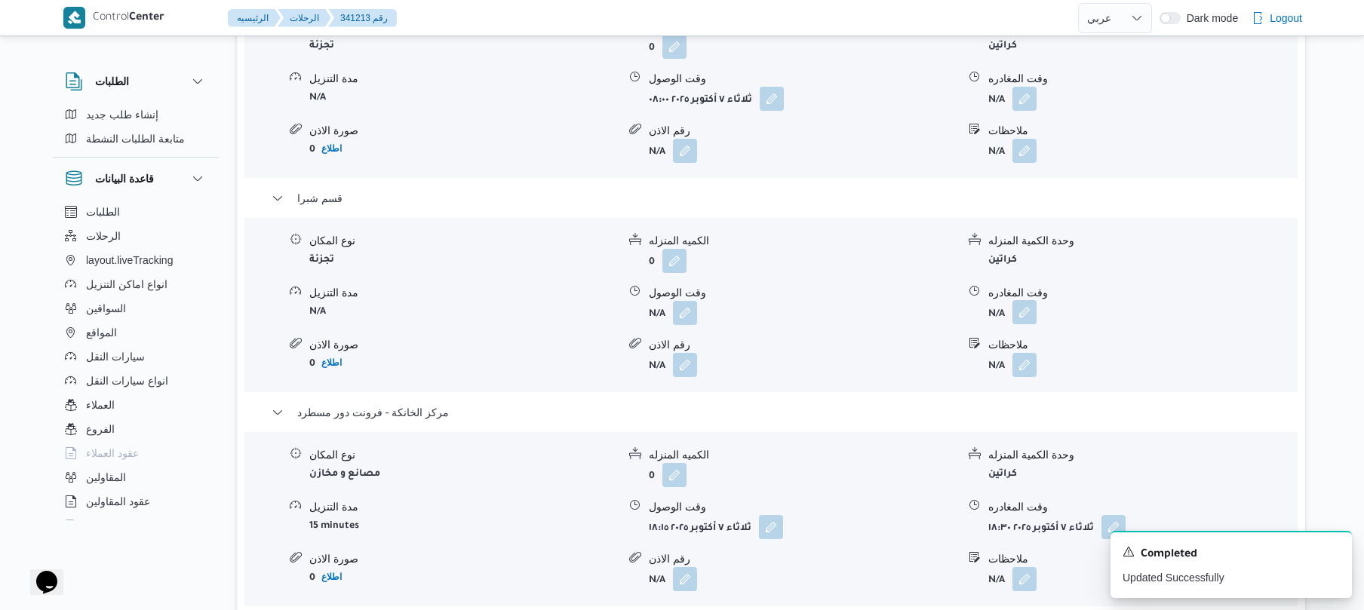
scroll to position [1376, 0]
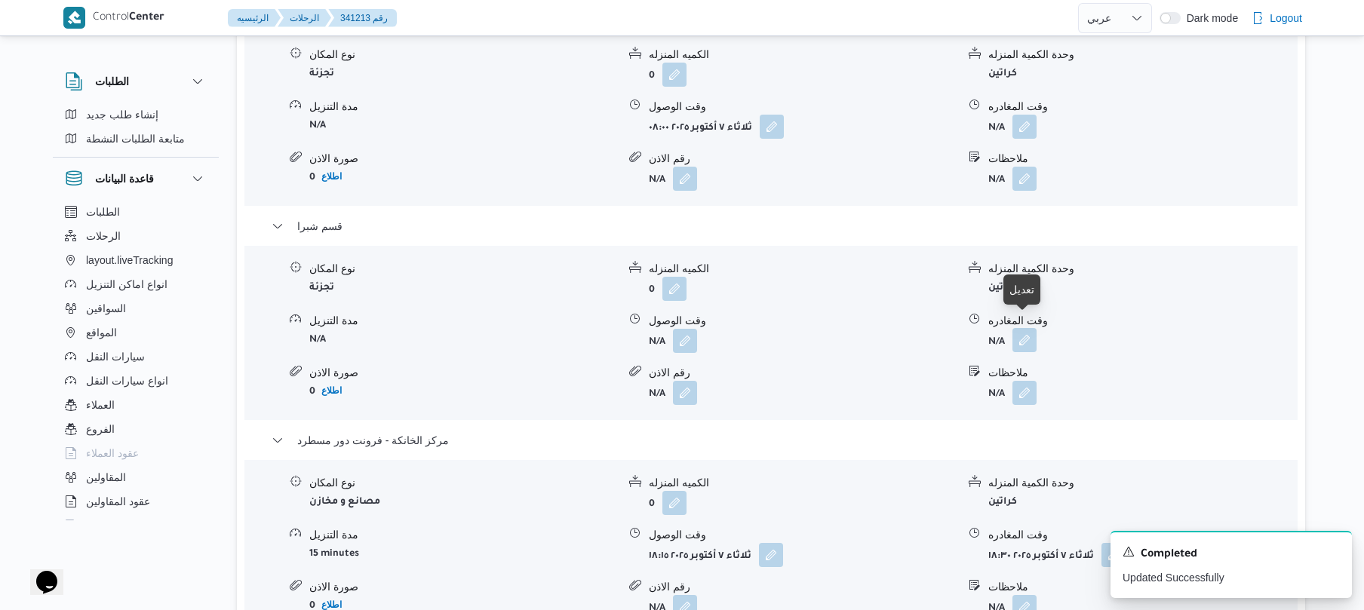
click at [1020, 328] on button "button" at bounding box center [1025, 340] width 24 height 24
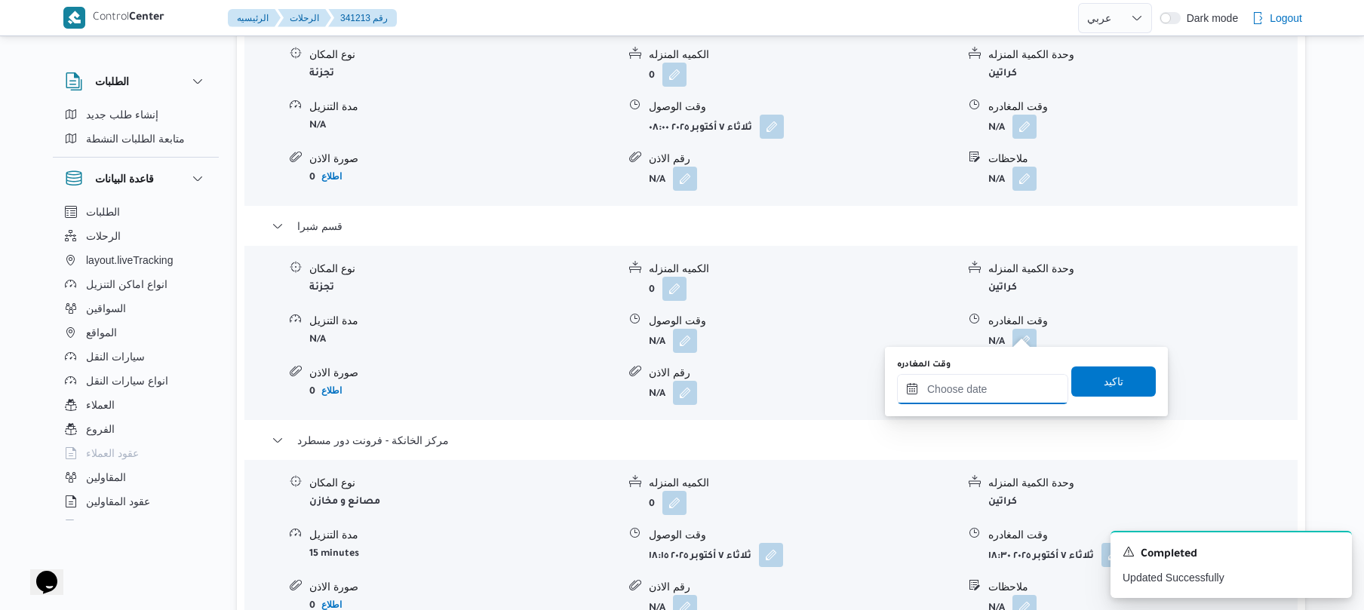
click at [972, 385] on input "وقت المغادره" at bounding box center [982, 389] width 171 height 30
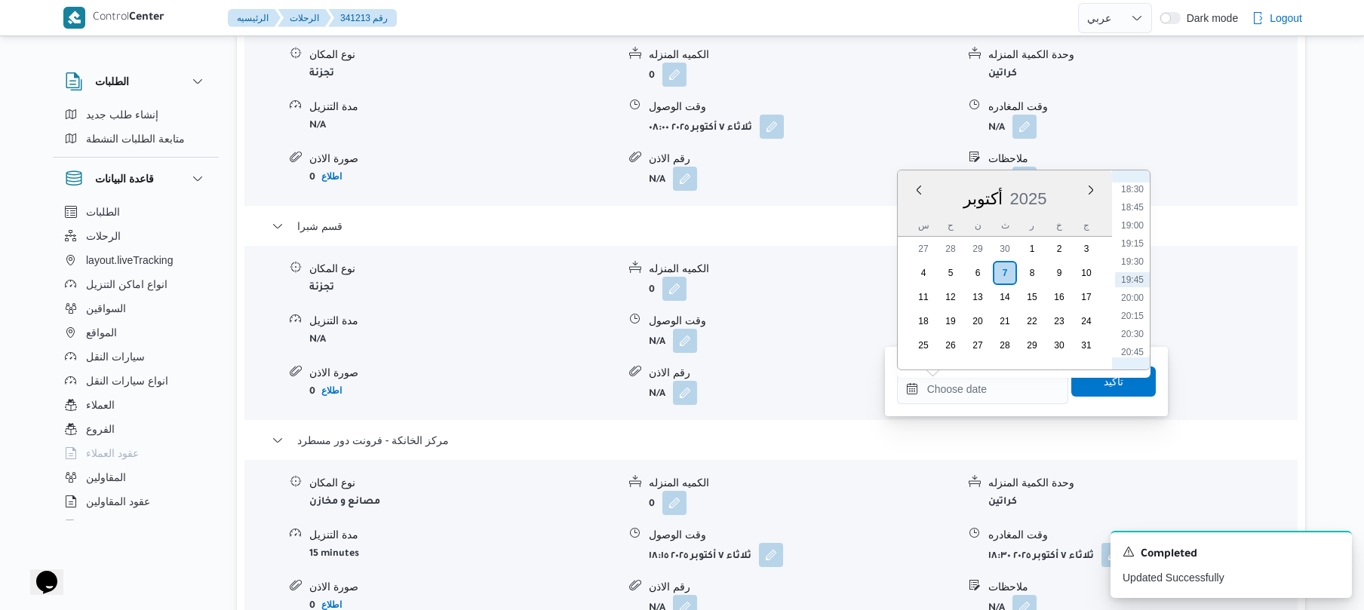
scroll to position [1192, 0]
click at [1133, 284] on li "17:45" at bounding box center [1132, 283] width 35 height 15
type input "٠٧/١٠/٢٠٢٥ ١٧:٤٥"
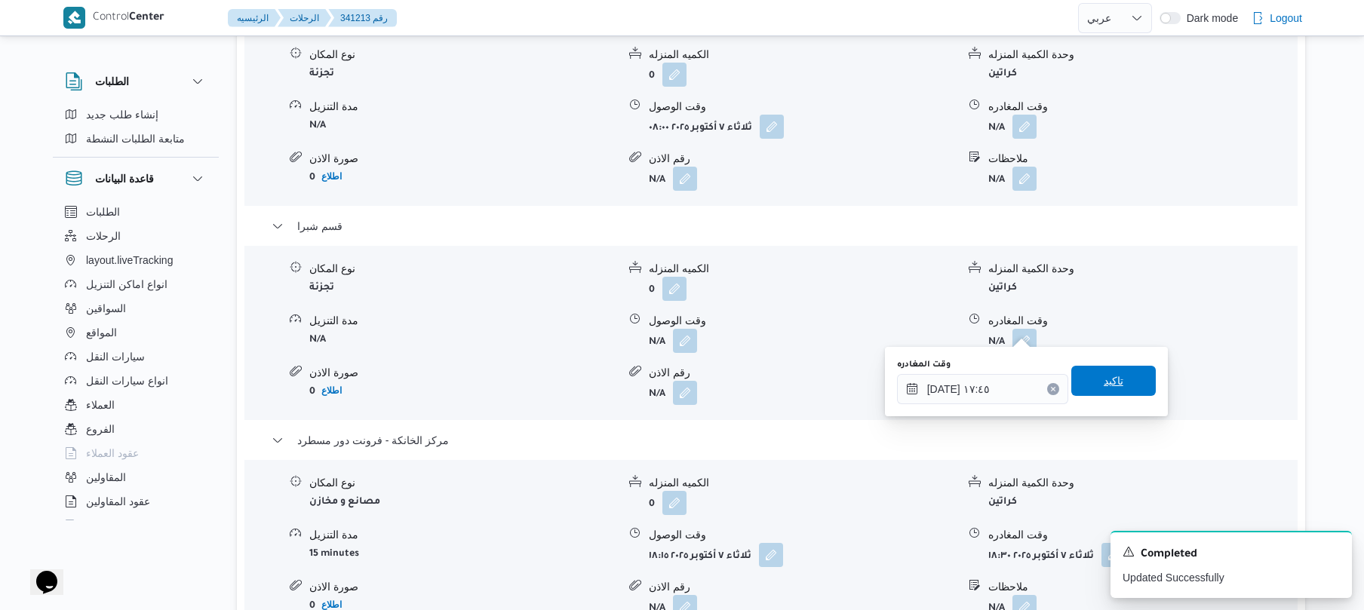
click at [1104, 378] on span "تاكيد" at bounding box center [1114, 381] width 20 height 18
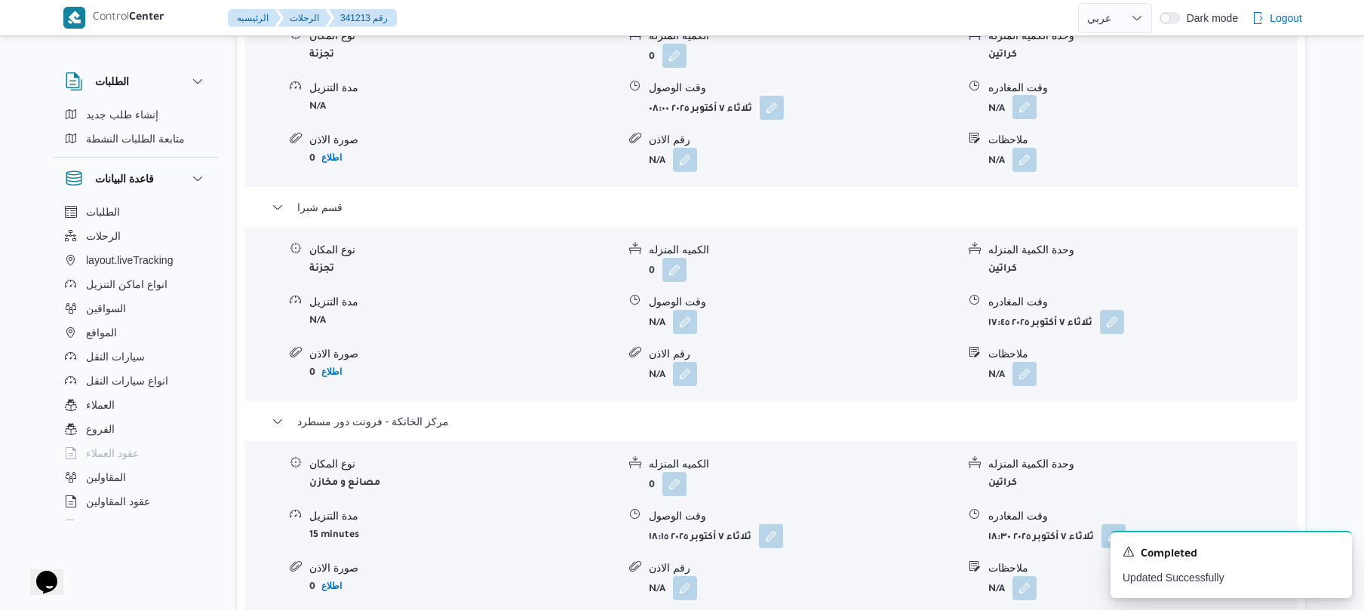
scroll to position [1416, 0]
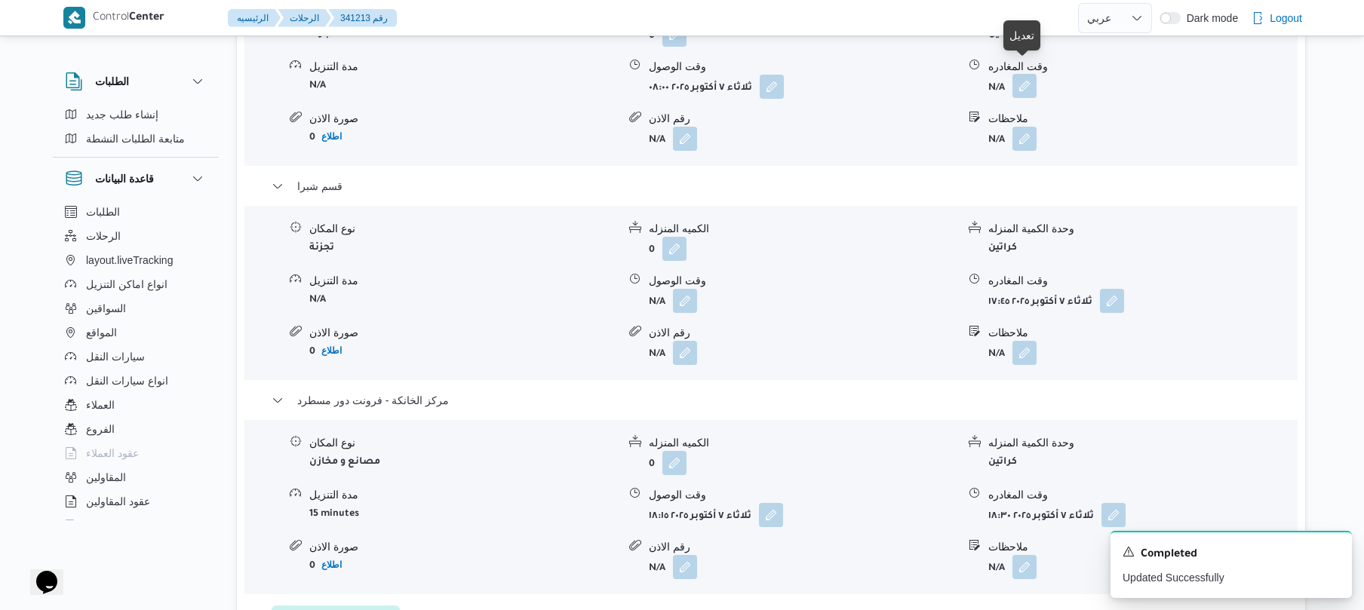
click at [1026, 76] on button "button" at bounding box center [1025, 86] width 24 height 24
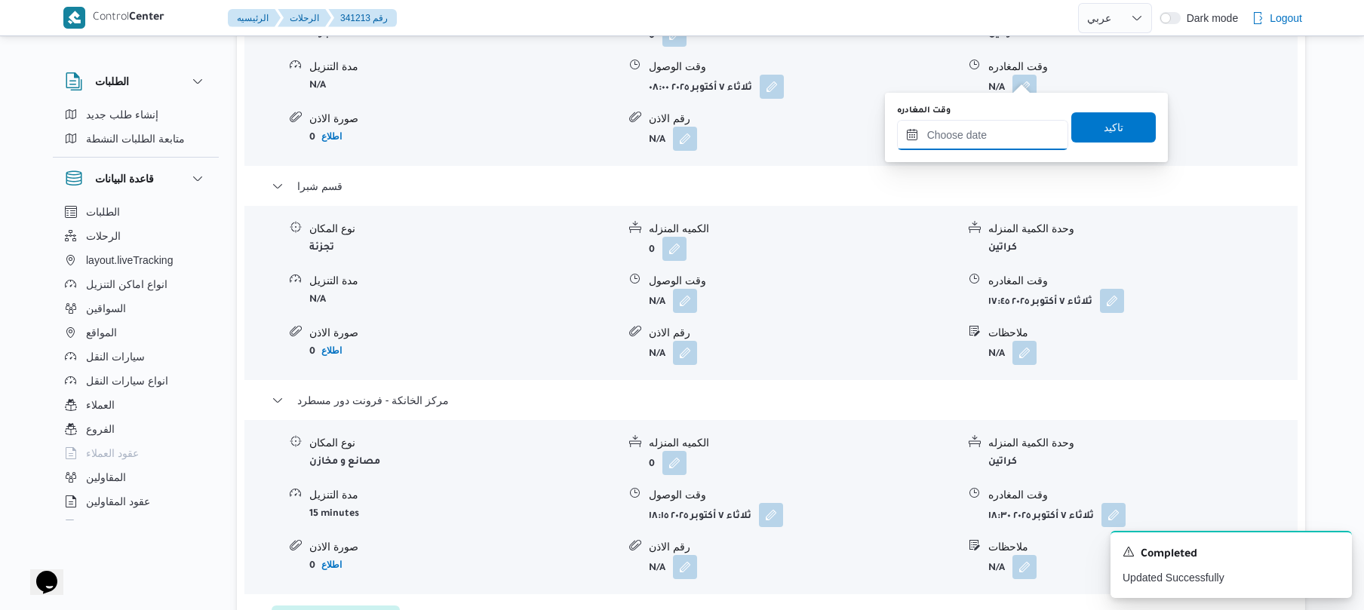
click at [966, 137] on input "وقت المغادره" at bounding box center [982, 135] width 171 height 30
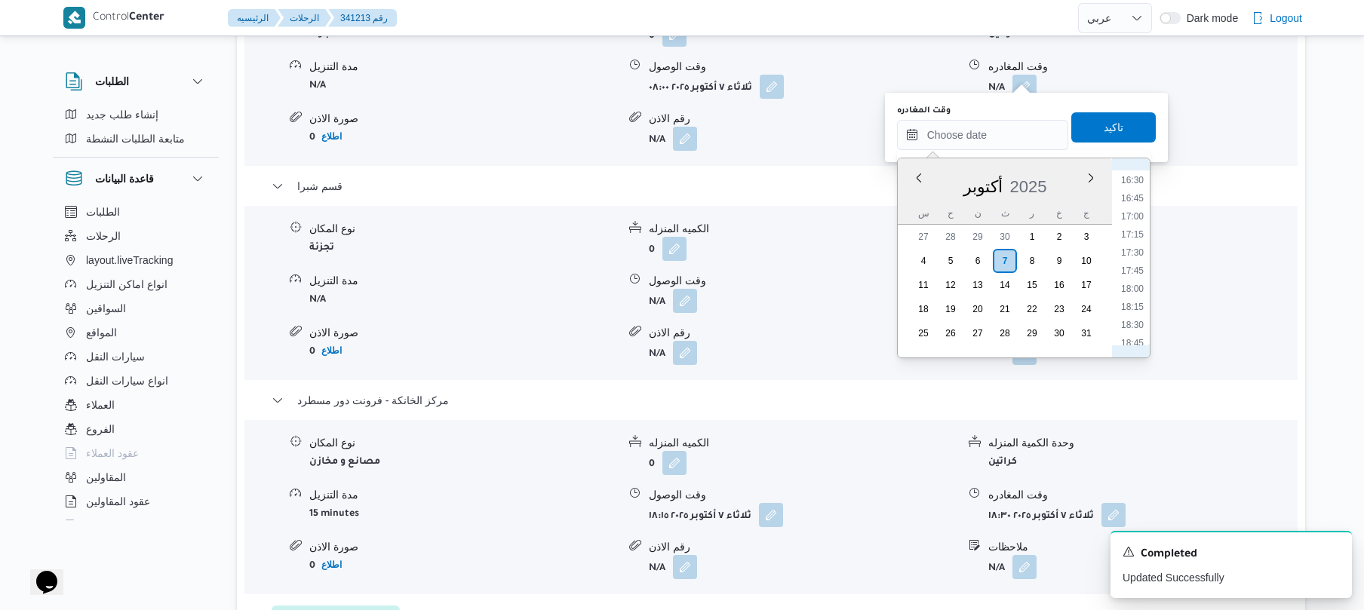
scroll to position [848, 0]
click at [1135, 201] on li "12:00" at bounding box center [1132, 199] width 35 height 15
type input "٠٧/١٠/٢٠٢٥ ١٢:٠٠"
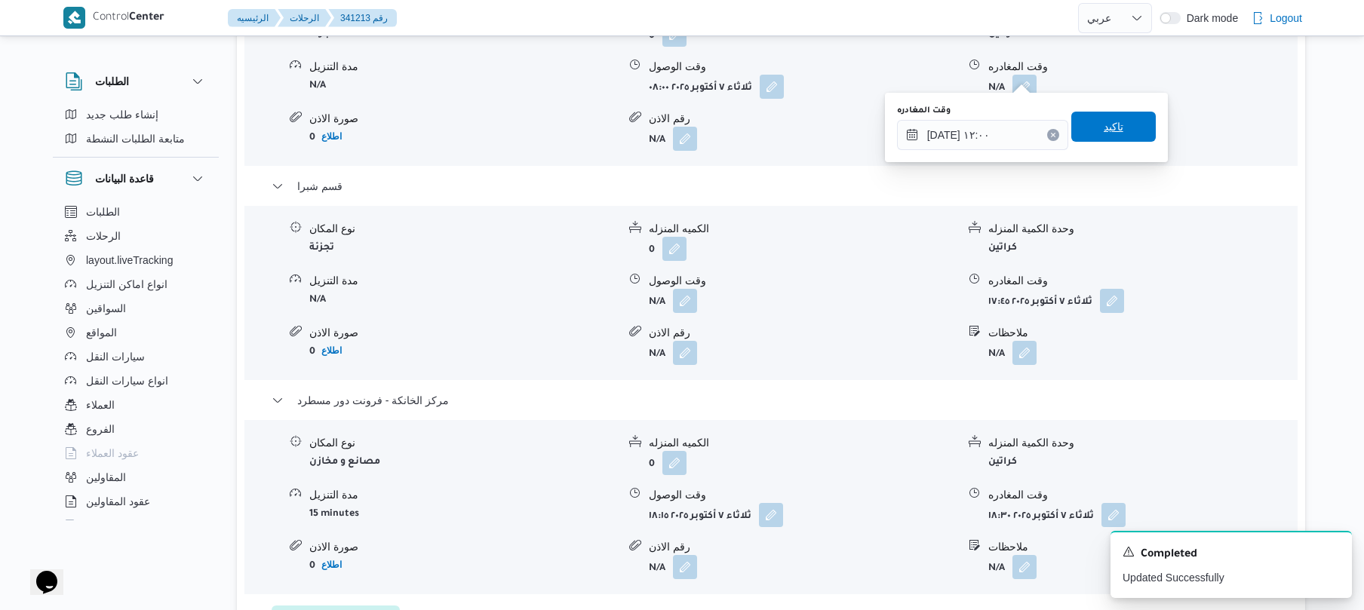
click at [1118, 139] on span "تاكيد" at bounding box center [1114, 127] width 85 height 30
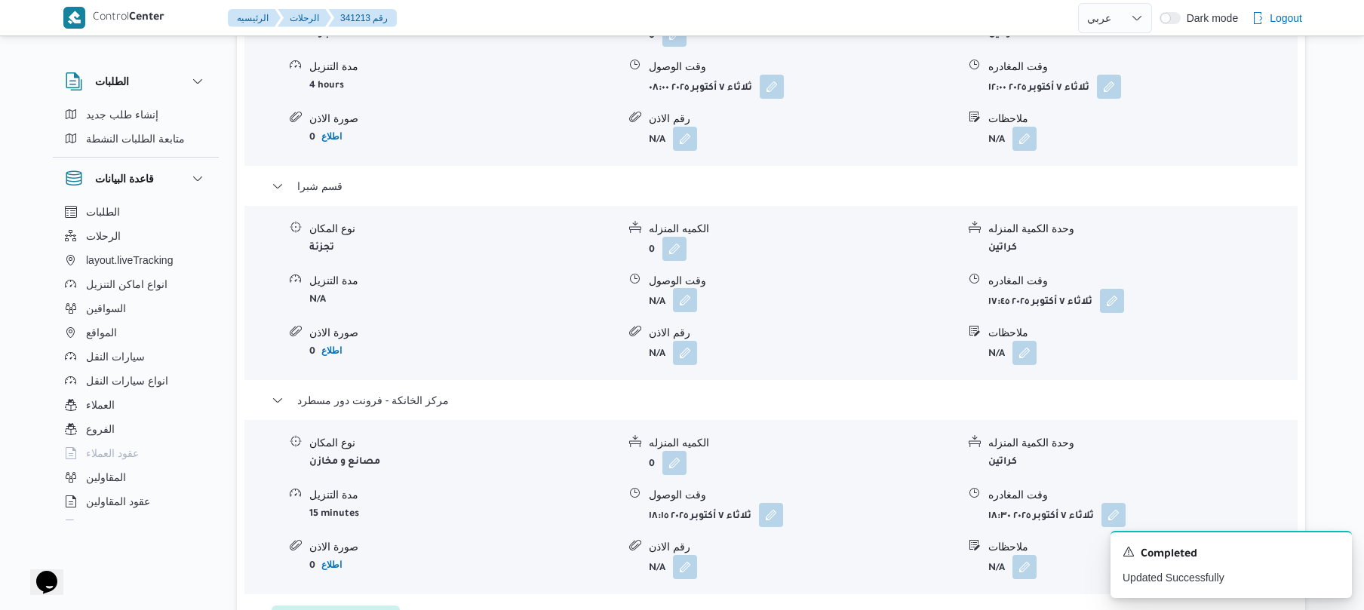
click at [690, 288] on button "button" at bounding box center [685, 300] width 24 height 24
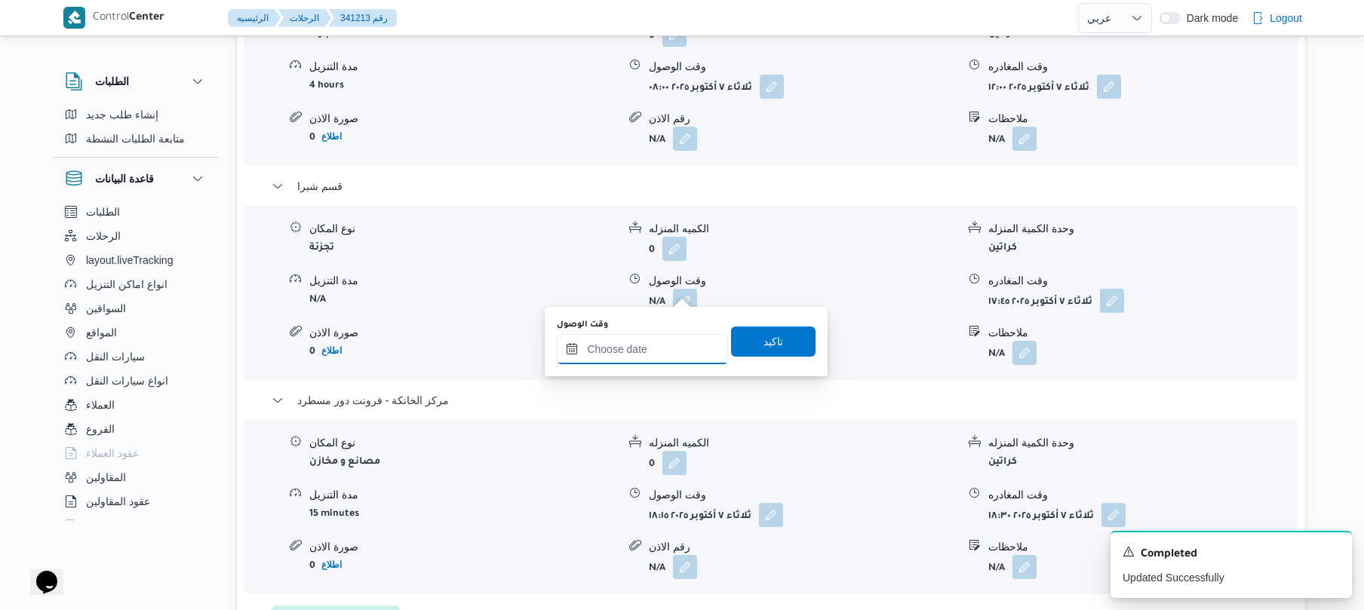
click at [667, 345] on input "وقت الوصول" at bounding box center [642, 349] width 171 height 30
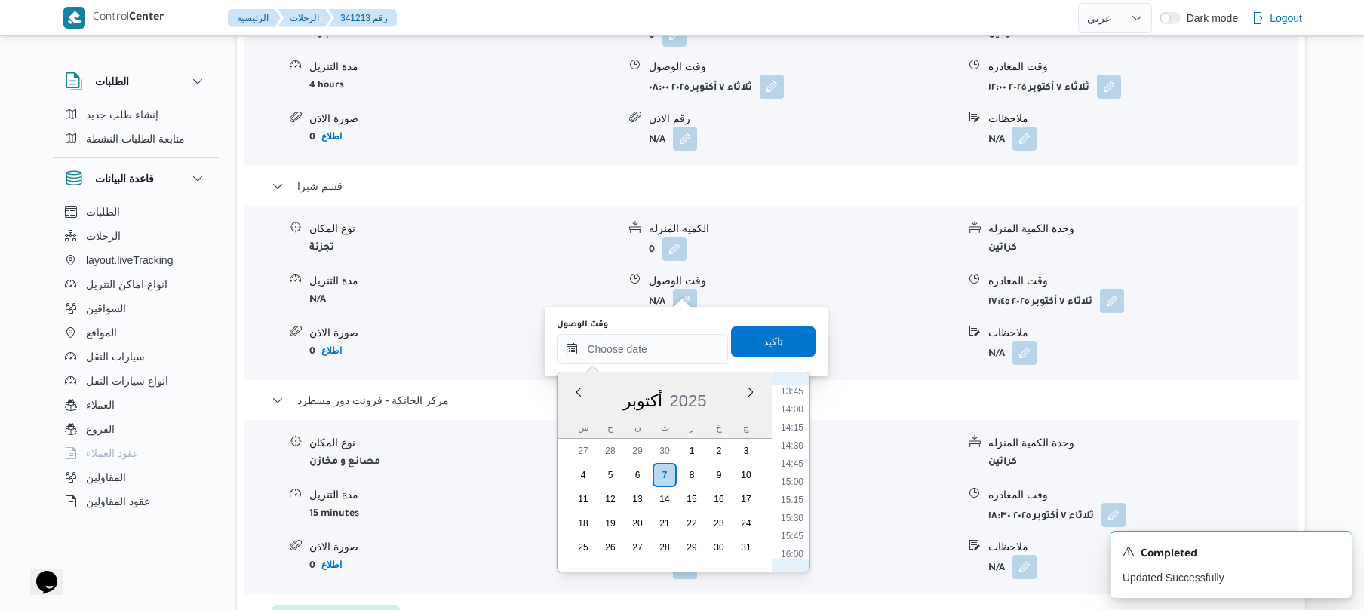
scroll to position [897, 0]
click at [795, 421] on li "12:45" at bounding box center [792, 418] width 35 height 15
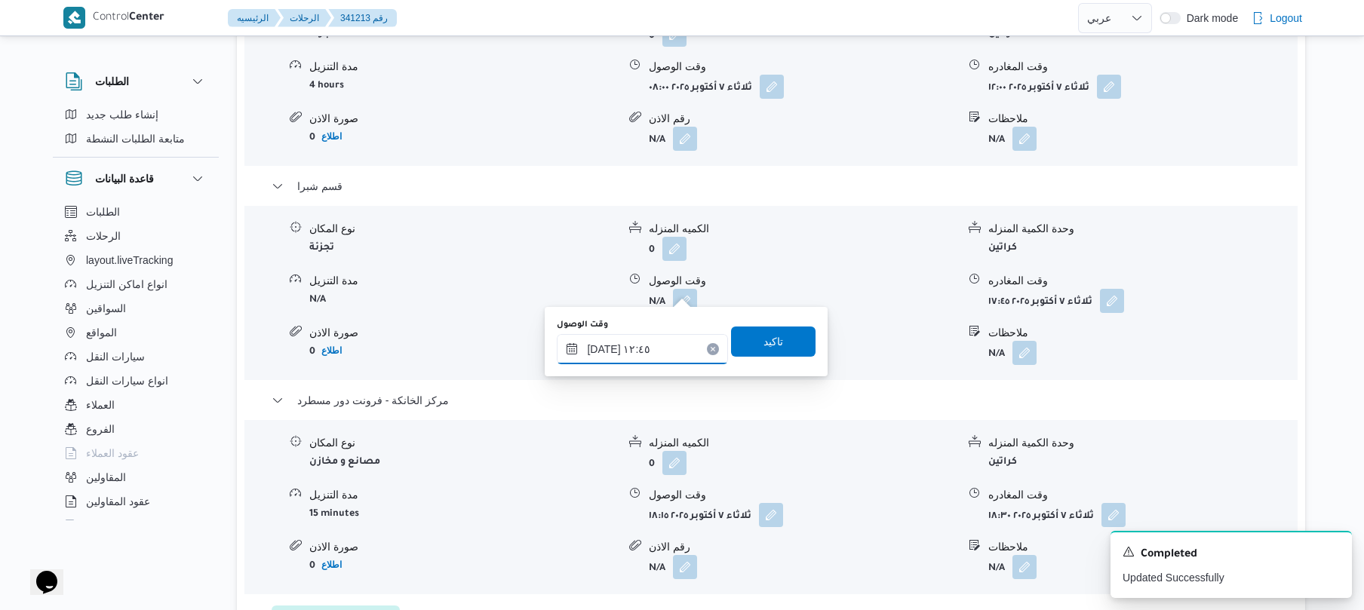
click at [604, 353] on input "٠٧/١٠/٢٠٢٥ ١٢:٤٥" at bounding box center [642, 349] width 171 height 30
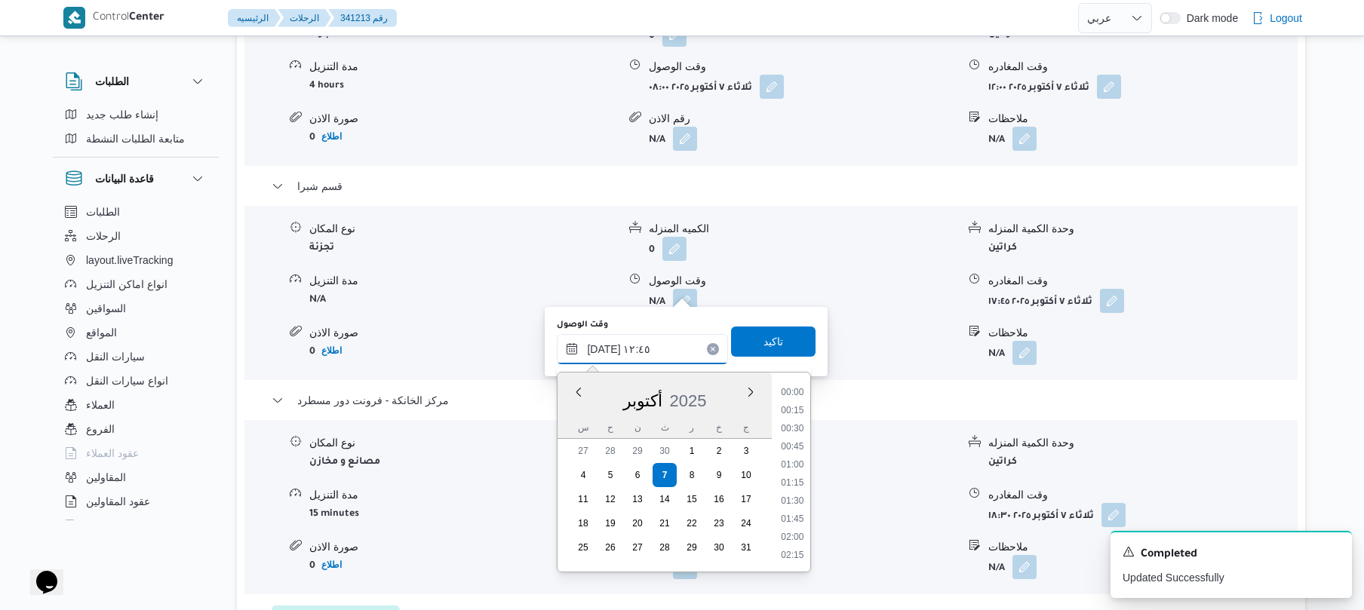
click at [604, 353] on input "٠٧/١٠/٢٠٢٥ ١٢:٤٥" at bounding box center [642, 349] width 171 height 30
type input "٠٧/١٠/٢٠٢٥ ١٢:20"
click at [767, 338] on span "تاكيد" at bounding box center [774, 342] width 20 height 18
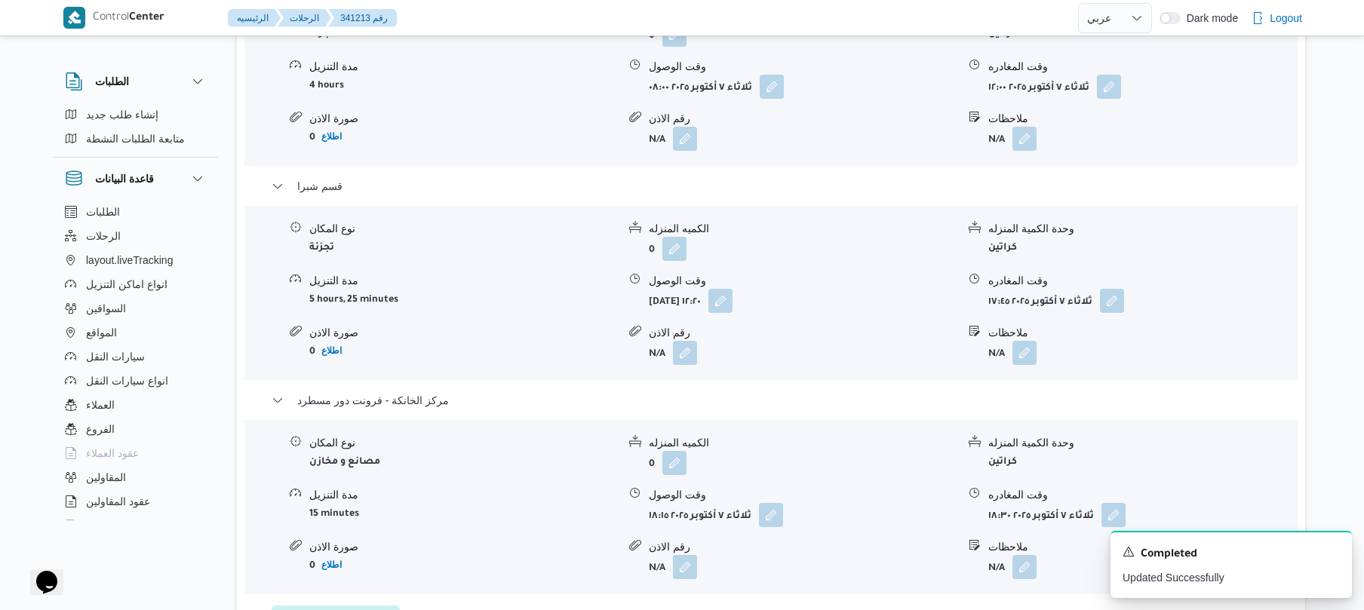
scroll to position [0, 0]
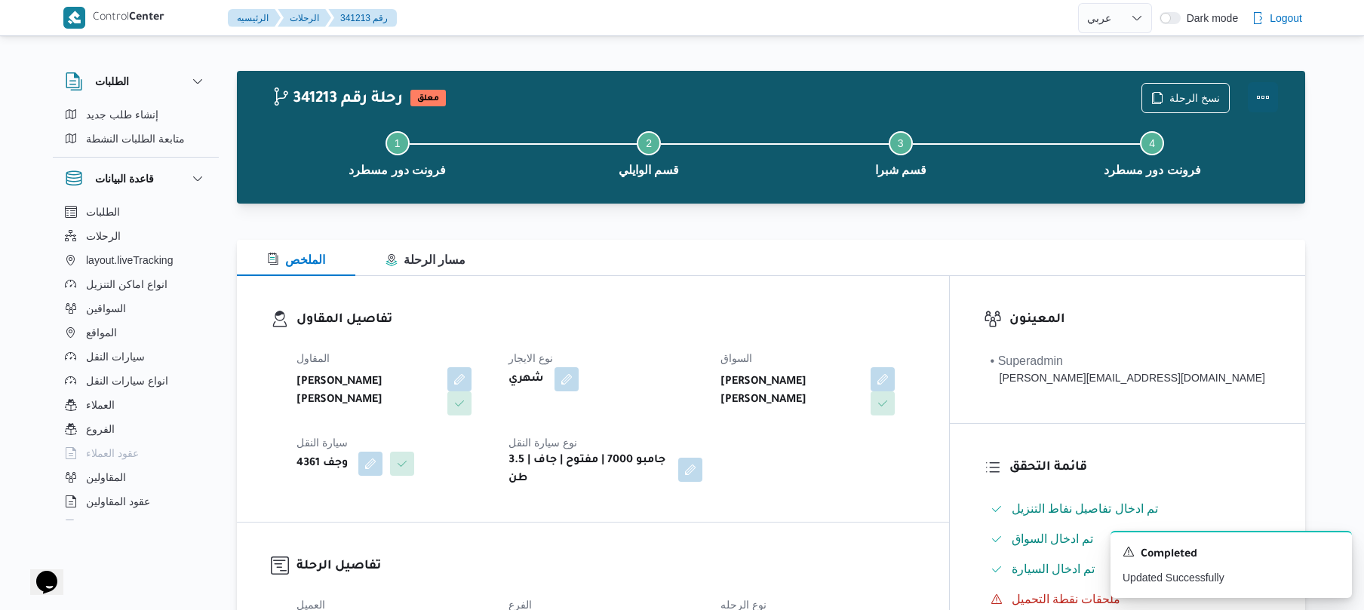
click at [1265, 97] on button "Actions" at bounding box center [1263, 97] width 30 height 30
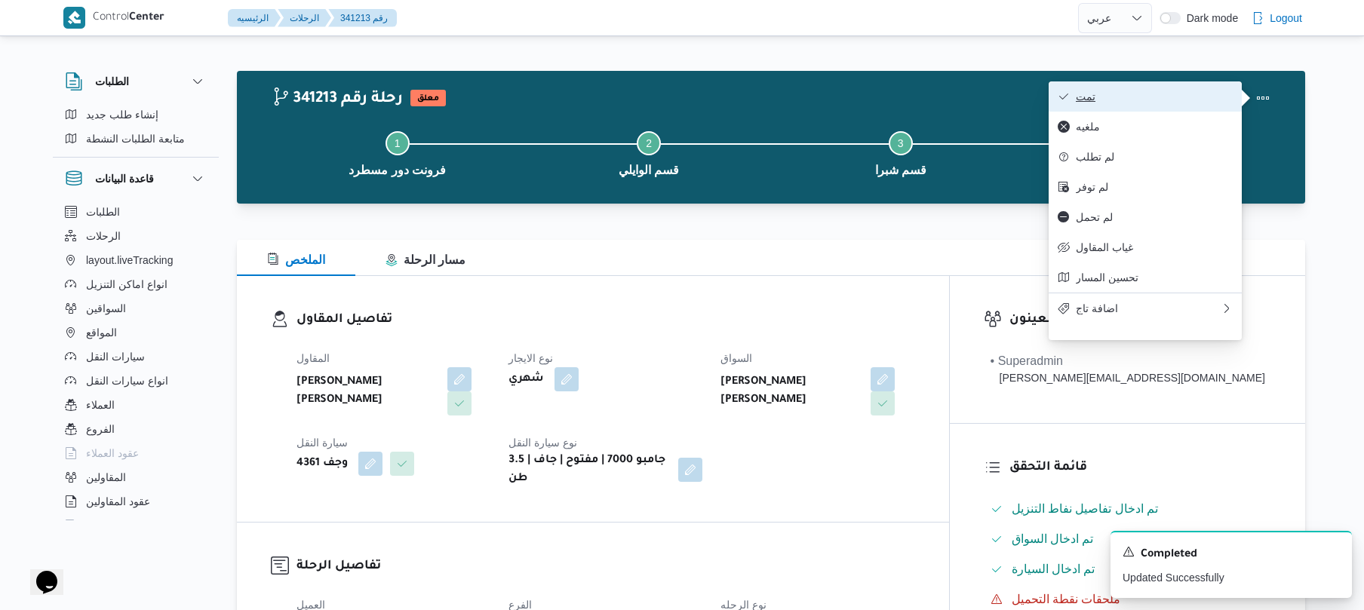
click at [1152, 94] on span "تمت" at bounding box center [1154, 97] width 157 height 12
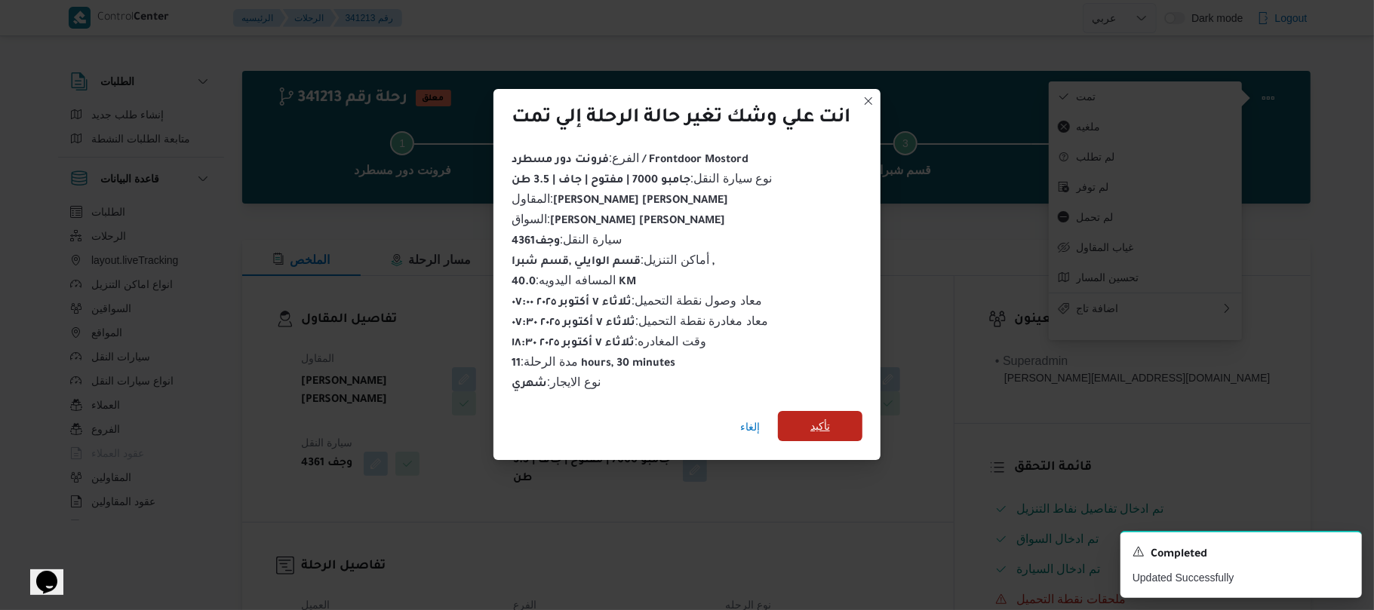
click at [824, 417] on span "تأكيد" at bounding box center [820, 426] width 20 height 18
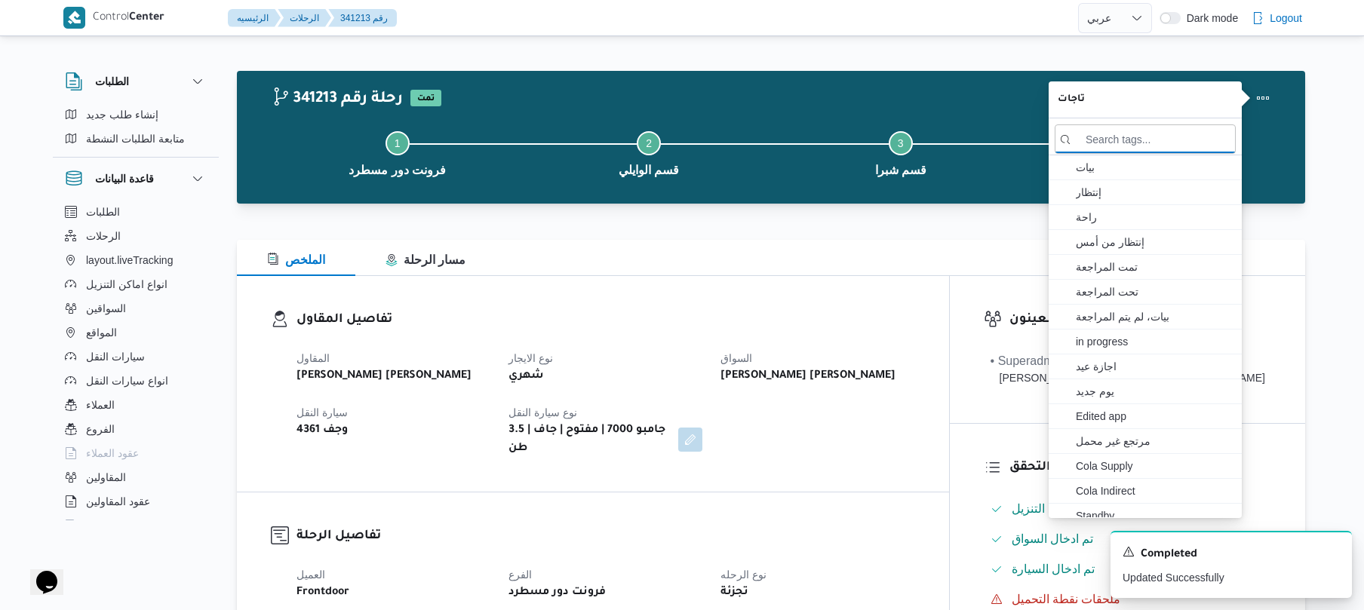
click at [867, 454] on div "المقاول احمد عزت سيد دويش سليمان نوع الايجار شهري السواق احمد عزت سيد درويش سلي…" at bounding box center [606, 403] width 637 height 127
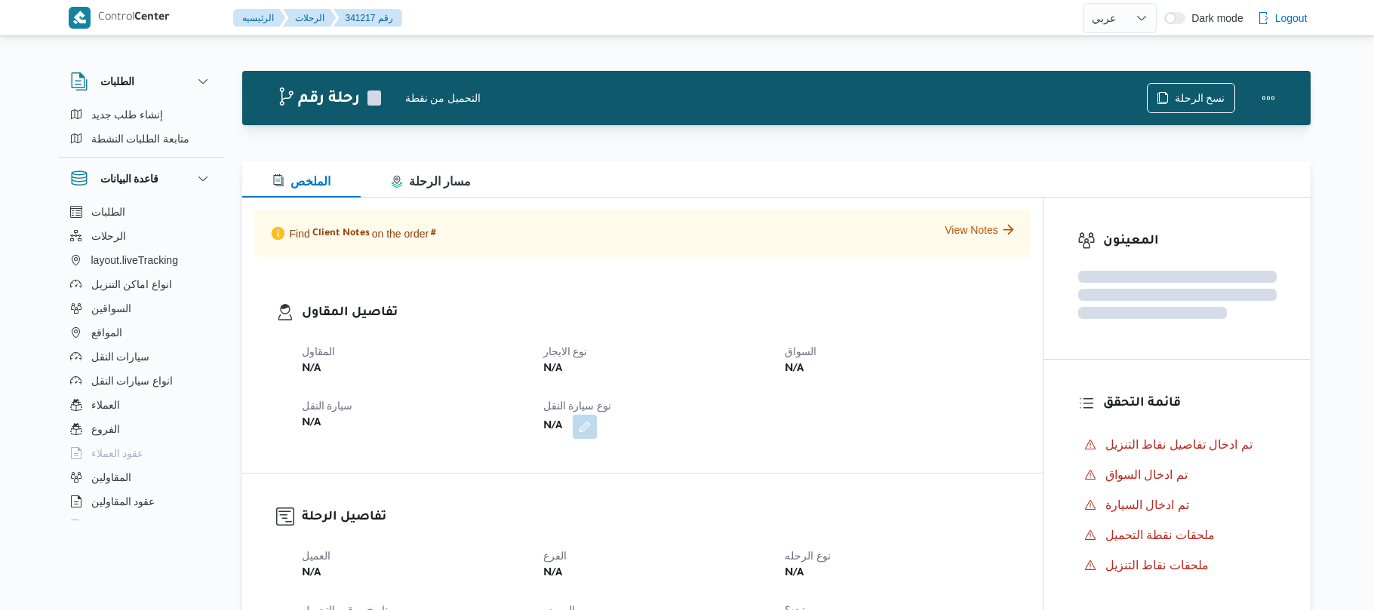
select select "ar"
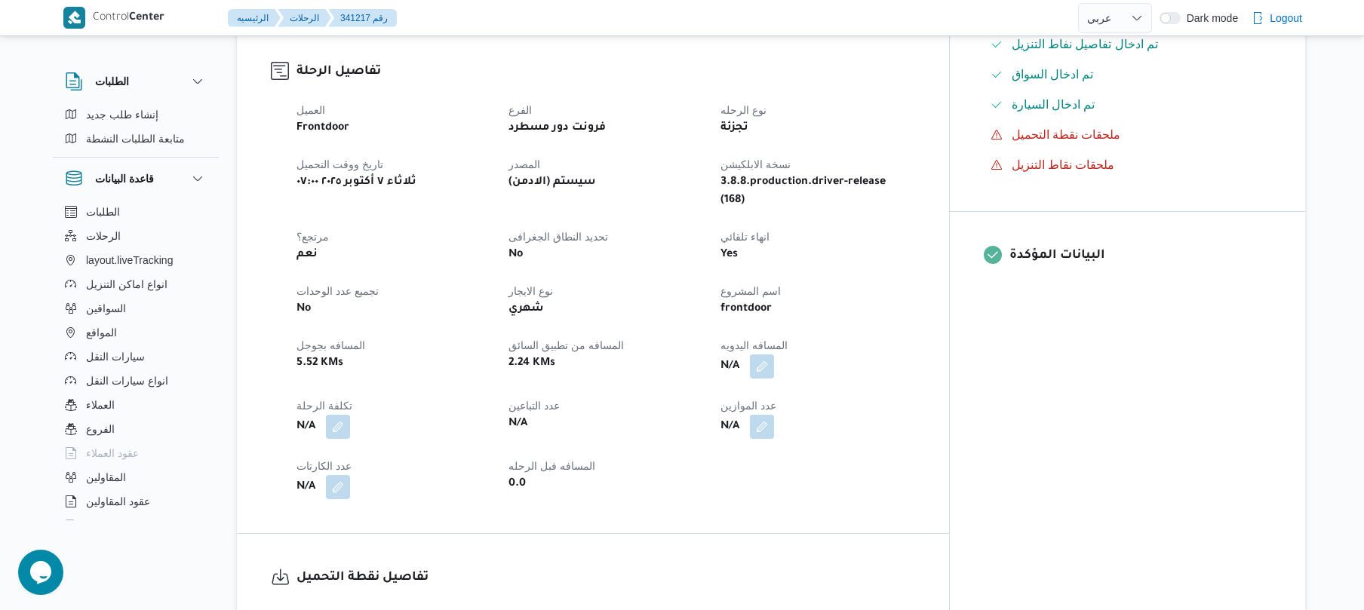
scroll to position [442, 0]
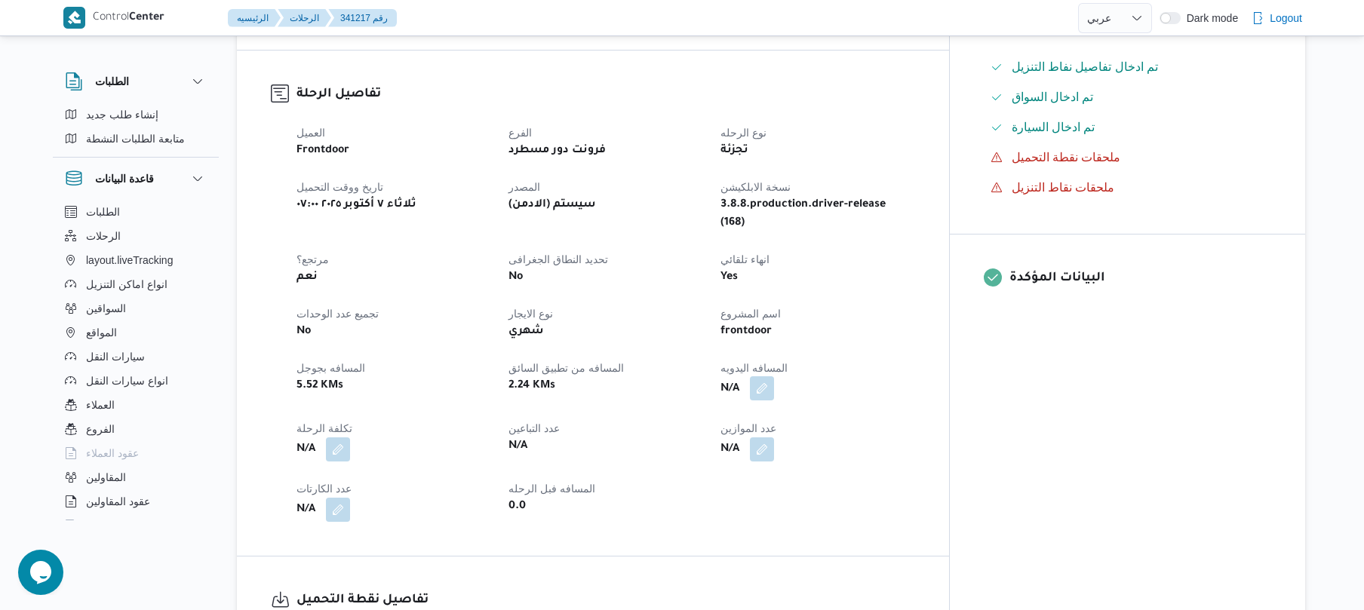
click at [774, 377] on button "button" at bounding box center [762, 389] width 24 height 24
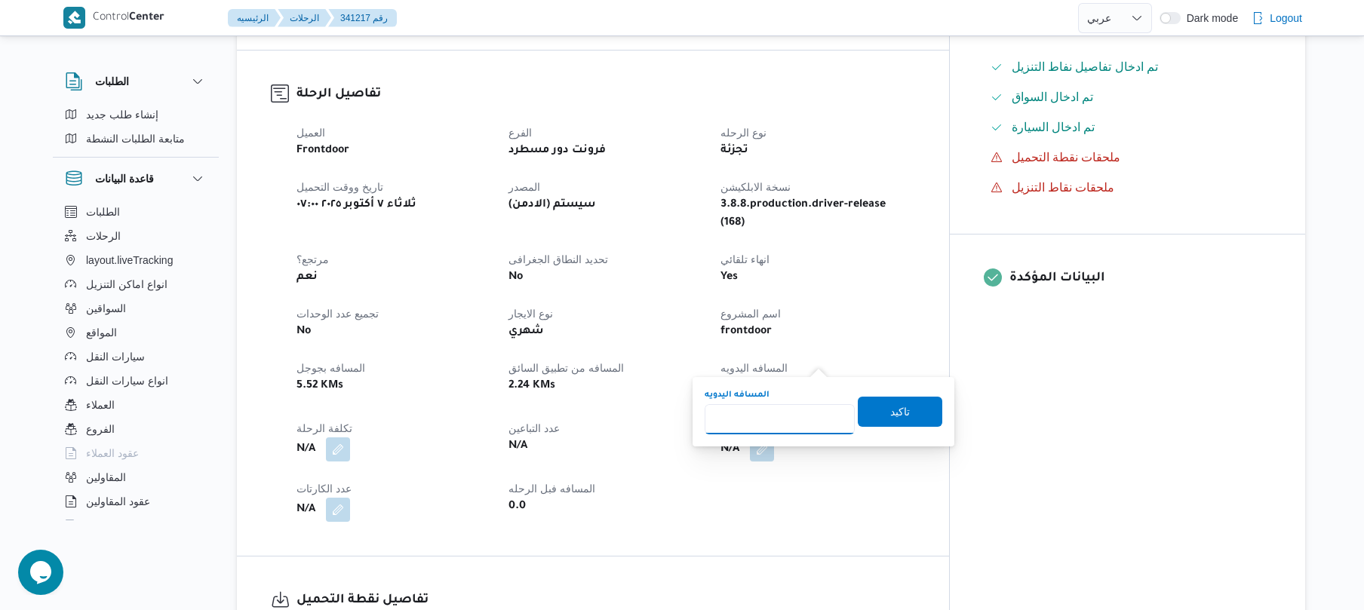
click at [785, 423] on input "المسافه اليدويه" at bounding box center [780, 419] width 150 height 30
type input "95"
click at [877, 403] on span "تاكيد" at bounding box center [900, 411] width 85 height 30
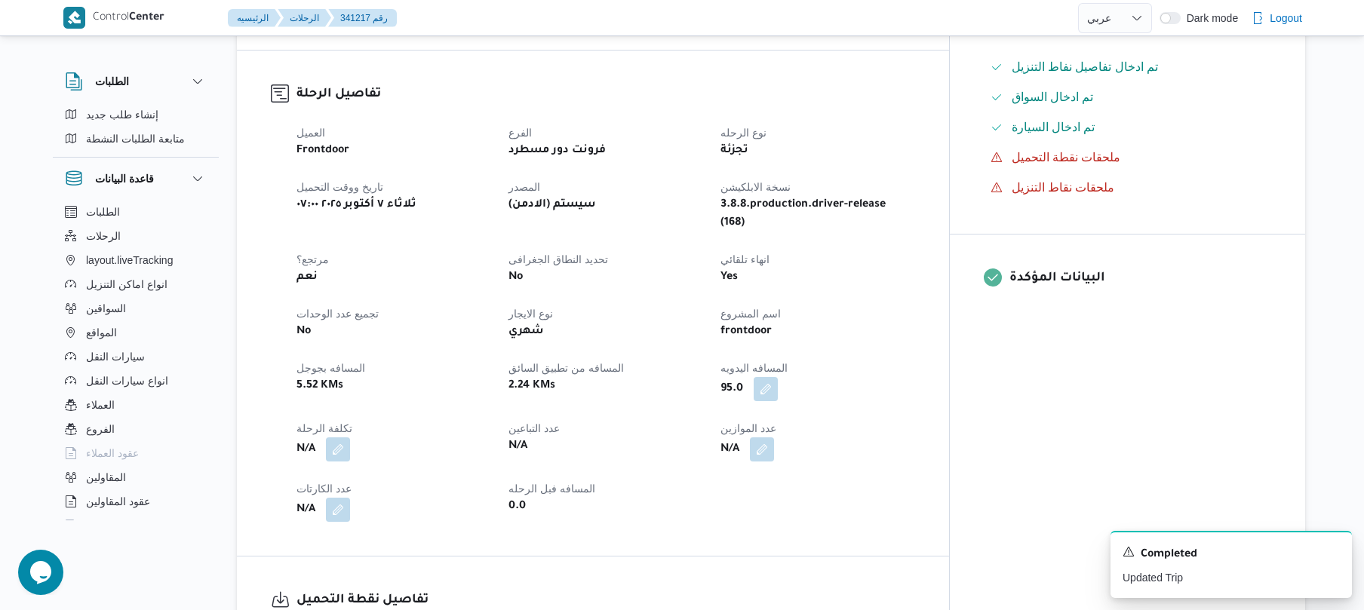
click at [924, 465] on div "العميل Frontdoor الفرع فرونت دور مسطرد نوع الرحله تجزئة تاريخ ووقت التحميل [DAT…" at bounding box center [606, 323] width 637 height 417
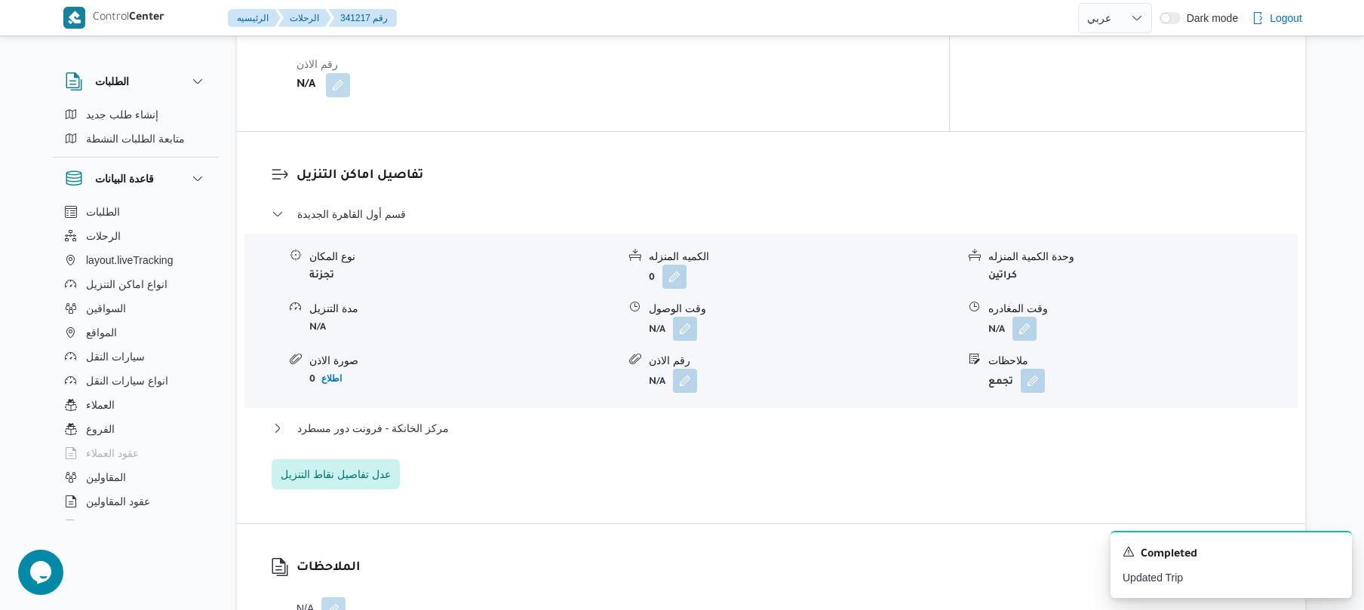
scroll to position [1127, 0]
click at [687, 315] on button "button" at bounding box center [685, 327] width 24 height 24
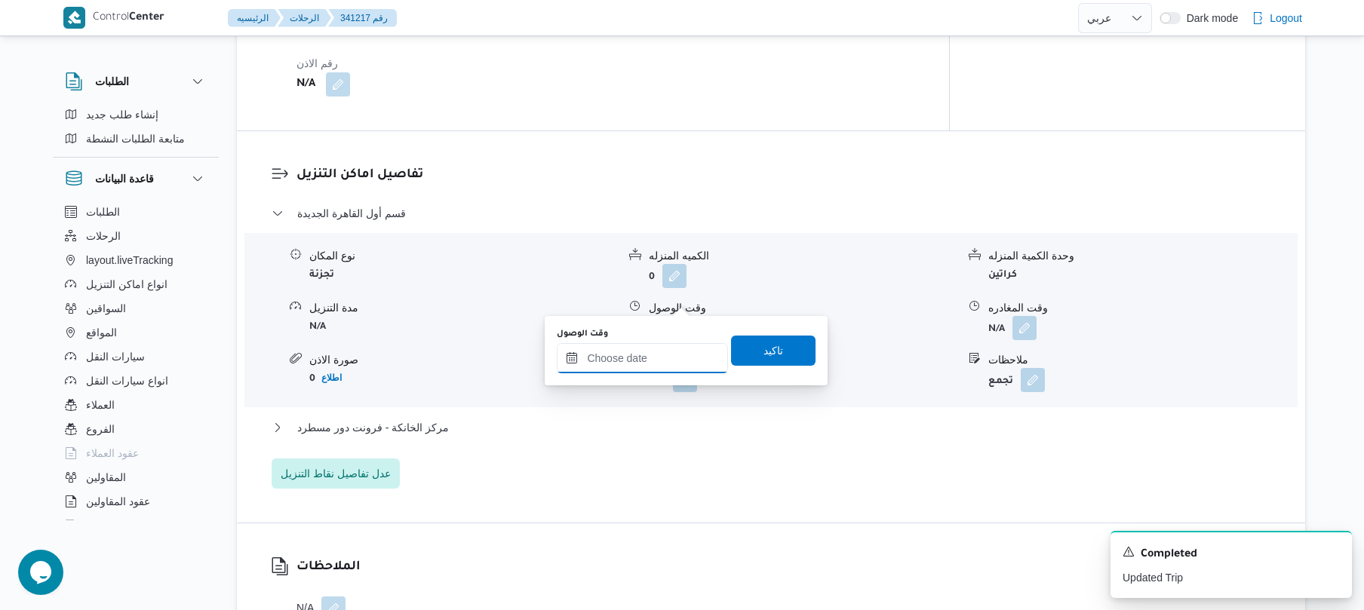
click at [641, 360] on input "وقت الوصول" at bounding box center [642, 358] width 171 height 30
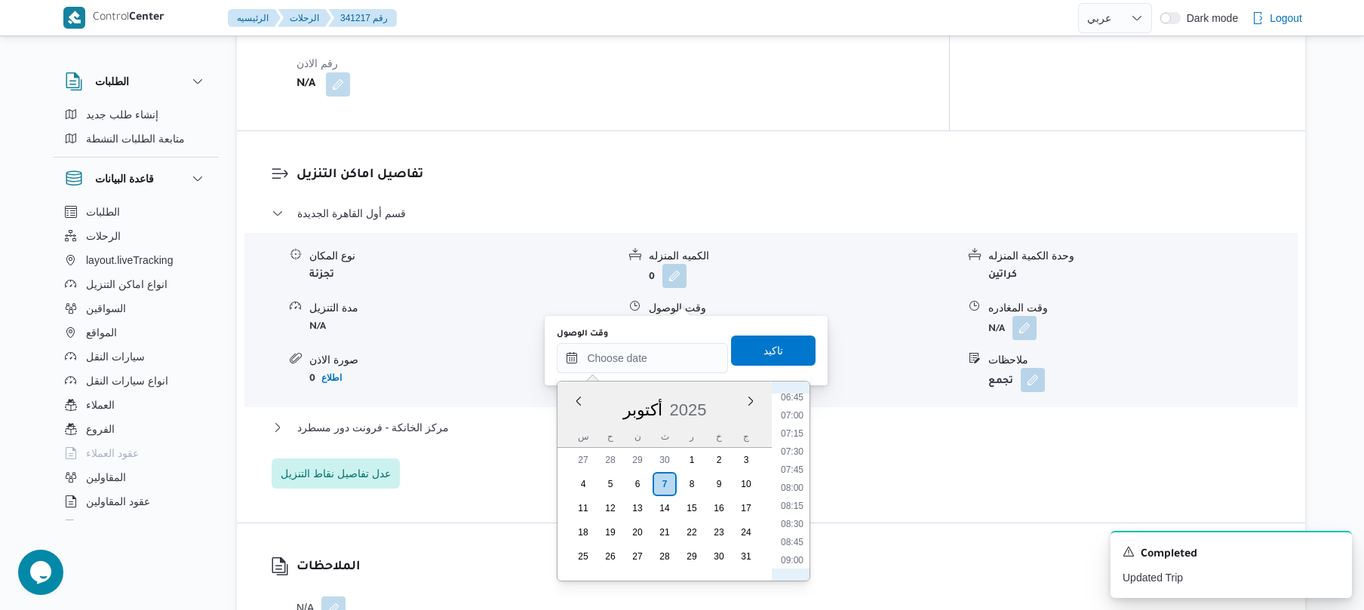
scroll to position [454, 0]
click at [794, 523] on li "08:00" at bounding box center [792, 527] width 35 height 15
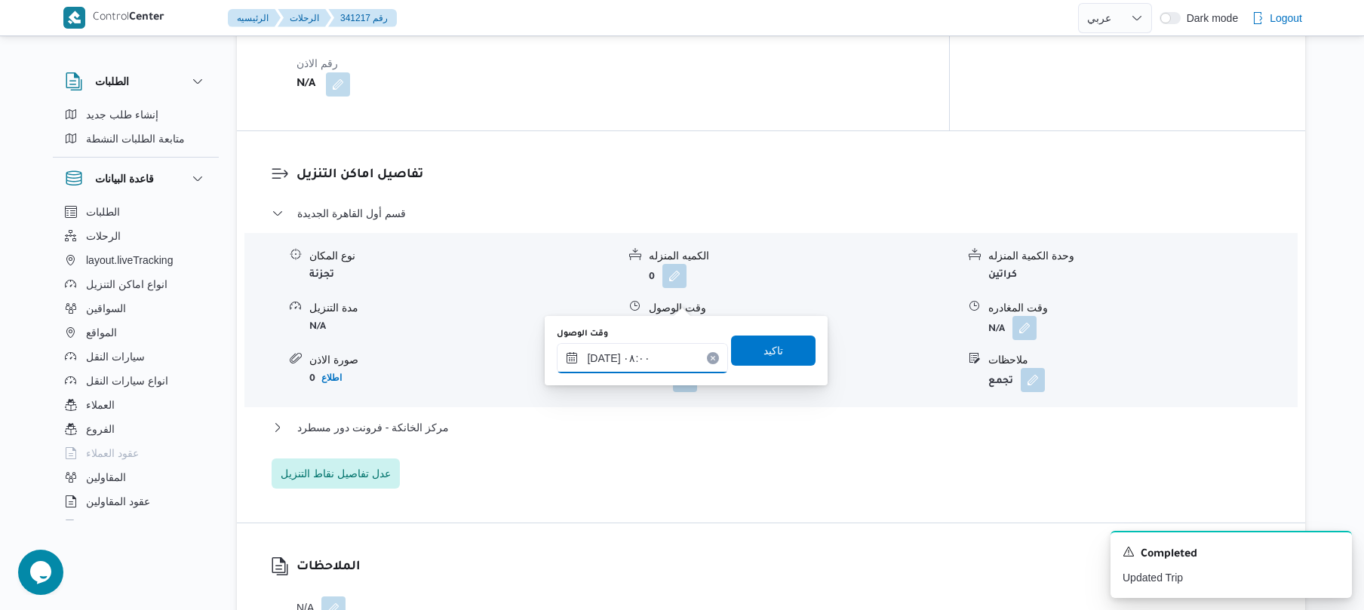
type input "٠٧/١٠/٢٠٢٥ ٠٨:٠٠"
click at [779, 355] on span "تاكيد" at bounding box center [773, 350] width 85 height 30
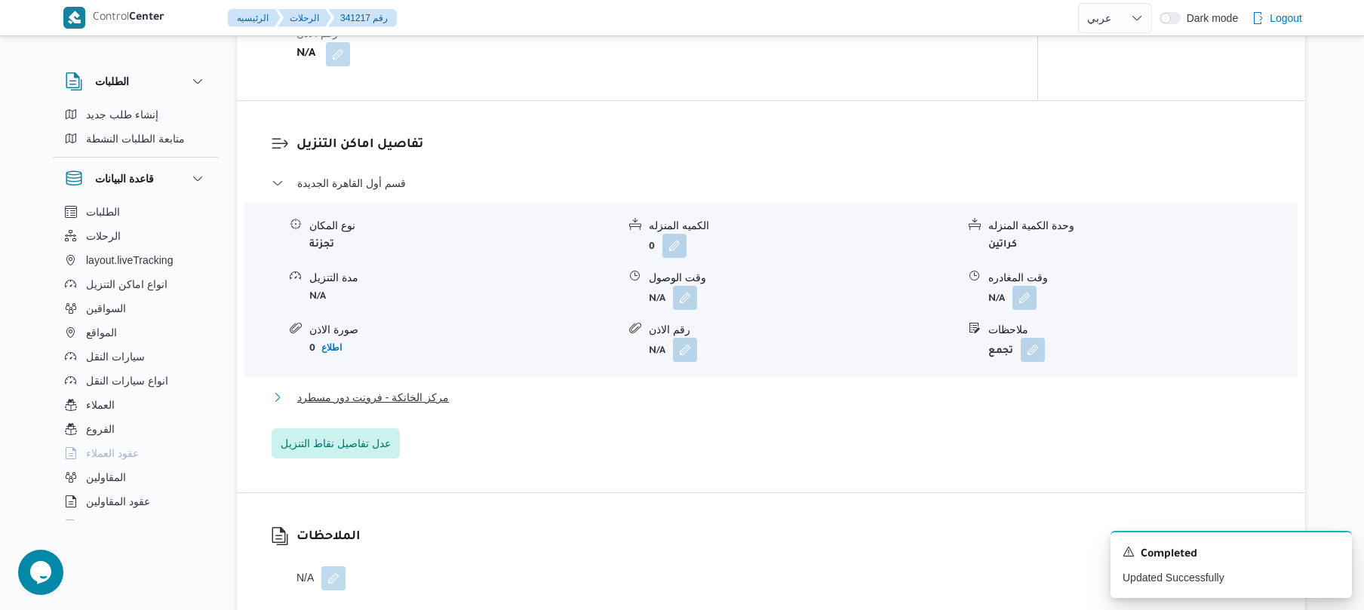
click at [723, 401] on button "مركز الخانكة - فرونت دور مسطرد" at bounding box center [772, 398] width 1000 height 18
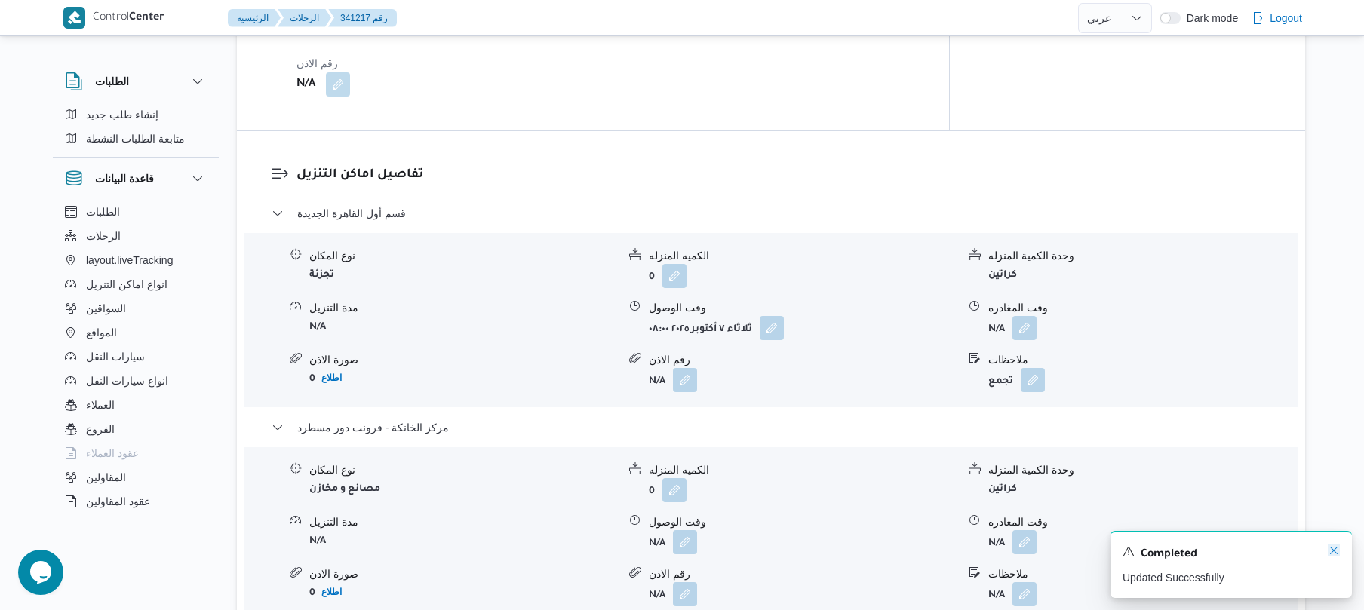
click at [1331, 553] on icon "Dismiss toast" at bounding box center [1334, 551] width 12 height 12
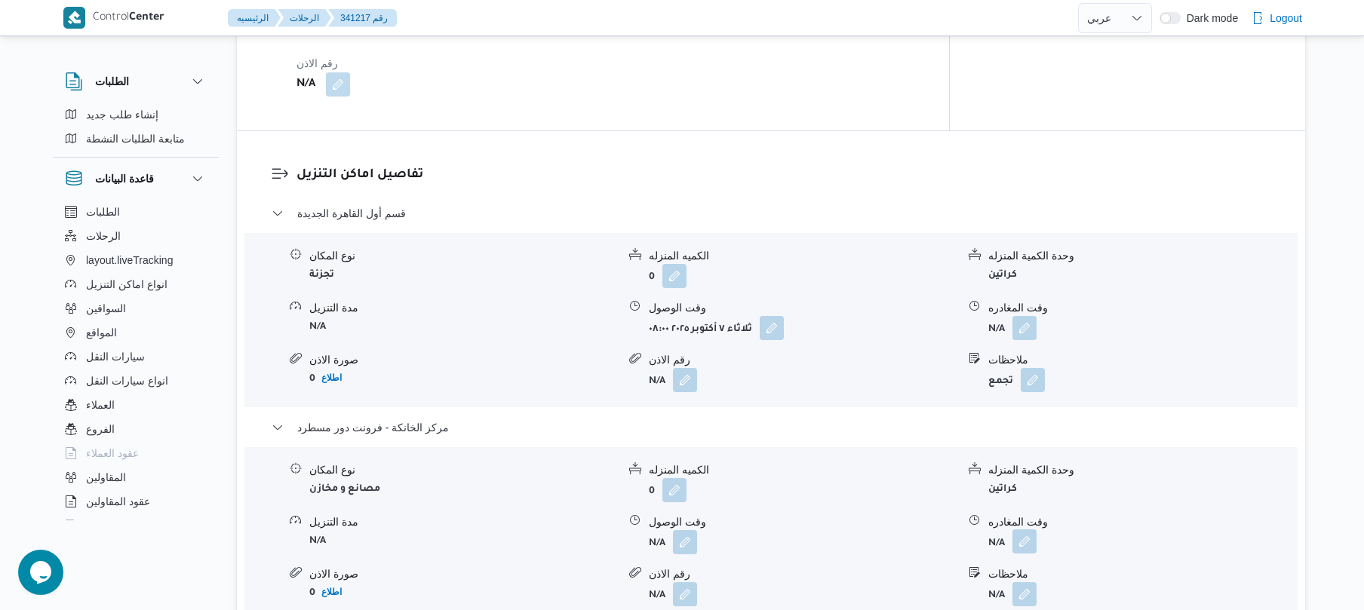
click at [1020, 530] on button "button" at bounding box center [1025, 542] width 24 height 24
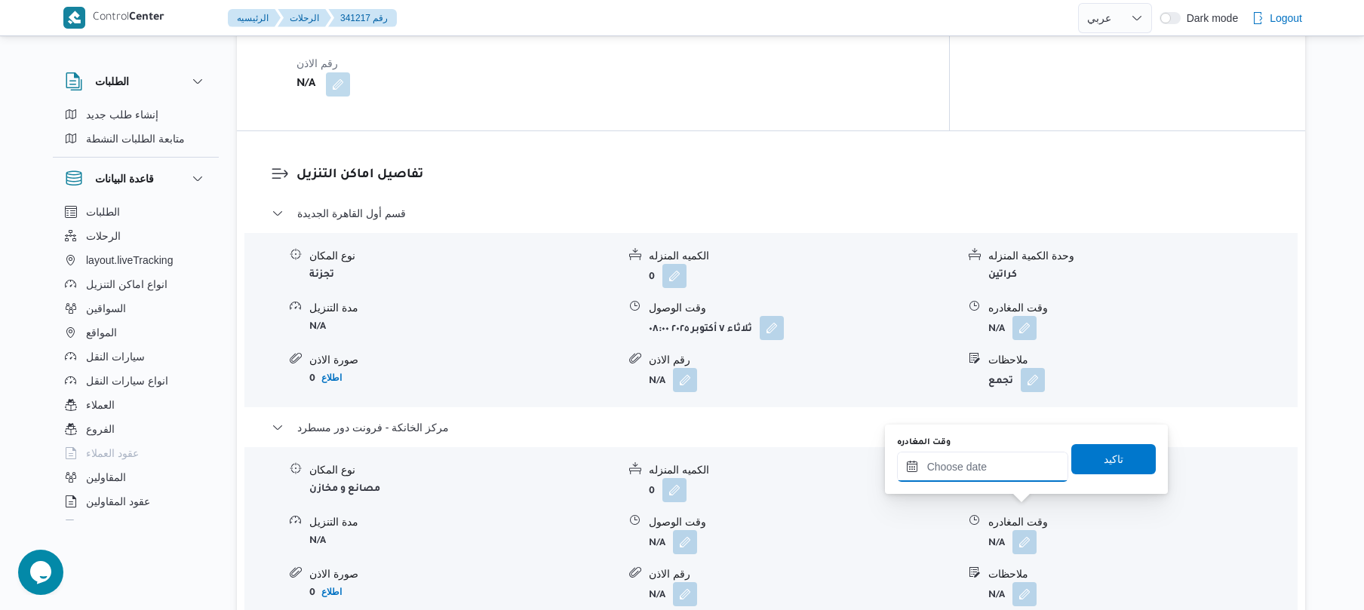
click at [982, 472] on input "وقت المغادره" at bounding box center [982, 467] width 171 height 30
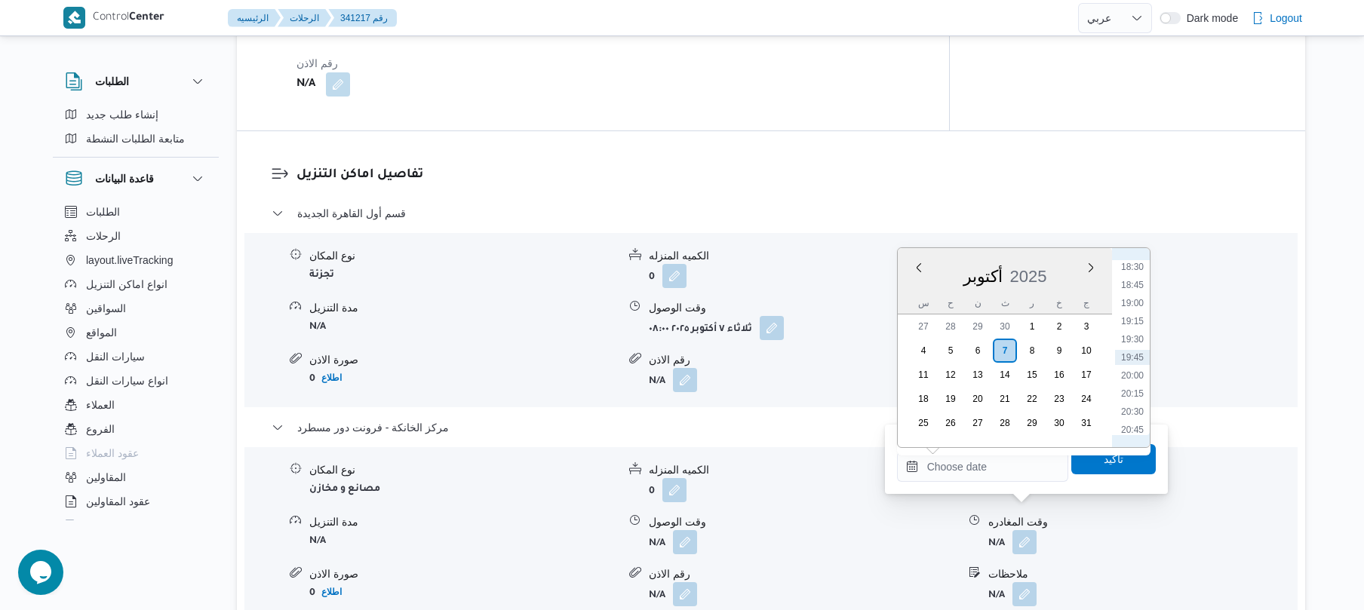
scroll to position [1192, 0]
click at [1136, 395] on li "18:15" at bounding box center [1132, 397] width 35 height 15
type input "٠٧/١٠/٢٠٢٥ ١٨:١٥"
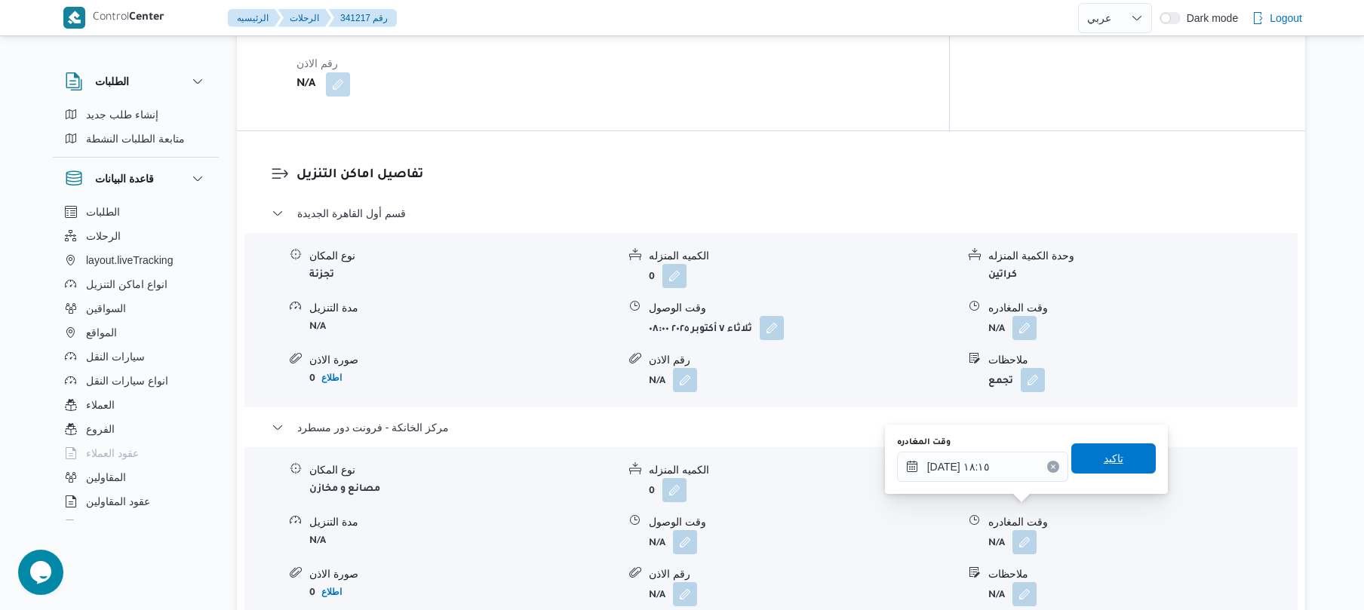
click at [1108, 448] on span "تاكيد" at bounding box center [1114, 459] width 85 height 30
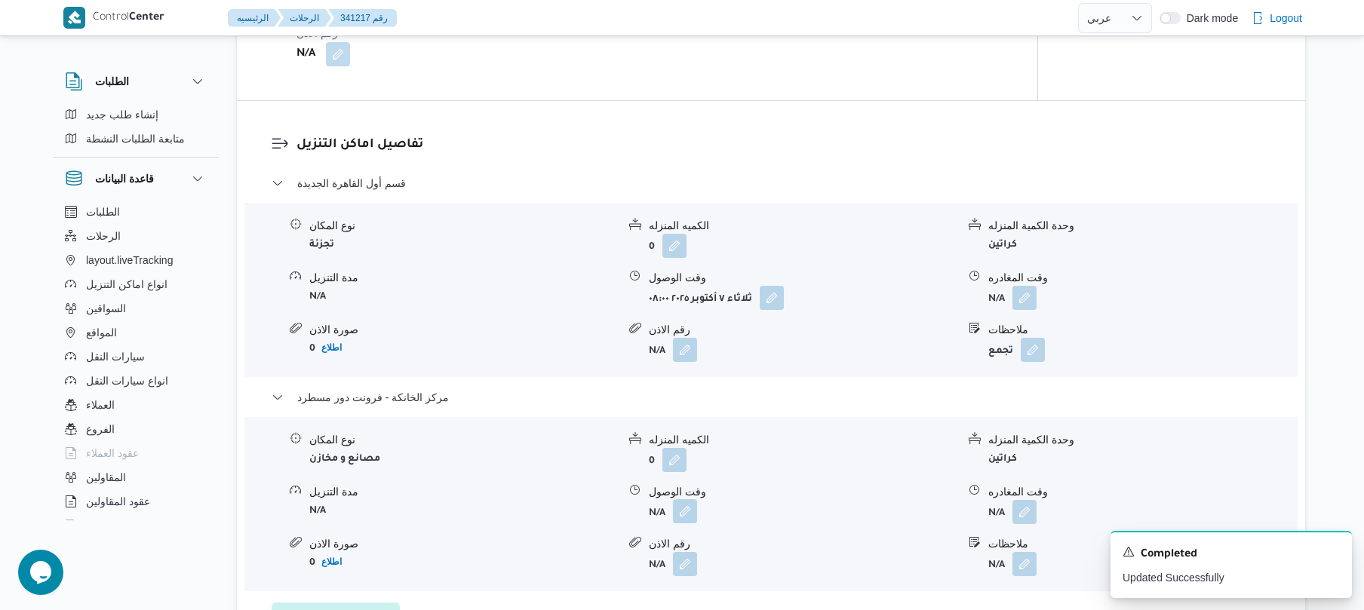
click at [693, 508] on button "button" at bounding box center [685, 512] width 24 height 24
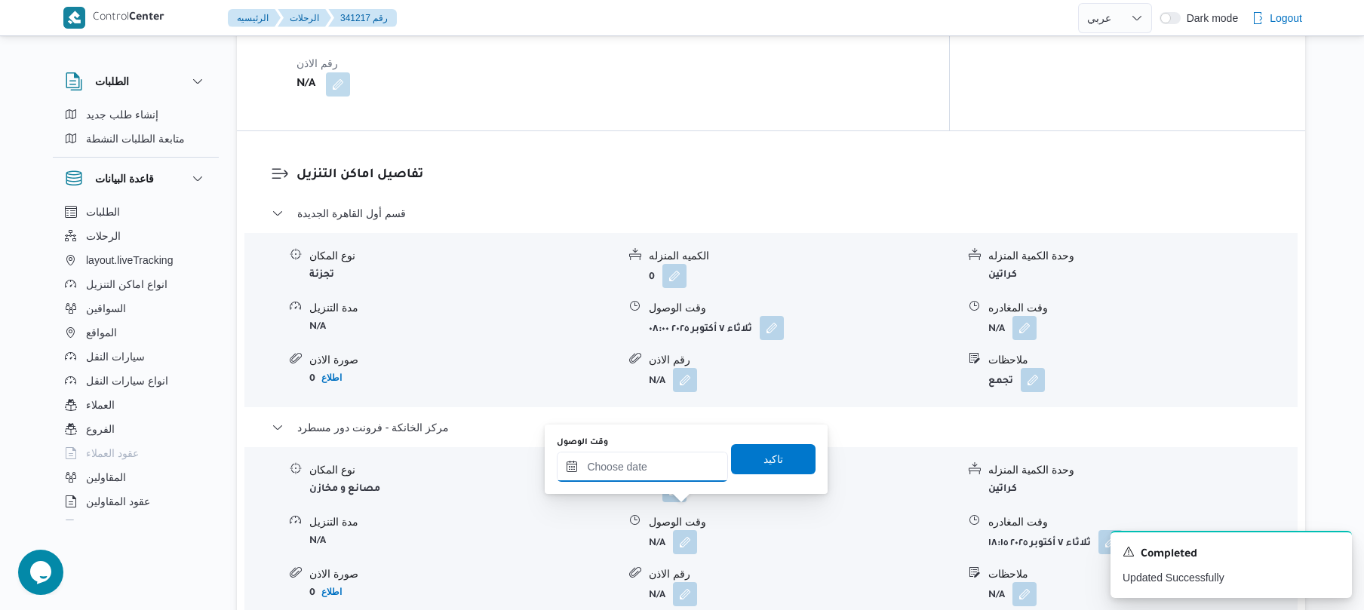
click at [690, 478] on input "وقت الوصول" at bounding box center [642, 467] width 171 height 30
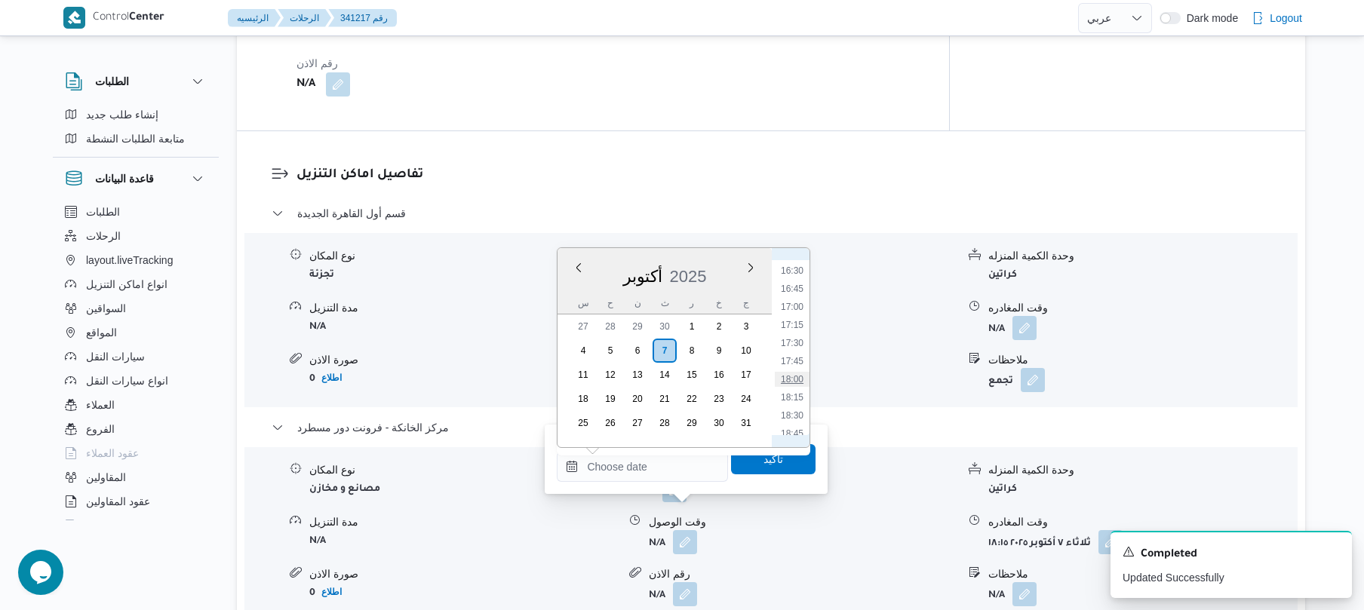
click at [795, 382] on li "18:00" at bounding box center [792, 379] width 35 height 15
type input "٠٧/١٠/٢٠٢٥ ١٨:٠٠"
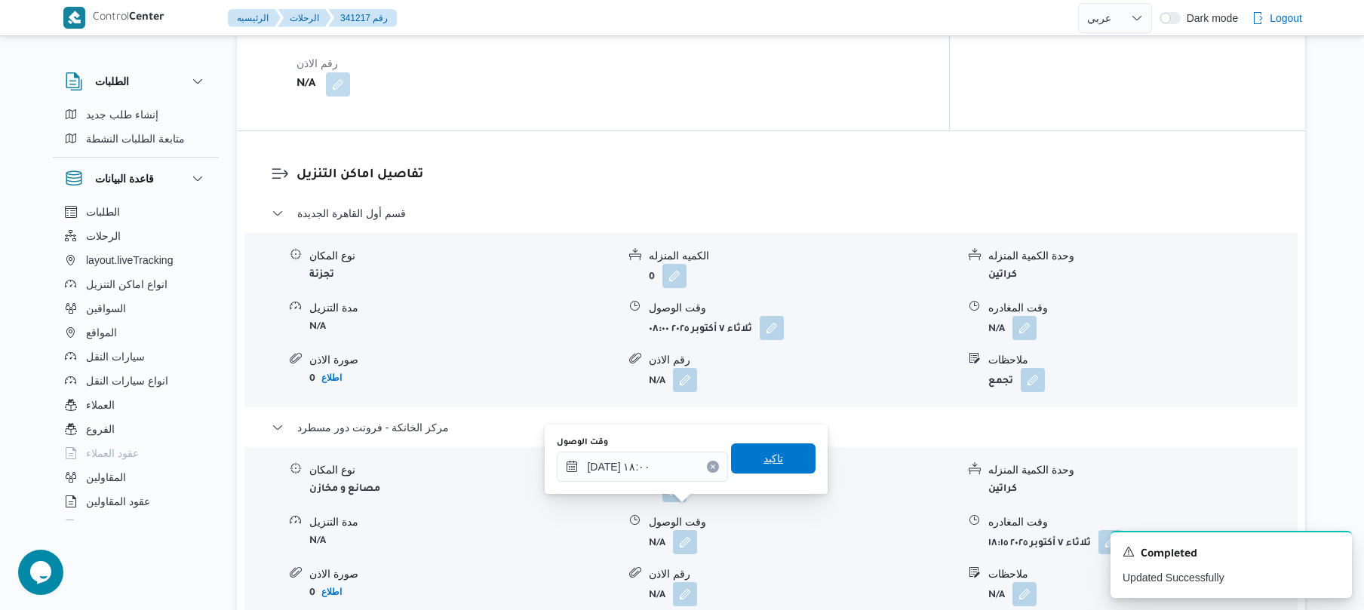
click at [773, 457] on span "تاكيد" at bounding box center [774, 459] width 20 height 18
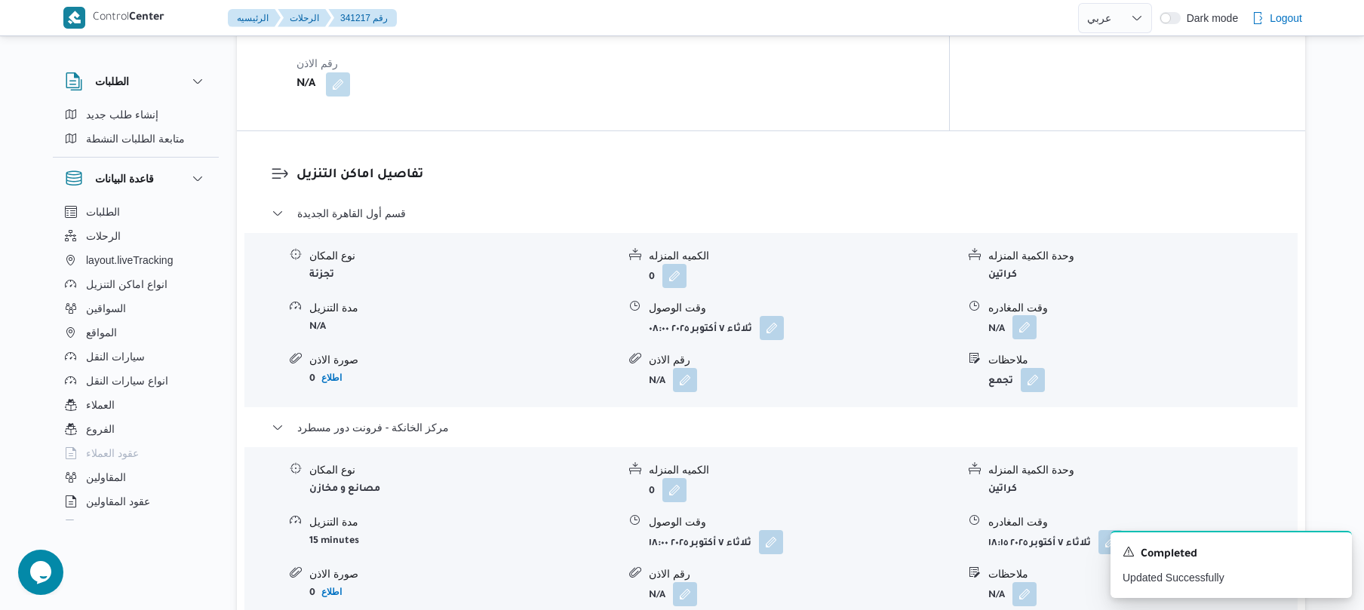
click at [1030, 315] on button "button" at bounding box center [1025, 327] width 24 height 24
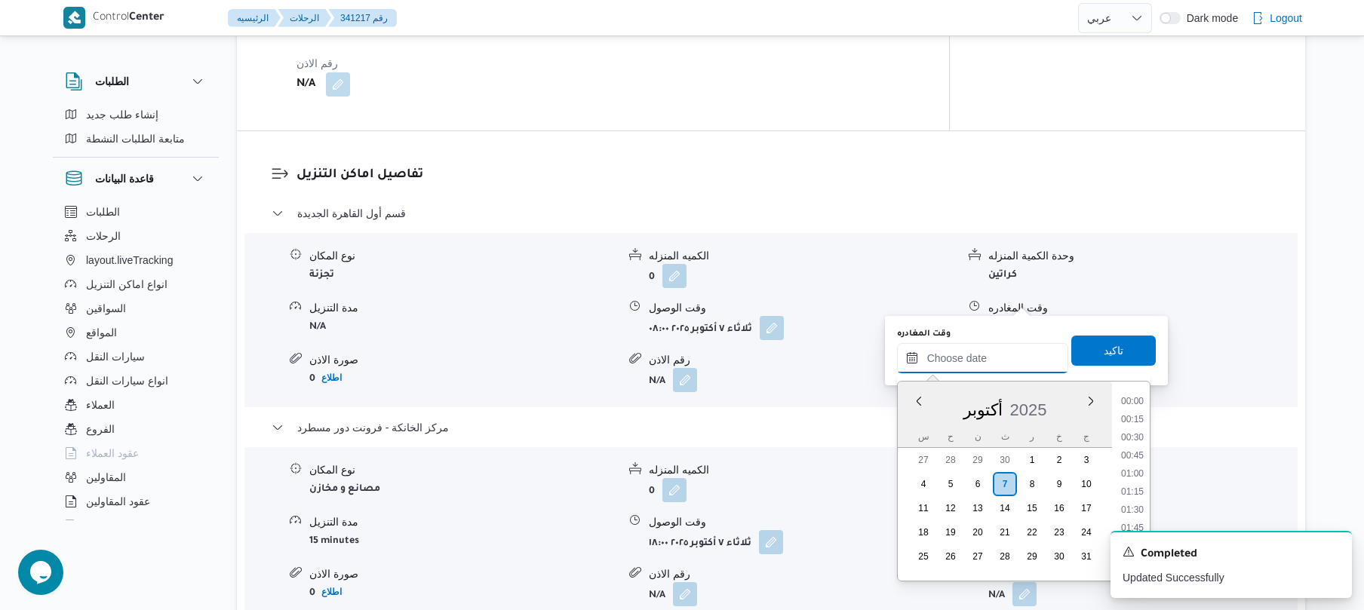
click at [979, 363] on input "وقت المغادره" at bounding box center [982, 358] width 171 height 30
click at [1130, 456] on li "17:15" at bounding box center [1132, 457] width 35 height 15
type input "٠٧/١٠/٢٠٢٥ ١٧:١٥"
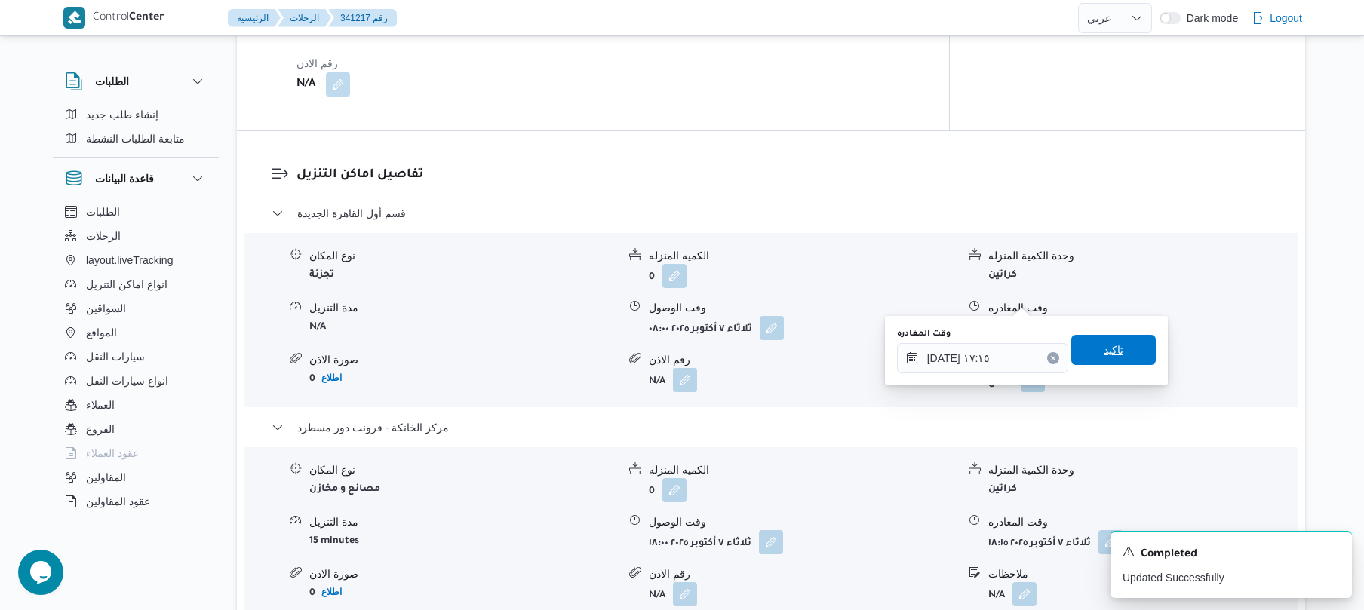
click at [1114, 356] on span "تاكيد" at bounding box center [1114, 350] width 20 height 18
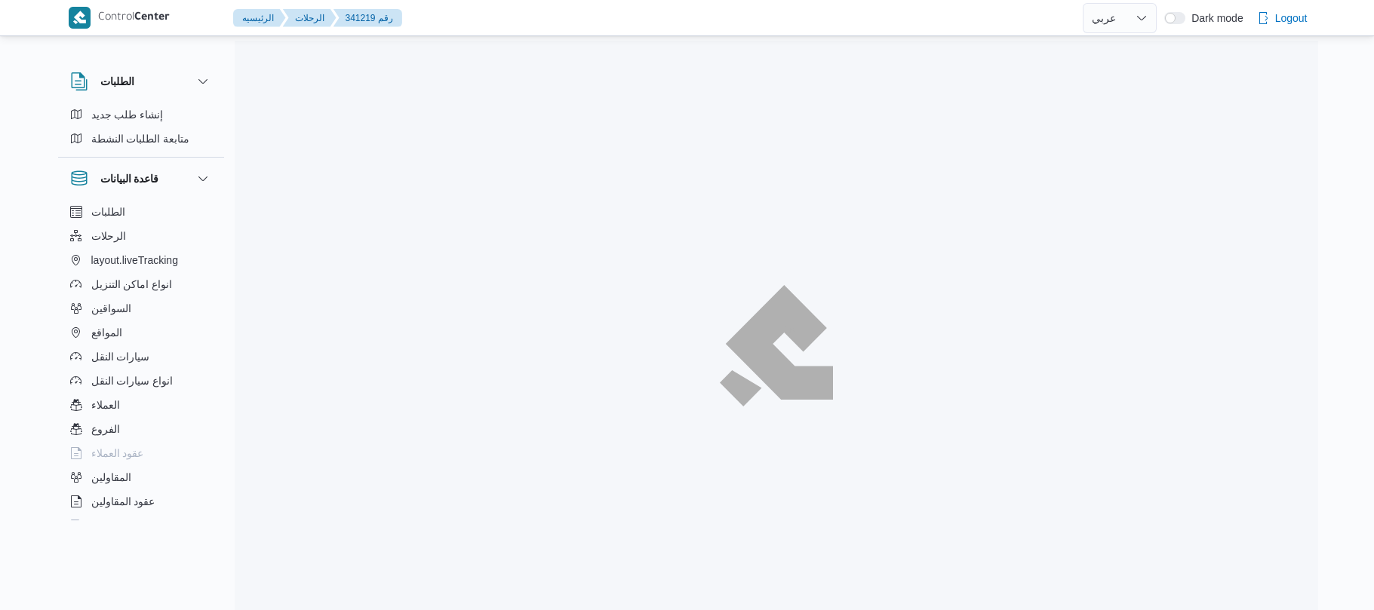
select select "ar"
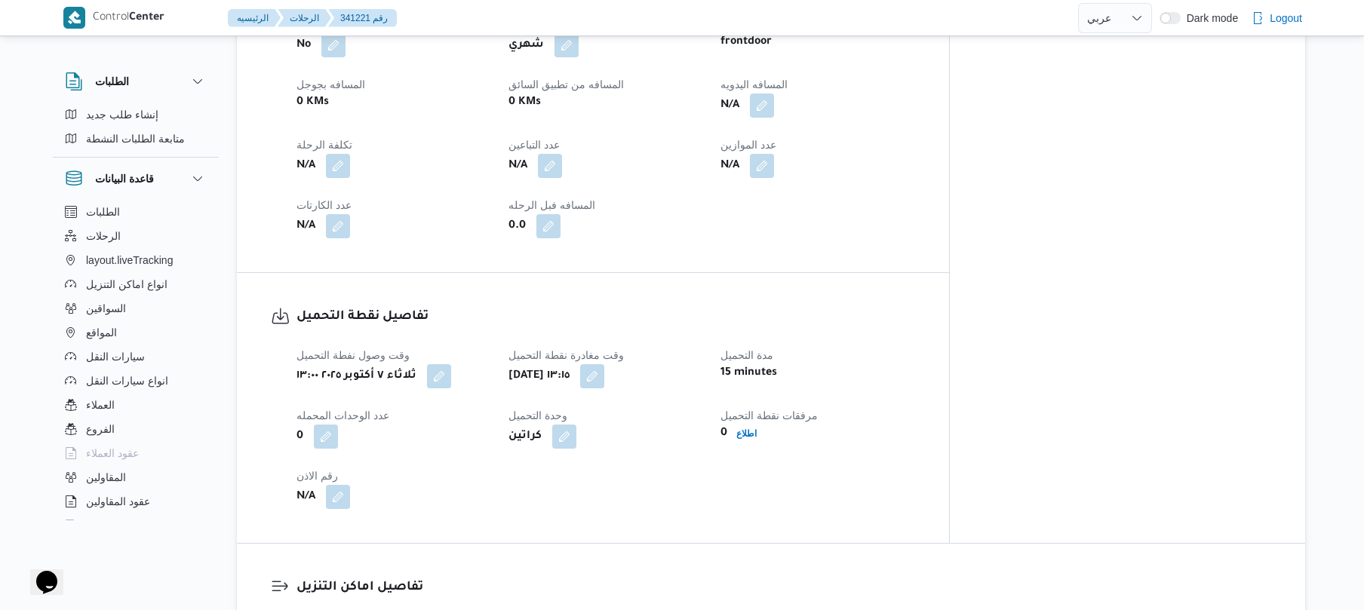
scroll to position [764, 0]
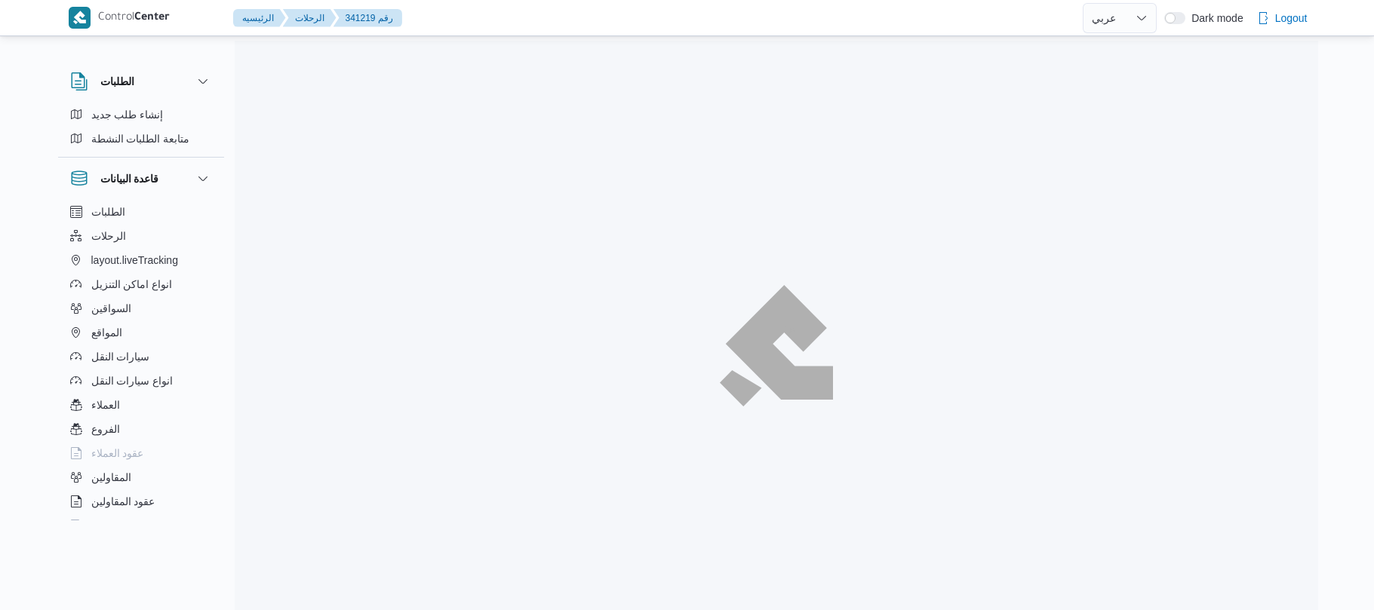
select select "ar"
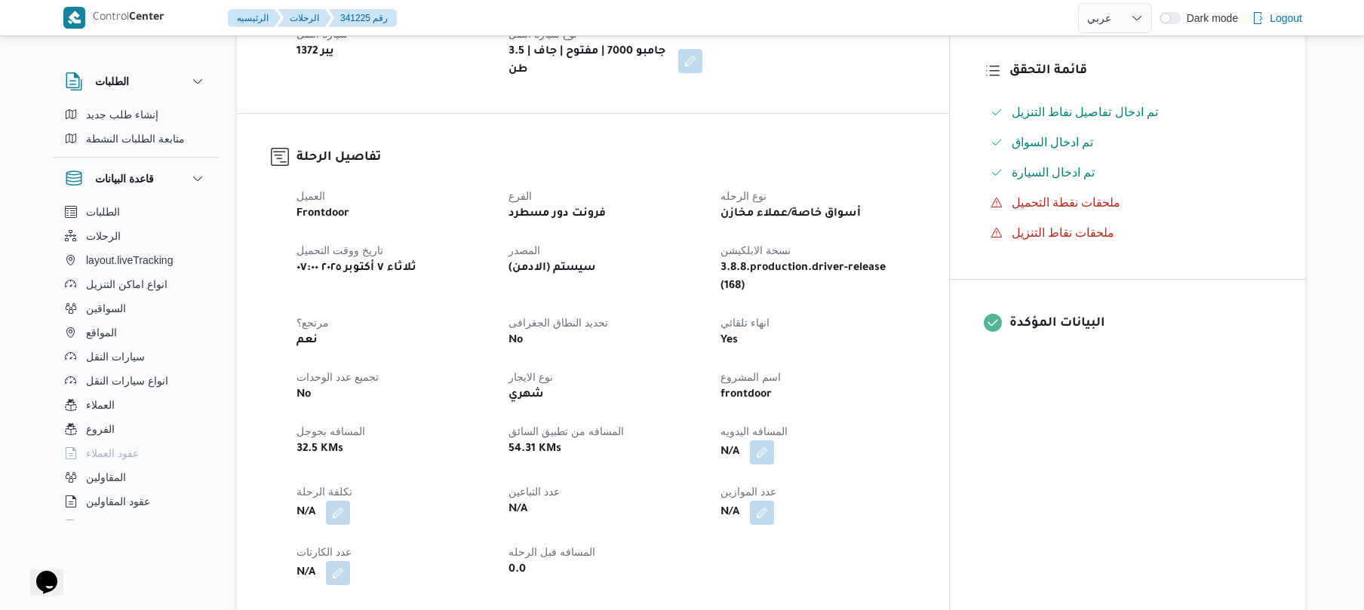
scroll to position [442, 0]
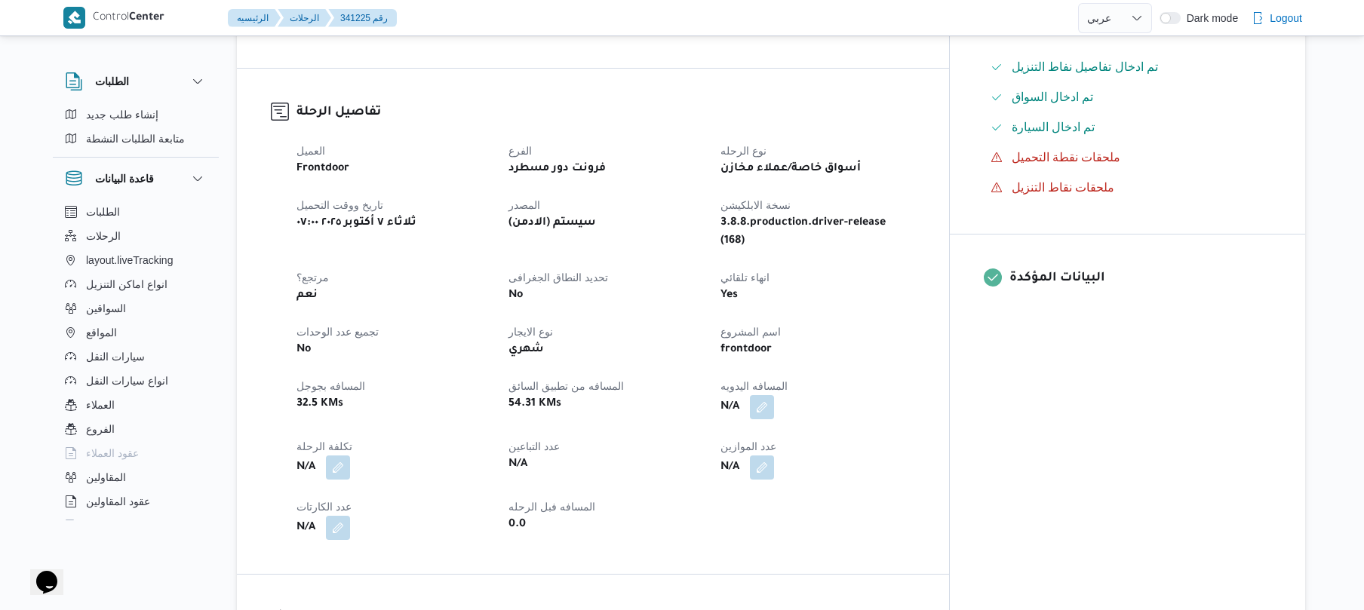
click at [829, 377] on div "العميل Frontdoor الفرع فرونت دور مسطرد نوع الرحله أسواق خاصة/عملاء مخازن تاريخ …" at bounding box center [606, 341] width 637 height 417
click at [788, 380] on span "المسافه اليدويه" at bounding box center [754, 386] width 67 height 12
click at [774, 395] on button "button" at bounding box center [762, 407] width 24 height 24
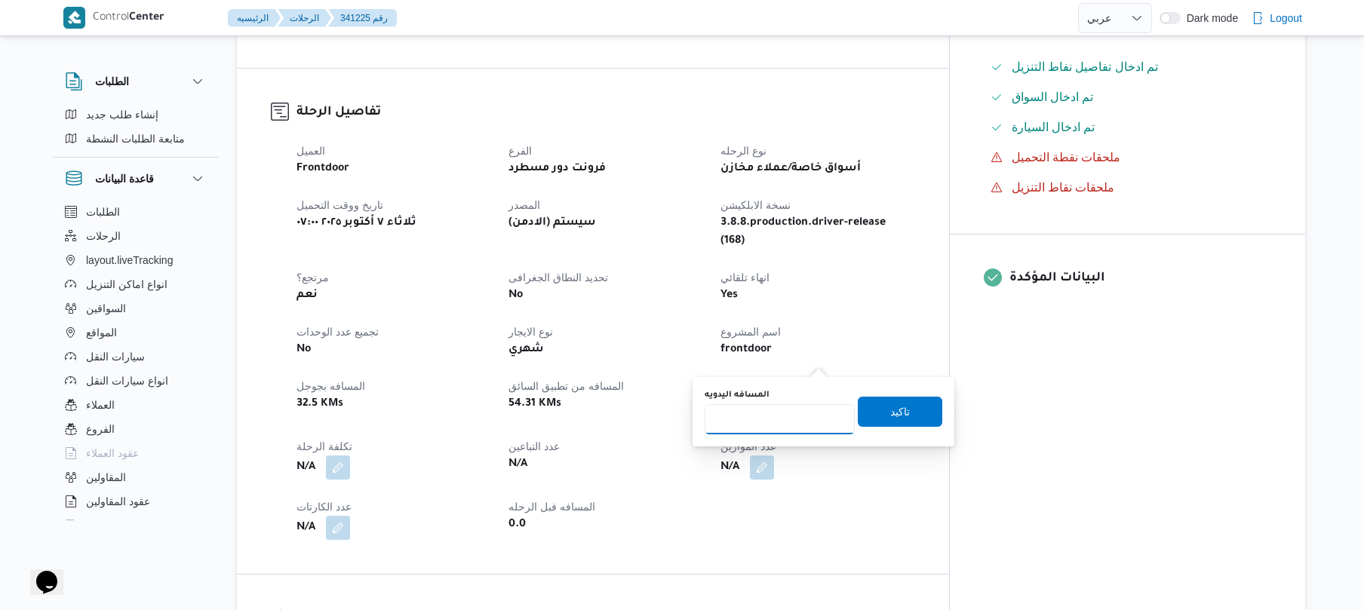
click at [780, 420] on input "المسافه اليدويه" at bounding box center [780, 419] width 150 height 30
type input "65"
click at [863, 415] on span "تاكيد" at bounding box center [900, 411] width 85 height 30
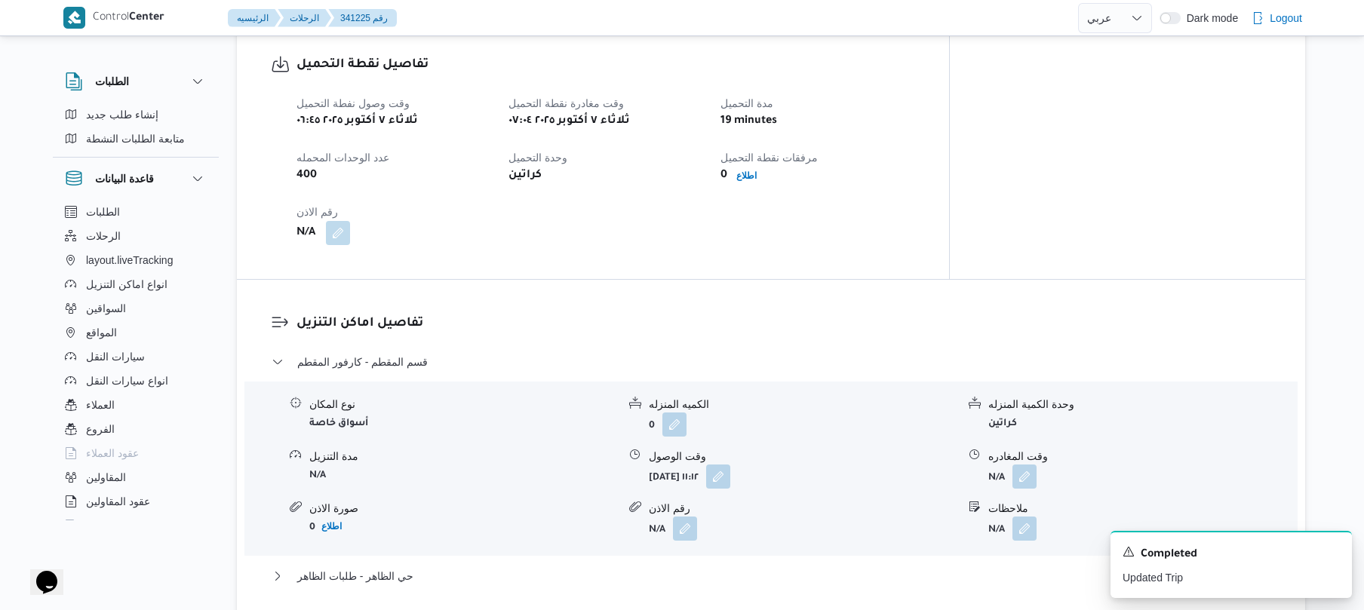
scroll to position [1127, 0]
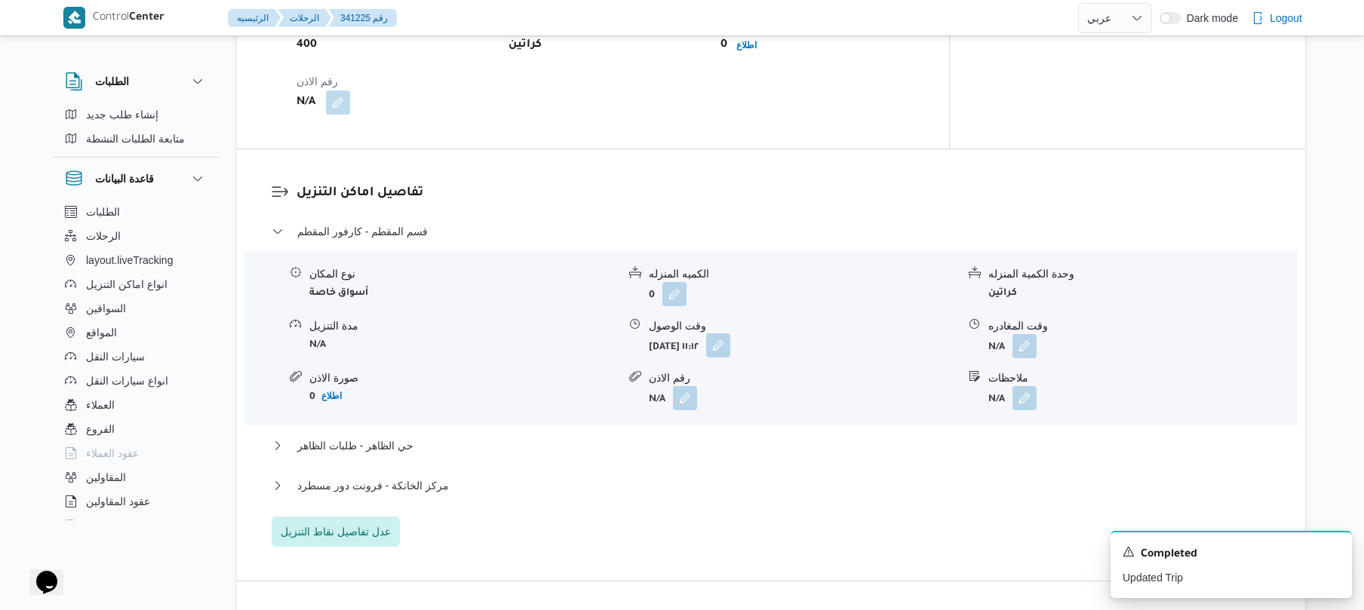
click at [730, 334] on button "button" at bounding box center [718, 346] width 24 height 24
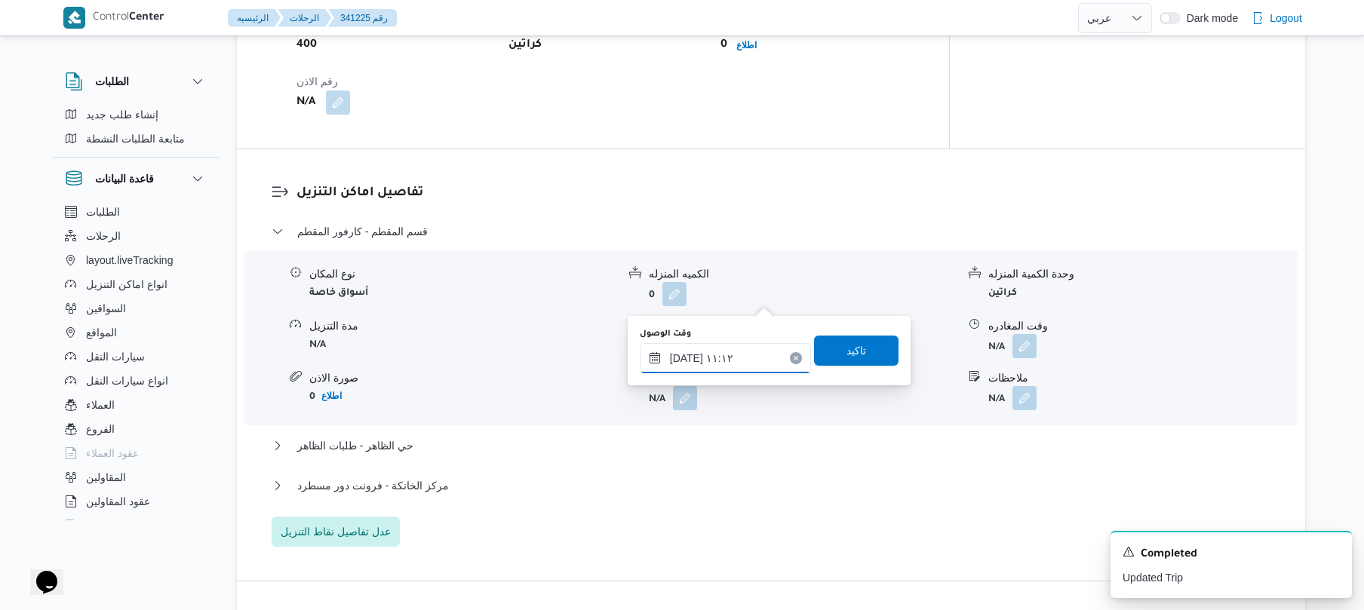
click at [726, 357] on input "٠٧/١٠/٢٠٢٥ ١١:١٢" at bounding box center [725, 358] width 171 height 30
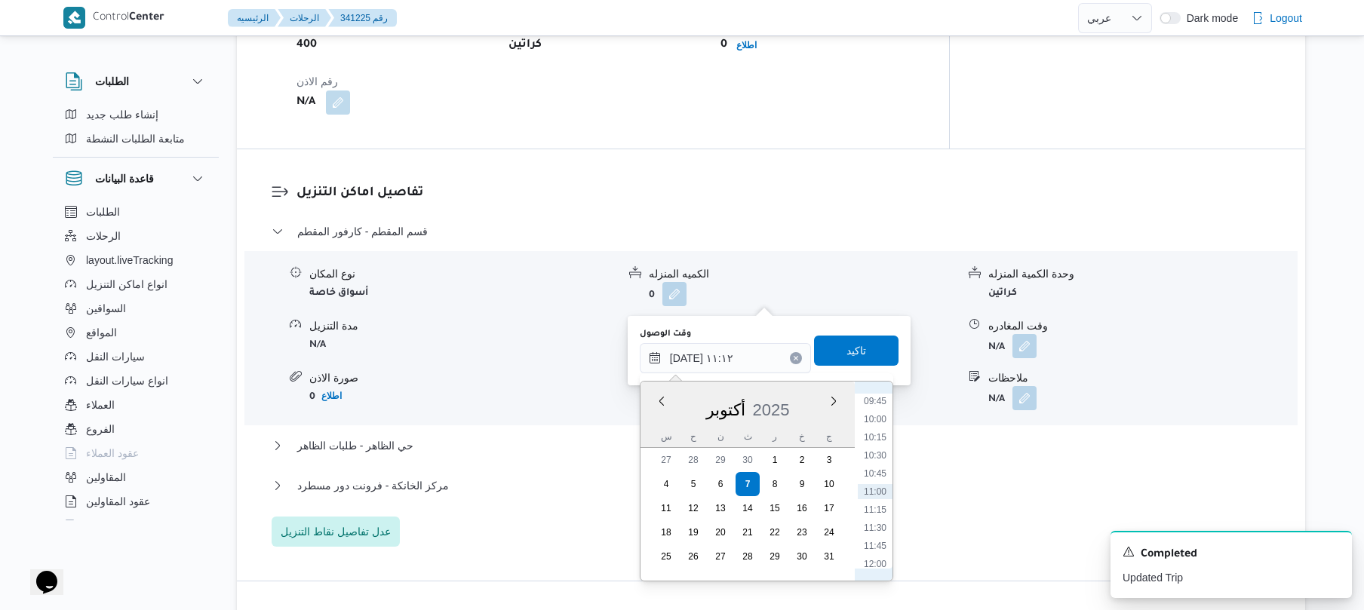
scroll to position [557, 0]
click at [876, 426] on li "08:00" at bounding box center [875, 424] width 35 height 15
type input "٠٧/١٠/٢٠٢٥ ٠٨:٠٠"
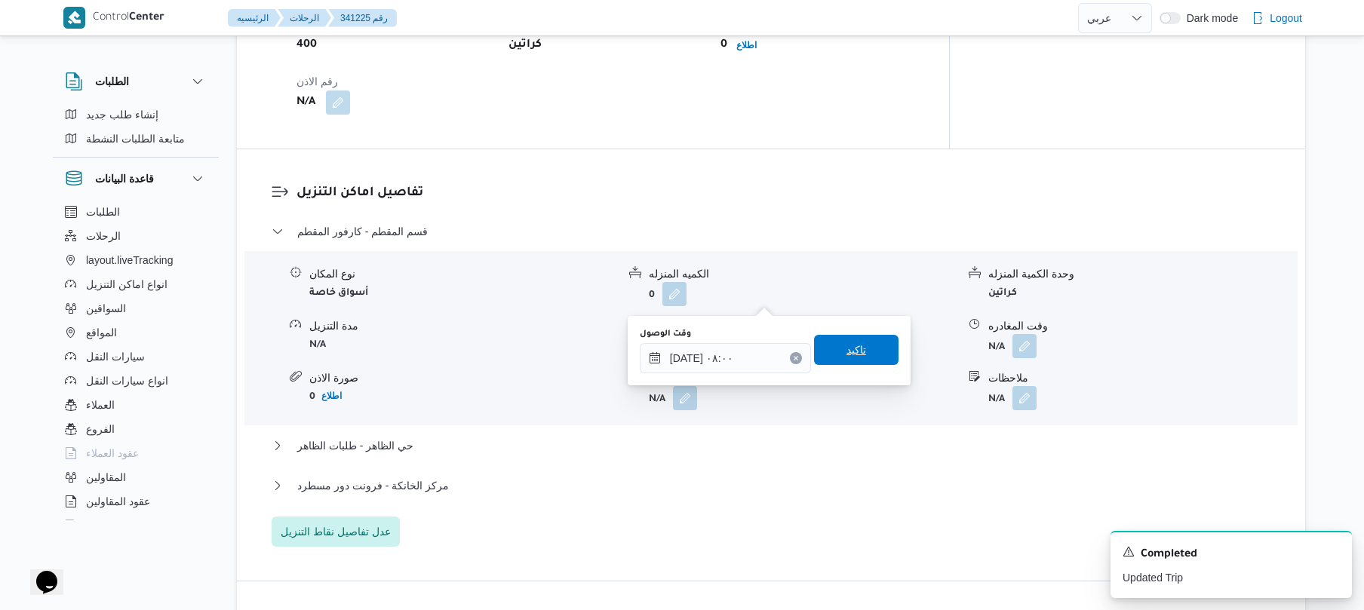
click at [868, 360] on span "تاكيد" at bounding box center [856, 350] width 85 height 30
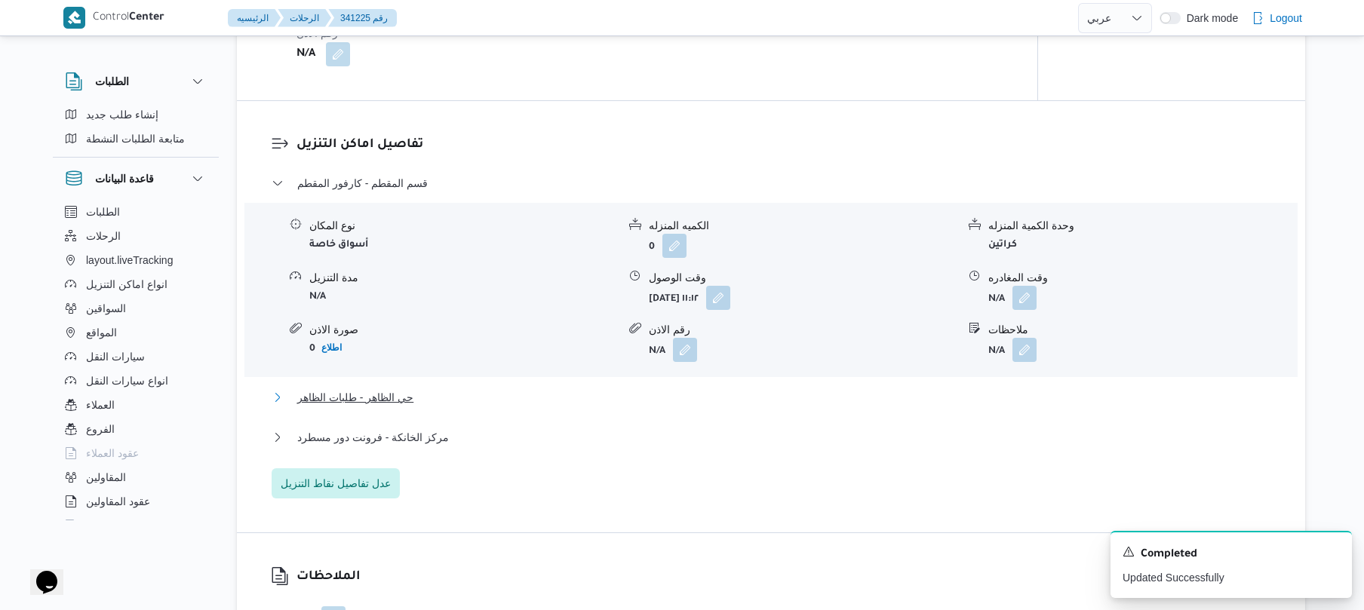
click at [756, 392] on button "حي الظاهر - طلبات الظاهر" at bounding box center [772, 398] width 1000 height 18
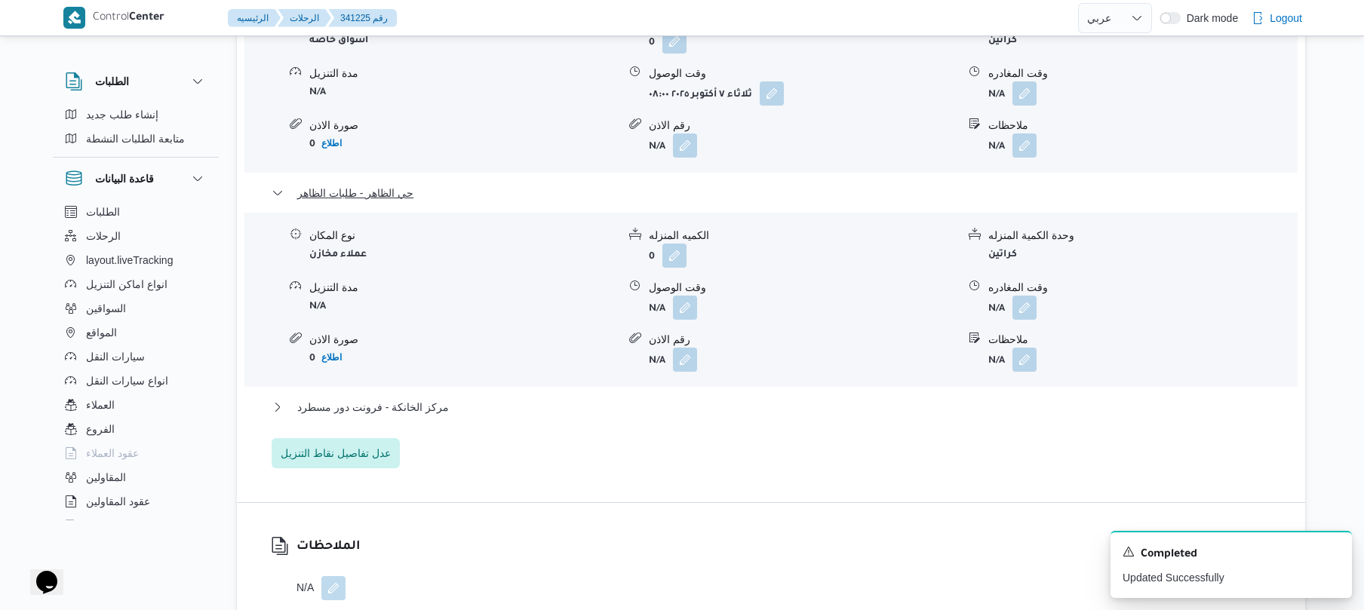
scroll to position [1408, 0]
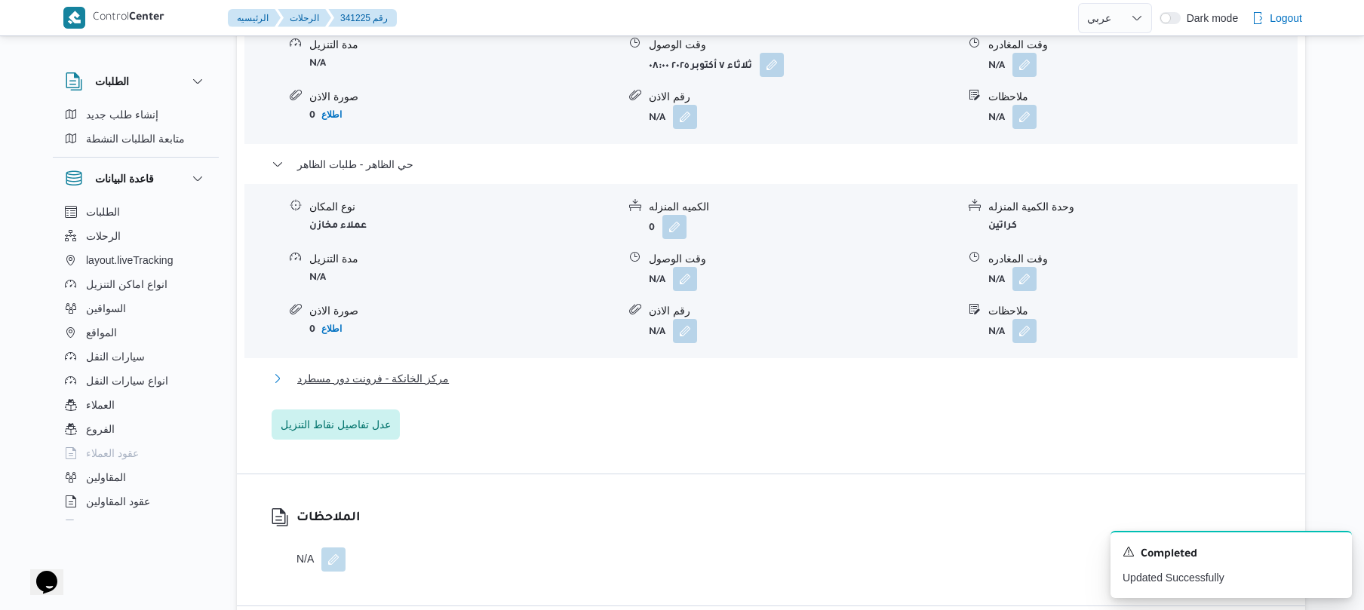
click at [720, 370] on button "مركز الخانكة - فرونت دور مسطرد" at bounding box center [772, 379] width 1000 height 18
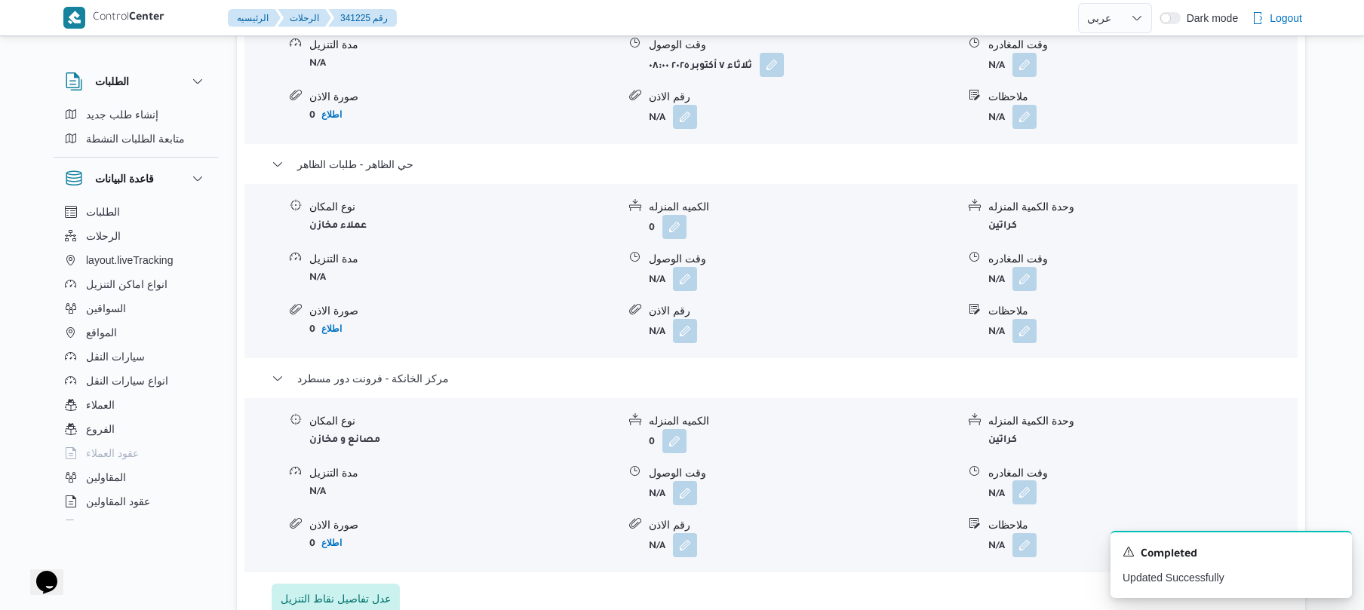
click at [1020, 481] on button "button" at bounding box center [1025, 493] width 24 height 24
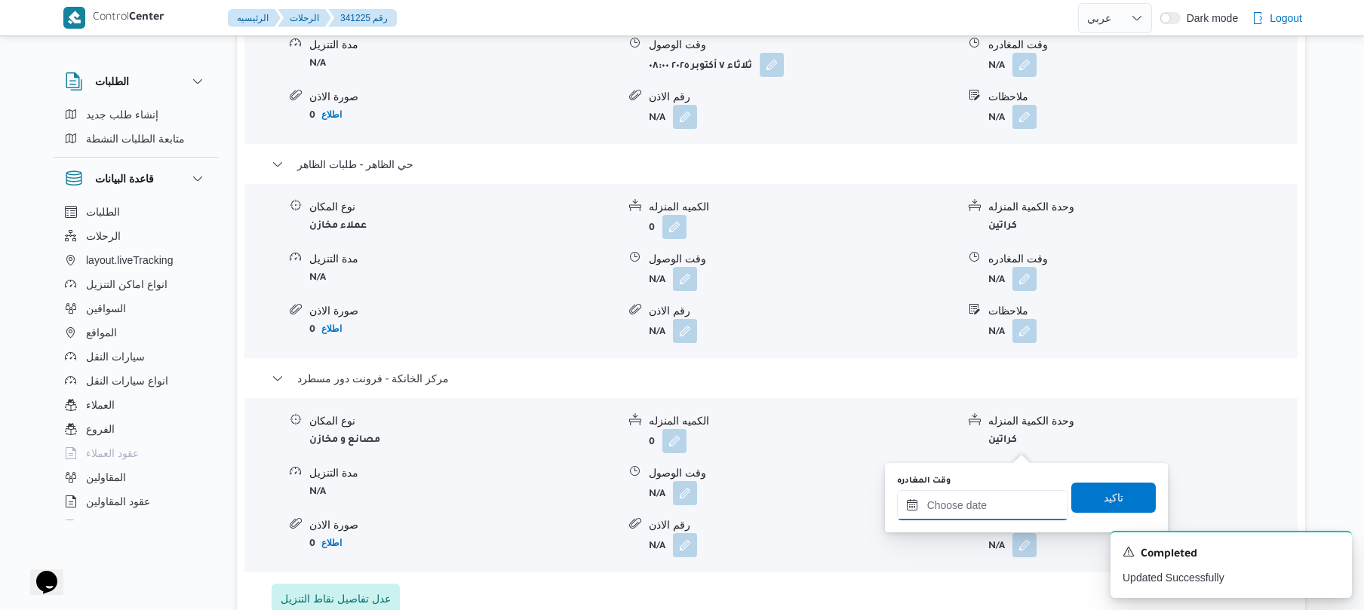
click at [973, 497] on input "وقت المغادره" at bounding box center [982, 505] width 171 height 30
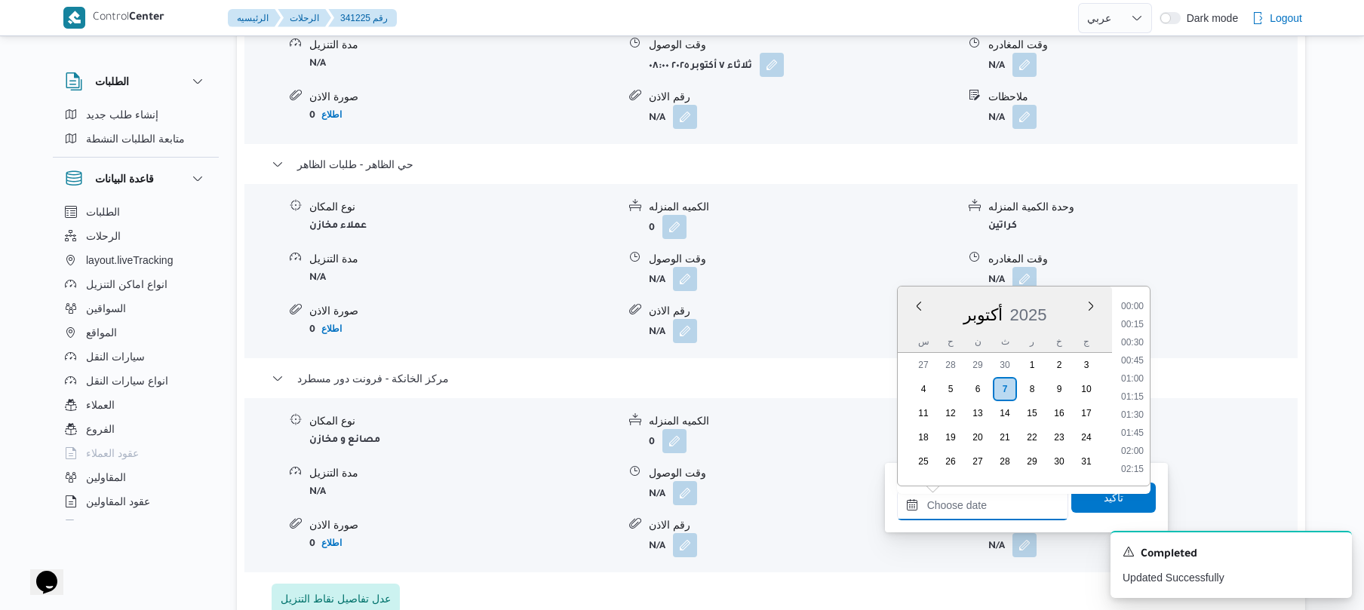
scroll to position [1341, 0]
click at [1138, 324] on li "18:45" at bounding box center [1132, 323] width 35 height 15
type input "٠٧/١٠/٢٠٢٥ ١٨:٤٥"
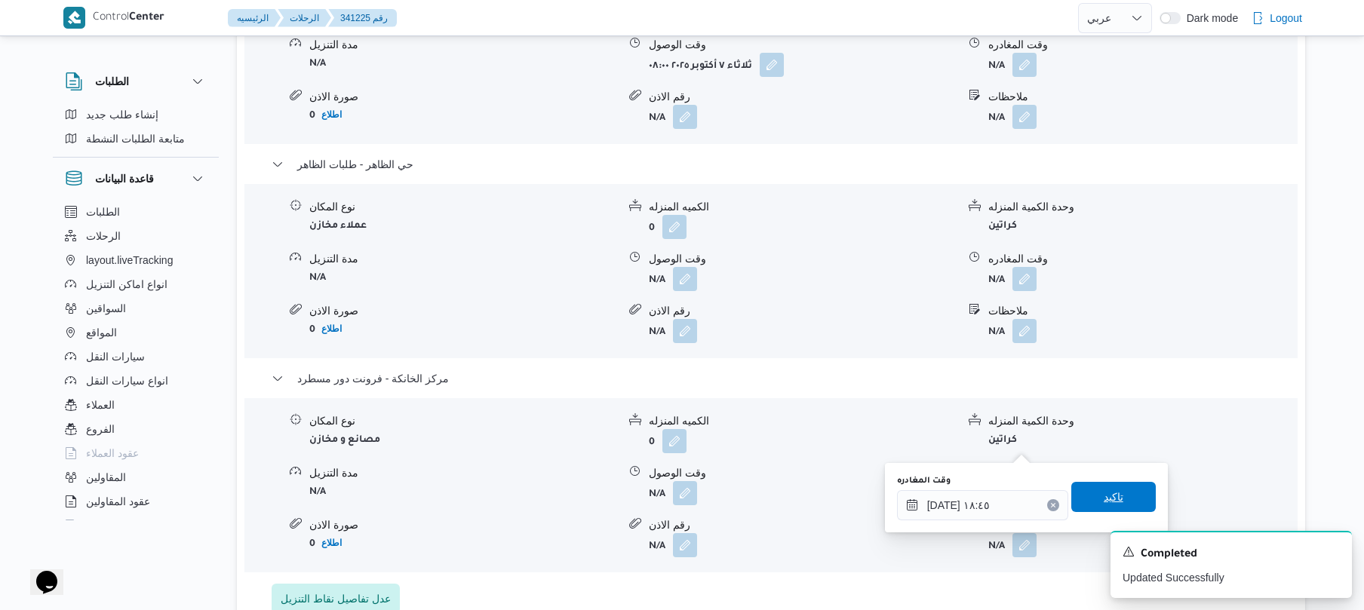
click at [1087, 496] on span "تاكيد" at bounding box center [1114, 497] width 85 height 30
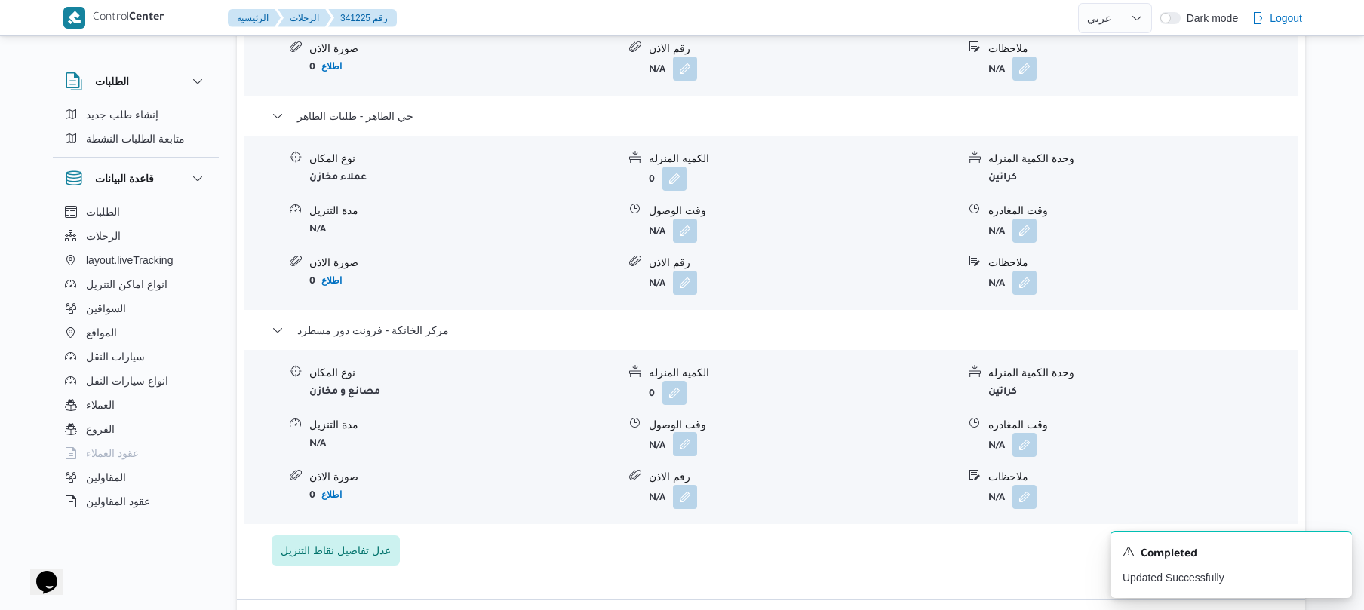
click at [683, 451] on button "button" at bounding box center [685, 444] width 24 height 24
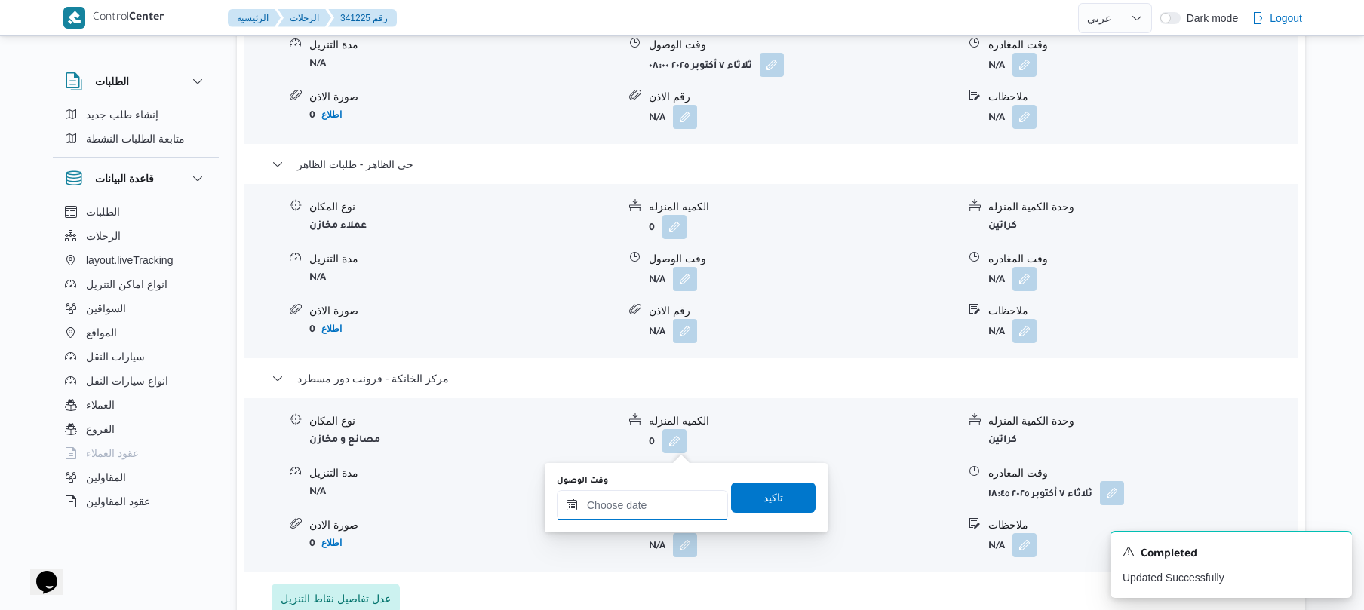
click at [662, 505] on input "وقت الوصول" at bounding box center [642, 505] width 171 height 30
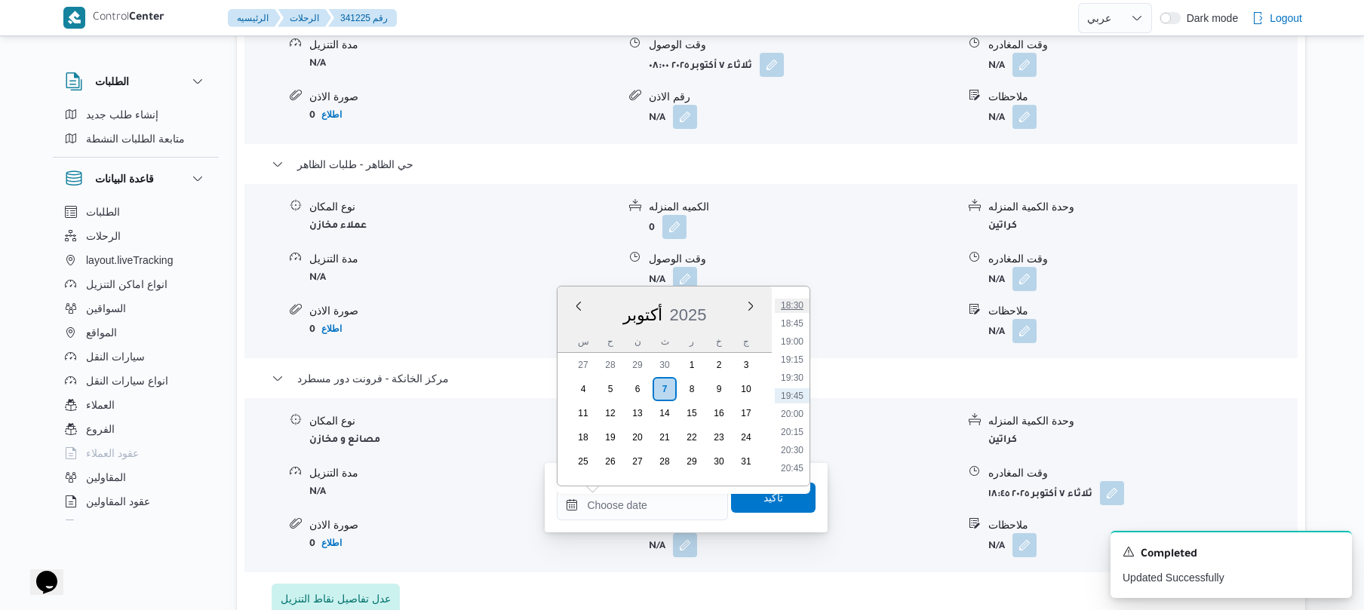
click at [788, 305] on li "18:30" at bounding box center [792, 305] width 35 height 15
type input "٠٧/١٠/٢٠٢٥ ١٨:٣٠"
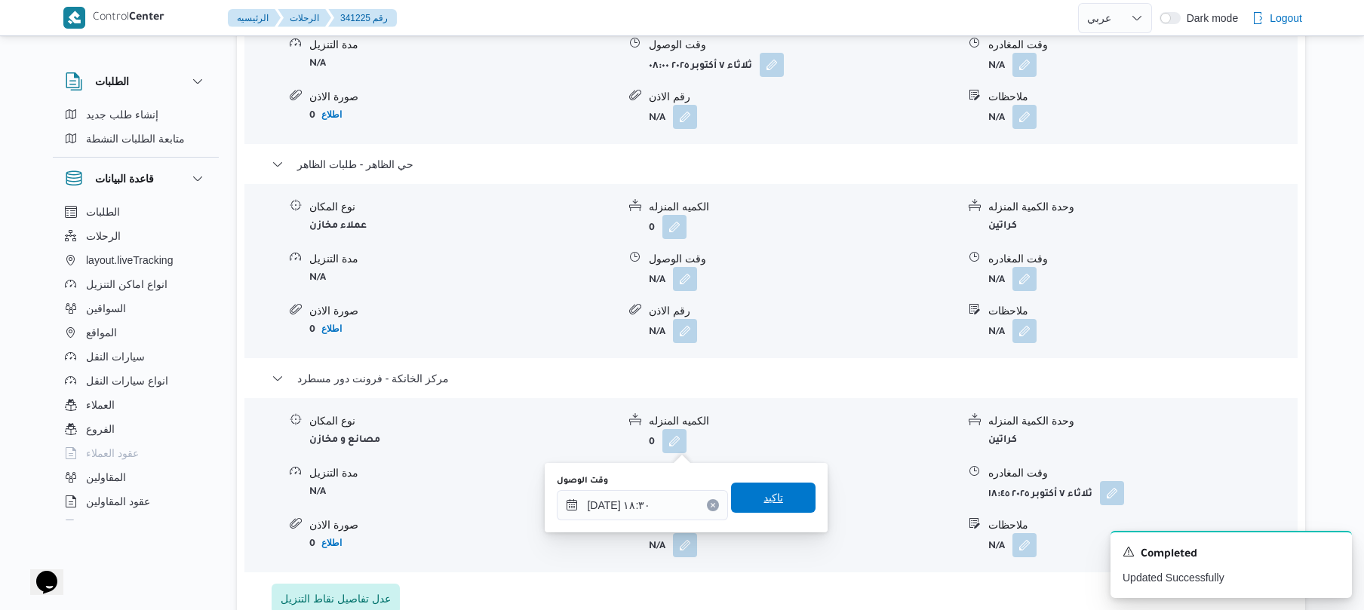
click at [749, 496] on span "تاكيد" at bounding box center [773, 498] width 85 height 30
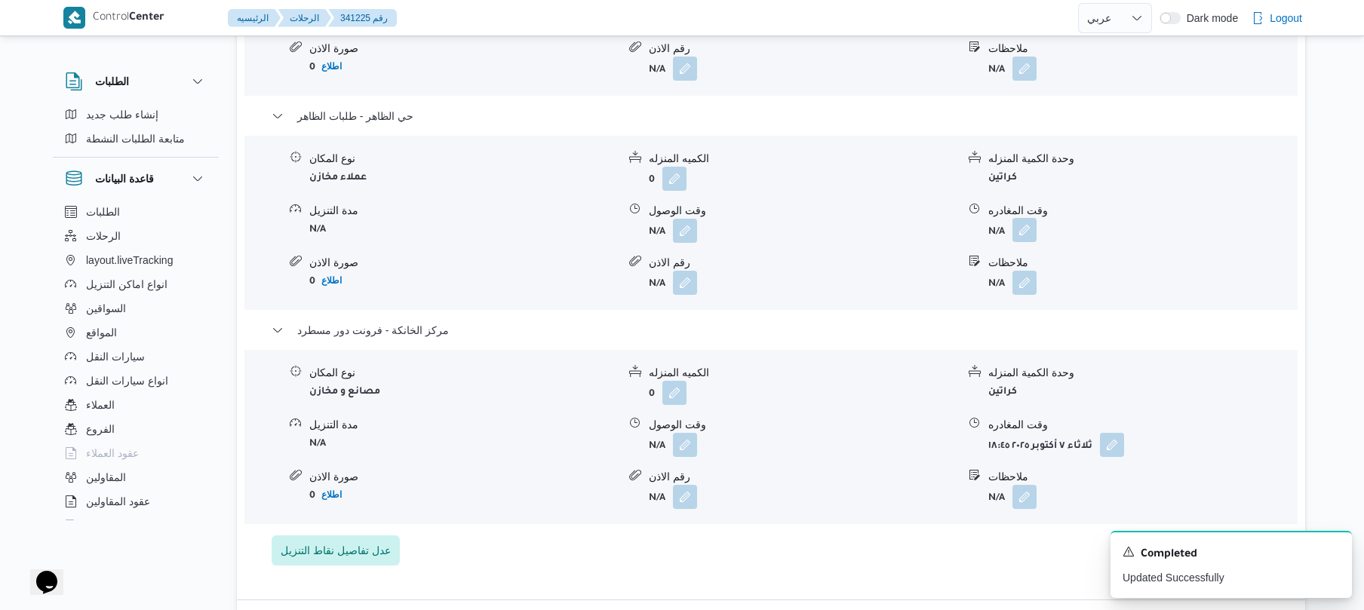
click at [1031, 227] on button "button" at bounding box center [1025, 230] width 24 height 24
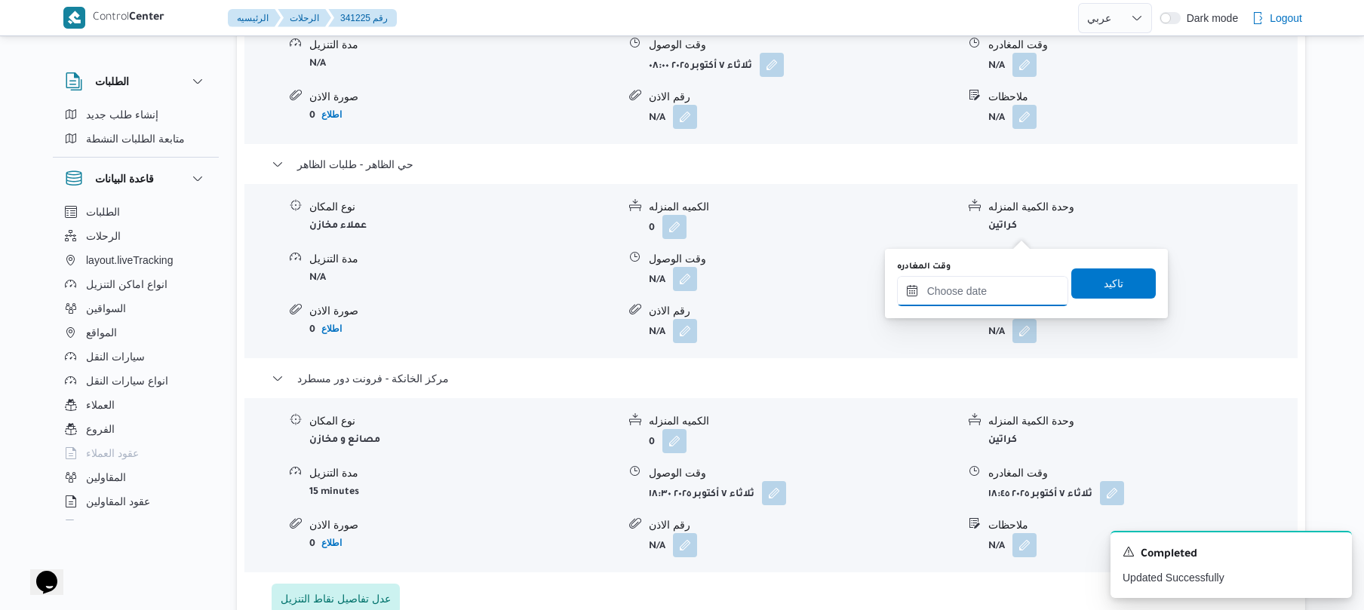
click at [981, 297] on input "وقت المغادره" at bounding box center [982, 291] width 171 height 30
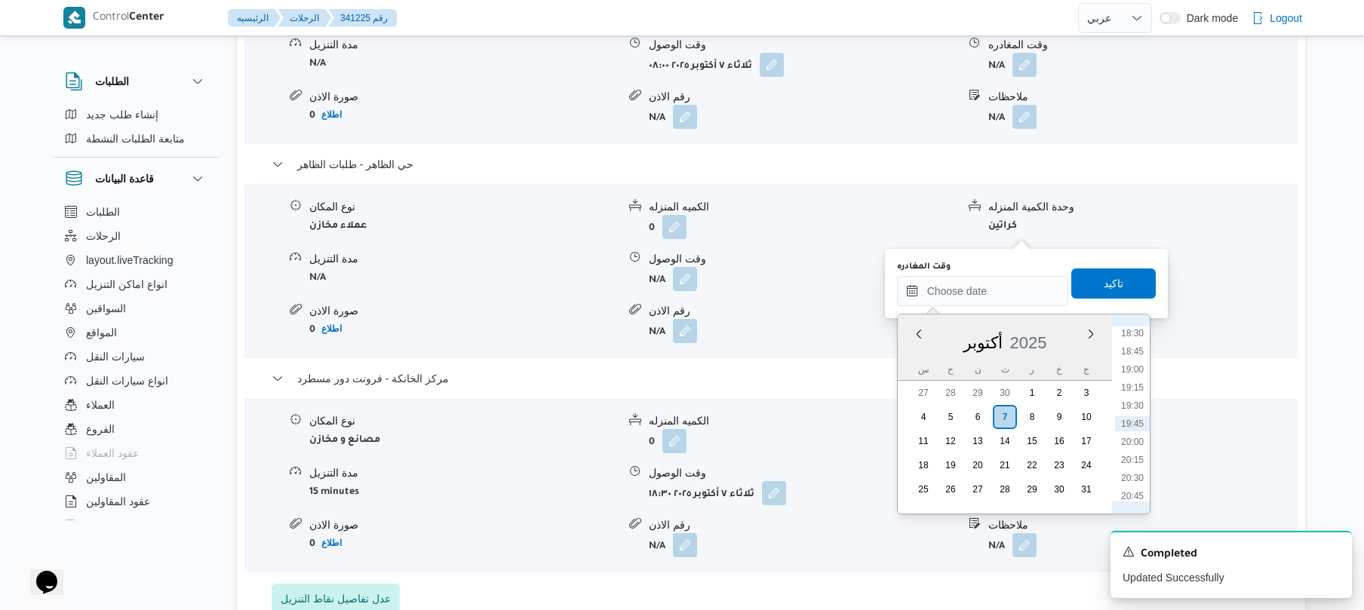
scroll to position [1193, 0]
click at [1135, 383] on li "17:15" at bounding box center [1132, 390] width 35 height 15
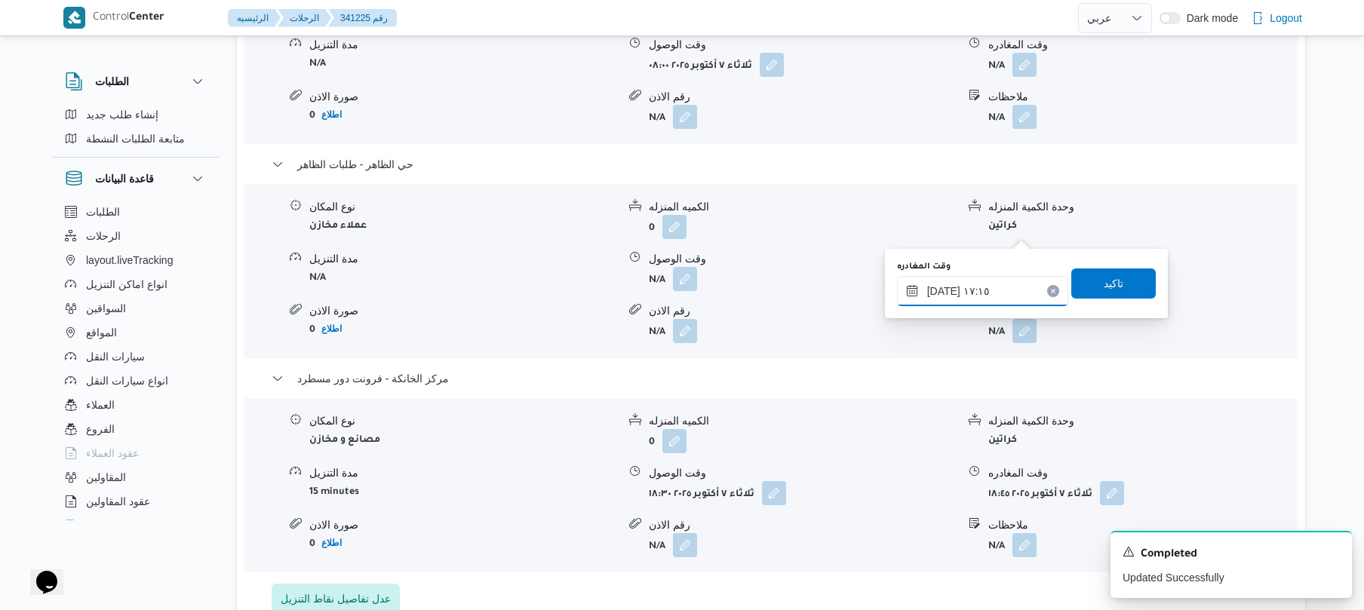
click at [943, 291] on input "٠٧/١٠/٢٠٢٥ ١٧:١٥" at bounding box center [982, 291] width 171 height 30
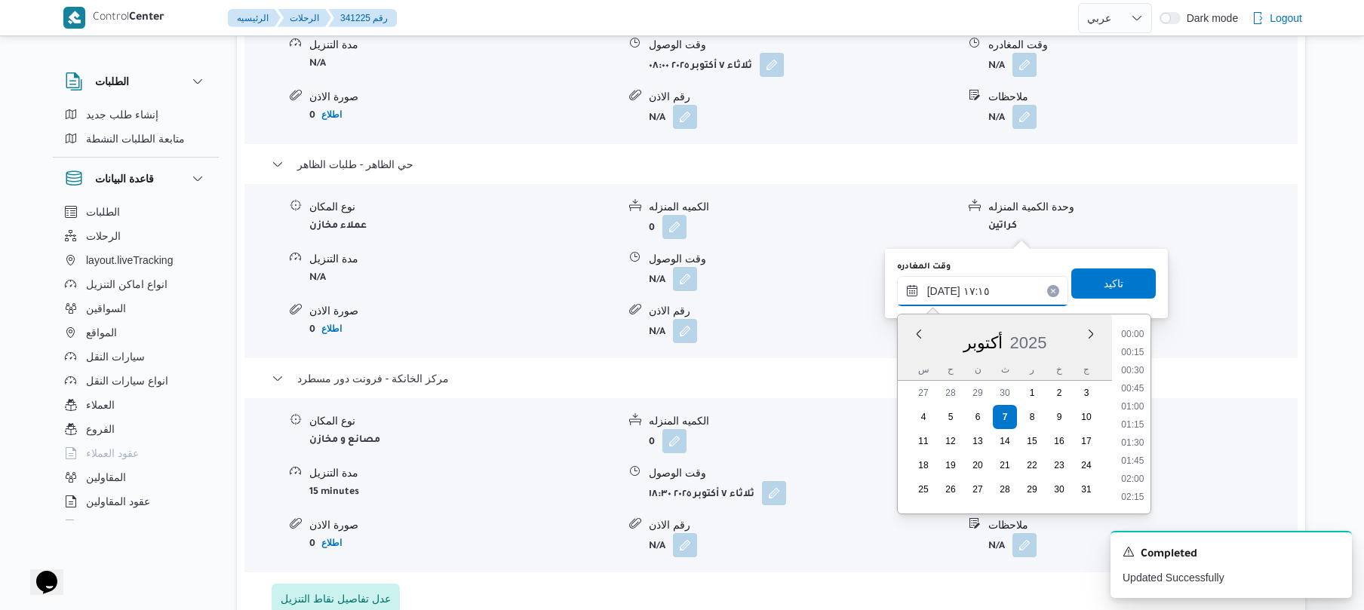
scroll to position [1159, 0]
type input "٠٧/١٠/٢٠٢٥ ١٧:50"
click at [1085, 291] on span "تاكيد" at bounding box center [1114, 284] width 85 height 30
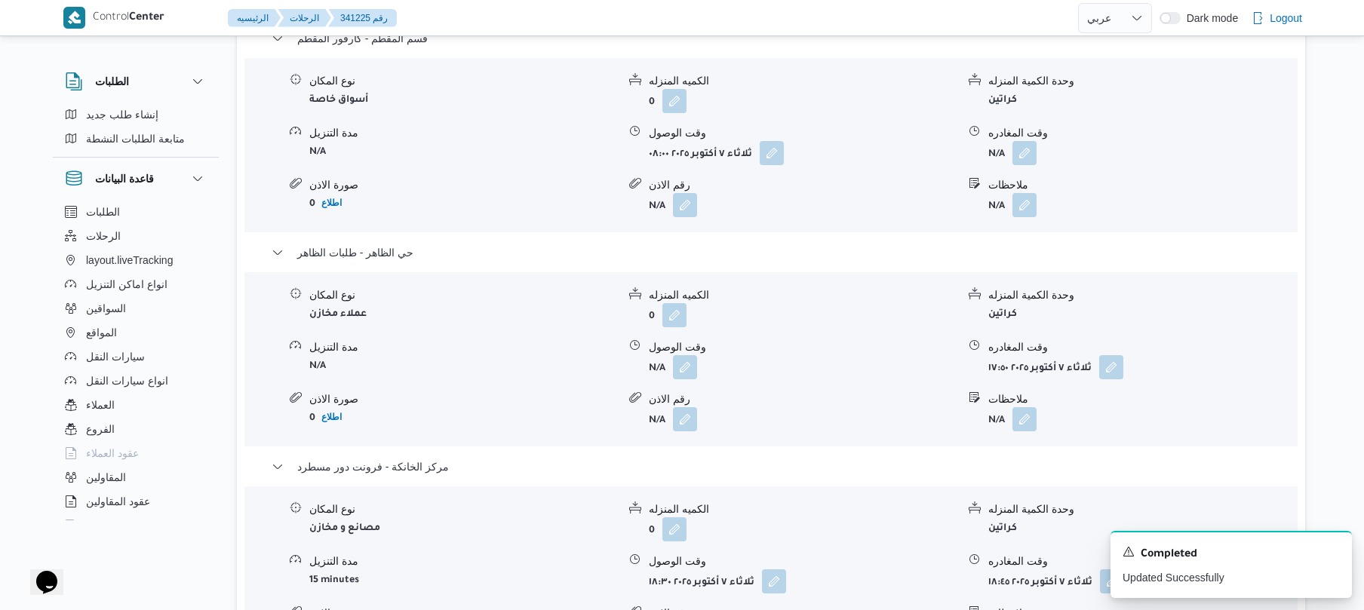
scroll to position [1287, 0]
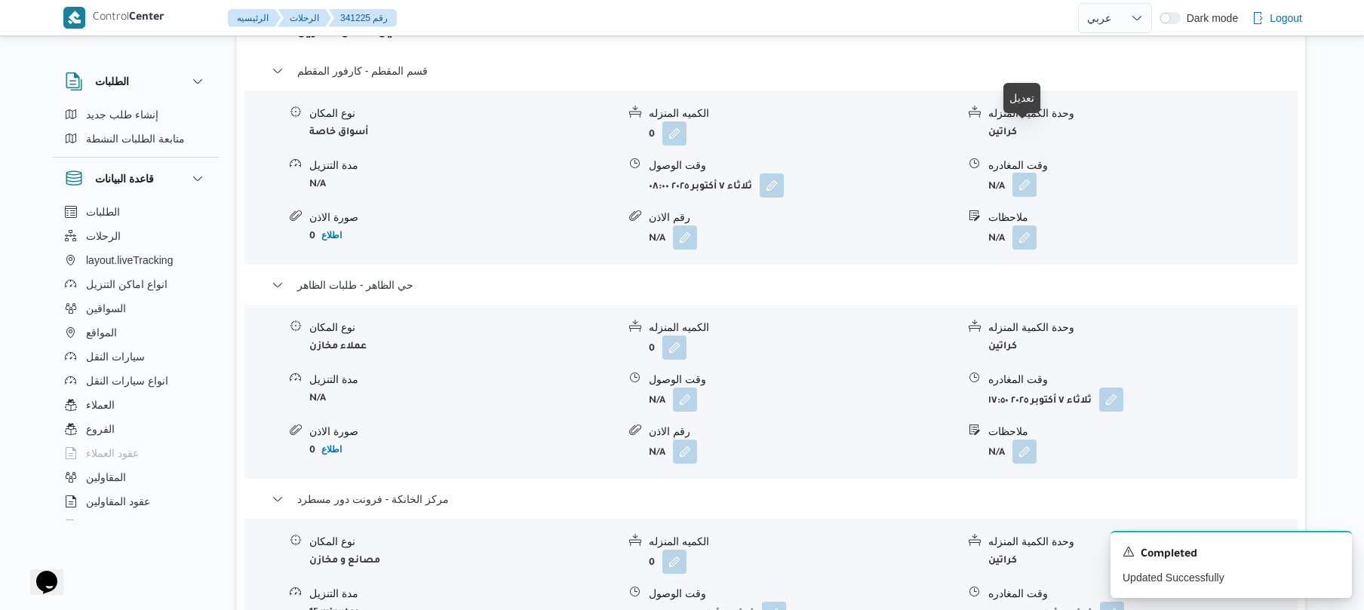
click at [1024, 173] on button "button" at bounding box center [1025, 185] width 24 height 24
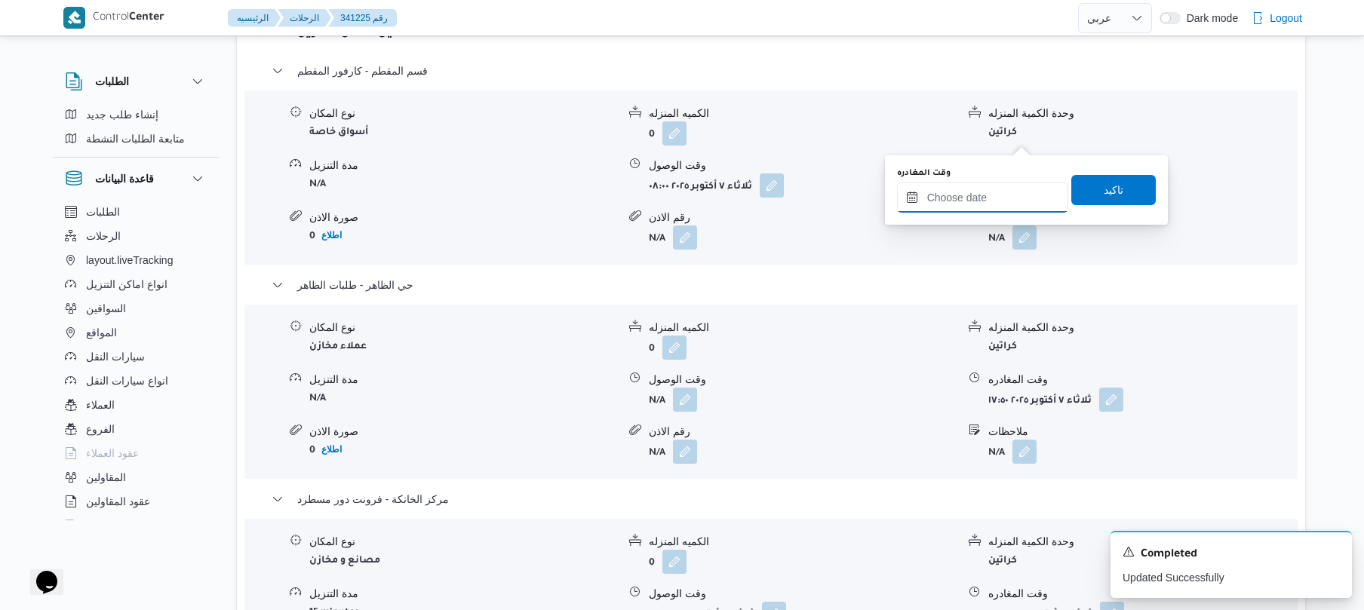
click at [967, 207] on input "وقت المغادره" at bounding box center [982, 198] width 171 height 30
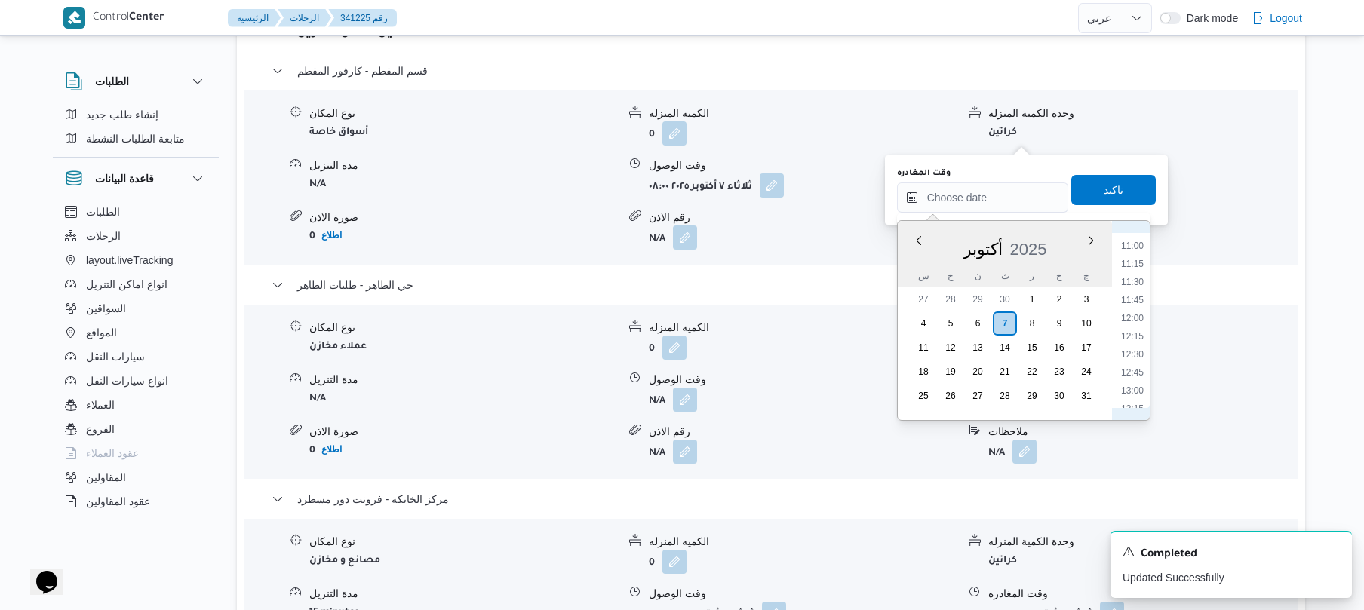
scroll to position [749, 0]
click at [1130, 357] on li "12:00" at bounding box center [1132, 360] width 35 height 15
type input "٠٧/١٠/٢٠٢٥ ١٢:٠٠"
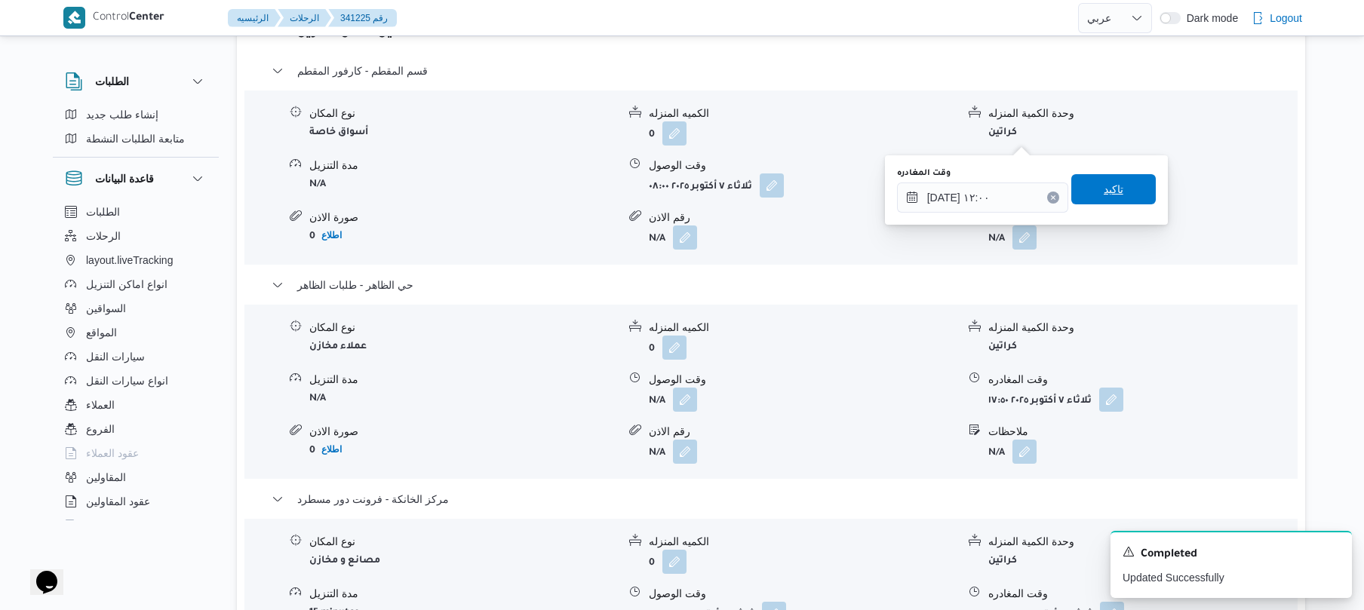
click at [1105, 183] on span "تاكيد" at bounding box center [1114, 189] width 20 height 18
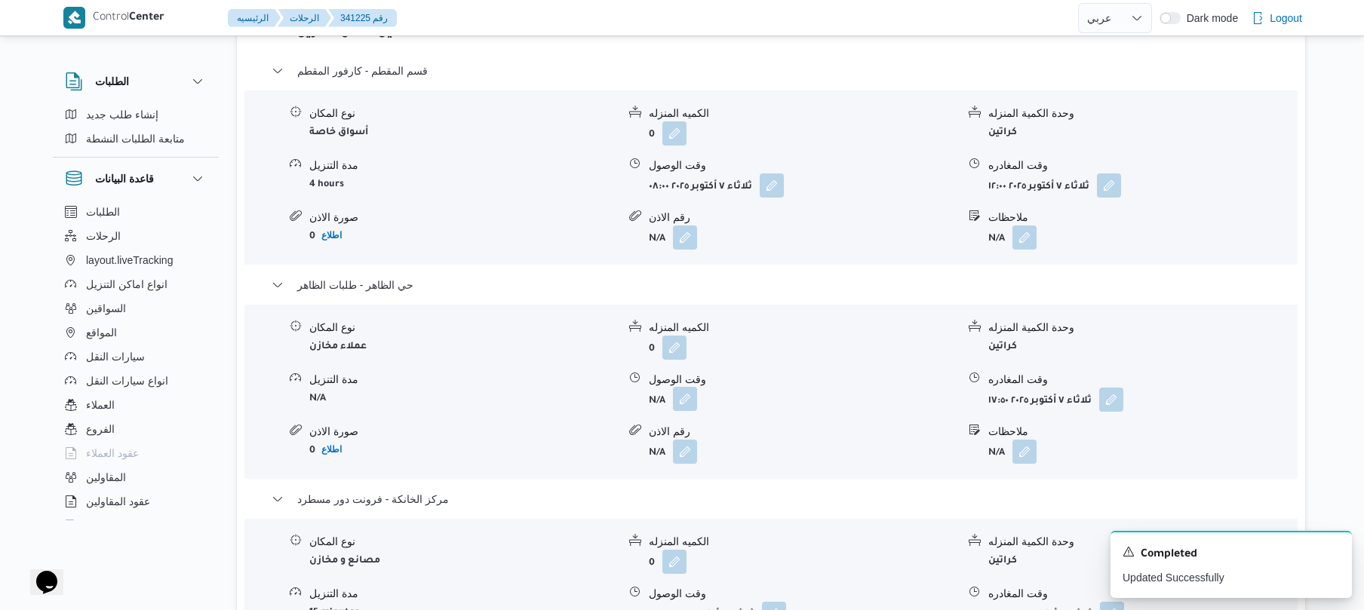
click at [681, 387] on button "button" at bounding box center [685, 399] width 24 height 24
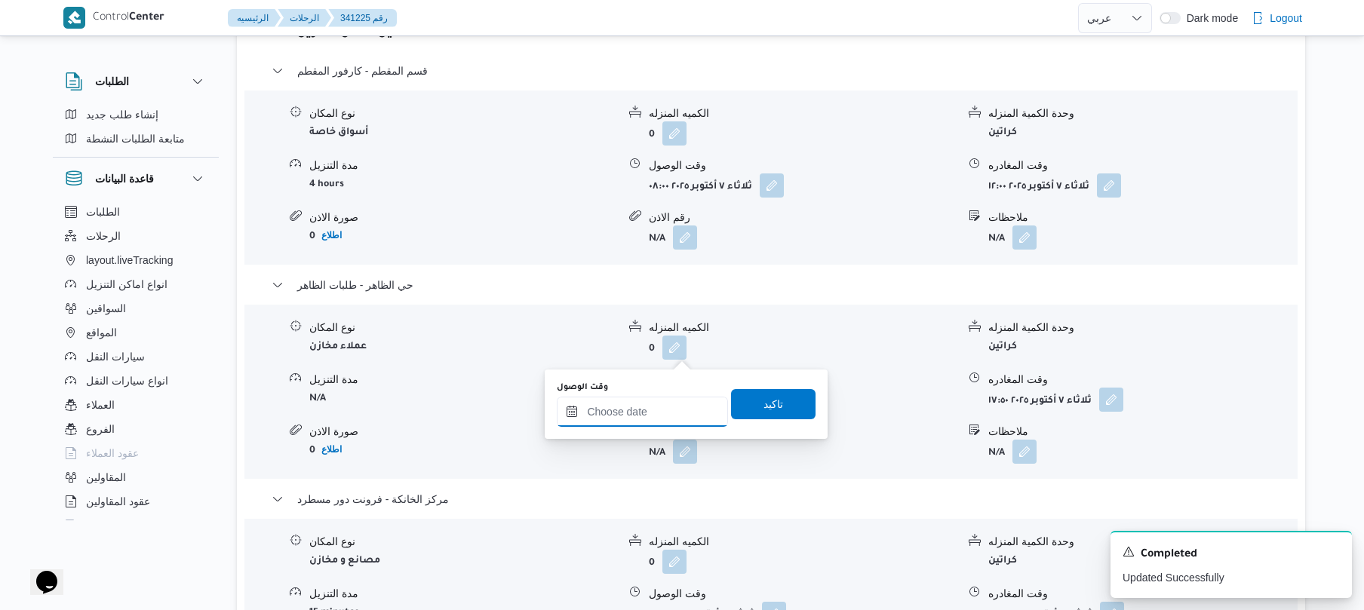
click at [660, 412] on input "وقت الوصول" at bounding box center [642, 412] width 171 height 30
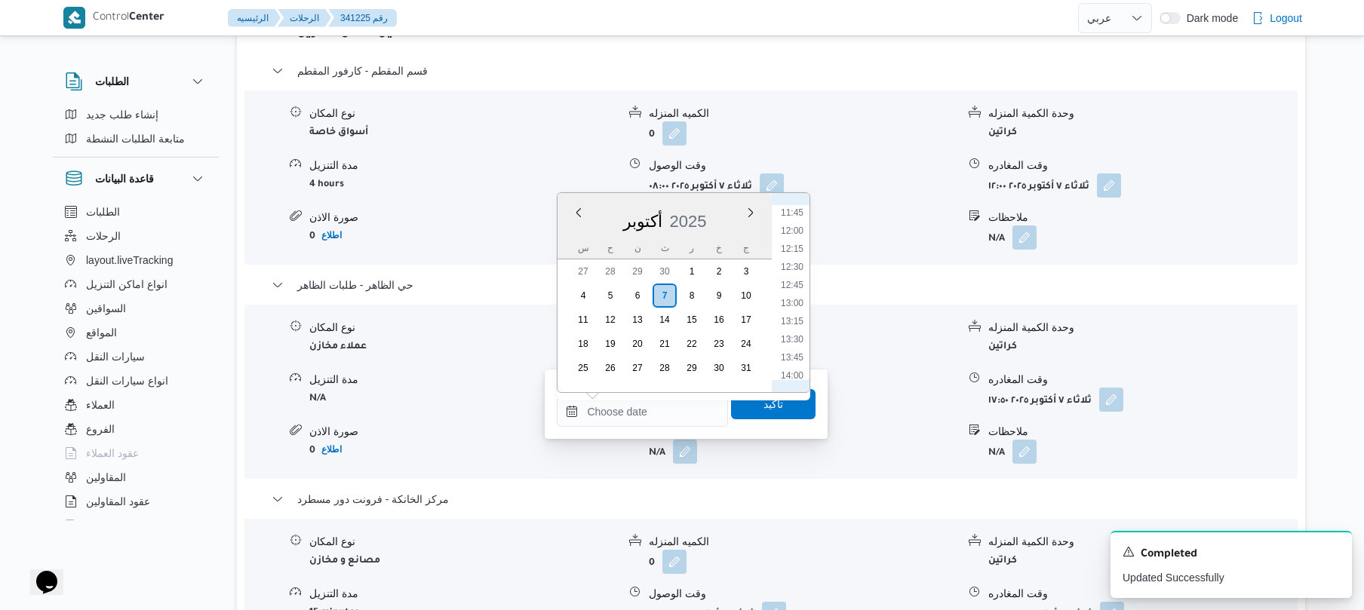
scroll to position [746, 0]
click at [792, 370] on li "12:30" at bounding box center [792, 372] width 35 height 15
type input "٠٧/١٠/٢٠٢٥ ١٢:٣٠"
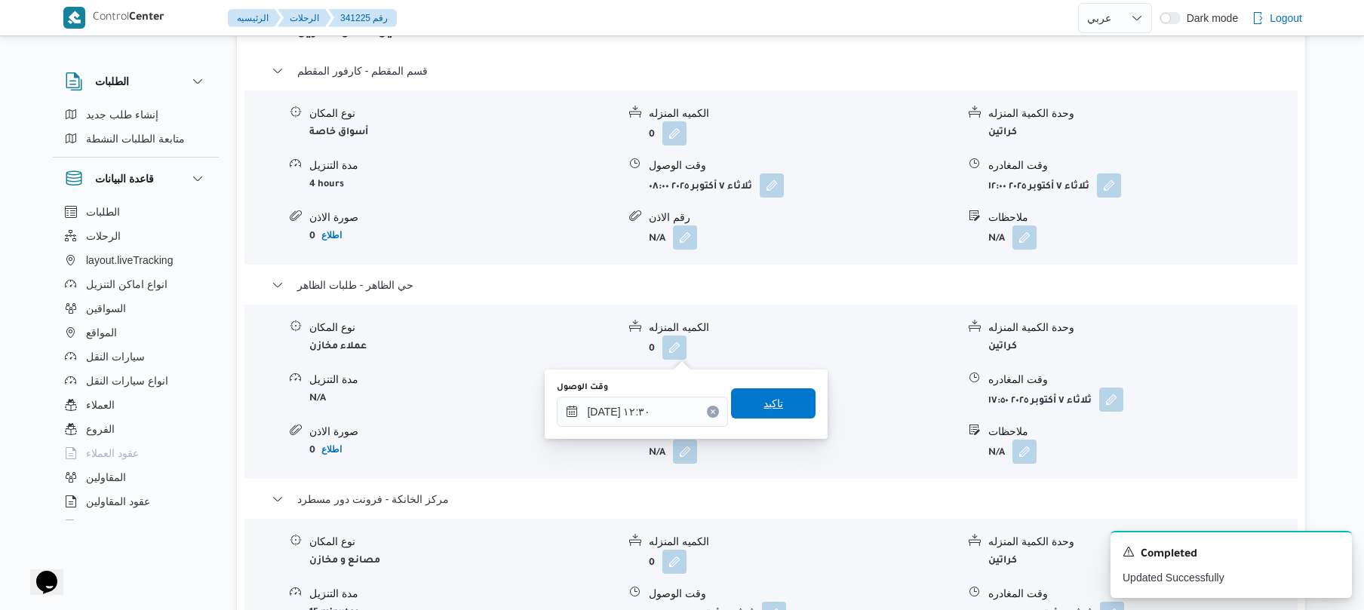
click at [773, 407] on span "تاكيد" at bounding box center [774, 404] width 20 height 18
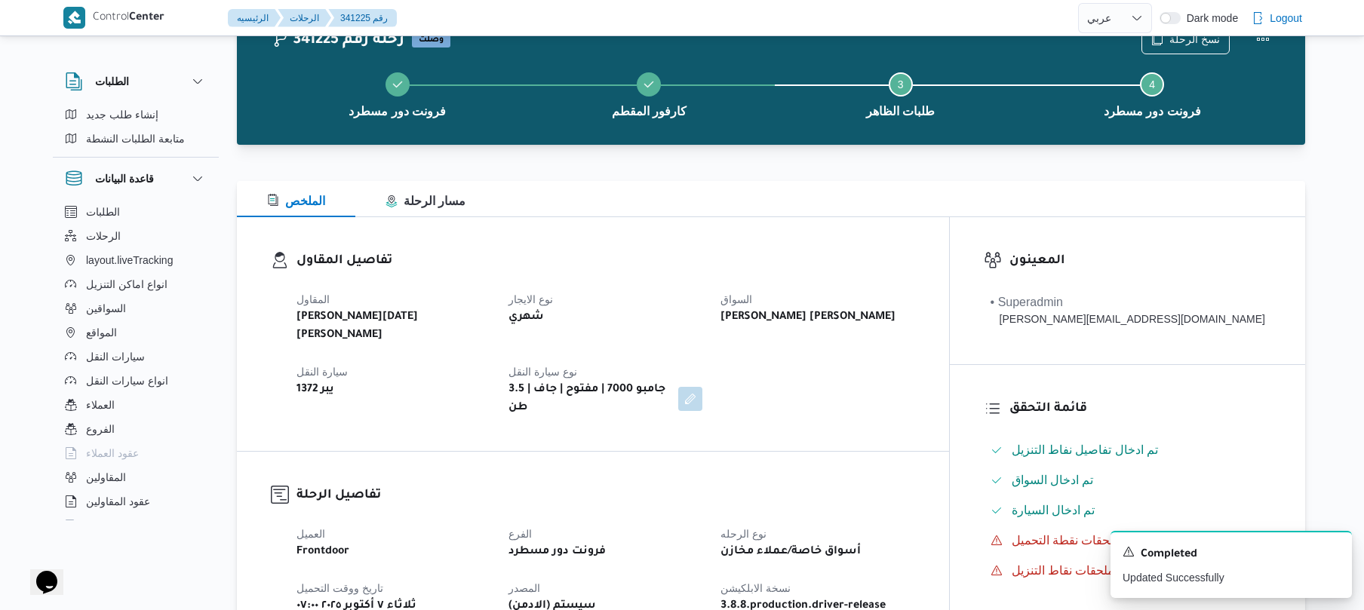
scroll to position [0, 0]
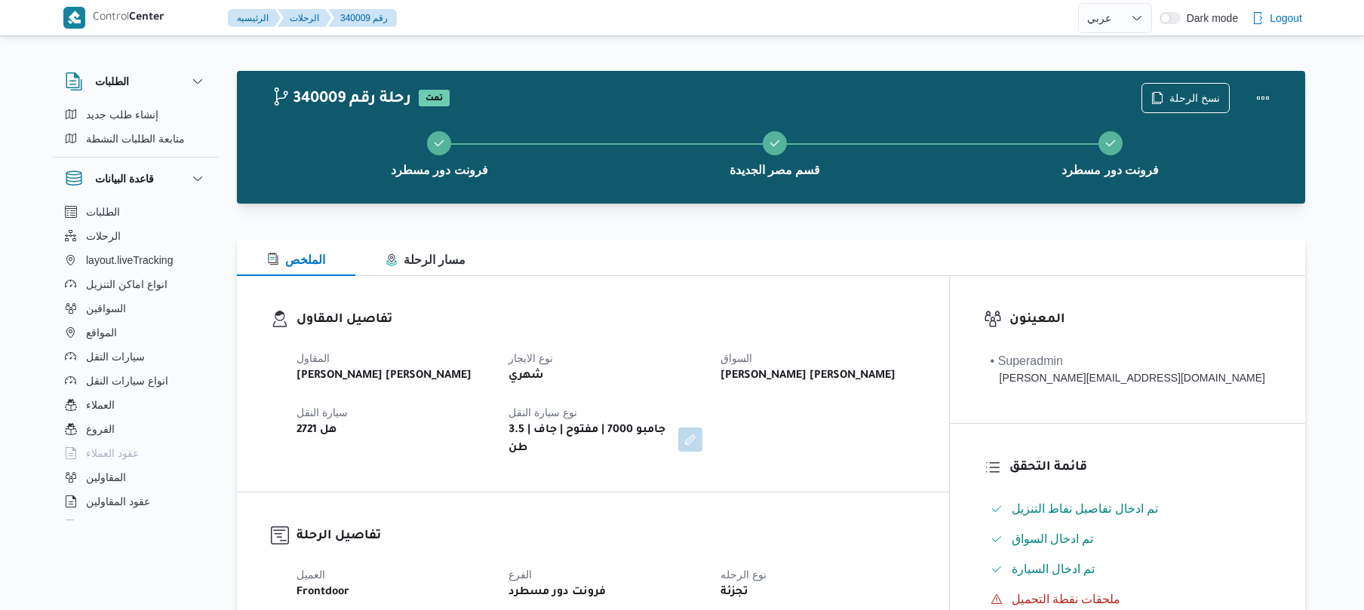
select select "ar"
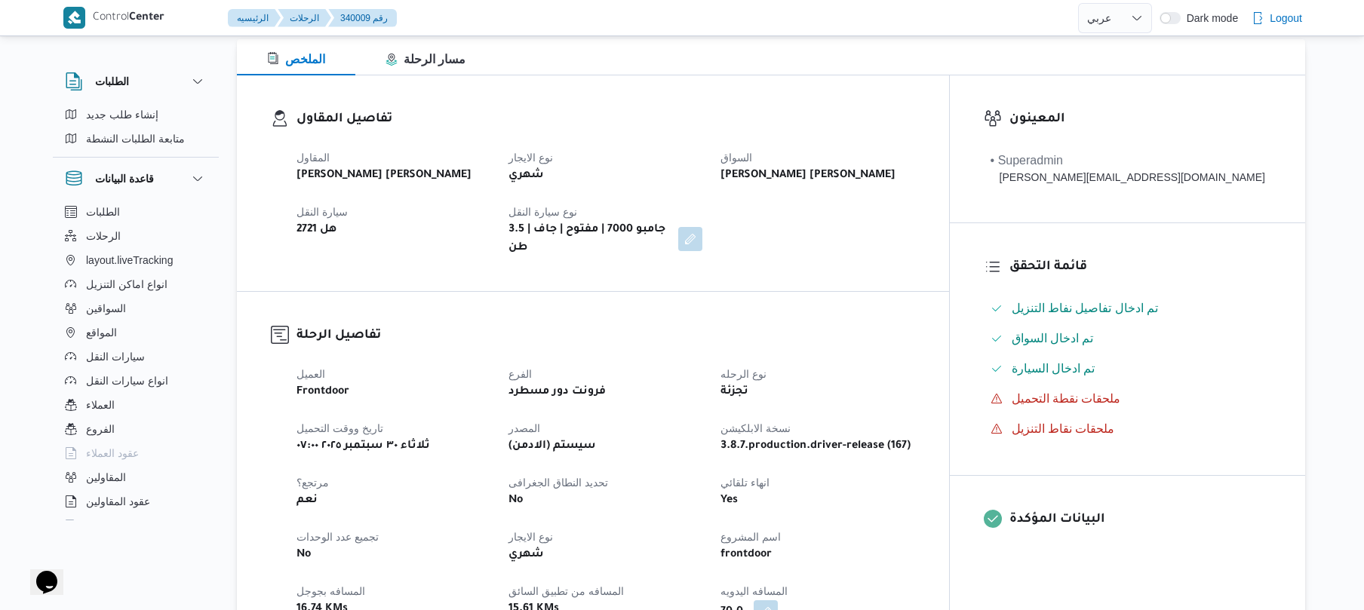
select select "ar"
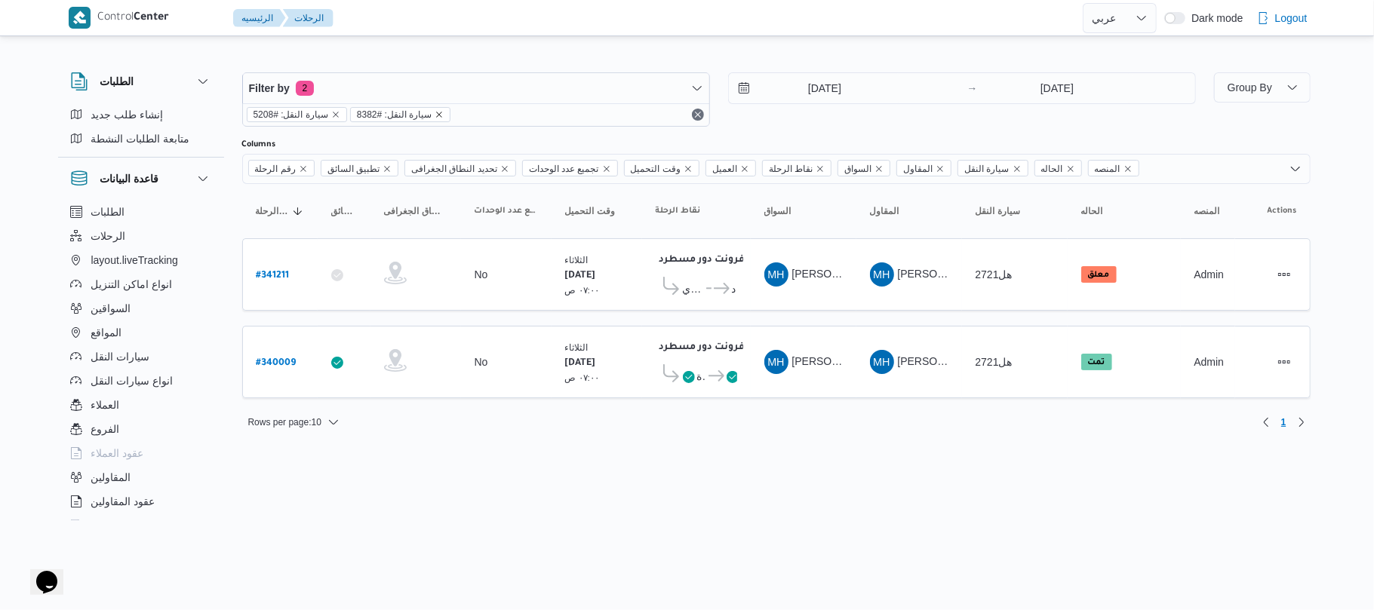
click at [437, 113] on icon "remove selected entity" at bounding box center [440, 115] width 6 height 6
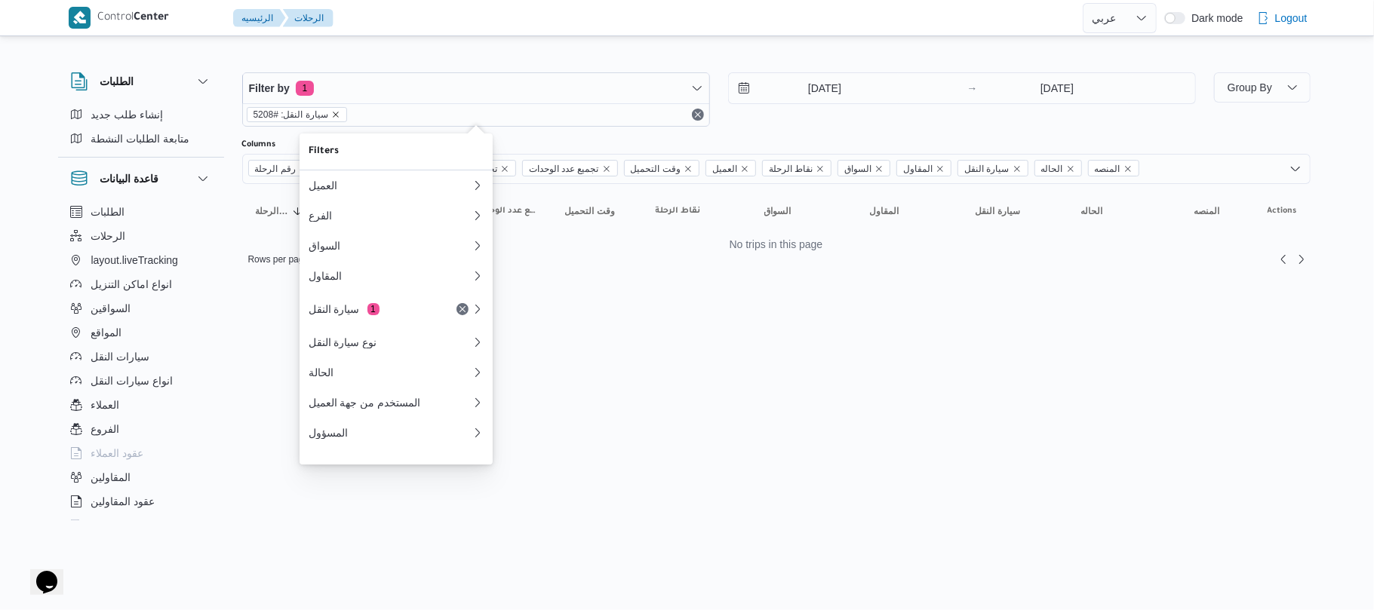
click at [333, 116] on icon "remove selected entity" at bounding box center [335, 114] width 9 height 9
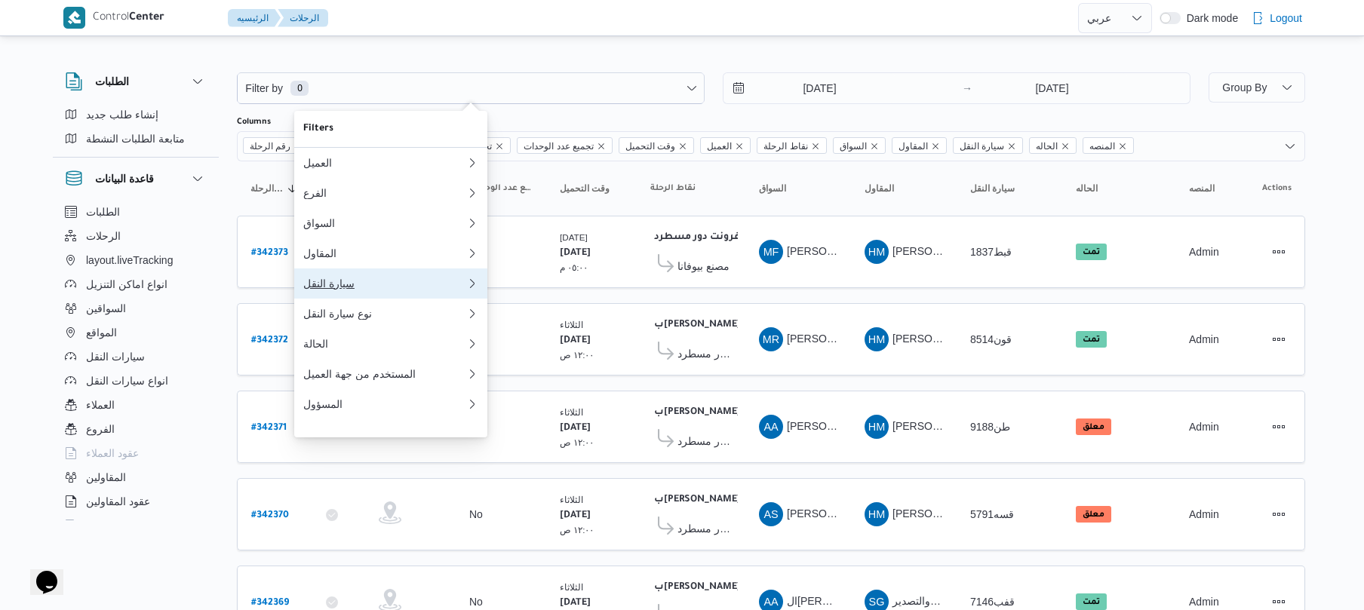
click at [336, 290] on div "سيارة النقل" at bounding box center [381, 284] width 157 height 12
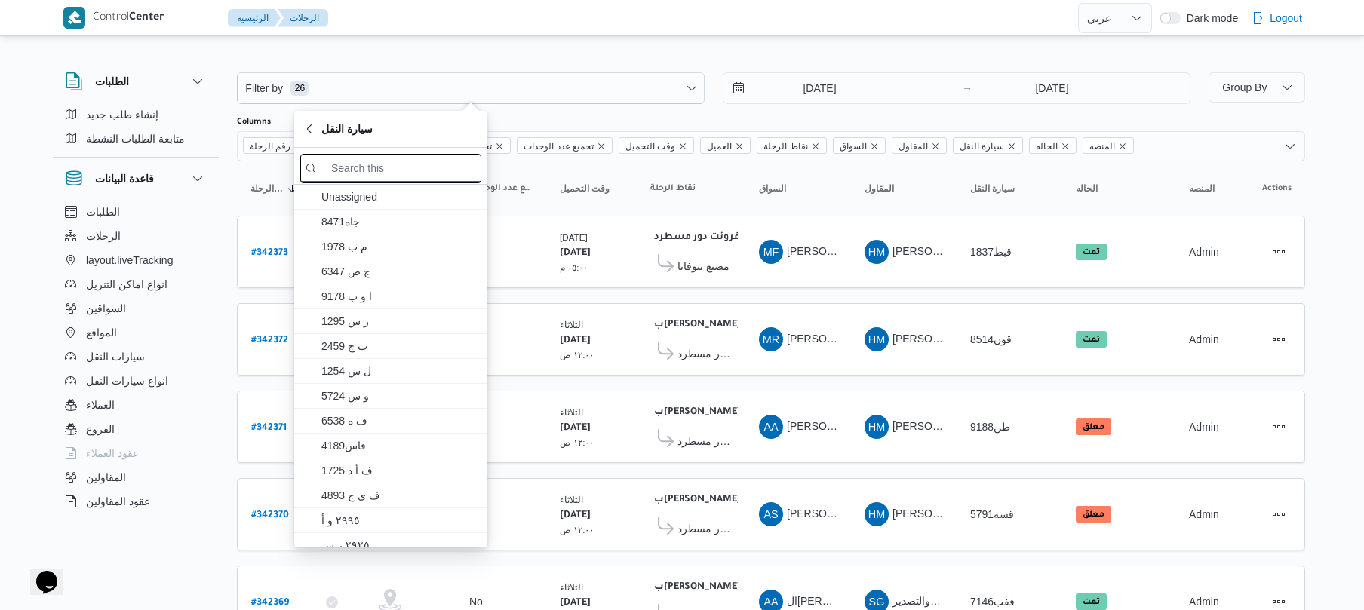
click at [393, 165] on input "search filters" at bounding box center [390, 168] width 181 height 29
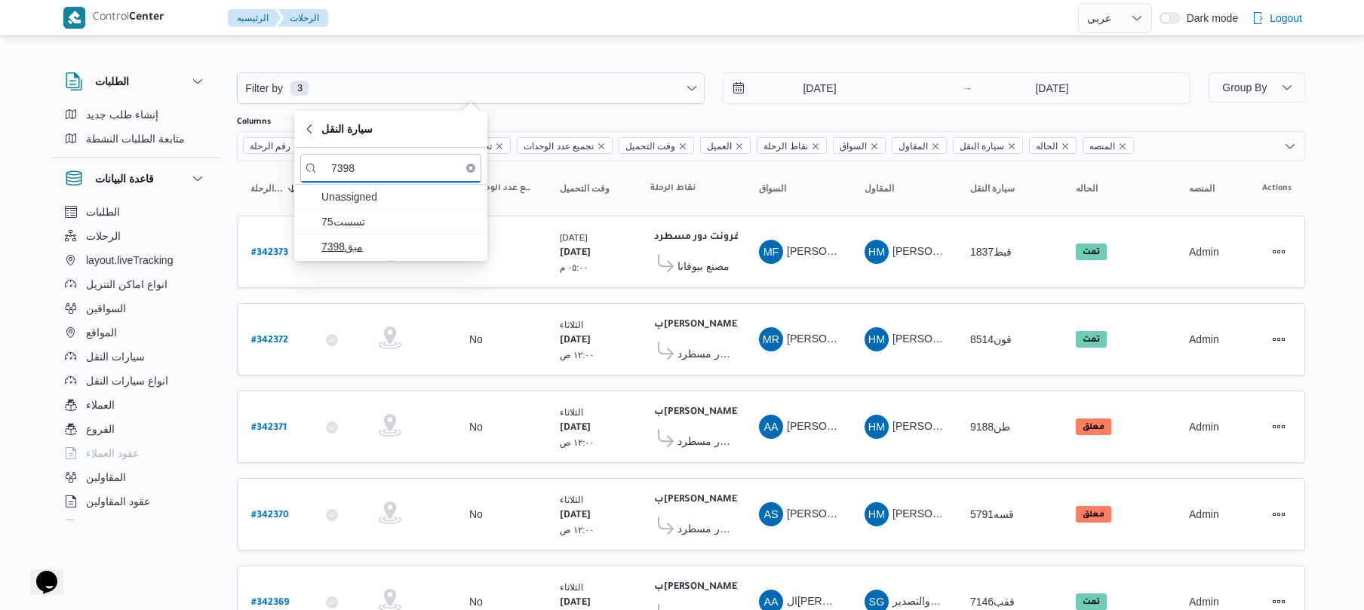
type input "7398"
click at [381, 242] on span "مبق7398" at bounding box center [399, 247] width 157 height 18
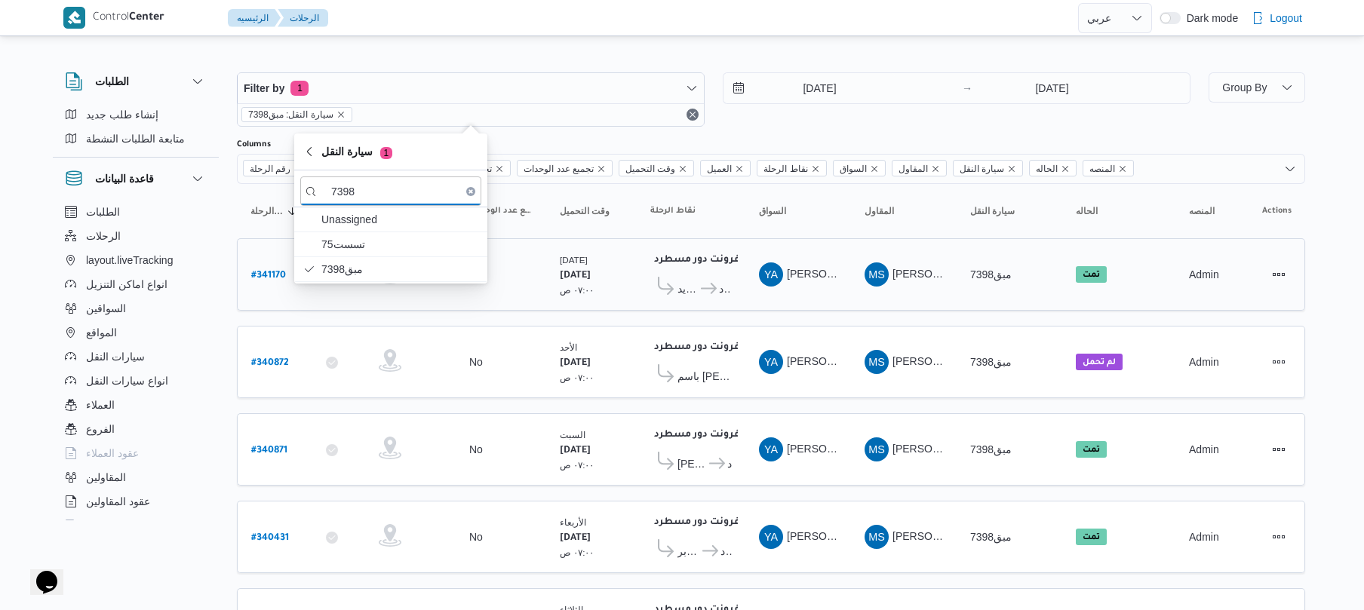
click at [266, 273] on b "# 341170" at bounding box center [268, 276] width 35 height 11
select select "ar"
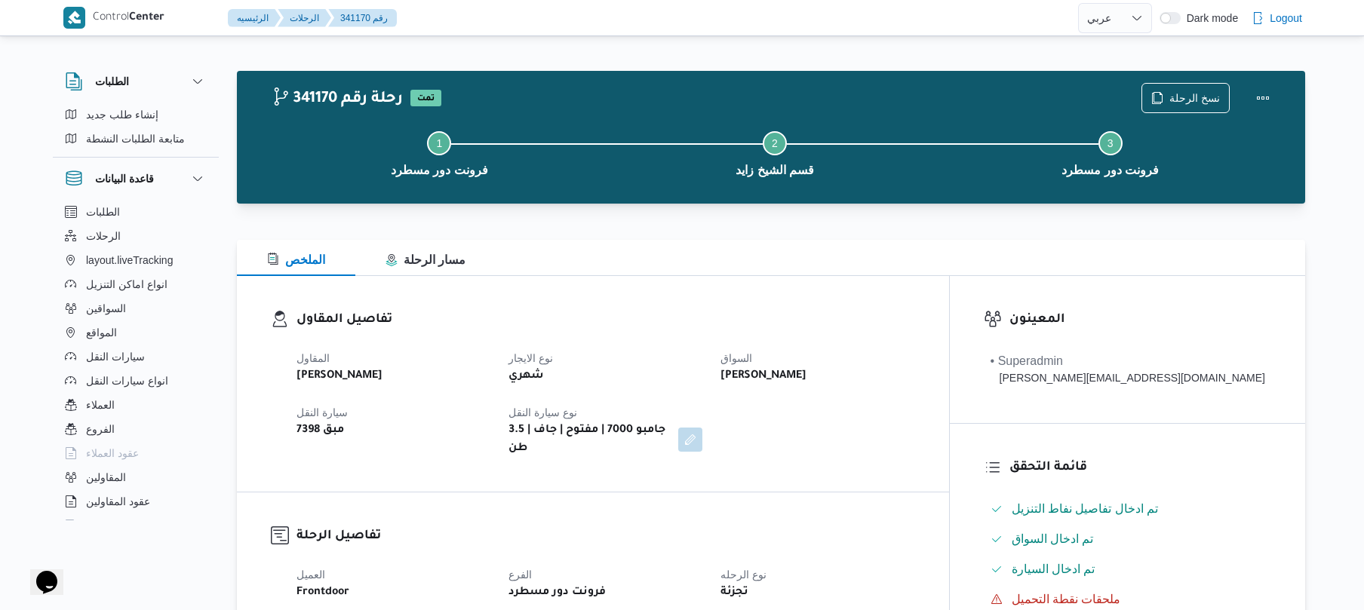
click at [737, 254] on div "الملخص مسار الرحلة" at bounding box center [771, 258] width 1069 height 36
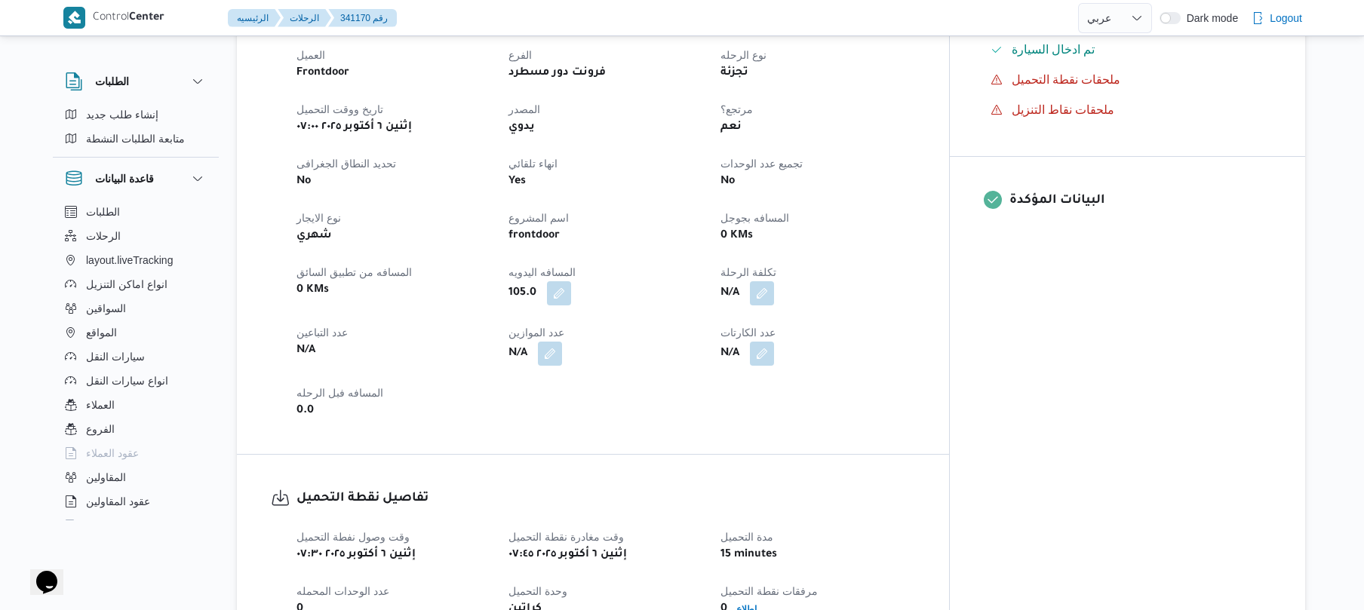
scroll to position [523, 0]
click at [149, 226] on button "الرحلات" at bounding box center [136, 236] width 154 height 24
select select "ar"
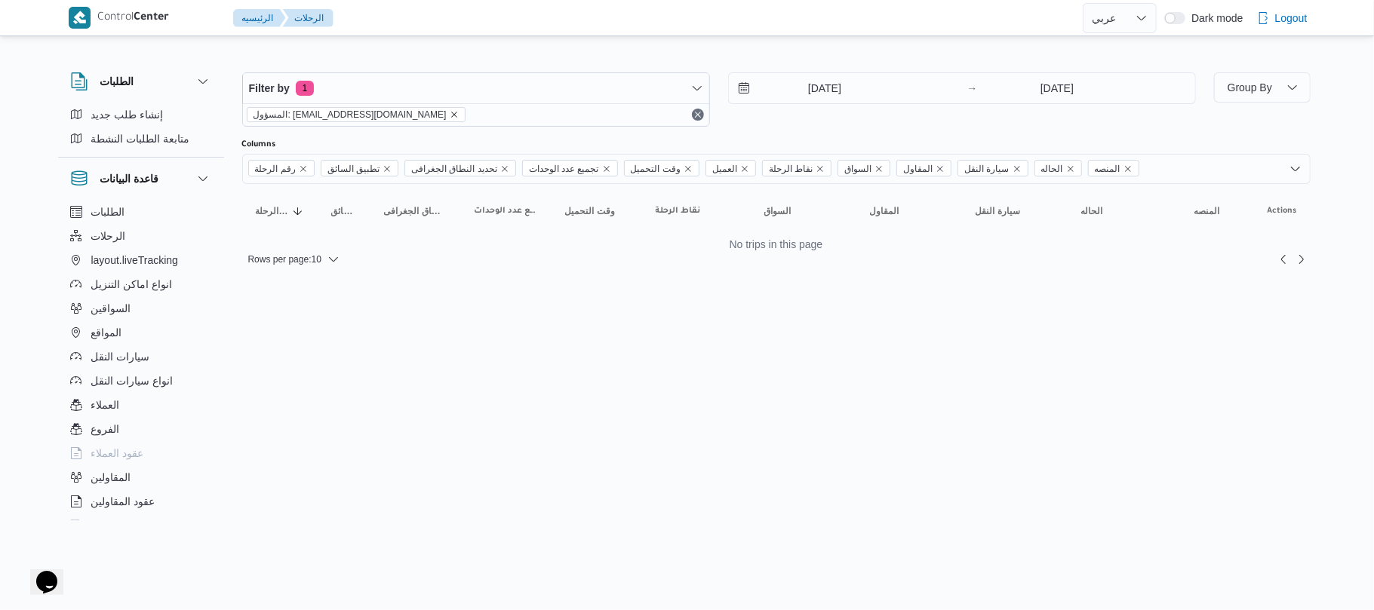
click at [450, 112] on icon "remove selected entity" at bounding box center [454, 114] width 9 height 9
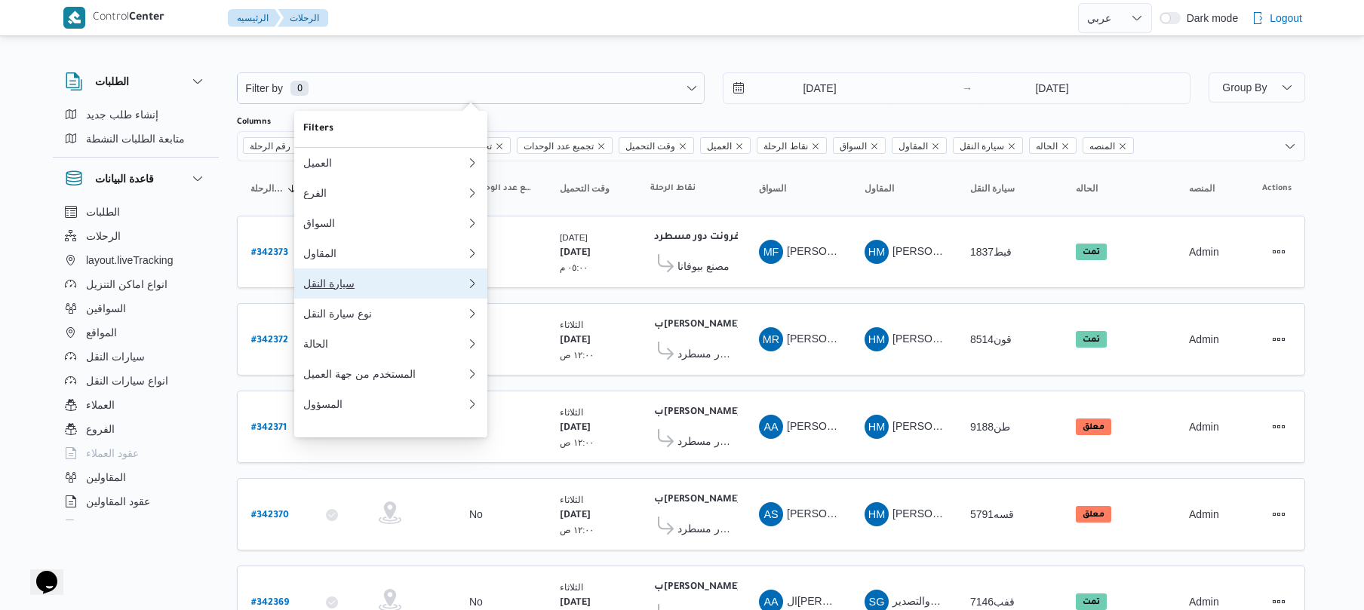
click at [348, 290] on div "سيارة النقل" at bounding box center [384, 284] width 163 height 12
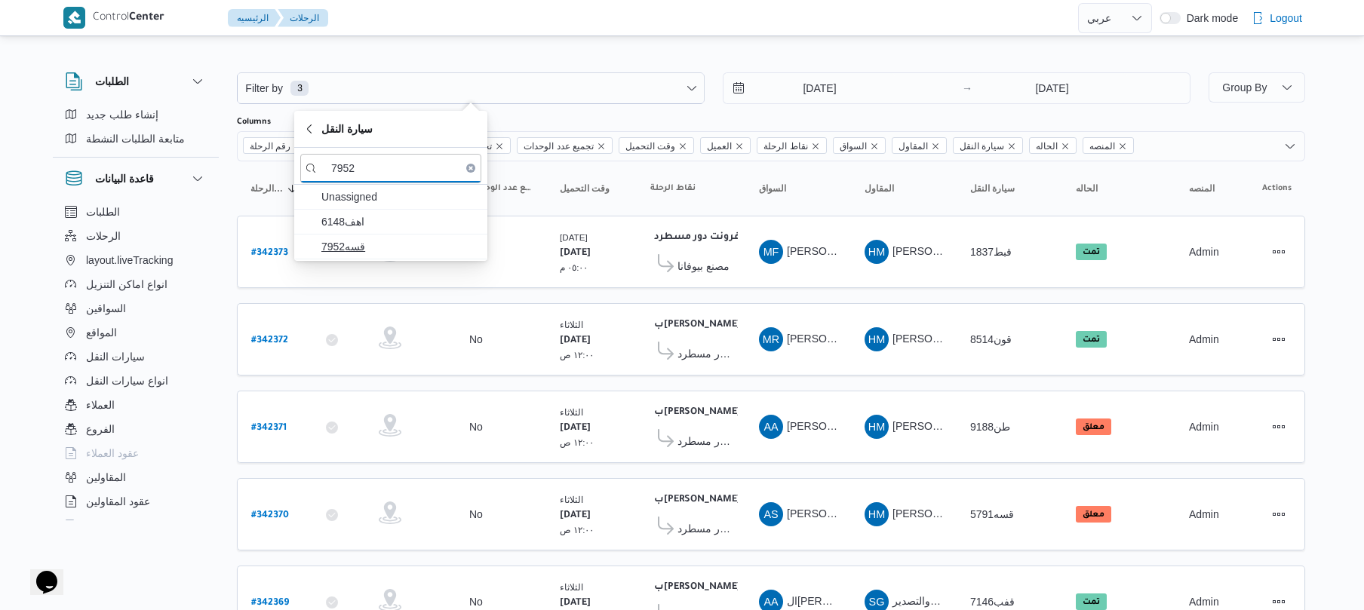
type input "7952"
click at [372, 252] on span "قسه7952" at bounding box center [399, 247] width 157 height 18
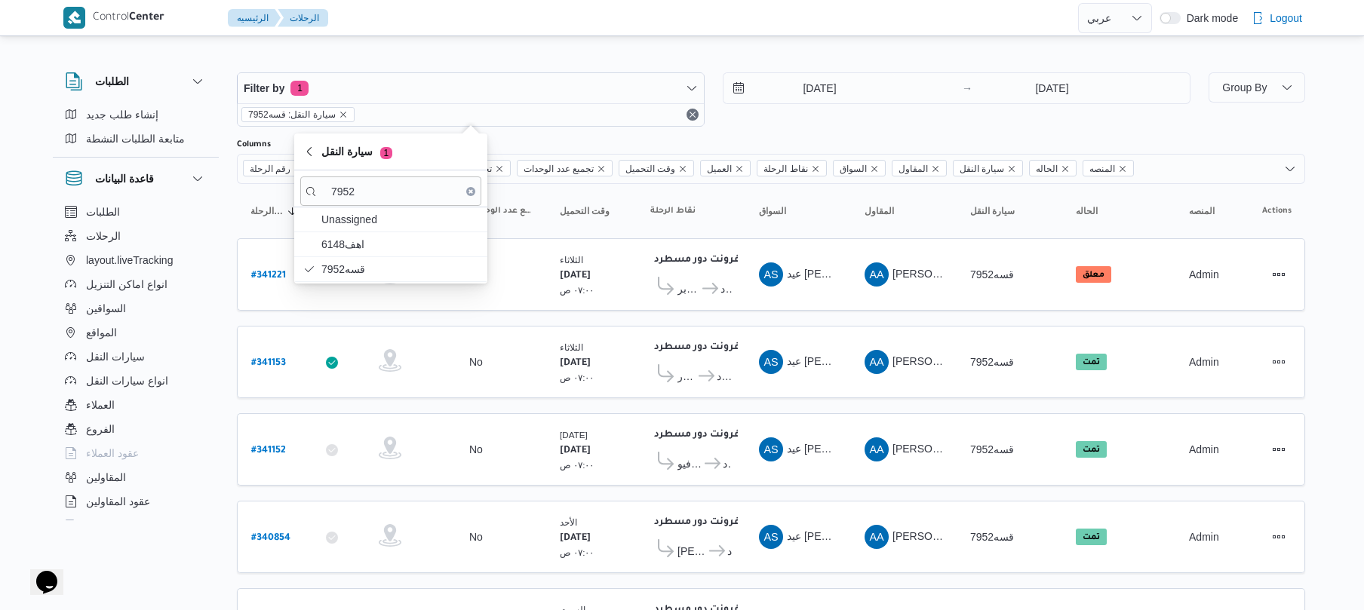
click at [469, 192] on icon "Clear input" at bounding box center [471, 191] width 5 height 5
type input "3265"
click at [387, 340] on span "قصه3265" at bounding box center [399, 344] width 157 height 18
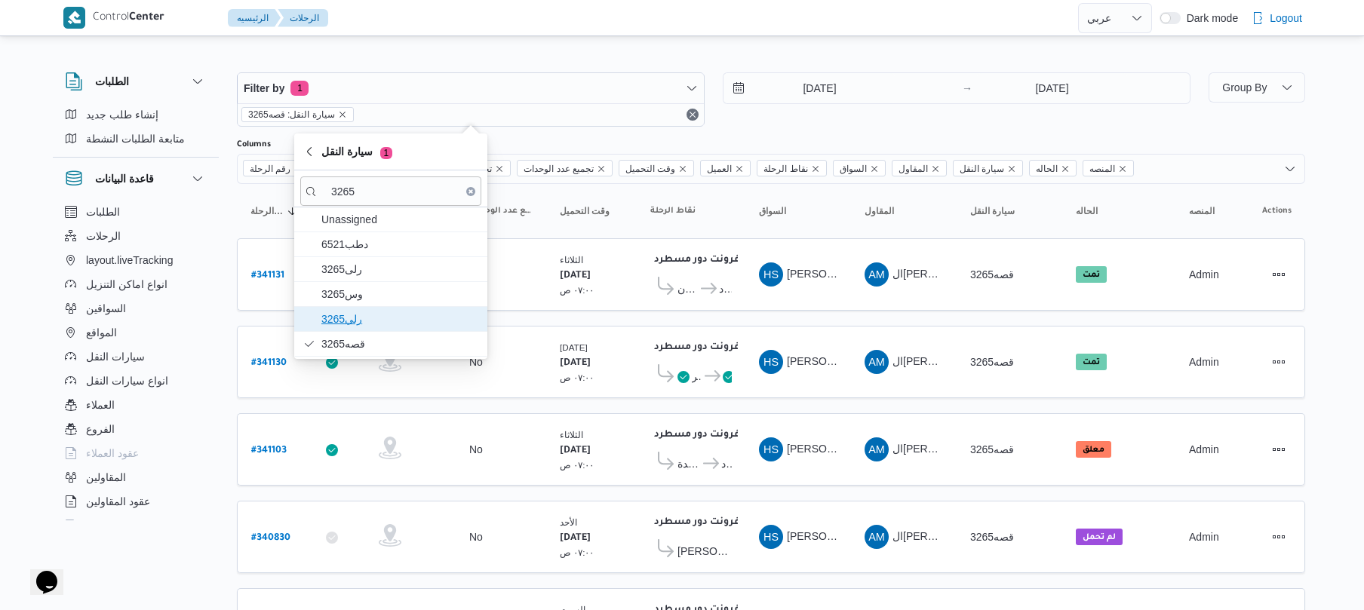
click at [387, 323] on span "رلي3265" at bounding box center [399, 319] width 157 height 18
click at [387, 300] on span "وس3265" at bounding box center [399, 294] width 157 height 18
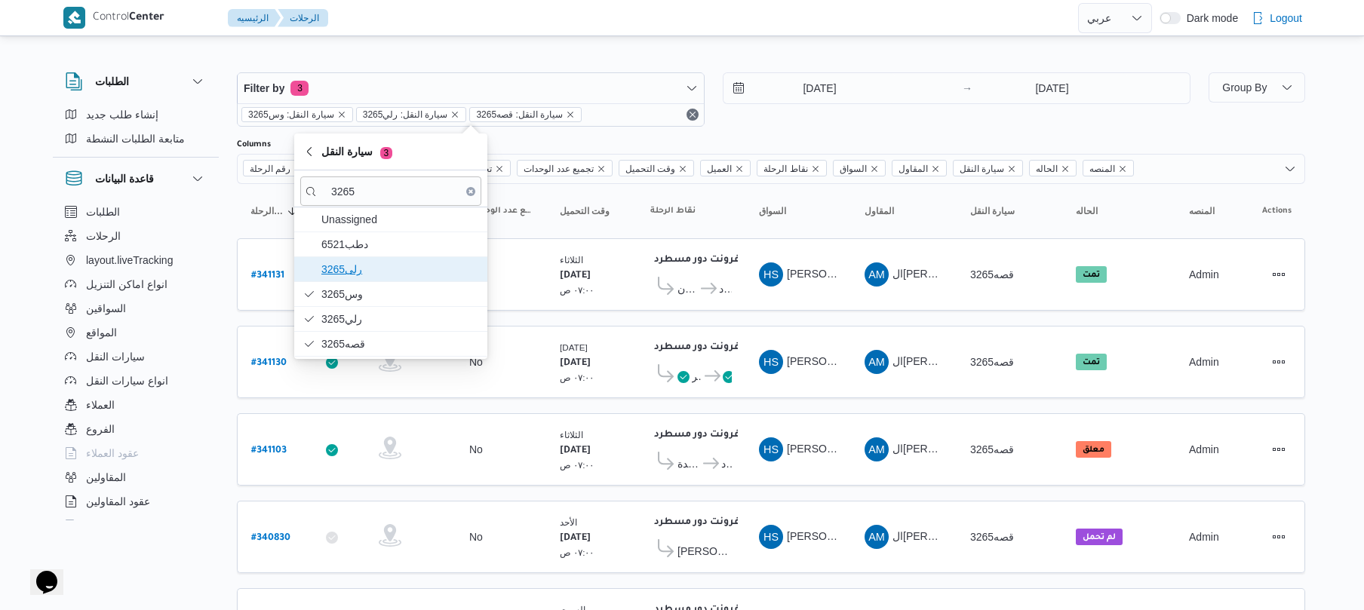
click at [390, 267] on span "3265رلى" at bounding box center [399, 269] width 157 height 18
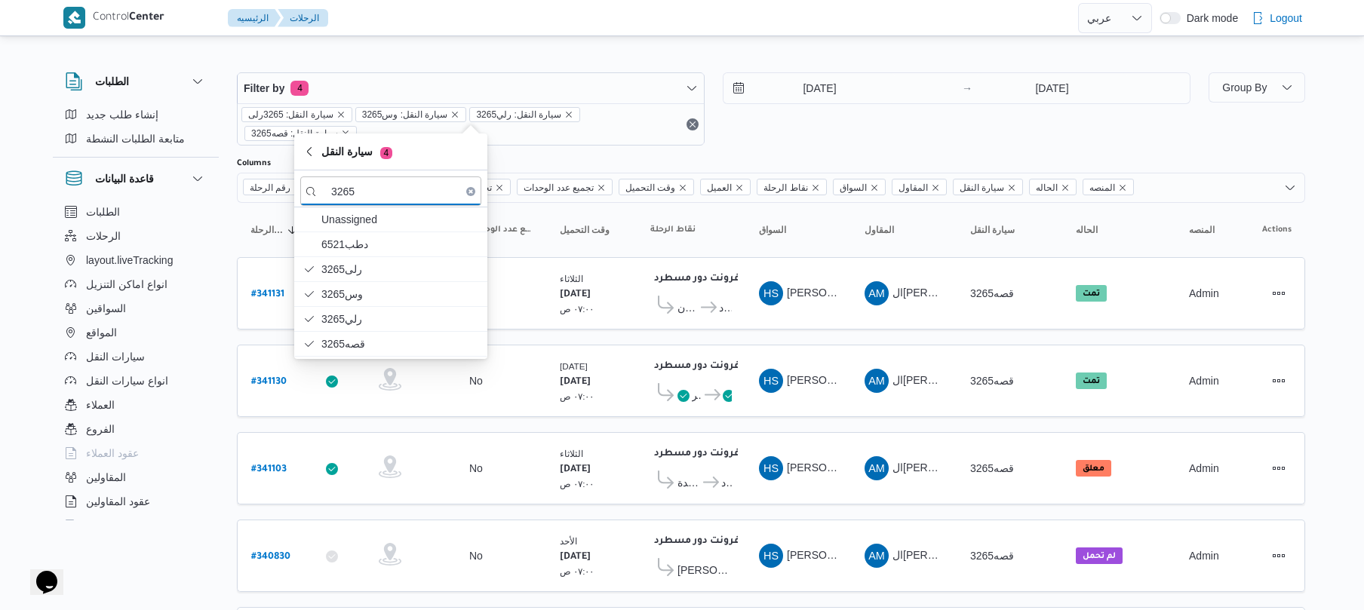
click at [637, 40] on div "Filter by 4 سيارة النقل: 3265رلى سيارة النقل: وس3265 سيارة النقل: رلي3265 سيارة…" at bounding box center [673, 516] width 1283 height 955
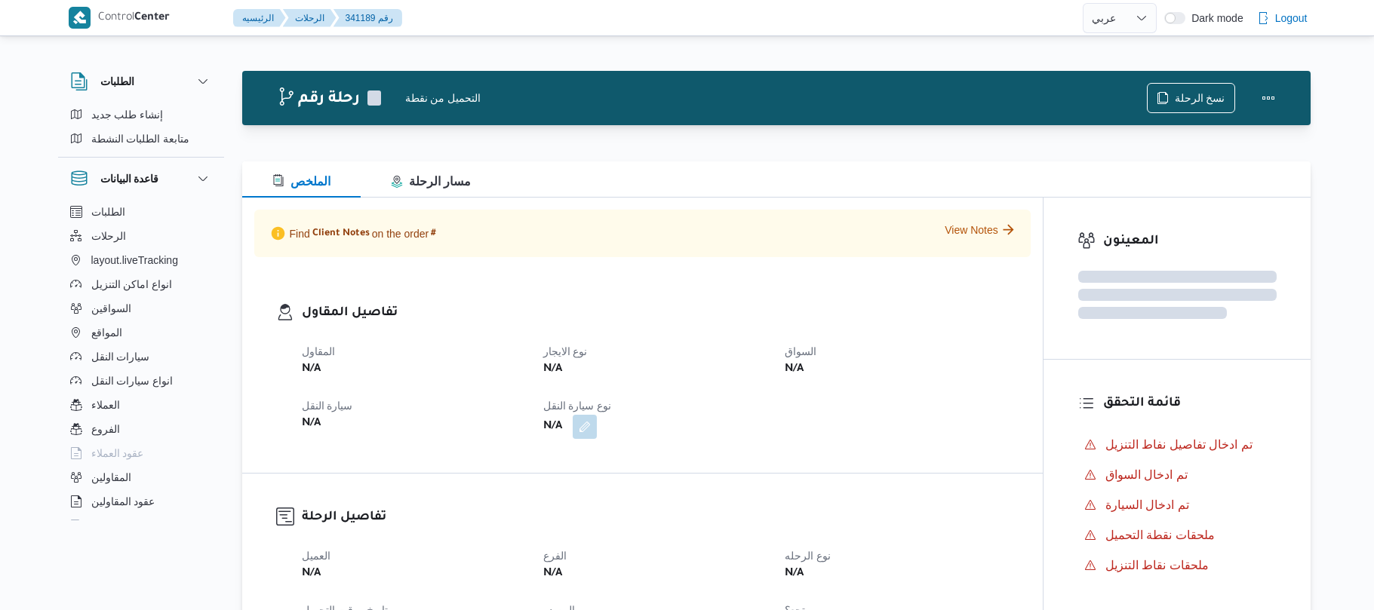
select select "ar"
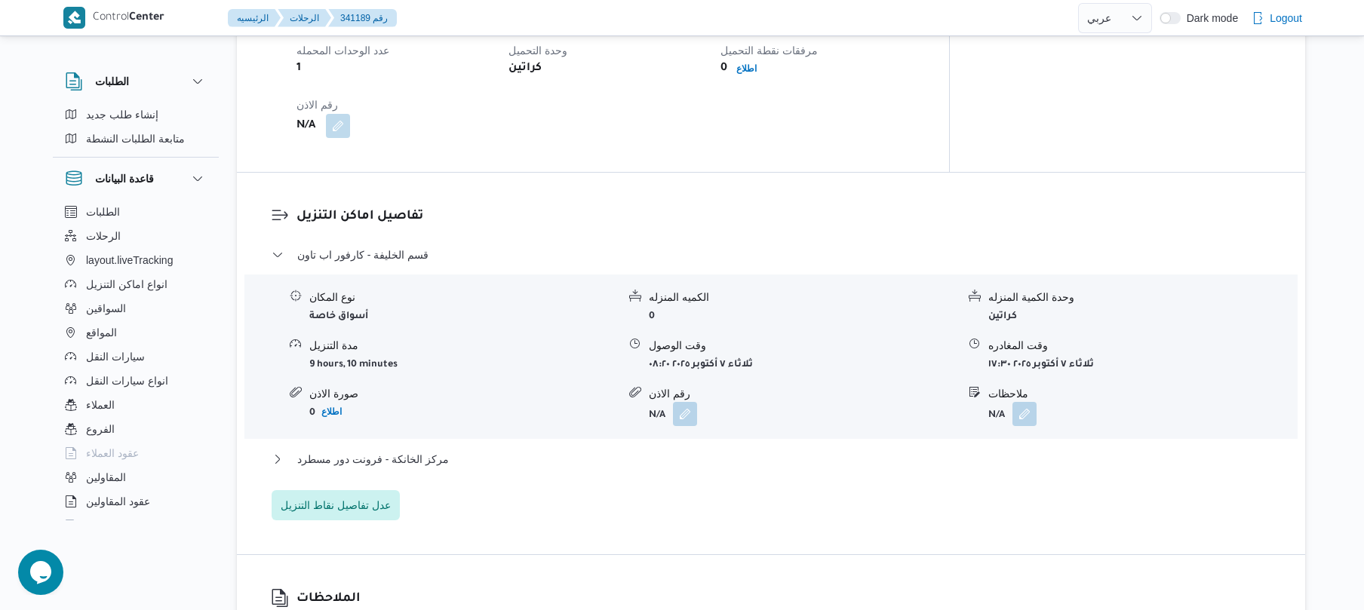
scroll to position [1167, 0]
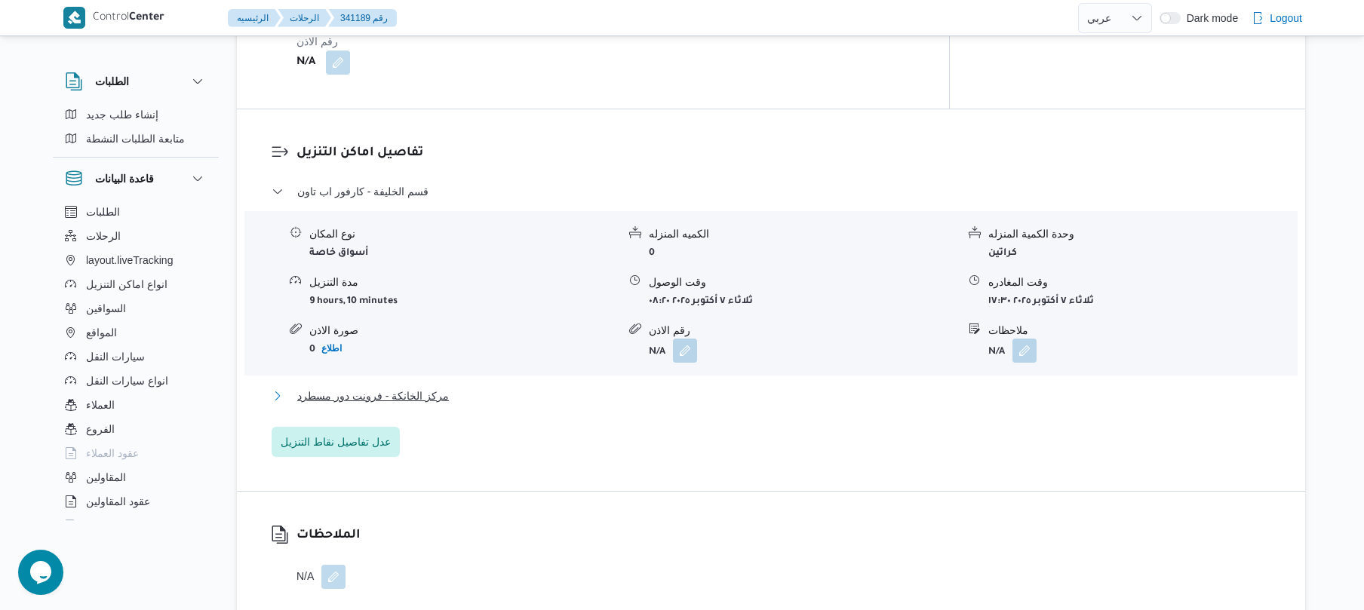
click at [704, 387] on button "مركز الخانكة - فرونت دور مسطرد" at bounding box center [772, 396] width 1000 height 18
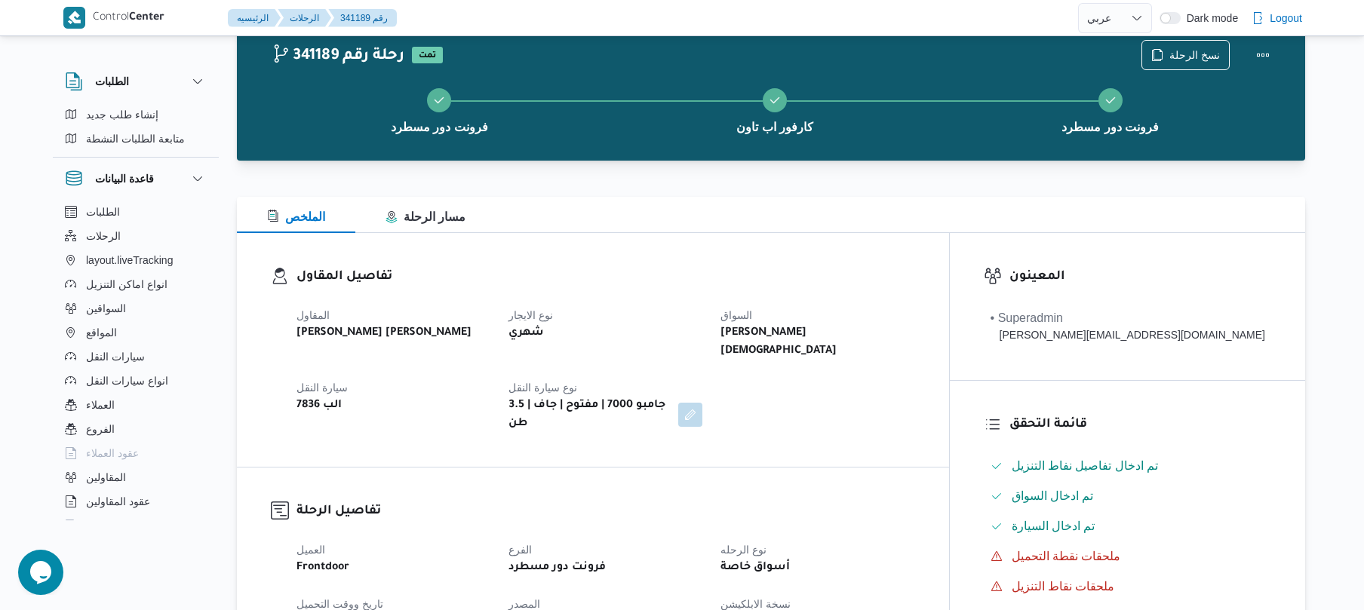
scroll to position [0, 0]
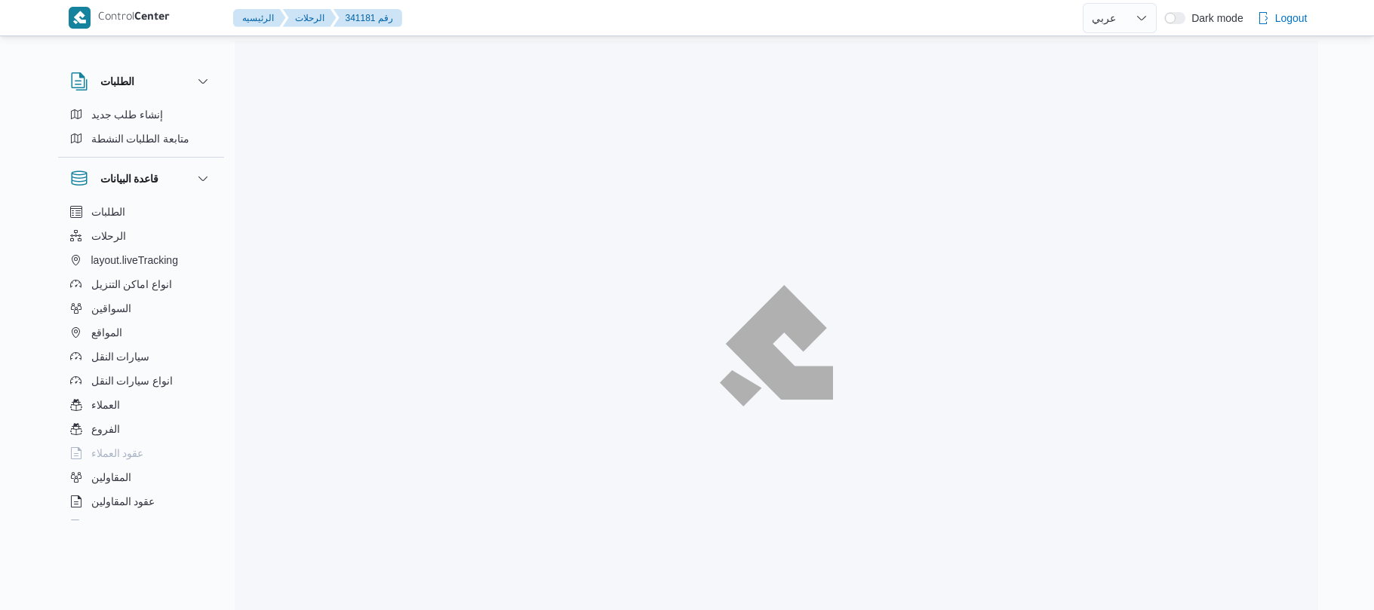
select select "ar"
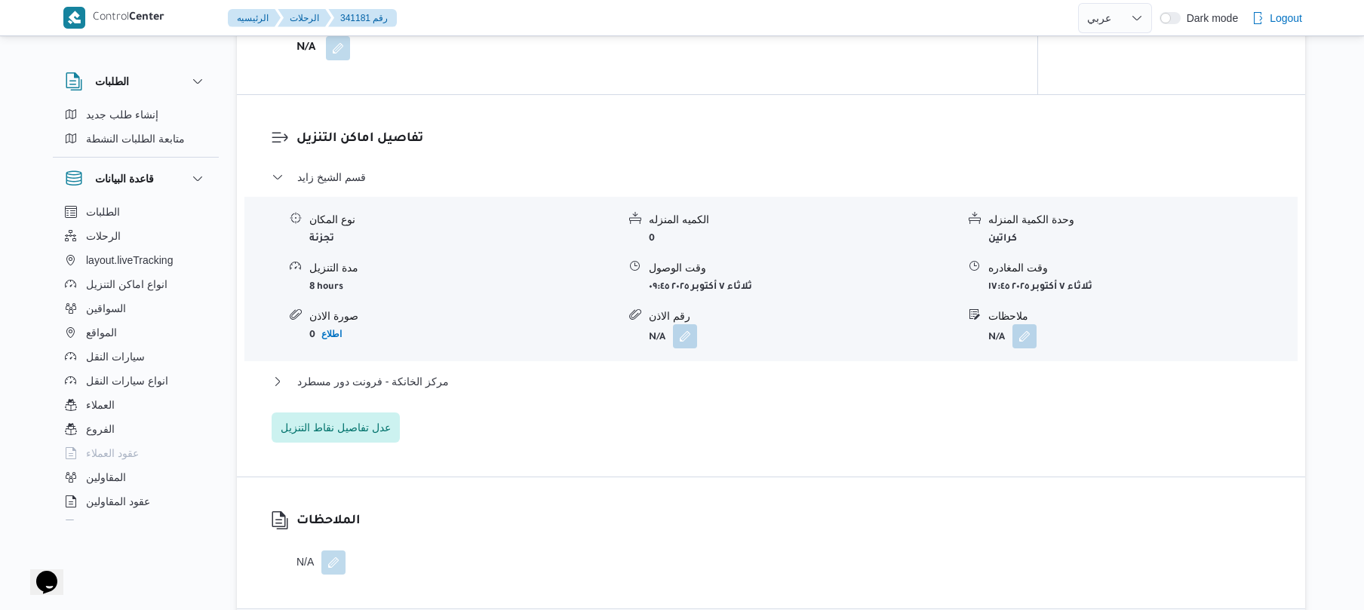
scroll to position [1167, 0]
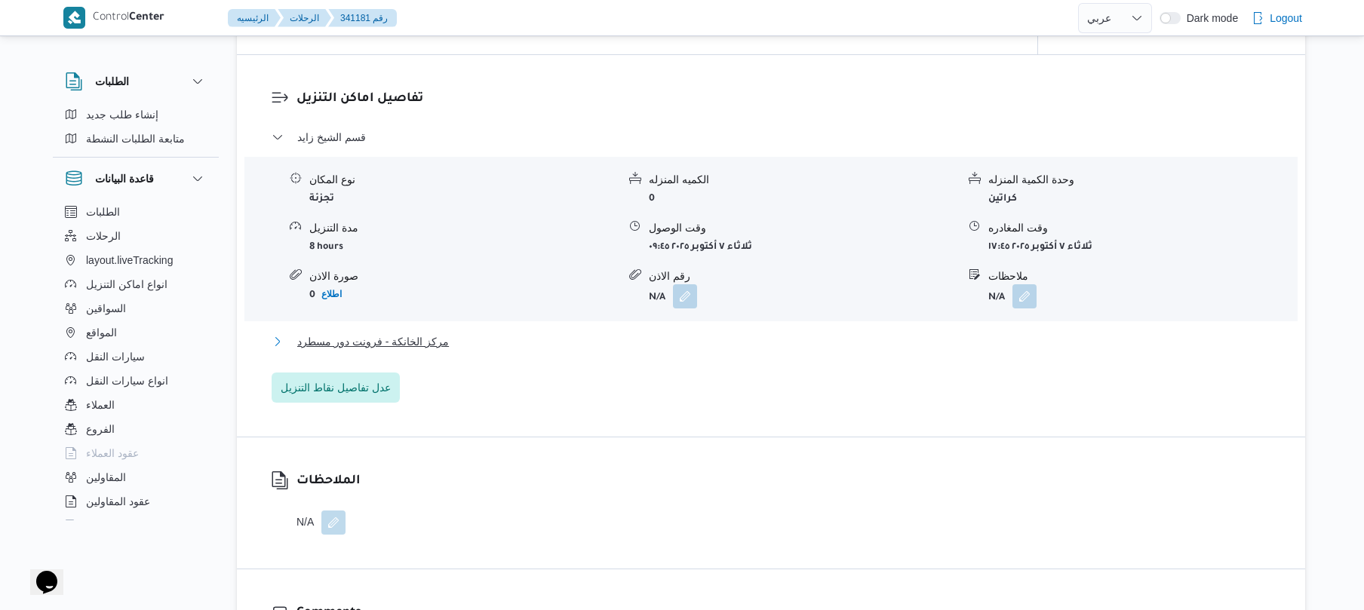
click at [540, 340] on button "مركز الخانكة - فرونت دور مسطرد" at bounding box center [772, 342] width 1000 height 18
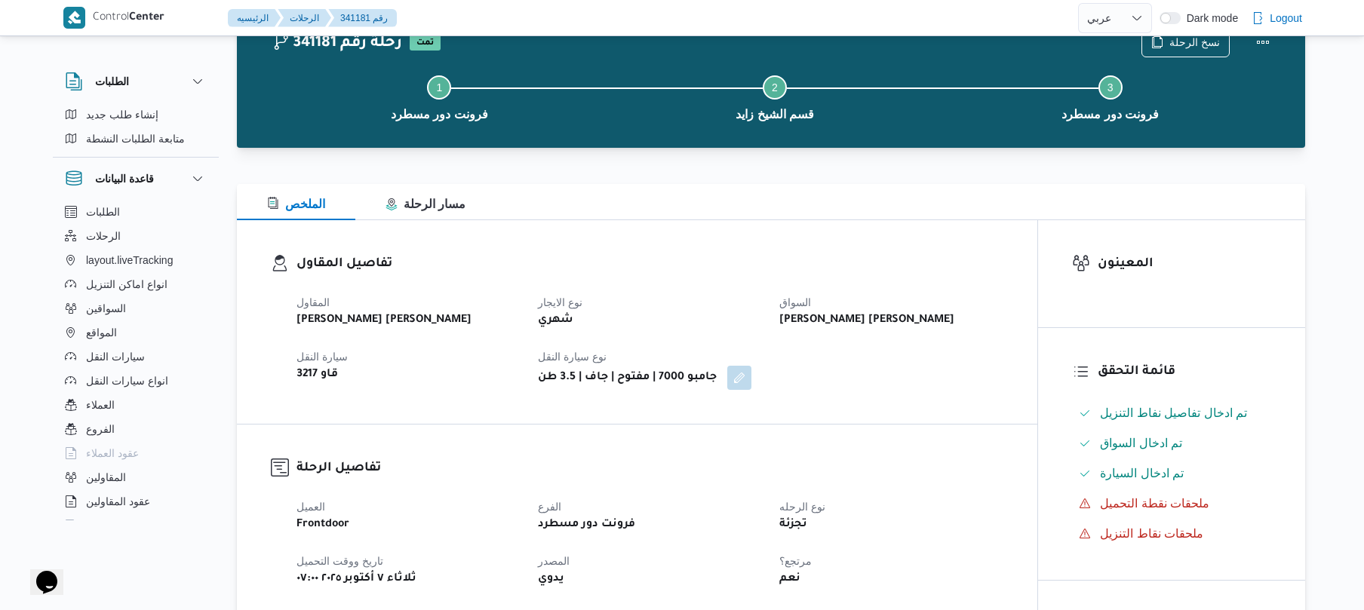
scroll to position [0, 0]
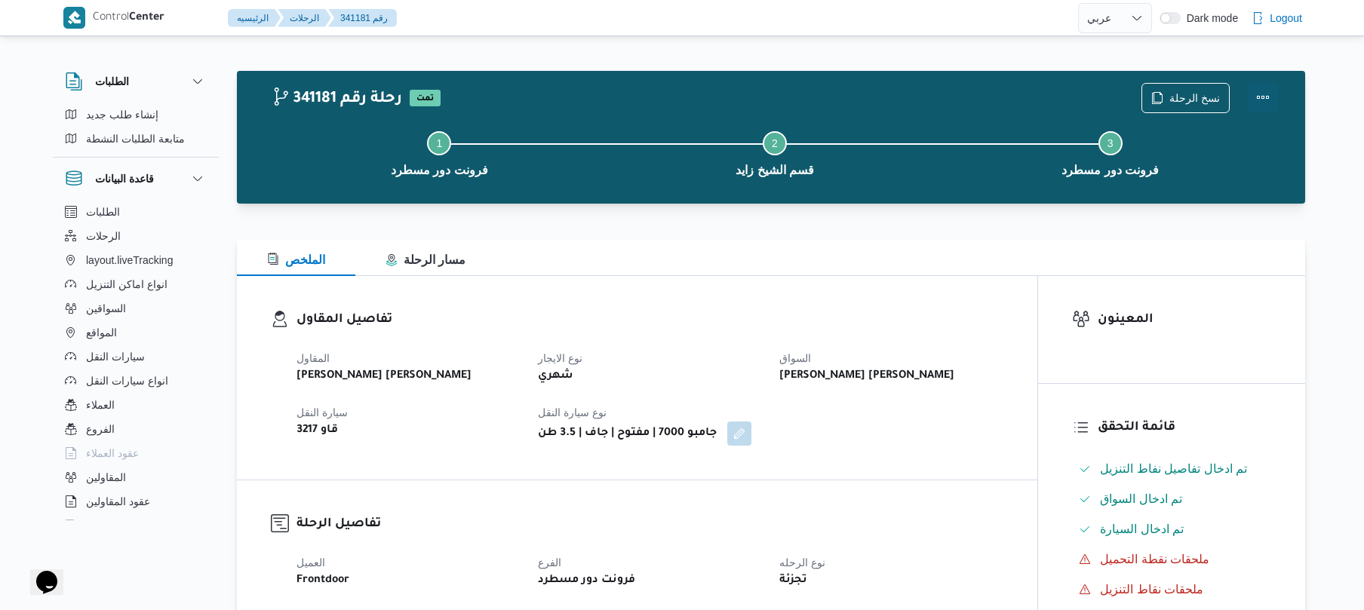
click at [1256, 94] on button "Actions" at bounding box center [1263, 97] width 30 height 30
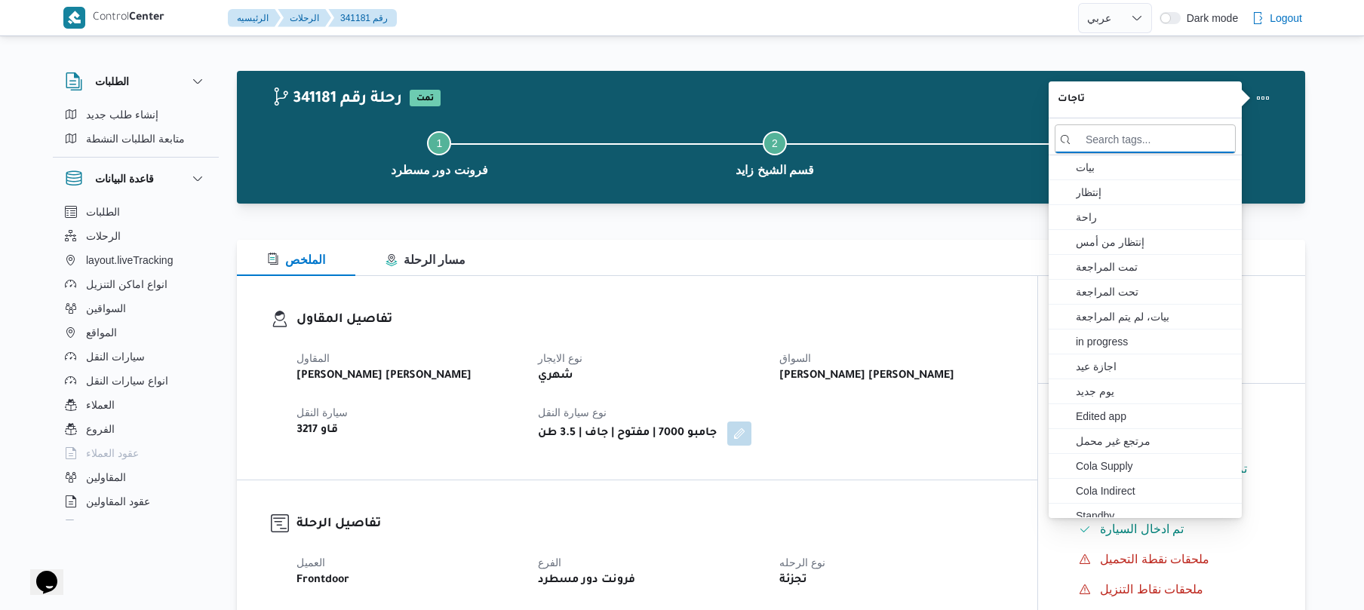
click at [951, 127] on button "Step 3 is incomplete 3 فرونت دور مسطرد" at bounding box center [1110, 152] width 336 height 78
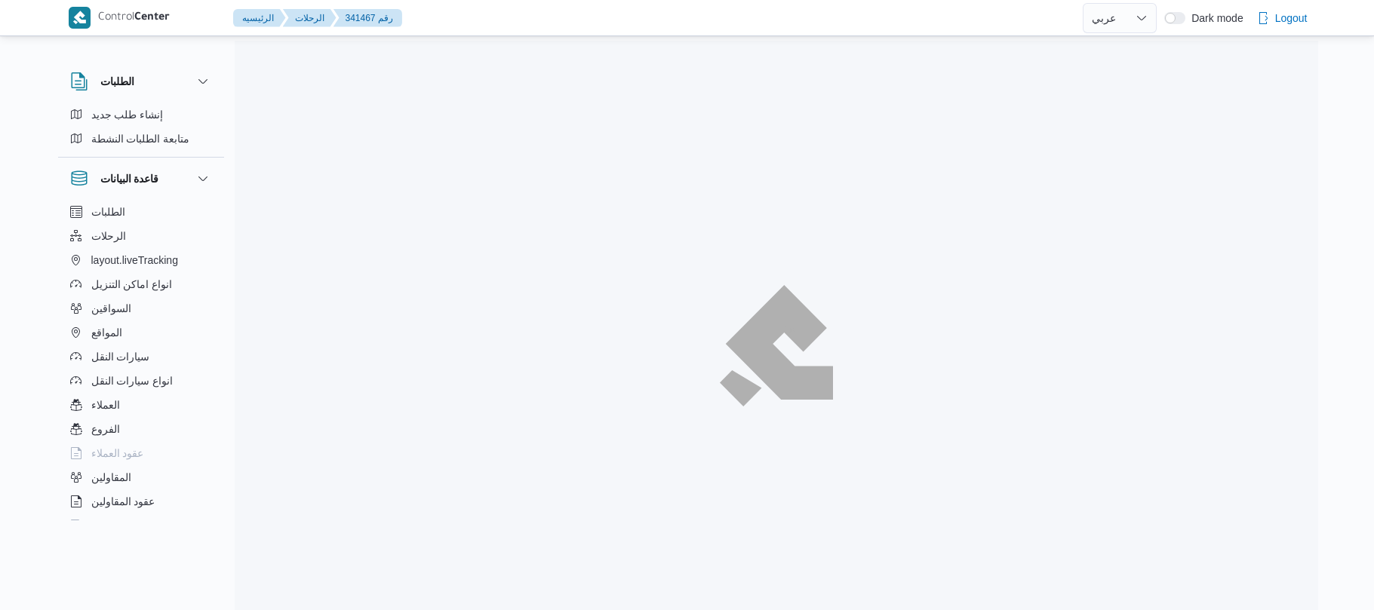
select select "ar"
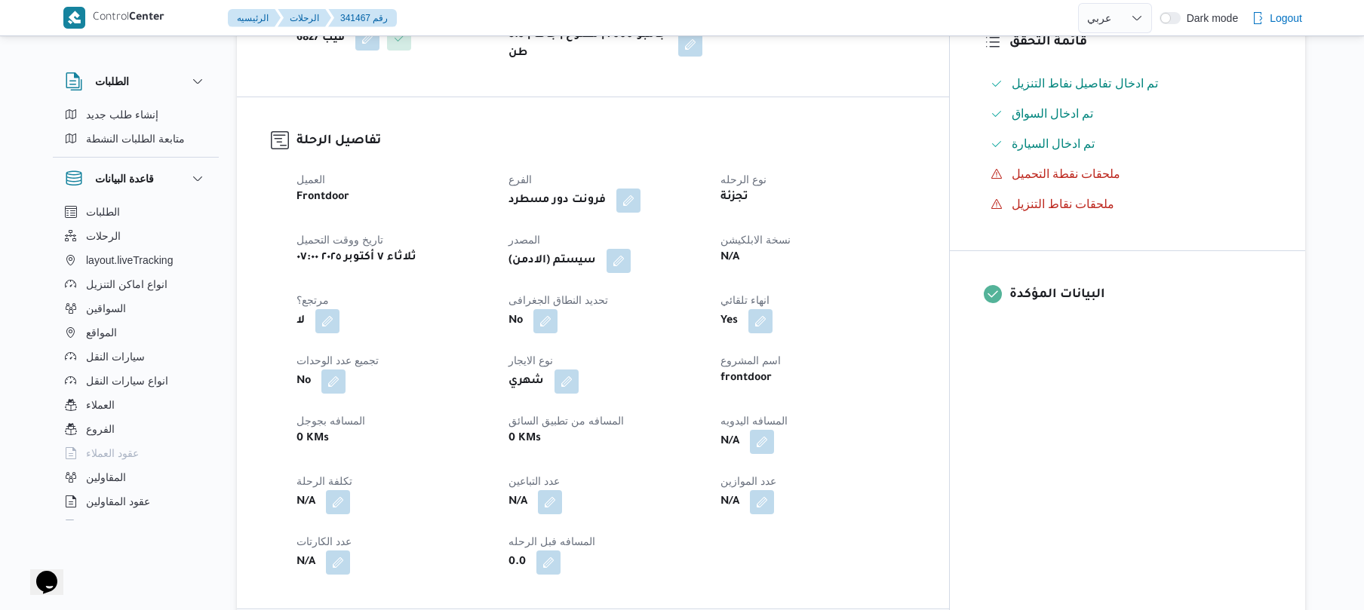
scroll to position [362, 0]
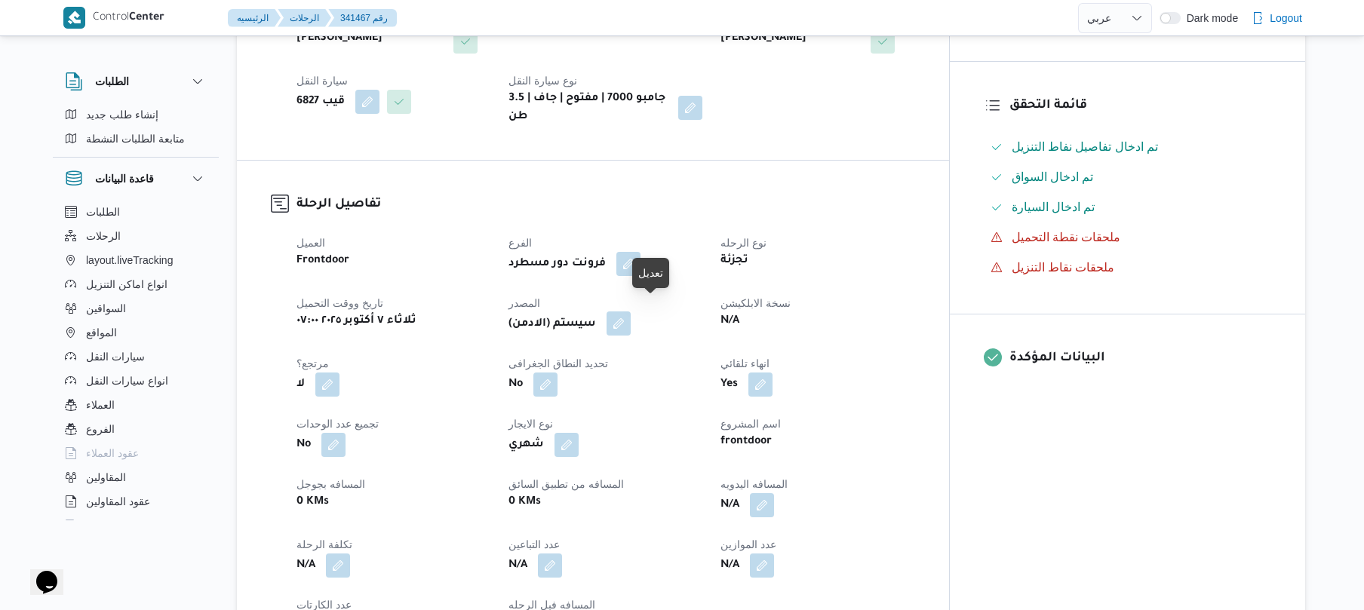
click at [631, 312] on button "button" at bounding box center [619, 324] width 24 height 24
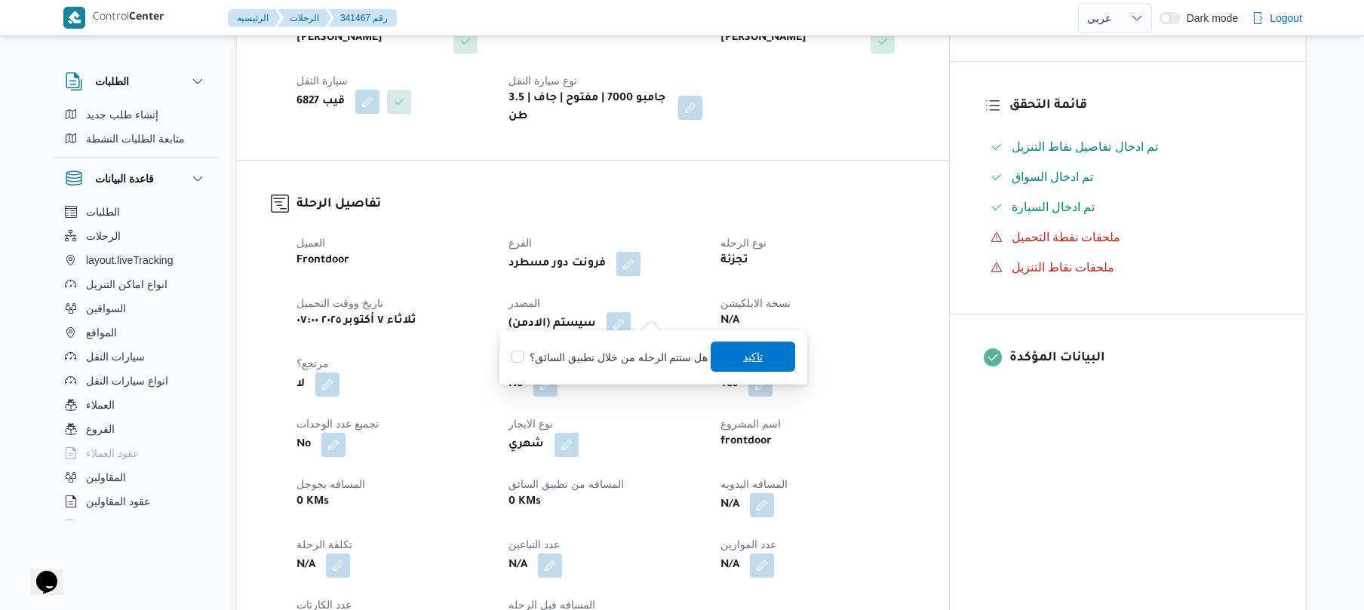
click at [743, 350] on span "تاكيد" at bounding box center [753, 357] width 20 height 18
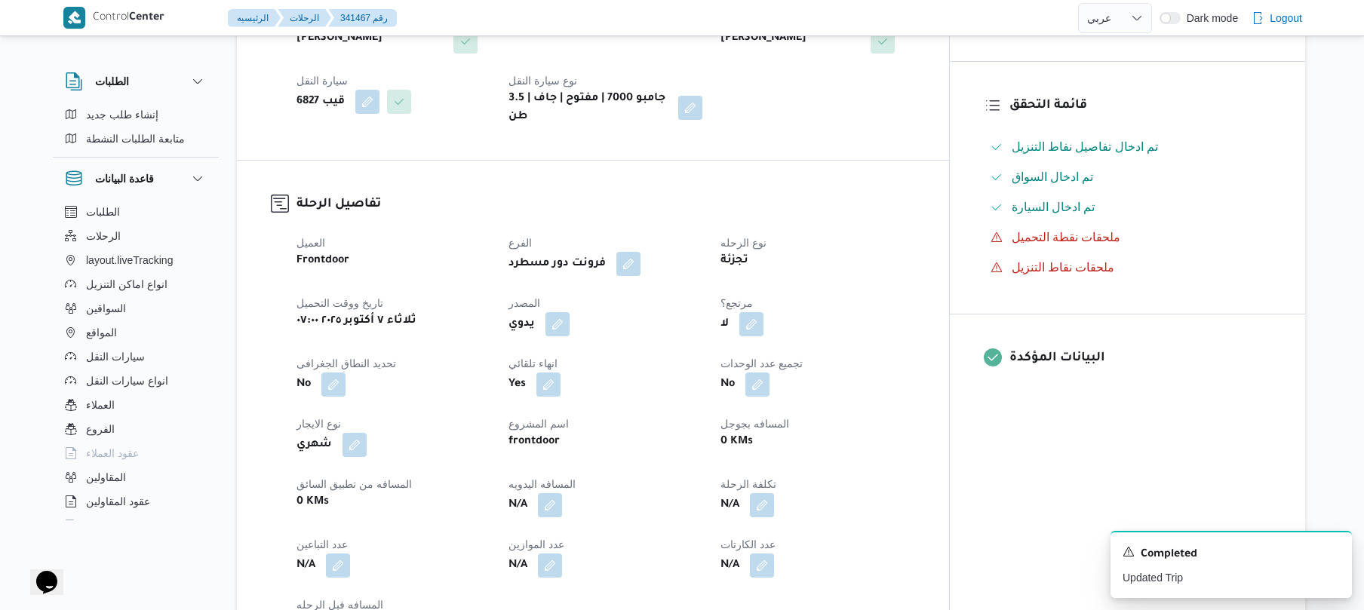
scroll to position [0, 0]
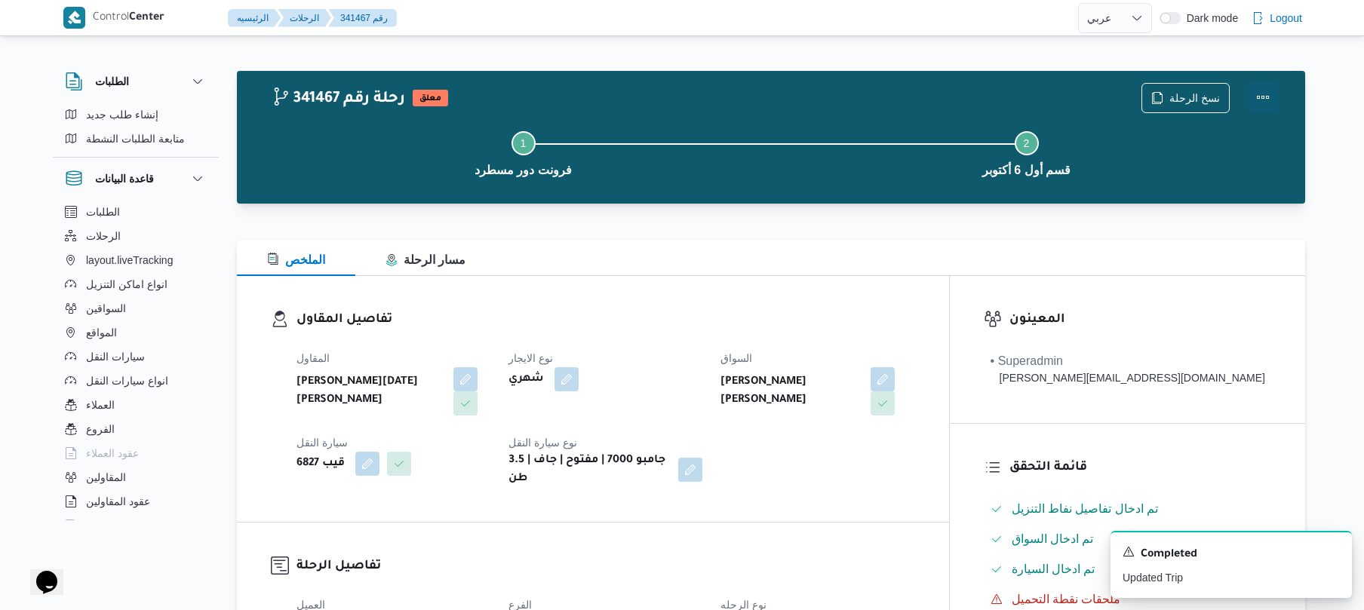
click at [1260, 91] on button "Actions" at bounding box center [1263, 97] width 30 height 30
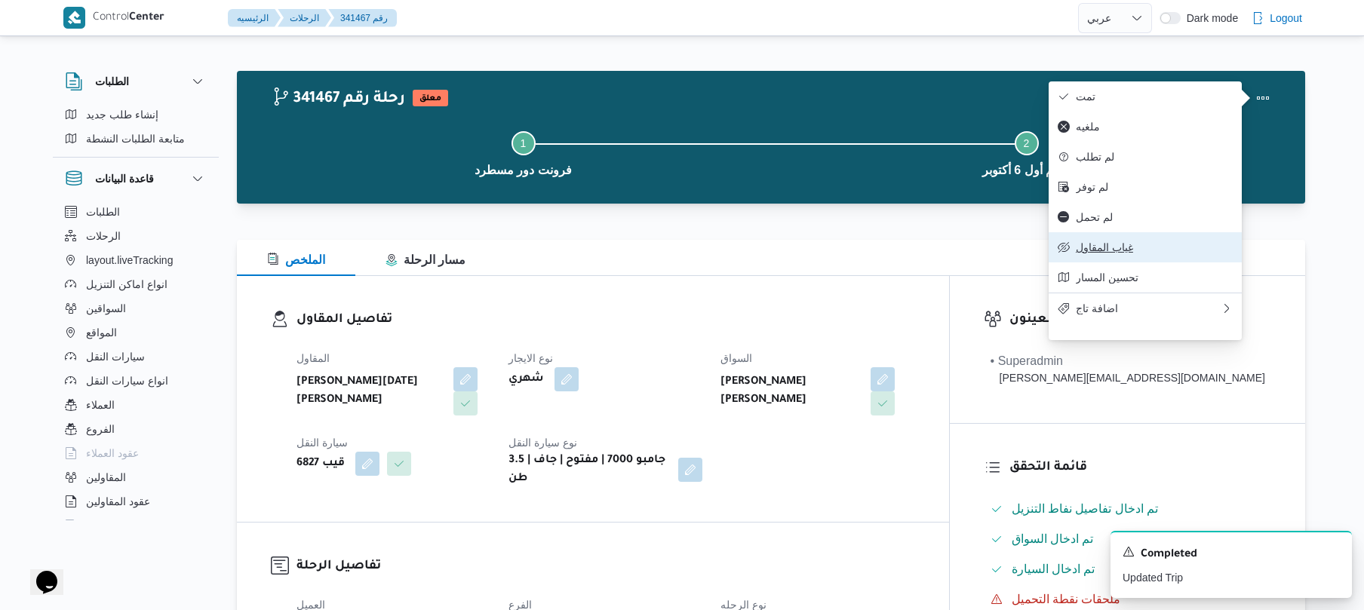
click at [1096, 251] on button "غياب المقاول" at bounding box center [1145, 247] width 193 height 30
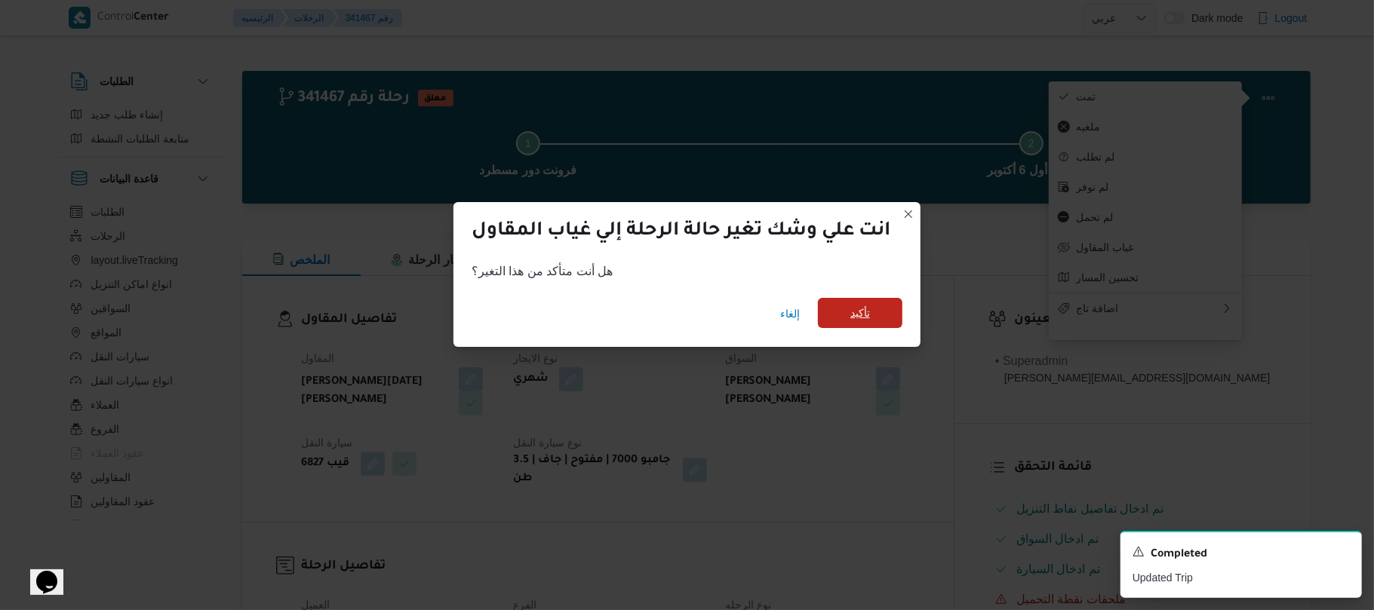
click at [860, 309] on span "تأكيد" at bounding box center [860, 313] width 20 height 18
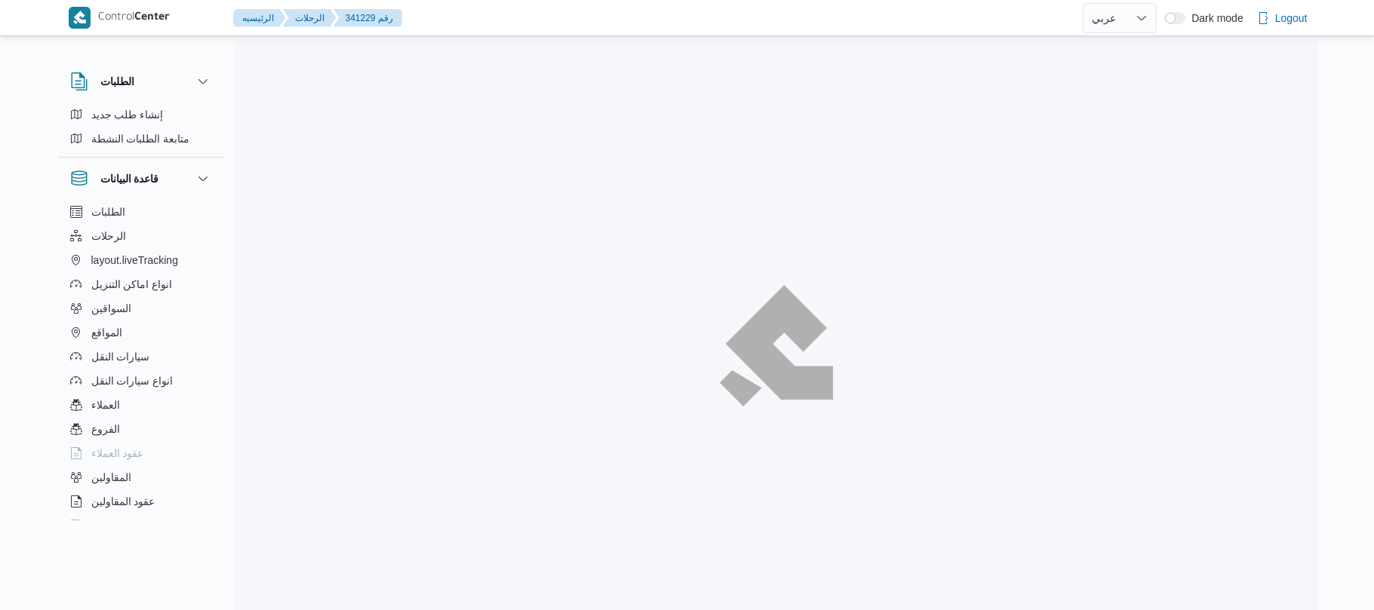
select select "ar"
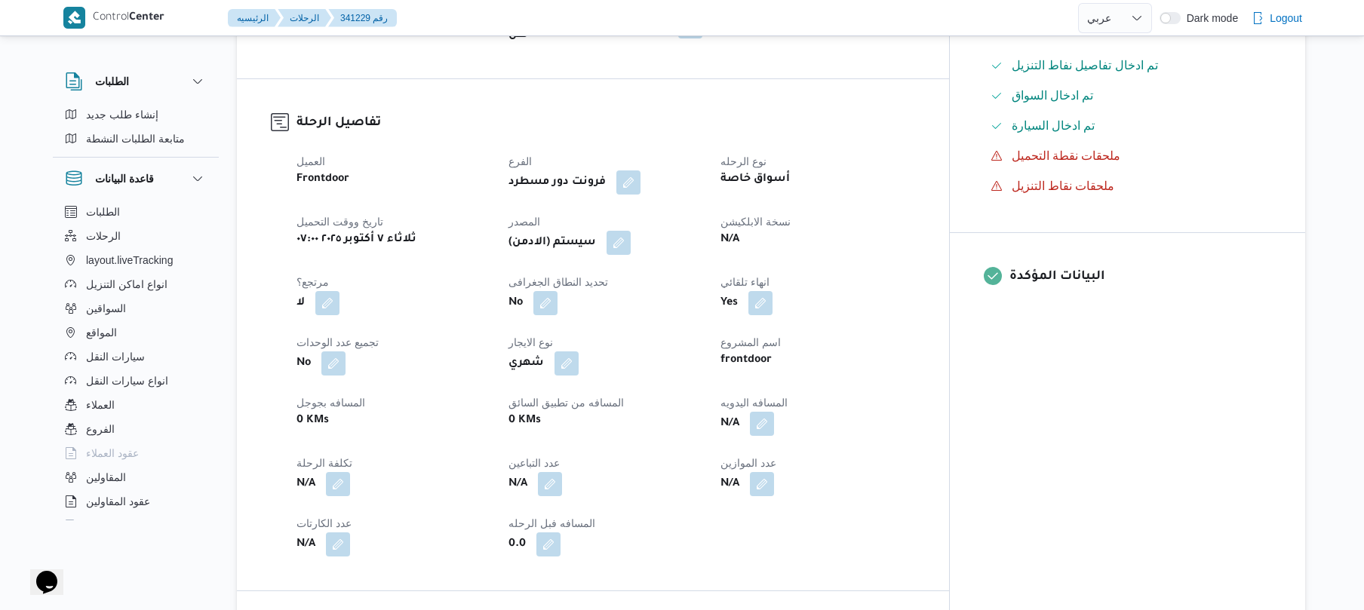
scroll to position [563, 0]
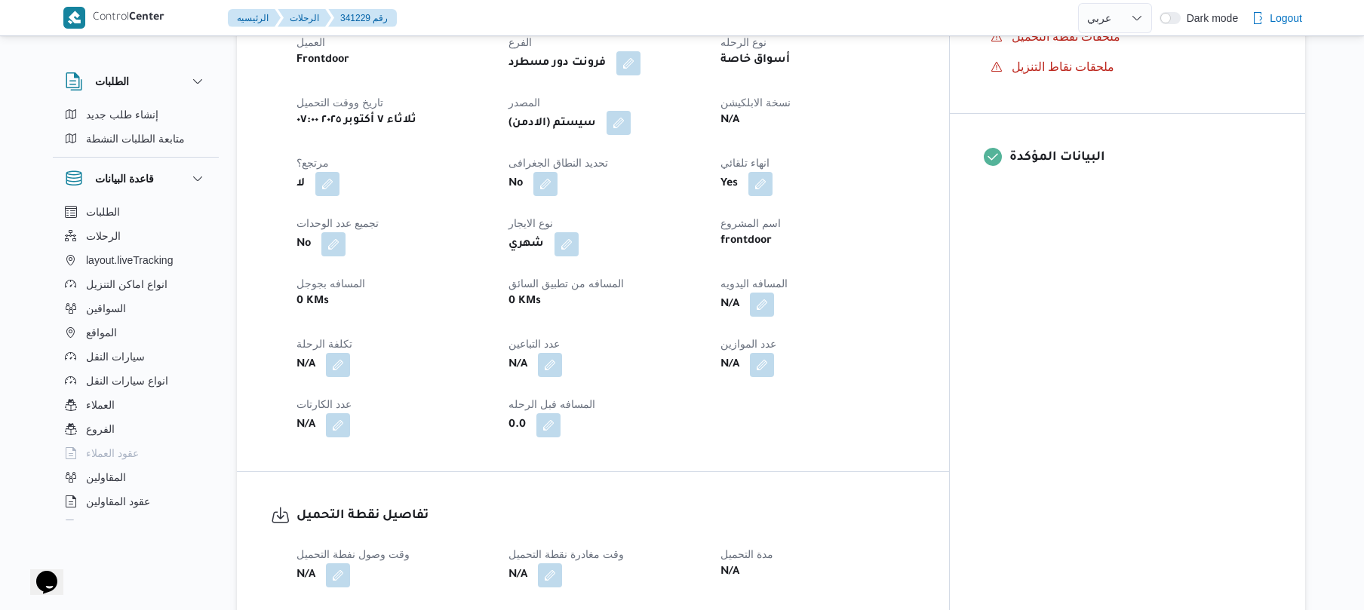
click at [631, 118] on button "button" at bounding box center [619, 123] width 24 height 24
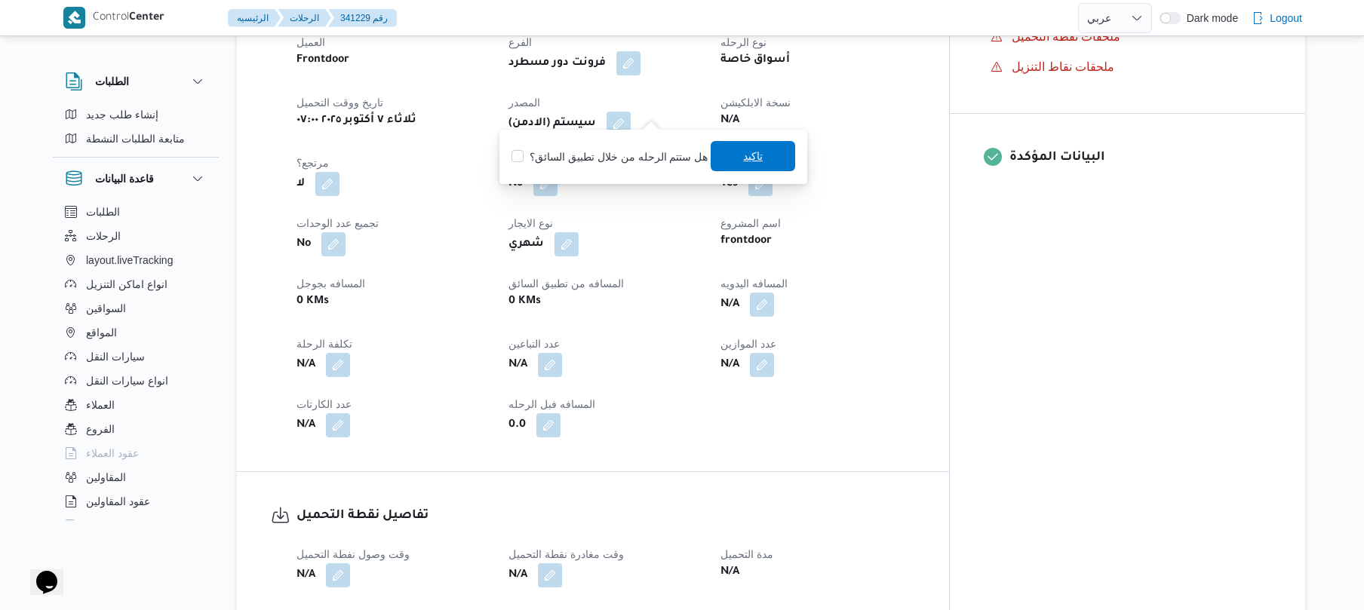
click at [743, 158] on span "تاكيد" at bounding box center [753, 156] width 20 height 18
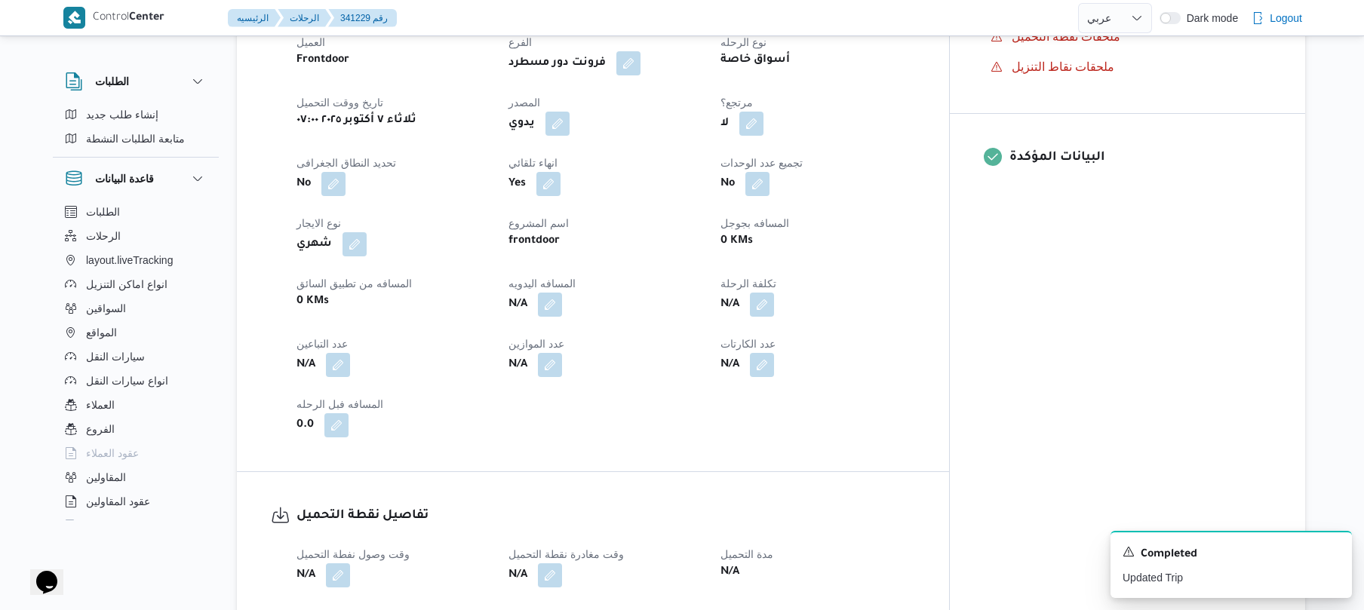
scroll to position [0, 0]
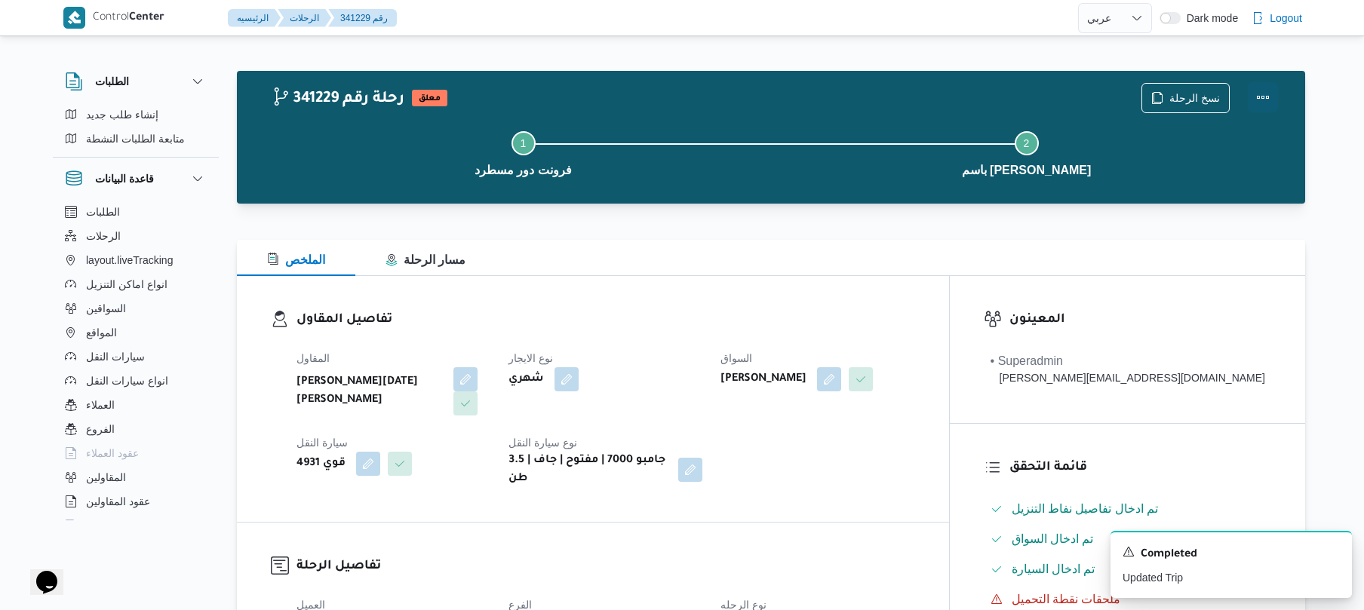
click at [1253, 91] on button "Actions" at bounding box center [1263, 97] width 30 height 30
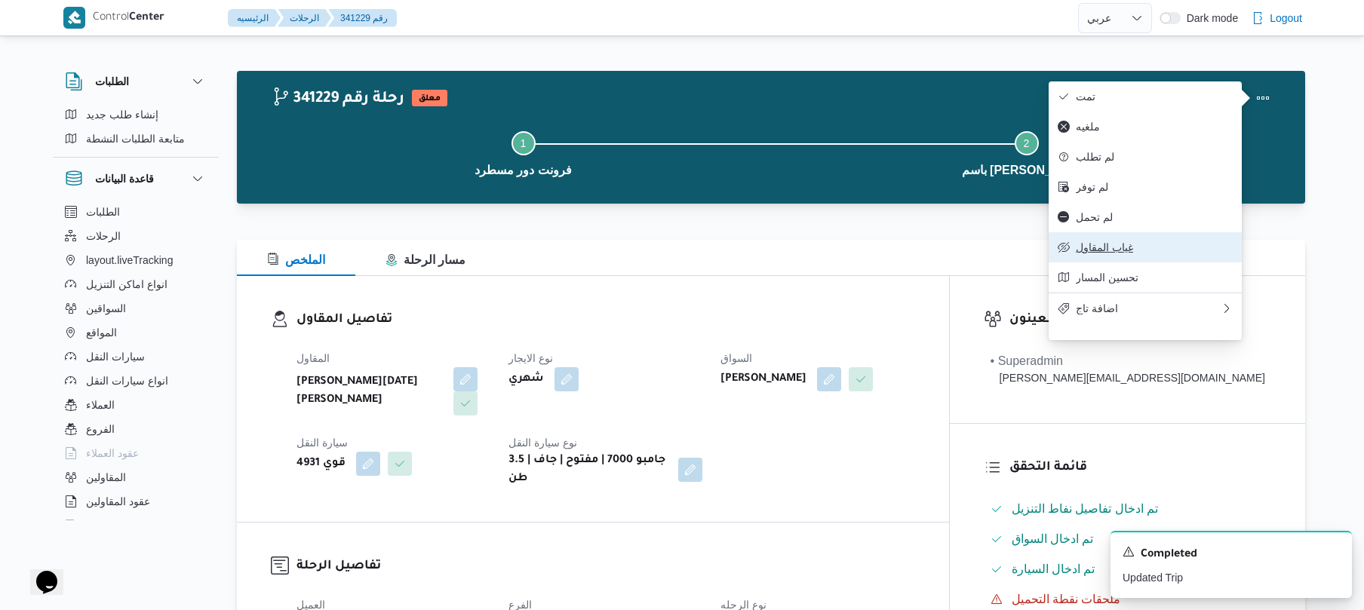
click at [1112, 251] on span "غياب المقاول" at bounding box center [1154, 247] width 157 height 12
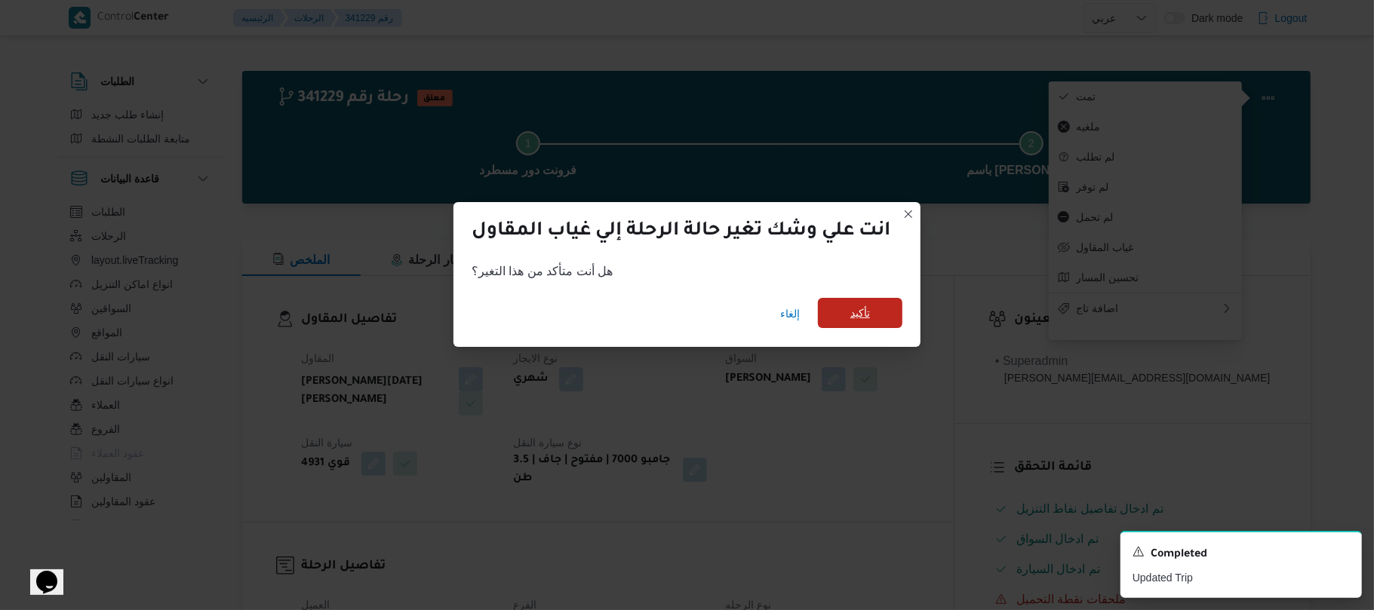
click at [870, 309] on span "تأكيد" at bounding box center [860, 313] width 20 height 18
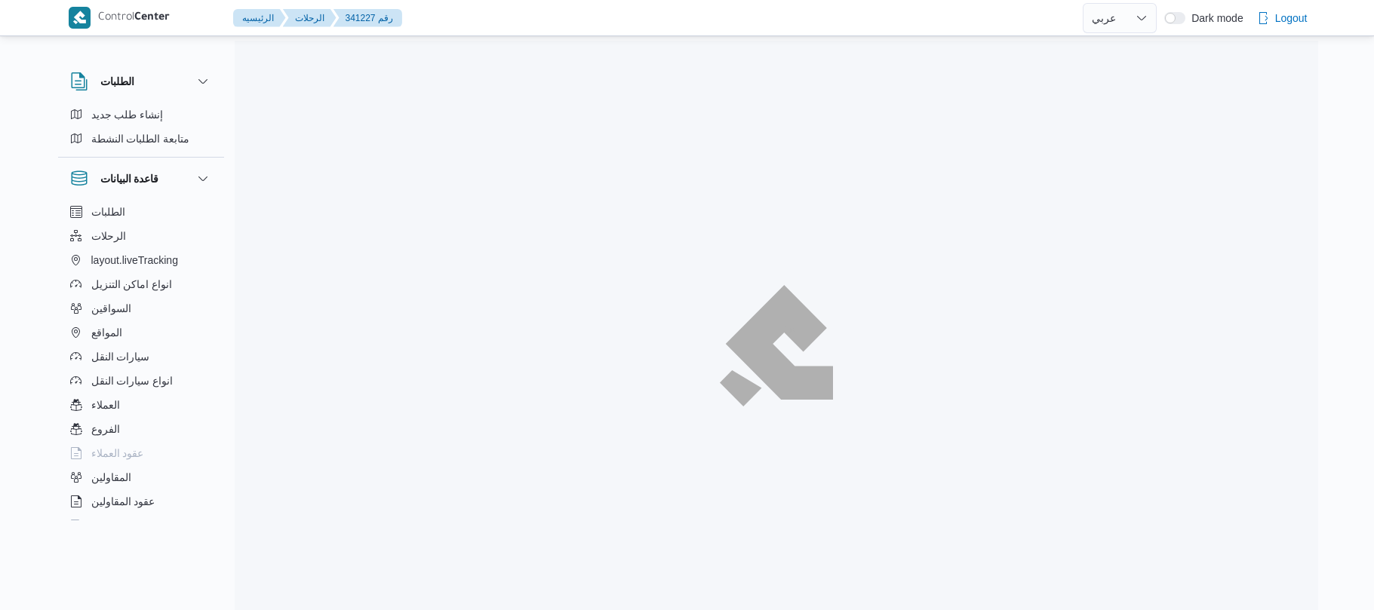
select select "ar"
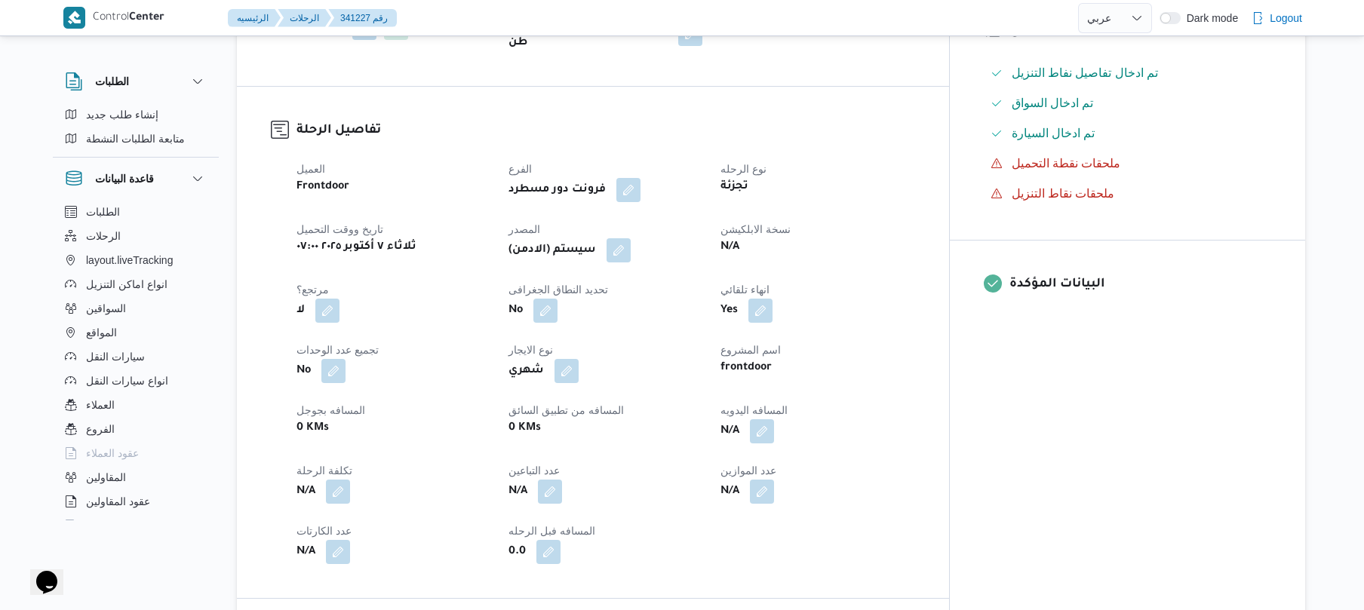
scroll to position [402, 0]
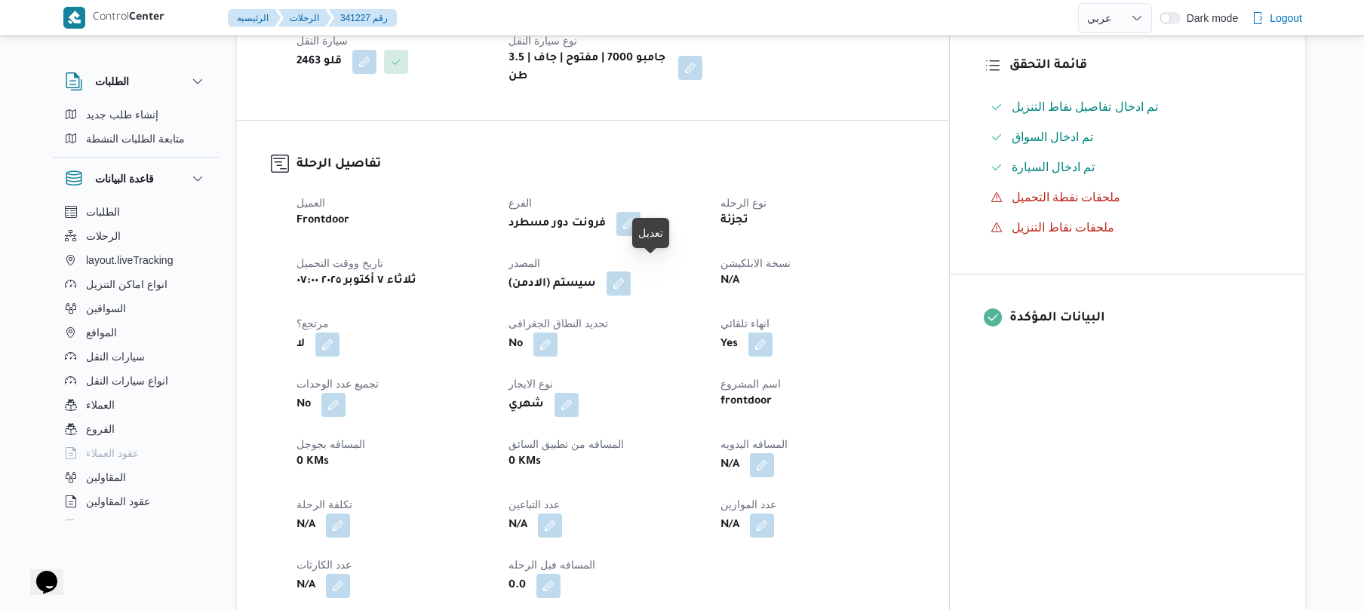
click at [631, 278] on button "button" at bounding box center [619, 284] width 24 height 24
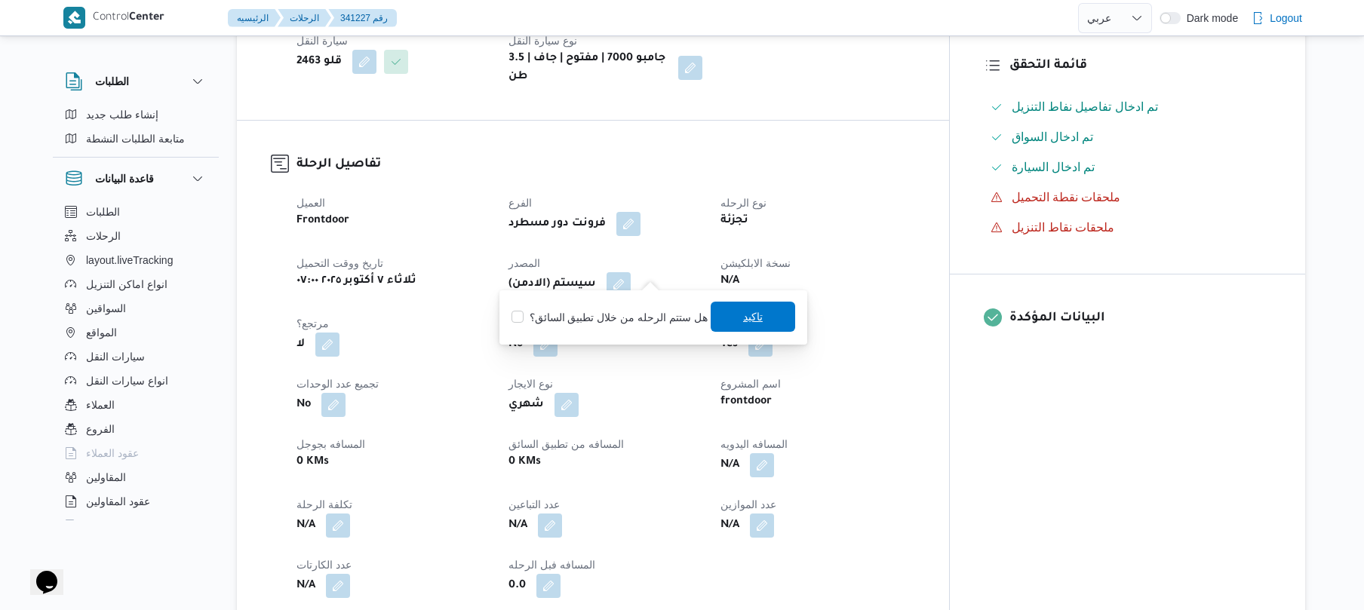
click at [724, 321] on span "تاكيد" at bounding box center [753, 317] width 85 height 30
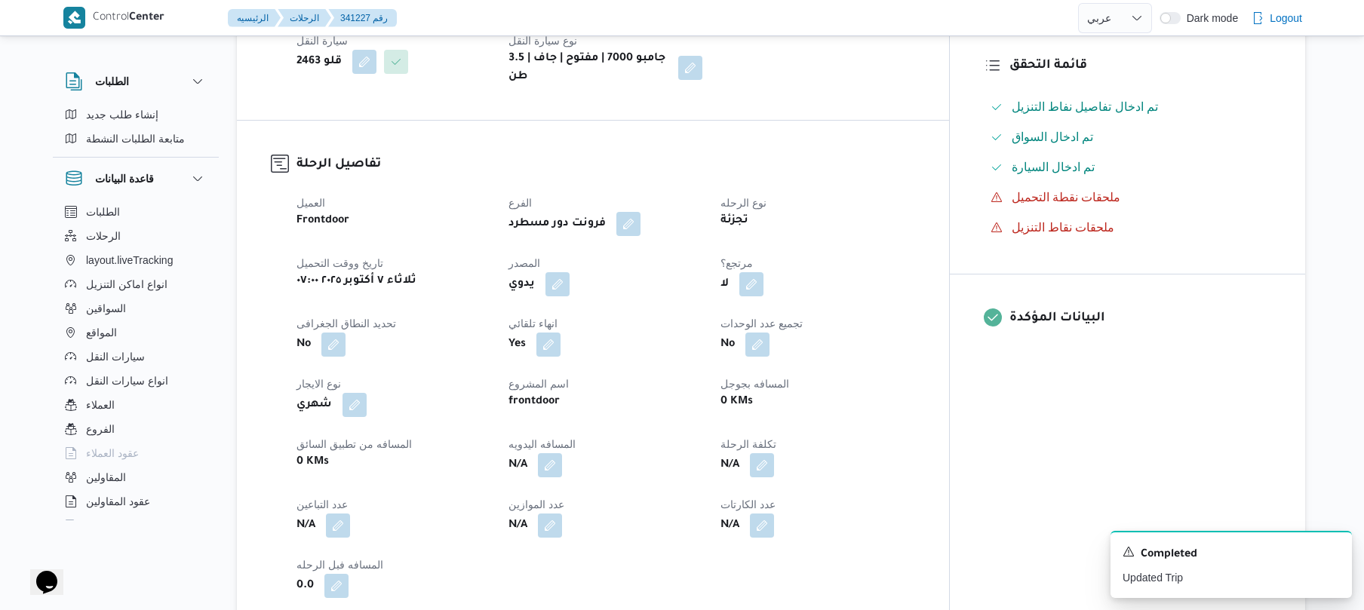
click at [924, 228] on div "العميل Frontdoor الفرع فرونت دور مسطرد نوع الرحله تجزئة تاريخ ووقت التحميل ثلاث…" at bounding box center [606, 396] width 637 height 423
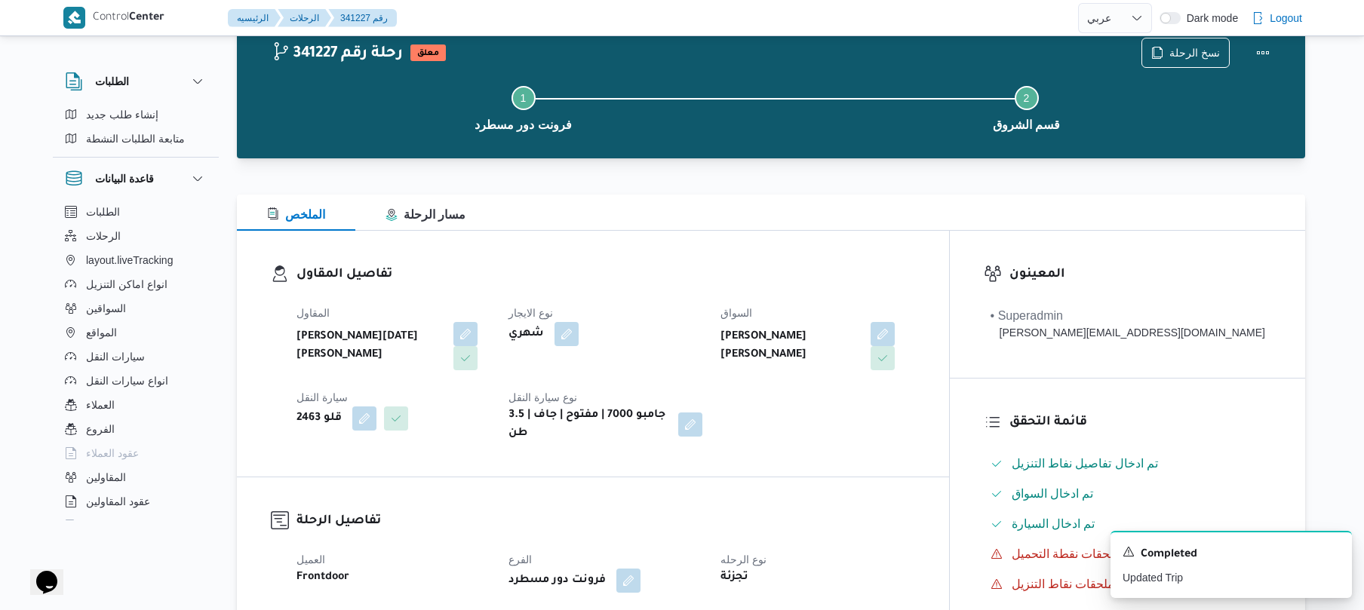
scroll to position [0, 0]
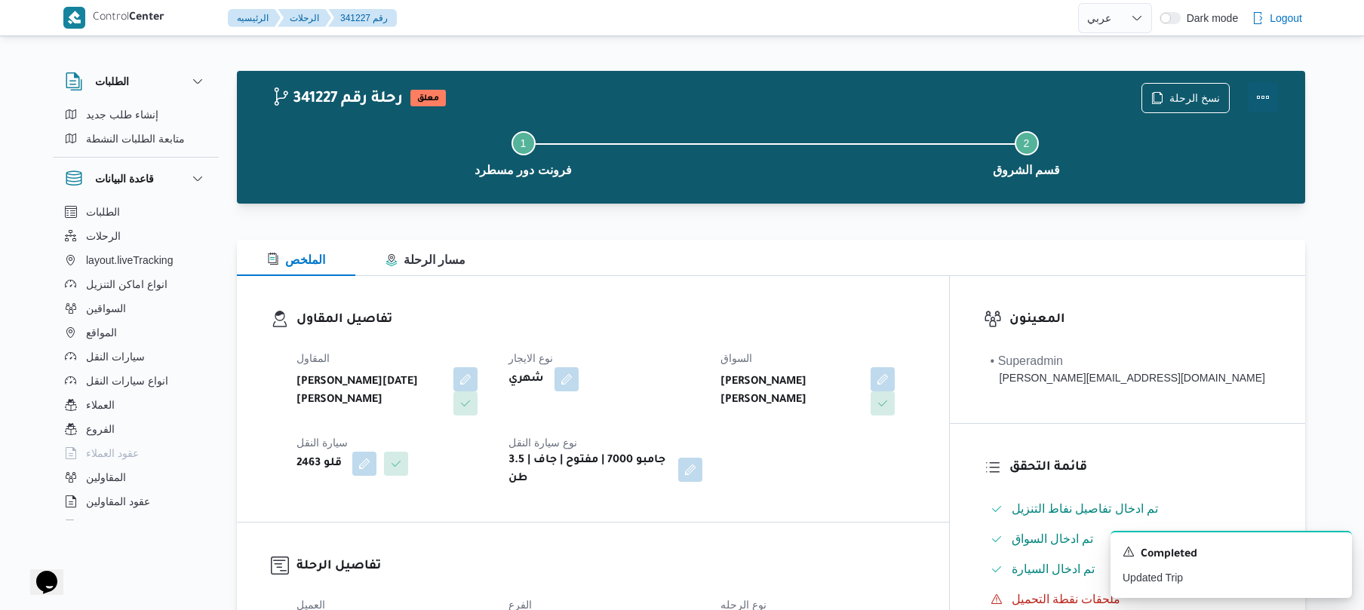
click at [1263, 91] on button "Actions" at bounding box center [1263, 97] width 30 height 30
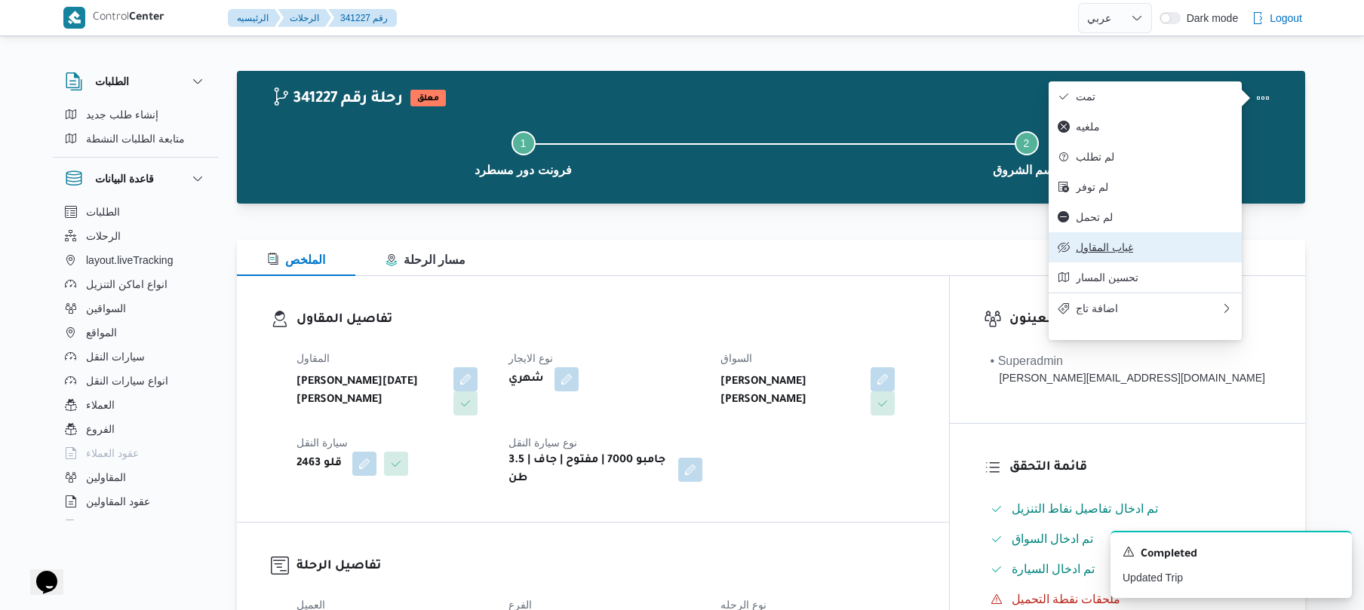
click at [1090, 252] on span "غياب المقاول" at bounding box center [1154, 247] width 157 height 12
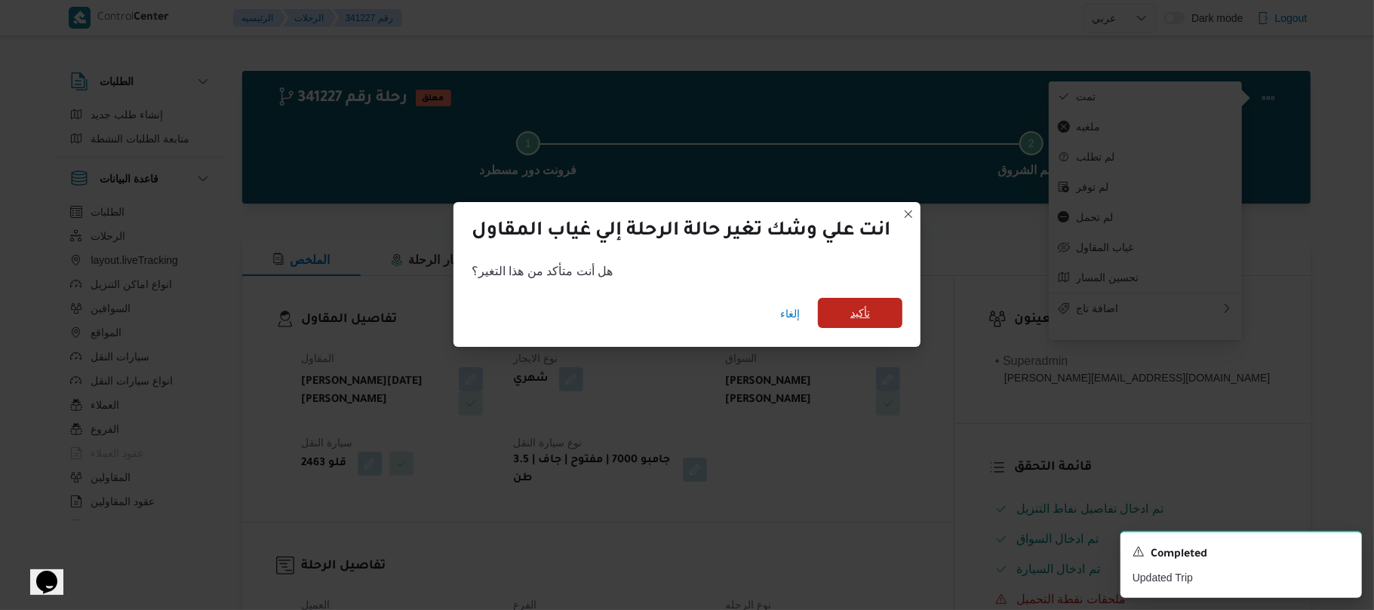
click at [852, 321] on span "تأكيد" at bounding box center [860, 313] width 20 height 18
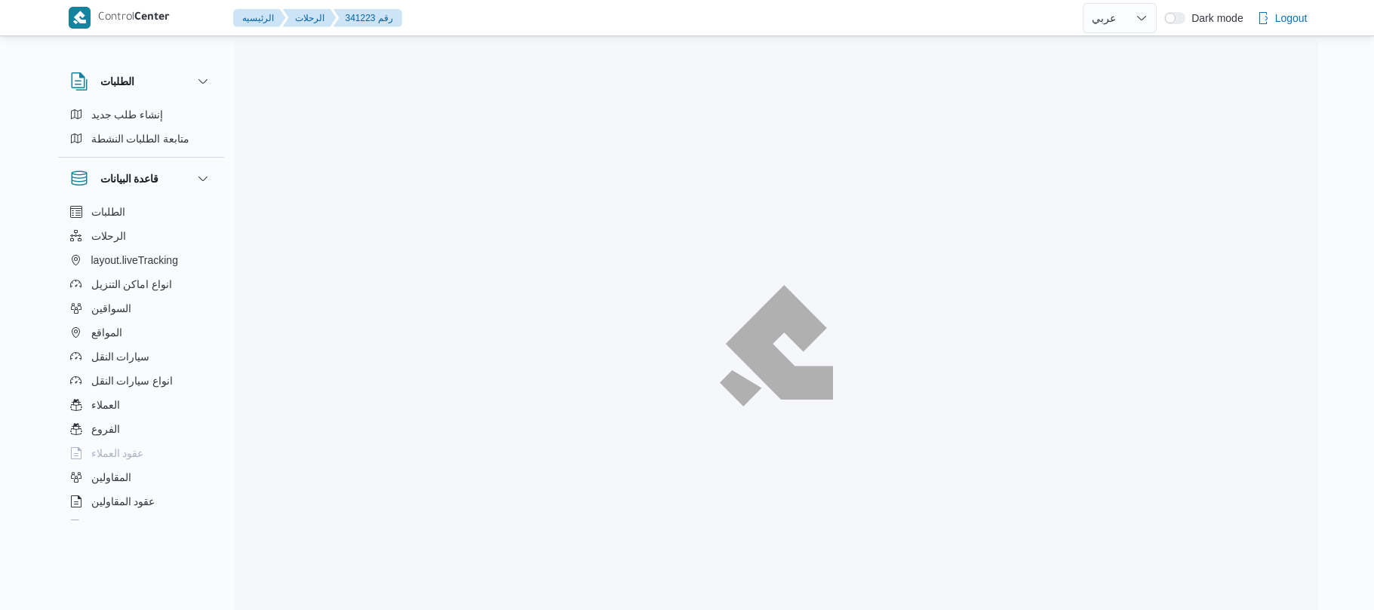
select select "ar"
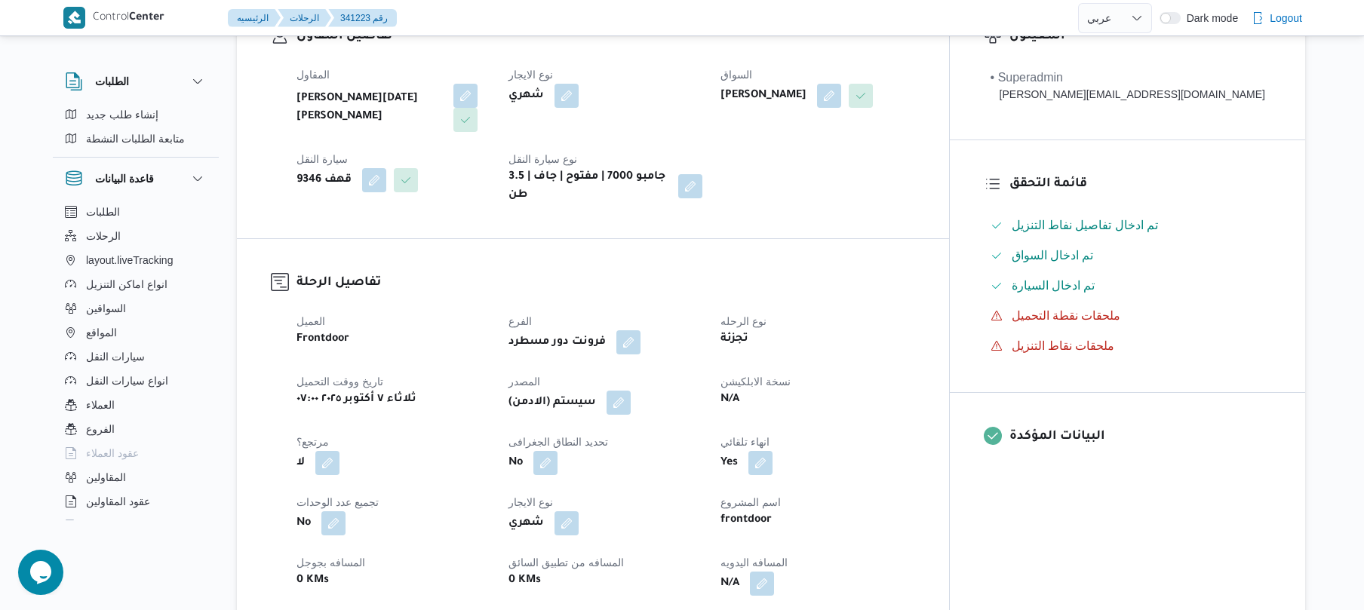
scroll to position [321, 0]
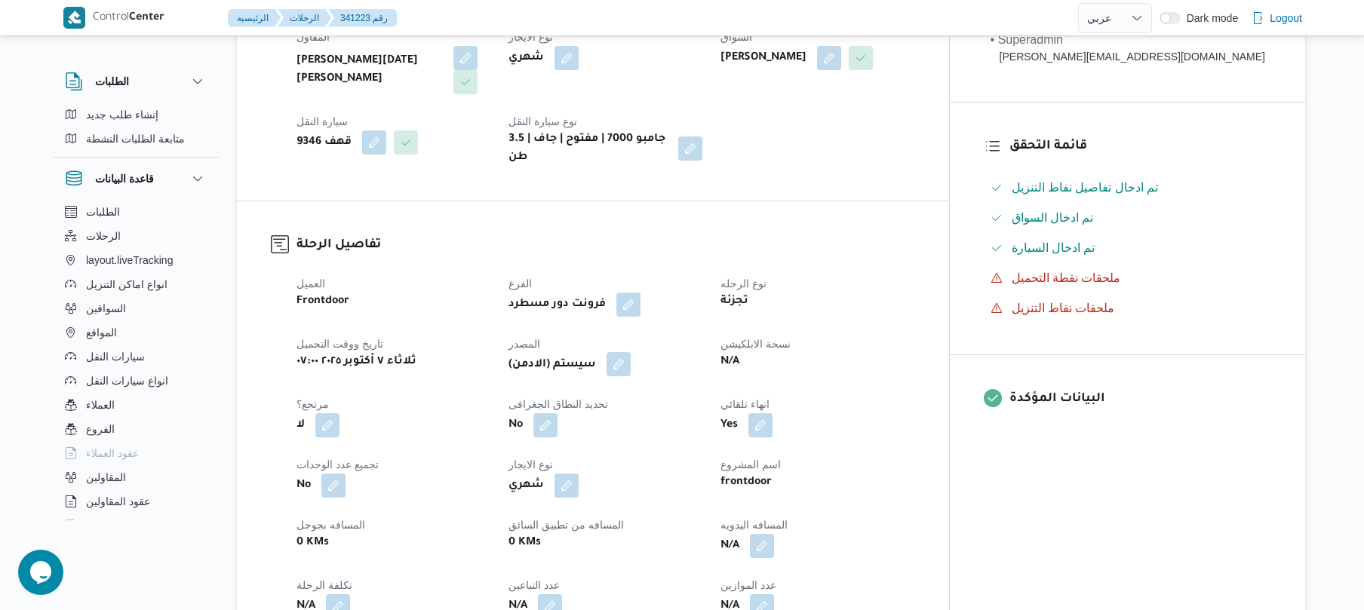
click at [631, 353] on button "button" at bounding box center [619, 364] width 24 height 24
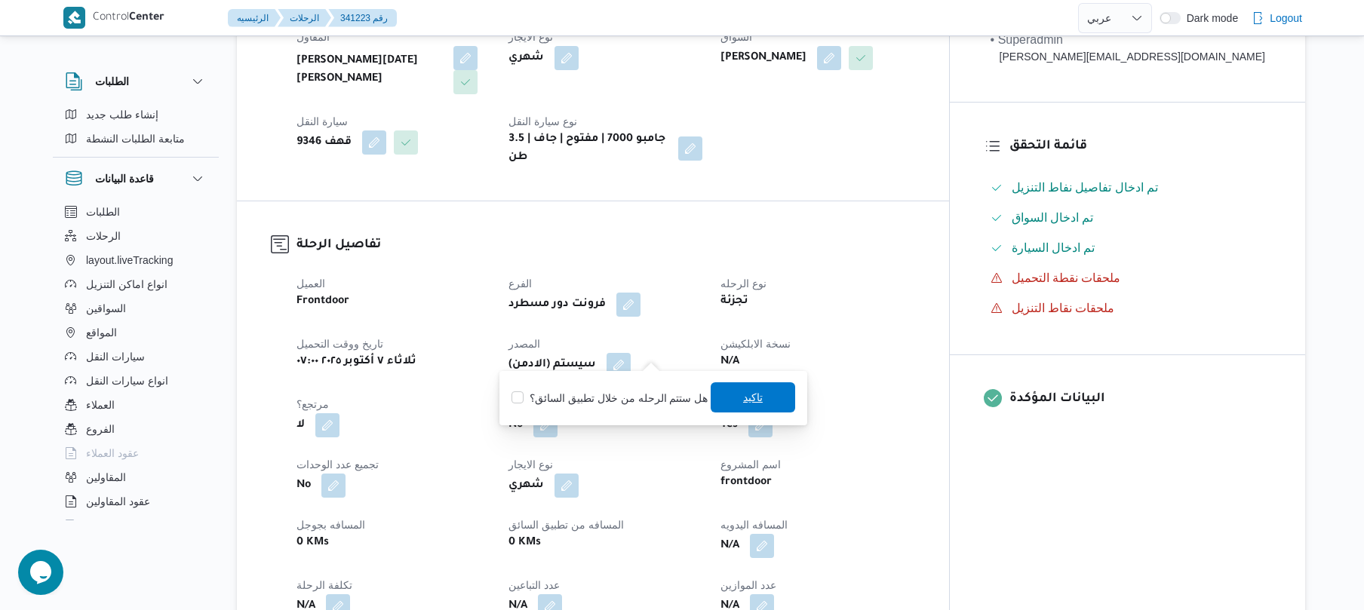
click at [755, 393] on span "تاكيد" at bounding box center [753, 398] width 20 height 18
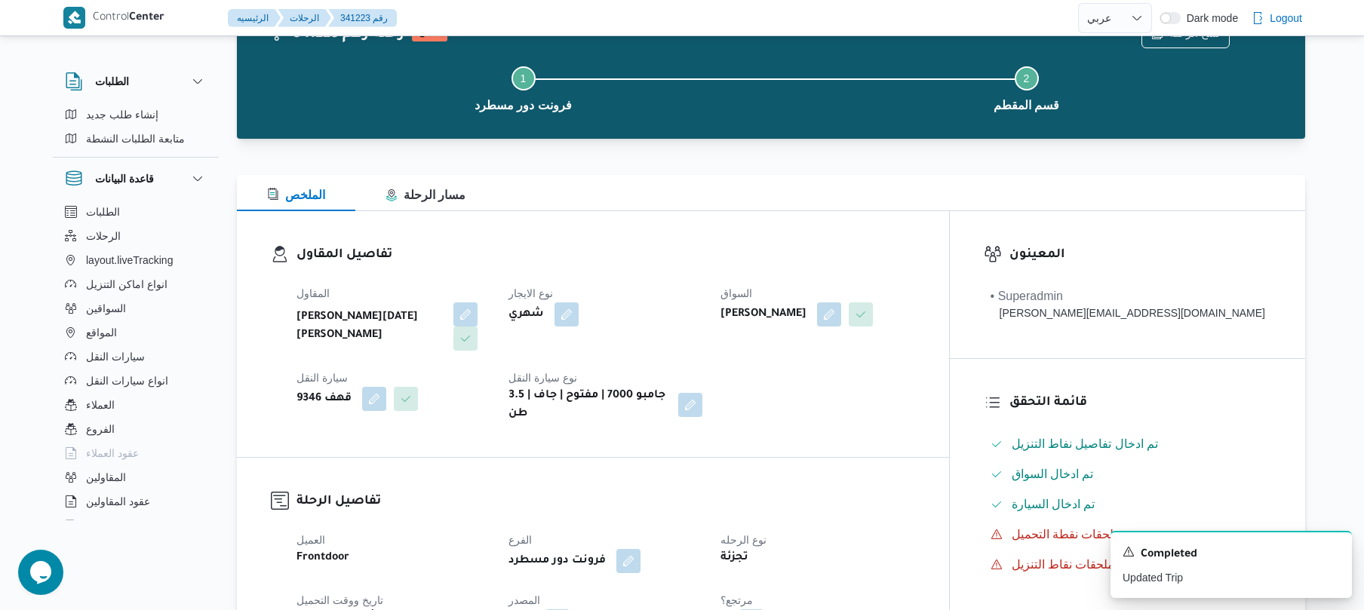
scroll to position [0, 0]
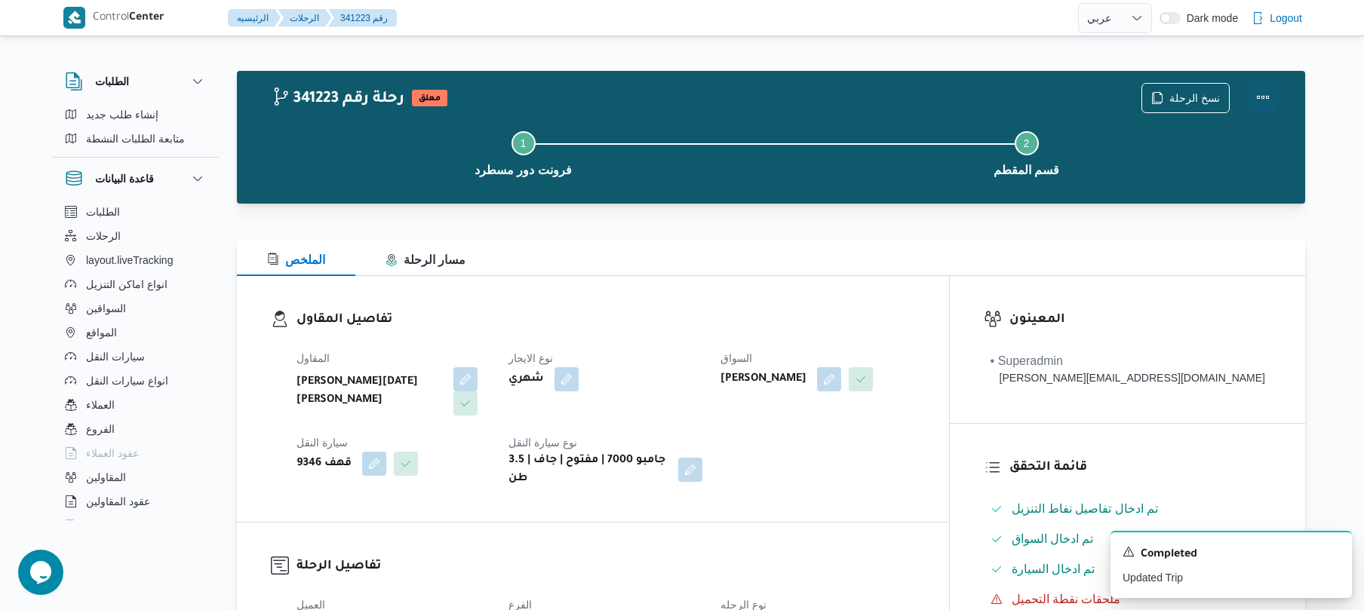
click at [1257, 89] on button "Actions" at bounding box center [1263, 97] width 30 height 30
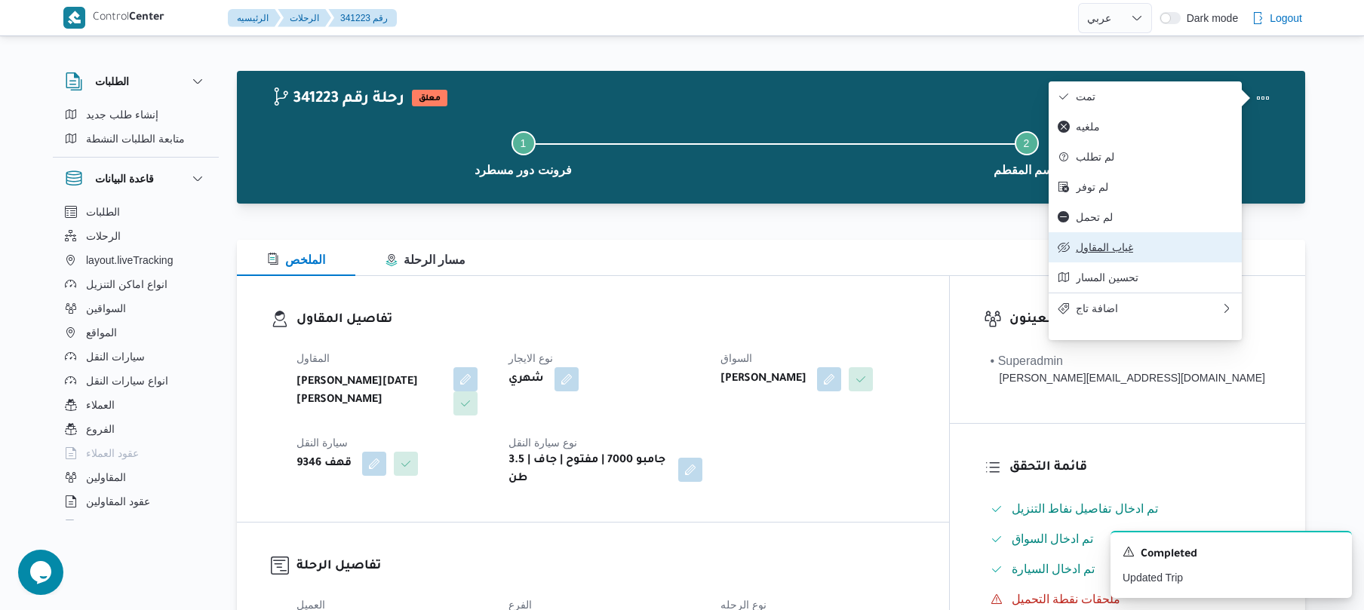
click at [1088, 254] on span "غياب المقاول" at bounding box center [1154, 247] width 157 height 12
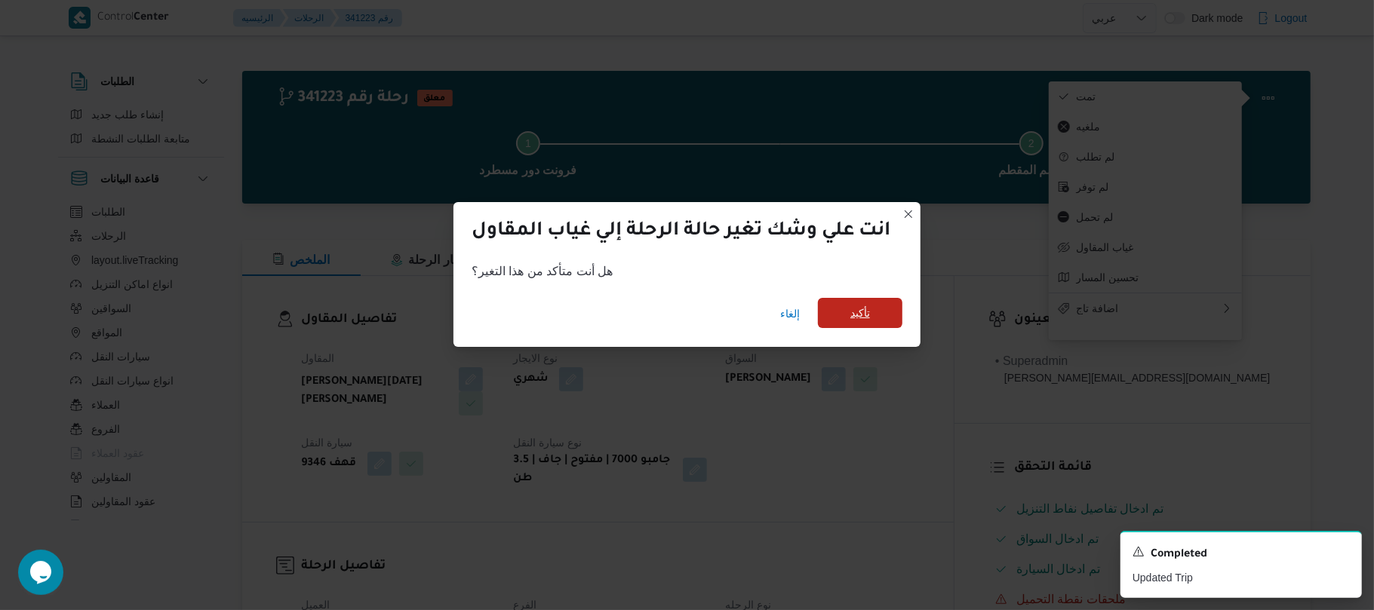
click at [853, 320] on span "تأكيد" at bounding box center [860, 313] width 20 height 18
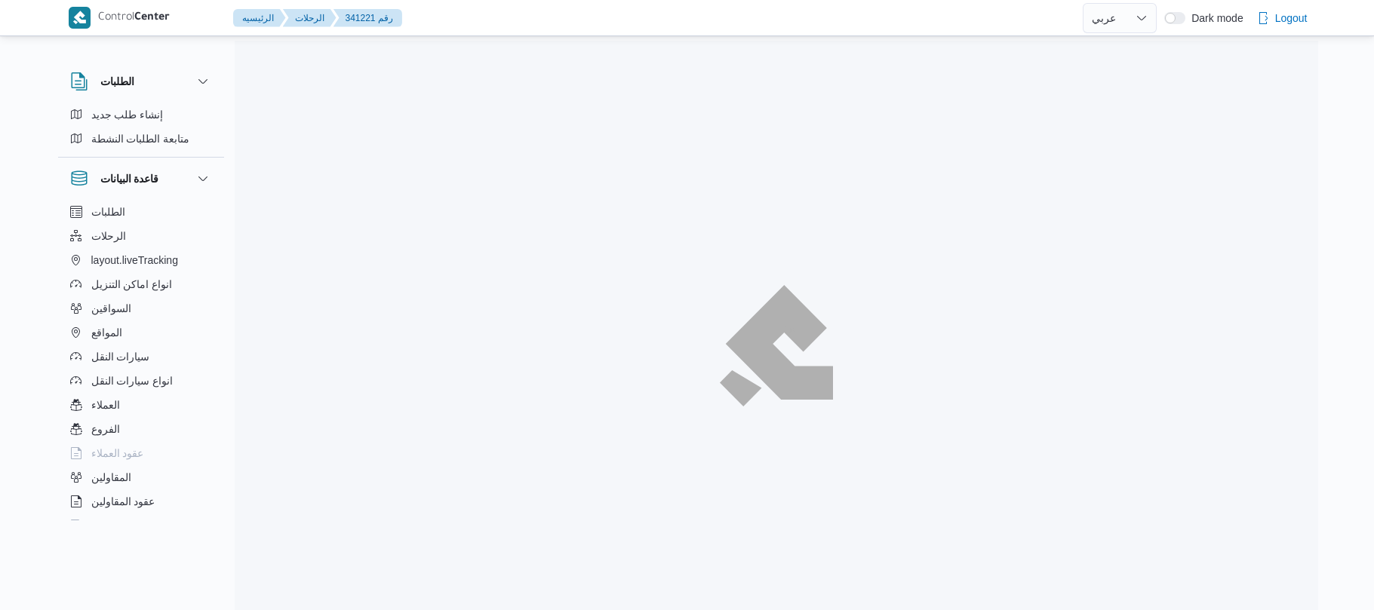
select select "ar"
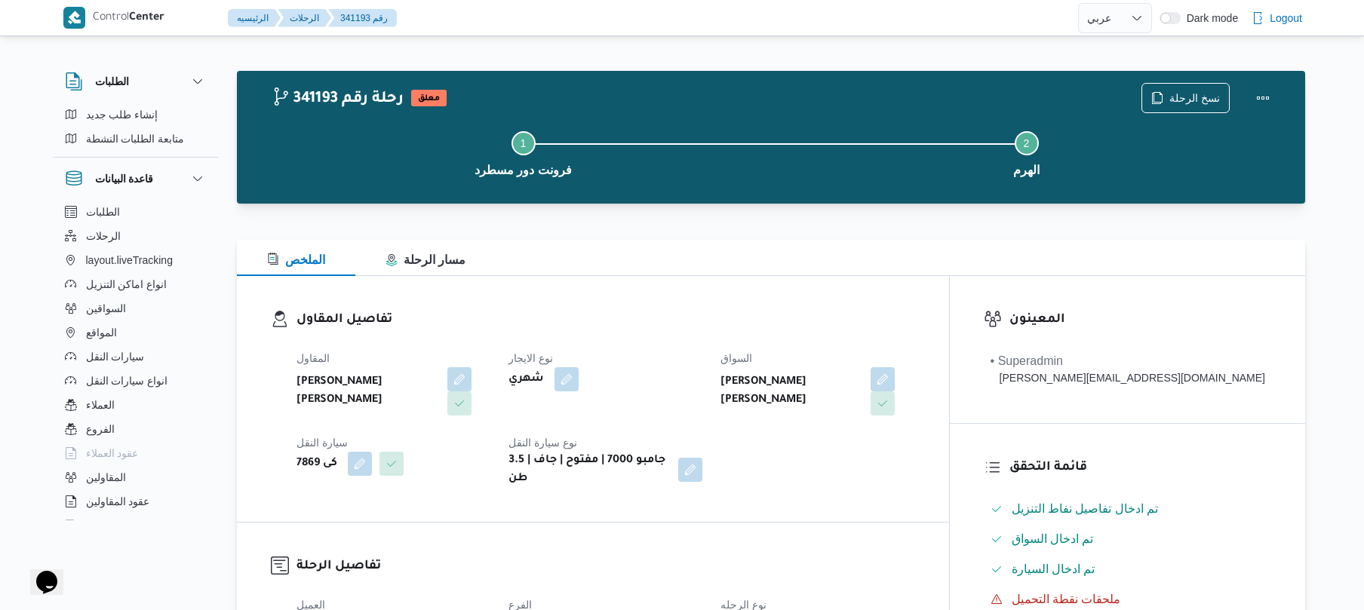
click at [798, 236] on div at bounding box center [771, 231] width 1069 height 18
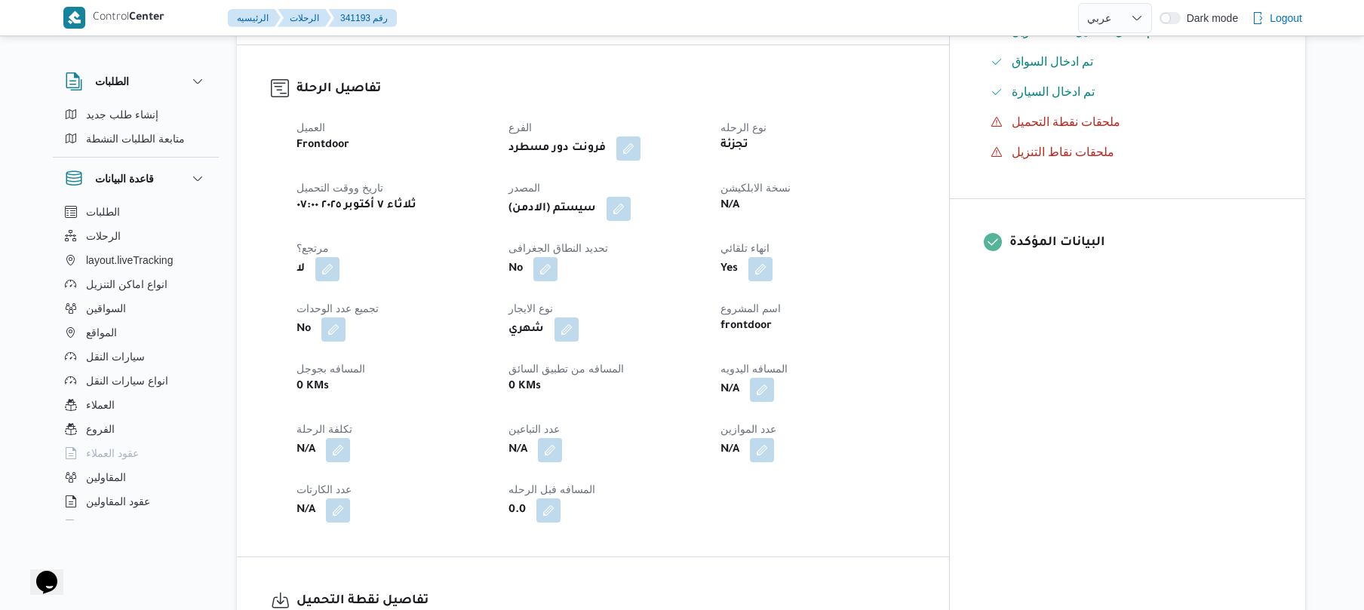
scroll to position [483, 0]
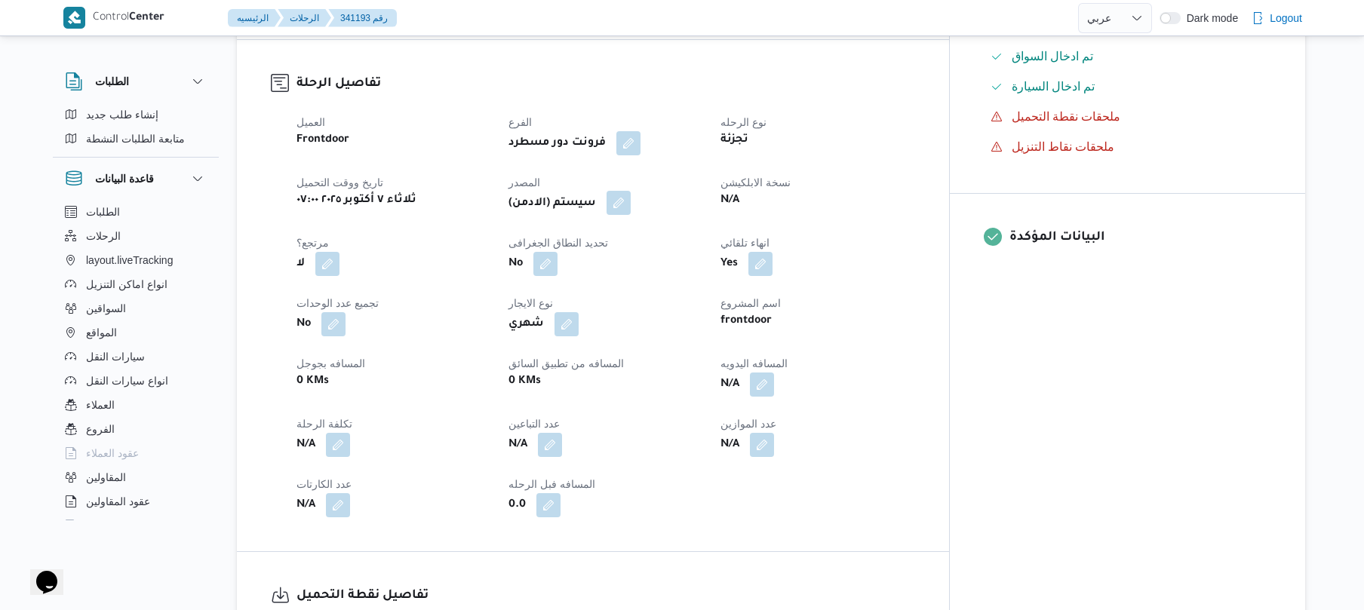
click at [631, 196] on button "button" at bounding box center [619, 203] width 24 height 24
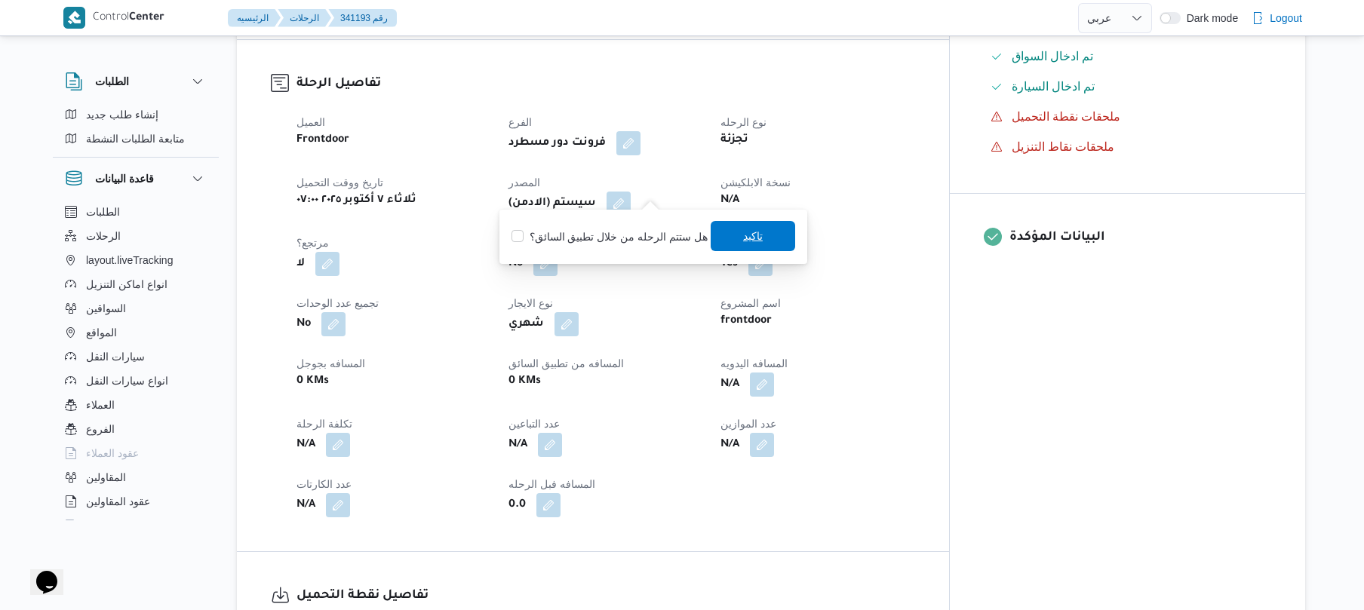
click at [755, 241] on span "تاكيد" at bounding box center [753, 236] width 20 height 18
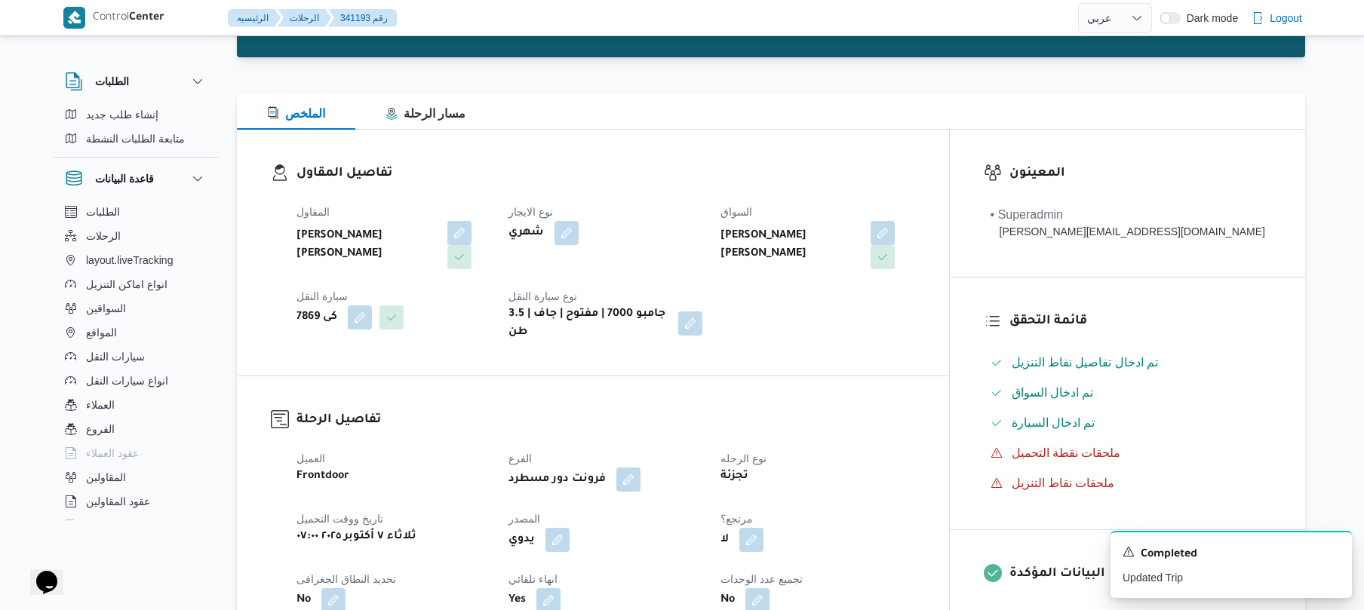
scroll to position [0, 0]
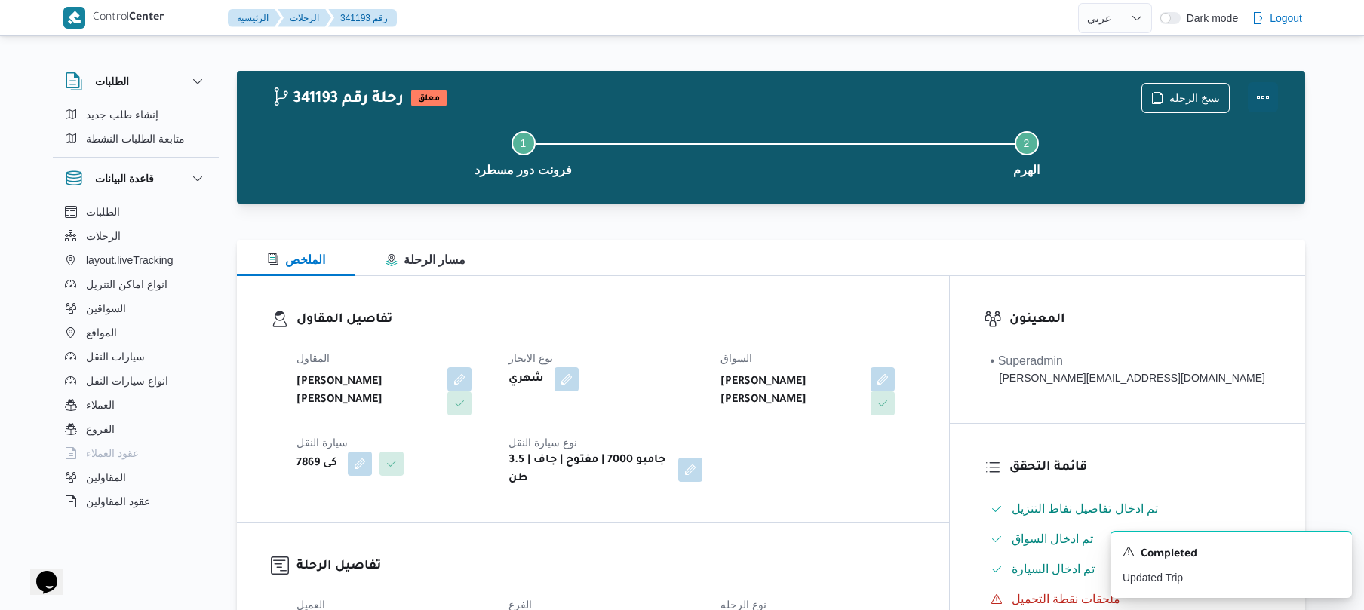
drag, startPoint x: 1257, startPoint y: 107, endPoint x: 1257, endPoint y: 88, distance: 18.9
click at [1257, 88] on button "Actions" at bounding box center [1263, 97] width 30 height 30
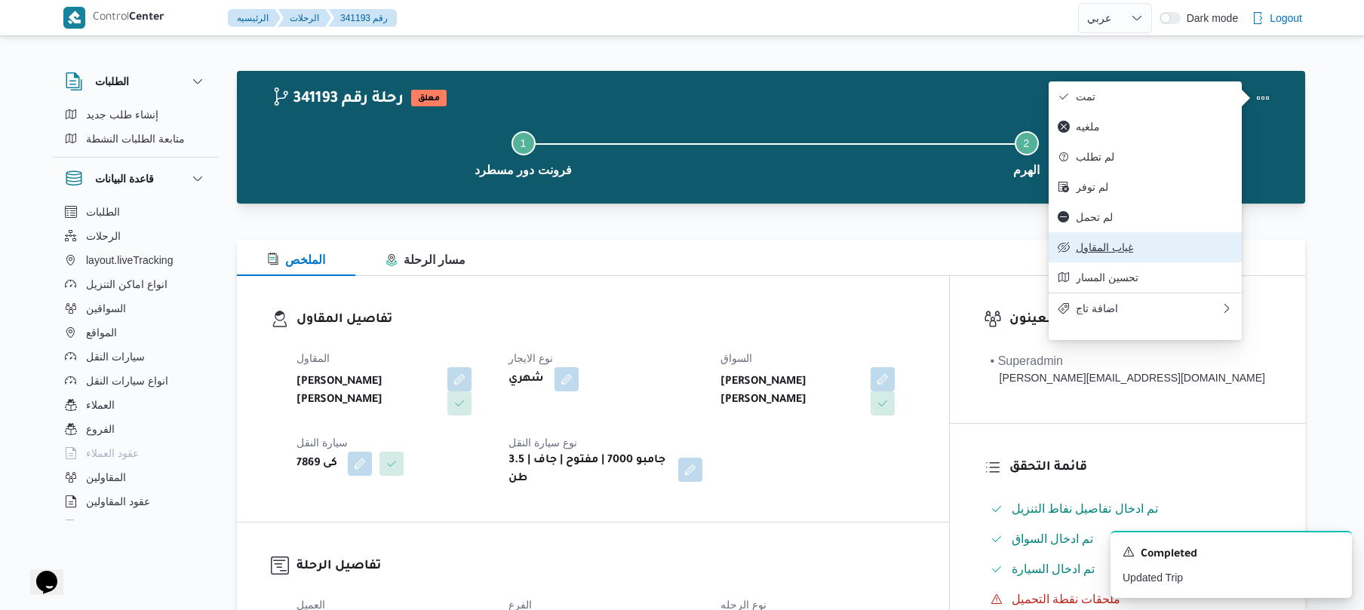
click at [1096, 254] on span "غياب المقاول" at bounding box center [1154, 247] width 157 height 12
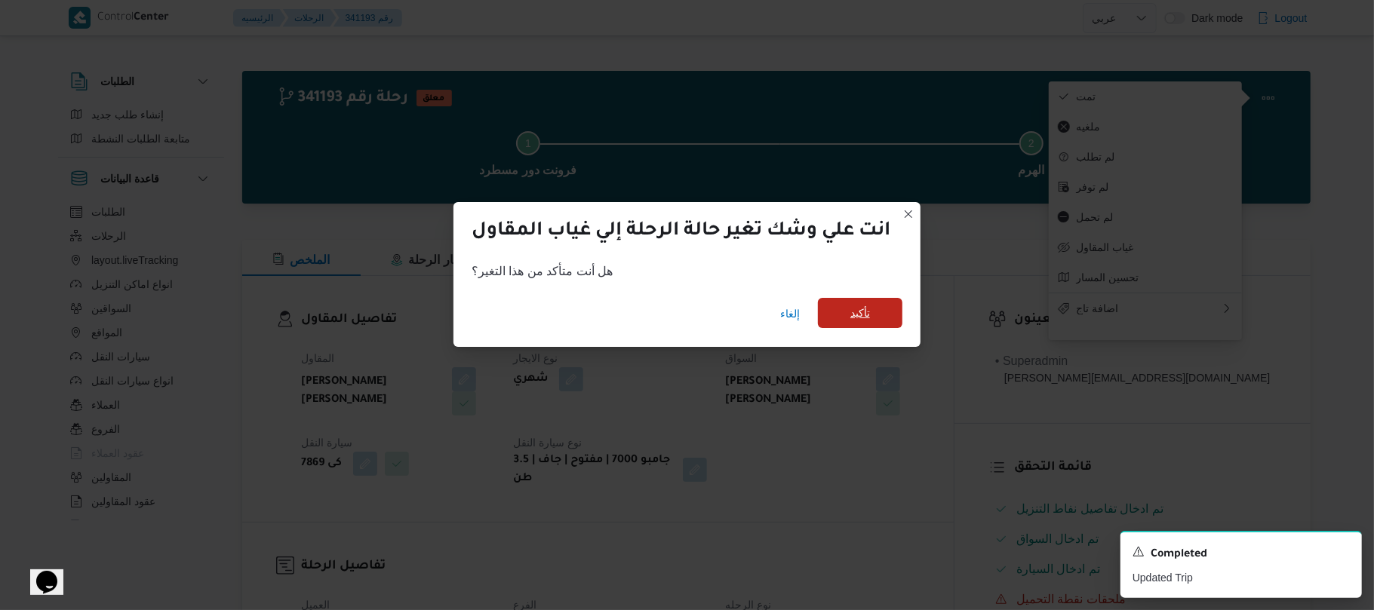
click at [881, 309] on span "تأكيد" at bounding box center [860, 313] width 85 height 30
